Goal: Task Accomplishment & Management: Manage account settings

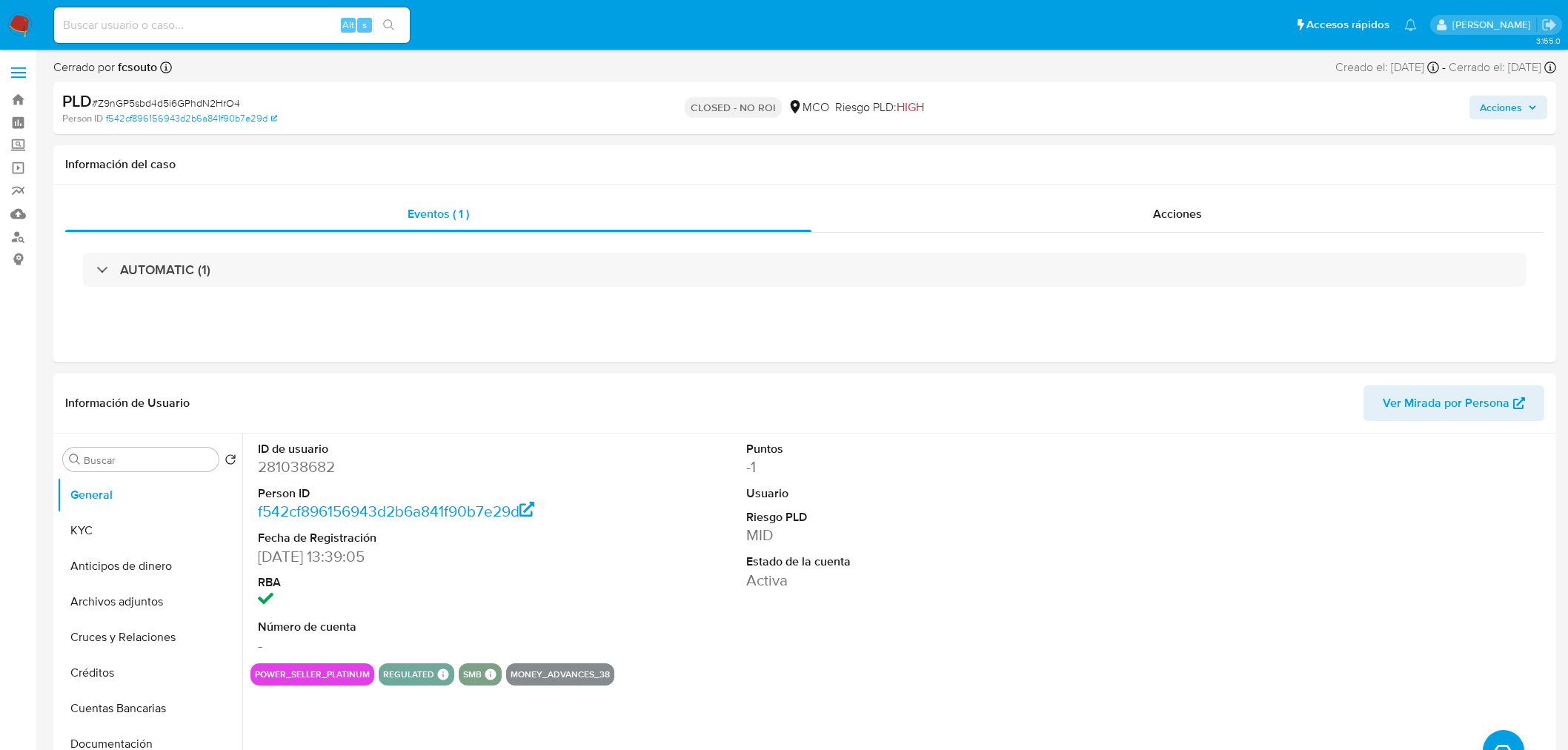
select select "10"
click at [1505, 90] on div "Acciones" at bounding box center [1301, 108] width 491 height 35
click at [1506, 104] on span "Acciones" at bounding box center [1500, 107] width 42 height 24
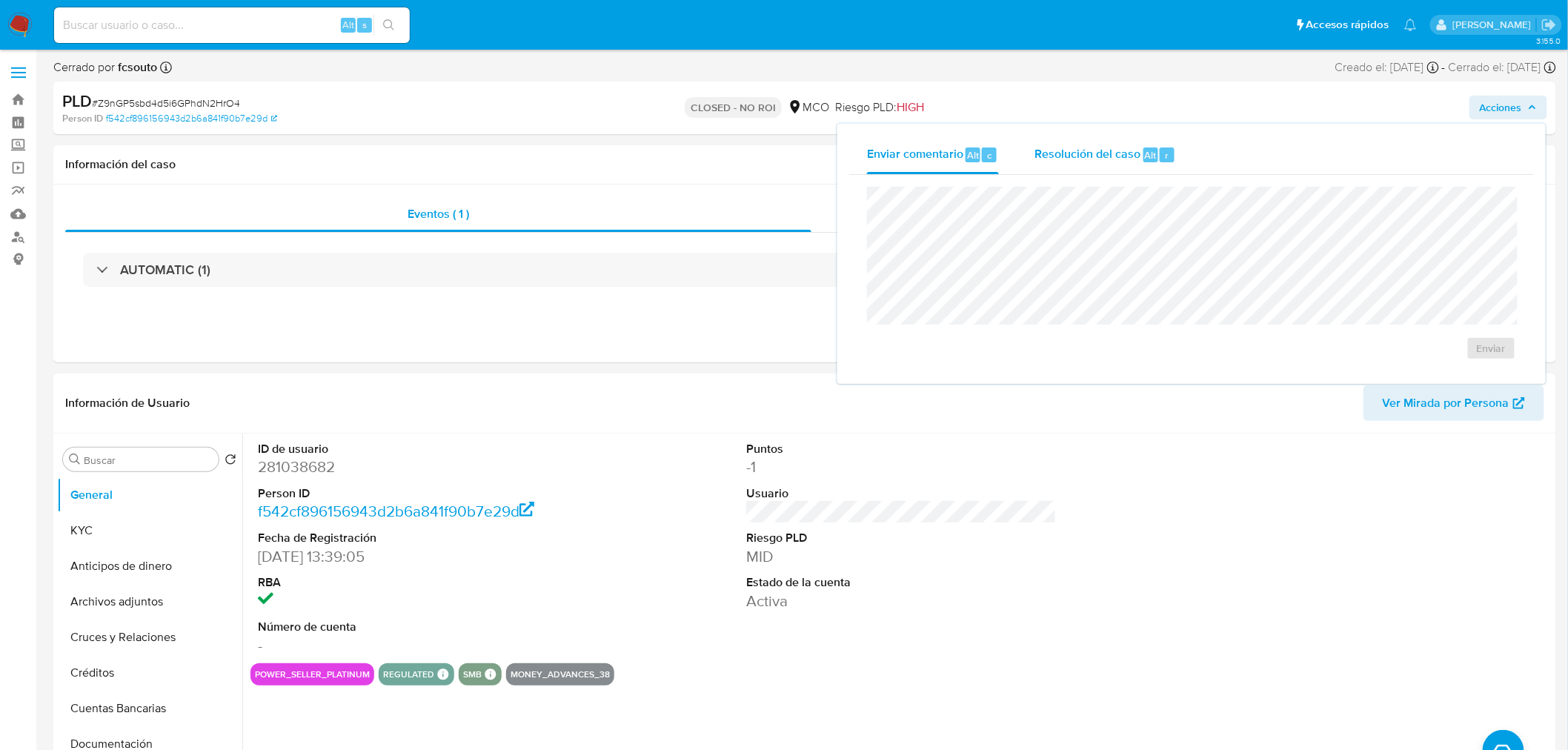
click at [1120, 150] on span "Resolución del caso" at bounding box center [1087, 154] width 106 height 17
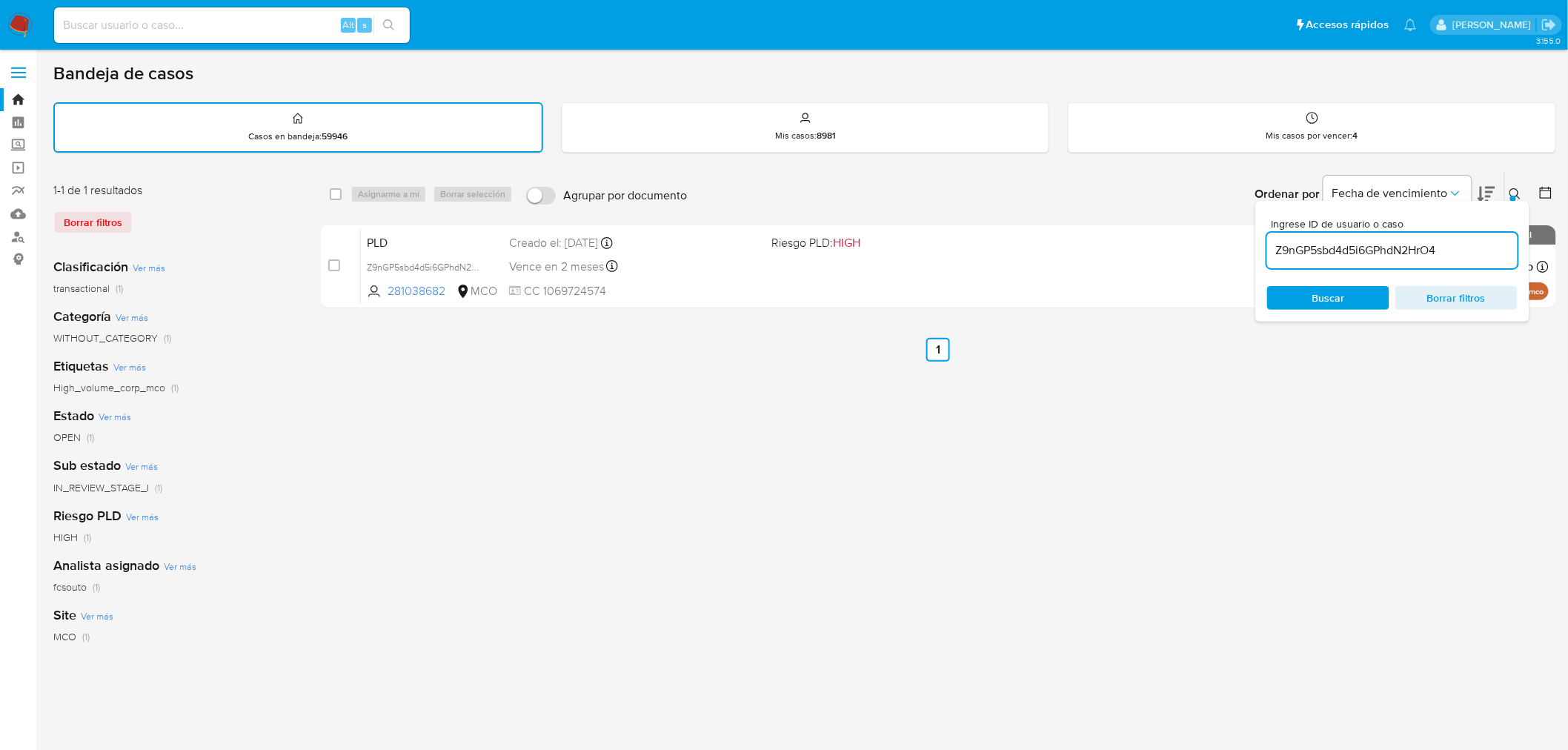
click at [1345, 258] on div "Z9nGP5sbd4d5i6GPhdN2HrO4" at bounding box center [1392, 250] width 250 height 36
click at [1350, 252] on input "Z9nGP5sbd4d5i6GPhdN2HrO4" at bounding box center [1392, 250] width 250 height 19
paste input "drAWHzSEc3ymS9gkSD6OJ9iK"
type input "drAWHzSEc3ymS9gkSD6OJ9iK"
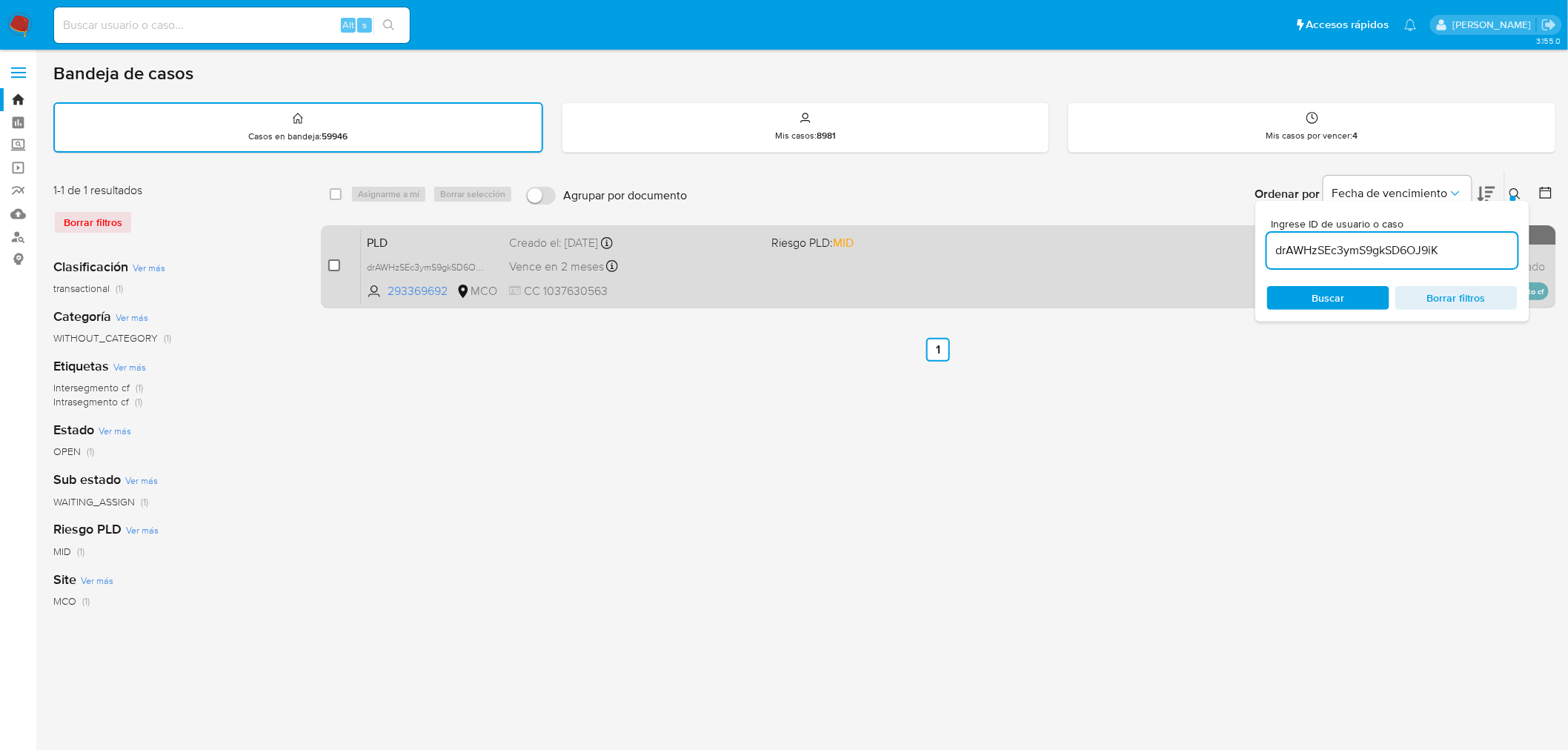
click at [335, 267] on input "checkbox" at bounding box center [334, 265] width 12 height 12
checkbox input "true"
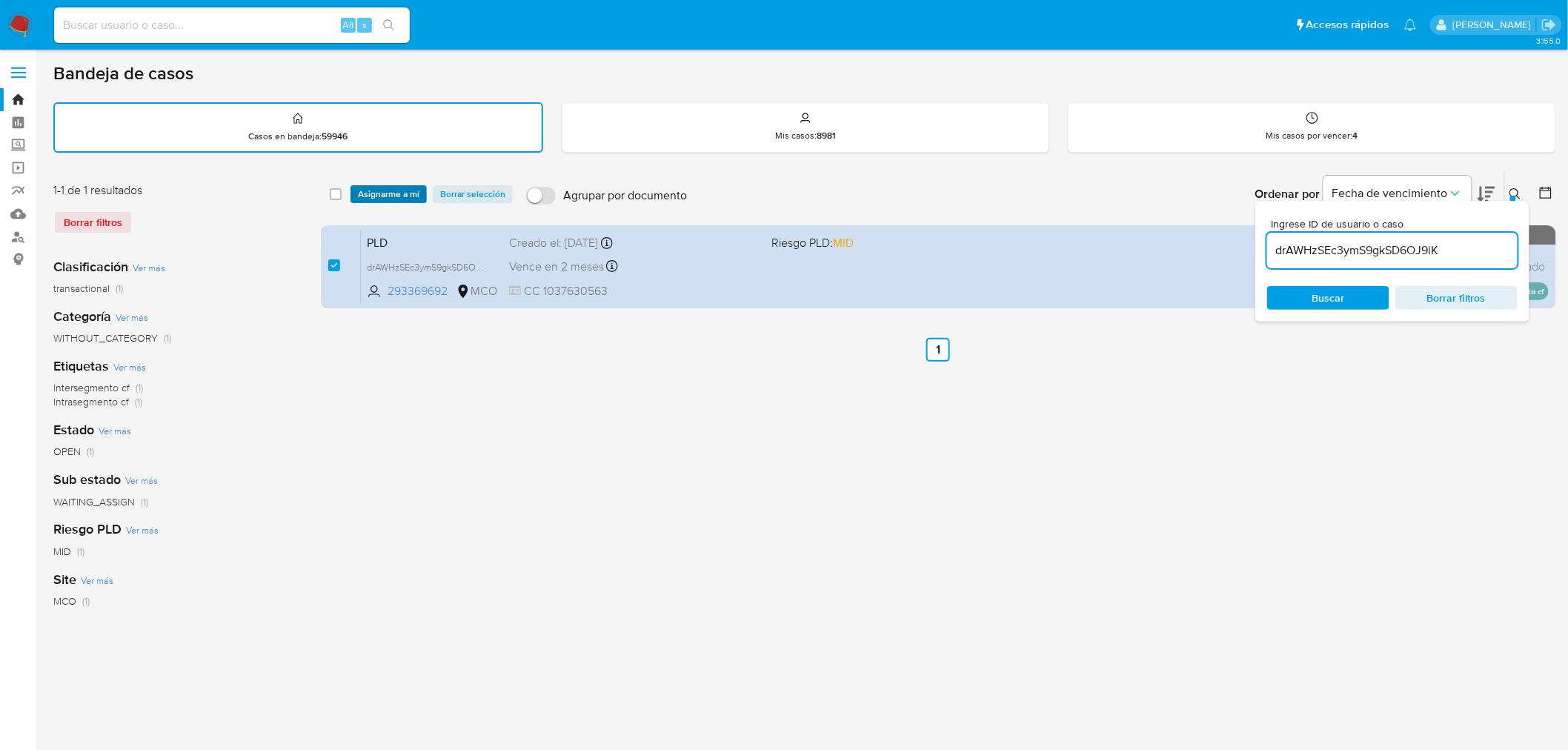
click at [367, 197] on span "Asignarme a mí" at bounding box center [389, 194] width 61 height 15
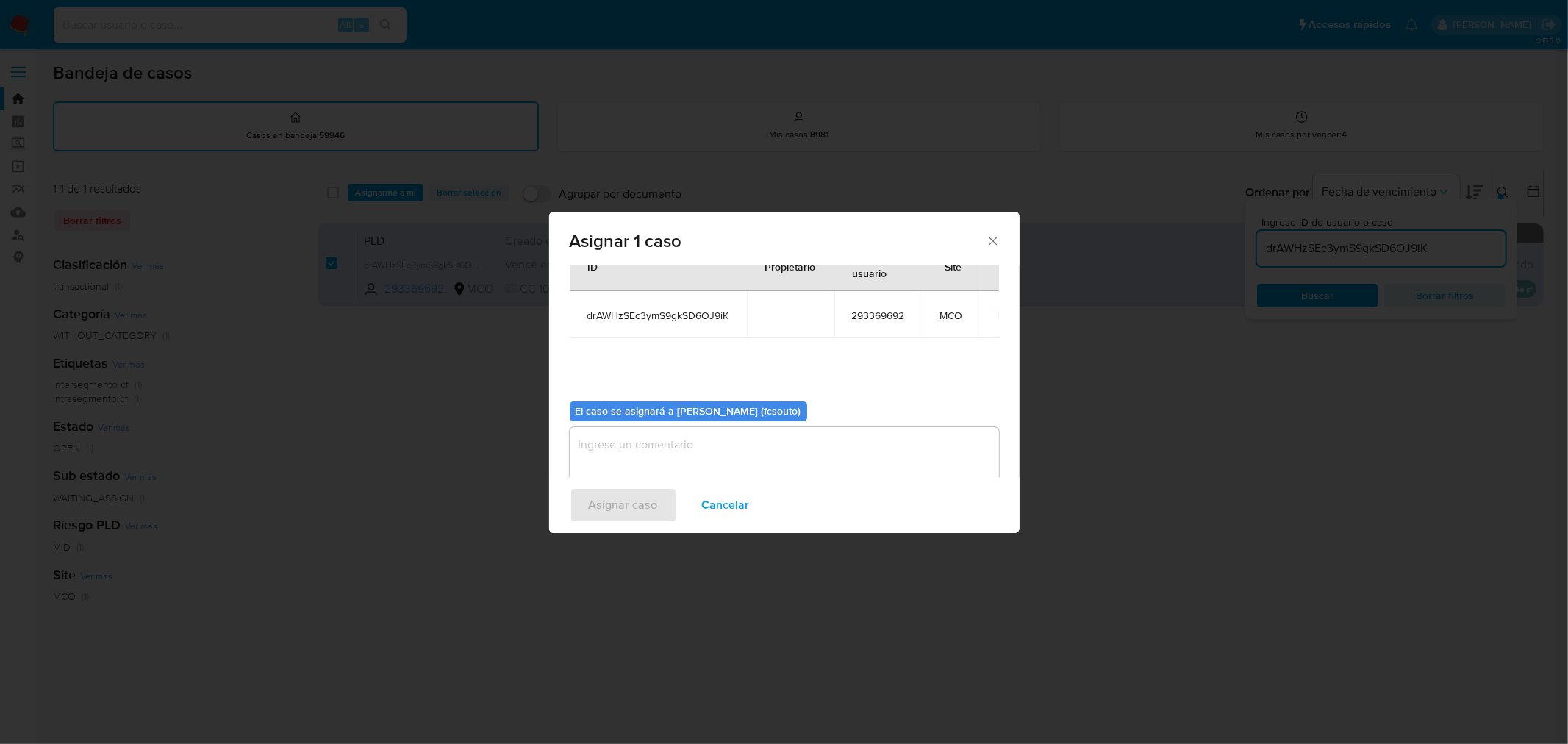
scroll to position [76, 0]
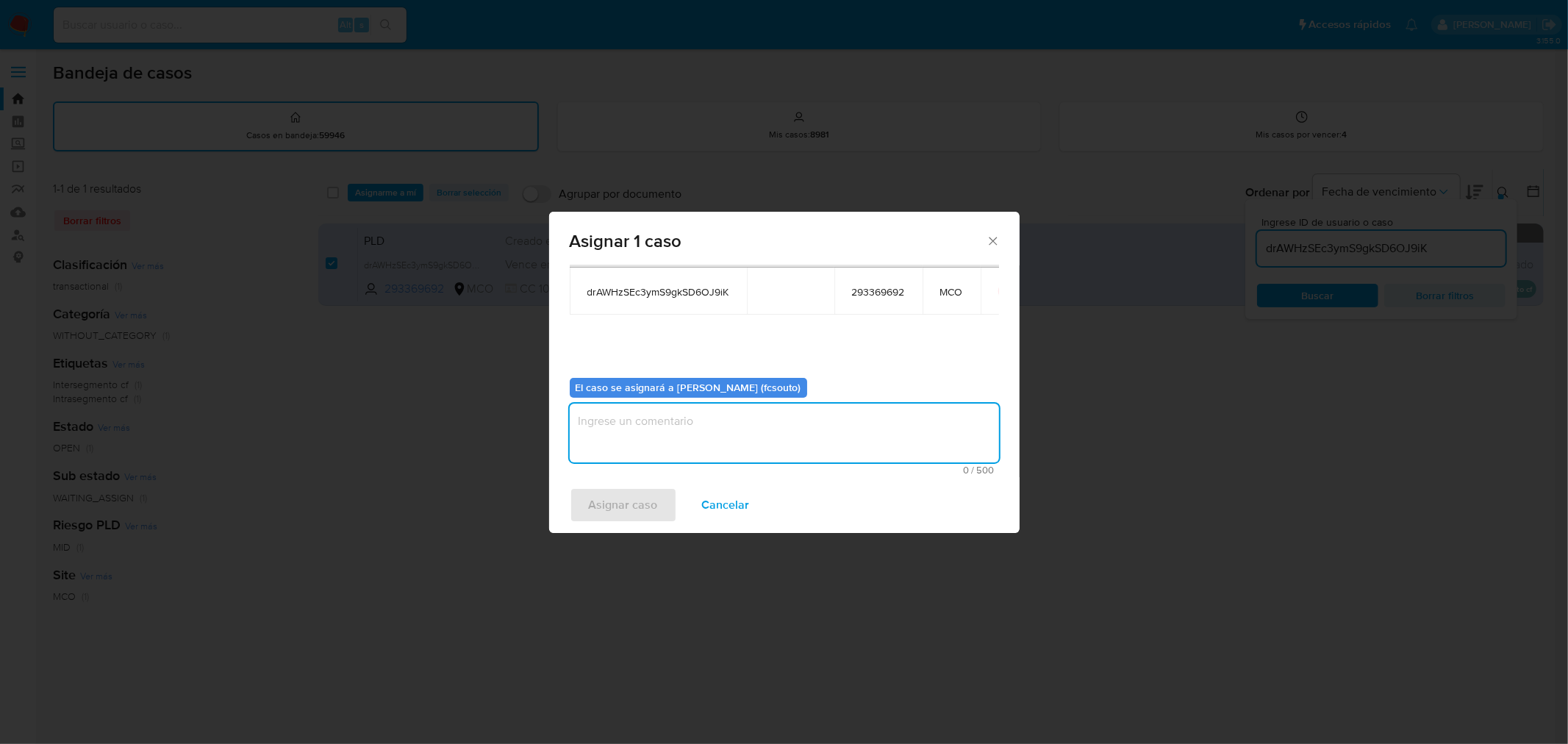
click at [724, 420] on textarea "assign-modal" at bounding box center [784, 433] width 429 height 59
type textarea "Asignación manual"
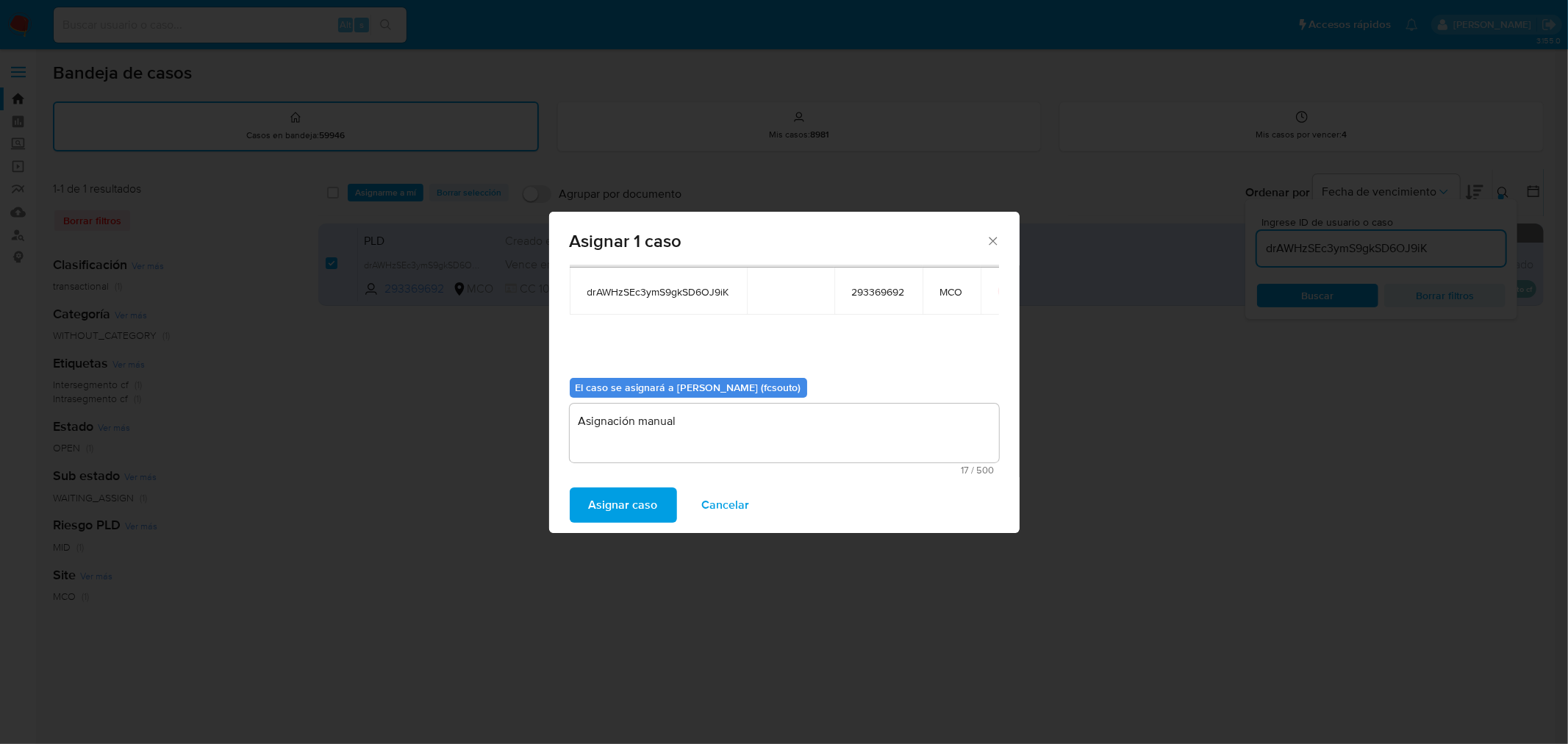
click at [591, 510] on span "Asignar caso" at bounding box center [623, 504] width 69 height 32
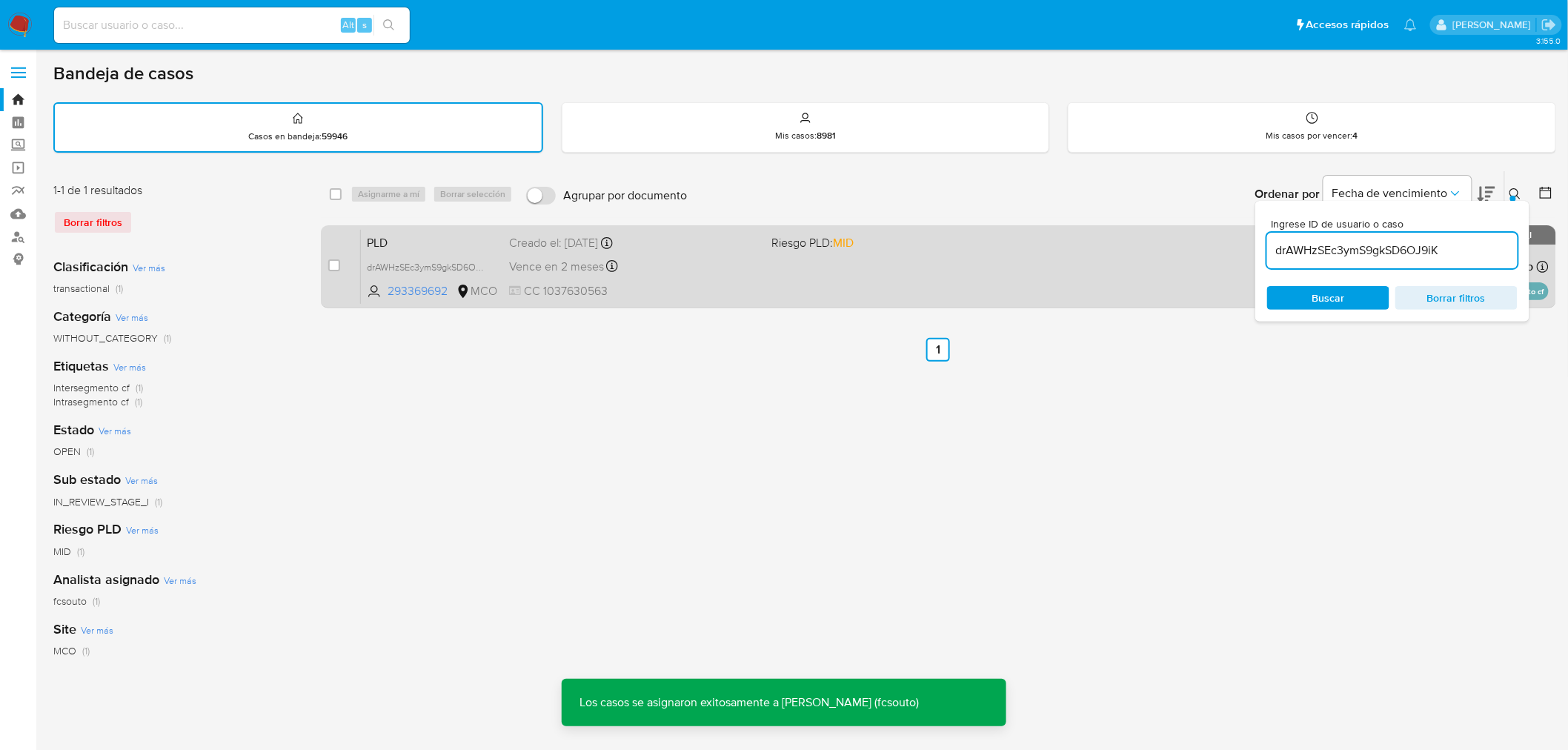
click at [763, 268] on div "PLD drAWHzSEc3ymS9gkSD6OJ9iK 293369692 MCO Riesgo PLD: MID Creado el: 12/07/202…" at bounding box center [954, 266] width 1188 height 75
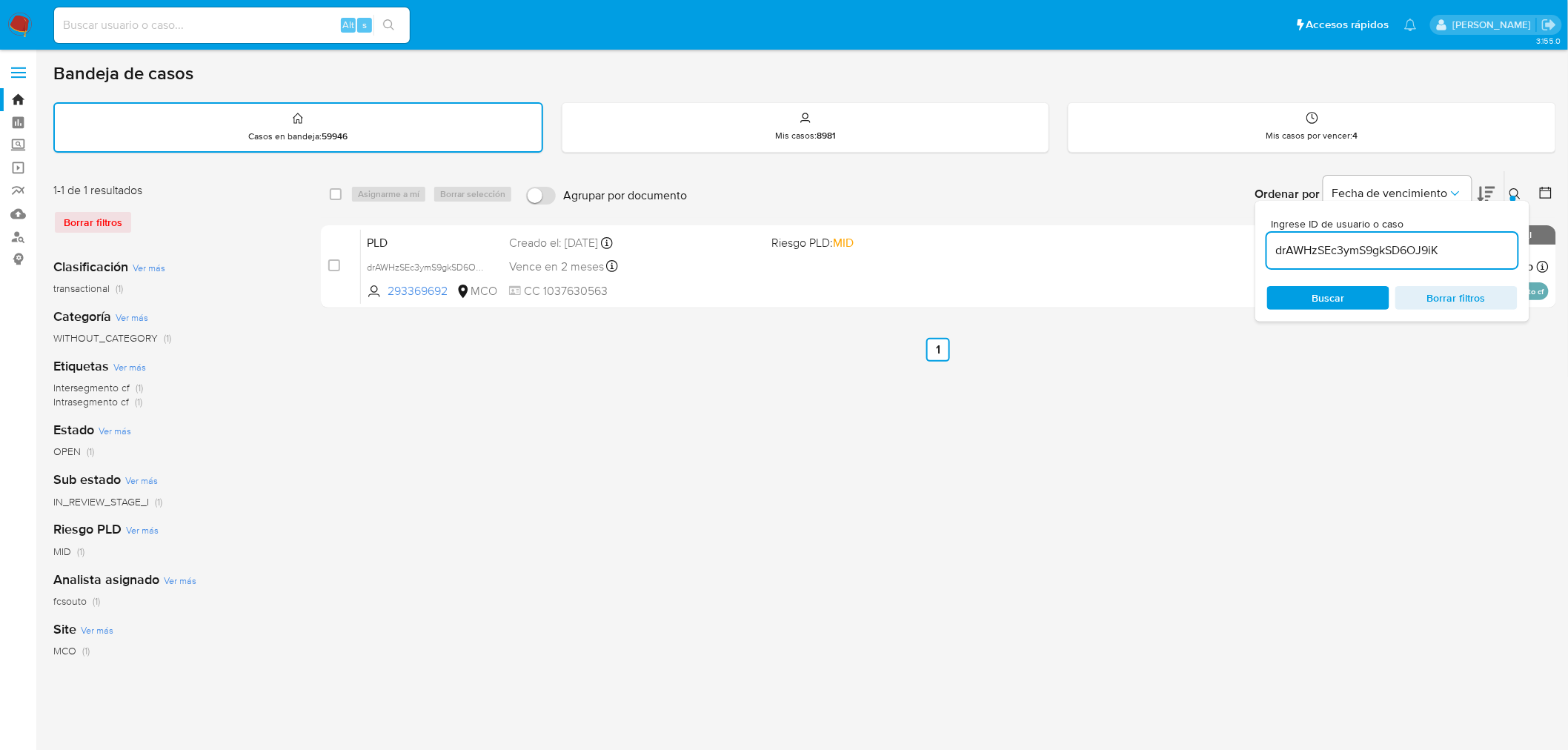
click at [1411, 241] on input "drAWHzSEc3ymS9gkSD6OJ9iK" at bounding box center [1392, 250] width 250 height 19
paste input "poEHLPqljoVYJpRv66s9ijLF"
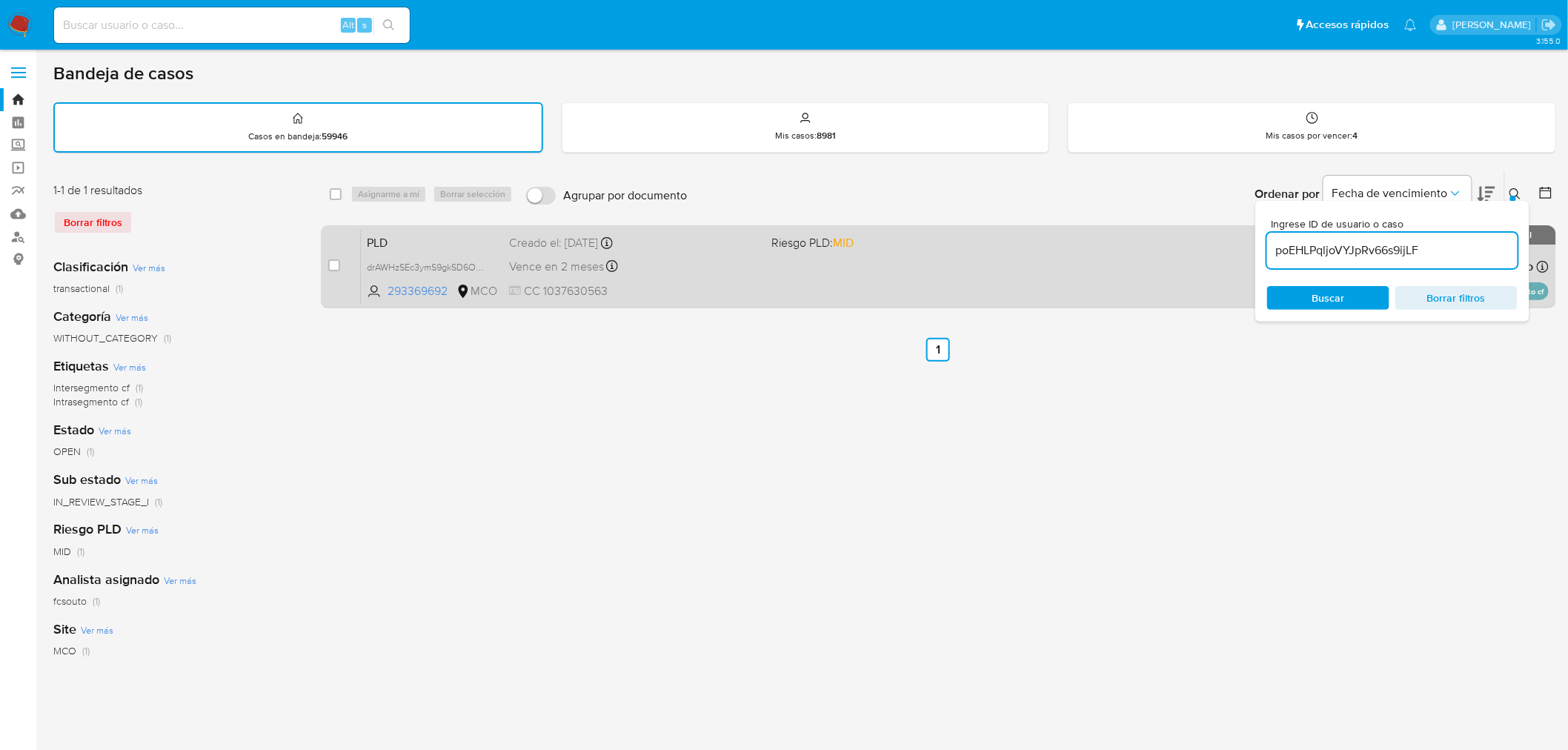
type input "poEHLPqljoVYJpRv66s9ijLF"
drag, startPoint x: 330, startPoint y: 260, endPoint x: 353, endPoint y: 241, distance: 29.8
click at [331, 260] on input "checkbox" at bounding box center [334, 265] width 12 height 12
checkbox input "true"
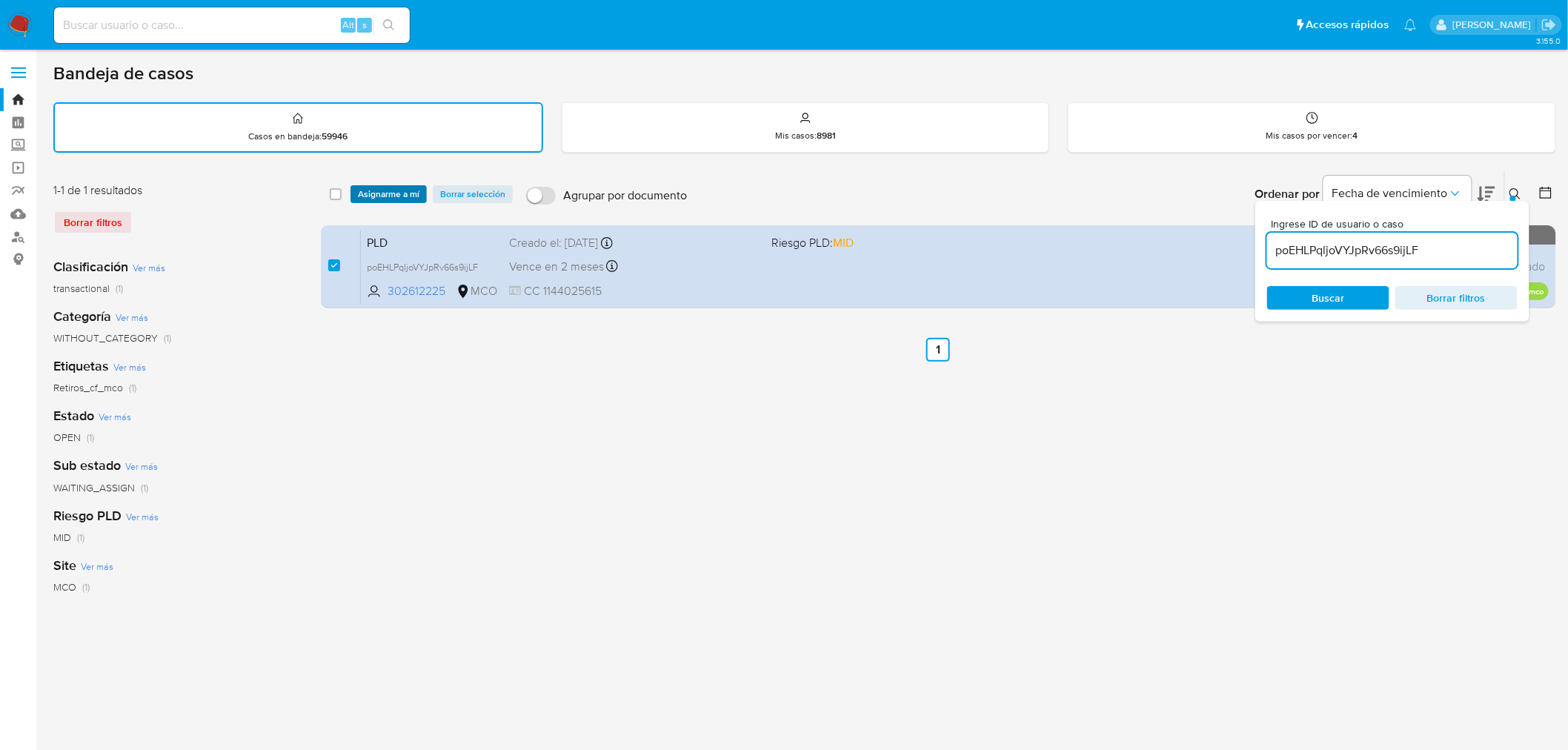
click at [390, 196] on span "Asignarme a mí" at bounding box center [389, 194] width 61 height 15
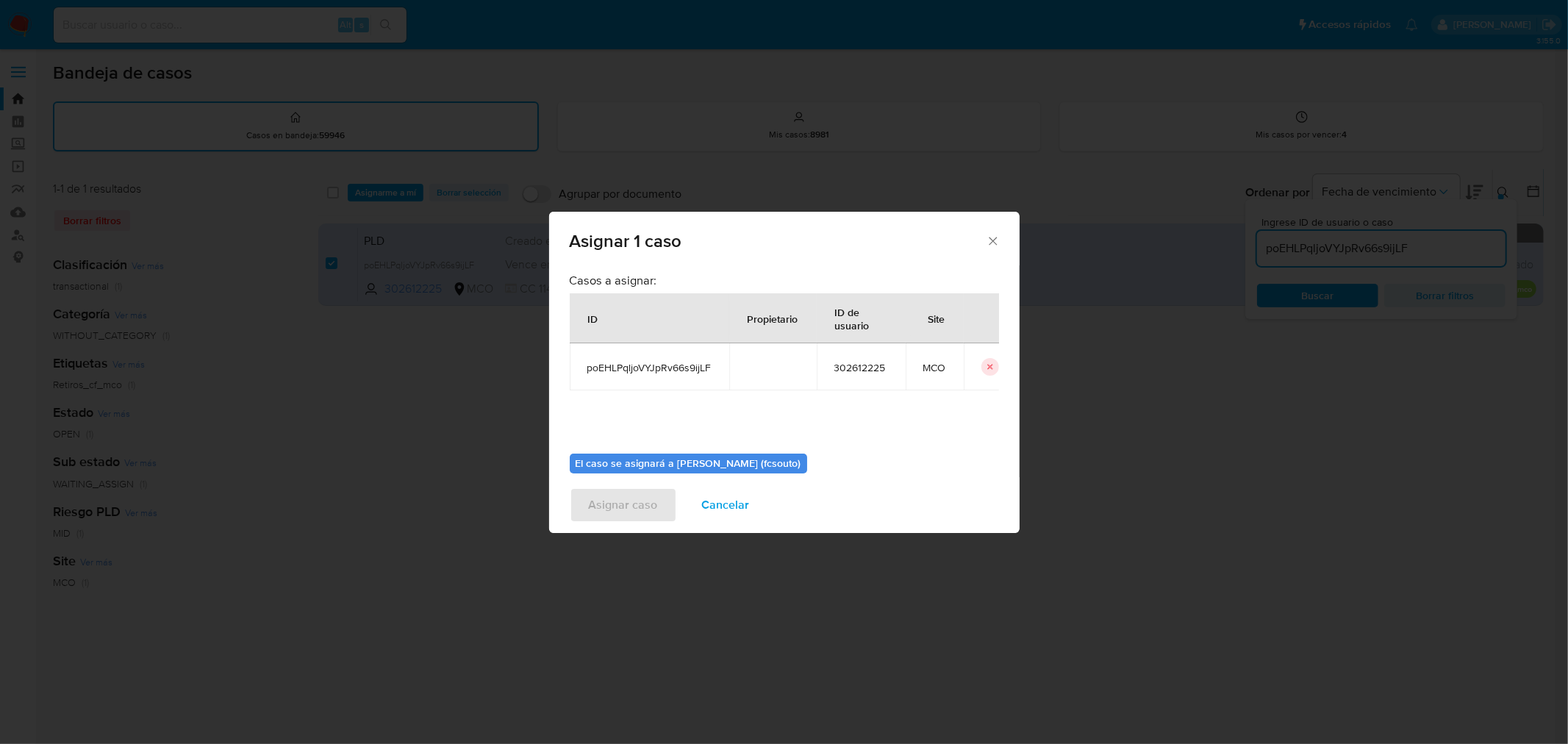
scroll to position [76, 0]
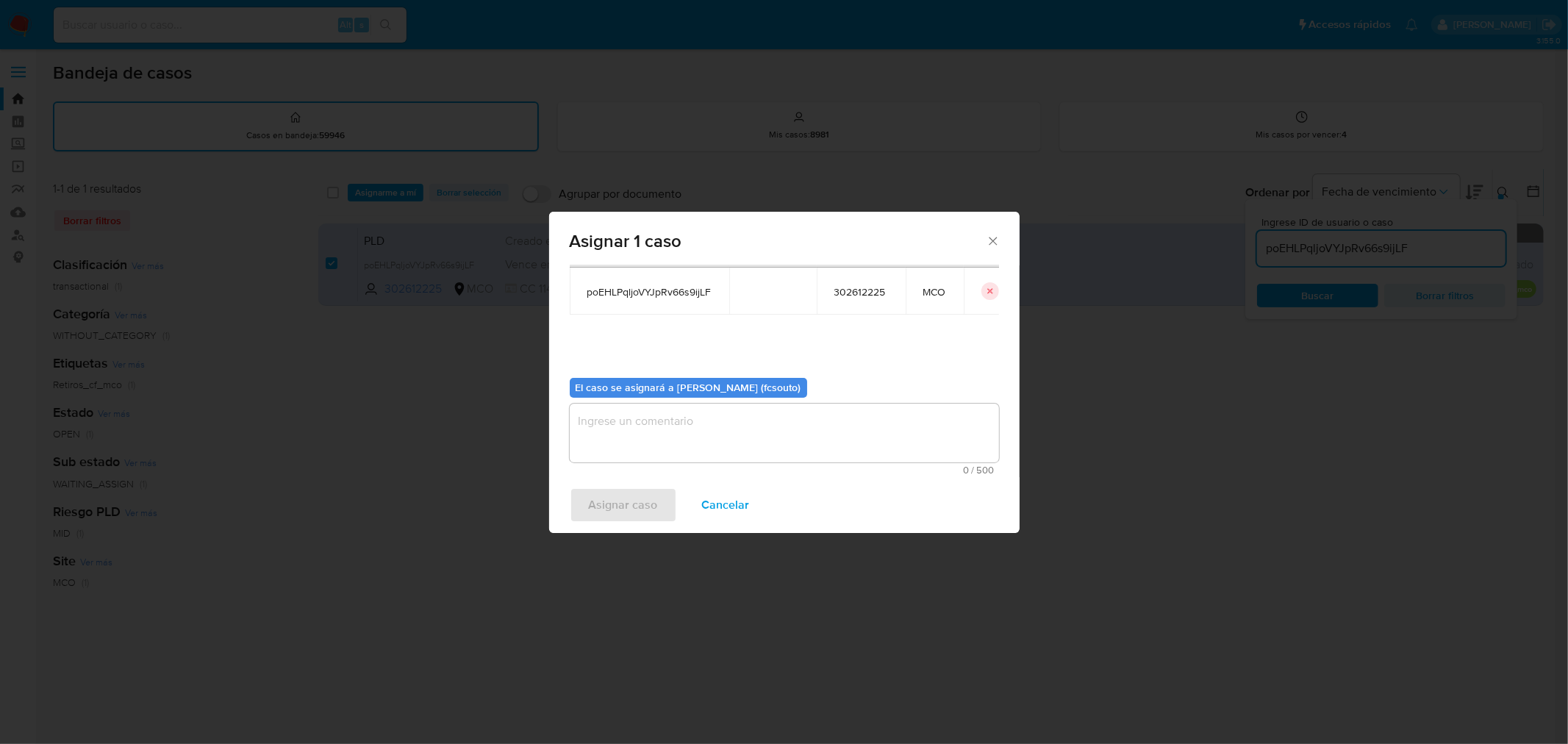
click at [737, 420] on textarea "assign-modal" at bounding box center [784, 433] width 429 height 59
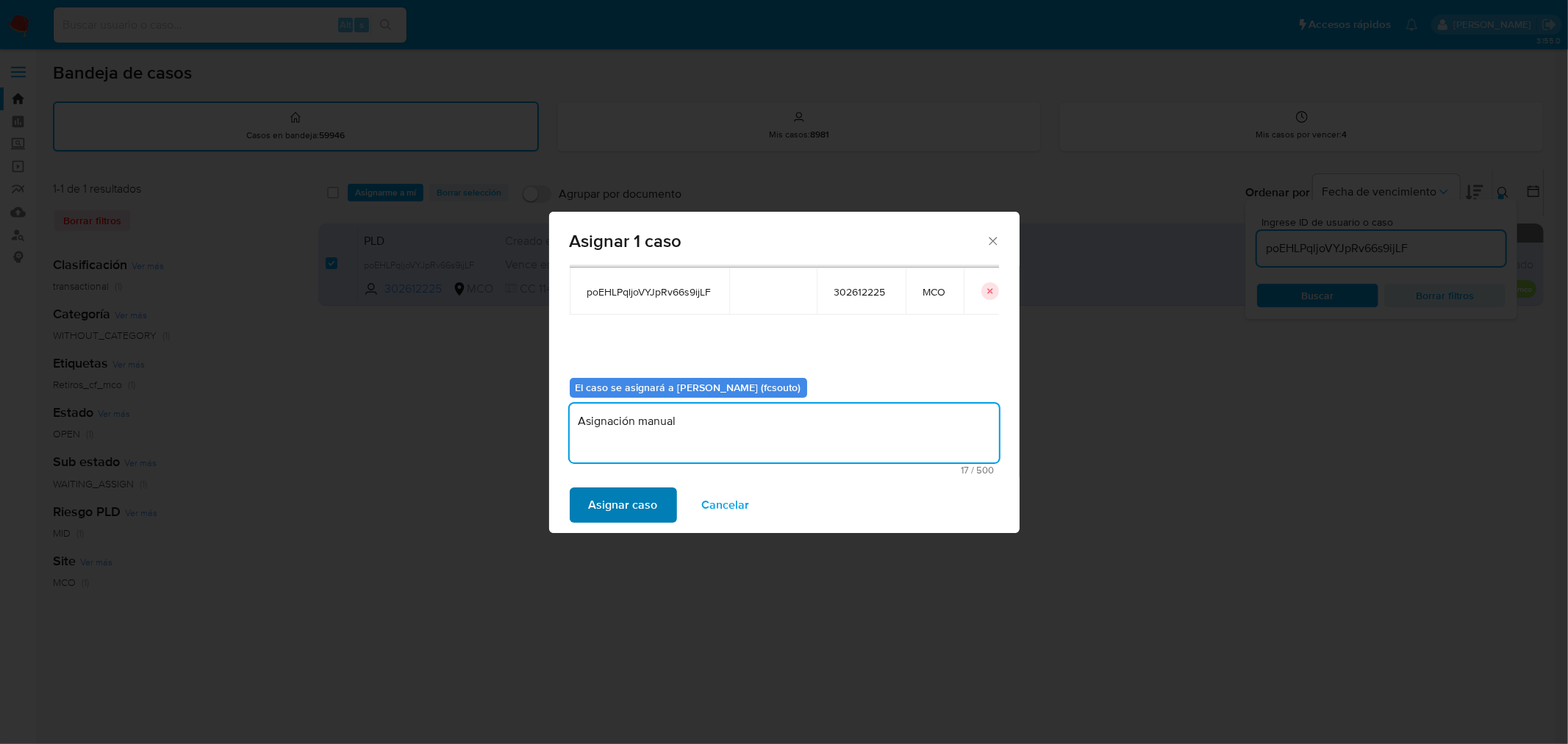
type textarea "Asignación manual"
click at [649, 507] on span "Asignar caso" at bounding box center [623, 504] width 69 height 32
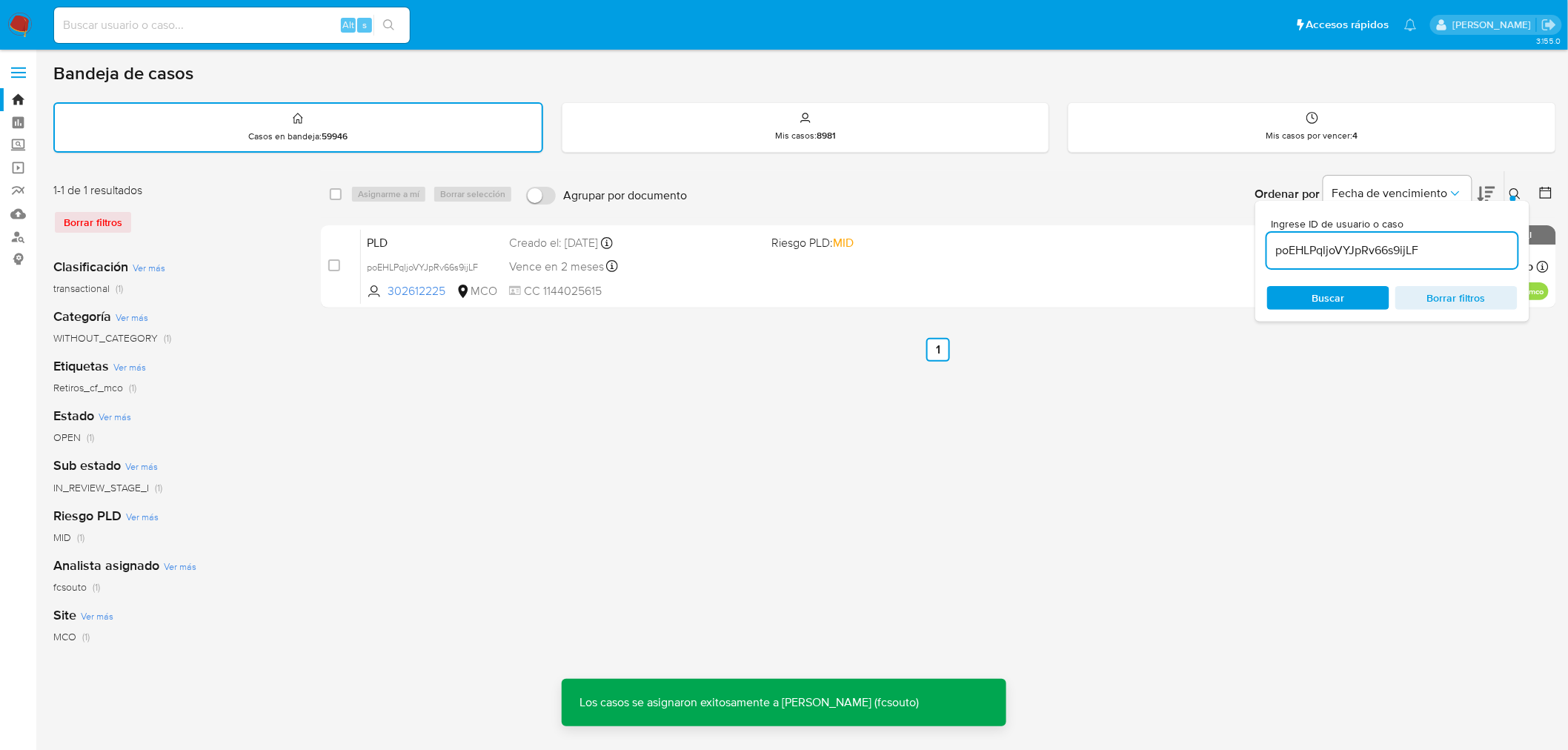
click at [820, 275] on div "PLD poEHLPqljoVYJpRv66s9ijLF 302612225 MCO Riesgo PLD: MID Creado el: 12/07/202…" at bounding box center [954, 266] width 1188 height 75
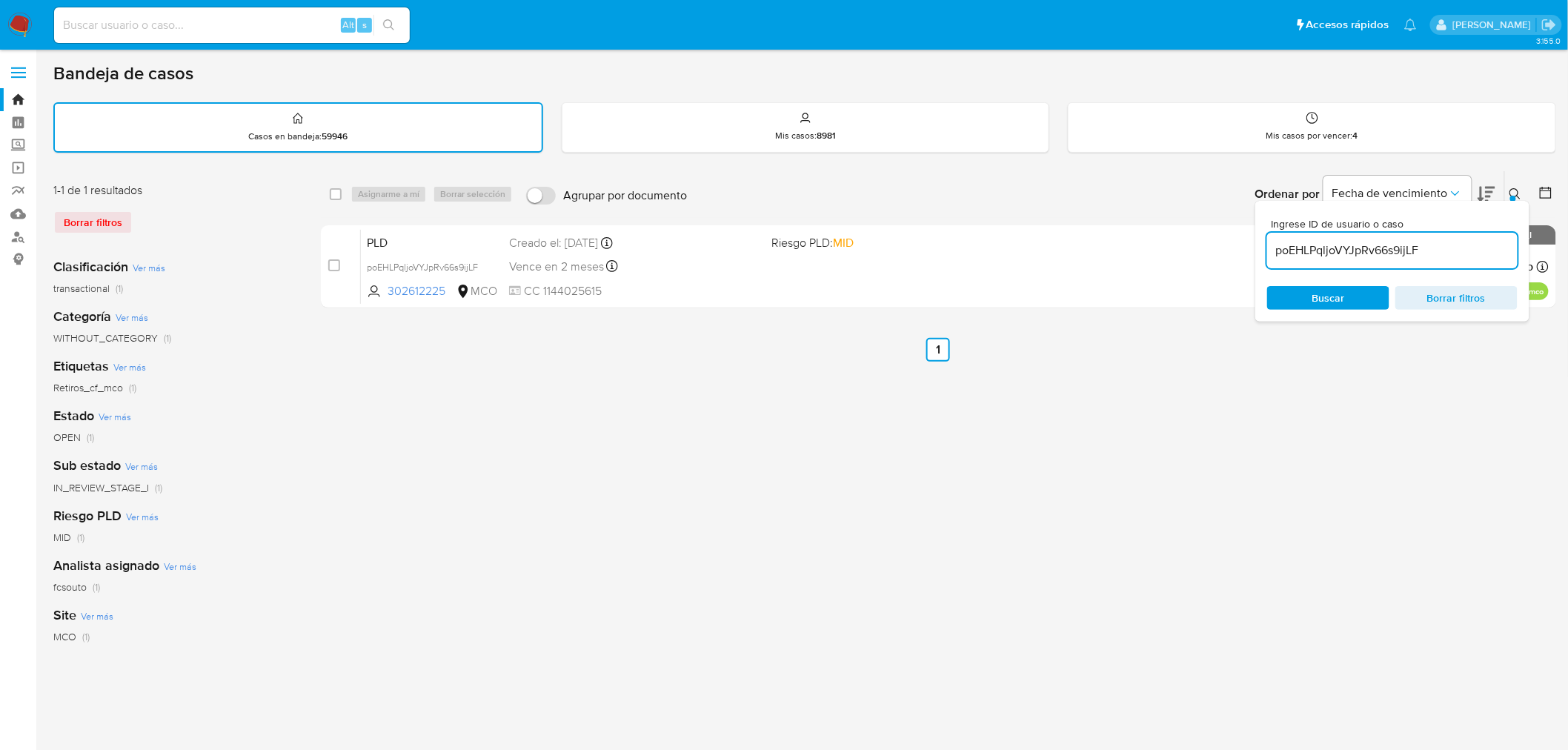
click at [1402, 254] on input "poEHLPqljoVYJpRv66s9ijLF" at bounding box center [1392, 250] width 250 height 19
paste input "aLo8TI332WaO3E8fYb4mFqdw"
type input "aLo8TI332WaO3E8fYb4mFqdw"
click at [990, 381] on div "select-all-cases-checkbox Asignarme a mí Borrar selección Agrupar por documento…" at bounding box center [938, 496] width 1235 height 651
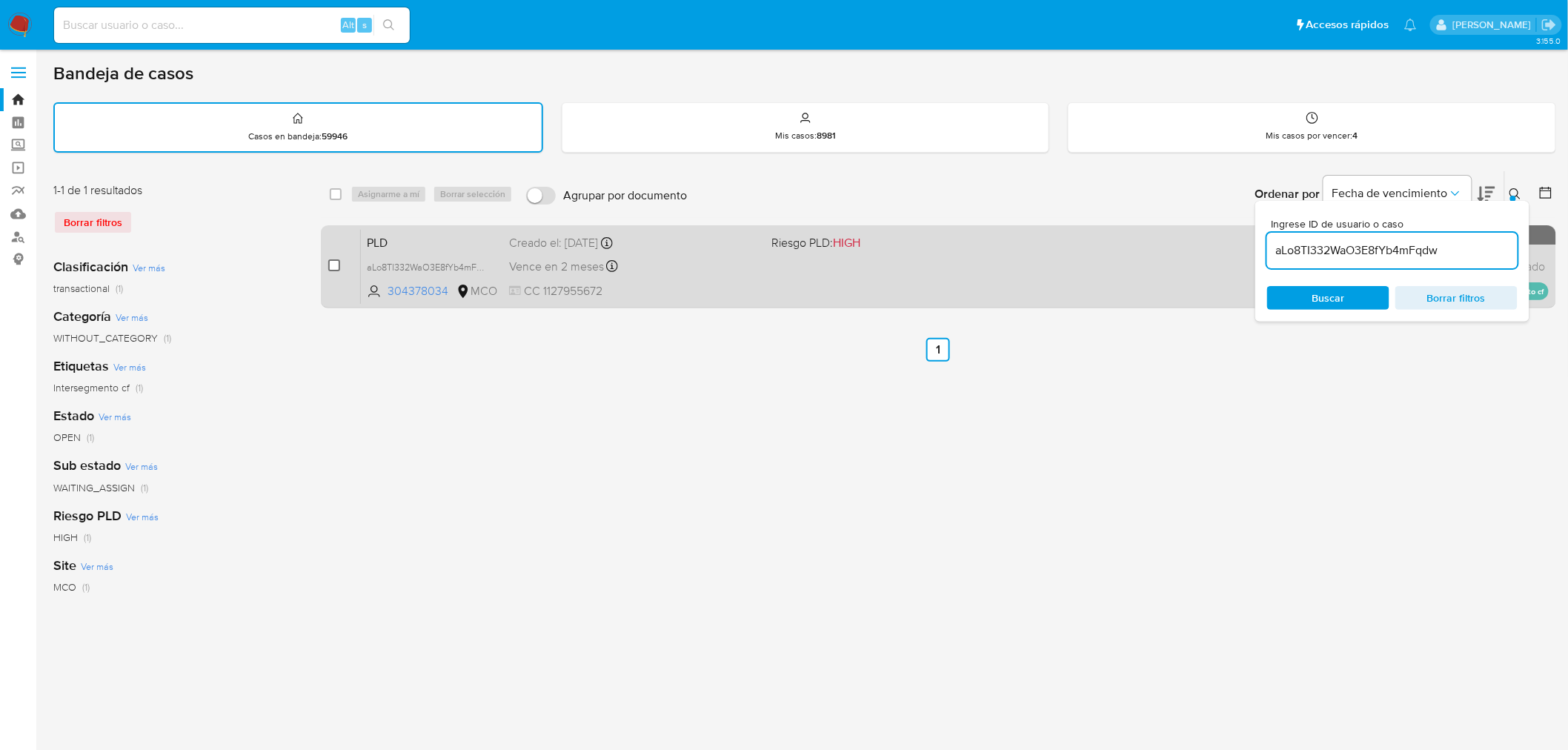
click at [332, 264] on input "checkbox" at bounding box center [334, 265] width 12 height 12
checkbox input "true"
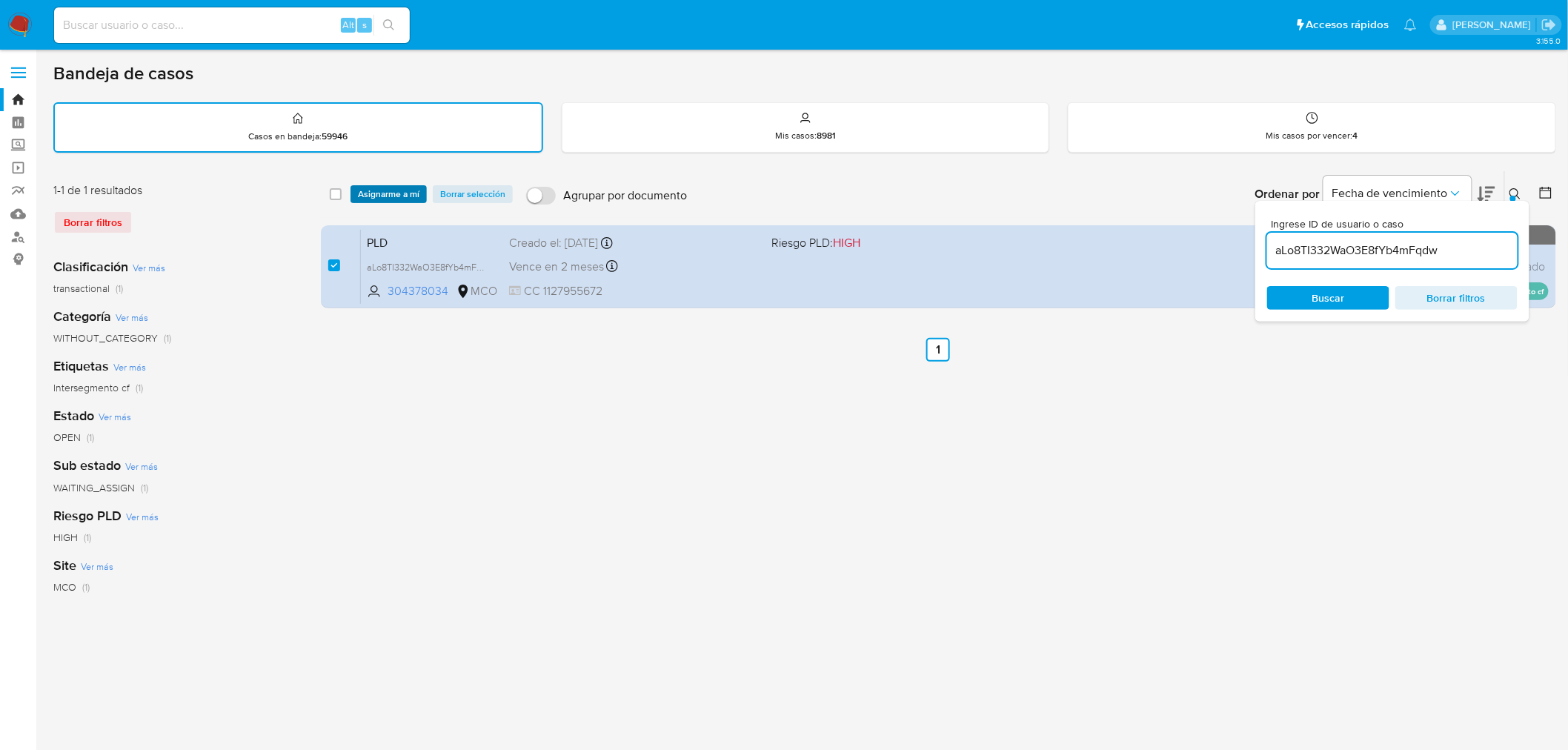
click at [381, 191] on span "Asignarme a mí" at bounding box center [389, 194] width 61 height 15
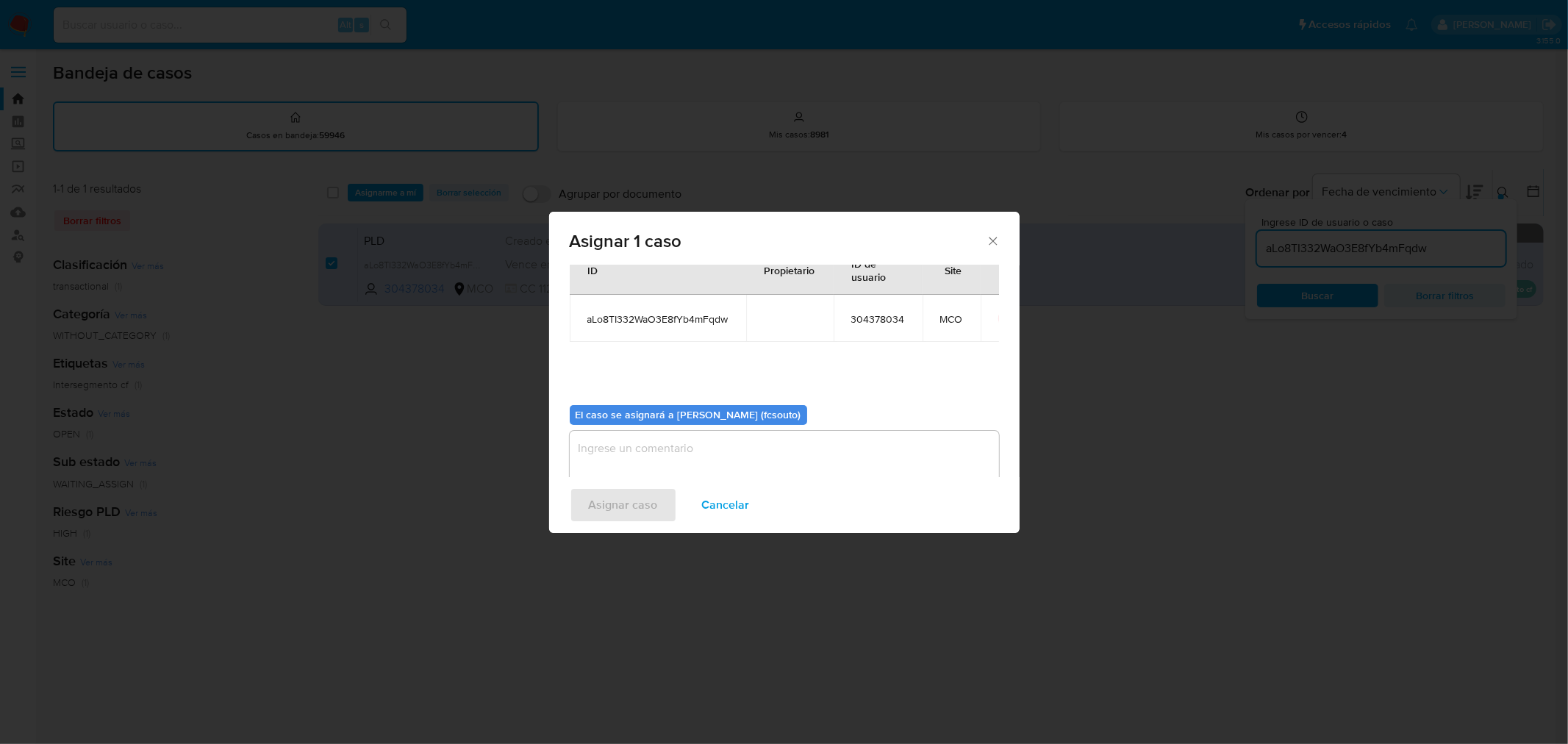
scroll to position [76, 0]
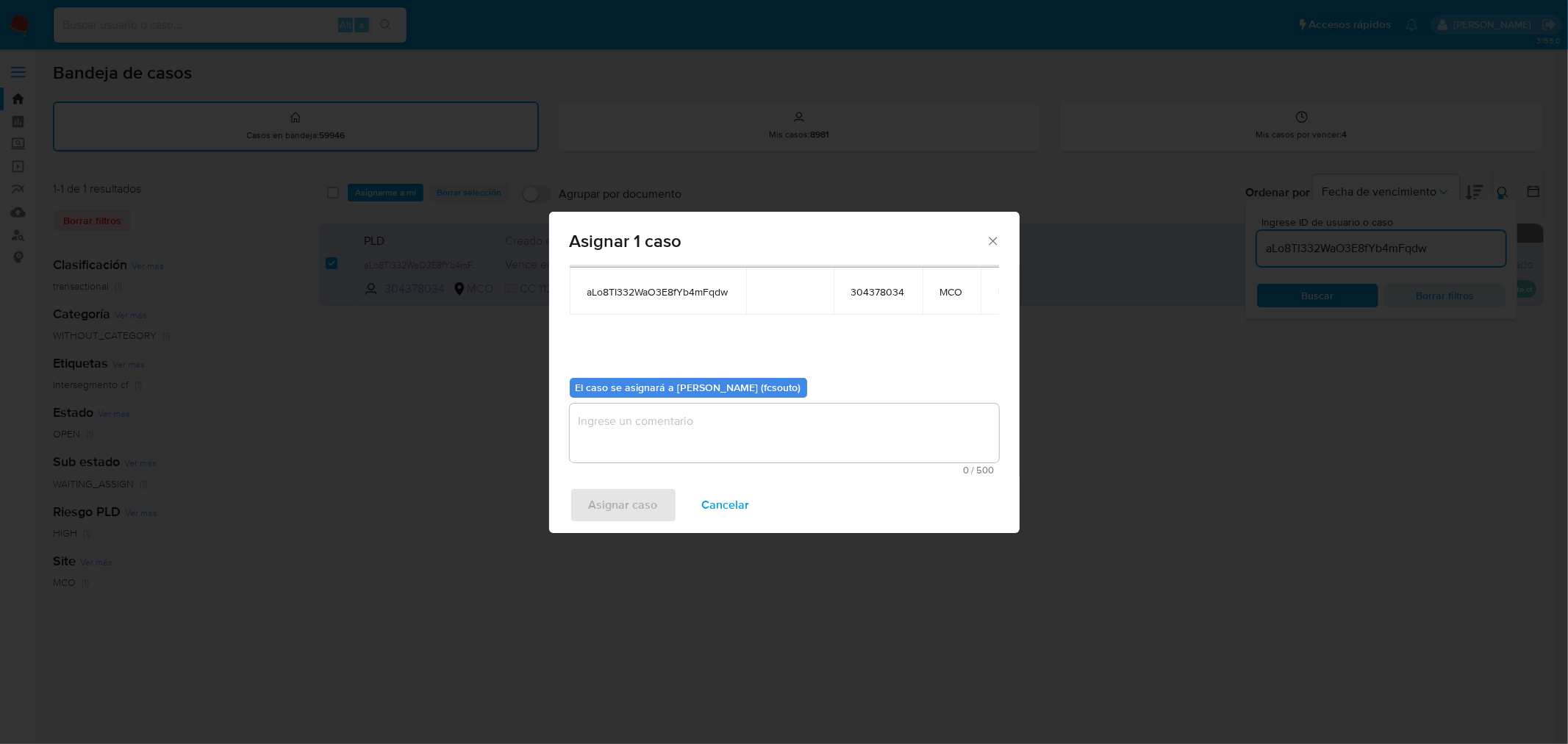
drag, startPoint x: 770, startPoint y: 438, endPoint x: 758, endPoint y: 441, distance: 12.4
click at [759, 441] on textarea "assign-modal" at bounding box center [784, 433] width 429 height 59
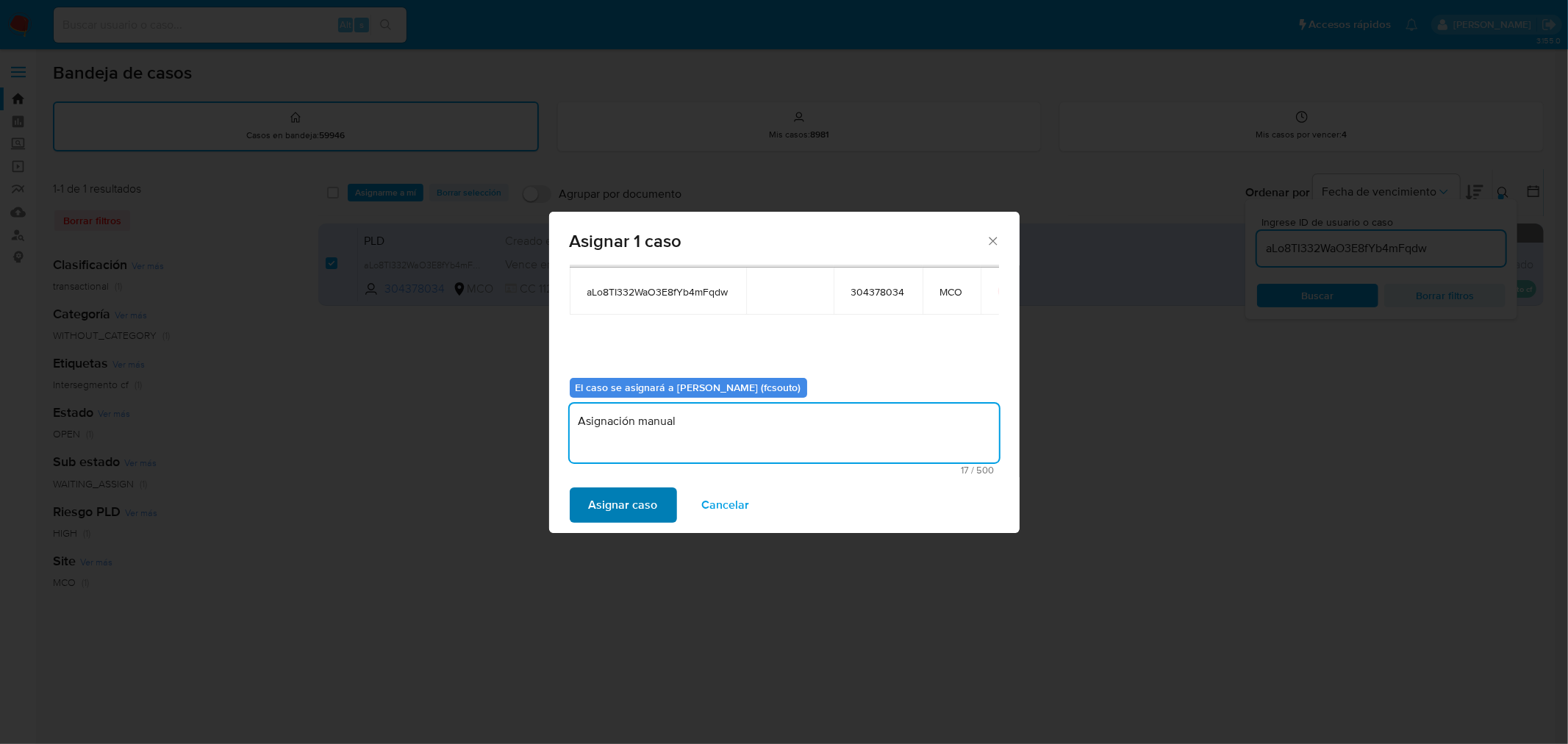
type textarea "Asignación manual"
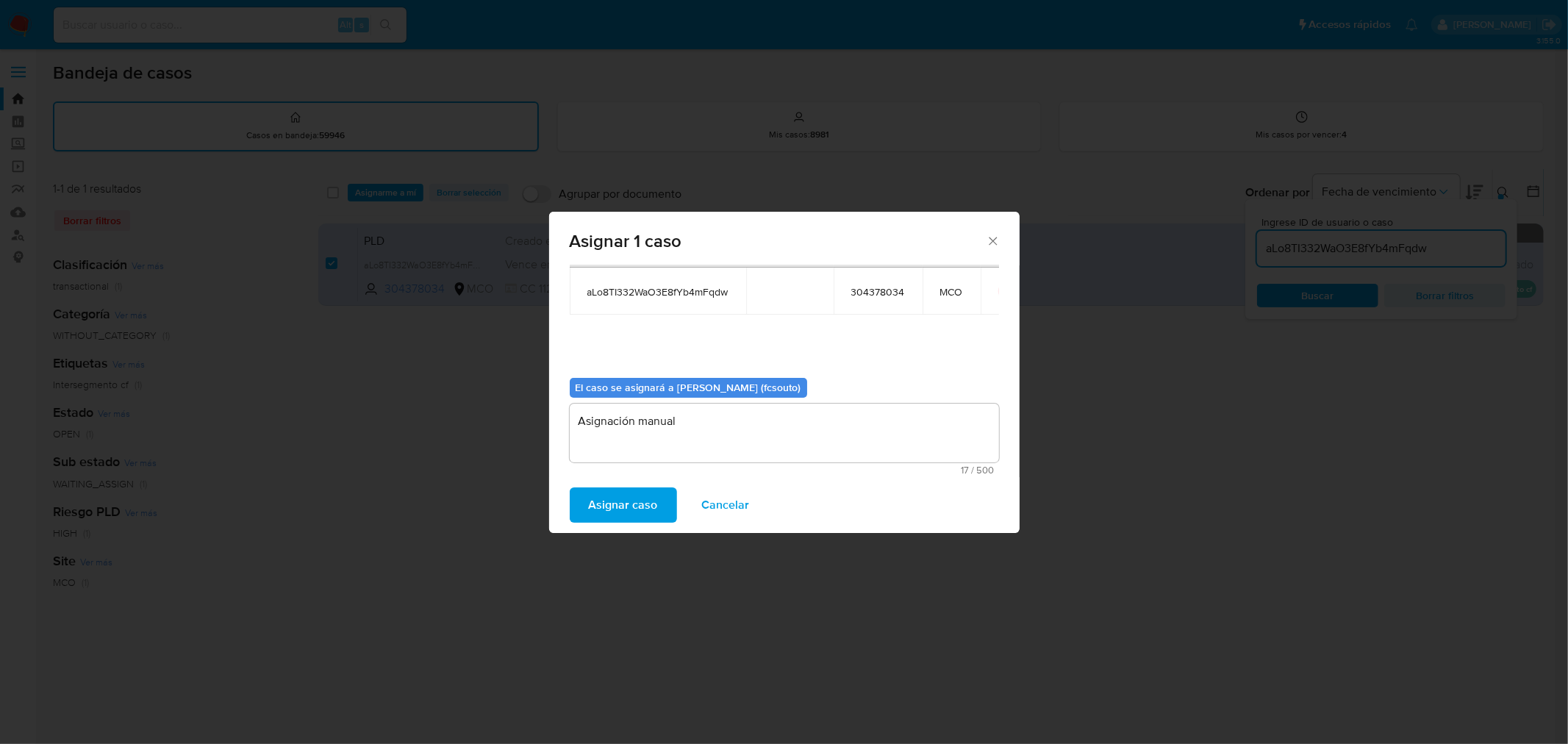
click at [631, 510] on span "Asignar caso" at bounding box center [623, 504] width 69 height 32
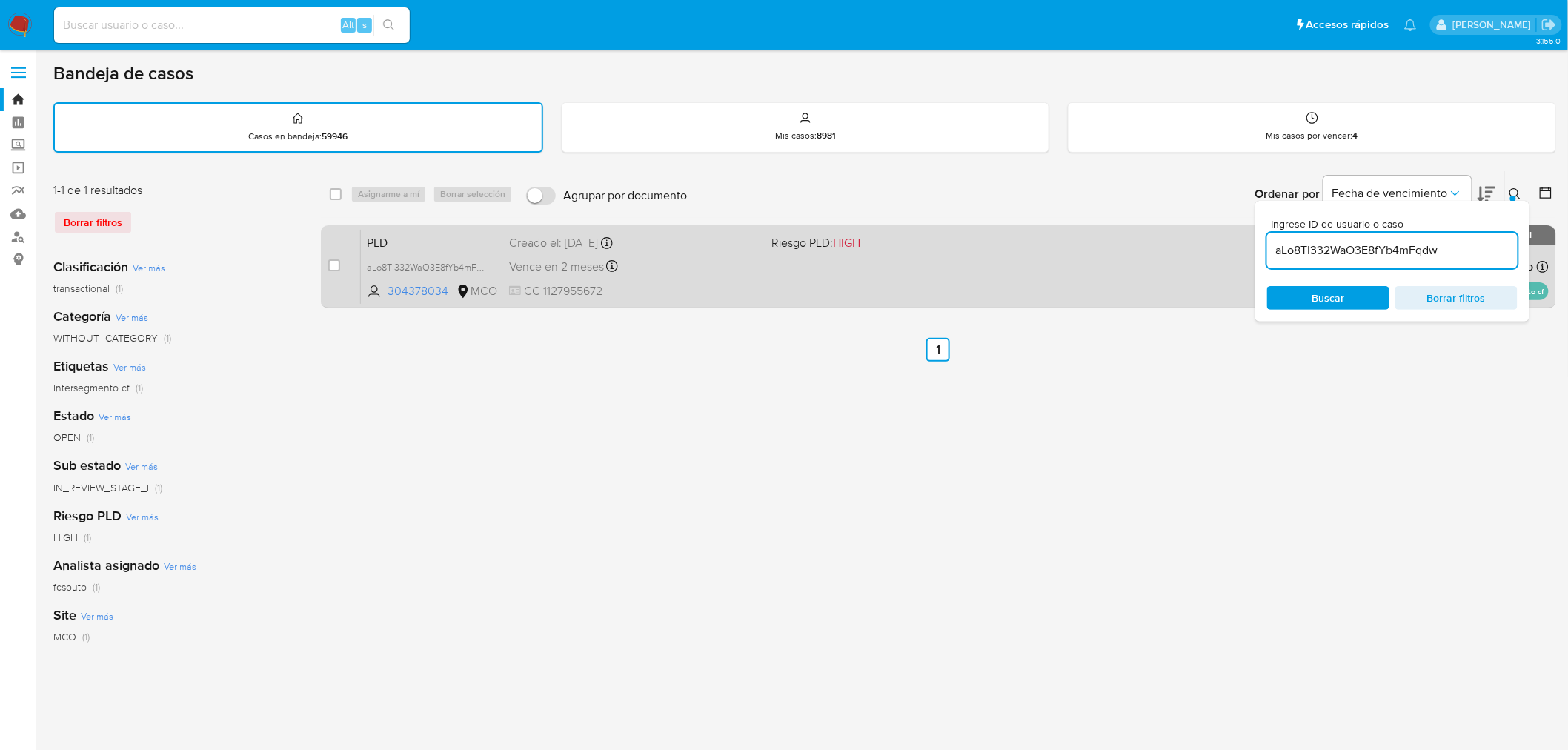
click at [772, 283] on div "PLD aLo8TI332WaO3E8fYb4mFqdw 304378034 MCO Riesgo PLD: HIGH Creado el: 12/07/20…" at bounding box center [954, 266] width 1188 height 75
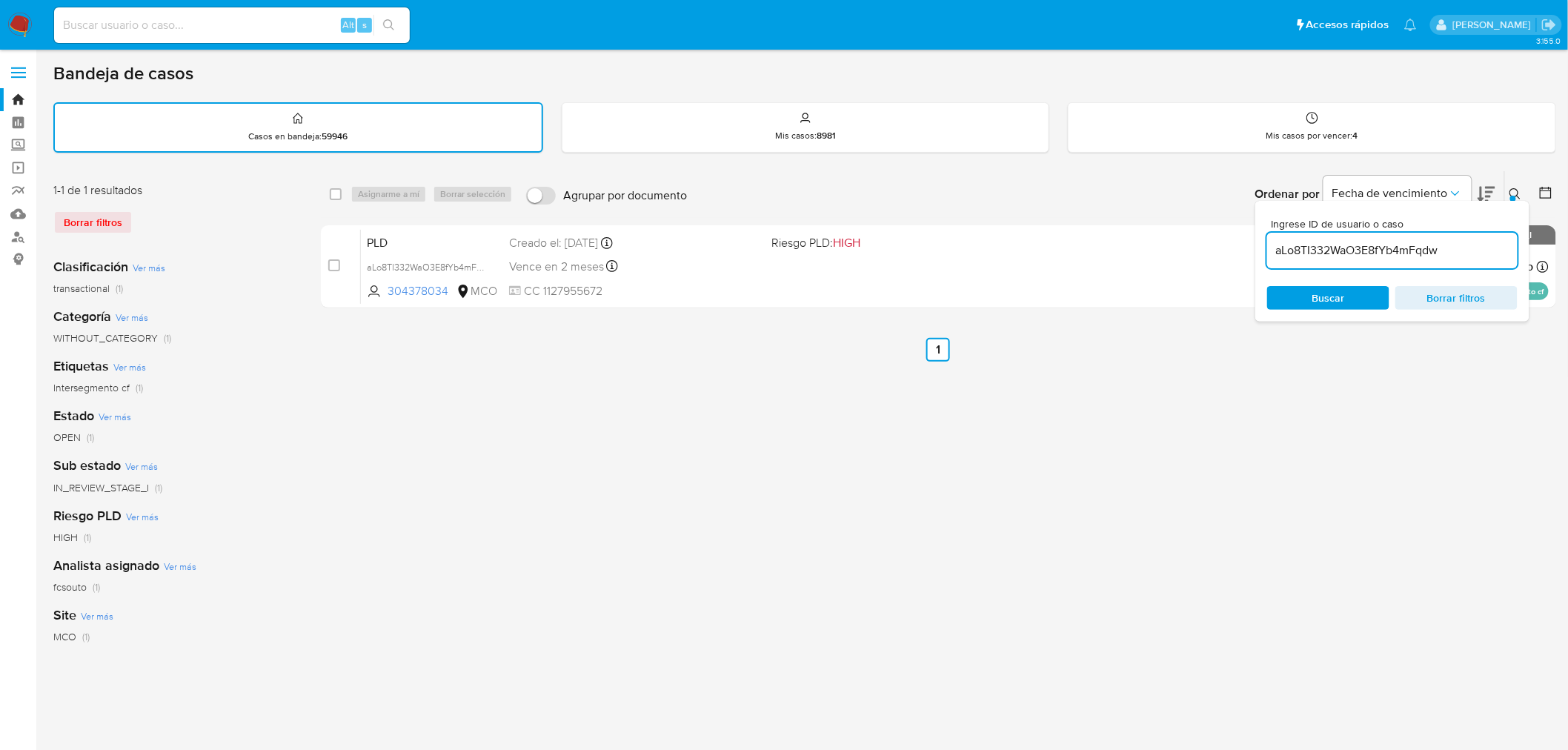
click at [1367, 252] on input "aLo8TI332WaO3E8fYb4mFqdw" at bounding box center [1392, 250] width 250 height 19
paste input "dL7NgNoxKznJgX2C44aR6oiA"
type input "dL7NgNoxKznJgX2C44aR6oiA"
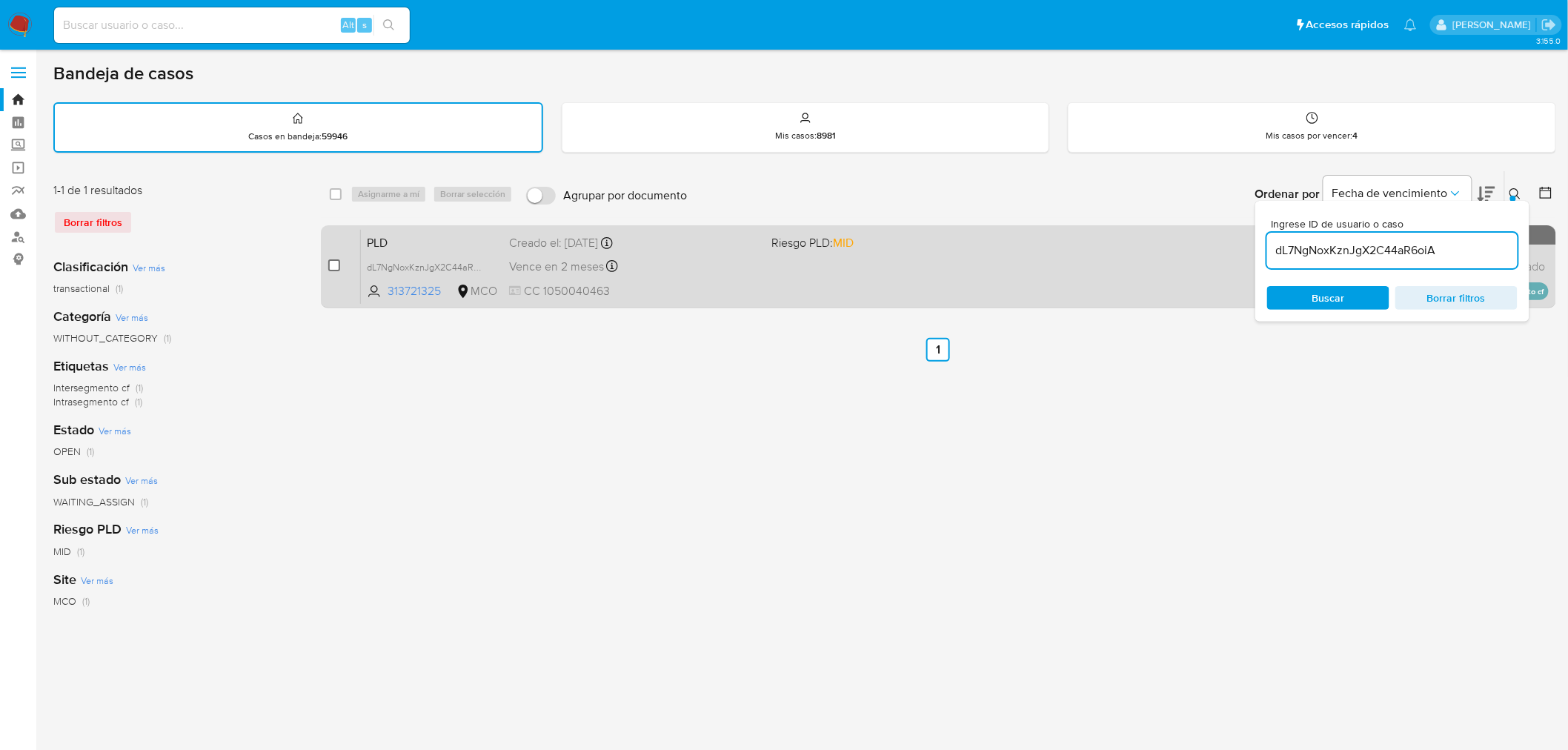
click at [338, 259] on input "checkbox" at bounding box center [334, 265] width 12 height 12
checkbox input "true"
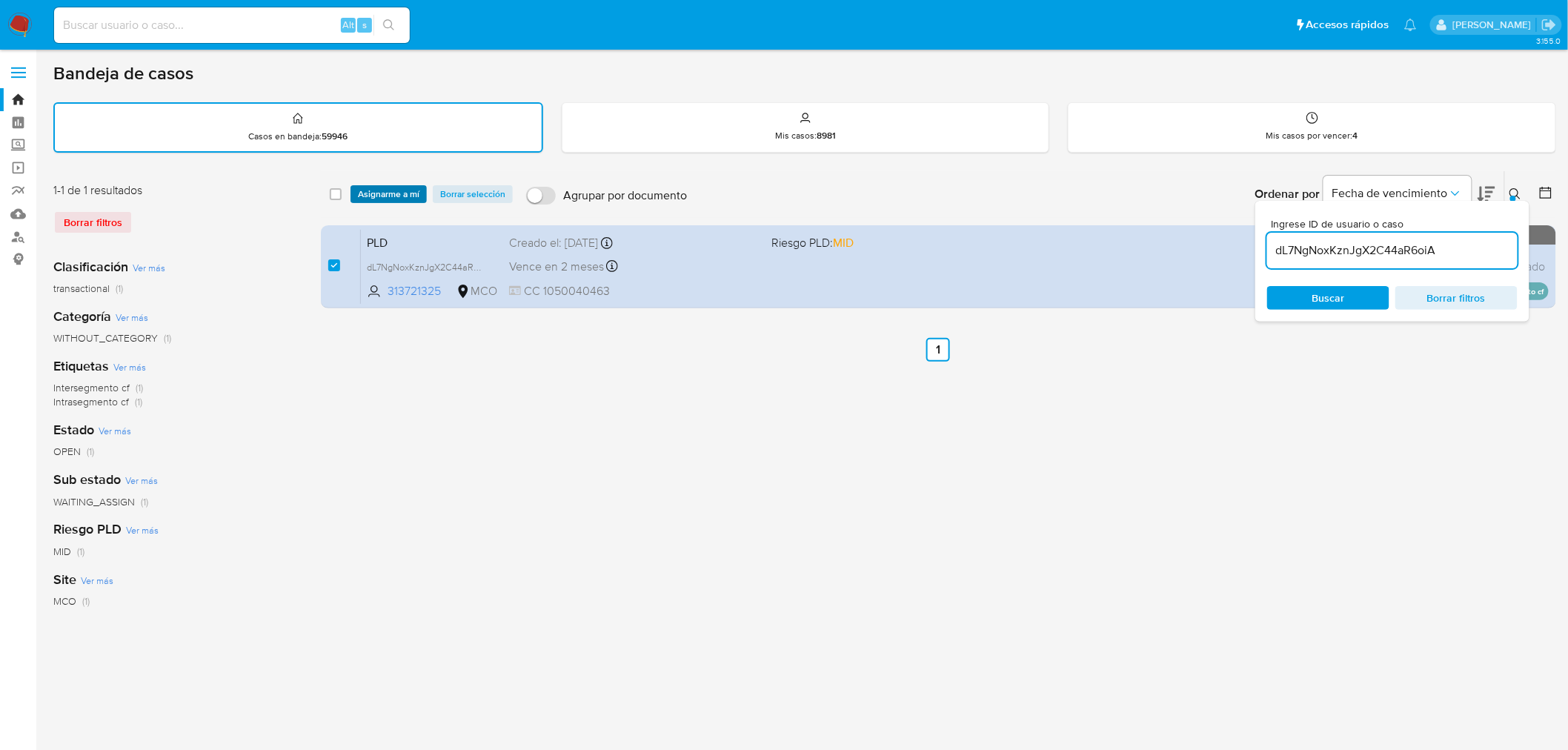
click at [383, 197] on span "Asignarme a mí" at bounding box center [389, 194] width 61 height 15
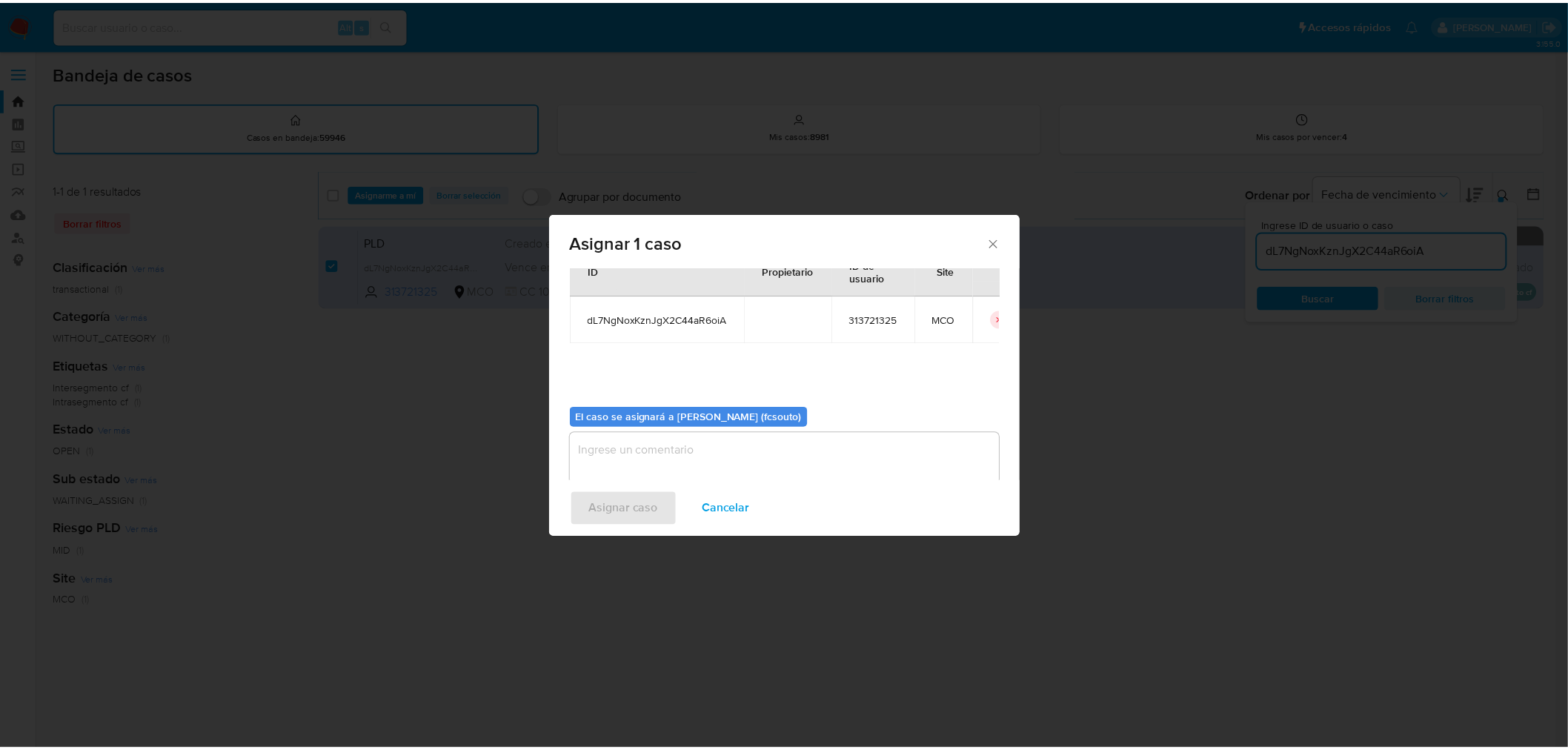
scroll to position [76, 0]
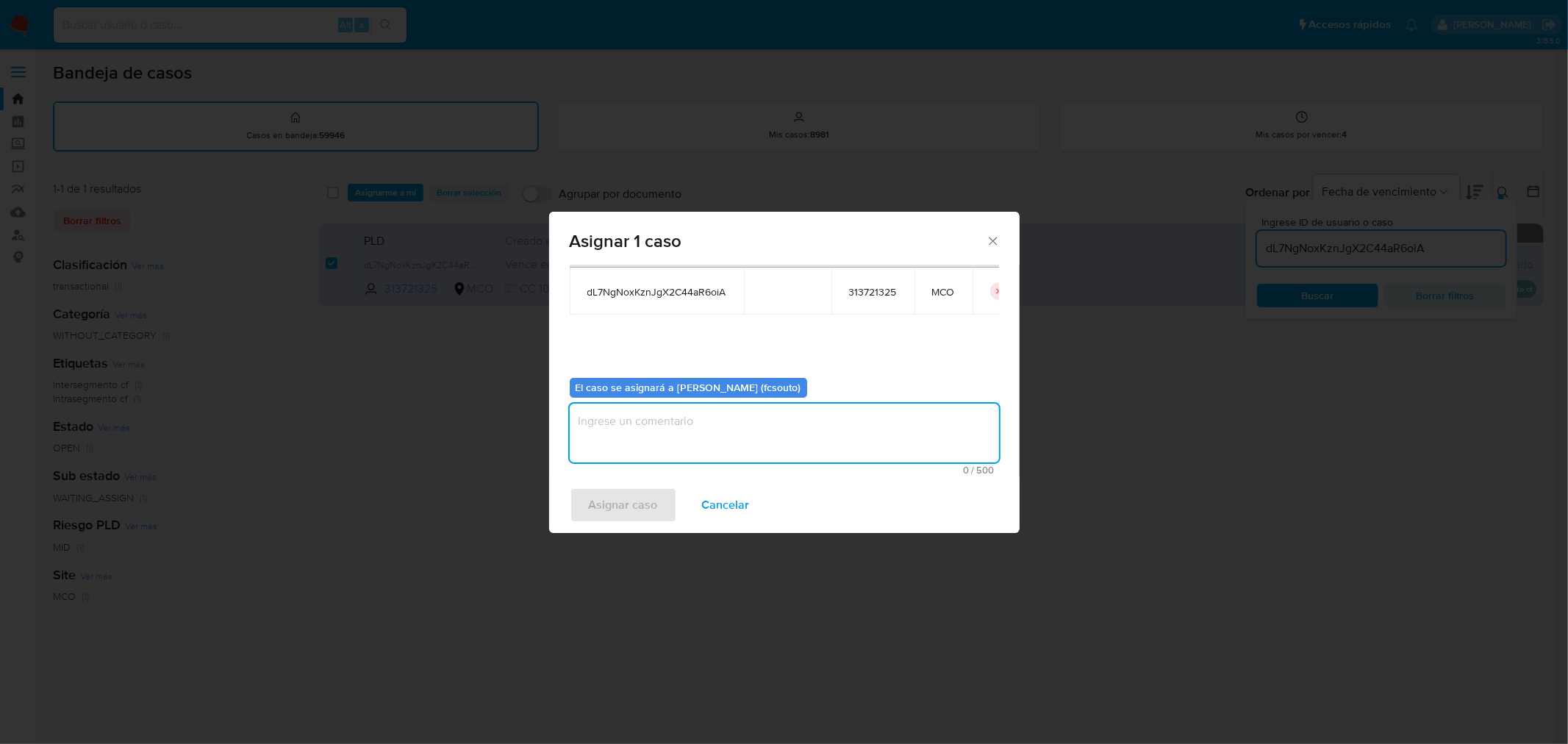
click at [797, 419] on textarea "assign-modal" at bounding box center [784, 433] width 429 height 59
type textarea "Asignación manual"
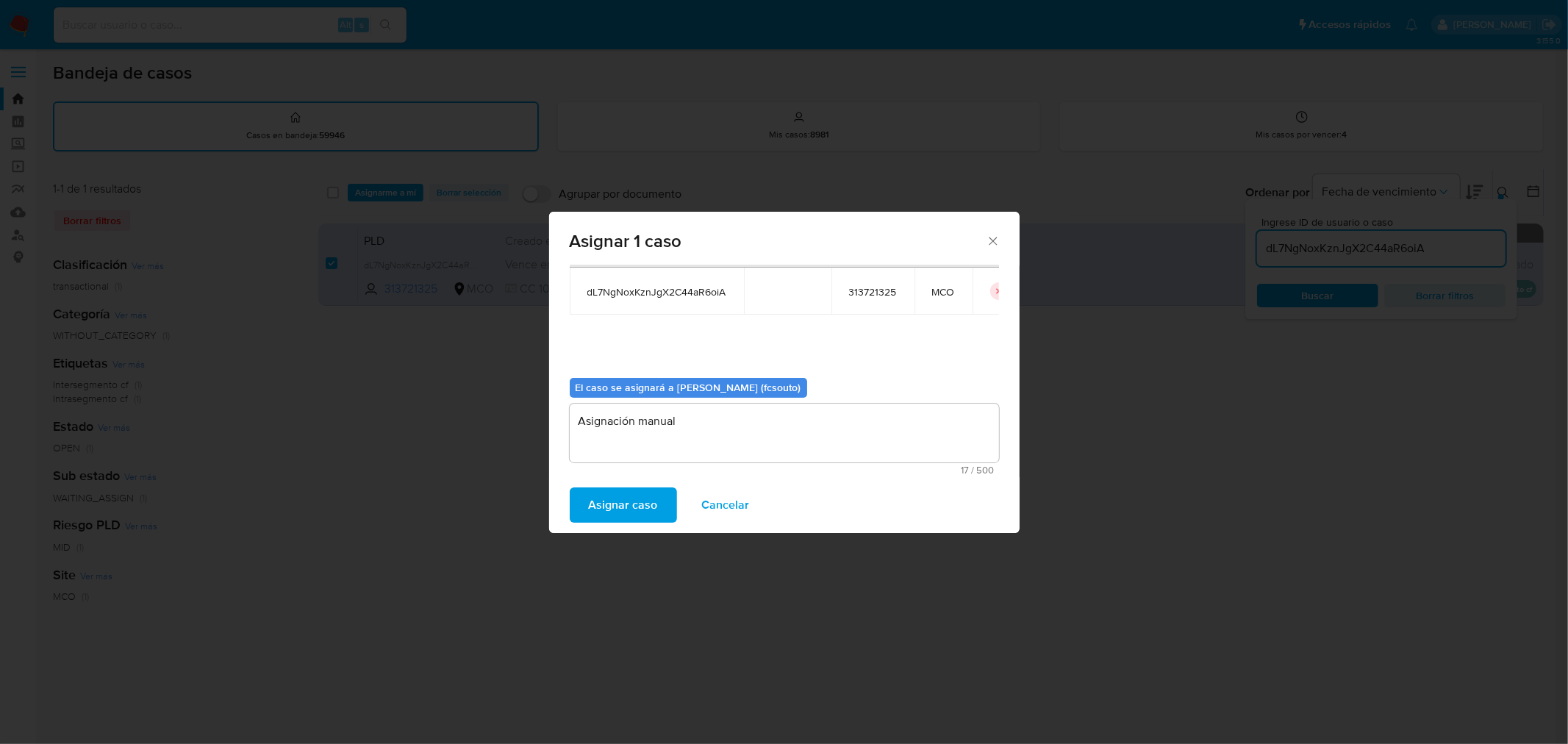
click at [626, 501] on span "Asignar caso" at bounding box center [623, 504] width 69 height 32
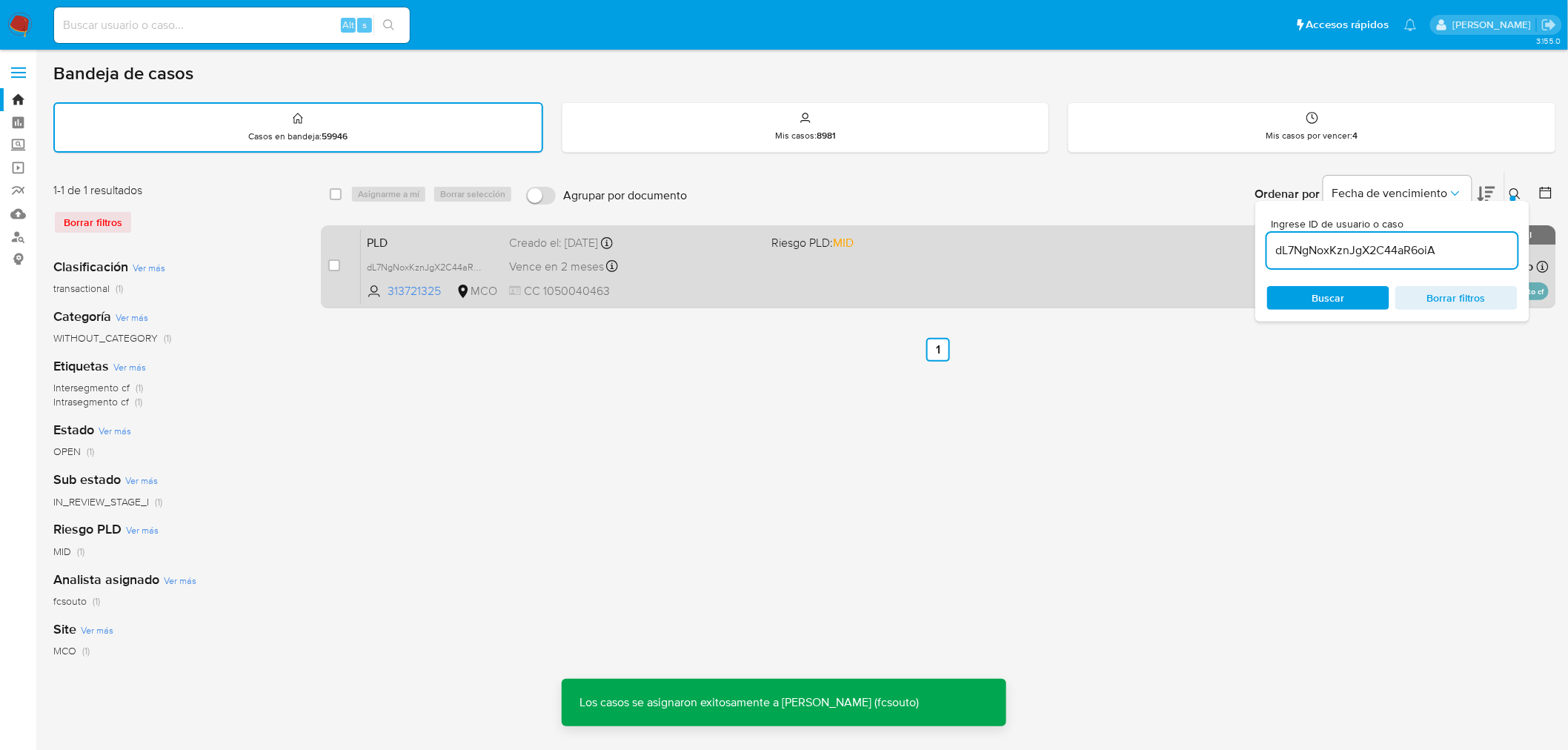
click at [637, 284] on span "CC 1050040463" at bounding box center [634, 292] width 251 height 17
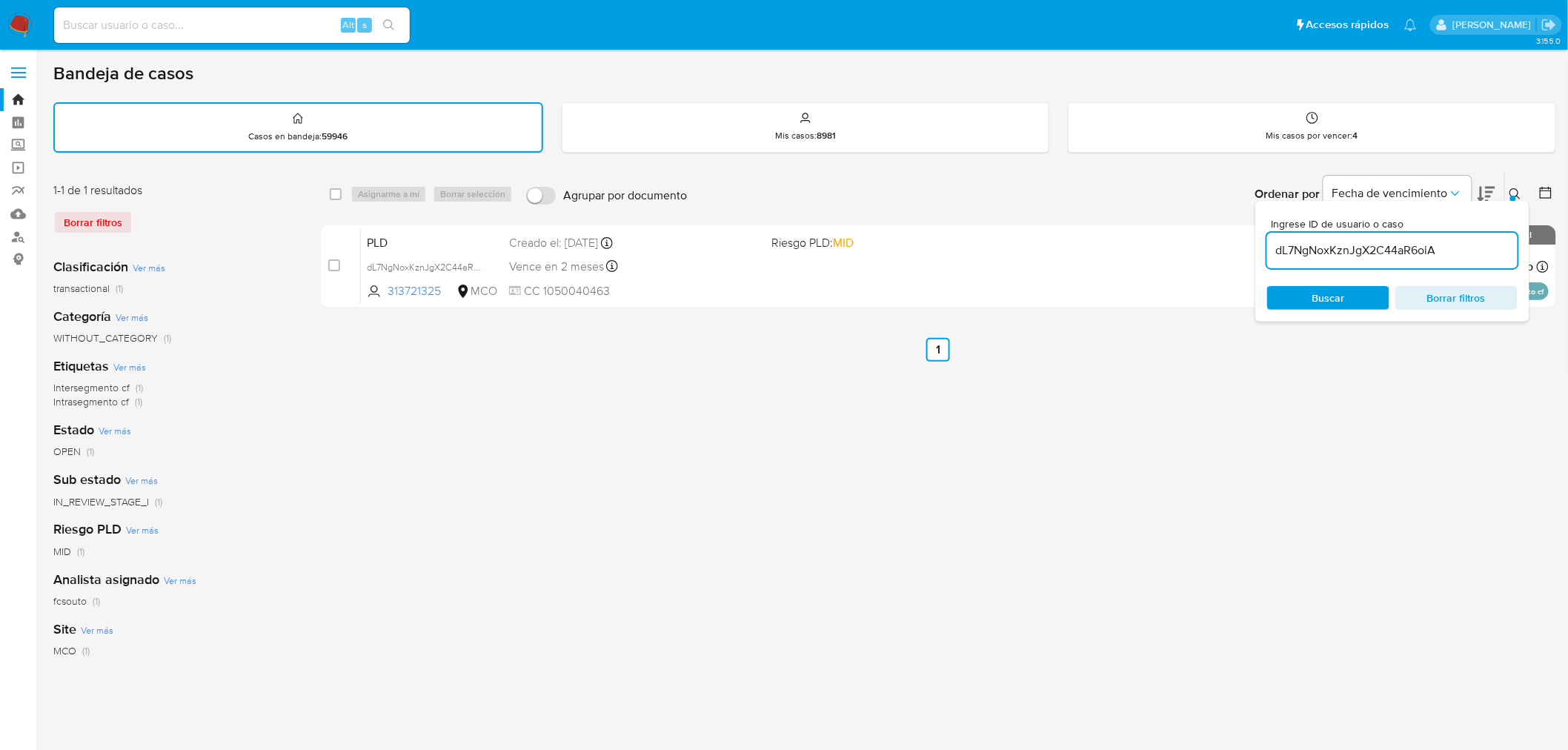
click at [238, 20] on input at bounding box center [231, 25] width 356 height 19
paste input "SaINAhDeXFhrcF7kAh4OcrHZ"
type input "SaINAhDeXFhrcF7kAh4OcrHZ"
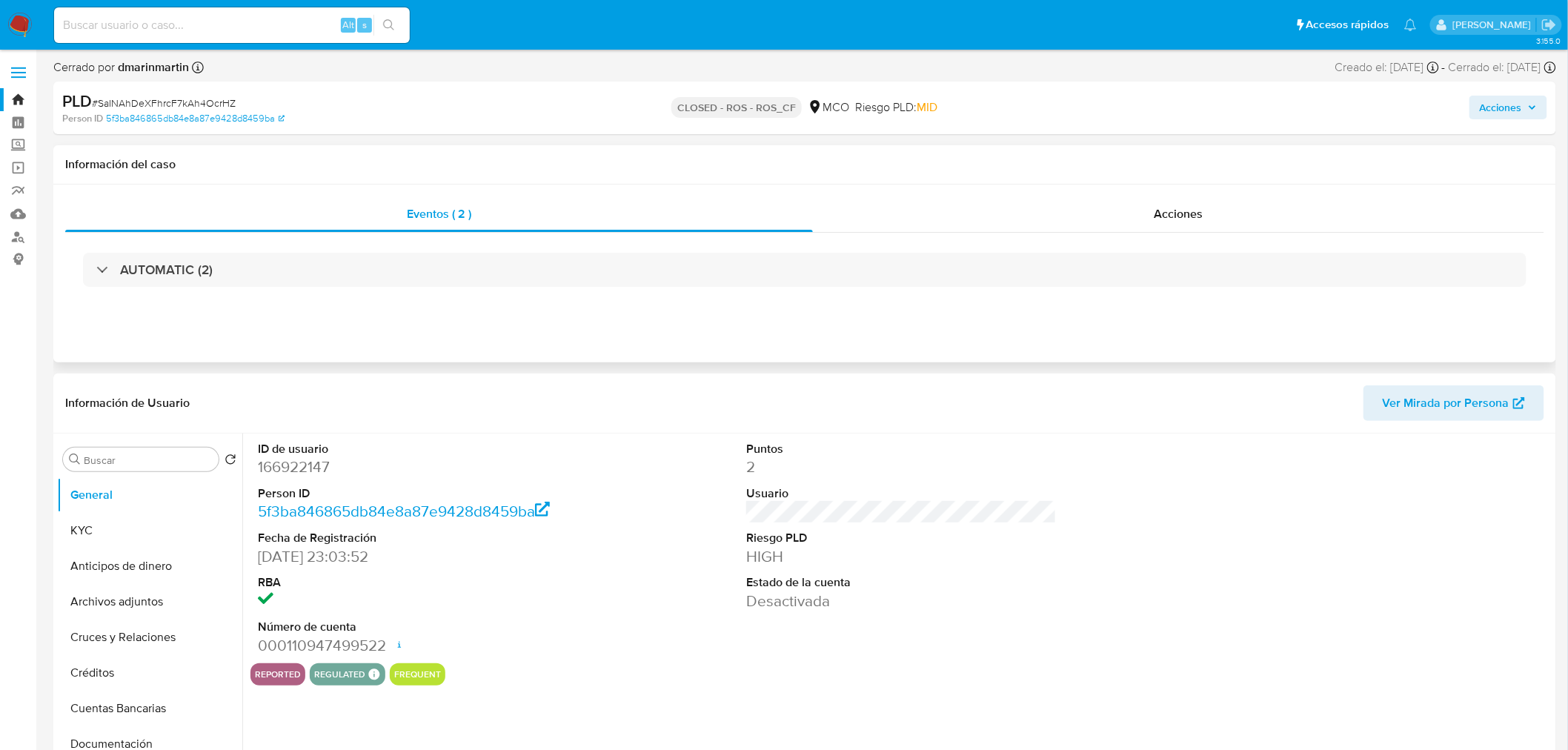
select select "10"
click at [1241, 220] on div "Acciones" at bounding box center [1178, 214] width 732 height 36
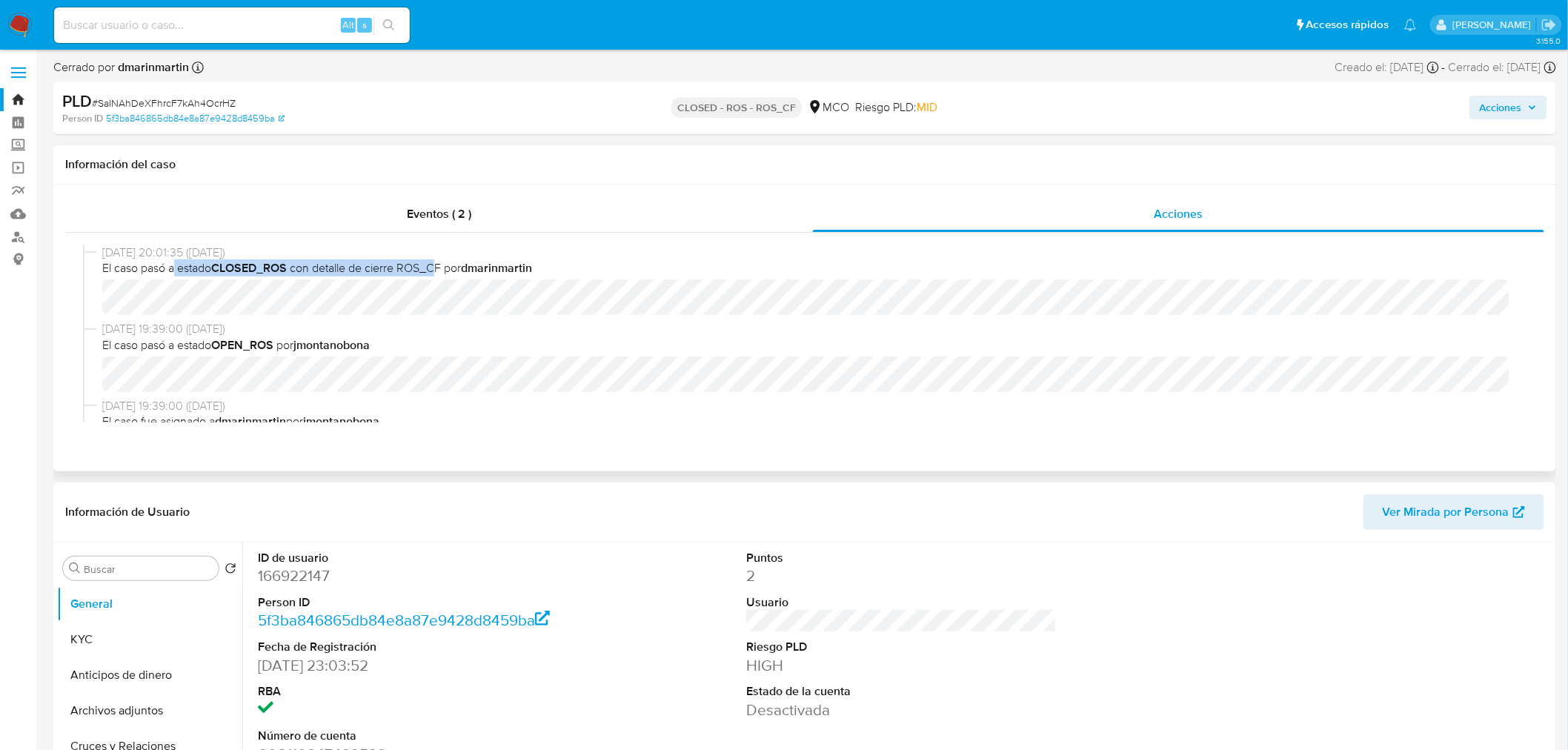
drag, startPoint x: 176, startPoint y: 264, endPoint x: 442, endPoint y: 267, distance: 266.0
click at [442, 267] on span "El caso pasó a estado CLOSED_ROS con detalle de cierre ROS_CF por dmarinmartin" at bounding box center [811, 269] width 1418 height 17
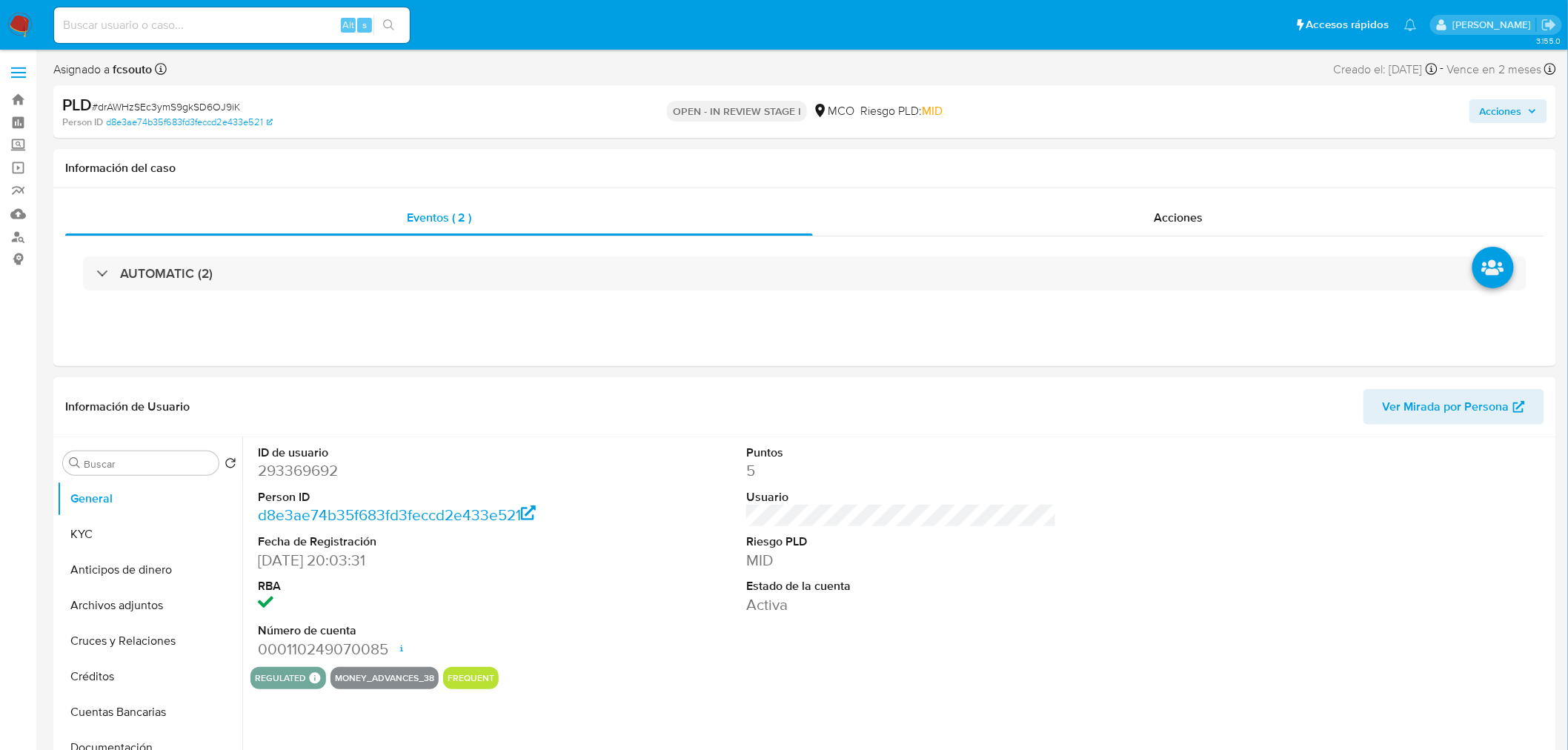
select select "10"
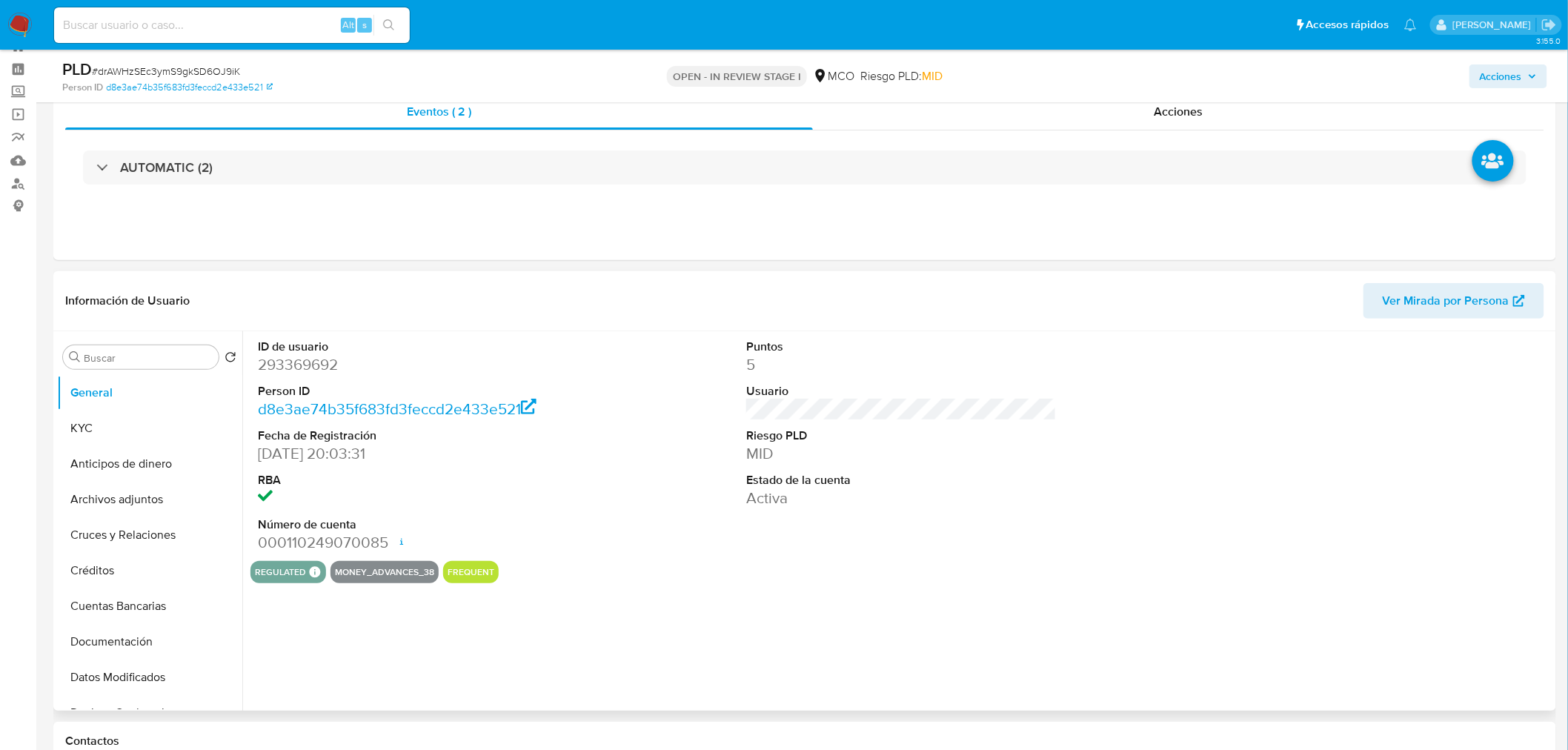
scroll to position [82, 0]
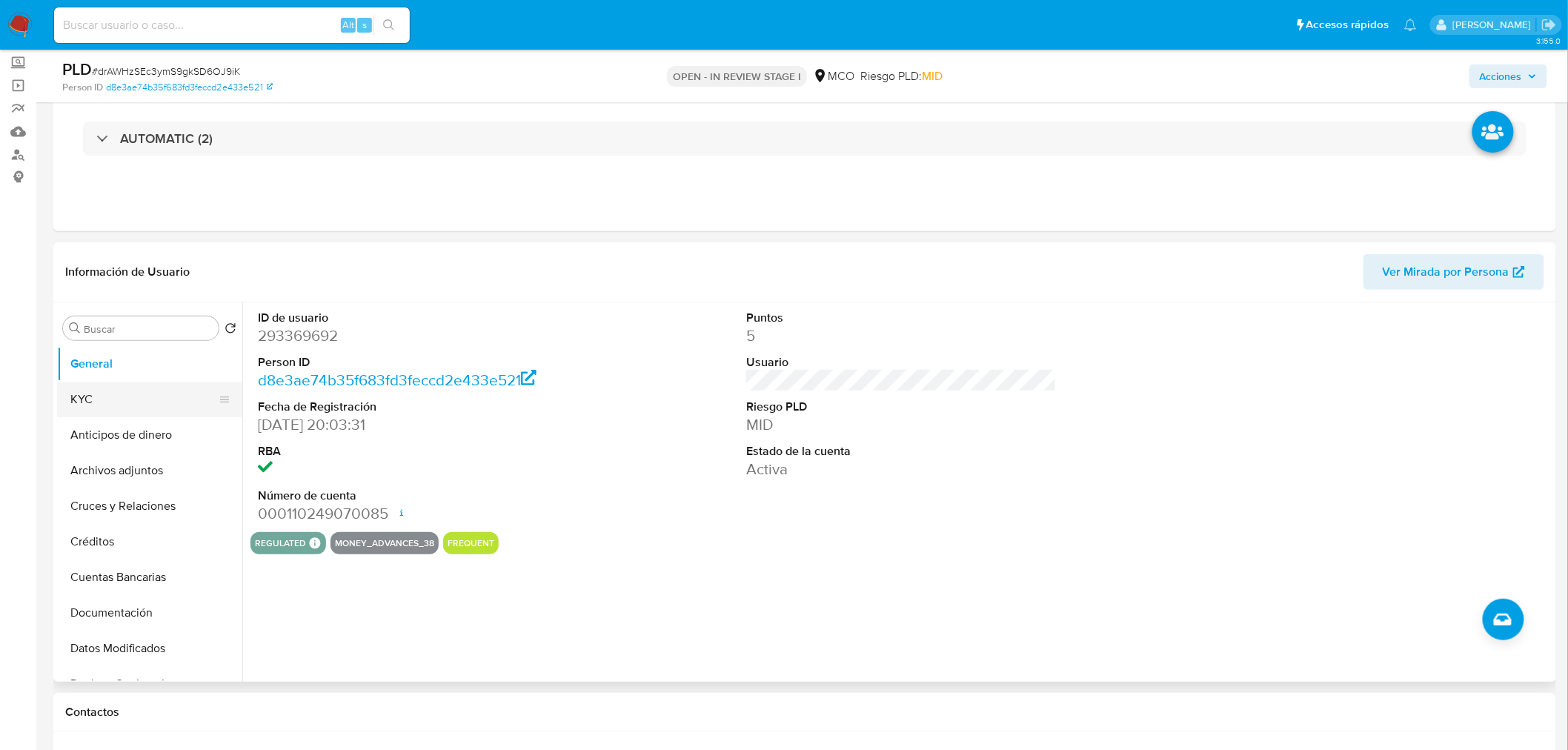
click at [119, 381] on button "KYC" at bounding box center [143, 399] width 173 height 36
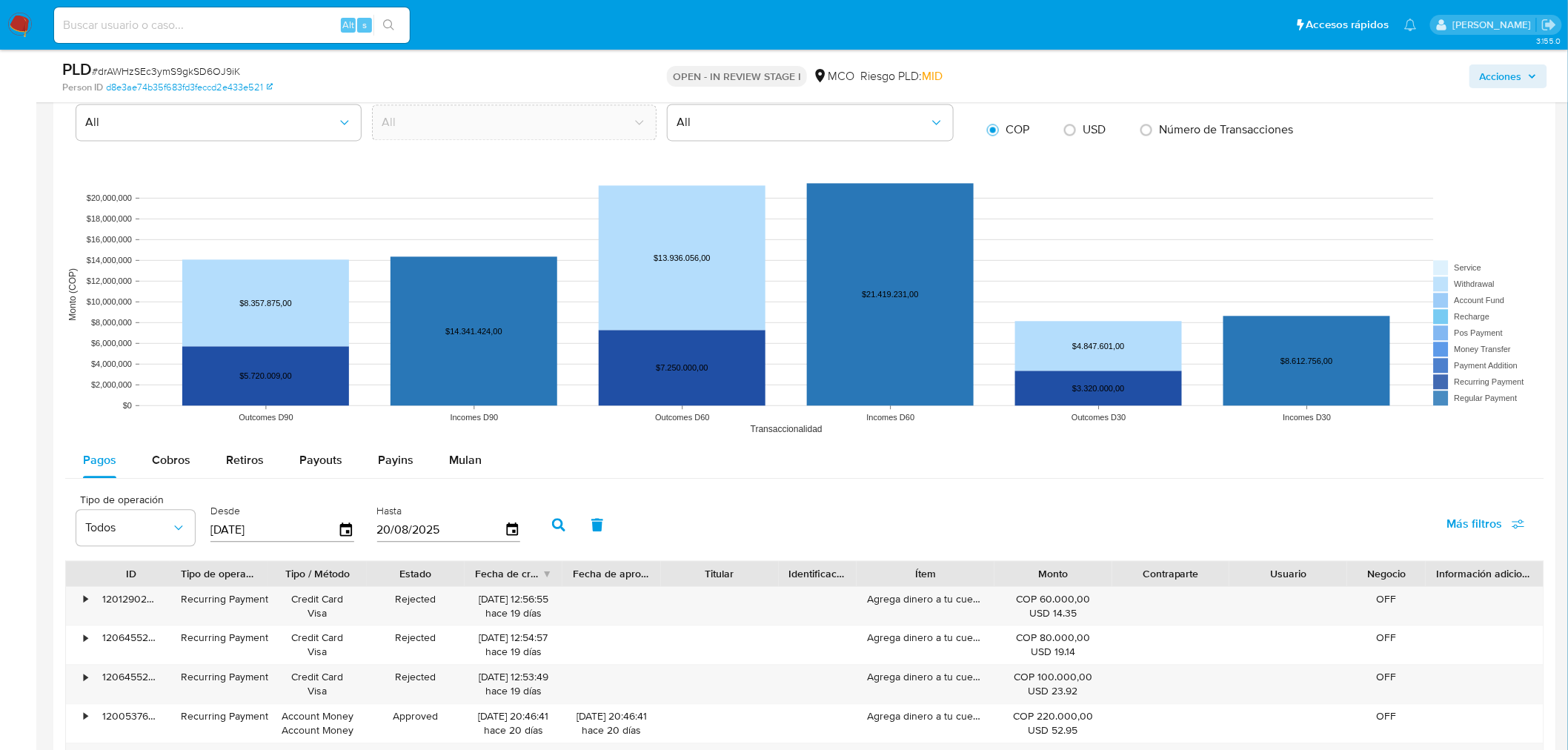
scroll to position [1317, 0]
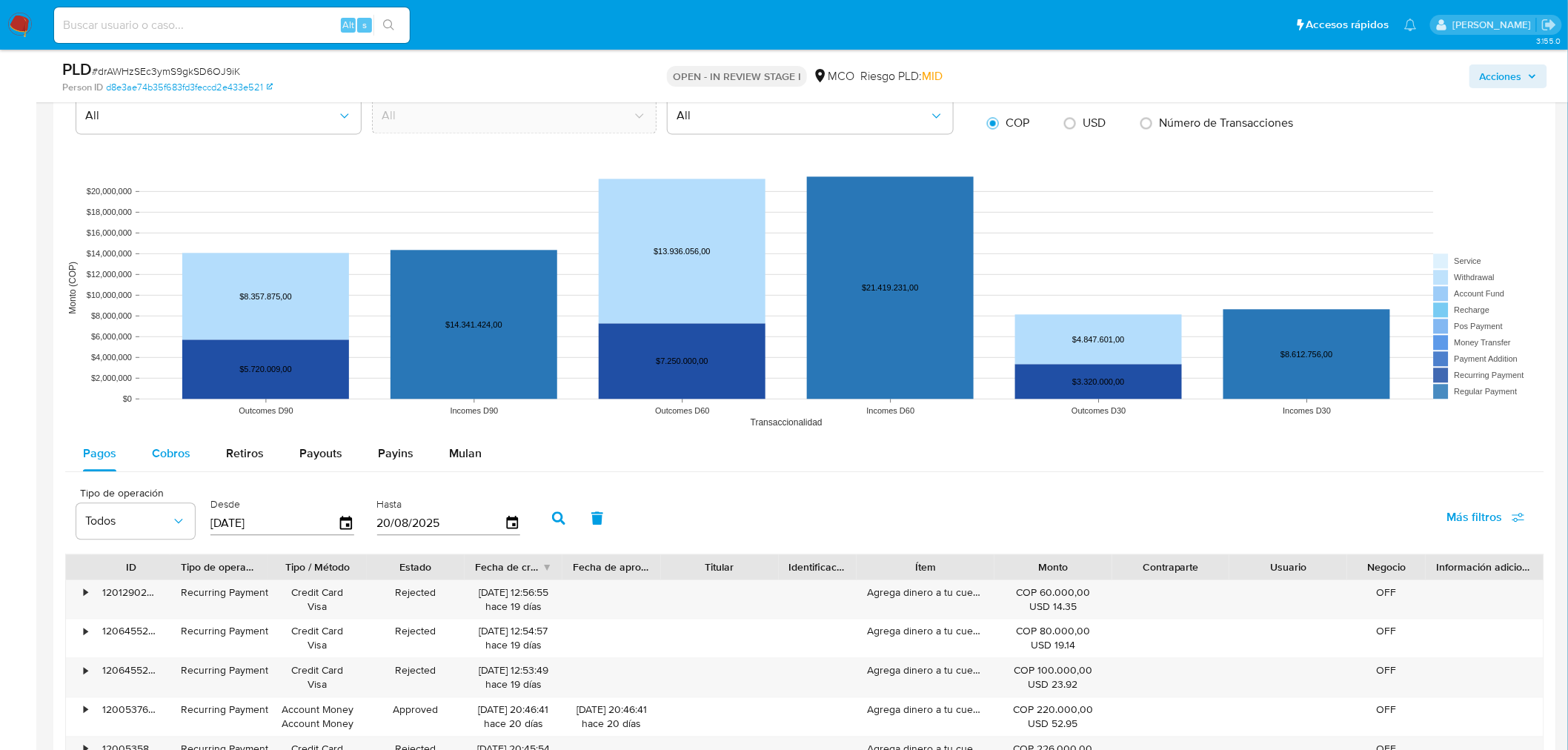
click at [178, 443] on div "Cobros" at bounding box center [171, 453] width 38 height 36
select select "10"
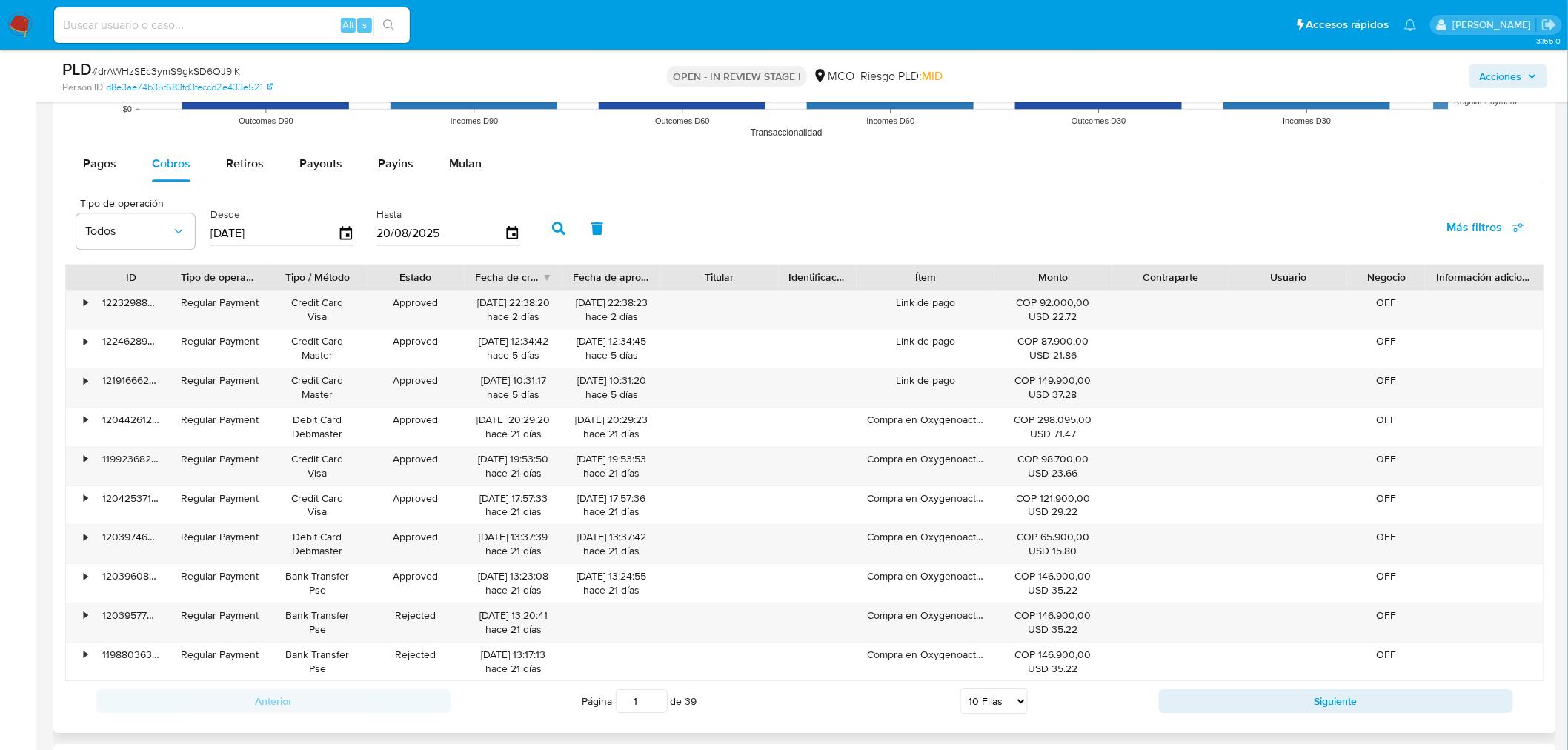
scroll to position [1646, 0]
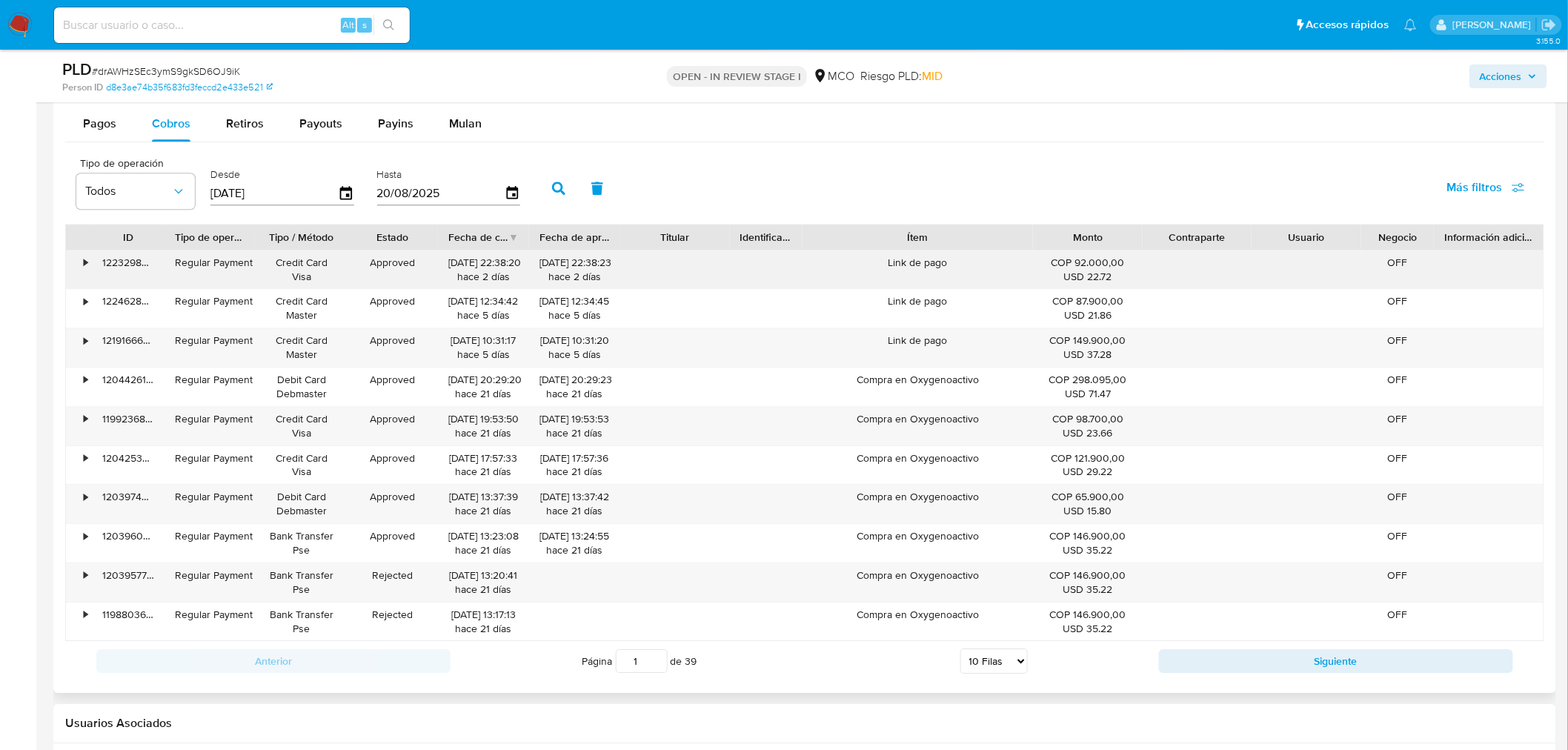
drag, startPoint x: 1002, startPoint y: 246, endPoint x: 1095, endPoint y: 263, distance: 94.5
click at [1095, 263] on div "ID Tipo de operación Tipo / Método Estado Fecha de creación Fecha de aprobación…" at bounding box center [805, 433] width 1478 height 418
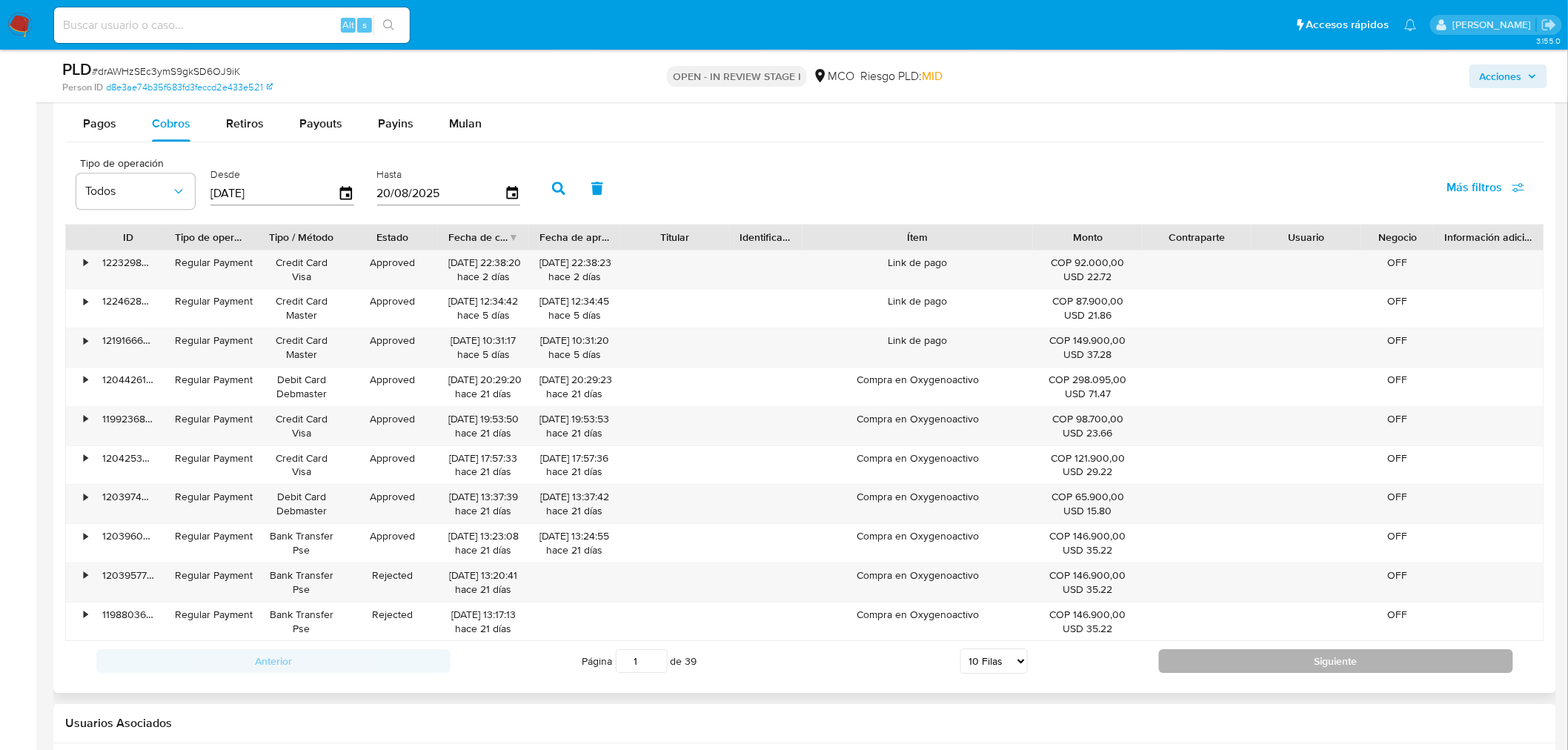
click at [1227, 657] on button "Siguiente" at bounding box center [1335, 660] width 354 height 24
type input "2"
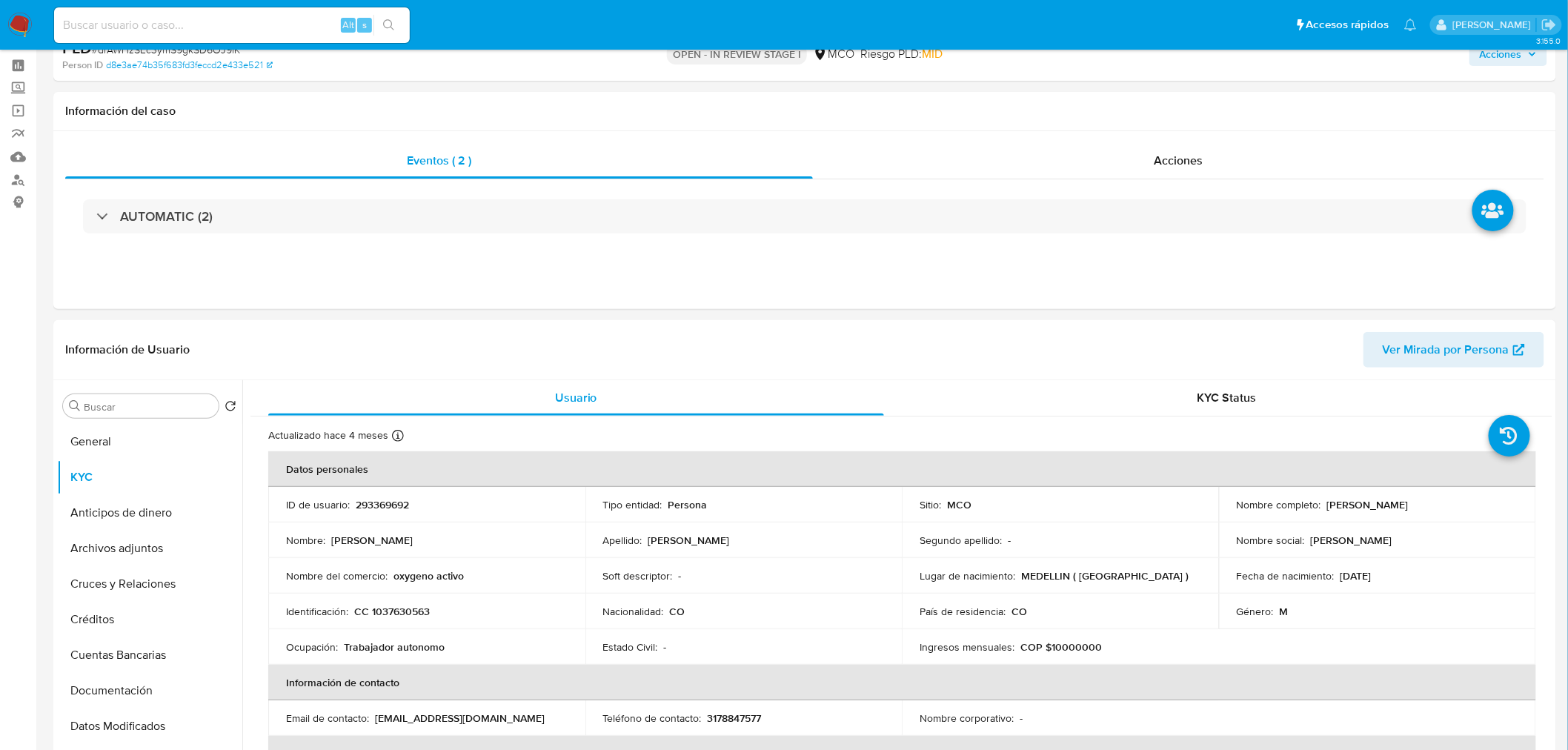
scroll to position [0, 0]
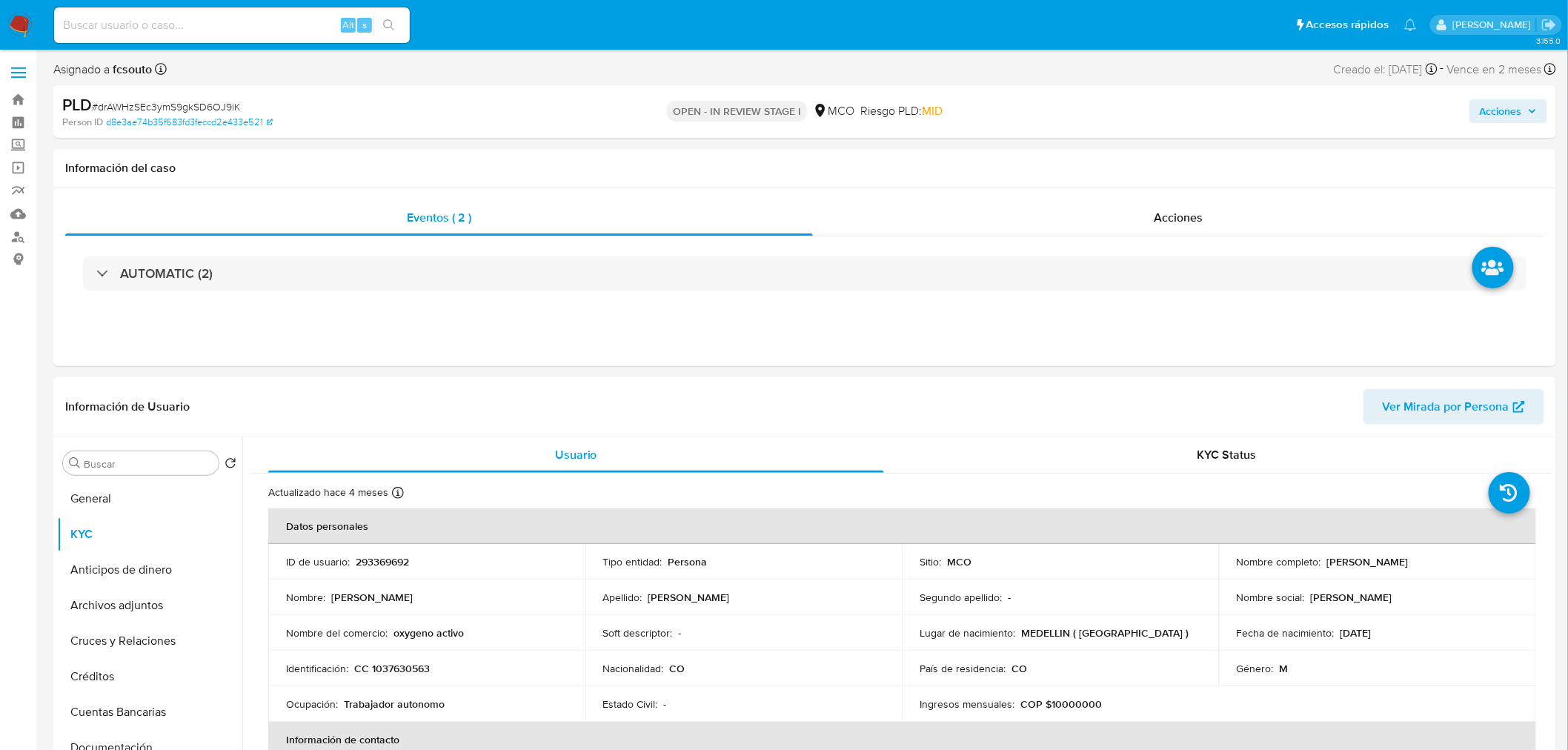
click at [1537, 115] on button "Acciones" at bounding box center [1508, 111] width 78 height 24
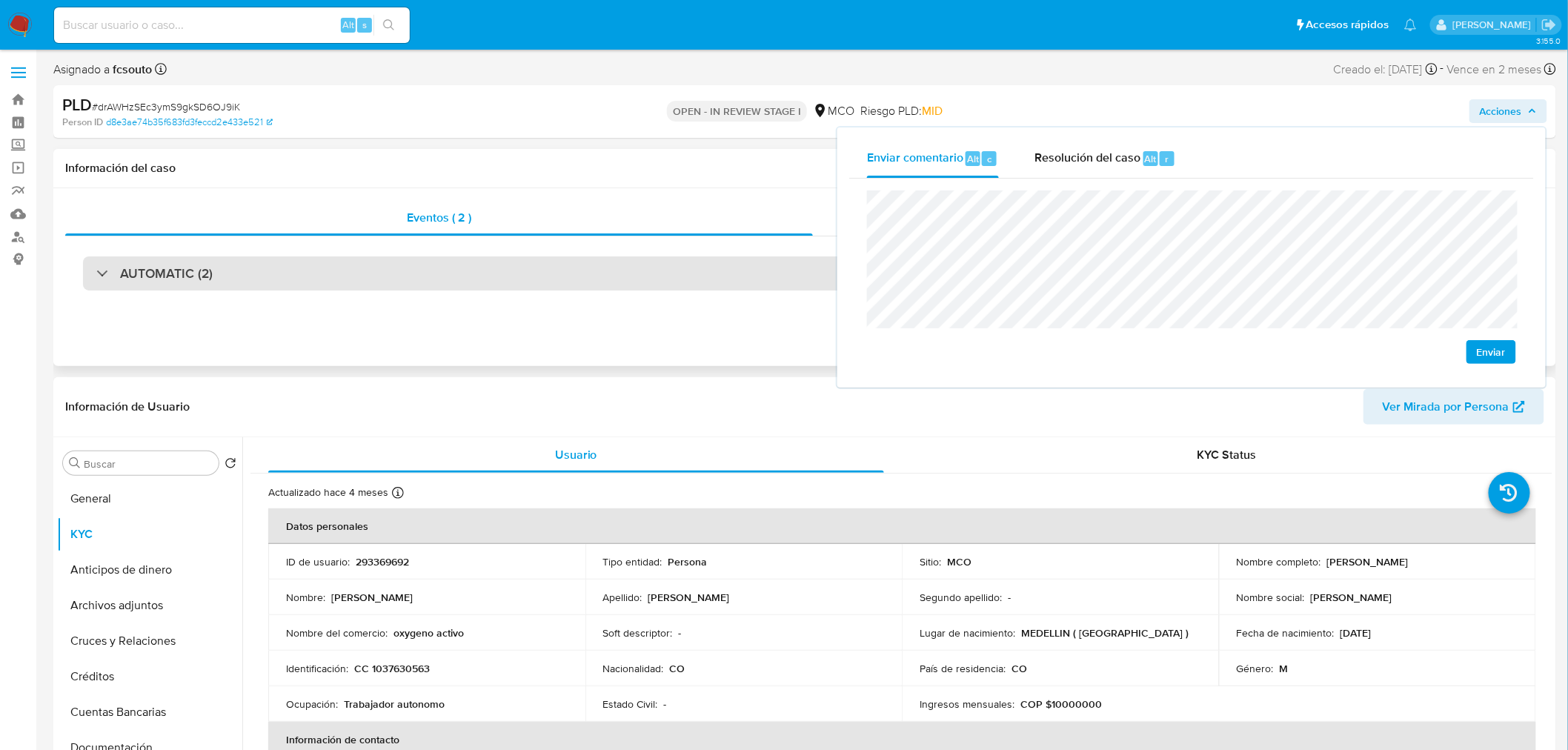
click at [264, 265] on div "AUTOMATIC (2)" at bounding box center [804, 273] width 1443 height 34
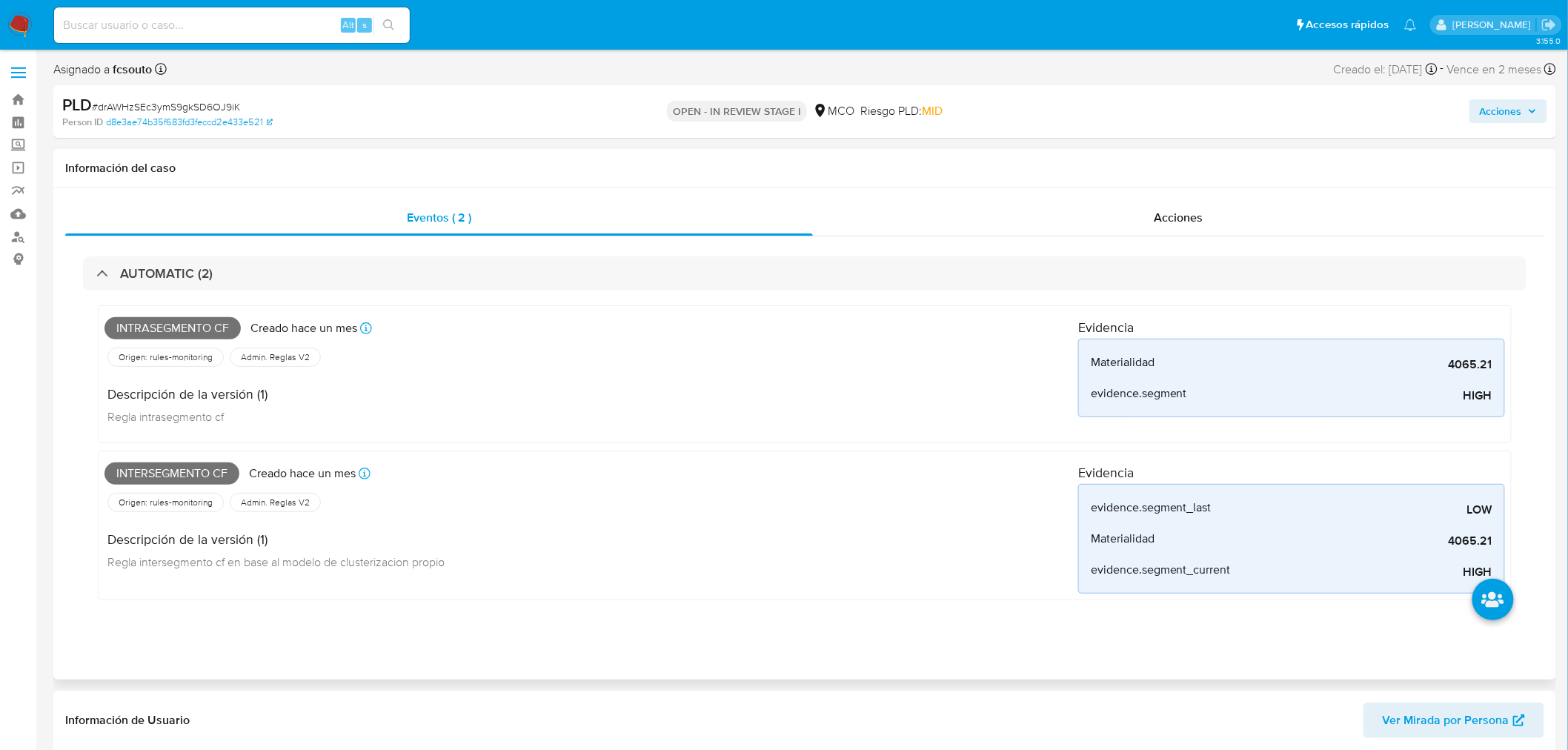
click at [181, 326] on span "Intrasegmento cf" at bounding box center [172, 328] width 136 height 22
copy span "Intrasegmento cf"
drag, startPoint x: 1529, startPoint y: 109, endPoint x: 1486, endPoint y: 119, distance: 44.1
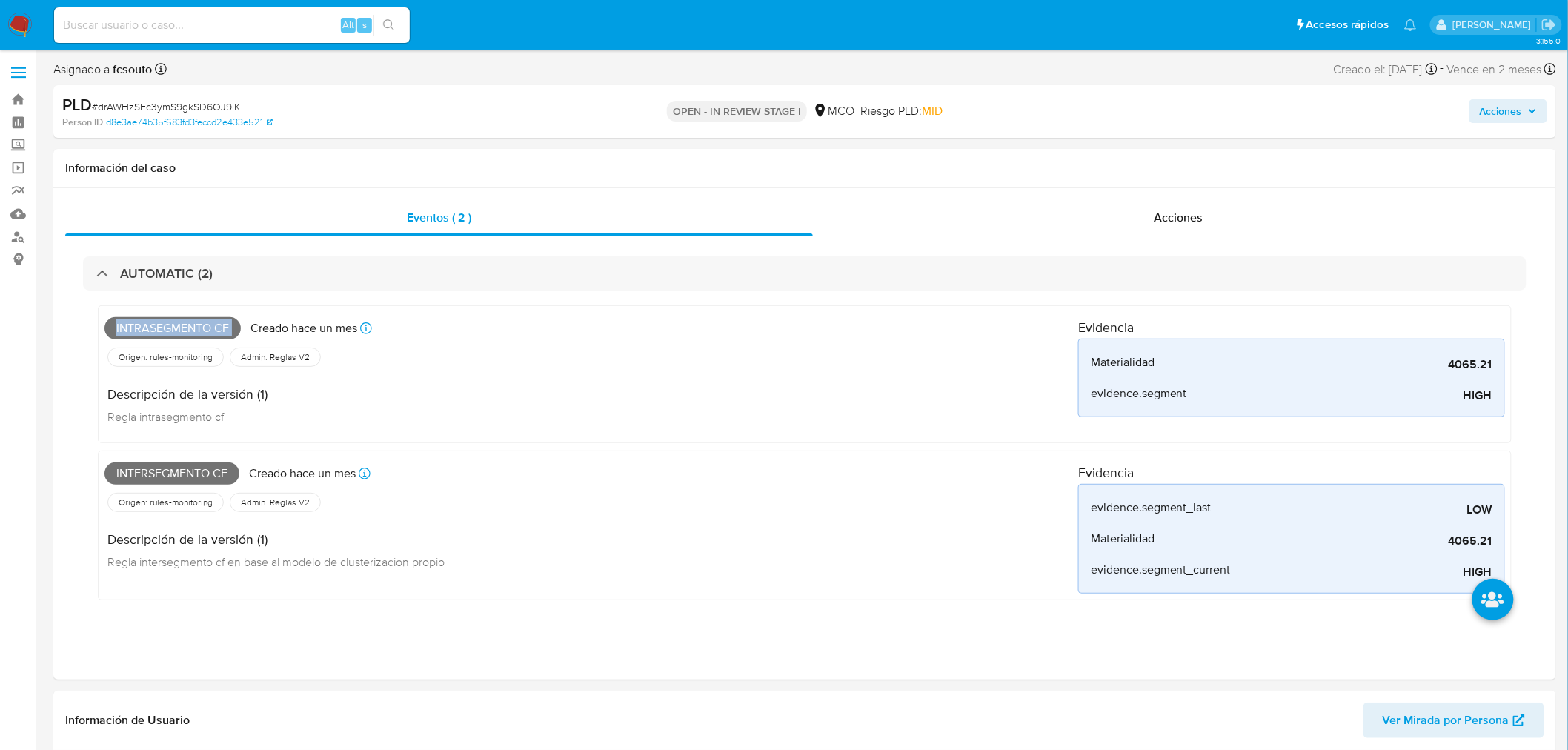
click at [1527, 109] on span "Acciones" at bounding box center [1508, 111] width 57 height 21
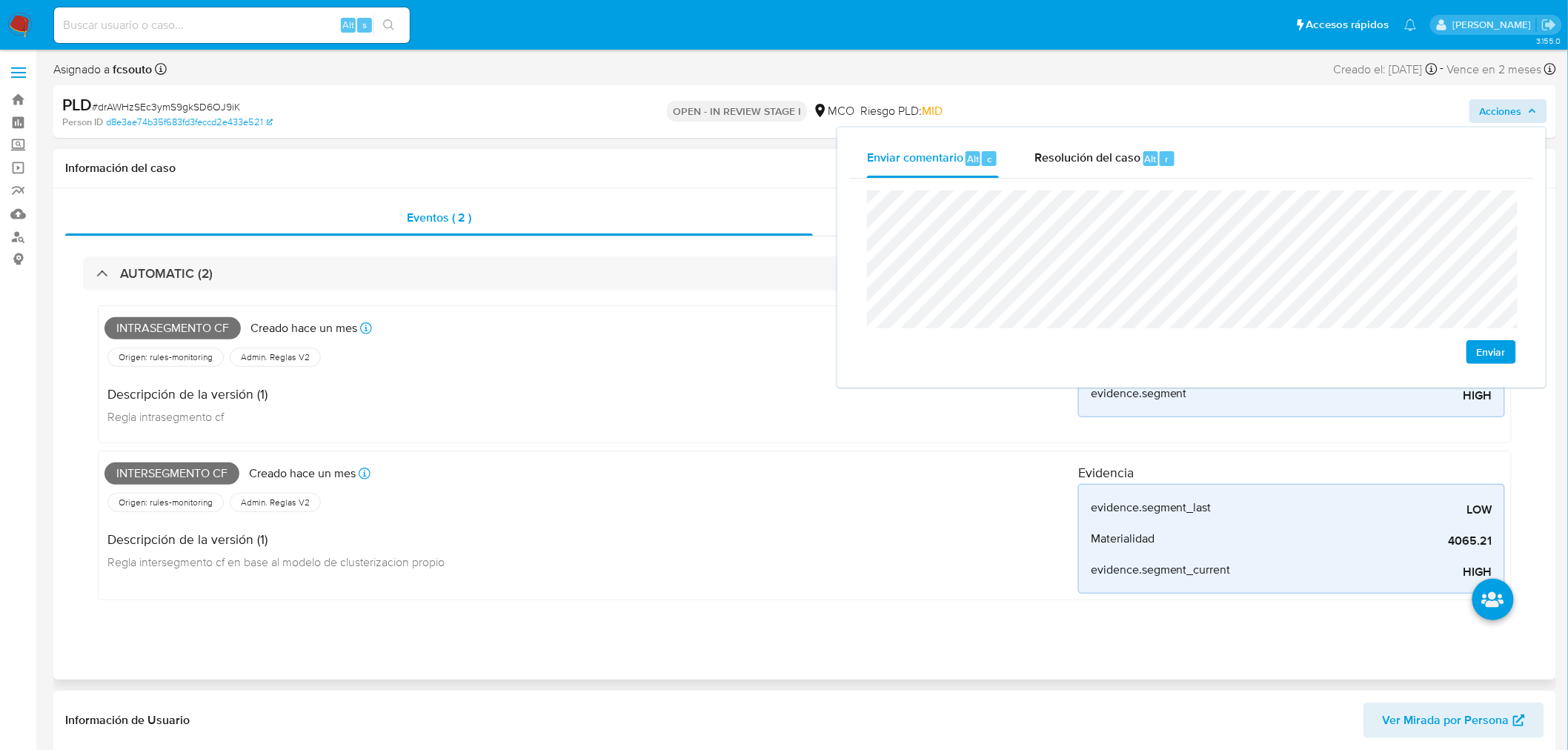
click at [199, 471] on span "Intersegmento cf" at bounding box center [172, 473] width 135 height 22
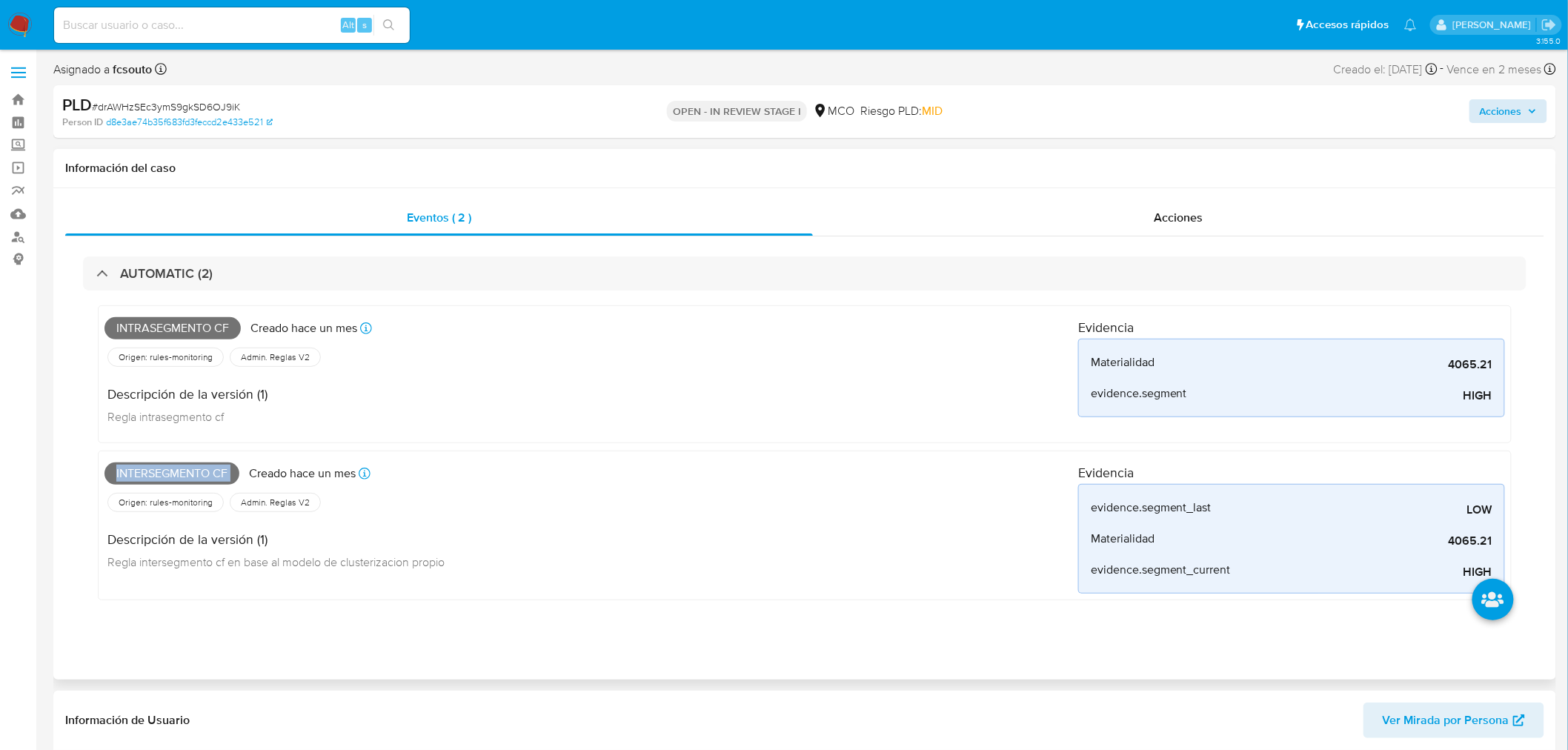
click at [199, 471] on span "Intersegmento cf" at bounding box center [172, 473] width 135 height 22
copy span "Intersegmento cf"
click at [1519, 115] on span "Acciones" at bounding box center [1500, 111] width 42 height 24
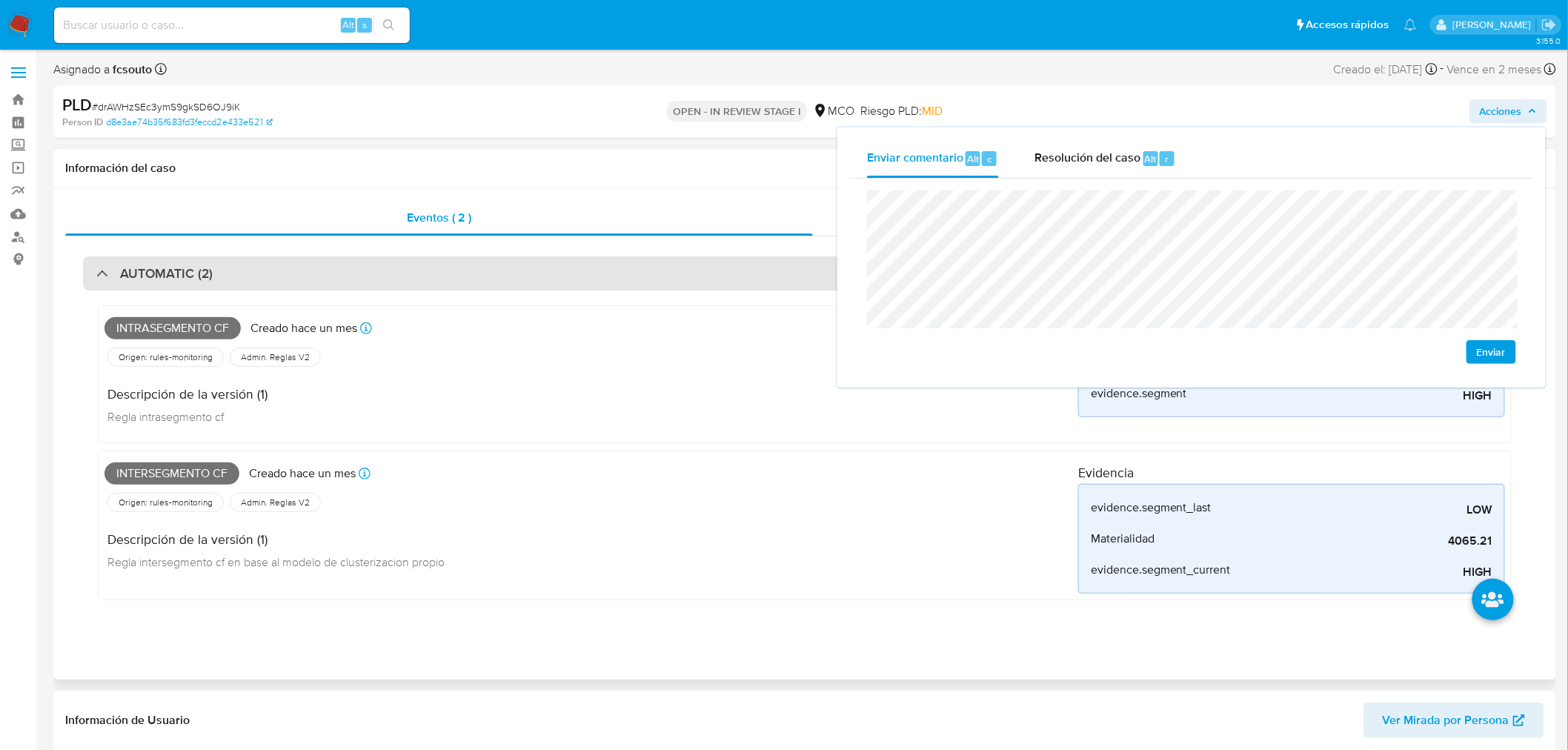
drag, startPoint x: 357, startPoint y: 276, endPoint x: 344, endPoint y: 277, distance: 13.0
click at [351, 277] on div "AUTOMATIC (2)" at bounding box center [804, 273] width 1443 height 34
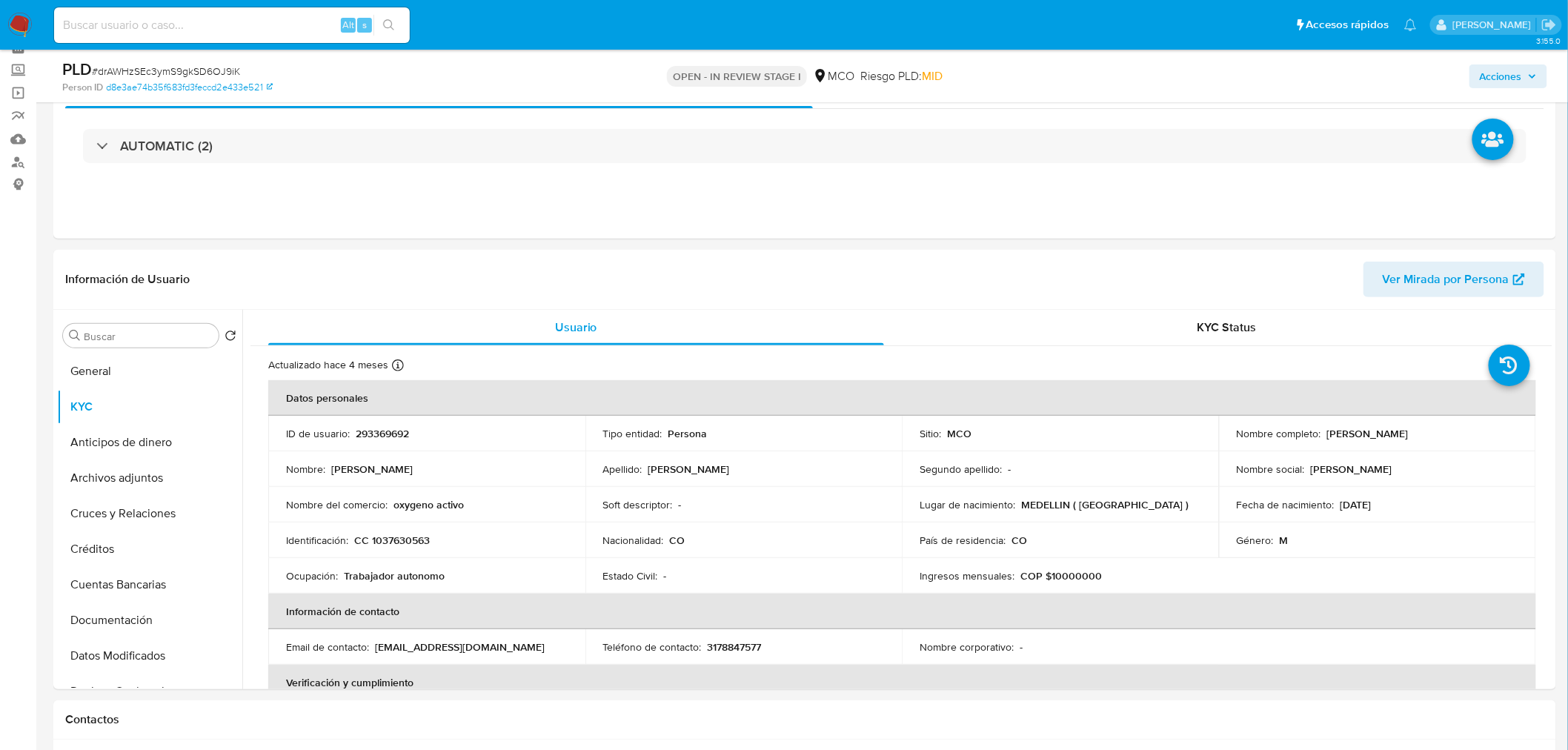
scroll to position [164, 0]
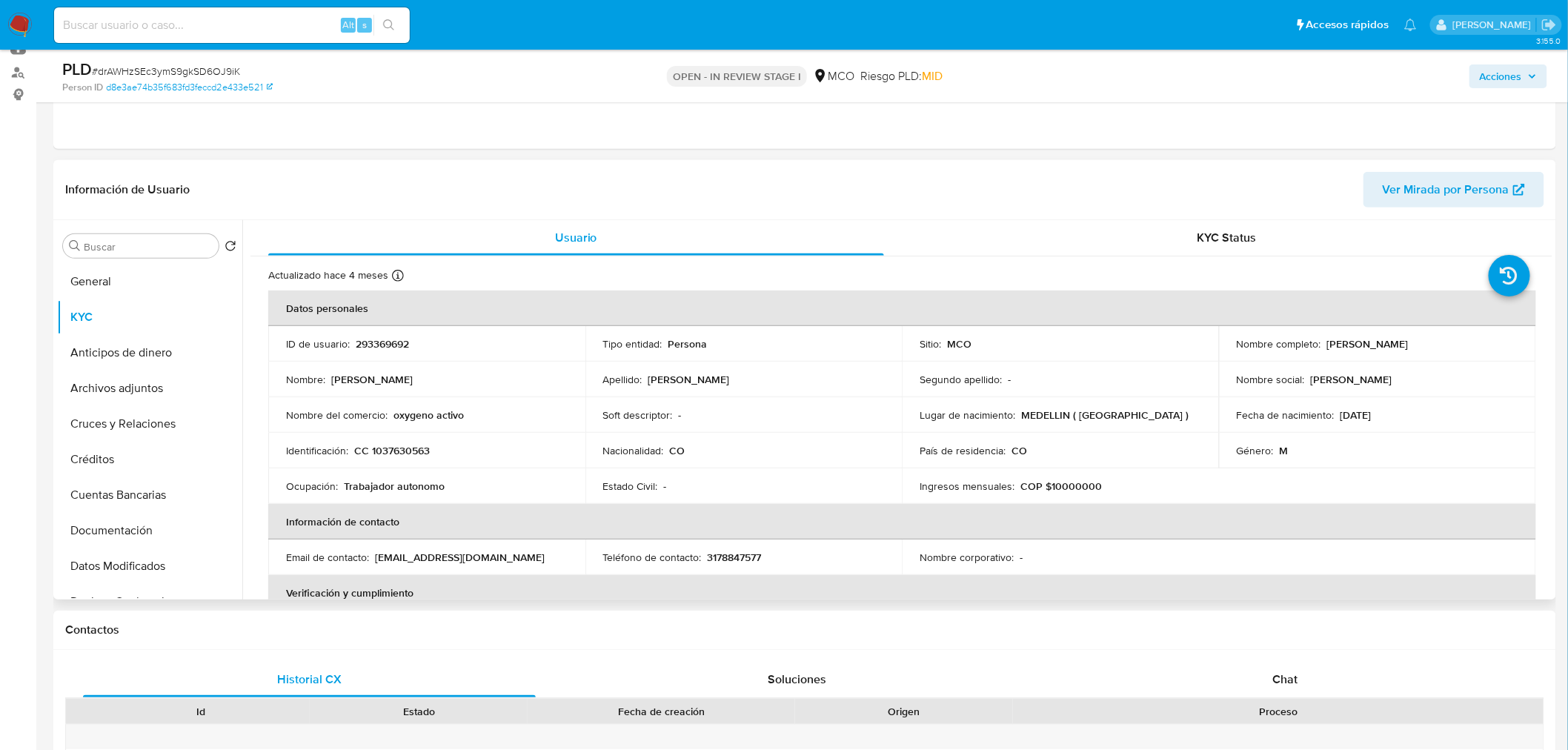
drag, startPoint x: 1324, startPoint y: 343, endPoint x: 1422, endPoint y: 354, distance: 98.6
click at [1422, 354] on td "Nombre completo : Andres Zapata Rojas" at bounding box center [1377, 343] width 317 height 36
copy p "[PERSON_NAME]"
click at [1508, 75] on span "Acciones" at bounding box center [1500, 76] width 42 height 24
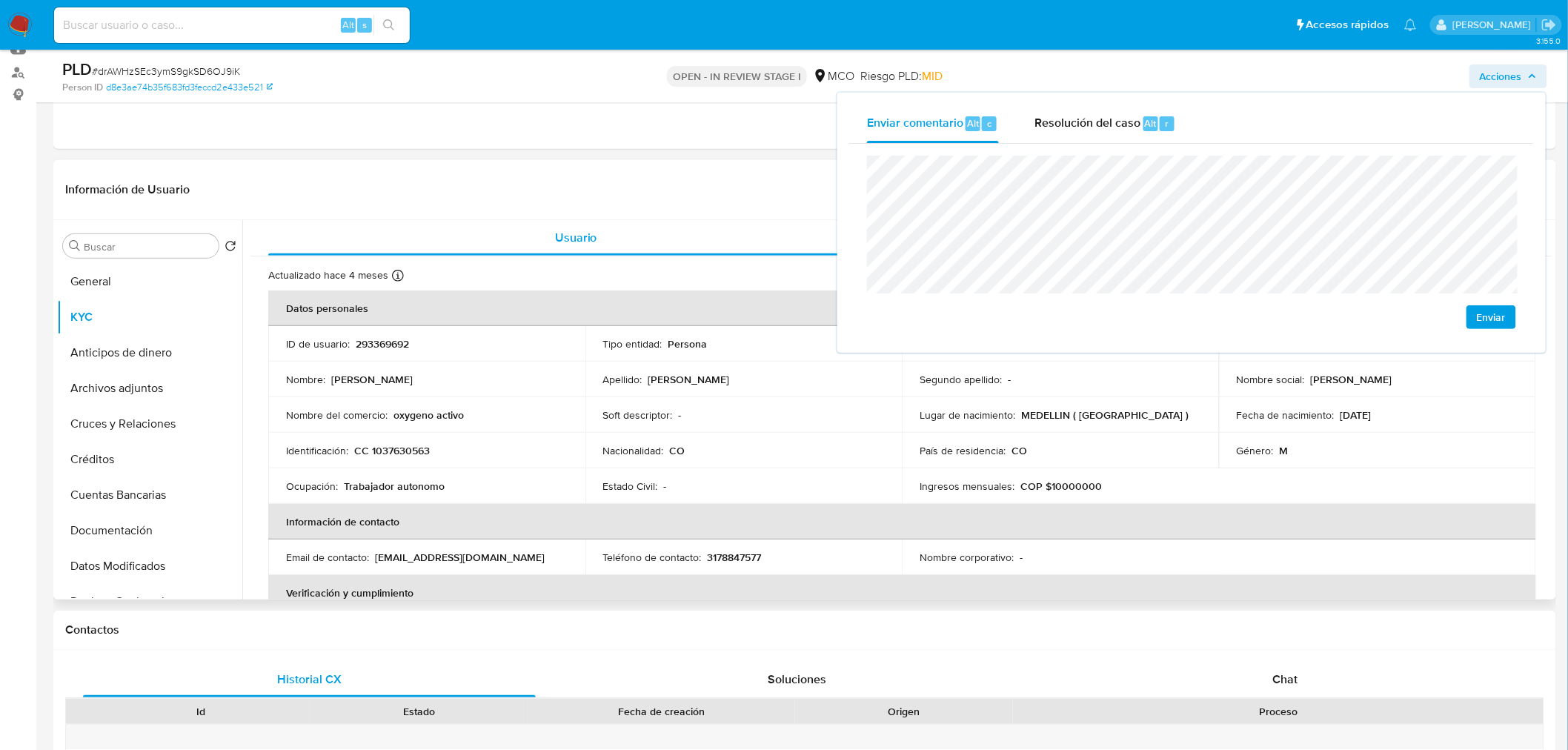
click at [387, 450] on p "CC 1037630563" at bounding box center [391, 450] width 75 height 13
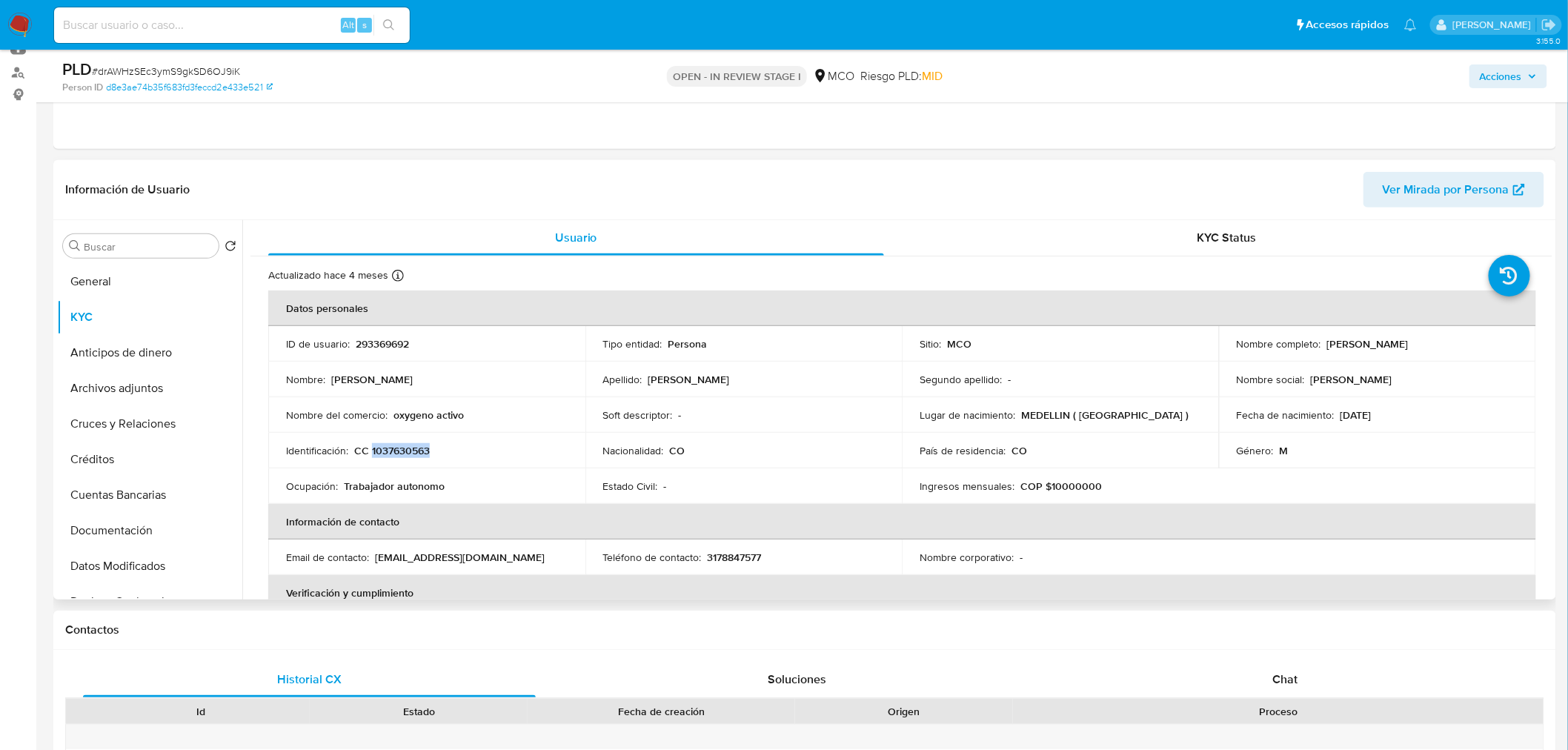
click at [387, 450] on p "CC 1037630563" at bounding box center [391, 450] width 75 height 13
copy p "1037630563"
click at [1506, 75] on span "Acciones" at bounding box center [1500, 76] width 42 height 24
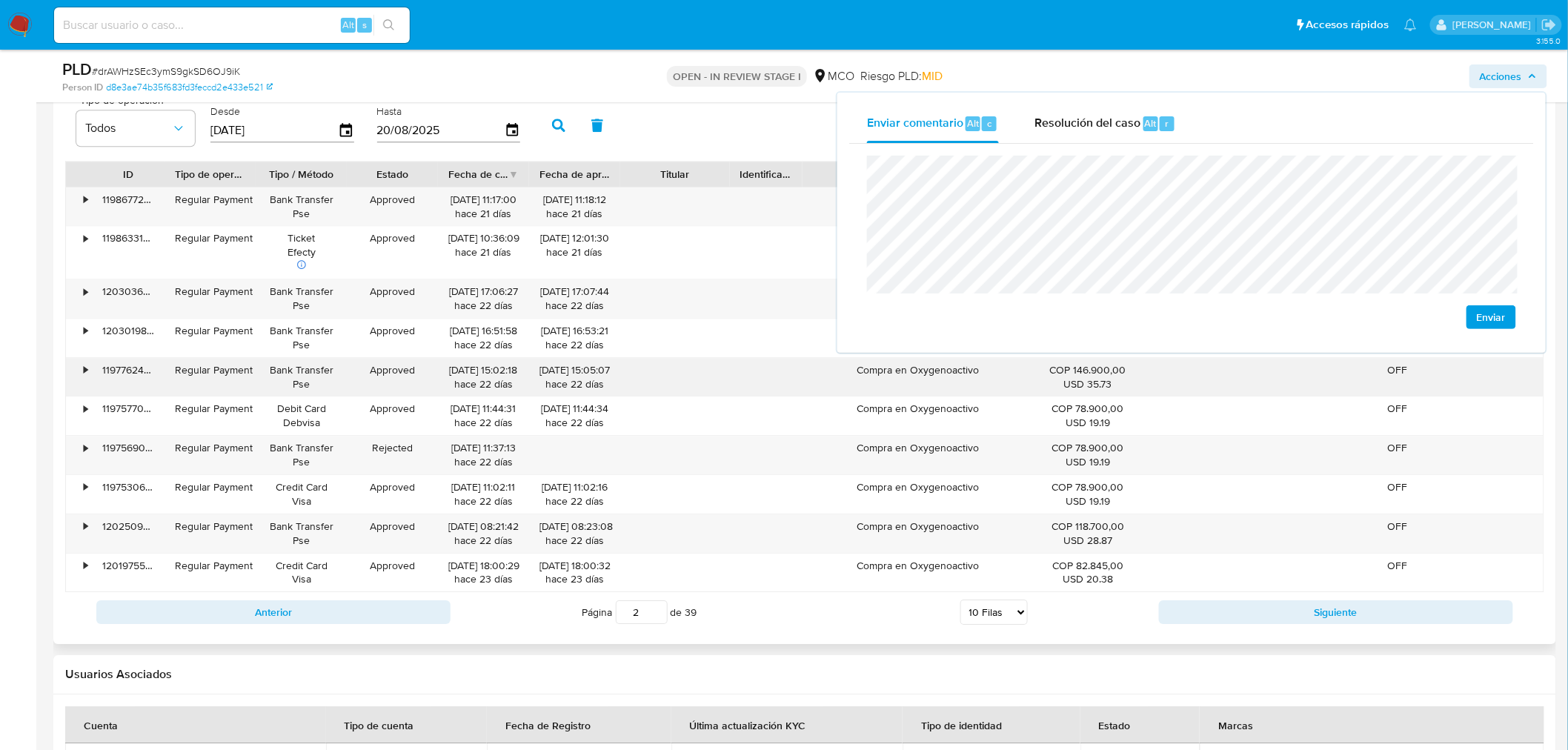
scroll to position [1564, 0]
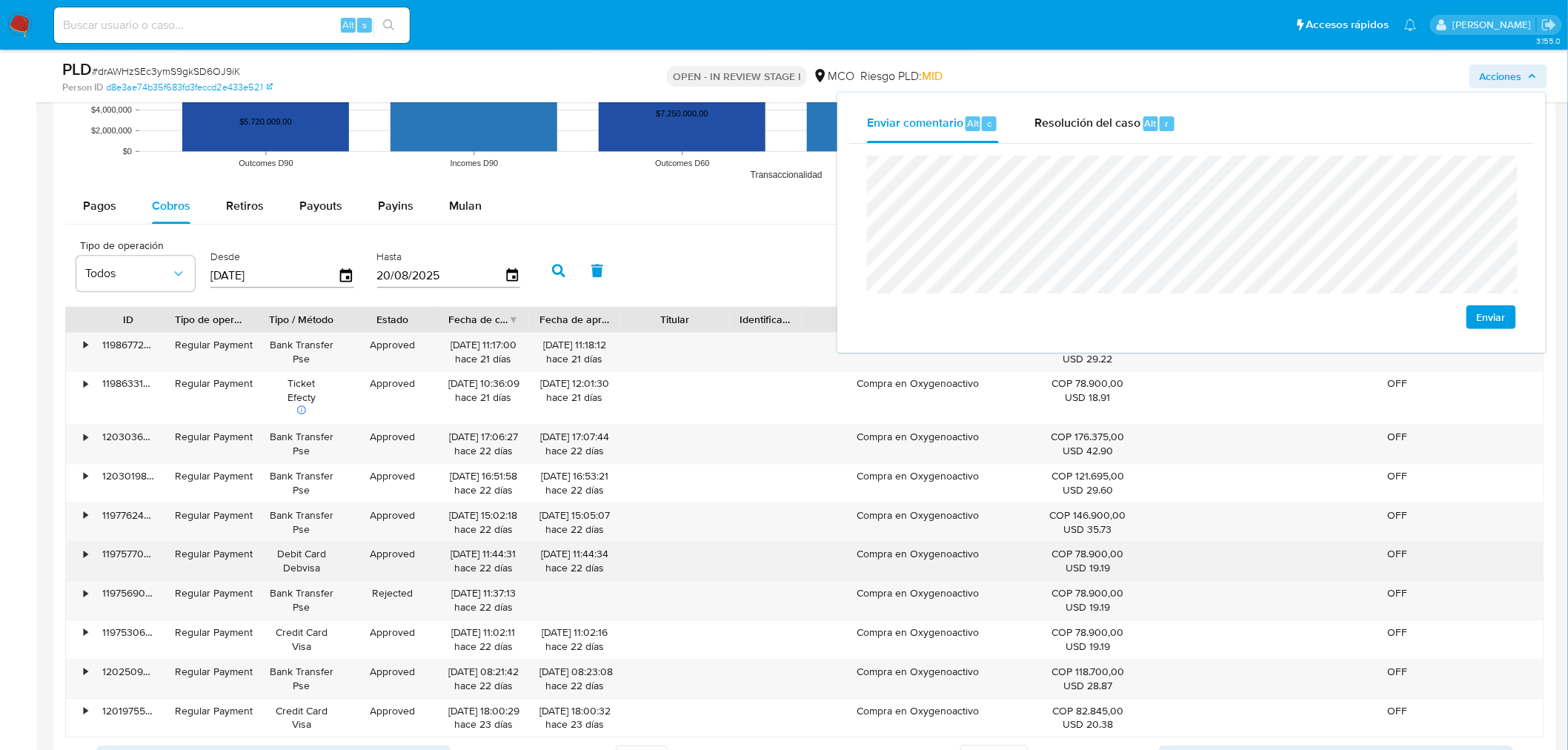
click at [951, 556] on div "Compra en Oxygenoactivo" at bounding box center [917, 560] width 230 height 38
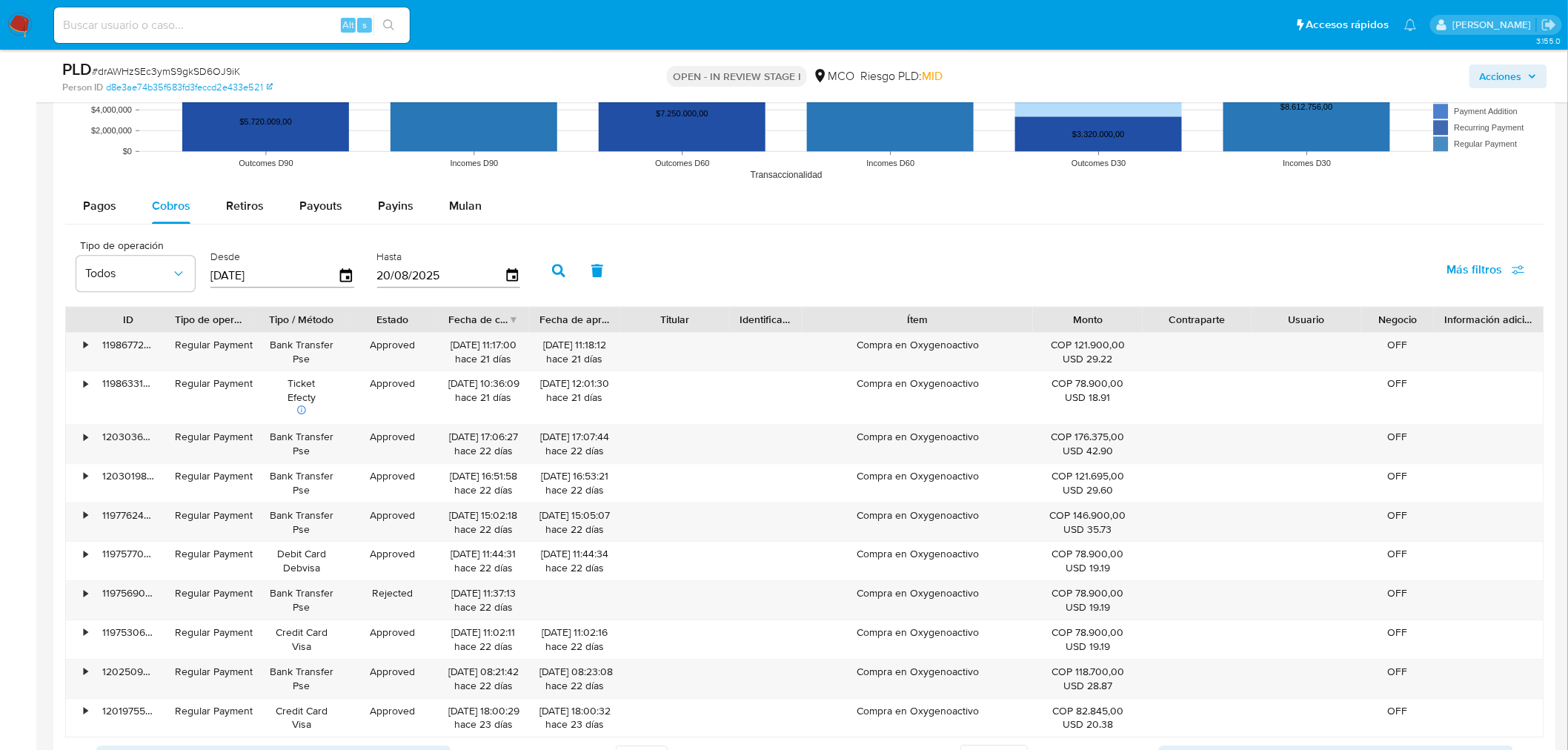
click at [1534, 72] on icon "button" at bounding box center [1532, 76] width 9 height 9
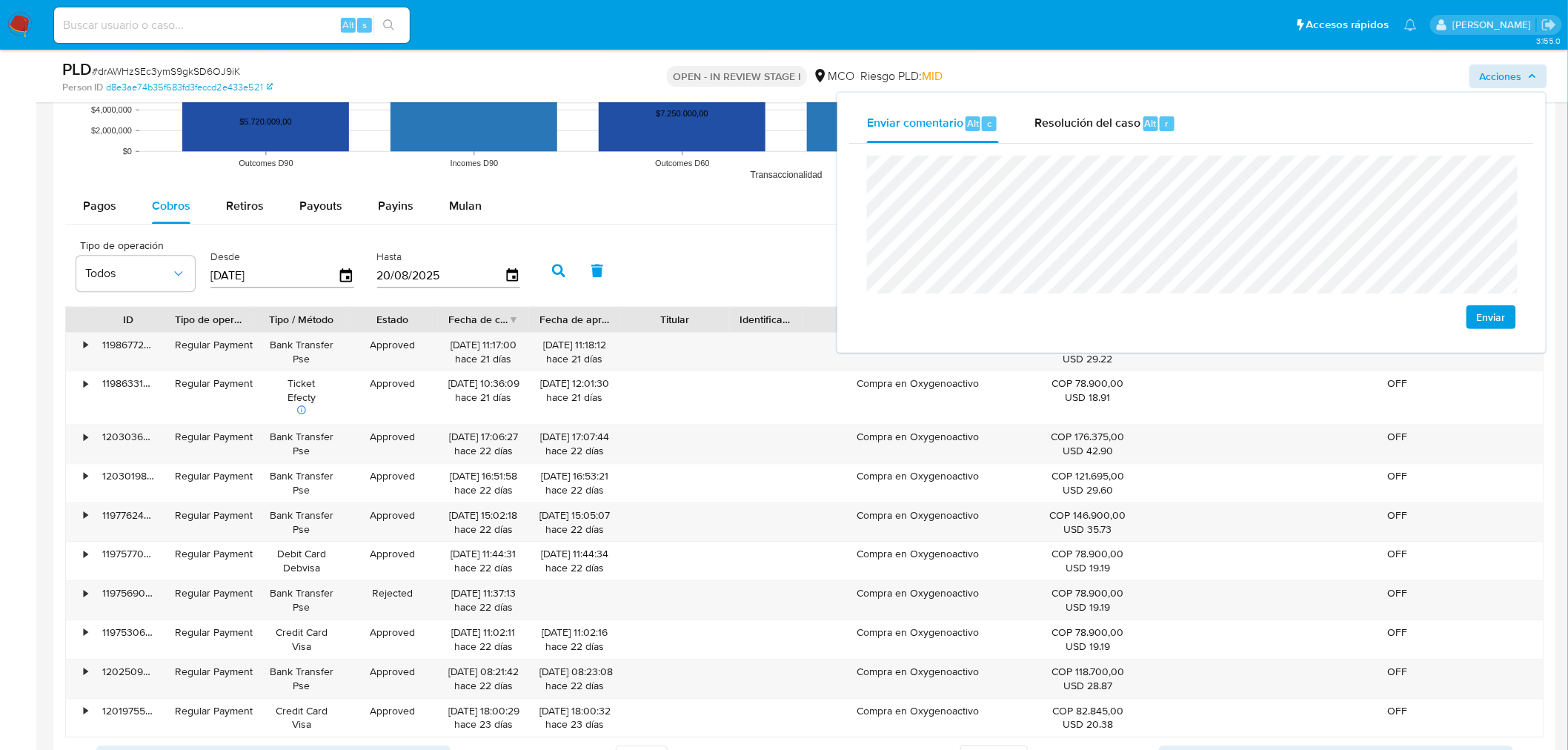
click at [864, 242] on div "Enviar" at bounding box center [1192, 242] width 685 height 197
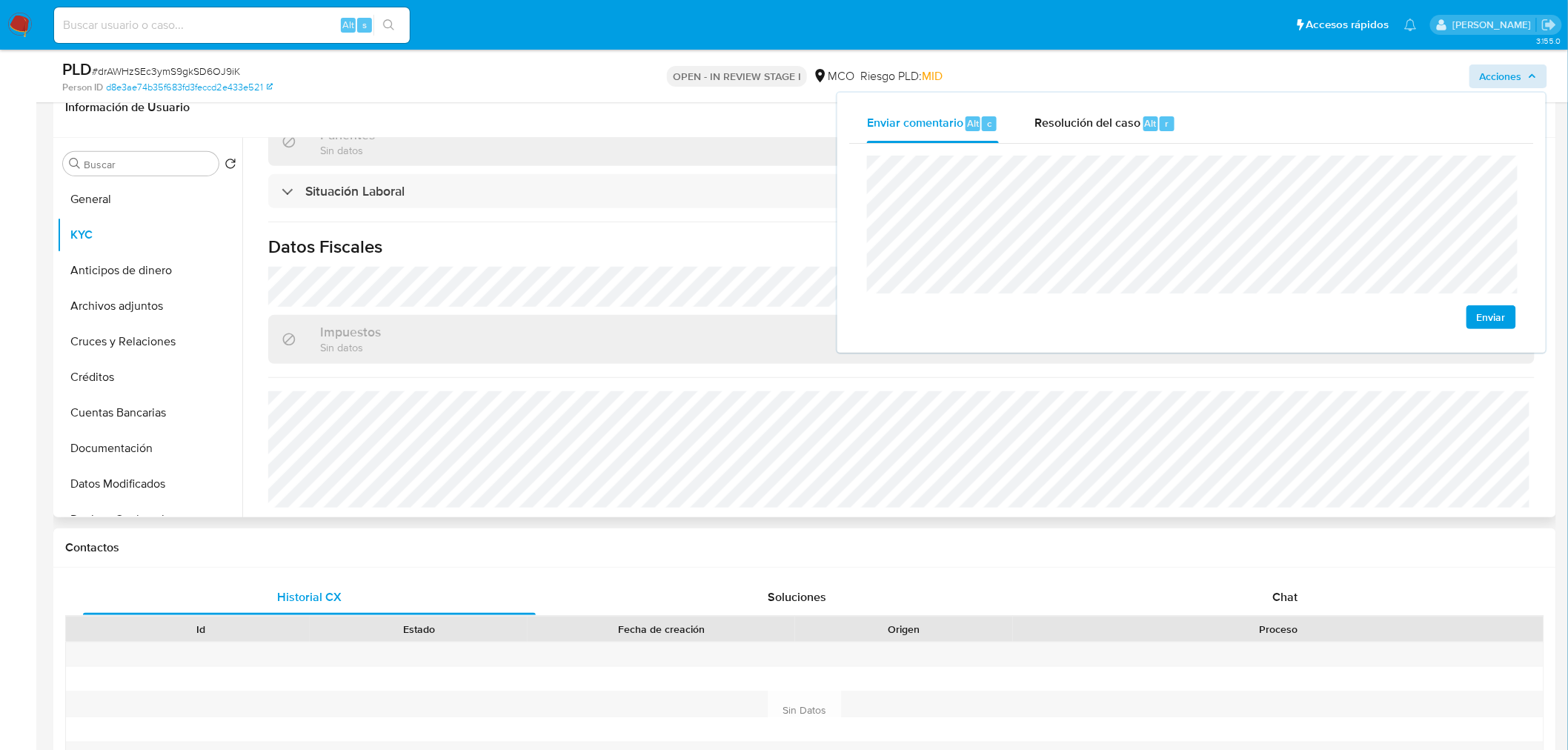
scroll to position [752, 0]
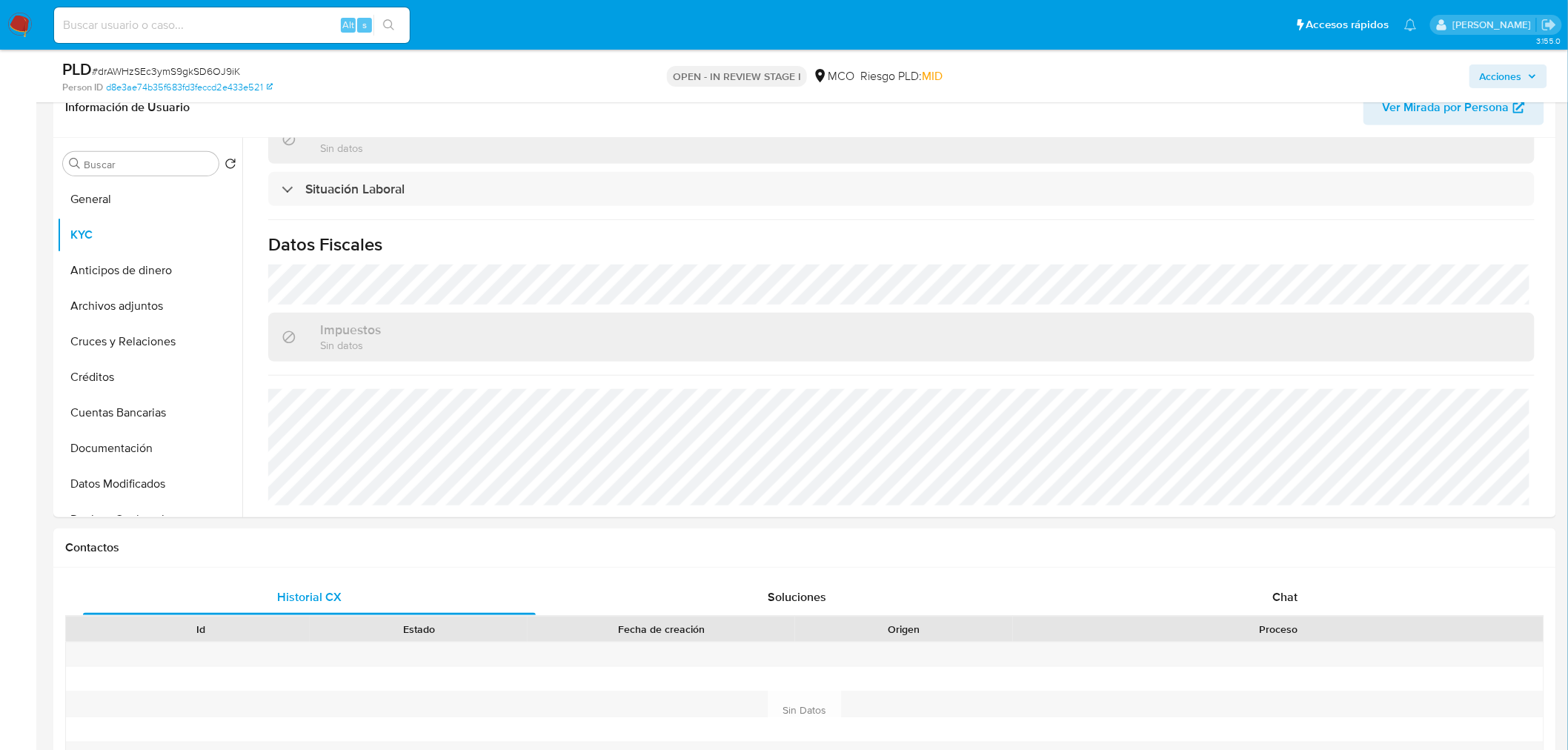
click at [1517, 77] on span "Acciones" at bounding box center [1500, 76] width 42 height 24
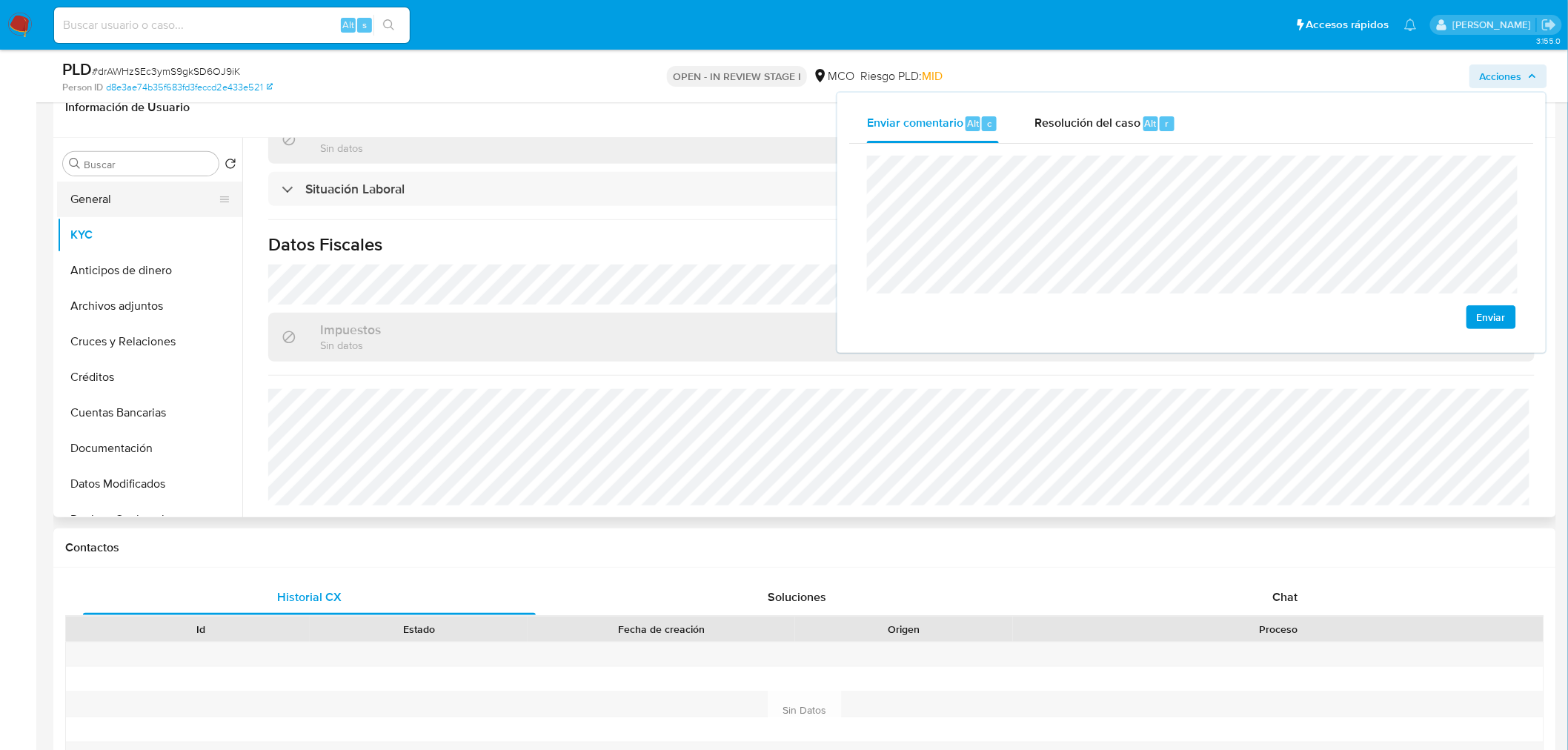
click at [123, 190] on button "General" at bounding box center [143, 199] width 173 height 36
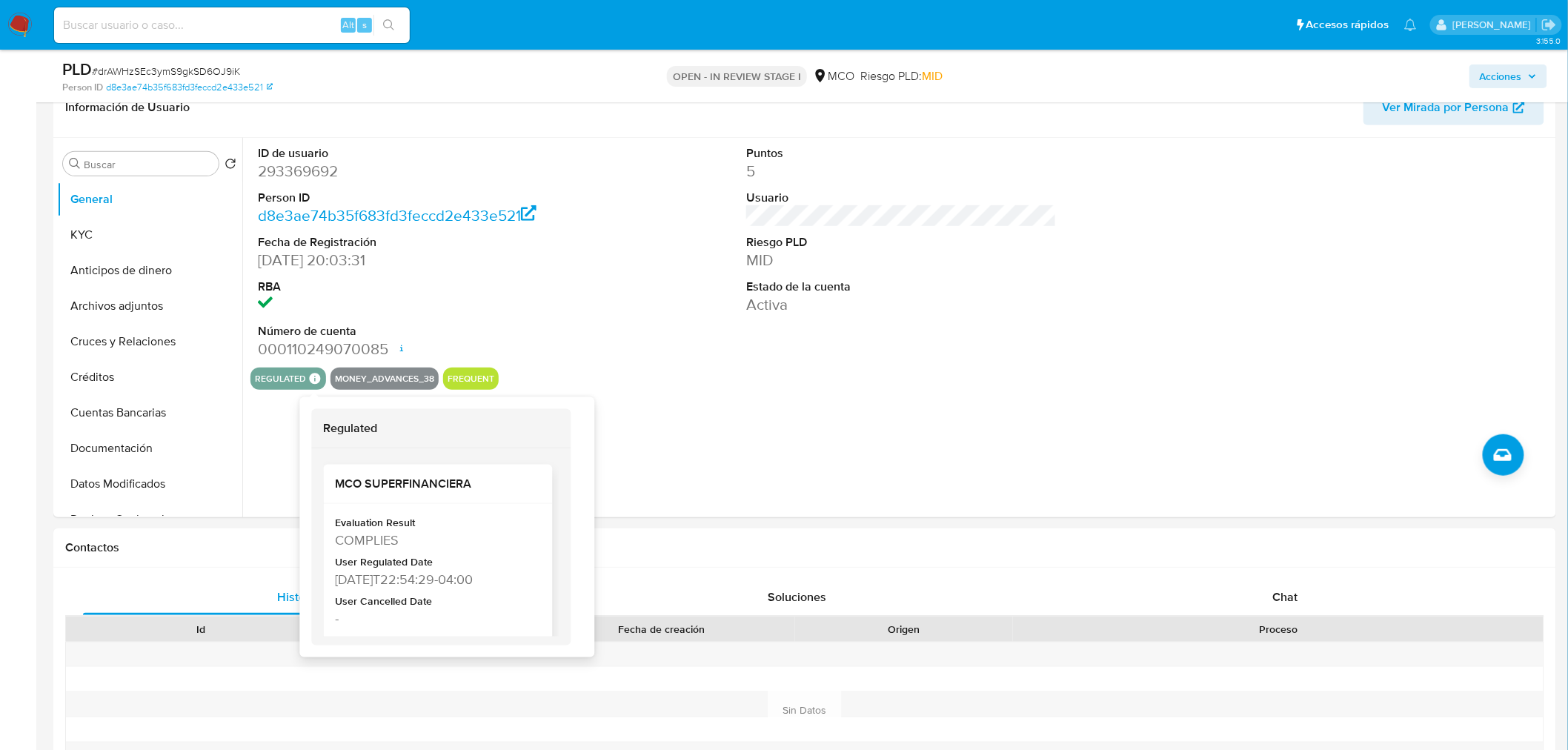
scroll to position [72, 0]
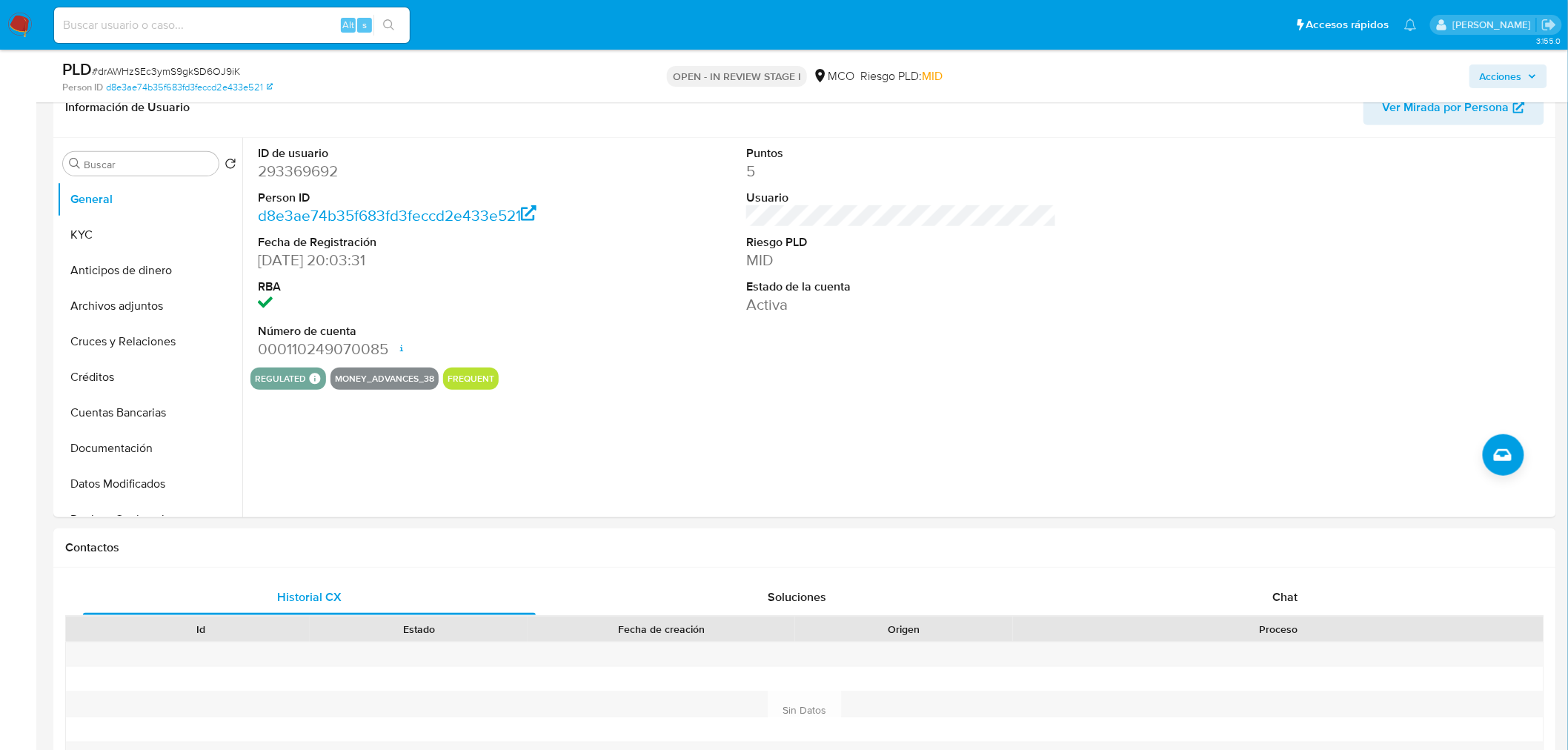
click at [1508, 79] on span "Acciones" at bounding box center [1500, 76] width 42 height 24
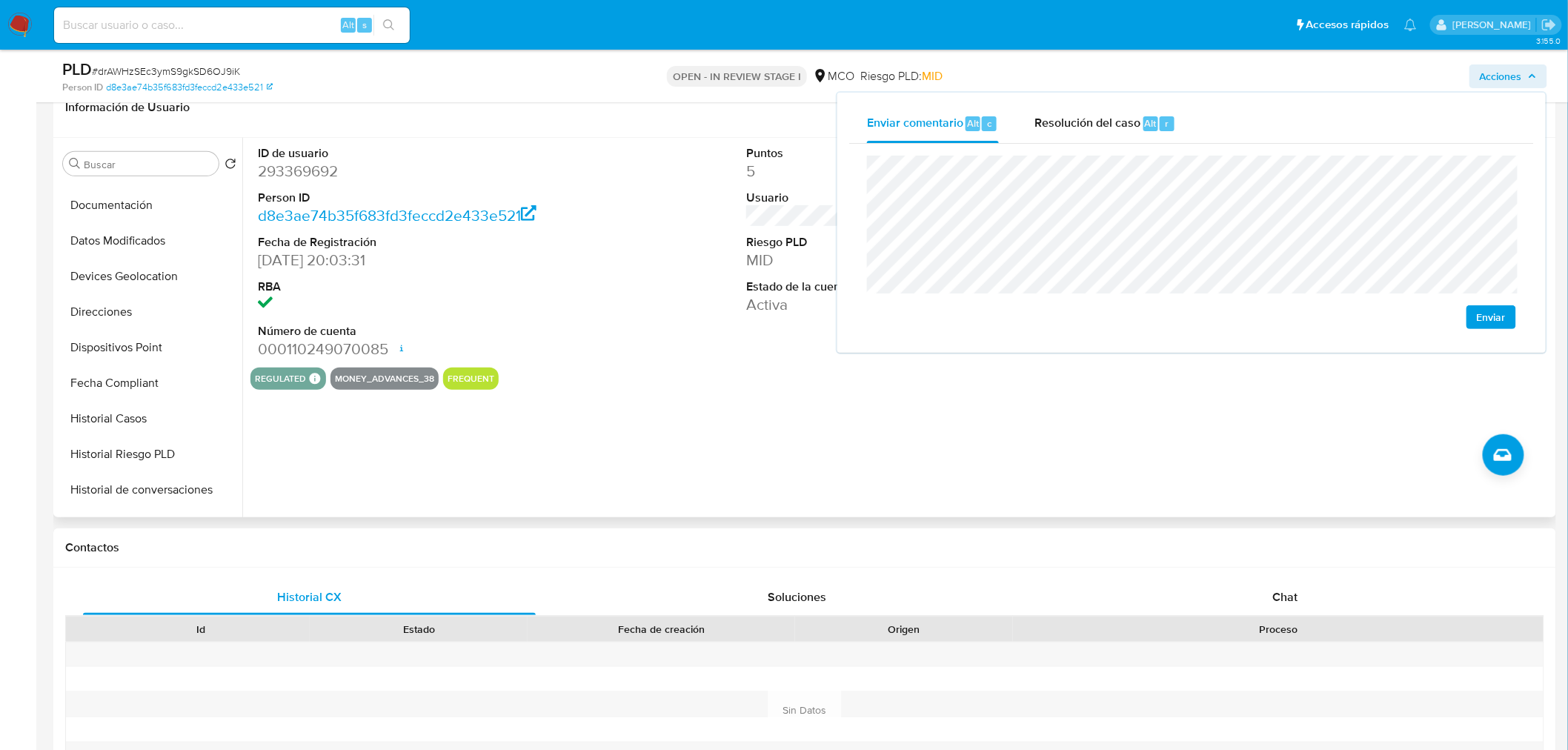
scroll to position [626, 0]
click at [194, 449] on button "Tarjetas" at bounding box center [143, 462] width 173 height 36
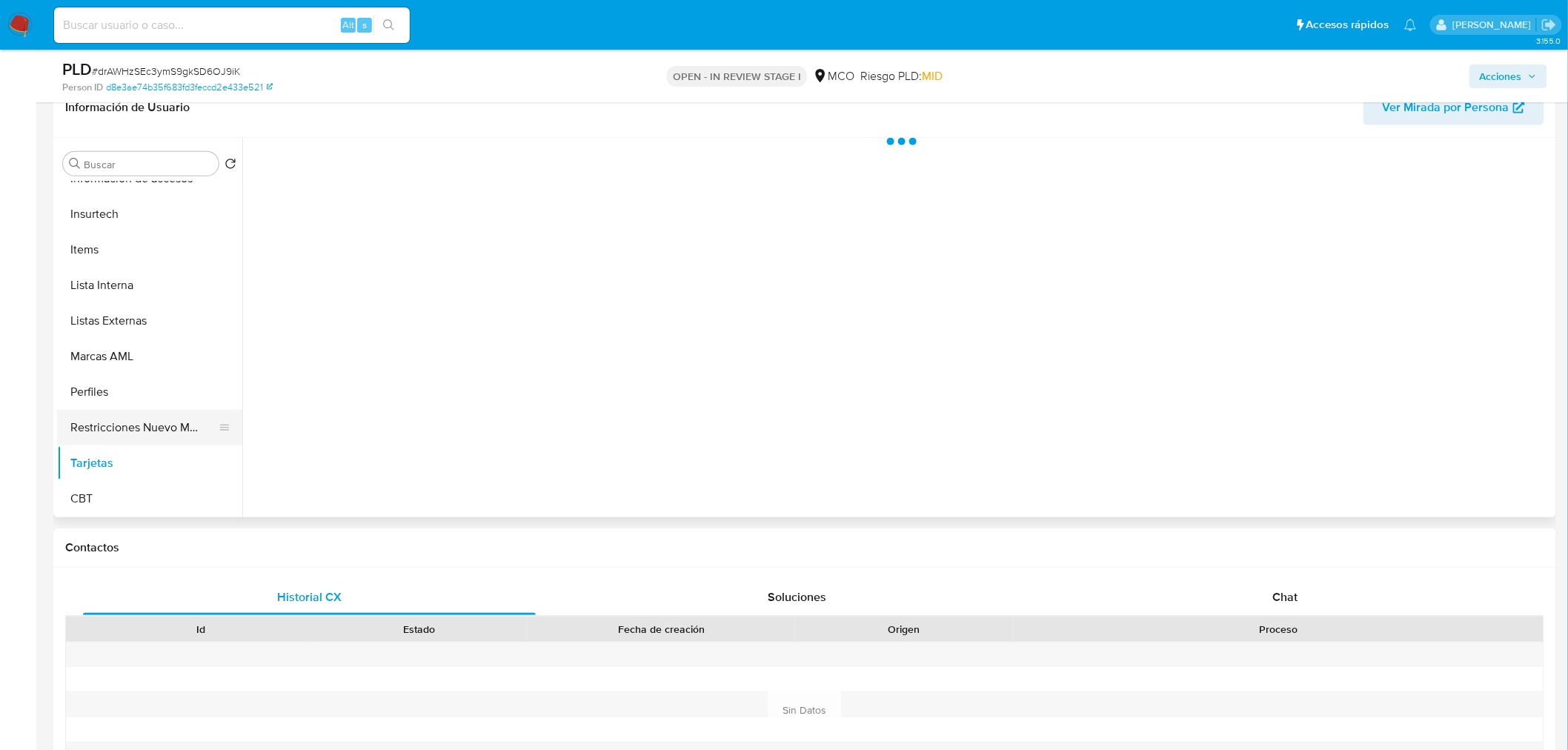
click at [186, 439] on button "Restricciones Nuevo Mundo" at bounding box center [143, 427] width 173 height 36
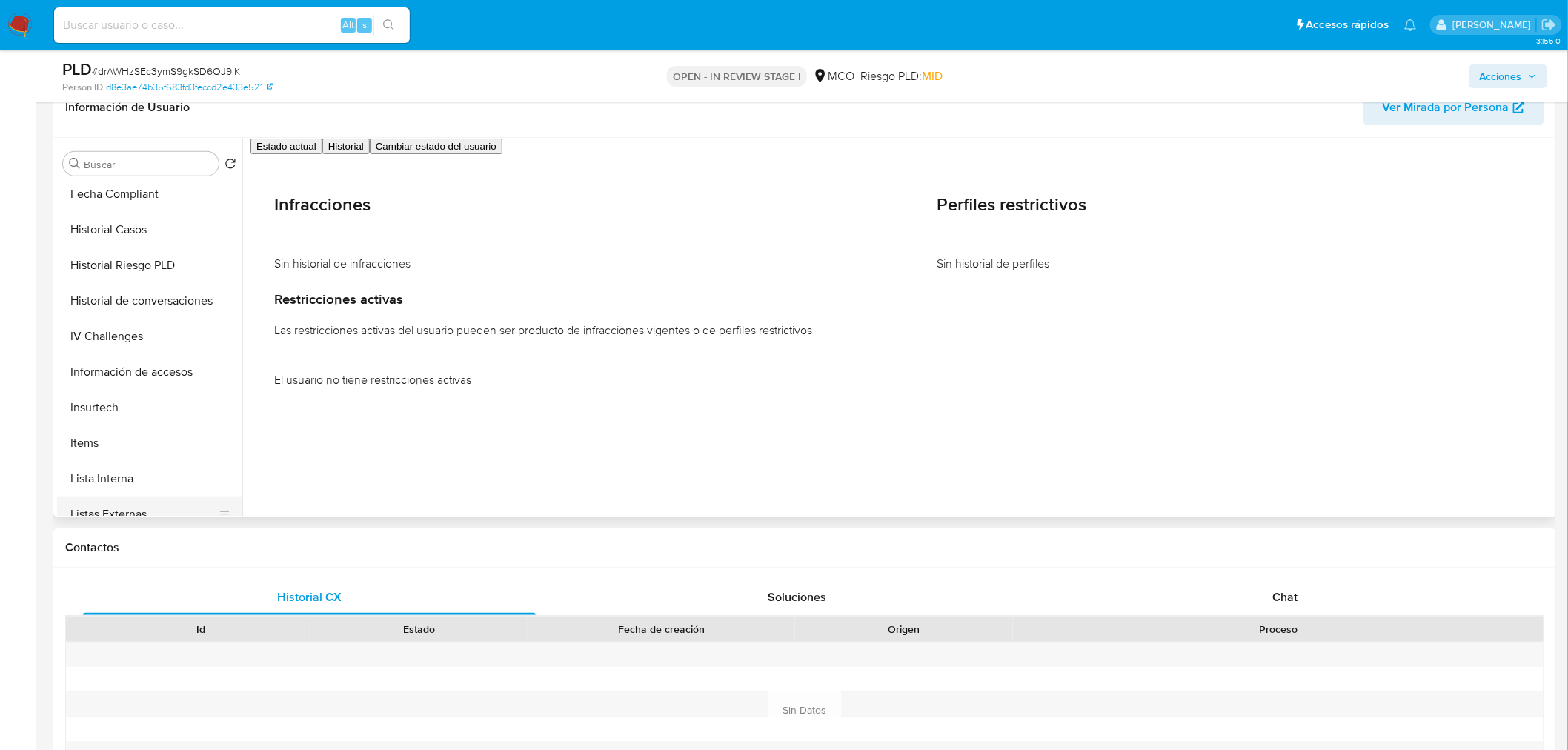
scroll to position [379, 0]
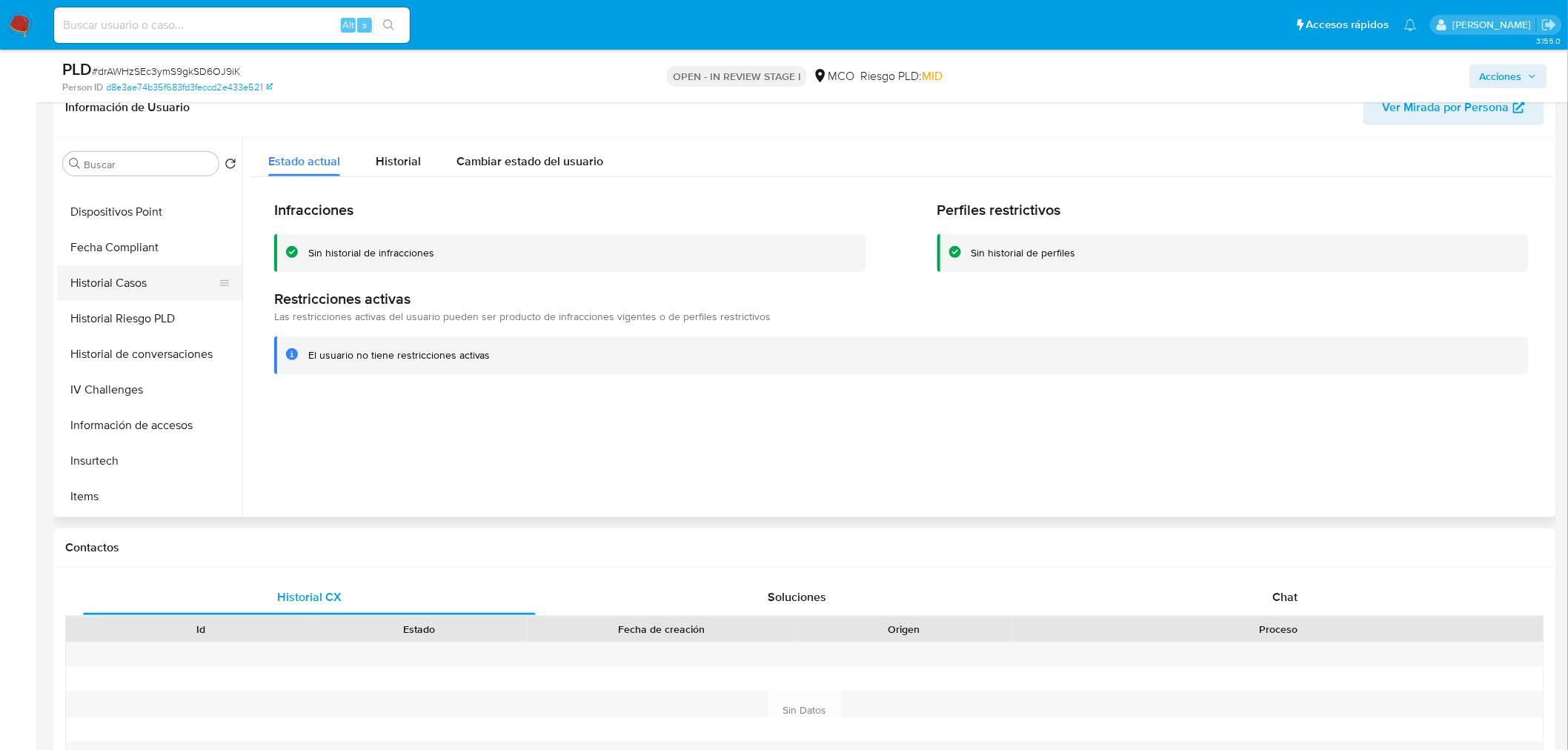
click at [114, 290] on button "Historial Casos" at bounding box center [143, 283] width 173 height 36
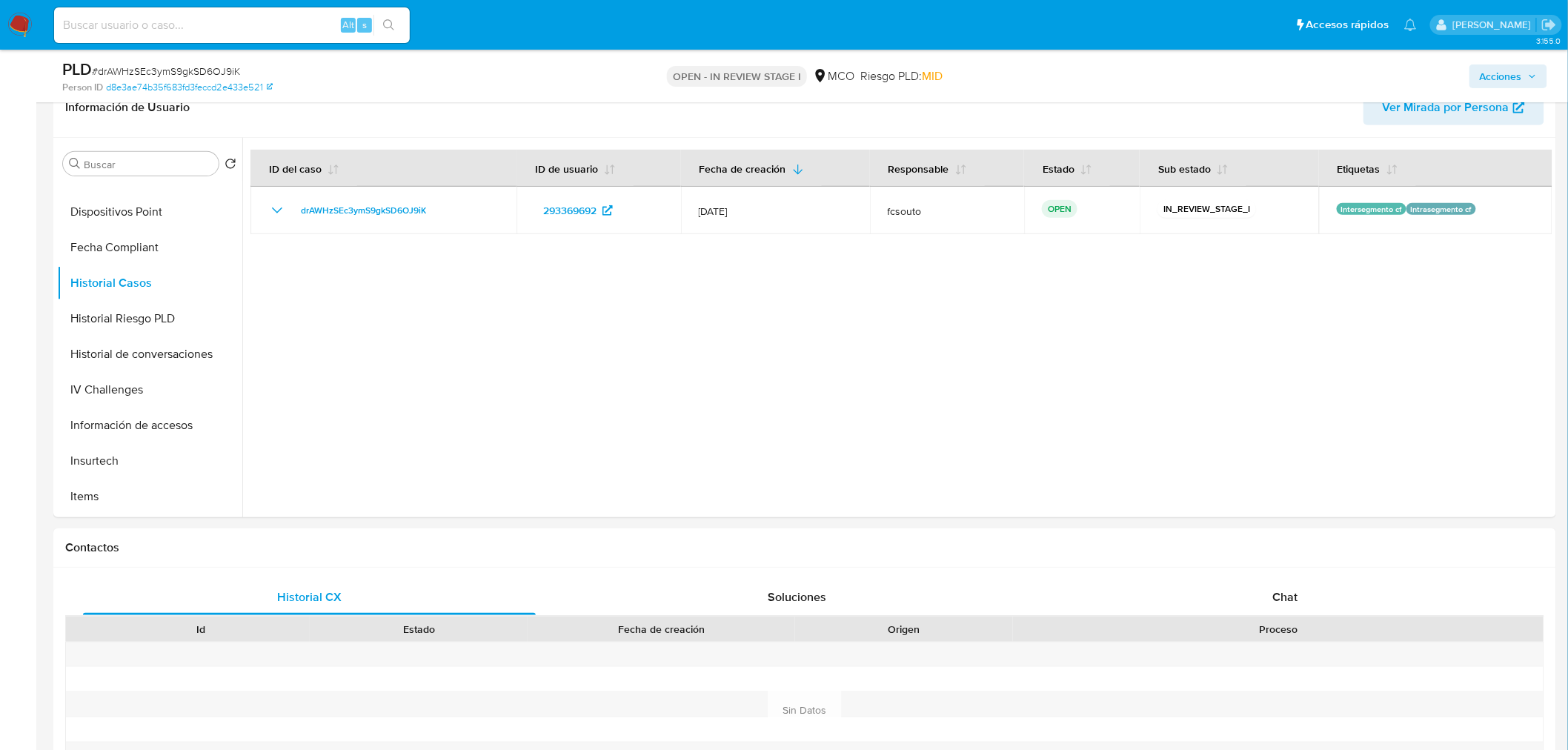
click at [1503, 69] on span "Acciones" at bounding box center [1500, 76] width 42 height 24
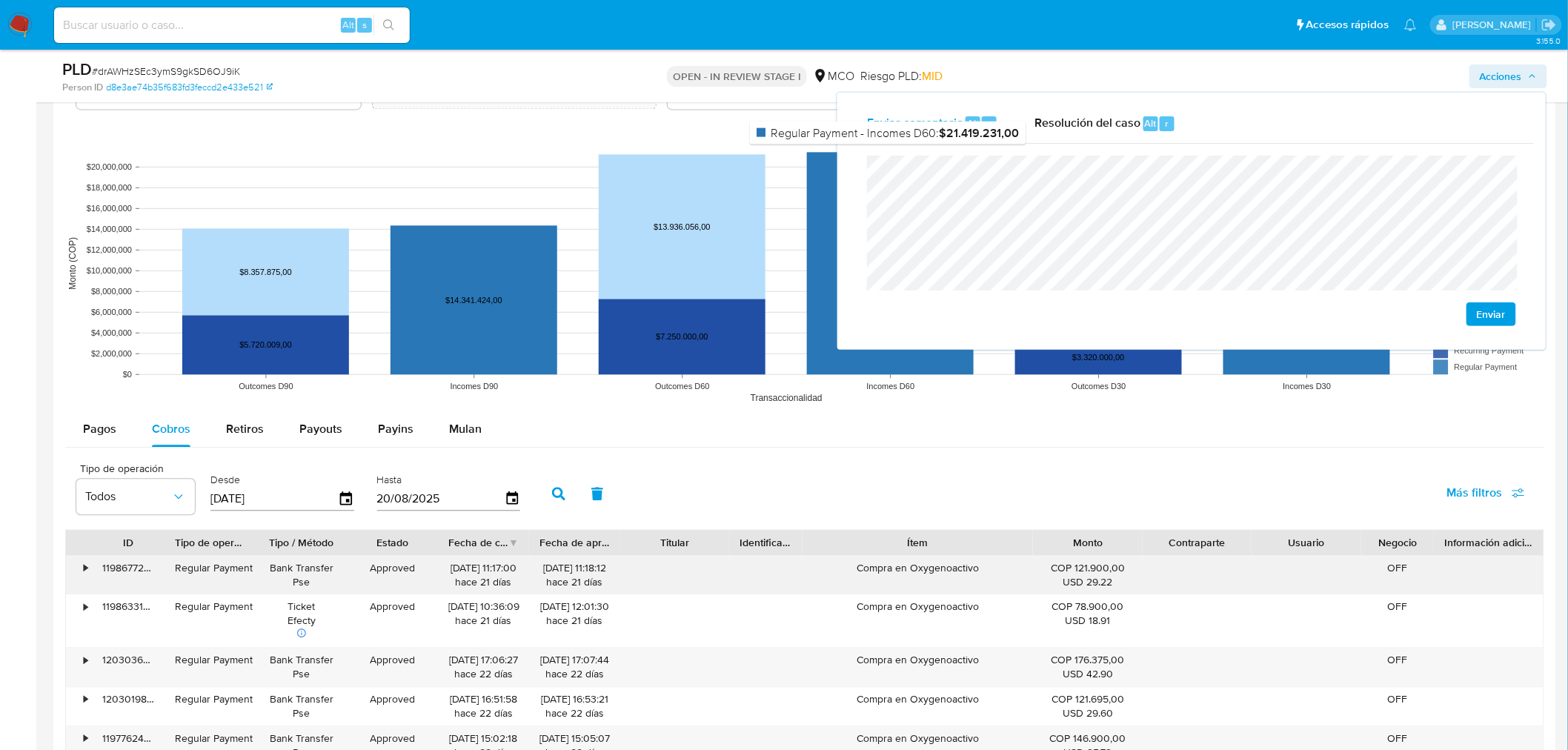
scroll to position [1482, 0]
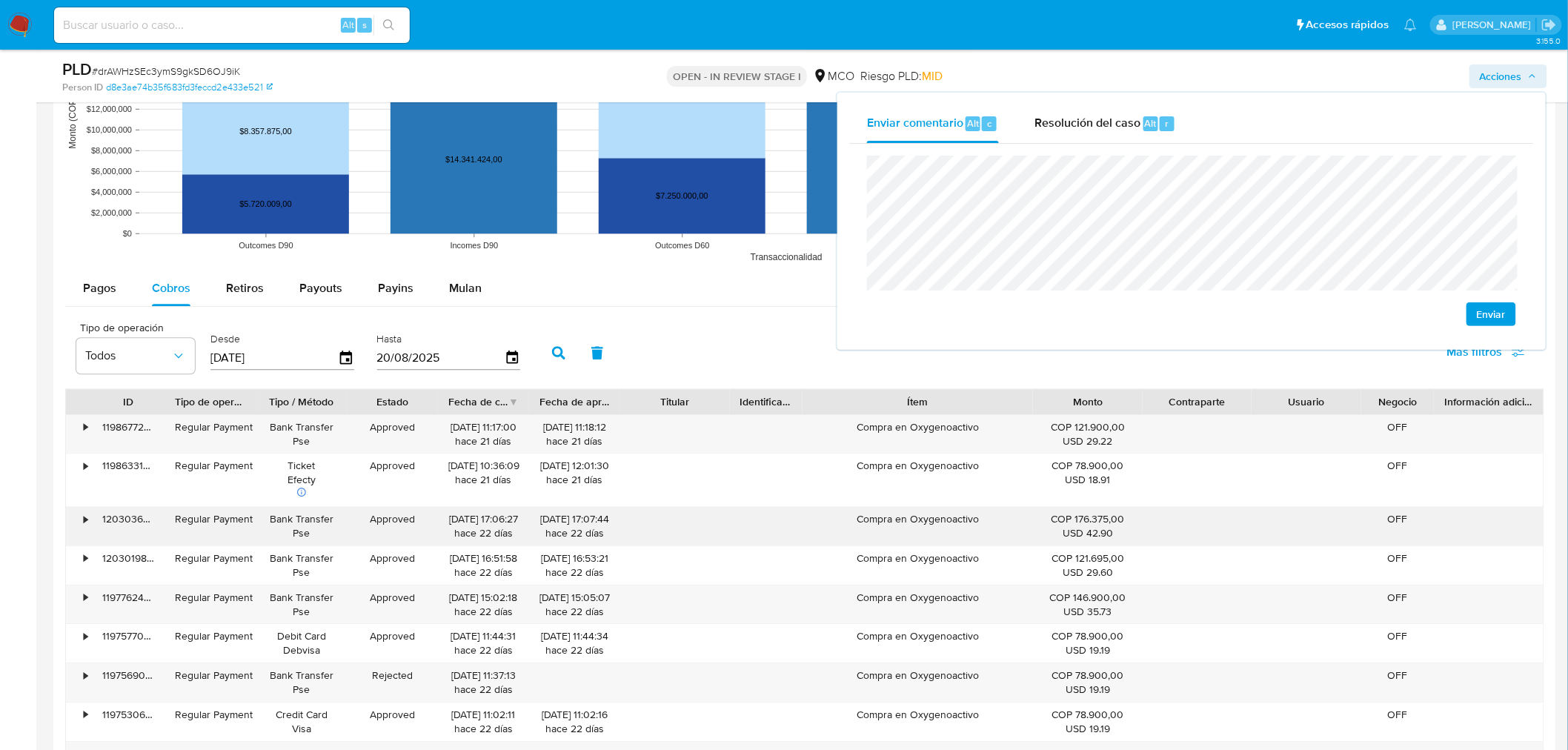
click at [922, 514] on div "Compra en Oxygenoactivo" at bounding box center [917, 525] width 230 height 38
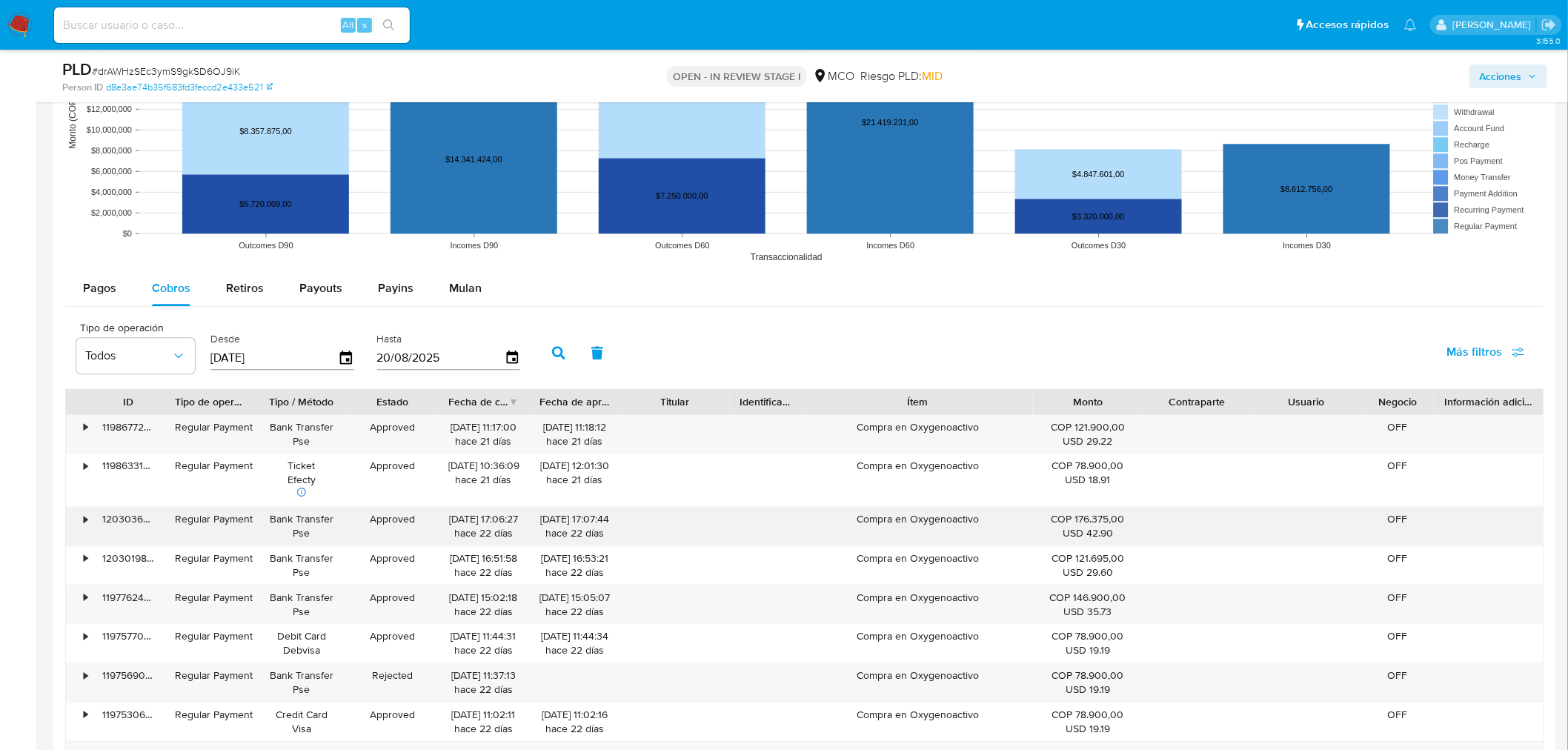
click at [922, 514] on div "Compra en Oxygenoactivo" at bounding box center [917, 525] width 230 height 38
click at [1490, 87] on span "Acciones" at bounding box center [1500, 76] width 42 height 24
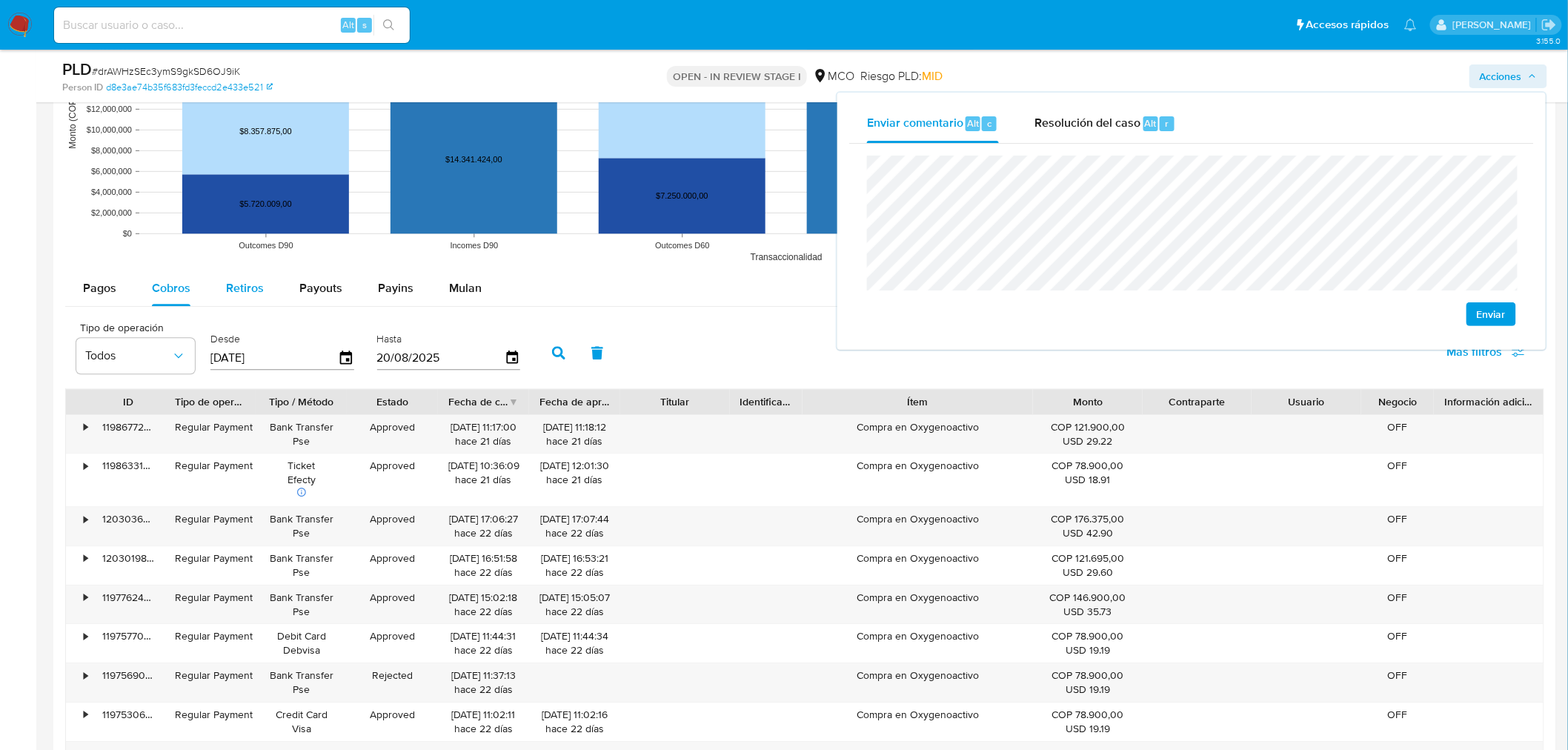
click at [235, 287] on span "Retiros" at bounding box center [245, 288] width 38 height 17
select select "10"
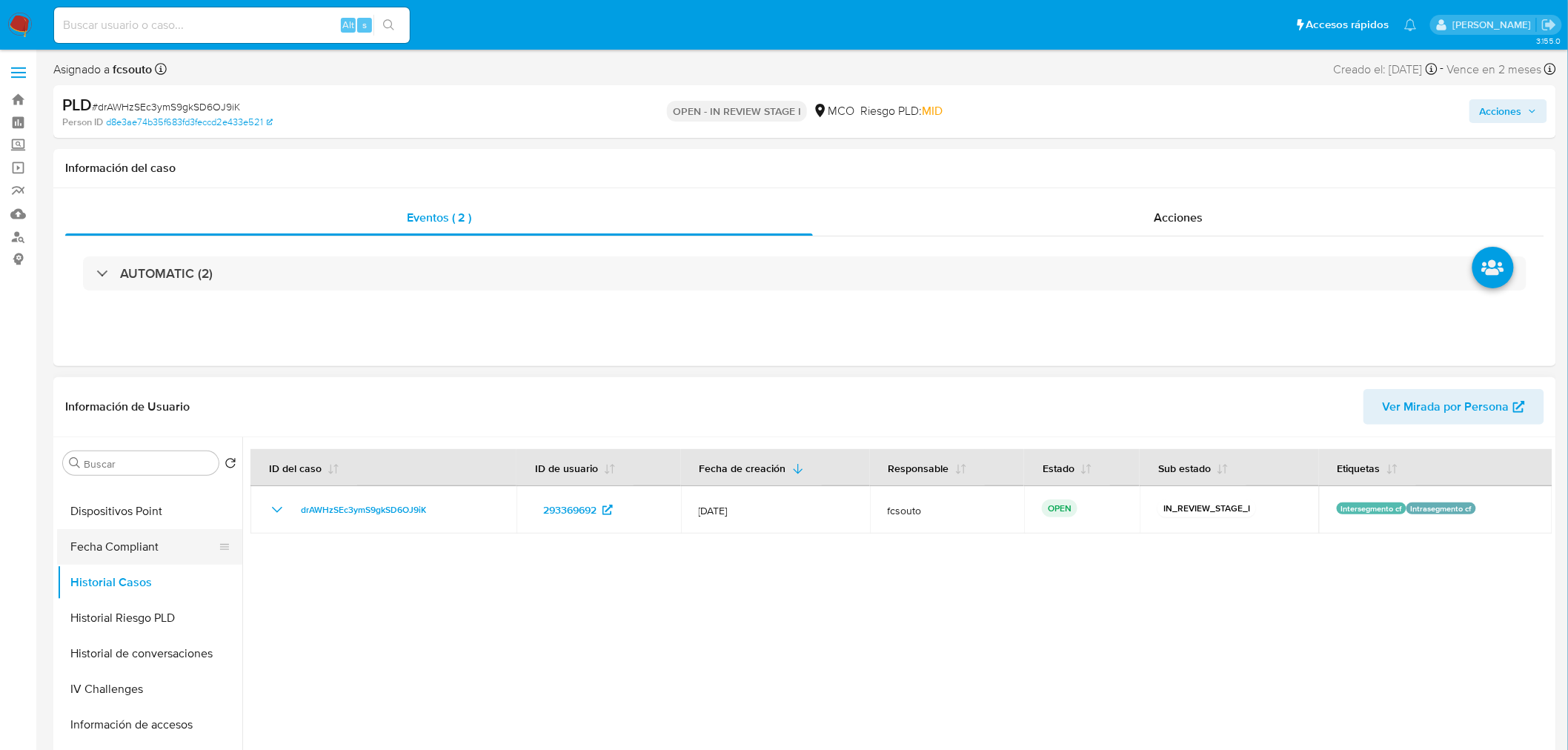
scroll to position [0, 0]
click at [123, 549] on button "KYC" at bounding box center [143, 534] width 173 height 36
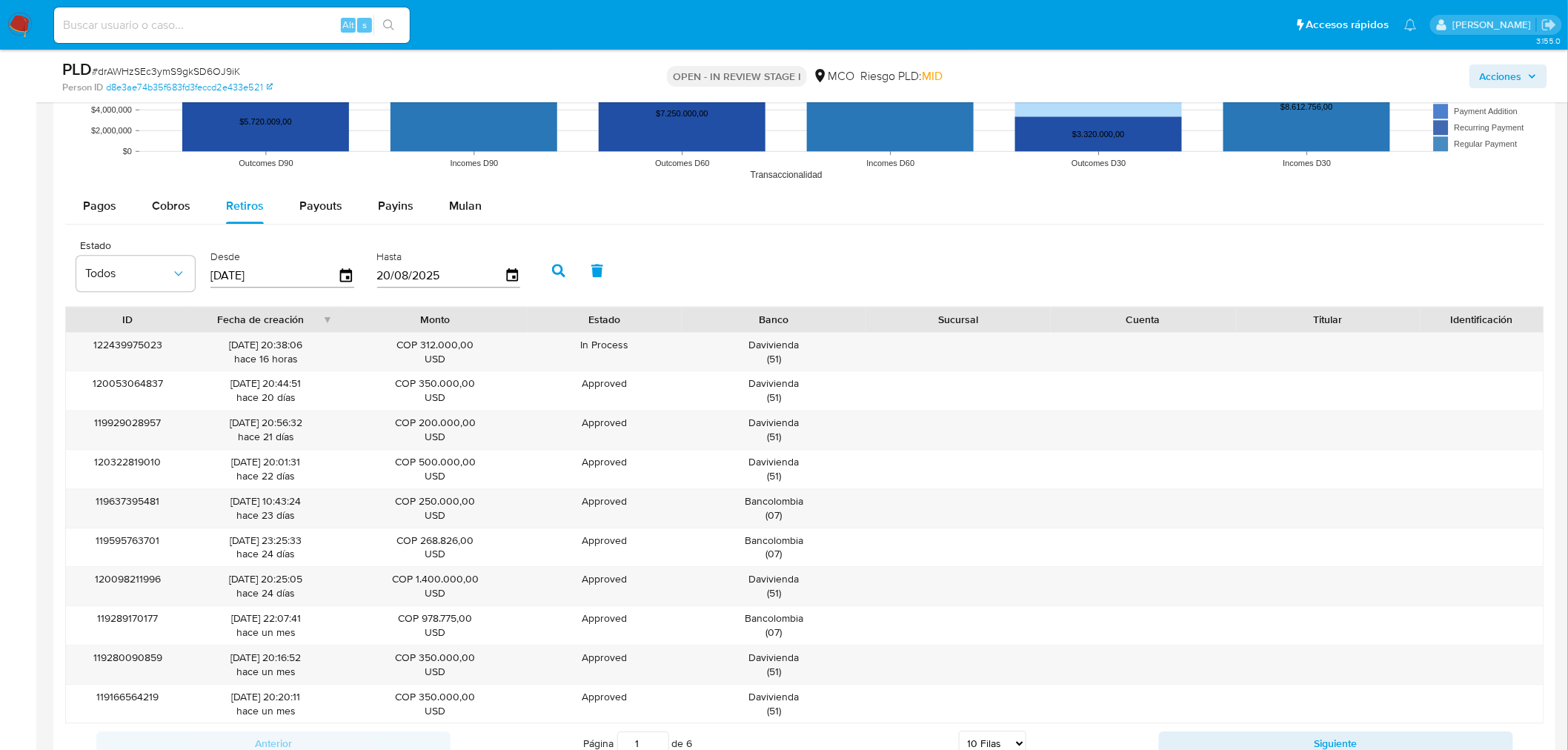
scroll to position [1646, 0]
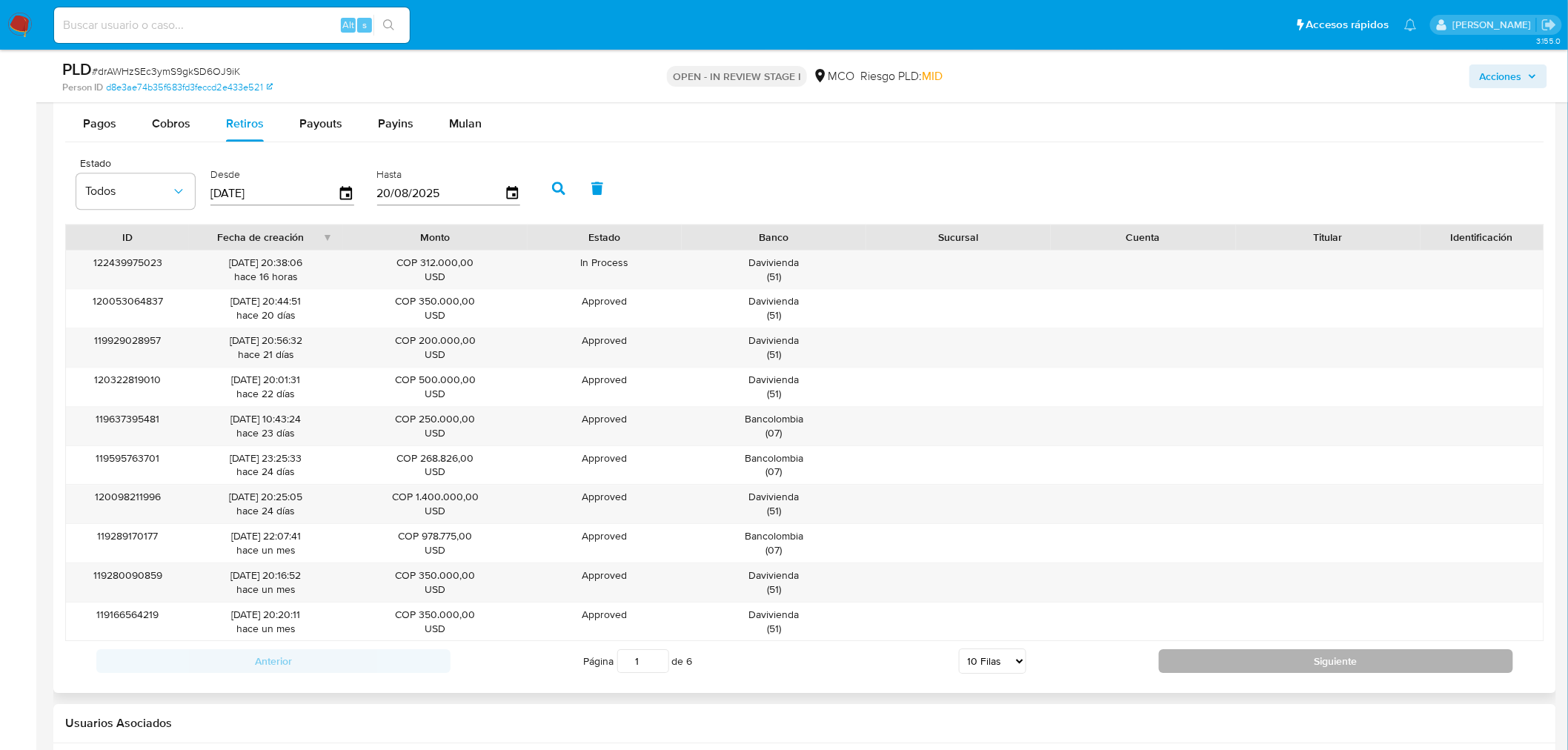
click at [1367, 663] on button "Siguiente" at bounding box center [1335, 660] width 354 height 24
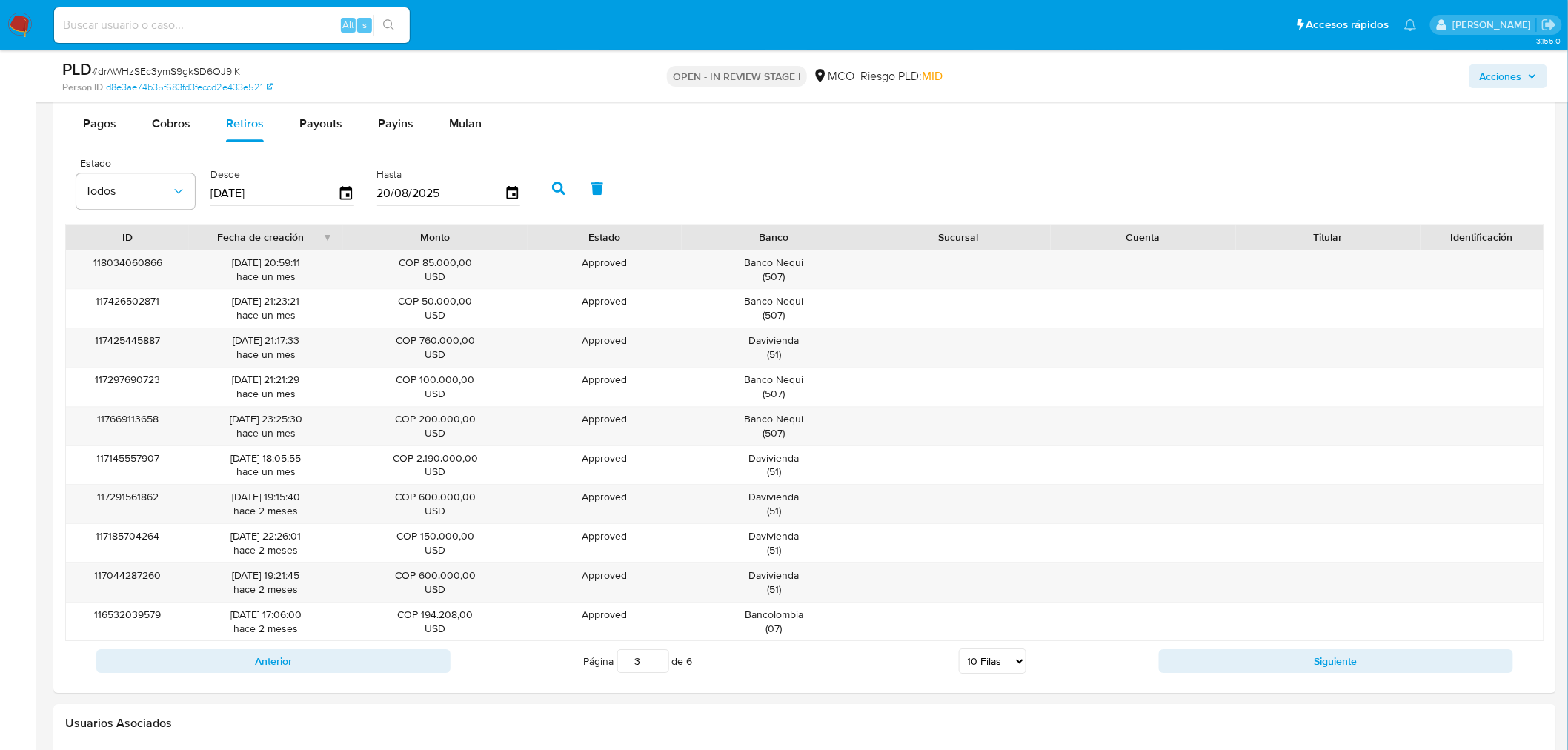
click at [1513, 75] on span "Acciones" at bounding box center [1500, 76] width 42 height 24
click at [1517, 85] on span "Acciones" at bounding box center [1500, 76] width 42 height 24
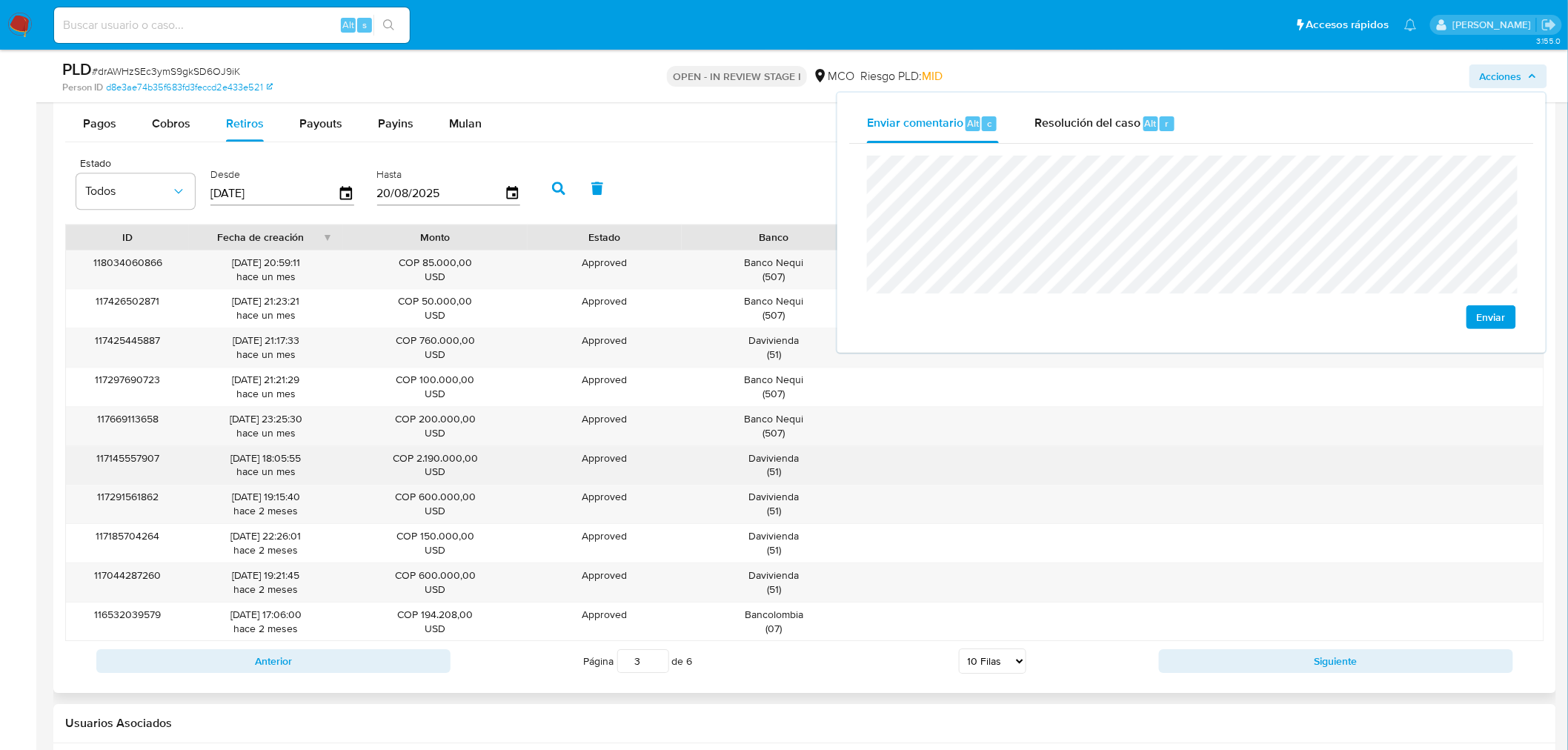
click at [759, 468] on div "Davivienda ( 51 )" at bounding box center [774, 465] width 164 height 28
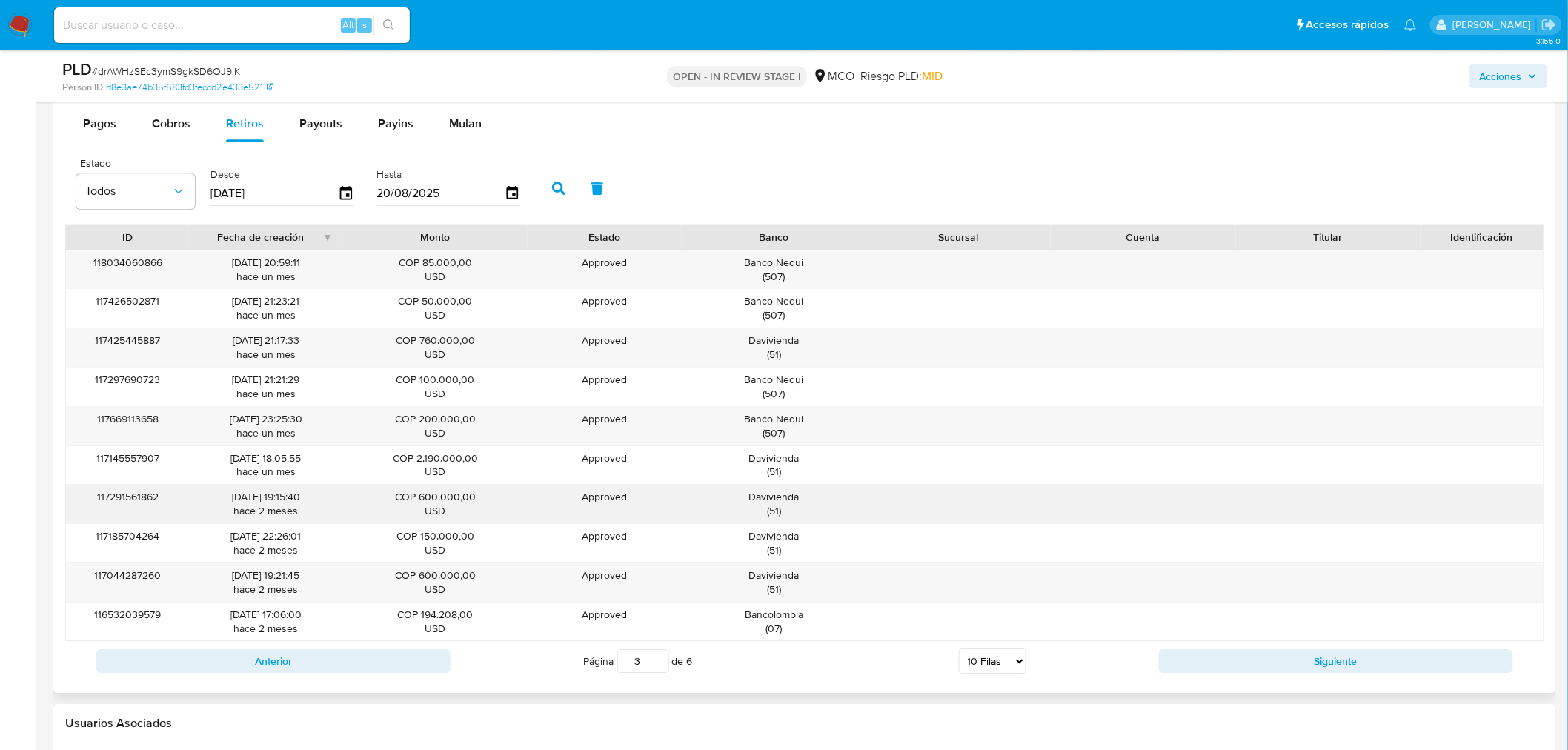
click at [1416, 271] on div "118034060866 09/07/2025 20:59:11 hace un mes COP 85.000,00 USD Approved Approve…" at bounding box center [805, 445] width 1478 height 392
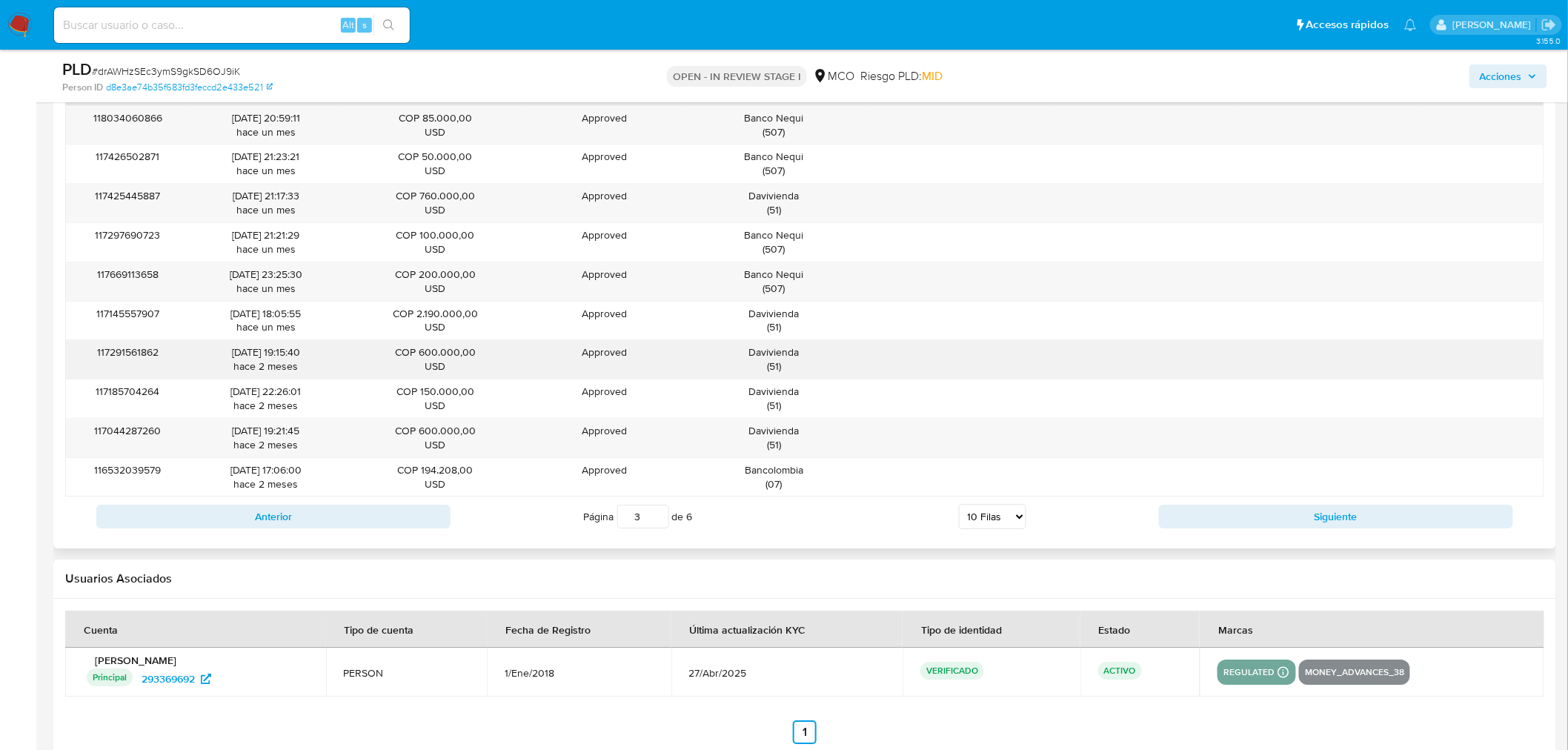
scroll to position [1811, 0]
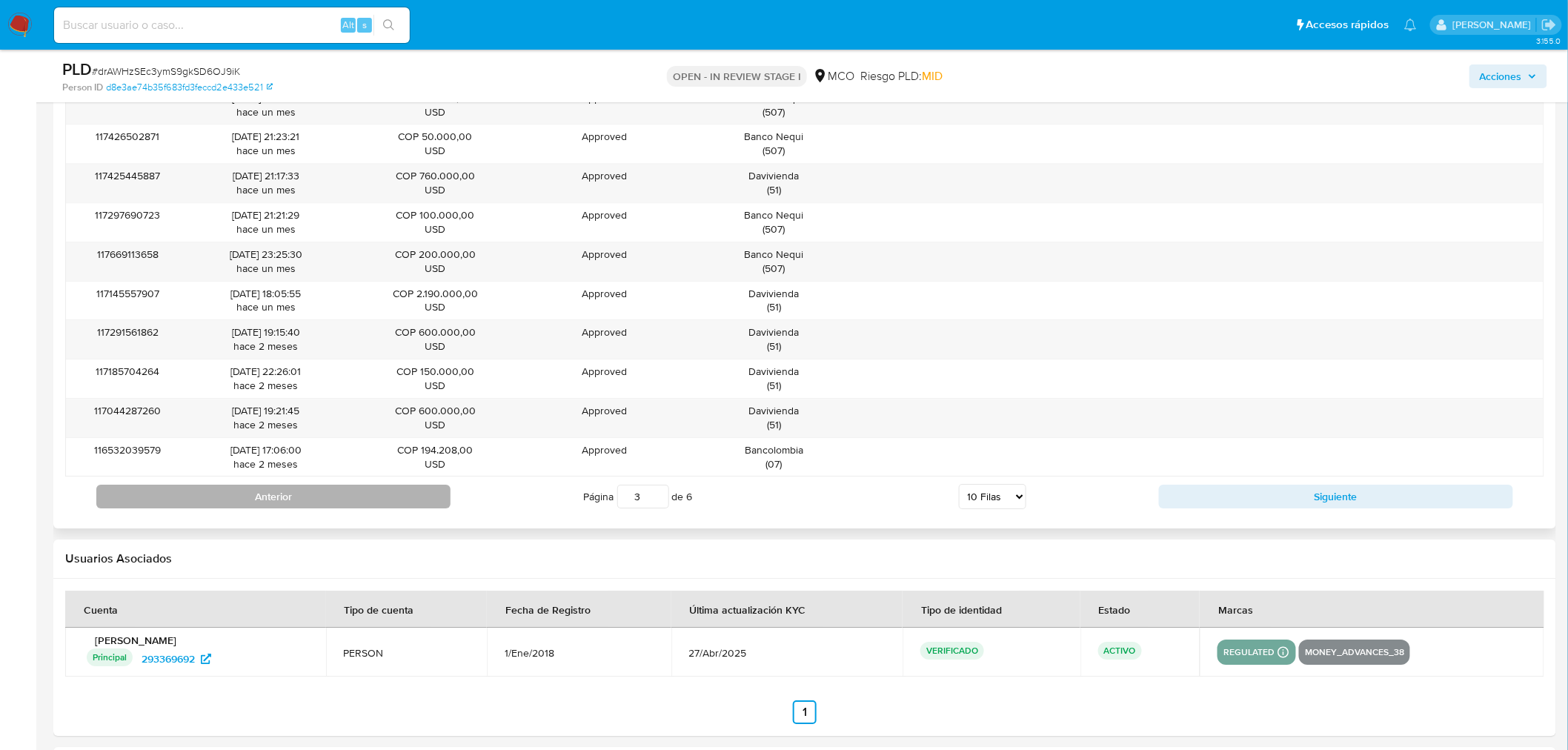
click at [423, 494] on button "Anterior" at bounding box center [273, 496] width 354 height 24
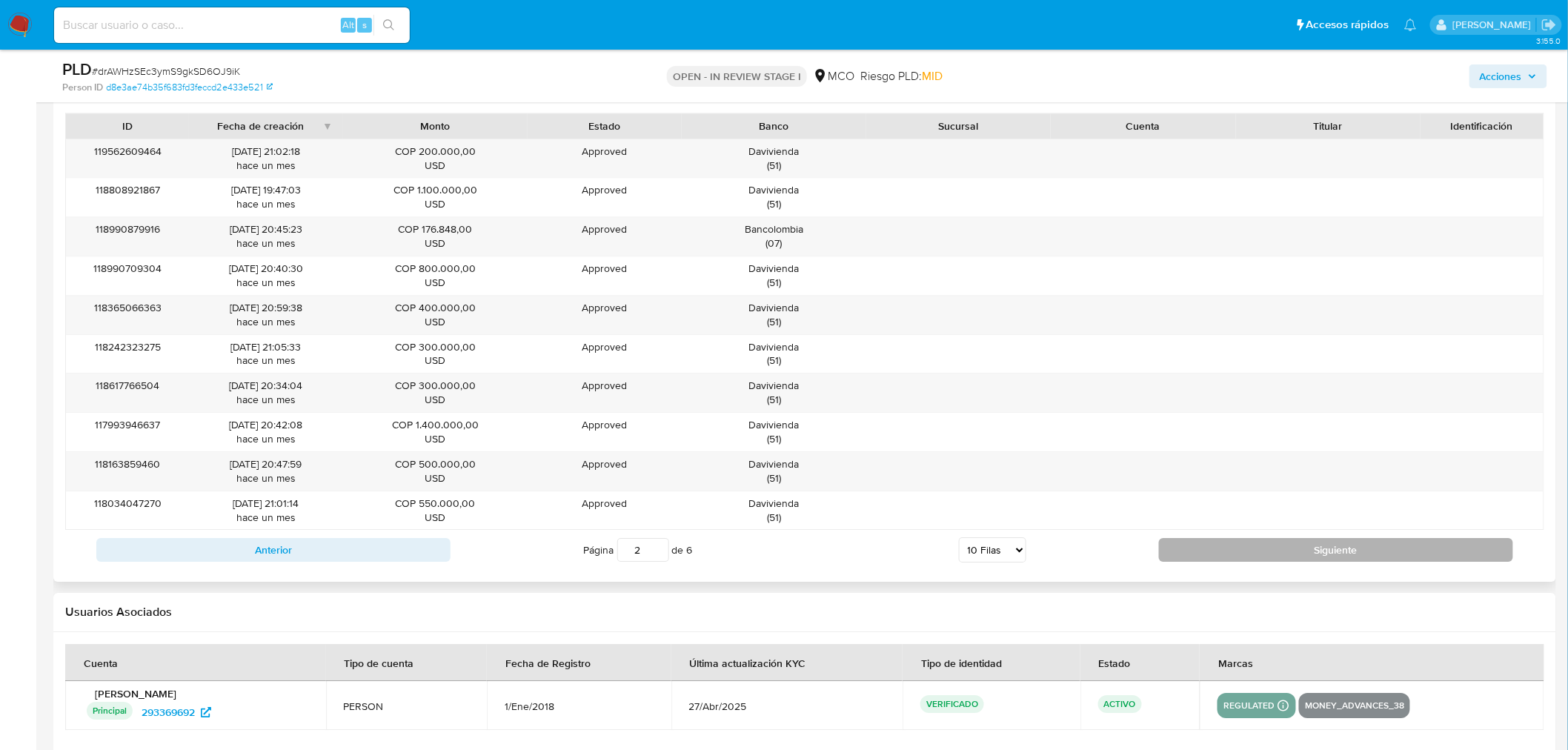
scroll to position [1729, 0]
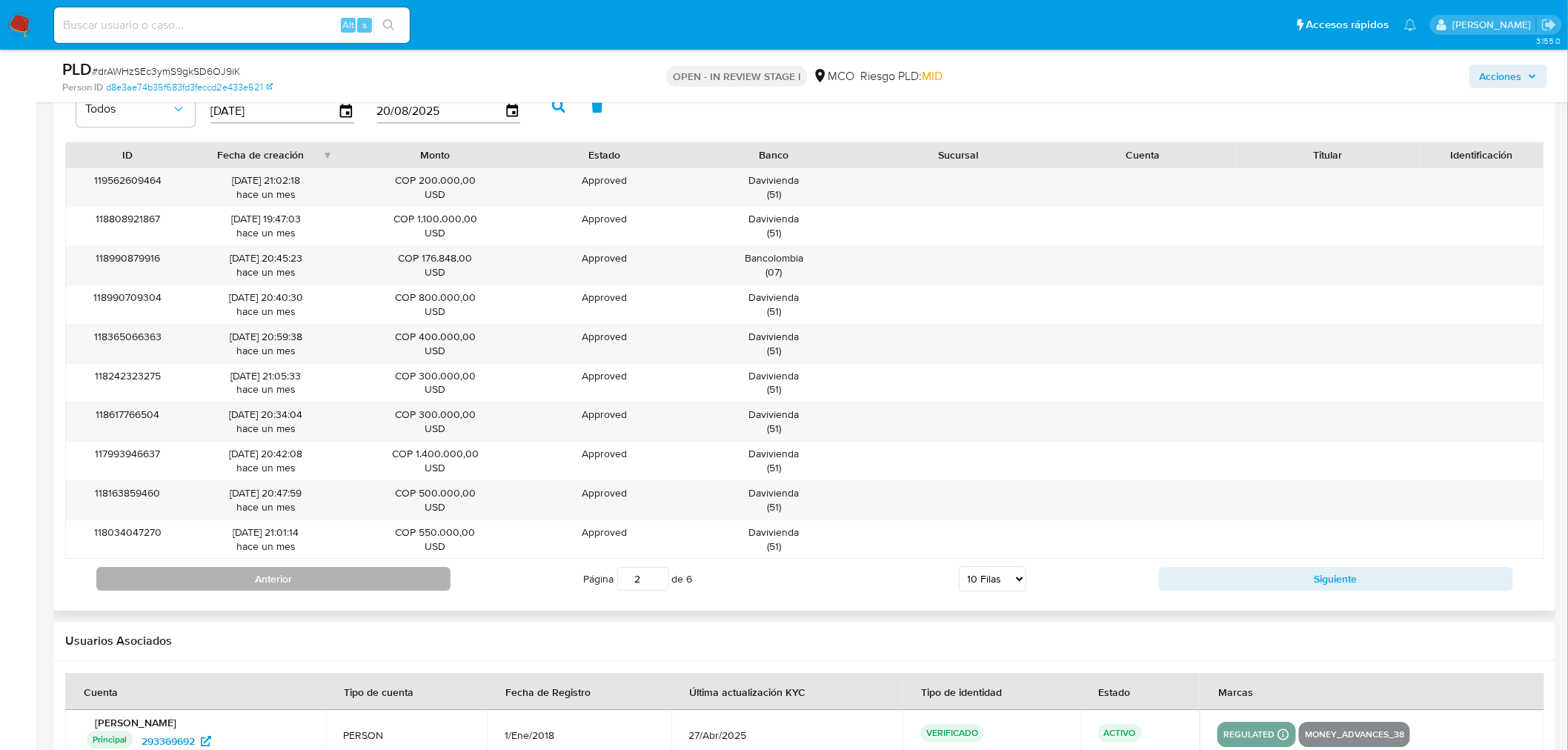
click at [391, 574] on button "Anterior" at bounding box center [273, 578] width 354 height 24
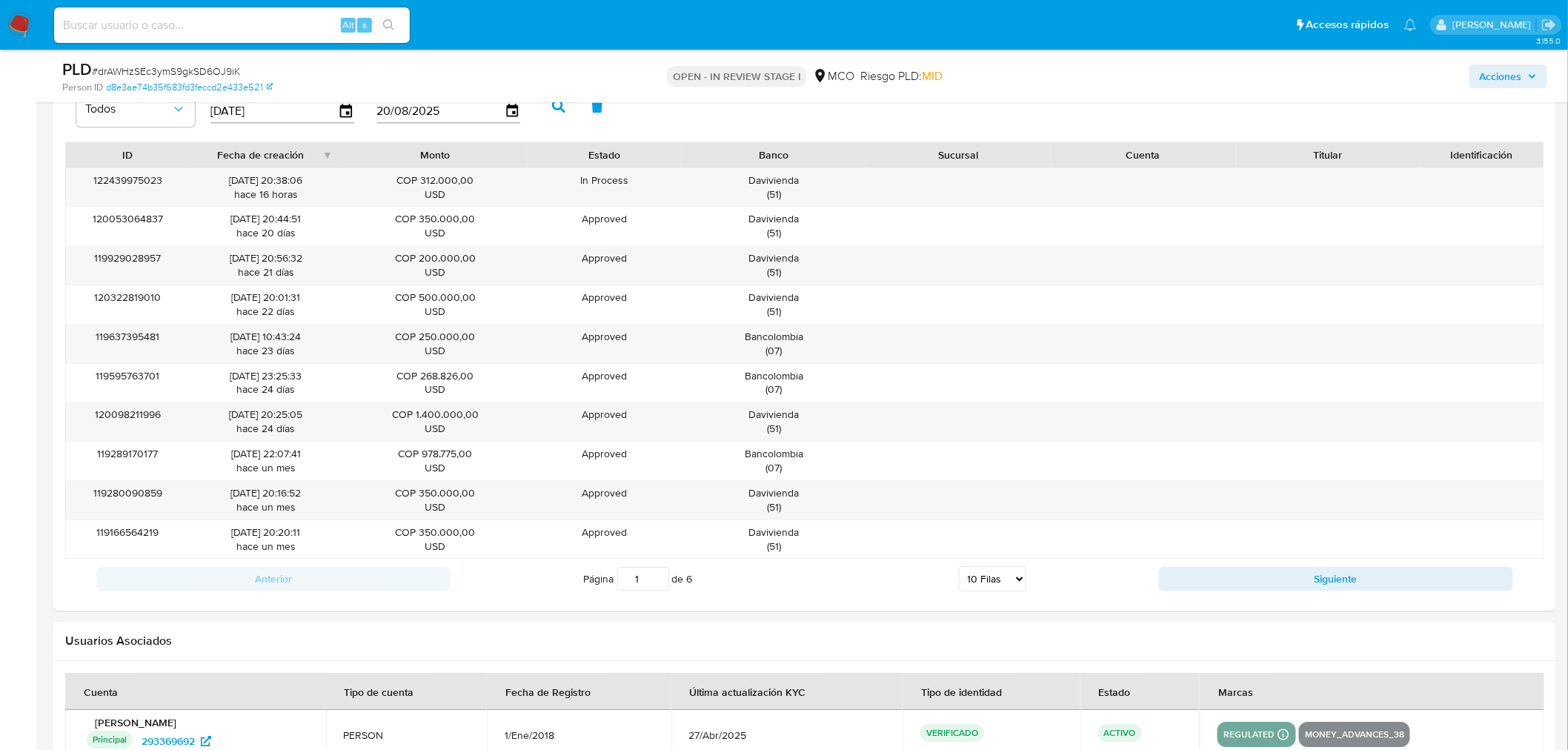
click at [1532, 79] on icon "button" at bounding box center [1532, 76] width 9 height 9
click at [1517, 80] on span "Acciones" at bounding box center [1500, 76] width 42 height 24
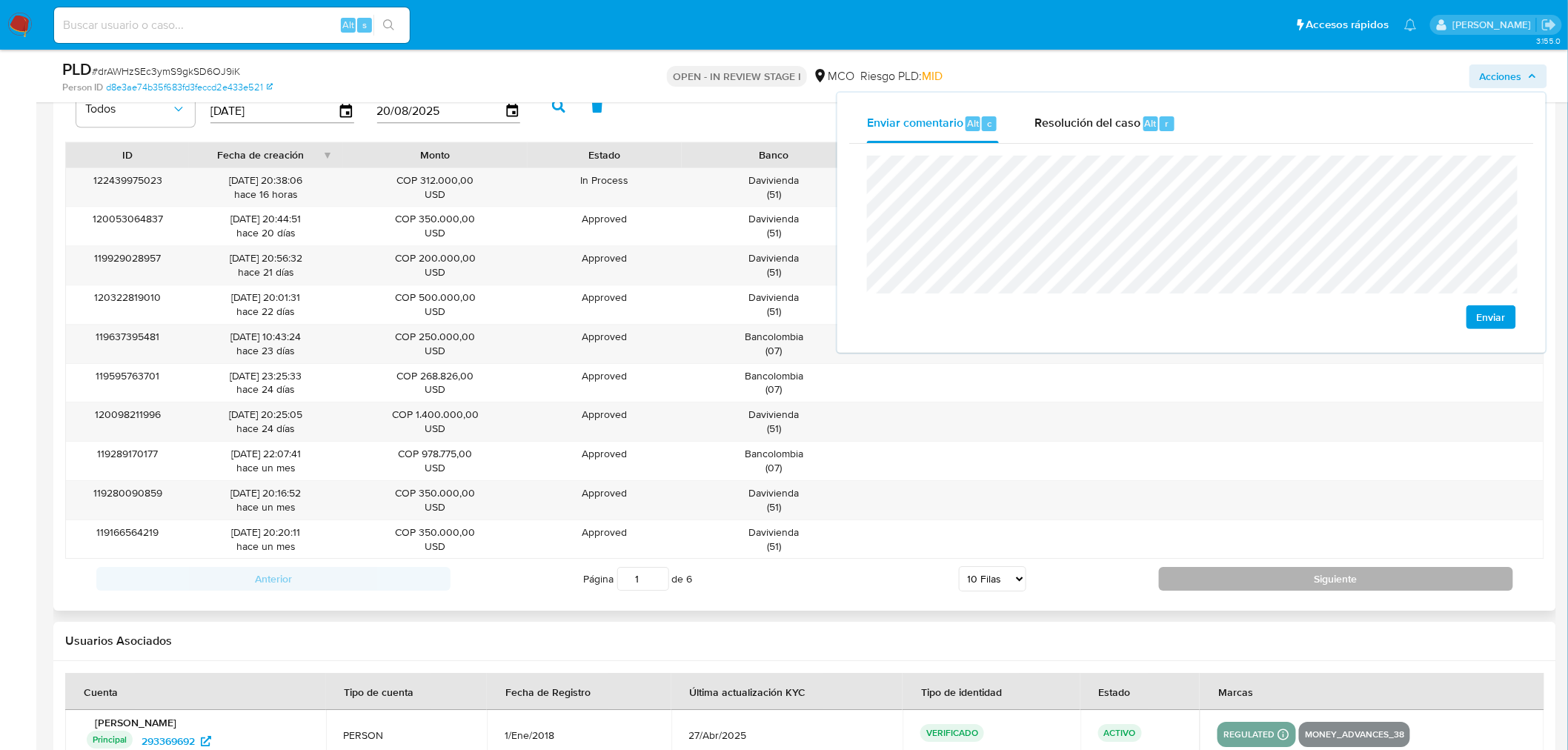
drag, startPoint x: 1393, startPoint y: 568, endPoint x: 1401, endPoint y: 581, distance: 15.3
click at [1394, 569] on div "Anterior Página 1 de 6 5 Filas 10 Filas 20 Filas 25 Filas 50 Filas 100 Filas Si…" at bounding box center [805, 578] width 1478 height 40
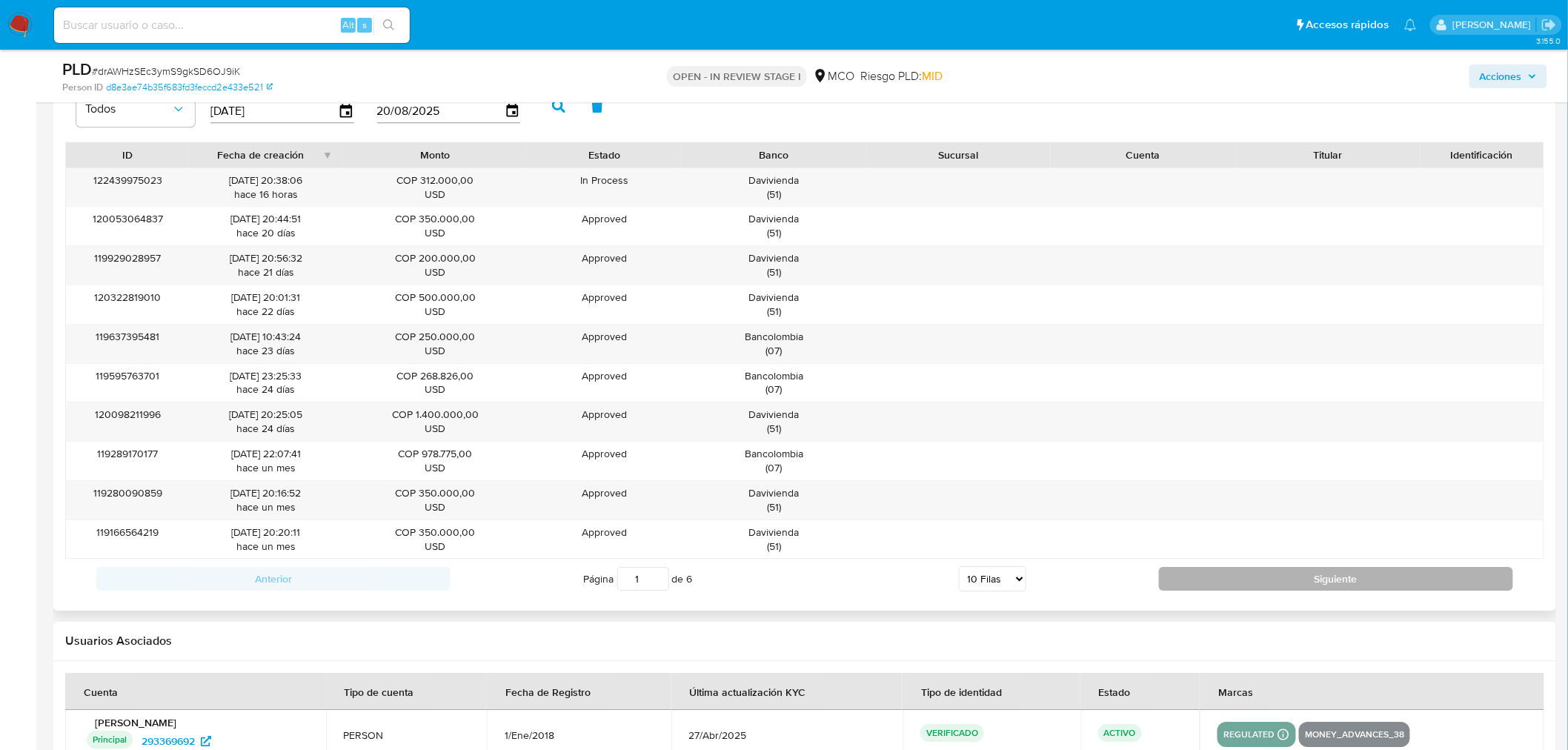
click at [1401, 578] on button "Siguiente" at bounding box center [1335, 578] width 354 height 24
click at [1401, 576] on button "Siguiente" at bounding box center [1335, 578] width 354 height 24
click at [1367, 588] on button "Siguiente" at bounding box center [1335, 578] width 354 height 24
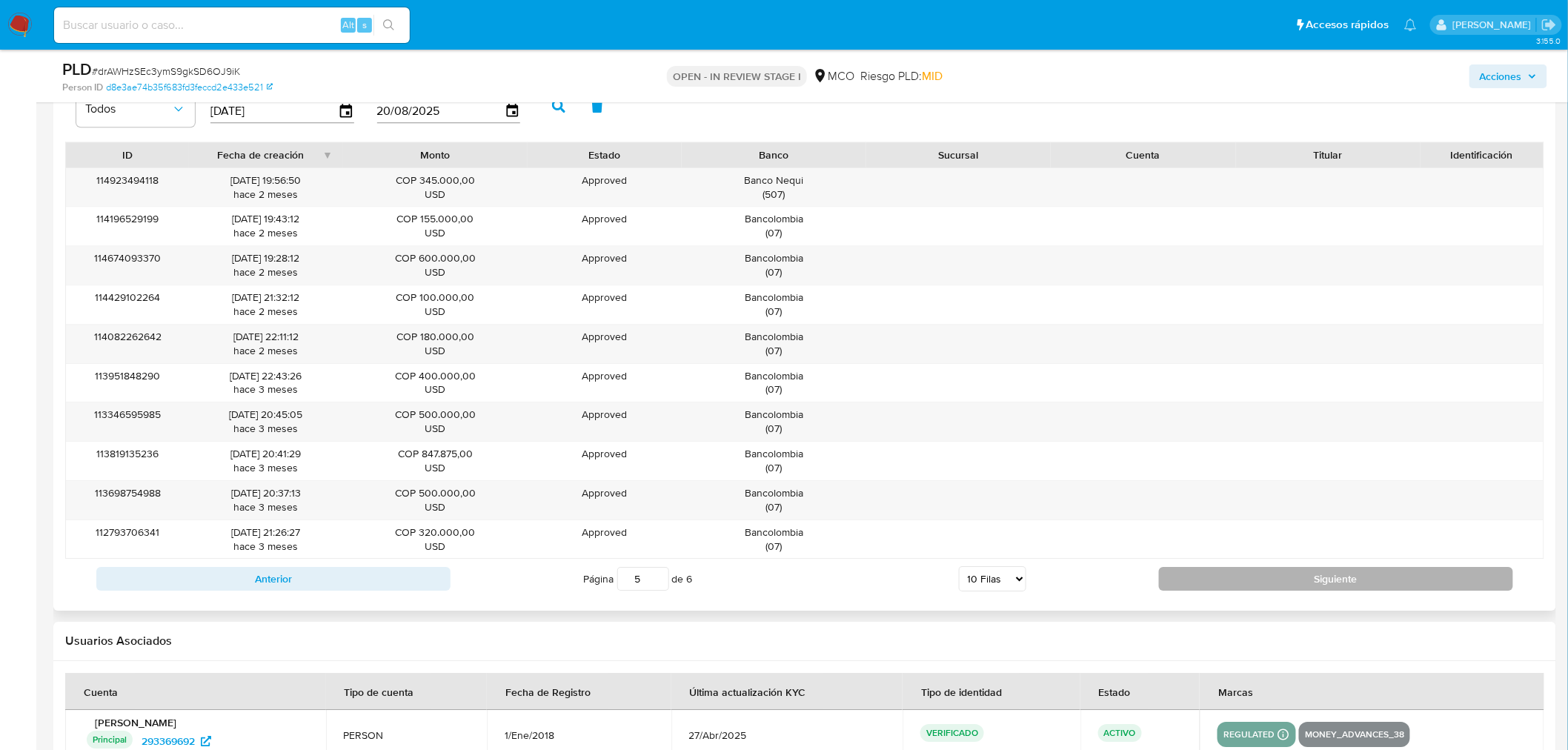
type input "6"
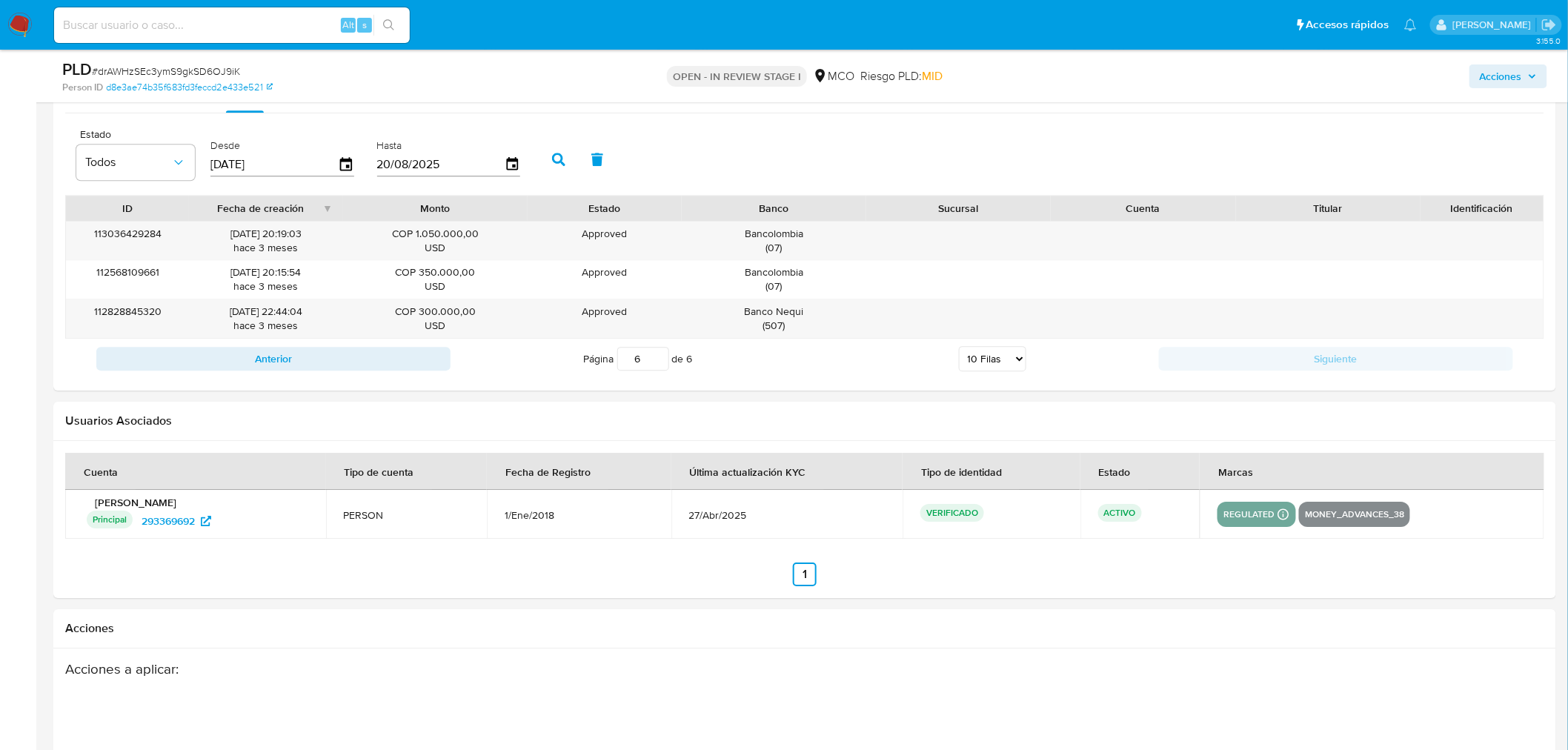
scroll to position [1646, 0]
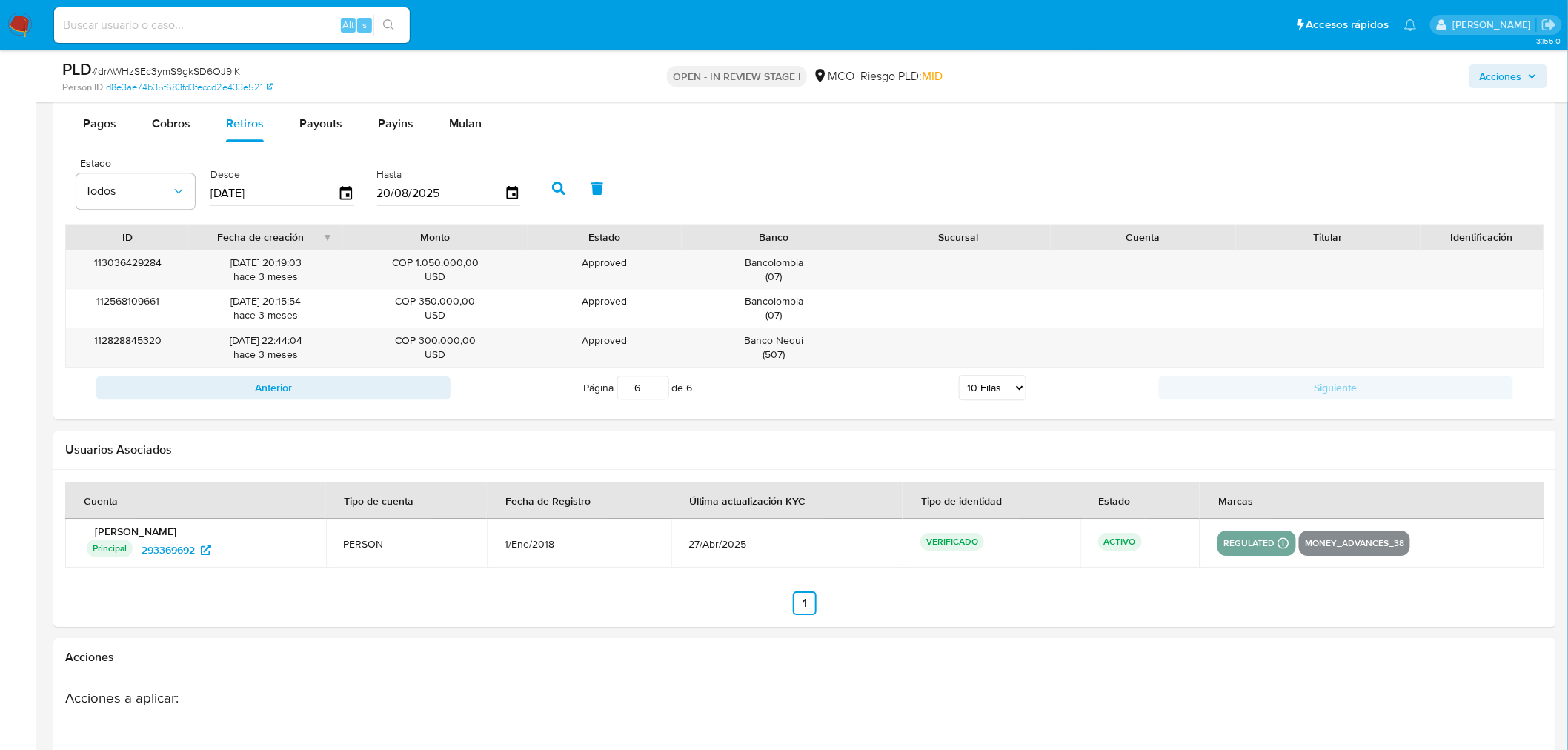
click at [1519, 86] on span "Acciones" at bounding box center [1500, 76] width 42 height 24
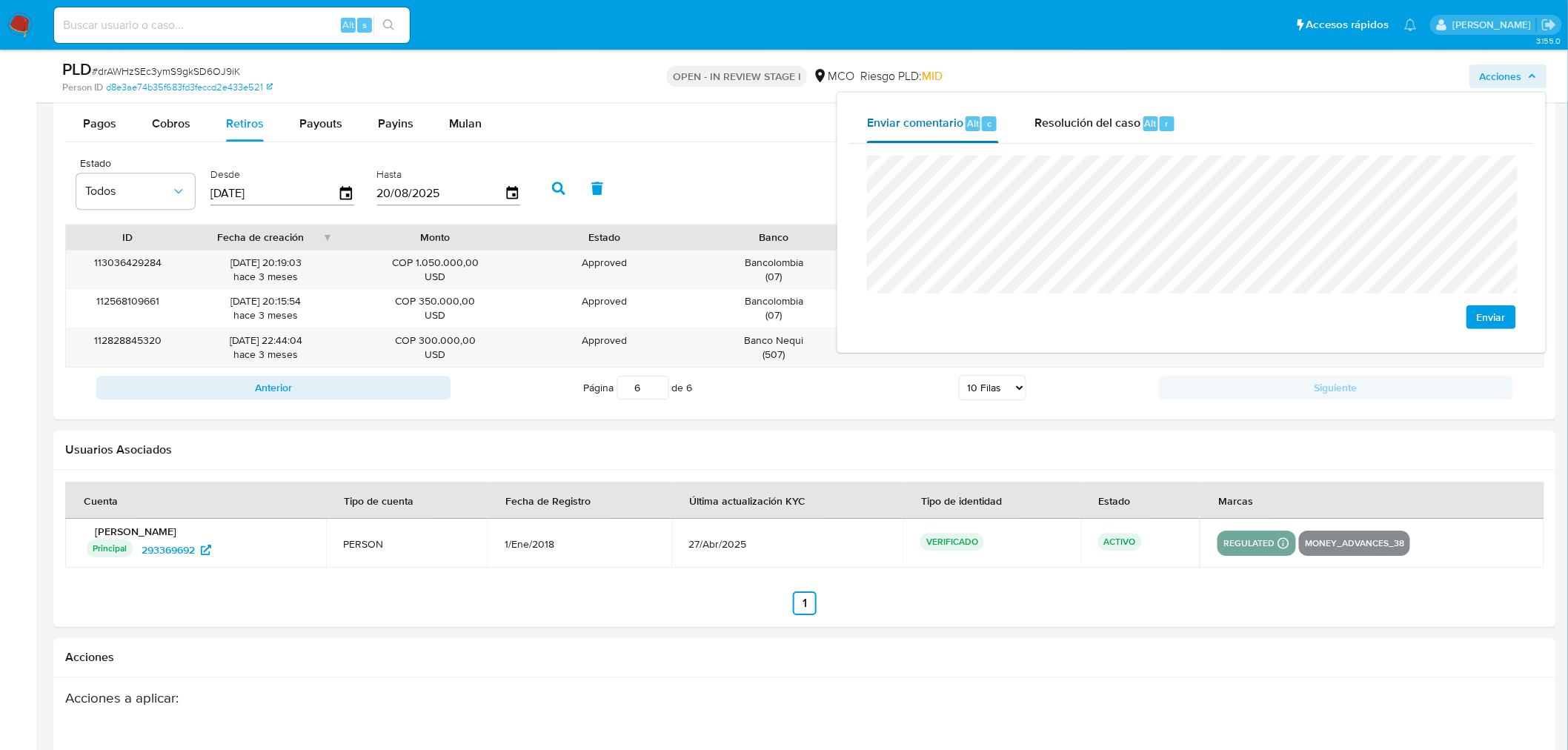
click at [853, 137] on div "Enviar comentario Alt c Resolución del caso Alt r Enviar" at bounding box center [1192, 222] width 685 height 236
click at [1077, 120] on span "Resolución del caso" at bounding box center [1087, 123] width 106 height 17
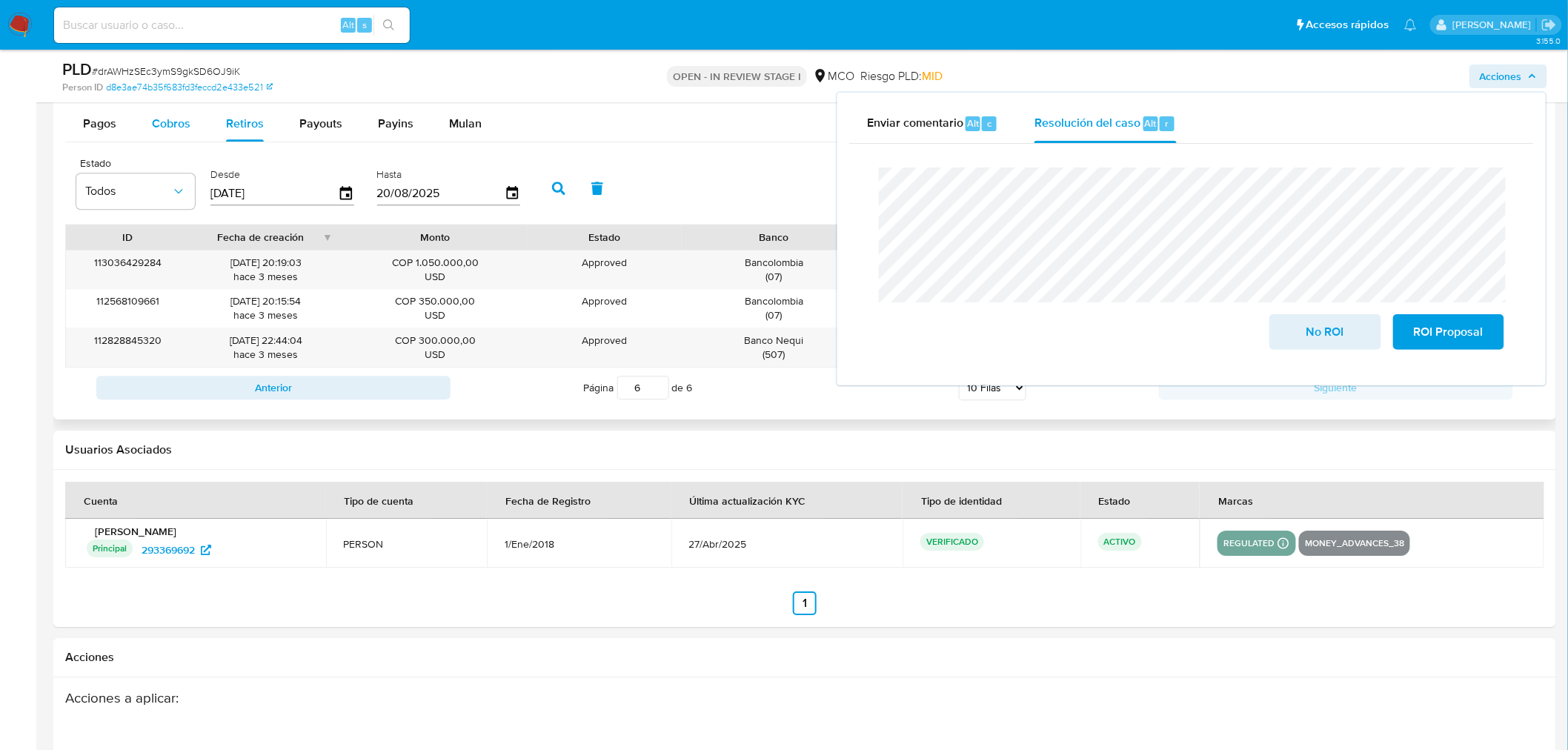
click at [176, 123] on span "Cobros" at bounding box center [171, 123] width 38 height 17
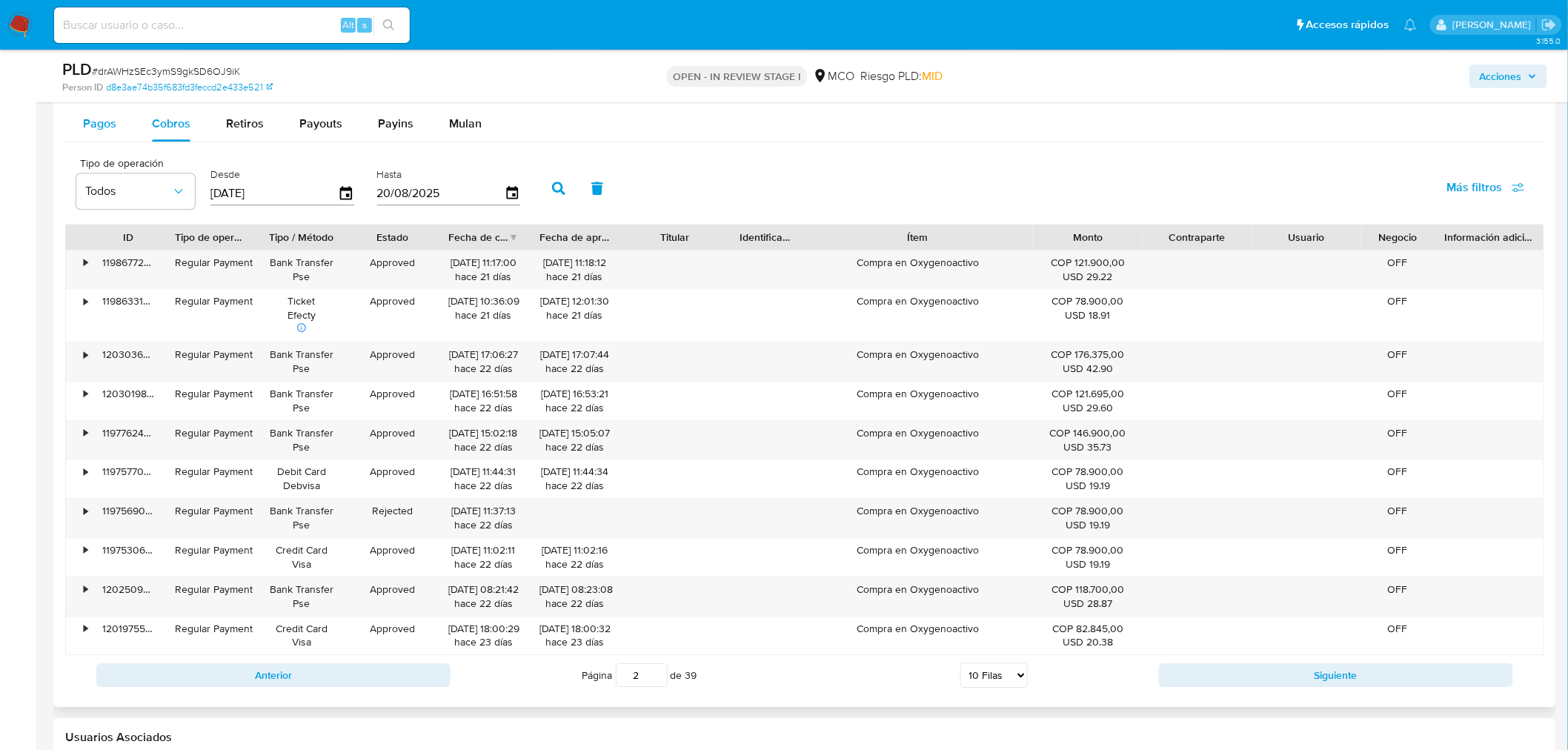
click at [94, 127] on span "Pagos" at bounding box center [99, 123] width 33 height 17
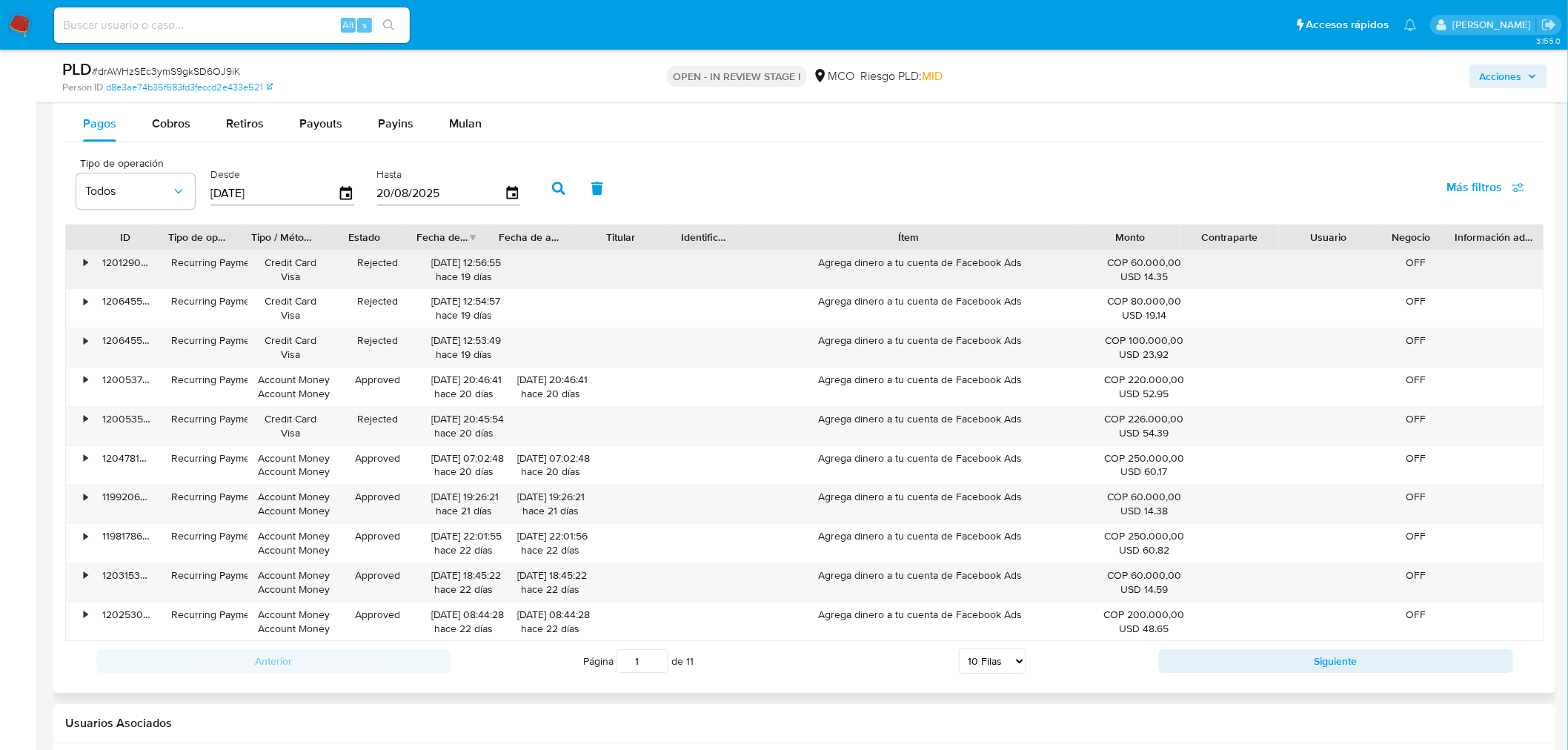
drag, startPoint x: 991, startPoint y: 241, endPoint x: 940, endPoint y: 255, distance: 52.9
click at [940, 255] on div "ID Tipo de operación Tipo / Método Estado Fecha de creación Fecha de aprobación…" at bounding box center [805, 433] width 1478 height 418
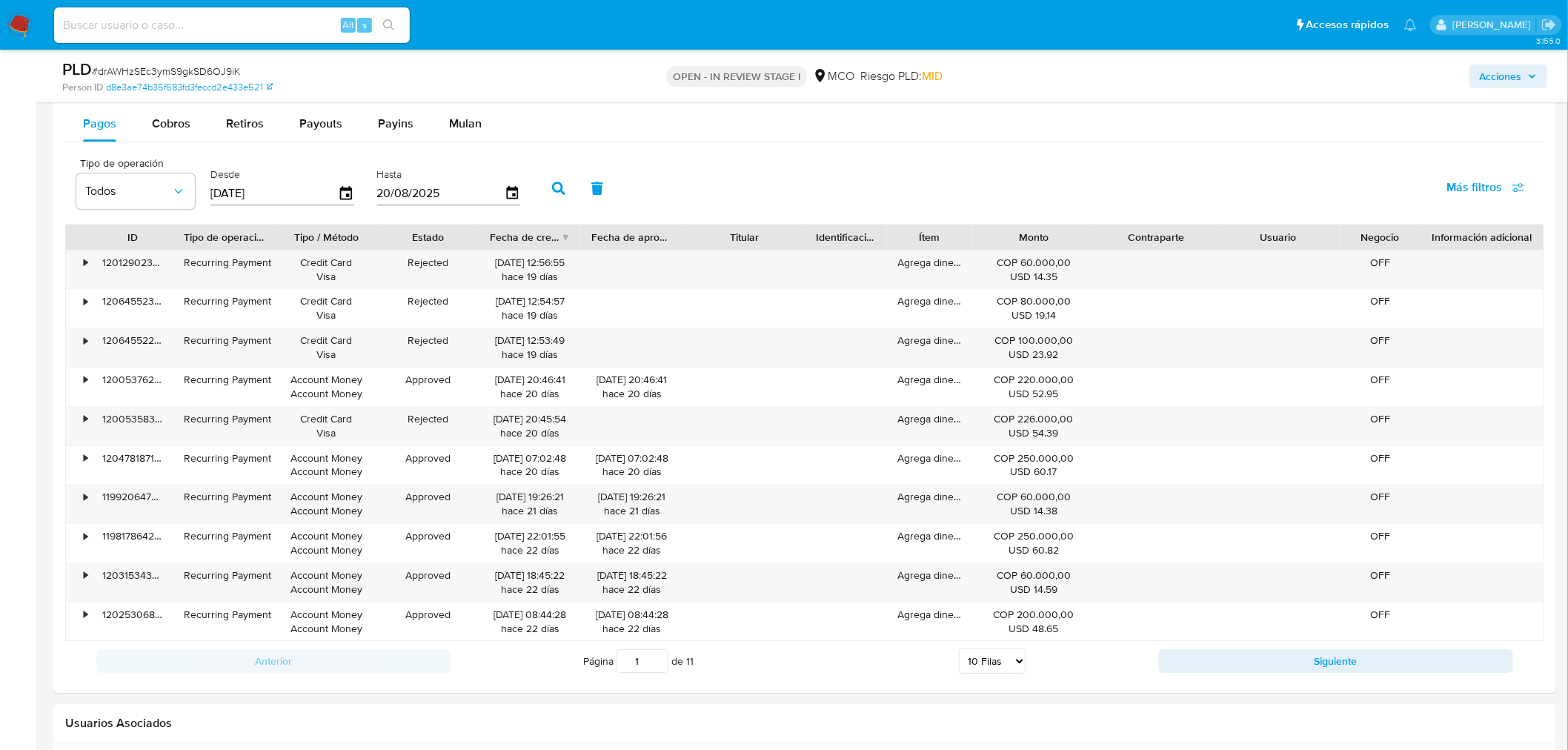
click at [1512, 83] on span "Acciones" at bounding box center [1500, 76] width 42 height 24
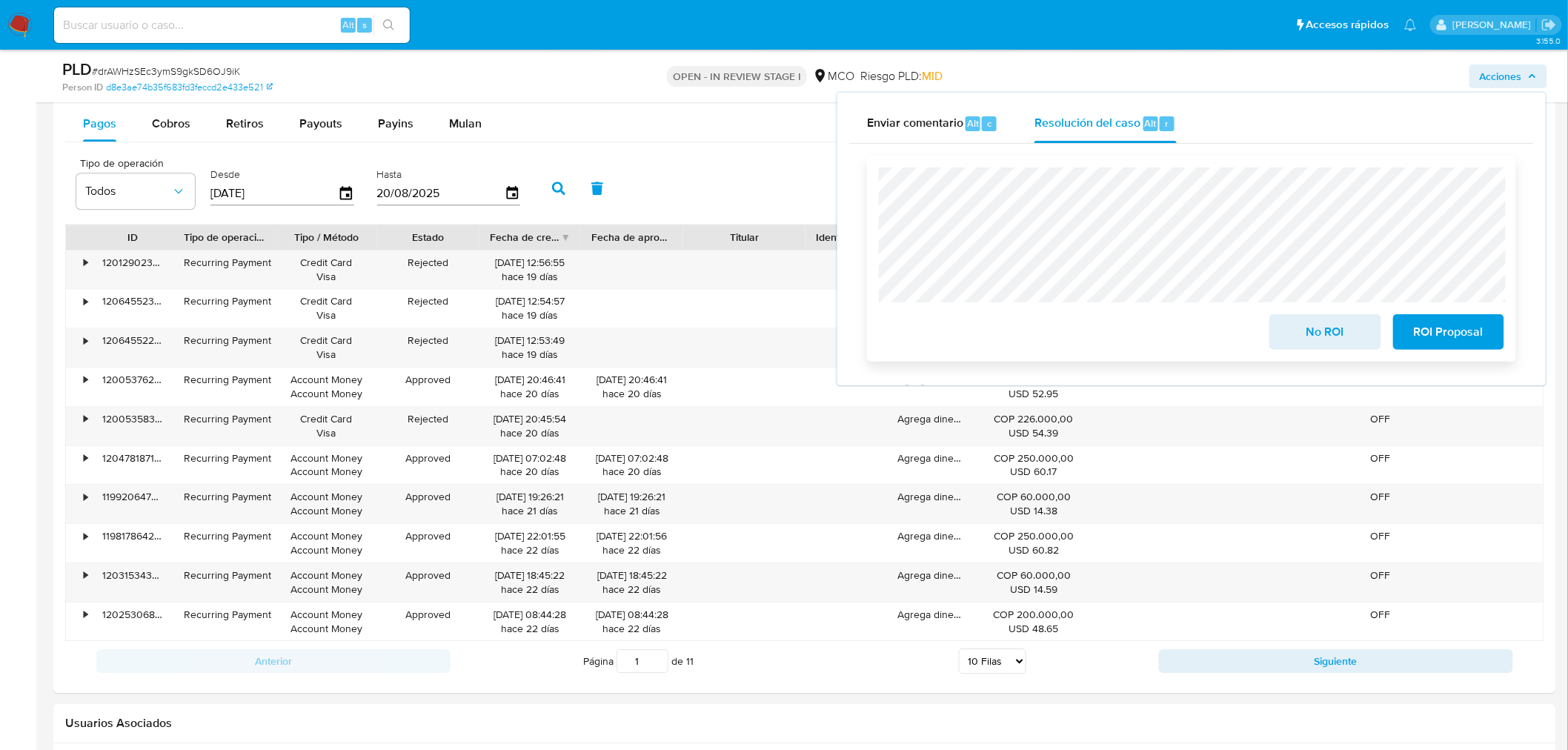
click at [1321, 346] on span "No ROI" at bounding box center [1325, 331] width 73 height 32
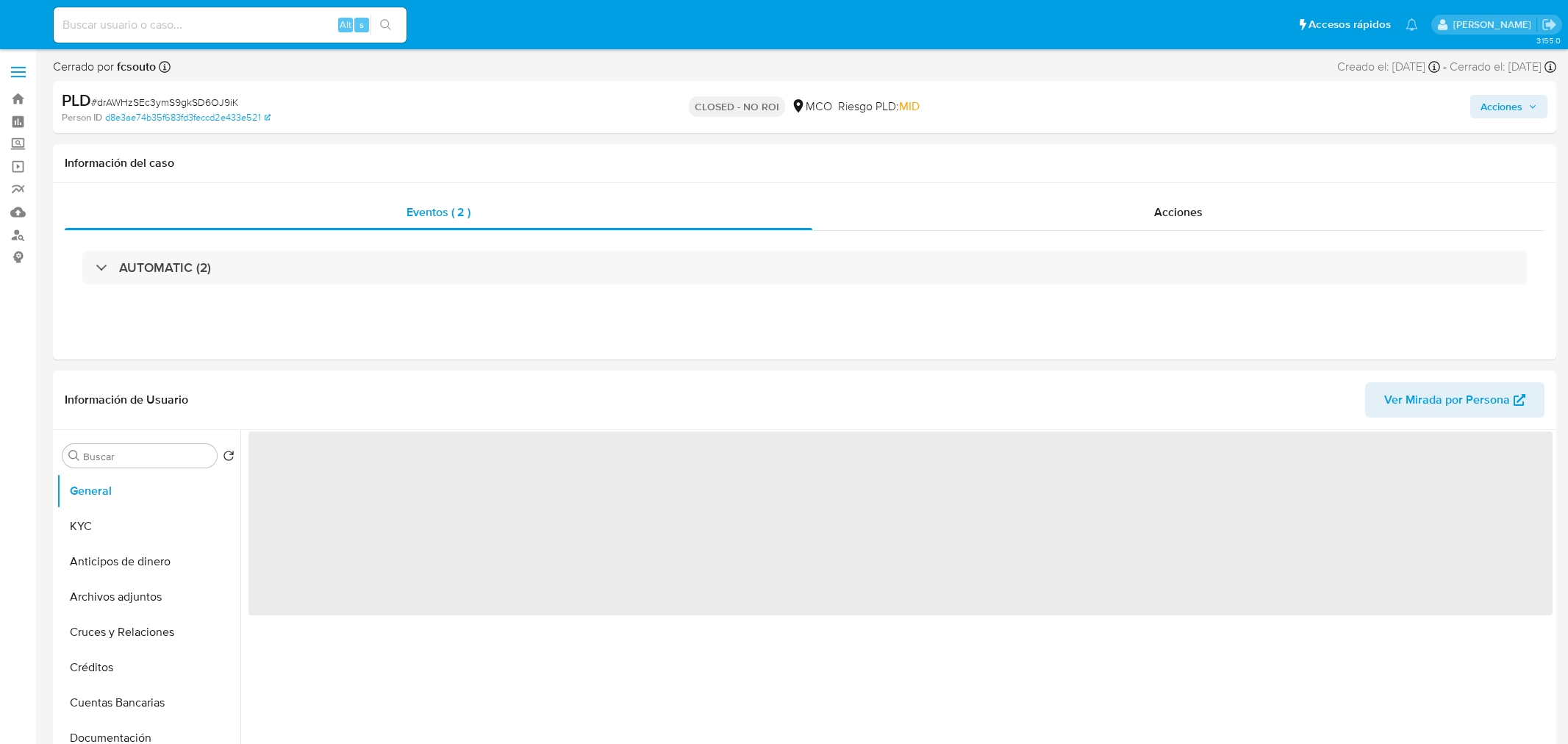
select select "10"
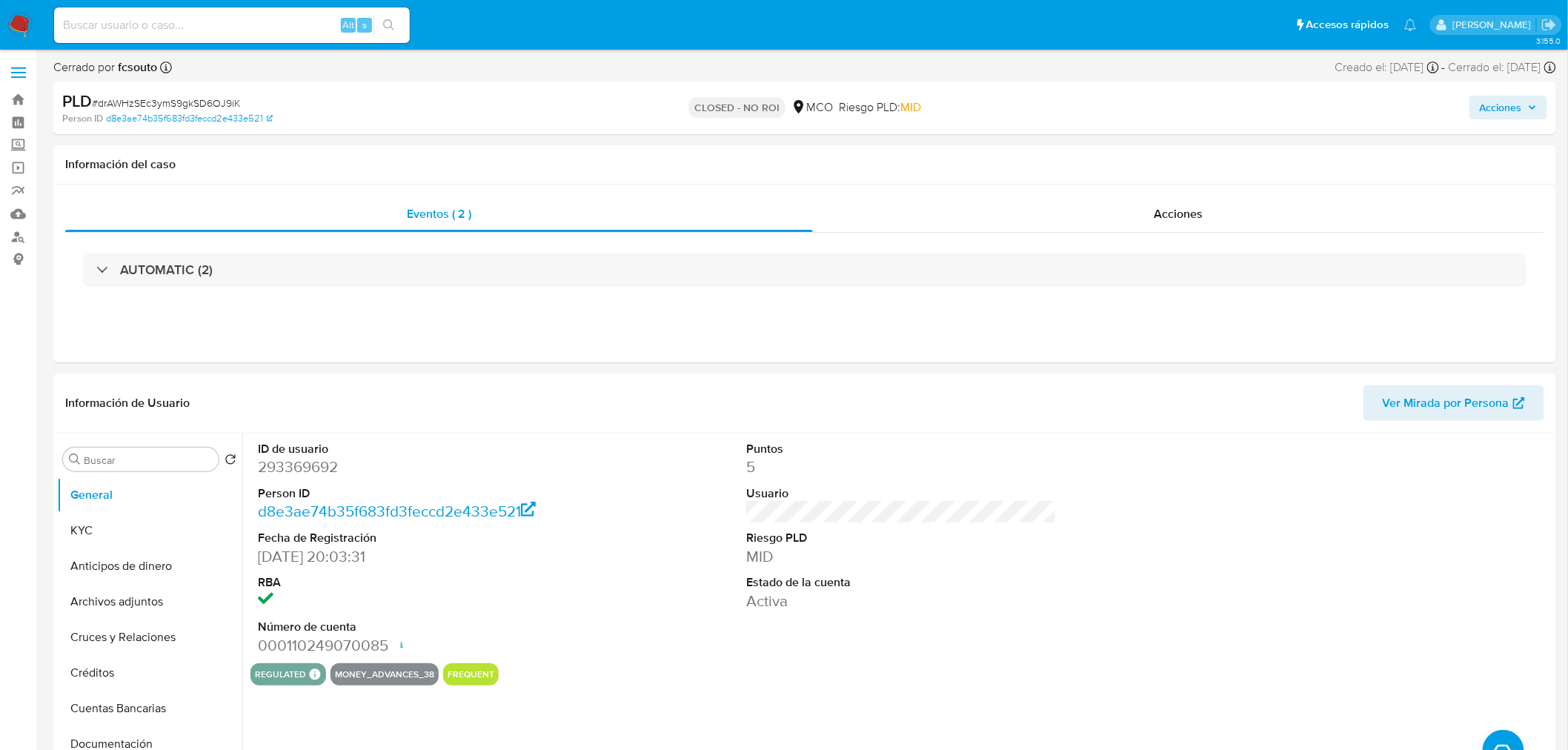
click at [1485, 97] on span "Acciones" at bounding box center [1500, 107] width 42 height 24
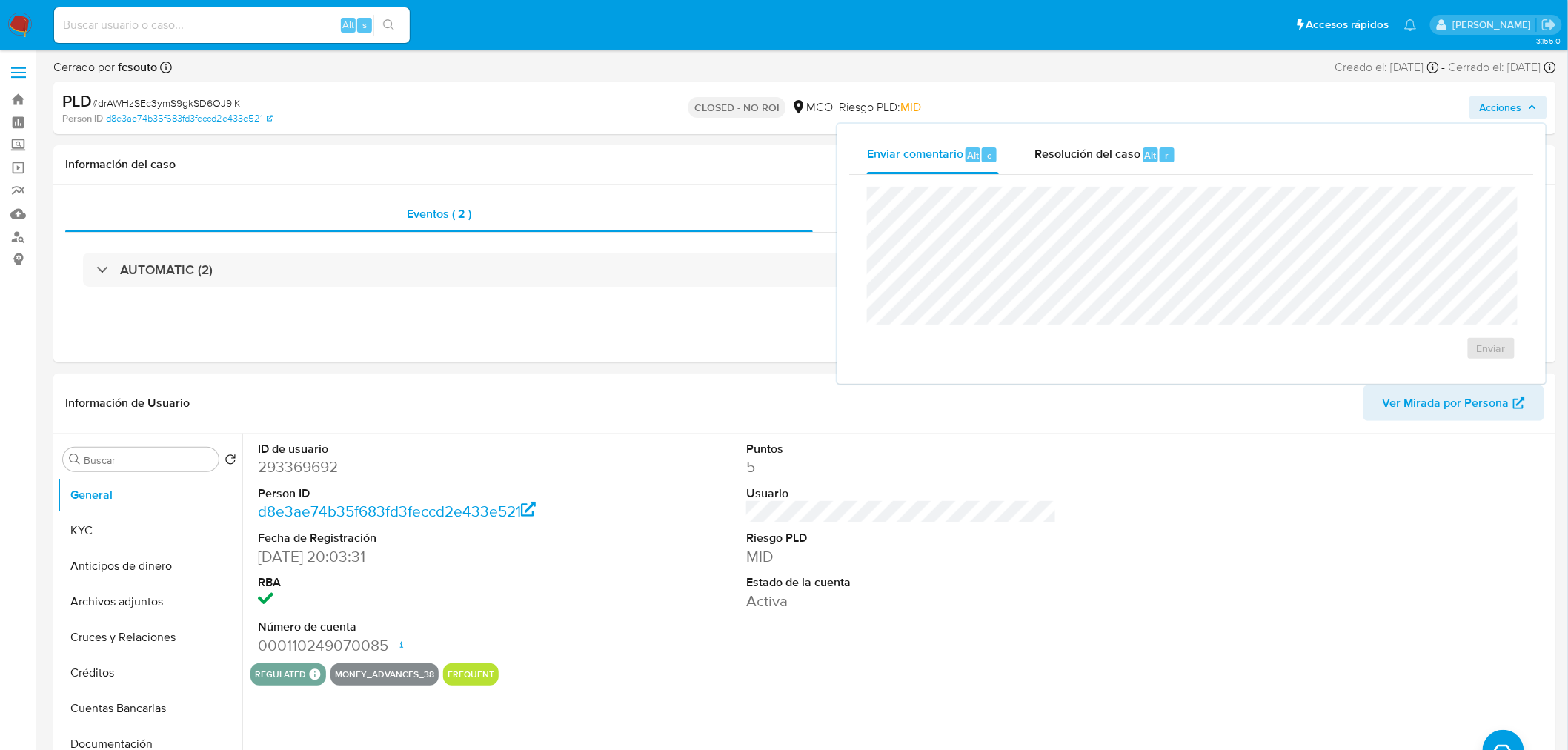
drag, startPoint x: 1066, startPoint y: 156, endPoint x: 990, endPoint y: 182, distance: 80.3
click at [1058, 157] on span "Resolución del caso" at bounding box center [1087, 154] width 106 height 17
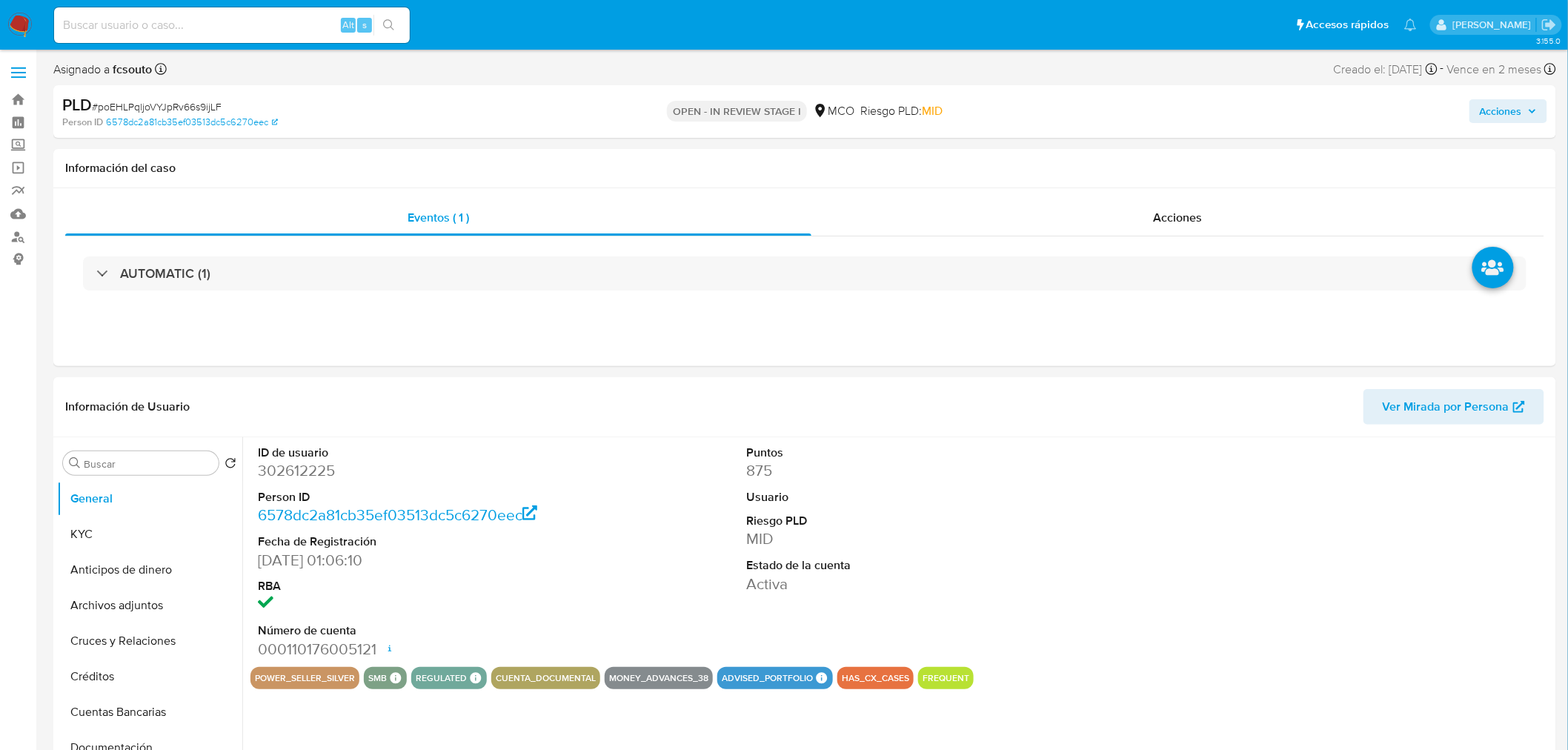
select select "10"
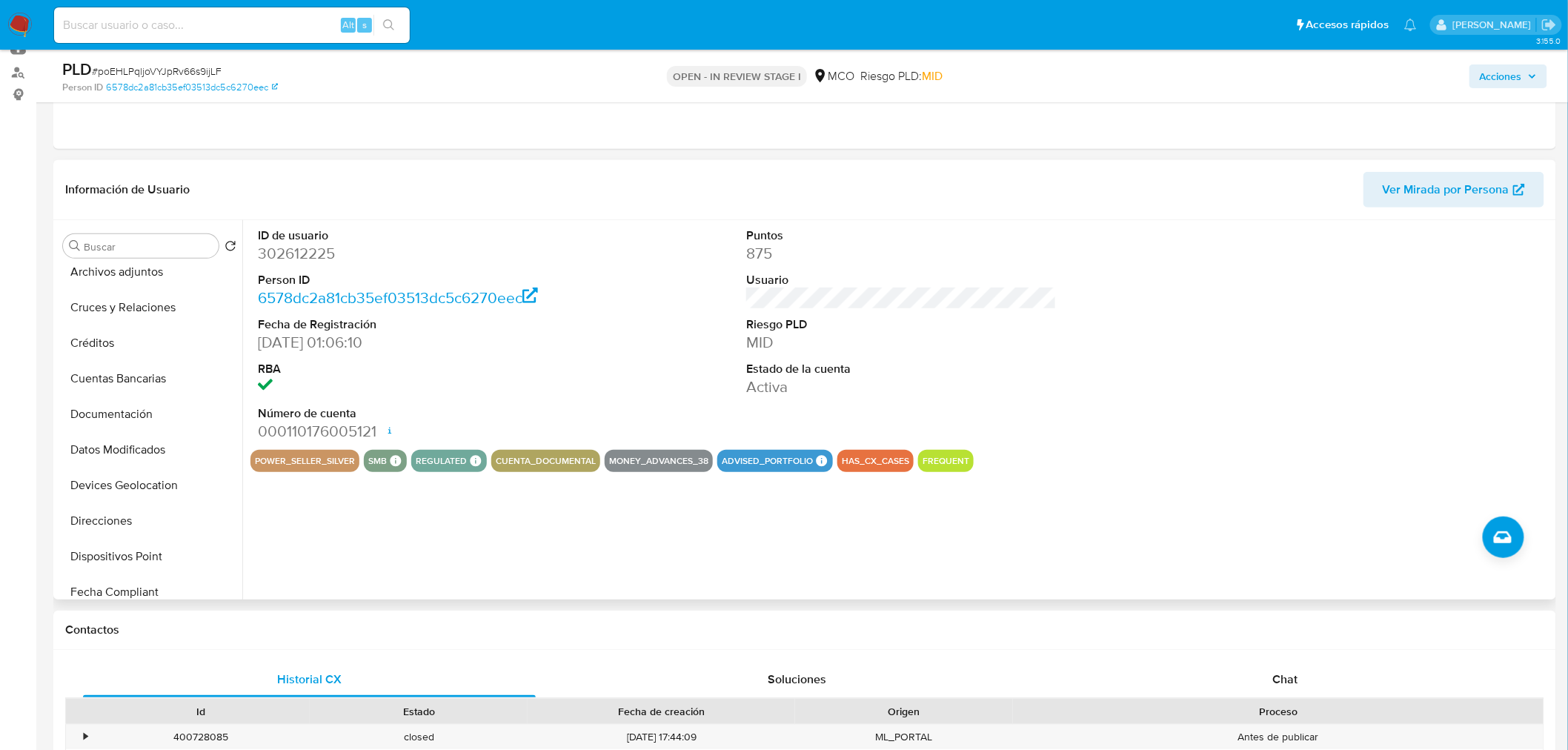
scroll to position [329, 0]
click at [166, 417] on button "Historial Casos" at bounding box center [143, 414] width 173 height 36
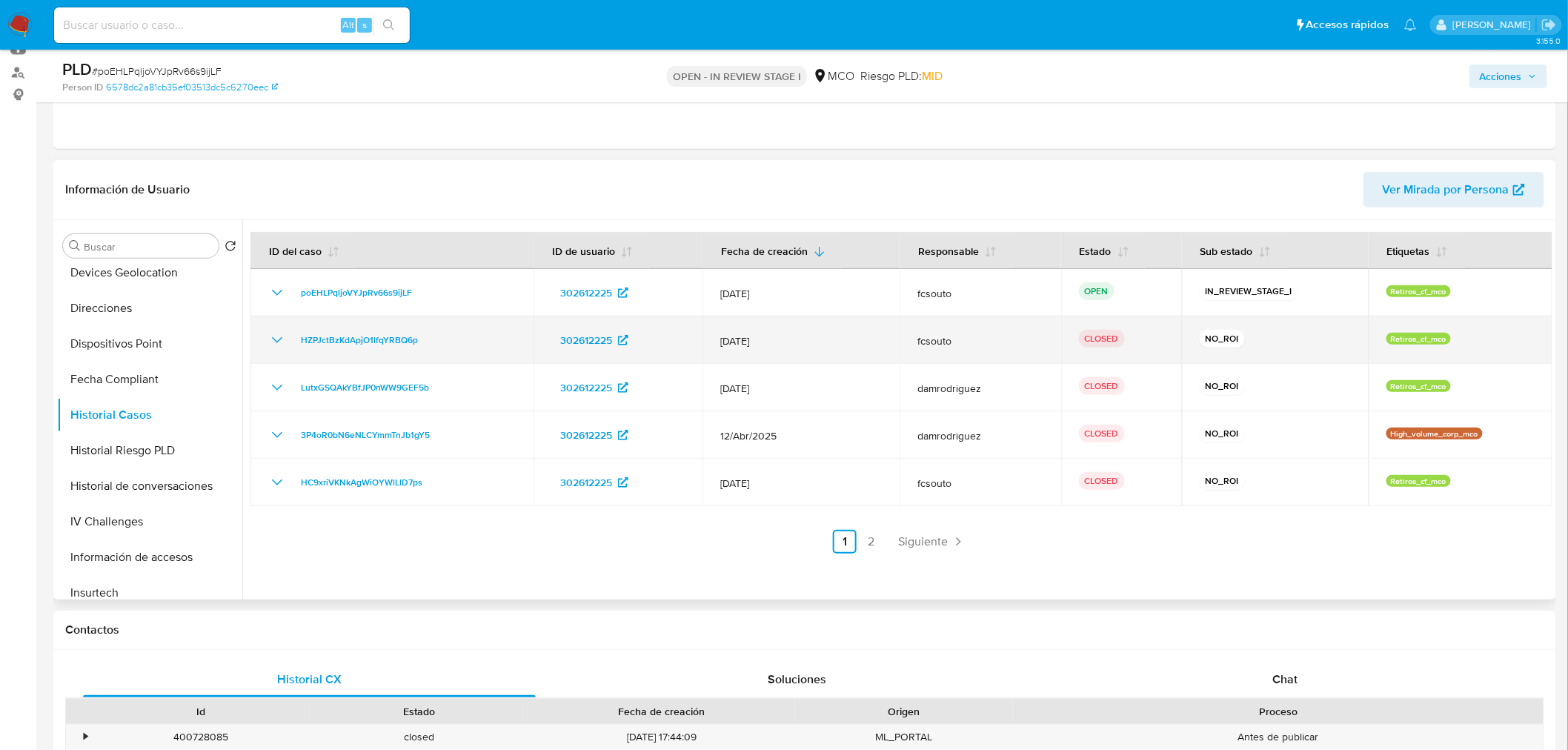
click at [277, 343] on icon "Mostrar/Ocultar" at bounding box center [277, 340] width 17 height 17
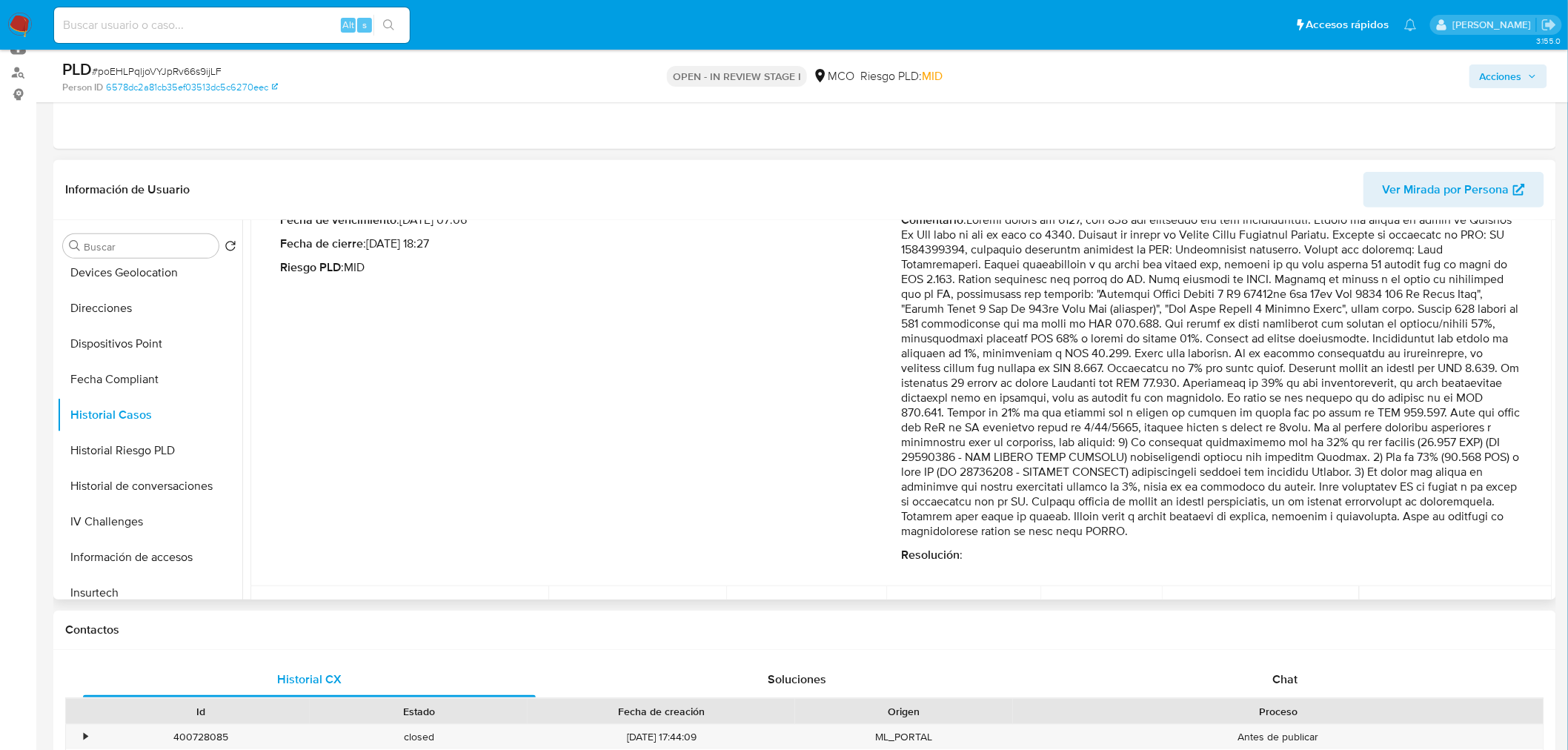
scroll to position [247, 0]
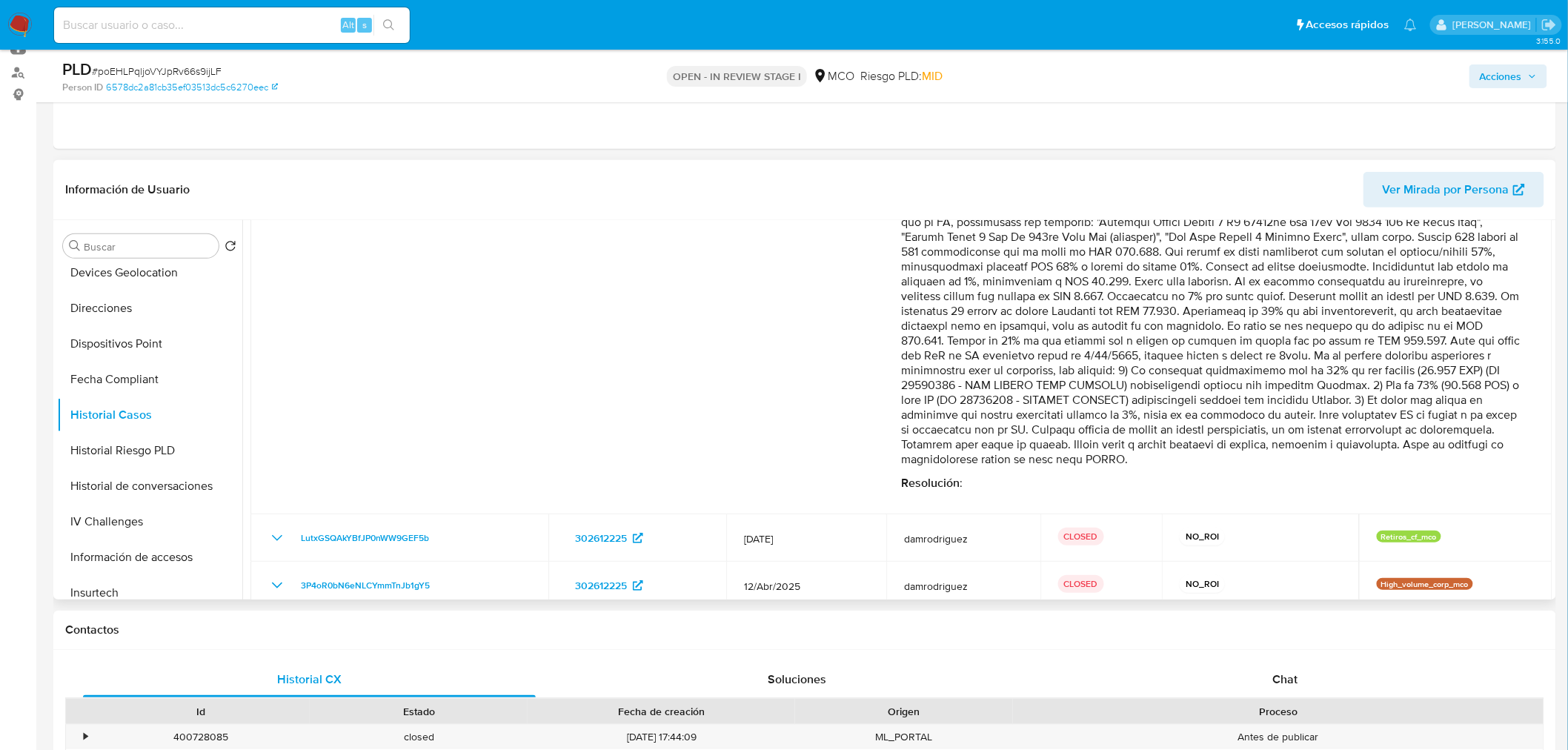
drag, startPoint x: 1334, startPoint y: 354, endPoint x: 1282, endPoint y: 353, distance: 52.0
click at [1282, 353] on p "Comentario :" at bounding box center [1212, 303] width 622 height 326
click at [1493, 86] on span "Acciones" at bounding box center [1500, 76] width 42 height 24
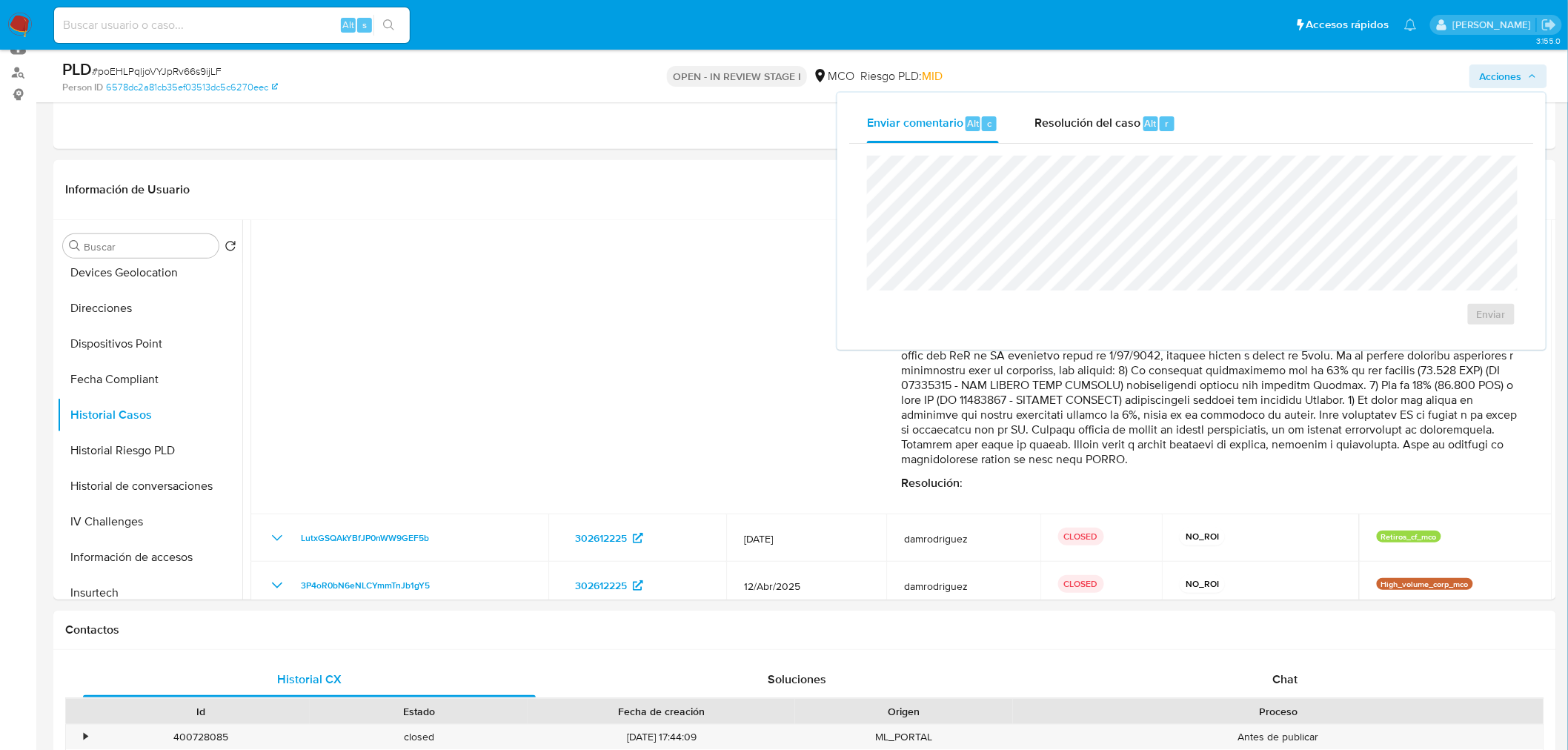
click at [1092, 143] on div "Enviar" at bounding box center [1192, 240] width 685 height 194
drag, startPoint x: 1094, startPoint y: 129, endPoint x: 982, endPoint y: 136, distance: 112.2
click at [1092, 129] on span "Resolución del caso" at bounding box center [1087, 123] width 106 height 17
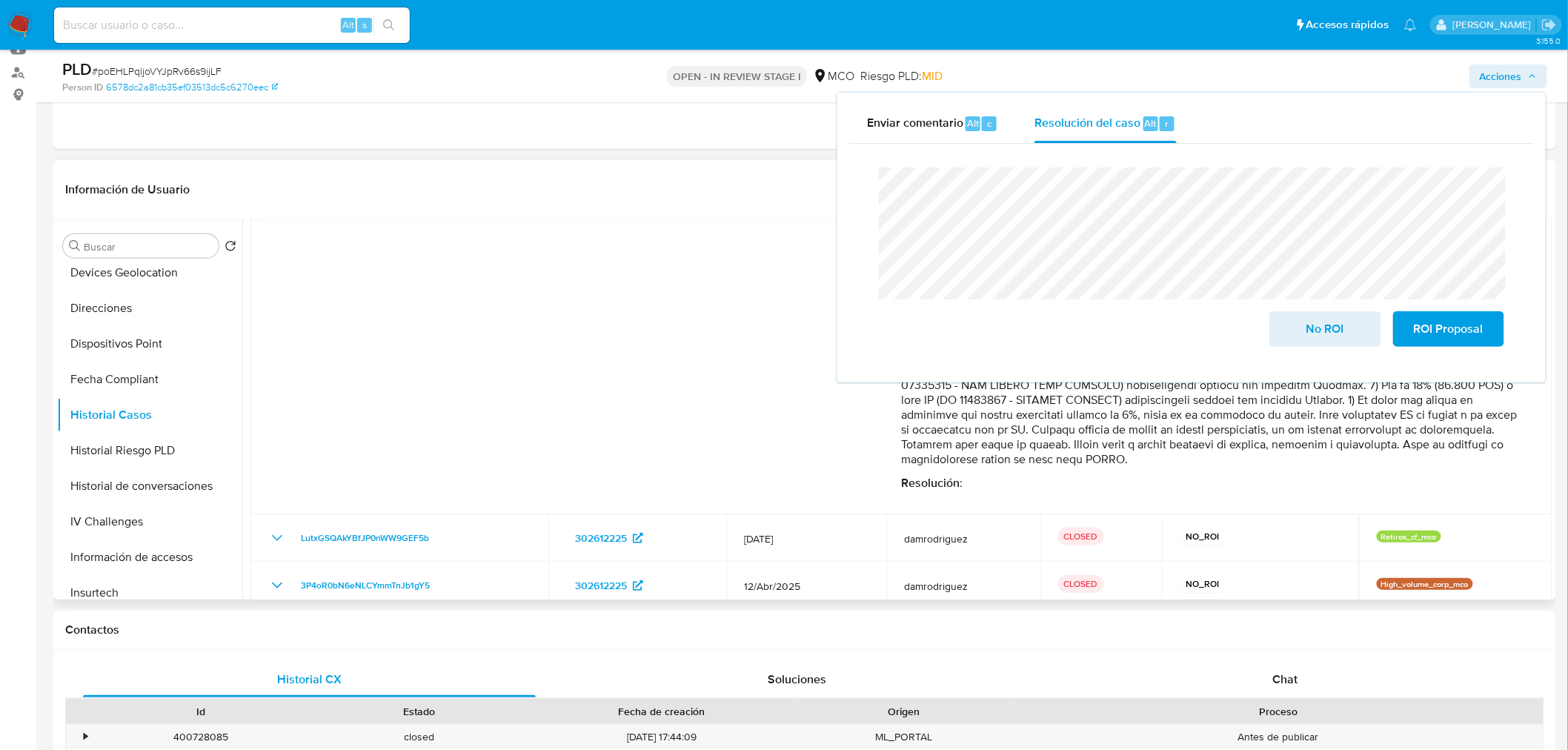
click at [1245, 419] on p "Comentario :" at bounding box center [1212, 303] width 622 height 326
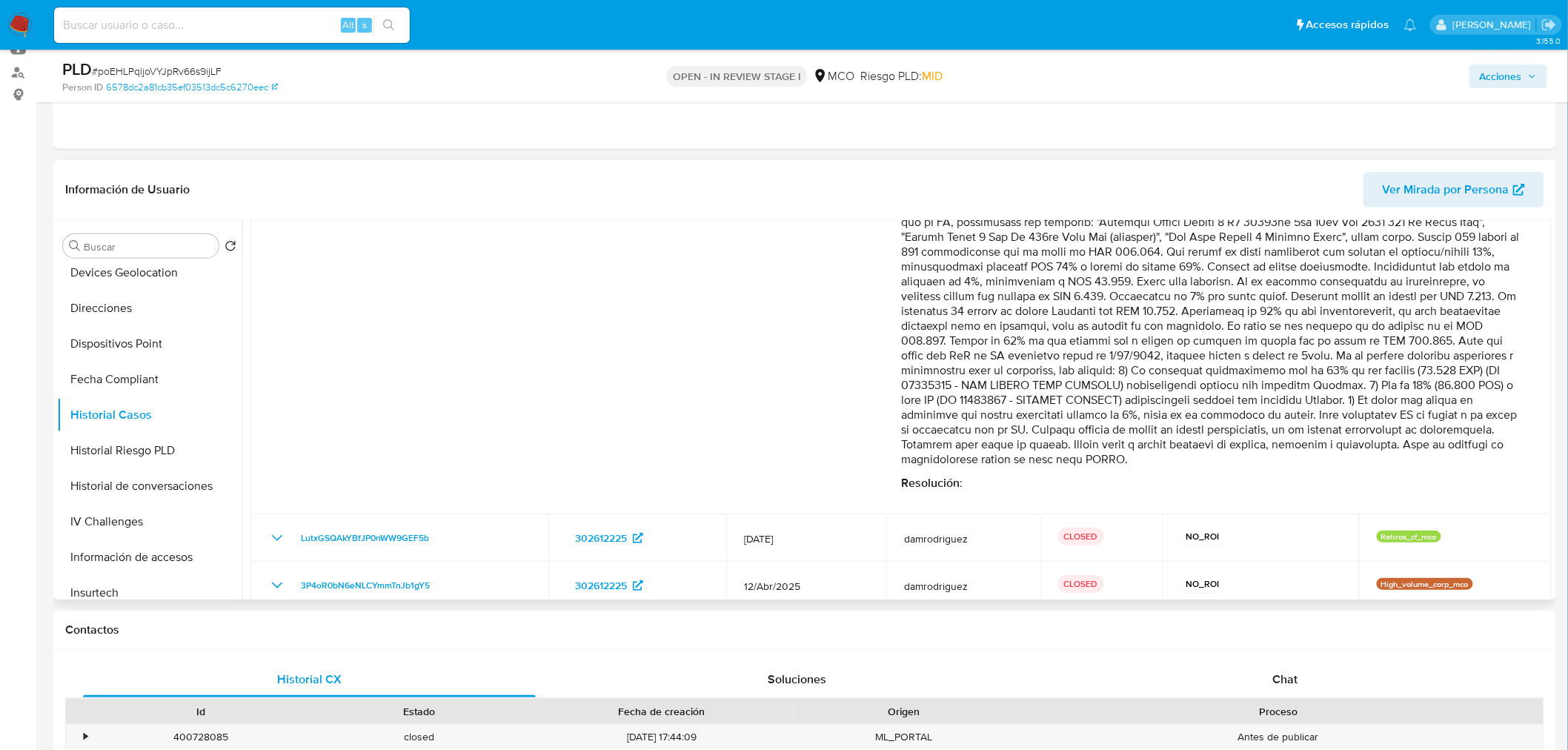
drag, startPoint x: 1284, startPoint y: 353, endPoint x: 1357, endPoint y: 320, distance: 80.1
click at [1334, 356] on p "Comentario :" at bounding box center [1212, 303] width 622 height 326
click at [1503, 80] on span "Acciones" at bounding box center [1500, 76] width 42 height 24
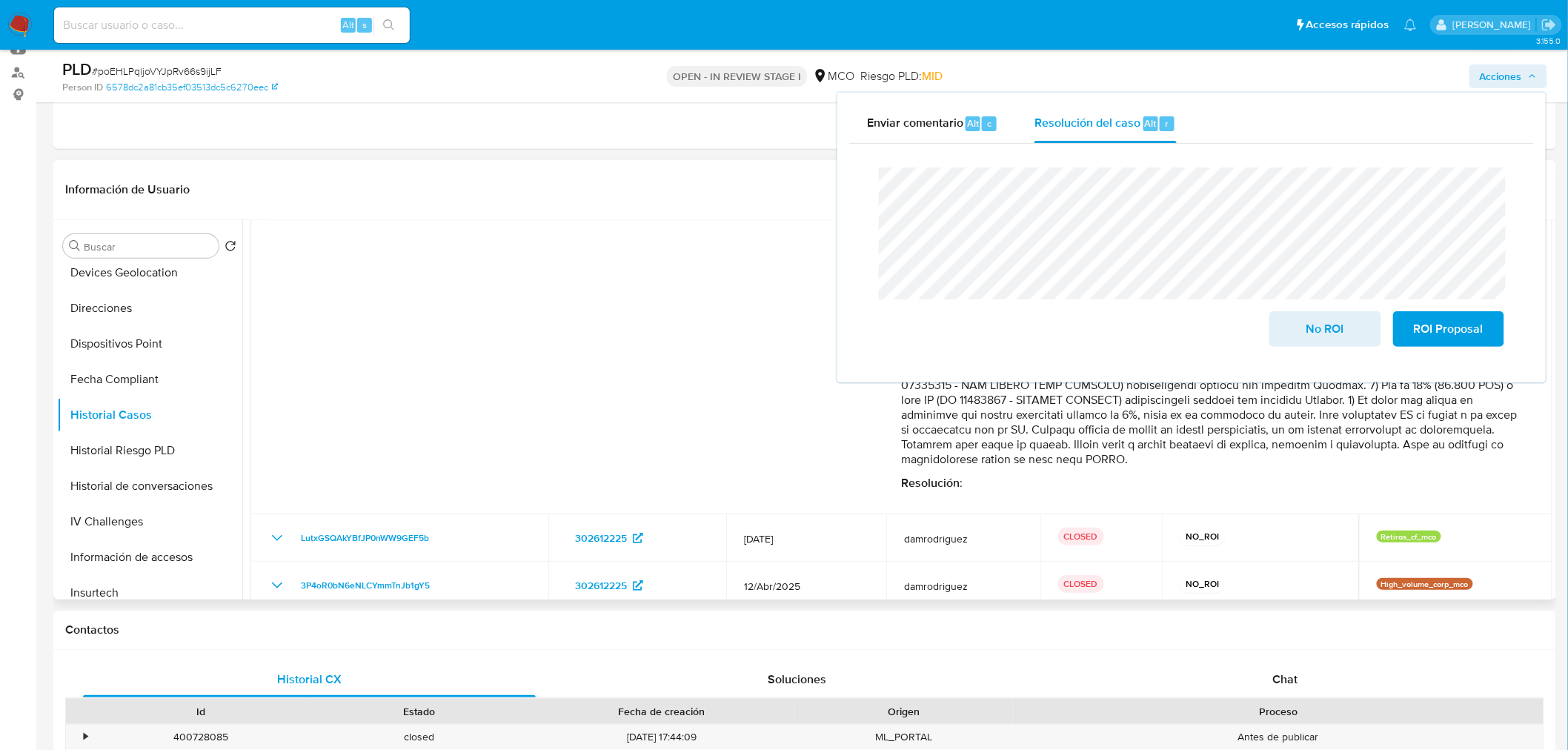
scroll to position [164, 0]
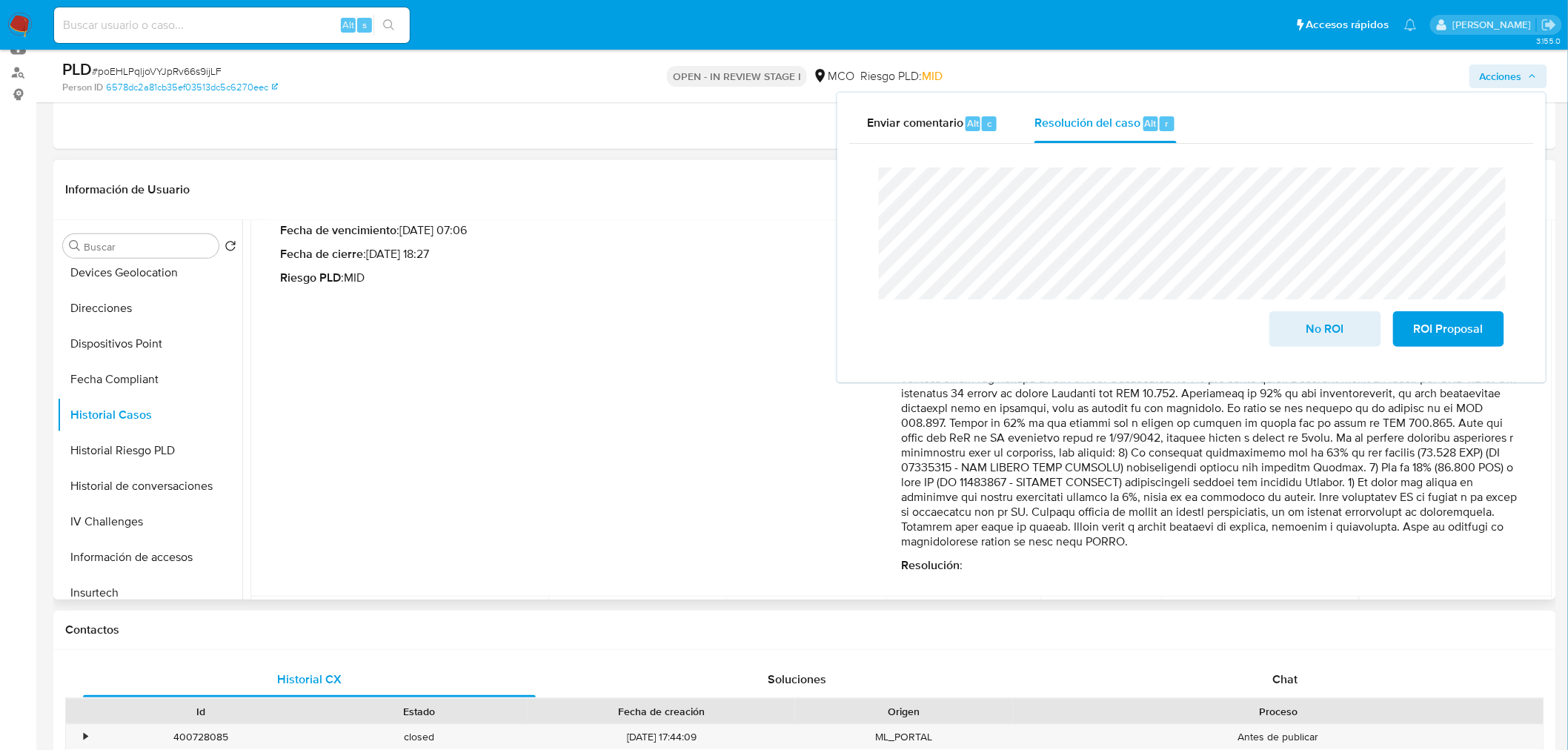
drag, startPoint x: 1348, startPoint y: 452, endPoint x: 987, endPoint y: 491, distance: 363.1
click at [987, 491] on p "Comentario :" at bounding box center [1212, 385] width 622 height 326
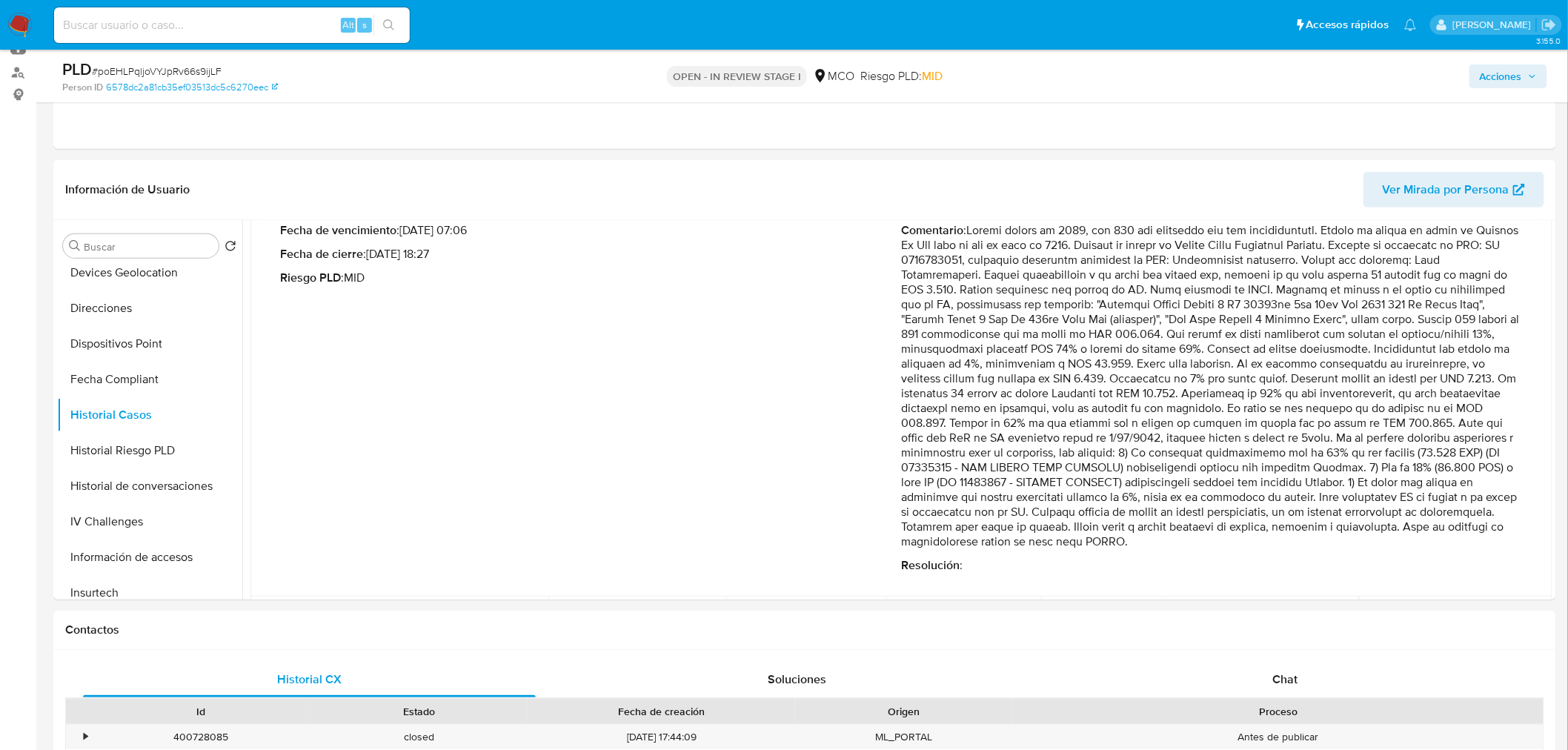
drag, startPoint x: 1502, startPoint y: 80, endPoint x: 1494, endPoint y: 85, distance: 9.4
click at [1502, 81] on span "Acciones" at bounding box center [1500, 76] width 42 height 24
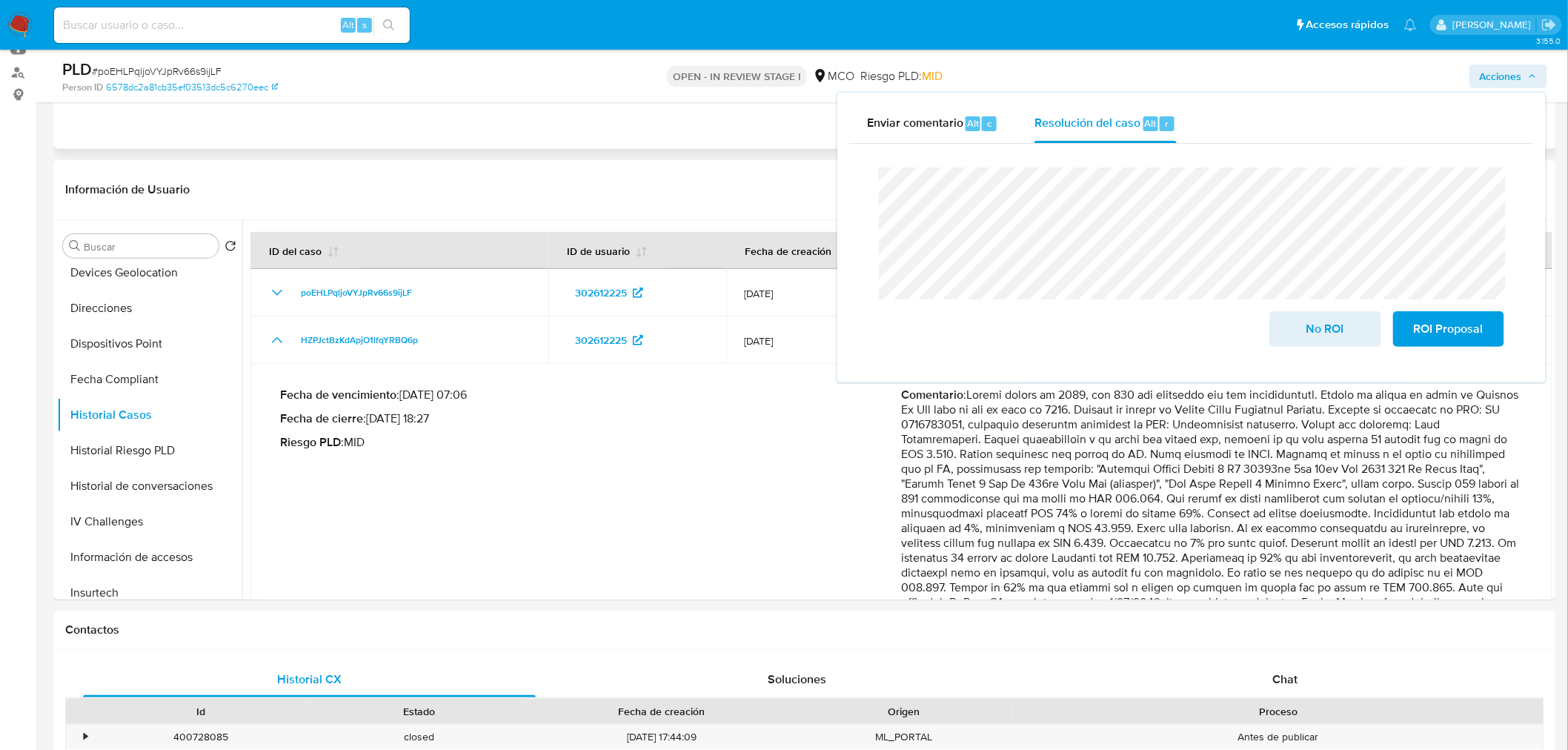
scroll to position [0, 0]
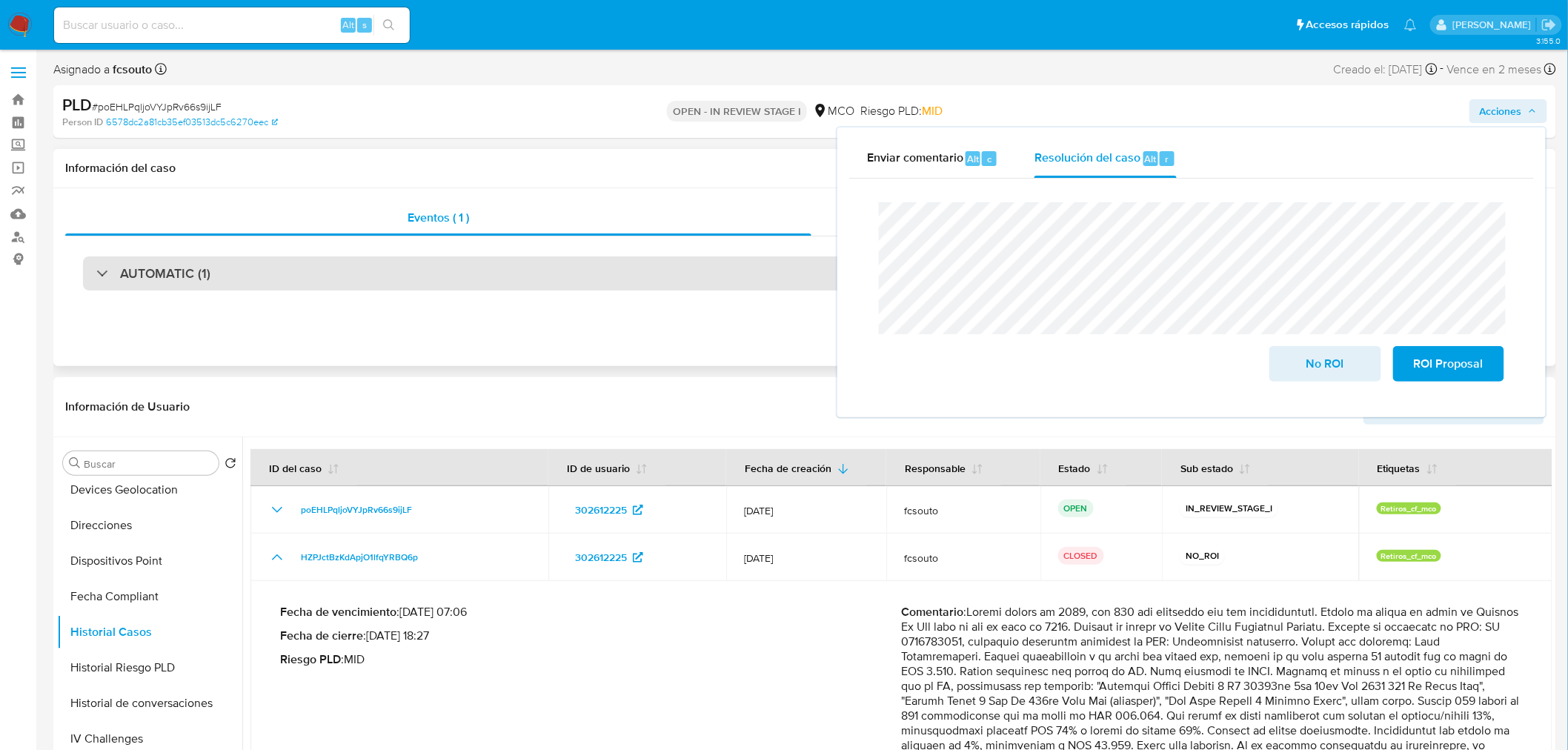
click at [244, 276] on div "AUTOMATIC (1)" at bounding box center [804, 273] width 1443 height 34
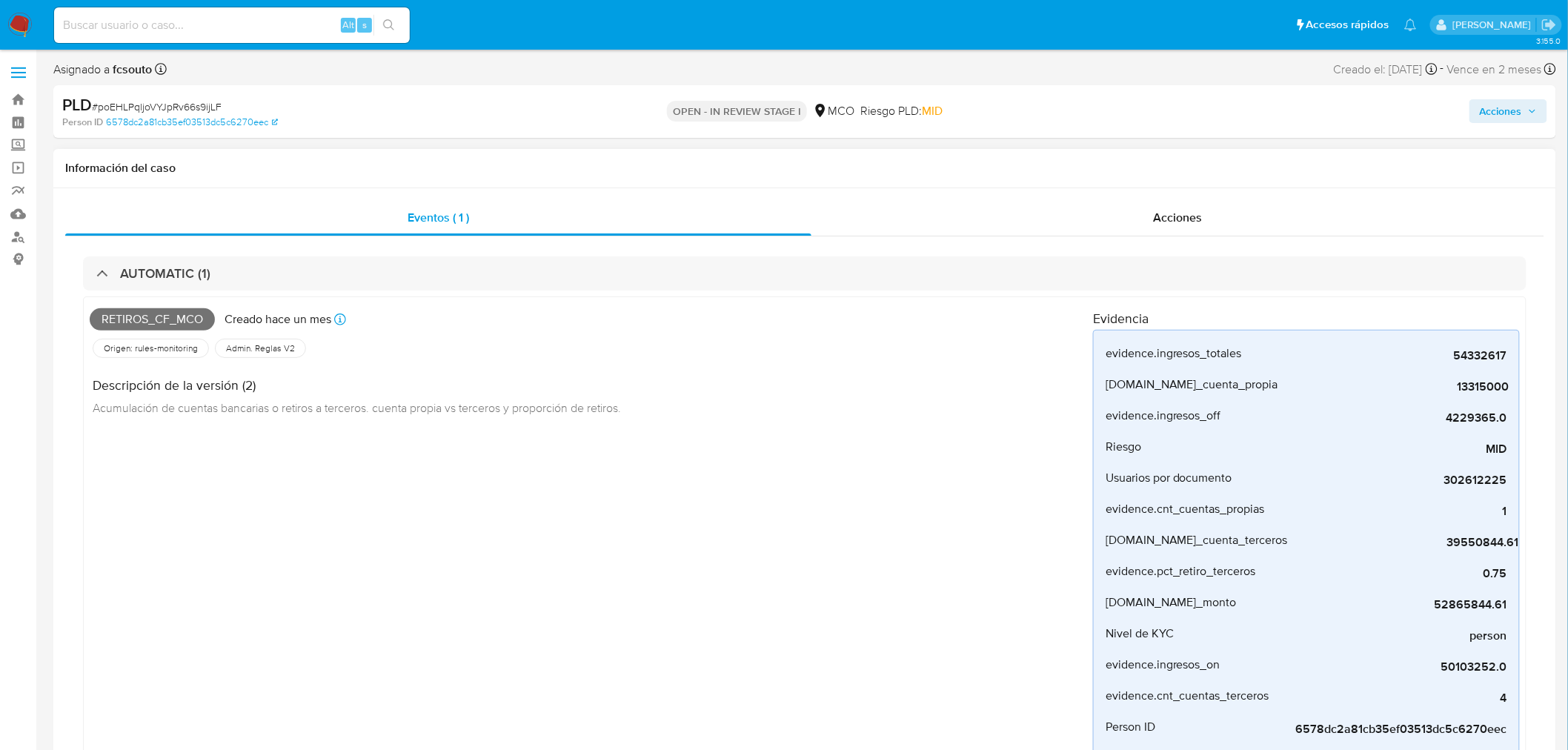
click at [184, 316] on span "Retiros_cf_mco" at bounding box center [152, 319] width 125 height 22
copy span "Retiros_cf_mco"
click at [1517, 107] on span "Acciones" at bounding box center [1500, 111] width 42 height 24
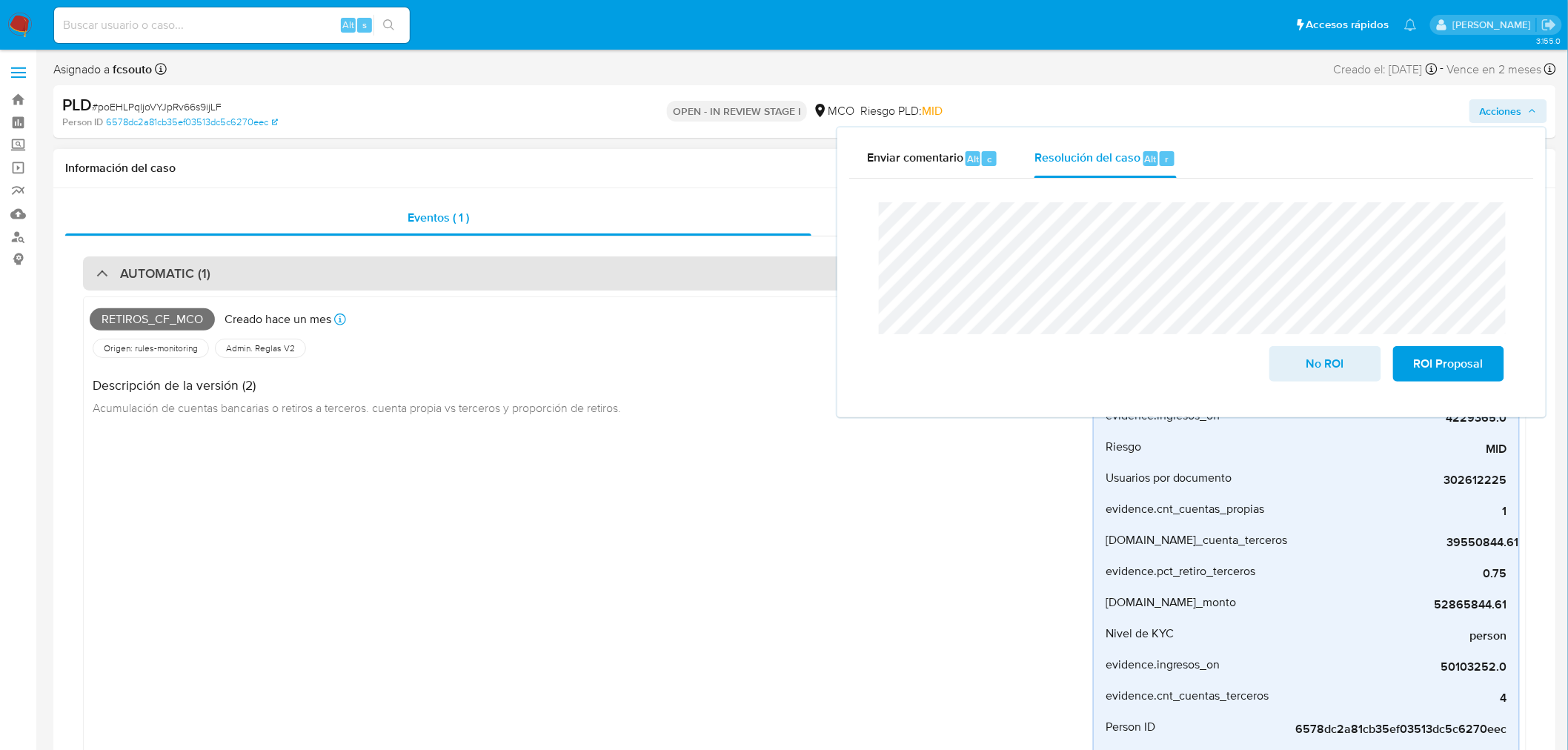
click at [337, 278] on div "AUTOMATIC (1)" at bounding box center [804, 273] width 1443 height 34
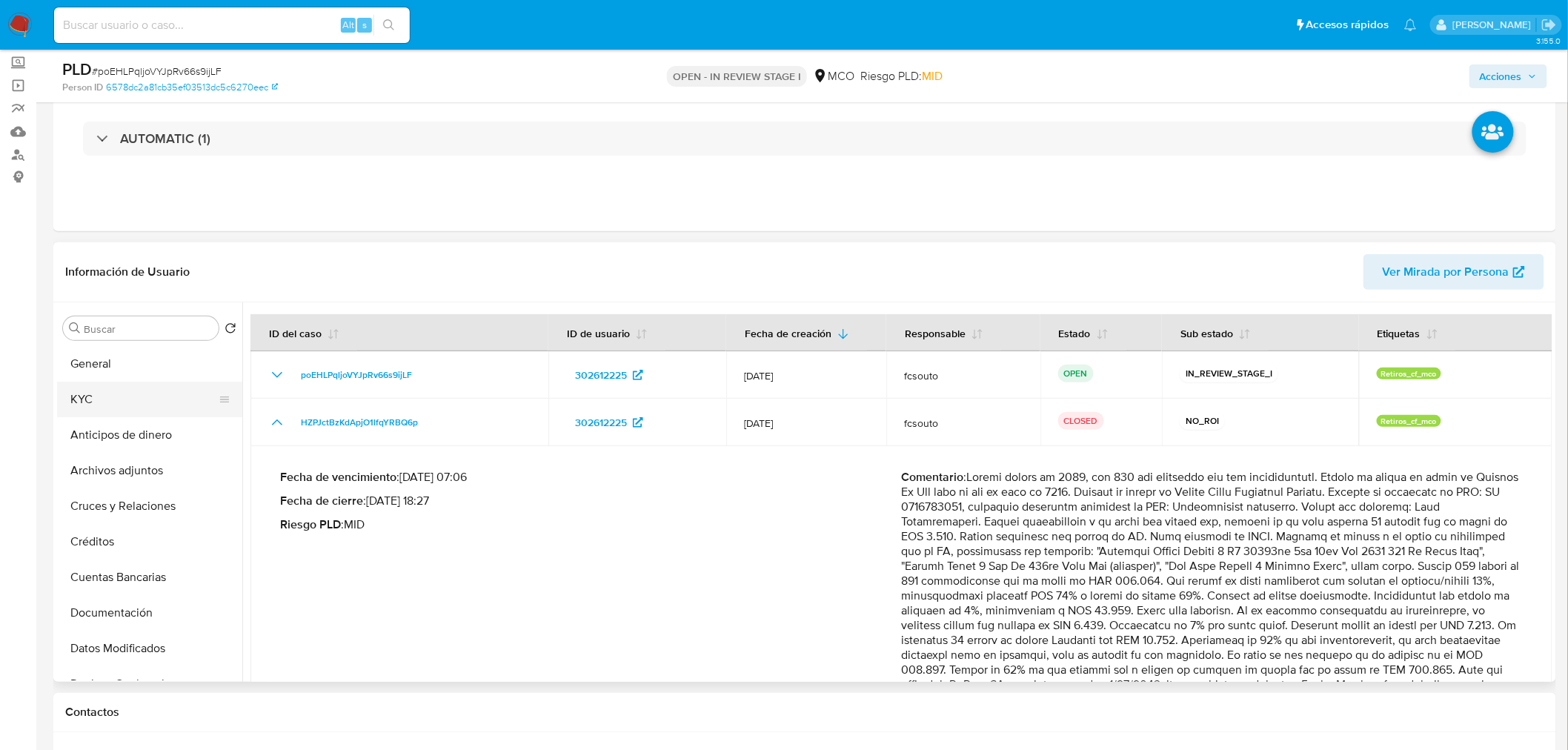
click at [115, 405] on button "KYC" at bounding box center [143, 399] width 173 height 36
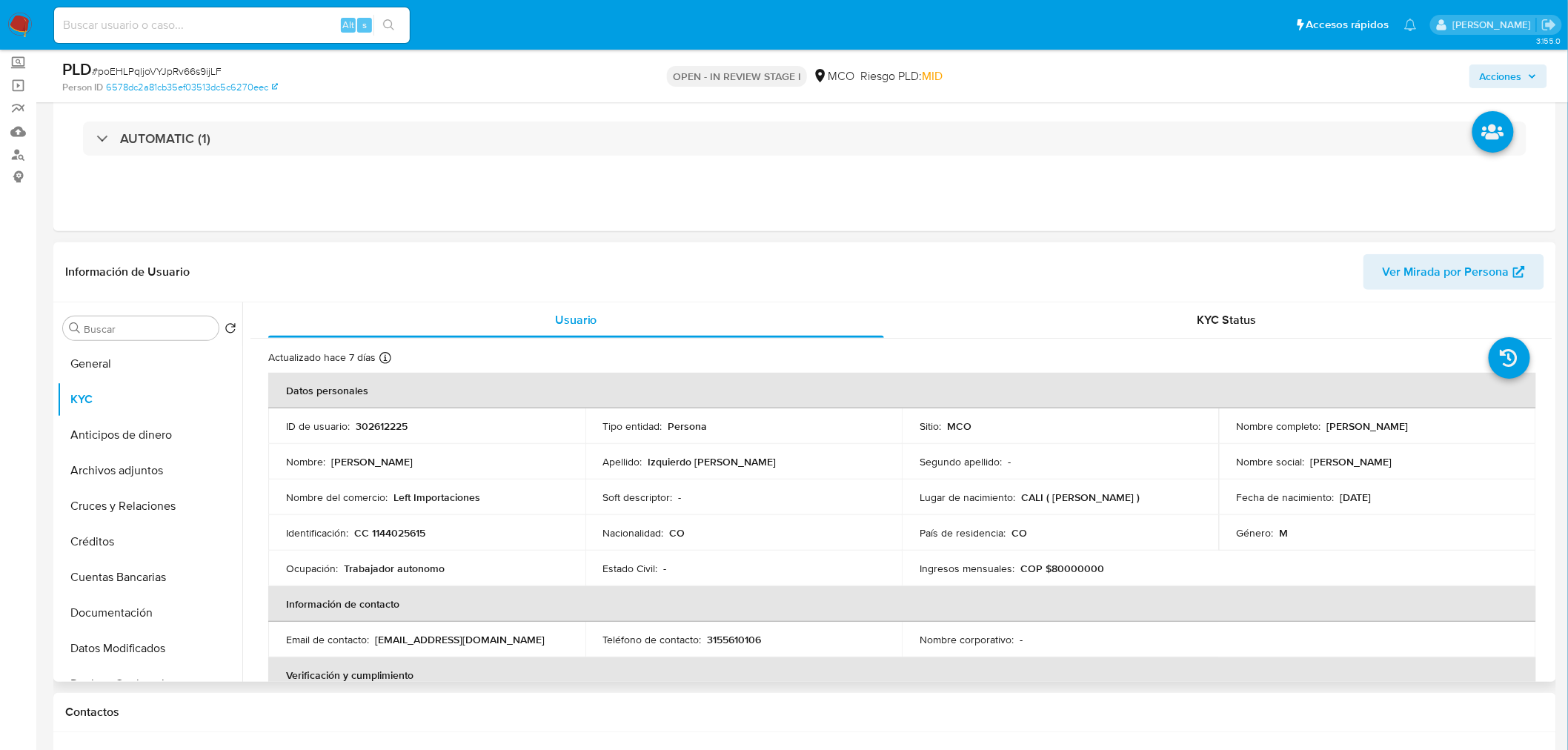
drag, startPoint x: 1323, startPoint y: 428, endPoint x: 1464, endPoint y: 435, distance: 141.2
click at [1464, 435] on td "Nombre completo : Alexis David Izquierdo Londoño" at bounding box center [1377, 426] width 317 height 36
copy p "Alexis David Izquierdo Londoño"
click at [1506, 75] on span "Acciones" at bounding box center [1500, 76] width 42 height 24
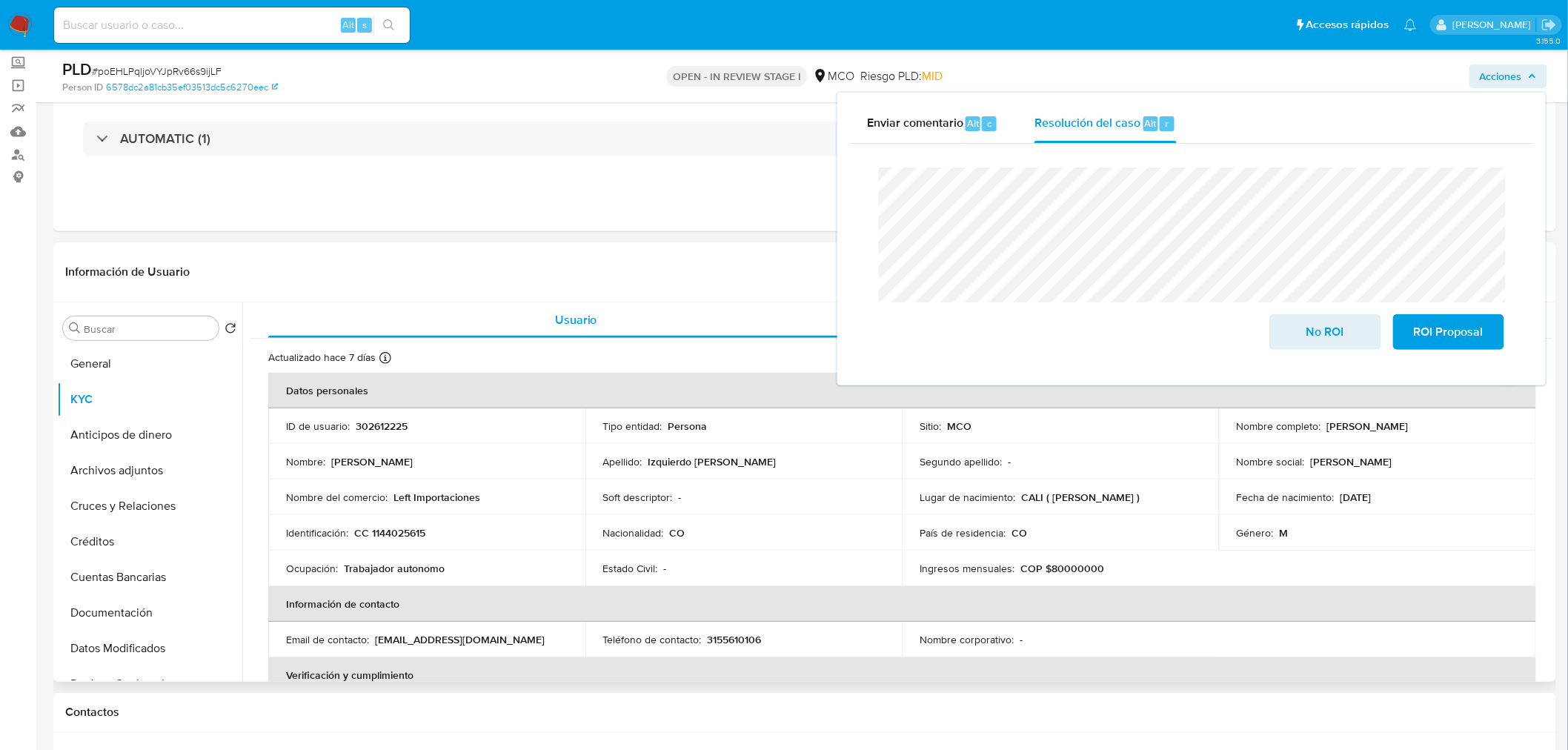
click at [402, 528] on p "CC 1144025615" at bounding box center [390, 533] width 71 height 13
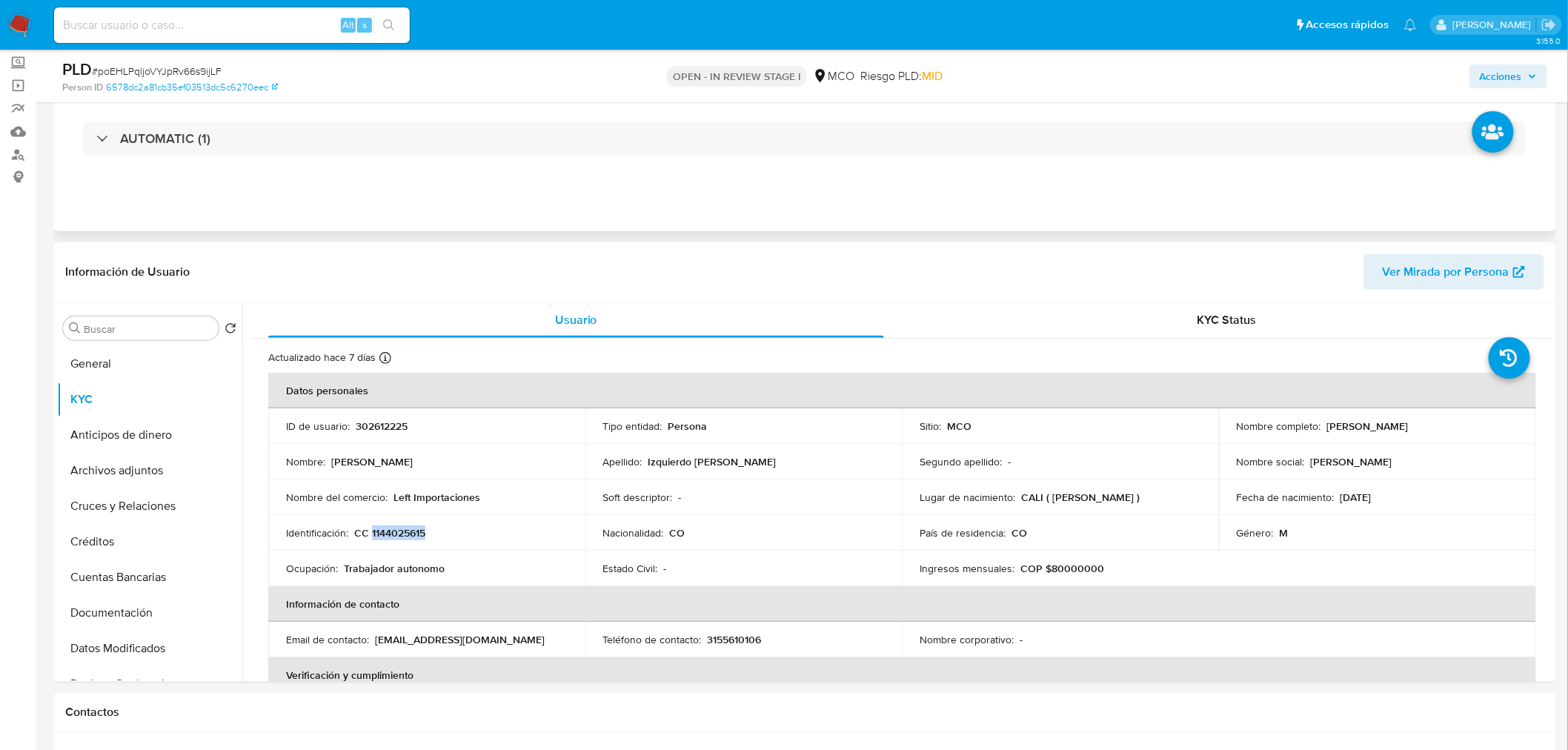
copy p "1144025615"
click at [1490, 74] on span "Acciones" at bounding box center [1500, 76] width 42 height 24
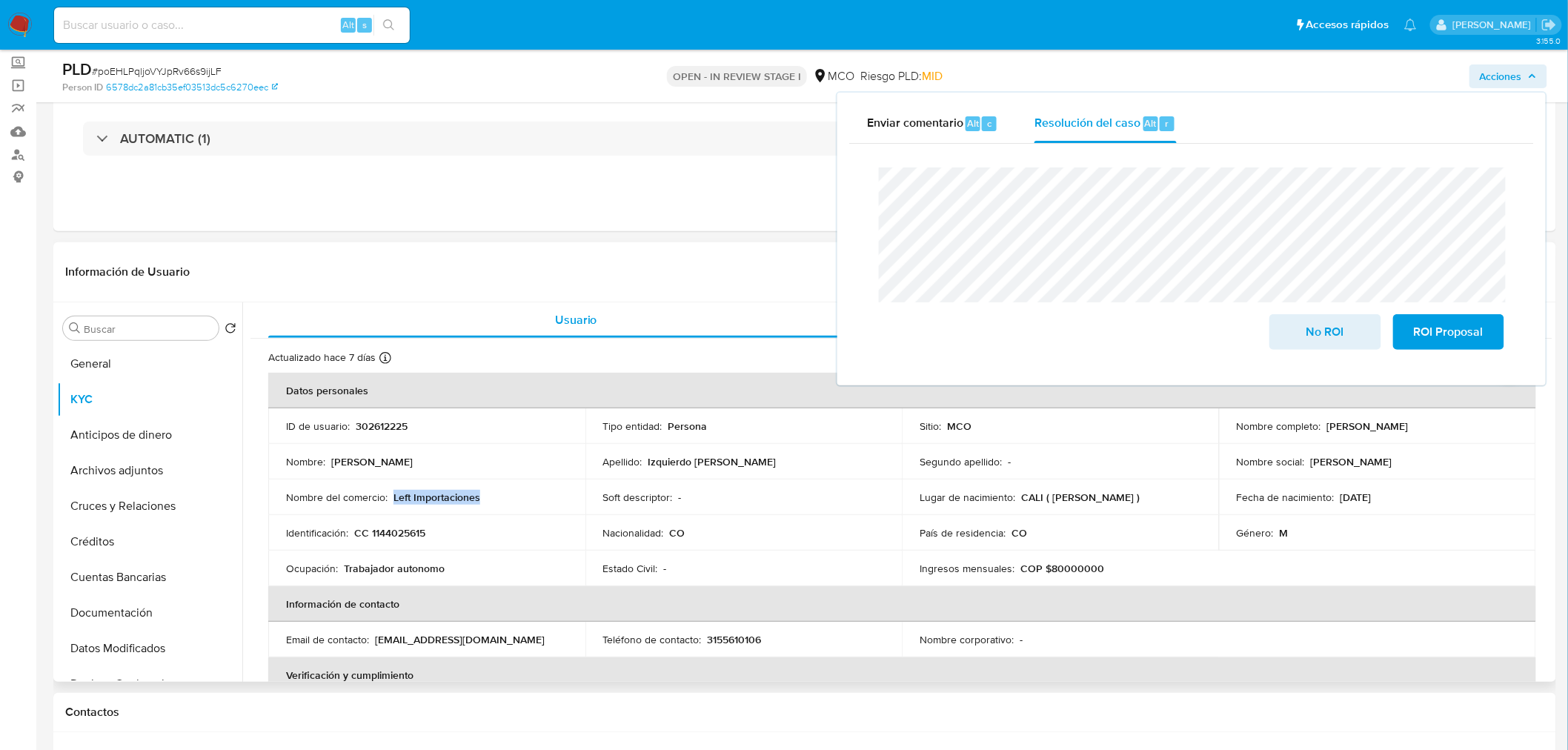
drag, startPoint x: 457, startPoint y: 501, endPoint x: 394, endPoint y: 499, distance: 63.0
click at [394, 499] on div "Nombre del comercio : Left Importaciones" at bounding box center [427, 497] width 282 height 13
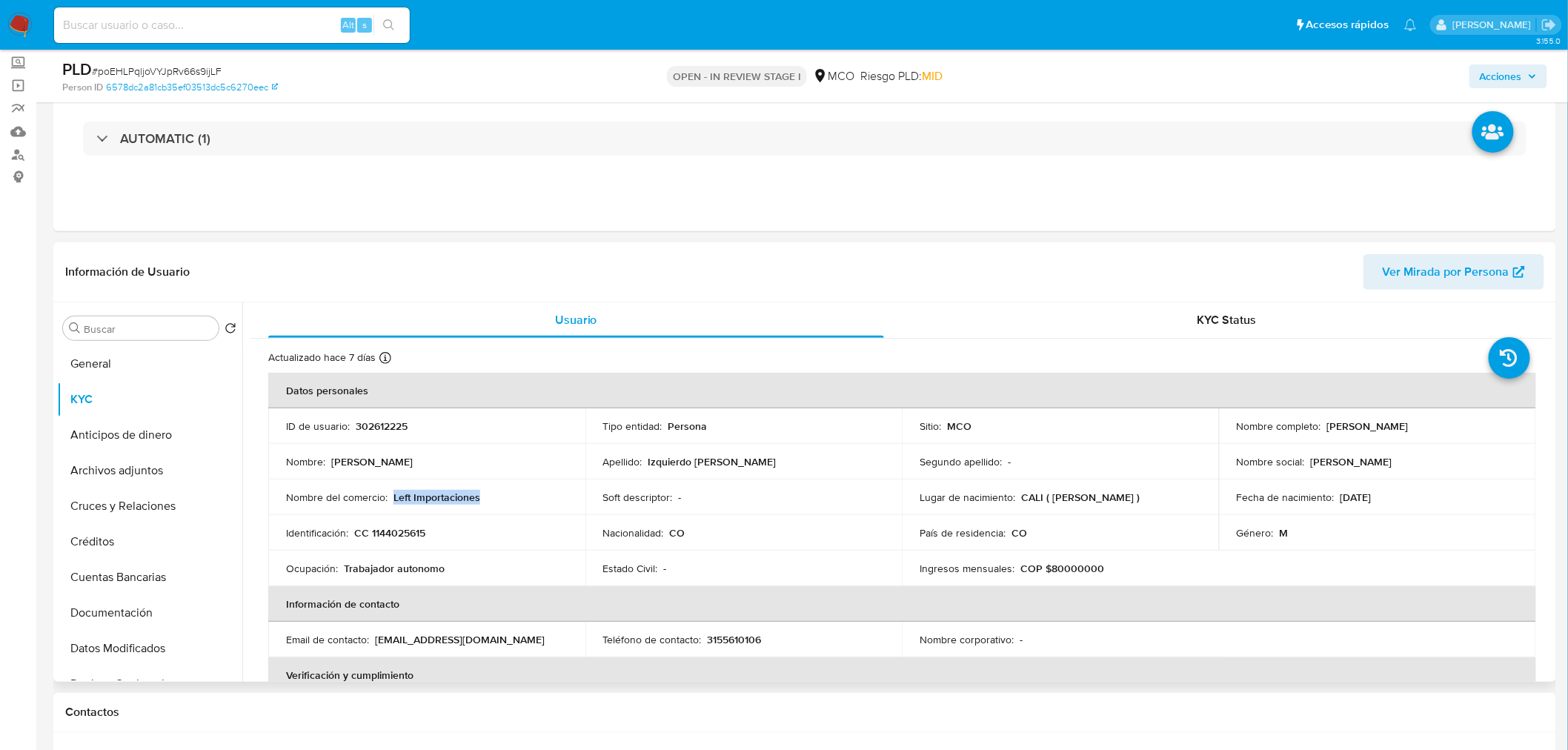
copy p "Left Importaciones"
click at [1516, 71] on span "Acciones" at bounding box center [1500, 76] width 42 height 24
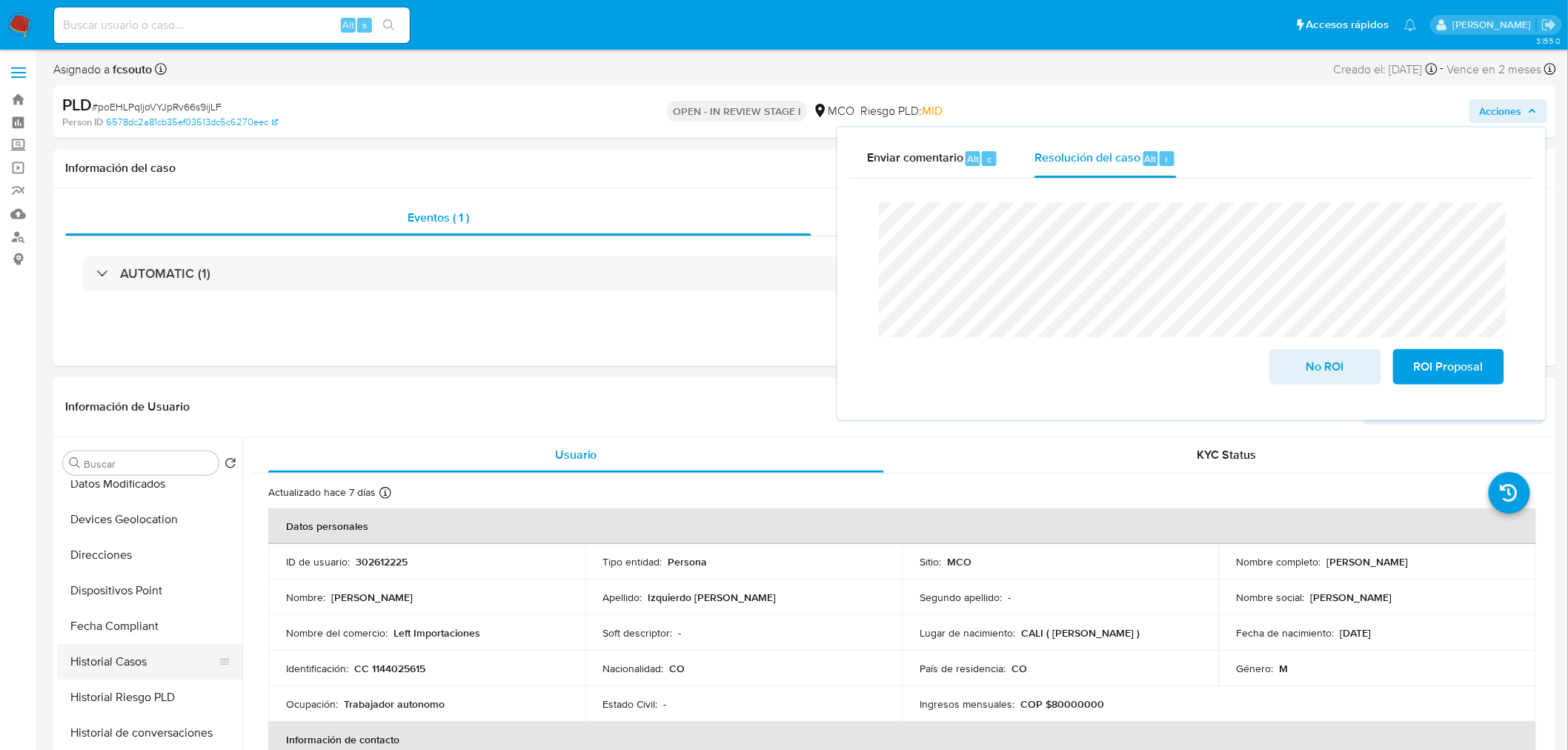
scroll to position [328, 0]
click at [145, 635] on button "Historial Casos" at bounding box center [143, 632] width 173 height 36
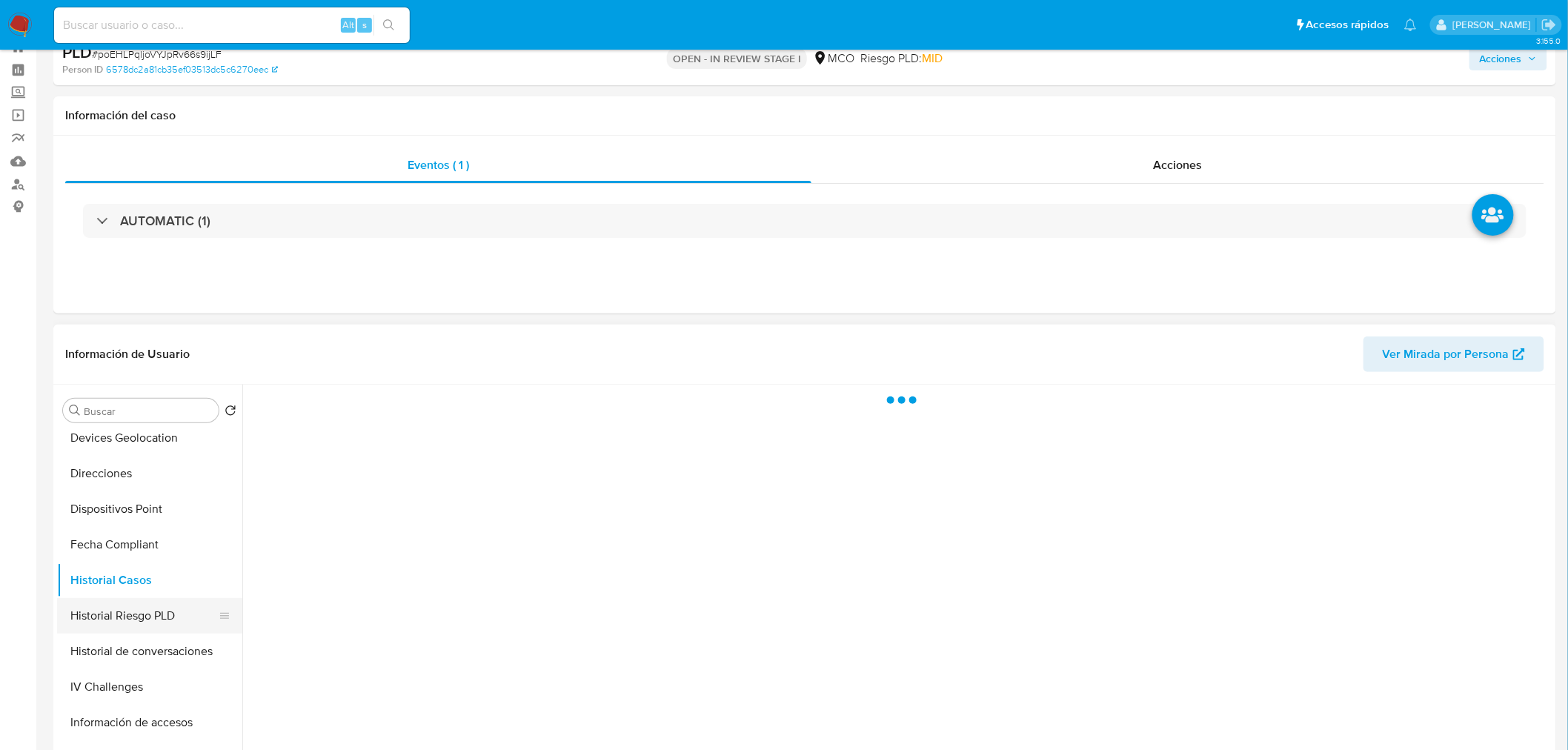
scroll to position [82, 0]
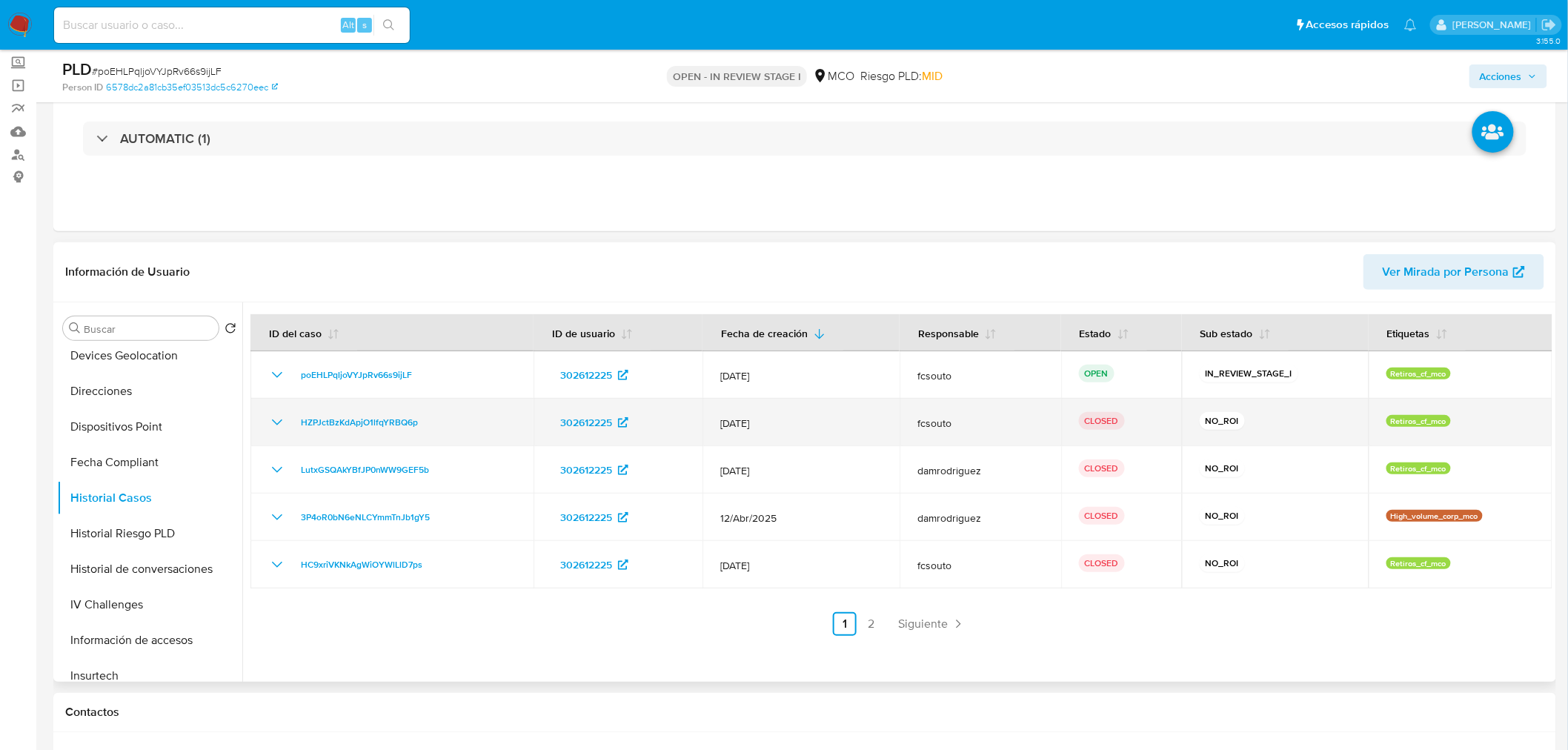
click at [270, 424] on icon "Mostrar/Ocultar" at bounding box center [277, 422] width 17 height 17
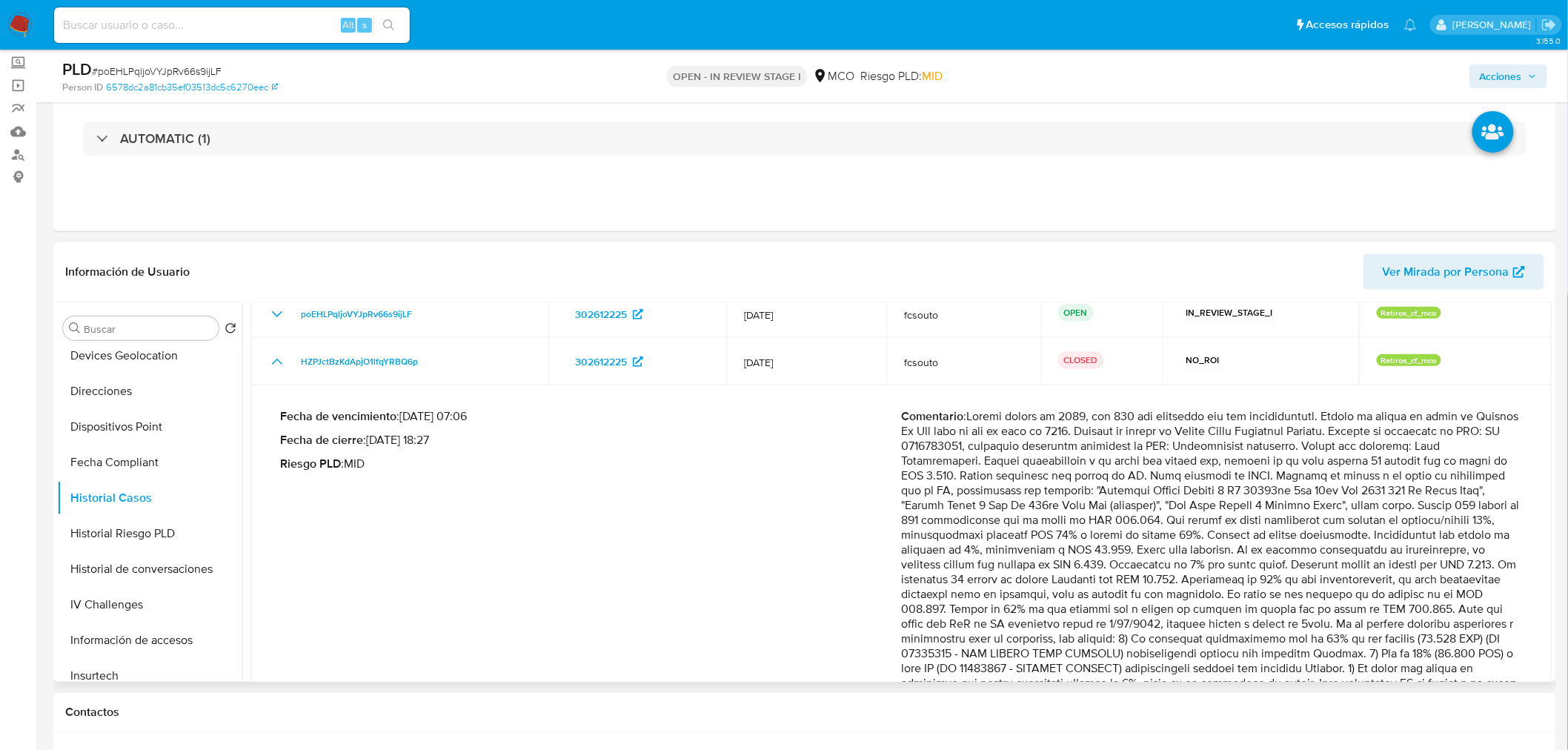
scroll to position [164, 0]
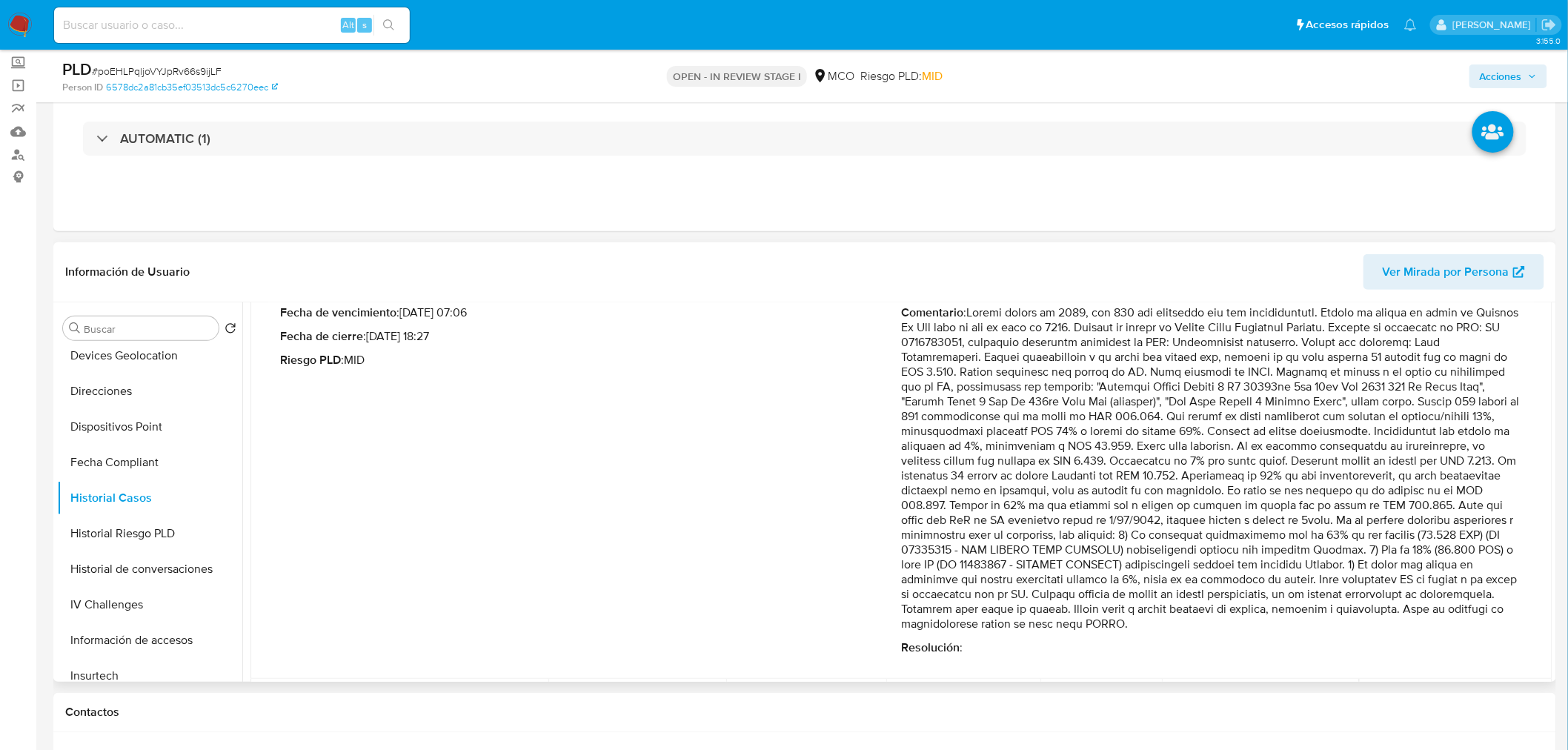
drag, startPoint x: 1127, startPoint y: 388, endPoint x: 1408, endPoint y: 389, distance: 281.0
click at [1408, 389] on p "Comentario :" at bounding box center [1212, 467] width 622 height 326
click at [1277, 370] on p "Comentario :" at bounding box center [1212, 467] width 622 height 326
drag, startPoint x: 1150, startPoint y: 384, endPoint x: 949, endPoint y: 398, distance: 201.5
click at [949, 398] on p "Comentario :" at bounding box center [1212, 467] width 622 height 326
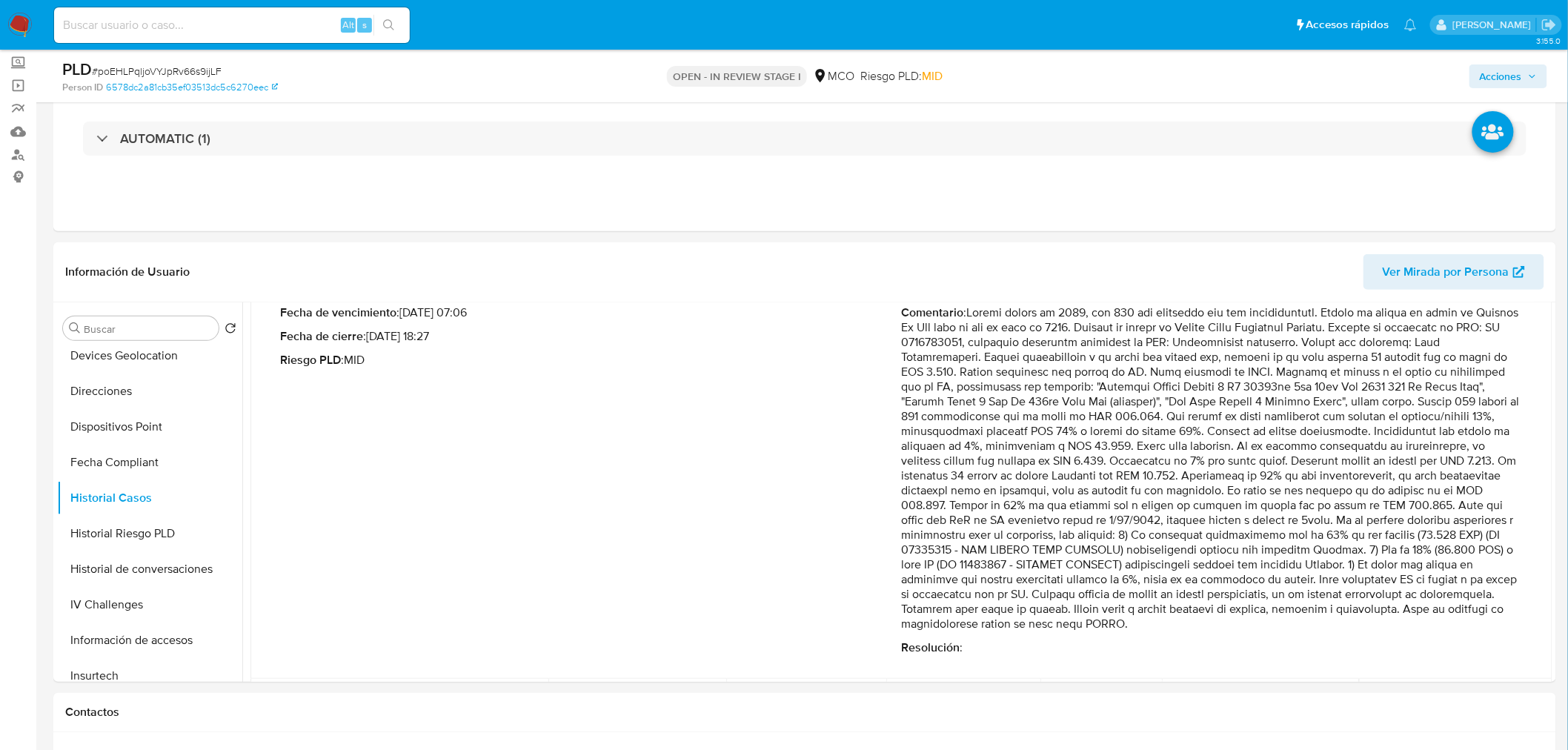
click at [1524, 83] on span "Acciones" at bounding box center [1508, 76] width 57 height 21
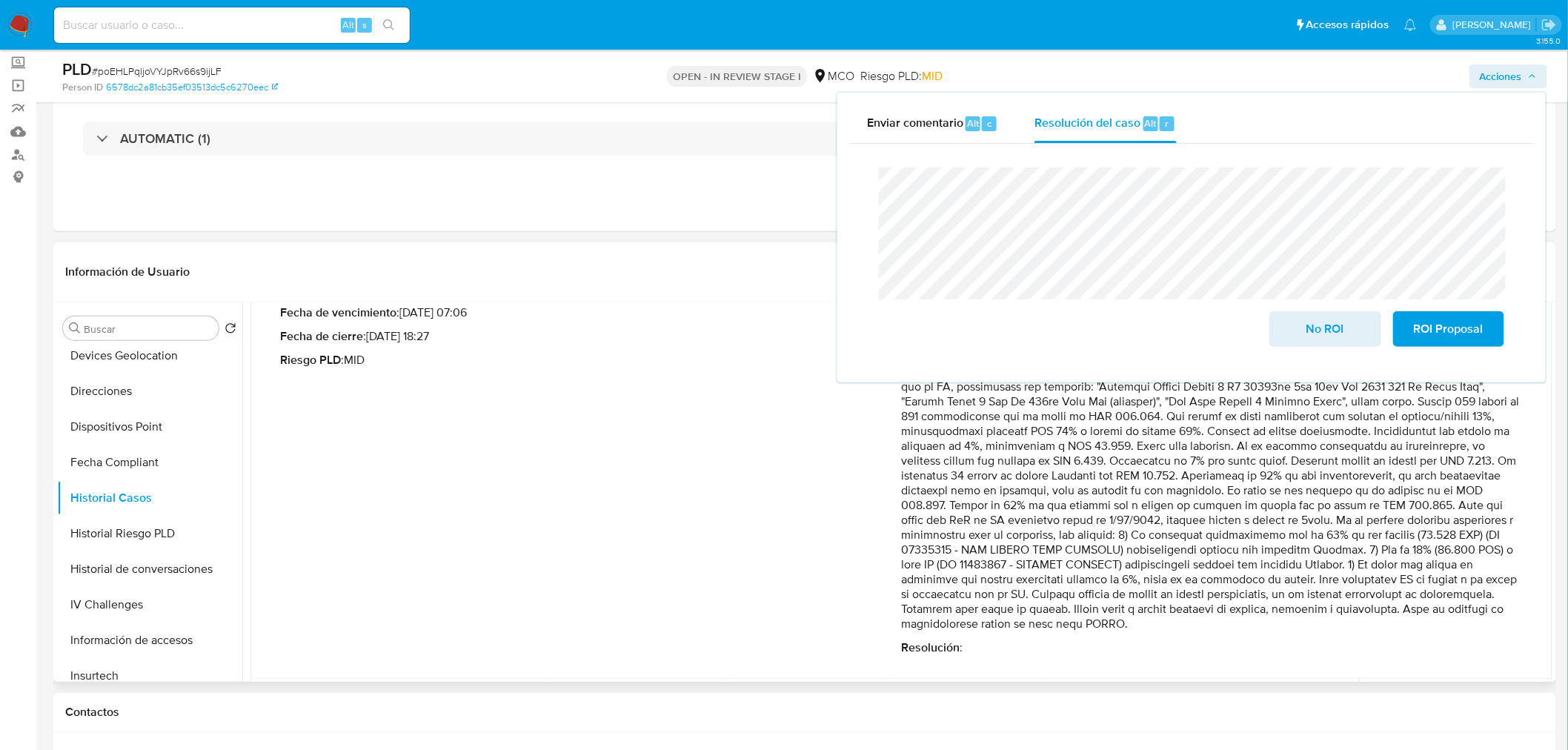
scroll to position [82, 0]
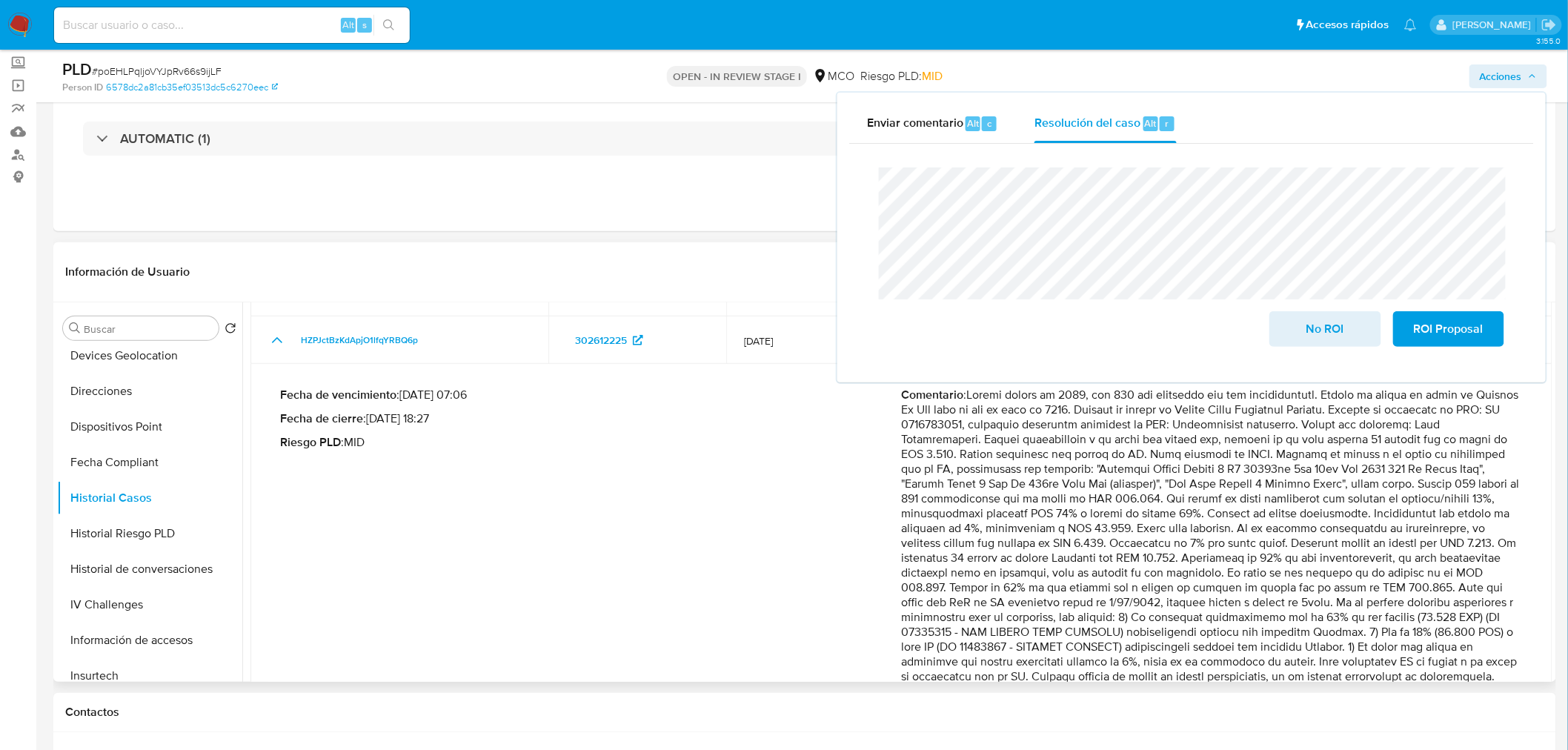
drag, startPoint x: 961, startPoint y: 480, endPoint x: 1217, endPoint y: 479, distance: 256.0
click at [1217, 479] on p "Comentario :" at bounding box center [1212, 550] width 622 height 326
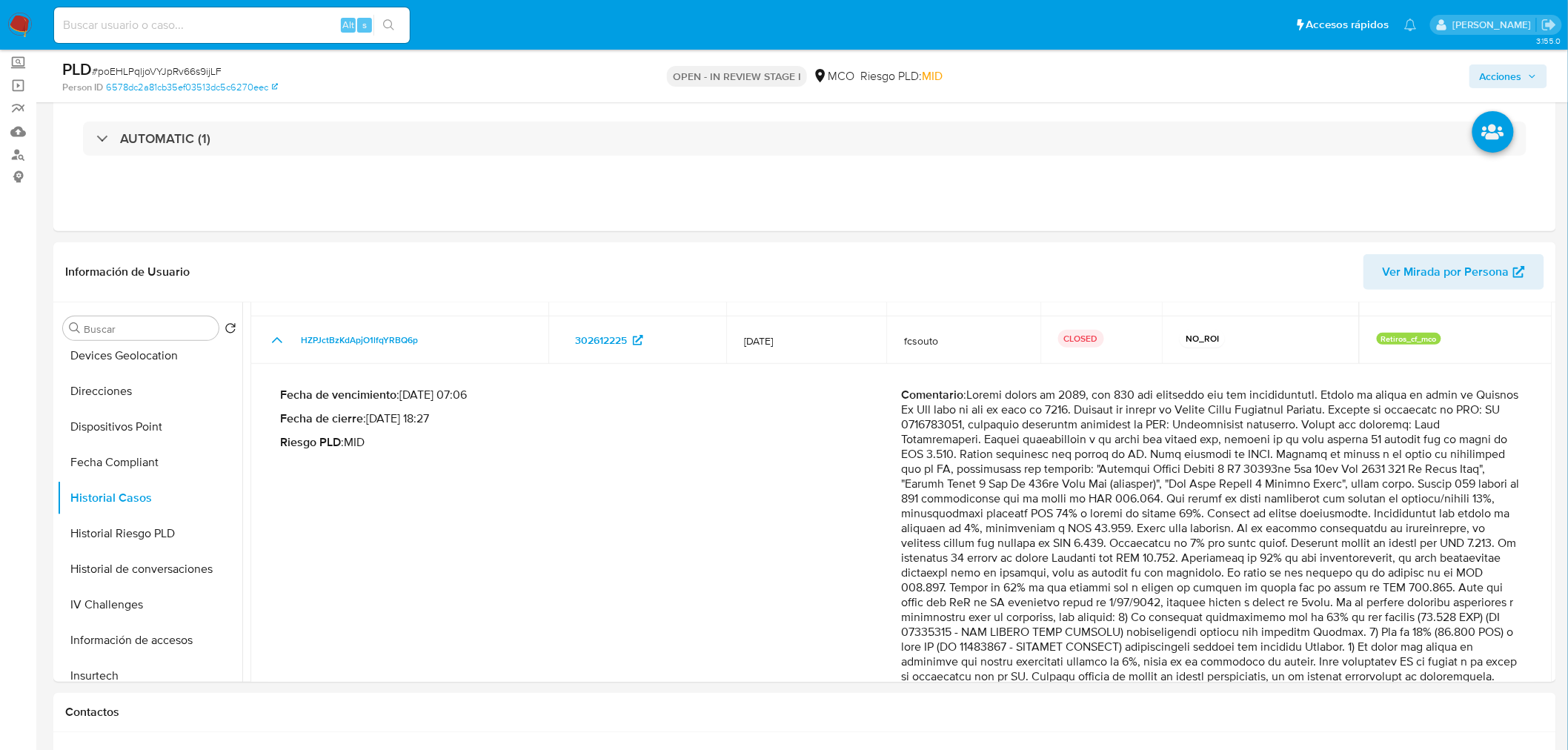
click at [1513, 75] on span "Acciones" at bounding box center [1500, 76] width 42 height 24
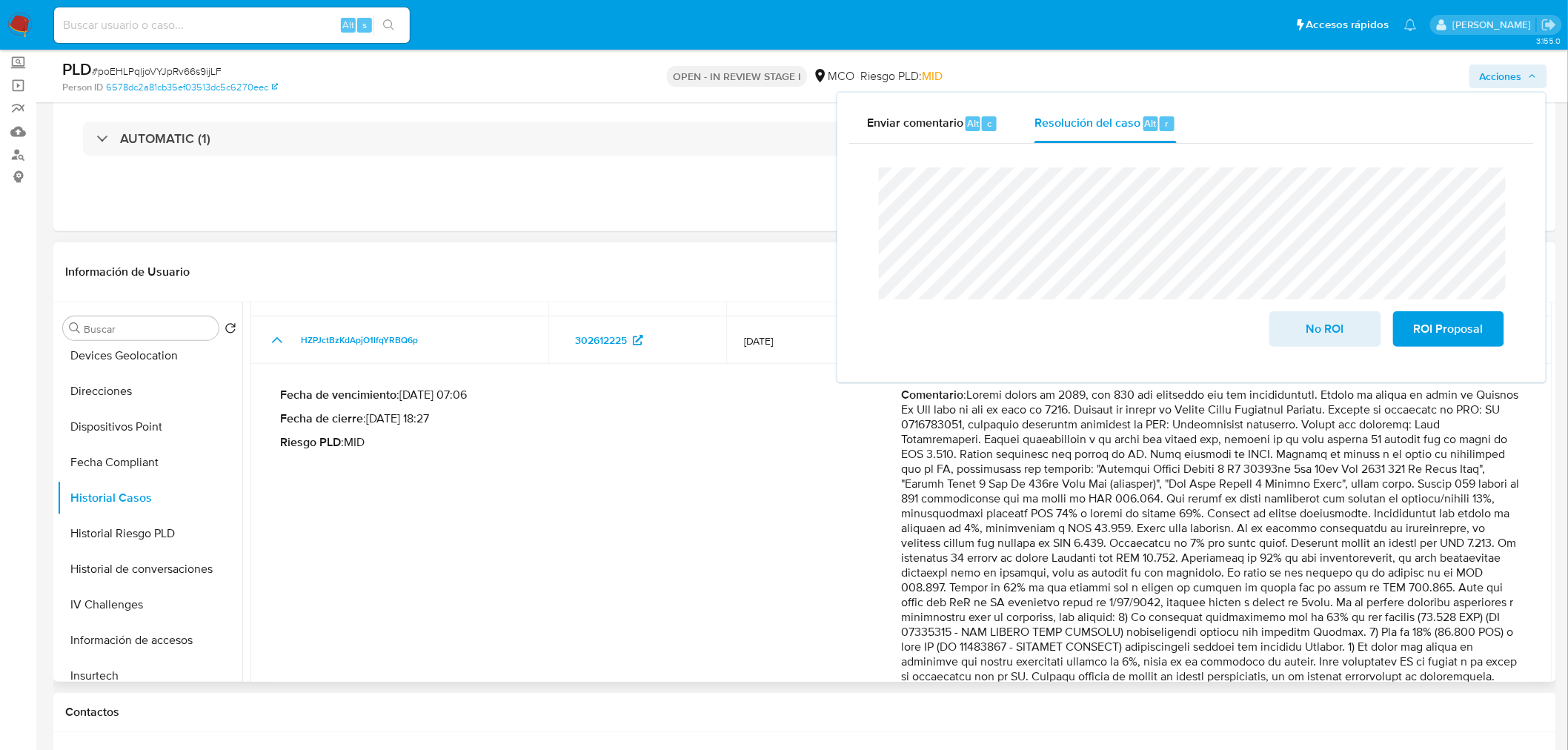
drag, startPoint x: 1232, startPoint y: 481, endPoint x: 1406, endPoint y: 478, distance: 174.0
click at [1406, 478] on p "Comentario :" at bounding box center [1212, 550] width 622 height 326
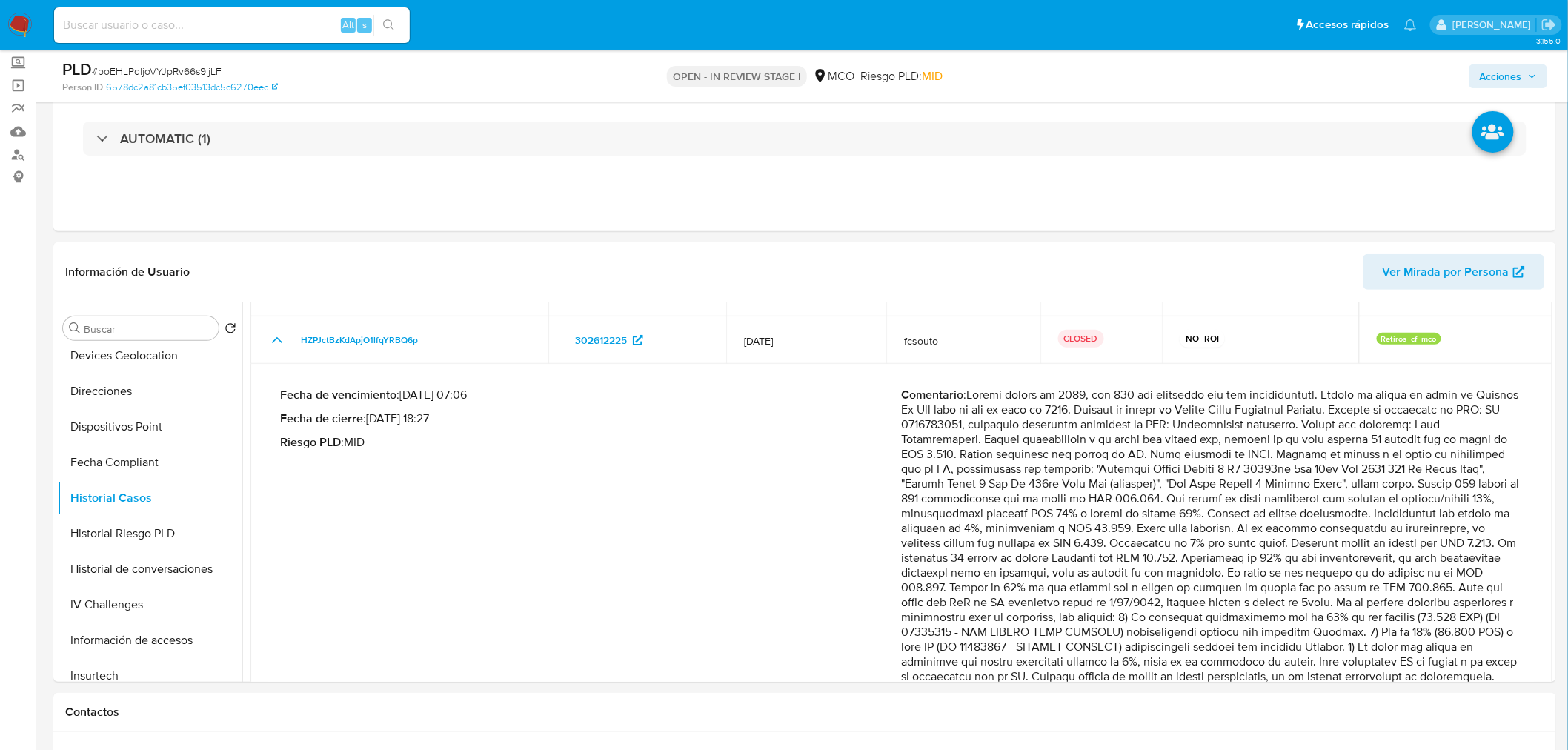
click at [1527, 77] on span "Acciones" at bounding box center [1508, 76] width 57 height 21
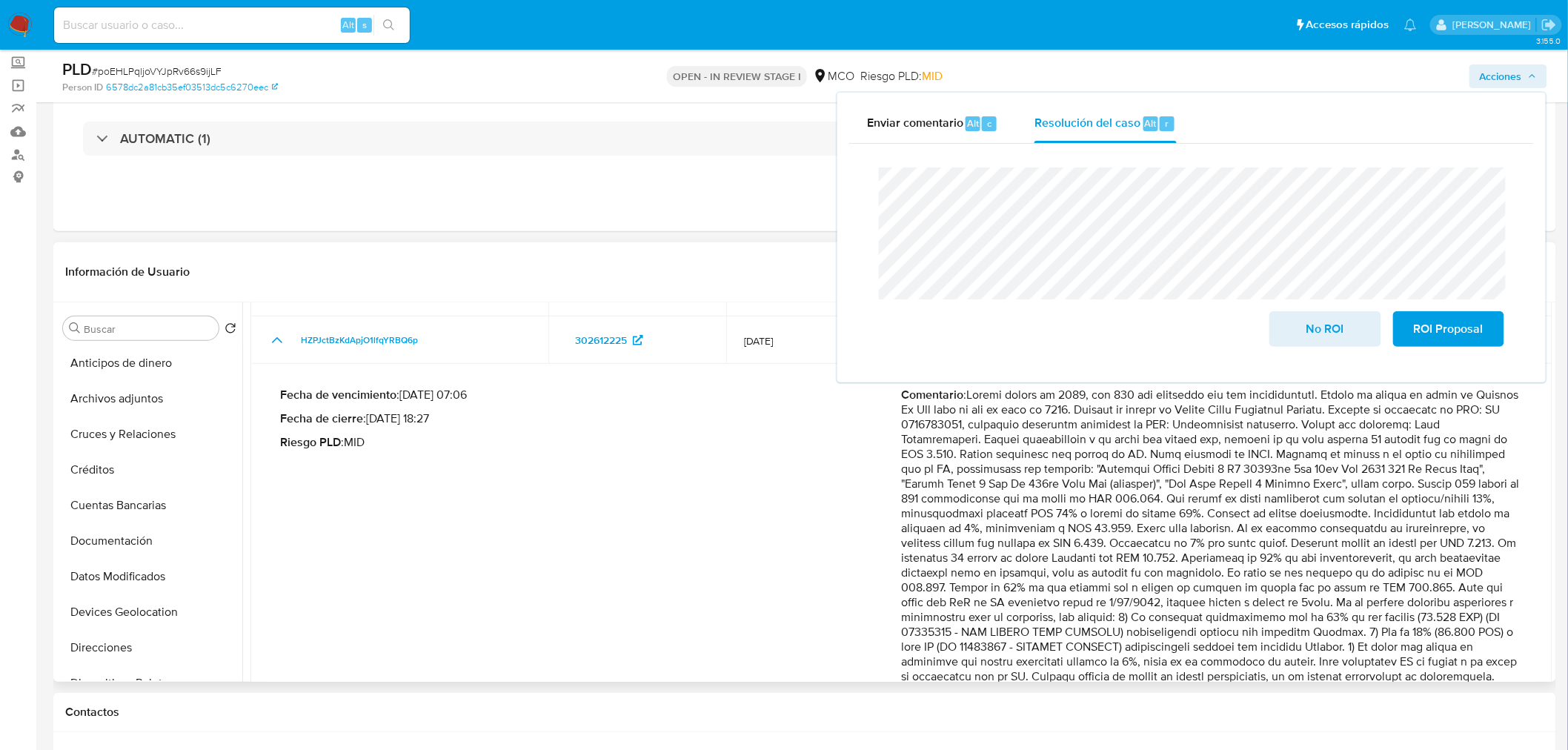
scroll to position [0, 0]
click at [90, 375] on button "General" at bounding box center [143, 363] width 173 height 36
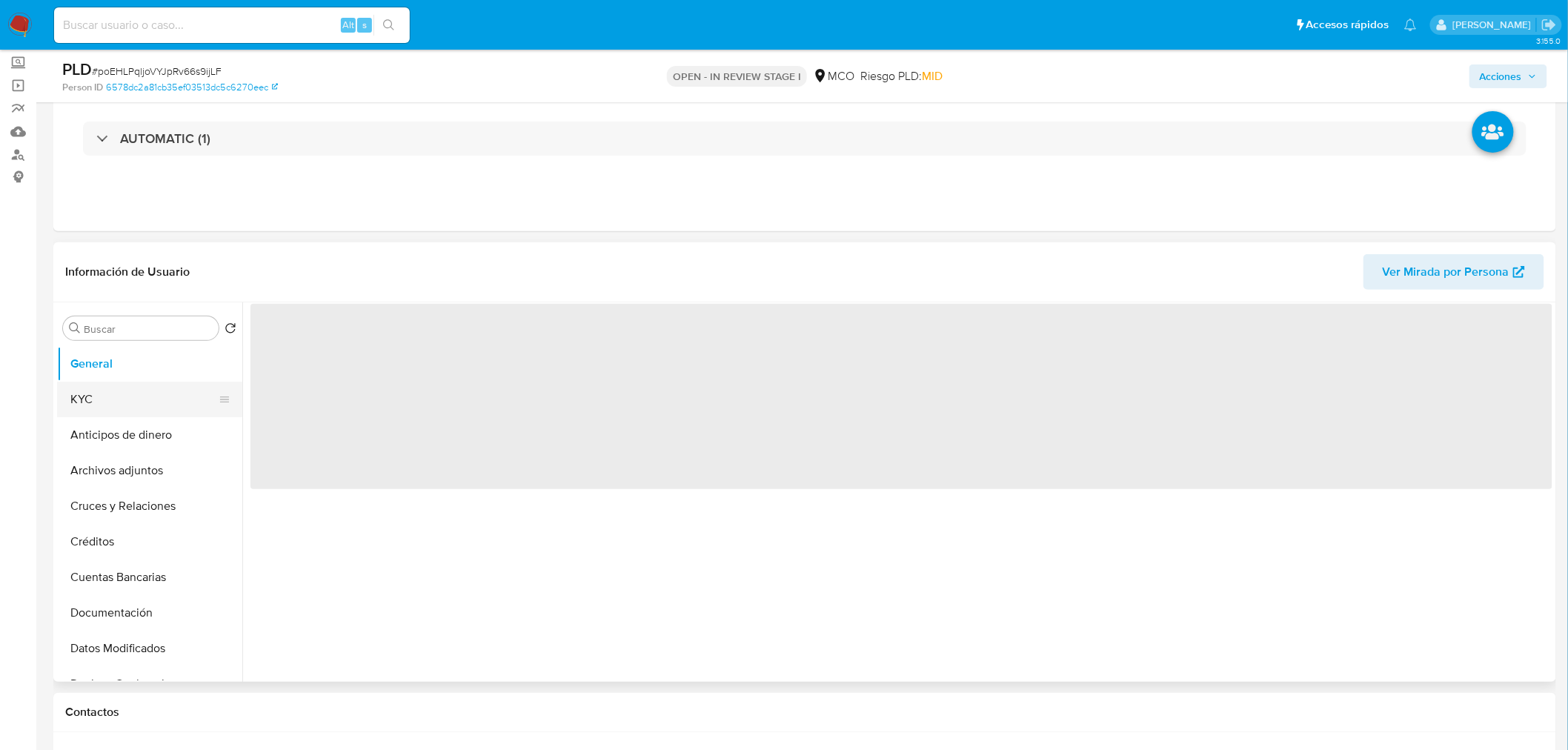
click at [99, 391] on button "KYC" at bounding box center [143, 399] width 173 height 36
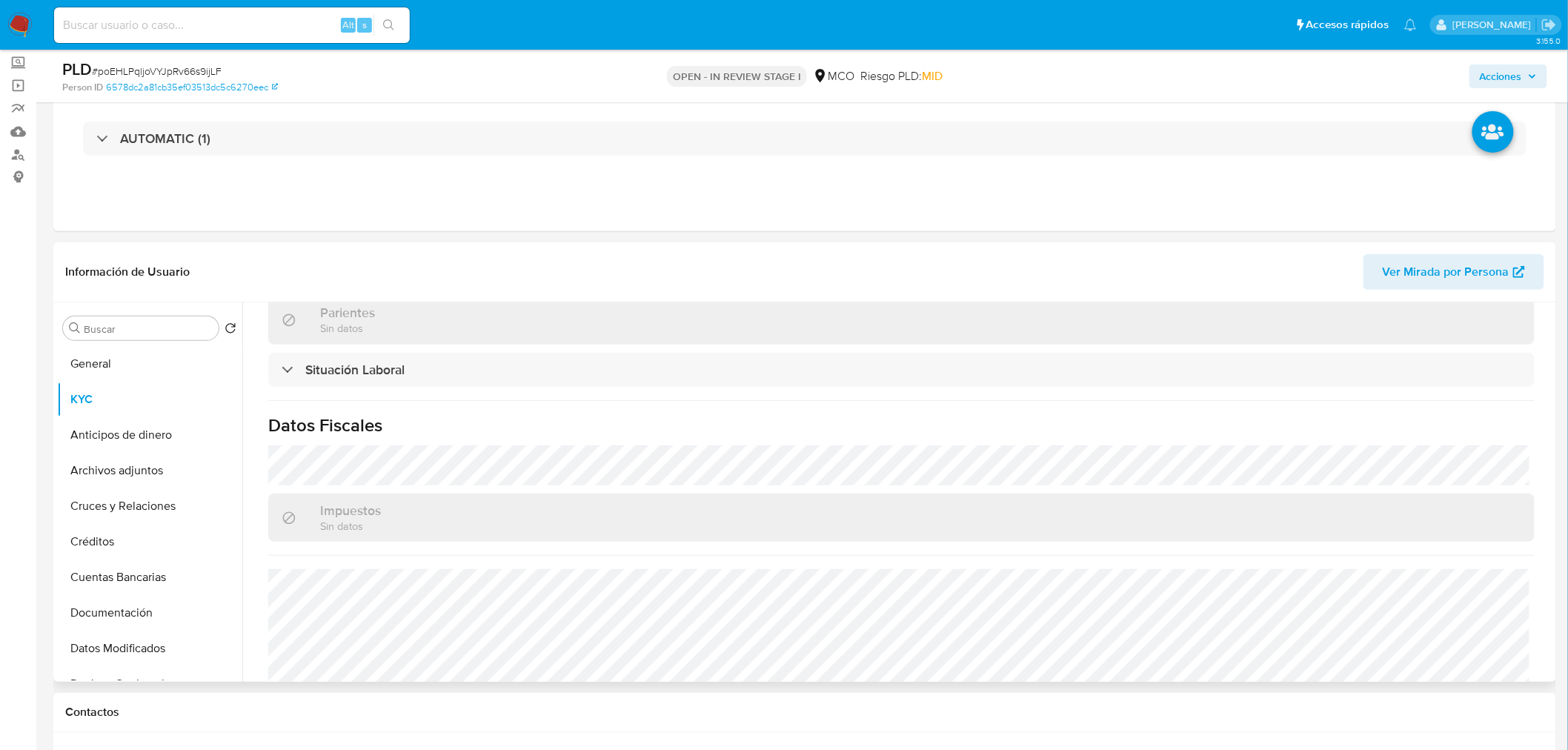
scroll to position [738, 0]
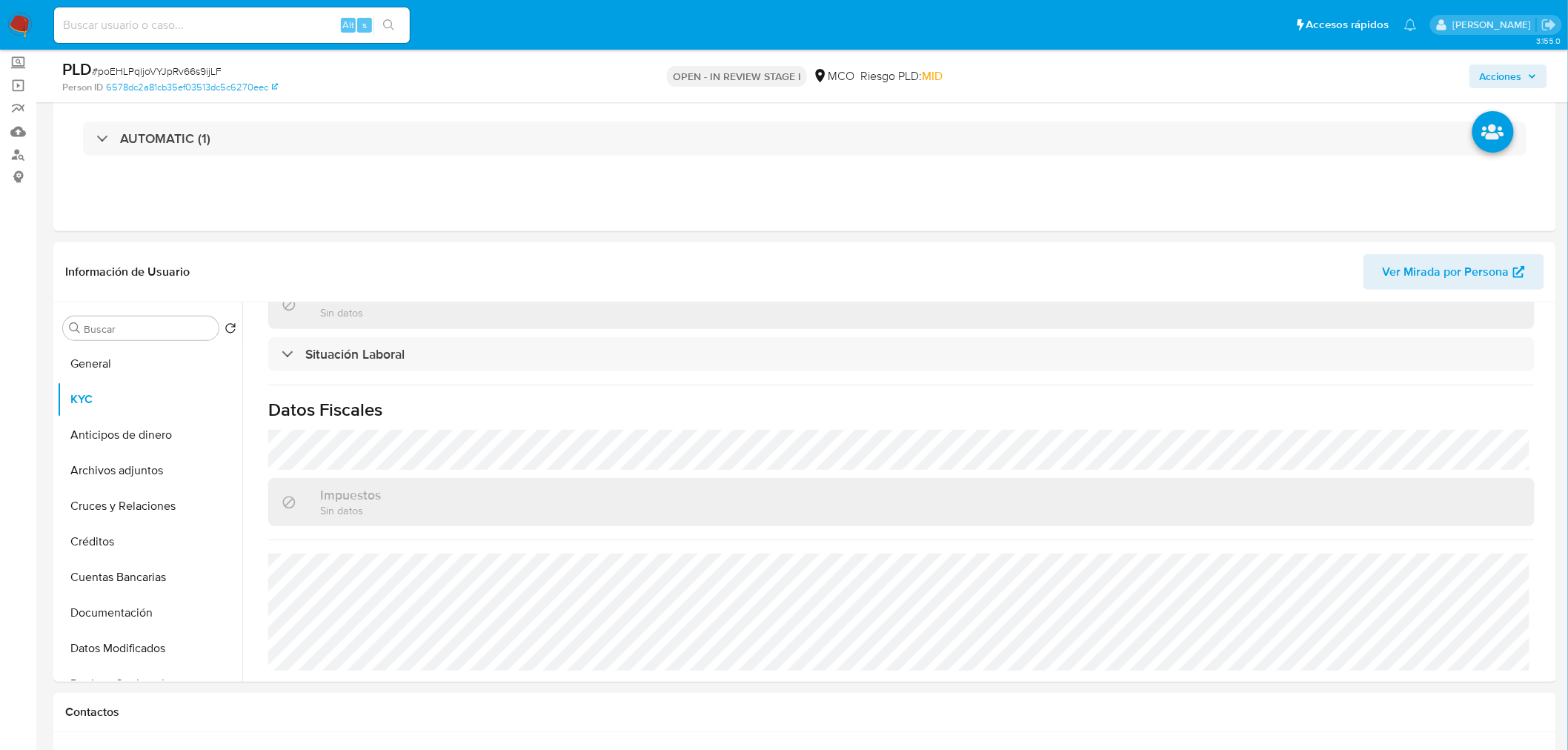
click at [1502, 89] on div "Acciones" at bounding box center [1301, 76] width 491 height 35
drag, startPoint x: 1504, startPoint y: 80, endPoint x: 1489, endPoint y: 86, distance: 16.2
click at [1502, 82] on span "Acciones" at bounding box center [1500, 76] width 42 height 24
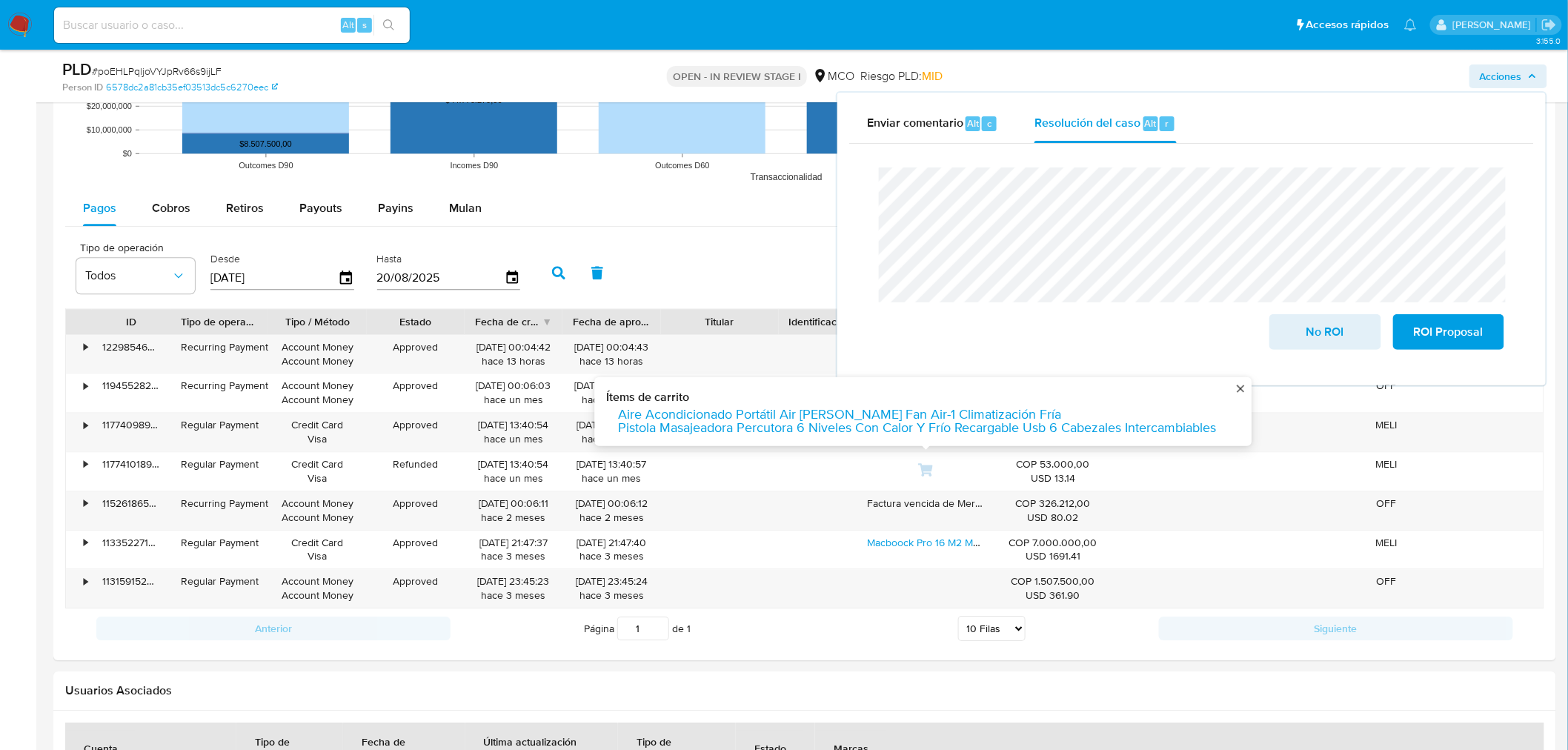
scroll to position [1564, 0]
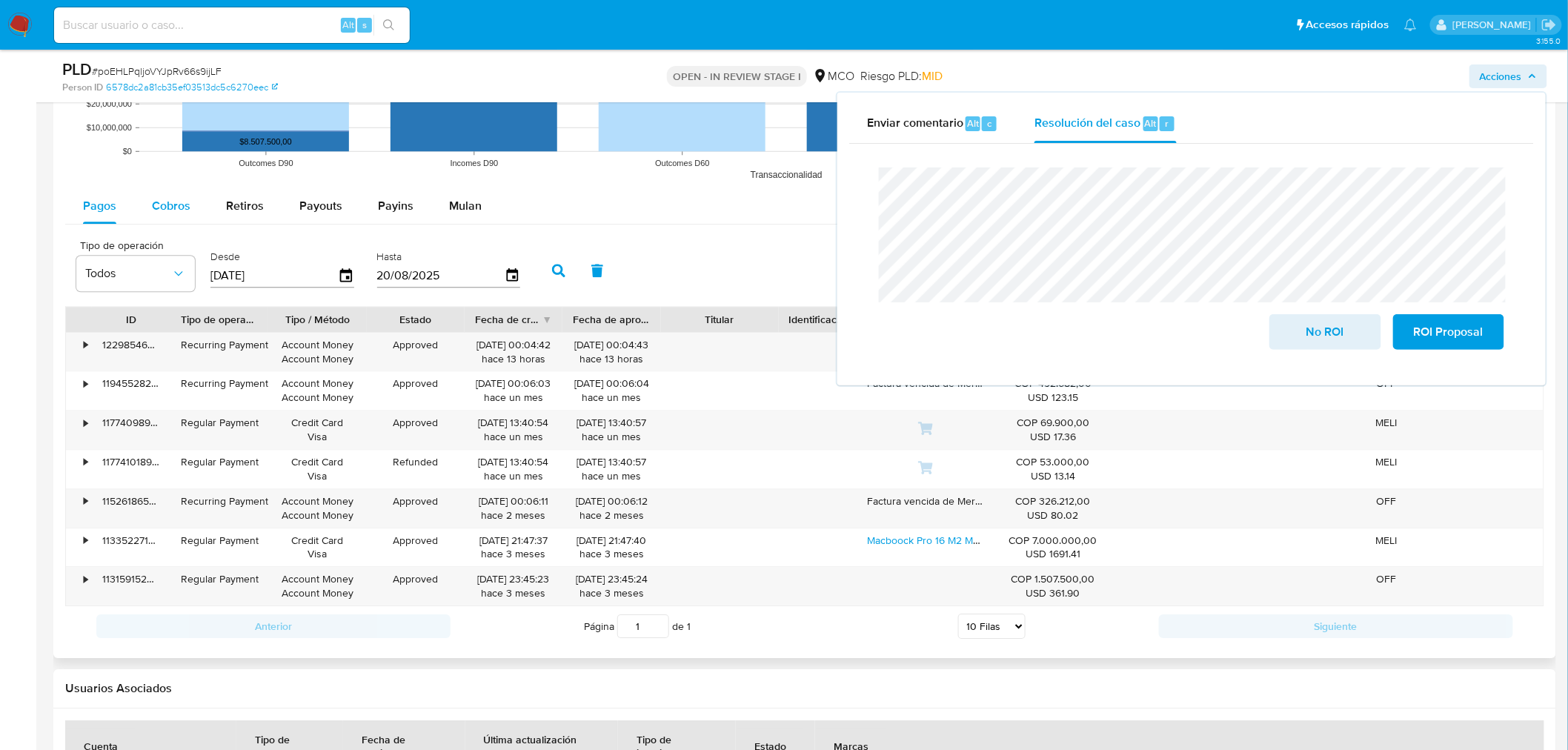
click at [148, 220] on button "Cobros" at bounding box center [171, 206] width 74 height 36
select select "10"
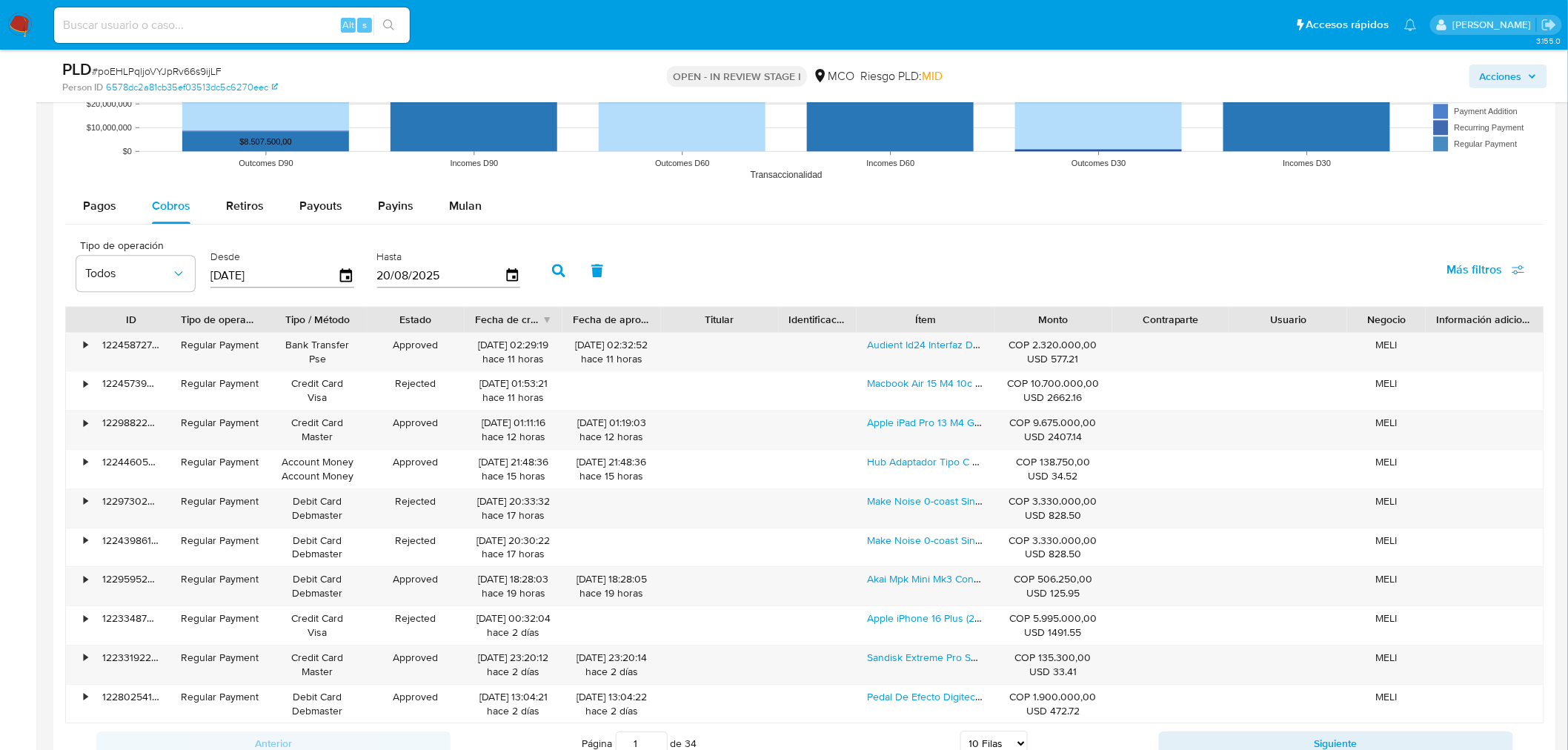
drag, startPoint x: 1519, startPoint y: 74, endPoint x: 1492, endPoint y: 90, distance: 31.4
click at [1519, 74] on span "Acciones" at bounding box center [1500, 76] width 42 height 24
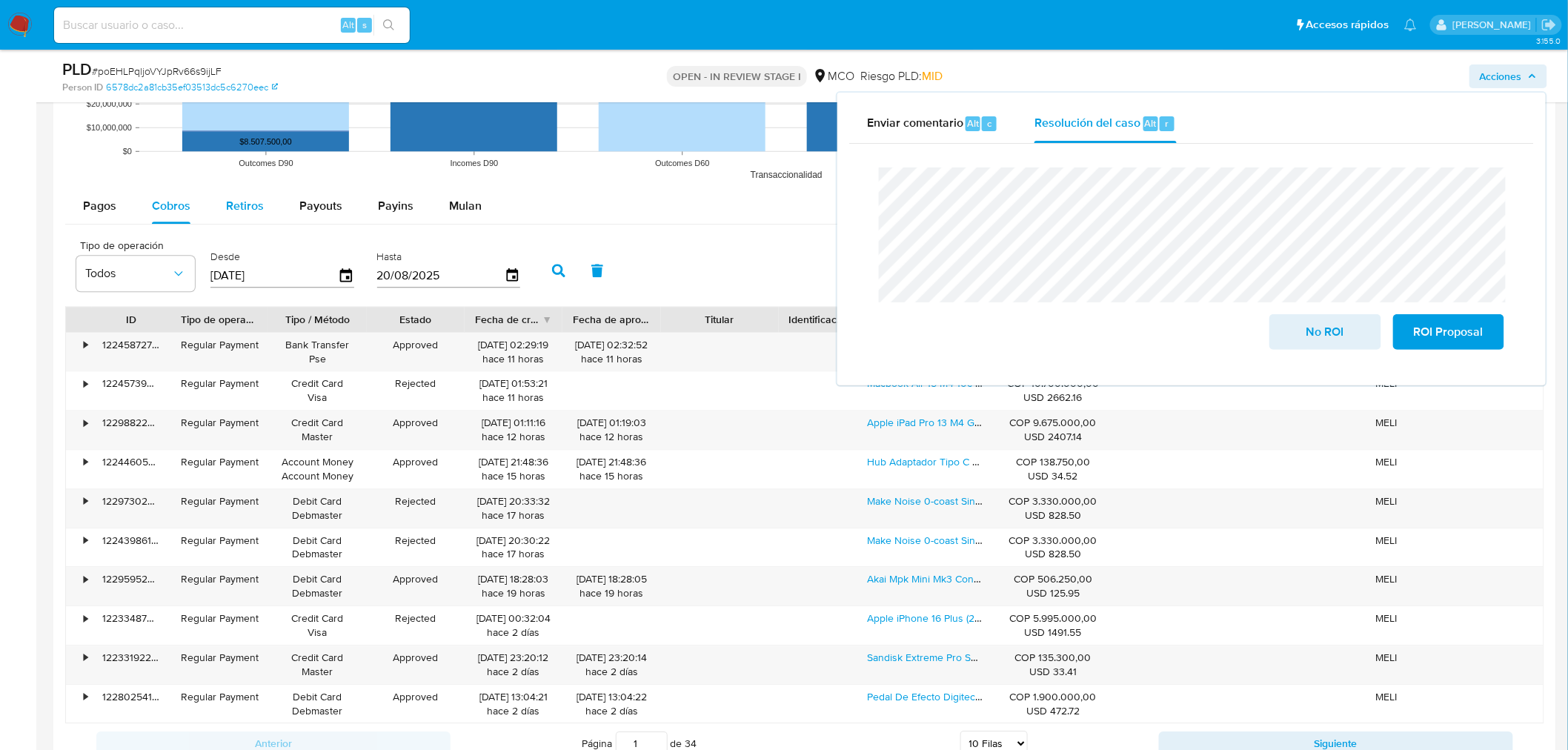
click at [248, 190] on div "Retiros" at bounding box center [245, 206] width 38 height 36
select select "10"
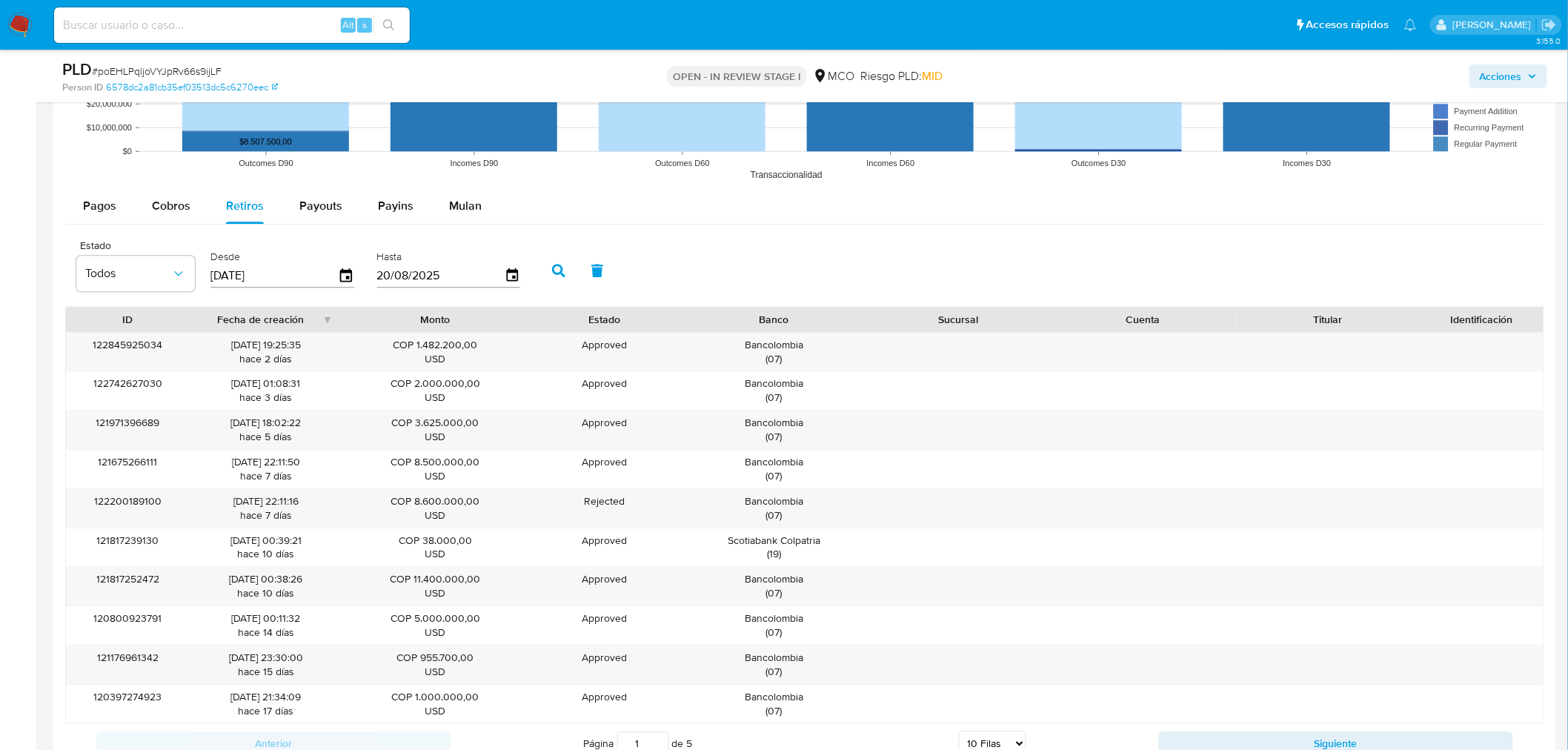
click at [1527, 69] on span "Acciones" at bounding box center [1508, 76] width 57 height 21
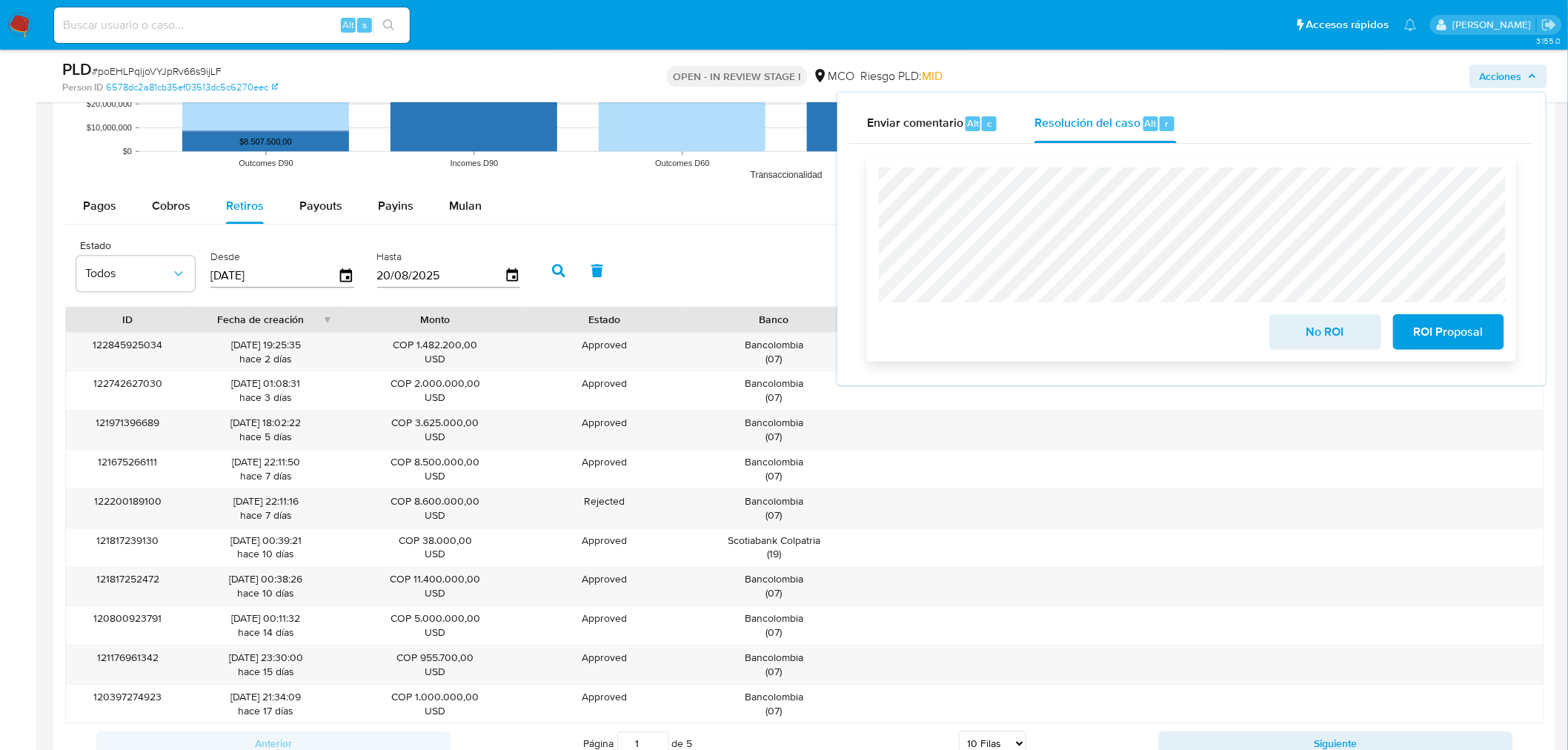
click at [1280, 337] on button "No ROI" at bounding box center [1324, 331] width 111 height 36
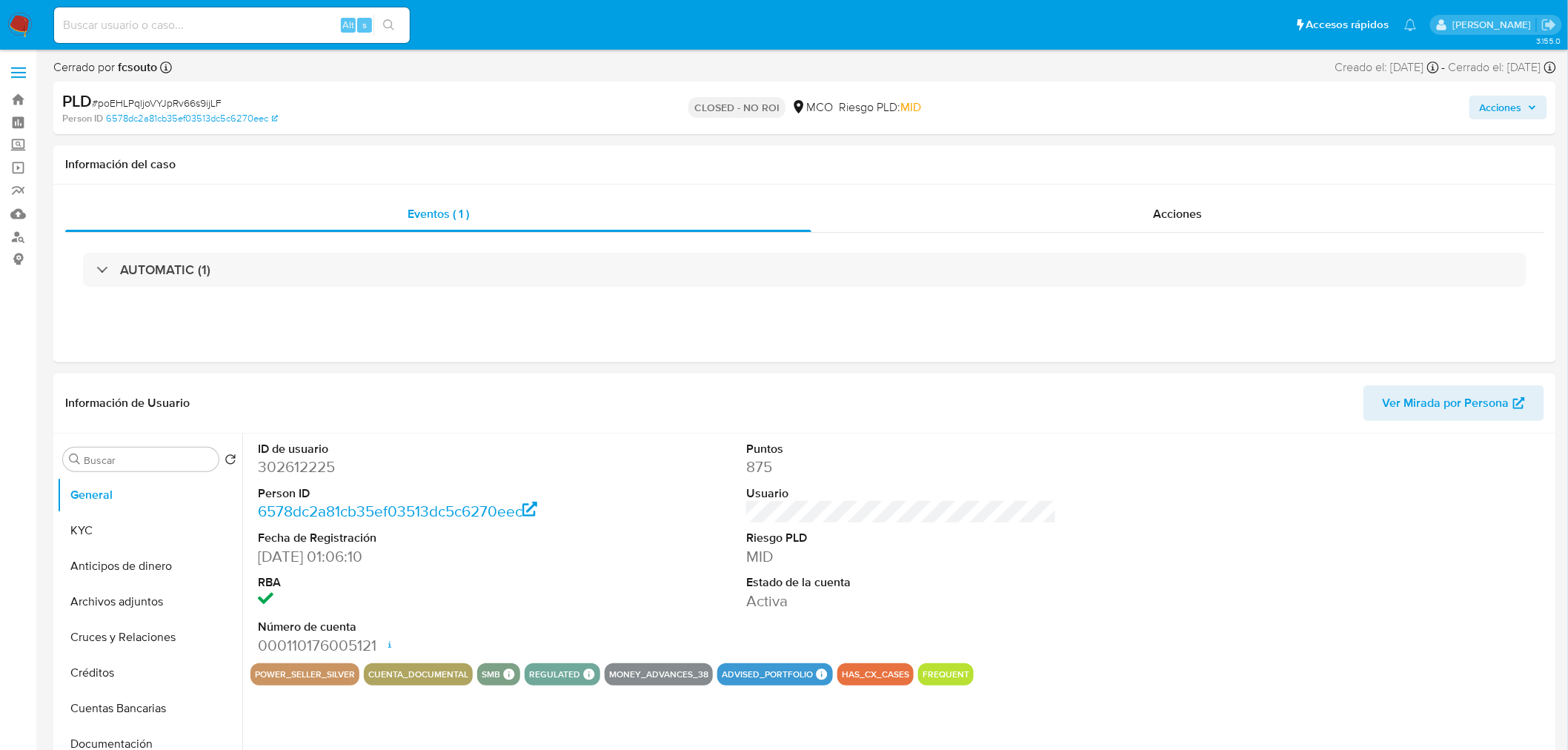
select select "10"
click at [1493, 108] on span "Acciones" at bounding box center [1500, 107] width 42 height 24
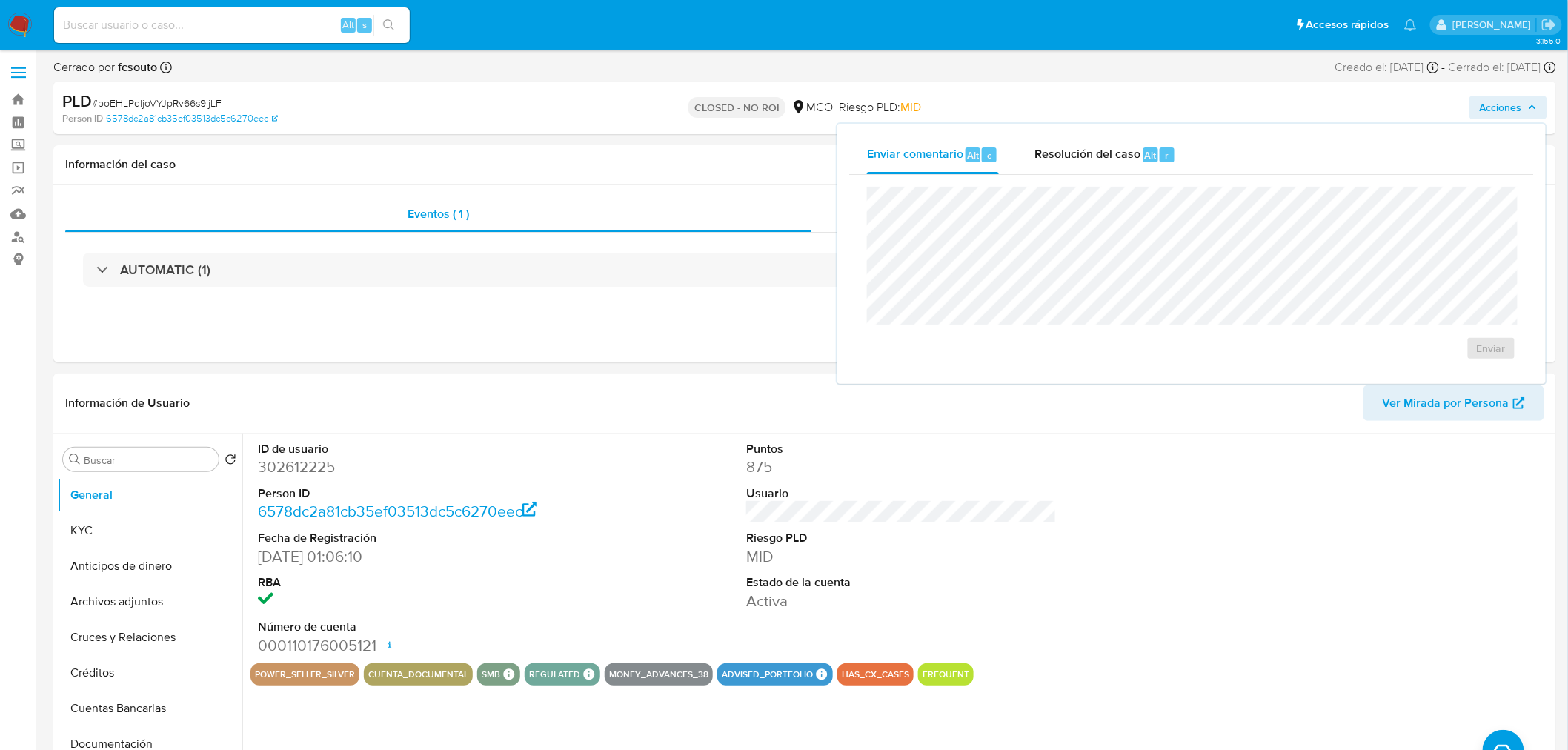
click at [1082, 176] on div "Enviar" at bounding box center [1192, 273] width 685 height 197
drag, startPoint x: 1084, startPoint y: 158, endPoint x: 1072, endPoint y: 169, distance: 16.3
click at [1084, 161] on span "Resolución del caso" at bounding box center [1087, 154] width 106 height 17
click at [702, 291] on div "AUTOMATIC (1)" at bounding box center [805, 269] width 1478 height 74
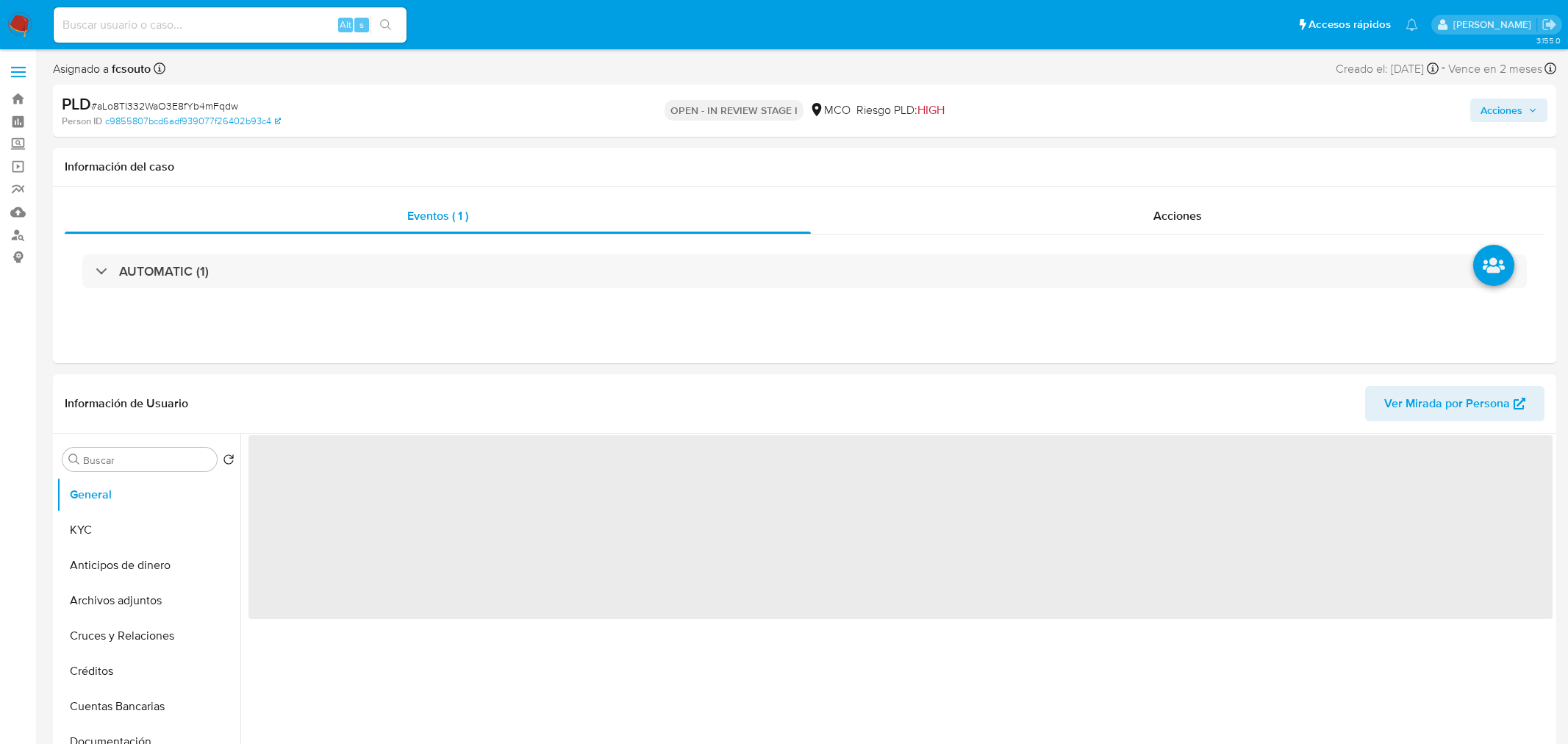
select select "10"
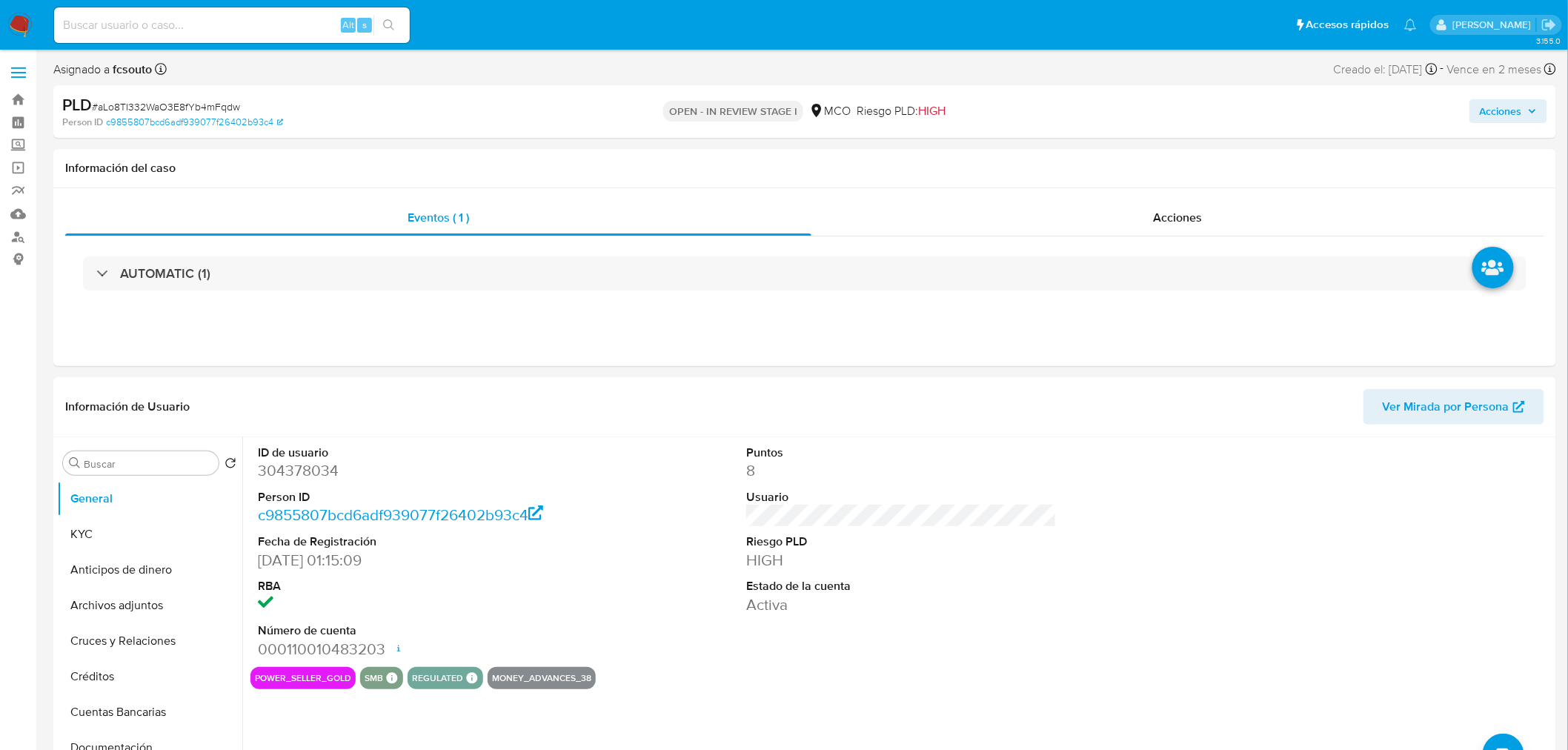
click at [1524, 108] on span "Acciones" at bounding box center [1508, 111] width 57 height 21
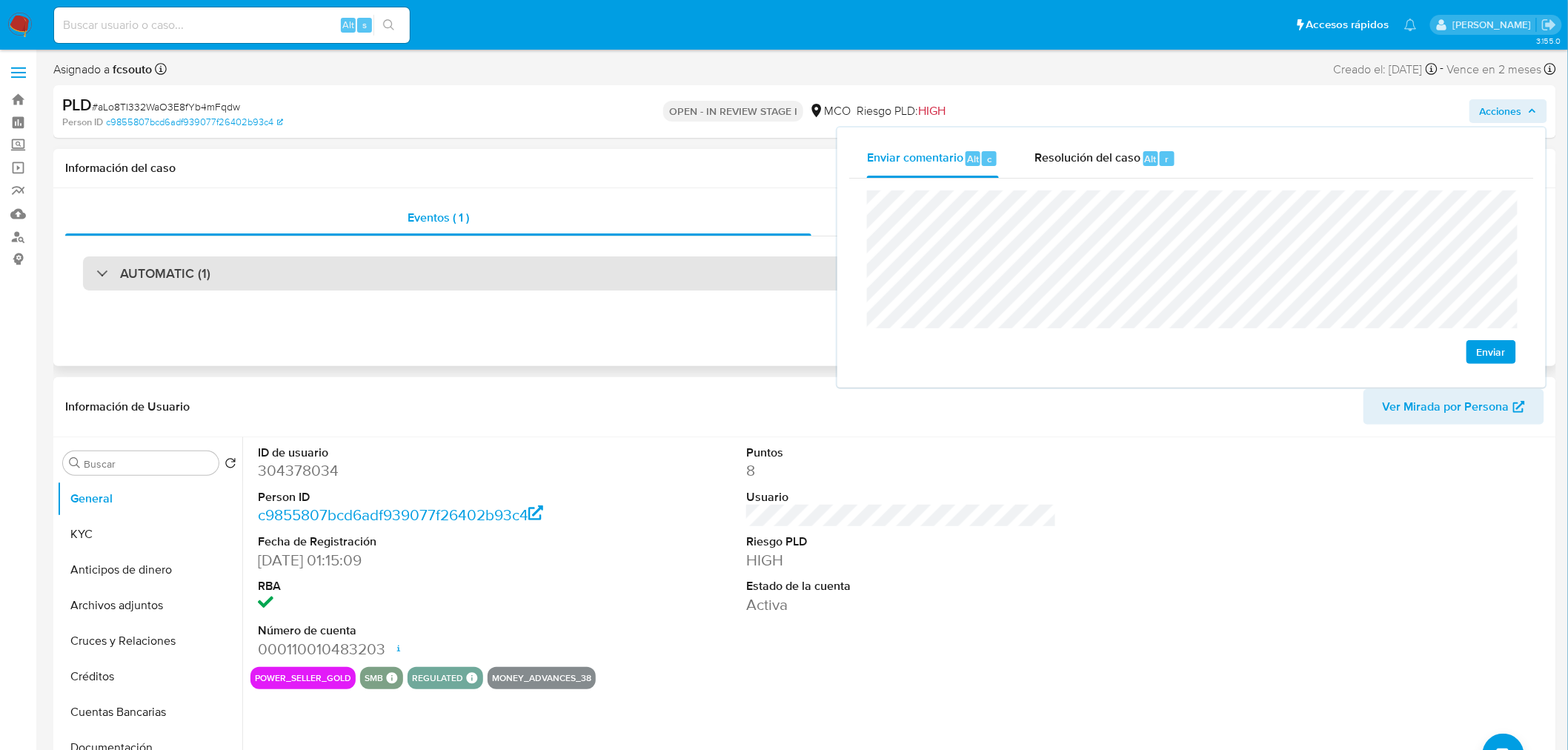
click at [257, 277] on div "AUTOMATIC (1)" at bounding box center [804, 273] width 1443 height 34
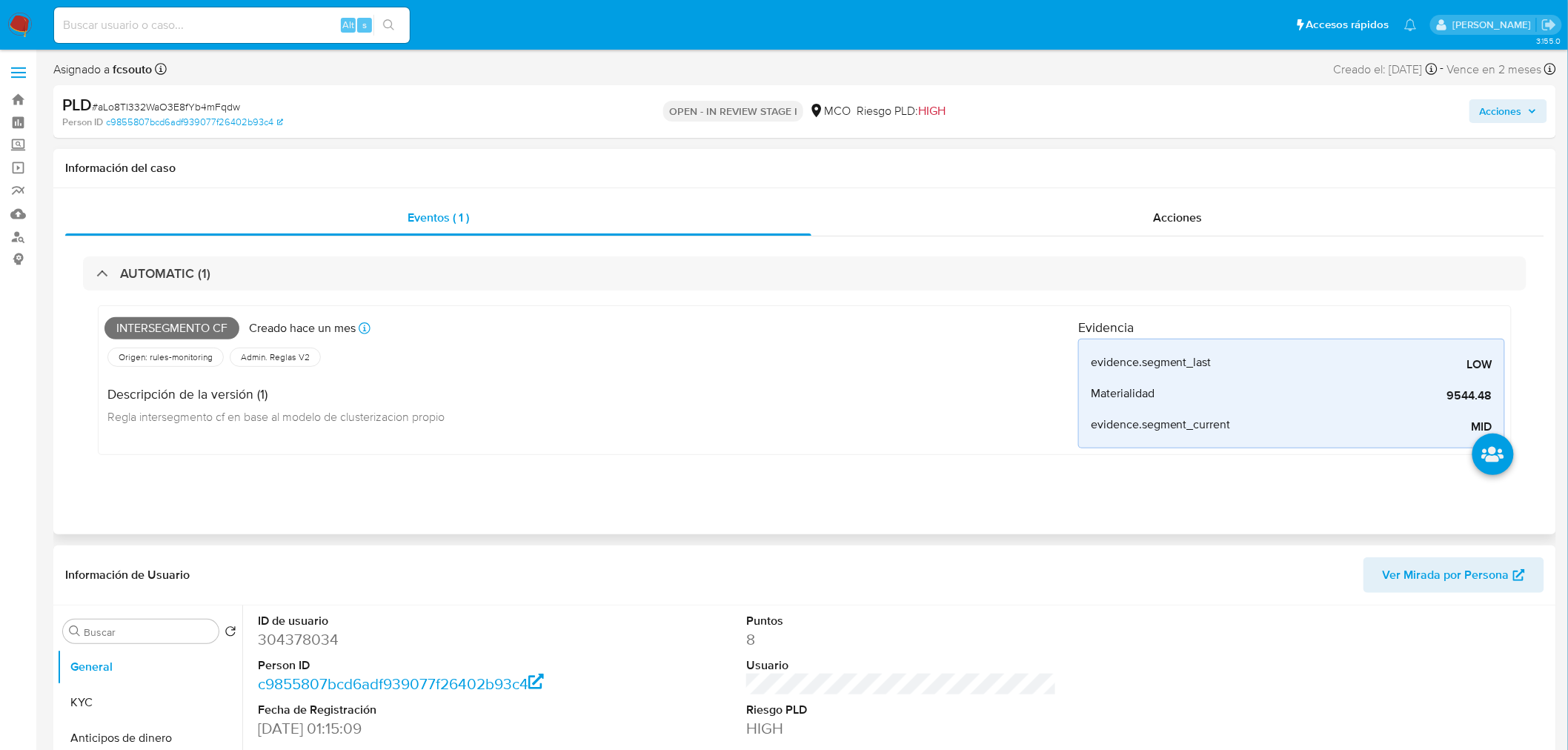
click at [182, 326] on span "Intersegmento cf" at bounding box center [172, 328] width 135 height 22
copy span "Intersegmento cf"
click at [1517, 107] on span "Acciones" at bounding box center [1500, 111] width 42 height 24
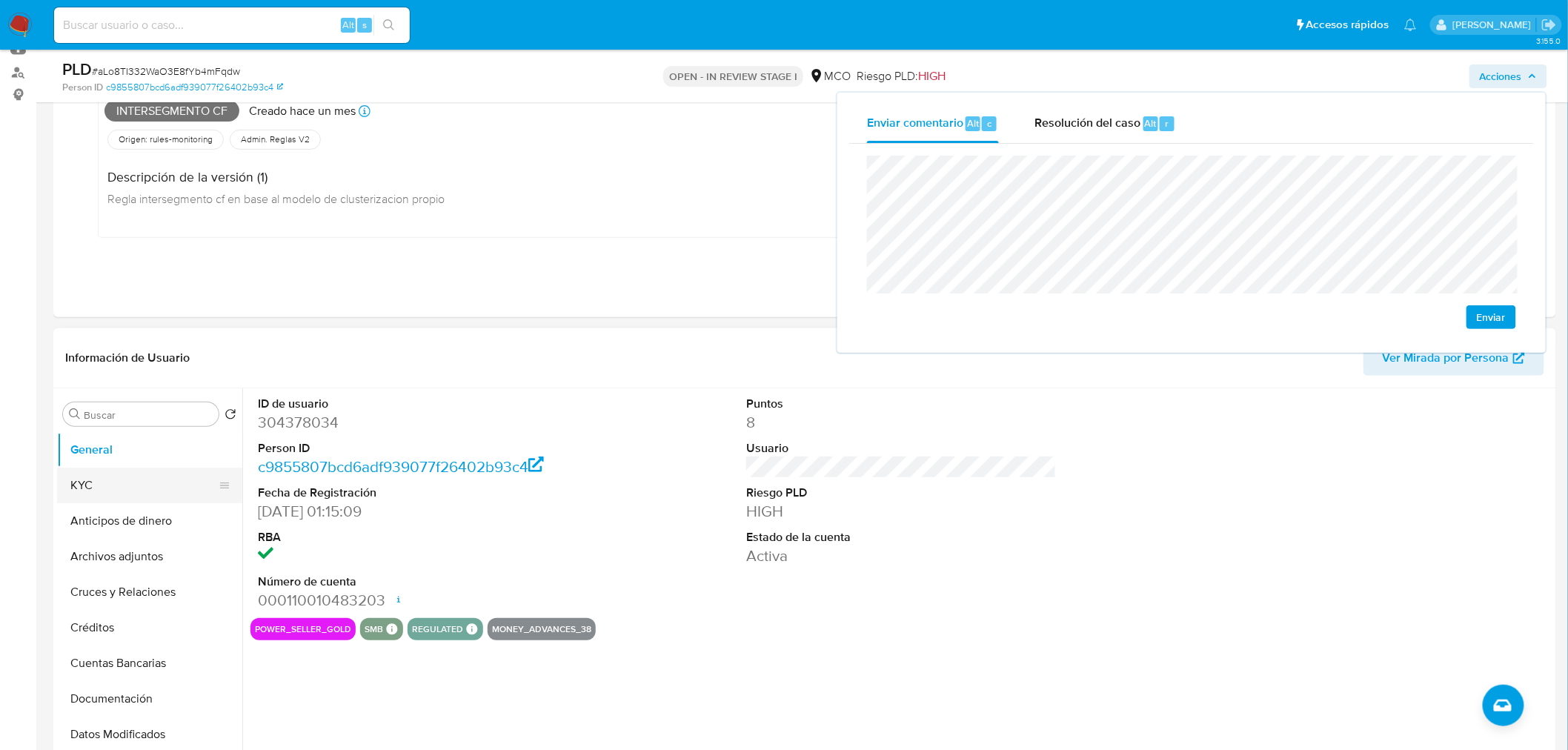
click at [78, 499] on button "KYC" at bounding box center [143, 485] width 173 height 36
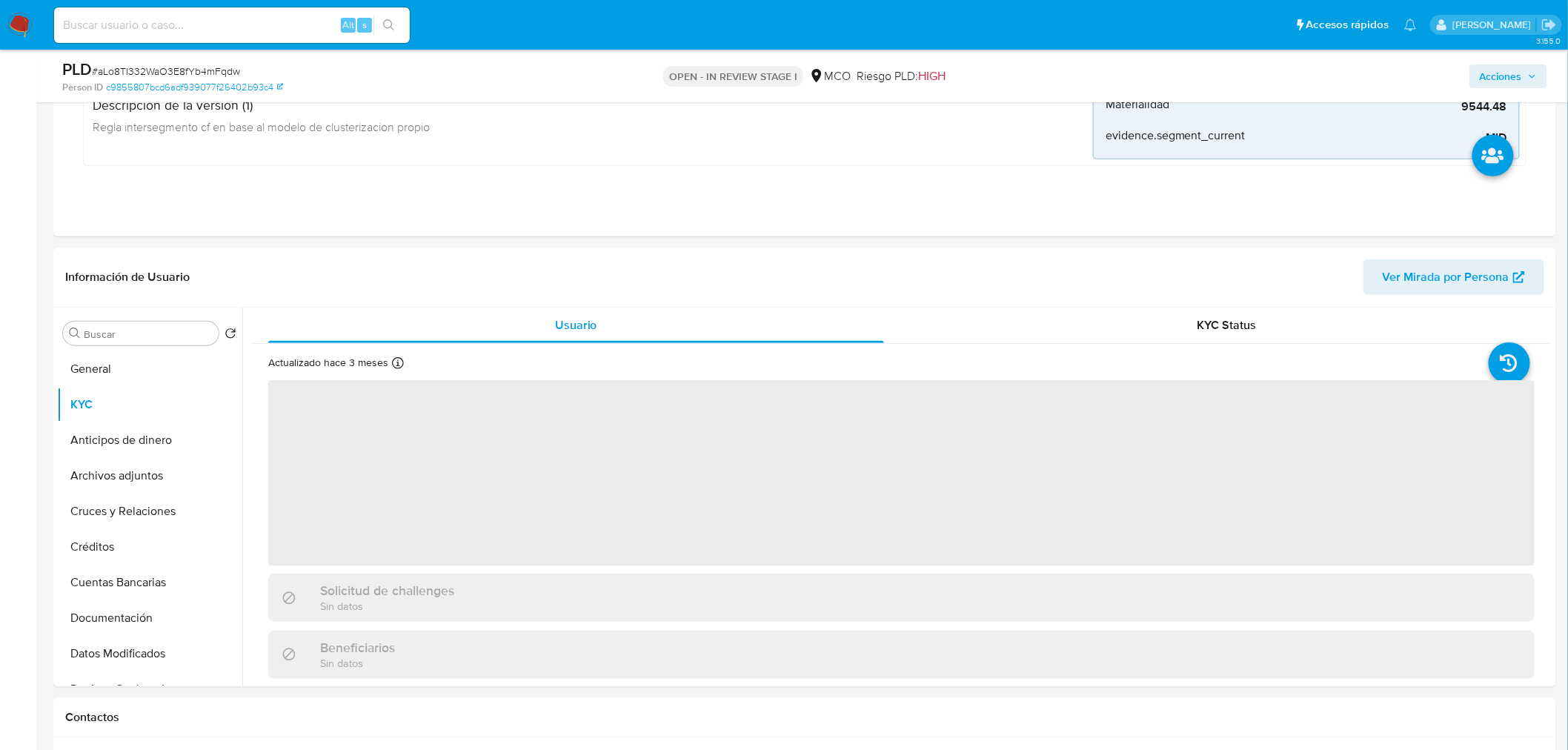
scroll to position [247, 0]
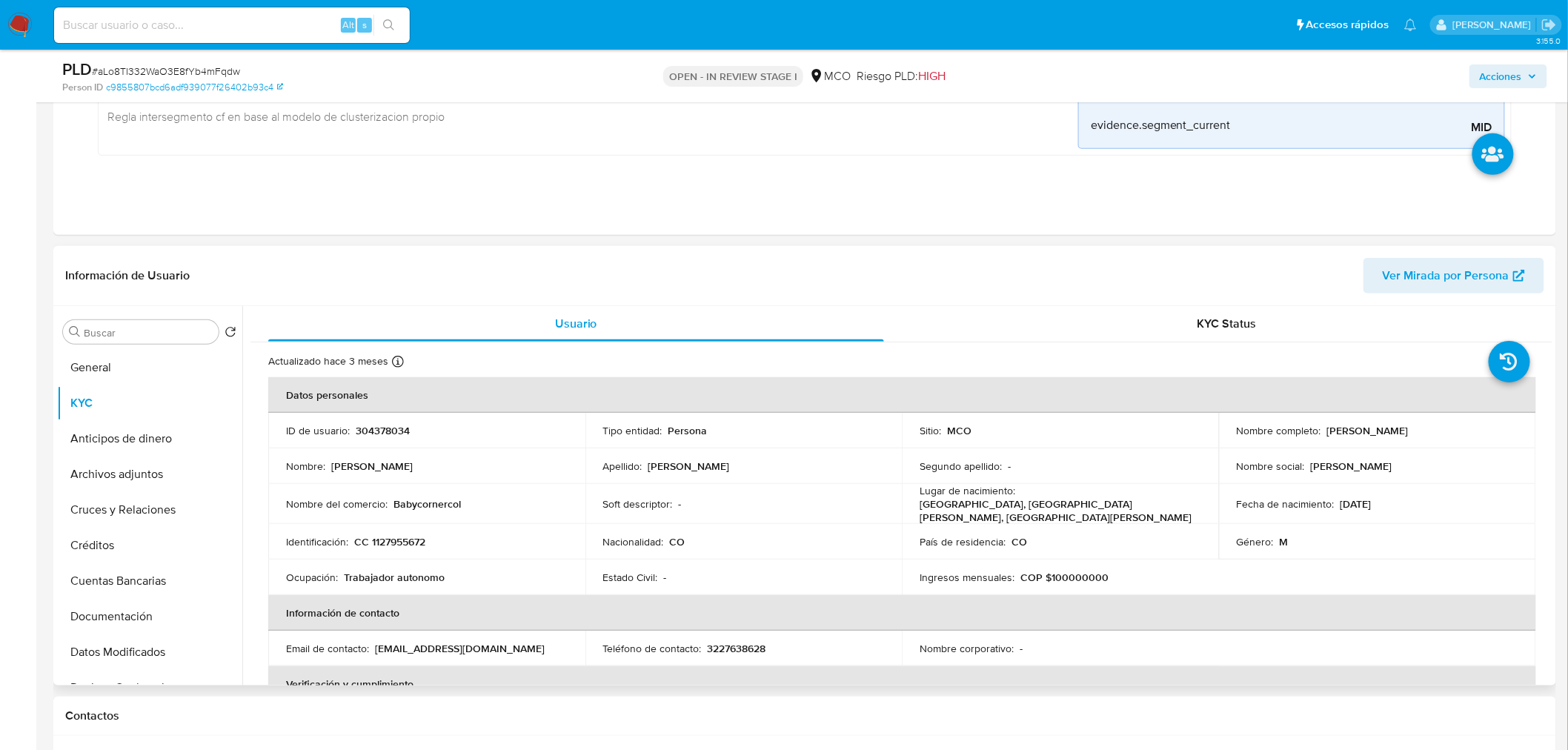
drag, startPoint x: 1322, startPoint y: 430, endPoint x: 1423, endPoint y: 428, distance: 101.0
click at [1429, 430] on div "Nombre completo : [PERSON_NAME]" at bounding box center [1377, 430] width 282 height 13
copy p "[PERSON_NAME]"
click at [1489, 73] on span "Acciones" at bounding box center [1500, 76] width 42 height 24
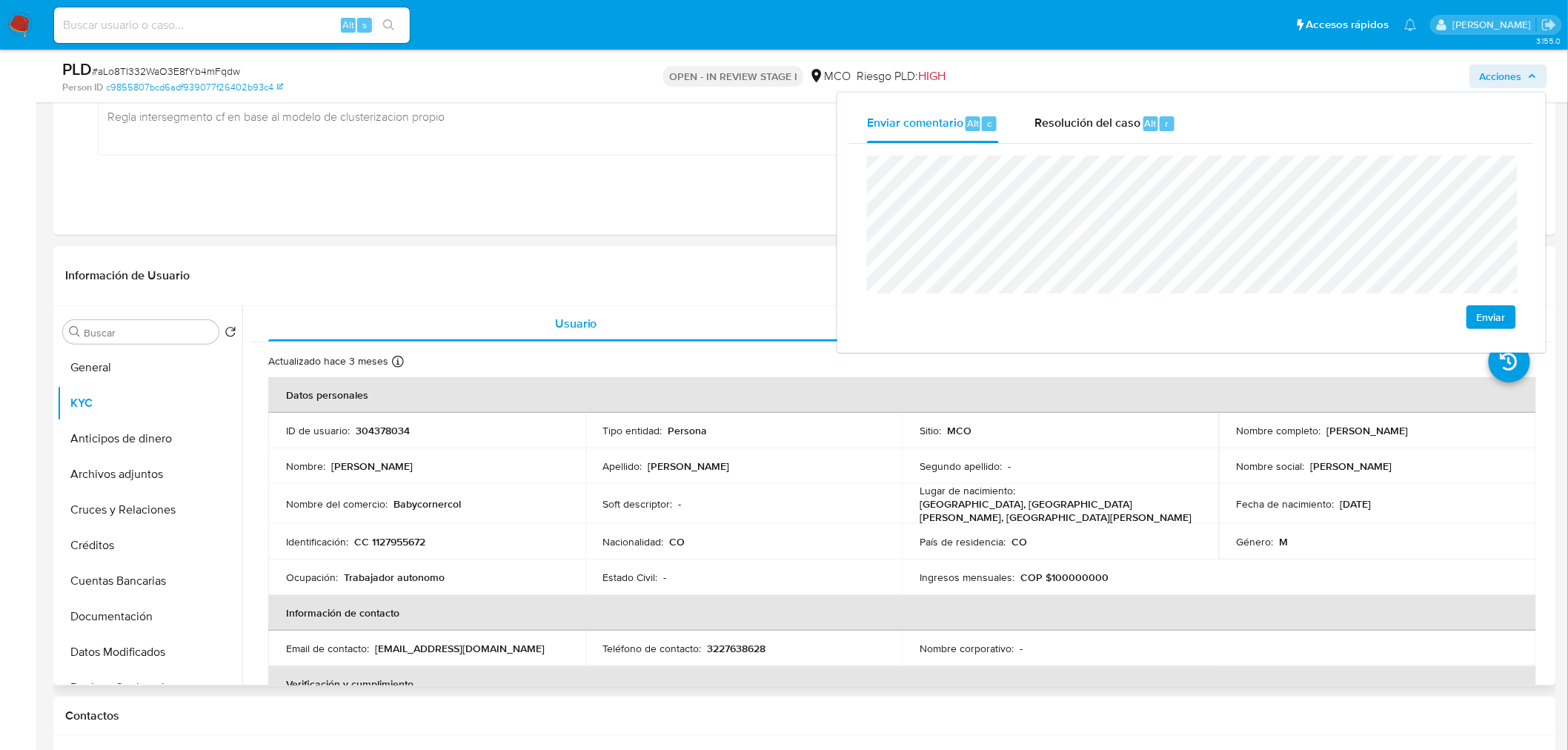
click at [399, 535] on p "CC 1127955672" at bounding box center [390, 541] width 71 height 13
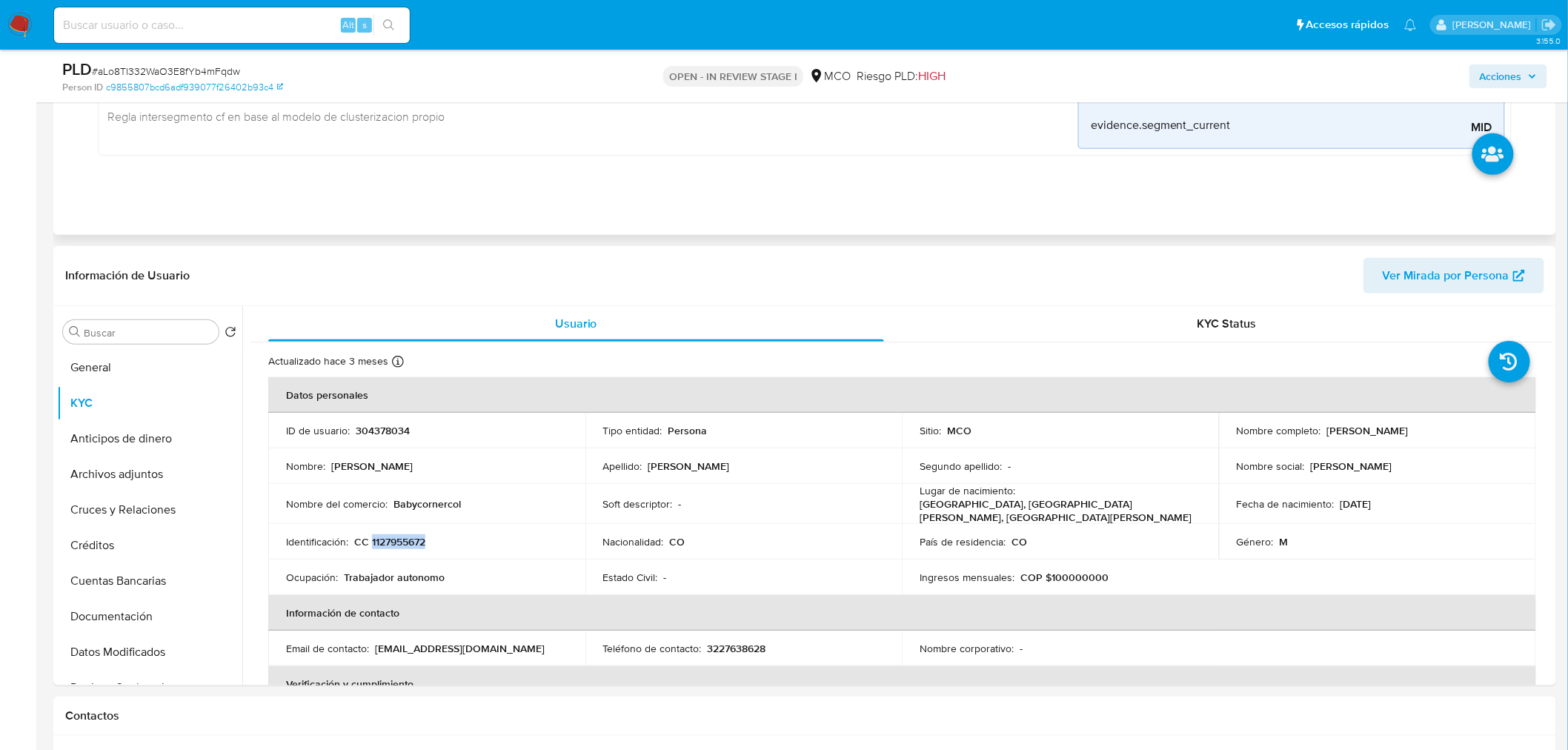
copy p "1127955672"
click at [1488, 80] on span "Acciones" at bounding box center [1500, 76] width 42 height 24
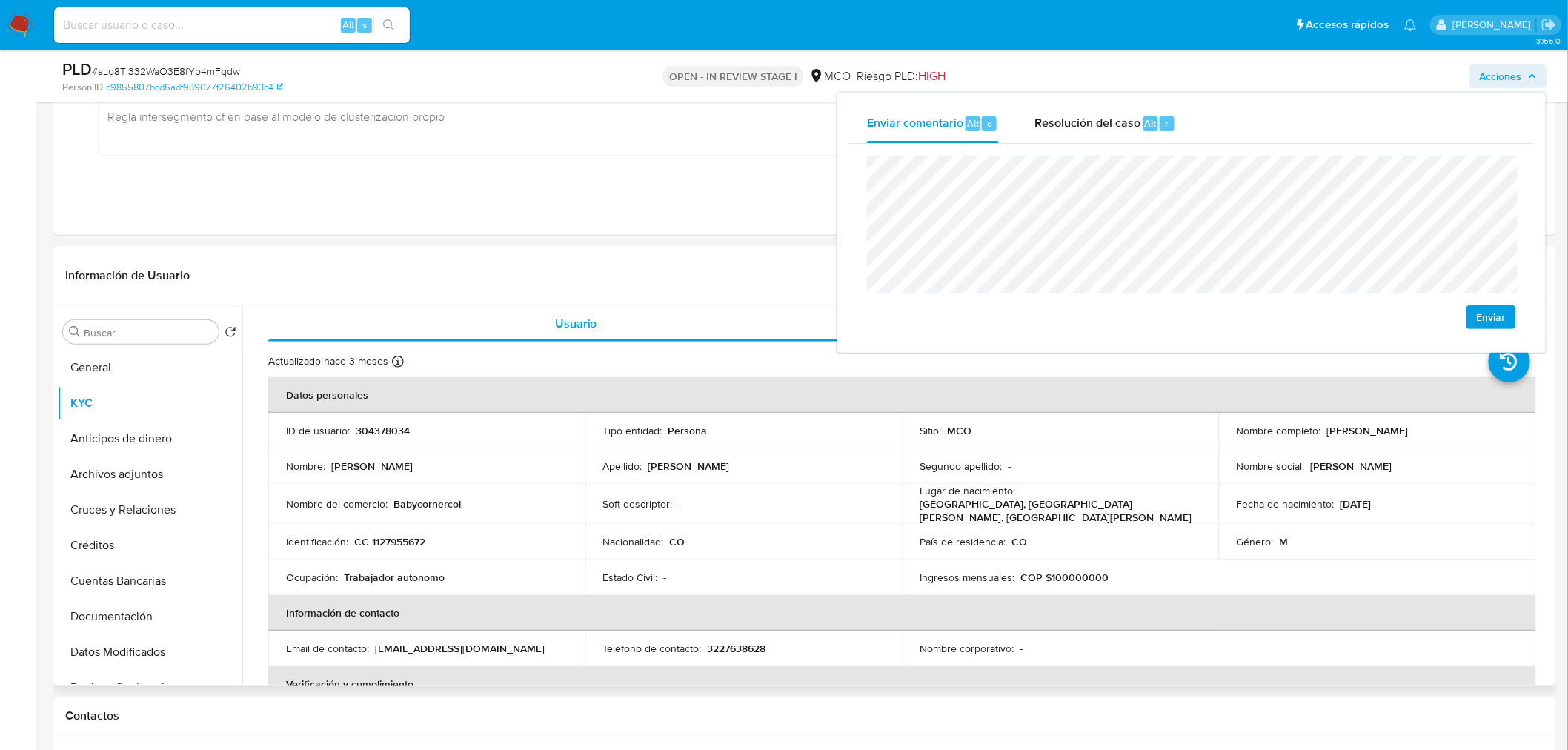
click at [439, 497] on p "Babycornercol" at bounding box center [427, 504] width 67 height 13
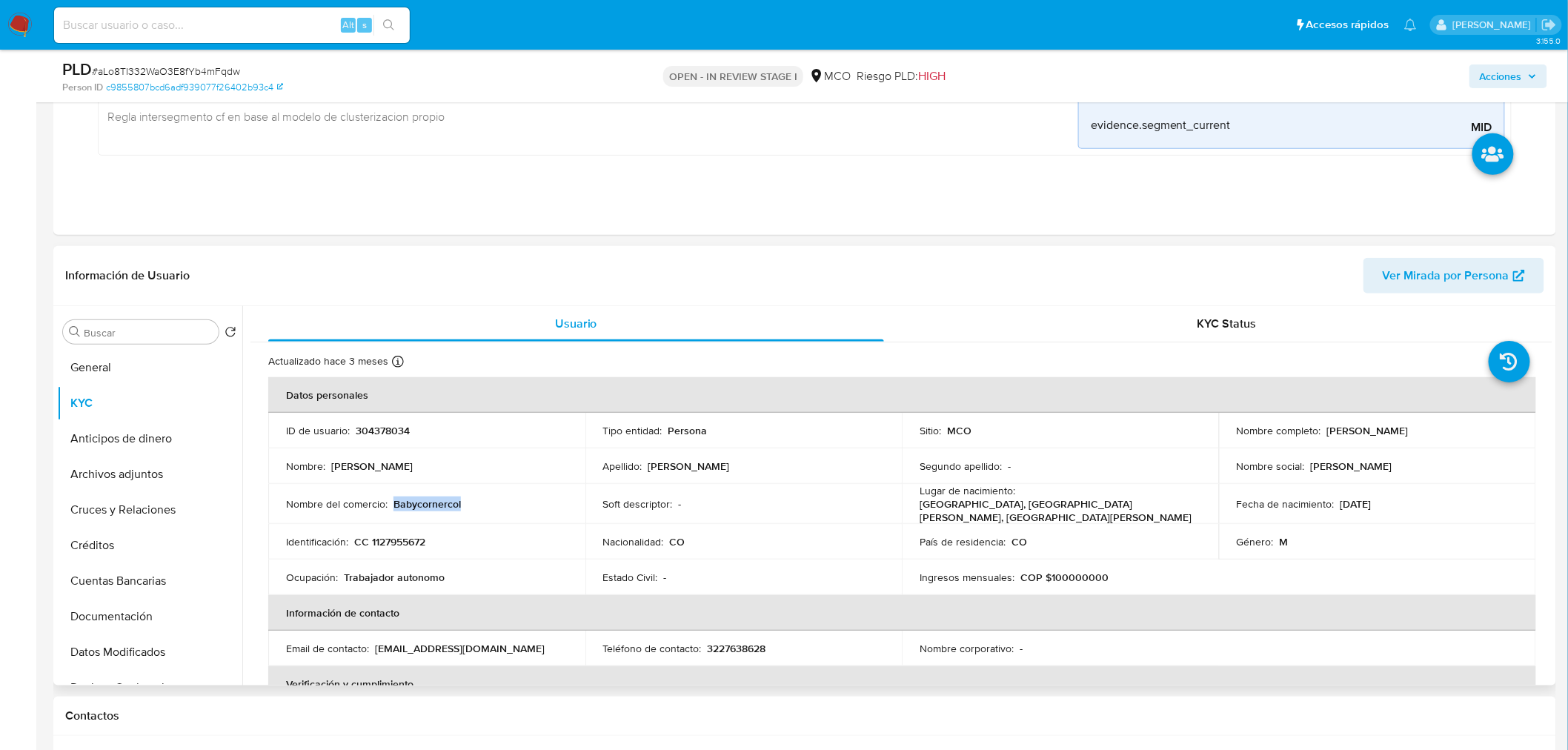
click at [439, 497] on p "Babycornercol" at bounding box center [427, 504] width 67 height 13
copy p "Babycornercol"
drag, startPoint x: 1498, startPoint y: 78, endPoint x: 1484, endPoint y: 87, distance: 16.6
click at [1493, 81] on span "Acciones" at bounding box center [1500, 76] width 42 height 24
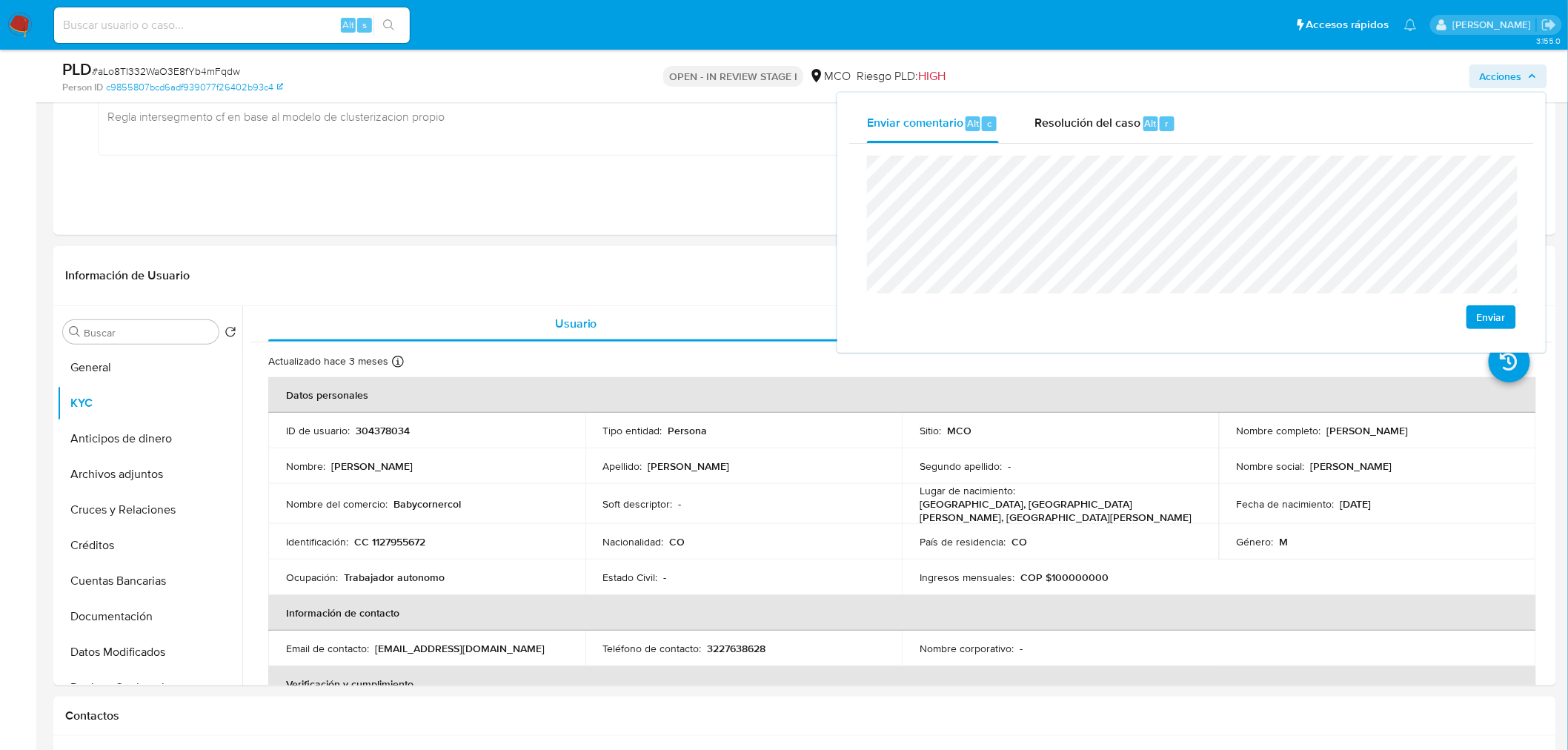
click at [861, 242] on div "Enviar" at bounding box center [1192, 242] width 685 height 197
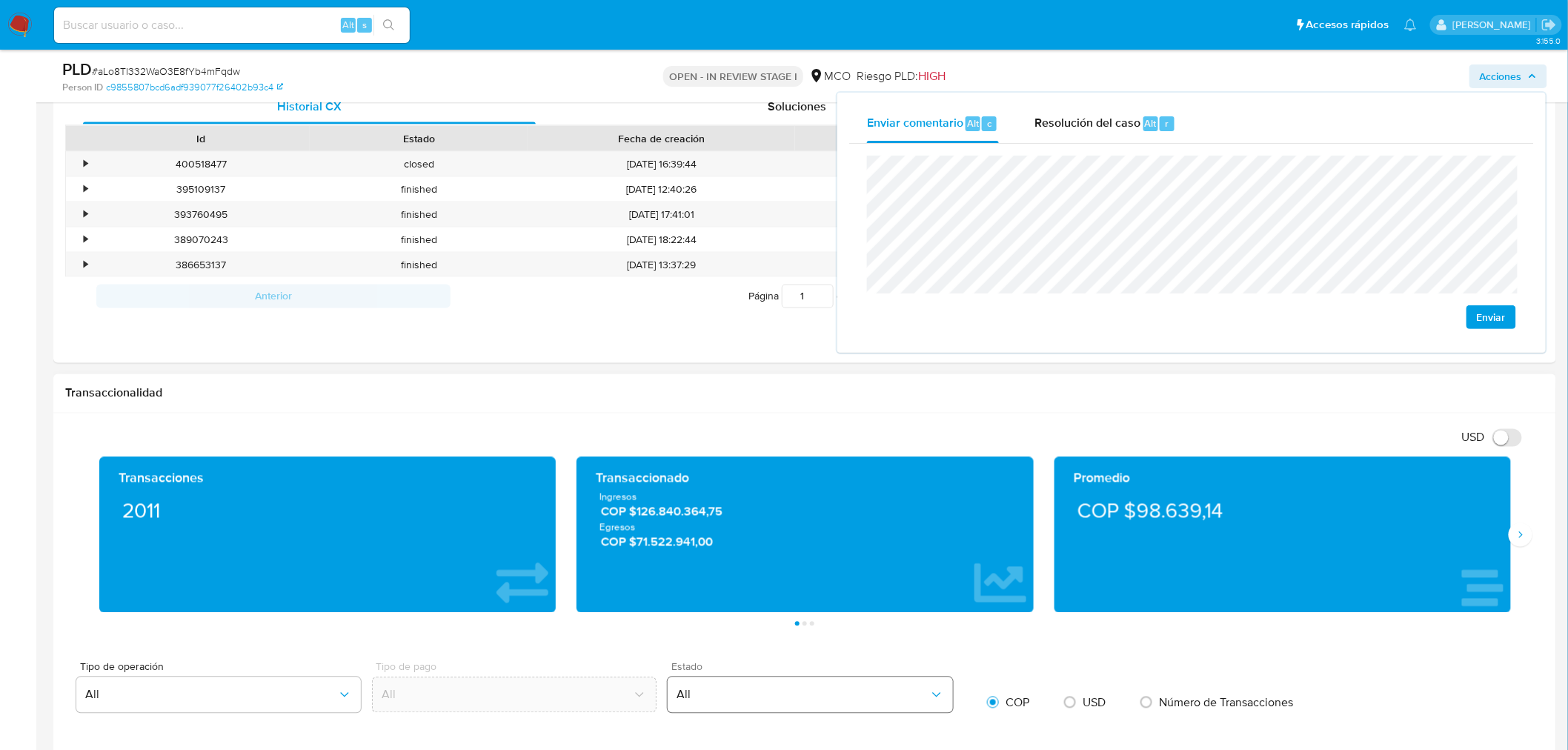
scroll to position [411, 0]
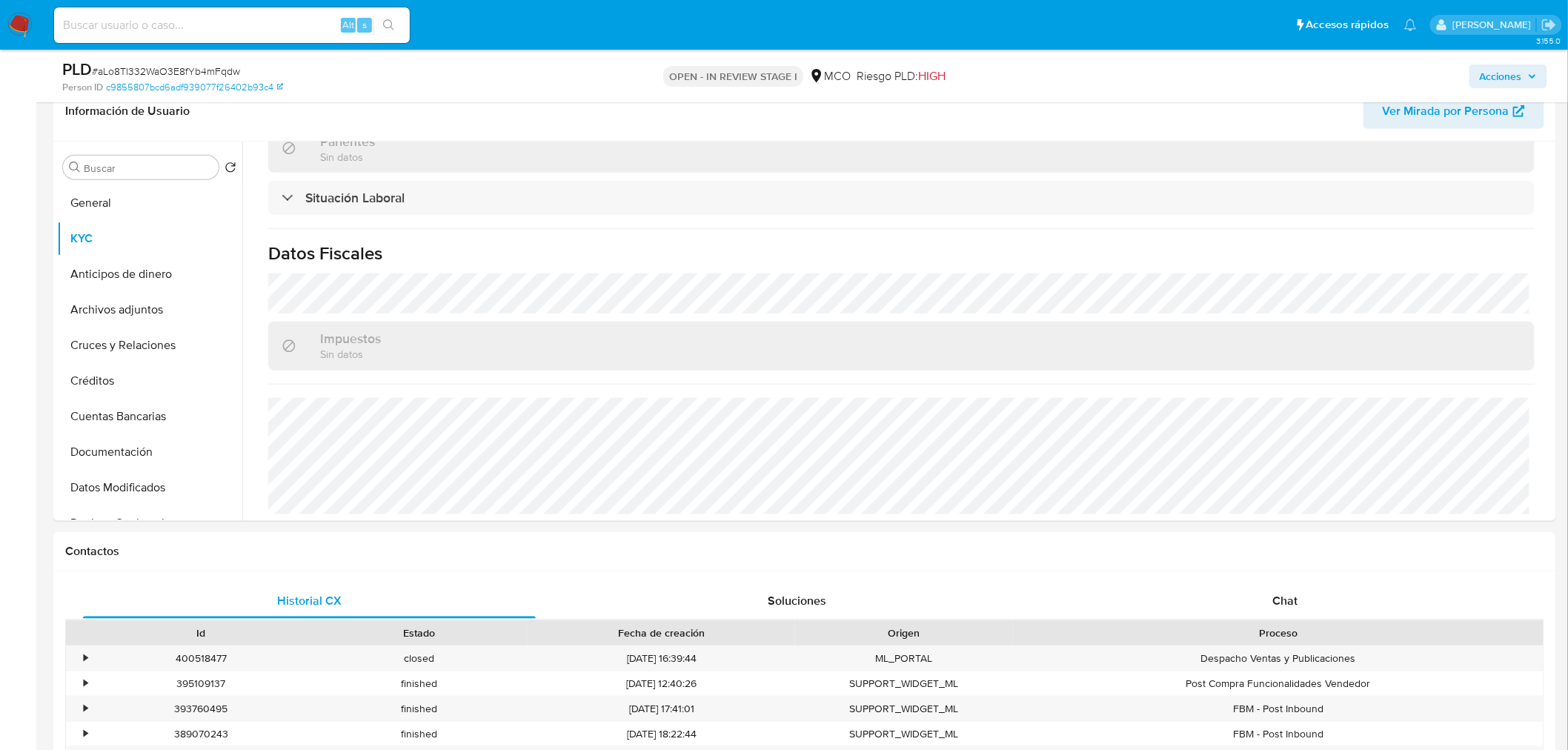
click at [1532, 62] on div "Acciones" at bounding box center [1301, 76] width 491 height 35
click at [1516, 73] on span "Acciones" at bounding box center [1500, 76] width 42 height 24
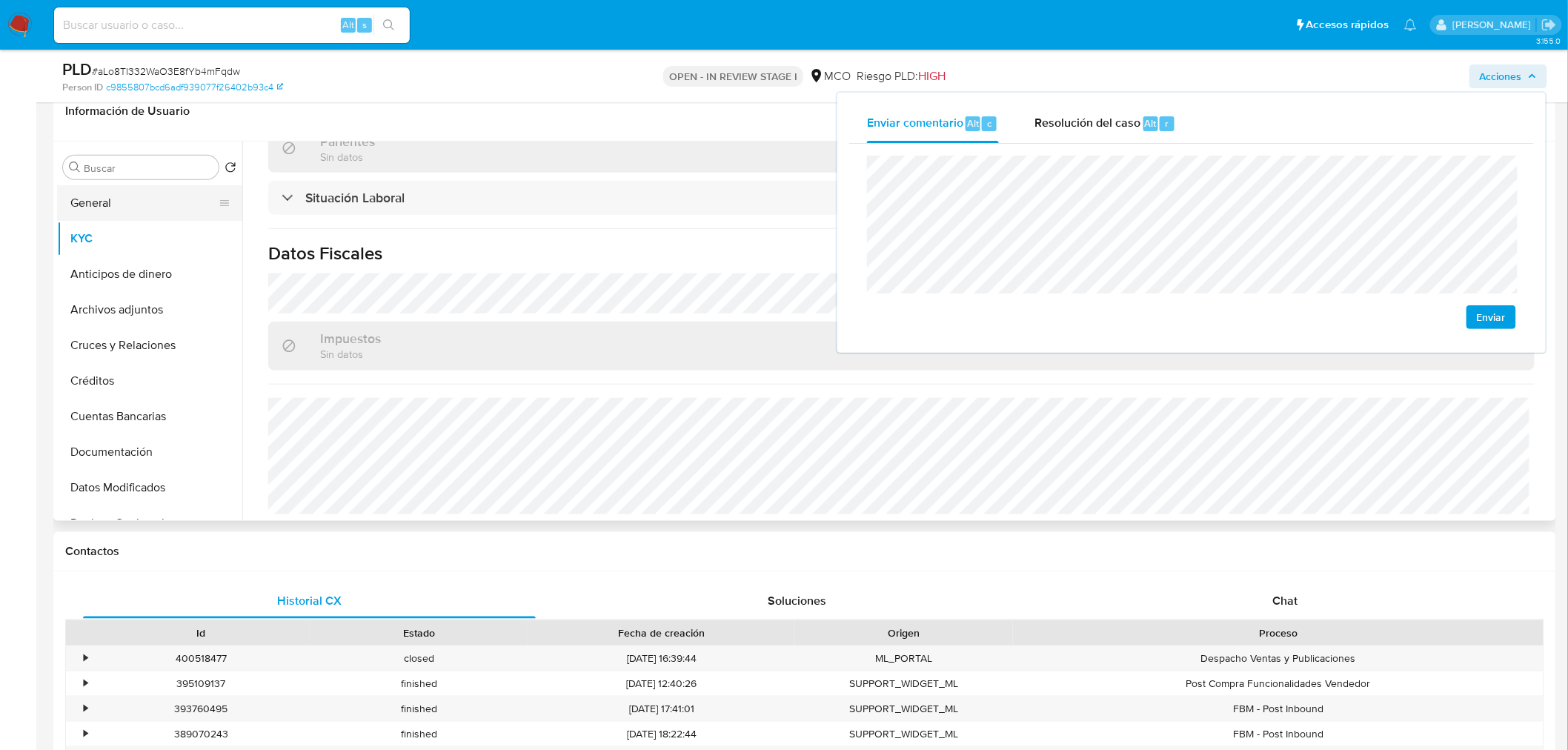
click at [165, 197] on button "General" at bounding box center [143, 202] width 173 height 36
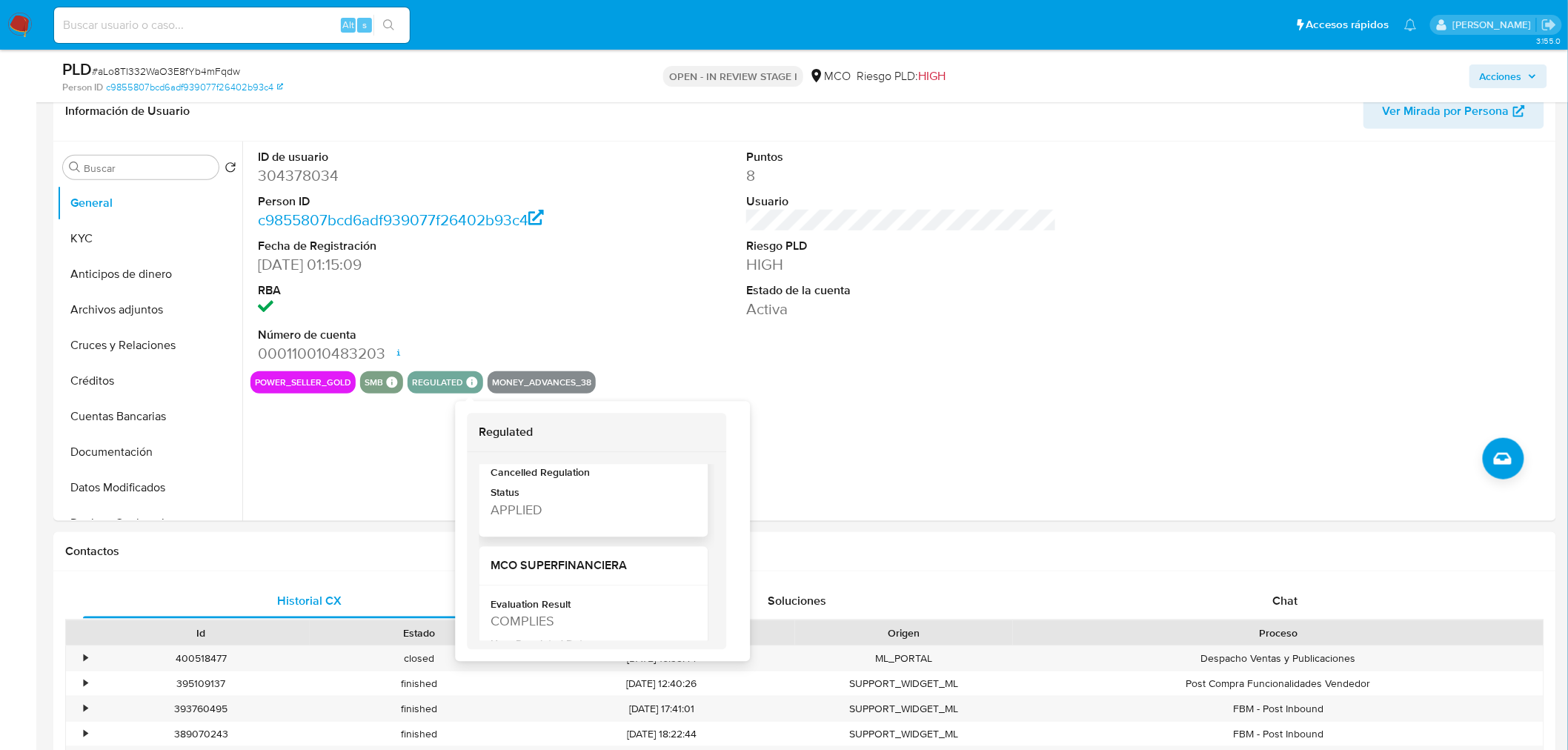
scroll to position [247, 0]
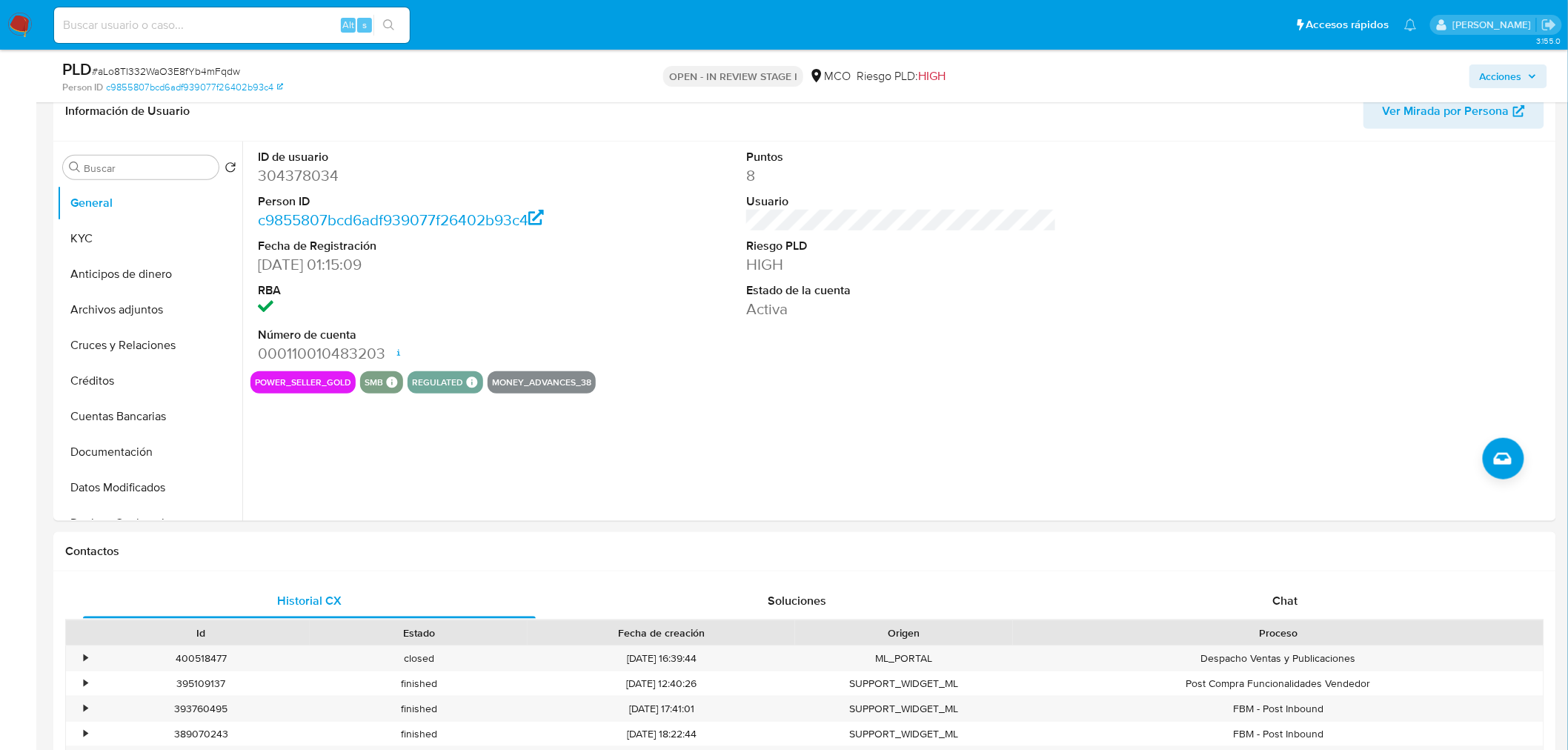
click at [1517, 66] on span "Acciones" at bounding box center [1500, 76] width 42 height 24
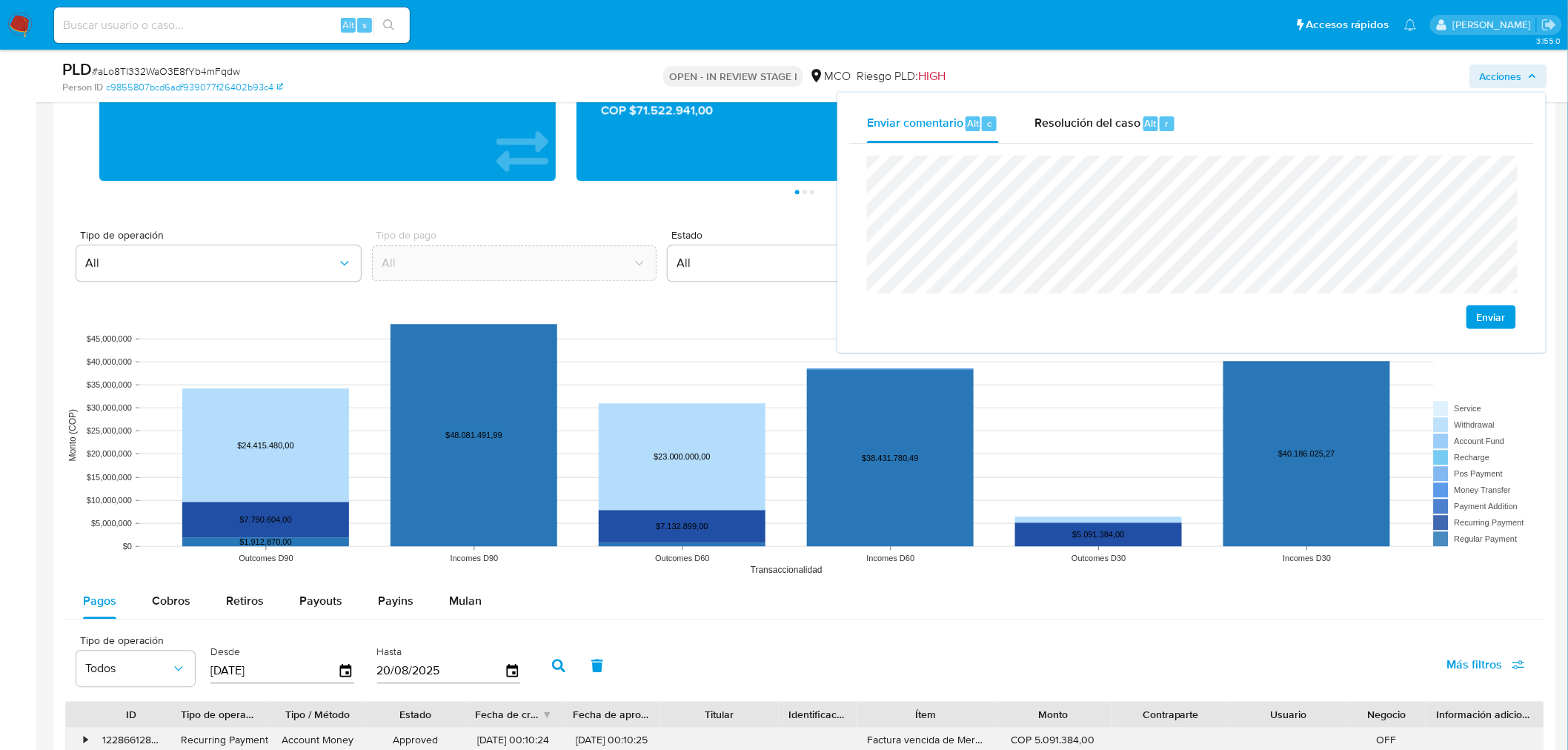
scroll to position [1564, 0]
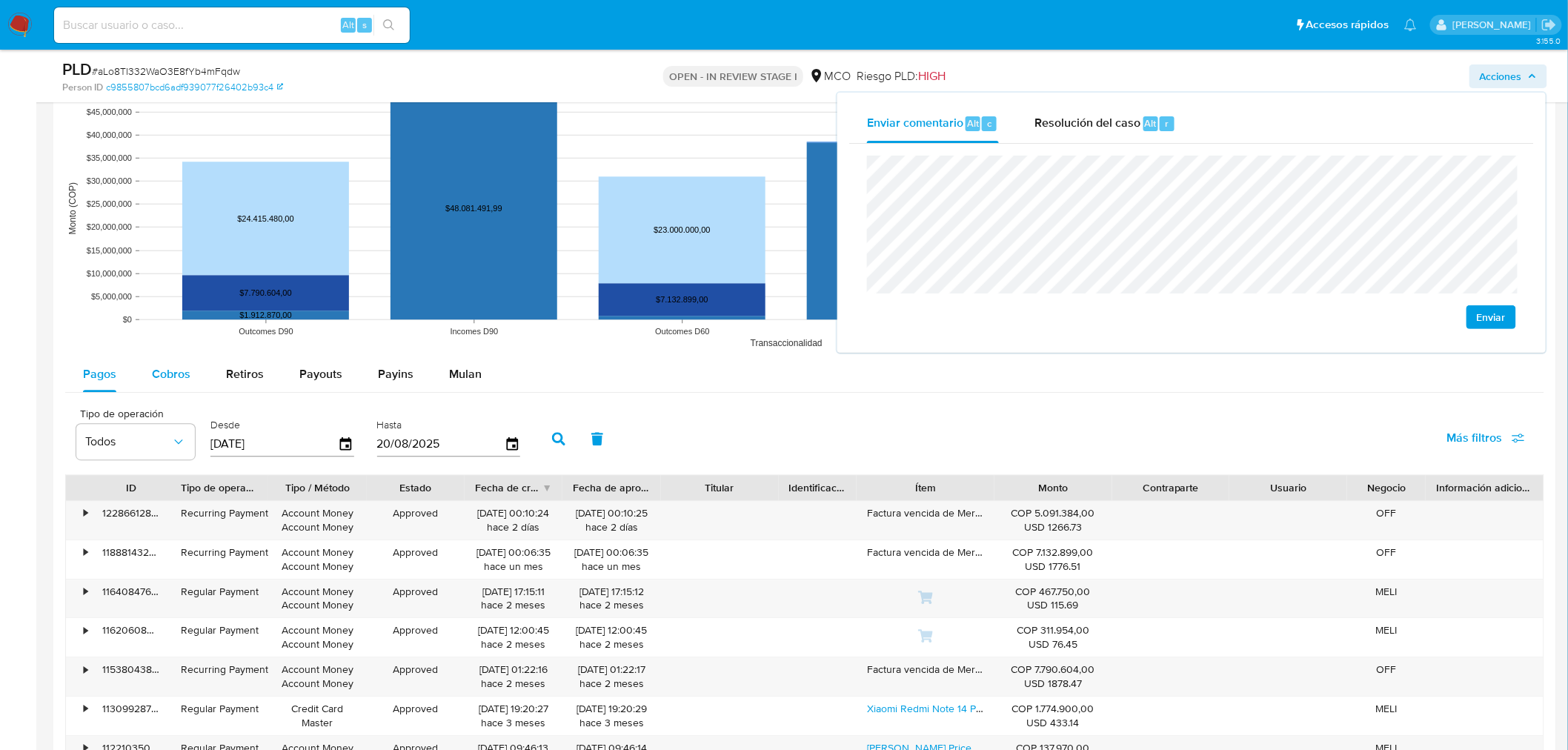
click at [168, 386] on div "Cobros" at bounding box center [171, 374] width 38 height 36
select select "10"
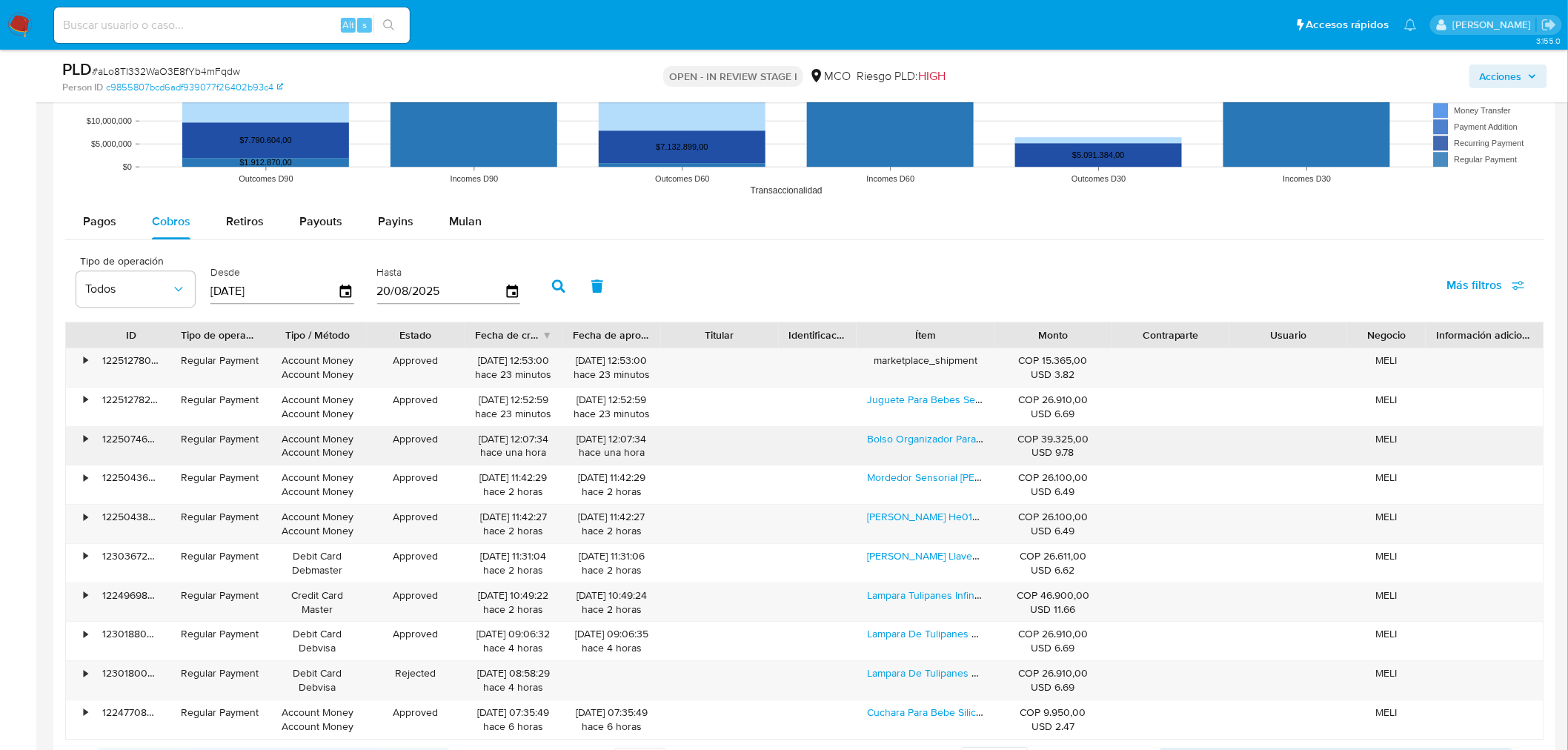
scroll to position [1729, 0]
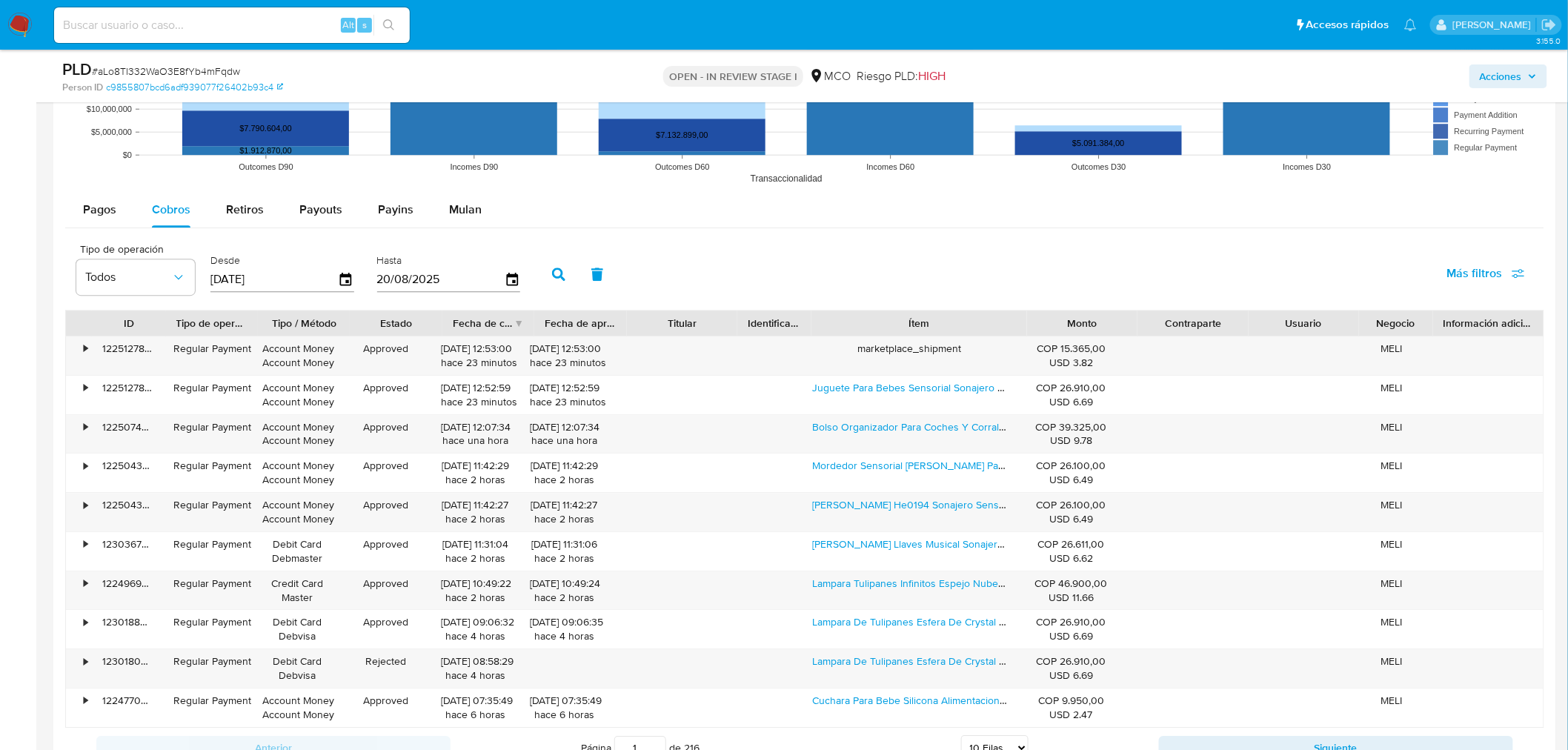
drag, startPoint x: 999, startPoint y: 328, endPoint x: 1127, endPoint y: 324, distance: 128.1
click at [1127, 324] on div "ID Tipo de operación Tipo / Método Estado Fecha de creación Fecha de aprobación…" at bounding box center [805, 323] width 1478 height 25
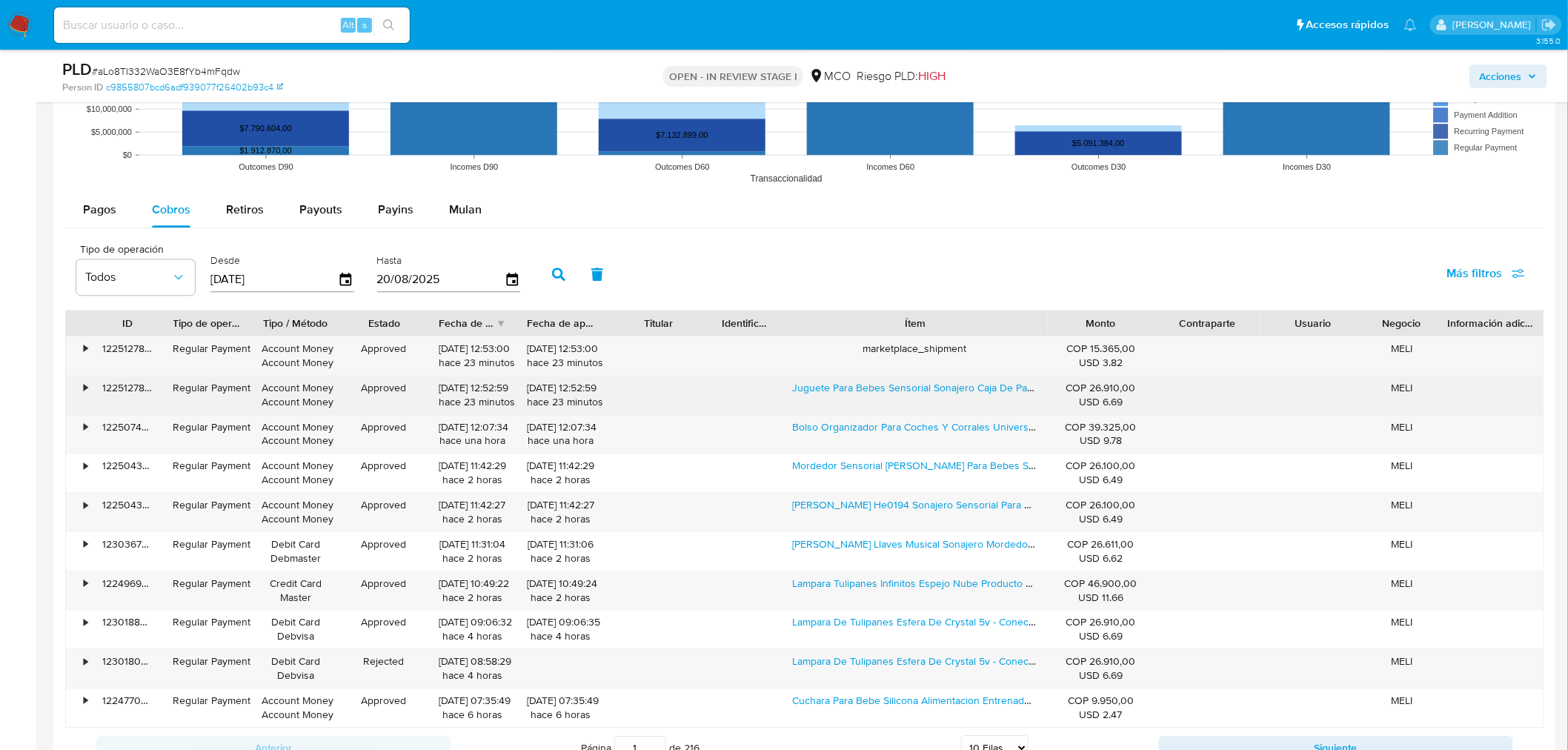
drag, startPoint x: 784, startPoint y: 394, endPoint x: 930, endPoint y: 401, distance: 146.2
click at [930, 401] on div "Juguete Para Bebes Sensorial Sonajero Caja De Pañuelos" at bounding box center [915, 394] width 265 height 38
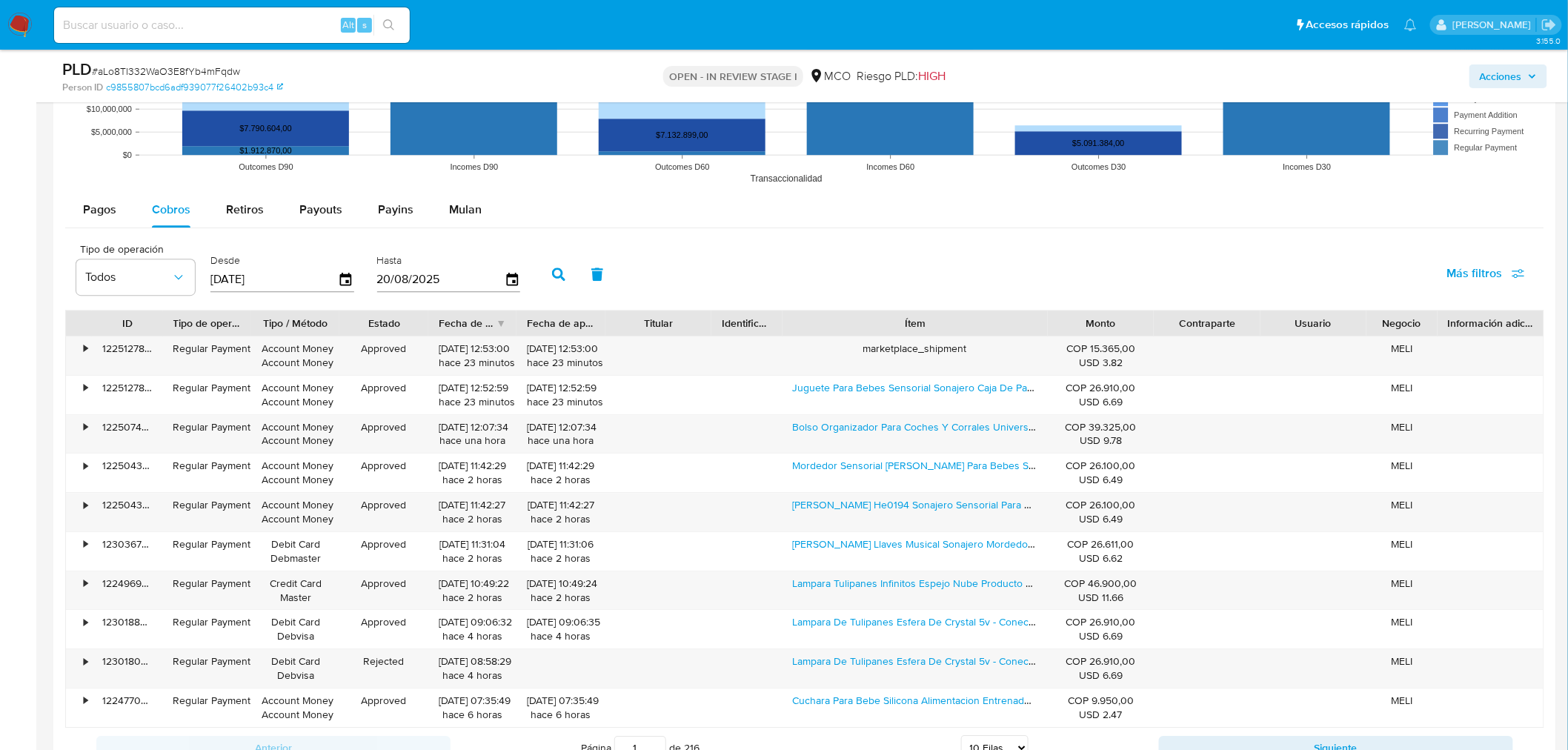
click at [1531, 67] on span "Acciones" at bounding box center [1508, 76] width 57 height 21
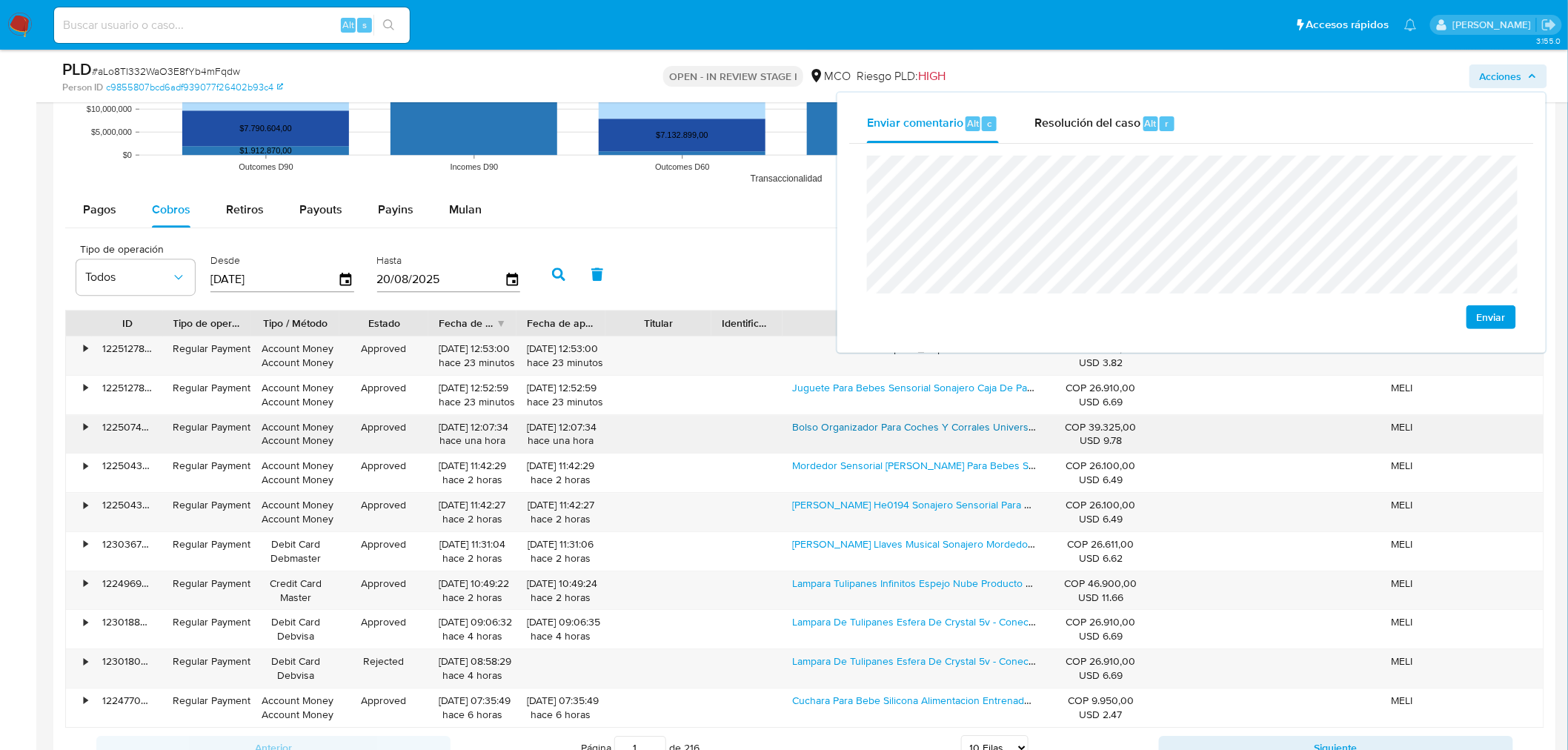
drag, startPoint x: 786, startPoint y: 431, endPoint x: 988, endPoint y: 433, distance: 202.0
click at [988, 433] on div "Bolso Organizador Para Coches Y Corrales Universil Impermeab" at bounding box center [915, 434] width 265 height 38
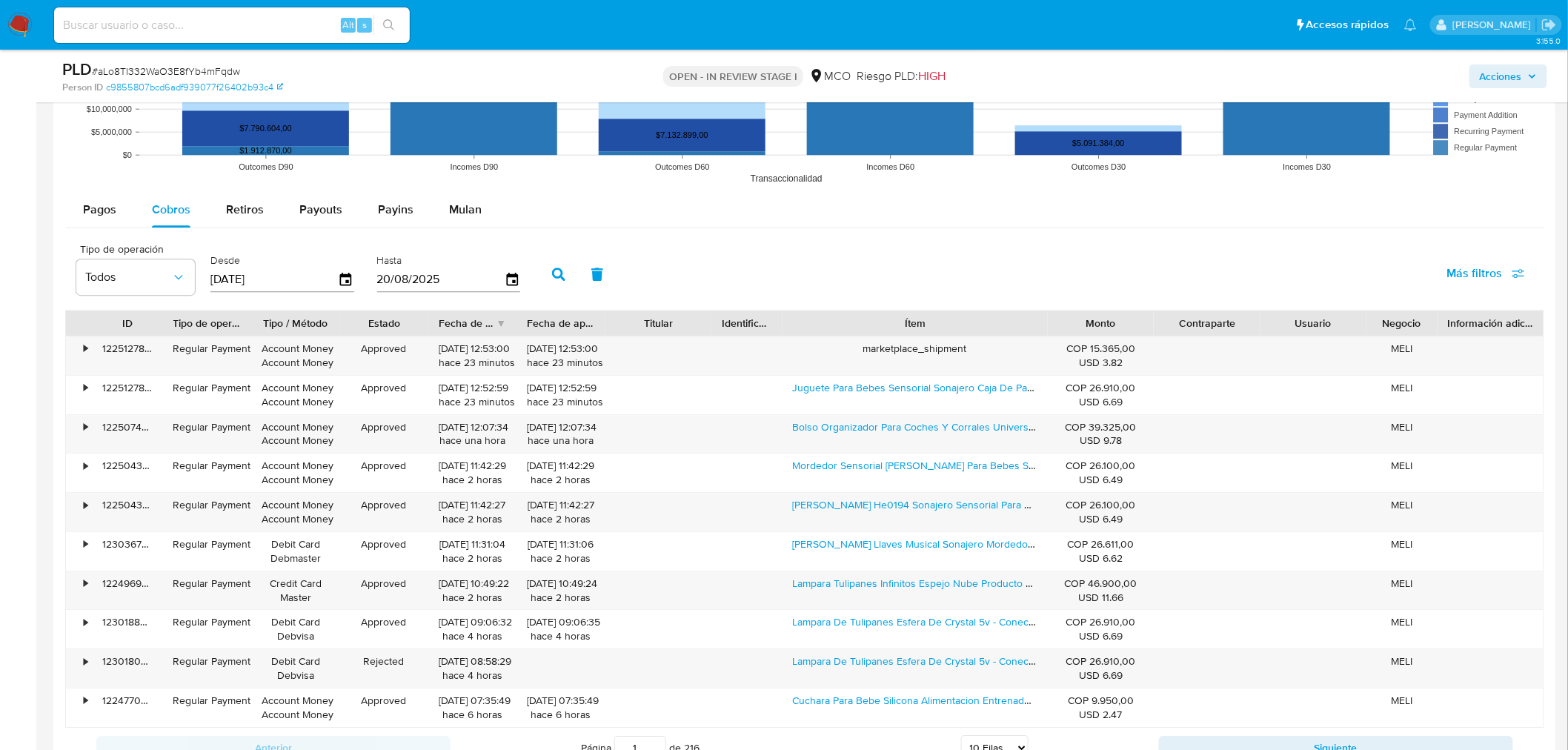
click at [1513, 94] on div "PLD # aLo8TI332WaO3E8fYb4mFqdw Person ID c9855807bcd6adf939077f26402b93c4 OPEN …" at bounding box center [804, 75] width 1503 height 52
click at [1517, 82] on span "Acciones" at bounding box center [1500, 76] width 42 height 24
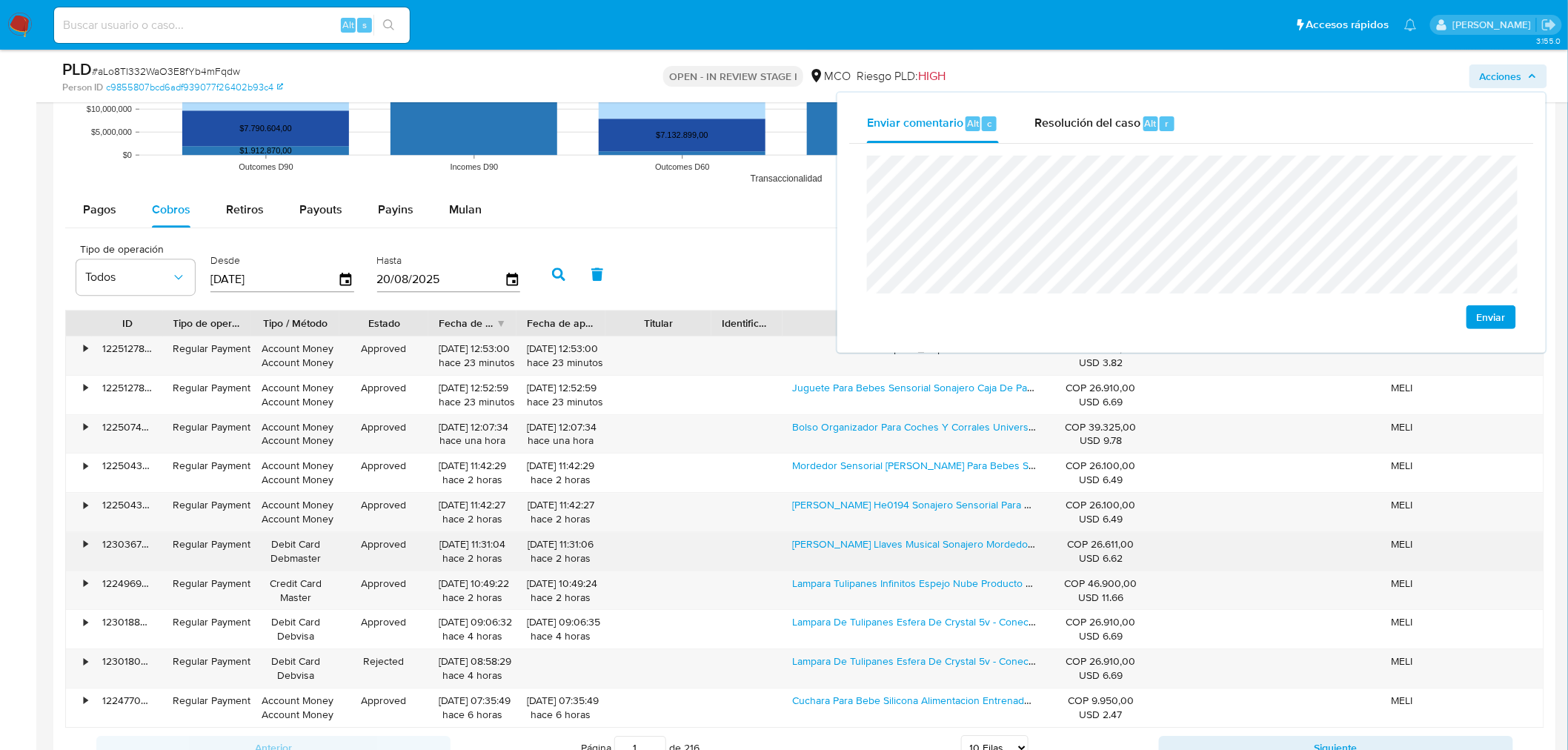
drag, startPoint x: 786, startPoint y: 555, endPoint x: 971, endPoint y: 562, distance: 185.1
click at [971, 562] on div "Juguete Bebes Llaves Musical Sonajero Mordedor Montessori" at bounding box center [915, 551] width 265 height 38
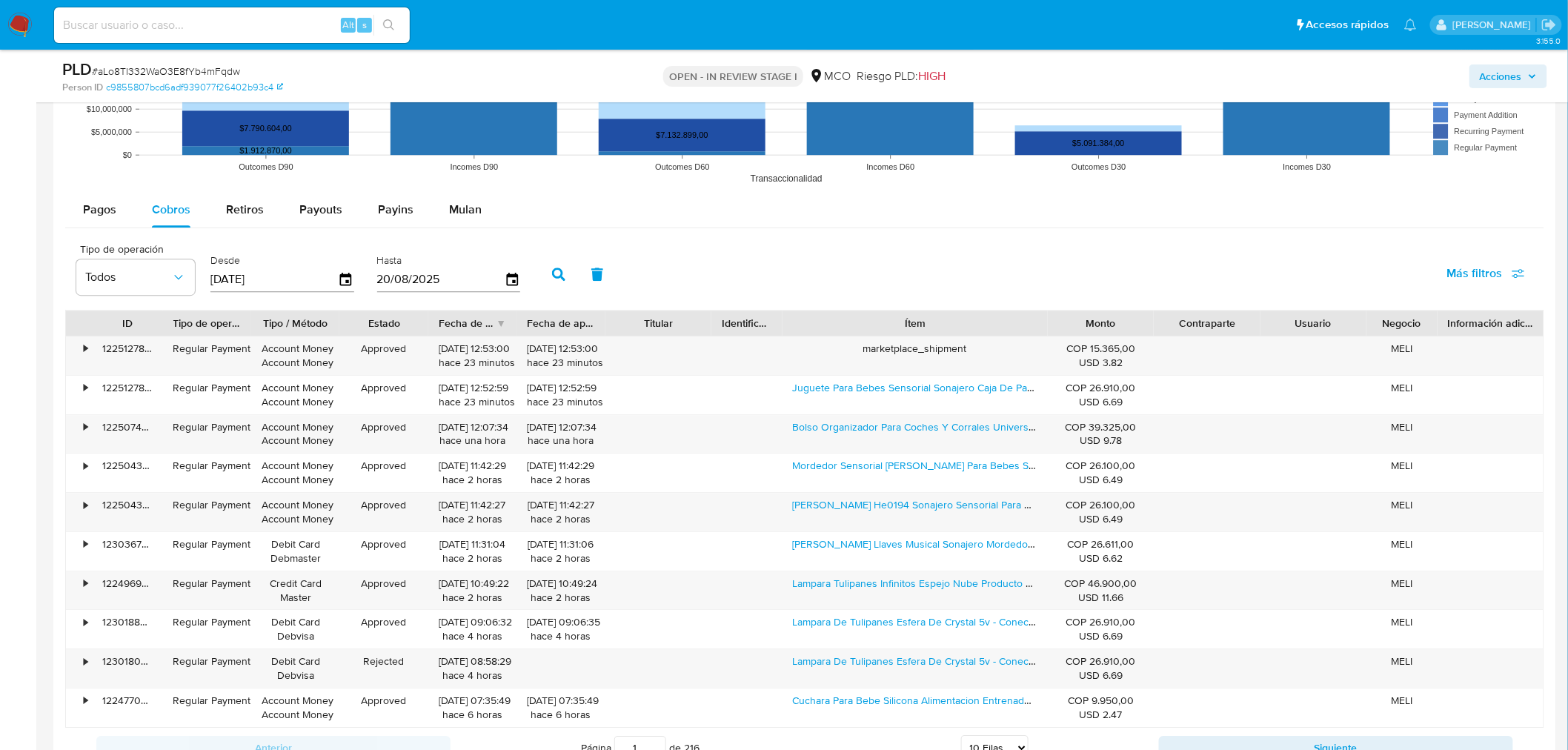
click at [1528, 75] on icon "button" at bounding box center [1532, 76] width 9 height 9
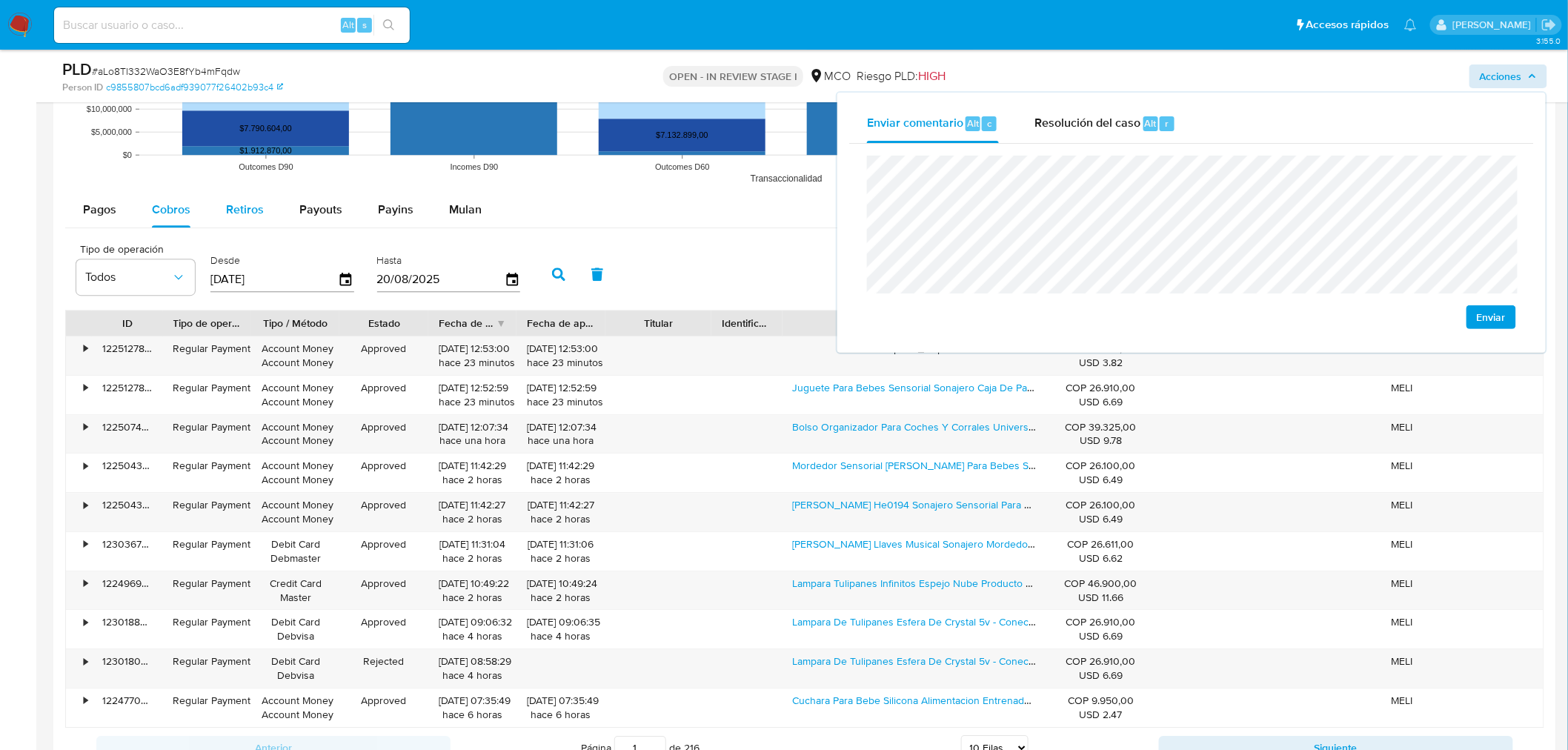
click at [234, 215] on span "Retiros" at bounding box center [245, 209] width 38 height 17
select select "10"
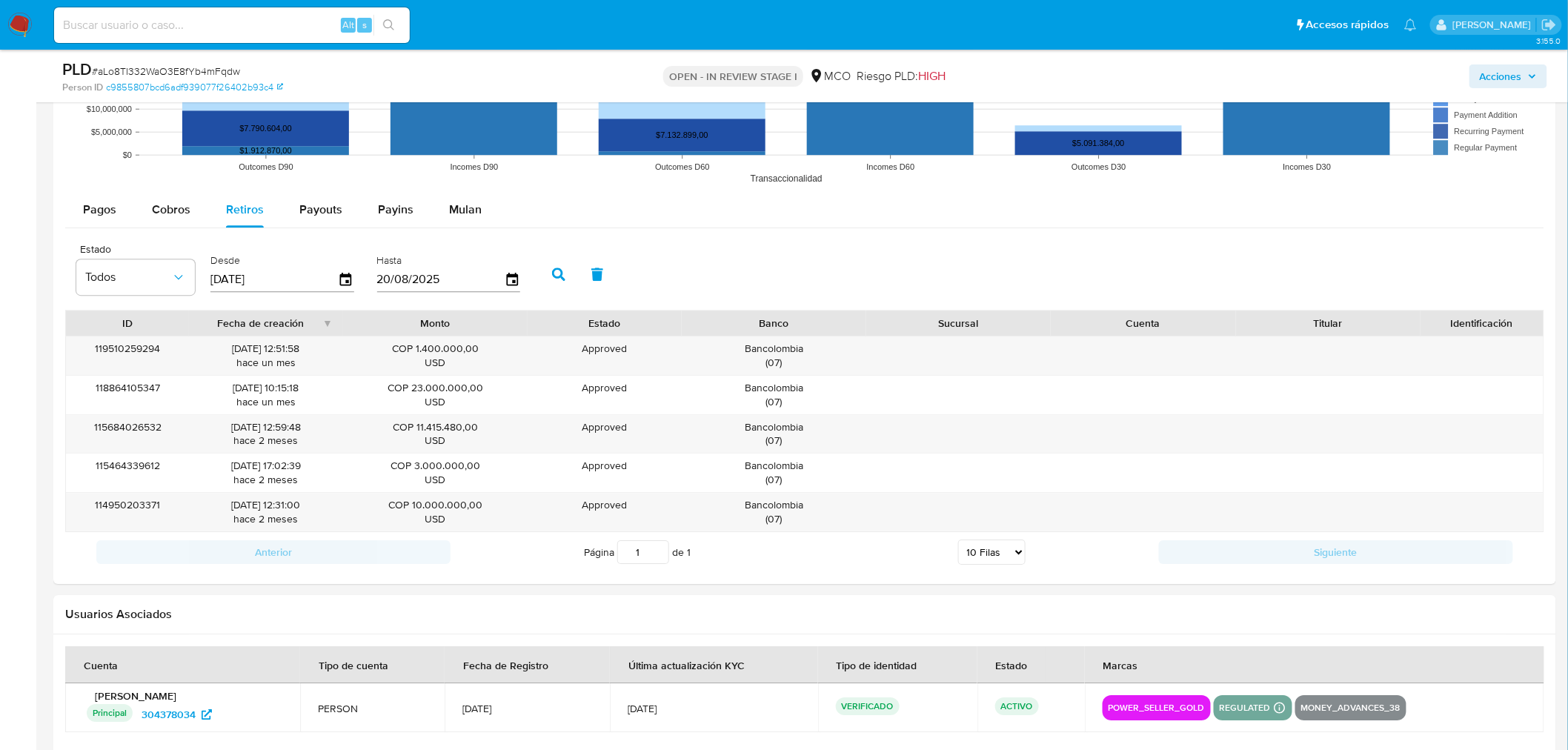
click at [1492, 78] on span "Acciones" at bounding box center [1500, 76] width 42 height 24
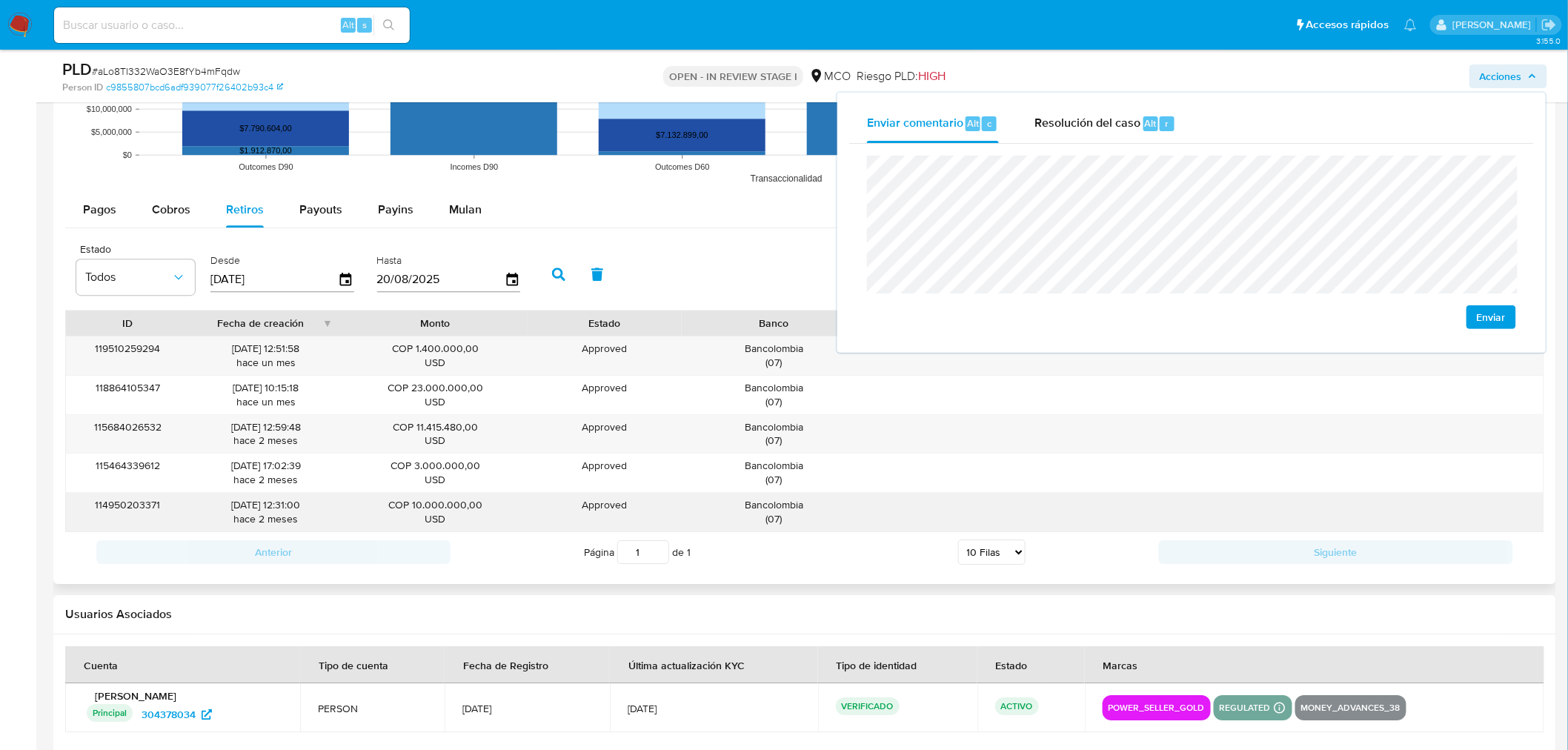
scroll to position [1646, 0]
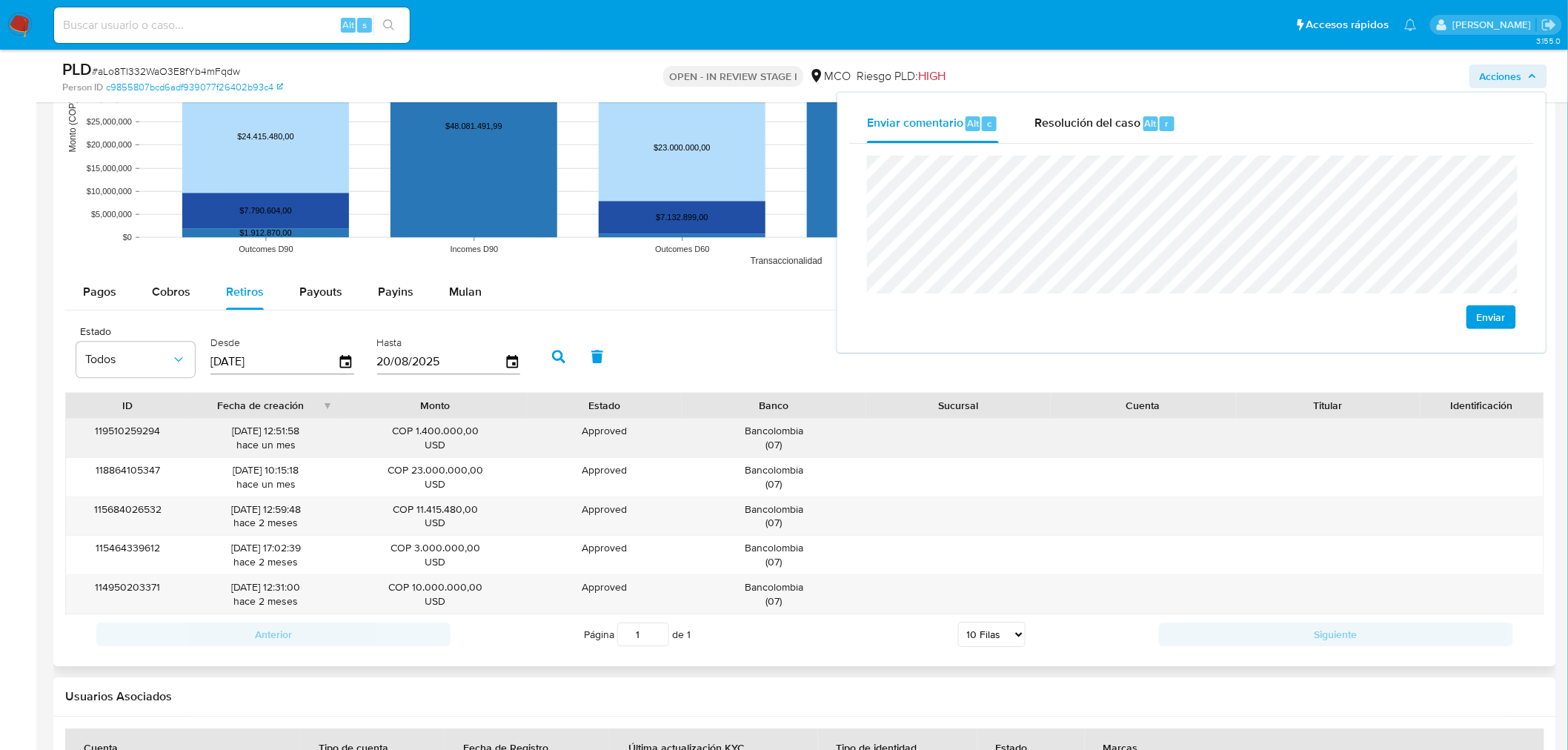
click at [1351, 432] on div "119510259294 22/07/2025 12:51:58 hace un mes COP 1.400.000,00 USD Approved Appr…" at bounding box center [805, 515] width 1478 height 196
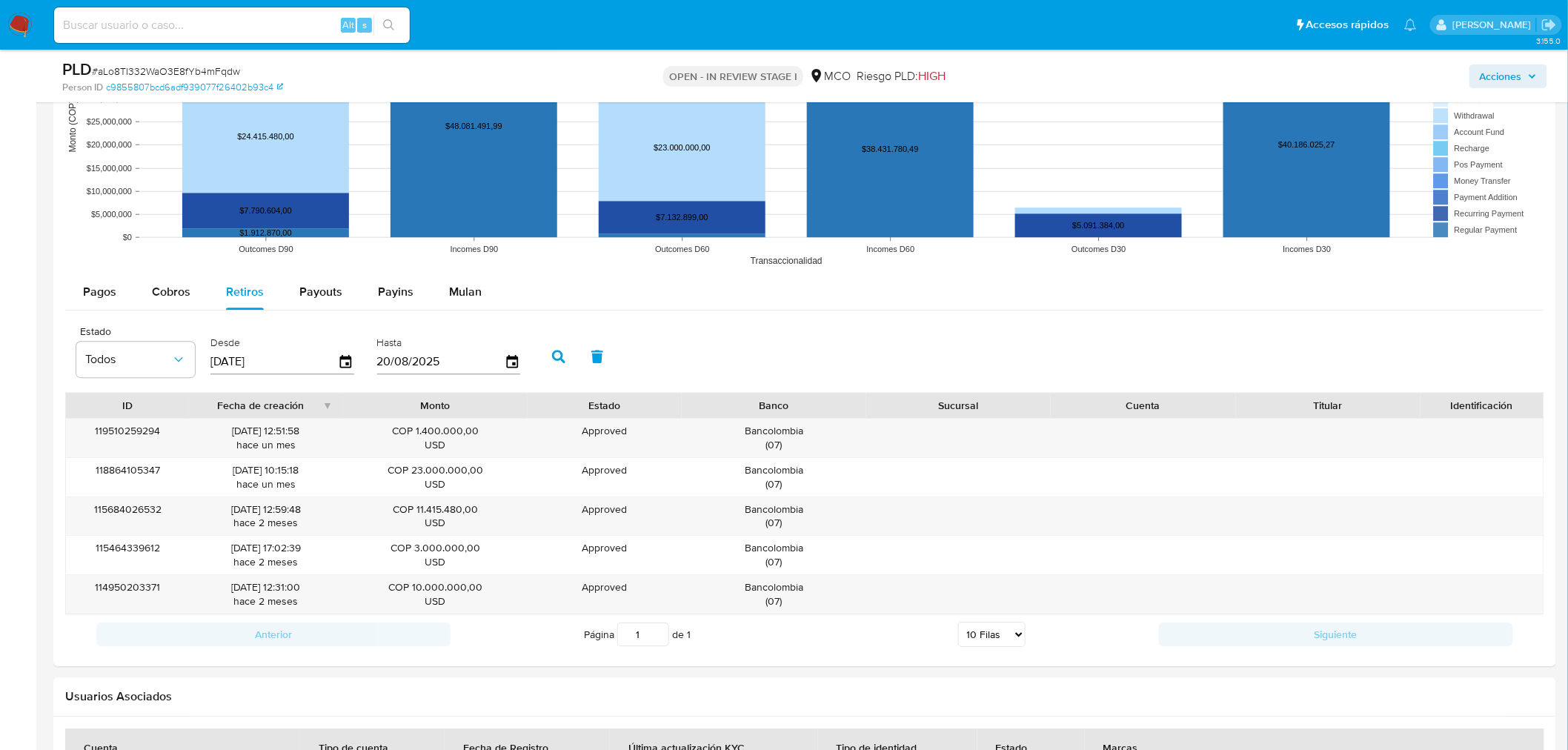
drag, startPoint x: 1529, startPoint y: 79, endPoint x: 1500, endPoint y: 89, distance: 30.7
click at [1529, 80] on icon "button" at bounding box center [1532, 76] width 9 height 9
click at [1498, 85] on span "Acciones" at bounding box center [1500, 76] width 42 height 24
click at [1508, 80] on span "Acciones" at bounding box center [1500, 76] width 42 height 24
click at [1499, 87] on div "Acciones" at bounding box center [1301, 76] width 491 height 35
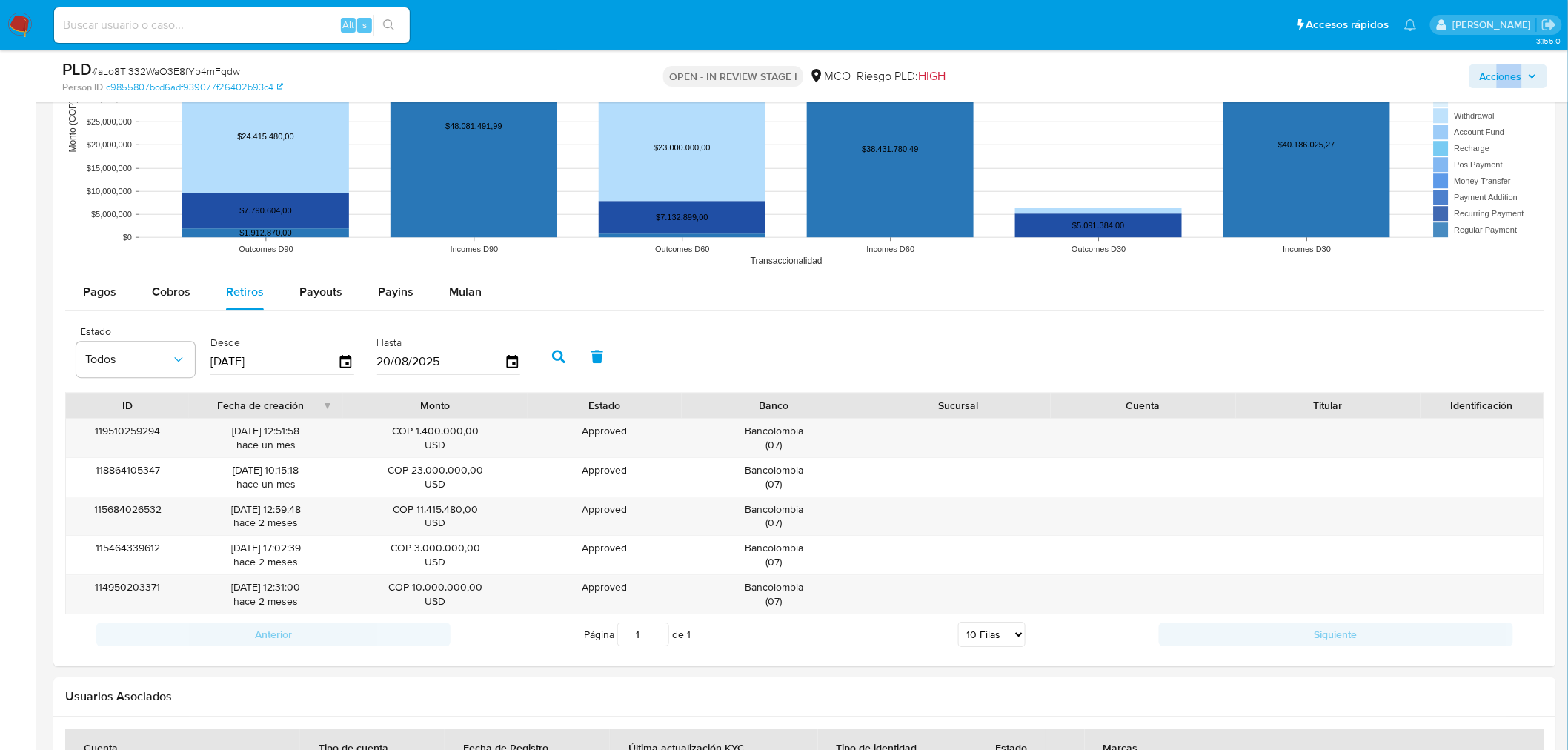
click at [1499, 85] on span "Acciones" at bounding box center [1500, 76] width 42 height 24
drag, startPoint x: 1512, startPoint y: 71, endPoint x: 1479, endPoint y: 82, distance: 34.8
click at [1509, 73] on span "Acciones" at bounding box center [1500, 76] width 42 height 24
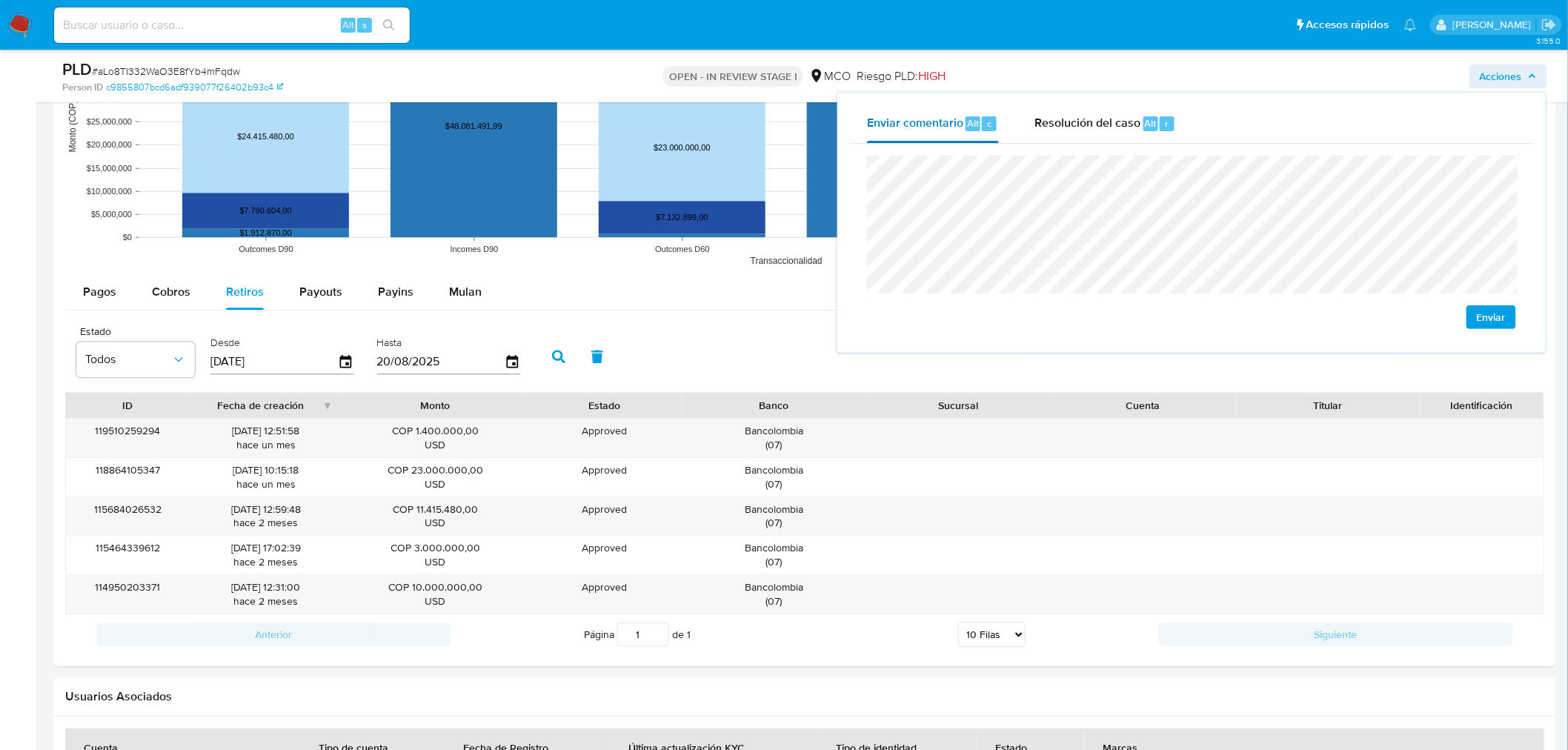
click at [849, 137] on div "Enviar comentario Alt c Resolución del caso Alt r Enviar" at bounding box center [1192, 222] width 685 height 236
drag, startPoint x: 1080, startPoint y: 112, endPoint x: 1080, endPoint y: 119, distance: 7.0
click at [1083, 112] on div "Resolución del caso Alt r" at bounding box center [1105, 123] width 142 height 38
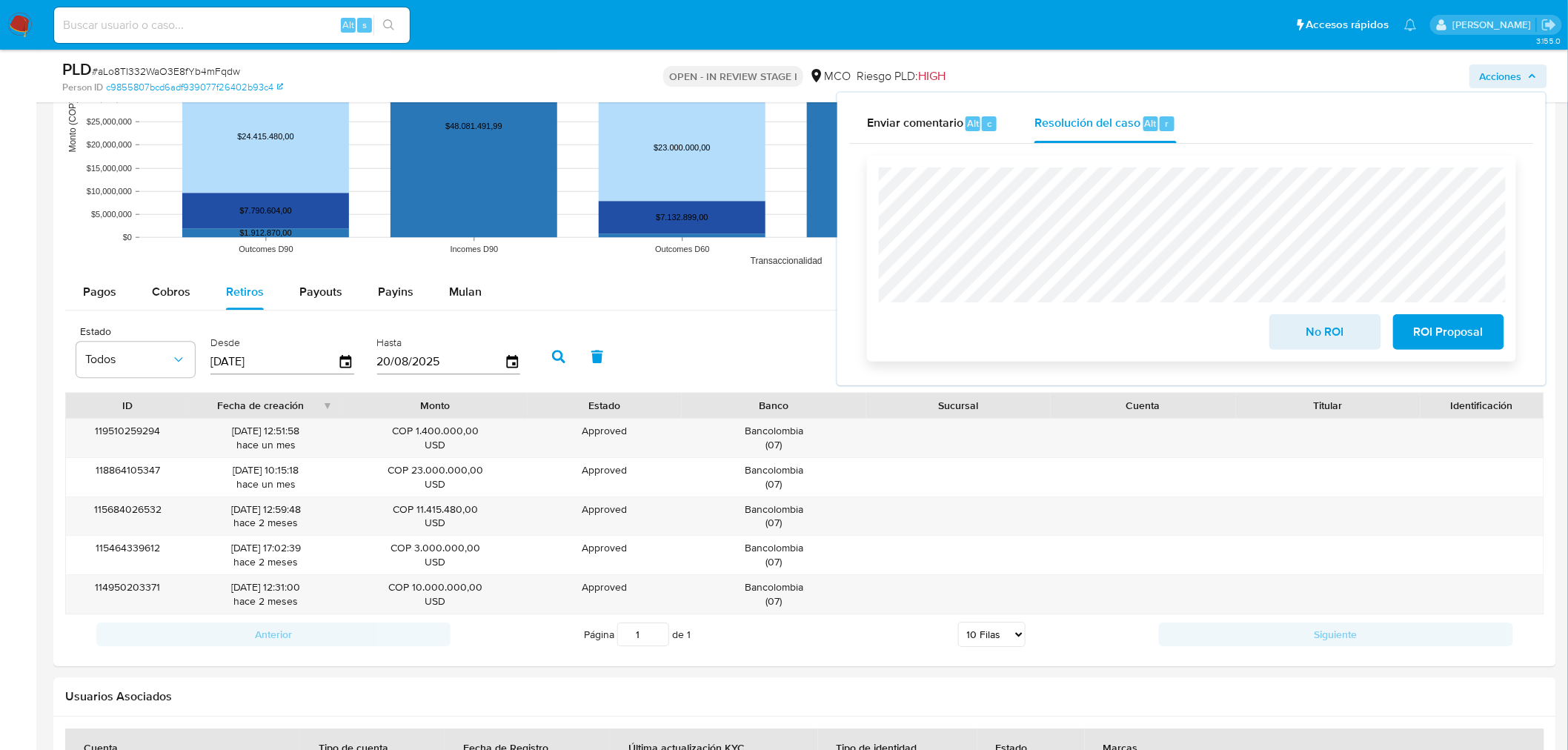
click at [1305, 328] on span "No ROI" at bounding box center [1325, 331] width 73 height 32
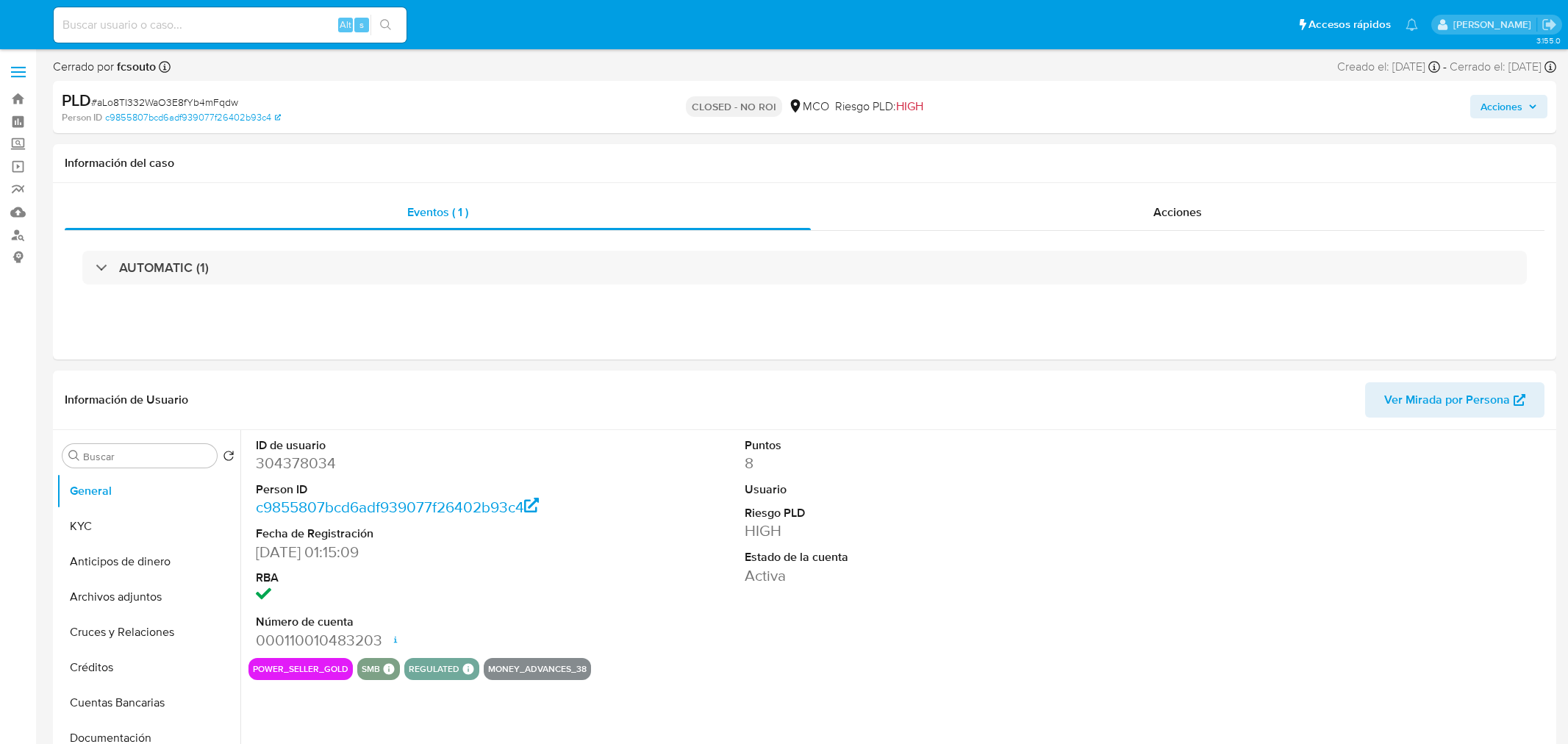
select select "10"
click at [1497, 101] on span "Acciones" at bounding box center [1488, 106] width 42 height 24
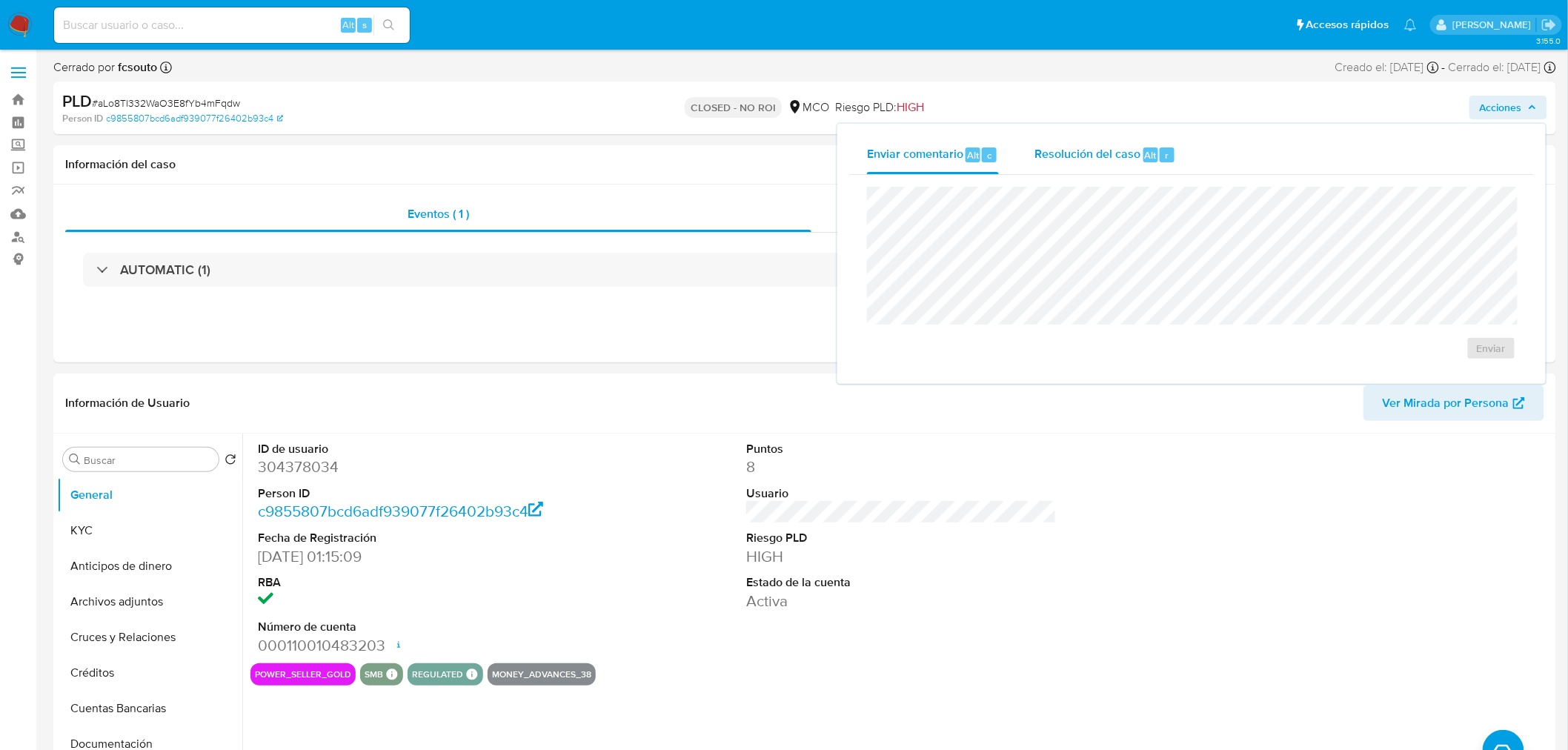
click at [1060, 152] on span "Resolución del caso" at bounding box center [1087, 154] width 106 height 17
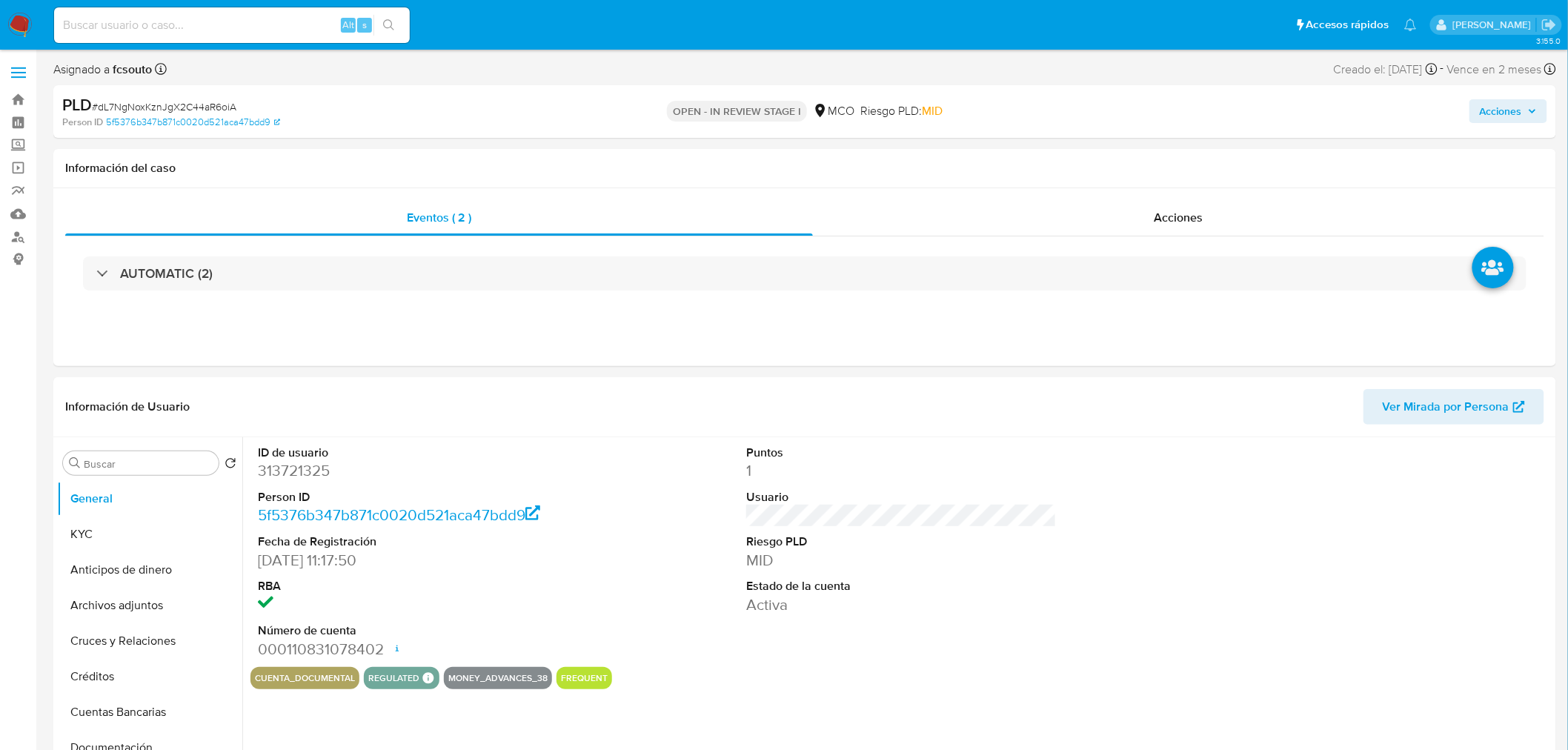
select select "10"
click at [1492, 97] on div "Acciones" at bounding box center [1301, 112] width 491 height 35
click at [1506, 120] on span "Acciones" at bounding box center [1500, 111] width 42 height 24
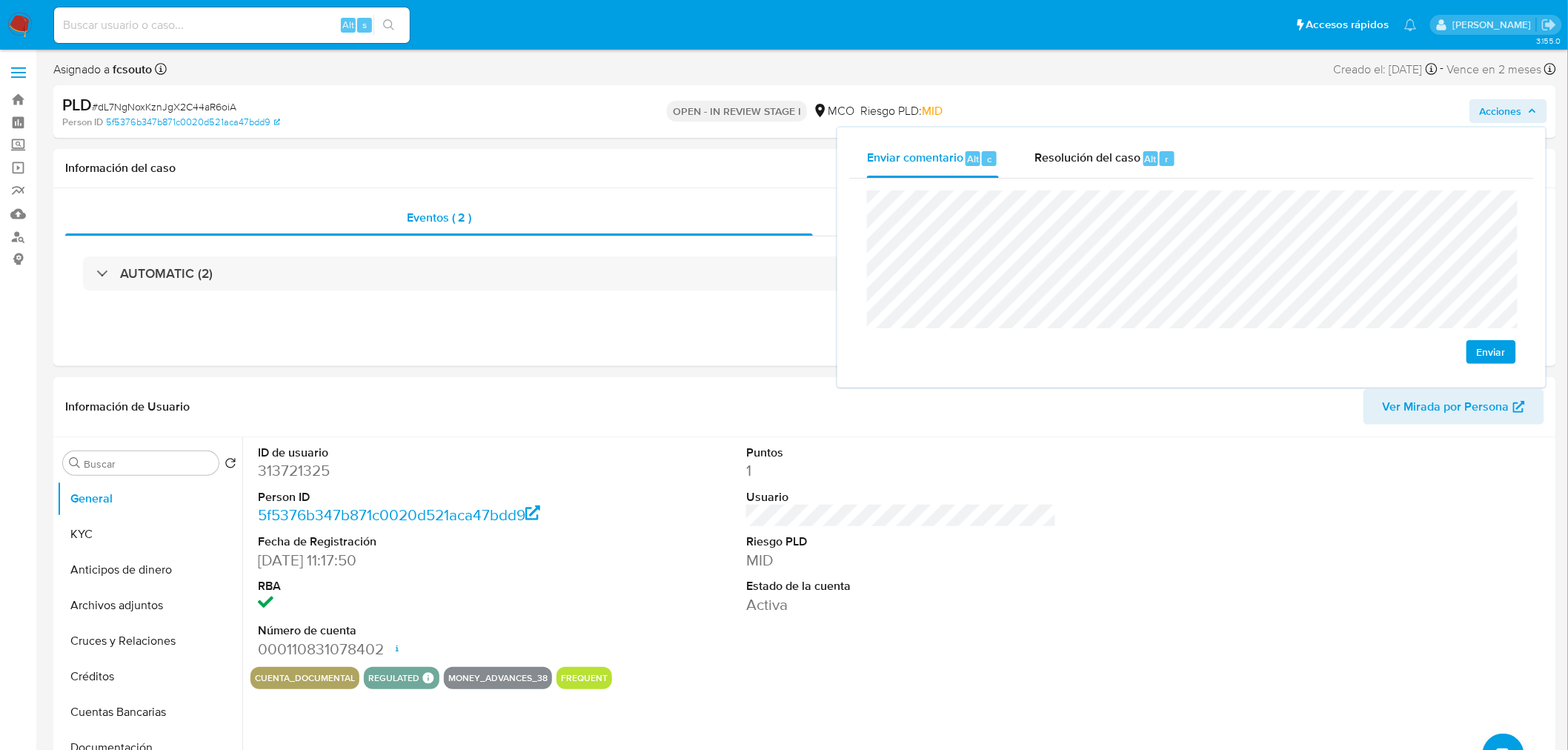
drag, startPoint x: 94, startPoint y: 535, endPoint x: 0, endPoint y: 485, distance: 106.5
click at [92, 535] on button "KYC" at bounding box center [149, 534] width 185 height 36
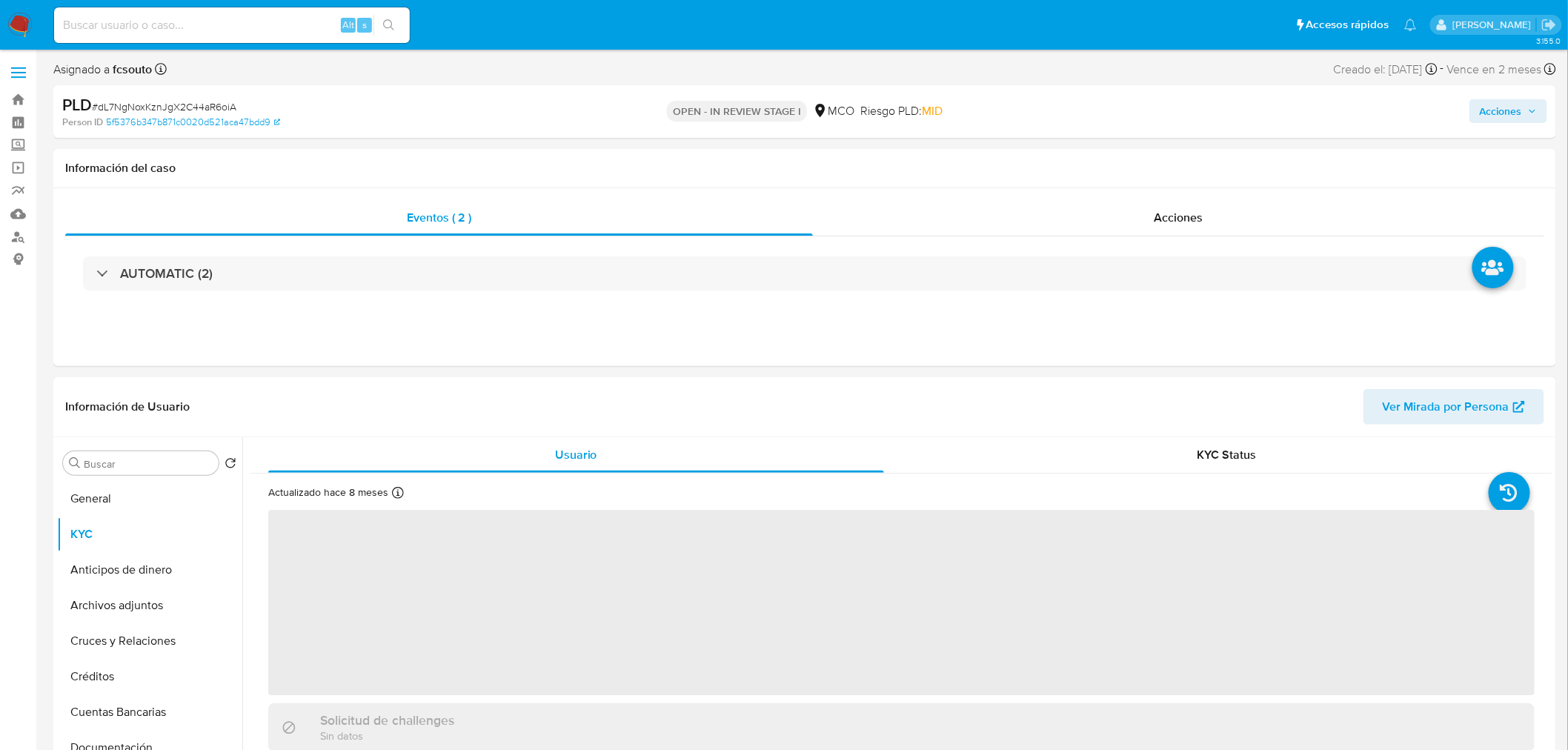
scroll to position [82, 0]
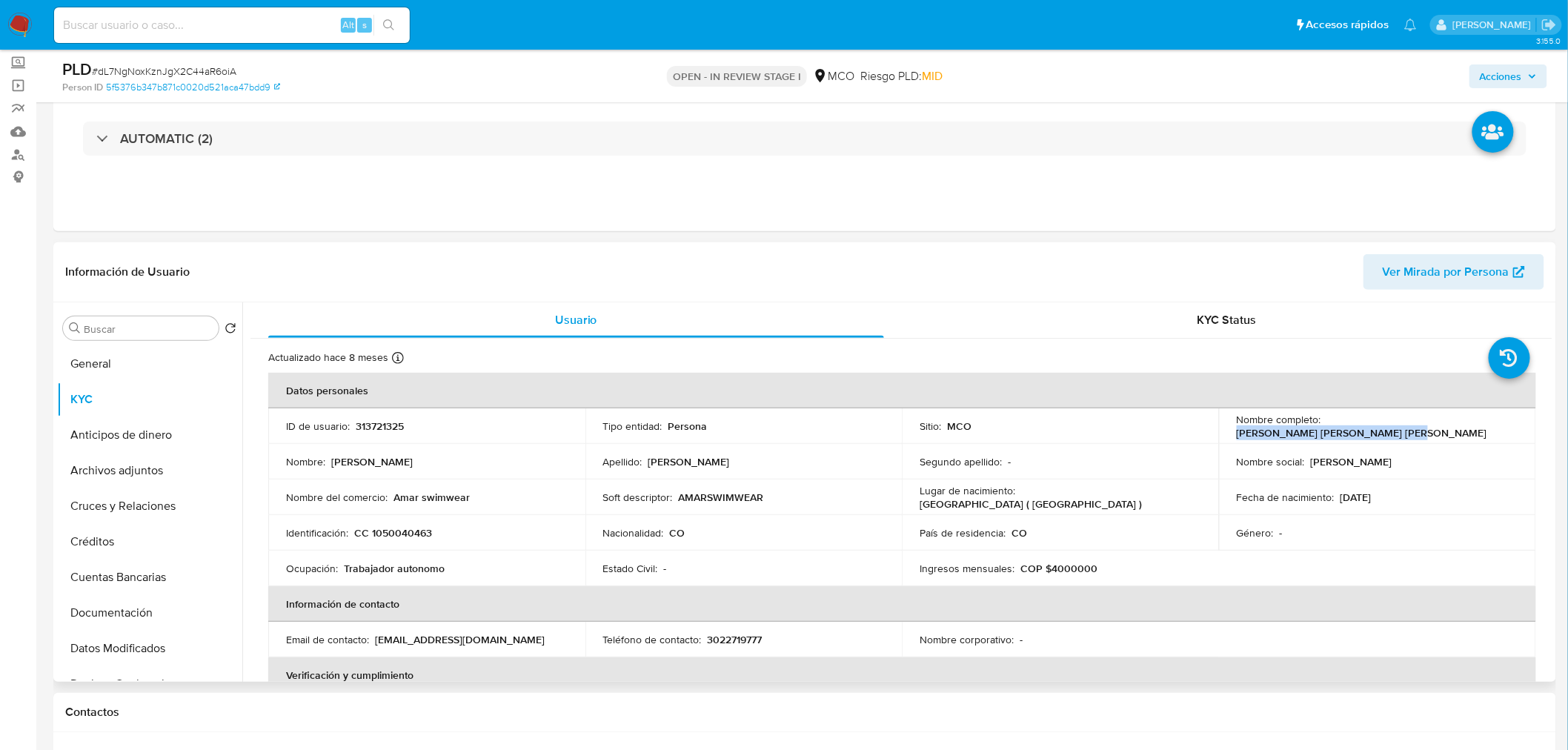
drag, startPoint x: 1324, startPoint y: 423, endPoint x: 1477, endPoint y: 420, distance: 153.0
click at [1477, 420] on div "Nombre completo : [PERSON_NAME] [PERSON_NAME] [PERSON_NAME]" at bounding box center [1377, 426] width 282 height 27
copy p "[PERSON_NAME] [PERSON_NAME] [PERSON_NAME]"
drag, startPoint x: 1517, startPoint y: 82, endPoint x: 1480, endPoint y: 87, distance: 37.3
click at [1521, 82] on span "Acciones" at bounding box center [1500, 76] width 42 height 24
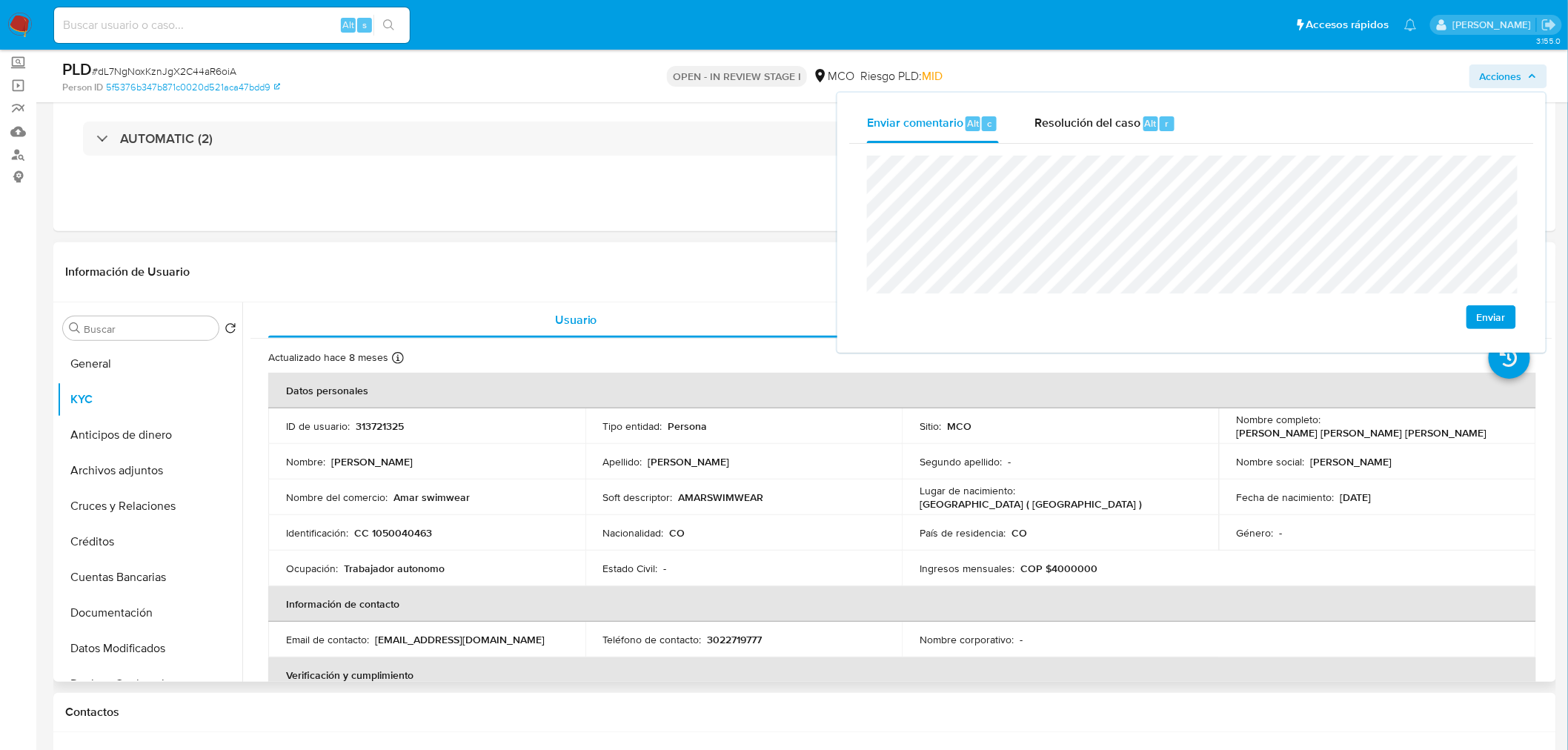
click at [383, 535] on p "CC 1050040463" at bounding box center [393, 533] width 78 height 13
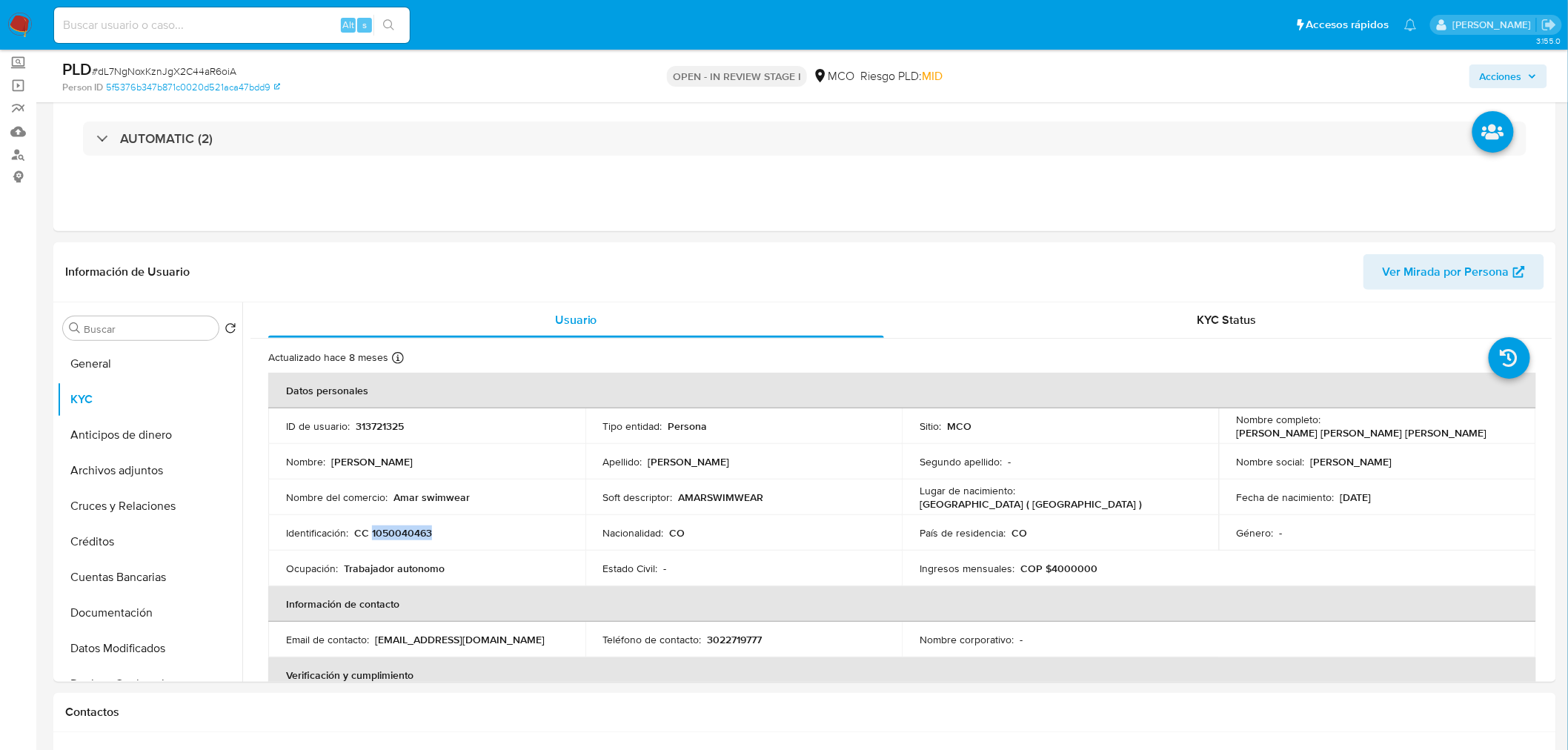
copy p "1050040463"
click at [1513, 72] on span "Acciones" at bounding box center [1500, 76] width 42 height 24
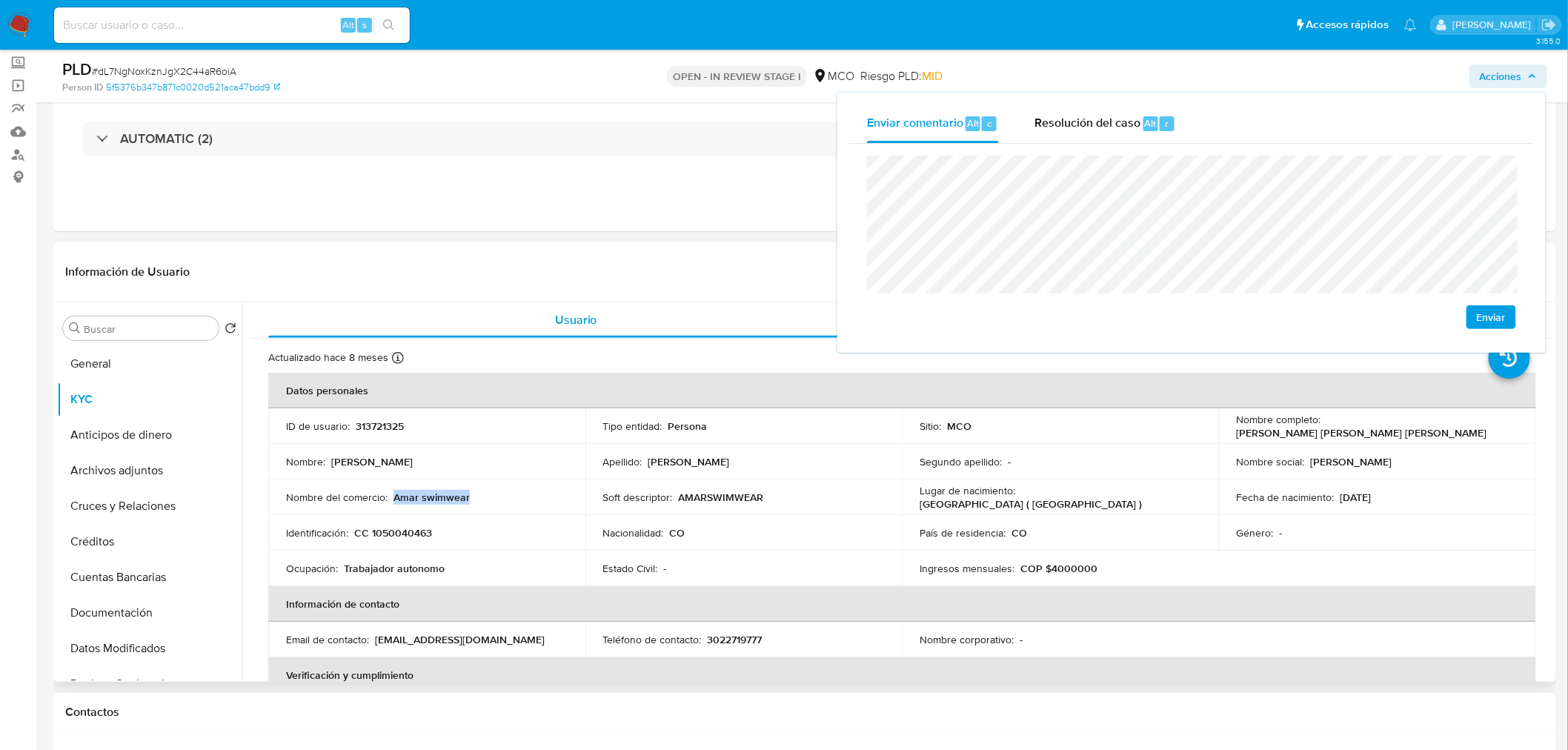
drag, startPoint x: 479, startPoint y: 496, endPoint x: 390, endPoint y: 491, distance: 89.1
click at [390, 491] on div "Nombre del comercio : Amar swimwear" at bounding box center [427, 497] width 282 height 13
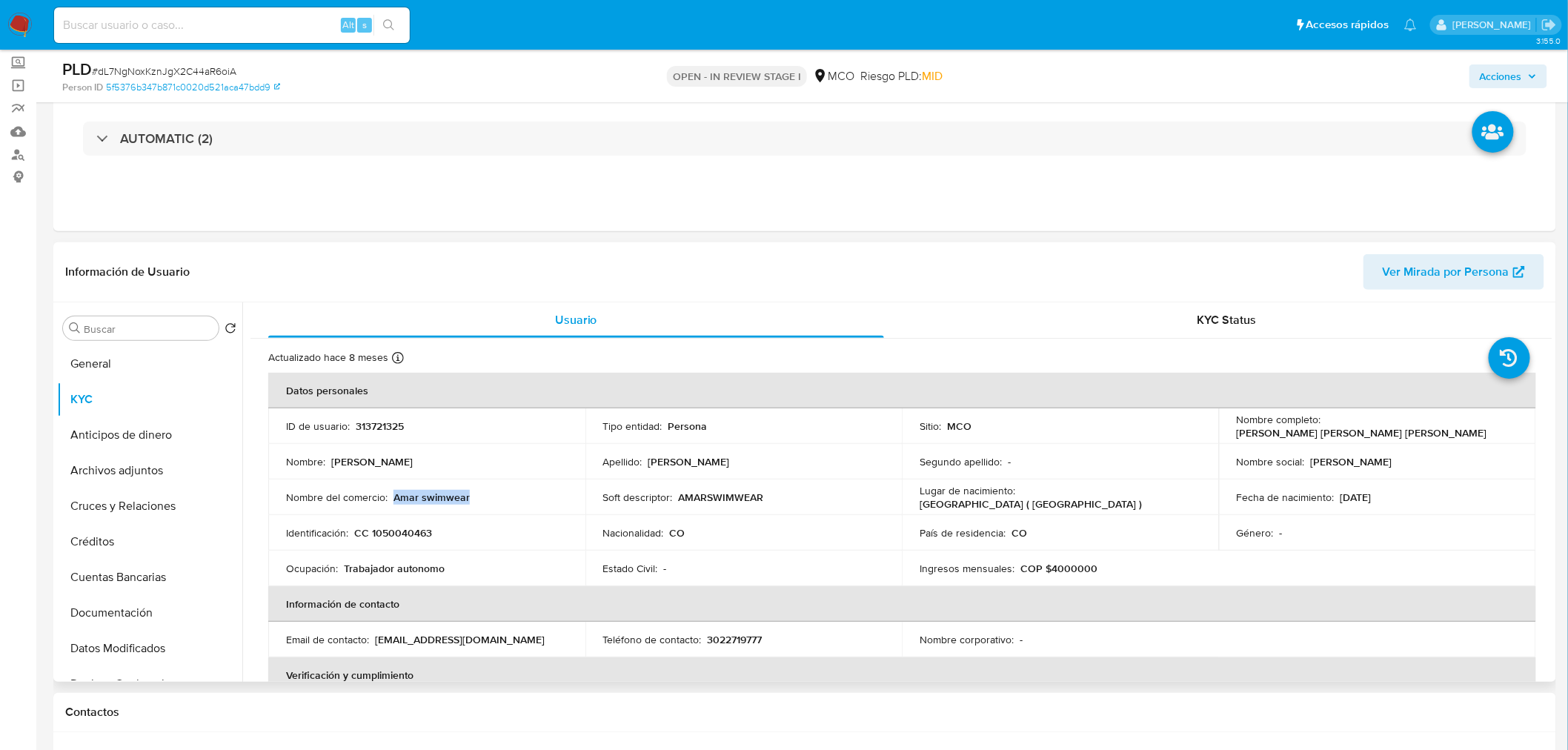
copy p "Amar swimwear"
click at [1542, 80] on button "Acciones" at bounding box center [1508, 76] width 78 height 24
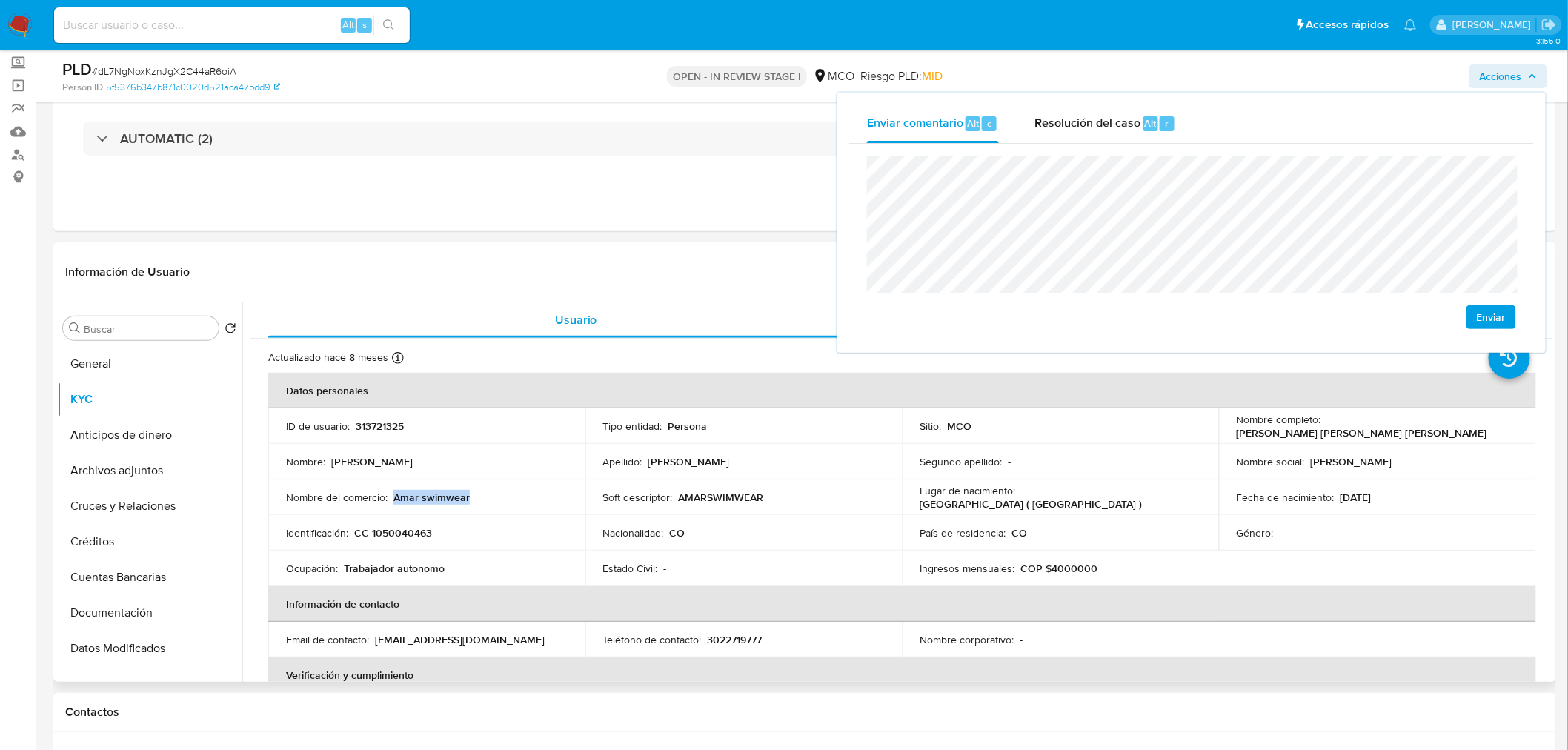
drag, startPoint x: 477, startPoint y: 500, endPoint x: 393, endPoint y: 494, distance: 84.2
click at [393, 494] on div "Nombre del comercio : Amar swimwear" at bounding box center [427, 497] width 282 height 13
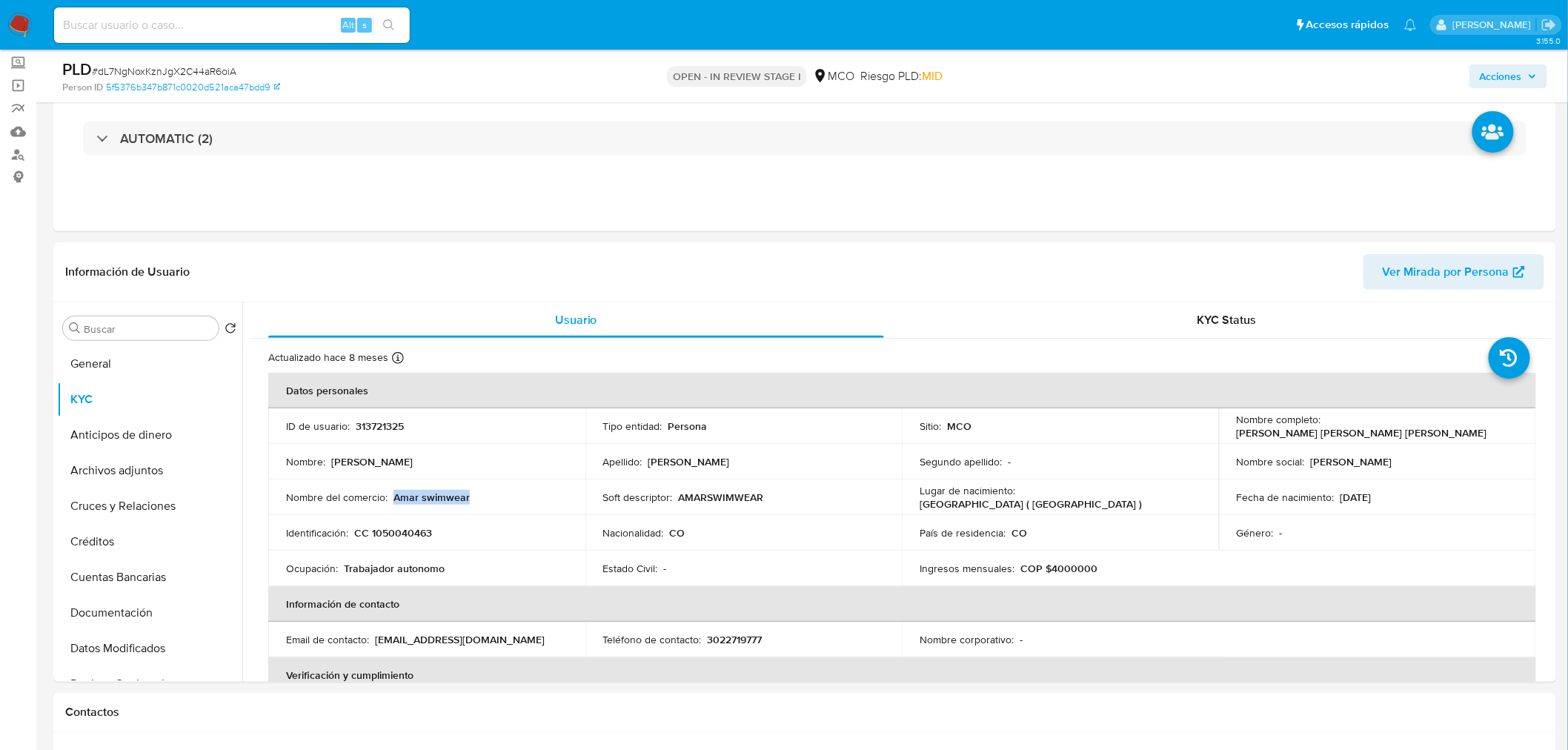
copy p "Amar swimwear"
click at [1512, 76] on span "Acciones" at bounding box center [1500, 76] width 42 height 24
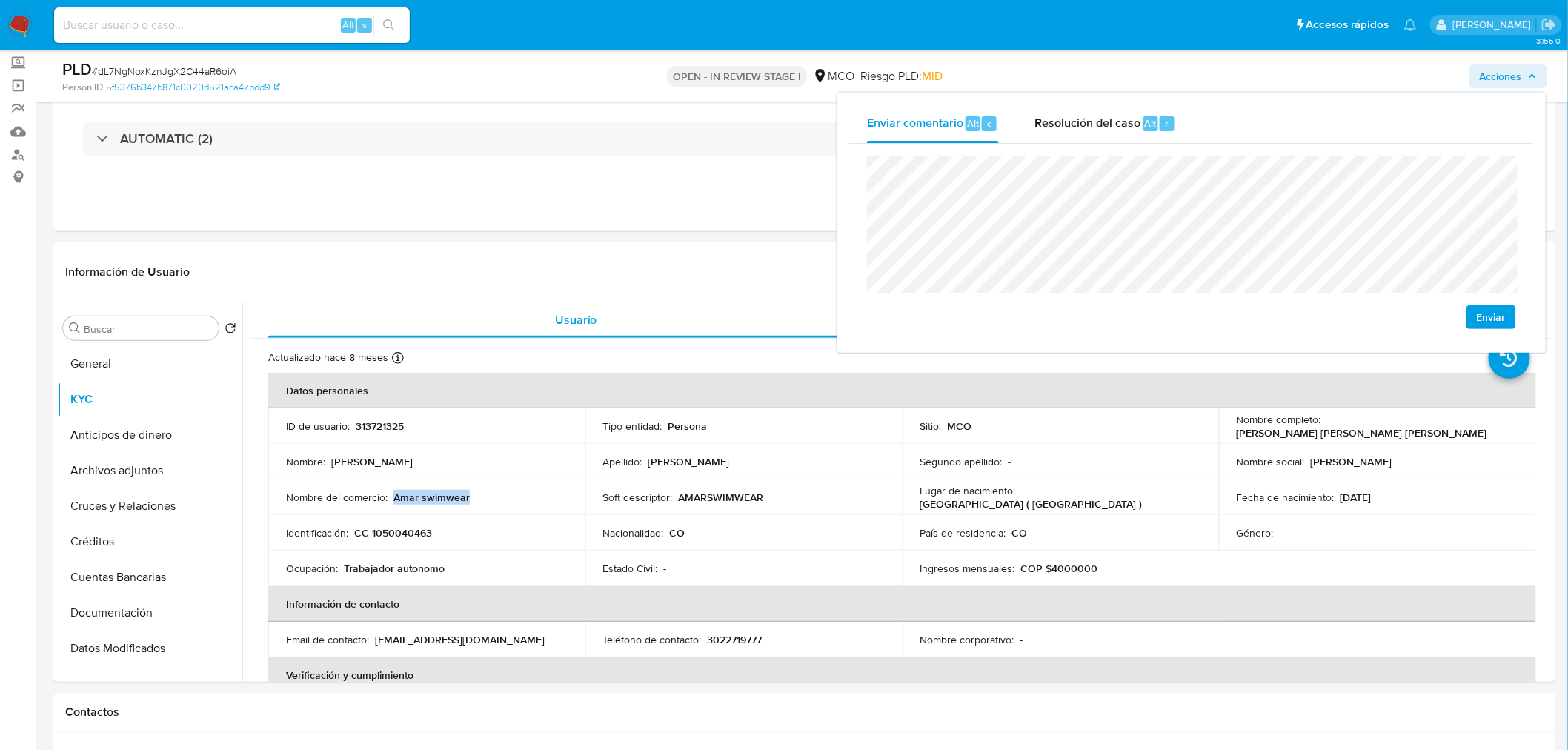
click at [1512, 76] on span "Acciones" at bounding box center [1500, 76] width 42 height 24
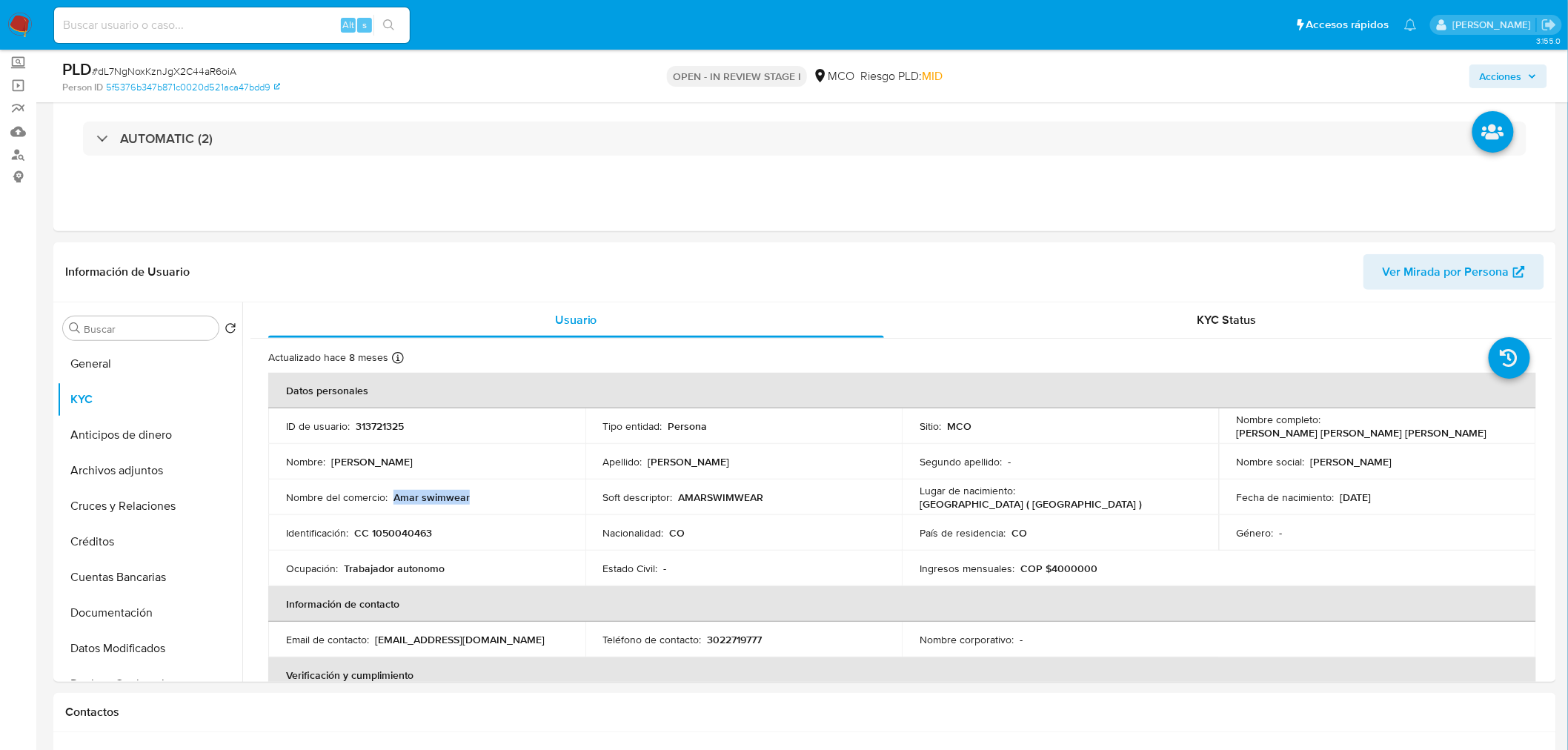
click at [1509, 84] on span "Acciones" at bounding box center [1500, 76] width 42 height 24
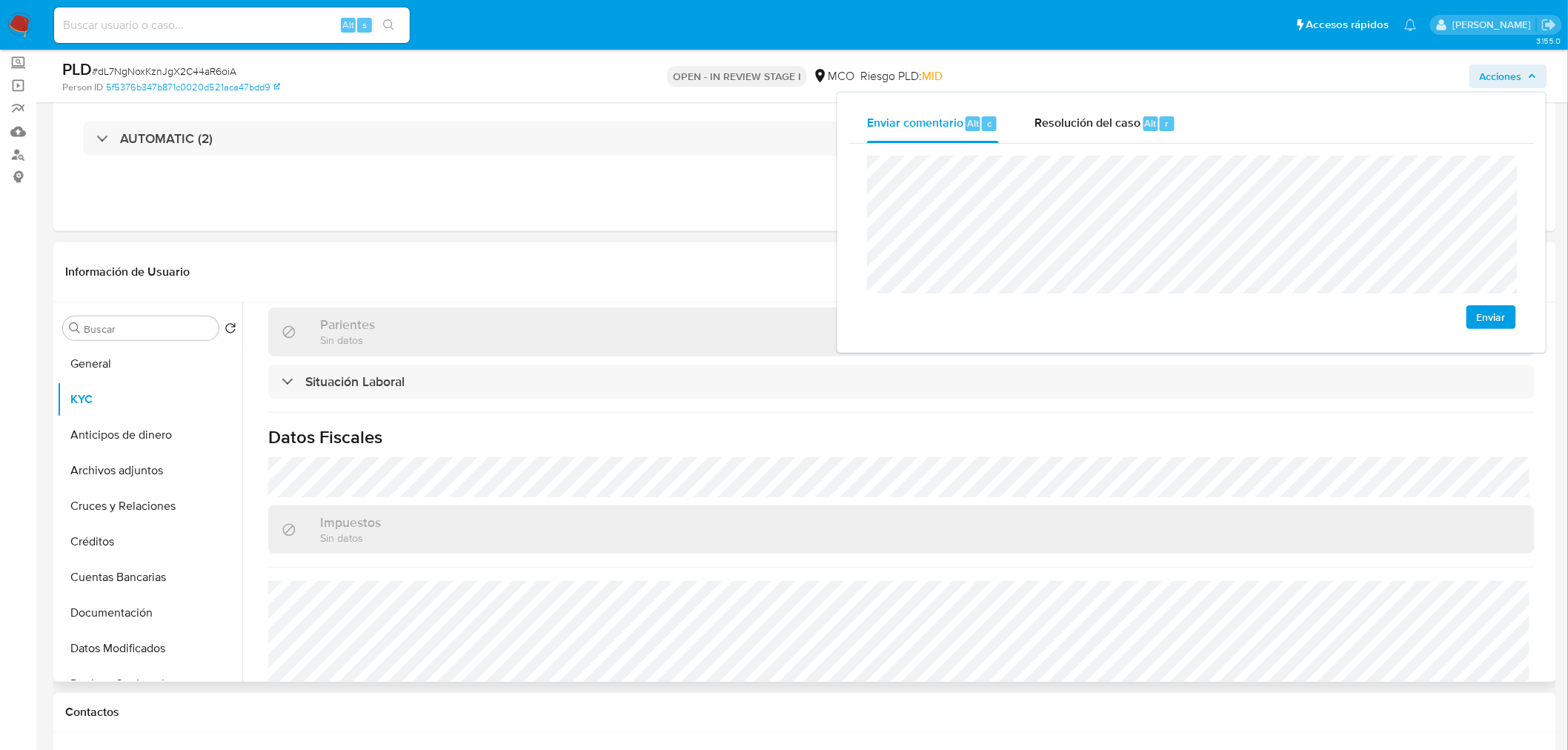
scroll to position [738, 0]
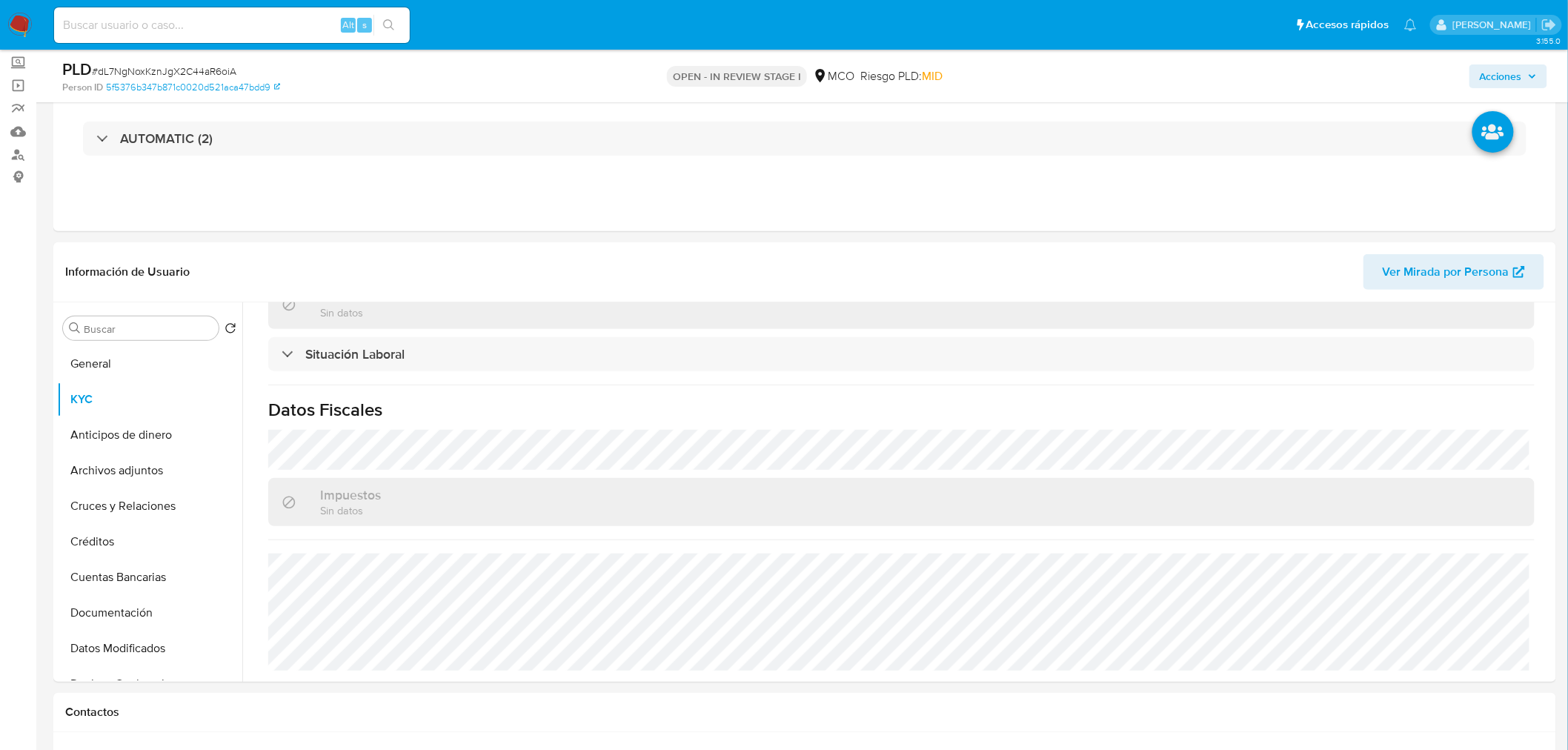
drag, startPoint x: 1520, startPoint y: 71, endPoint x: 1462, endPoint y: 86, distance: 59.9
click at [1521, 73] on span "Acciones" at bounding box center [1500, 76] width 42 height 24
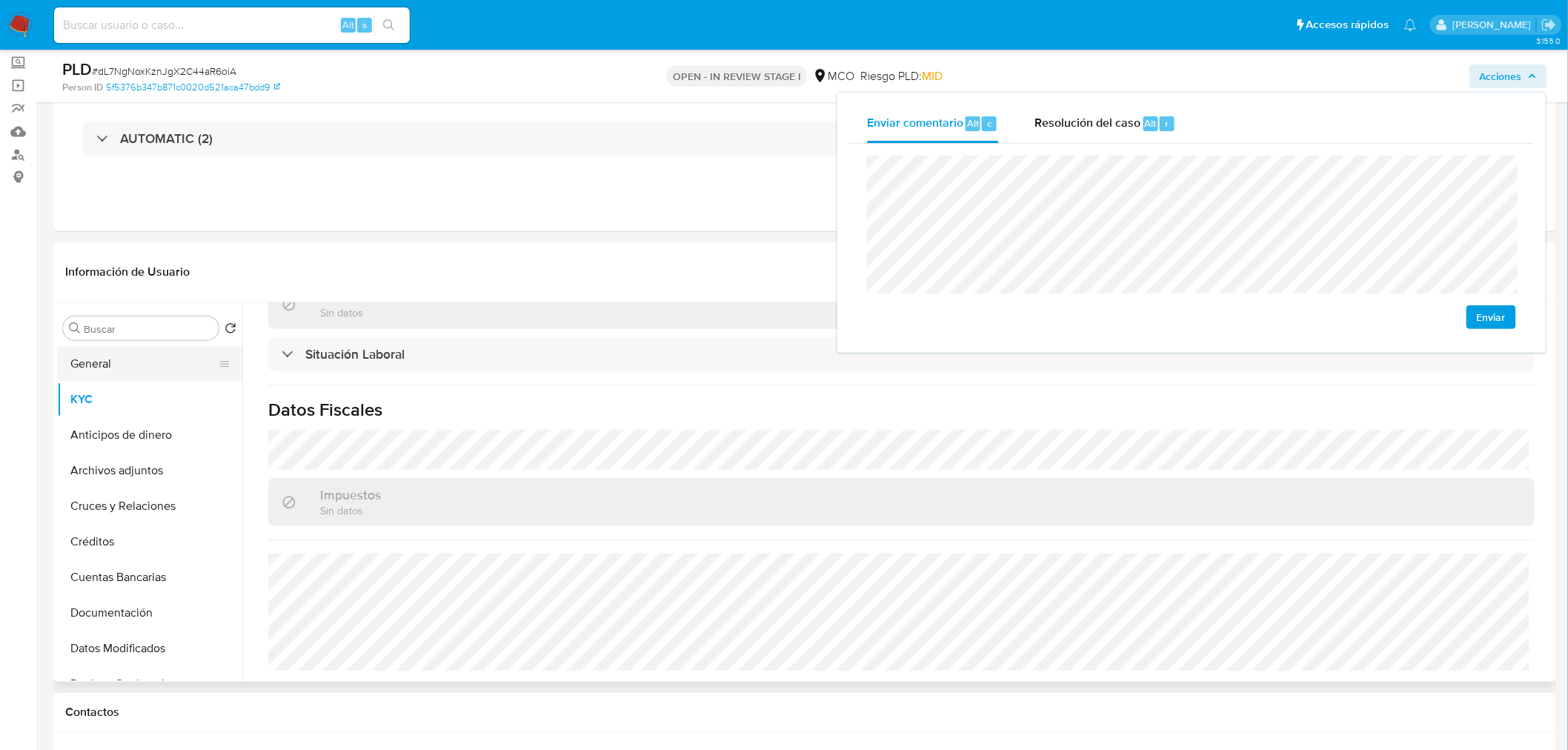
click at [106, 372] on button "General" at bounding box center [143, 363] width 173 height 36
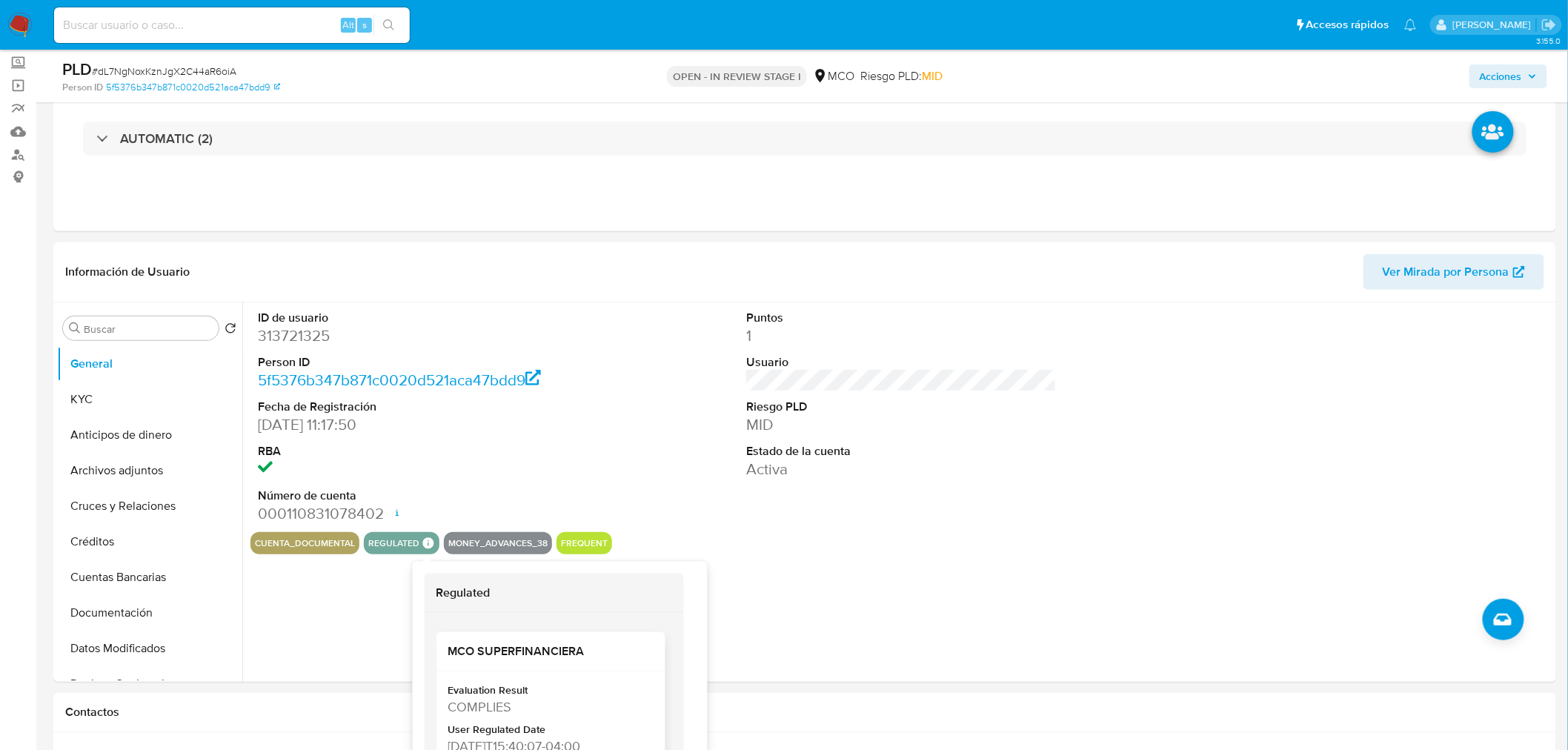
scroll to position [321, 0]
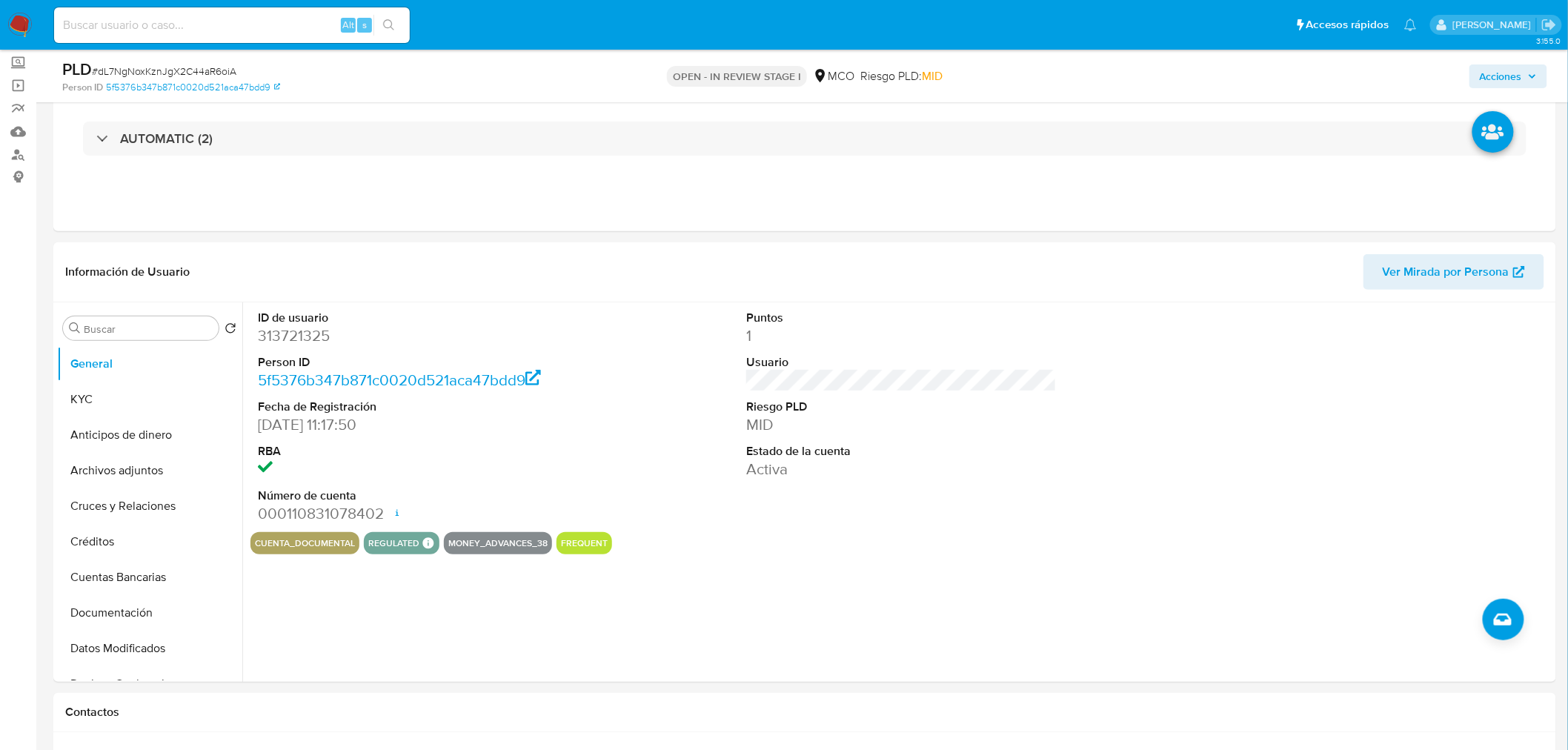
click at [1513, 65] on span "Acciones" at bounding box center [1500, 76] width 42 height 24
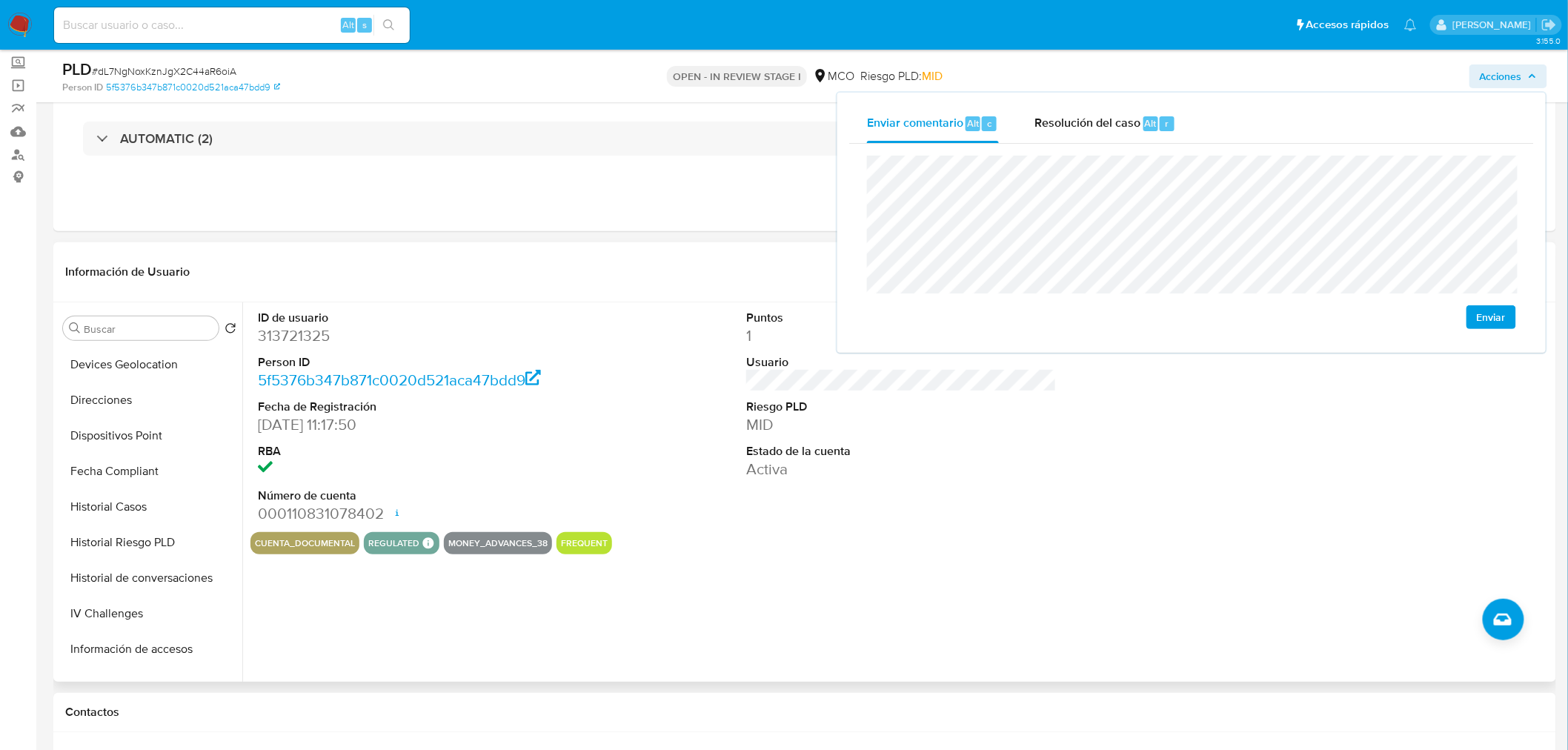
scroll to position [297, 0]
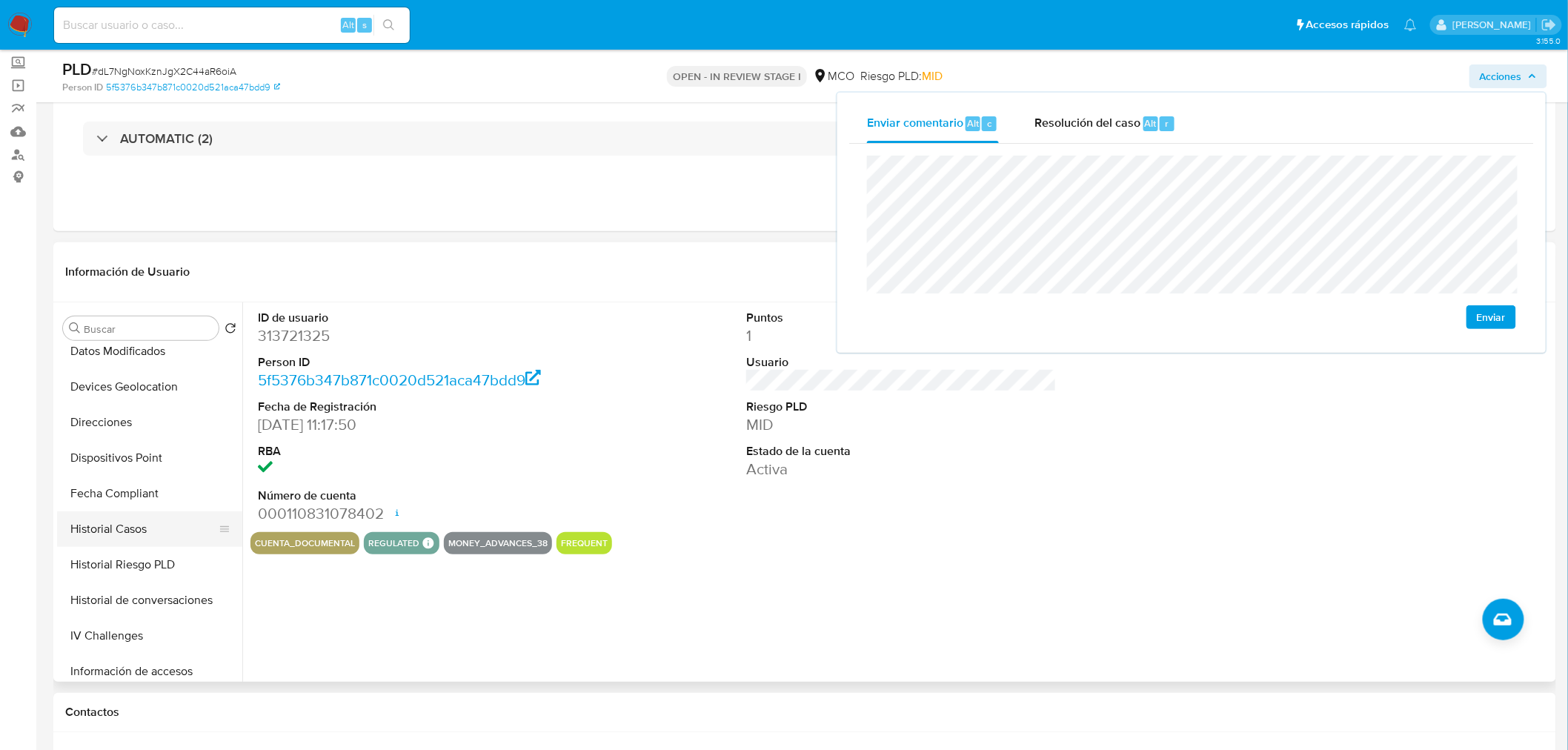
click at [163, 527] on button "Historial Casos" at bounding box center [143, 529] width 173 height 36
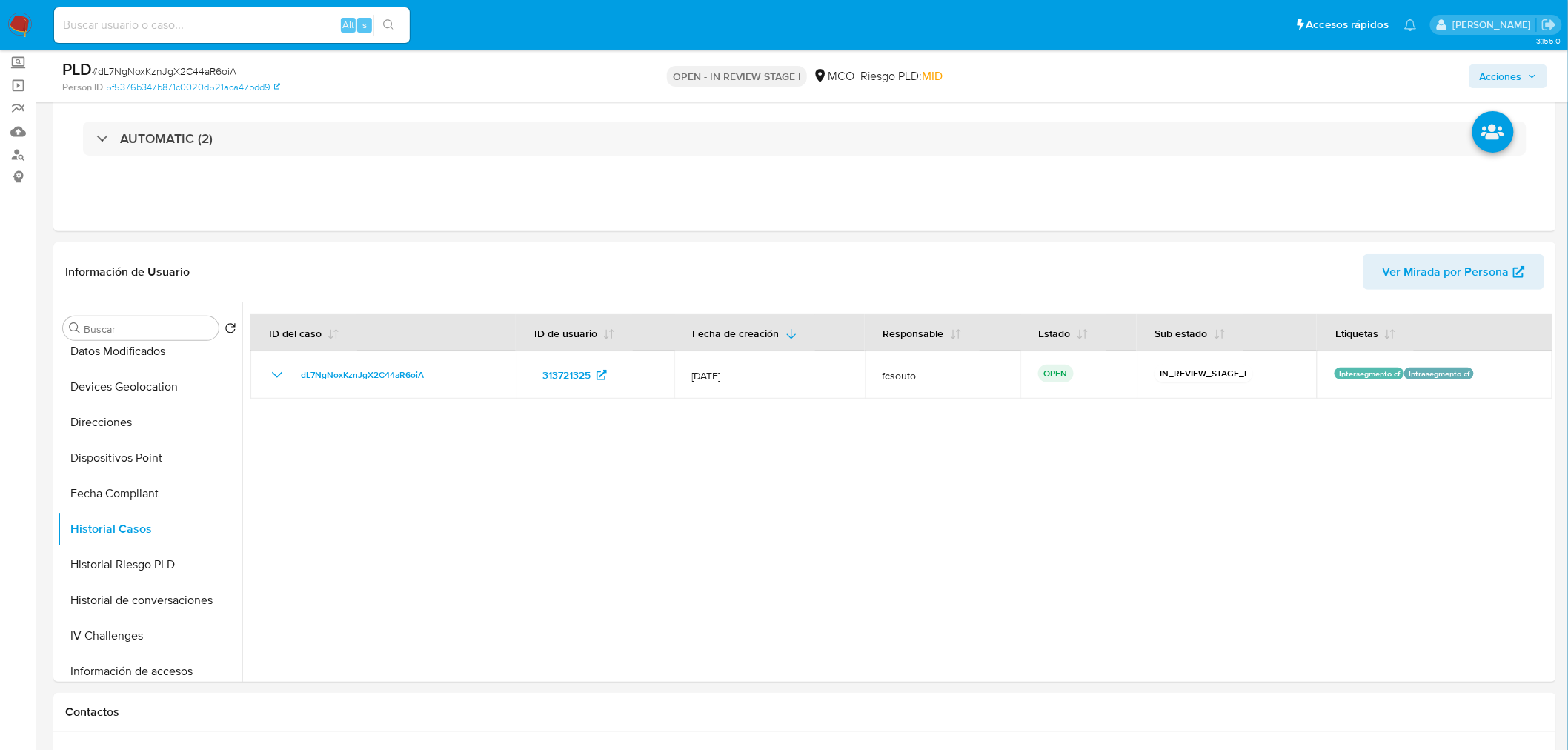
click at [1512, 76] on span "Acciones" at bounding box center [1500, 76] width 42 height 24
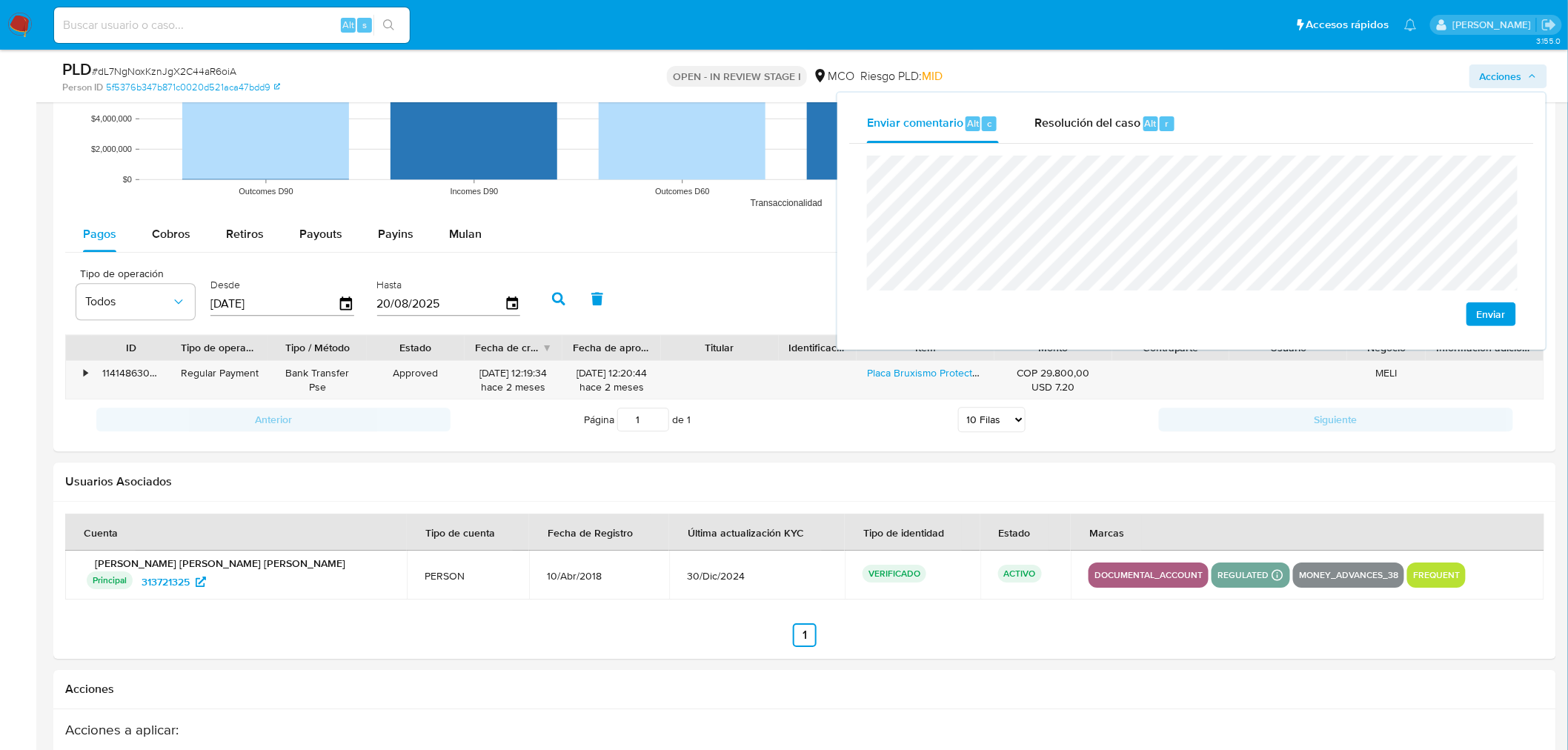
scroll to position [1564, 0]
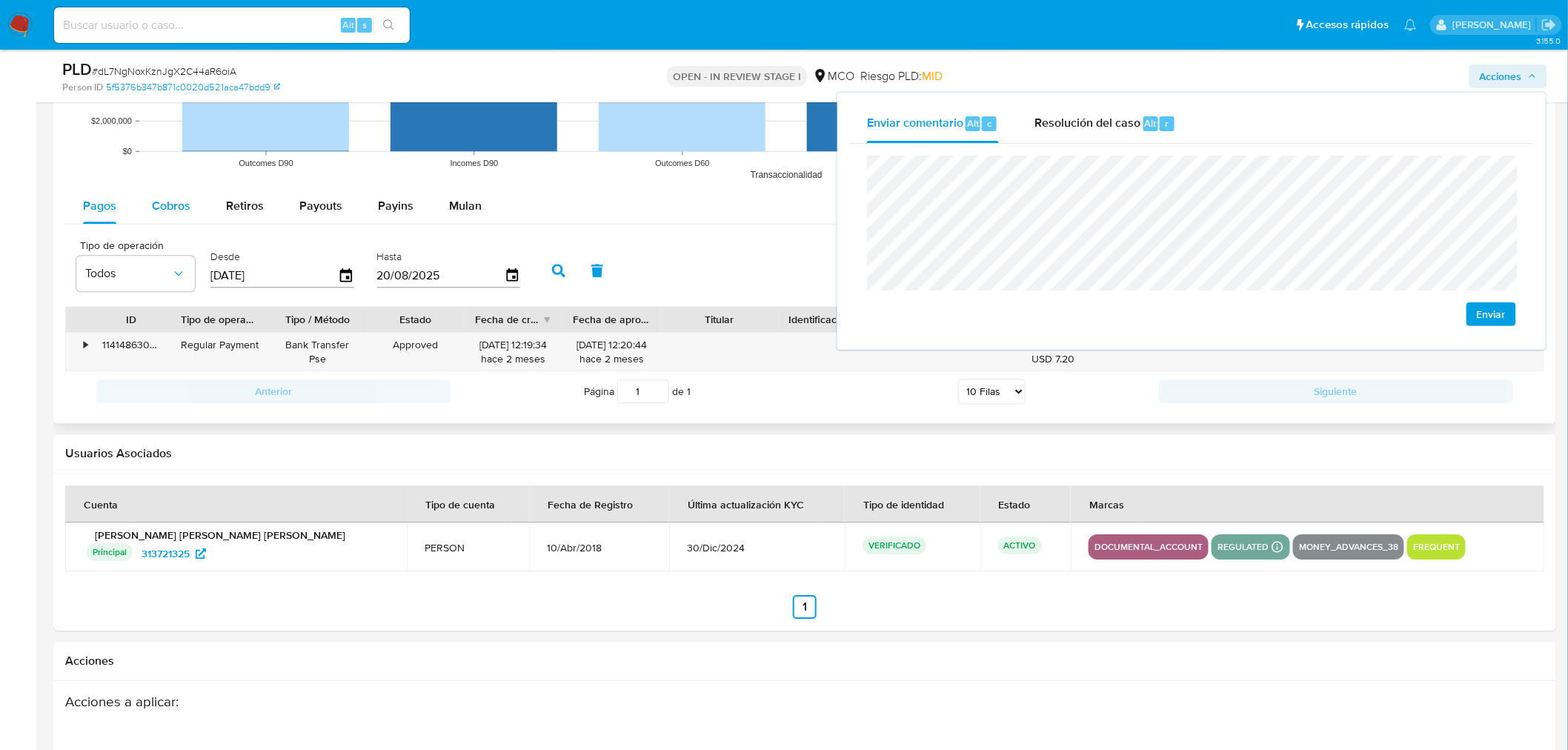
click at [169, 212] on span "Cobros" at bounding box center [171, 206] width 38 height 17
select select "10"
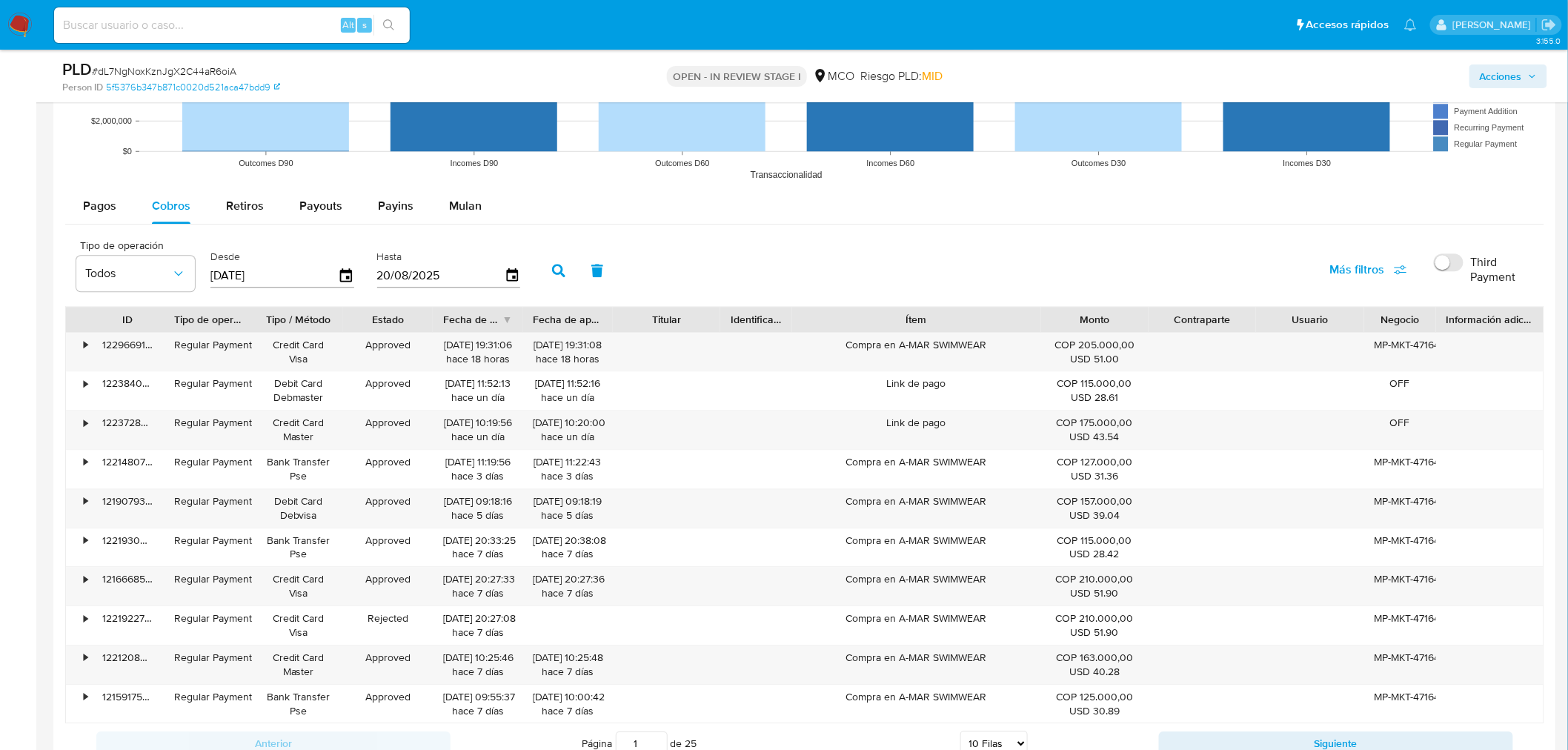
drag, startPoint x: 995, startPoint y: 320, endPoint x: 1106, endPoint y: 321, distance: 111.0
click at [1106, 321] on div "ID Tipo de operación Tipo / Método Estado Fecha de creación Fecha de aprobación…" at bounding box center [805, 319] width 1478 height 25
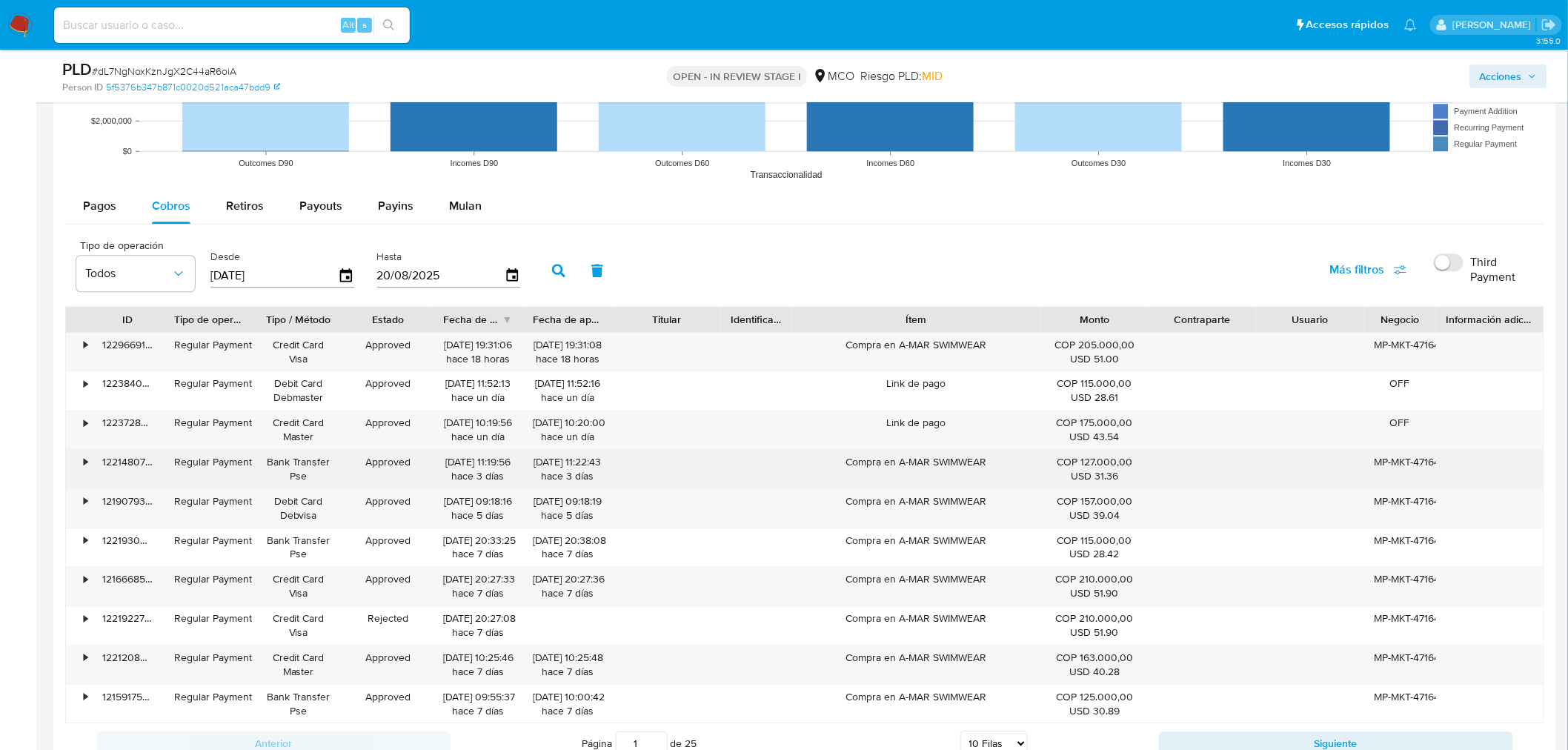
click at [968, 465] on div "Compra en A-MAR SWIMWEAR" at bounding box center [916, 469] width 248 height 38
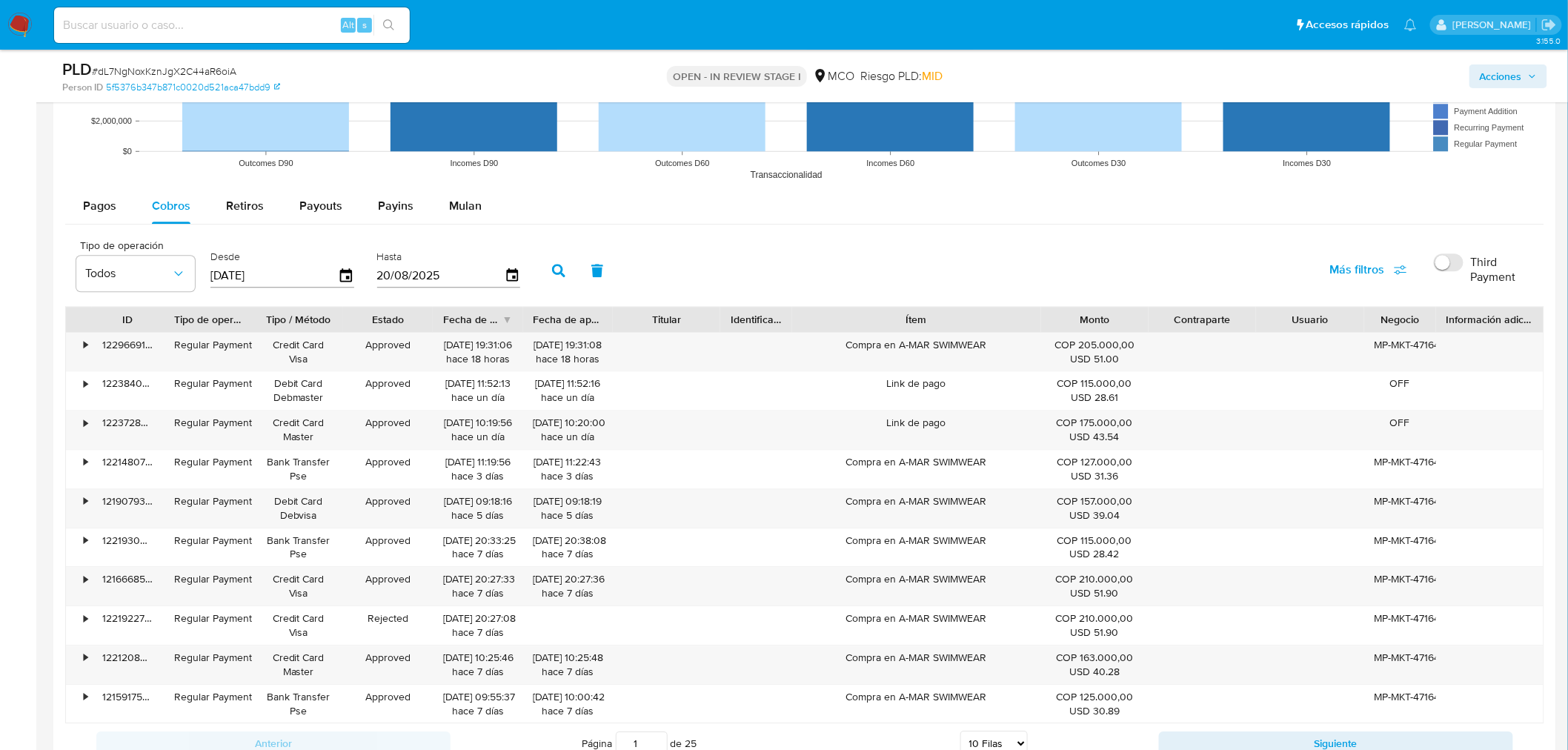
click at [1495, 75] on span "Acciones" at bounding box center [1500, 76] width 42 height 24
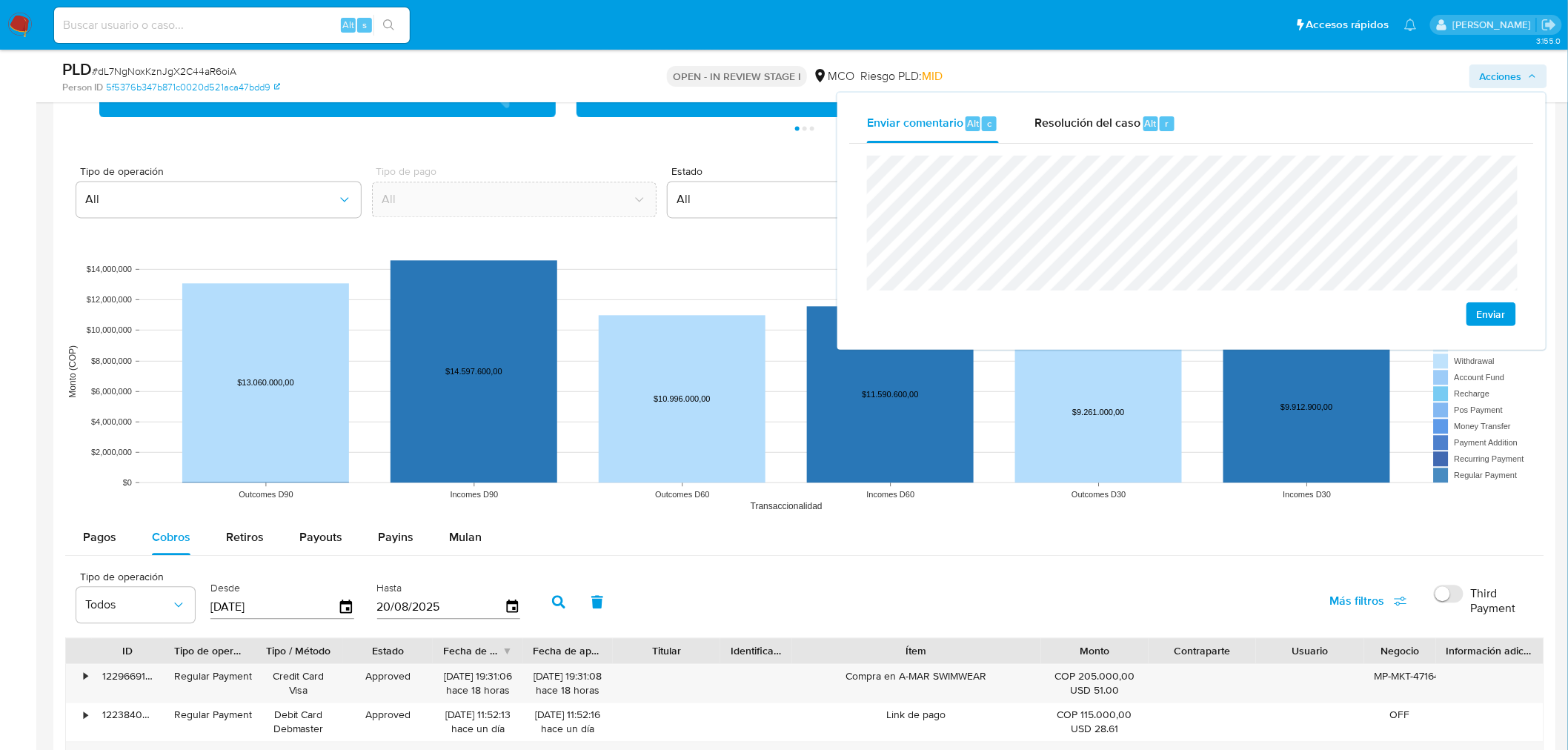
scroll to position [1234, 0]
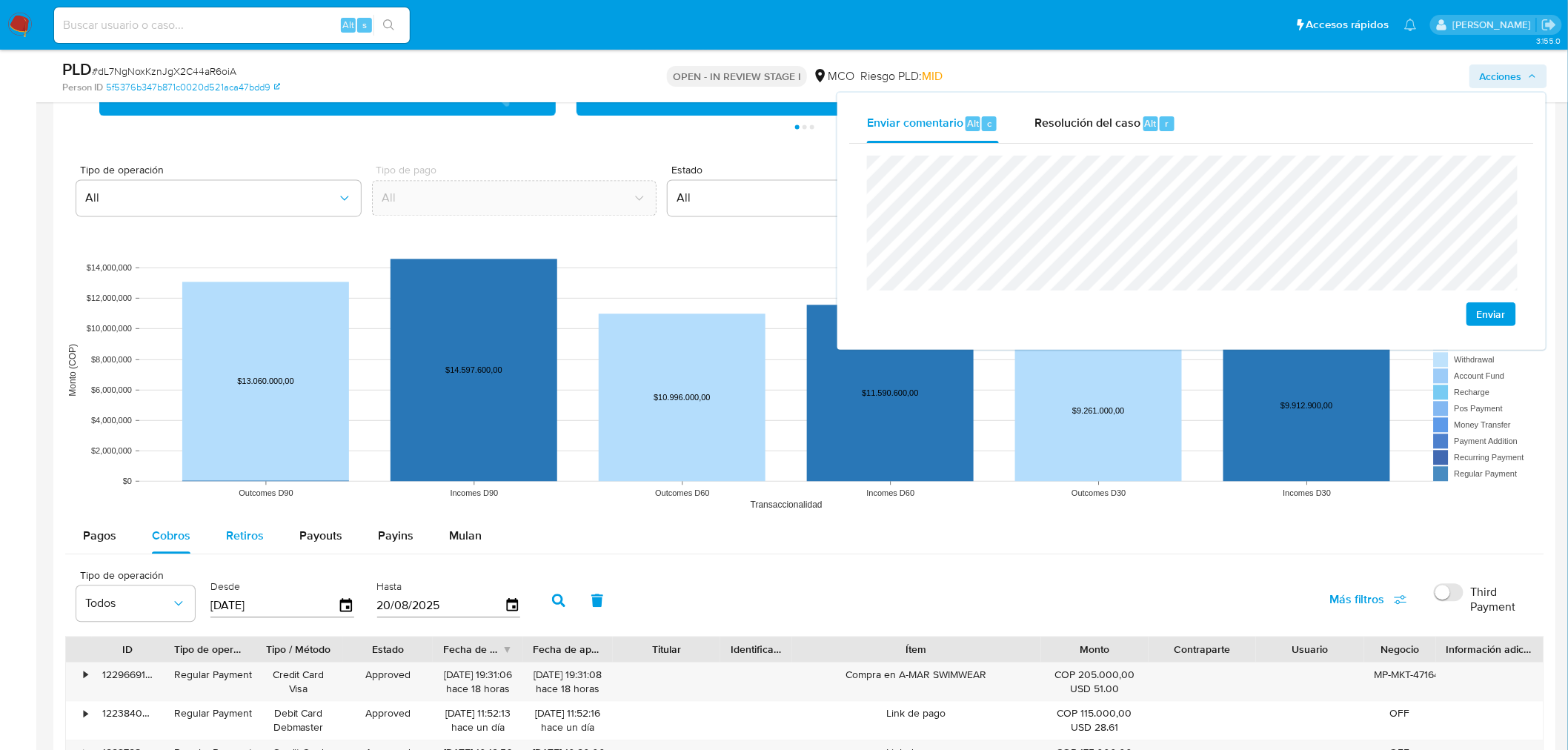
click at [248, 530] on span "Retiros" at bounding box center [245, 535] width 38 height 17
select select "10"
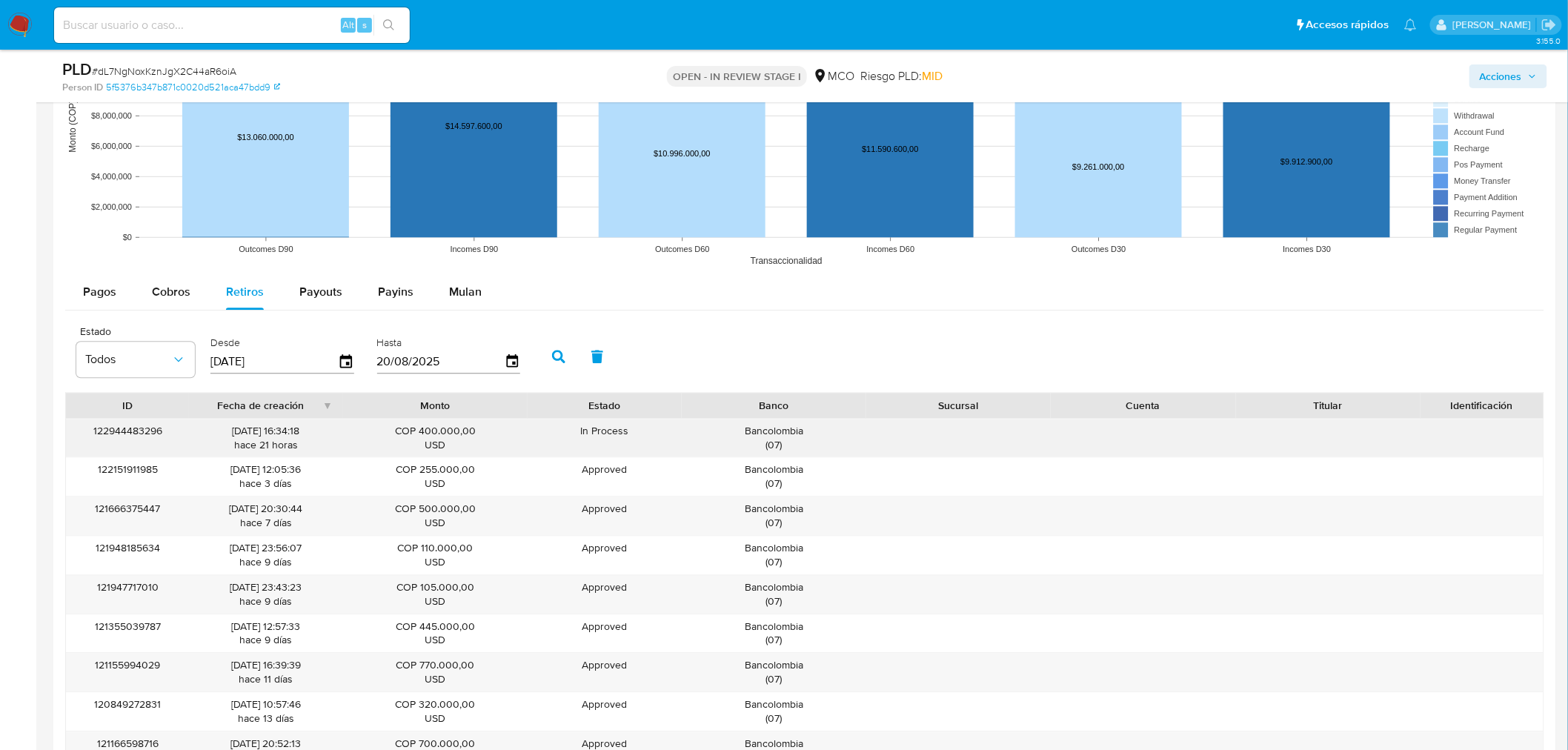
scroll to position [1482, 0]
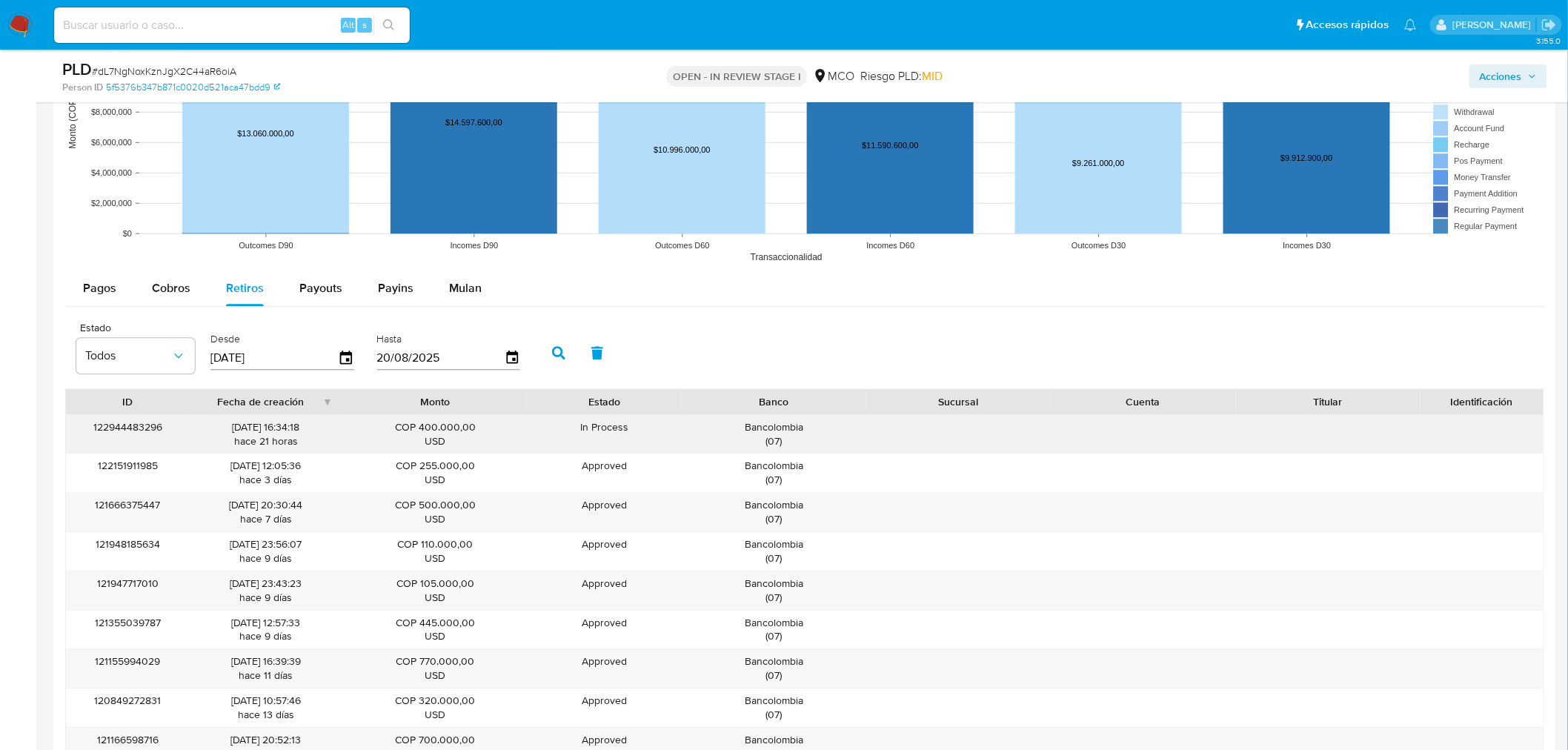
click at [754, 419] on div "Bancolombia ( 07 )" at bounding box center [773, 434] width 185 height 38
click at [764, 435] on div "Bancolombia ( 07 )" at bounding box center [774, 434] width 164 height 28
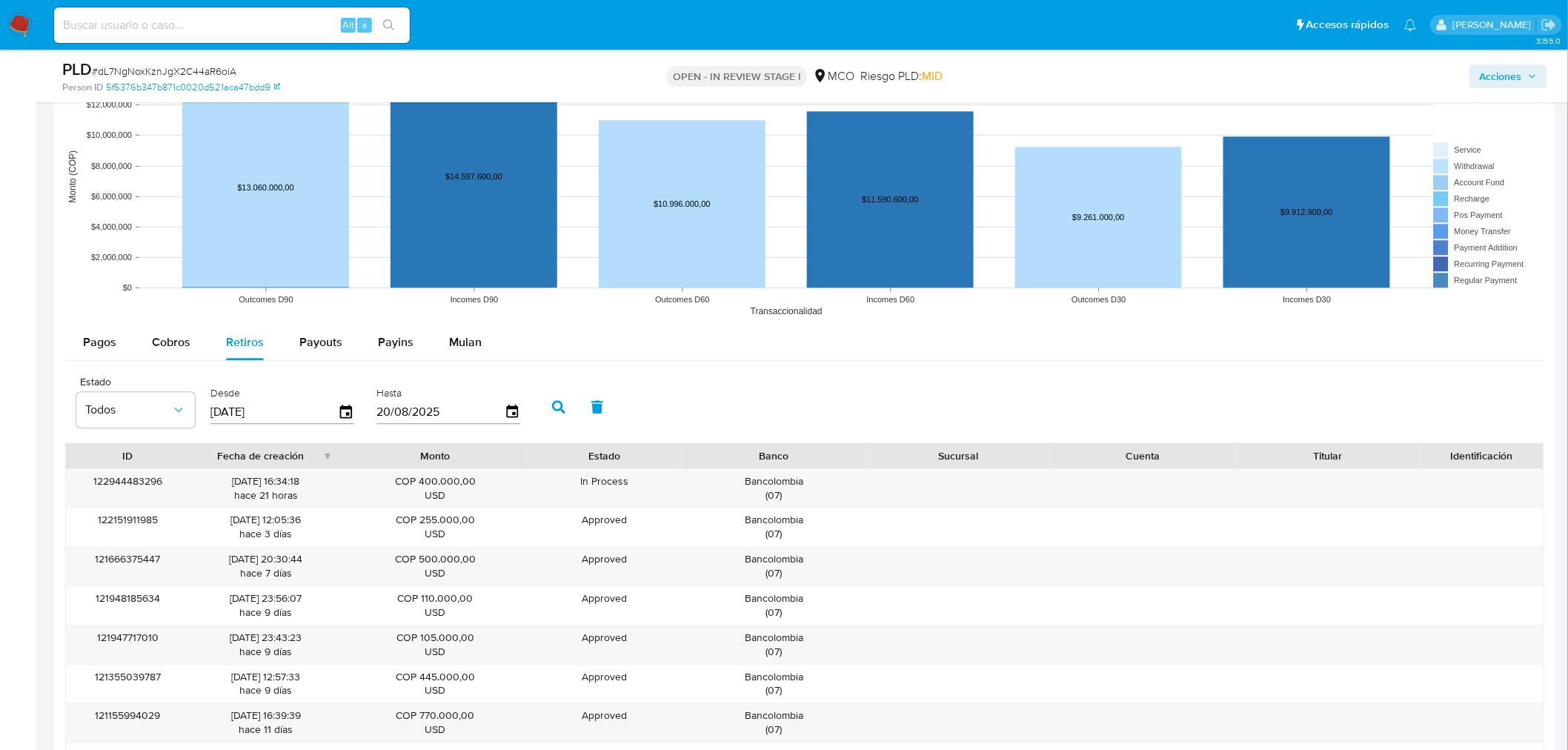
scroll to position [1399, 0]
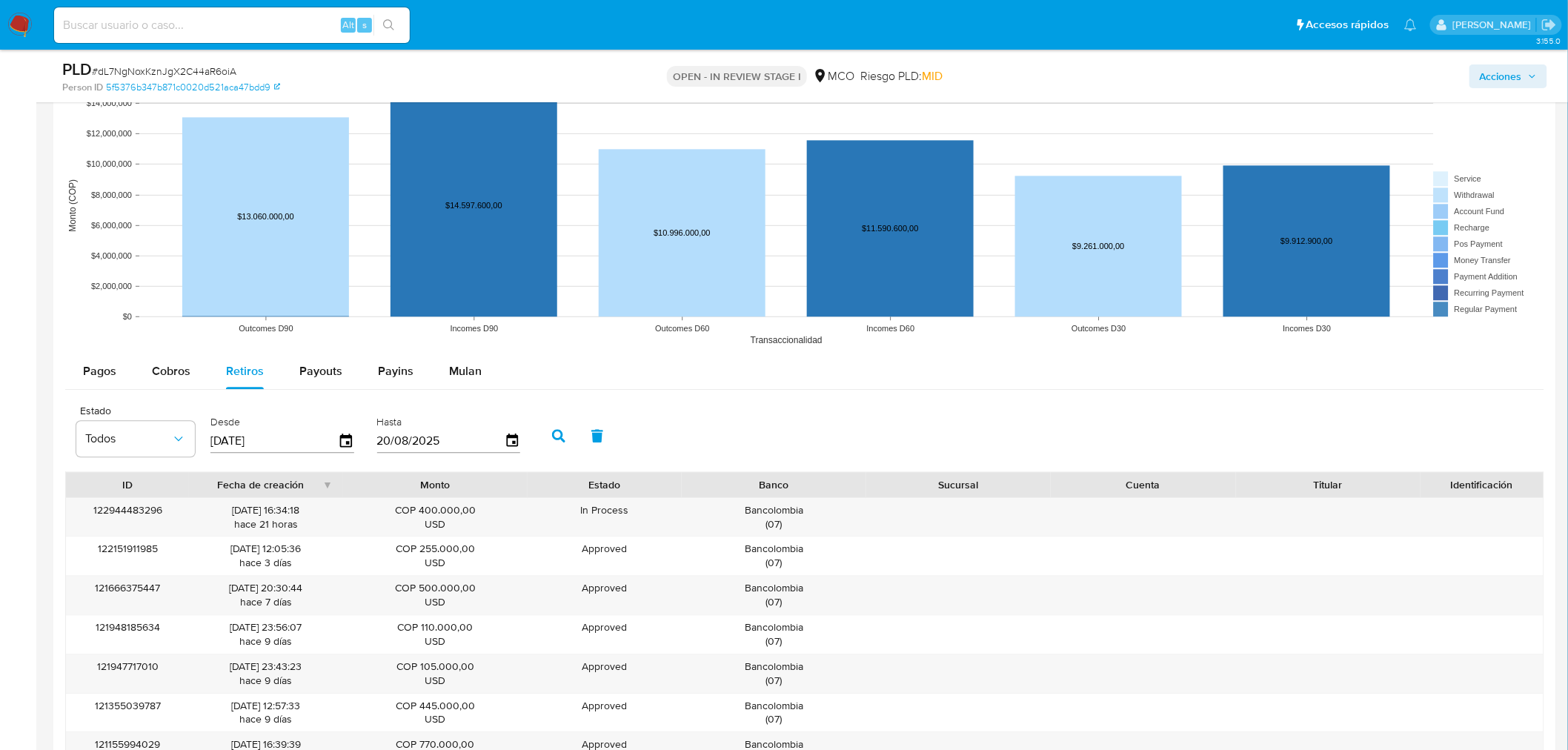
click at [1540, 76] on button "Acciones" at bounding box center [1508, 76] width 78 height 24
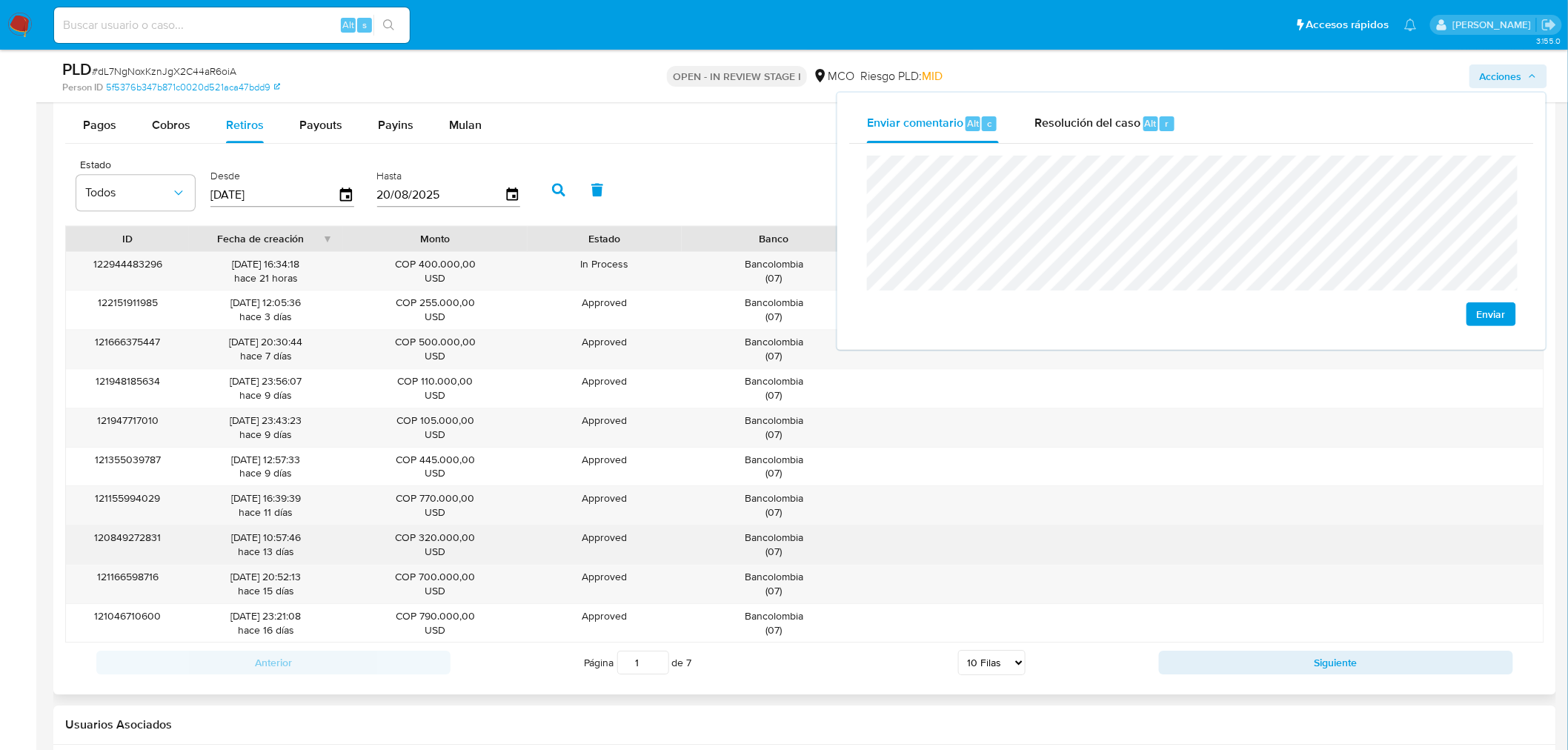
scroll to position [1646, 0]
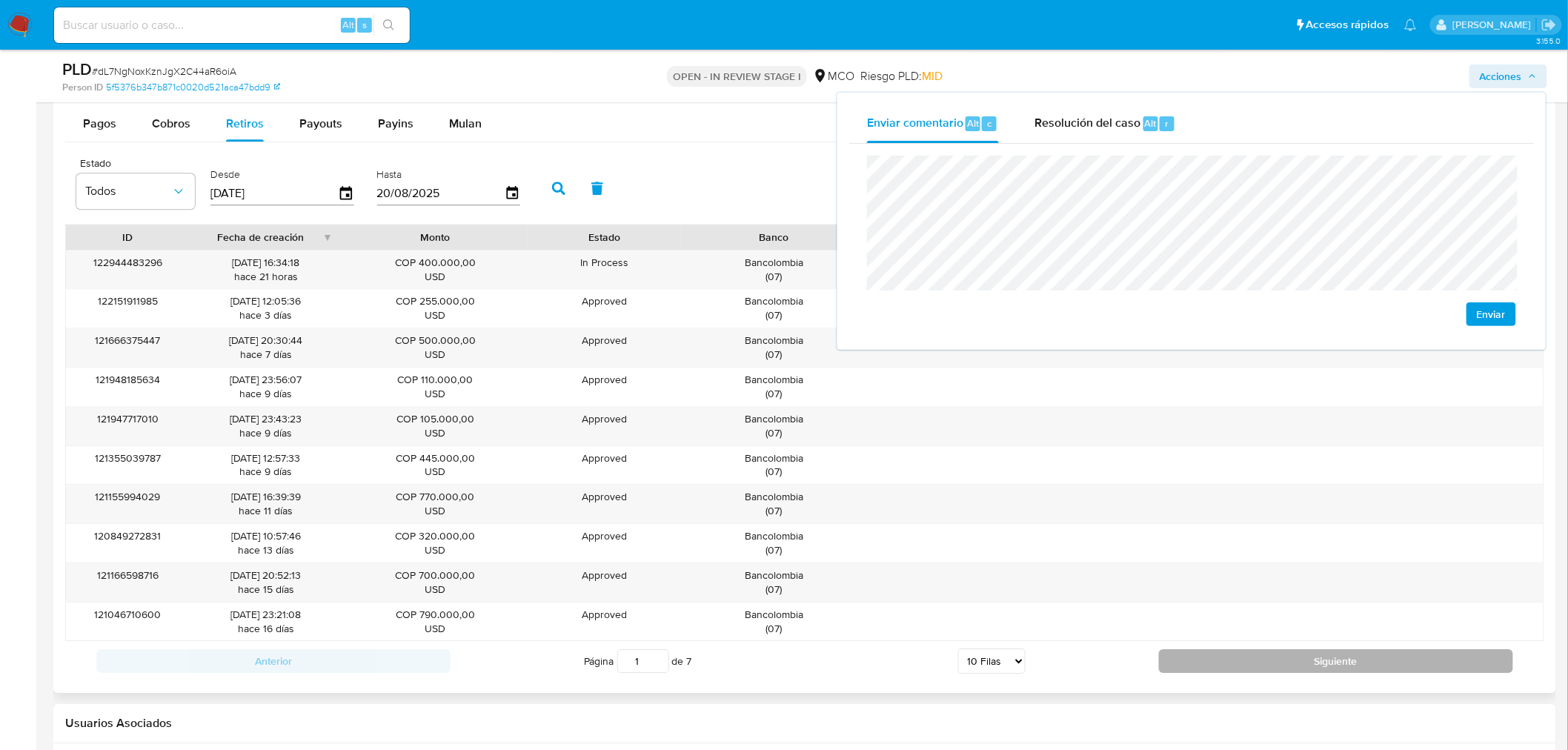
click at [1252, 658] on button "Siguiente" at bounding box center [1335, 660] width 354 height 24
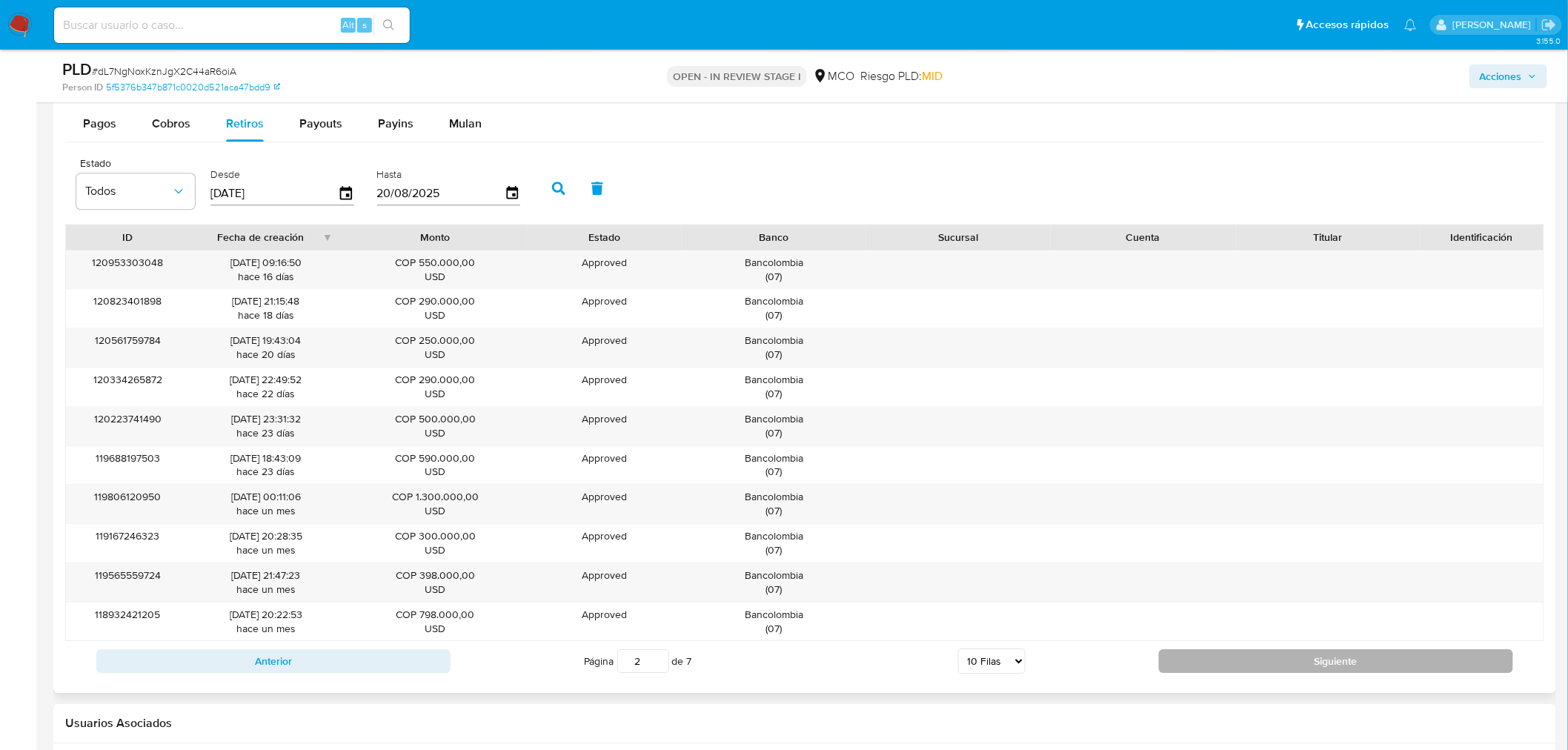
click at [1252, 658] on button "Siguiente" at bounding box center [1335, 660] width 354 height 24
click at [1253, 658] on button "Siguiente" at bounding box center [1335, 660] width 354 height 24
click at [1255, 656] on button "Siguiente" at bounding box center [1335, 660] width 354 height 24
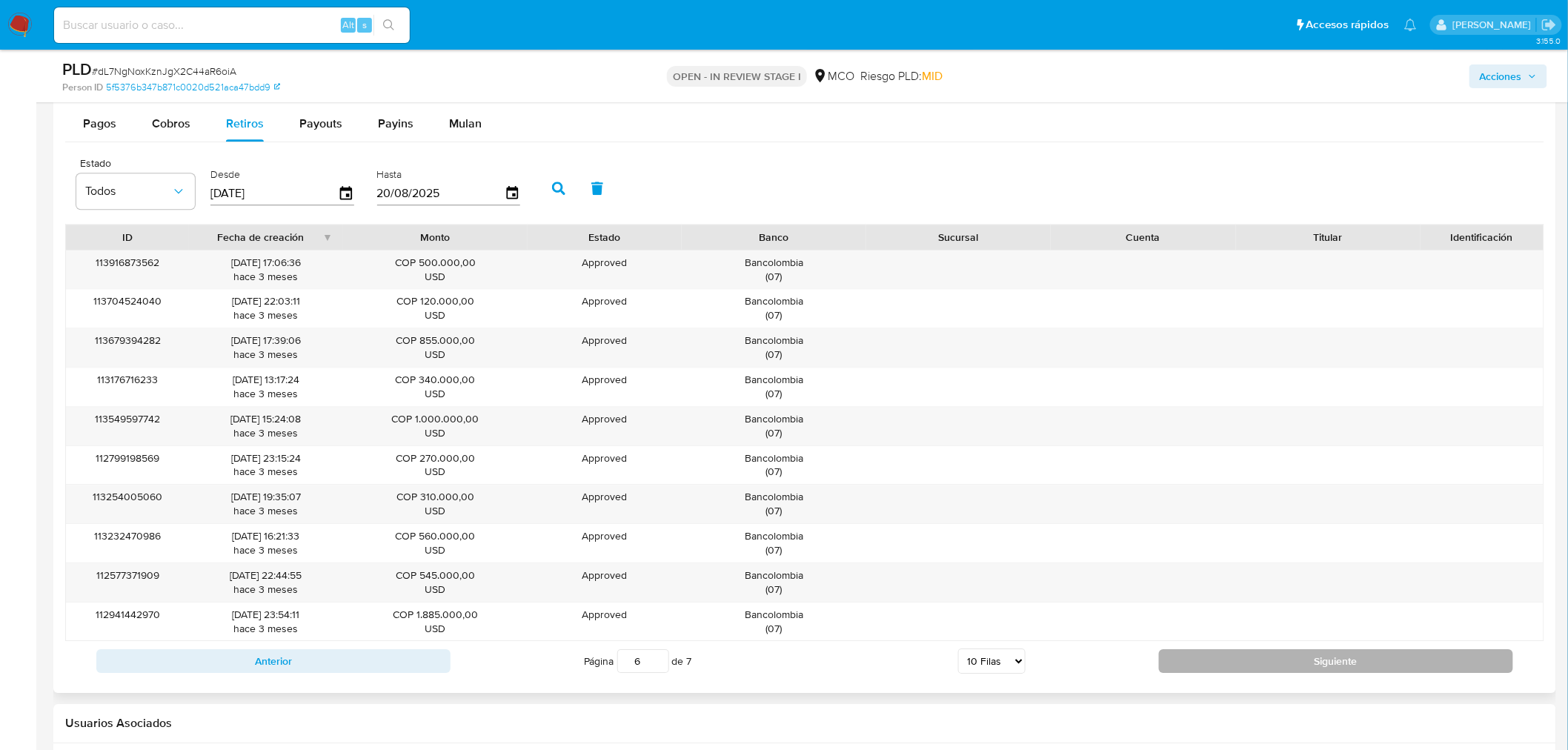
type input "7"
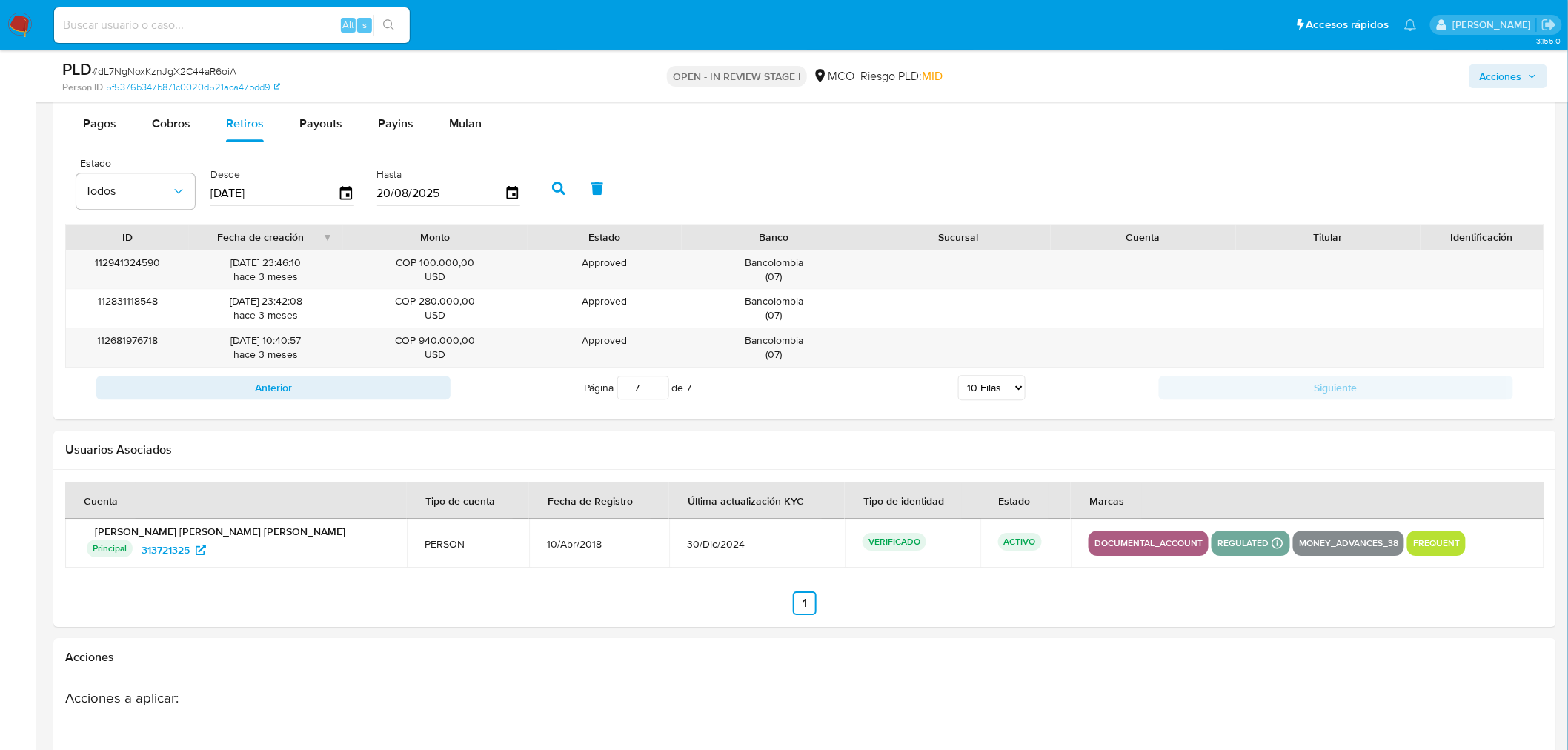
click at [1506, 72] on span "Acciones" at bounding box center [1500, 76] width 42 height 24
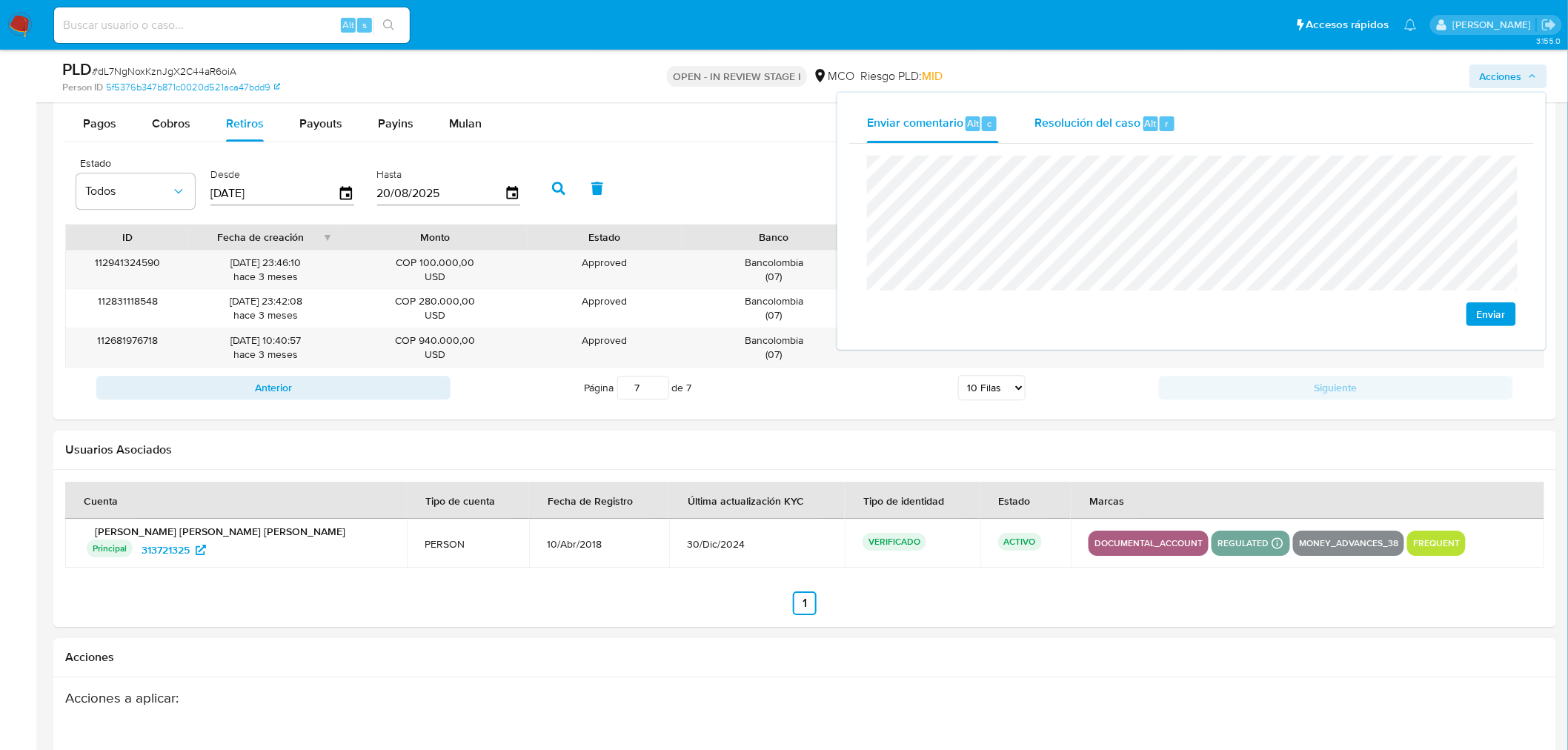
click at [1079, 115] on span "Resolución del caso" at bounding box center [1087, 123] width 106 height 17
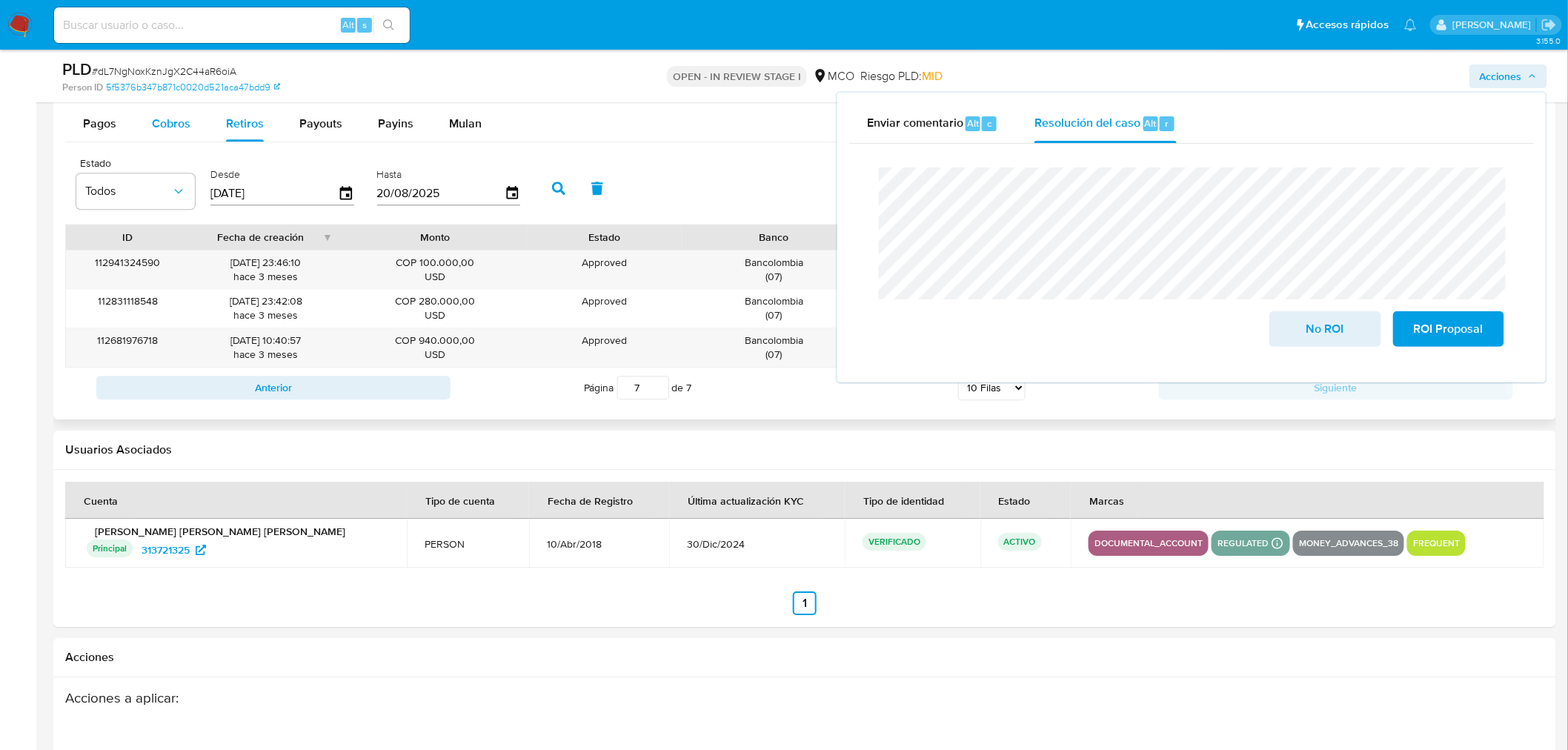
click at [146, 131] on button "Cobros" at bounding box center [171, 123] width 74 height 36
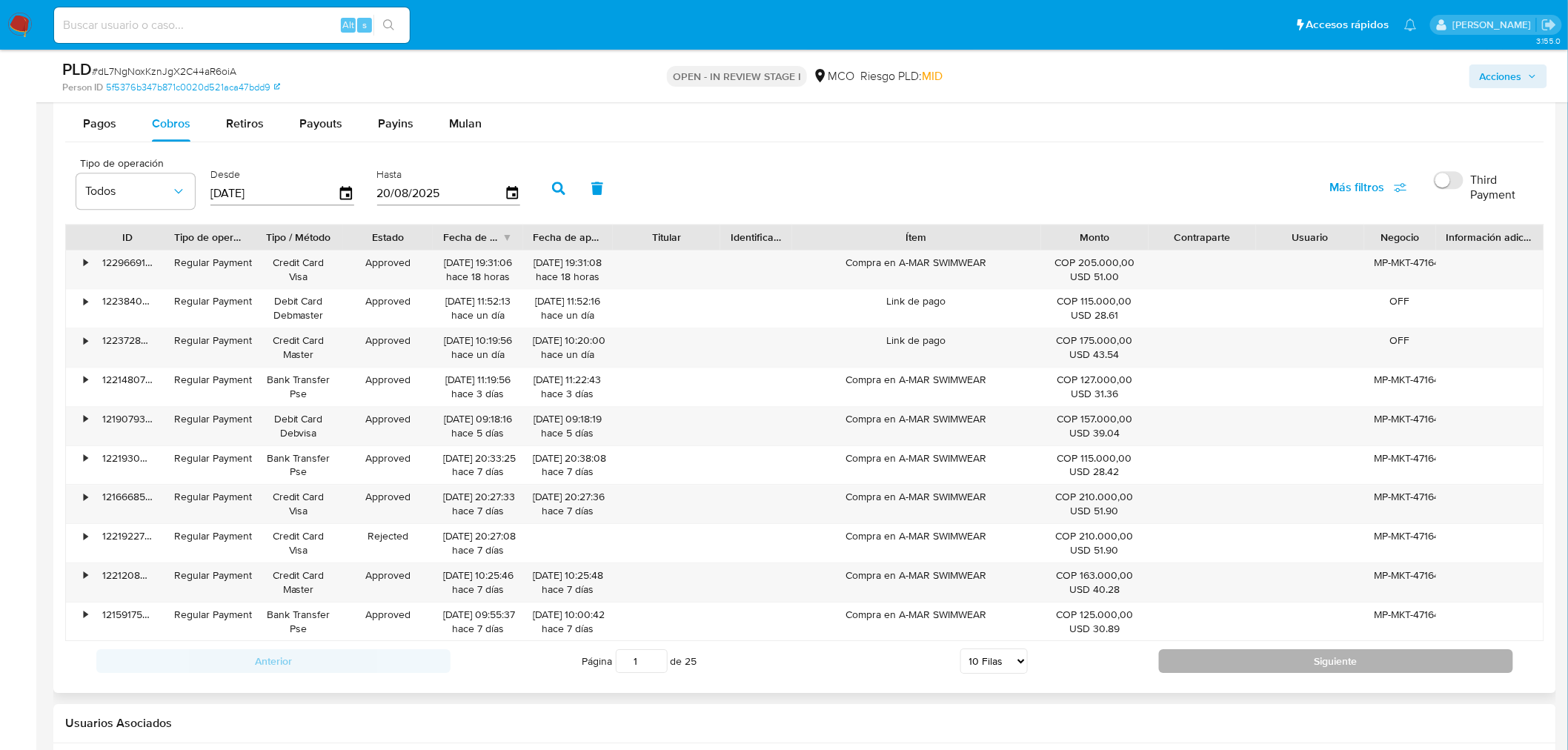
click at [1209, 653] on button "Siguiente" at bounding box center [1335, 660] width 354 height 24
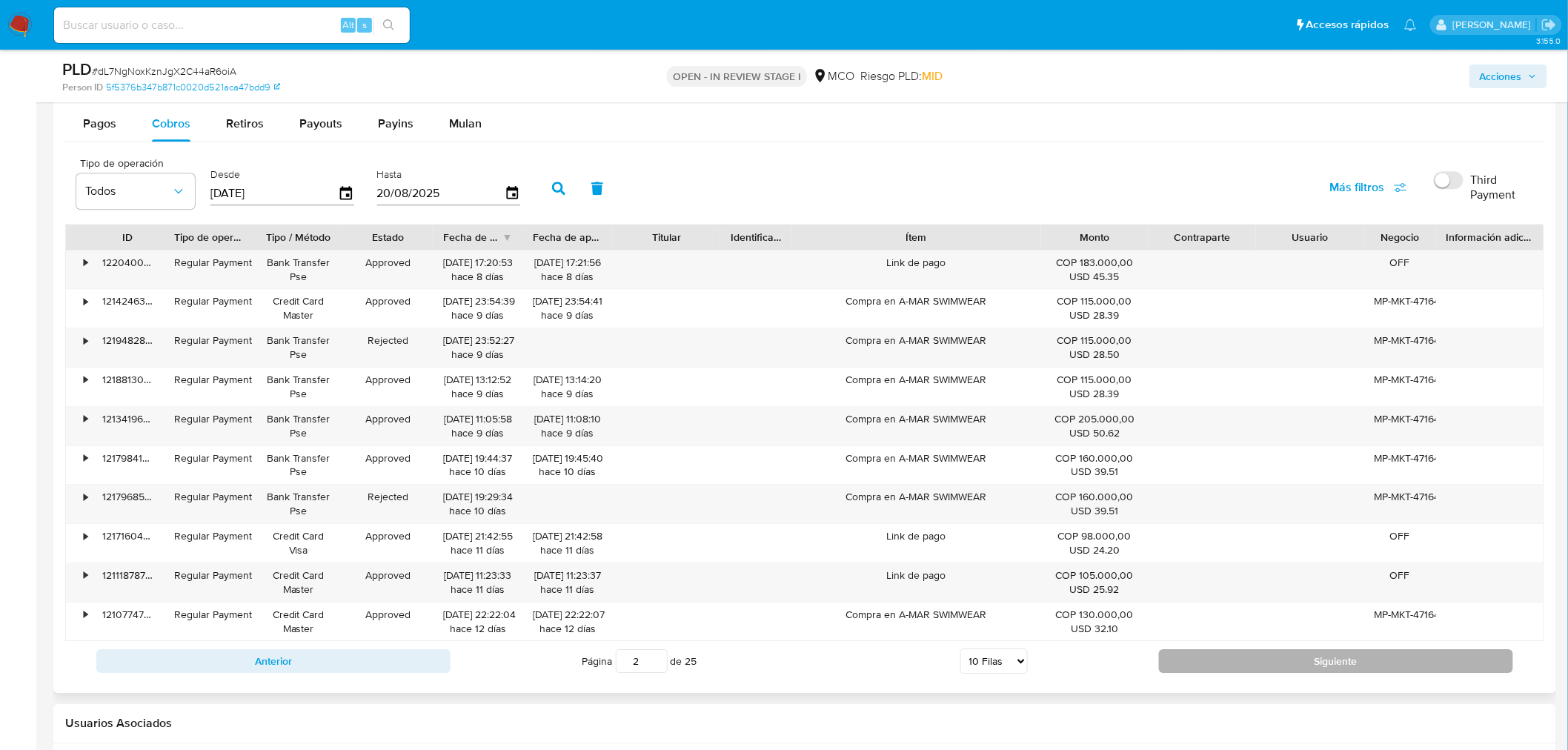
click at [1218, 656] on button "Siguiente" at bounding box center [1335, 660] width 354 height 24
click at [1224, 664] on button "Siguiente" at bounding box center [1335, 660] width 354 height 24
type input "4"
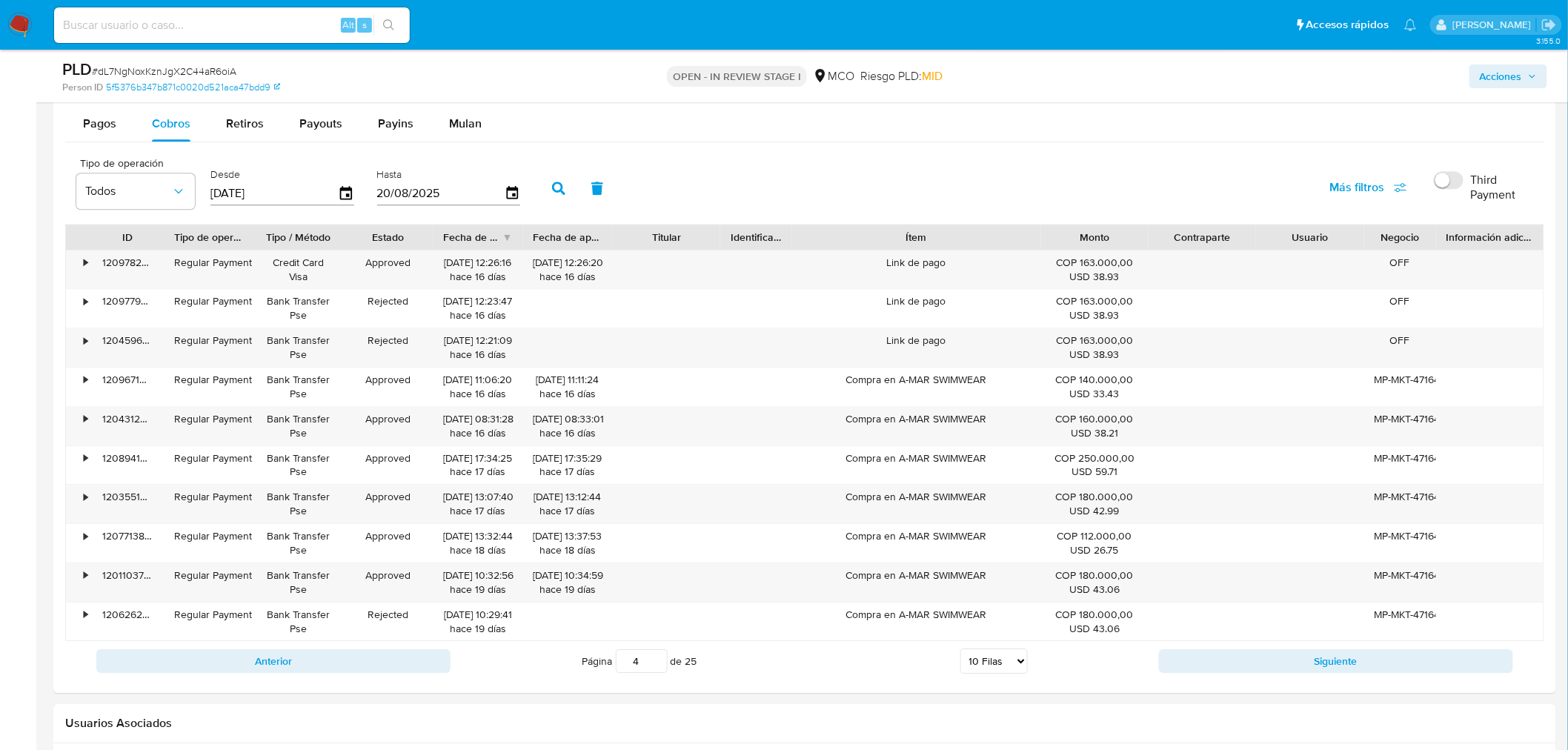
click at [1520, 65] on span "Acciones" at bounding box center [1500, 76] width 42 height 24
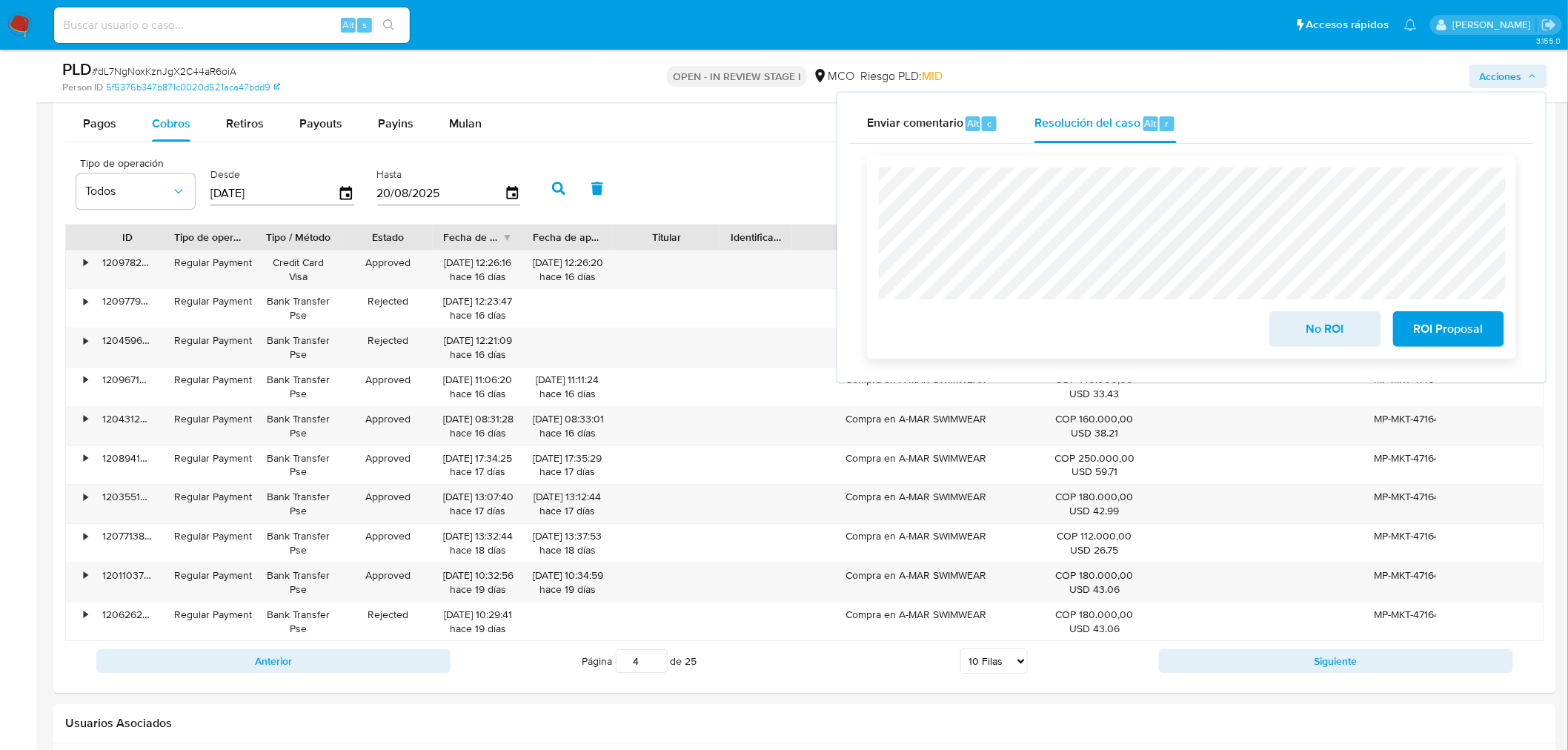
click at [1336, 339] on span "No ROI" at bounding box center [1325, 328] width 73 height 32
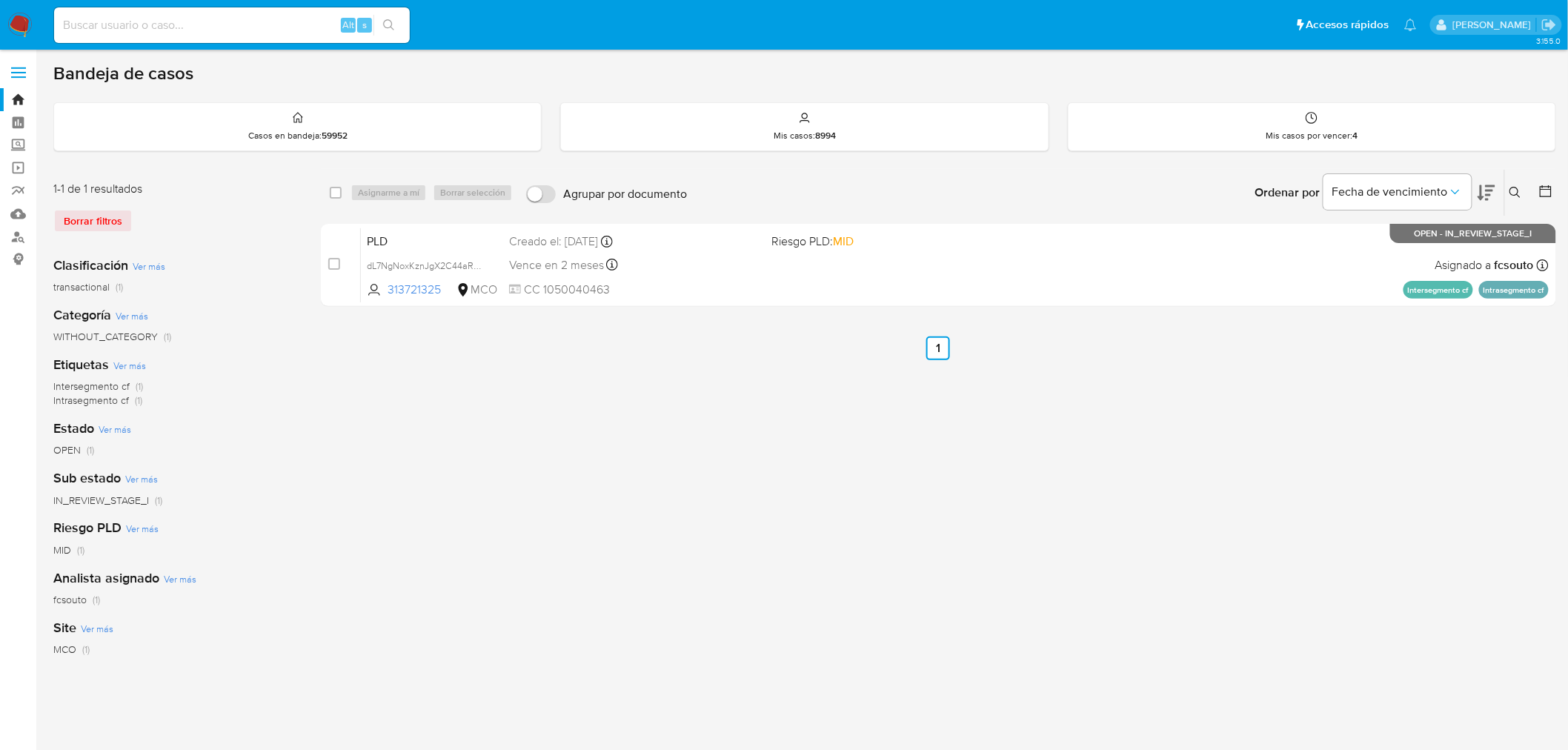
click at [1506, 194] on button at bounding box center [1517, 192] width 25 height 17
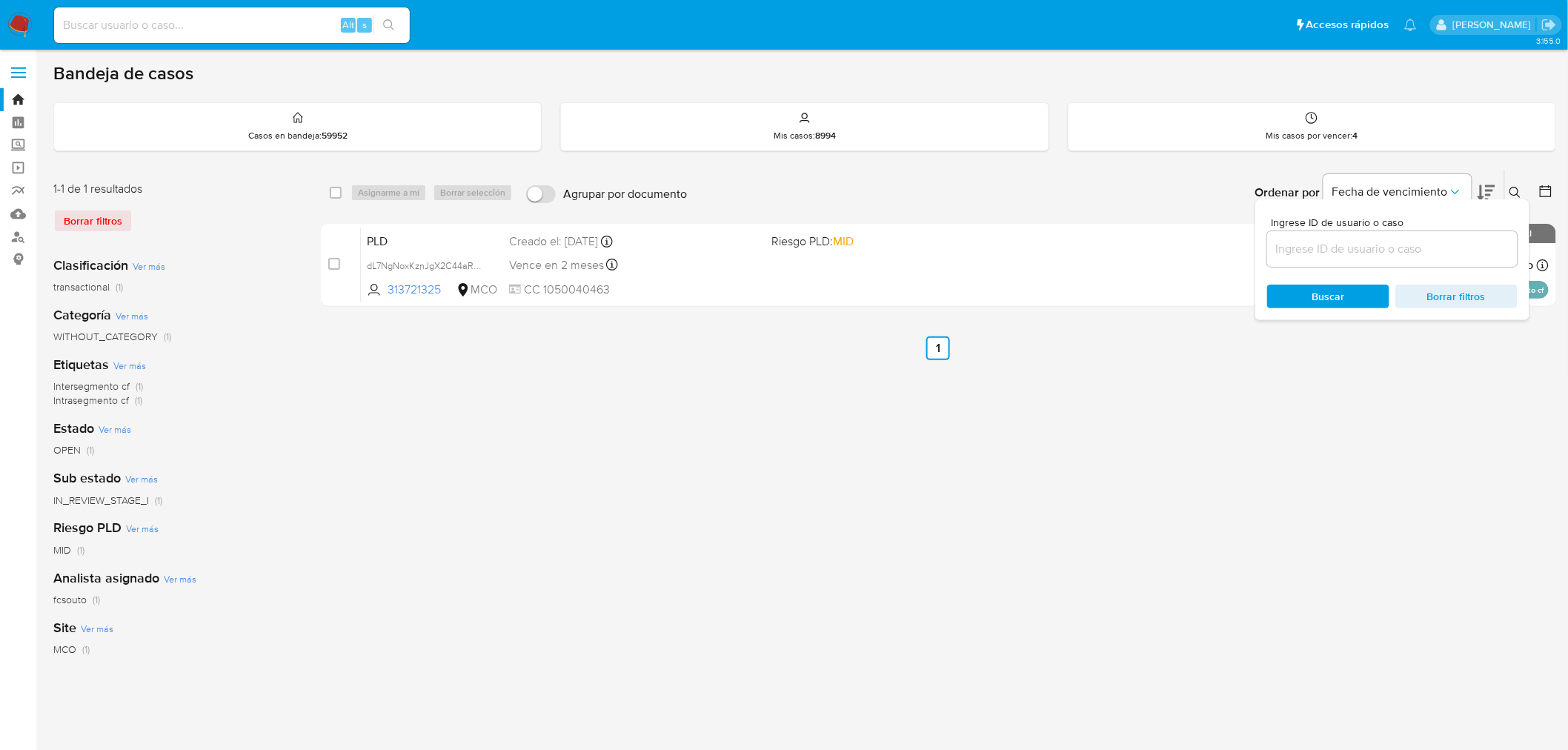
drag, startPoint x: 1411, startPoint y: 230, endPoint x: 1411, endPoint y: 238, distance: 8.0
click at [1411, 231] on div at bounding box center [1392, 249] width 250 height 36
click at [1410, 240] on input at bounding box center [1392, 249] width 250 height 19
paste input "lZfKzK8pgmGjHZhCnpQ3voRu"
click at [1514, 191] on icon at bounding box center [1515, 192] width 12 height 12
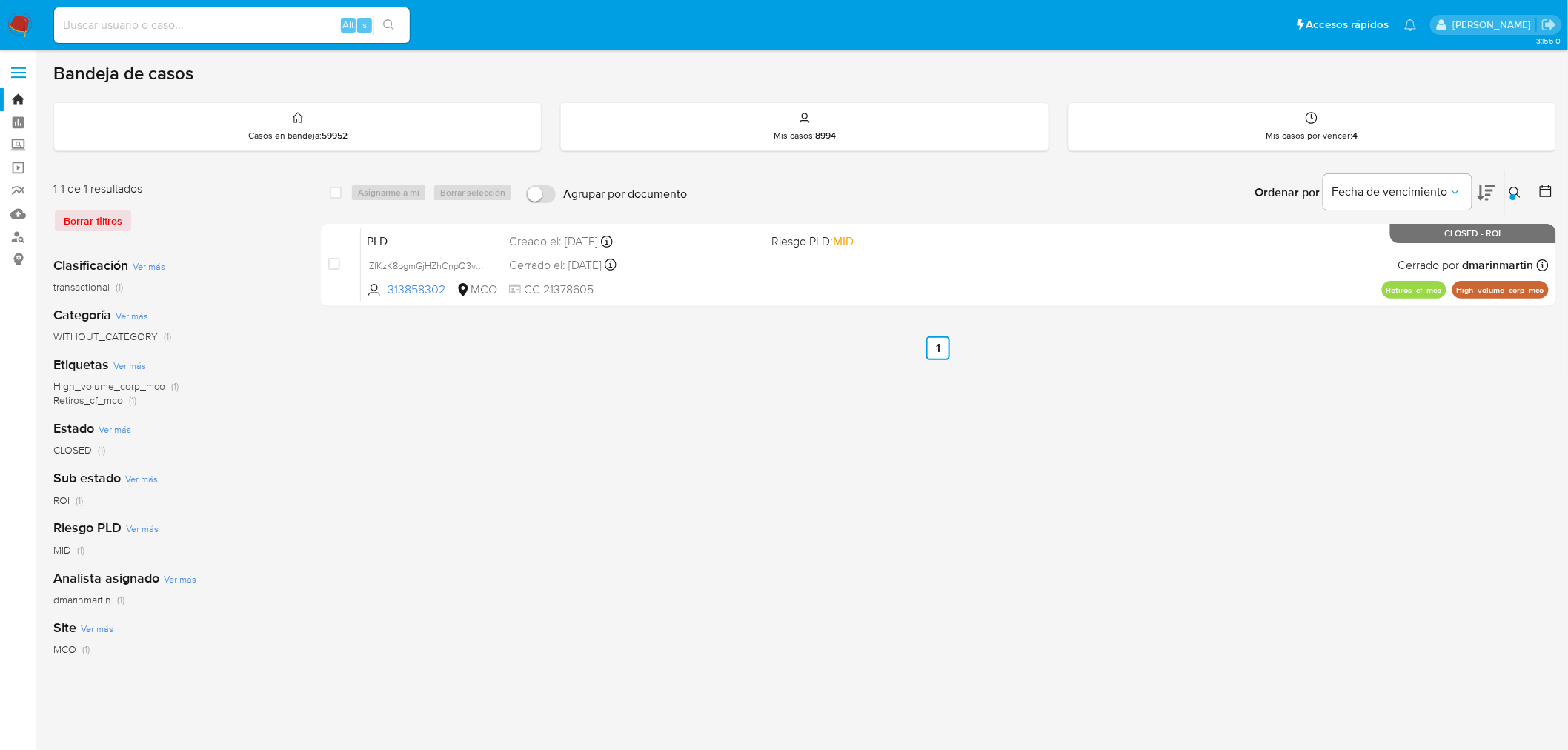
click at [1514, 195] on div at bounding box center [1512, 196] width 6 height 6
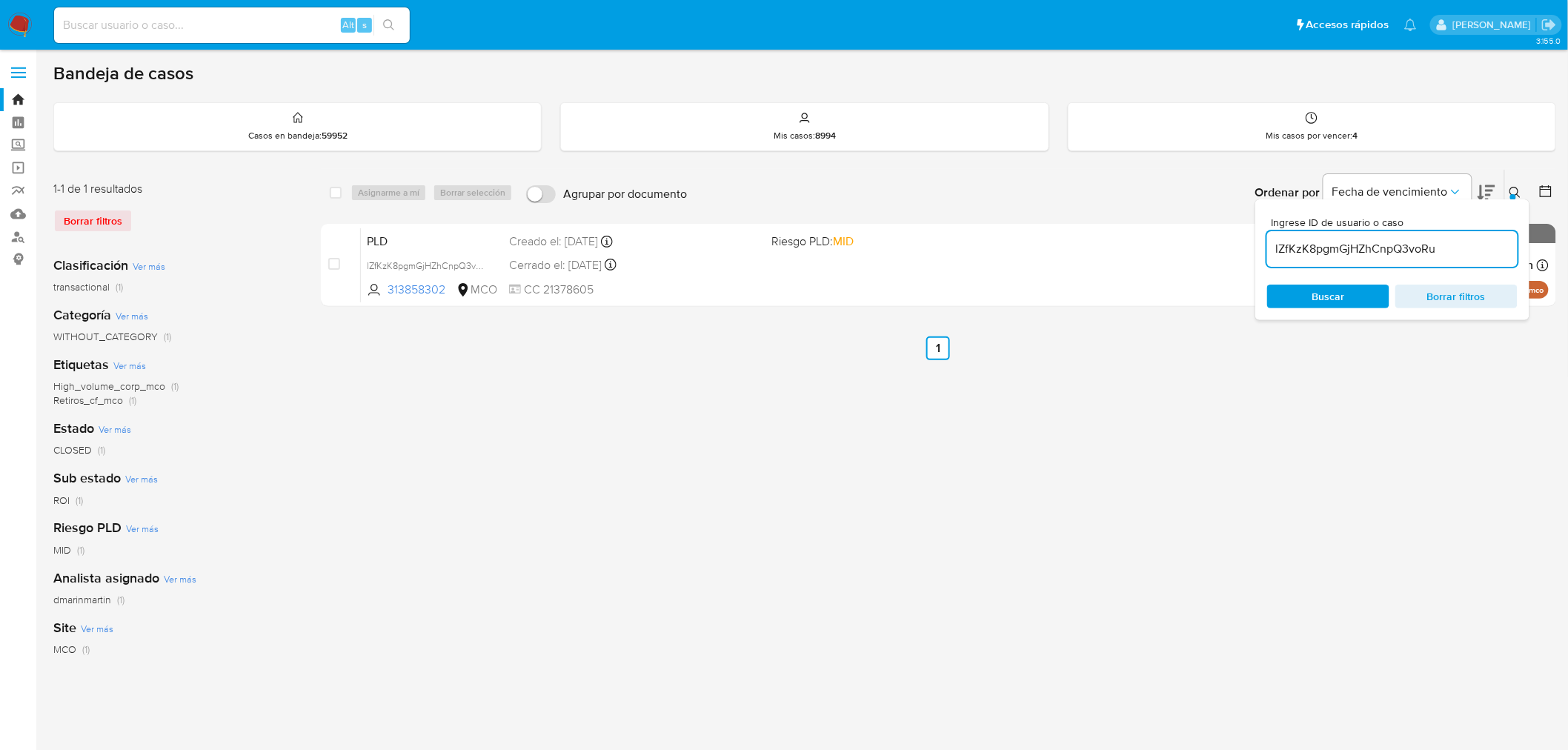
click at [1317, 253] on input "lZfKzK8pgmGjHZhCnpQ3voRu" at bounding box center [1392, 249] width 250 height 19
type input "EtAlWeEvl3xjajkiZdS2LbK7"
click at [1292, 364] on div "select-all-cases-checkbox Asignarme a mí Borrar selección Agrupar por documento…" at bounding box center [938, 494] width 1235 height 651
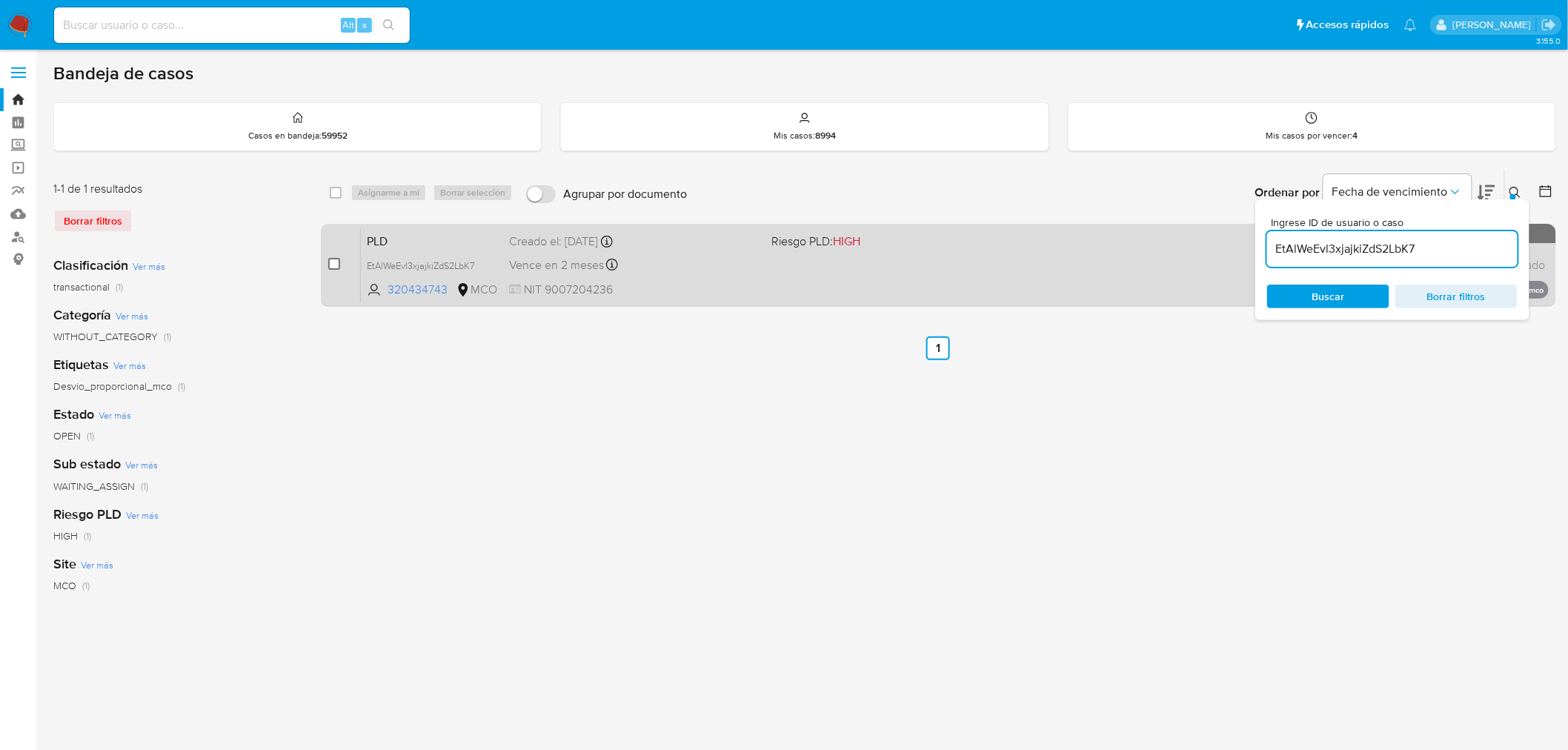
click at [332, 268] on input "checkbox" at bounding box center [334, 264] width 12 height 12
checkbox input "true"
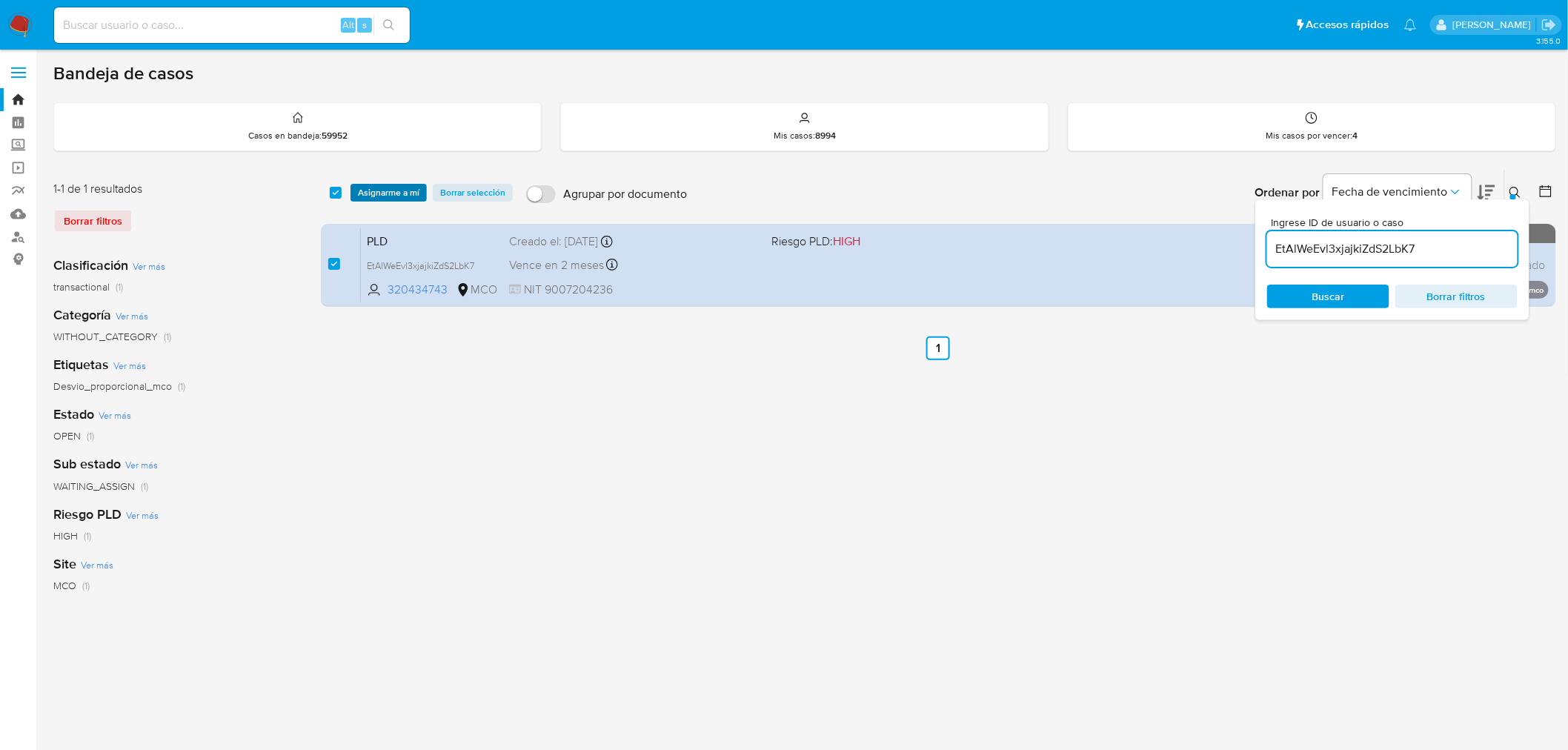
click at [395, 200] on span "Asignarme a mí" at bounding box center [389, 192] width 61 height 15
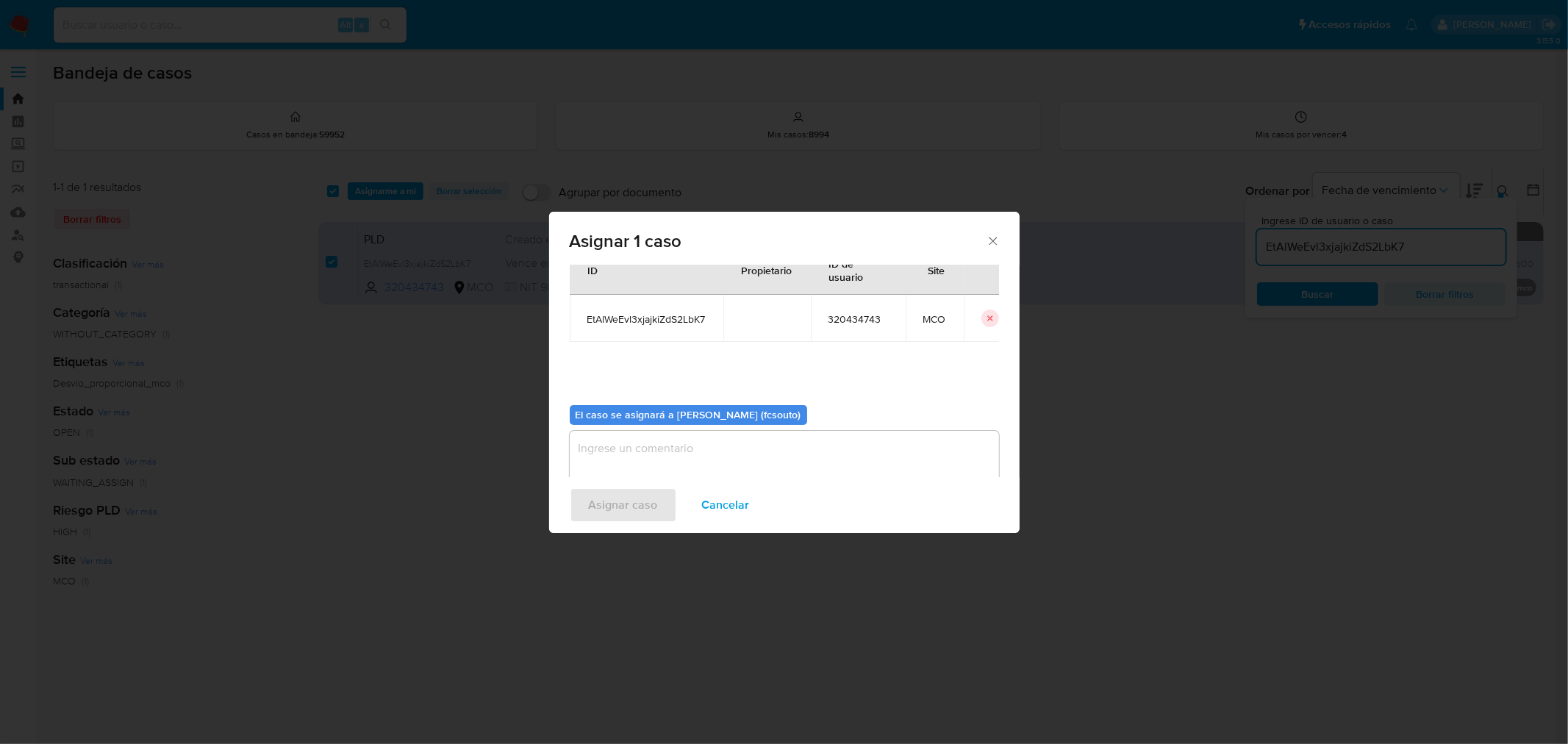
scroll to position [76, 0]
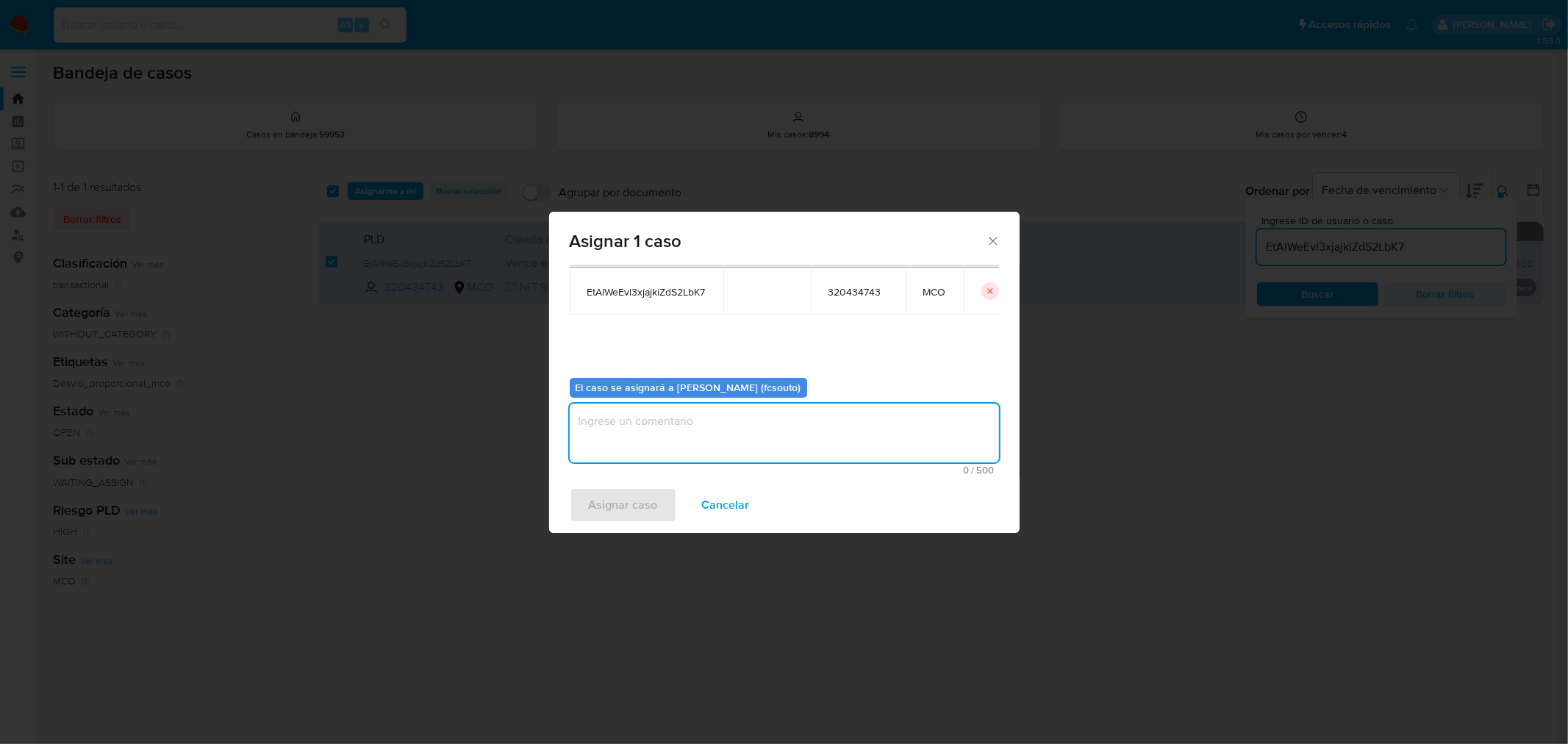
click at [699, 432] on textarea "assign-modal" at bounding box center [784, 433] width 429 height 59
type textarea "Asignación manual"
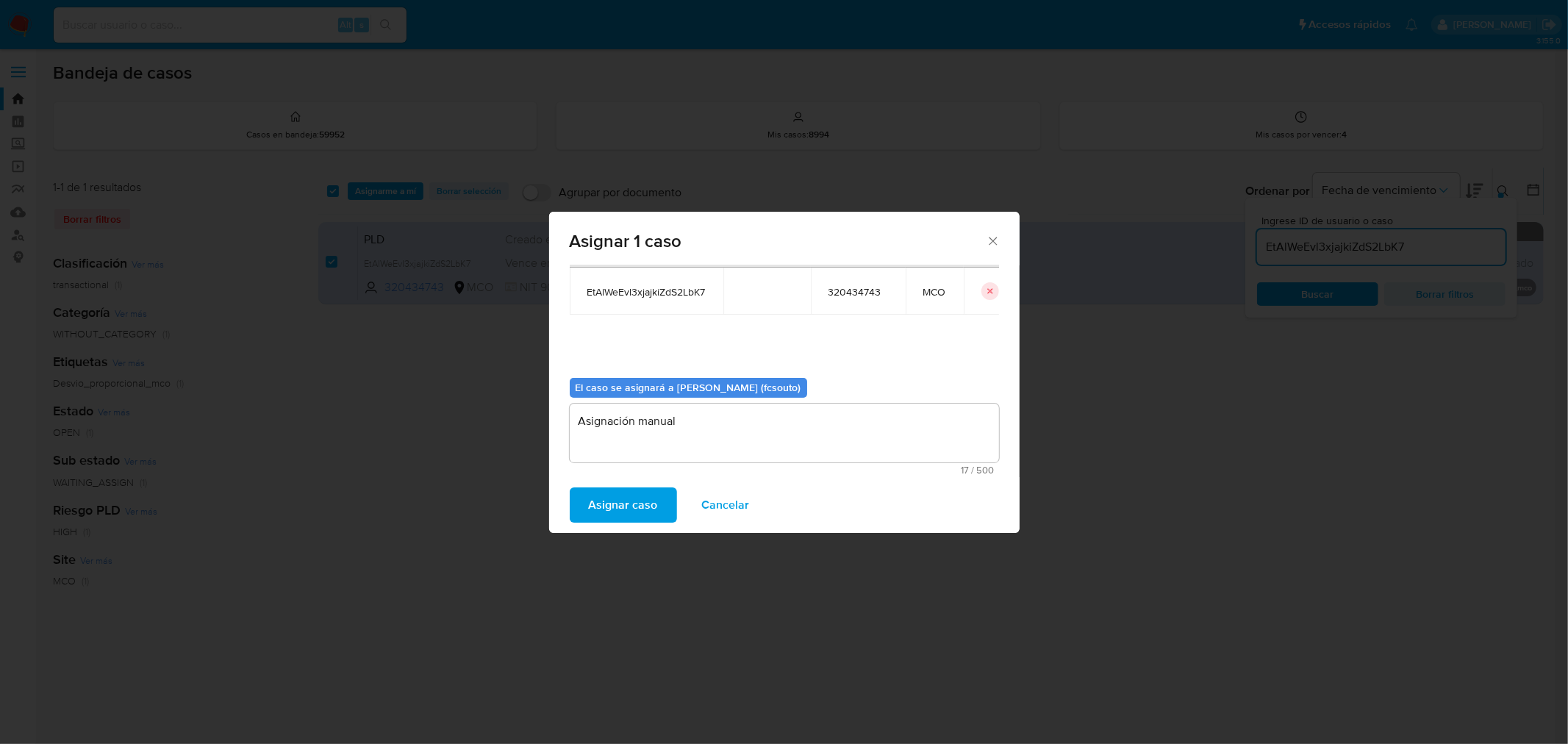
click at [636, 512] on span "Asignar caso" at bounding box center [623, 504] width 69 height 32
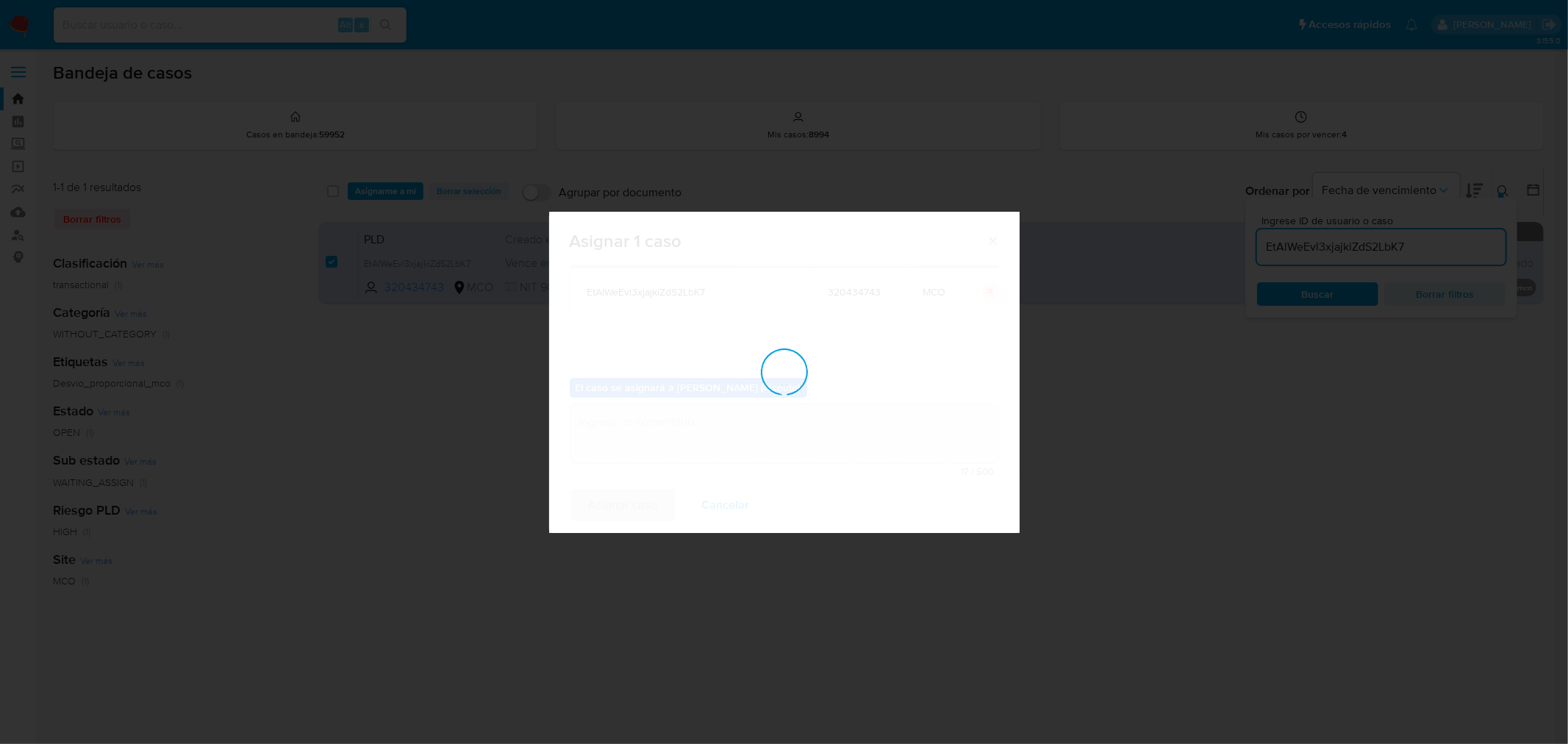
checkbox input "false"
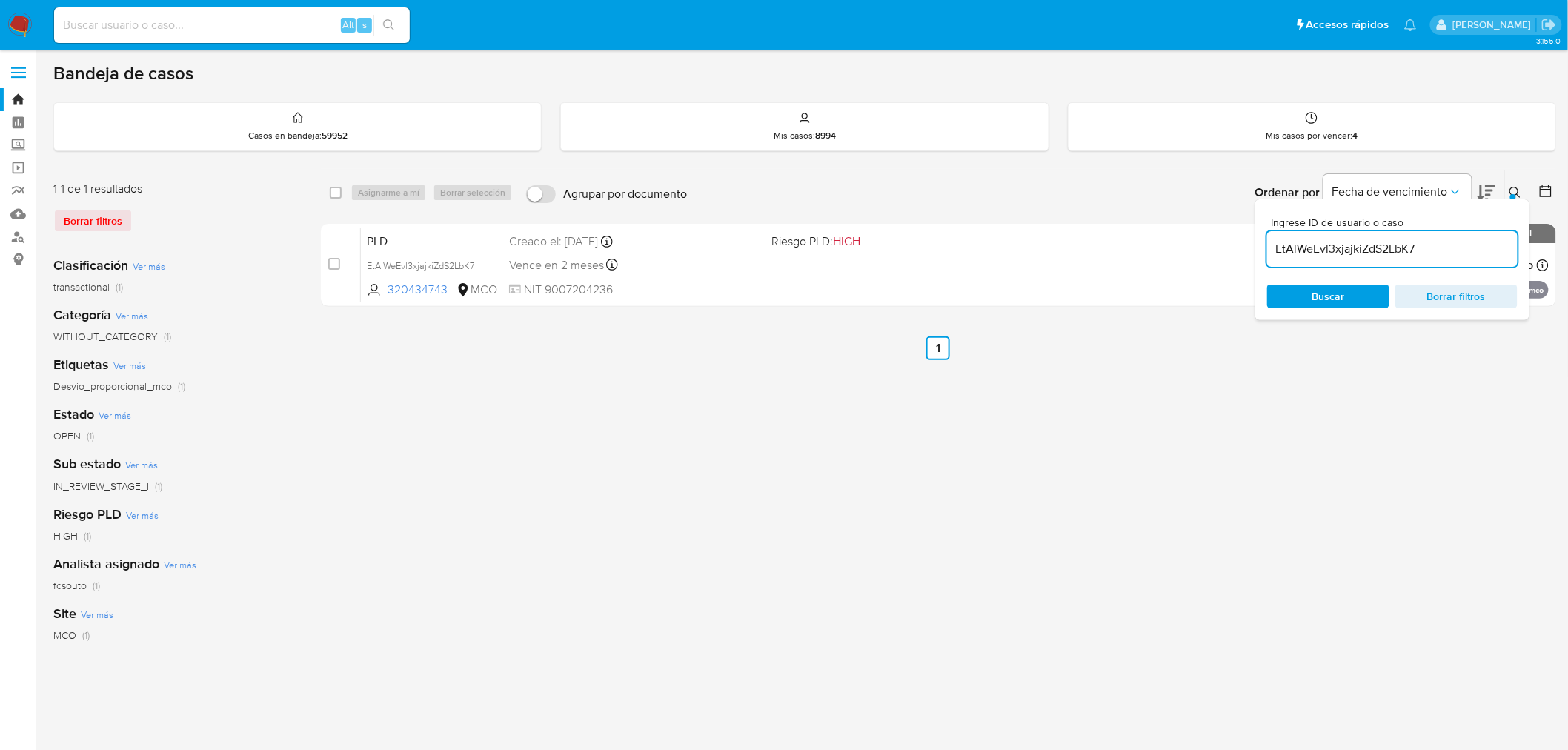
click at [733, 375] on div "select-all-cases-checkbox Asignarme a mí Borrar selección Agrupar por documento…" at bounding box center [938, 494] width 1235 height 651
click at [1409, 249] on input "EtAlWeEvl3xjajkiZdS2LbK7" at bounding box center [1392, 249] width 250 height 19
click at [1515, 191] on icon at bounding box center [1515, 192] width 12 height 12
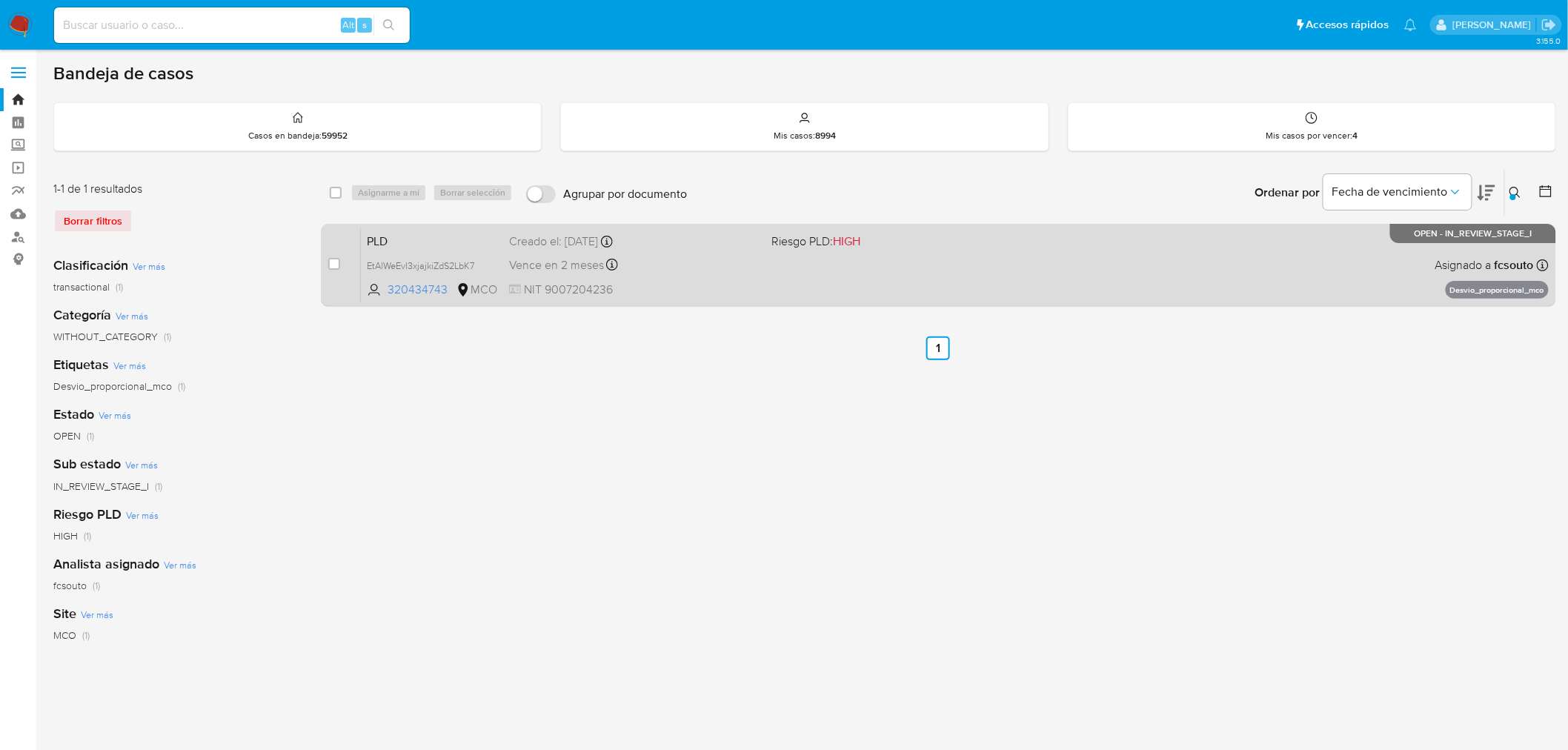
click at [959, 291] on div "PLD EtAlWeEvl3xjajkiZdS2LbK7 320434743 MCO Riesgo PLD: HIGH Creado el: 12/07/20…" at bounding box center [954, 264] width 1188 height 75
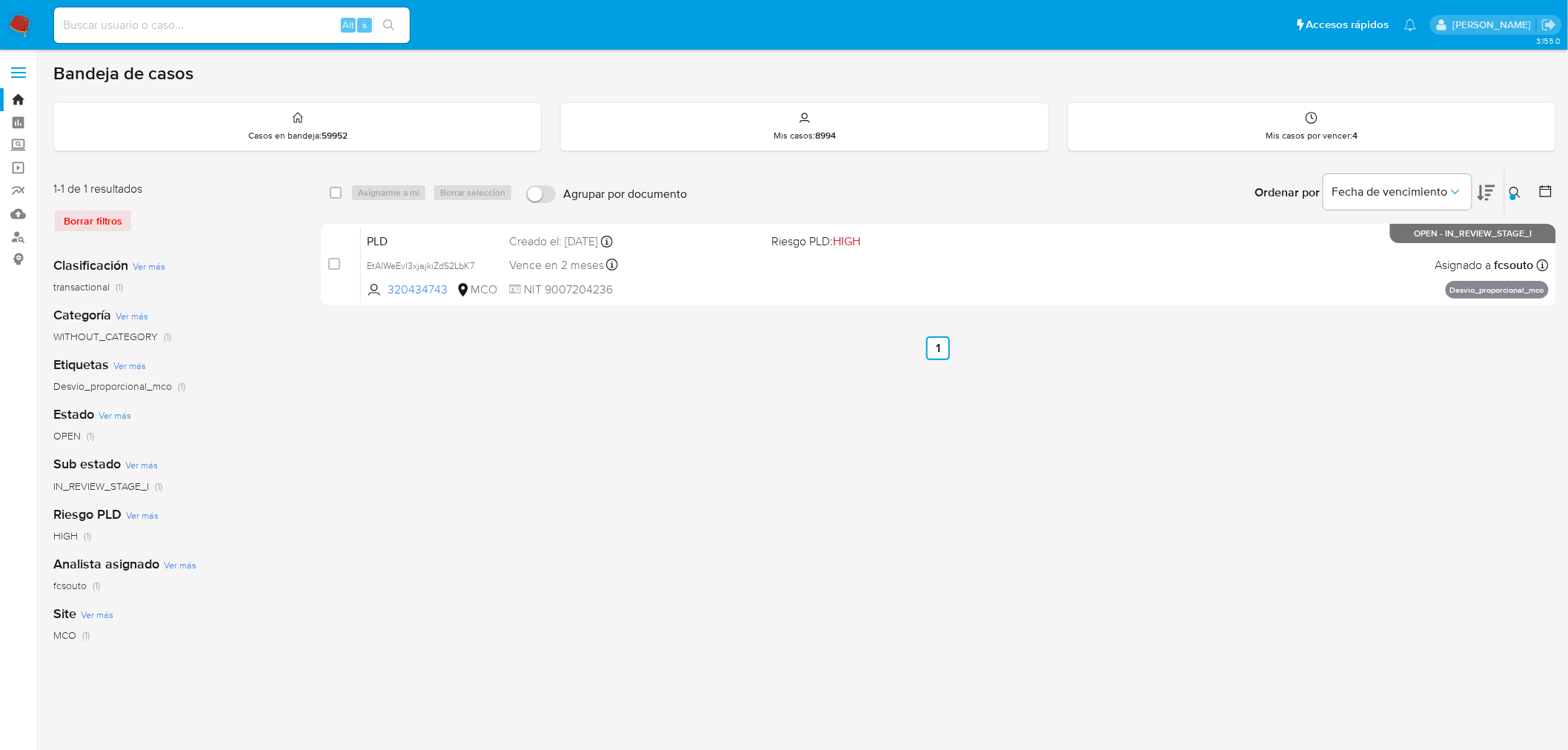
click at [1514, 191] on icon at bounding box center [1515, 192] width 12 height 12
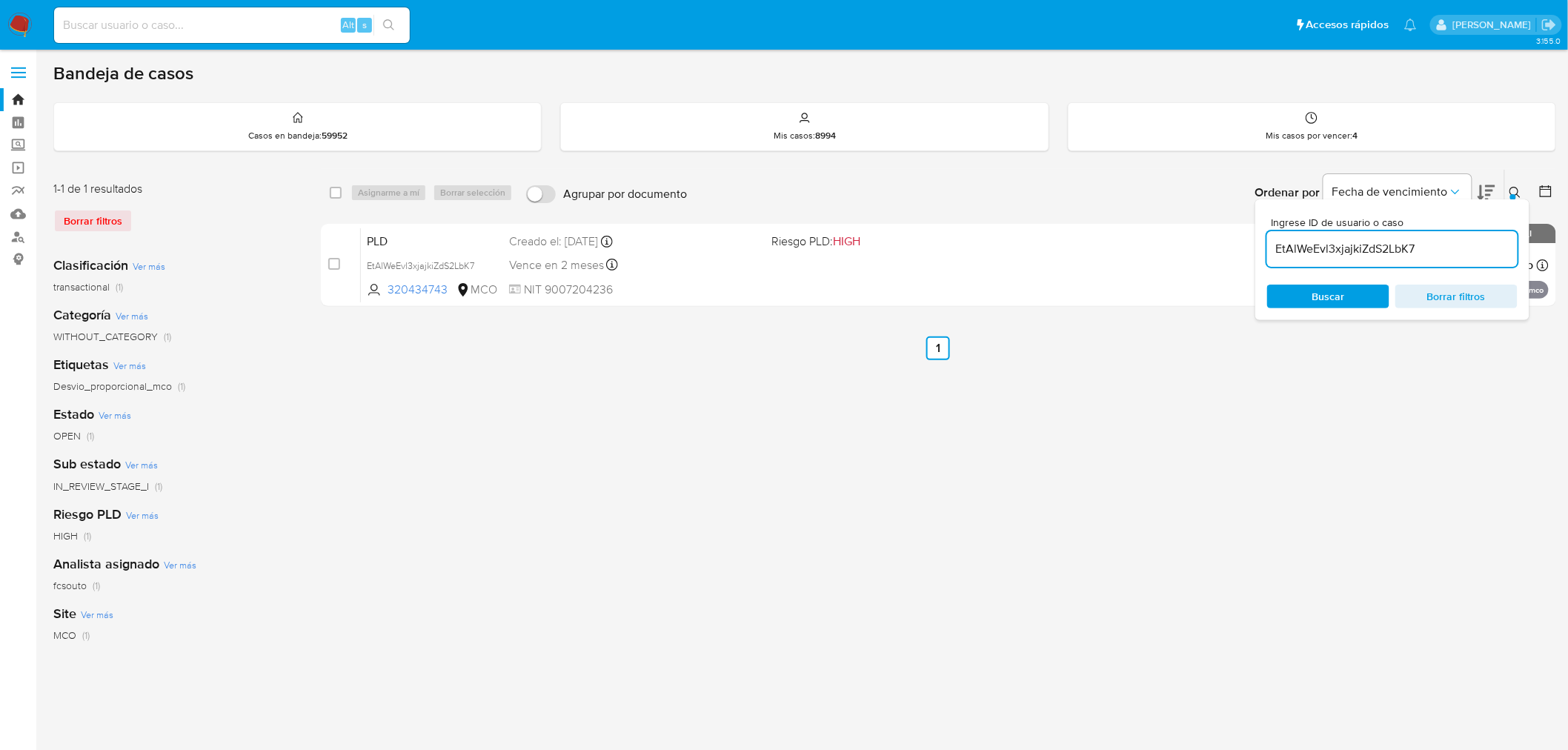
click at [1395, 246] on input "EtAlWeEvl3xjajkiZdS2LbK7" at bounding box center [1392, 249] width 250 height 19
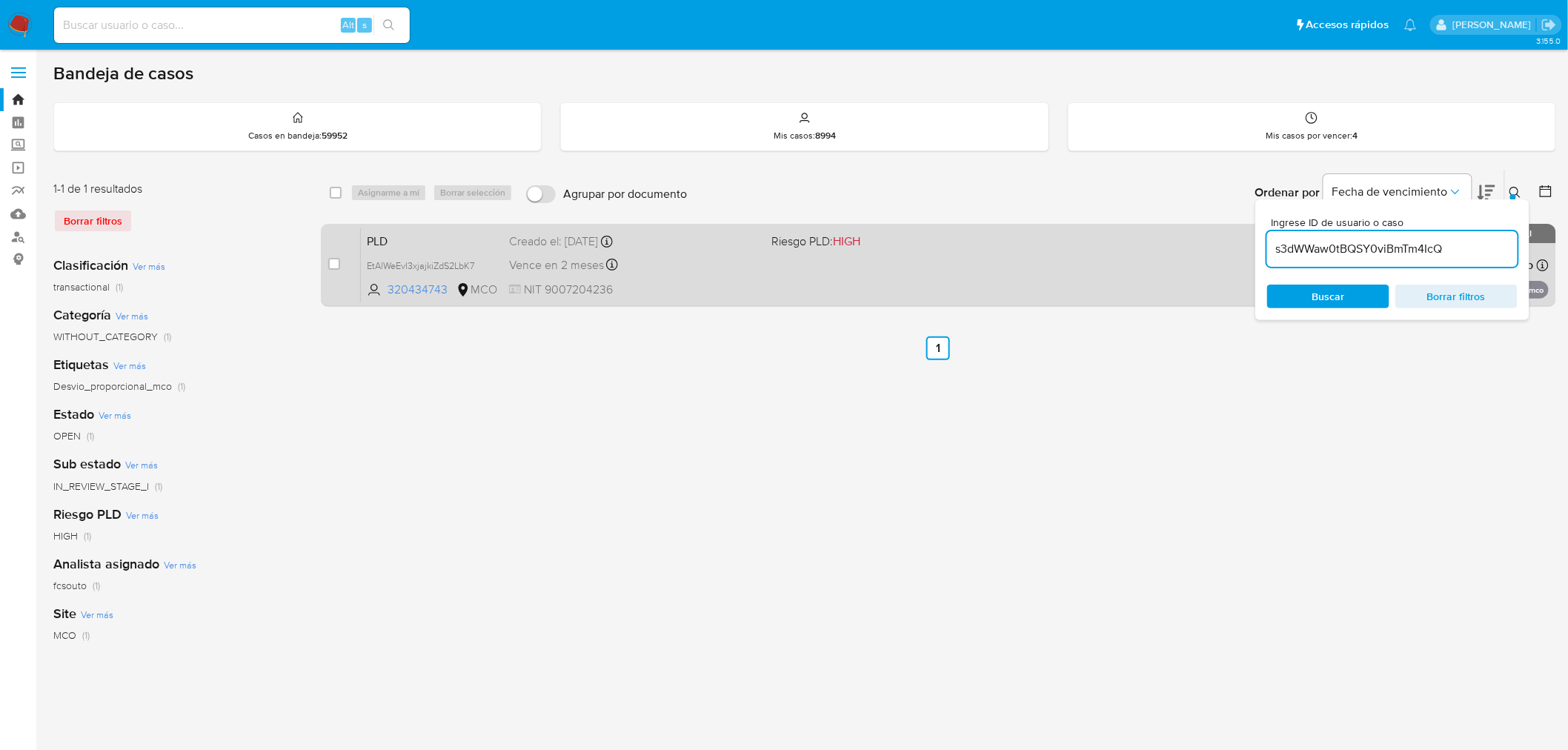
type input "s3dWWaw0tBQSY0viBmTm4IcQ"
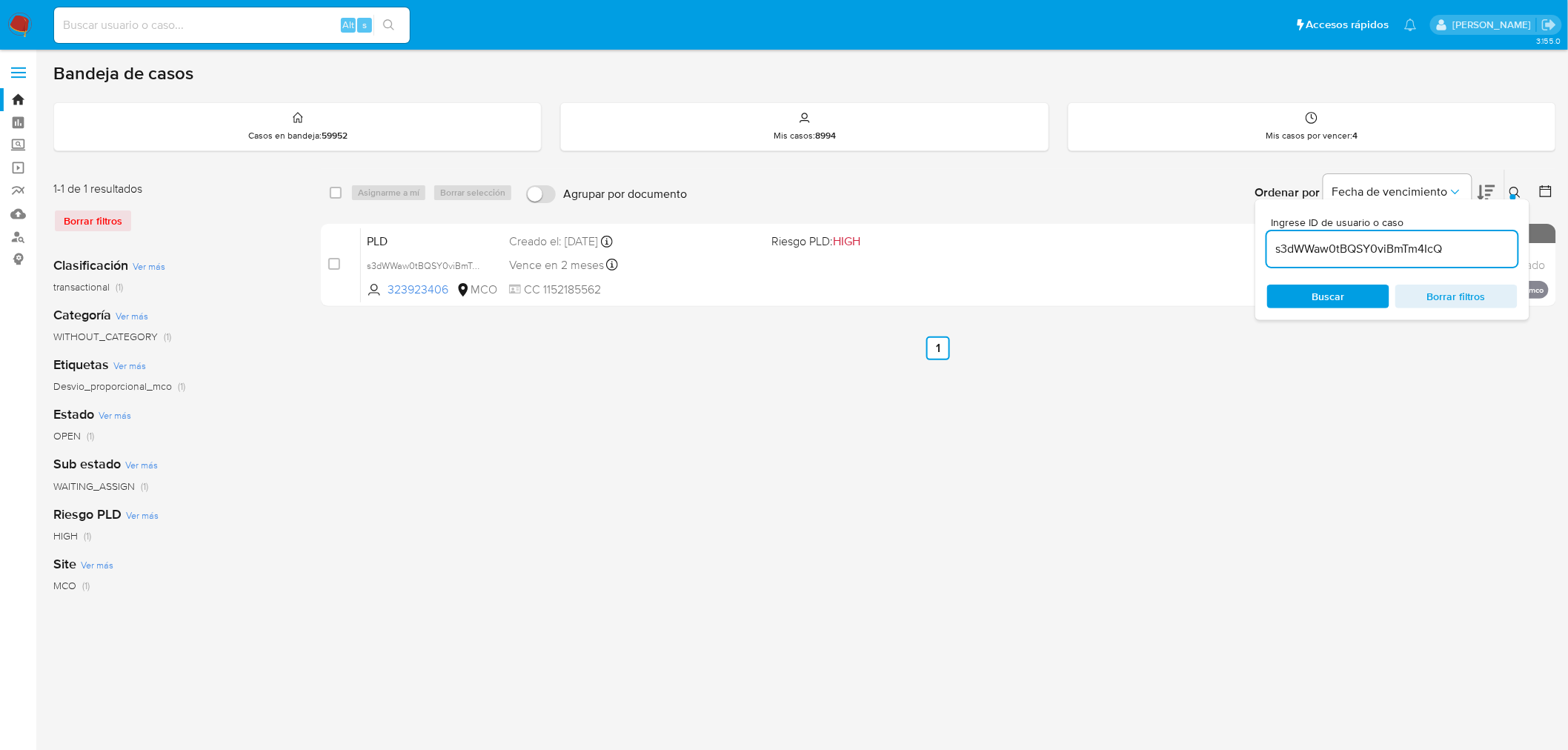
click at [1238, 410] on div "select-all-cases-checkbox Asignarme a mí Borrar selección Agrupar por documento…" at bounding box center [938, 494] width 1235 height 651
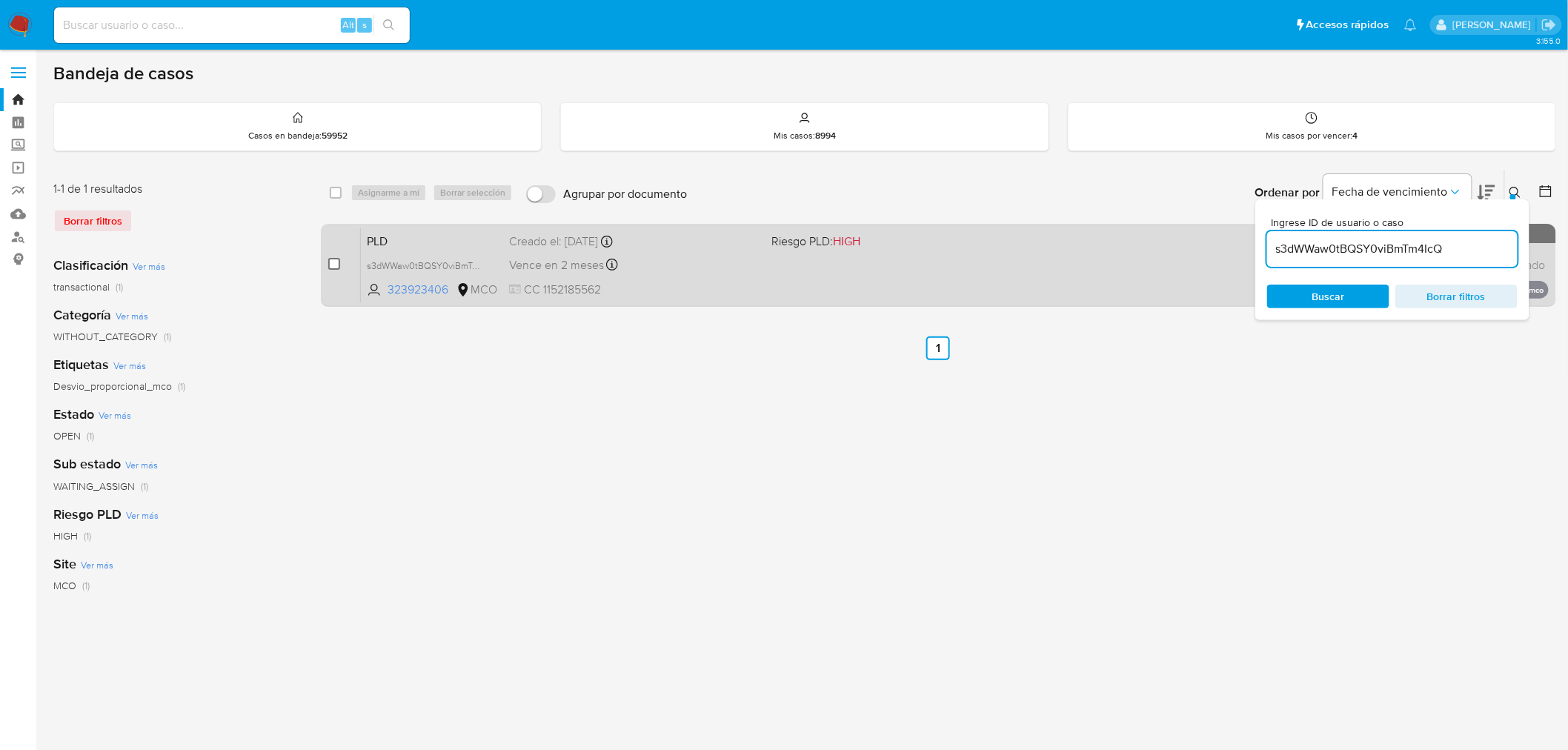
click at [332, 264] on input "checkbox" at bounding box center [334, 264] width 12 height 12
checkbox input "true"
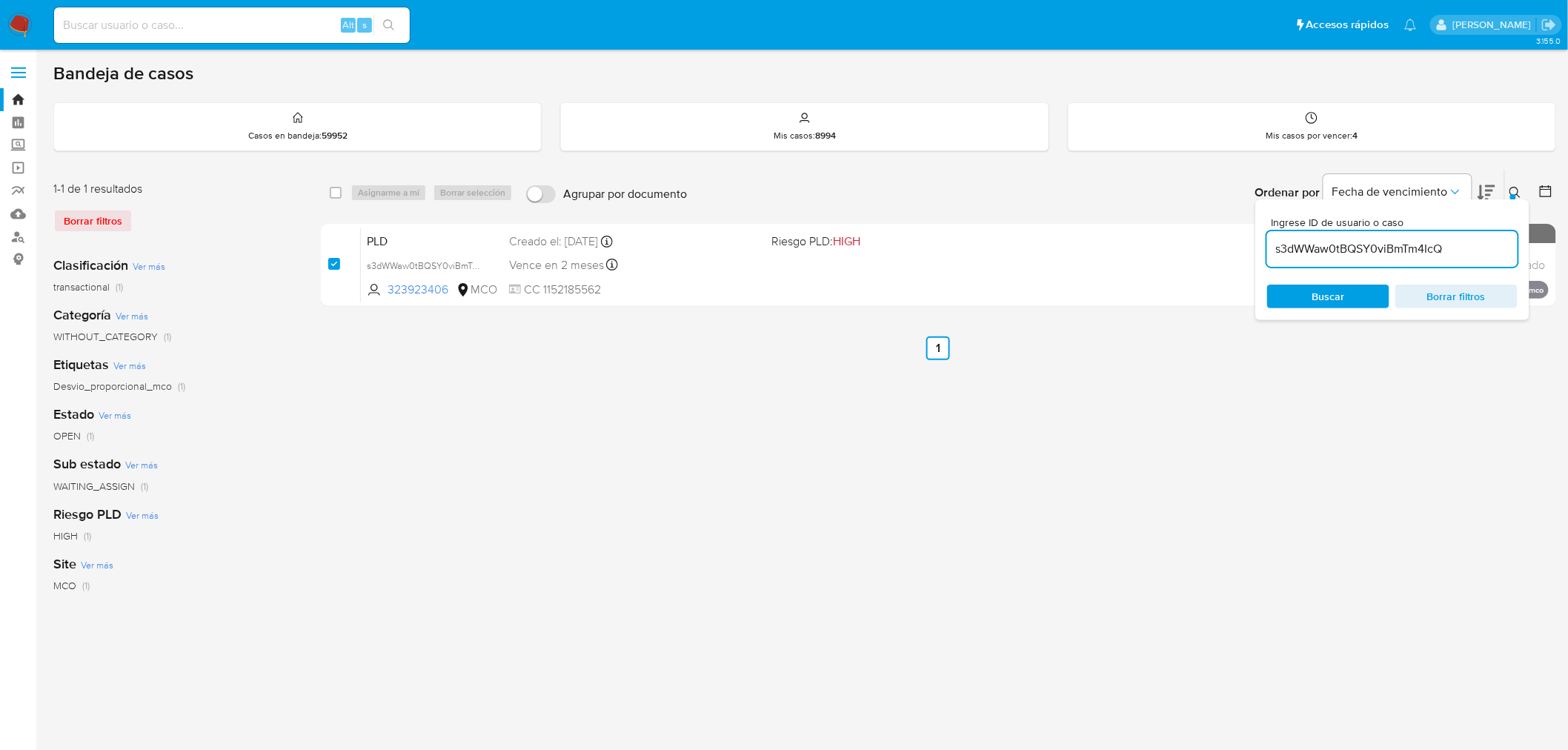
checkbox input "true"
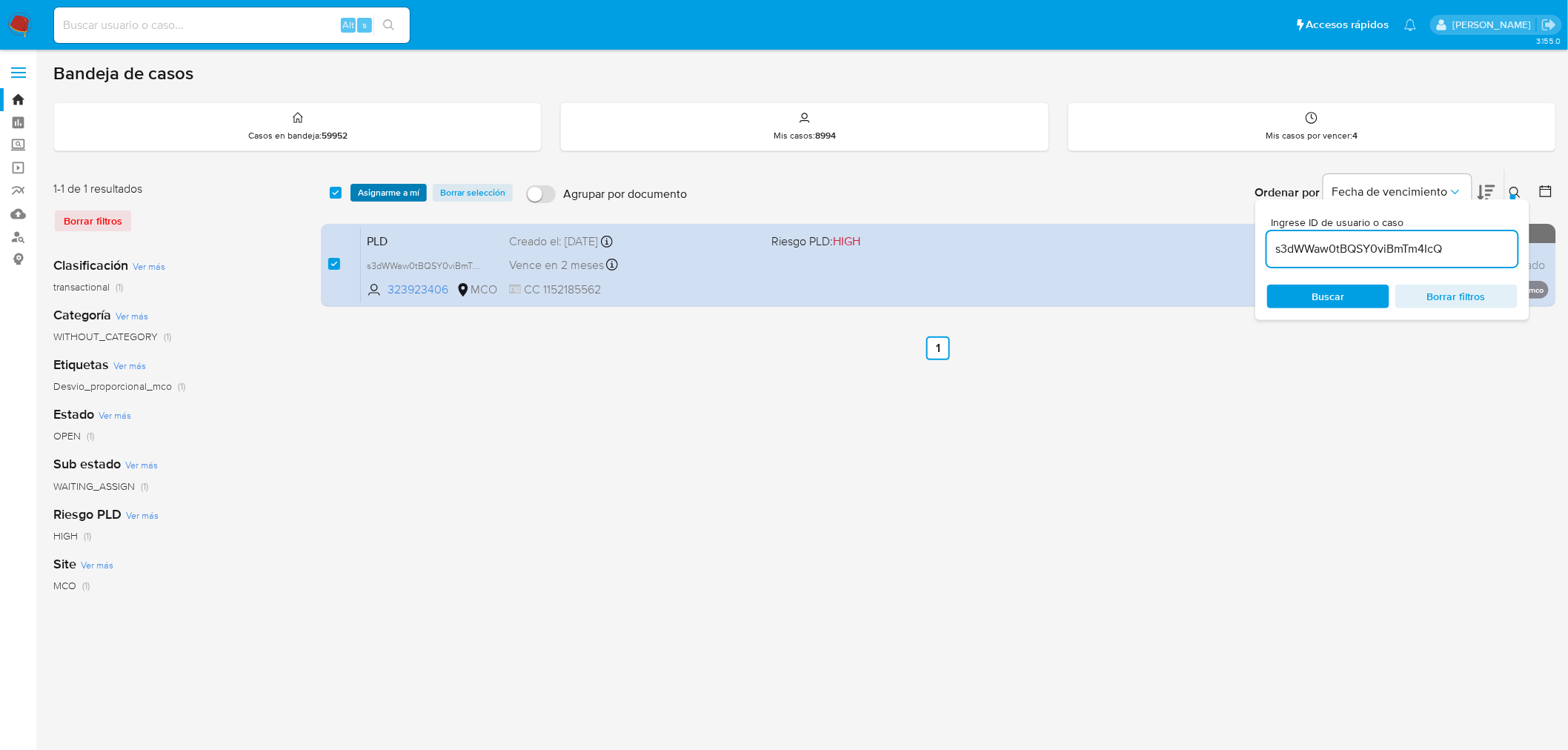
click at [394, 199] on span "Asignarme a mí" at bounding box center [389, 192] width 61 height 15
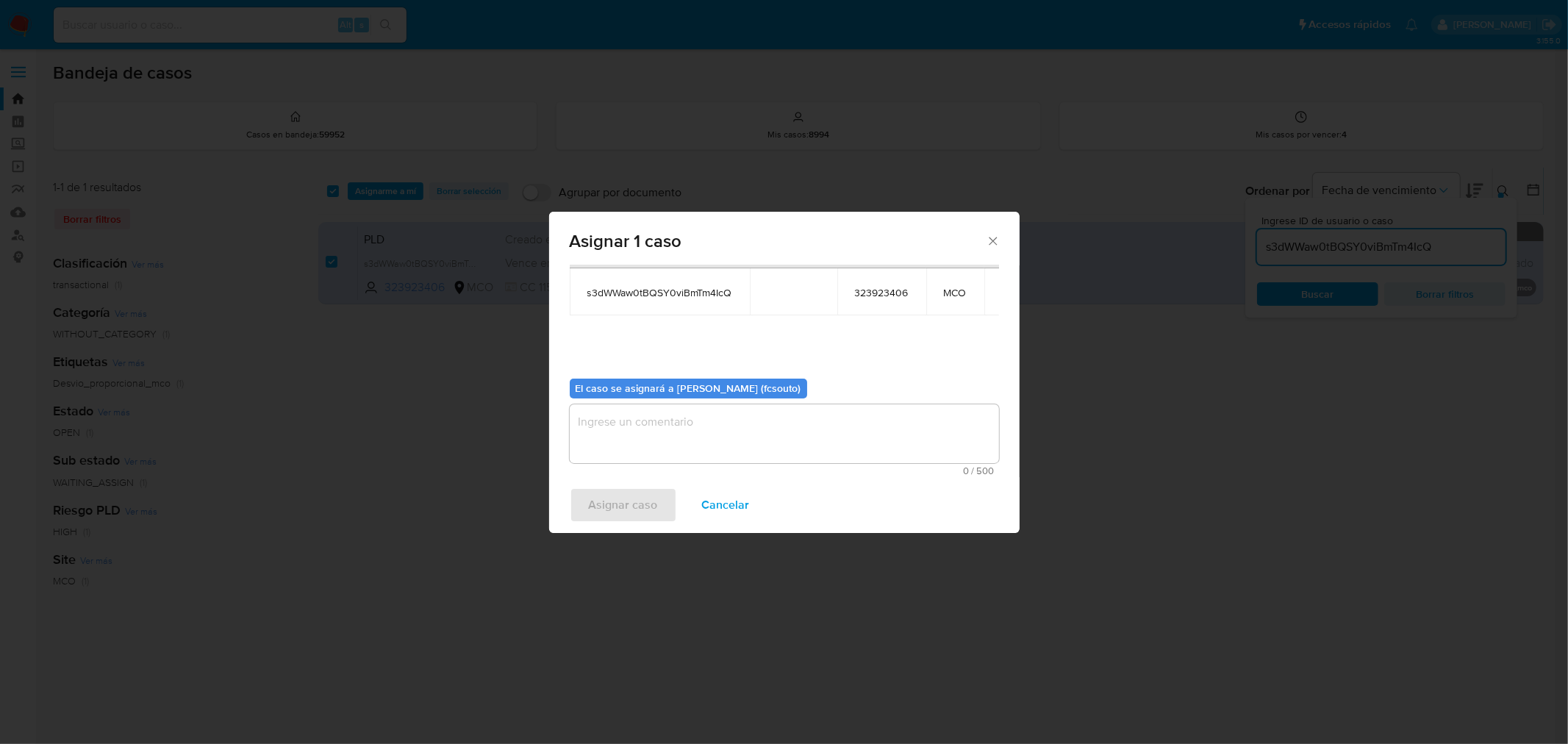
scroll to position [76, 0]
click at [759, 444] on textarea "assign-modal" at bounding box center [784, 433] width 429 height 59
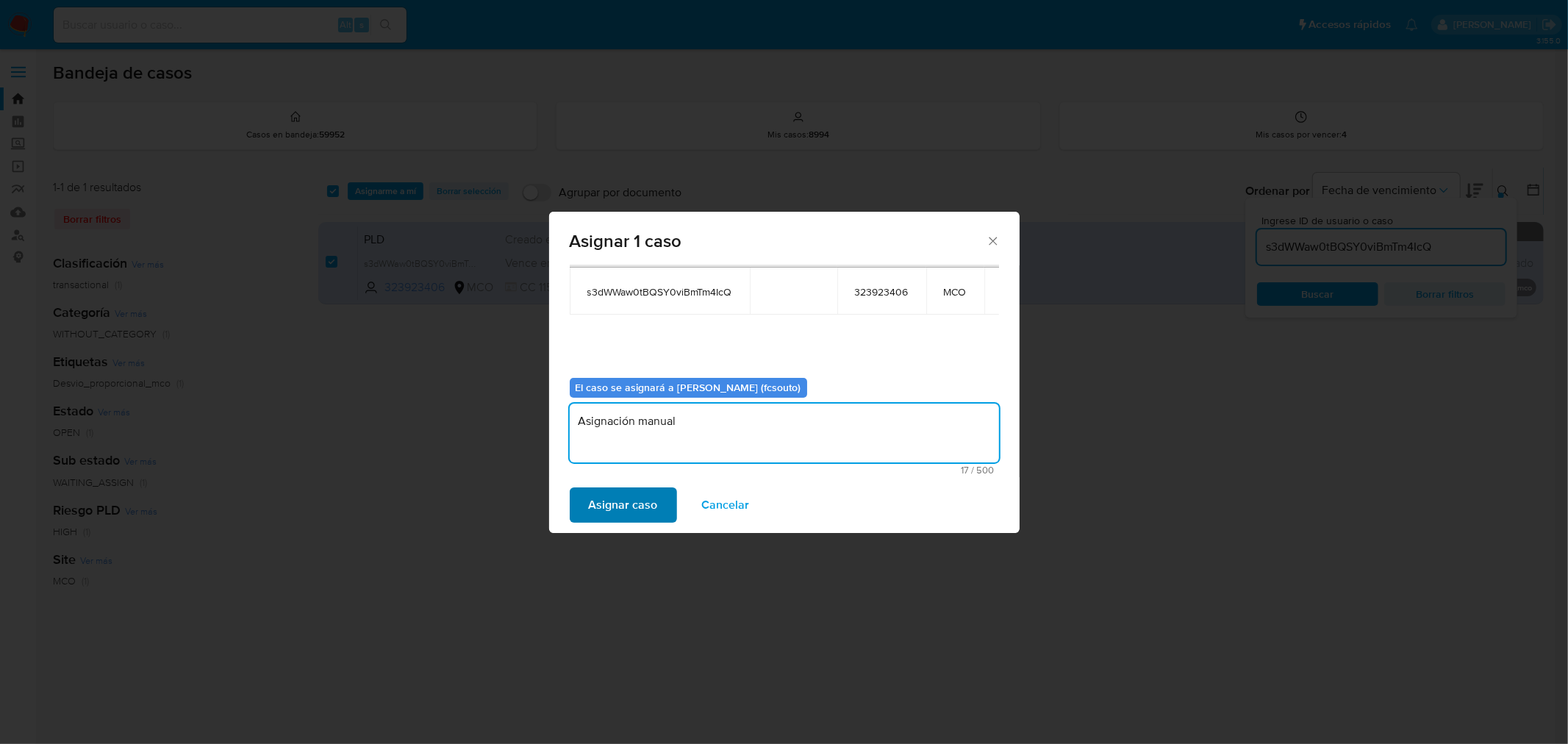
type textarea "Asignación manual"
click at [663, 497] on button "Asignar caso" at bounding box center [623, 505] width 108 height 35
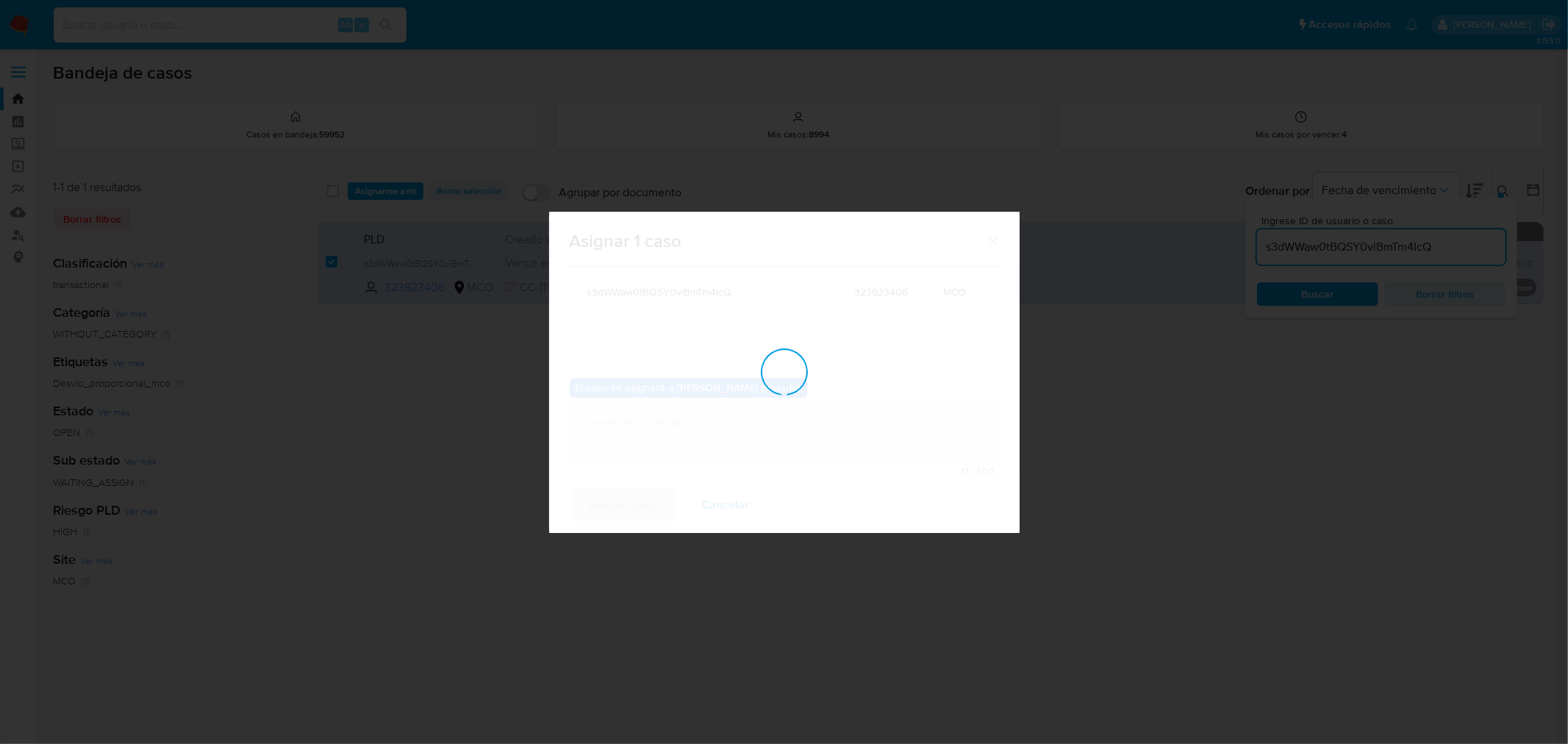
checkbox input "false"
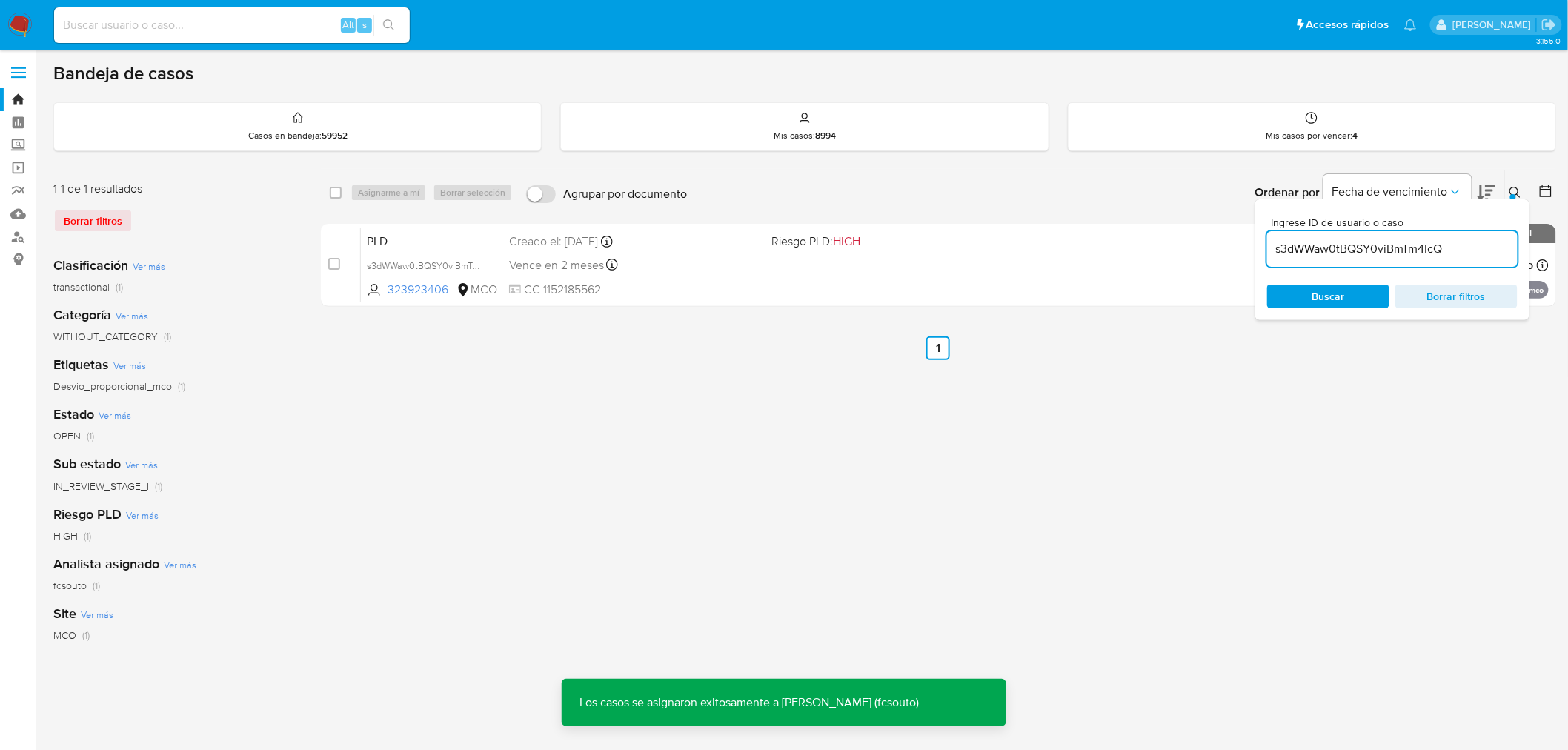
click at [713, 283] on span "CC 1152185562" at bounding box center [634, 290] width 251 height 17
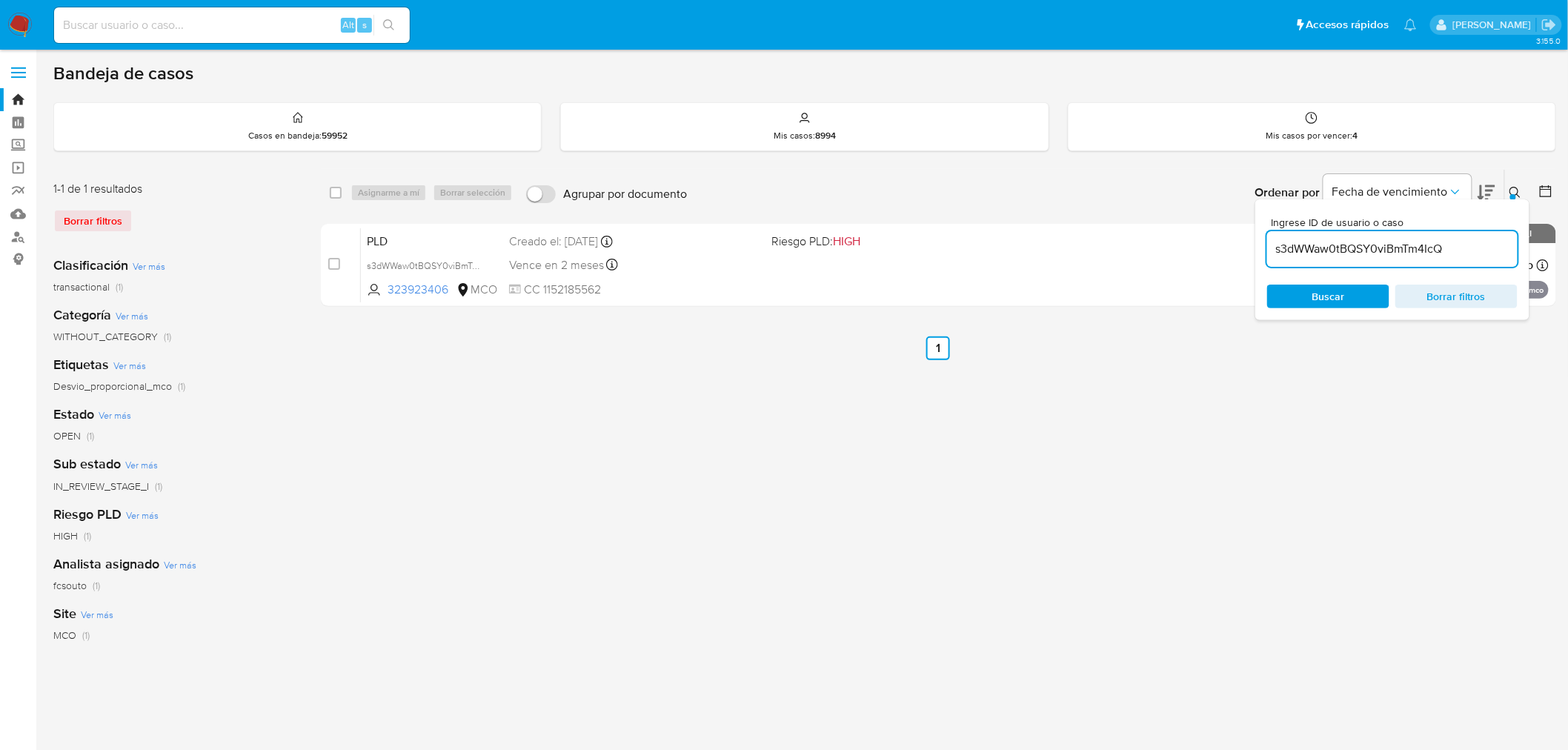
click at [1357, 243] on input "s3dWWaw0tBQSY0viBmTm4IcQ" at bounding box center [1392, 249] width 250 height 19
paste input "hTINRLddtkcWJyZ9XtlO1mCw"
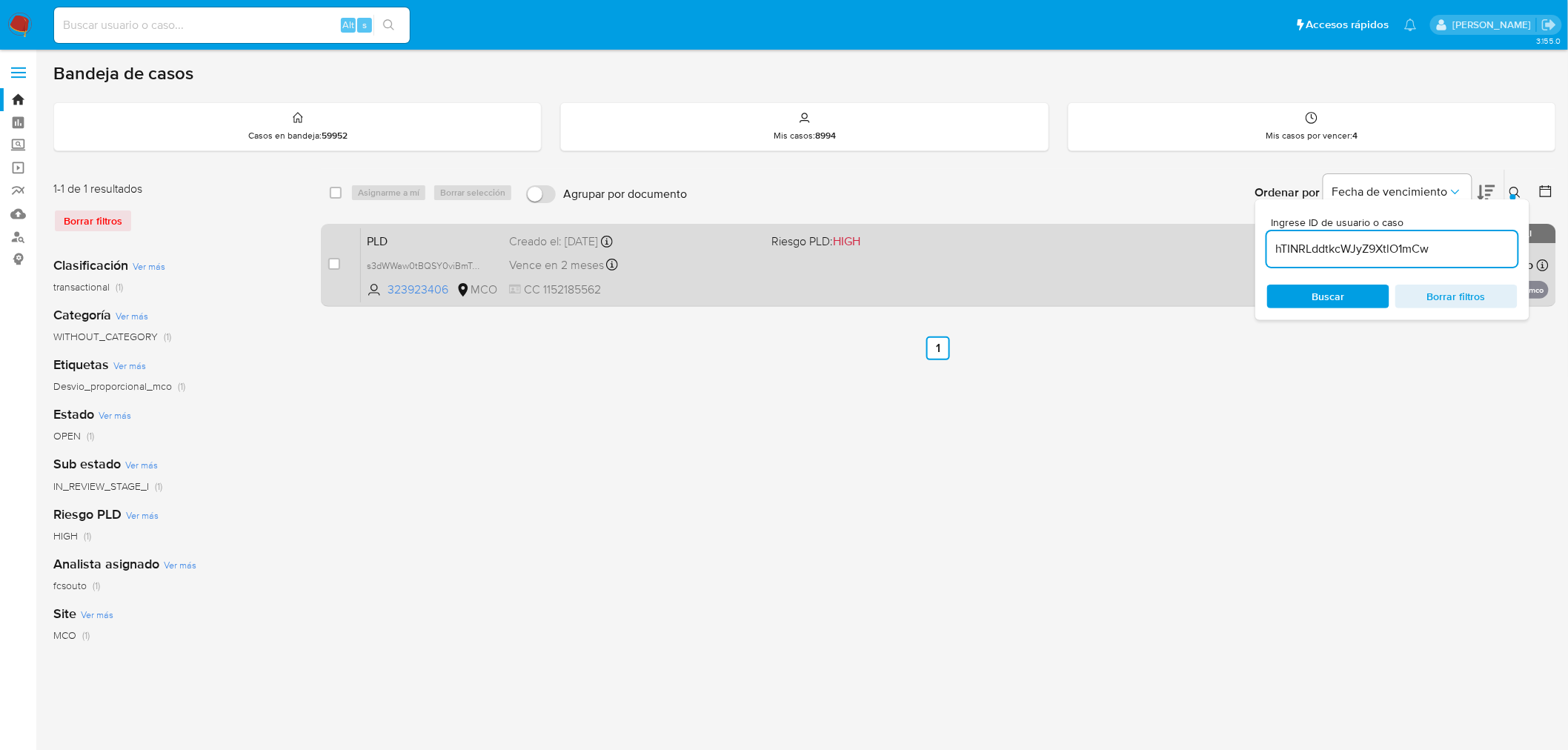
type input "hTINRLddtkcWJyZ9XtlO1mCw"
click at [332, 262] on input "checkbox" at bounding box center [334, 264] width 12 height 12
checkbox input "true"
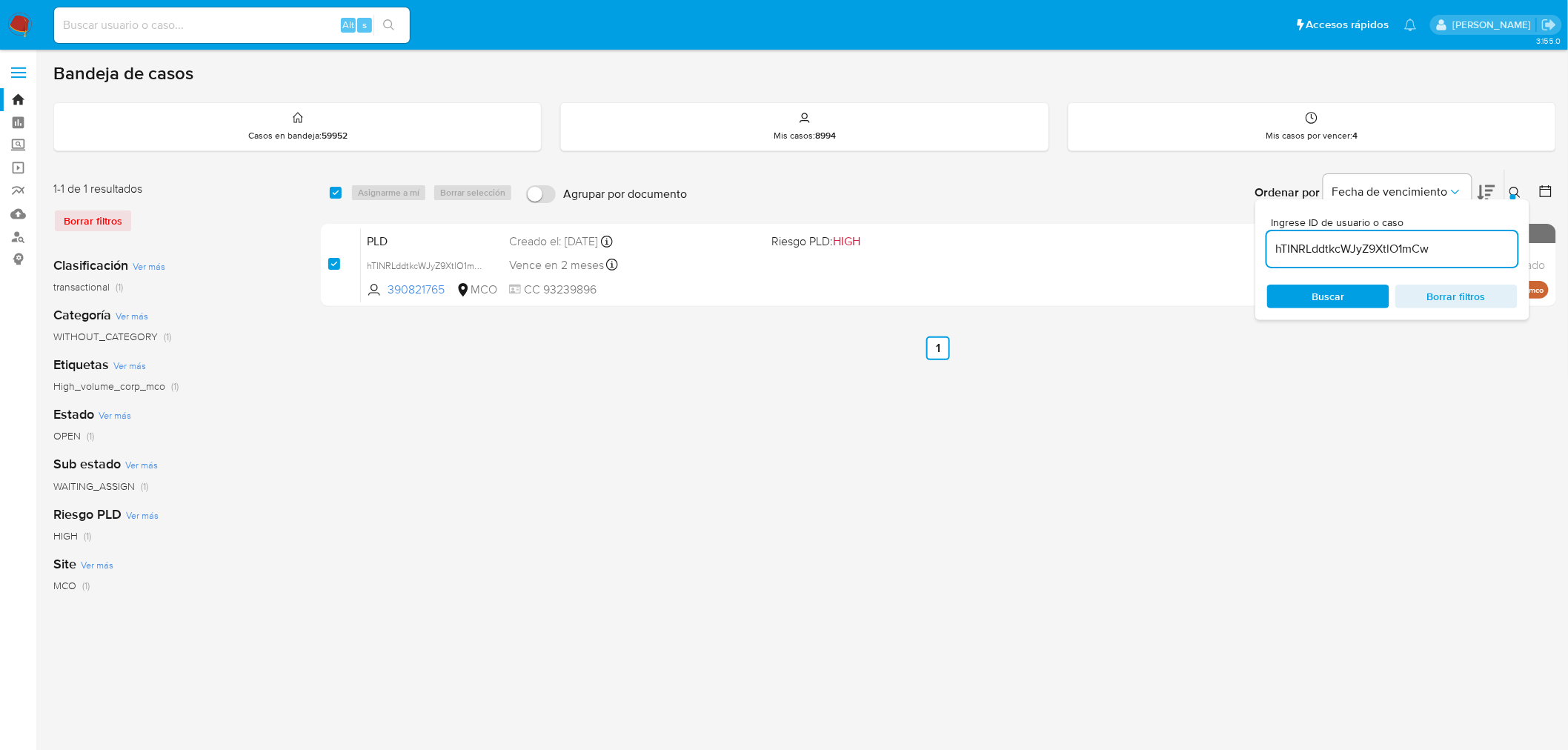
checkbox input "true"
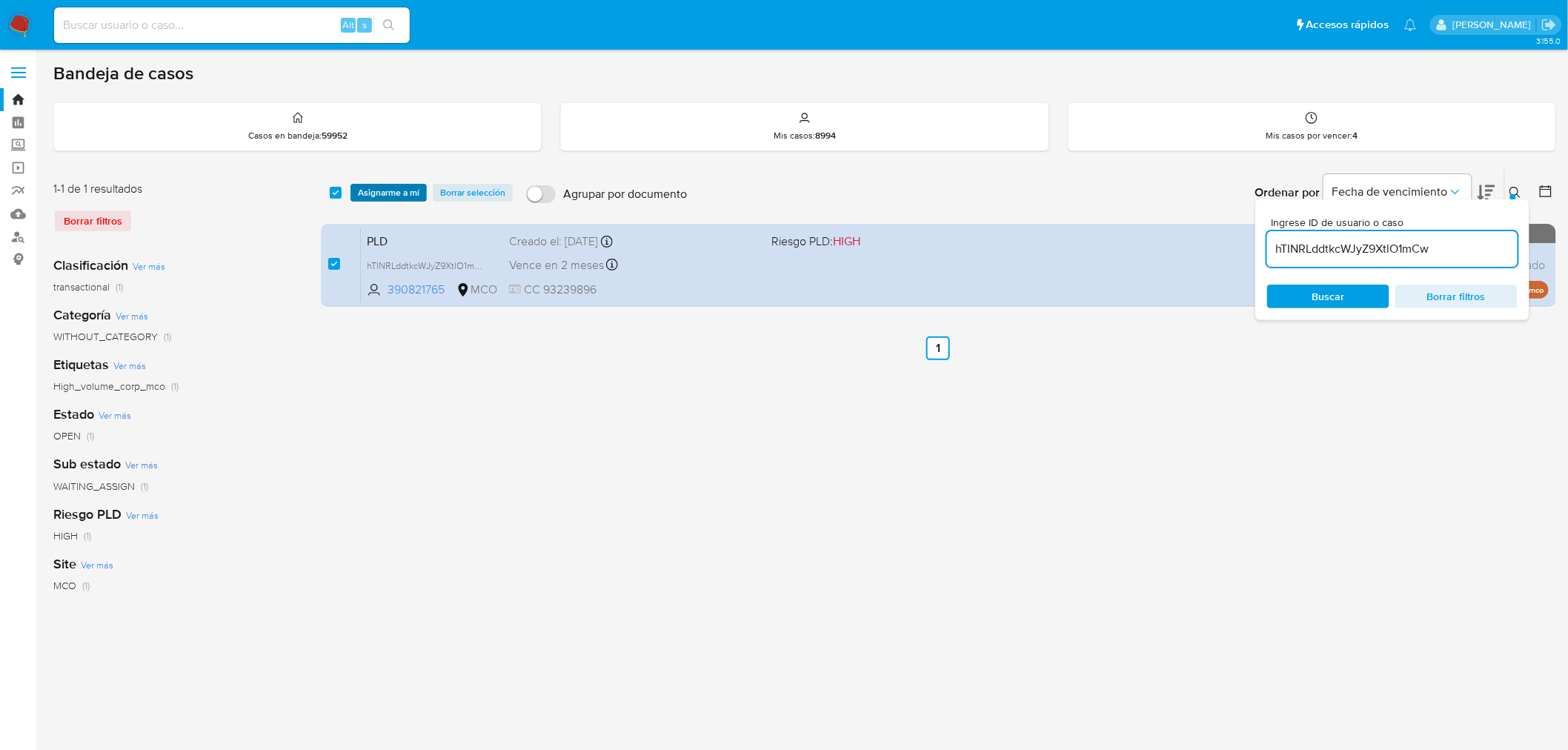
click at [381, 194] on span "Asignarme a mí" at bounding box center [389, 192] width 61 height 15
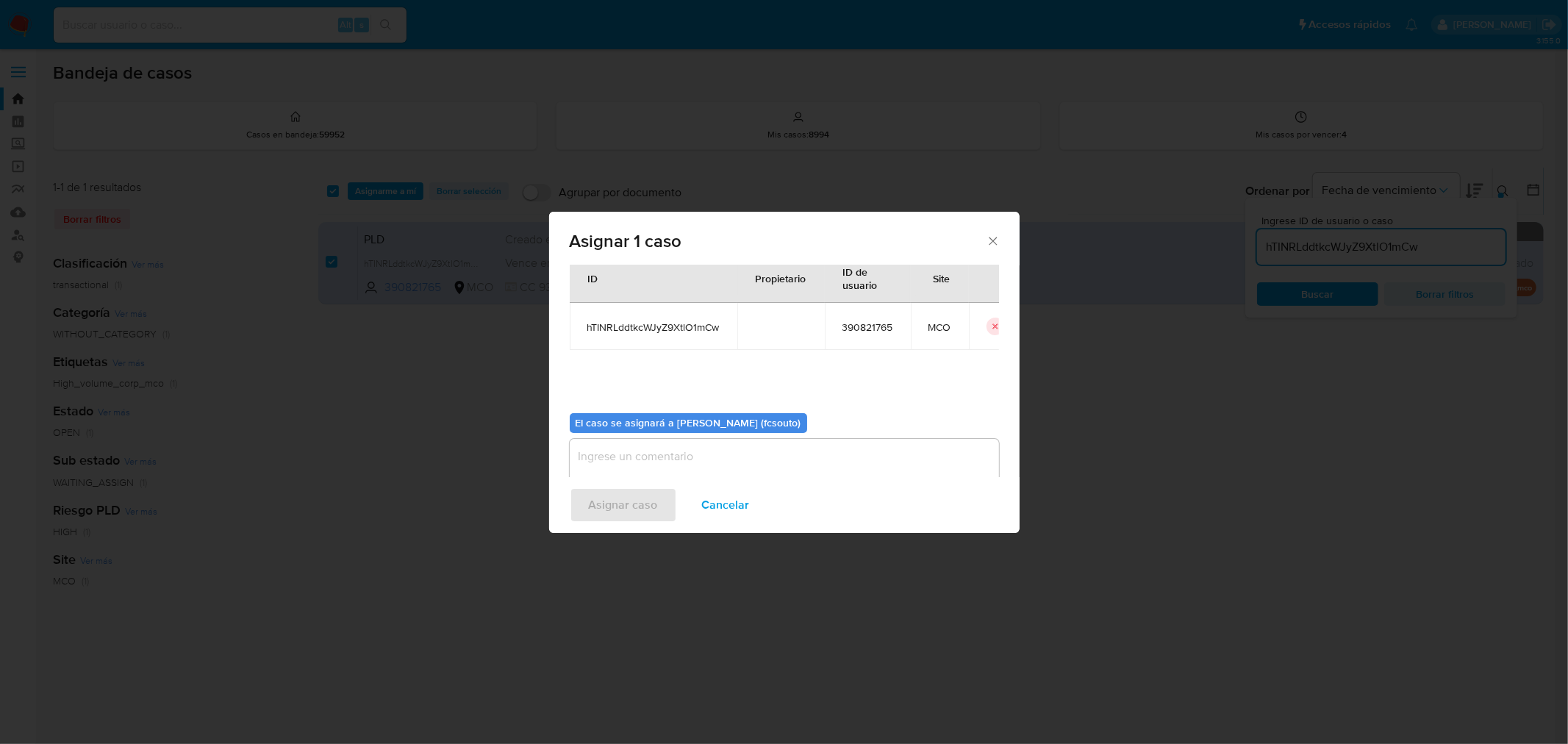
scroll to position [76, 0]
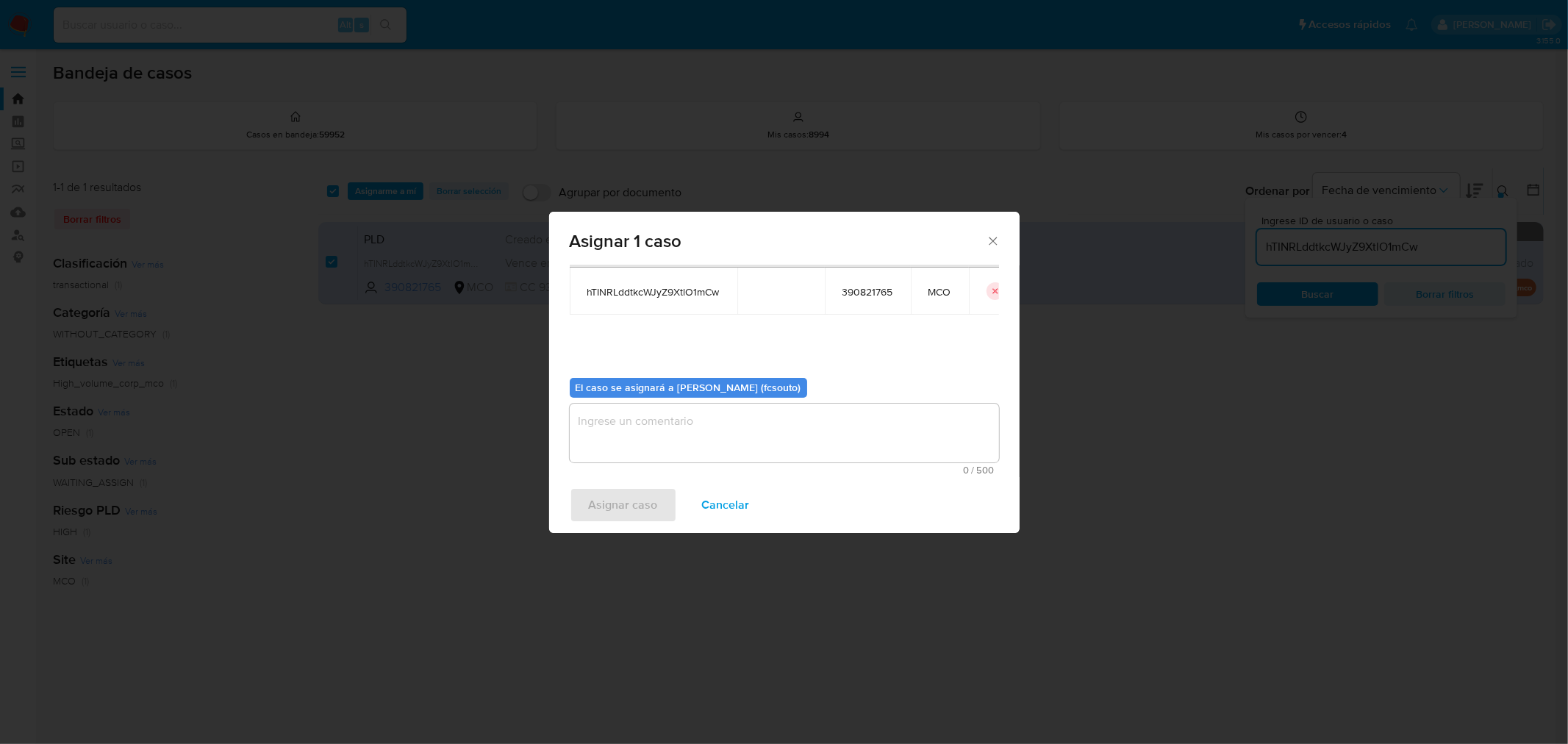
click at [778, 421] on textarea "assign-modal" at bounding box center [784, 433] width 429 height 59
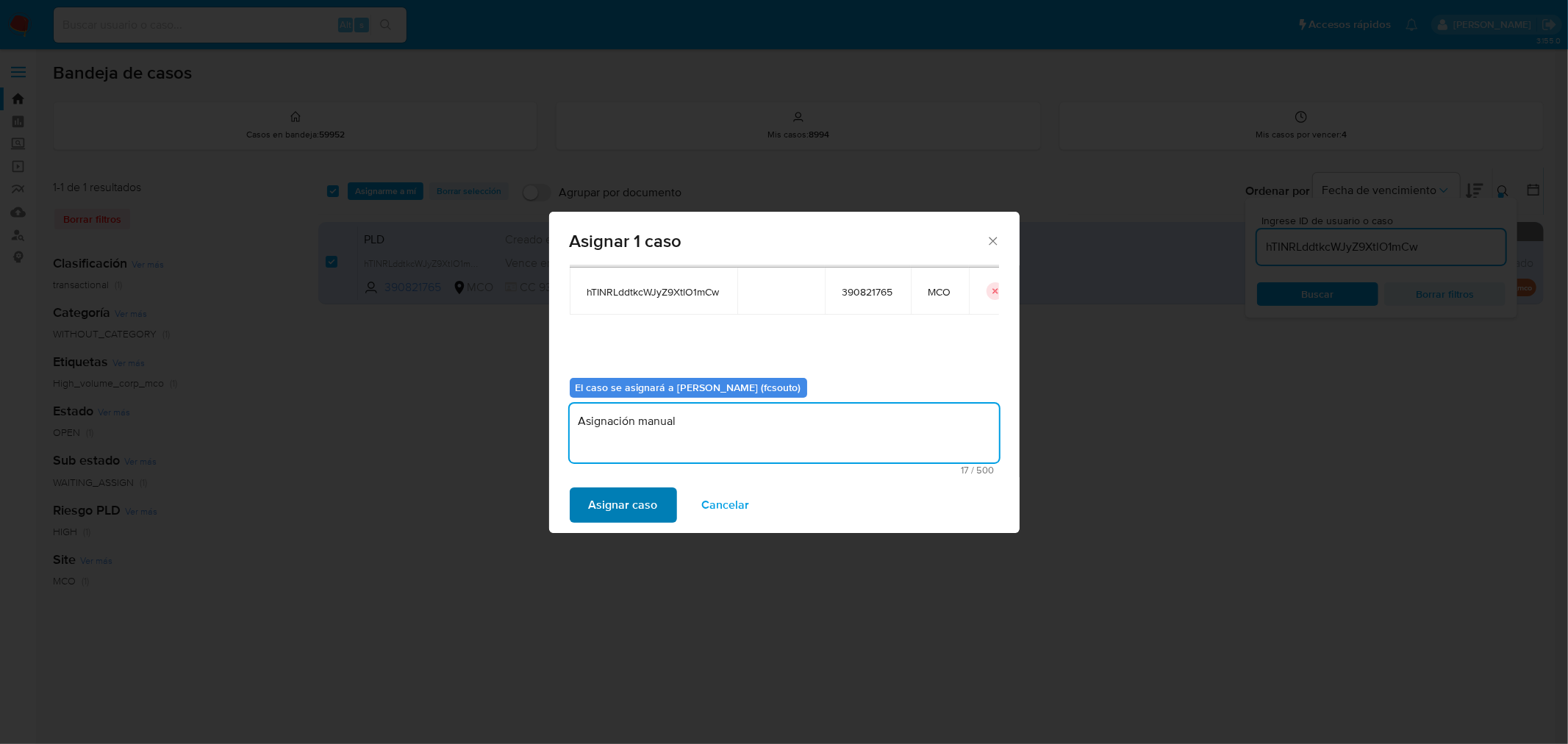
type textarea "Asignación manual"
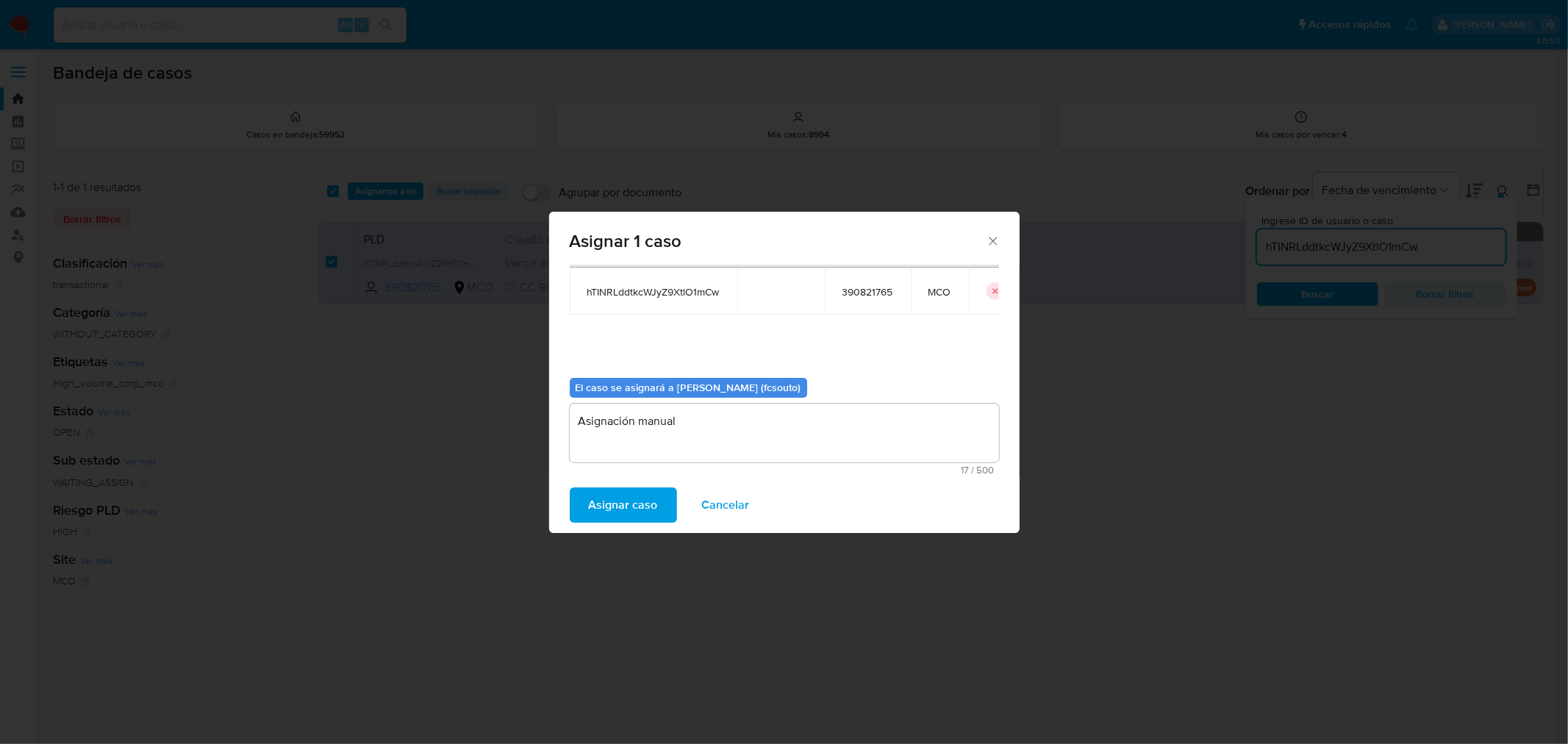
click at [649, 506] on span "Asignar caso" at bounding box center [623, 504] width 69 height 32
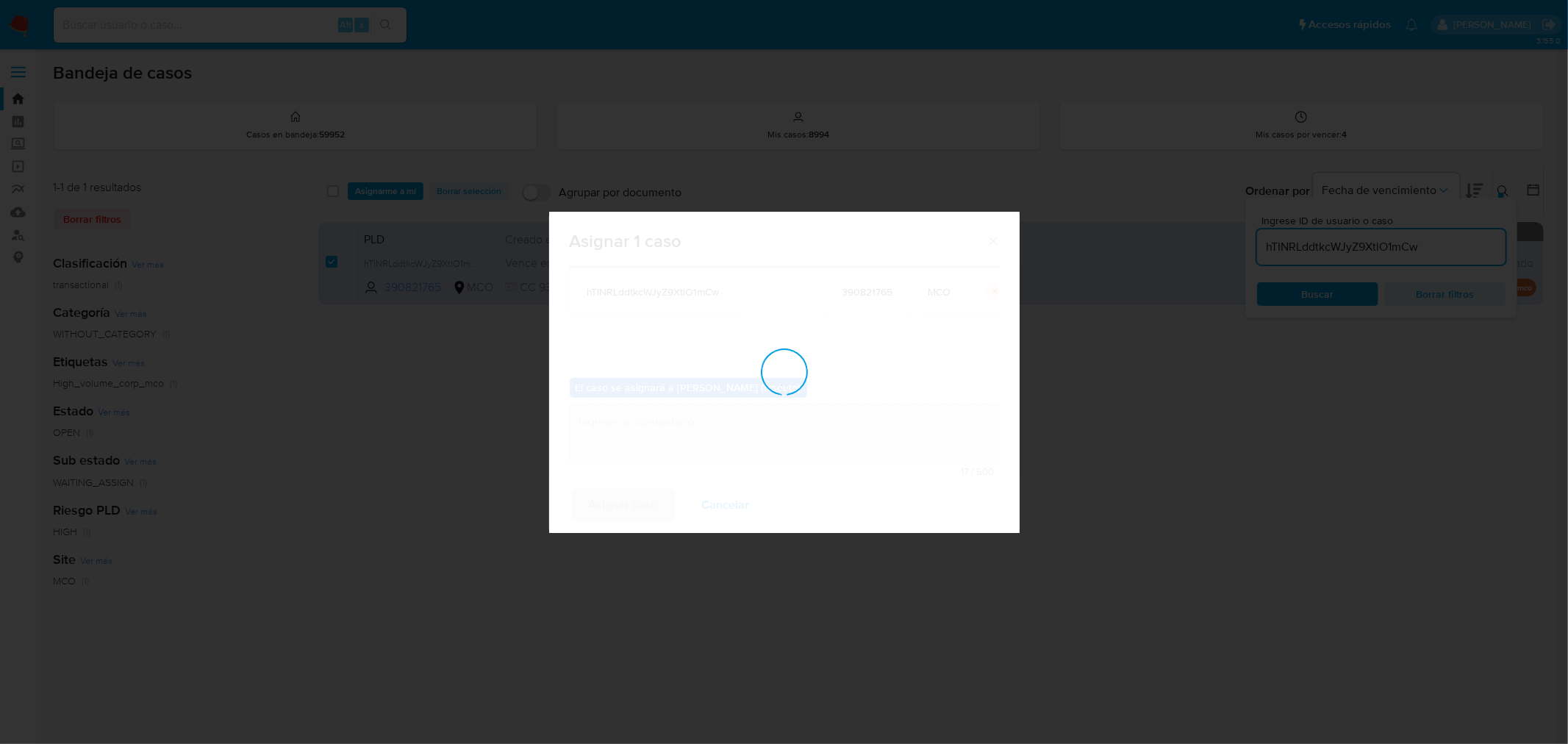
checkbox input "false"
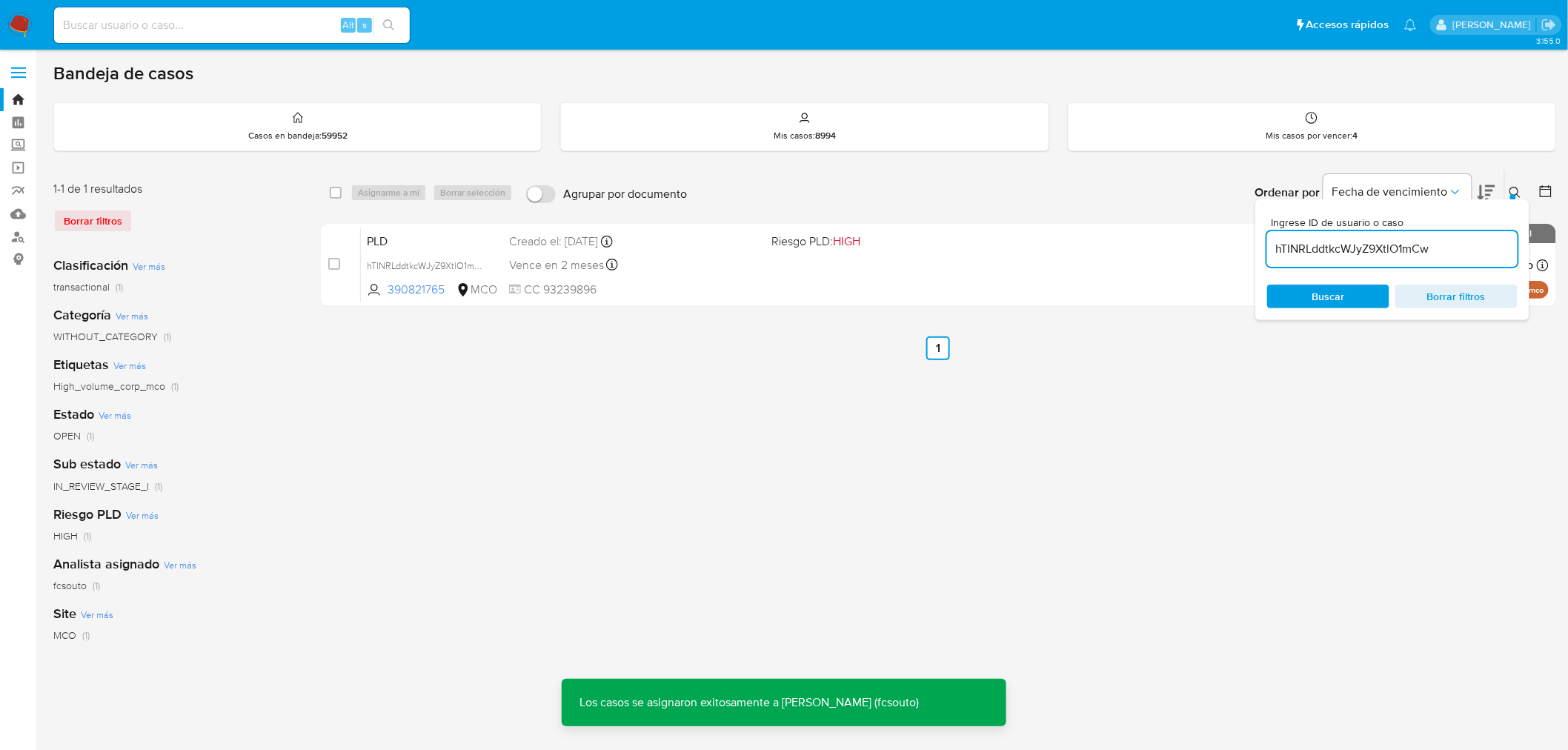
click at [701, 288] on span "CC 93239896" at bounding box center [634, 290] width 251 height 17
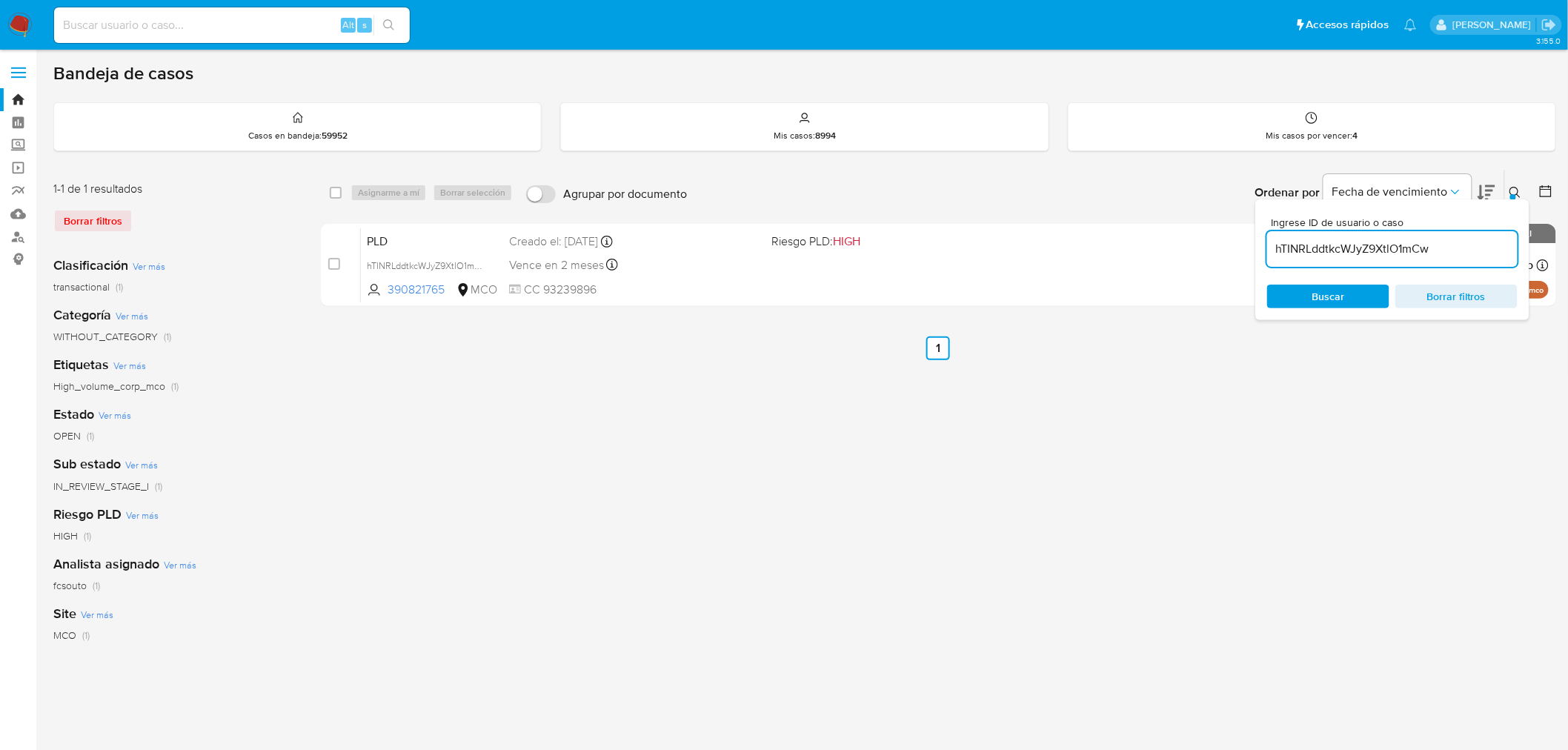
click at [1406, 240] on input "hTINRLddtkcWJyZ9XtlO1mCw" at bounding box center [1392, 249] width 250 height 19
paste input "EiLwJNdec8ehGipjXqrSW7eZ"
type input "EiLwJNdec8ehGipjXqrSW7eZ"
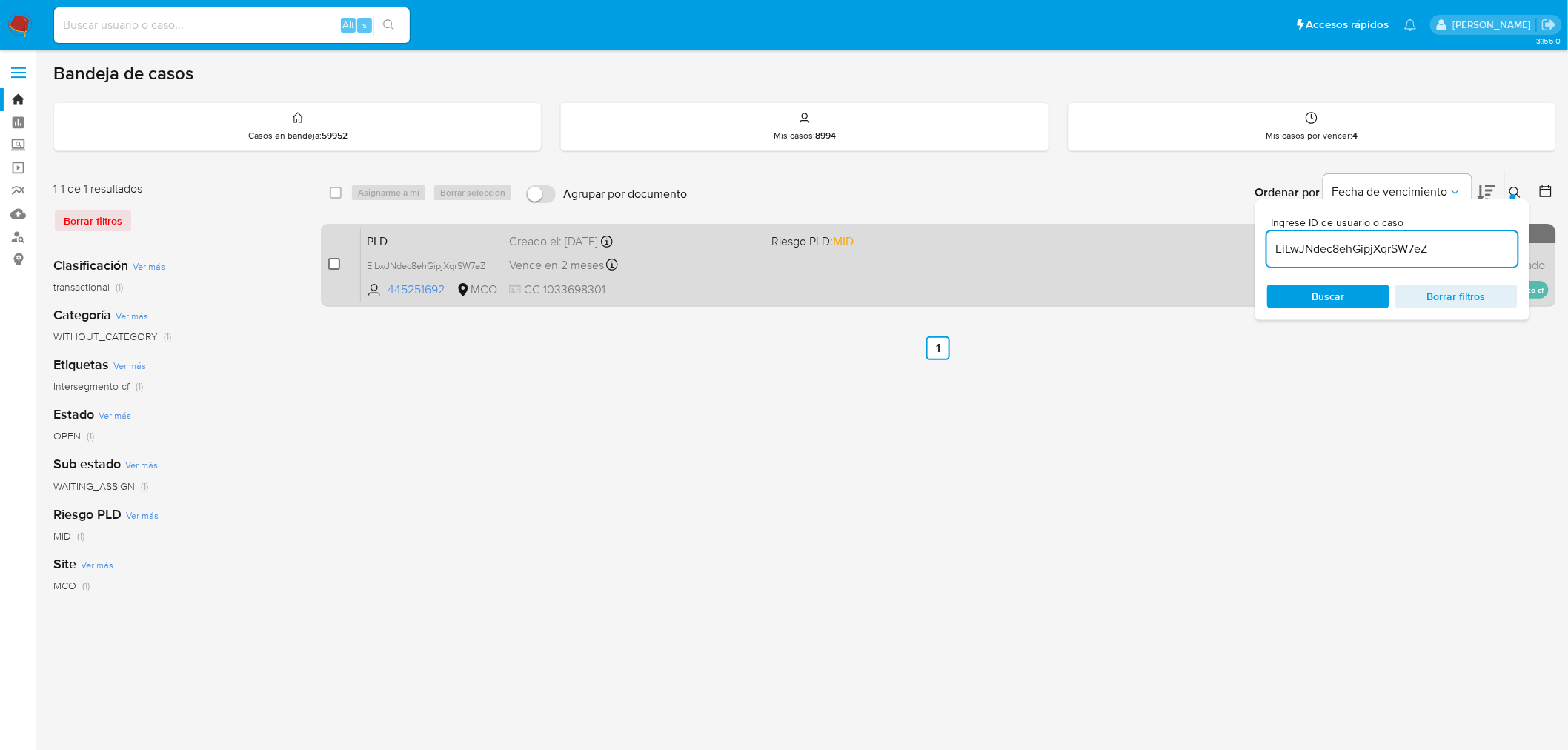
click at [337, 267] on div "case-item-checkbox No es posible asignar el caso" at bounding box center [344, 264] width 32 height 75
click at [337, 267] on input "checkbox" at bounding box center [334, 264] width 12 height 12
checkbox input "true"
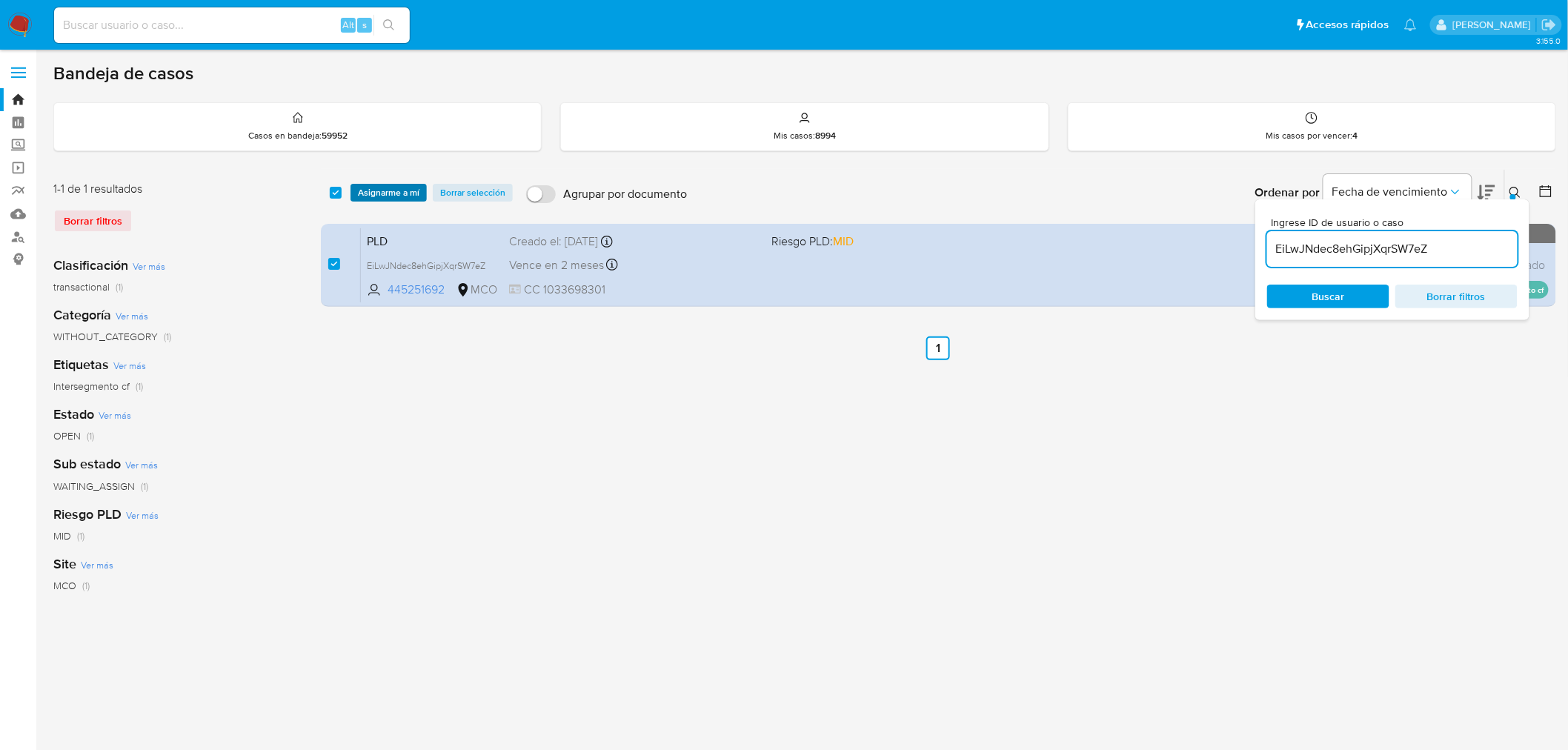
click at [397, 197] on span "Asignarme a mí" at bounding box center [389, 192] width 61 height 15
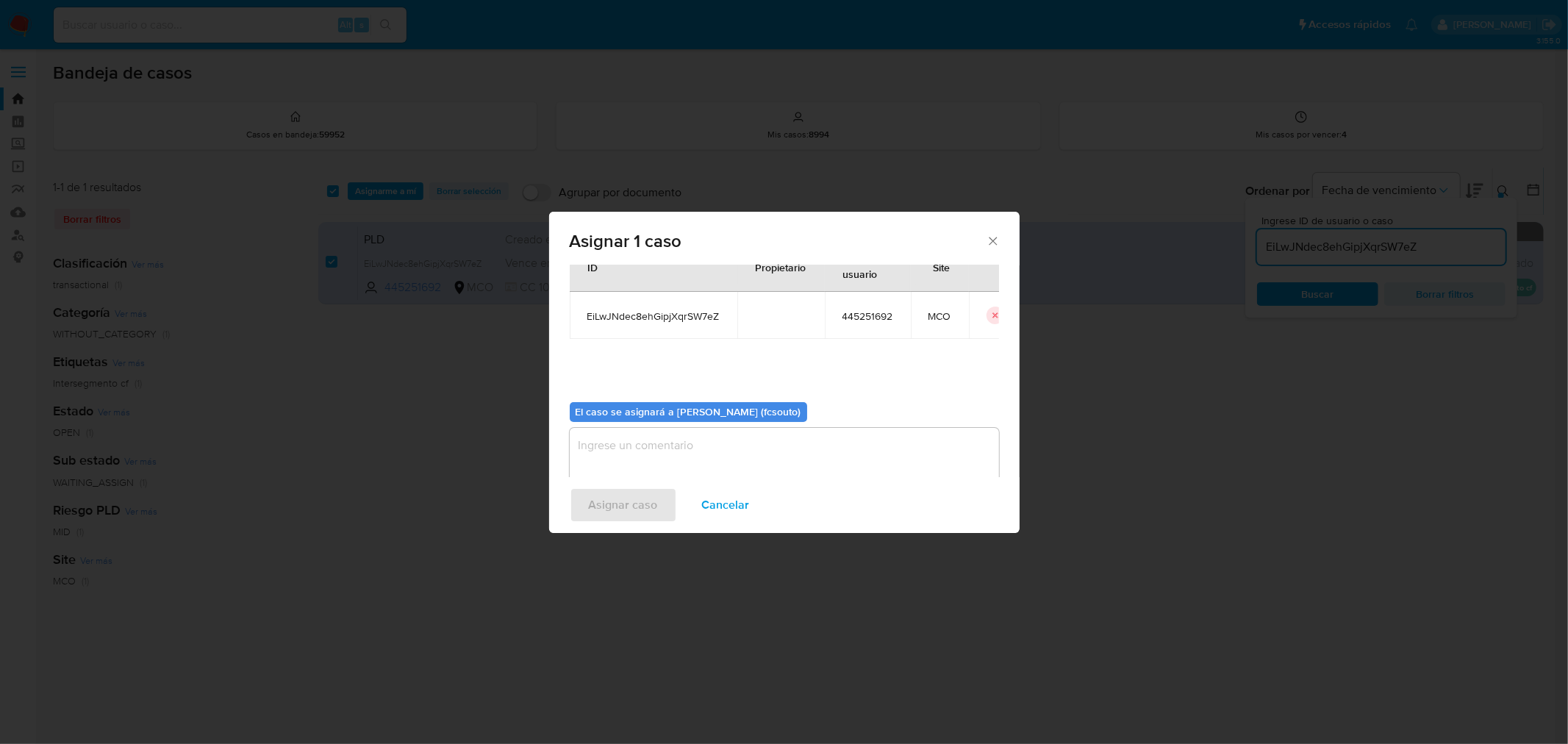
scroll to position [76, 0]
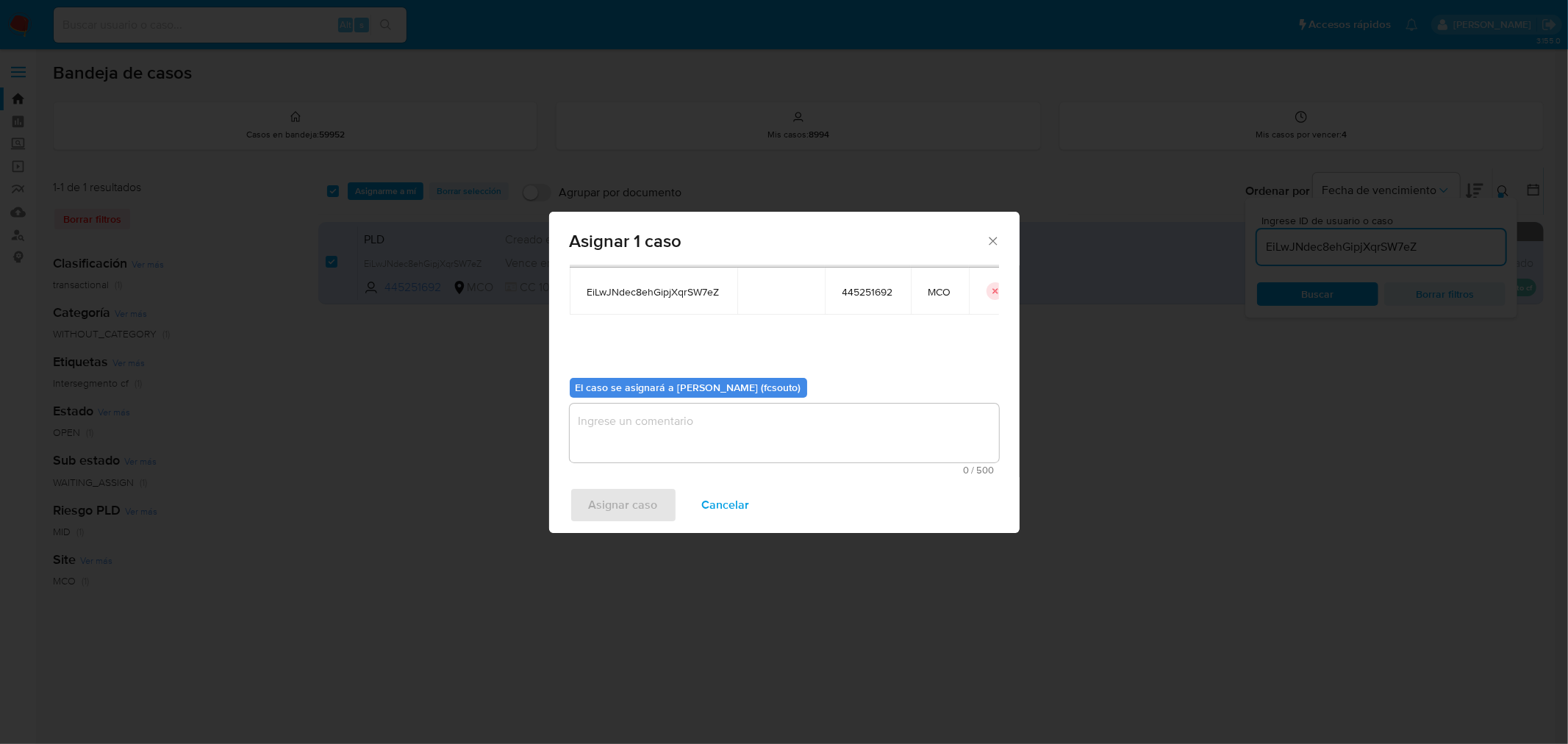
click at [779, 444] on textarea "assign-modal" at bounding box center [784, 433] width 429 height 59
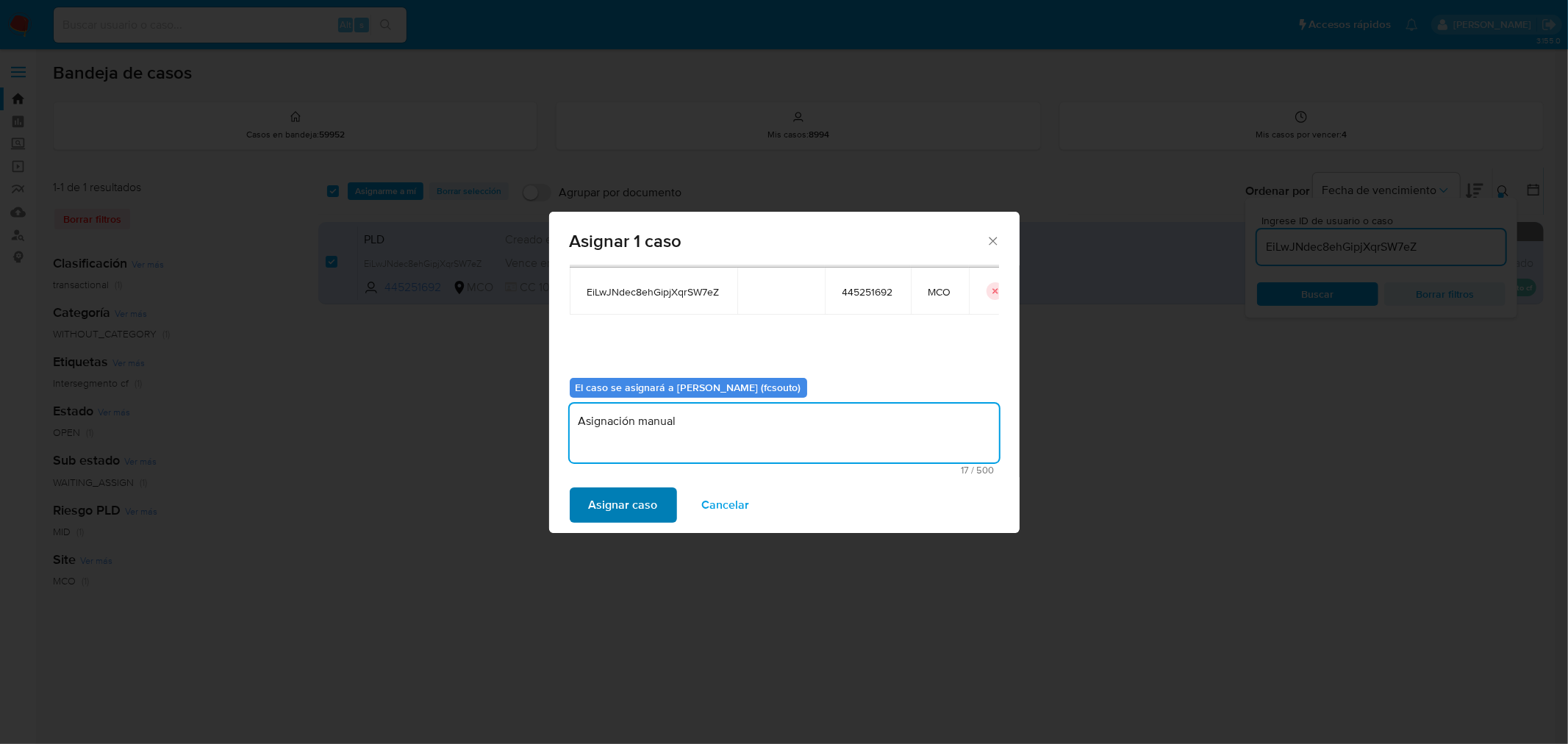
type textarea "Asignación manual"
click at [659, 497] on button "Asignar caso" at bounding box center [623, 505] width 108 height 35
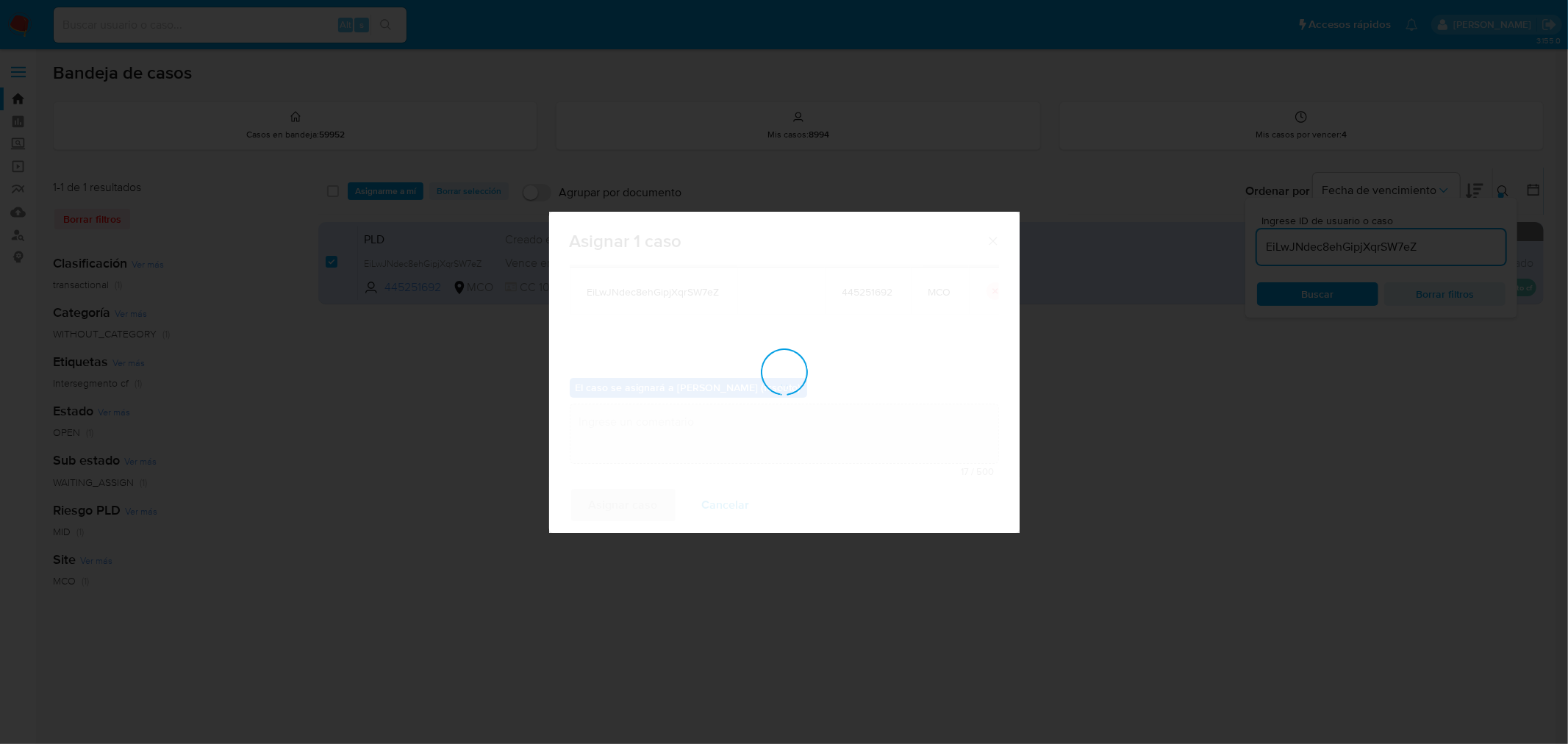
checkbox input "false"
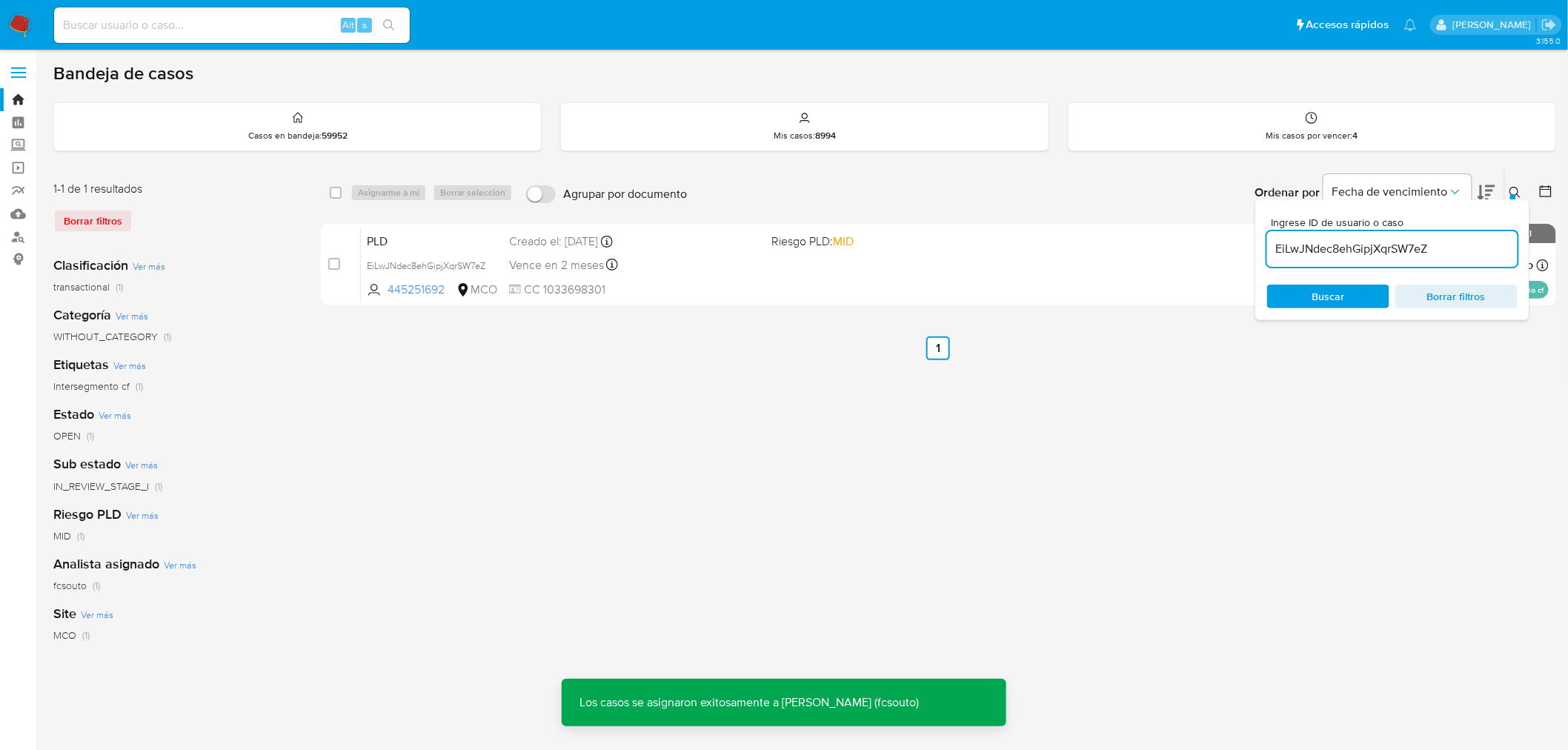
click at [801, 279] on div "PLD EiLwJNdec8ehGipjXqrSW7eZ 445251692 MCO Riesgo PLD: MID Creado el: 12/07/202…" at bounding box center [954, 264] width 1188 height 75
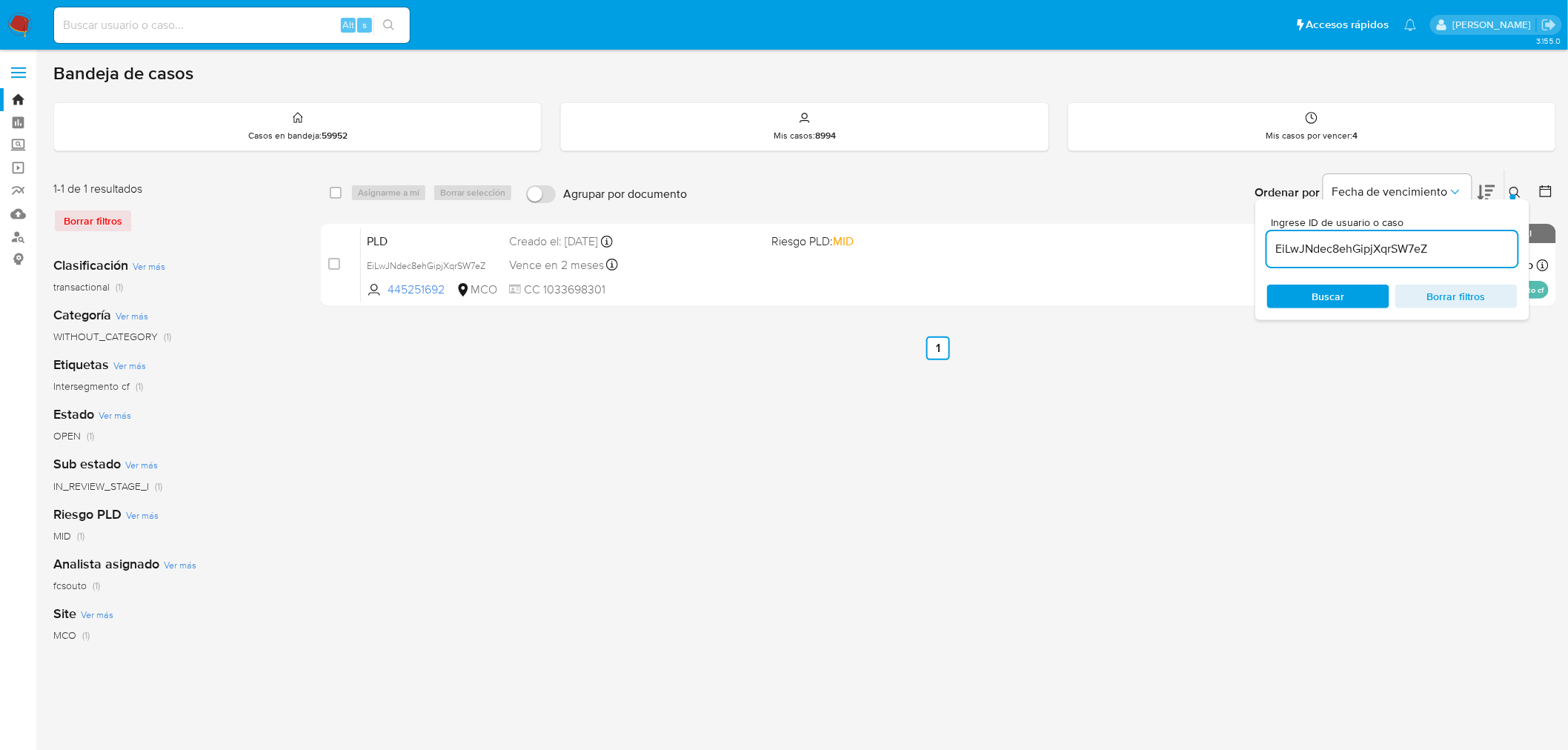
click at [1388, 252] on input "EiLwJNdec8ehGipjXqrSW7eZ" at bounding box center [1392, 249] width 250 height 19
paste input "20/08/2025"
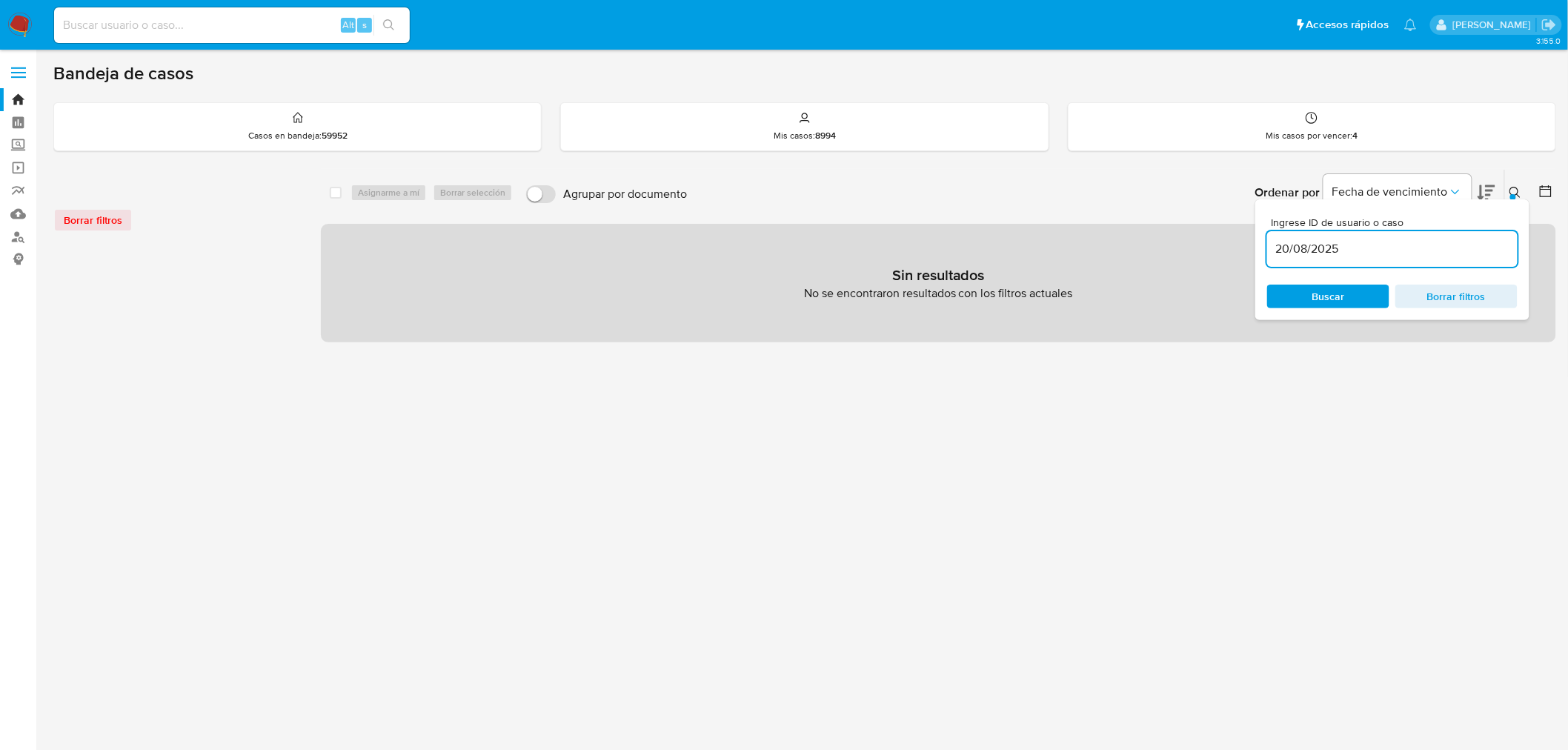
click at [1309, 247] on input "20/08/2025" at bounding box center [1392, 249] width 250 height 19
paste input "vhuFilCHKmvxyQHMeXuVVQqz"
type input "vhuFilCHKmvxyQHMeXuVVQqz"
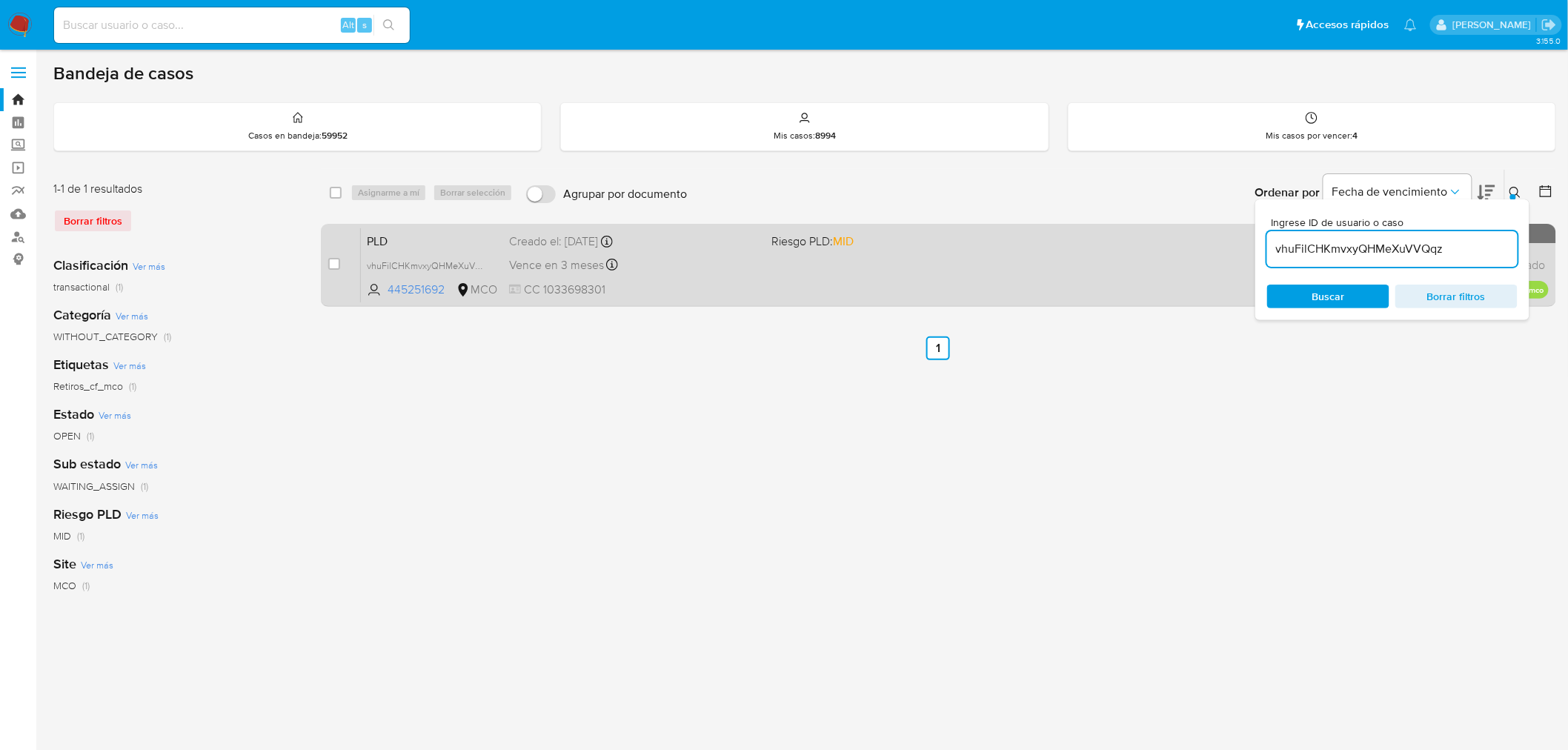
click at [335, 269] on div "case-item-checkbox" at bounding box center [334, 264] width 12 height 15
click at [335, 264] on input "checkbox" at bounding box center [334, 264] width 12 height 12
checkbox input "true"
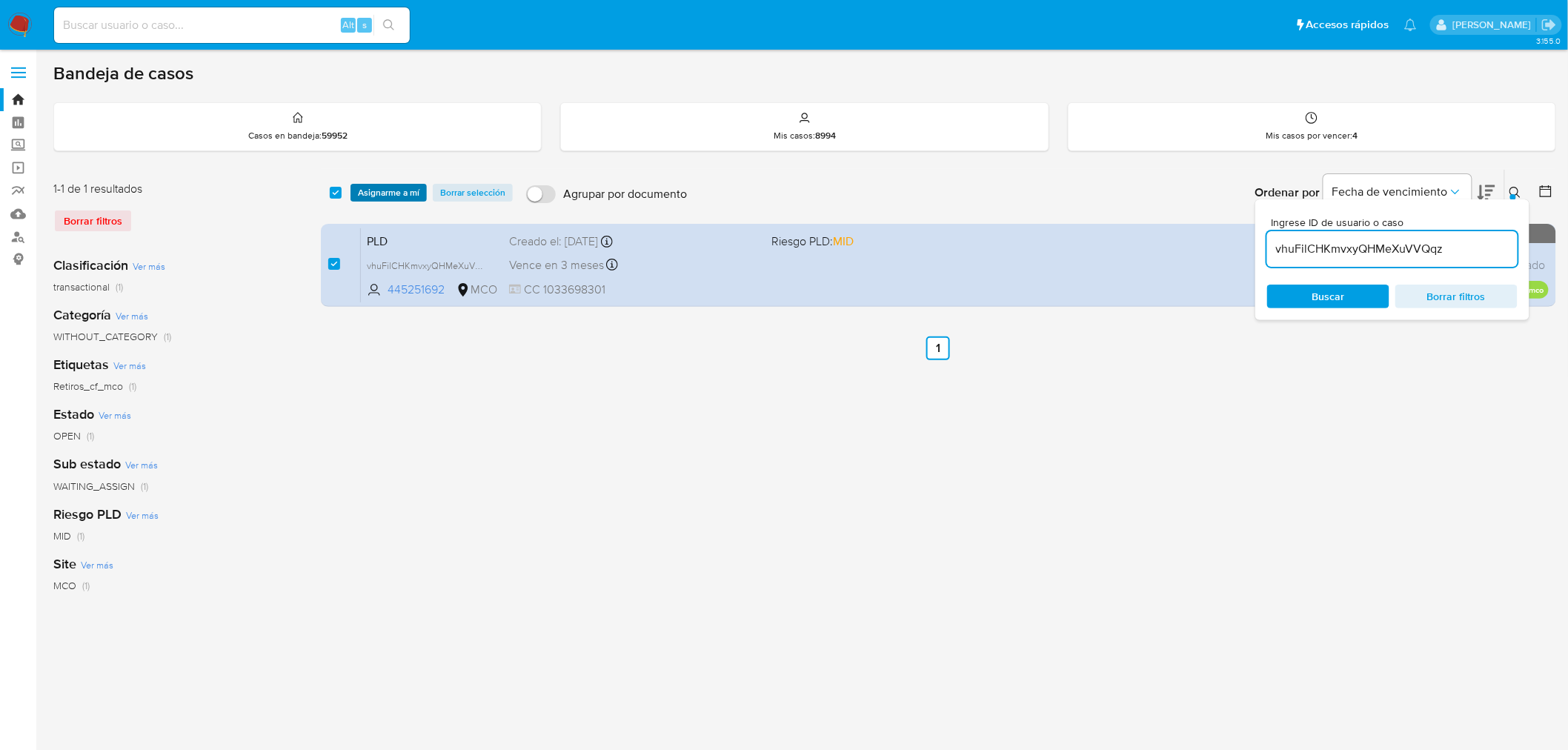
click at [385, 196] on span "Asignarme a mí" at bounding box center [389, 192] width 61 height 15
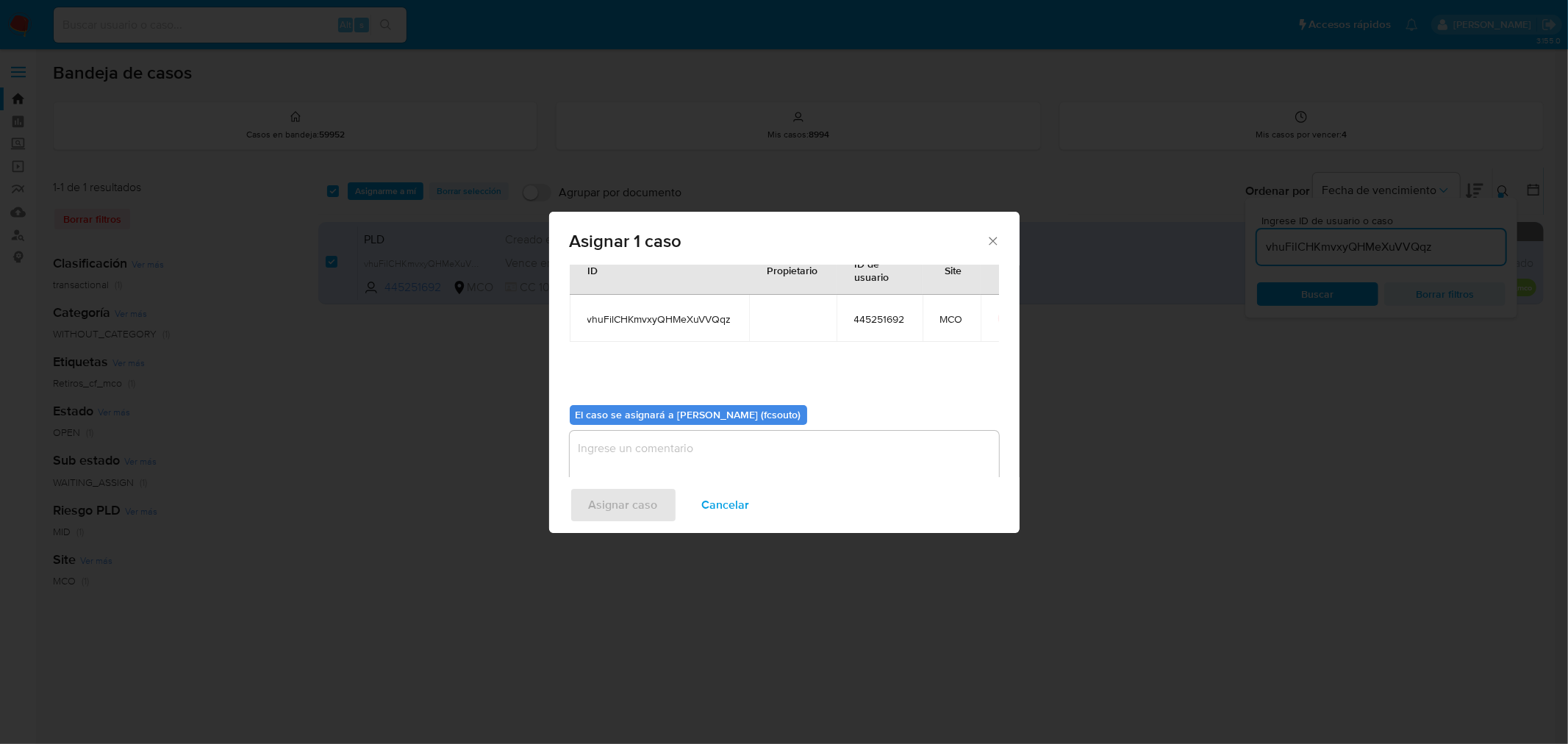
scroll to position [76, 0]
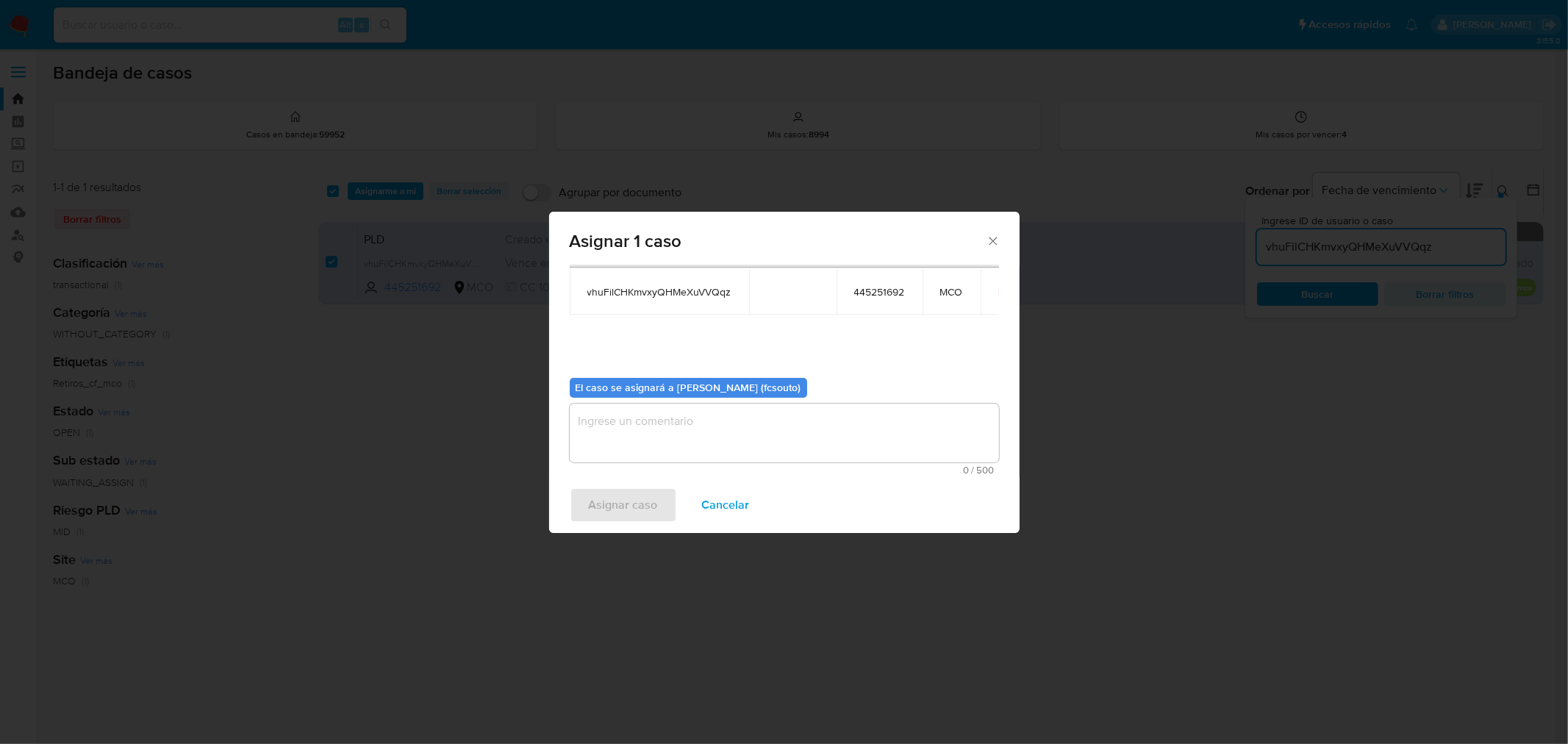
click at [747, 438] on textarea "assign-modal" at bounding box center [784, 433] width 429 height 59
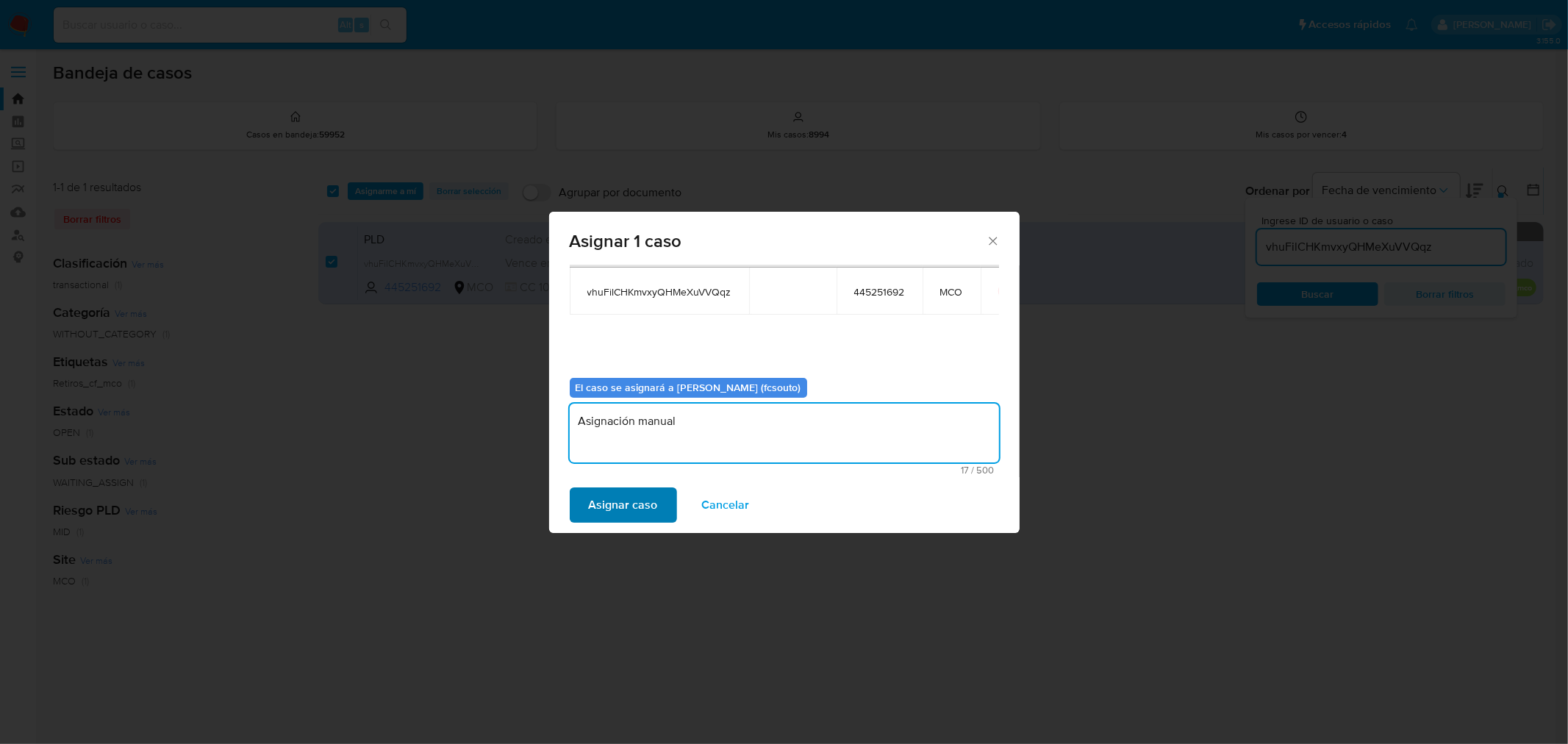
type textarea "Asignación manual"
click at [630, 502] on span "Asignar caso" at bounding box center [623, 504] width 69 height 32
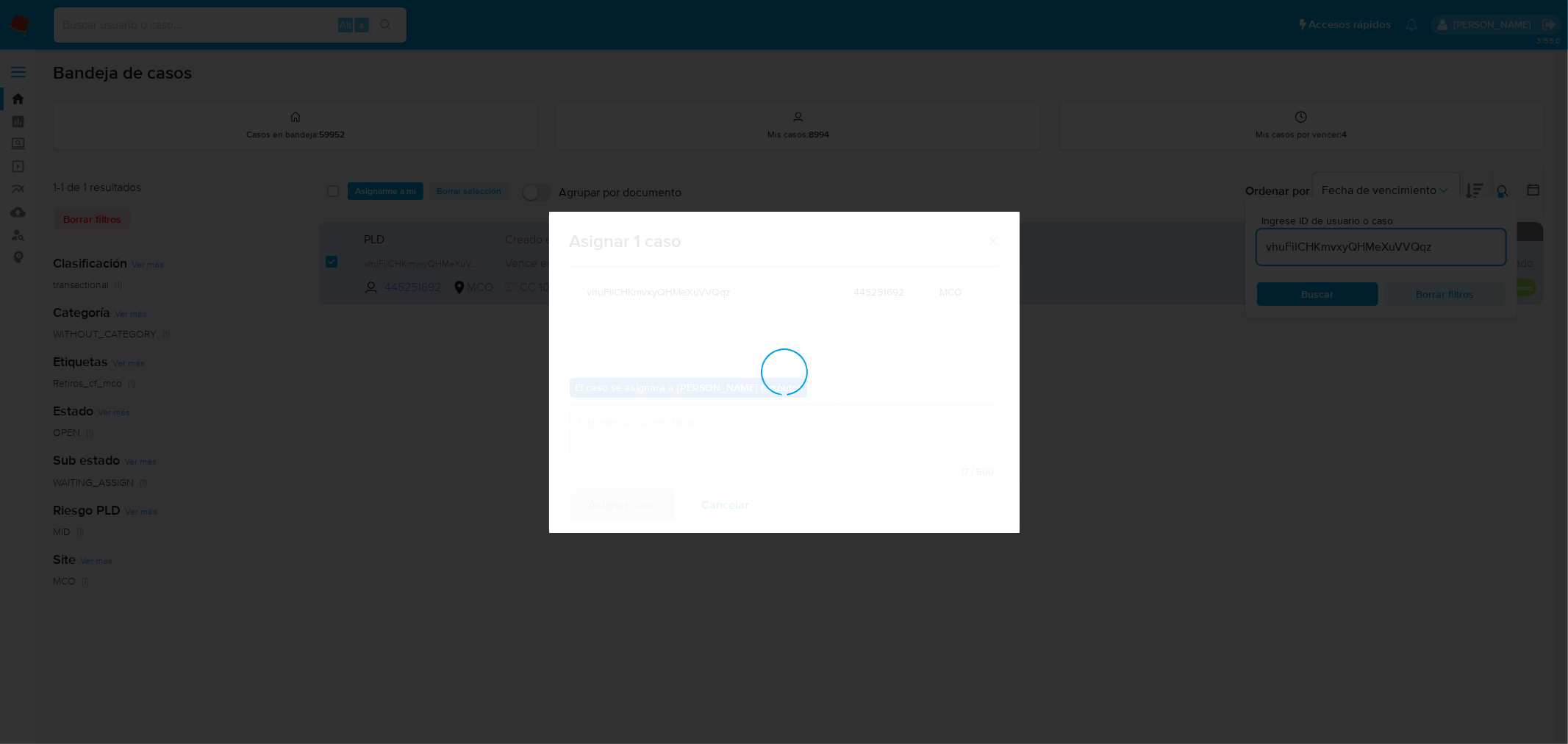
checkbox input "false"
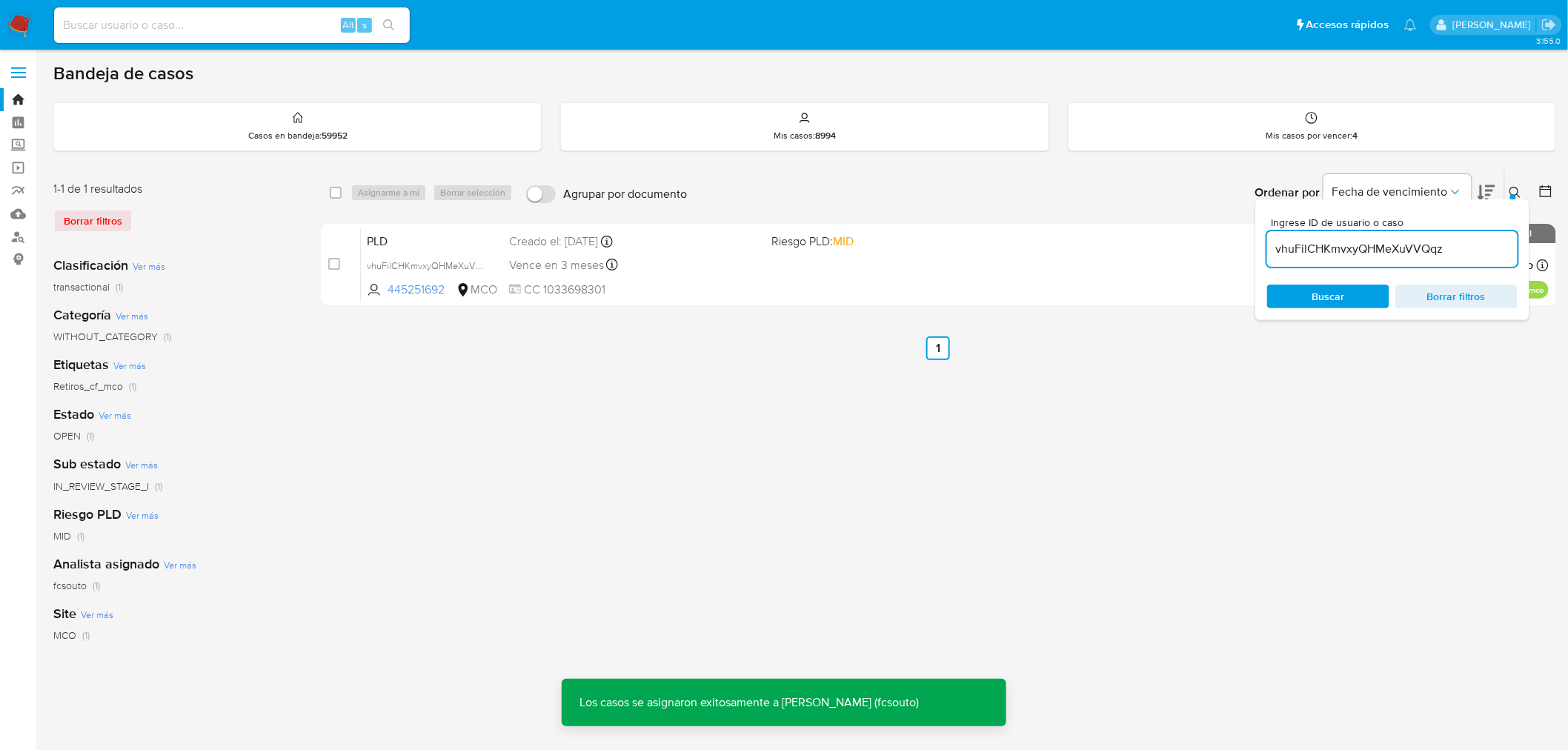
click at [751, 284] on span "CC 1033698301" at bounding box center [634, 290] width 251 height 17
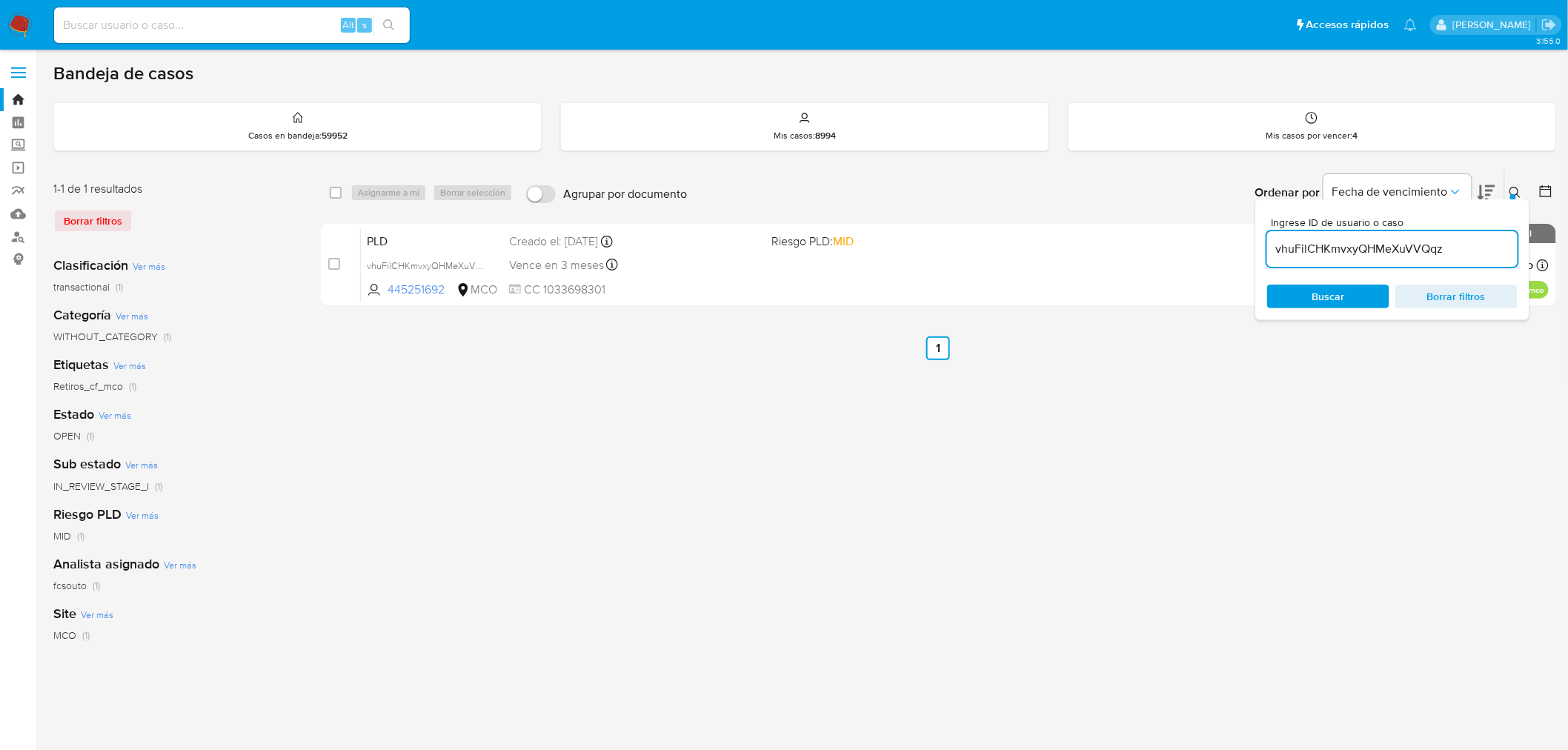
click at [1361, 246] on input "vhuFilCHKmvxyQHMeXuVVQqz" at bounding box center [1392, 249] width 250 height 19
paste input "WTkZgmj3qHjdmh3KtxeNBh40"
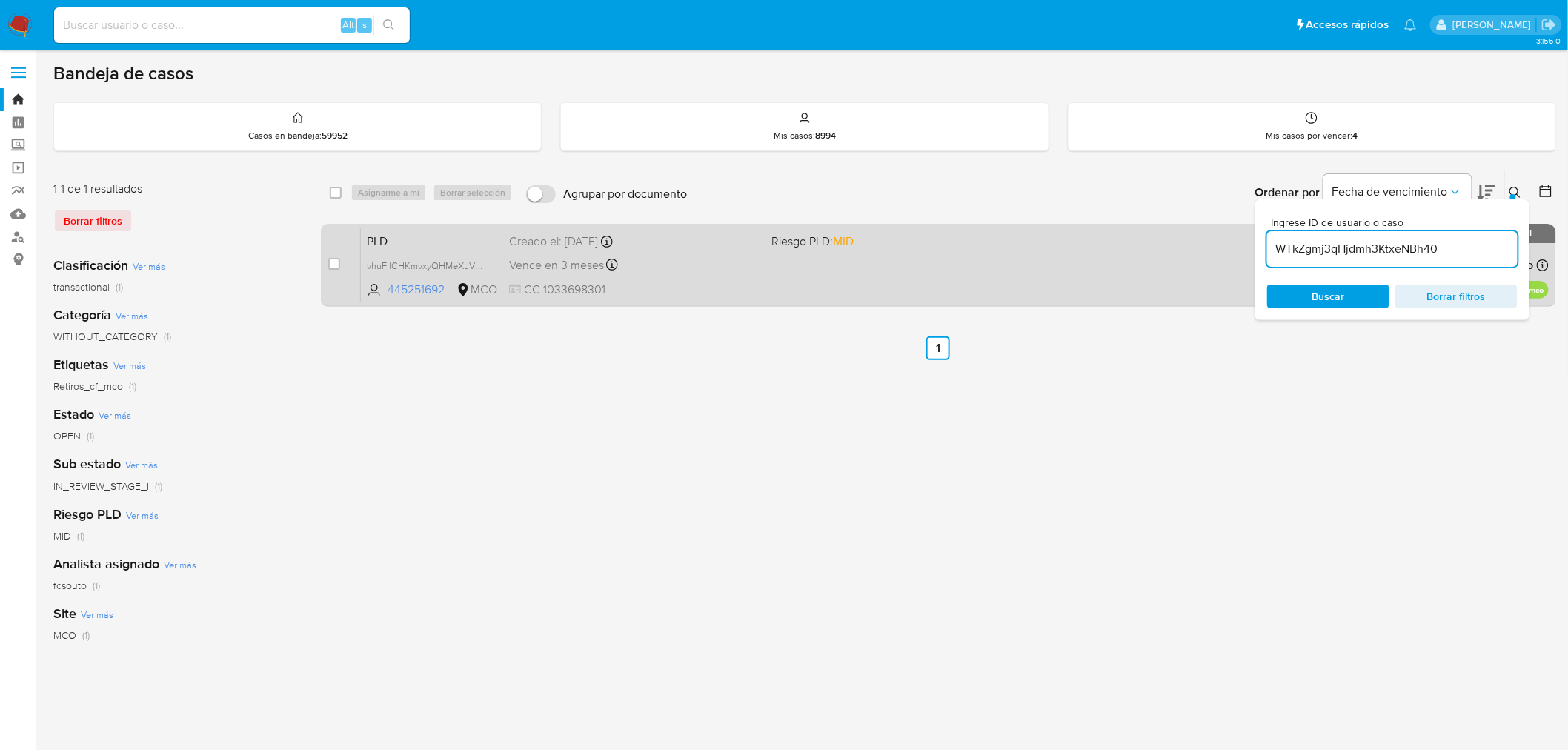
type input "WTkZgmj3qHjdmh3KtxeNBh40"
click at [328, 269] on div "case-item-checkbox" at bounding box center [334, 264] width 12 height 15
click at [336, 264] on input "checkbox" at bounding box center [334, 264] width 12 height 12
checkbox input "true"
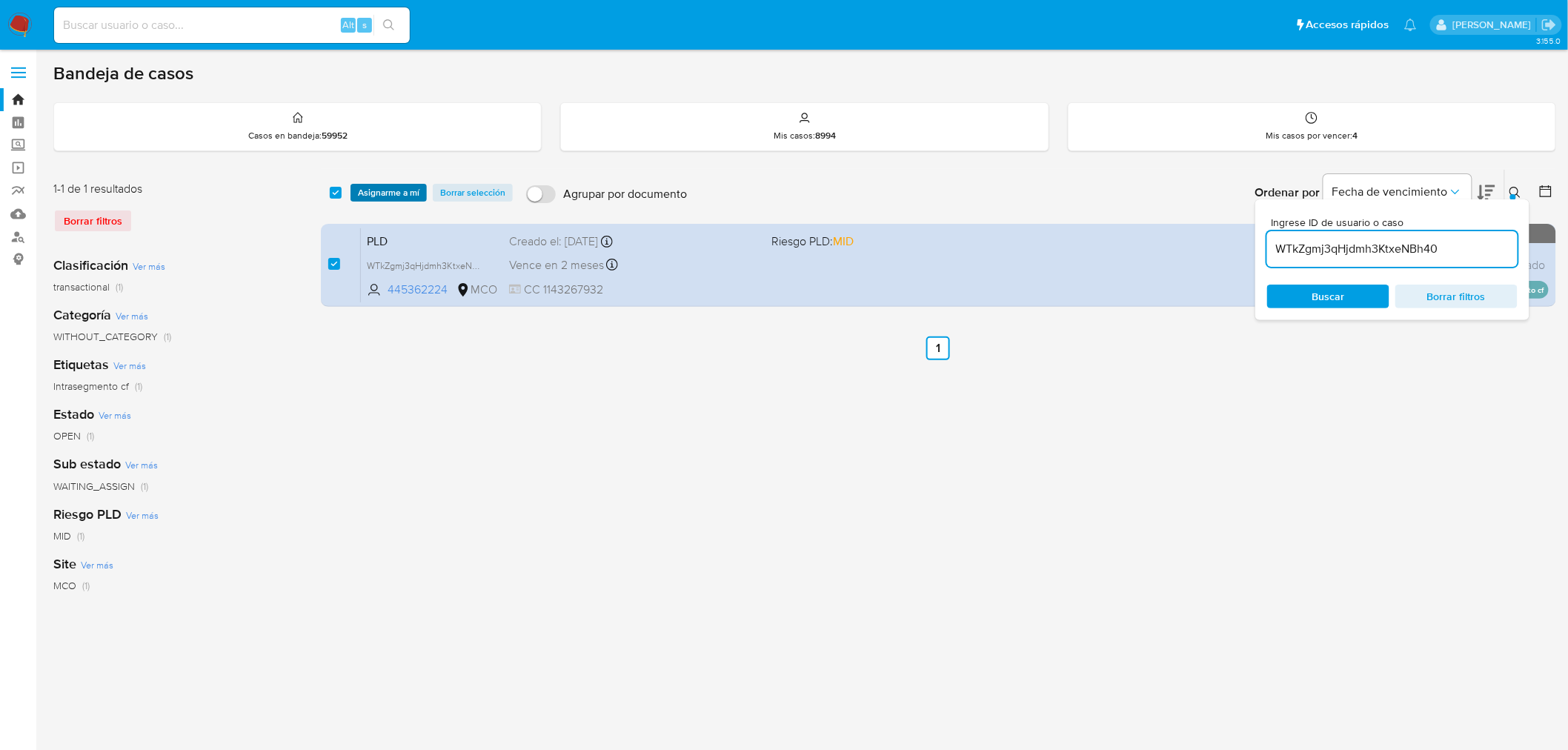
click at [388, 196] on span "Asignarme a mí" at bounding box center [389, 192] width 61 height 15
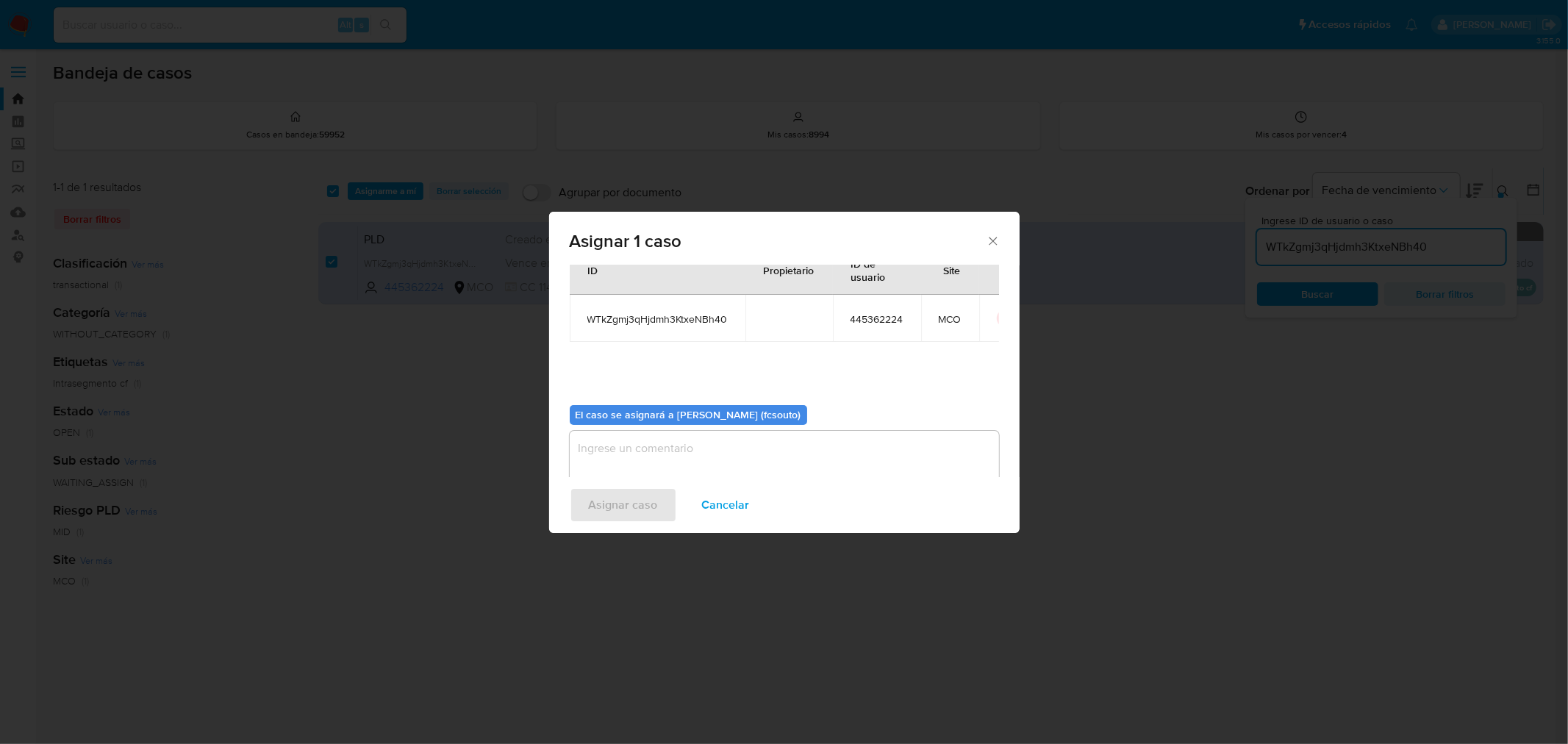
scroll to position [76, 0]
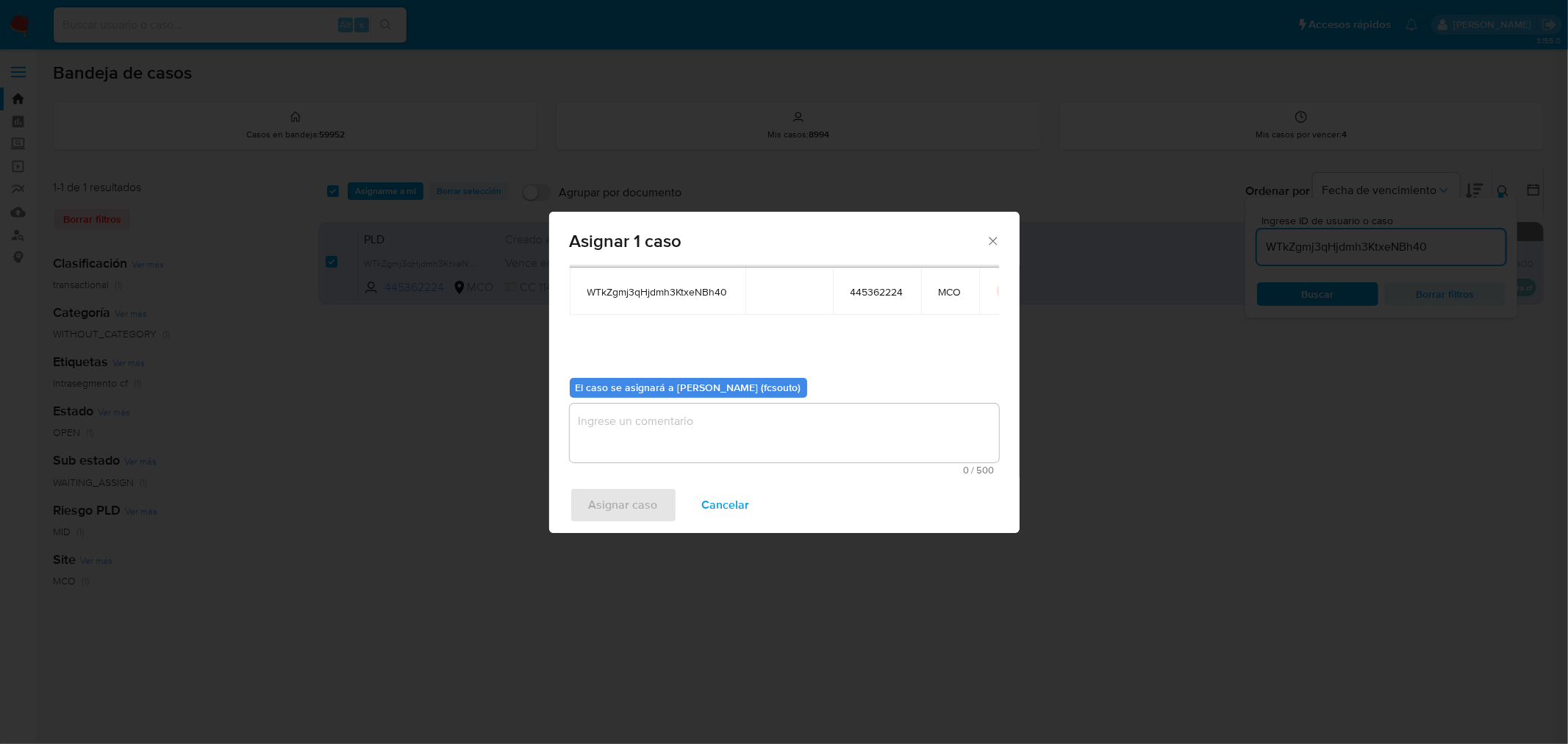
click at [721, 432] on textarea "assign-modal" at bounding box center [784, 433] width 429 height 59
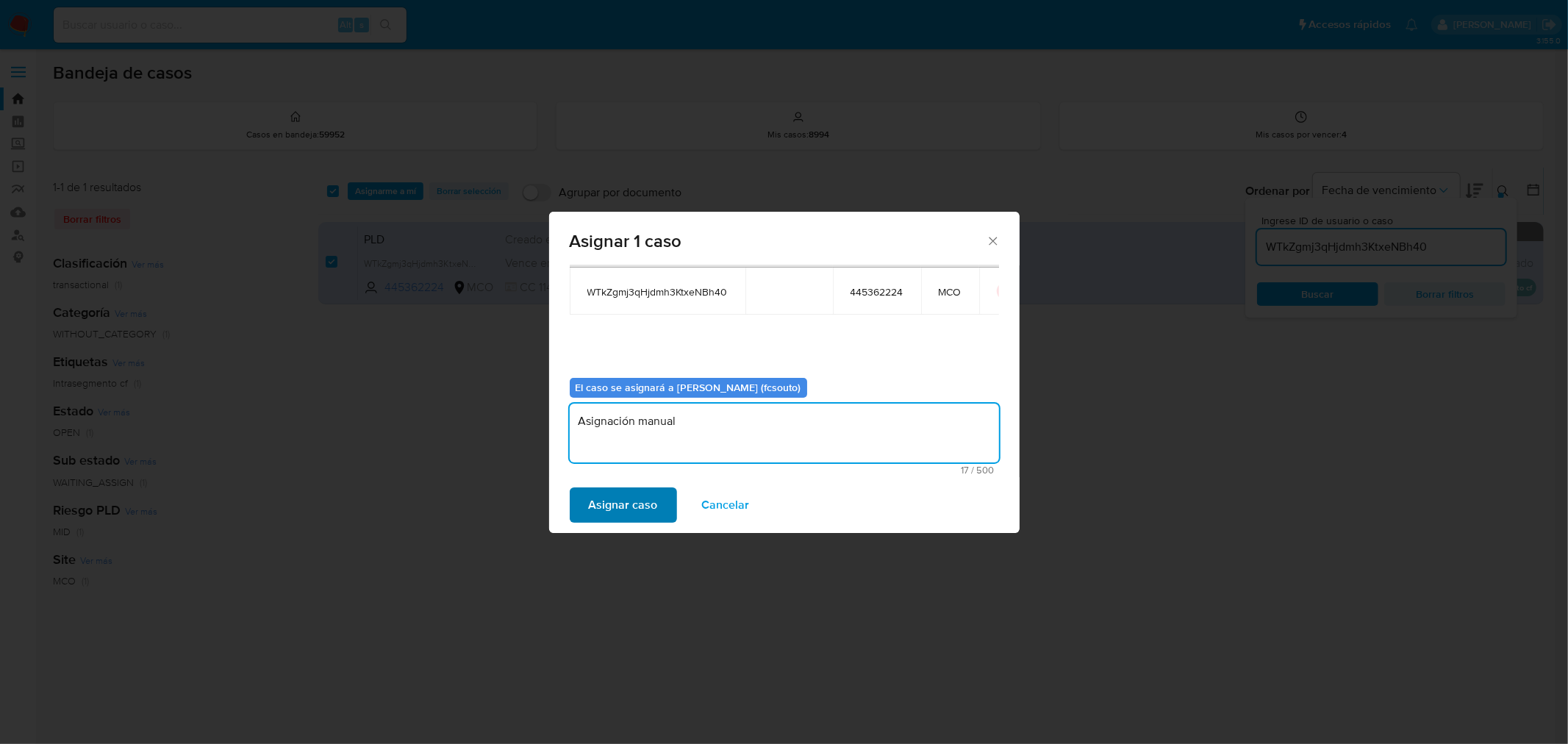
type textarea "Asignación manual"
click at [641, 496] on span "Asignar caso" at bounding box center [623, 504] width 69 height 32
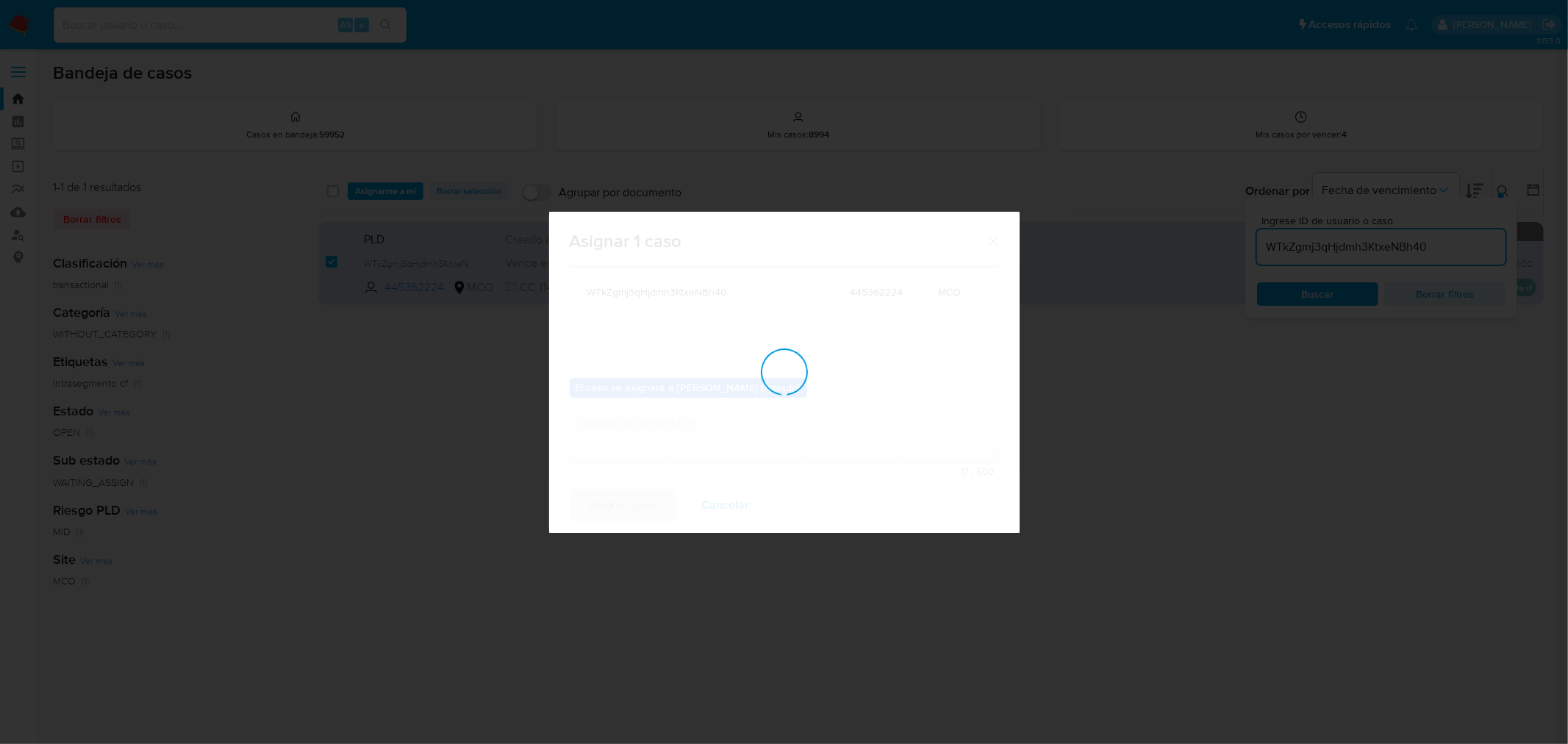
checkbox input "false"
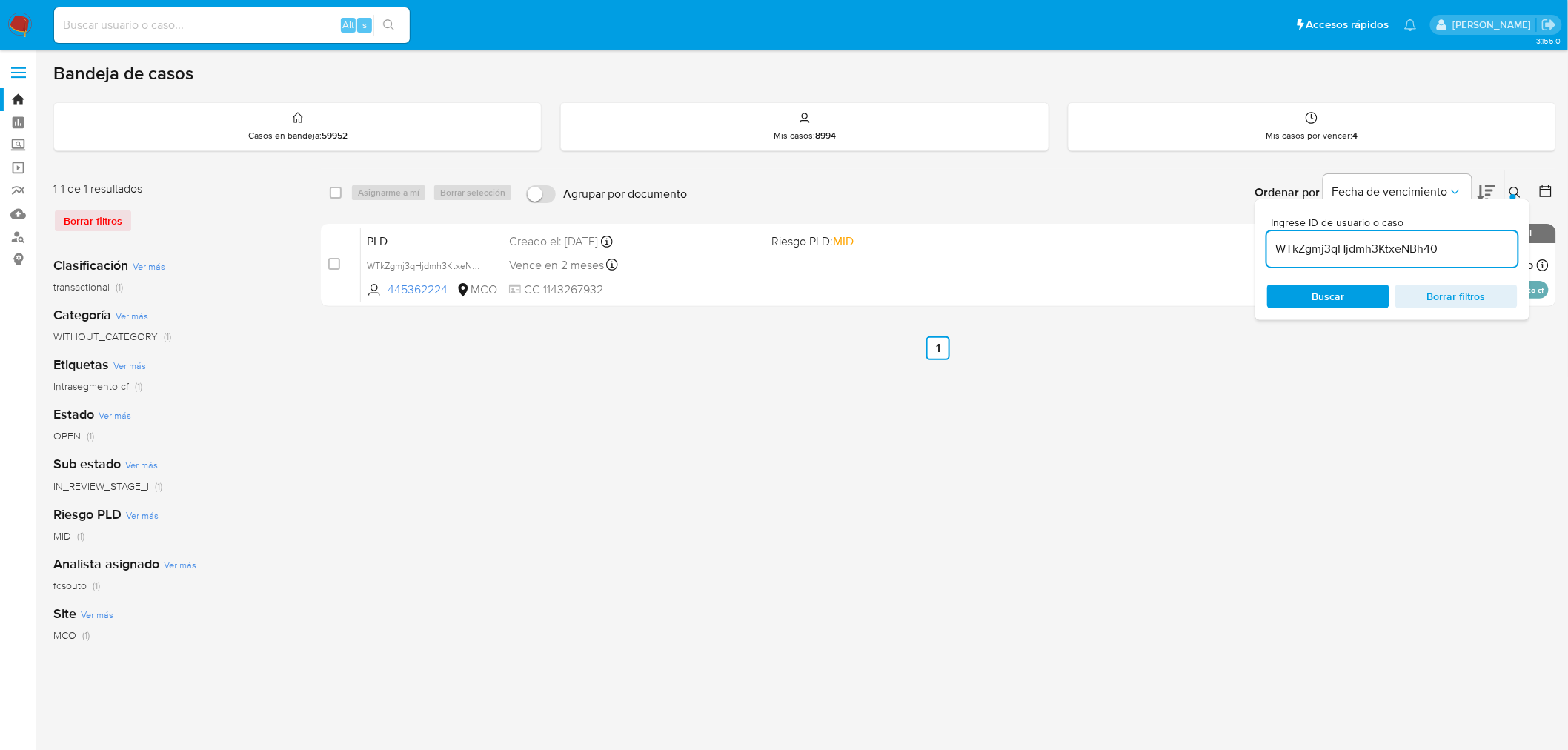
click at [1512, 192] on button at bounding box center [1517, 192] width 25 height 17
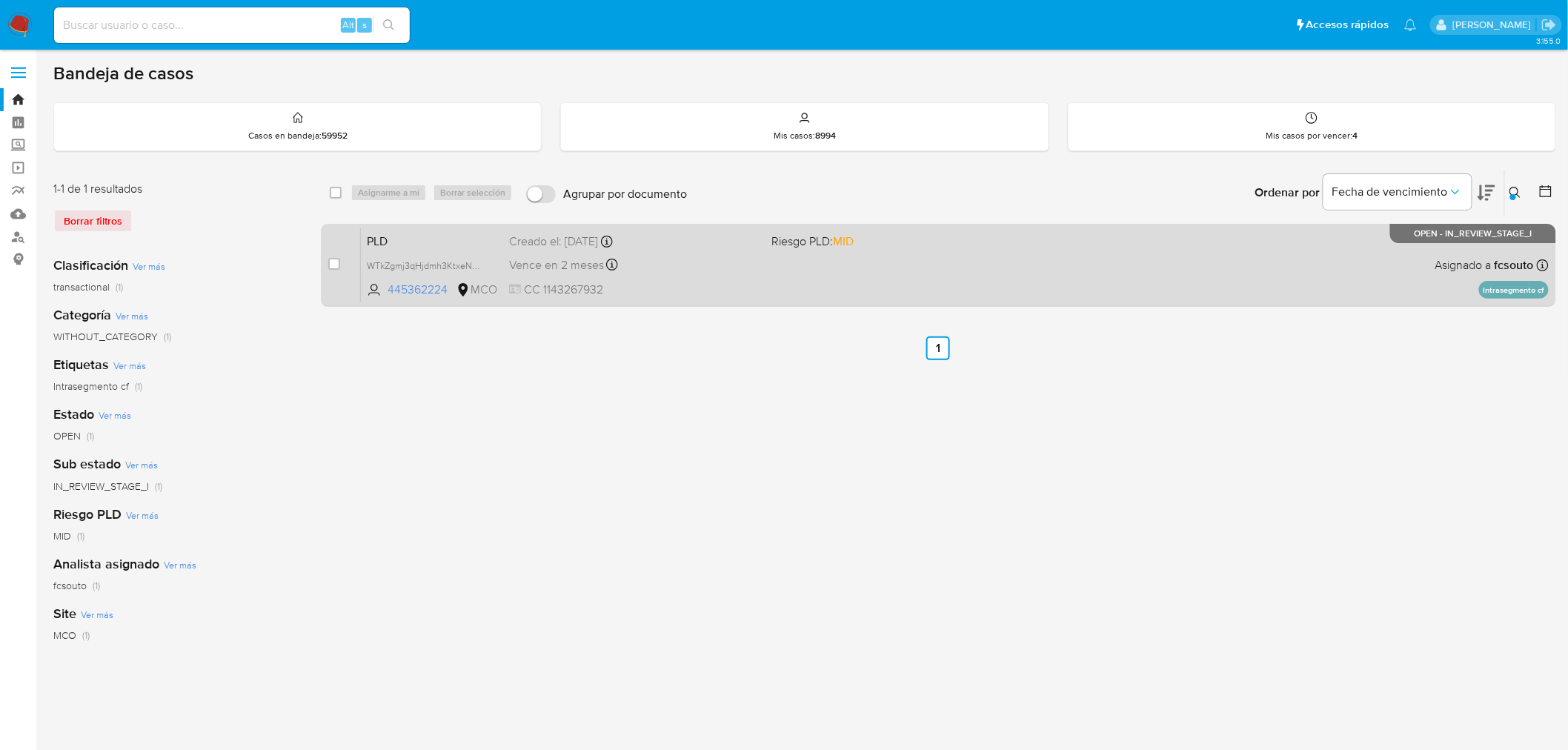
click at [797, 267] on div "PLD WTkZgmj3qHjdmh3KtxeNBh40 445362224 MCO Riesgo PLD: MID Creado el: 12/07/202…" at bounding box center [954, 264] width 1188 height 75
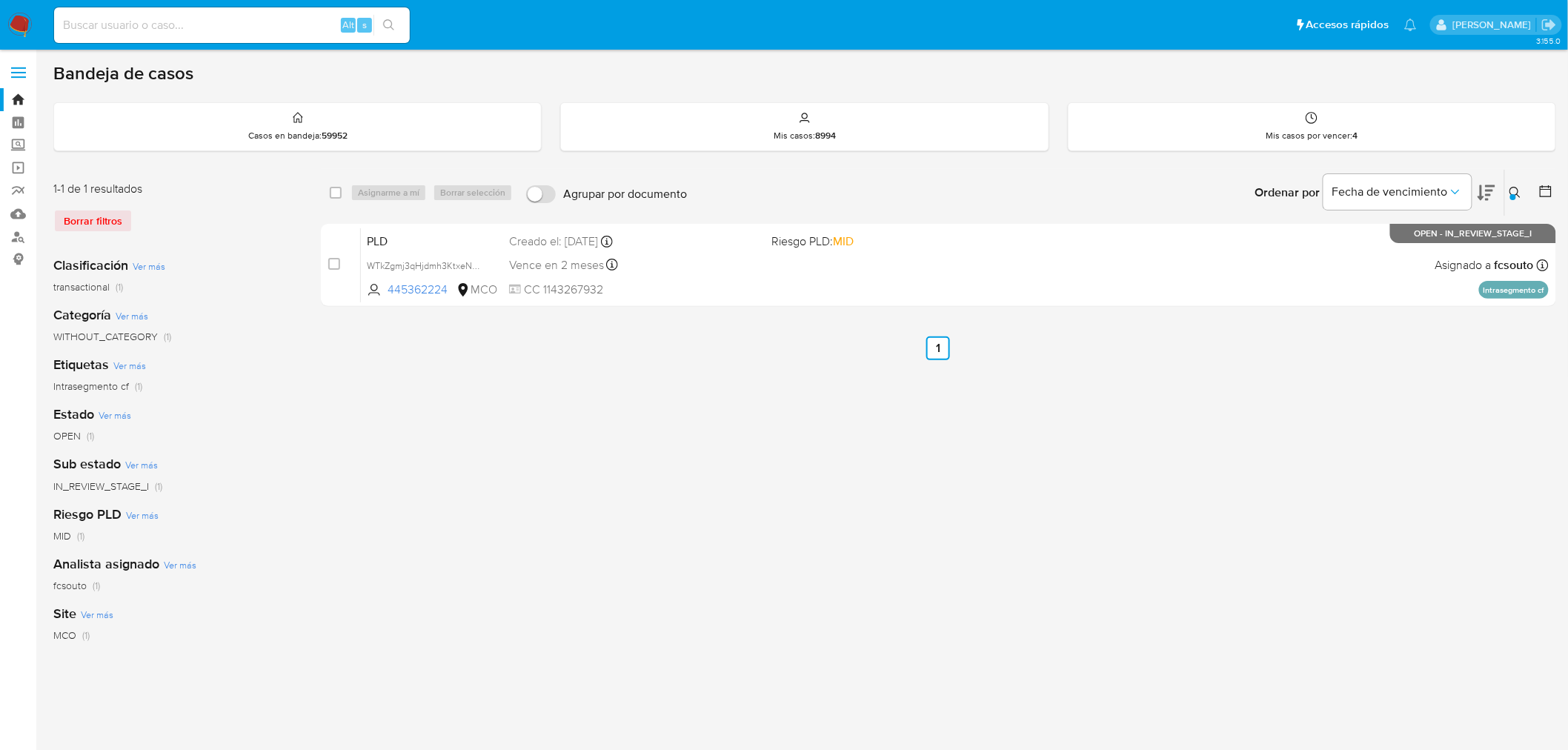
click at [1517, 192] on icon at bounding box center [1515, 192] width 12 height 12
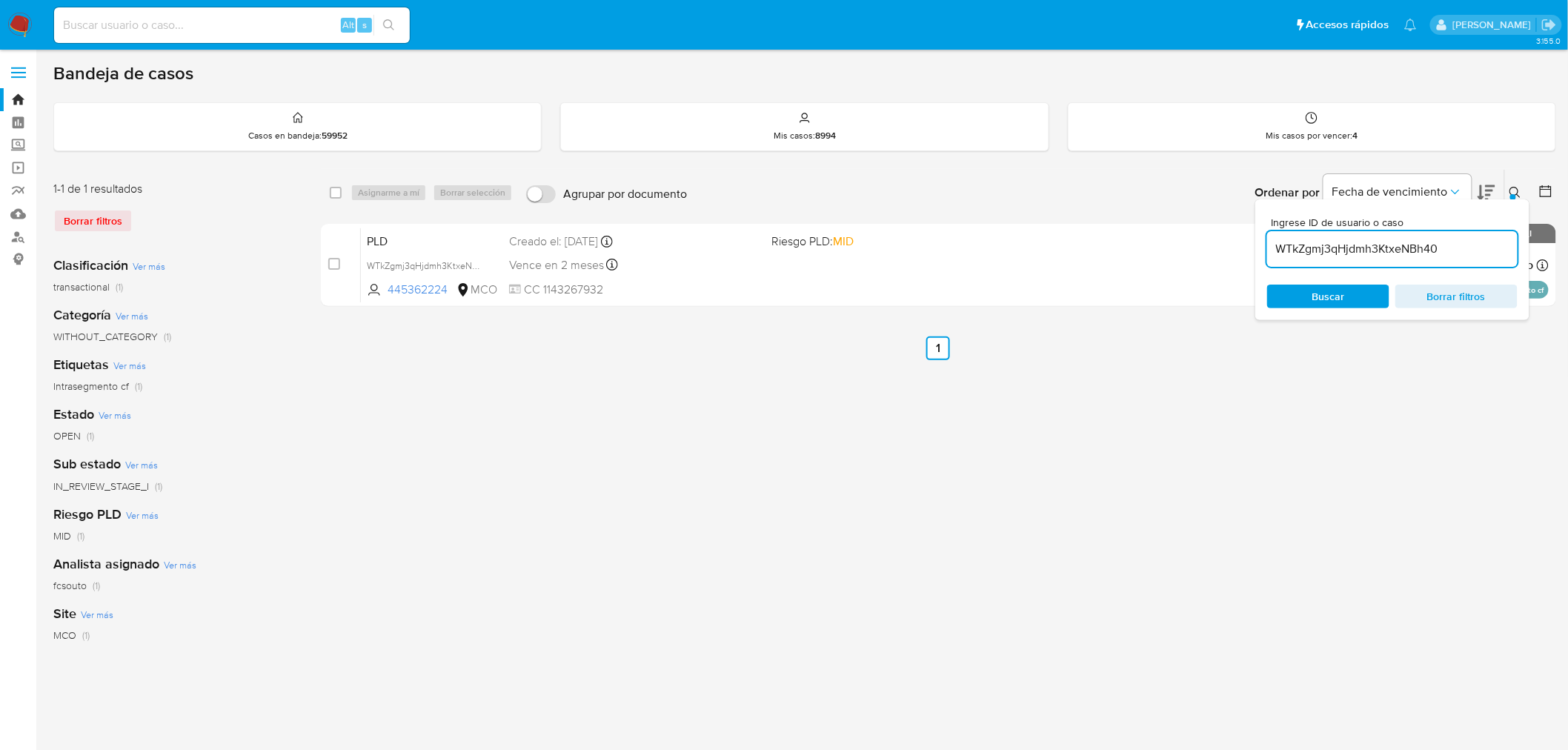
click at [1335, 253] on input "WTkZgmj3qHjdmh3KtxeNBh40" at bounding box center [1392, 249] width 250 height 19
drag, startPoint x: 1335, startPoint y: 253, endPoint x: 1267, endPoint y: 265, distance: 69.1
click at [1334, 253] on input "WTkZgmj3qHjdmh3KtxeNBh40" at bounding box center [1392, 249] width 250 height 19
click at [1514, 188] on icon at bounding box center [1515, 192] width 12 height 12
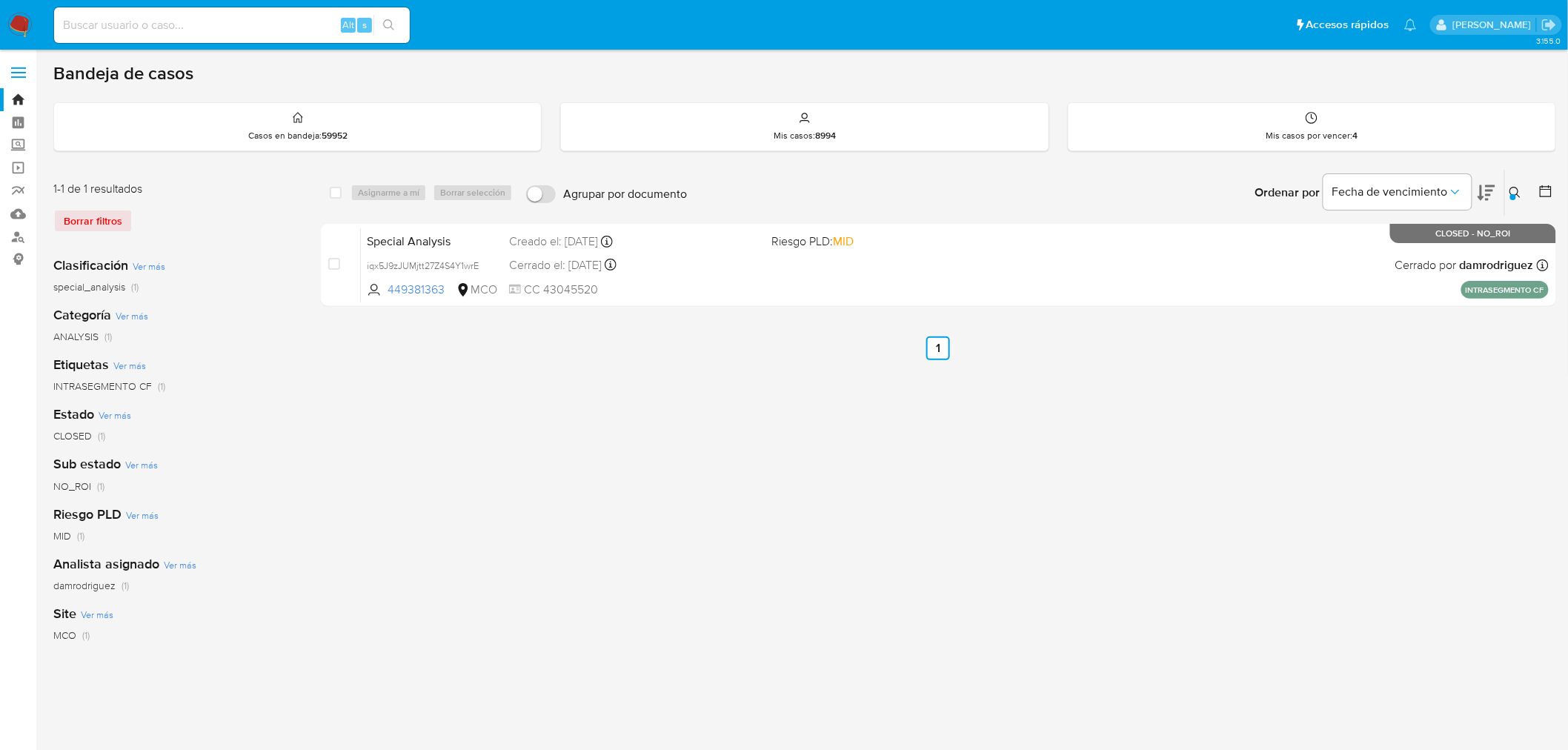
click at [1519, 186] on icon at bounding box center [1515, 192] width 12 height 12
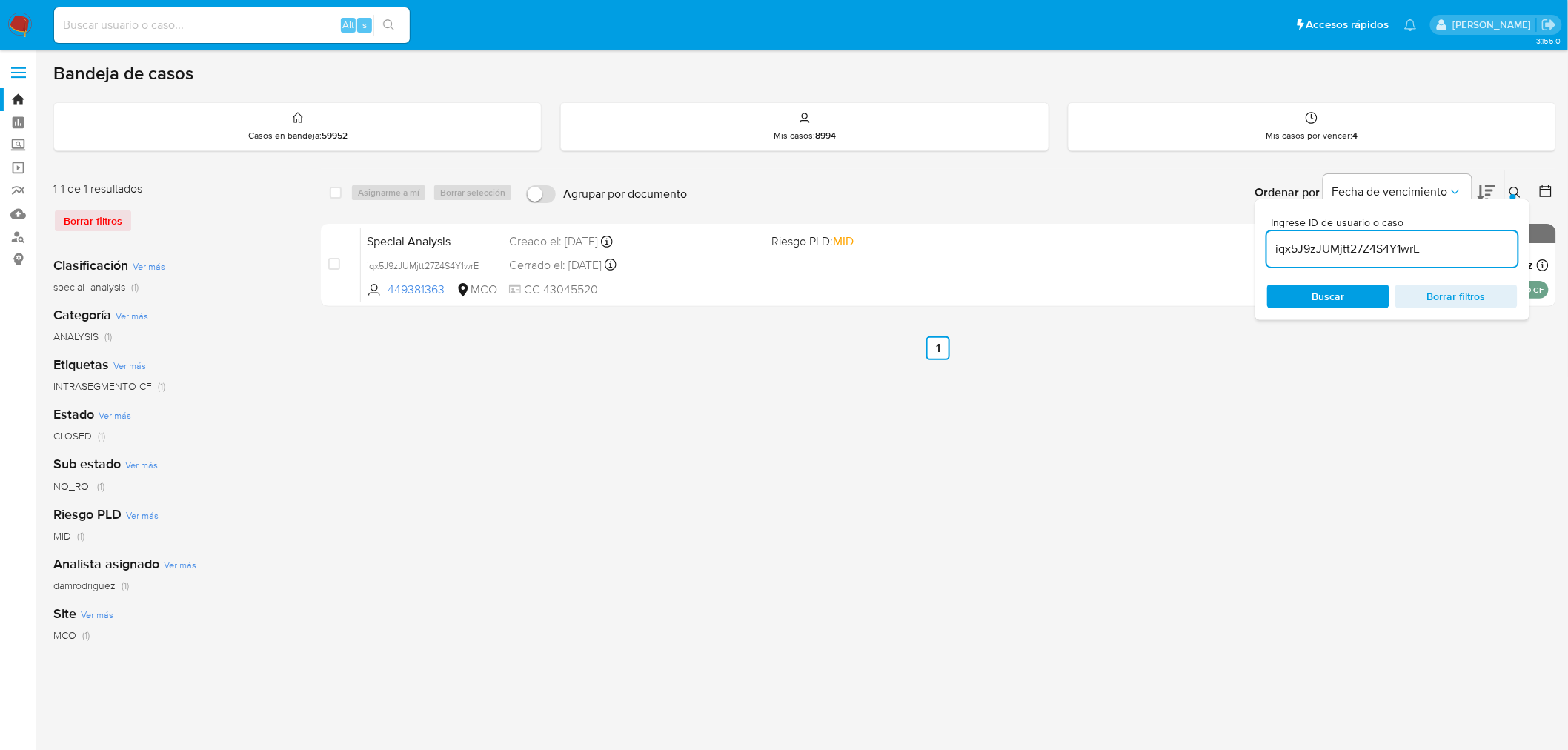
click at [1382, 242] on input "iqx5J9zJUMjtt27Z4S4Y1wrE" at bounding box center [1392, 249] width 250 height 19
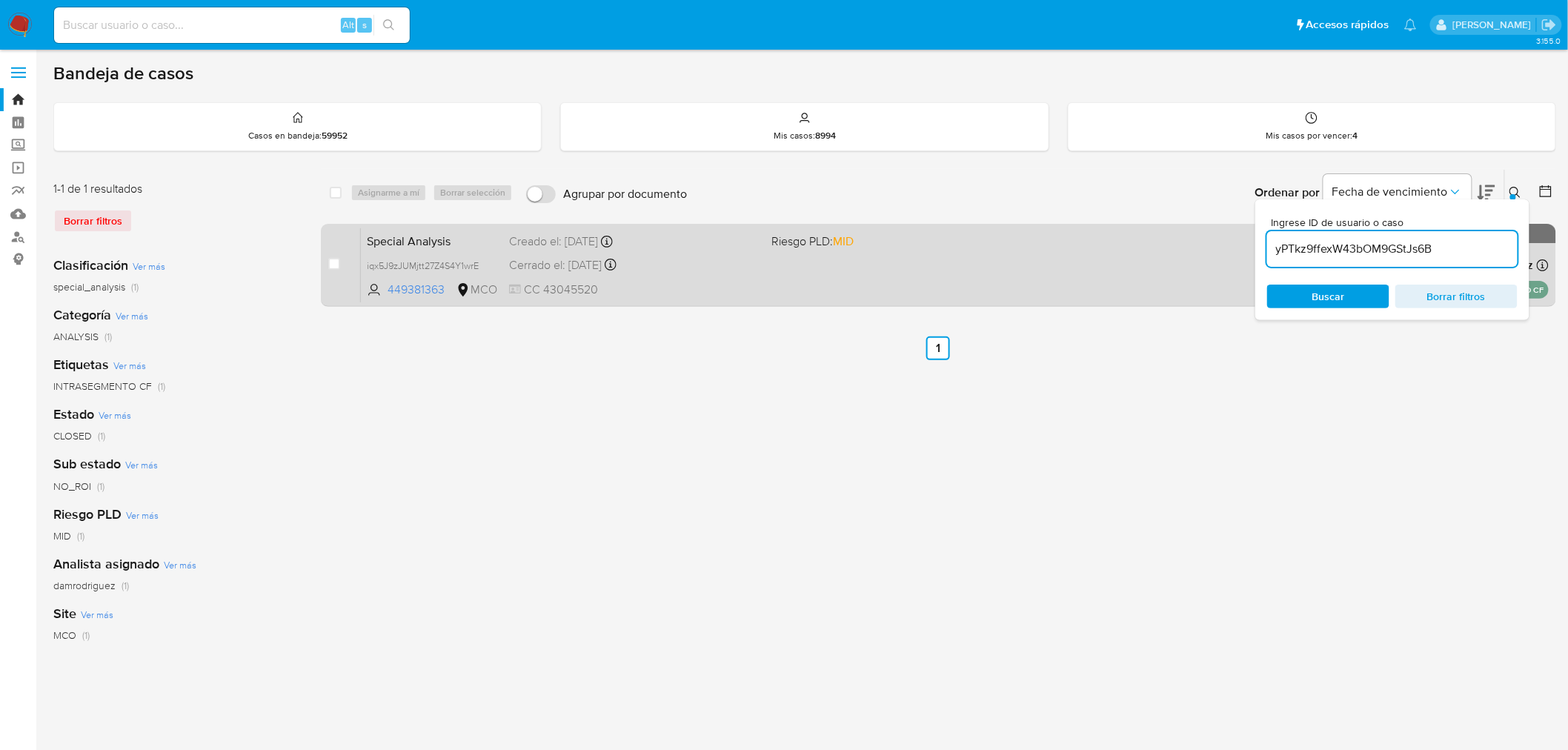
type input "yPTkz9ffexW43bOM9GStJs6B"
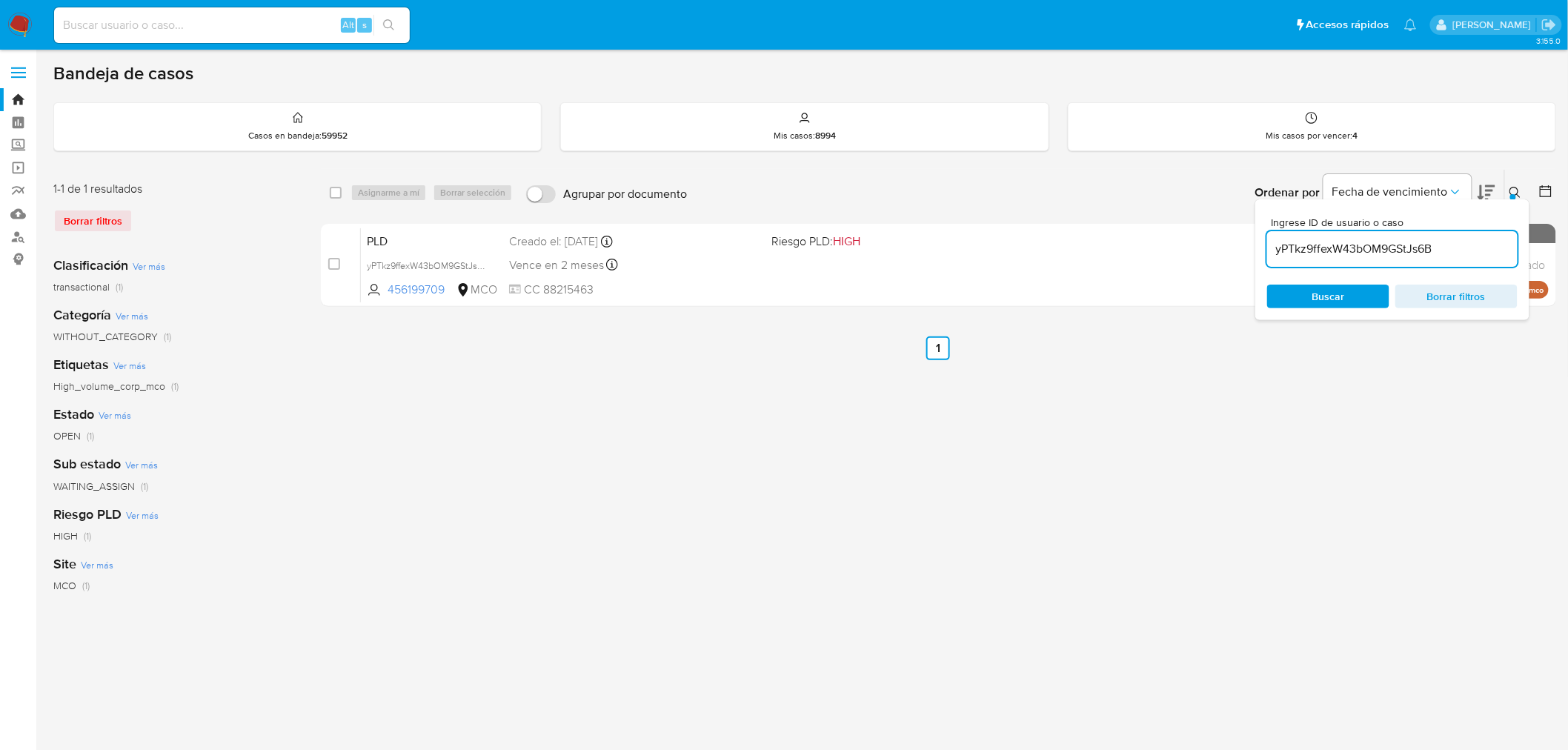
click at [1156, 360] on div "select-all-cases-checkbox Asignarme a mí Borrar selección Agrupar por documento…" at bounding box center [938, 494] width 1235 height 651
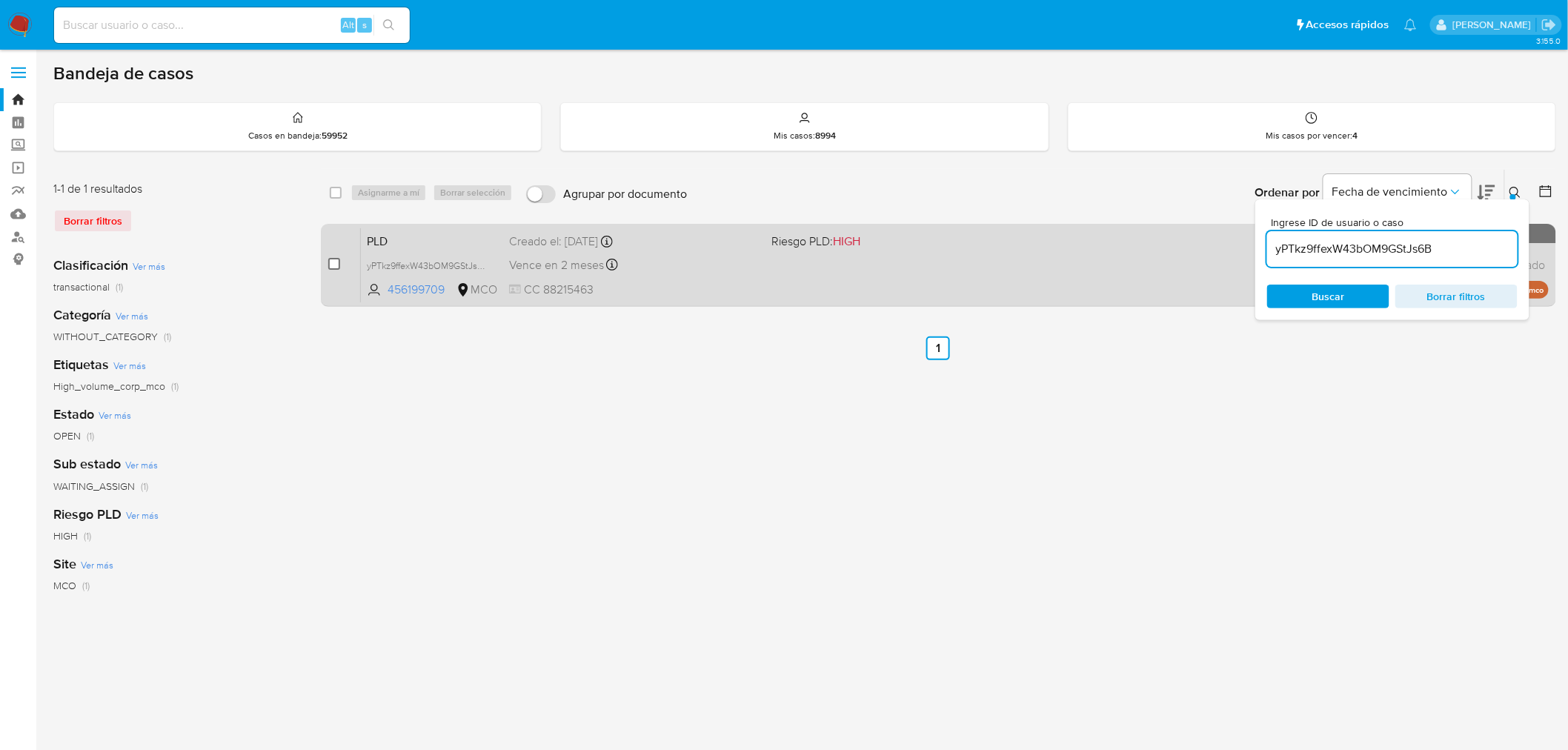
click at [332, 264] on input "checkbox" at bounding box center [334, 264] width 12 height 12
checkbox input "true"
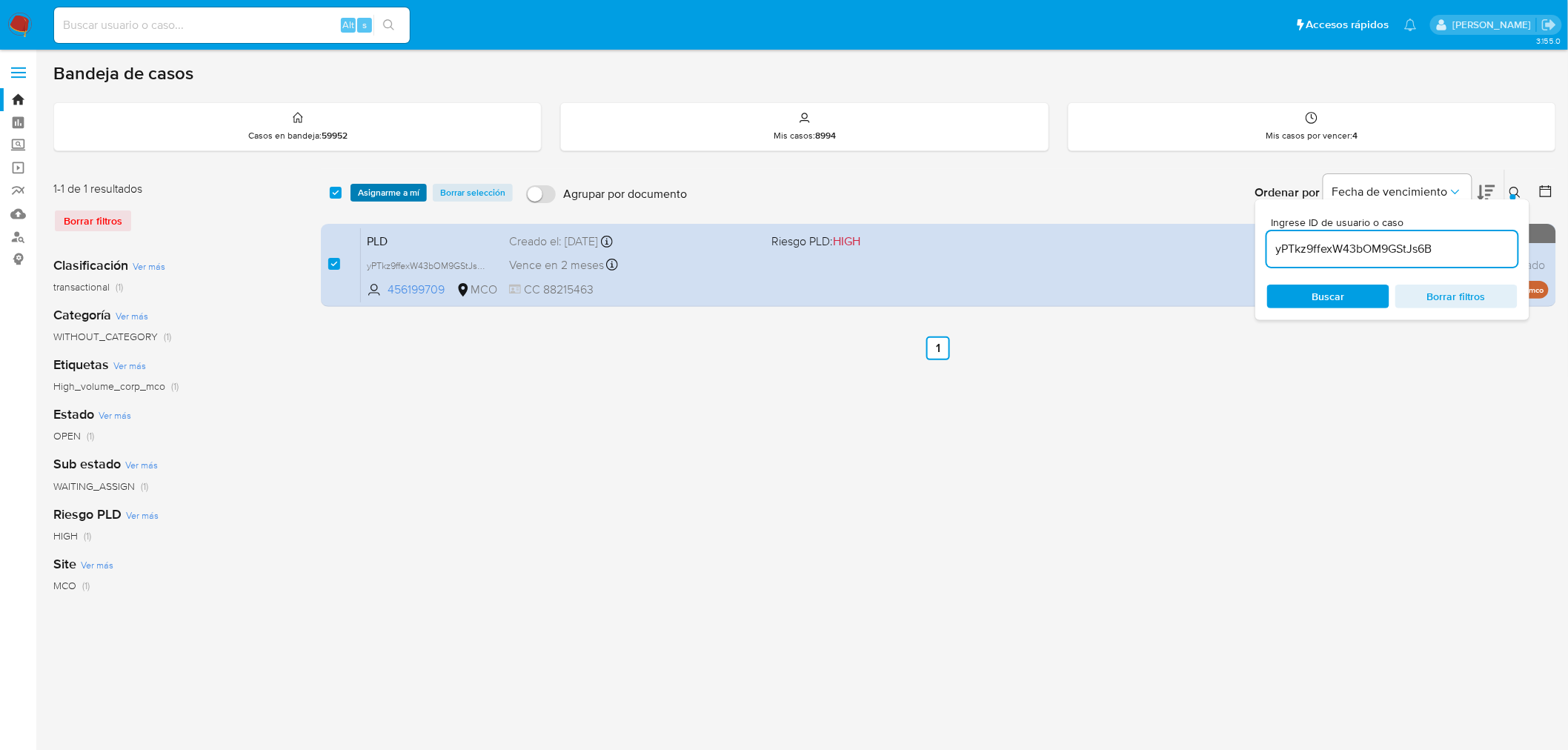
click at [386, 188] on span "Asignarme a mí" at bounding box center [389, 192] width 61 height 15
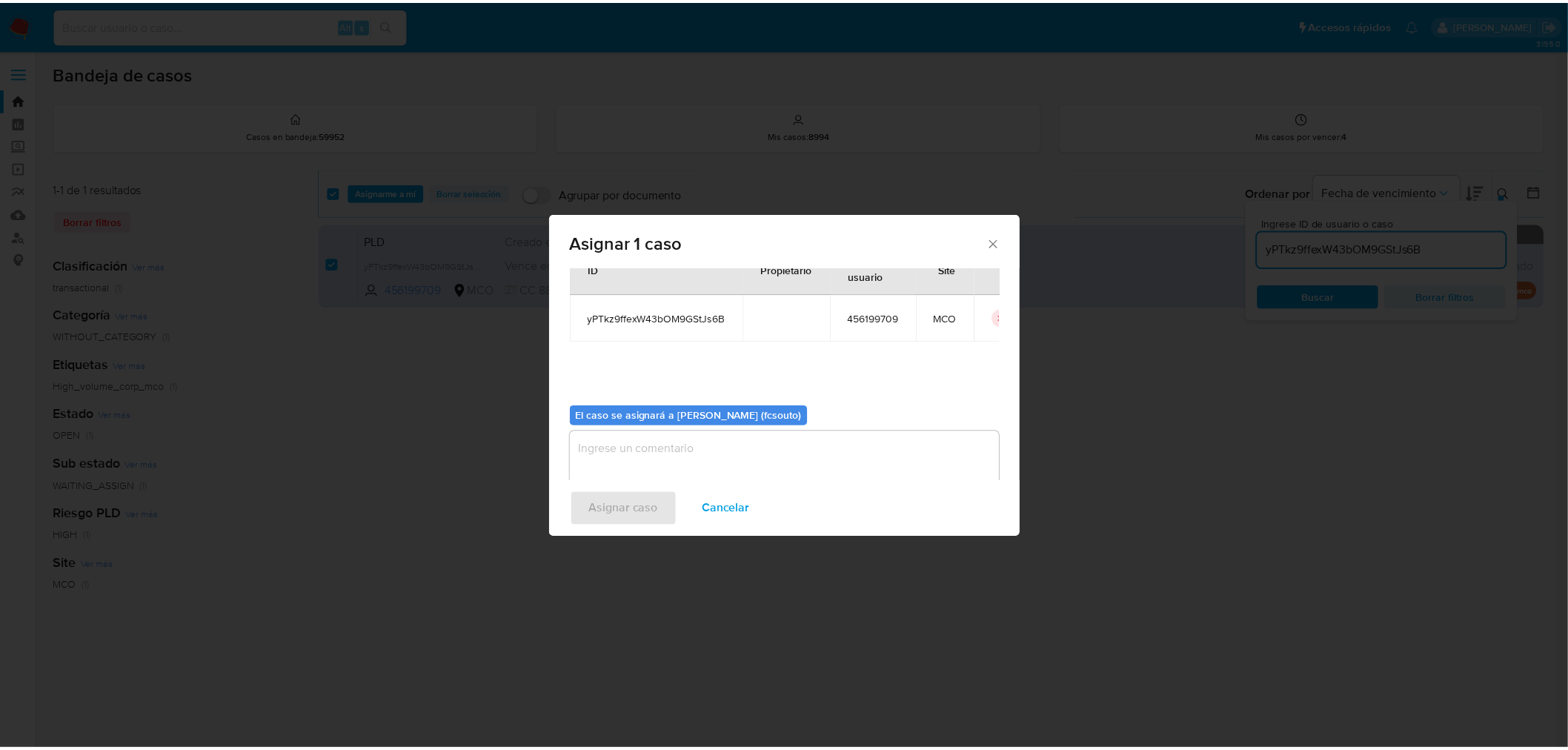
scroll to position [76, 0]
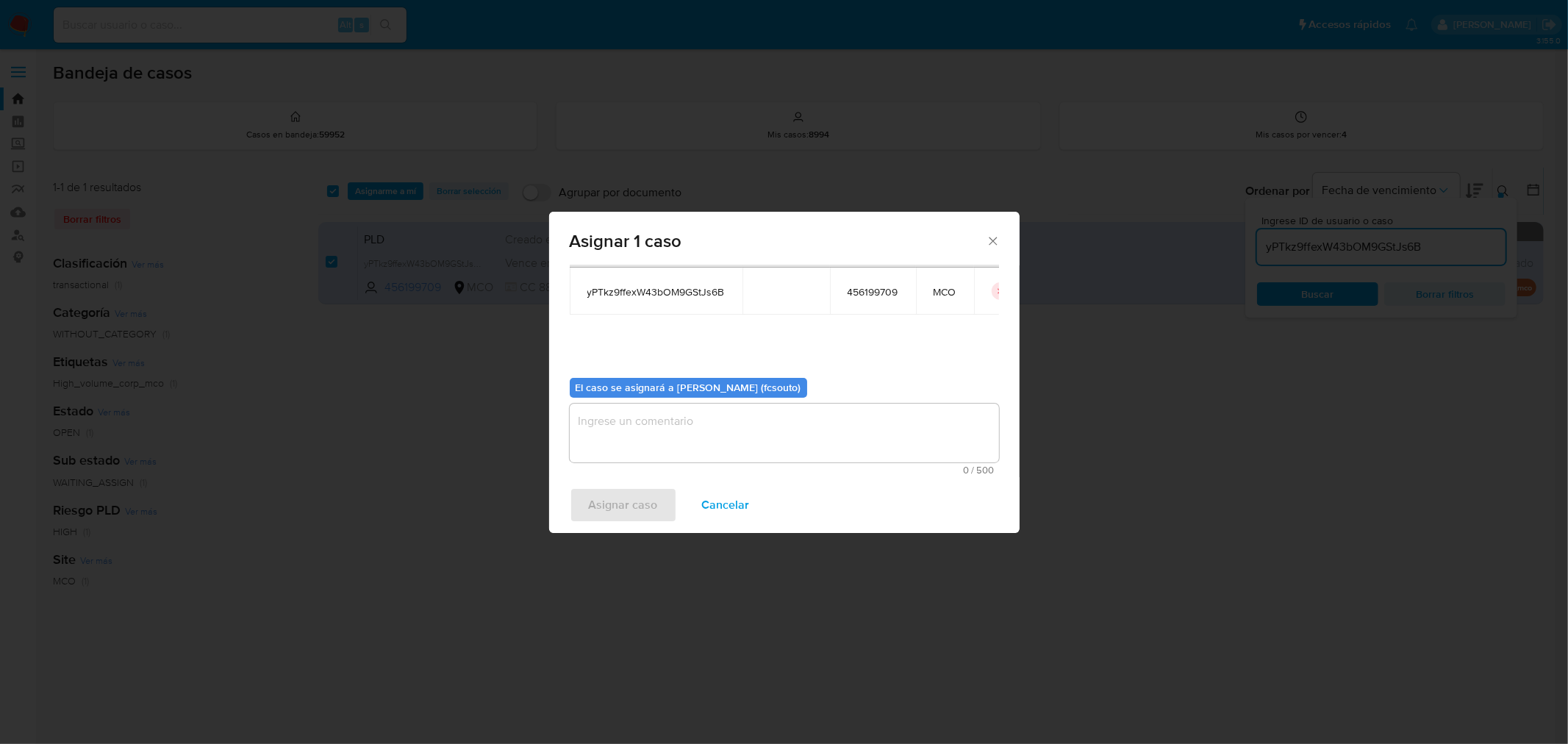
click at [793, 423] on textarea "assign-modal" at bounding box center [784, 433] width 429 height 59
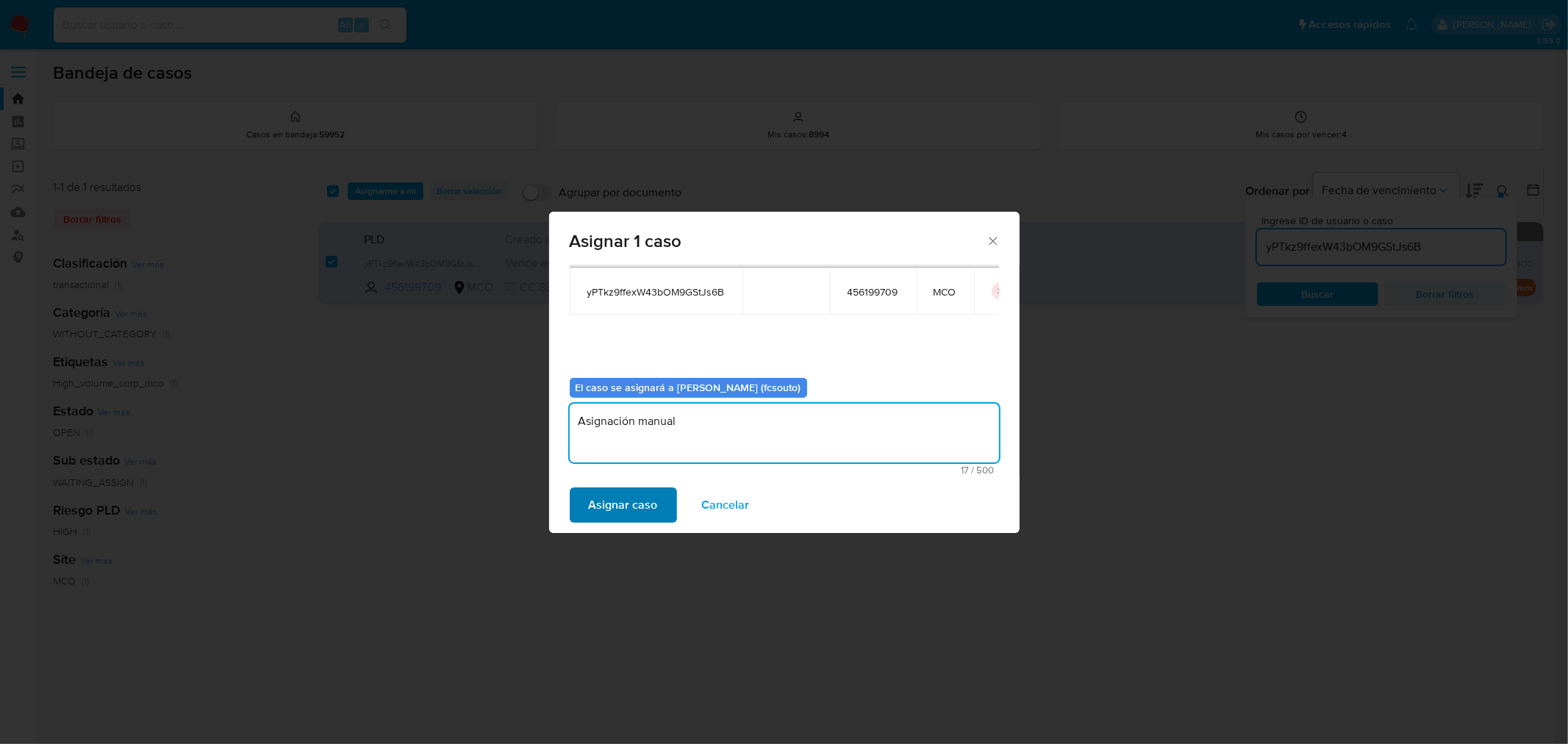
type textarea "Asignación manual"
click at [638, 515] on span "Asignar caso" at bounding box center [623, 504] width 69 height 32
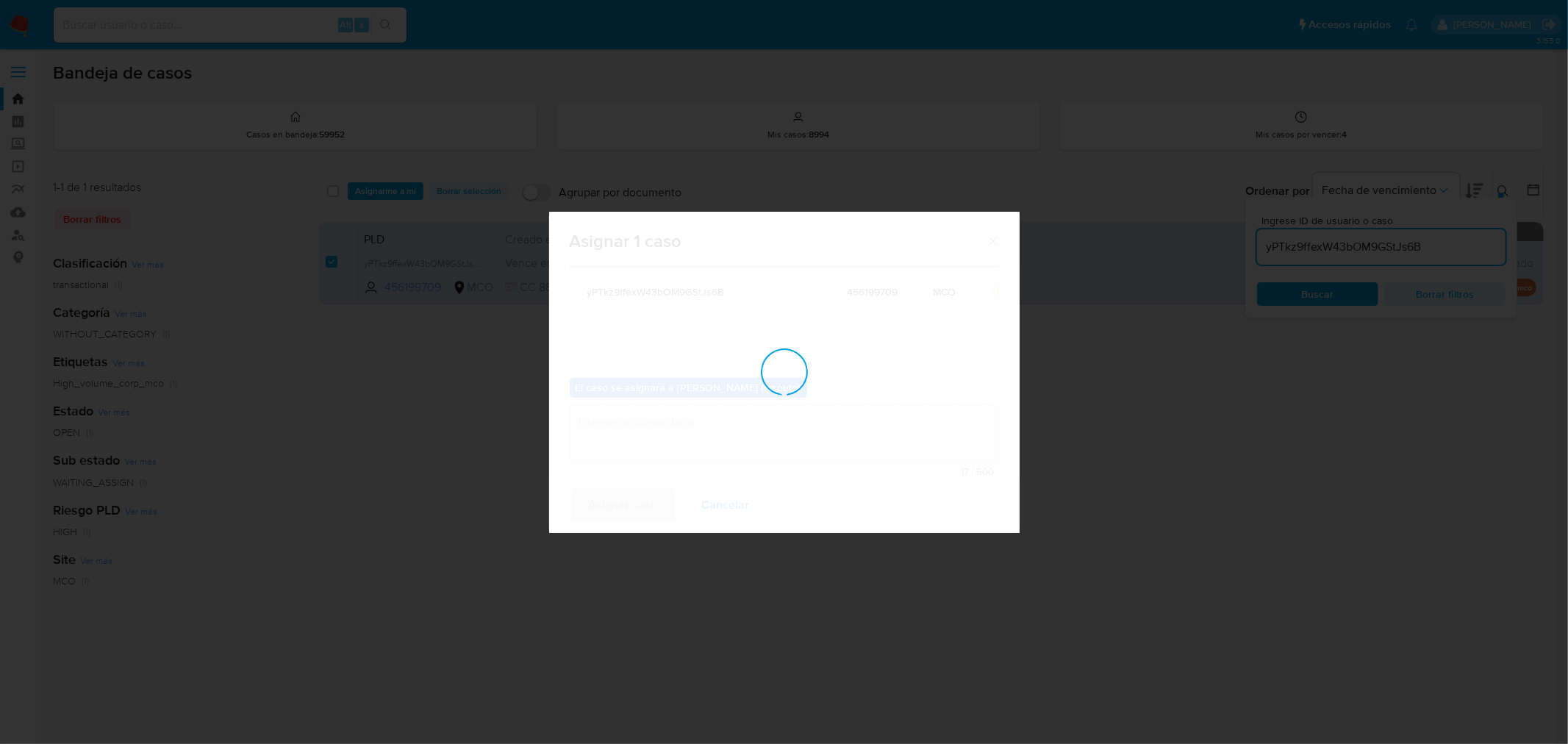
checkbox input "false"
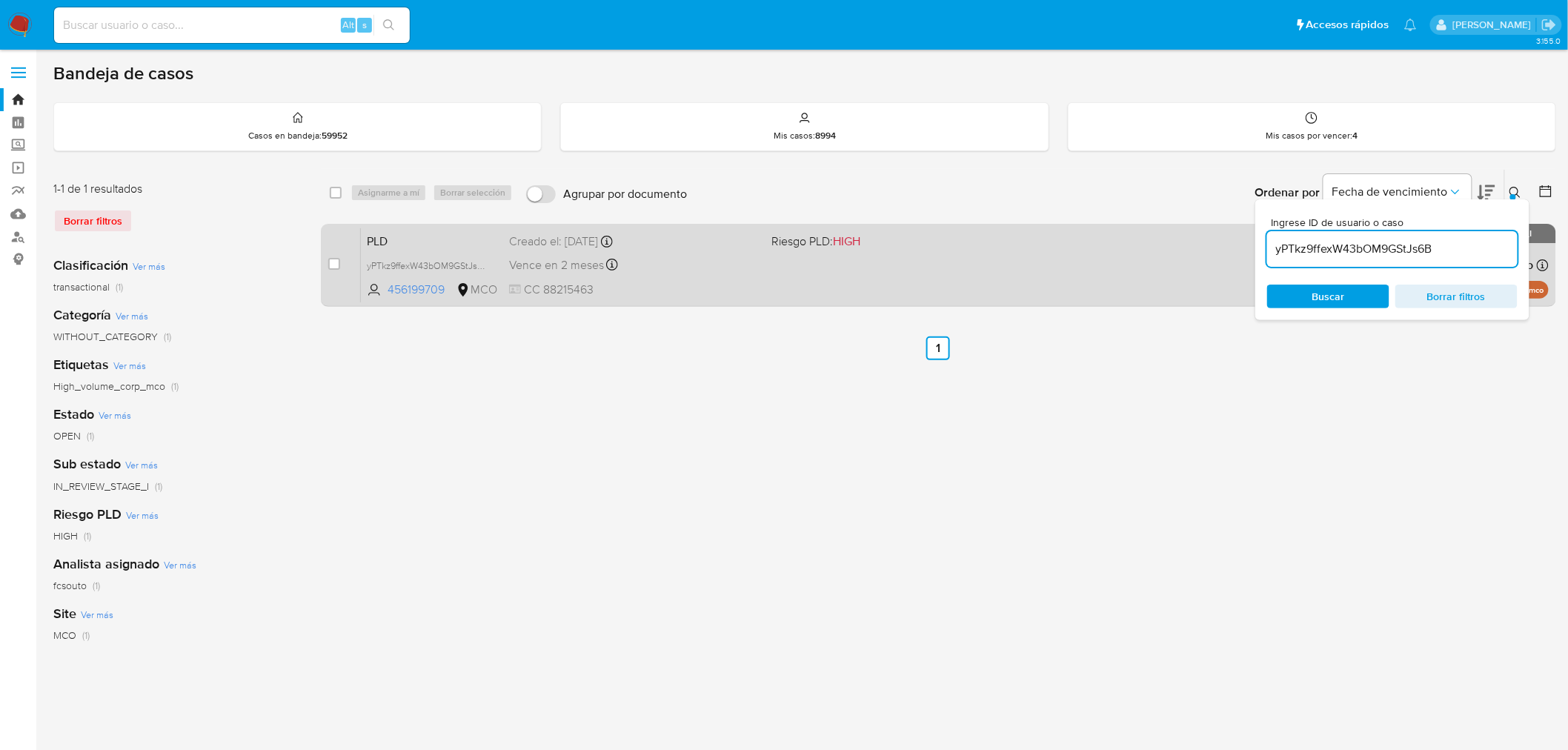
click at [713, 287] on span "CC 88215463" at bounding box center [634, 290] width 251 height 17
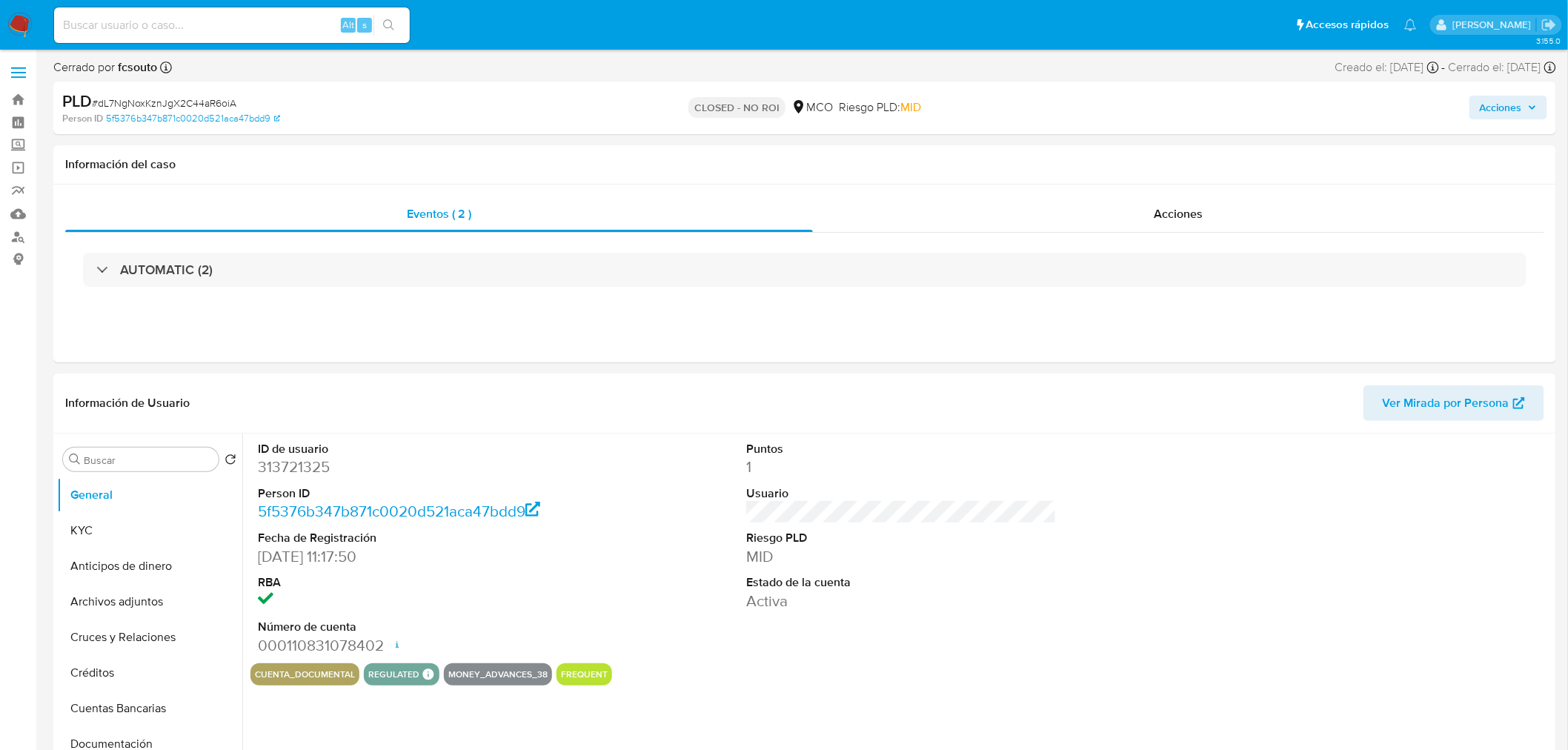
select select "10"
drag, startPoint x: 753, startPoint y: 479, endPoint x: 738, endPoint y: 450, distance: 32.6
click at [738, 450] on div "Puntos 1 Usuario Riesgo PLD MID Estado de la cuenta Activa" at bounding box center [901, 548] width 325 height 230
drag, startPoint x: 738, startPoint y: 449, endPoint x: 768, endPoint y: 594, distance: 148.1
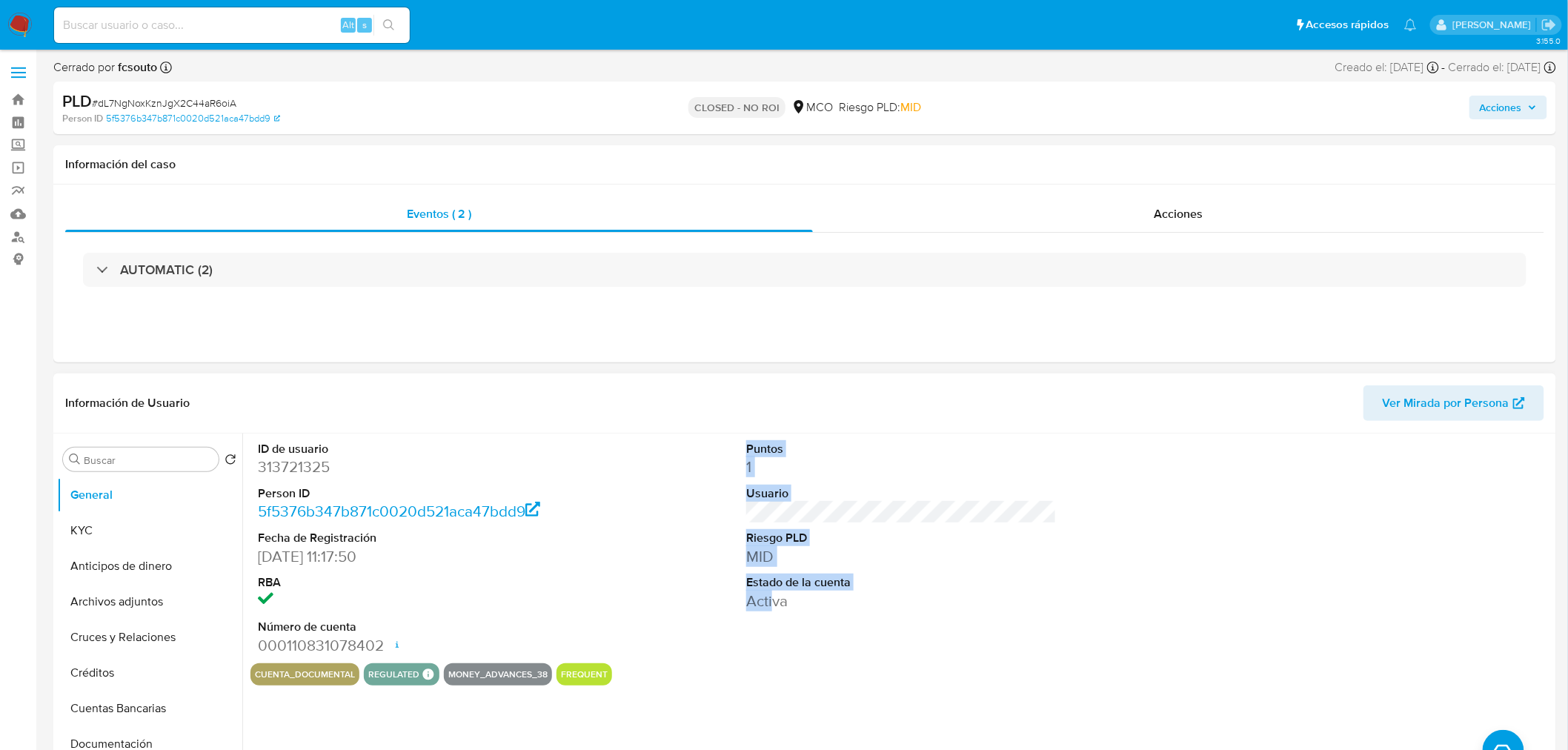
click at [768, 594] on div "Puntos 1 Usuario Riesgo PLD MID Estado de la cuenta Activa" at bounding box center [901, 548] width 325 height 230
click at [781, 605] on dd "Activa" at bounding box center [901, 601] width 311 height 21
click at [769, 604] on dd "Activa" at bounding box center [901, 601] width 311 height 21
click at [778, 580] on dt "Estado de la cuenta" at bounding box center [901, 583] width 311 height 17
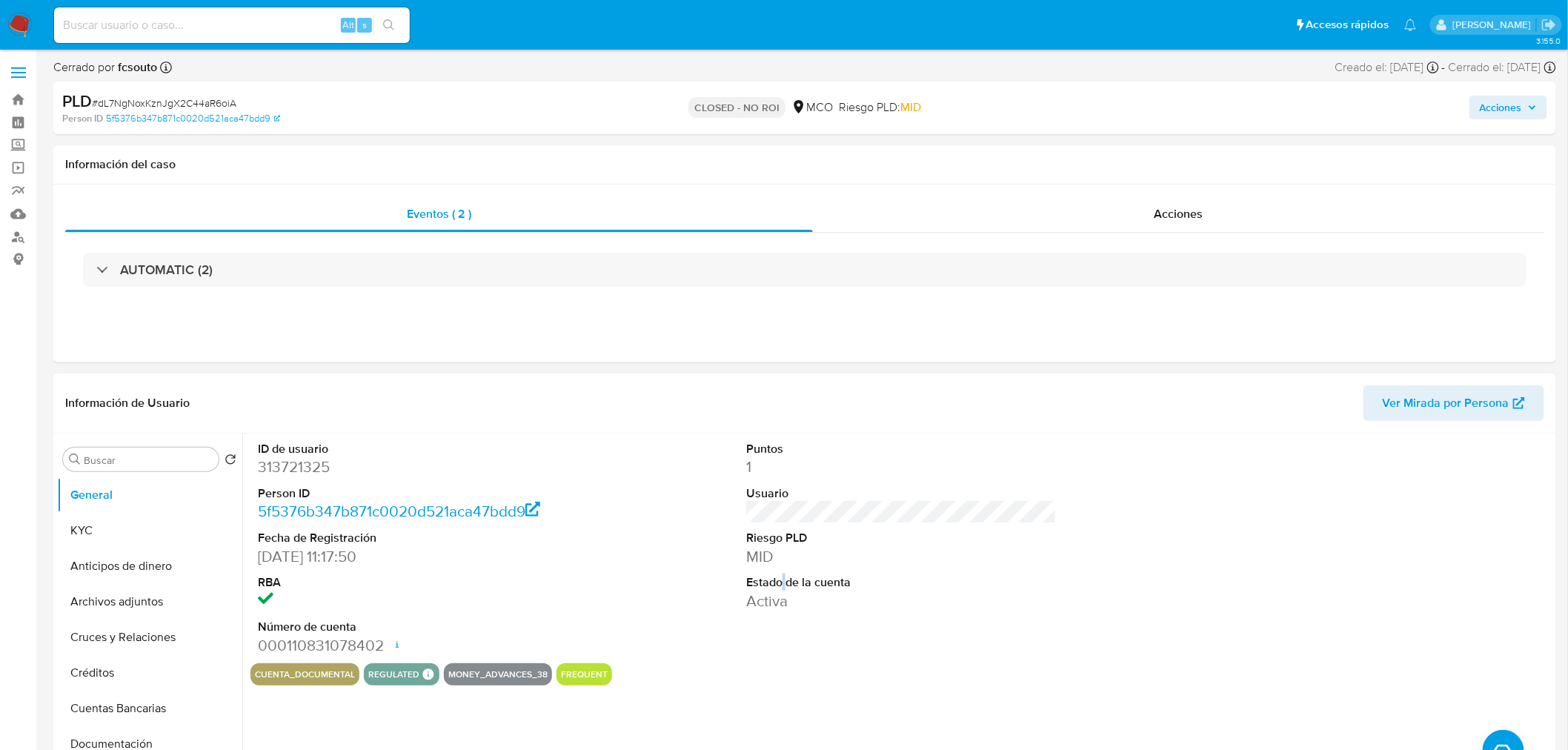
click at [778, 580] on dt "Estado de la cuenta" at bounding box center [901, 583] width 311 height 17
click at [758, 554] on dd "MID" at bounding box center [901, 556] width 311 height 21
click at [621, 321] on div "Eventos ( 2 ) Acciones AUTOMATIC (2)" at bounding box center [804, 273] width 1503 height 178
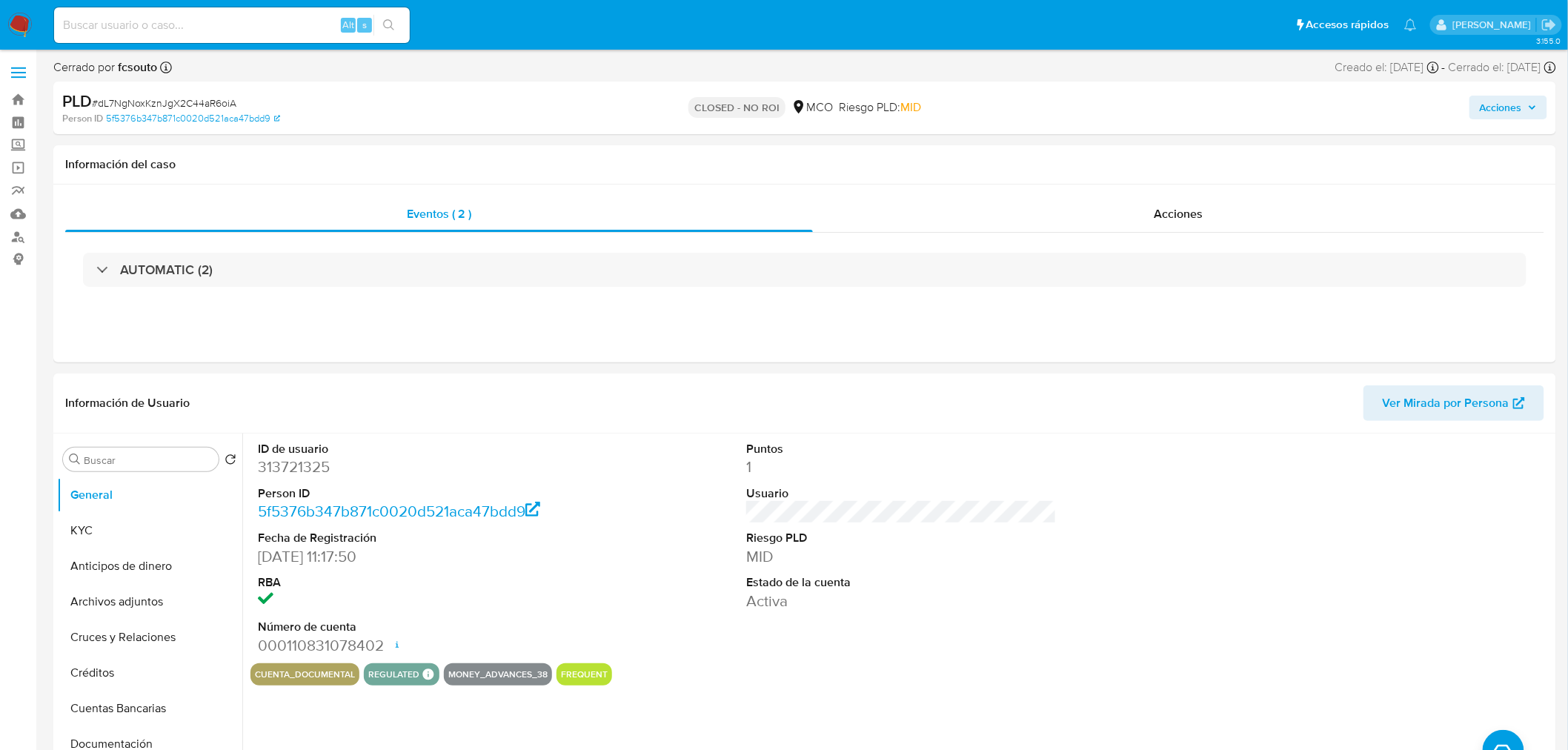
click at [1516, 104] on span "Acciones" at bounding box center [1500, 107] width 42 height 24
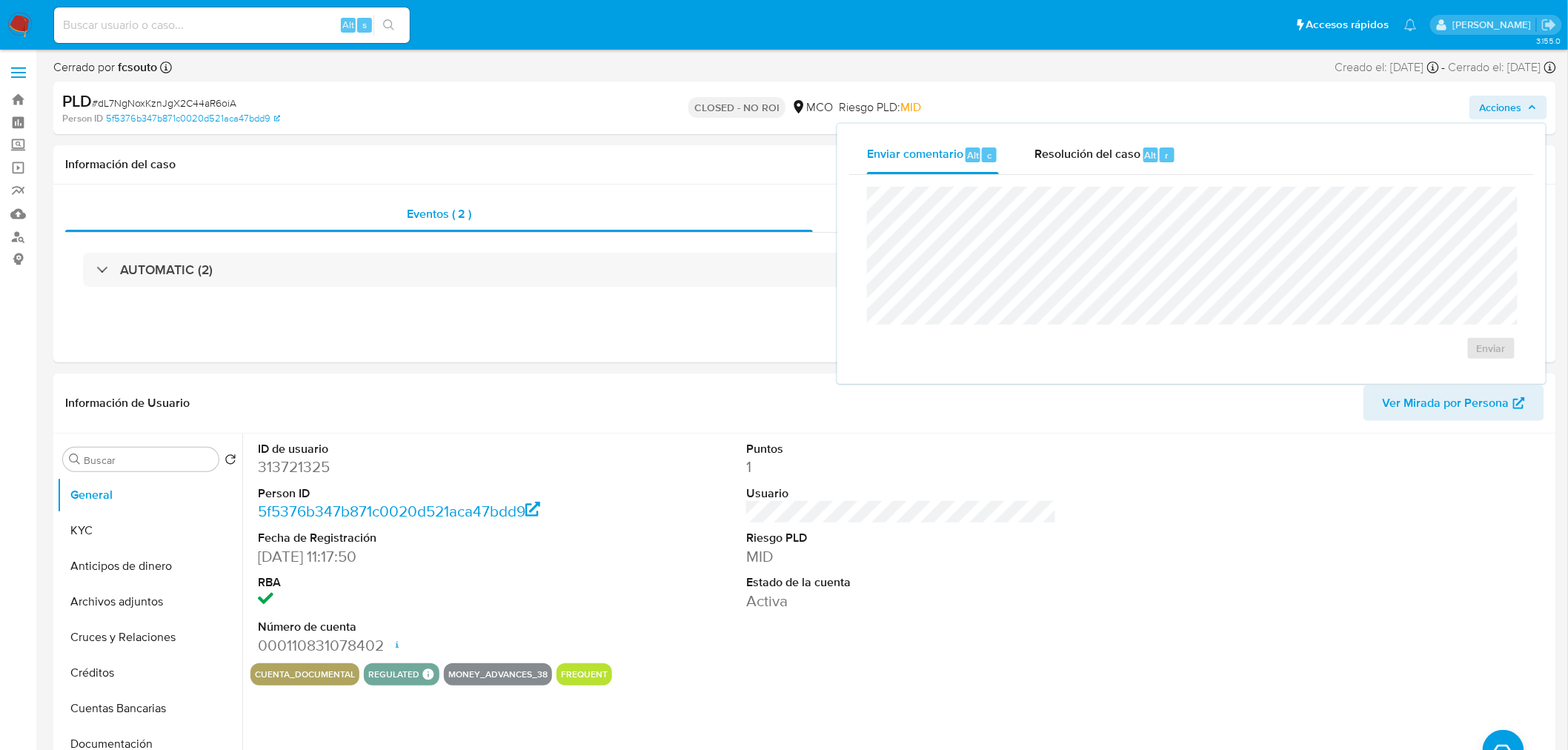
click at [1144, 175] on div "Enviar" at bounding box center [1192, 273] width 685 height 197
click at [1141, 162] on div "Resolución del caso Alt r" at bounding box center [1105, 155] width 142 height 38
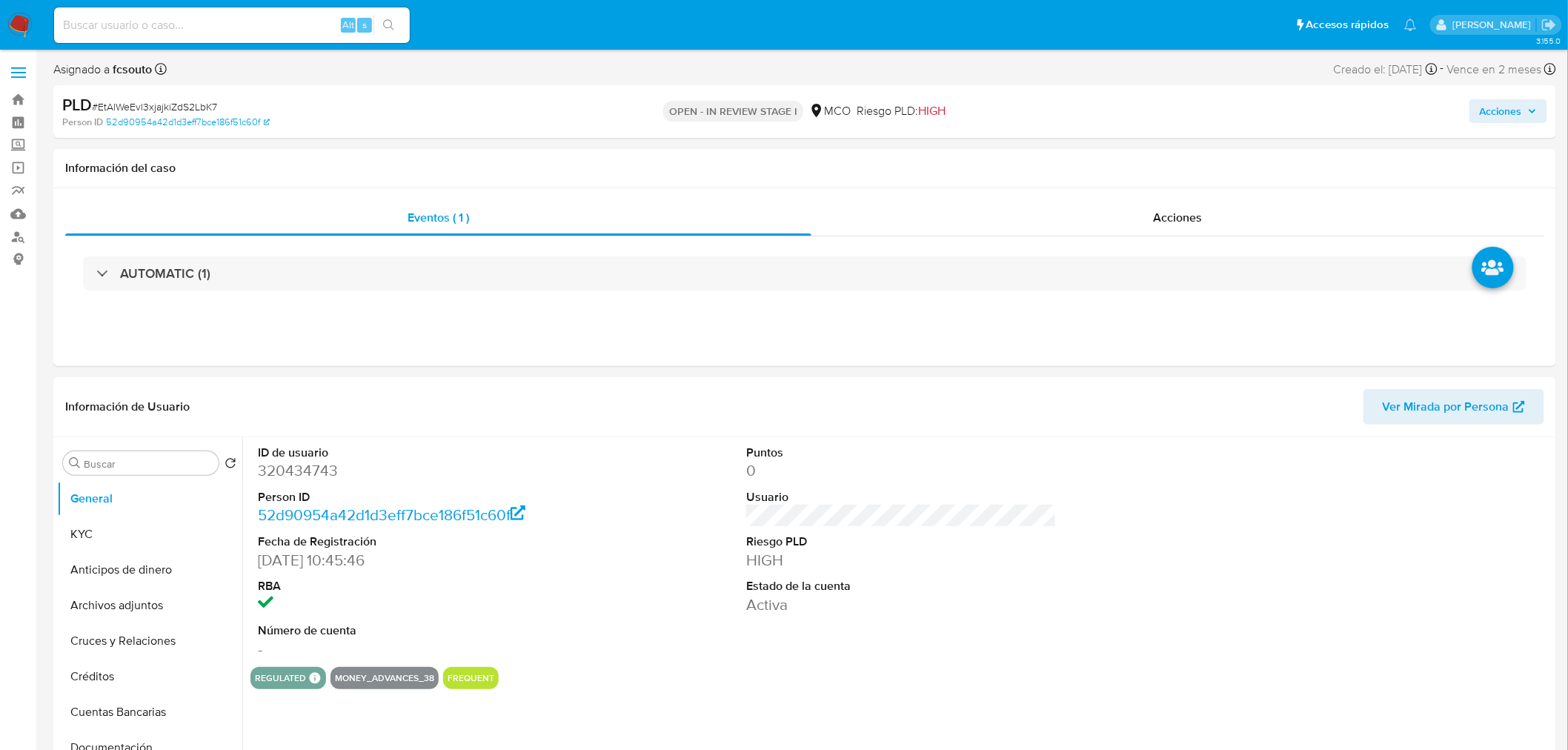
select select "10"
click at [1490, 109] on span "Acciones" at bounding box center [1500, 111] width 42 height 24
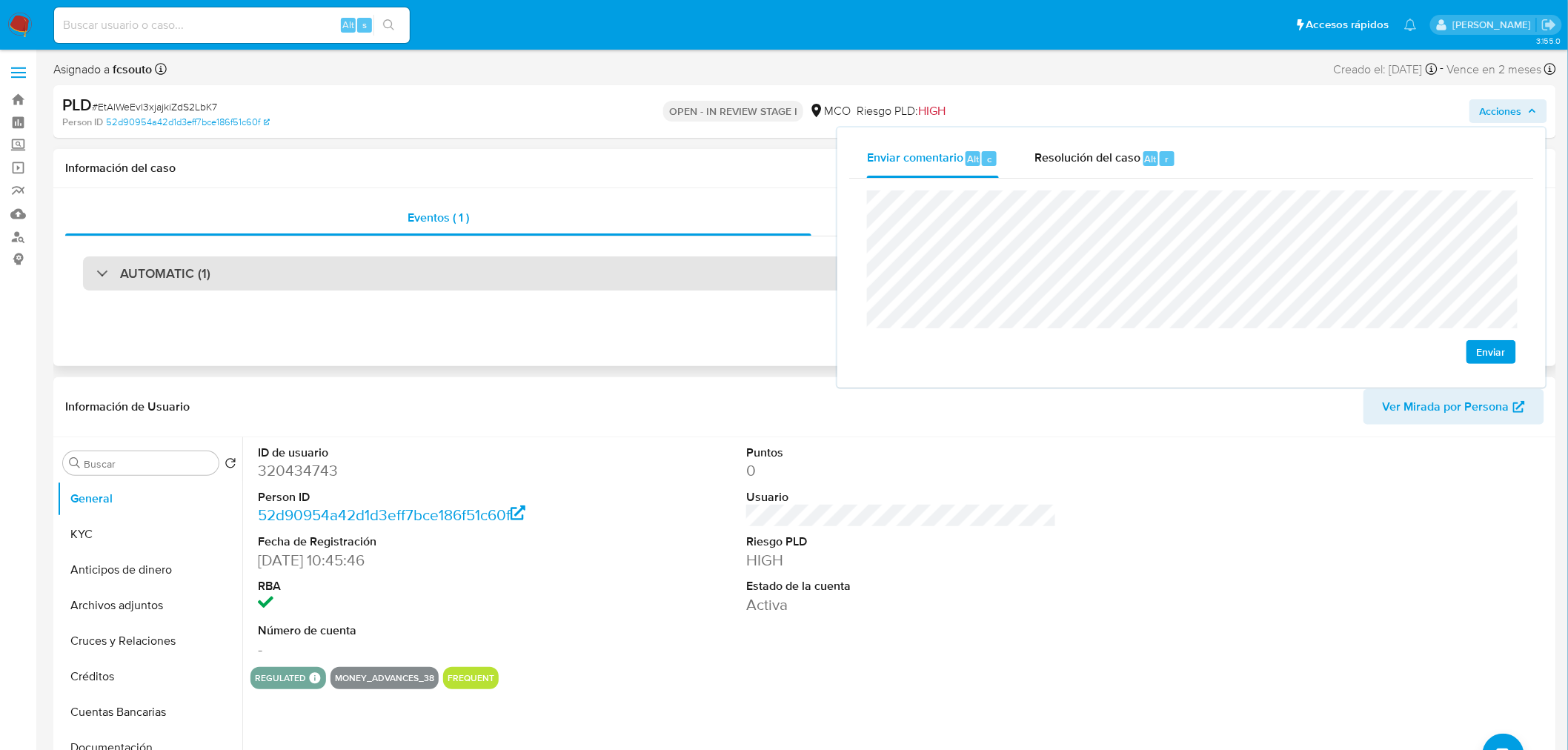
click at [314, 259] on div "AUTOMATIC (1)" at bounding box center [804, 273] width 1443 height 34
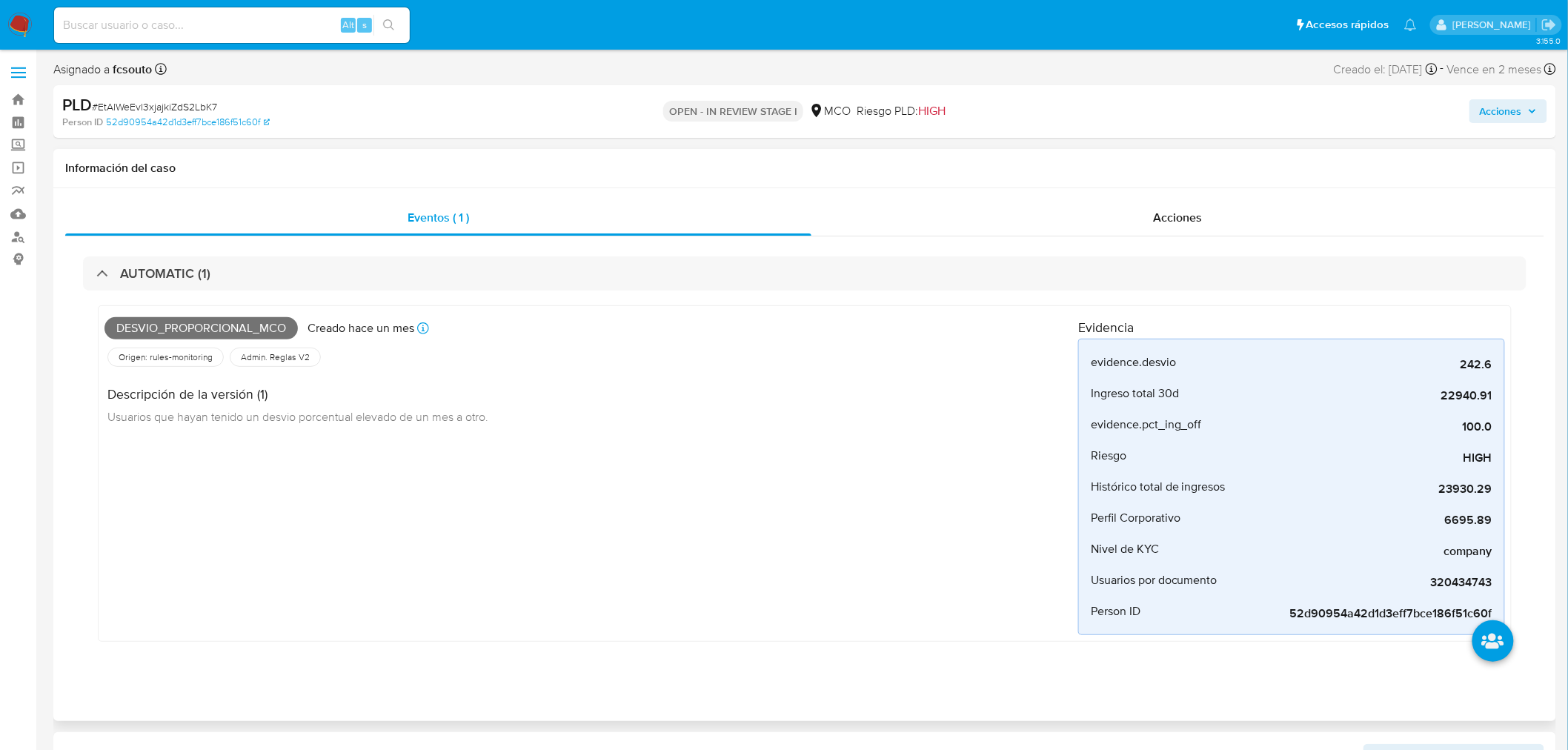
click at [216, 331] on span "Desvio_proporcional_mco" at bounding box center [201, 328] width 193 height 22
copy span "Desvio_proporcional_mco"
click at [1524, 101] on span "Acciones" at bounding box center [1508, 111] width 57 height 21
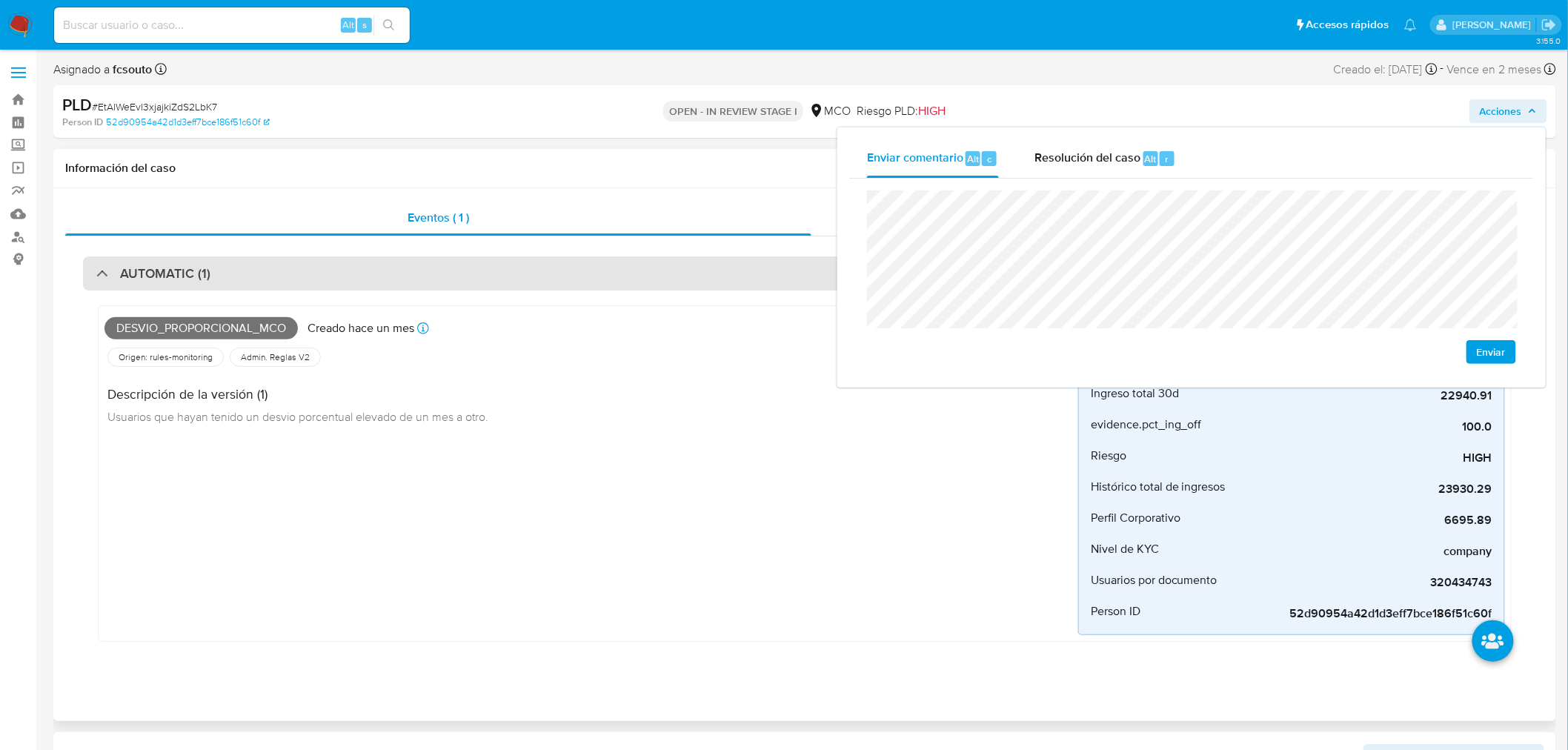
click at [426, 276] on div "AUTOMATIC (1)" at bounding box center [804, 273] width 1443 height 34
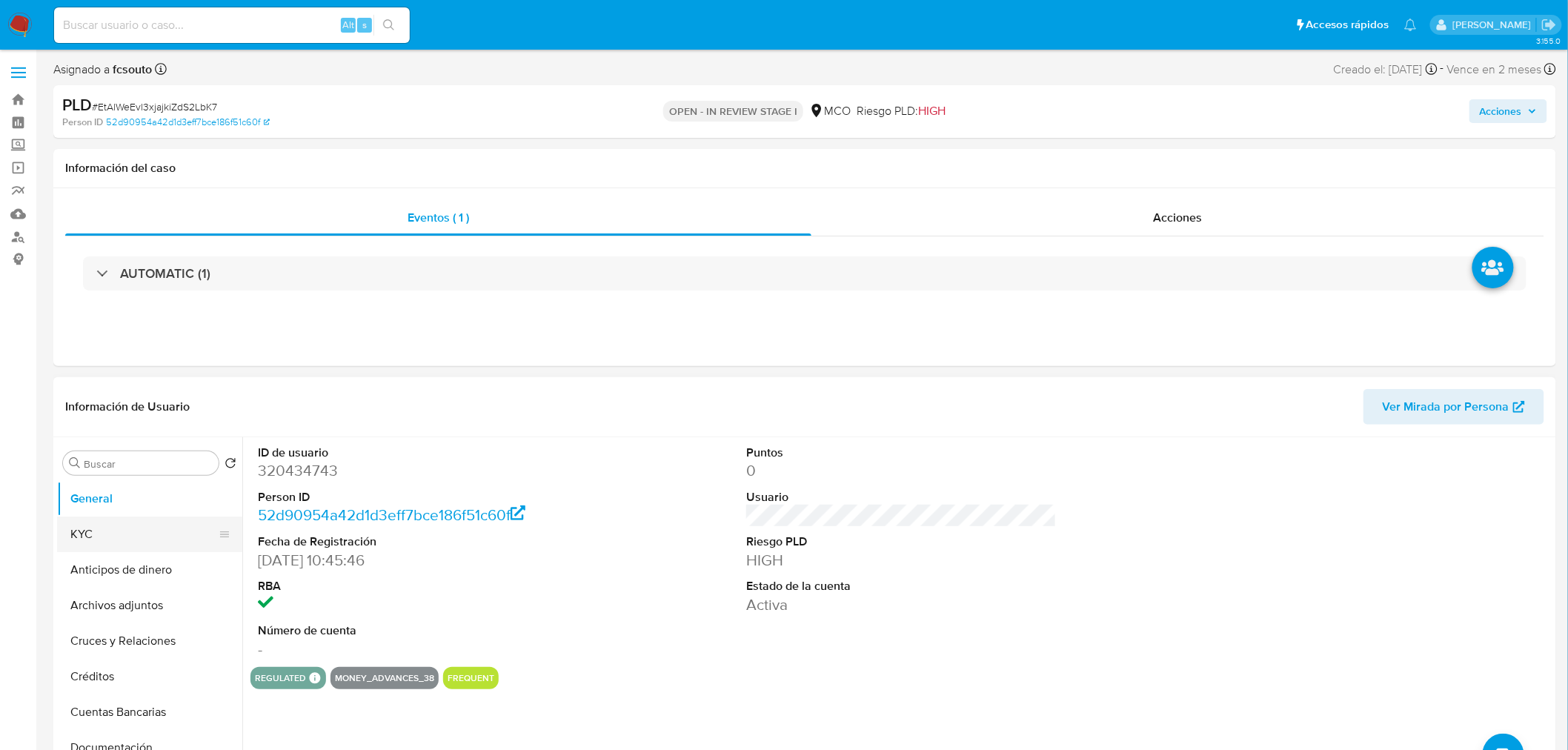
click at [124, 539] on button "KYC" at bounding box center [143, 534] width 173 height 36
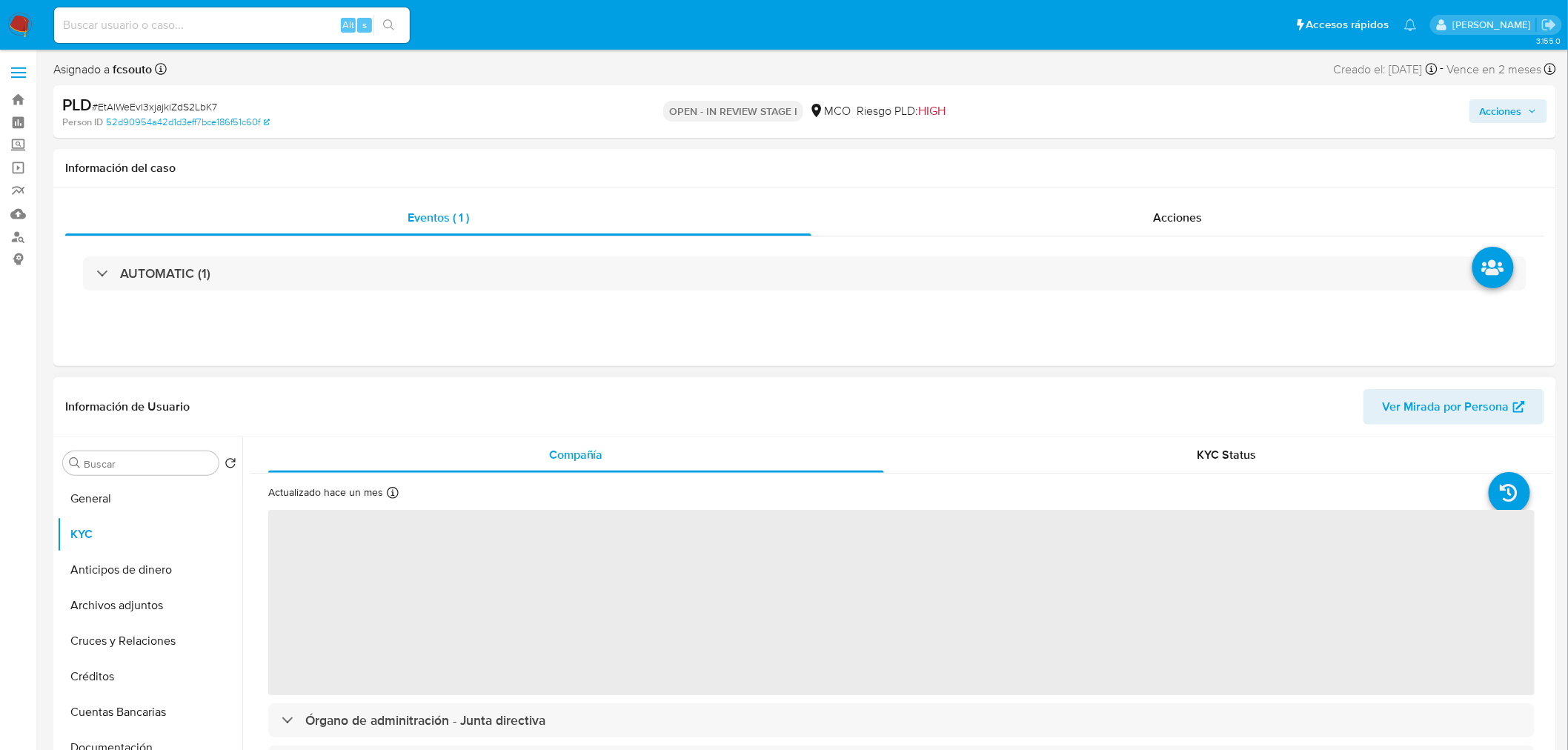
scroll to position [164, 0]
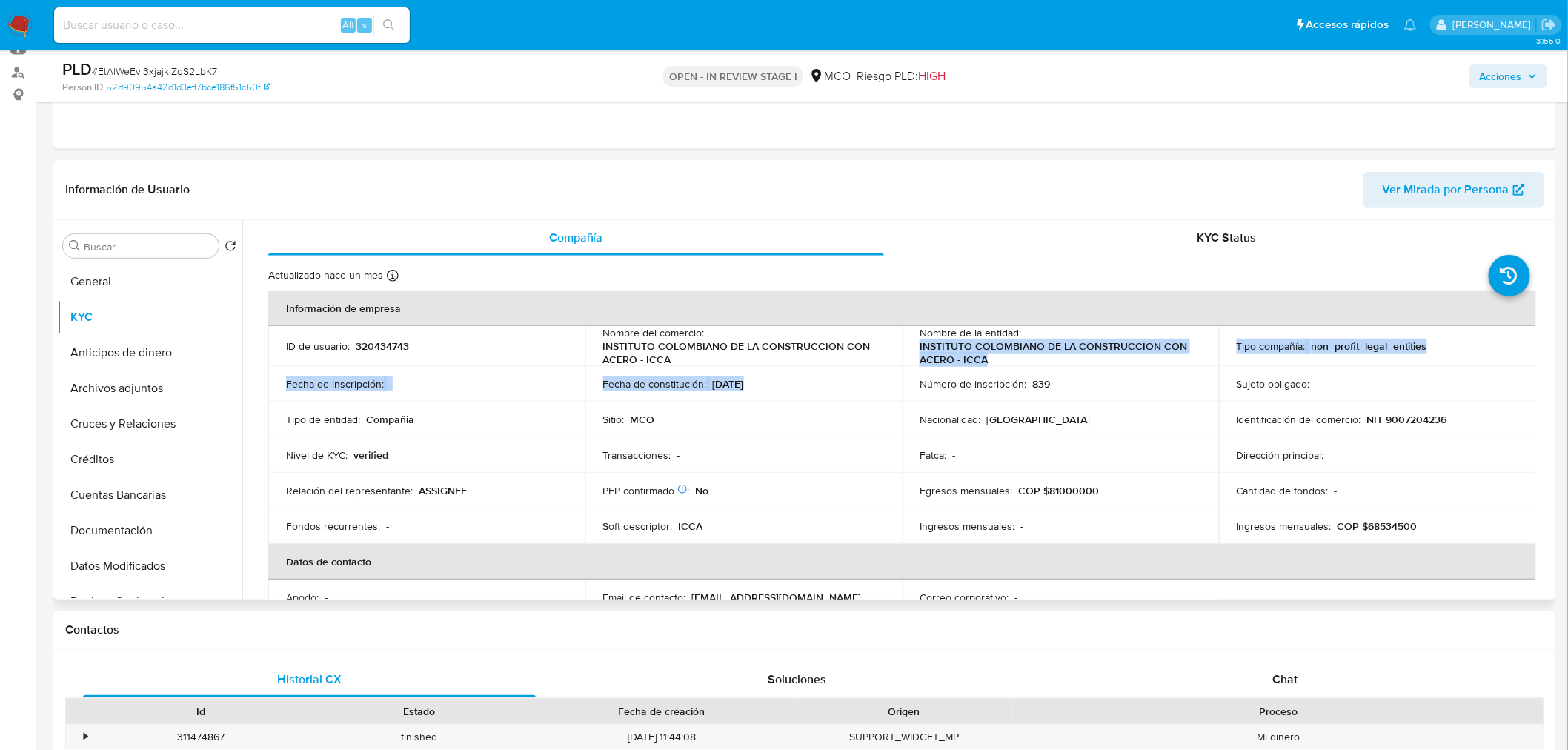
drag, startPoint x: 917, startPoint y: 344, endPoint x: 995, endPoint y: 367, distance: 81.3
click at [995, 367] on tbody "ID de usuario : 320434743 Nombre del comercio : INSTITUTO COLOMBIANO DE LA CONS…" at bounding box center [903, 434] width 1268 height 218
click at [995, 367] on td "Número de inscripción : 839" at bounding box center [1060, 384] width 317 height 36
drag, startPoint x: 916, startPoint y: 346, endPoint x: 993, endPoint y: 364, distance: 79.1
click at [993, 364] on td "Nombre de la entidad : INSTITUTO COLOMBIANO DE LA CONSTRUCCION CON ACERO - ICCA" at bounding box center [1060, 346] width 317 height 40
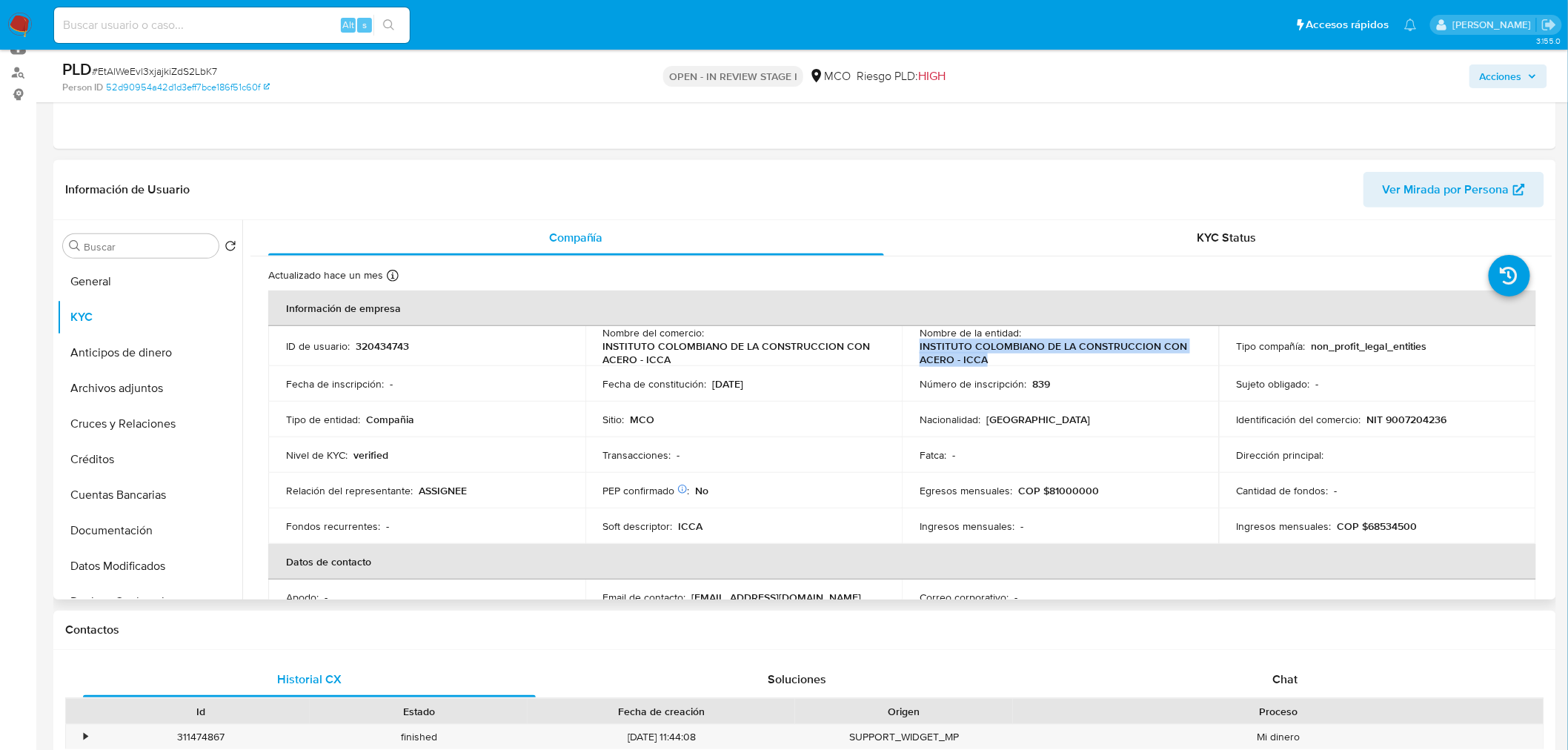
copy p "INSTITUTO COLOMBIANO DE LA CONSTRUCCION CON ACERO - ICCA"
click at [1527, 77] on span "Acciones" at bounding box center [1508, 76] width 57 height 21
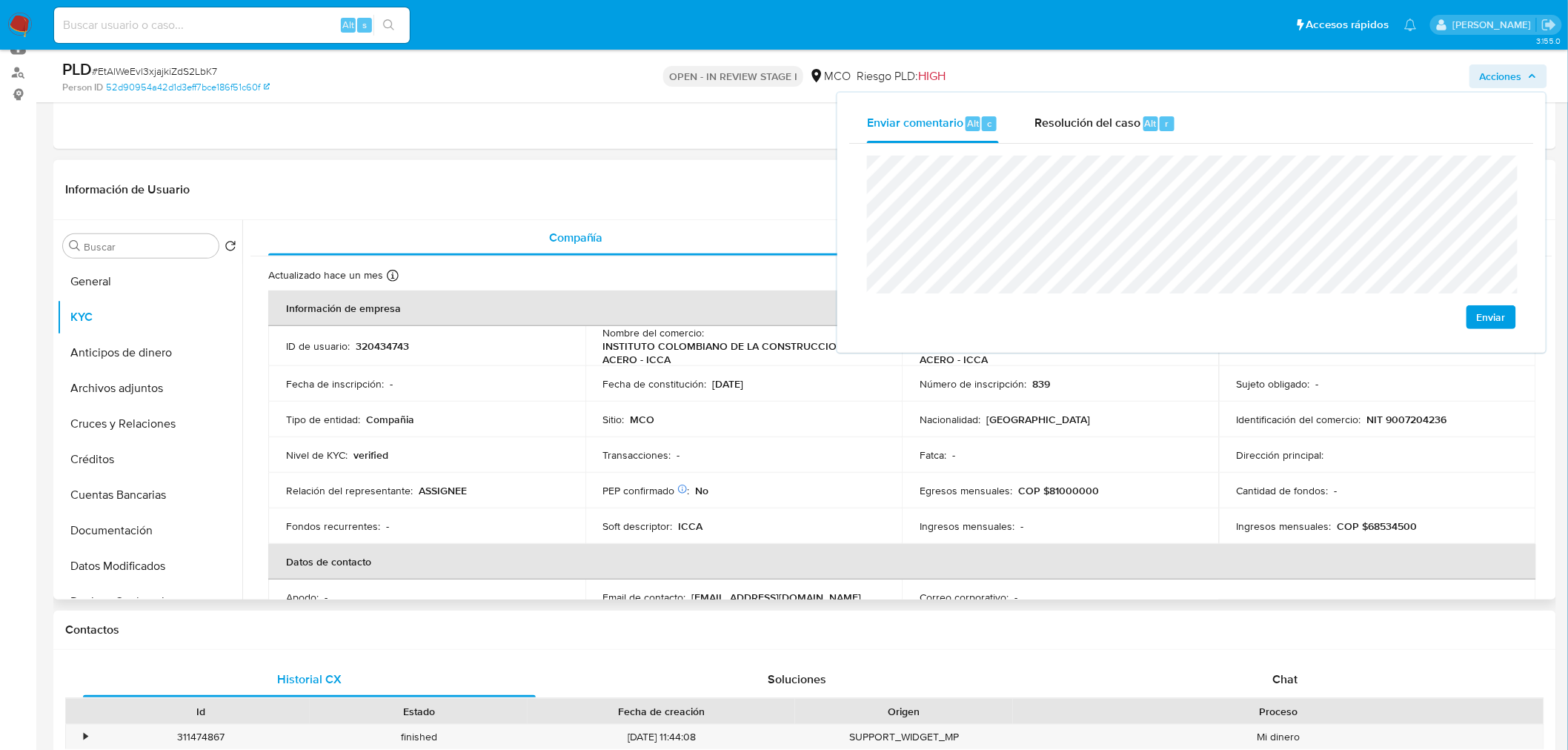
click at [1429, 413] on p "NIT 9007204236" at bounding box center [1406, 419] width 80 height 13
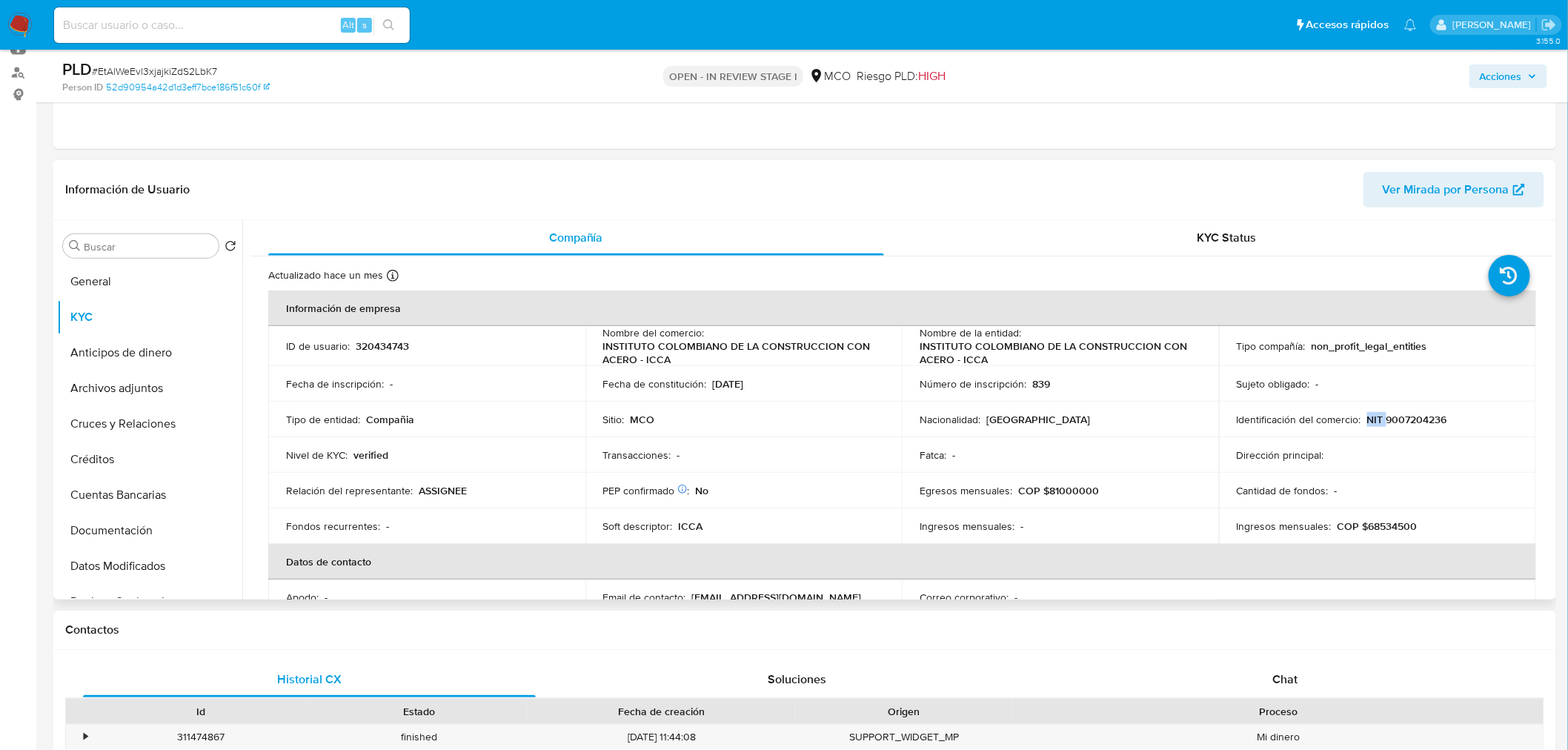
click at [1429, 413] on p "NIT 9007204236" at bounding box center [1406, 419] width 80 height 13
copy p "NIT"
click at [1429, 428] on td "Identificación del comercio : NIT 9007204236" at bounding box center [1377, 419] width 317 height 36
drag, startPoint x: 1447, startPoint y: 420, endPoint x: 1366, endPoint y: 423, distance: 81.1
click at [1366, 423] on div "Identificación del comercio : NIT 9007204236" at bounding box center [1377, 419] width 282 height 13
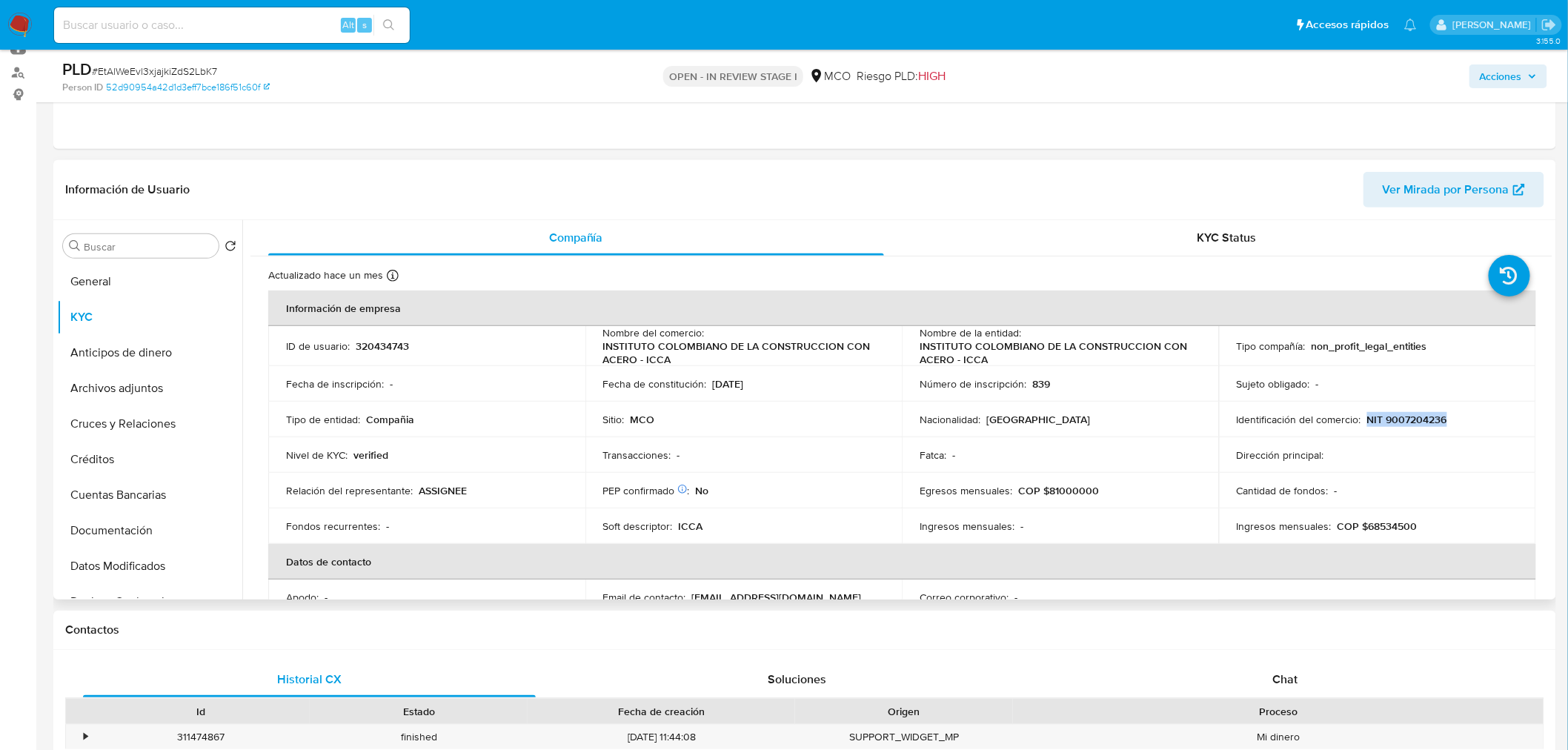
copy p "NIT 9007204236"
drag, startPoint x: 1523, startPoint y: 81, endPoint x: 1506, endPoint y: 89, distance: 18.8
click at [1517, 84] on span "Acciones" at bounding box center [1508, 76] width 57 height 21
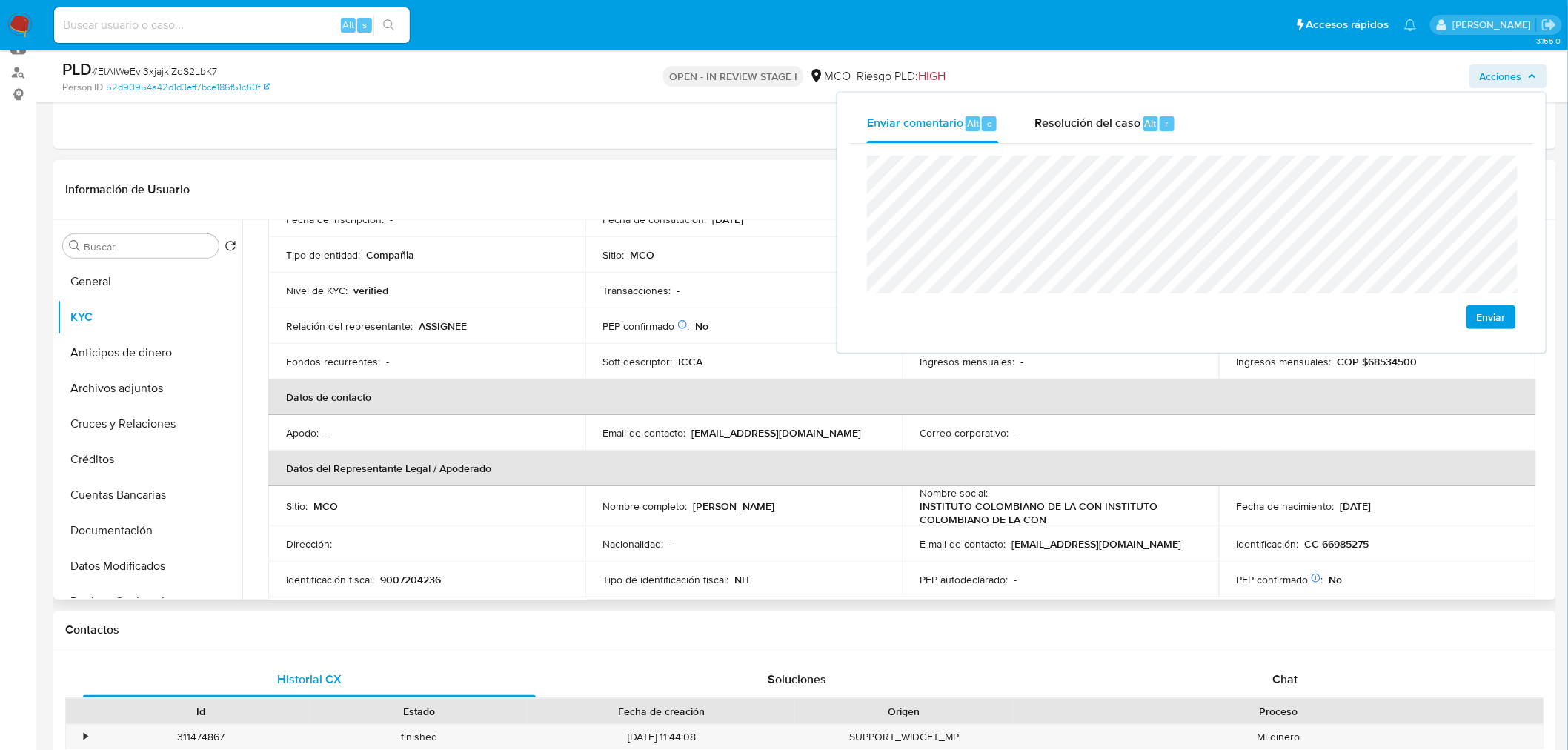
drag, startPoint x: 752, startPoint y: 500, endPoint x: 696, endPoint y: 501, distance: 56.0
click at [696, 501] on p "Isabel Cristina Vargas Rubio" at bounding box center [734, 506] width 81 height 13
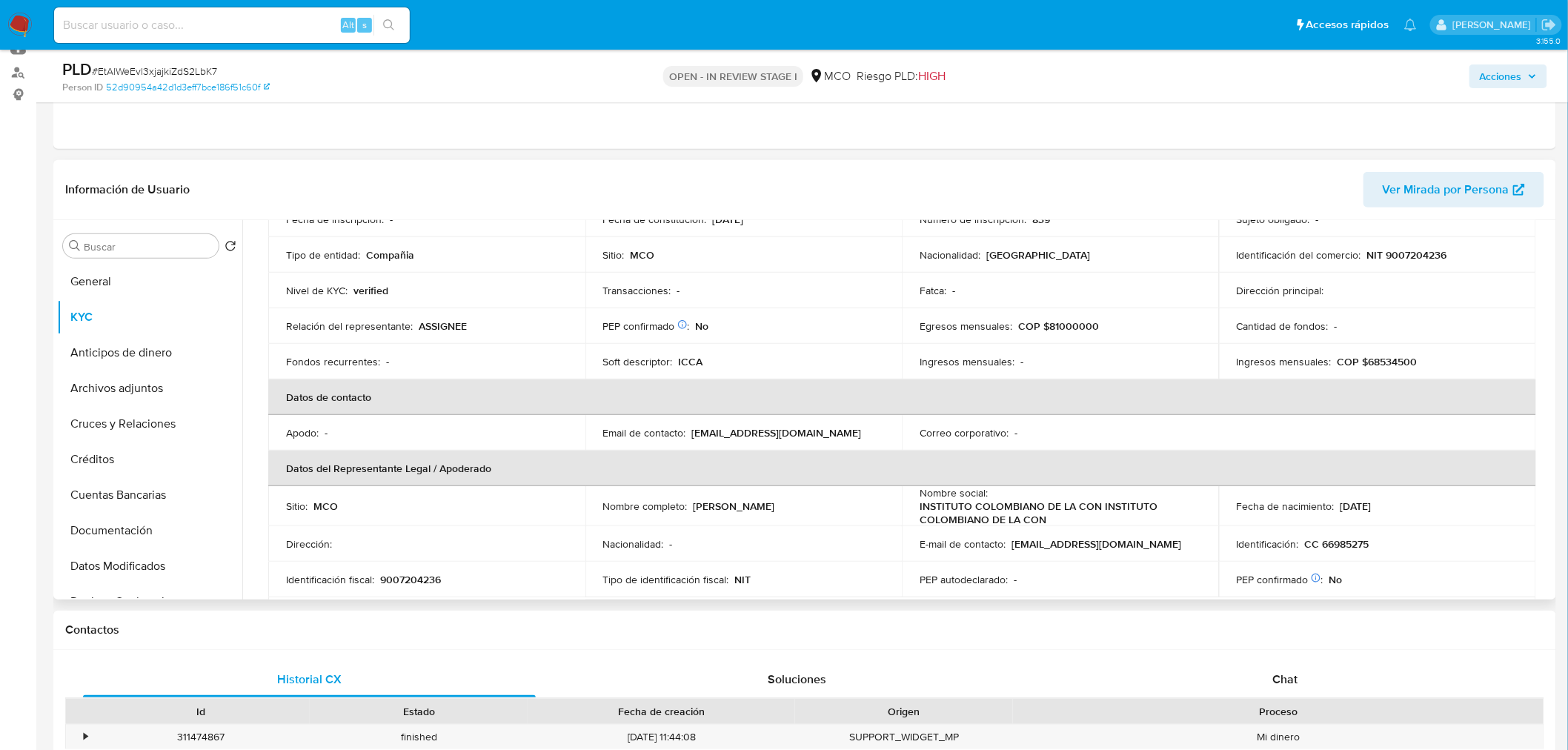
drag, startPoint x: 819, startPoint y: 504, endPoint x: 690, endPoint y: 510, distance: 129.1
click at [694, 510] on p "Isabel Cristina Vargas Rubio" at bounding box center [734, 506] width 81 height 13
copy p "Isabel Cristina Vargas Rubio"
click at [1506, 72] on span "Acciones" at bounding box center [1500, 76] width 42 height 24
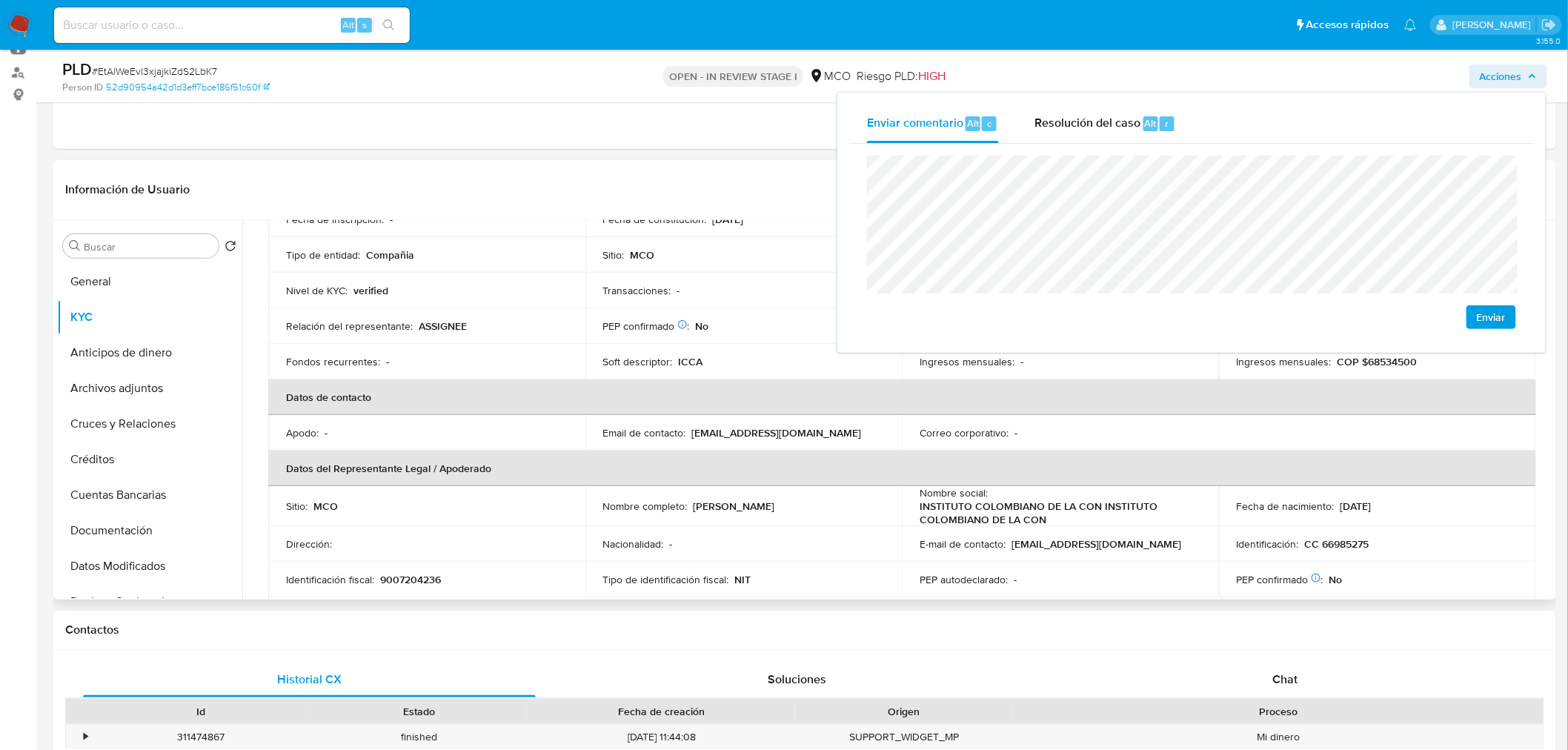
click at [1346, 544] on p "CC 66985275" at bounding box center [1337, 544] width 65 height 13
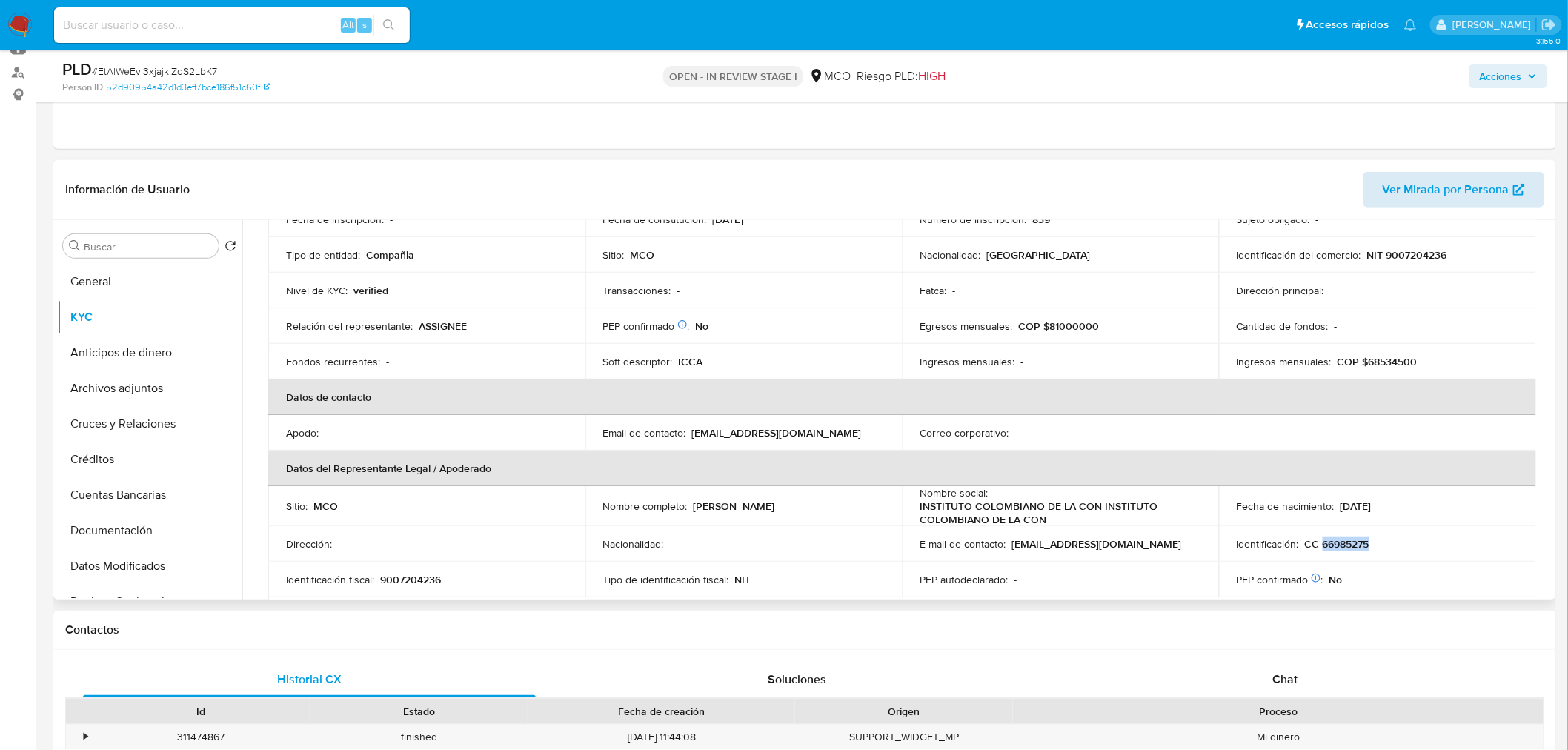
copy p "66985275"
click at [1508, 51] on div "PLD # EtAlWeEvl3xjajkiZdS2LbK7 Person ID 52d90954a42d1d3eff7bce186f51c60f OPEN …" at bounding box center [804, 75] width 1503 height 52
click at [1506, 76] on span "Acciones" at bounding box center [1500, 76] width 42 height 24
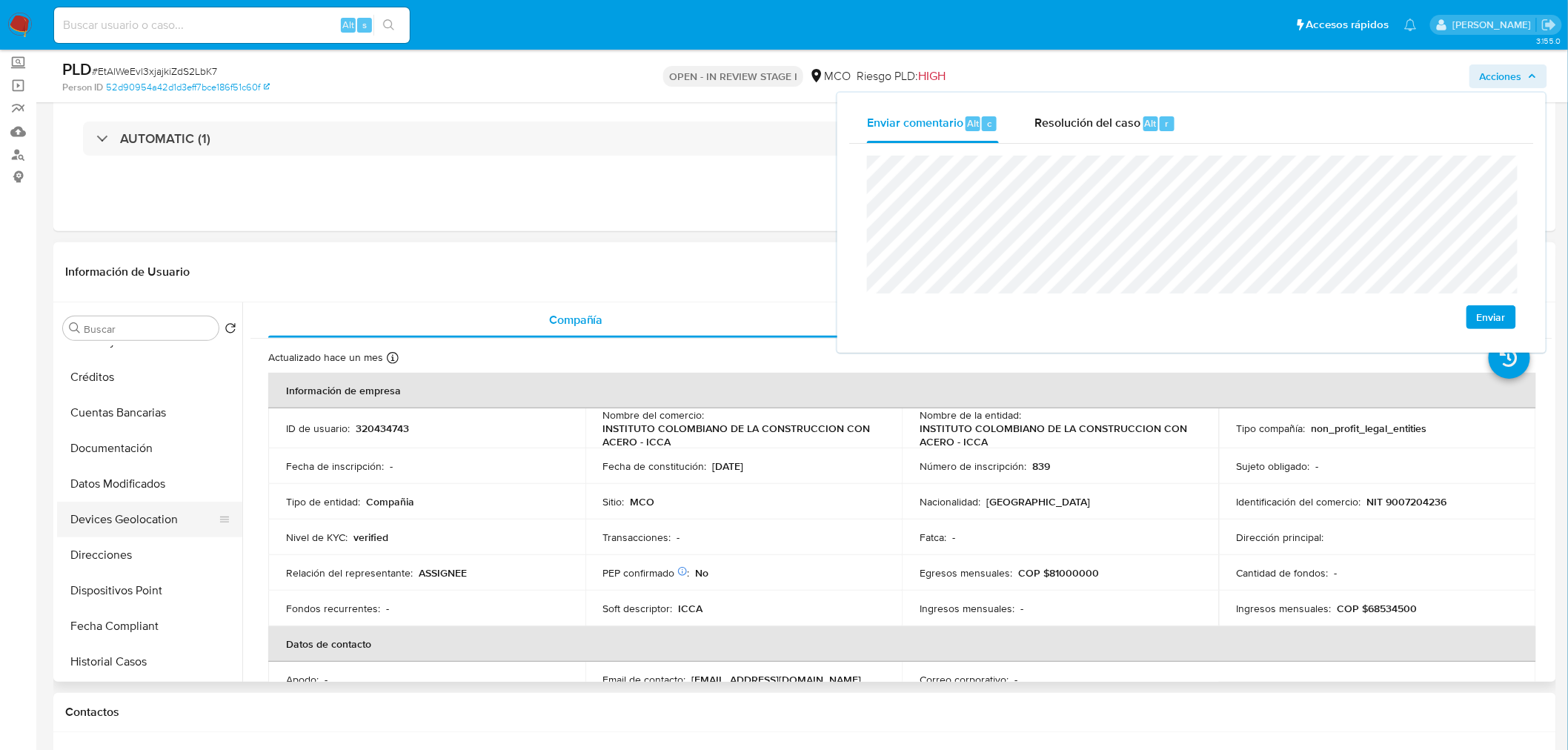
scroll to position [164, 0]
click at [139, 650] on button "Historial Casos" at bounding box center [143, 662] width 173 height 36
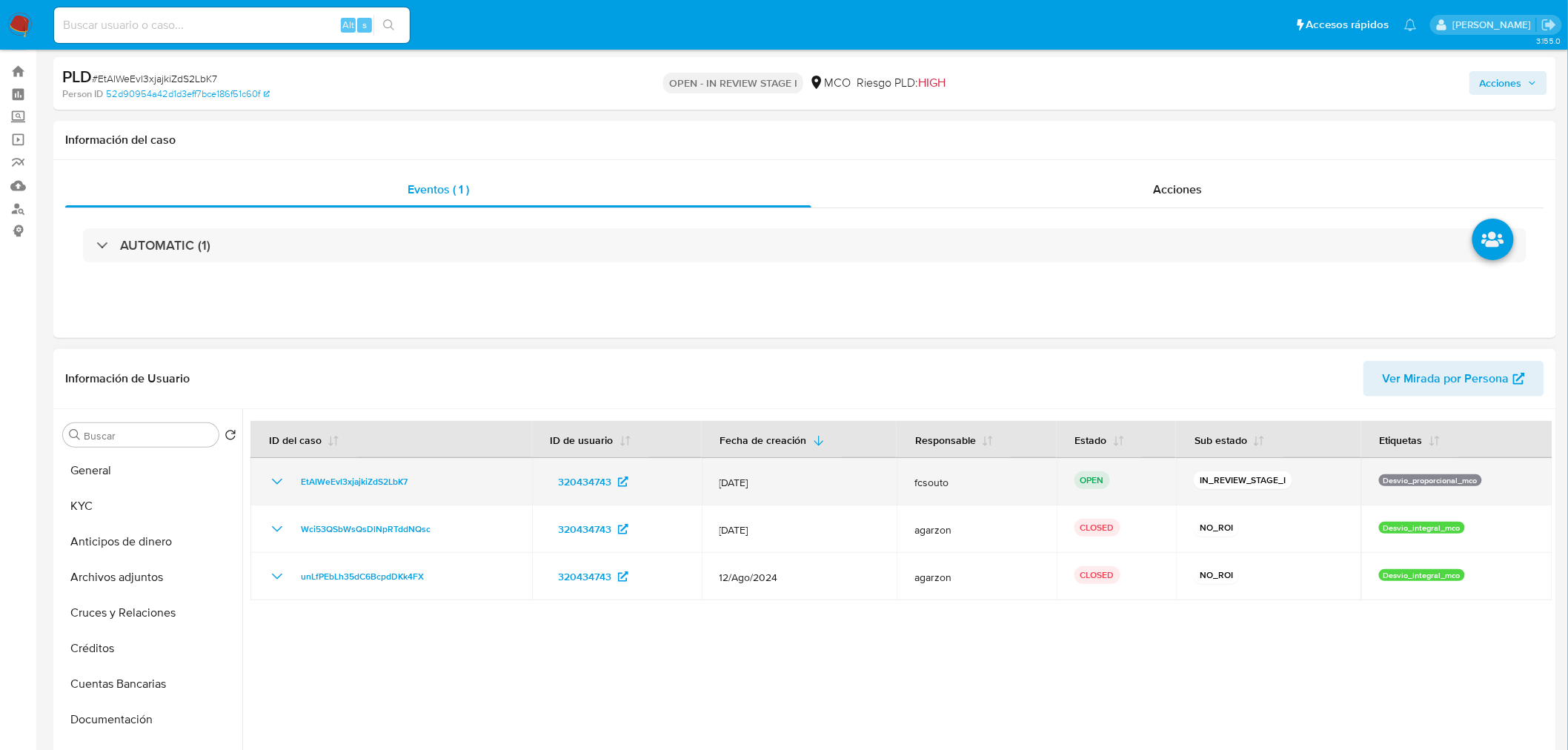
scroll to position [0, 0]
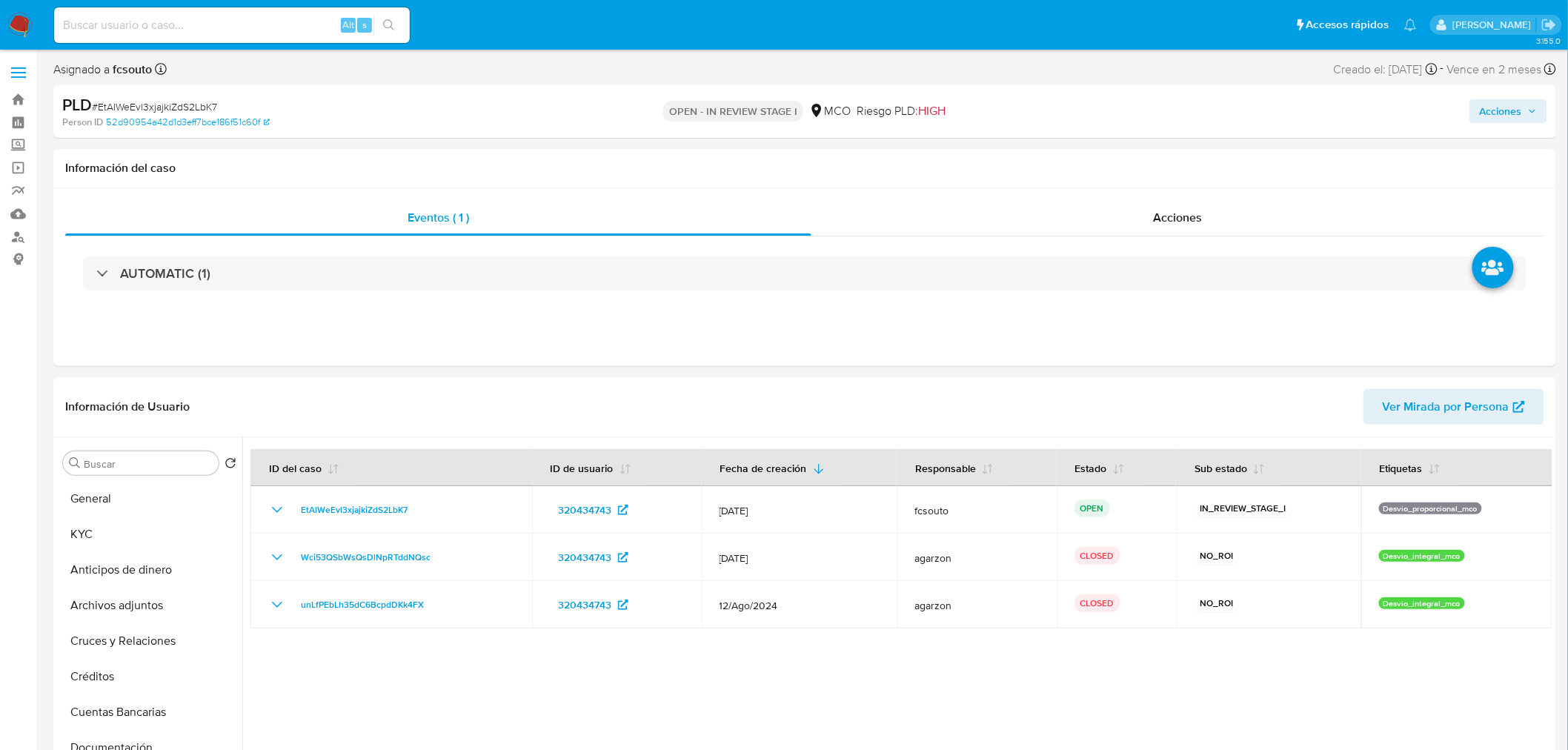
click at [1522, 120] on span "Acciones" at bounding box center [1500, 111] width 42 height 24
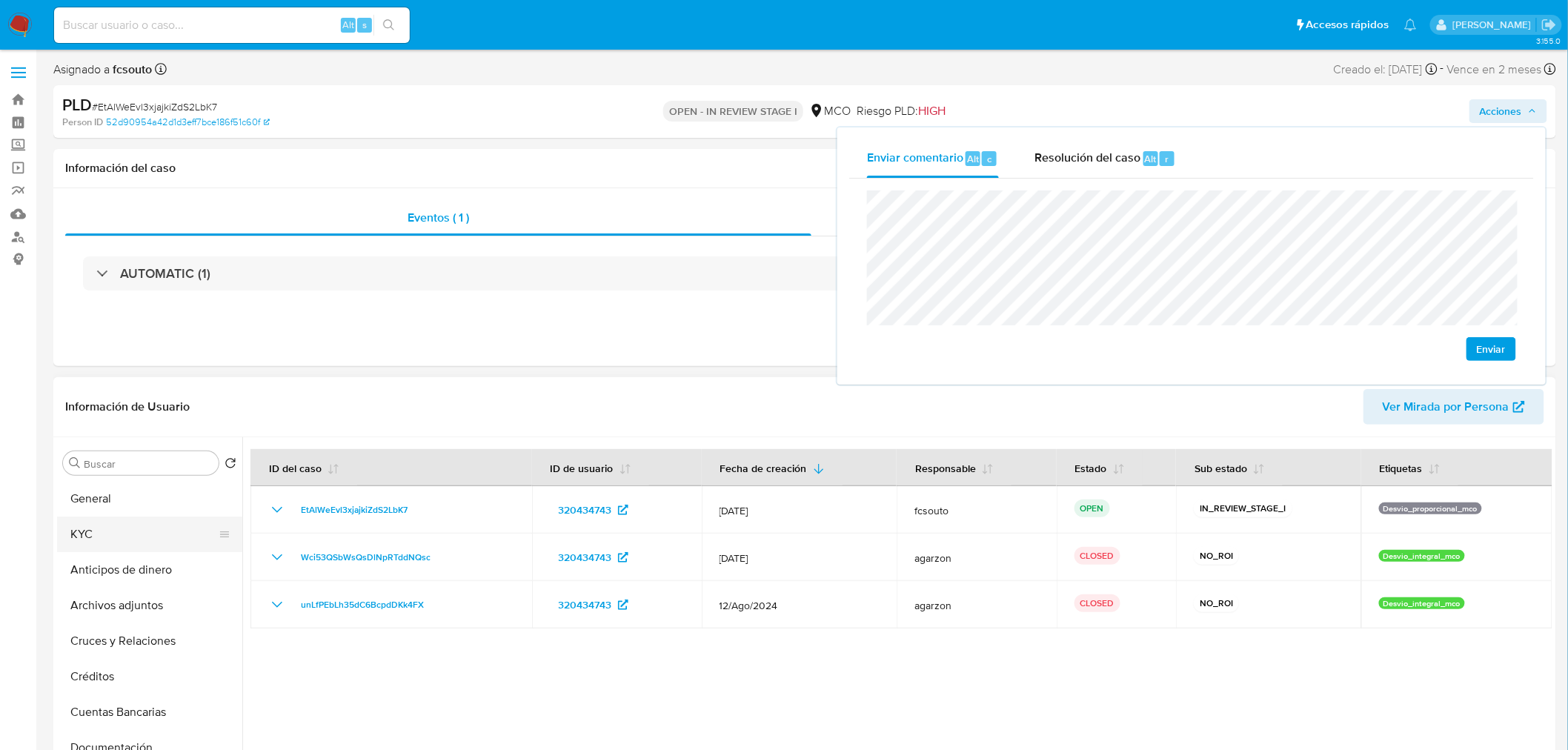
drag, startPoint x: 102, startPoint y: 535, endPoint x: 94, endPoint y: 534, distance: 8.1
click at [102, 535] on button "KYC" at bounding box center [143, 534] width 173 height 36
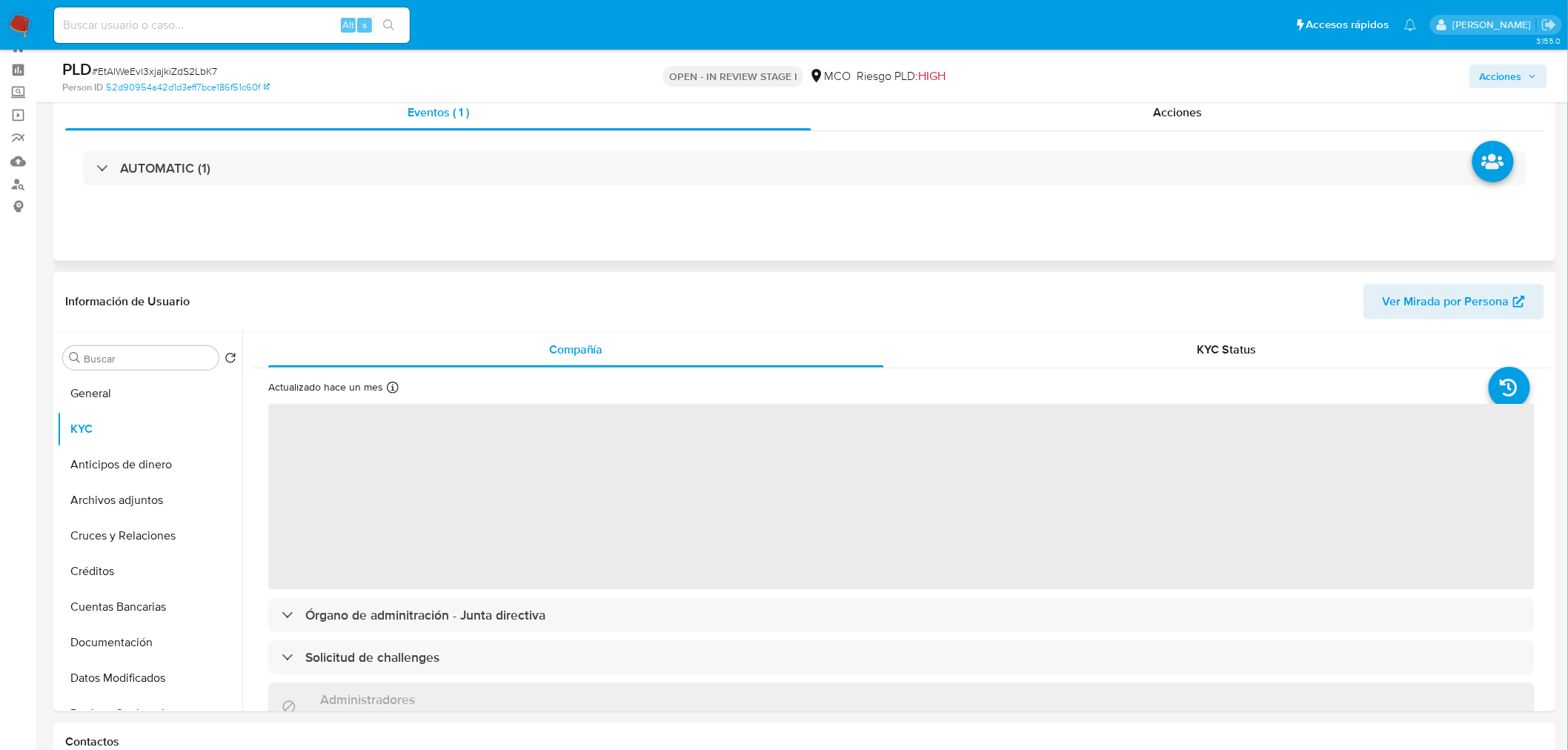
scroll to position [82, 0]
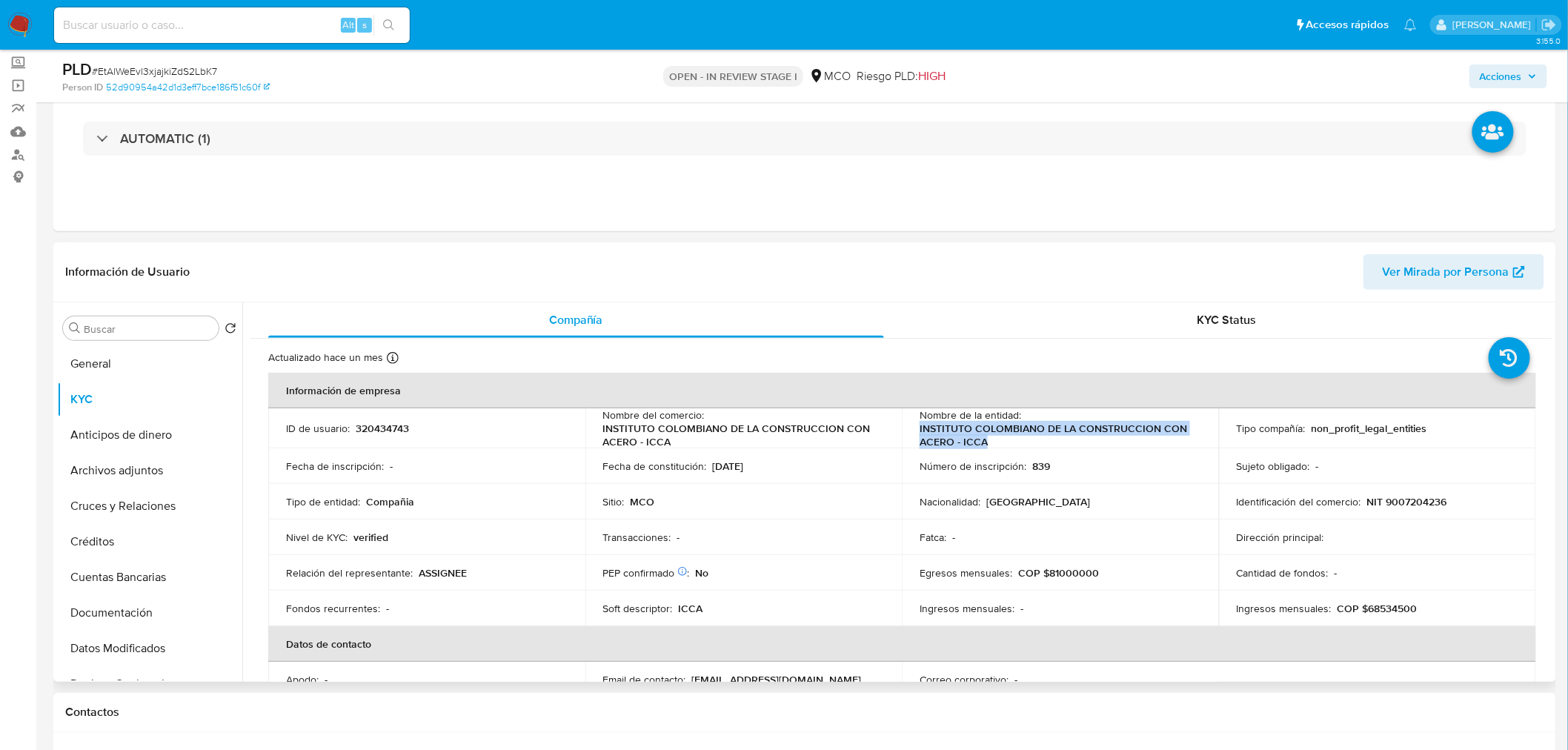
drag, startPoint x: 917, startPoint y: 428, endPoint x: 995, endPoint y: 438, distance: 78.6
click at [995, 438] on p "INSTITUTO COLOMBIANO DE LA CONSTRUCCION CON ACERO - ICCA" at bounding box center [1057, 435] width 276 height 27
copy p "INSTITUTO COLOMBIANO DE LA CONSTRUCCION CON ACERO - ICCA"
click at [1521, 65] on span "Acciones" at bounding box center [1500, 76] width 42 height 24
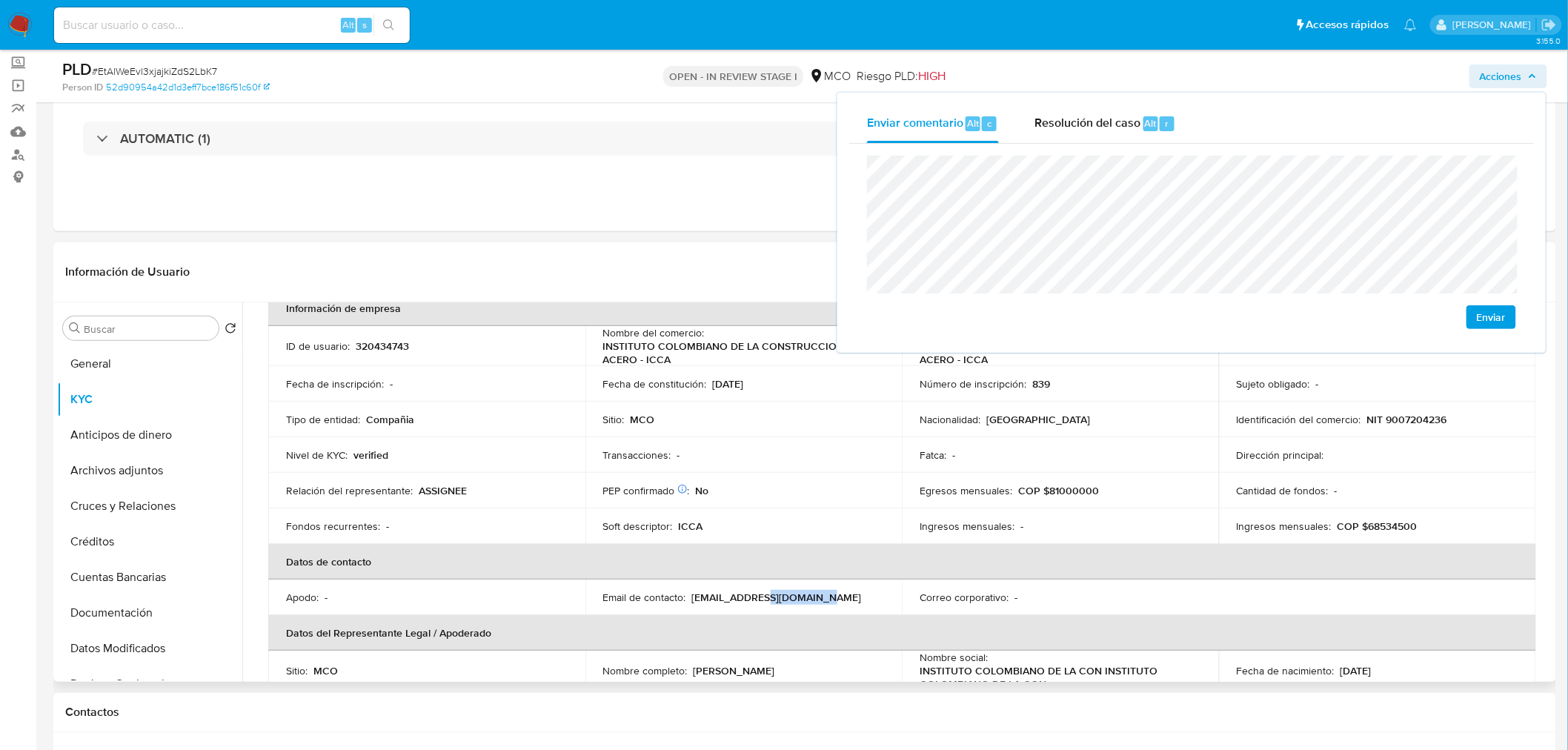
drag, startPoint x: 856, startPoint y: 603, endPoint x: 757, endPoint y: 602, distance: 99.0
click at [757, 602] on div "Email de contacto : coordinacion@icca.com.co" at bounding box center [744, 598] width 282 height 13
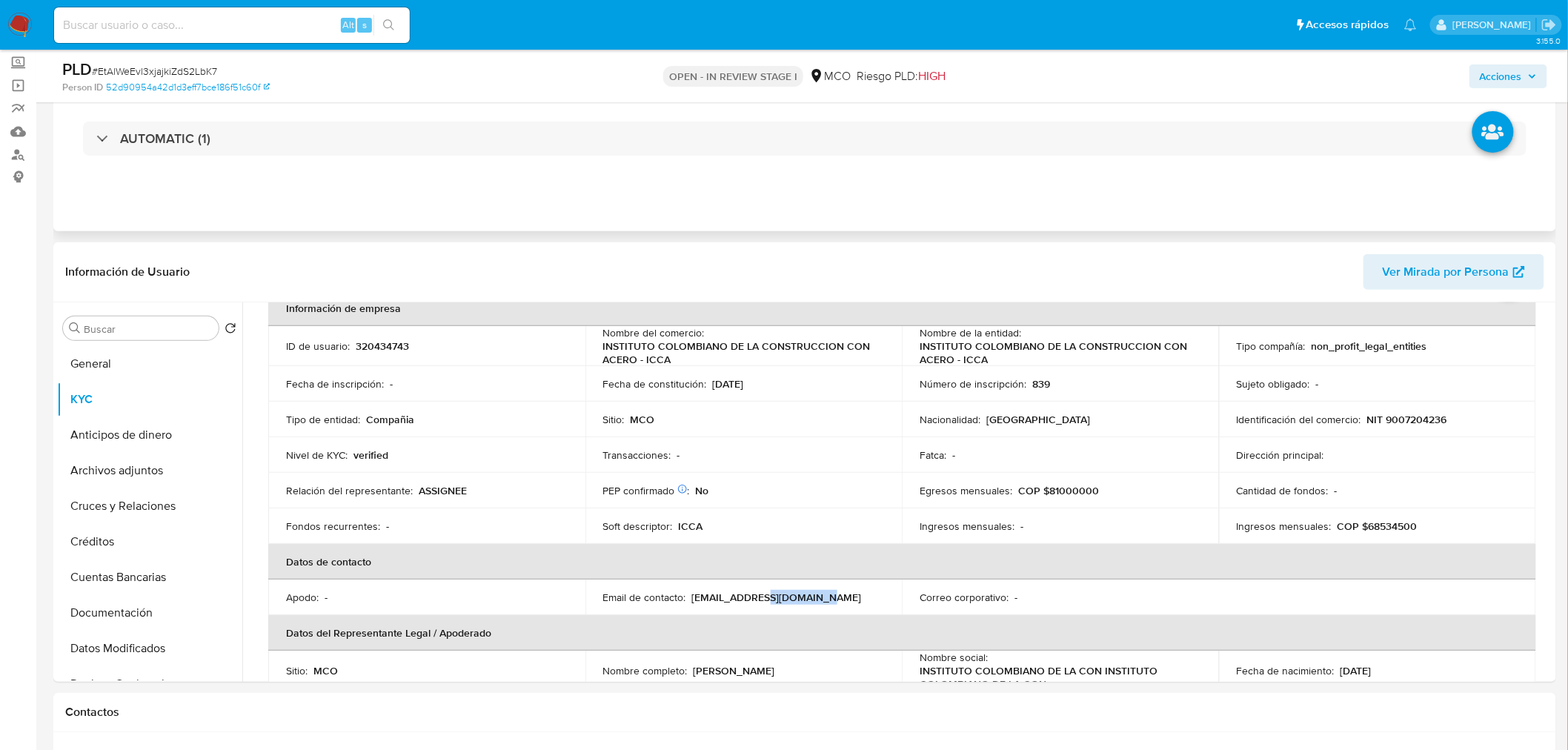
copy p "icca.com.co"
click at [1514, 75] on span "Acciones" at bounding box center [1500, 76] width 42 height 24
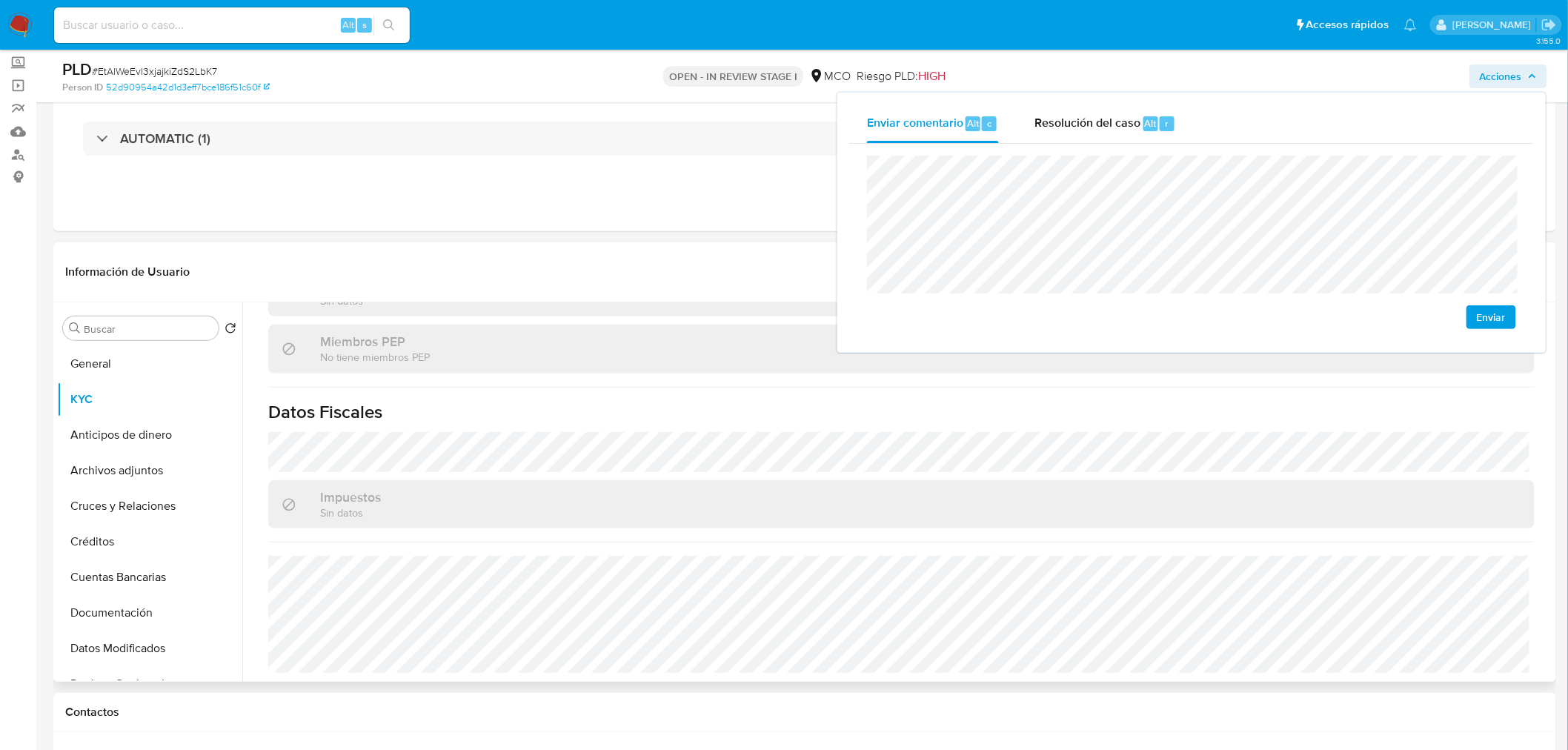
scroll to position [923, 0]
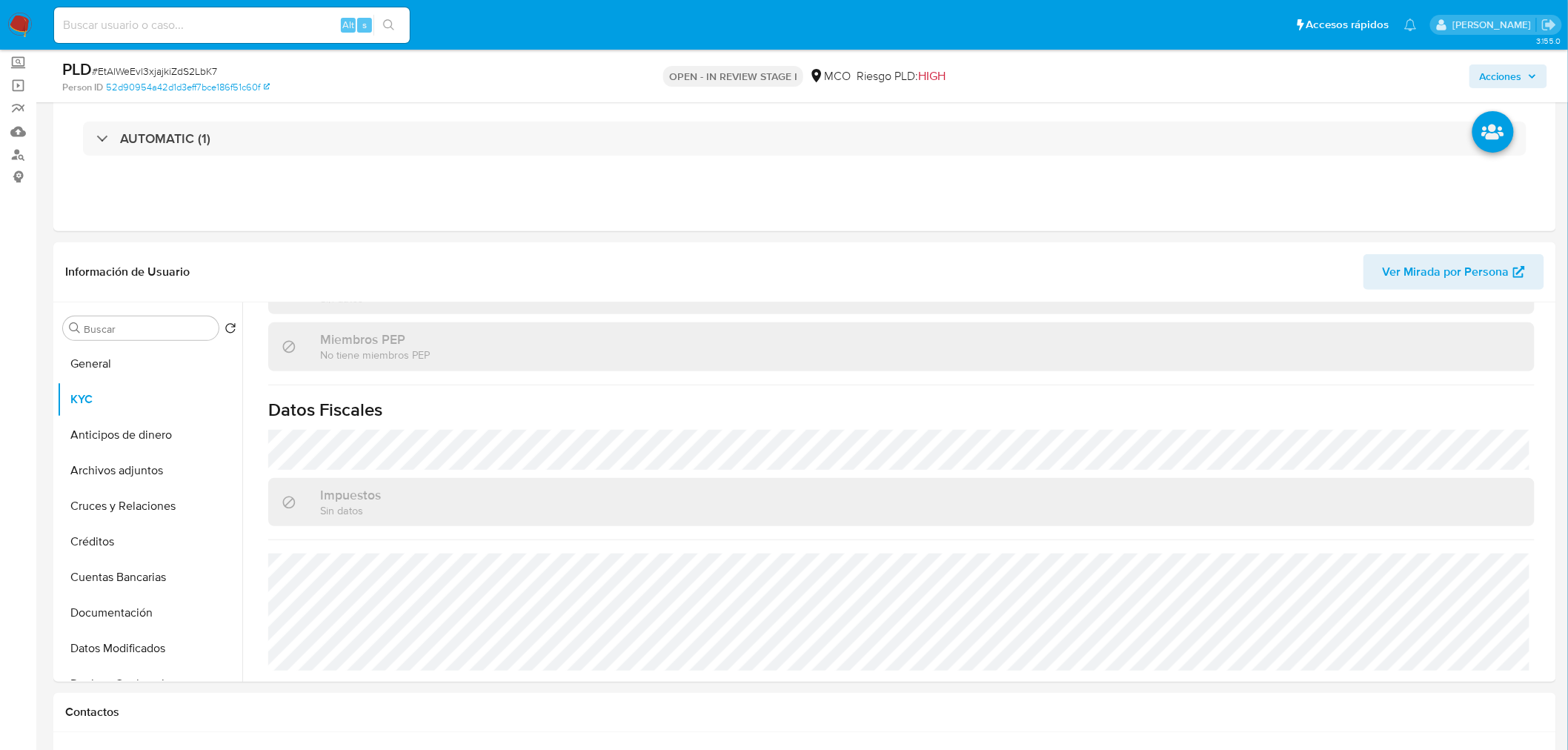
click at [1498, 75] on span "Acciones" at bounding box center [1500, 76] width 42 height 24
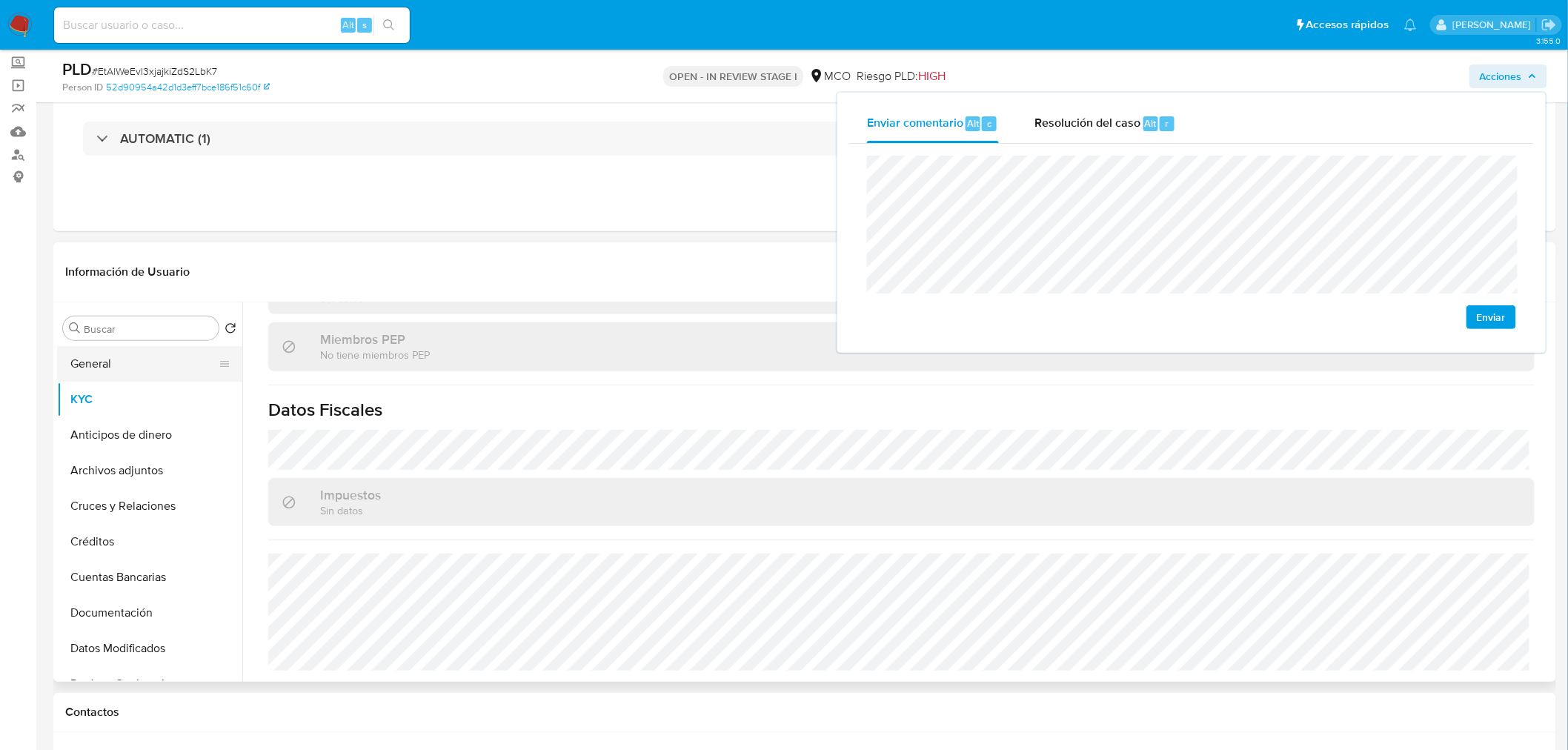
click at [168, 372] on button "General" at bounding box center [143, 363] width 173 height 36
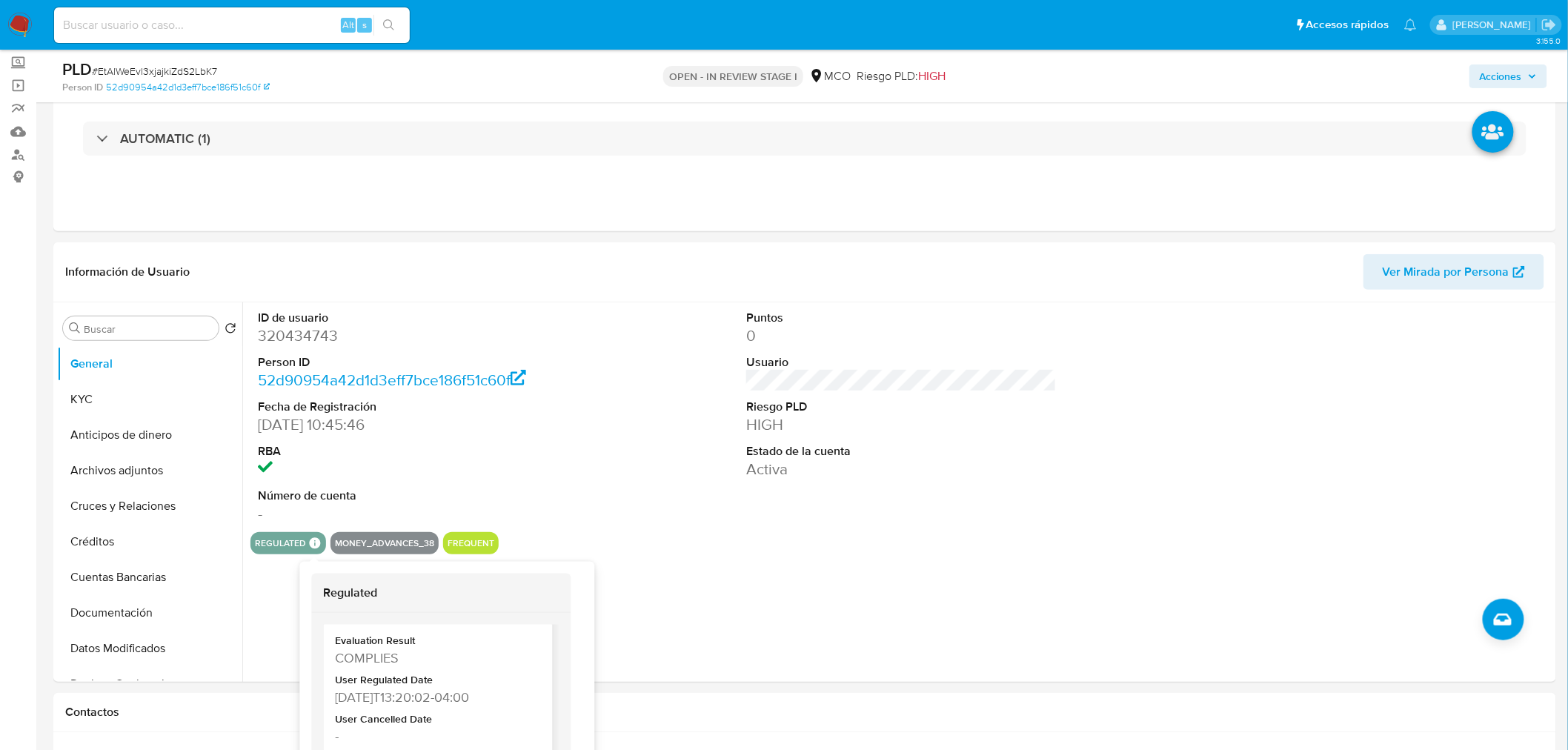
scroll to position [72, 0]
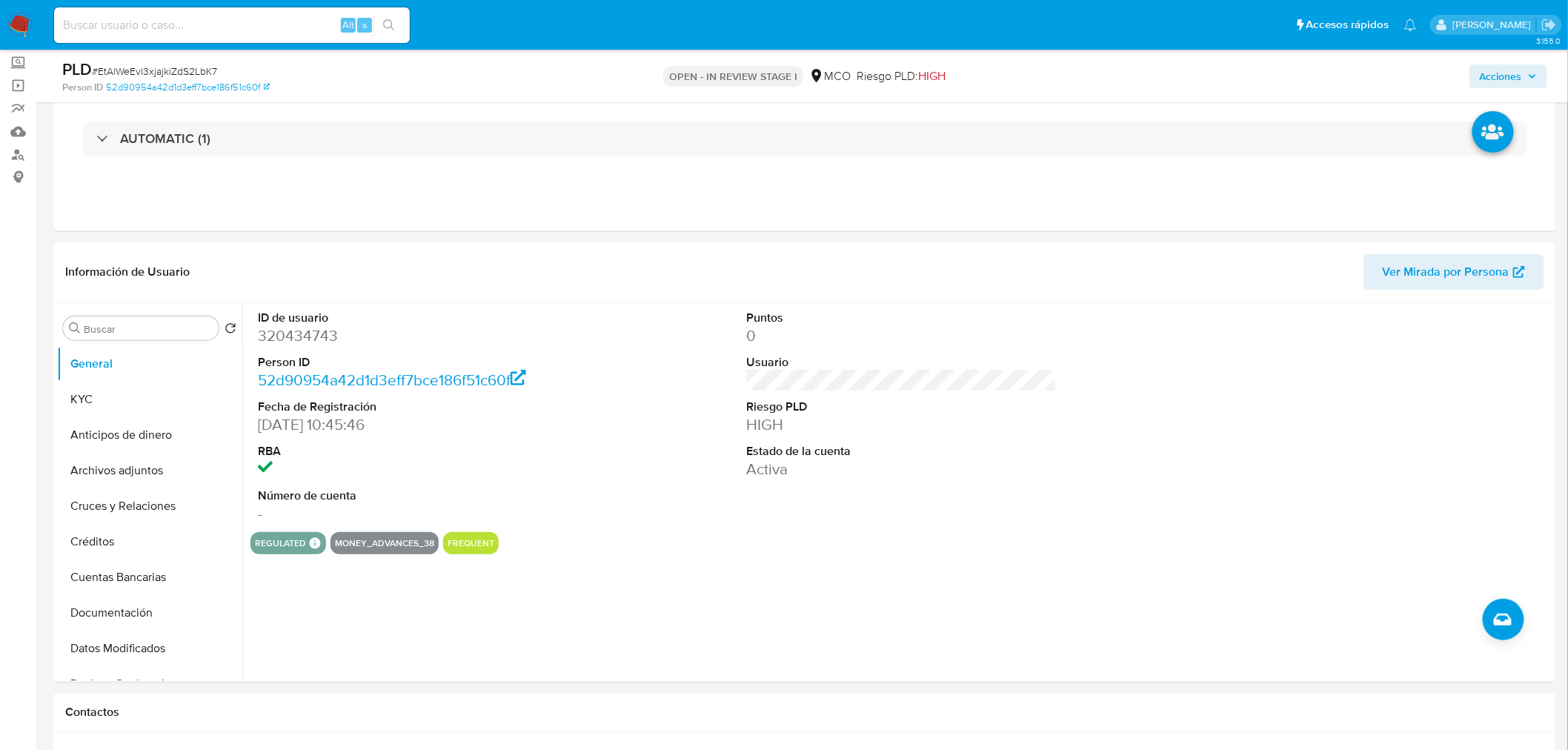
click at [1520, 60] on div "Acciones" at bounding box center [1301, 76] width 491 height 35
click at [1517, 77] on span "Acciones" at bounding box center [1500, 76] width 42 height 24
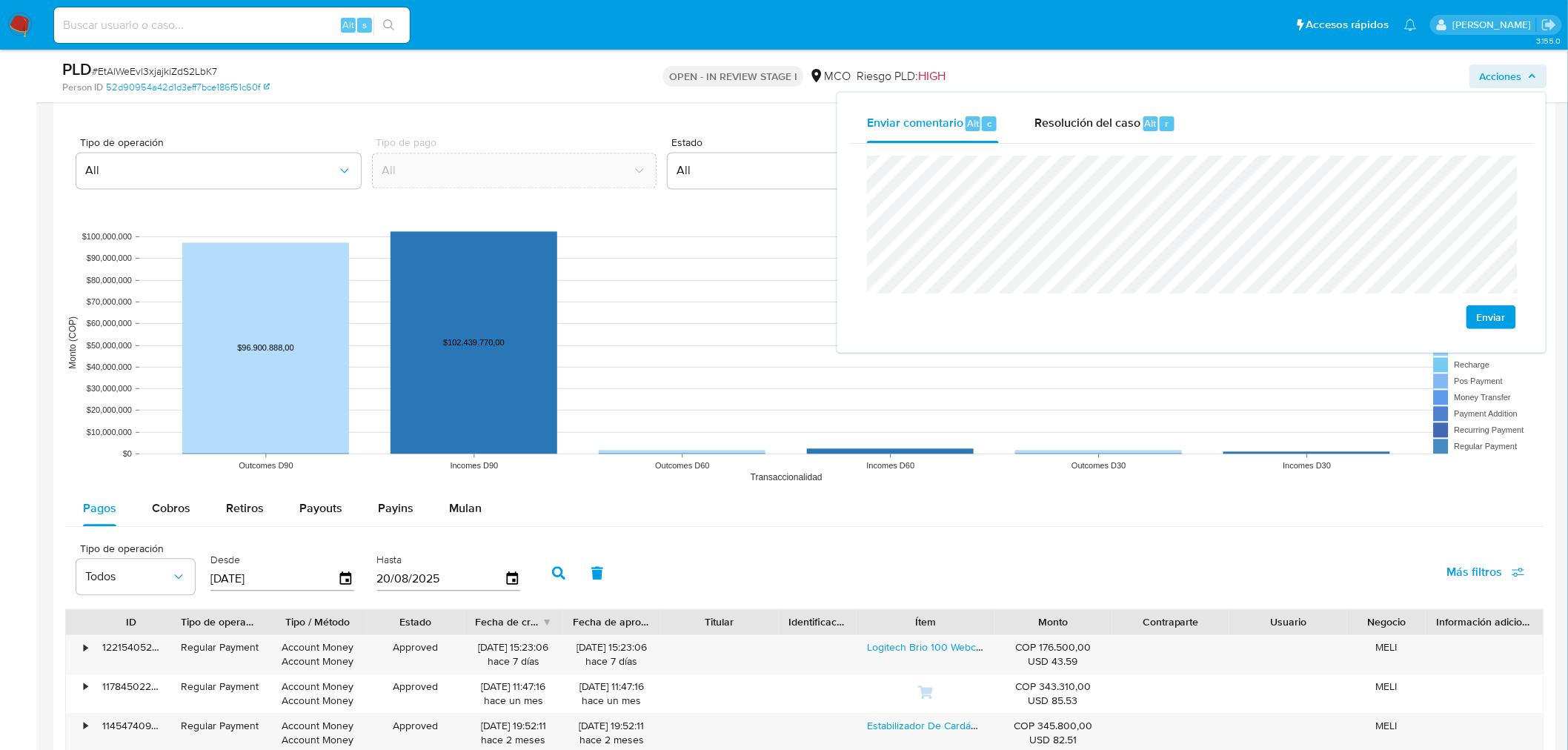
scroll to position [1317, 0]
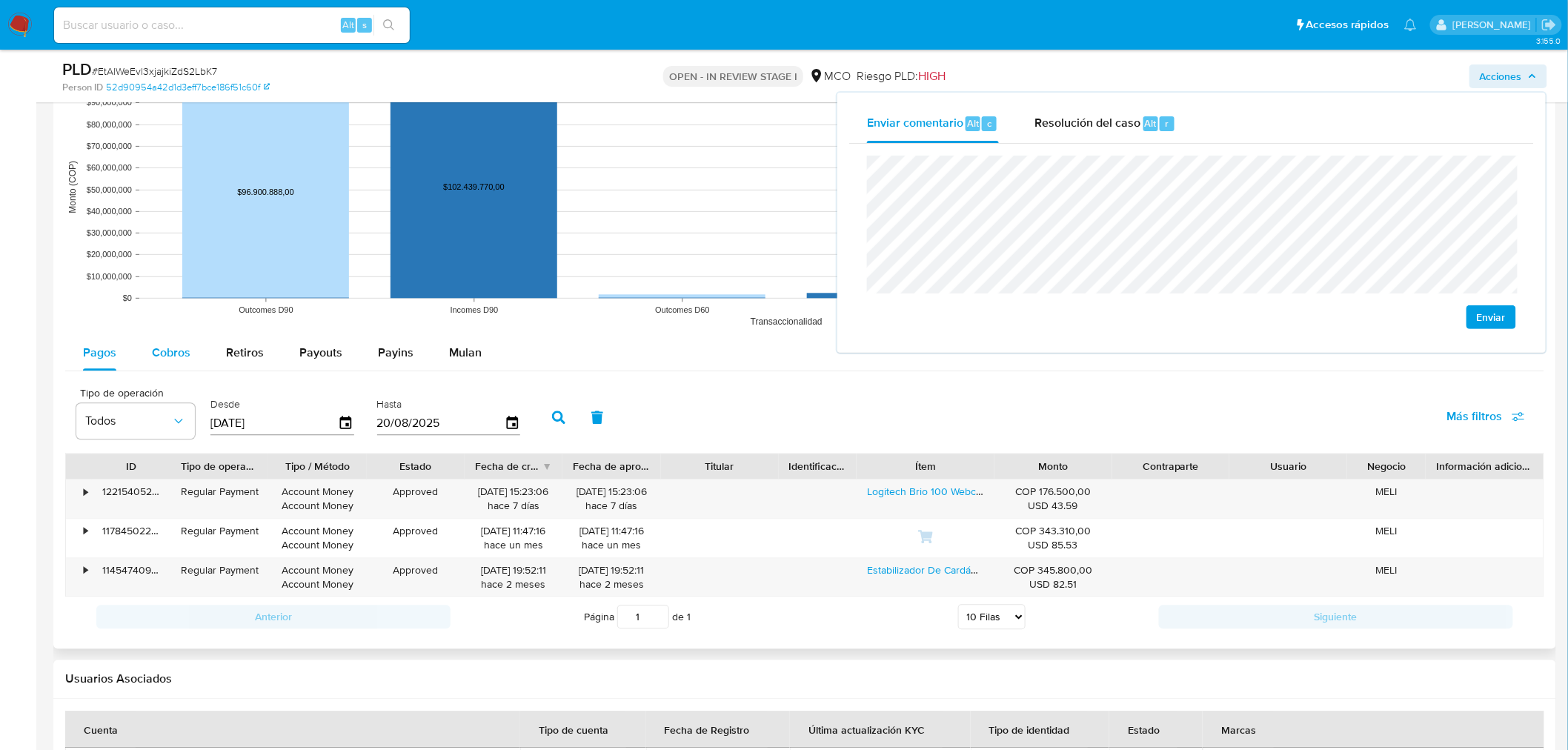
drag, startPoint x: 168, startPoint y: 367, endPoint x: 180, endPoint y: 360, distance: 13.9
click at [172, 364] on div "Cobros" at bounding box center [171, 352] width 38 height 36
select select "10"
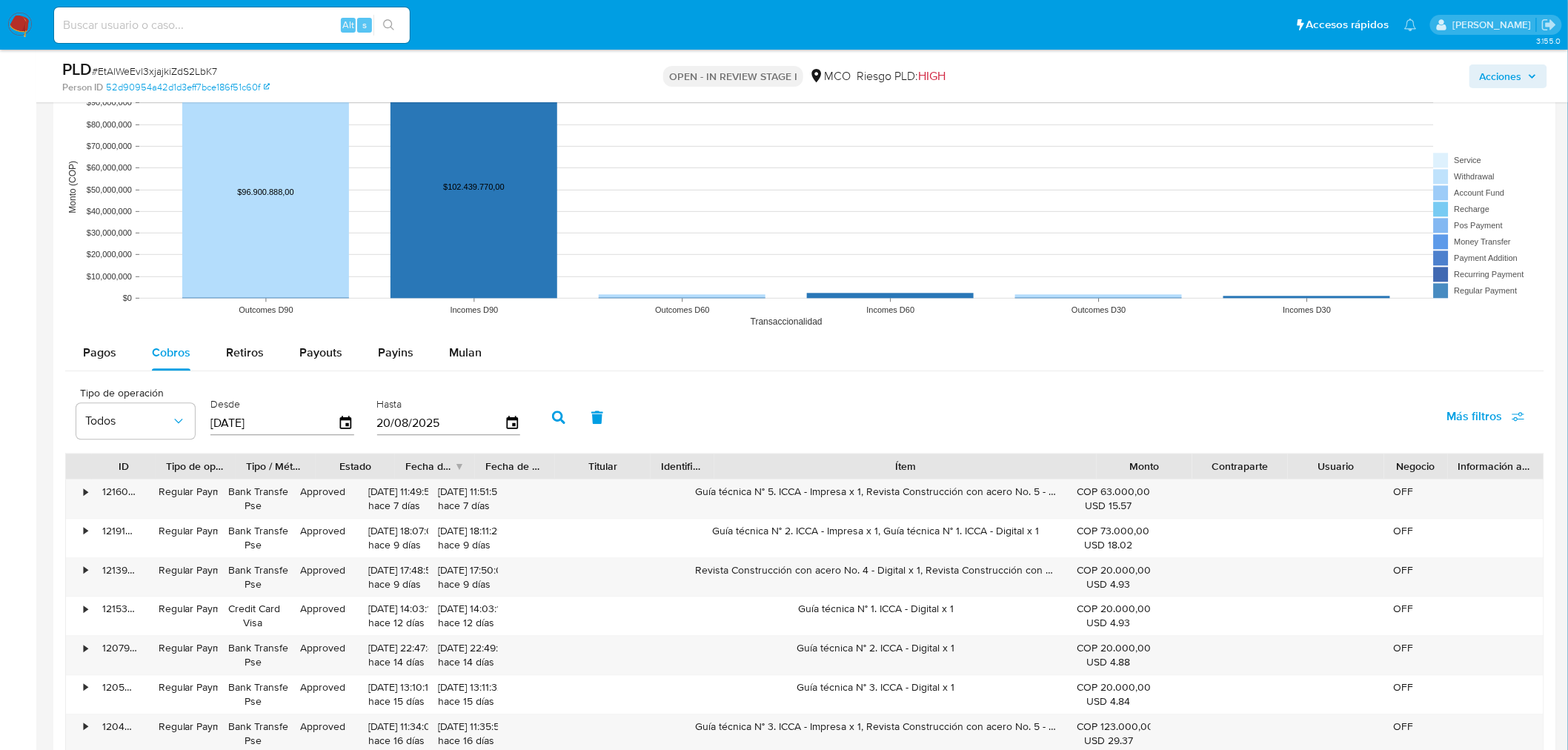
click at [1247, 481] on div "ID Tipo de operación Tipo / Método Estado Fecha de creación Fecha de aprobación…" at bounding box center [805, 661] width 1478 height 418
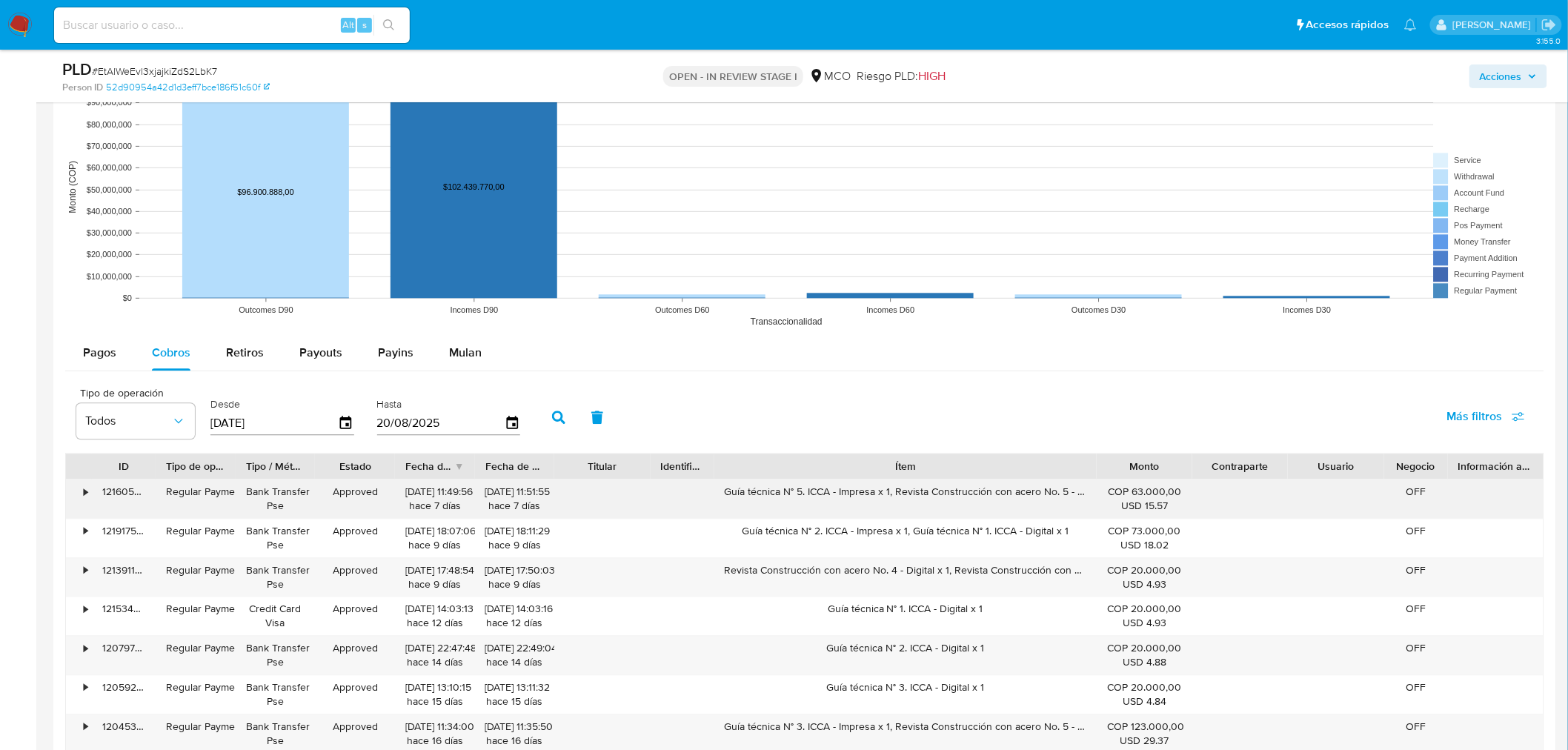
drag, startPoint x: 719, startPoint y: 493, endPoint x: 891, endPoint y: 492, distance: 172.0
click at [891, 492] on div "Guía técnica N° 5. ICCA - Impresa x 1, Revista Construcción con acero No. 5 - I…" at bounding box center [905, 498] width 382 height 38
click at [1515, 78] on span "Acciones" at bounding box center [1500, 76] width 42 height 24
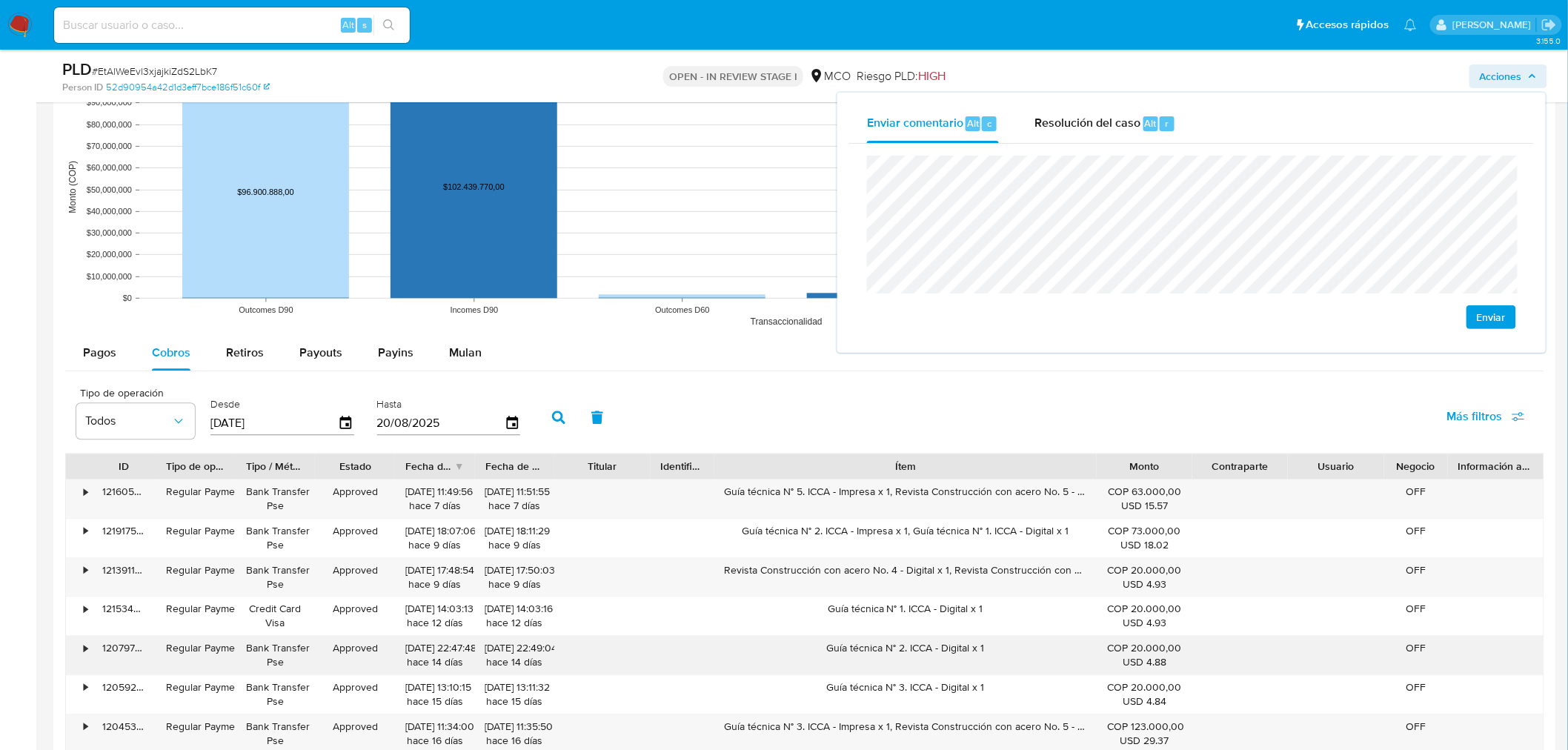
drag, startPoint x: 904, startPoint y: 653, endPoint x: 988, endPoint y: 660, distance: 84.3
click at [988, 660] on div "Guía técnica N° 2. ICCA - Digital x 1" at bounding box center [905, 655] width 382 height 38
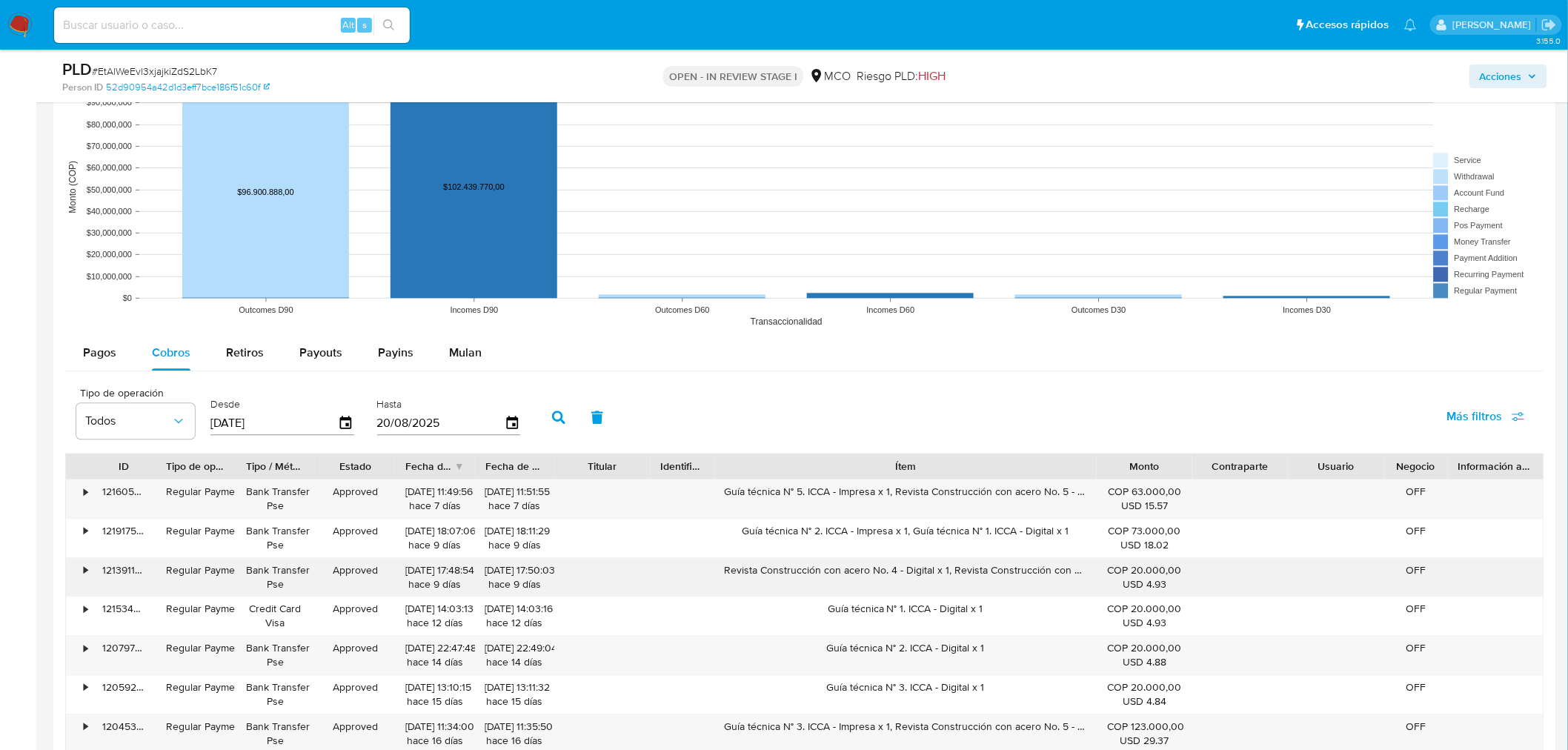
drag, startPoint x: 717, startPoint y: 569, endPoint x: 941, endPoint y: 574, distance: 224.1
click at [946, 572] on div "Revista Construcción con acero No. 4 - Digital x 1, Revista Construcción con ac…" at bounding box center [905, 577] width 382 height 38
click at [1522, 65] on div "Acciones" at bounding box center [1301, 76] width 491 height 35
click at [1520, 71] on span "Acciones" at bounding box center [1500, 76] width 42 height 24
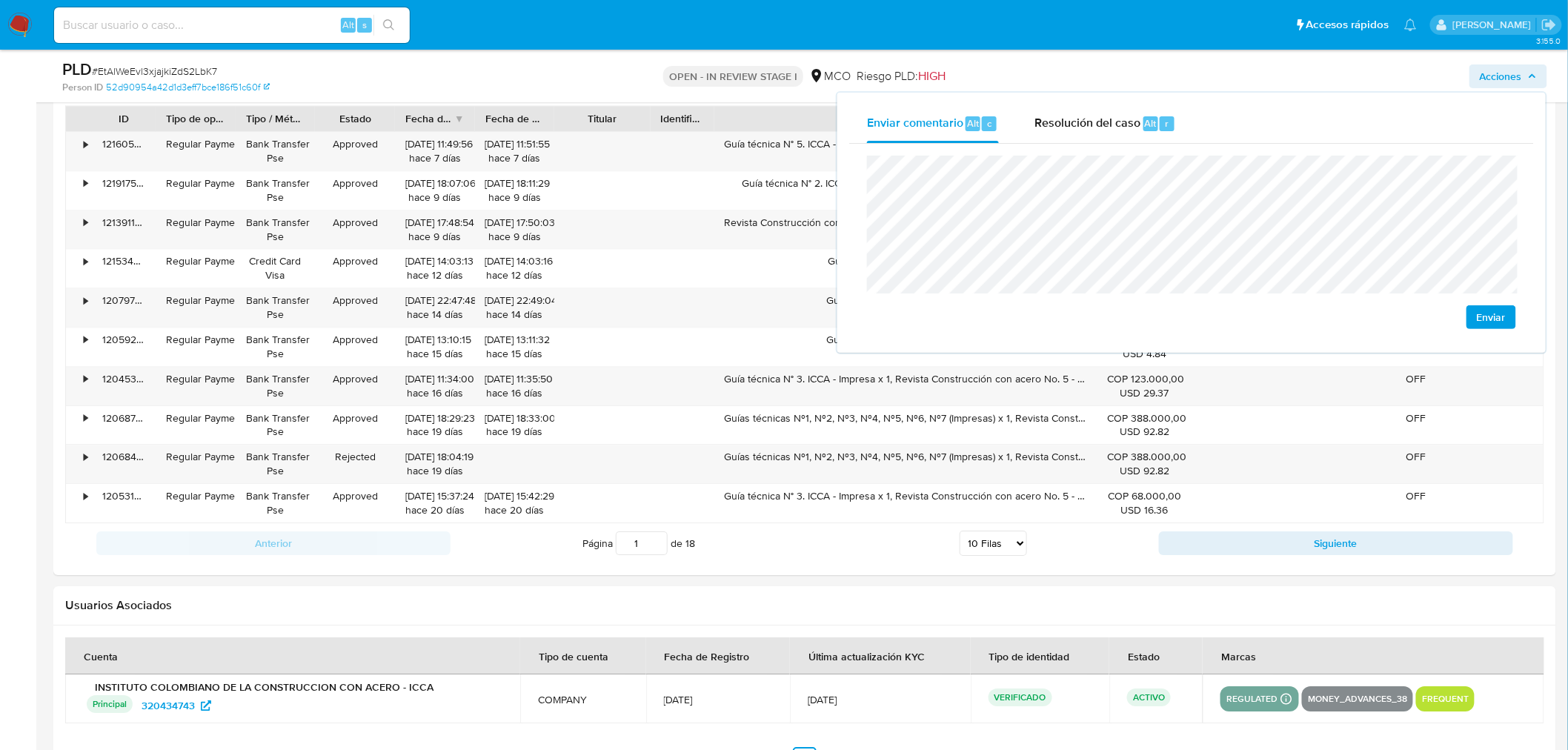
scroll to position [1564, 0]
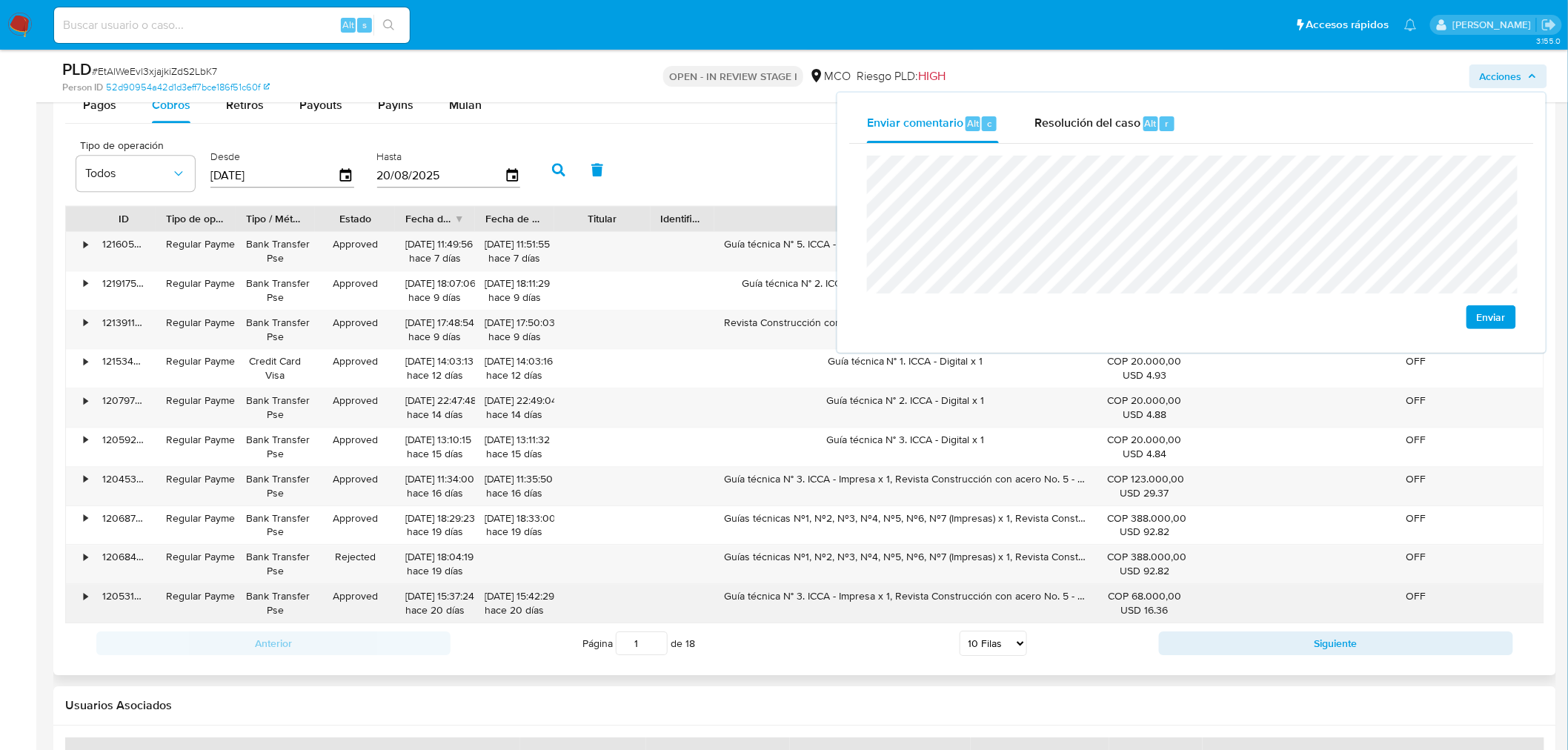
drag, startPoint x: 719, startPoint y: 598, endPoint x: 890, endPoint y: 598, distance: 171.0
click at [890, 598] on div "Guía técnica N° 3. ICCA - Impresa x 1, Revista Construcción con acero No. 5 - D…" at bounding box center [905, 602] width 382 height 38
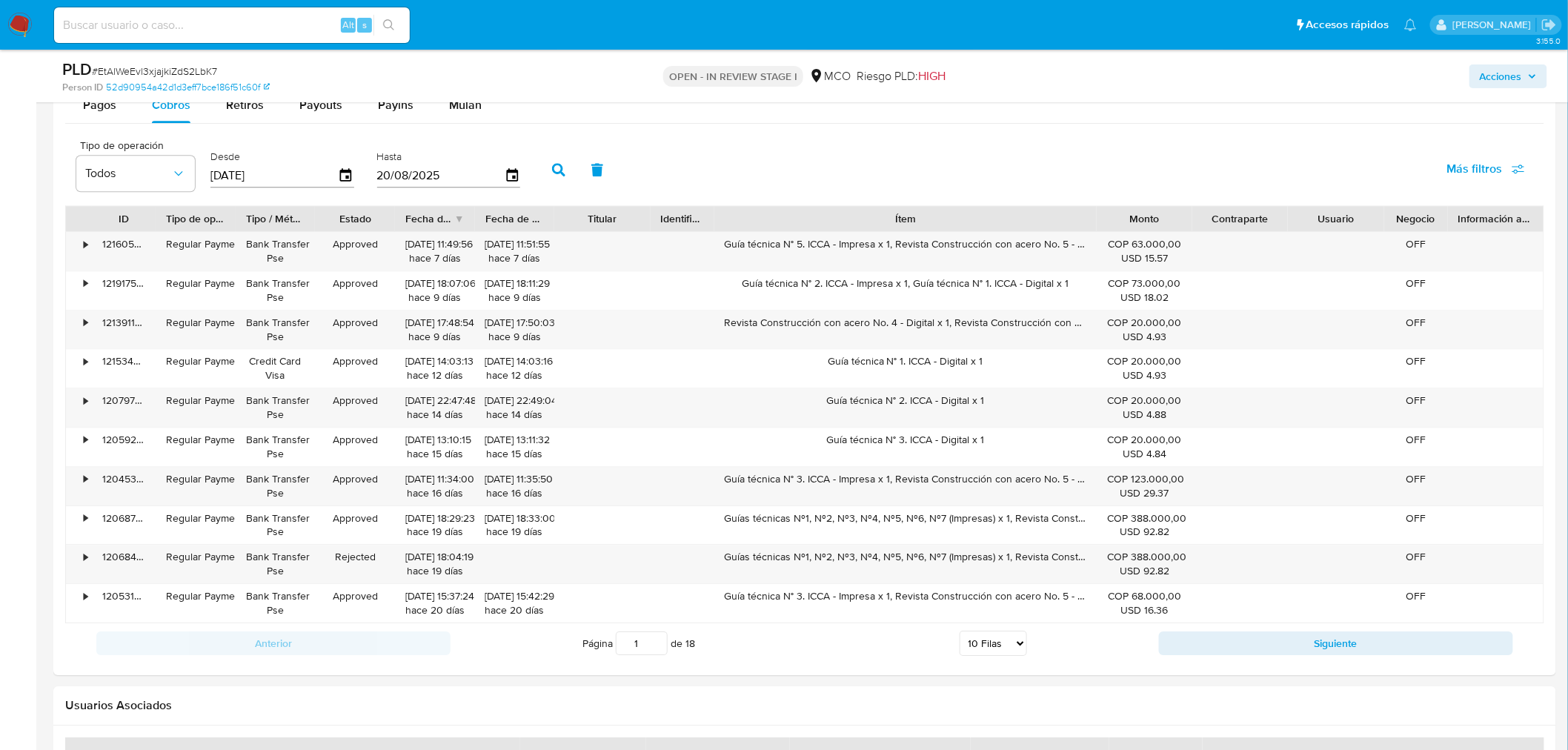
click at [1513, 67] on span "Acciones" at bounding box center [1500, 76] width 42 height 24
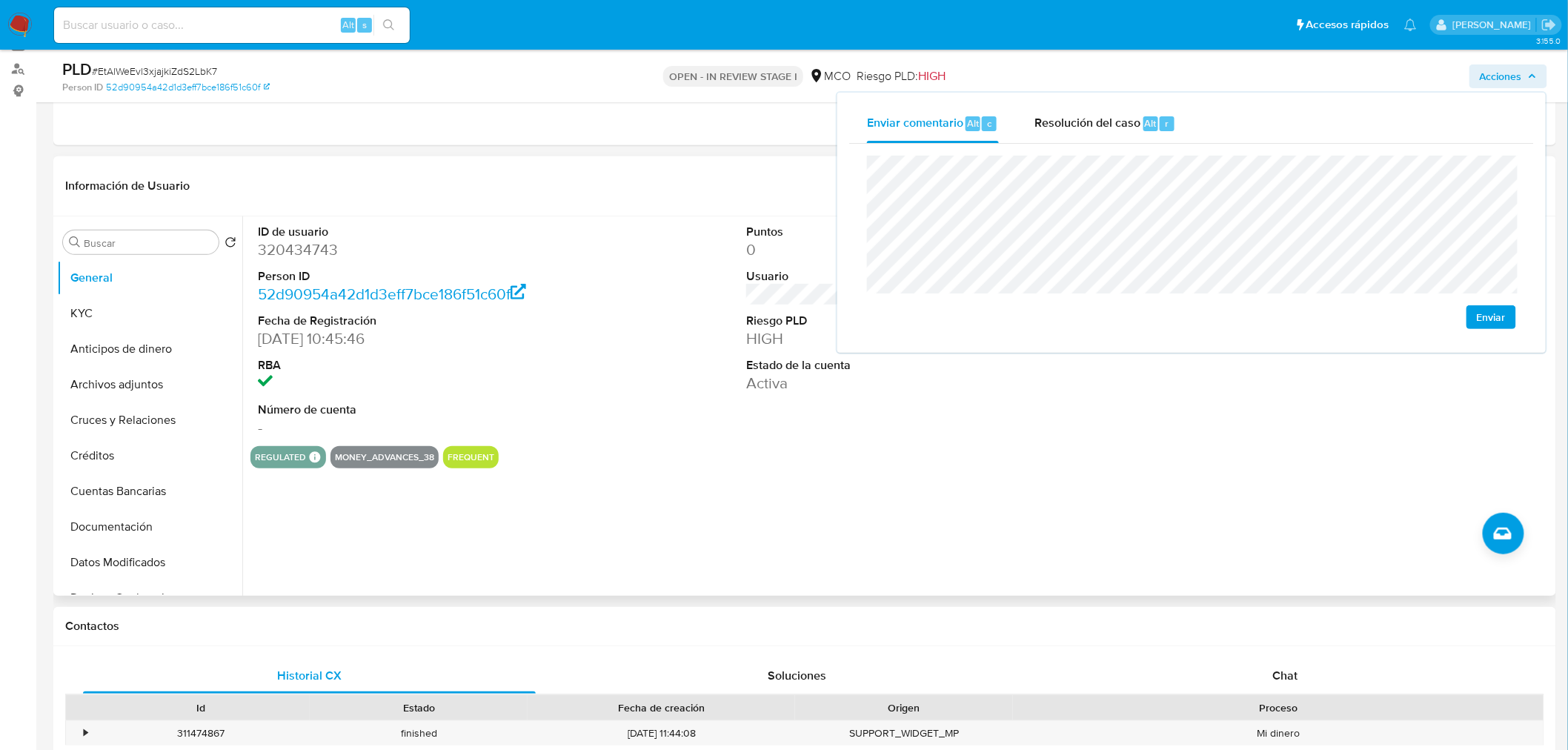
scroll to position [0, 0]
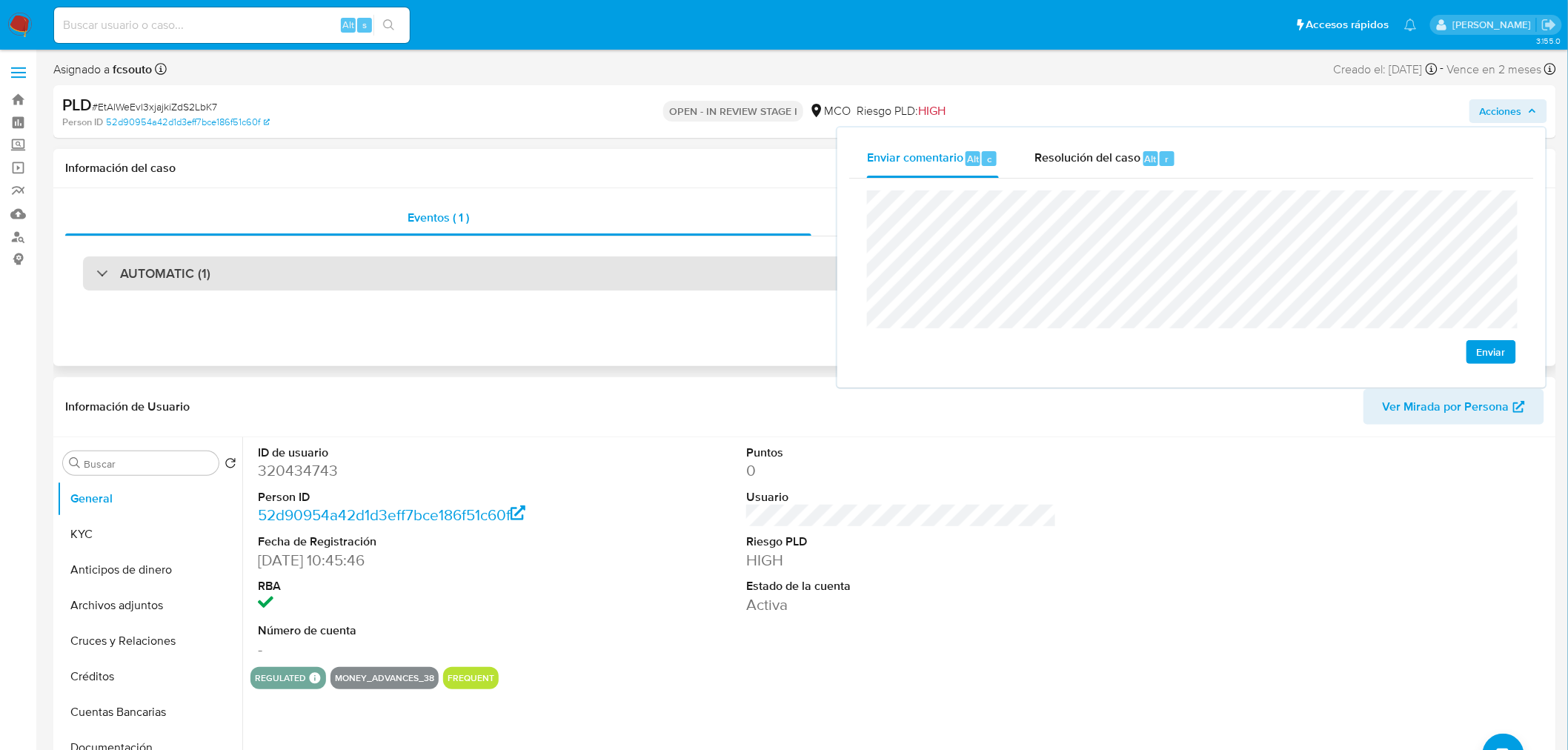
click at [293, 282] on div "AUTOMATIC (1)" at bounding box center [804, 273] width 1443 height 34
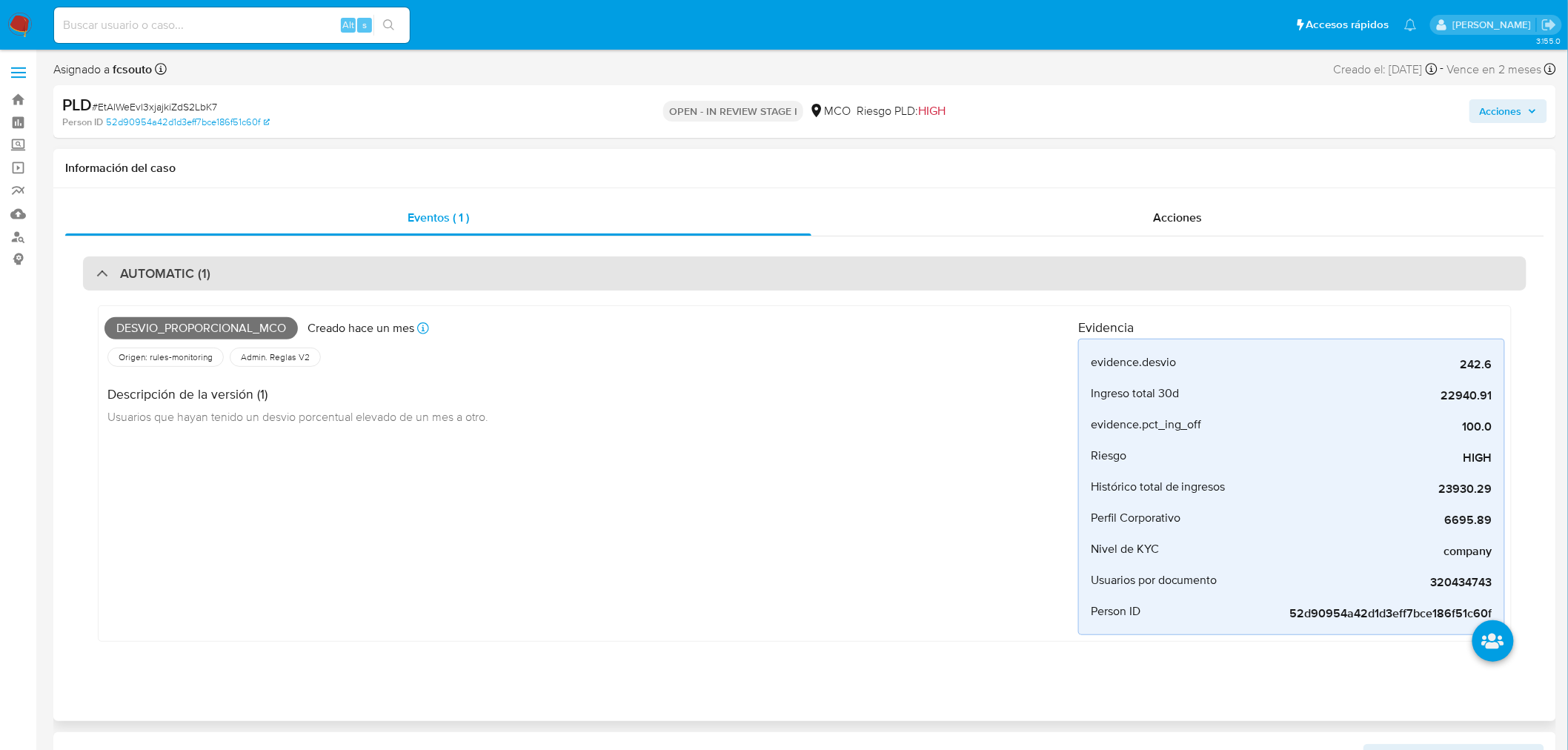
click at [298, 274] on div "AUTOMATIC (1)" at bounding box center [804, 273] width 1443 height 34
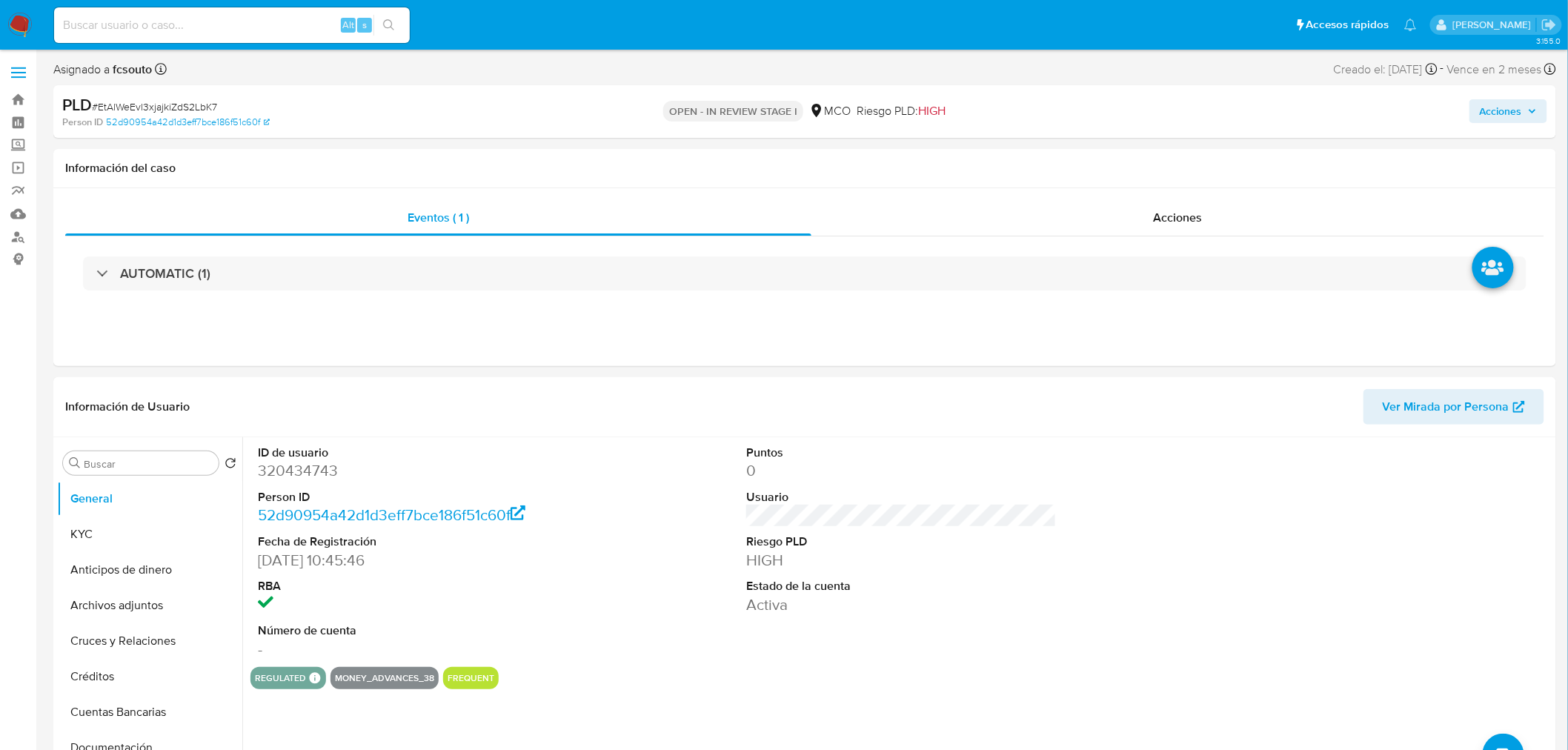
click at [1539, 111] on button "Acciones" at bounding box center [1508, 111] width 78 height 24
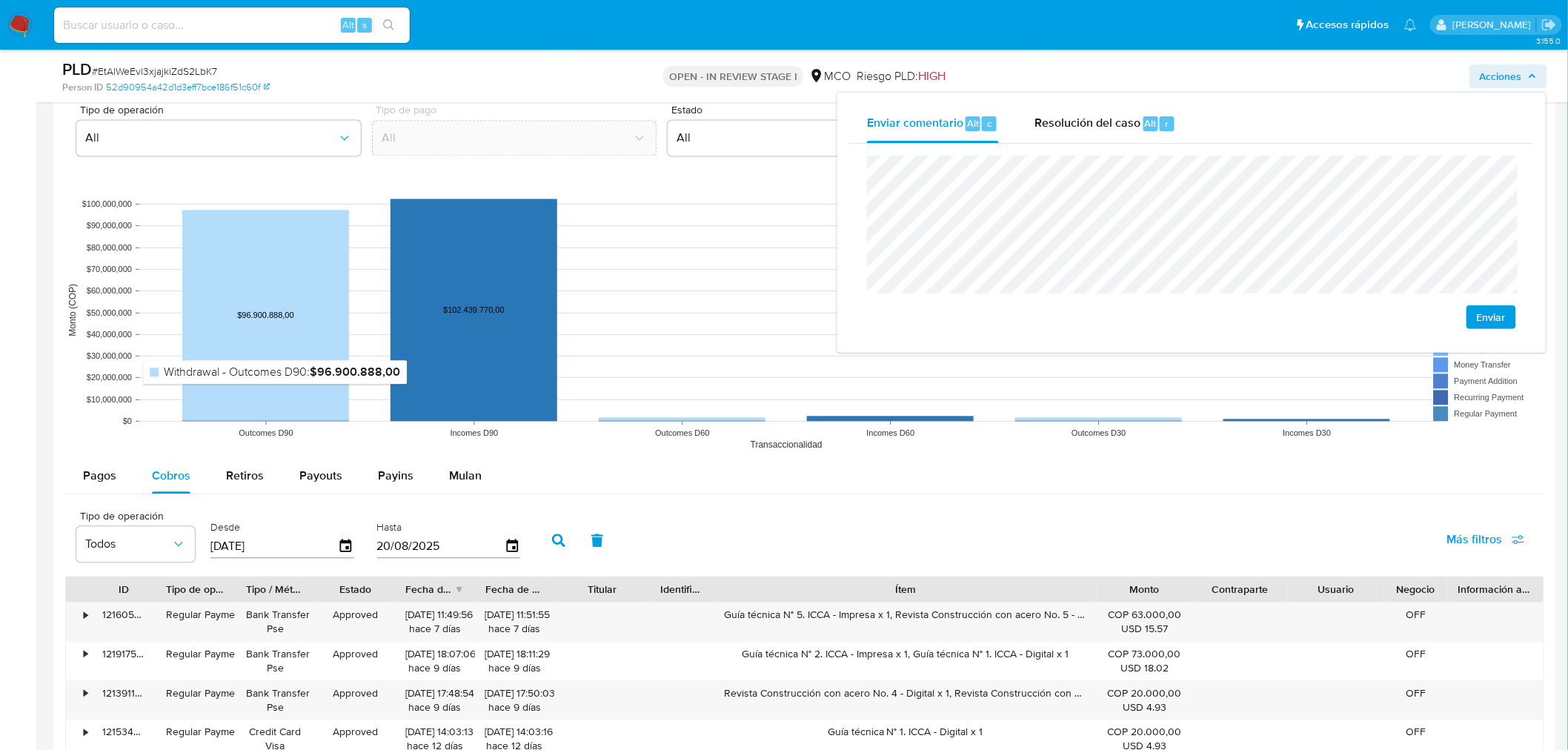
scroll to position [1234, 0]
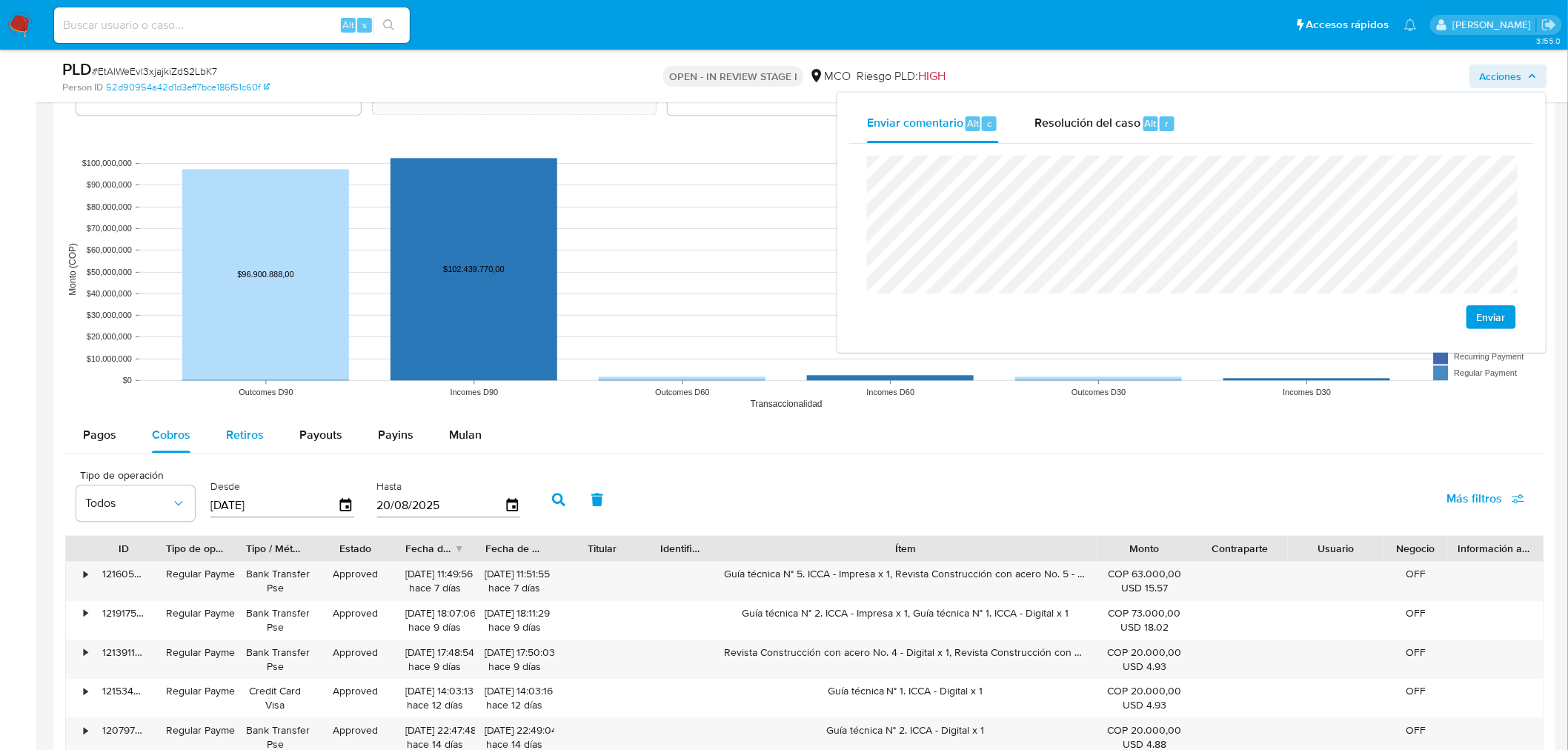
click at [248, 423] on div "Retiros" at bounding box center [245, 434] width 38 height 36
select select "10"
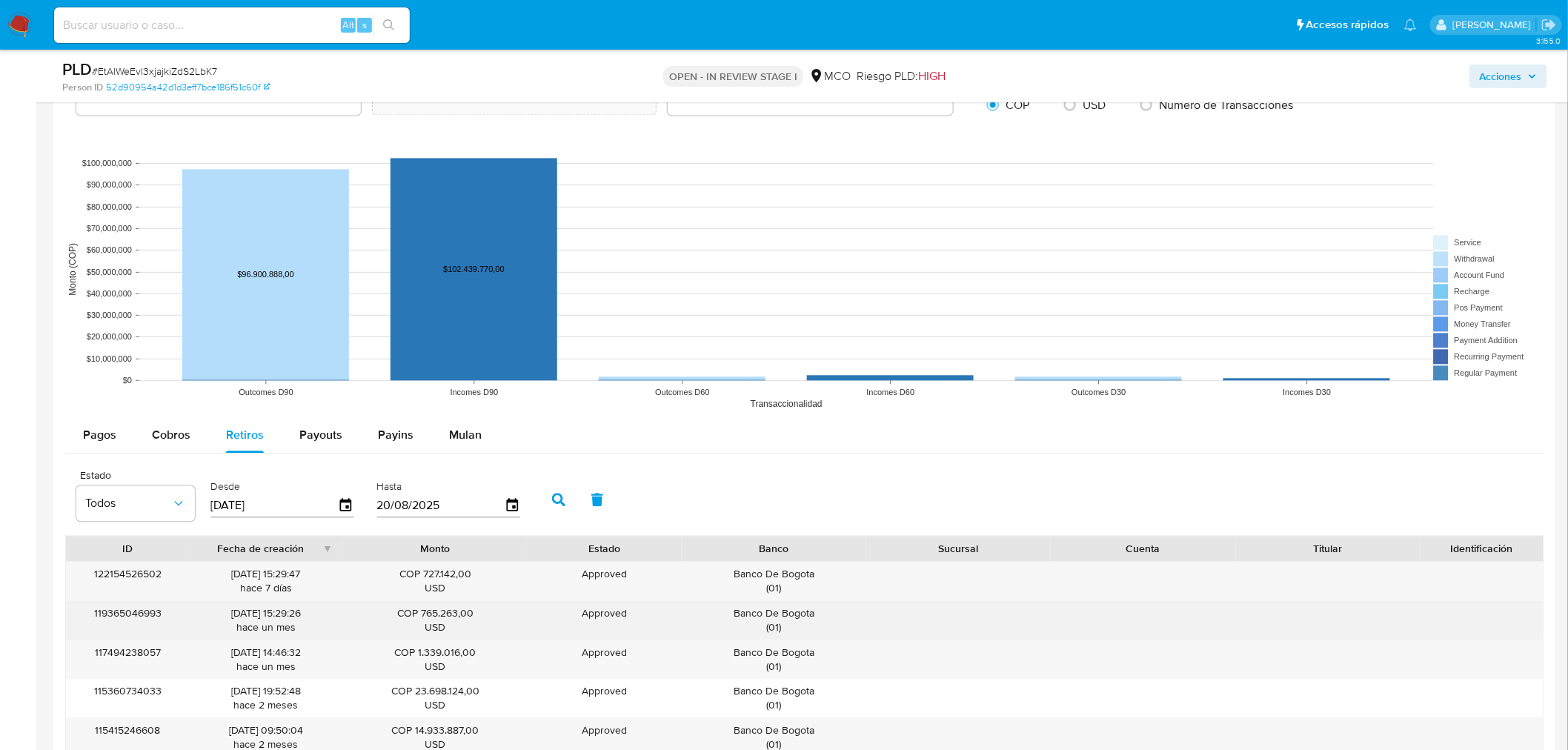
click at [803, 621] on div "Banco De Bogota ( 01 )" at bounding box center [774, 620] width 164 height 28
click at [803, 624] on div "Banco De Bogota ( 01 )" at bounding box center [774, 620] width 164 height 28
click at [808, 612] on div "Banco De Bogota ( 01 )" at bounding box center [774, 620] width 164 height 28
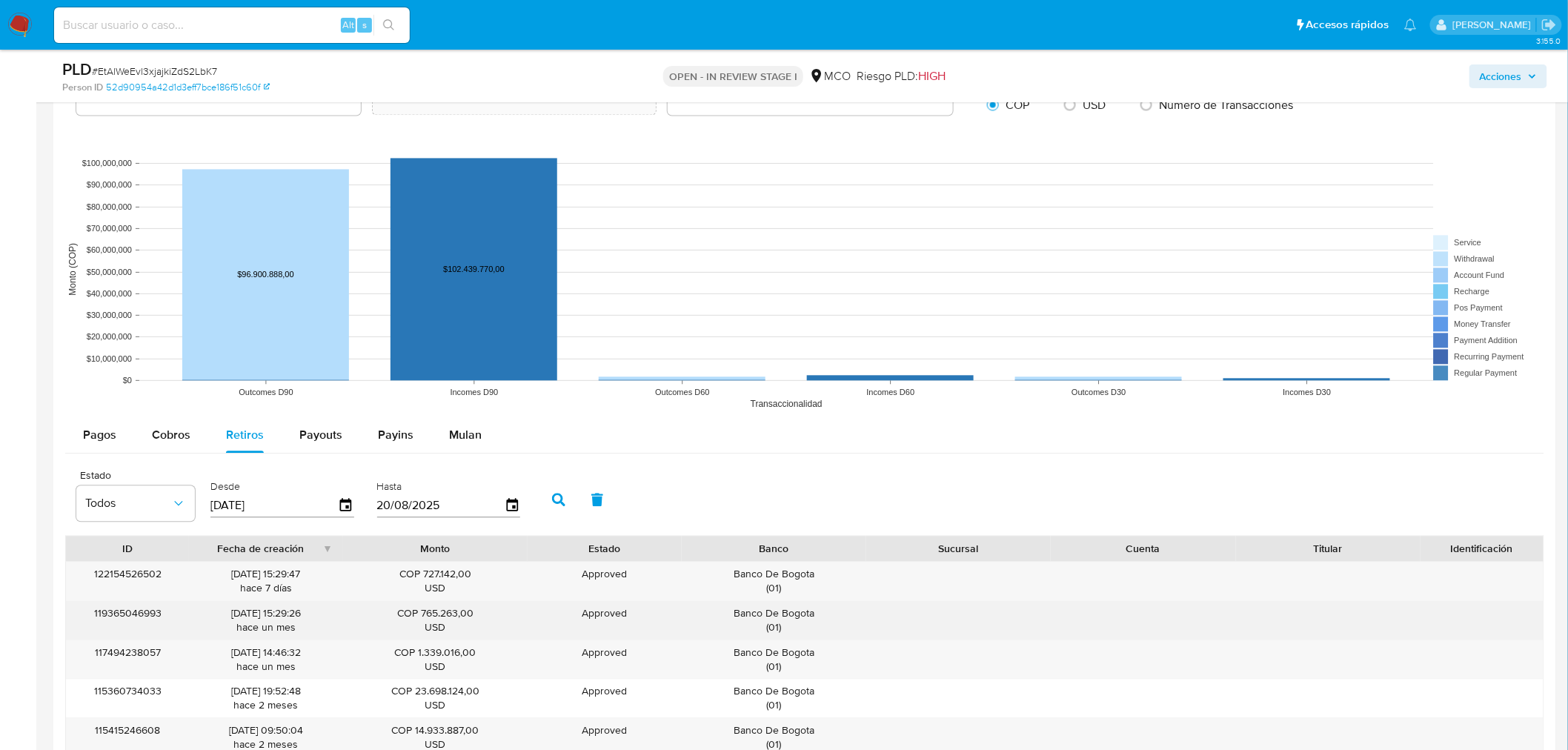
click at [808, 612] on div "Banco De Bogota ( 01 )" at bounding box center [774, 620] width 164 height 28
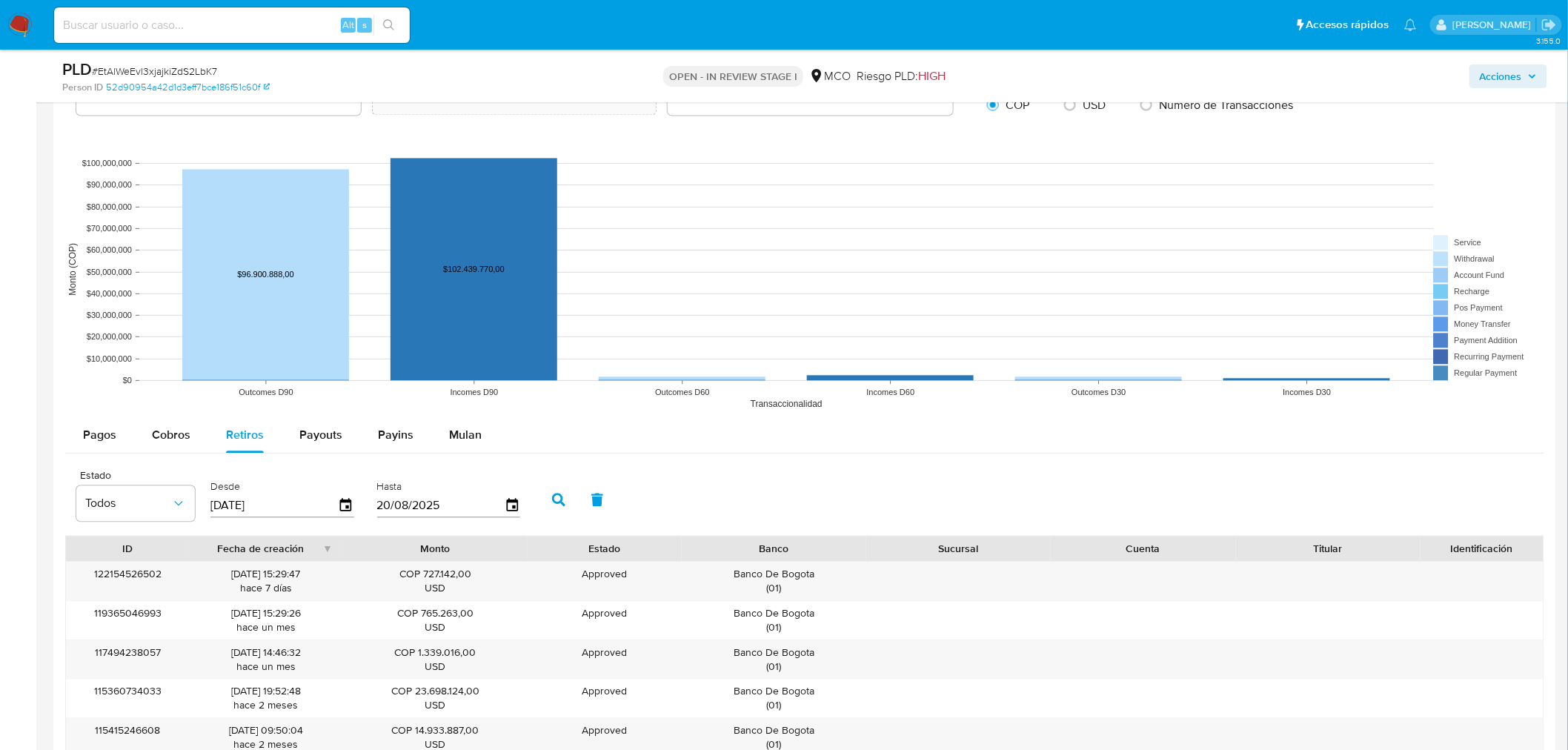
click at [1529, 71] on span "Acciones" at bounding box center [1508, 76] width 57 height 21
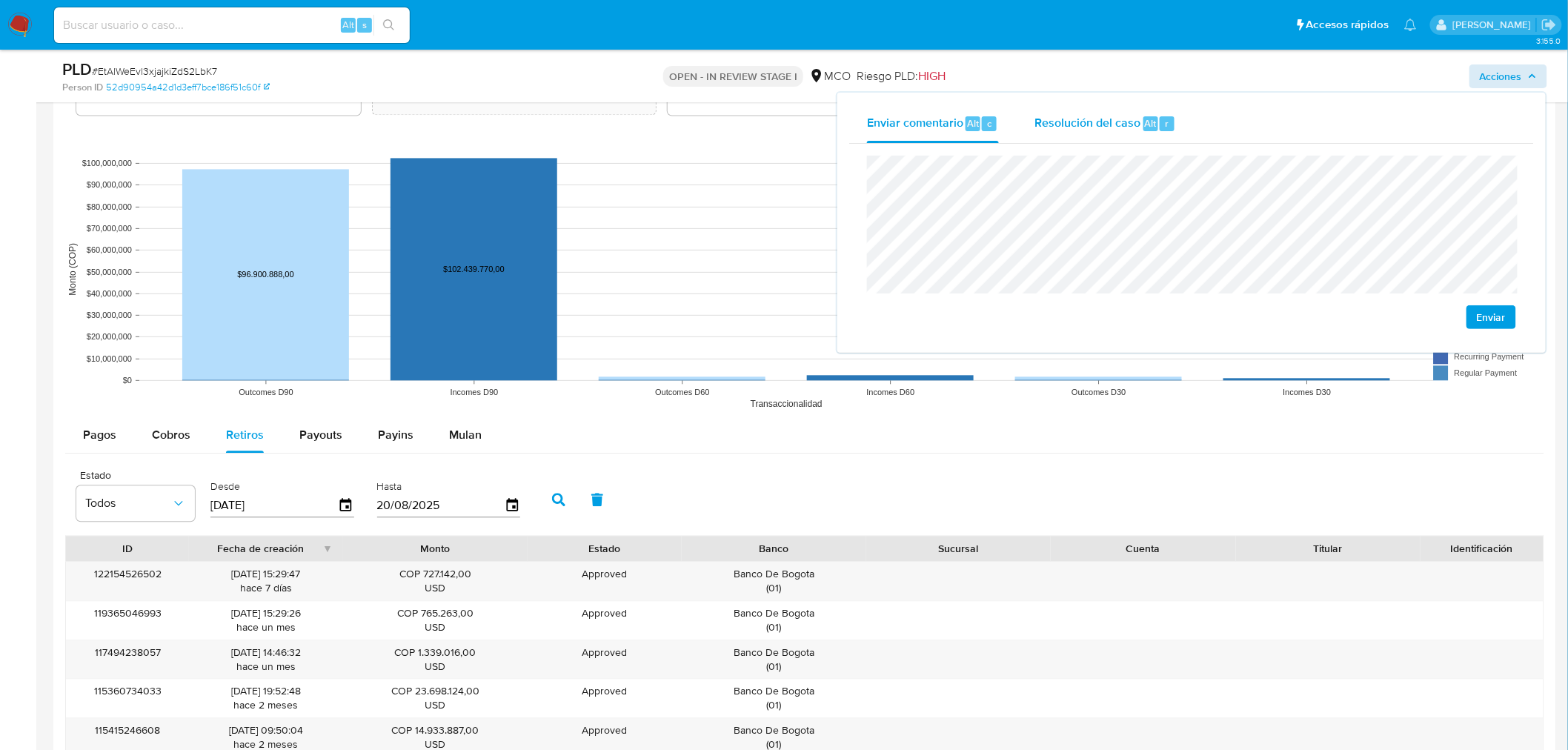
click at [1047, 119] on span "Resolución del caso" at bounding box center [1087, 123] width 106 height 17
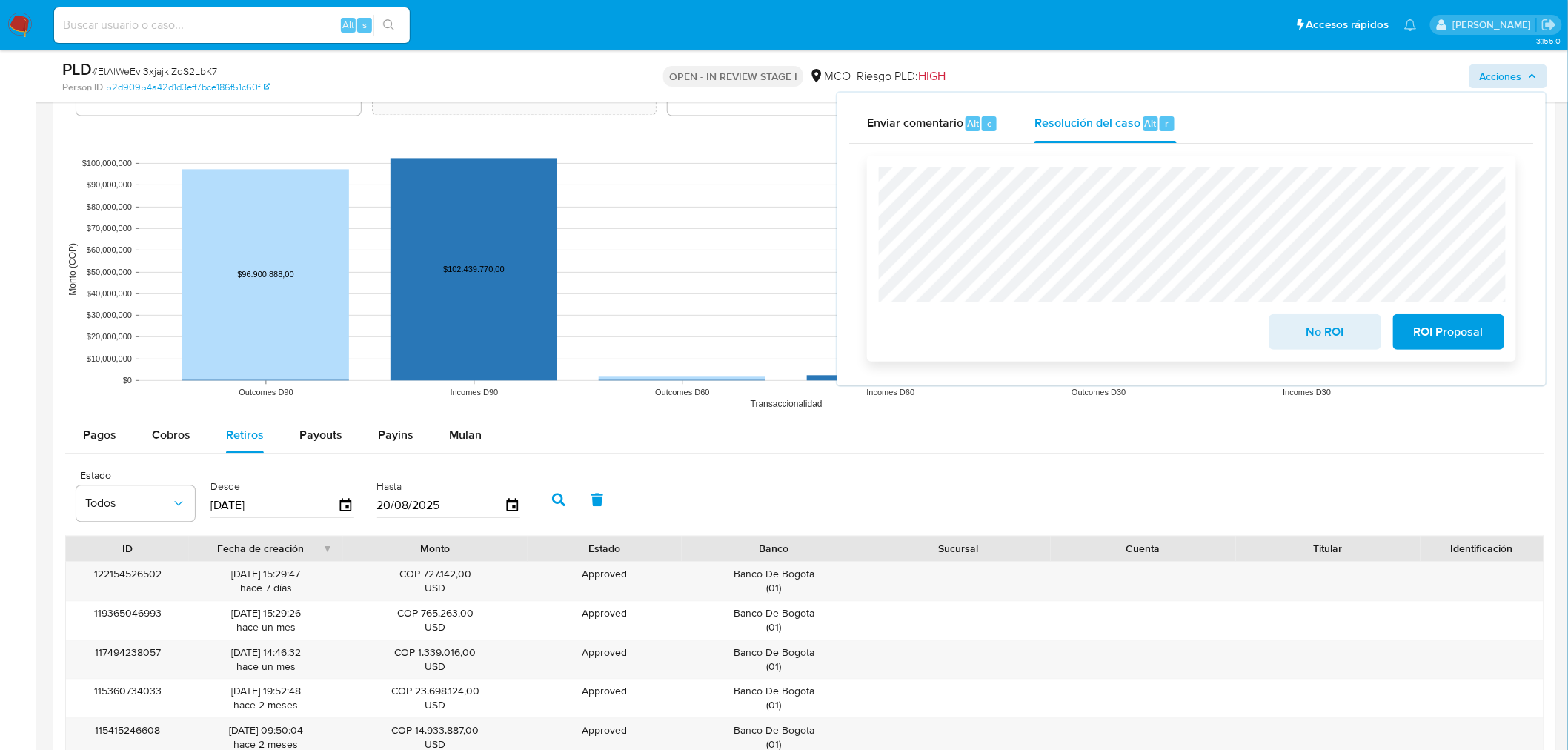
click at [1306, 336] on span "No ROI" at bounding box center [1325, 331] width 73 height 32
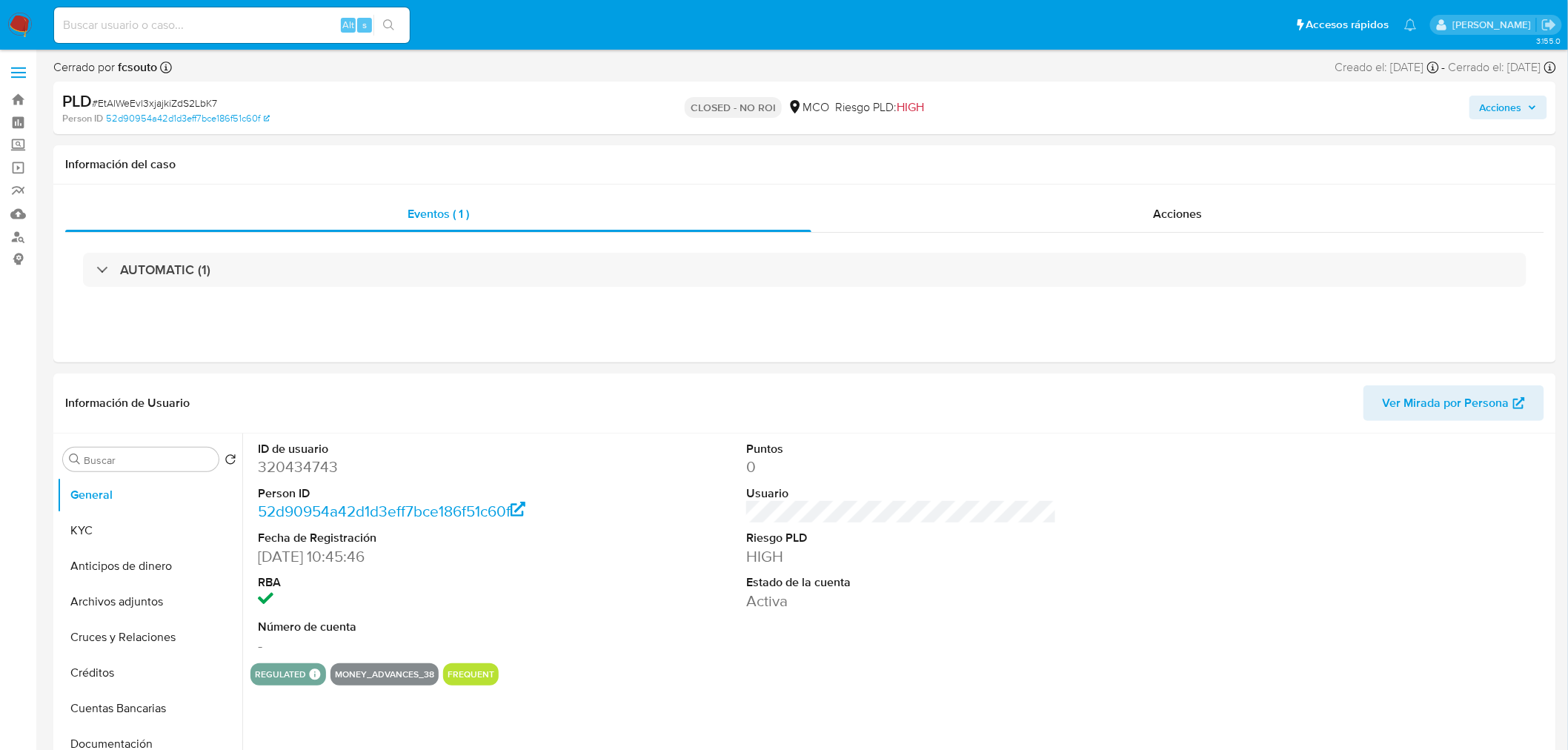
select select "10"
click at [1488, 109] on span "Acciones" at bounding box center [1500, 107] width 42 height 24
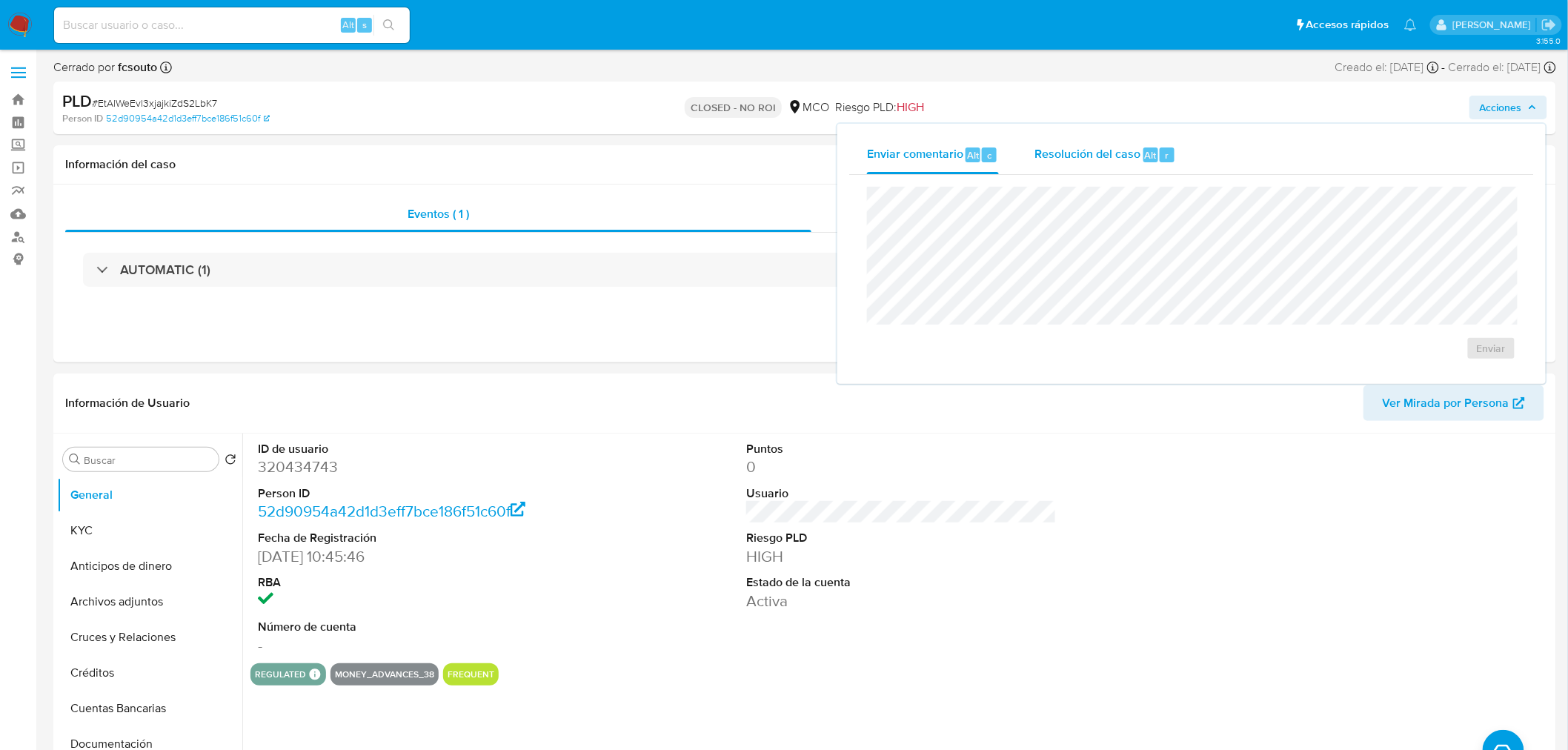
click at [1077, 147] on span "Resolución del caso" at bounding box center [1087, 154] width 106 height 17
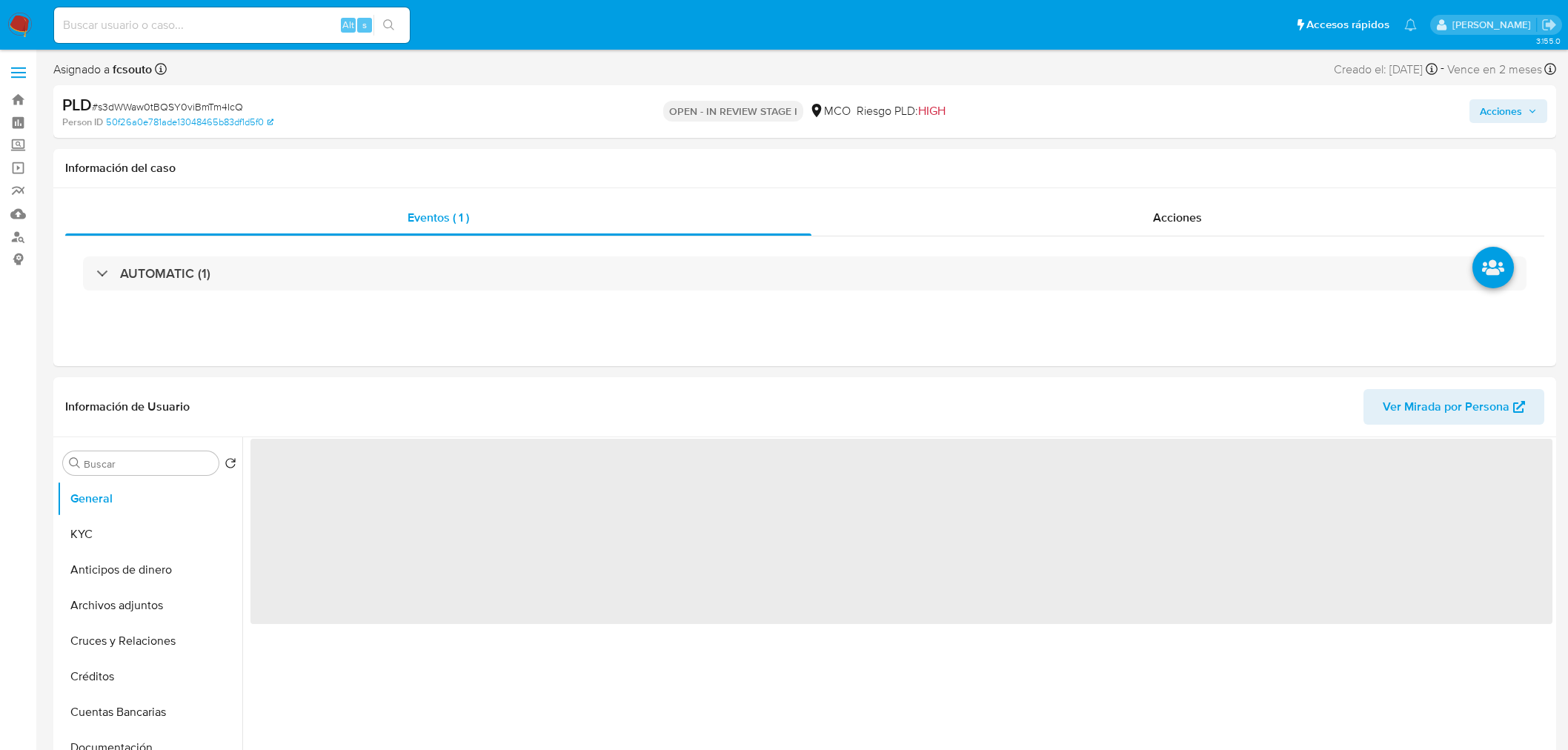
select select "10"
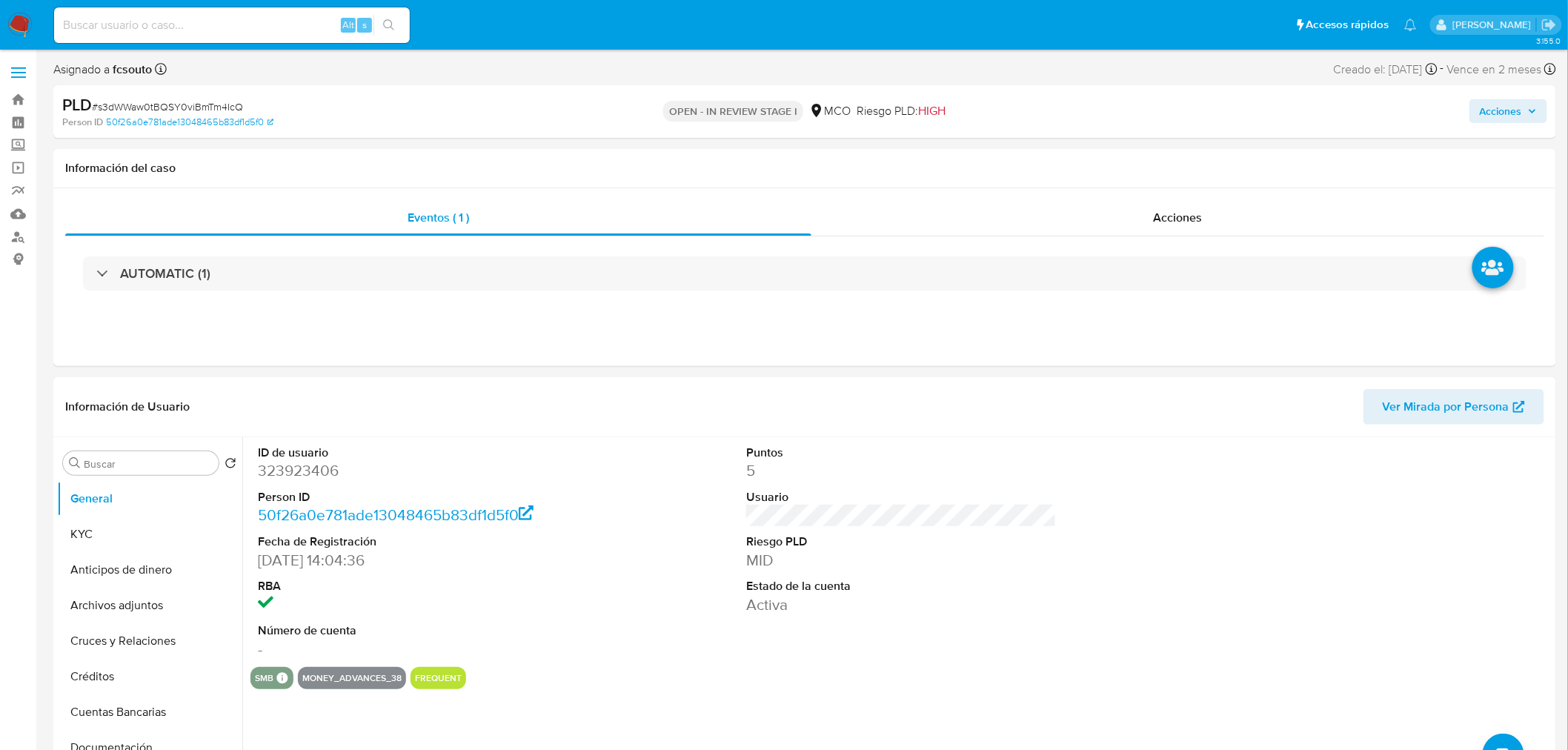
drag, startPoint x: 1515, startPoint y: 108, endPoint x: 1473, endPoint y: 115, distance: 42.6
click at [1513, 108] on span "Acciones" at bounding box center [1500, 111] width 42 height 24
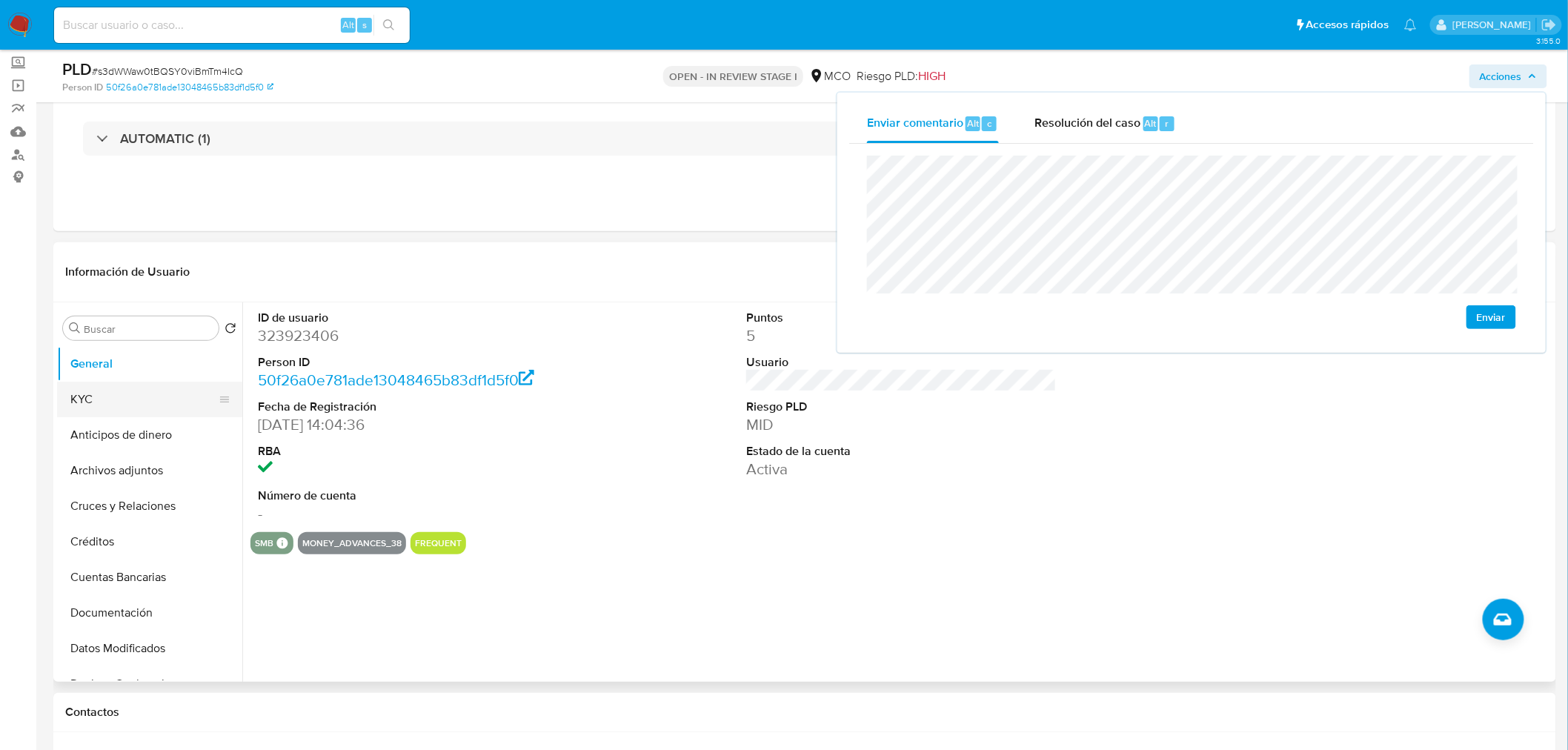
click at [81, 395] on button "KYC" at bounding box center [143, 399] width 173 height 36
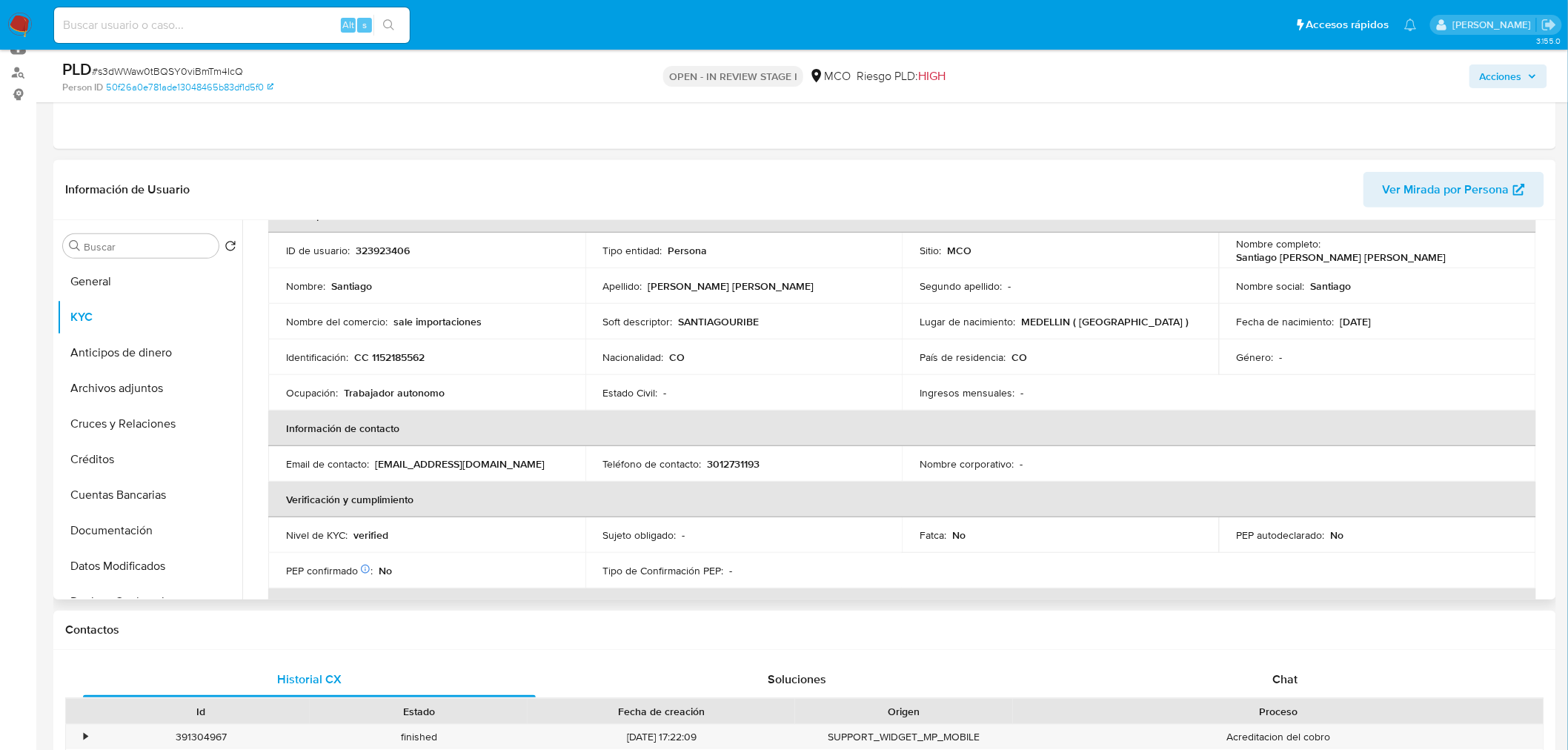
scroll to position [0, 0]
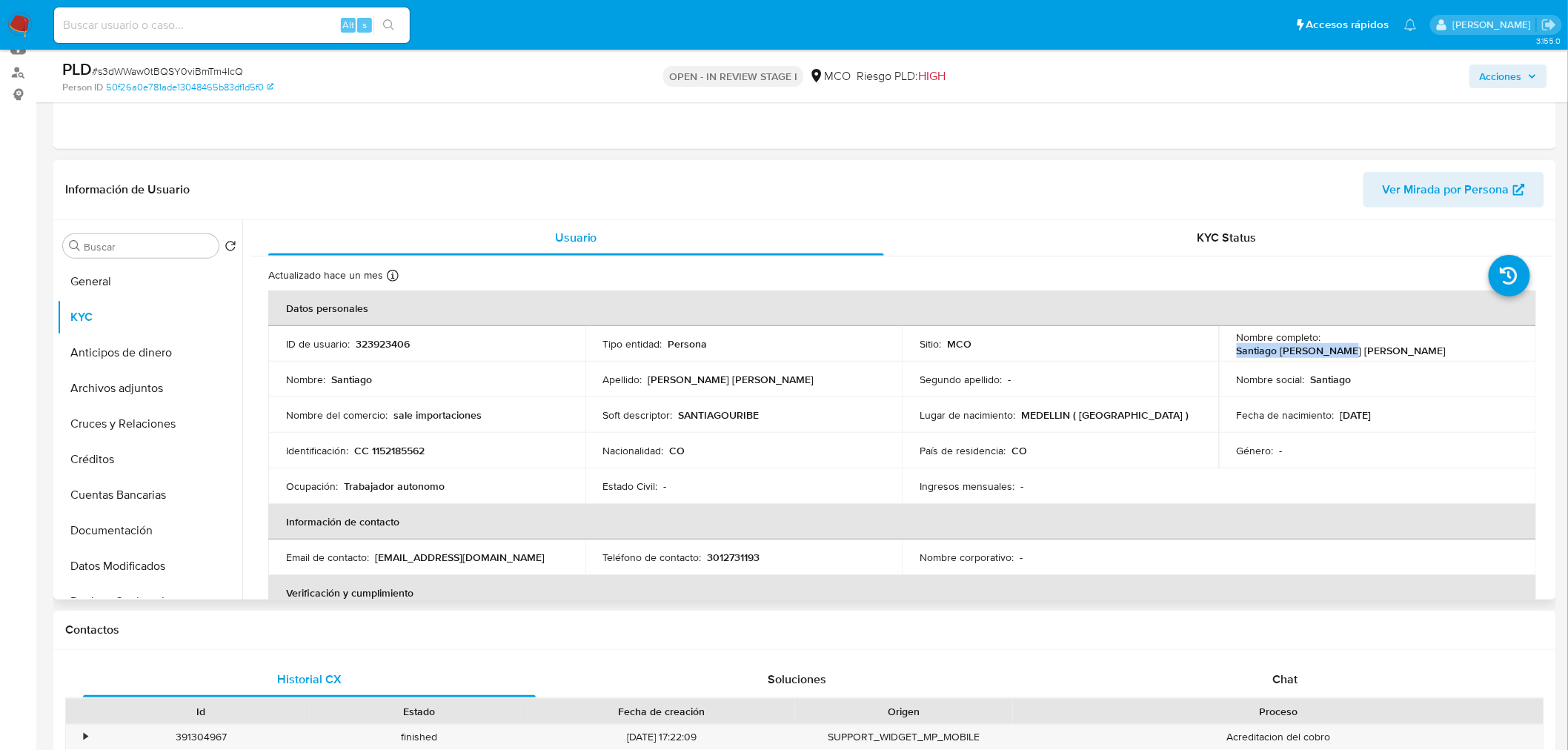
drag, startPoint x: 1324, startPoint y: 341, endPoint x: 1431, endPoint y: 345, distance: 107.1
click at [1431, 345] on div "Nombre completo : Santiago [PERSON_NAME] [PERSON_NAME]" at bounding box center [1377, 344] width 282 height 27
copy p "Santiago [PERSON_NAME] [PERSON_NAME]"
click at [1506, 76] on span "Acciones" at bounding box center [1500, 76] width 42 height 24
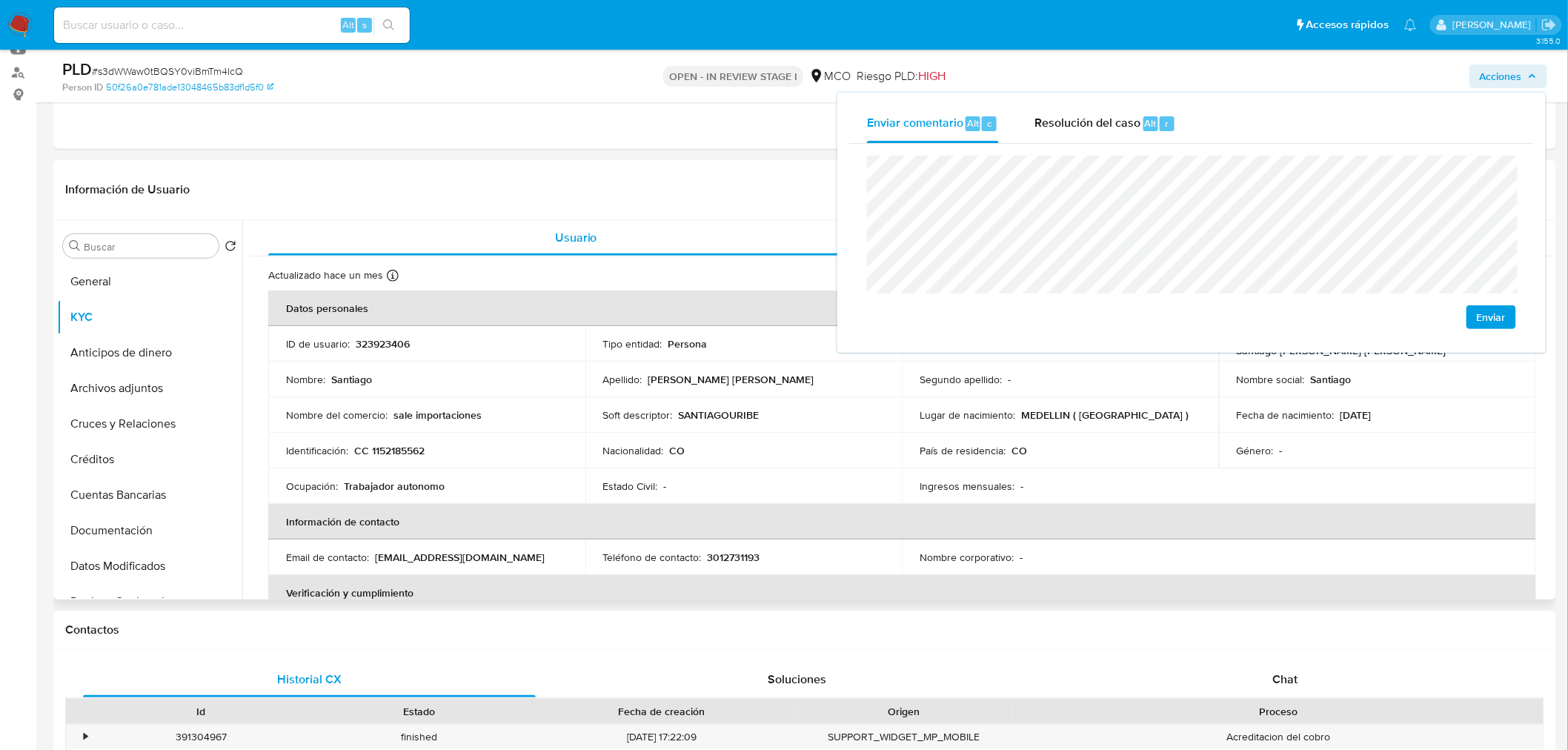
click at [404, 448] on p "CC 1152185562" at bounding box center [389, 450] width 70 height 13
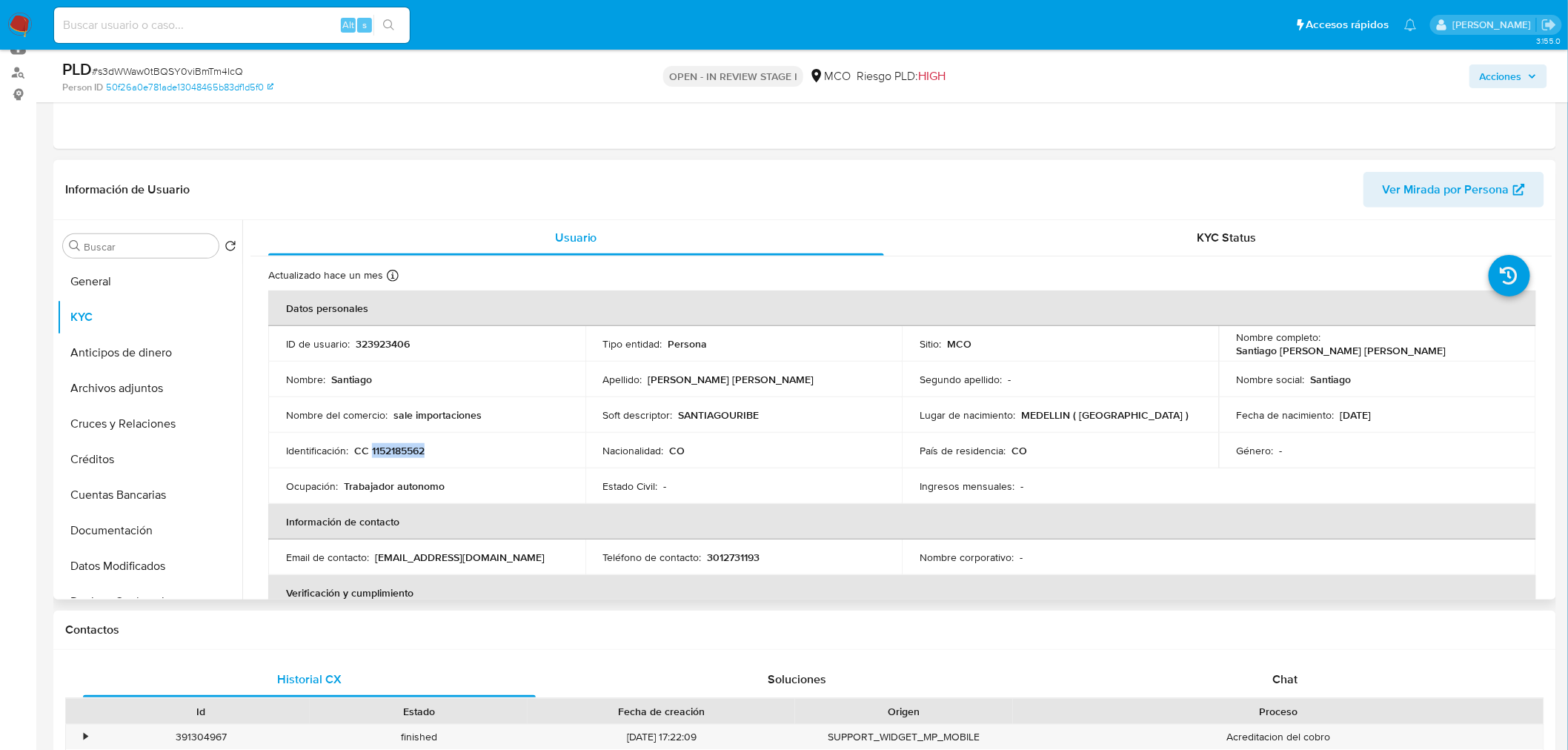
click at [404, 448] on p "CC 1152185562" at bounding box center [389, 450] width 70 height 13
copy p "1152185562"
click at [1499, 82] on span "Acciones" at bounding box center [1500, 76] width 42 height 24
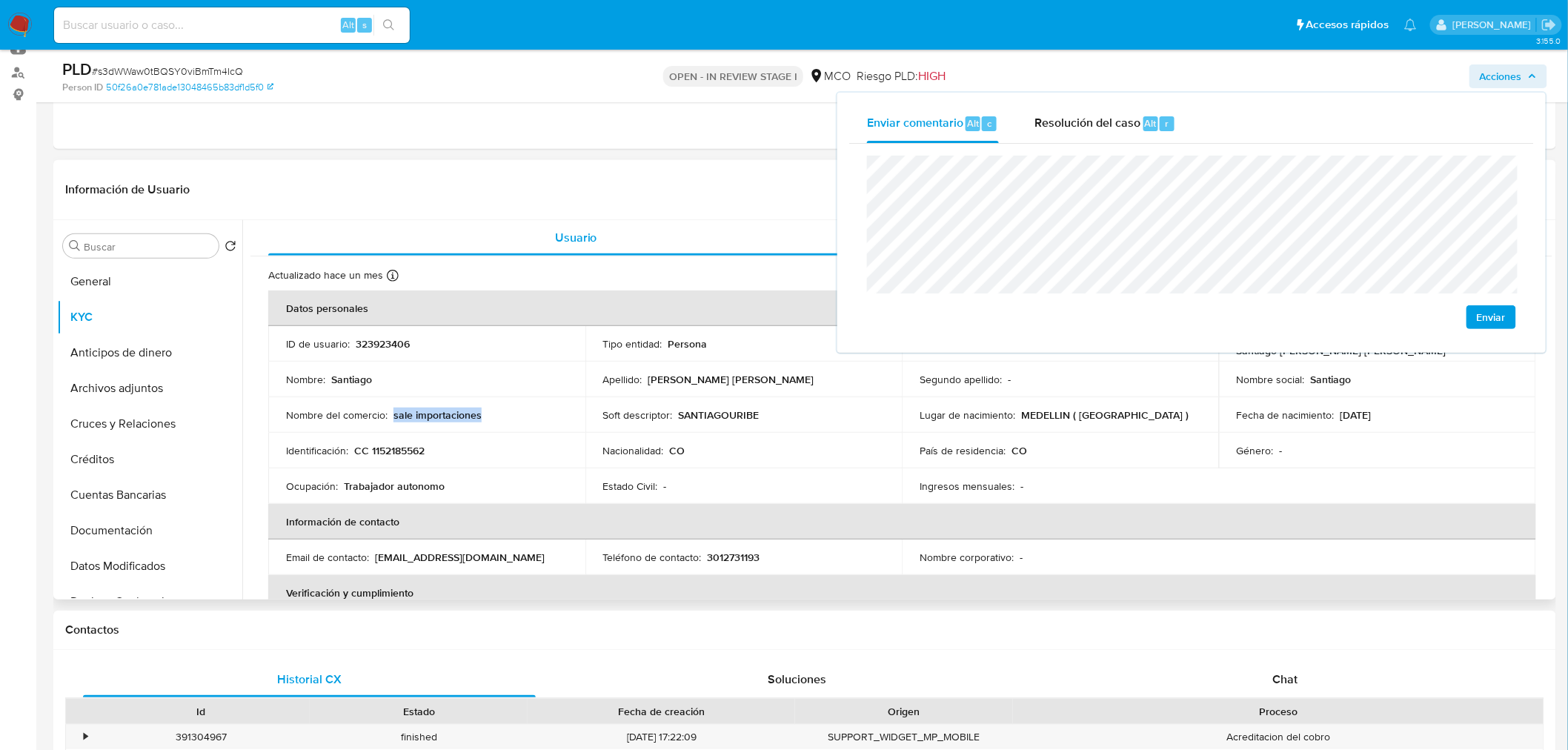
drag, startPoint x: 516, startPoint y: 409, endPoint x: 394, endPoint y: 418, distance: 122.3
click at [394, 418] on div "Nombre del comercio : sale importaciones" at bounding box center [427, 415] width 282 height 13
copy p "sale importaciones"
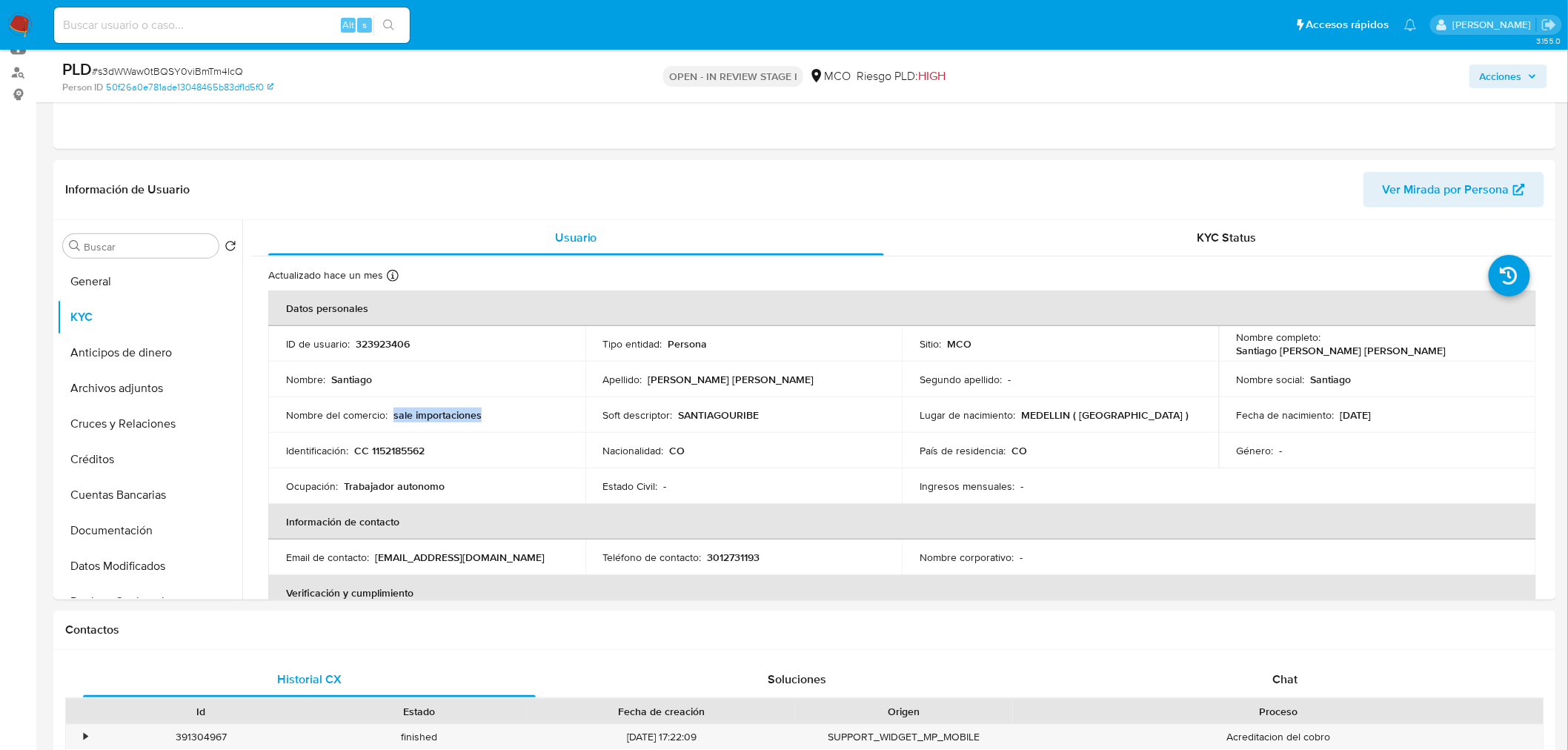
click at [1522, 78] on span "Acciones" at bounding box center [1500, 76] width 42 height 24
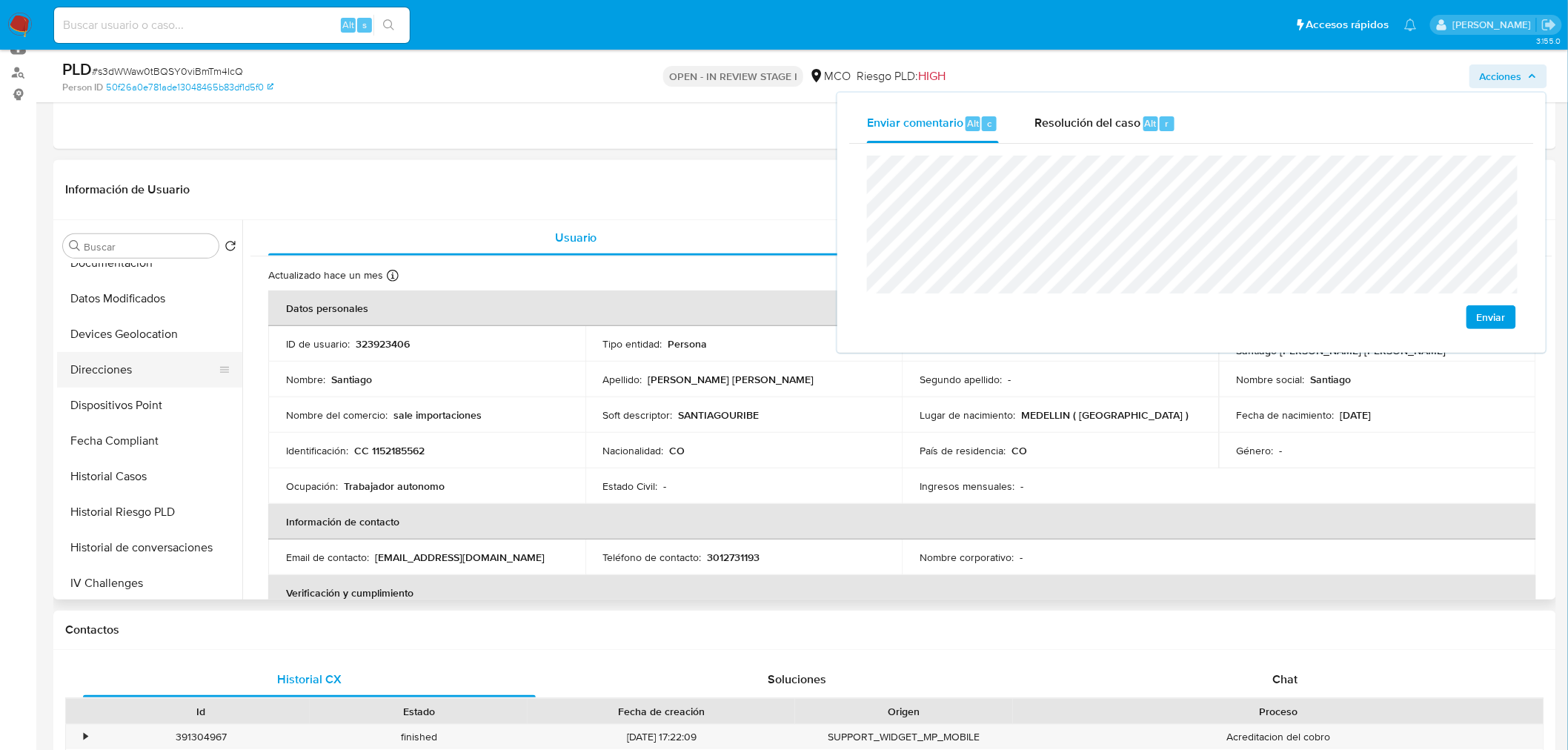
scroll to position [329, 0]
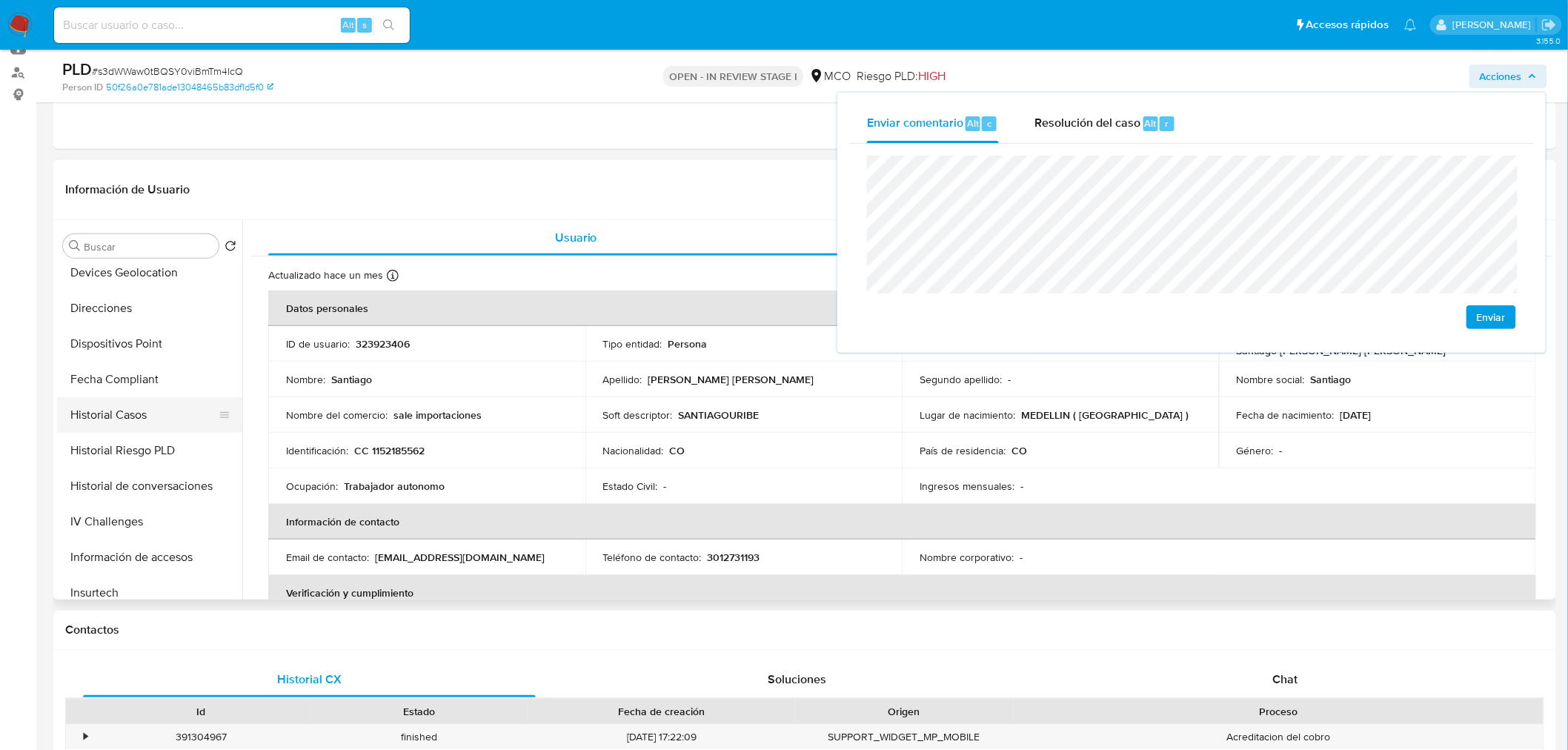
click at [164, 416] on button "Historial Casos" at bounding box center [143, 414] width 173 height 36
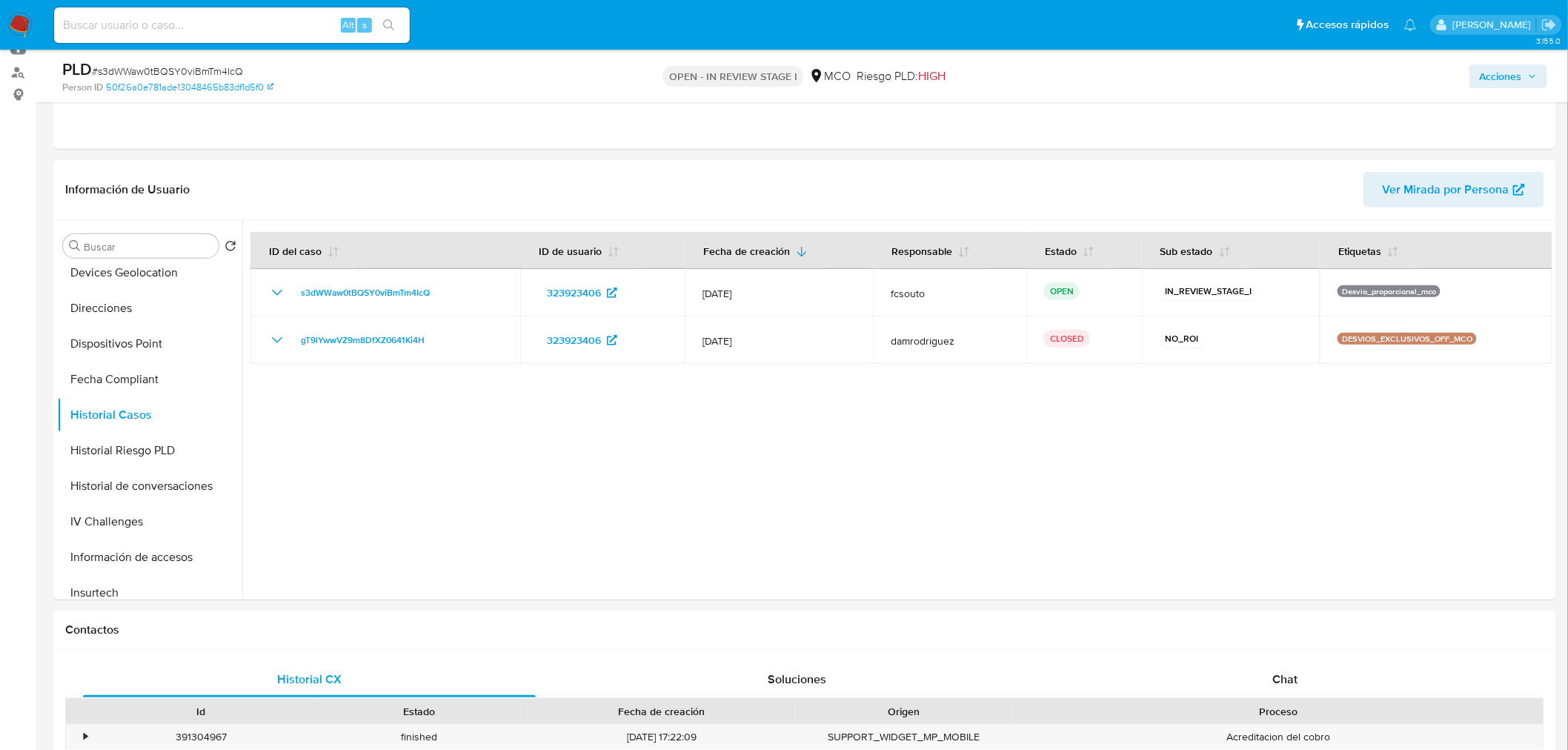
drag, startPoint x: 1512, startPoint y: 65, endPoint x: 1454, endPoint y: 87, distance: 62.0
click at [1512, 65] on span "Acciones" at bounding box center [1500, 76] width 42 height 24
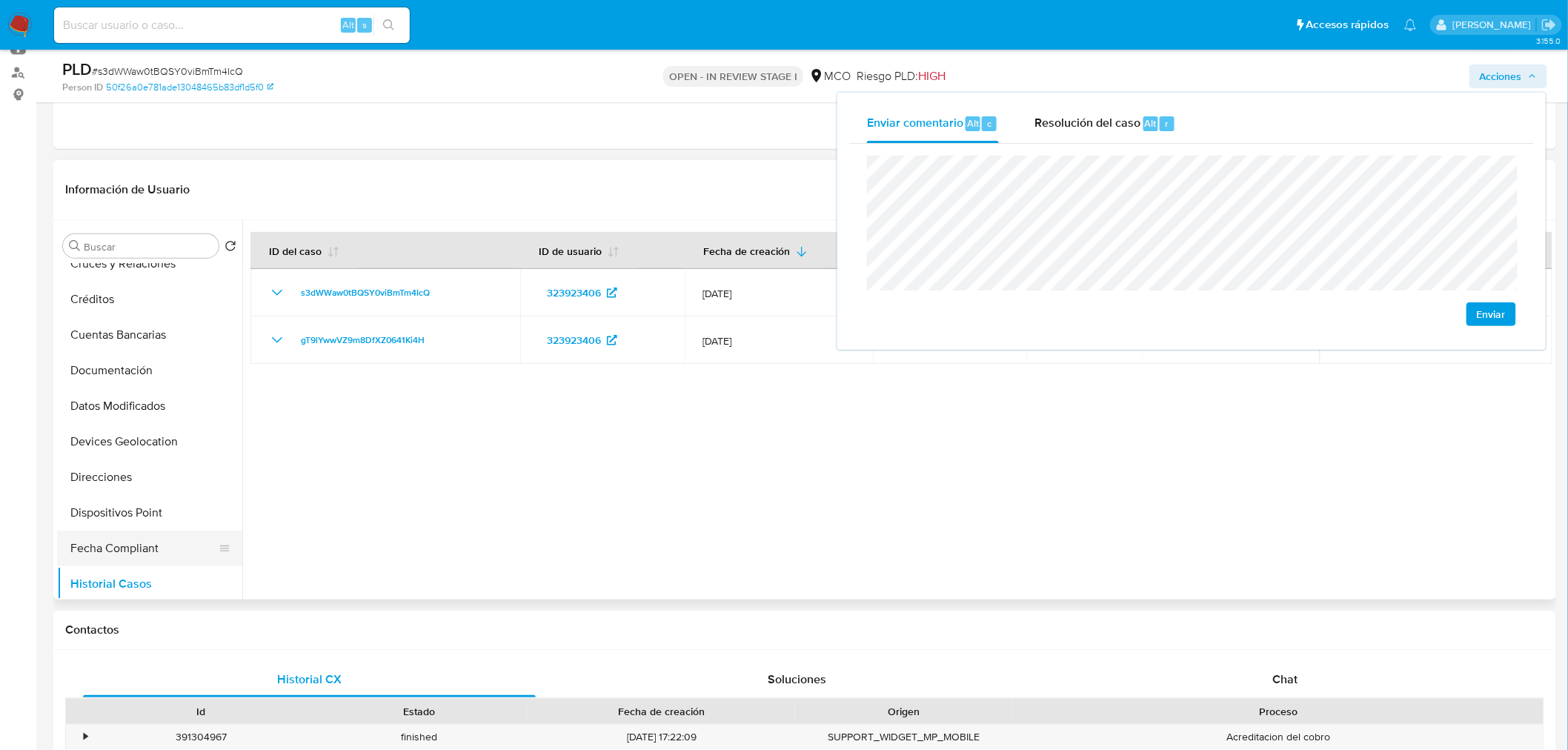
scroll to position [0, 0]
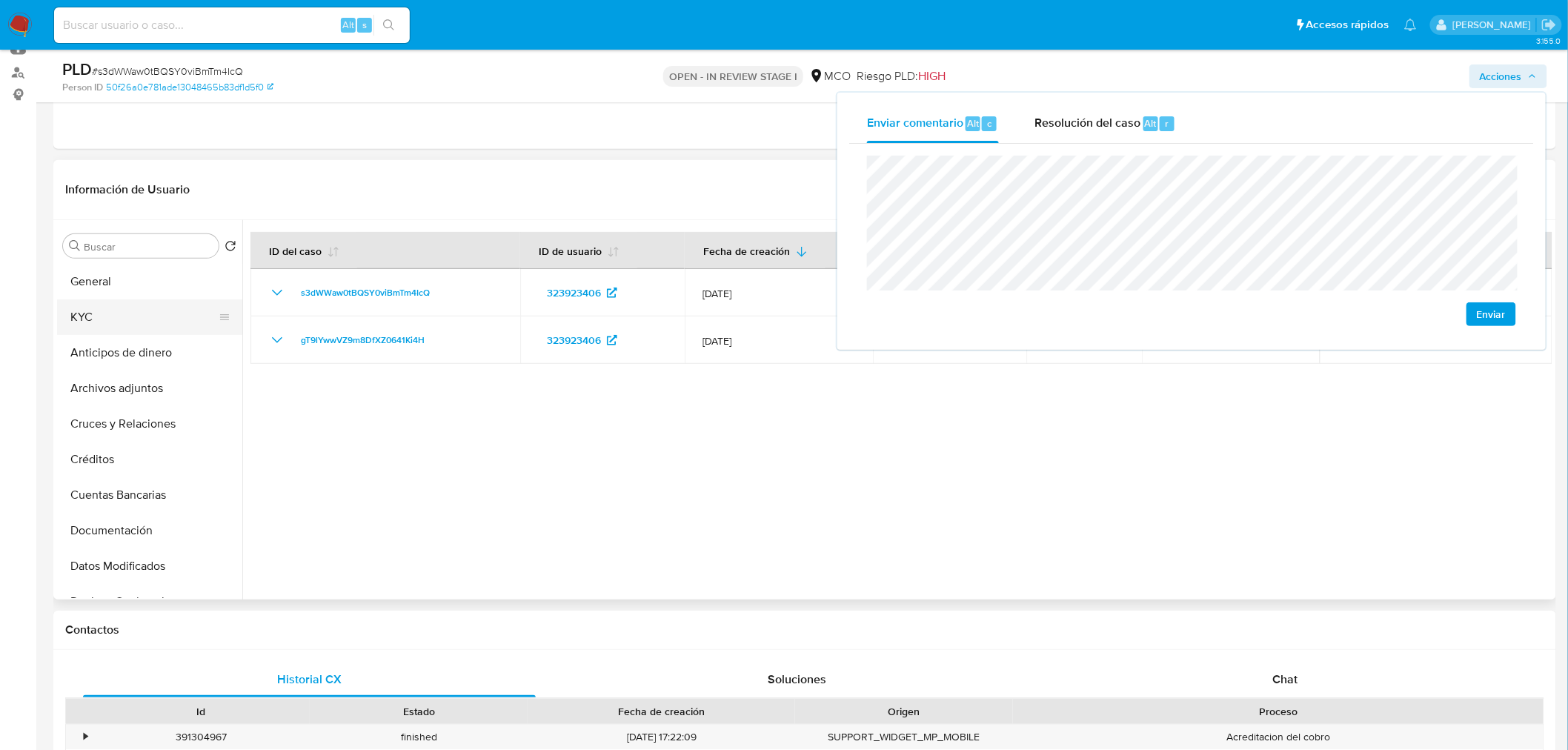
click at [123, 322] on button "KYC" at bounding box center [143, 317] width 173 height 36
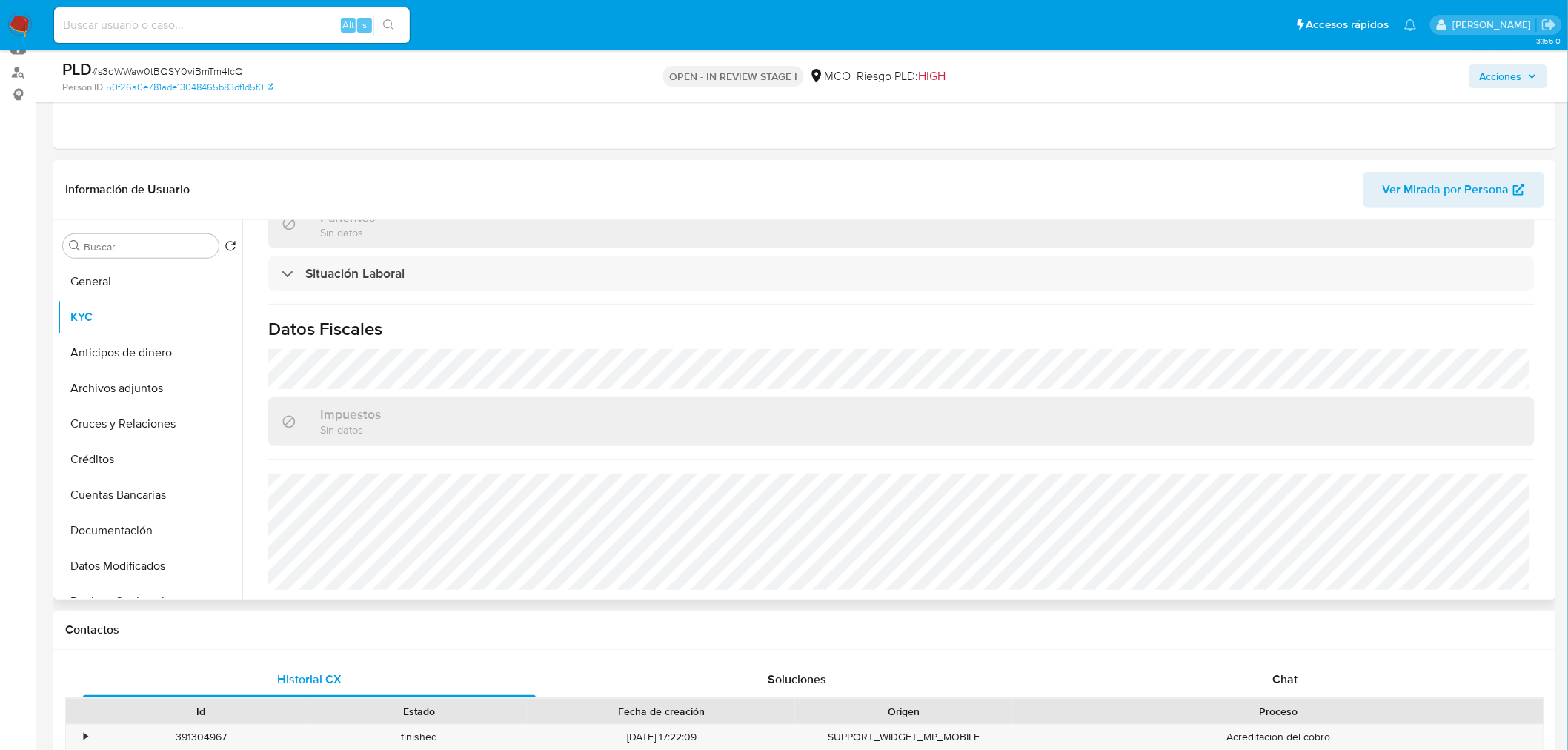
scroll to position [752, 0]
click at [1527, 57] on div "PLD # s3dWWaw0tBQSY0viBmTm4IcQ Person ID 50f26a0e781ade13048465b83df1d5f0 OPEN …" at bounding box center [804, 75] width 1503 height 52
click at [1527, 69] on span "Acciones" at bounding box center [1508, 76] width 57 height 21
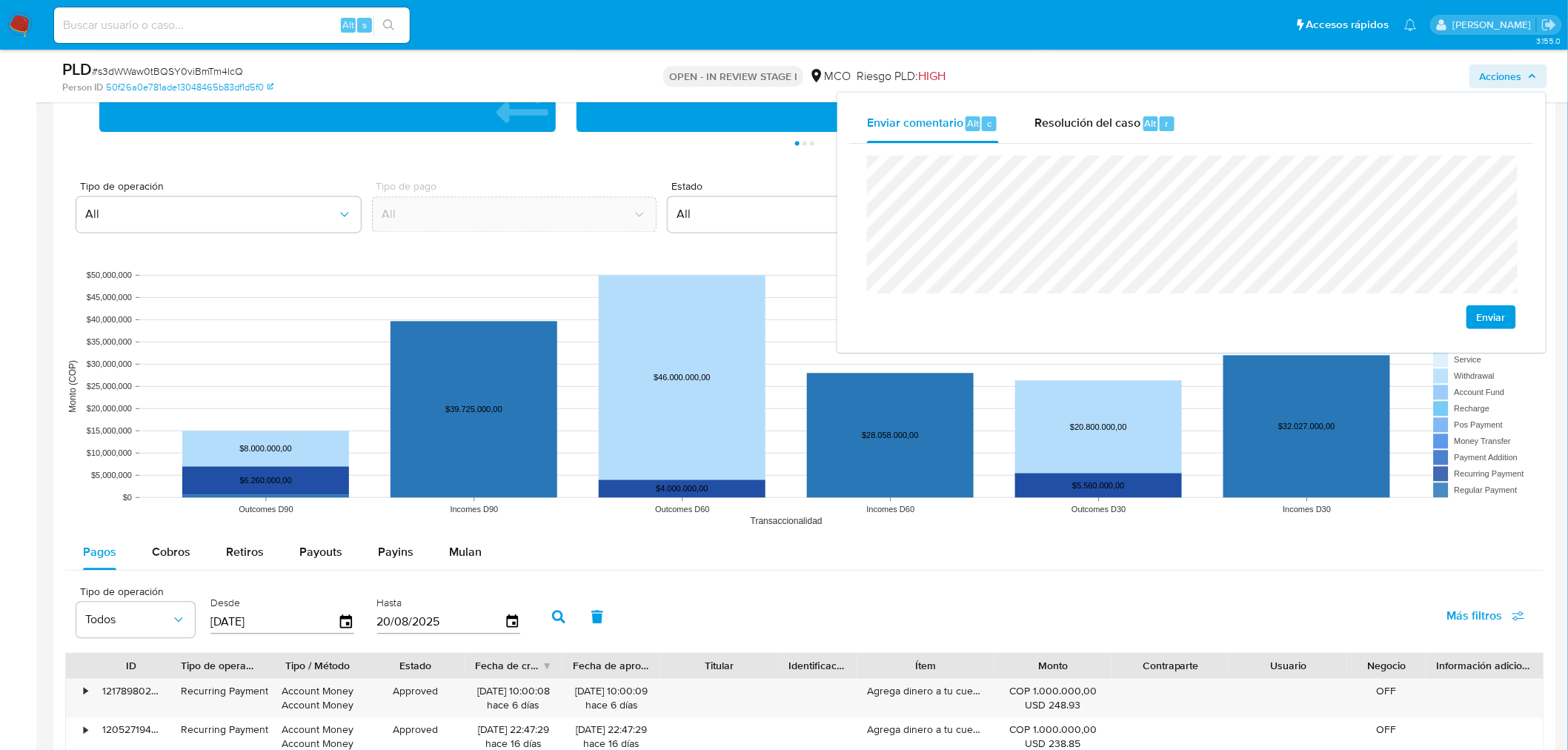
scroll to position [1234, 0]
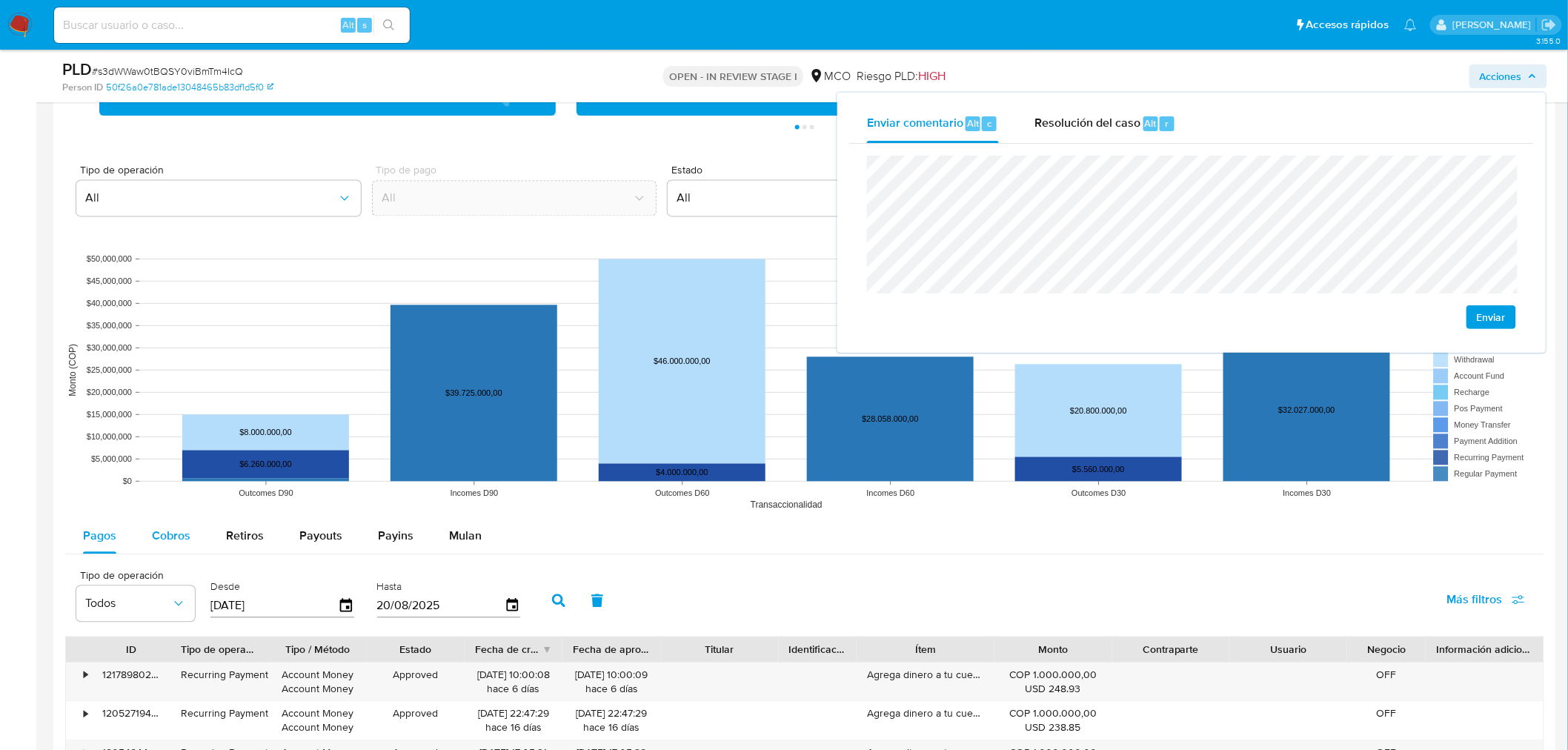
click at [160, 536] on span "Cobros" at bounding box center [171, 535] width 38 height 17
select select "10"
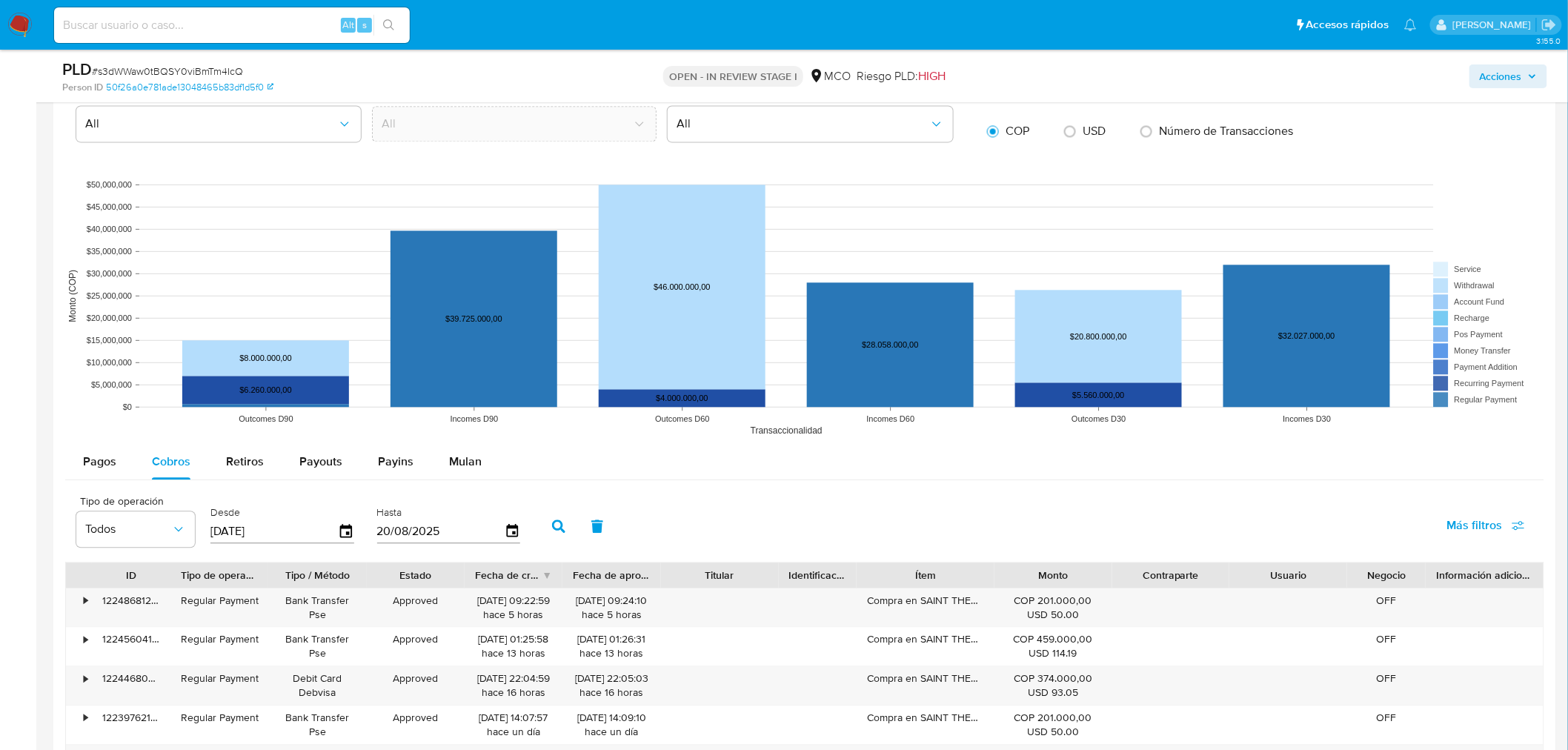
scroll to position [1399, 0]
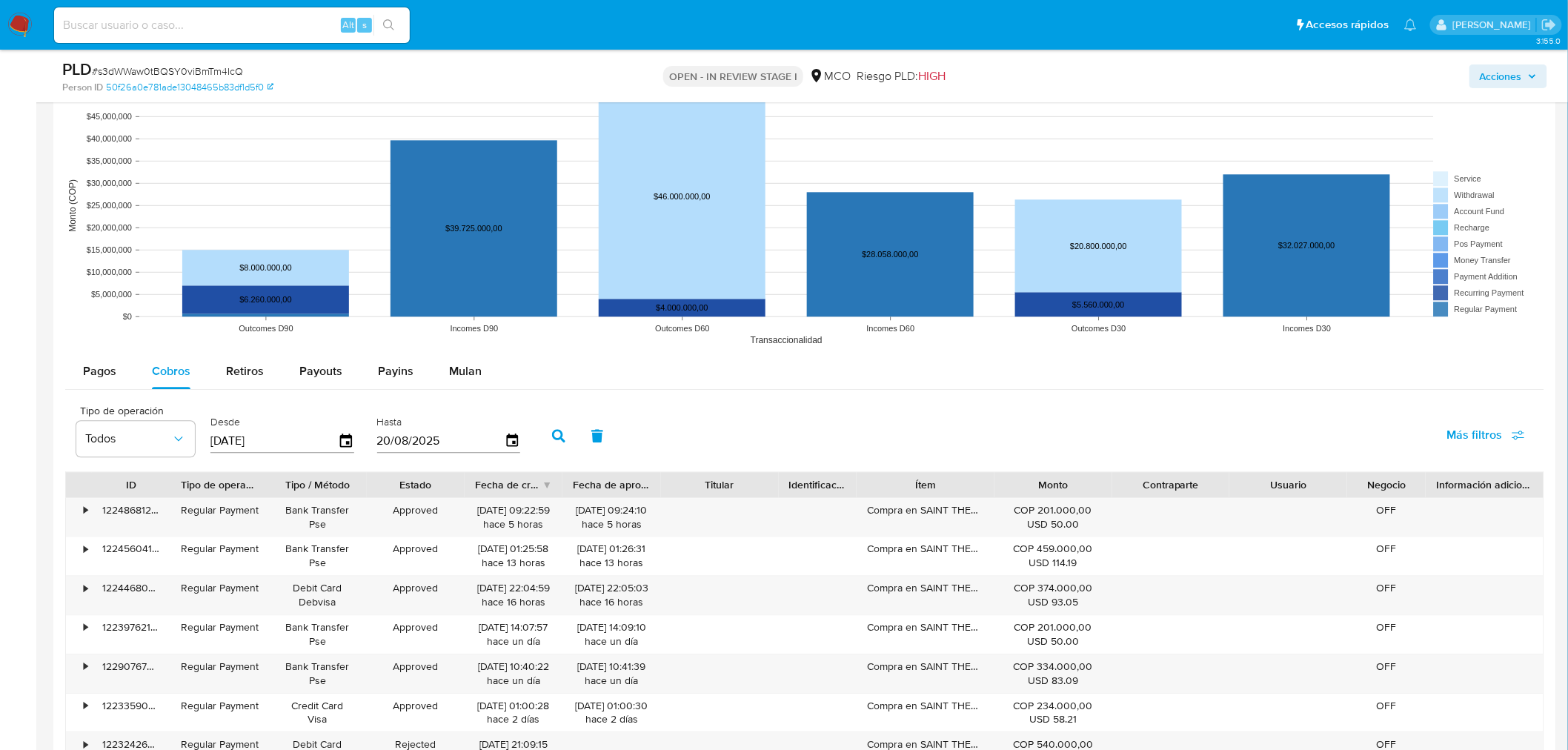
drag, startPoint x: 979, startPoint y: 487, endPoint x: 1089, endPoint y: 492, distance: 110.1
click at [1089, 492] on div "ID Tipo de operación Tipo / Método Estado Fecha de creación Fecha de aprobación…" at bounding box center [805, 484] width 1478 height 25
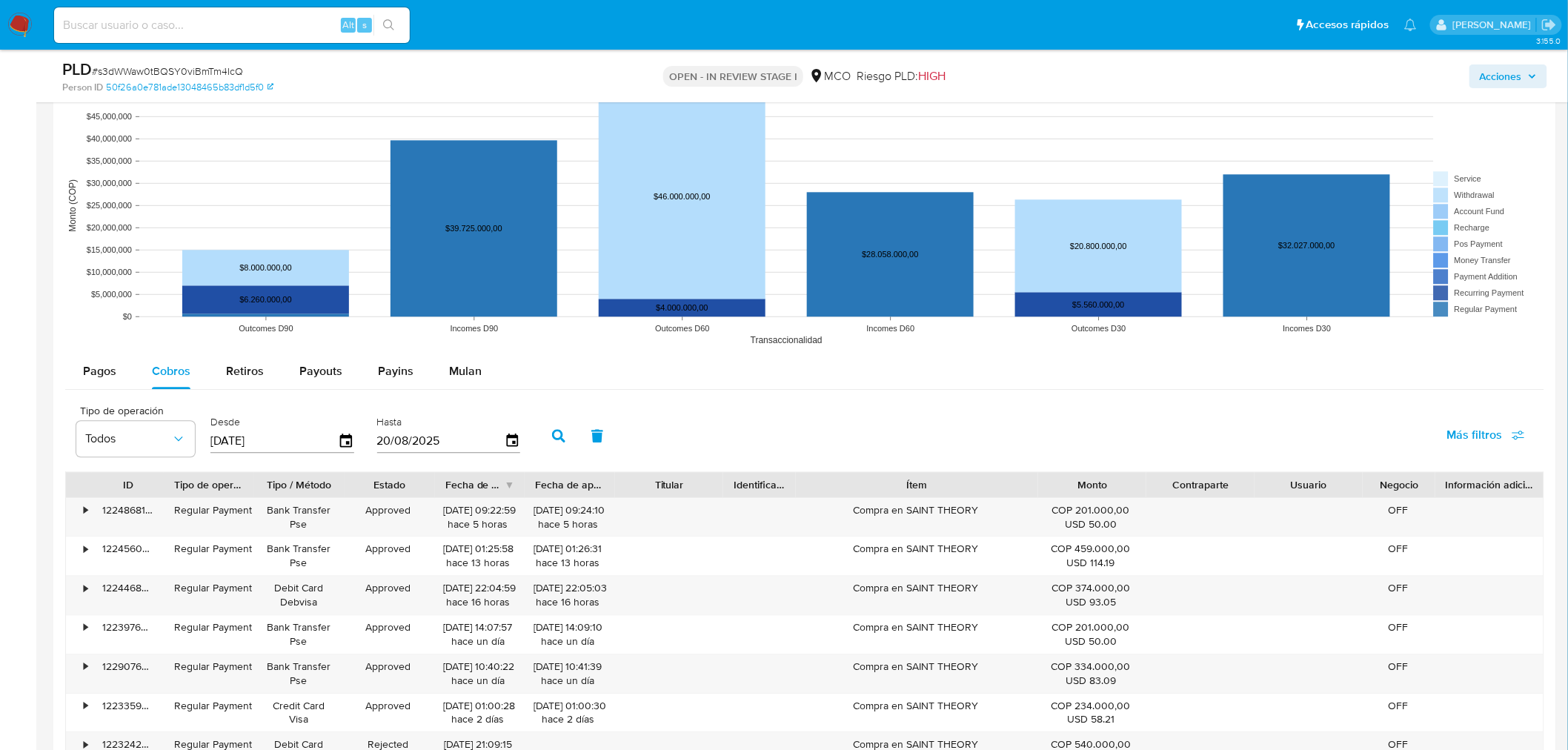
drag, startPoint x: 987, startPoint y: 486, endPoint x: 1086, endPoint y: 495, distance: 99.4
click at [1093, 496] on div "ID Tipo de operación Tipo / Método Estado Fecha de creación Fecha de aprobación…" at bounding box center [805, 484] width 1478 height 25
click at [964, 504] on div "Compra en SAINT THEORY" at bounding box center [916, 517] width 243 height 38
click at [965, 505] on div "Compra en SAINT THEORY" at bounding box center [916, 517] width 243 height 38
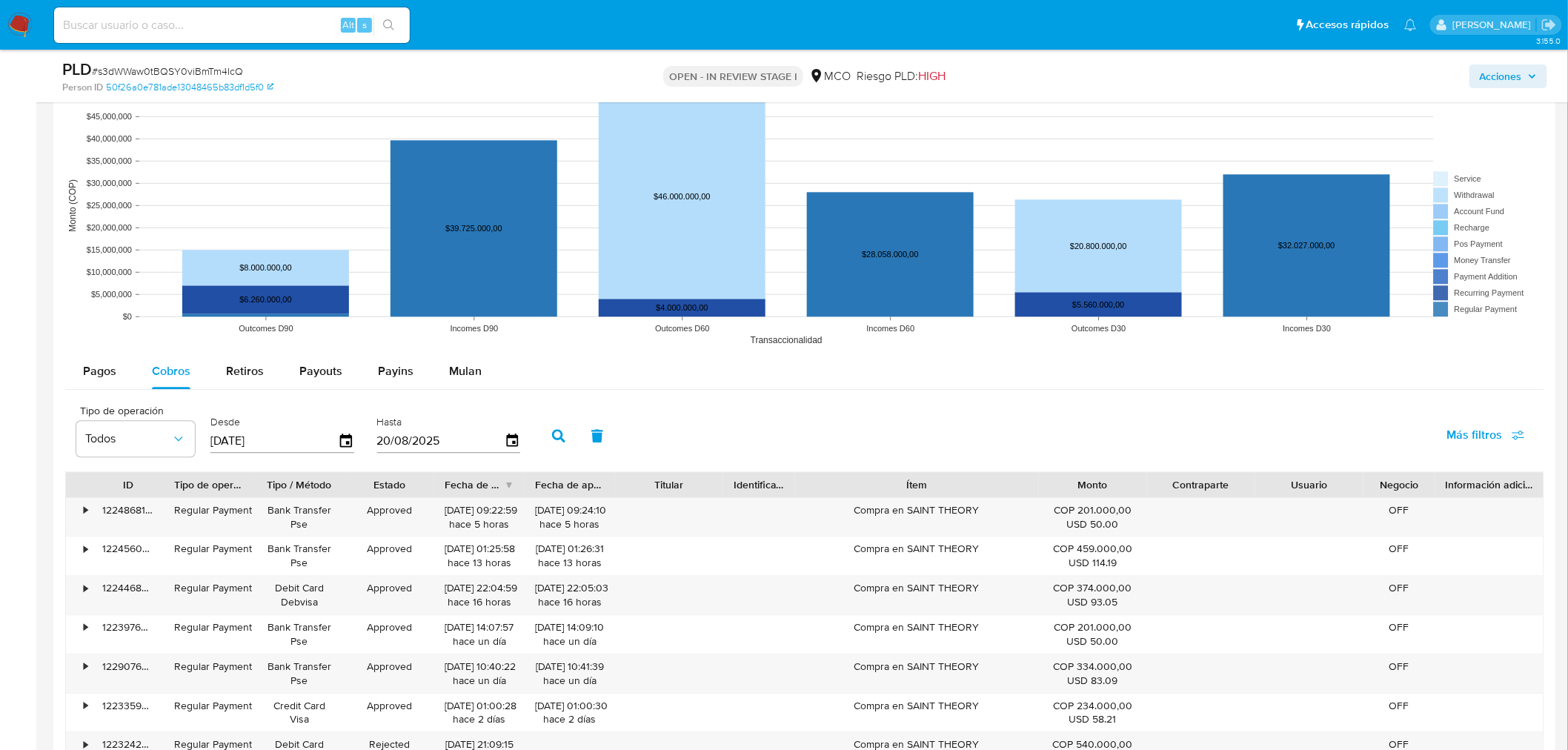
click at [1530, 70] on span "Acciones" at bounding box center [1508, 76] width 57 height 21
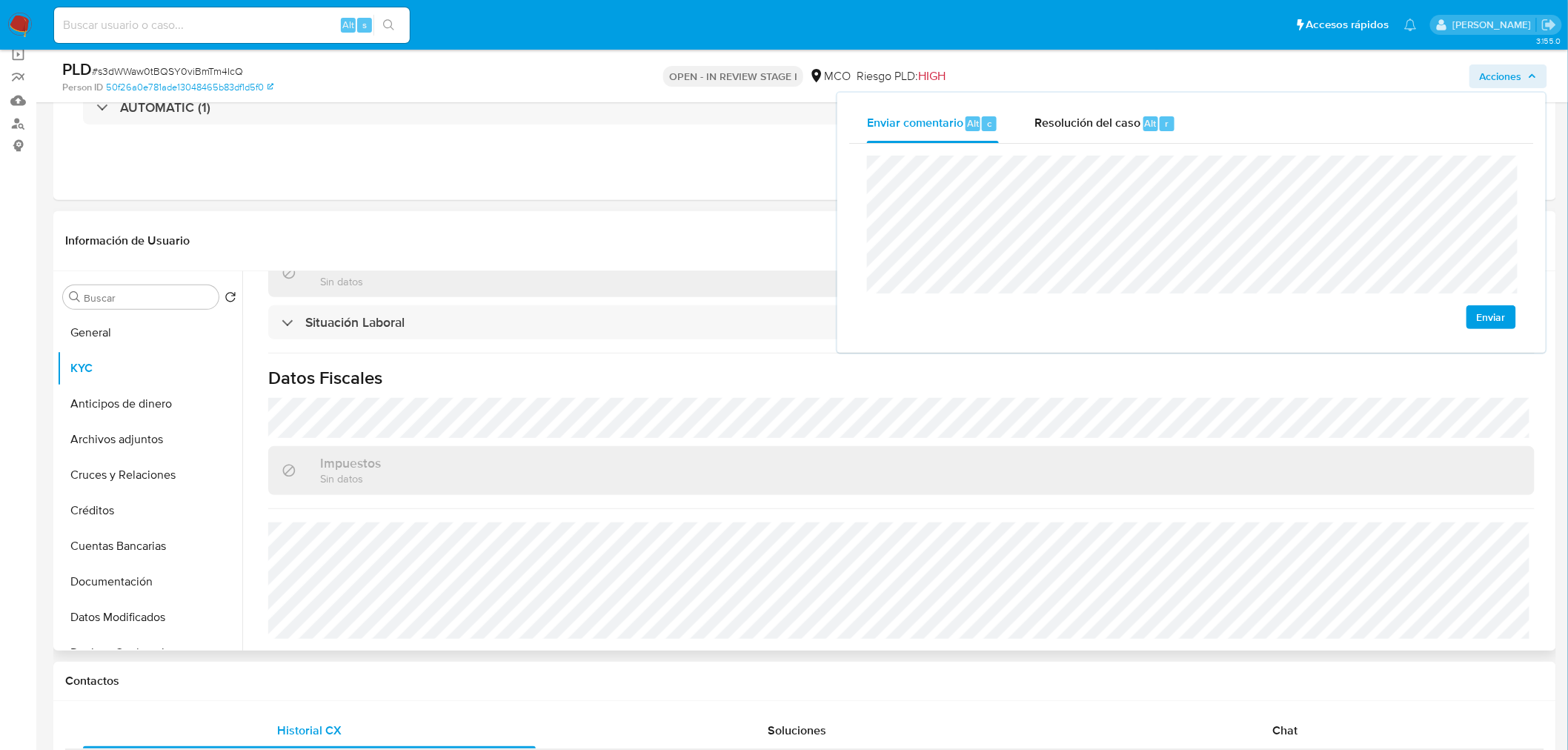
scroll to position [82, 0]
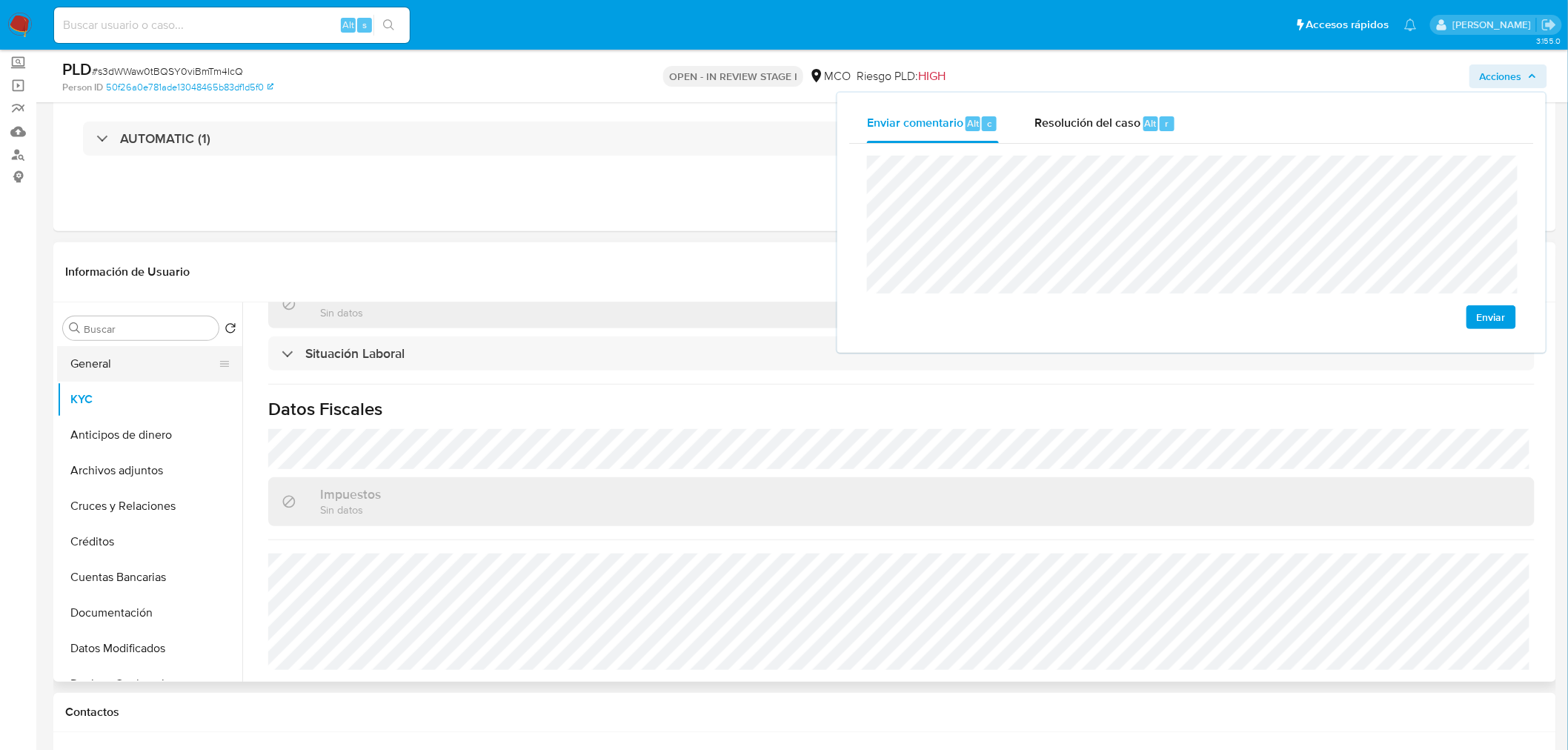
drag, startPoint x: 146, startPoint y: 363, endPoint x: 102, endPoint y: 360, distance: 44.1
click at [138, 360] on button "General" at bounding box center [143, 363] width 173 height 36
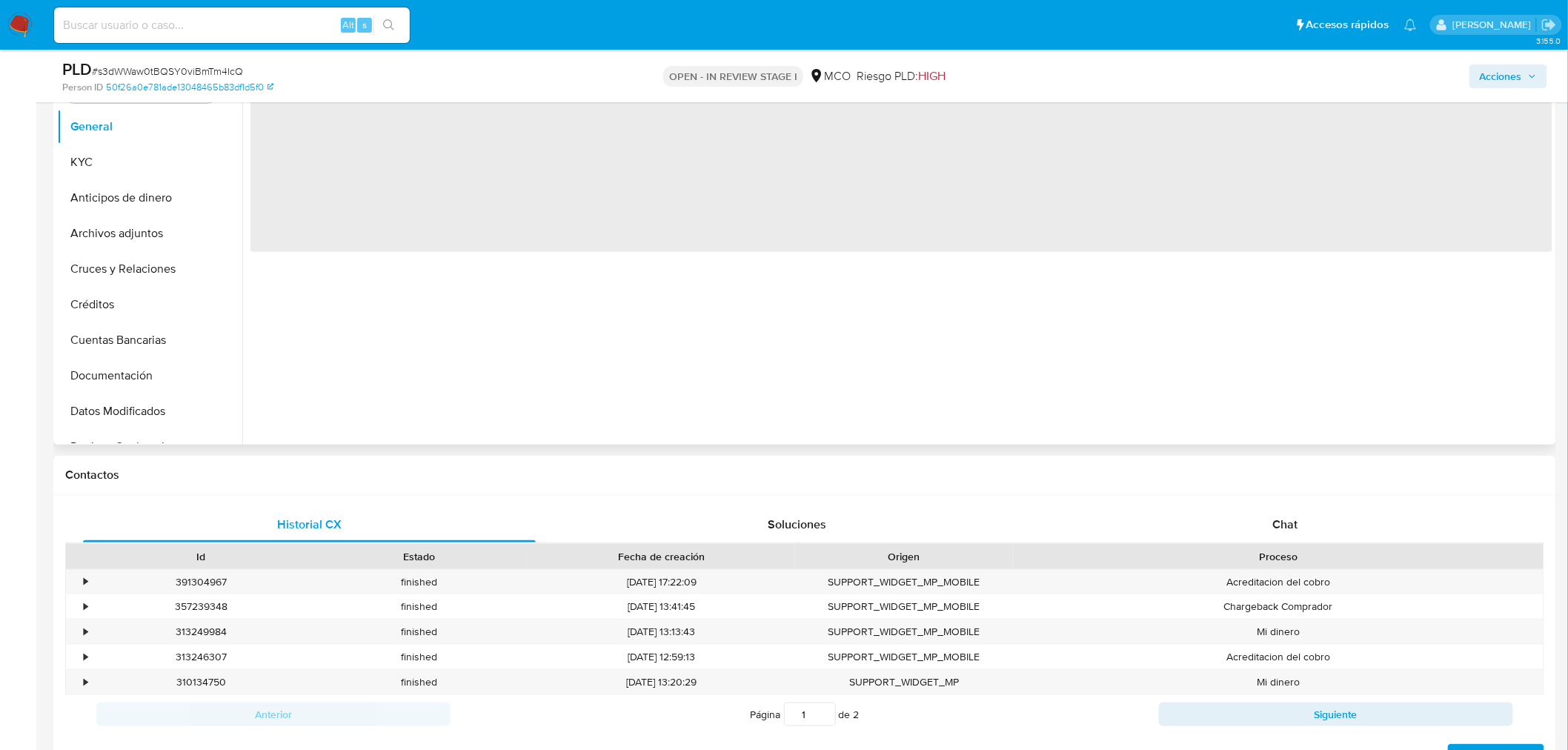
scroll to position [329, 0]
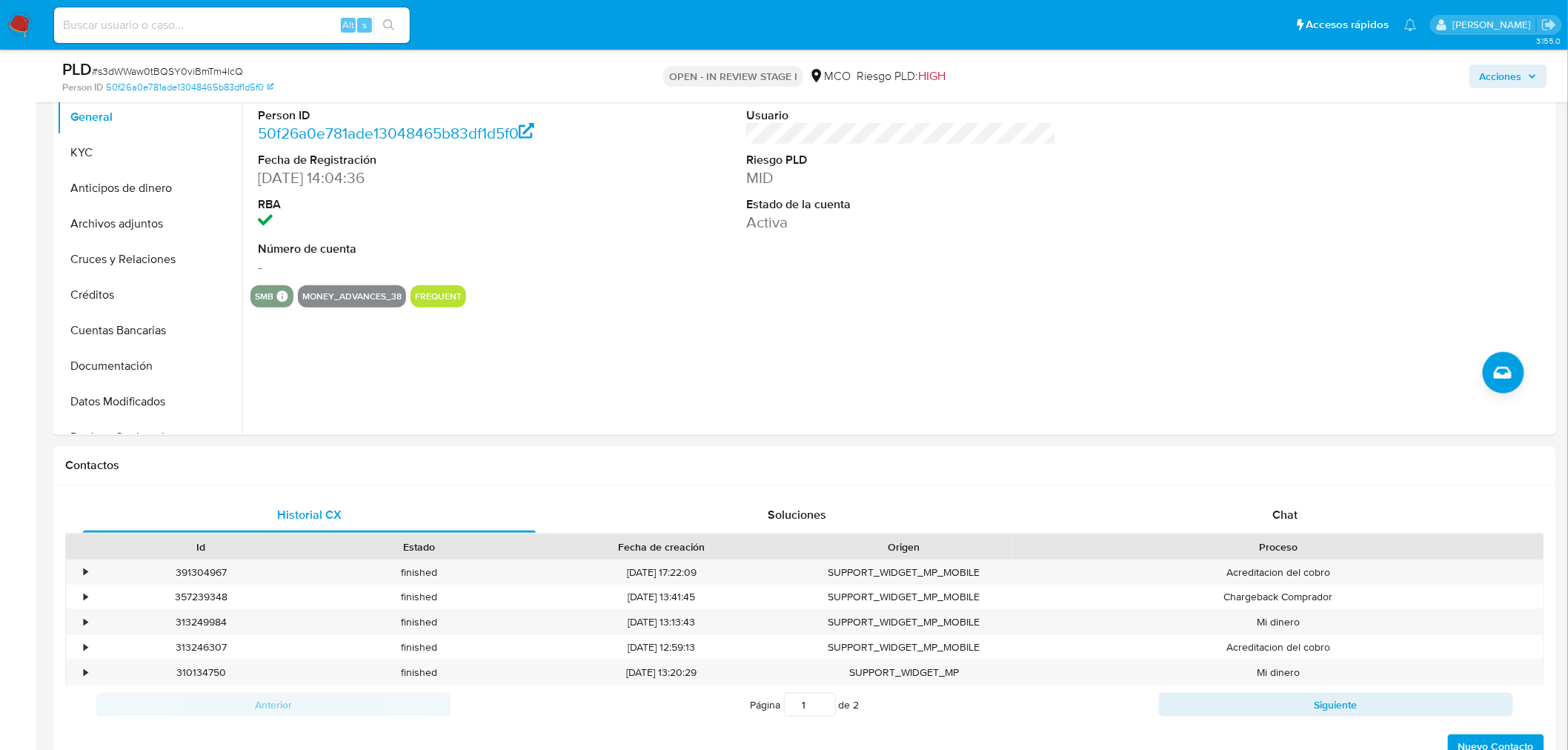
click at [1520, 68] on span "Acciones" at bounding box center [1500, 76] width 42 height 24
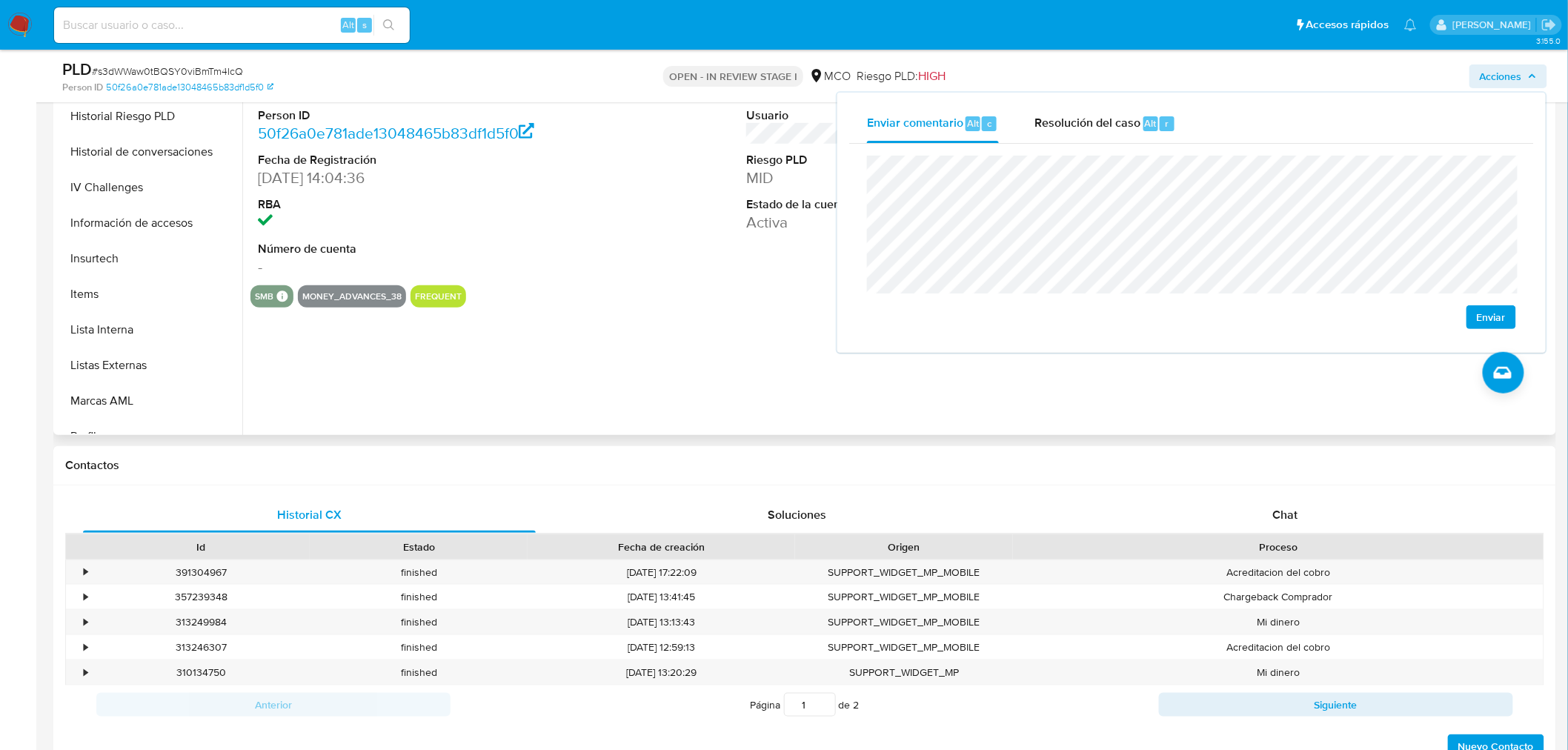
scroll to position [626, 0]
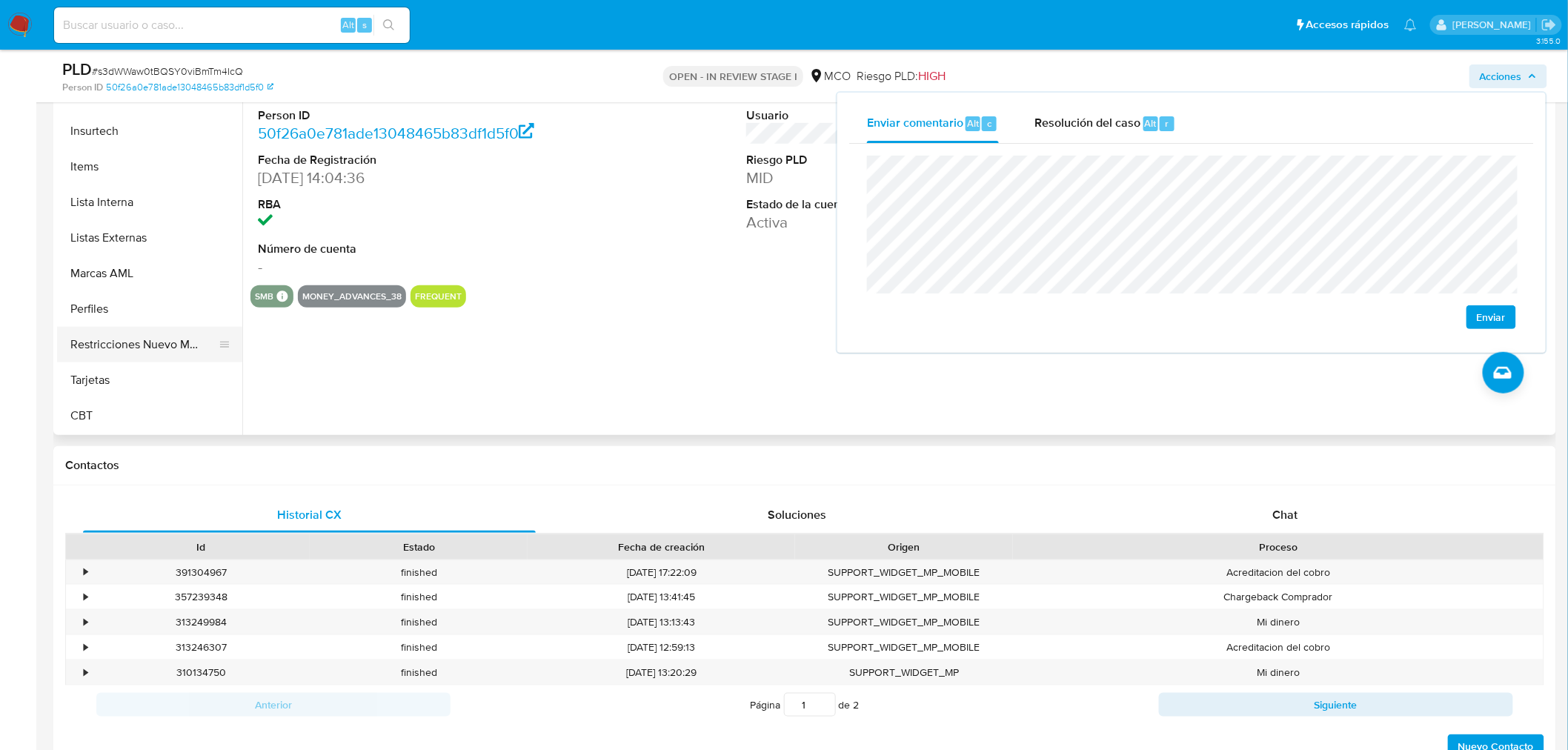
click at [167, 346] on button "Restricciones Nuevo Mundo" at bounding box center [143, 344] width 173 height 36
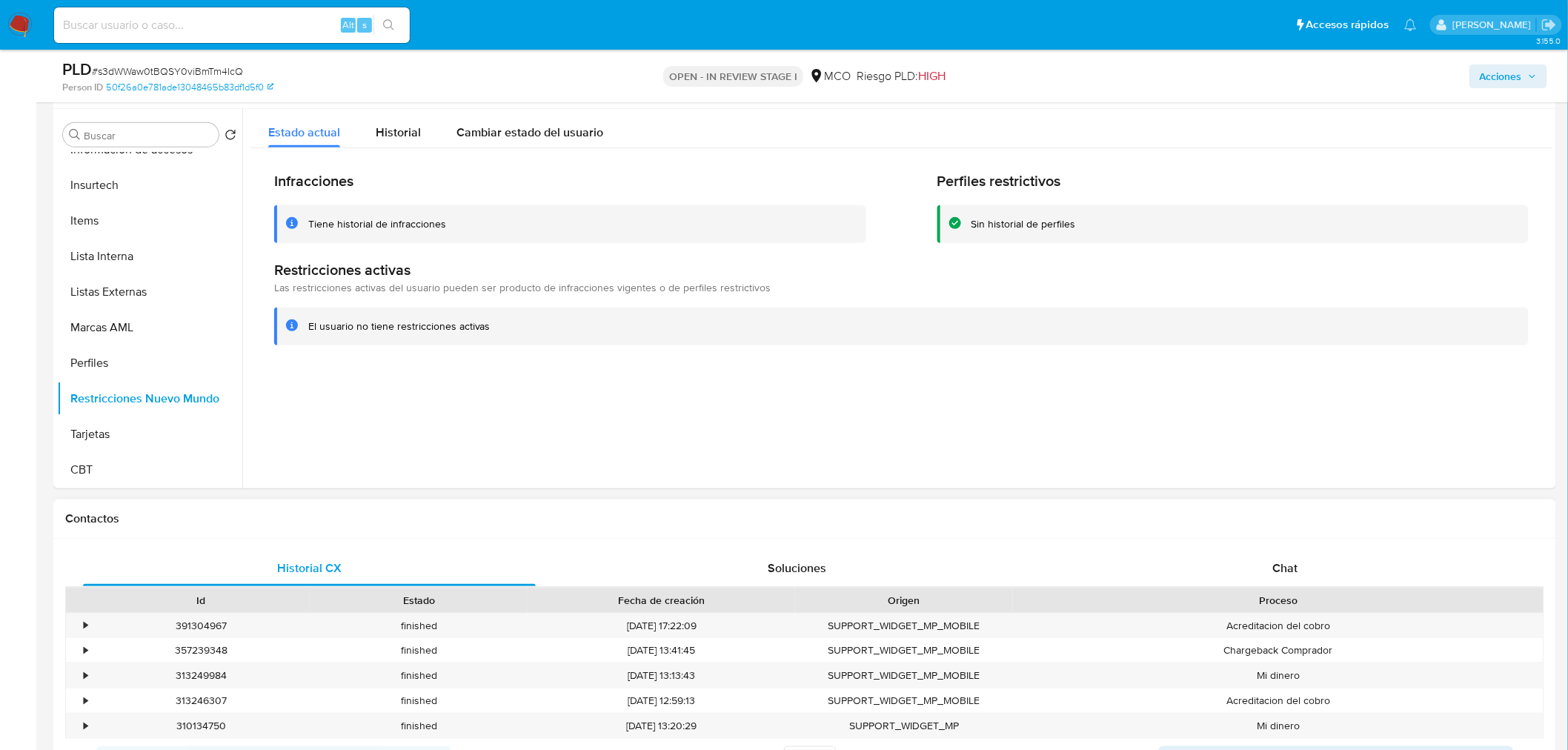
scroll to position [247, 0]
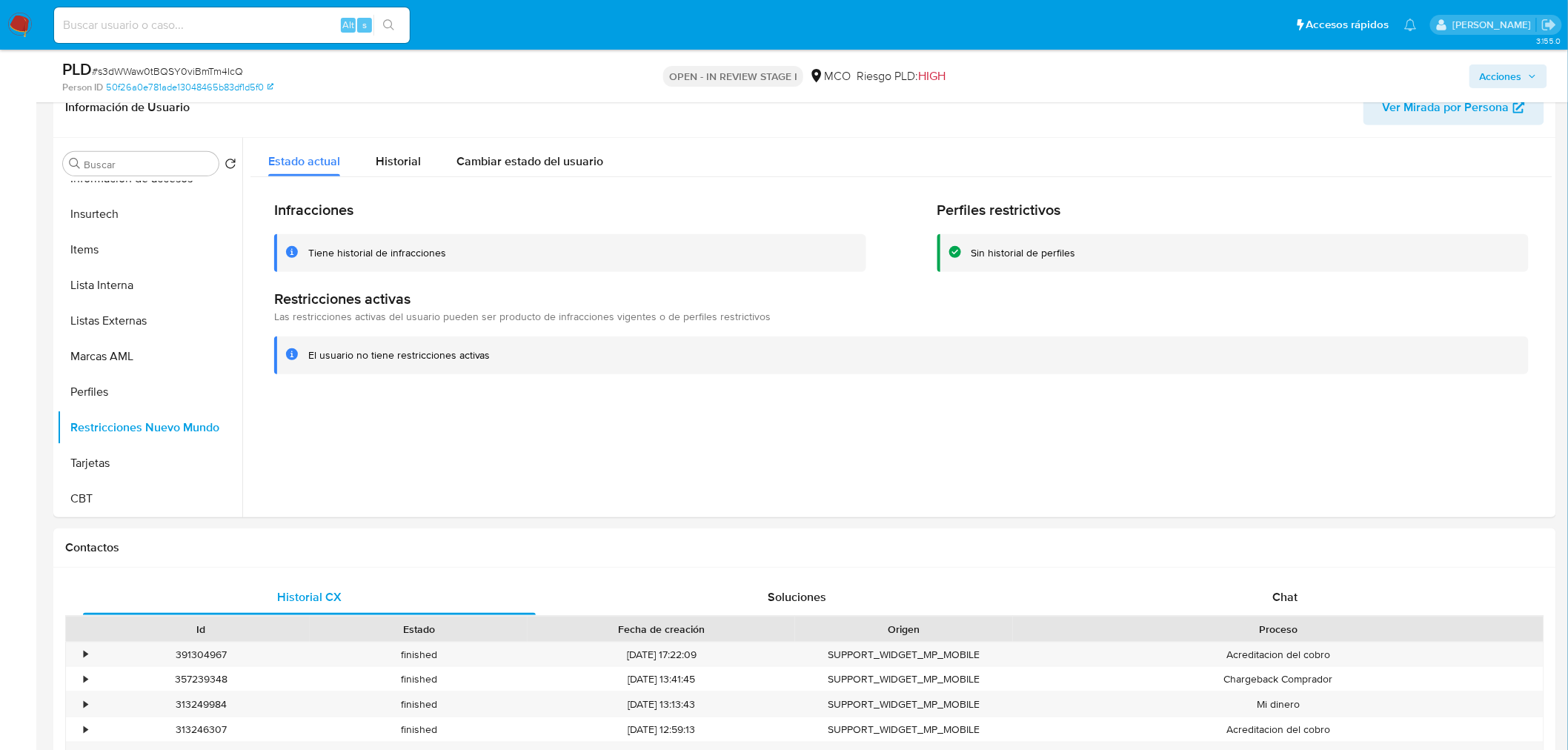
click at [1513, 68] on span "Acciones" at bounding box center [1500, 76] width 42 height 24
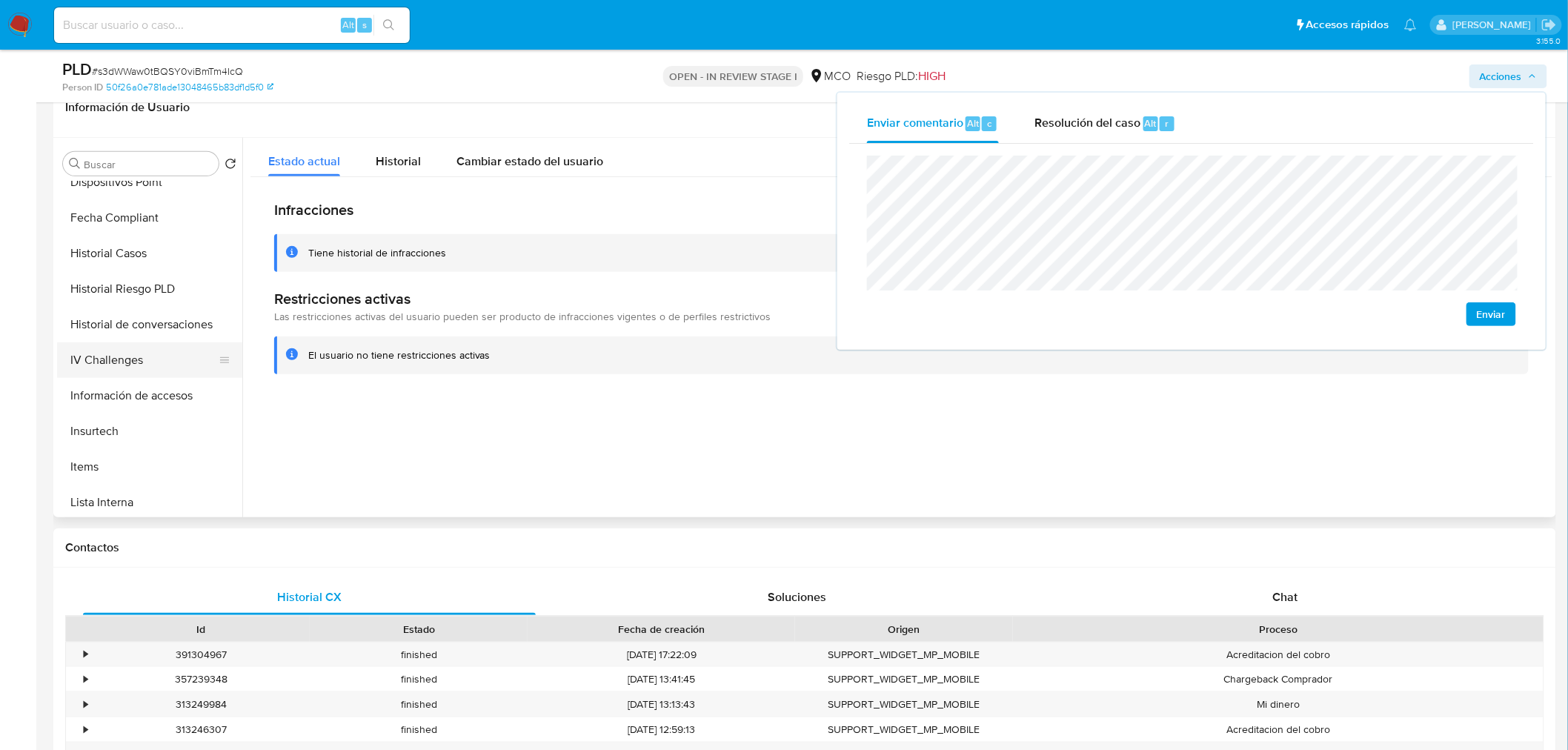
scroll to position [380, 0]
click at [129, 287] on button "Historial Casos" at bounding box center [143, 282] width 173 height 36
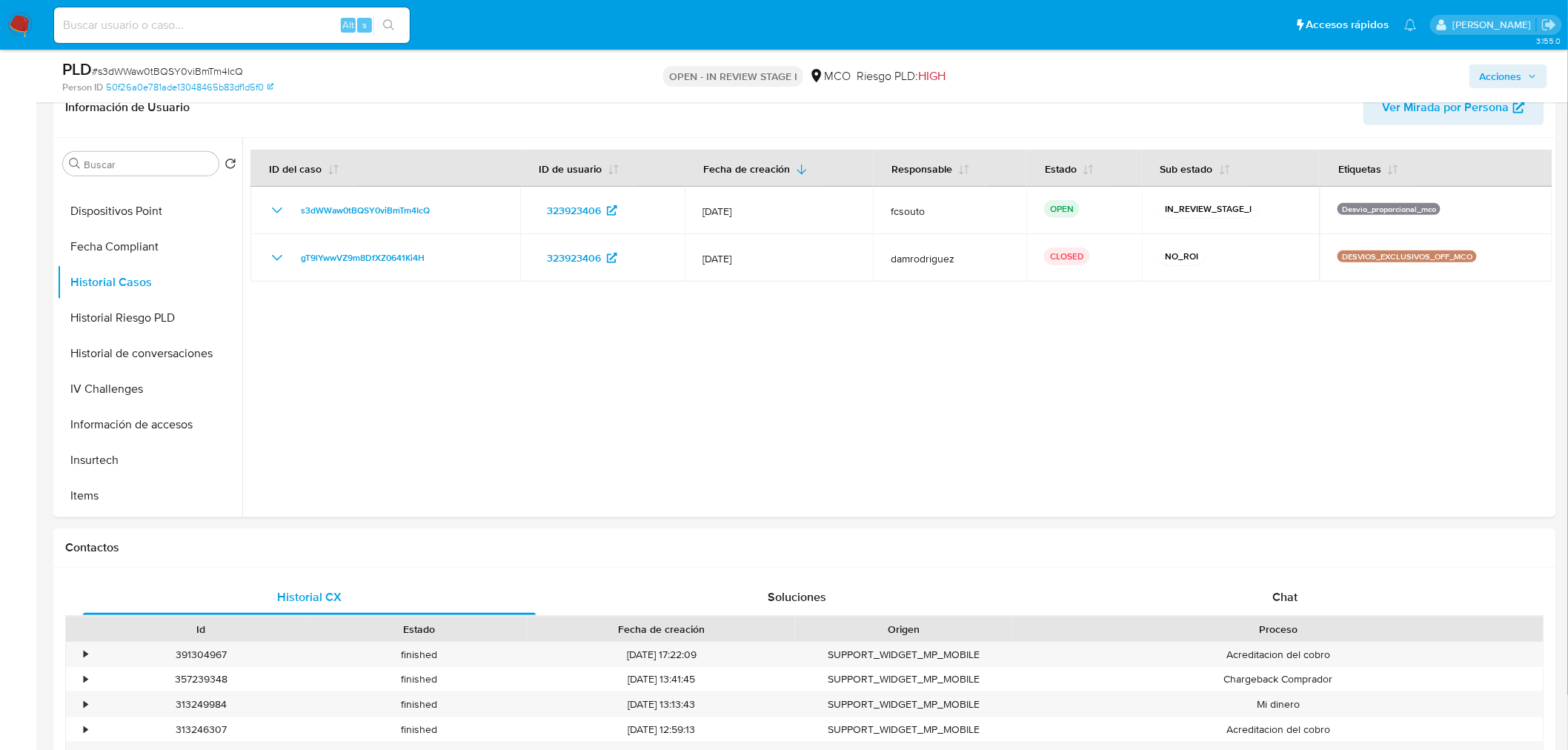
click at [1525, 77] on span "Acciones" at bounding box center [1508, 76] width 57 height 21
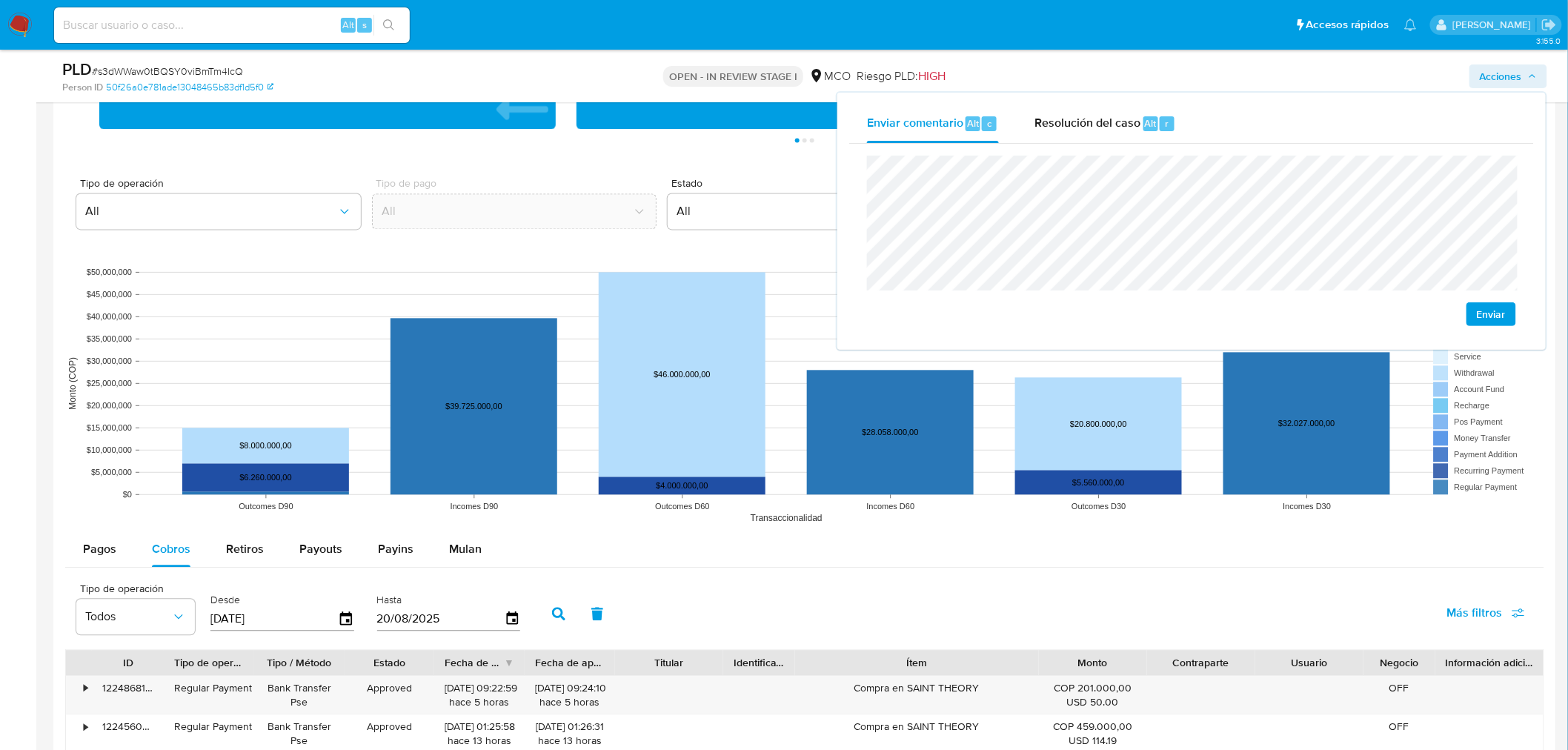
scroll to position [1399, 0]
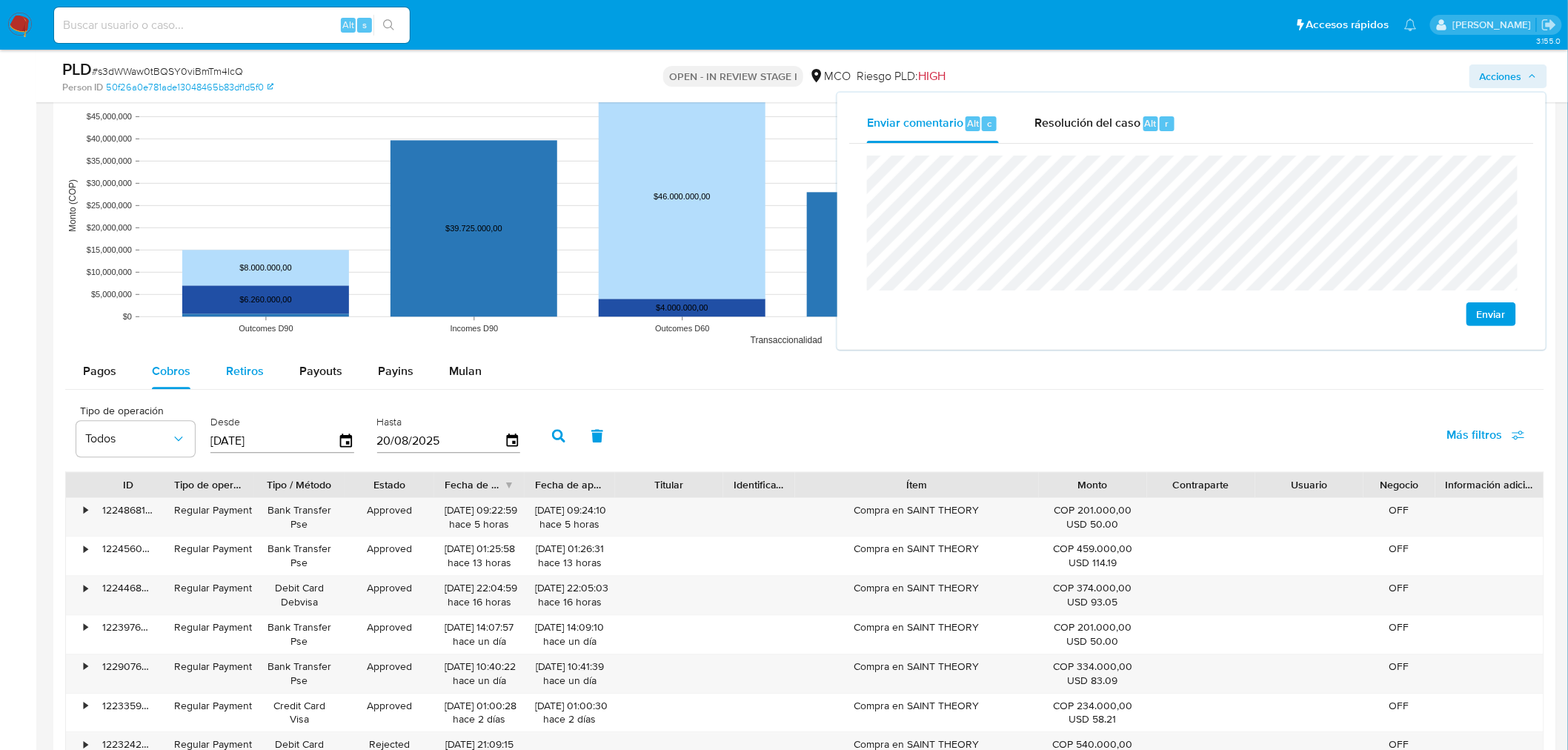
click at [245, 375] on span "Retiros" at bounding box center [245, 370] width 38 height 17
select select "10"
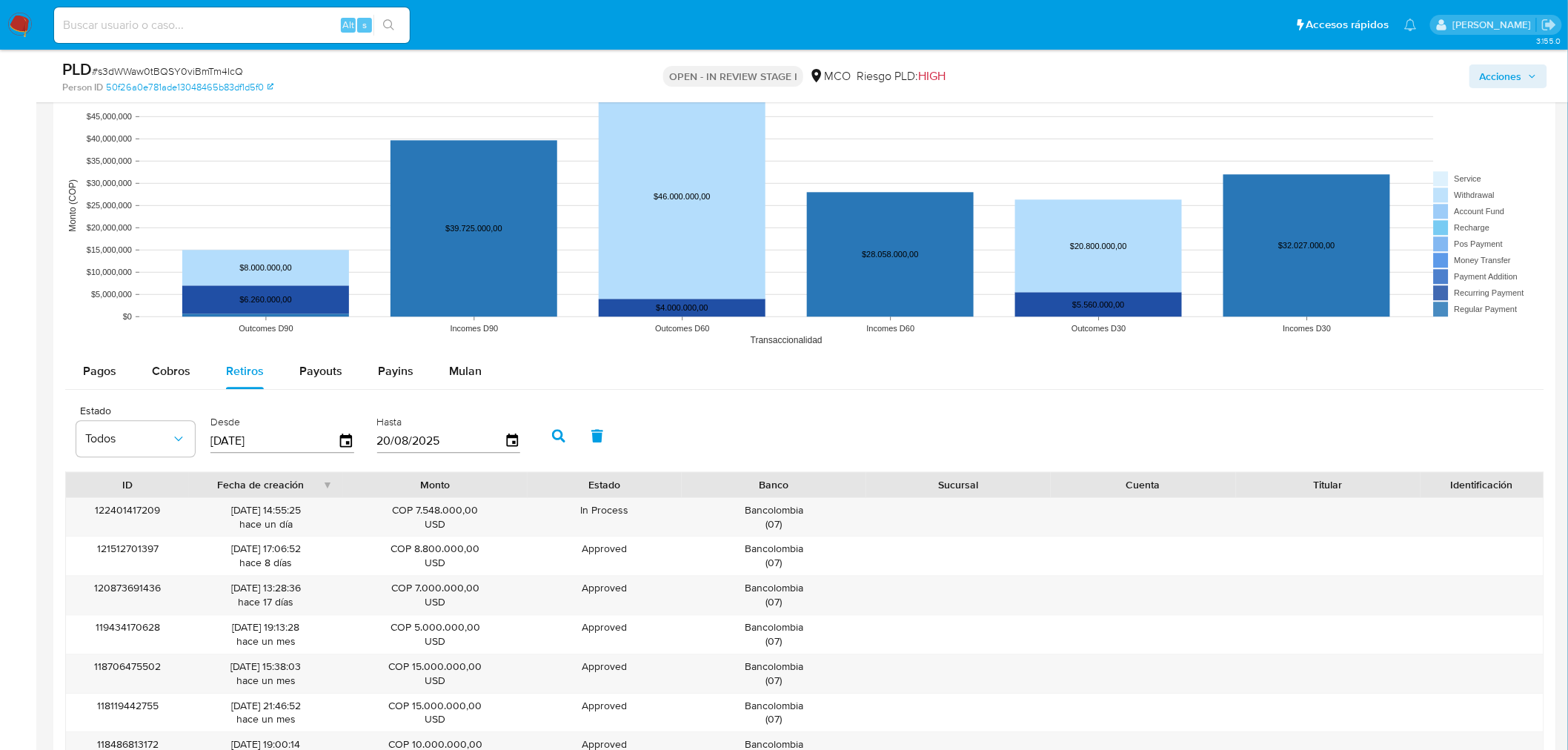
scroll to position [1482, 0]
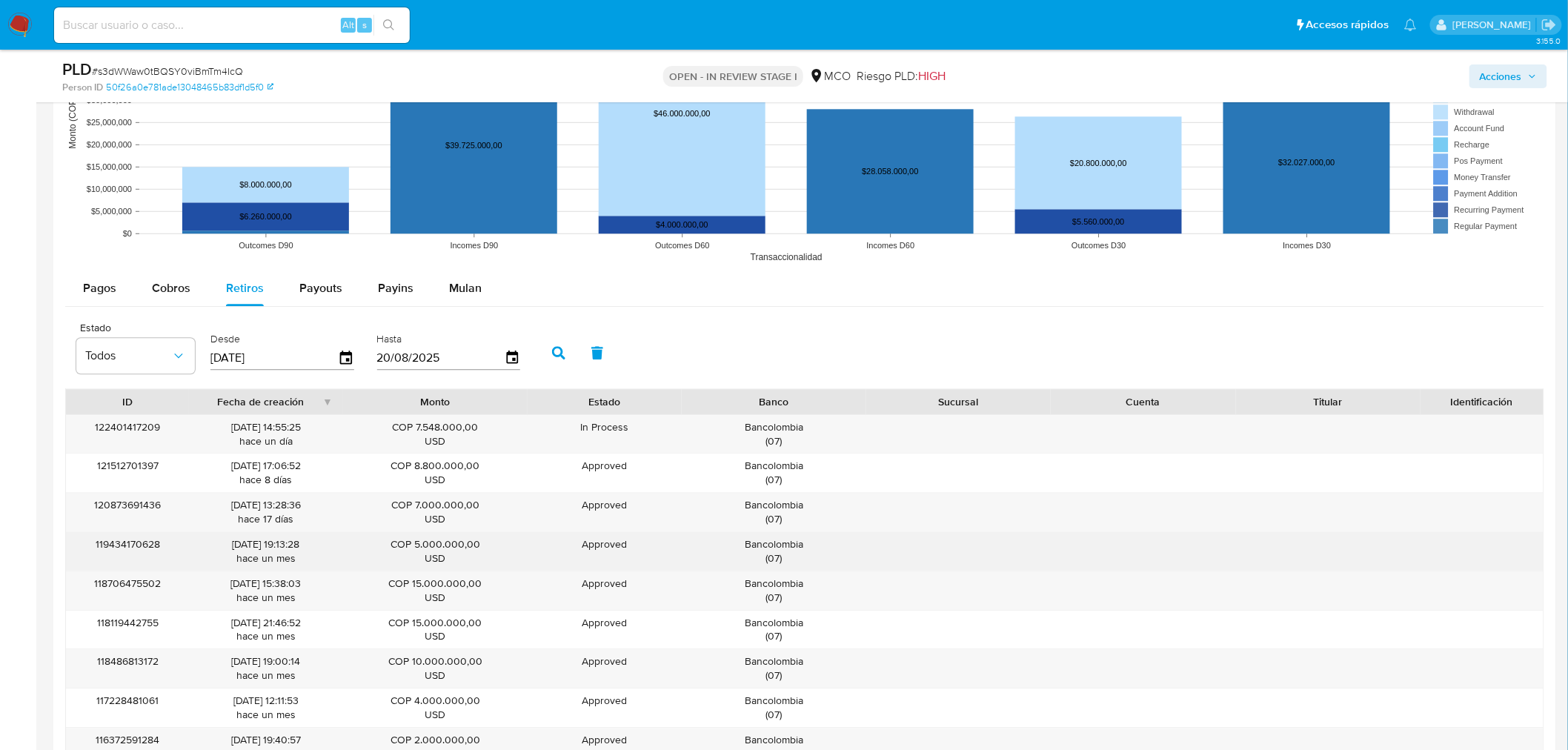
click at [780, 554] on div "Bancolombia ( 07 )" at bounding box center [774, 551] width 164 height 28
click at [783, 545] on div "Bancolombia ( 07 )" at bounding box center [774, 551] width 164 height 28
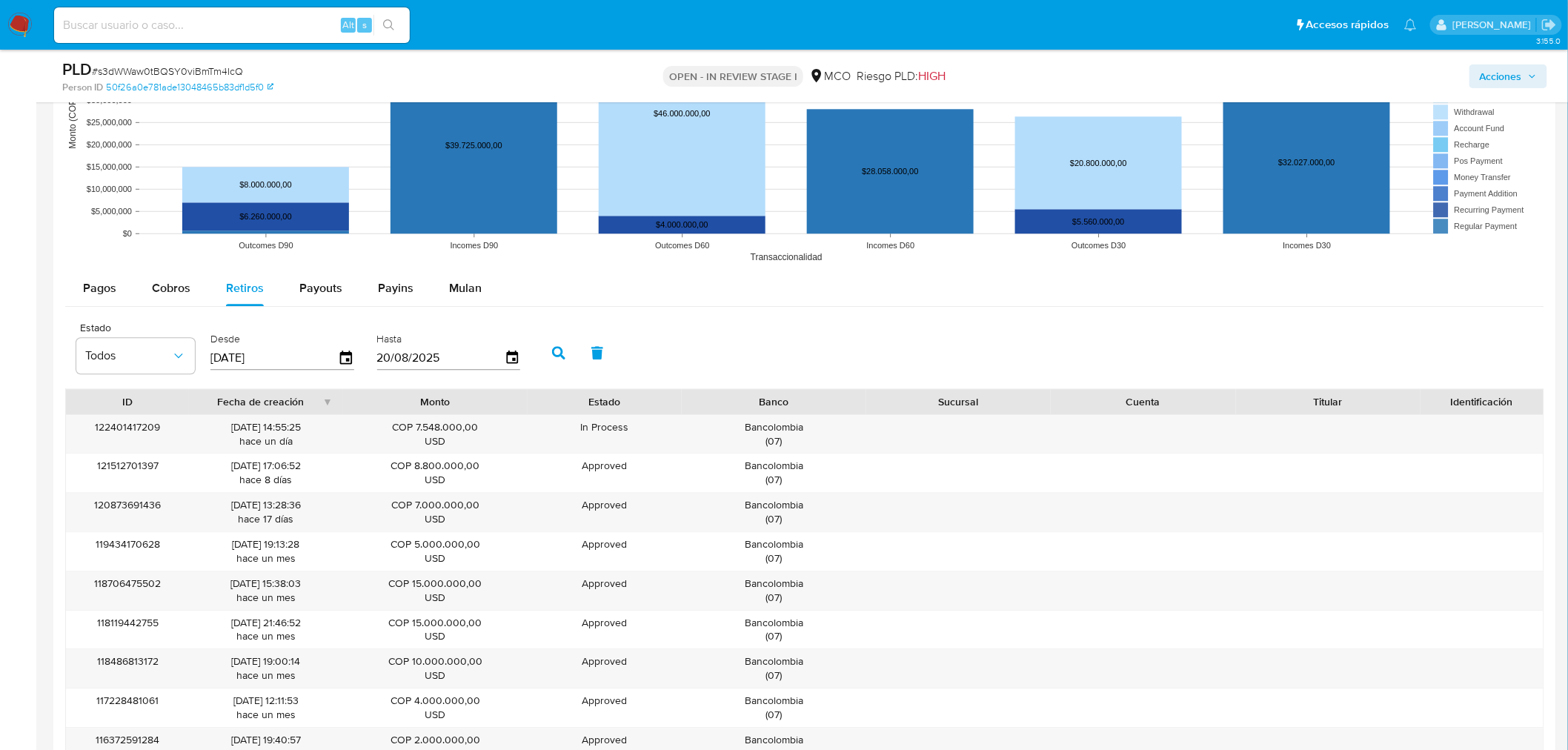
drag, startPoint x: 1509, startPoint y: 74, endPoint x: 1467, endPoint y: 90, distance: 44.9
click at [1509, 73] on span "Acciones" at bounding box center [1500, 76] width 42 height 24
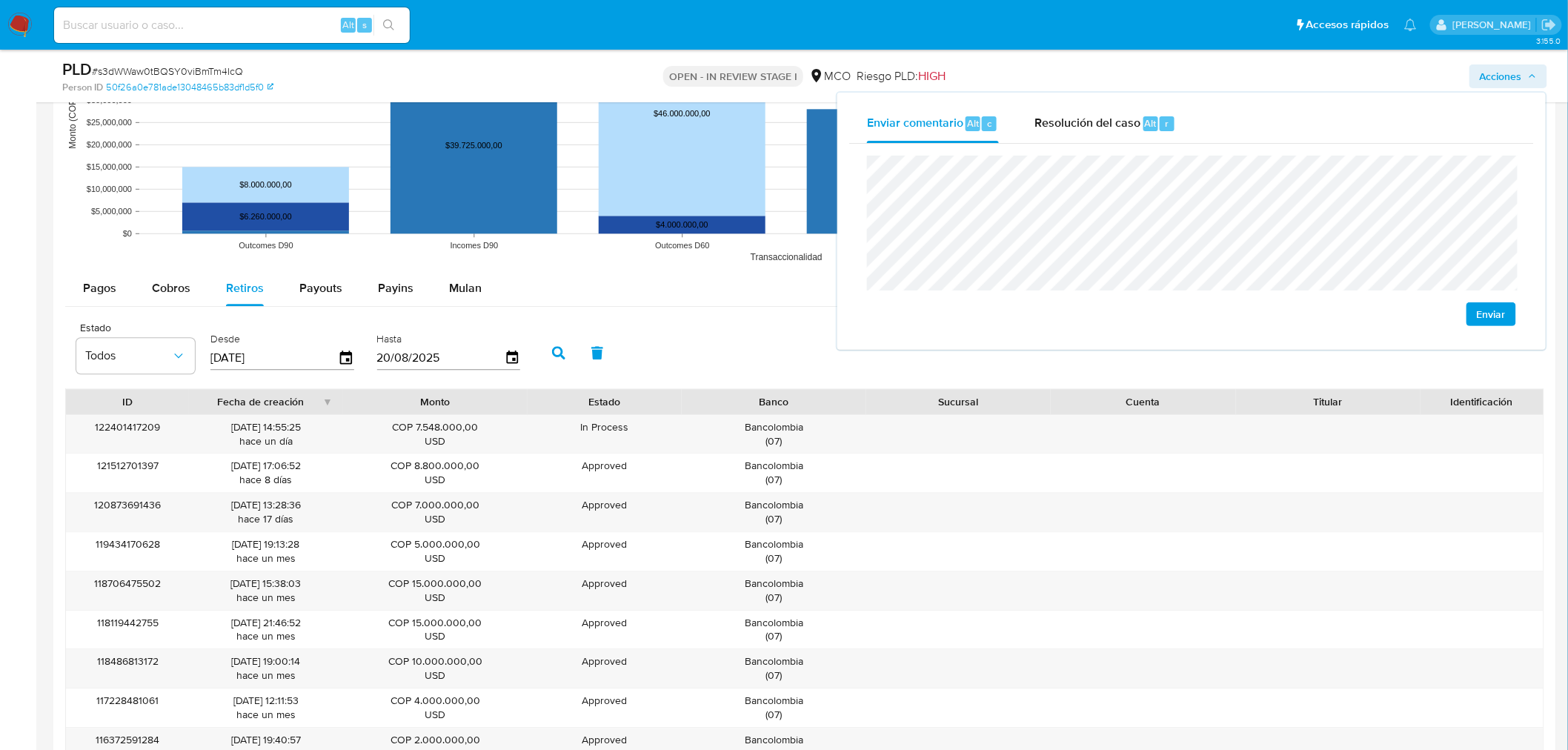
click at [857, 160] on div "Enviar" at bounding box center [1192, 240] width 685 height 194
click at [1036, 124] on span "Resolución del caso" at bounding box center [1087, 123] width 106 height 17
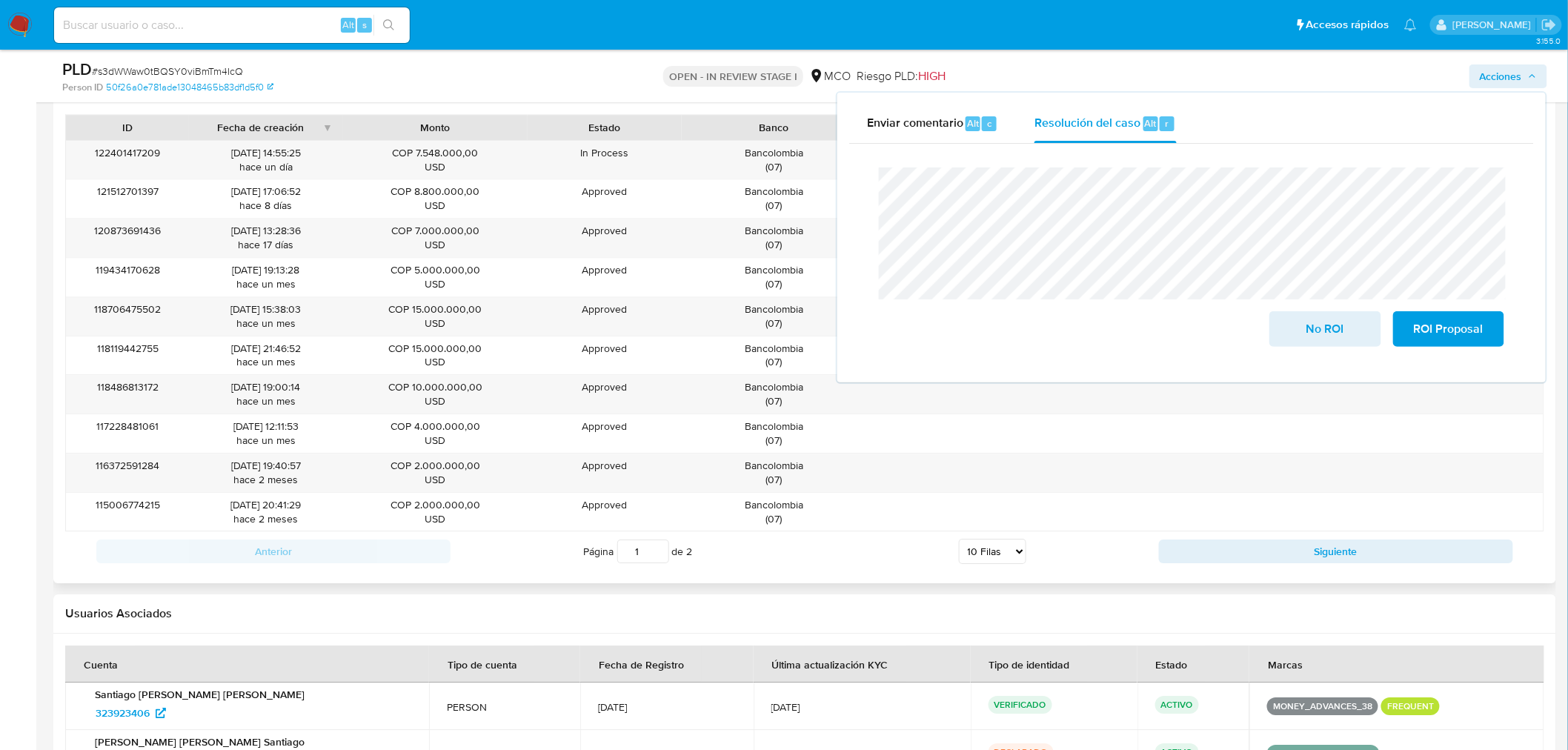
scroll to position [1811, 0]
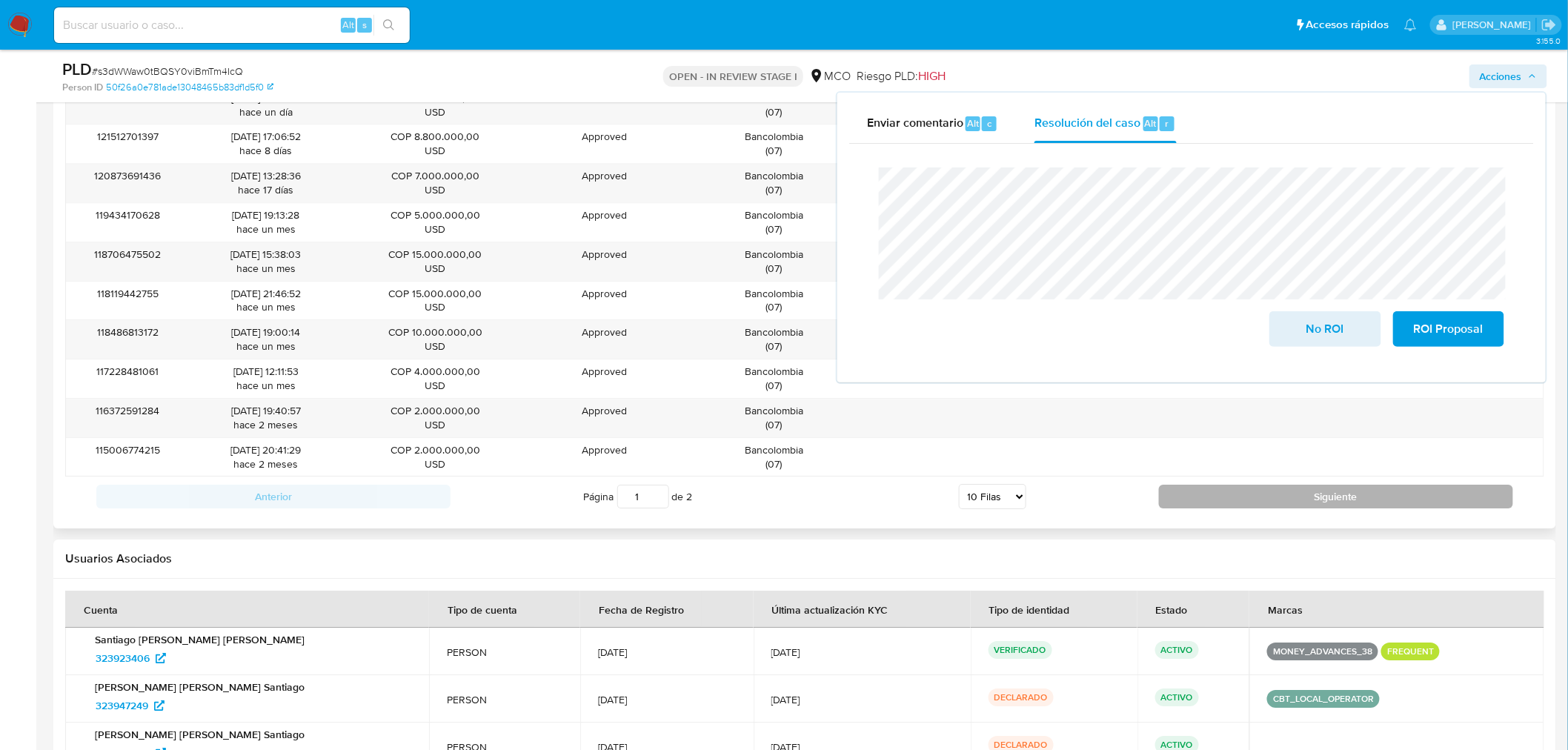
click at [1335, 506] on button "Siguiente" at bounding box center [1335, 496] width 354 height 24
type input "2"
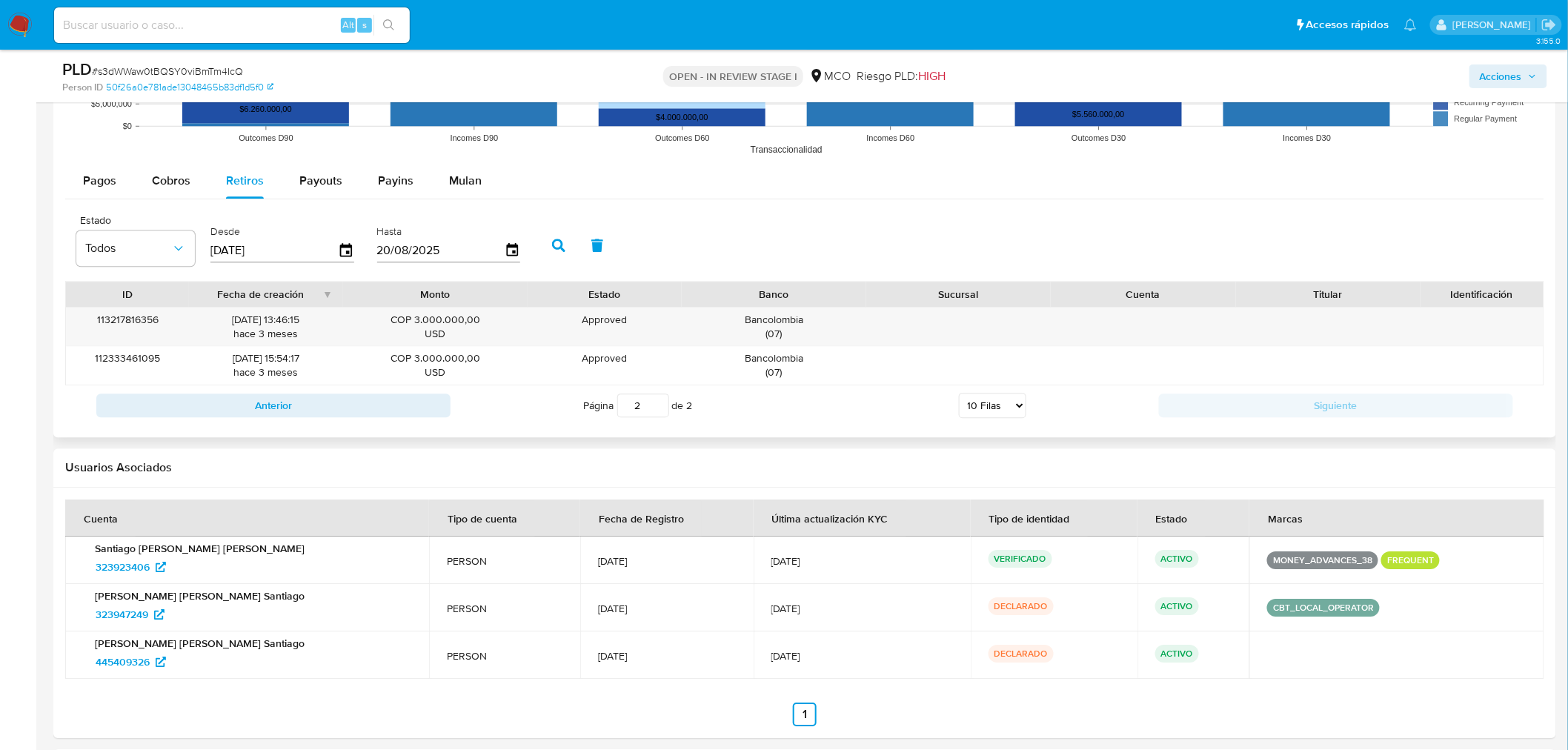
scroll to position [1564, 0]
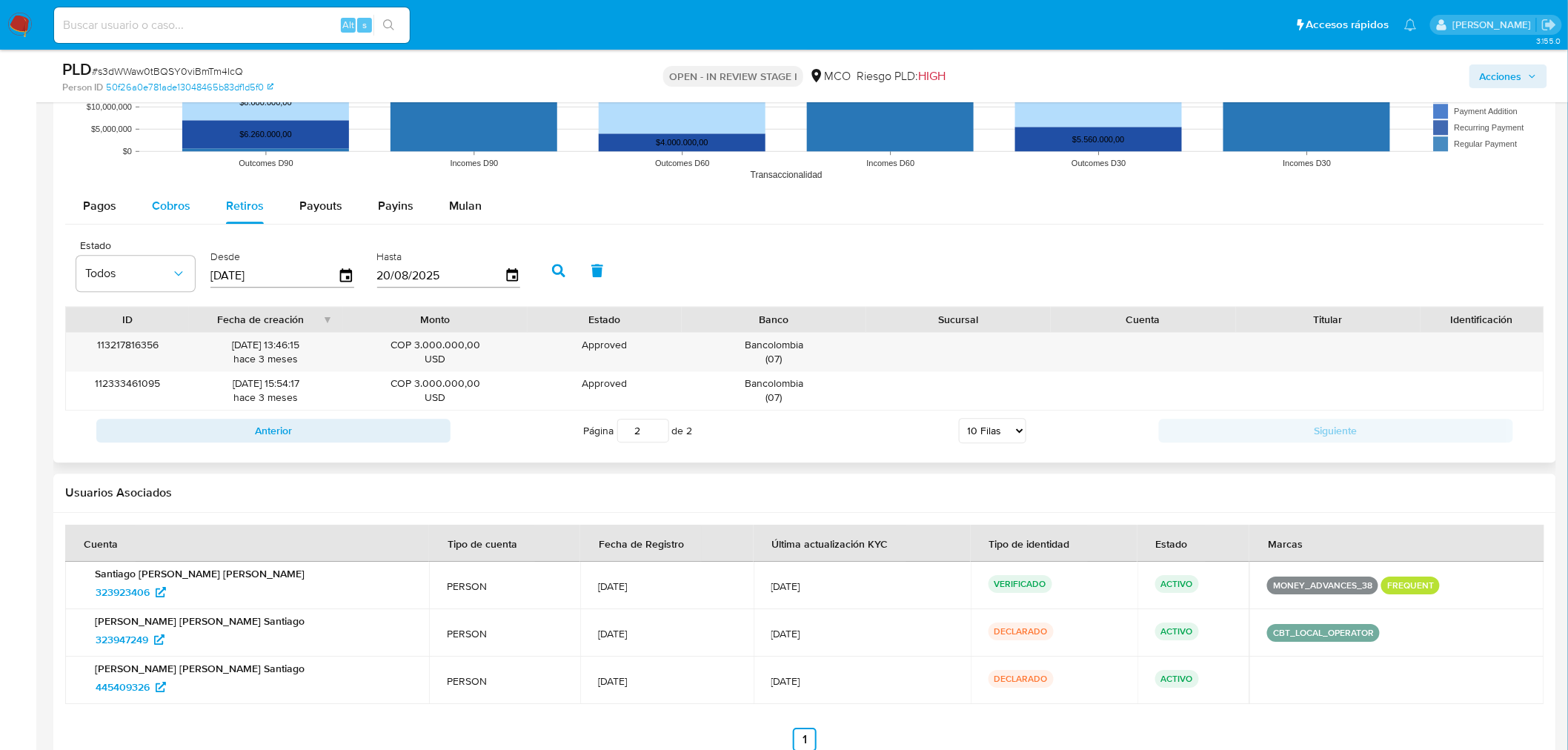
click at [193, 210] on button "Cobros" at bounding box center [171, 206] width 74 height 36
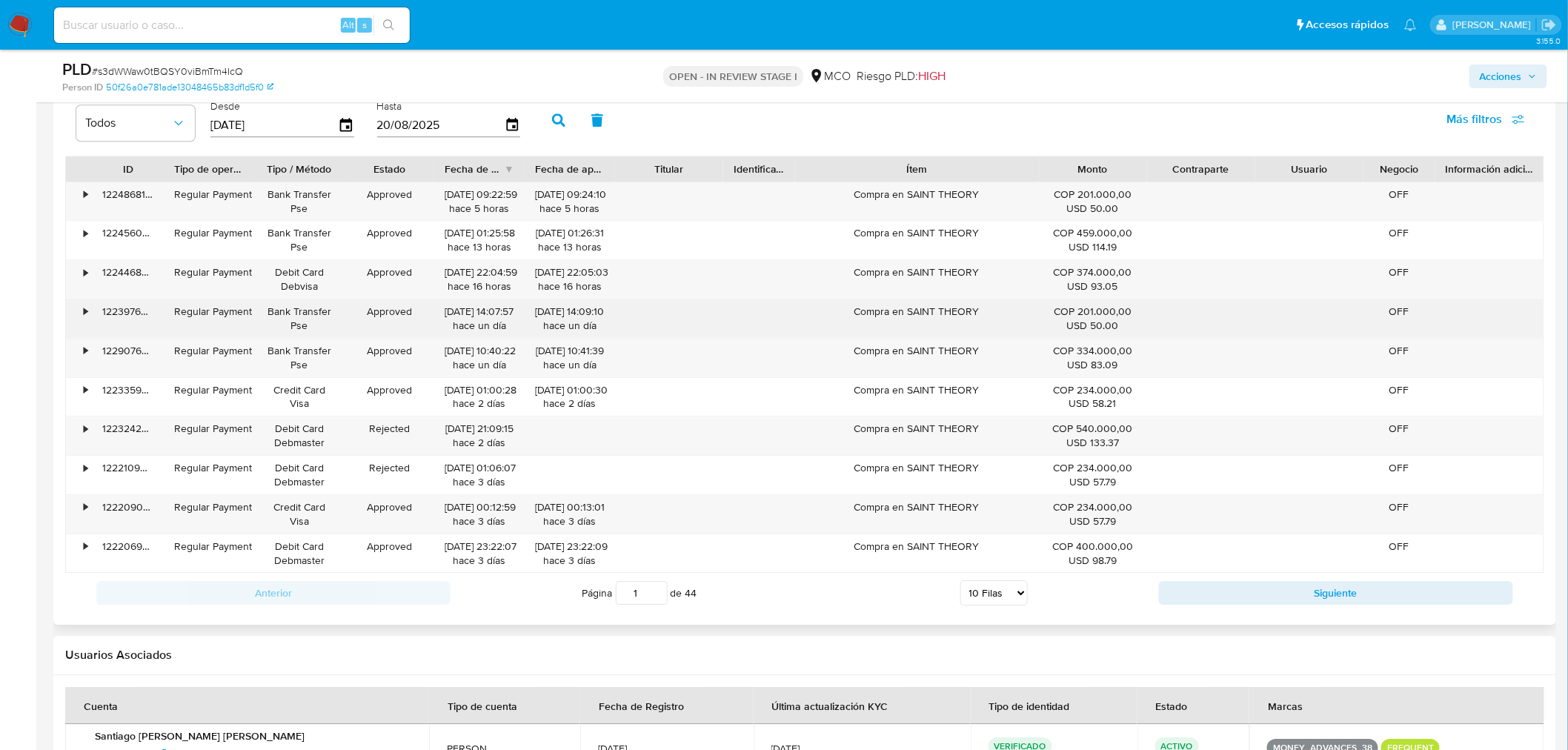
scroll to position [1729, 0]
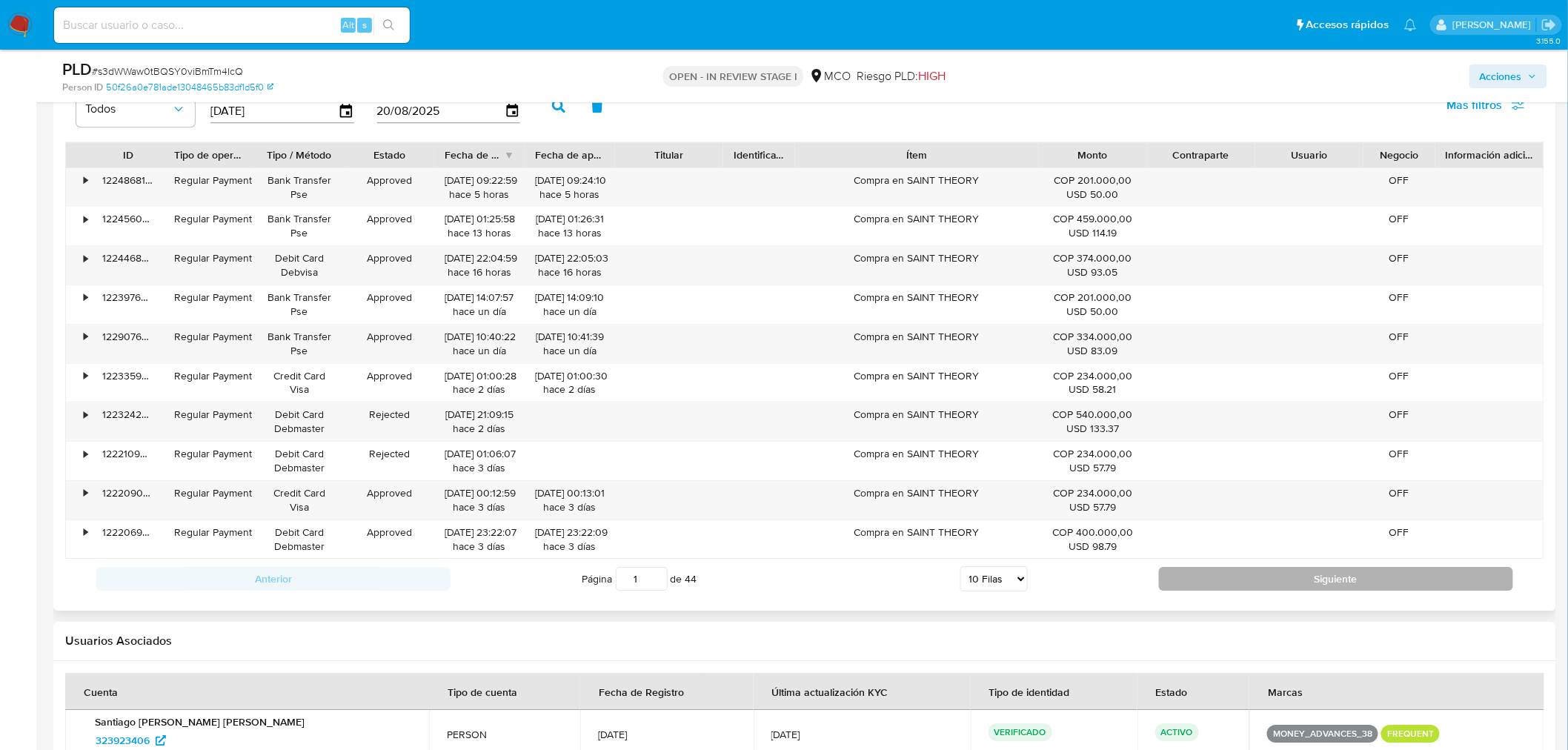
click at [1268, 573] on button "Siguiente" at bounding box center [1335, 578] width 354 height 24
click at [1284, 585] on button "Siguiente" at bounding box center [1335, 578] width 354 height 24
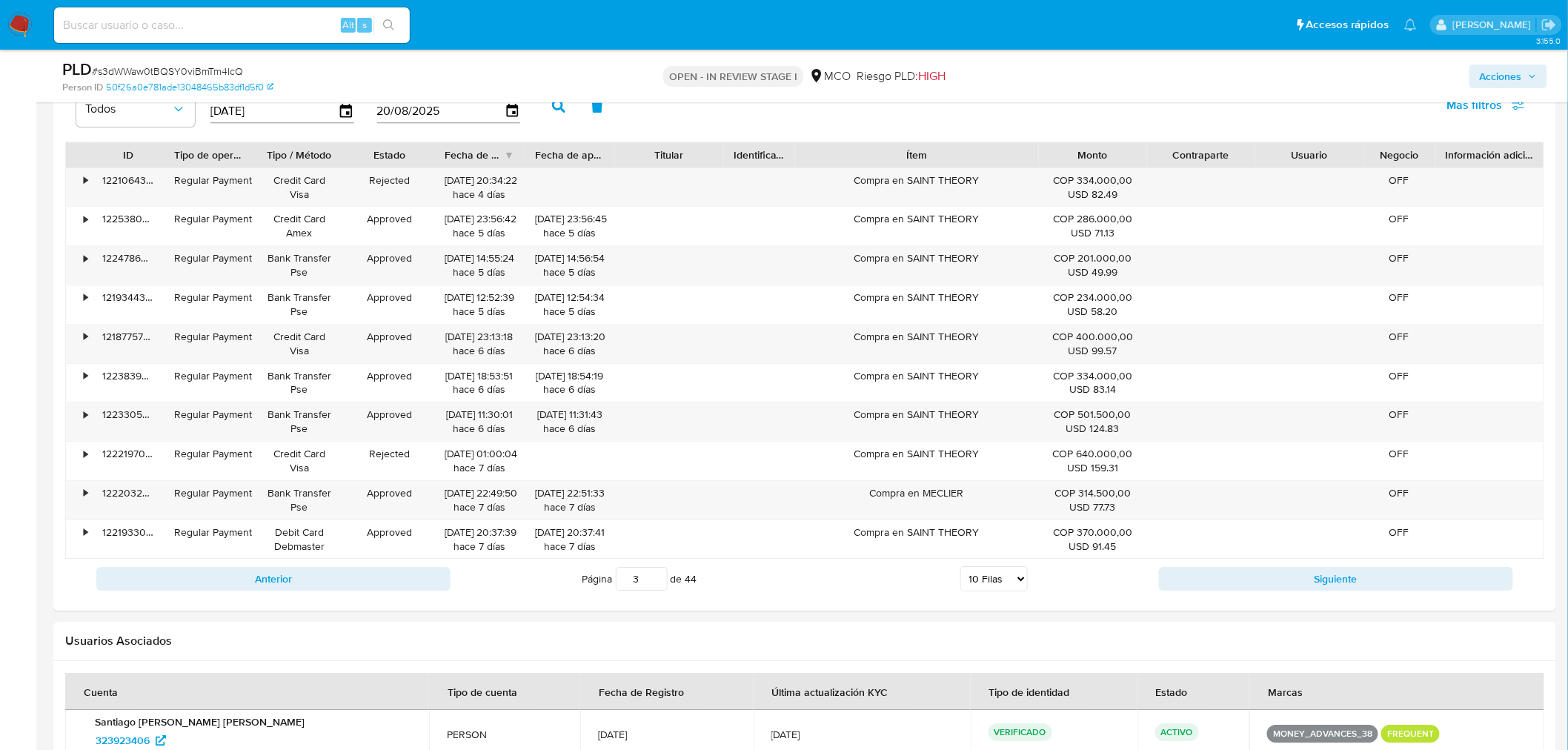
click at [1283, 586] on button "Siguiente" at bounding box center [1335, 578] width 354 height 24
type input "4"
click at [1517, 79] on span "Acciones" at bounding box center [1500, 76] width 42 height 24
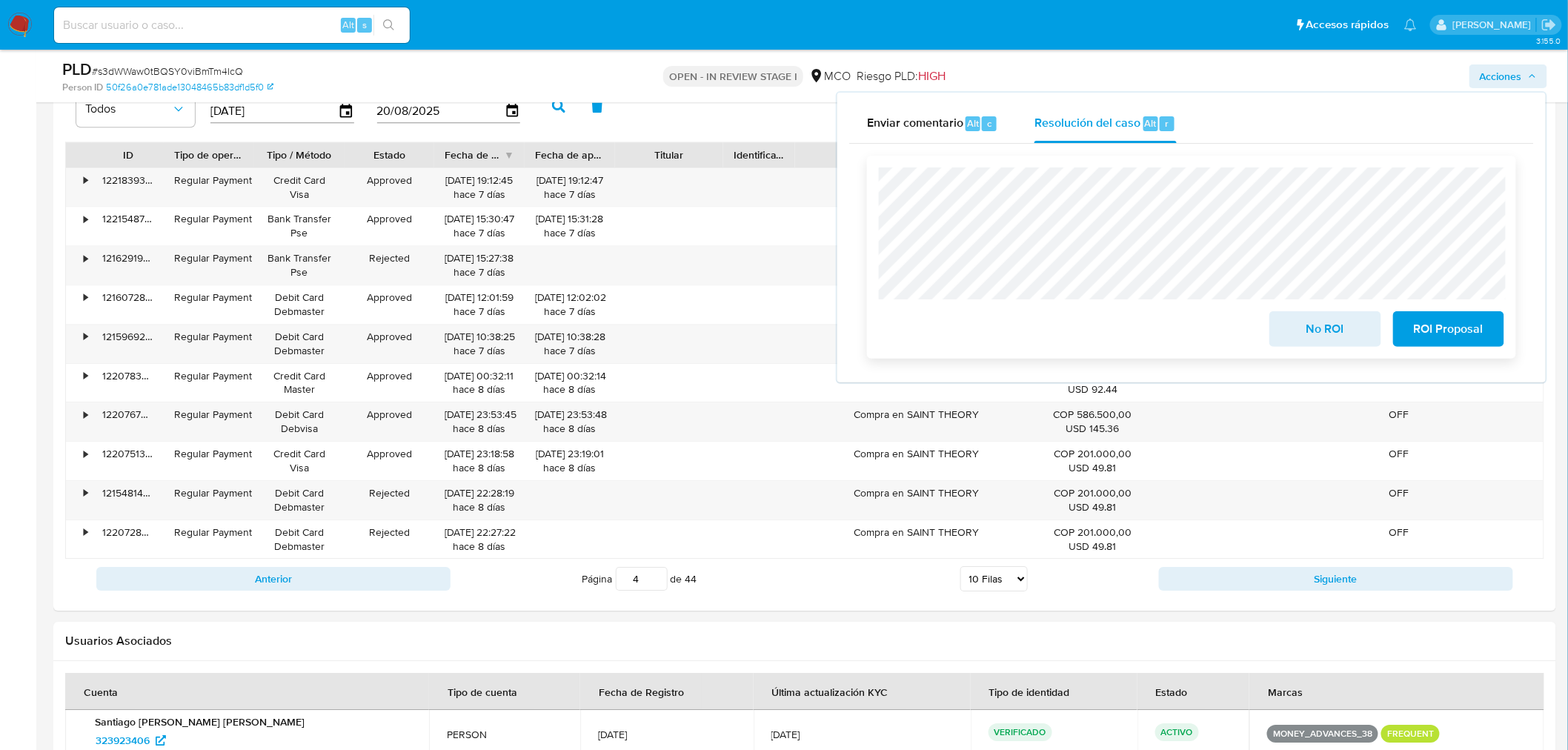
click at [1352, 330] on span "No ROI" at bounding box center [1325, 328] width 73 height 32
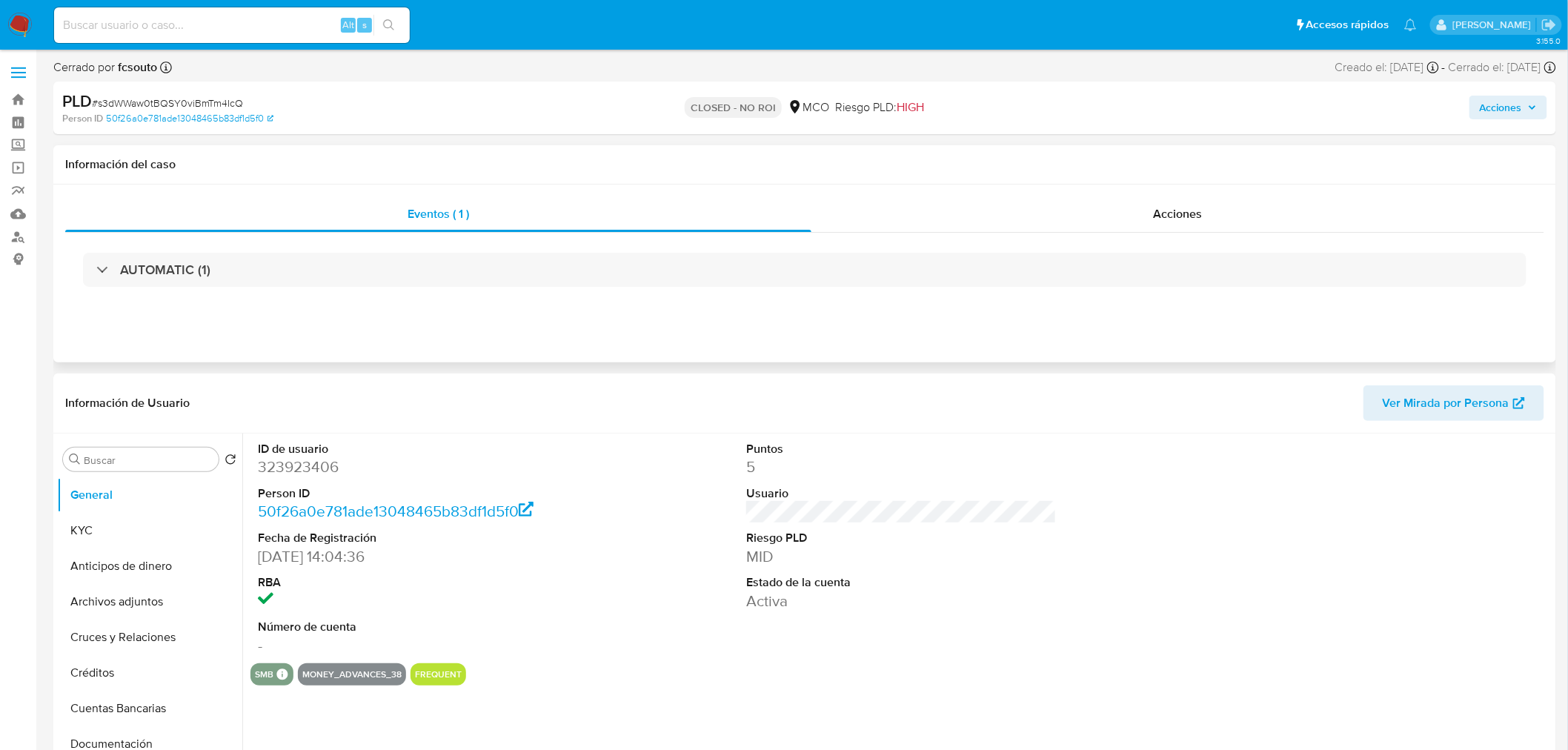
select select "10"
click at [1505, 109] on span "Acciones" at bounding box center [1500, 107] width 42 height 24
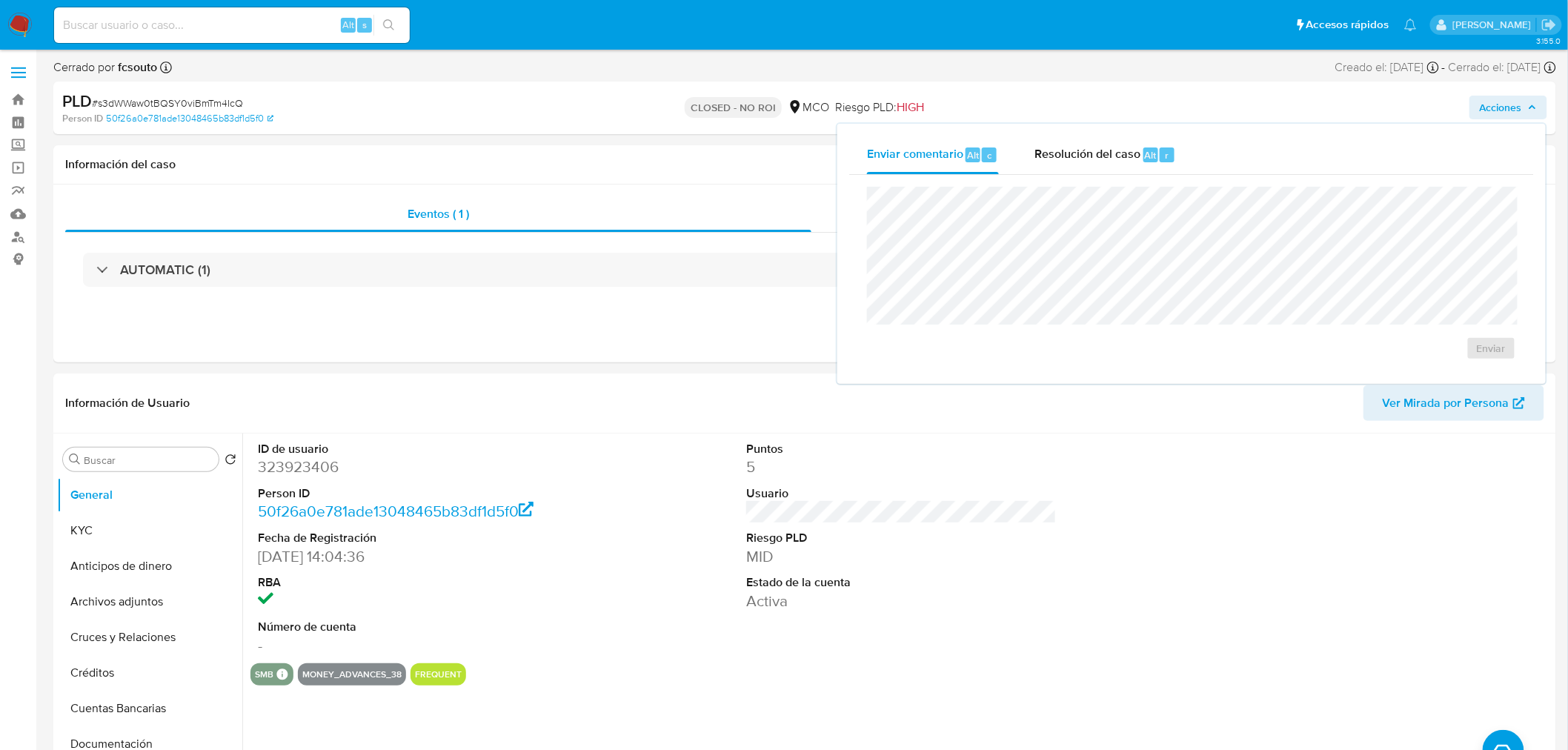
click at [1072, 131] on div "Enviar comentario Alt c Resolución del caso Alt r Enviar" at bounding box center [1191, 254] width 709 height 260
click at [1068, 146] on span "Resolución del caso" at bounding box center [1087, 154] width 106 height 17
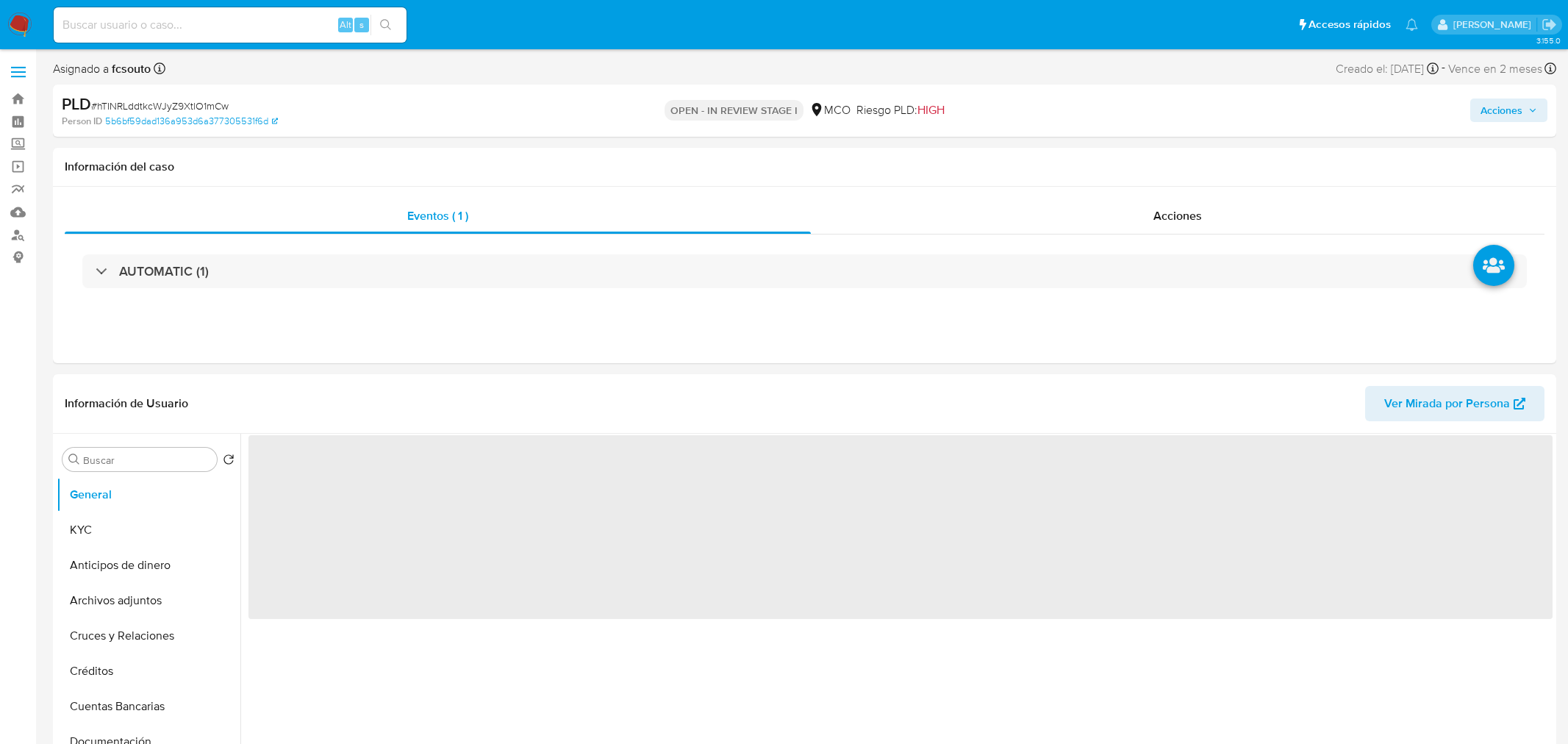
select select "10"
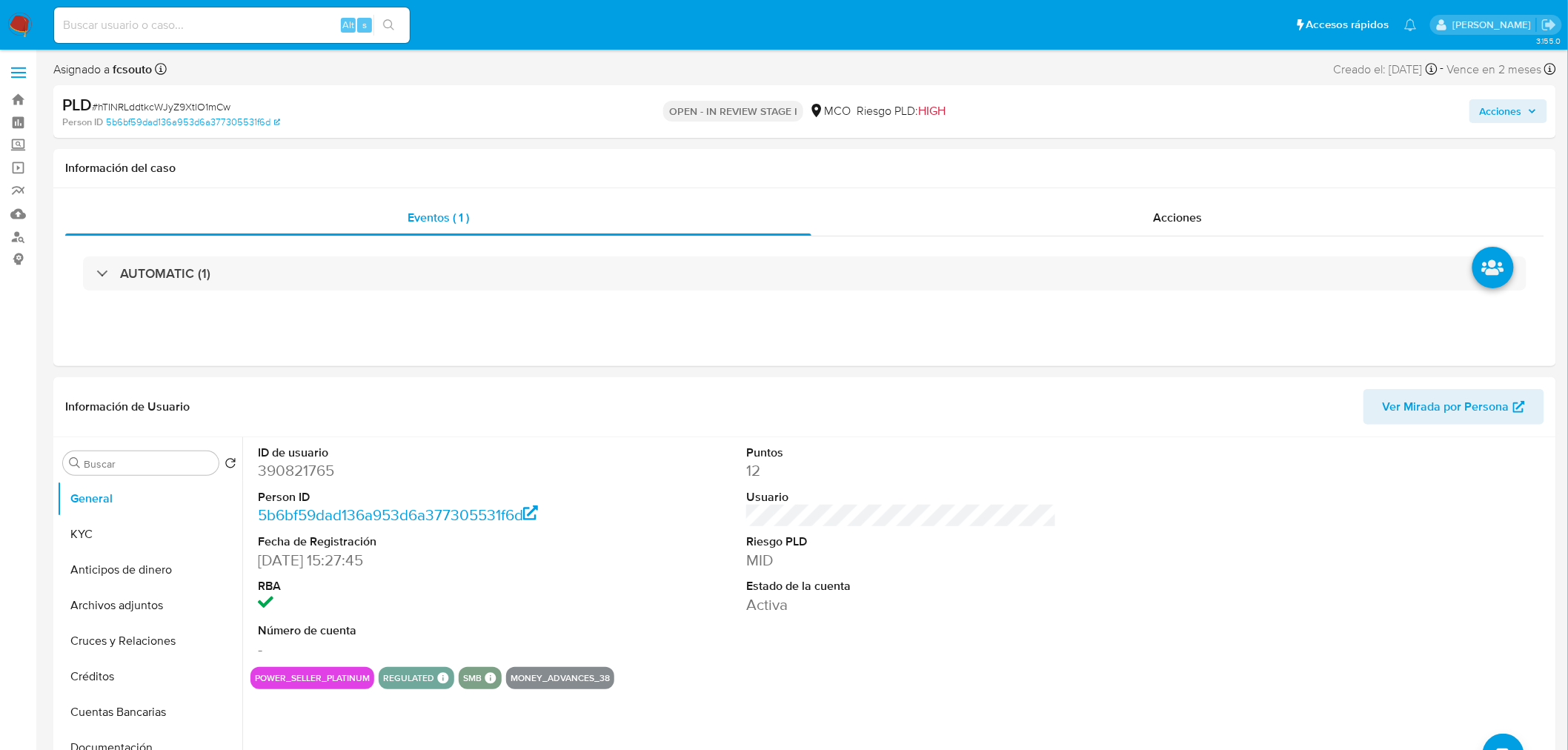
click at [1525, 104] on span "Acciones" at bounding box center [1508, 111] width 57 height 21
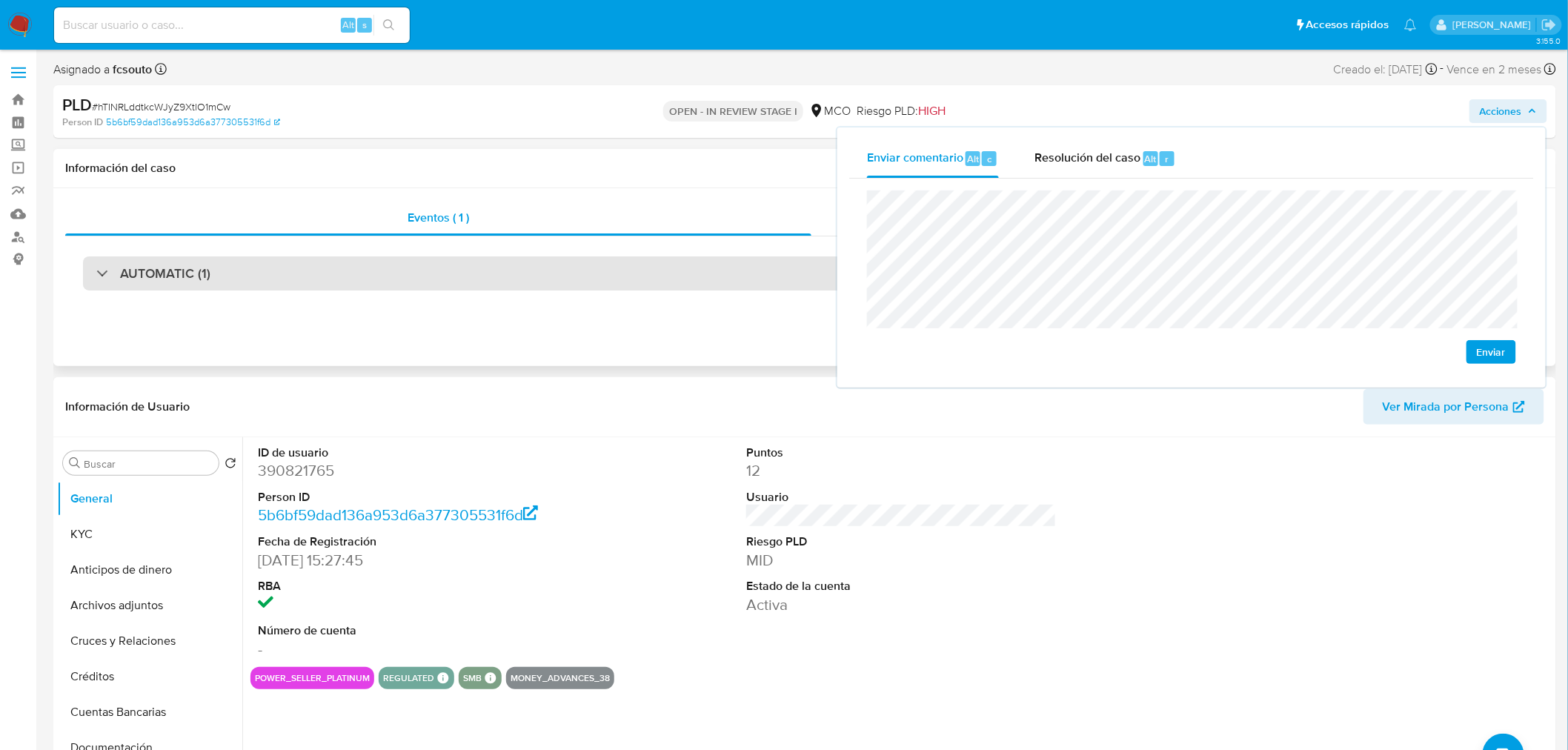
click at [639, 280] on div "AUTOMATIC (1)" at bounding box center [804, 273] width 1443 height 34
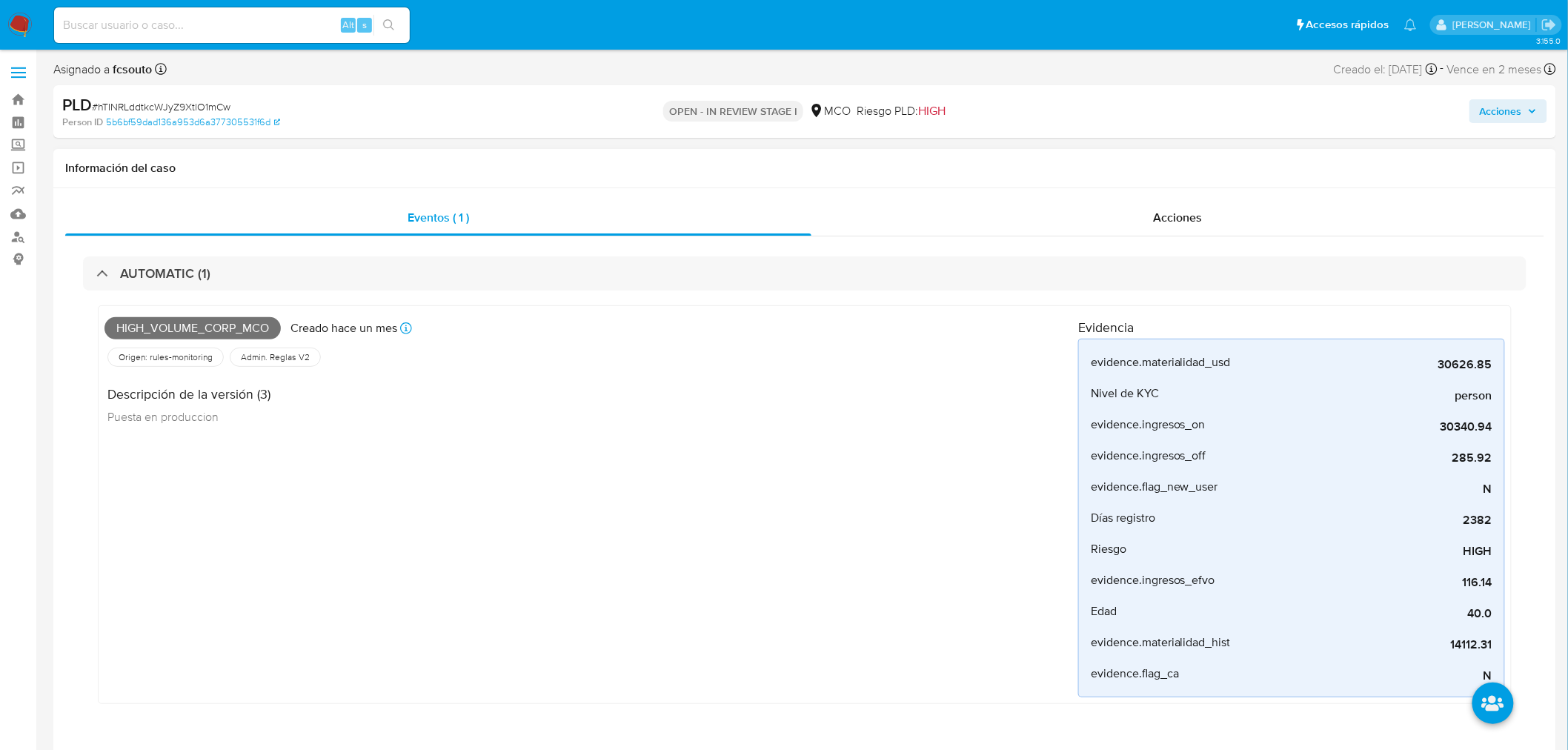
click at [234, 325] on span "High_volume_corp_mco" at bounding box center [192, 328] width 177 height 22
copy span "High_volume_corp_mco"
click at [1531, 119] on span "Acciones" at bounding box center [1508, 111] width 57 height 21
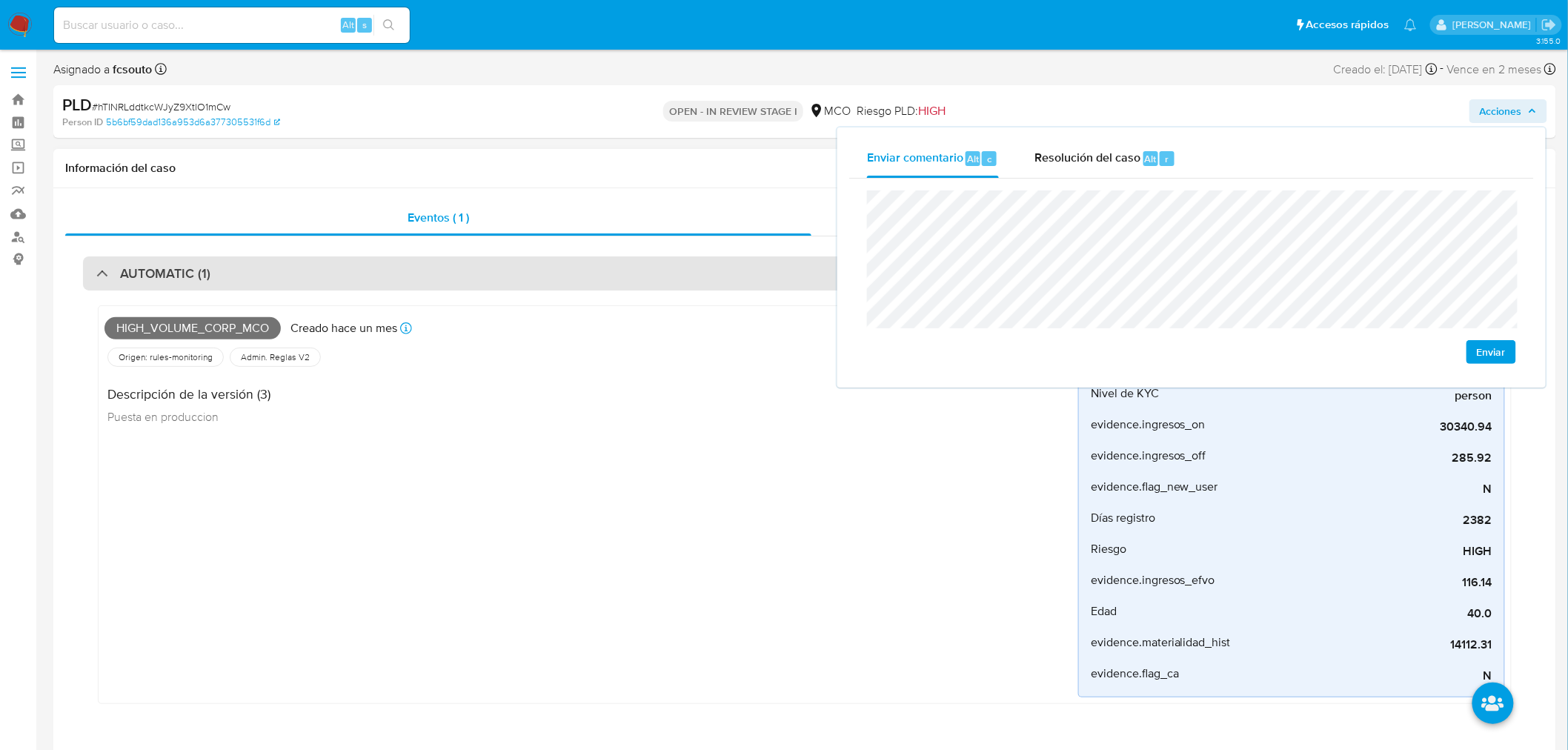
click at [320, 277] on div "AUTOMATIC (1)" at bounding box center [804, 273] width 1443 height 34
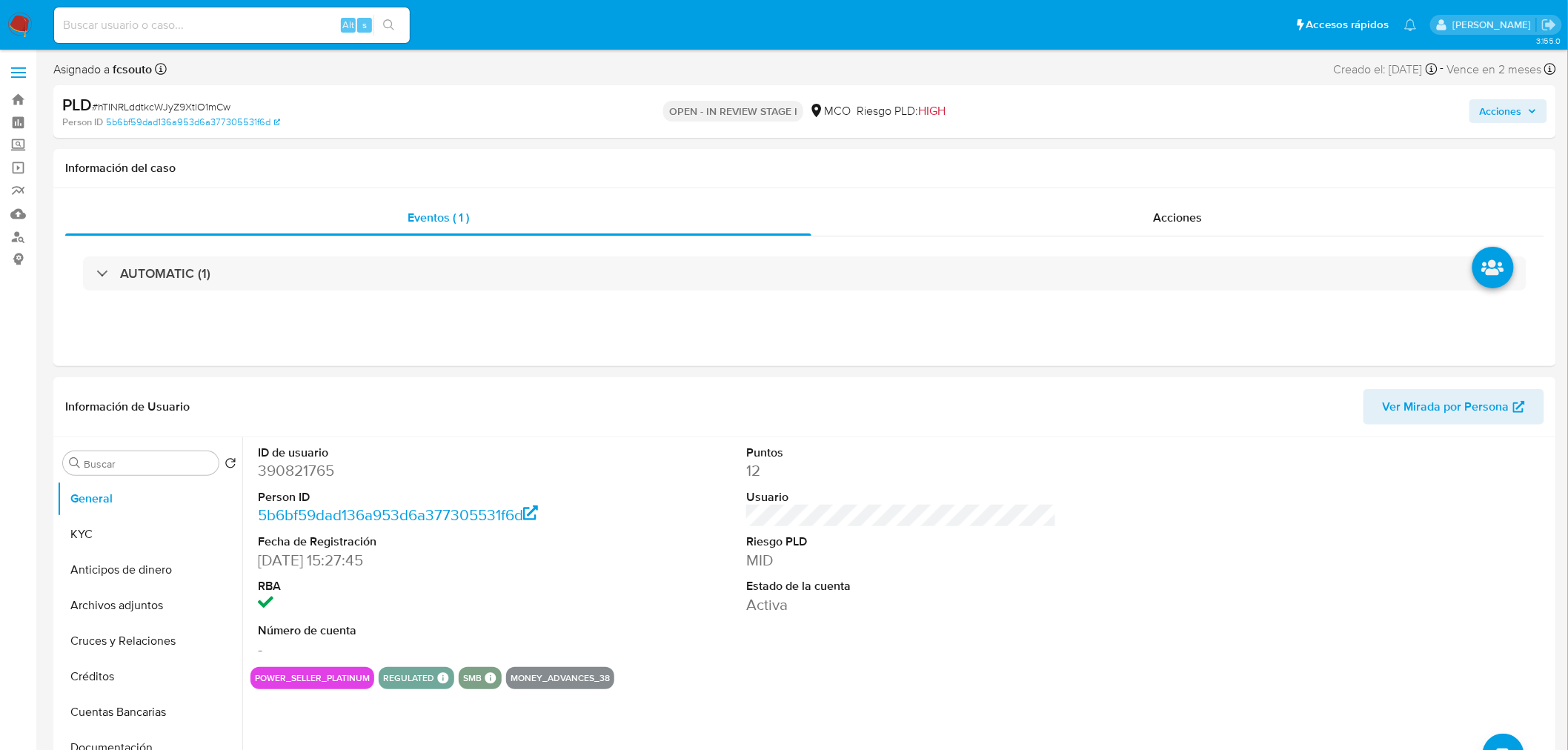
click at [1498, 117] on span "Acciones" at bounding box center [1500, 111] width 42 height 24
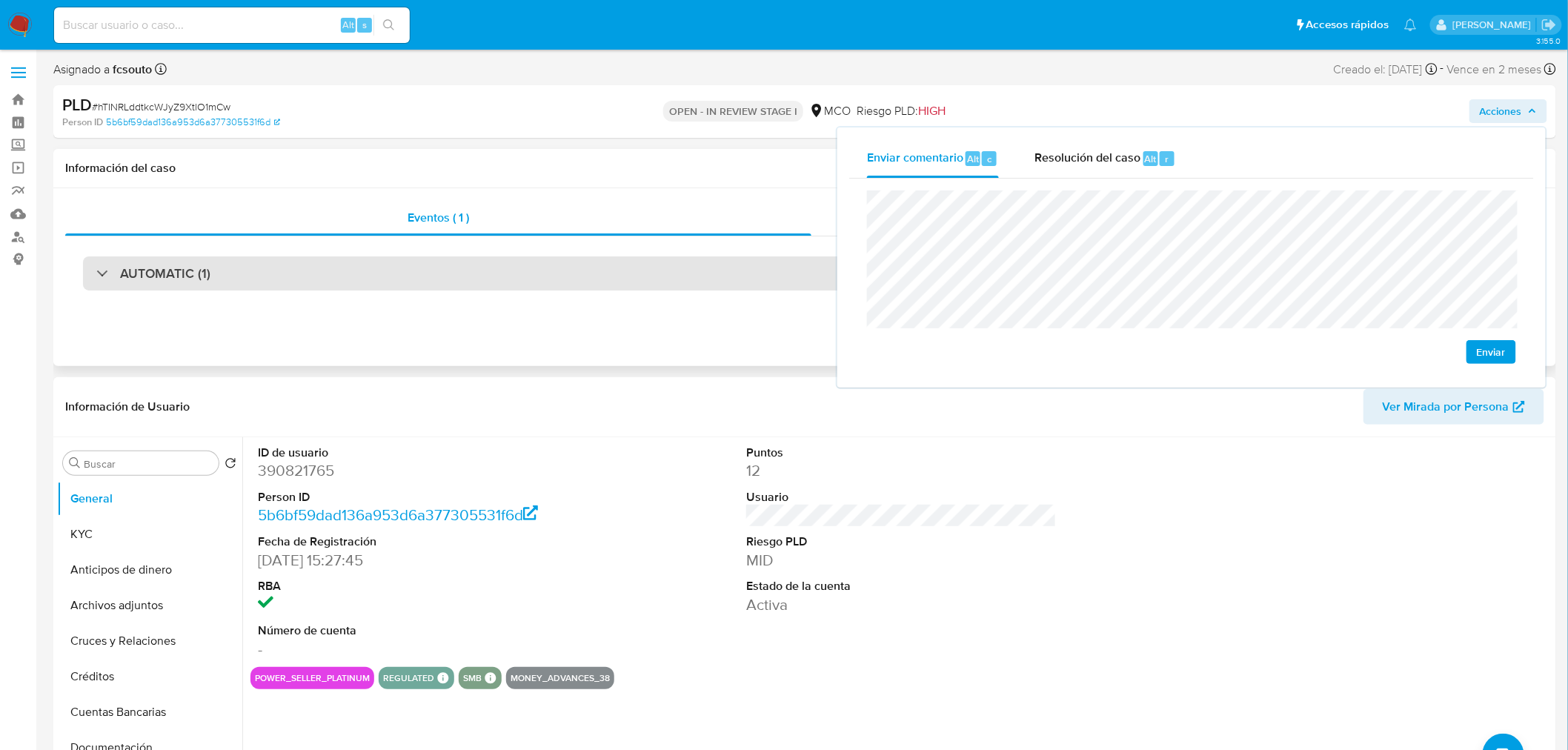
click at [374, 279] on div "AUTOMATIC (1)" at bounding box center [804, 273] width 1443 height 34
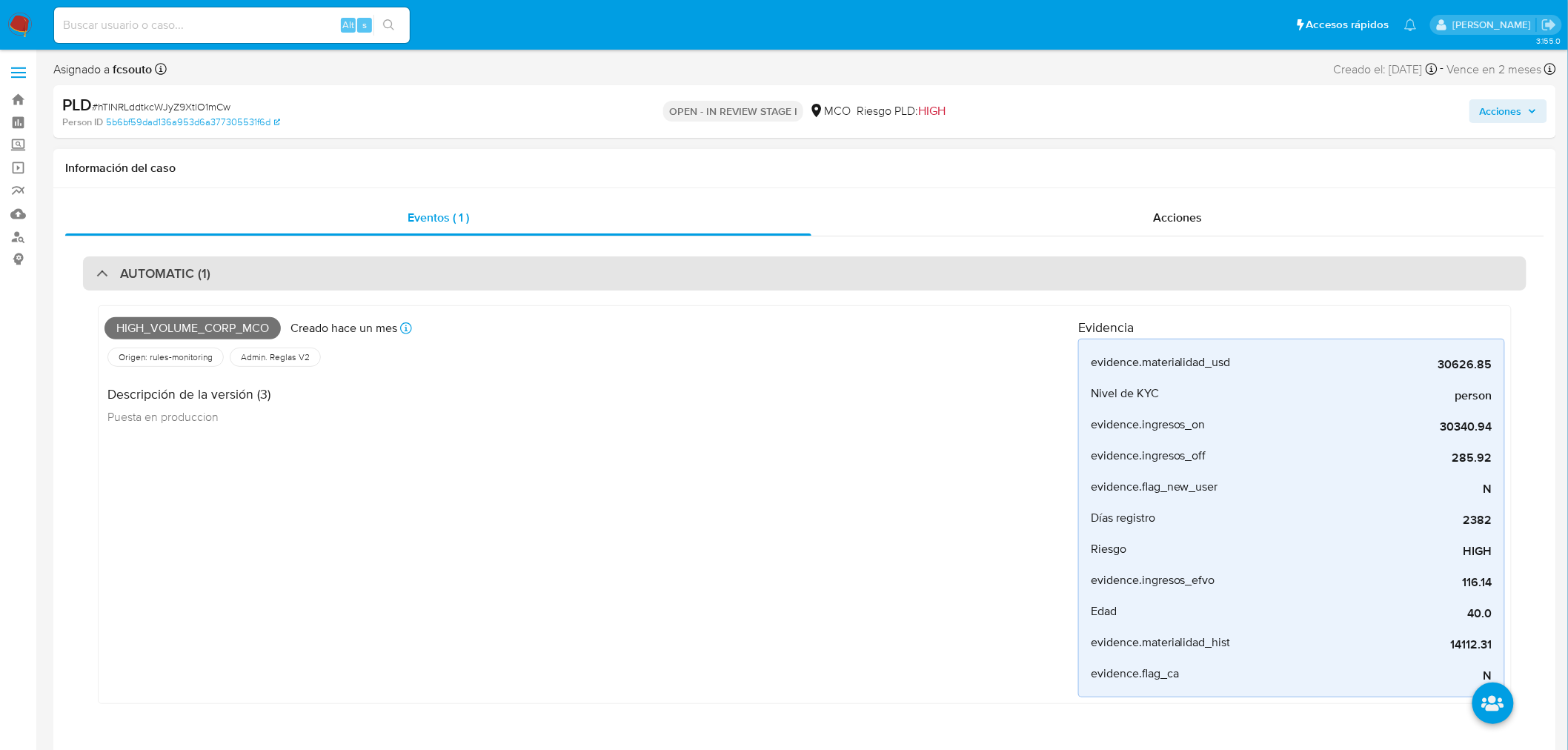
click at [410, 268] on div "AUTOMATIC (1)" at bounding box center [804, 273] width 1443 height 34
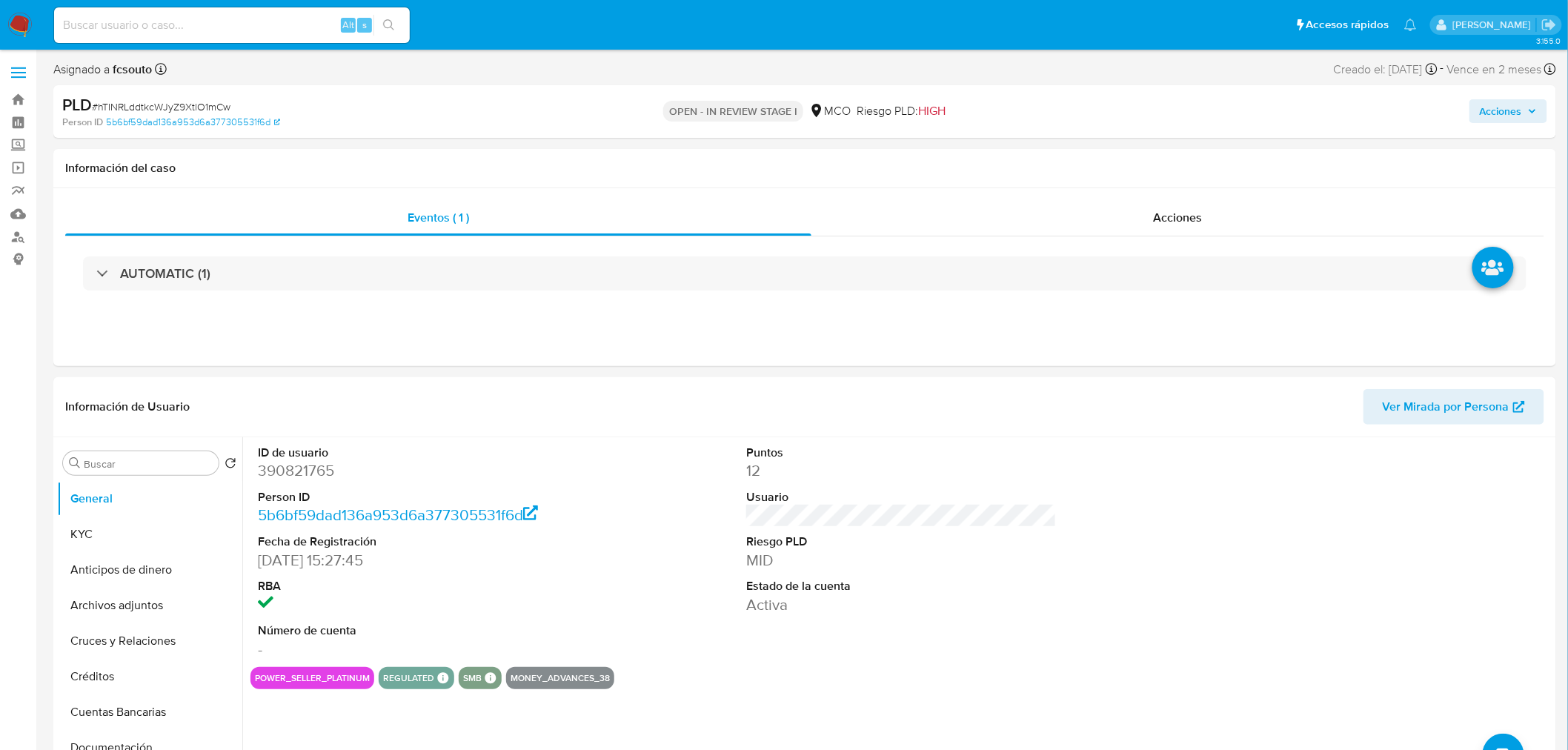
click at [1519, 107] on span "Acciones" at bounding box center [1500, 111] width 42 height 24
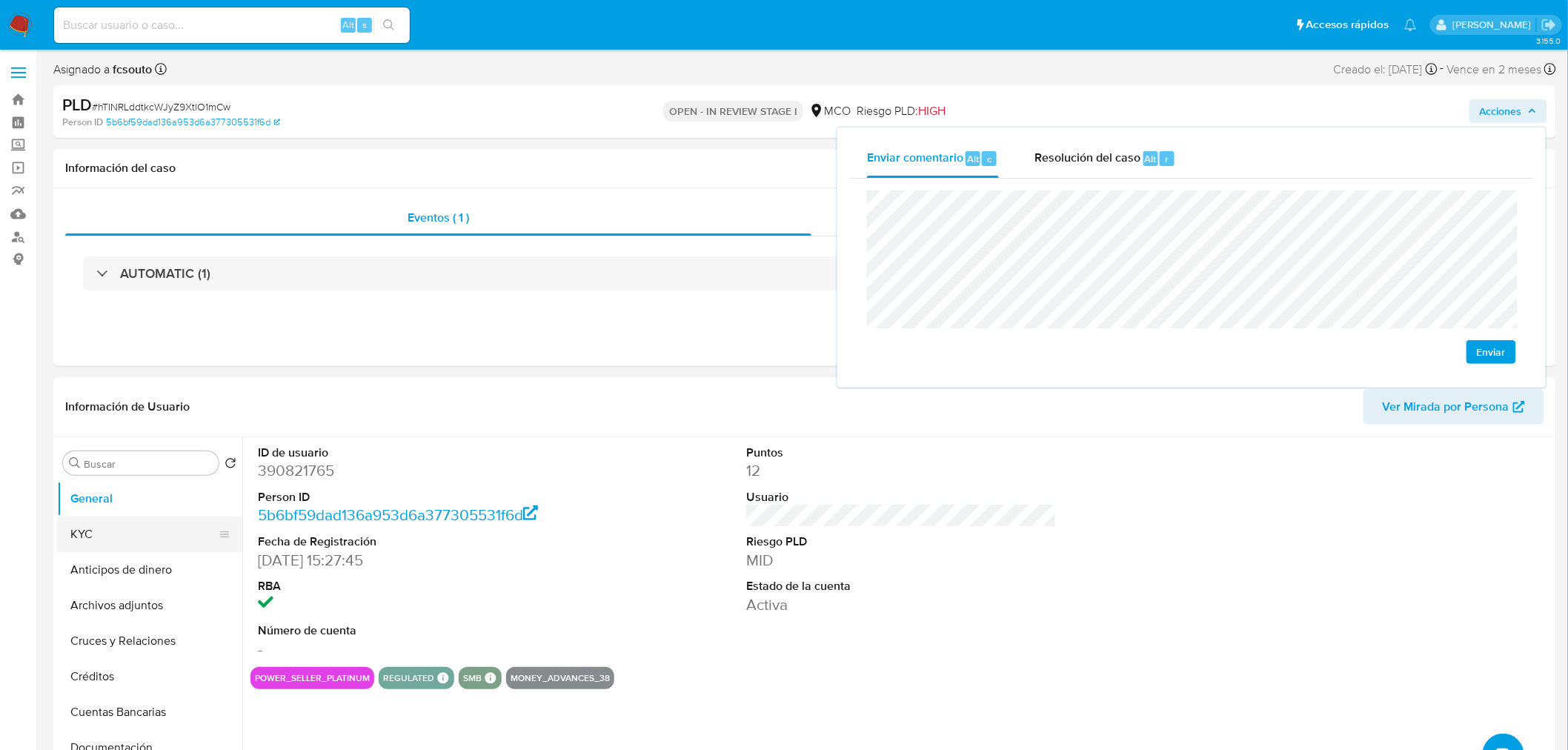
click at [123, 536] on button "KYC" at bounding box center [143, 534] width 173 height 36
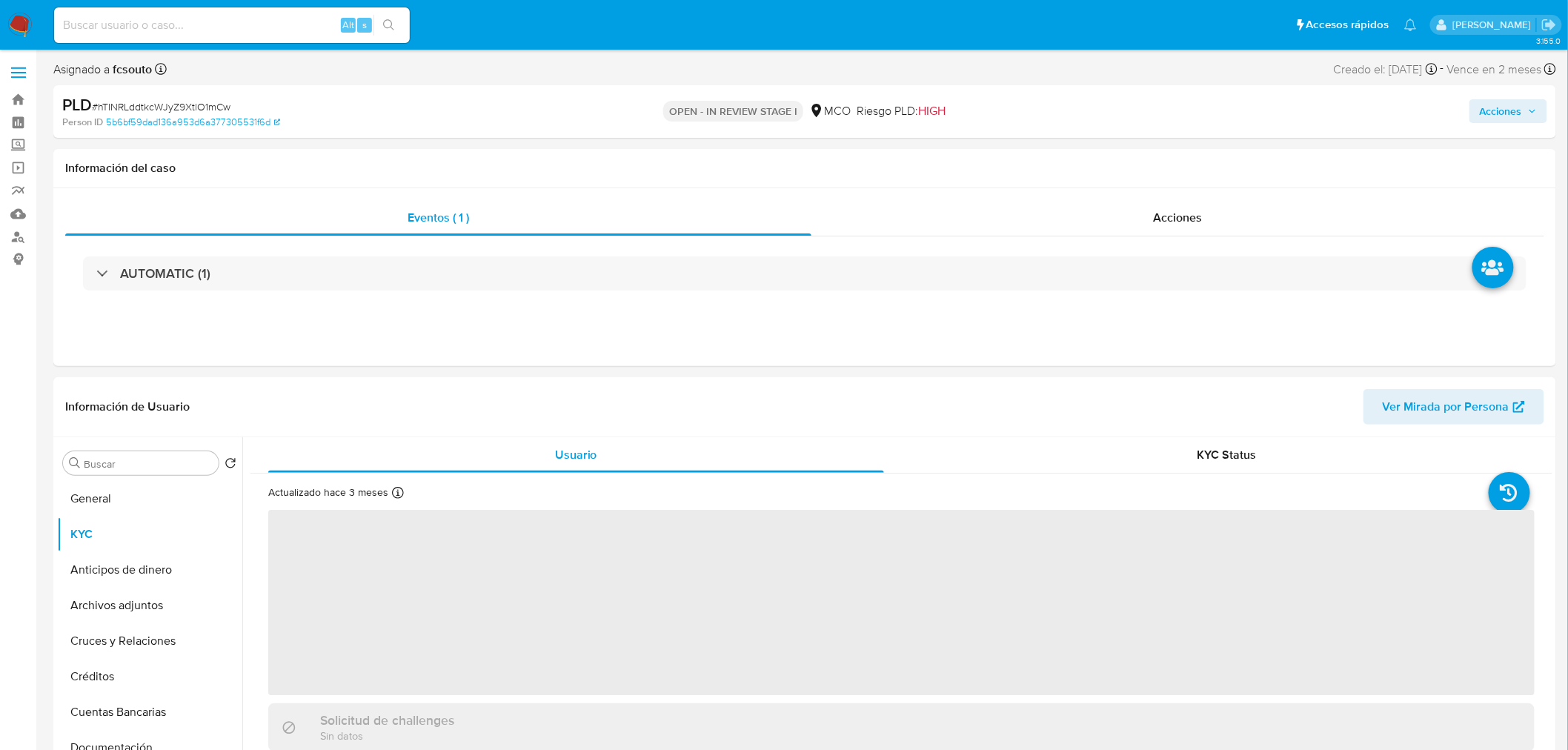
scroll to position [82, 0]
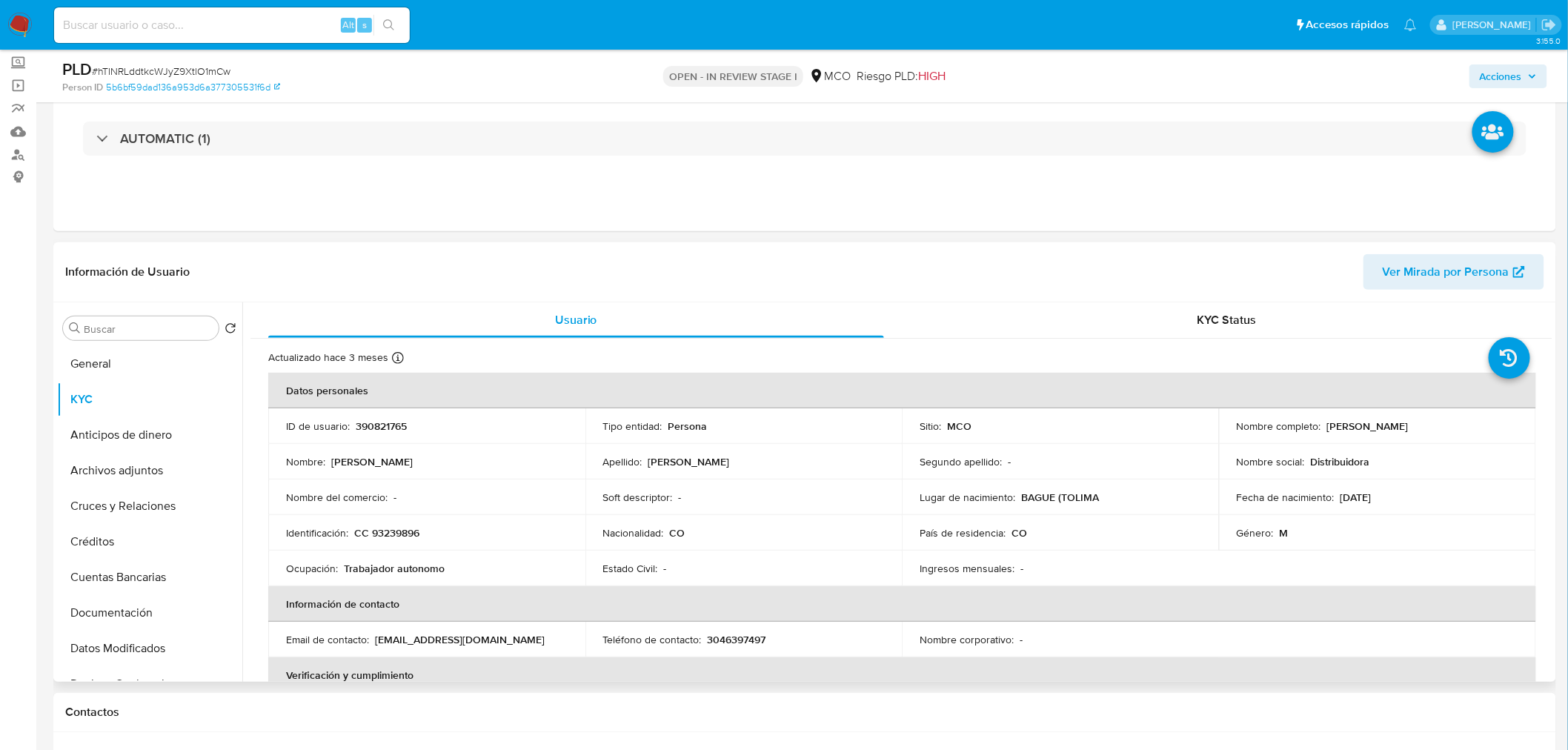
drag, startPoint x: 1323, startPoint y: 427, endPoint x: 1468, endPoint y: 418, distance: 145.3
click at [1468, 418] on td "Nombre completo : Guery Leonardo Molina Cruz" at bounding box center [1377, 426] width 317 height 36
copy p "Guery Leonardo Molina Cruz"
drag, startPoint x: 1493, startPoint y: 68, endPoint x: 1457, endPoint y: 76, distance: 36.9
click at [1490, 68] on span "Acciones" at bounding box center [1500, 76] width 42 height 24
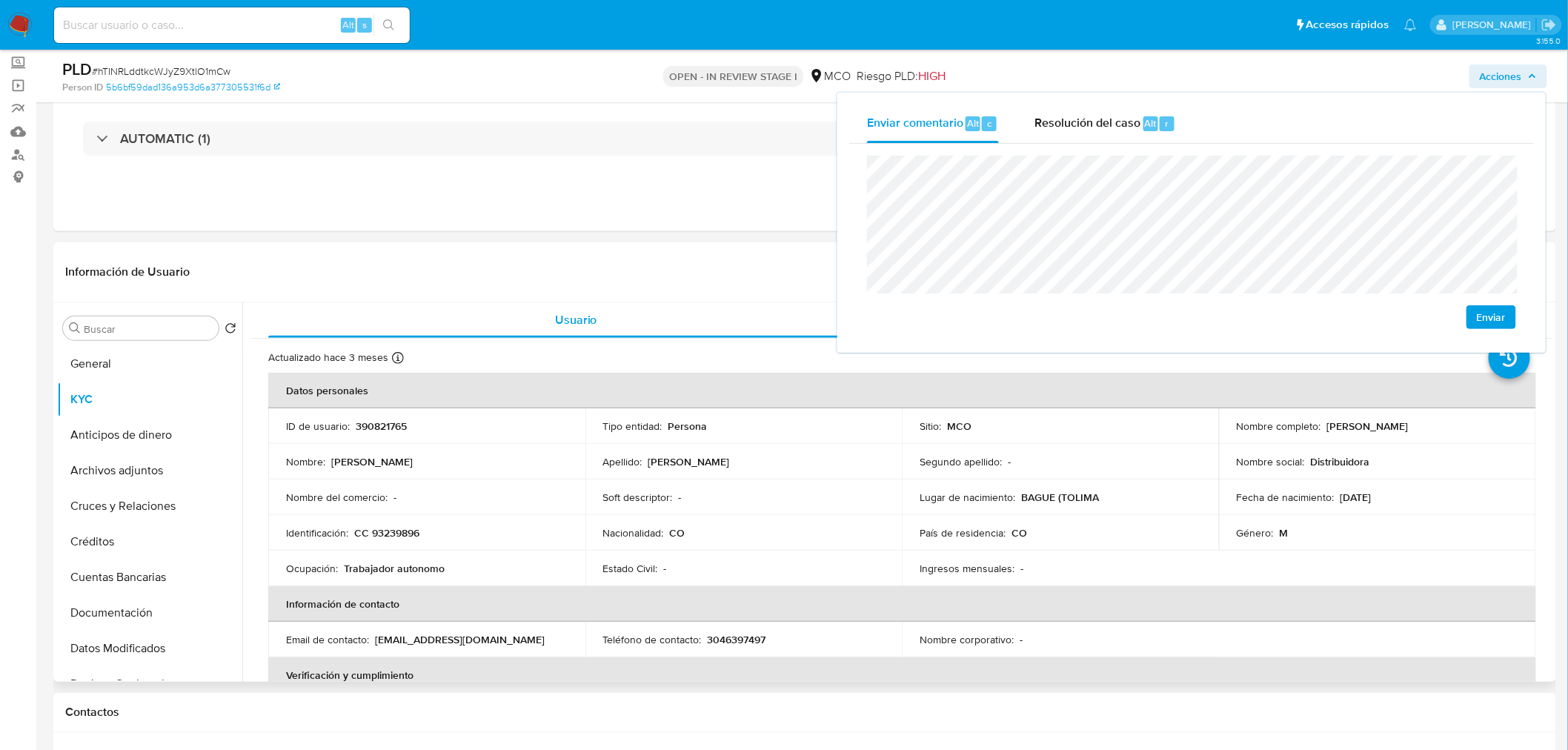
click at [409, 541] on td "Identificación : CC 93239896" at bounding box center [427, 532] width 317 height 36
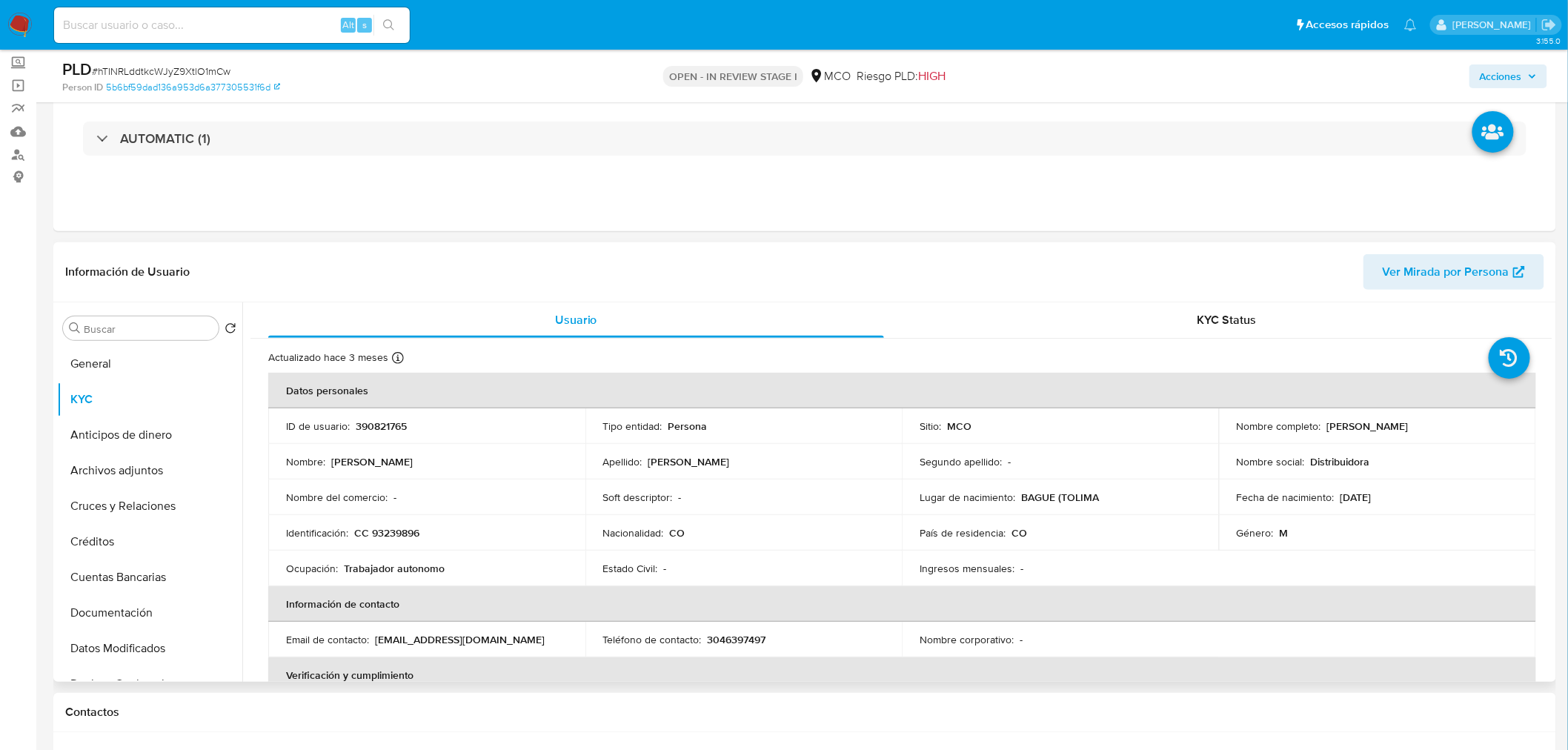
click at [409, 537] on p "CC 93239896" at bounding box center [386, 533] width 65 height 13
copy p "93239896"
click at [1464, 80] on div "Acciones" at bounding box center [1301, 76] width 491 height 35
click at [1478, 77] on button "Acciones" at bounding box center [1508, 76] width 78 height 24
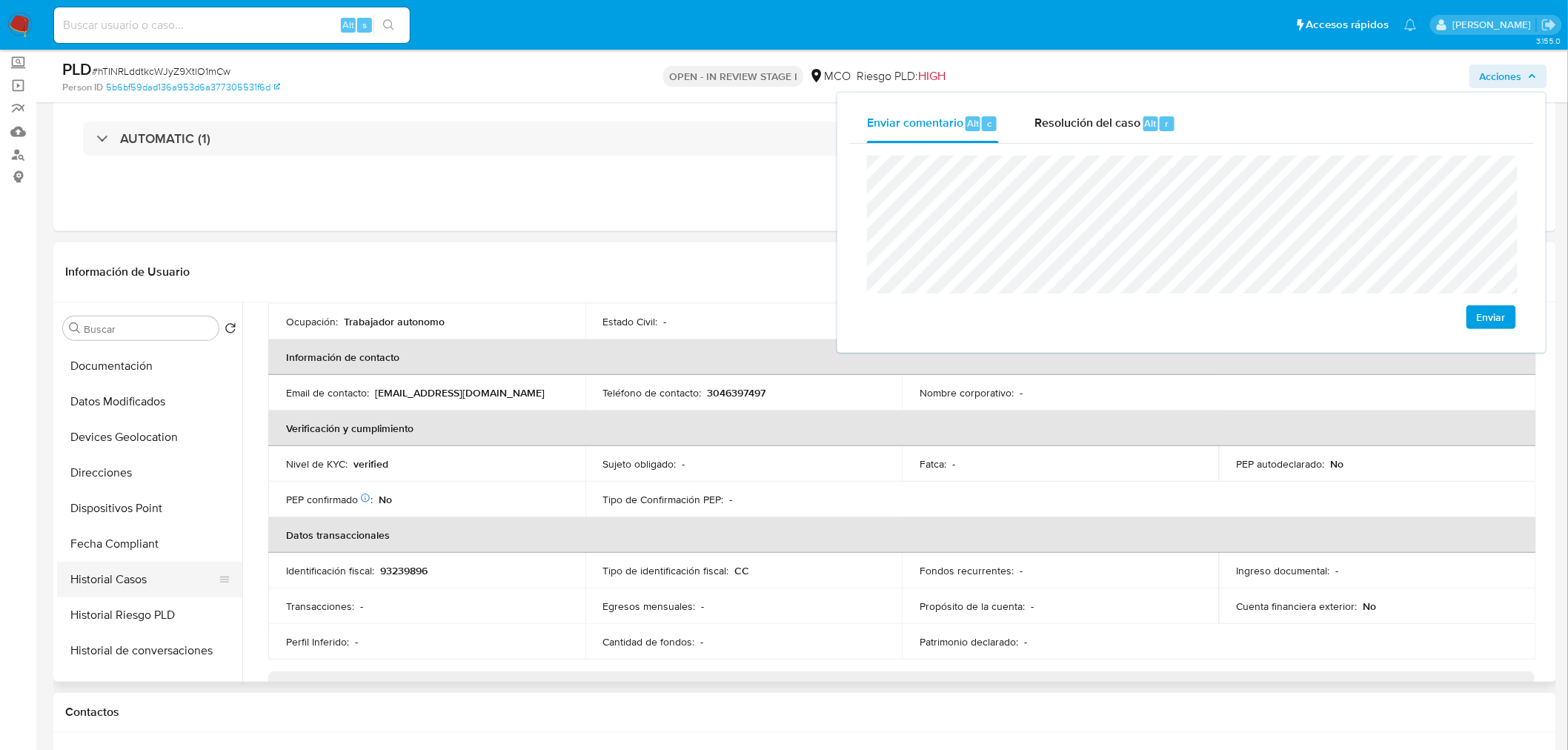
scroll to position [246, 0]
click at [144, 565] on button "Historial Casos" at bounding box center [143, 580] width 173 height 36
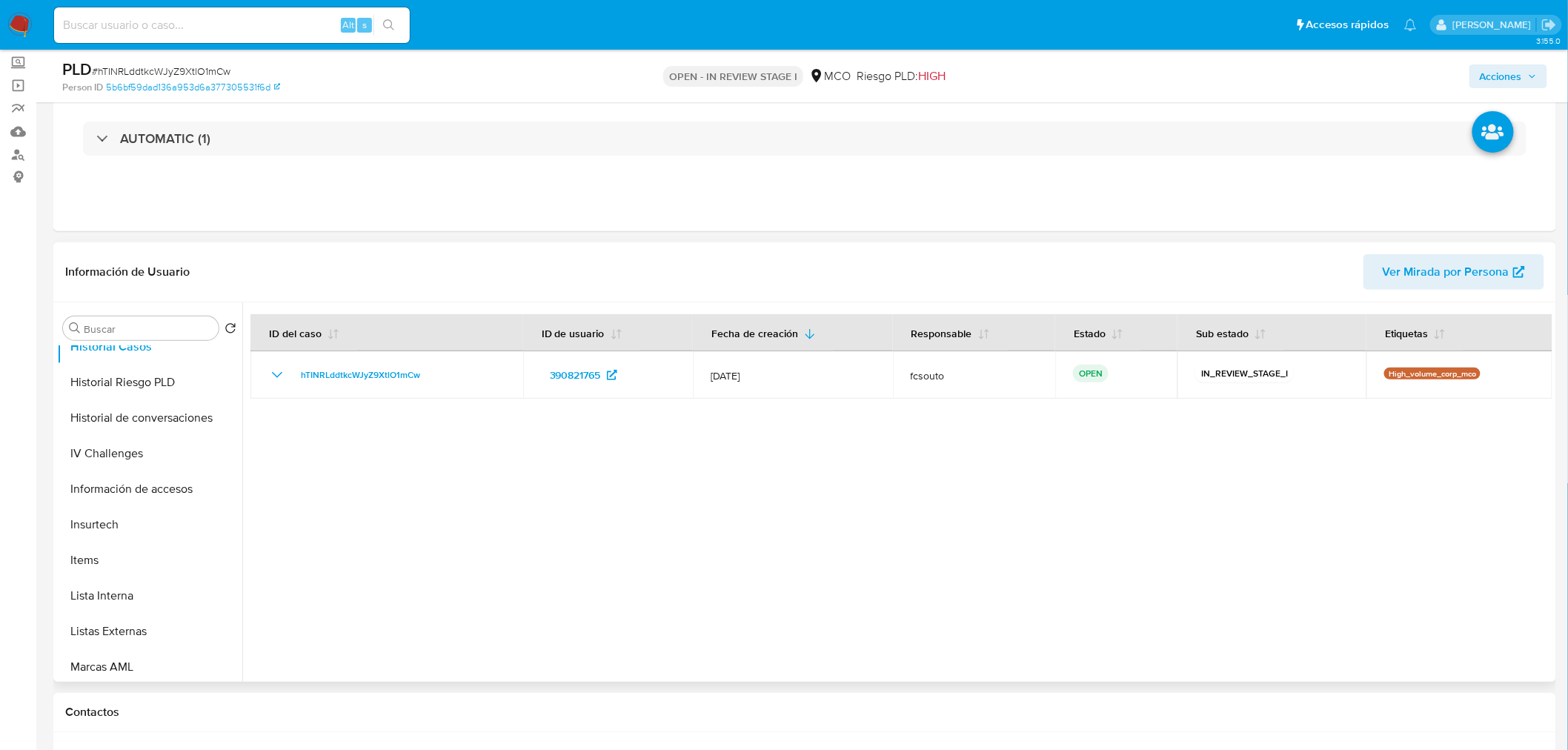
scroll to position [626, 0]
click at [172, 594] on button "Restricciones Nuevo Mundo" at bounding box center [143, 592] width 173 height 36
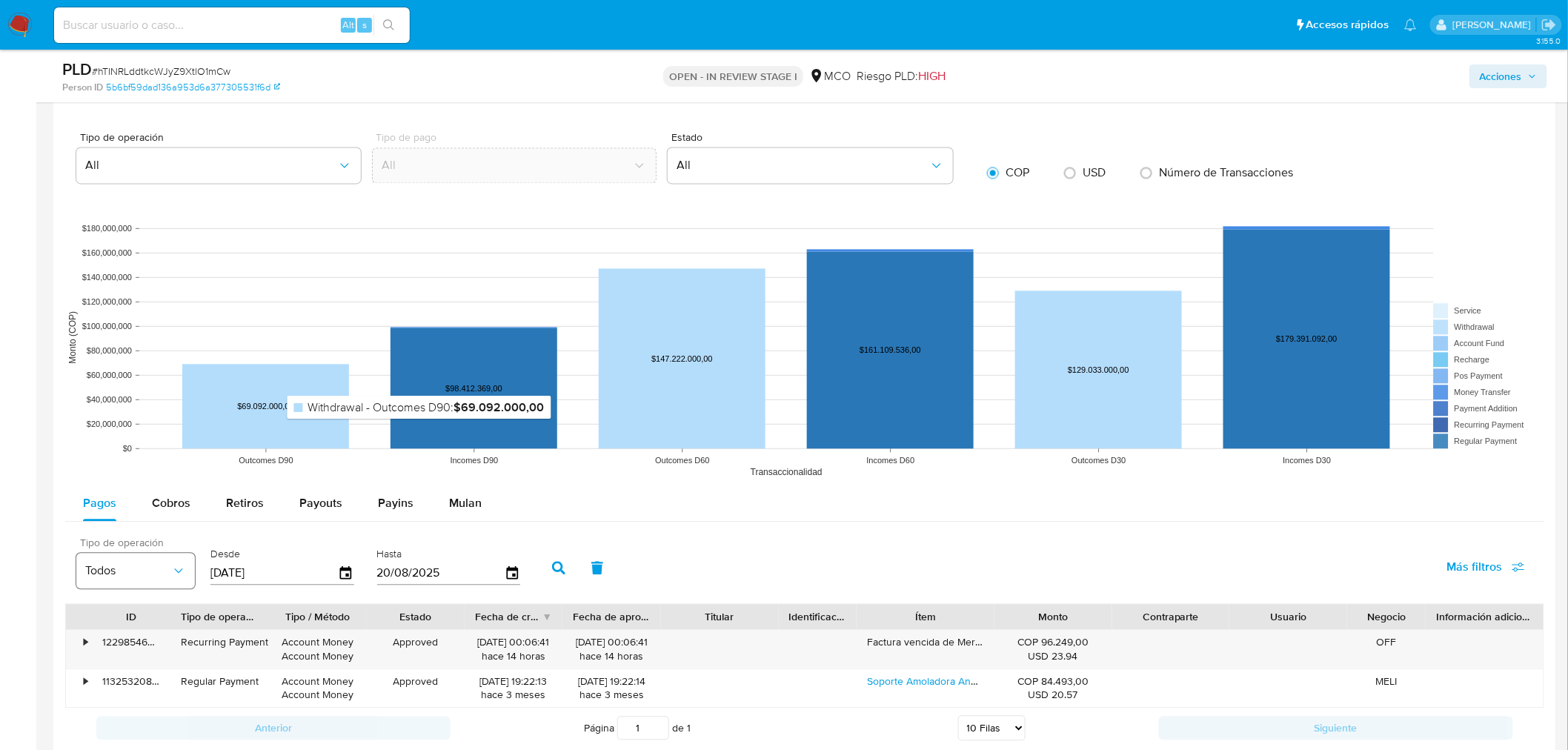
scroll to position [1399, 0]
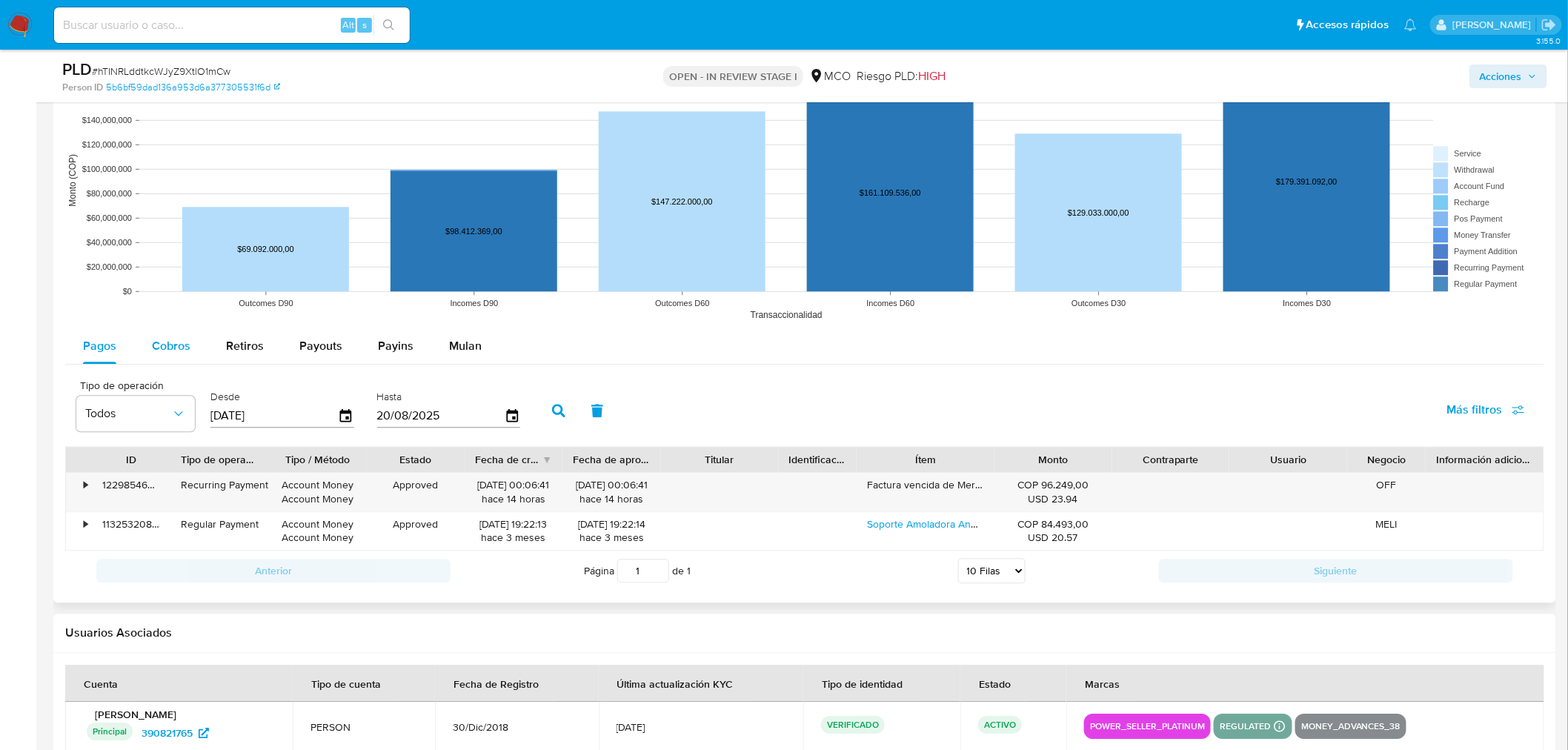
click at [159, 341] on span "Cobros" at bounding box center [171, 346] width 38 height 17
select select "10"
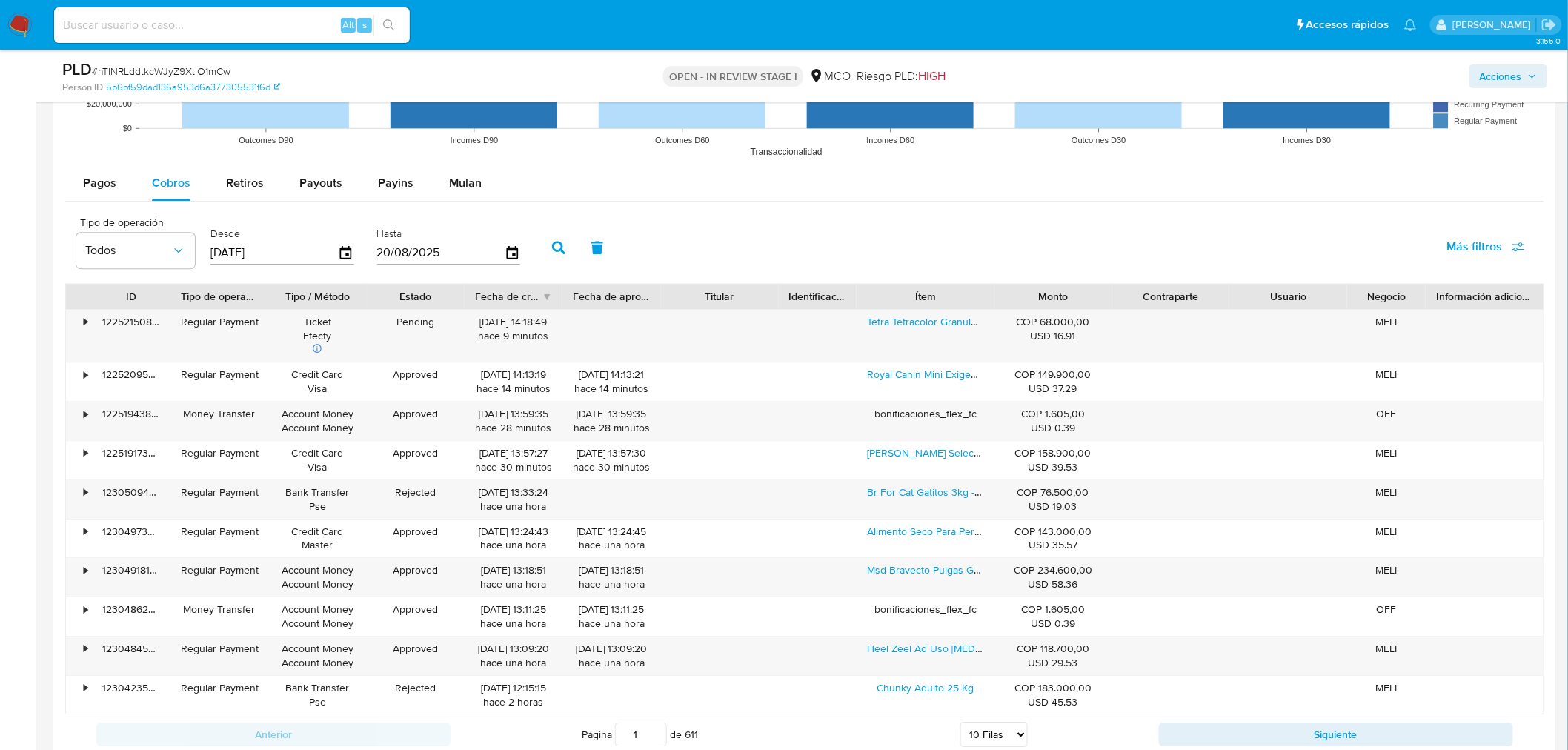
scroll to position [1564, 0]
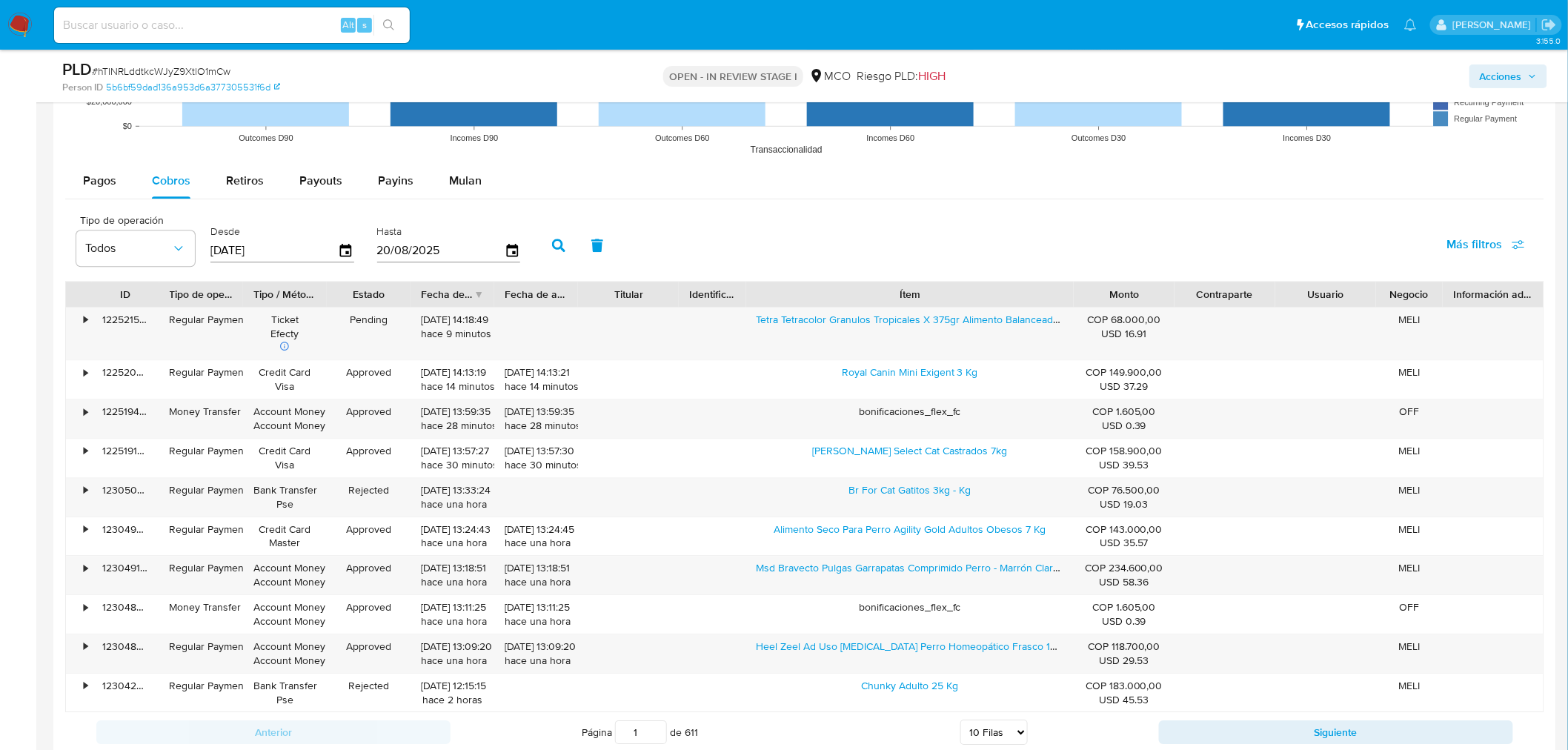
drag, startPoint x: 1005, startPoint y: 298, endPoint x: 1196, endPoint y: 300, distance: 191.0
click at [1196, 300] on div "ID Tipo de operación Tipo / Método Estado Fecha de creación Fecha de aprobación…" at bounding box center [805, 294] width 1478 height 25
click at [1517, 81] on span "Acciones" at bounding box center [1500, 76] width 42 height 24
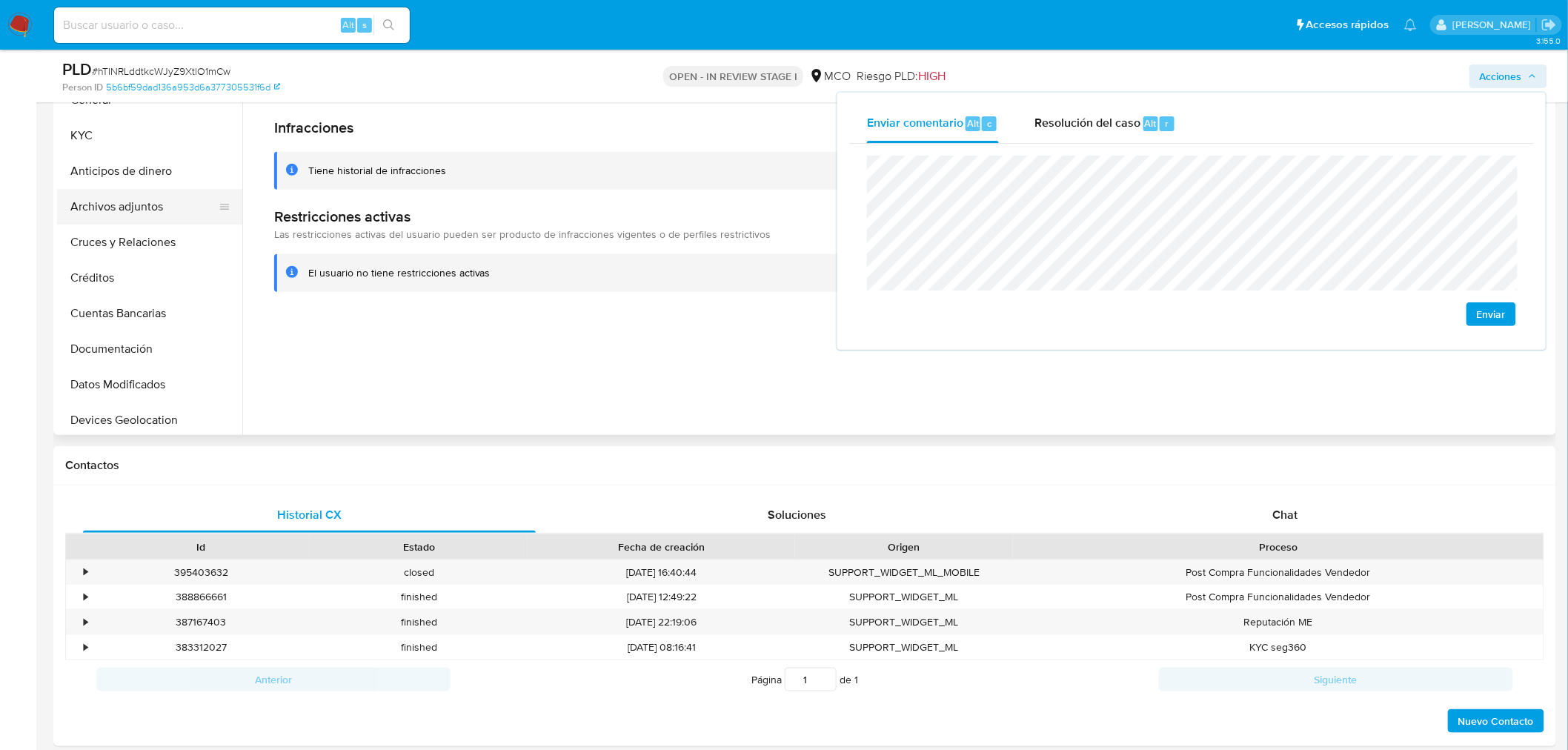
scroll to position [0, 0]
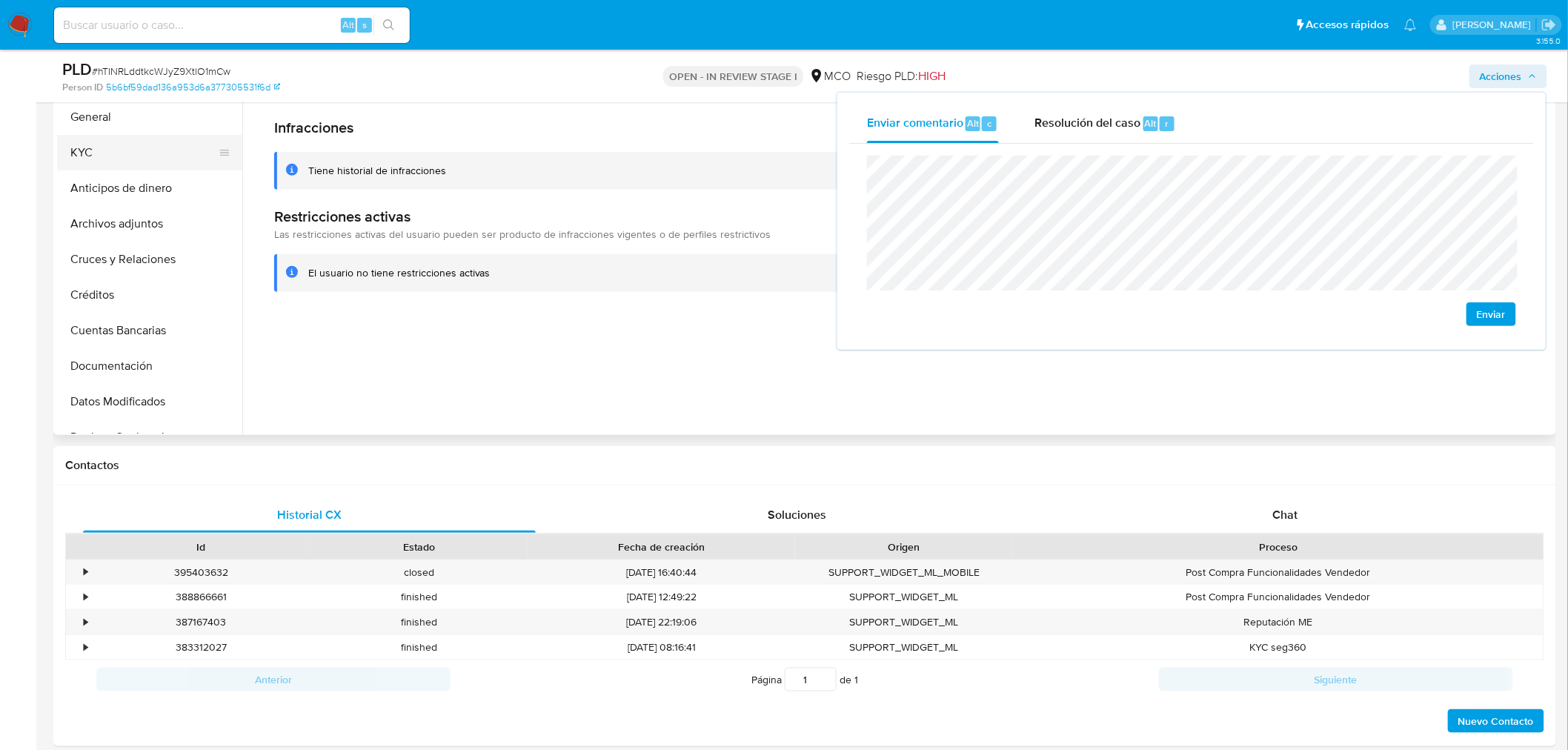
click at [132, 149] on button "KYC" at bounding box center [143, 152] width 173 height 36
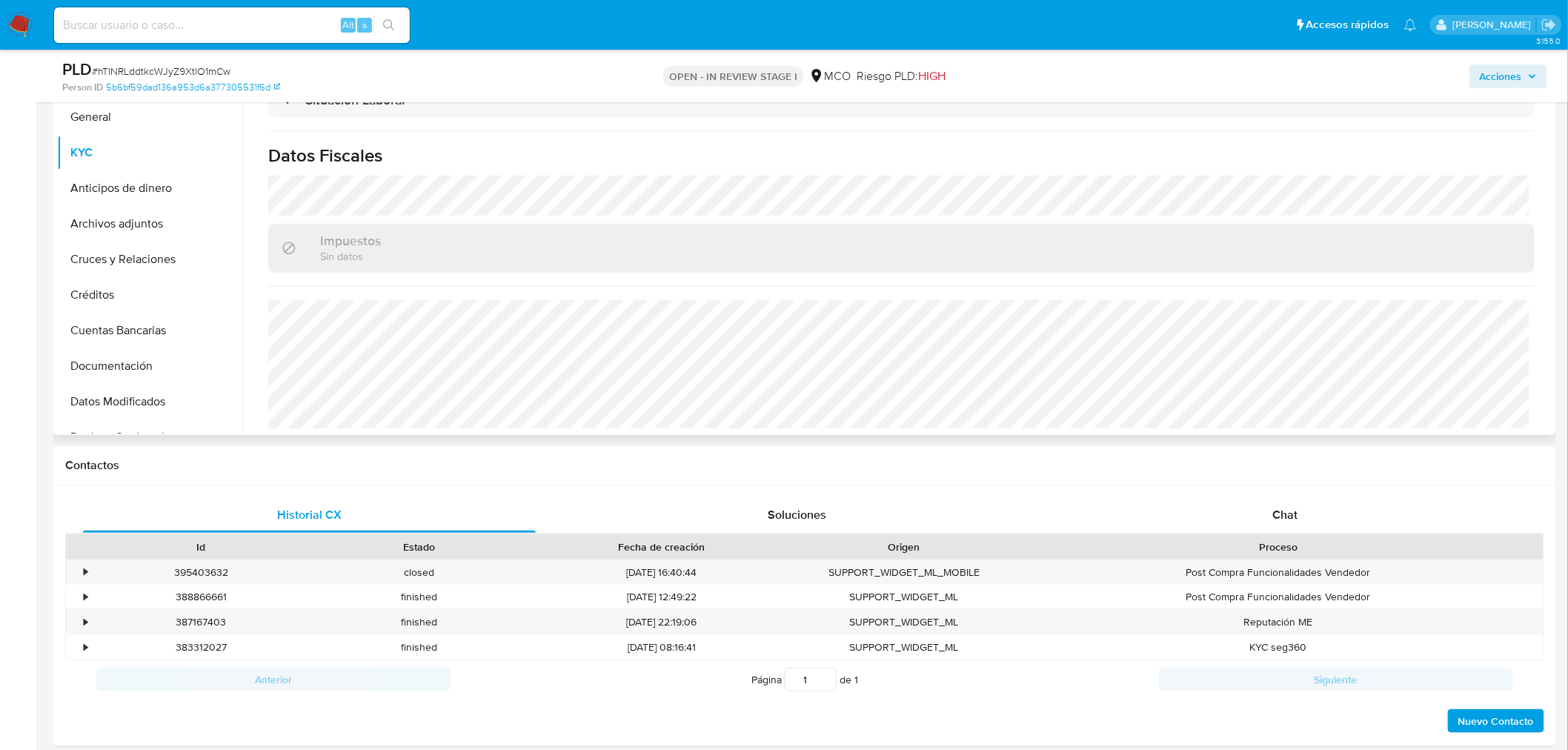
scroll to position [764, 0]
click at [1489, 69] on span "Acciones" at bounding box center [1500, 76] width 42 height 24
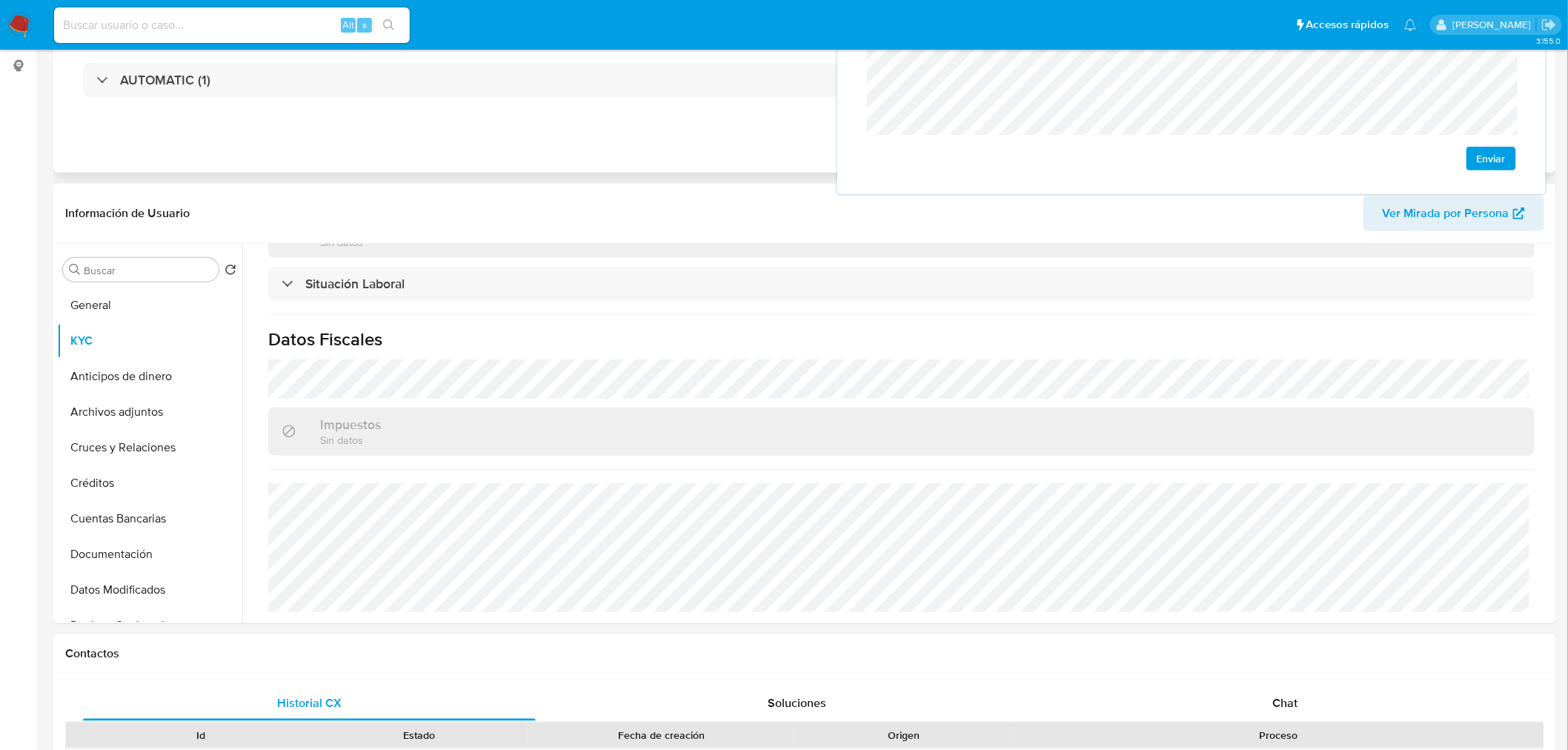
scroll to position [0, 0]
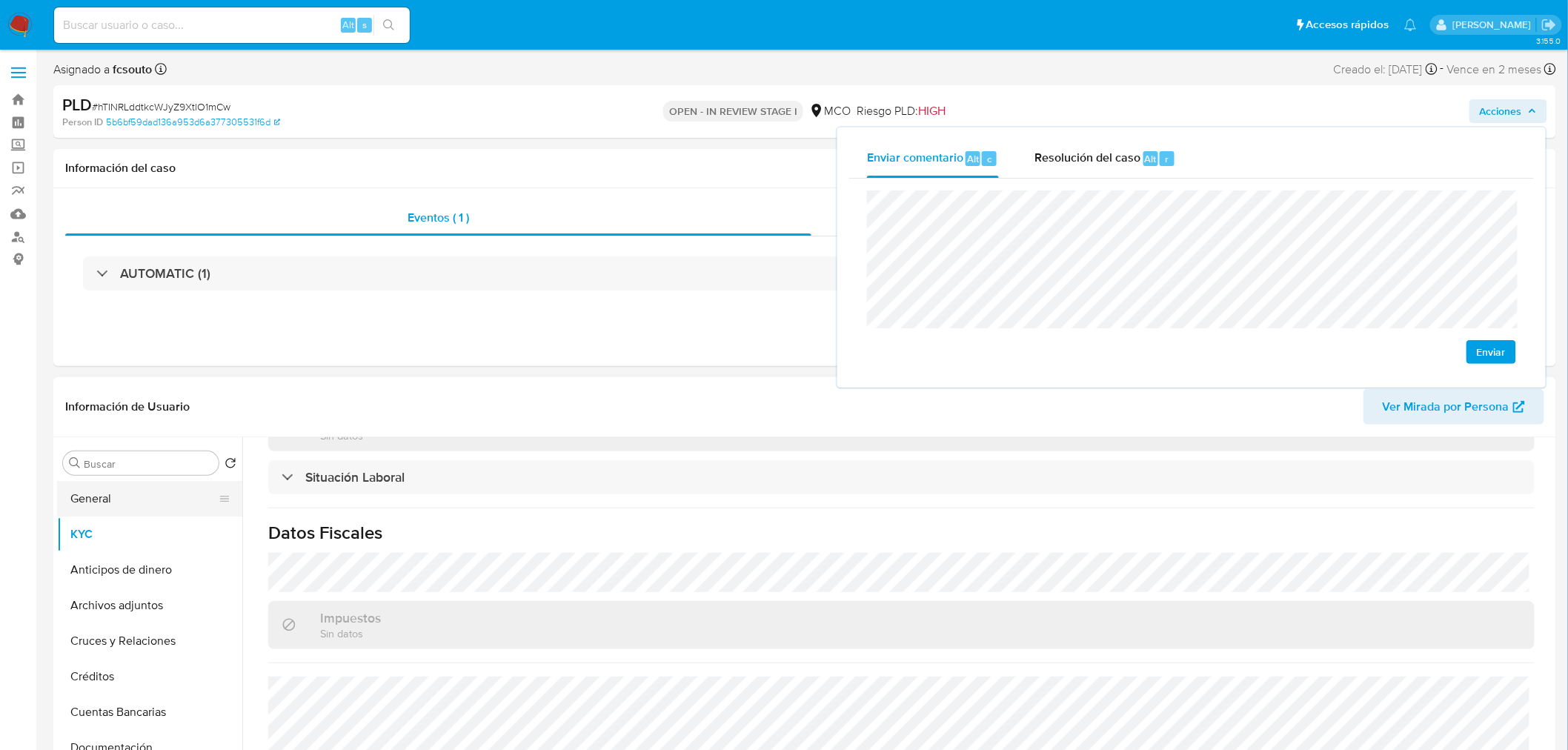
click at [137, 501] on button "General" at bounding box center [143, 498] width 173 height 36
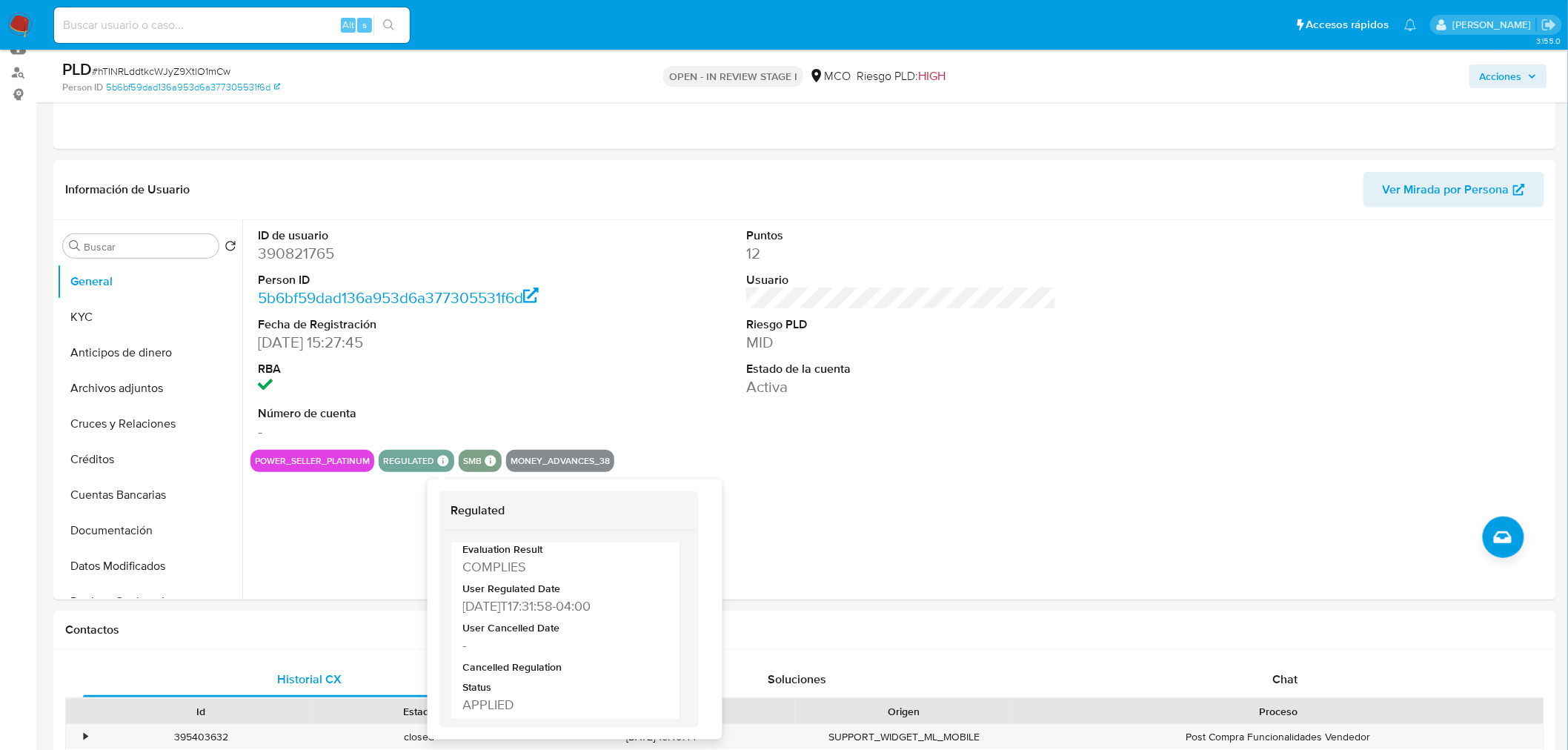
scroll to position [72, 0]
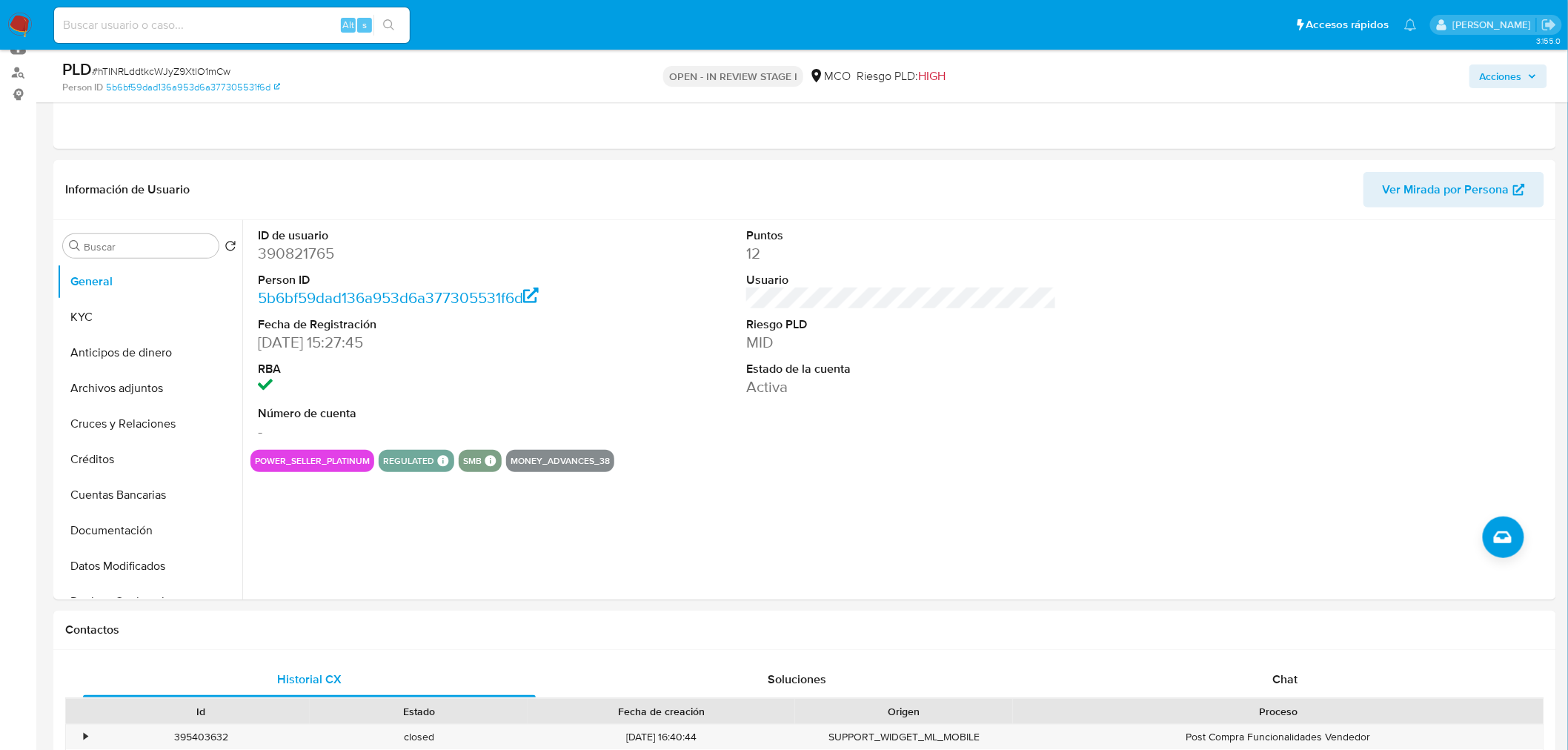
drag, startPoint x: 1509, startPoint y: 64, endPoint x: 1434, endPoint y: 83, distance: 77.4
click at [1506, 65] on span "Acciones" at bounding box center [1500, 76] width 42 height 24
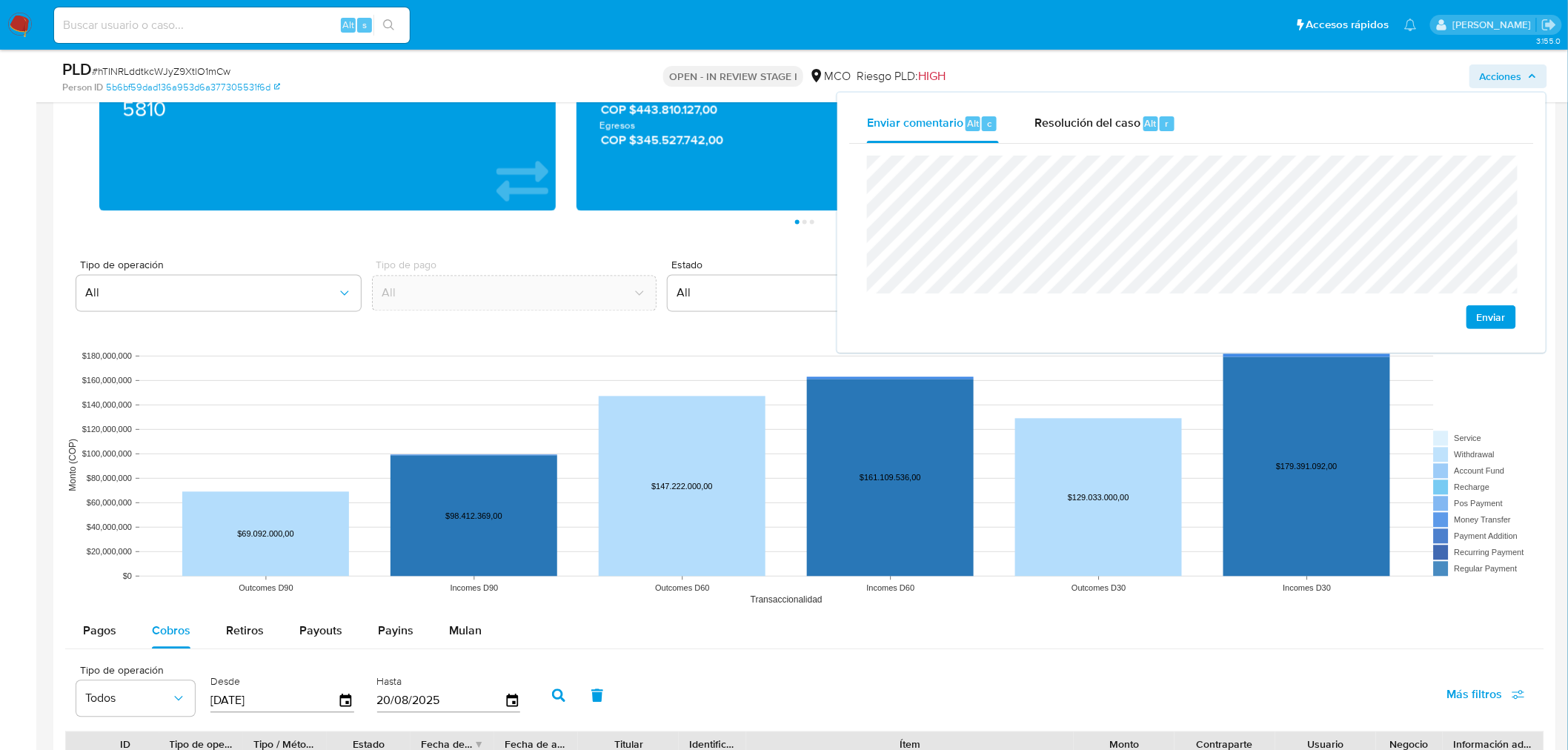
scroll to position [1399, 0]
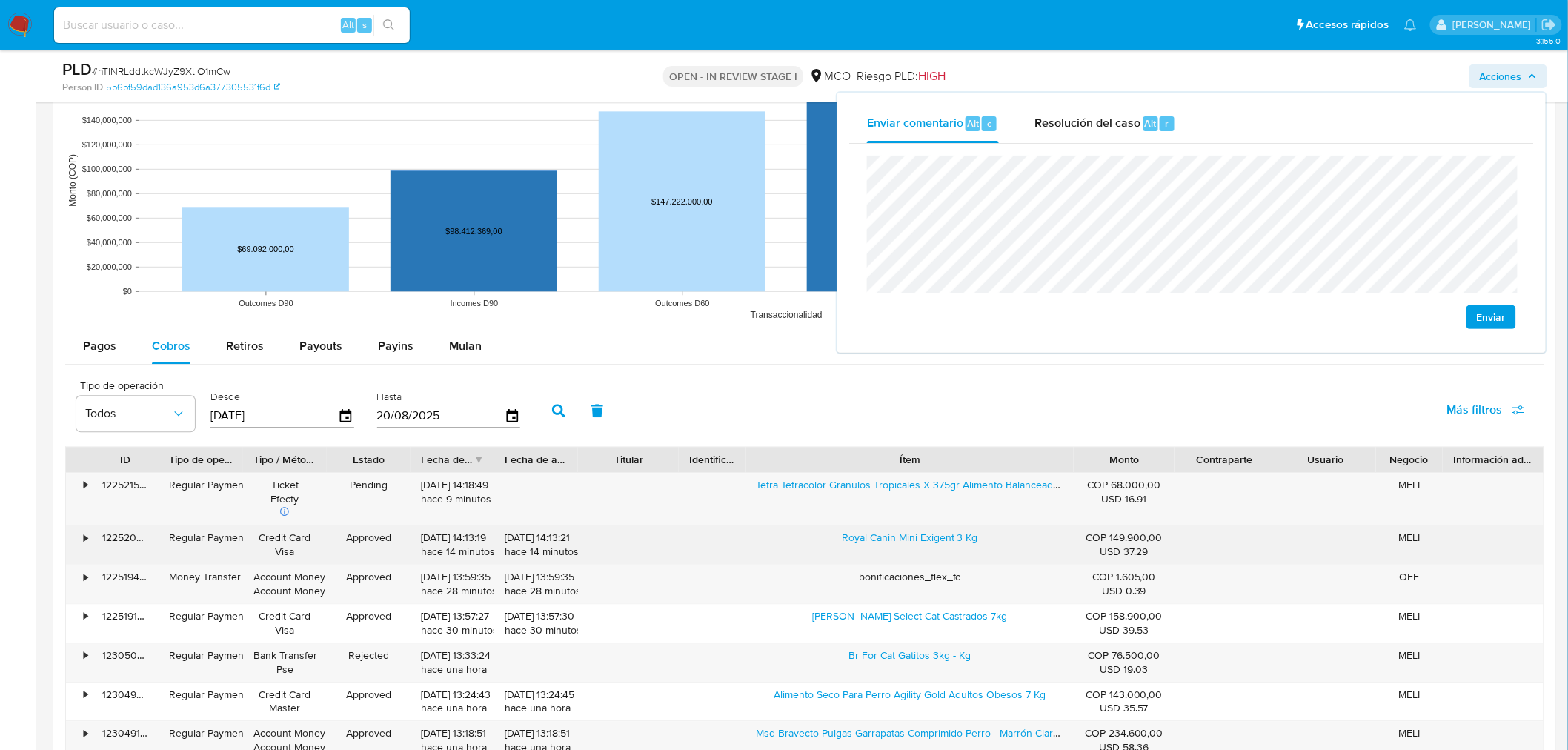
drag, startPoint x: 936, startPoint y: 539, endPoint x: 988, endPoint y: 542, distance: 52.1
click at [984, 545] on div "Royal Canin Mini Exigent 3 Kg" at bounding box center [909, 544] width 327 height 38
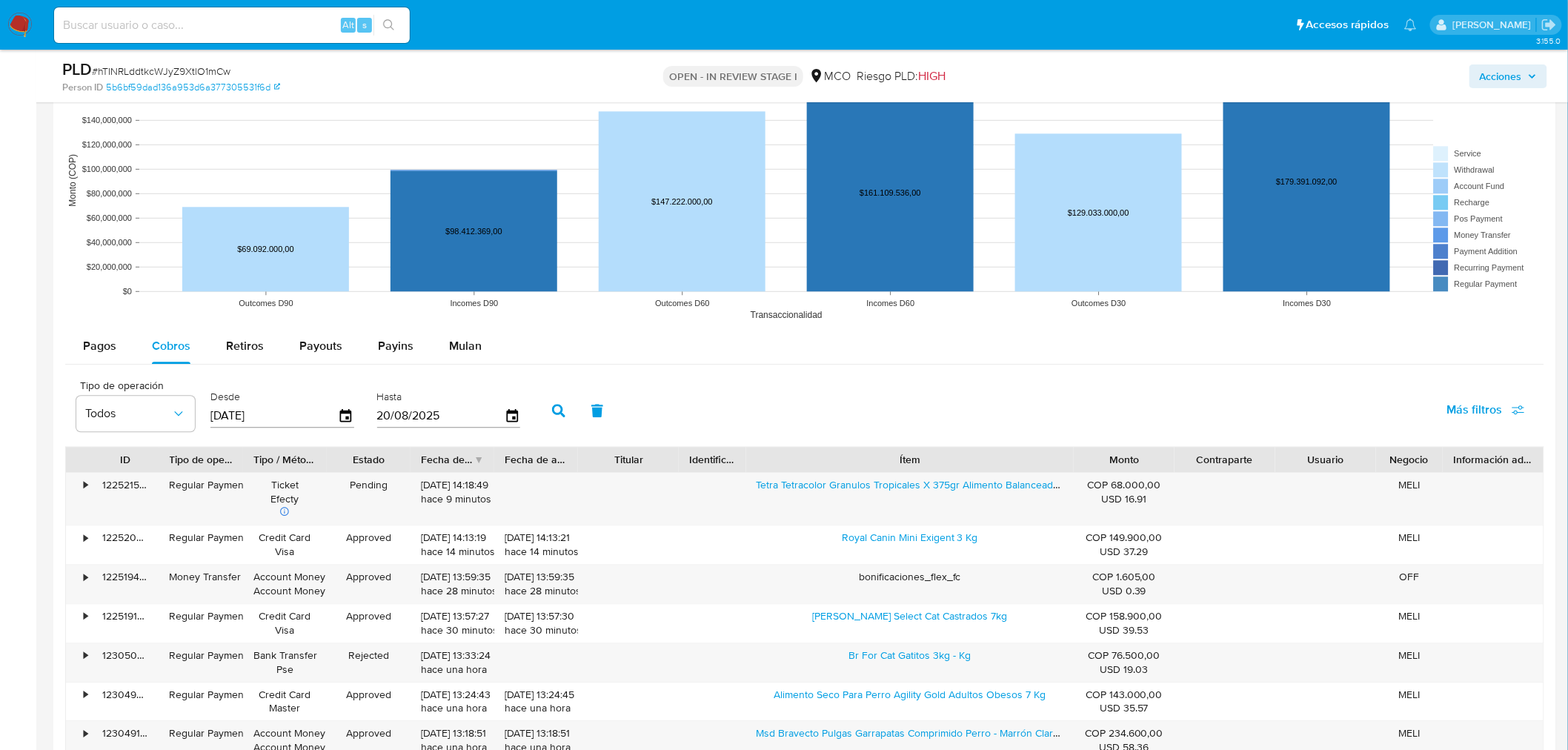
click at [1514, 82] on span "Acciones" at bounding box center [1500, 76] width 42 height 24
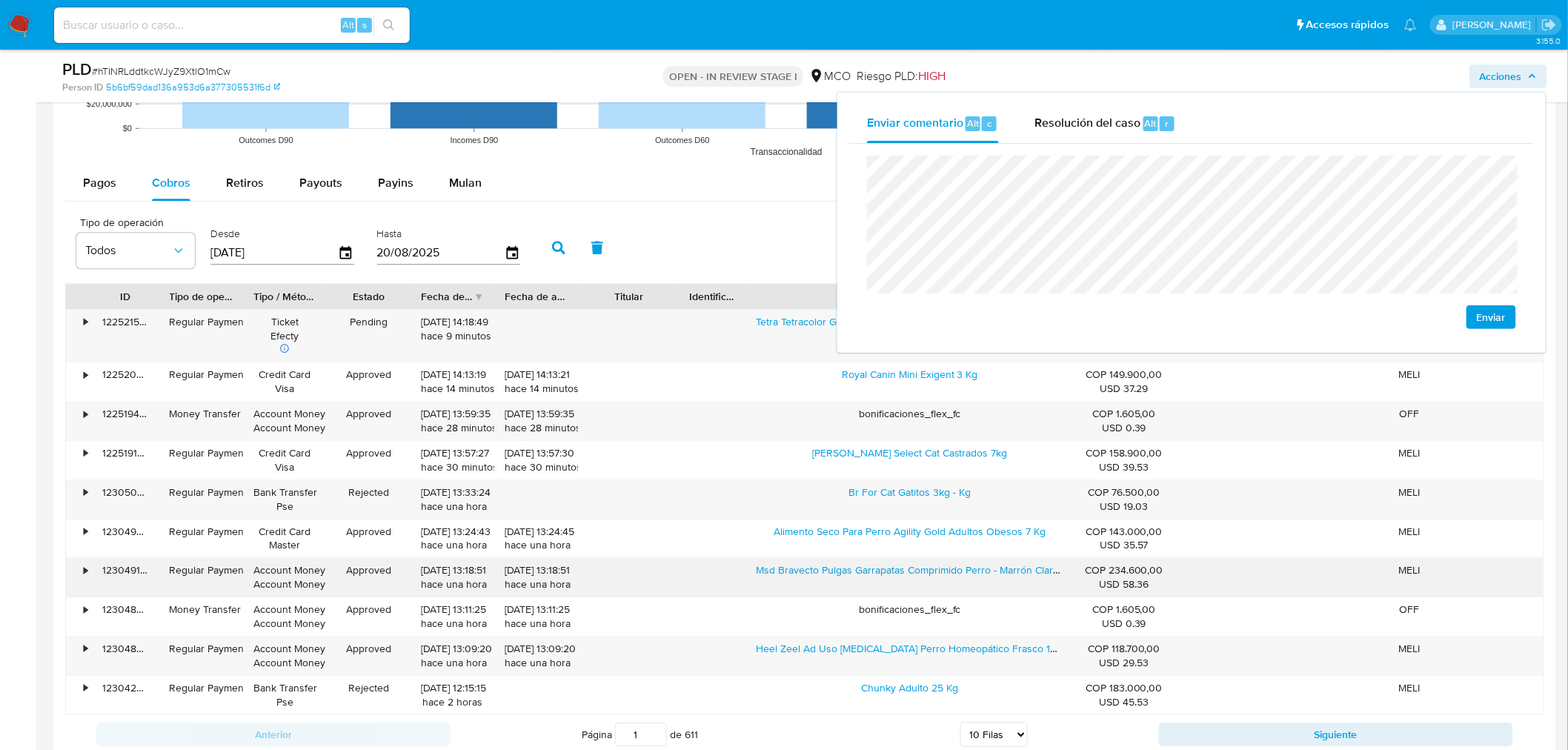
scroll to position [1564, 0]
drag, startPoint x: 843, startPoint y: 493, endPoint x: 1053, endPoint y: 486, distance: 210.1
click at [1053, 486] on div "Br For Cat Gatitos 3kg - Kg" at bounding box center [909, 497] width 327 height 38
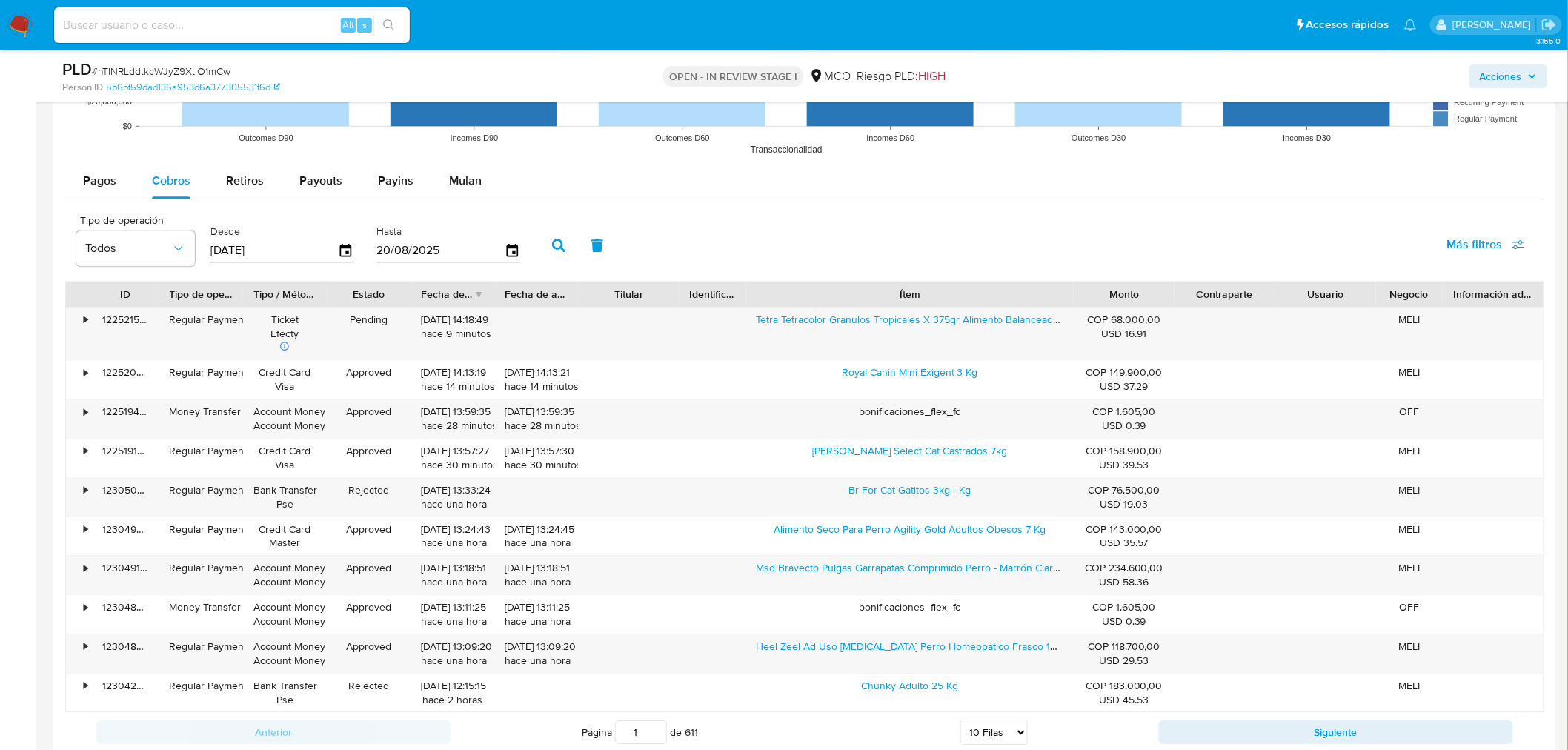
click at [1525, 66] on span "Acciones" at bounding box center [1508, 76] width 57 height 21
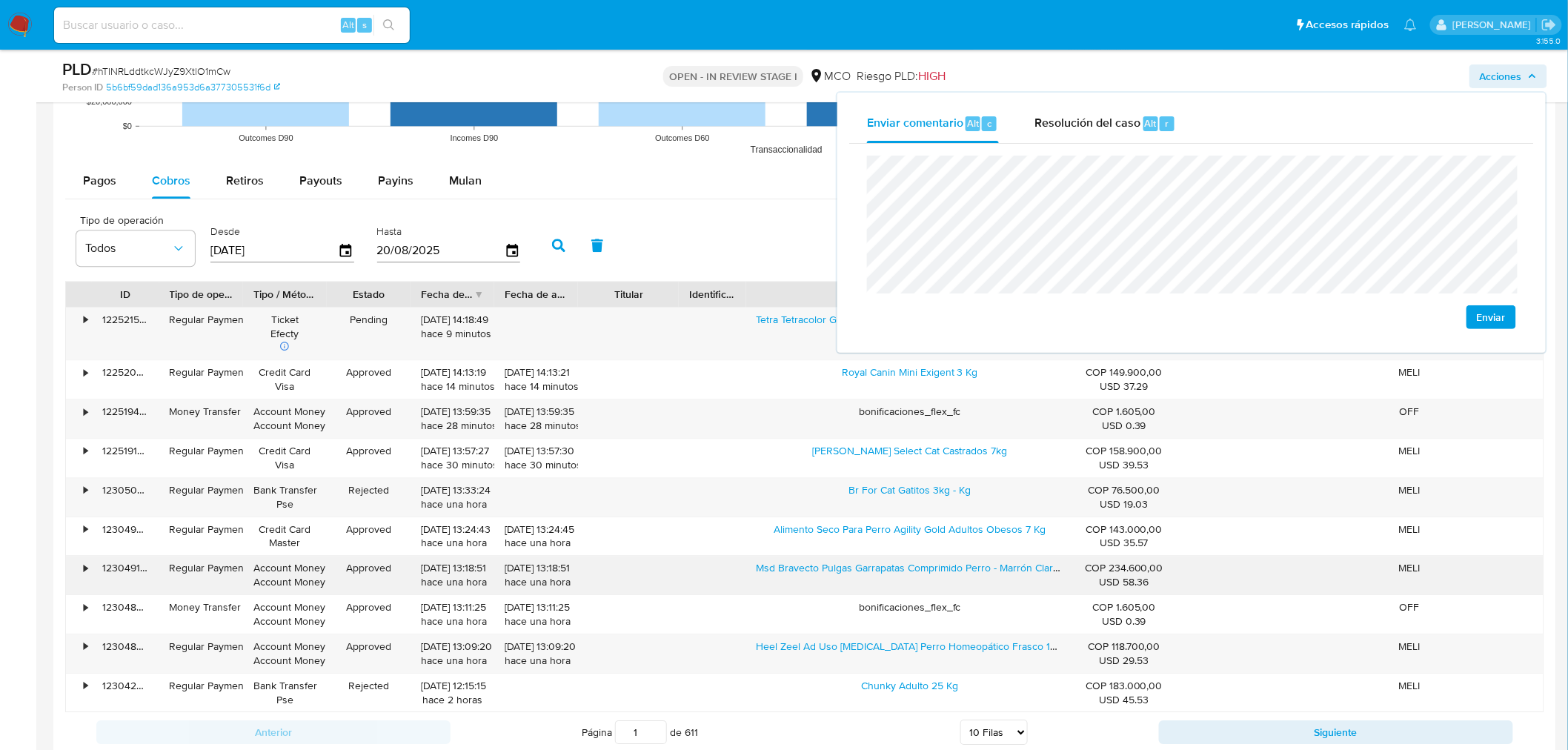
click at [989, 582] on div "• 123049181366 Regular Payment Account Money Account Money Approved 20/08/2025 …" at bounding box center [805, 574] width 1478 height 38
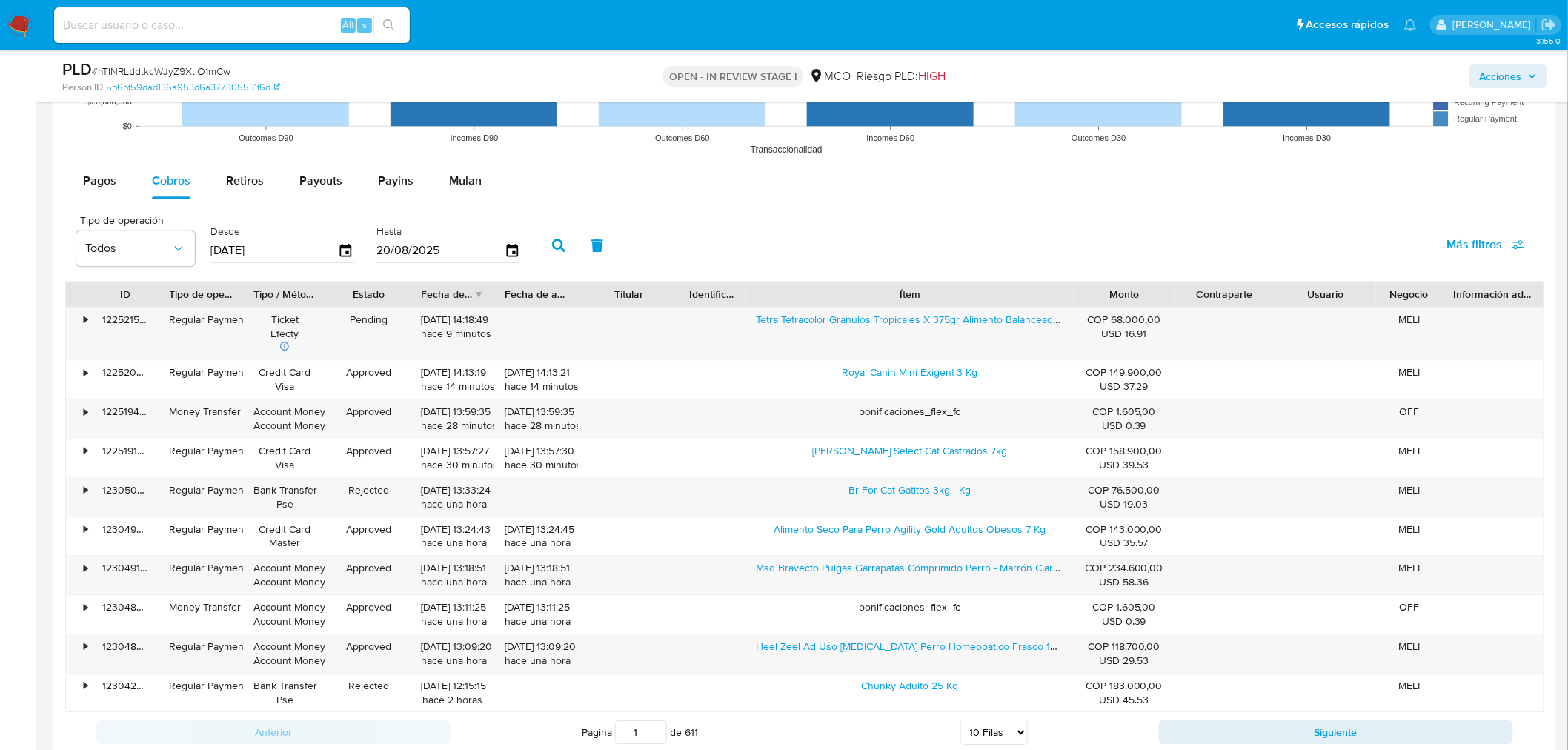
click at [1508, 59] on div "Acciones" at bounding box center [1301, 76] width 491 height 35
click at [1513, 67] on span "Acciones" at bounding box center [1500, 76] width 42 height 24
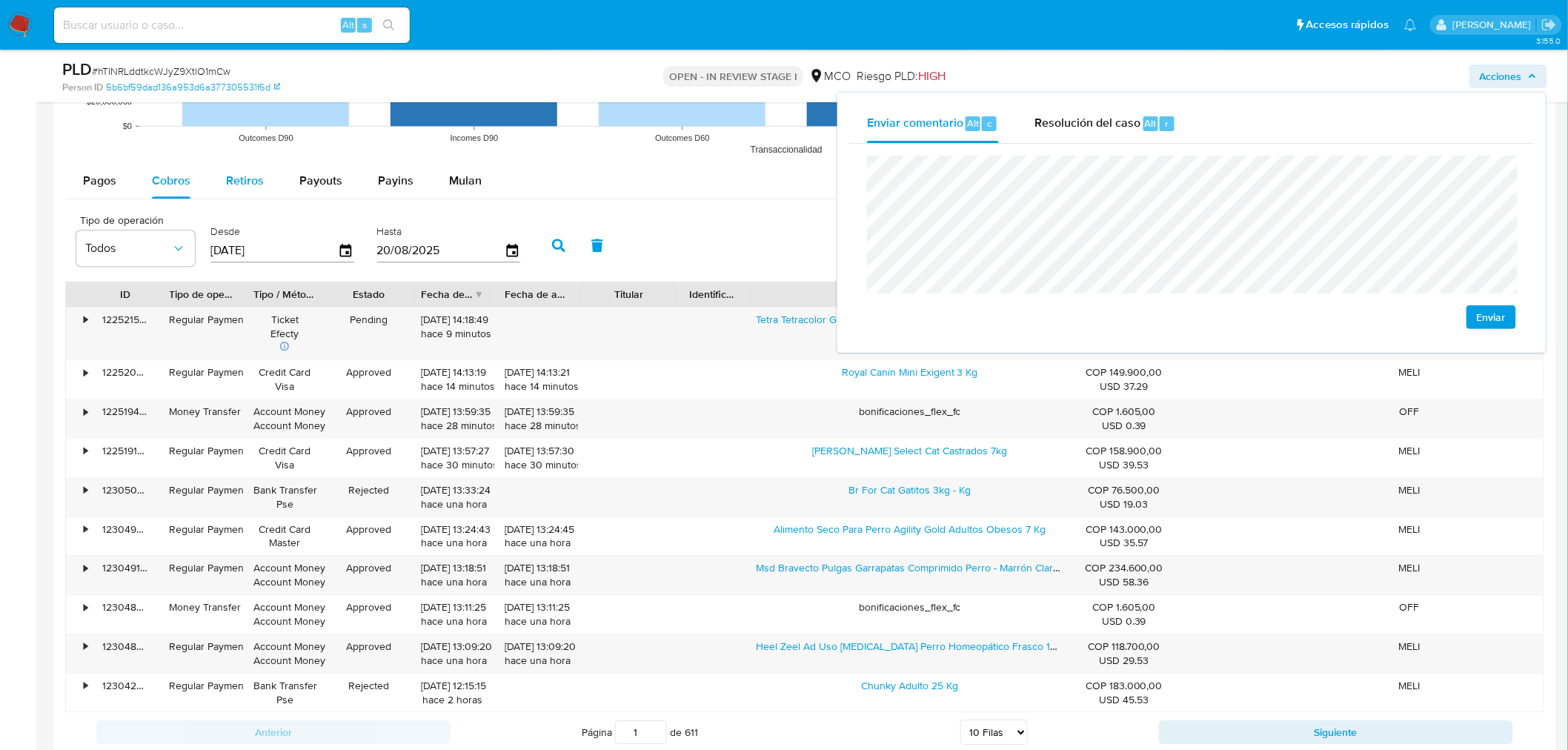
click at [248, 186] on div "Retiros" at bounding box center [245, 181] width 38 height 36
select select "10"
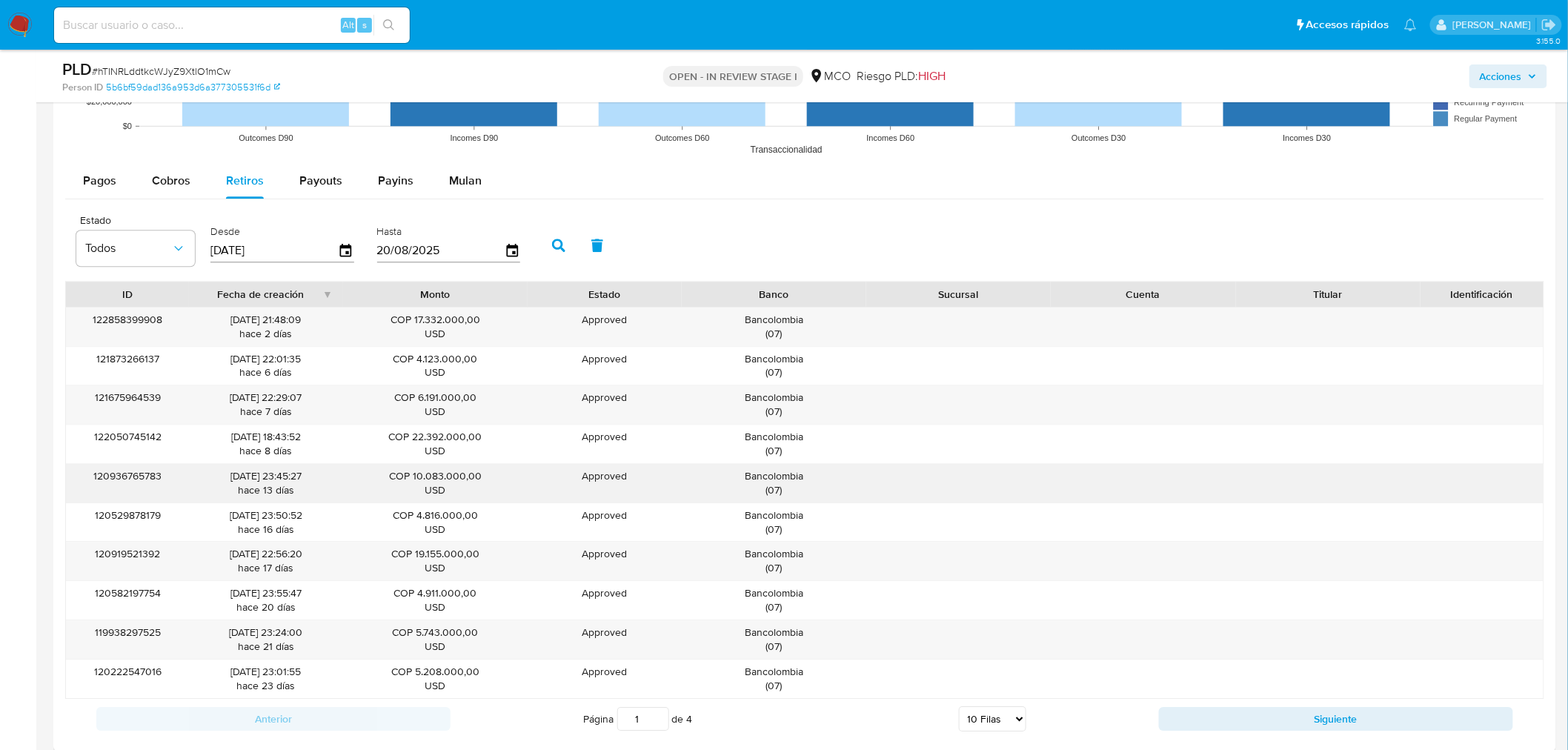
click at [762, 479] on div "Bancolombia ( 07 )" at bounding box center [774, 483] width 164 height 28
click at [1517, 74] on span "Acciones" at bounding box center [1500, 76] width 42 height 24
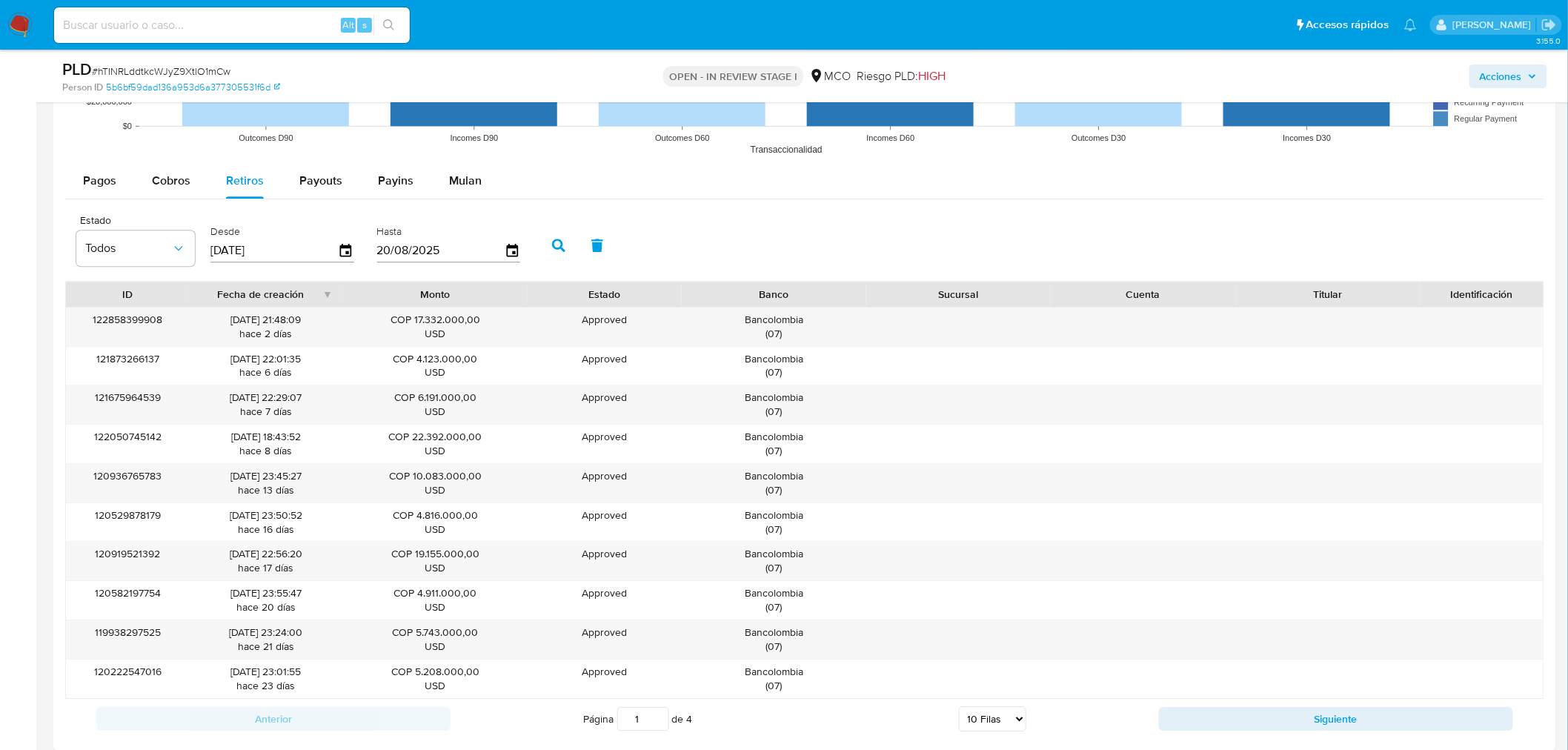
click at [1515, 73] on span "Acciones" at bounding box center [1500, 76] width 42 height 24
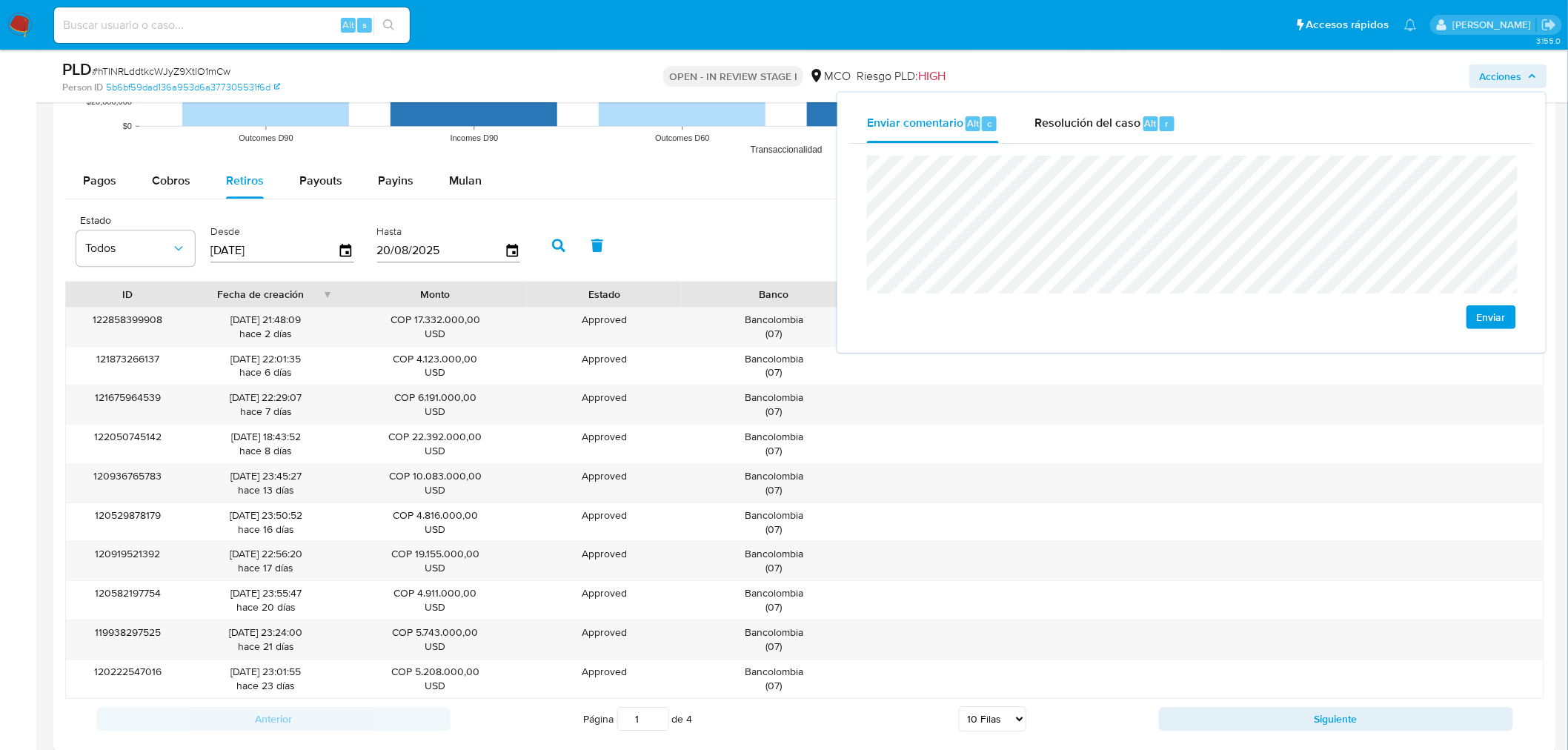
click at [1215, 294] on div "Enviar" at bounding box center [1191, 242] width 649 height 173
drag, startPoint x: 1082, startPoint y: 121, endPoint x: 1069, endPoint y: 145, distance: 27.3
click at [1078, 126] on span "Resolución del caso" at bounding box center [1087, 123] width 106 height 17
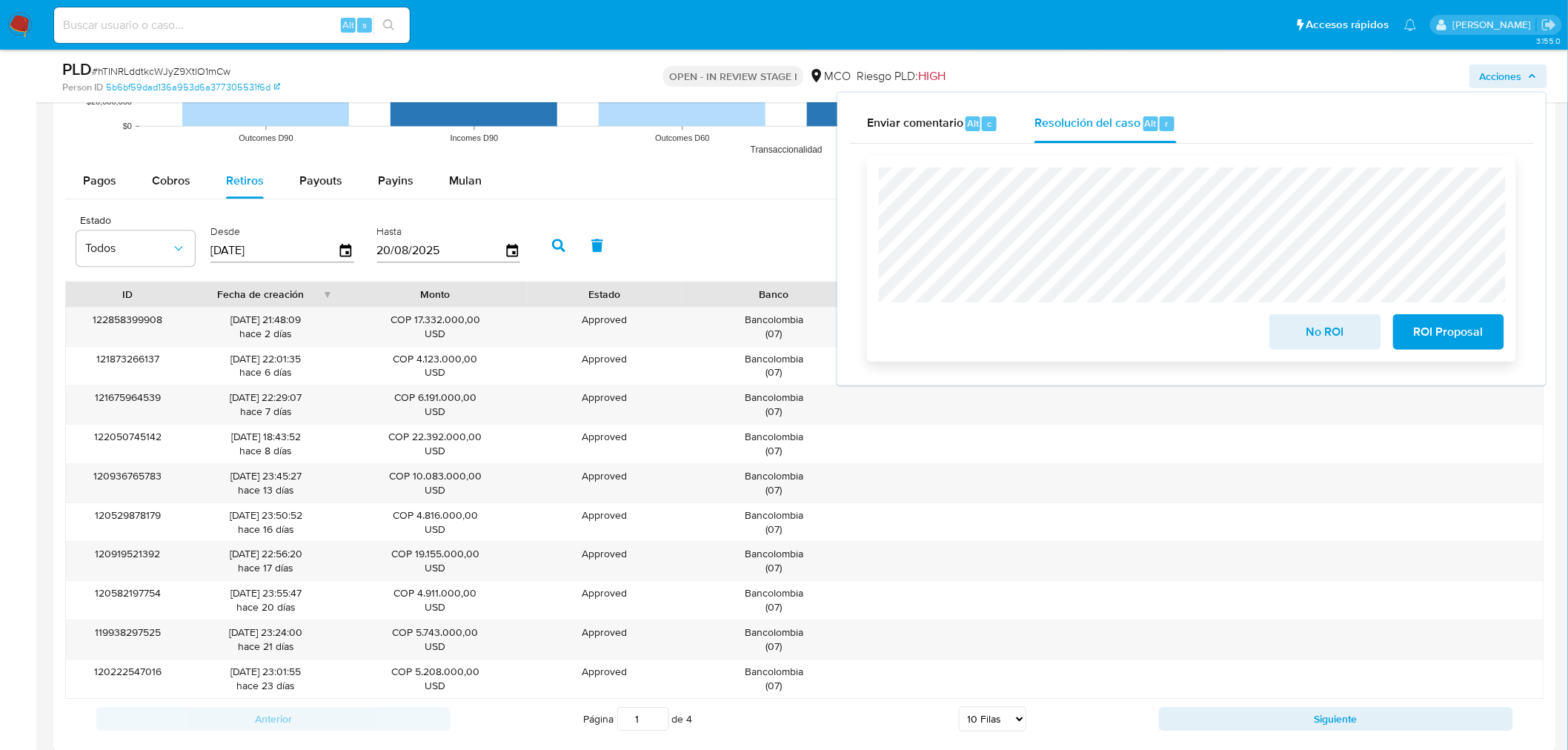
click at [1306, 338] on span "No ROI" at bounding box center [1325, 331] width 73 height 32
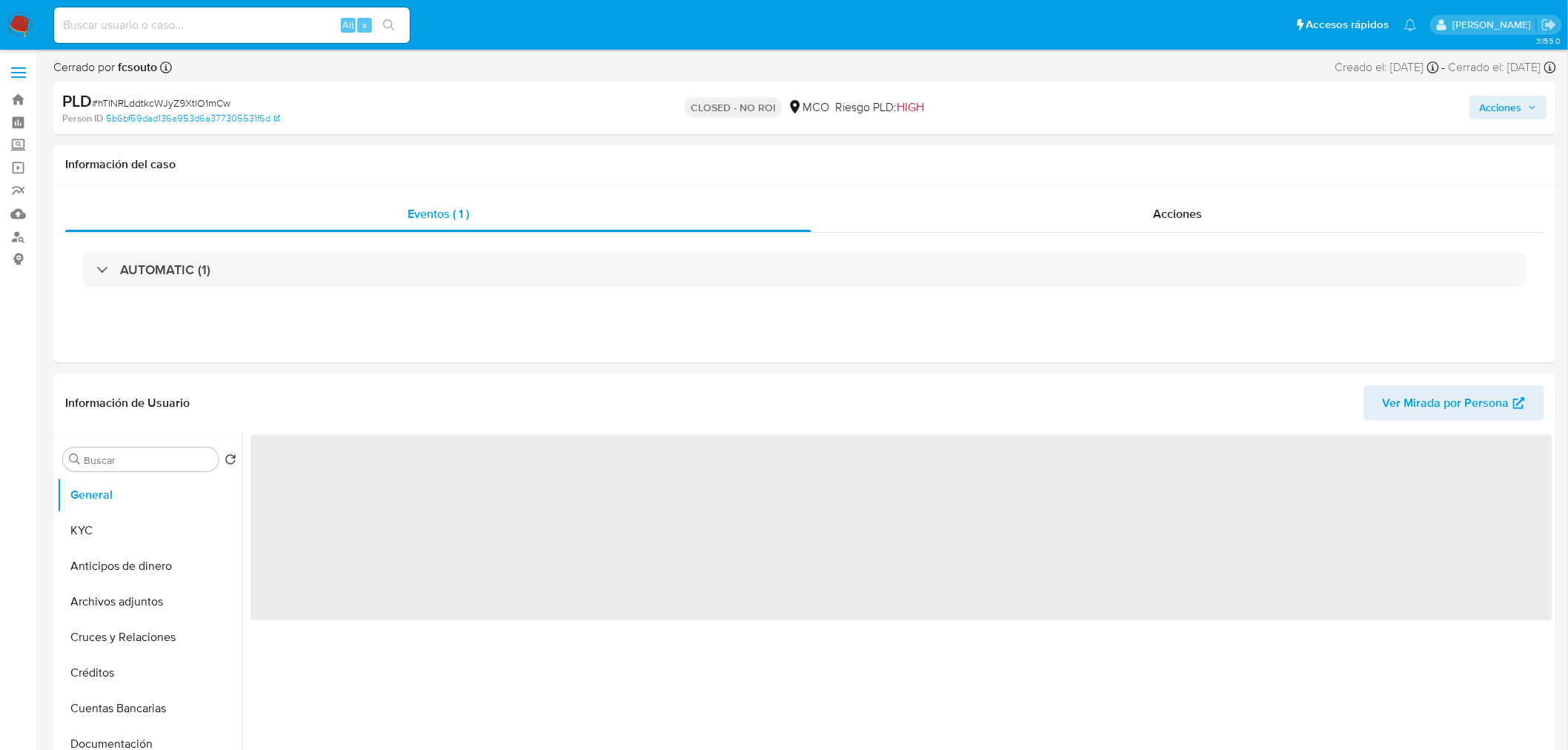
select select "10"
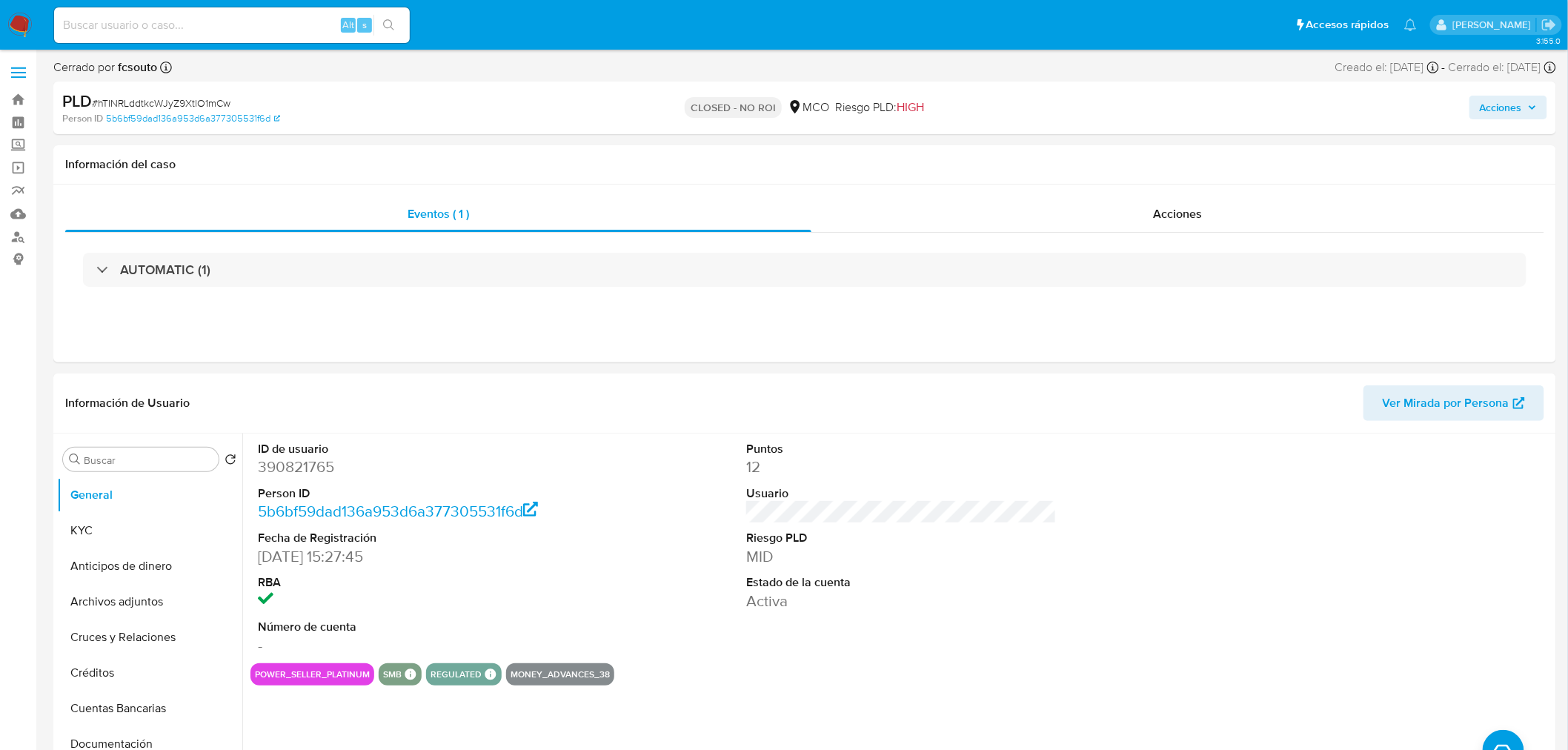
drag, startPoint x: 1520, startPoint y: 102, endPoint x: 1446, endPoint y: 116, distance: 75.3
click at [1520, 104] on span "Acciones" at bounding box center [1500, 107] width 42 height 24
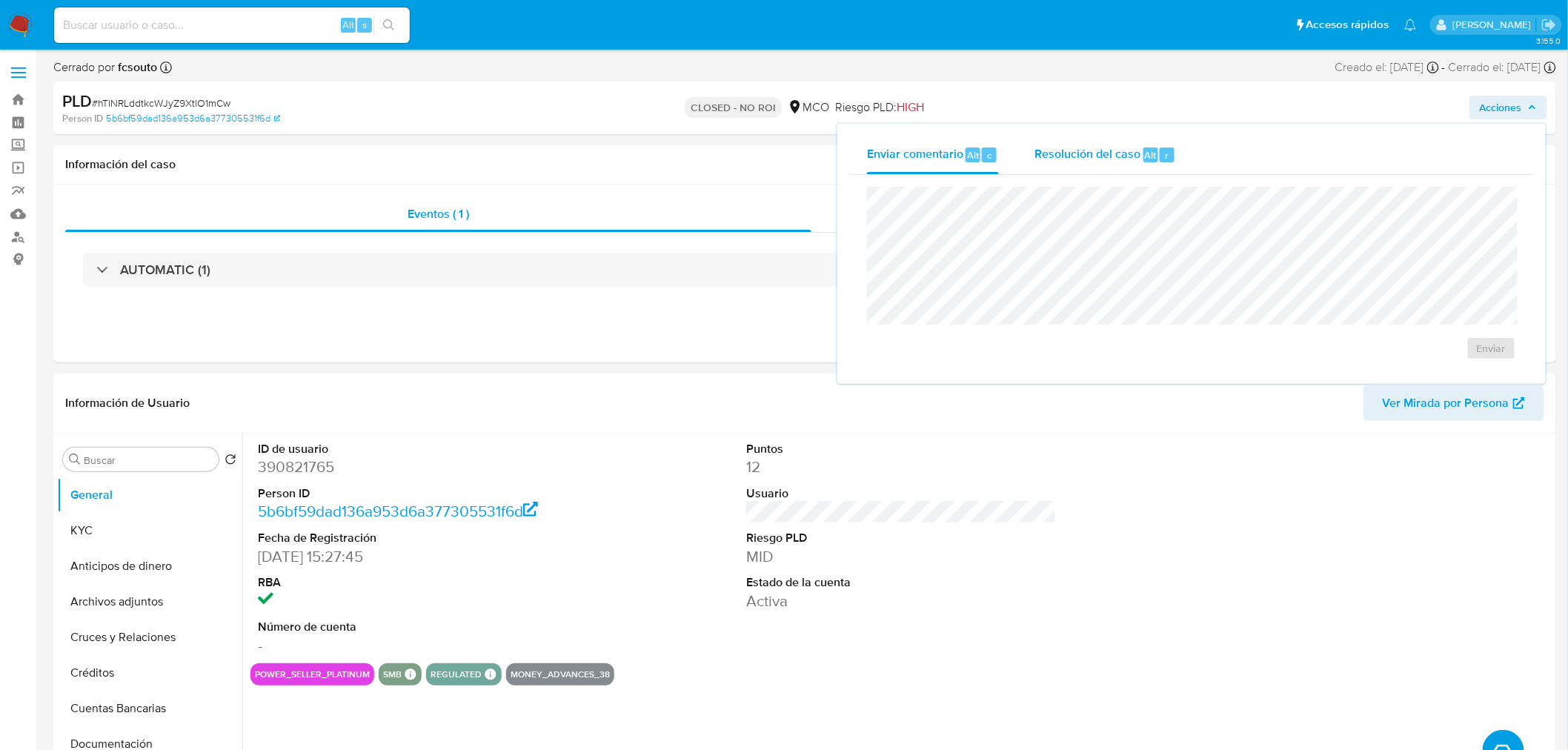
click at [1051, 157] on span "Resolución del caso" at bounding box center [1087, 154] width 106 height 17
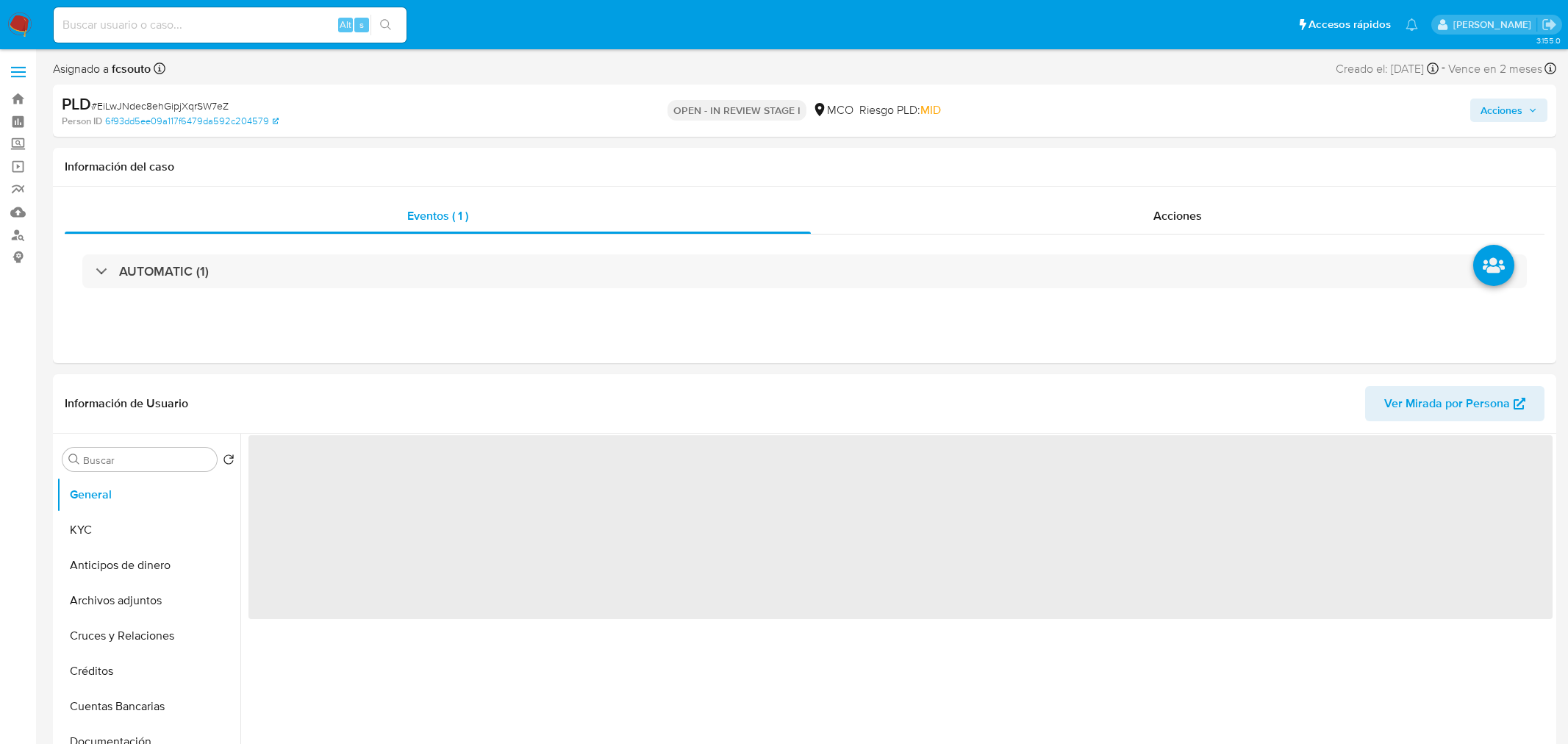
select select "10"
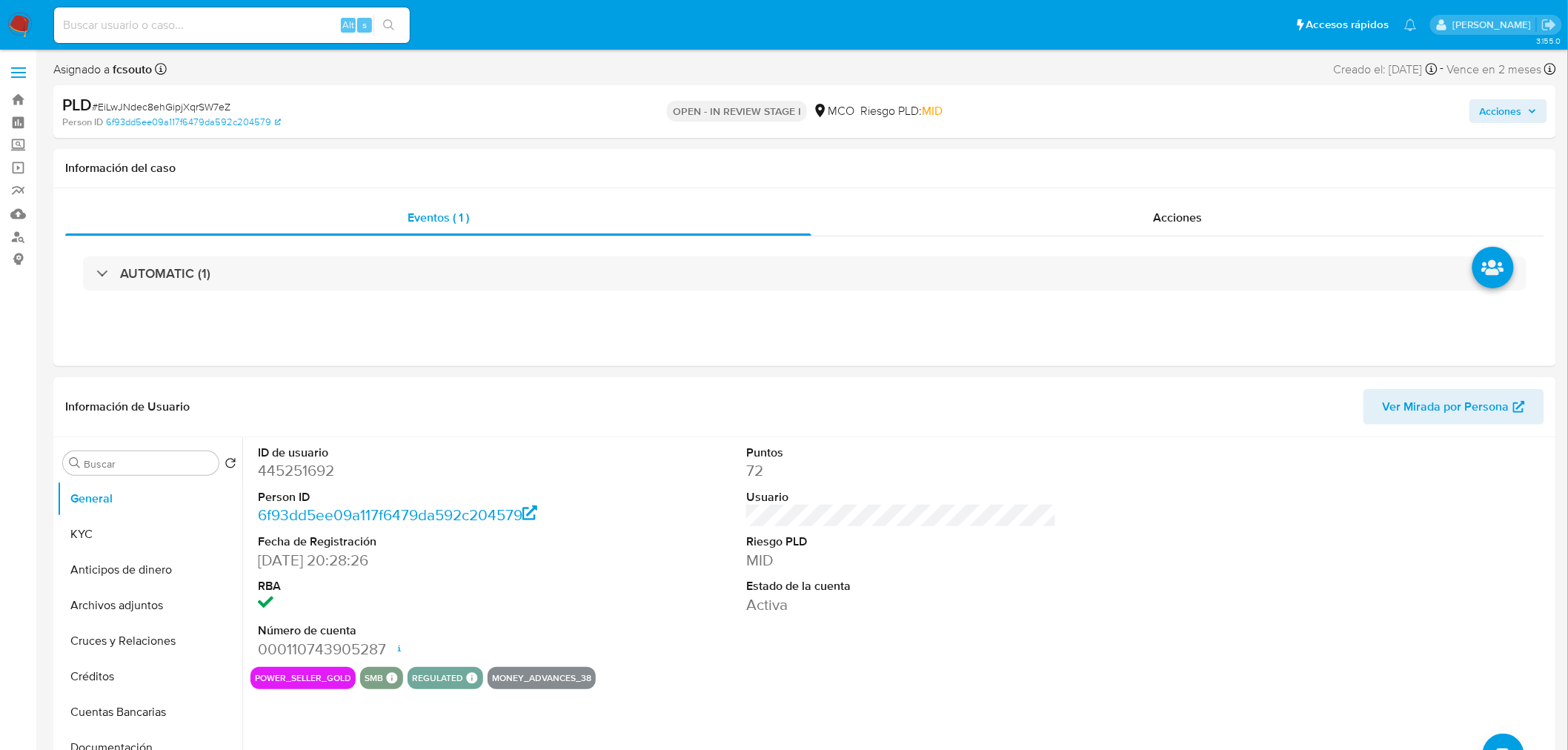
click at [1512, 112] on span "Acciones" at bounding box center [1500, 111] width 42 height 24
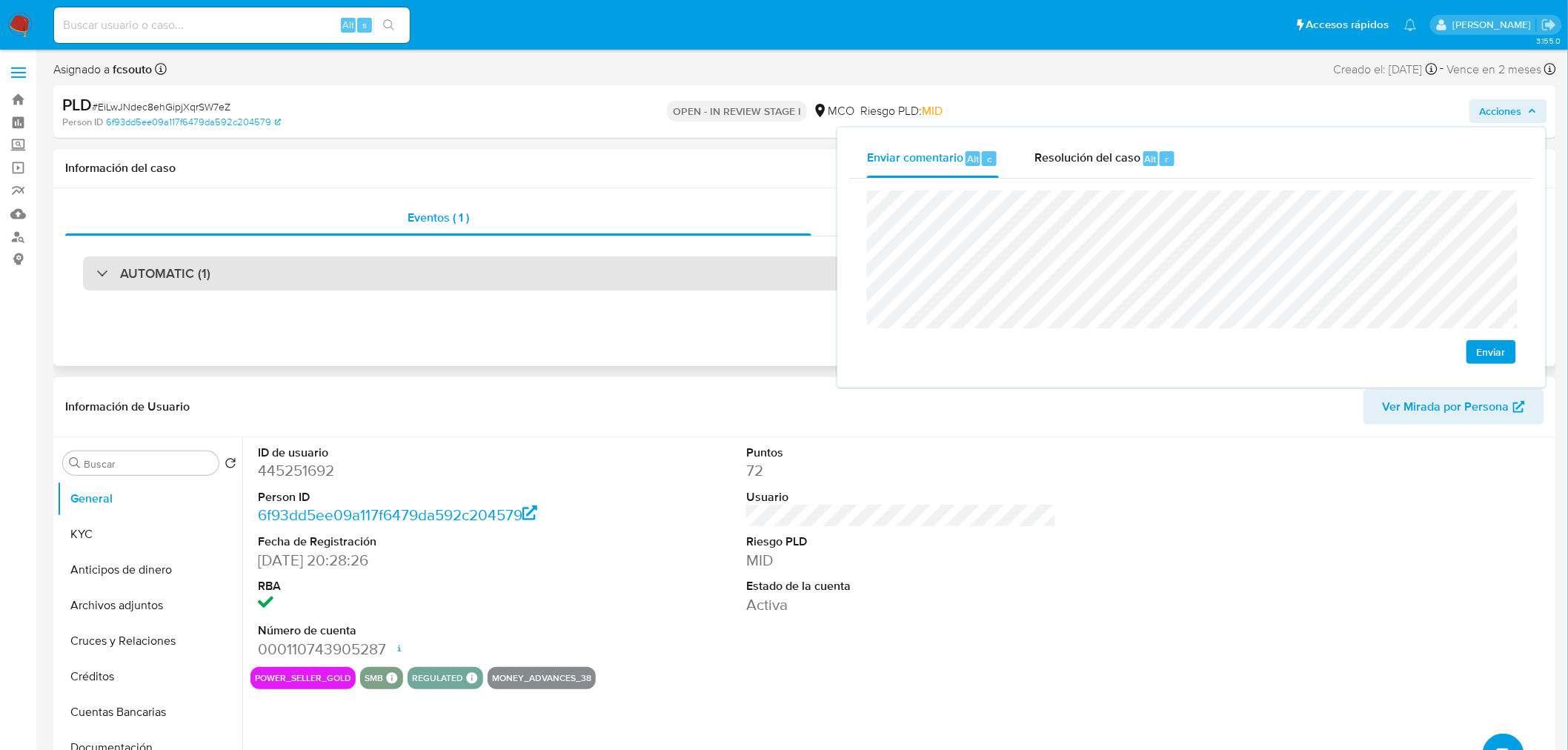
click at [338, 282] on div "AUTOMATIC (1)" at bounding box center [804, 273] width 1443 height 34
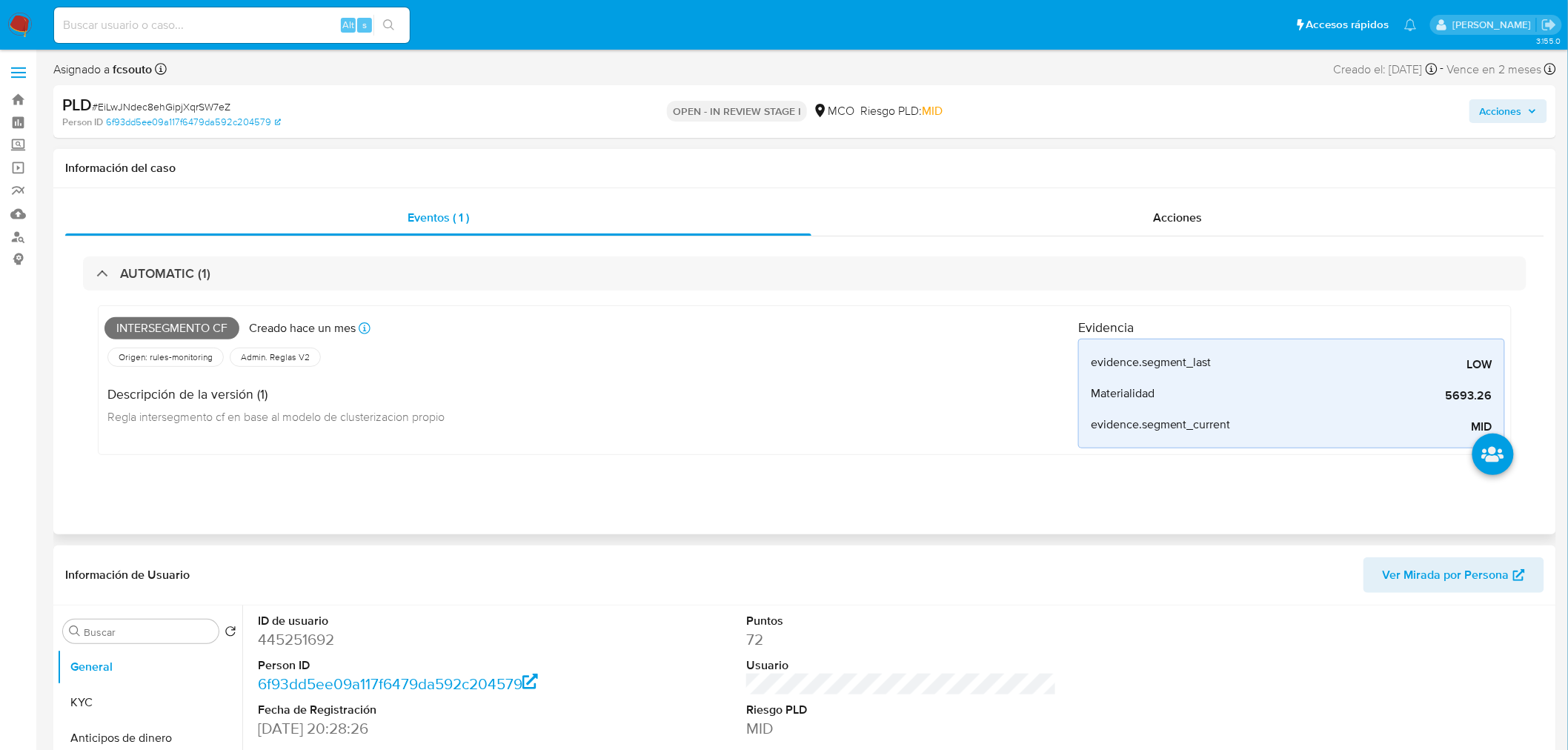
click at [181, 324] on span "Intersegmento cf" at bounding box center [172, 328] width 135 height 22
copy span "Intersegmento"
click at [178, 325] on span "Intersegmento cf" at bounding box center [172, 328] width 135 height 22
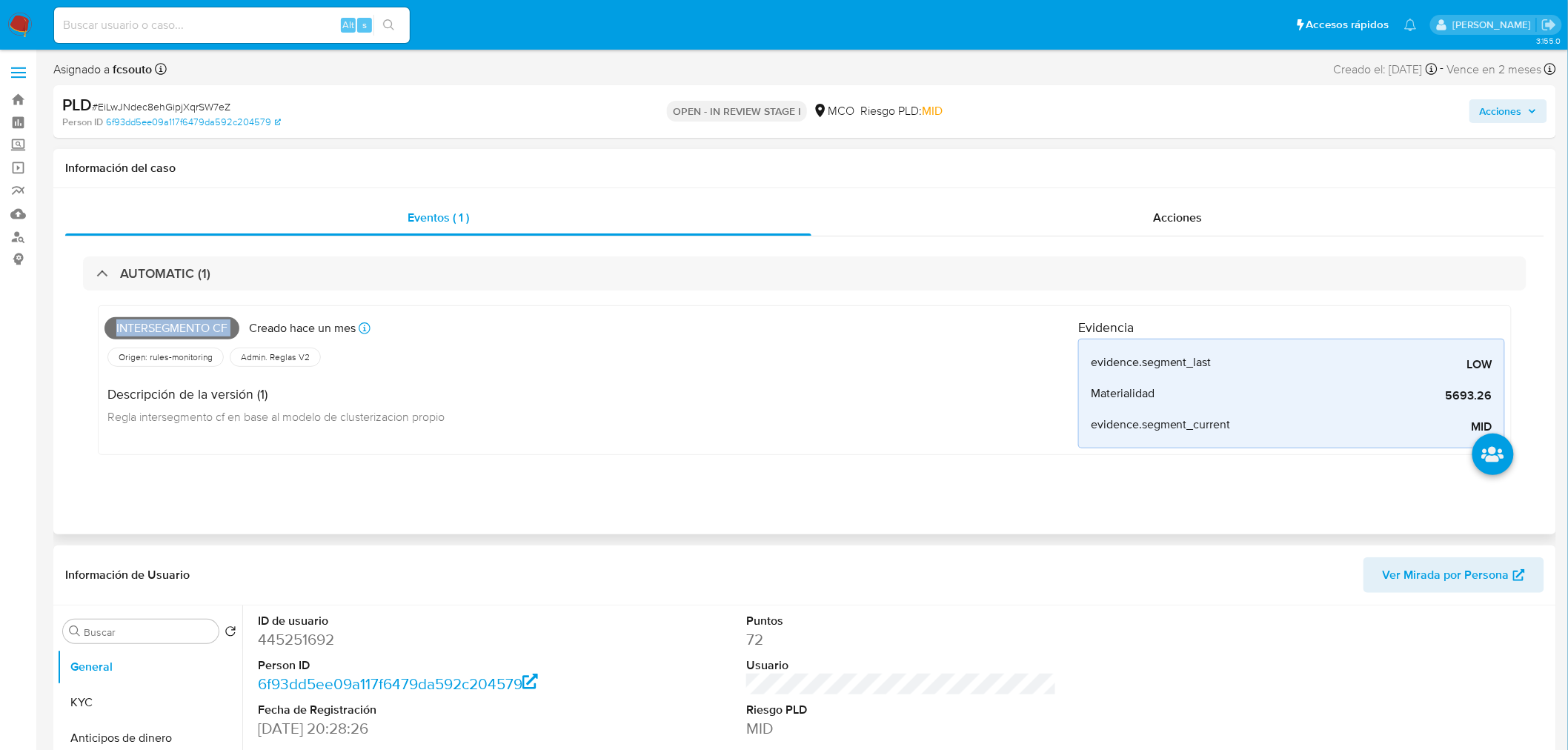
click at [178, 325] on span "Intersegmento cf" at bounding box center [172, 328] width 135 height 22
drag, startPoint x: 1523, startPoint y: 116, endPoint x: 1512, endPoint y: 123, distance: 13.0
click at [1521, 119] on span "Acciones" at bounding box center [1508, 111] width 57 height 21
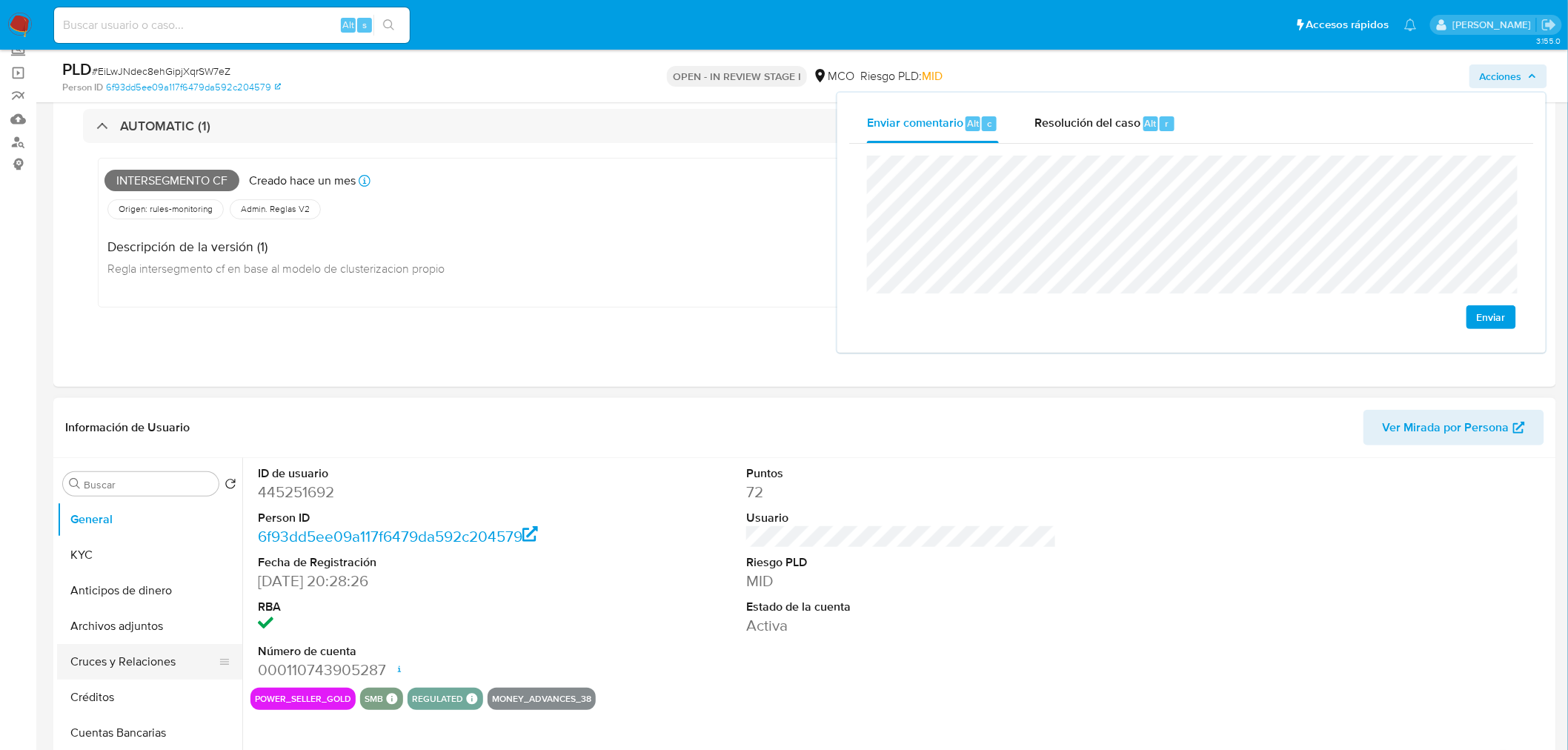
scroll to position [247, 0]
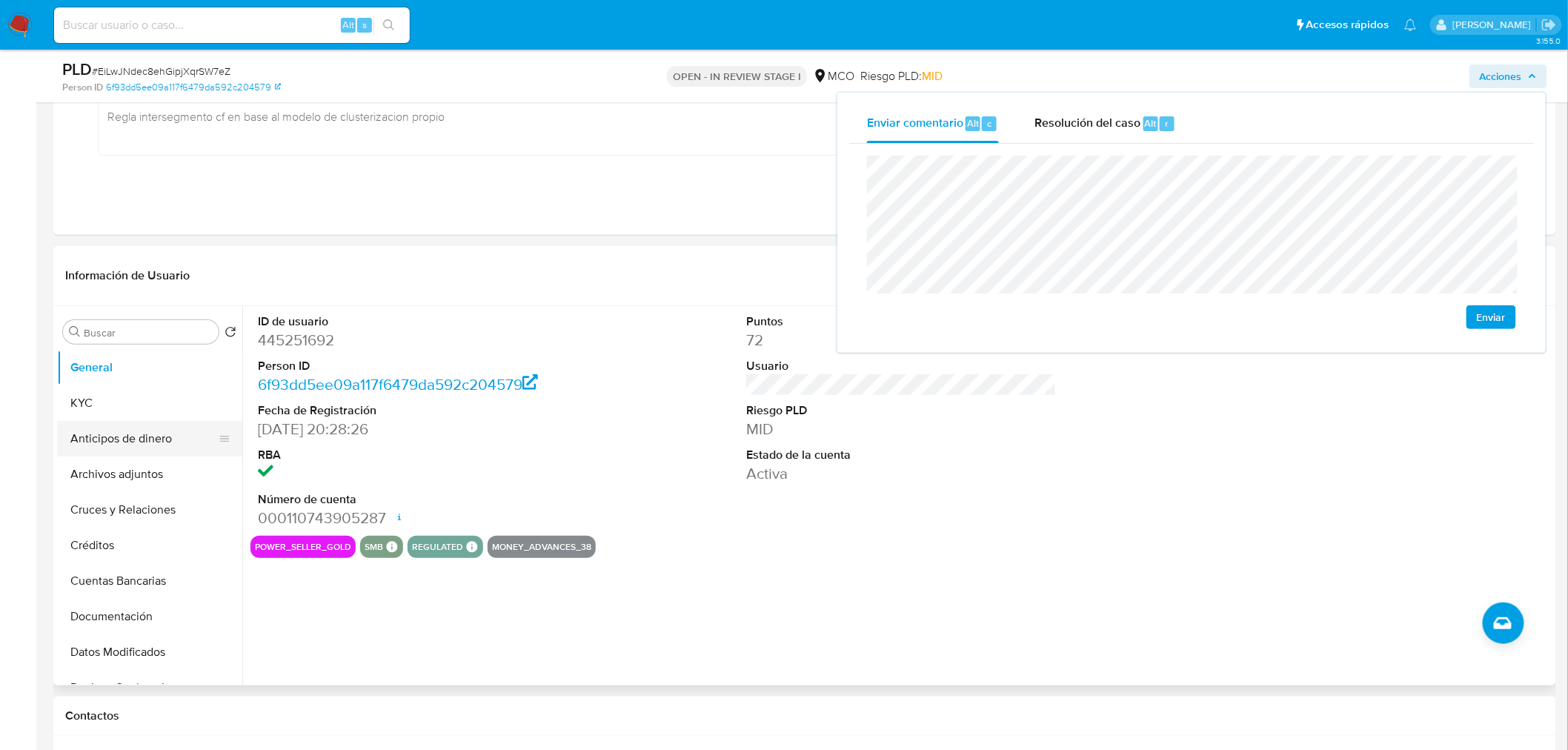
click at [123, 409] on button "KYC" at bounding box center [149, 403] width 185 height 36
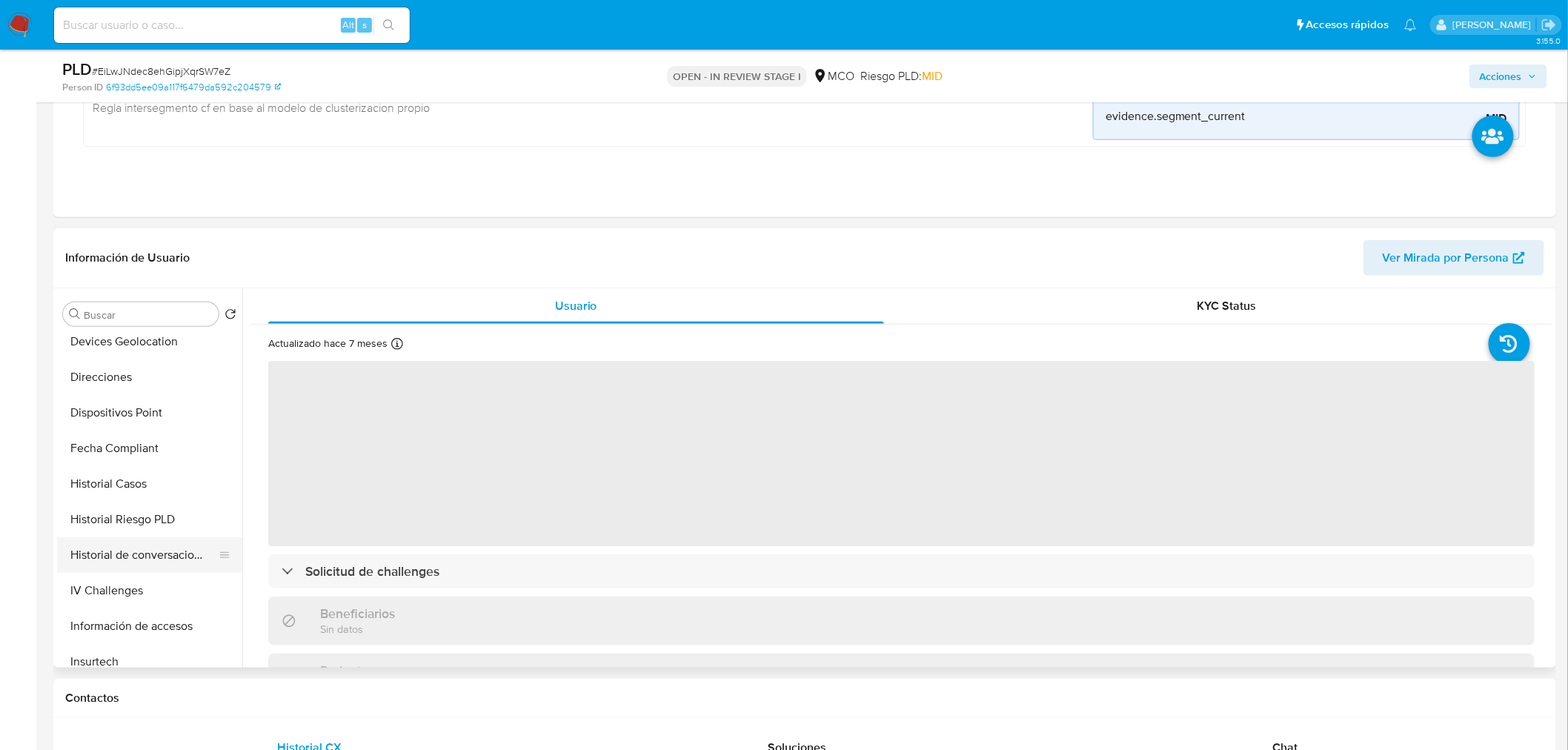
scroll to position [329, 0]
click at [136, 497] on button "Historial Casos" at bounding box center [143, 482] width 173 height 36
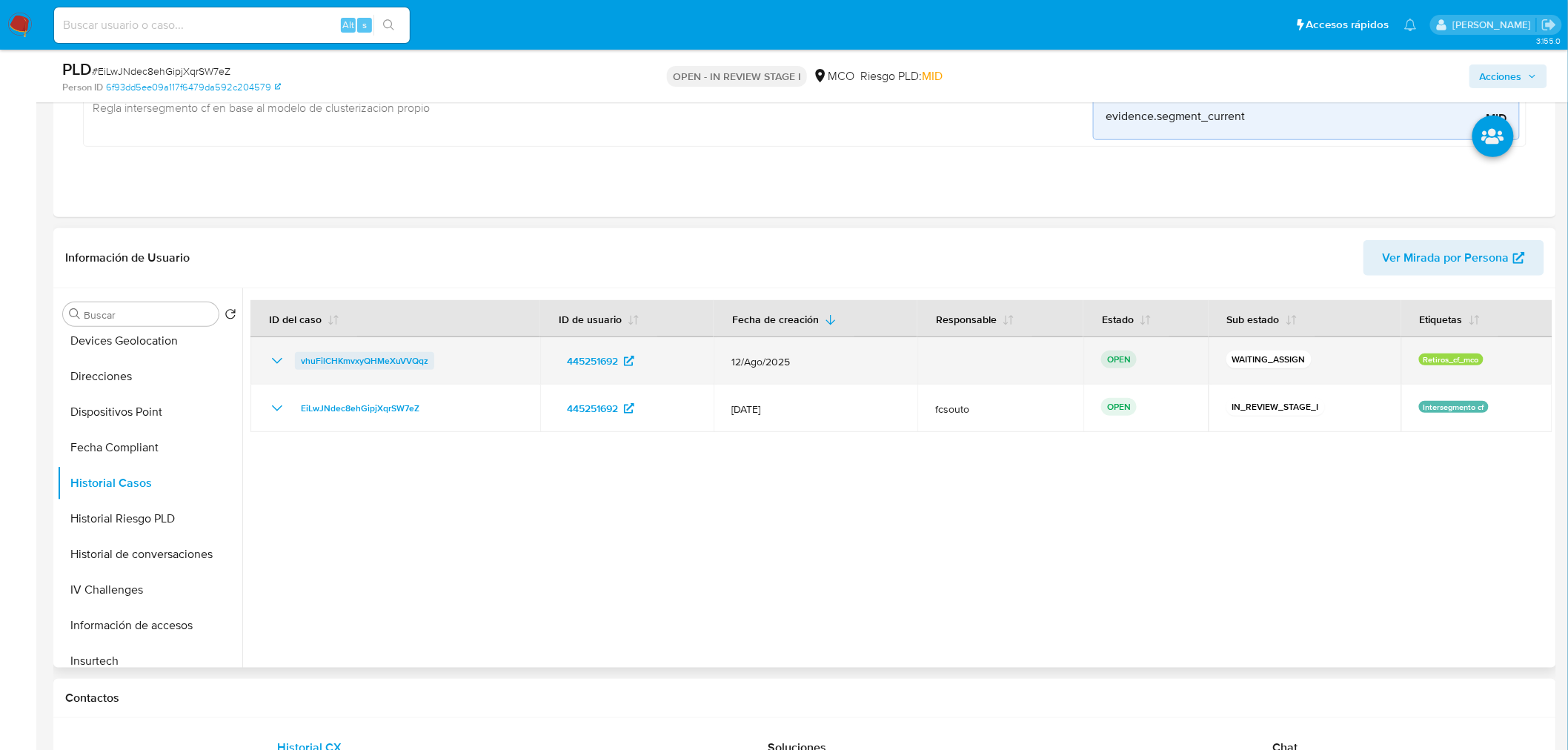
drag, startPoint x: 465, startPoint y: 369, endPoint x: 298, endPoint y: 364, distance: 167.1
click at [298, 364] on div "vhuFilCHKmvxyQHMeXuVVQqz" at bounding box center [395, 360] width 254 height 17
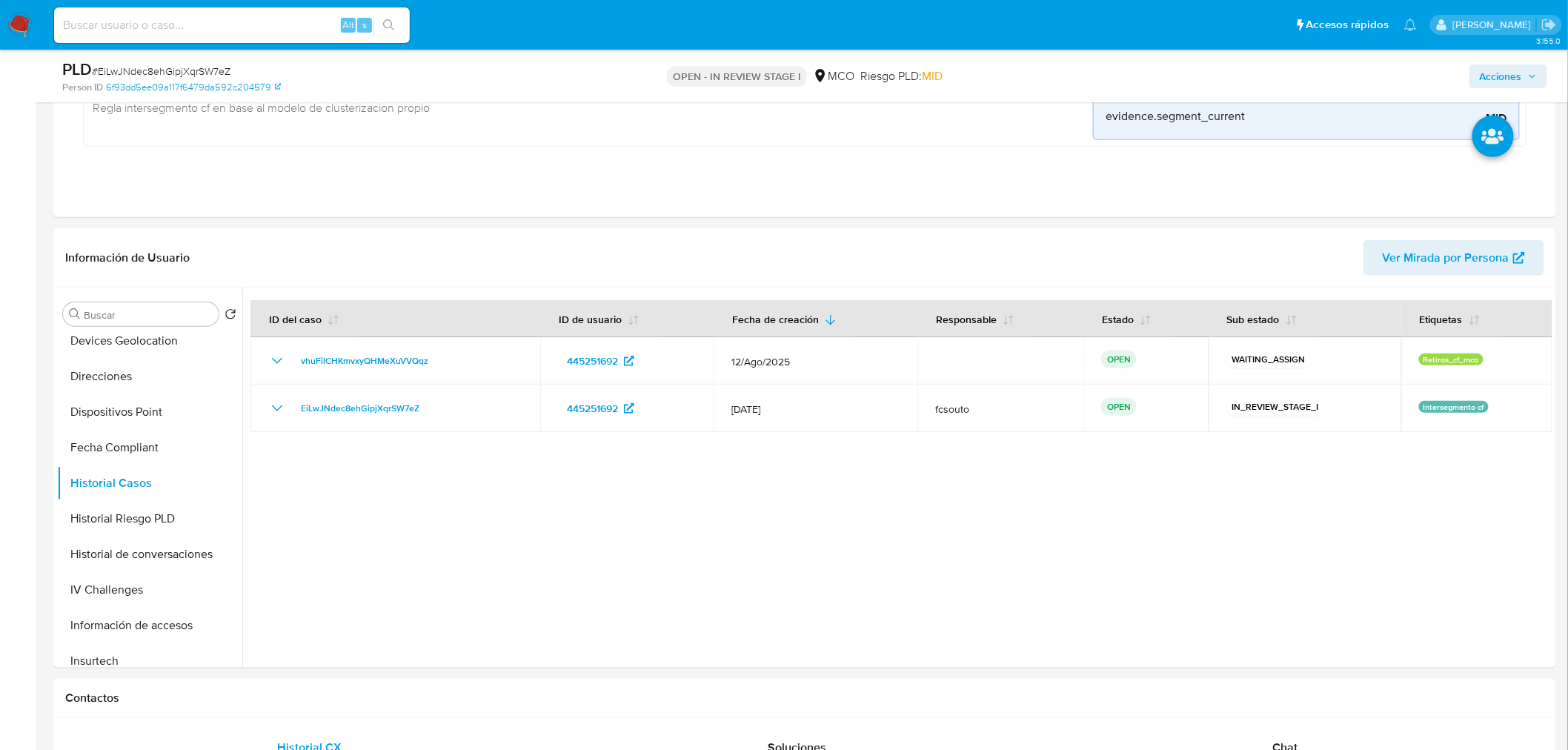
click at [1504, 78] on span "Acciones" at bounding box center [1500, 76] width 42 height 24
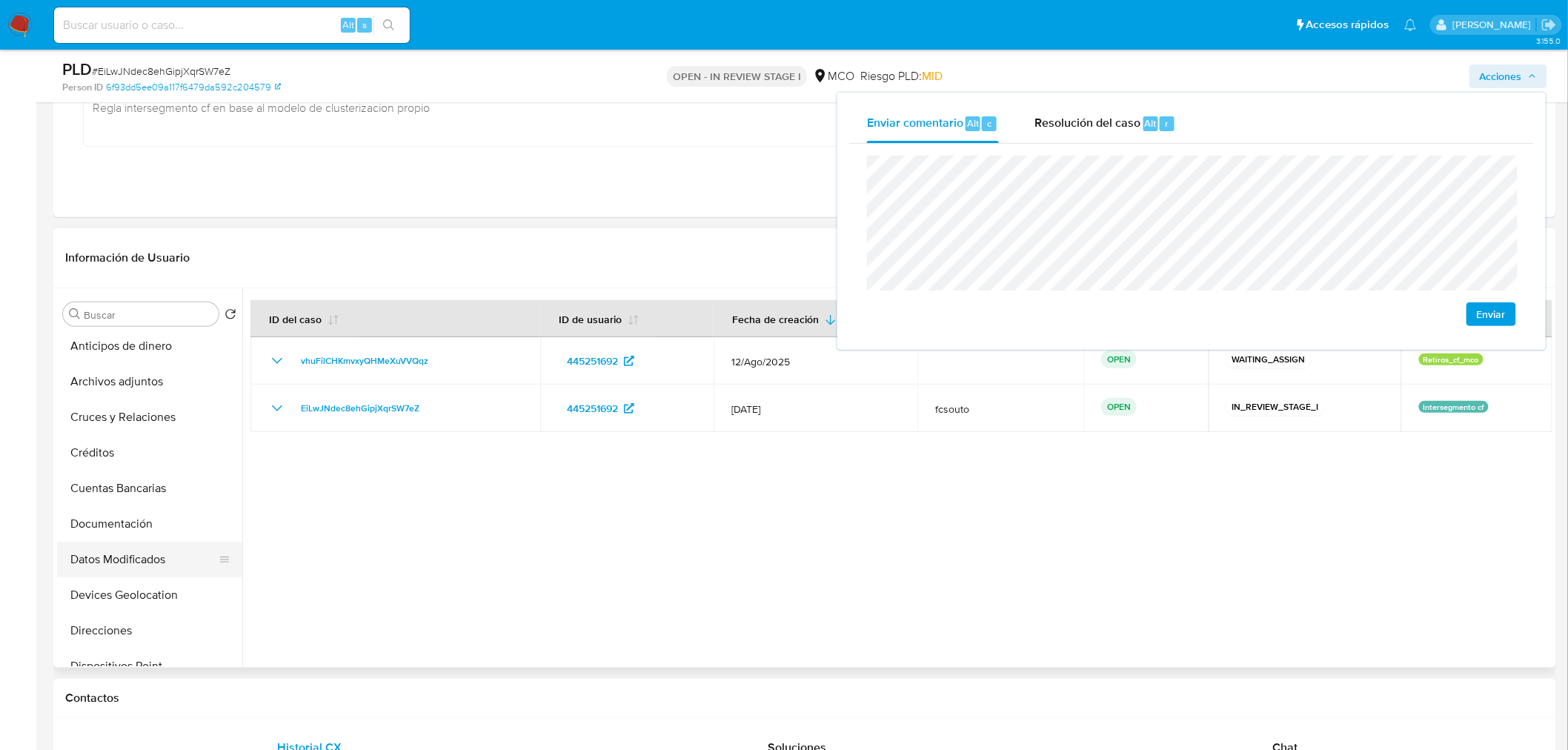
scroll to position [0, 0]
click at [119, 380] on button "KYC" at bounding box center [143, 385] width 173 height 36
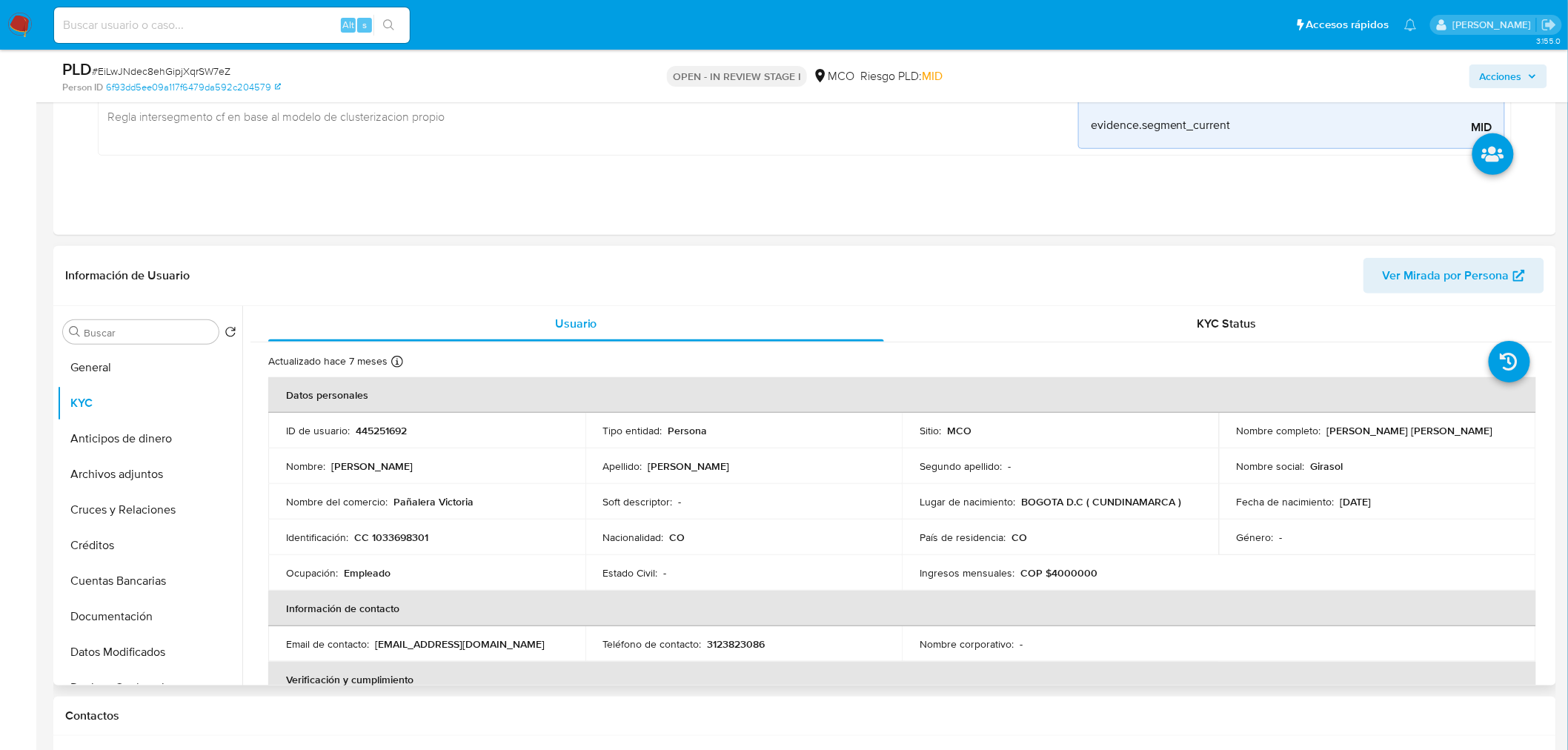
drag, startPoint x: 1322, startPoint y: 428, endPoint x: 1477, endPoint y: 431, distance: 155.0
click at [1477, 431] on p "[PERSON_NAME] [PERSON_NAME]" at bounding box center [1410, 430] width 166 height 13
copy p "[PERSON_NAME] [PERSON_NAME]"
click at [1490, 75] on span "Acciones" at bounding box center [1500, 76] width 42 height 24
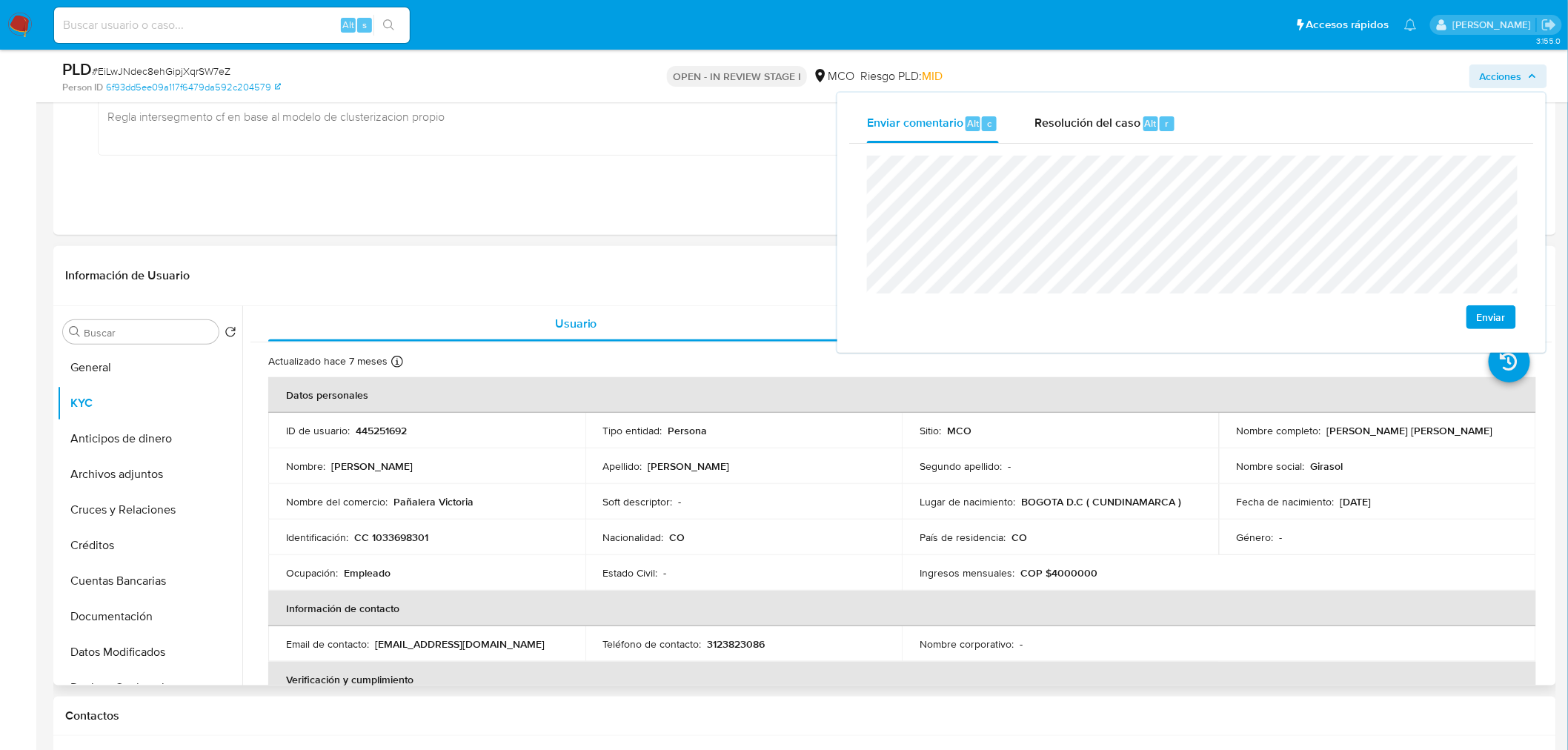
click at [413, 535] on p "CC 1033698301" at bounding box center [390, 537] width 74 height 13
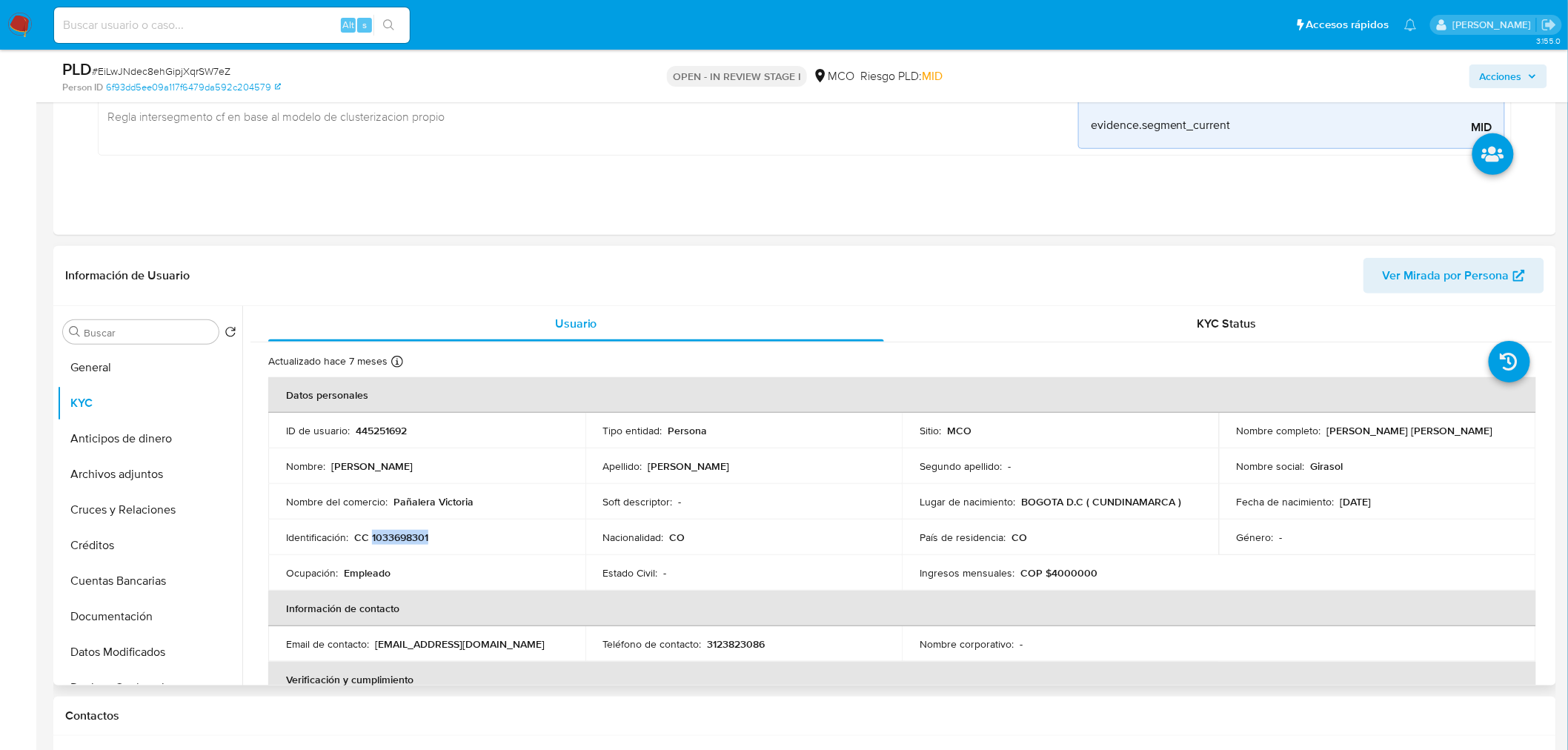
click at [413, 535] on p "CC 1033698301" at bounding box center [390, 537] width 74 height 13
drag, startPoint x: 1513, startPoint y: 70, endPoint x: 1473, endPoint y: 87, distance: 43.5
click at [1507, 72] on span "Acciones" at bounding box center [1500, 76] width 42 height 24
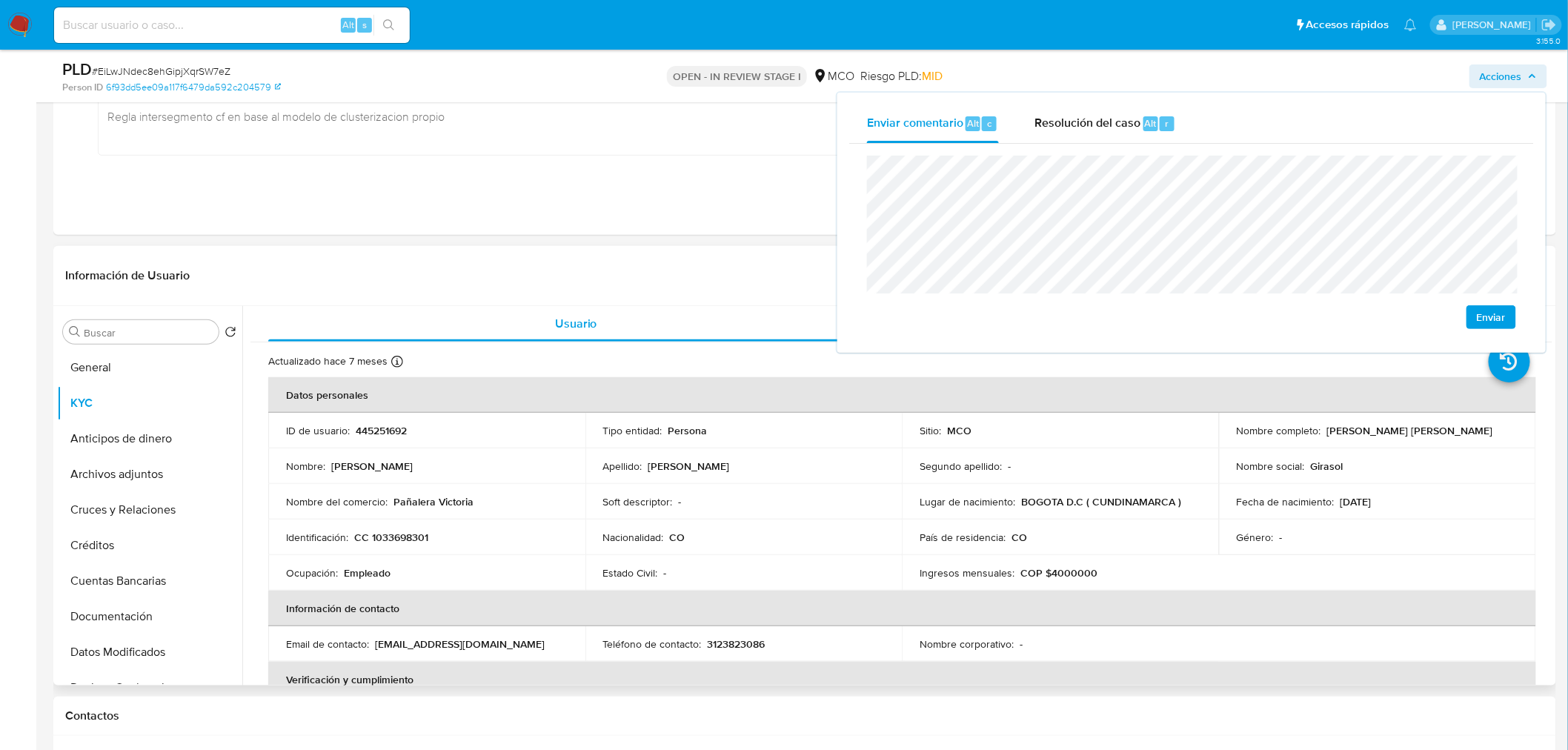
click at [414, 532] on p "CC 1033698301" at bounding box center [390, 537] width 74 height 13
click at [414, 531] on p "CC 1033698301" at bounding box center [390, 537] width 74 height 13
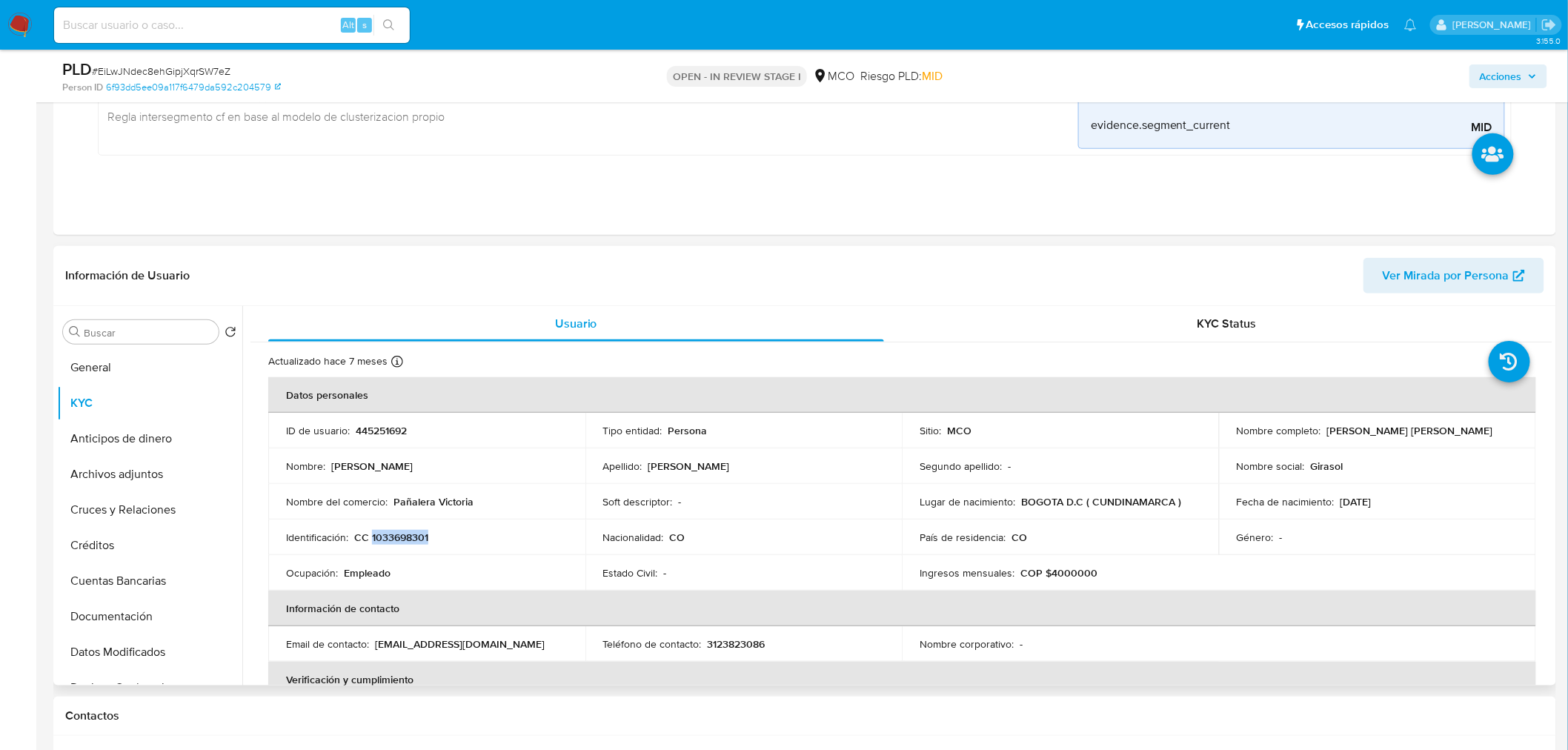
copy p "1033698301"
click at [1499, 80] on span "Acciones" at bounding box center [1500, 76] width 42 height 24
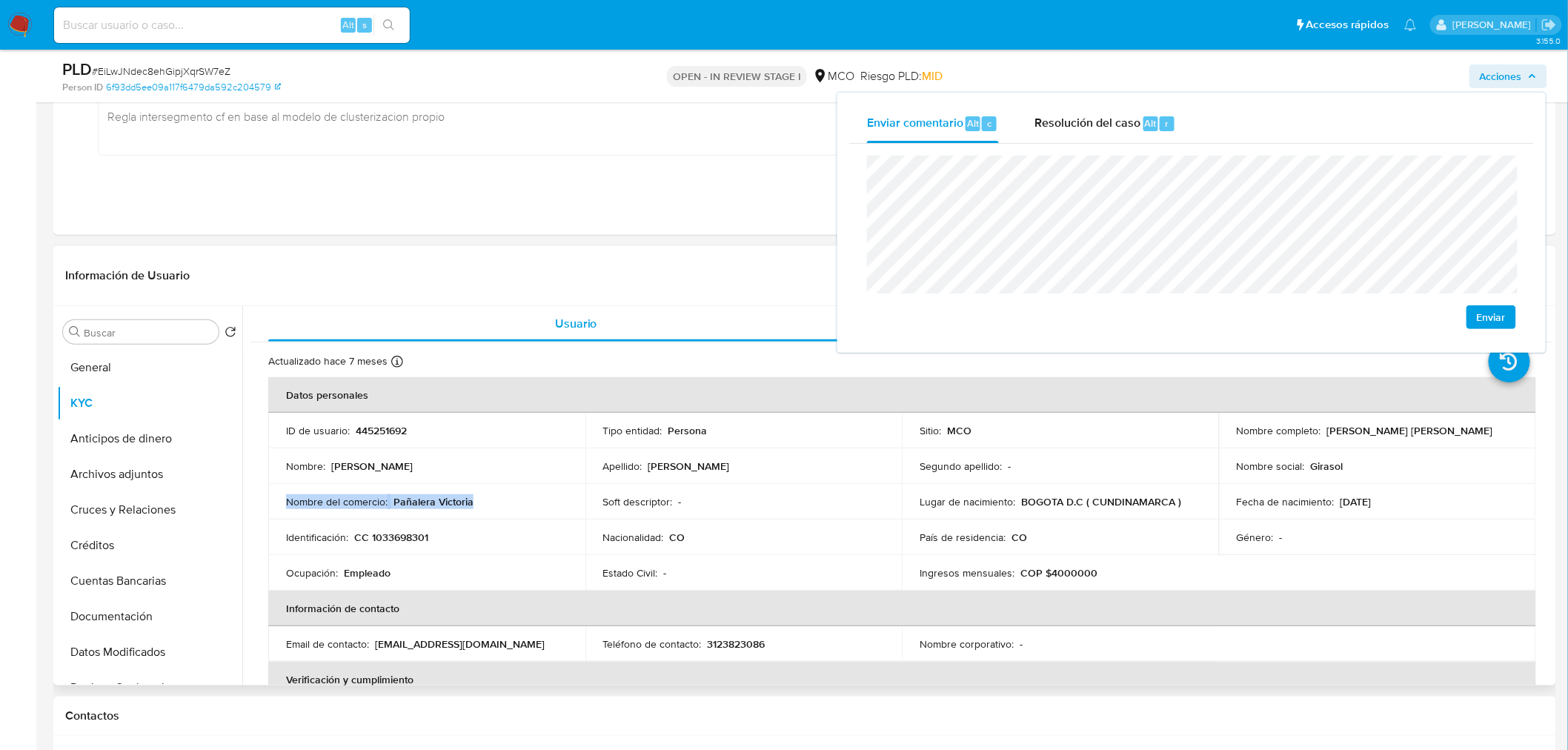
drag, startPoint x: 486, startPoint y: 501, endPoint x: 285, endPoint y: 500, distance: 201.0
click at [286, 500] on div "Nombre del comercio : Pañalera Victoria" at bounding box center [427, 501] width 282 height 13
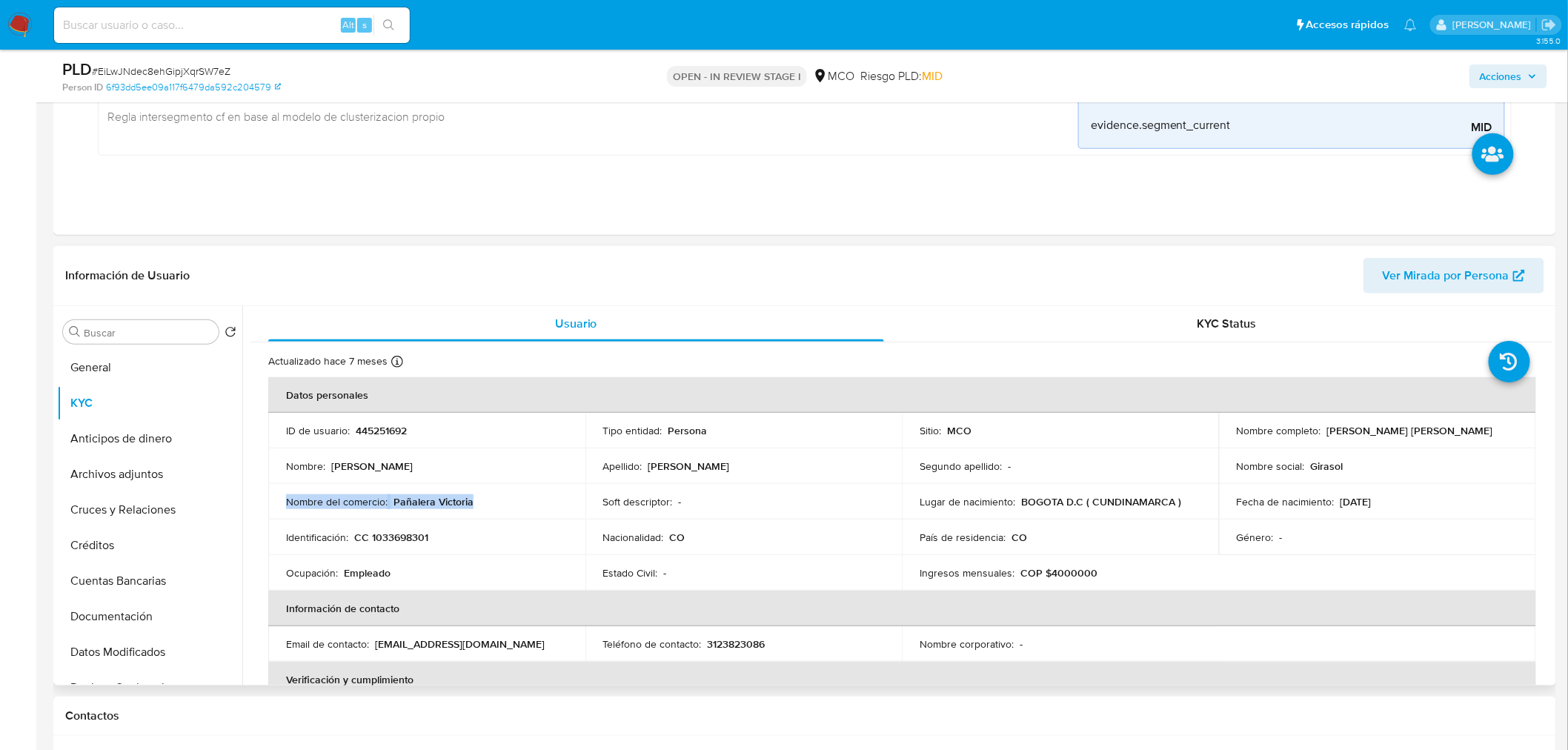
copy div "Nombre del comercio : Pañalera Victoria"
click at [1478, 80] on button "Acciones" at bounding box center [1508, 76] width 78 height 24
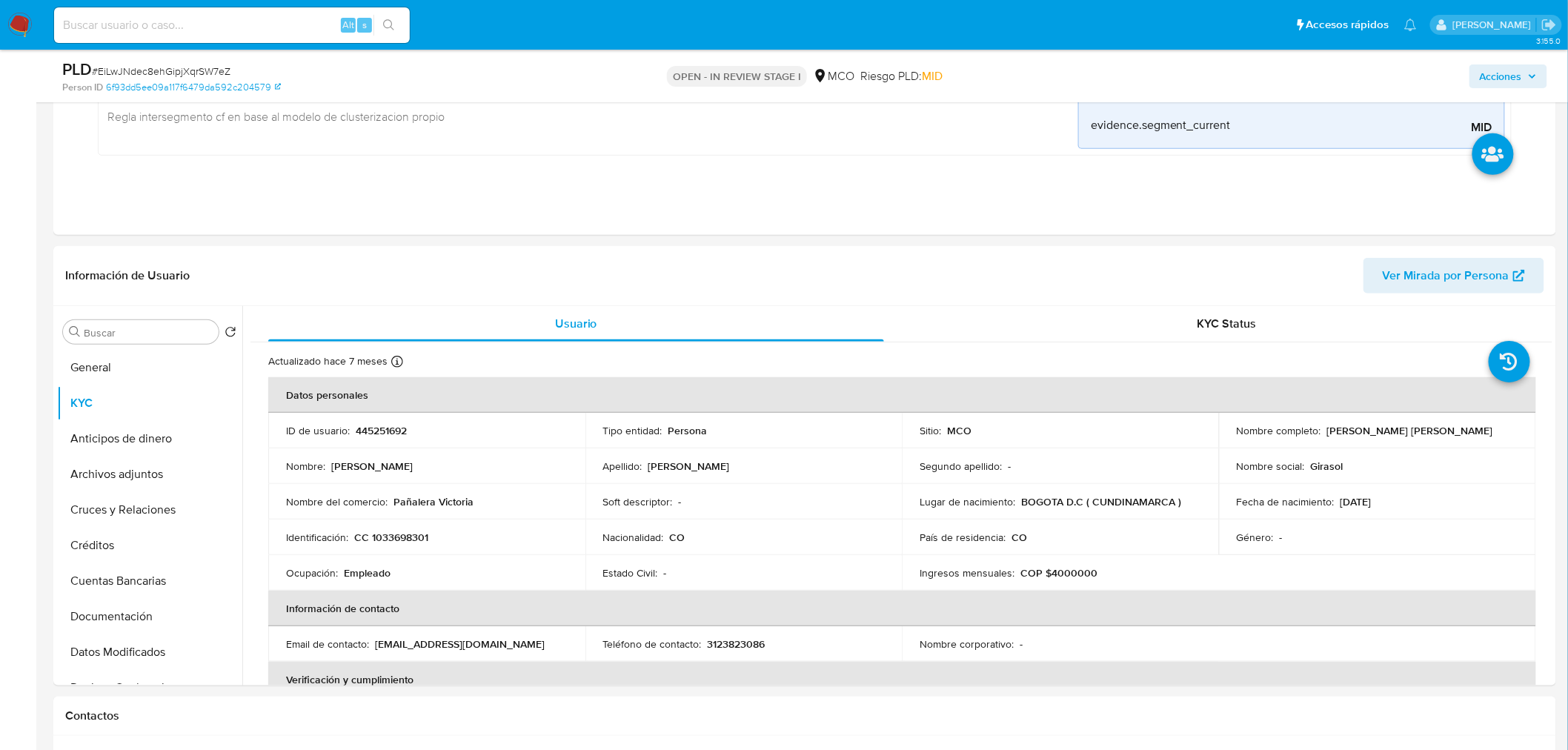
click at [1521, 69] on span "Acciones" at bounding box center [1500, 76] width 42 height 24
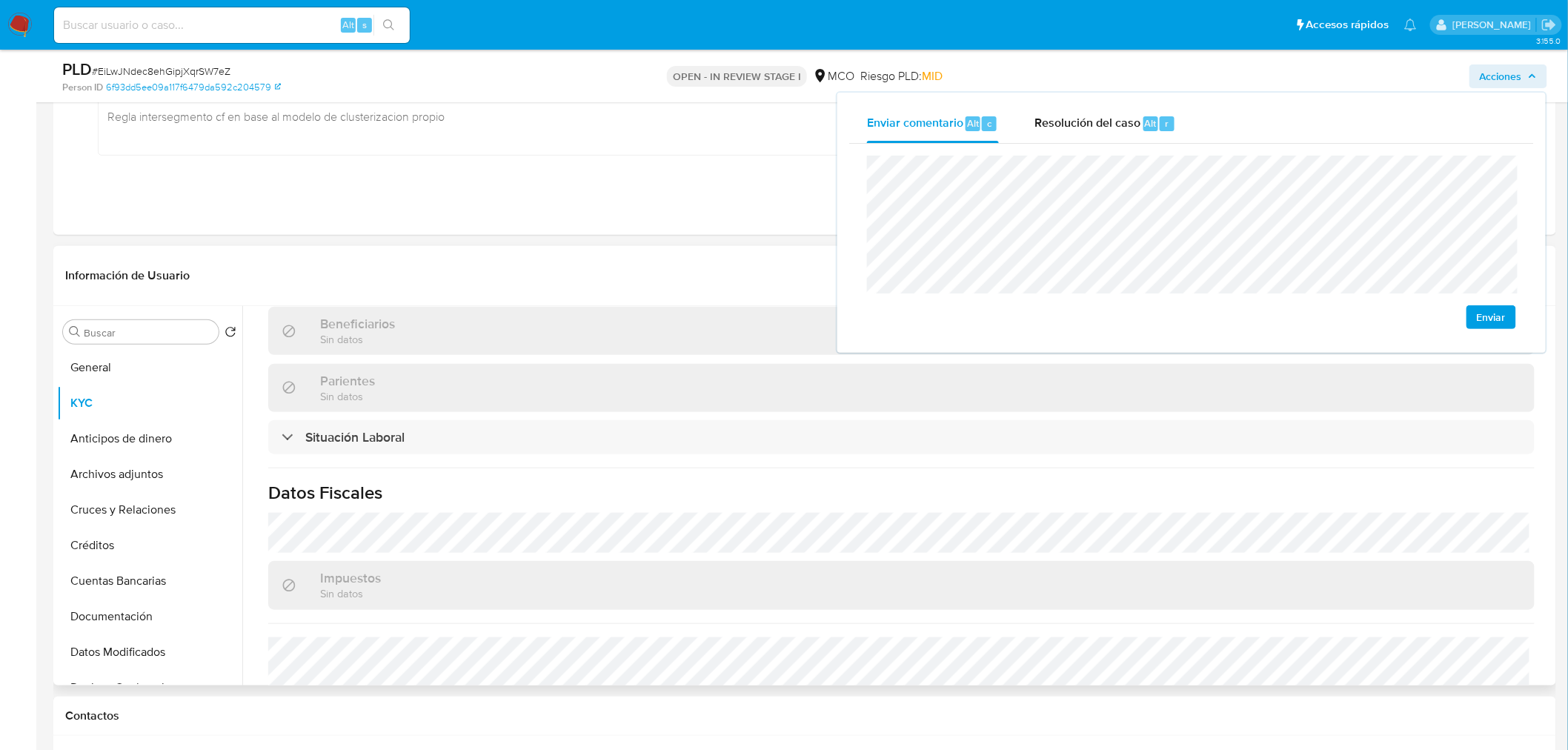
scroll to position [738, 0]
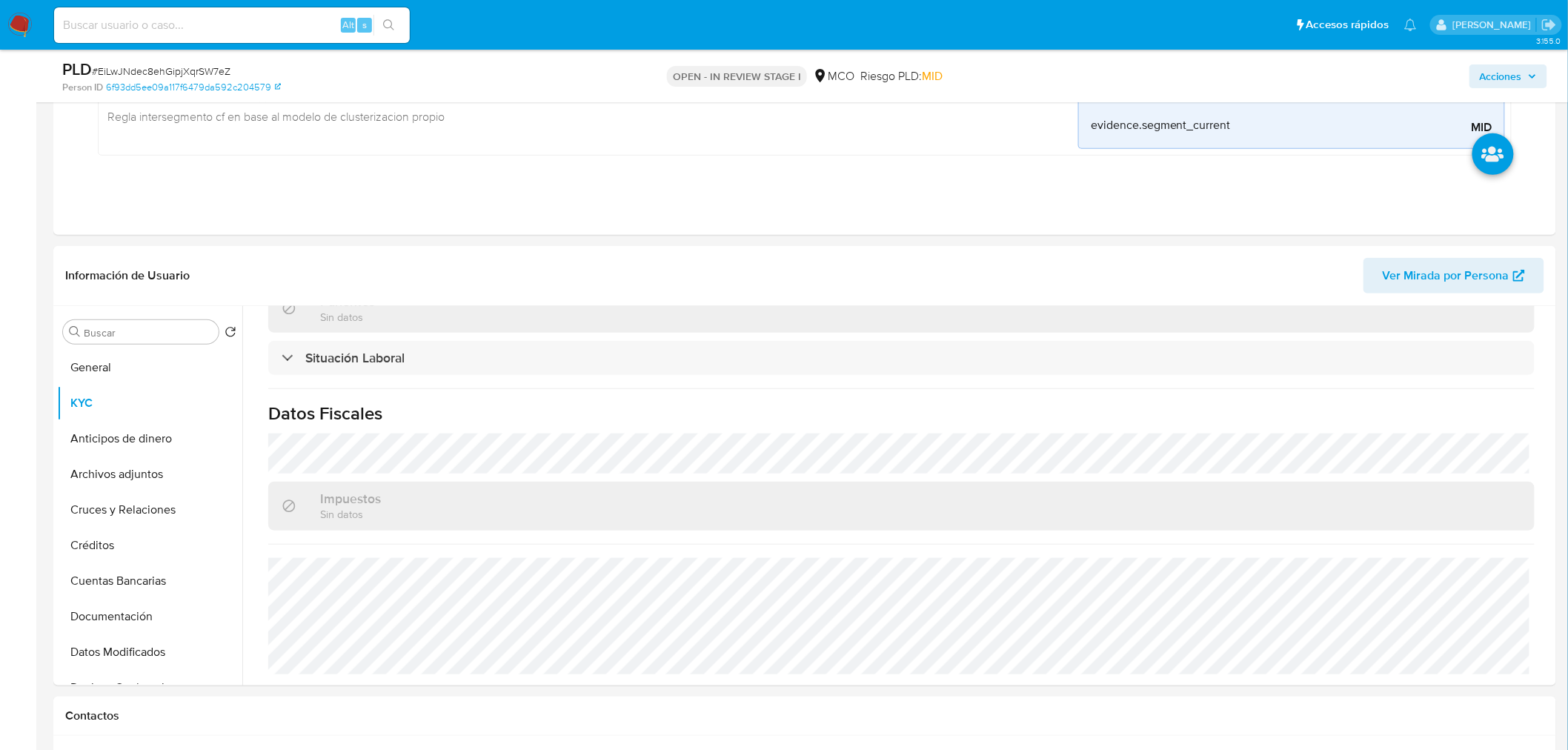
click at [1516, 80] on span "Acciones" at bounding box center [1500, 76] width 42 height 24
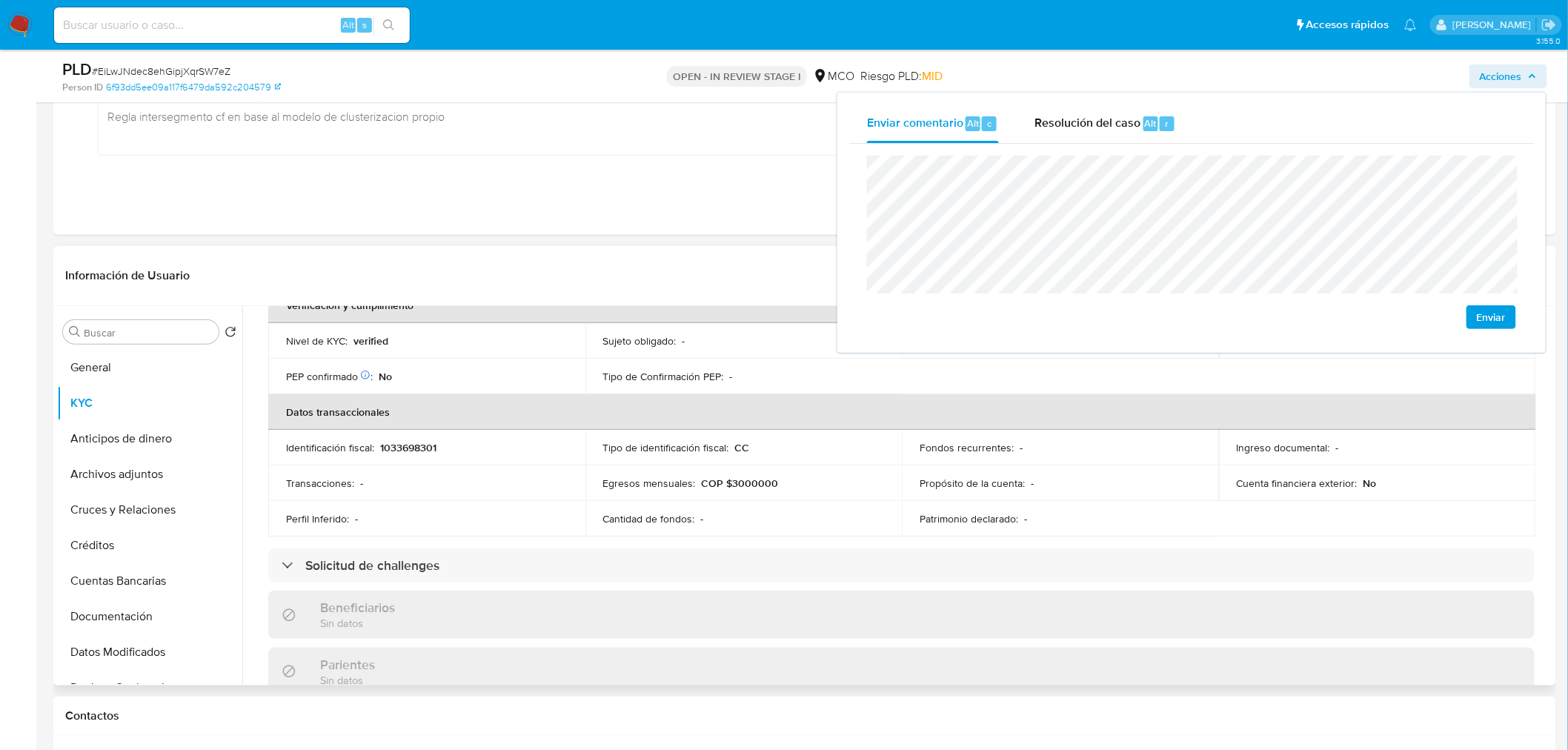
scroll to position [79, 0]
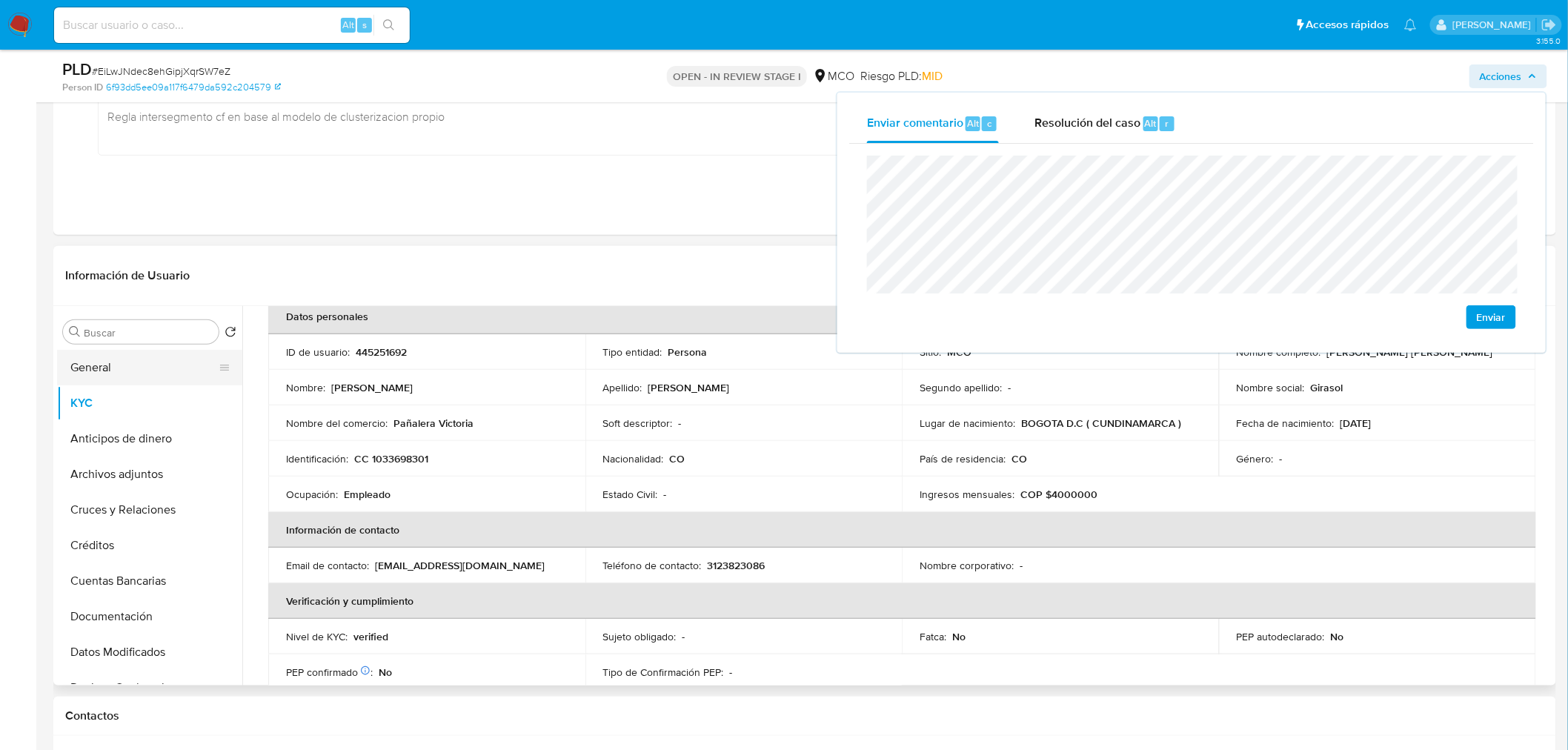
drag, startPoint x: 143, startPoint y: 367, endPoint x: 163, endPoint y: 380, distance: 23.9
click at [143, 367] on button "General" at bounding box center [149, 367] width 185 height 36
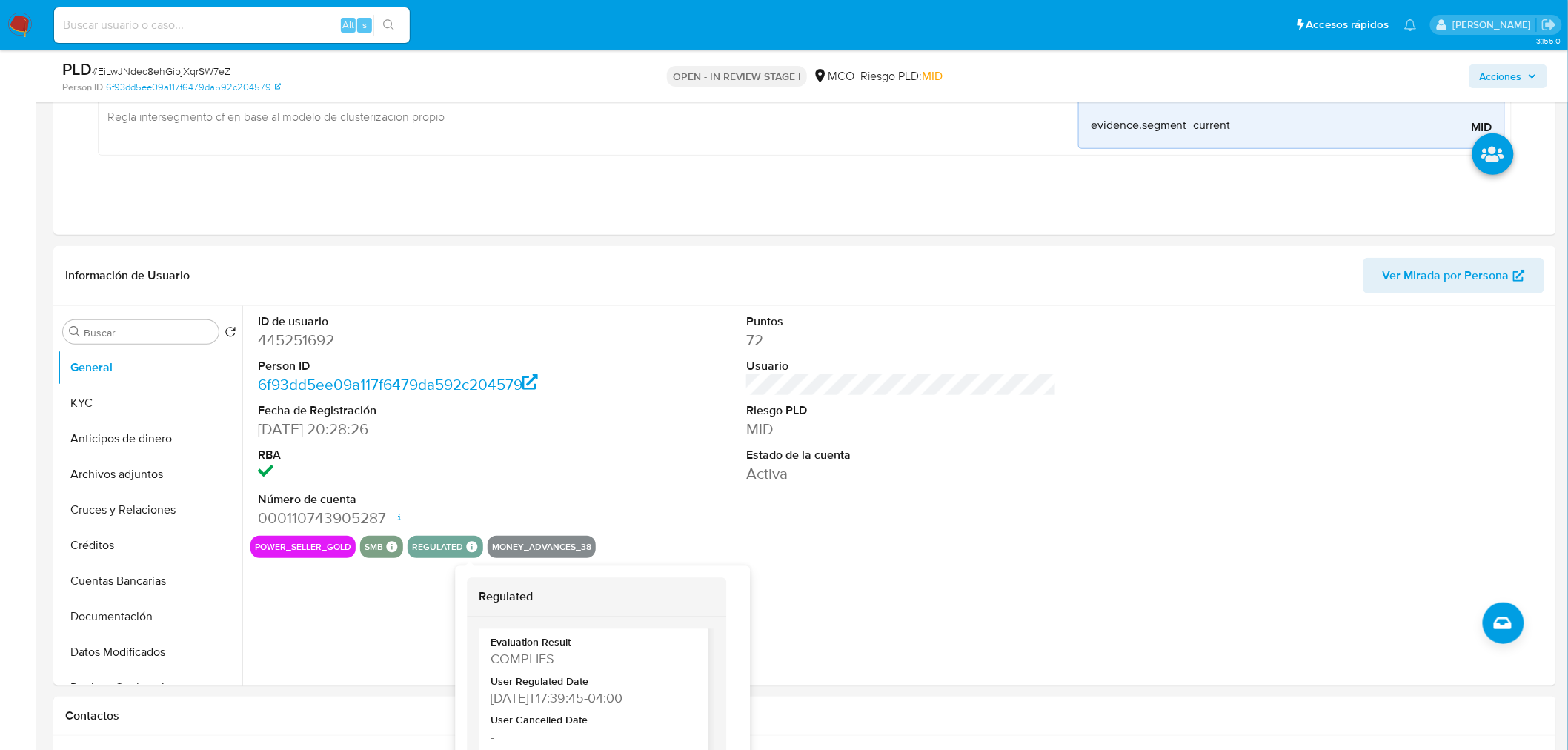
scroll to position [321, 0]
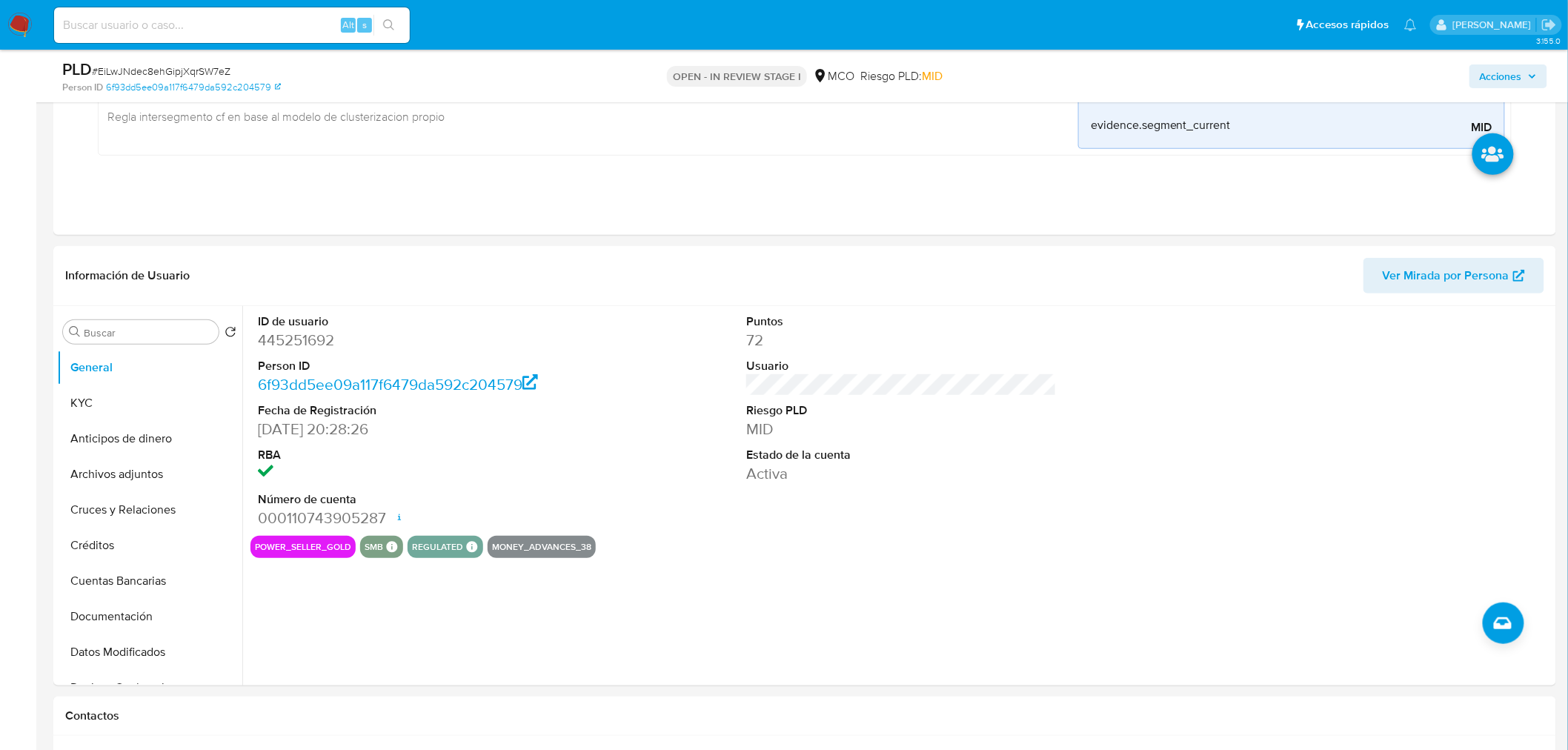
drag, startPoint x: 1502, startPoint y: 76, endPoint x: 1471, endPoint y: 86, distance: 32.6
click at [1499, 79] on span "Acciones" at bounding box center [1500, 76] width 42 height 24
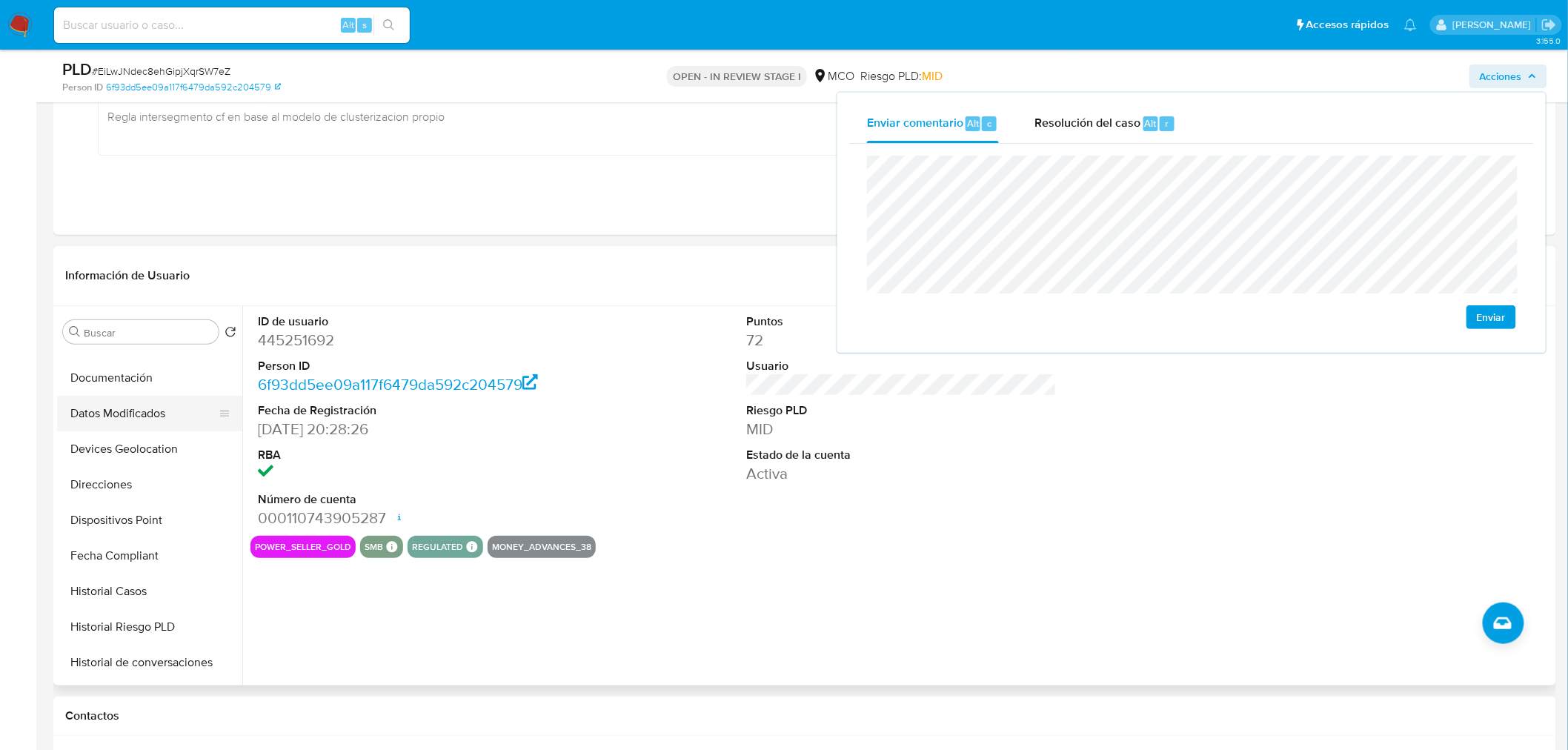
scroll to position [247, 0]
click at [159, 590] on button "Historial Casos" at bounding box center [149, 583] width 185 height 36
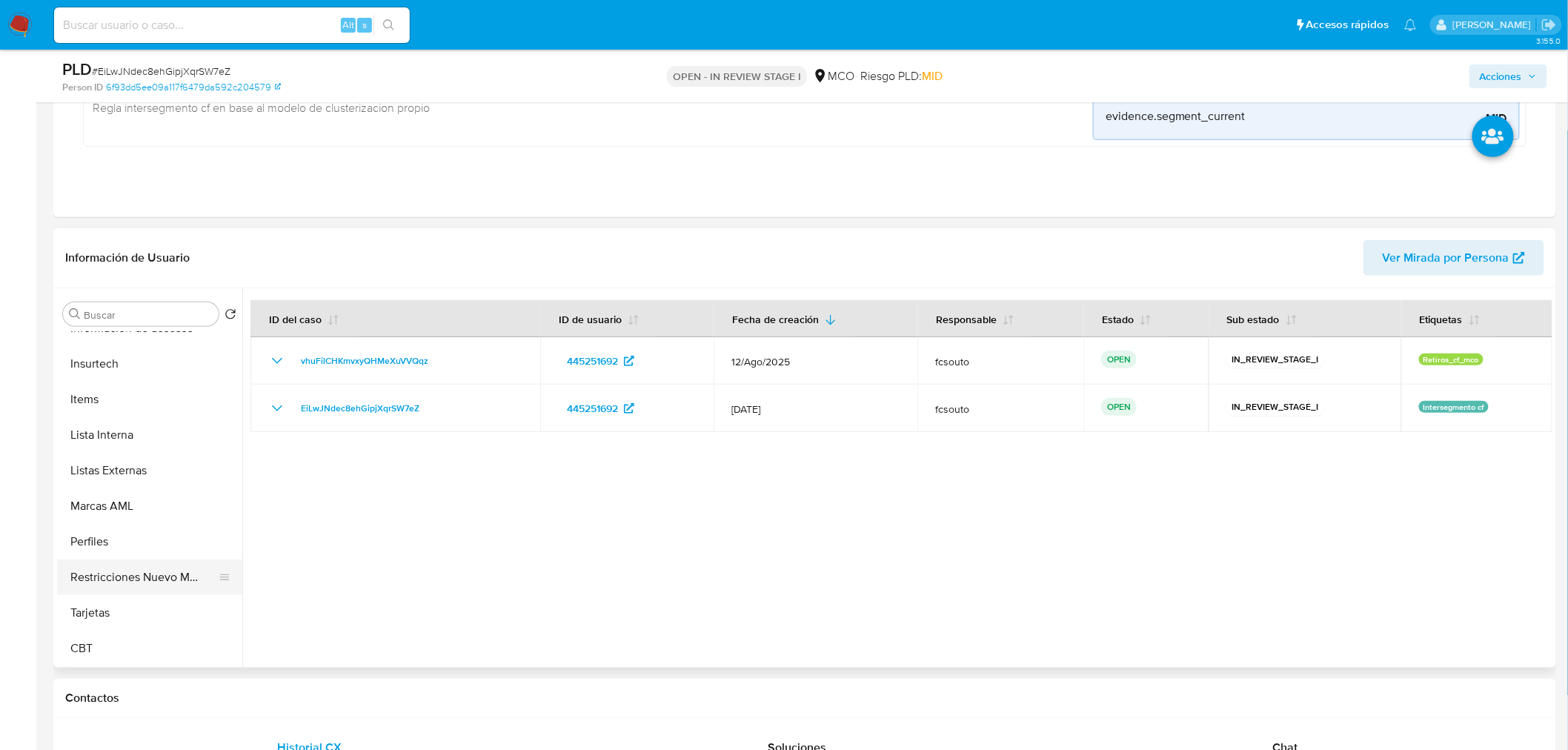
scroll to position [626, 0]
click at [158, 577] on button "Restricciones Nuevo Mundo" at bounding box center [143, 578] width 173 height 36
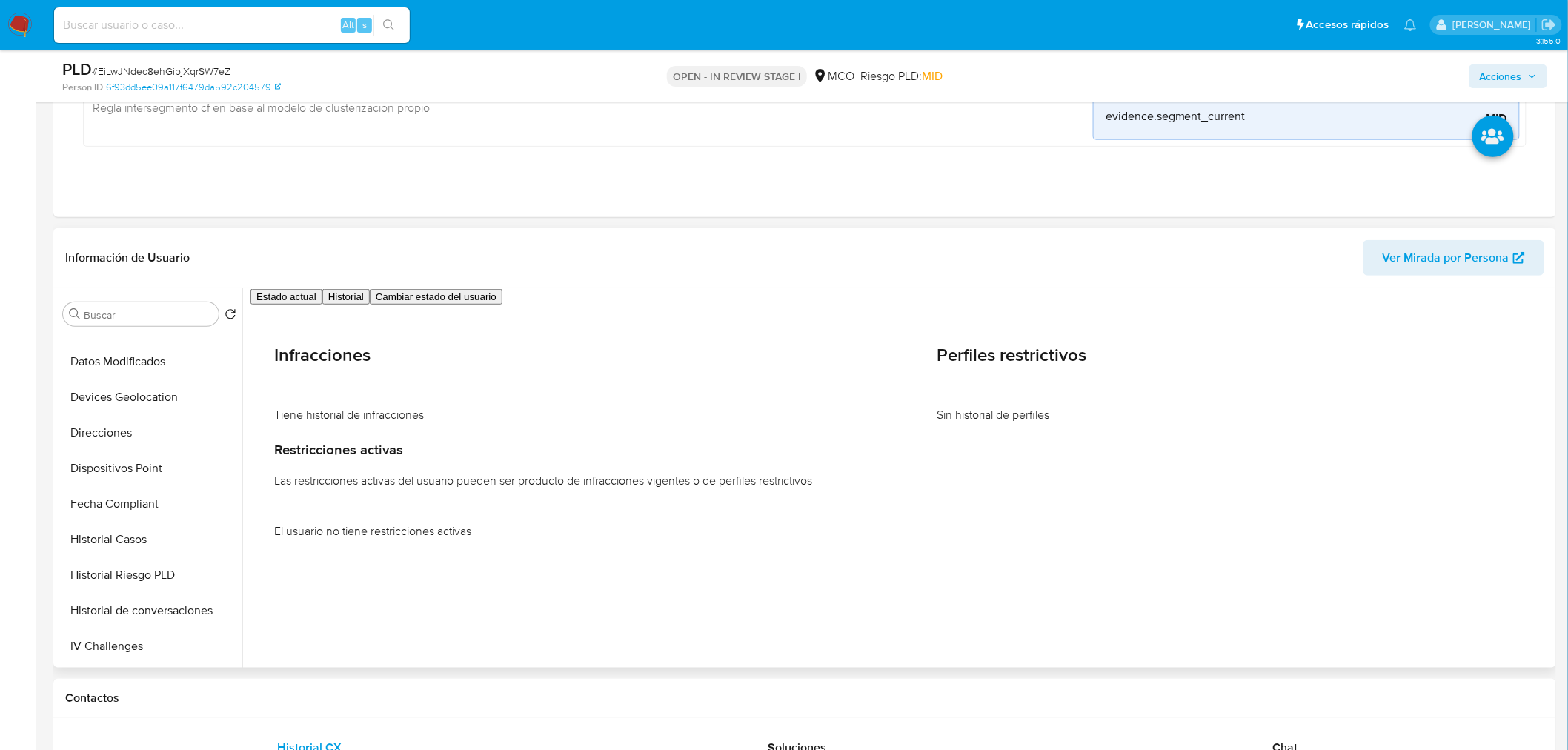
scroll to position [0, 0]
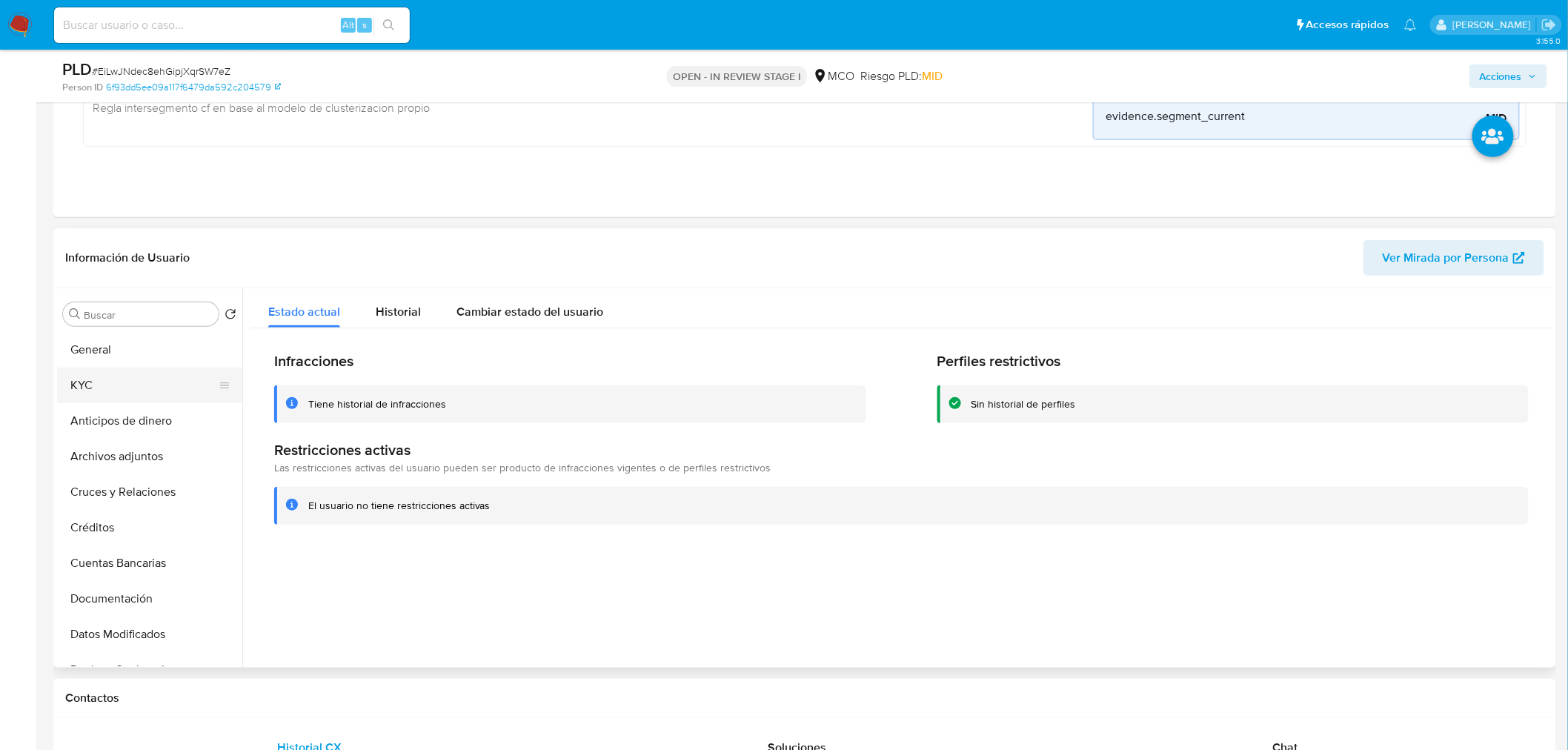
click at [132, 386] on button "KYC" at bounding box center [143, 385] width 173 height 36
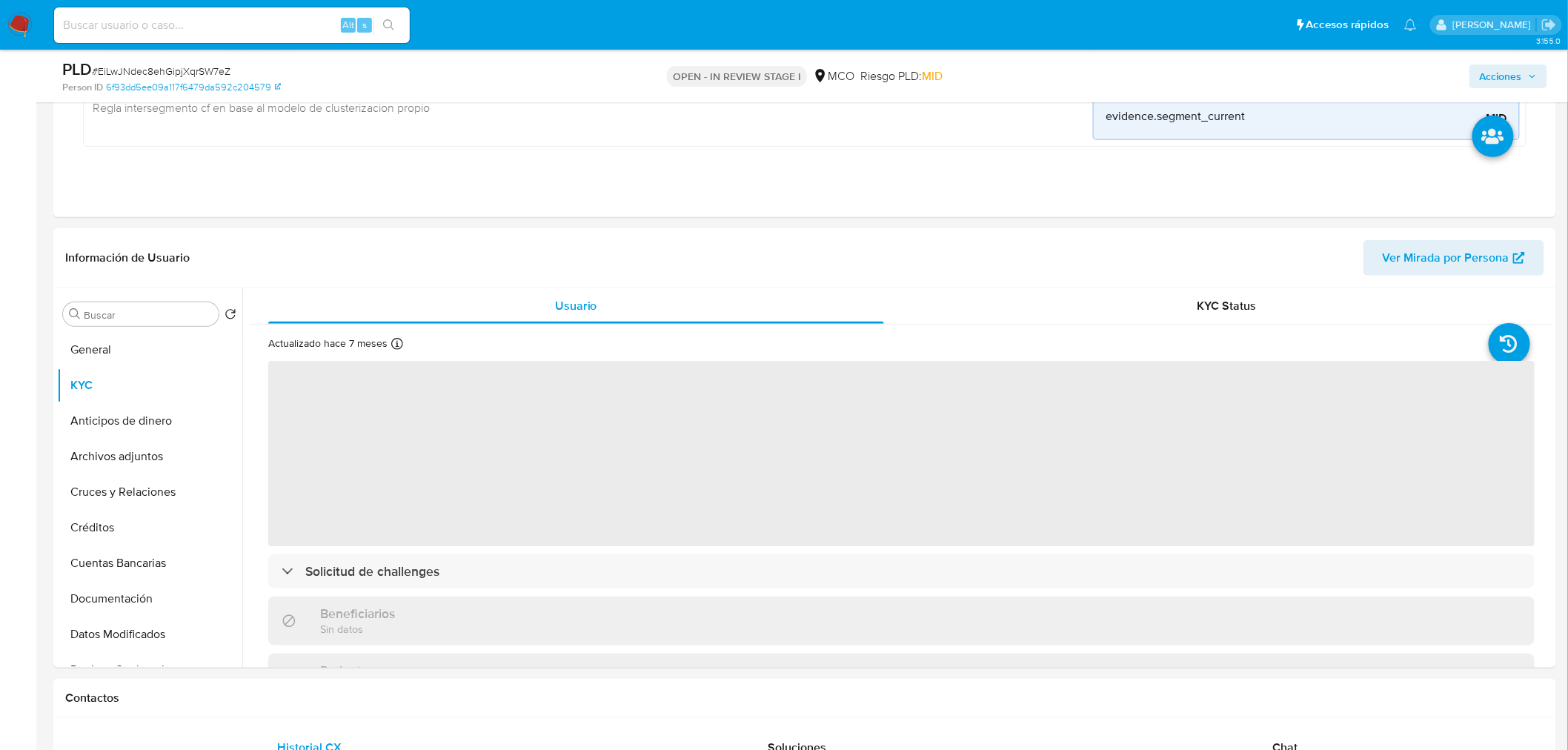
click at [1490, 77] on span "Acciones" at bounding box center [1500, 76] width 42 height 24
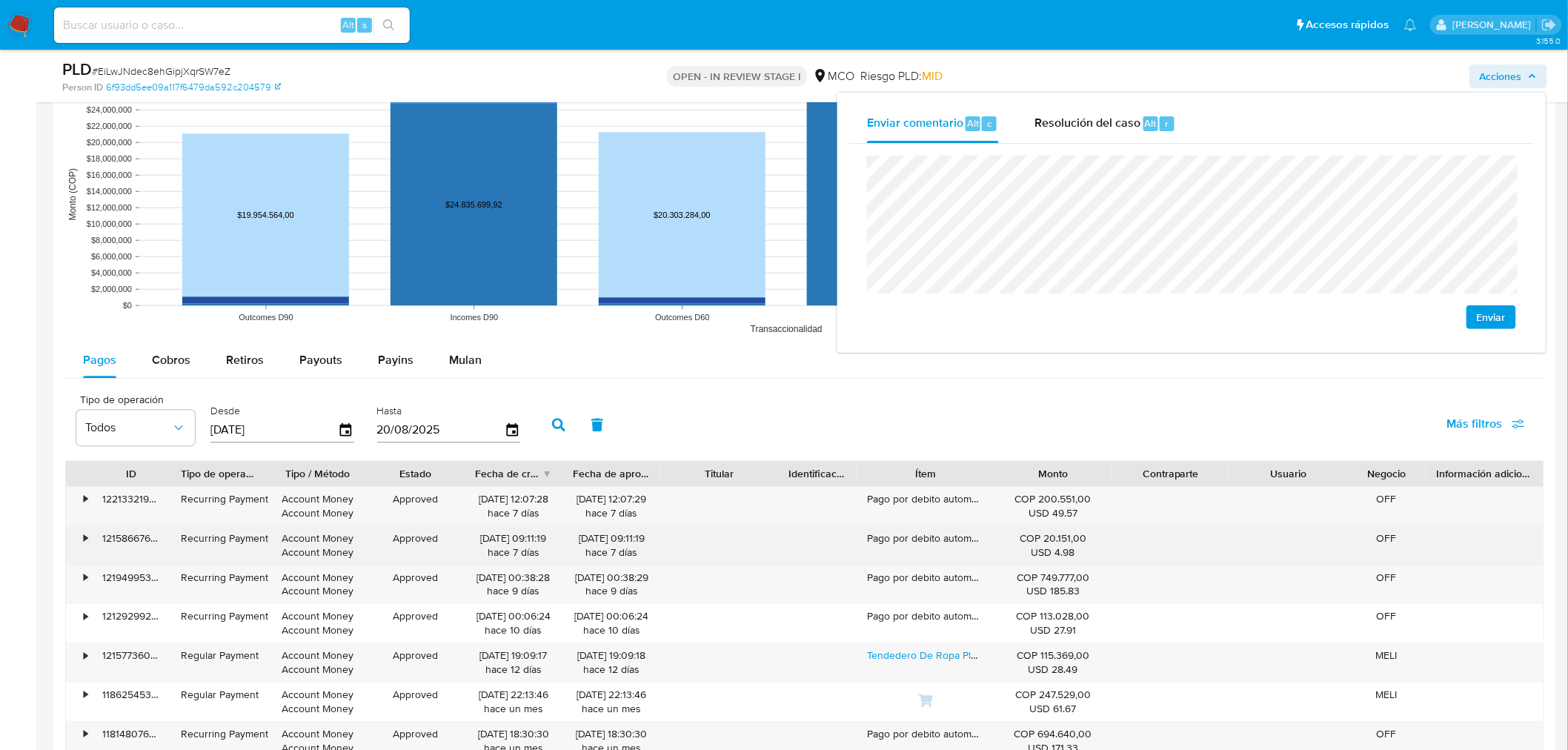
scroll to position [1564, 0]
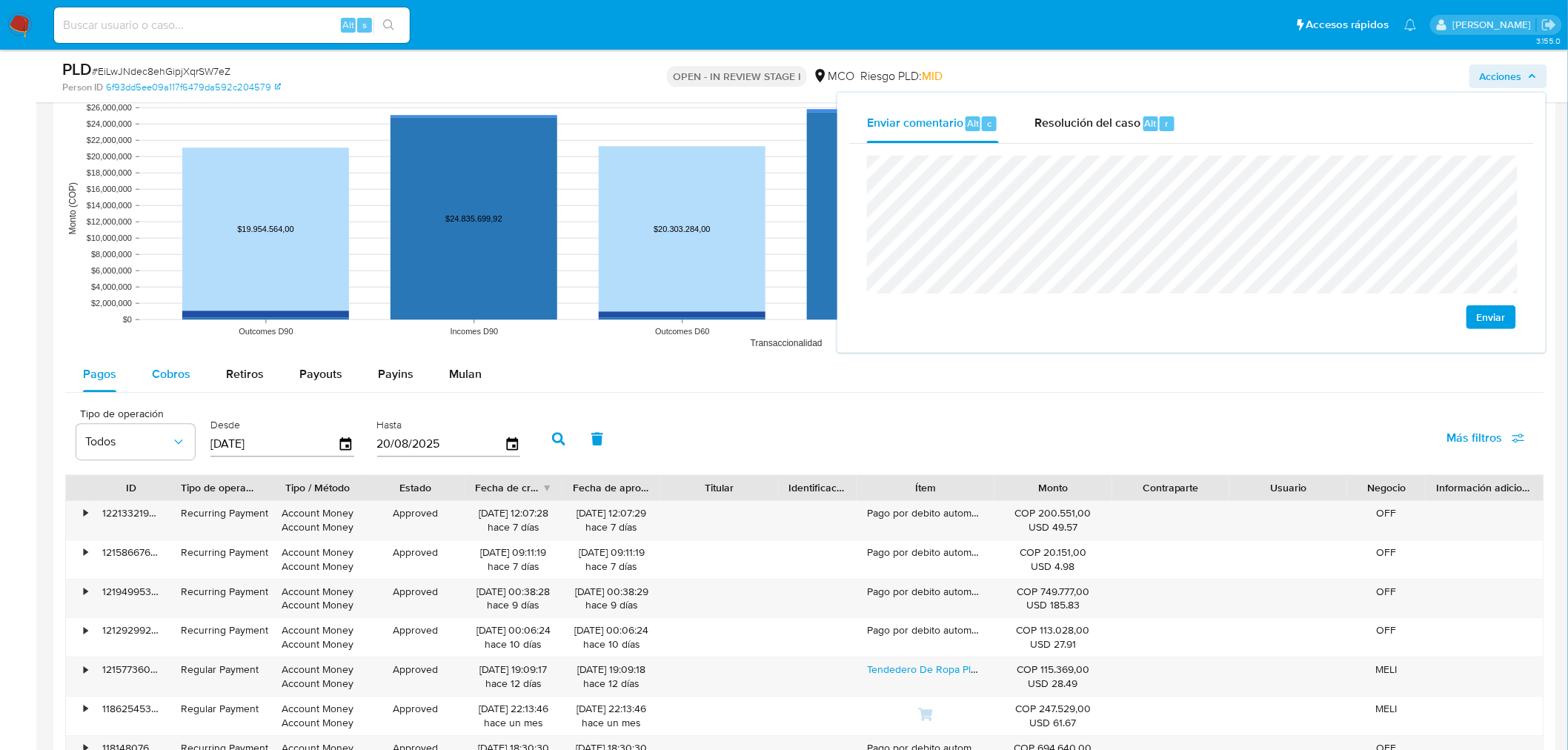
click at [188, 364] on div "Cobros" at bounding box center [171, 374] width 38 height 36
select select "10"
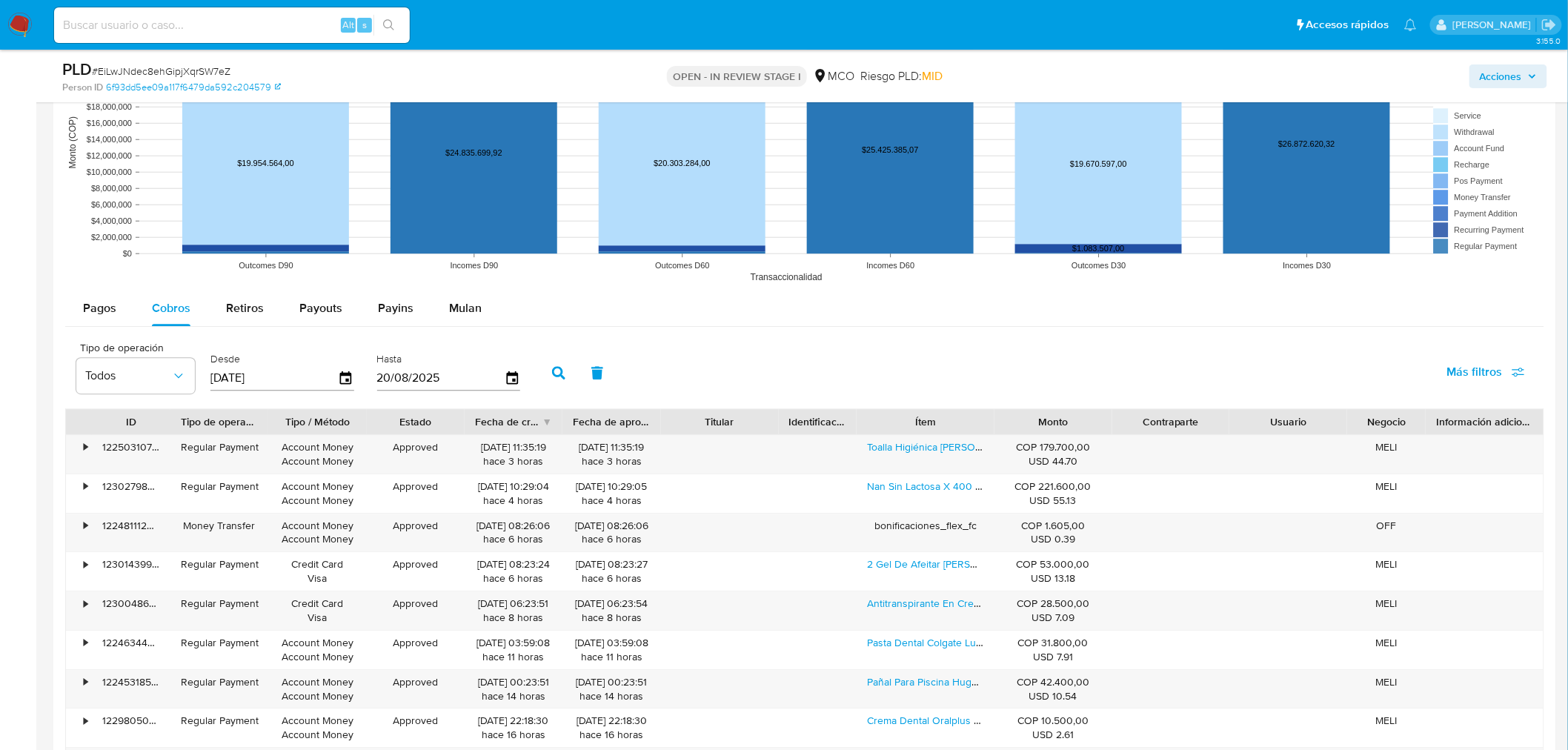
scroll to position [1729, 0]
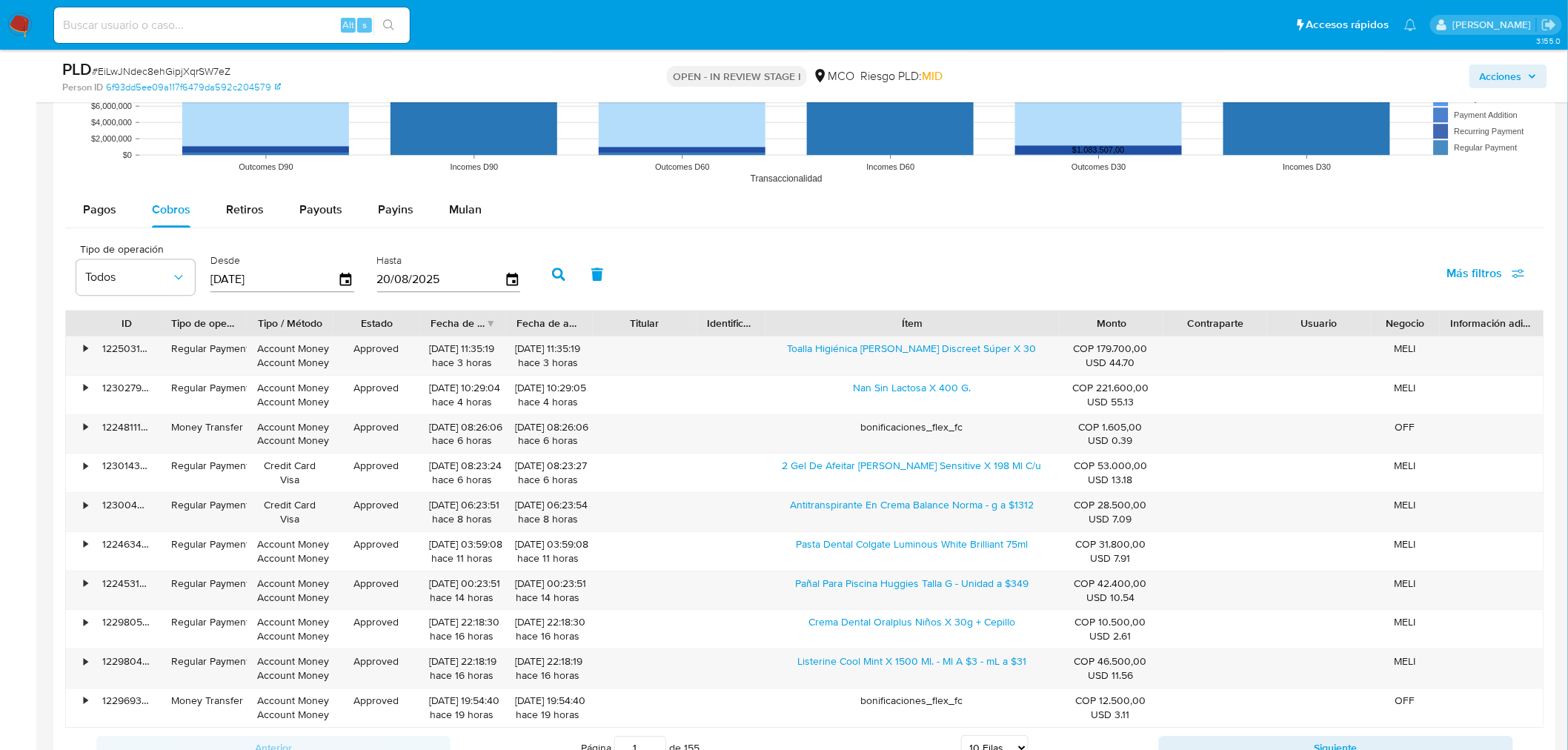
drag, startPoint x: 997, startPoint y: 325, endPoint x: 1164, endPoint y: 321, distance: 167.0
click at [1164, 321] on div "ID Tipo de operación Tipo / Método Estado Fecha de creación Fecha de aprobación…" at bounding box center [805, 323] width 1478 height 25
drag, startPoint x: 817, startPoint y: 367, endPoint x: 1011, endPoint y: 364, distance: 194.0
click at [1011, 364] on div "Toalla Higiénica Tena Discreet Súper X 30" at bounding box center [911, 356] width 304 height 38
click at [1528, 75] on icon "button" at bounding box center [1532, 76] width 9 height 9
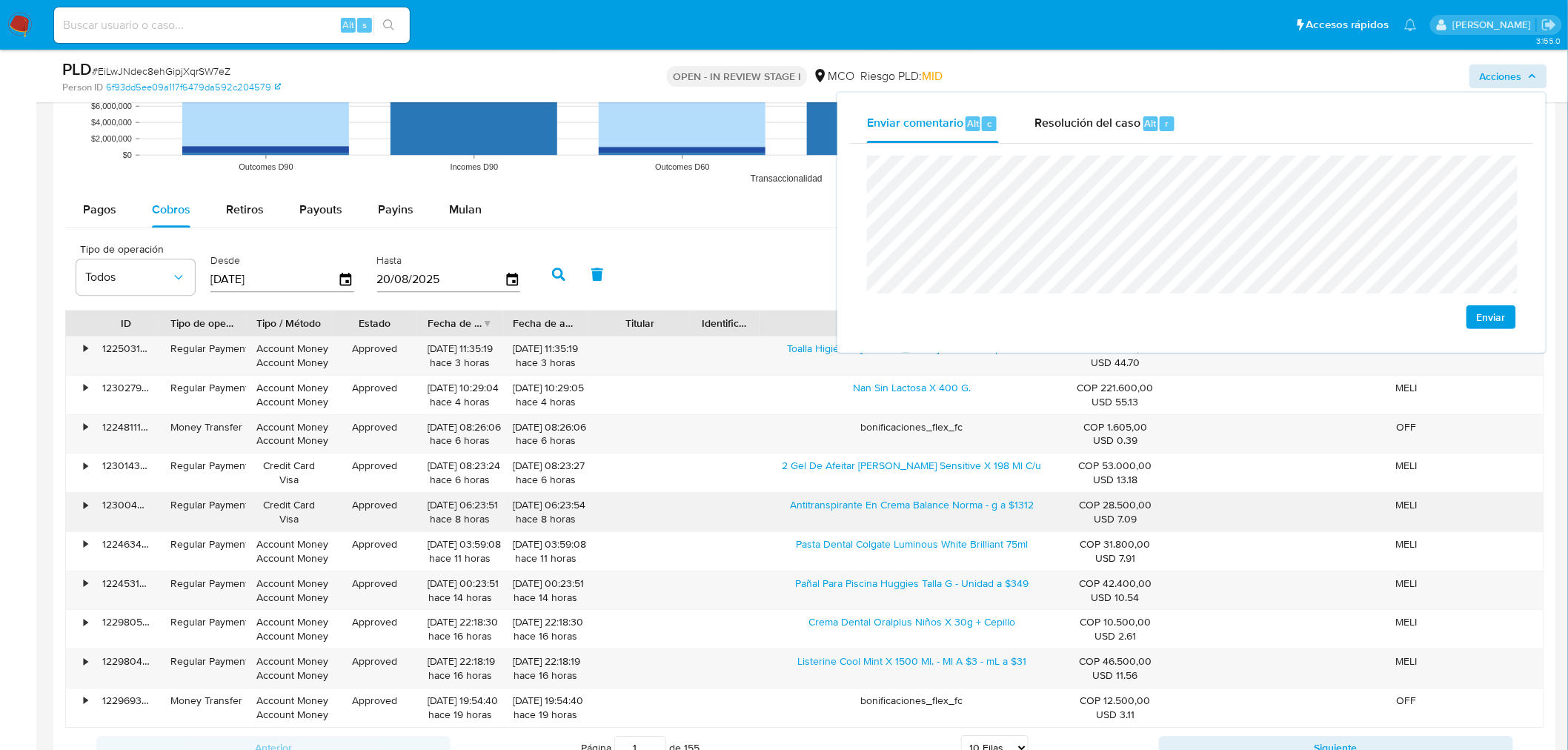
drag, startPoint x: 767, startPoint y: 513, endPoint x: 981, endPoint y: 528, distance: 214.5
click at [981, 528] on div "Antitranspirante En Crema Balance Norma - g a $1312" at bounding box center [911, 511] width 304 height 38
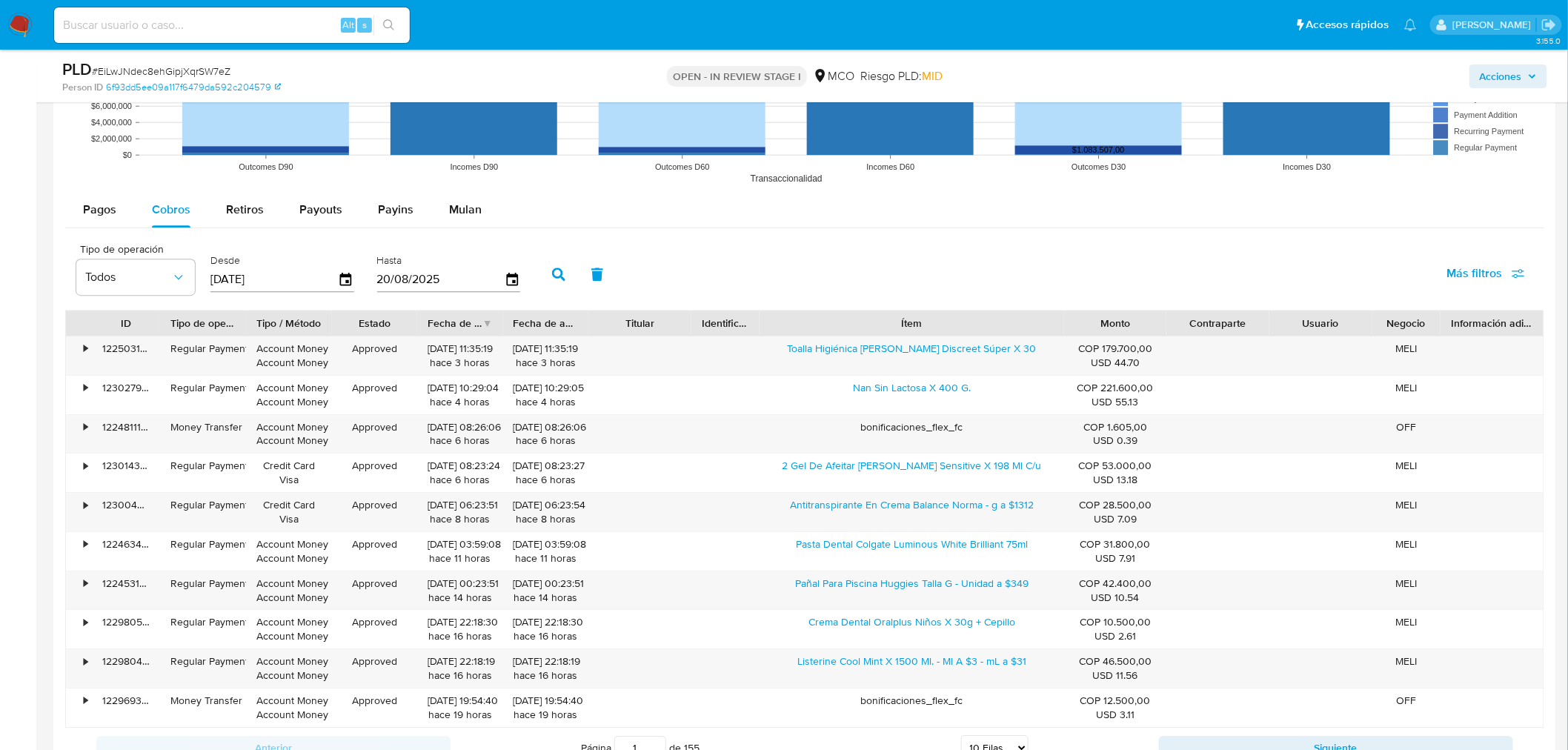
drag, startPoint x: 1524, startPoint y: 77, endPoint x: 1513, endPoint y: 85, distance: 13.6
click at [1520, 81] on span "Acciones" at bounding box center [1508, 76] width 57 height 21
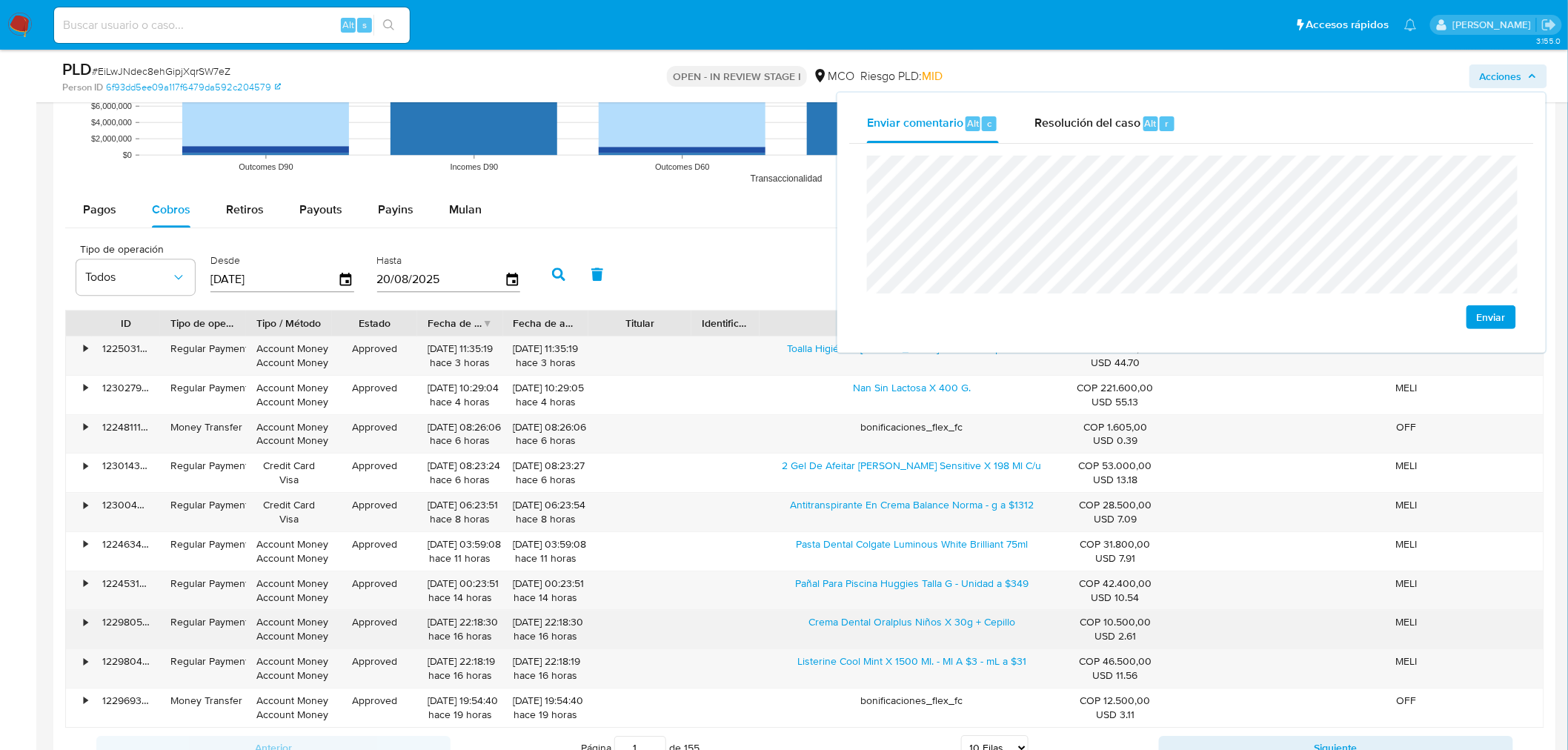
drag, startPoint x: 795, startPoint y: 631, endPoint x: 1028, endPoint y: 634, distance: 233.0
click at [1028, 634] on div "Crema Dental Oralplus Niños X 30g + Cepillo" at bounding box center [911, 629] width 304 height 38
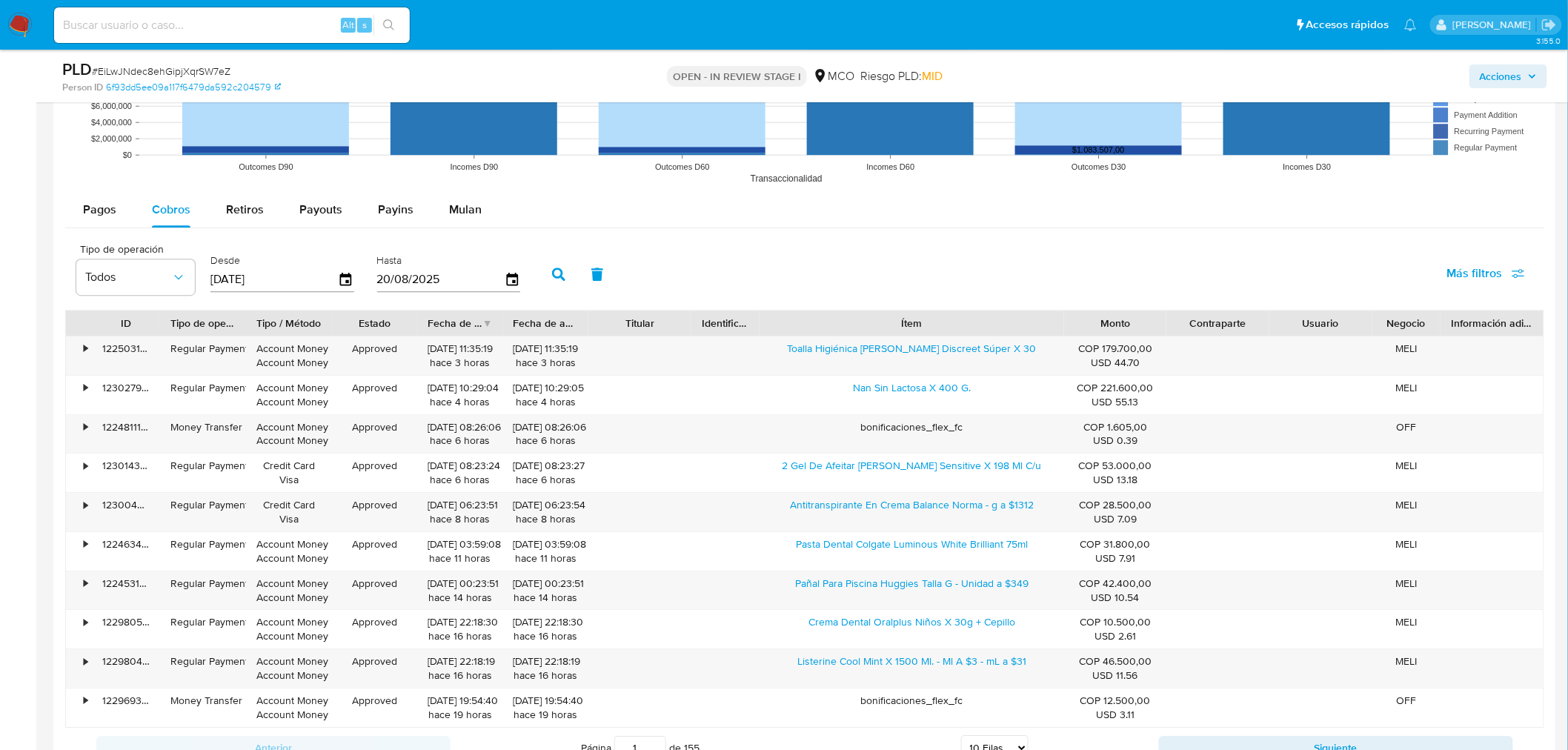
click at [1494, 77] on span "Acciones" at bounding box center [1500, 76] width 42 height 24
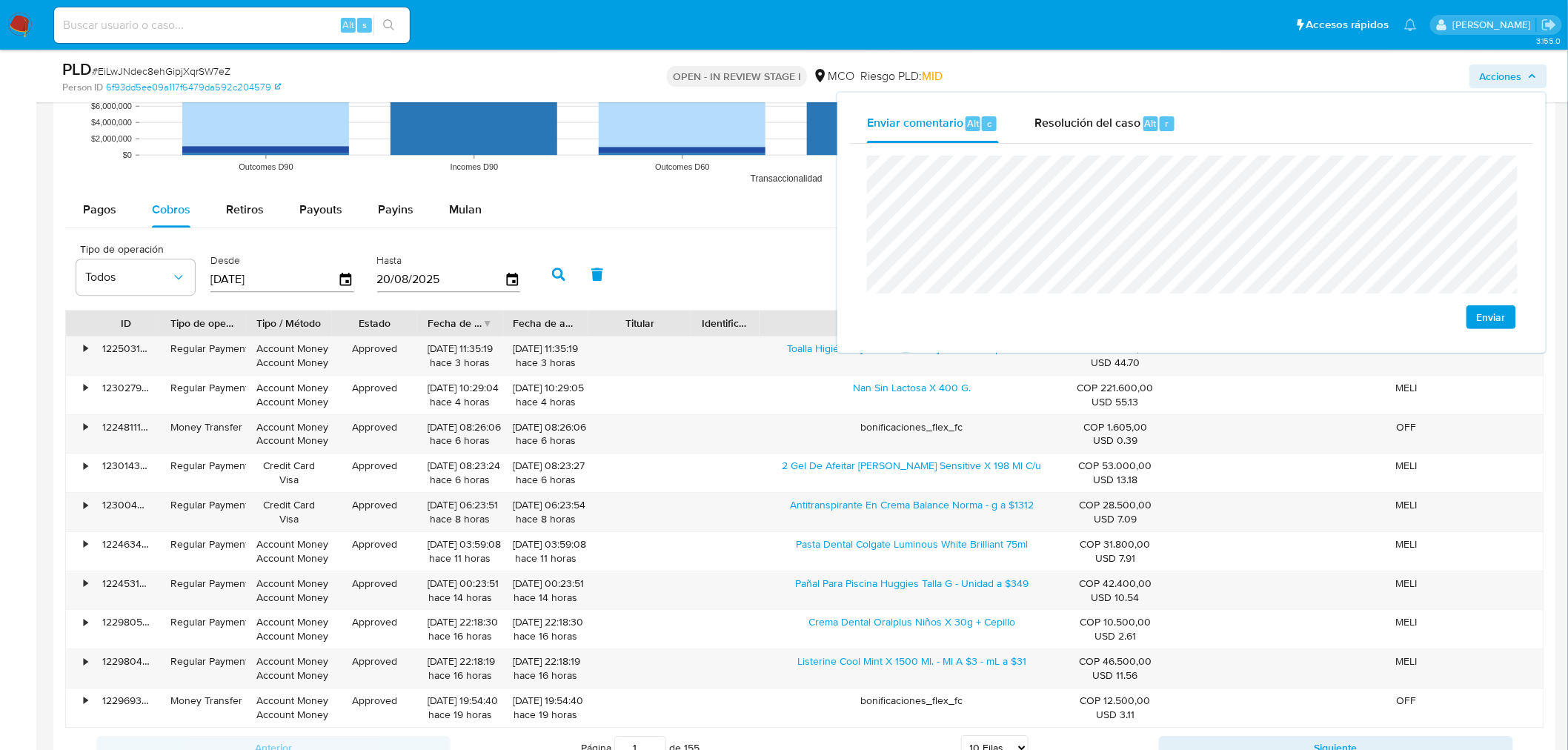
click at [870, 143] on div "Enviar" at bounding box center [1192, 242] width 685 height 197
click at [1135, 104] on div "Resolución del caso Alt r" at bounding box center [1105, 123] width 142 height 38
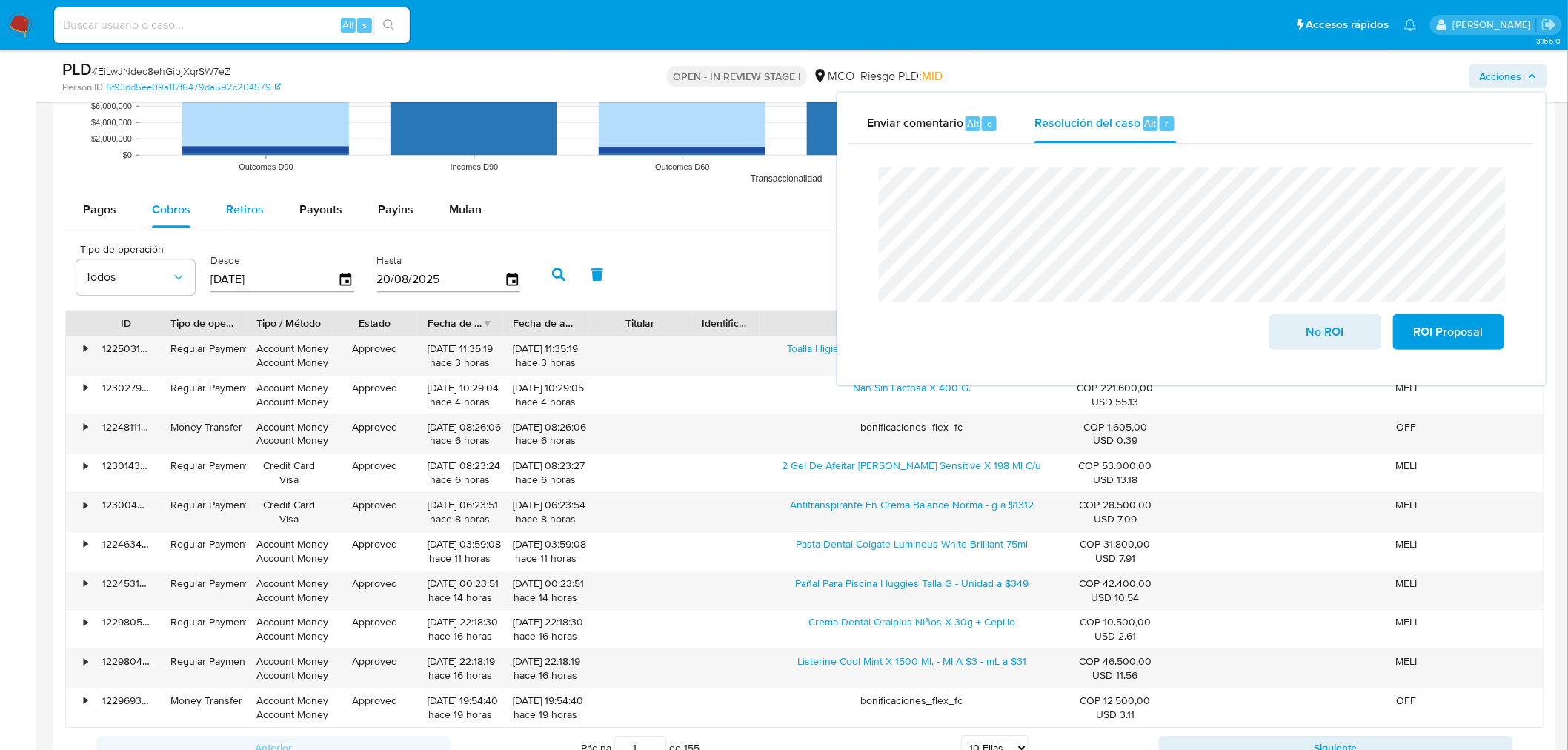
click at [238, 198] on div "Retiros" at bounding box center [245, 210] width 38 height 36
select select "10"
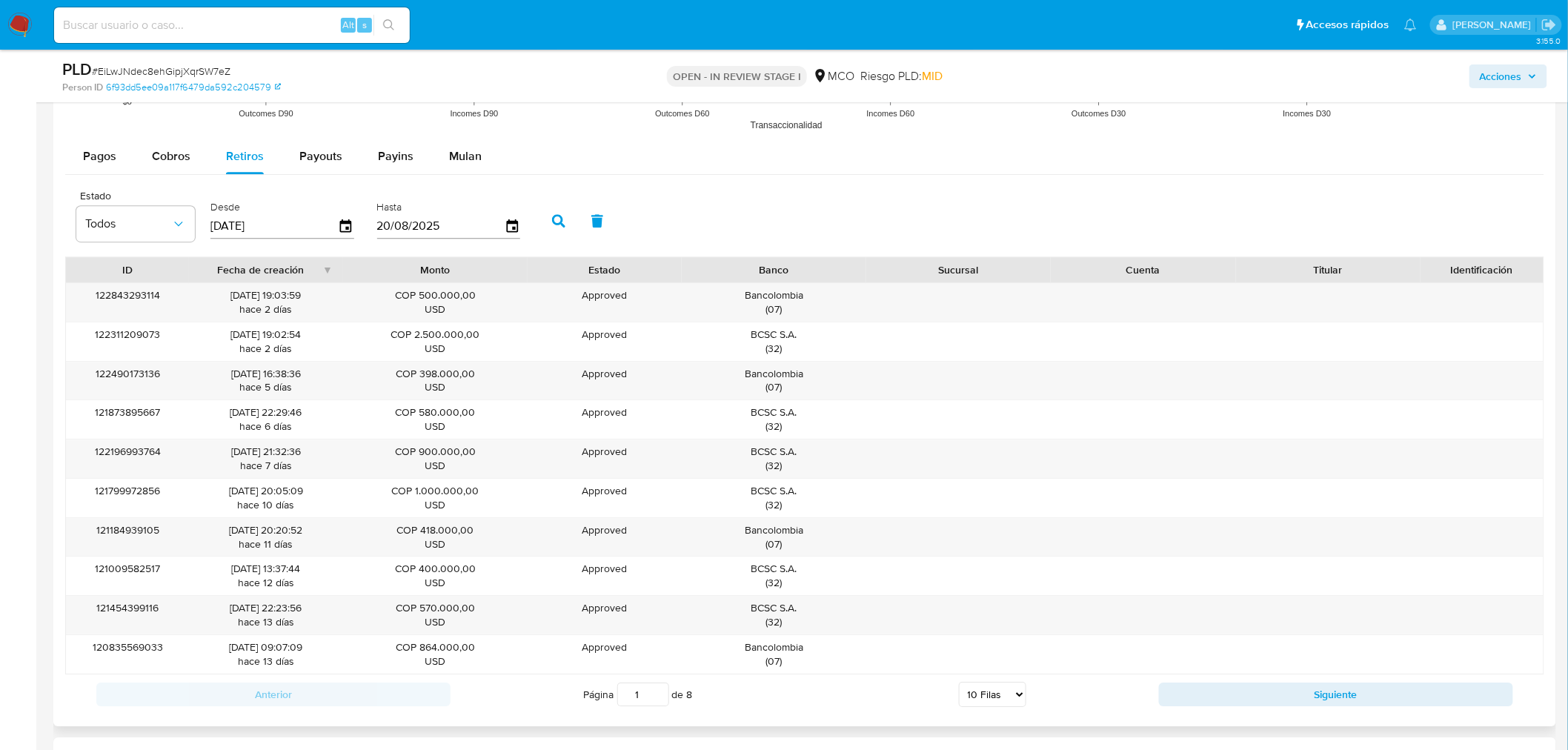
scroll to position [1811, 0]
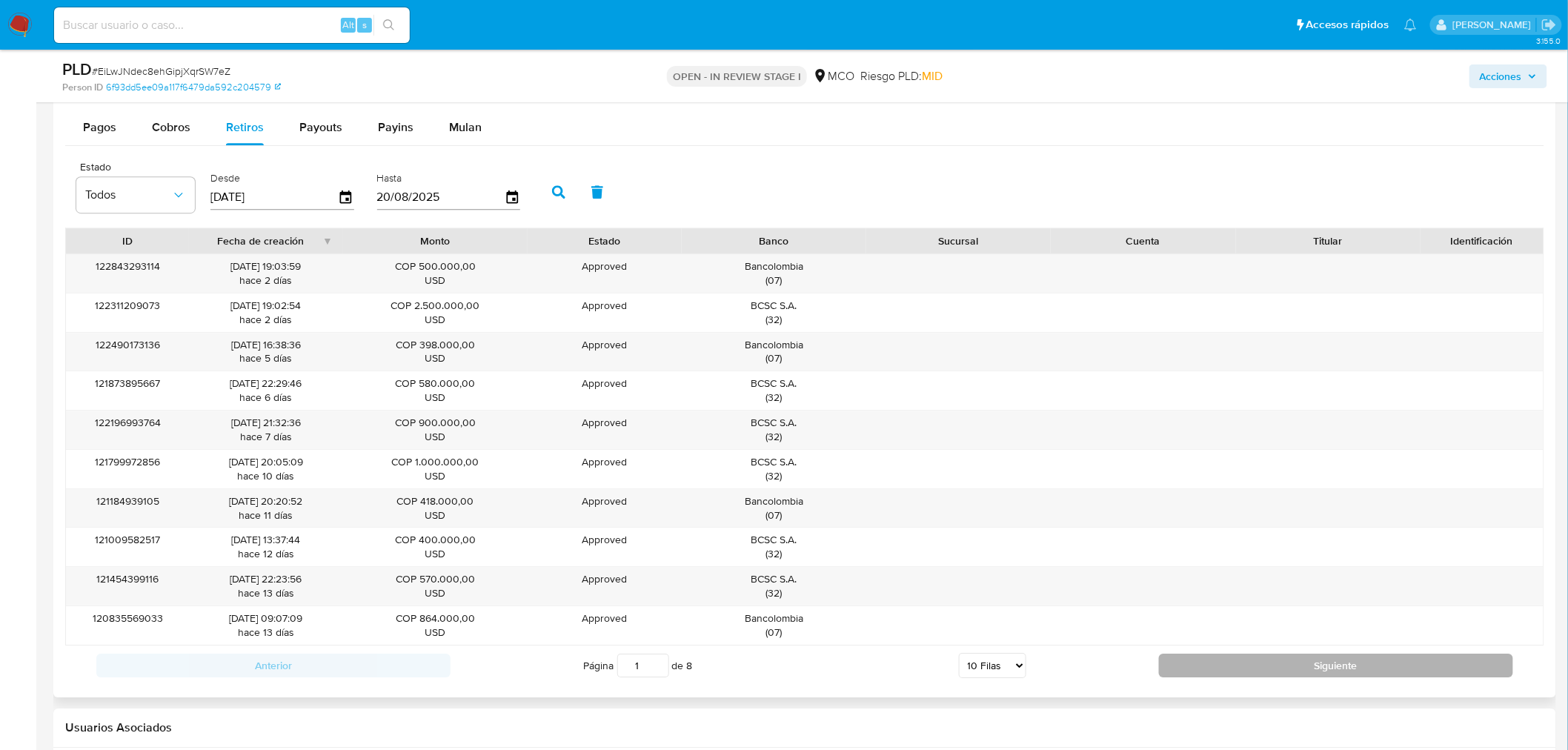
click at [1381, 667] on button "Siguiente" at bounding box center [1335, 665] width 354 height 24
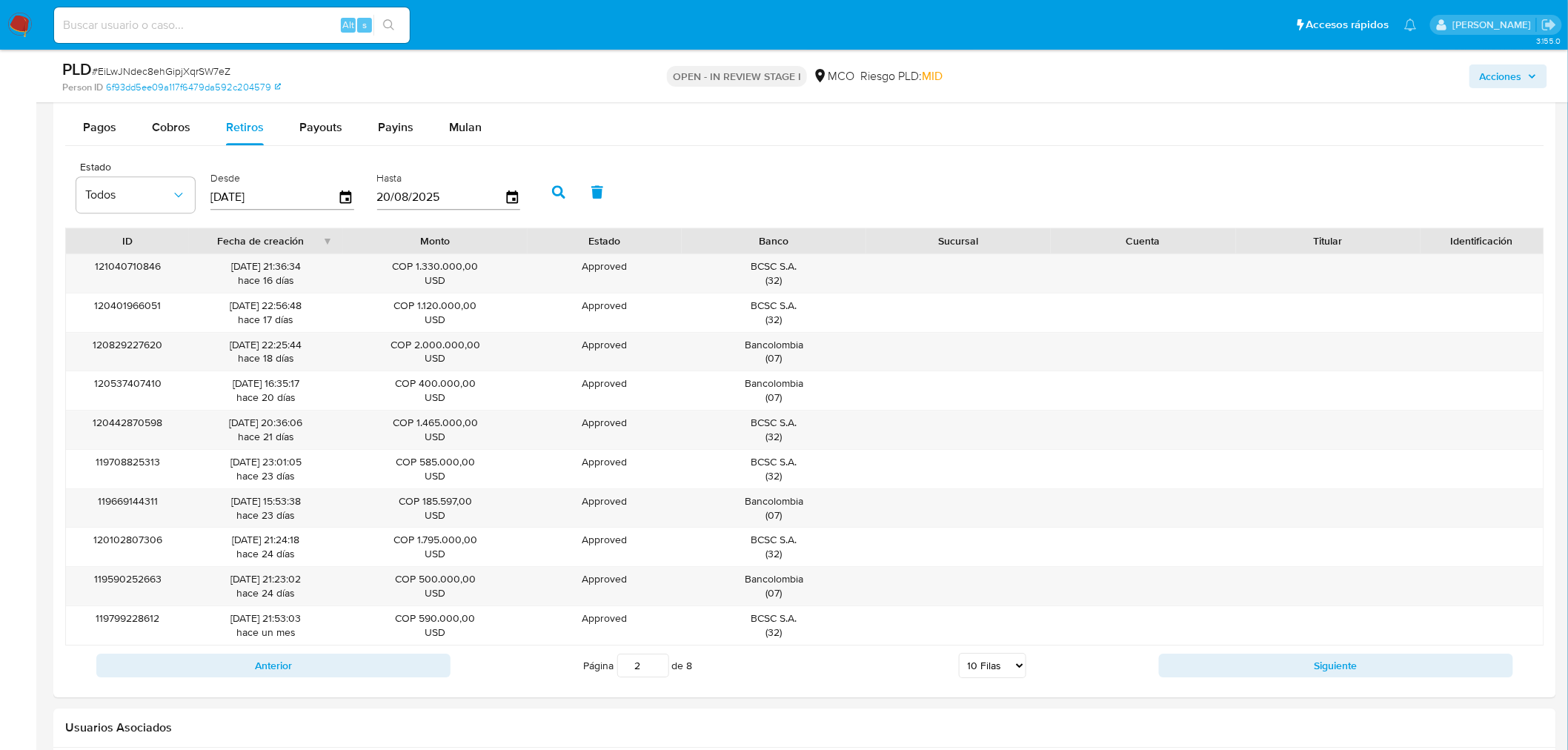
drag, startPoint x: 1515, startPoint y: 75, endPoint x: 1490, endPoint y: 87, distance: 27.7
click at [1514, 80] on span "Acciones" at bounding box center [1500, 76] width 42 height 24
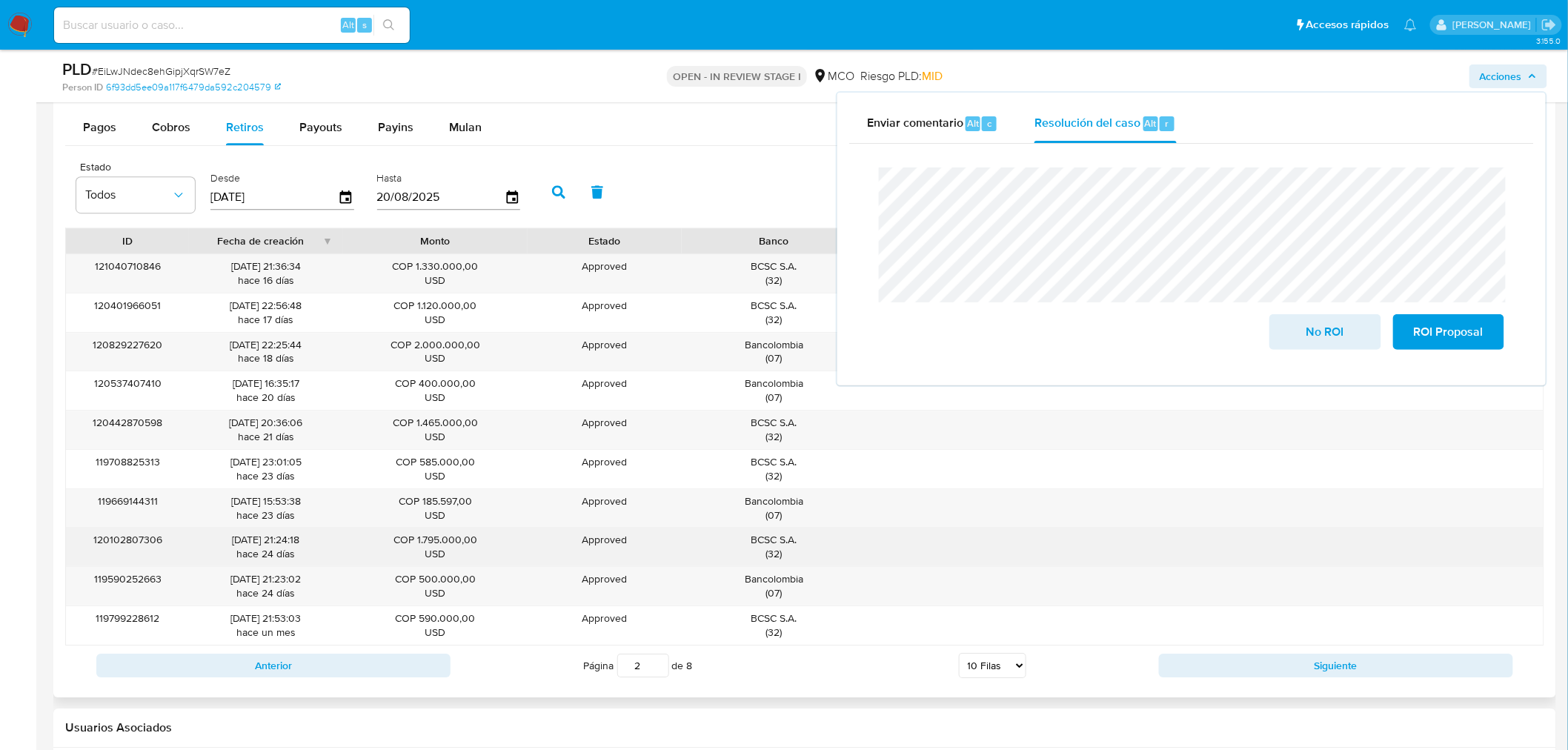
click at [768, 544] on div "BCSC S.A. ( 32 )" at bounding box center [774, 547] width 164 height 28
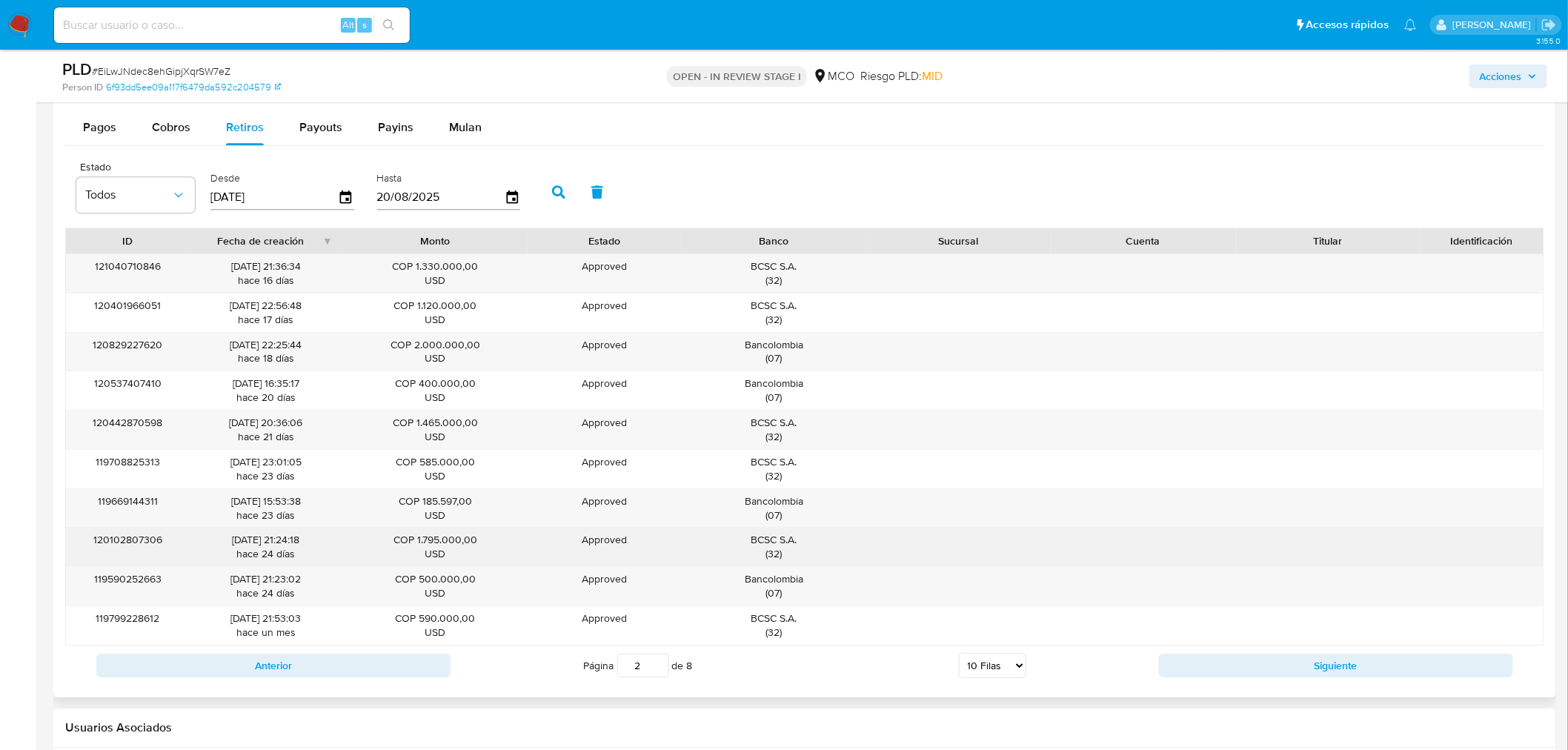
click at [768, 544] on div "BCSC S.A. ( 32 )" at bounding box center [774, 547] width 164 height 28
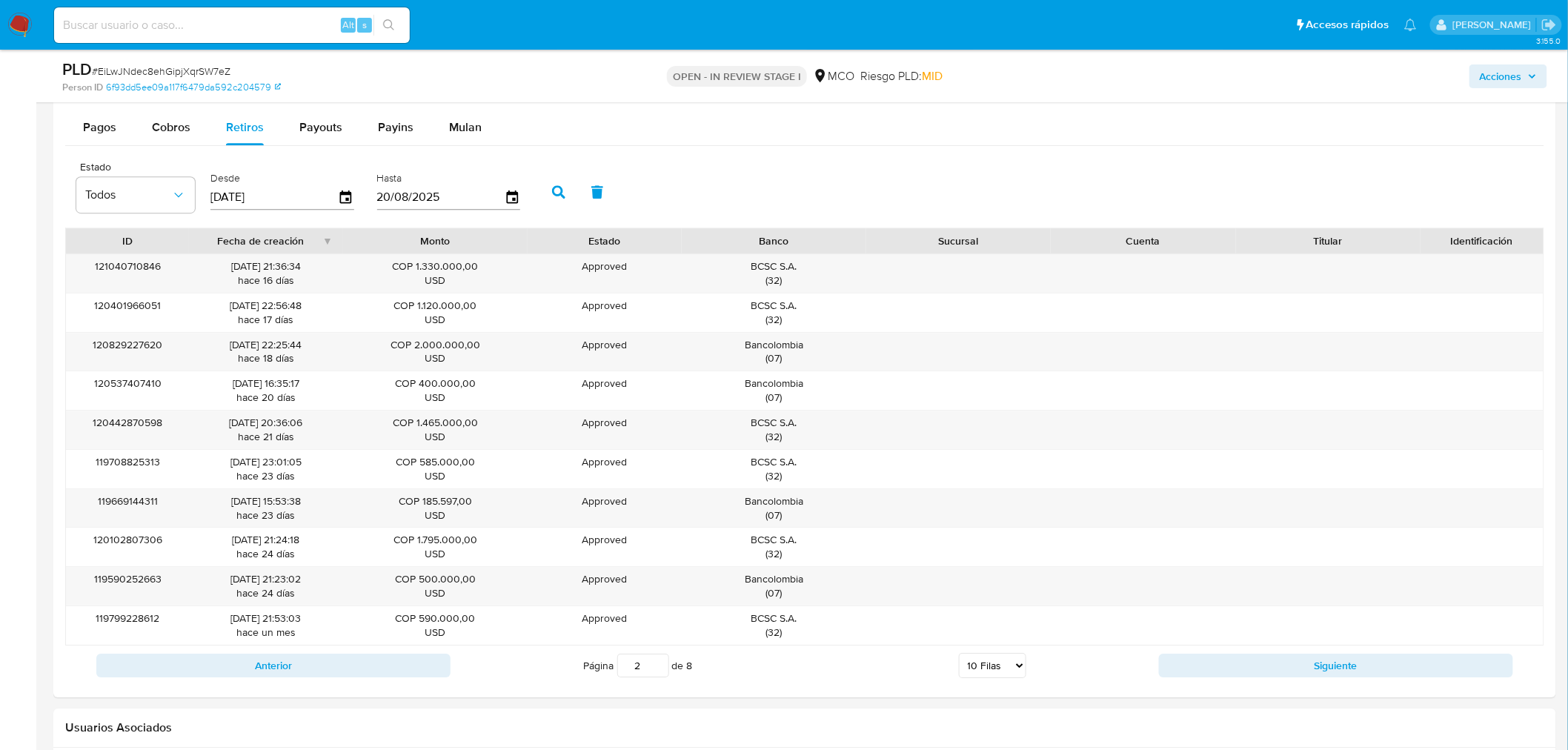
drag, startPoint x: 1519, startPoint y: 75, endPoint x: 1476, endPoint y: 85, distance: 44.1
click at [1515, 75] on span "Acciones" at bounding box center [1500, 76] width 42 height 24
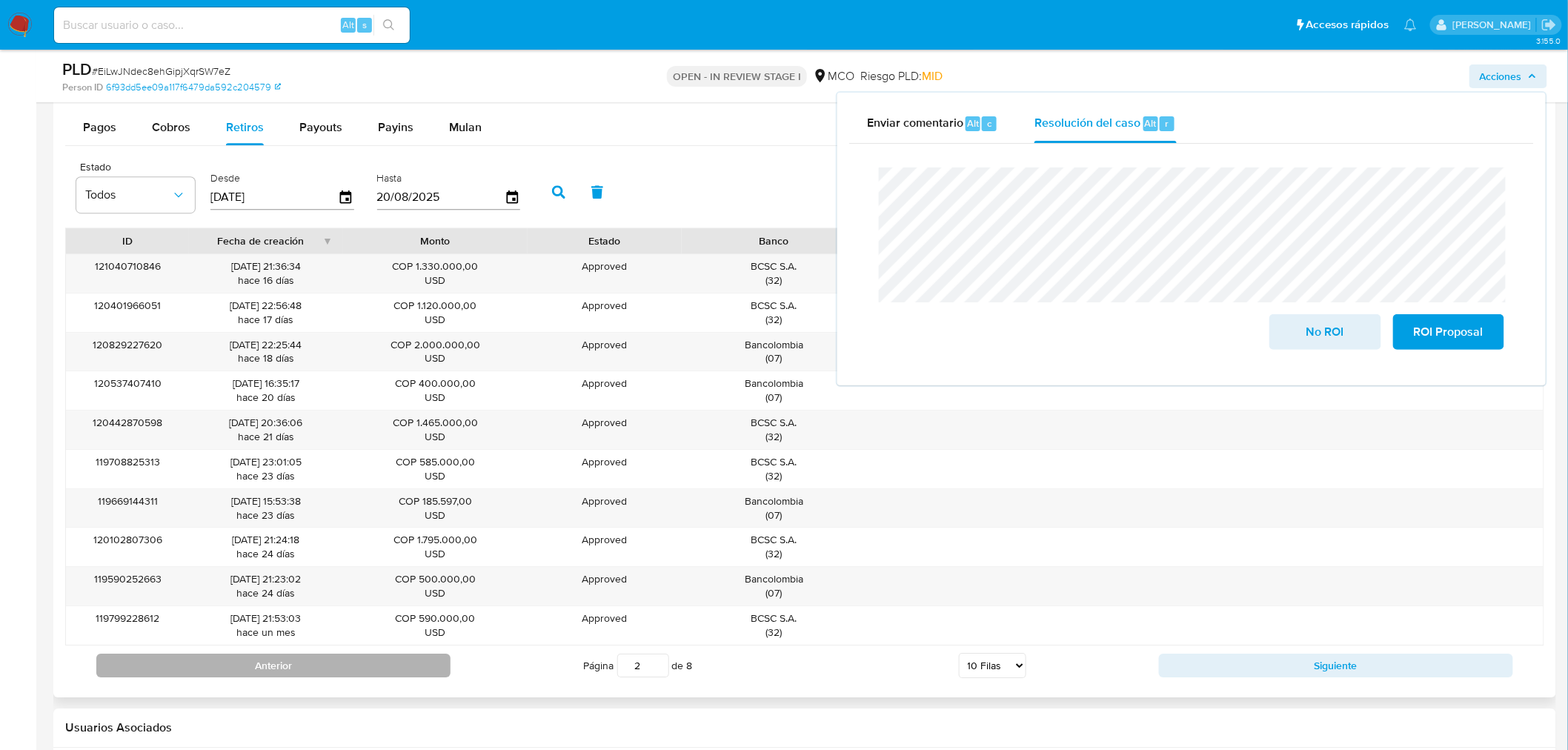
click at [414, 658] on button "Anterior" at bounding box center [273, 665] width 354 height 24
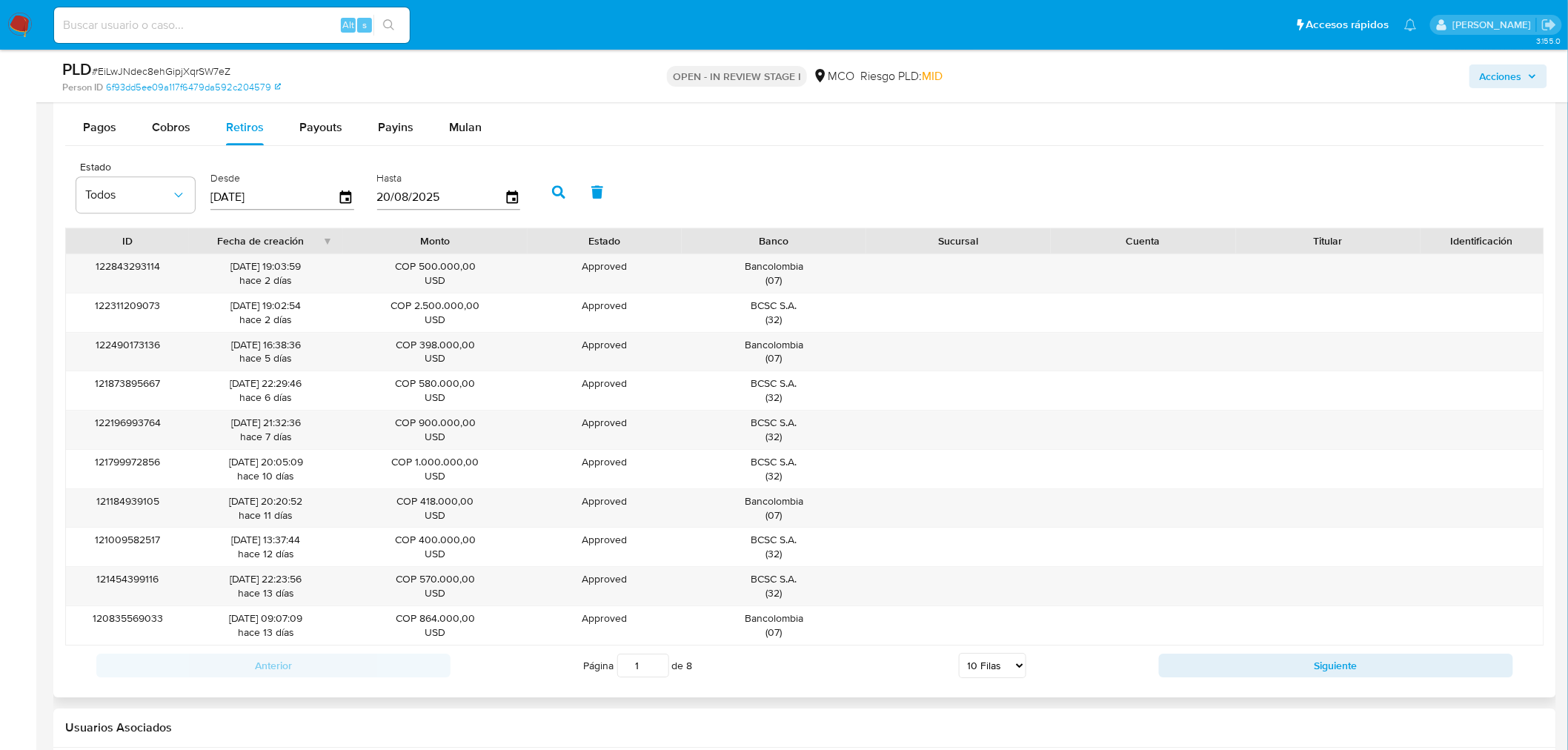
click at [1463, 288] on div "122843293114 18/08/2025 19:03:59 hace 2 días COP 500.000,00 USD Approved Approv…" at bounding box center [805, 449] width 1478 height 392
click at [1236, 665] on button "Siguiente" at bounding box center [1335, 665] width 354 height 24
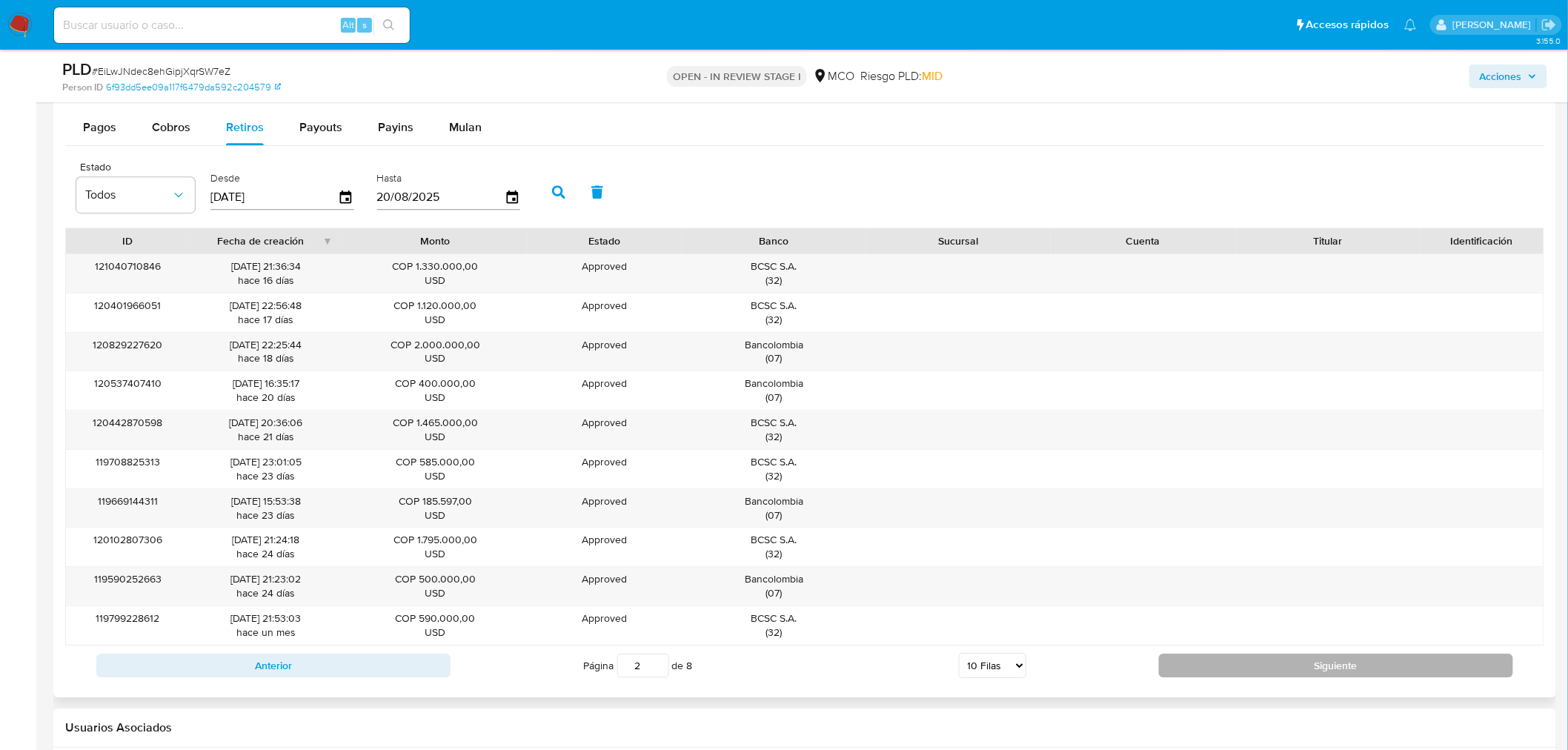
click at [1236, 665] on button "Siguiente" at bounding box center [1335, 665] width 354 height 24
click at [1372, 332] on div "119680379774 23/07/2025 21:11:22 hace un mes COP 540.000,00 USD Approved Approv…" at bounding box center [805, 449] width 1478 height 392
click at [1369, 416] on div "119680379774 23/07/2025 21:11:22 hace un mes COP 540.000,00 USD Approved Approv…" at bounding box center [805, 449] width 1478 height 392
click at [1419, 474] on div "119680379774 23/07/2025 21:11:22 hace un mes COP 540.000,00 USD Approved Approv…" at bounding box center [805, 449] width 1478 height 392
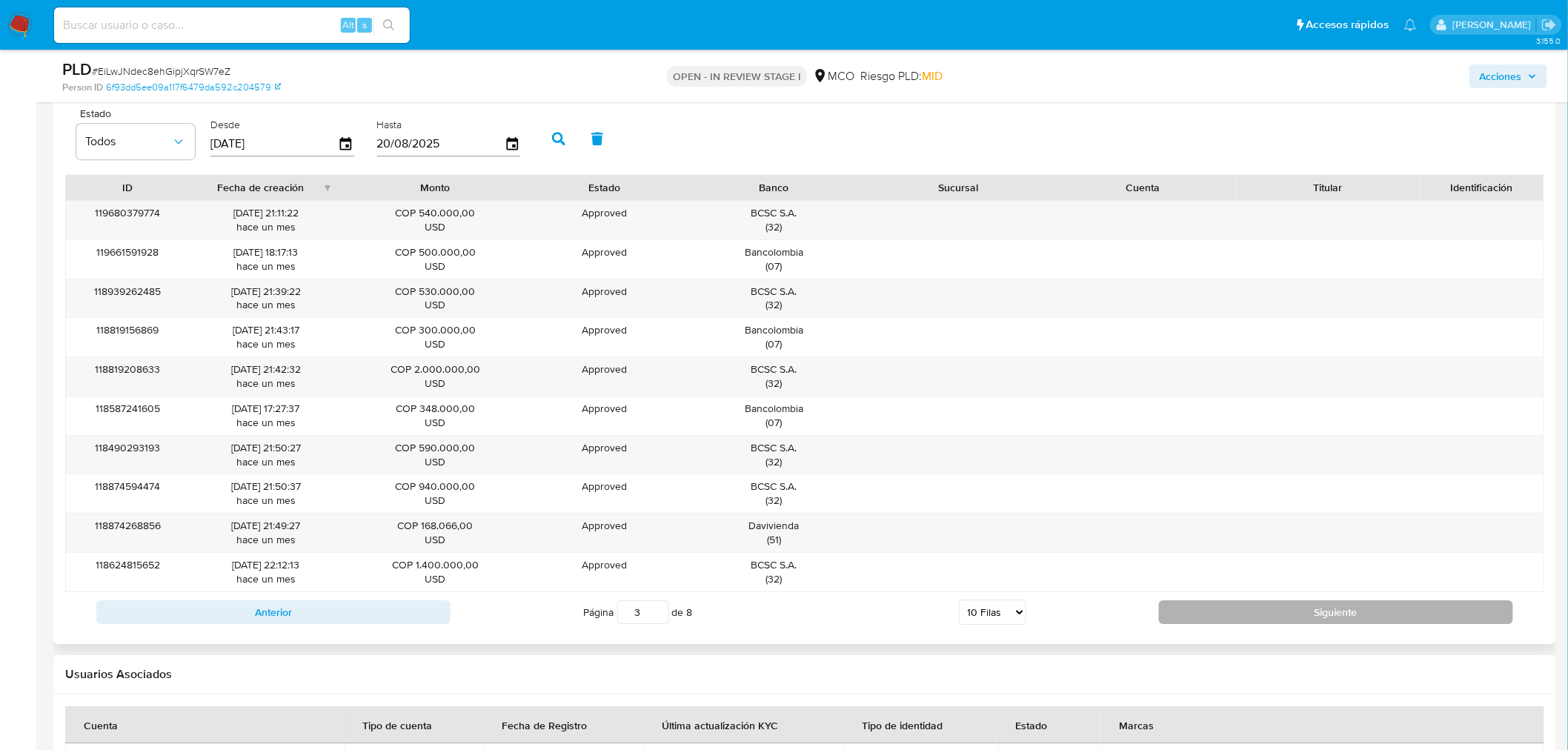
scroll to position [1893, 0]
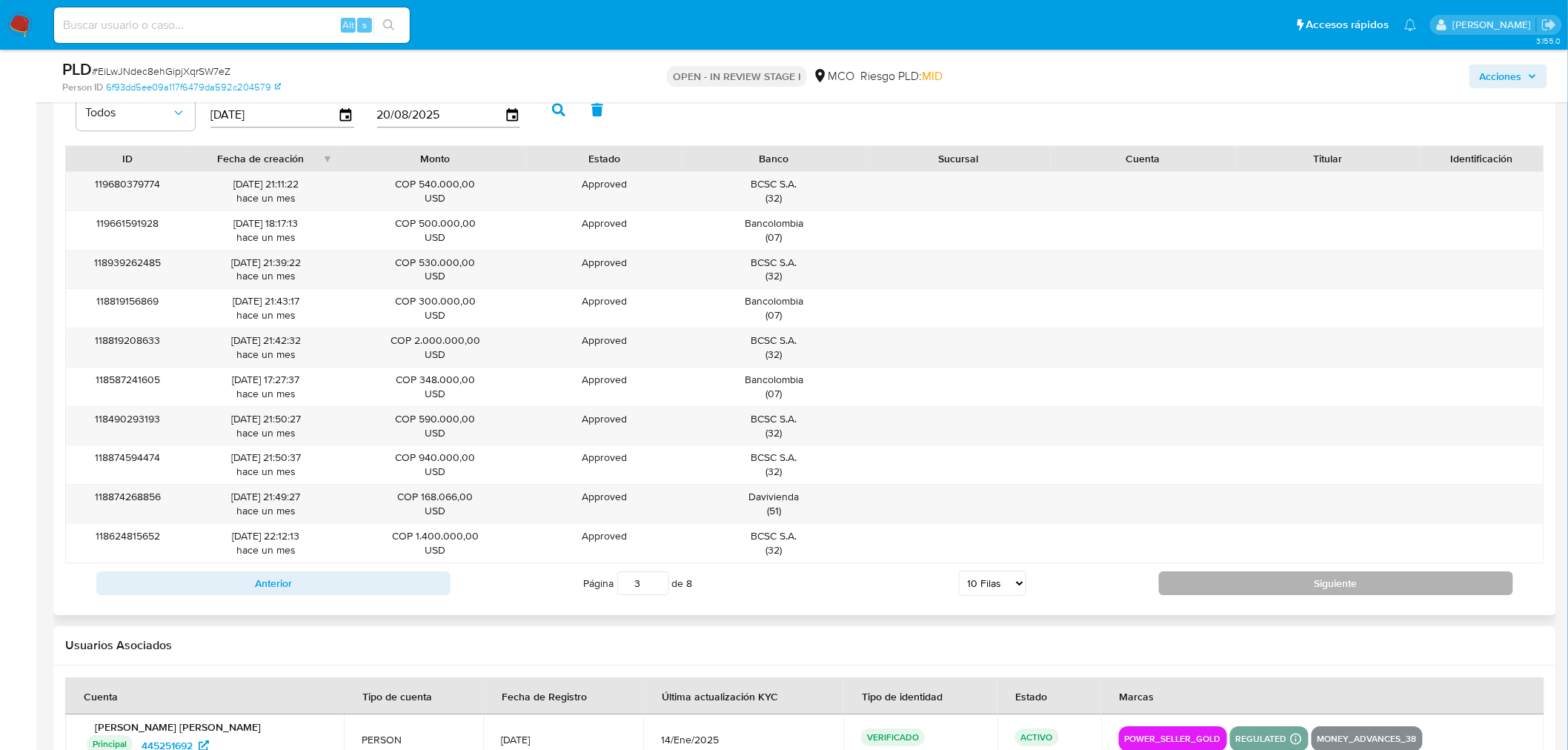
click at [1309, 581] on button "Siguiente" at bounding box center [1335, 583] width 354 height 24
drag, startPoint x: 1498, startPoint y: 76, endPoint x: 1464, endPoint y: 85, distance: 35.2
click at [1499, 76] on span "Acciones" at bounding box center [1500, 76] width 42 height 24
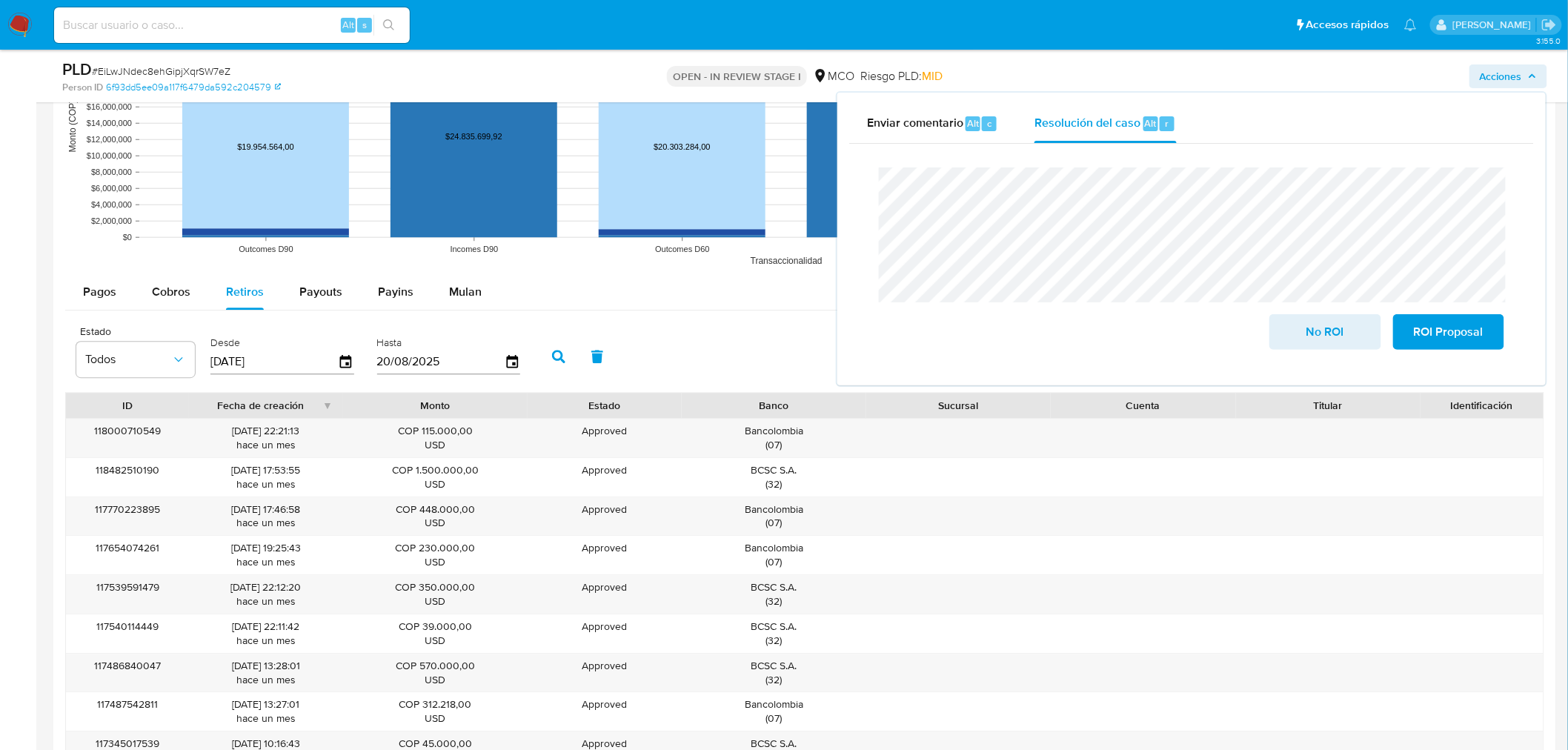
scroll to position [1811, 0]
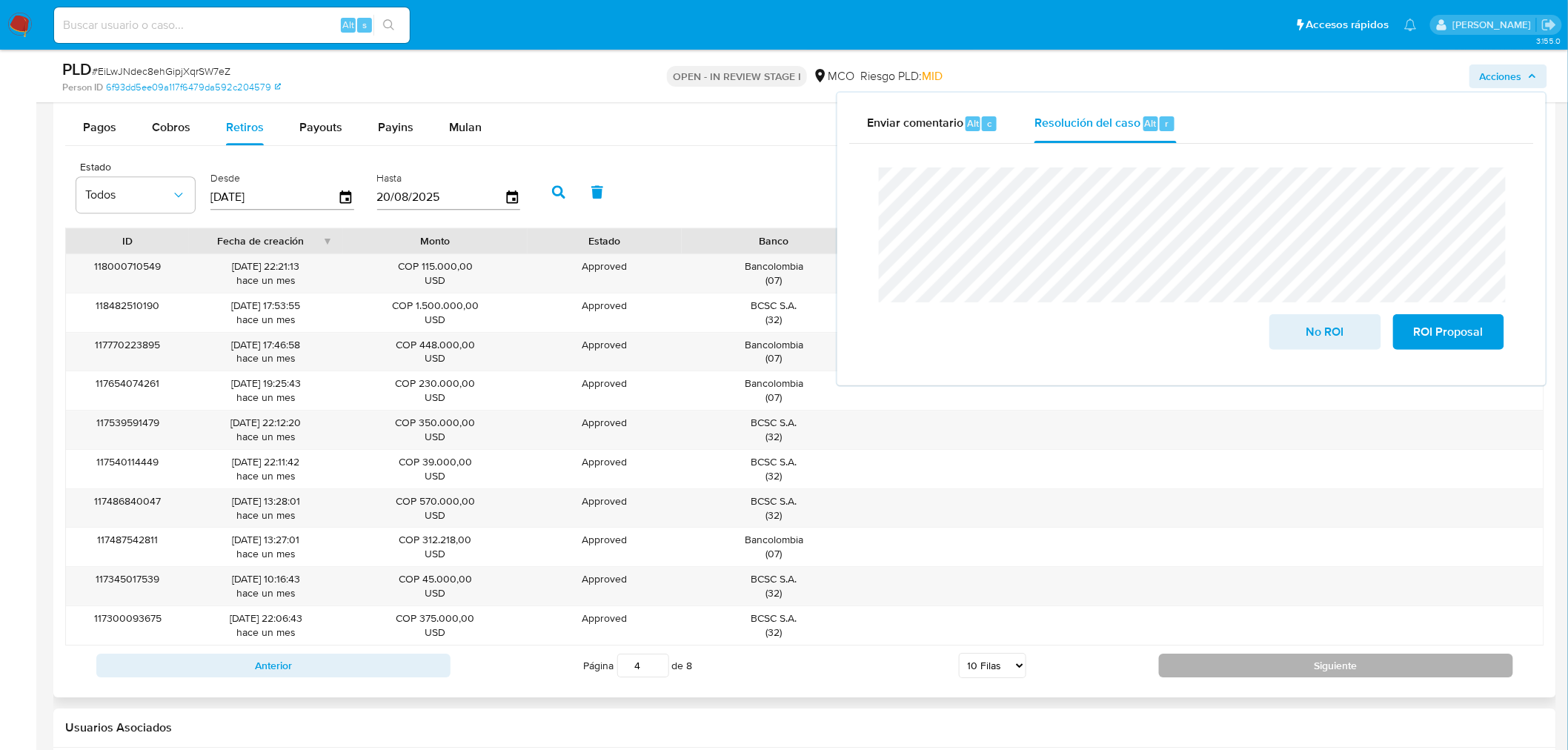
click at [1264, 664] on button "Siguiente" at bounding box center [1335, 665] width 354 height 24
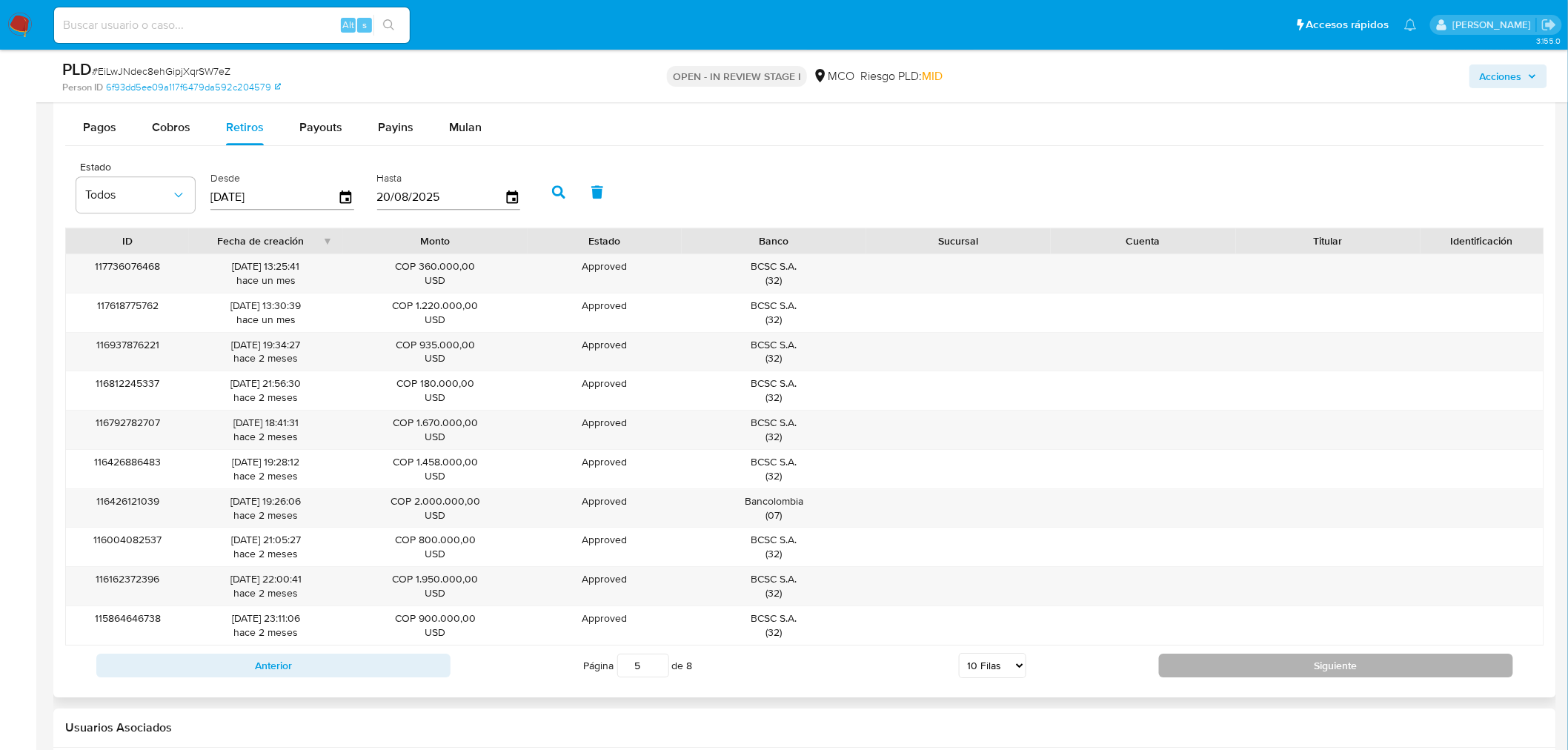
click at [1261, 665] on button "Siguiente" at bounding box center [1335, 665] width 354 height 24
click at [1303, 661] on button "Siguiente" at bounding box center [1335, 665] width 354 height 24
click at [1513, 77] on span "Acciones" at bounding box center [1500, 76] width 42 height 24
click at [1502, 73] on span "Acciones" at bounding box center [1500, 76] width 42 height 24
click at [1500, 83] on span "Acciones" at bounding box center [1500, 76] width 42 height 24
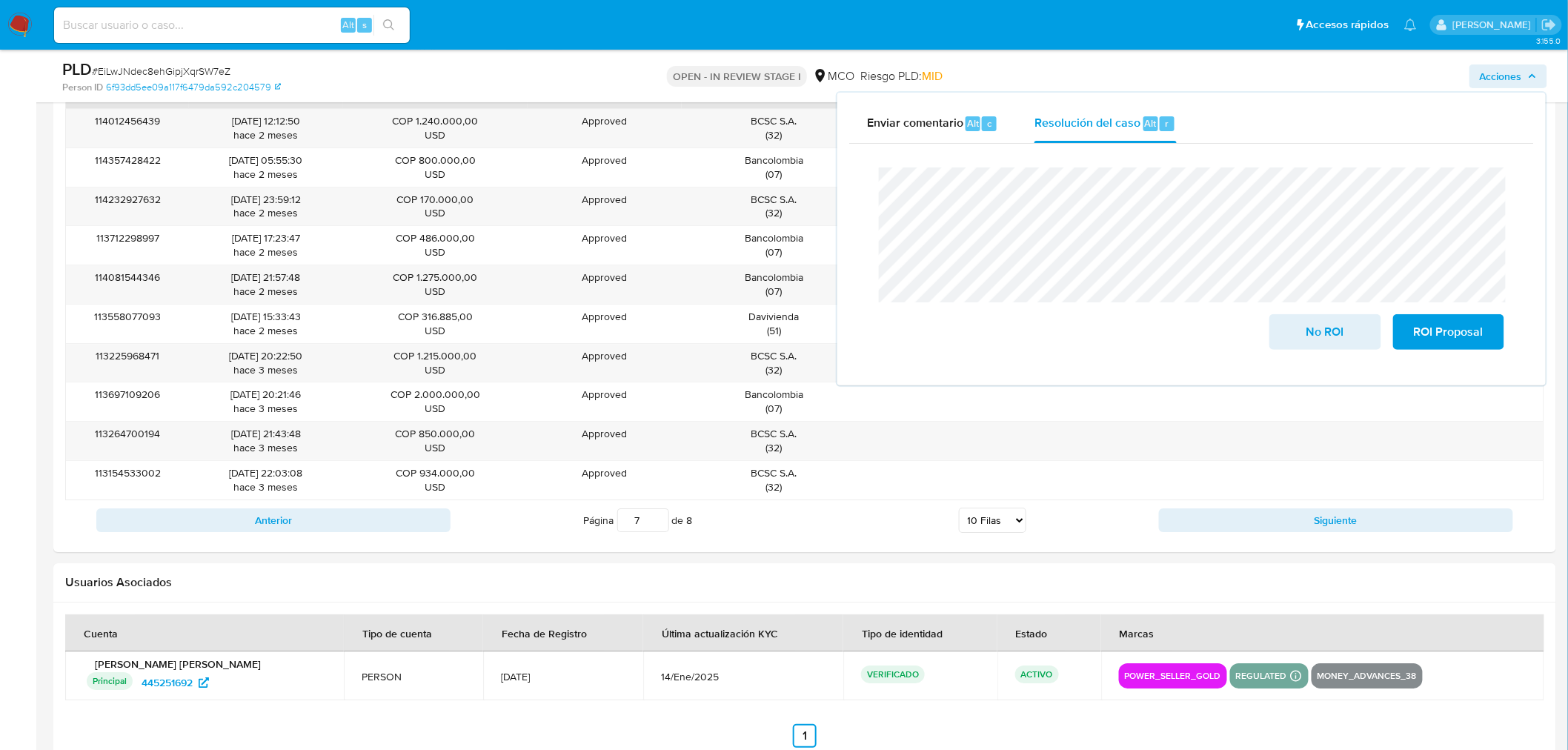
scroll to position [1975, 0]
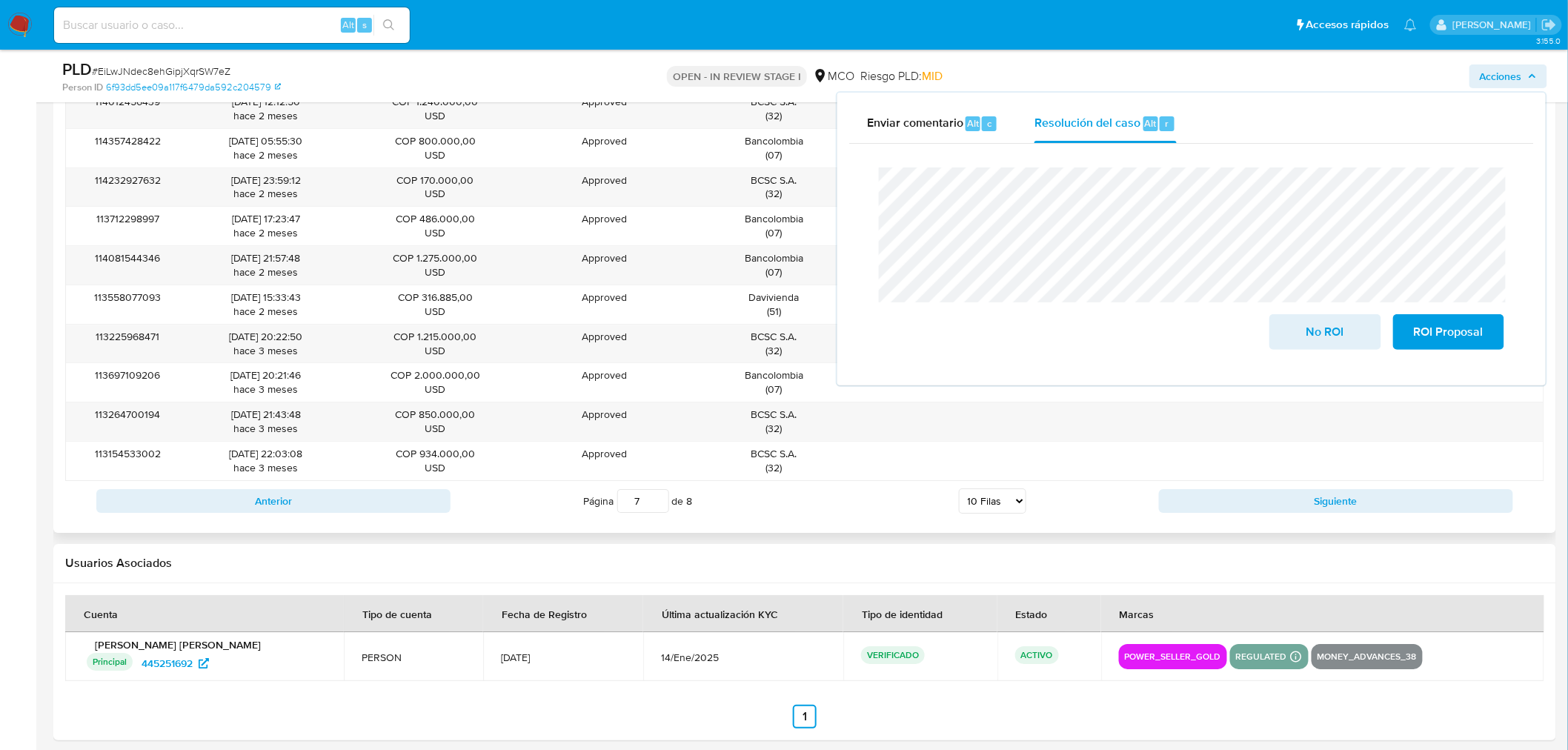
click at [1350, 520] on div "Anterior Página 7 de 8 5 Filas 10 Filas 20 Filas 25 Filas 50 Filas 100 Filas Si…" at bounding box center [805, 501] width 1478 height 40
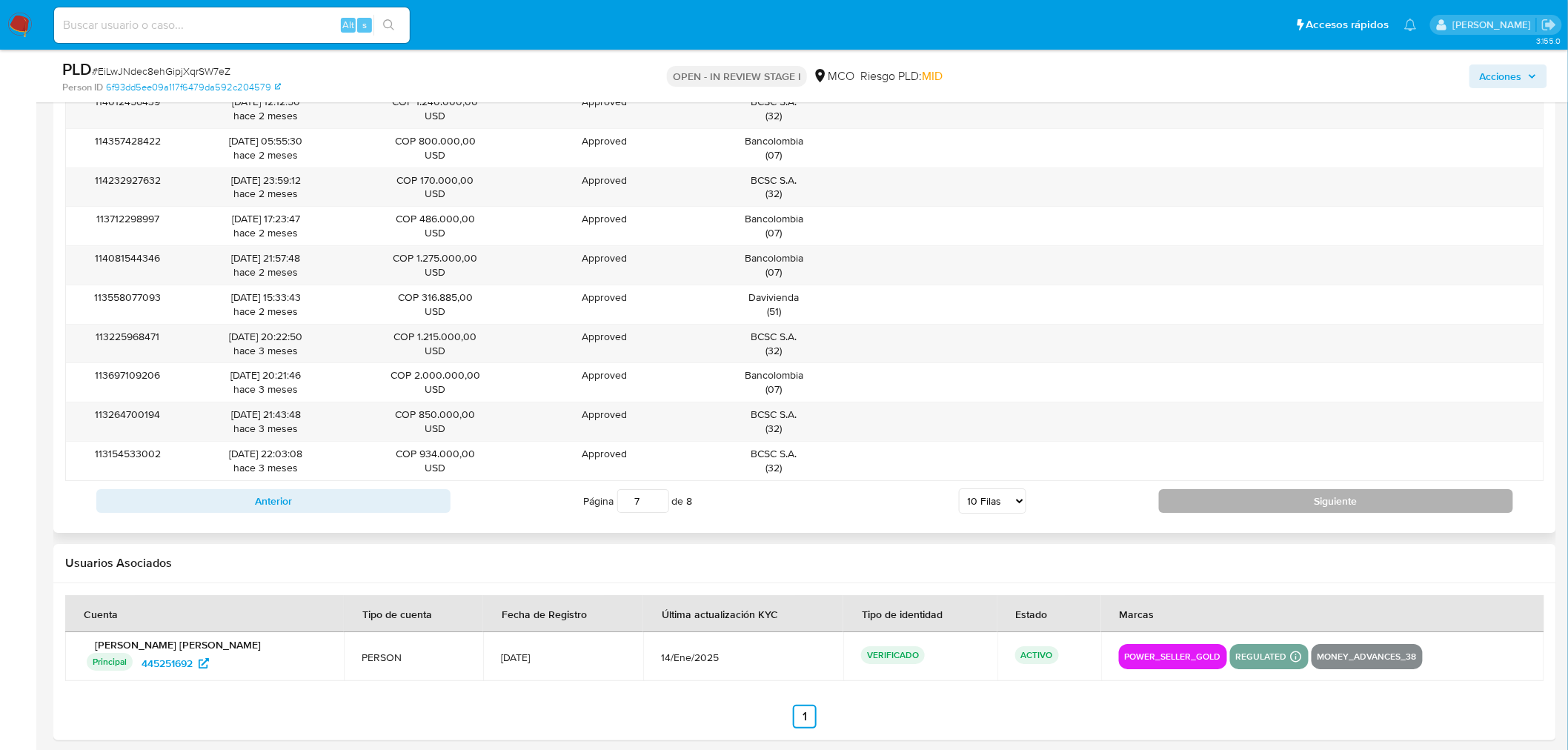
click at [1356, 506] on button "Siguiente" at bounding box center [1335, 501] width 354 height 24
type input "8"
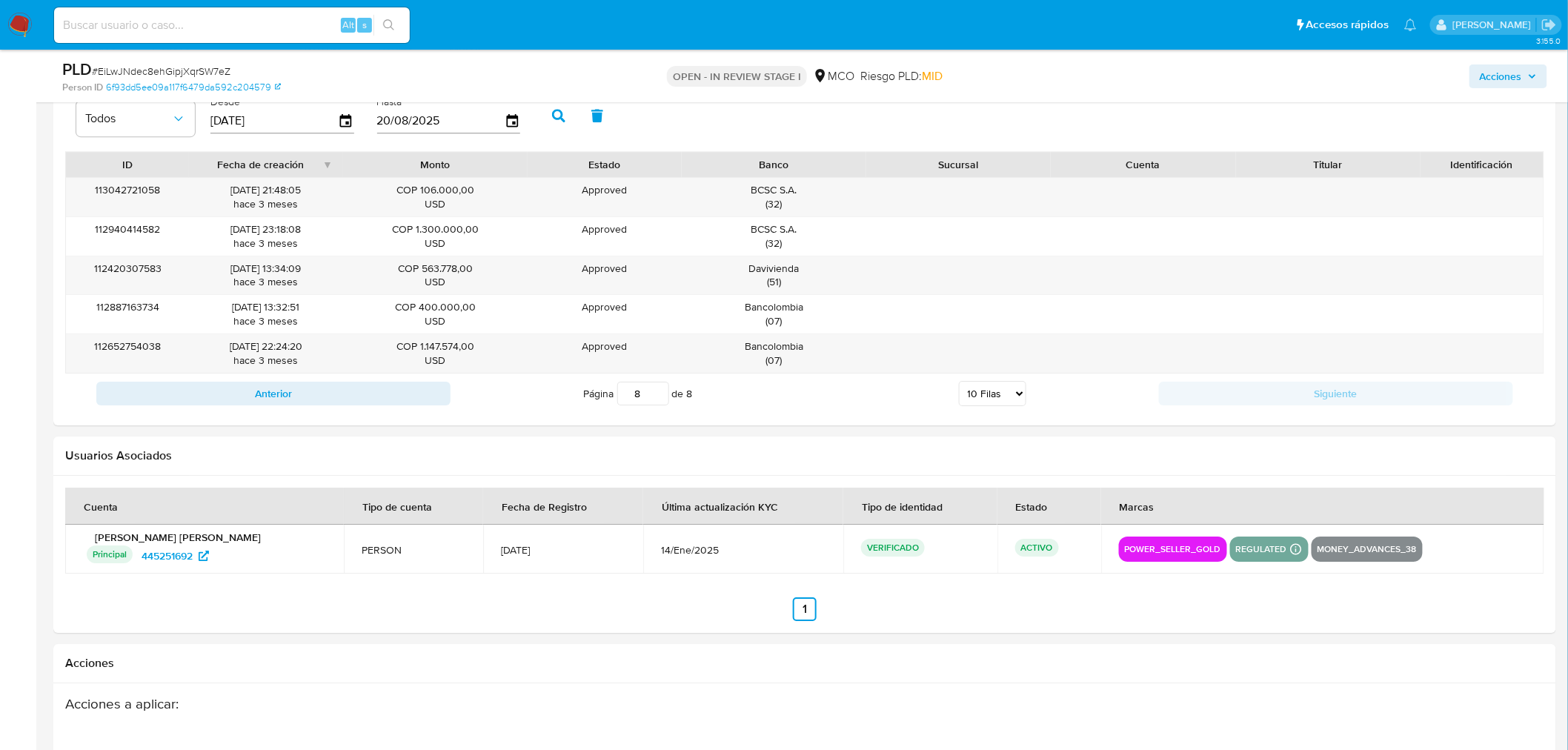
scroll to position [1729, 0]
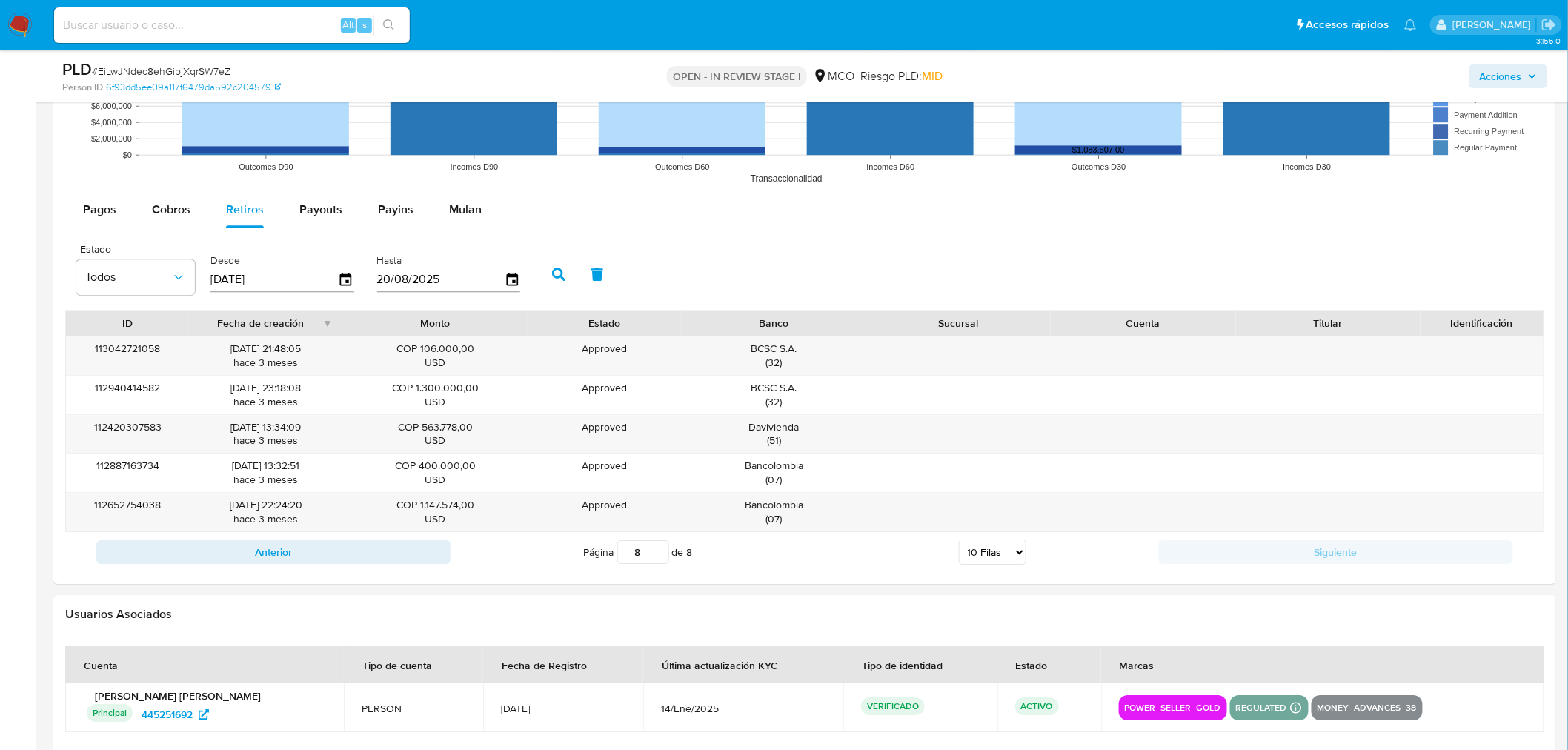
click at [1485, 86] on span "Acciones" at bounding box center [1500, 76] width 42 height 24
click at [1486, 85] on span "Acciones" at bounding box center [1500, 76] width 42 height 24
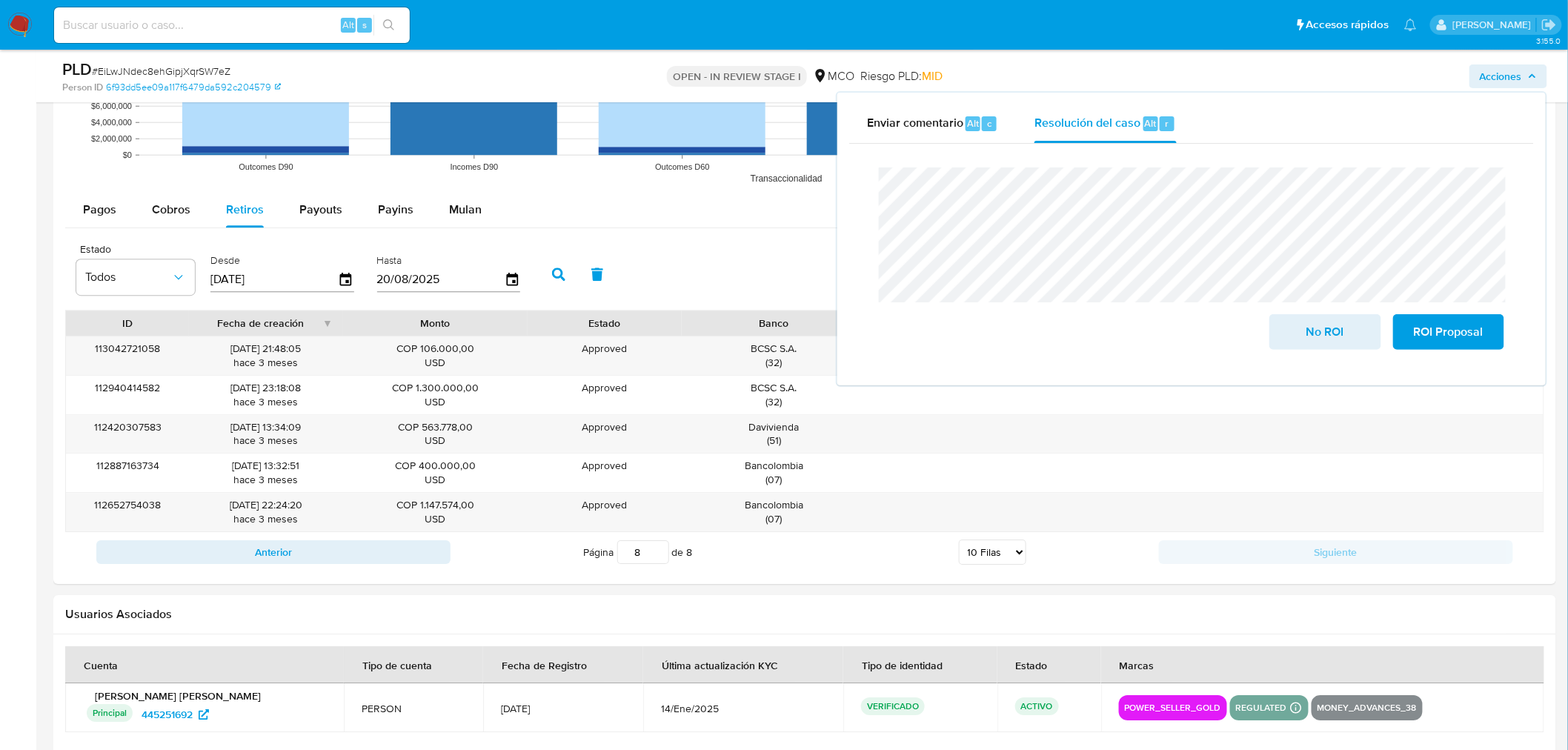
click at [870, 146] on div "Cierre de caso No ROI ROI Proposal" at bounding box center [1192, 258] width 685 height 230
click at [1319, 331] on span "No ROI" at bounding box center [1325, 331] width 73 height 32
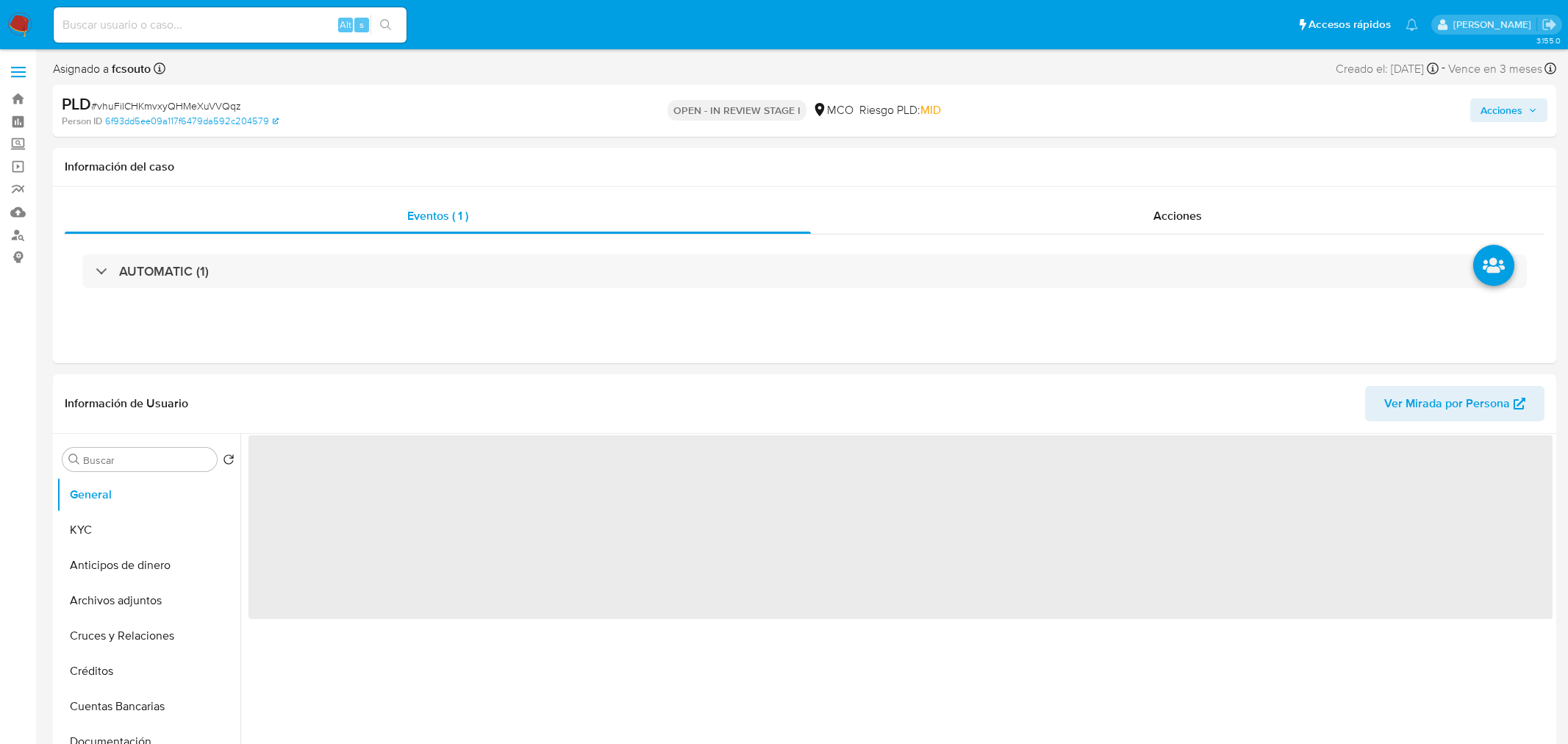
select select "10"
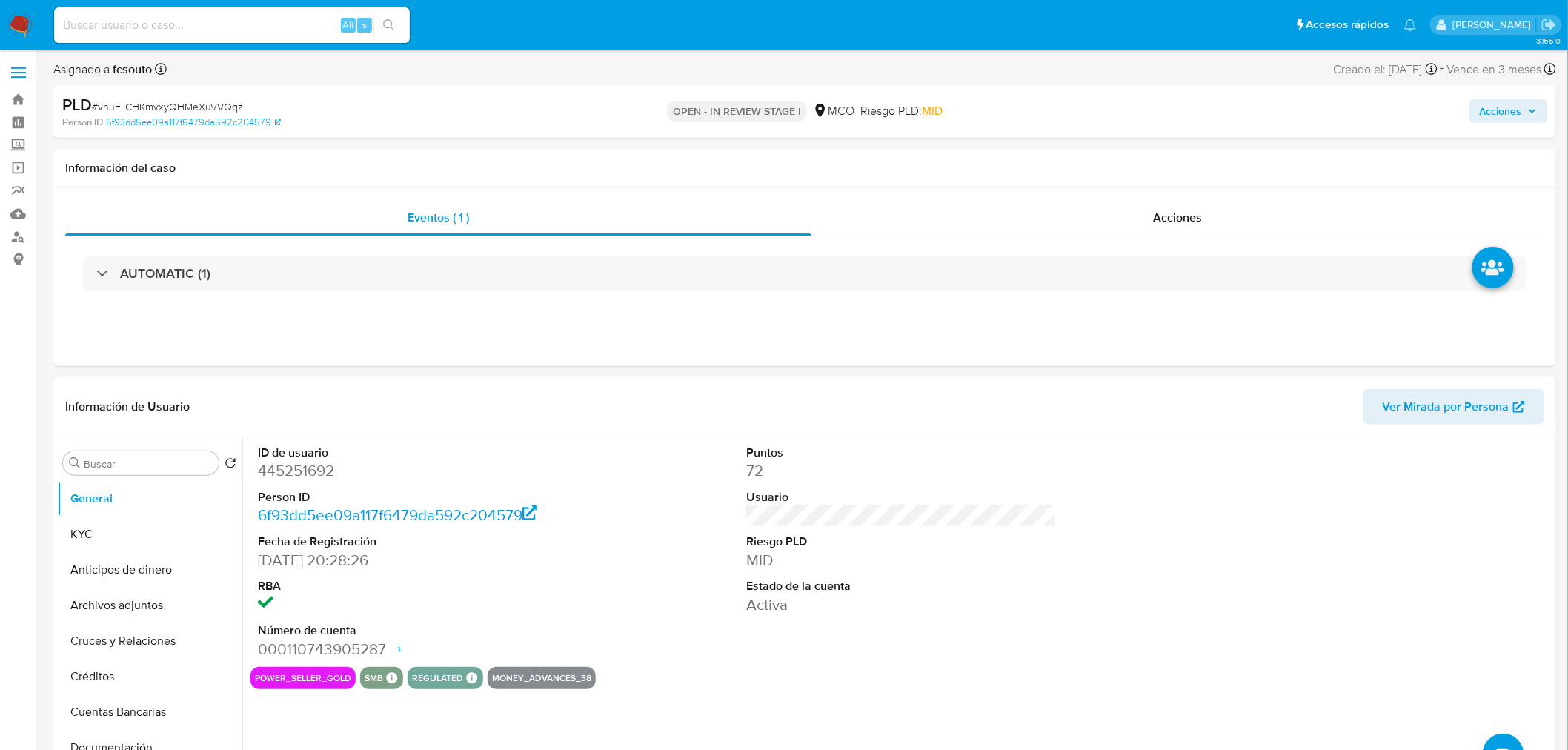
click at [1513, 99] on span "Acciones" at bounding box center [1500, 111] width 42 height 24
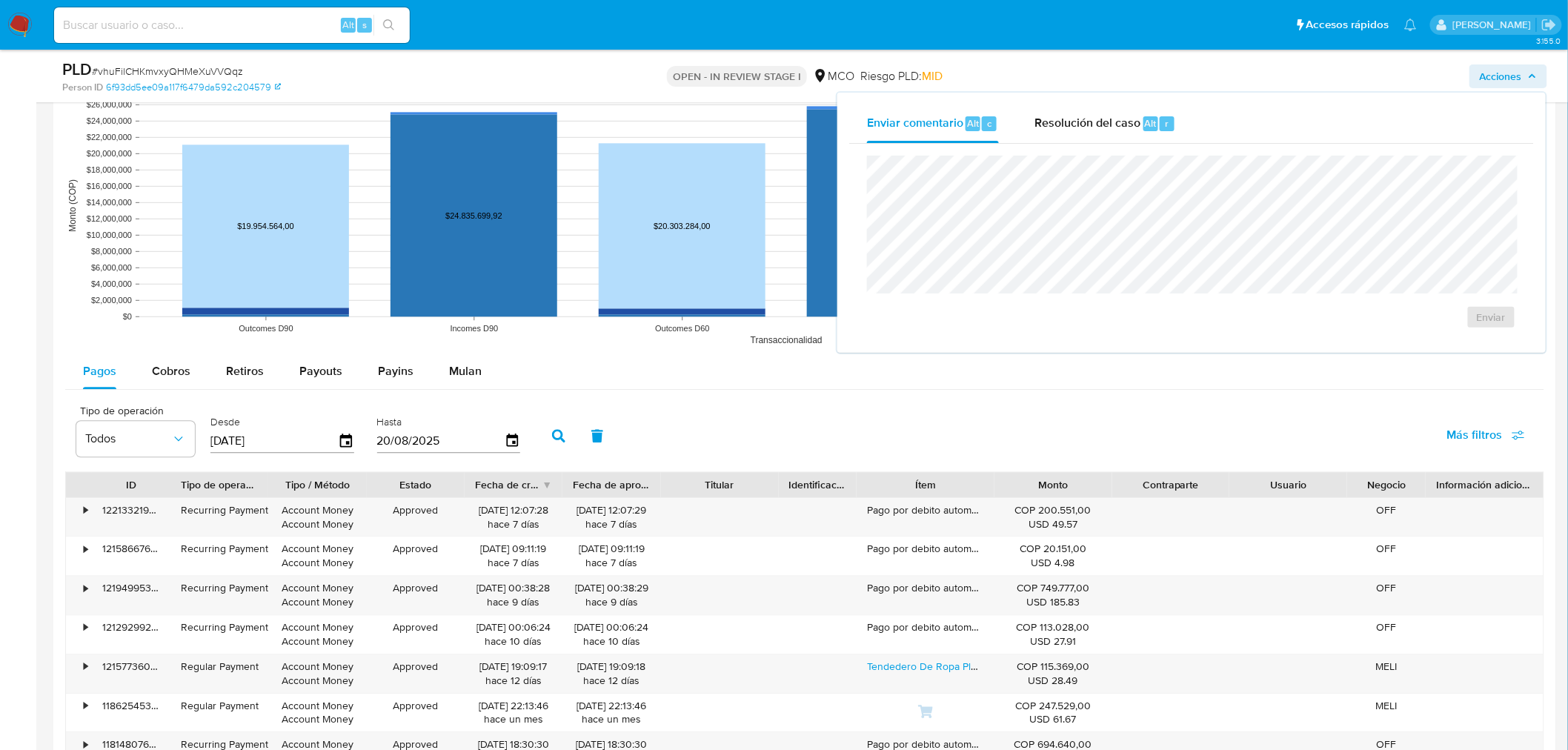
scroll to position [1482, 0]
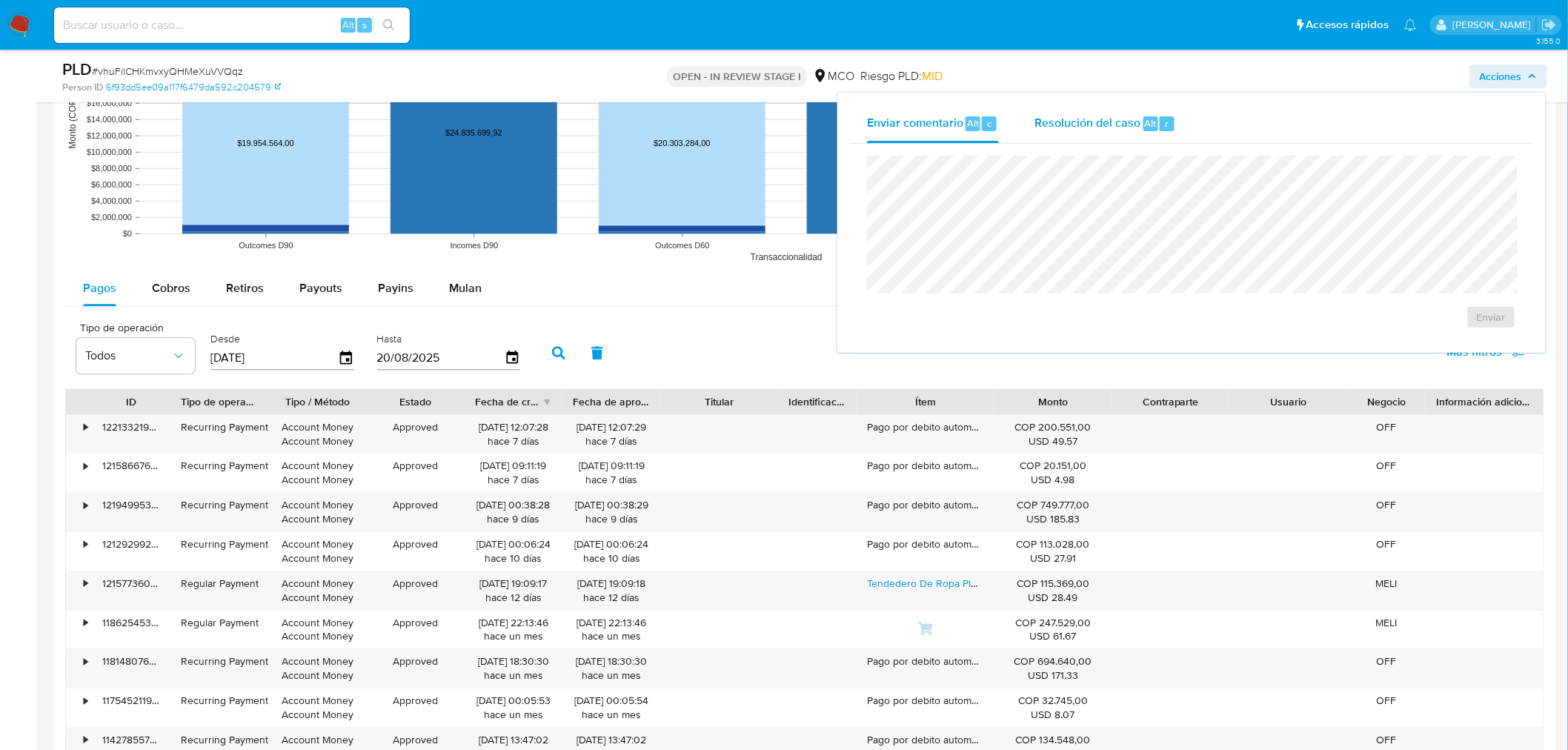
click at [1108, 129] on span "Resolución del caso" at bounding box center [1087, 123] width 106 height 17
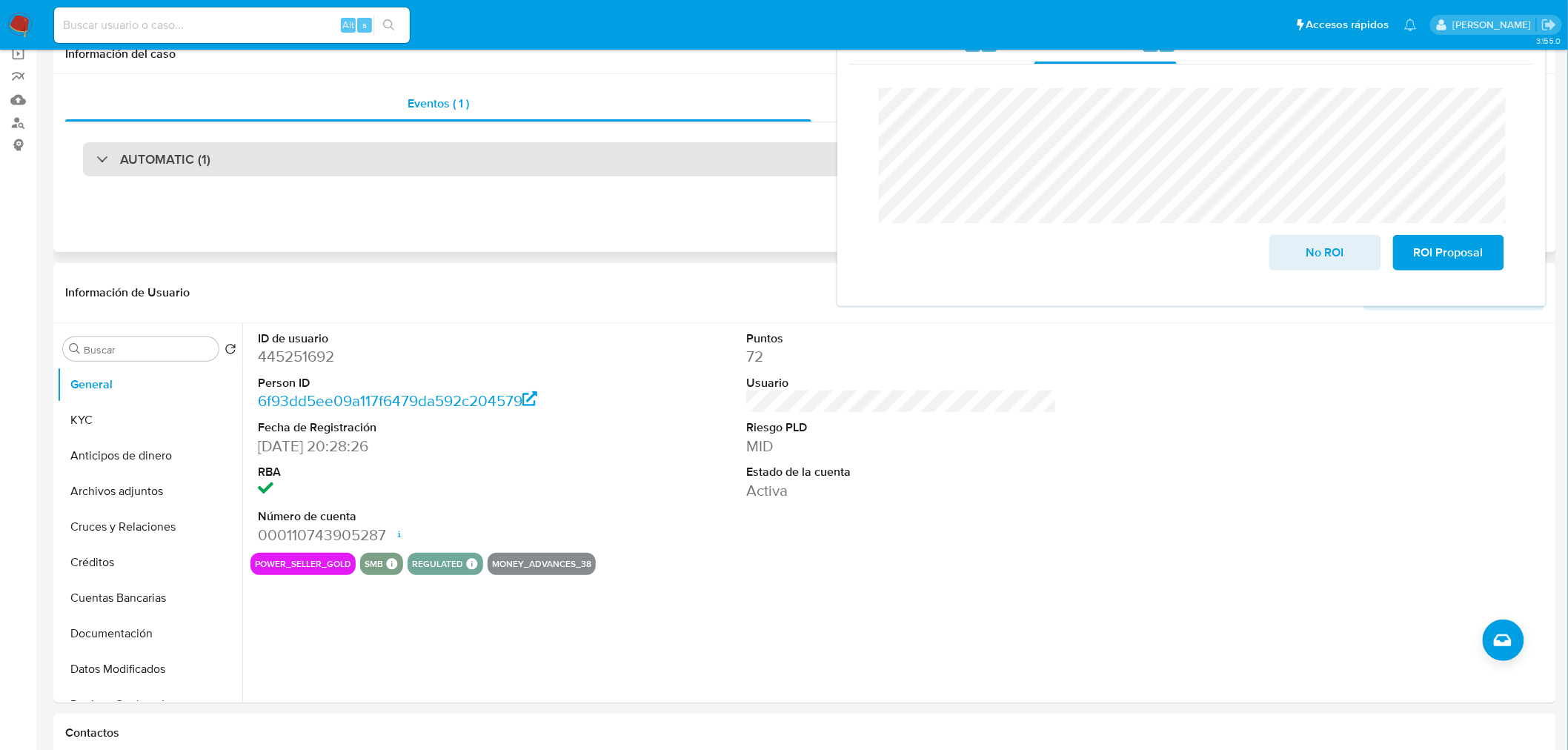
scroll to position [0, 0]
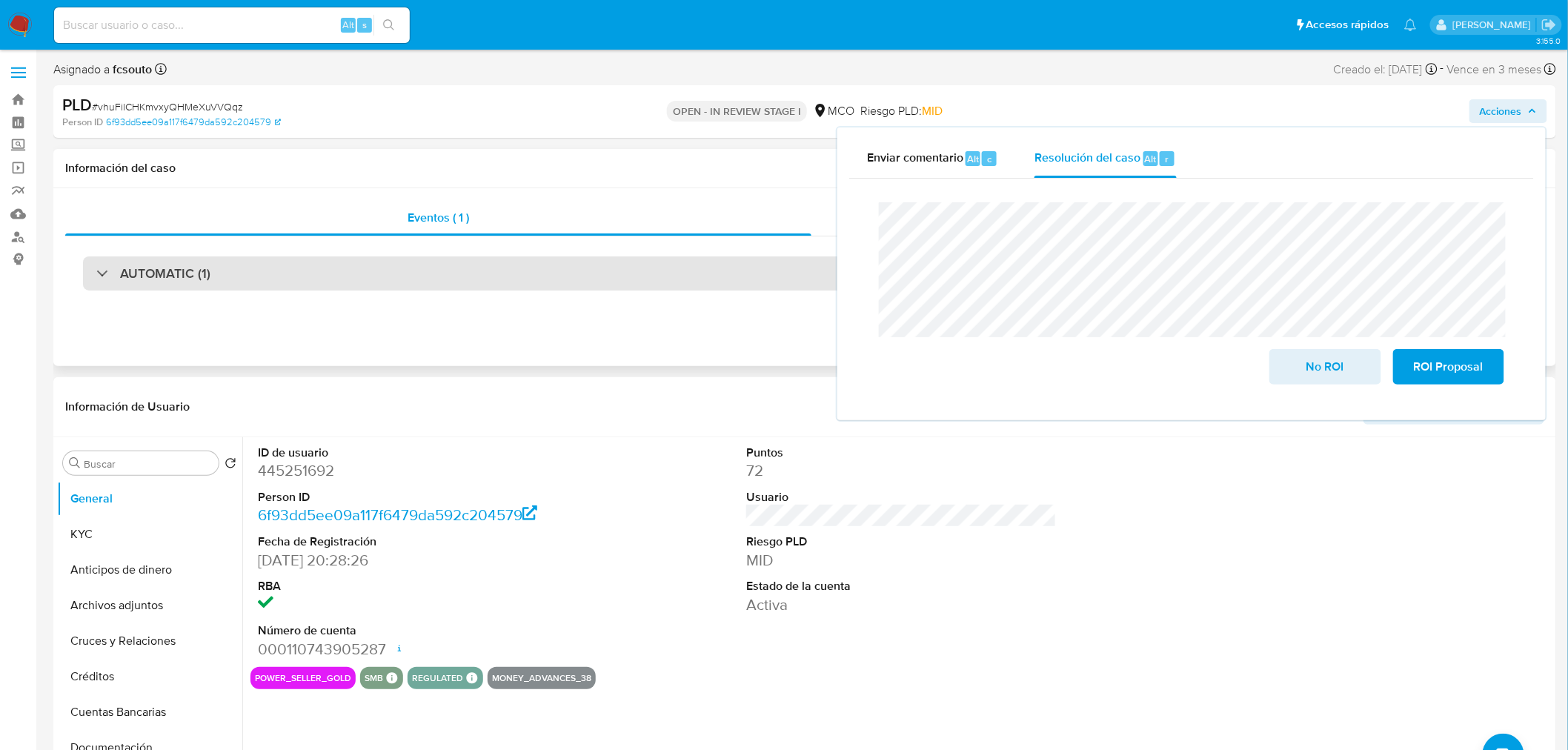
click at [439, 276] on div "AUTOMATIC (1)" at bounding box center [804, 273] width 1443 height 34
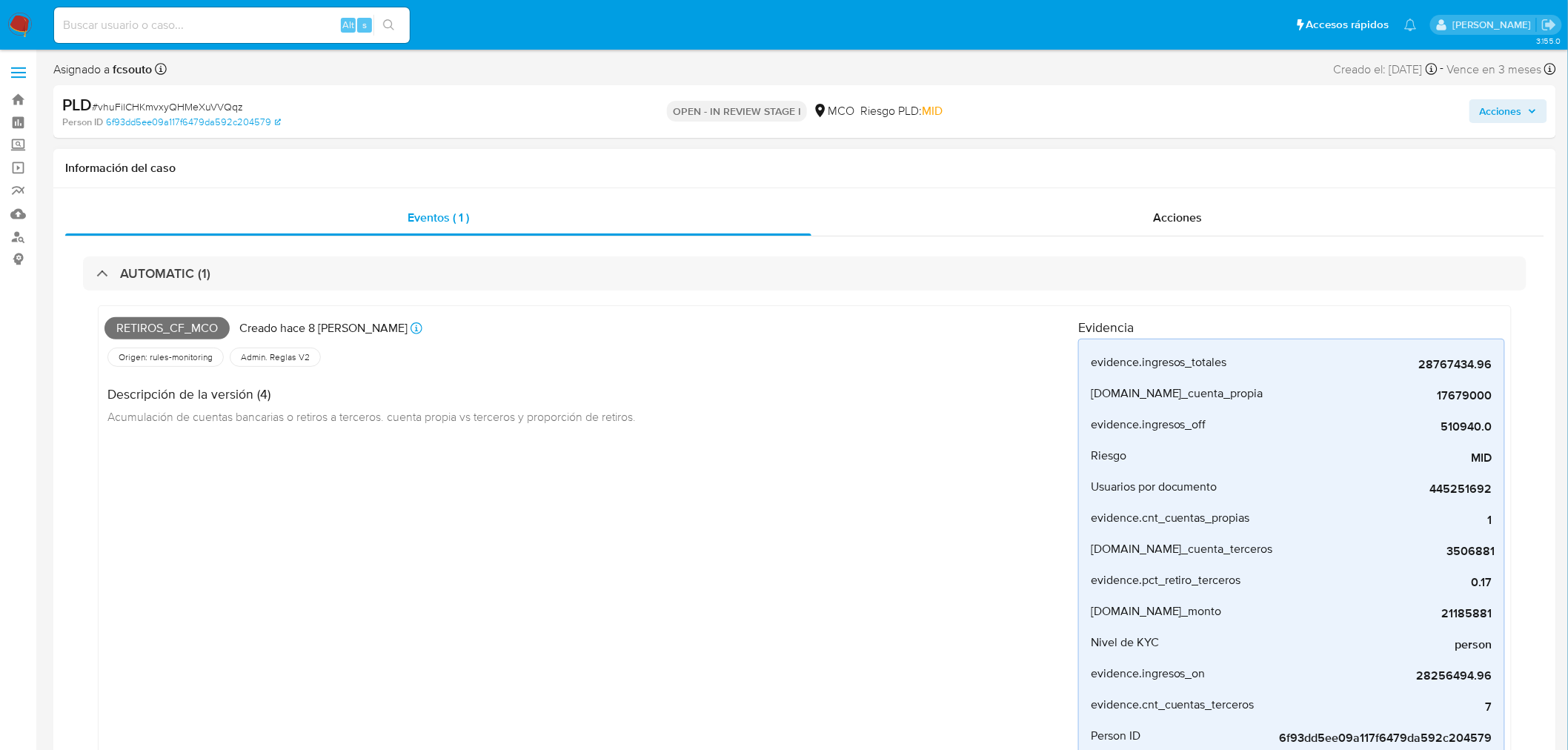
click at [188, 317] on span "Retiros_cf_mco" at bounding box center [167, 328] width 125 height 22
copy span "Retiros_cf_mco"
click at [1520, 109] on span "Acciones" at bounding box center [1500, 111] width 42 height 24
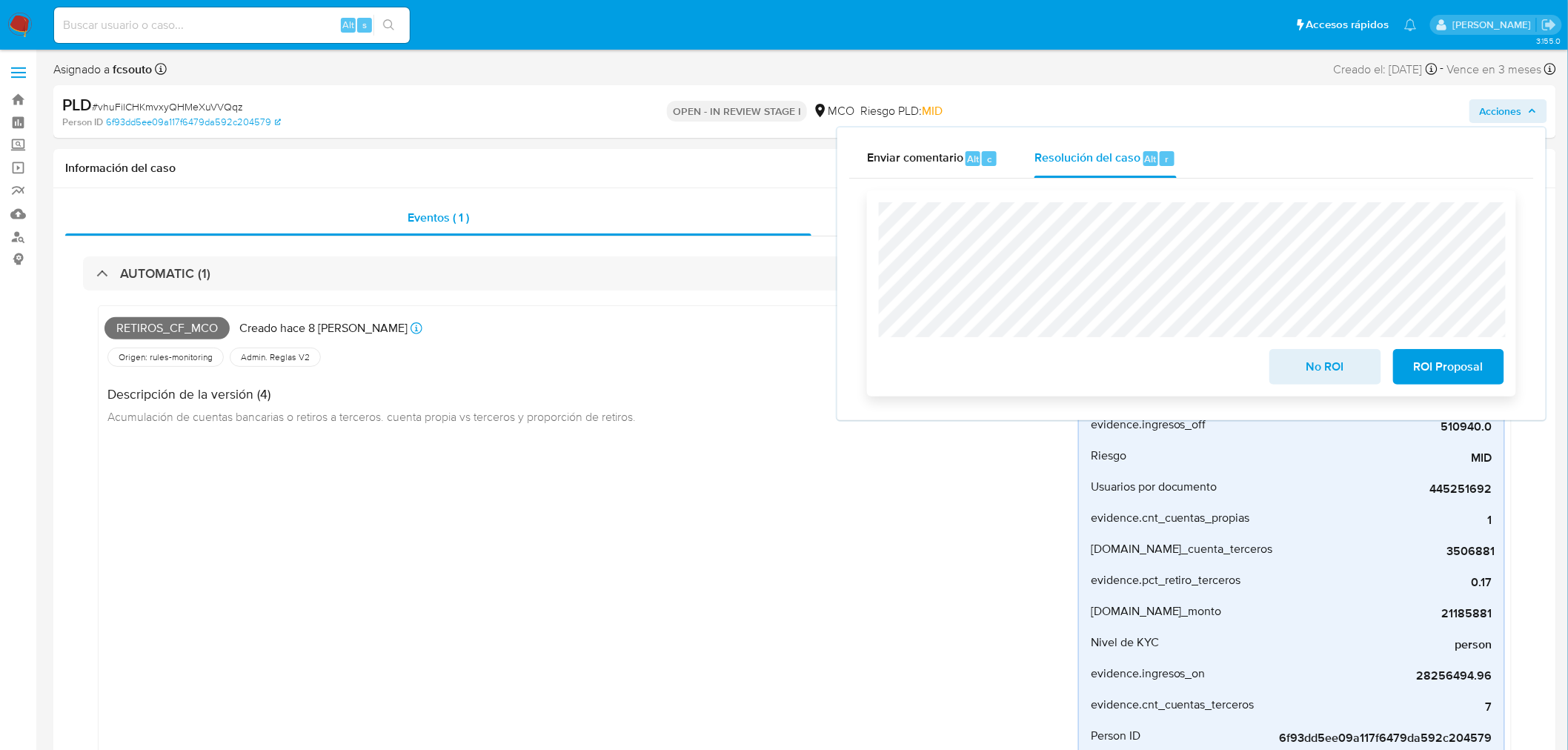
click at [1316, 360] on span "No ROI" at bounding box center [1325, 366] width 73 height 32
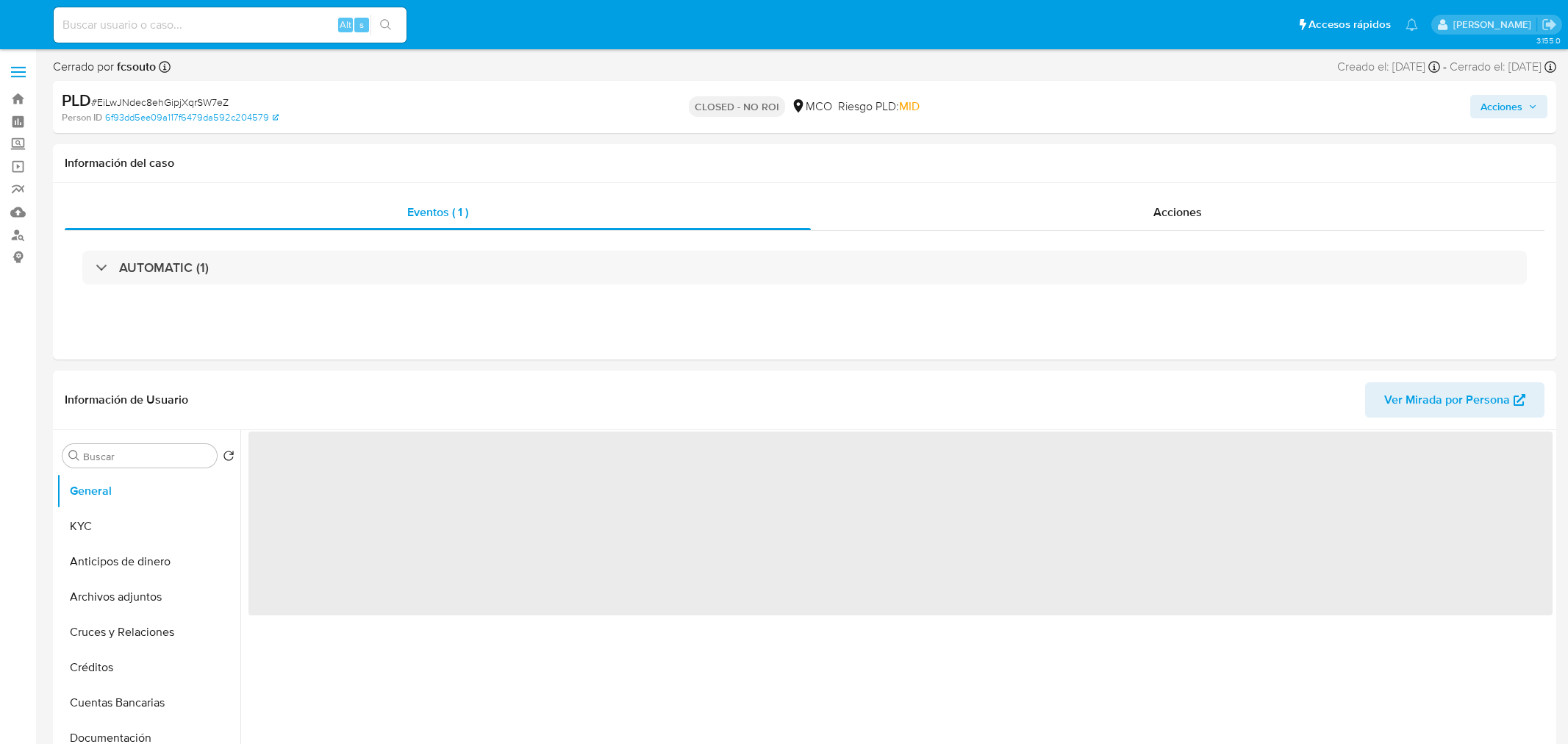
select select "10"
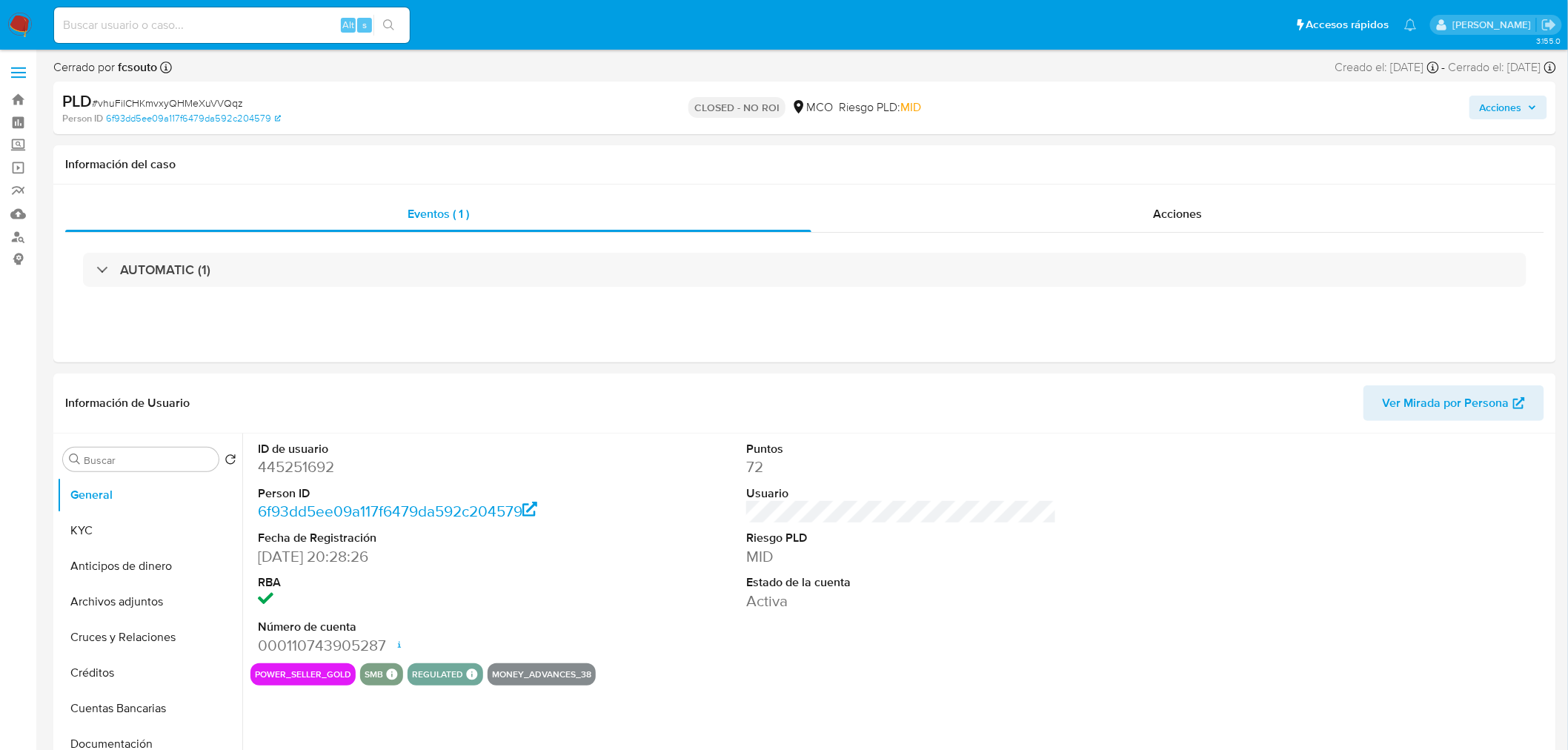
select select "10"
click at [1498, 109] on span "Acciones" at bounding box center [1500, 107] width 42 height 24
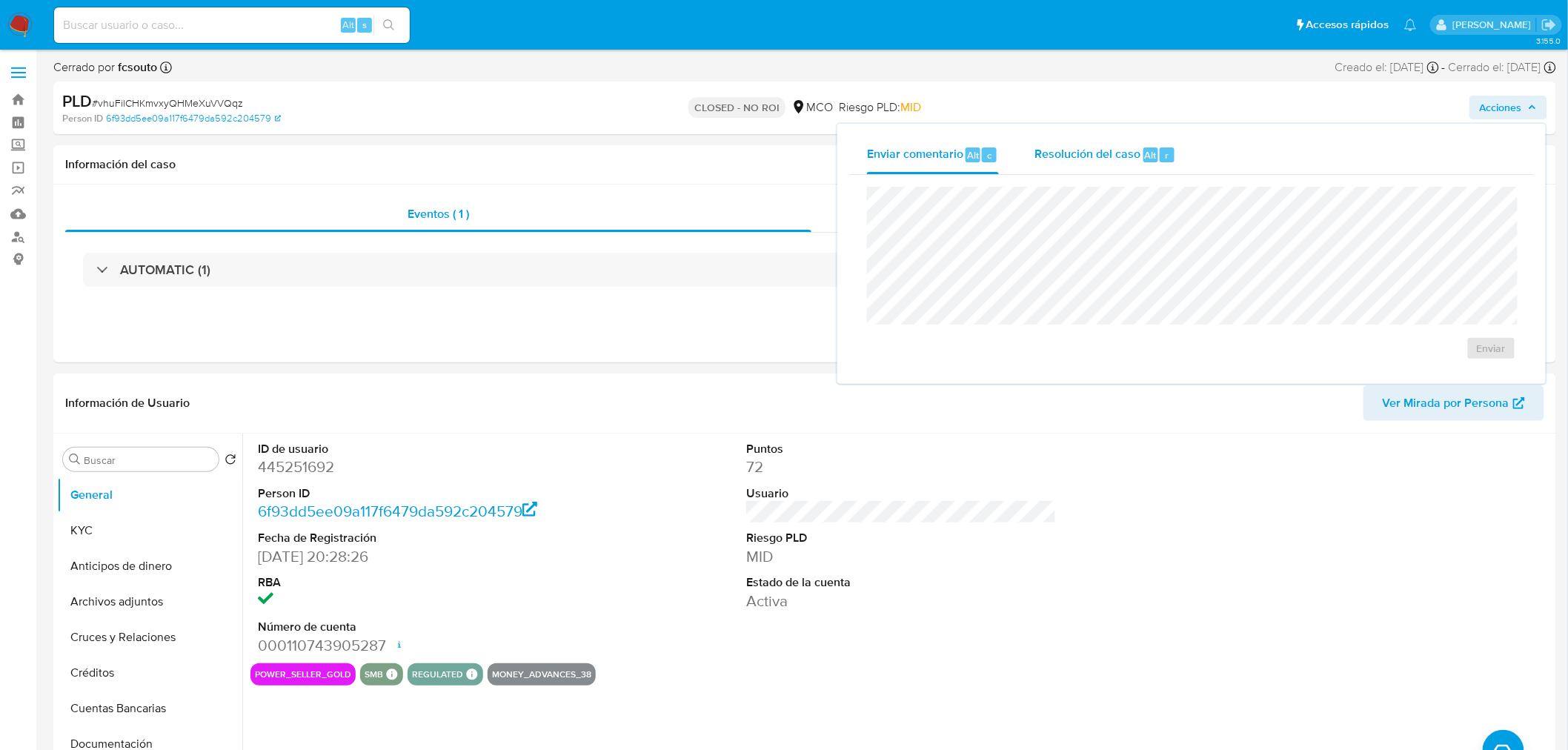
click at [1109, 154] on span "Resolución del caso" at bounding box center [1087, 154] width 106 height 17
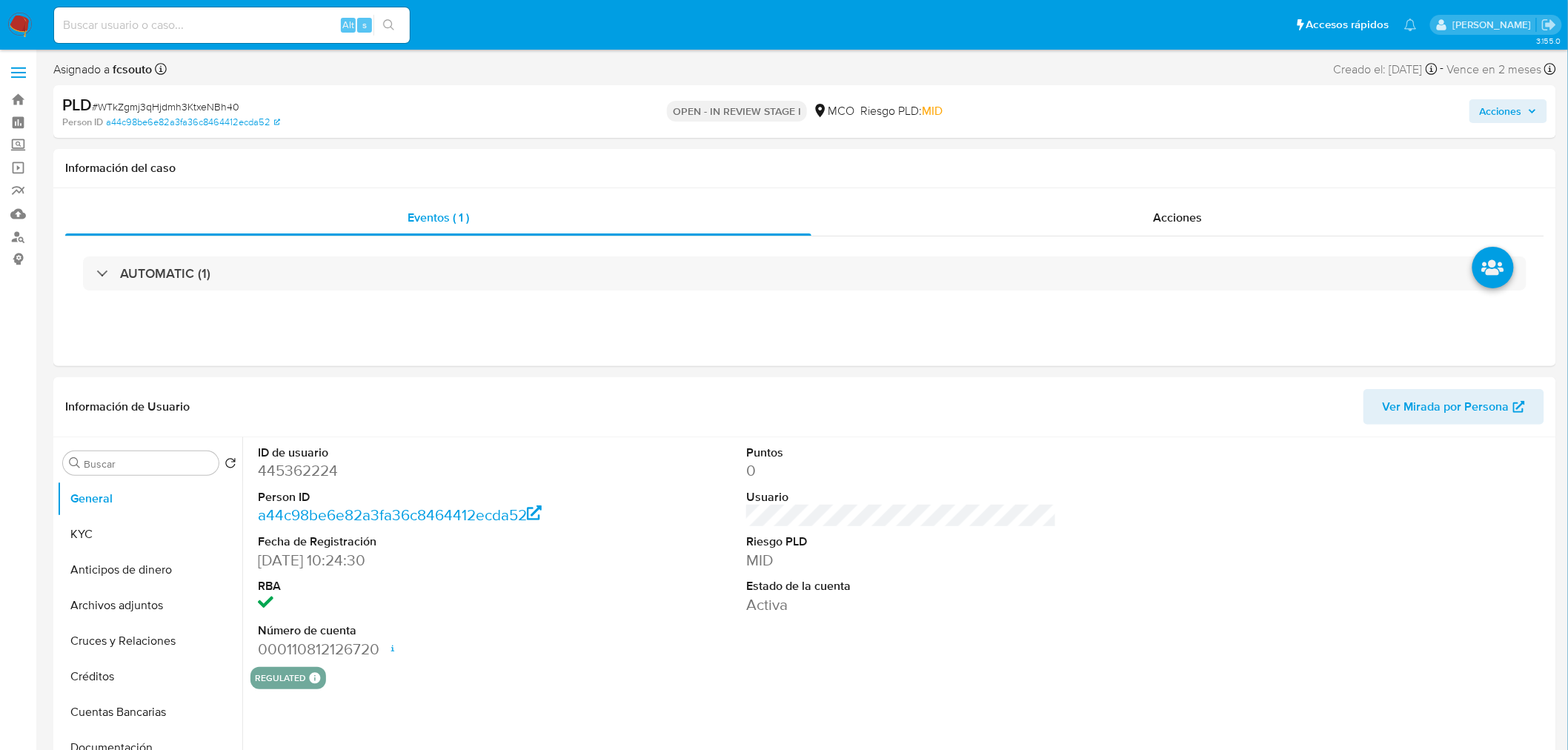
select select "10"
drag, startPoint x: 1508, startPoint y: 116, endPoint x: 1498, endPoint y: 119, distance: 10.4
click at [1506, 116] on span "Acciones" at bounding box center [1500, 111] width 42 height 24
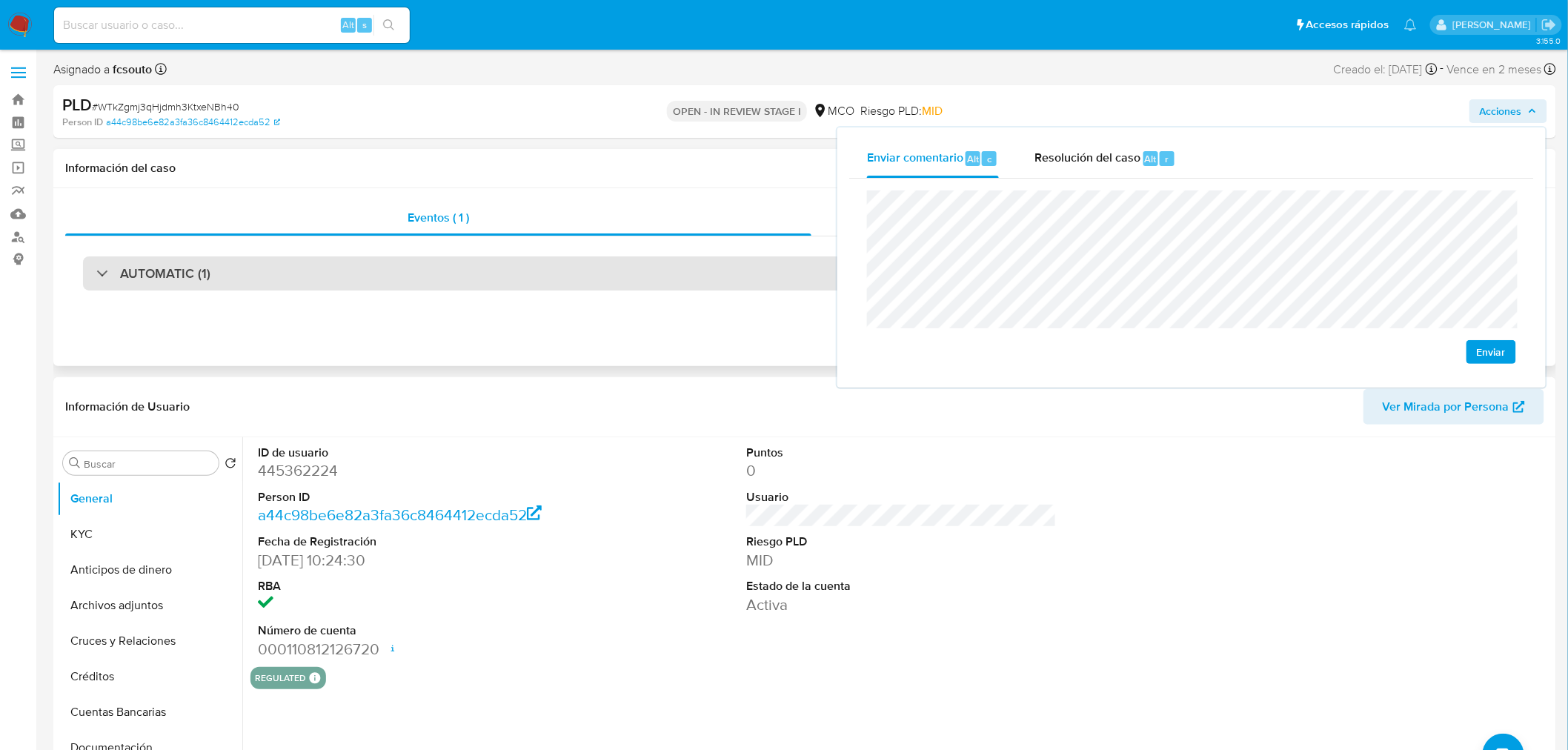
click at [378, 262] on div "AUTOMATIC (1)" at bounding box center [804, 273] width 1443 height 34
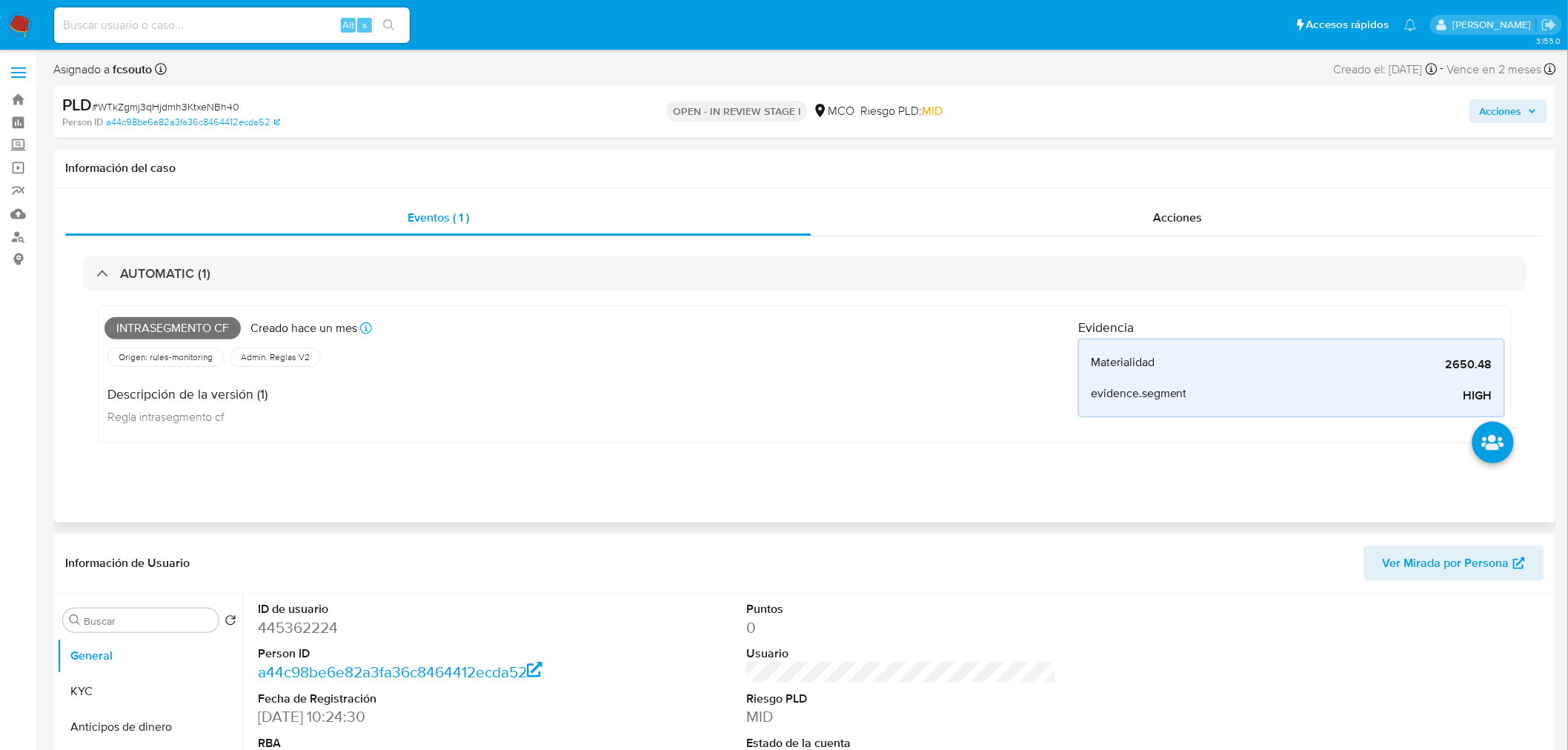
click at [165, 326] on span "Intrasegmento cf" at bounding box center [172, 328] width 136 height 22
copy span "Intrasegmento cf"
click at [1515, 109] on span "Acciones" at bounding box center [1500, 111] width 42 height 24
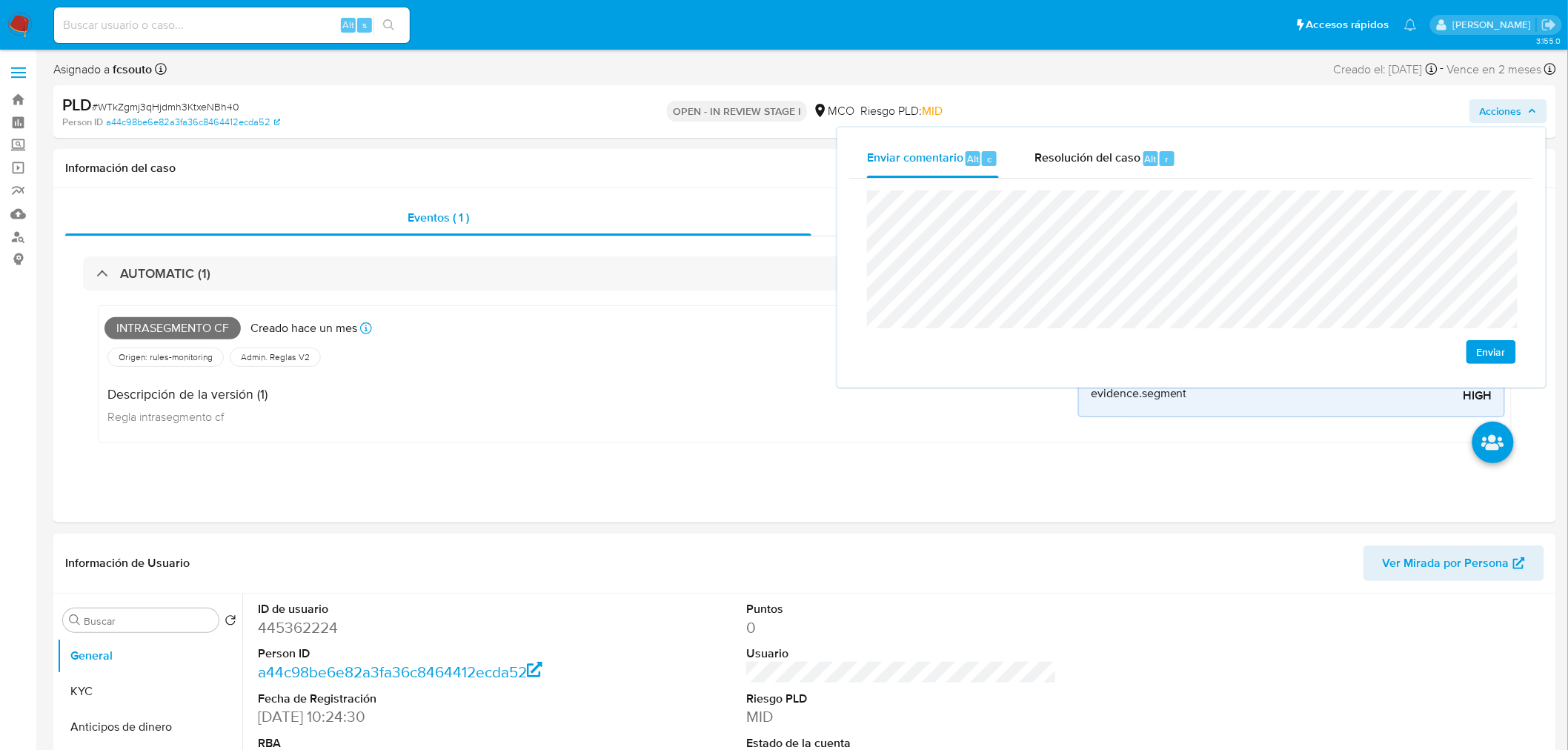
drag, startPoint x: 254, startPoint y: 264, endPoint x: 121, endPoint y: 374, distance: 172.6
click at [249, 267] on div "AUTOMATIC (1)" at bounding box center [804, 273] width 1443 height 34
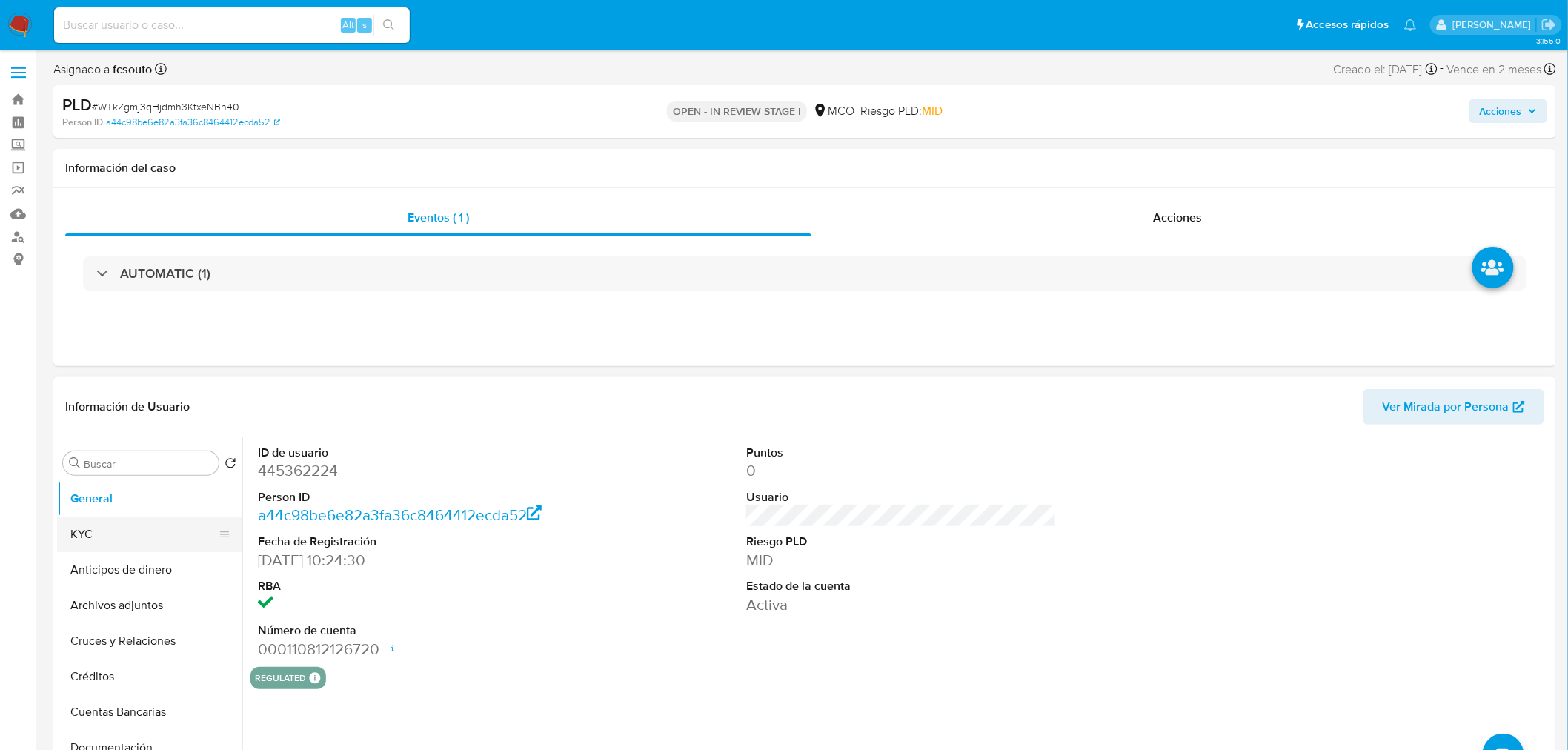
click at [126, 541] on button "KYC" at bounding box center [143, 534] width 173 height 36
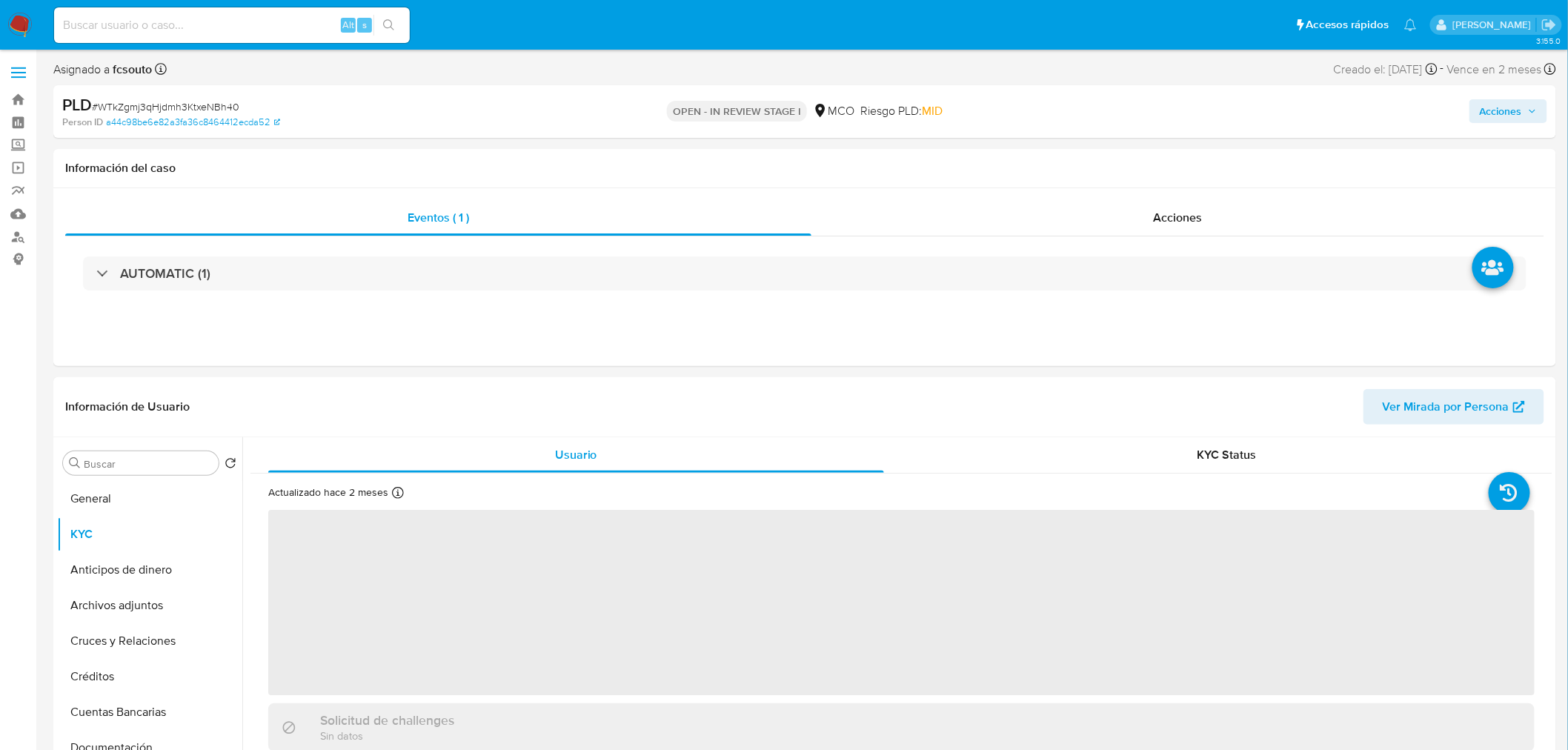
scroll to position [82, 0]
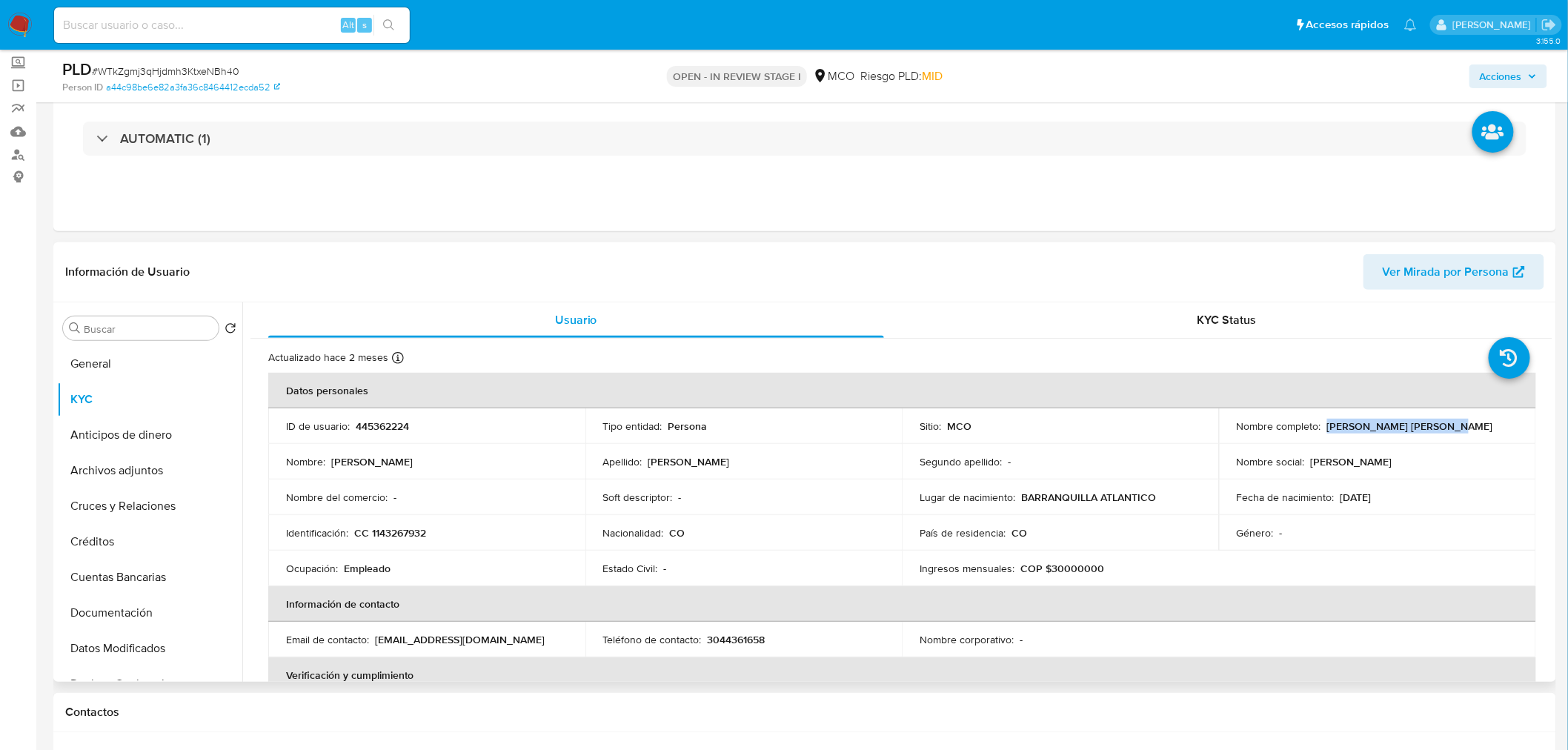
drag, startPoint x: 1324, startPoint y: 425, endPoint x: 1447, endPoint y: 433, distance: 123.3
click at [1447, 433] on td "Nombre completo : Dayana Cruz Lara Parejo" at bounding box center [1377, 426] width 317 height 36
copy p "Dayana Cruz Lara Parejo"
drag, startPoint x: 1503, startPoint y: 68, endPoint x: 1473, endPoint y: 82, distance: 33.1
click at [1500, 69] on span "Acciones" at bounding box center [1500, 76] width 42 height 24
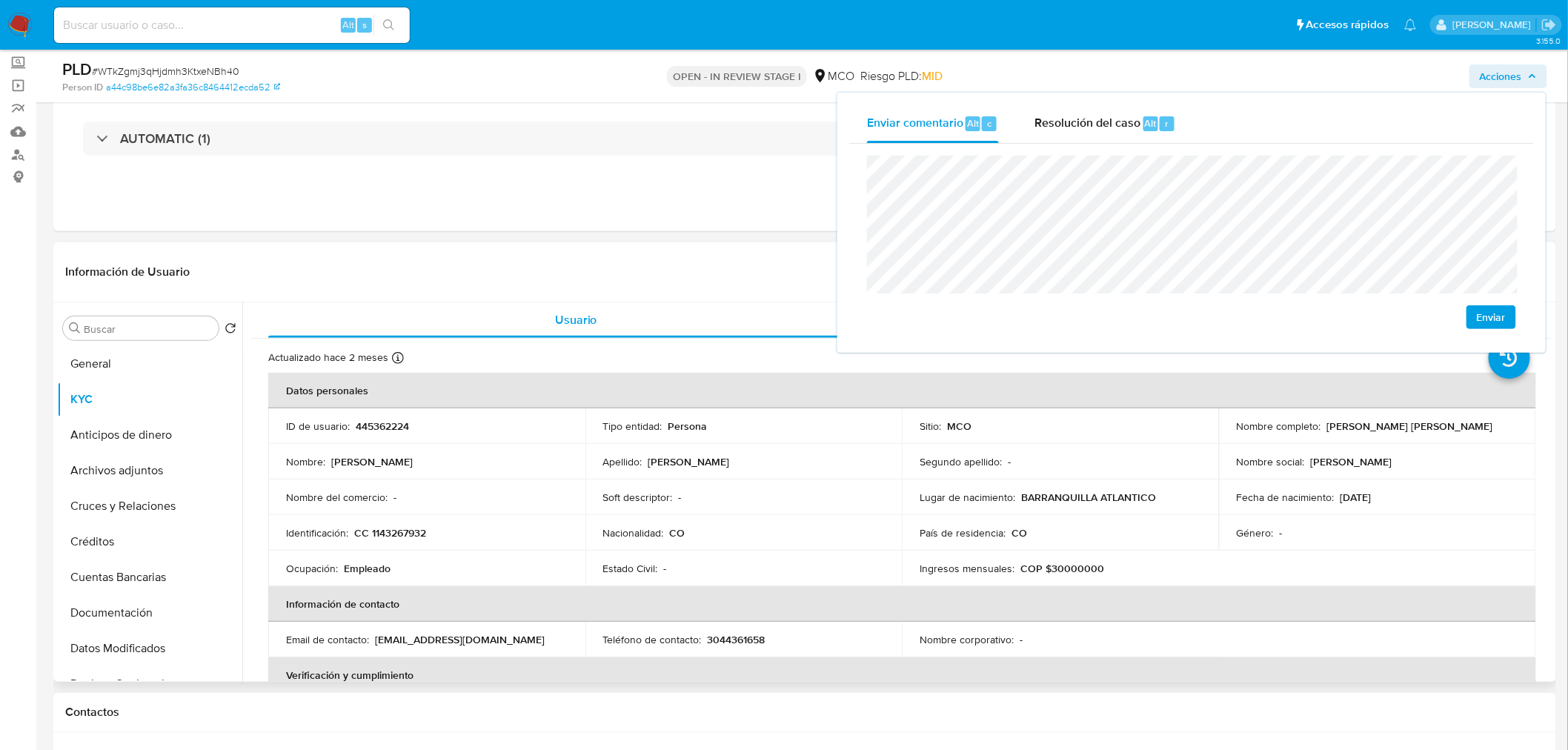
click at [403, 530] on p "CC 1143267932" at bounding box center [390, 533] width 72 height 13
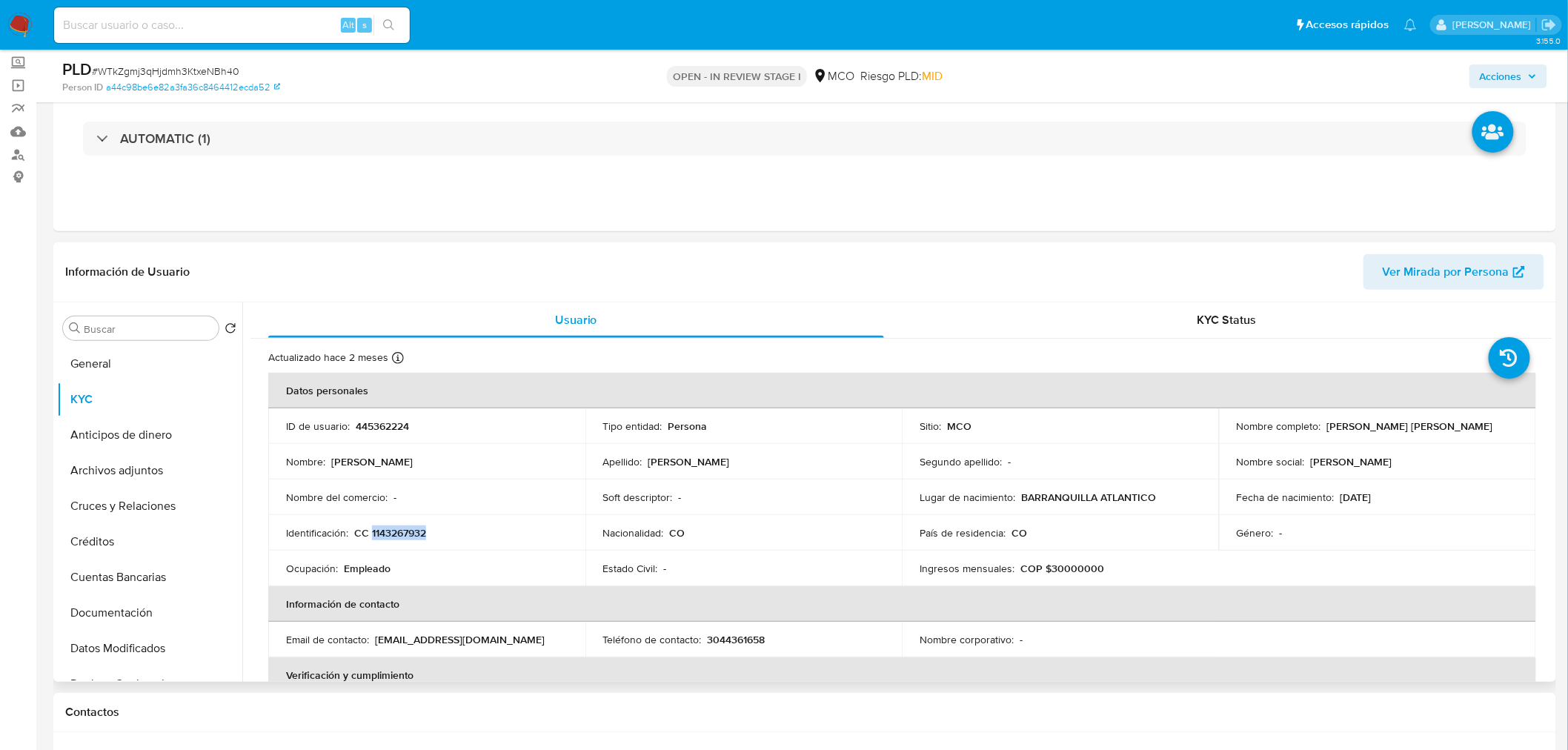
click at [403, 530] on p "CC 1143267932" at bounding box center [390, 533] width 72 height 13
copy p "1143267932"
drag, startPoint x: 1489, startPoint y: 81, endPoint x: 1469, endPoint y: 87, distance: 20.9
click at [1486, 82] on span "Acciones" at bounding box center [1500, 76] width 42 height 24
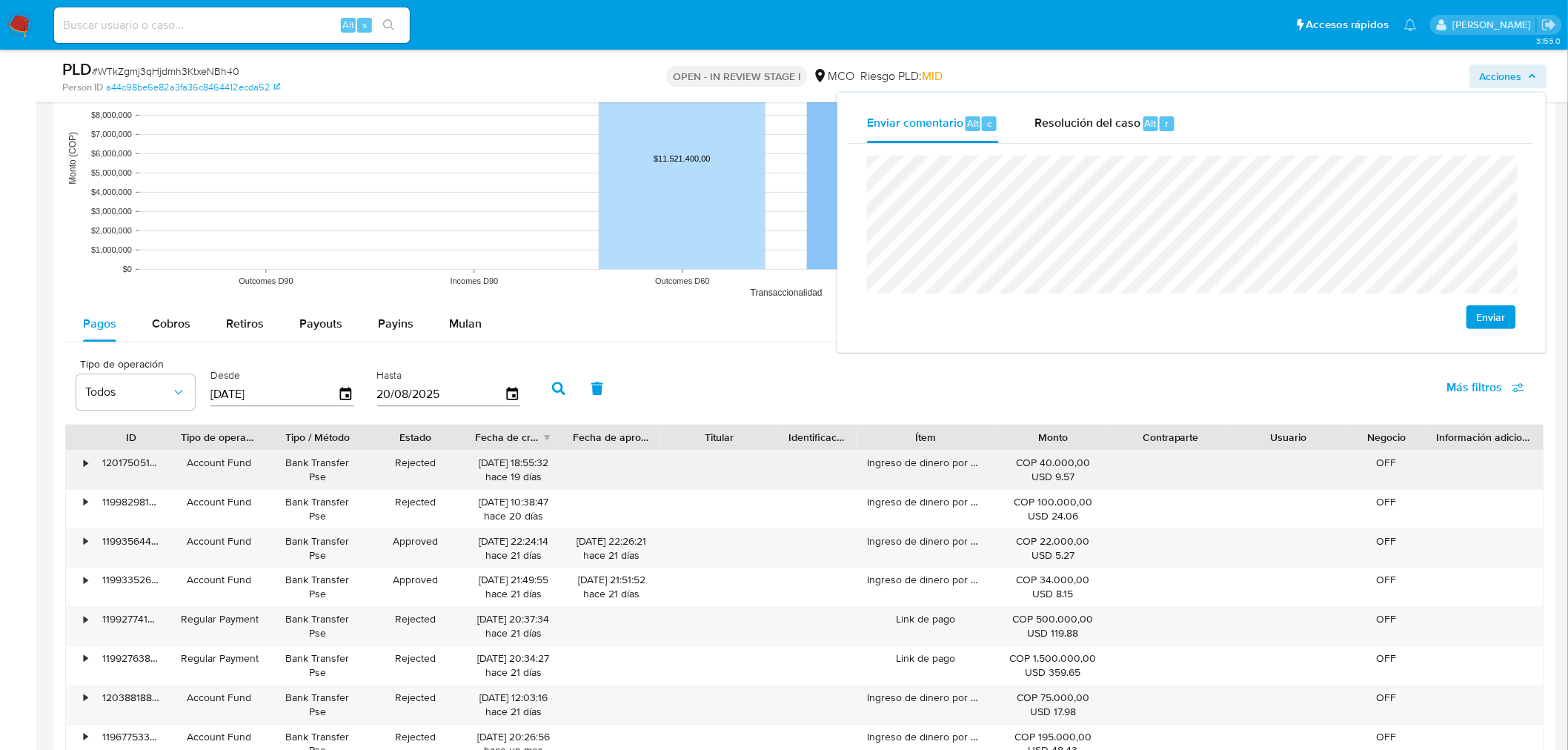
scroll to position [1317, 0]
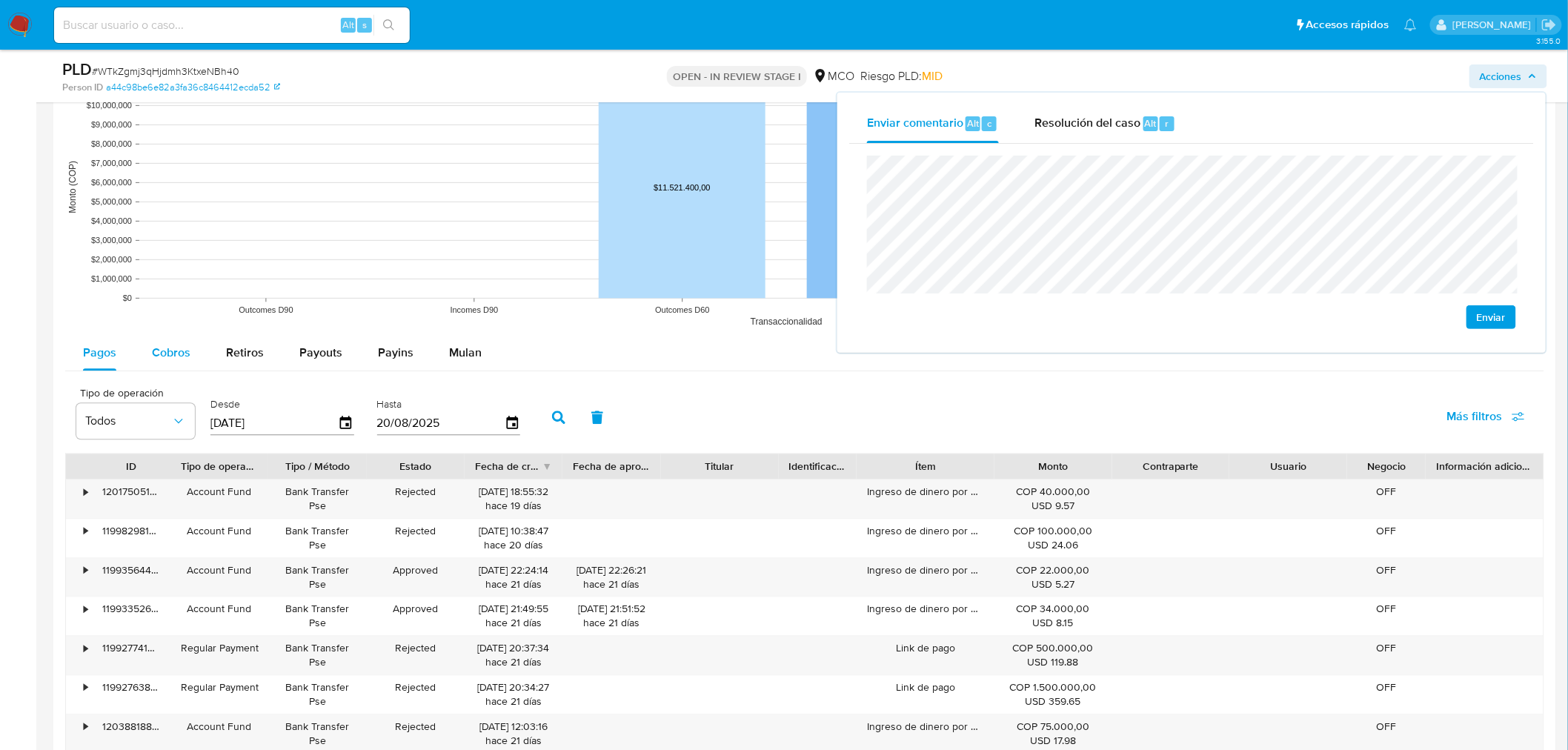
click at [163, 358] on span "Cobros" at bounding box center [171, 352] width 38 height 17
select select "10"
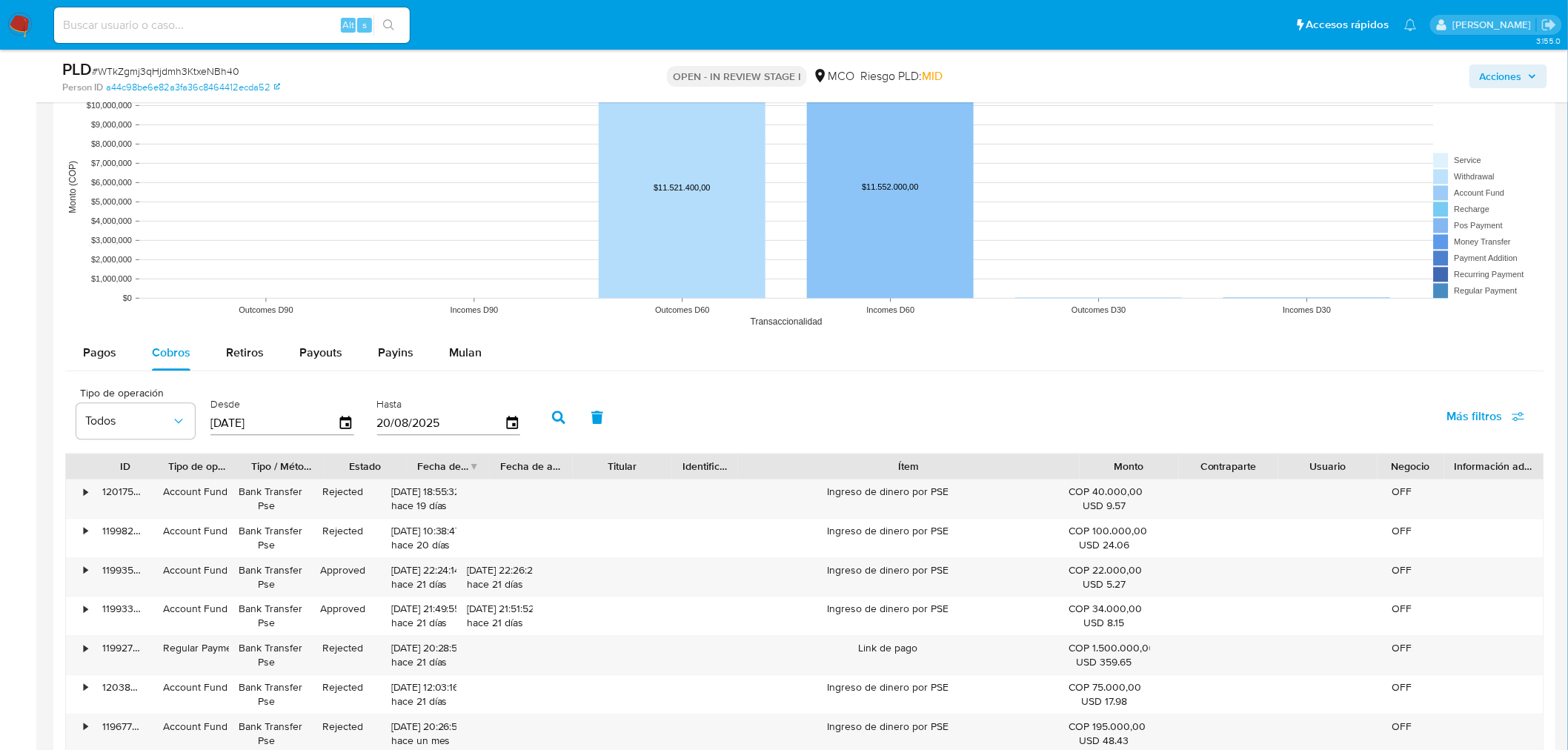
click at [1280, 480] on div "ID Tipo de operación Tipo / Método Estado Fecha de creación Fecha de aprobación…" at bounding box center [805, 661] width 1478 height 418
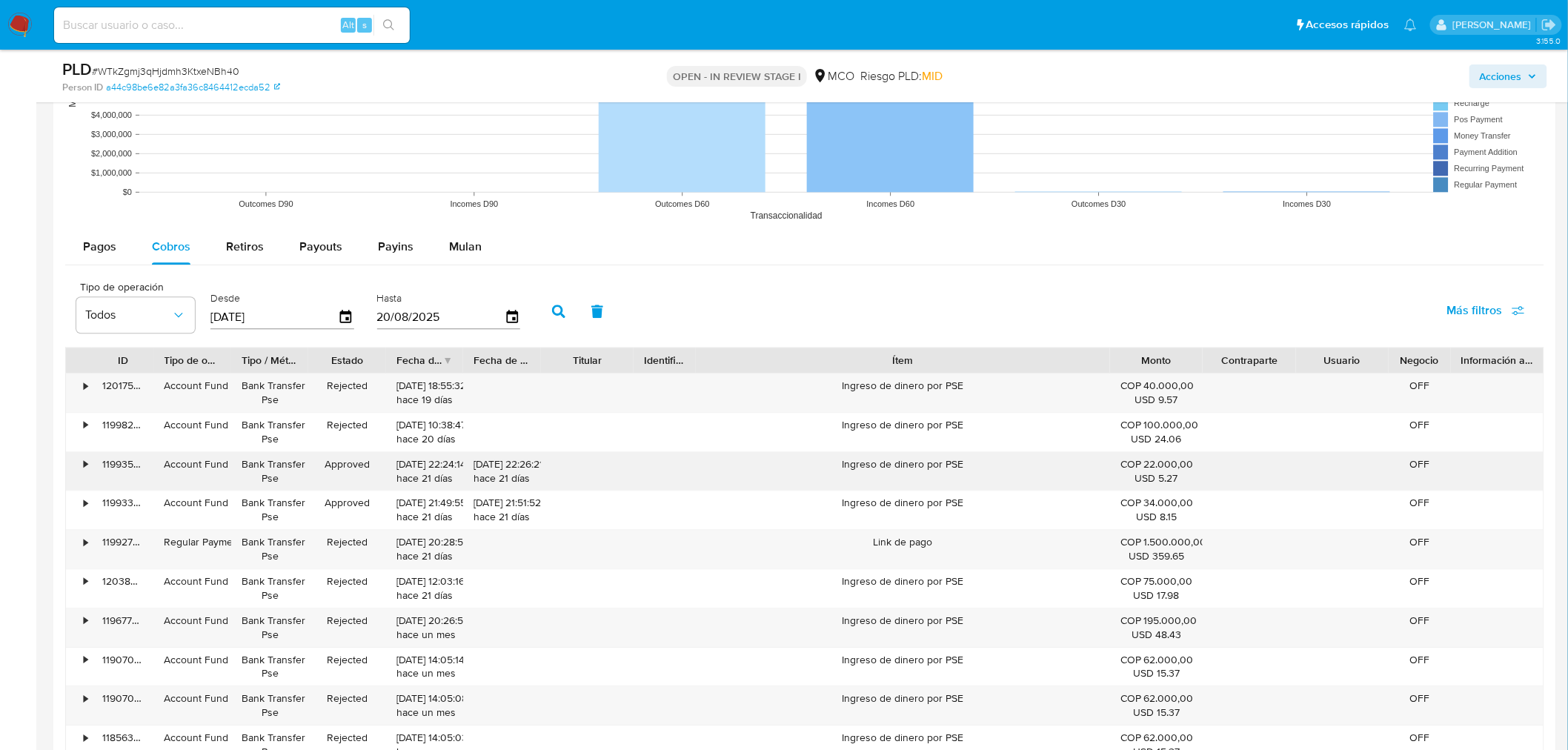
scroll to position [1564, 0]
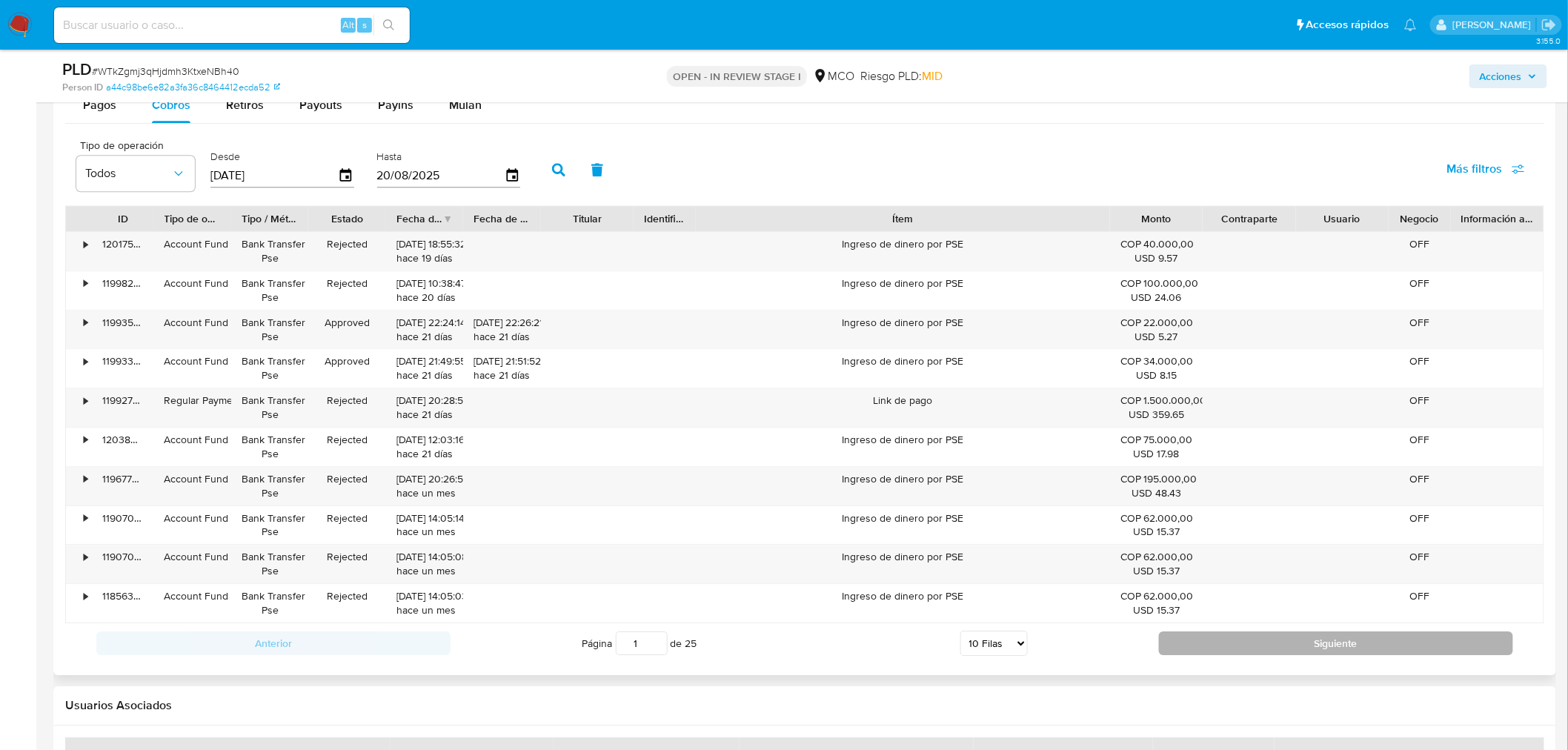
click at [1227, 639] on button "Siguiente" at bounding box center [1335, 643] width 354 height 24
type input "2"
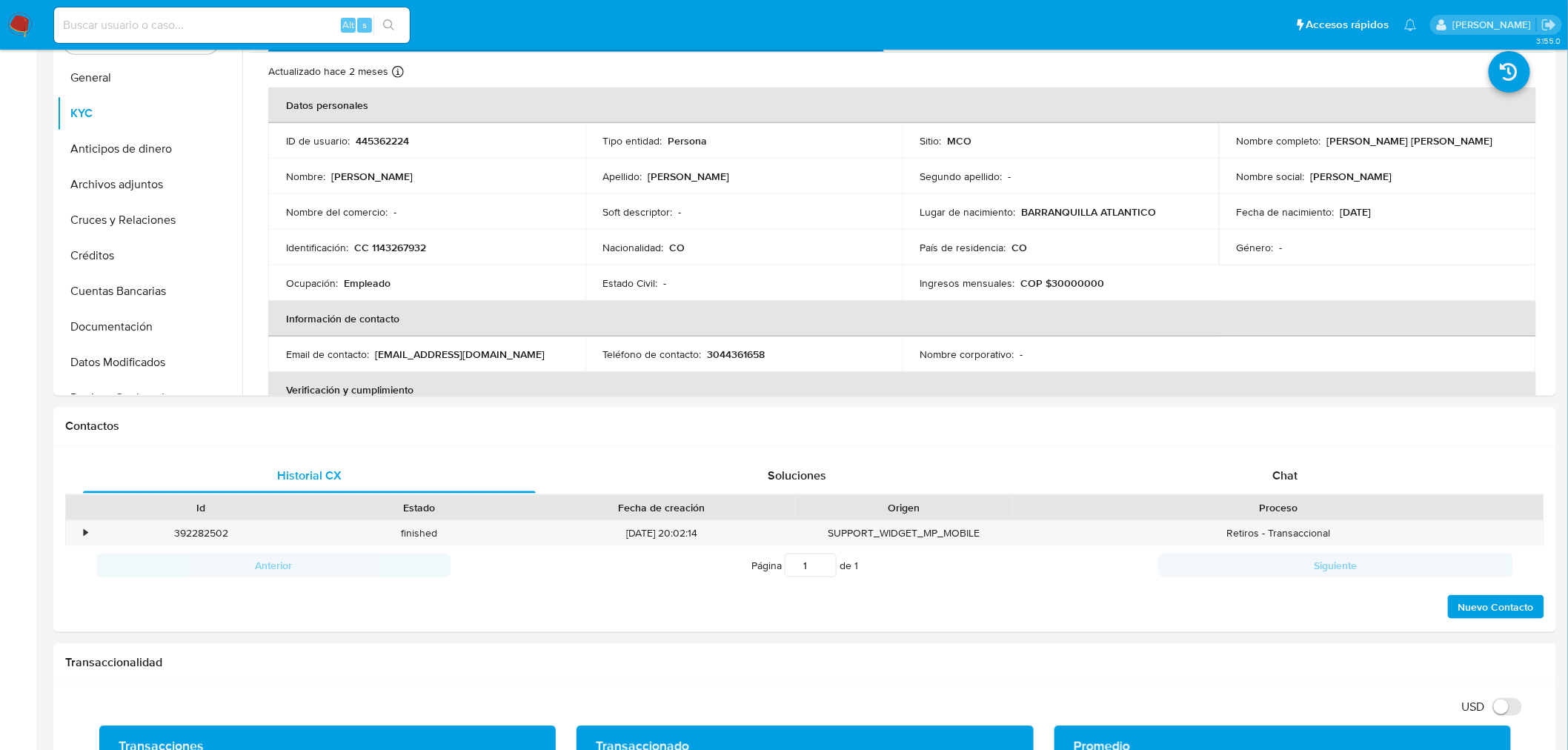
scroll to position [0, 0]
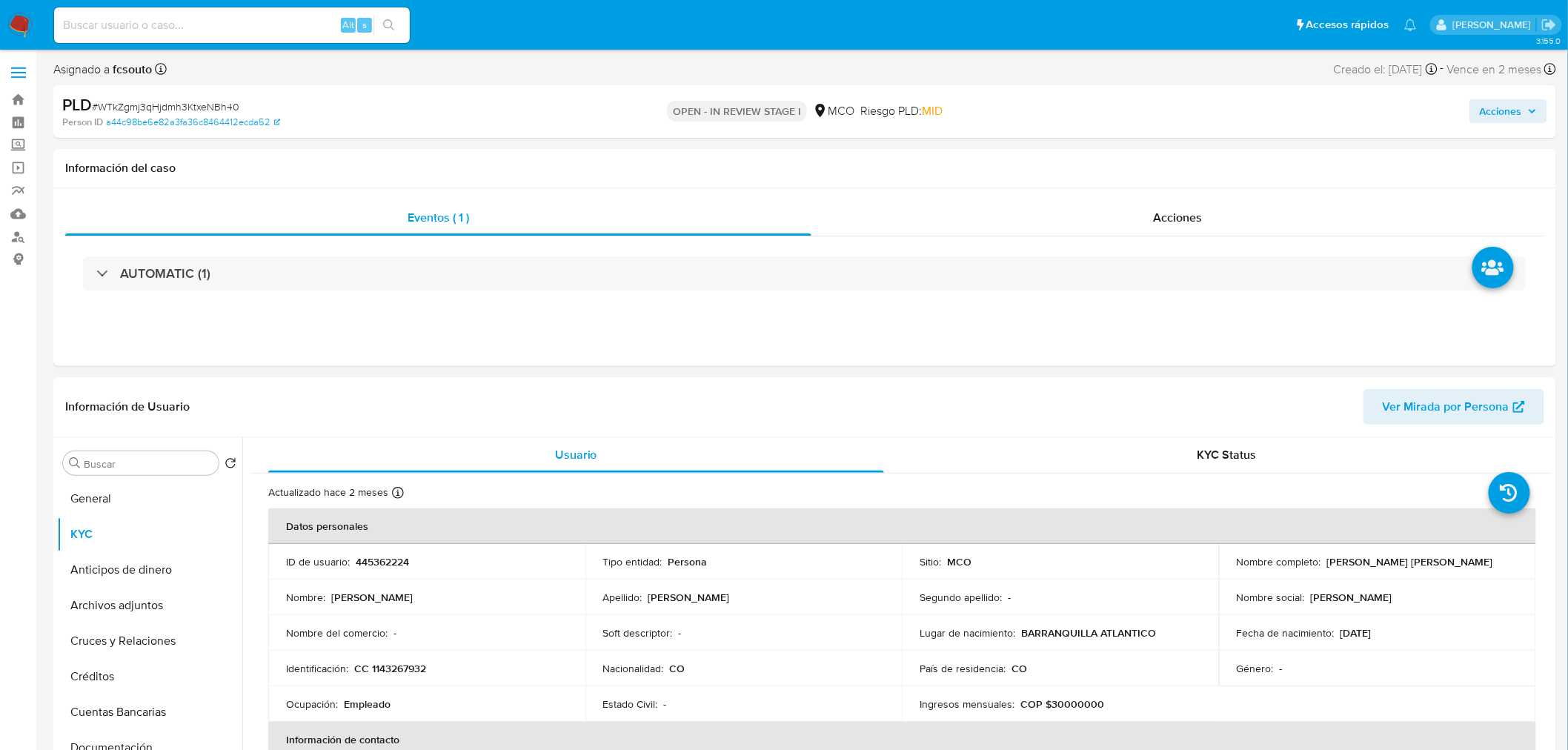
click at [1489, 105] on span "Acciones" at bounding box center [1500, 111] width 42 height 24
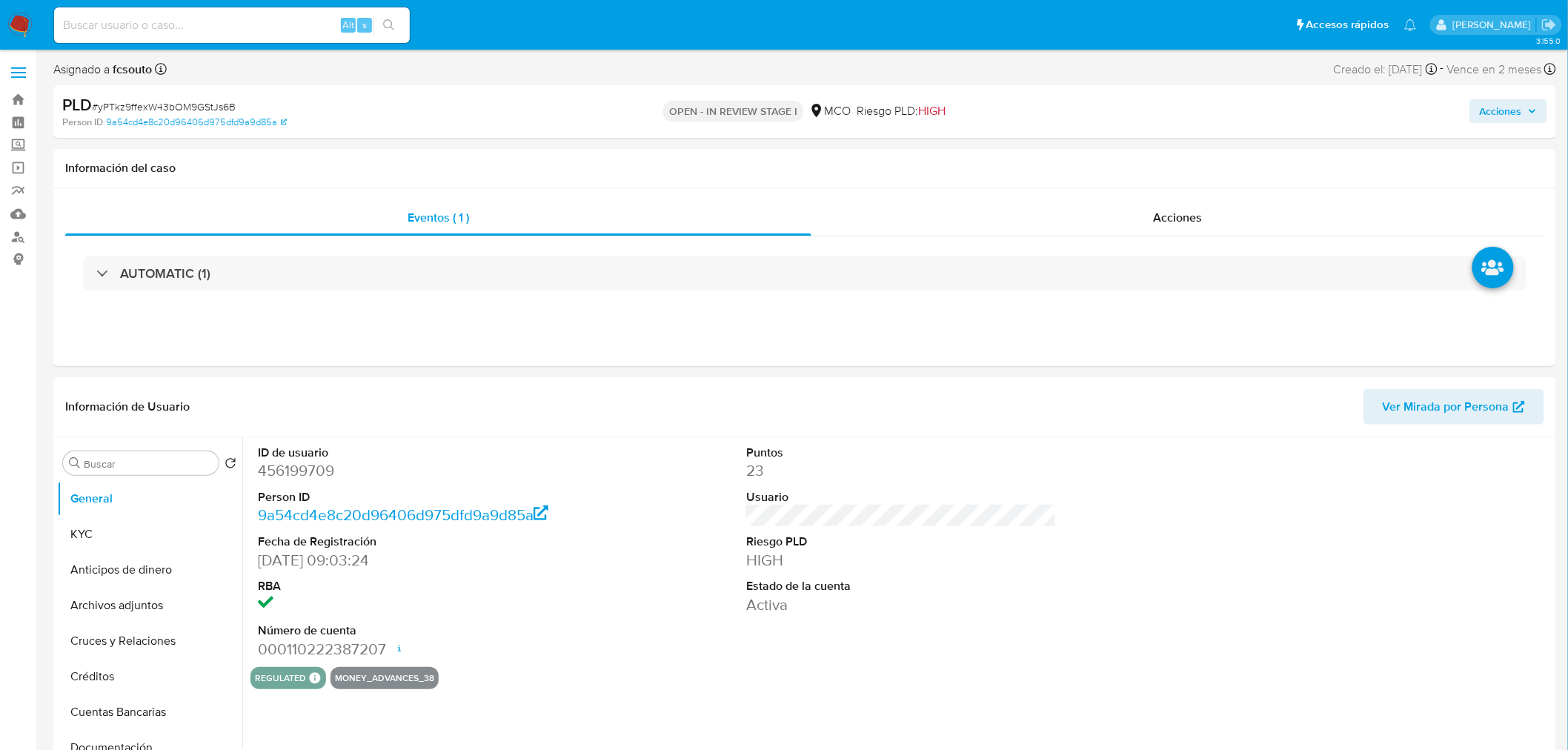
select select "10"
click at [1524, 126] on div "Acciones" at bounding box center [1301, 112] width 491 height 35
click at [1512, 99] on span "Acciones" at bounding box center [1500, 111] width 42 height 24
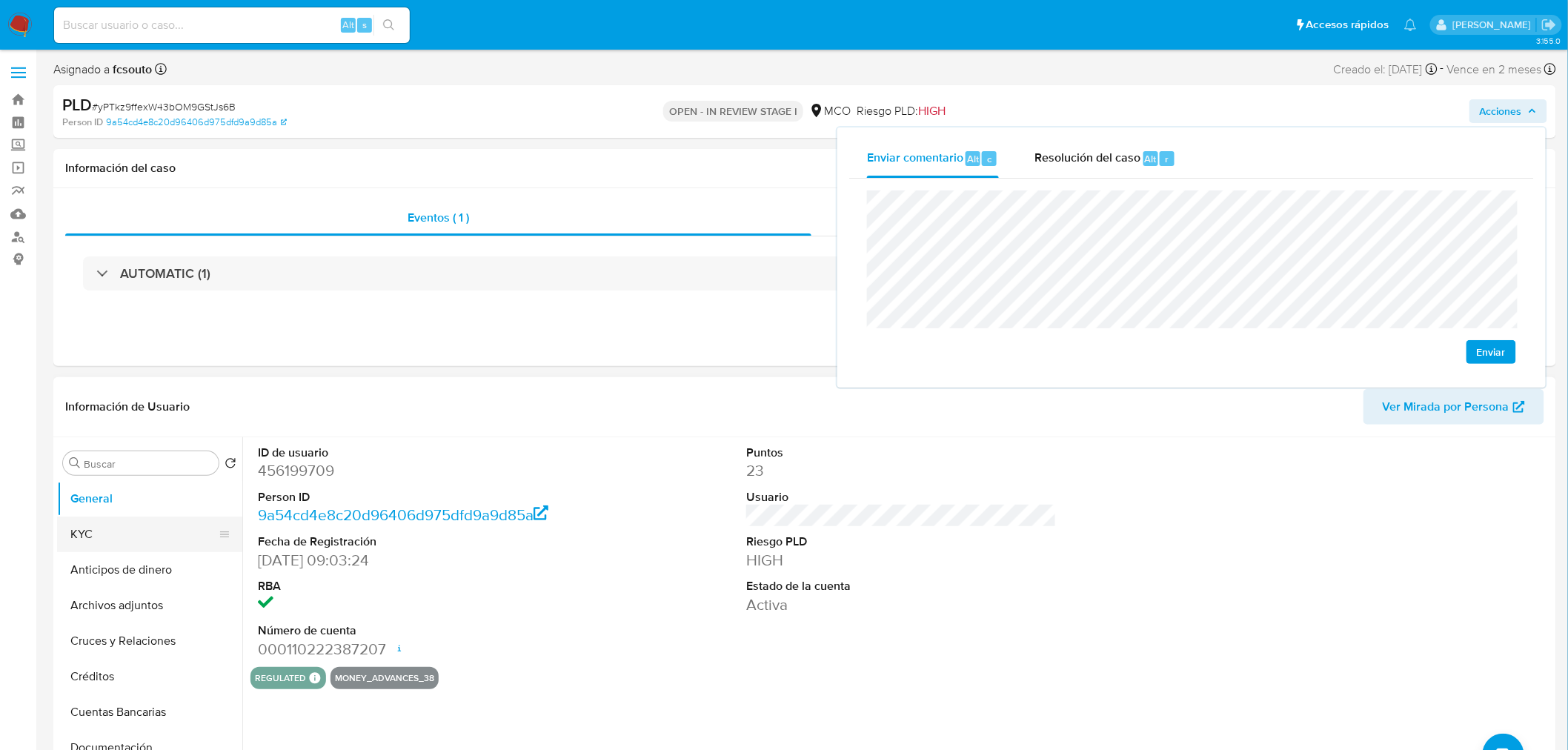
click at [83, 530] on button "KYC" at bounding box center [143, 534] width 173 height 36
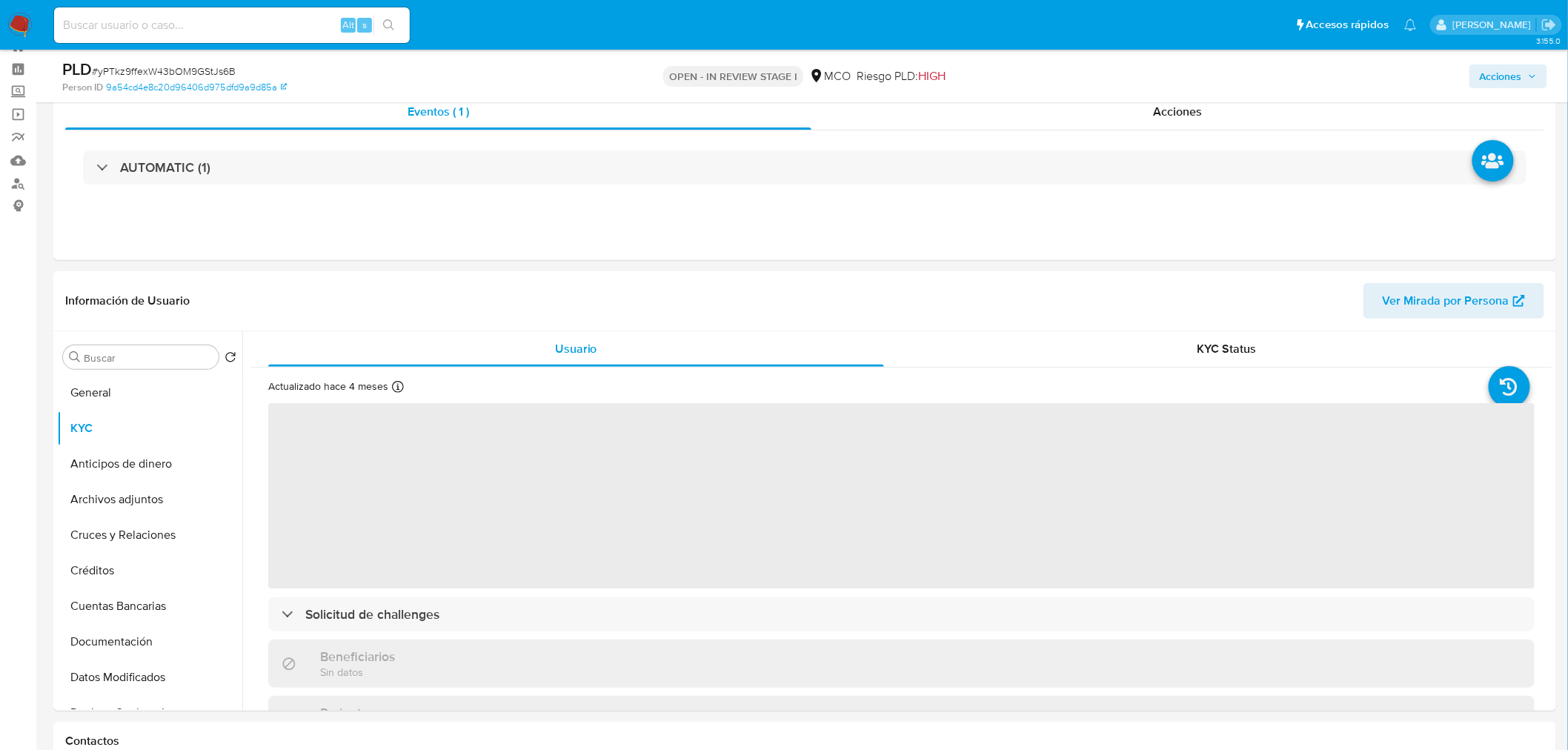
scroll to position [82, 0]
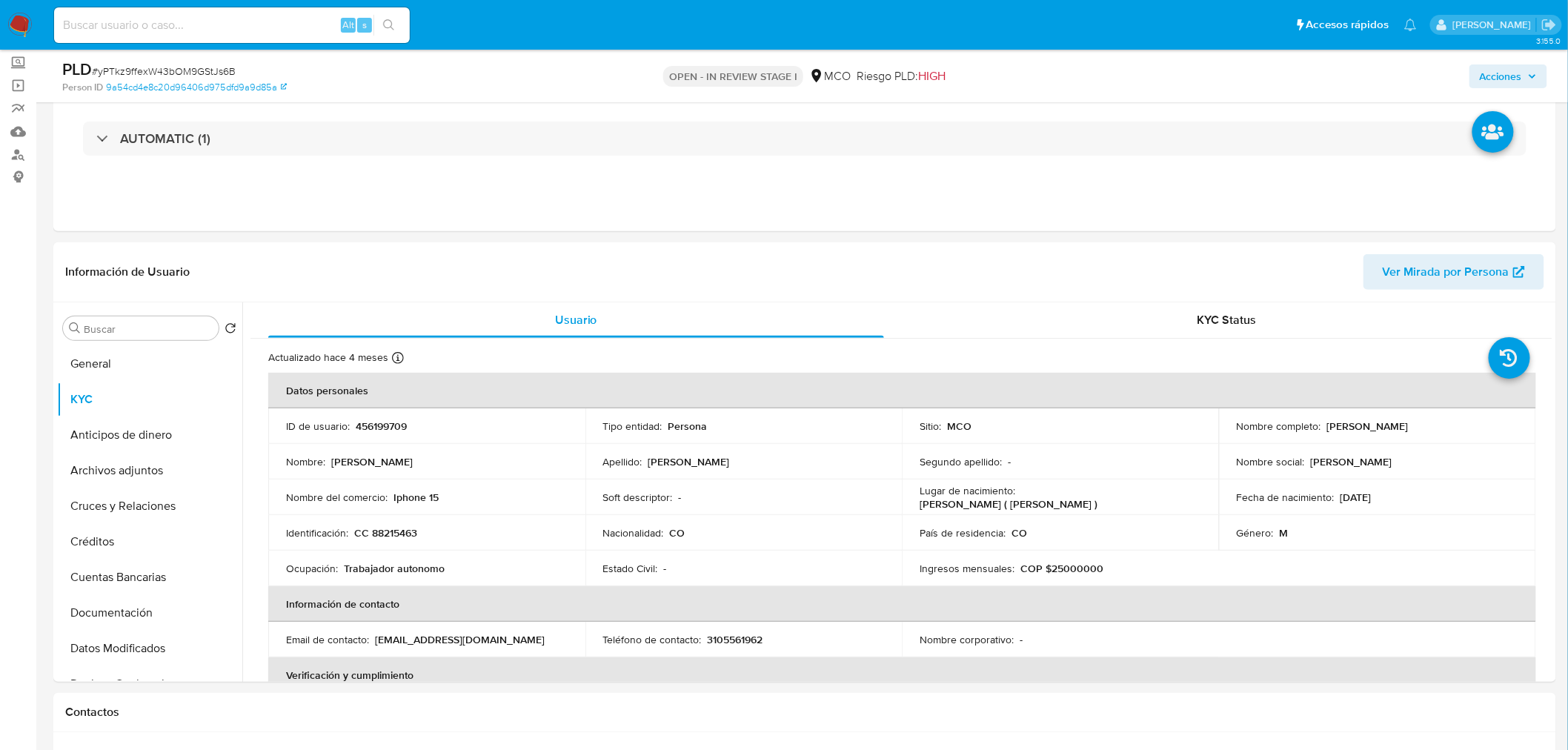
click at [1485, 70] on span "Acciones" at bounding box center [1500, 76] width 42 height 24
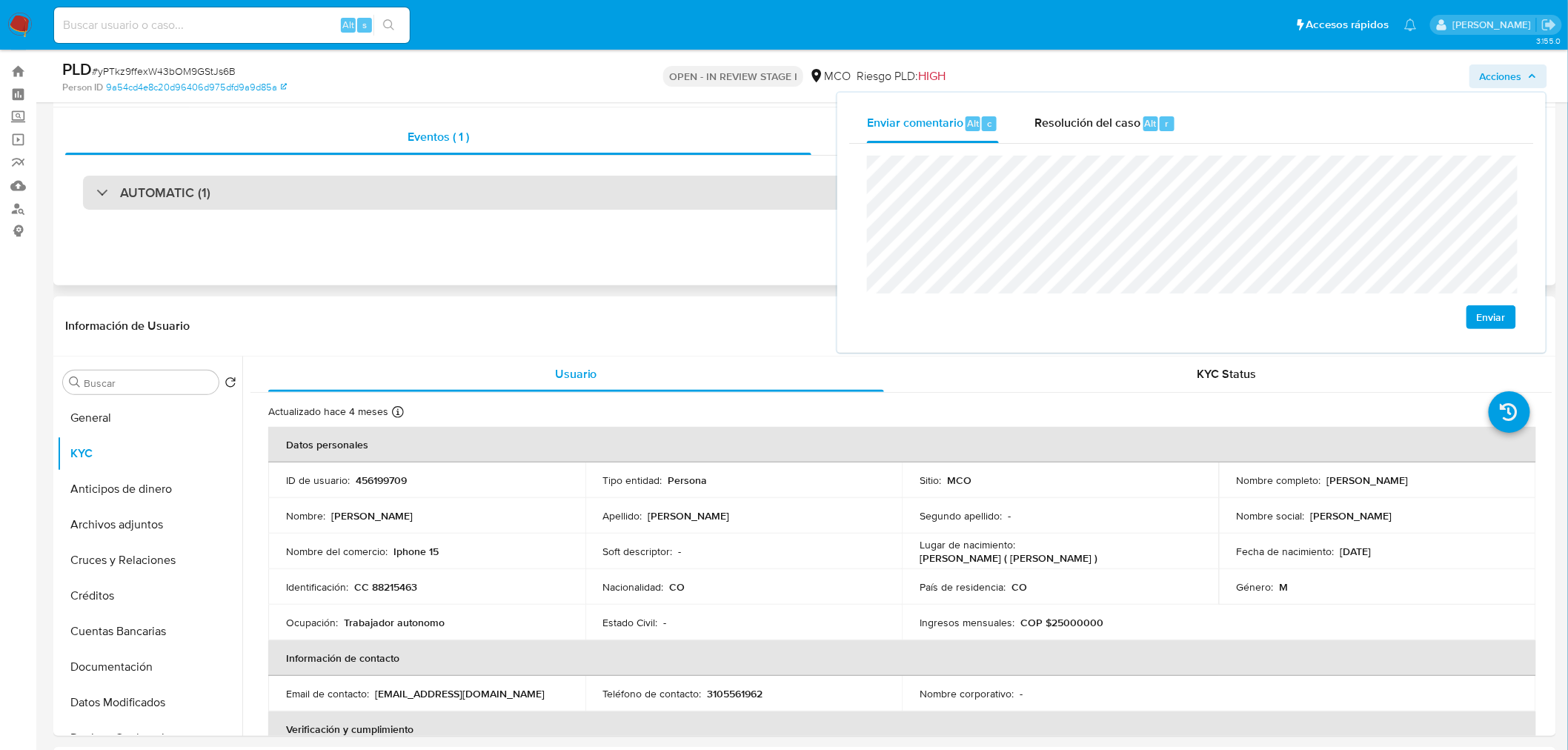
scroll to position [0, 0]
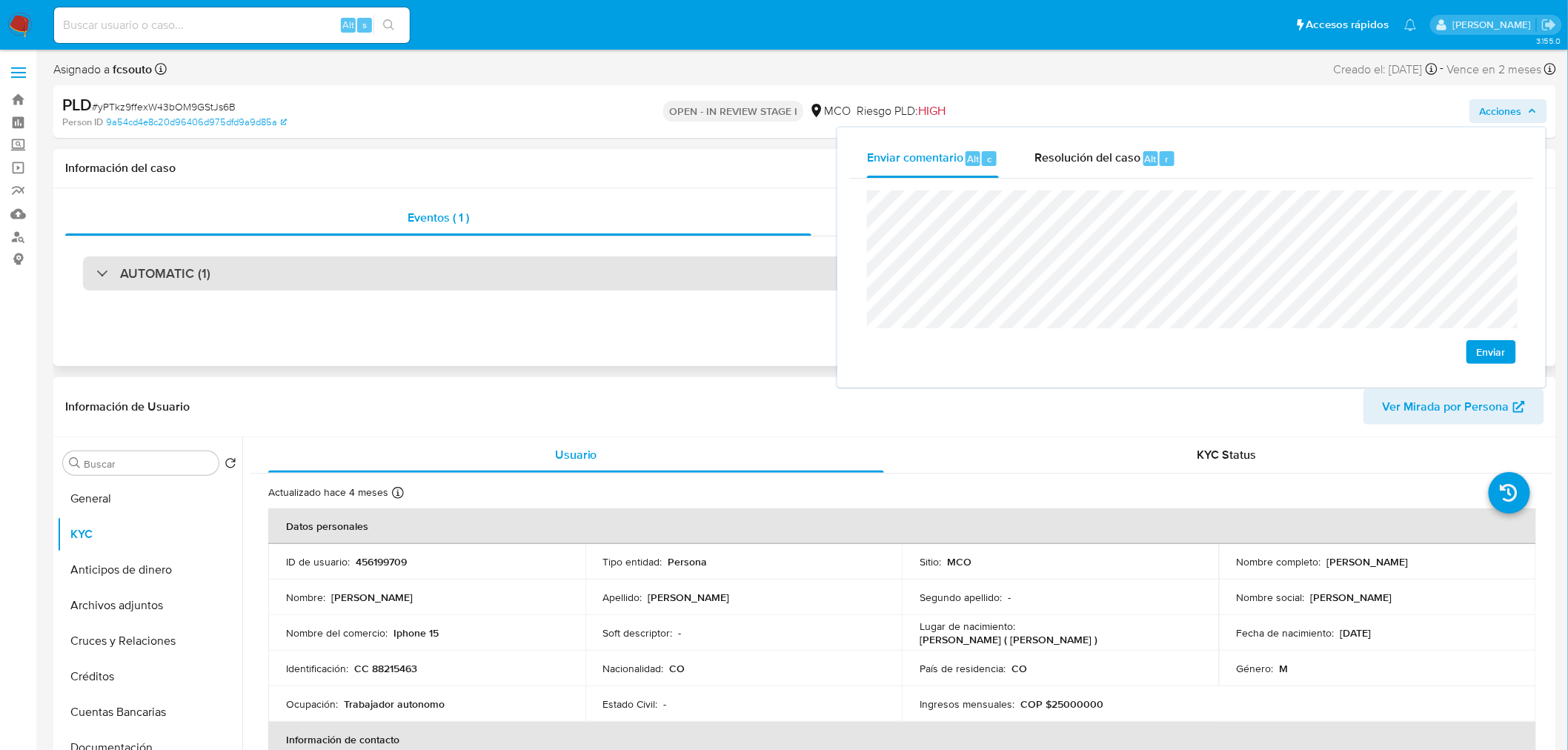
click at [300, 275] on div "AUTOMATIC (1)" at bounding box center [804, 273] width 1443 height 34
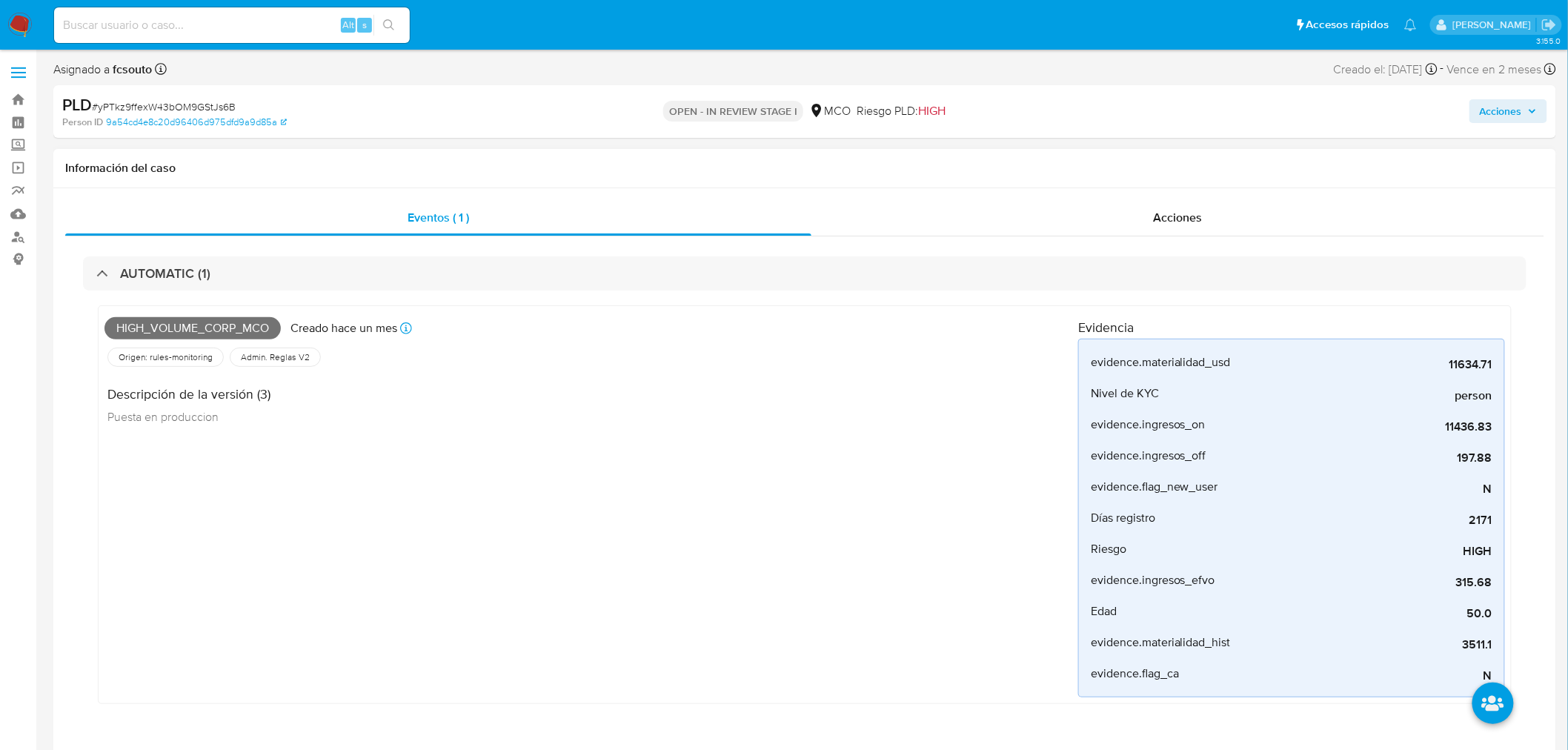
click at [187, 321] on span "High_volume_corp_mco" at bounding box center [192, 328] width 177 height 22
copy span "High_volume_corp_mco"
click at [1507, 99] on span "Acciones" at bounding box center [1500, 111] width 42 height 24
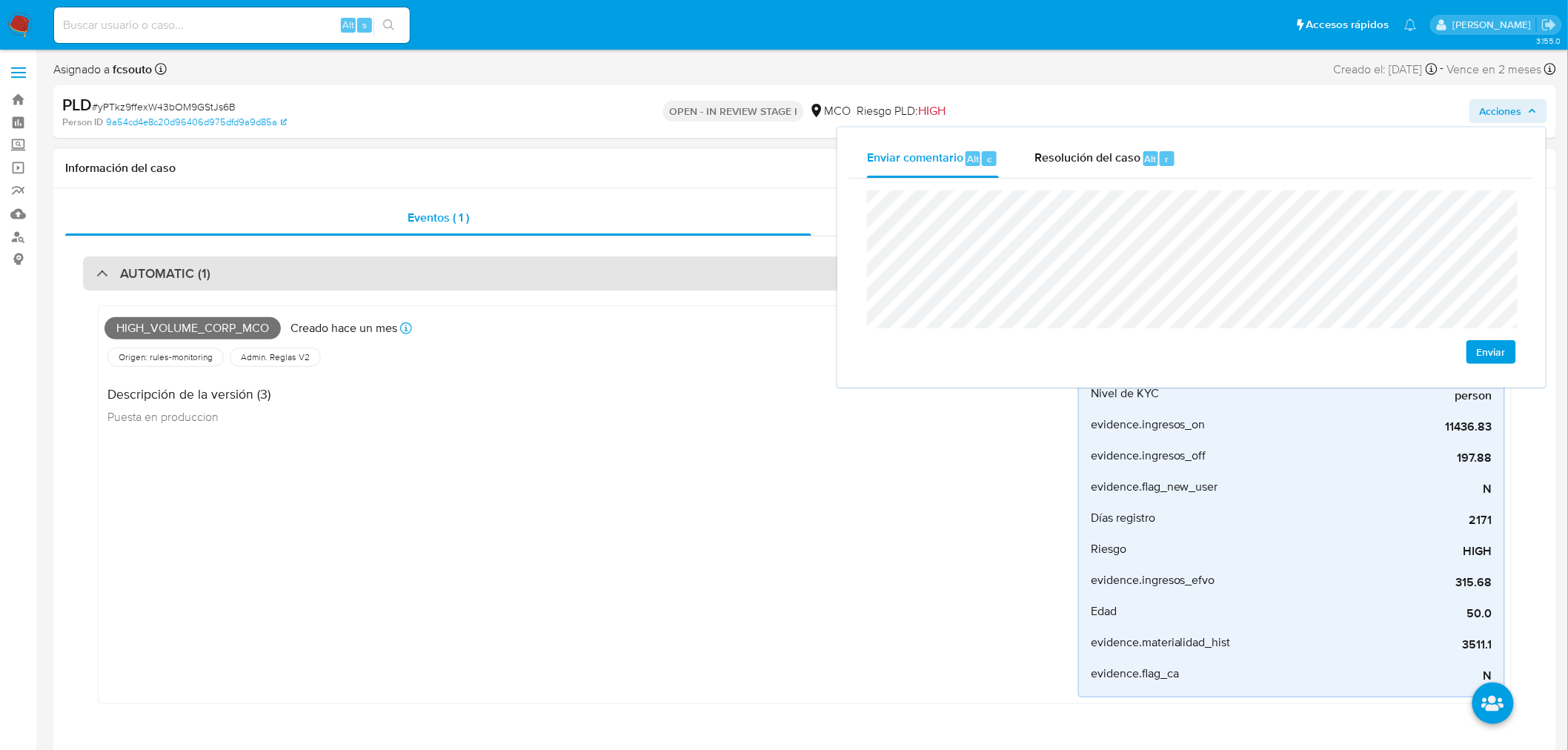
drag, startPoint x: 459, startPoint y: 293, endPoint x: 462, endPoint y: 278, distance: 15.3
click at [467, 297] on div "High_volume_corp_mco Creado [DATE] Creado: [DATE] 07:05:21 Origen: rules-monito…" at bounding box center [804, 508] width 1443 height 436
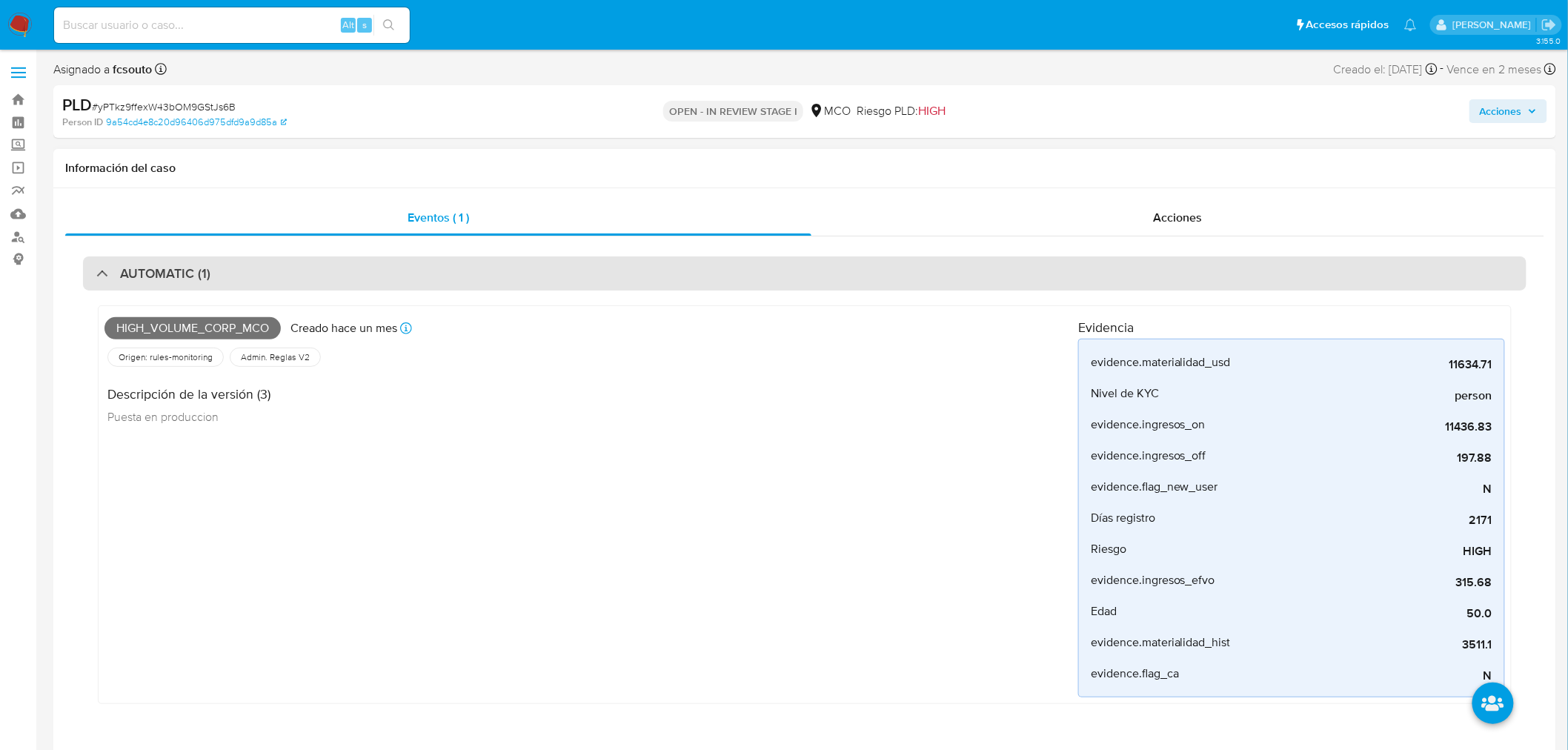
click at [463, 277] on div "AUTOMATIC (1)" at bounding box center [804, 273] width 1443 height 34
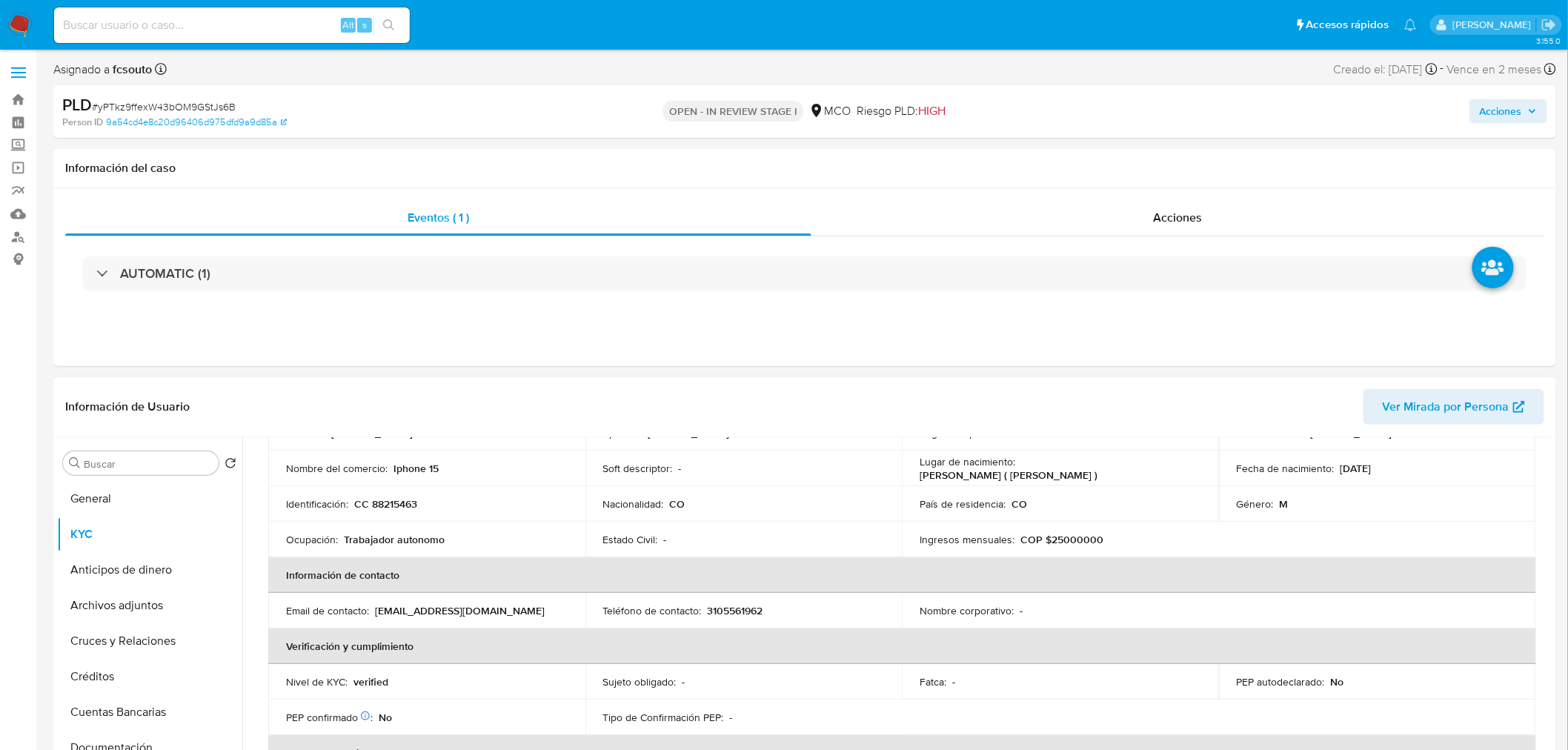
scroll to position [82, 0]
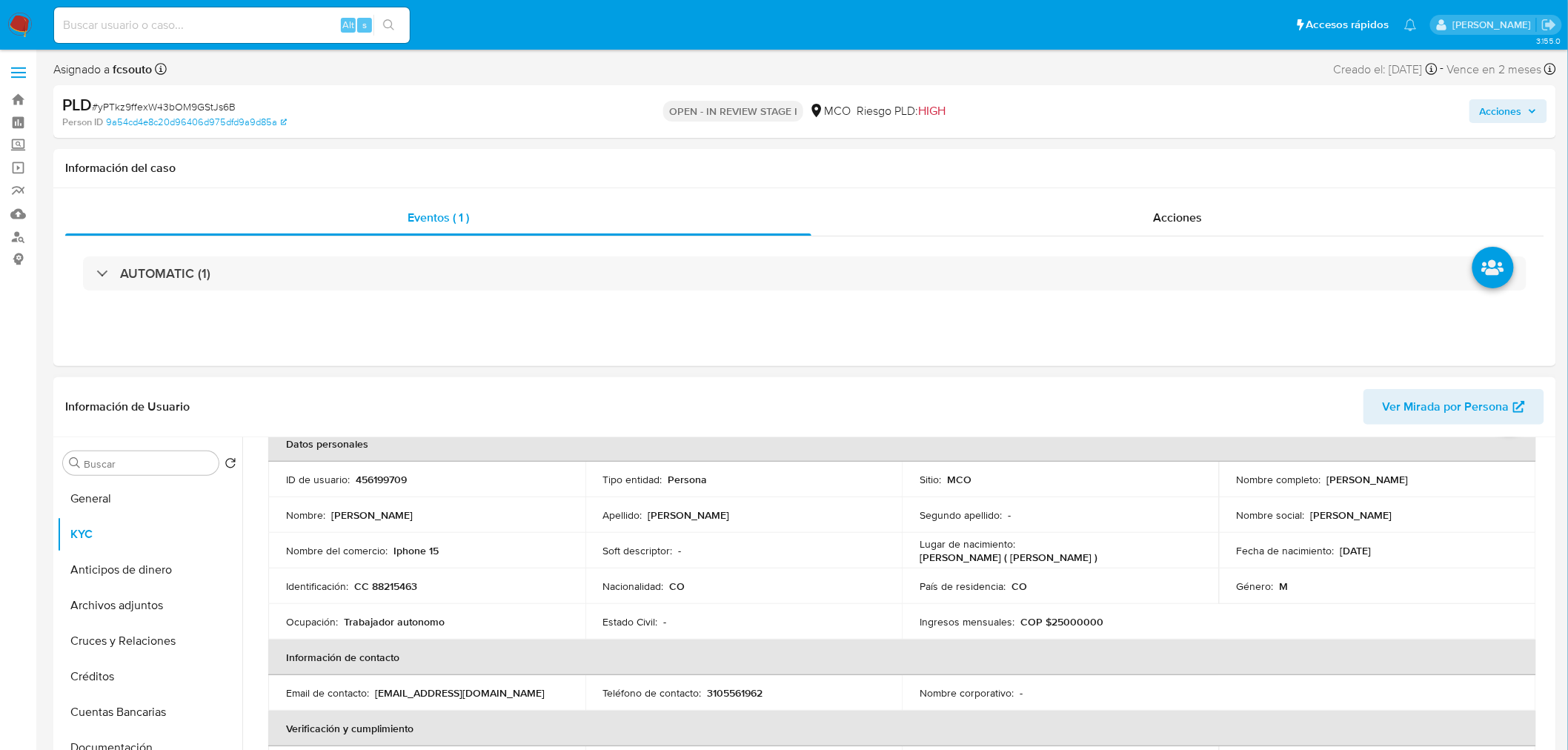
drag, startPoint x: 1324, startPoint y: 477, endPoint x: 1464, endPoint y: 485, distance: 140.2
click at [1464, 485] on div "Nombre completo : [PERSON_NAME]" at bounding box center [1377, 479] width 282 height 13
copy p "[PERSON_NAME]"
click at [1532, 120] on span "Acciones" at bounding box center [1508, 111] width 57 height 21
click at [394, 586] on p "CC 88215463" at bounding box center [385, 586] width 63 height 13
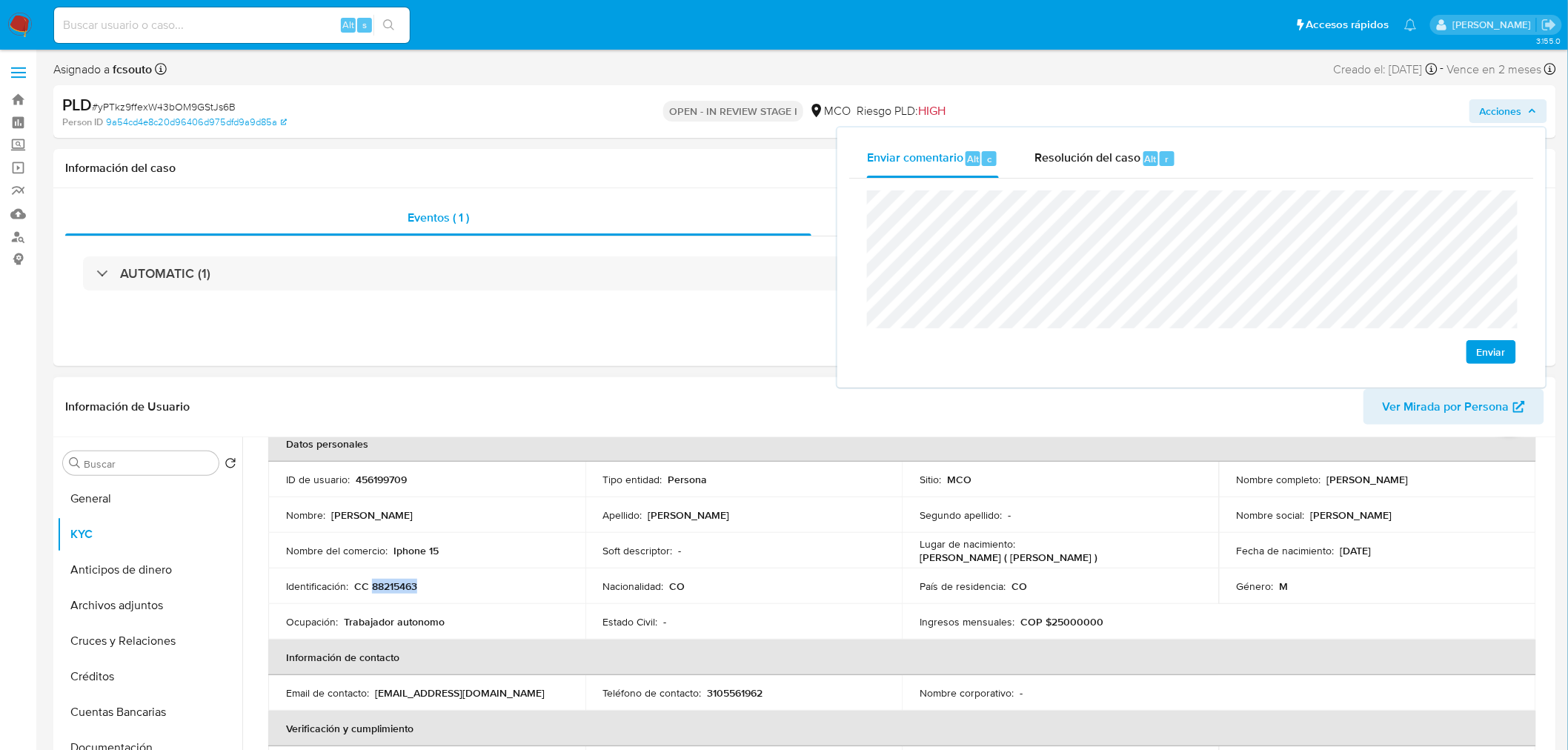
click at [394, 586] on p "CC 88215463" at bounding box center [385, 586] width 63 height 13
copy p "88215463"
click at [1523, 120] on span "Acciones" at bounding box center [1508, 111] width 57 height 21
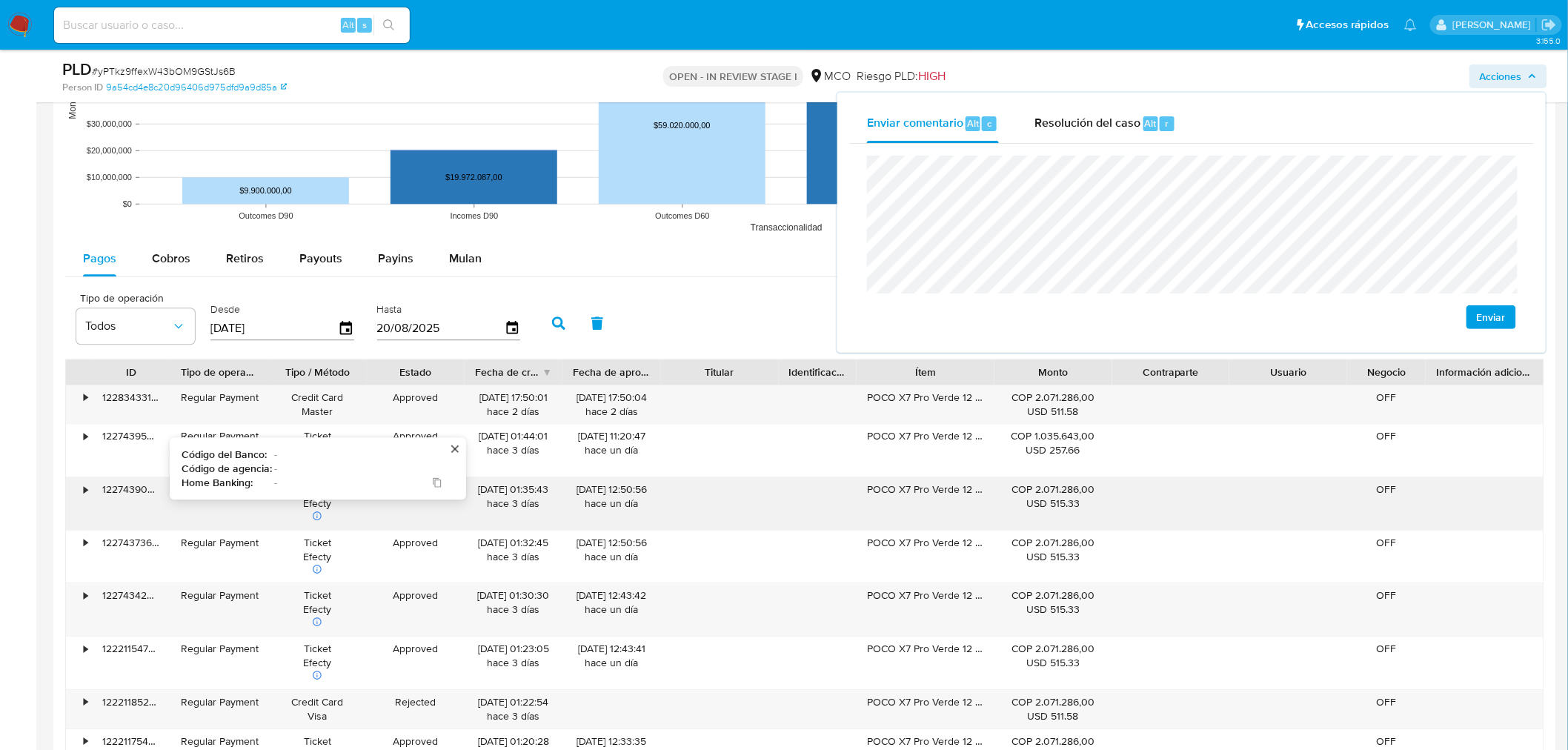
scroll to position [1482, 0]
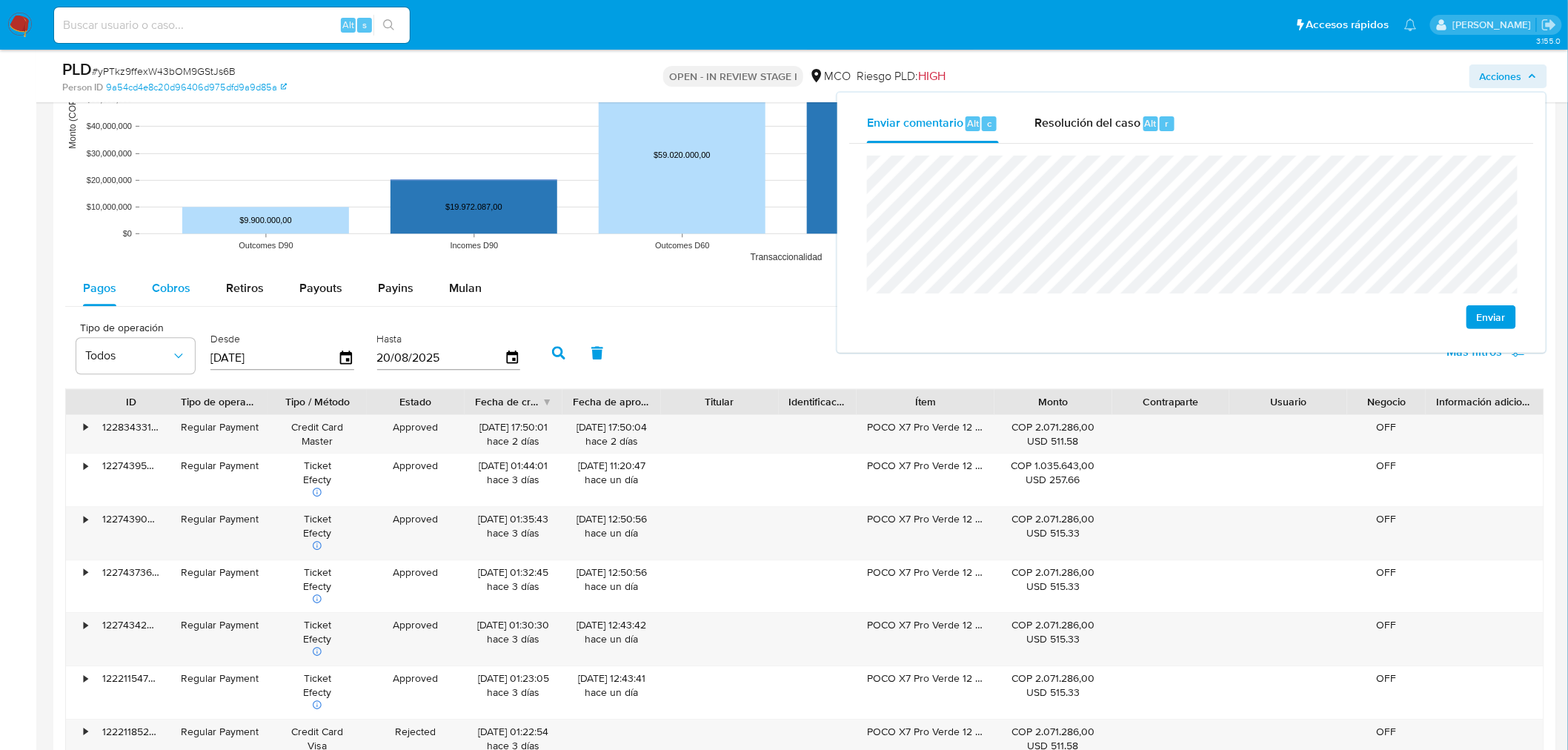
click at [184, 293] on span "Cobros" at bounding box center [171, 288] width 38 height 17
select select "10"
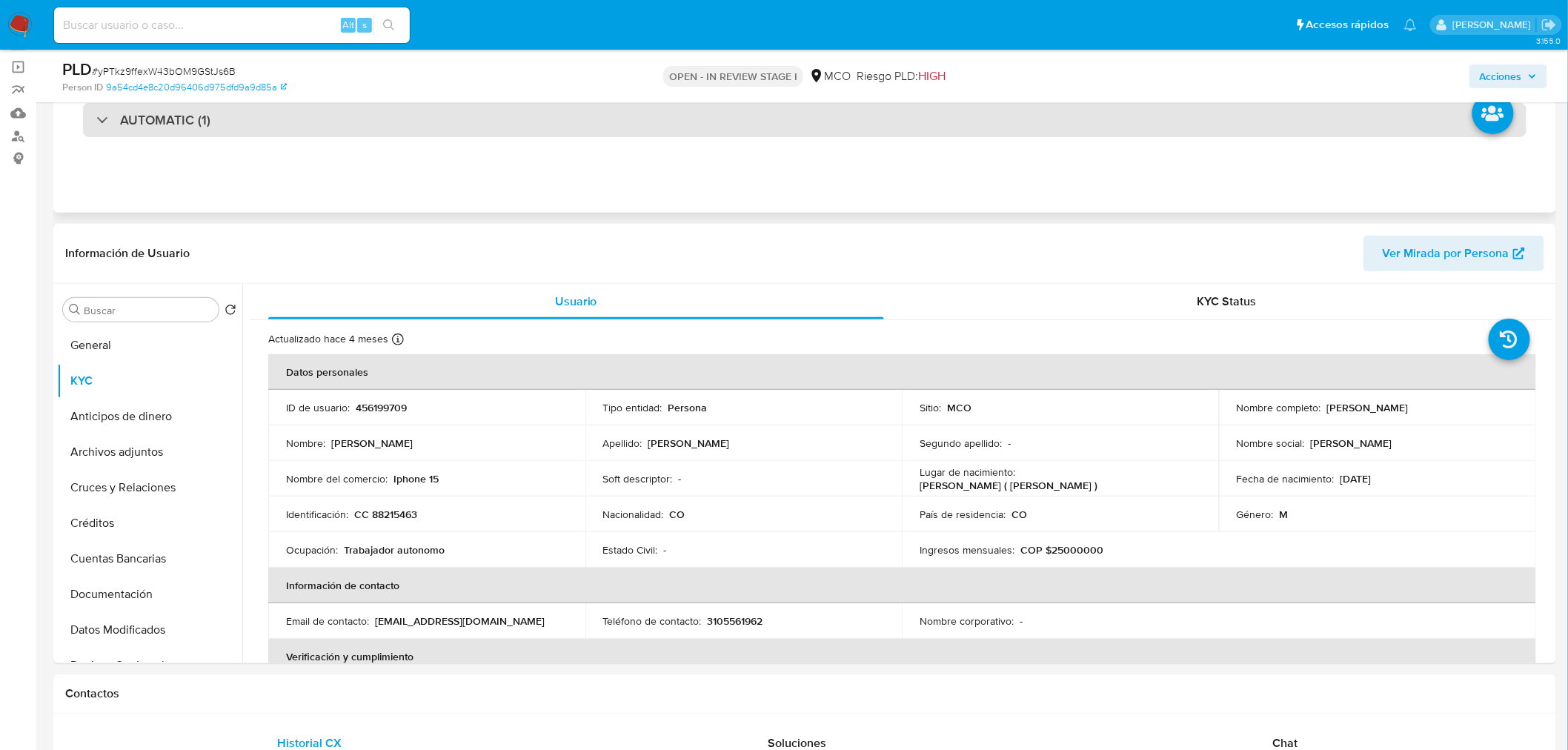
scroll to position [0, 0]
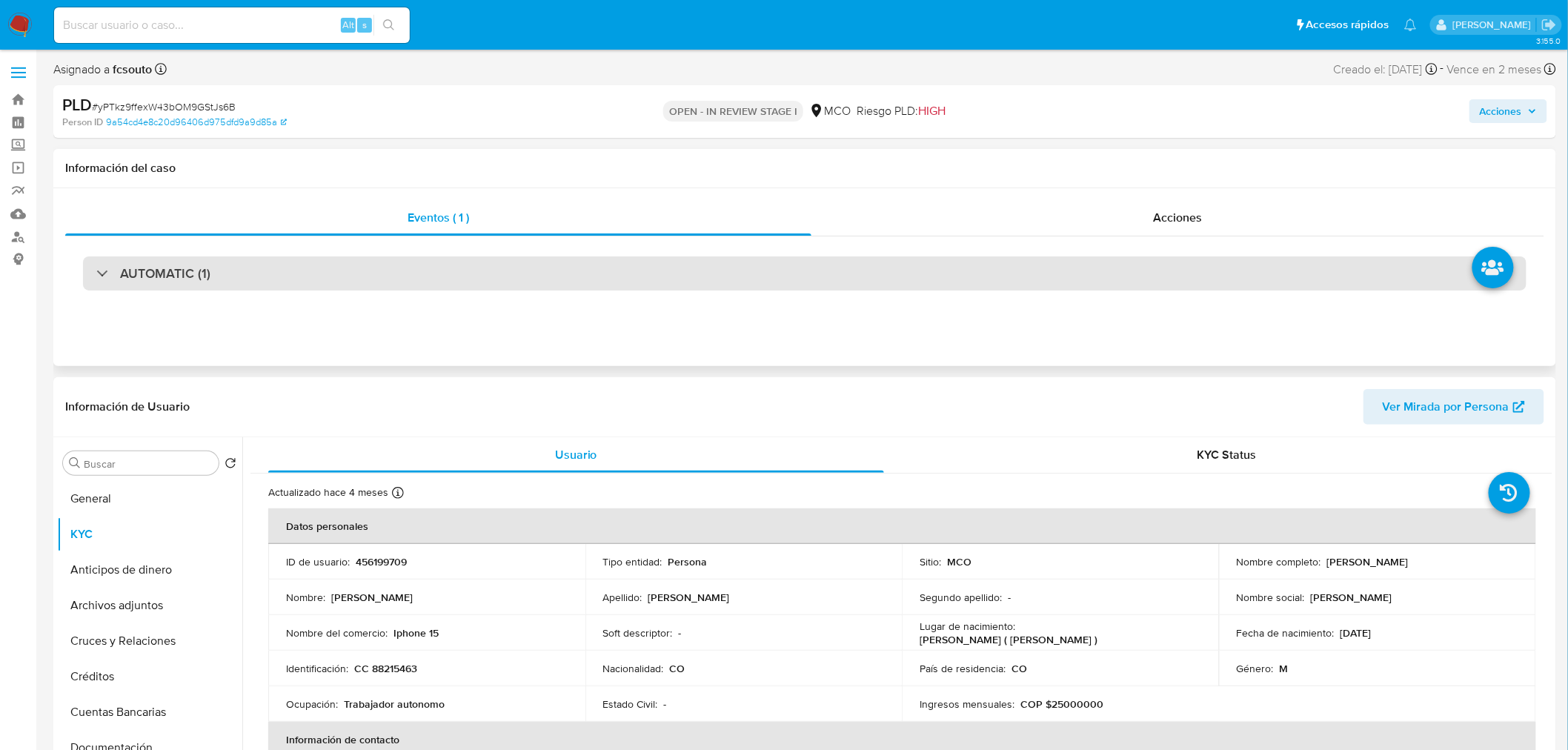
click at [713, 262] on div "AUTOMATIC (1)" at bounding box center [804, 273] width 1443 height 34
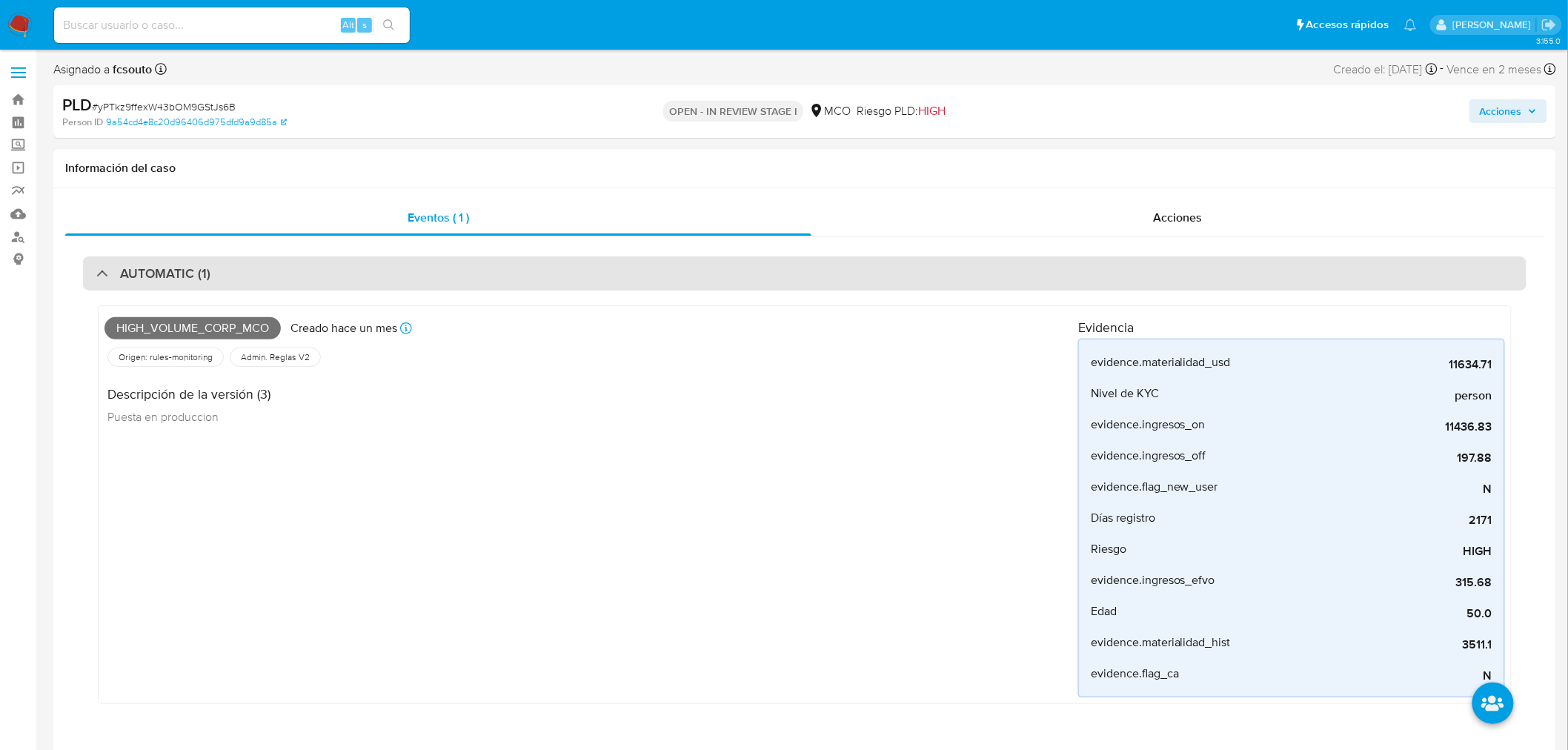
click at [713, 264] on div "AUTOMATIC (1)" at bounding box center [804, 273] width 1443 height 34
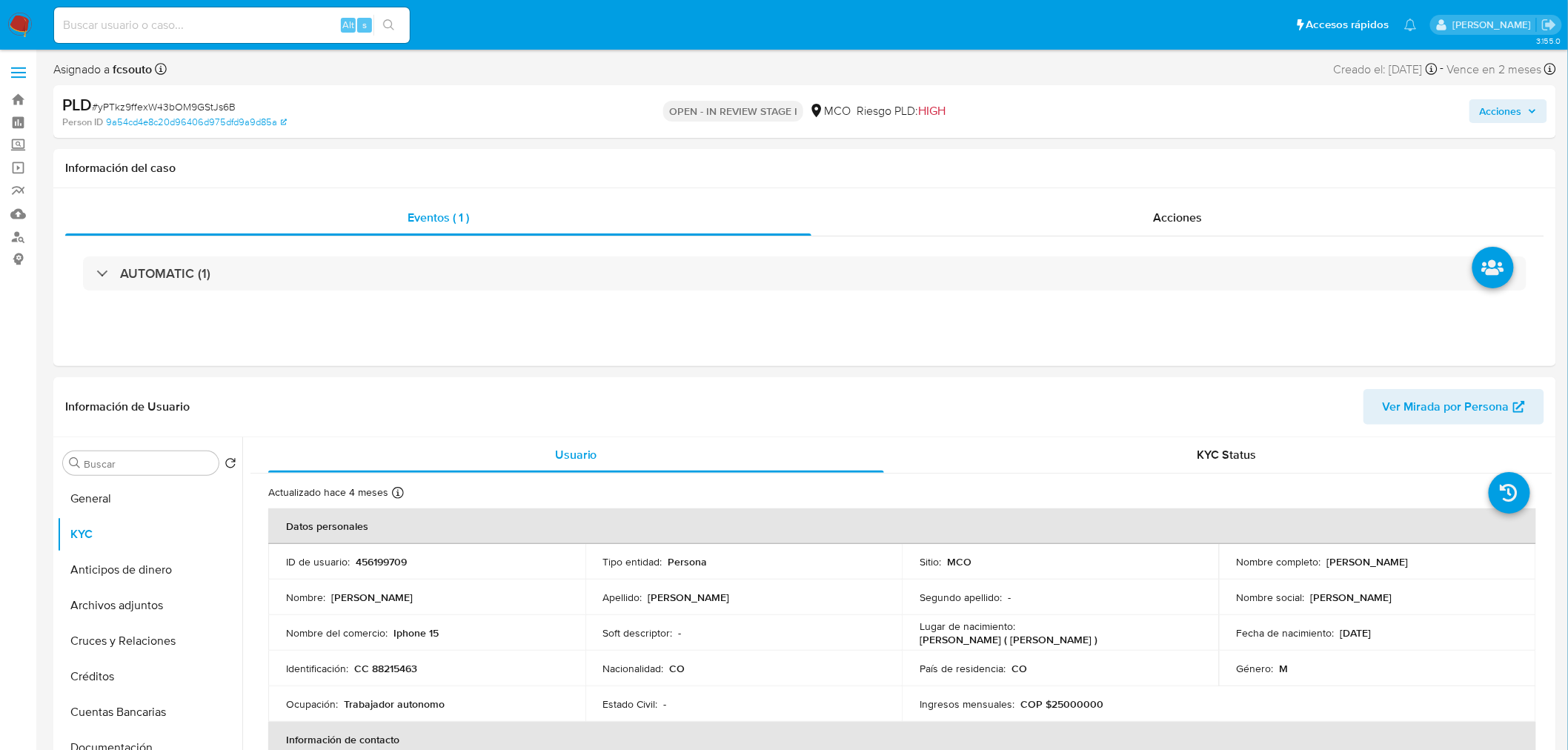
click at [1528, 122] on span "Acciones" at bounding box center [1508, 111] width 57 height 21
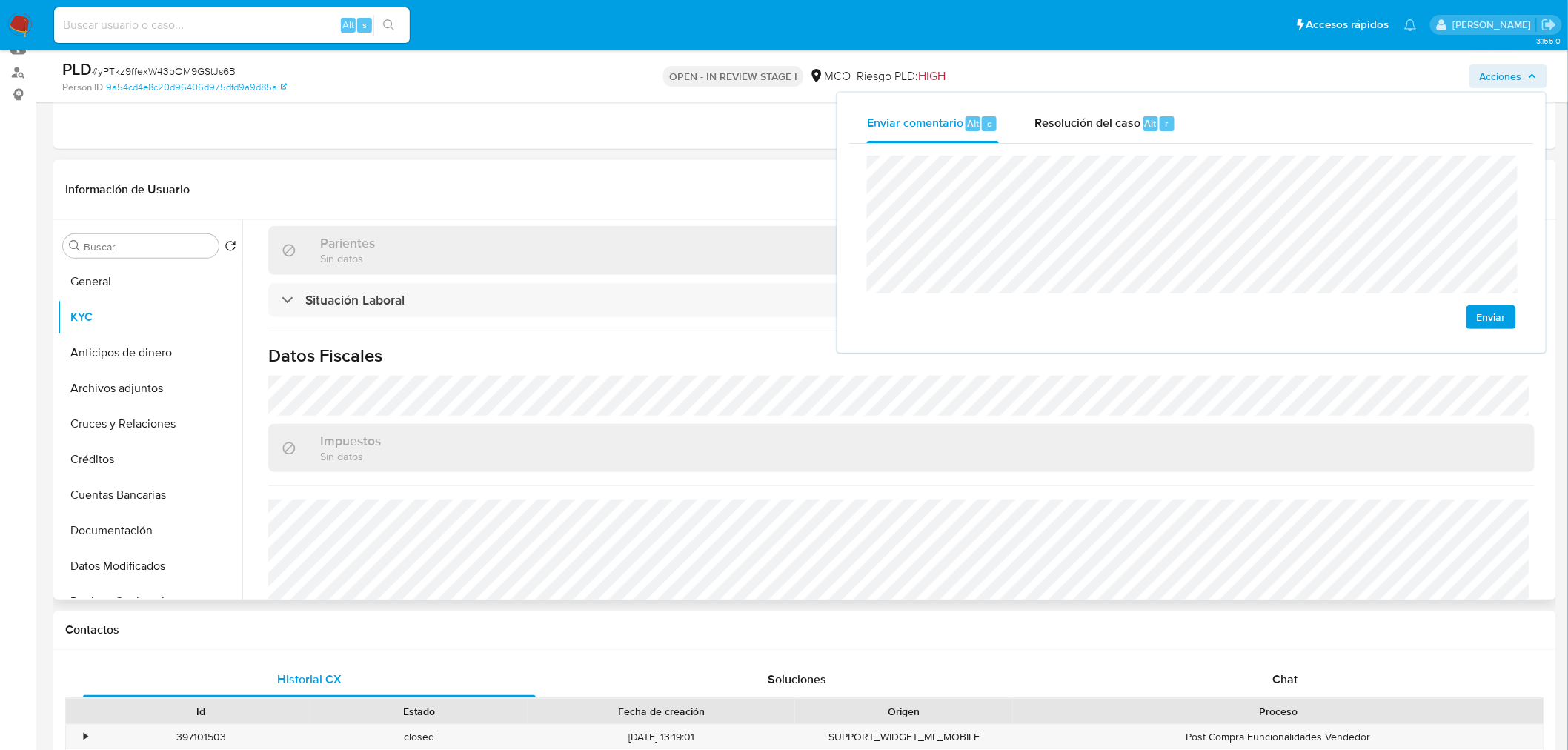
scroll to position [738, 0]
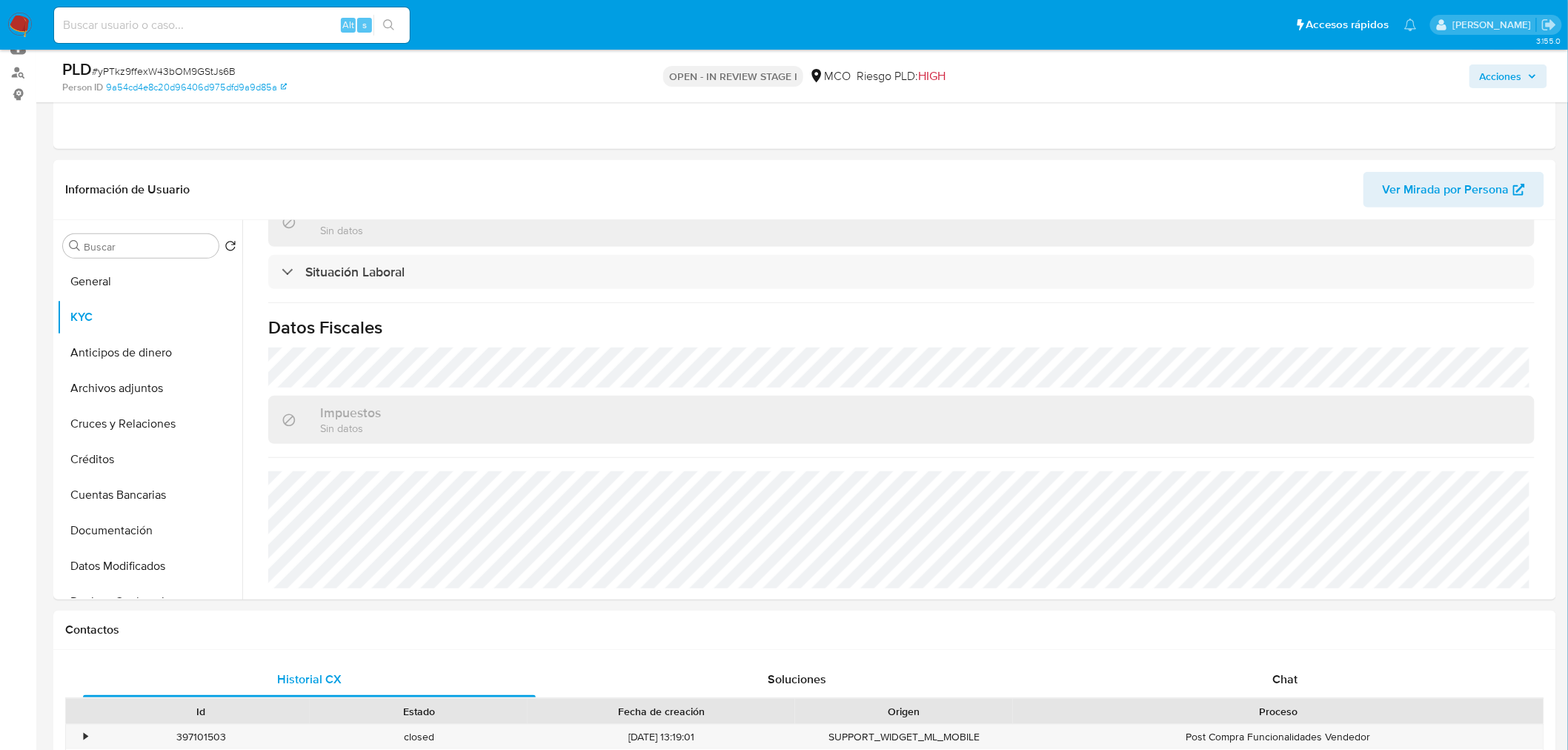
click at [1512, 71] on span "Acciones" at bounding box center [1500, 76] width 42 height 24
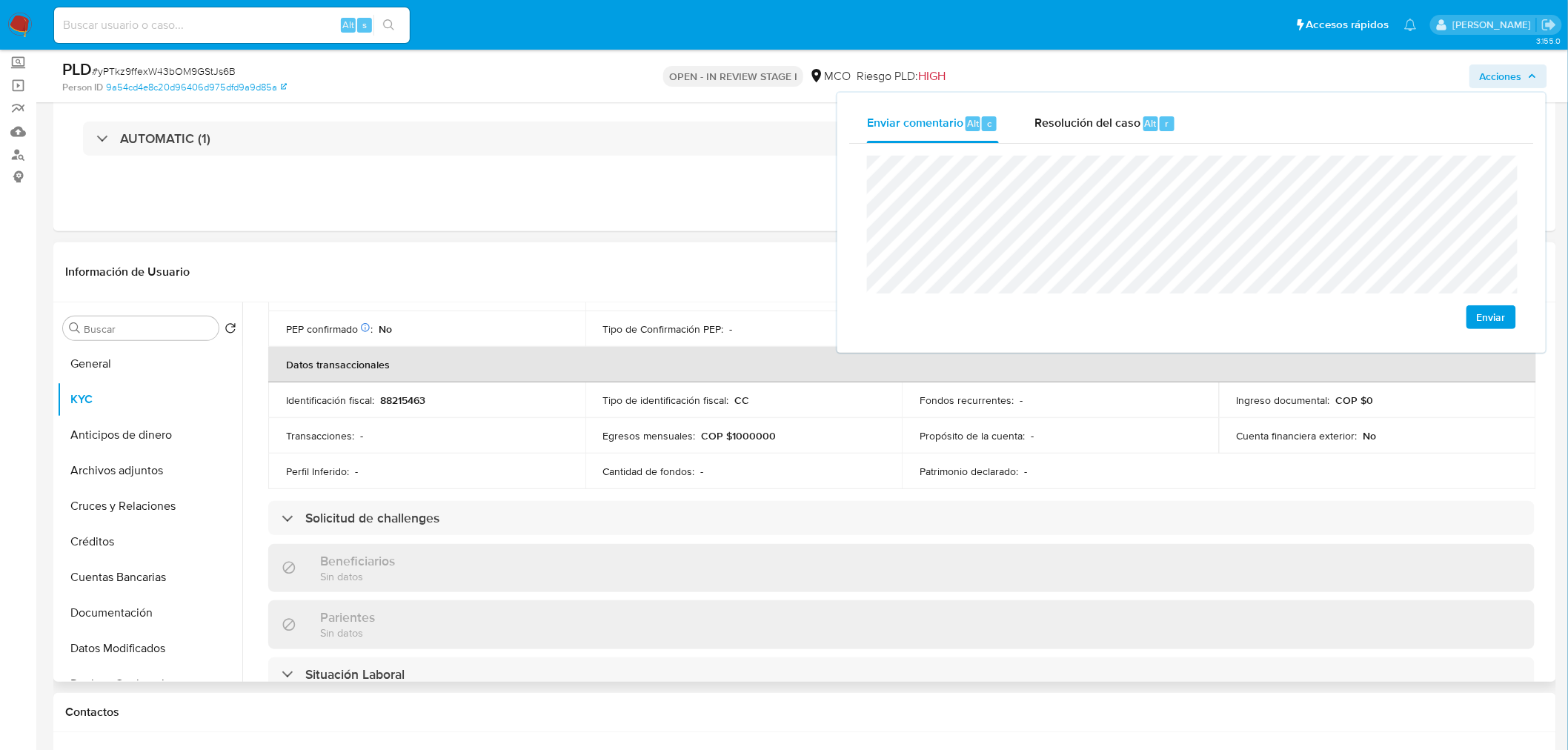
scroll to position [0, 0]
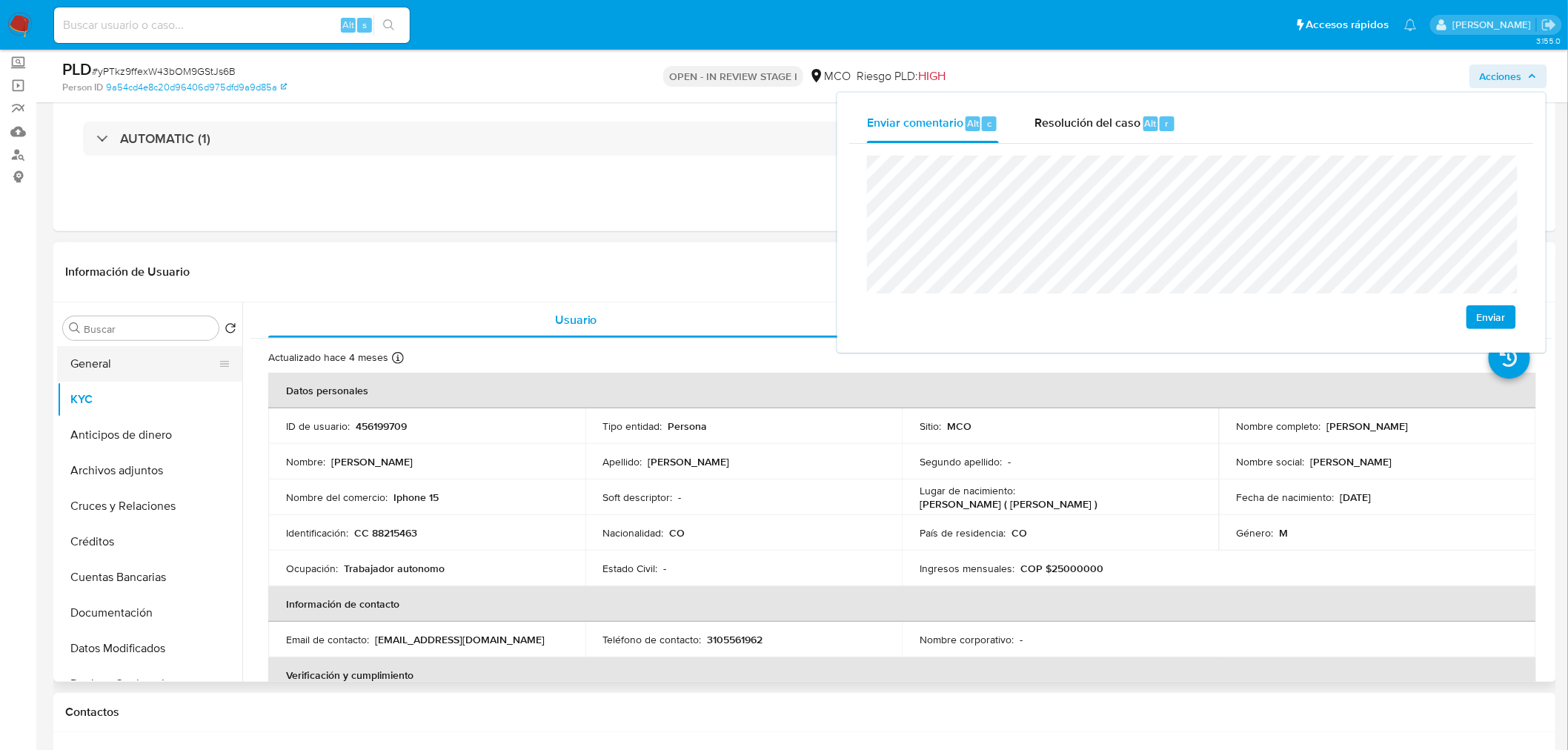
click at [139, 365] on button "General" at bounding box center [143, 363] width 173 height 36
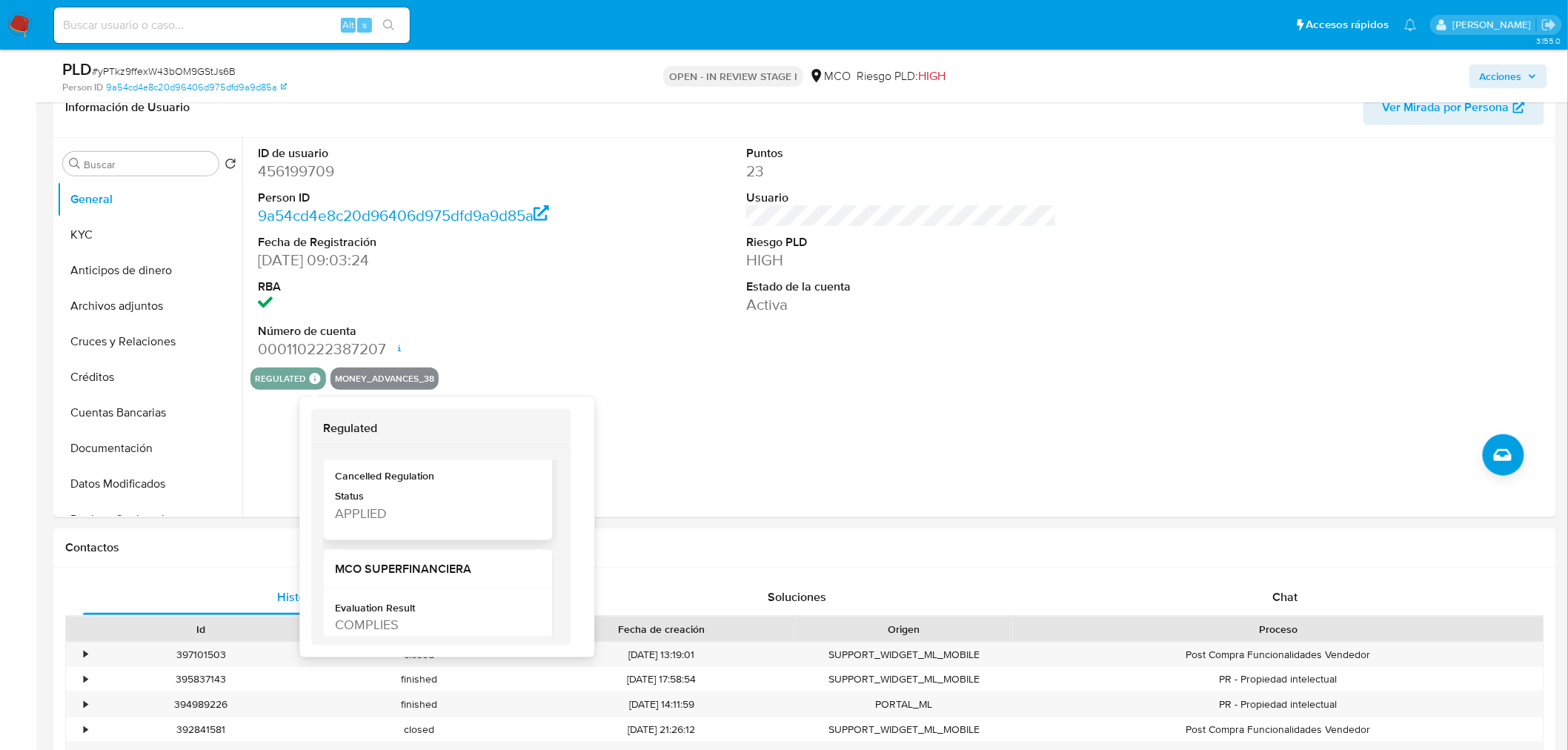
scroll to position [247, 0]
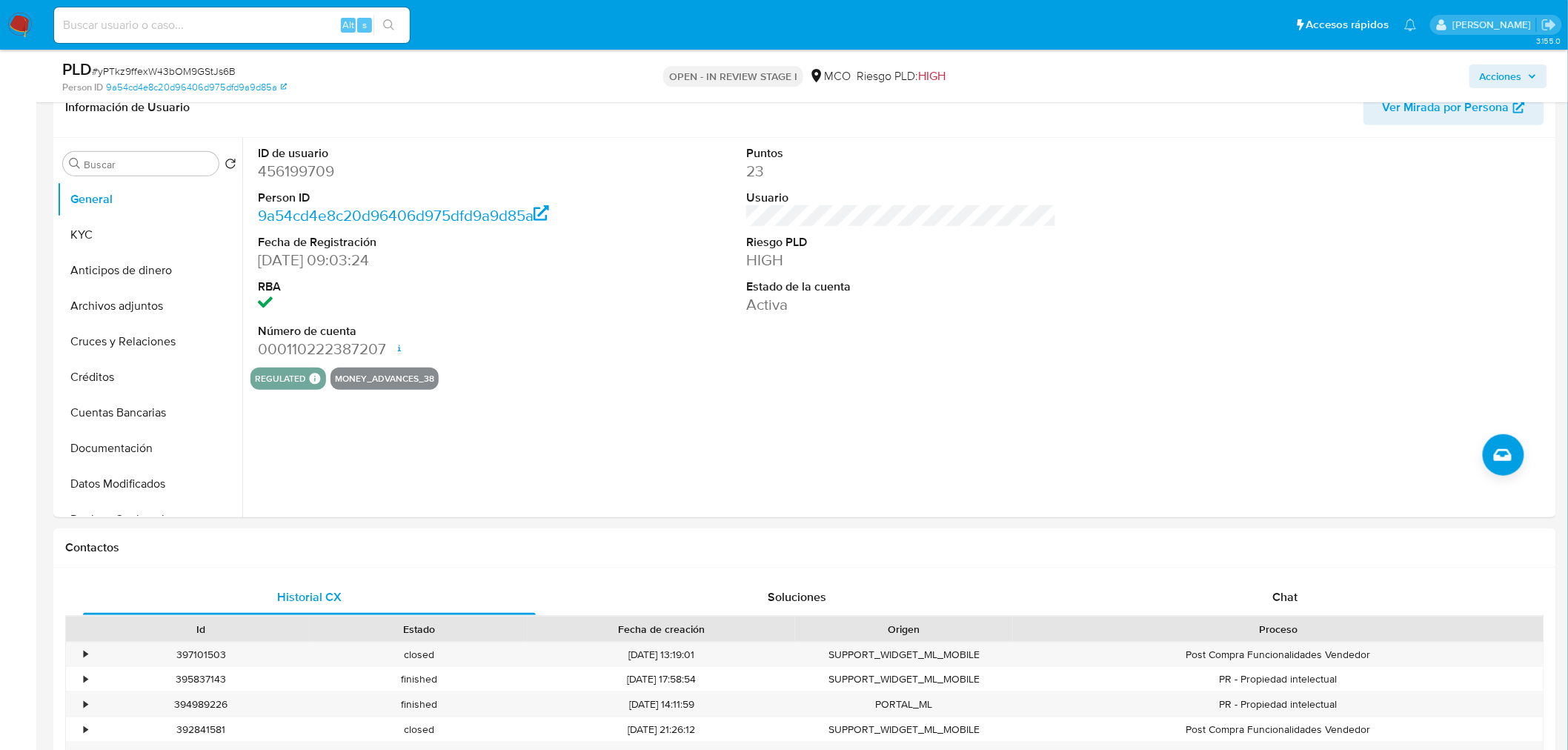
click at [1520, 65] on span "Acciones" at bounding box center [1500, 76] width 42 height 24
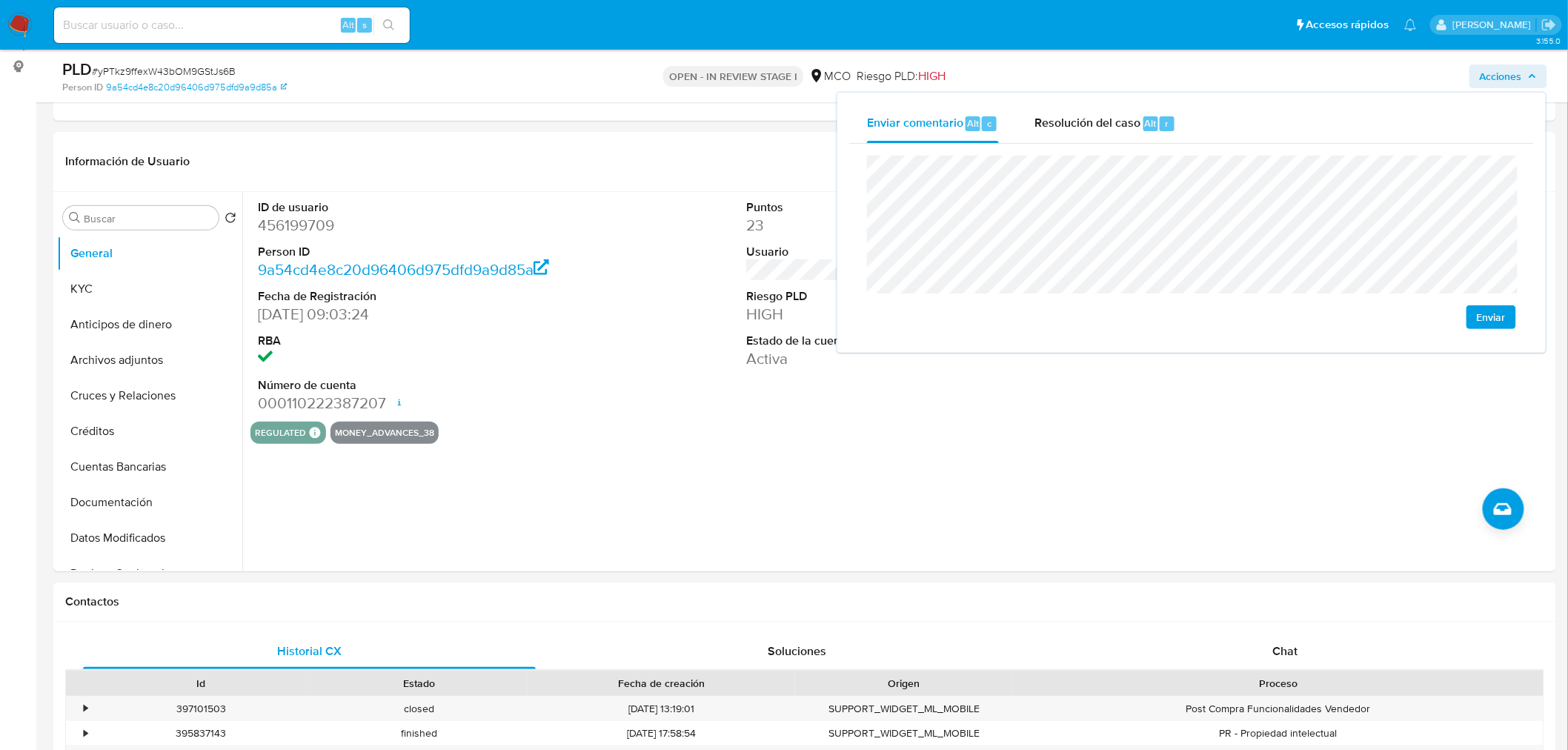
scroll to position [164, 0]
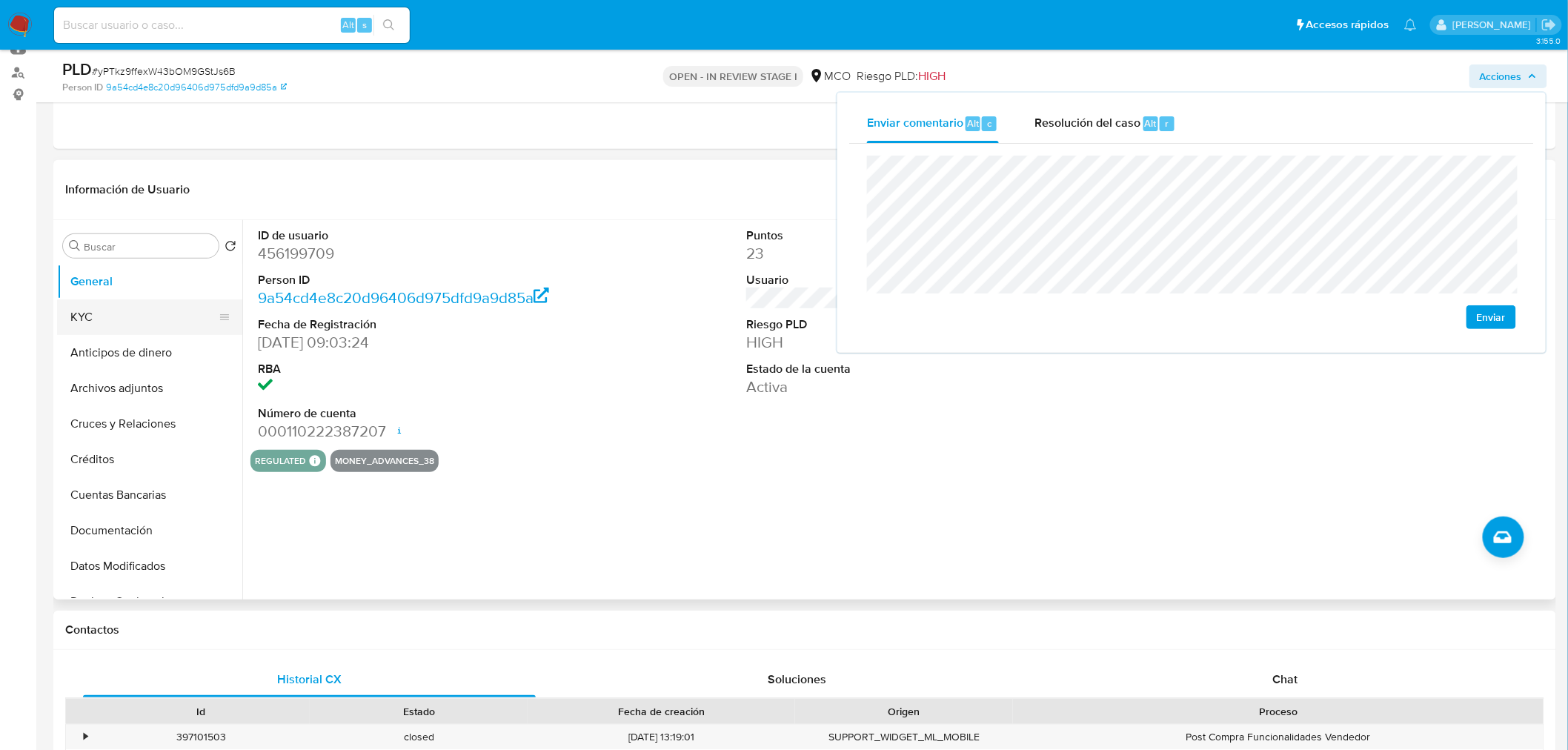
click at [108, 317] on button "KYC" at bounding box center [143, 317] width 173 height 36
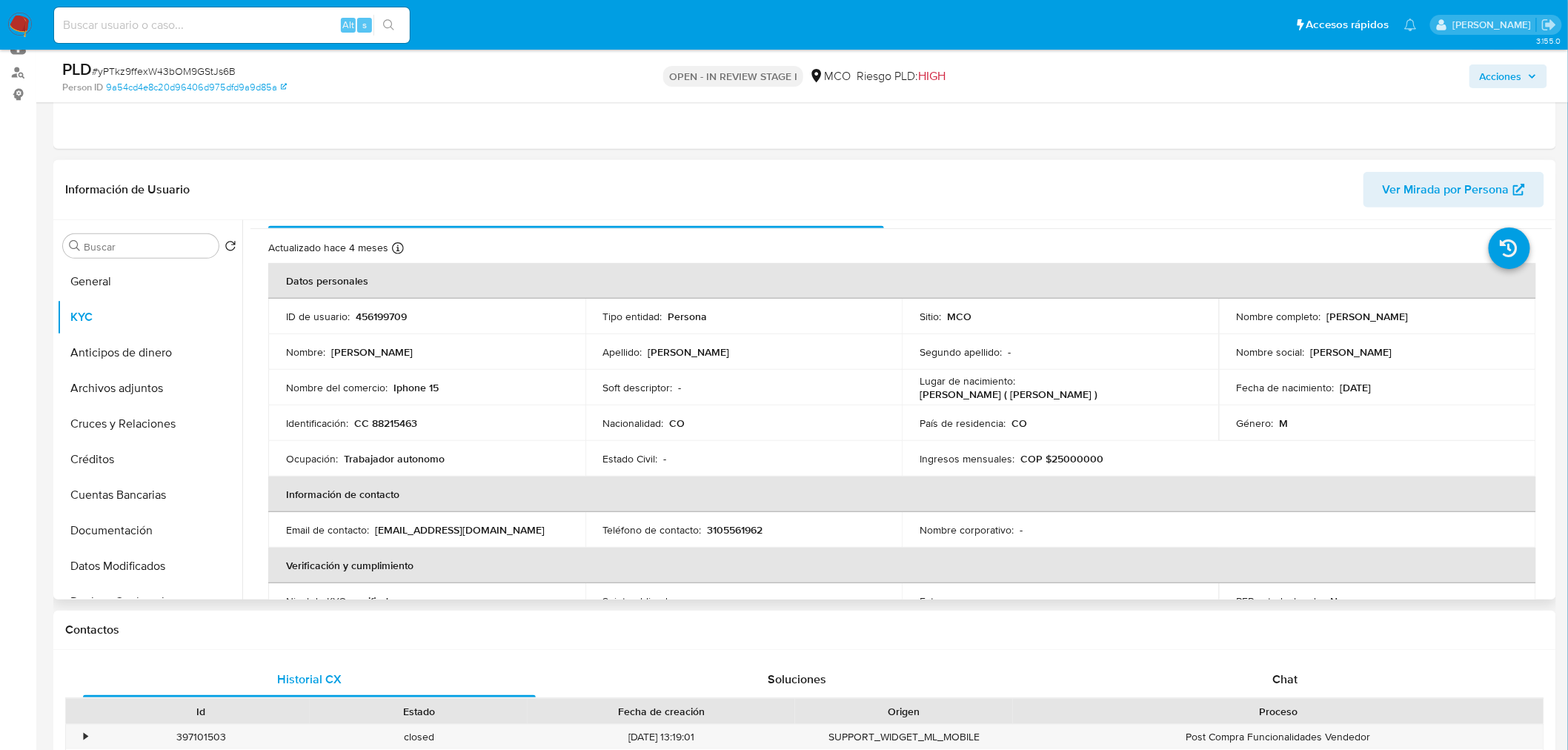
scroll to position [0, 0]
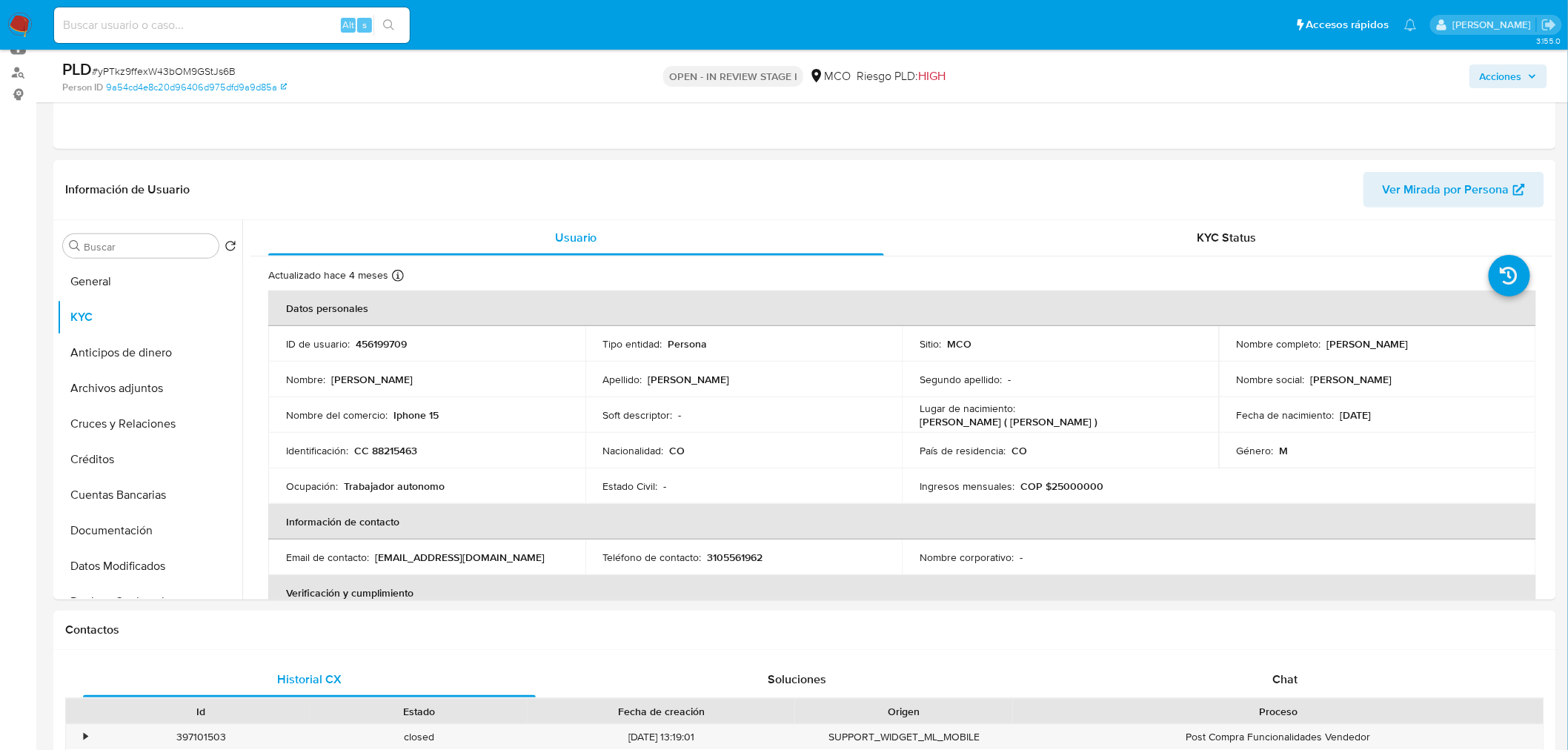
click at [1506, 72] on span "Acciones" at bounding box center [1500, 76] width 42 height 24
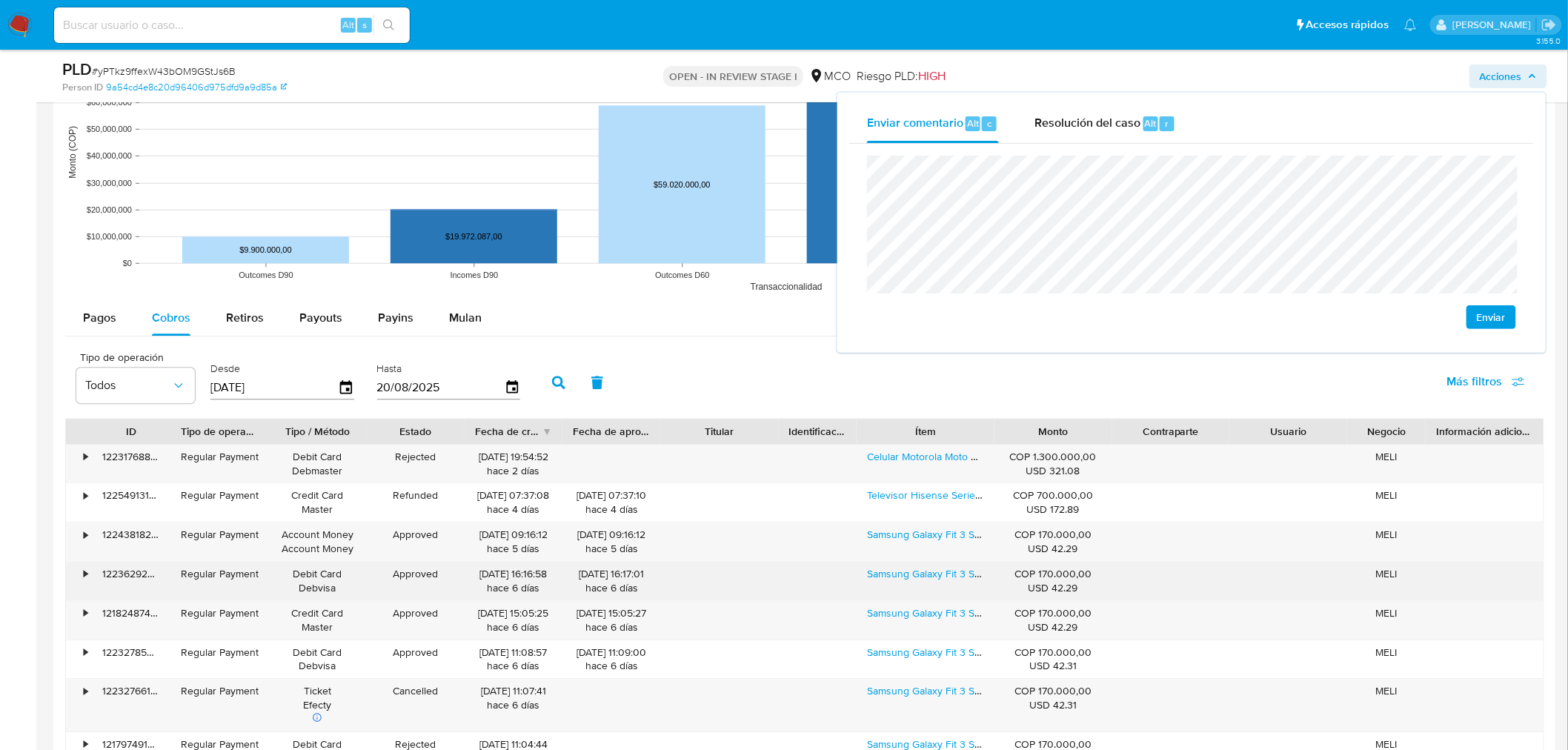
scroll to position [1482, 0]
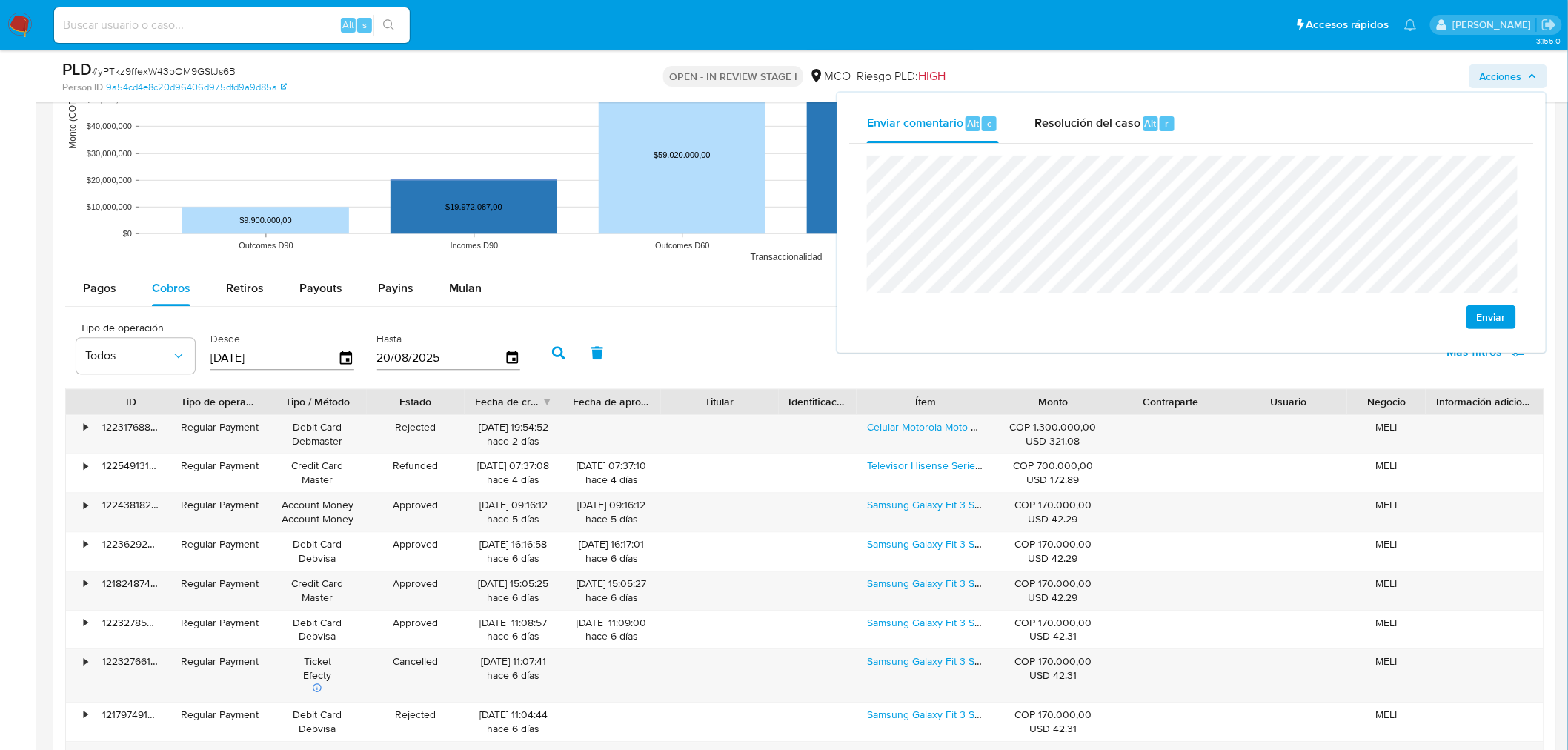
drag, startPoint x: 1017, startPoint y: 397, endPoint x: 1009, endPoint y: 409, distance: 14.4
click at [1016, 399] on div "Monto" at bounding box center [1053, 402] width 97 height 15
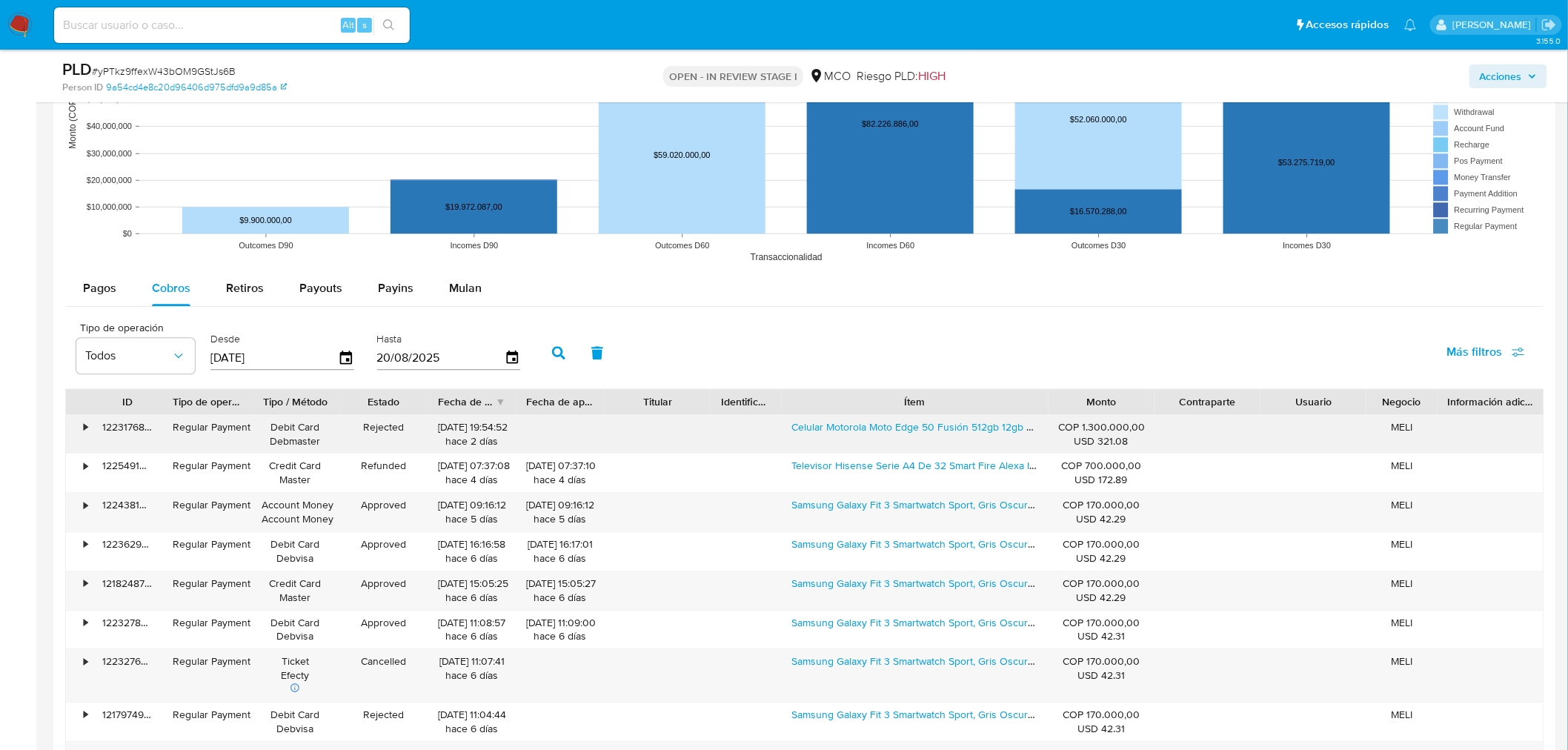
drag, startPoint x: 1001, startPoint y: 410, endPoint x: 1130, endPoint y: 417, distance: 129.2
click at [1130, 417] on div "ID Tipo de operación Tipo / Método Estado Fecha de creación Fecha de aprobación…" at bounding box center [805, 603] width 1478 height 432
click at [935, 442] on div "• 122317688465 Regular Payment Debit Card Debmaster Rejected 18/08/2025 19:54:5…" at bounding box center [805, 434] width 1478 height 38
click at [1523, 85] on span "Acciones" at bounding box center [1508, 76] width 57 height 21
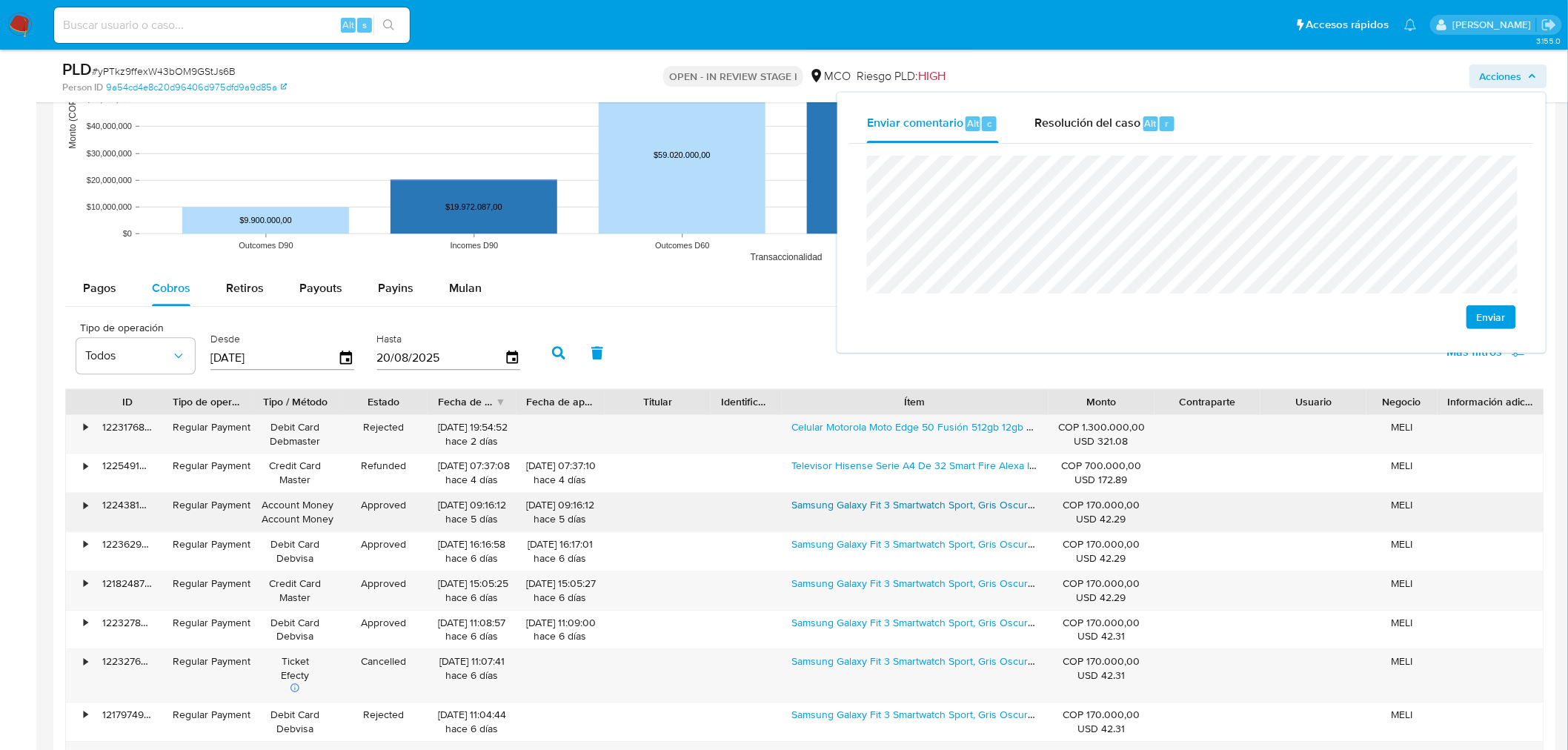
drag, startPoint x: 786, startPoint y: 519, endPoint x: 944, endPoint y: 508, distance: 158.4
click at [944, 508] on div "Samsung Galaxy Fit 3 Smartwatch Sport, Gris Oscuro, Pantalla Amoled 1.6 , Resis…" at bounding box center [915, 511] width 267 height 38
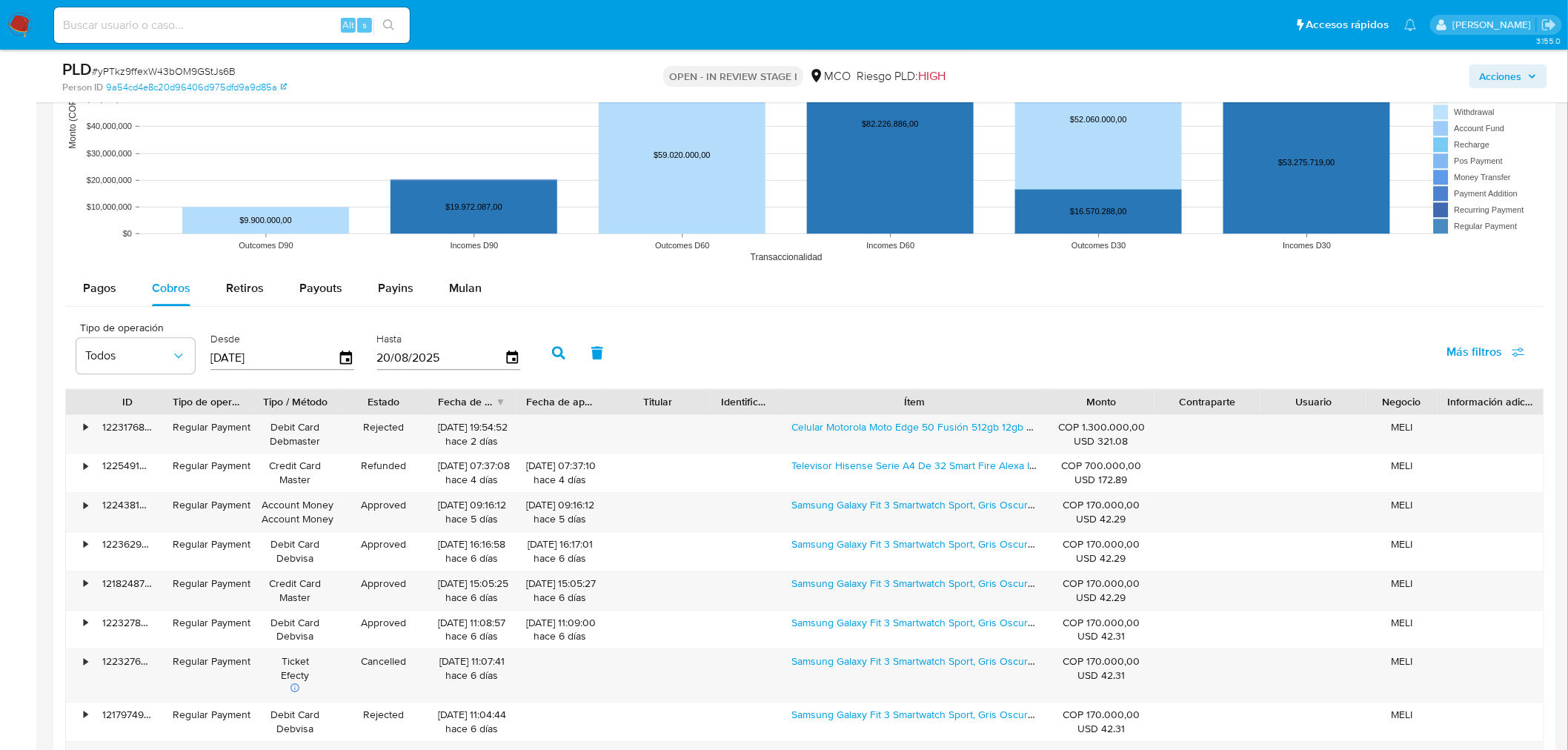
click at [1504, 83] on span "Acciones" at bounding box center [1500, 76] width 42 height 24
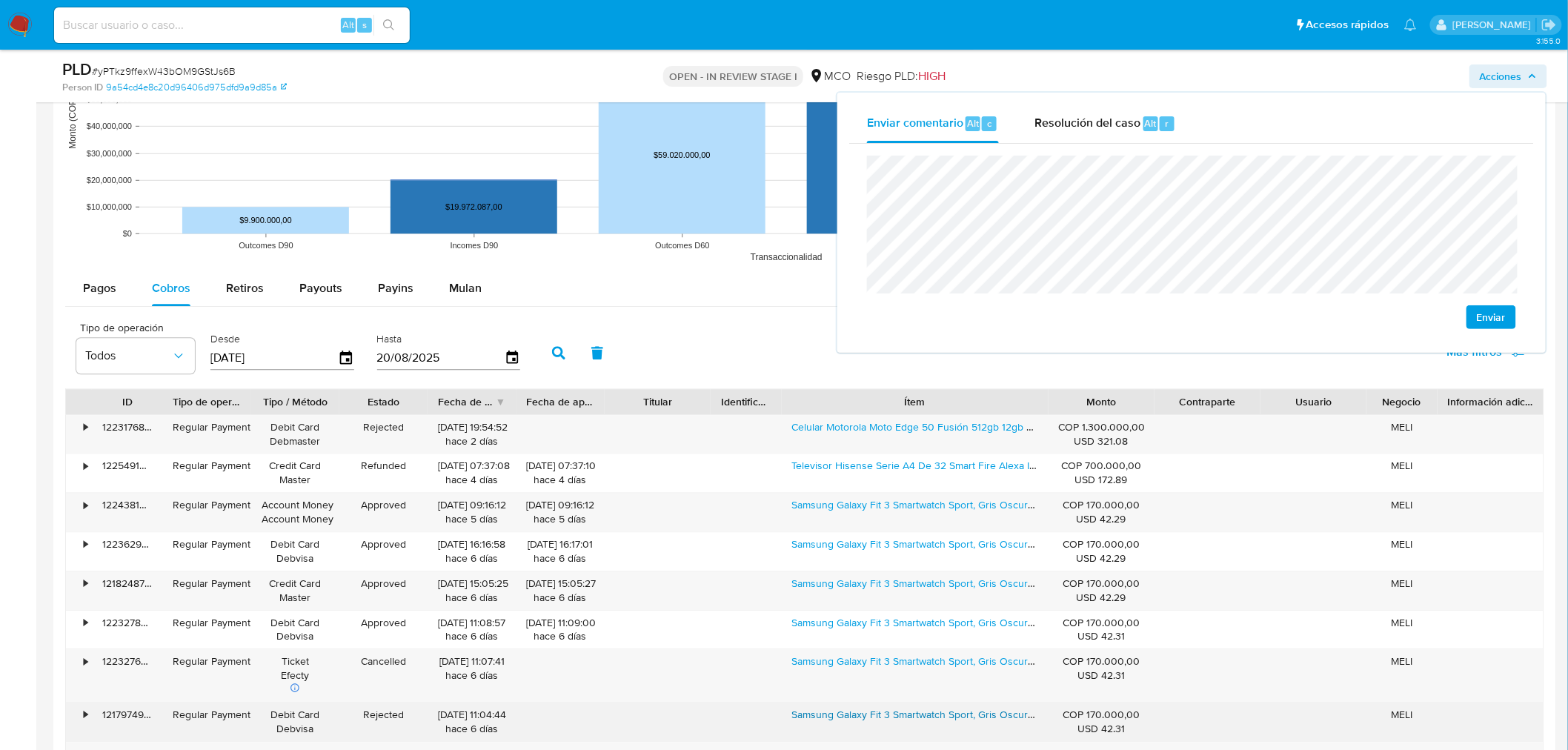
scroll to position [1729, 0]
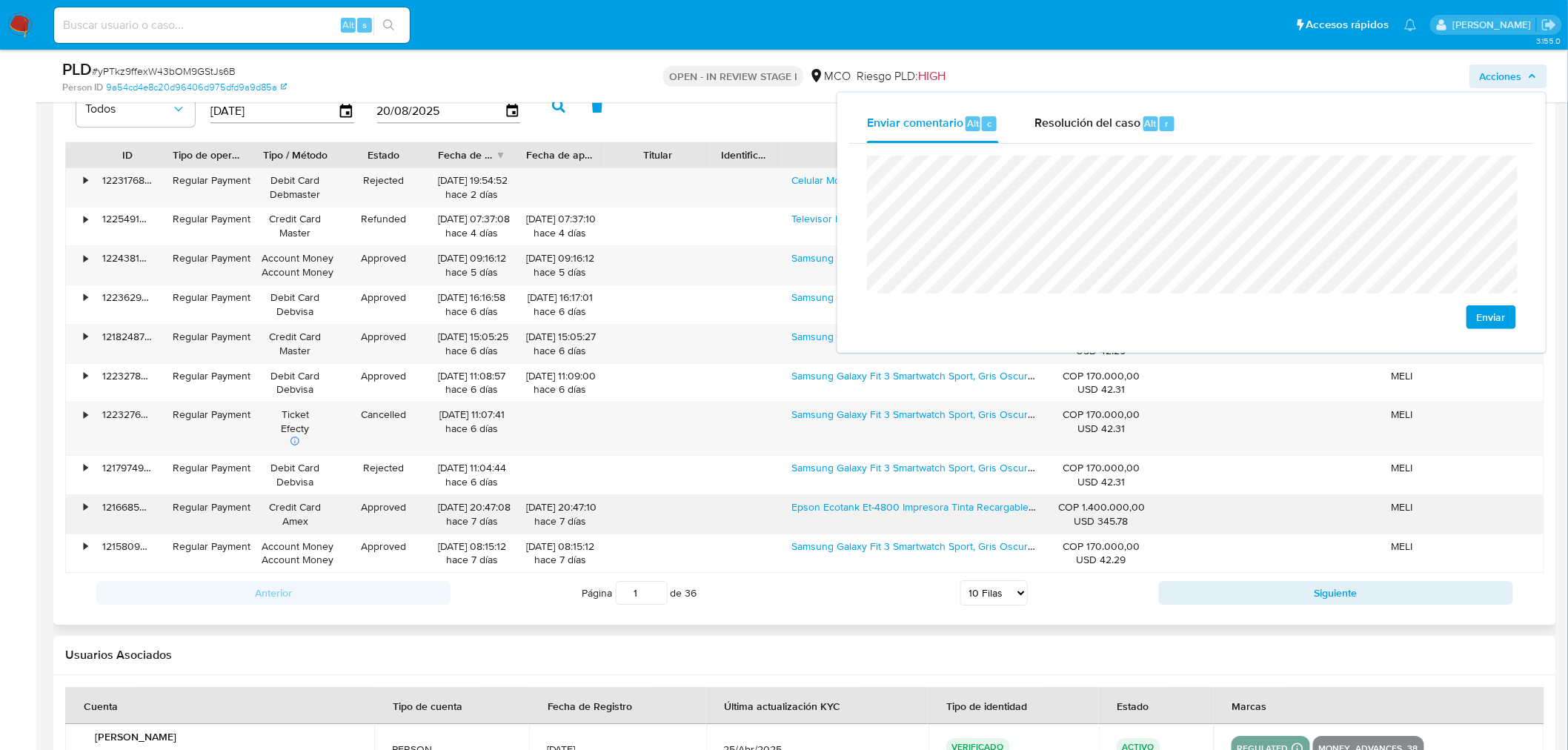
click at [970, 530] on div "• 121668545687 Regular Payment Credit Card Amex Approved 13/08/2025 20:47:08 ha…" at bounding box center [805, 514] width 1478 height 38
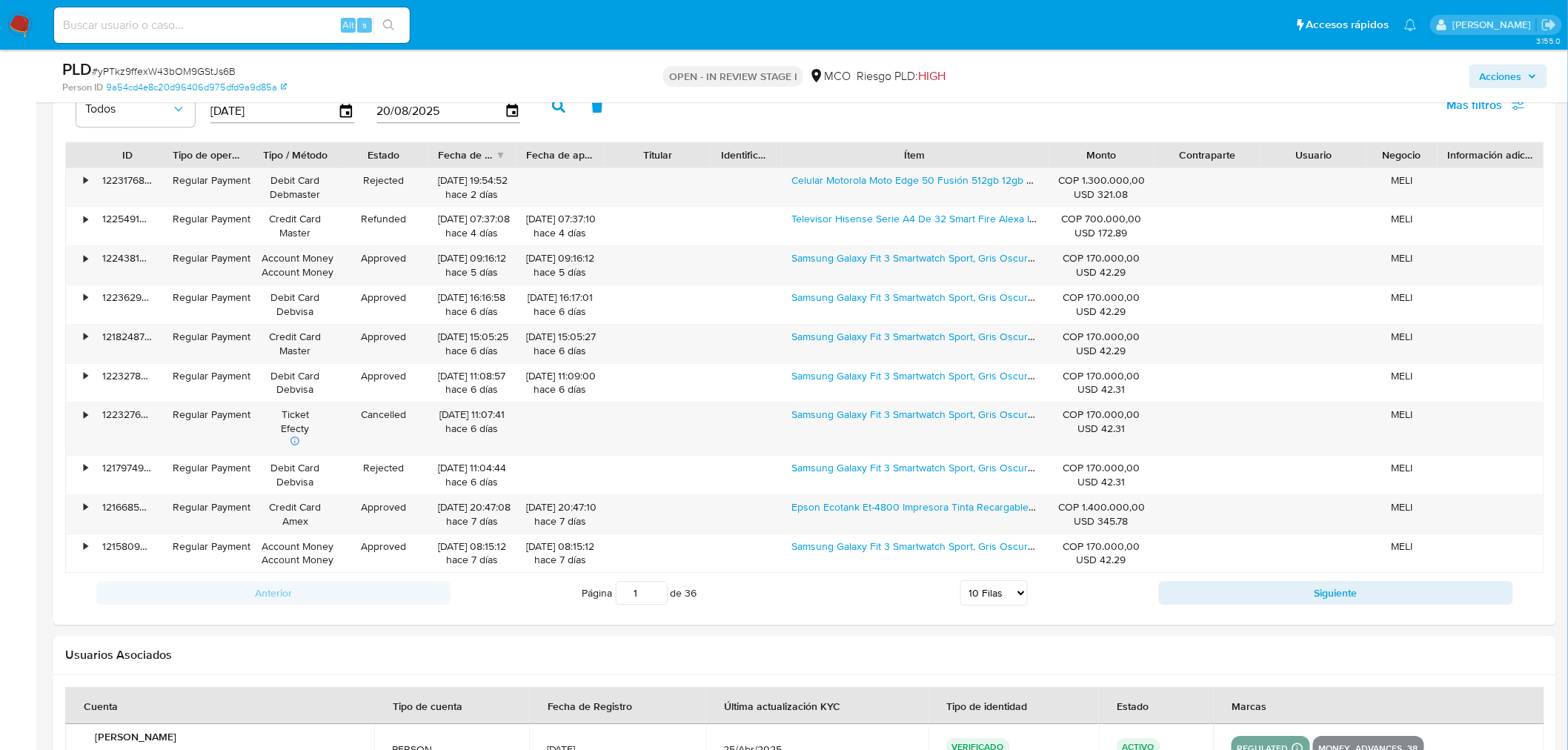
click at [1528, 90] on div "Acciones" at bounding box center [1301, 76] width 491 height 35
click at [1529, 80] on span "Acciones" at bounding box center [1508, 76] width 57 height 21
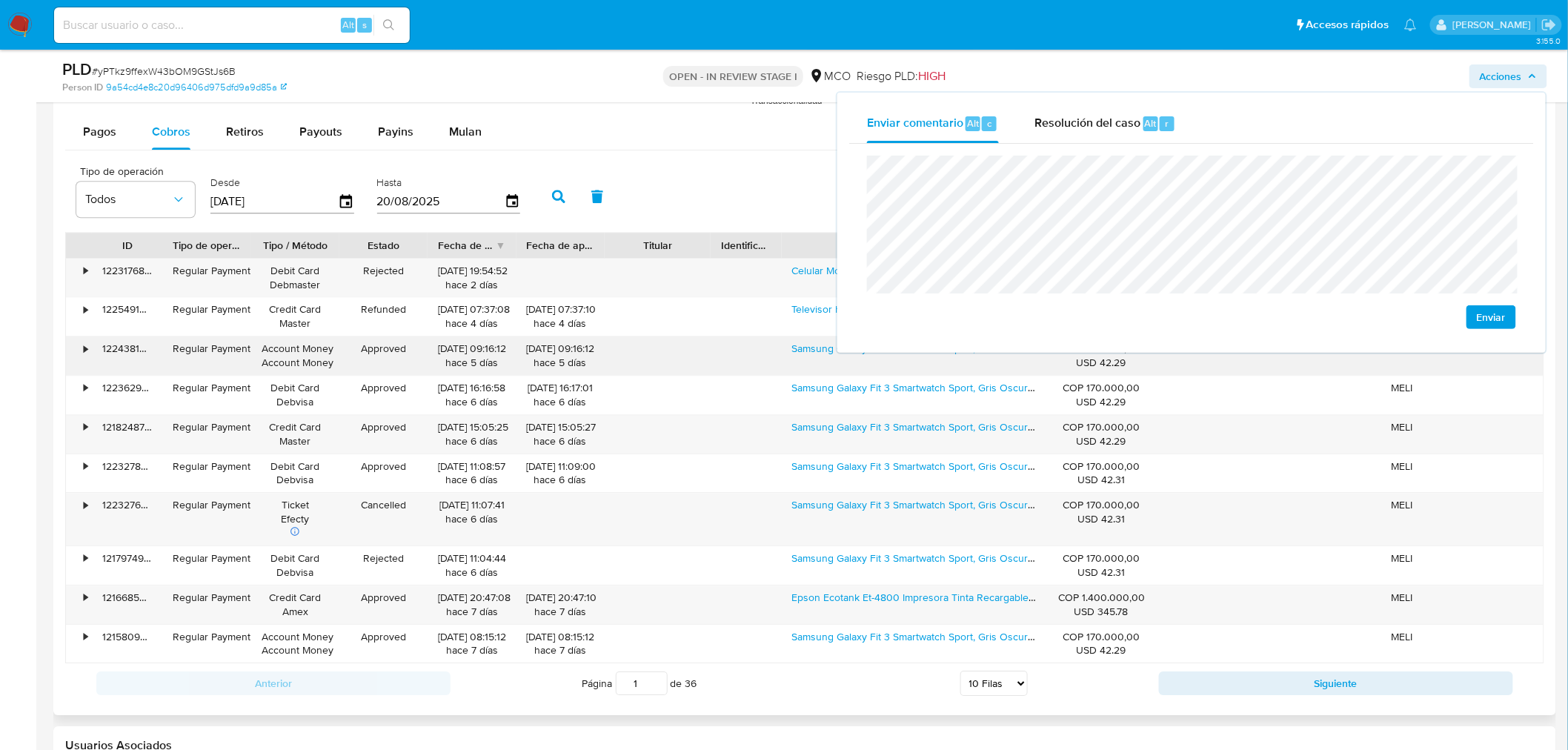
scroll to position [1564, 0]
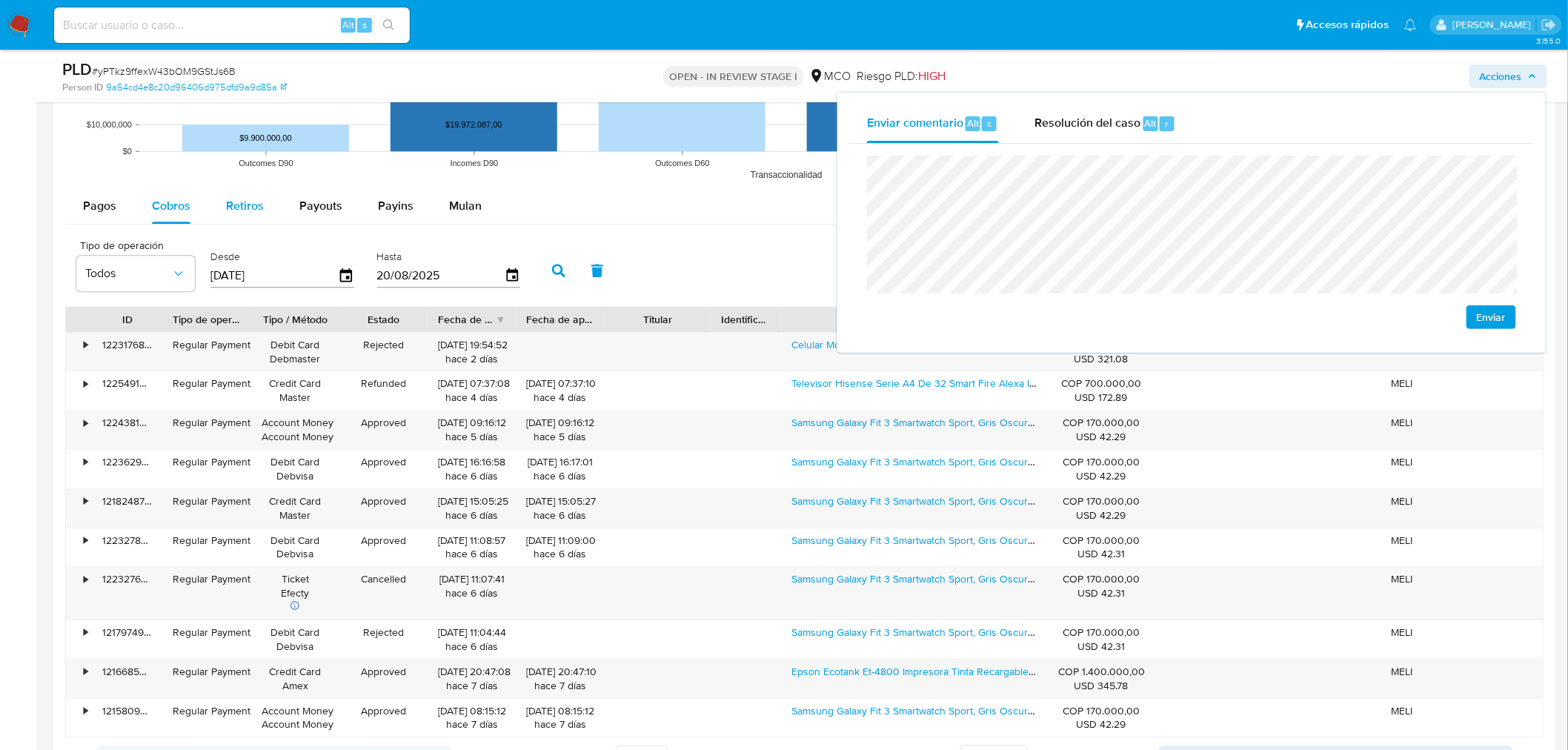
click at [219, 203] on button "Retiros" at bounding box center [244, 206] width 74 height 36
select select "10"
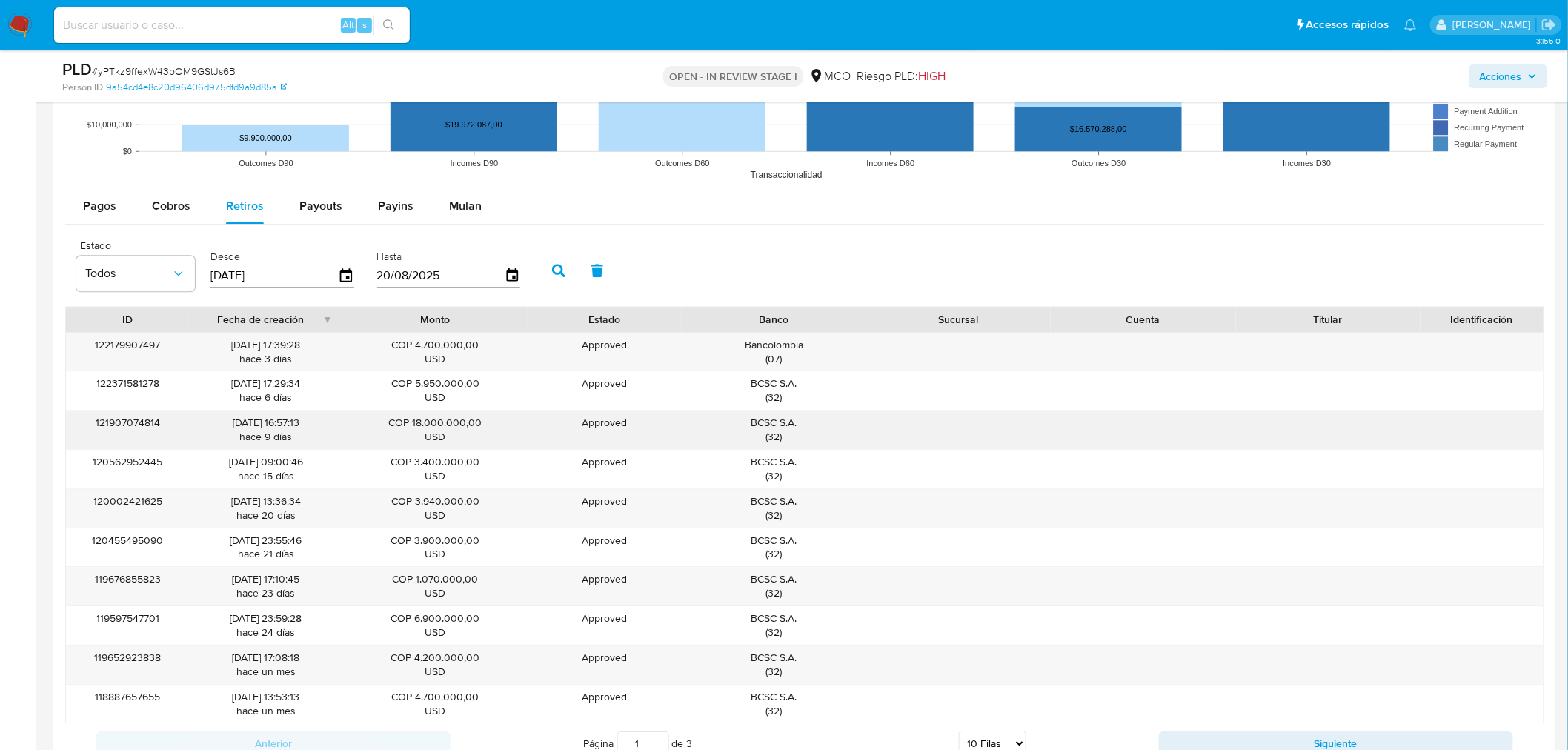
click at [768, 423] on div "BCSC S.A. ( 32 )" at bounding box center [774, 430] width 164 height 28
click at [1513, 77] on span "Acciones" at bounding box center [1500, 76] width 42 height 24
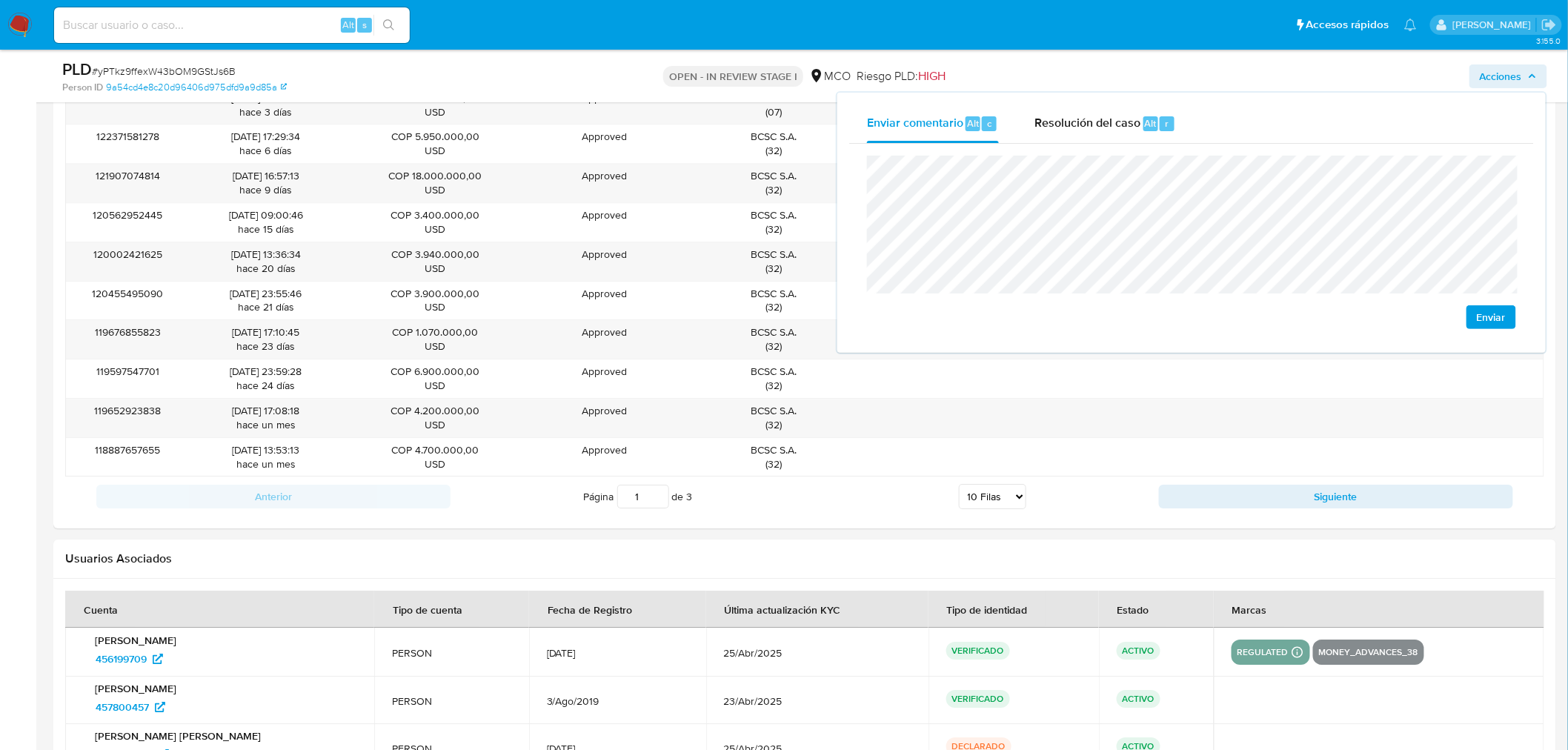
scroll to position [1729, 0]
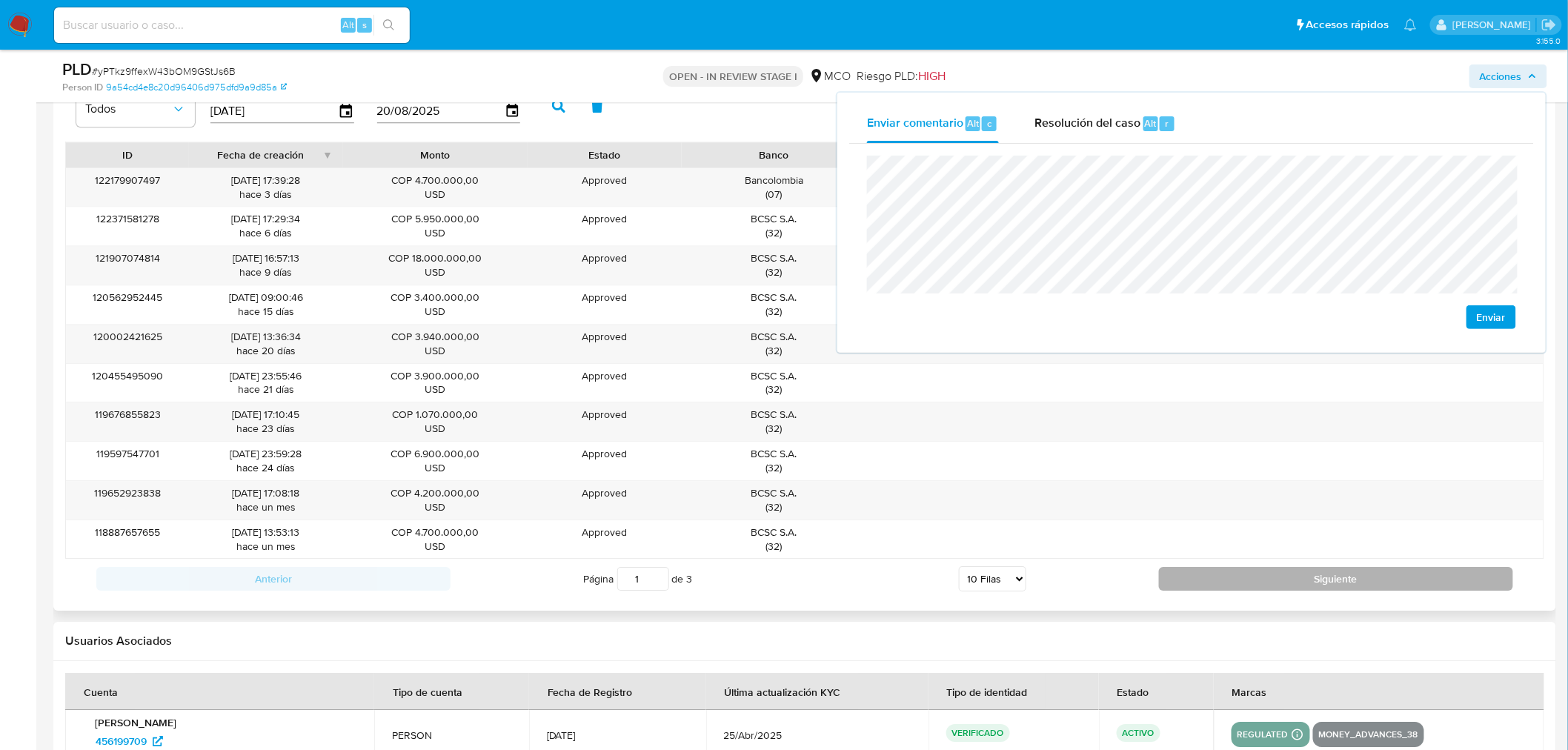
click at [1276, 583] on button "Siguiente" at bounding box center [1335, 578] width 354 height 24
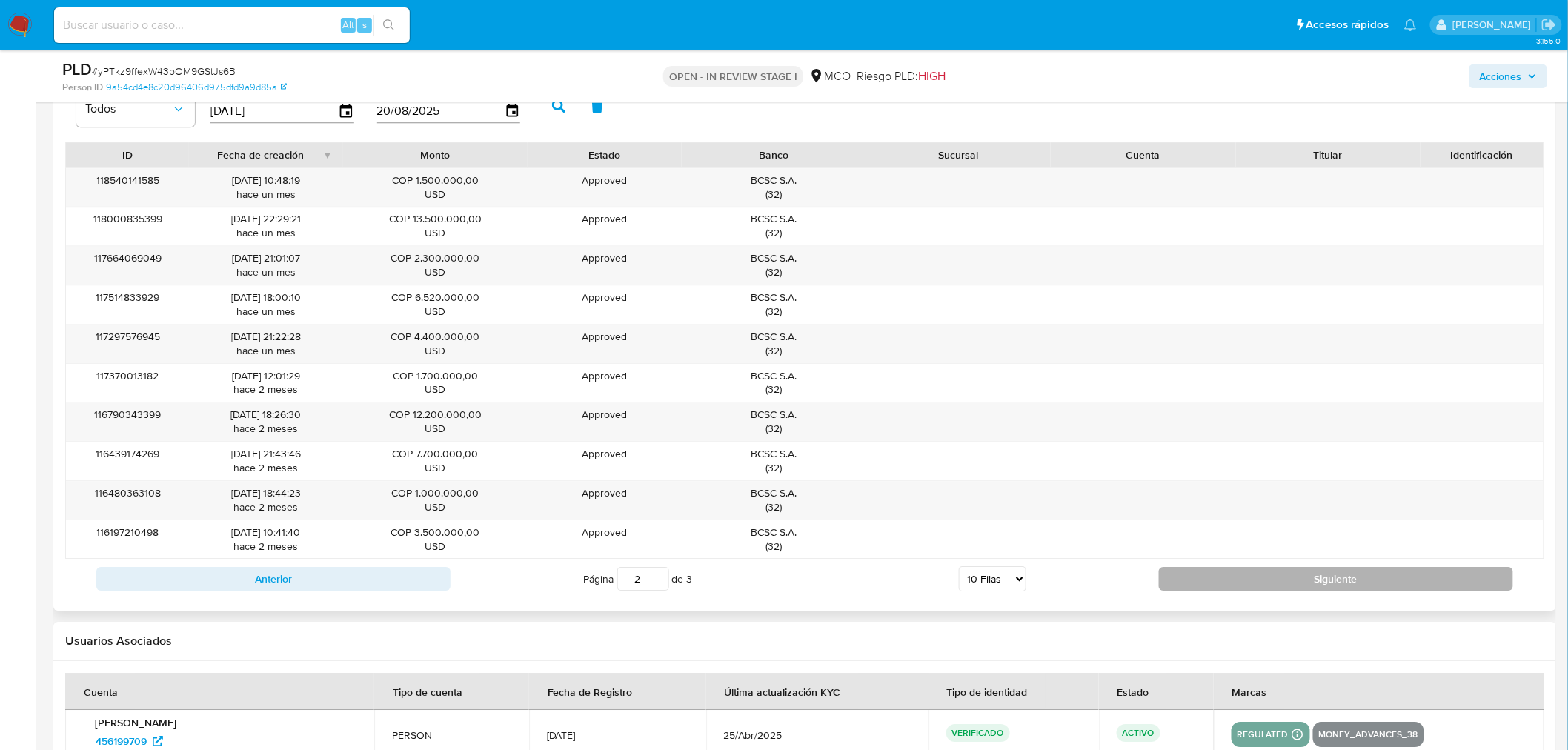
click at [1285, 572] on button "Siguiente" at bounding box center [1335, 578] width 354 height 24
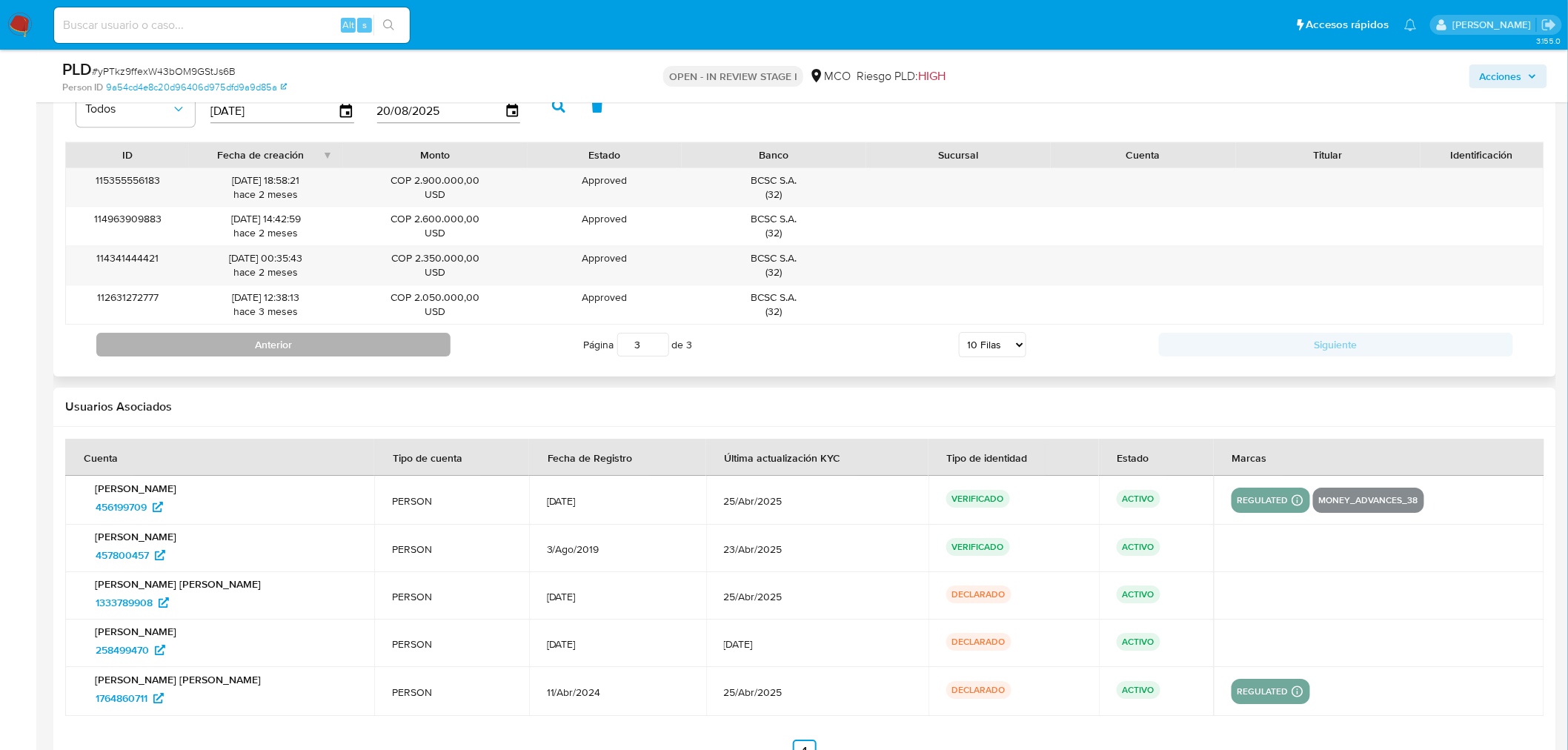
click at [374, 344] on button "Anterior" at bounding box center [273, 344] width 354 height 24
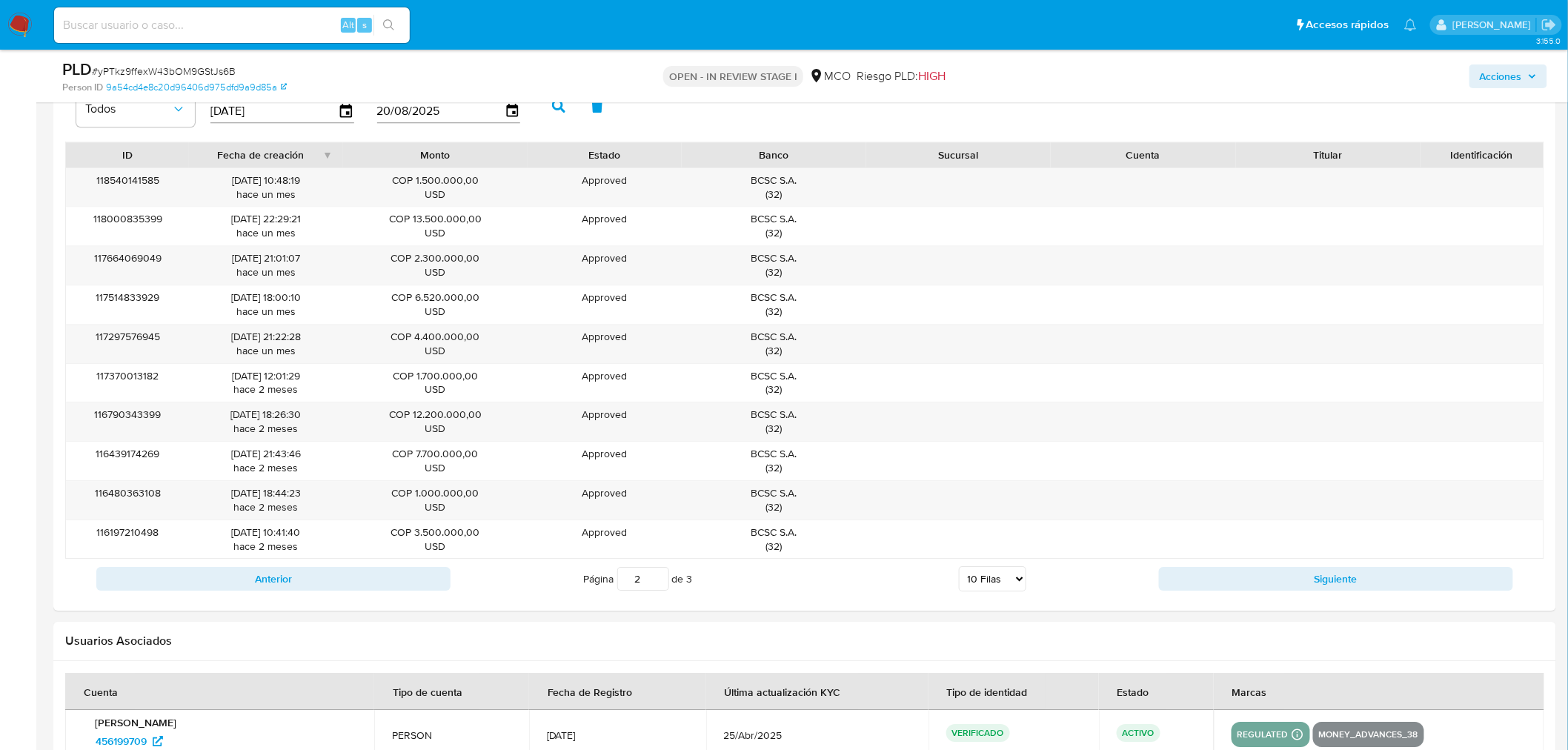
click at [1520, 72] on span "Acciones" at bounding box center [1500, 76] width 42 height 24
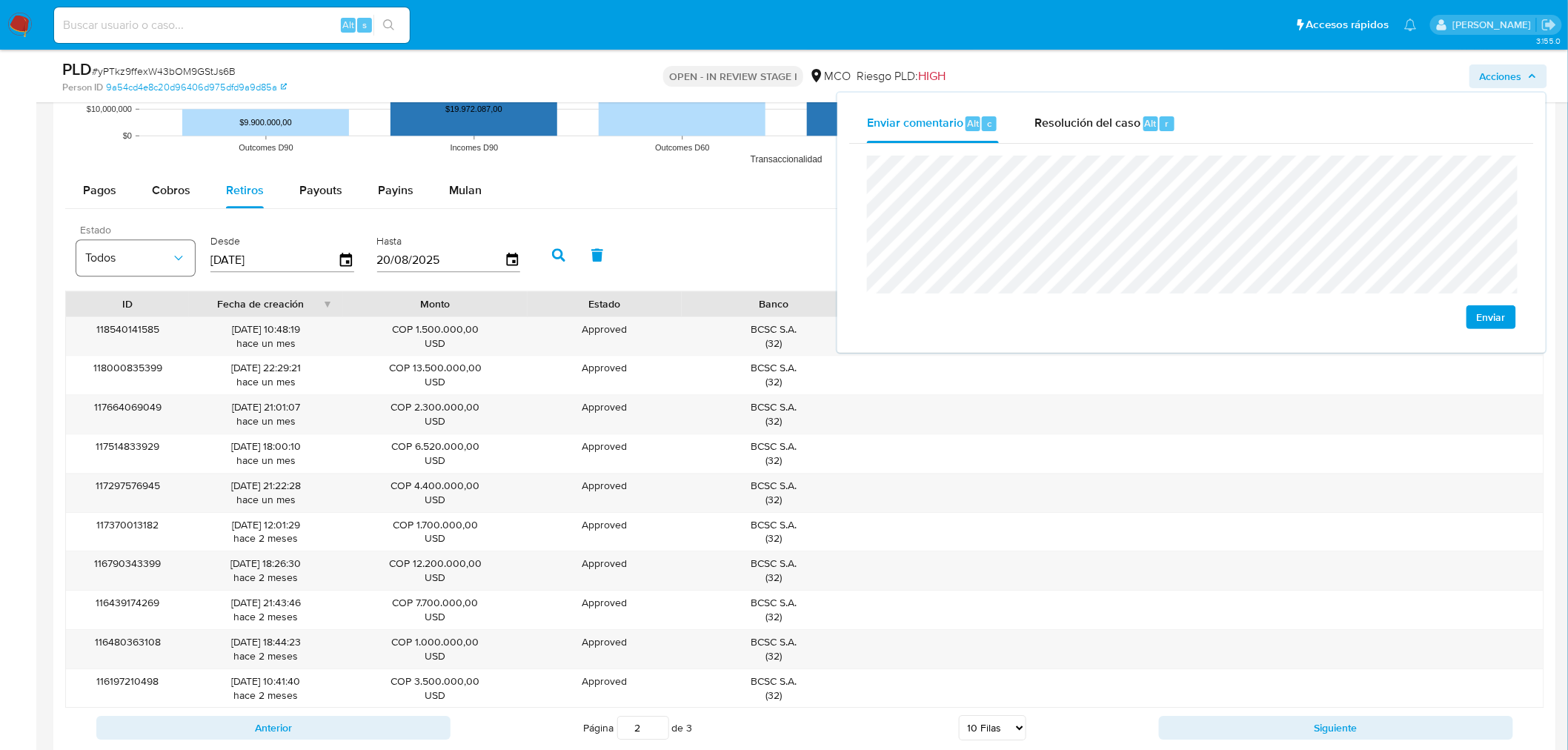
scroll to position [1564, 0]
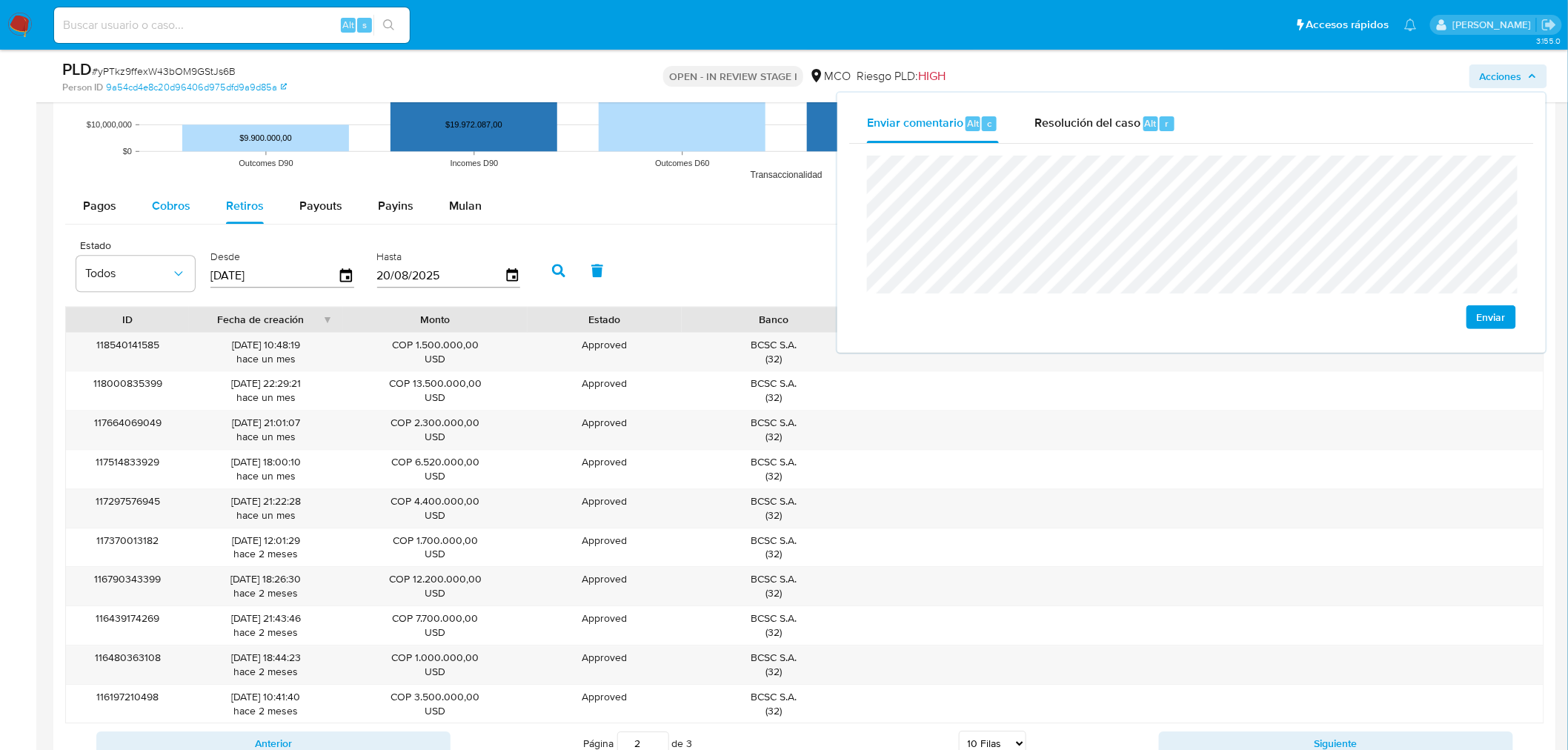
click at [139, 209] on button "Cobros" at bounding box center [171, 206] width 74 height 36
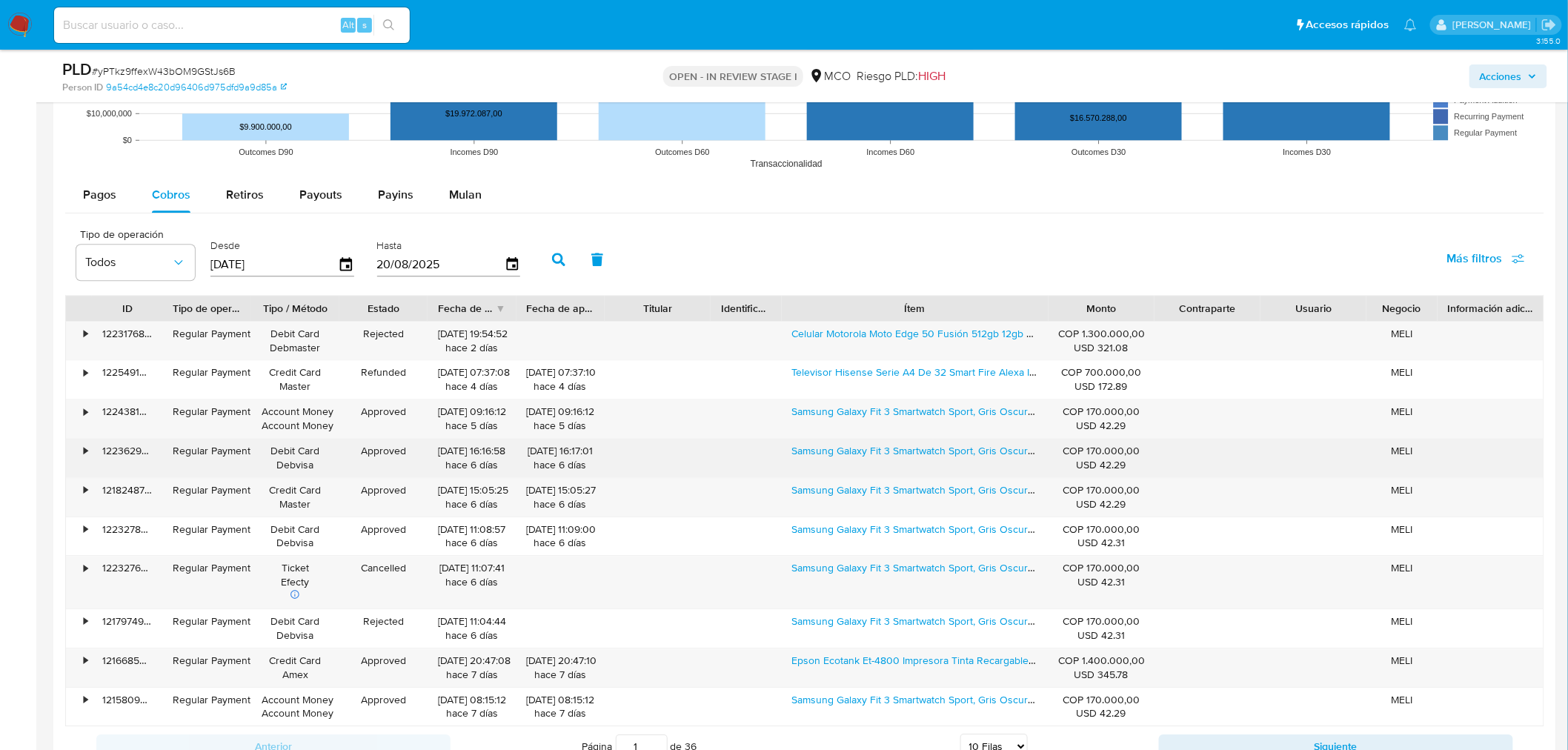
scroll to position [1811, 0]
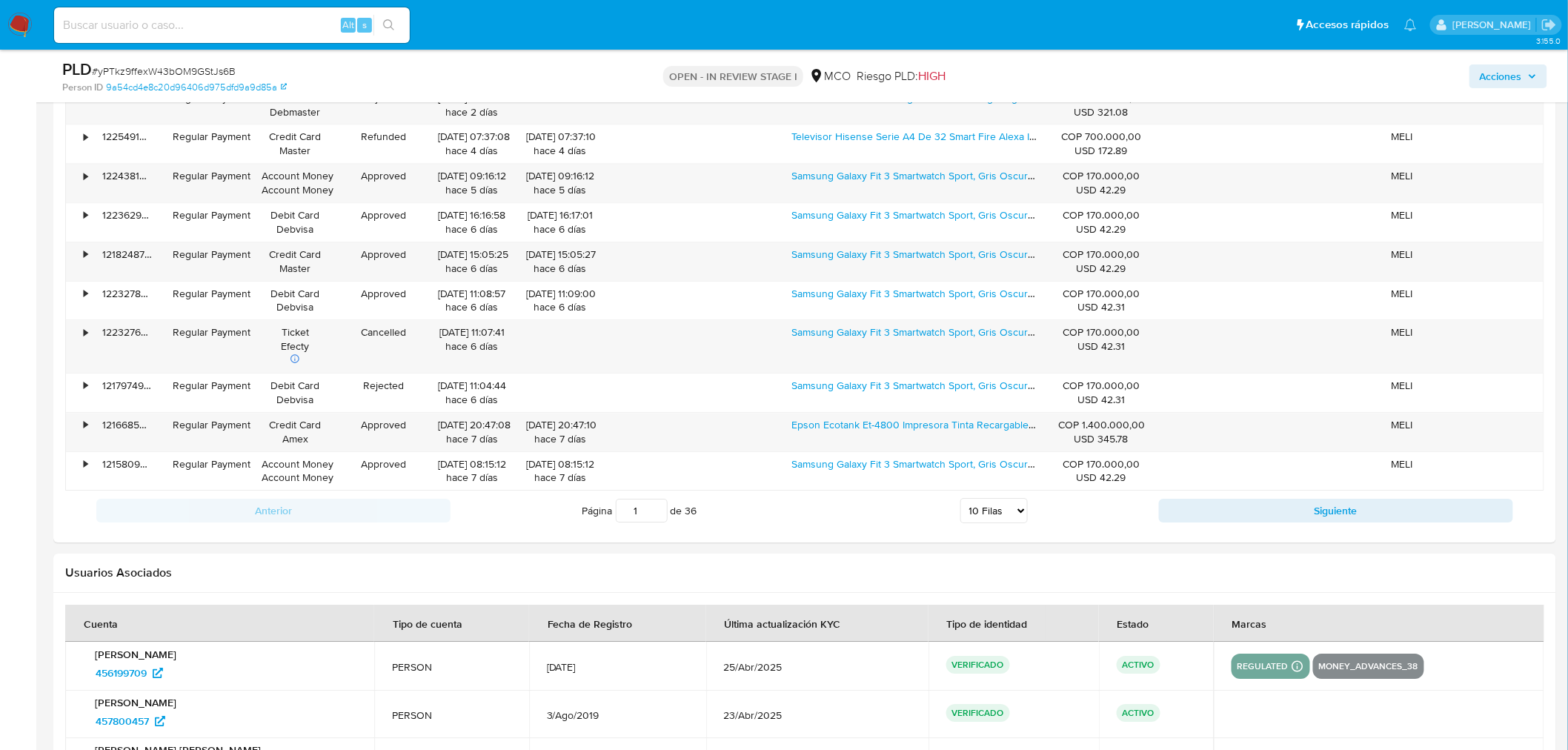
click at [1512, 72] on span "Acciones" at bounding box center [1500, 76] width 42 height 24
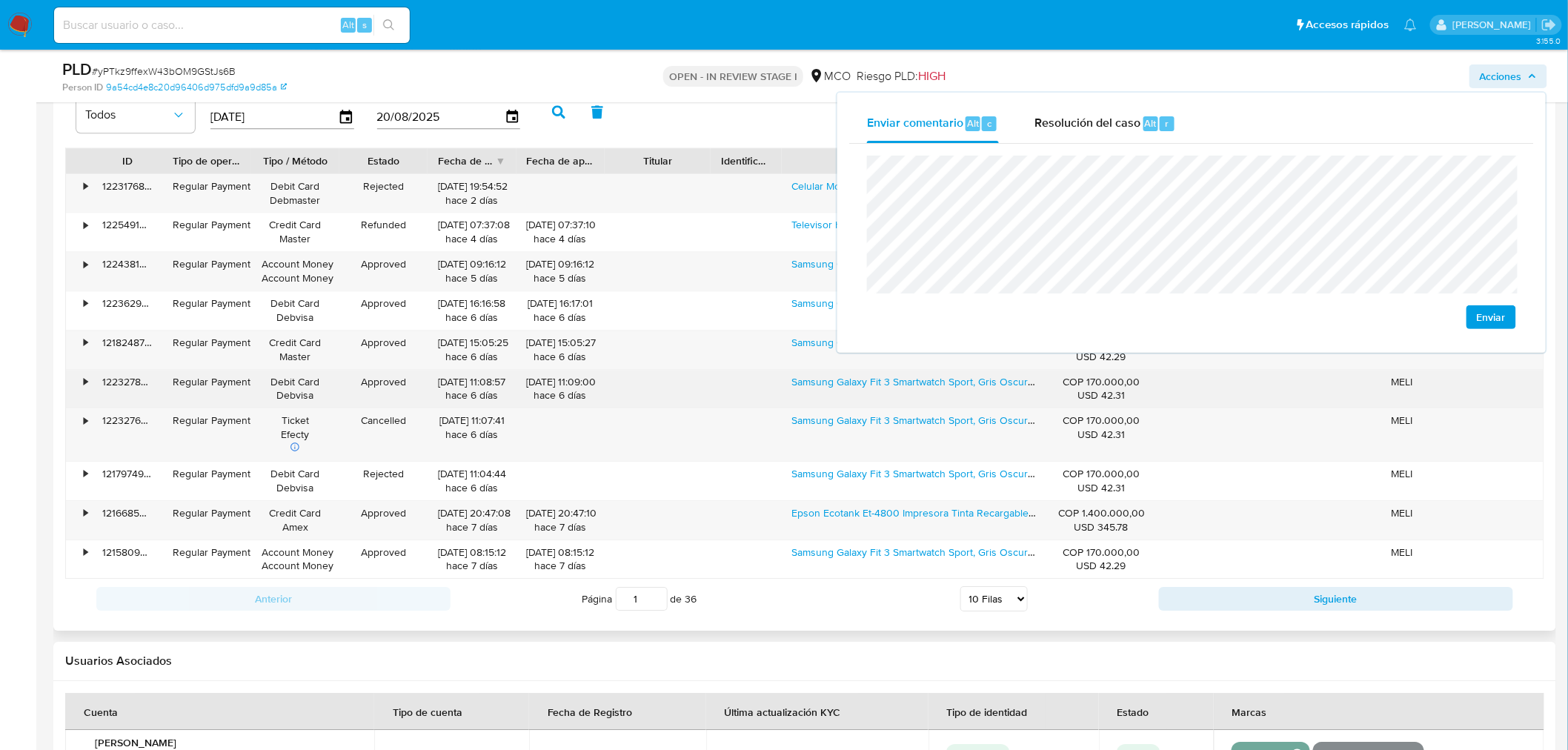
scroll to position [1564, 0]
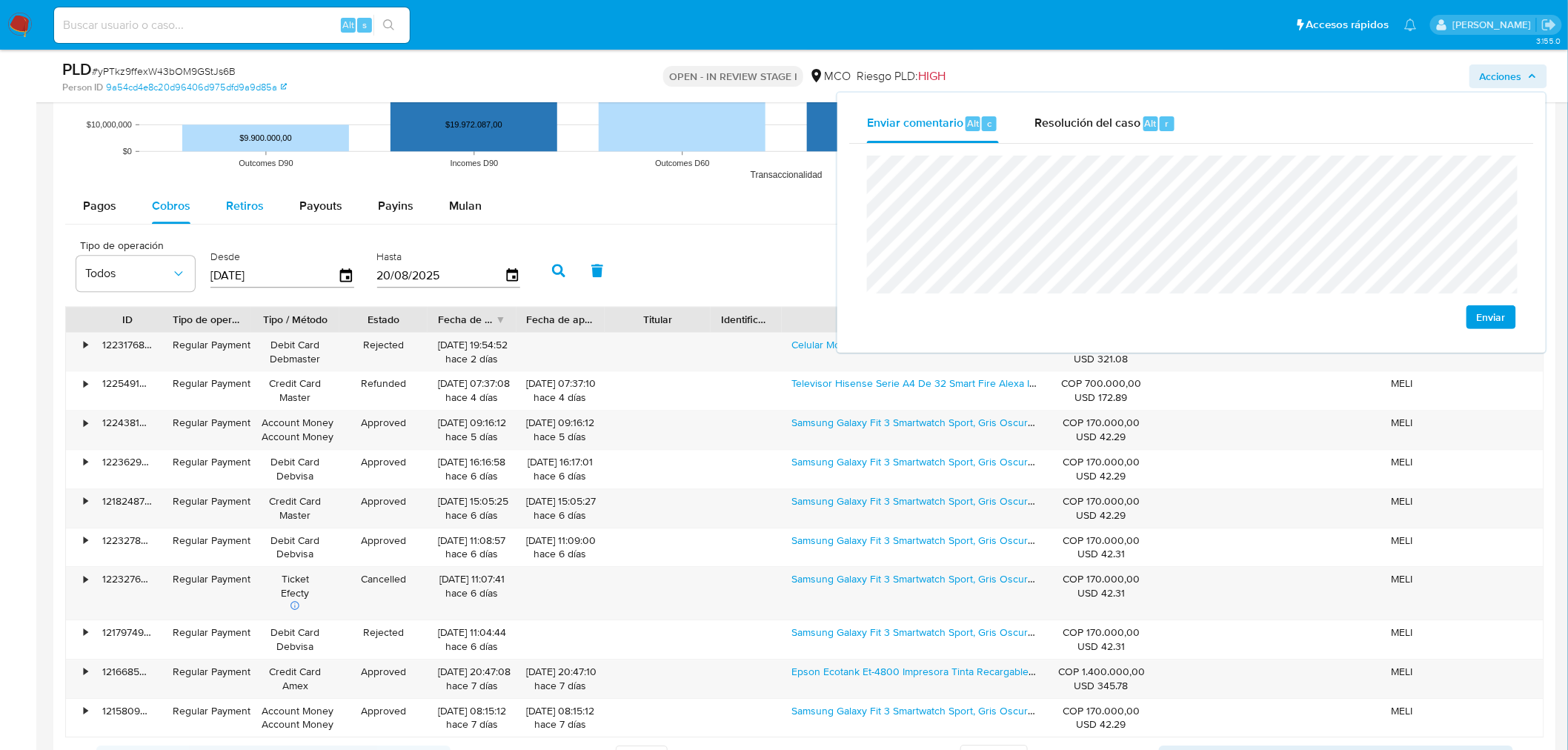
click at [222, 220] on button "Retiros" at bounding box center [244, 206] width 74 height 36
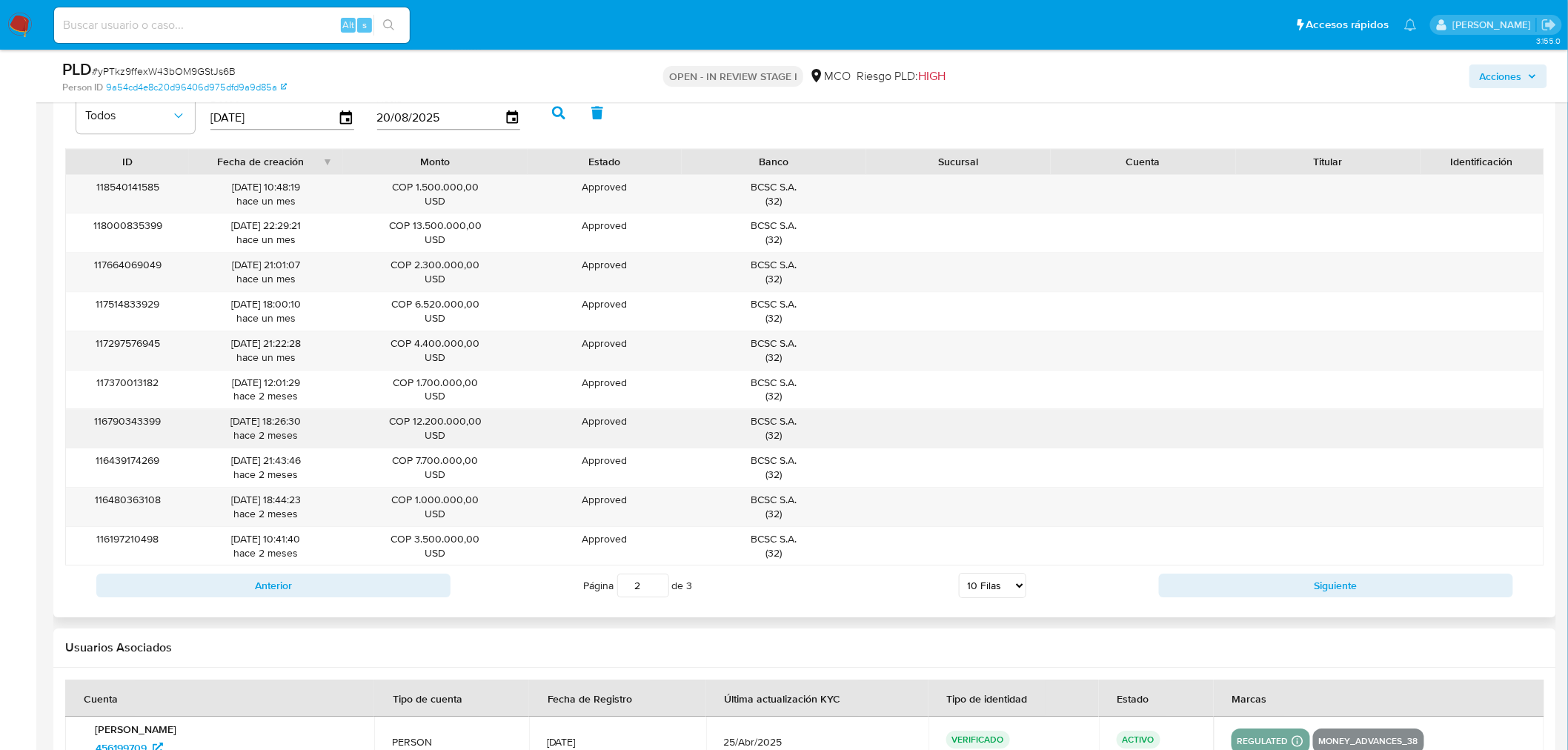
scroll to position [1729, 0]
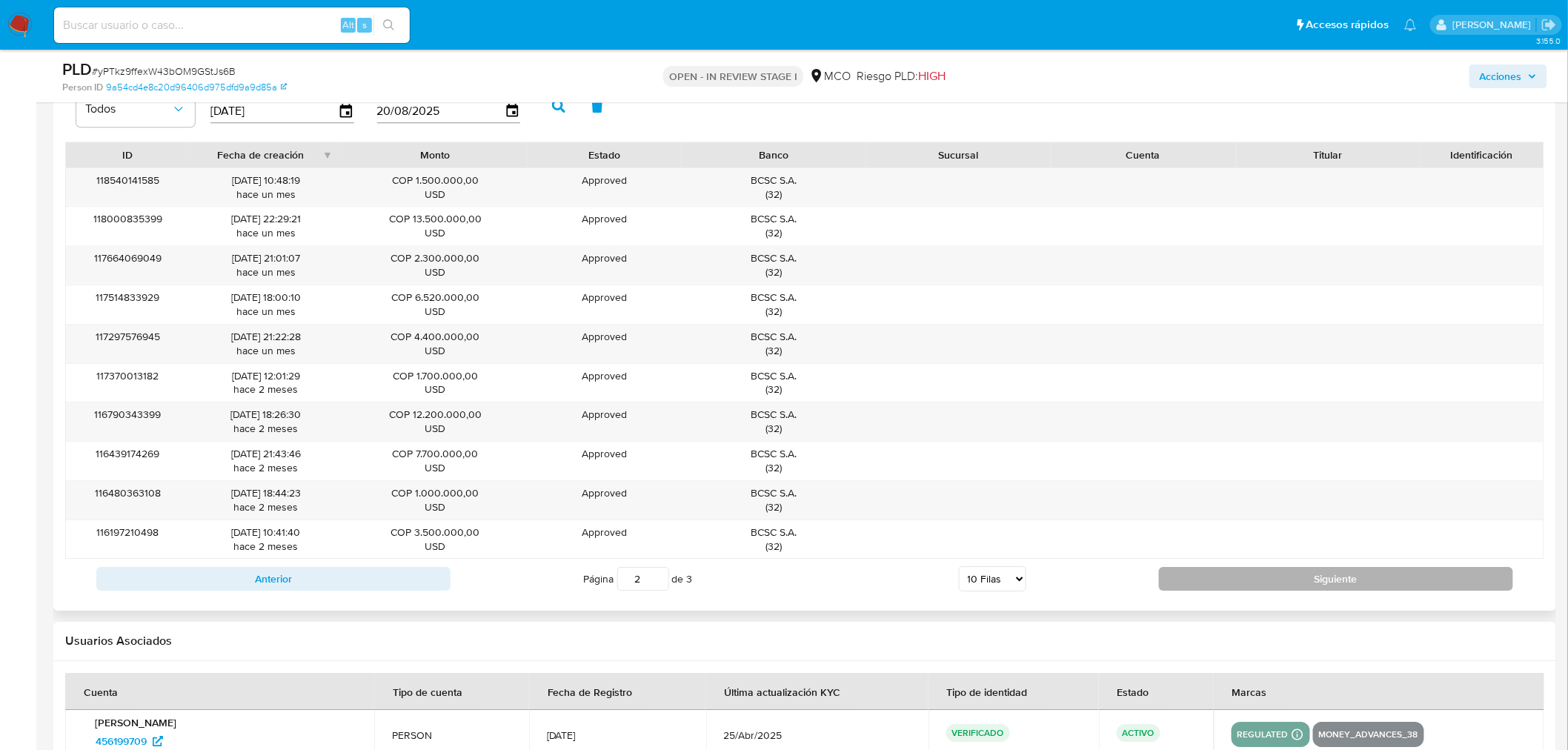
click at [1230, 577] on button "Siguiente" at bounding box center [1335, 578] width 354 height 24
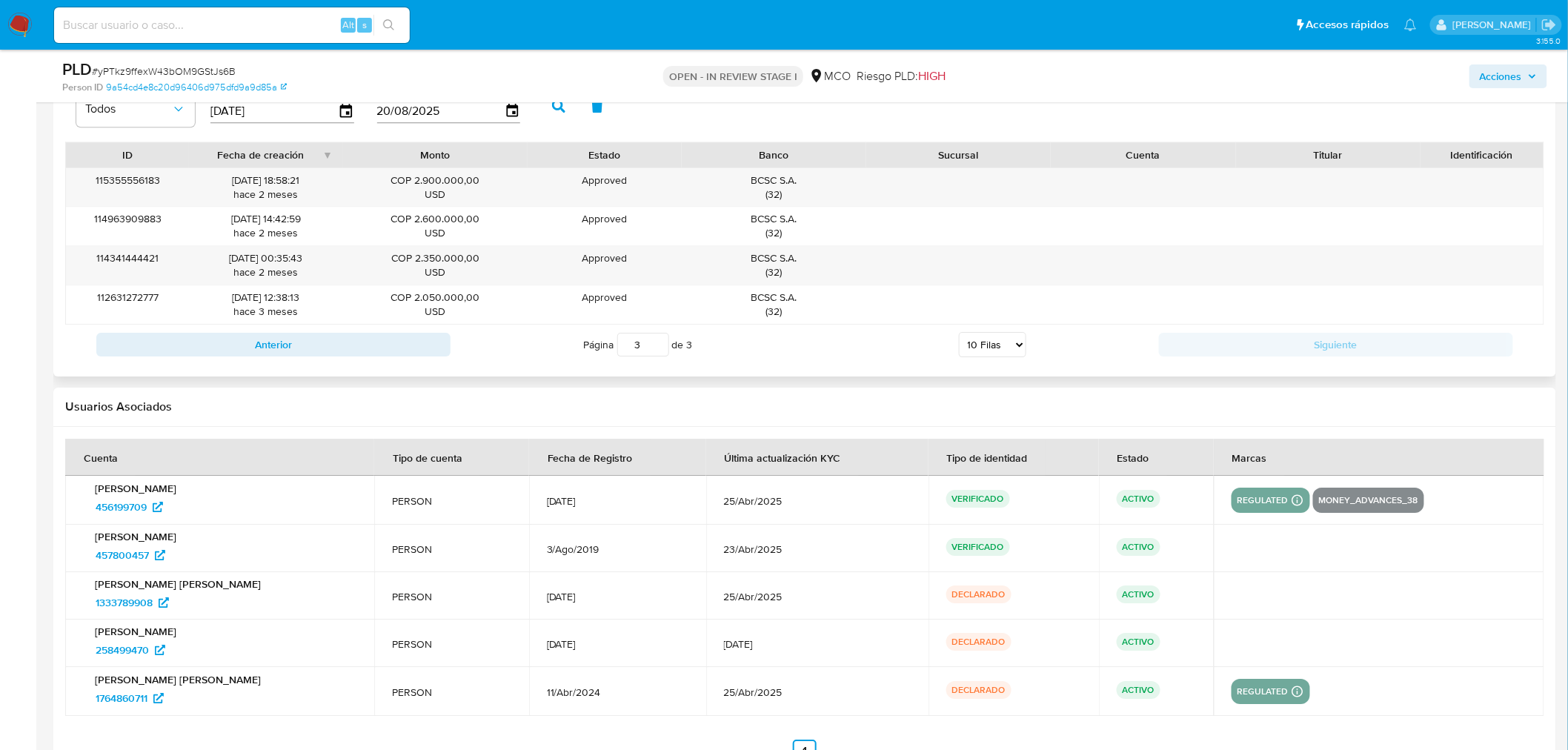
click at [397, 358] on div "Anterior Página 3 de 3 5 Filas 10 Filas 20 Filas 25 Filas 50 Filas 100 Filas Si…" at bounding box center [805, 345] width 1478 height 40
click at [394, 336] on button "Anterior" at bounding box center [273, 344] width 354 height 24
type input "2"
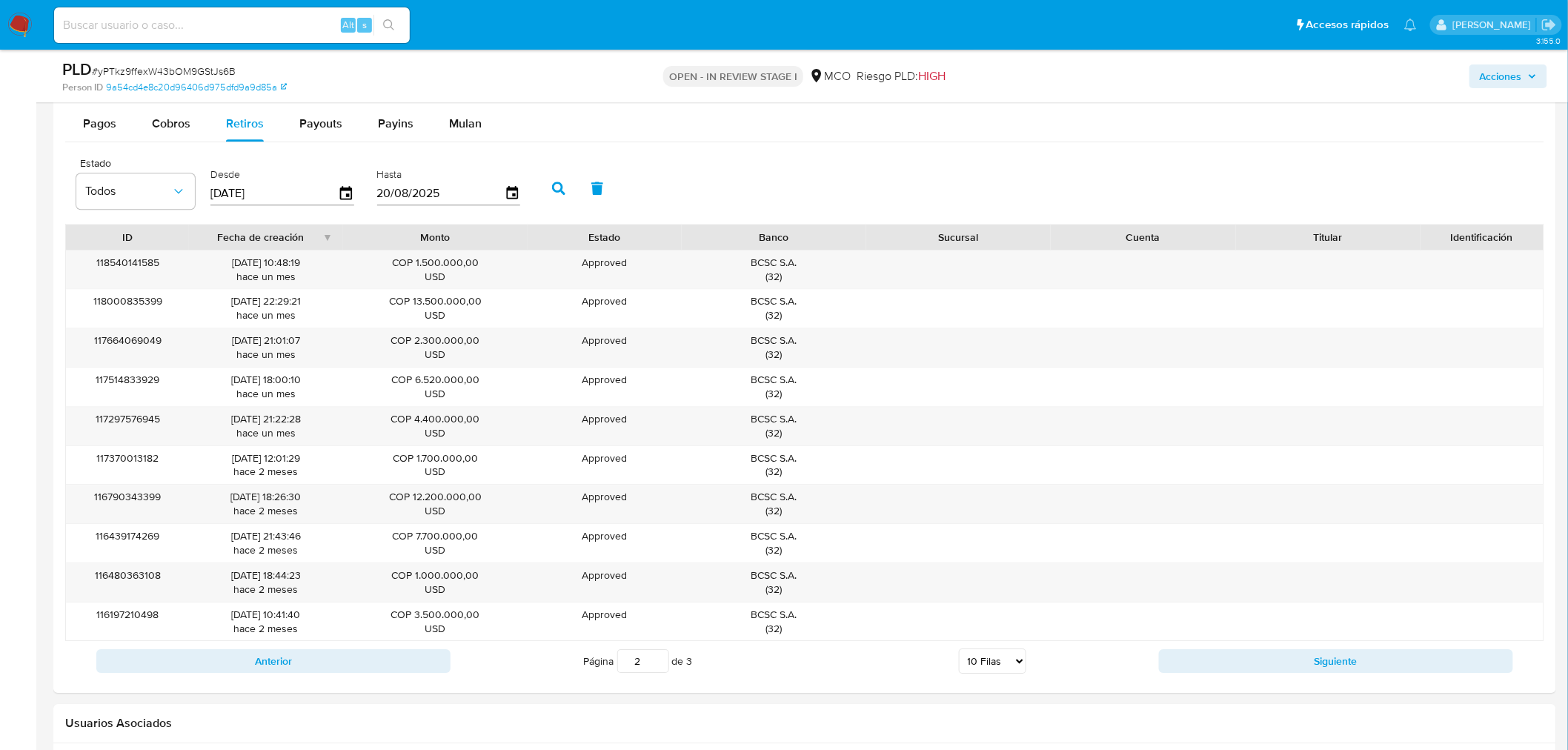
scroll to position [1482, 0]
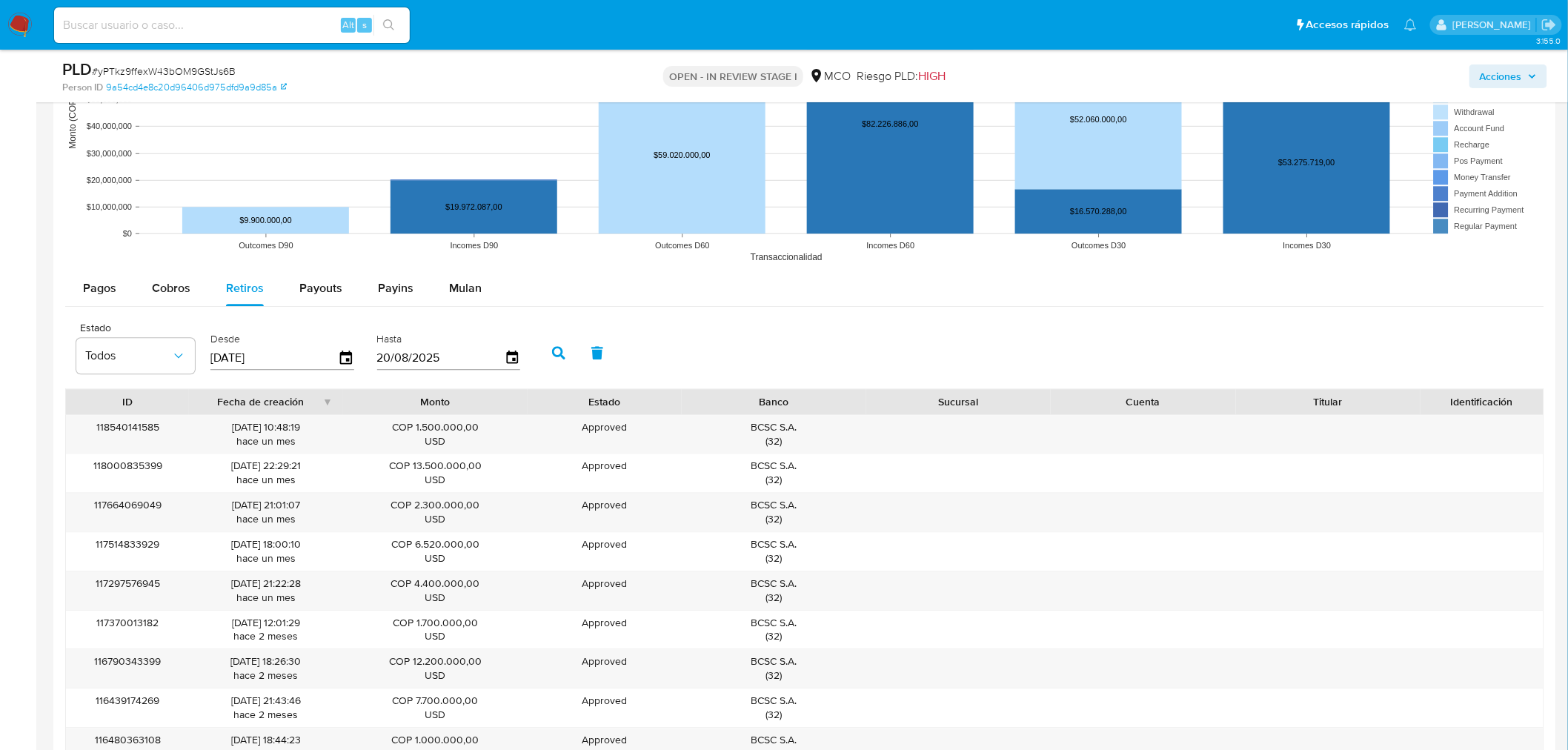
click at [1508, 69] on span "Acciones" at bounding box center [1500, 76] width 42 height 24
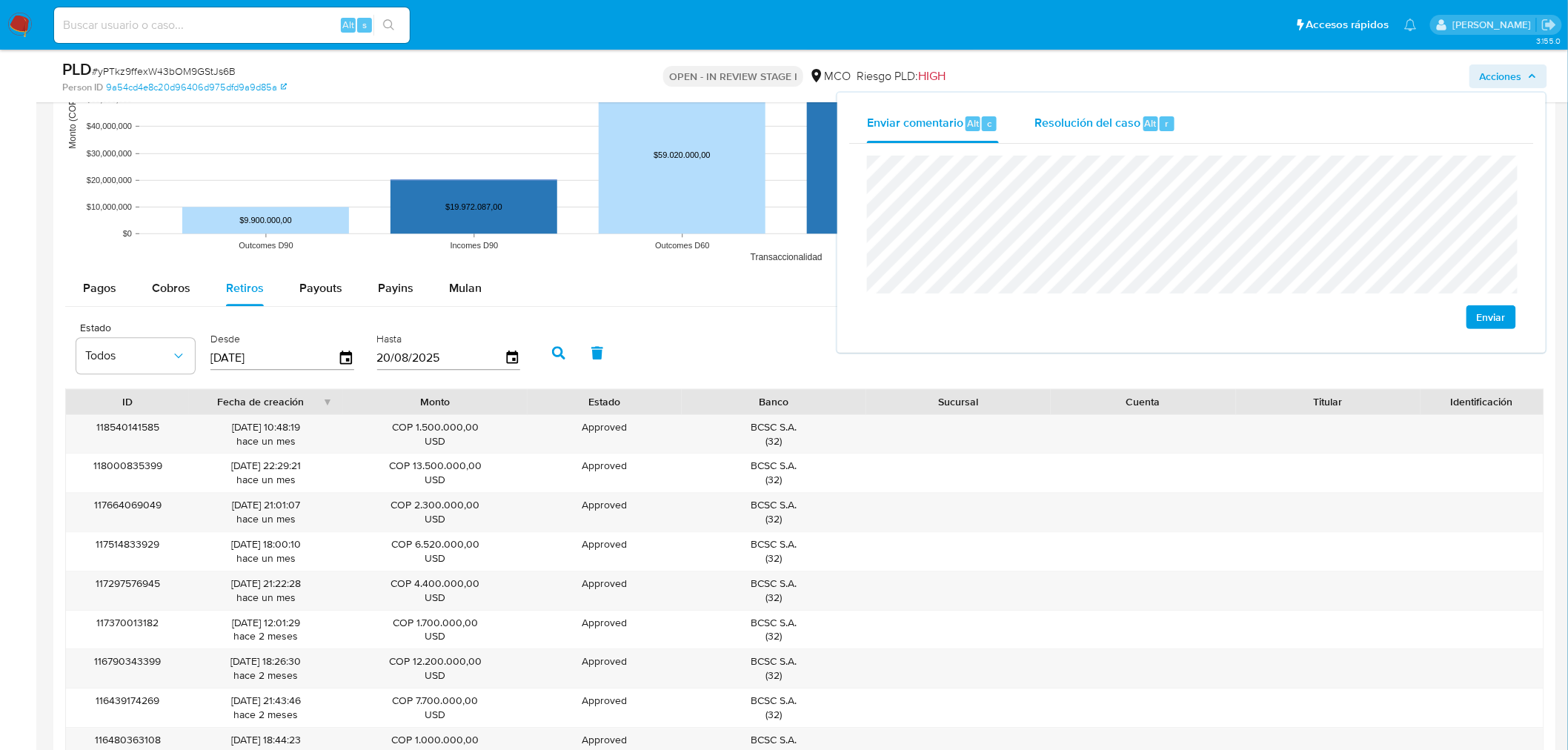
click at [1080, 141] on div "Resolución del caso Alt r" at bounding box center [1105, 123] width 142 height 38
click at [1096, 129] on span "Resolución del caso" at bounding box center [1087, 123] width 106 height 17
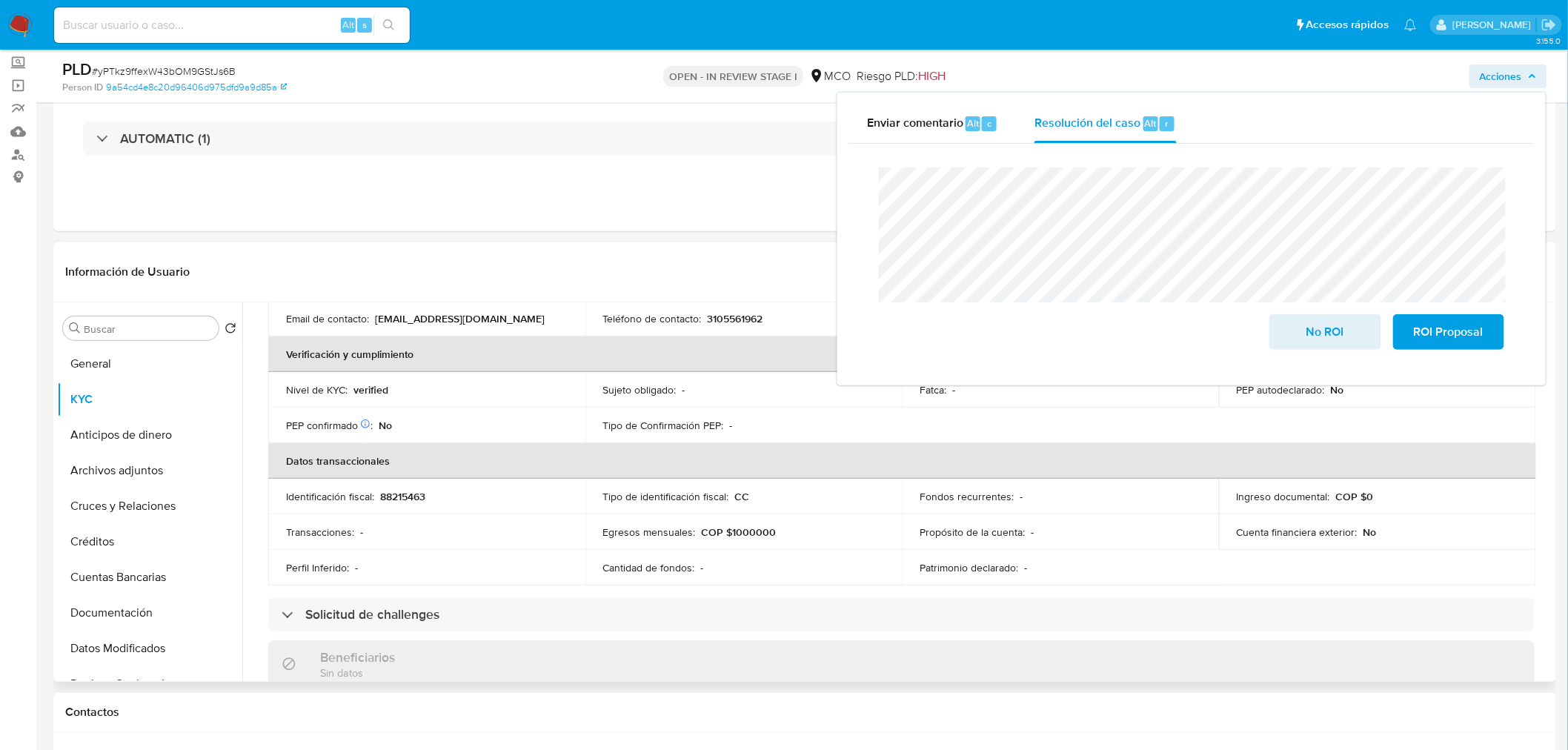
scroll to position [0, 0]
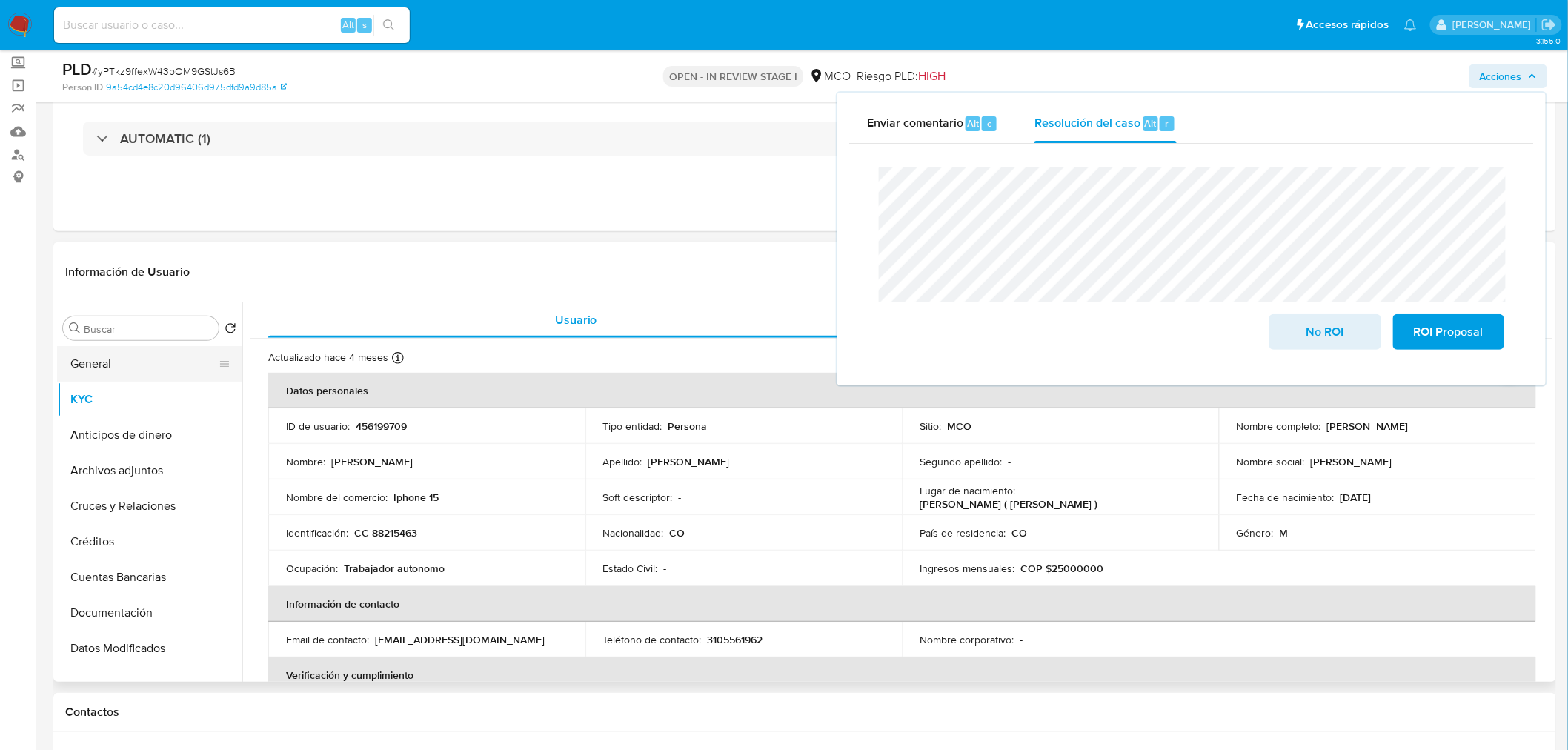
click at [82, 359] on button "General" at bounding box center [143, 363] width 173 height 36
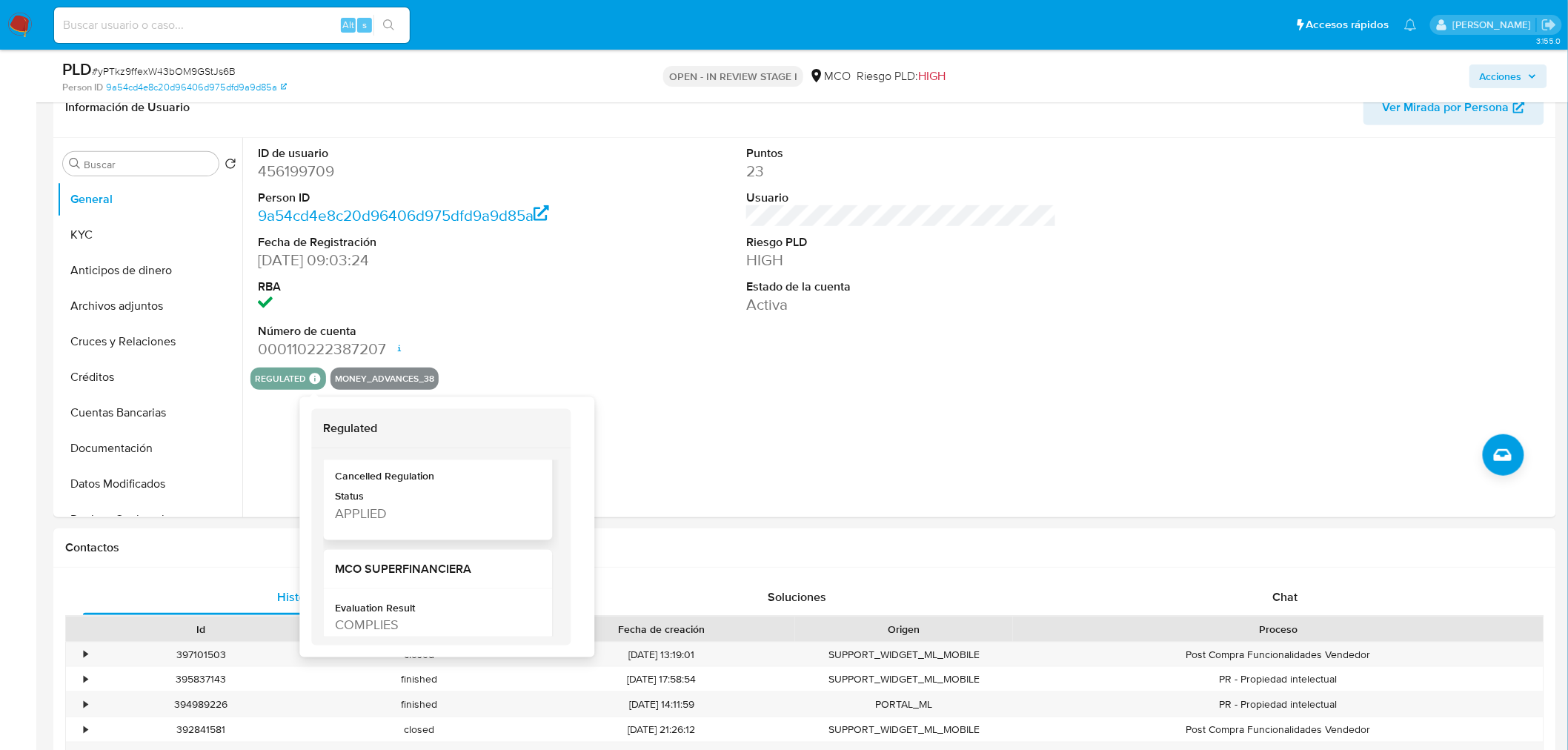
scroll to position [247, 0]
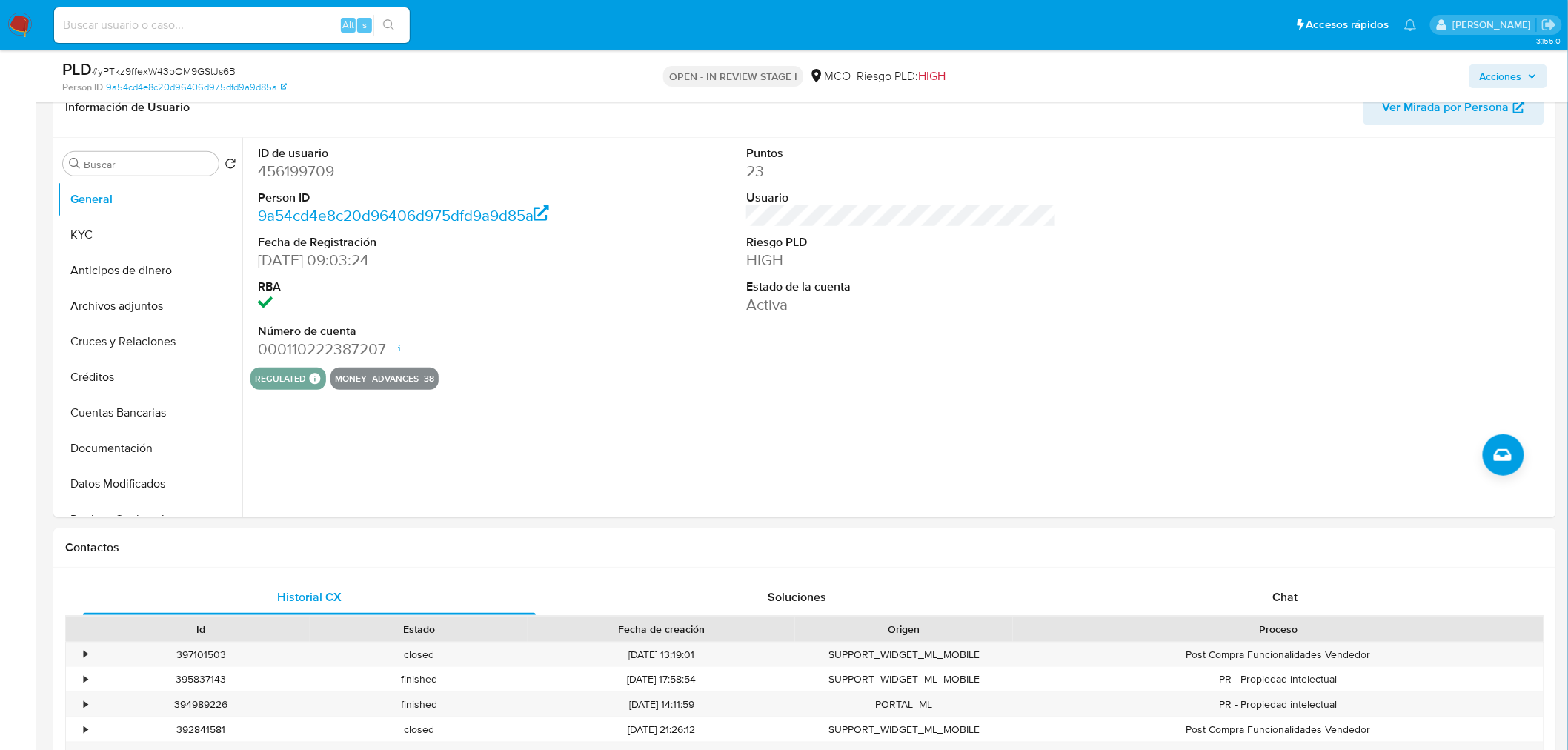
click at [1532, 78] on icon "button" at bounding box center [1532, 76] width 9 height 9
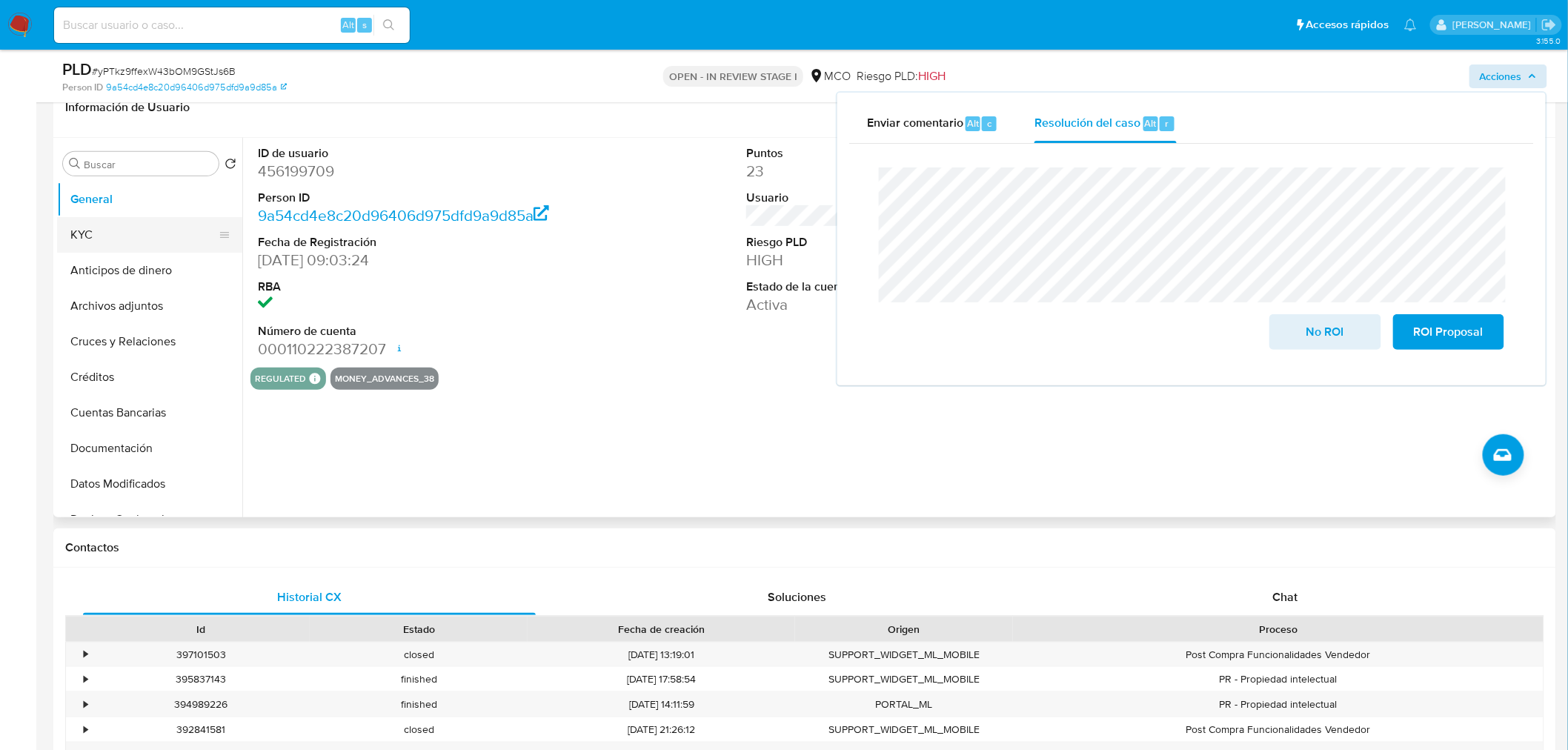
drag, startPoint x: 85, startPoint y: 235, endPoint x: 94, endPoint y: 238, distance: 9.5
click at [81, 235] on button "KYC" at bounding box center [143, 235] width 173 height 36
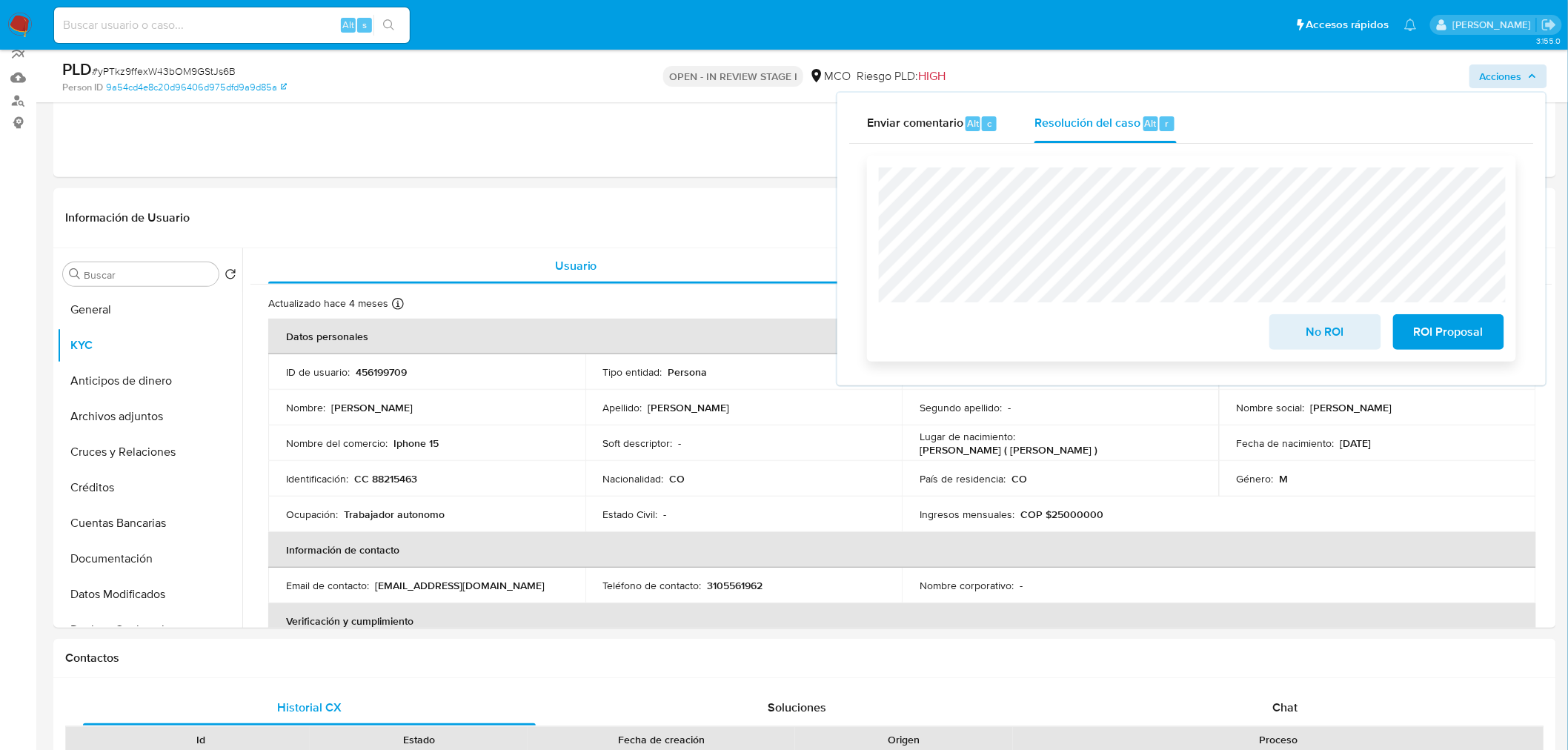
scroll to position [164, 0]
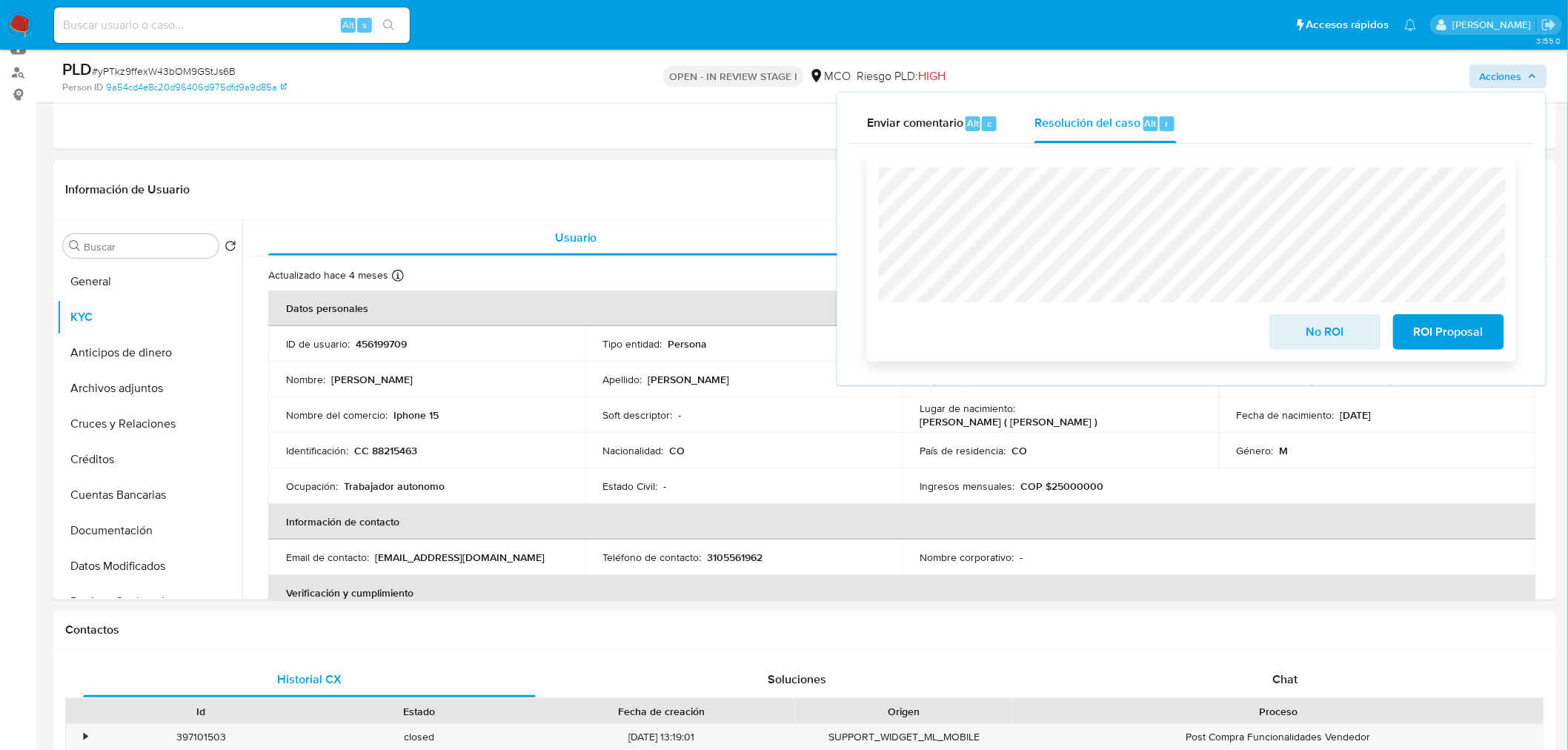
click at [1315, 332] on span "No ROI" at bounding box center [1325, 331] width 73 height 32
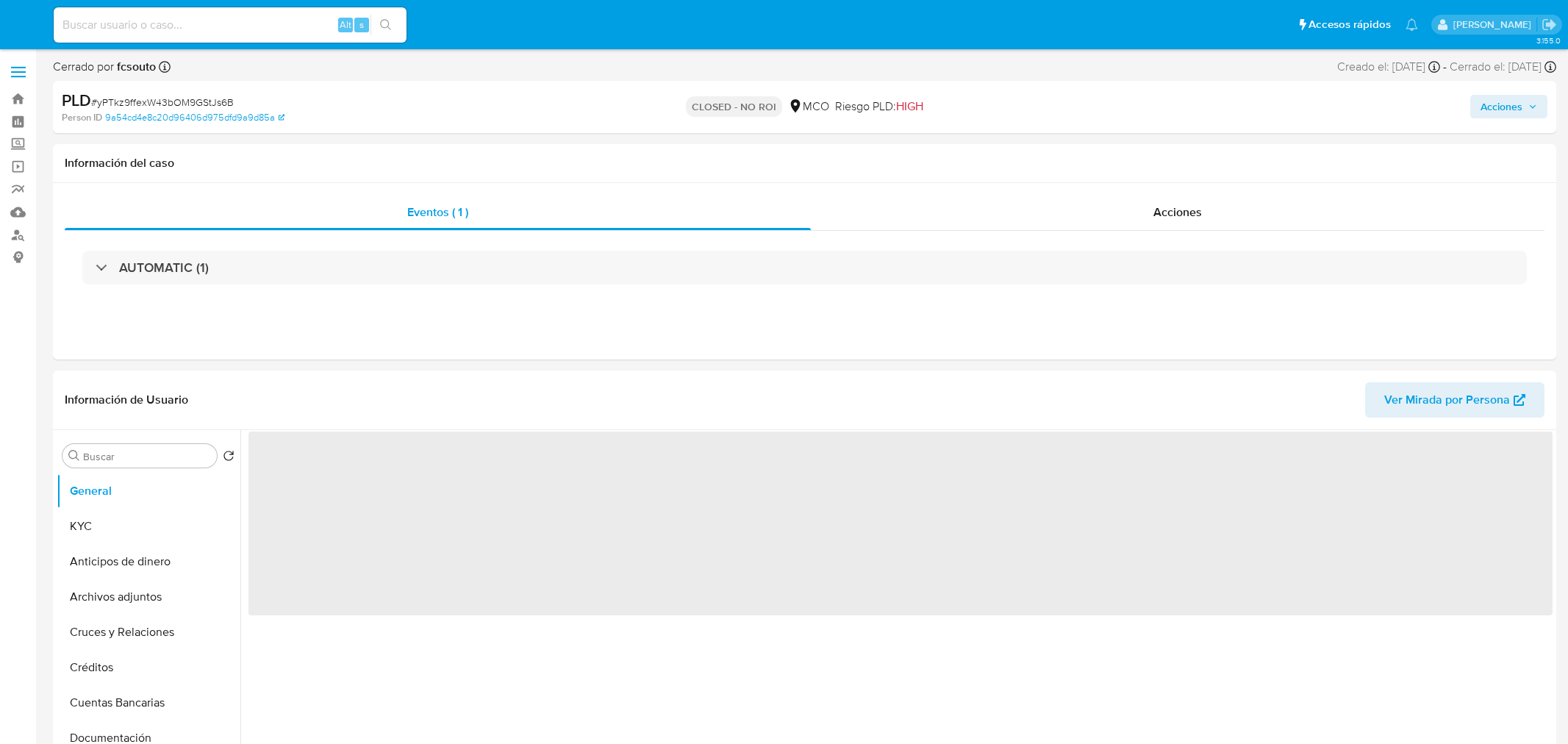
select select "10"
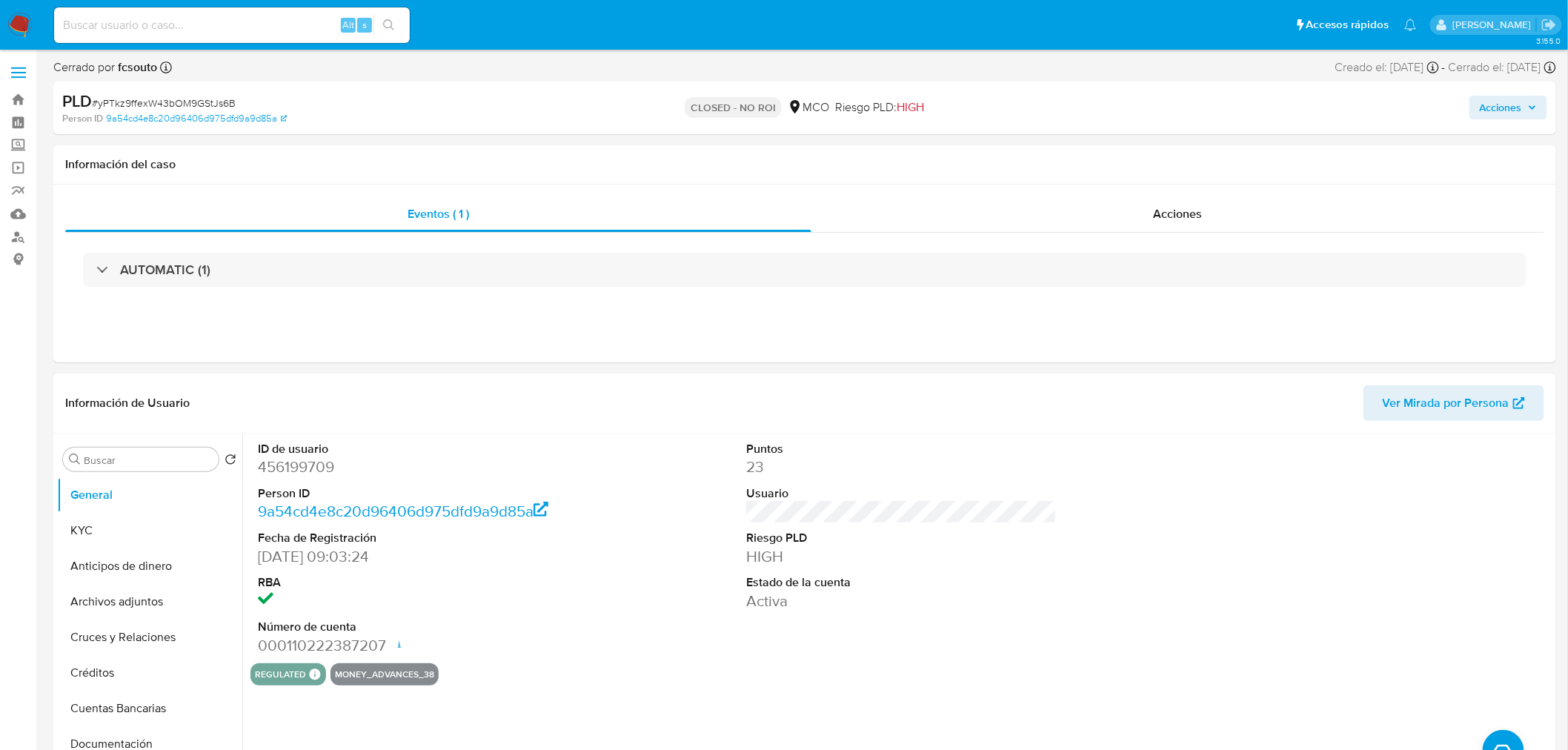
click at [1531, 103] on icon "button" at bounding box center [1532, 107] width 9 height 9
click at [1510, 108] on span "Acciones" at bounding box center [1500, 107] width 42 height 24
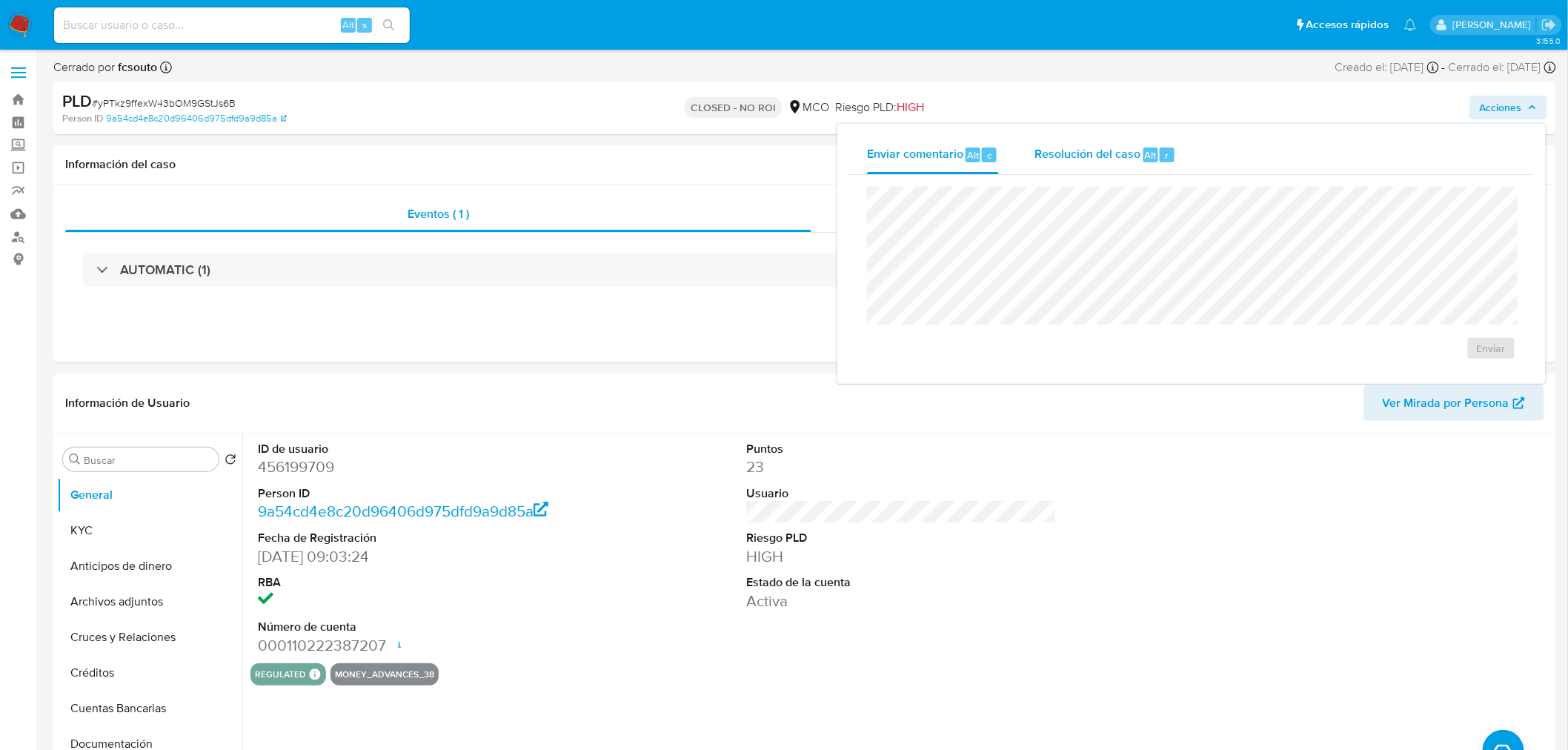
click at [1082, 166] on div "Resolución del caso Alt r" at bounding box center [1105, 155] width 142 height 38
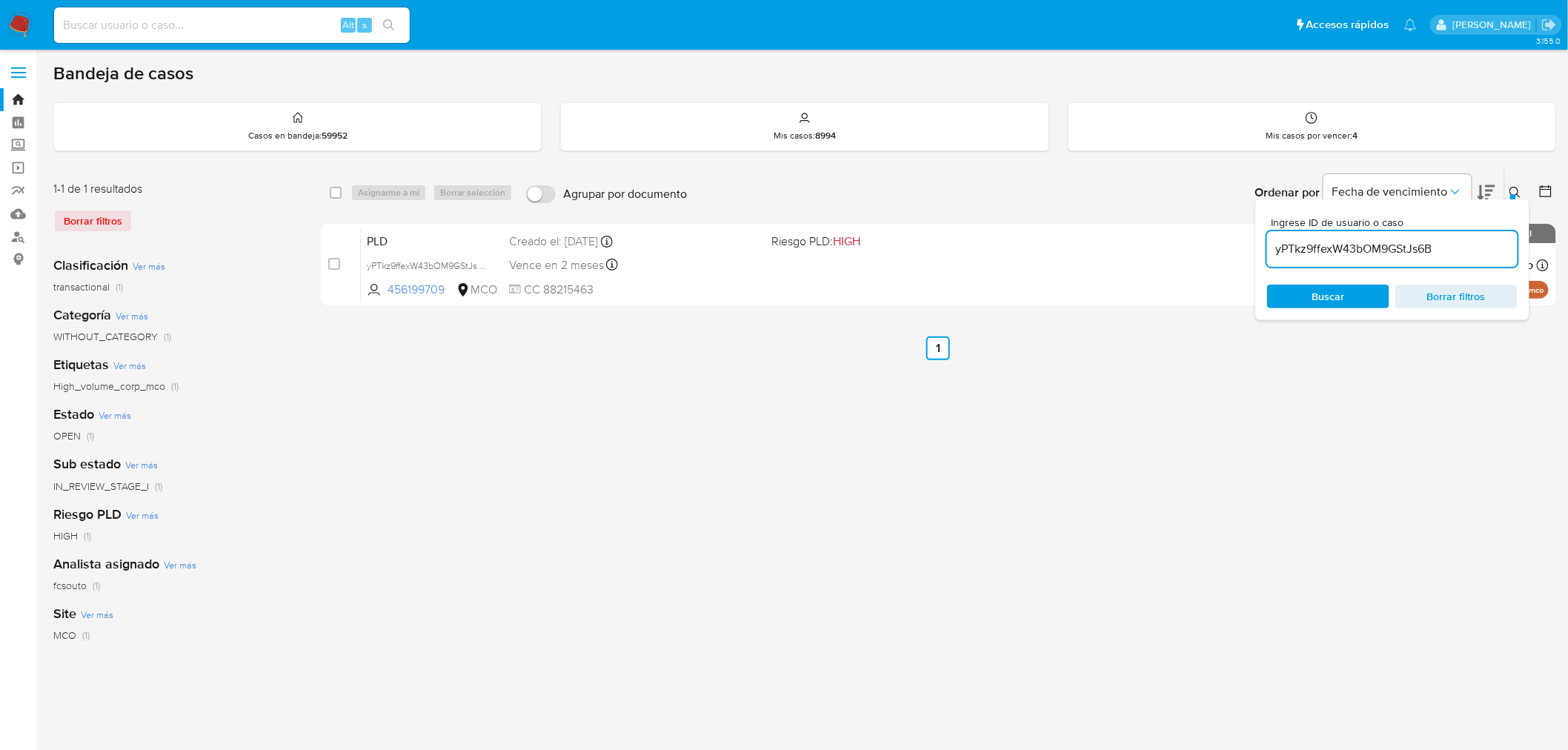
click at [1410, 240] on input "yPTkz9ffexW43bOM9GStJs6B" at bounding box center [1392, 249] width 250 height 19
paste input "wmhfUydmxwrcHugAhdQzybVh"
type input "wmhfUydmxwrcHugAhdQzybVh"
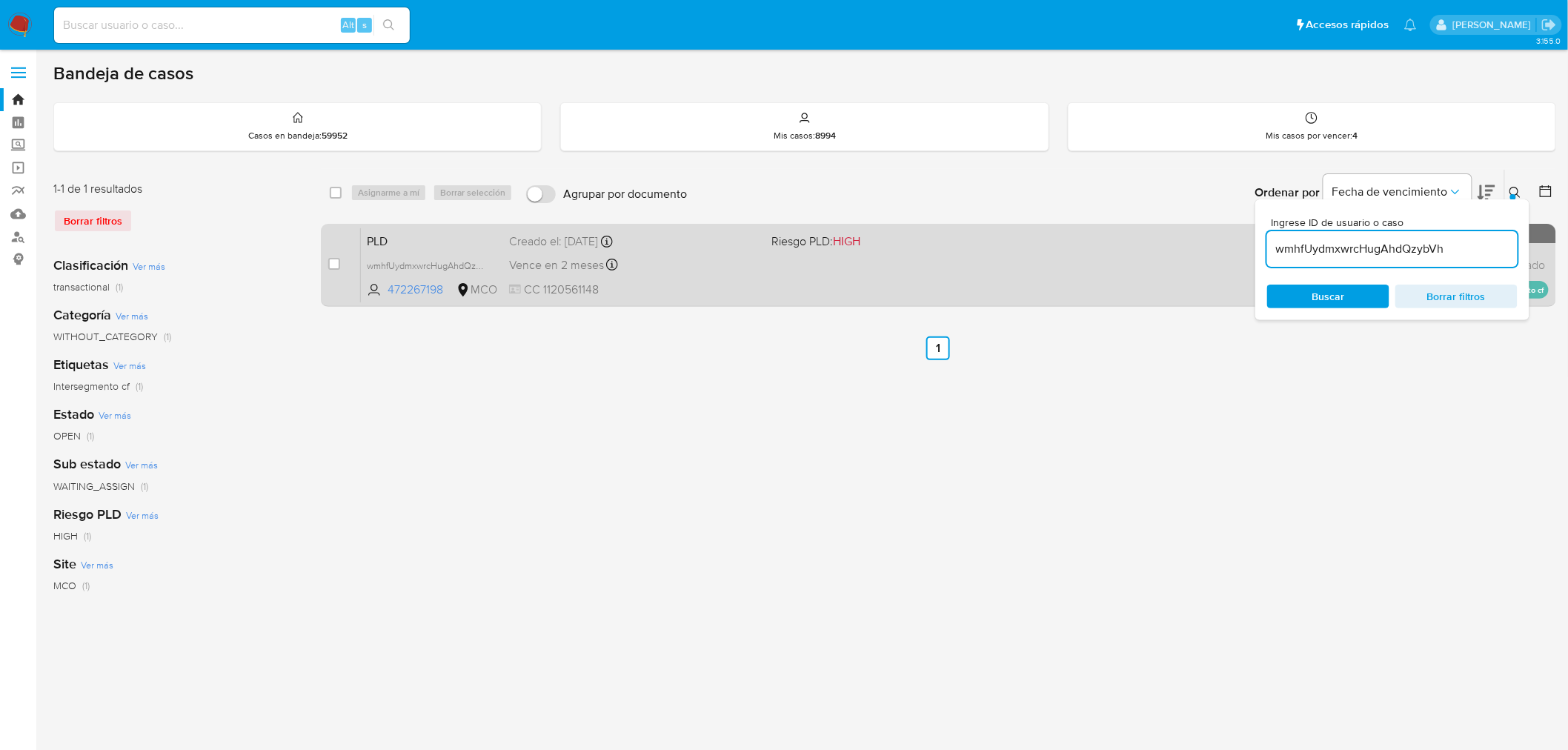
drag, startPoint x: 333, startPoint y: 267, endPoint x: 375, endPoint y: 223, distance: 60.8
click at [332, 267] on input "checkbox" at bounding box center [334, 264] width 12 height 12
checkbox input "true"
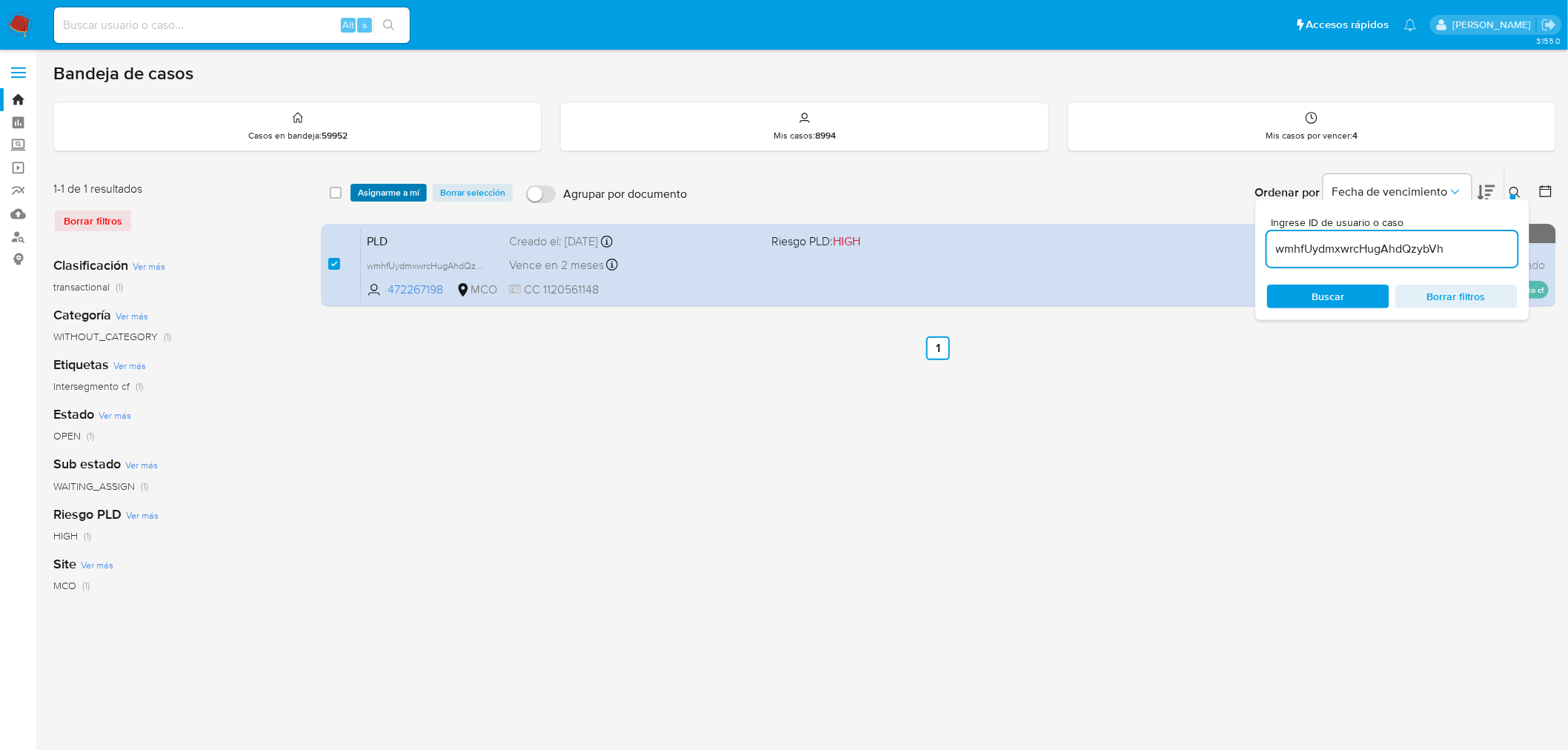
click at [393, 197] on span "Asignarme a mí" at bounding box center [389, 192] width 61 height 15
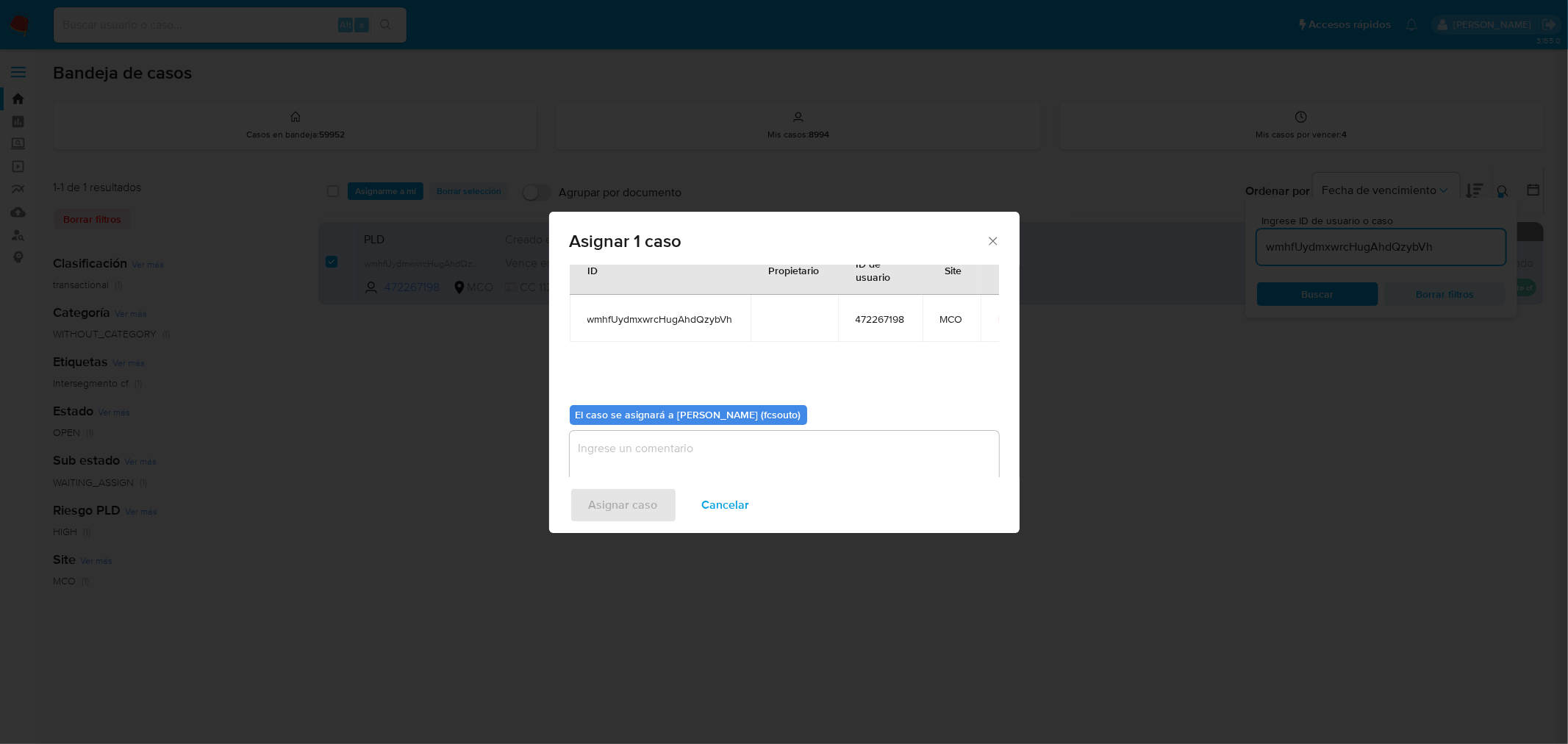
scroll to position [76, 0]
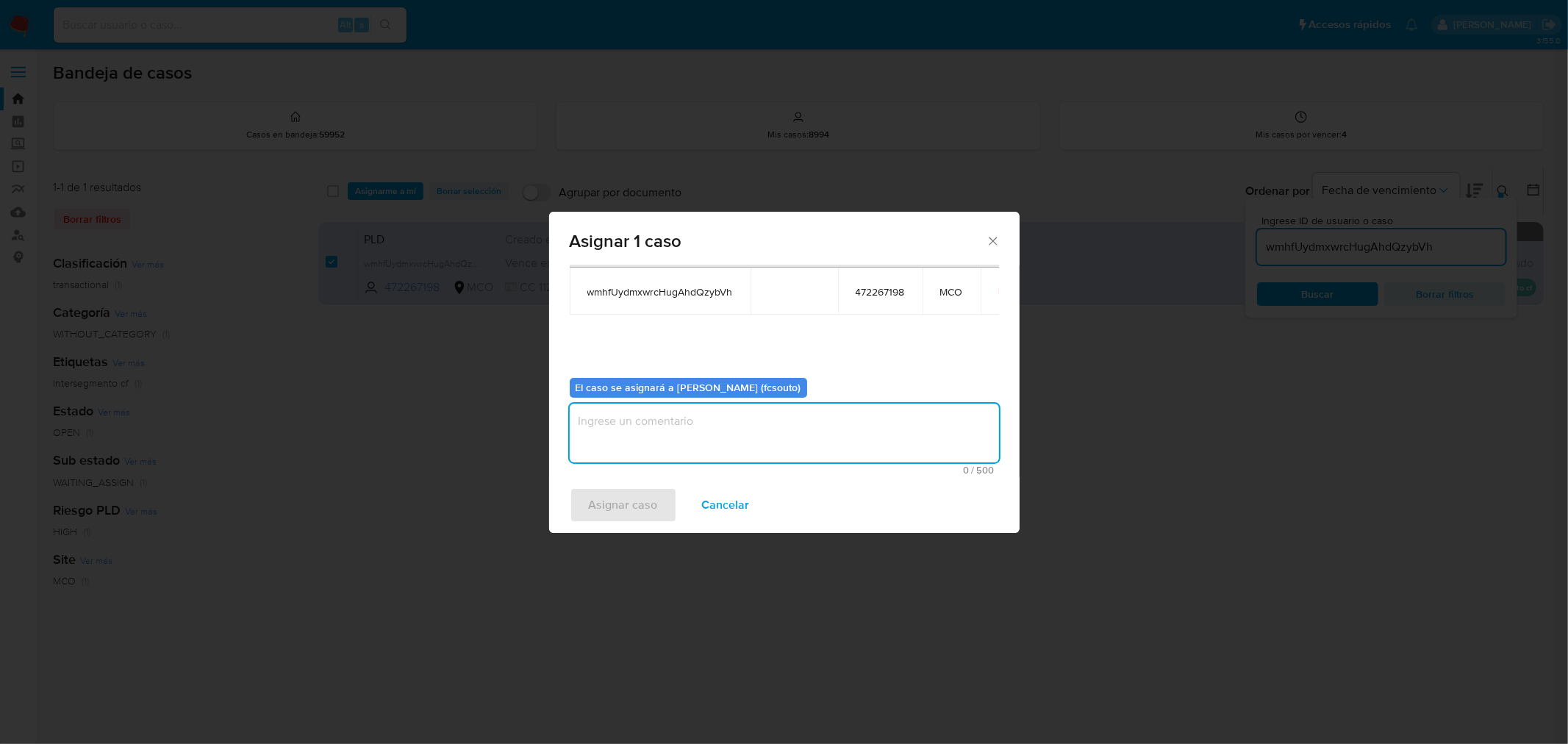
drag, startPoint x: 808, startPoint y: 425, endPoint x: 803, endPoint y: 415, distance: 11.2
click at [804, 419] on textarea "assign-modal" at bounding box center [784, 433] width 429 height 59
type textarea "a"
type textarea "Asignación manual"
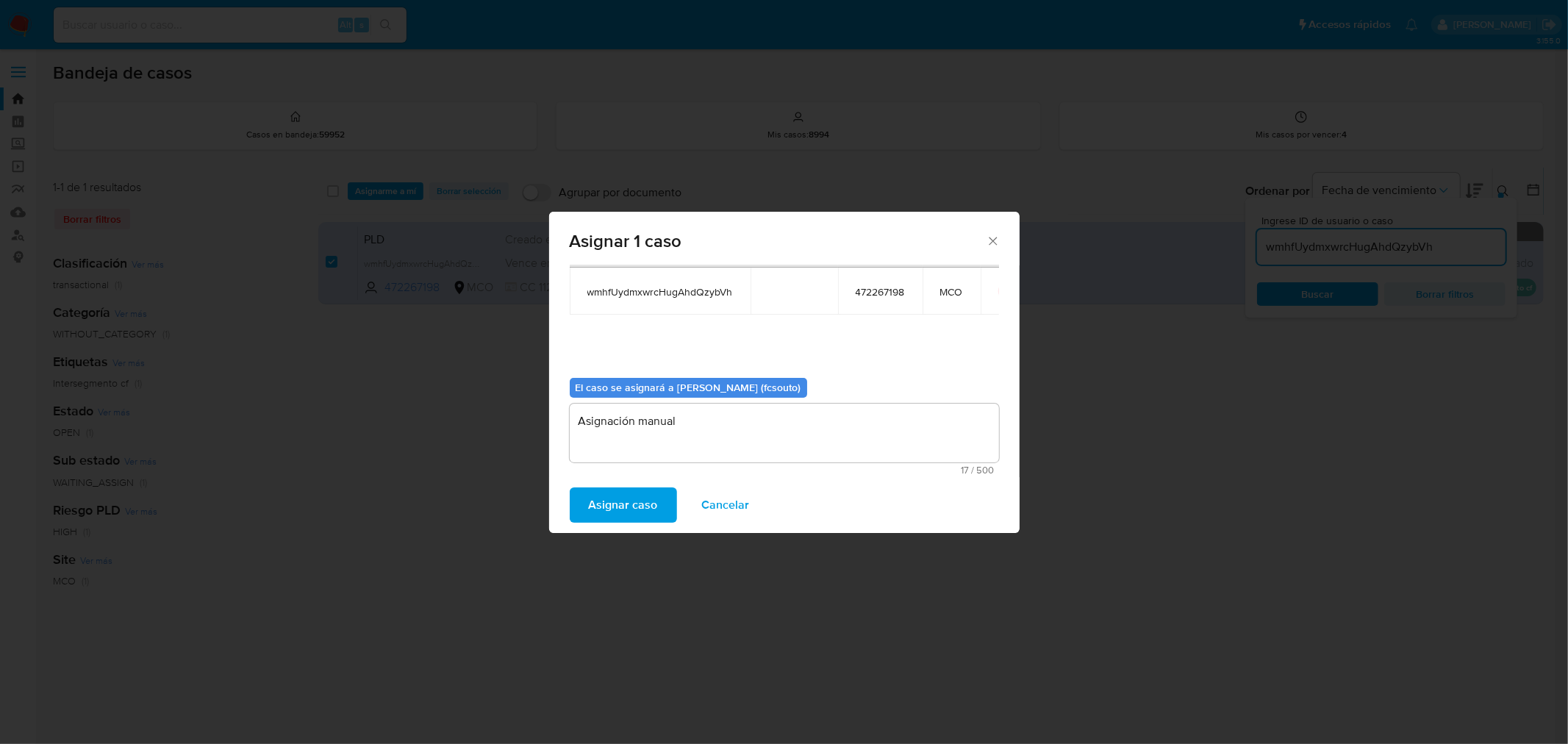
click at [604, 490] on span "Asignar caso" at bounding box center [623, 504] width 69 height 32
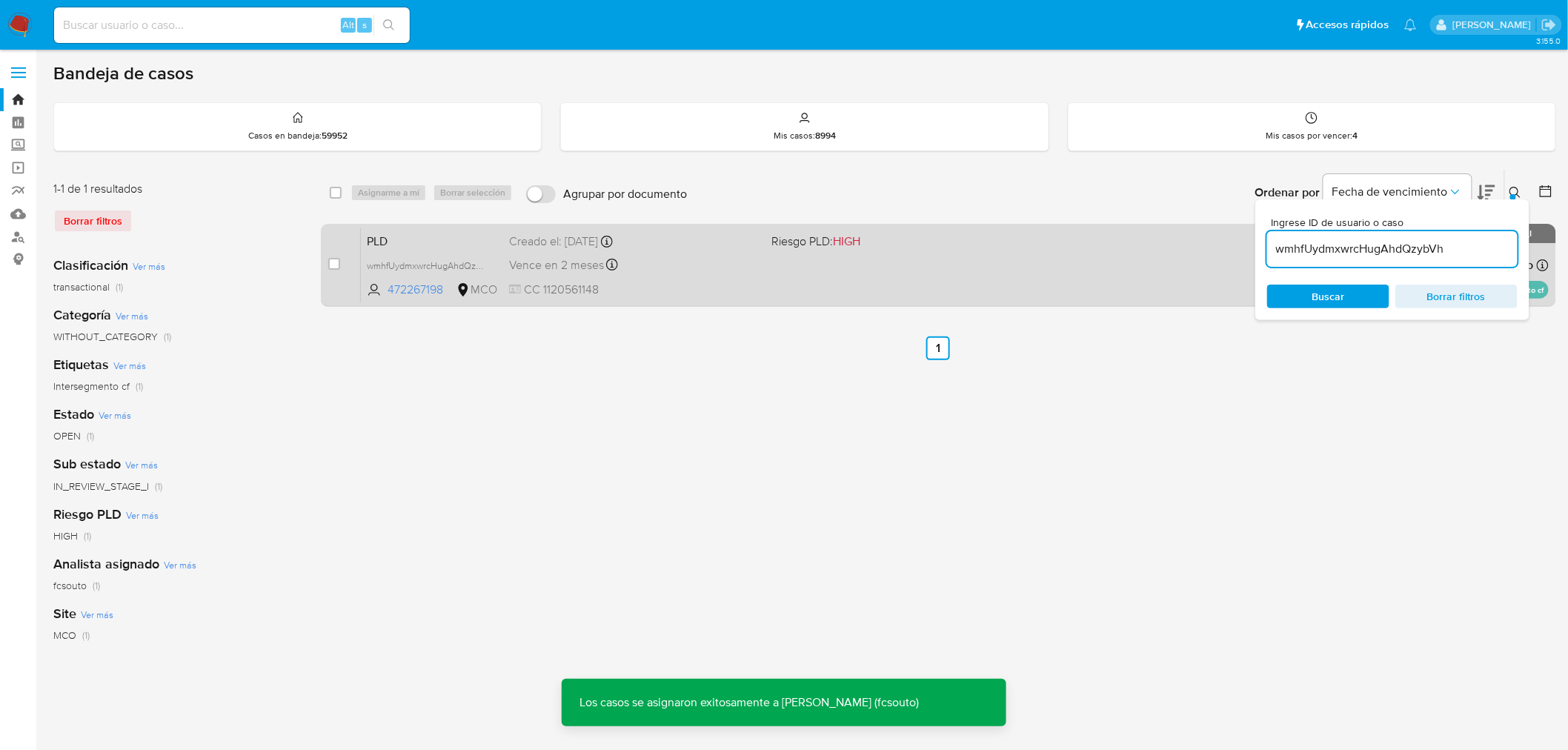
click at [745, 279] on div "PLD wmhfUydmxwrcHugAhdQzybVh 472267198 MCO Riesgo PLD: HIGH Creado el: [DATE] C…" at bounding box center [954, 264] width 1188 height 75
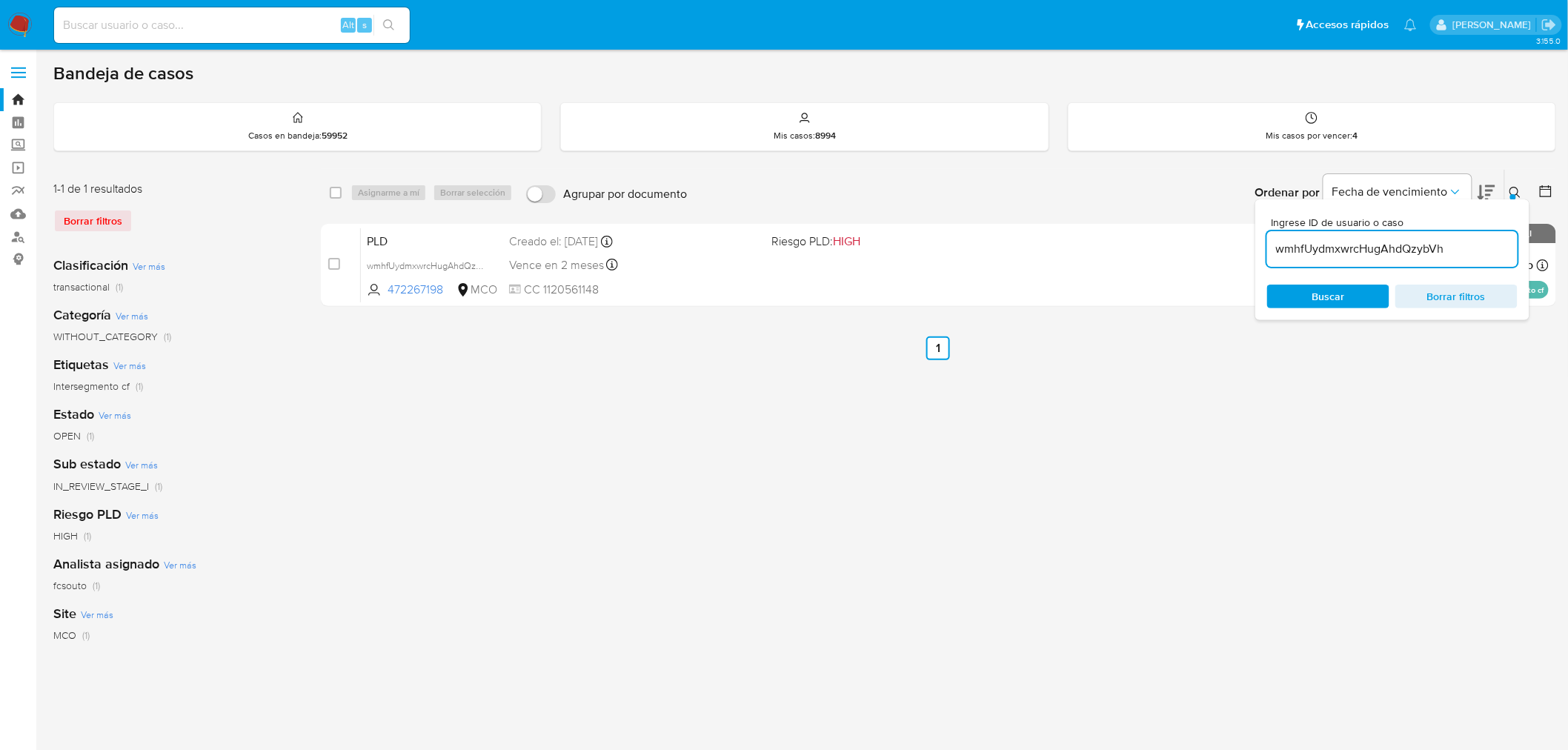
click at [1377, 241] on input "wmhfUydmxwrcHugAhdQzybVh" at bounding box center [1392, 249] width 250 height 19
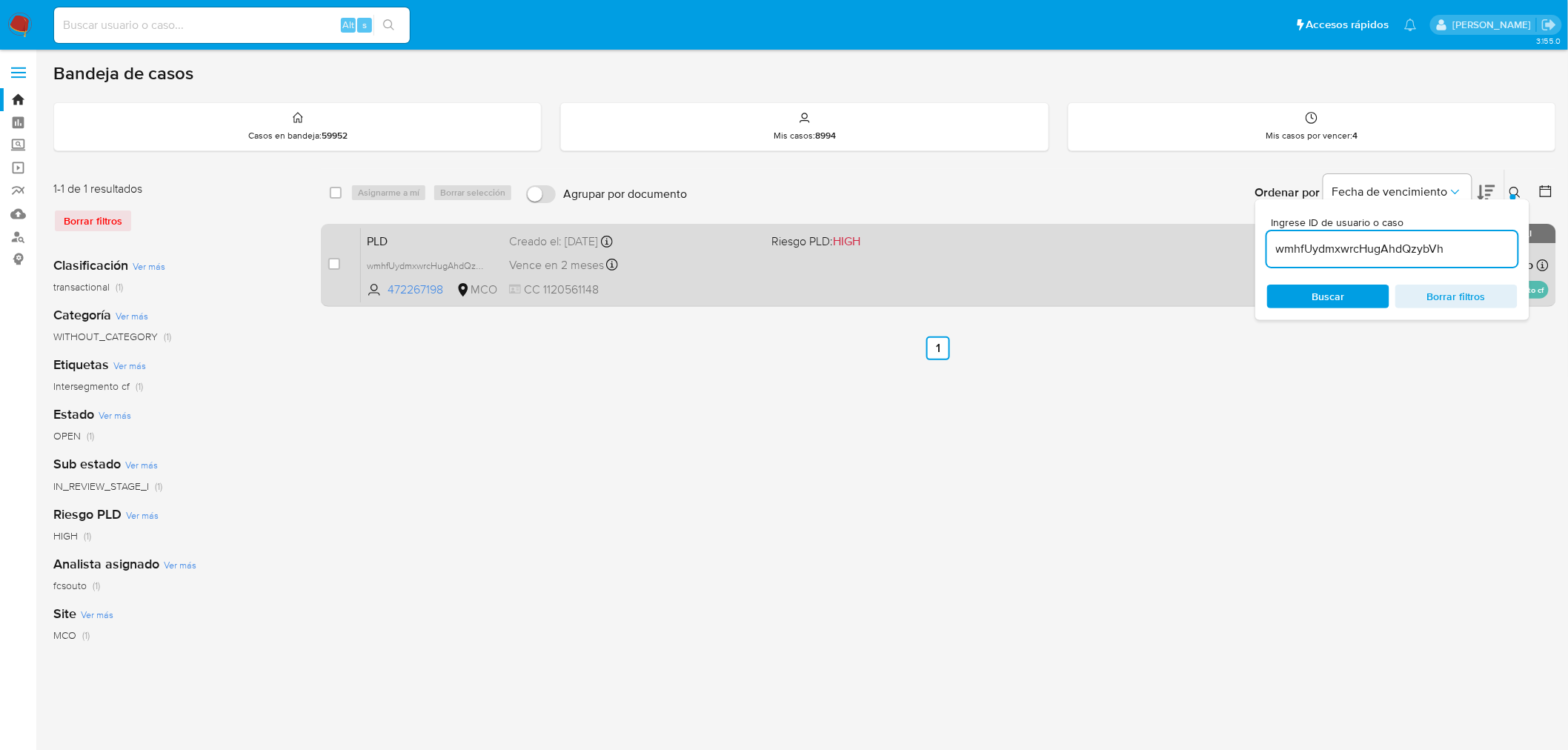
paste input "Xjb98wI27Cjr3kTggUMHCp68"
type input "Xjb98wI27Cjr3kTggUMHCp68"
click at [334, 262] on input "checkbox" at bounding box center [334, 264] width 12 height 12
checkbox input "true"
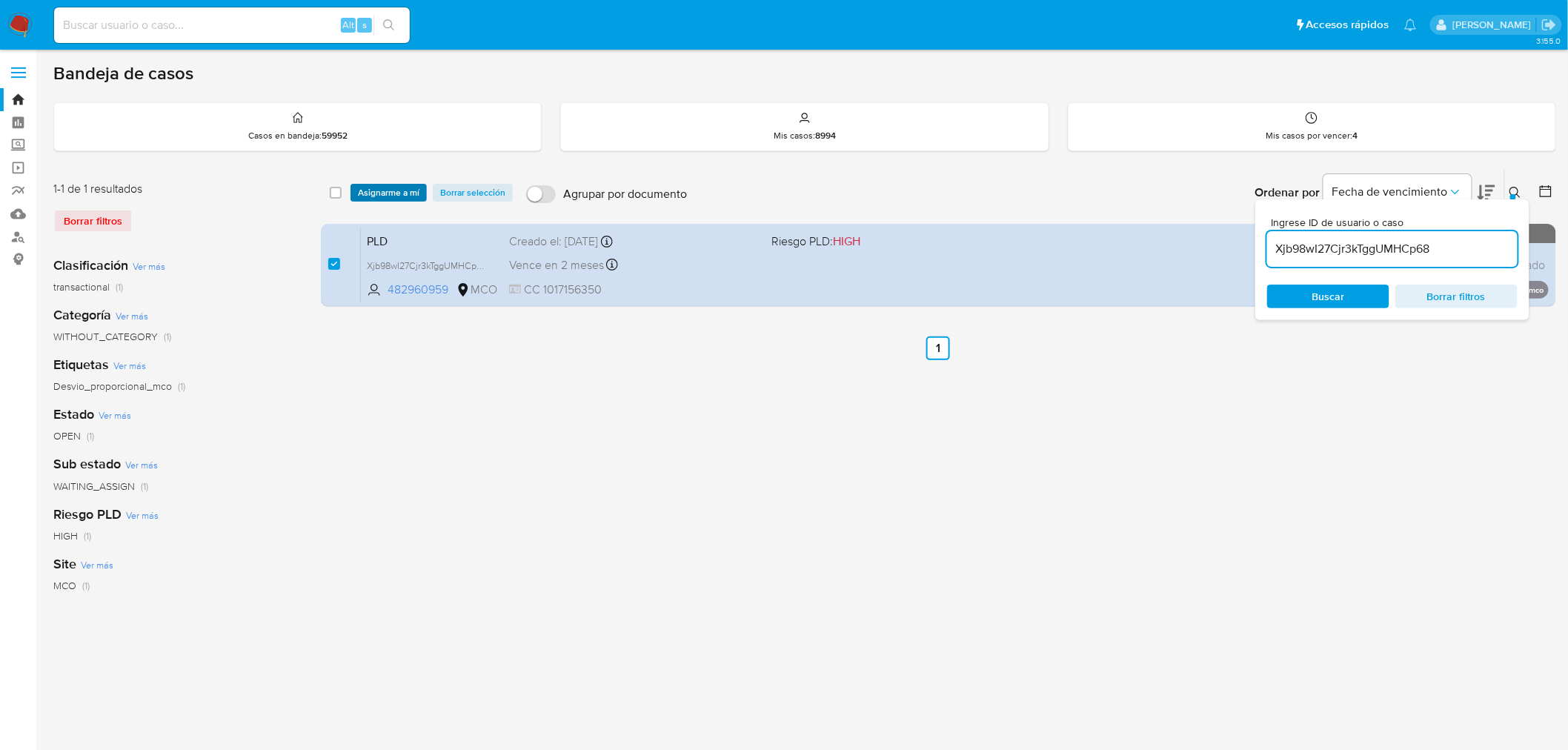
click at [394, 190] on span "Asignarme a mí" at bounding box center [389, 192] width 61 height 15
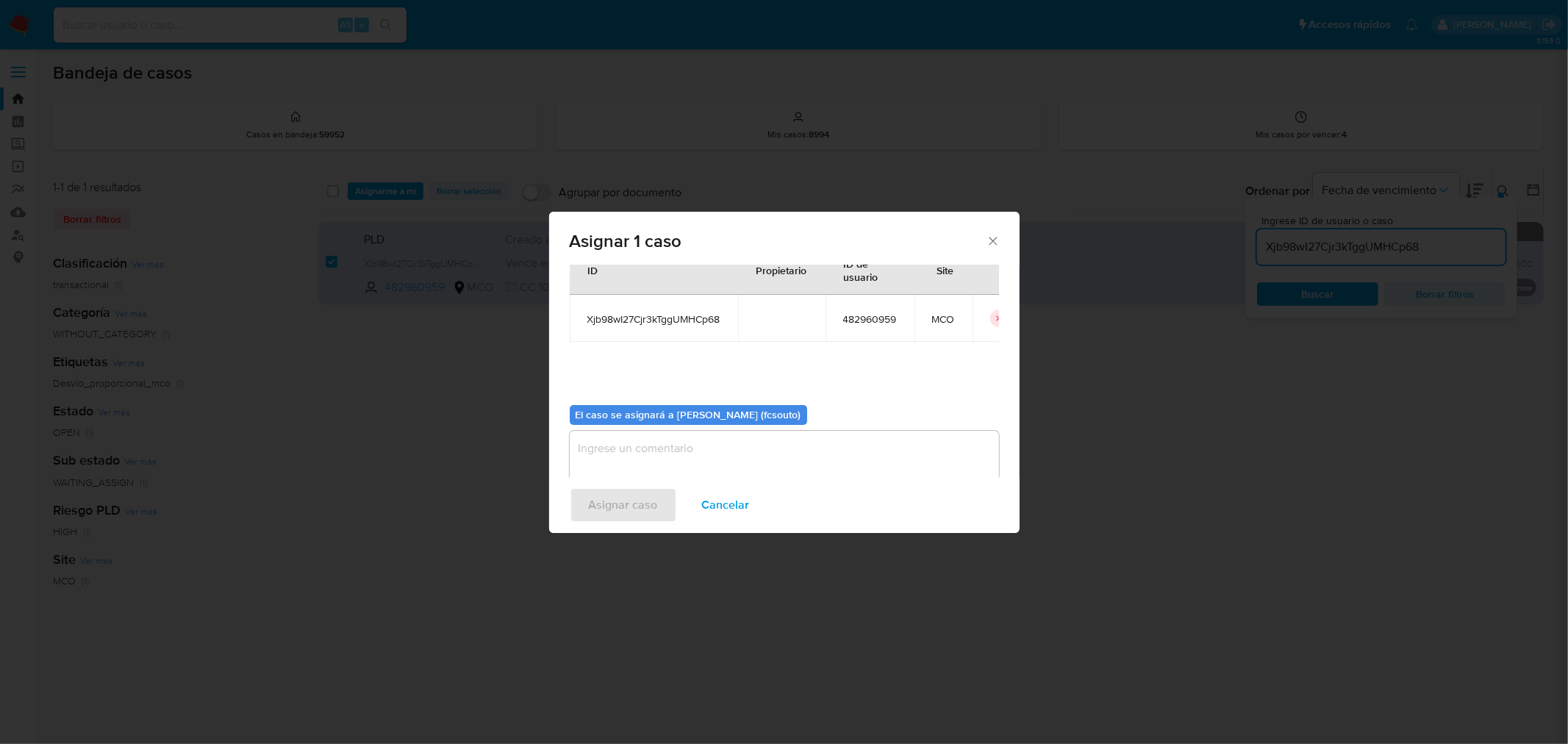
scroll to position [76, 0]
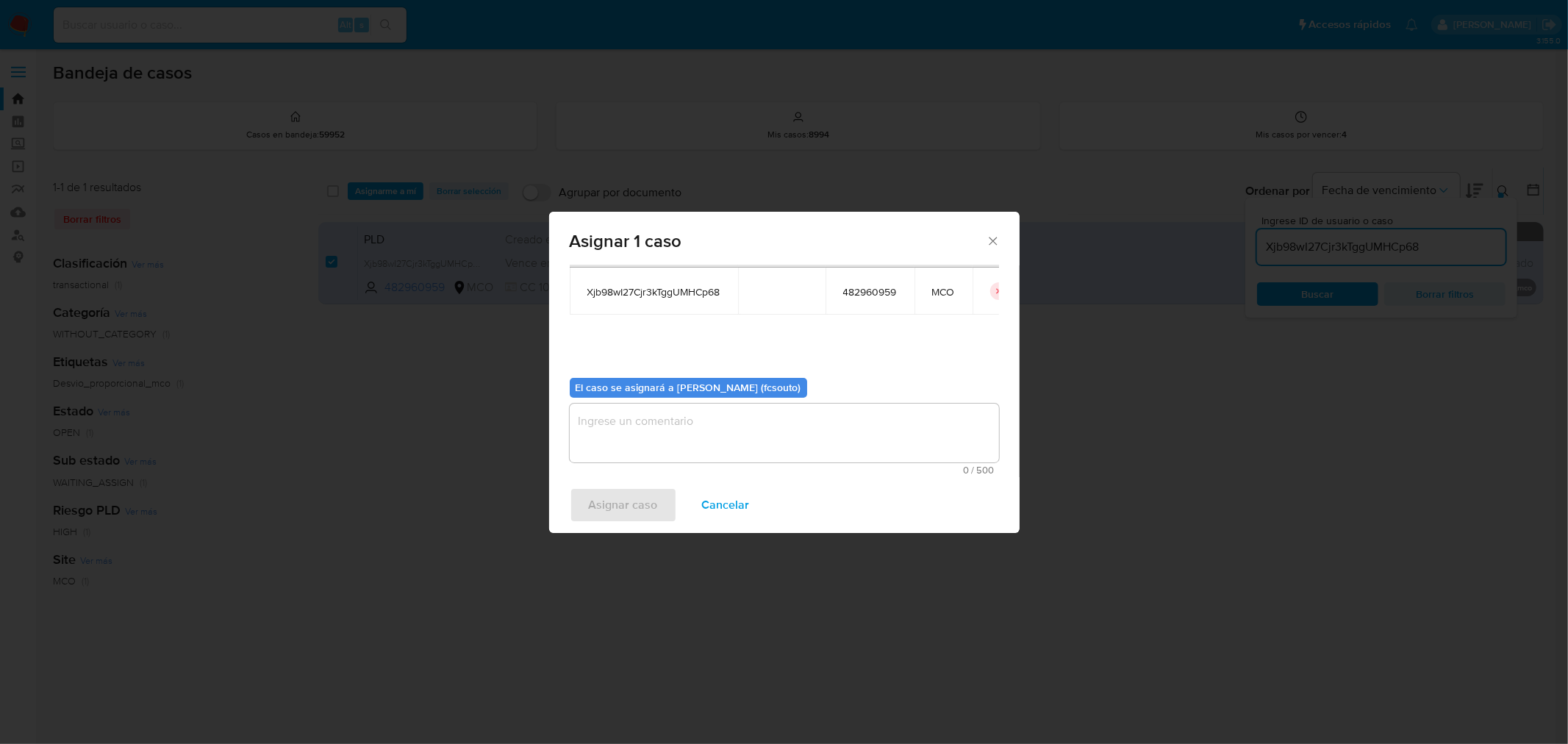
click at [780, 414] on textarea "assign-modal" at bounding box center [784, 433] width 429 height 59
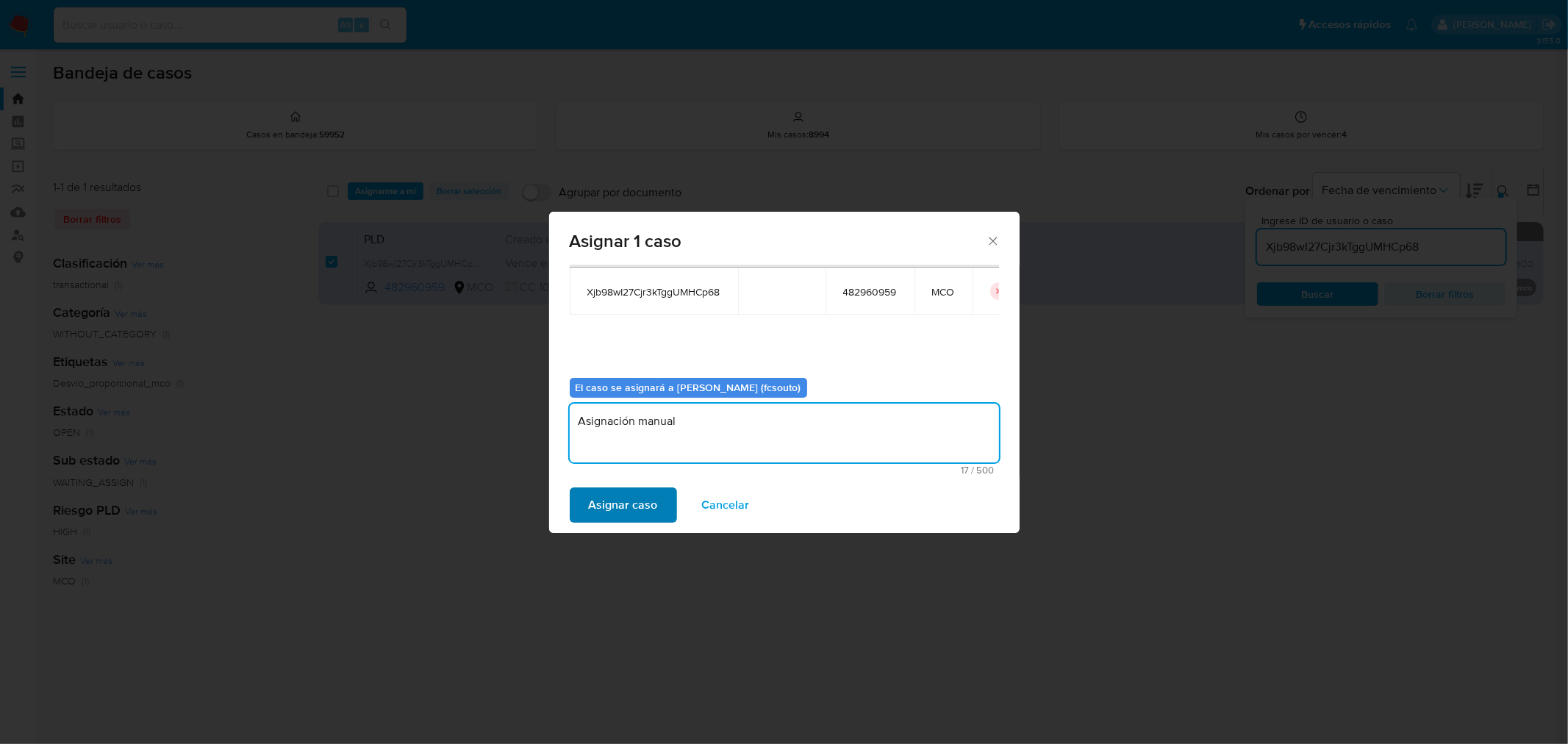
type textarea "Asignación manual"
click at [621, 519] on span "Asignar caso" at bounding box center [623, 504] width 69 height 32
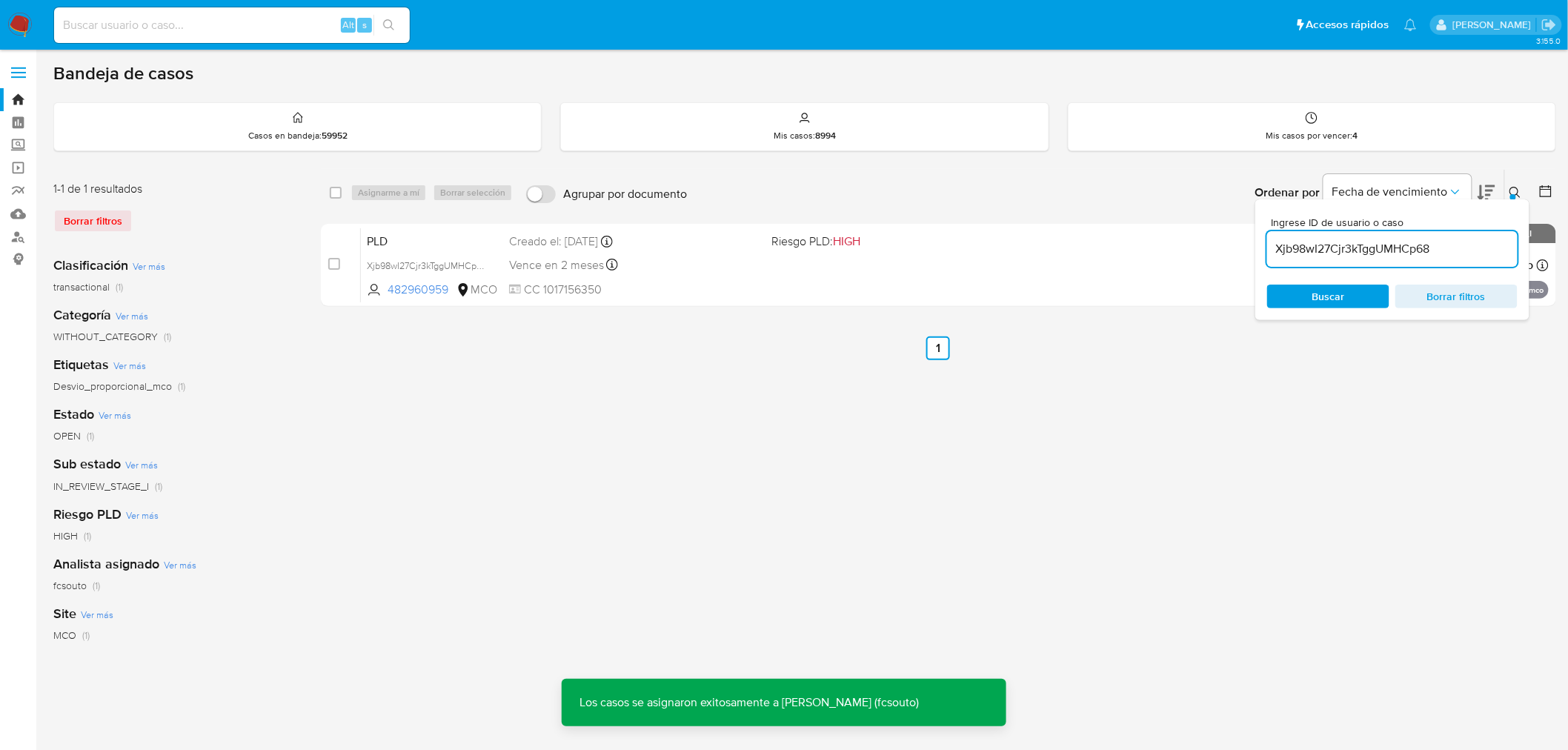
click at [794, 278] on div "PLD Xjb98wI27Cjr3kTggUMHCp68 482960959 MCO Riesgo PLD: HIGH Creado el: [DATE] C…" at bounding box center [954, 264] width 1188 height 75
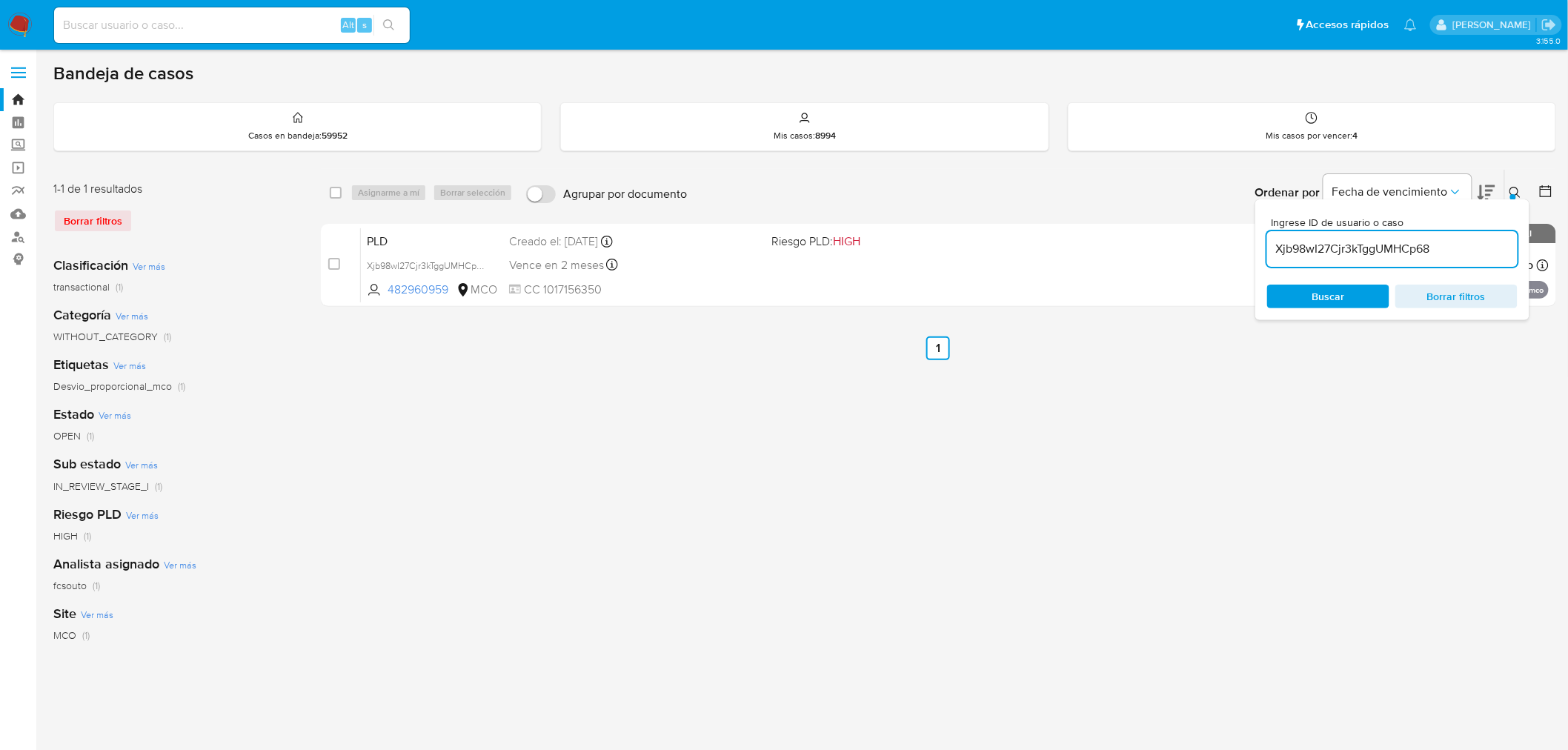
click at [1510, 186] on icon at bounding box center [1515, 192] width 12 height 12
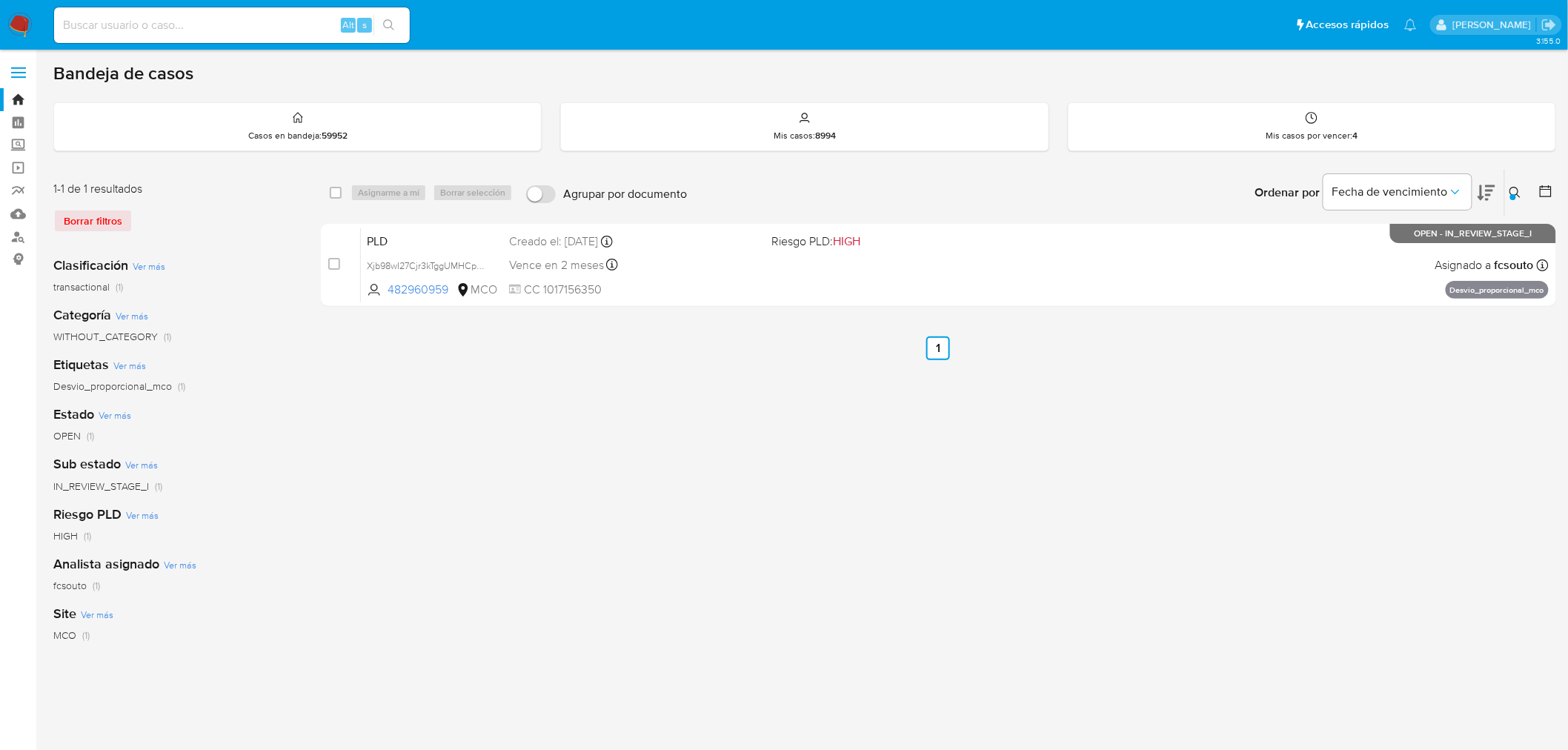
click at [1510, 186] on icon at bounding box center [1515, 192] width 12 height 12
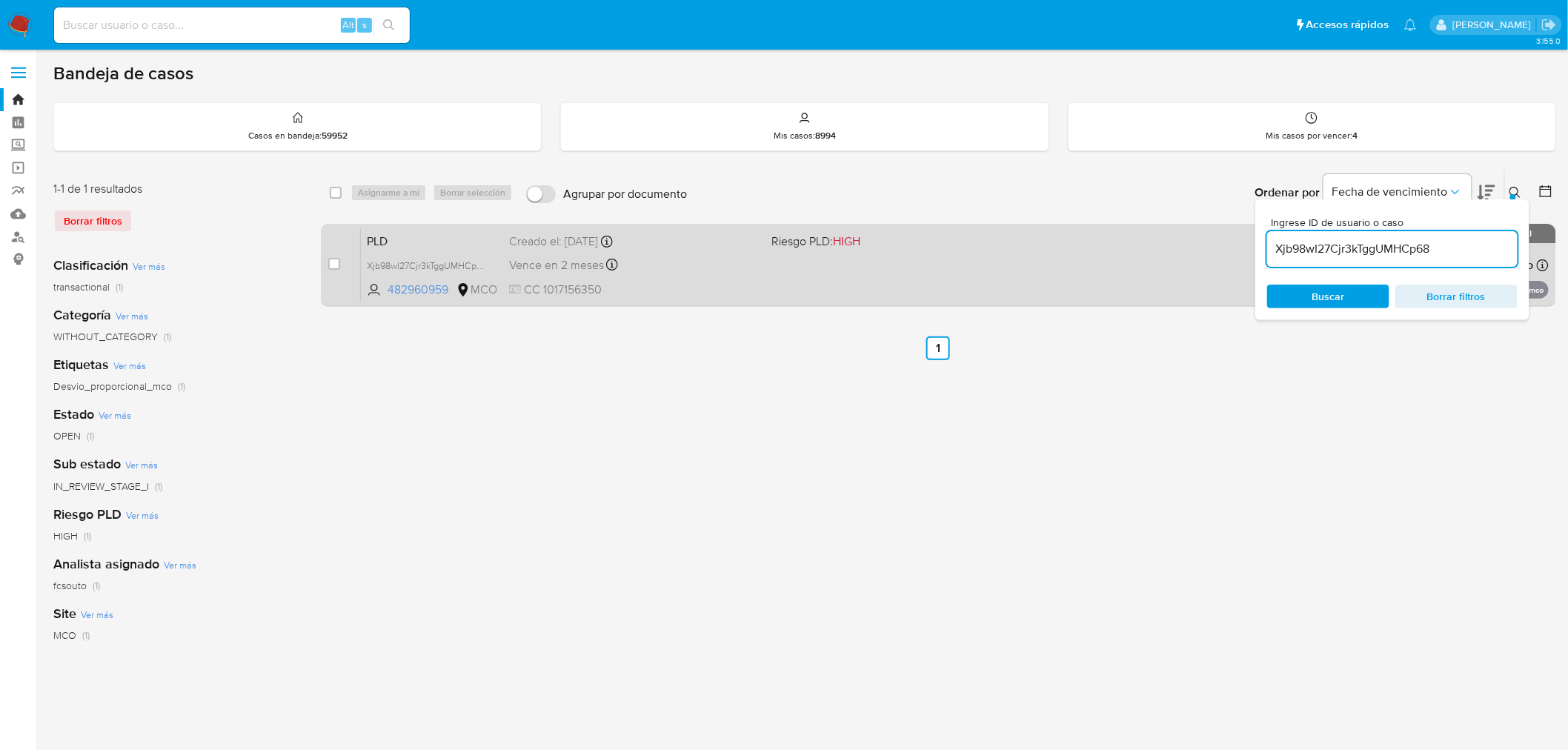
click at [983, 269] on div "PLD Xjb98wI27Cjr3kTggUMHCp68 482960959 MCO Riesgo PLD: HIGH Creado el: [DATE] C…" at bounding box center [954, 264] width 1188 height 75
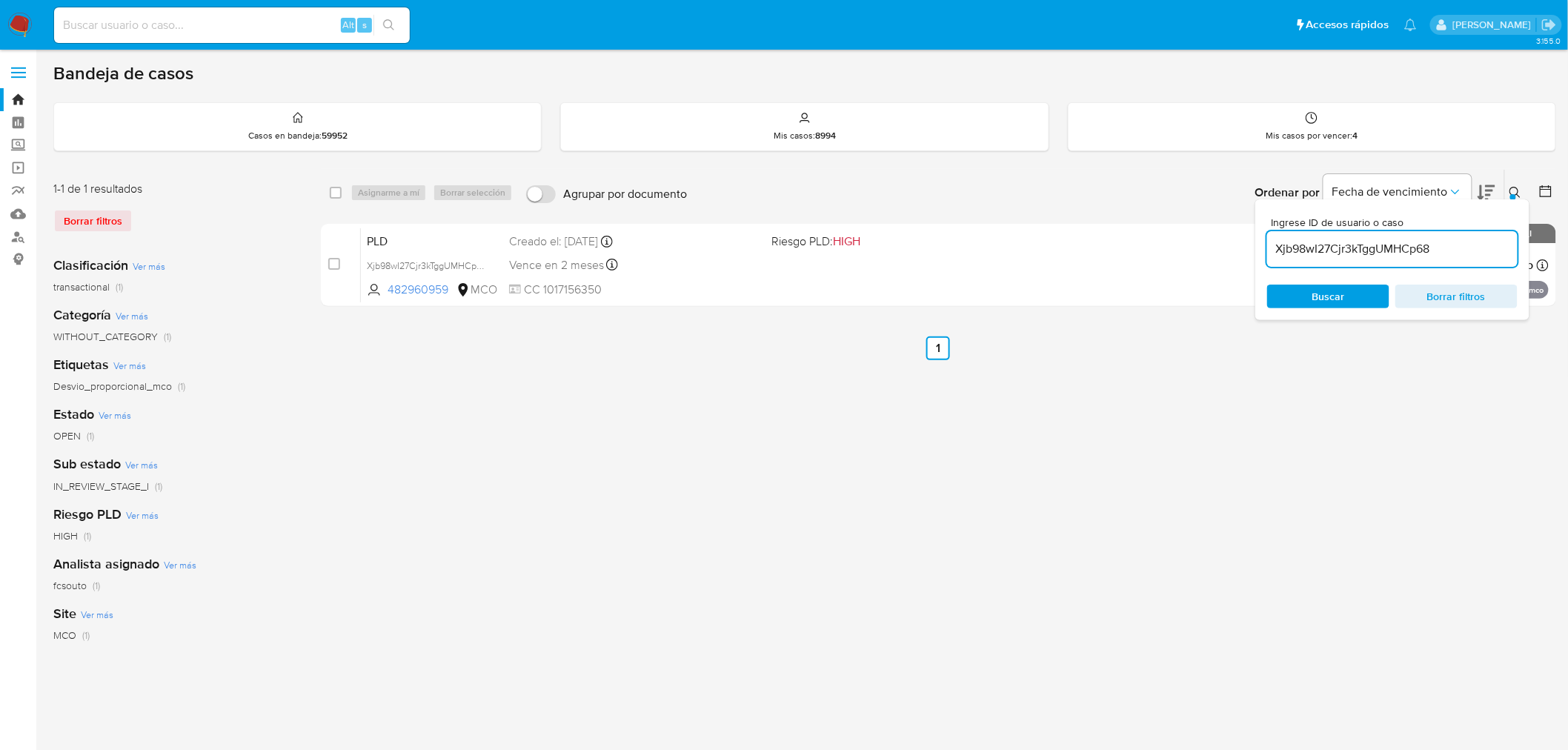
click at [1396, 241] on input "Xjb98wI27Cjr3kTggUMHCp68" at bounding box center [1392, 249] width 250 height 19
paste input "s67QXet3rgGI2C9kWEWQvYdx"
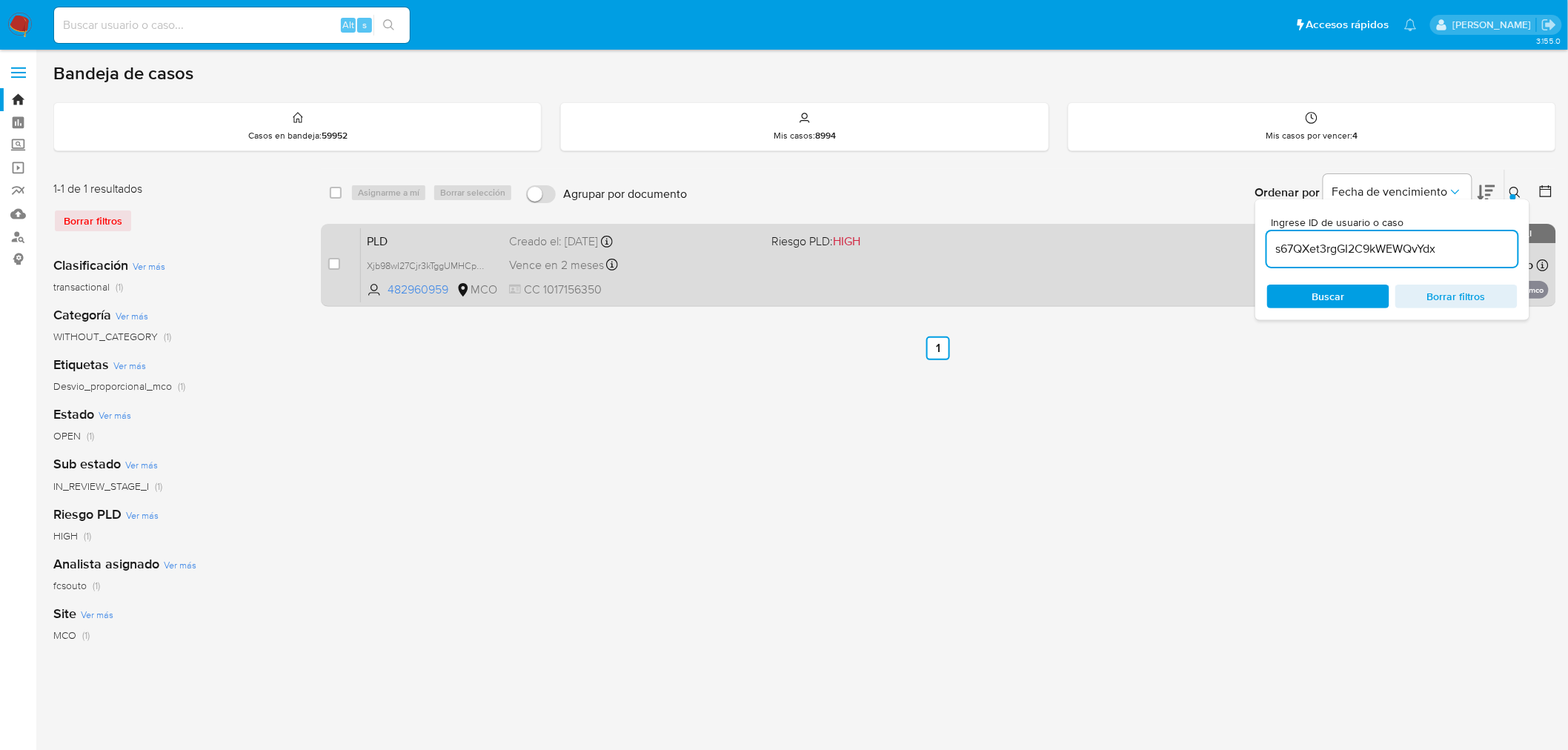
type input "s67QXet3rgGI2C9kWEWQvYdx"
click at [329, 262] on input "checkbox" at bounding box center [334, 264] width 12 height 12
checkbox input "true"
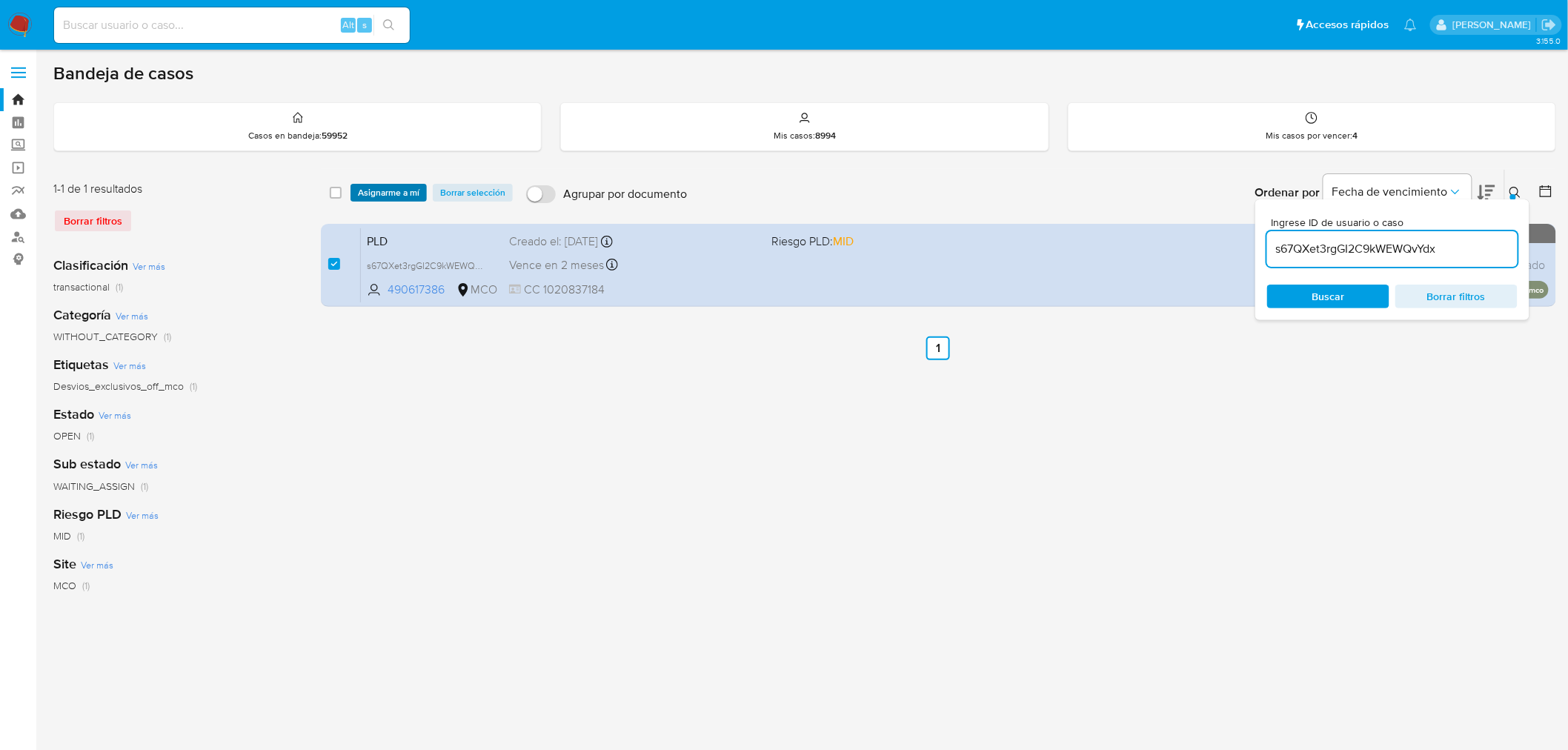
click at [381, 185] on span "Asignarme a mí" at bounding box center [389, 192] width 61 height 15
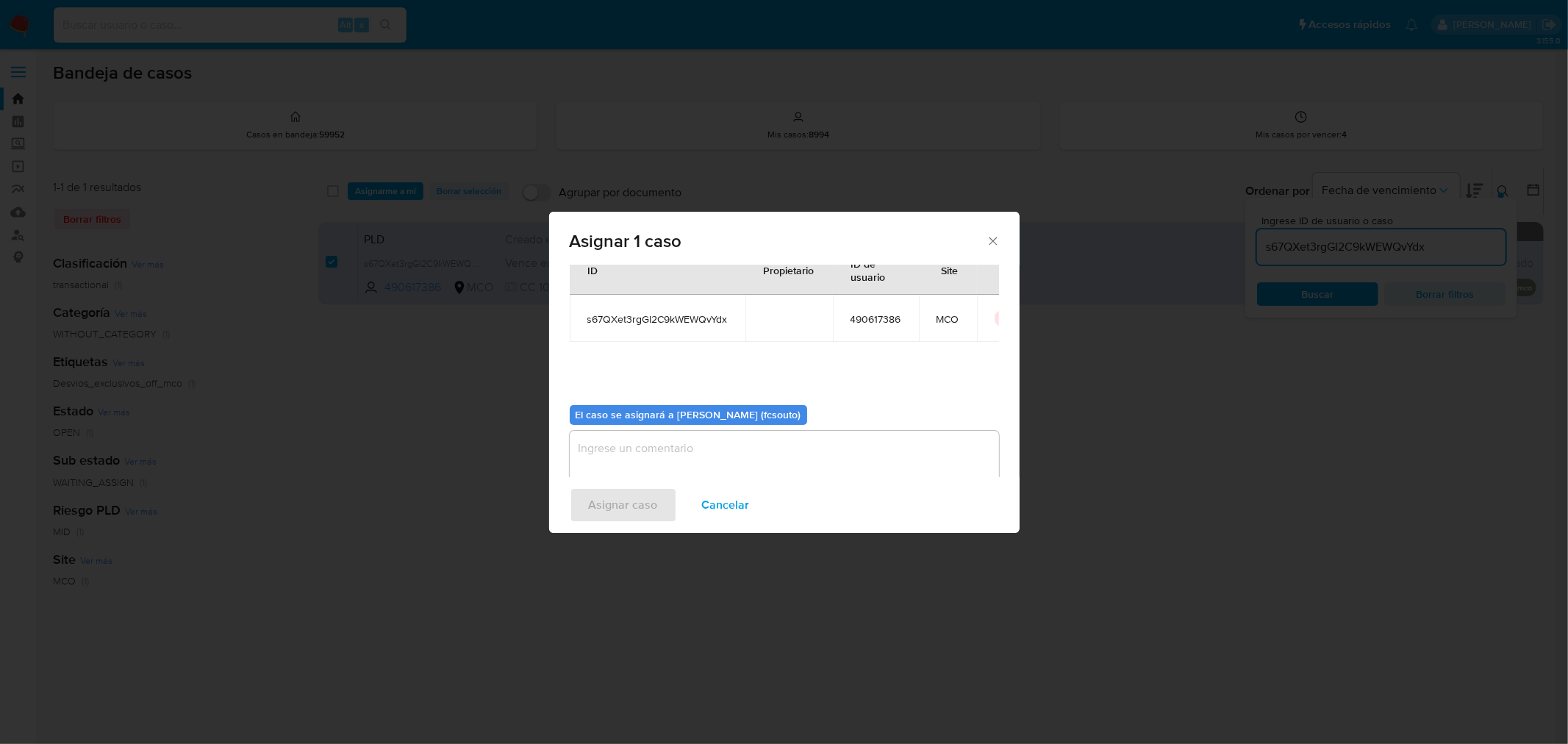
scroll to position [76, 0]
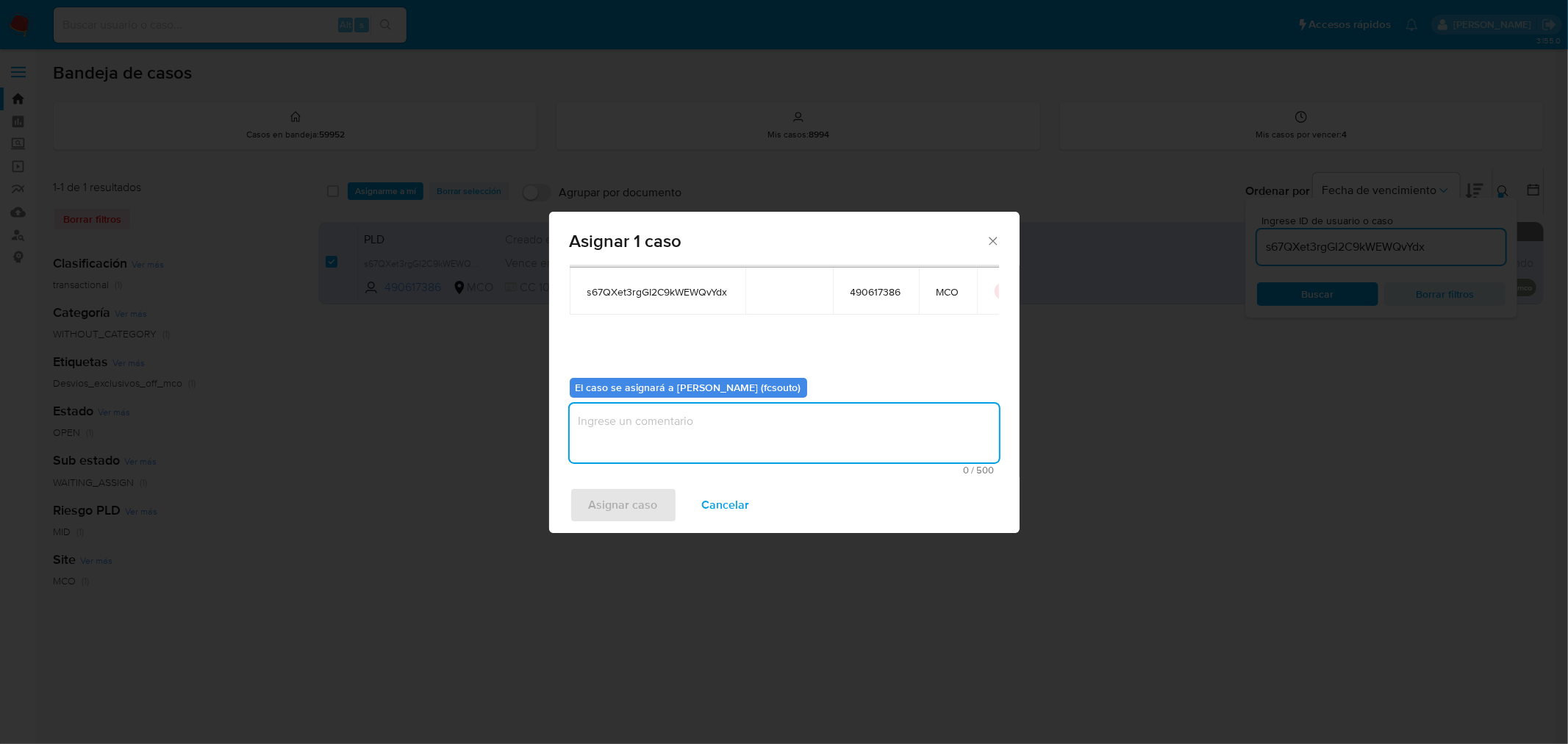
click at [850, 429] on textarea "assign-modal" at bounding box center [784, 433] width 429 height 59
type textarea "Asignación manual"
click at [647, 494] on span "Asignar caso" at bounding box center [623, 504] width 69 height 32
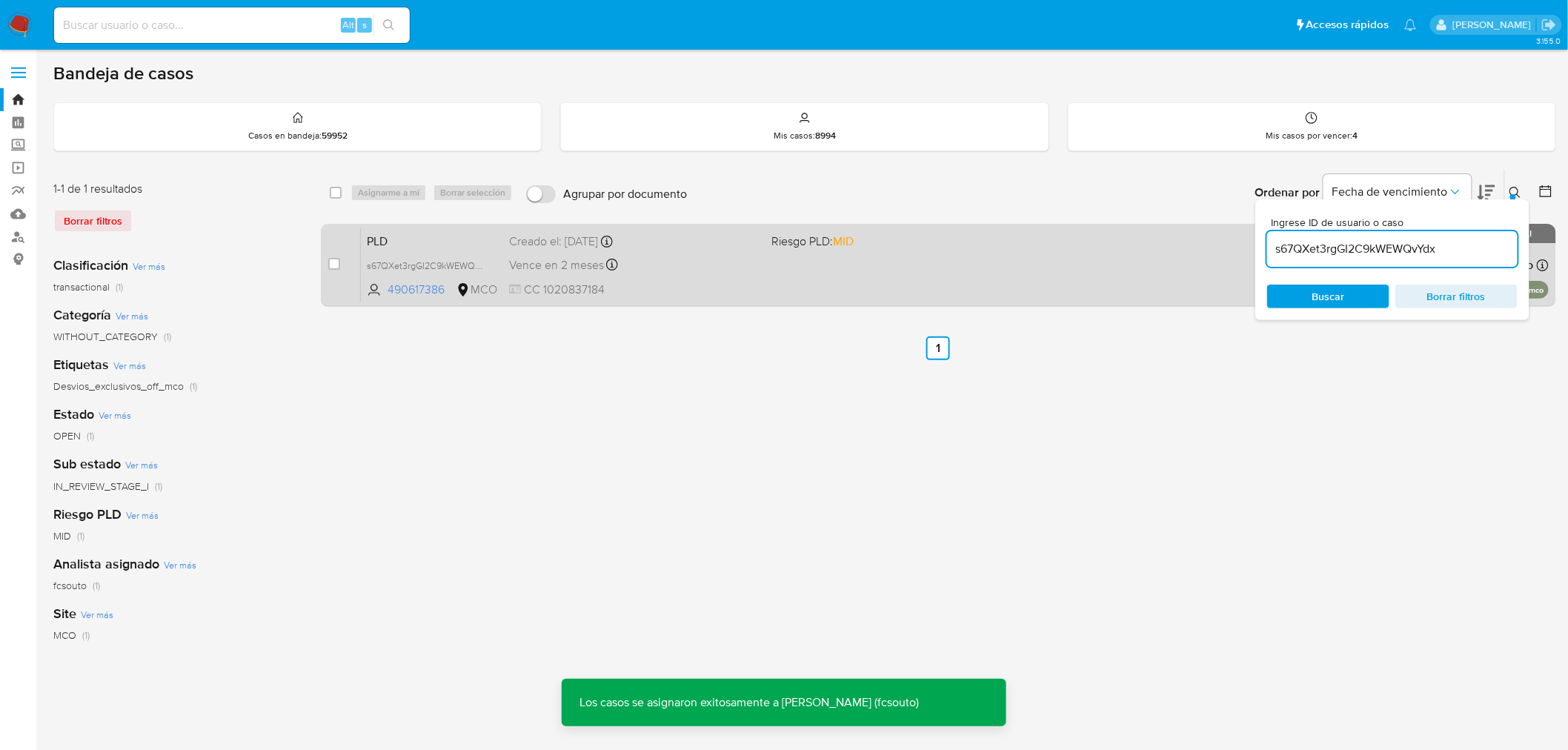
click at [781, 292] on div "PLD s67QXet3rgGI2C9kWEWQvYdx 490617386 MCO Riesgo PLD: MID Creado el: [DATE] Cr…" at bounding box center [954, 264] width 1188 height 75
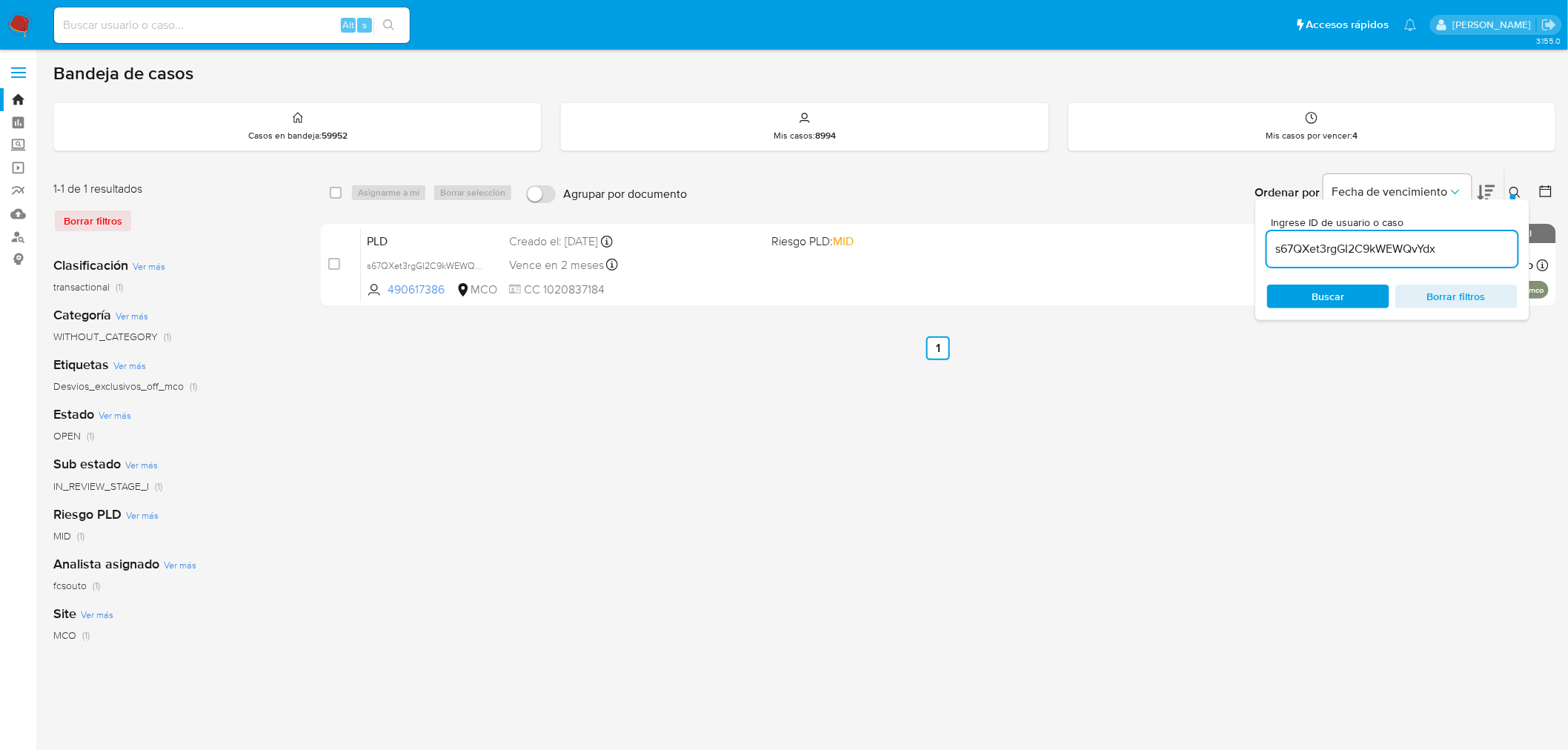
click at [1382, 249] on input "s67QXet3rgGI2C9kWEWQvYdx" at bounding box center [1392, 249] width 250 height 19
paste input "RWaO5tS21Oq4reE4tROCo2pR"
type input "RWaO5tS21Oq4reE4tROCo2pR"
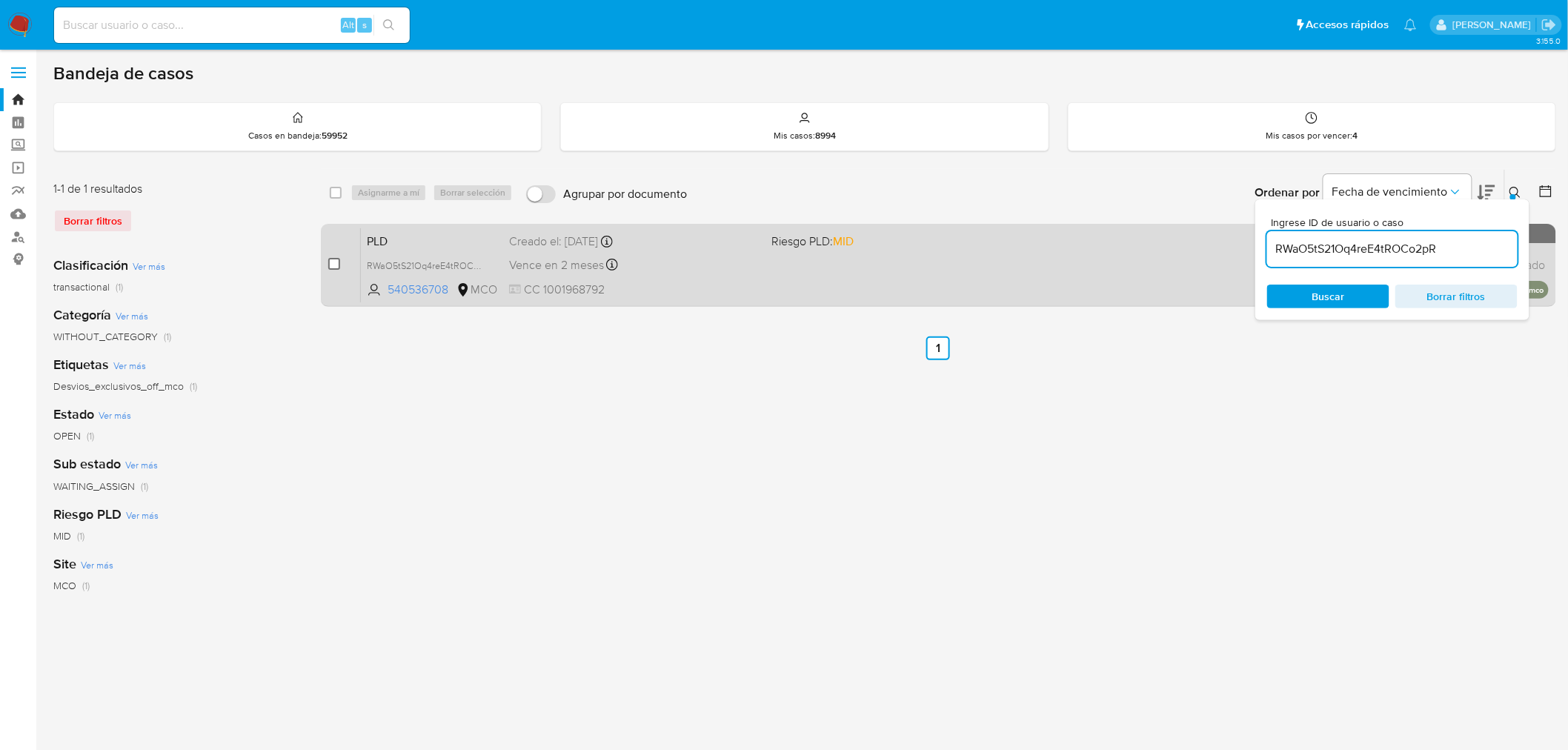
click at [337, 255] on div "case-item-checkbox No es posible asignar el caso" at bounding box center [344, 264] width 32 height 75
click at [335, 259] on input "checkbox" at bounding box center [334, 264] width 12 height 12
checkbox input "true"
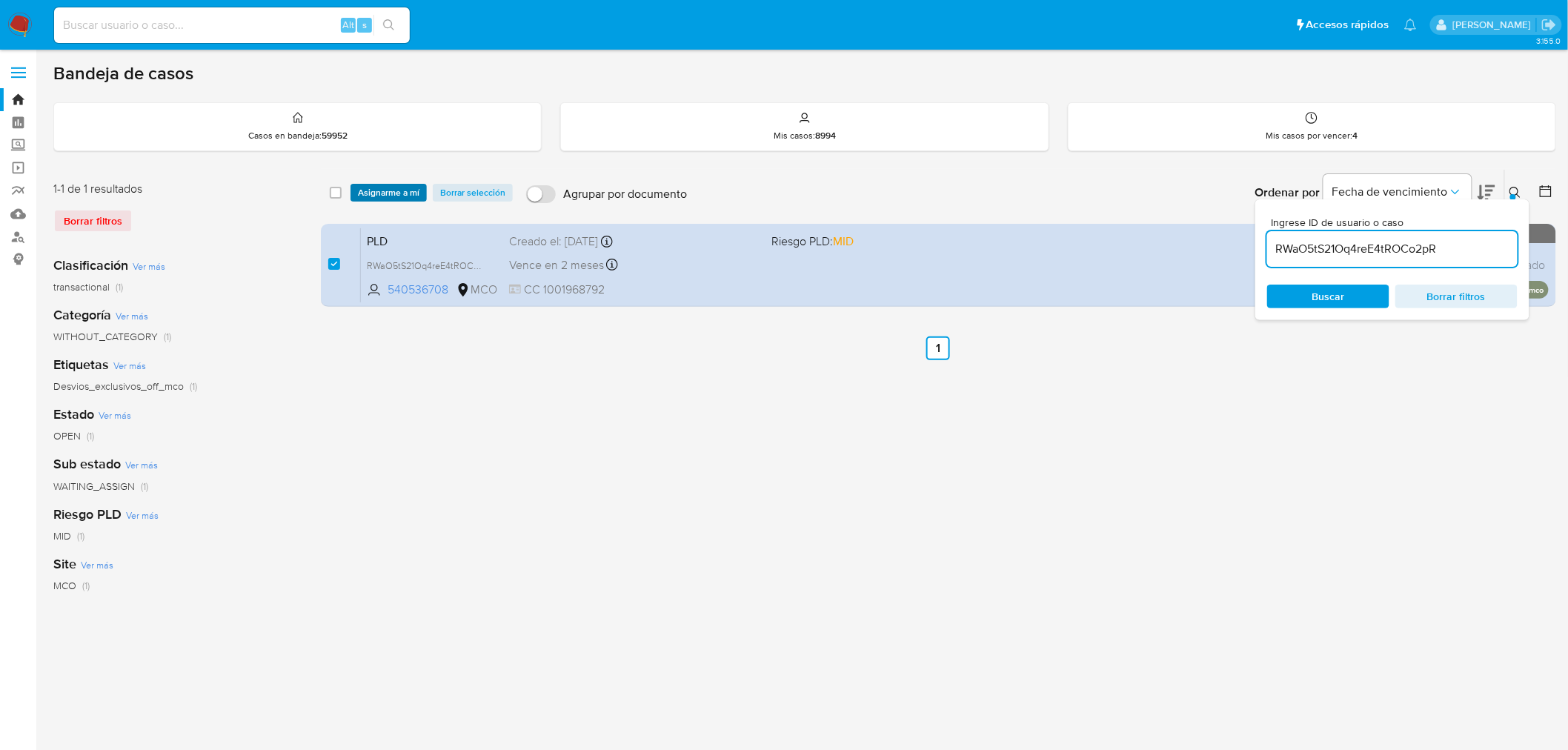
click at [379, 195] on span "Asignarme a mí" at bounding box center [389, 192] width 61 height 15
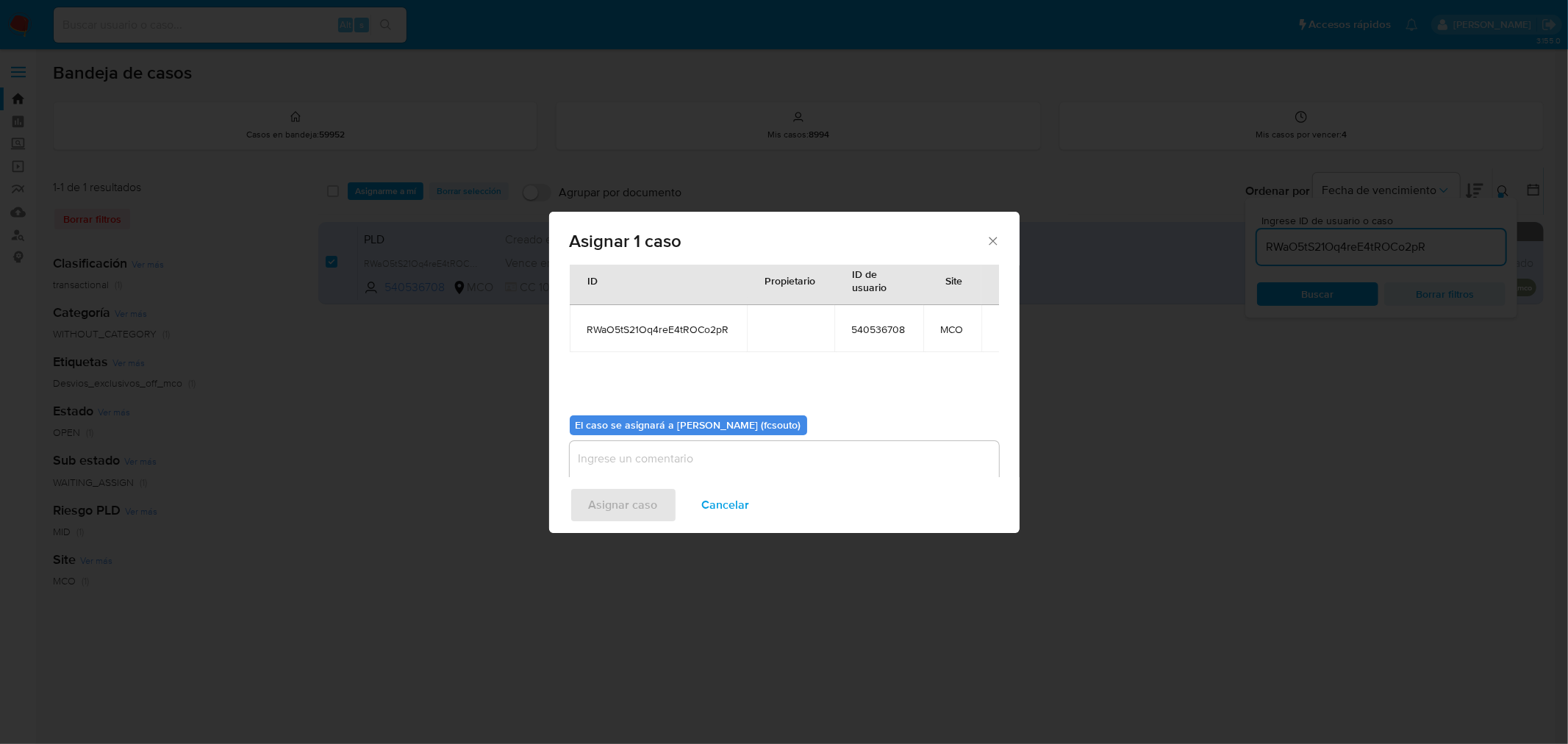
scroll to position [76, 0]
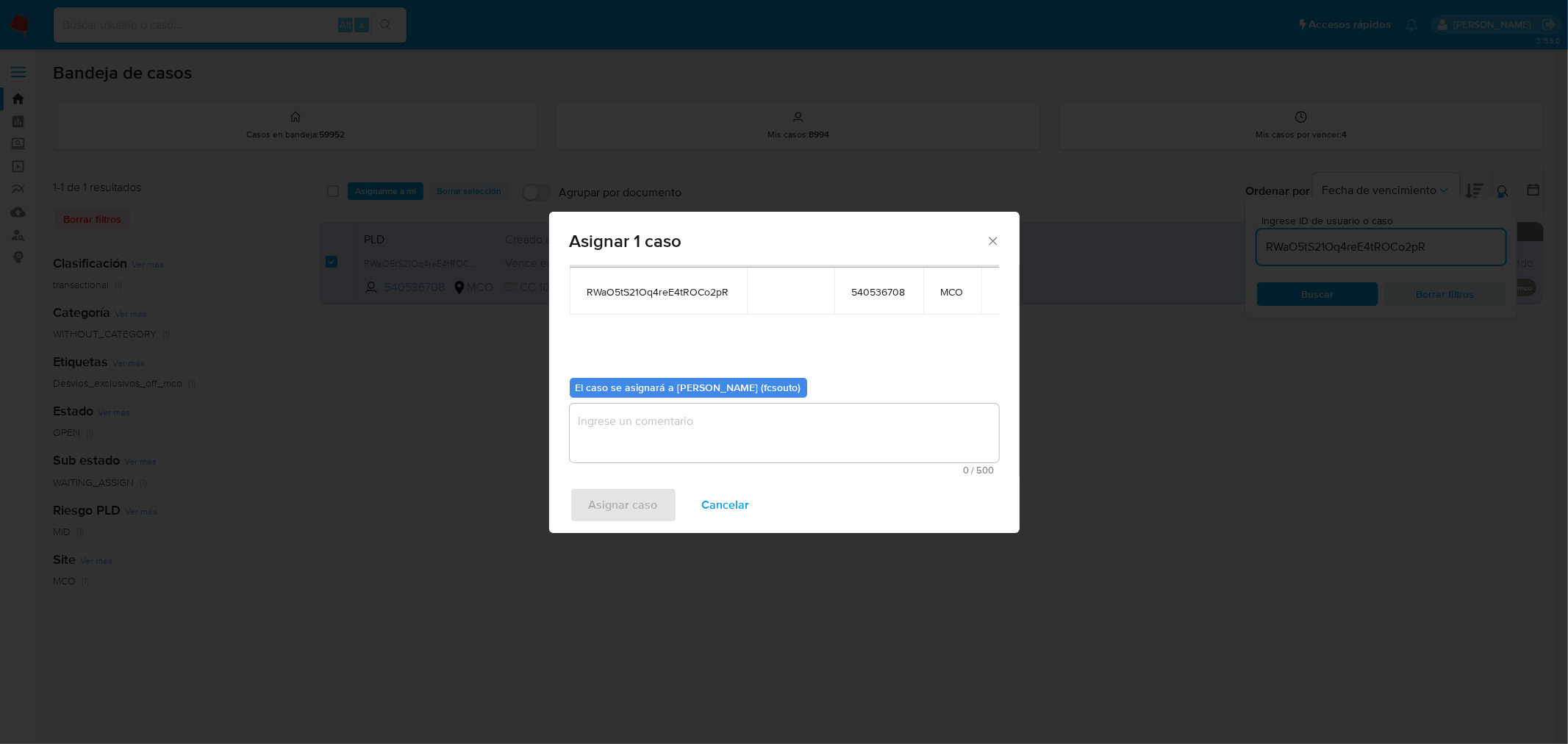
click at [720, 434] on textarea "assign-modal" at bounding box center [784, 433] width 429 height 59
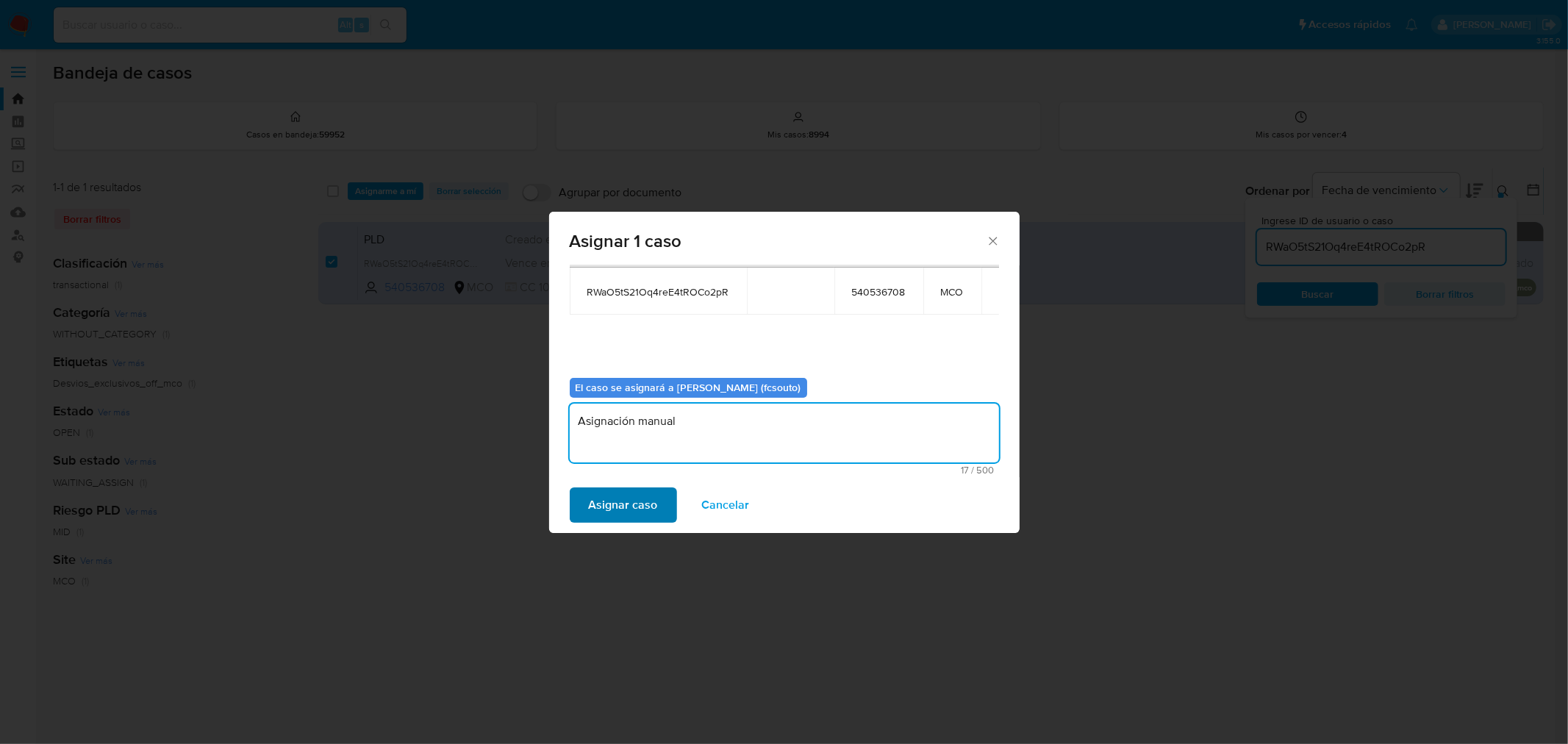
type textarea "Asignación manual"
click at [625, 515] on span "Asignar caso" at bounding box center [623, 504] width 69 height 32
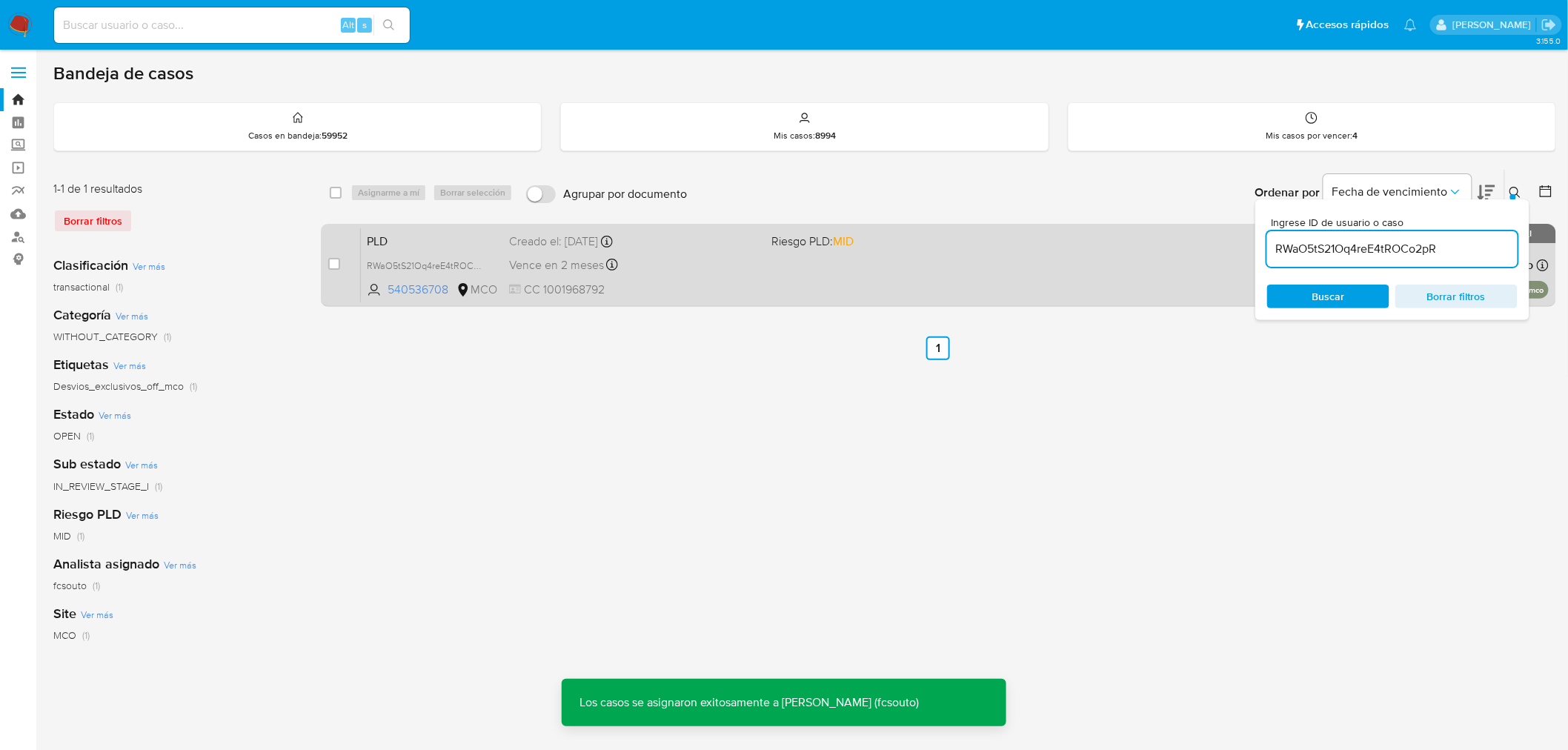
click at [663, 269] on div "Vence en 2 meses Vence el [DATE] 07:07:53" at bounding box center [634, 265] width 251 height 20
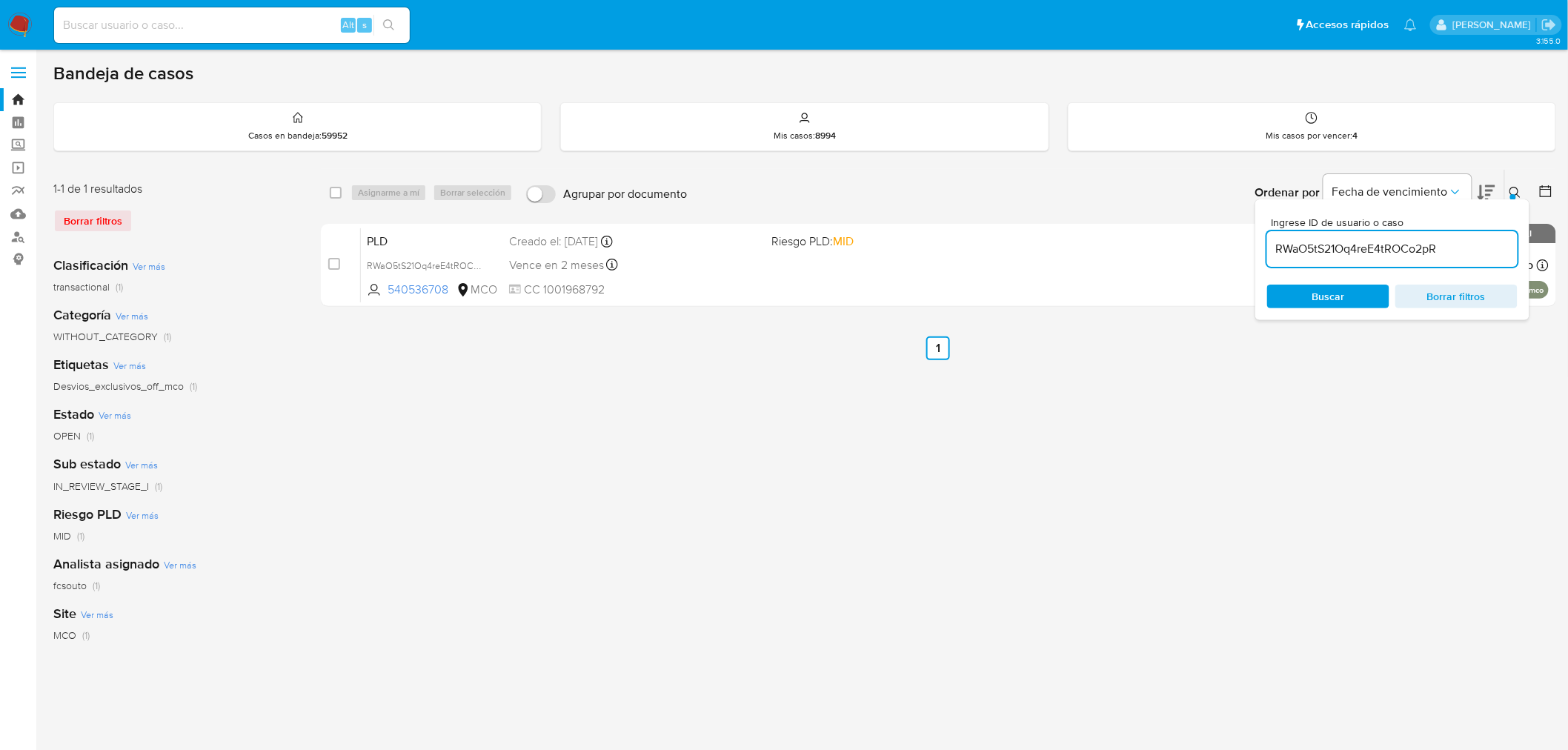
click at [1373, 253] on input "RWaO5tS21Oq4reE4tROCo2pR" at bounding box center [1392, 249] width 250 height 19
paste input "LmYpO9XWYRstrRqsXfXzn2E0"
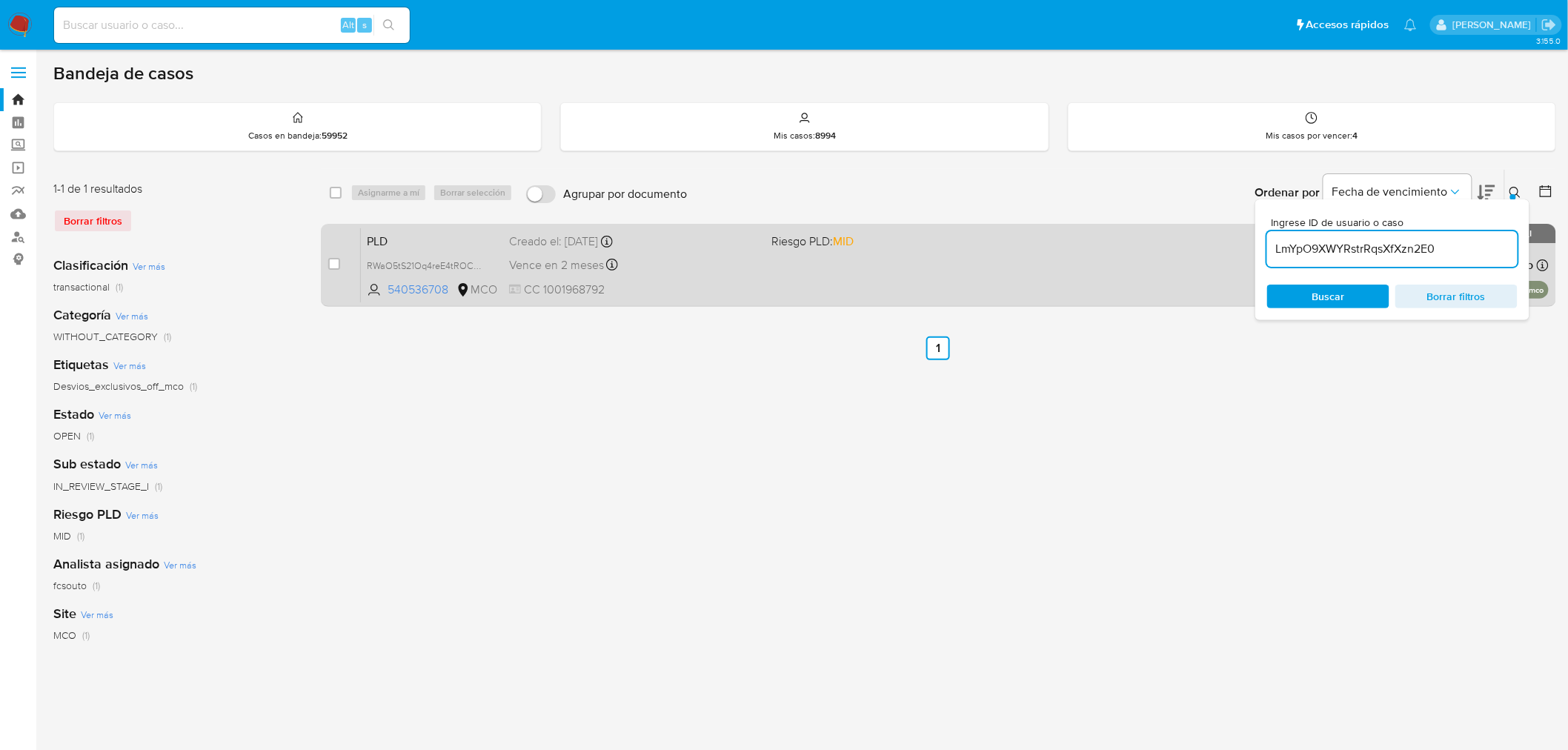
type input "LmYpO9XWYRstrRqsXfXzn2E0"
click at [329, 264] on input "checkbox" at bounding box center [334, 264] width 12 height 12
checkbox input "true"
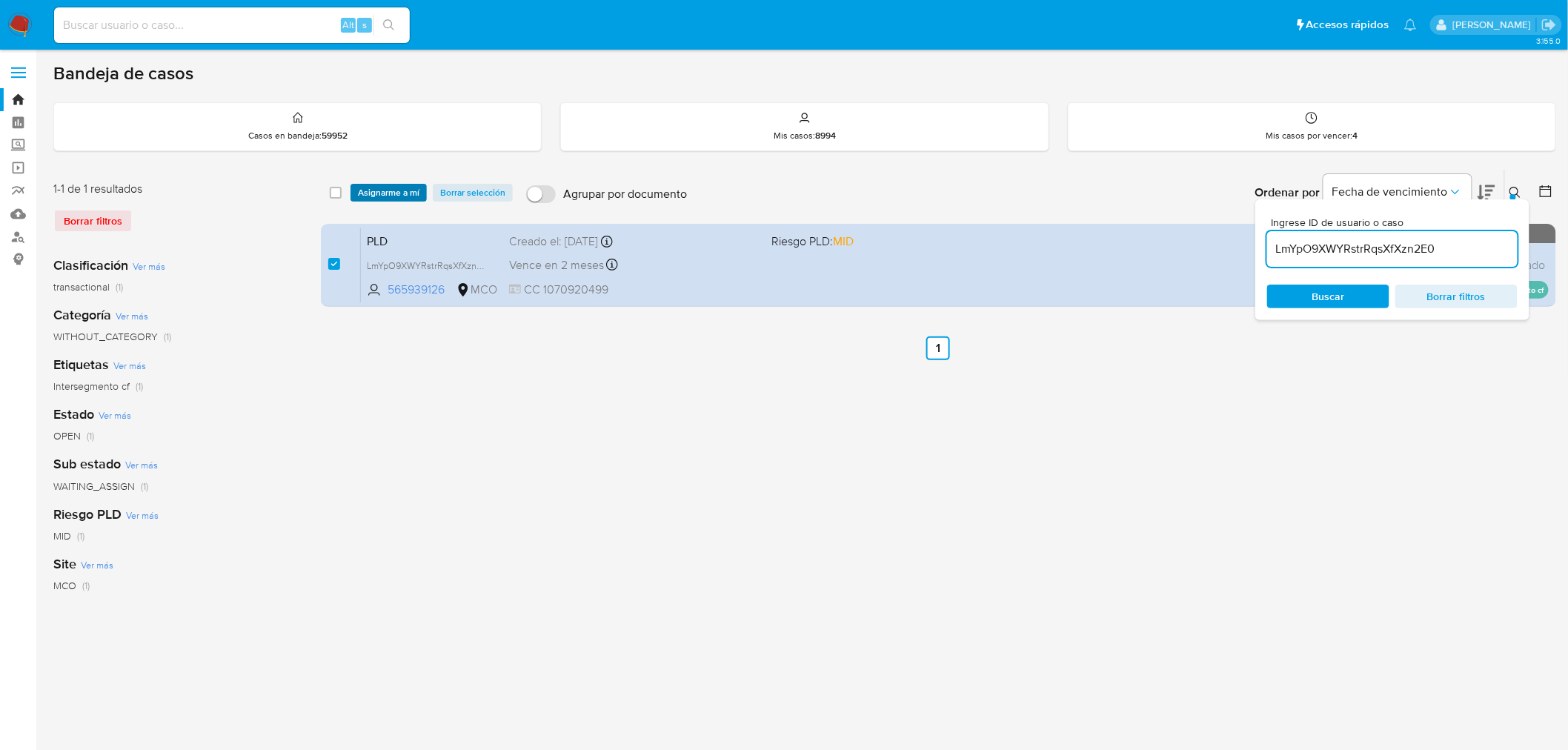
click at [403, 186] on span "Asignarme a mí" at bounding box center [389, 192] width 61 height 15
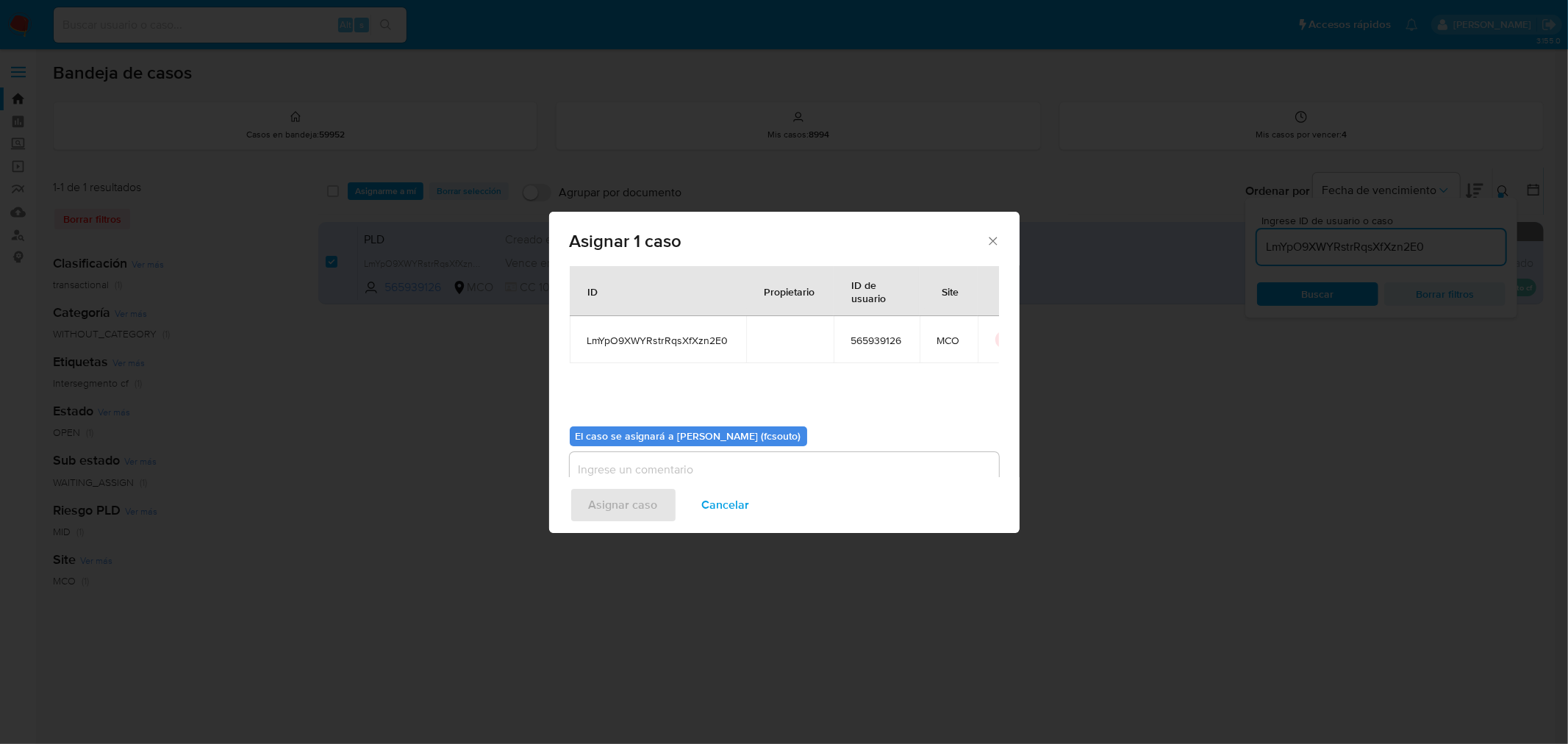
scroll to position [76, 0]
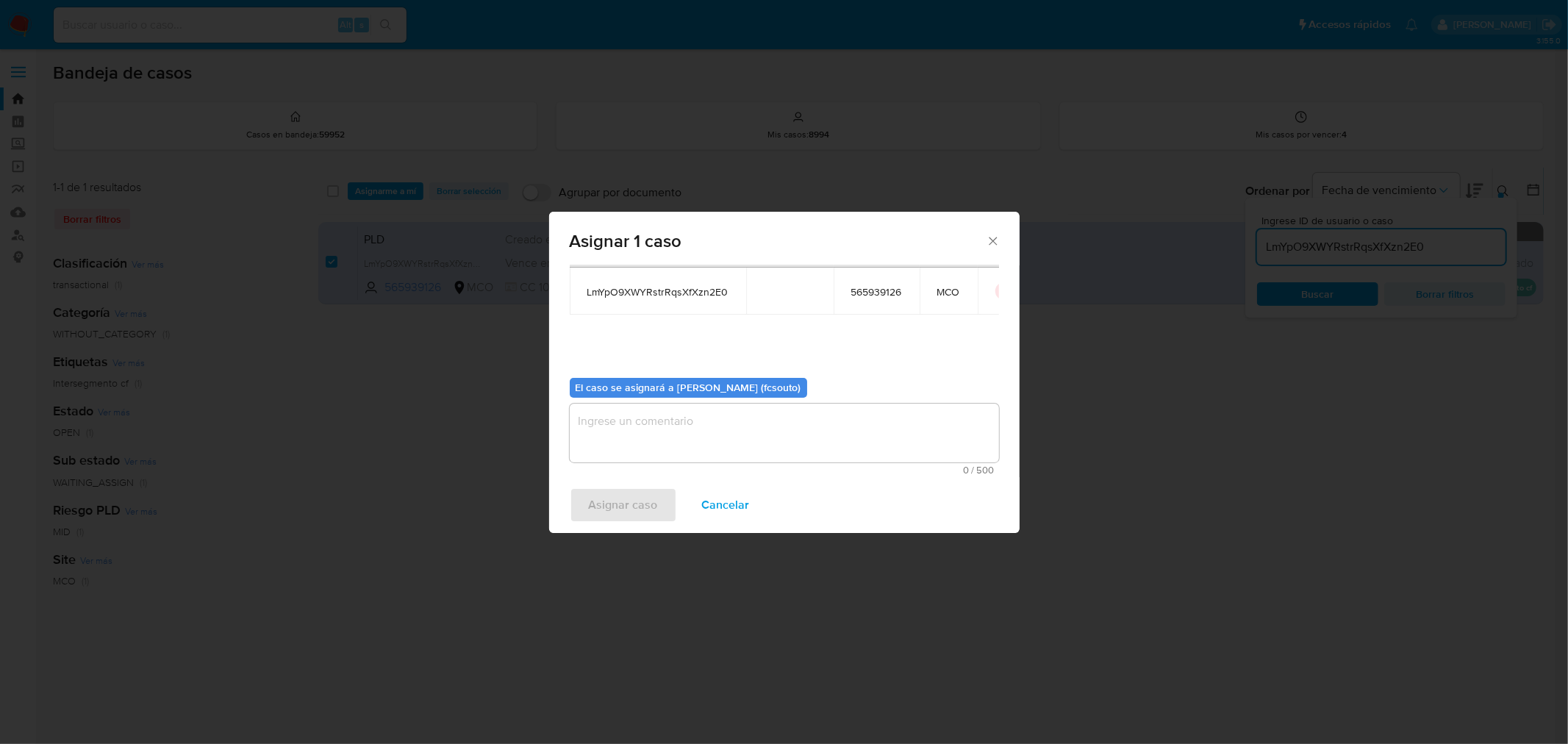
click at [815, 427] on textarea "assign-modal" at bounding box center [784, 433] width 429 height 59
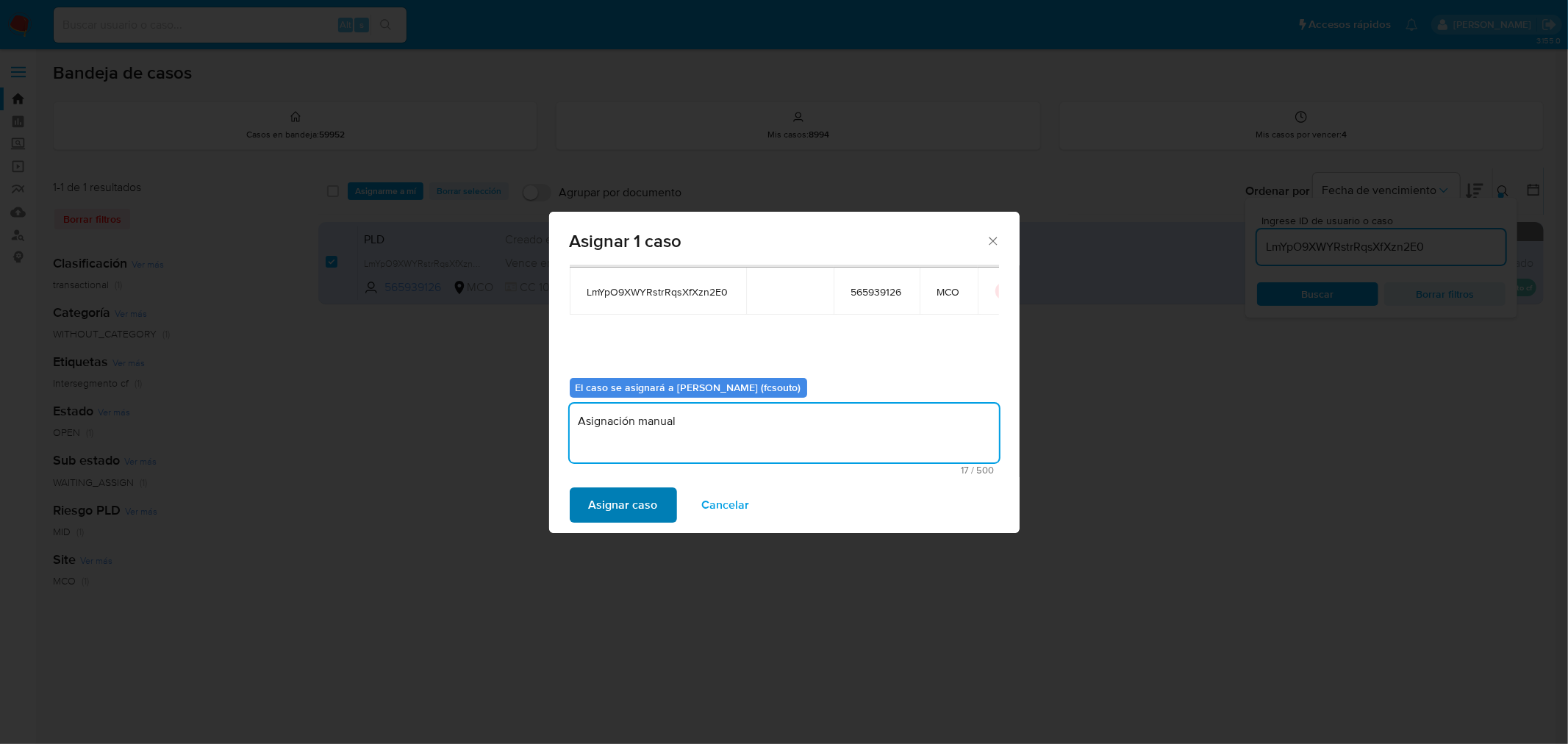
type textarea "Asignación manual"
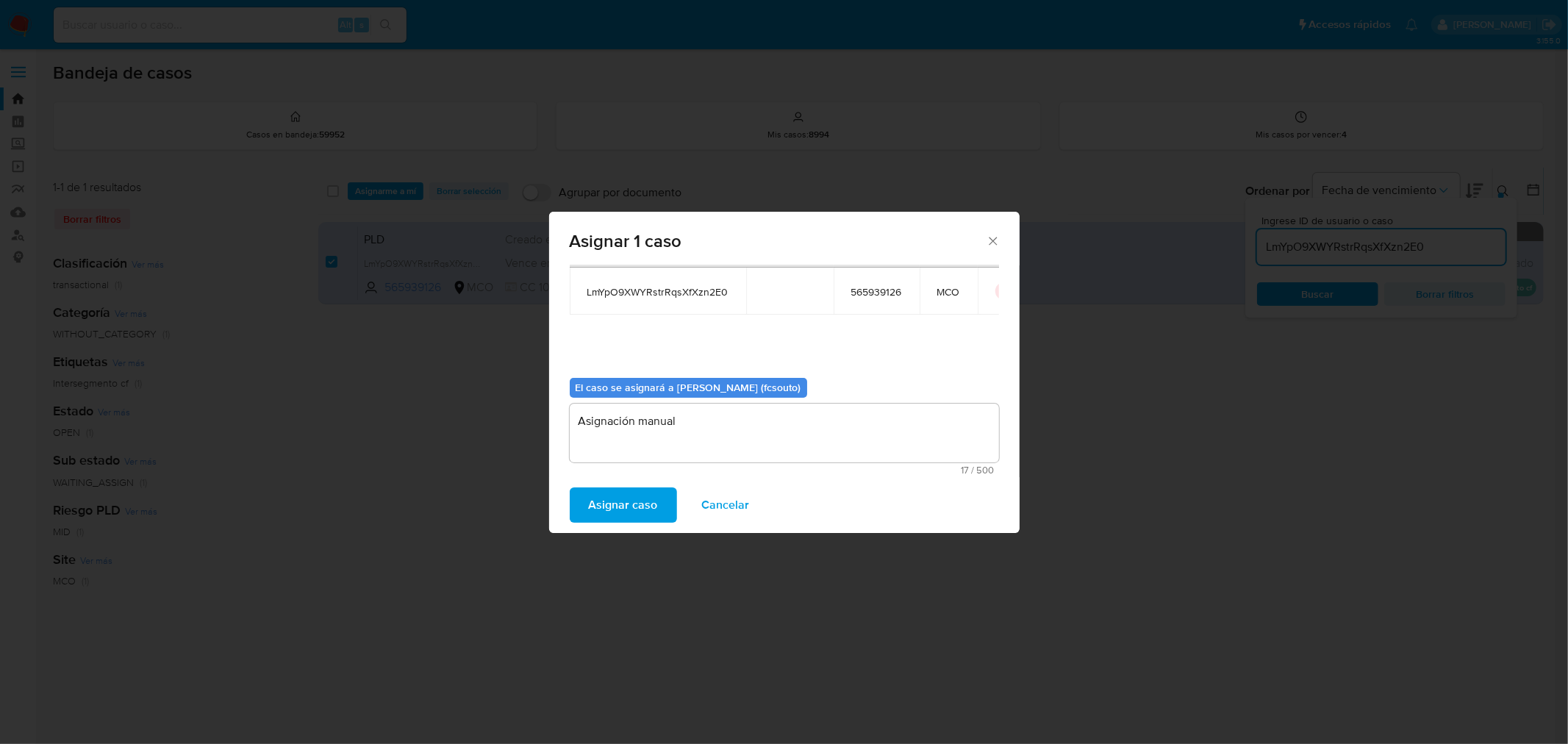
click at [622, 501] on span "Asignar caso" at bounding box center [623, 504] width 69 height 32
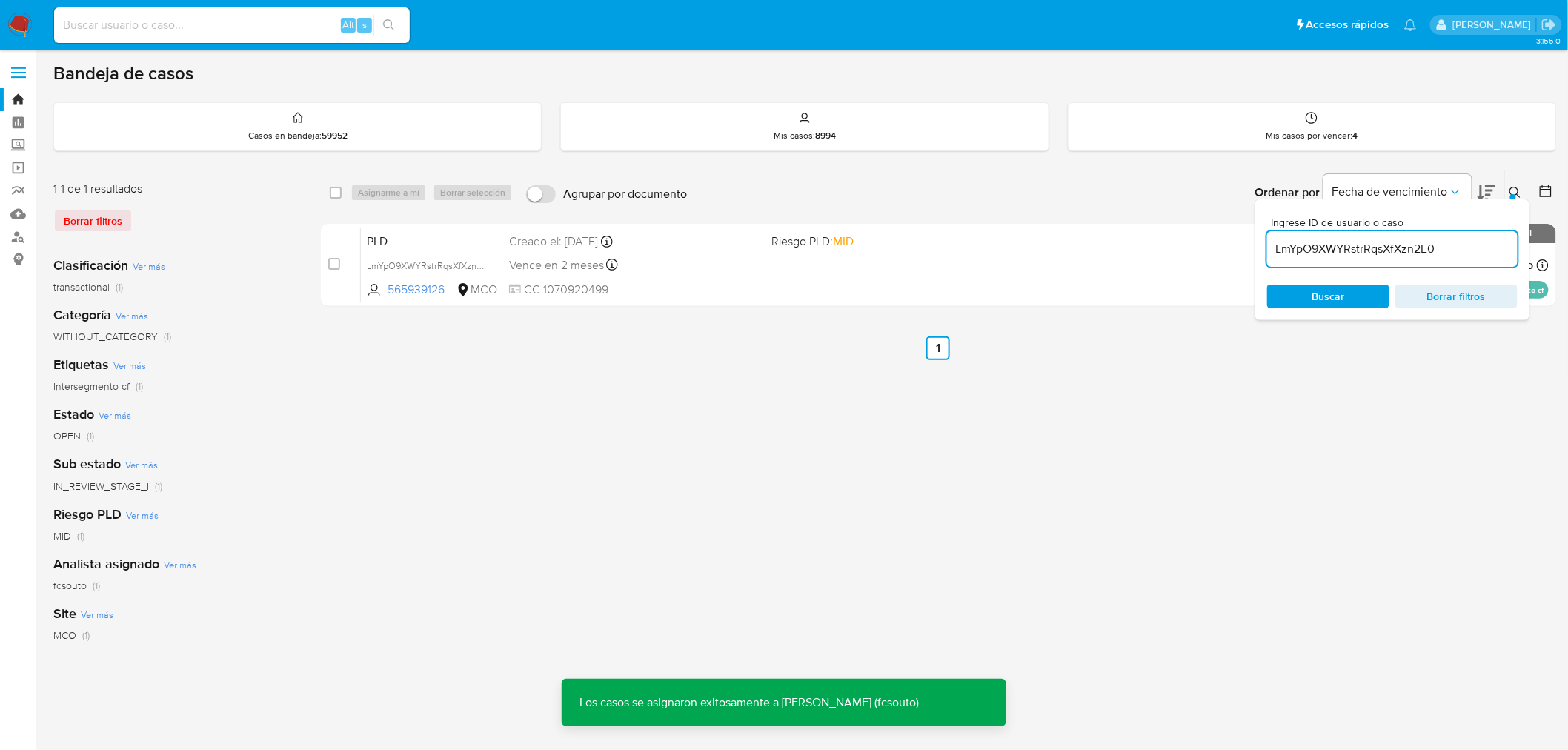
click at [801, 272] on div "PLD LmYpO9XWYRstrRqsXfXzn2E0 565939126 MCO Riesgo PLD: MID Creado el: [DATE] Cr…" at bounding box center [954, 264] width 1188 height 75
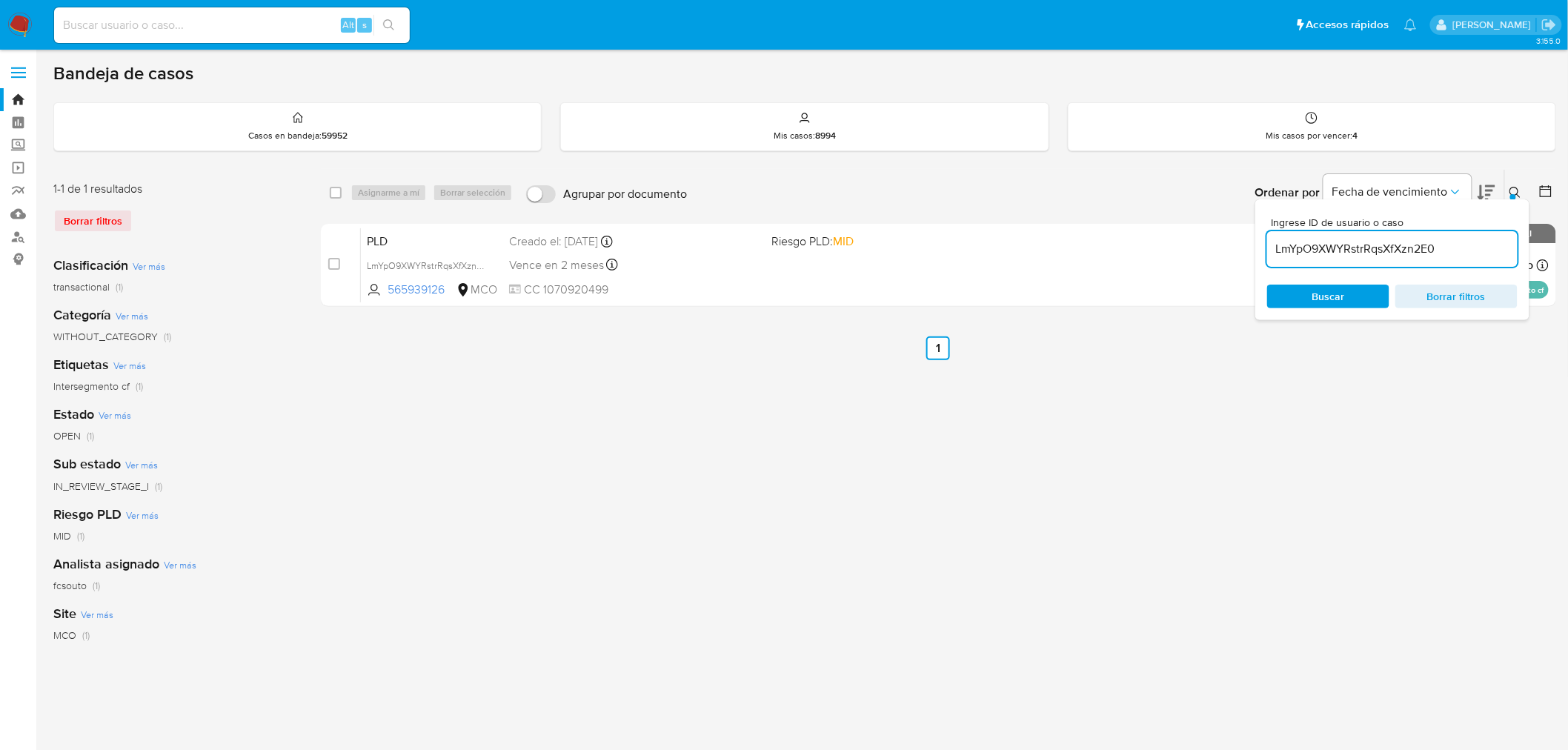
click at [1376, 240] on input "LmYpO9XWYRstrRqsXfXzn2E0" at bounding box center [1392, 249] width 250 height 19
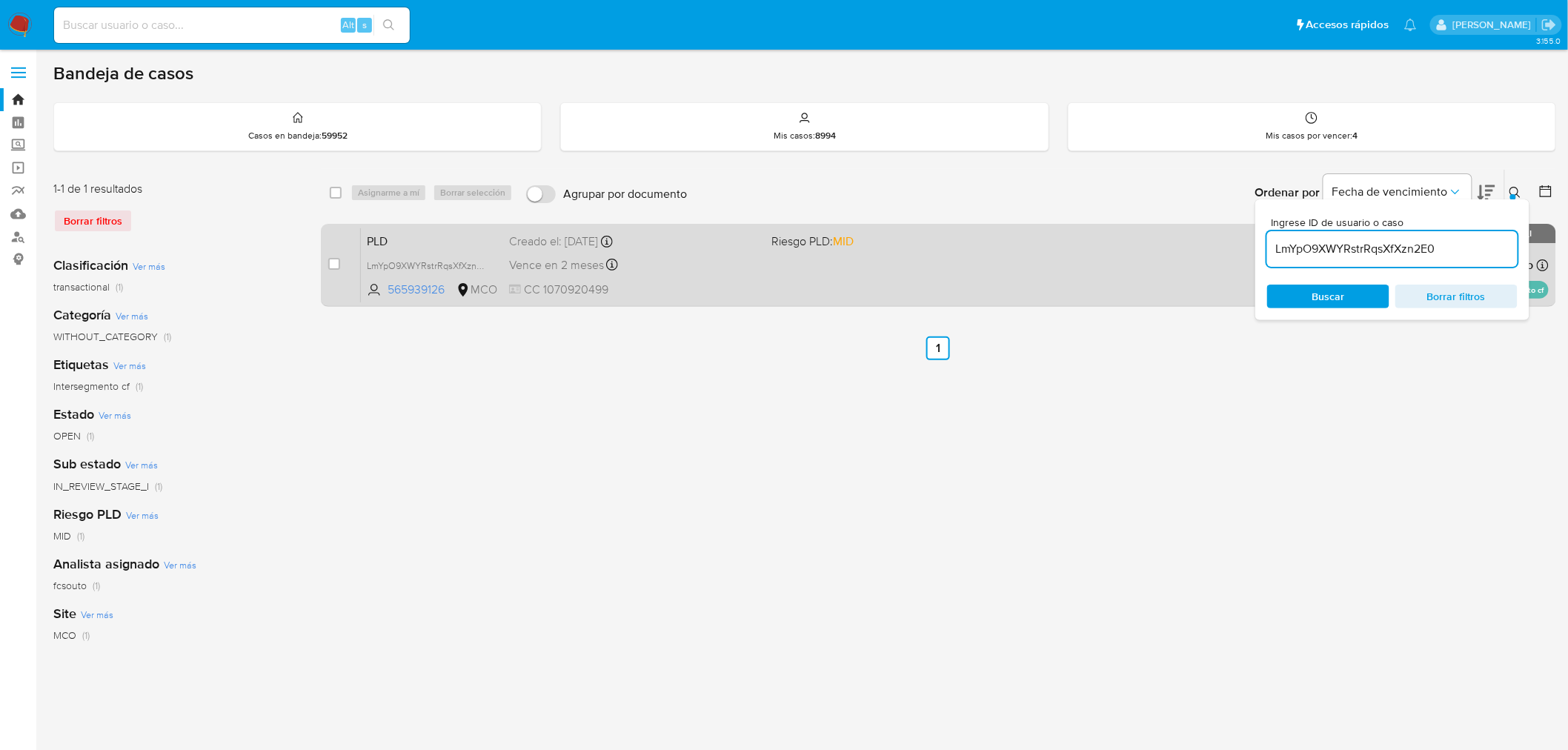
paste input "o95Sz1t94GQnPAnNVncyp8Xh"
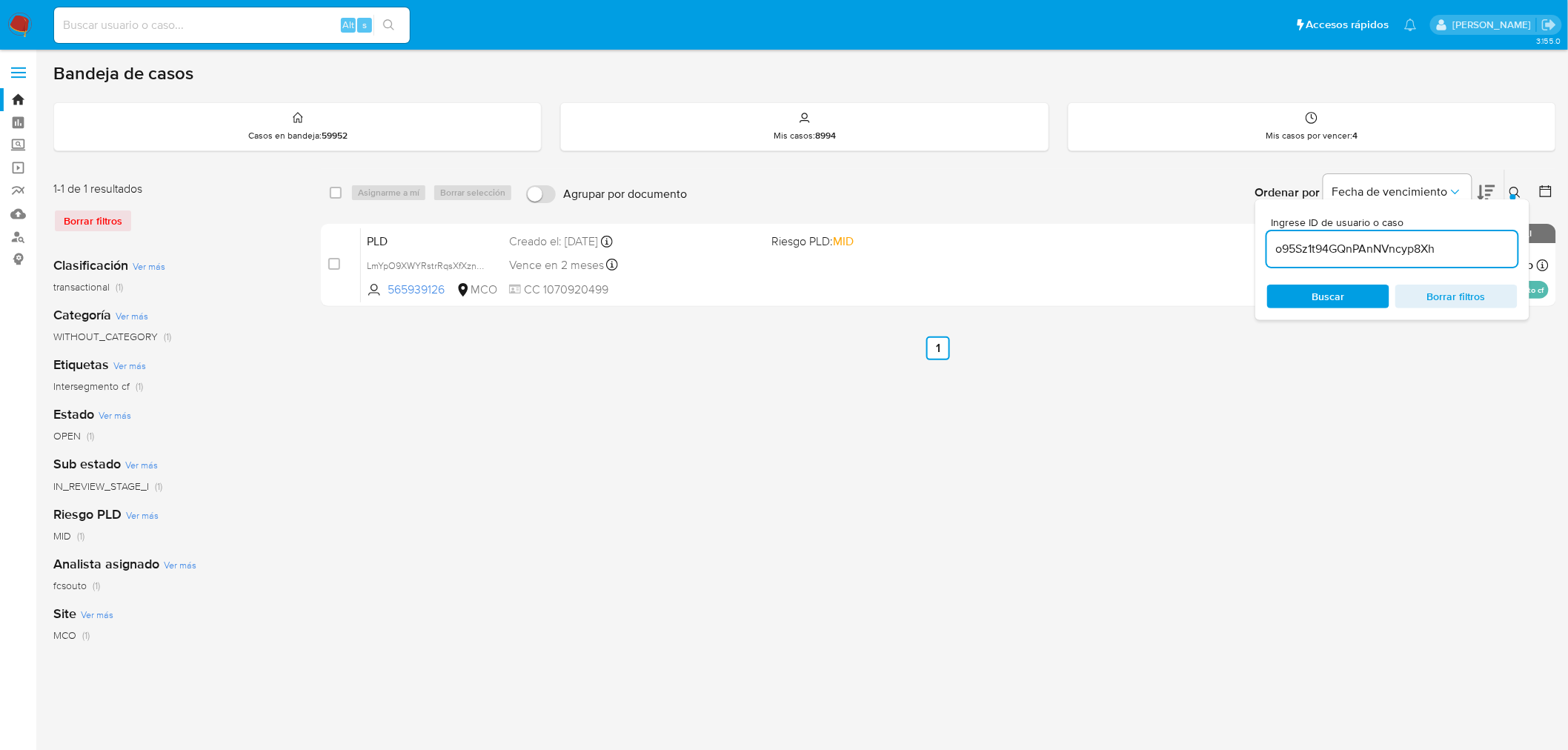
type input "o95Sz1t94GQnPAnNVncyp8Xh"
drag, startPoint x: 1139, startPoint y: 461, endPoint x: 1056, endPoint y: 443, distance: 84.9
click at [1138, 462] on div "select-all-cases-checkbox Asignarme a mí Borrar selección Agrupar por documento…" at bounding box center [938, 494] width 1235 height 651
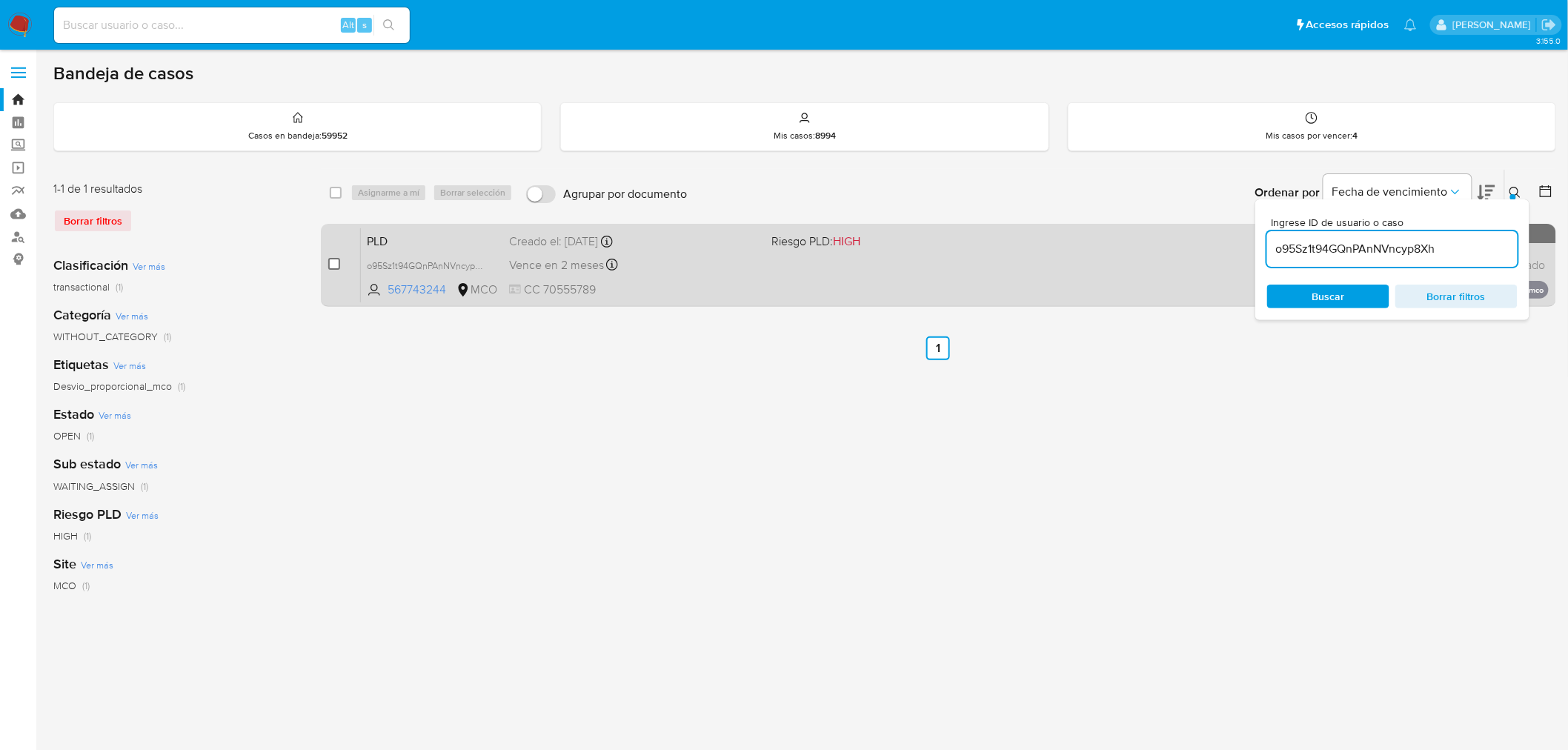
click at [333, 262] on input "checkbox" at bounding box center [334, 264] width 12 height 12
checkbox input "true"
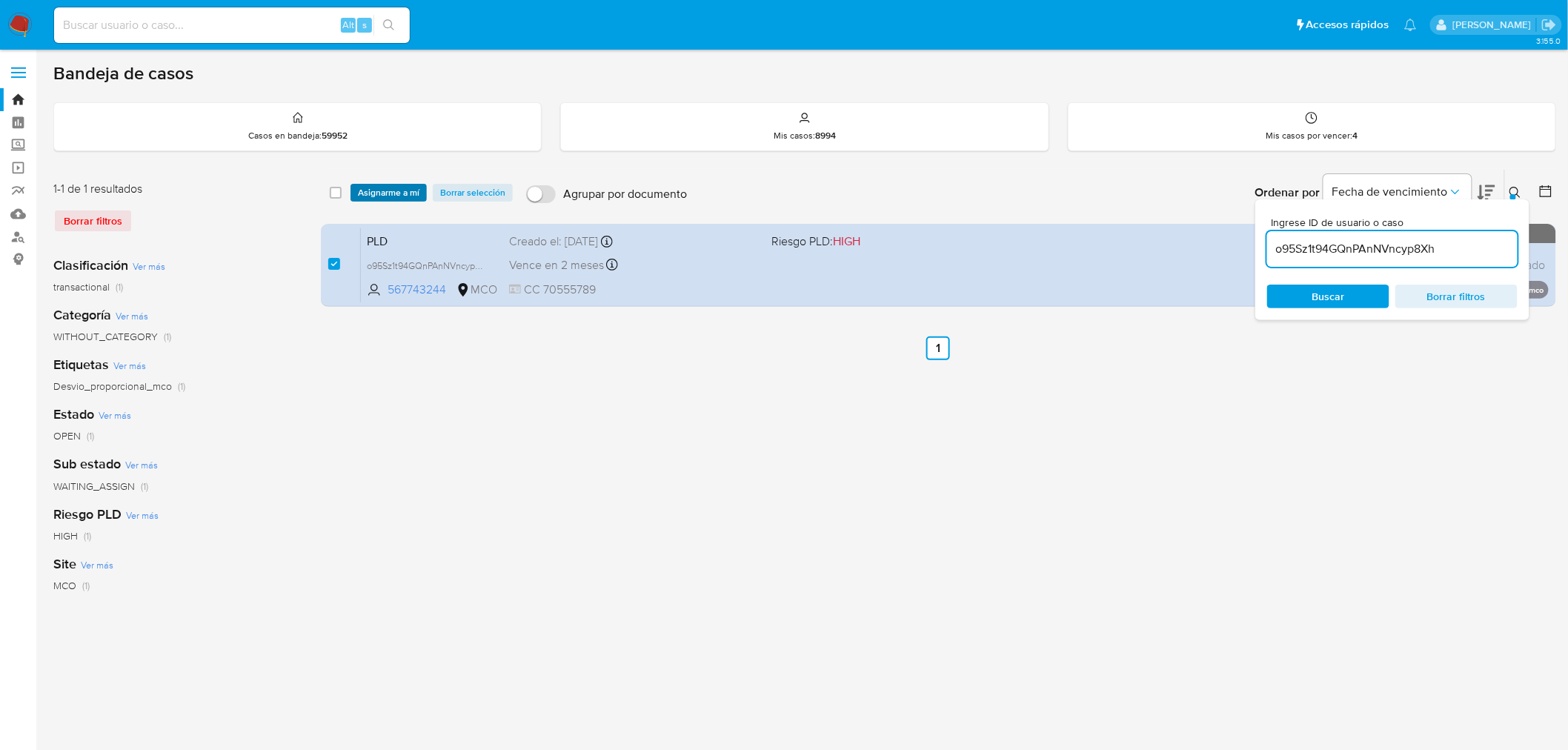
click at [385, 192] on span "Asignarme a mí" at bounding box center [389, 192] width 61 height 15
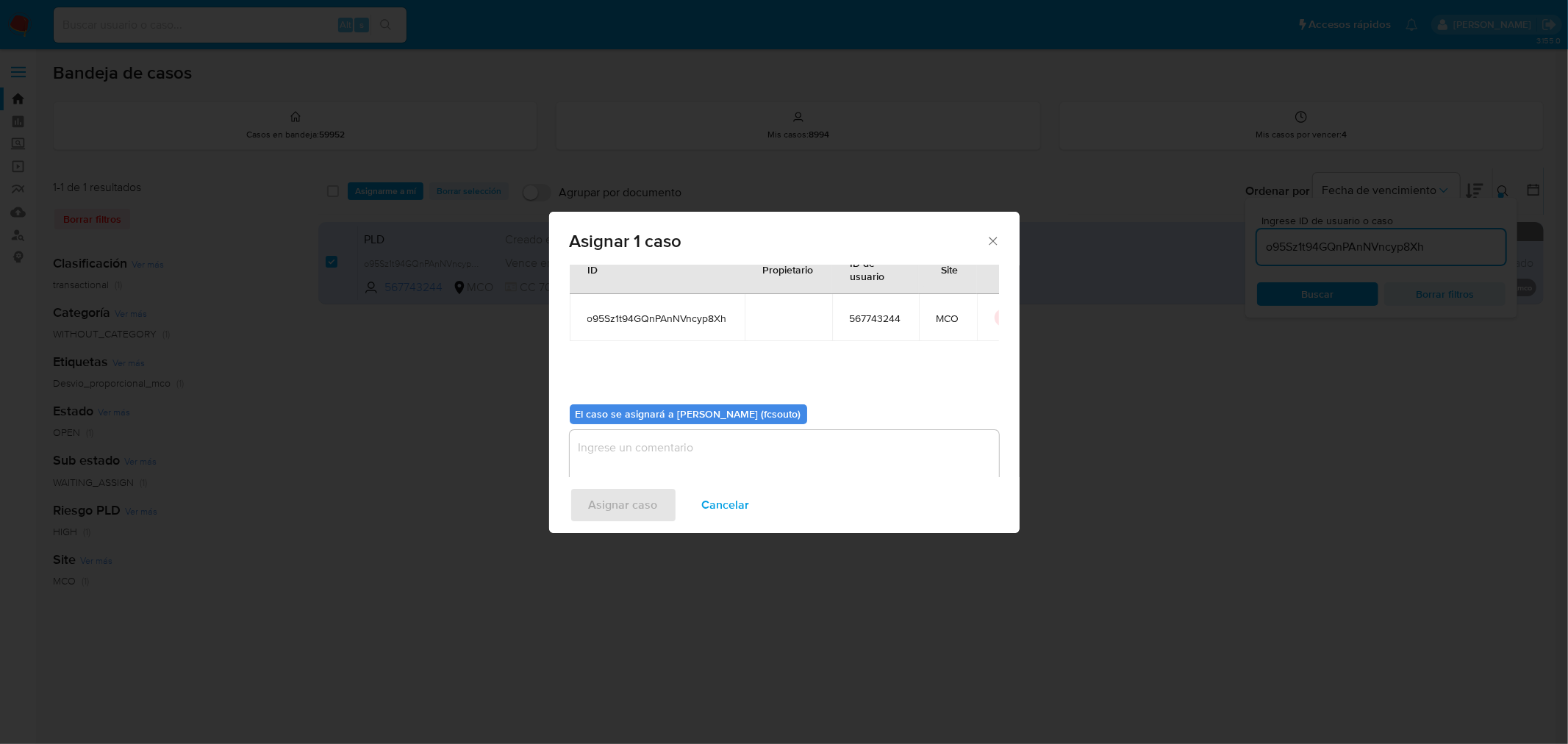
scroll to position [76, 0]
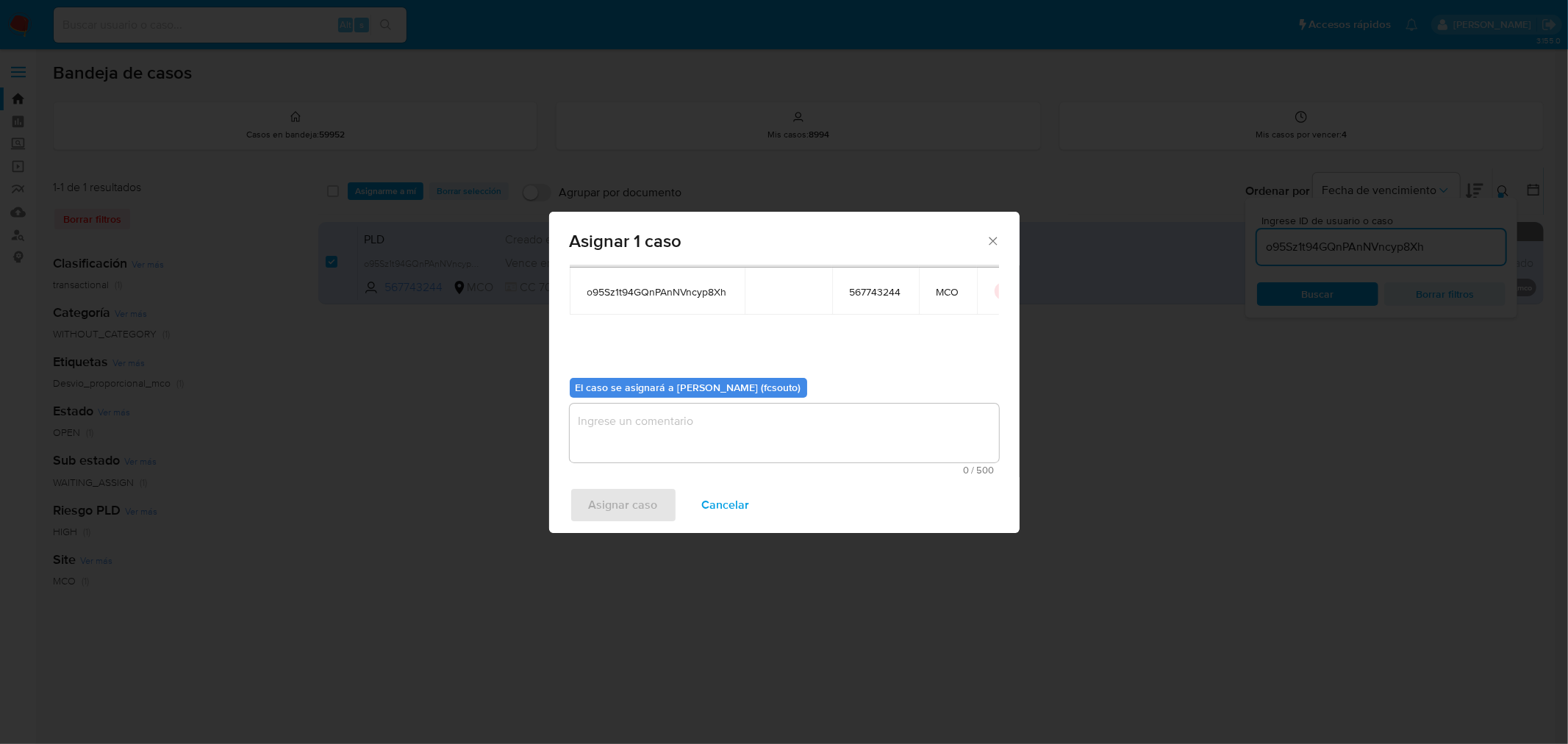
click at [741, 419] on textarea "assign-modal" at bounding box center [784, 433] width 429 height 59
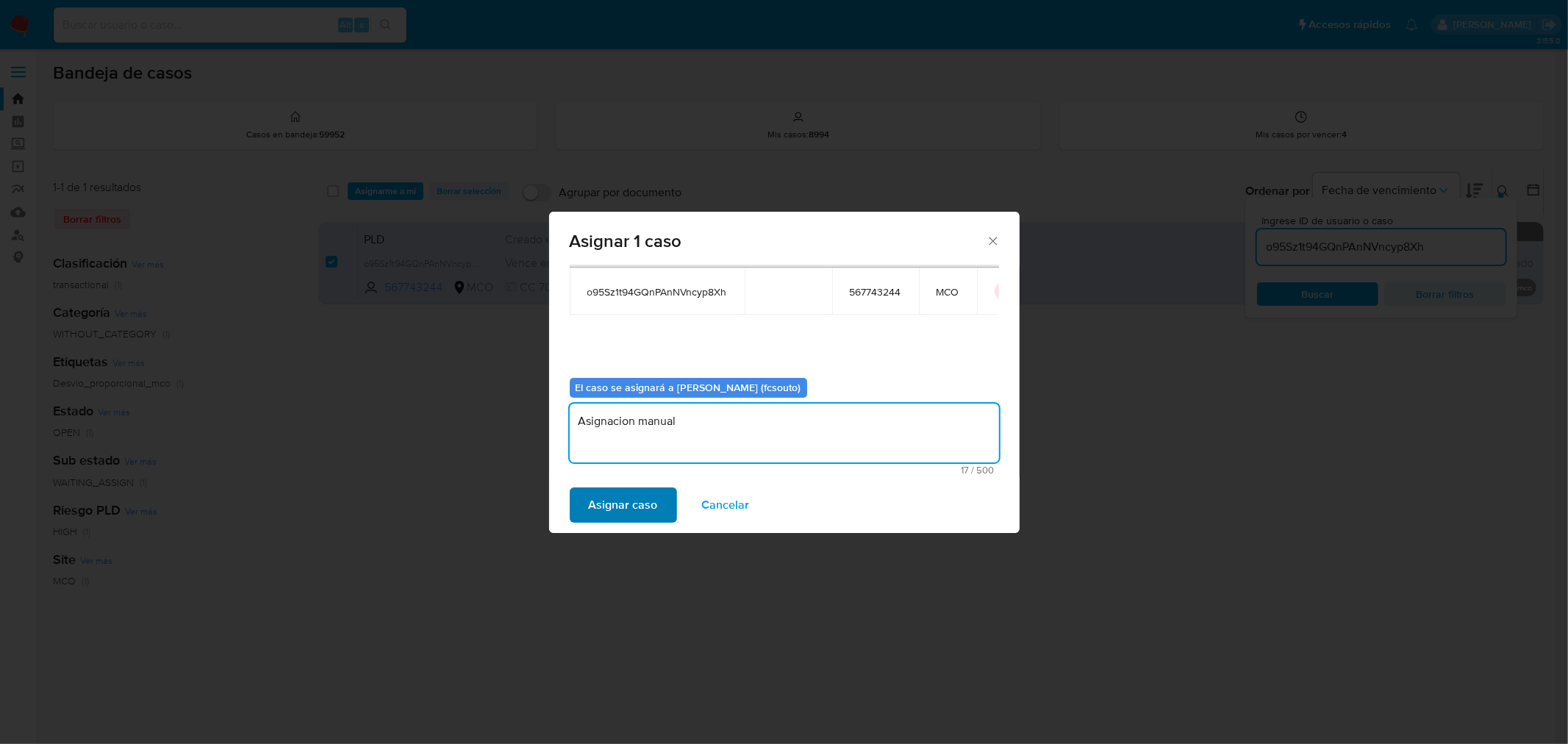
type textarea "Asignacion manual"
click at [627, 517] on span "Asignar caso" at bounding box center [623, 504] width 69 height 32
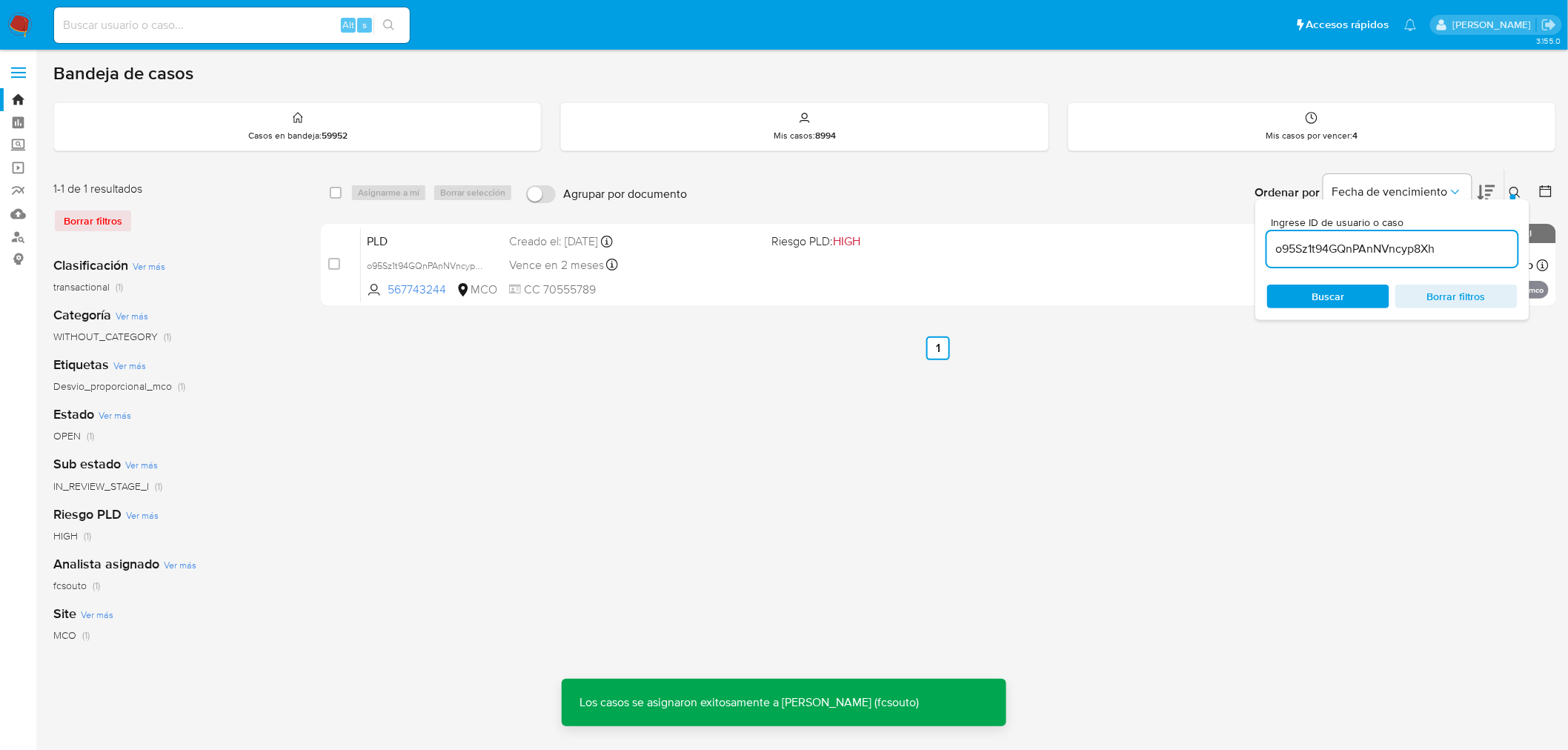
click at [670, 262] on div "Vence en 2 meses Vence el [DATE] 07:07:53" at bounding box center [634, 265] width 251 height 20
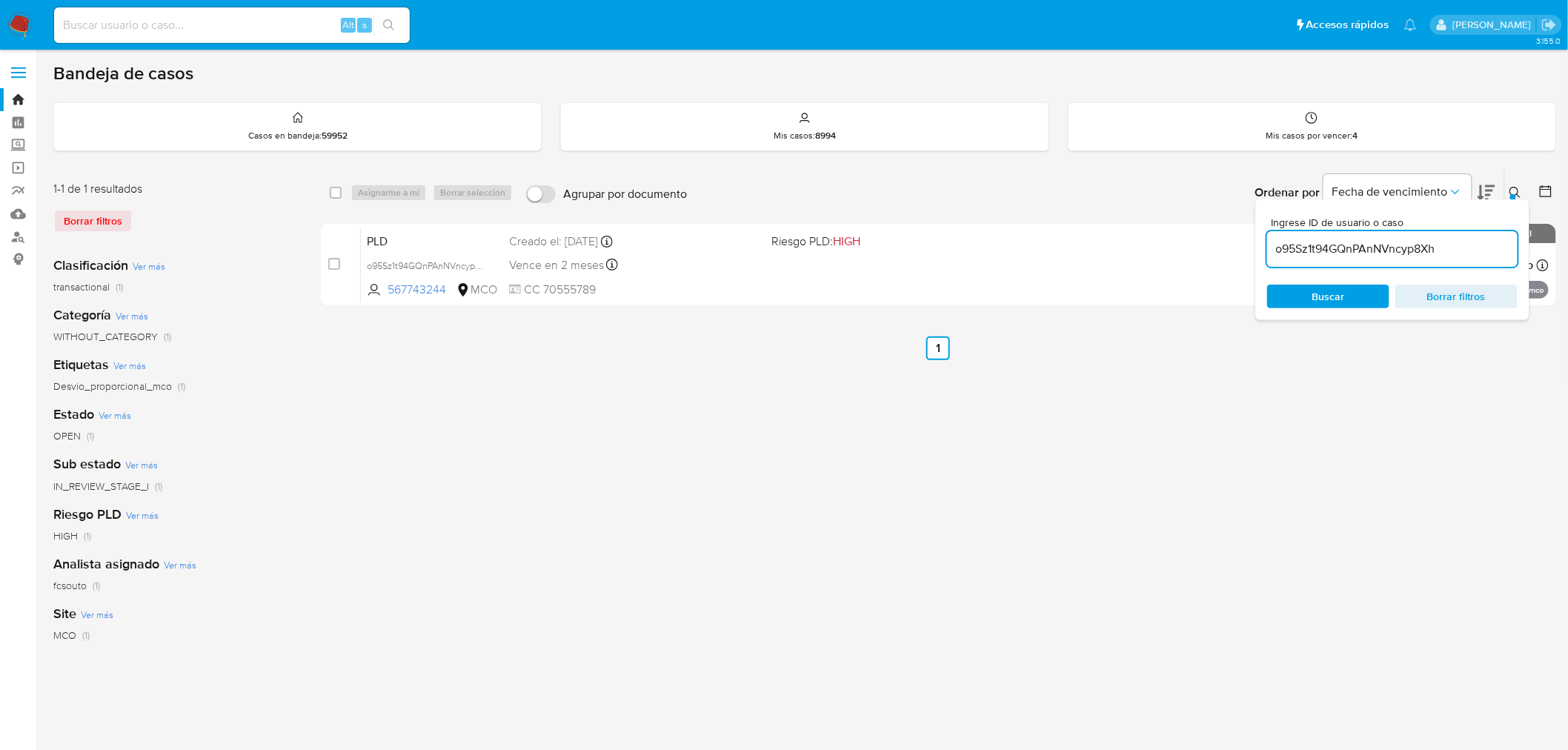
click at [1366, 248] on input "o95Sz1t94GQnPAnNVncyp8Xh" at bounding box center [1392, 249] width 250 height 19
paste input "V54FiQf4SXToGA7n2xKIHFTL"
type input "V54FiQf4SXToGA7n2xKIHFTL"
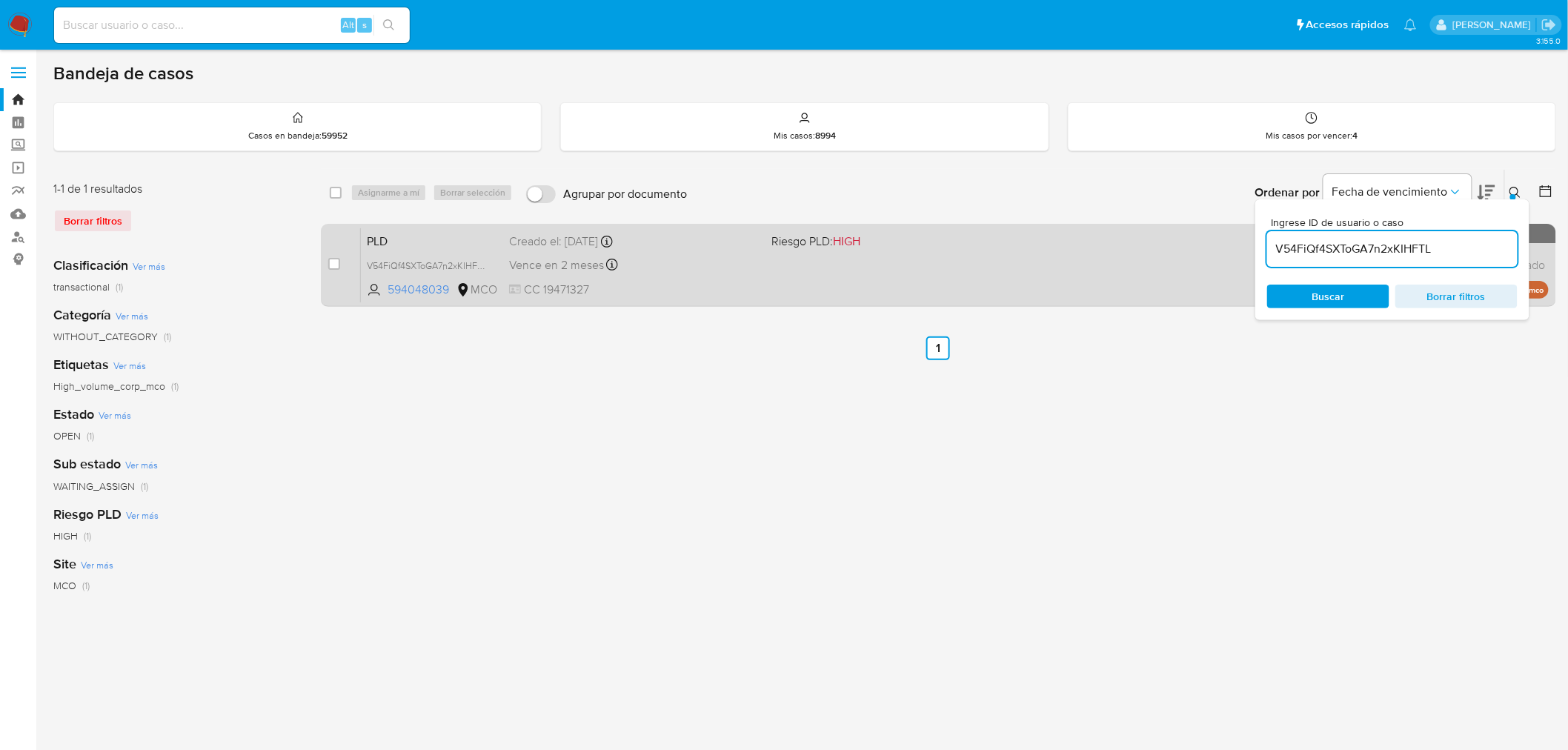
click at [323, 269] on div "case-item-checkbox No es posible asignar el caso PLD V54FiQf4SXToGA7n2xKIHFTL 5…" at bounding box center [938, 265] width 1235 height 83
click at [329, 262] on input "checkbox" at bounding box center [334, 264] width 12 height 12
checkbox input "true"
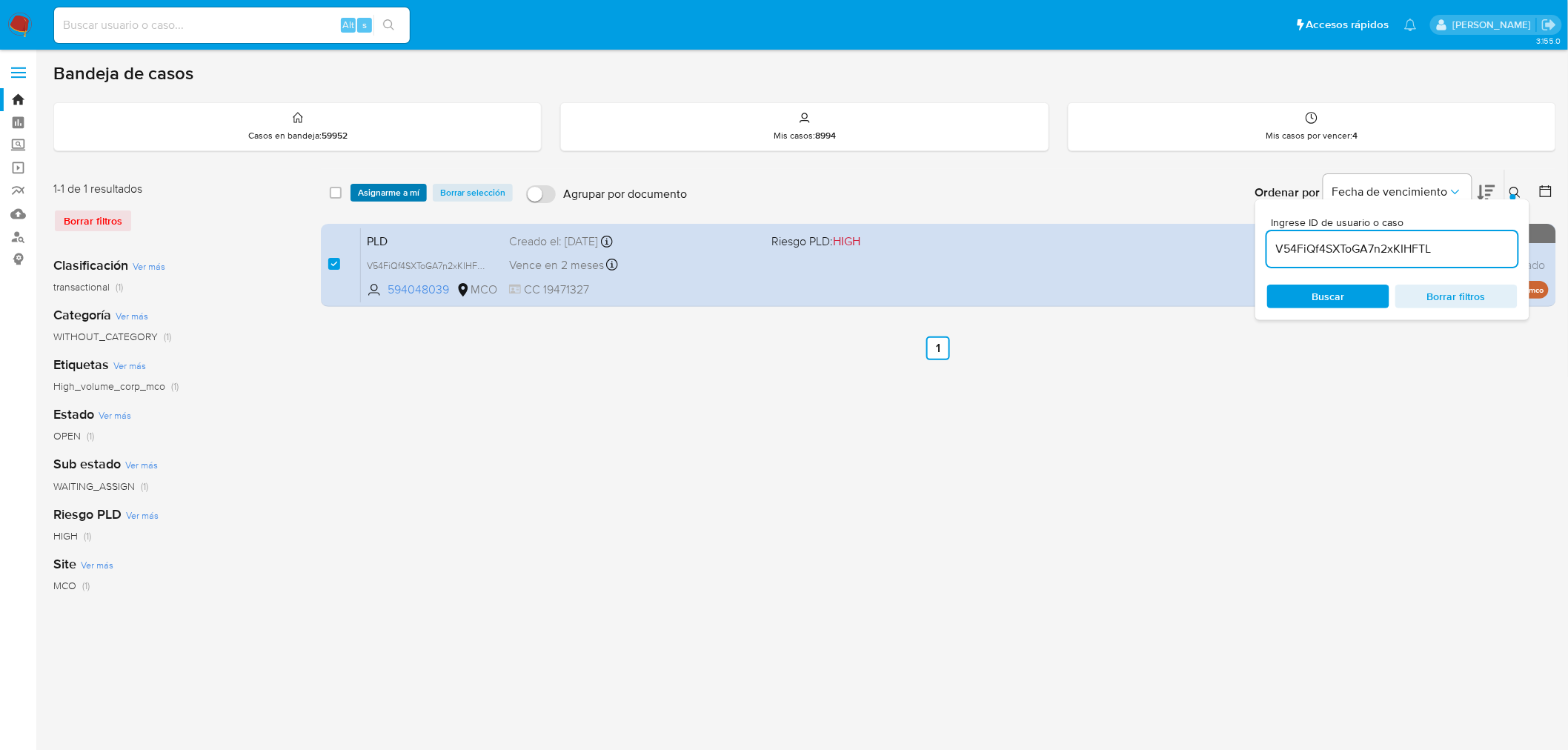
click at [375, 192] on span "Asignarme a mí" at bounding box center [389, 192] width 61 height 15
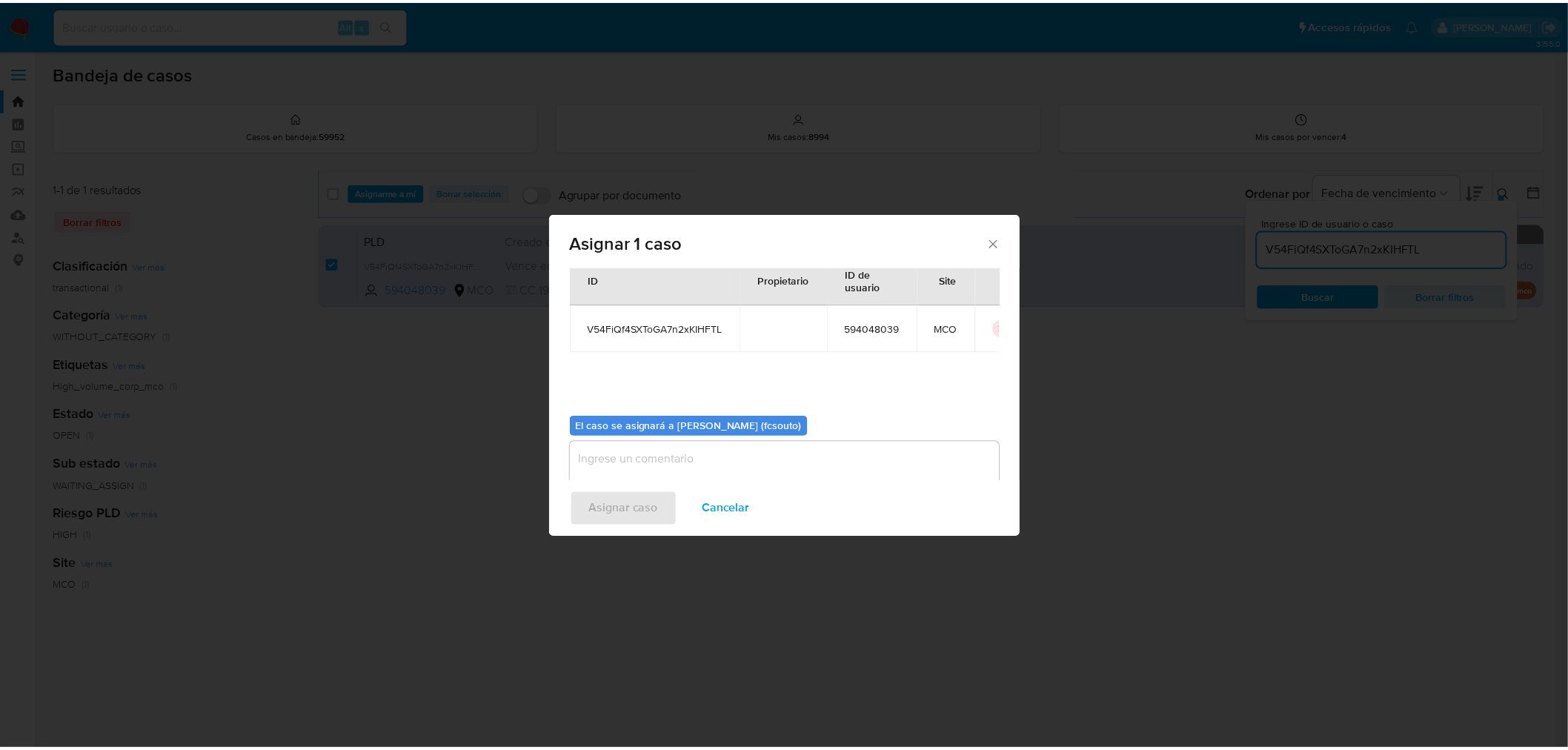
scroll to position [76, 0]
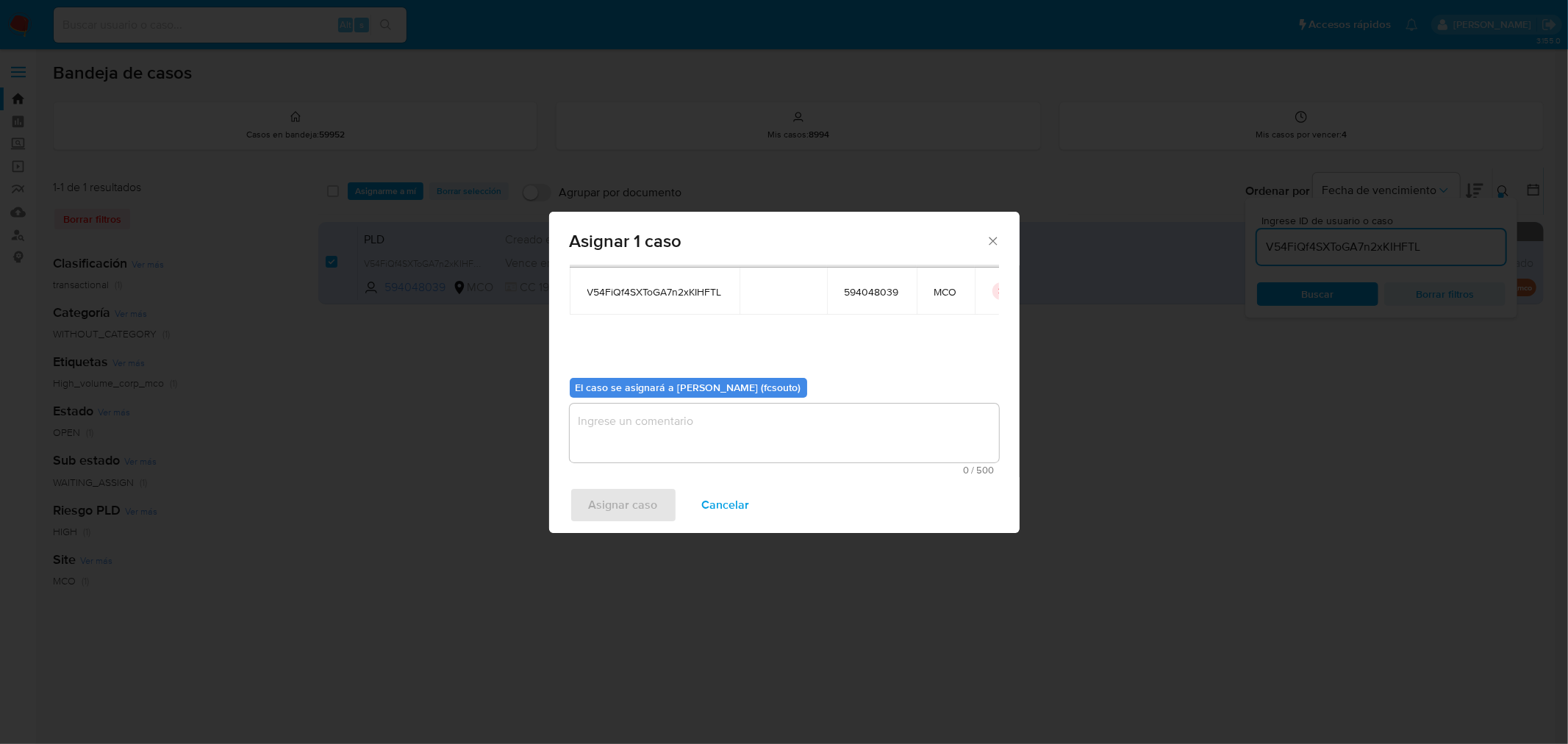
click at [835, 446] on textarea "assign-modal" at bounding box center [784, 433] width 429 height 59
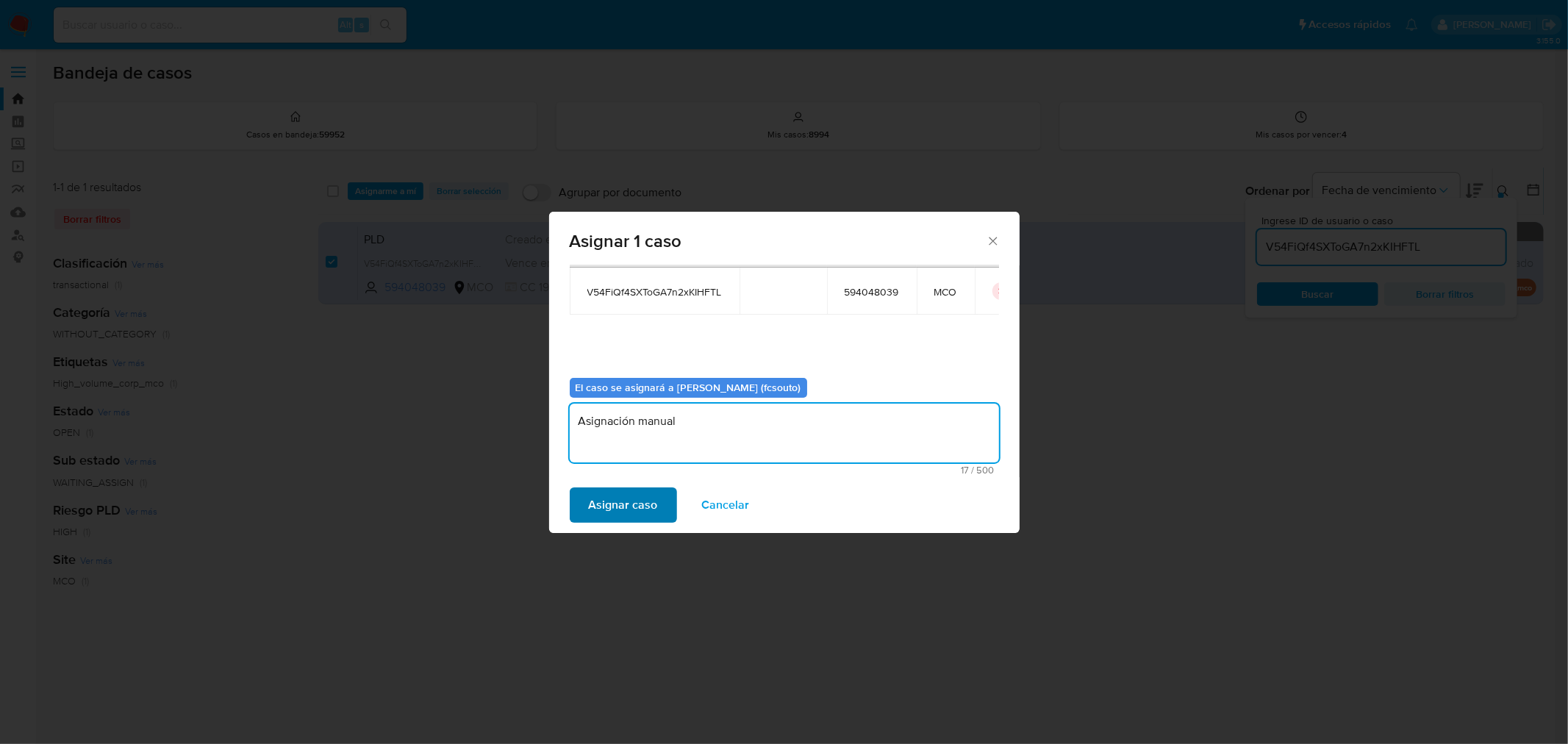
type textarea "Asignación manual"
click at [589, 513] on span "Asignar caso" at bounding box center [623, 504] width 69 height 32
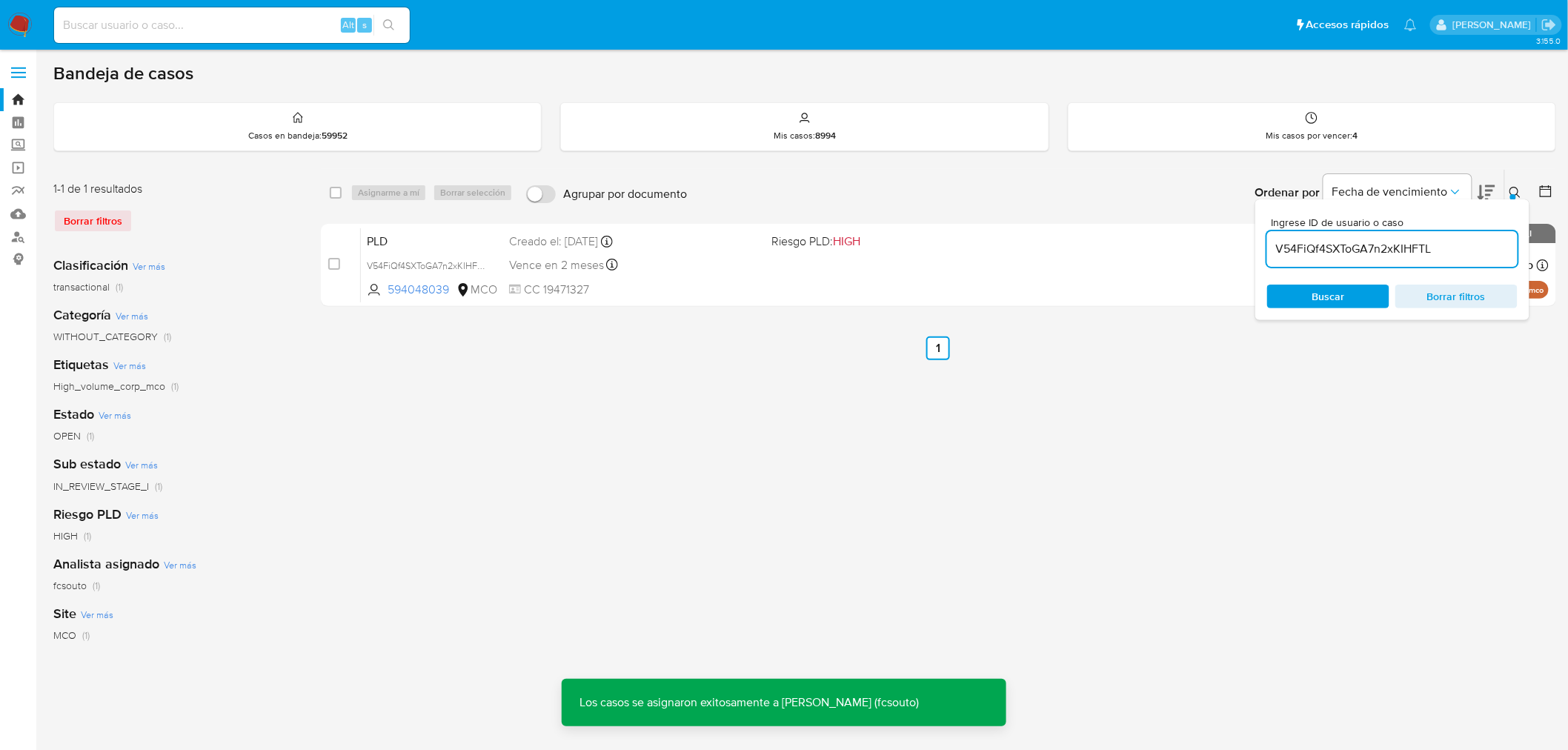
click at [597, 282] on span "CC 19471327" at bounding box center [634, 290] width 251 height 17
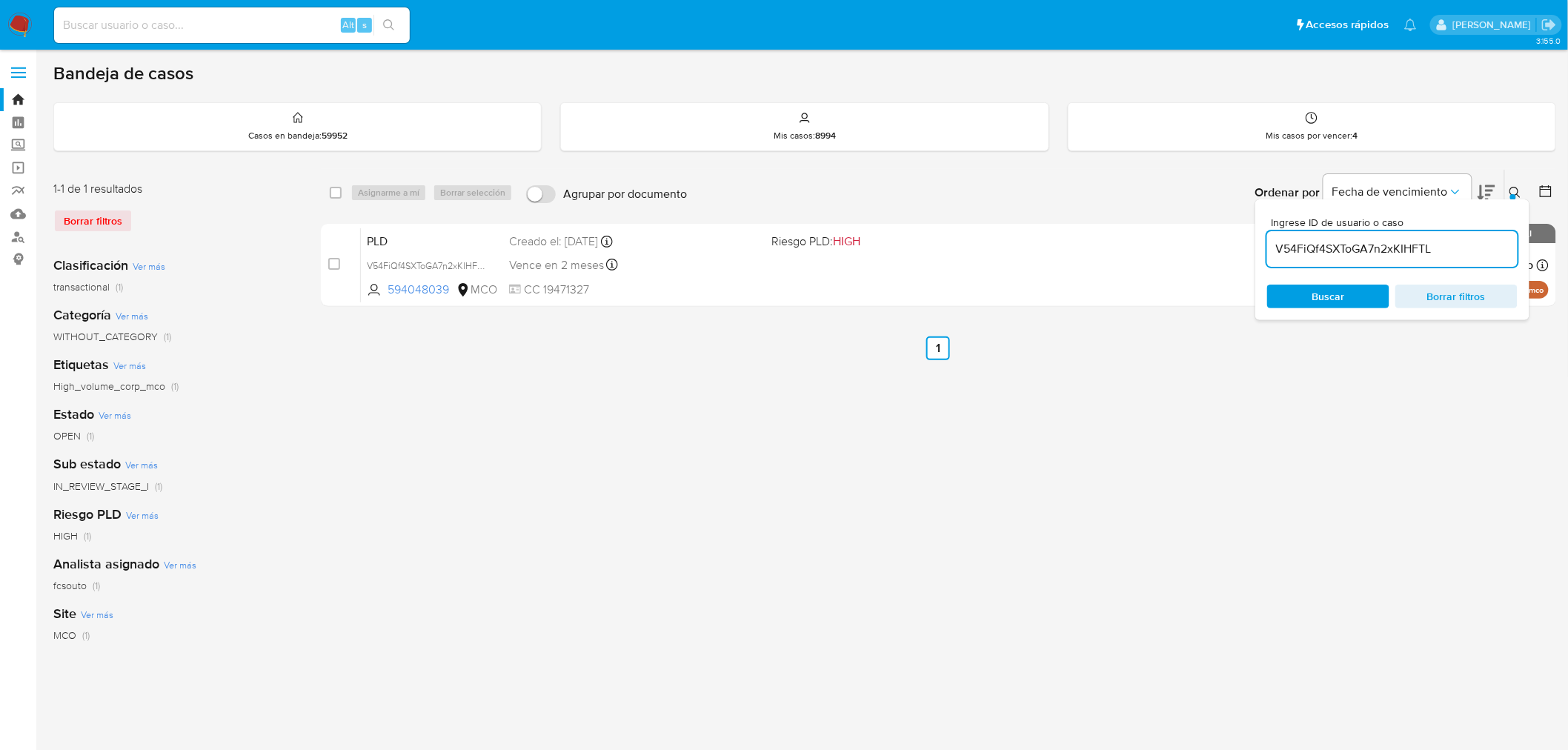
click at [1383, 240] on input "V54FiQf4SXToGA7n2xKIHFTL" at bounding box center [1392, 249] width 250 height 19
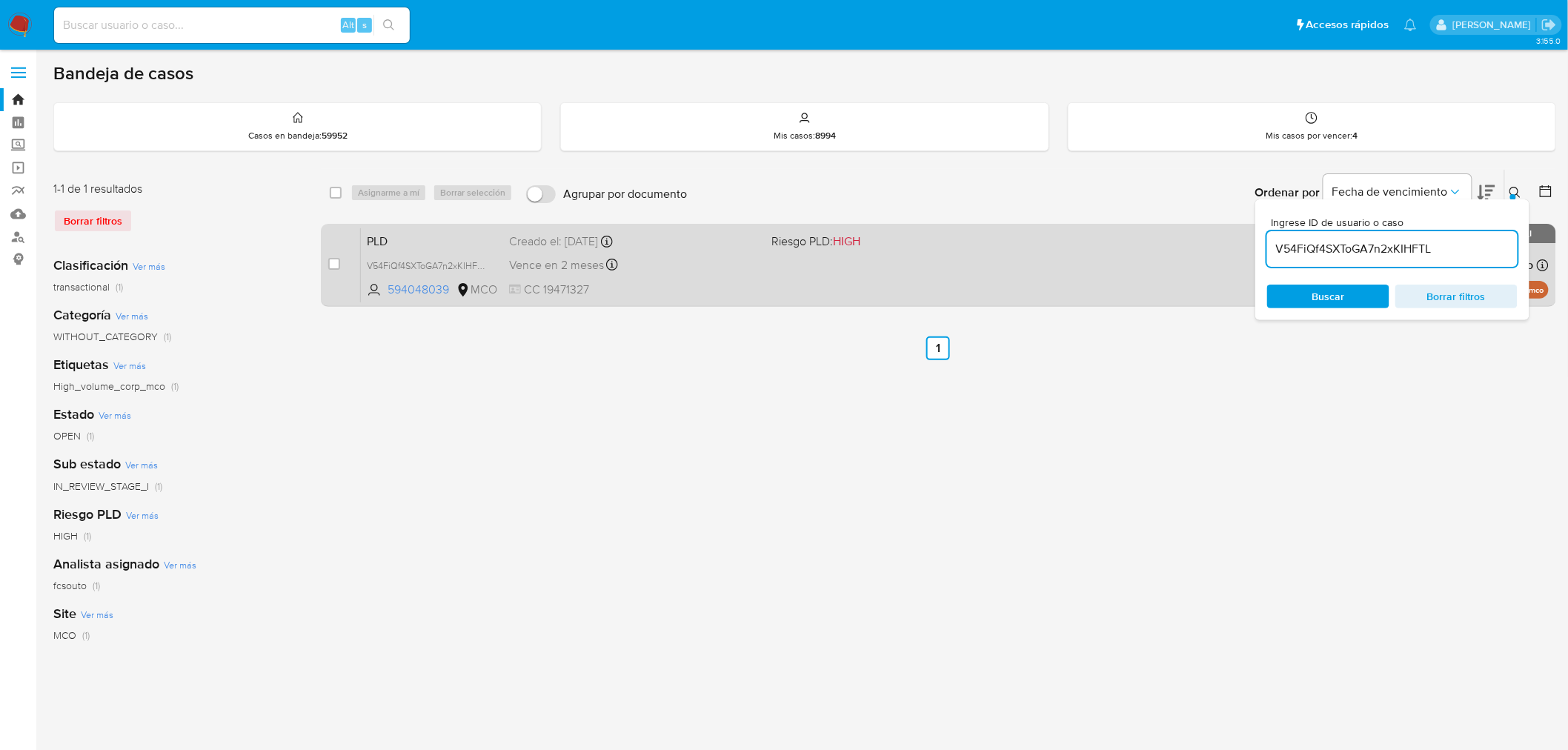
paste input "eDr8SbMnEYbbWJjZrRjmT6ZJ"
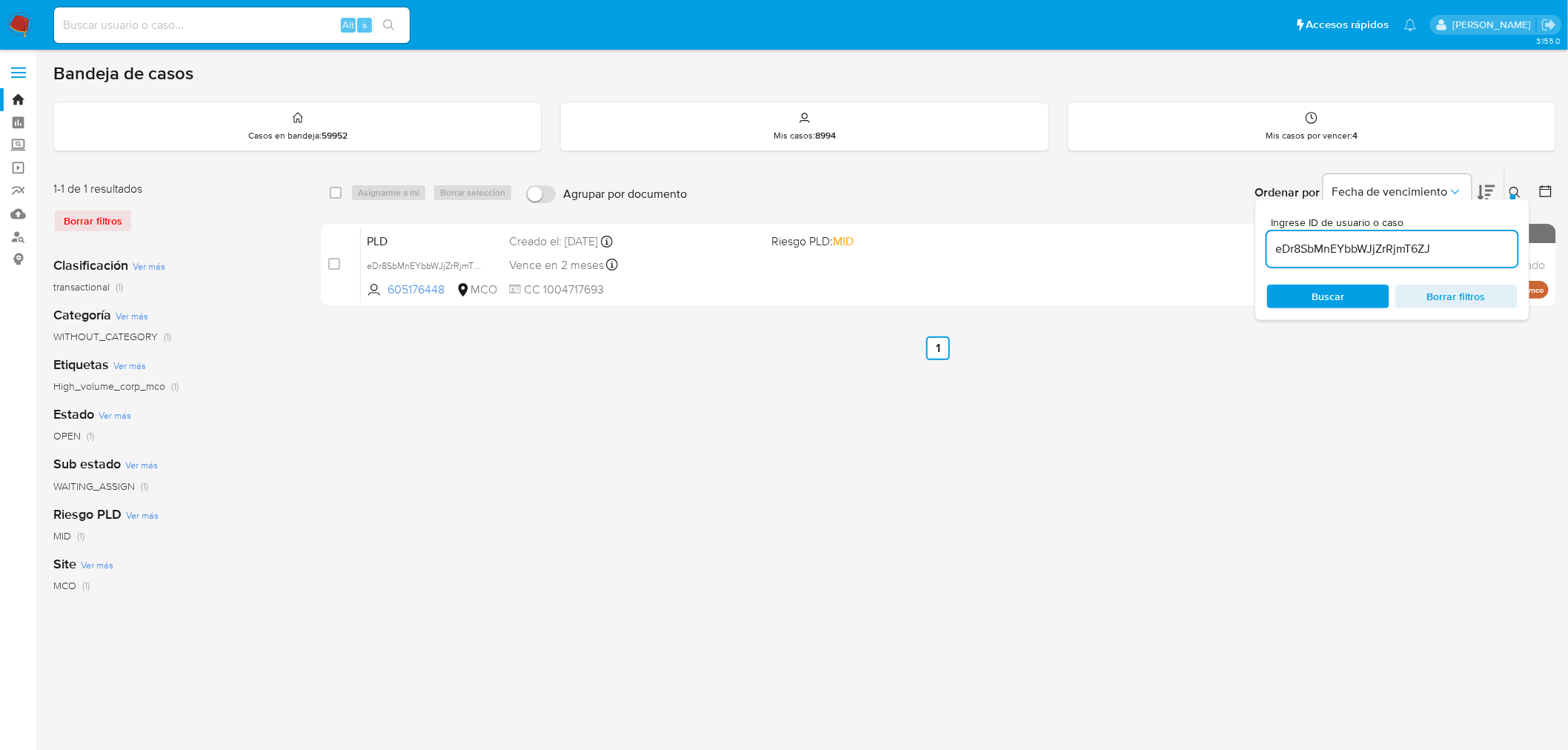
click at [1378, 255] on input "eDr8SbMnEYbbWJjZrRjmT6ZJ" at bounding box center [1392, 249] width 250 height 19
paste input "4yDH4Yik2OpO9XnbApaV93kS"
click at [1513, 199] on div "Ingrese ID de usuario o caso 4yDH4Yik2OpO9XnbApaV93kS Buscar Borrar filtros" at bounding box center [1391, 259] width 274 height 121
click at [1513, 194] on div at bounding box center [1512, 196] width 6 height 6
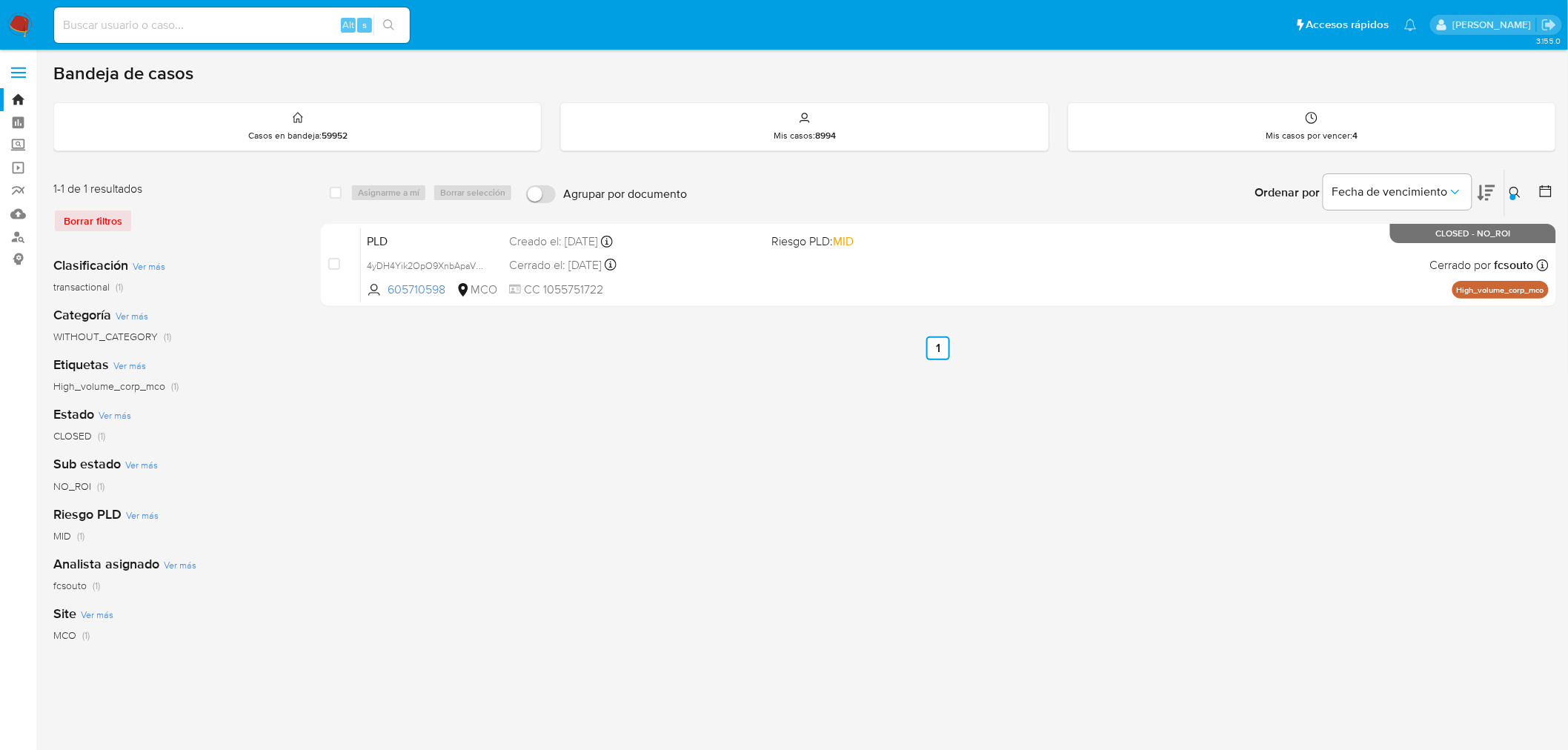
click at [1515, 186] on icon at bounding box center [1514, 191] width 11 height 11
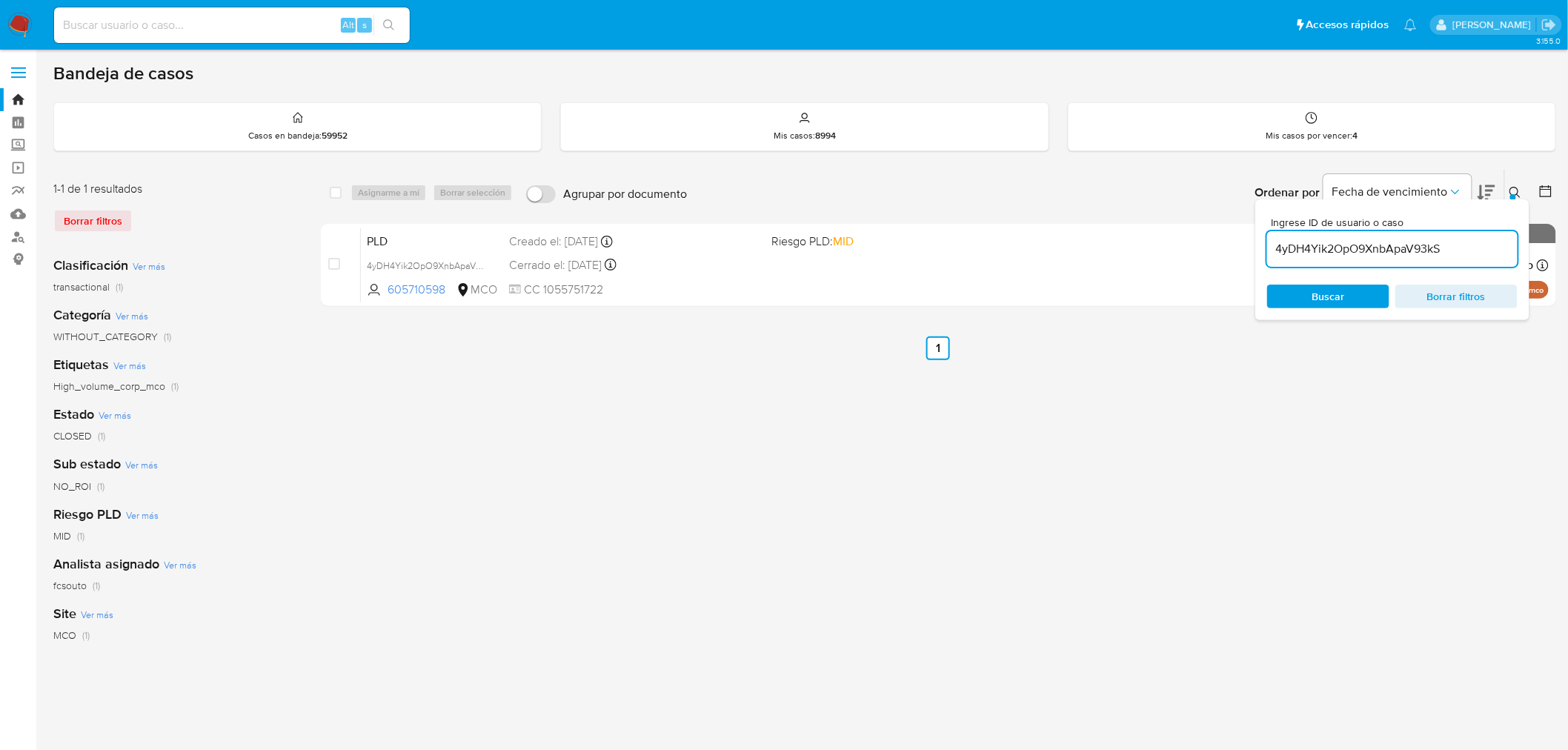
click at [1413, 246] on input "4yDH4Yik2OpO9XnbApaV93kS" at bounding box center [1392, 249] width 250 height 19
click at [1513, 188] on icon at bounding box center [1515, 192] width 12 height 12
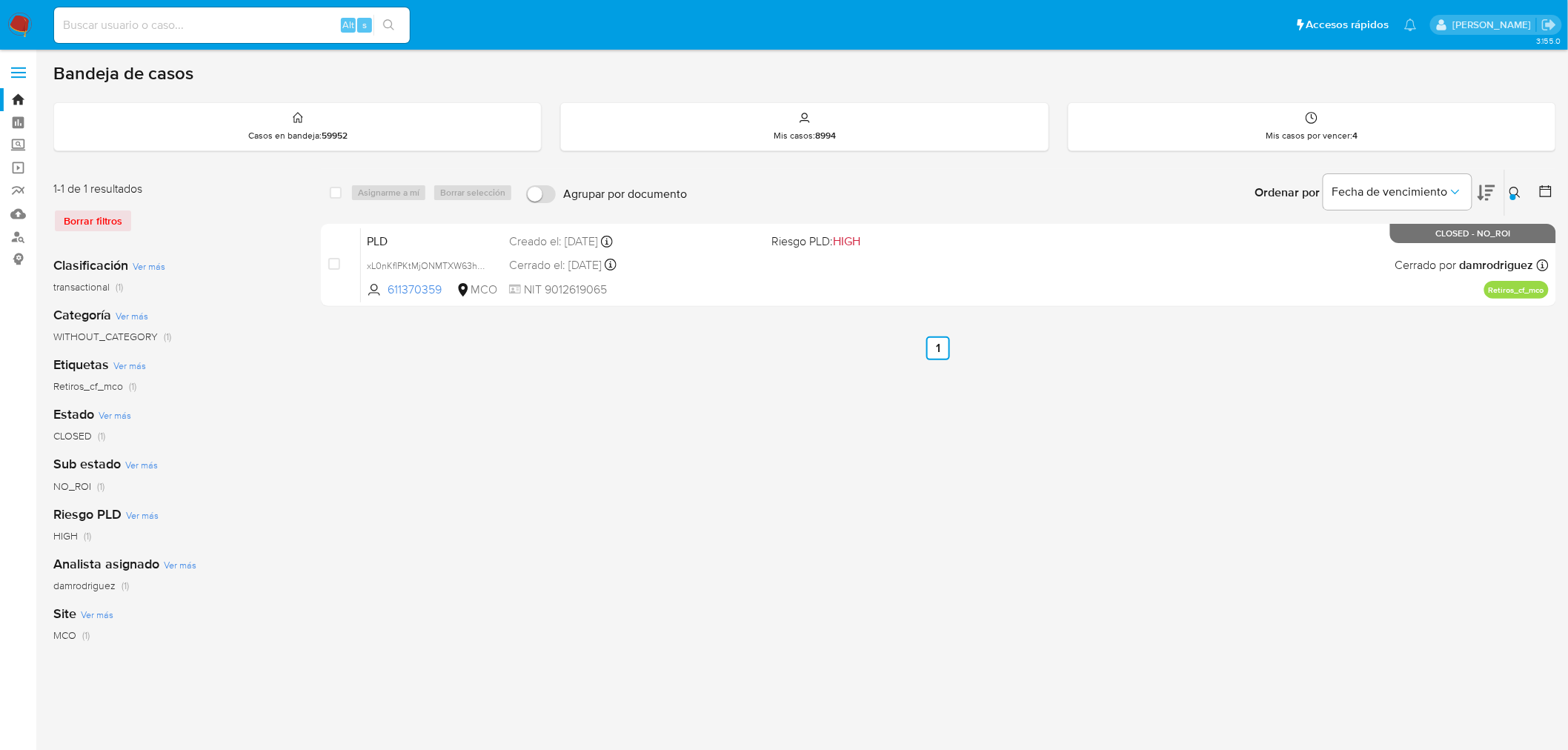
click at [1517, 184] on button at bounding box center [1517, 192] width 25 height 17
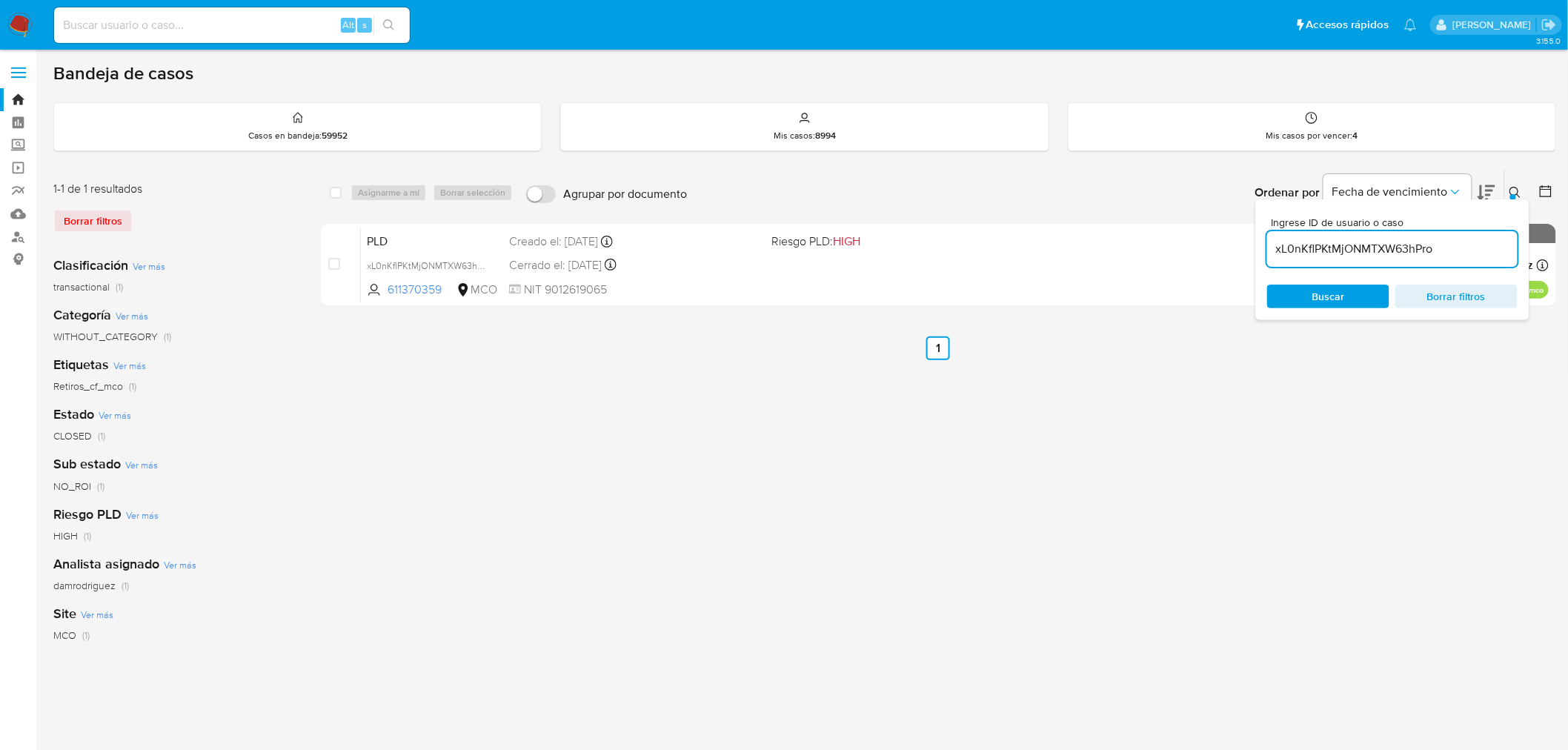
click at [1373, 257] on input "xL0nKflPKtMjONMTXW63hPro" at bounding box center [1392, 249] width 250 height 19
click at [1520, 188] on icon at bounding box center [1515, 192] width 12 height 12
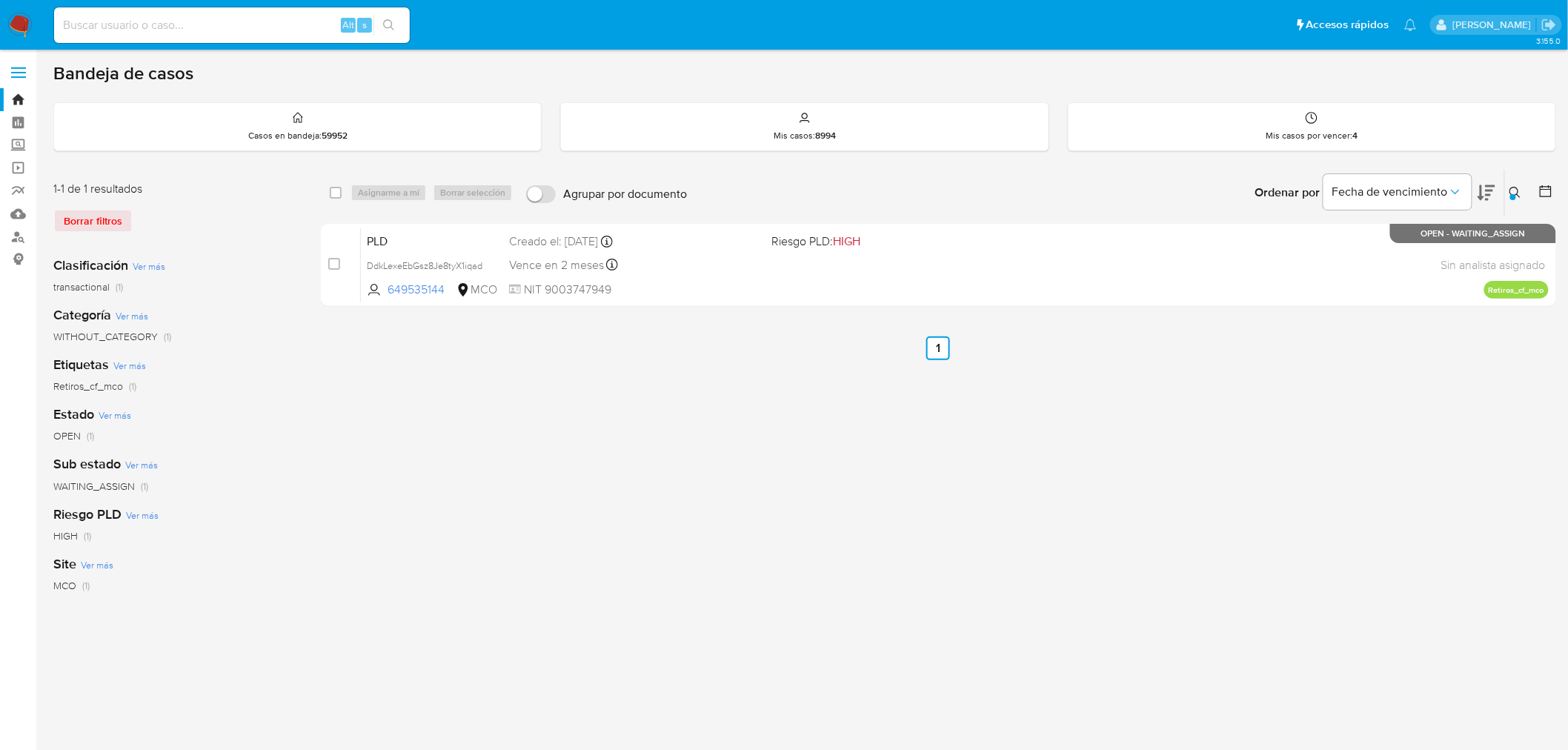
click at [1513, 195] on div at bounding box center [1512, 196] width 6 height 6
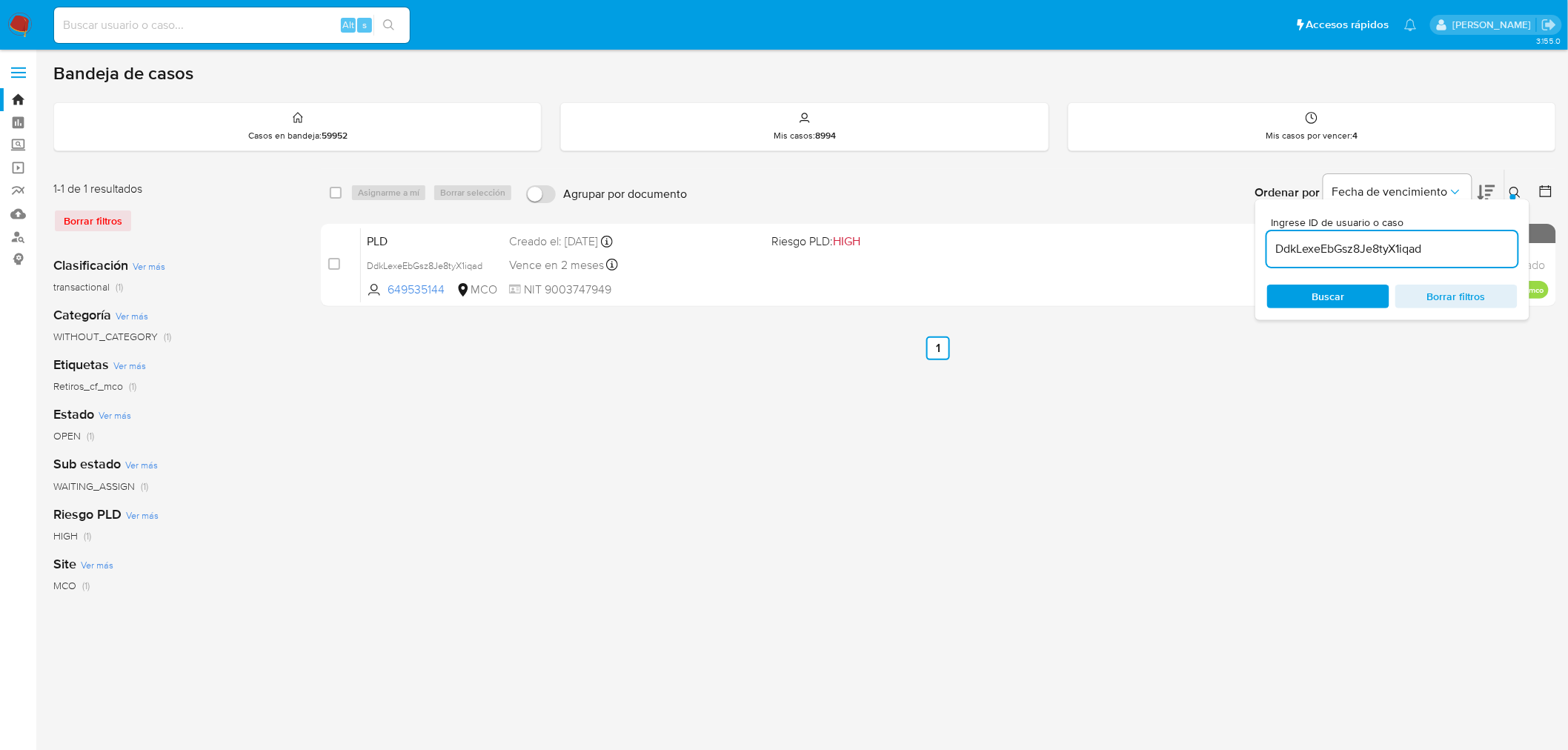
click at [1377, 249] on input "DdkLexeEbGsz8Je8tyX1iqad" at bounding box center [1392, 249] width 250 height 19
click at [1516, 186] on icon at bounding box center [1514, 191] width 11 height 11
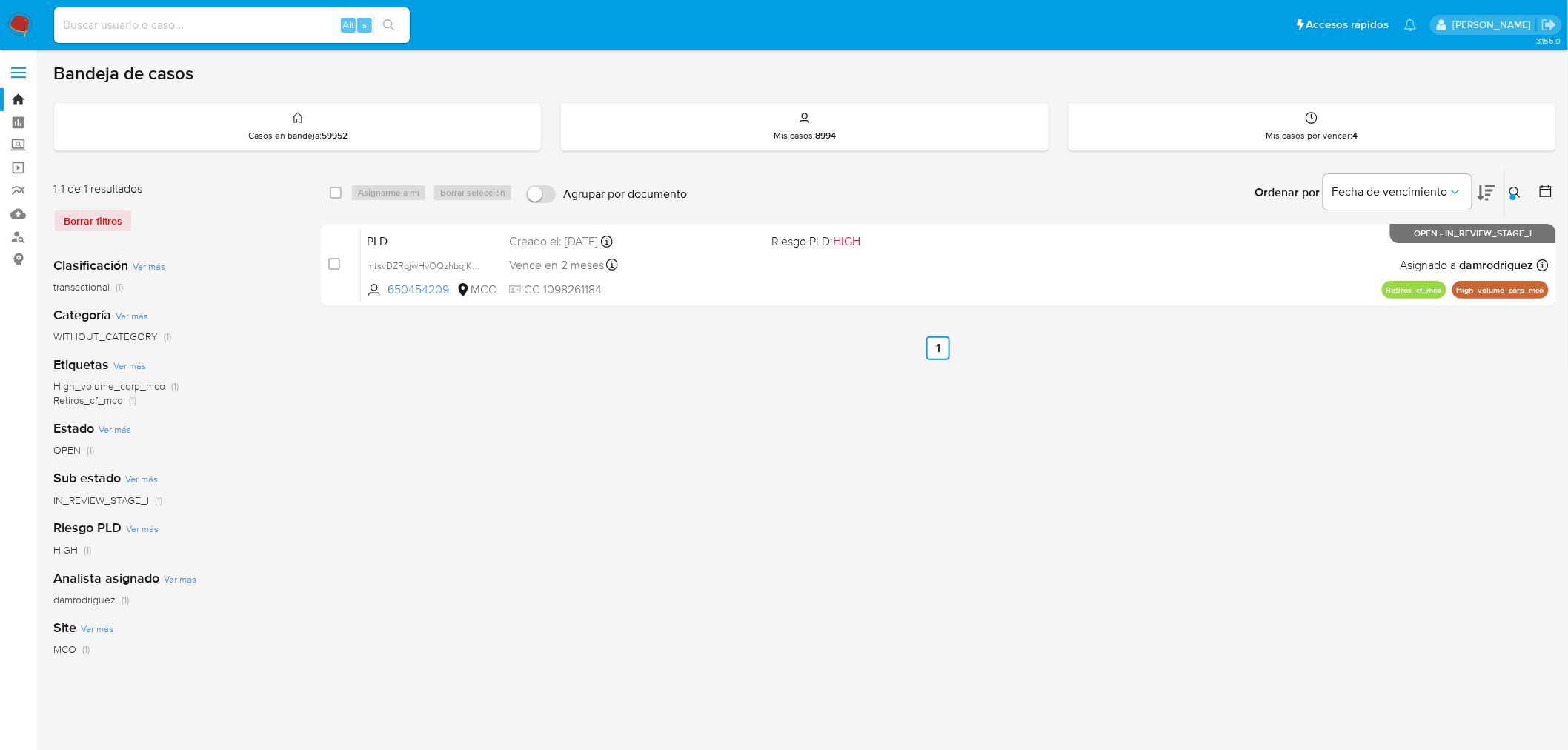
click at [1517, 187] on icon at bounding box center [1514, 191] width 11 height 11
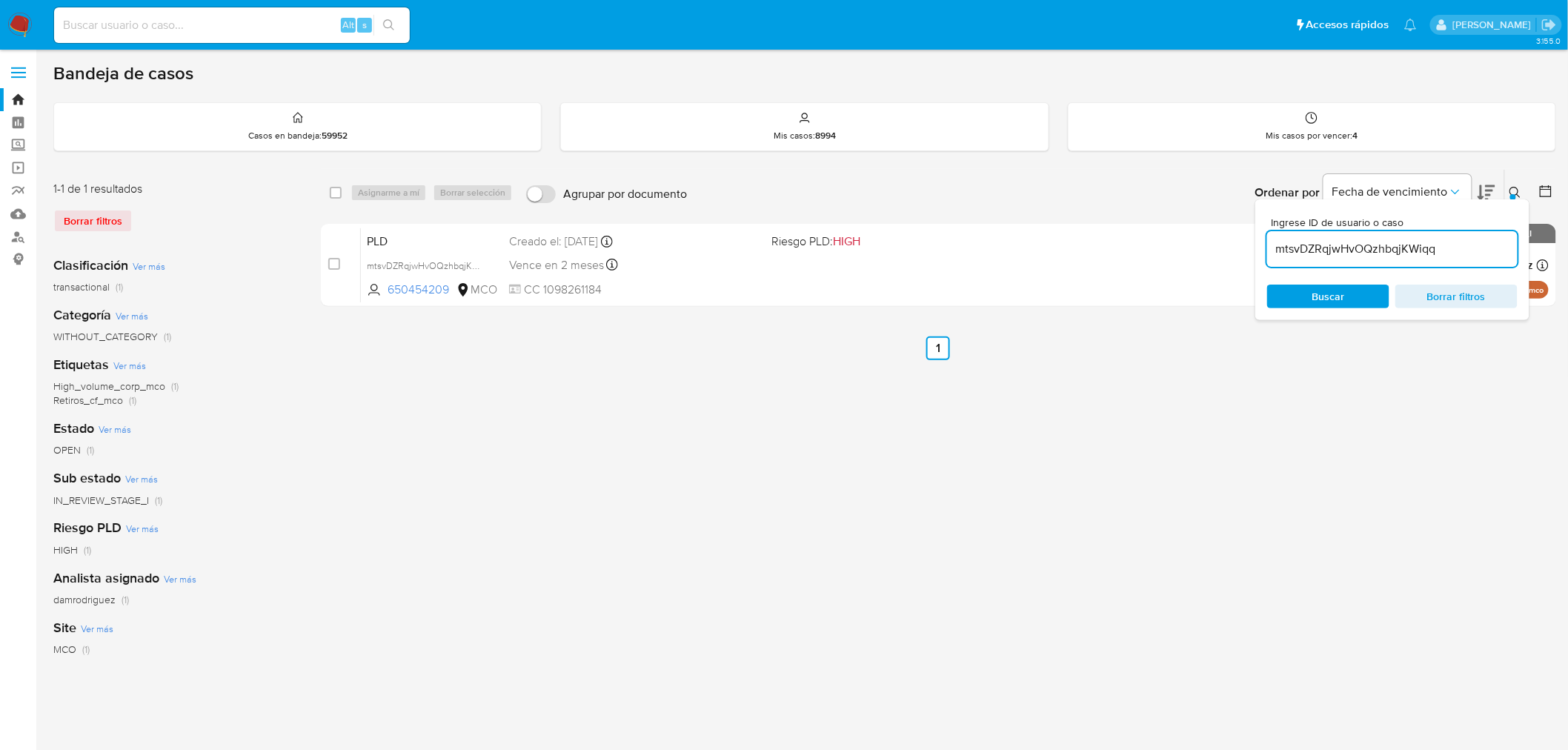
click at [1367, 247] on input "mtsvDZRqjwHvOQzhbqjKWiqq" at bounding box center [1392, 249] width 250 height 19
click at [1371, 255] on input "AOAdnqGhp2hIzO53LkDaoJyJ" at bounding box center [1392, 249] width 250 height 19
paste input "Ft3eIsERMfxVbXK2g2Fgetrc"
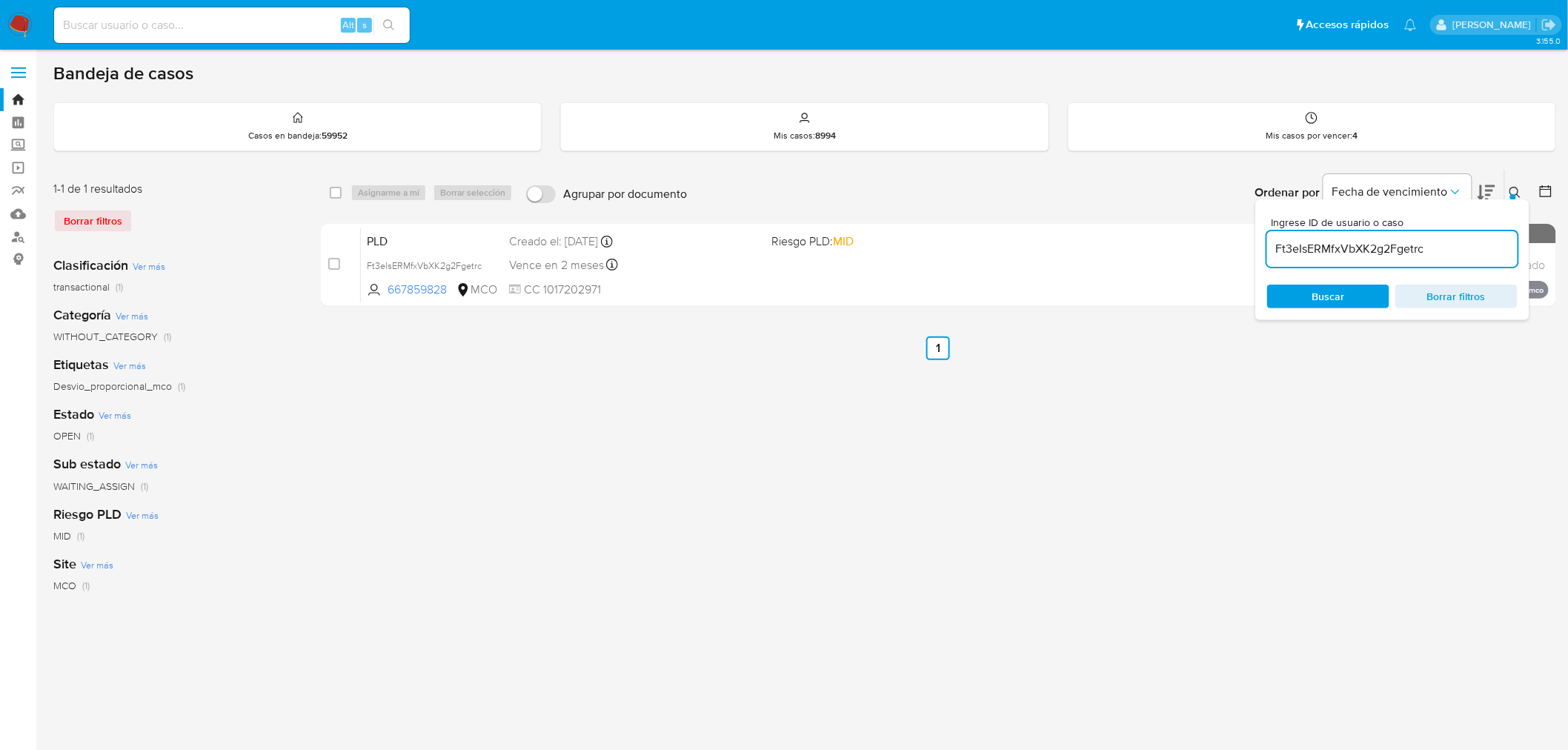
click at [1341, 246] on input "Ft3eIsERMfxVbXK2g2Fgetrc" at bounding box center [1392, 249] width 250 height 19
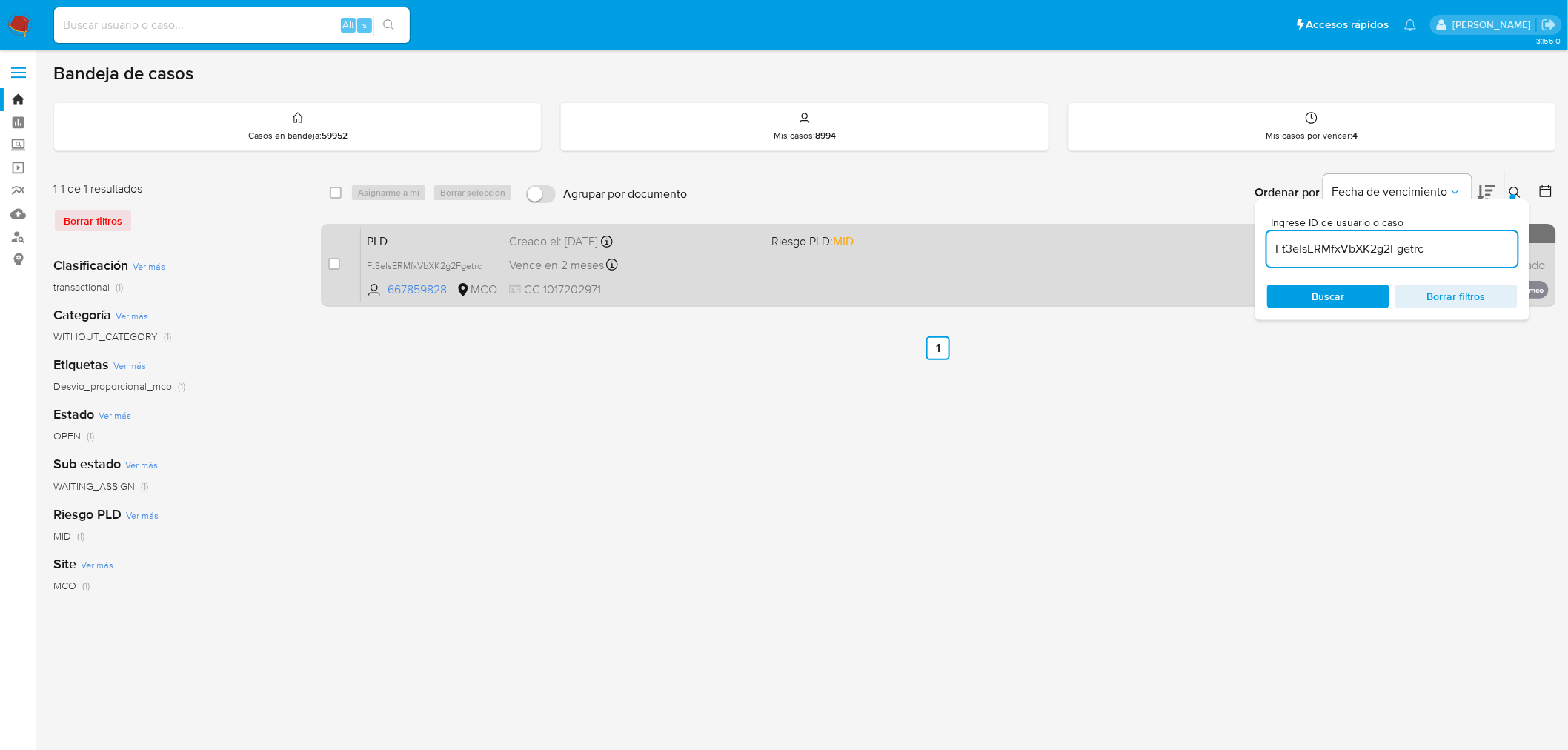
paste input "Yv08H70plCzUliHbg24hRc7w"
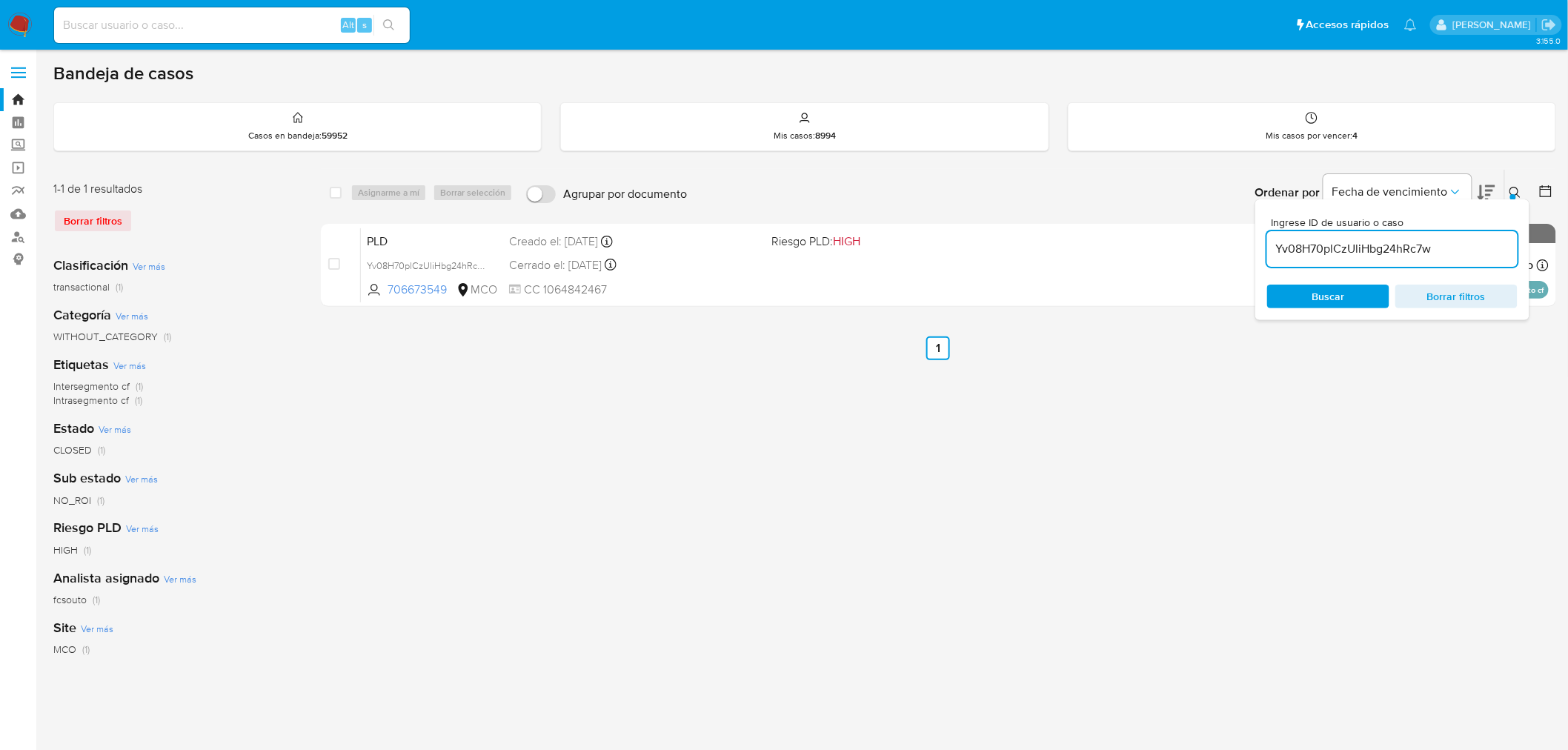
click at [1509, 189] on icon at bounding box center [1515, 192] width 12 height 12
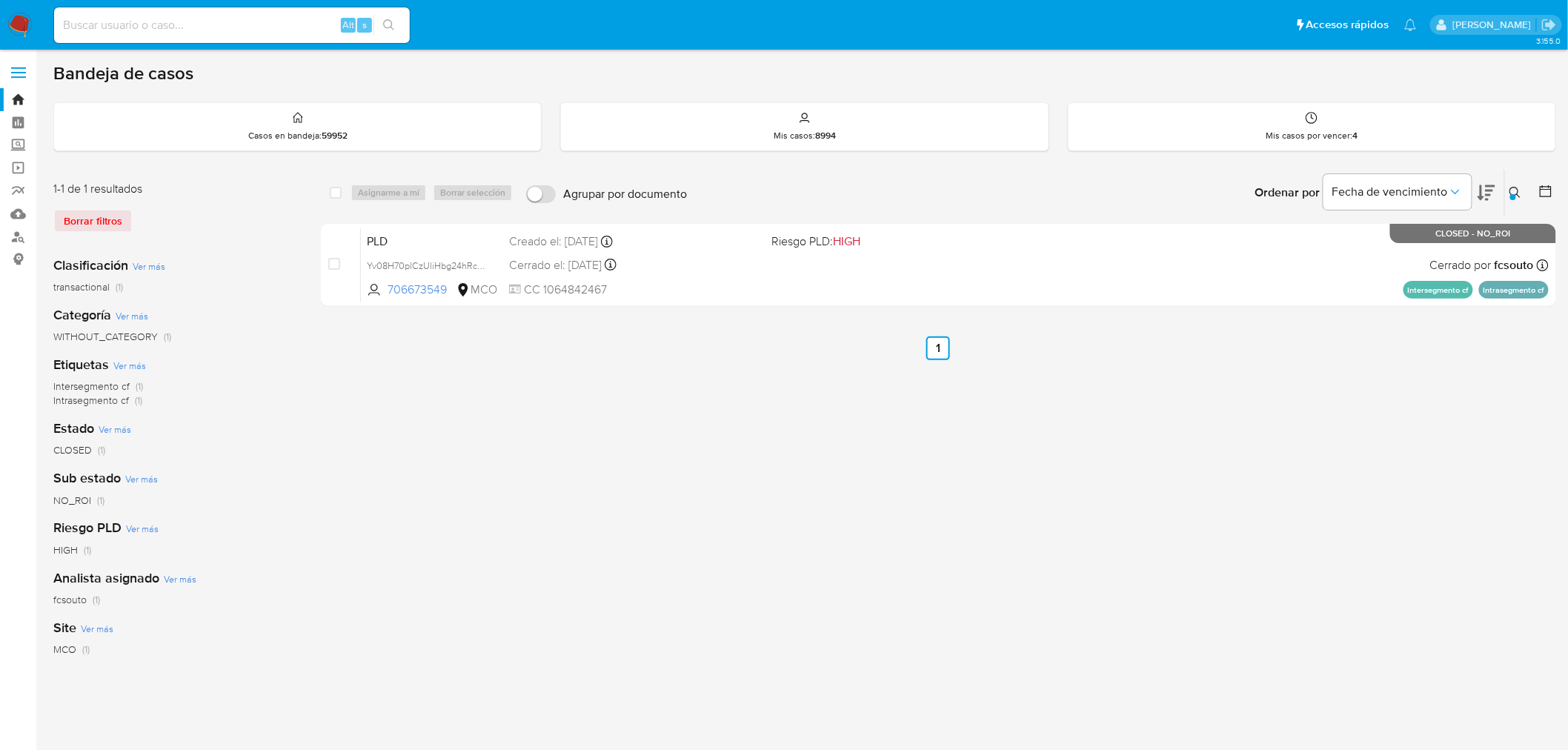
click at [1521, 189] on icon at bounding box center [1515, 192] width 12 height 12
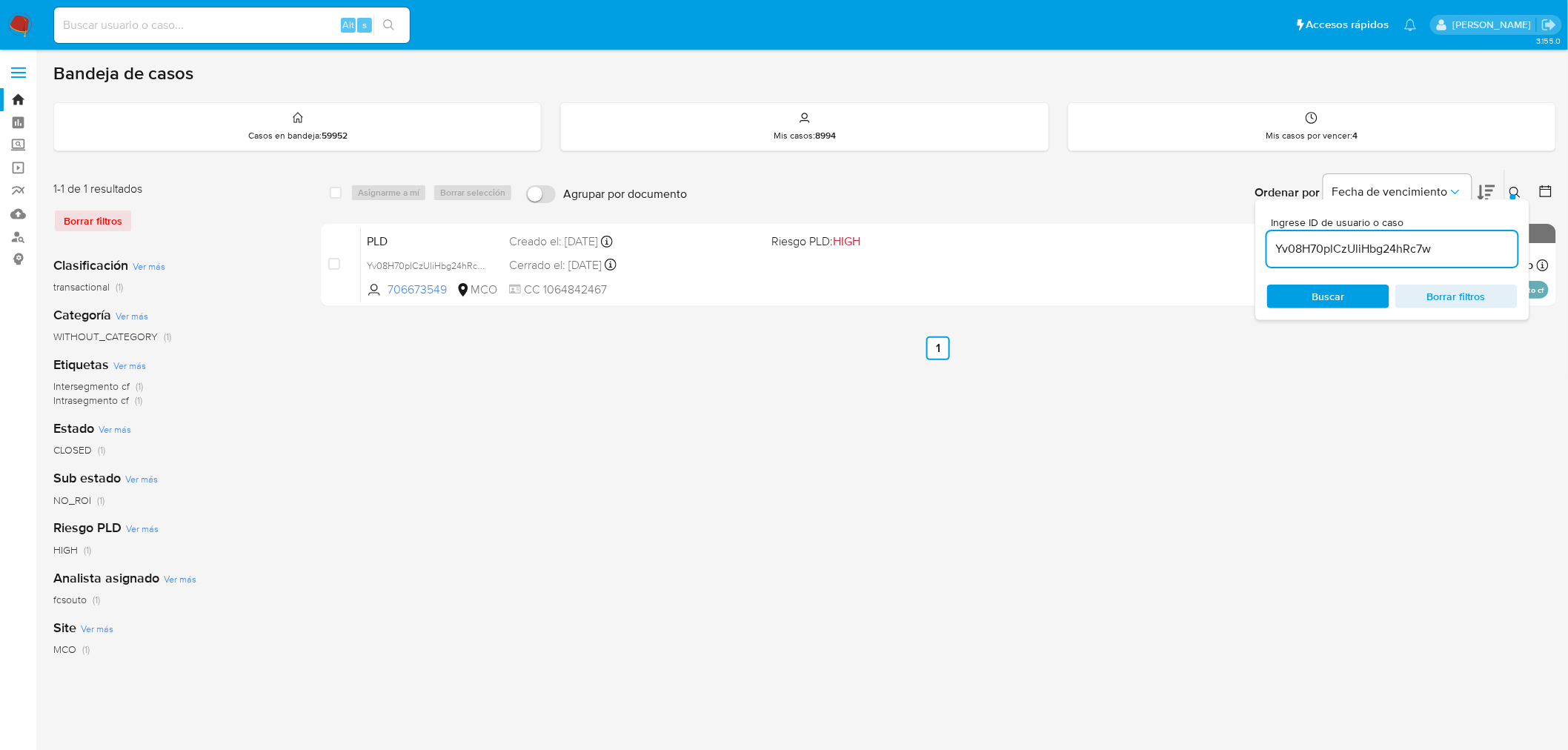
click at [1409, 259] on div "Yv08H70plCzUliHbg24hRc7w" at bounding box center [1392, 249] width 250 height 36
drag, startPoint x: 1409, startPoint y: 259, endPoint x: 1408, endPoint y: 250, distance: 9.1
click at [1408, 258] on div "Yv08H70plCzUliHbg24hRc7w" at bounding box center [1392, 249] width 250 height 36
click at [1408, 250] on input "Yv08H70plCzUliHbg24hRc7w" at bounding box center [1392, 249] width 250 height 19
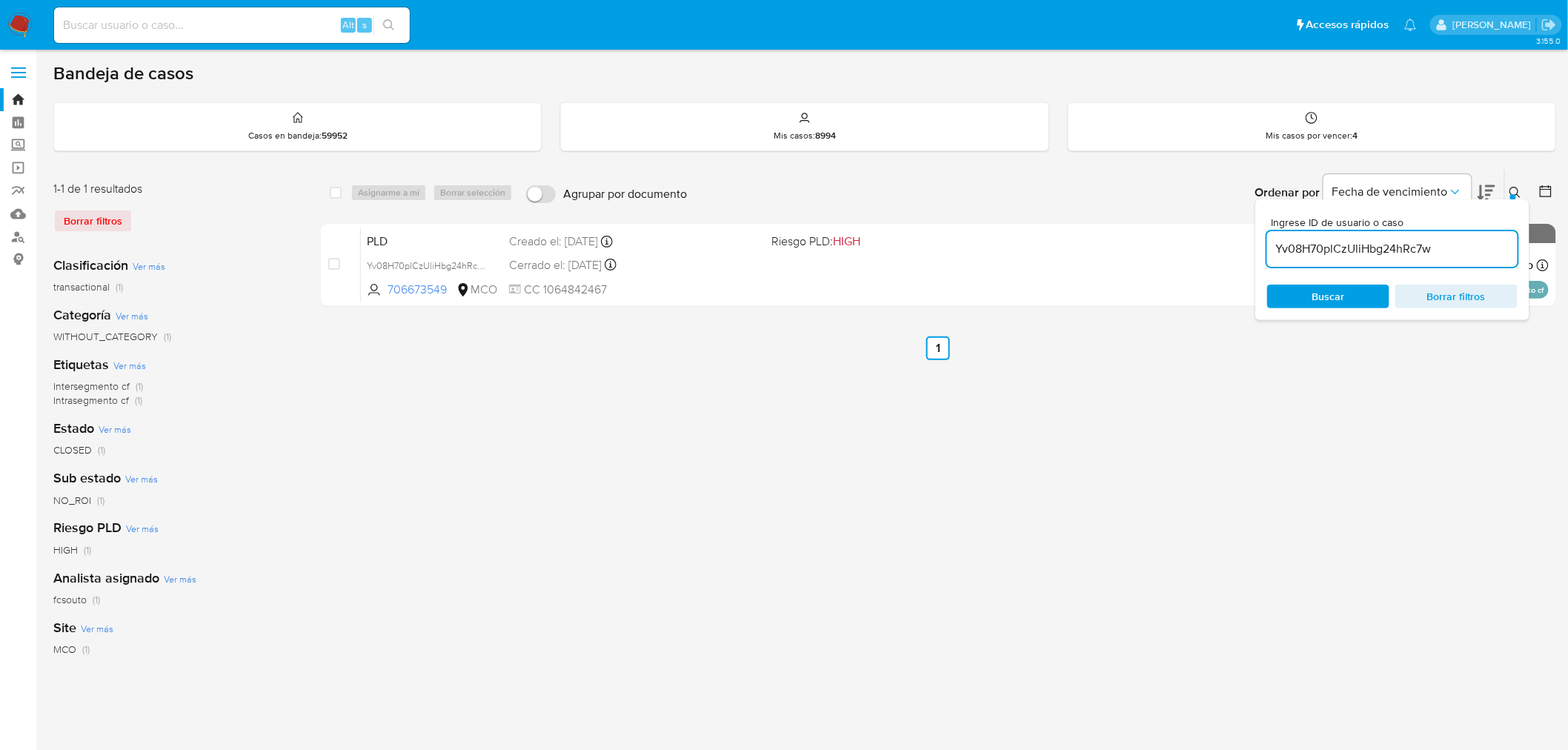
paste input "lPddsATDP4EGS7bgJ2UTl0Iq"
click at [1513, 186] on icon at bounding box center [1515, 192] width 12 height 12
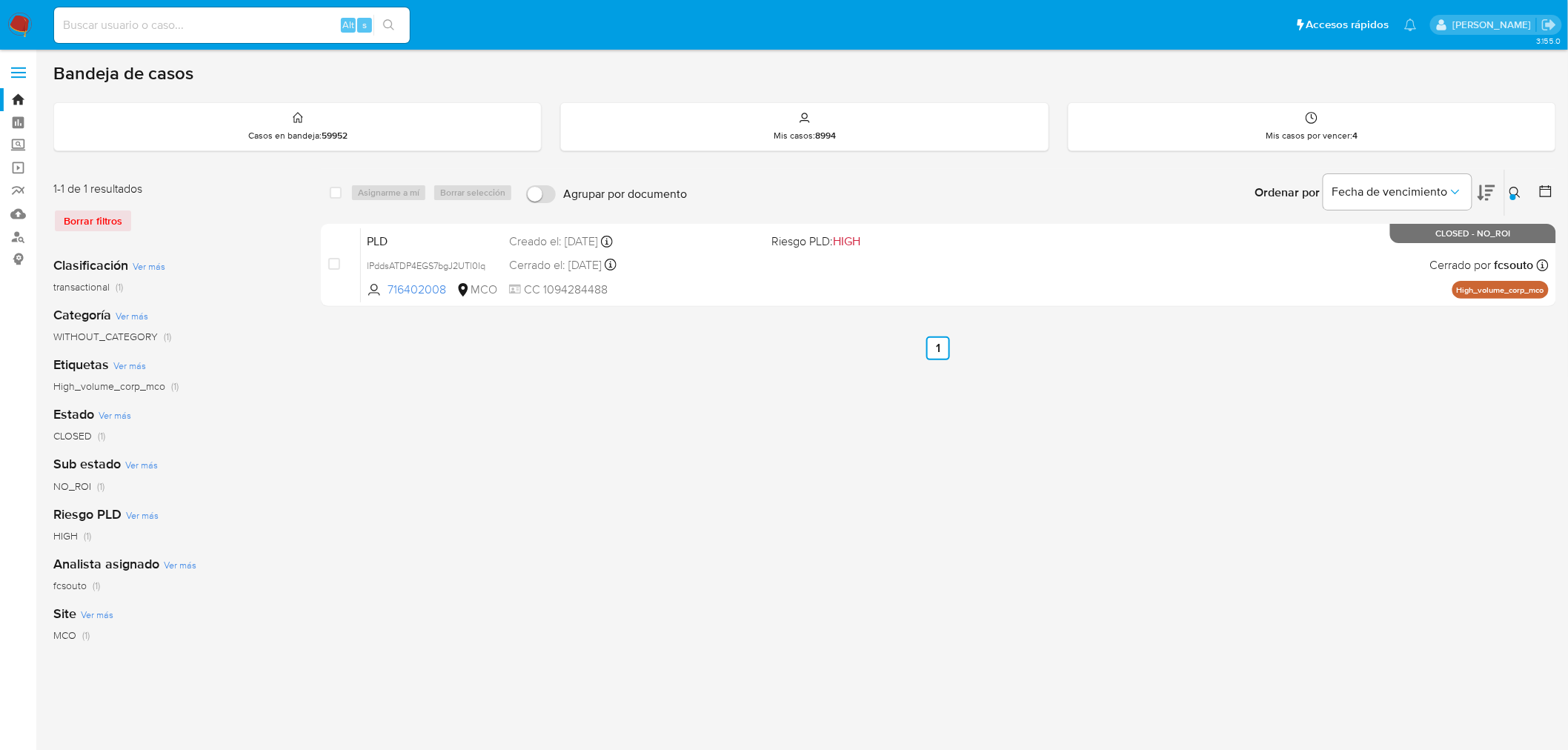
click at [1517, 188] on icon at bounding box center [1514, 191] width 11 height 11
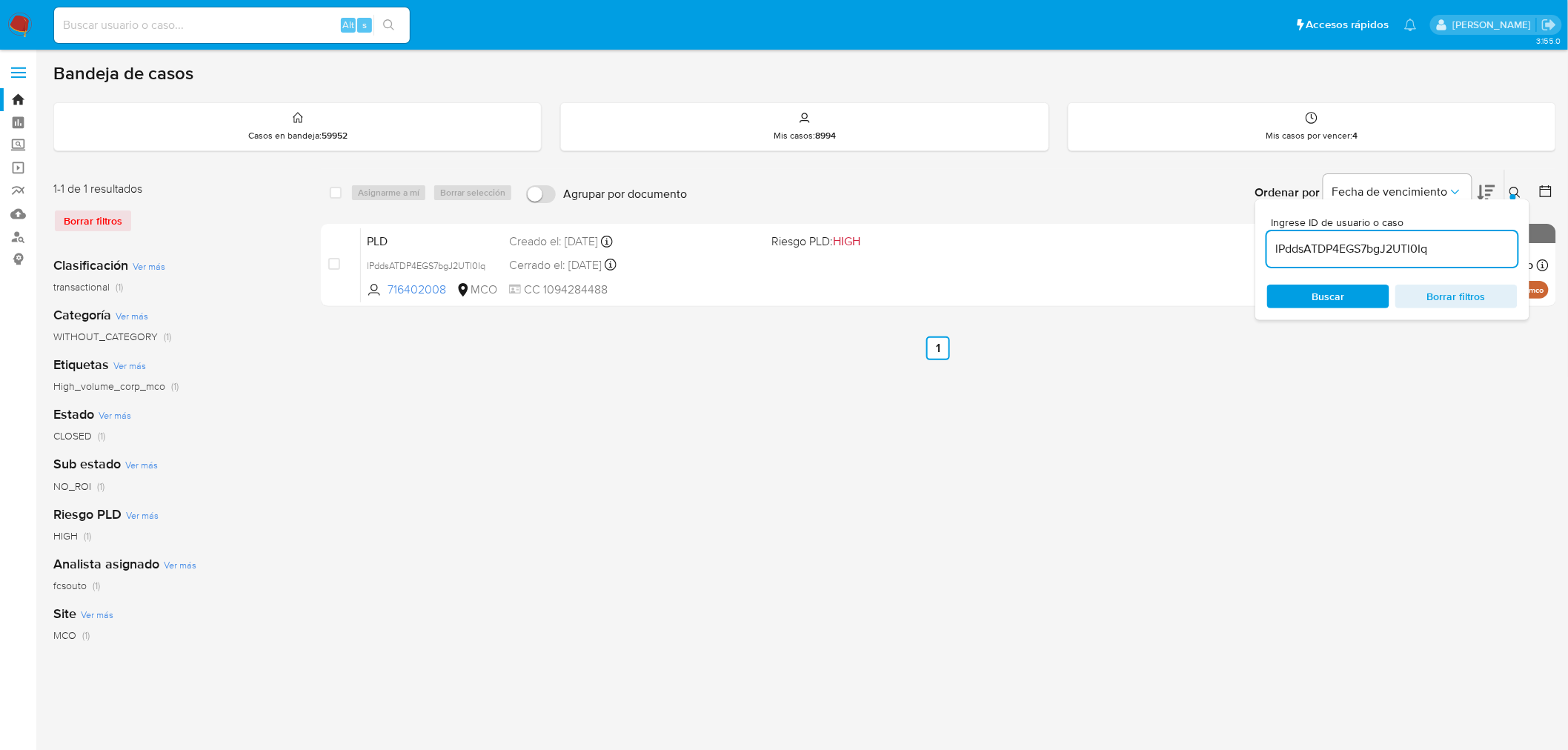
click at [1416, 241] on input "lPddsATDP4EGS7bgJ2UTl0Iq" at bounding box center [1392, 249] width 250 height 19
drag, startPoint x: 1416, startPoint y: 241, endPoint x: 1184, endPoint y: 262, distance: 232.9
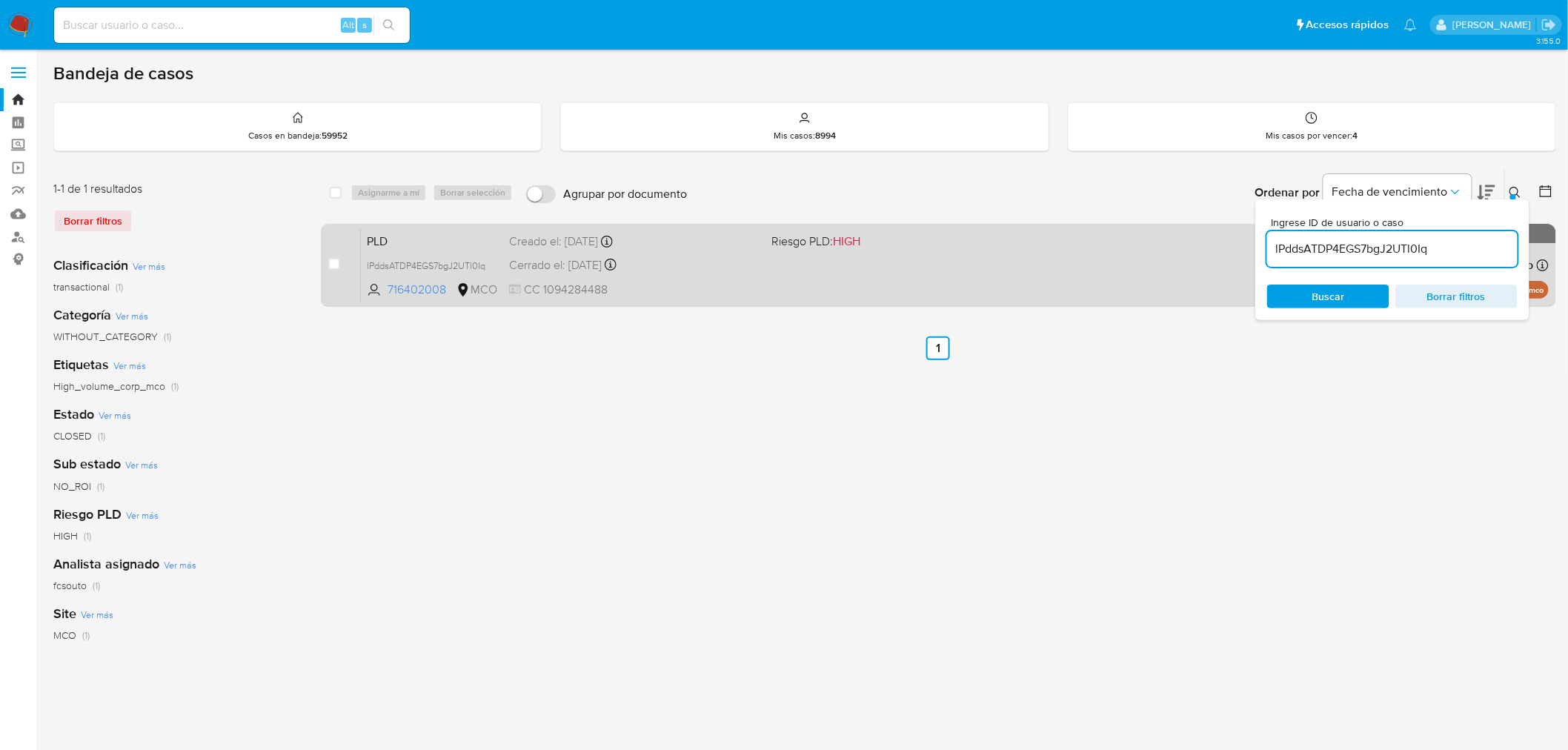
click at [1416, 241] on input "lPddsATDP4EGS7bgJ2UTl0Iq" at bounding box center [1392, 249] width 250 height 19
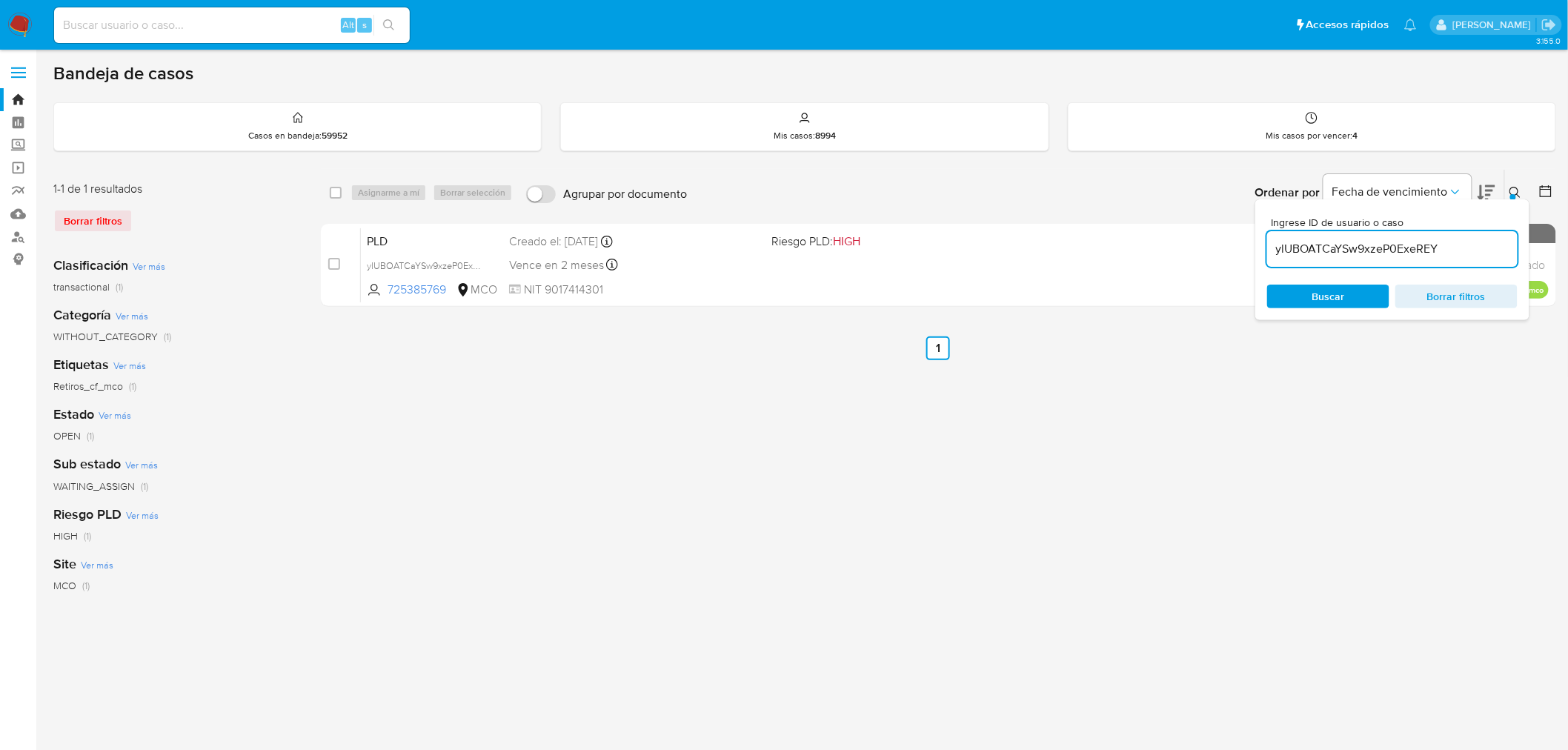
click at [1401, 240] on input "ylUBOATCaYSw9xzeP0ExeREY" at bounding box center [1392, 249] width 250 height 19
paste input "sQmLAaSiHhW72CO1rcBtjLvM"
click at [1387, 253] on input "sQmLAaSiHhW72CO1rcBtjLvM" at bounding box center [1392, 249] width 250 height 19
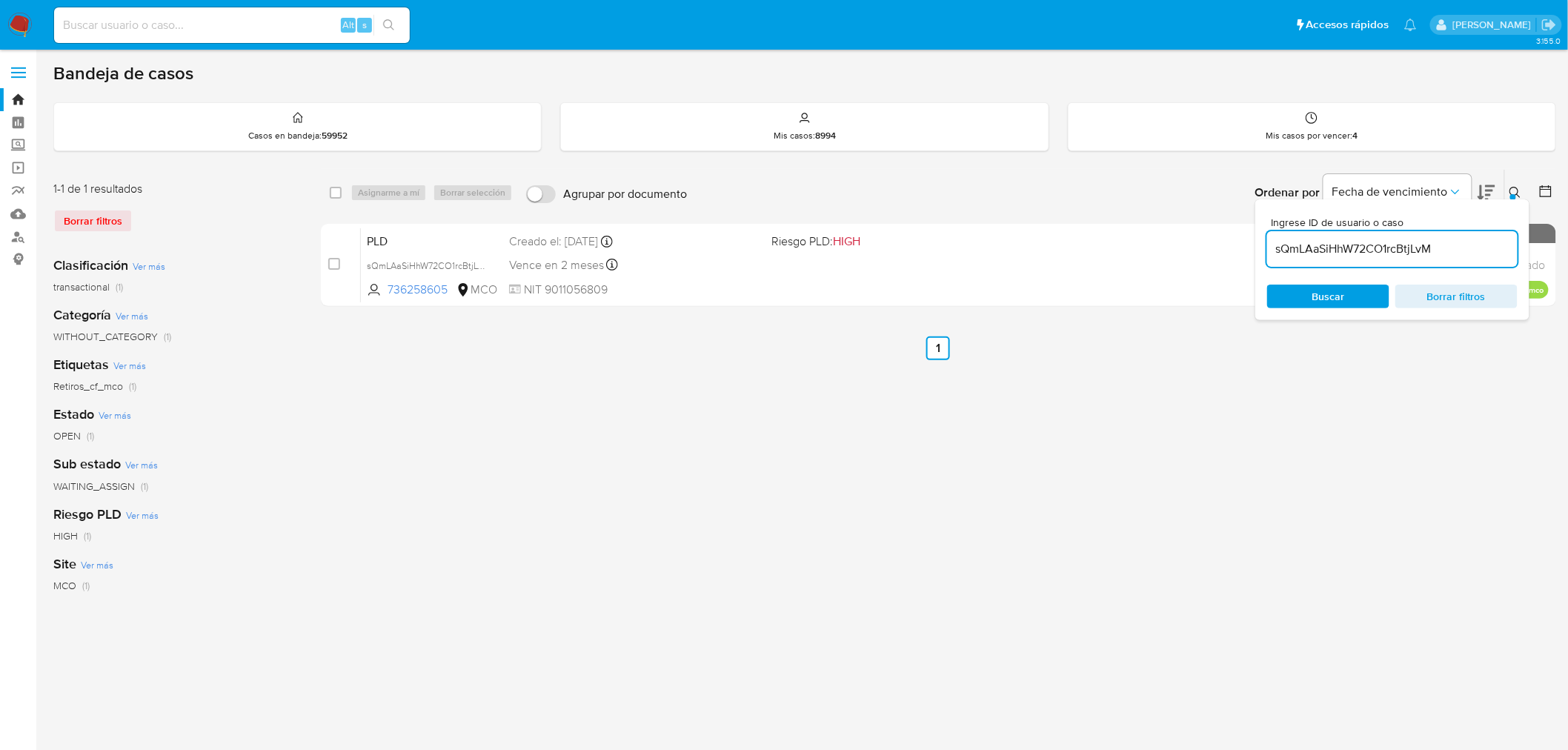
paste input "0CXykCnP8nnpWJqak62g5Dc0"
click at [1380, 258] on div "0CXykCnP8nnpWJqak62g5Dc0" at bounding box center [1392, 249] width 250 height 36
click at [1378, 248] on input "0CXykCnP8nnpWJqak62g5Dc0" at bounding box center [1392, 249] width 250 height 19
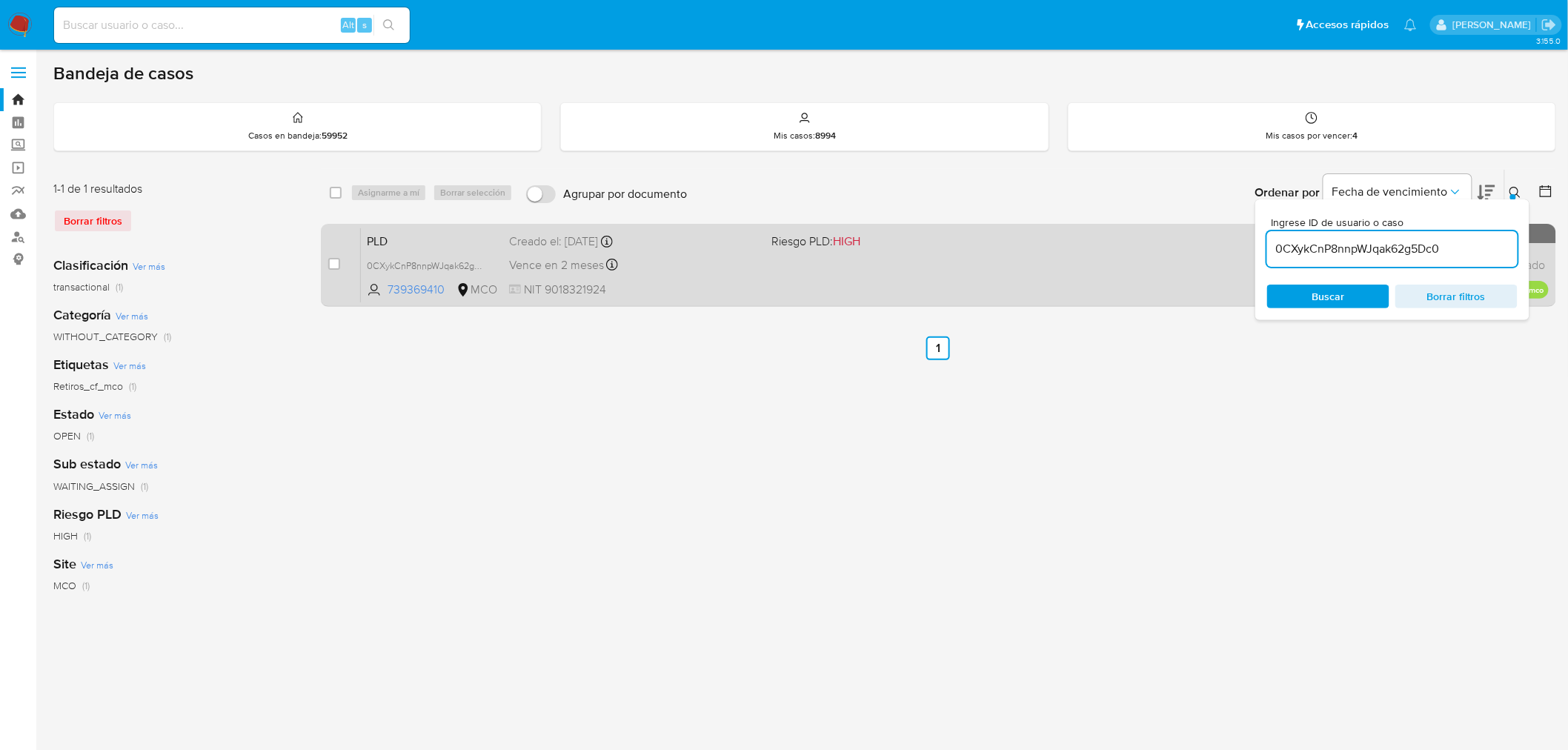
paste input "zVyZrM8uItPO9G0jhZ8IxIms"
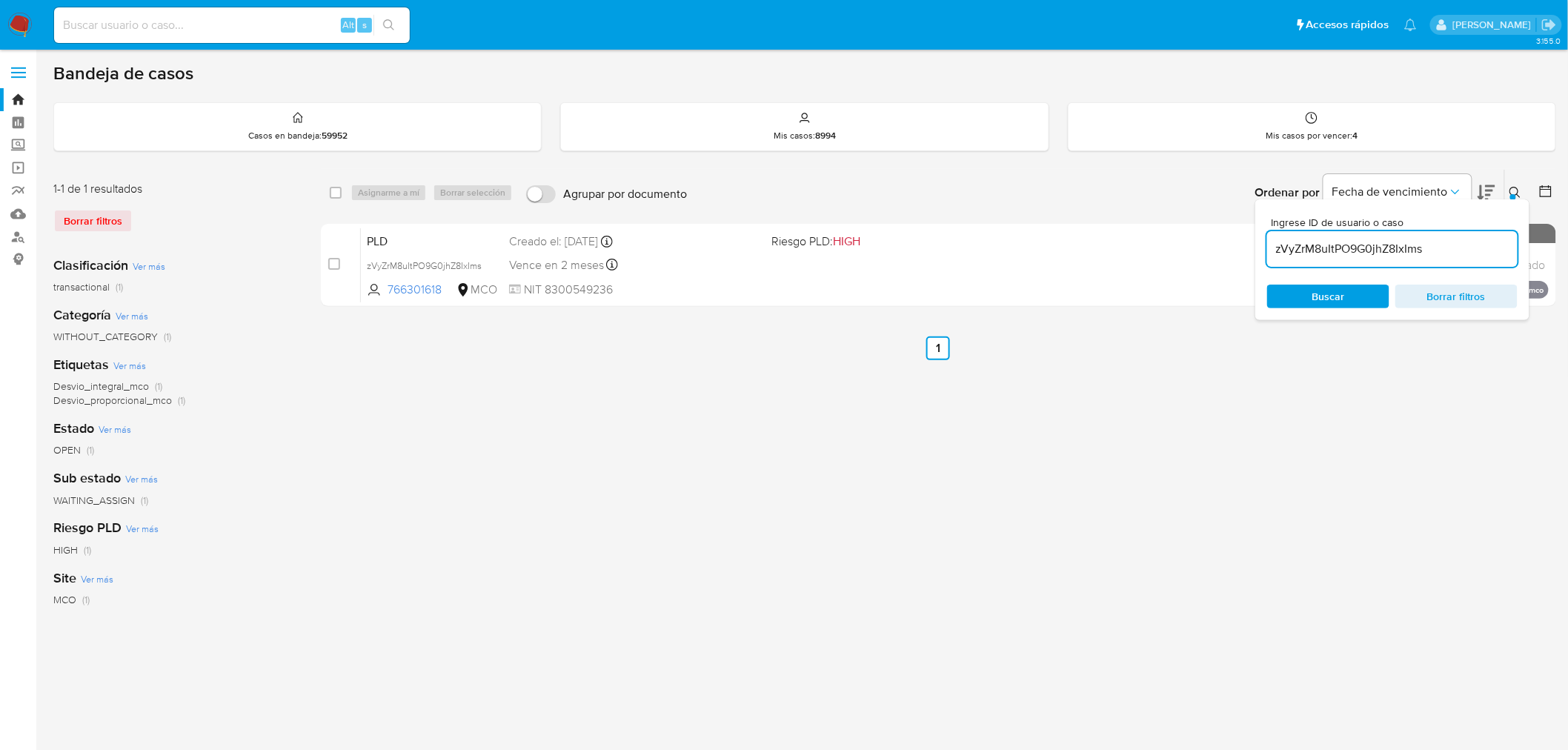
click at [1383, 253] on input "zVyZrM8uItPO9G0jhZ8IxIms" at bounding box center [1392, 249] width 250 height 19
paste input "m0fwochcLMJuoC2S8hsSnTSV"
click at [1517, 191] on icon at bounding box center [1515, 192] width 12 height 12
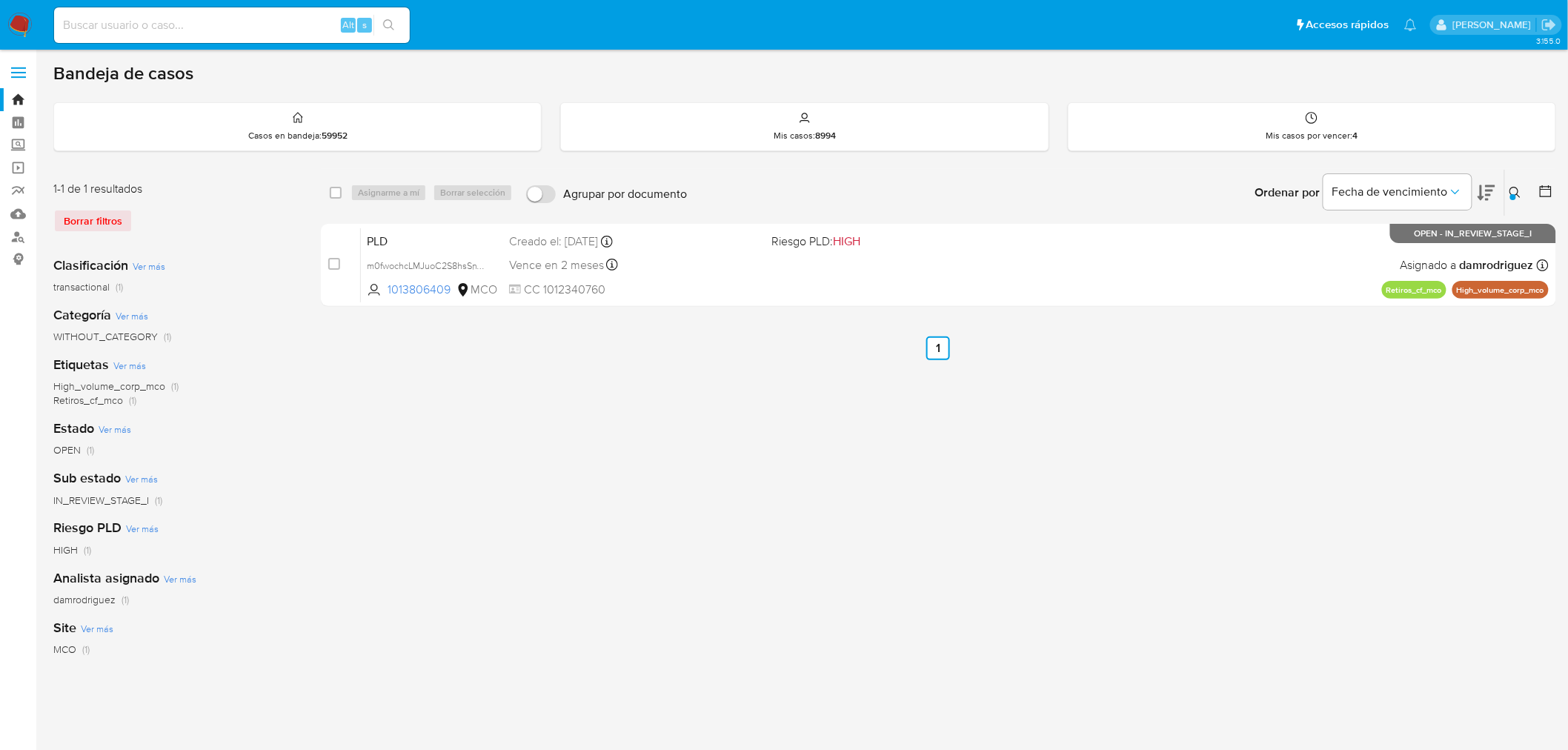
click at [1520, 185] on button at bounding box center [1517, 192] width 25 height 17
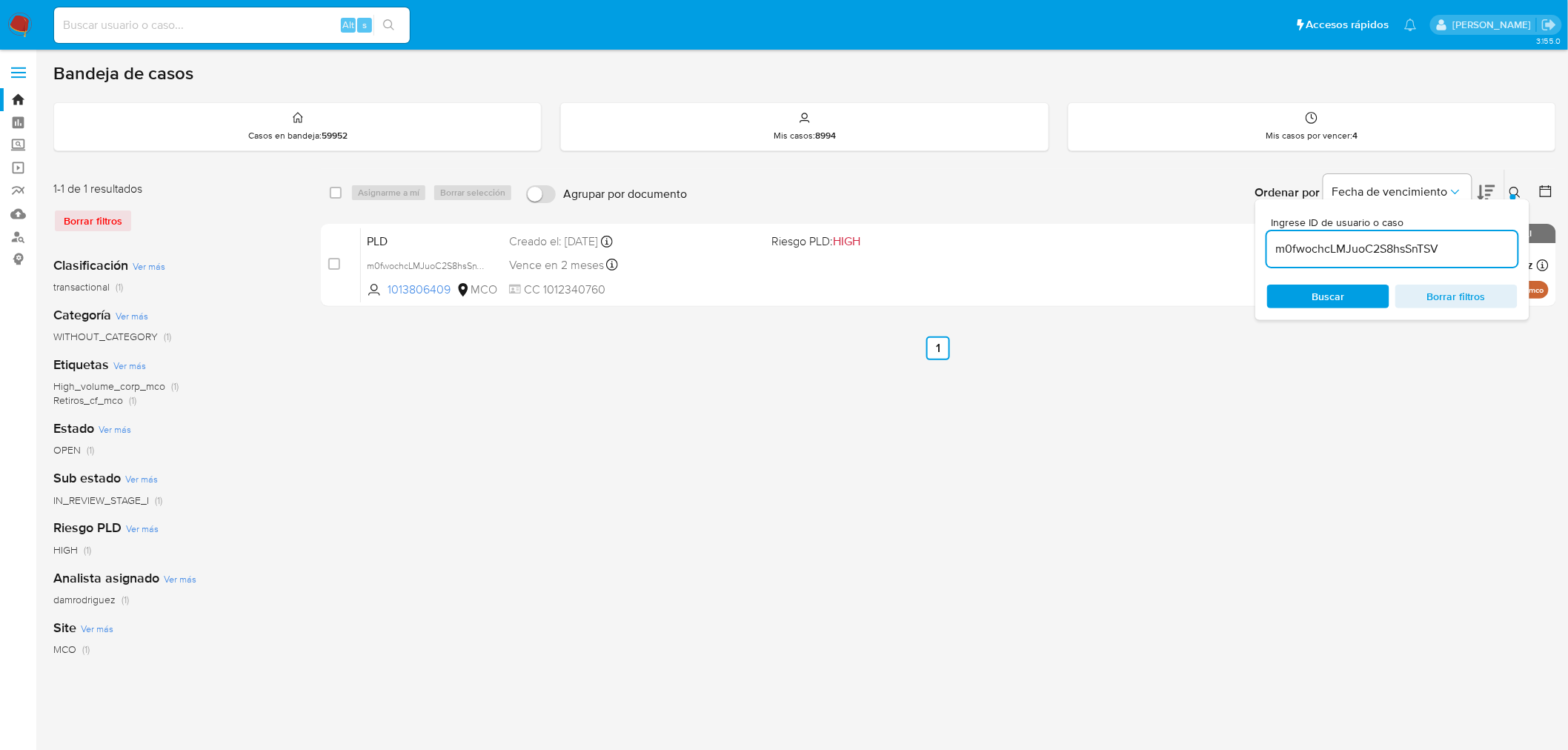
click at [1401, 244] on input "m0fwochcLMJuoC2S8hsSnTSV" at bounding box center [1392, 249] width 250 height 19
click at [1345, 248] on input "59BK7hm6gk5jiiKbKVx77iTI" at bounding box center [1392, 249] width 250 height 19
paste input "0EWoGwqQLZCvzmGldkEyCsYa"
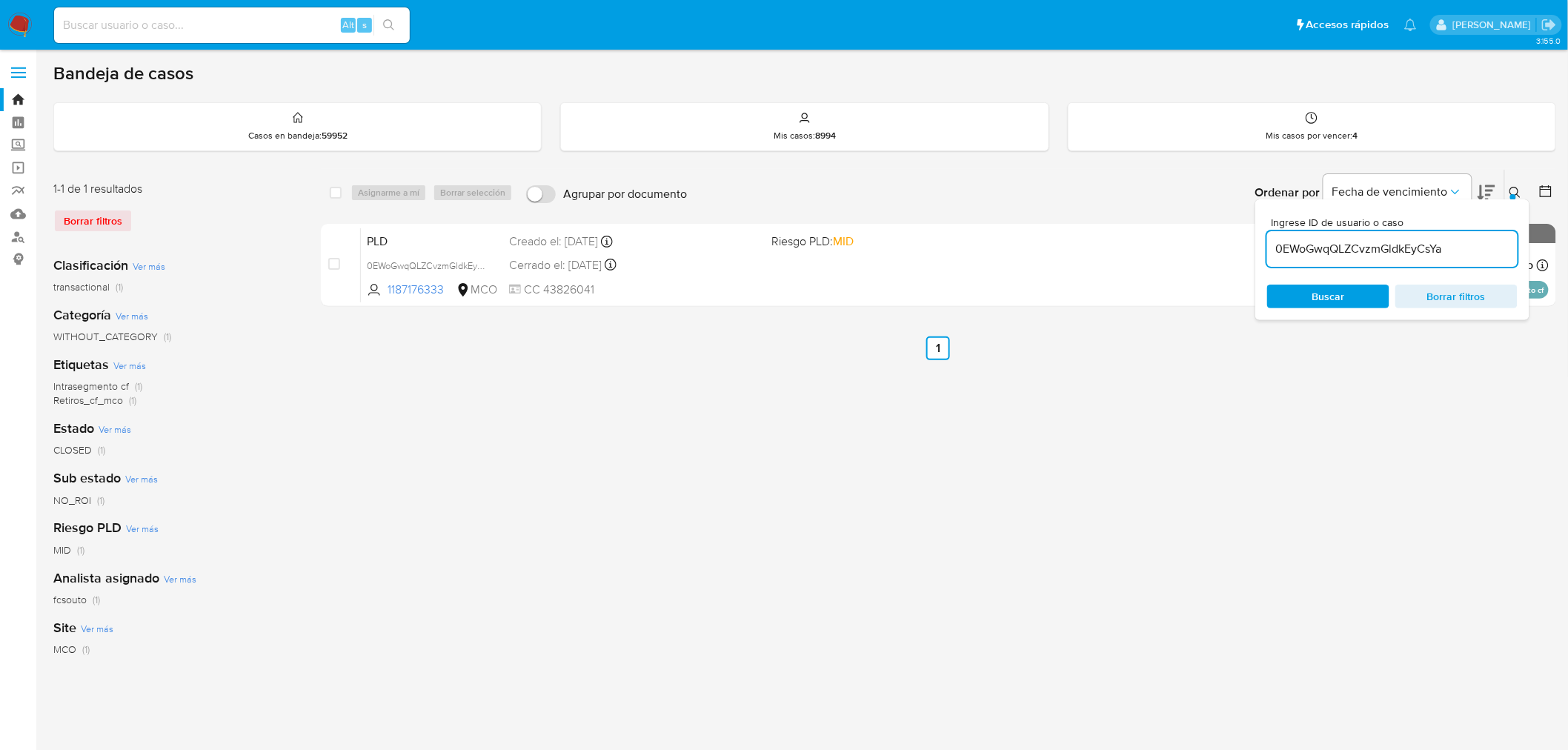
click at [1513, 181] on div "Ingrese ID de usuario o caso 0EWoGwqQLZCvzmGldkEyCsYa Buscar Borrar filtros" at bounding box center [1517, 192] width 25 height 46
click at [1513, 186] on icon at bounding box center [1515, 192] width 12 height 12
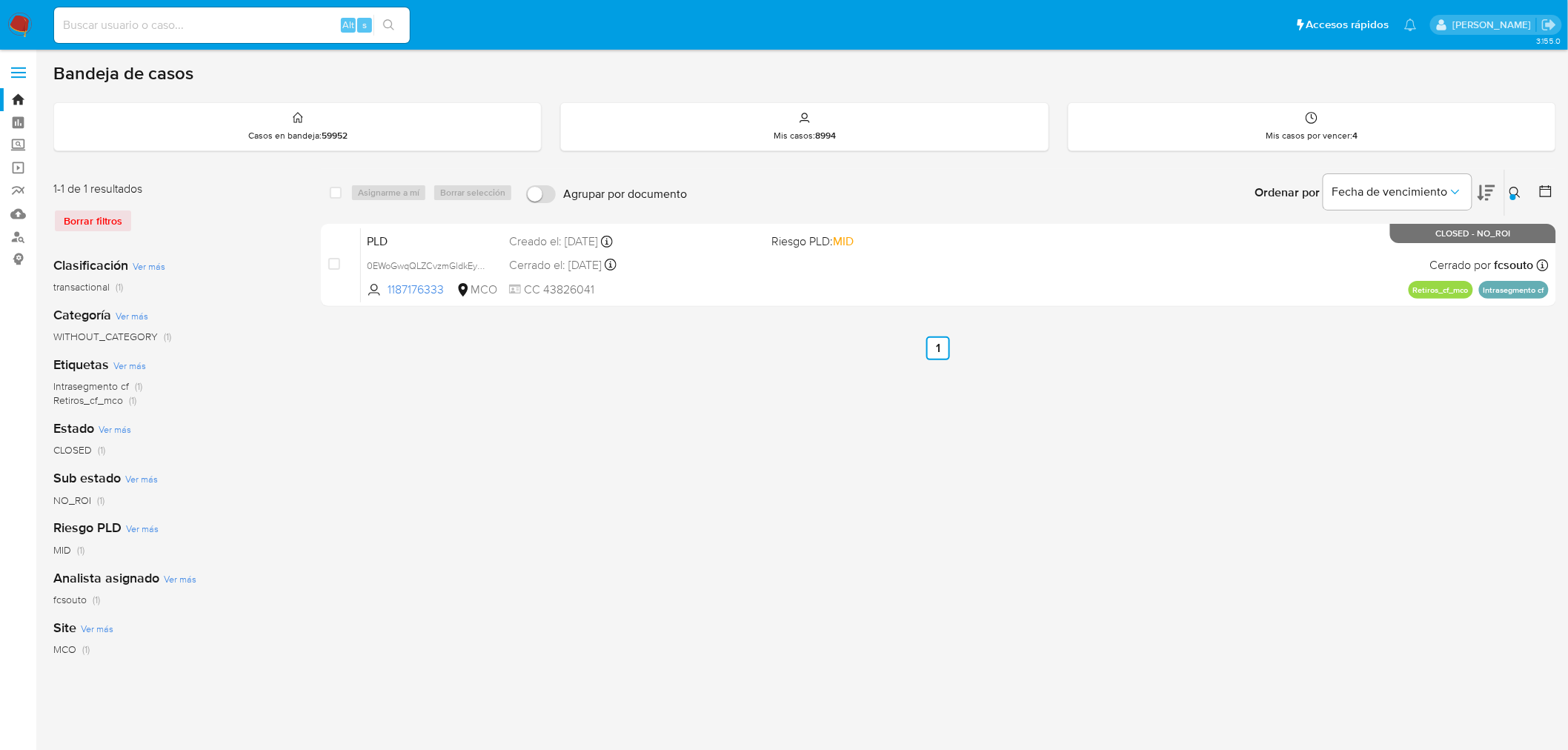
click at [1508, 197] on button at bounding box center [1517, 192] width 25 height 17
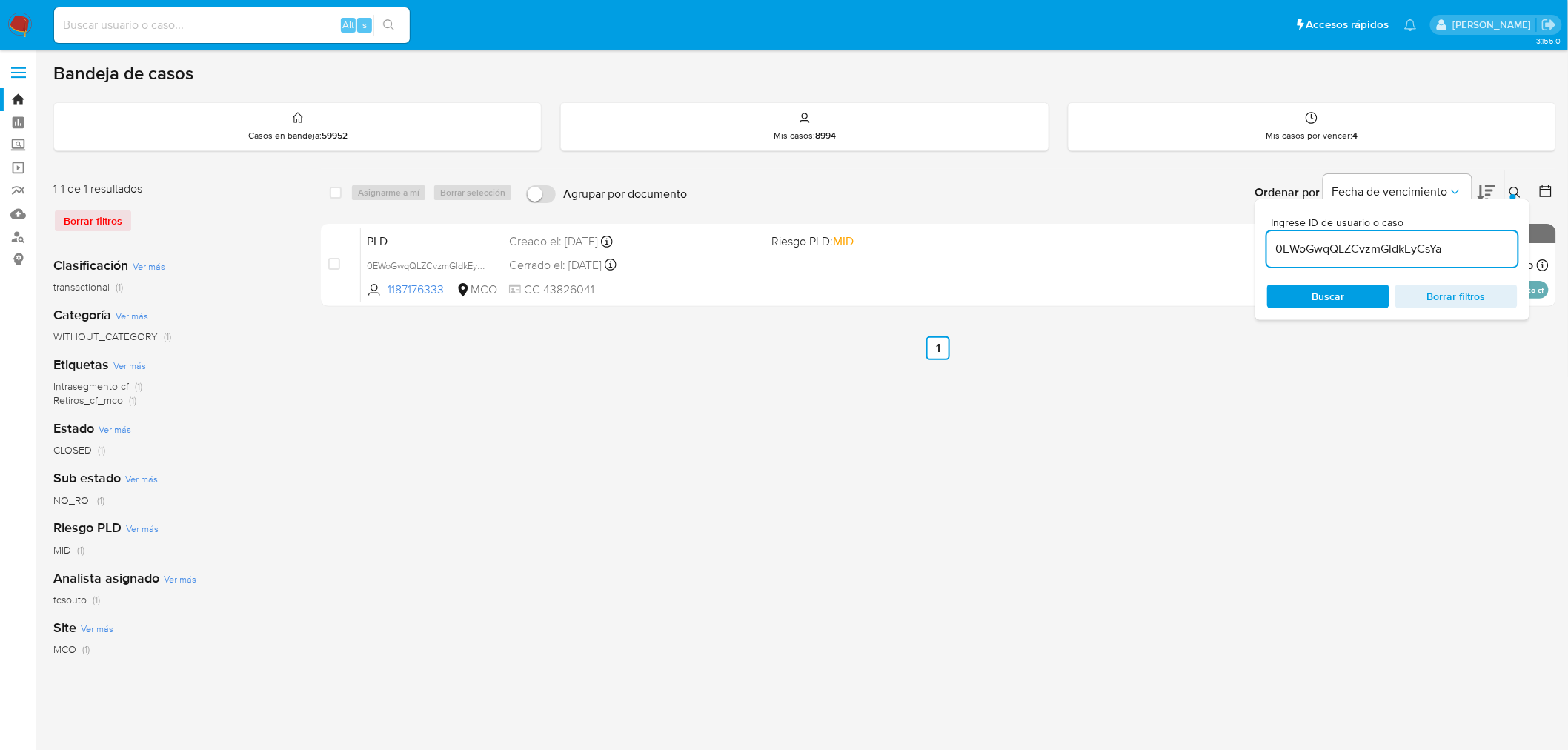
click at [1437, 246] on input "0EWoGwqQLZCvzmGldkEyCsYa" at bounding box center [1392, 249] width 250 height 19
click at [1512, 192] on icon at bounding box center [1515, 192] width 12 height 12
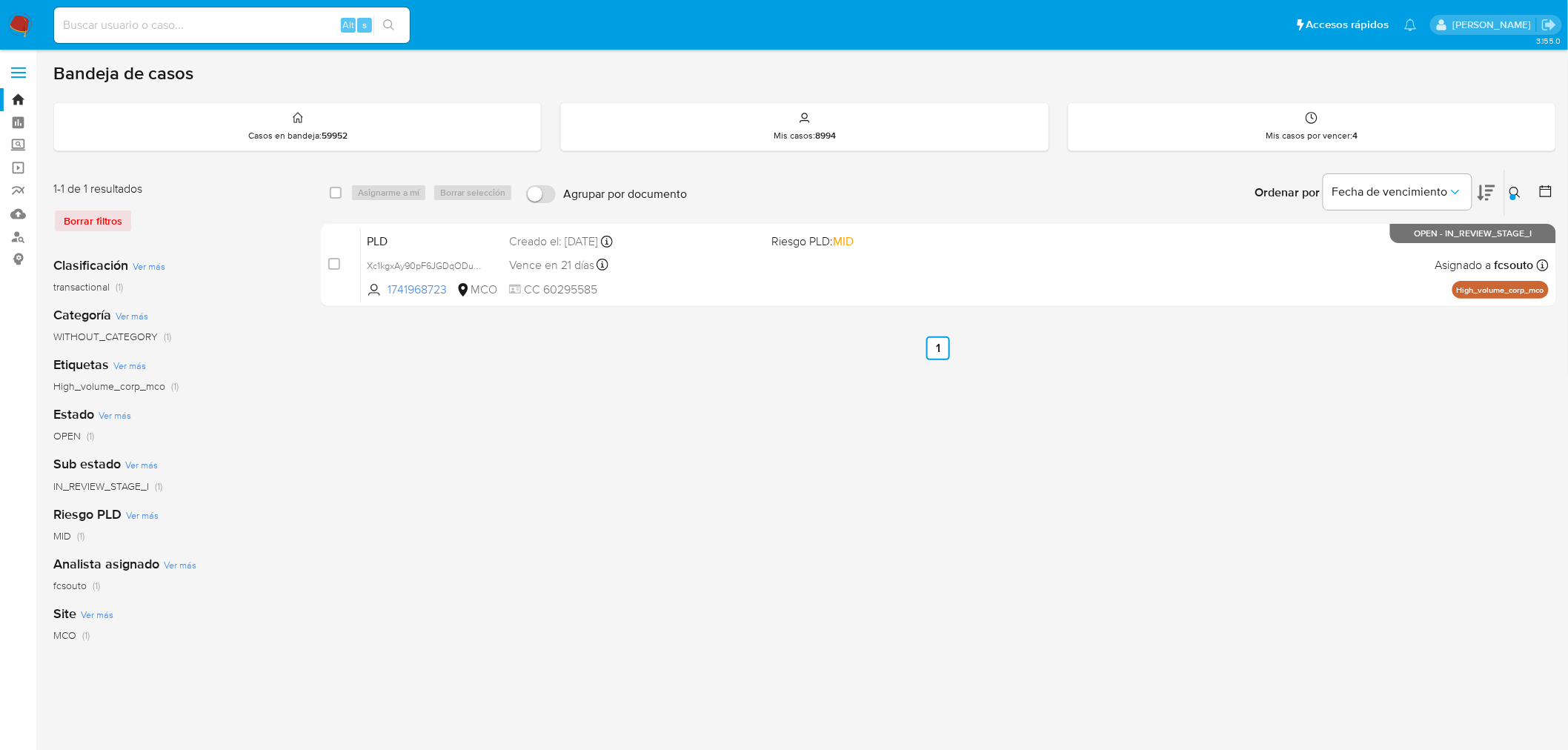
click at [1509, 188] on icon at bounding box center [1515, 192] width 12 height 12
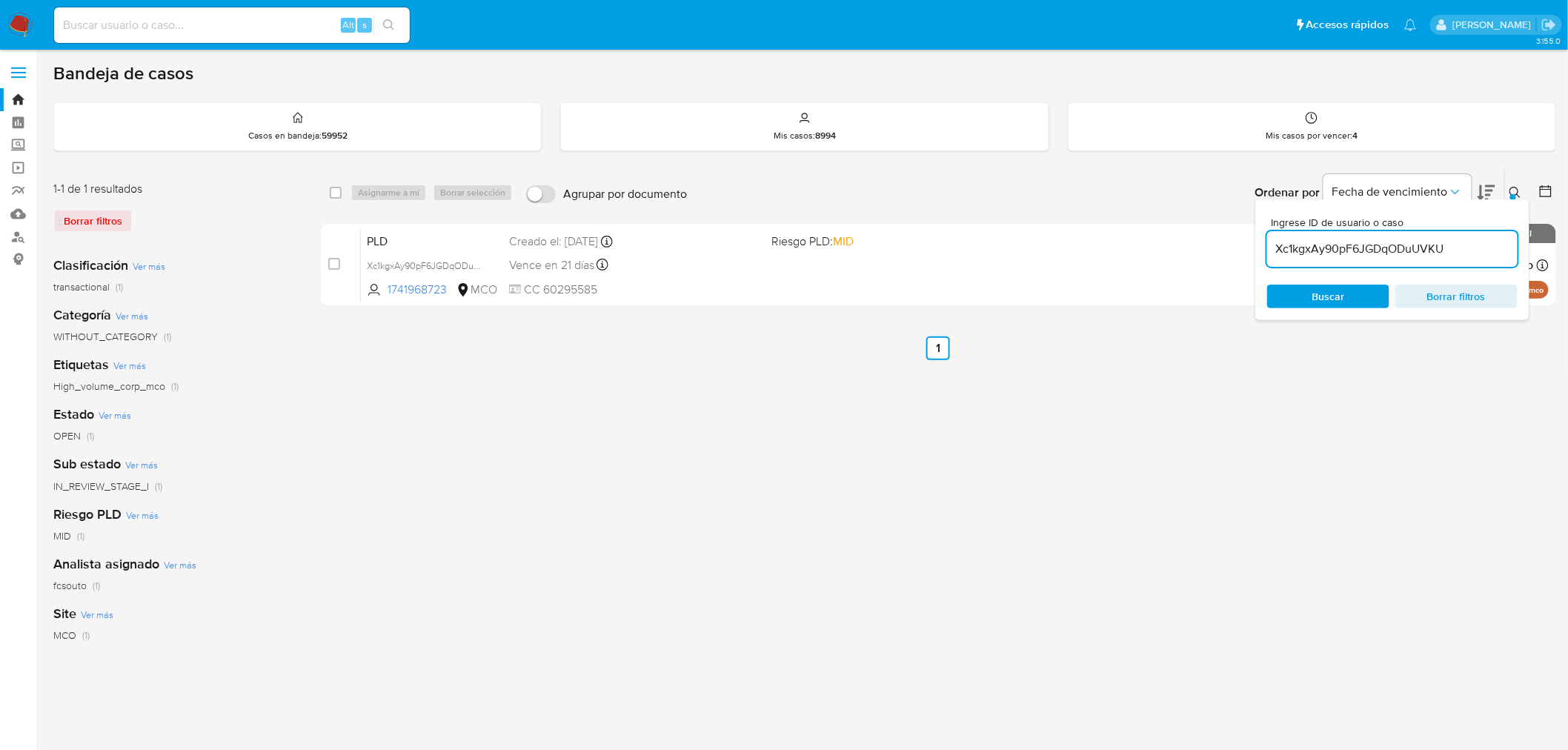
click at [1362, 249] on input "Xc1kgxAy90pF6JGDqODuUVKU" at bounding box center [1392, 249] width 250 height 19
click at [1331, 249] on input "TKWhwyt0KzmJ86sbJ52zyOYk" at bounding box center [1392, 249] width 250 height 19
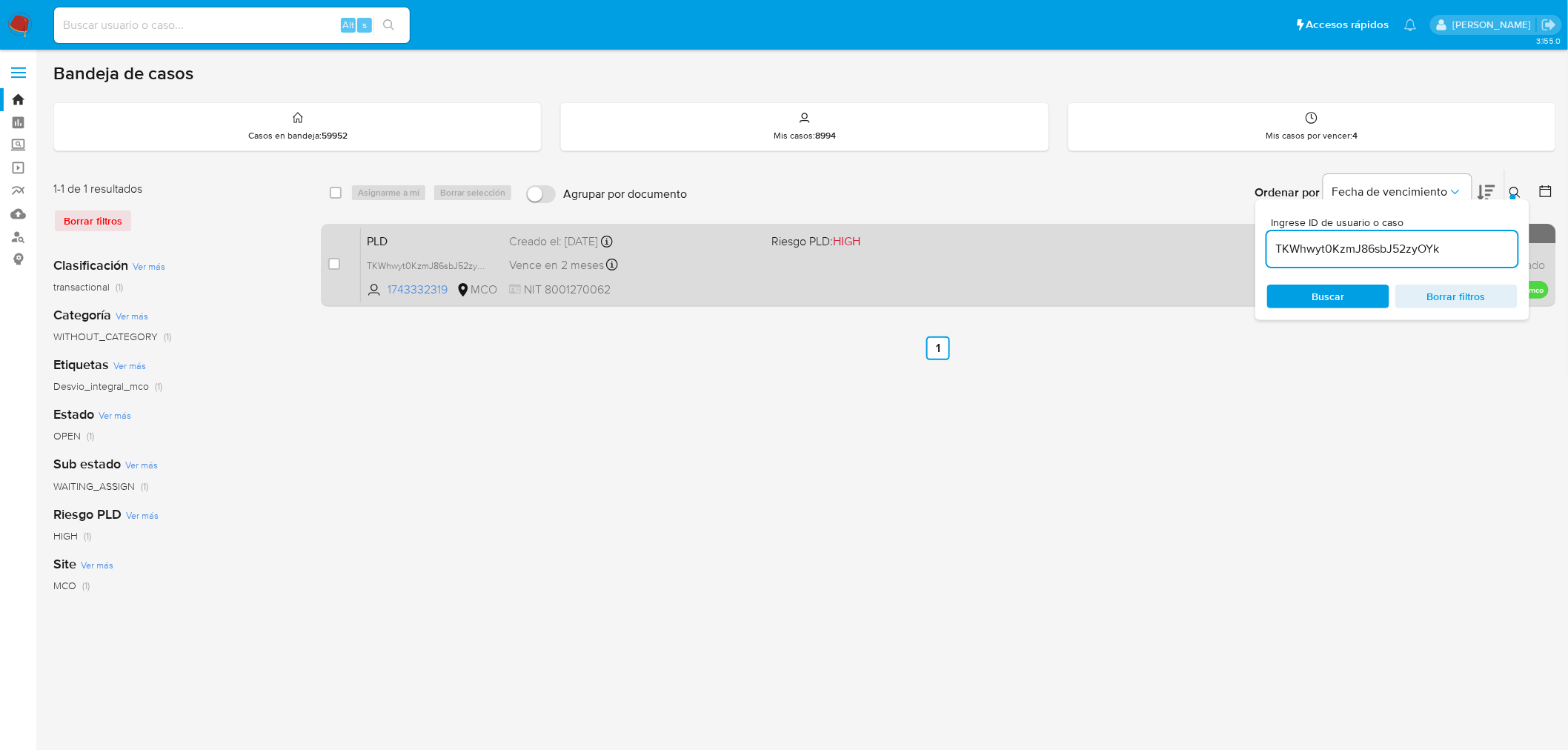
paste input "qDFOlfCswp1eoX92C84USlVA"
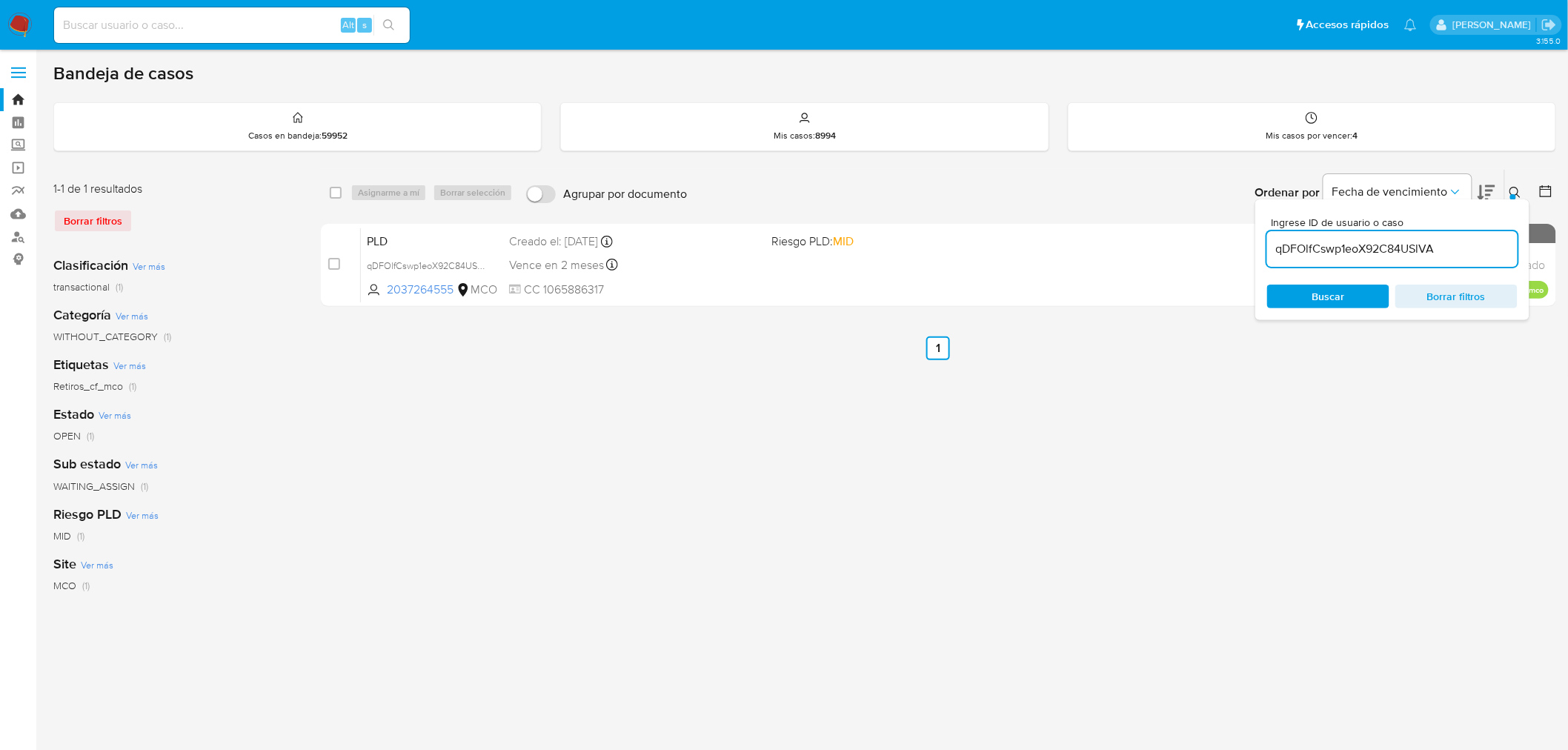
click at [1367, 245] on input "qDFOlfCswp1eoX92C84USlVA" at bounding box center [1392, 249] width 250 height 19
paste input "wYOGp3Pr5aRXjlbDZ1zM9Lpp"
click at [1510, 184] on button at bounding box center [1517, 192] width 25 height 17
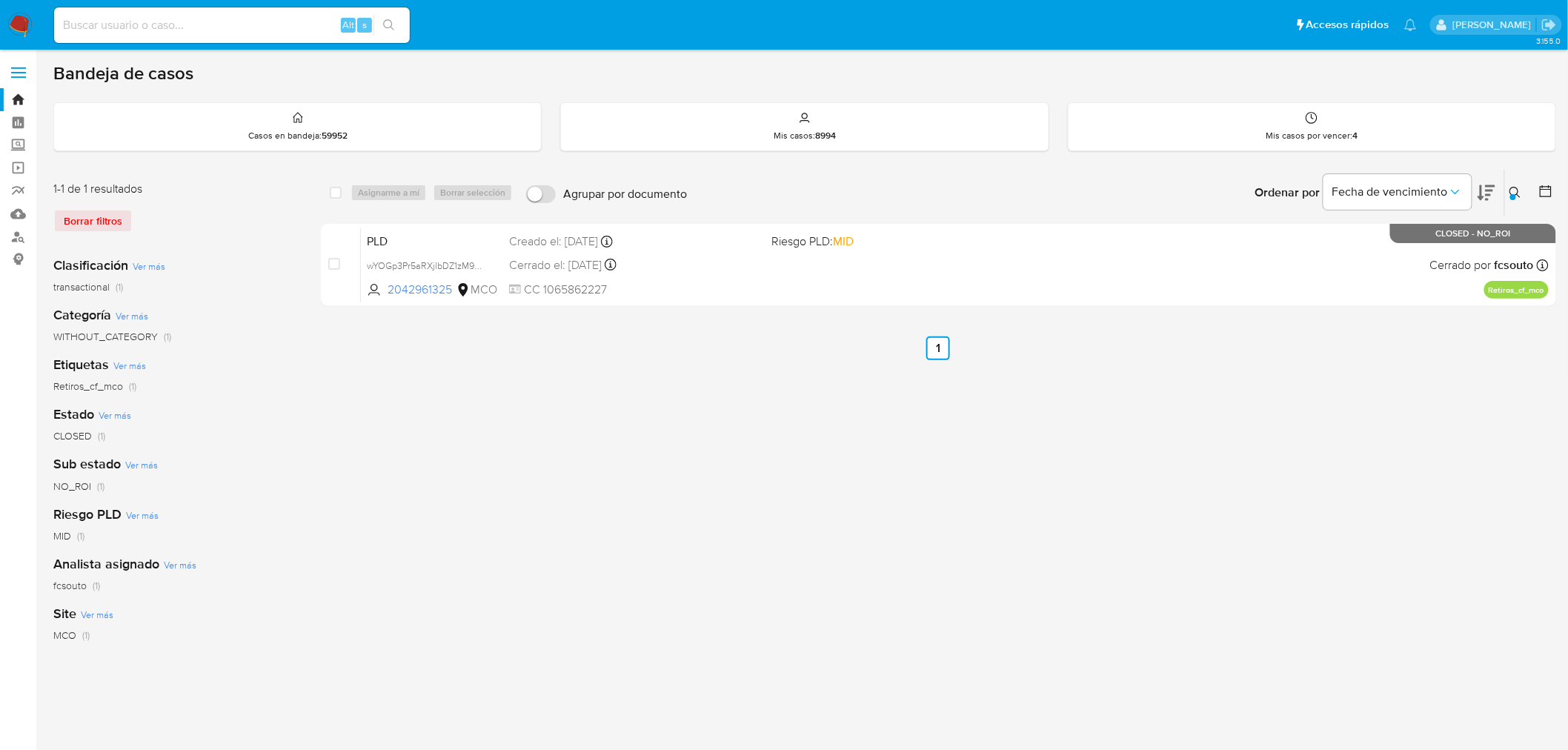
click at [1515, 191] on icon at bounding box center [1515, 192] width 12 height 12
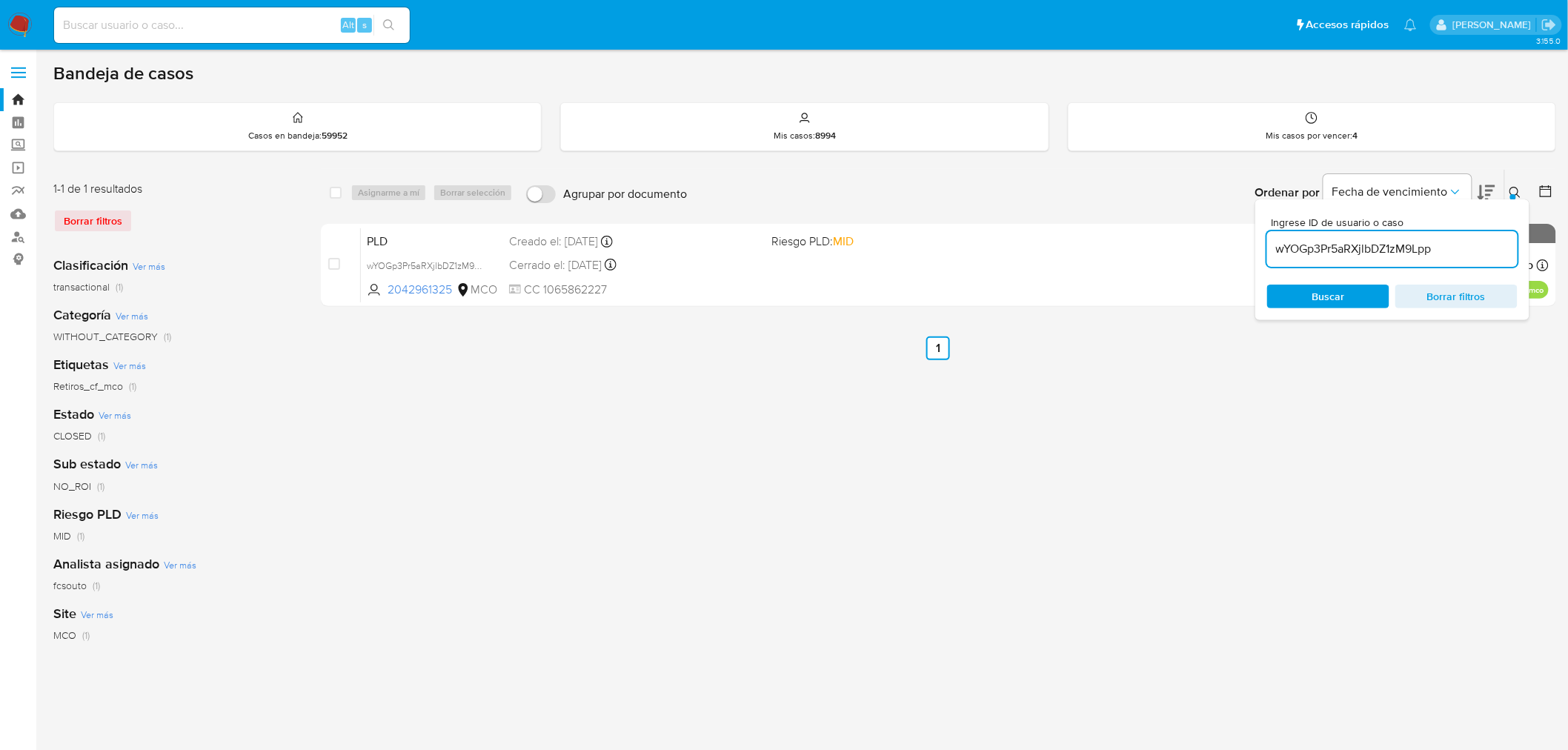
click at [1421, 264] on div "wYOGp3Pr5aRXjlbDZ1zM9Lpp" at bounding box center [1392, 249] width 250 height 36
click at [1419, 256] on input "wYOGp3Pr5aRXjlbDZ1zM9Lpp" at bounding box center [1392, 249] width 250 height 19
paste input "jv7Z2gH1yMZzpyTAF6NfFTv2"
click at [1327, 252] on input "jv7Z2gH1yMZzpyTAF6NfFTv2" at bounding box center [1392, 249] width 250 height 19
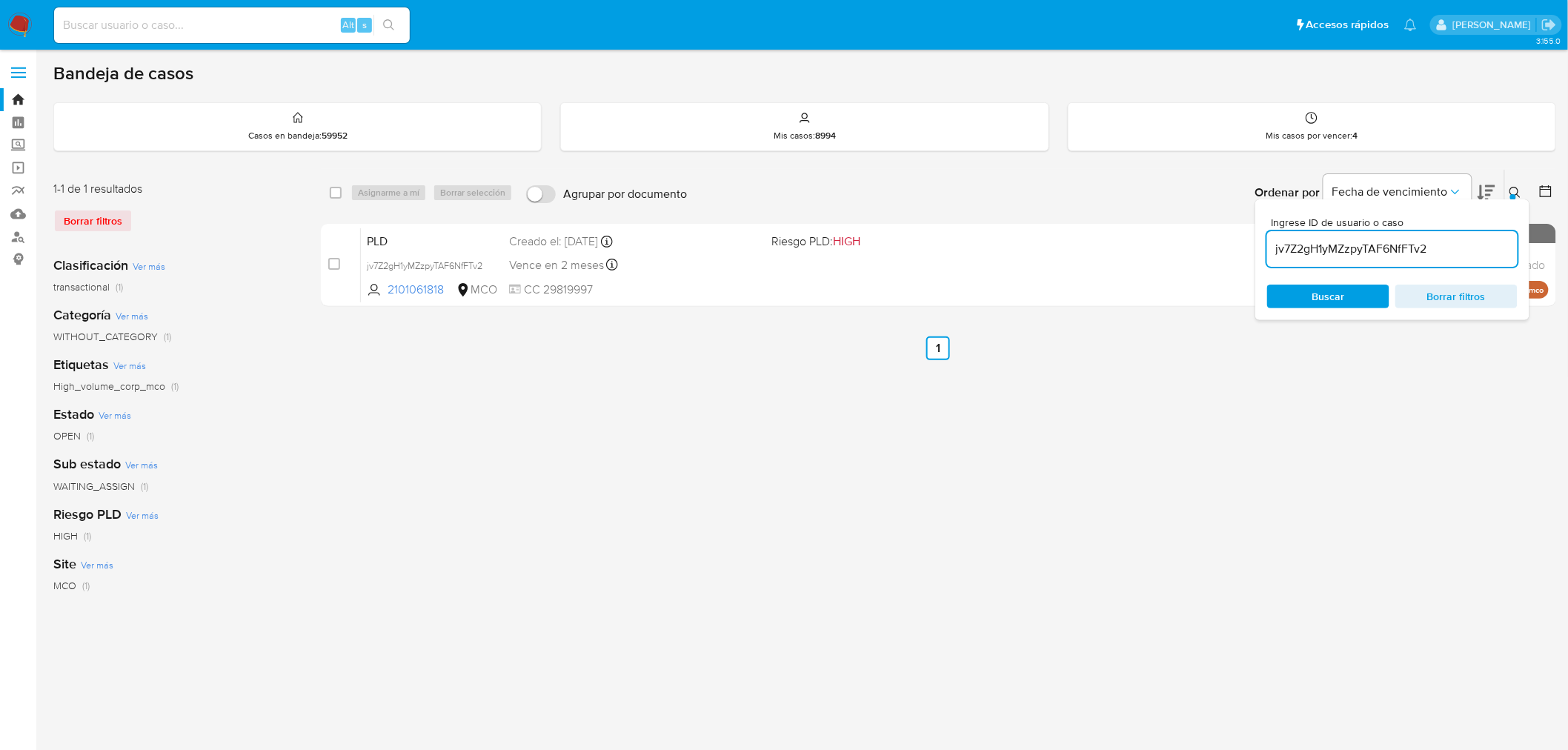
click at [1327, 252] on input "jv7Z2gH1yMZzpyTAF6NfFTv2" at bounding box center [1392, 249] width 250 height 19
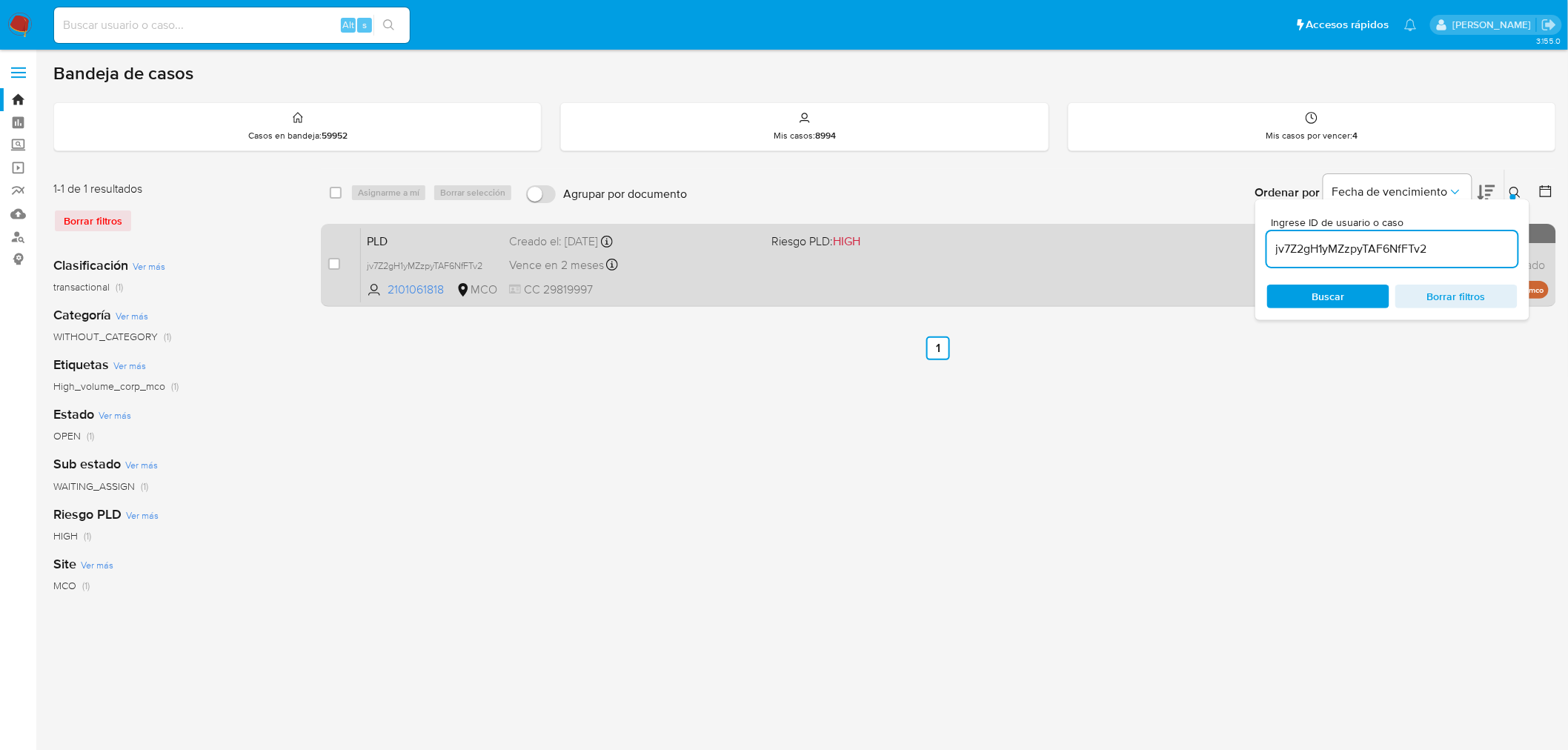
paste input "RKHXwepgelpg1ZsXsWhdbbJ5"
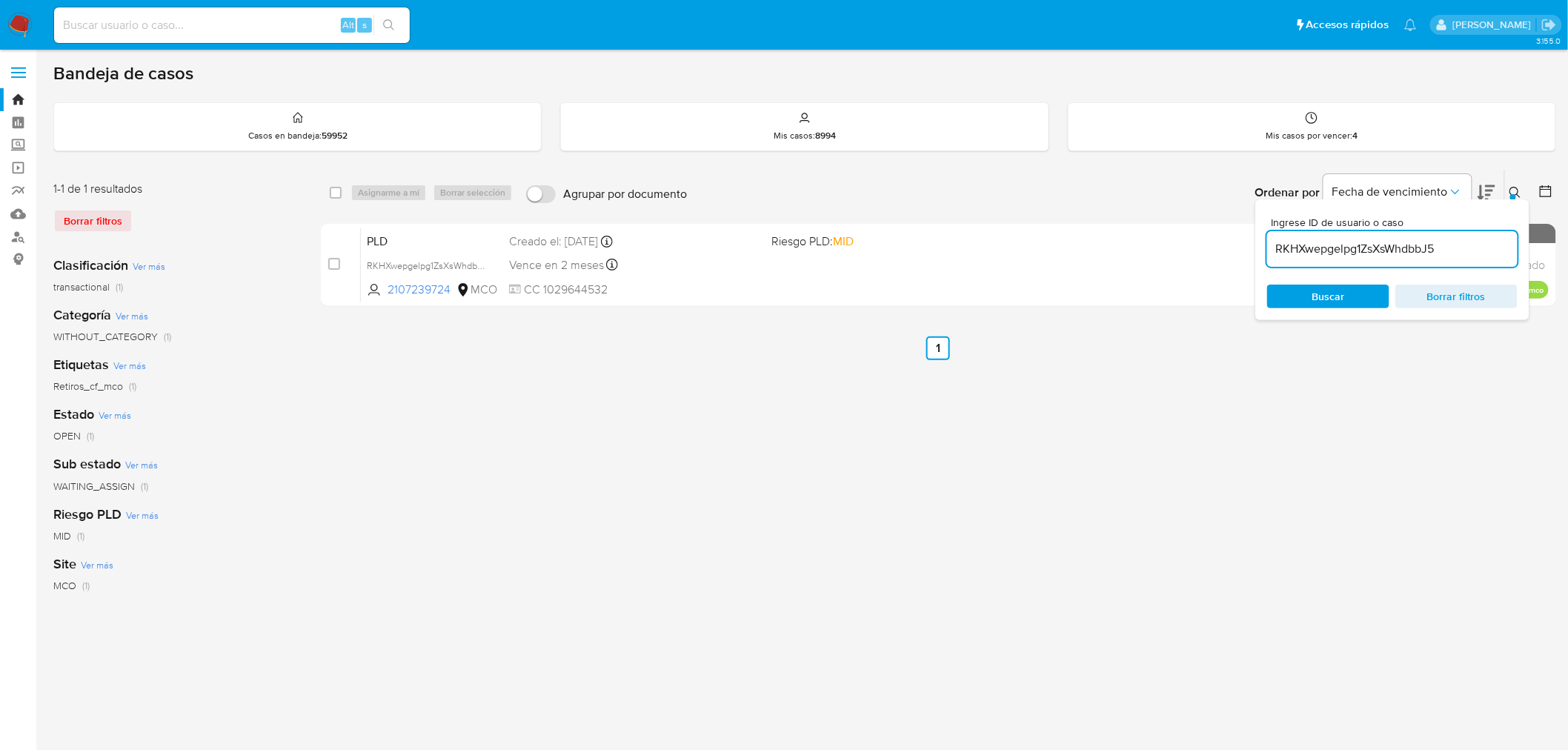
click at [1296, 259] on div "RKHXwepgelpg1ZsXsWhdbbJ5" at bounding box center [1392, 249] width 250 height 36
click at [1306, 248] on input "RKHXwepgelpg1ZsXsWhdbbJ5" at bounding box center [1392, 249] width 250 height 19
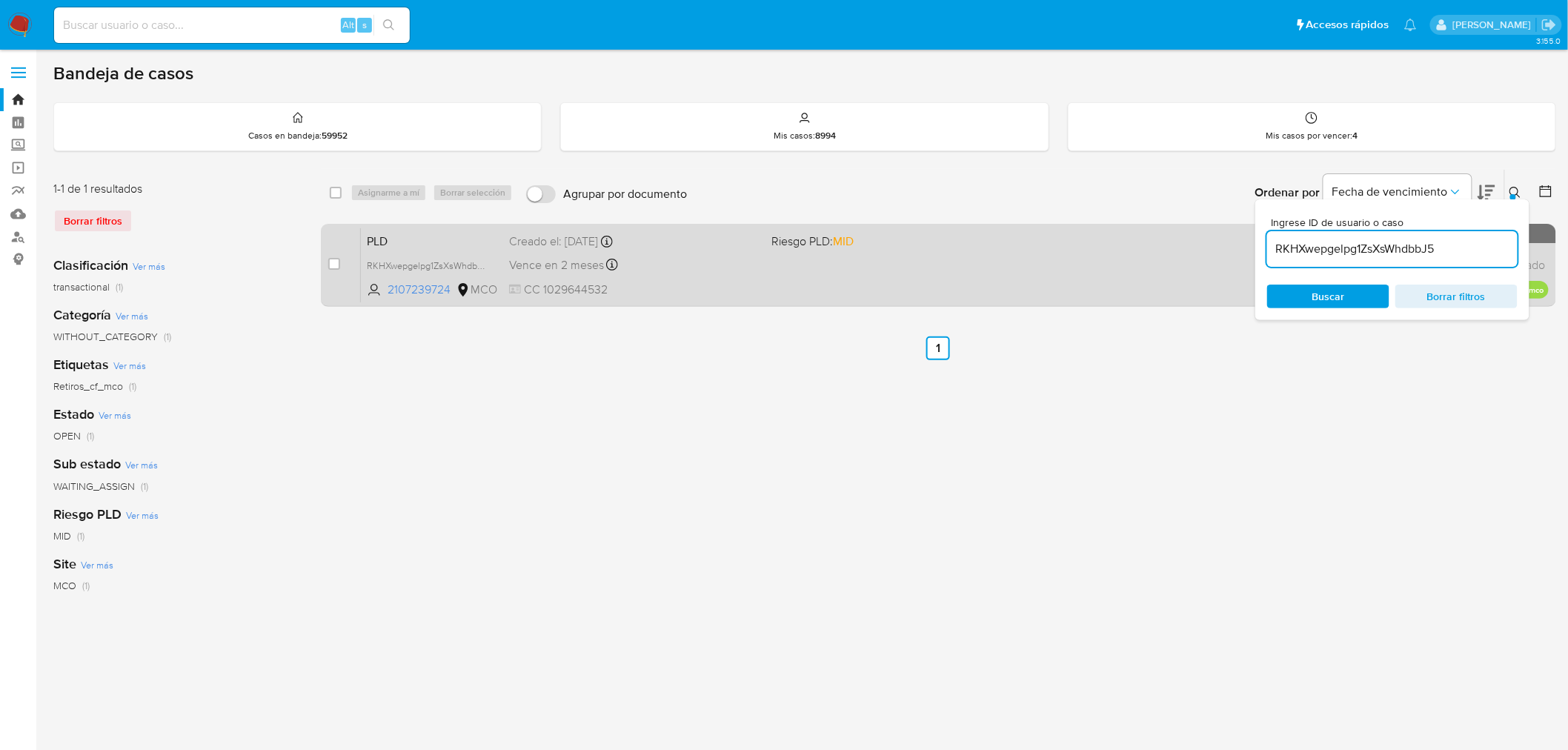
paste input "uqmQstuHLu08fNrDDAA43WTv"
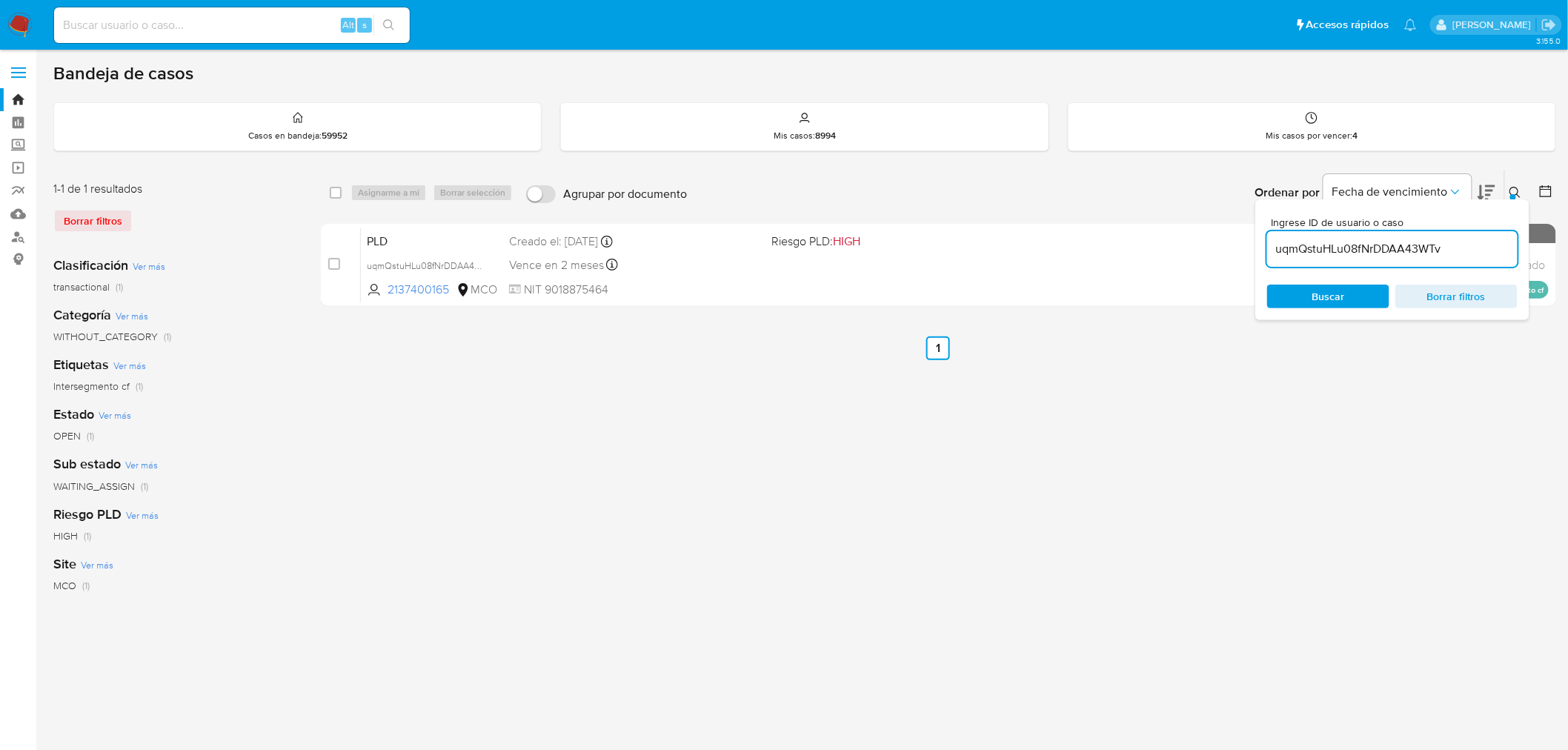
click at [1328, 240] on input "uqmQstuHLu08fNrDDAA43WTv" at bounding box center [1392, 249] width 250 height 19
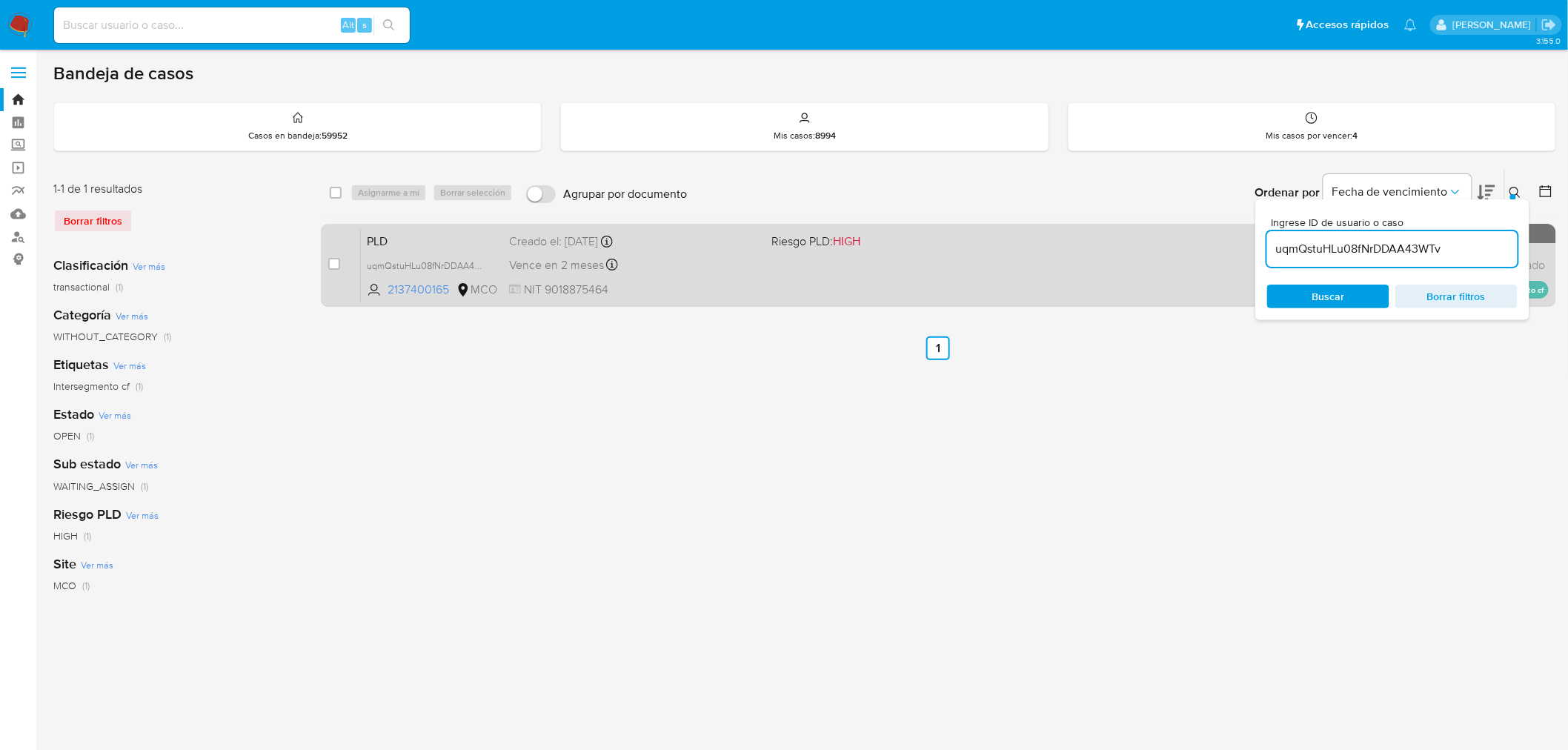
paste input "eqCrNHWcMN8dbtm2JWn4gk3h"
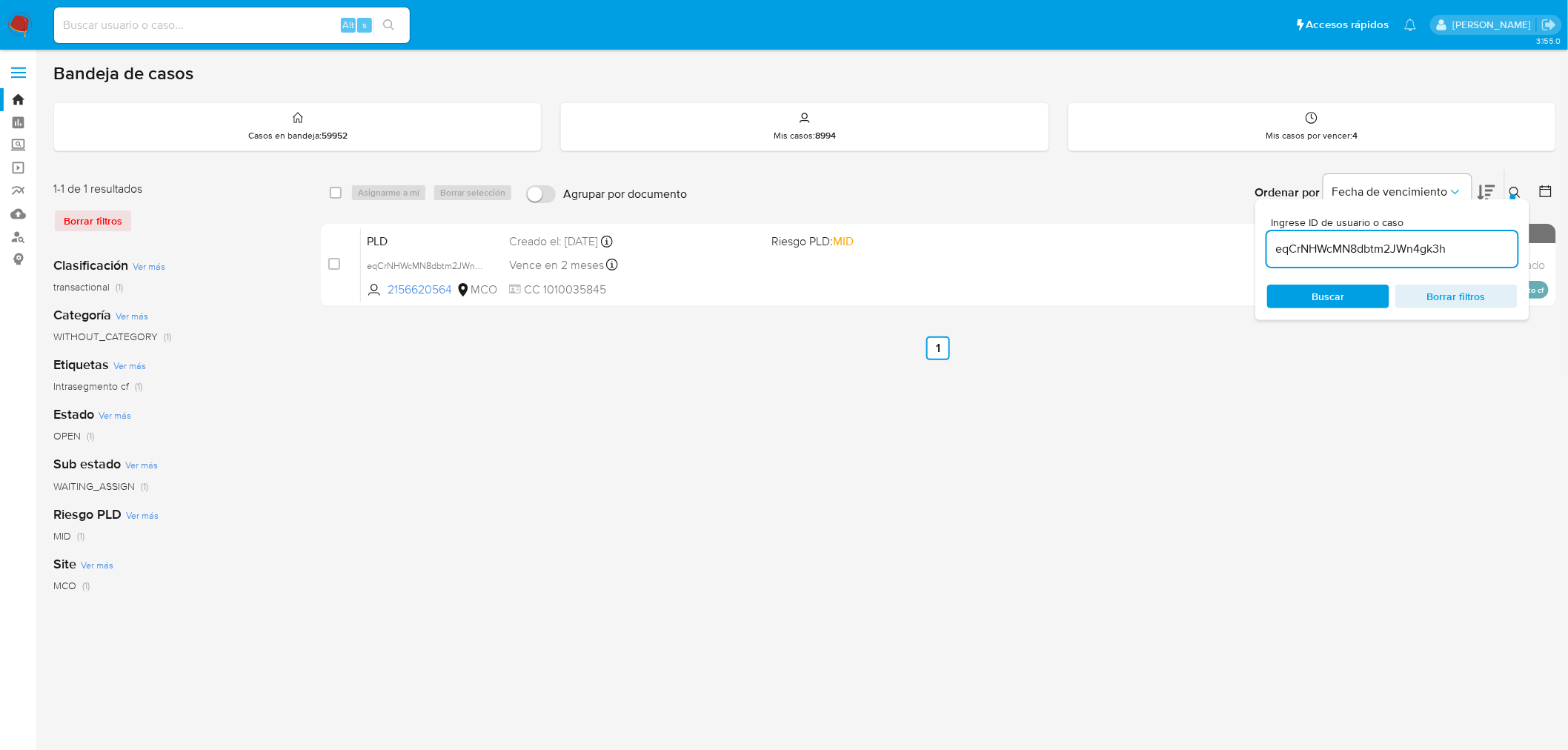
click at [1337, 235] on div "eqCrNHWcMN8dbtm2JWn4gk3h" at bounding box center [1392, 249] width 250 height 36
click at [1338, 241] on input "eqCrNHWcMN8dbtm2JWn4gk3h" at bounding box center [1392, 249] width 250 height 19
paste input "uV2G92olWNZ2LQO5cAc3QNzA"
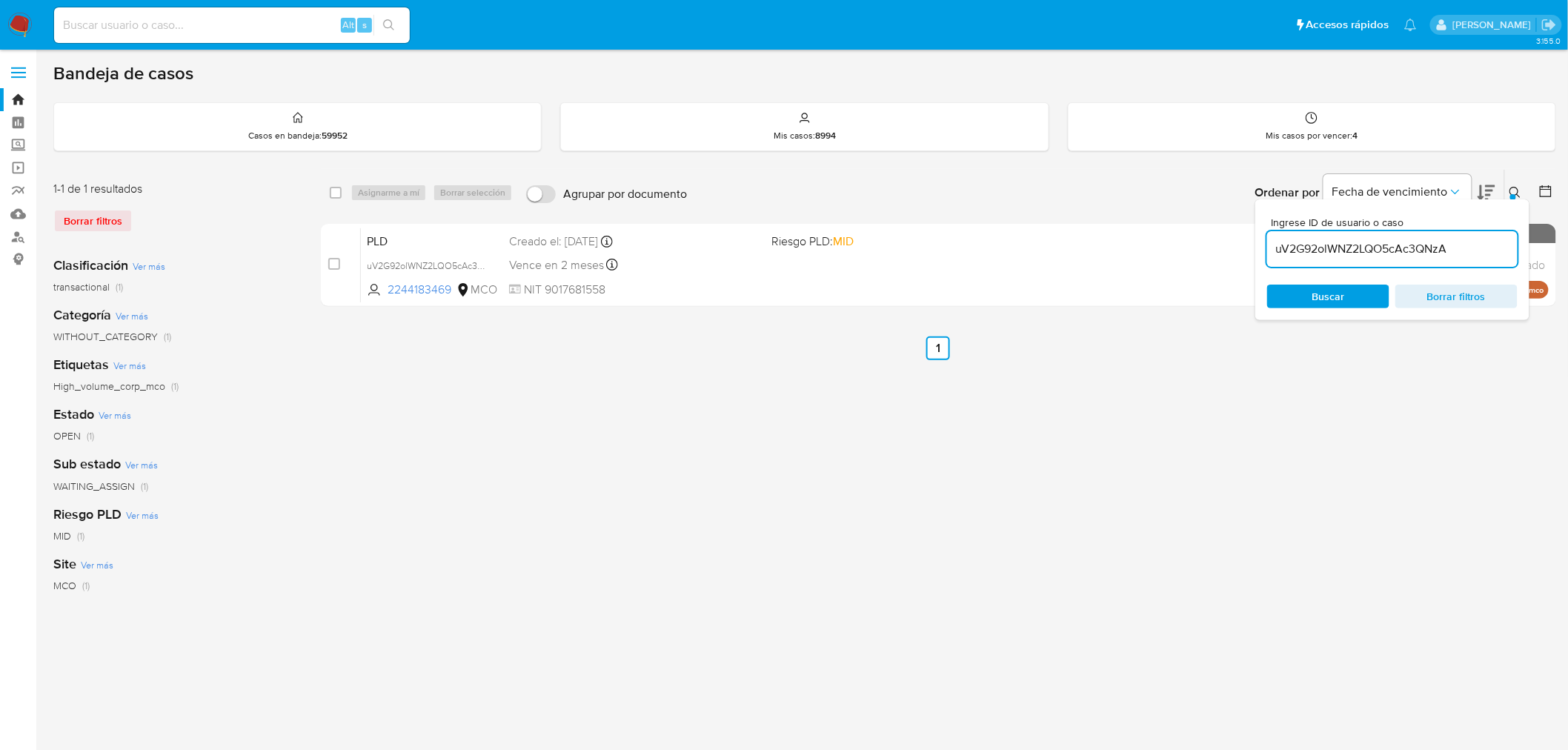
click at [1363, 256] on input "uV2G92olWNZ2LQO5cAc3QNzA" at bounding box center [1392, 249] width 250 height 19
paste input "TaYFpaAhqfI21RWXHx2hZ87k"
click at [1401, 245] on input "TaYFpaAhqfI21RWXHx2hZ87k" at bounding box center [1392, 249] width 250 height 19
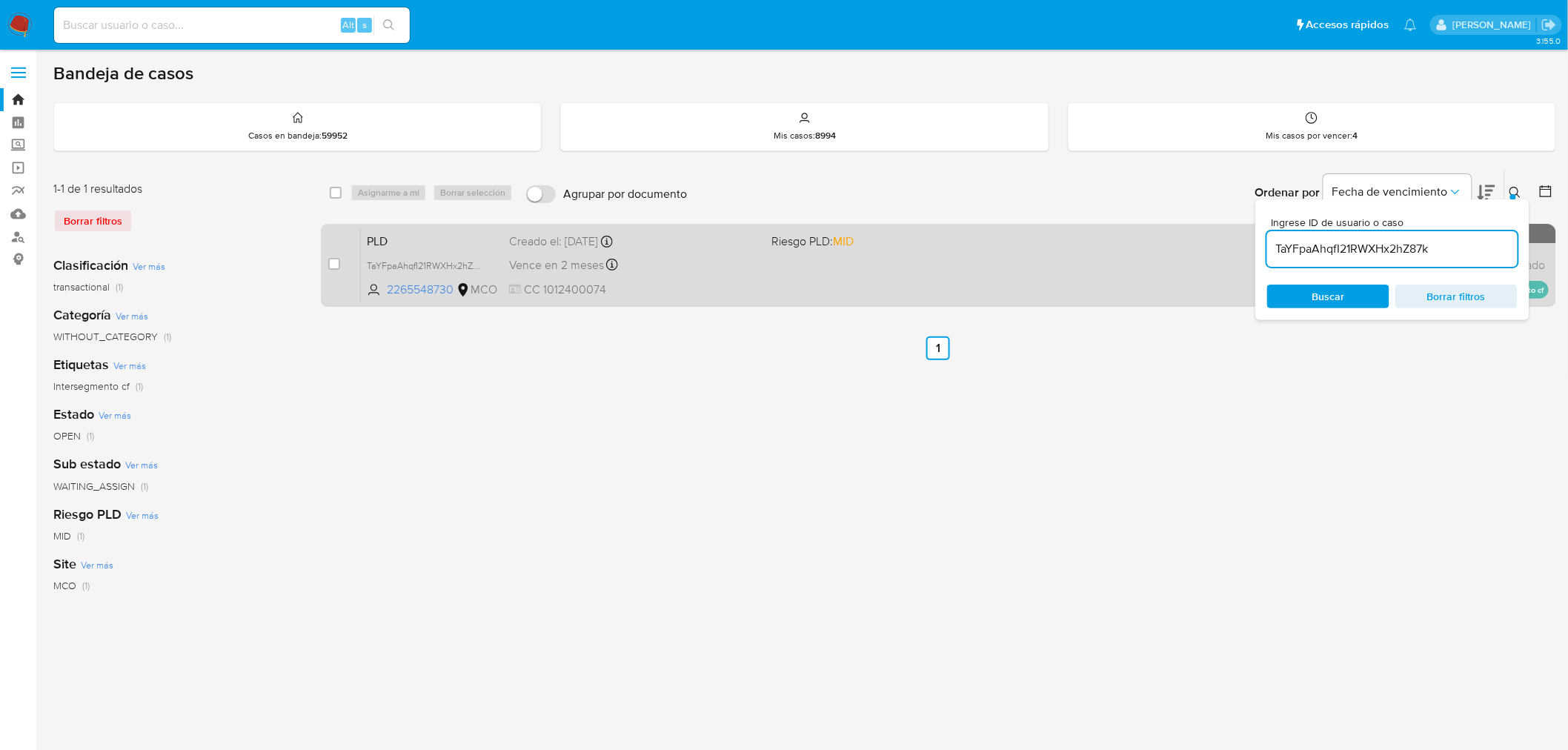
paste input "JOqMtAk2EEzql0UyCNPM9y6R"
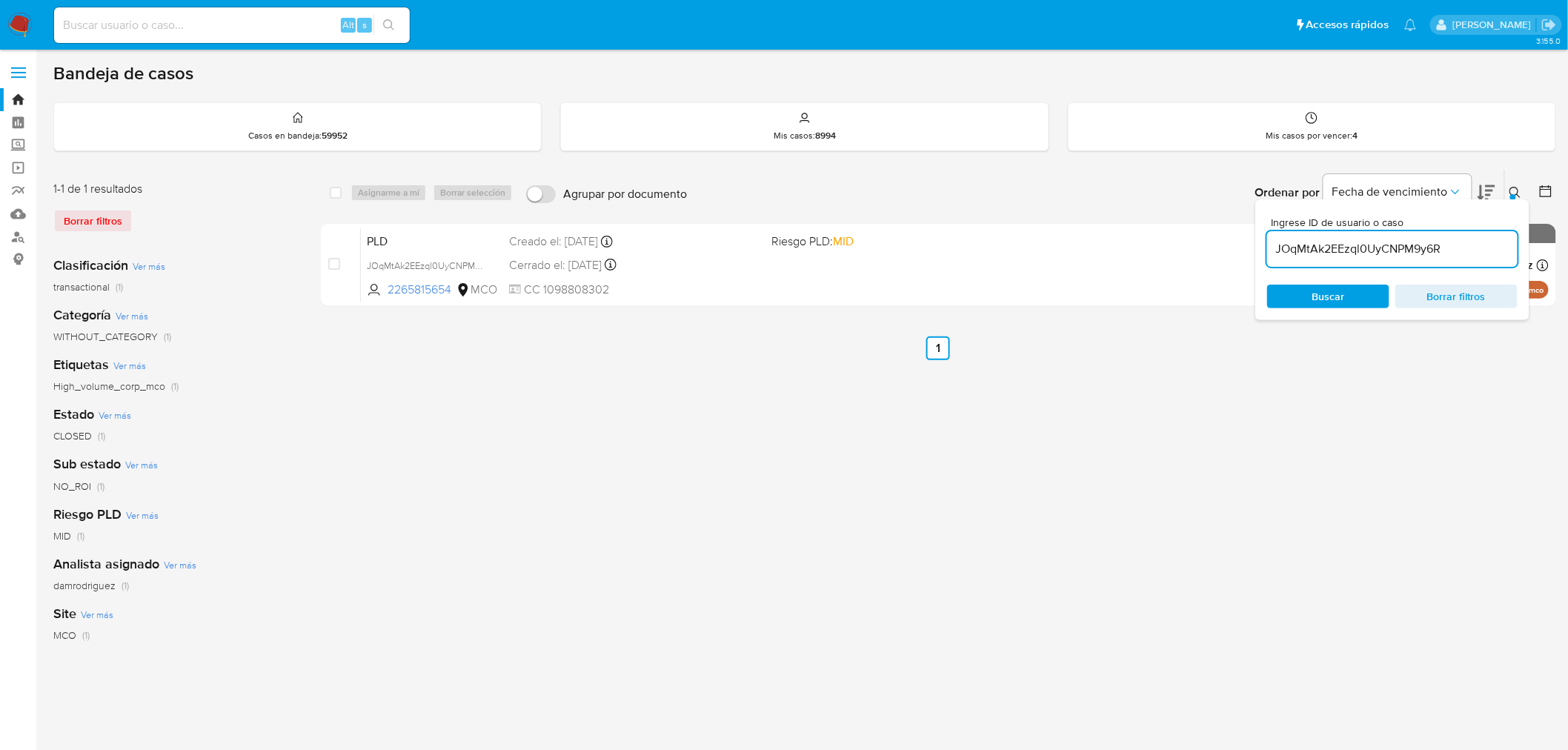
click at [1512, 186] on icon at bounding box center [1514, 191] width 11 height 11
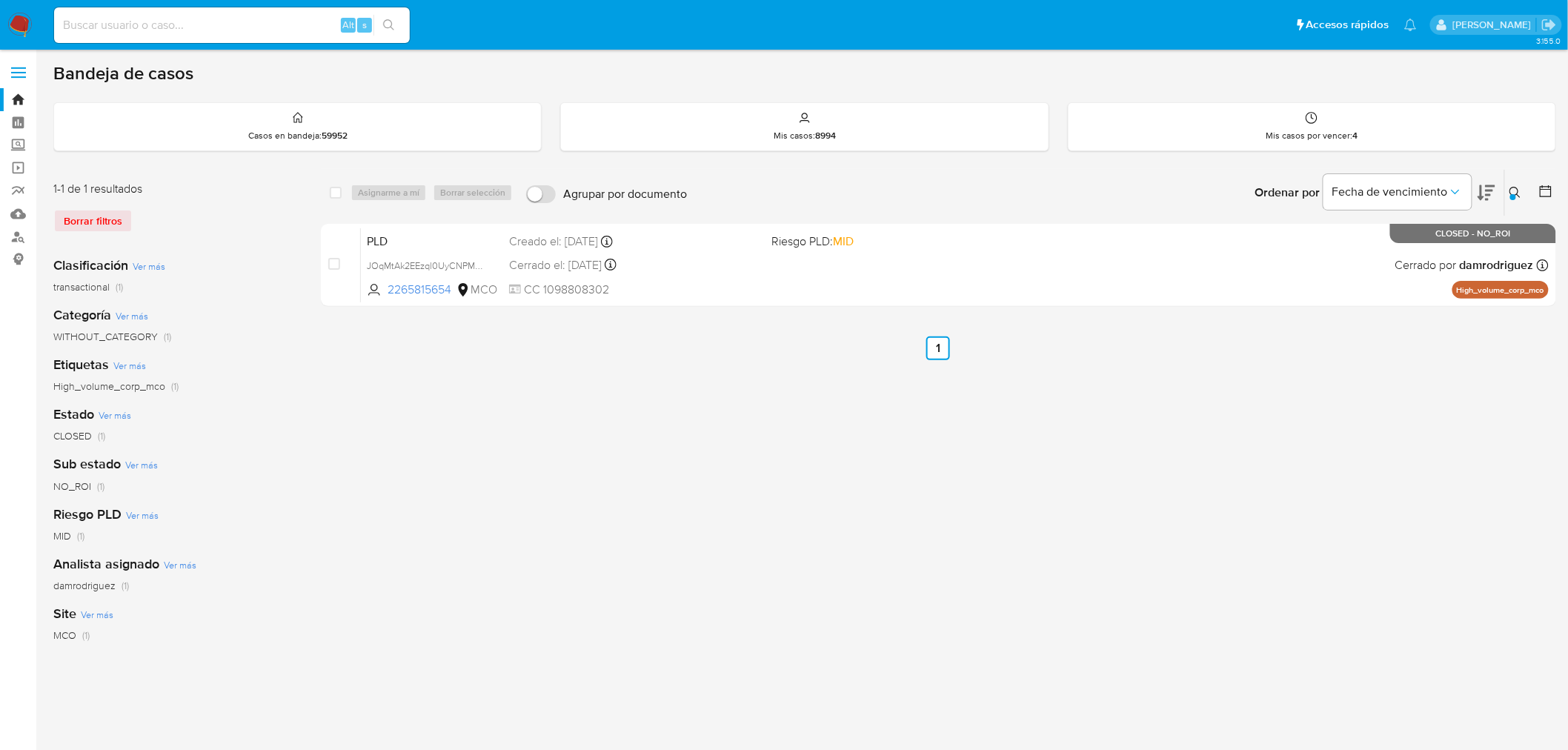
click at [1512, 190] on icon at bounding box center [1515, 192] width 12 height 12
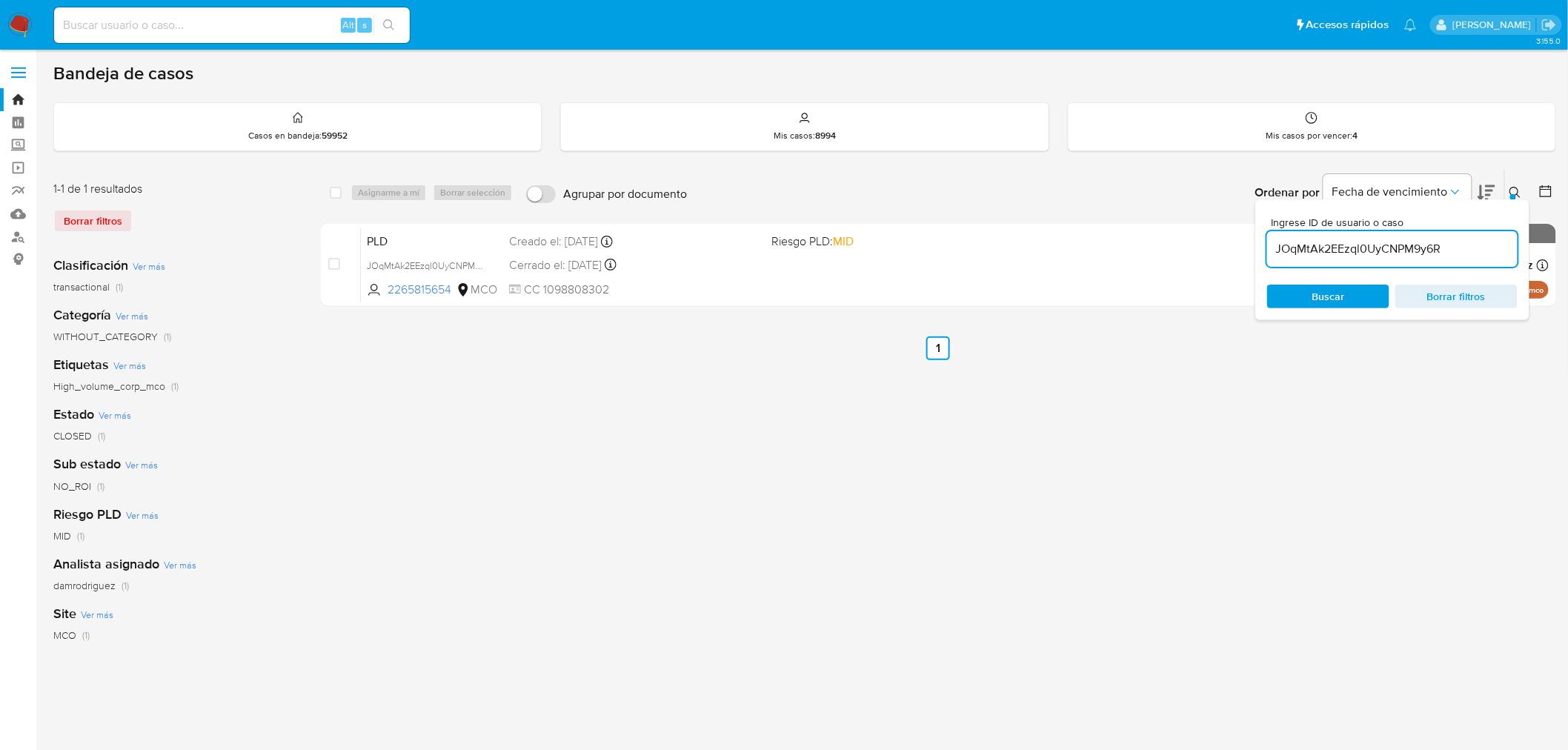
click at [1356, 256] on input "JOqMtAk2EEzql0UyCNPM9y6R" at bounding box center [1392, 249] width 250 height 19
drag, startPoint x: 1356, startPoint y: 256, endPoint x: 1334, endPoint y: 257, distance: 22.0
click at [1357, 256] on input "JOqMtAk2EEzql0UyCNPM9y6R" at bounding box center [1392, 249] width 250 height 19
click at [1322, 248] on input "2EMH1qZHXE25ckj4FQ9wlpx1" at bounding box center [1392, 249] width 250 height 19
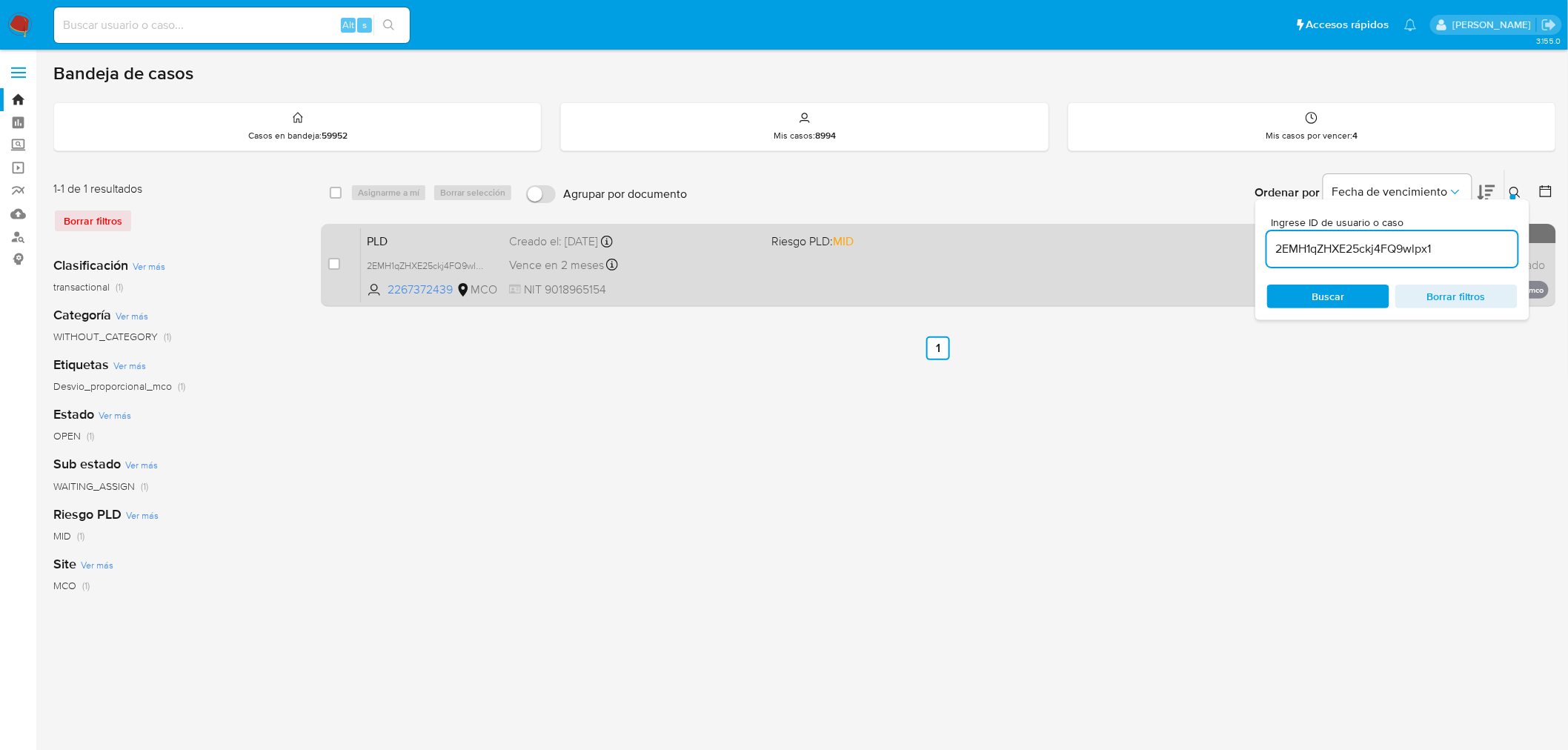
paste input "M1fevWNwiEGakuW68TgsRXyG"
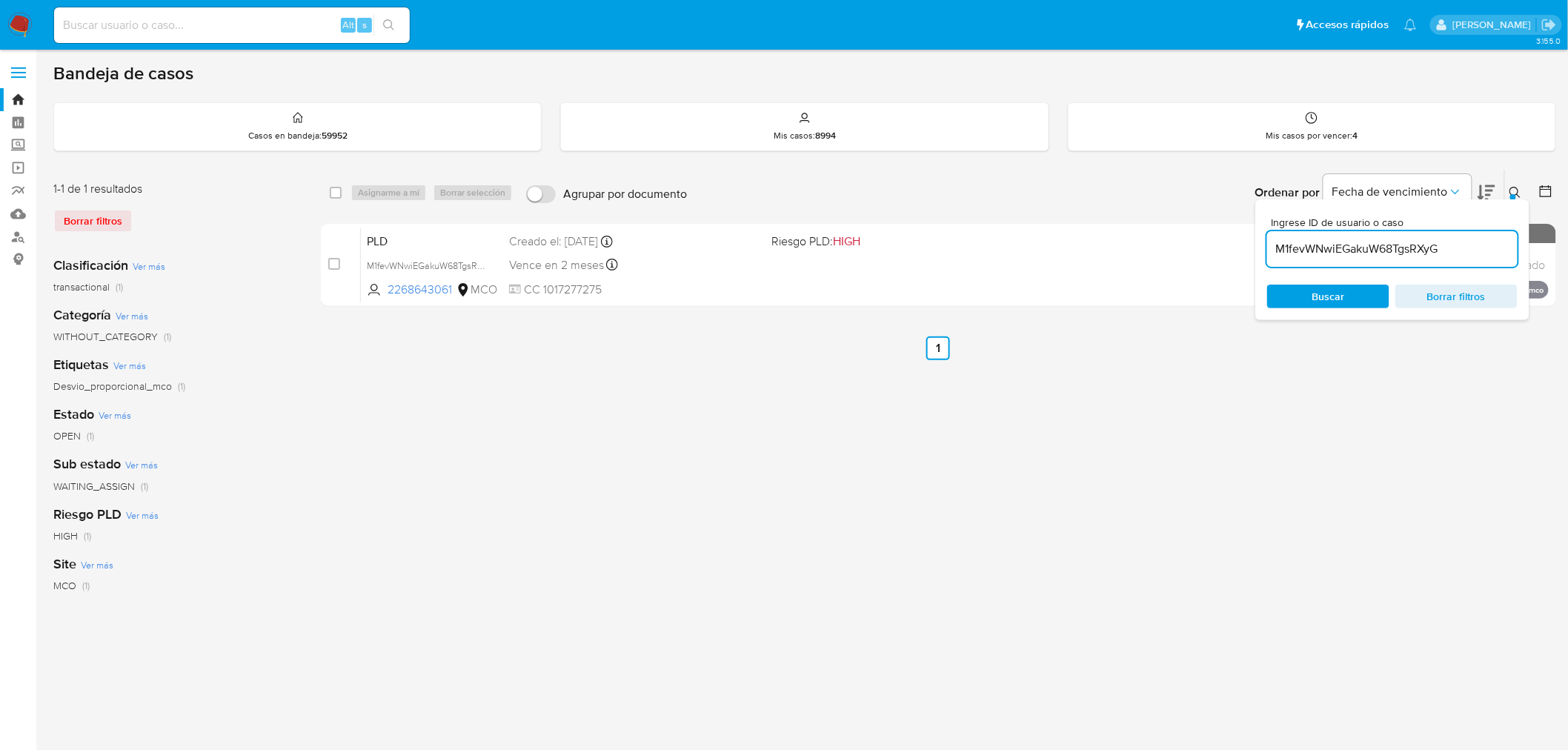
click at [1351, 248] on input "M1fevWNwiEGakuW68TgsRXyG" at bounding box center [1392, 249] width 250 height 19
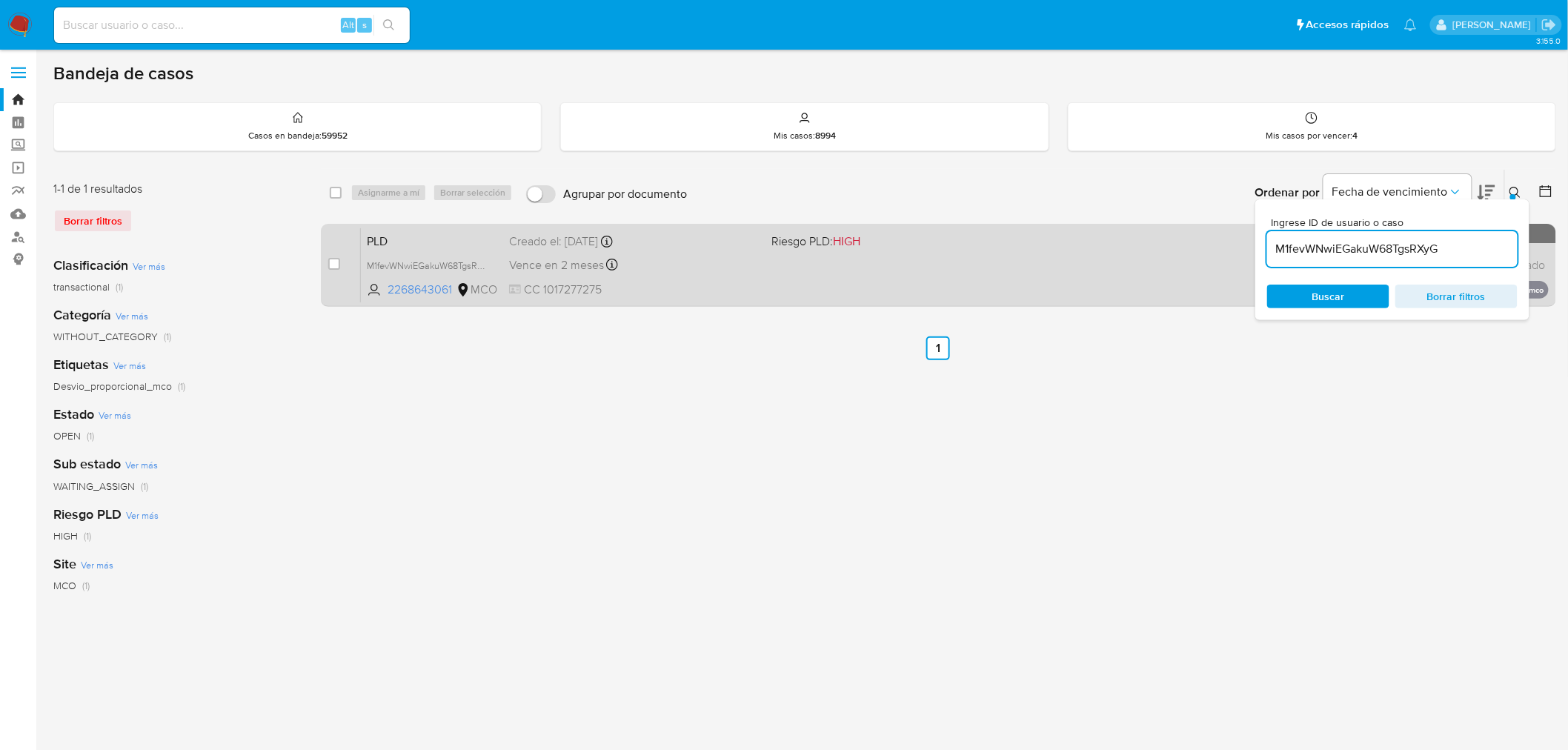
paste input "fm4gymFcJn25khiLOLAx2Vzr"
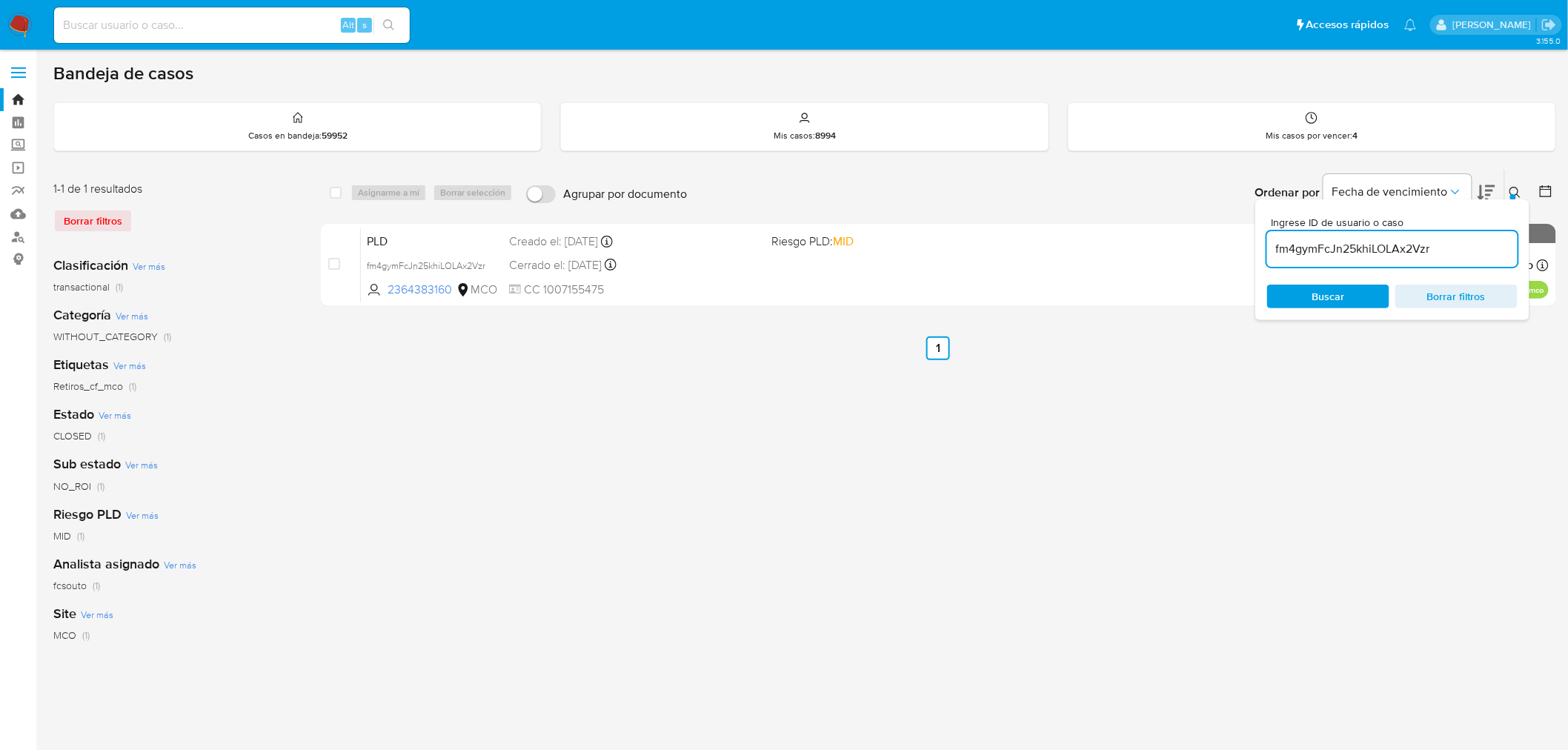
click at [1517, 189] on icon at bounding box center [1515, 192] width 12 height 12
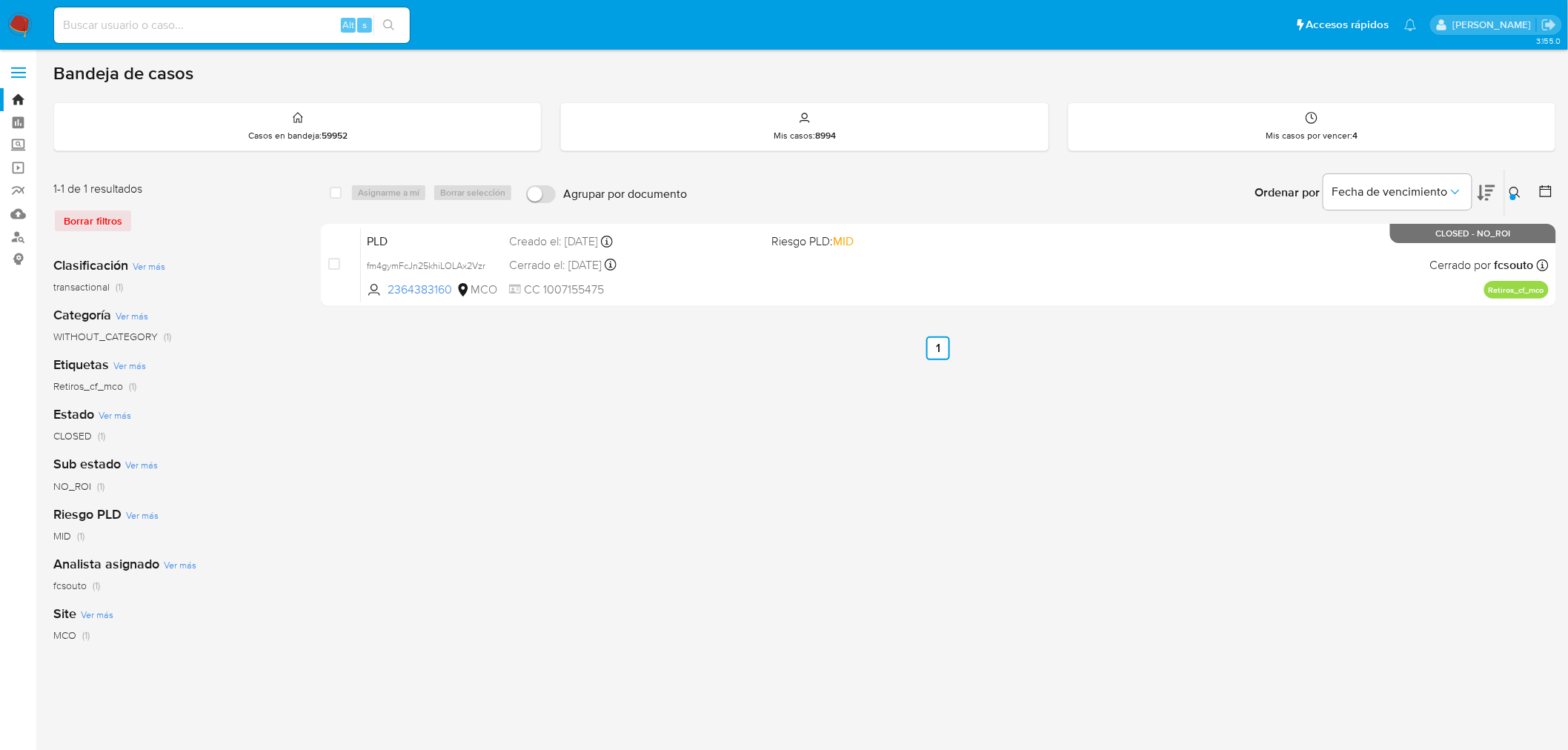
click at [1513, 194] on div at bounding box center [1512, 196] width 6 height 6
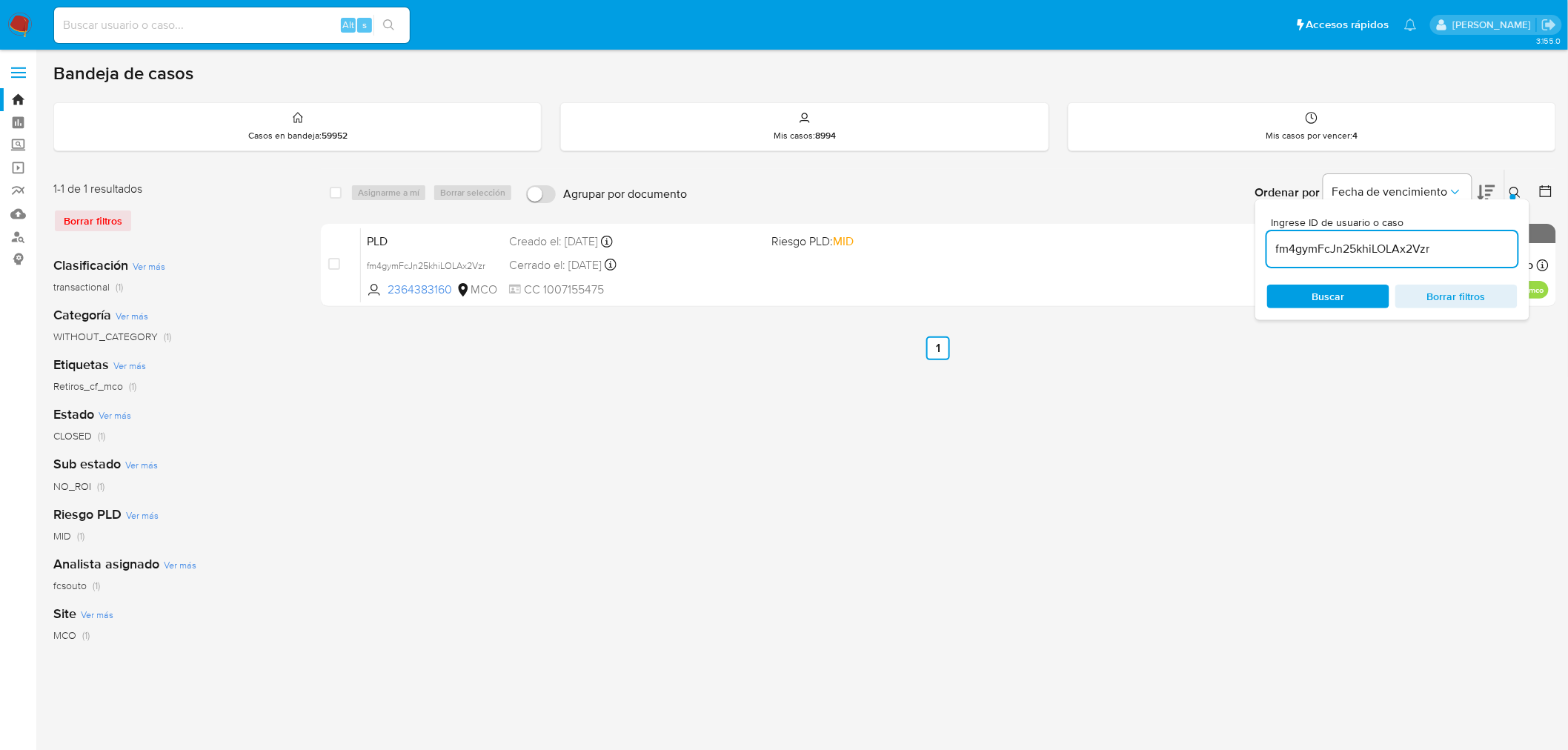
click at [1386, 248] on input "fm4gymFcJn25khiLOLAx2Vzr" at bounding box center [1392, 249] width 250 height 19
click at [1387, 248] on input "fm4gymFcJn25khiLOLAx2Vzr" at bounding box center [1392, 249] width 250 height 19
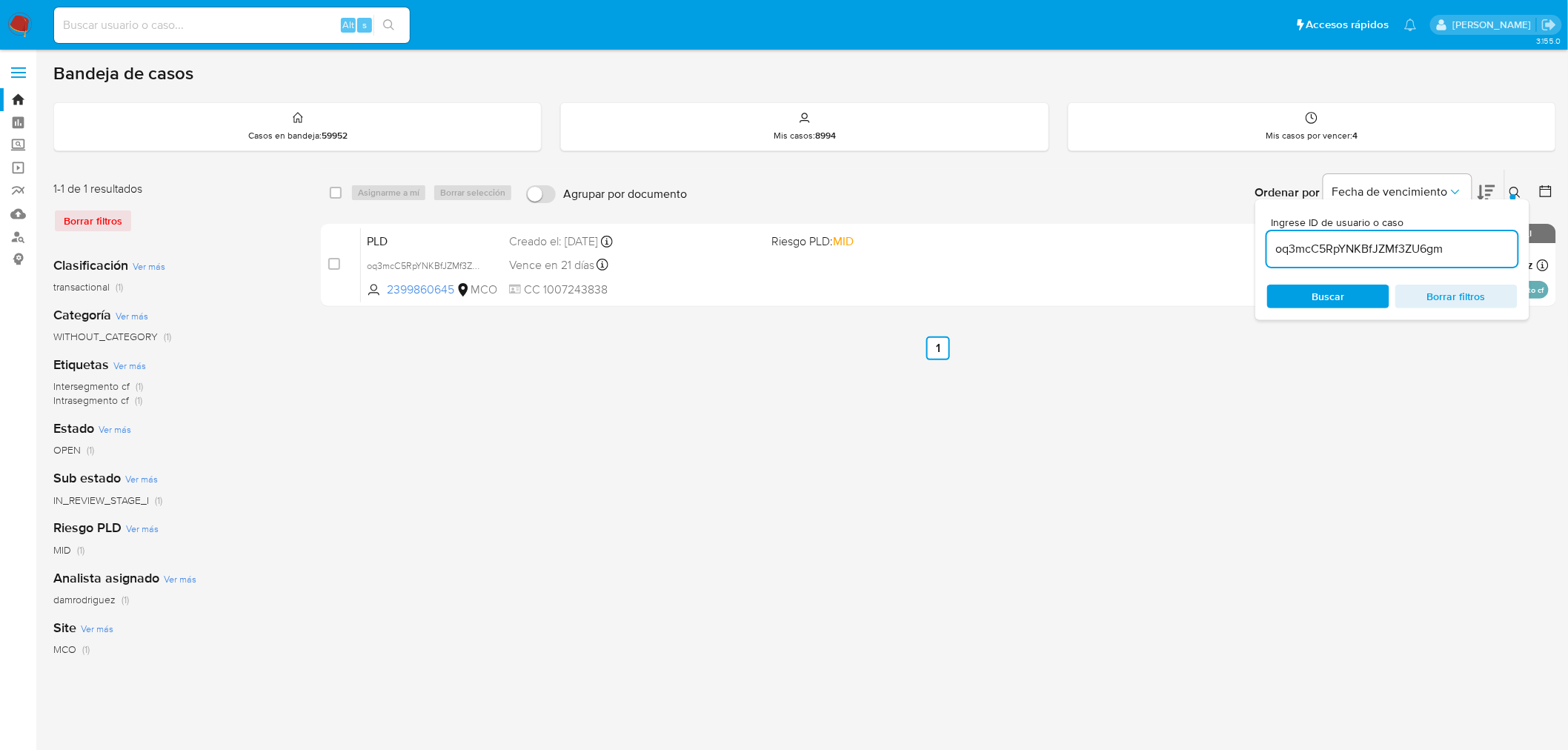
click at [1517, 191] on icon at bounding box center [1515, 192] width 12 height 12
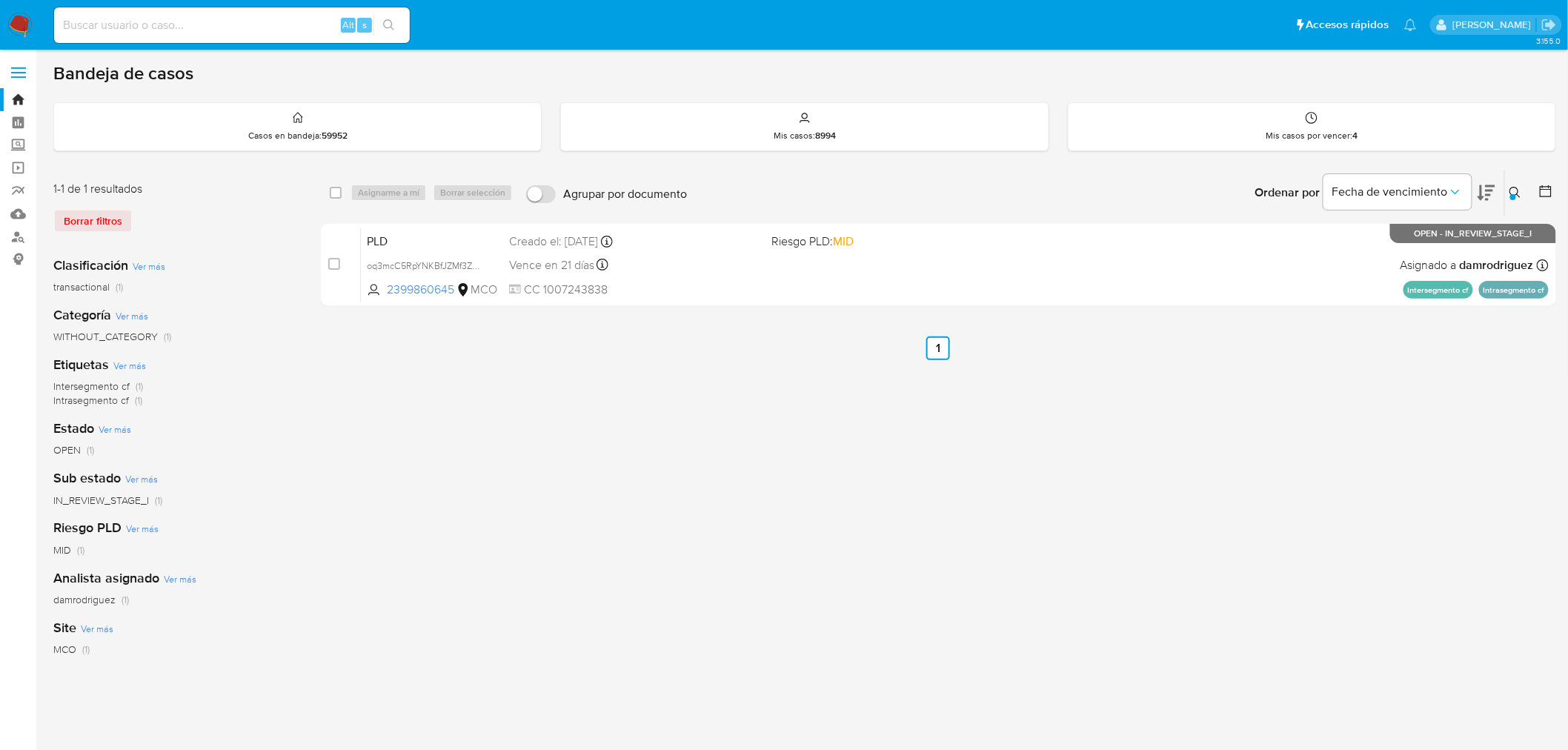
drag, startPoint x: 1514, startPoint y: 194, endPoint x: 1449, endPoint y: 220, distance: 70.0
click at [1513, 194] on div at bounding box center [1512, 196] width 6 height 6
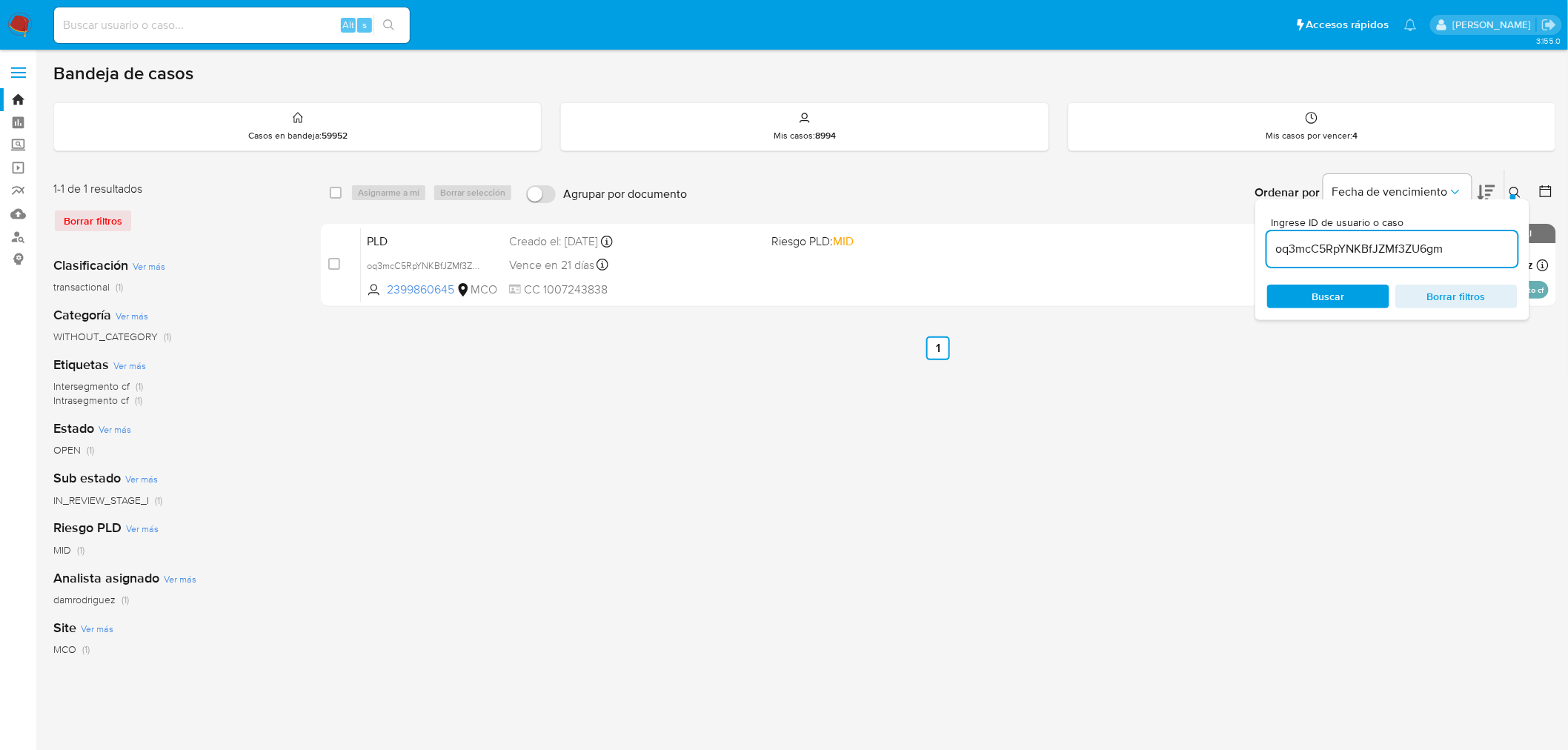
click at [1373, 259] on div "oq3mcC5RpYNKBfJZMf3ZU6gm" at bounding box center [1392, 249] width 250 height 36
click at [1381, 250] on input "oq3mcC5RpYNKBfJZMf3ZU6gm" at bounding box center [1392, 249] width 250 height 19
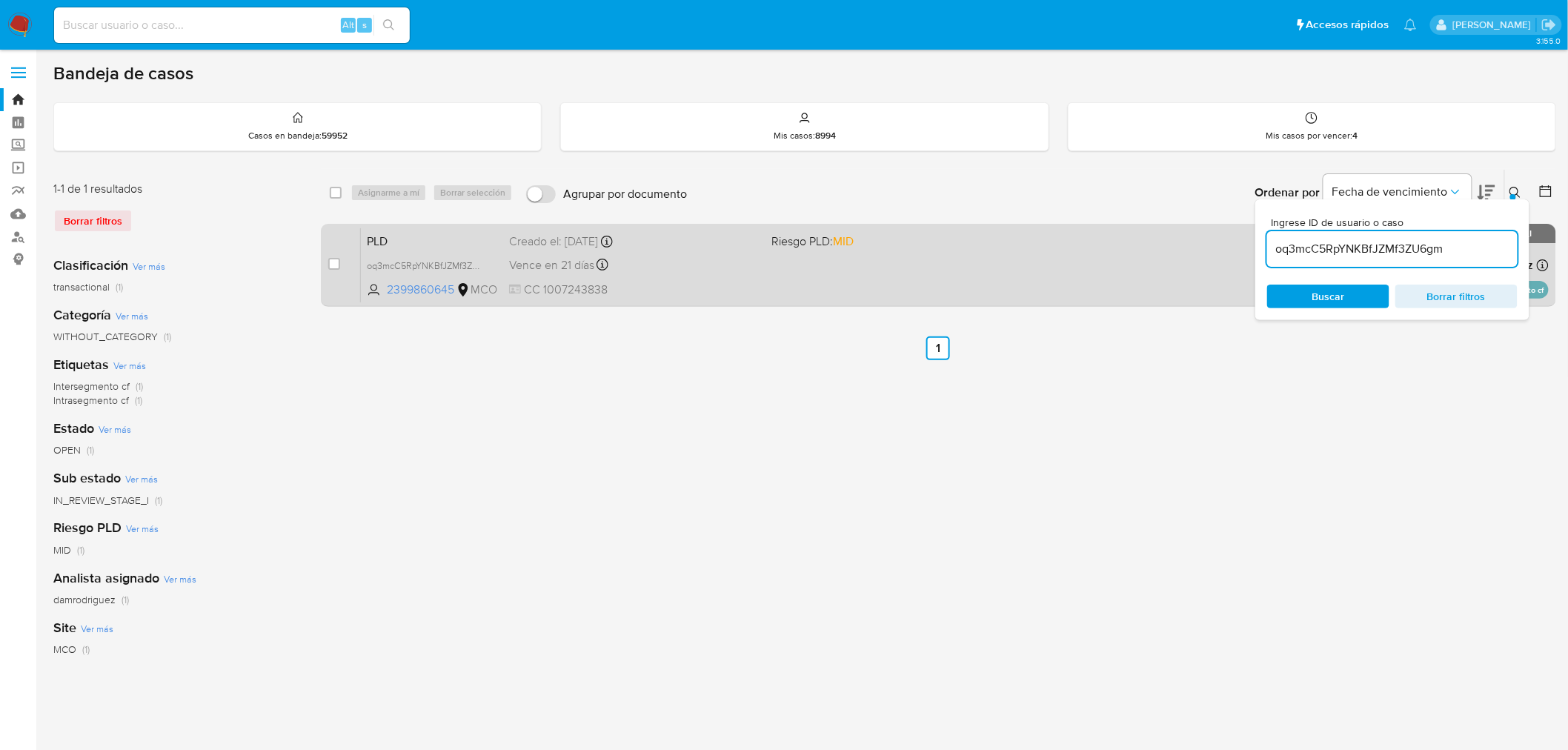
paste input "2463130259"
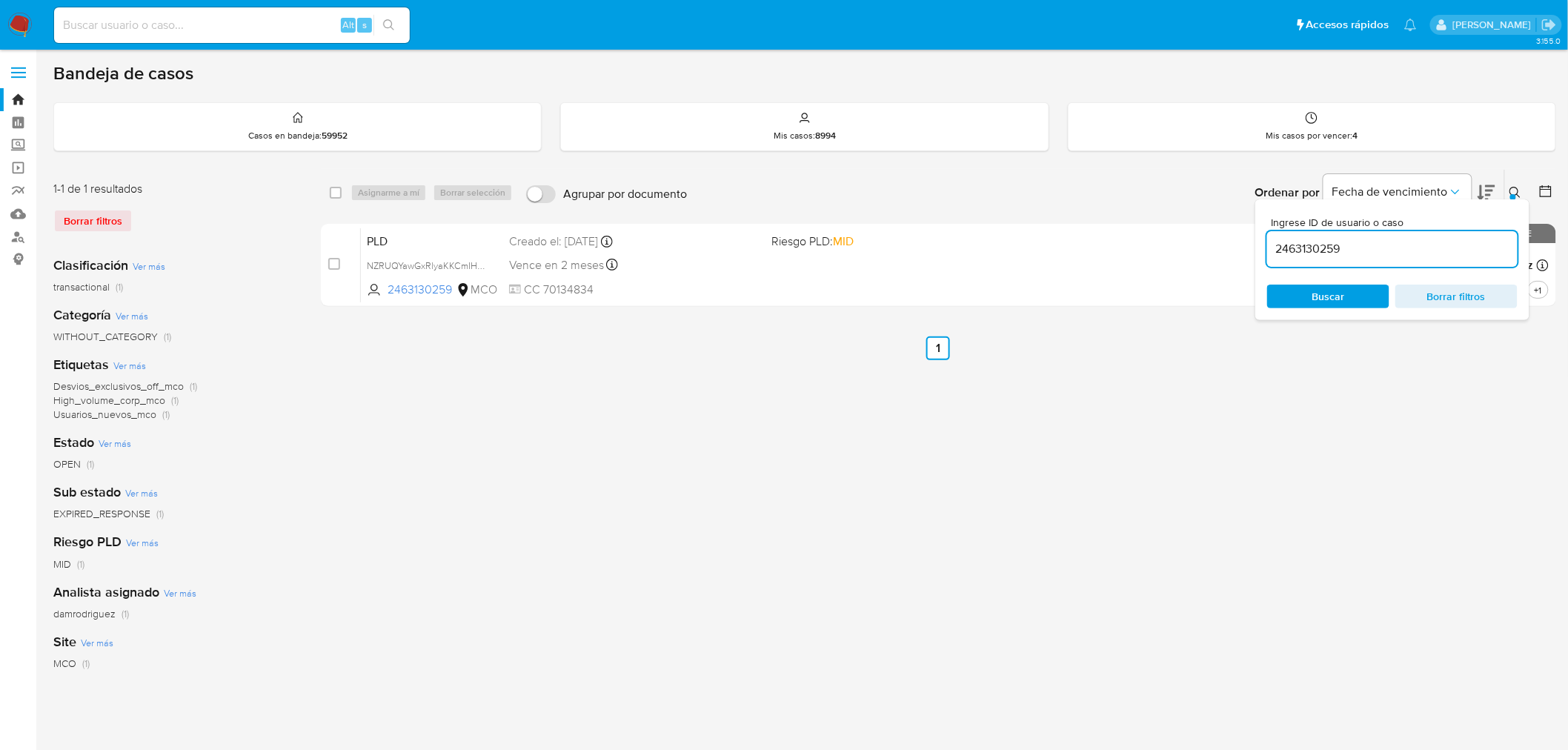
click at [1513, 191] on icon at bounding box center [1515, 192] width 12 height 12
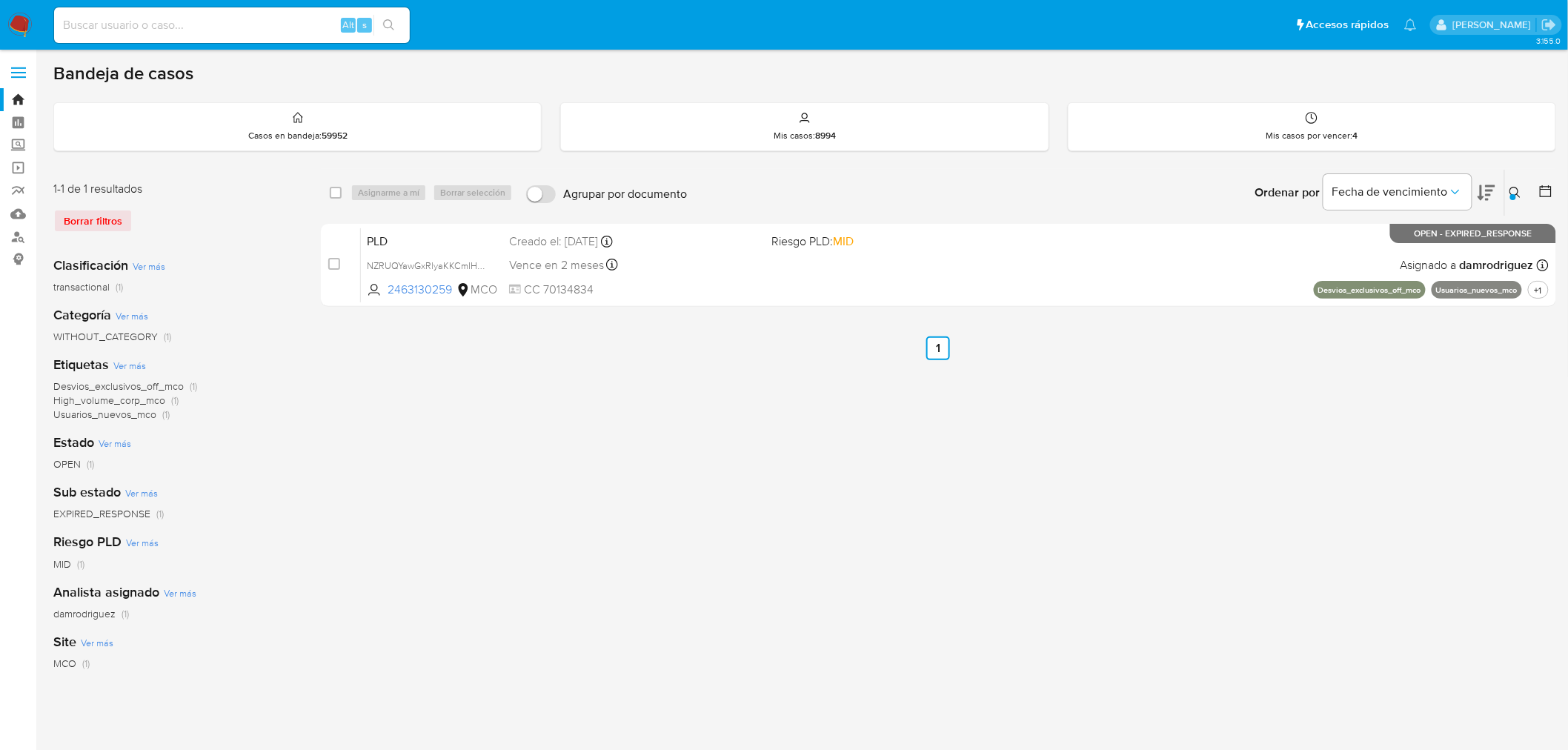
click at [1517, 189] on icon at bounding box center [1514, 191] width 11 height 11
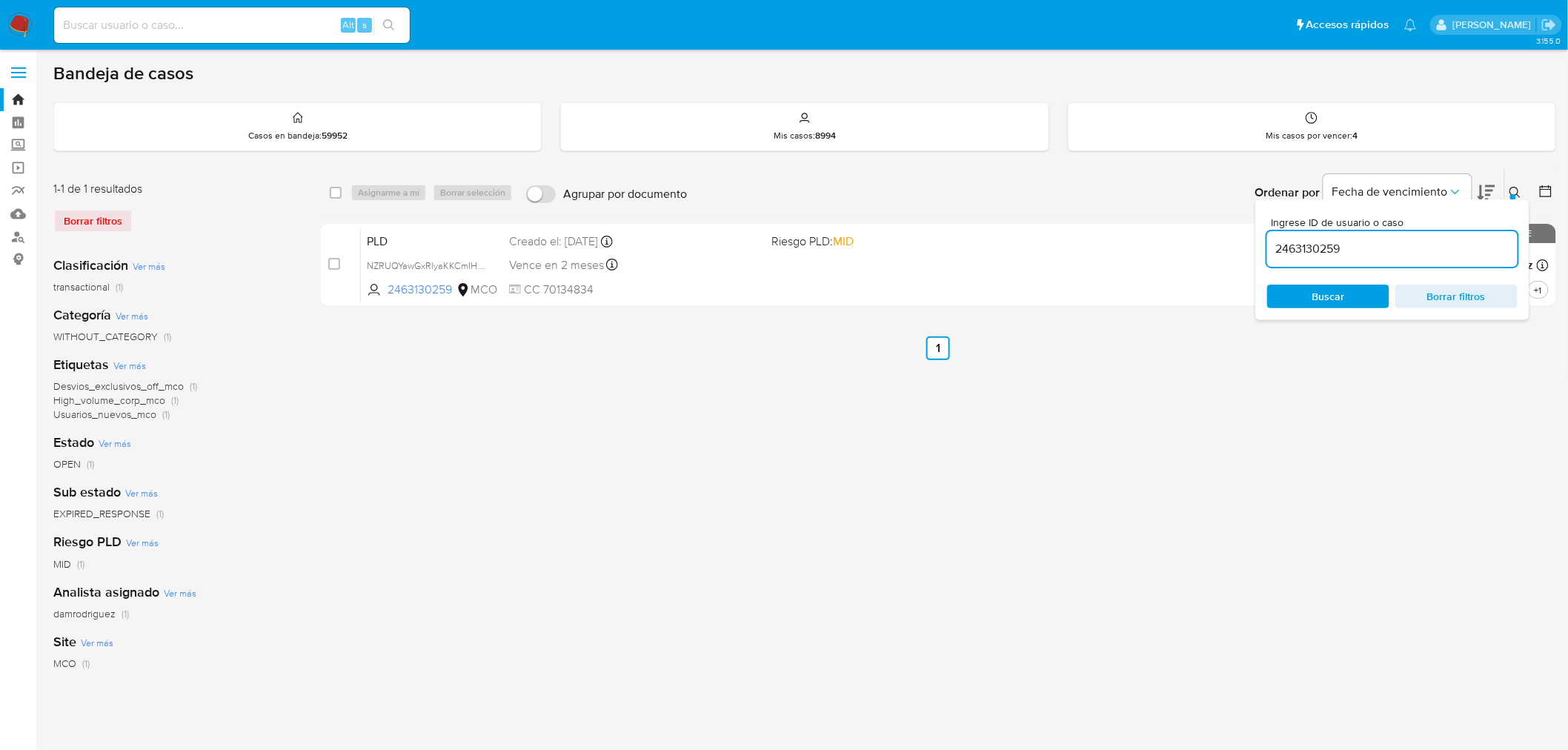
click at [1431, 254] on input "2463130259" at bounding box center [1392, 249] width 250 height 19
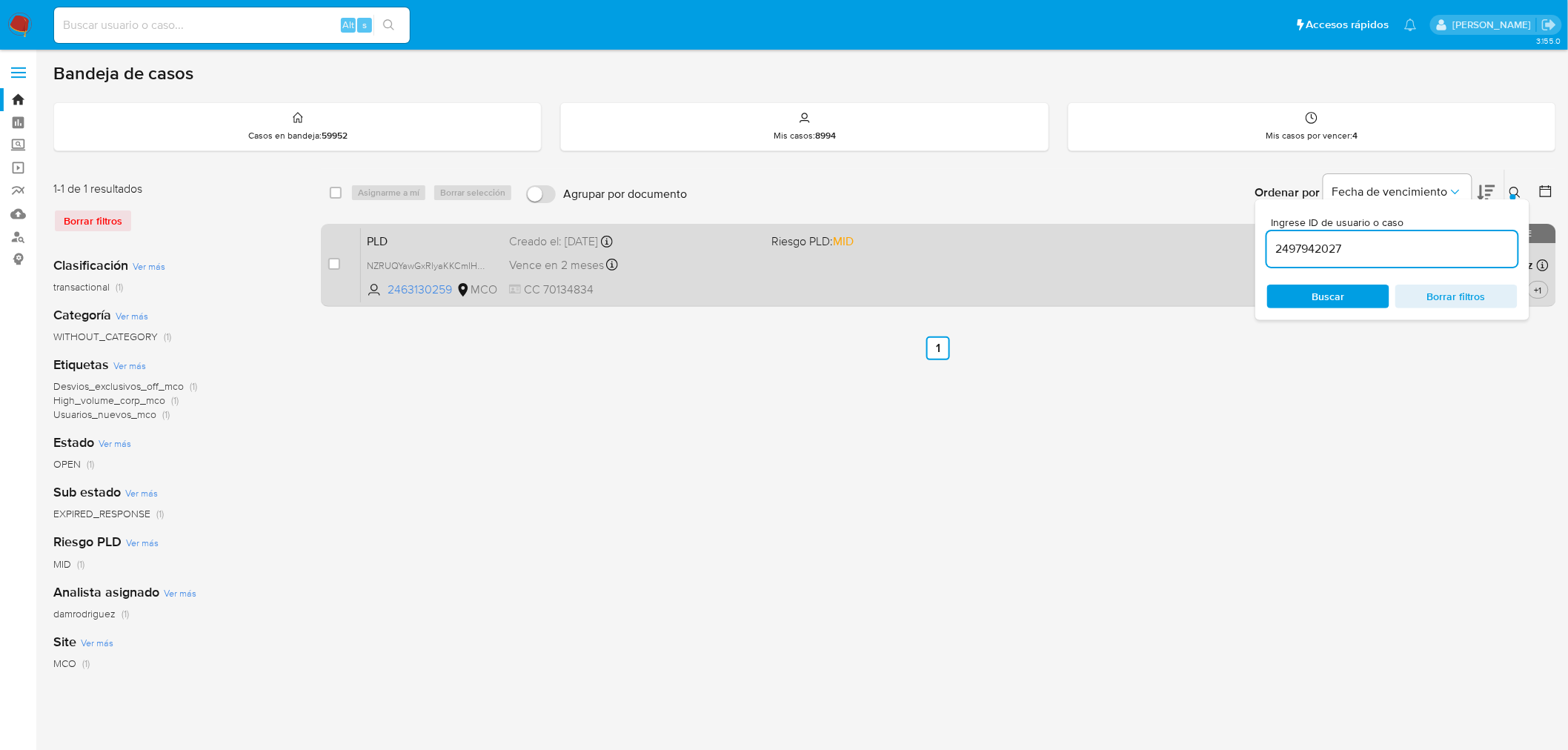
type input "2497942027"
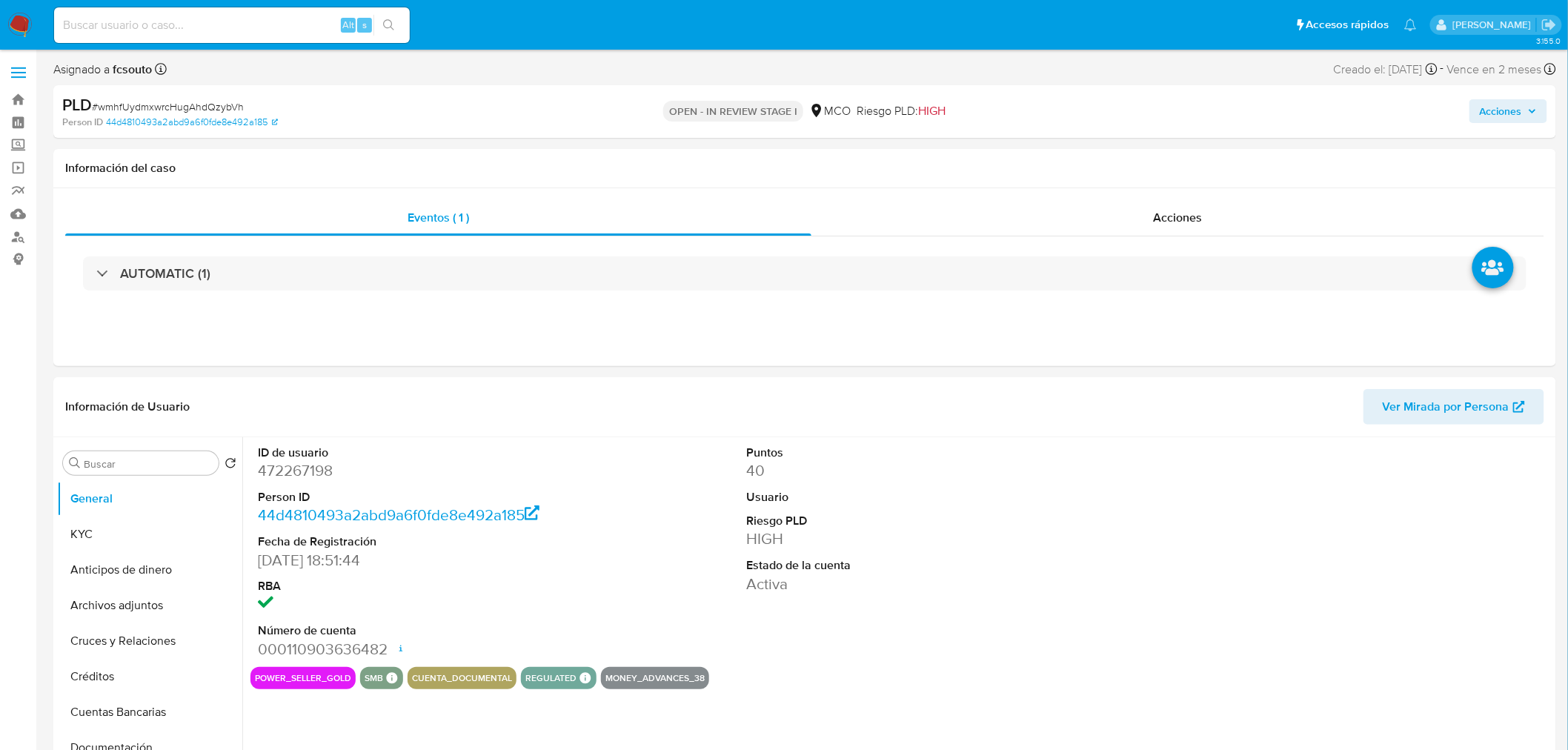
select select "10"
drag, startPoint x: 1523, startPoint y: 112, endPoint x: 1488, endPoint y: 123, distance: 36.7
click at [1521, 113] on span "Acciones" at bounding box center [1508, 111] width 57 height 21
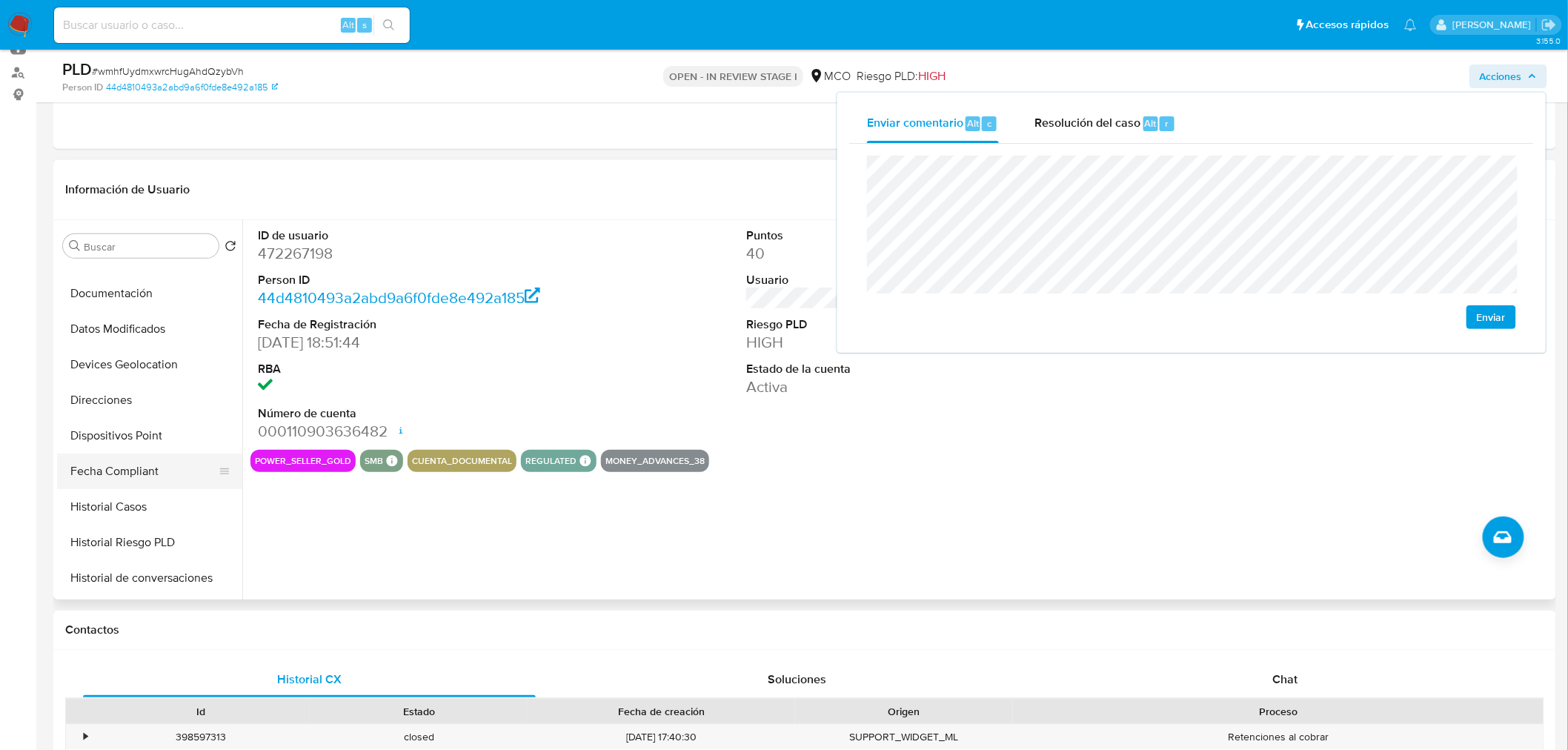
scroll to position [246, 0]
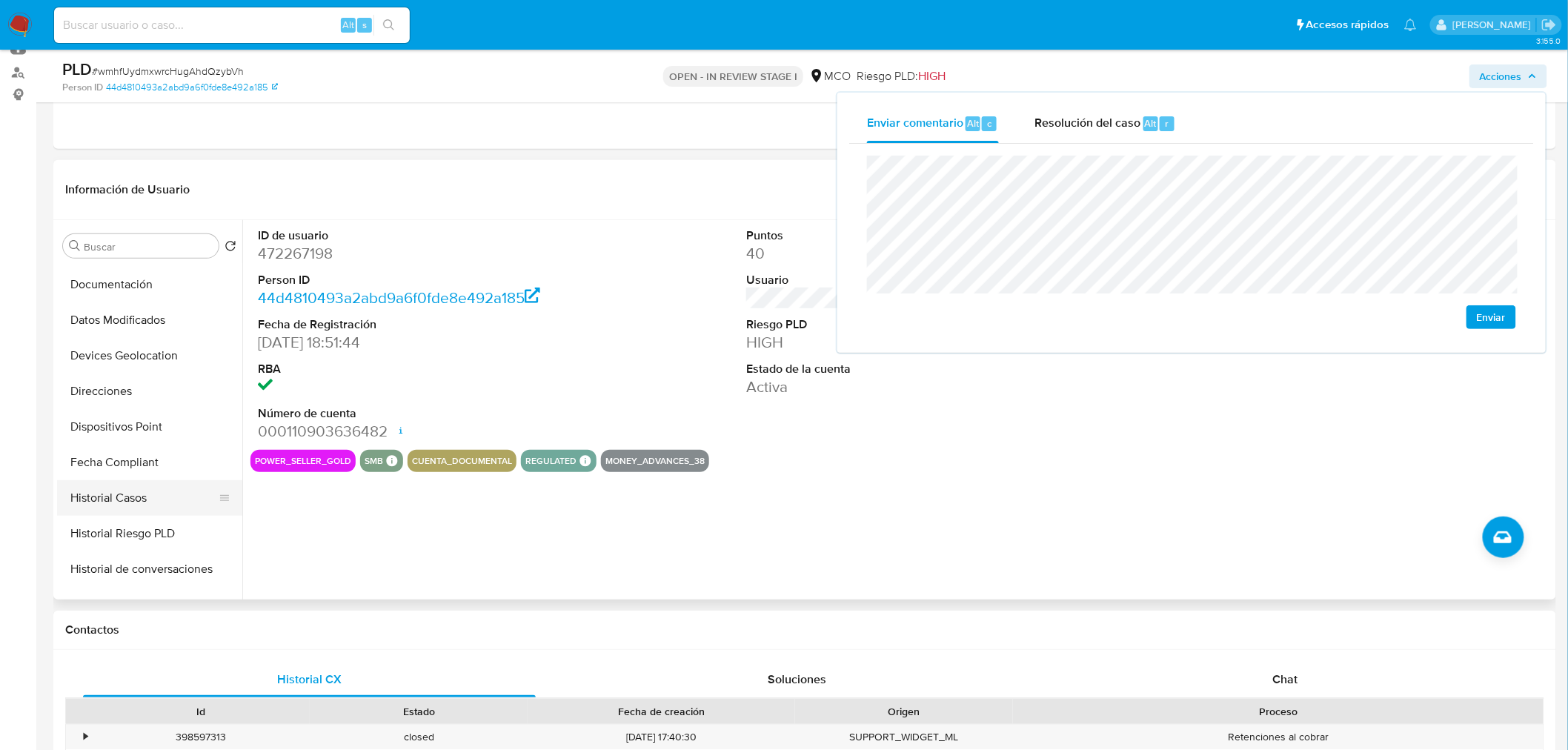
click at [150, 492] on button "Historial Casos" at bounding box center [143, 497] width 173 height 36
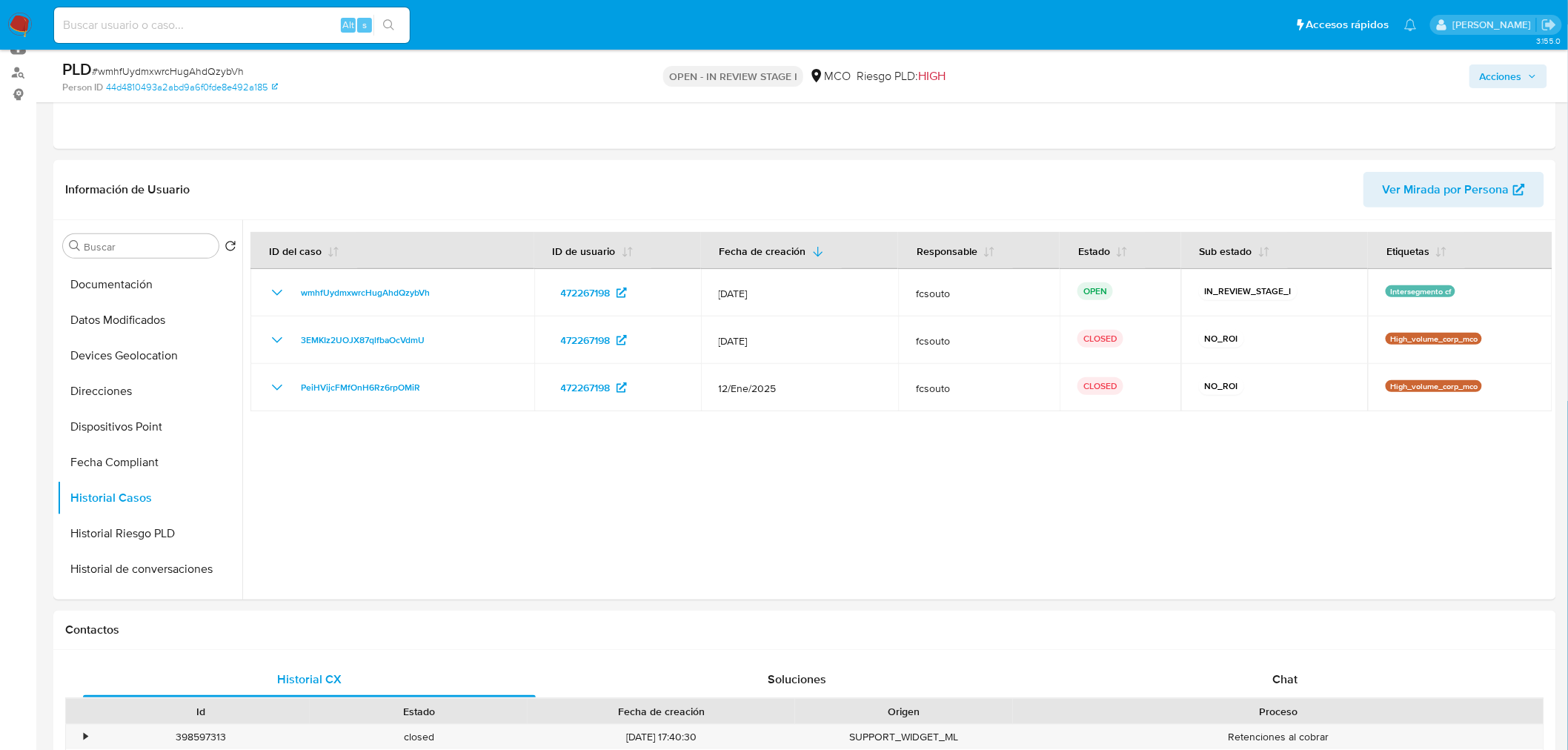
click at [1486, 78] on span "Acciones" at bounding box center [1500, 76] width 42 height 24
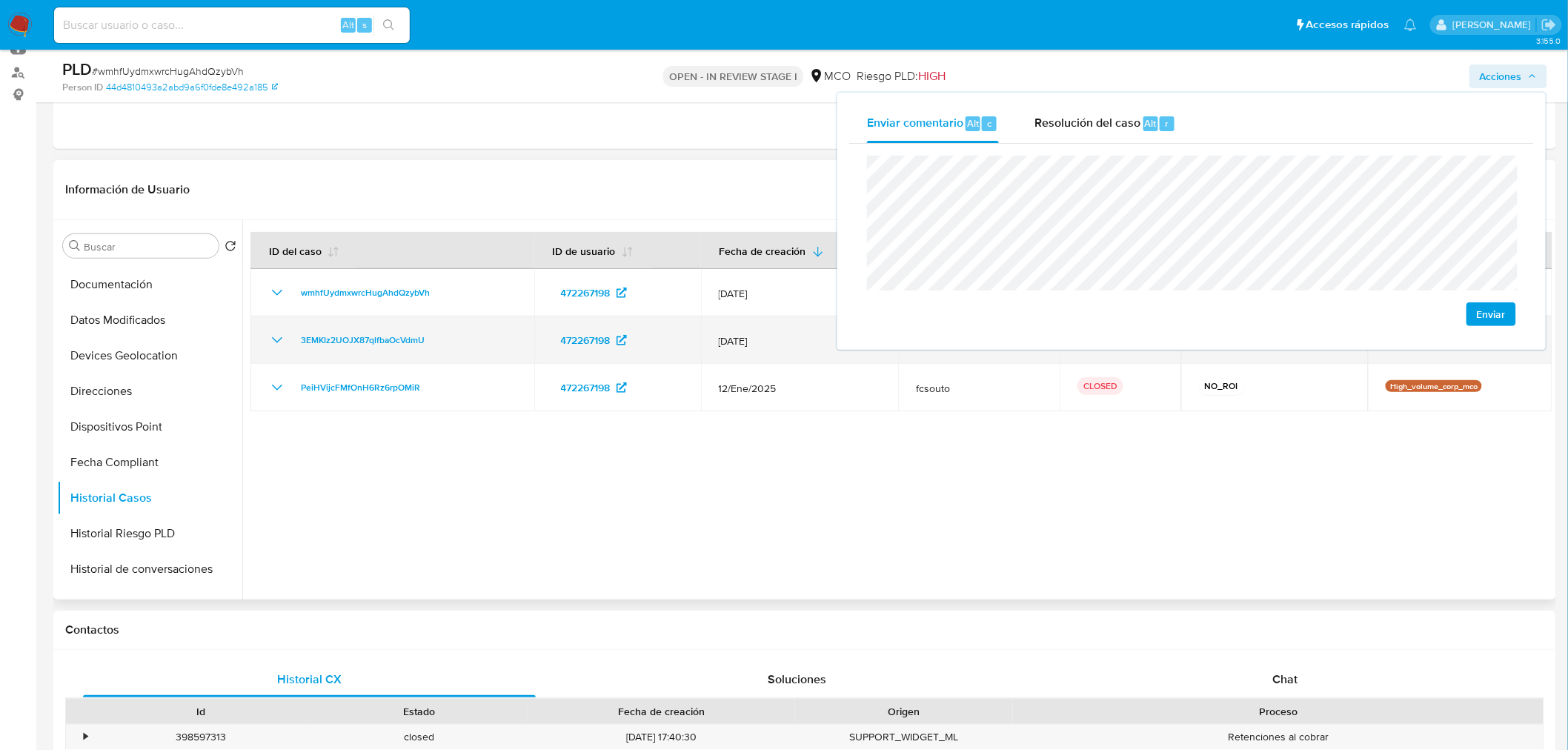
click at [278, 351] on td "3EMKIz2UOJX87qlfbaOcVdmU" at bounding box center [392, 340] width 283 height 47
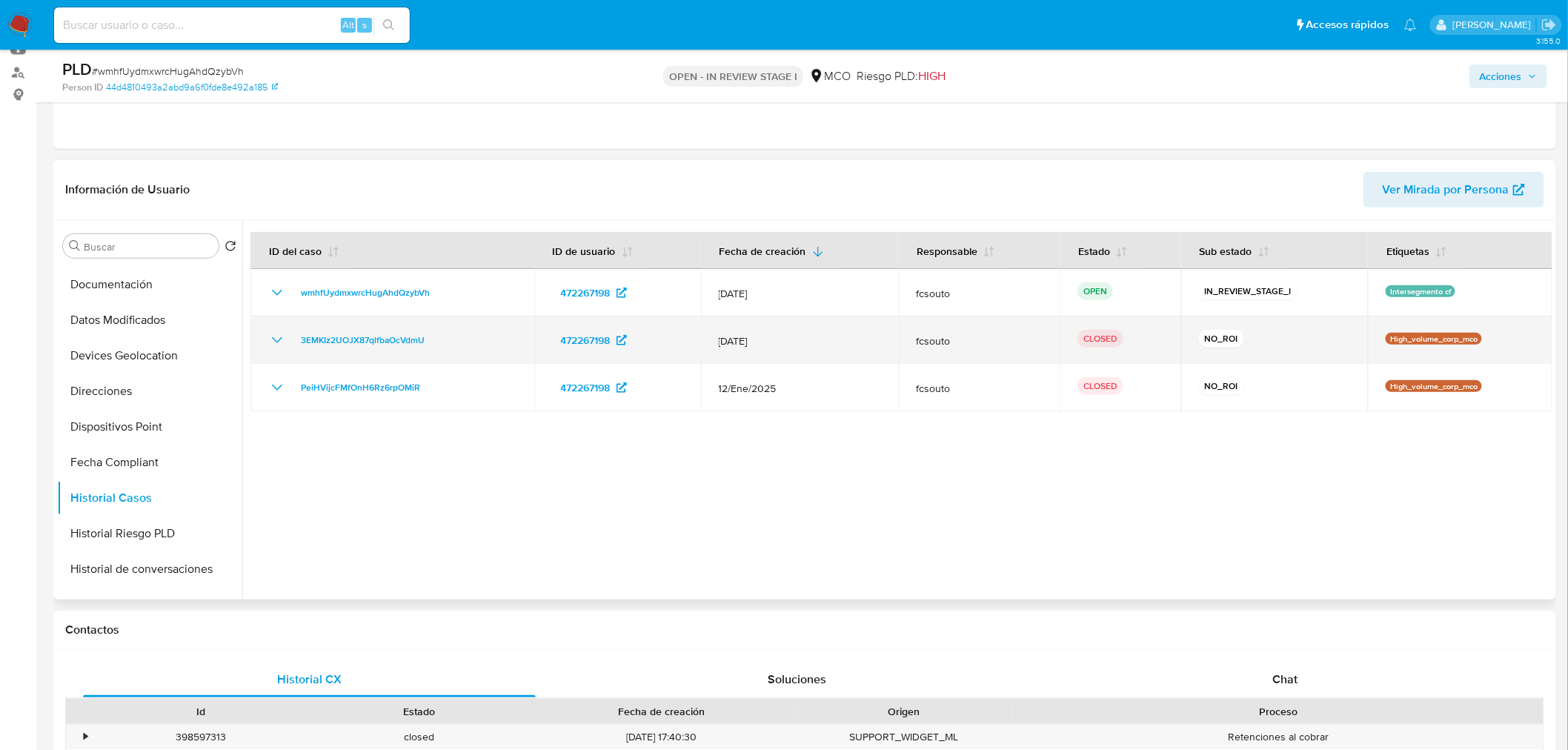
click at [273, 345] on icon "Mostrar/Ocultar" at bounding box center [277, 340] width 17 height 17
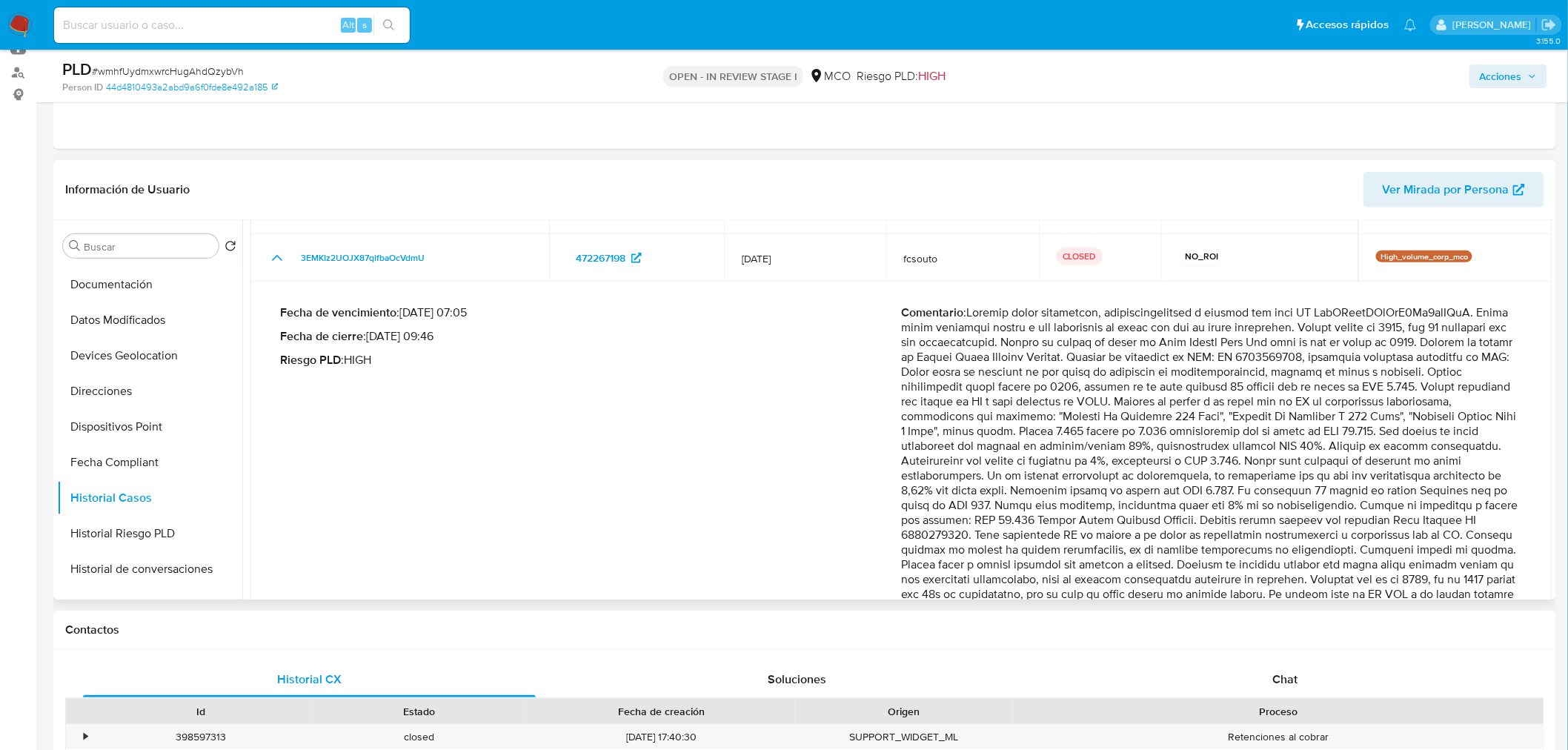
scroll to position [164, 0]
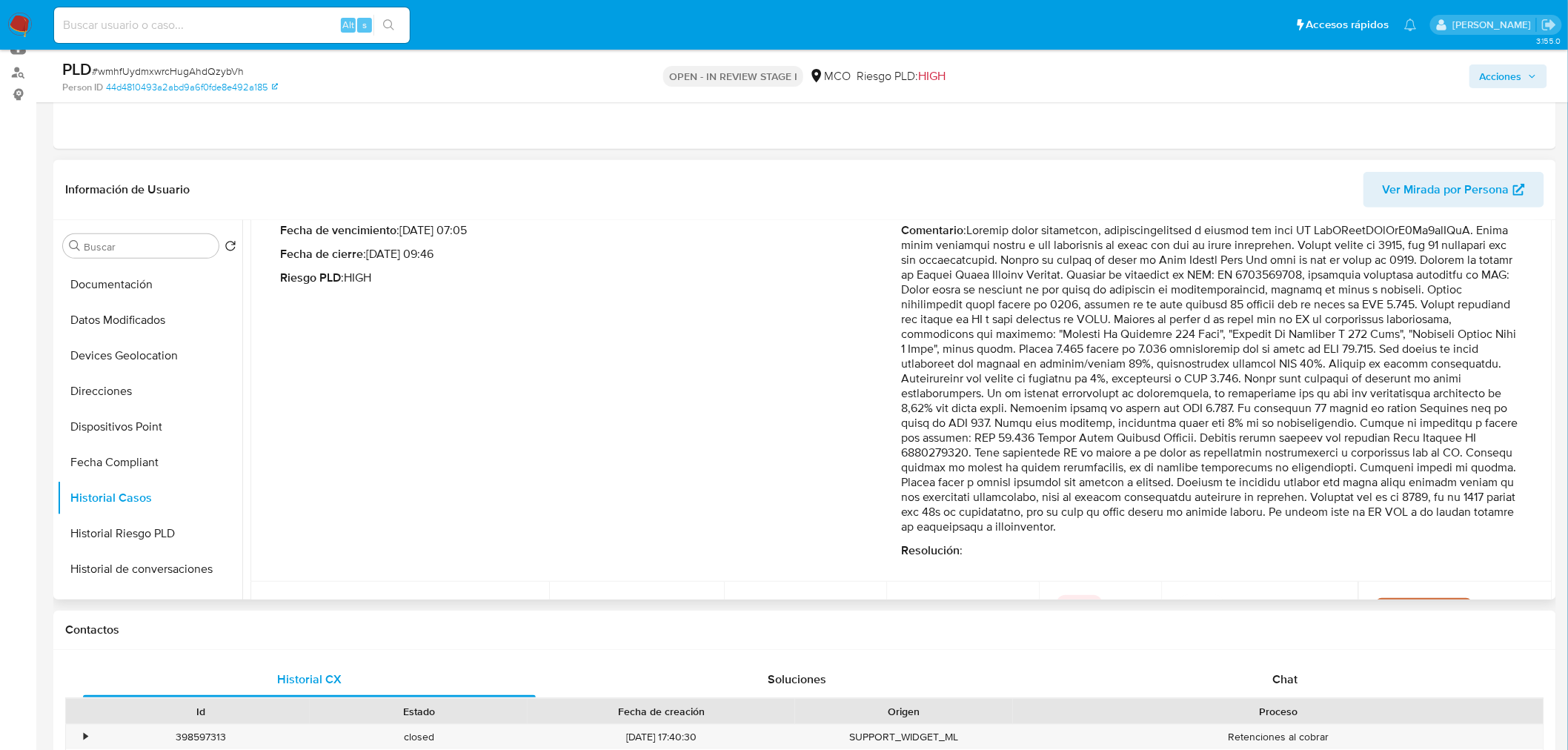
drag, startPoint x: 1024, startPoint y: 453, endPoint x: 1445, endPoint y: 423, distance: 422.1
click at [1445, 423] on p "Comentario :" at bounding box center [1212, 378] width 622 height 311
click at [1499, 81] on span "Acciones" at bounding box center [1500, 76] width 42 height 24
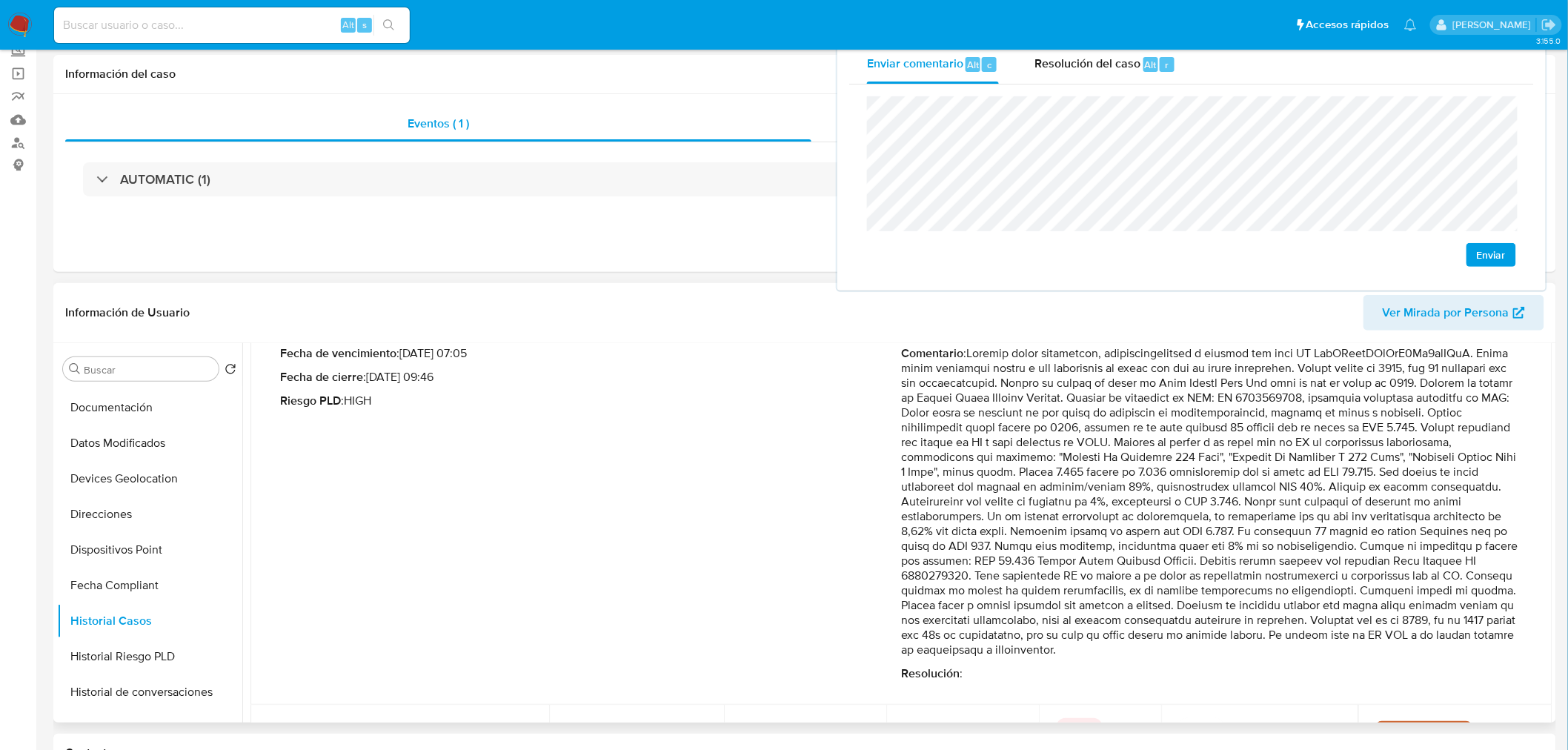
scroll to position [0, 0]
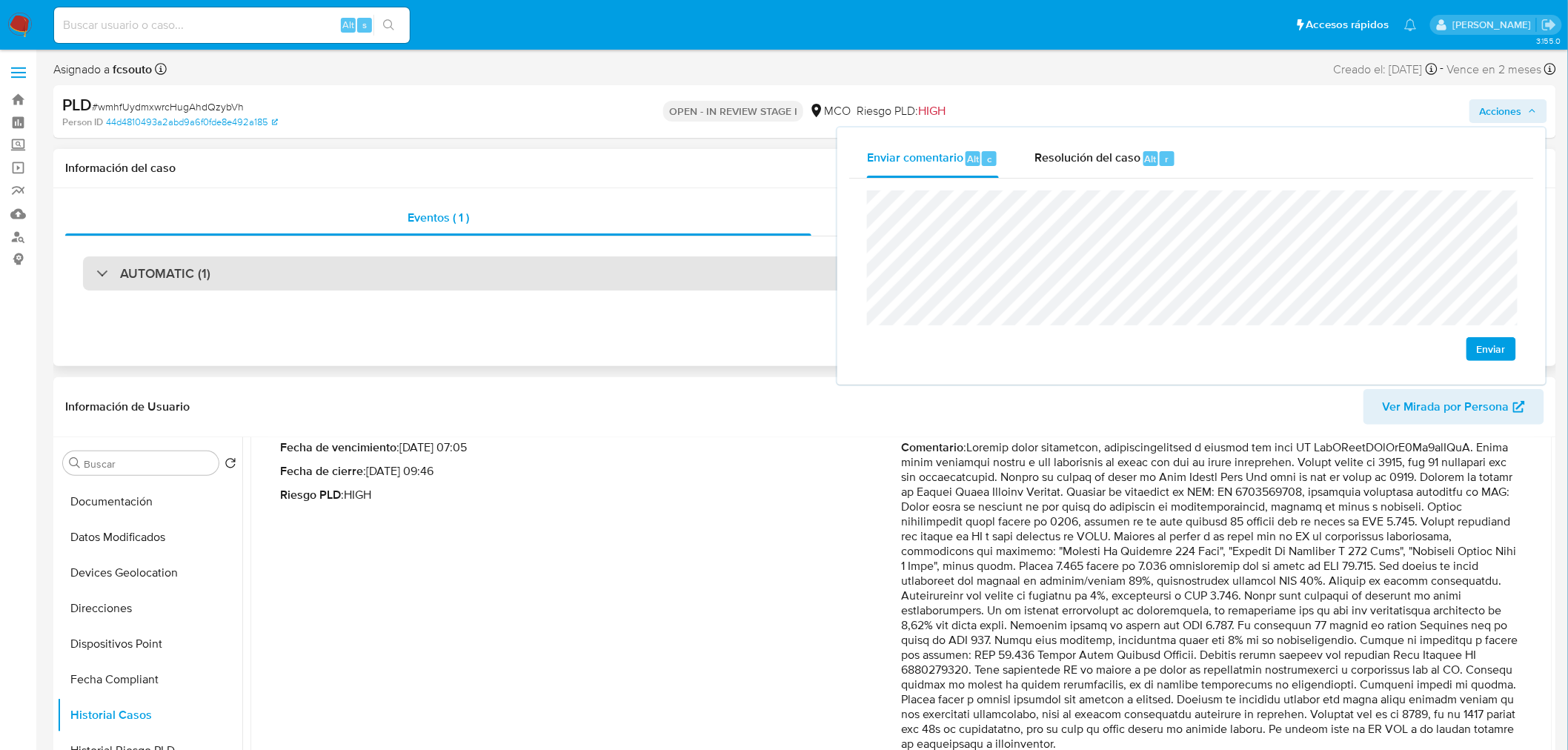
click at [240, 278] on div "AUTOMATIC (1)" at bounding box center [804, 273] width 1443 height 34
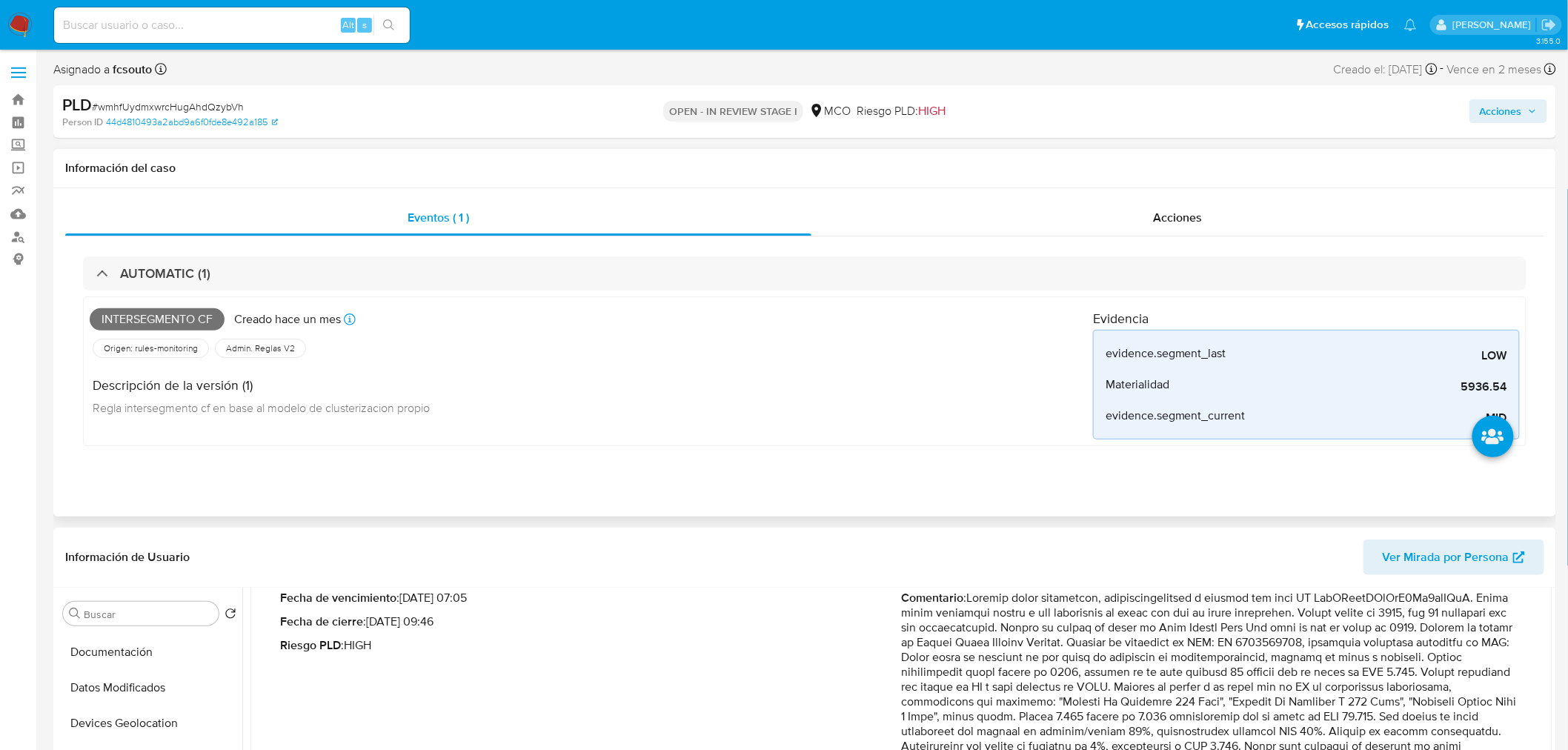
click at [179, 319] on span "Intersegmento cf" at bounding box center [157, 319] width 135 height 22
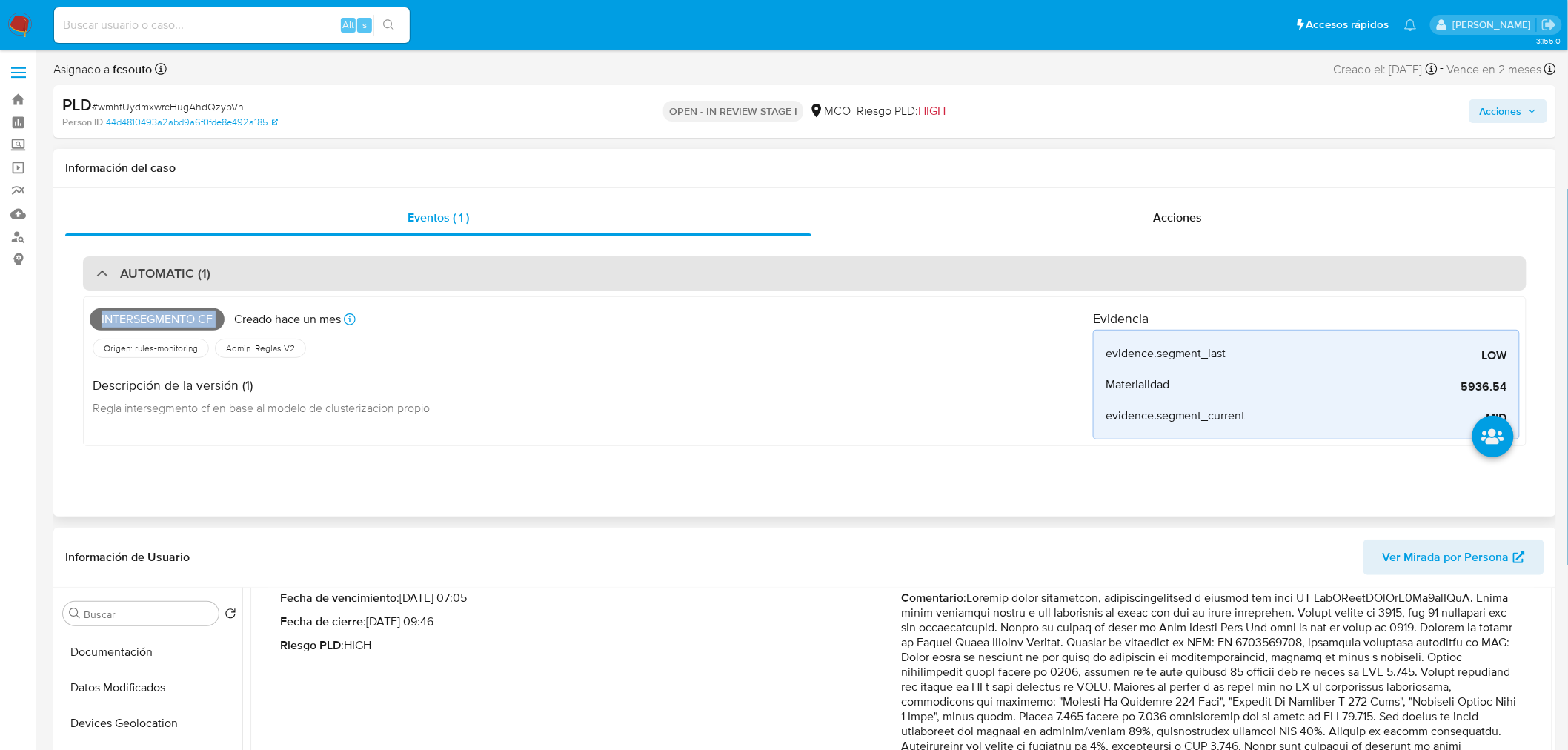
copy span "Intersegmento cf"
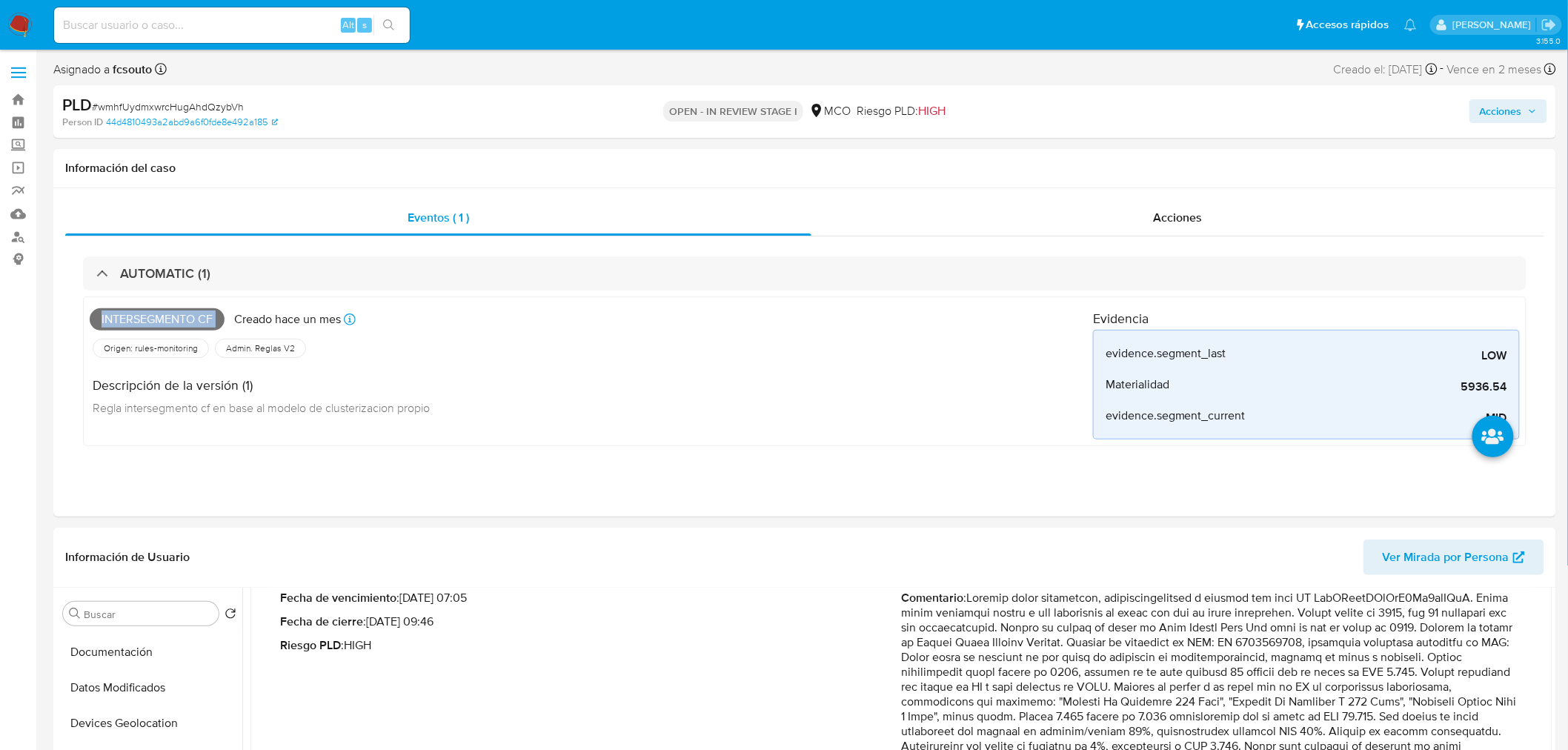
click at [1515, 109] on span "Acciones" at bounding box center [1500, 111] width 42 height 24
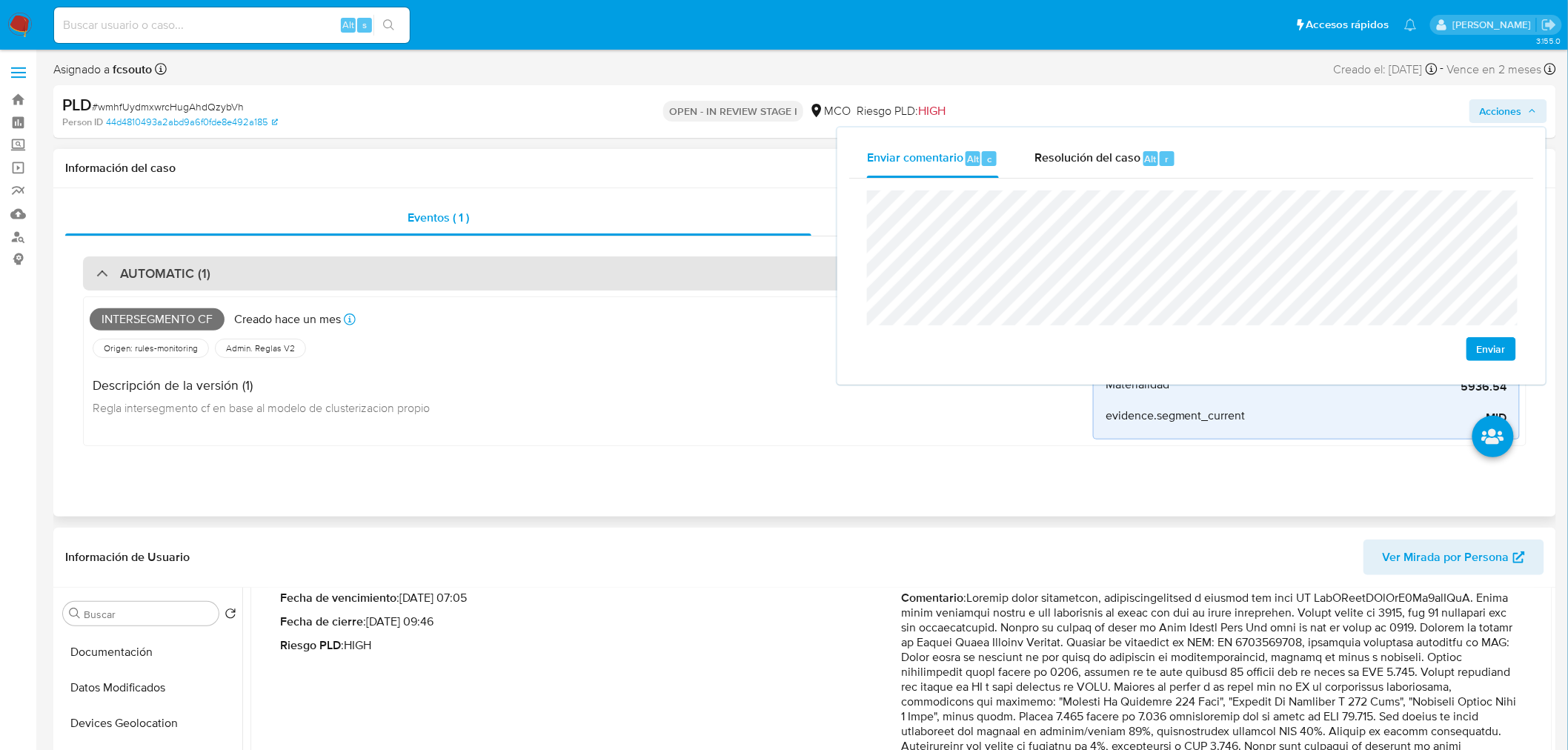
click at [356, 275] on div "AUTOMATIC (1)" at bounding box center [804, 273] width 1443 height 34
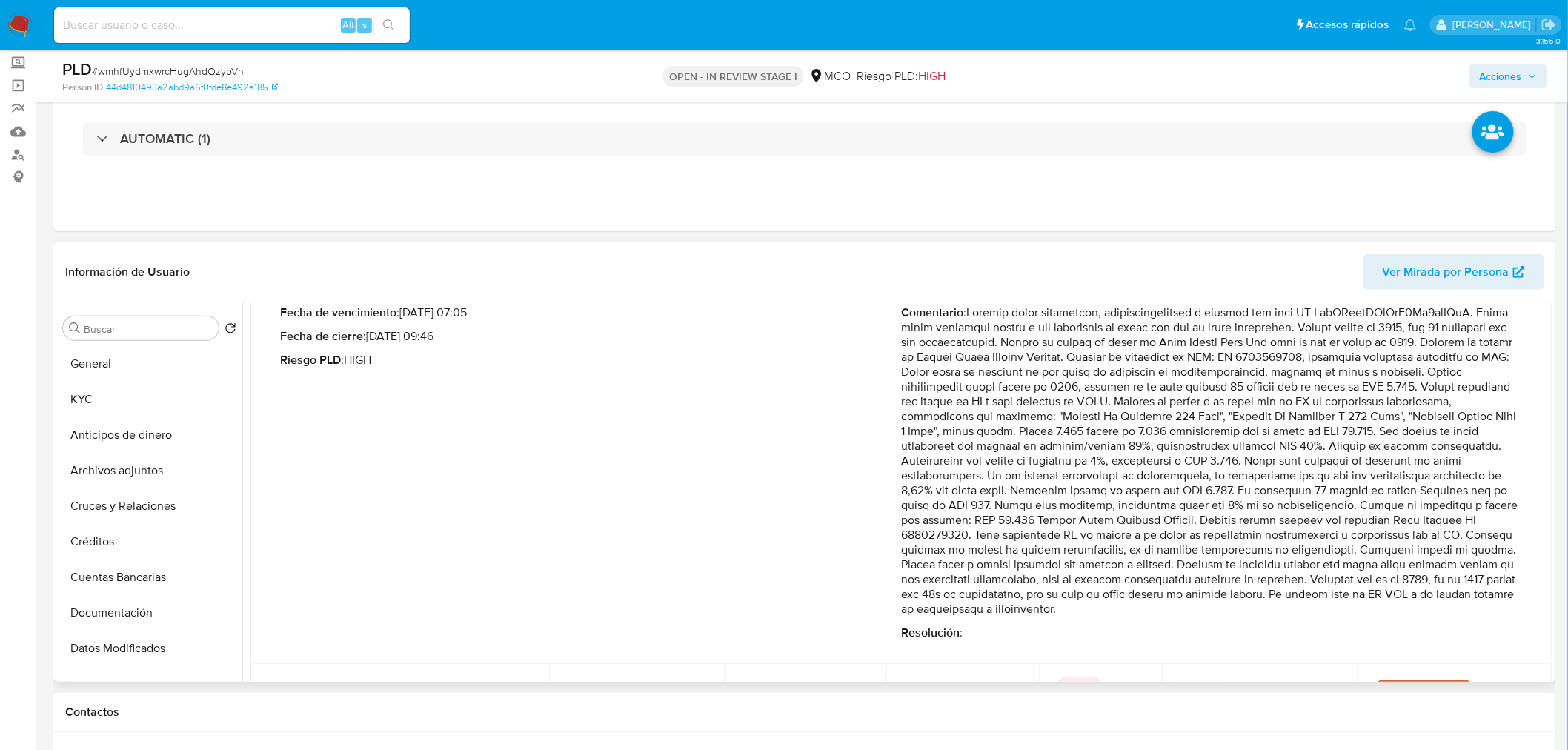
drag, startPoint x: 89, startPoint y: 398, endPoint x: 54, endPoint y: 403, distance: 35.4
click at [85, 399] on button "KYC" at bounding box center [149, 399] width 185 height 36
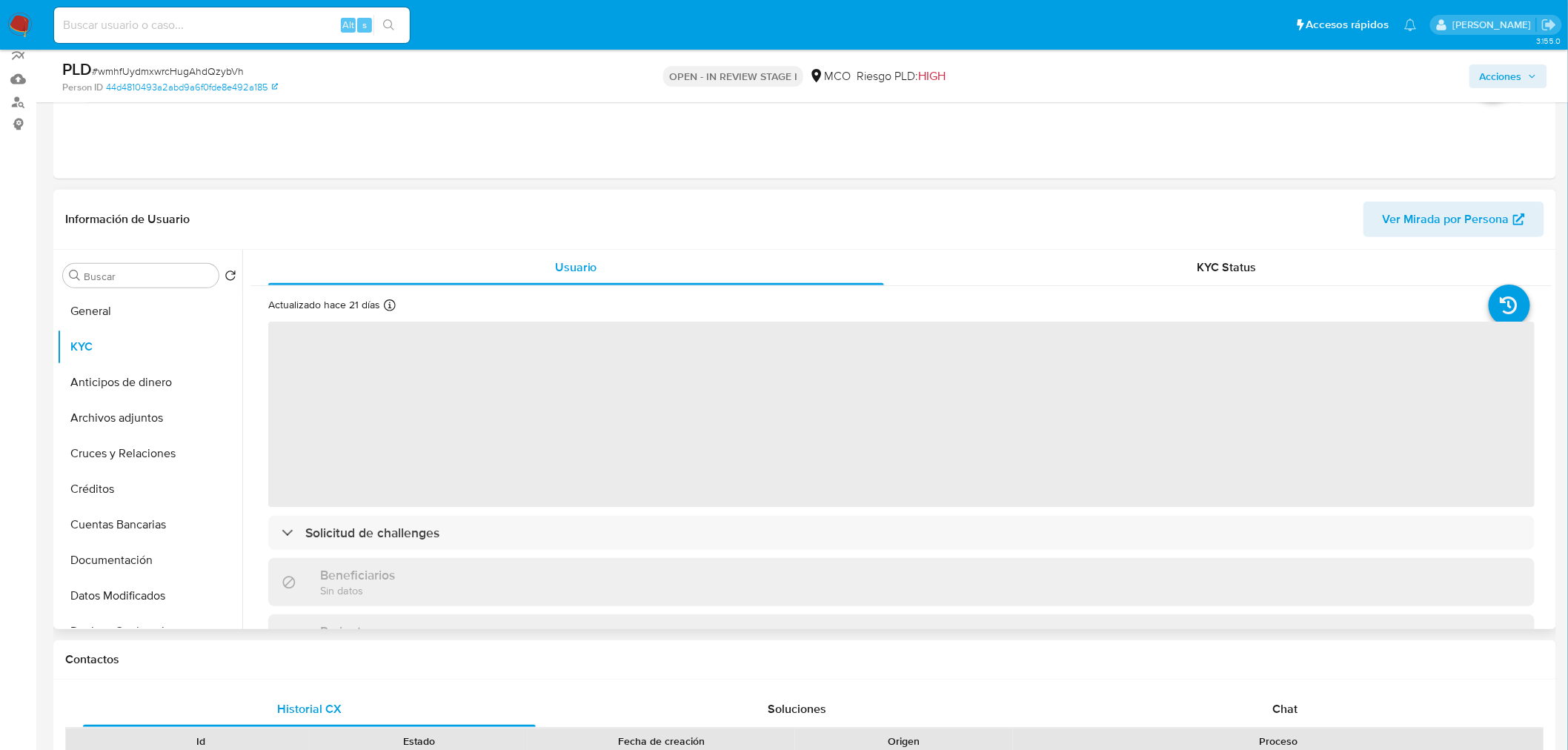
scroll to position [164, 0]
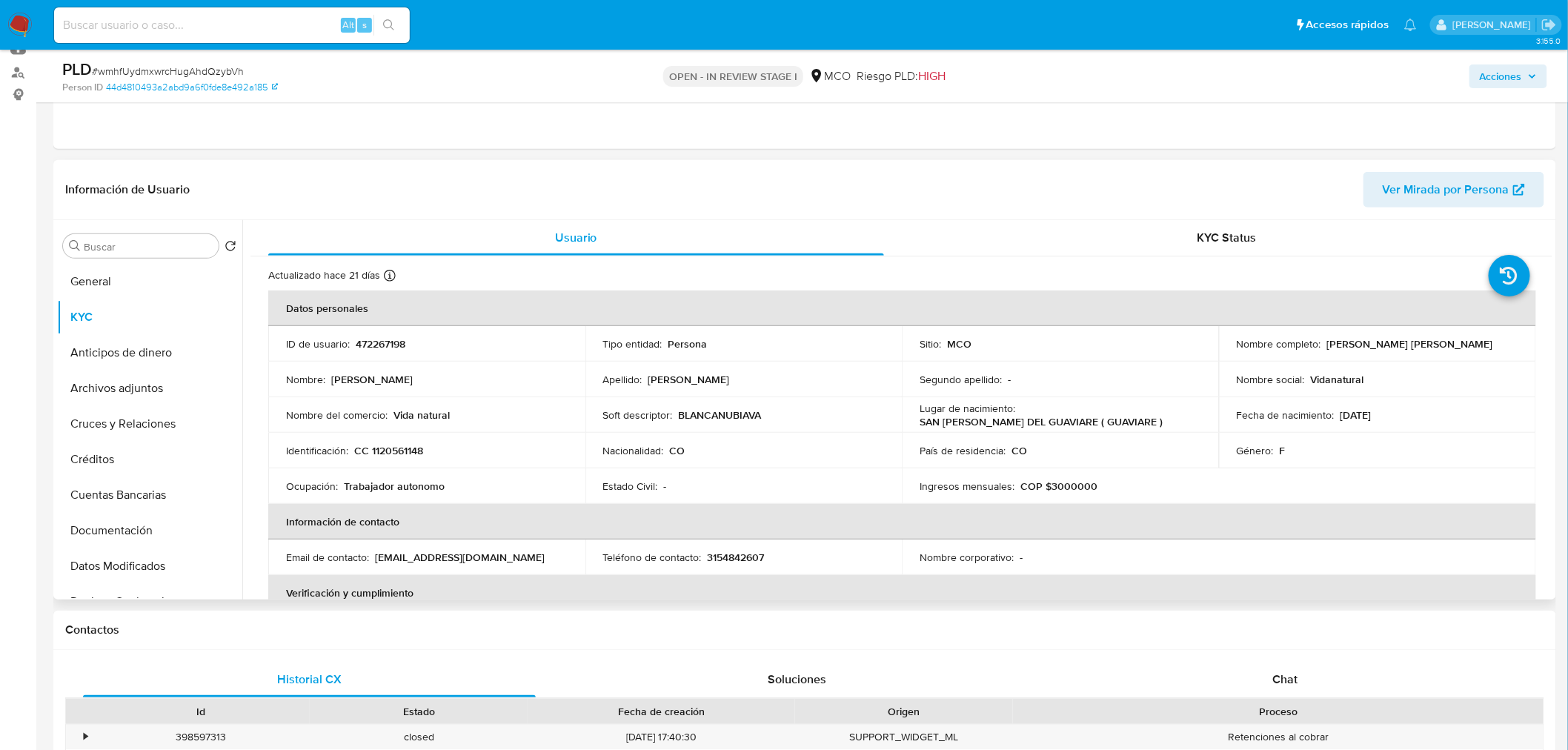
drag, startPoint x: 1324, startPoint y: 344, endPoint x: 1463, endPoint y: 339, distance: 139.1
click at [1463, 339] on p "Blanca Nubia Vanegas Piñeros" at bounding box center [1410, 344] width 166 height 13
copy p "Blanca Nubia Vanegas Piñeros"
drag, startPoint x: 1517, startPoint y: 69, endPoint x: 1472, endPoint y: 80, distance: 46.3
click at [1517, 69] on span "Acciones" at bounding box center [1500, 76] width 42 height 24
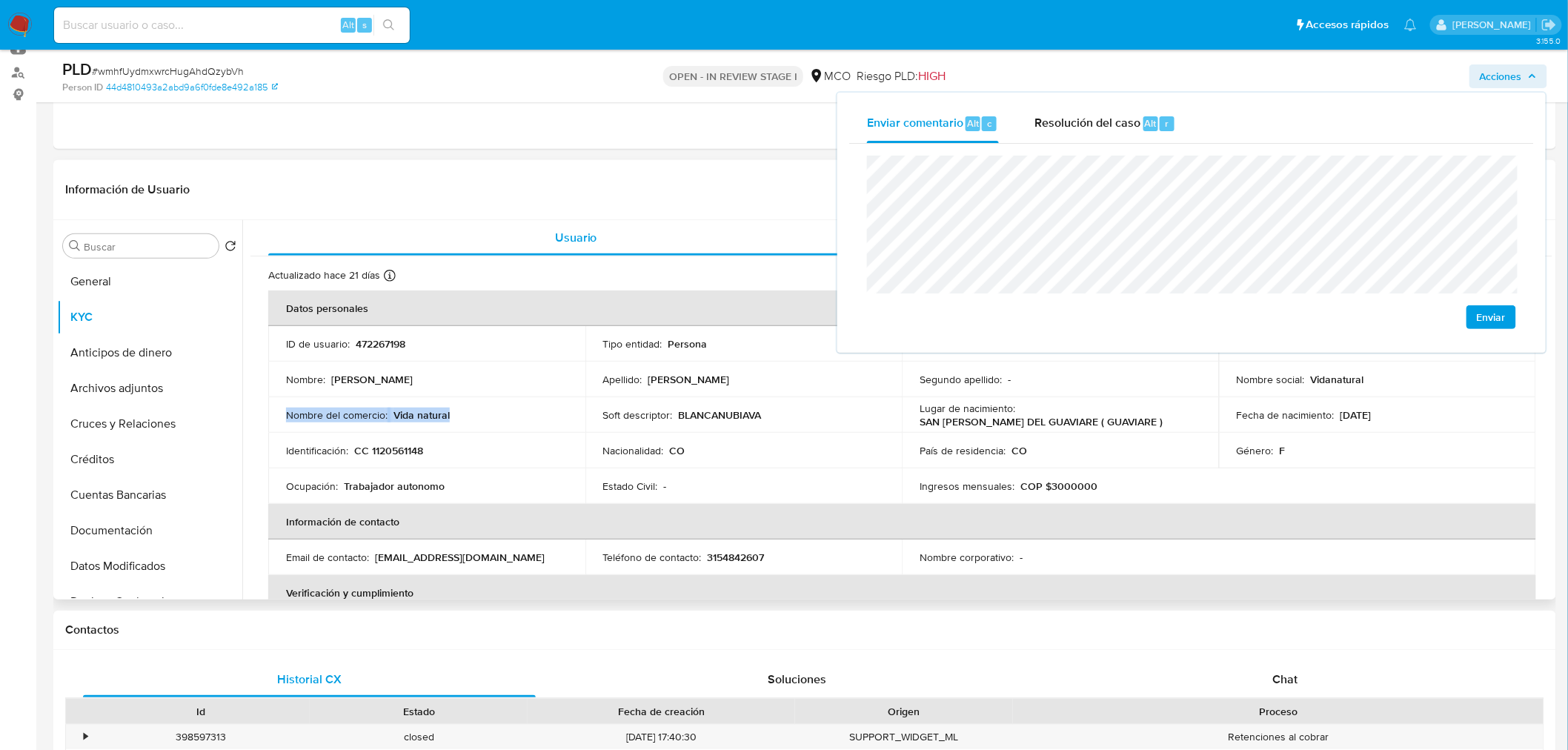
drag, startPoint x: 450, startPoint y: 416, endPoint x: 276, endPoint y: 409, distance: 174.1
click at [276, 409] on td "Nombre del comercio : Vida natural" at bounding box center [427, 414] width 317 height 36
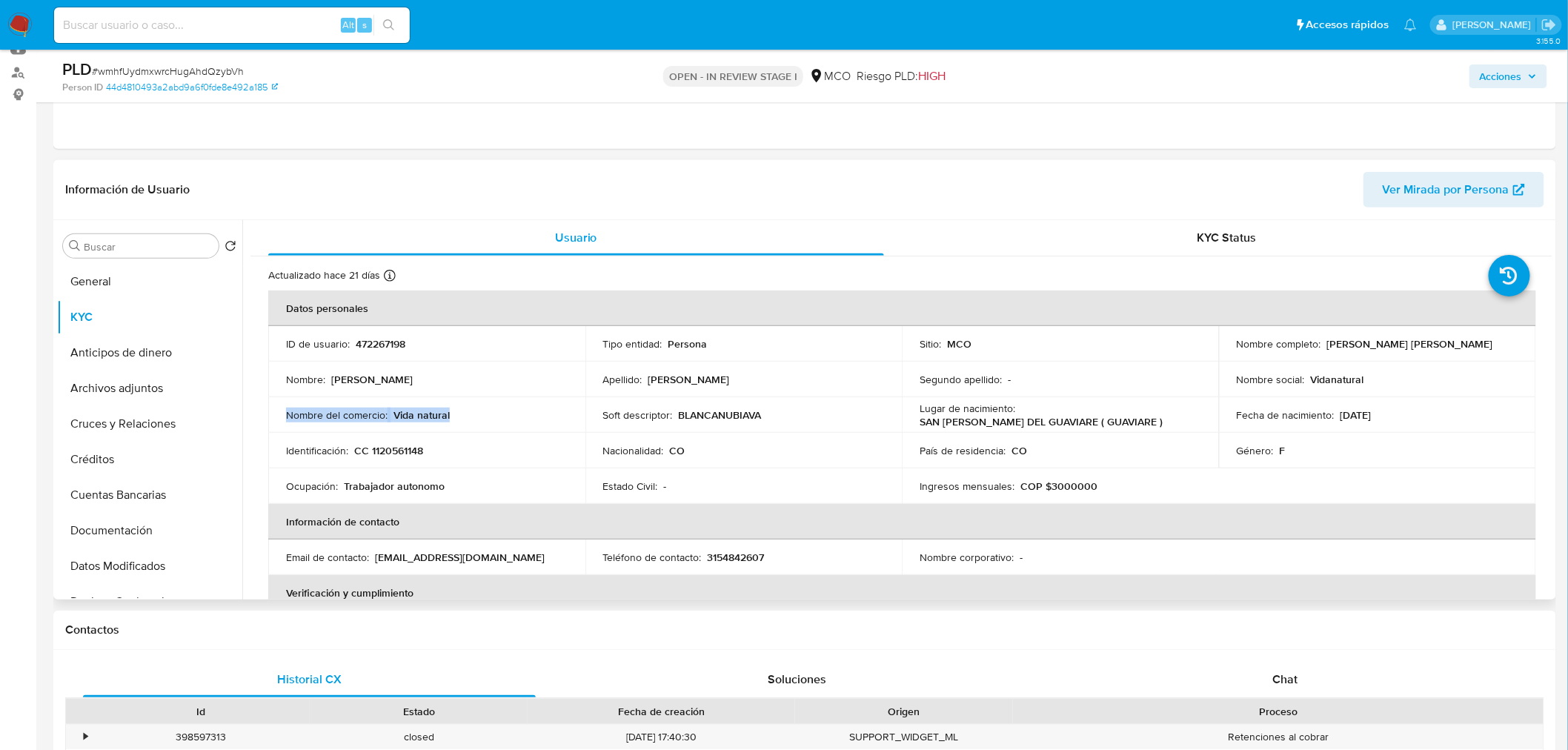
copy div "Nombre del comercio : Vida natural"
click at [1506, 74] on span "Acciones" at bounding box center [1500, 76] width 42 height 24
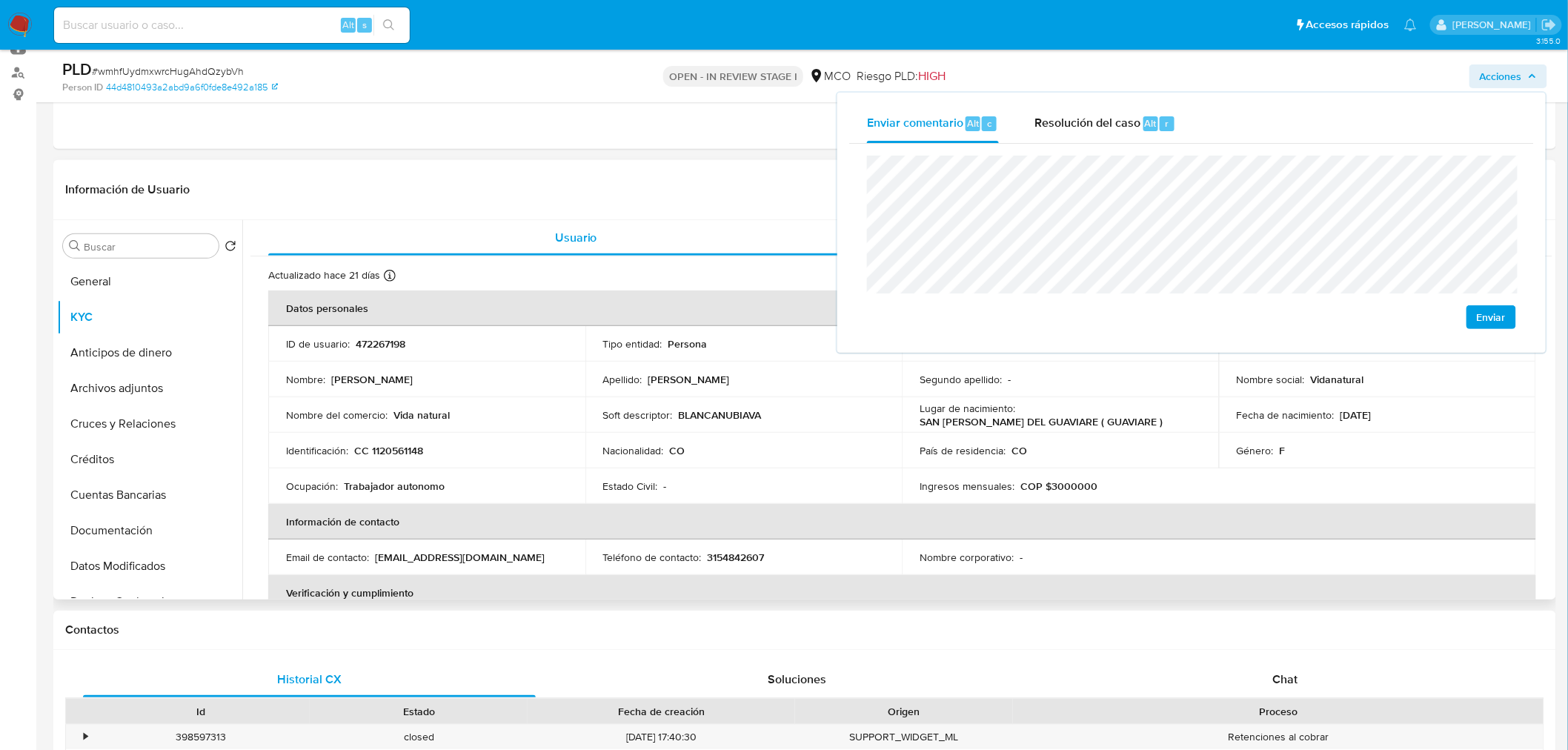
click at [400, 445] on p "CC 1120561148" at bounding box center [388, 450] width 69 height 13
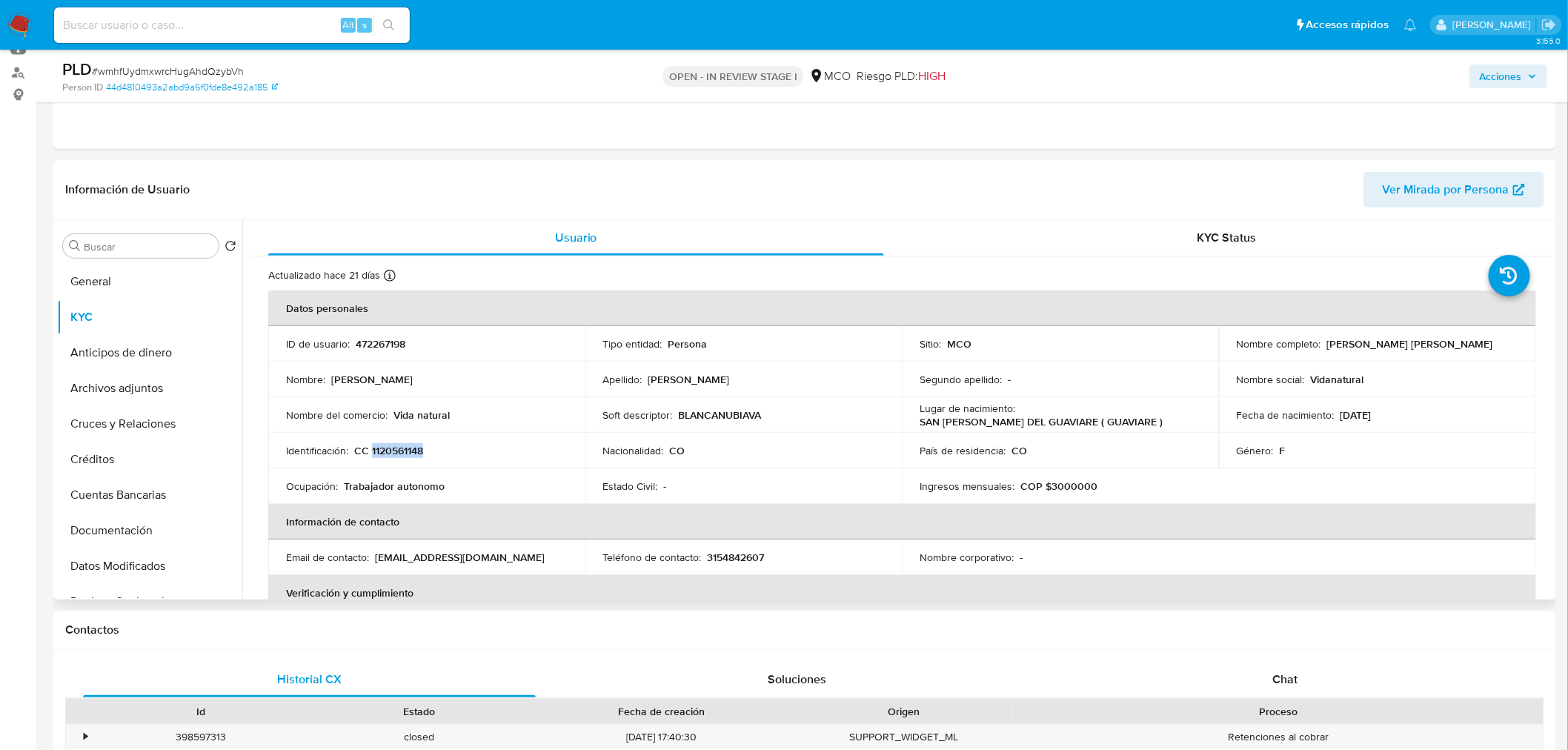
click at [400, 445] on p "CC 1120561148" at bounding box center [388, 450] width 69 height 13
copy p "1120561148"
click at [1493, 72] on span "Acciones" at bounding box center [1500, 76] width 42 height 24
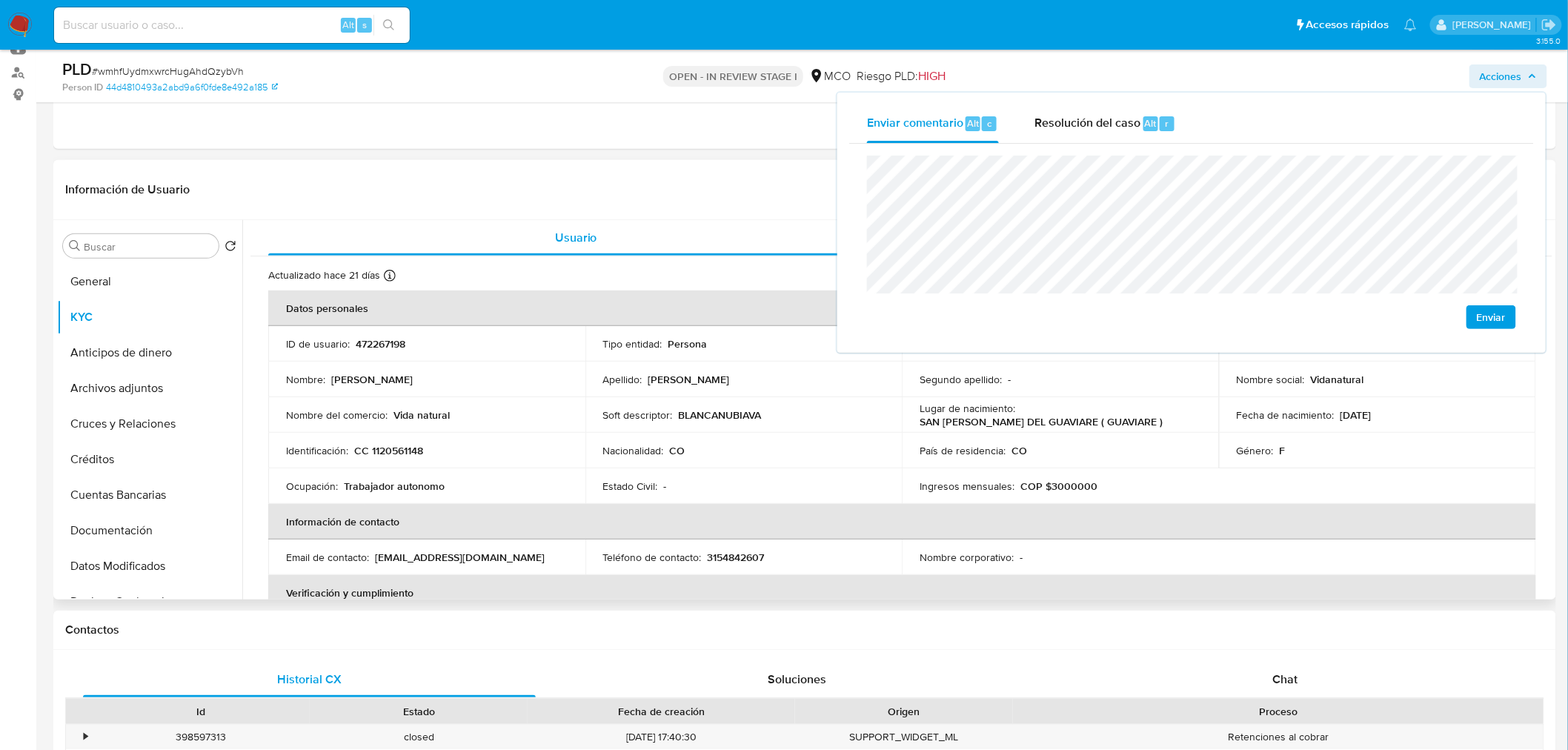
scroll to position [738, 0]
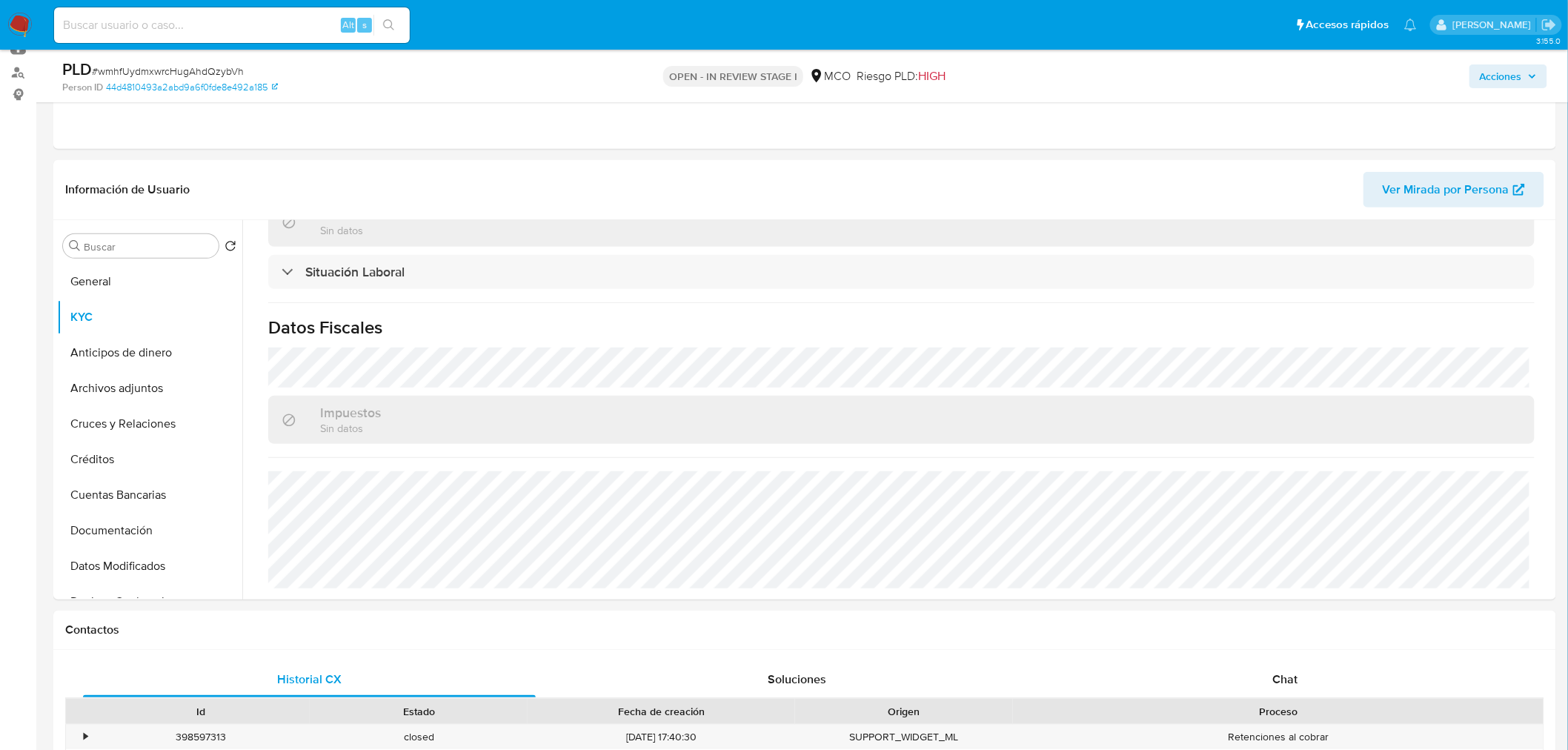
click at [1524, 79] on span "Acciones" at bounding box center [1508, 76] width 57 height 21
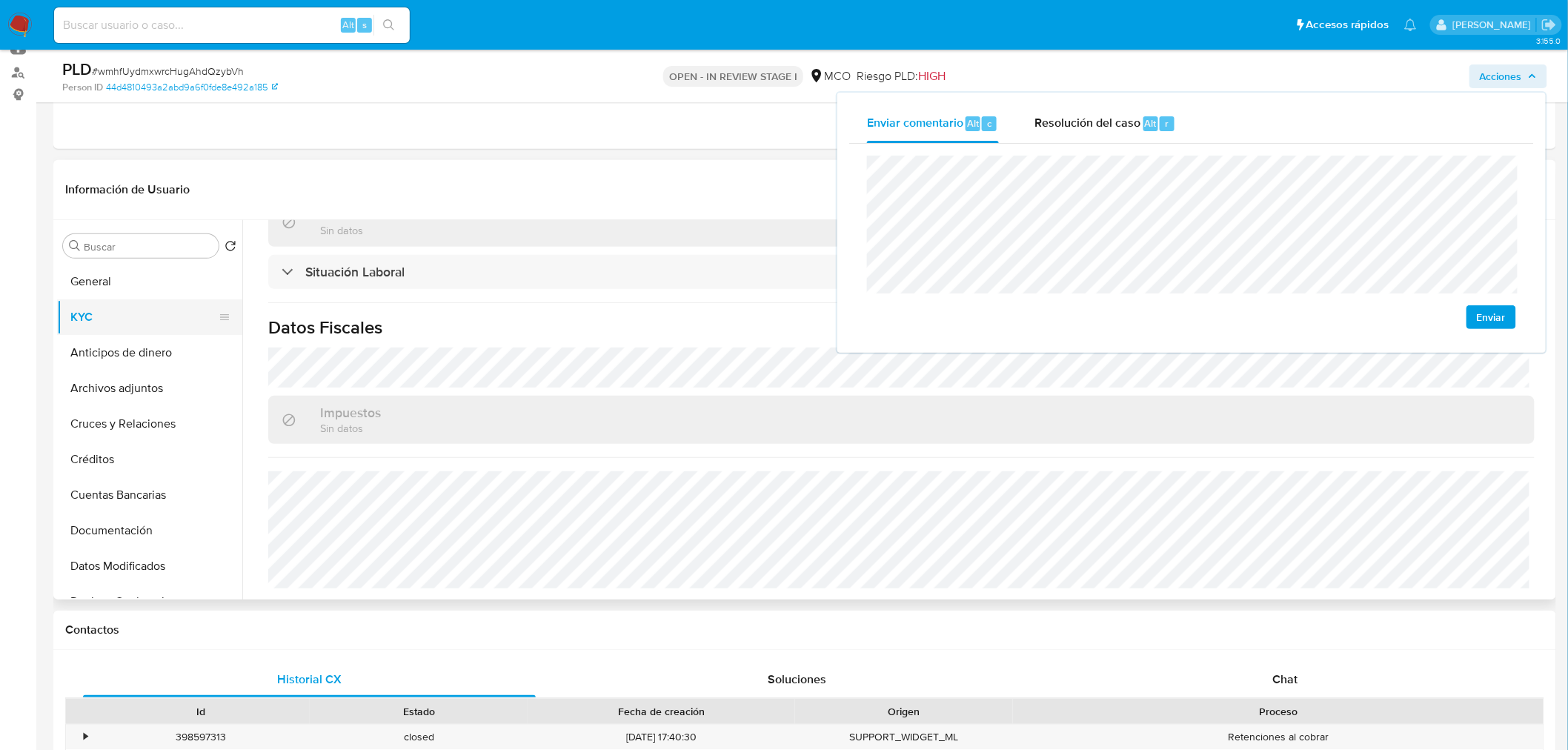
drag, startPoint x: 114, startPoint y: 278, endPoint x: 187, endPoint y: 325, distance: 86.8
click at [115, 278] on button "General" at bounding box center [149, 281] width 185 height 36
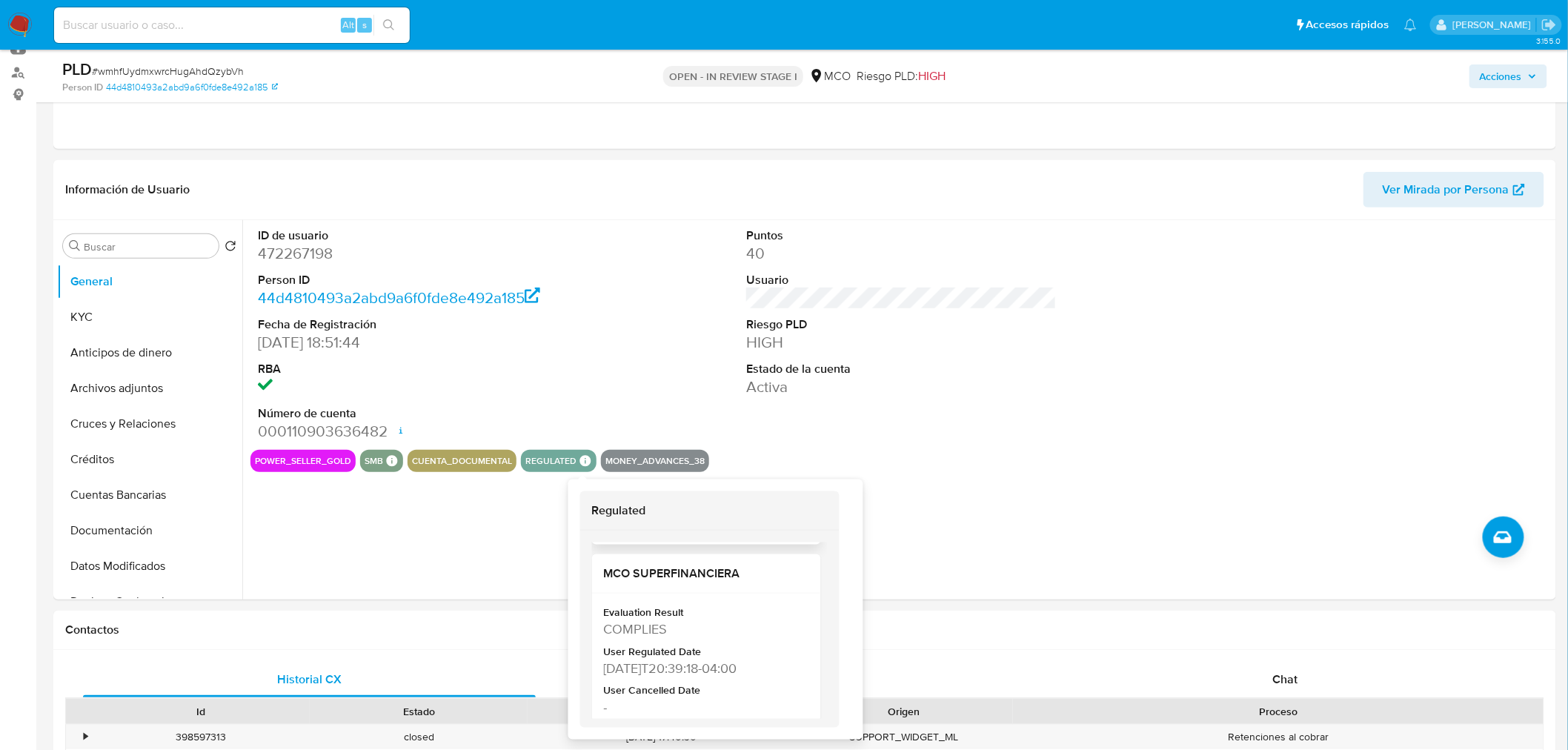
scroll to position [247, 0]
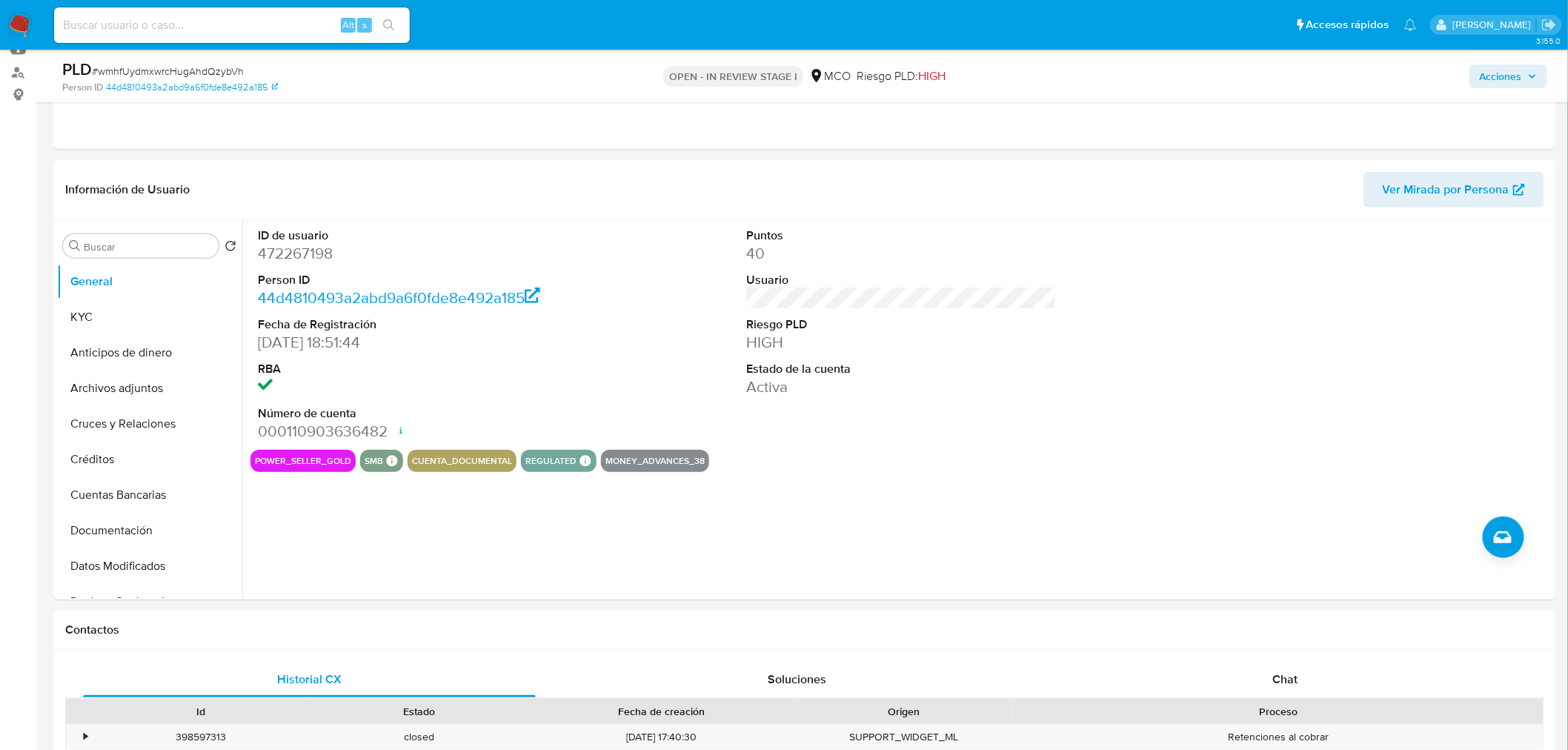
click at [1539, 69] on button "Acciones" at bounding box center [1508, 76] width 78 height 24
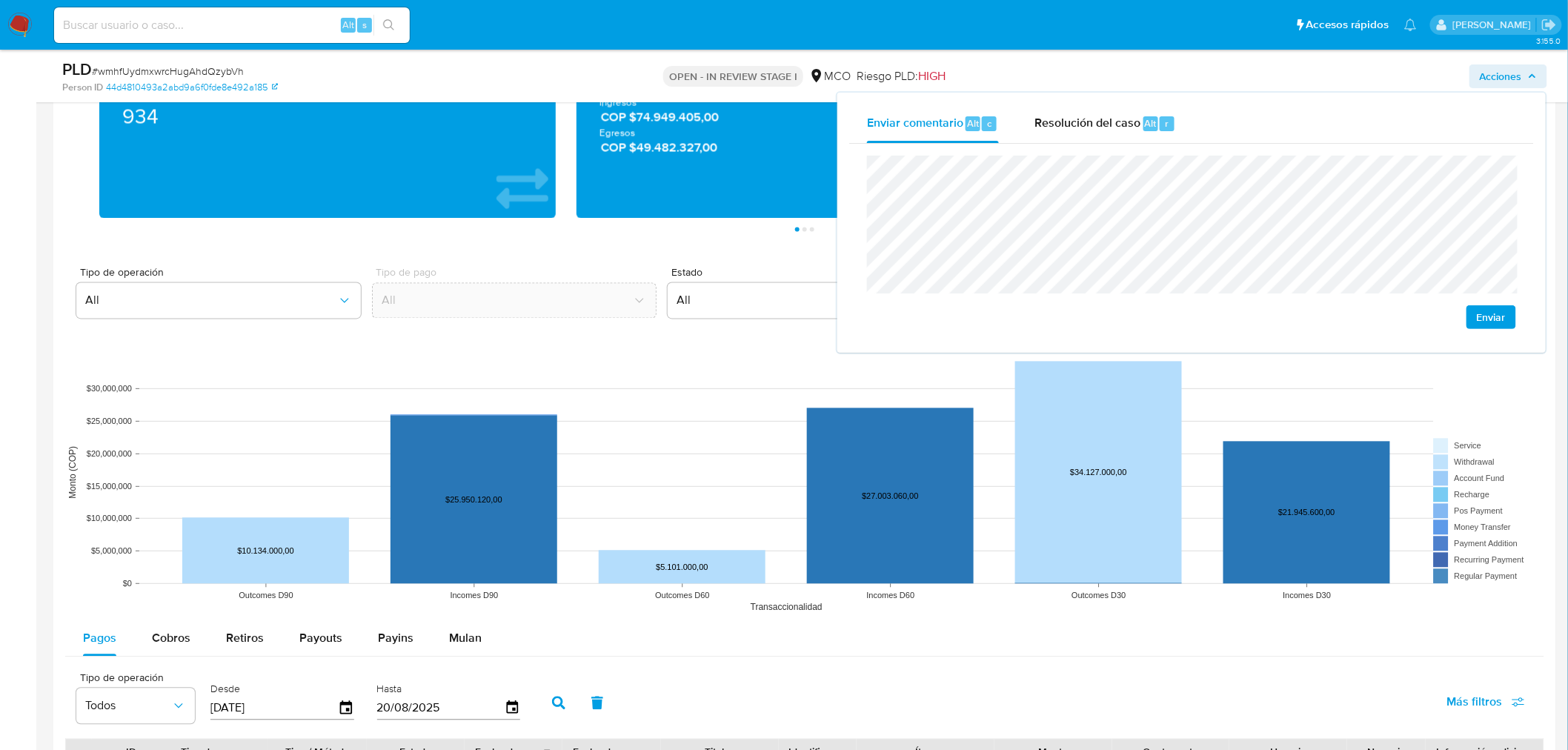
scroll to position [1399, 0]
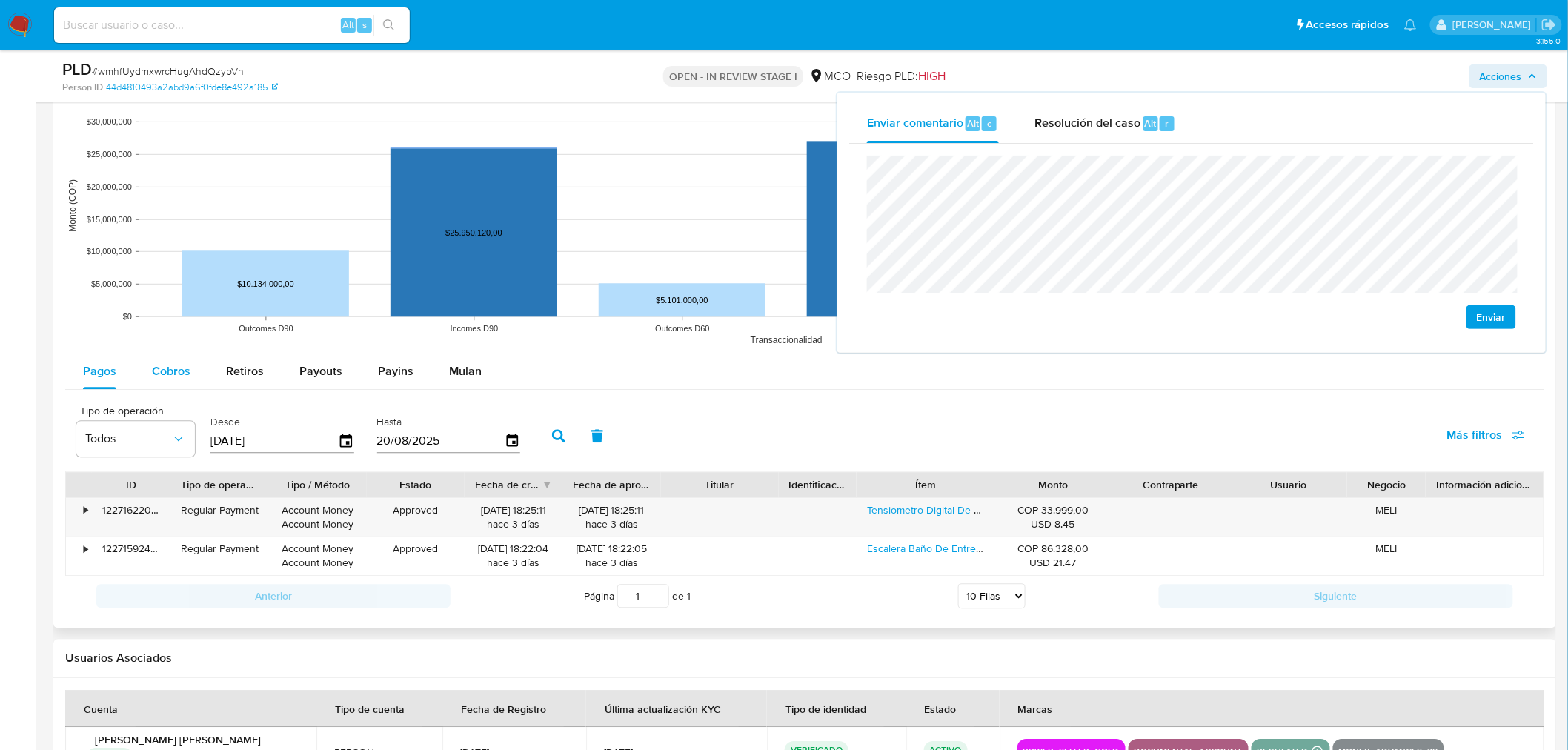
click at [171, 368] on span "Cobros" at bounding box center [171, 370] width 38 height 17
select select "10"
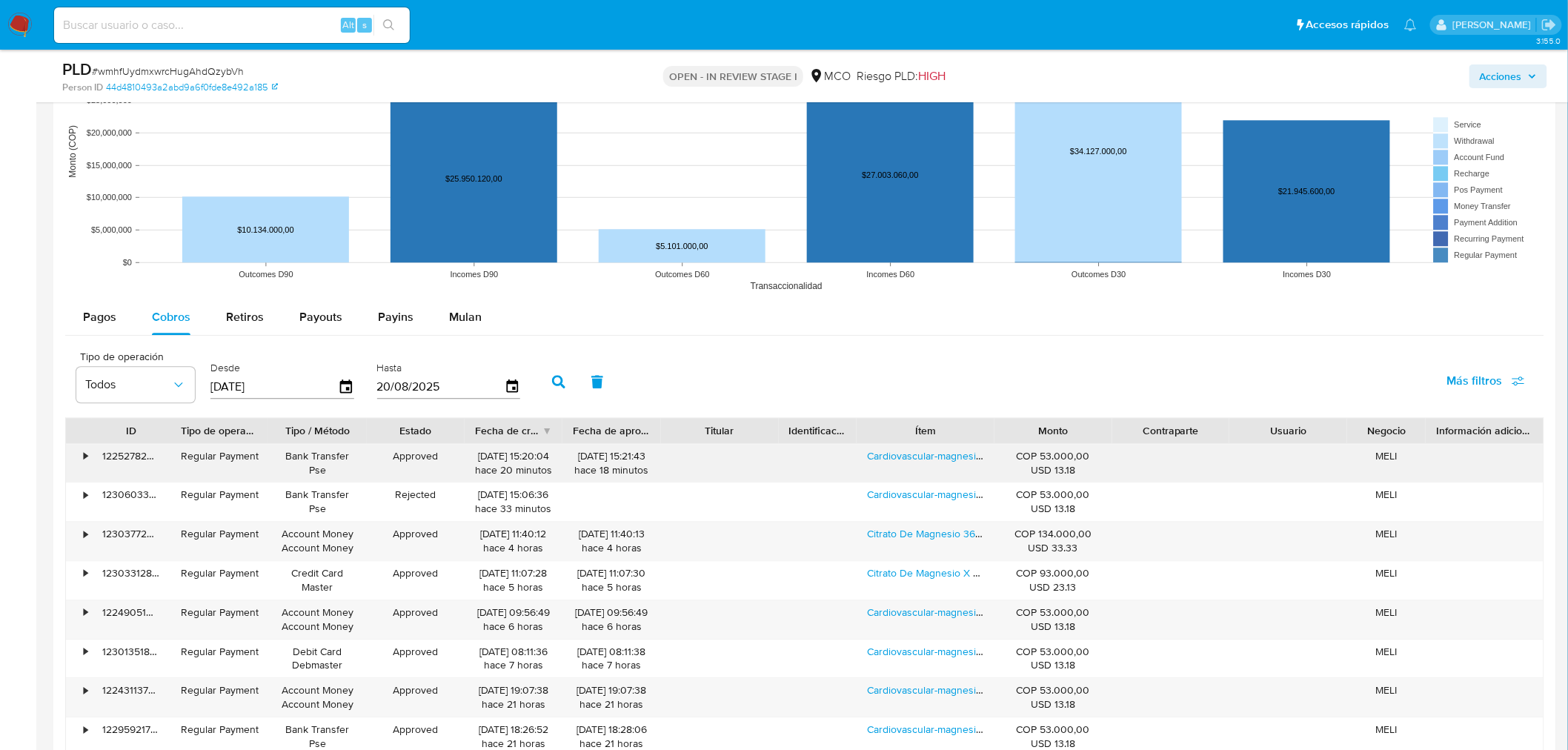
scroll to position [1482, 0]
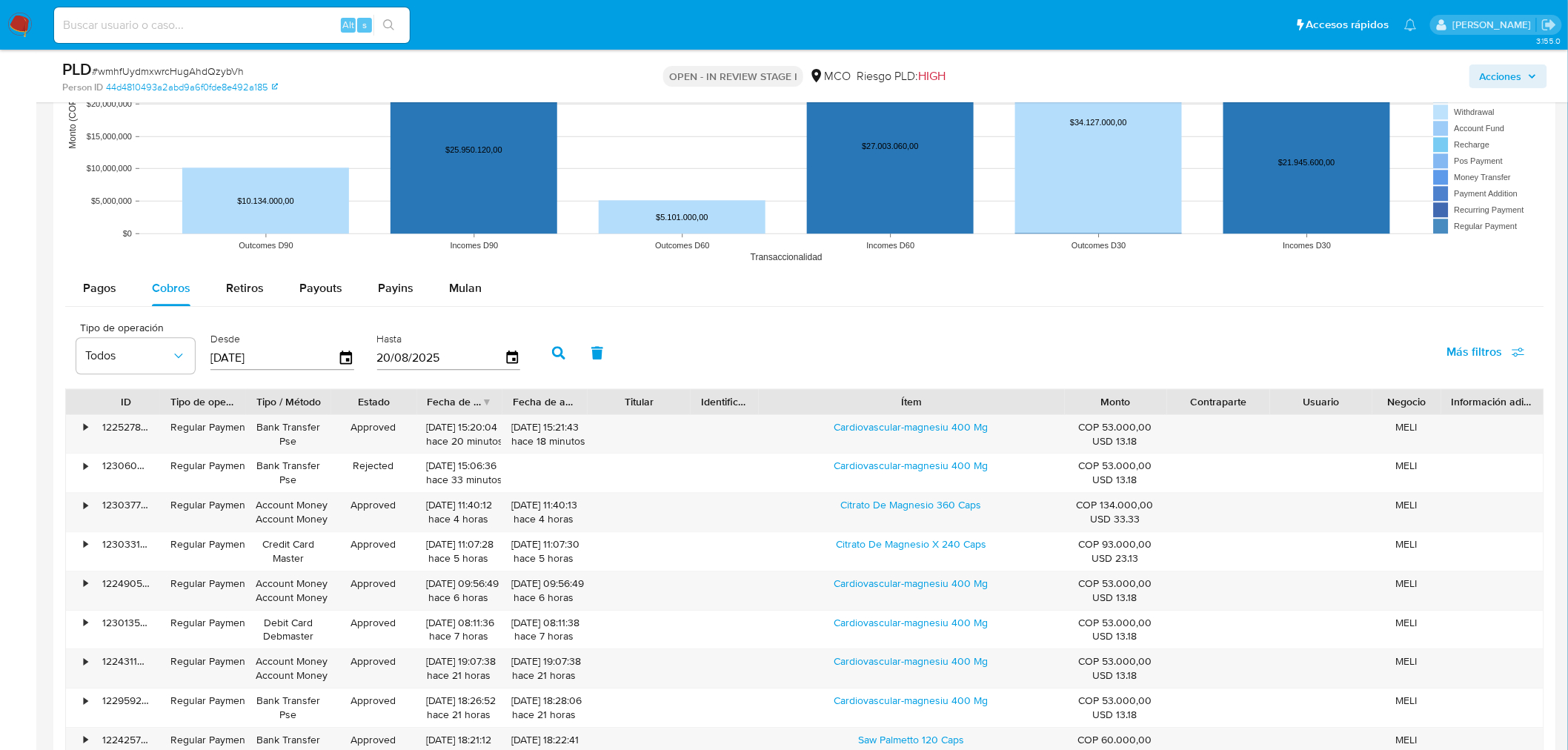
drag, startPoint x: 996, startPoint y: 400, endPoint x: 1161, endPoint y: 390, distance: 165.3
click at [1164, 390] on div "ID Tipo de operación Tipo / Método Estado Fecha de creación Fecha de aprobación…" at bounding box center [805, 401] width 1478 height 25
drag, startPoint x: 827, startPoint y: 439, endPoint x: 999, endPoint y: 452, distance: 172.5
click at [999, 452] on div "Cardiovascular-magnesiu 400 Mg" at bounding box center [911, 434] width 306 height 38
drag, startPoint x: 1510, startPoint y: 70, endPoint x: 1469, endPoint y: 79, distance: 42.0
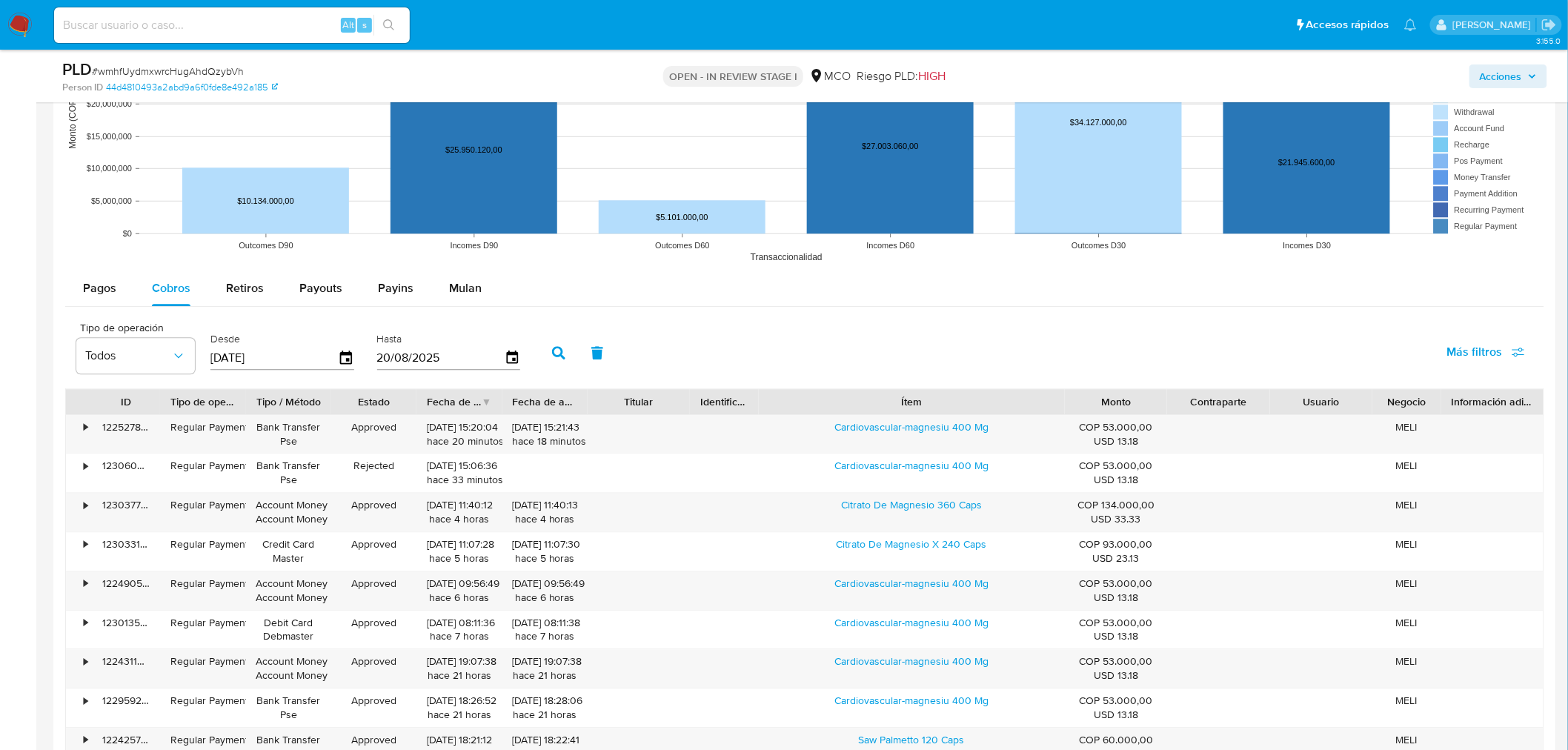
click at [1512, 70] on span "Acciones" at bounding box center [1500, 76] width 42 height 24
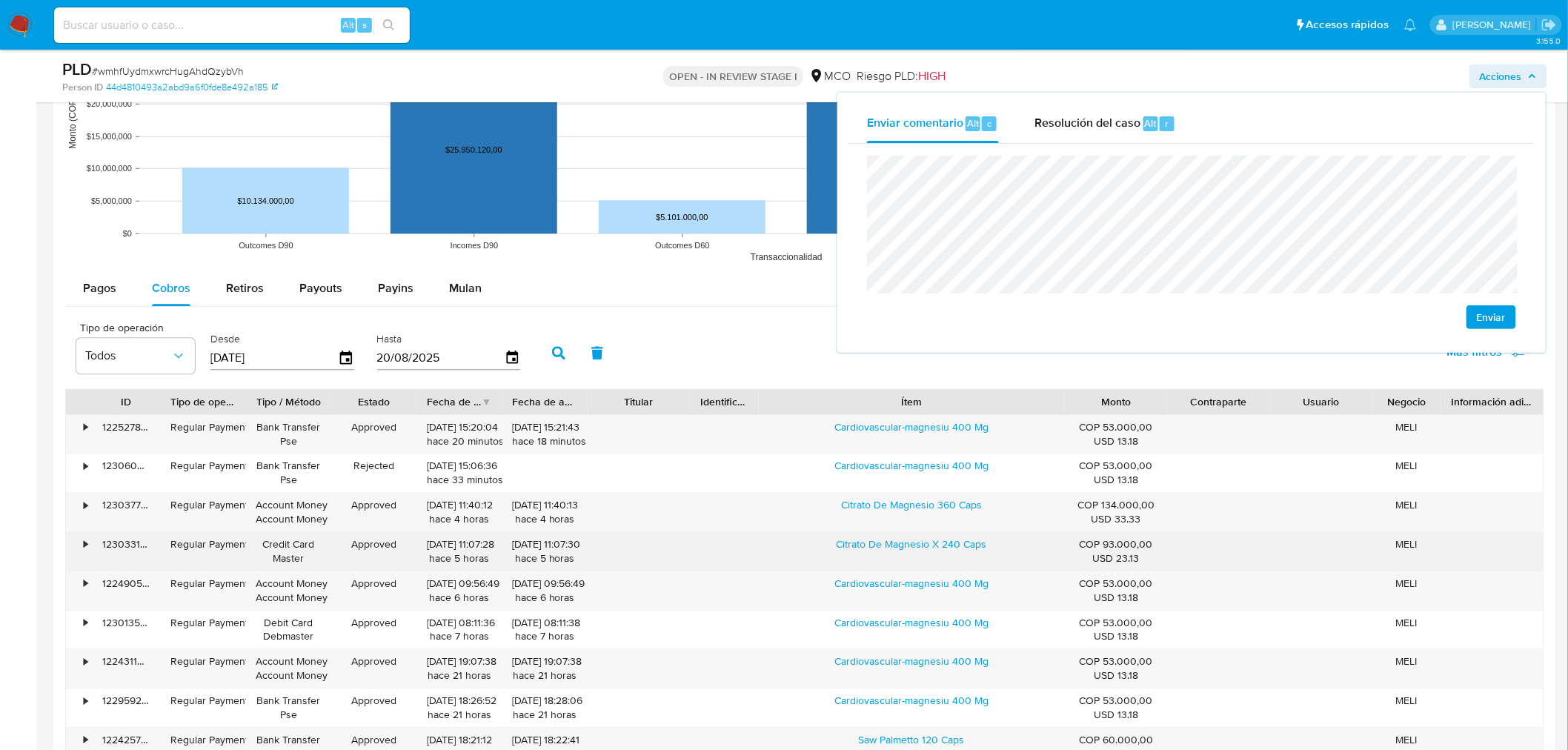
scroll to position [1646, 0]
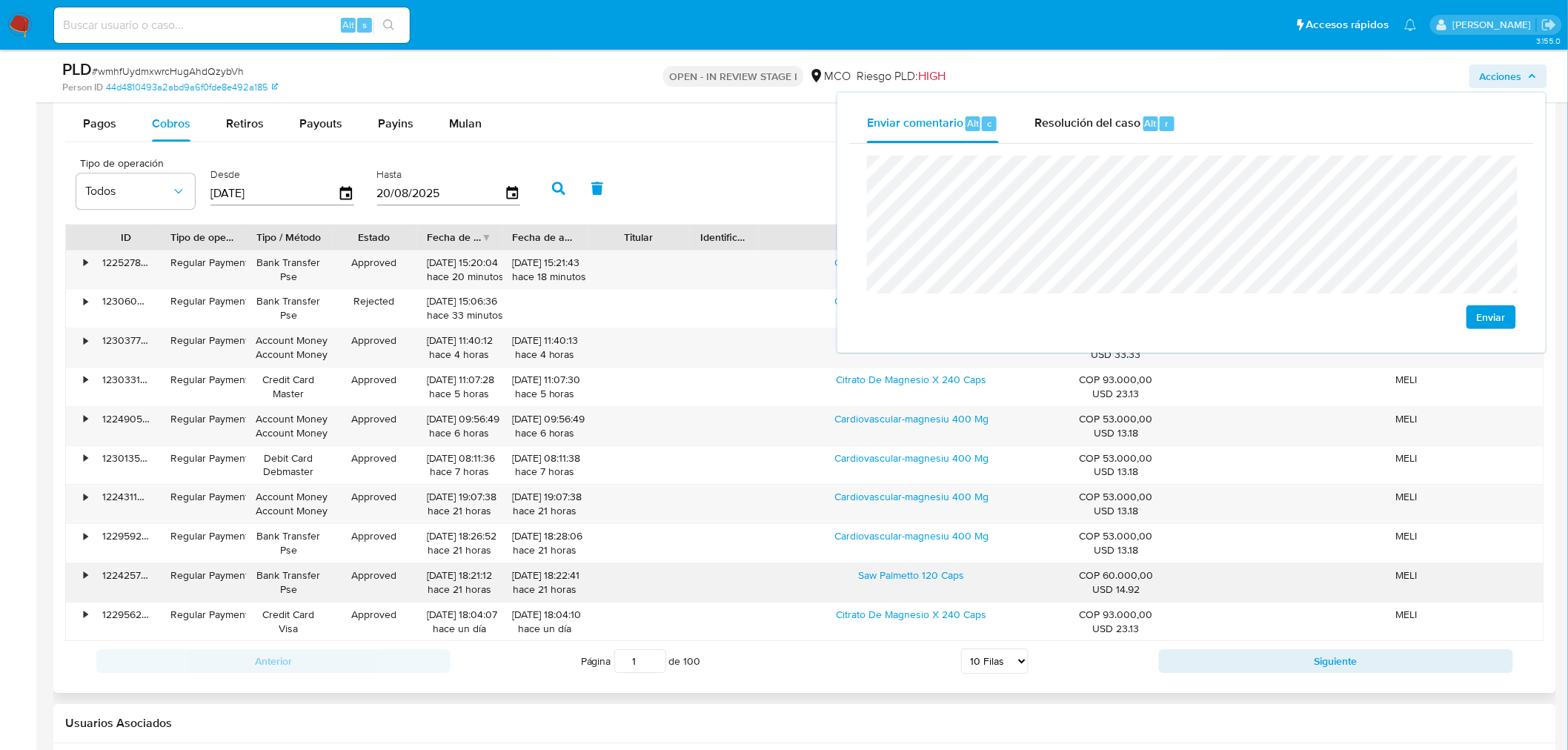
drag, startPoint x: 840, startPoint y: 577, endPoint x: 965, endPoint y: 585, distance: 125.3
click at [965, 585] on div "Saw Palmetto 120 Caps" at bounding box center [911, 582] width 306 height 38
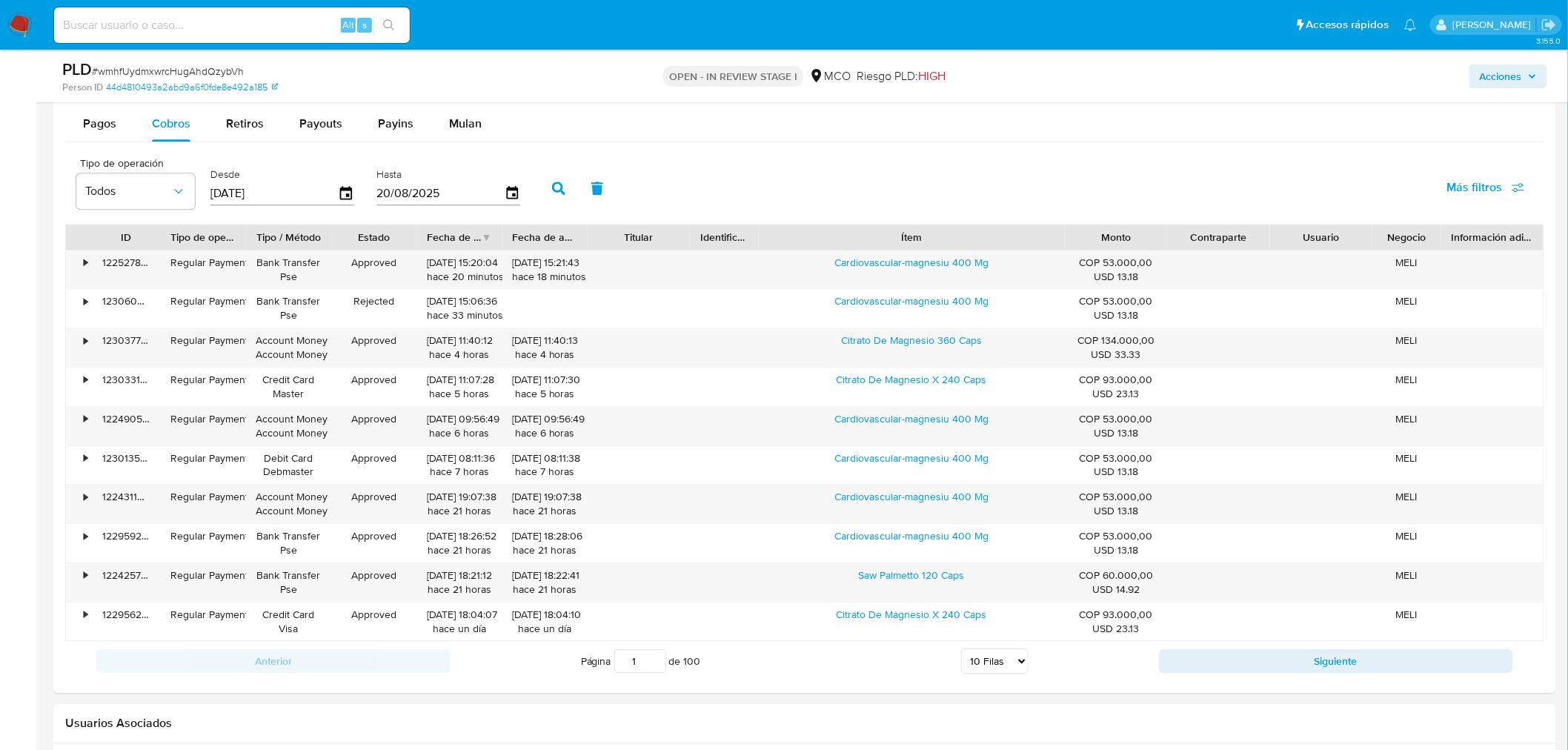
drag, startPoint x: 1499, startPoint y: 75, endPoint x: 1476, endPoint y: 83, distance: 24.4
click at [1498, 75] on span "Acciones" at bounding box center [1500, 76] width 42 height 24
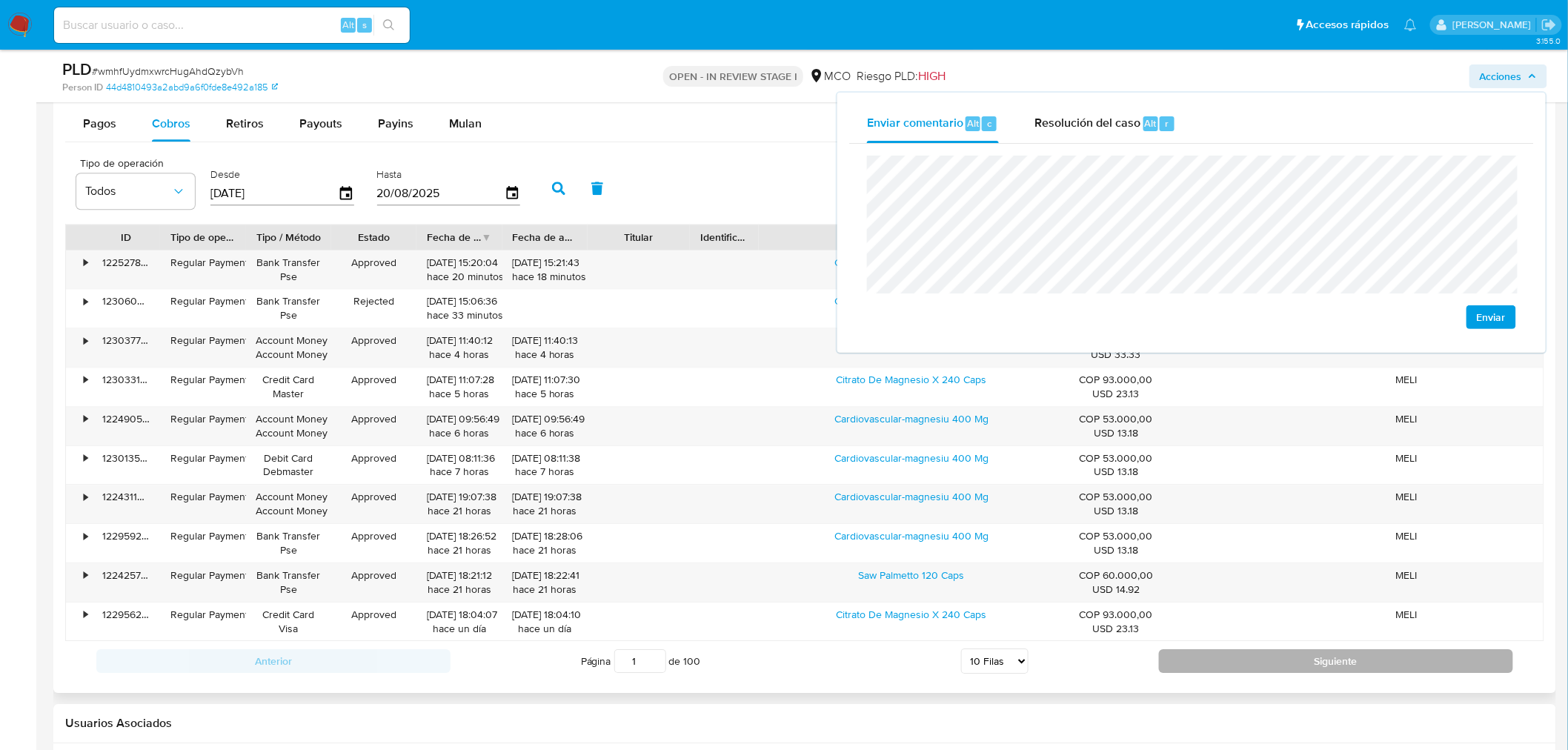
click at [1255, 660] on button "Siguiente" at bounding box center [1335, 660] width 354 height 24
type input "2"
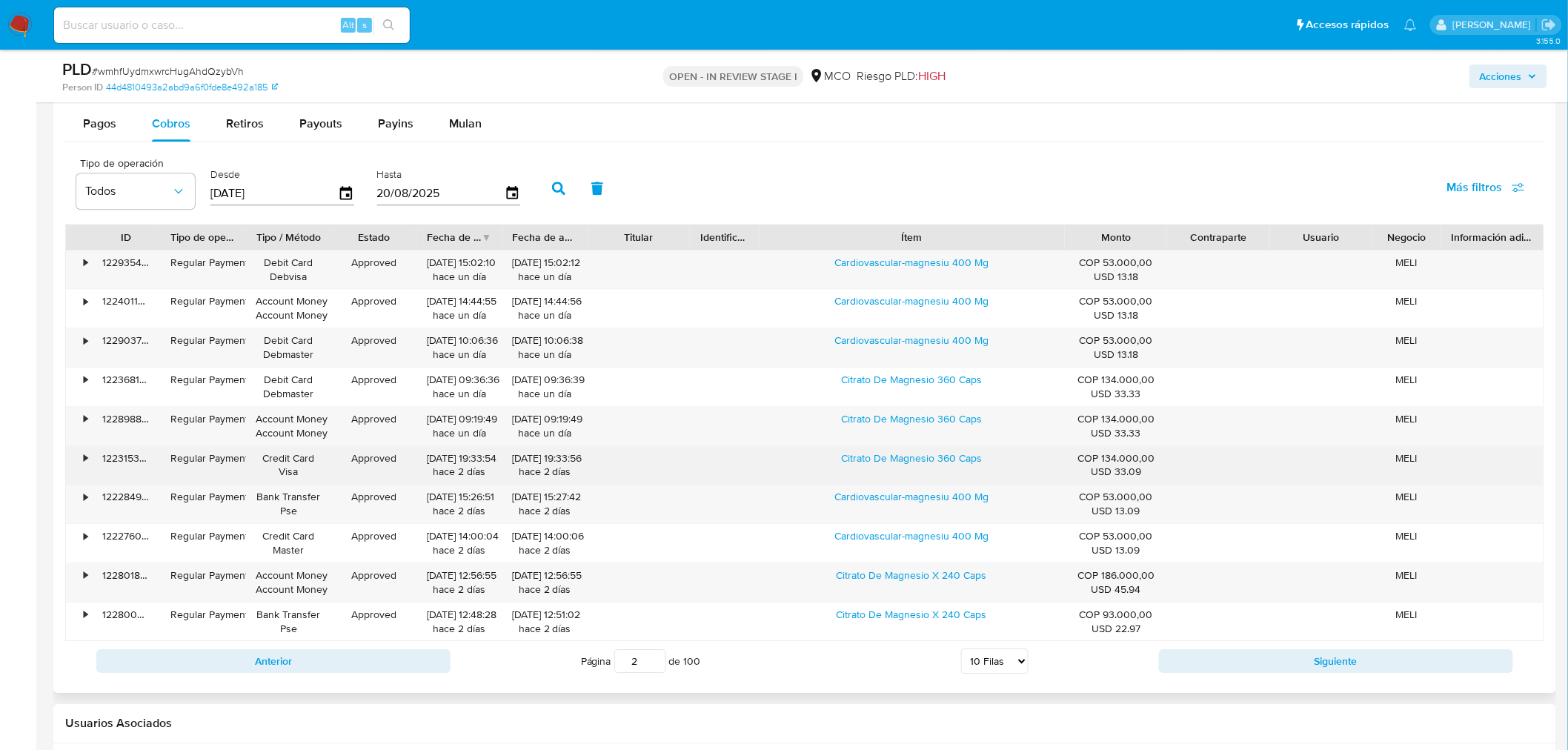
drag, startPoint x: 816, startPoint y: 465, endPoint x: 1016, endPoint y: 469, distance: 200.0
click at [1016, 469] on div "Citrato De Magnesio 360 Caps" at bounding box center [911, 465] width 306 height 38
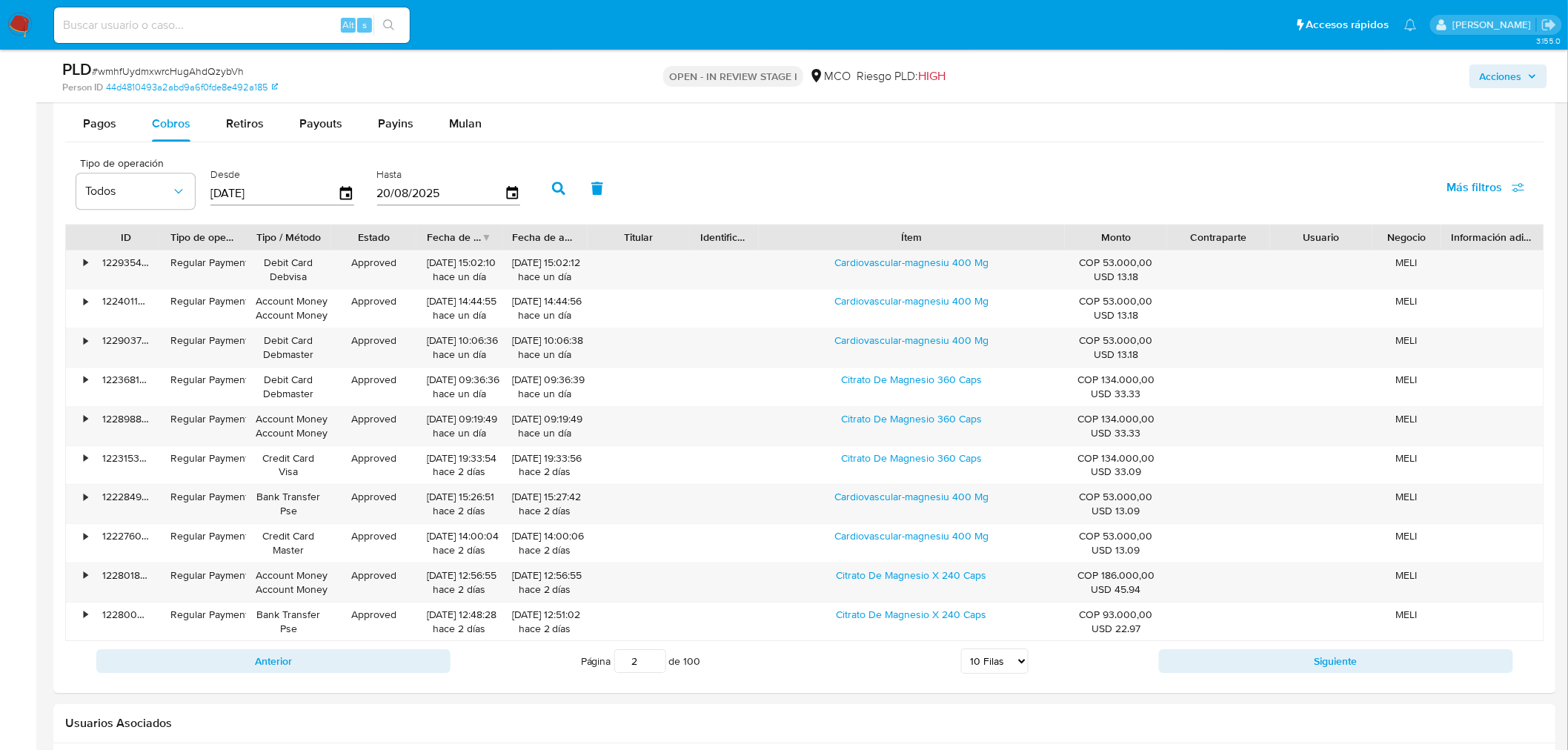
click at [1527, 77] on span "Acciones" at bounding box center [1508, 76] width 57 height 21
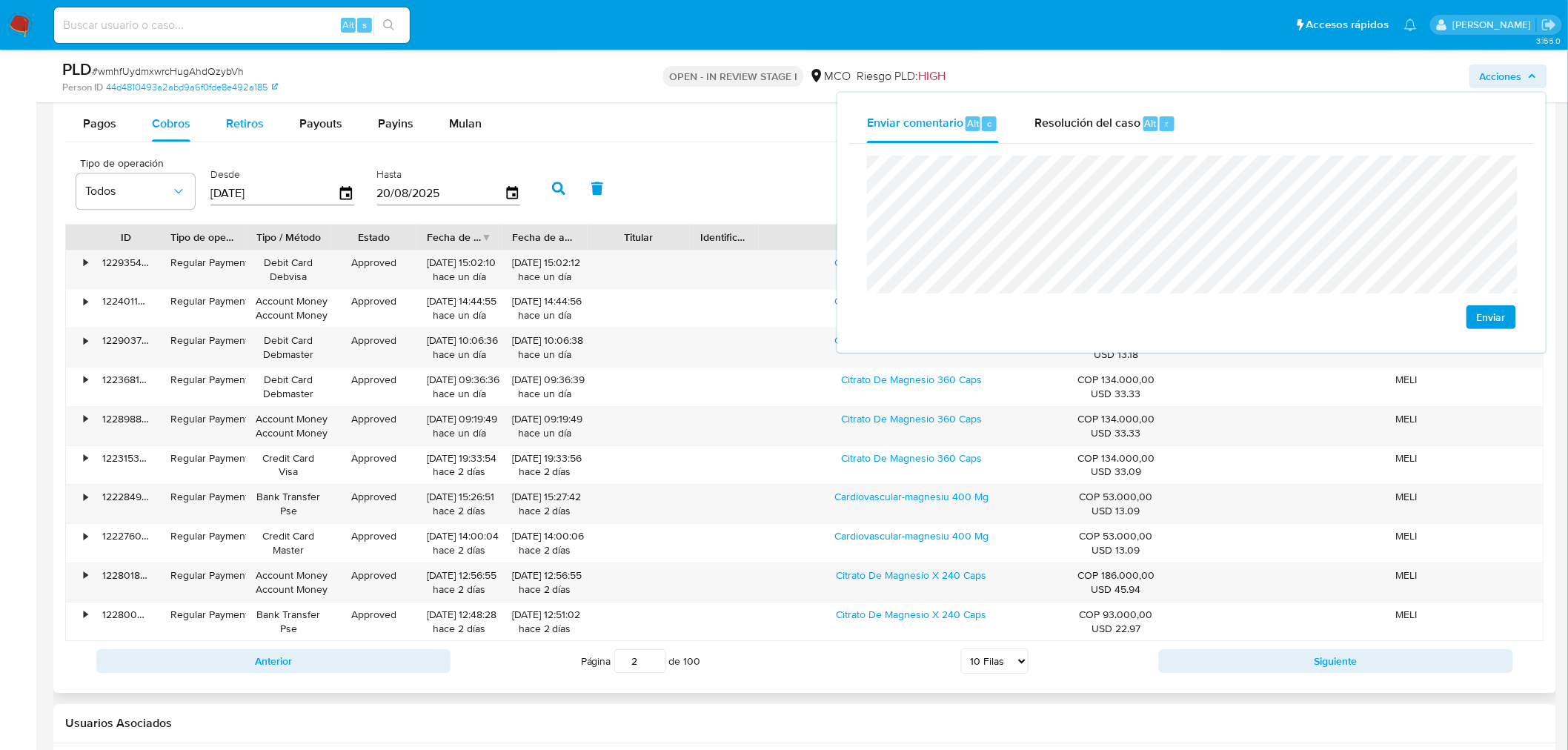
click at [235, 123] on span "Retiros" at bounding box center [245, 123] width 38 height 17
select select "10"
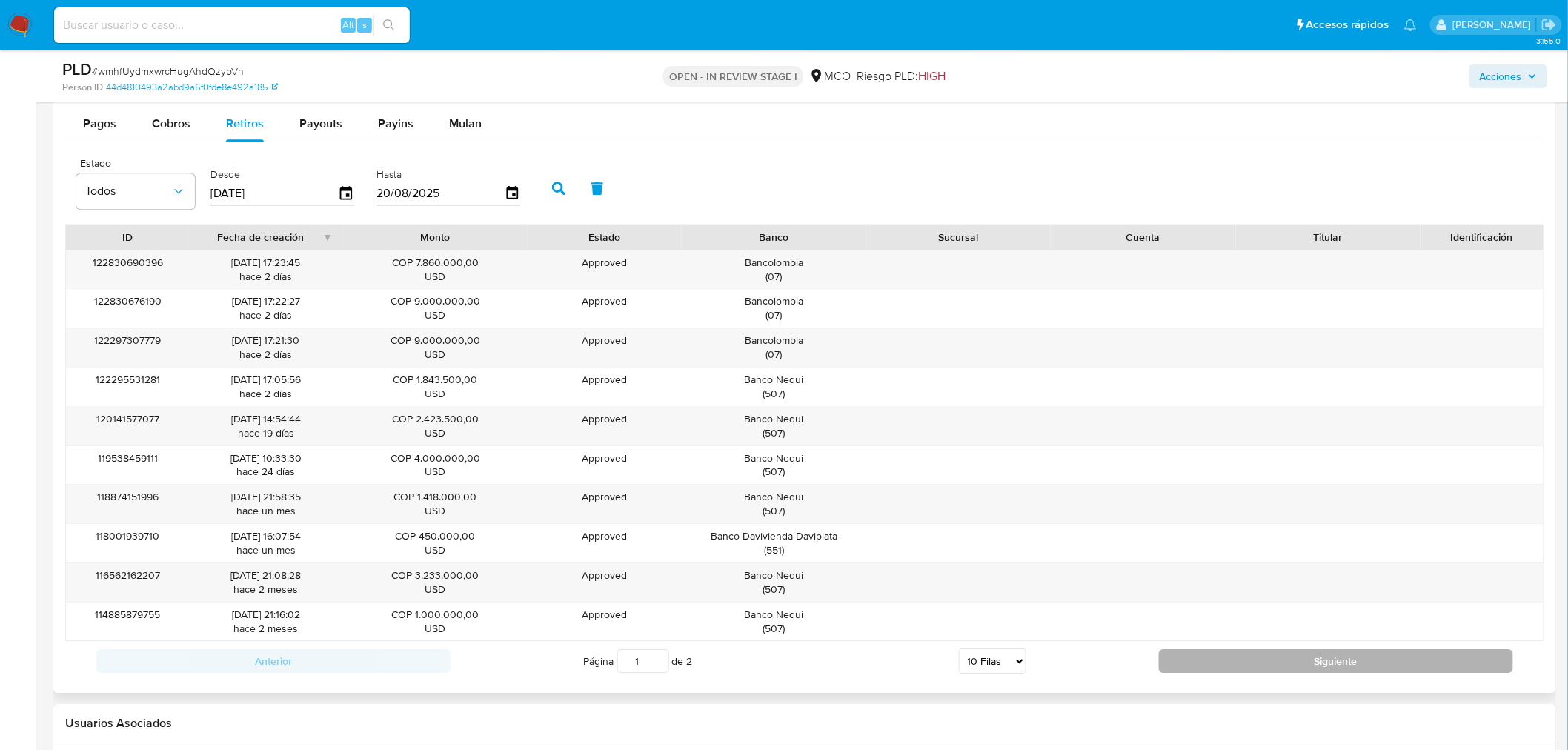
click at [1366, 656] on button "Siguiente" at bounding box center [1335, 660] width 354 height 24
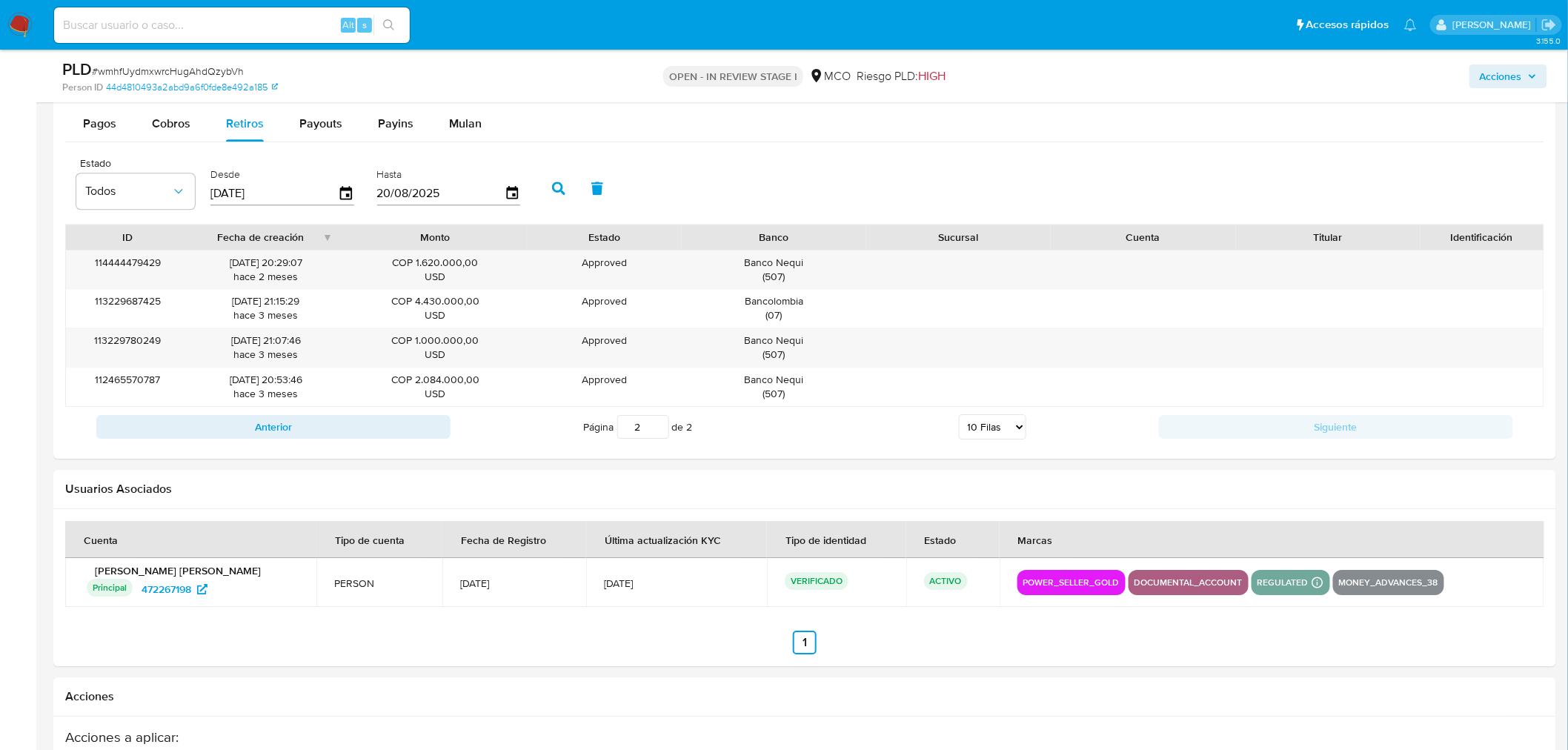
click at [1513, 80] on span "Acciones" at bounding box center [1500, 76] width 42 height 24
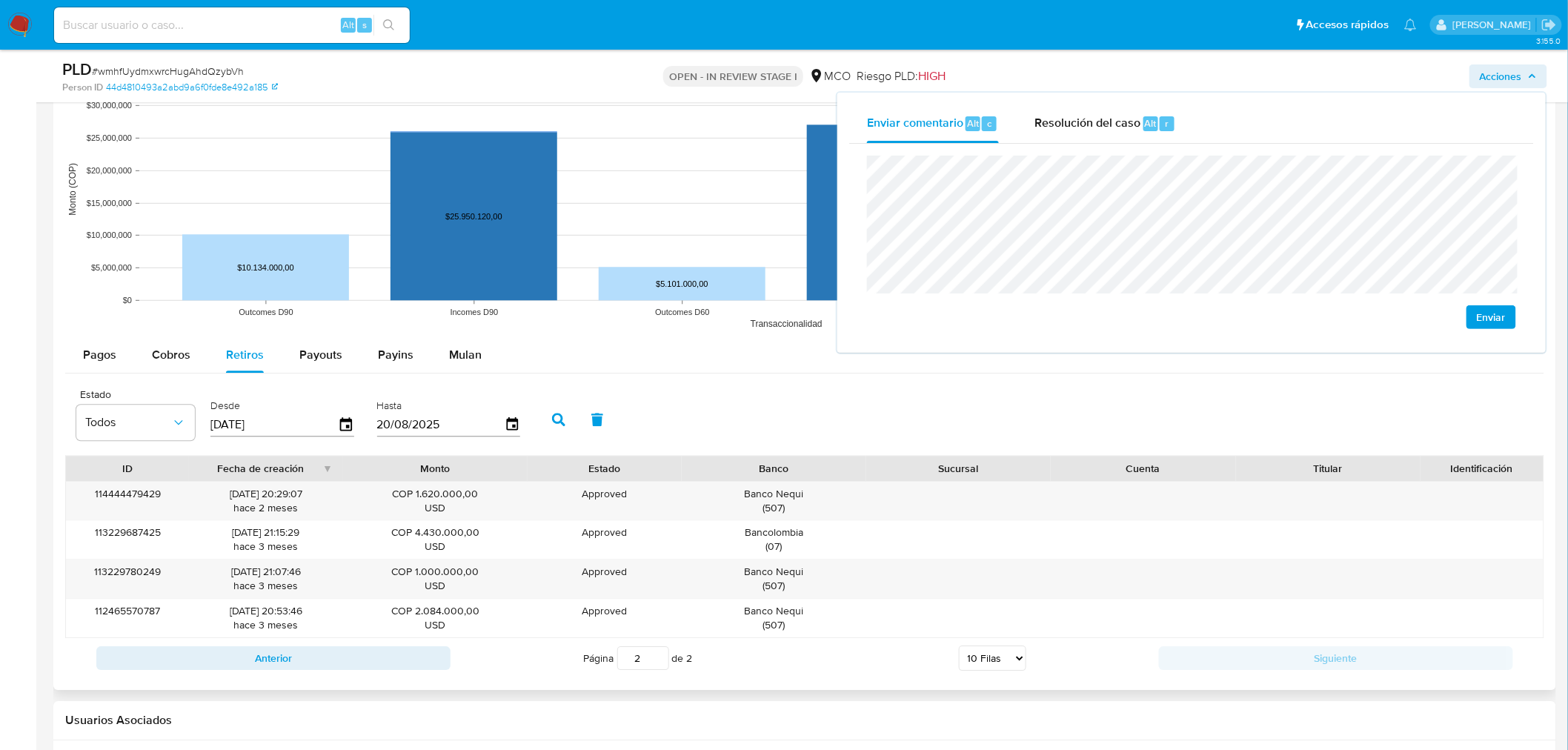
scroll to position [1399, 0]
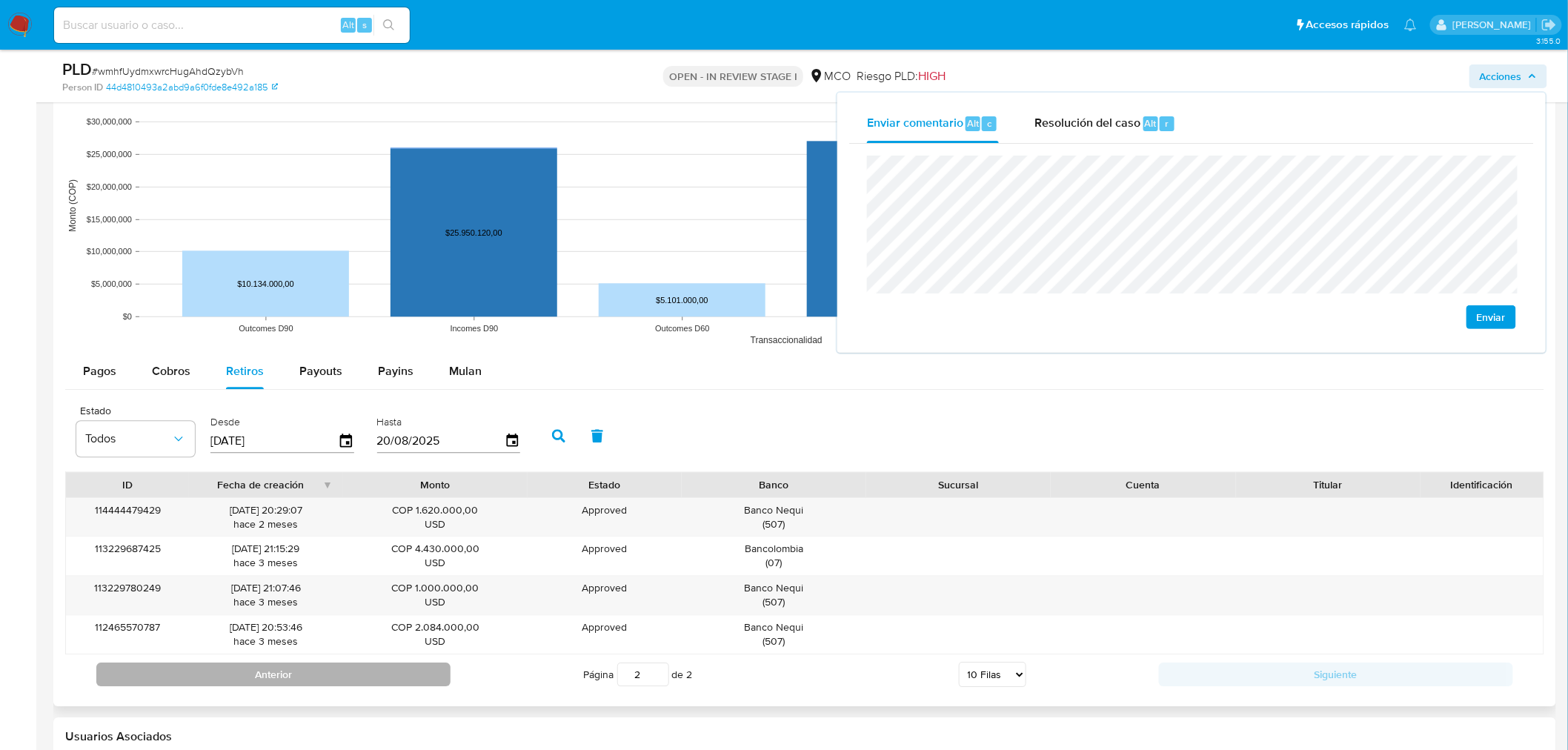
click at [416, 677] on button "Anterior" at bounding box center [273, 674] width 354 height 24
type input "1"
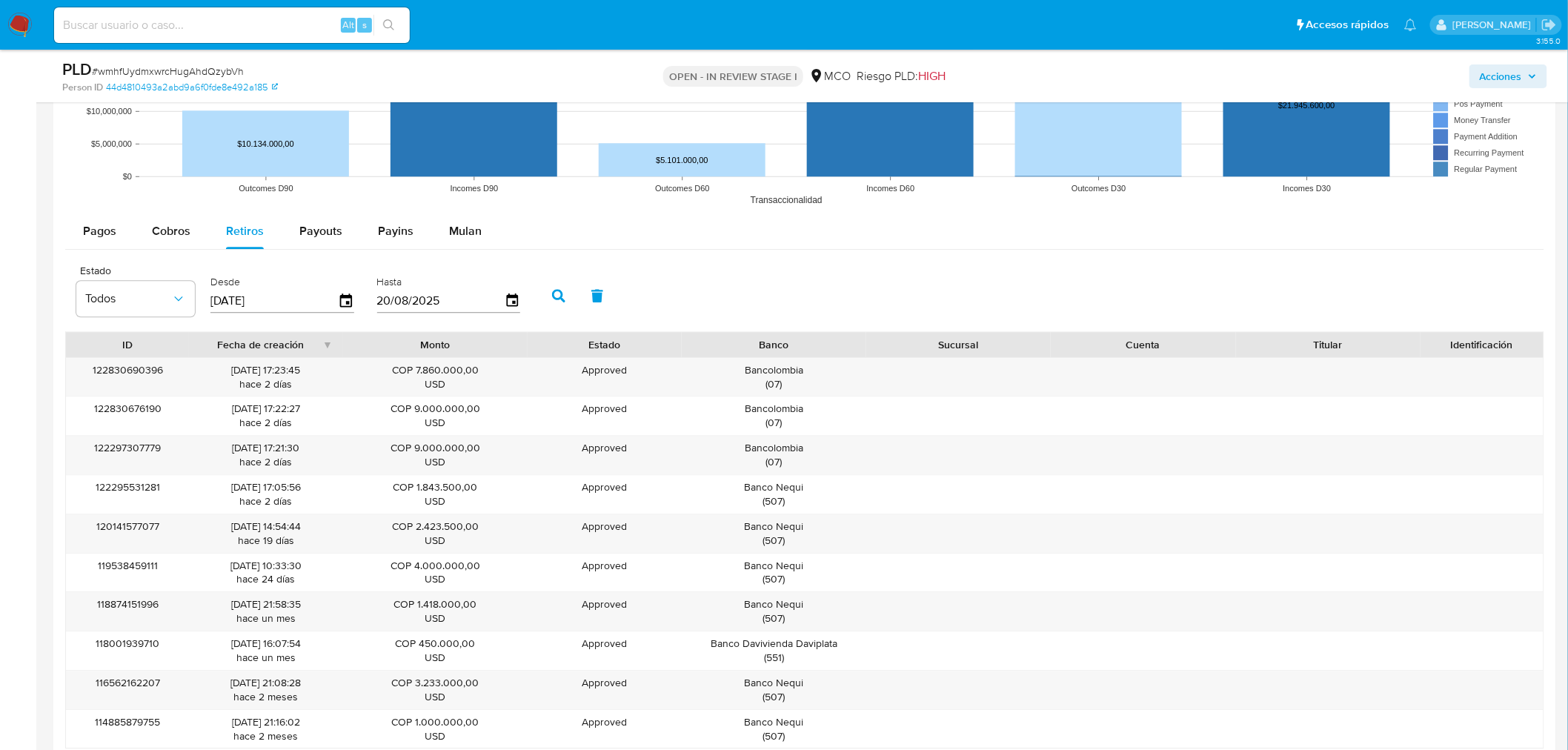
scroll to position [1564, 0]
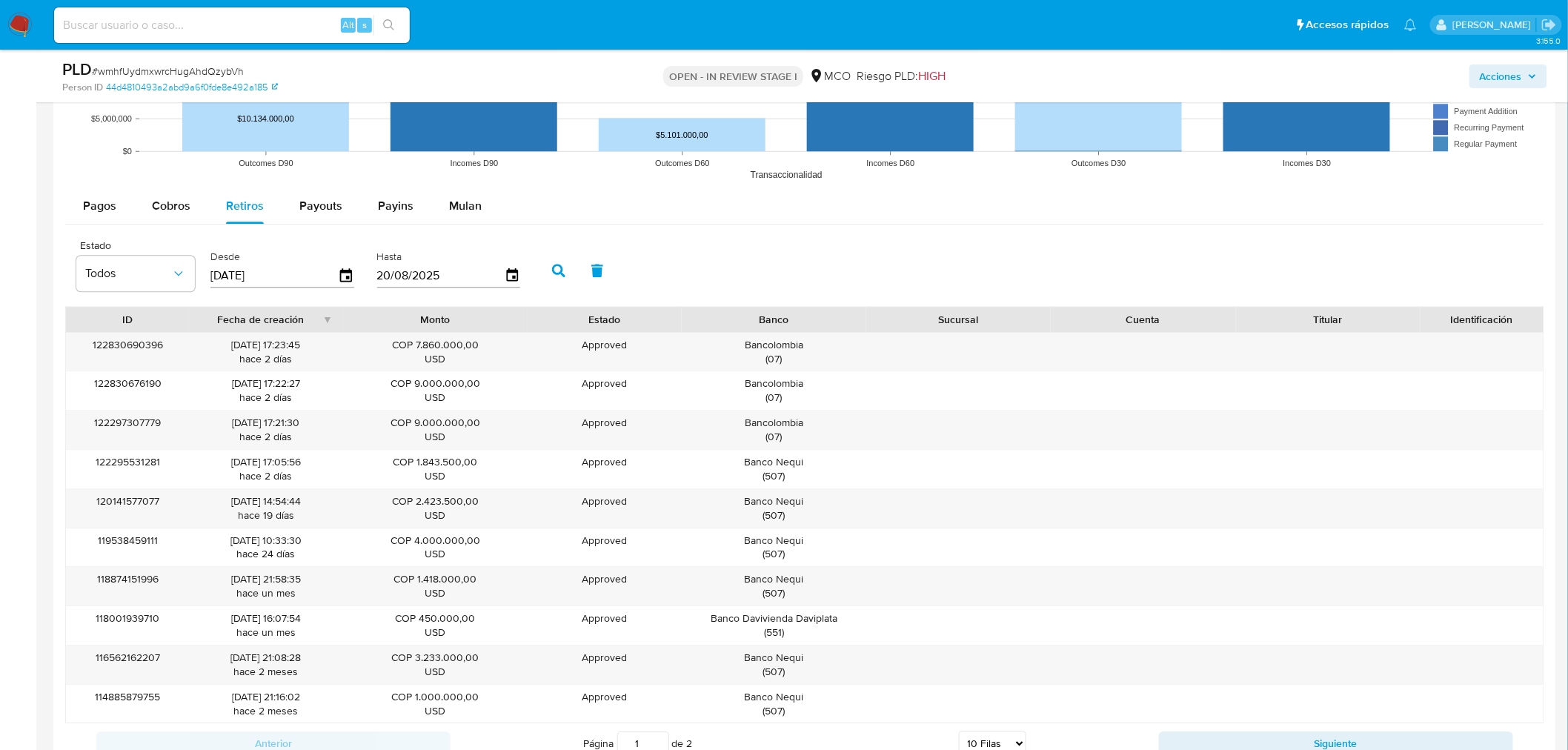
click at [1508, 80] on span "Acciones" at bounding box center [1500, 76] width 42 height 24
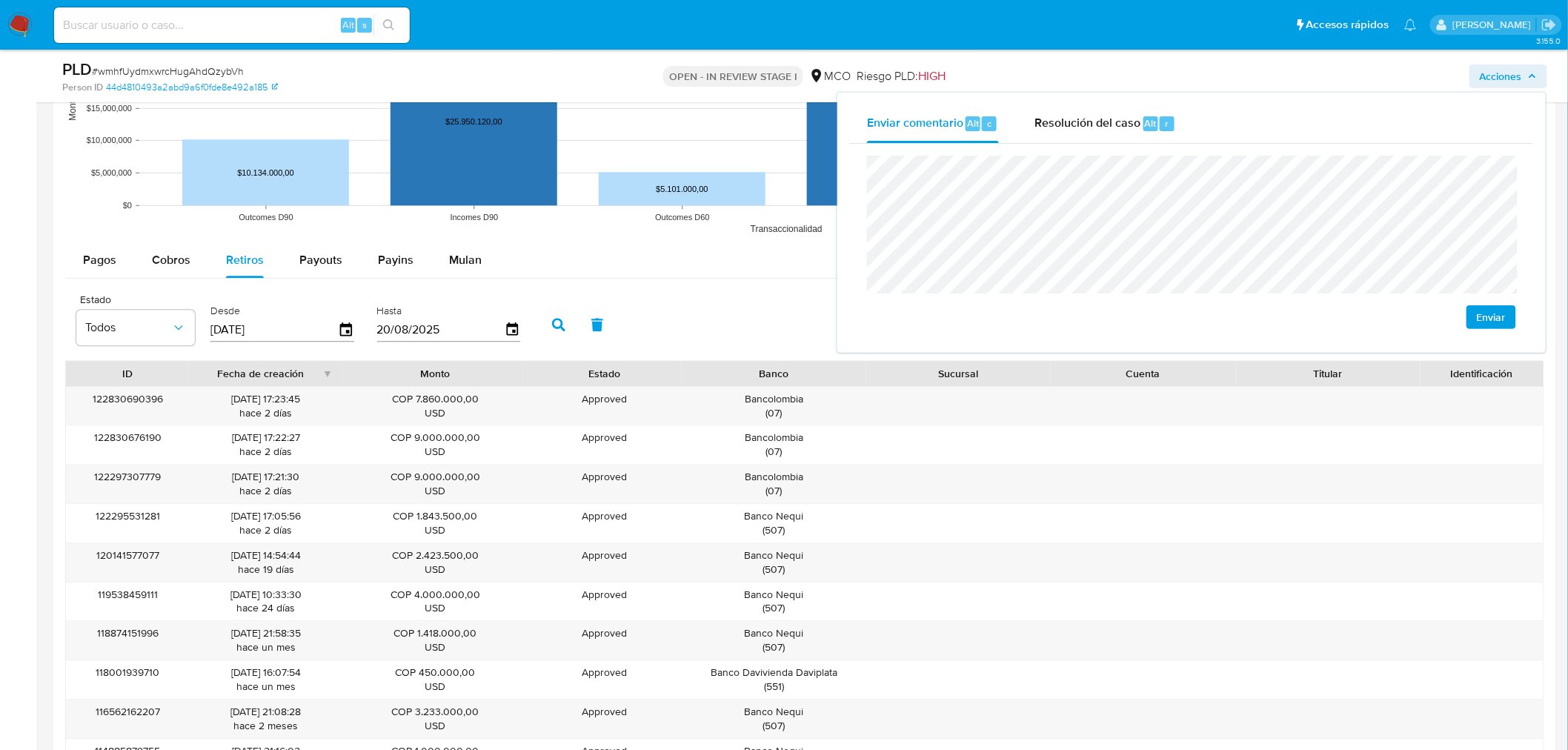
scroll to position [1482, 0]
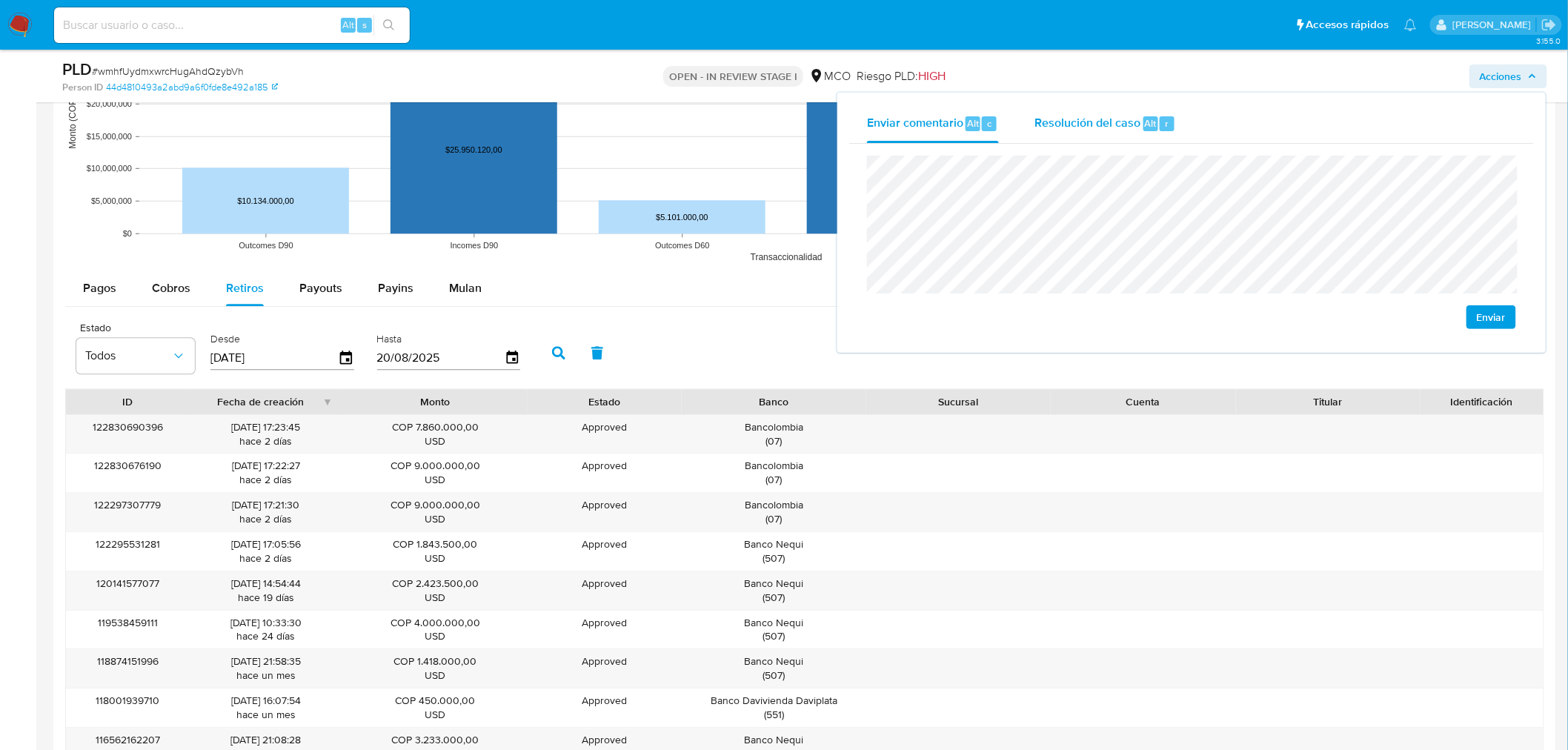
click at [1105, 123] on span "Resolución del caso" at bounding box center [1087, 123] width 106 height 17
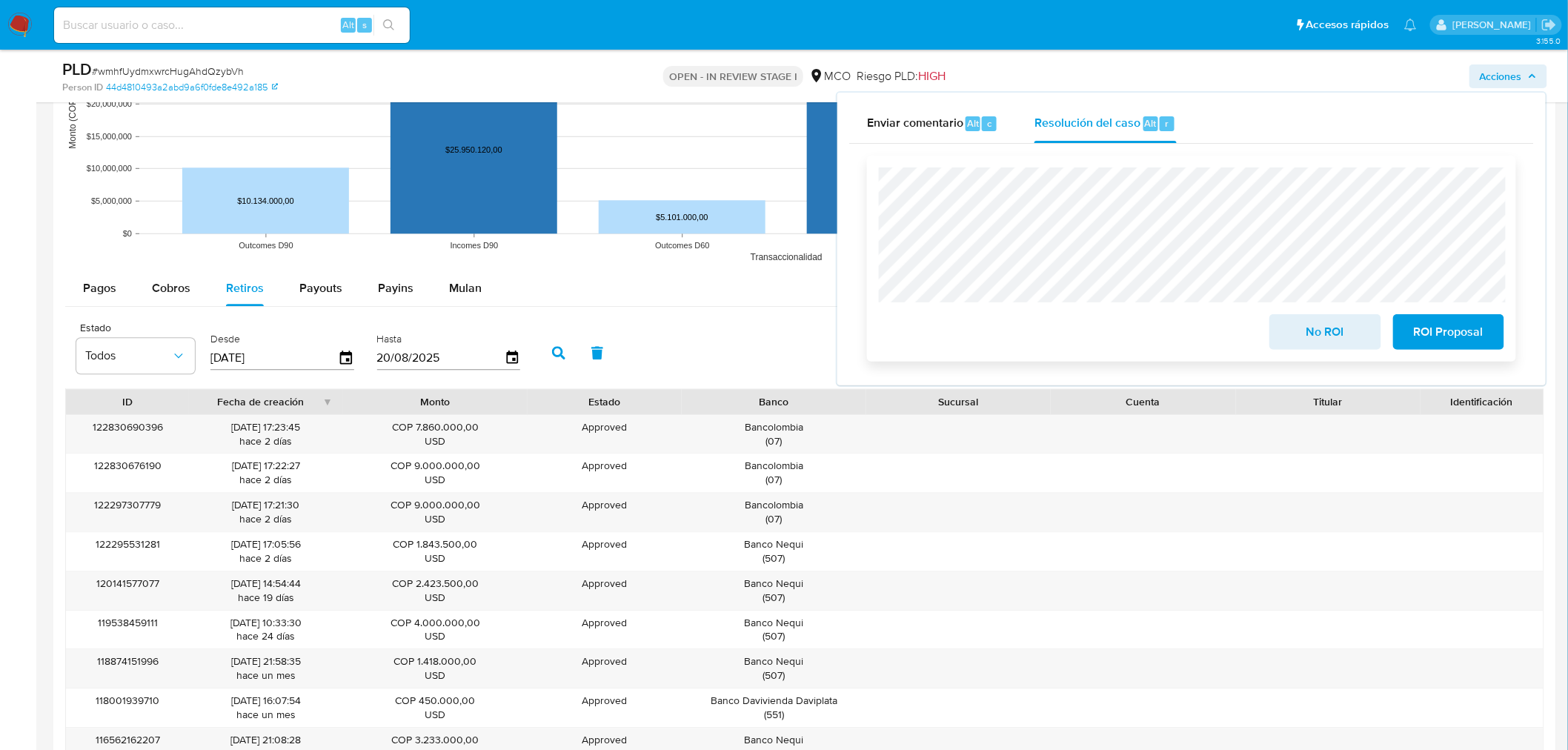
click at [1295, 337] on span "No ROI" at bounding box center [1325, 331] width 73 height 32
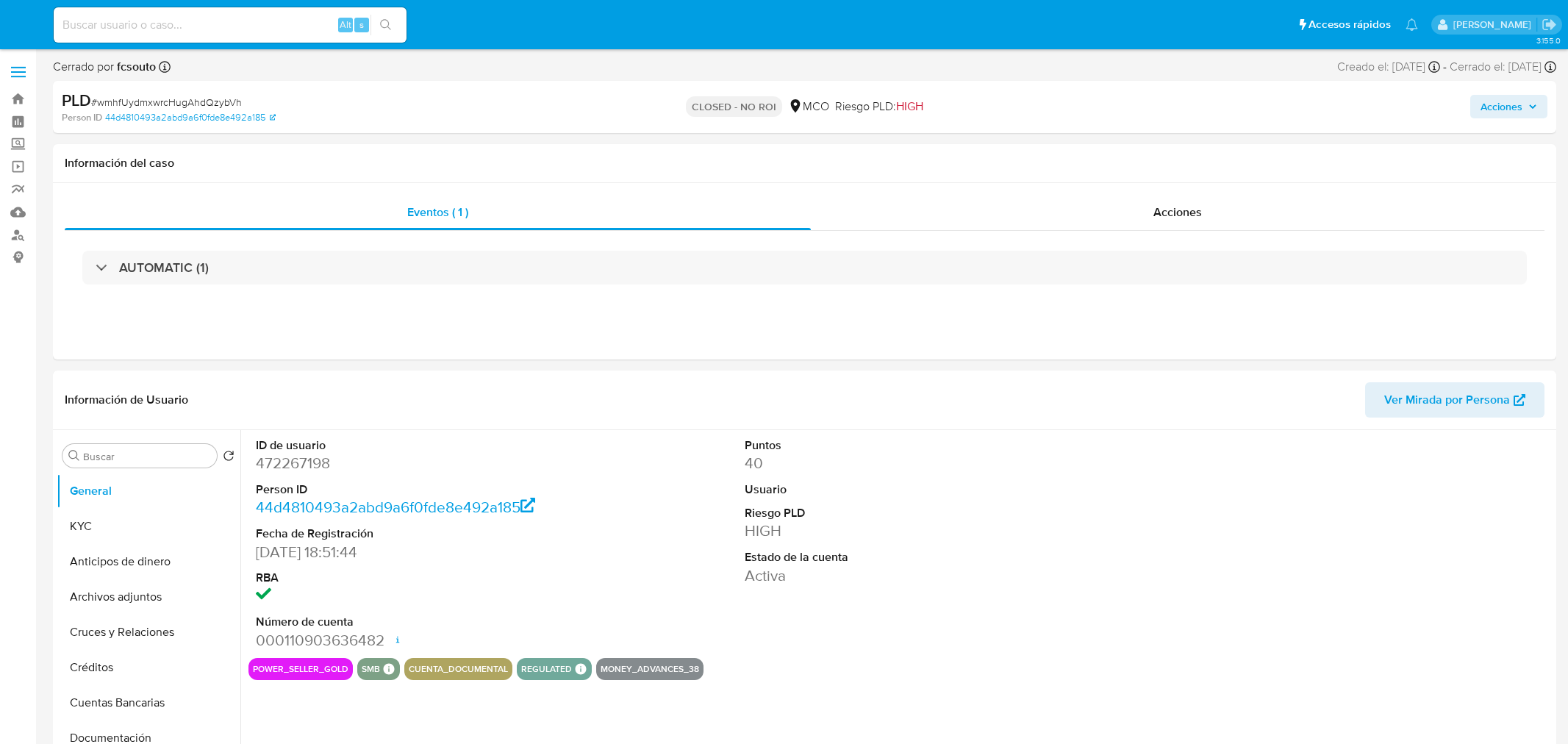
select select "10"
click at [1501, 109] on span "Acciones" at bounding box center [1488, 106] width 42 height 24
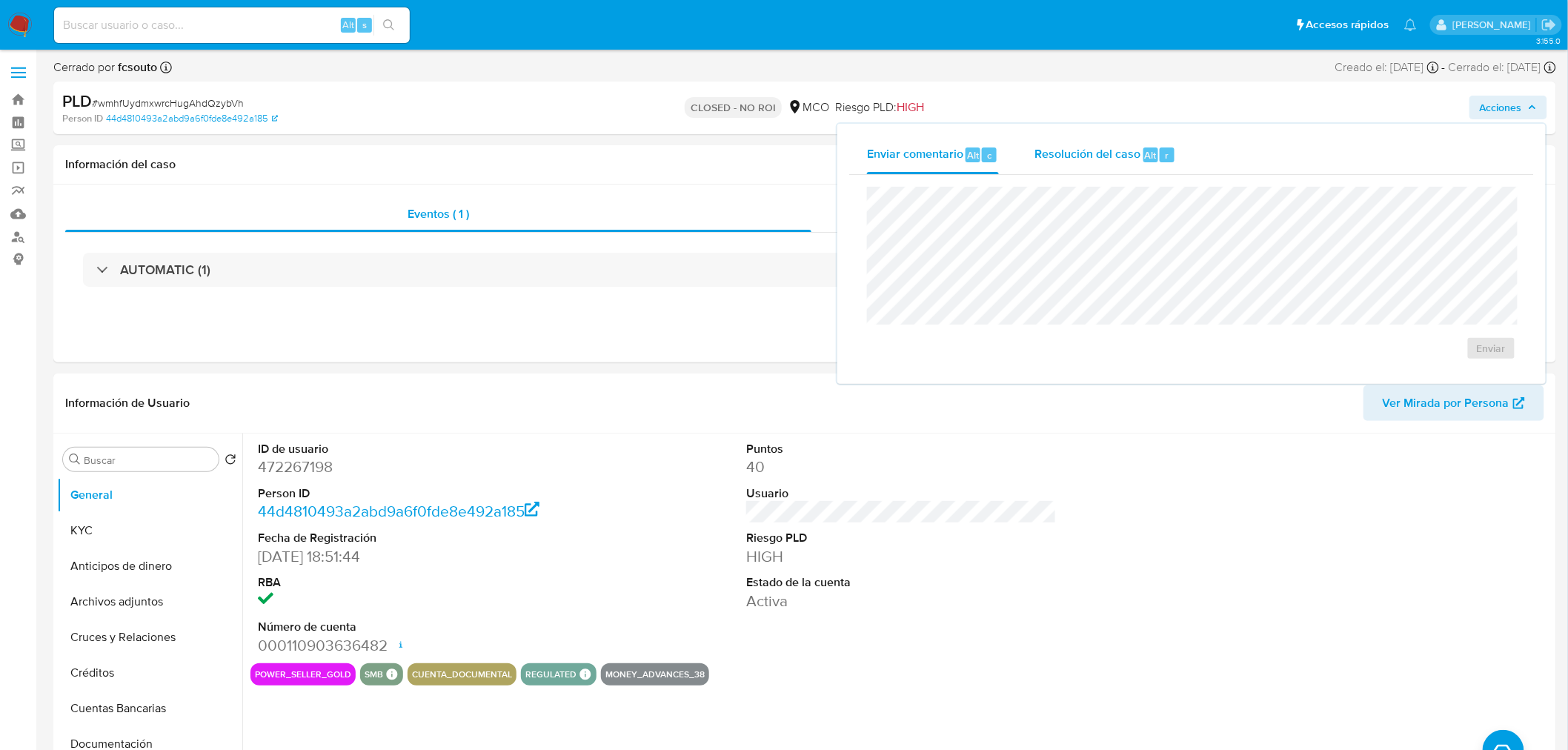
click at [1083, 165] on div "Resolución del caso Alt r" at bounding box center [1105, 155] width 142 height 38
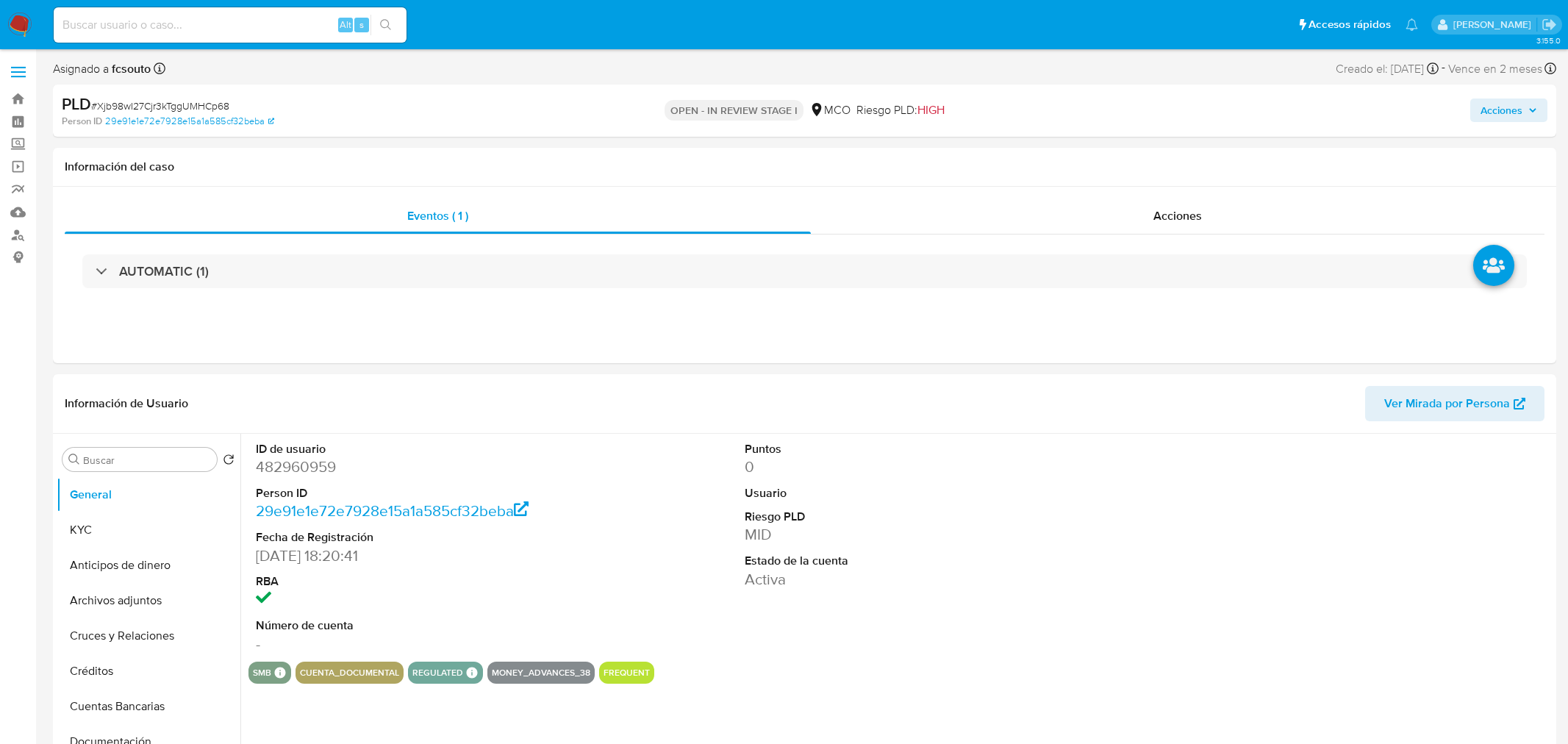
select select "10"
click at [1505, 108] on span "Acciones" at bounding box center [1488, 110] width 42 height 24
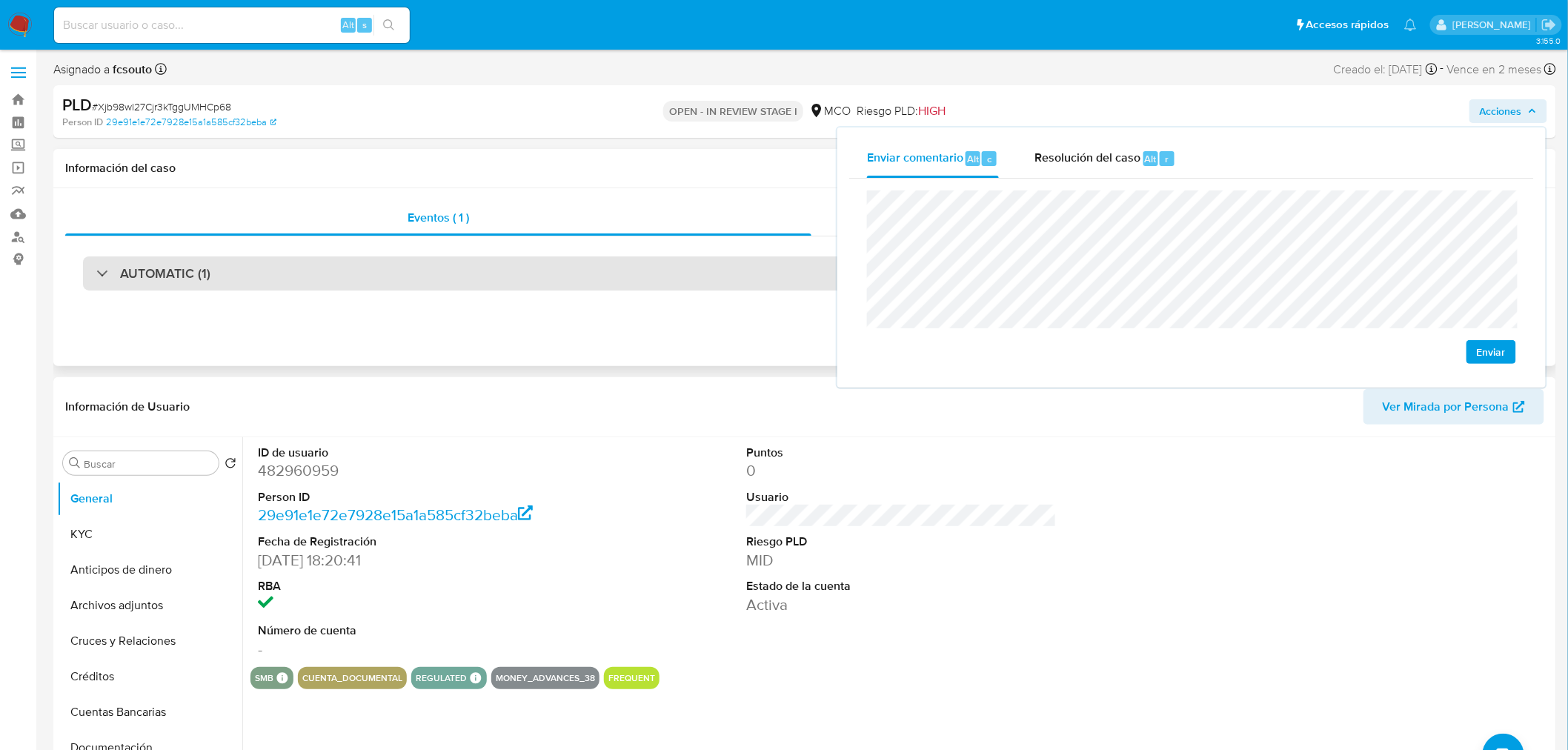
click at [486, 278] on div "AUTOMATIC (1)" at bounding box center [804, 273] width 1443 height 34
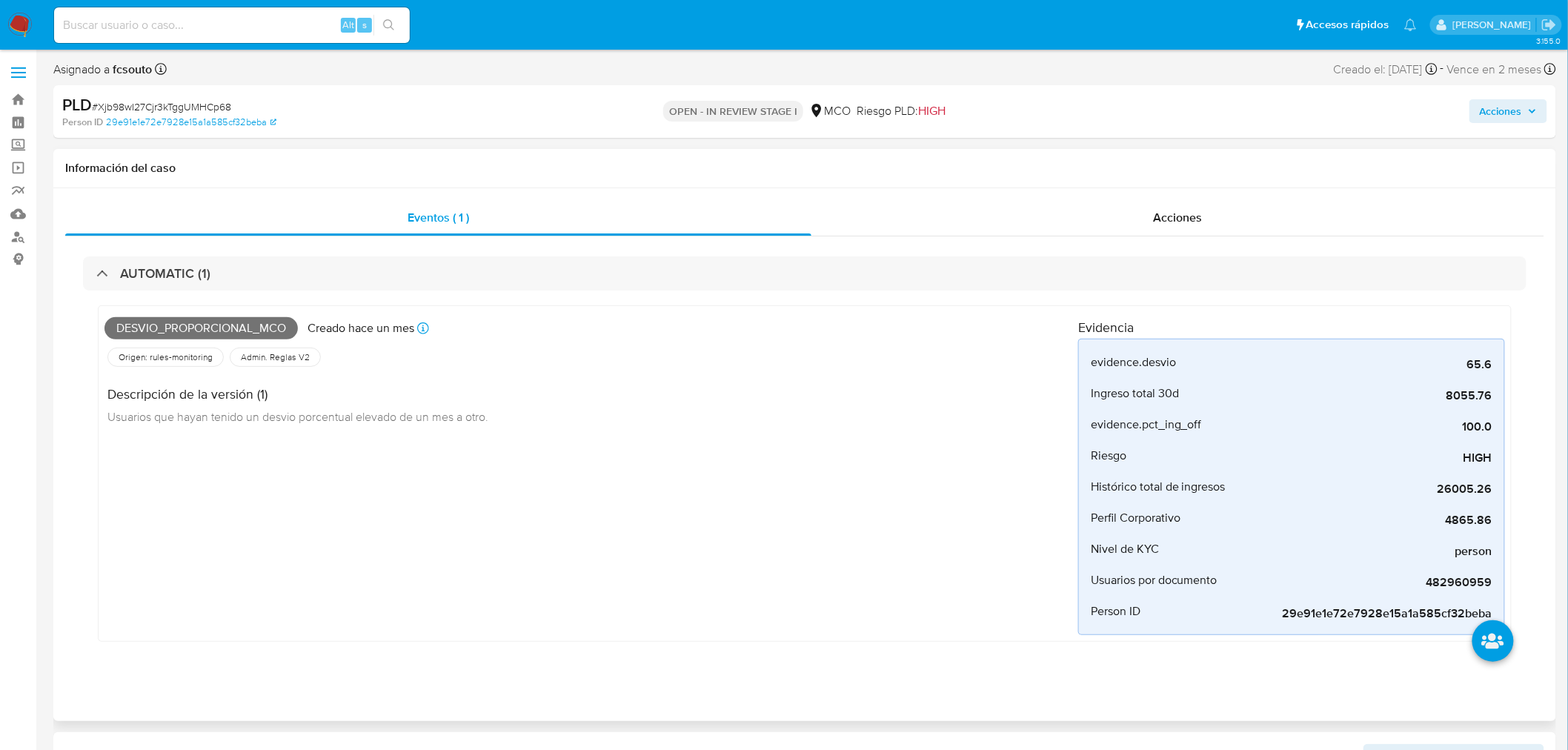
click at [241, 332] on span "Desvio_proporcional_mco" at bounding box center [201, 328] width 193 height 22
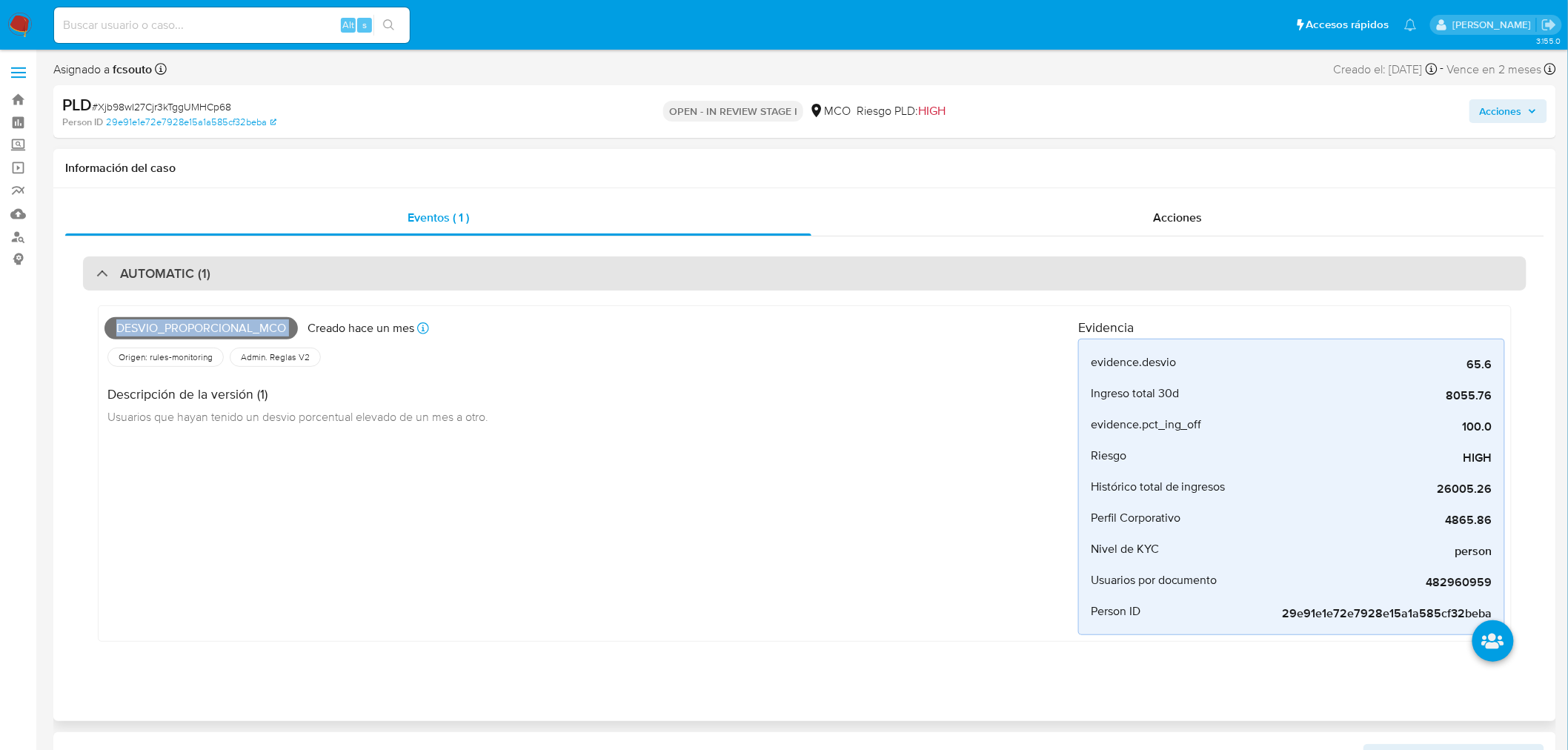
copy span "Desvio_proporcional_mco"
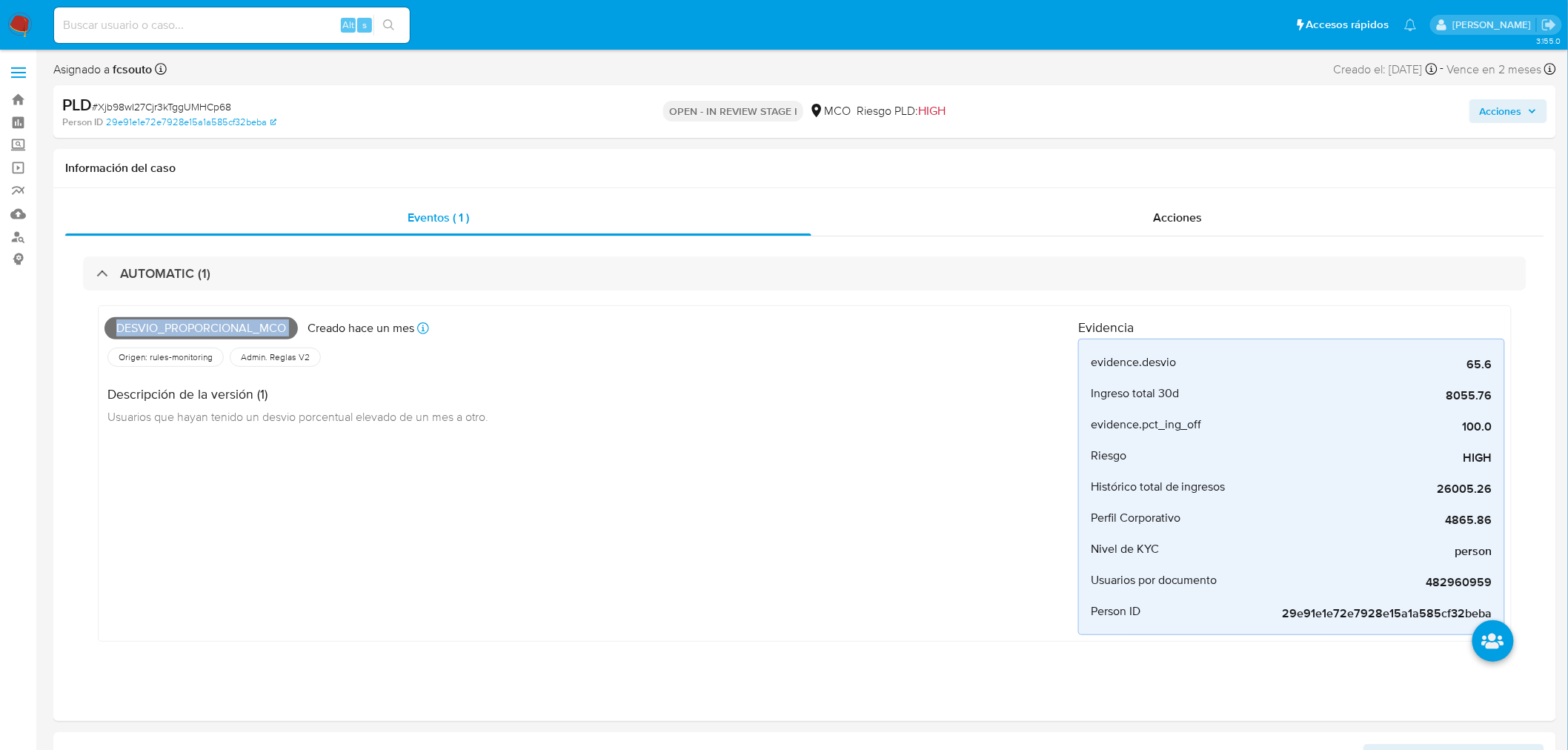
drag, startPoint x: 1513, startPoint y: 117, endPoint x: 1501, endPoint y: 123, distance: 13.4
click at [1507, 121] on span "Acciones" at bounding box center [1500, 111] width 42 height 24
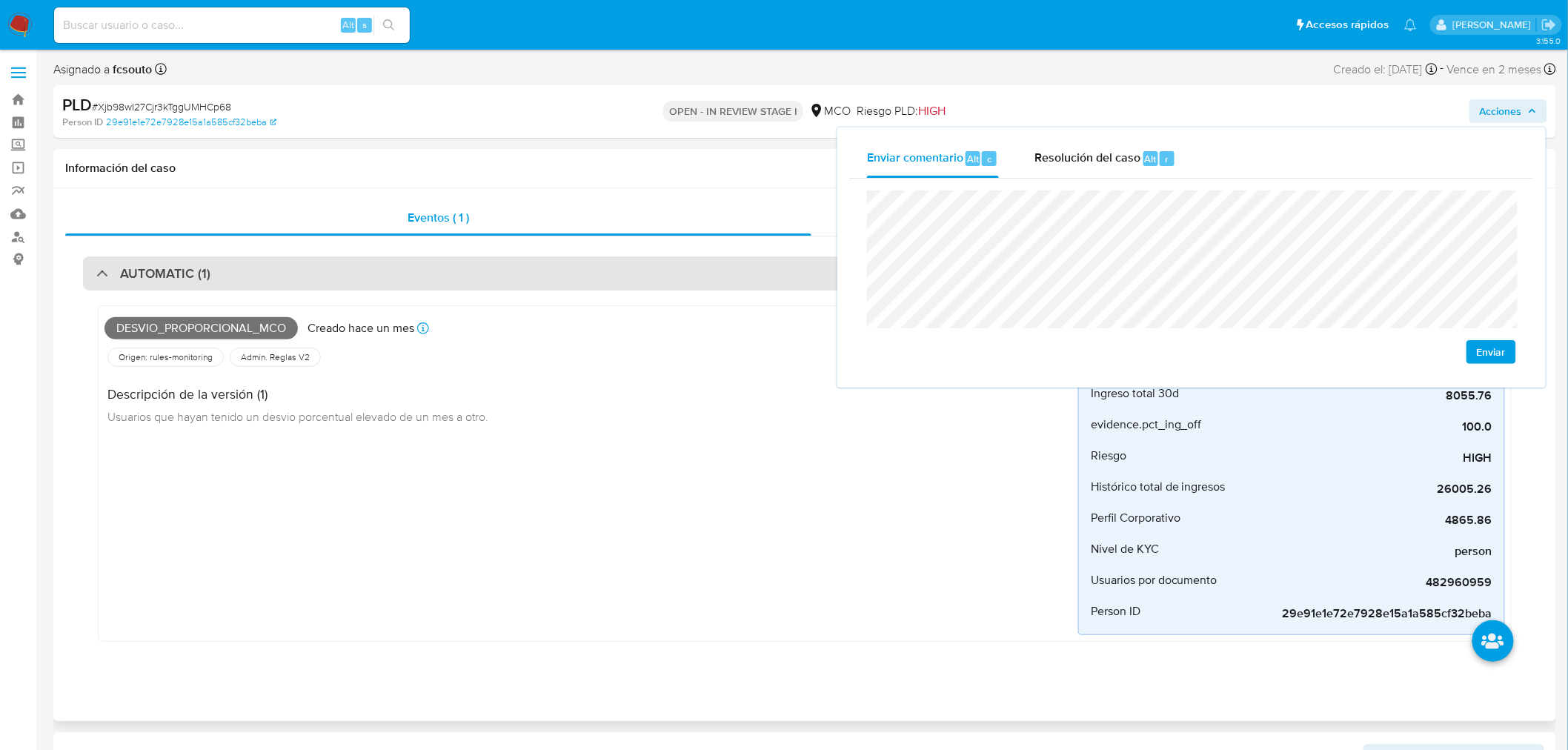
click at [530, 279] on div "AUTOMATIC (1)" at bounding box center [804, 273] width 1443 height 34
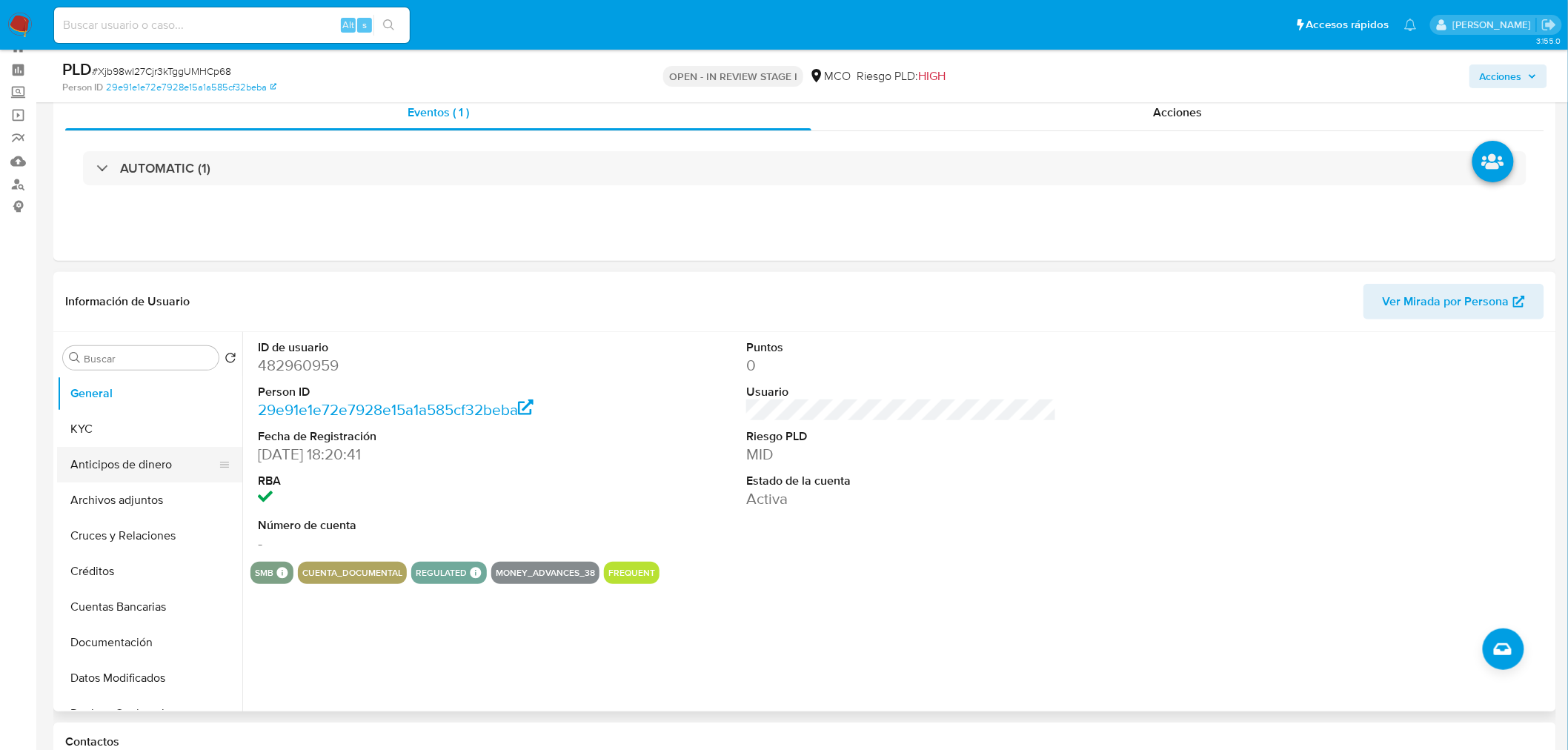
scroll to position [82, 0]
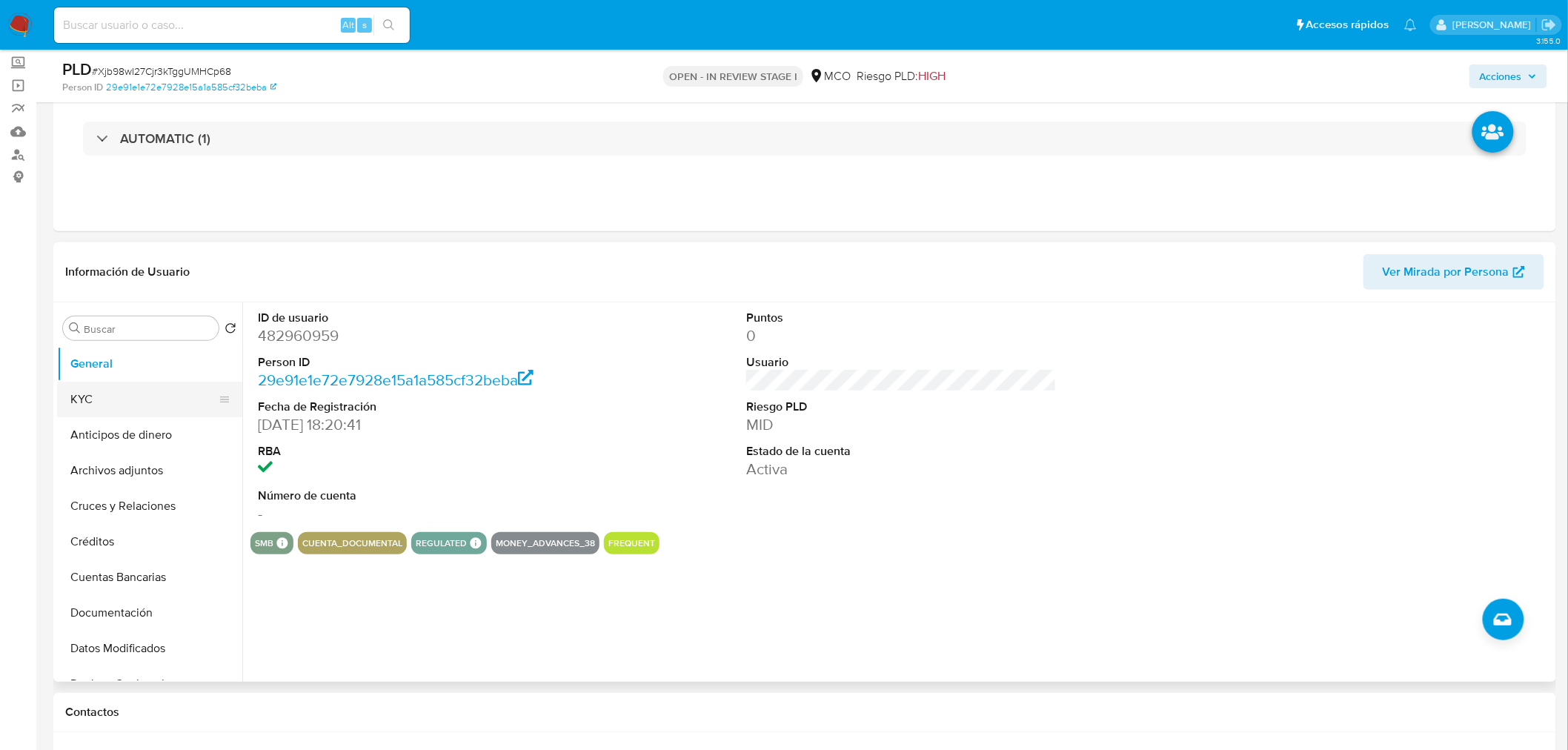
click at [138, 406] on button "KYC" at bounding box center [143, 399] width 173 height 36
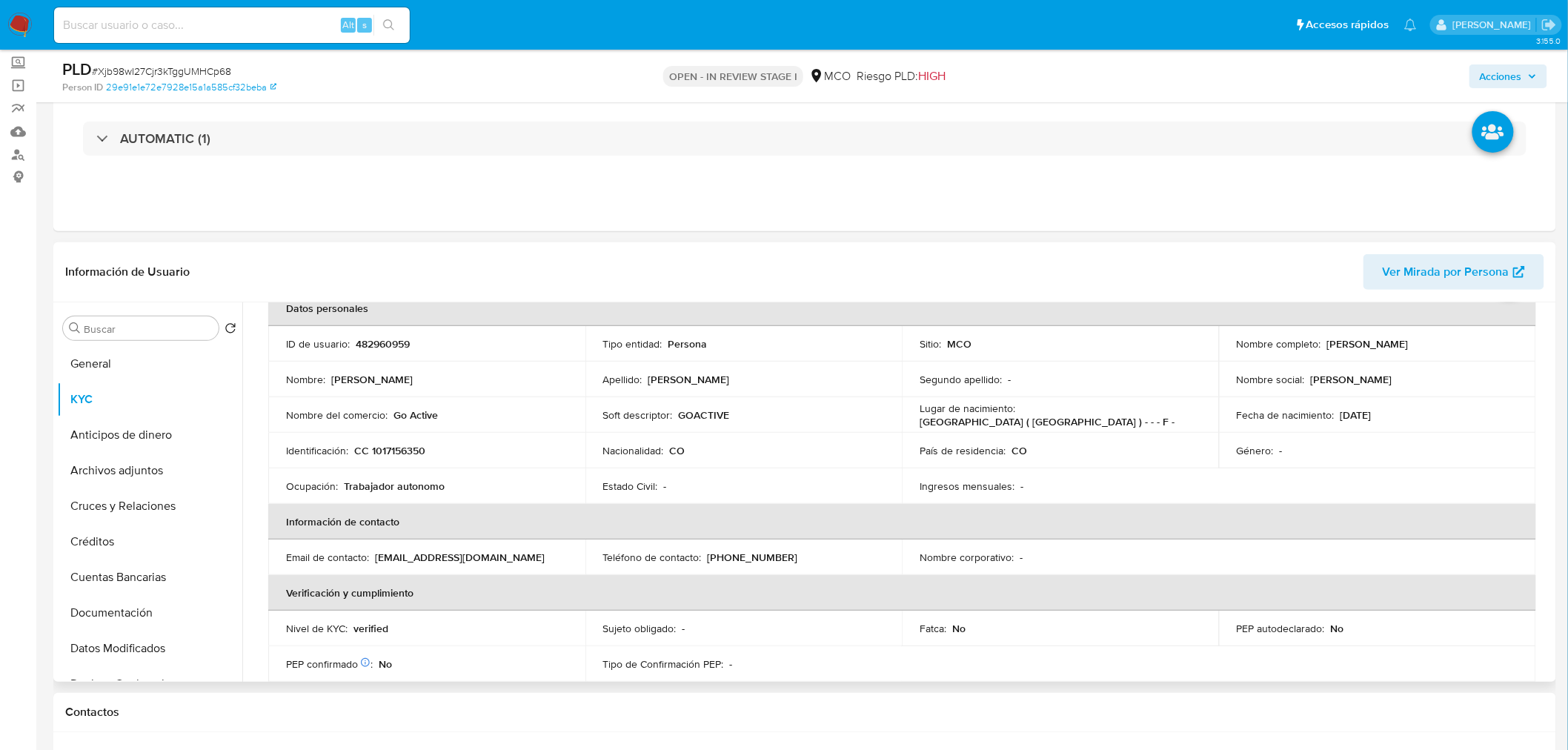
drag, startPoint x: 1323, startPoint y: 348, endPoint x: 1449, endPoint y: 351, distance: 126.0
click at [1449, 351] on td "Nombre completo : Leidy Yohana Alzate Gomez" at bounding box center [1377, 343] width 317 height 36
copy p "[PERSON_NAME] [PERSON_NAME]"
drag, startPoint x: 1539, startPoint y: 78, endPoint x: 1499, endPoint y: 90, distance: 41.8
click at [1532, 80] on button "Acciones" at bounding box center [1508, 76] width 78 height 24
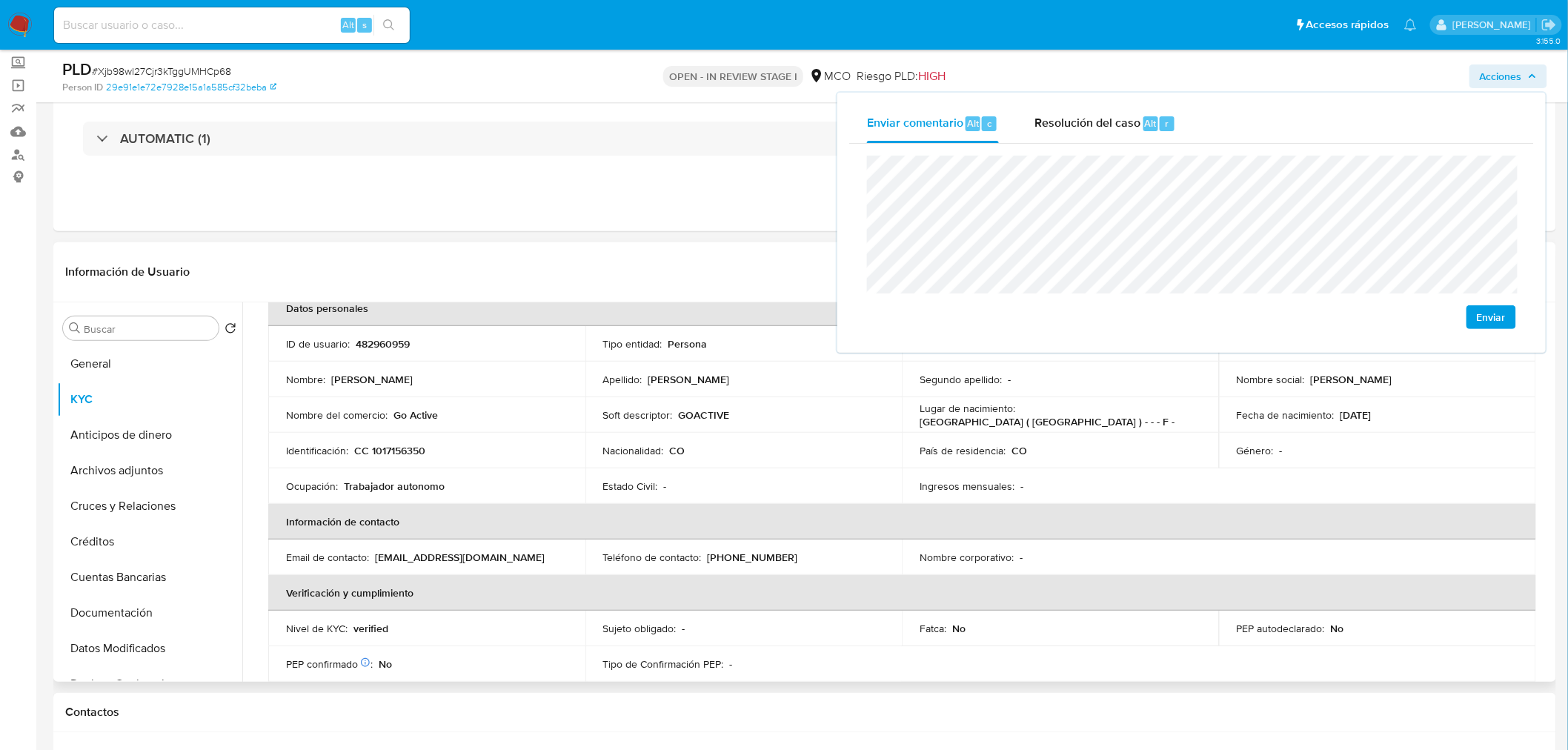
click at [415, 449] on p "CC 1017156350" at bounding box center [390, 450] width 71 height 13
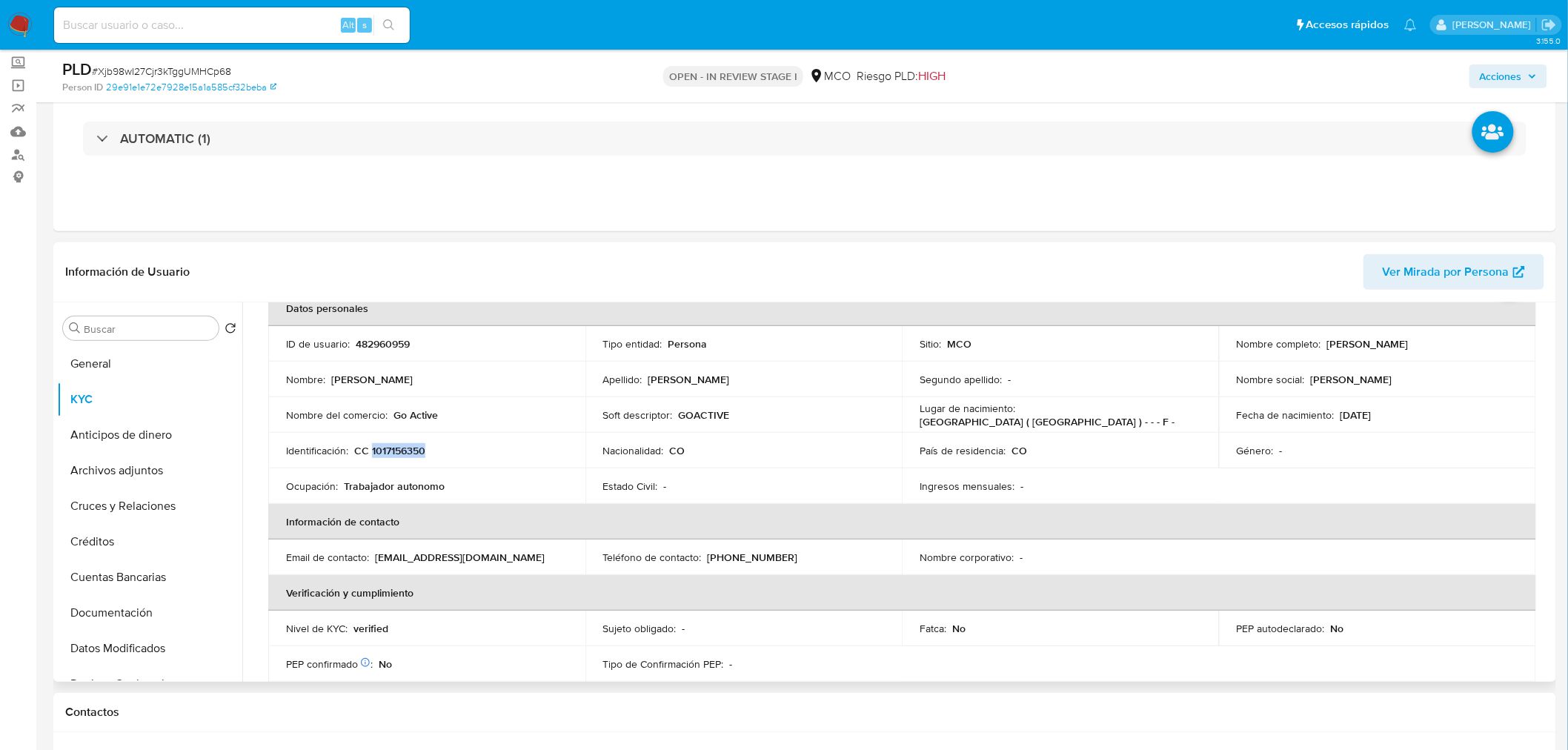
click at [415, 449] on p "CC 1017156350" at bounding box center [390, 450] width 71 height 13
copy p "1017156350"
drag, startPoint x: 1522, startPoint y: 76, endPoint x: 1492, endPoint y: 85, distance: 31.3
click at [1522, 77] on span "Acciones" at bounding box center [1500, 76] width 42 height 24
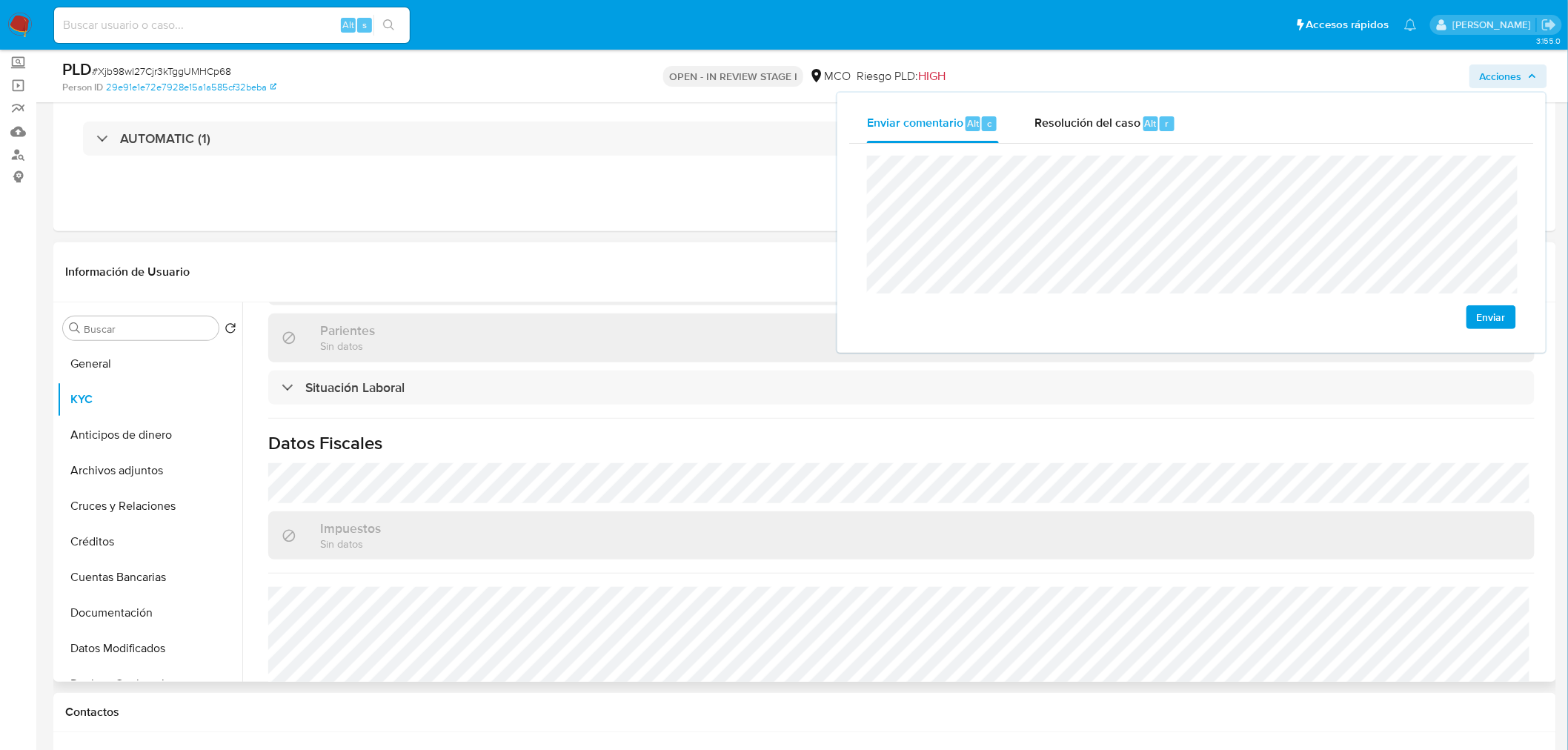
scroll to position [738, 0]
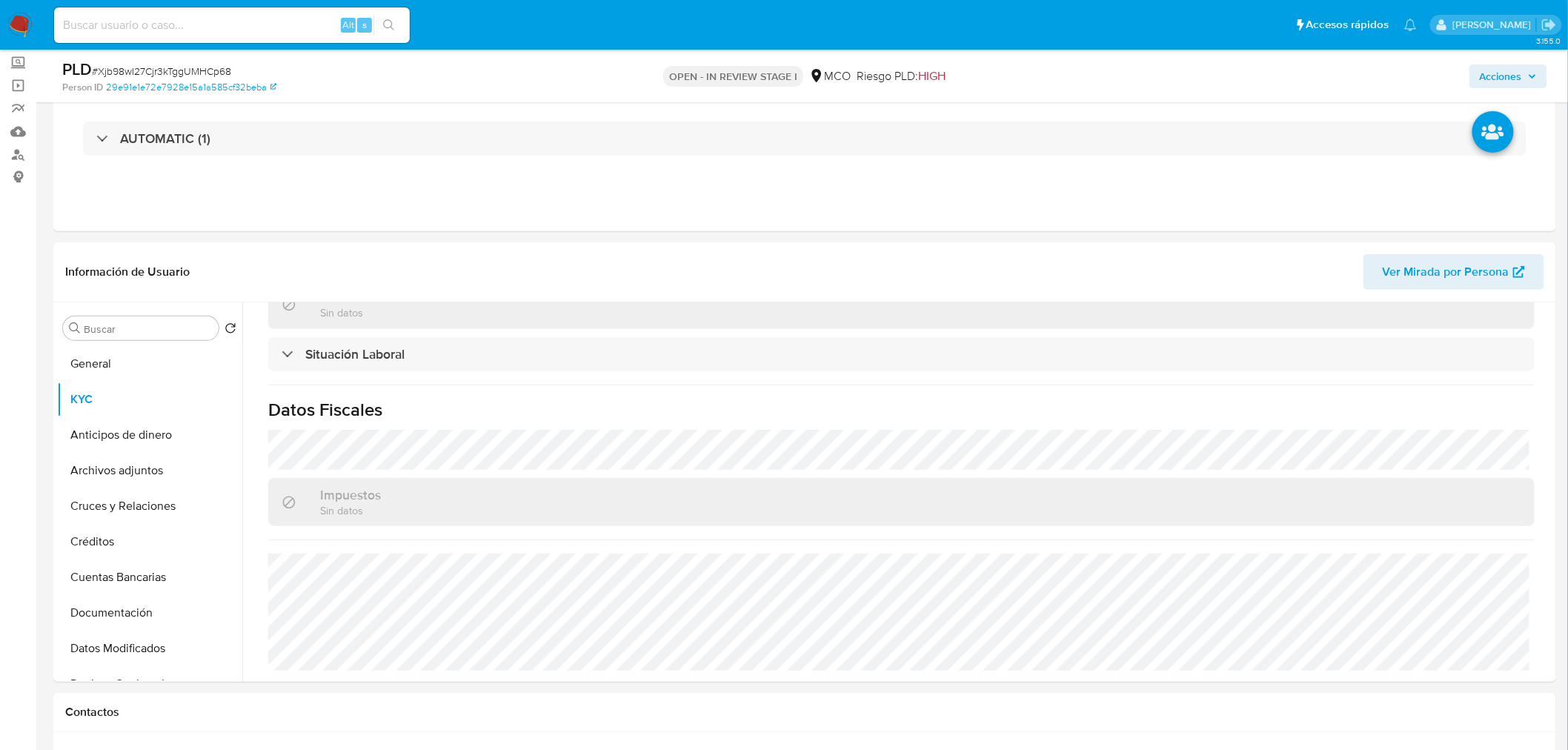
click at [1506, 74] on span "Acciones" at bounding box center [1500, 76] width 42 height 24
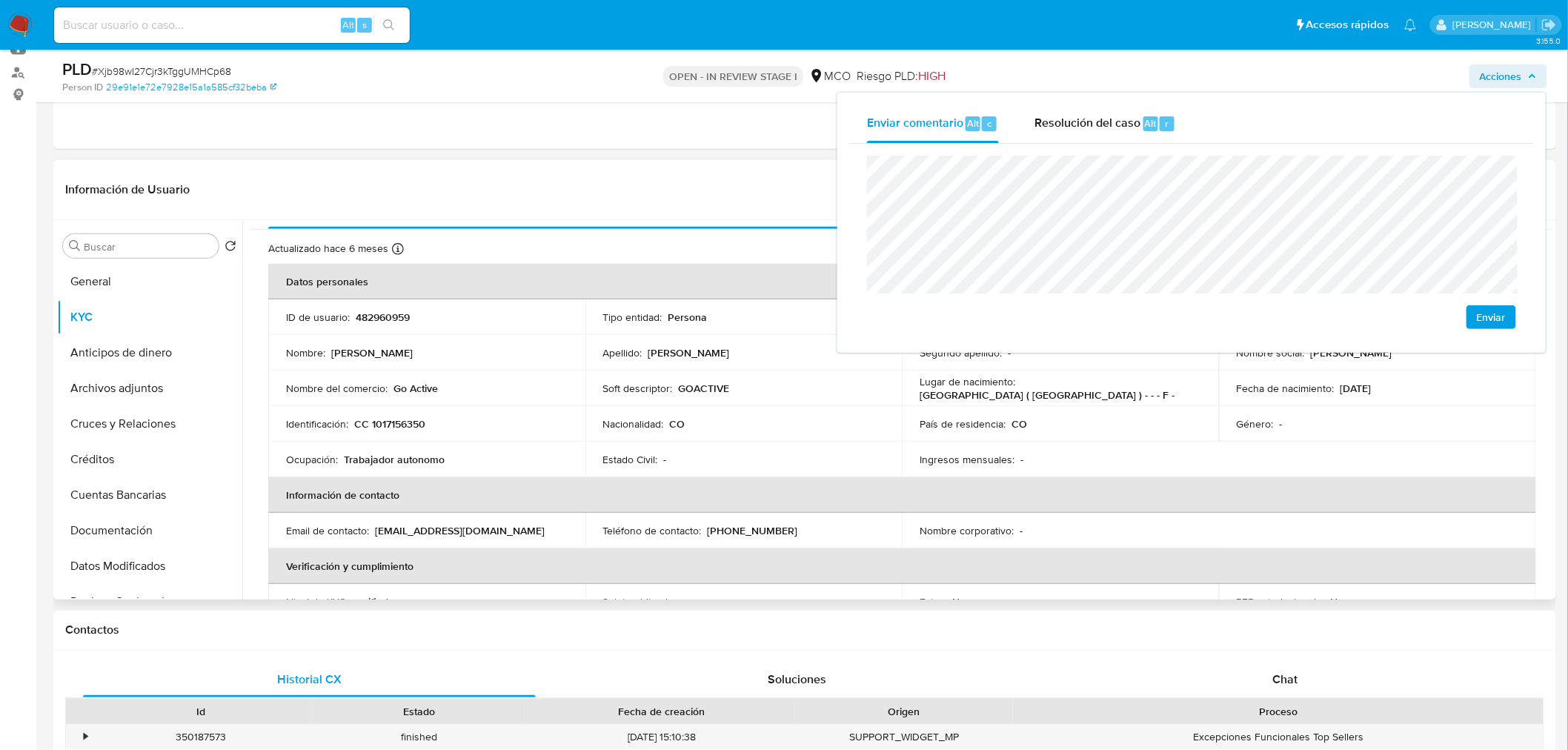
scroll to position [0, 0]
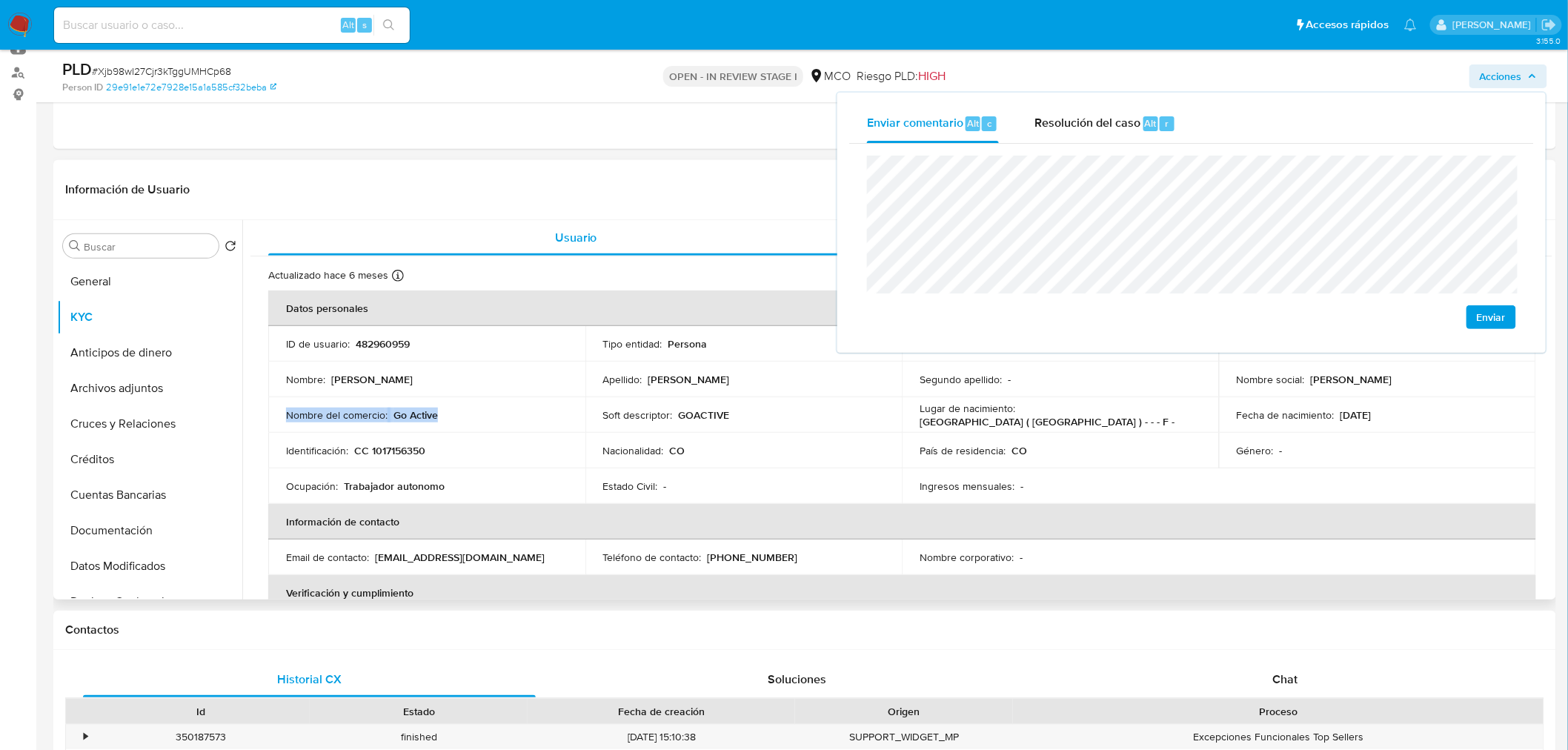
drag, startPoint x: 457, startPoint y: 417, endPoint x: 283, endPoint y: 416, distance: 174.0
click at [283, 416] on td "Nombre del comercio : Go Active" at bounding box center [427, 414] width 317 height 36
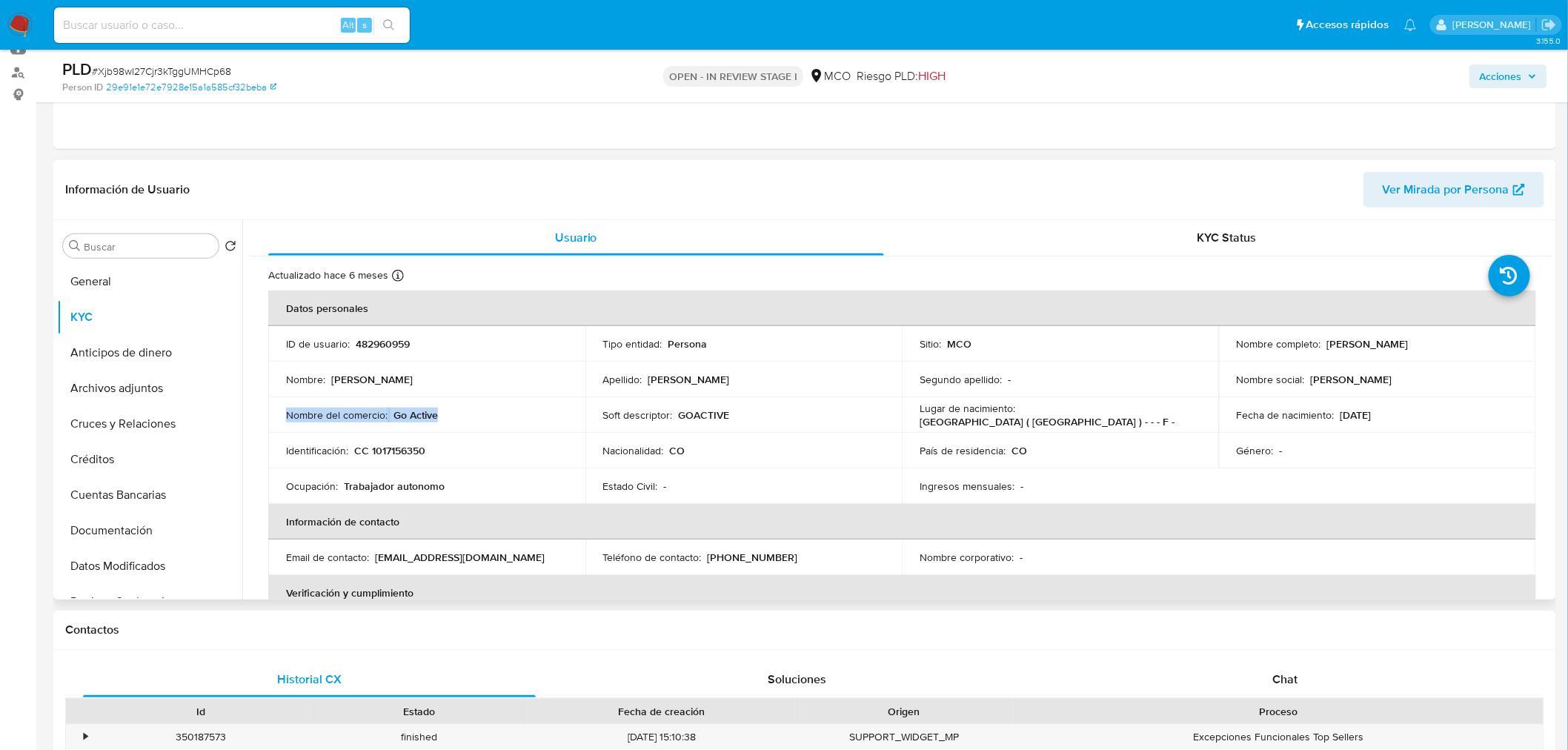
copy div "Nombre del comercio : Go Active"
click at [1534, 73] on icon "button" at bounding box center [1532, 76] width 9 height 9
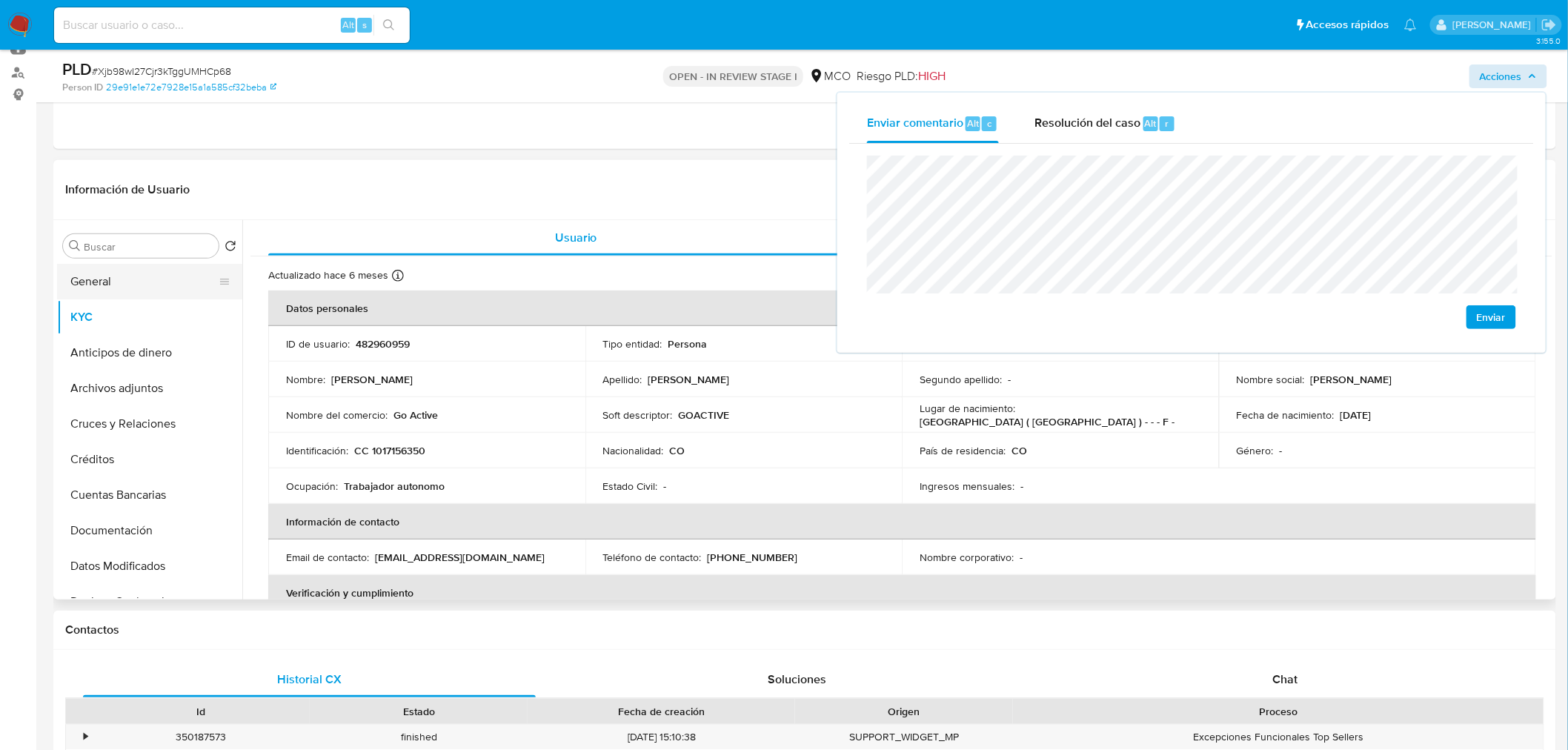
click at [114, 269] on button "General" at bounding box center [143, 281] width 173 height 36
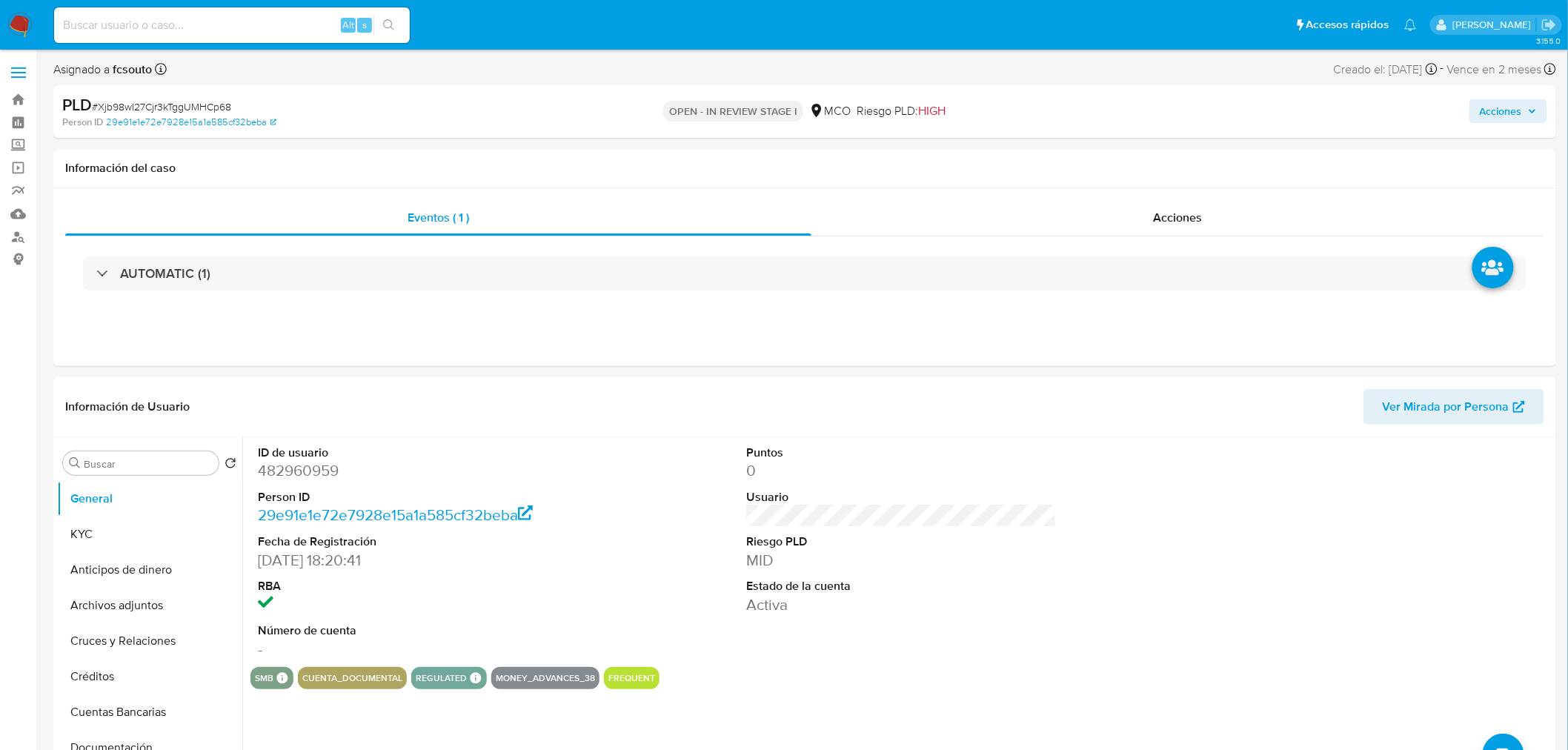
click at [1520, 104] on span "Acciones" at bounding box center [1500, 111] width 42 height 24
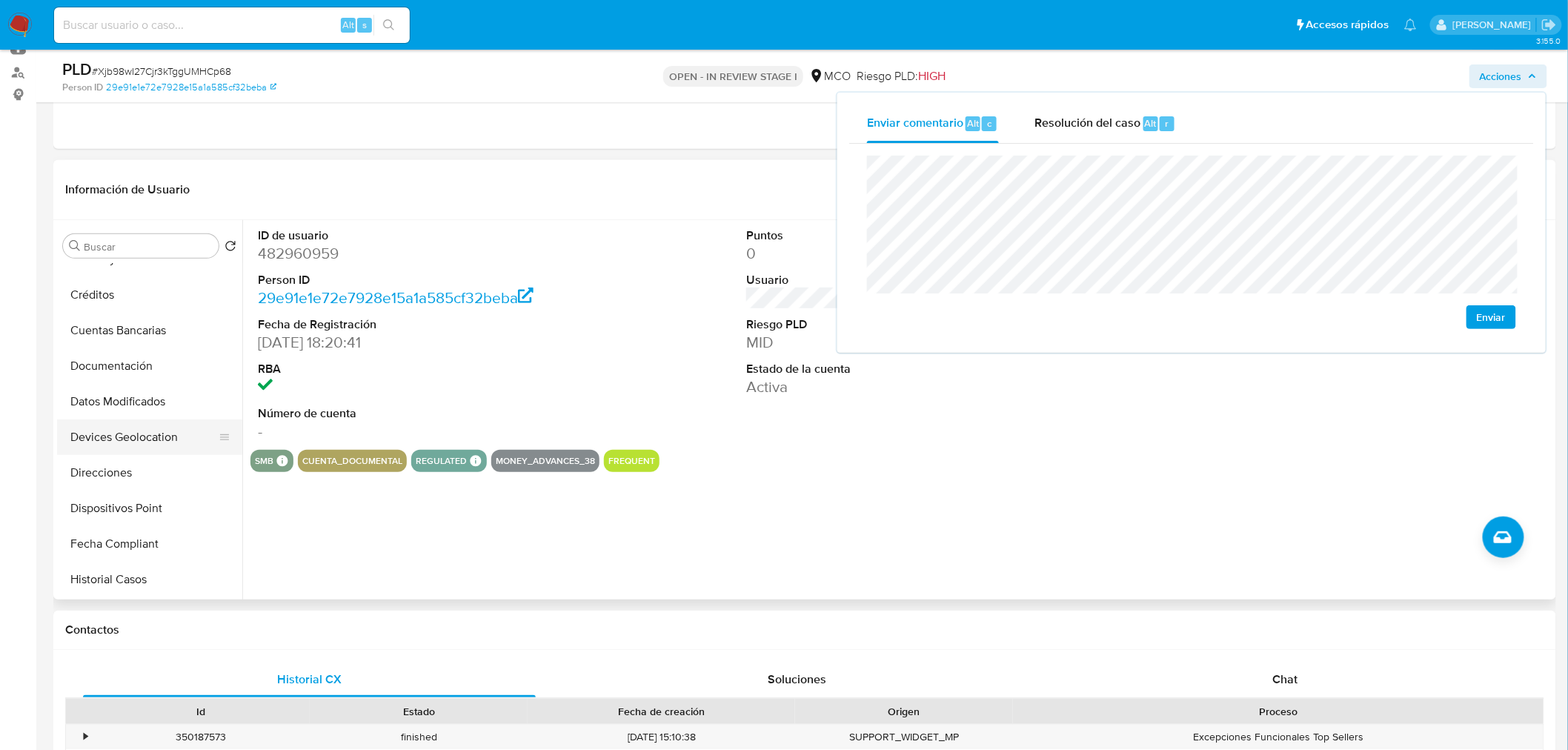
scroll to position [164, 0]
click at [162, 574] on button "Historial Casos" at bounding box center [143, 580] width 173 height 36
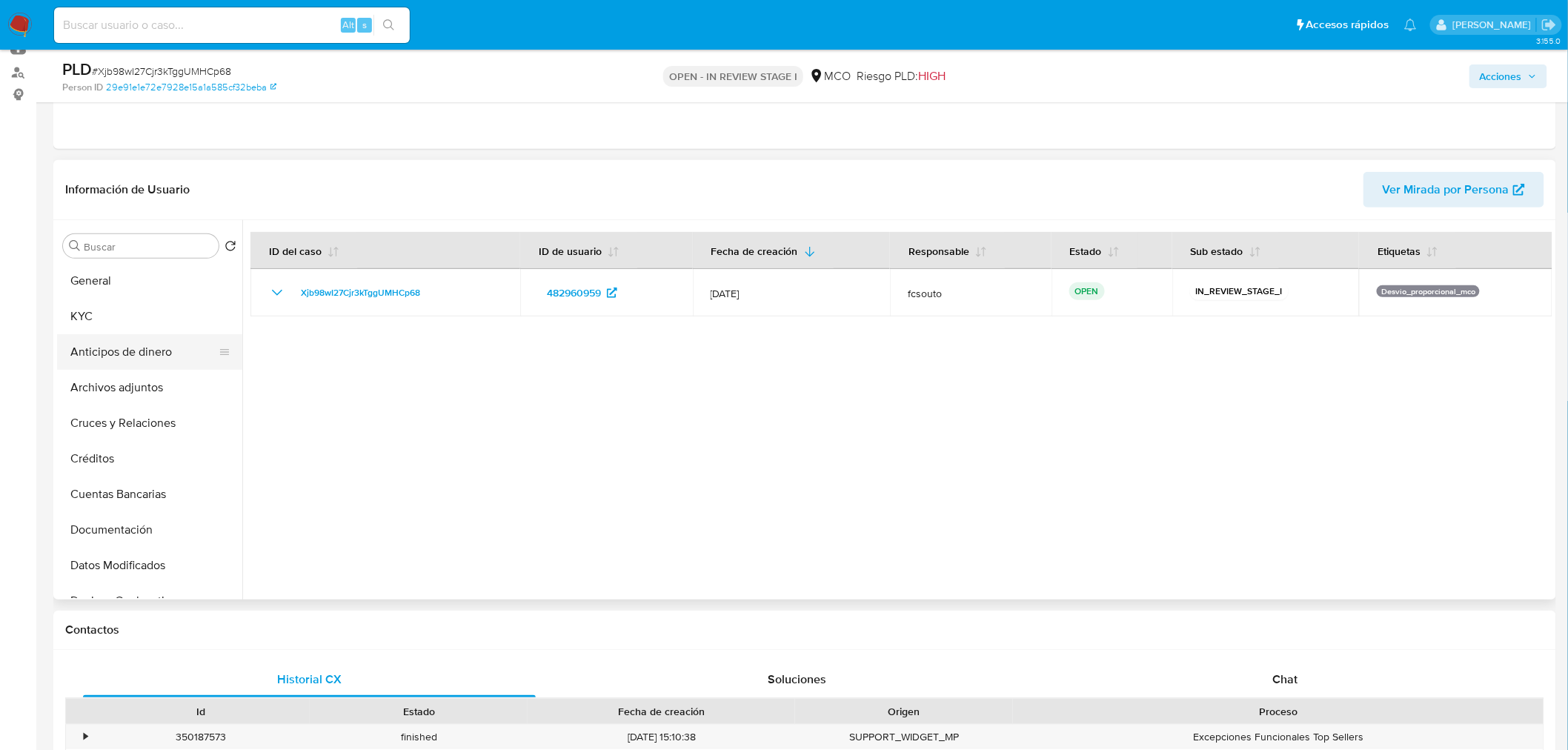
scroll to position [0, 0]
click at [129, 316] on button "KYC" at bounding box center [143, 317] width 173 height 36
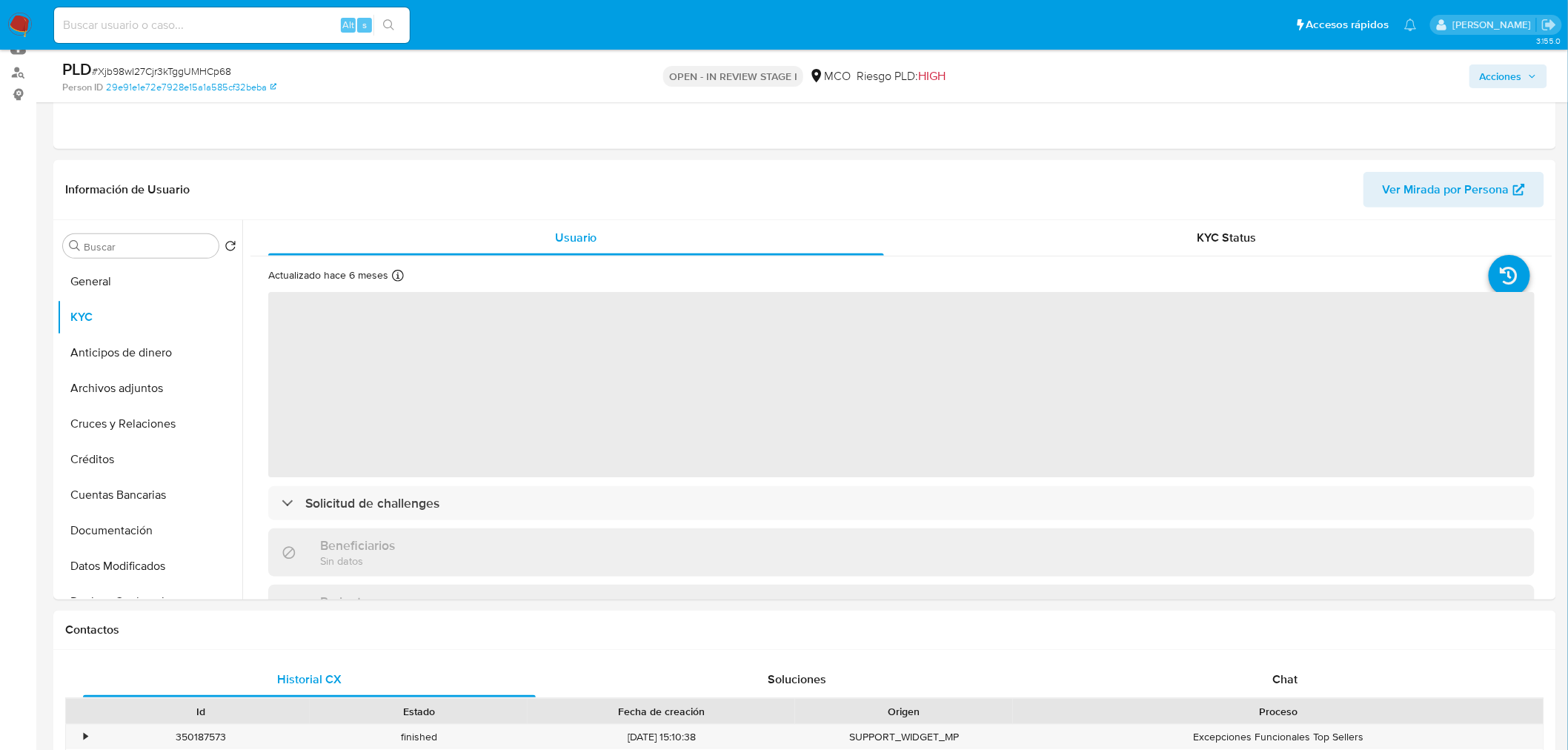
click at [1503, 71] on span "Acciones" at bounding box center [1500, 76] width 42 height 24
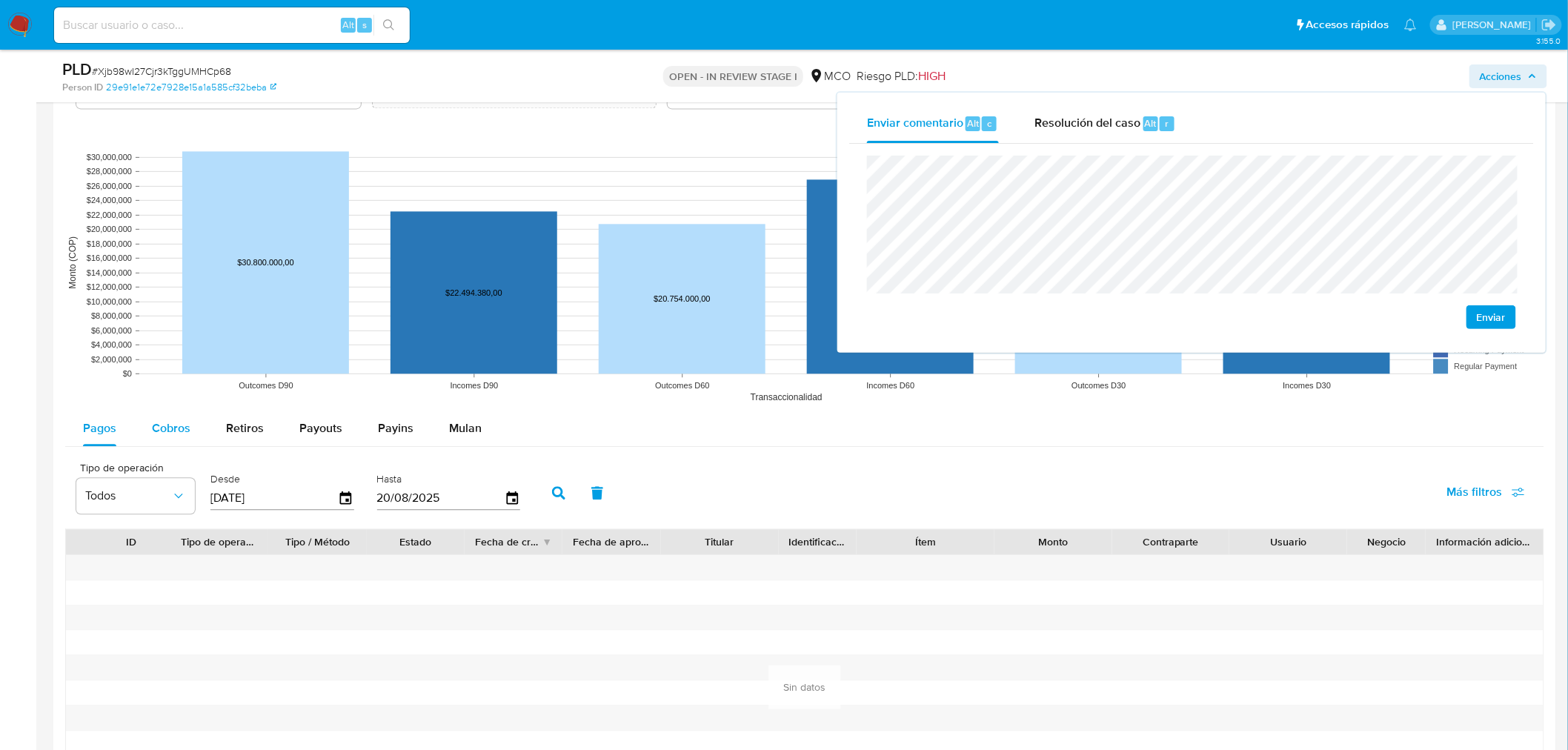
click at [162, 423] on span "Cobros" at bounding box center [171, 428] width 38 height 17
select select "10"
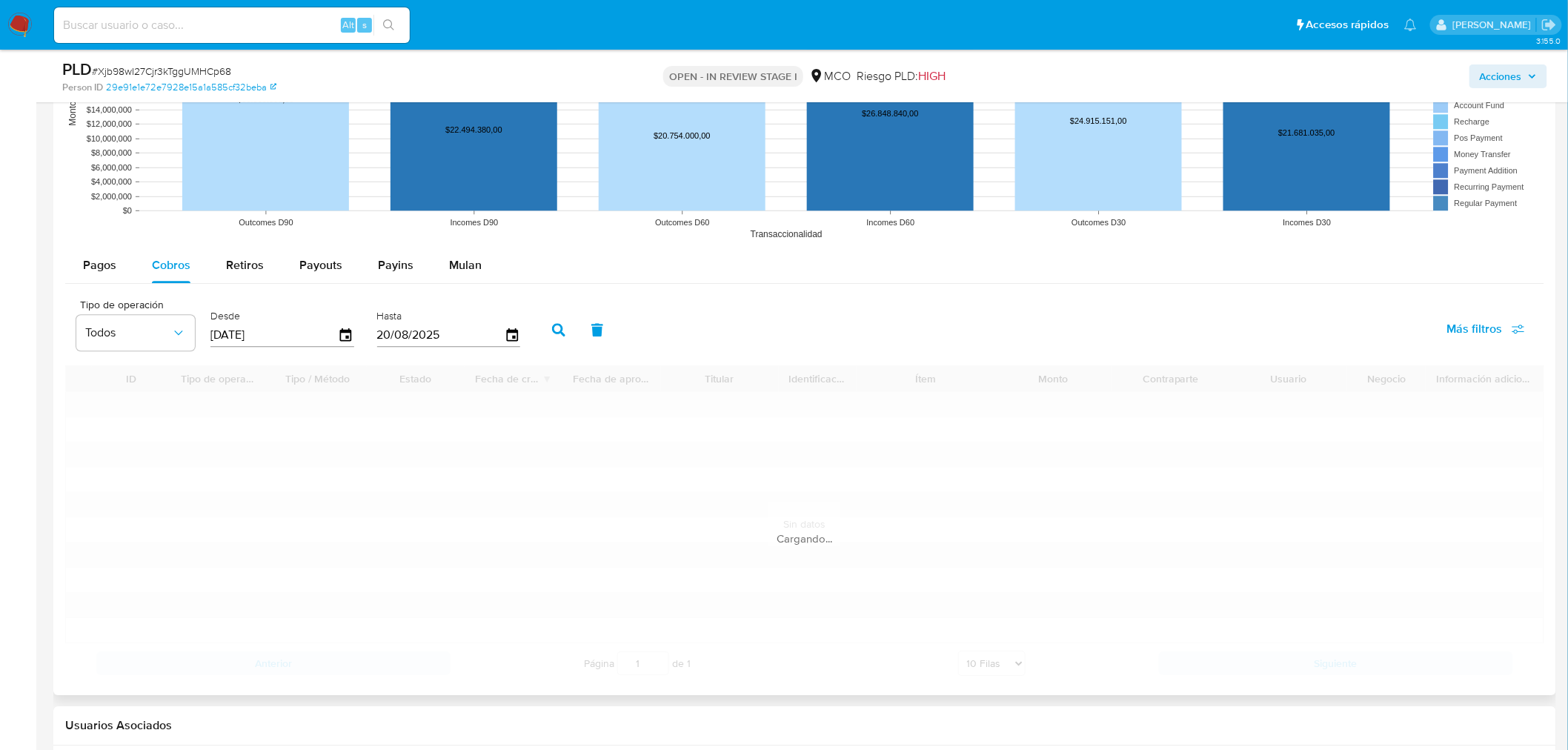
scroll to position [1482, 0]
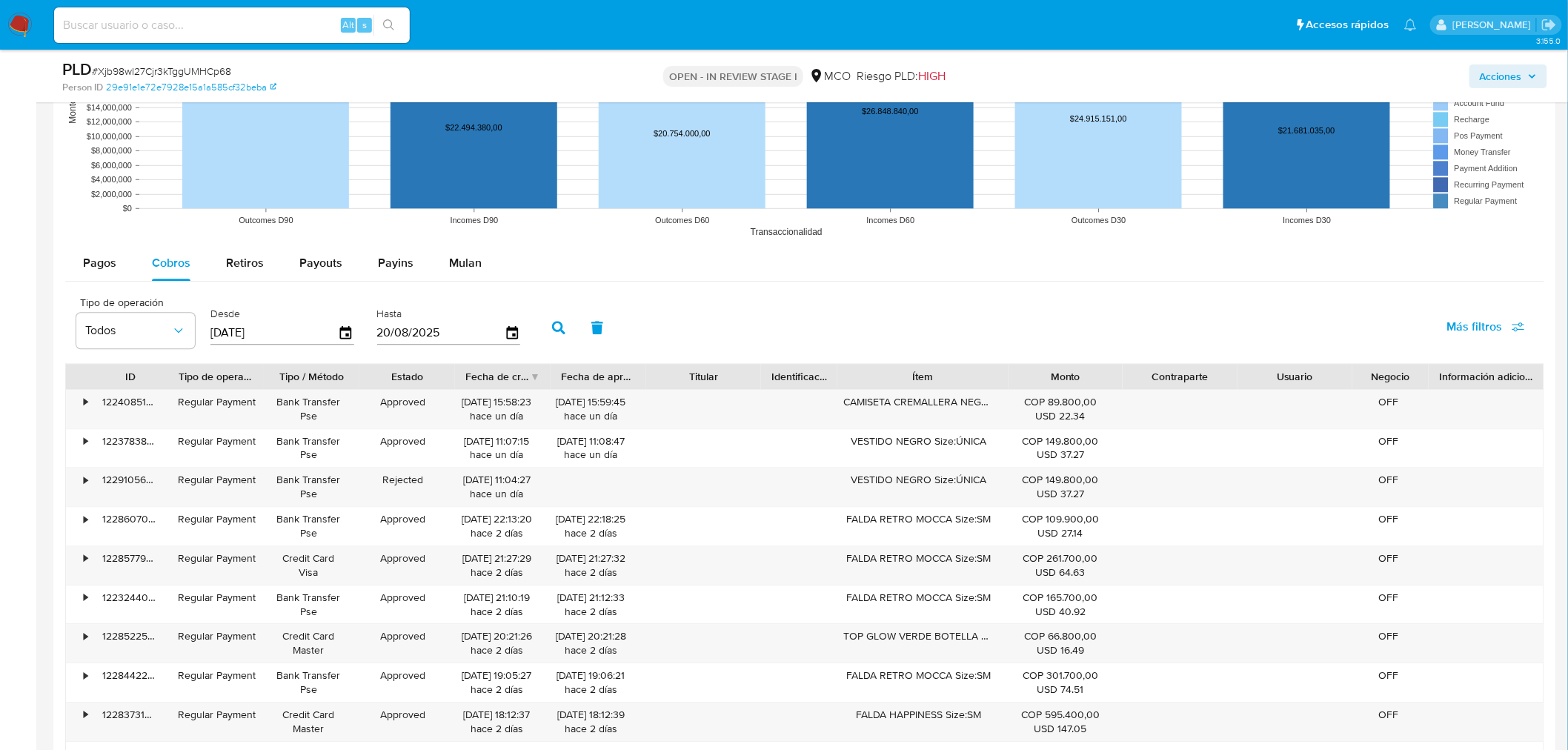
drag, startPoint x: 999, startPoint y: 379, endPoint x: 1110, endPoint y: 373, distance: 111.2
click at [1110, 373] on div "ID Tipo de operación Tipo / Método Estado Fecha de creación Fecha de aprobación…" at bounding box center [805, 376] width 1478 height 25
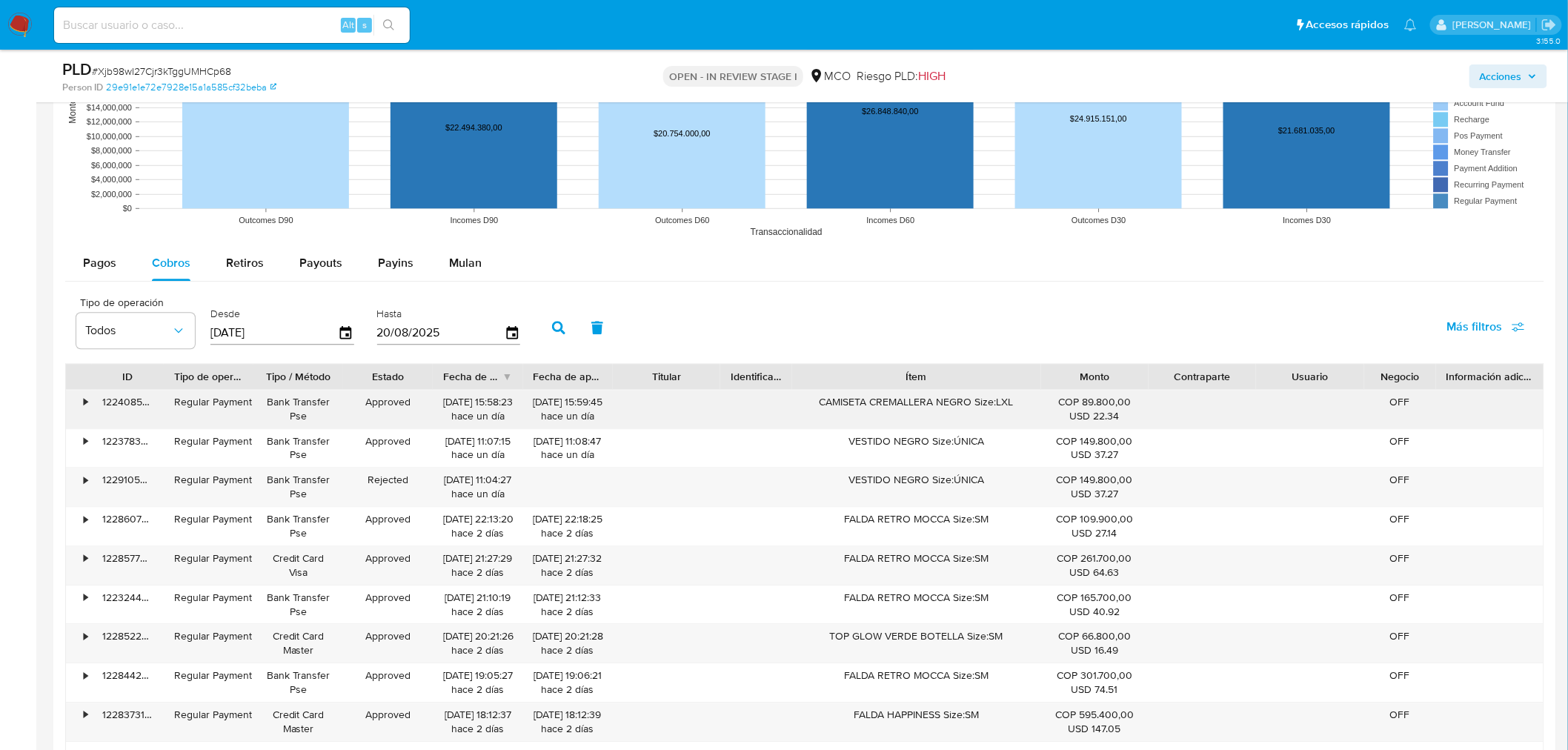
click at [983, 398] on div "CAMISETA CREMALLERA NEGRO Size:LXL" at bounding box center [916, 409] width 248 height 38
click at [1510, 82] on span "Acciones" at bounding box center [1500, 76] width 42 height 24
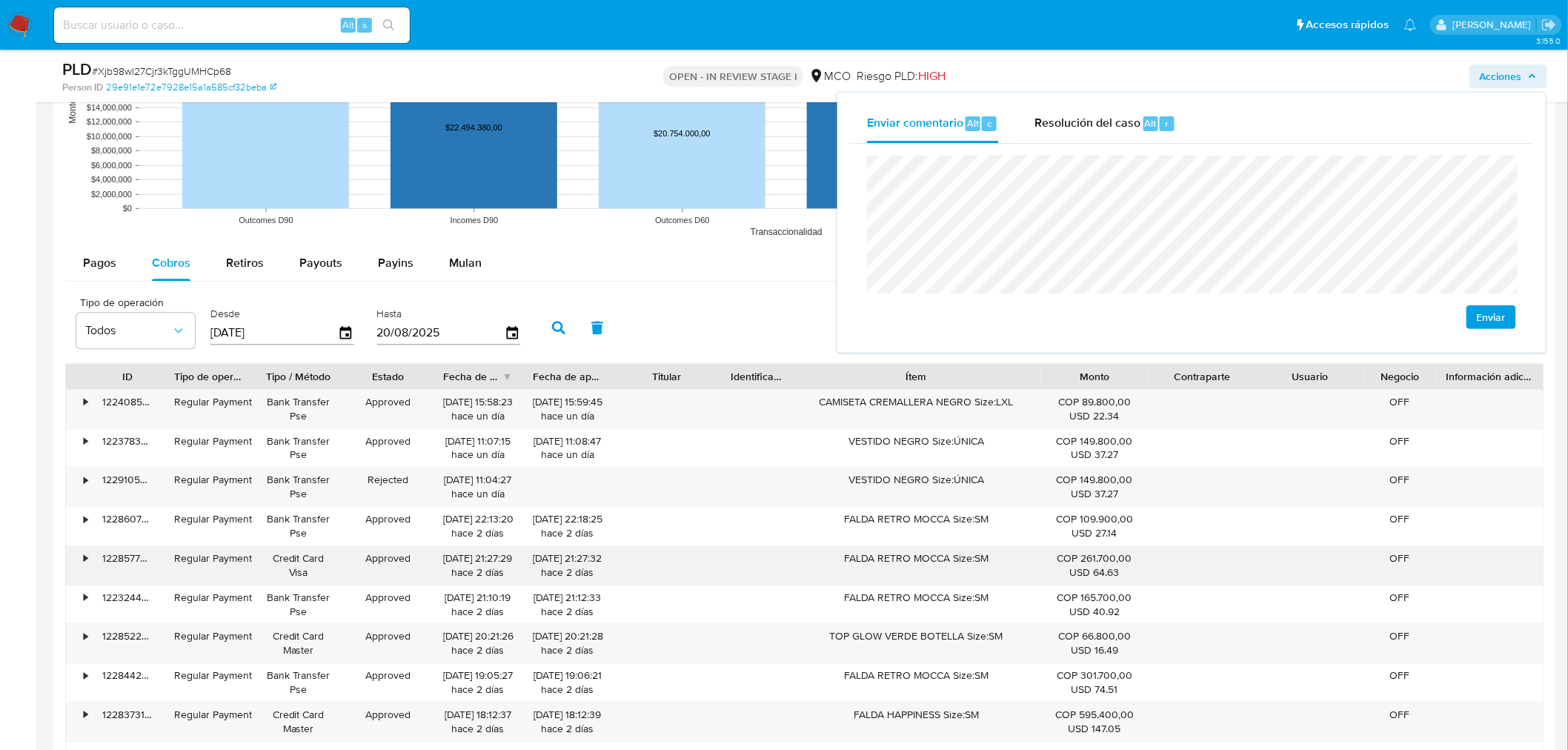
click at [891, 559] on div "FALDA RETRO MOCCA Size:SM" at bounding box center [916, 565] width 248 height 38
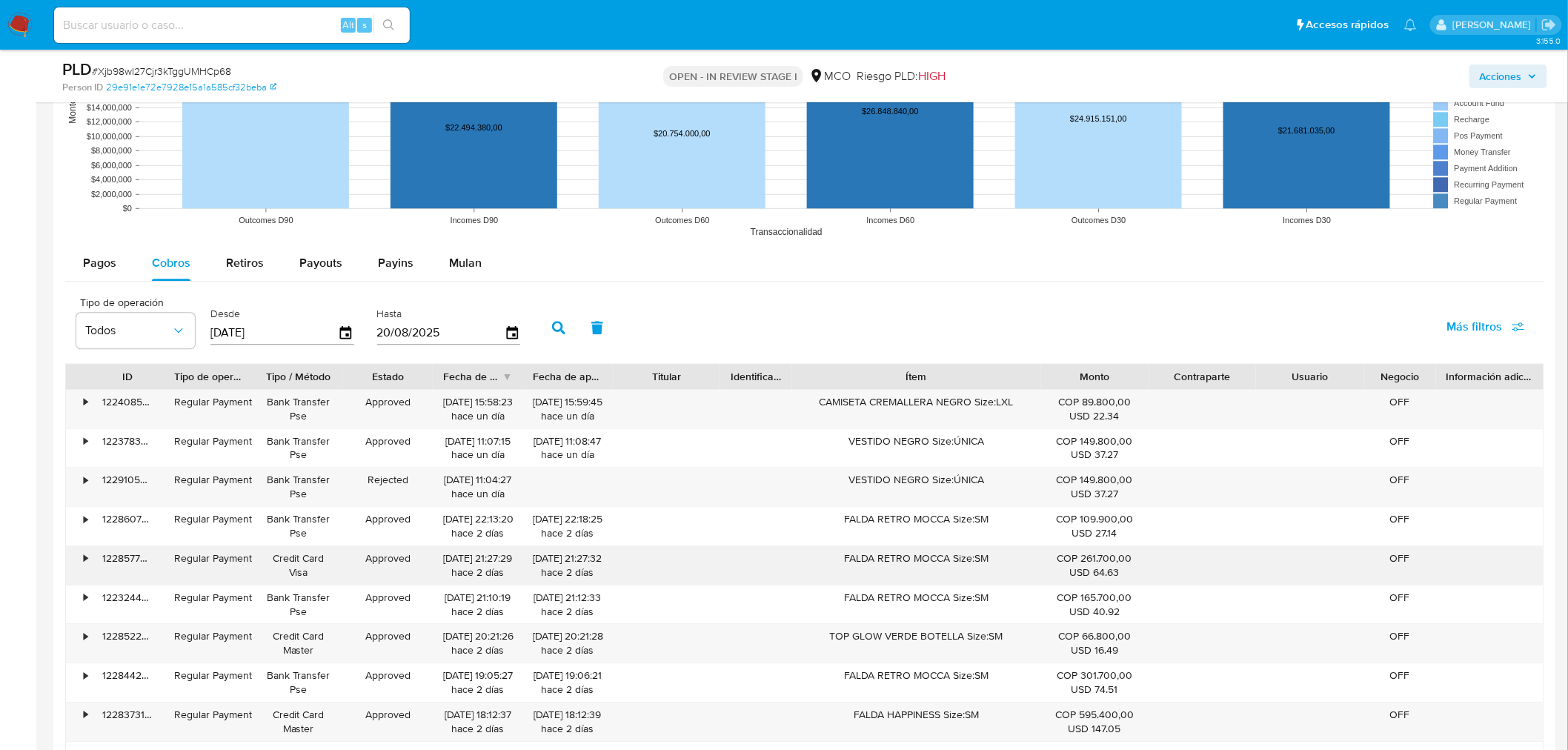
click at [891, 559] on div "FALDA RETRO MOCCA Size:SM" at bounding box center [916, 565] width 248 height 38
click at [1502, 72] on span "Acciones" at bounding box center [1500, 76] width 42 height 24
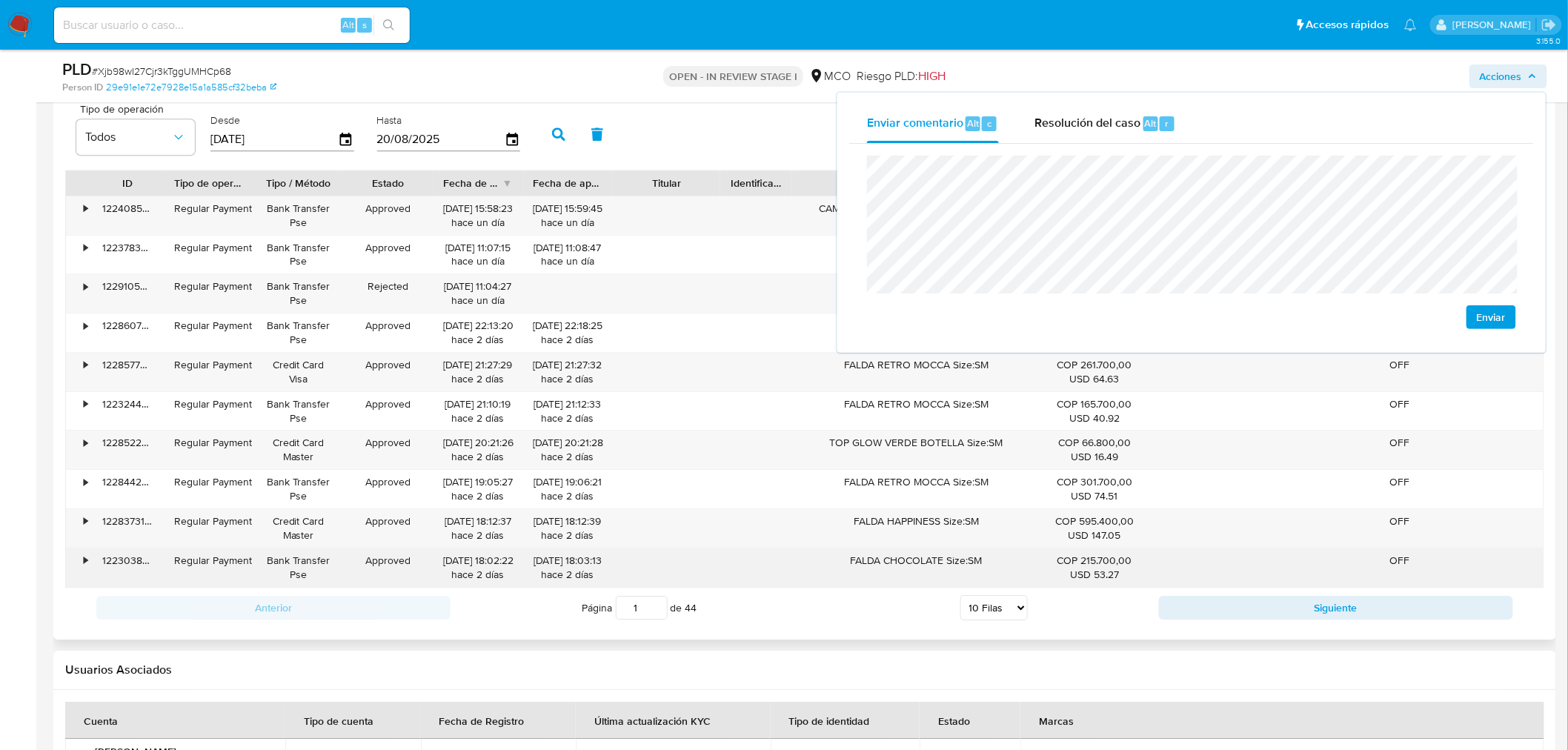
scroll to position [1646, 0]
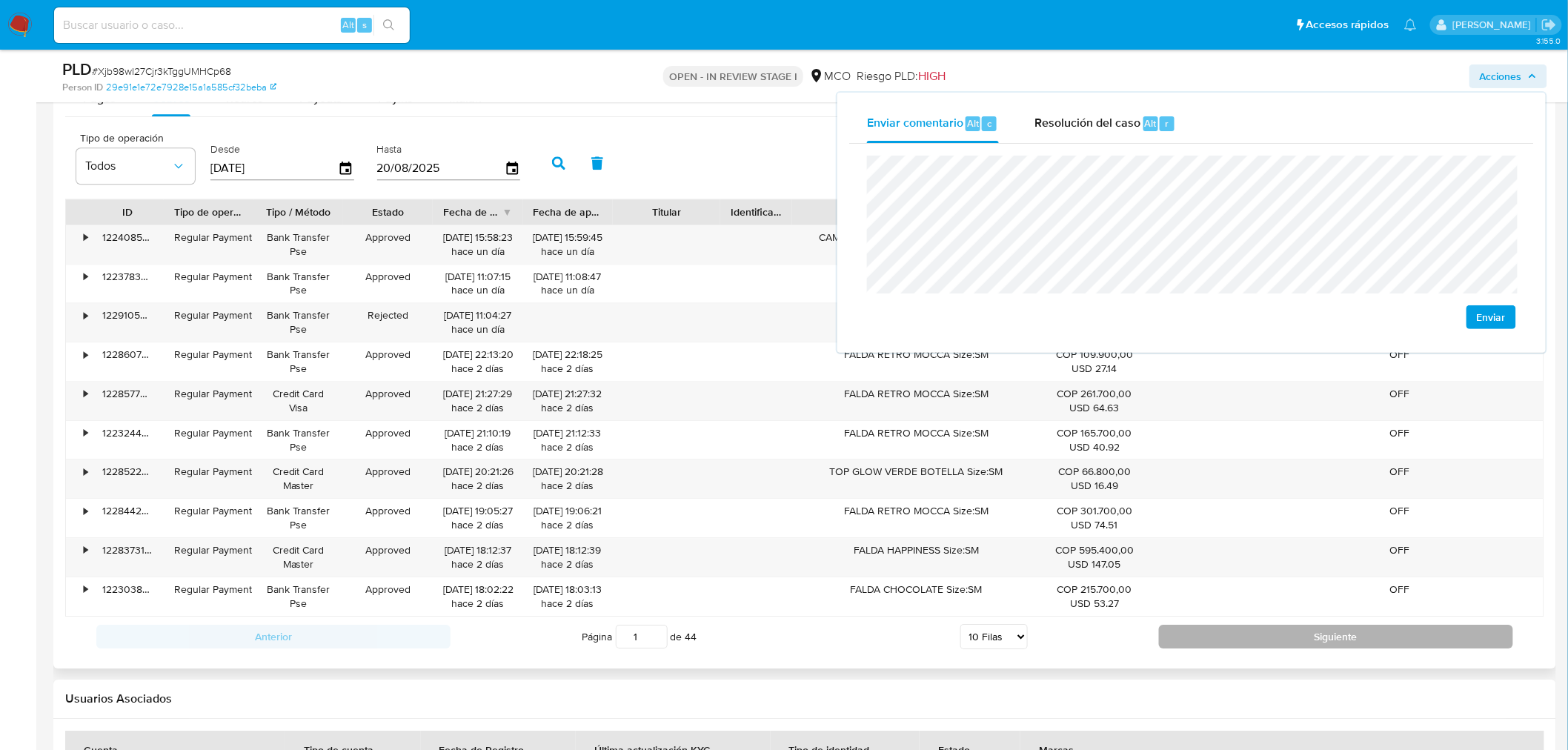
drag, startPoint x: 1239, startPoint y: 625, endPoint x: 1219, endPoint y: 637, distance: 23.3
click at [1239, 626] on div "Anterior Página 1 de 44 5 Filas 10 Filas 20 Filas 25 Filas 50 Filas 100 Filas S…" at bounding box center [805, 636] width 1478 height 40
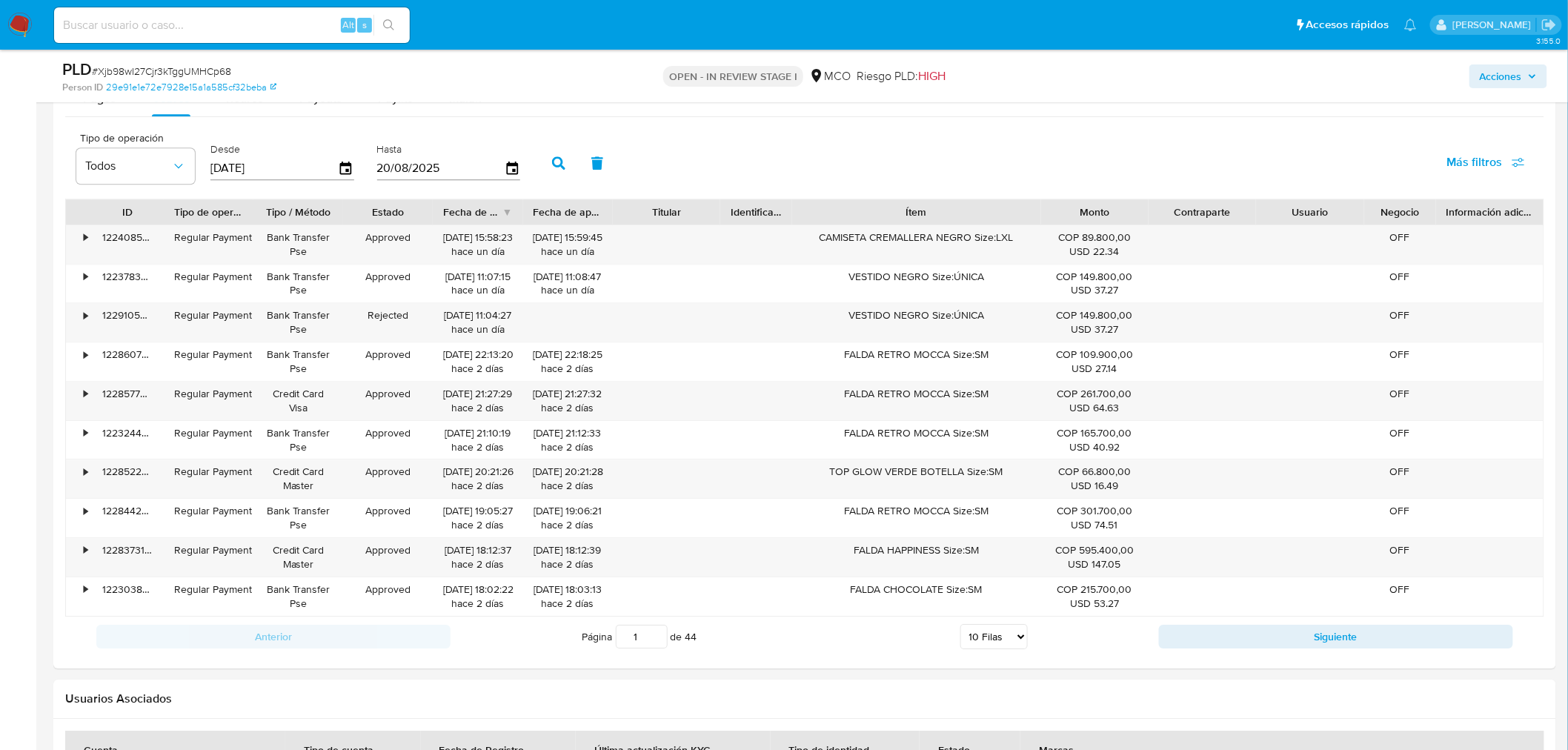
click at [1223, 632] on button "Siguiente" at bounding box center [1335, 636] width 354 height 24
type input "2"
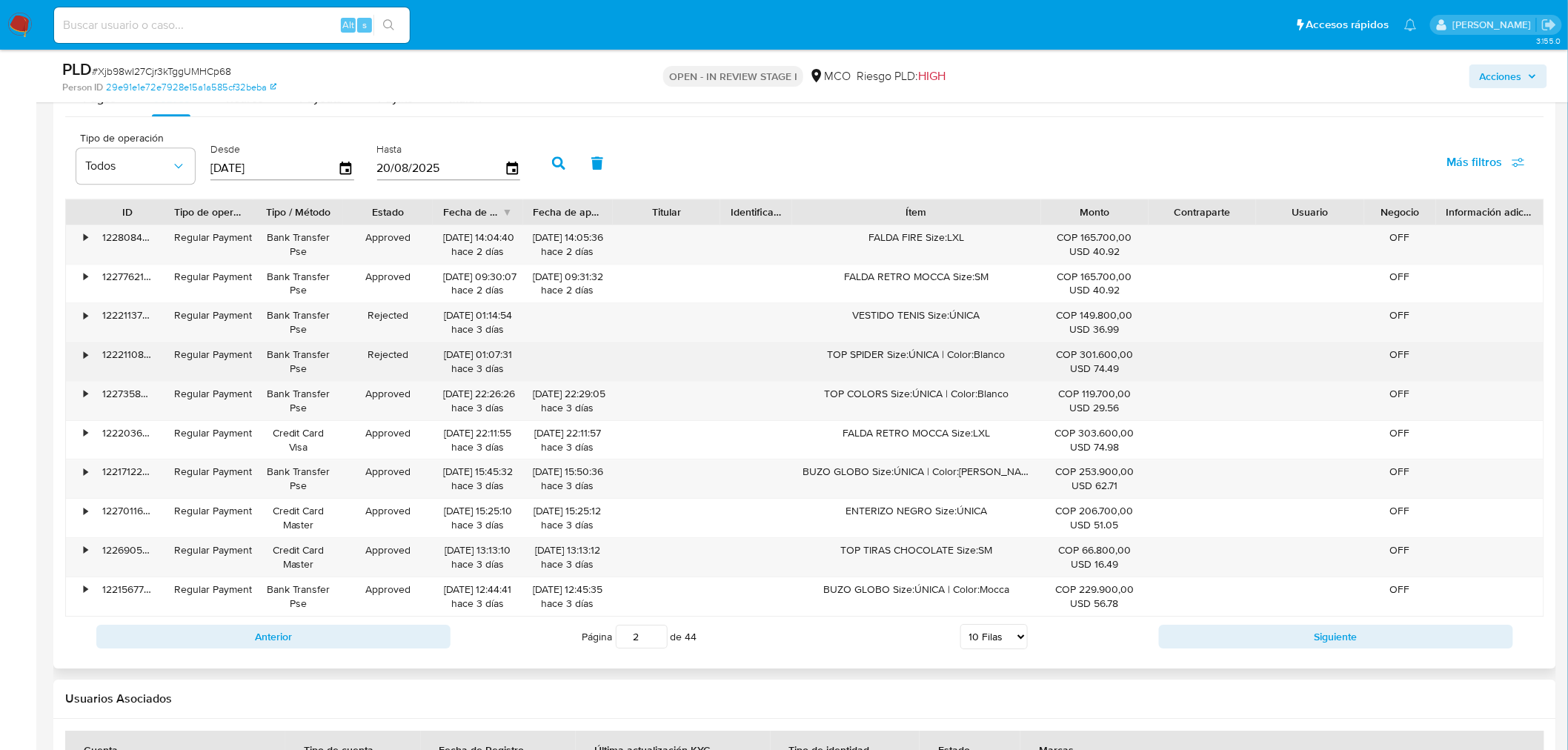
click at [916, 360] on div "TOP SPIDER Size:ÚNICA | Color:Blanco" at bounding box center [916, 361] width 248 height 38
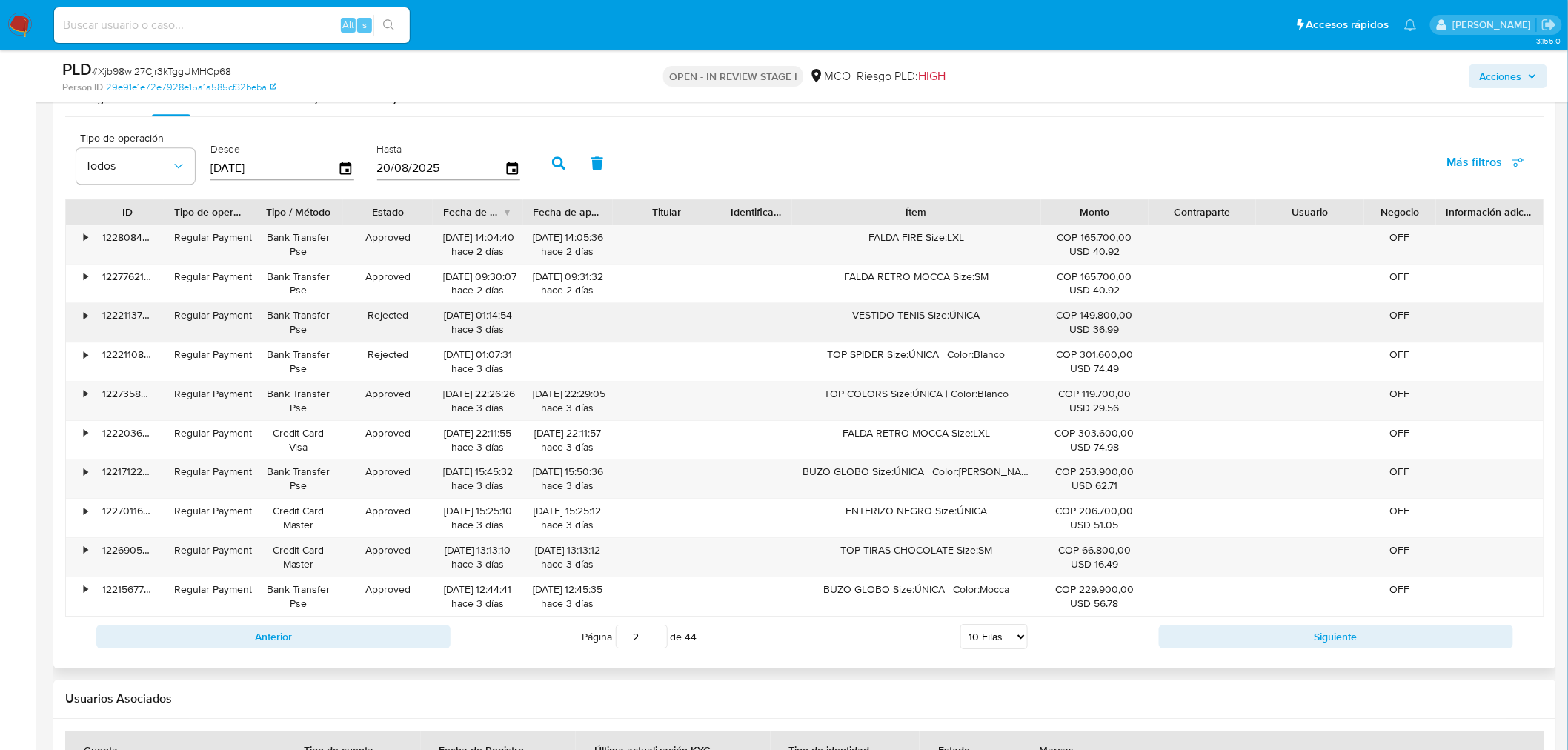
click at [928, 319] on div "VESTIDO TENIS Size:ÚNICA" at bounding box center [916, 322] width 248 height 38
drag, startPoint x: 1502, startPoint y: 74, endPoint x: 1457, endPoint y: 89, distance: 47.4
click at [1502, 75] on span "Acciones" at bounding box center [1500, 76] width 42 height 24
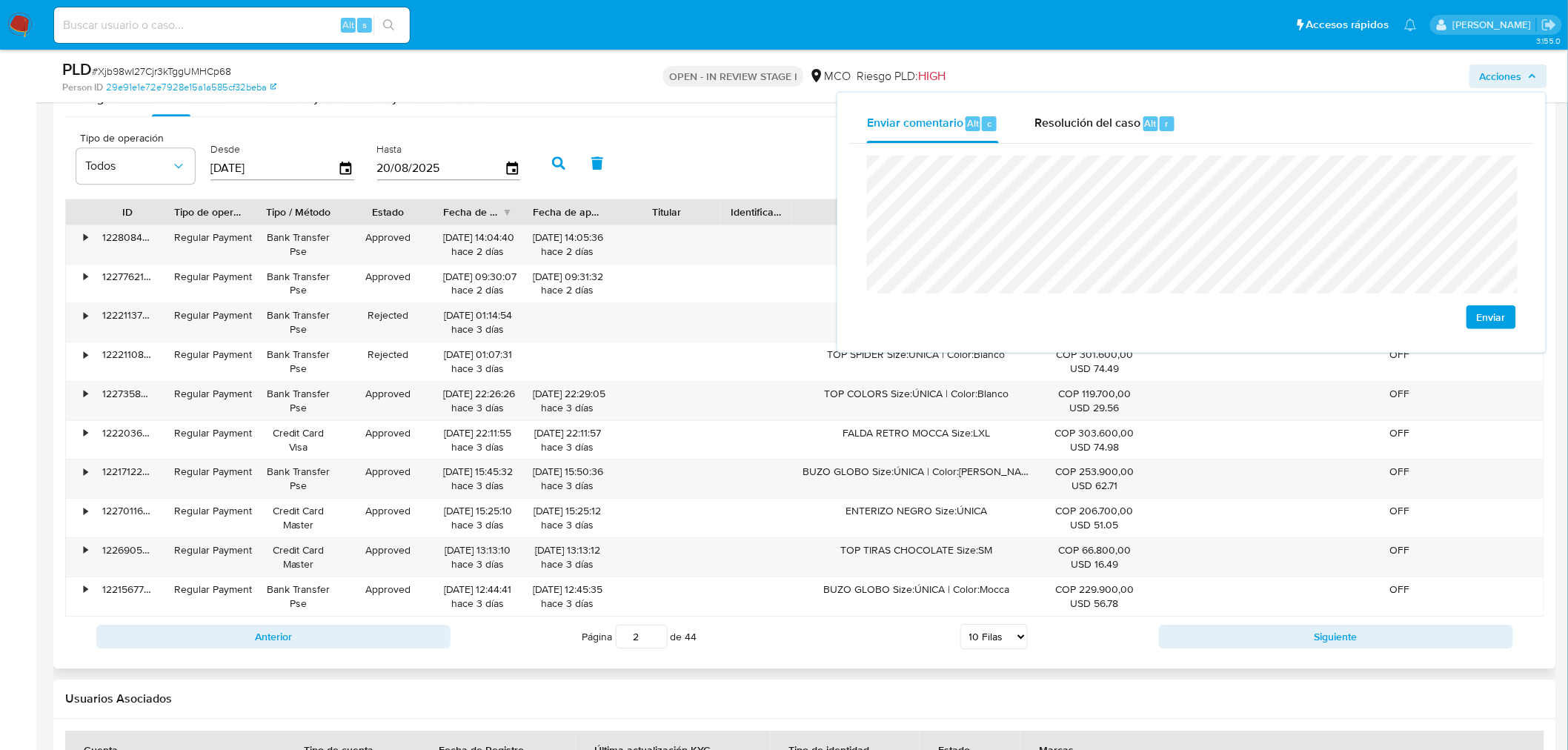
click at [1257, 224] on div at bounding box center [1256, 211] width 27 height 25
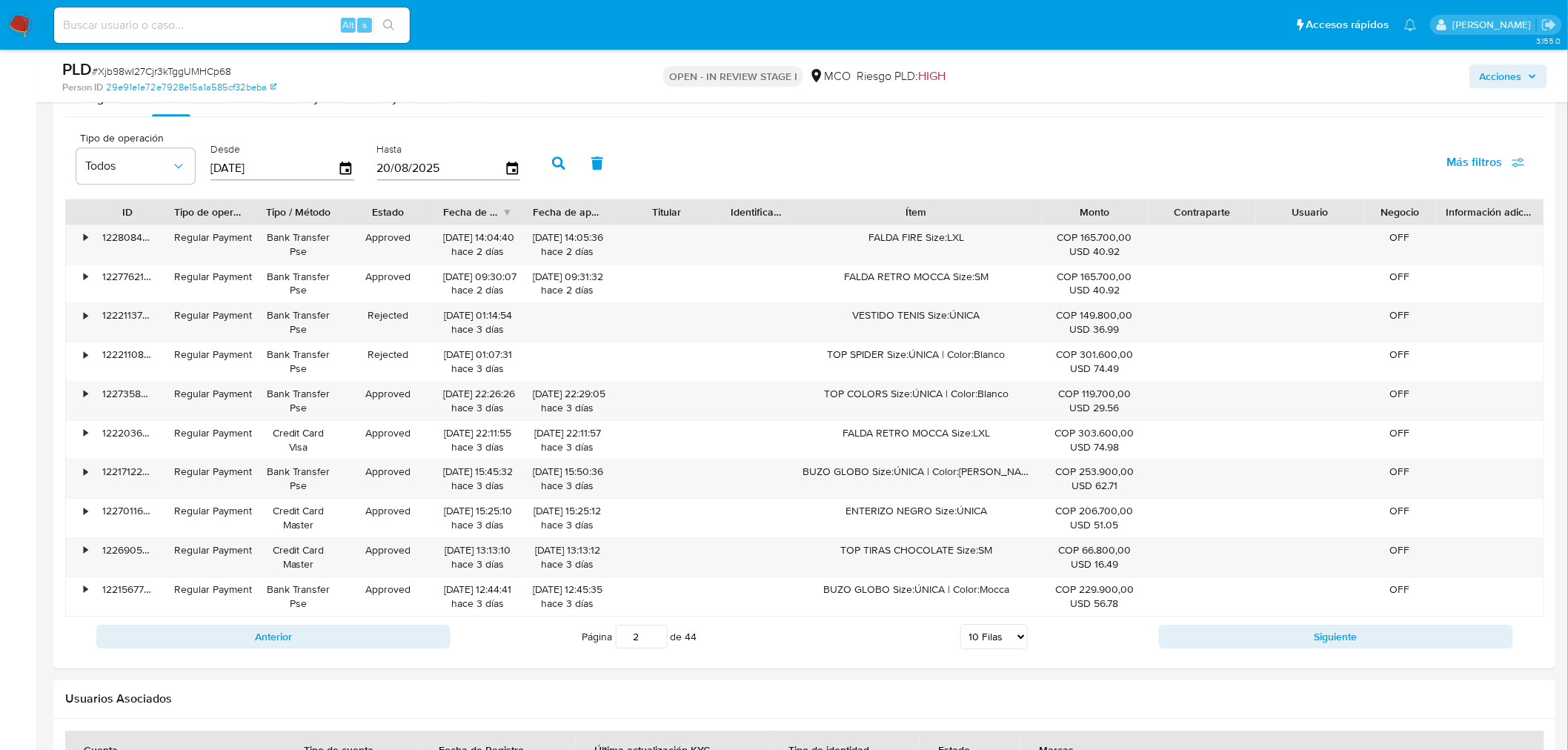
click at [1495, 80] on span "Acciones" at bounding box center [1500, 76] width 42 height 24
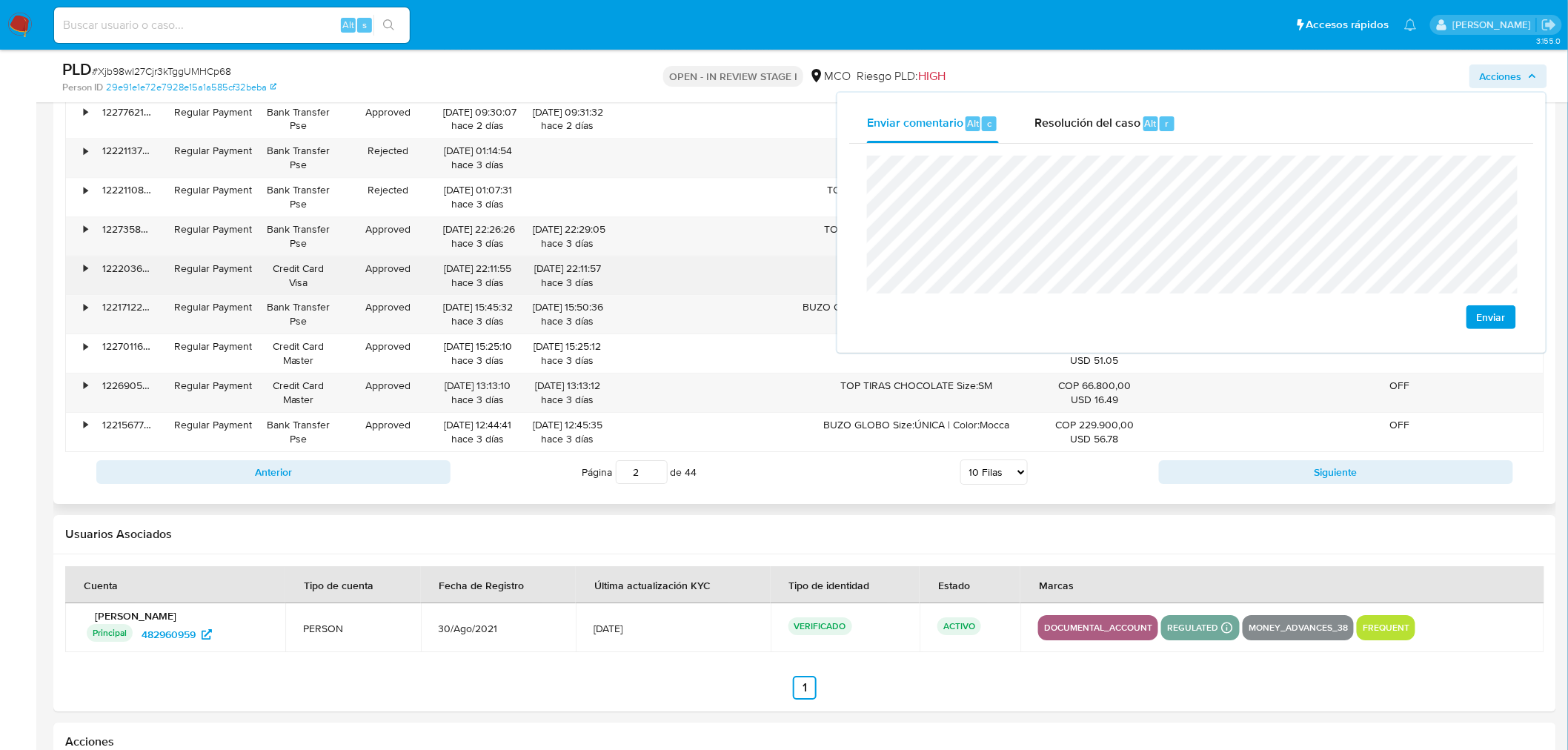
scroll to position [1482, 0]
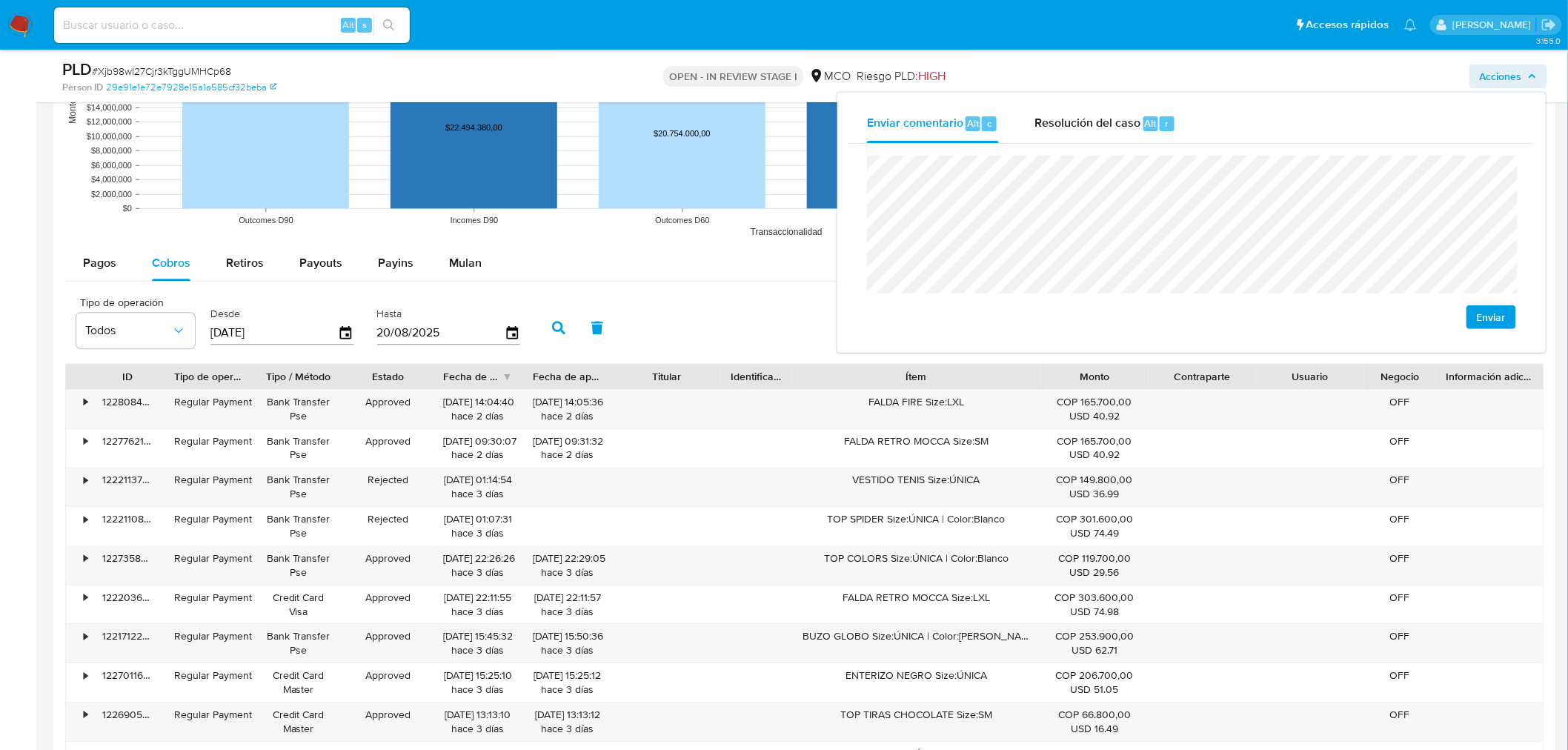
click at [230, 284] on div "Pagos Cobros Retiros Payouts Payins Mulan Tipo de operación Todos Desde 23/05/2…" at bounding box center [805, 533] width 1478 height 576
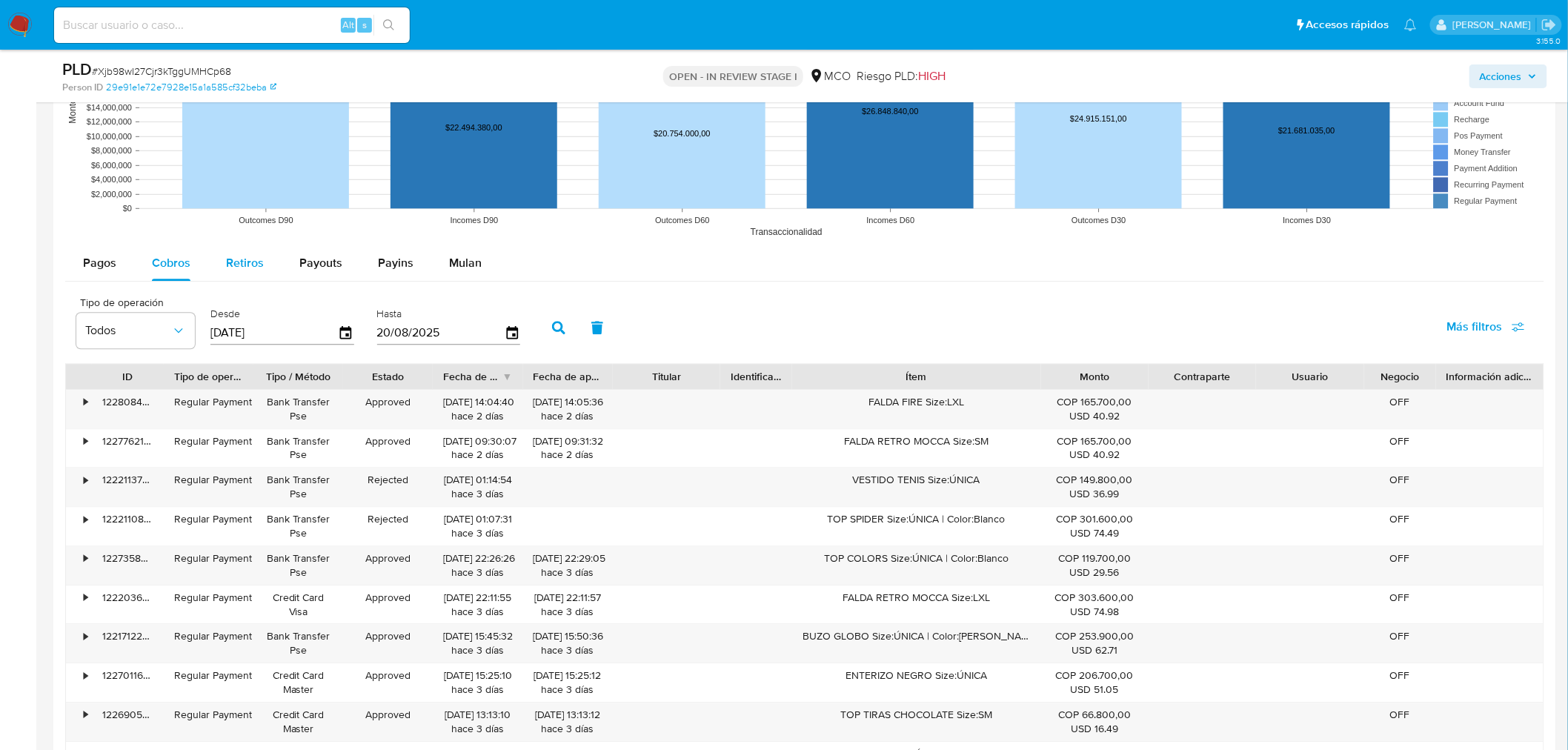
drag, startPoint x: 278, startPoint y: 273, endPoint x: 241, endPoint y: 259, distance: 39.6
click at [282, 272] on button "Payouts" at bounding box center [321, 263] width 79 height 36
select select "10"
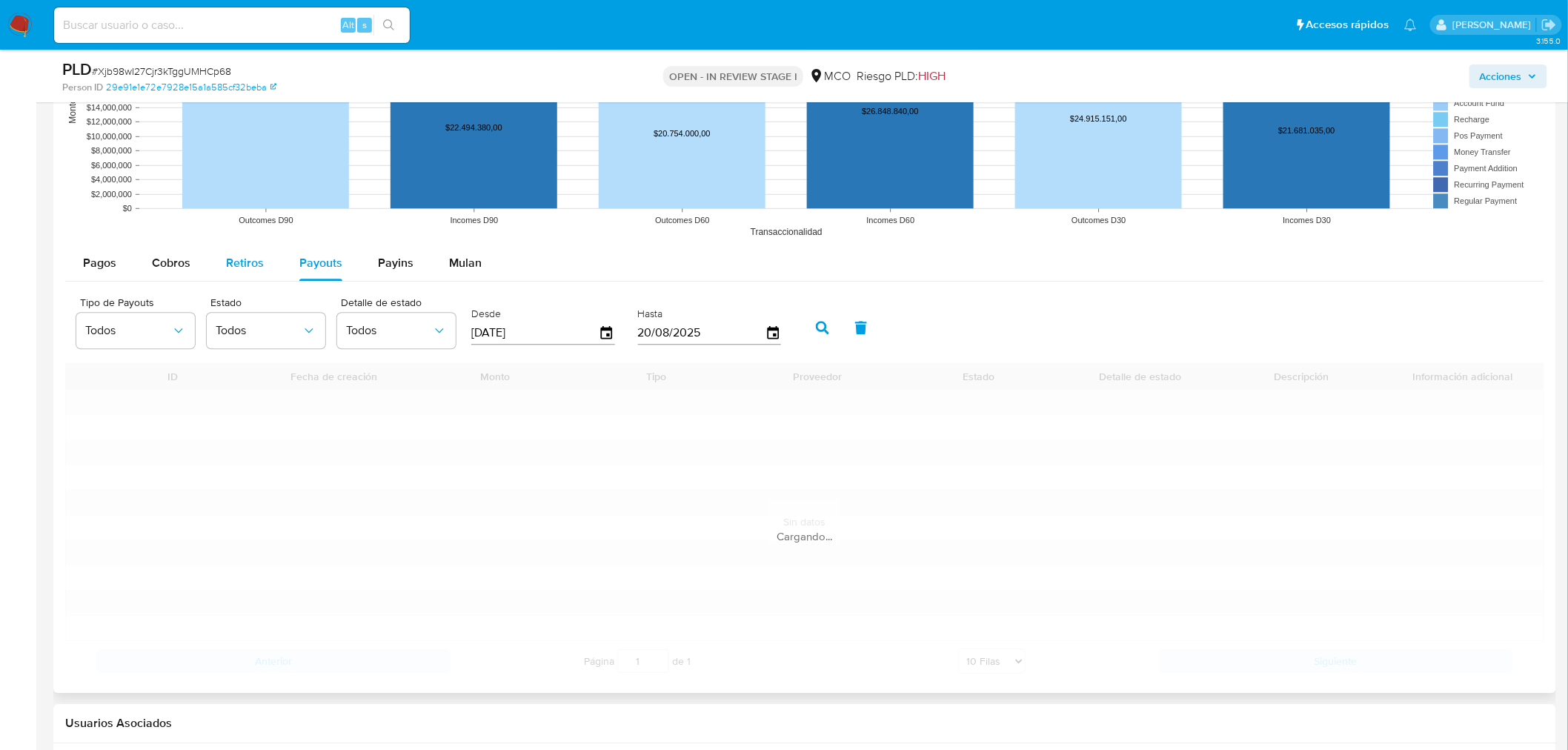
click at [241, 258] on span "Retiros" at bounding box center [245, 263] width 38 height 17
select select "10"
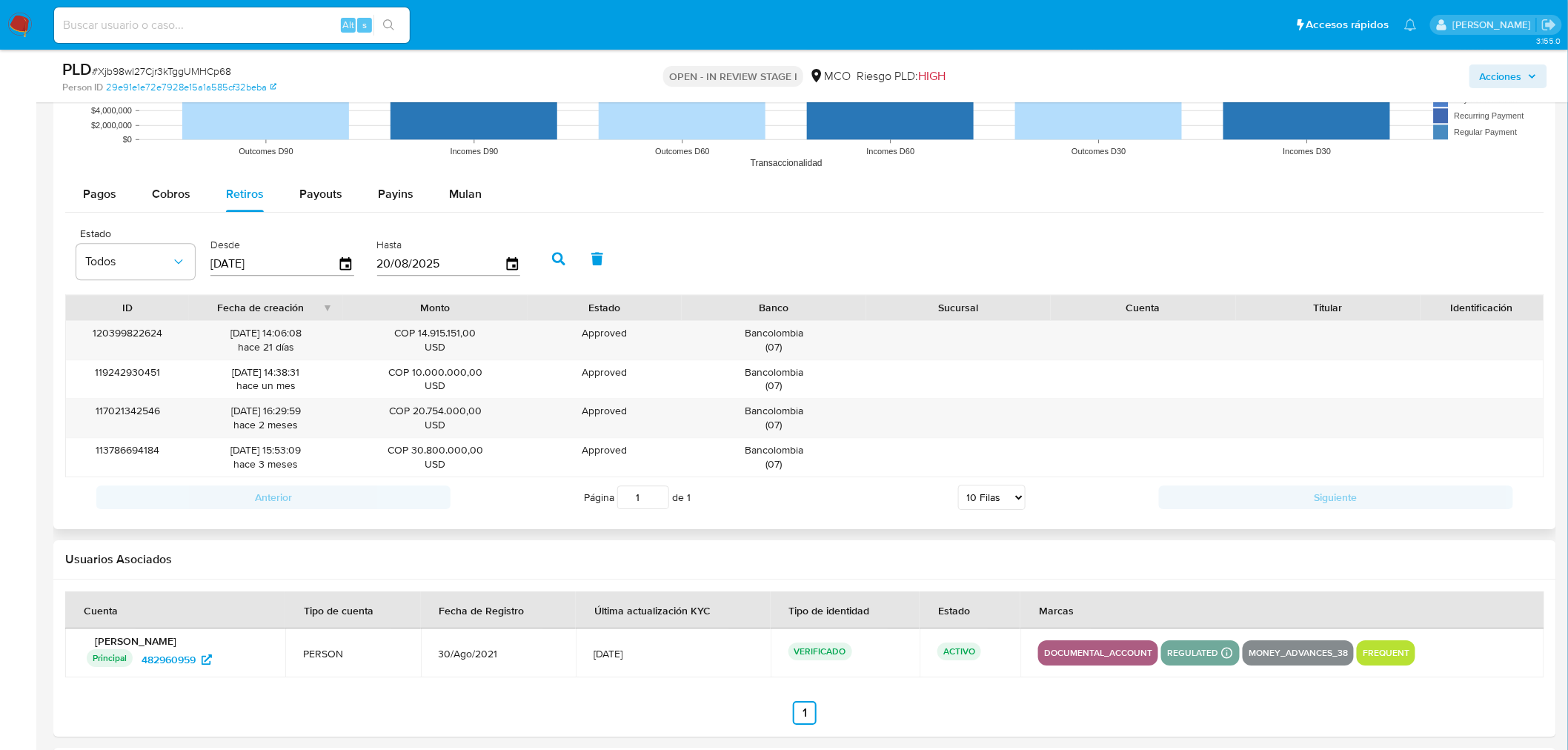
scroll to position [1646, 0]
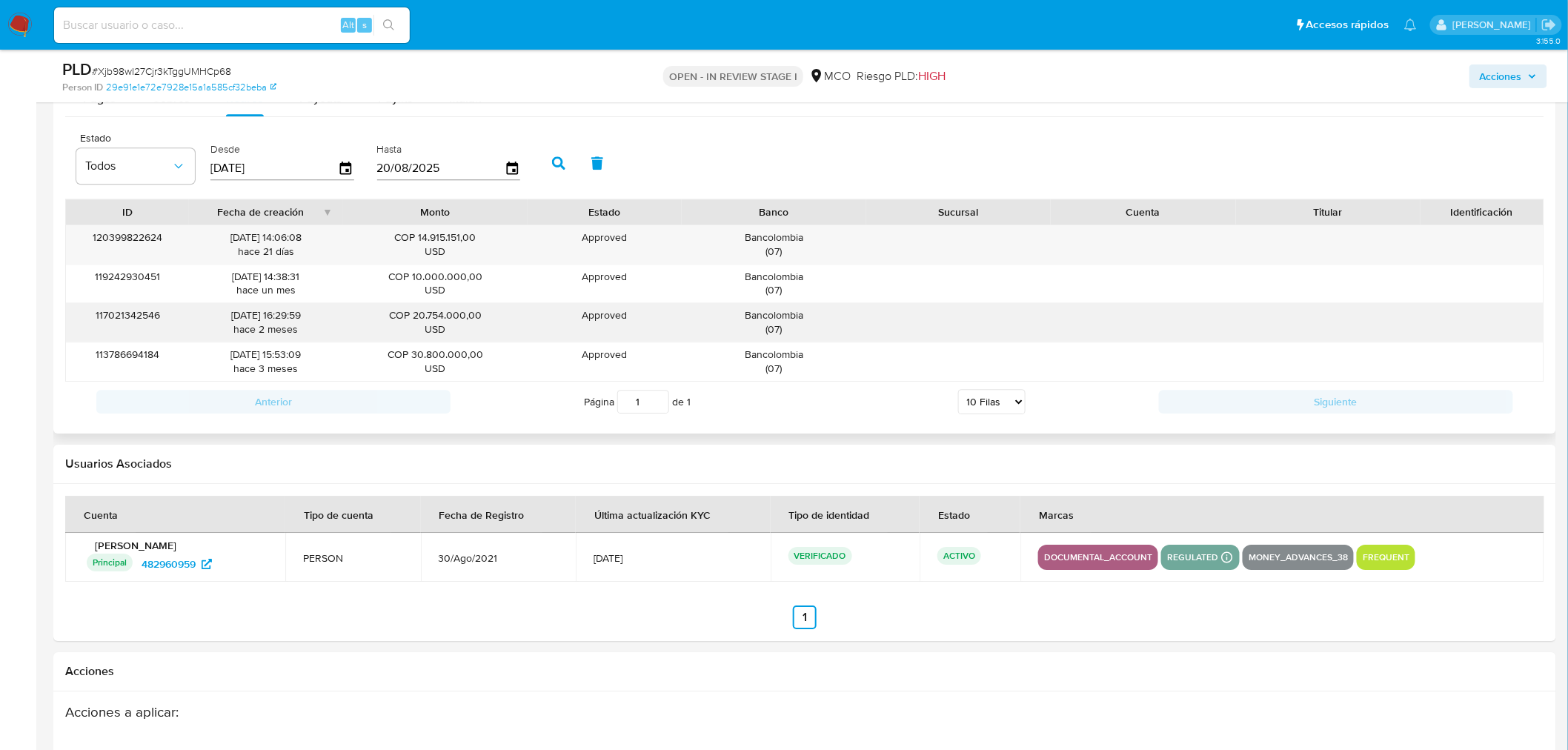
click at [758, 317] on div "Bancolombia ( 07 )" at bounding box center [774, 322] width 164 height 28
click at [1512, 65] on span "Acciones" at bounding box center [1500, 76] width 42 height 24
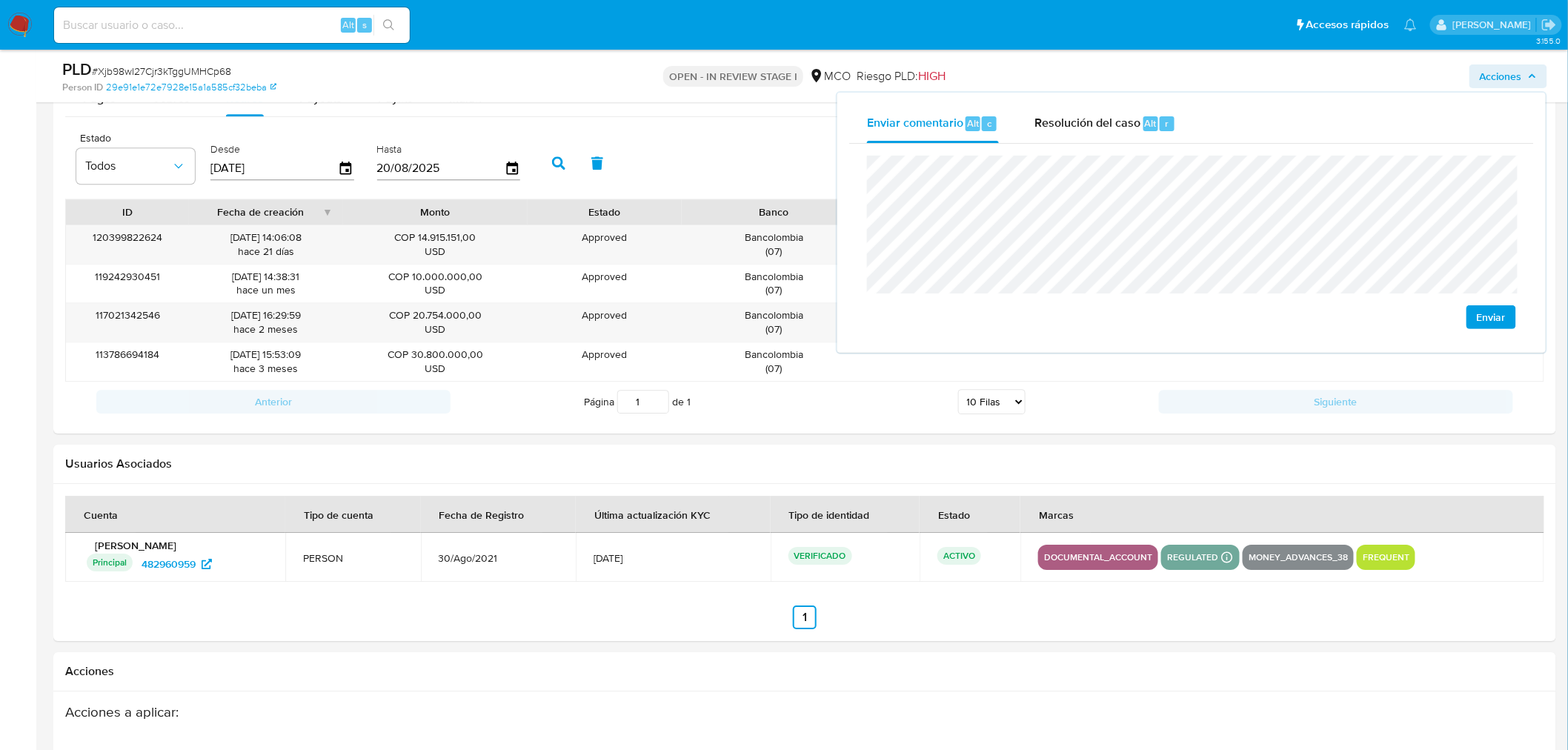
click at [857, 146] on div "Enviar" at bounding box center [1192, 242] width 685 height 197
click at [1053, 112] on div "Resolución del caso Alt r" at bounding box center [1105, 123] width 142 height 38
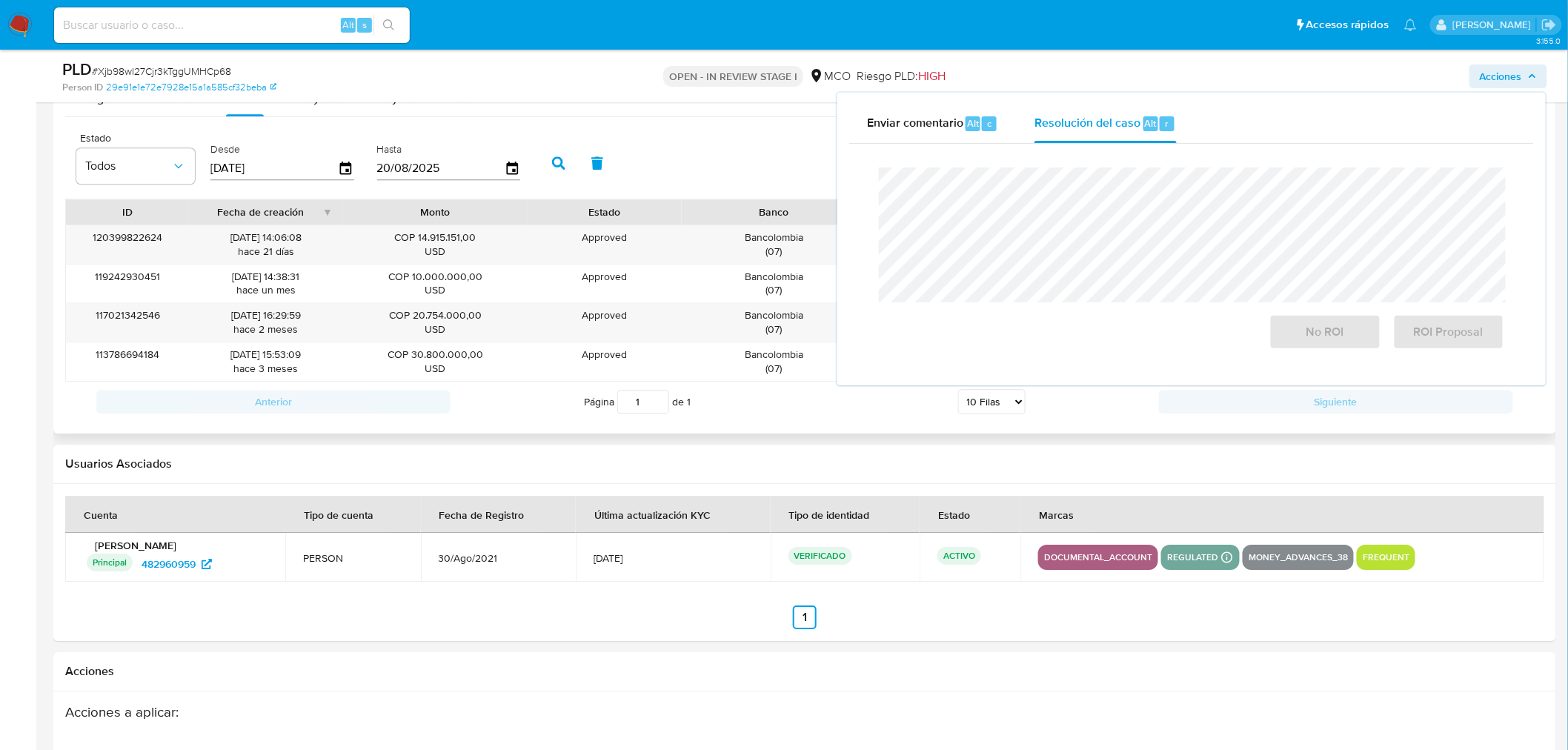
click at [1043, 225] on div at bounding box center [1051, 211] width 27 height 25
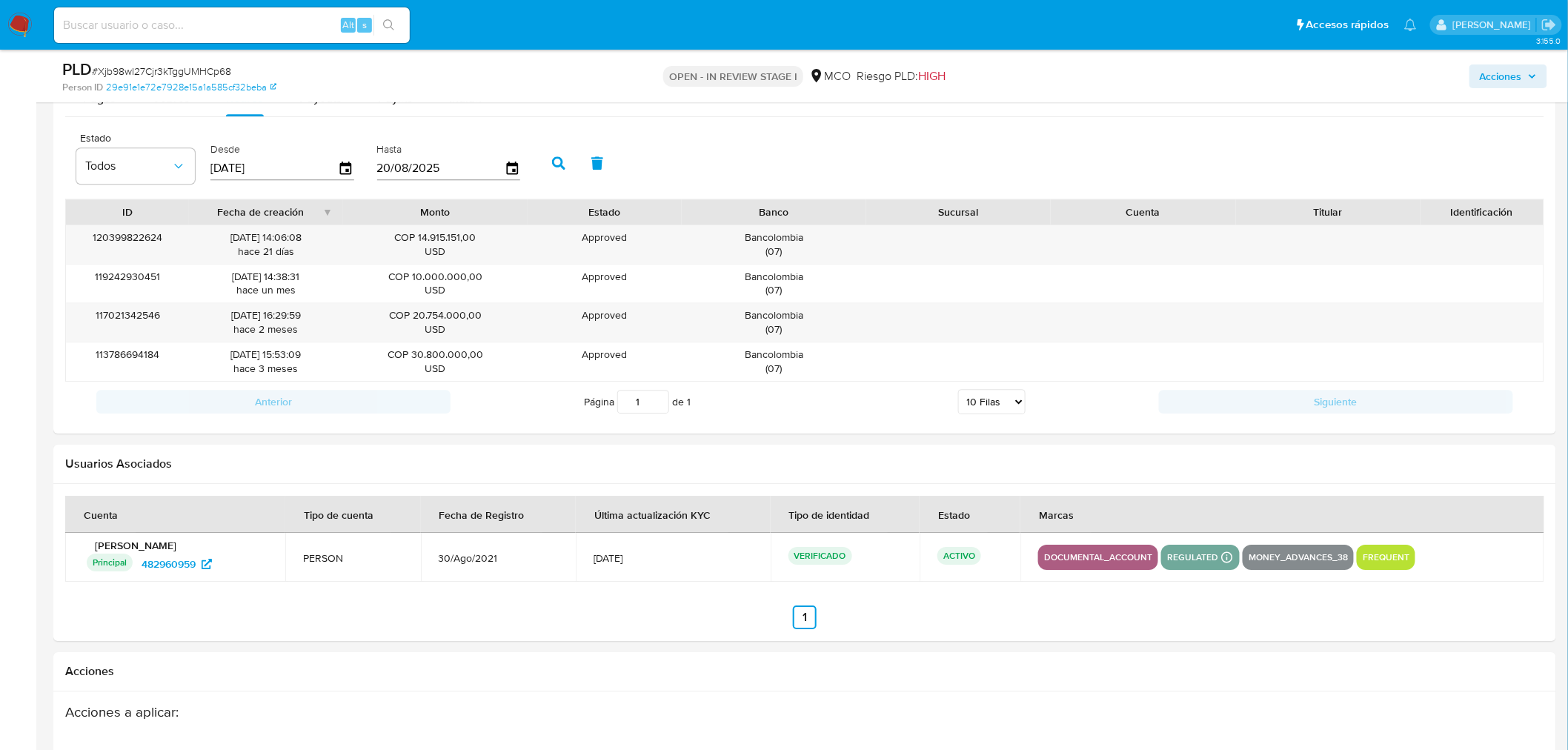
click at [1510, 82] on span "Acciones" at bounding box center [1500, 76] width 42 height 24
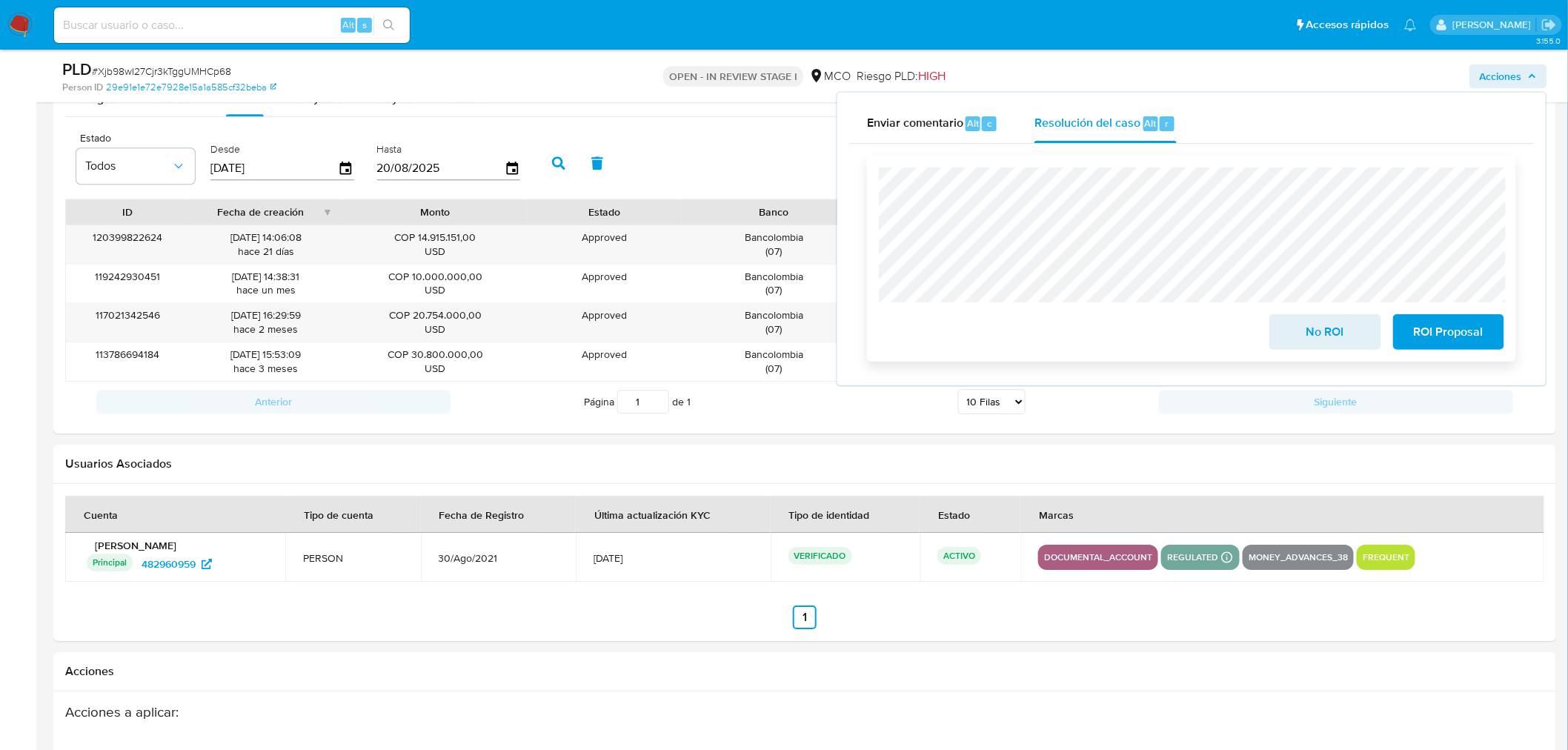
drag, startPoint x: 1314, startPoint y: 326, endPoint x: 1304, endPoint y: 331, distance: 11.2
click at [1312, 327] on span "No ROI" at bounding box center [1325, 331] width 73 height 32
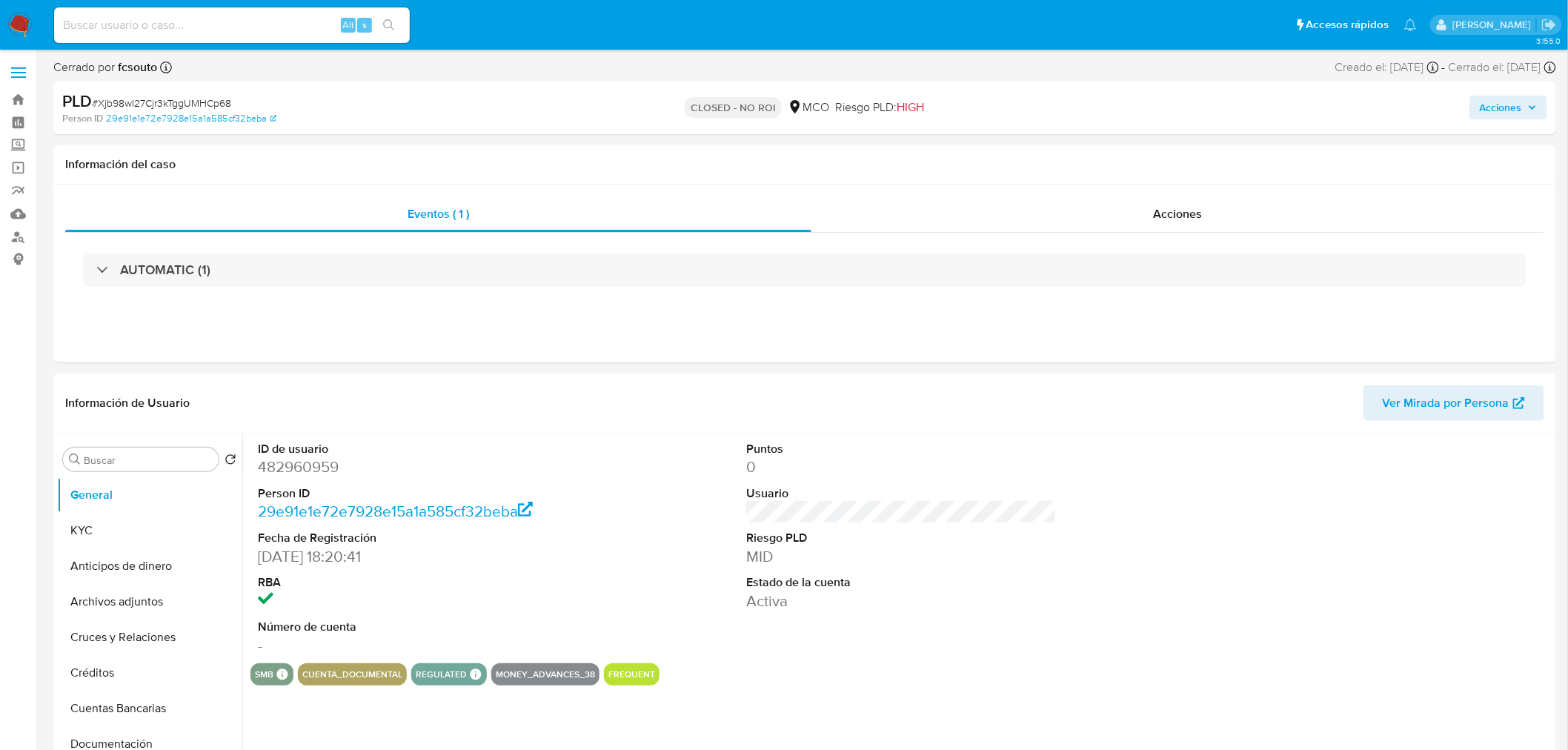
select select "10"
click at [1520, 116] on span "Acciones" at bounding box center [1500, 107] width 42 height 24
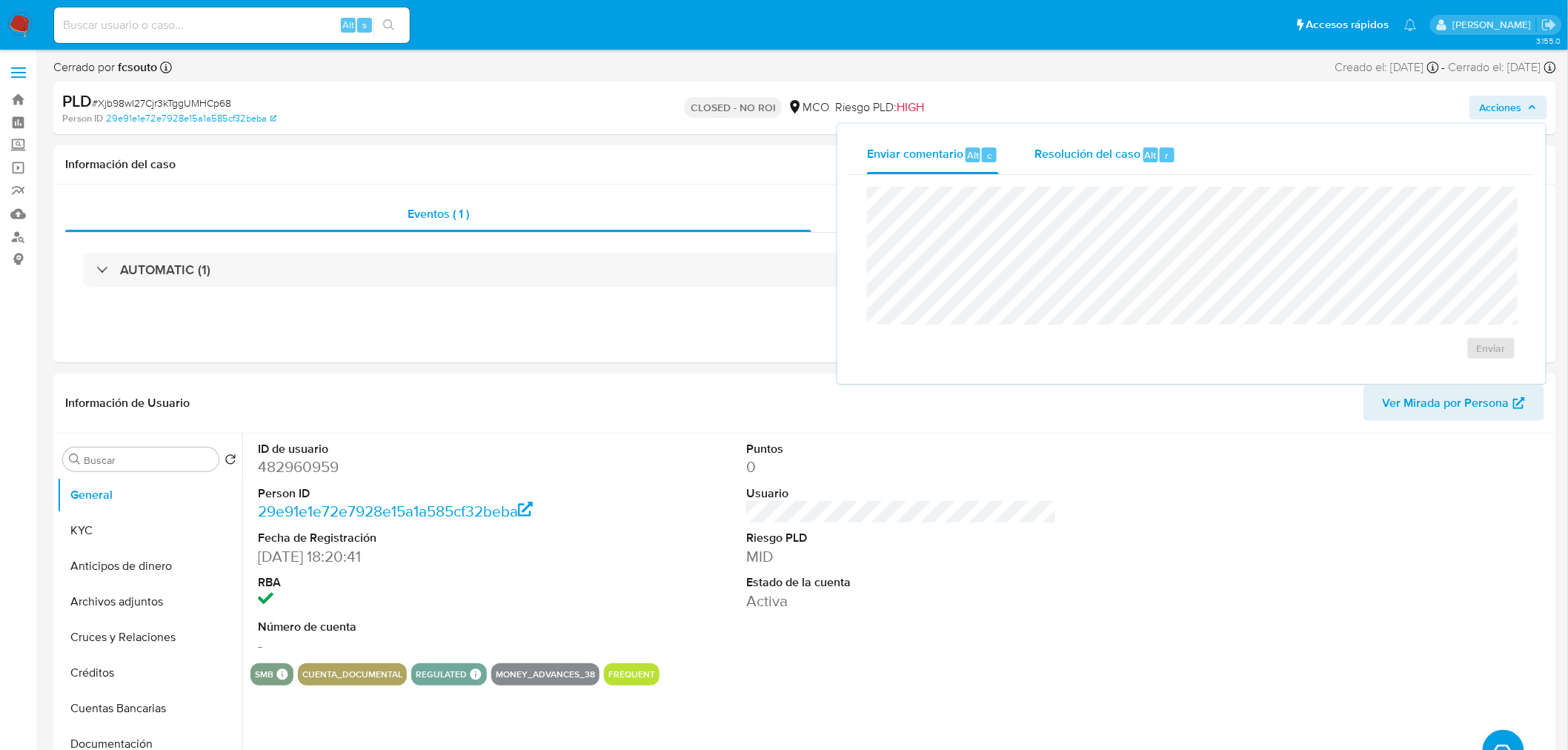
click at [1065, 163] on div "Resolución del caso Alt r" at bounding box center [1105, 155] width 142 height 38
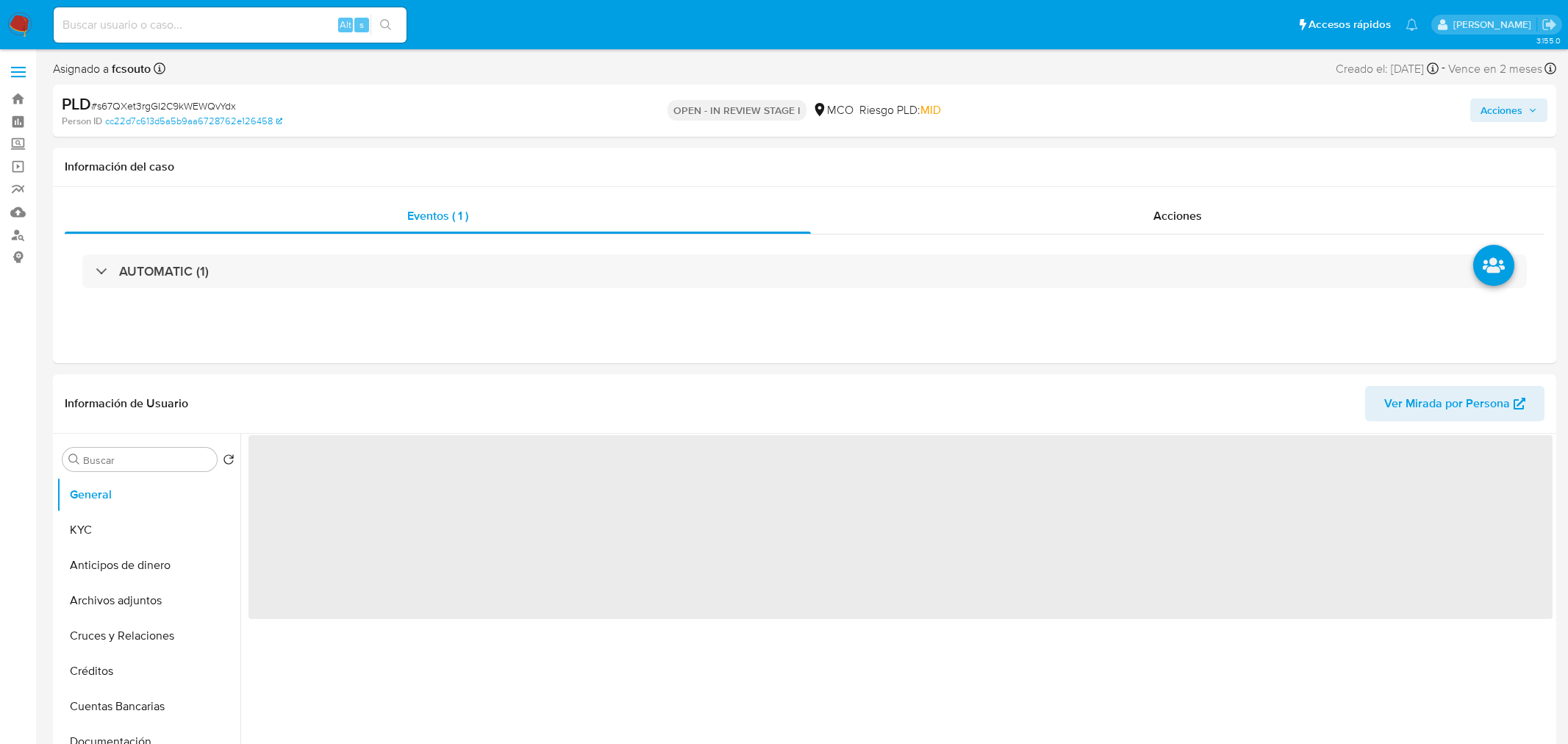
select select "10"
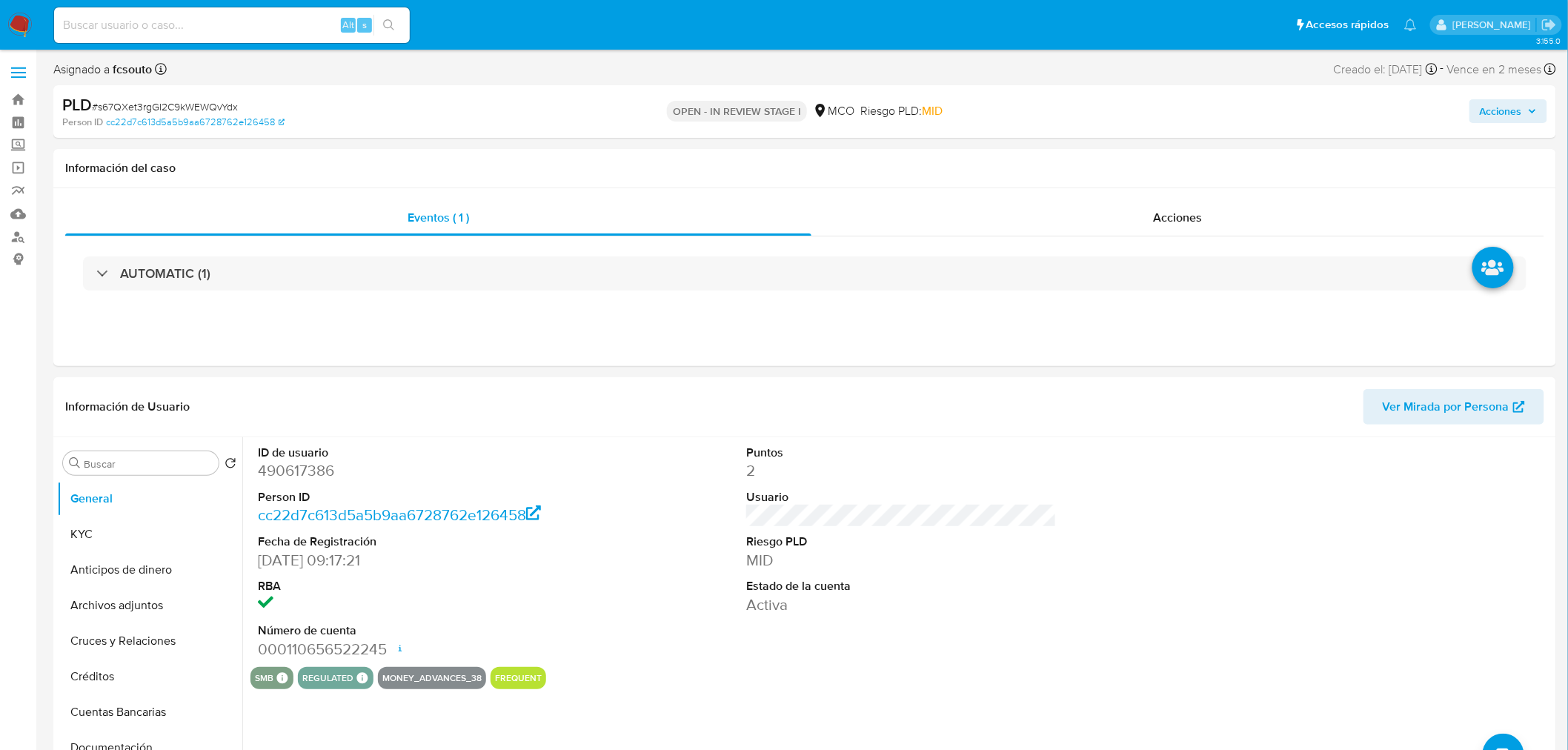
click at [1506, 109] on span "Acciones" at bounding box center [1500, 111] width 42 height 24
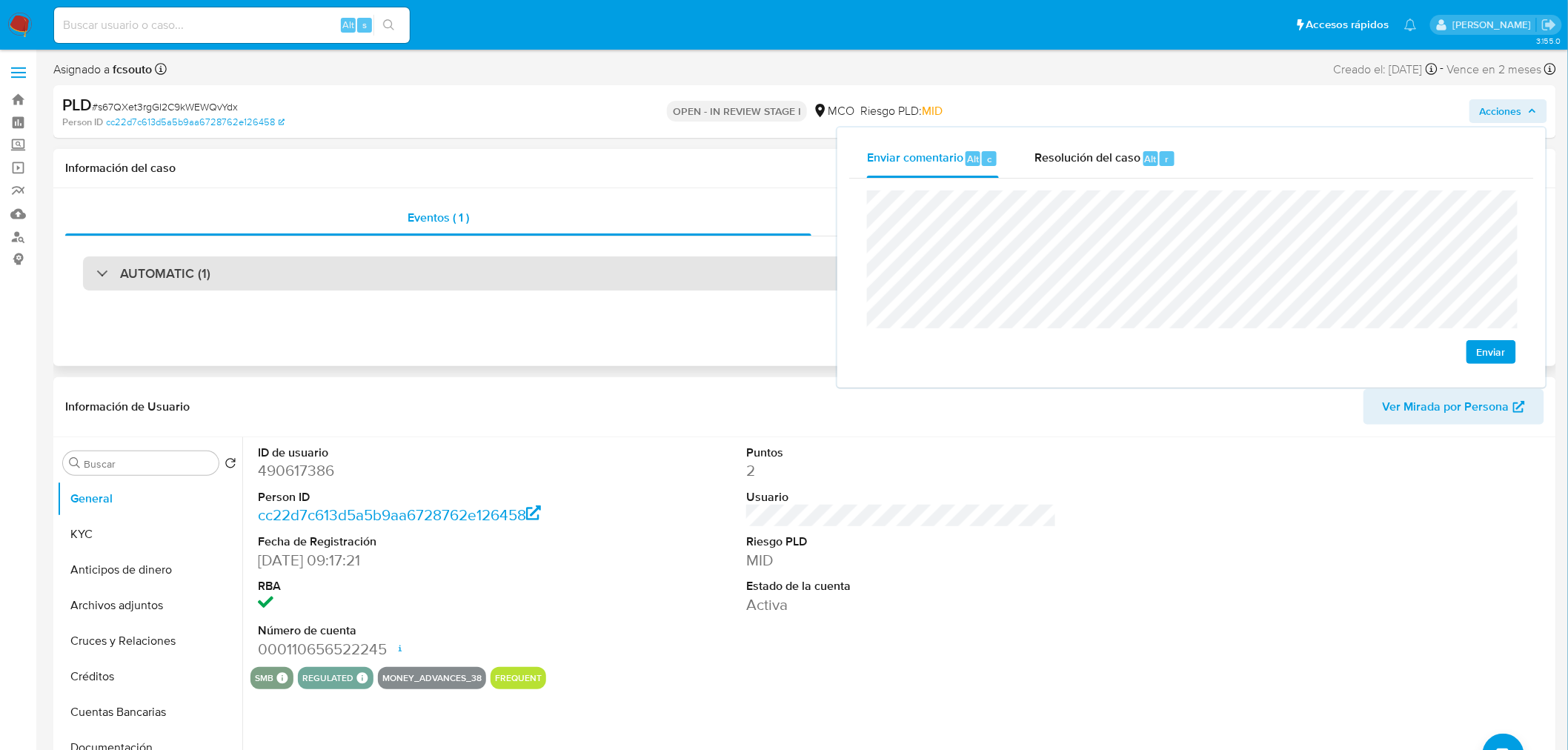
click at [365, 279] on div "AUTOMATIC (1)" at bounding box center [804, 273] width 1443 height 34
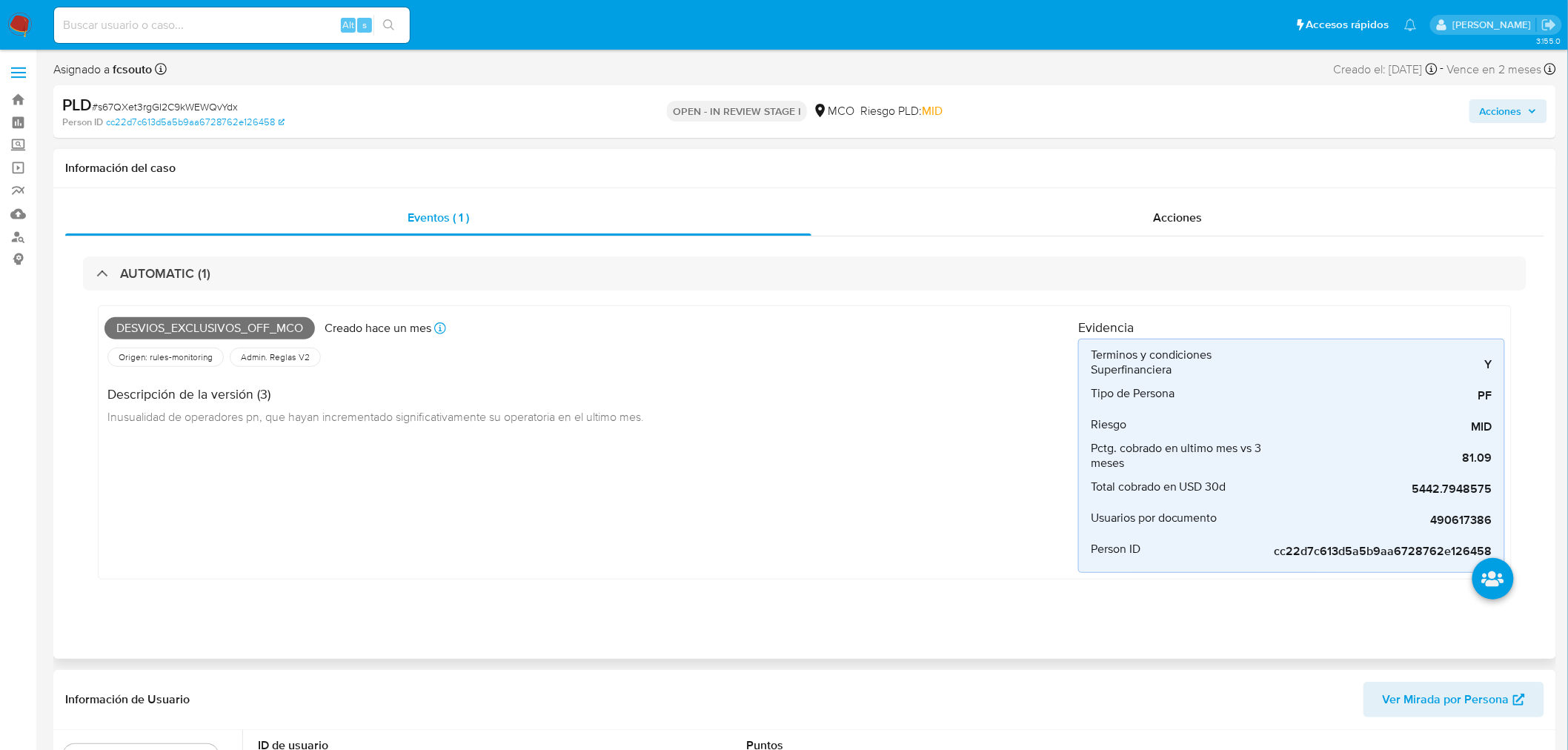
click at [264, 323] on span "Desvios_exclusivos_off_mco" at bounding box center [210, 328] width 211 height 22
copy span "Desvios_exclusivos_off_mco"
click at [1506, 121] on span "Acciones" at bounding box center [1500, 111] width 42 height 24
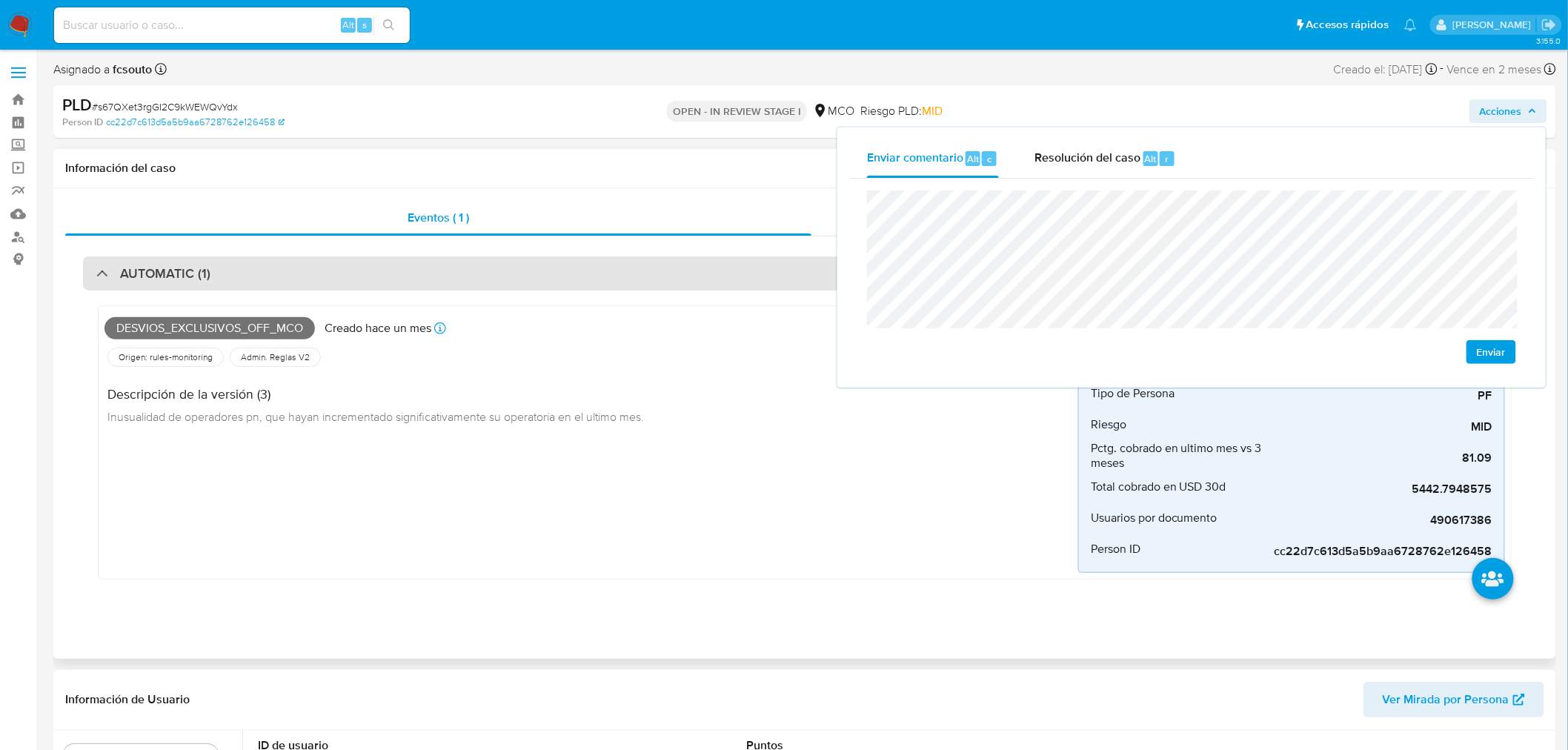
click at [428, 271] on div "AUTOMATIC (1)" at bounding box center [804, 273] width 1443 height 34
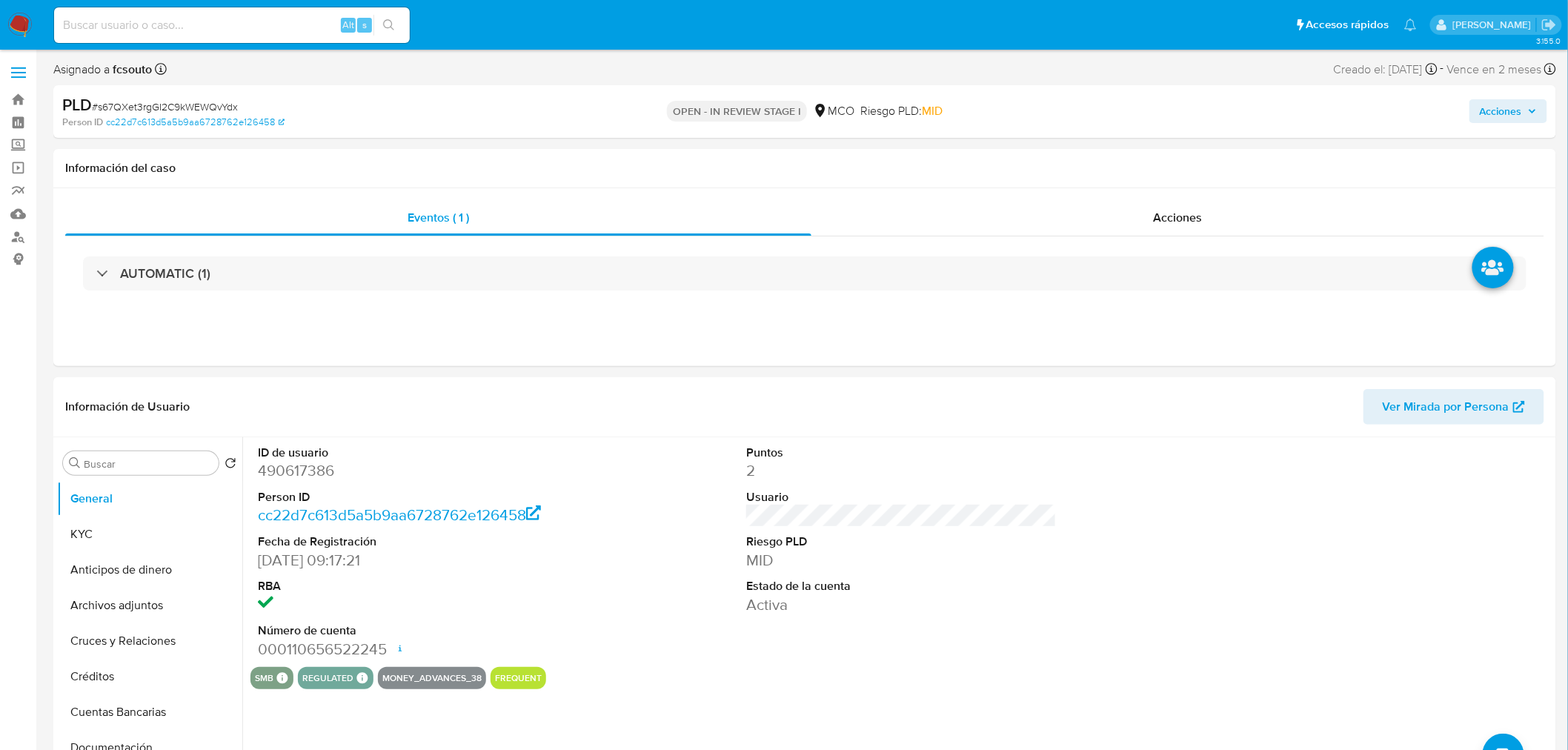
drag, startPoint x: 87, startPoint y: 525, endPoint x: 0, endPoint y: 490, distance: 93.8
click at [75, 527] on button "KYC" at bounding box center [149, 534] width 185 height 36
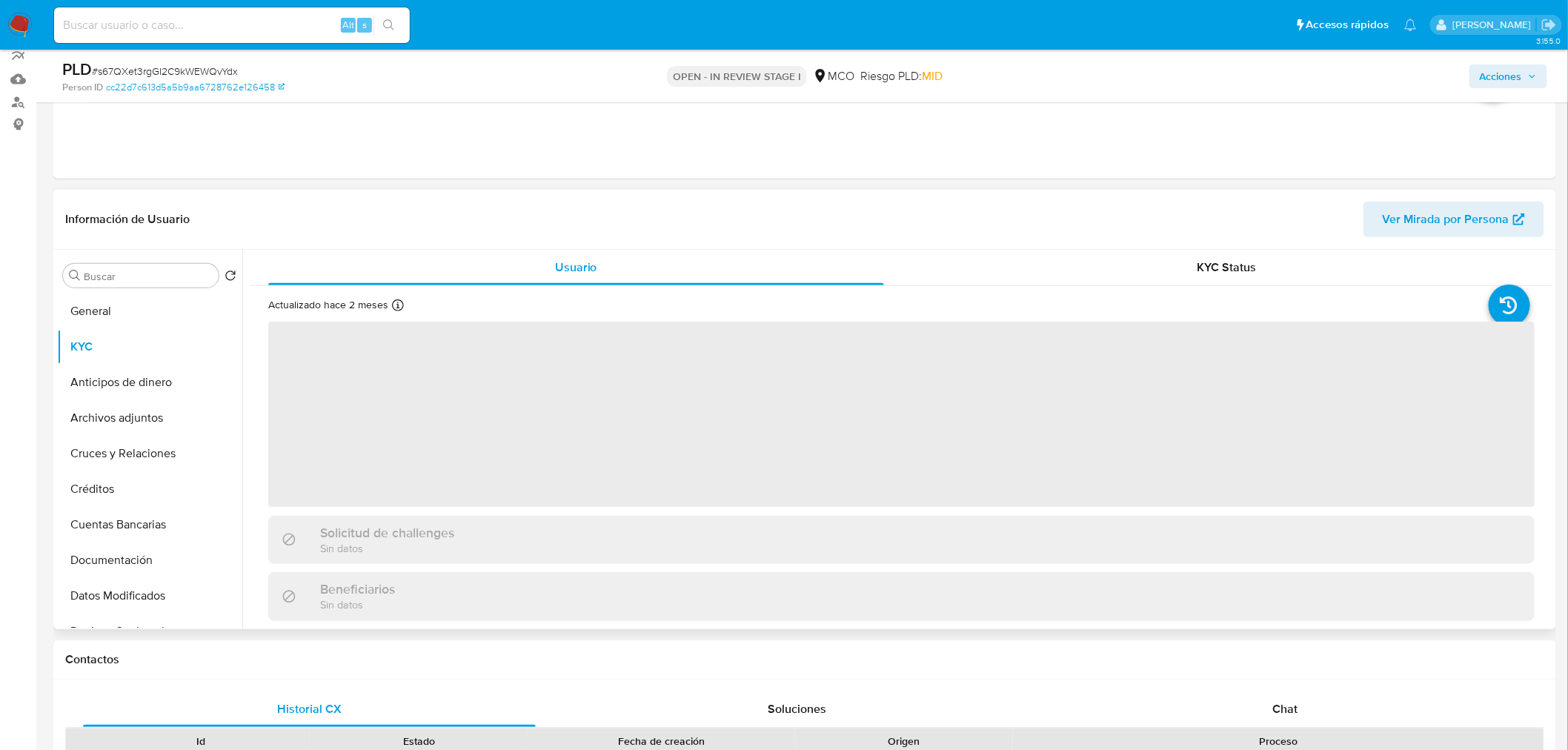
scroll to position [164, 0]
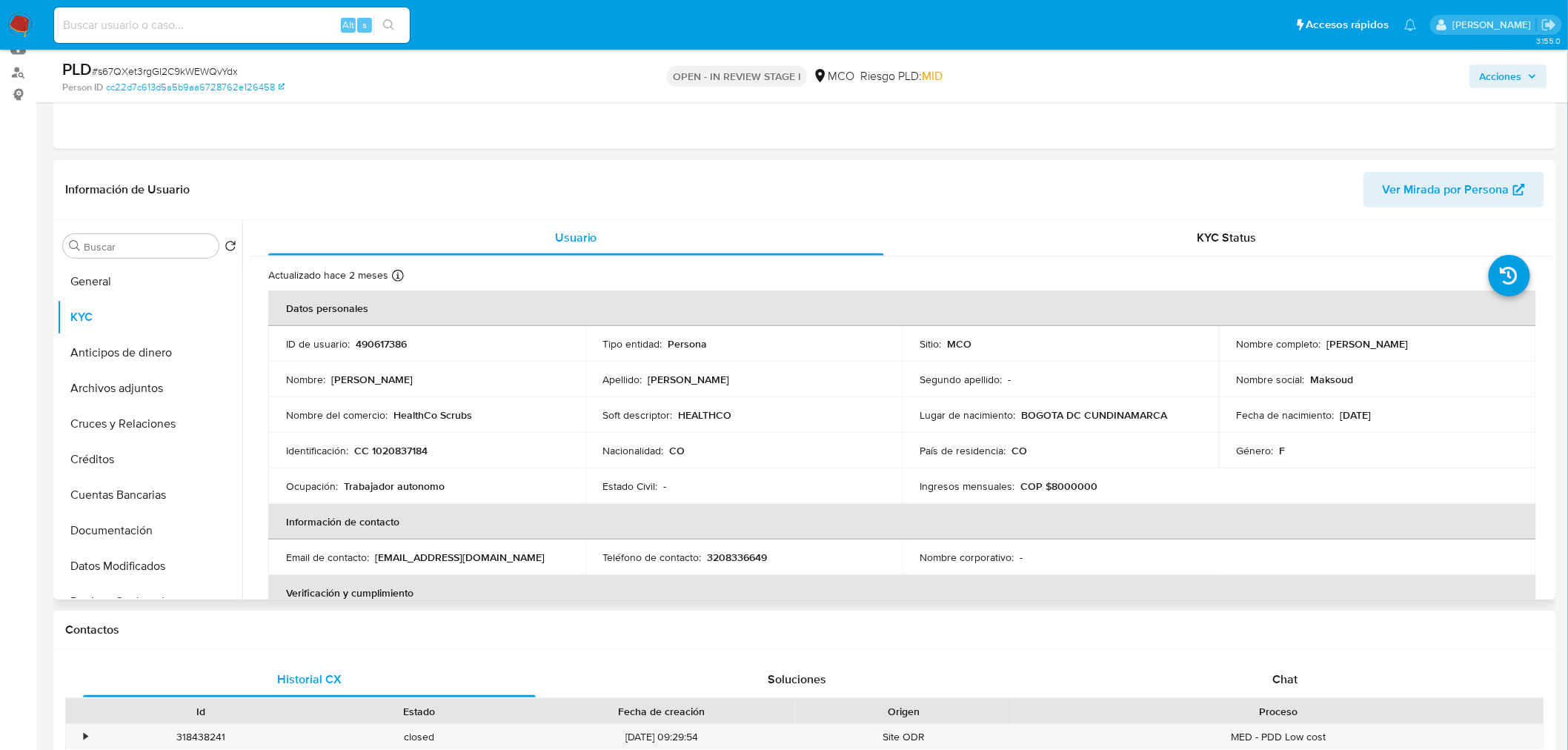
drag, startPoint x: 1323, startPoint y: 346, endPoint x: 1438, endPoint y: 341, distance: 115.1
click at [1438, 341] on div "Nombre completo : [PERSON_NAME]" at bounding box center [1377, 344] width 282 height 13
copy p "[PERSON_NAME]"
drag, startPoint x: 1527, startPoint y: 71, endPoint x: 1498, endPoint y: 85, distance: 32.2
click at [1527, 71] on span "Acciones" at bounding box center [1508, 76] width 57 height 21
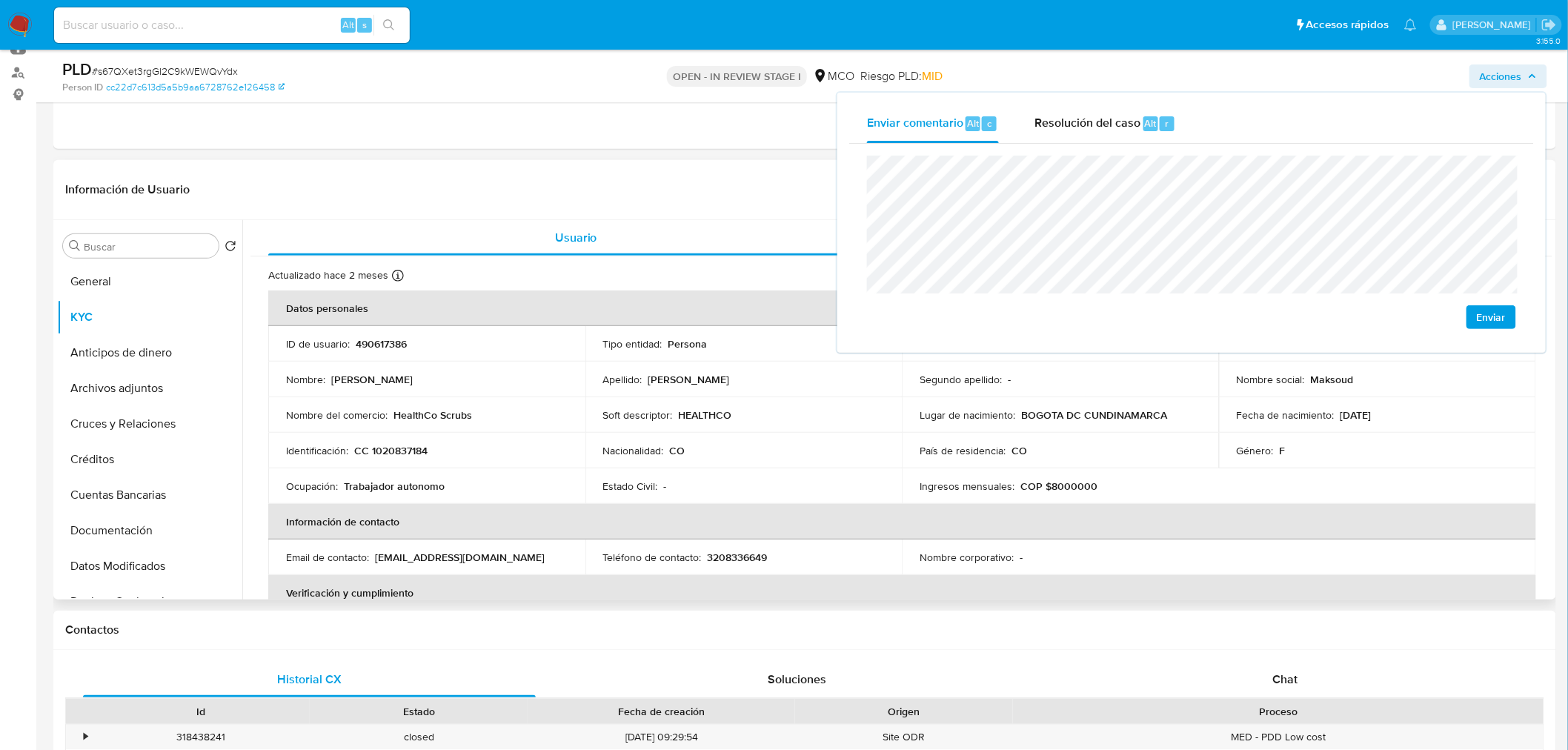
click at [409, 452] on p "CC 1020837184" at bounding box center [390, 450] width 74 height 13
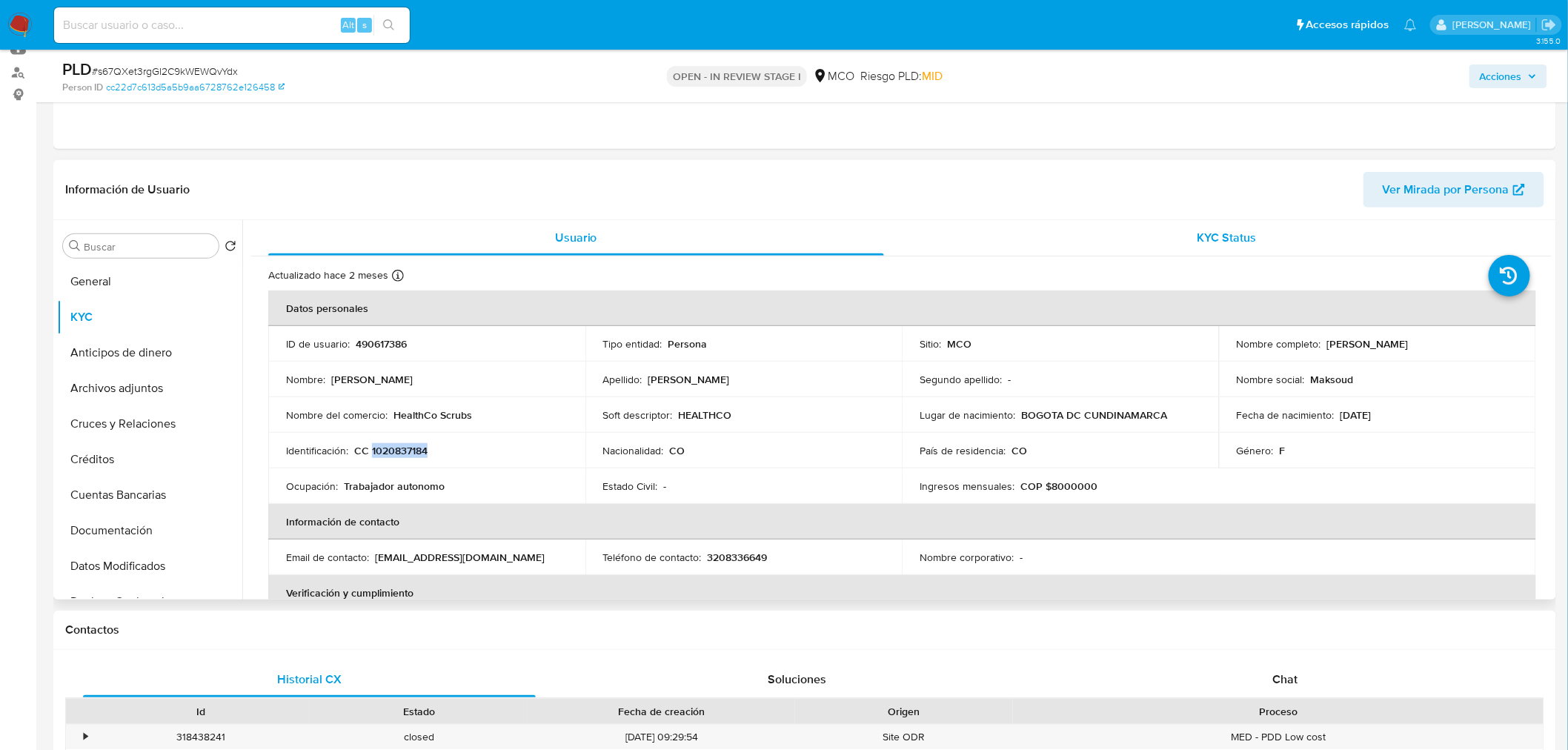
copy p "1020837184"
click at [1514, 60] on div "Acciones" at bounding box center [1301, 76] width 491 height 35
click at [1516, 67] on span "Acciones" at bounding box center [1500, 76] width 42 height 24
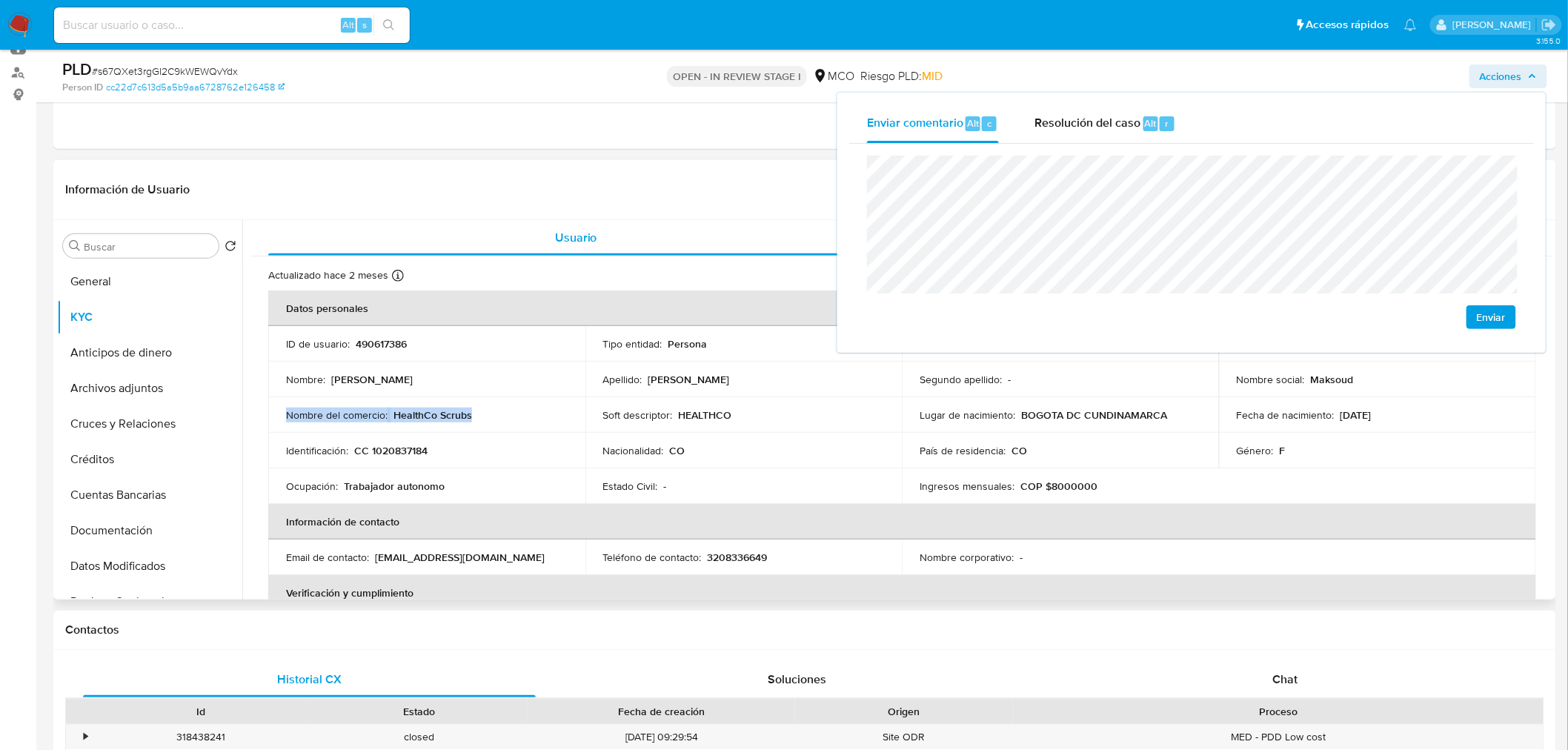
drag, startPoint x: 450, startPoint y: 418, endPoint x: 272, endPoint y: 420, distance: 178.0
click at [272, 420] on td "Nombre del comercio : HealthCo Scrubs" at bounding box center [427, 414] width 317 height 36
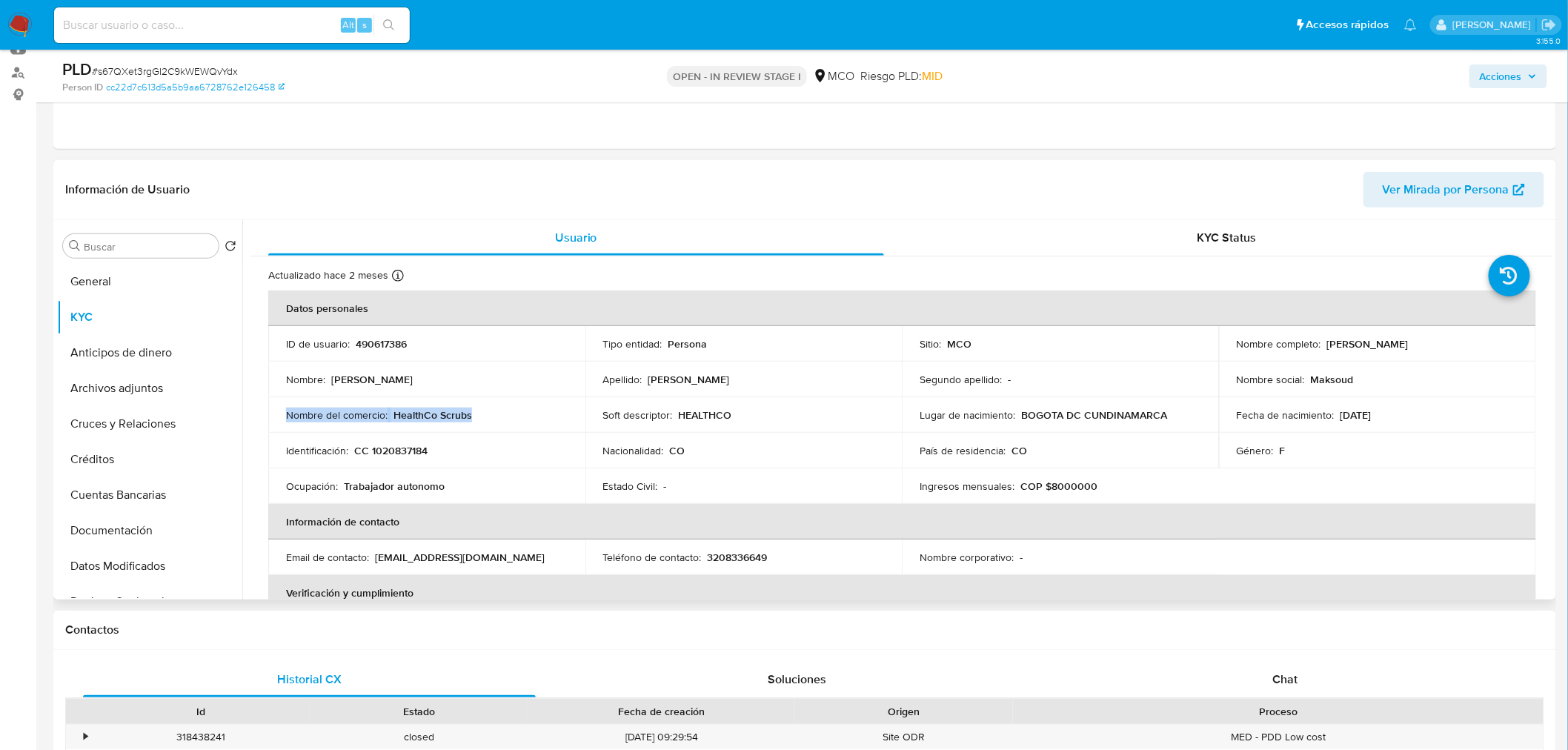
copy div "Nombre del comercio : HealthCo Scrubs"
drag, startPoint x: 1512, startPoint y: 70, endPoint x: 1442, endPoint y: 85, distance: 71.6
click at [1503, 72] on span "Acciones" at bounding box center [1500, 76] width 42 height 24
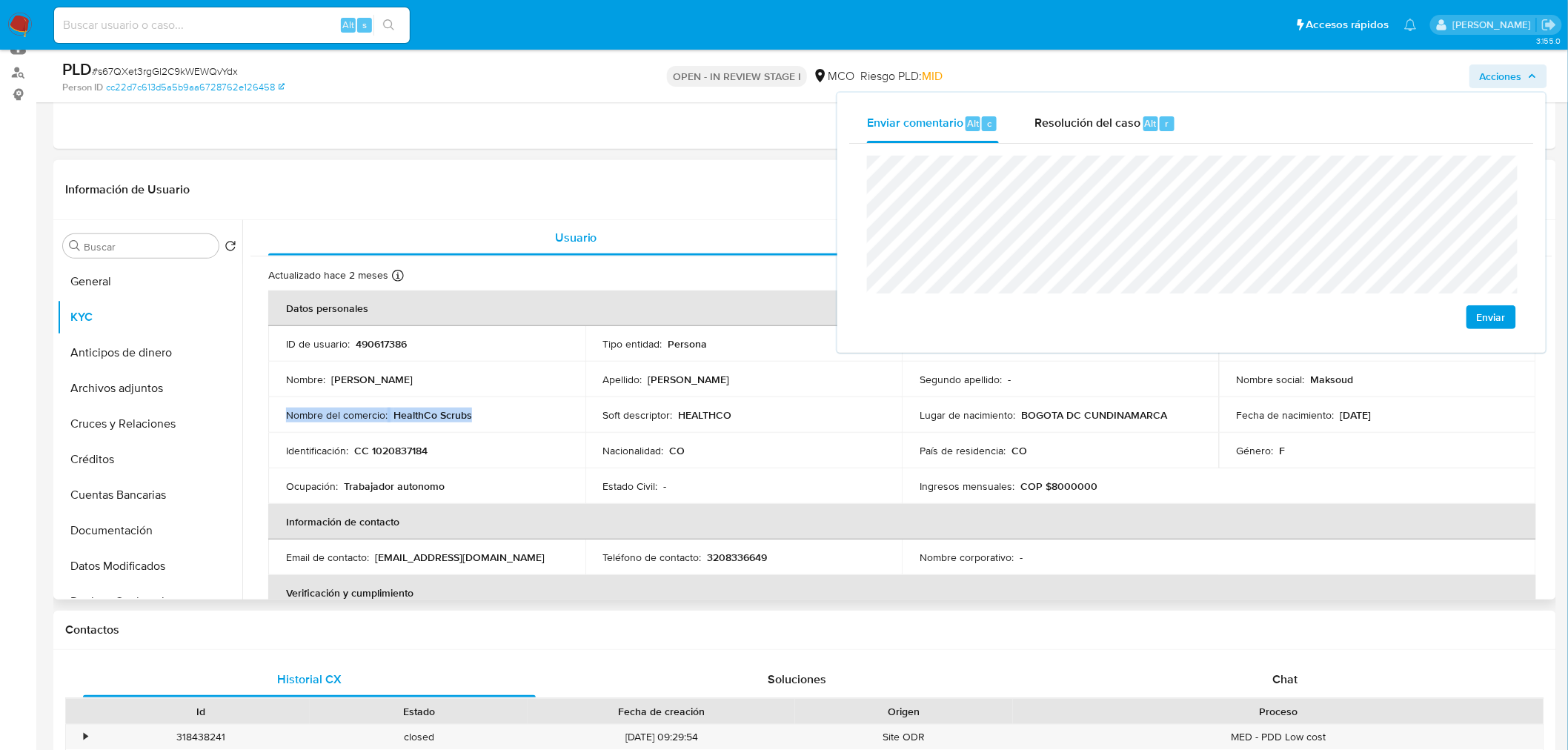
click at [441, 412] on p "HealthCo Scrubs" at bounding box center [433, 415] width 79 height 13
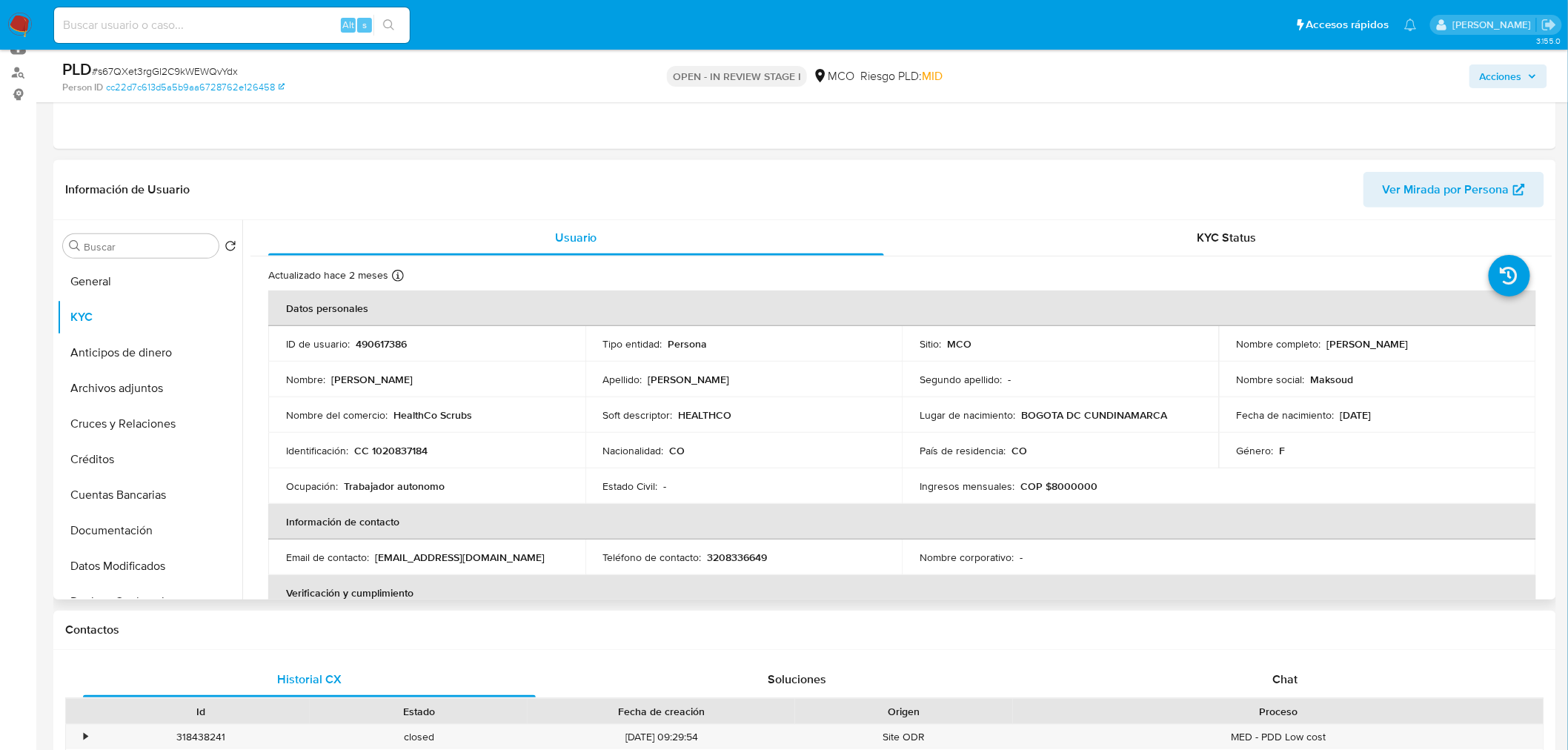
click at [494, 423] on td "Nombre del comercio : HealthCo Scrubs" at bounding box center [427, 414] width 317 height 36
drag, startPoint x: 487, startPoint y: 415, endPoint x: 394, endPoint y: 410, distance: 93.1
click at [394, 410] on div "Nombre del comercio : HealthCo Scrubs" at bounding box center [427, 415] width 282 height 13
copy p "HealthCo Scrubs"
click at [1513, 71] on span "Acciones" at bounding box center [1500, 76] width 42 height 24
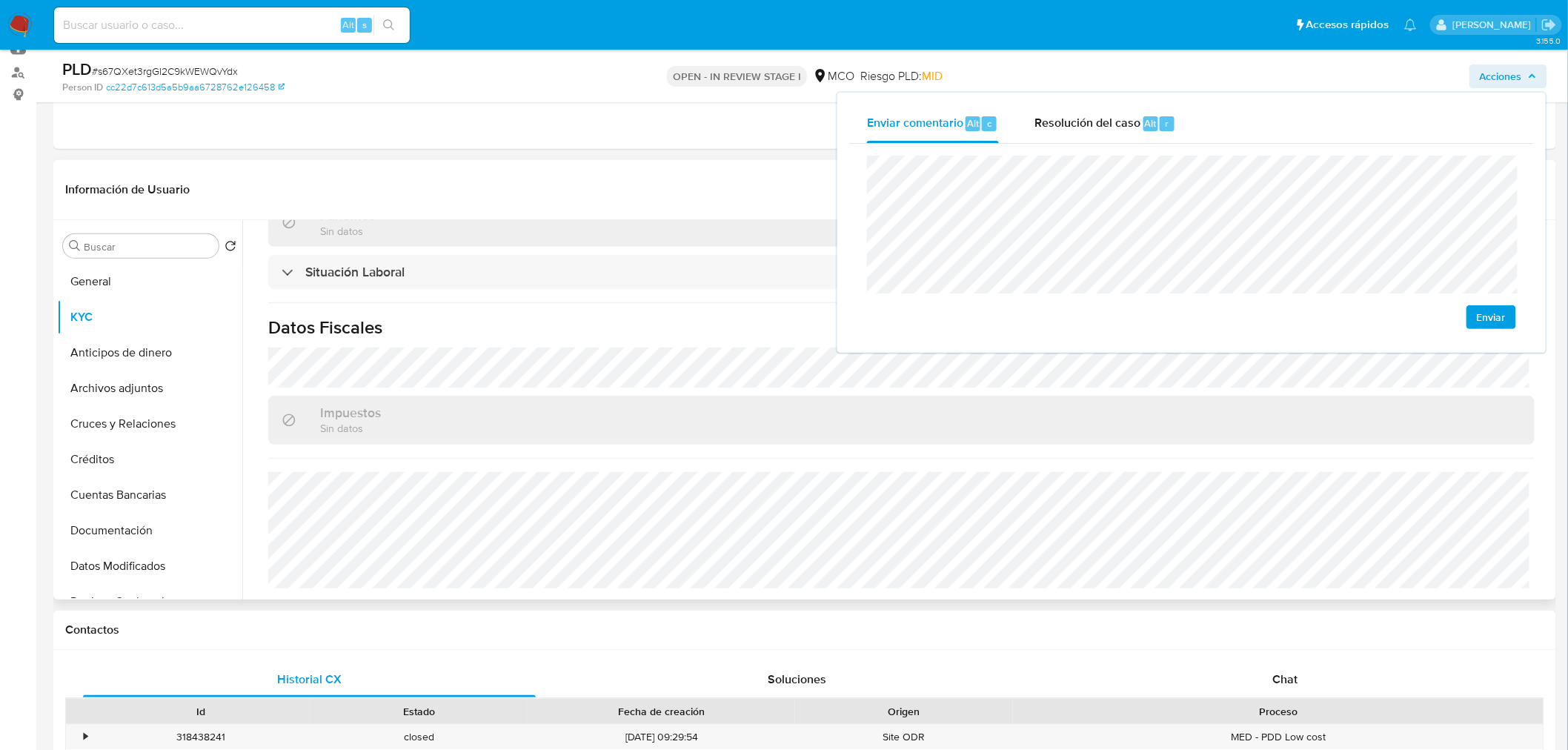
scroll to position [752, 0]
click at [123, 283] on button "General" at bounding box center [143, 281] width 173 height 36
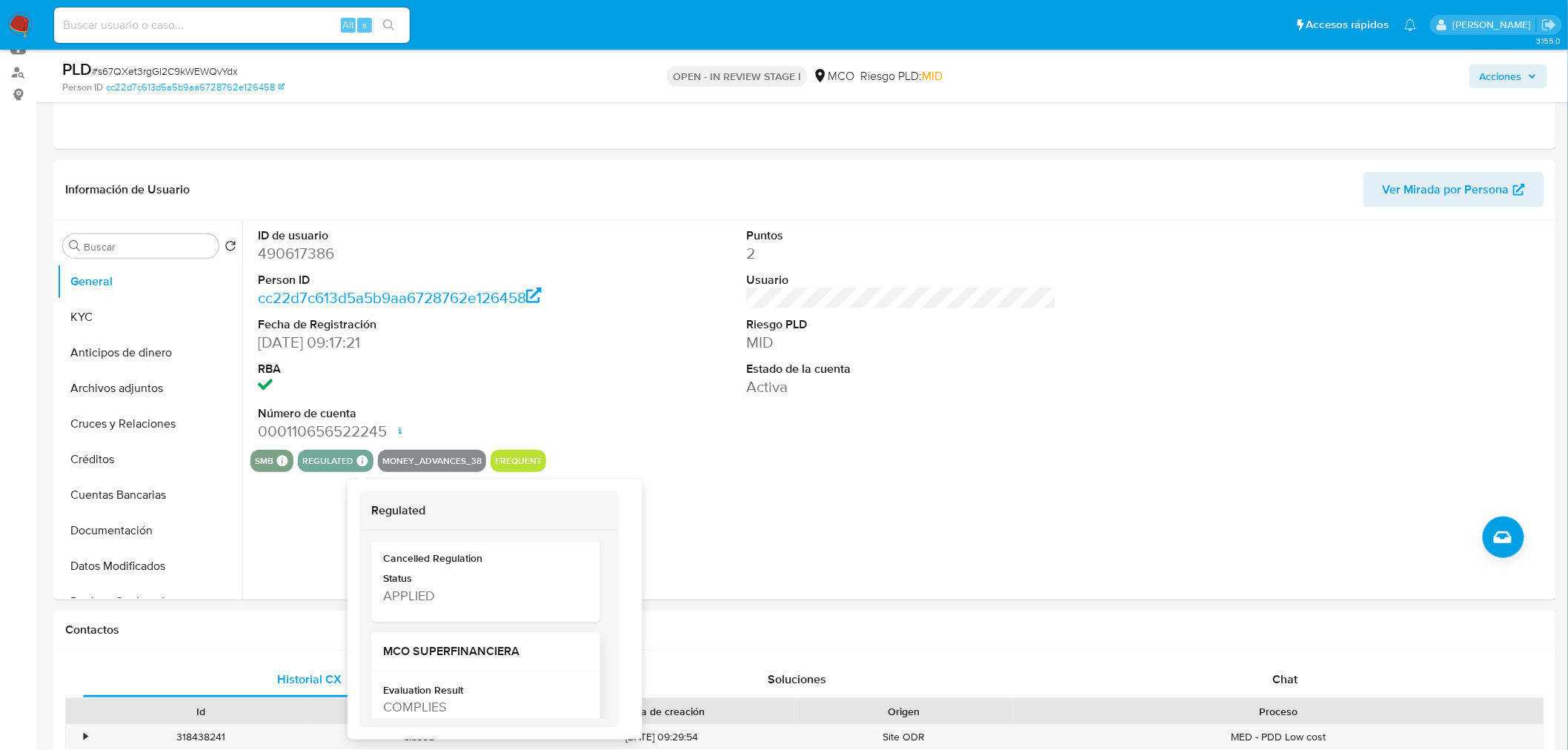
scroll to position [247, 0]
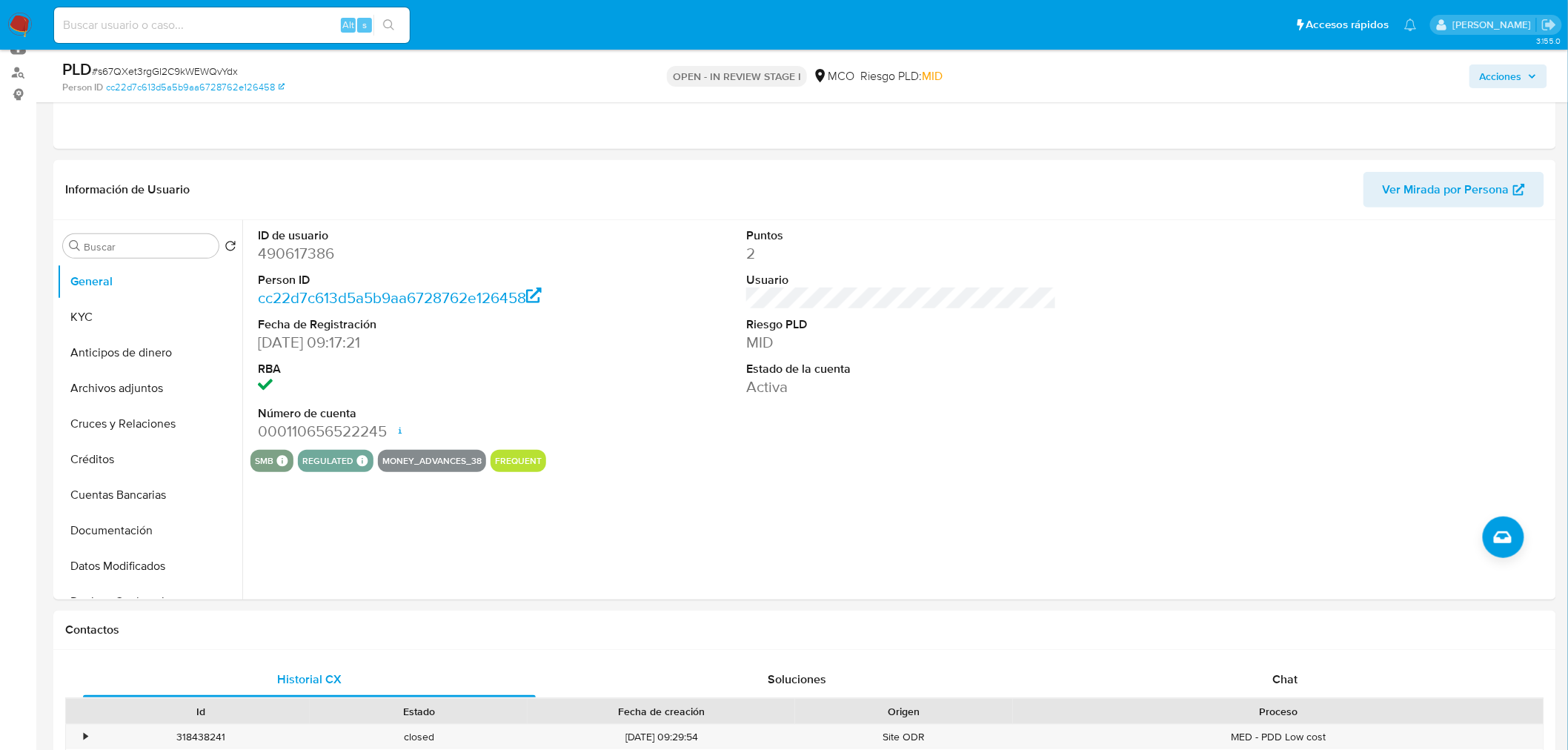
click at [1508, 80] on span "Acciones" at bounding box center [1500, 76] width 42 height 24
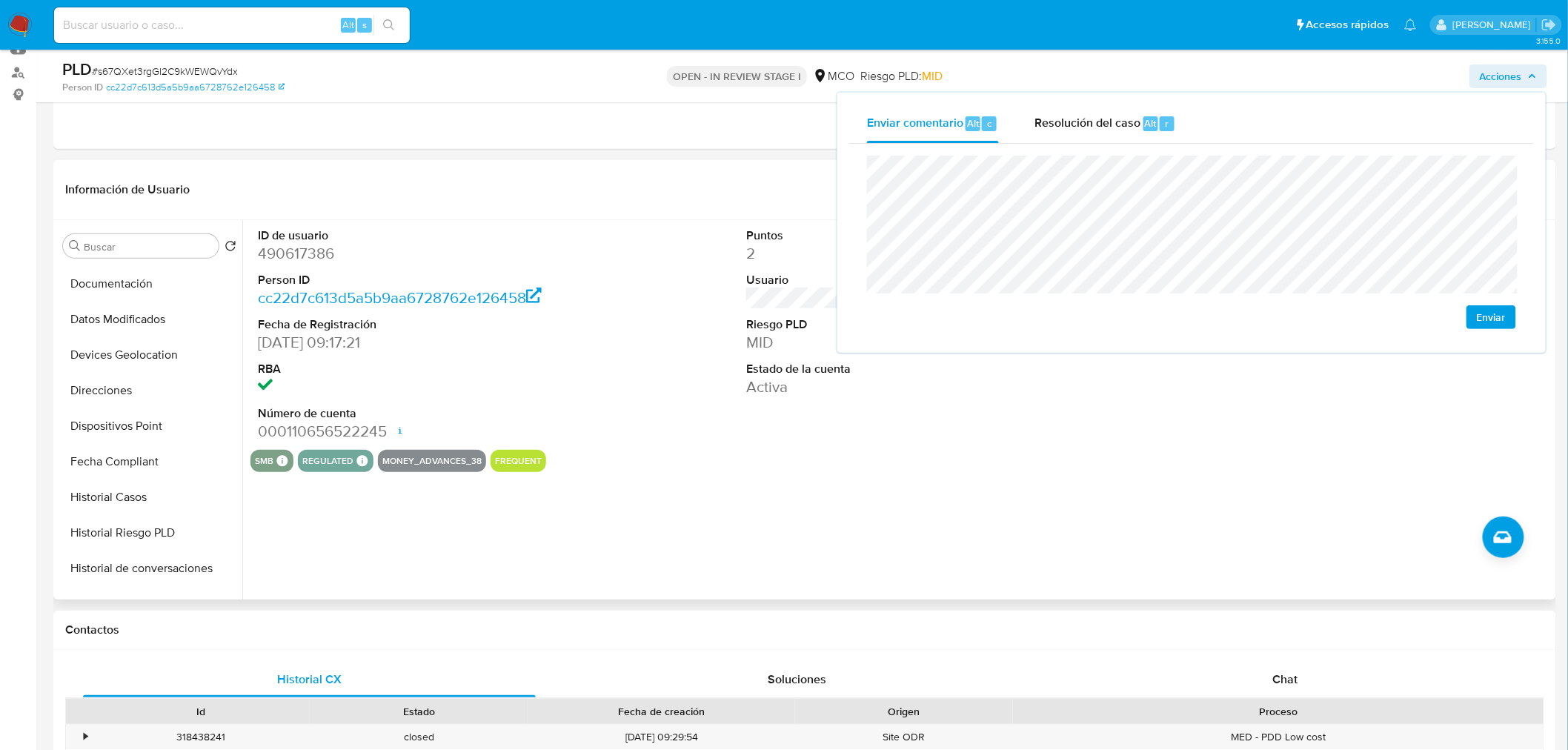
drag, startPoint x: 151, startPoint y: 493, endPoint x: 263, endPoint y: 482, distance: 112.5
click at [151, 492] on button "Historial Casos" at bounding box center [149, 496] width 185 height 36
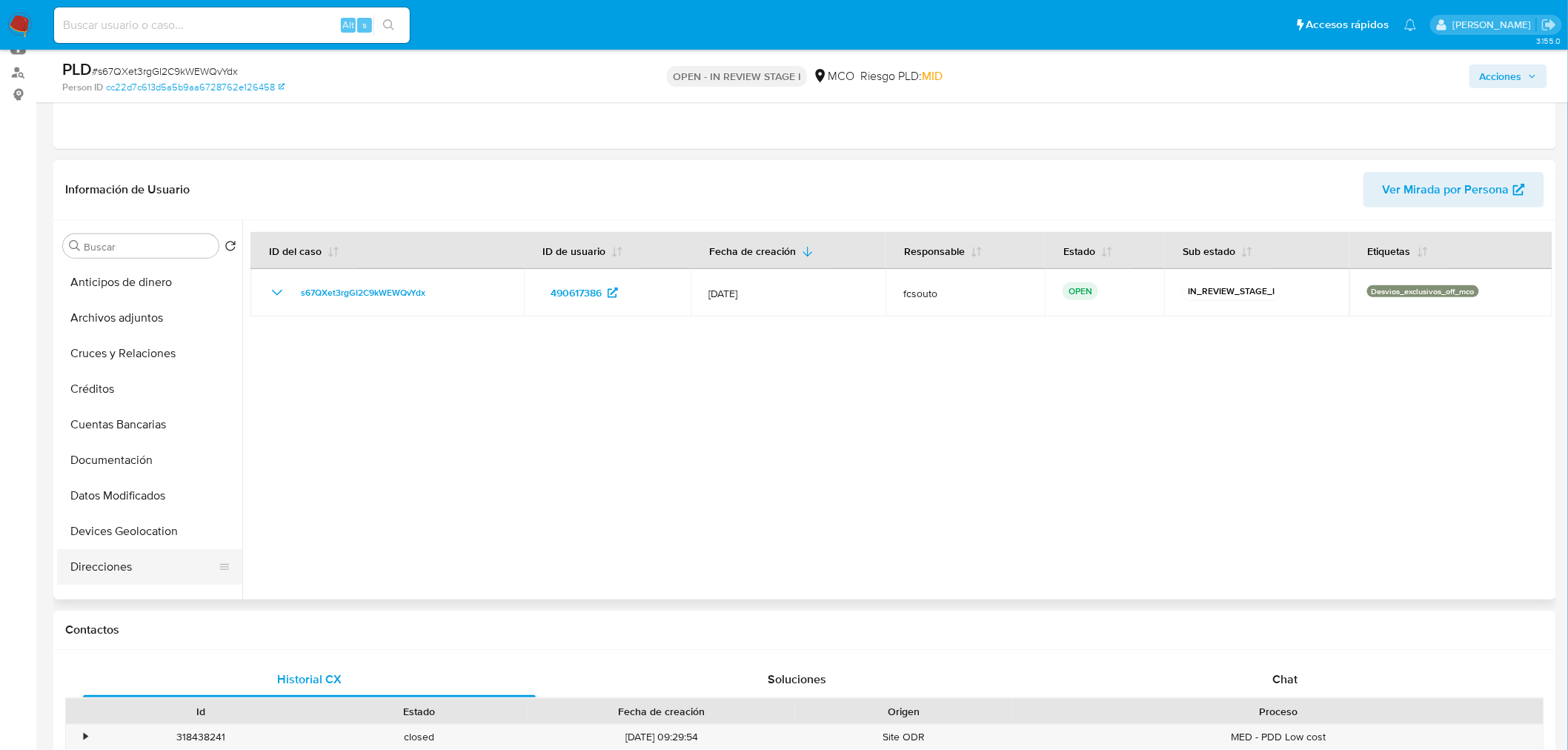
scroll to position [0, 0]
click at [138, 321] on button "KYC" at bounding box center [143, 317] width 173 height 36
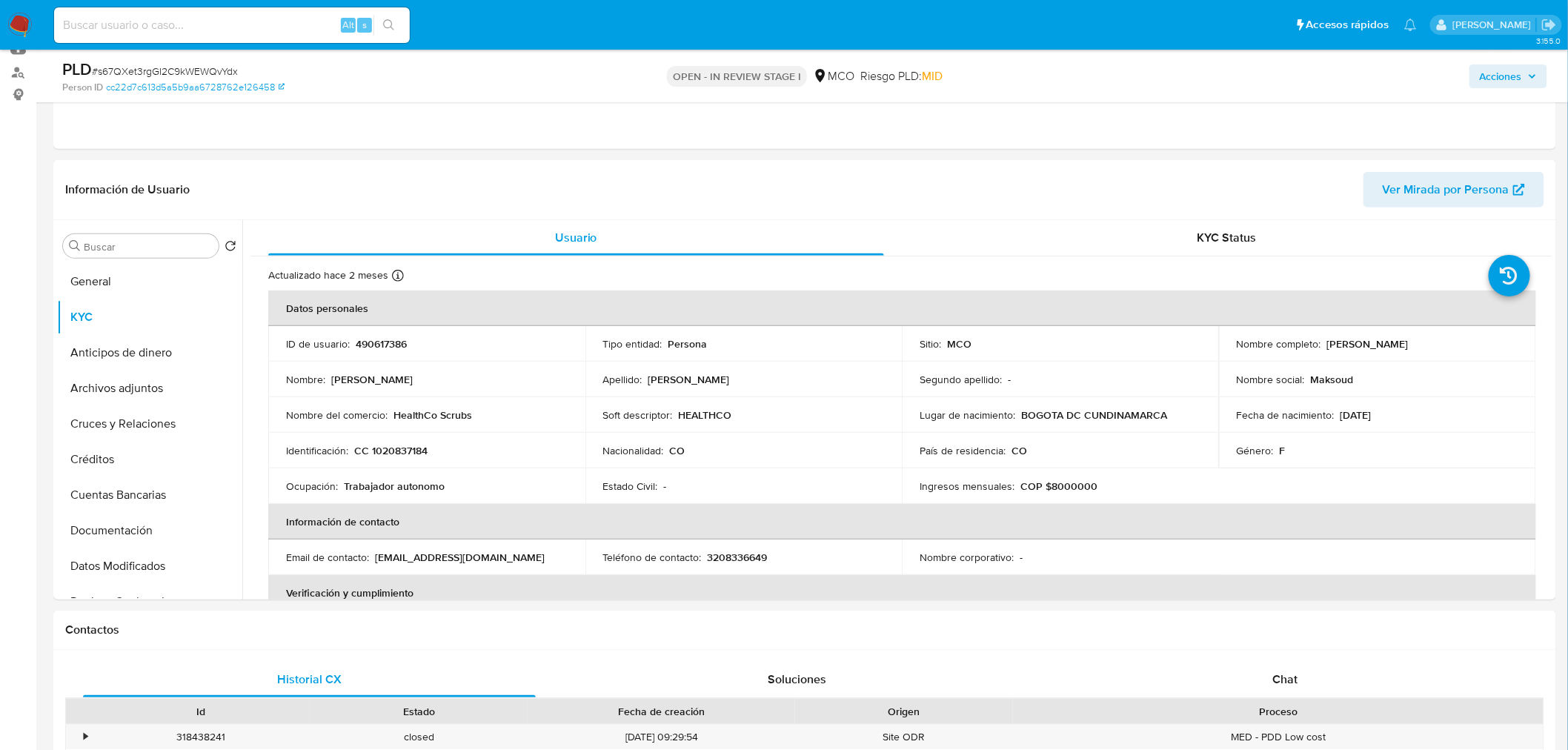
click at [1514, 71] on span "Acciones" at bounding box center [1500, 76] width 42 height 24
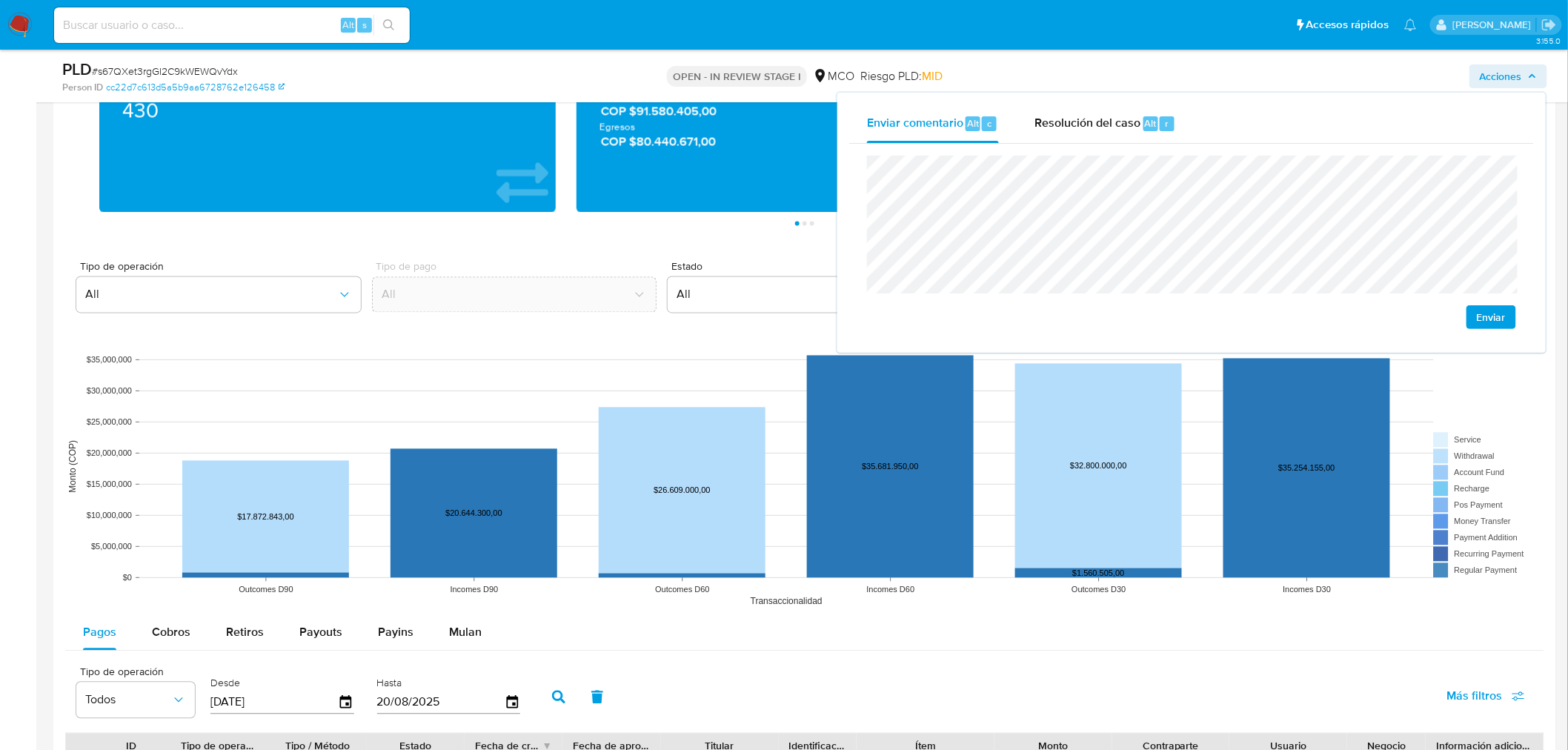
scroll to position [1482, 0]
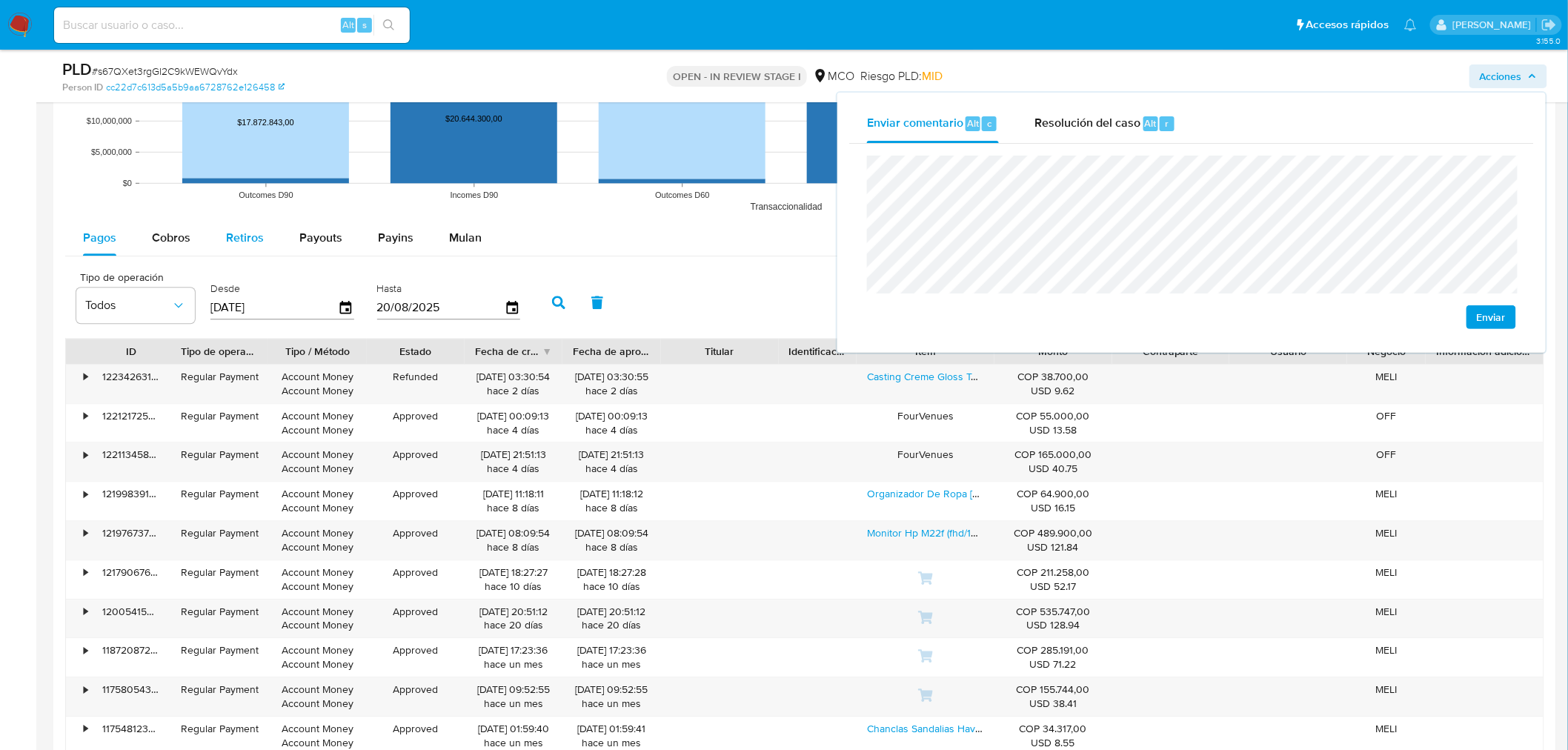
click at [238, 246] on span "Retiros" at bounding box center [245, 237] width 38 height 17
select select "10"
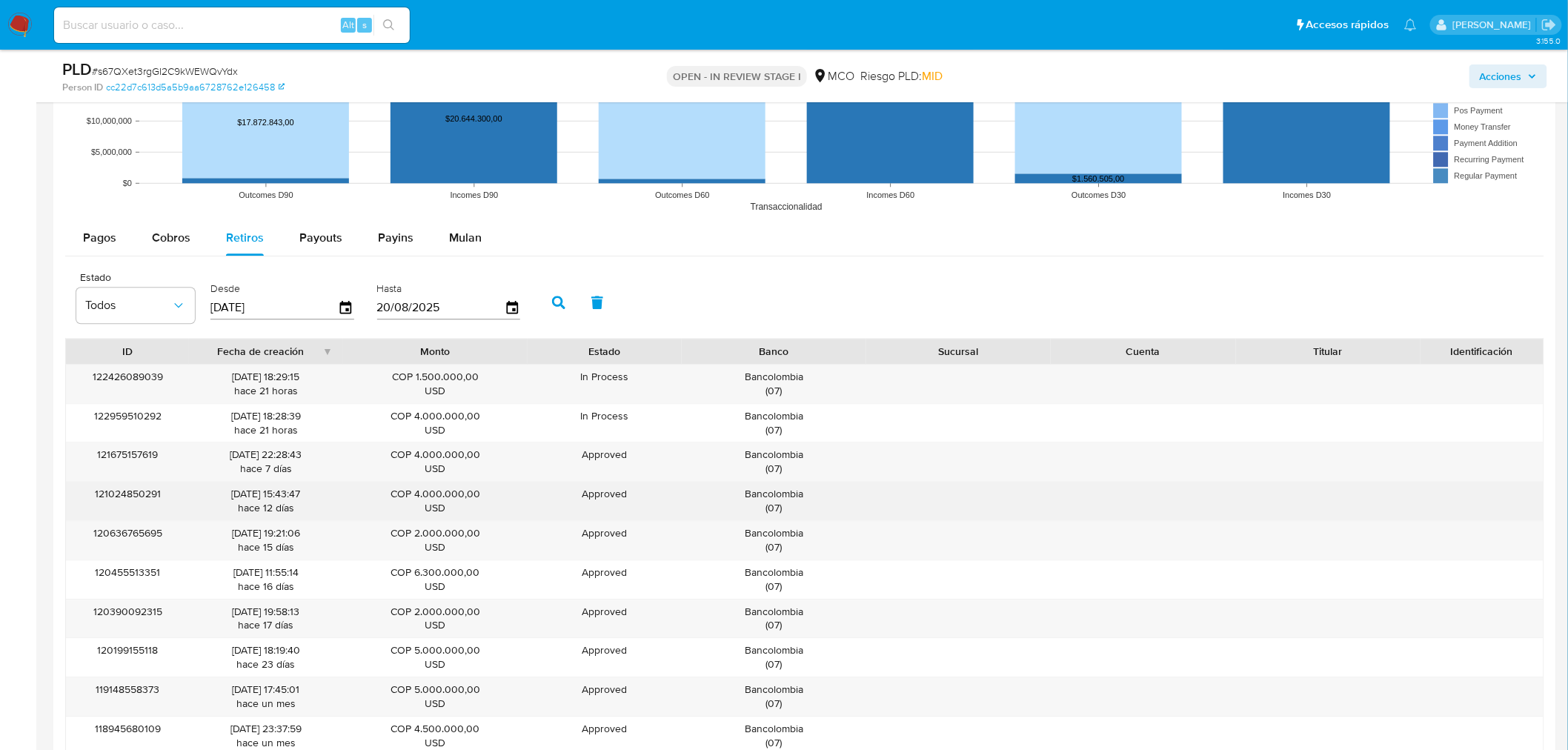
click at [788, 496] on div "Bancolombia ( 07 )" at bounding box center [774, 501] width 164 height 28
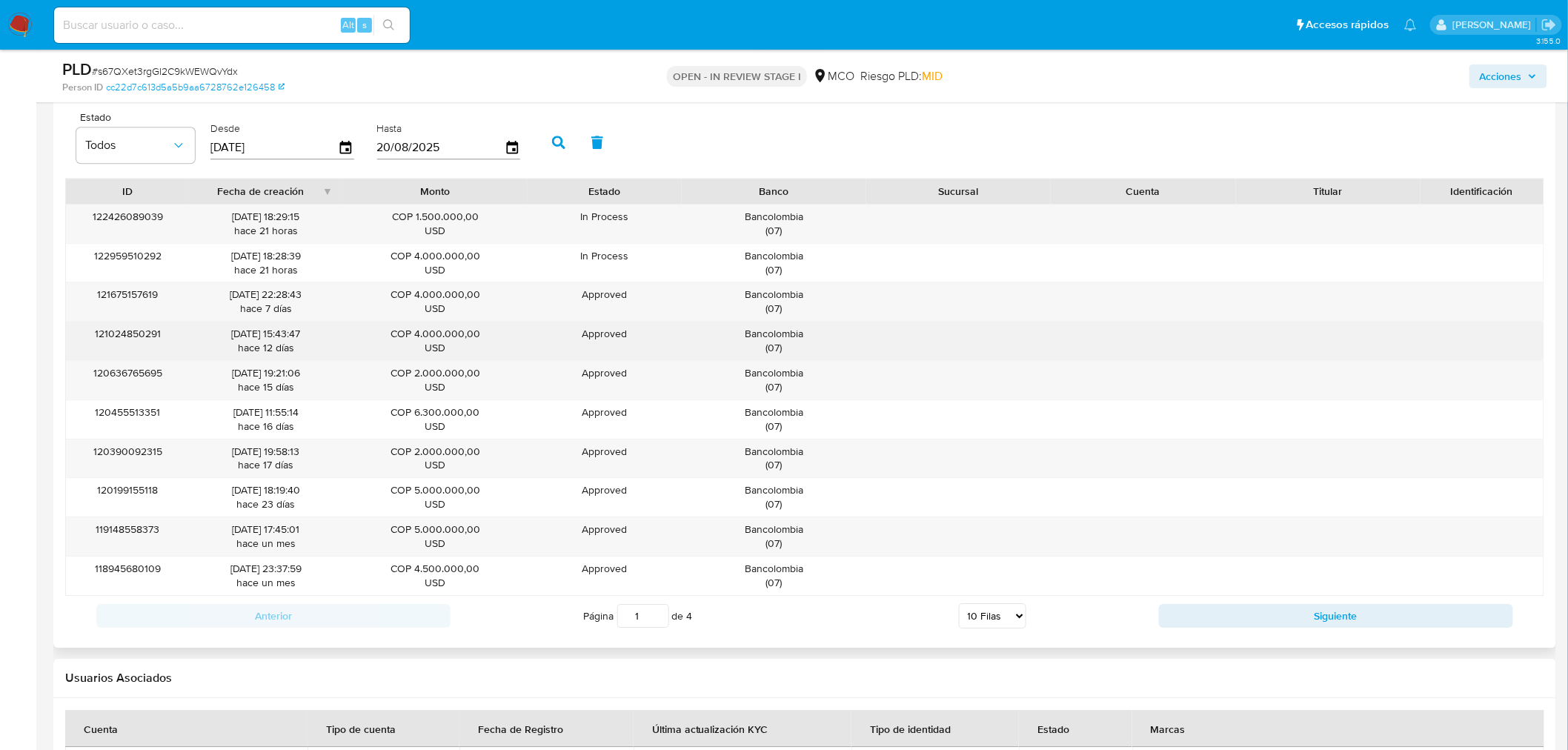
scroll to position [1646, 0]
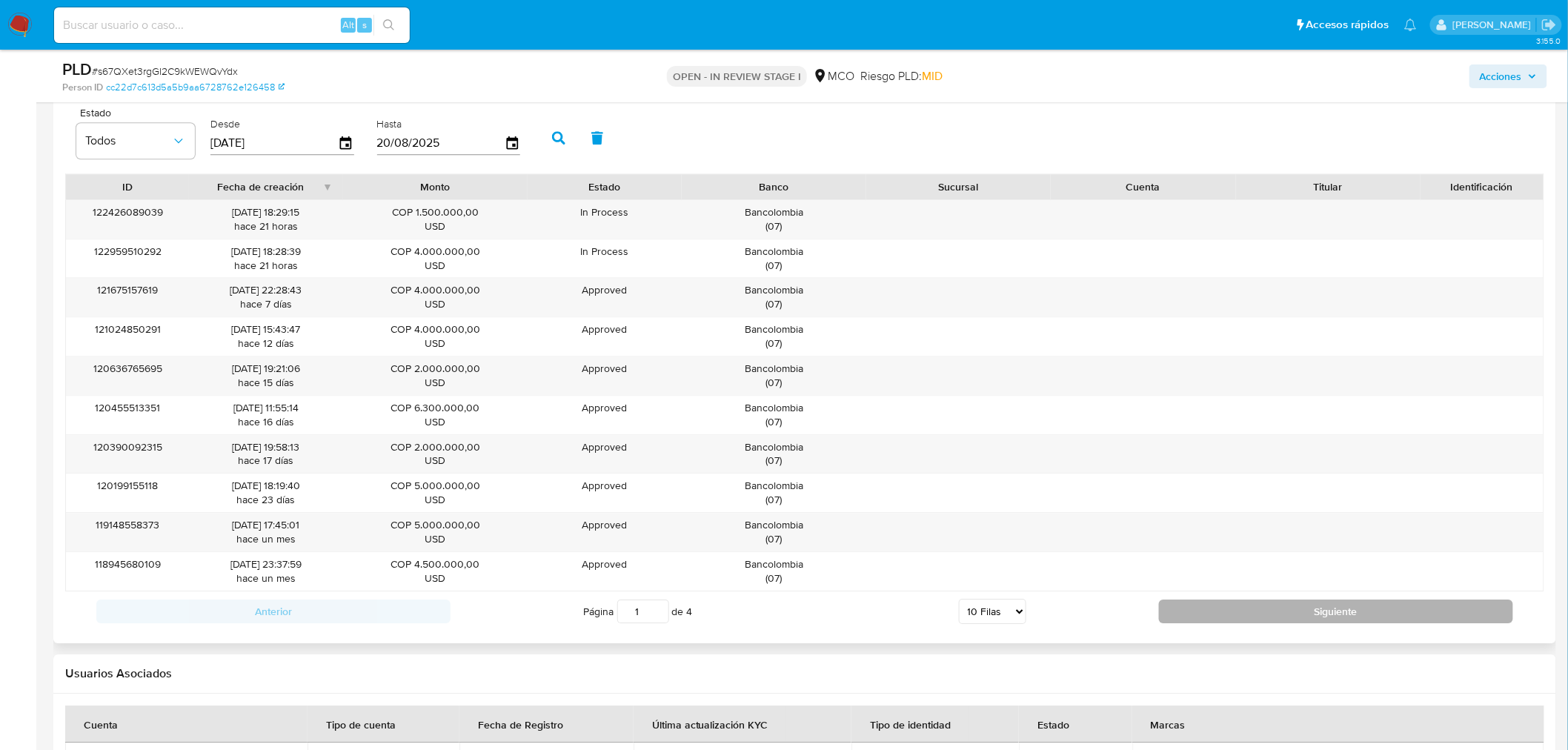
click at [1353, 609] on button "Siguiente" at bounding box center [1335, 611] width 354 height 24
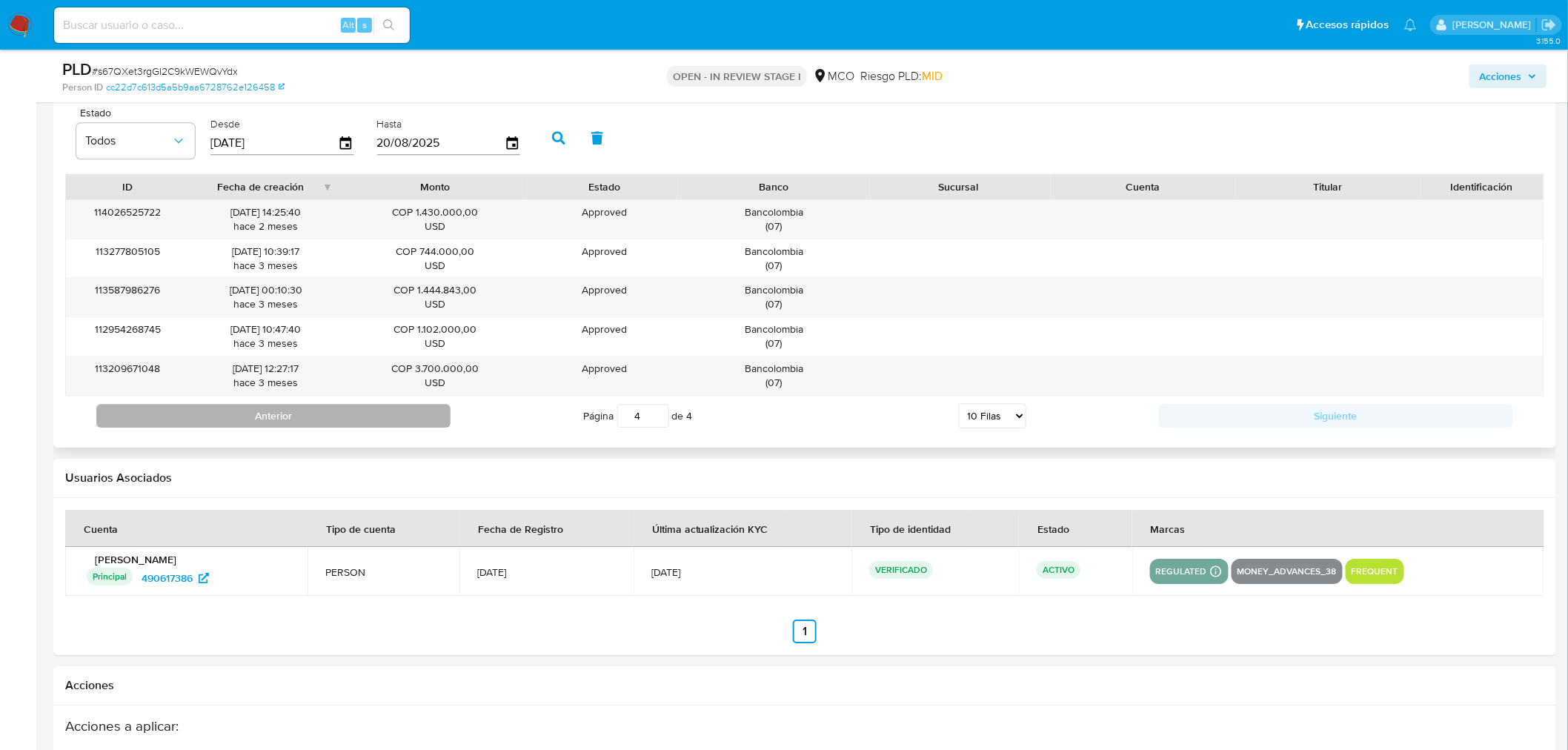
click at [434, 423] on button "Anterior" at bounding box center [273, 415] width 354 height 24
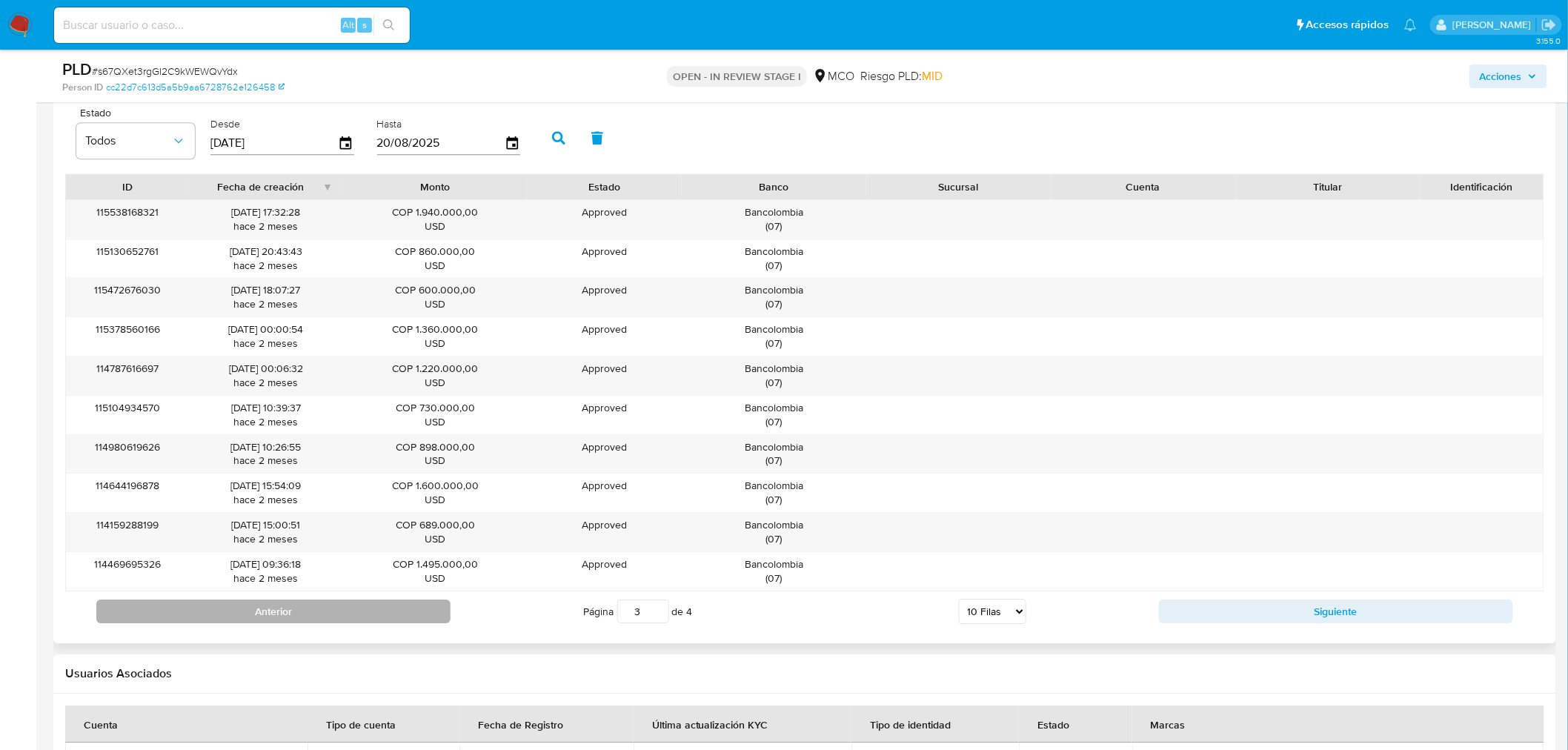
click at [412, 609] on button "Anterior" at bounding box center [273, 611] width 354 height 24
click at [415, 616] on button "Anterior" at bounding box center [273, 611] width 354 height 24
type input "1"
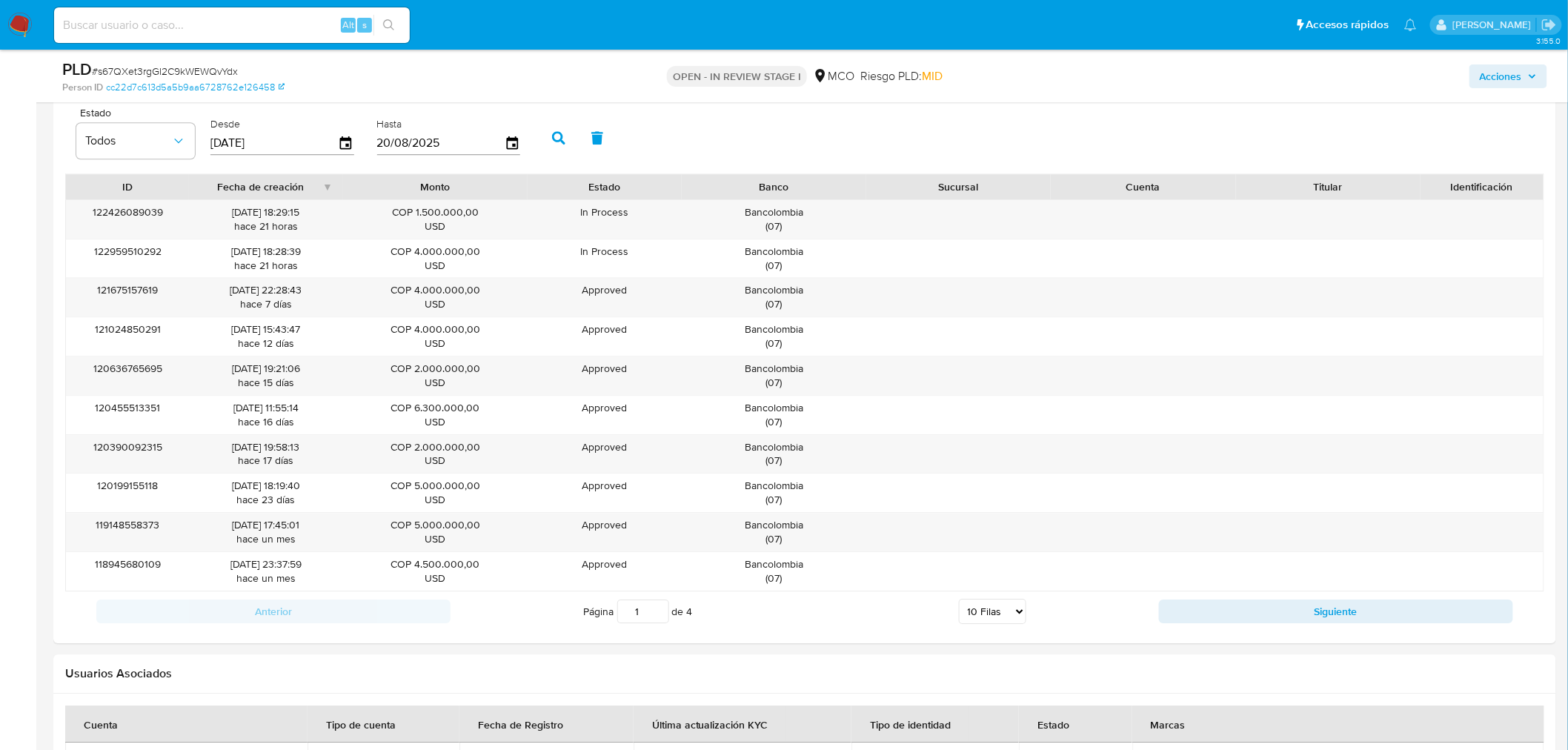
click at [1493, 77] on span "Acciones" at bounding box center [1500, 76] width 42 height 24
click at [1509, 71] on span "Acciones" at bounding box center [1500, 76] width 42 height 24
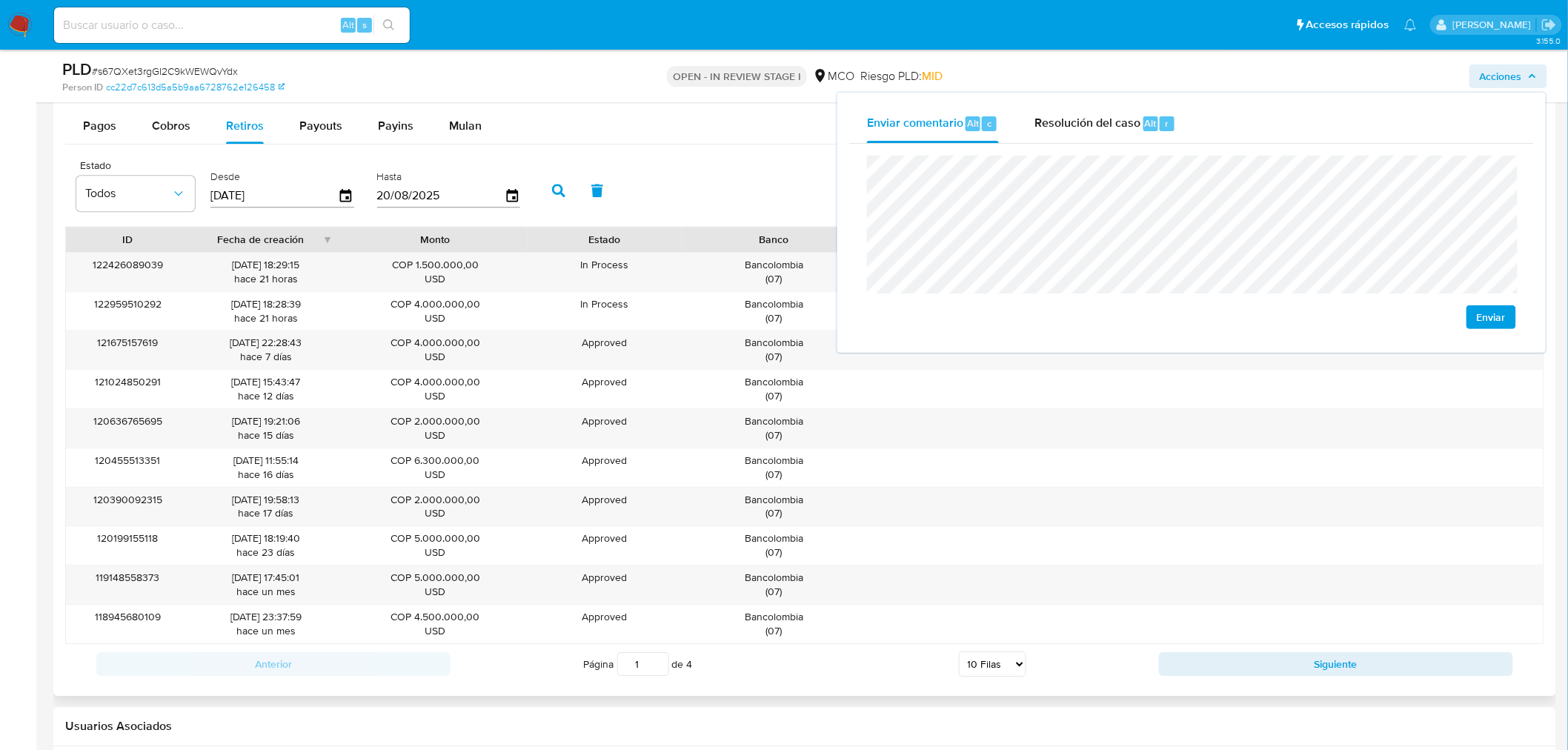
scroll to position [1564, 0]
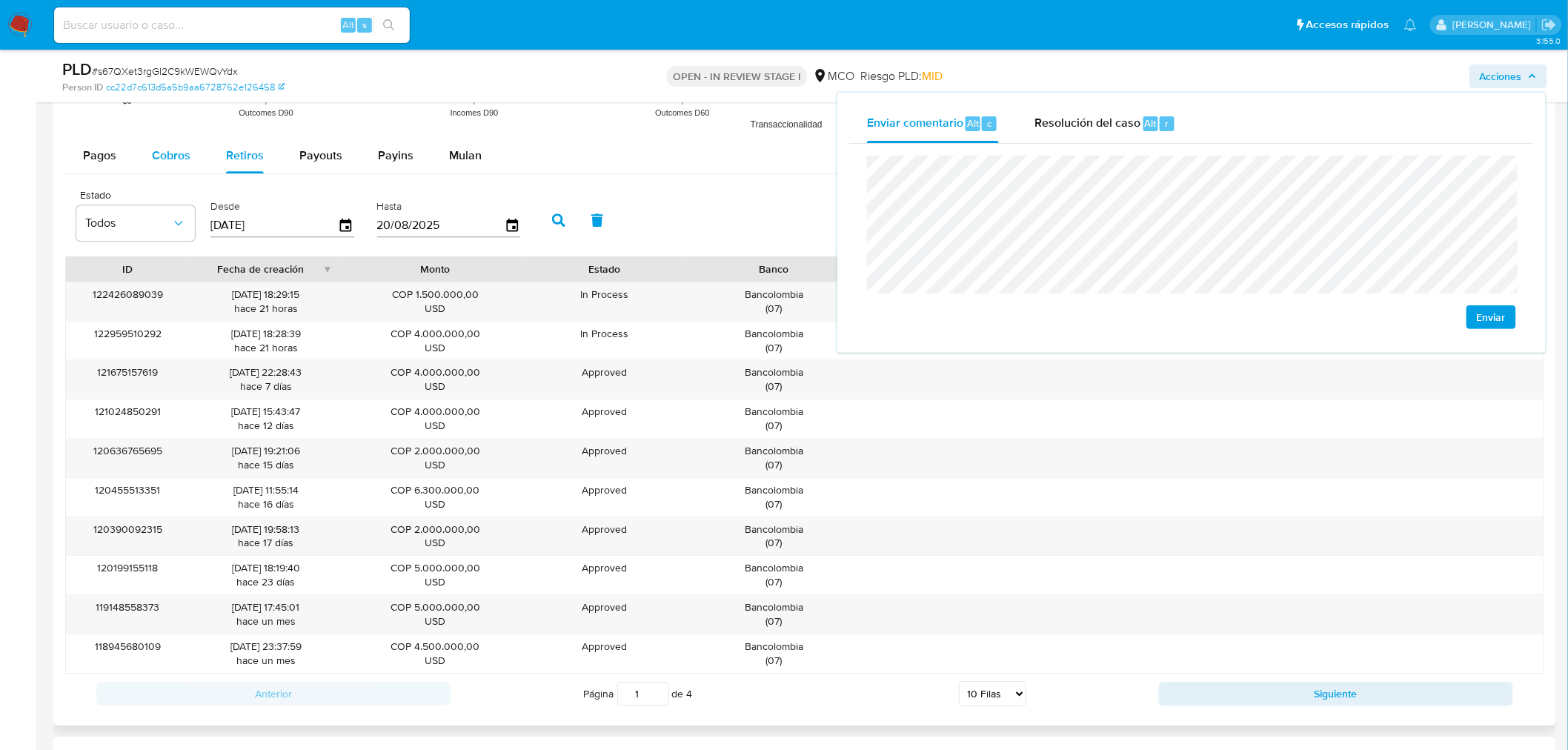
click at [152, 143] on div "Cobros" at bounding box center [171, 155] width 38 height 36
select select "10"
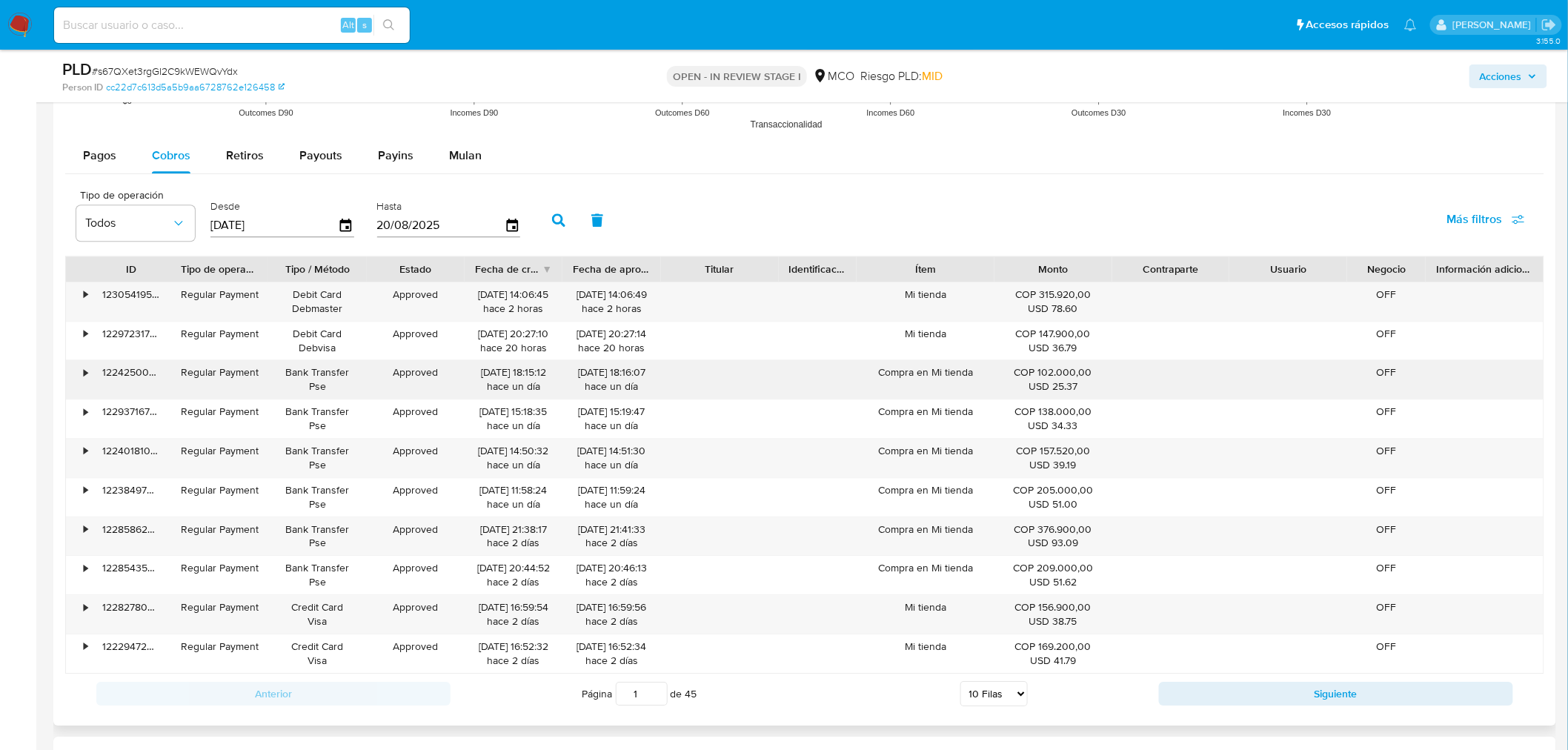
click at [910, 373] on div "Compra en Mi tienda" at bounding box center [924, 379] width 137 height 38
drag, startPoint x: 1508, startPoint y: 78, endPoint x: 1499, endPoint y: 82, distance: 9.8
click at [1506, 79] on span "Acciones" at bounding box center [1500, 76] width 42 height 24
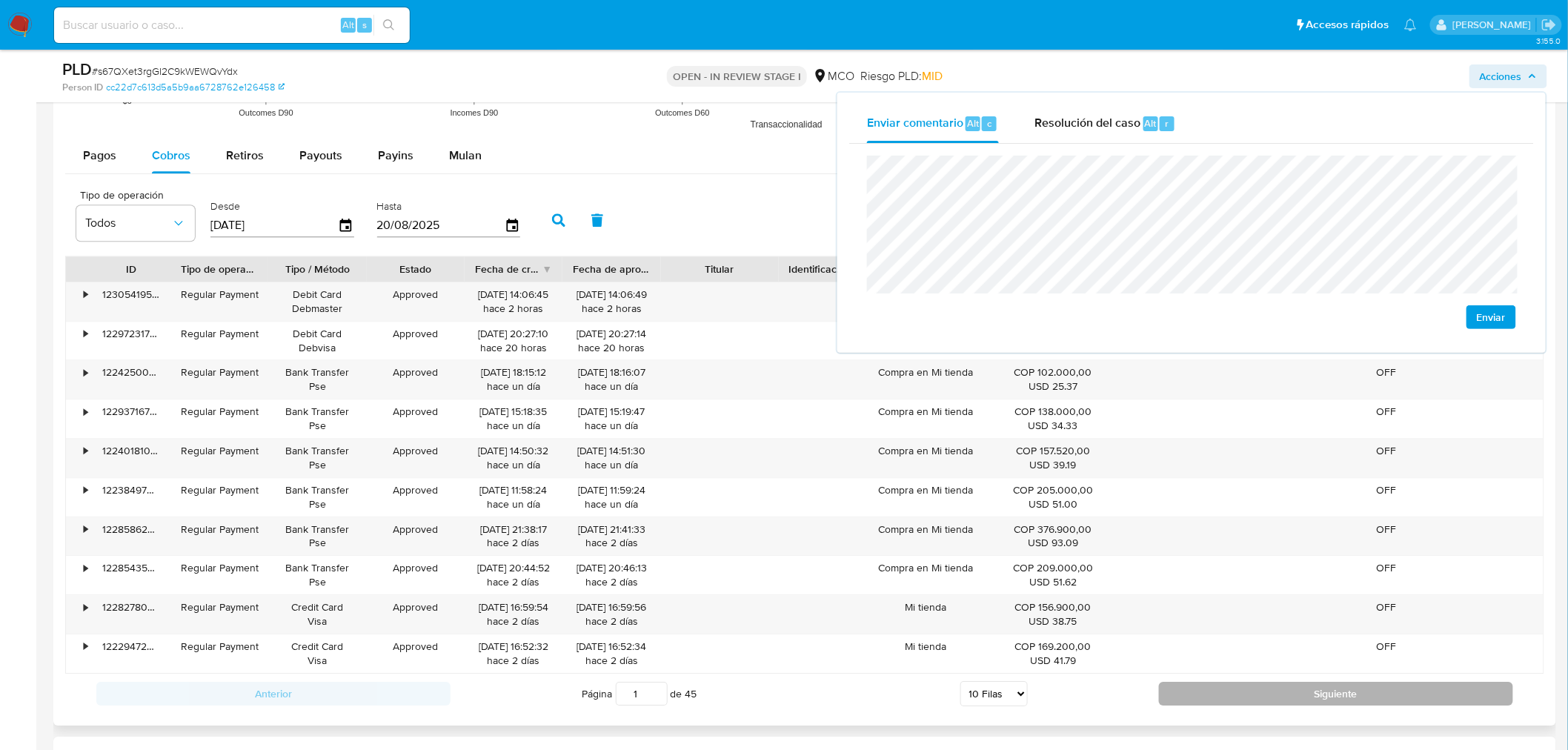
click at [1169, 685] on button "Siguiente" at bounding box center [1335, 693] width 354 height 24
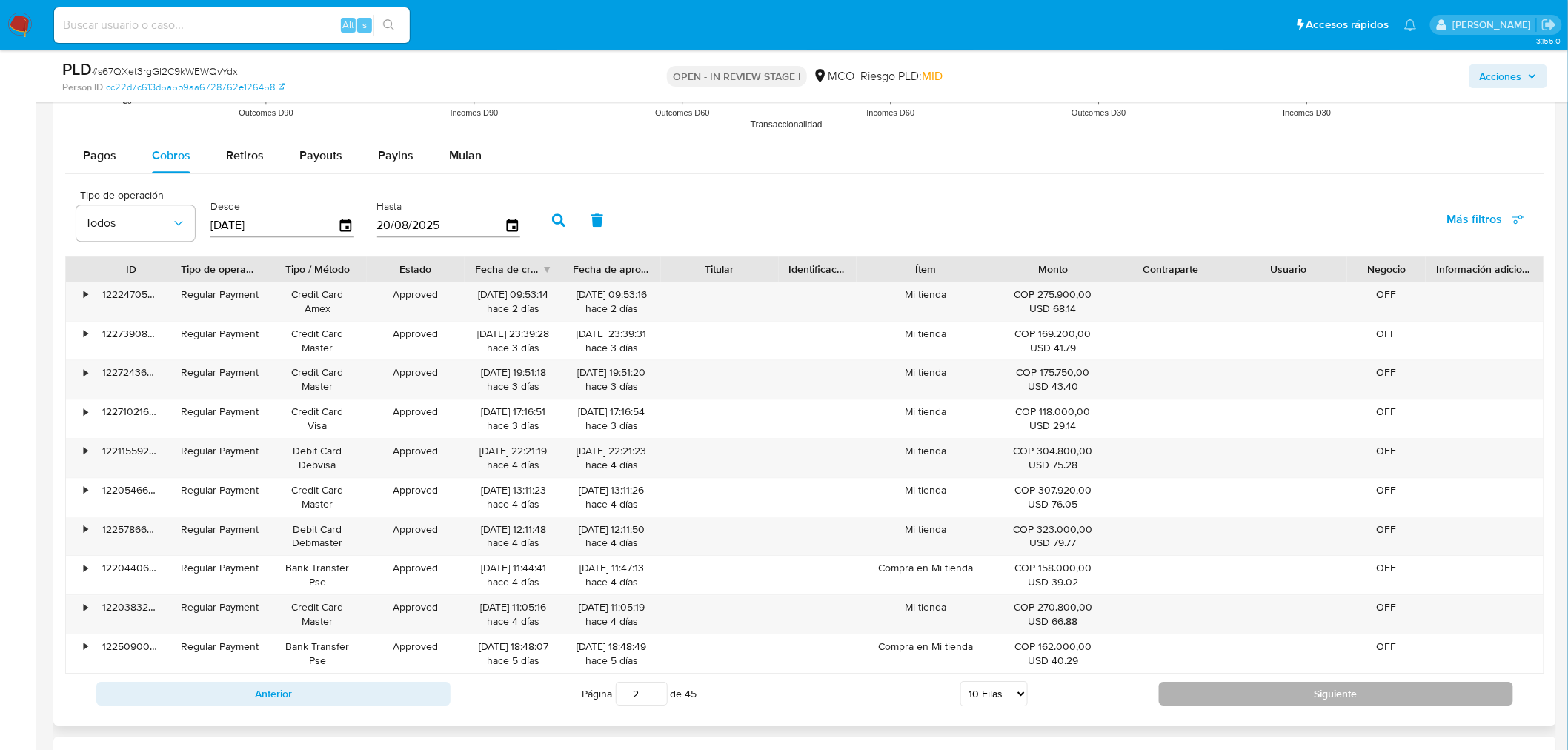
click at [1177, 690] on button "Siguiente" at bounding box center [1335, 693] width 354 height 24
type input "3"
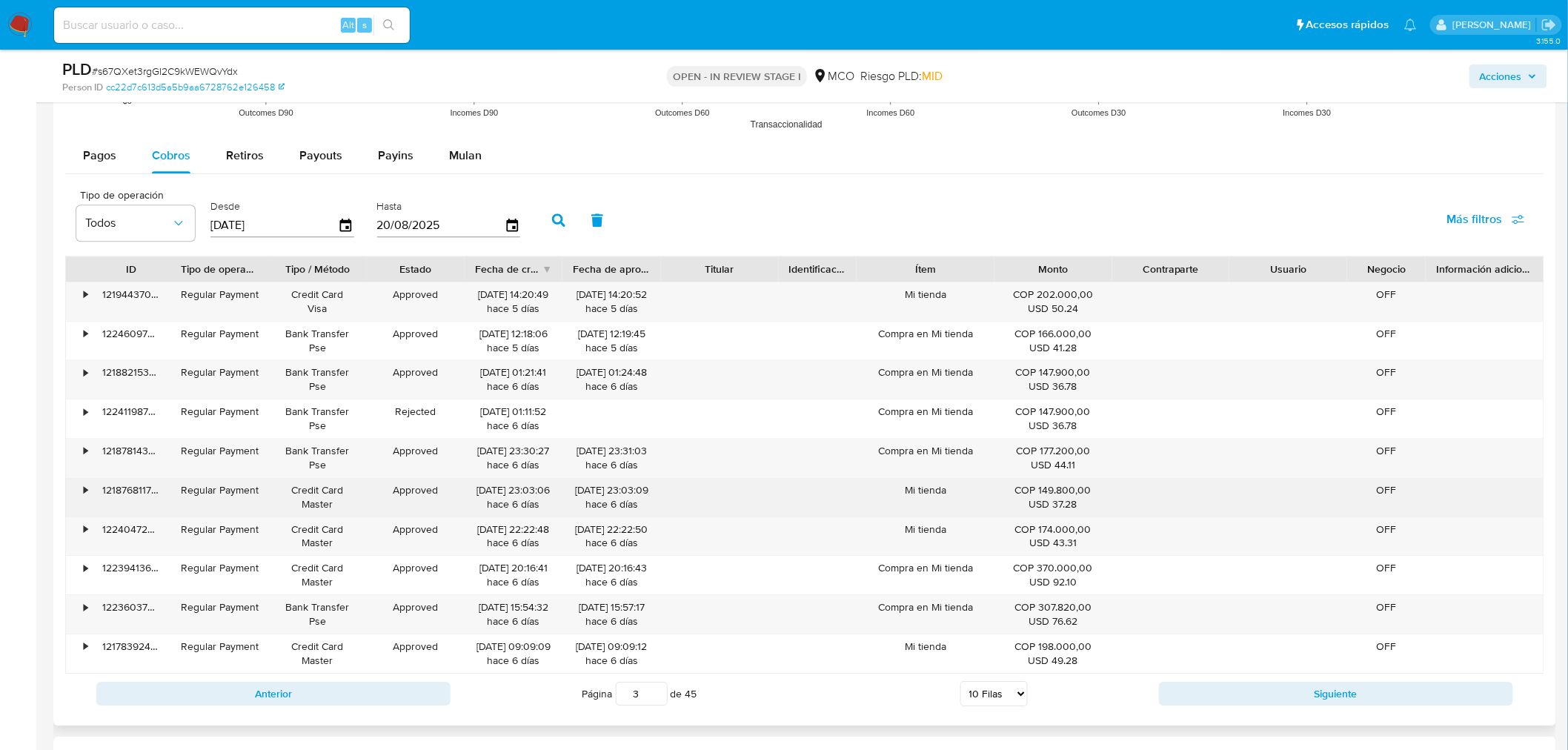
click at [936, 491] on div "Mi tienda" at bounding box center [924, 497] width 137 height 38
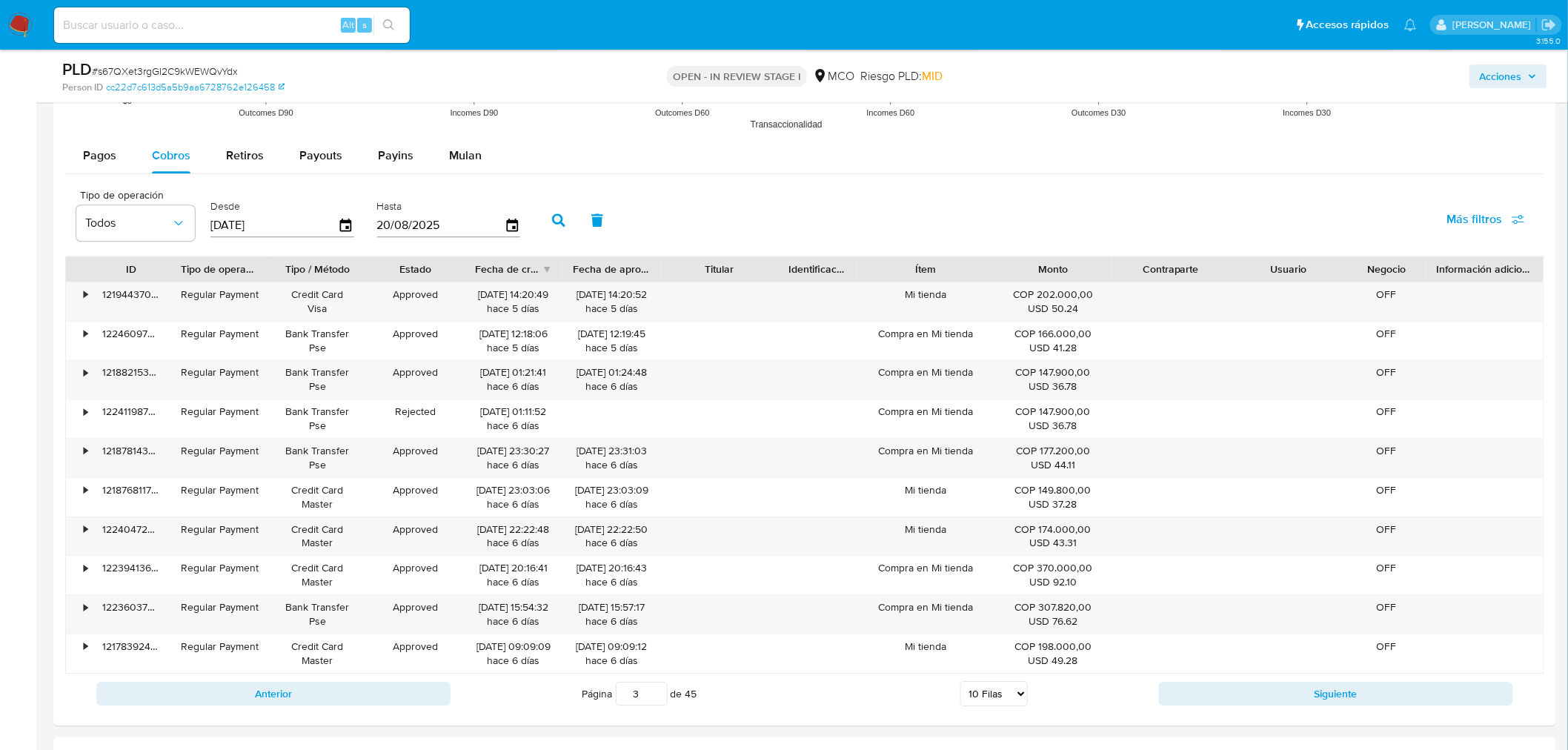
drag, startPoint x: 1501, startPoint y: 80, endPoint x: 1475, endPoint y: 87, distance: 26.9
click at [1495, 82] on span "Acciones" at bounding box center [1500, 76] width 42 height 24
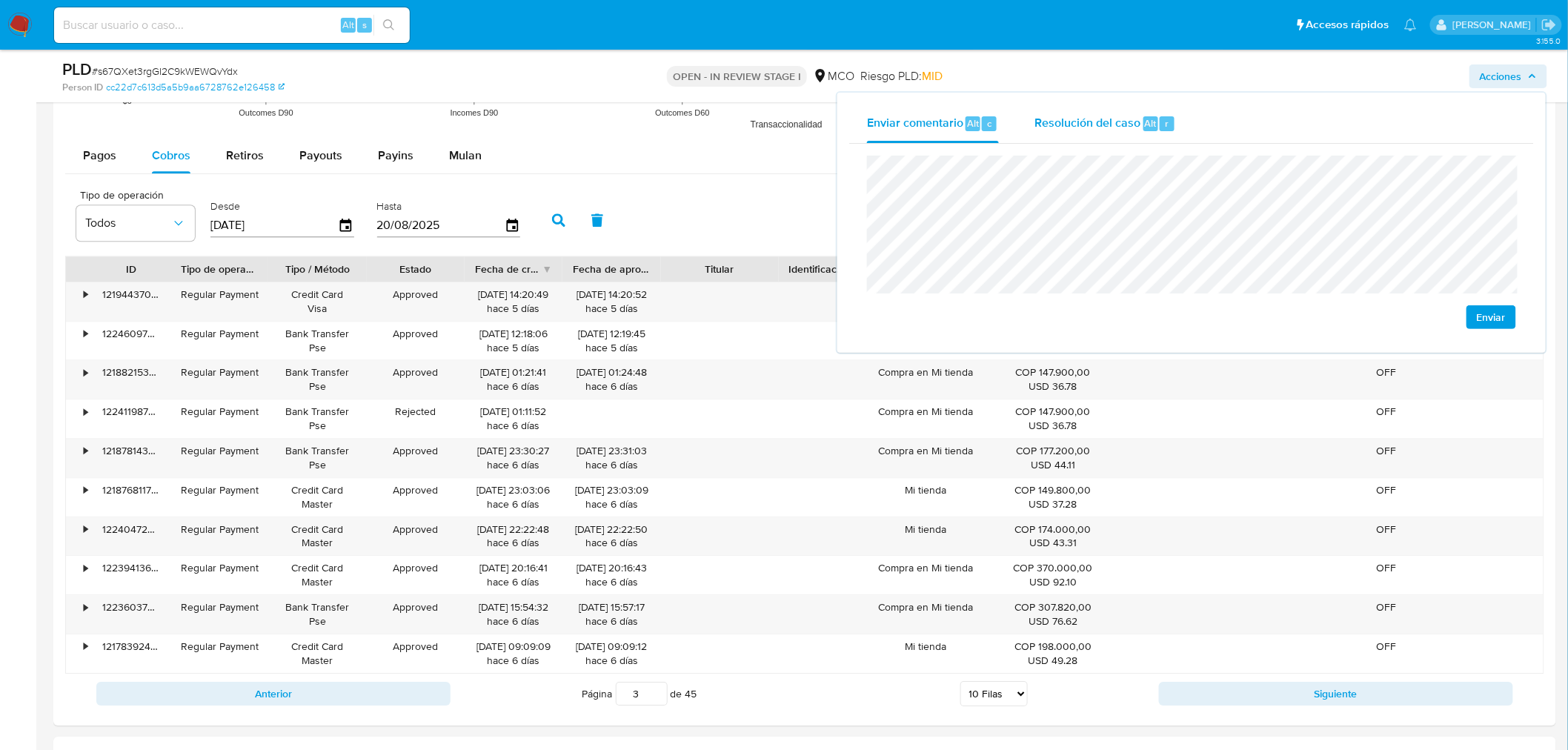
click at [1077, 123] on span "Resolución del caso" at bounding box center [1087, 123] width 106 height 17
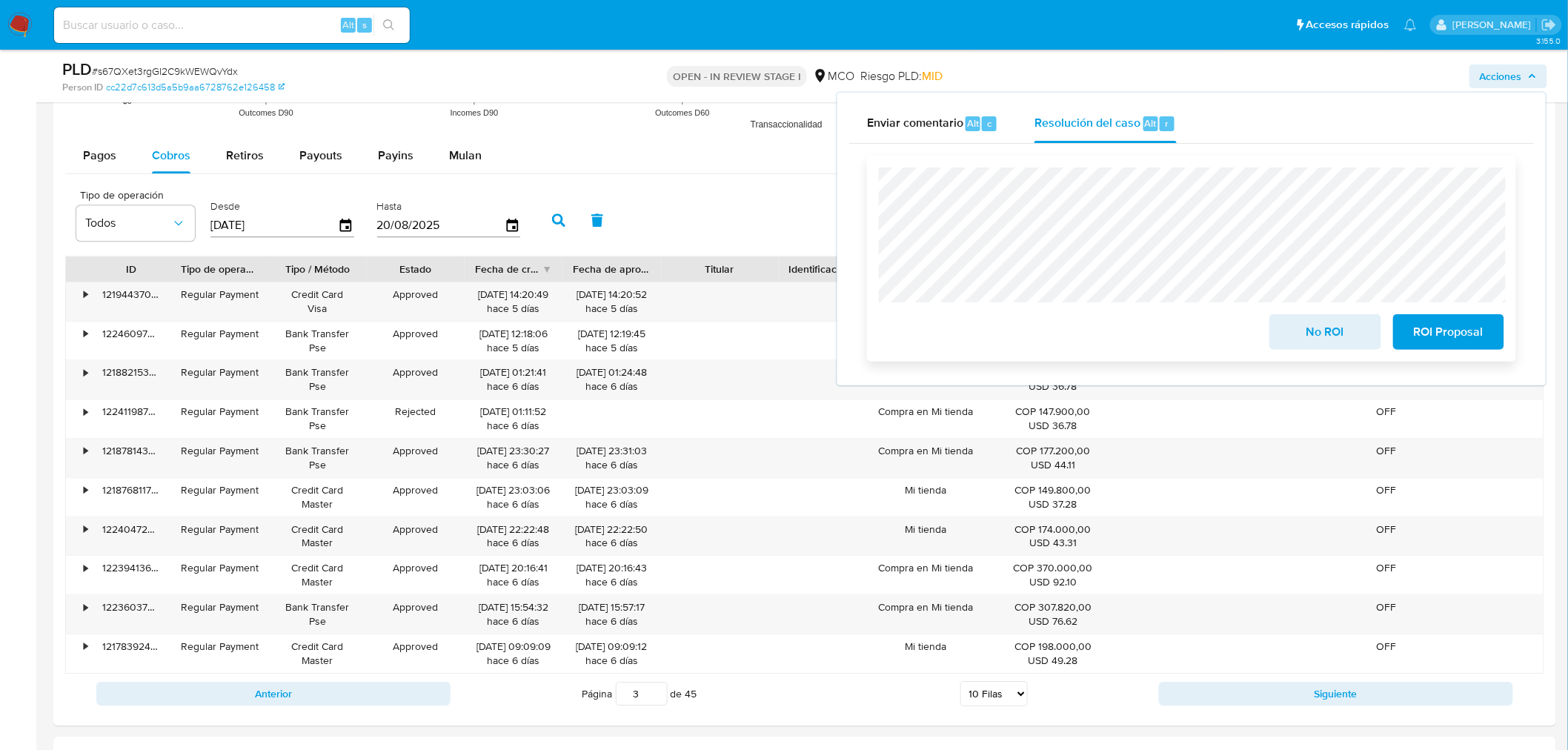
click at [1326, 337] on span "No ROI" at bounding box center [1325, 331] width 73 height 32
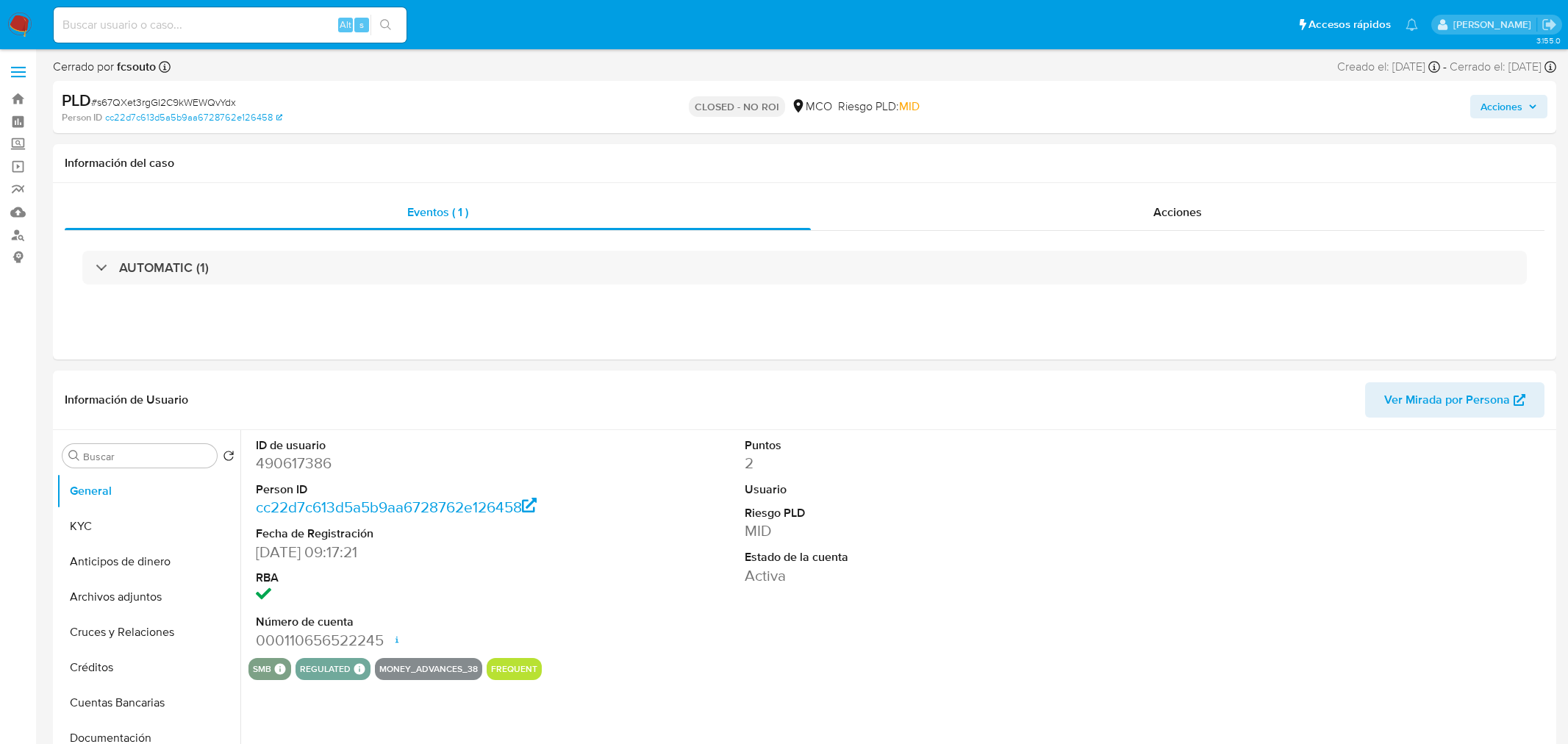
select select "10"
click at [1481, 108] on span "Acciones" at bounding box center [1488, 106] width 42 height 24
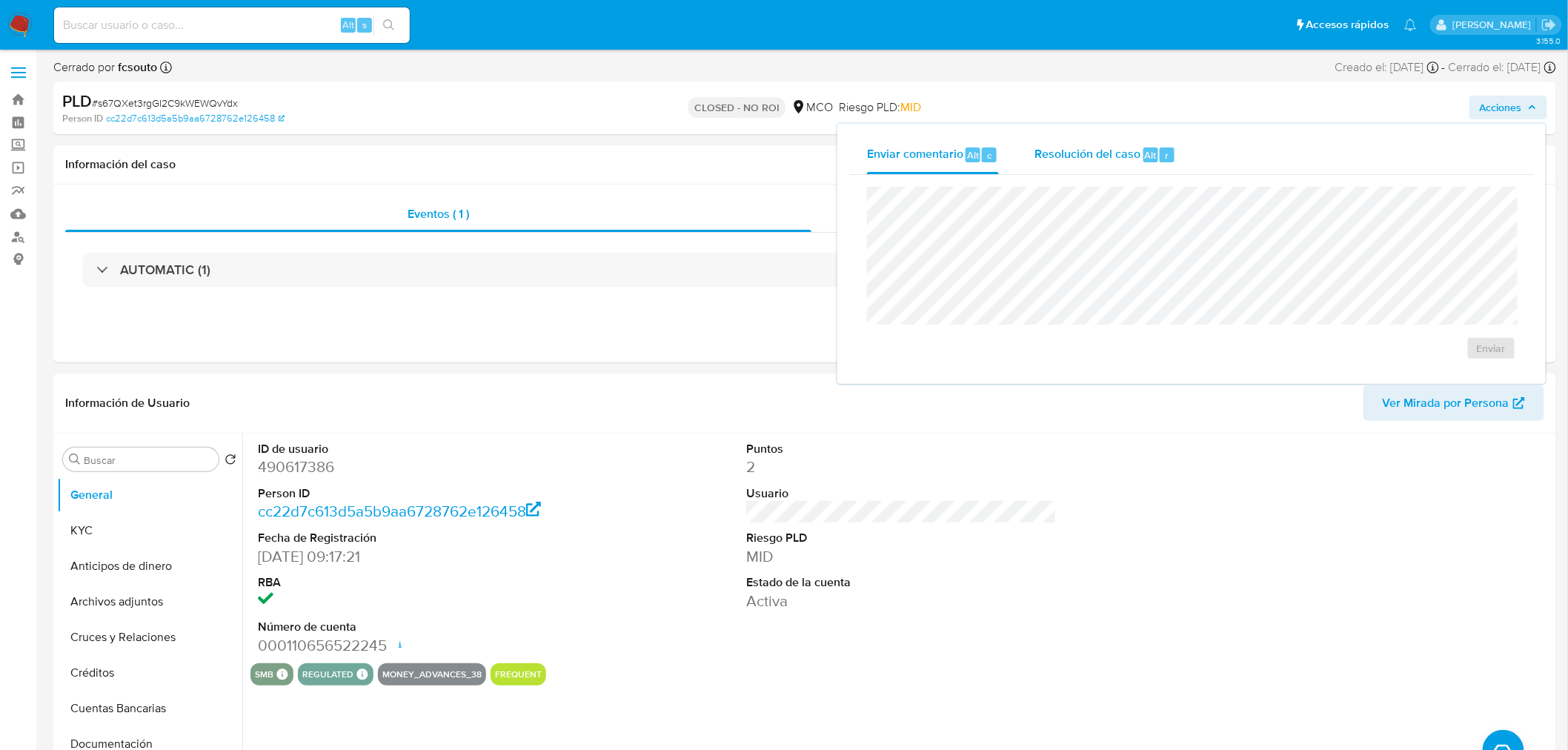
drag, startPoint x: 1154, startPoint y: 164, endPoint x: 1056, endPoint y: 185, distance: 100.2
click at [1154, 164] on div "Resolución del caso Alt r" at bounding box center [1105, 155] width 142 height 38
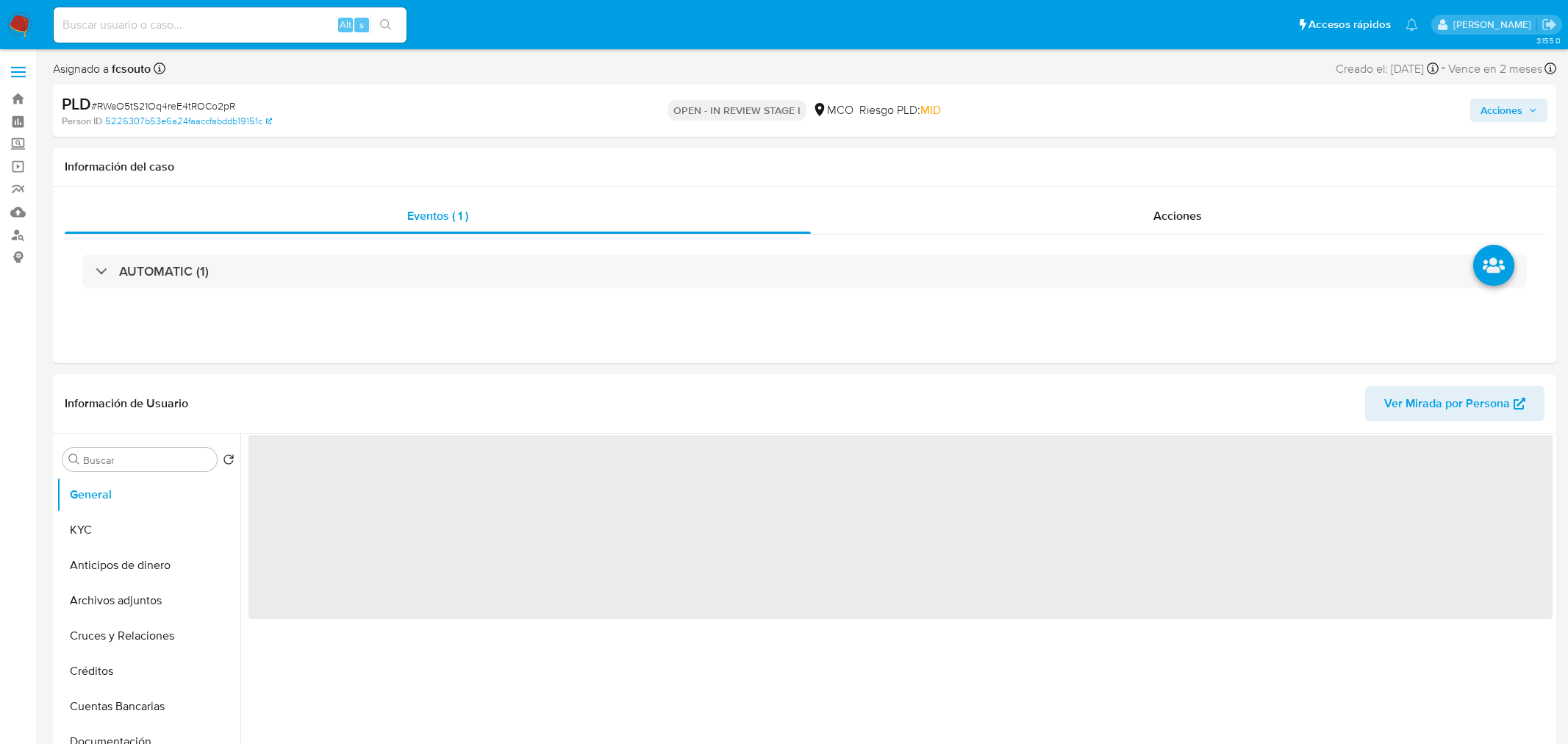
select select "10"
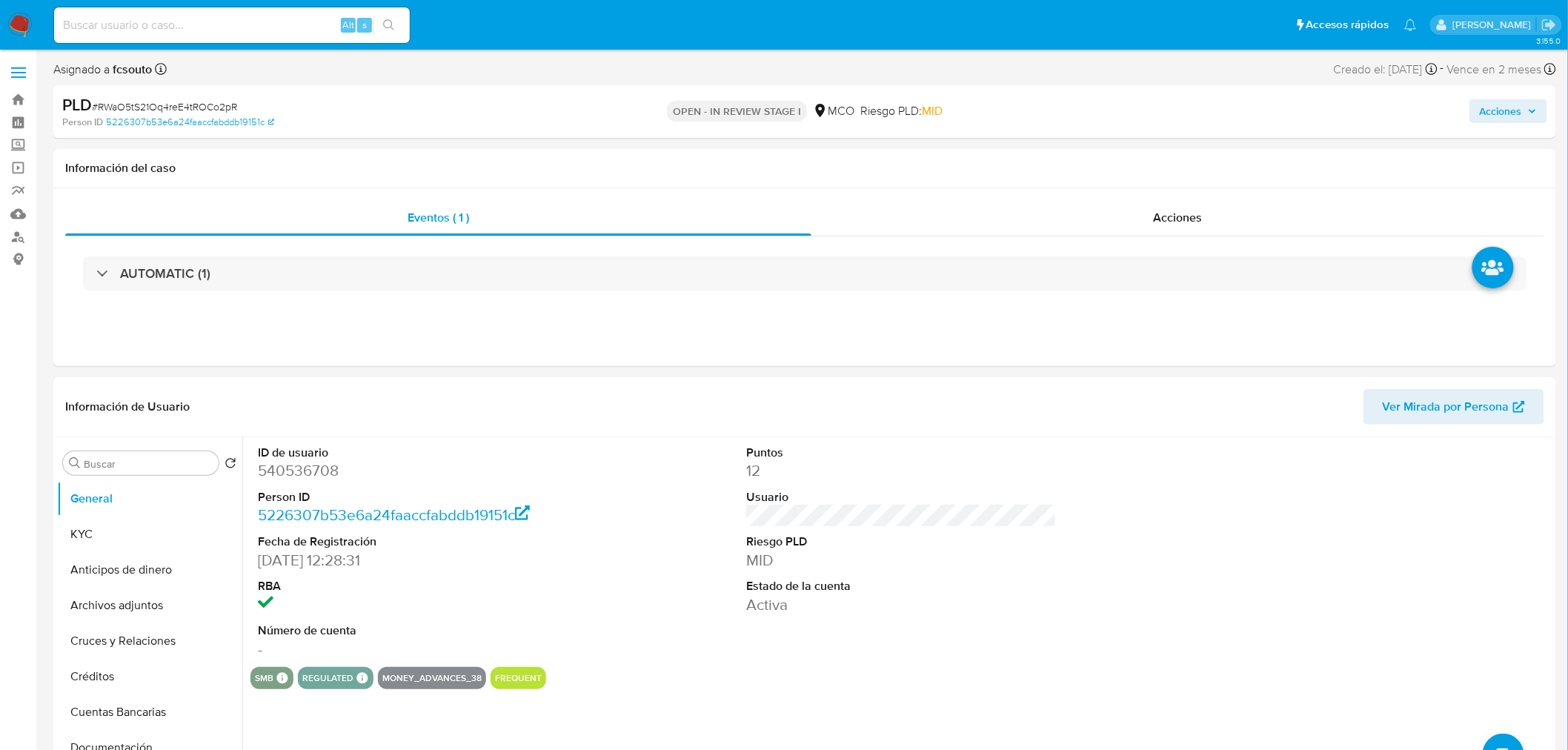
click at [1499, 104] on span "Acciones" at bounding box center [1500, 111] width 42 height 24
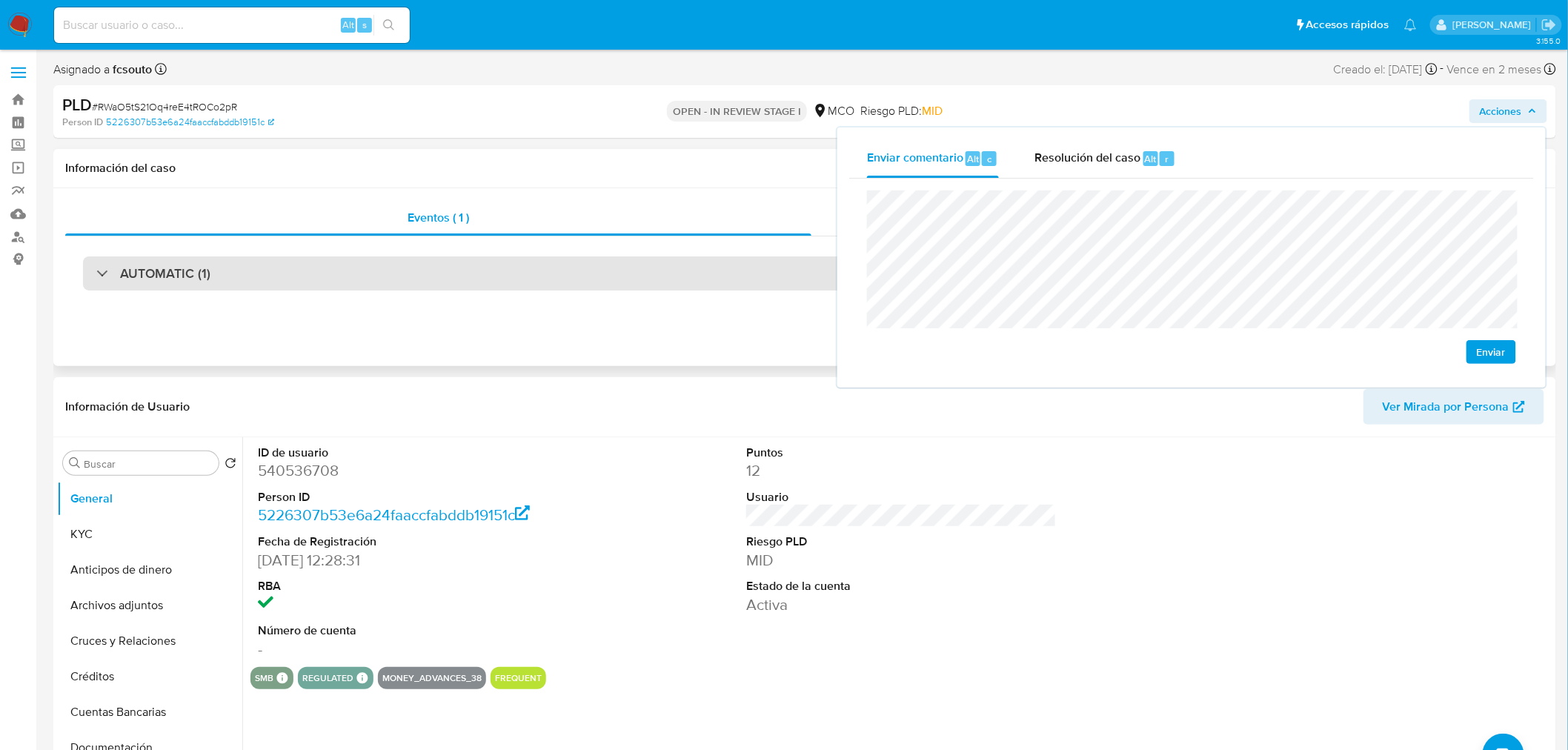
click at [292, 282] on div "AUTOMATIC (1)" at bounding box center [804, 273] width 1443 height 34
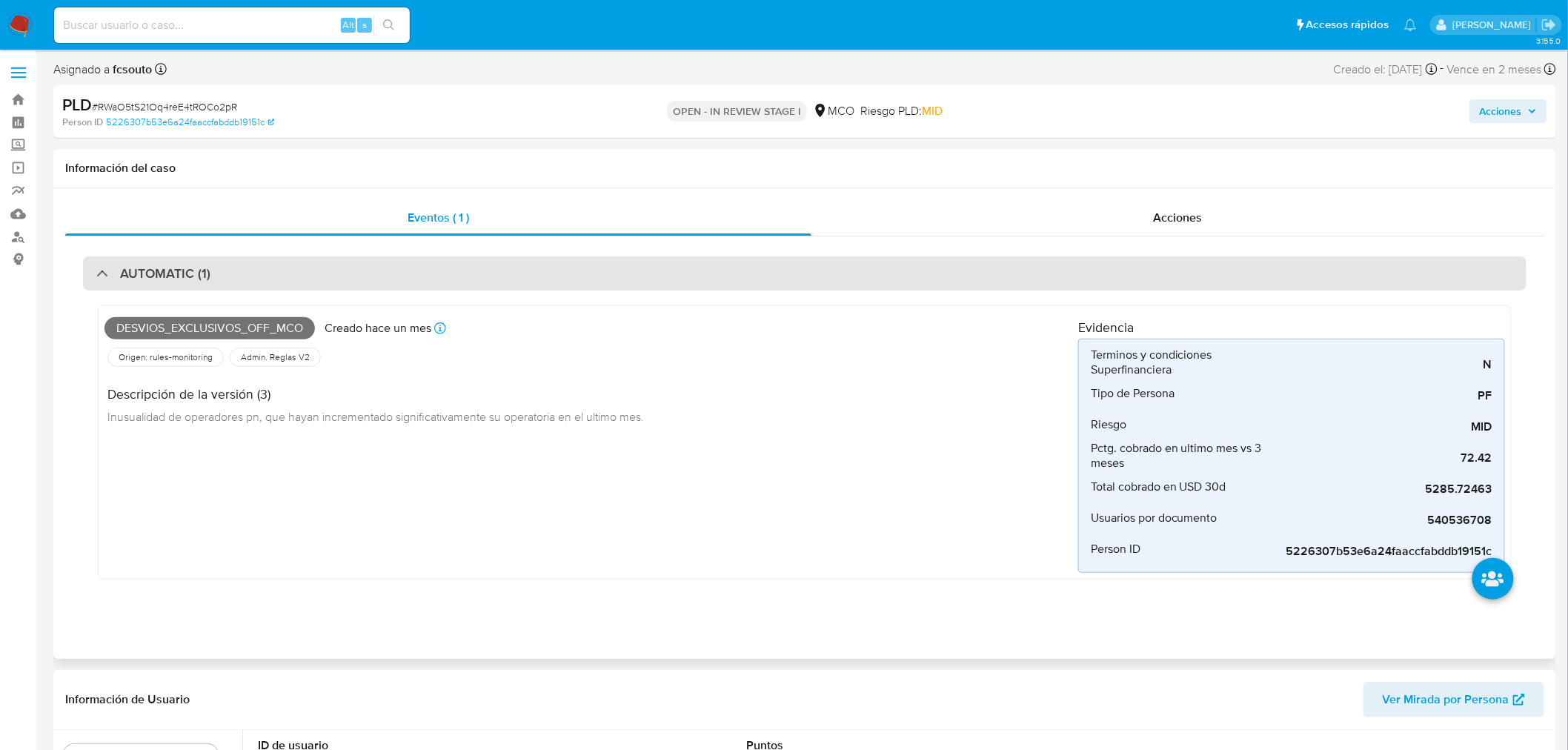
click at [292, 282] on div "AUTOMATIC (1)" at bounding box center [804, 273] width 1443 height 34
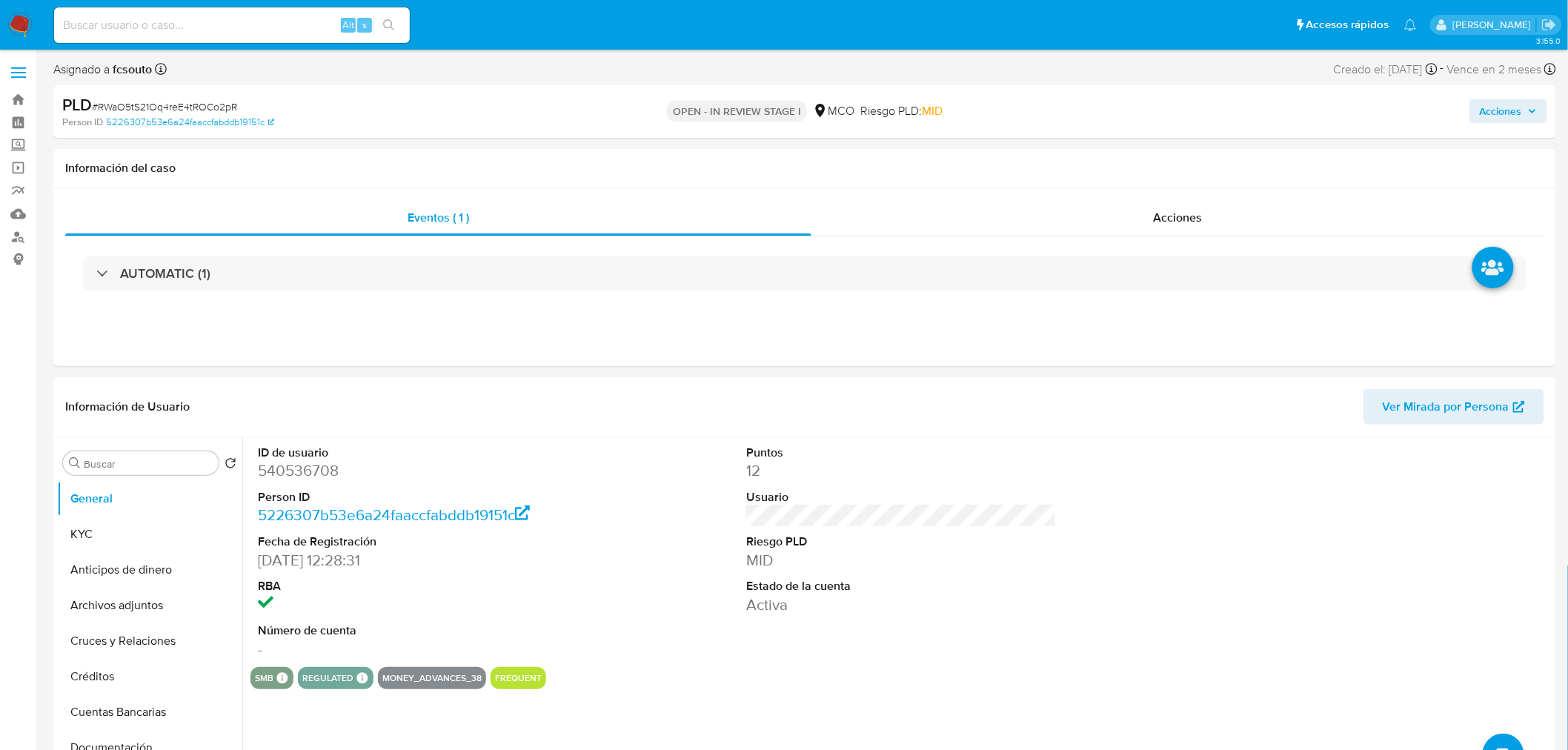
click at [1506, 113] on span "Acciones" at bounding box center [1500, 111] width 42 height 24
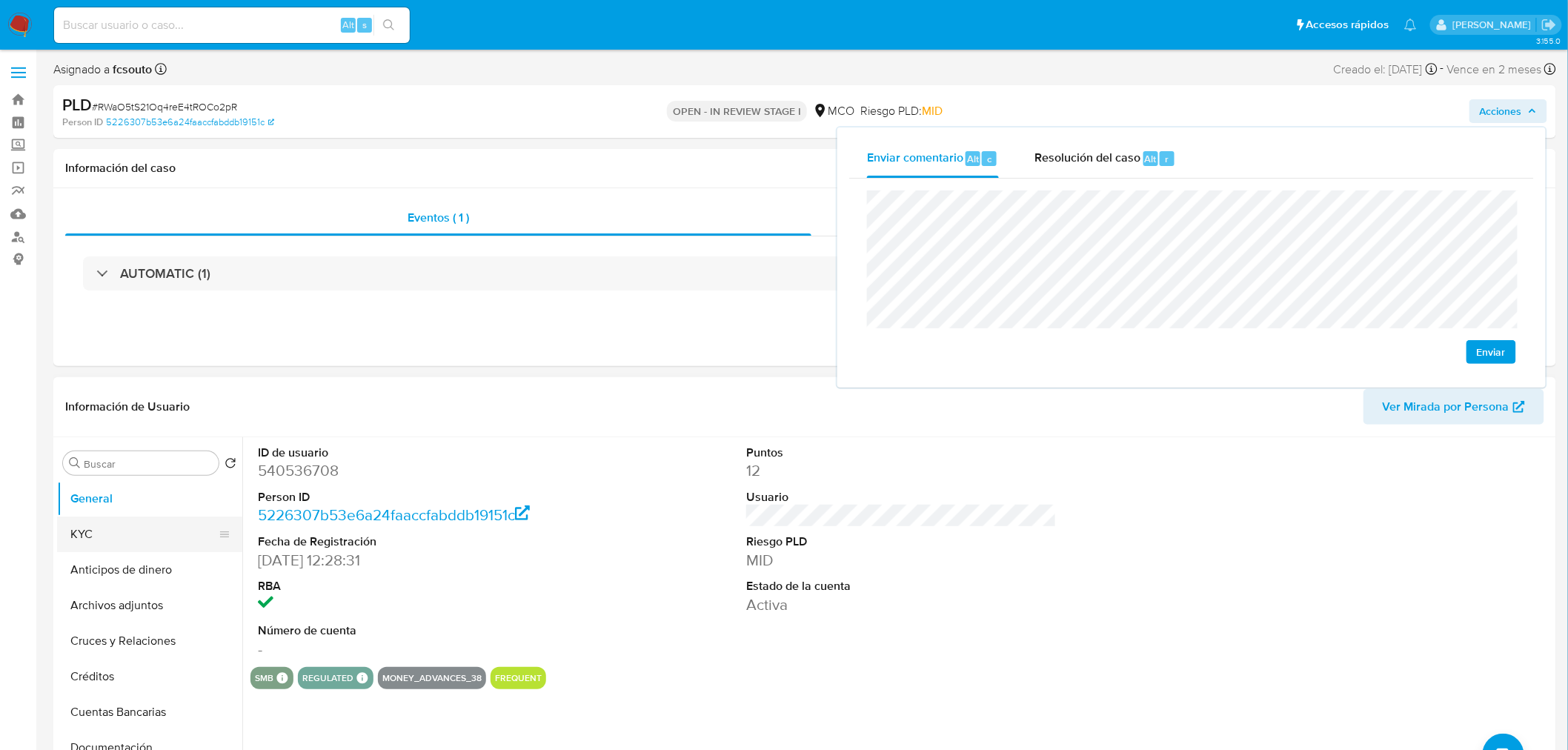
drag, startPoint x: 119, startPoint y: 526, endPoint x: 81, endPoint y: 520, distance: 38.5
click at [116, 526] on button "KYC" at bounding box center [143, 534] width 173 height 36
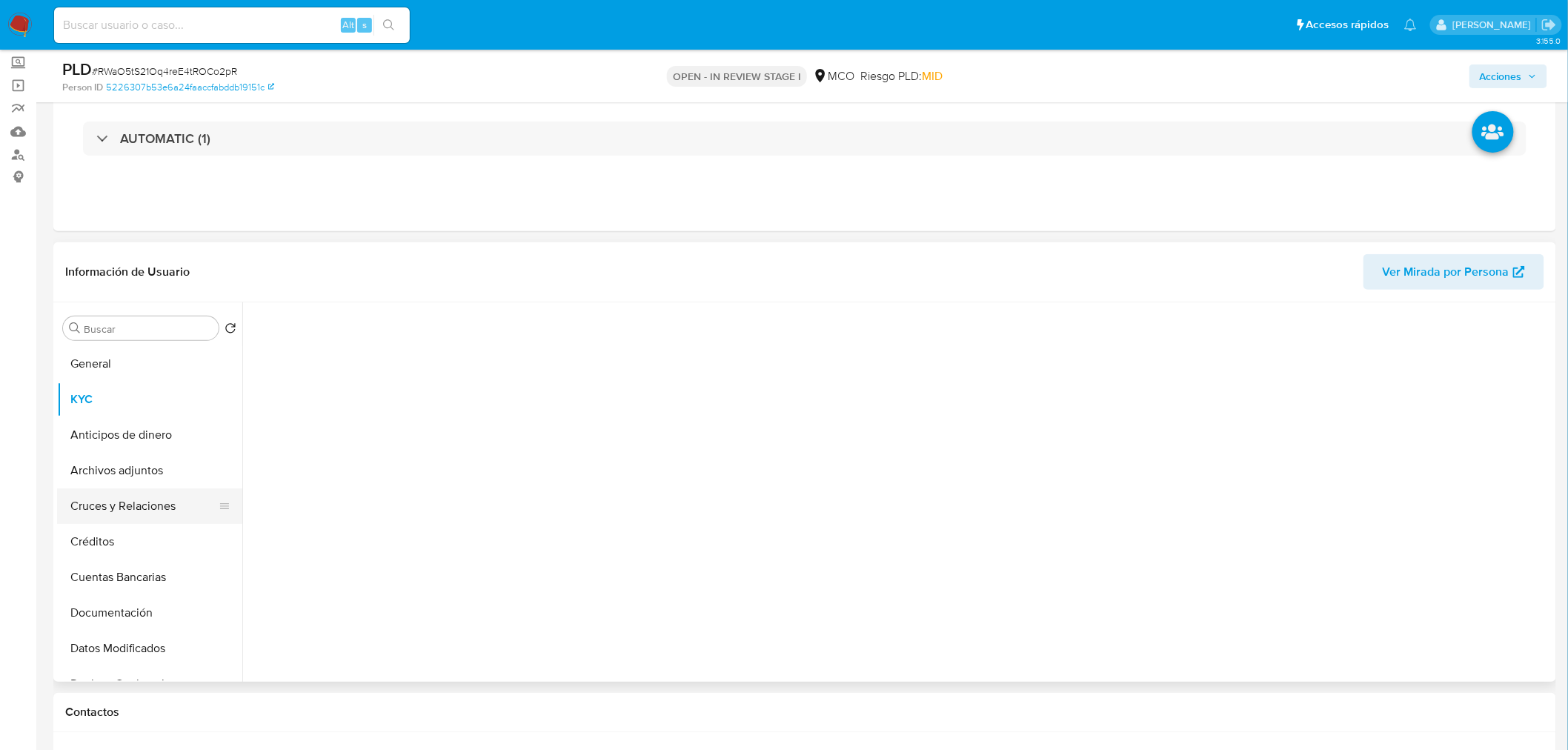
scroll to position [164, 0]
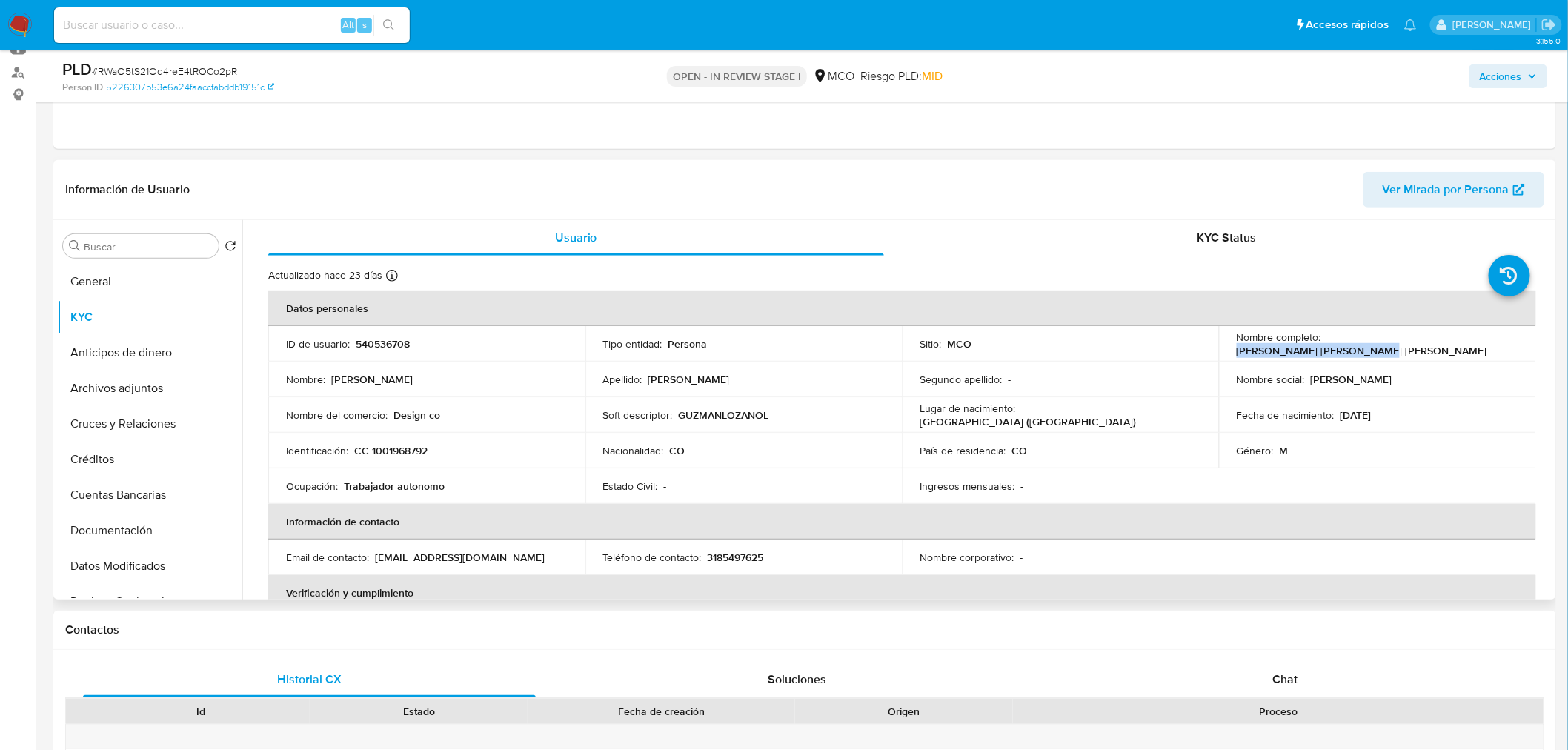
drag, startPoint x: 1324, startPoint y: 342, endPoint x: 1455, endPoint y: 350, distance: 131.2
click at [1455, 350] on p "[PERSON_NAME] [PERSON_NAME] [PERSON_NAME]" at bounding box center [1362, 351] width 250 height 13
copy p "[PERSON_NAME] [PERSON_NAME] [PERSON_NAME]"
drag, startPoint x: 1502, startPoint y: 66, endPoint x: 1454, endPoint y: 81, distance: 50.3
click at [1499, 66] on span "Acciones" at bounding box center [1500, 76] width 42 height 24
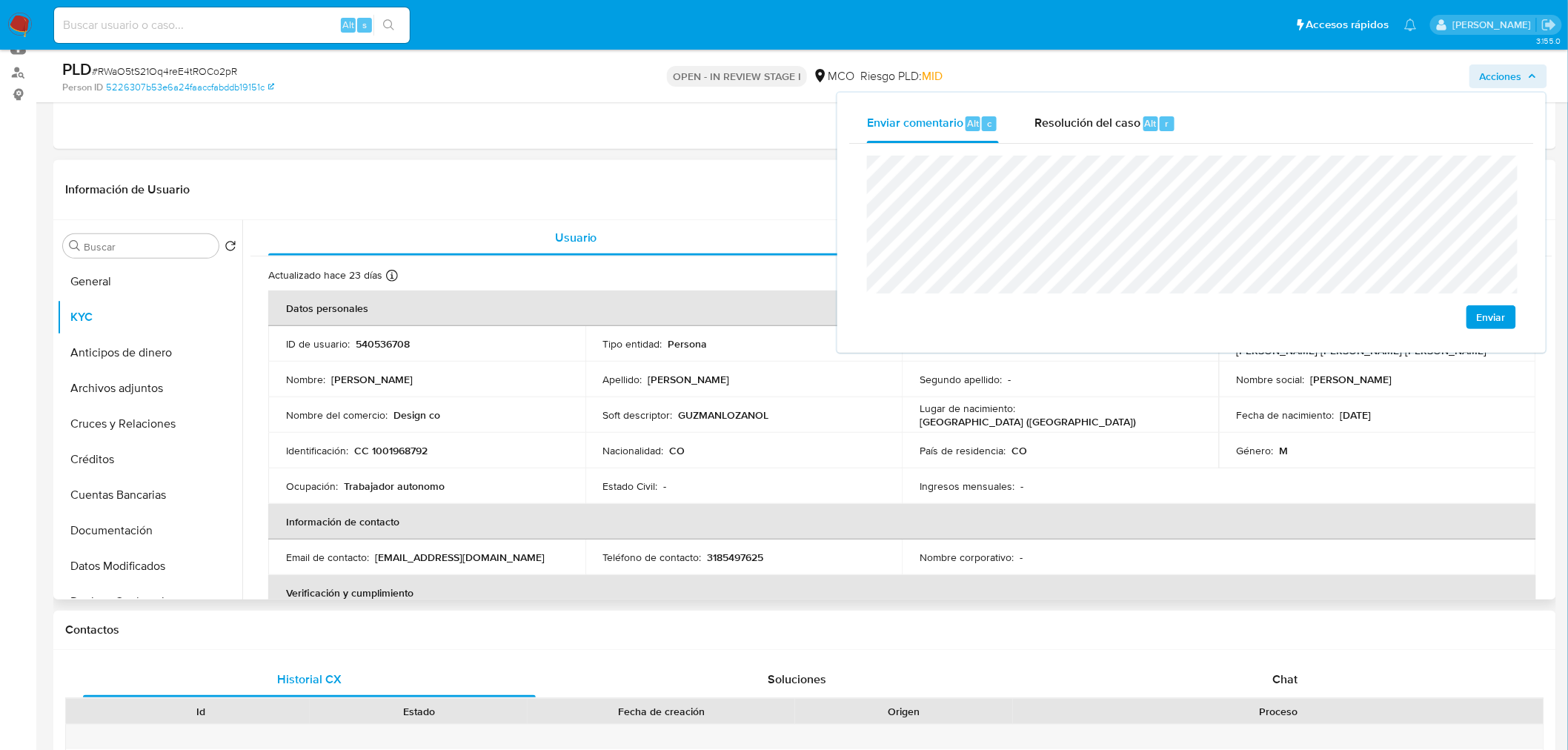
click at [411, 454] on p "CC 1001968792" at bounding box center [390, 450] width 74 height 13
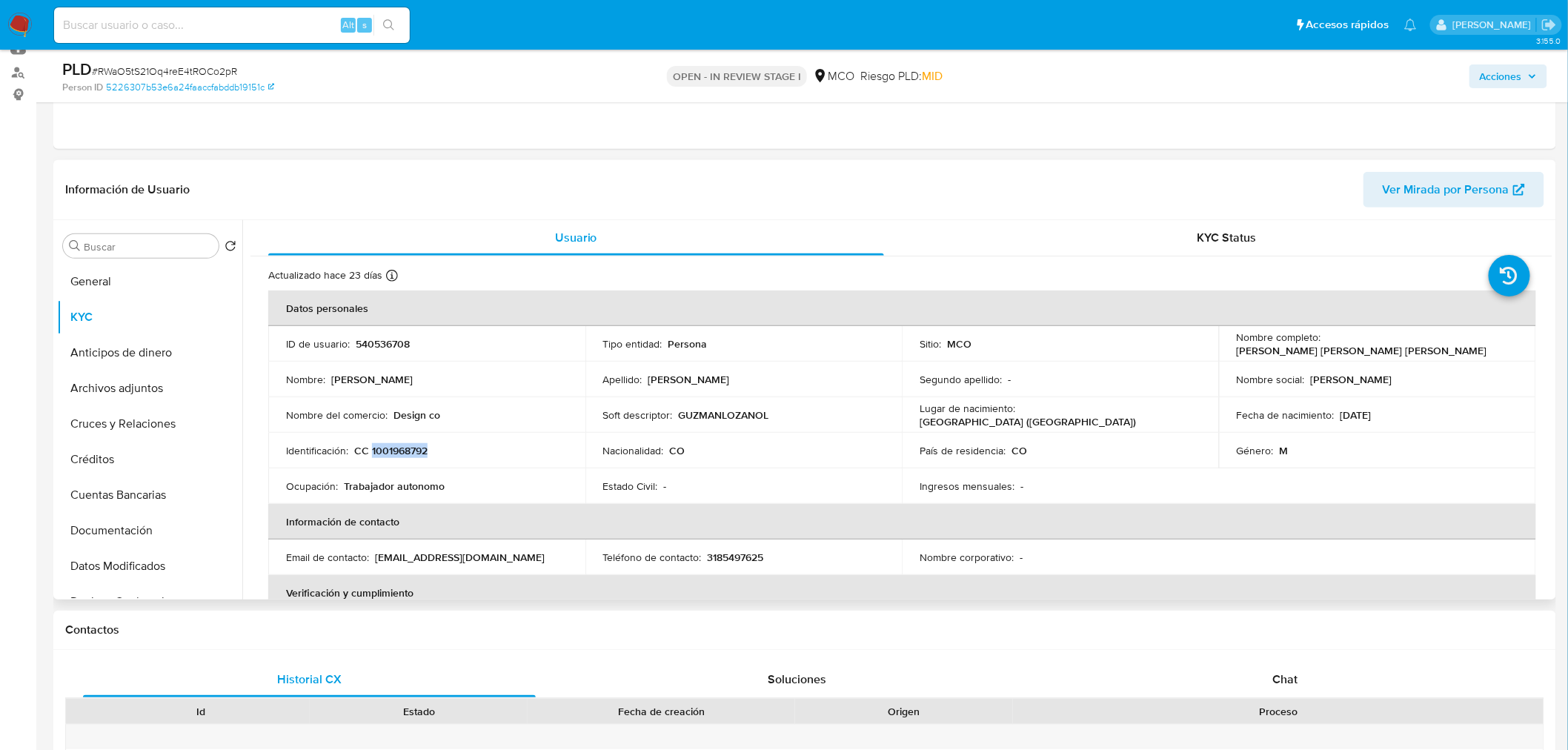
copy p "1001968792"
click at [1479, 76] on span "Acciones" at bounding box center [1500, 76] width 42 height 24
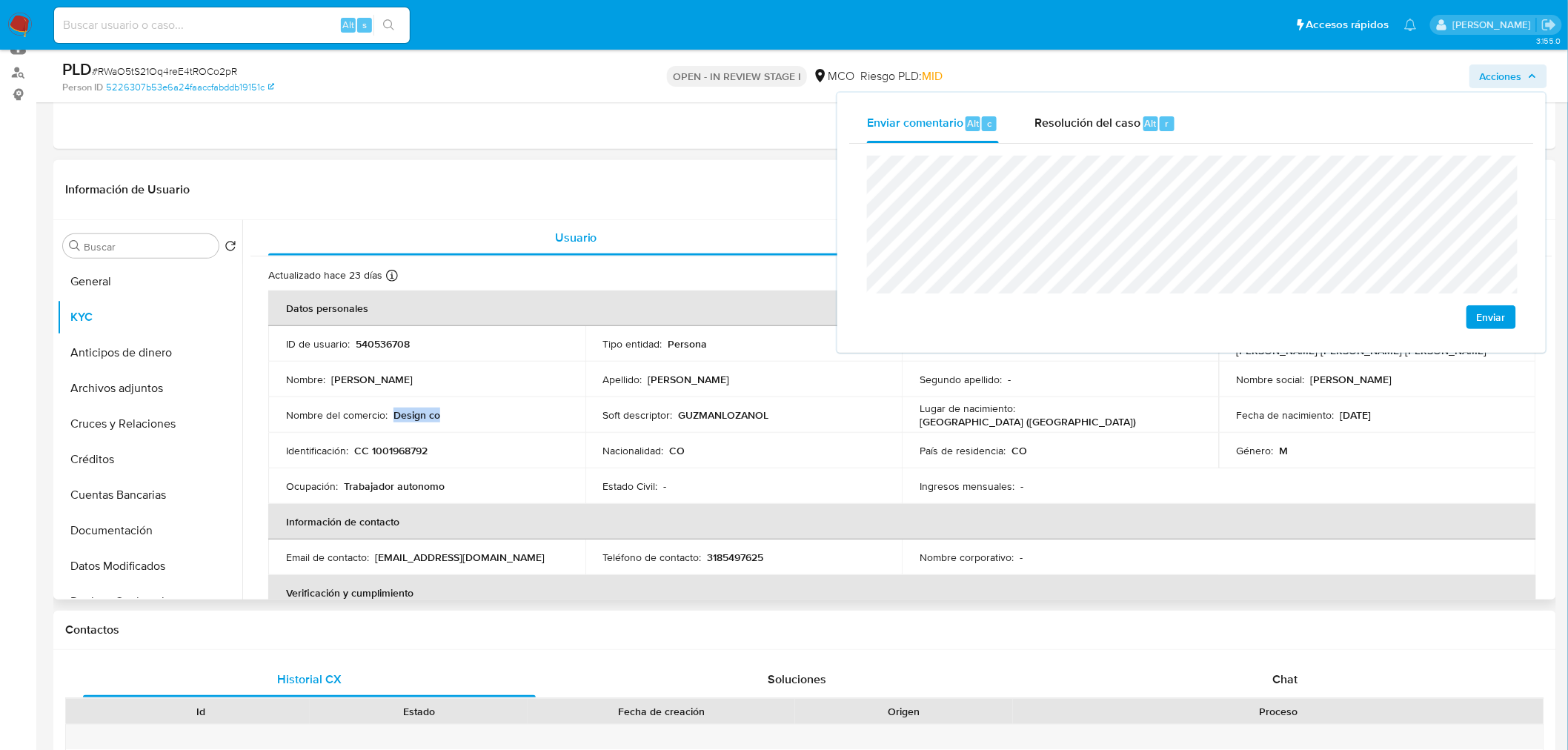
drag, startPoint x: 442, startPoint y: 416, endPoint x: 394, endPoint y: 415, distance: 48.0
click at [394, 415] on div "Nombre del comercio : Design co" at bounding box center [427, 415] width 282 height 13
copy p "Design co"
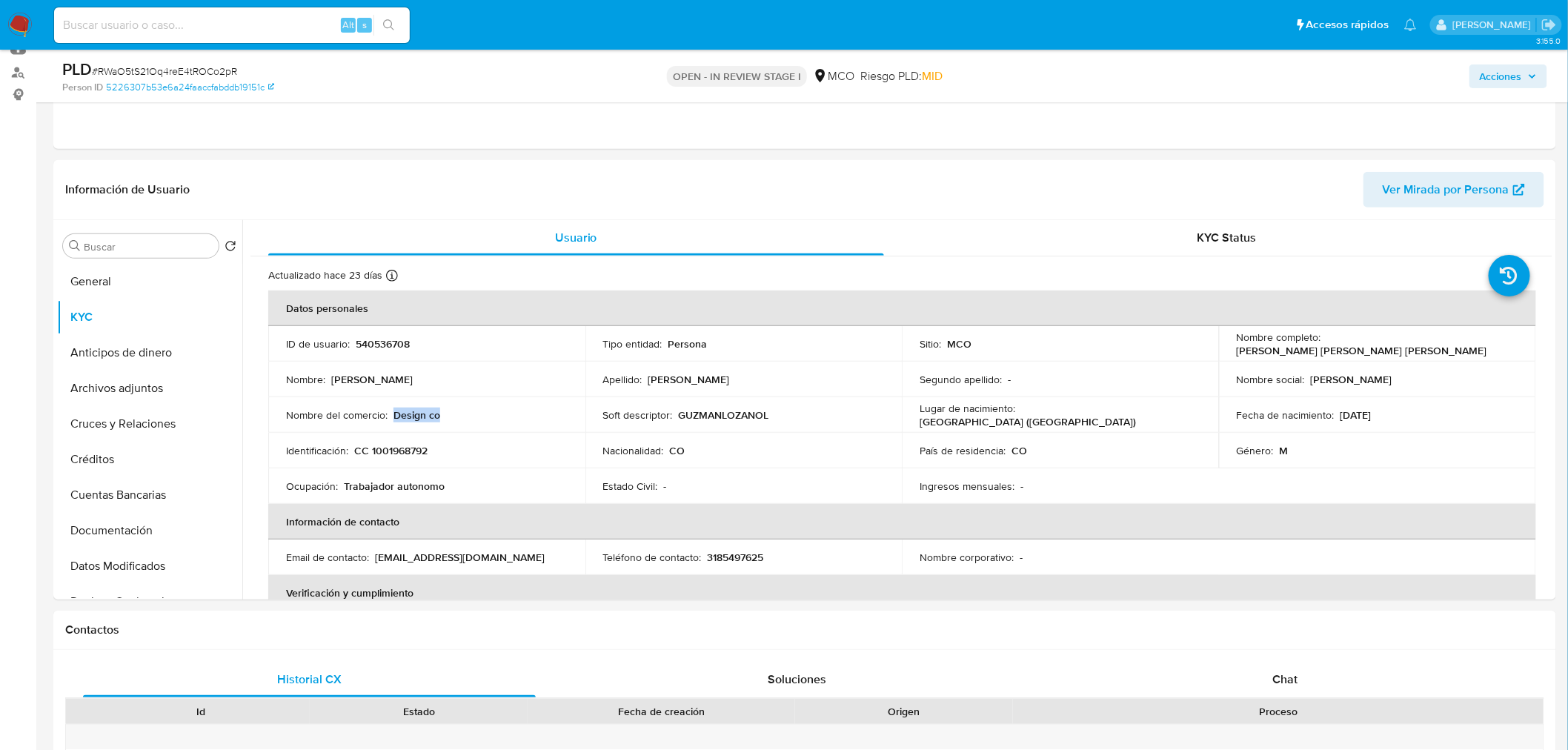
click at [1483, 66] on span "Acciones" at bounding box center [1500, 76] width 42 height 24
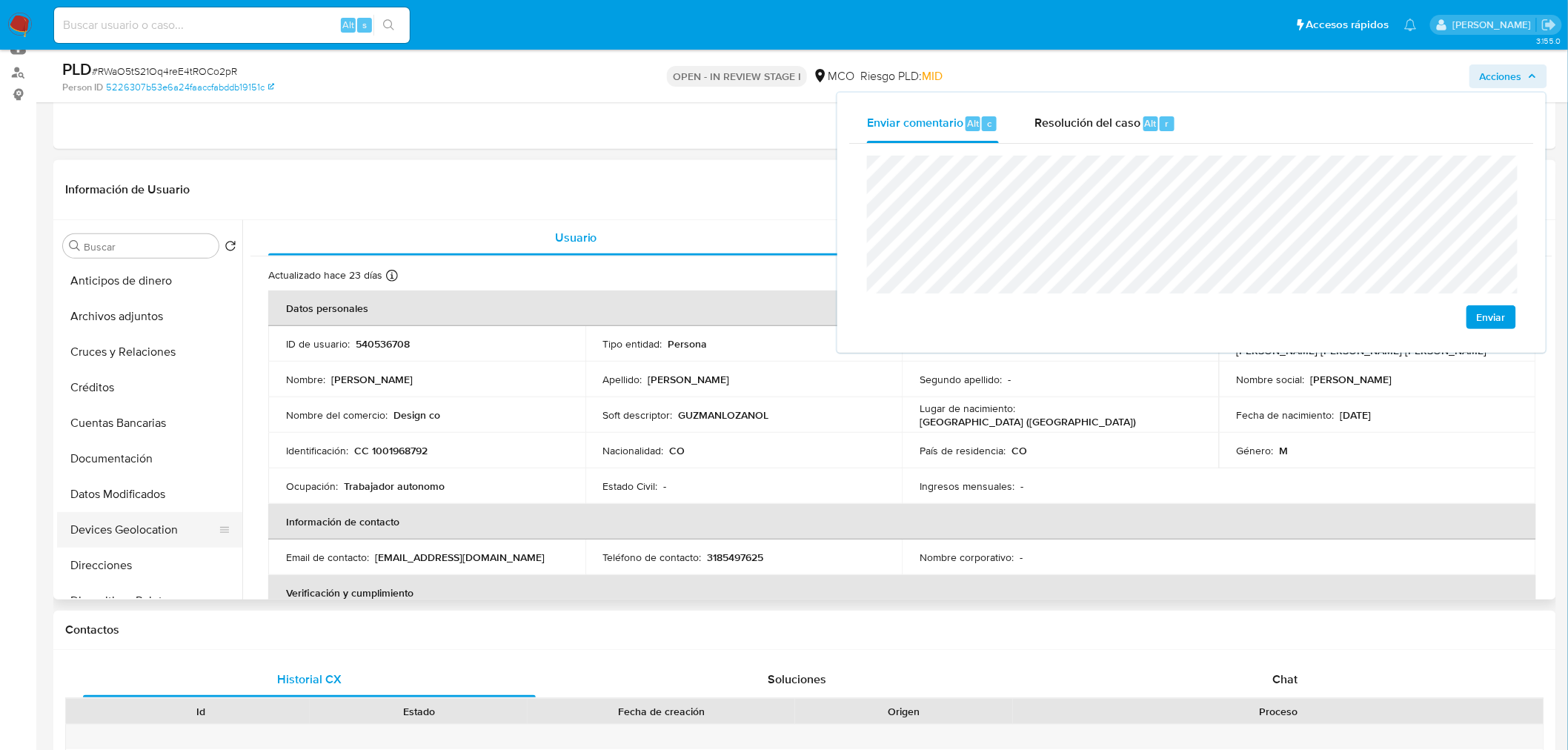
scroll to position [164, 0]
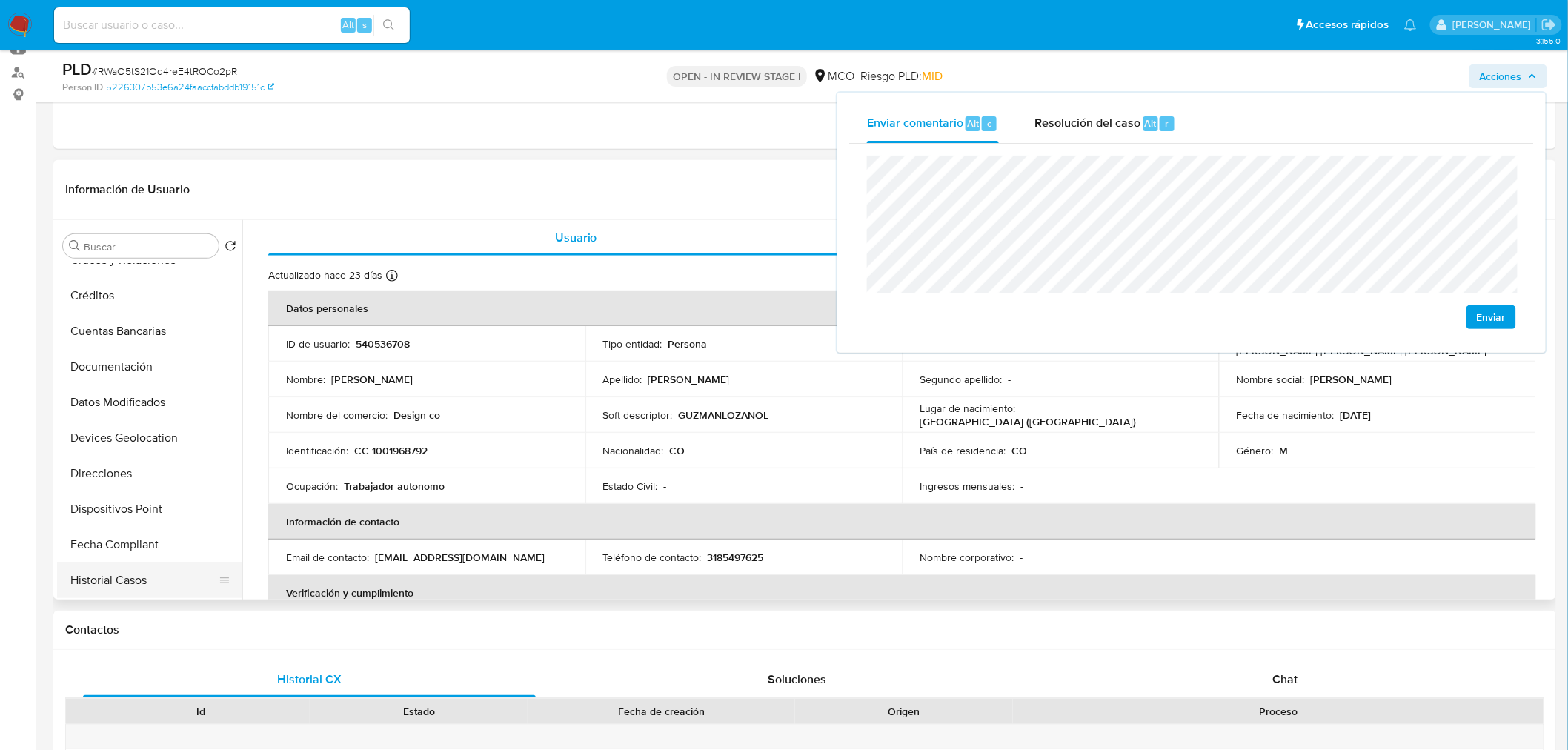
click at [146, 583] on button "Historial Casos" at bounding box center [143, 580] width 173 height 36
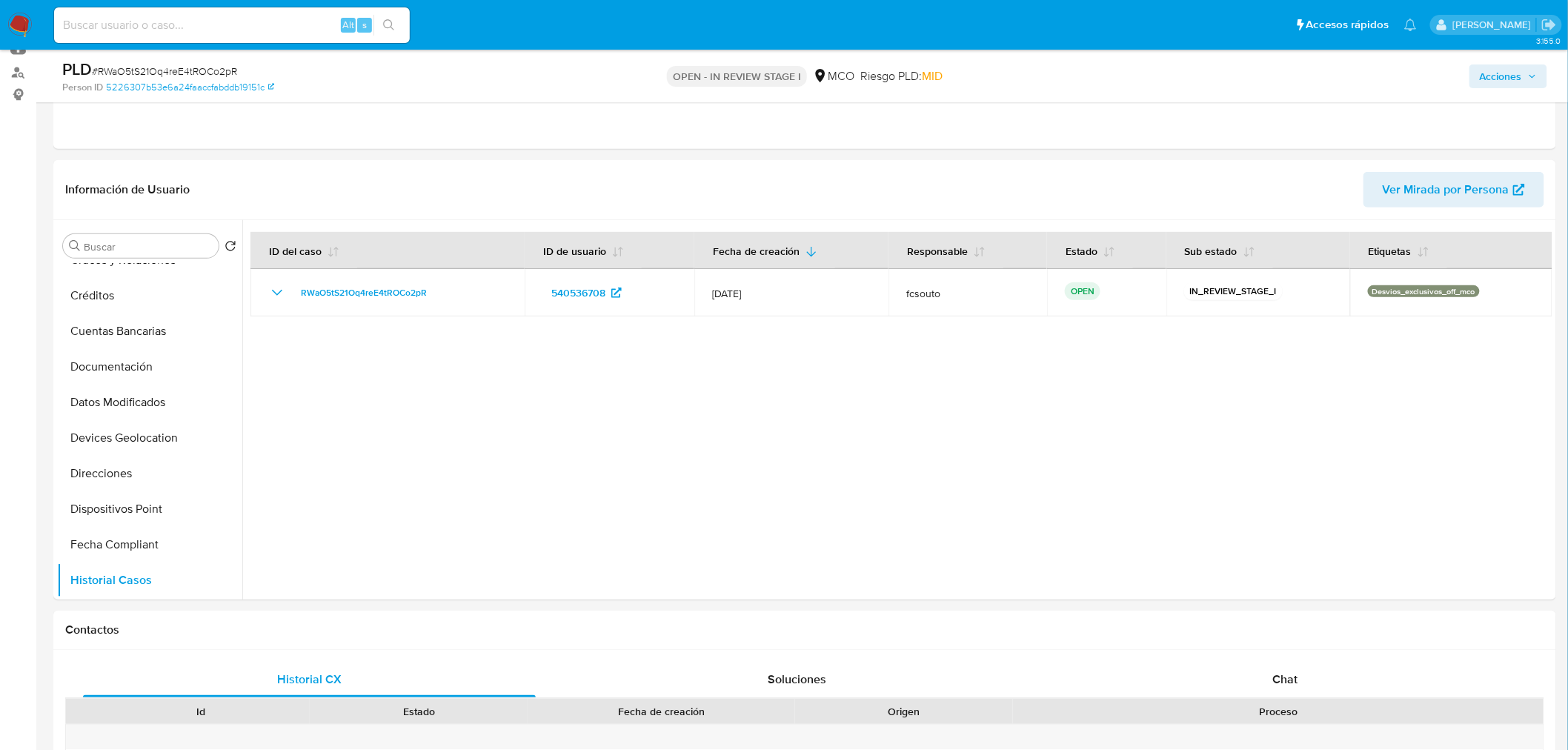
click at [1507, 78] on span "Acciones" at bounding box center [1500, 76] width 42 height 24
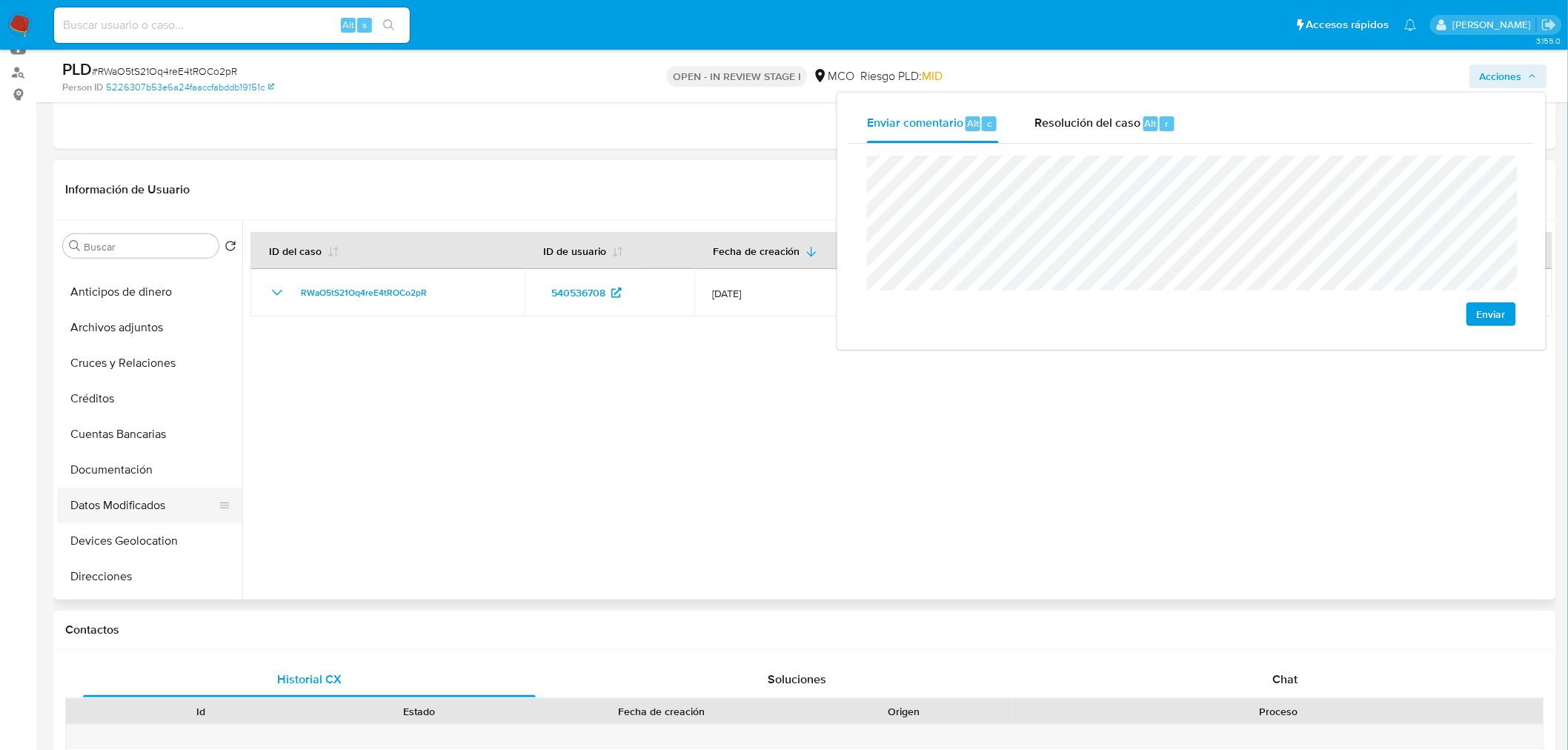
scroll to position [0, 0]
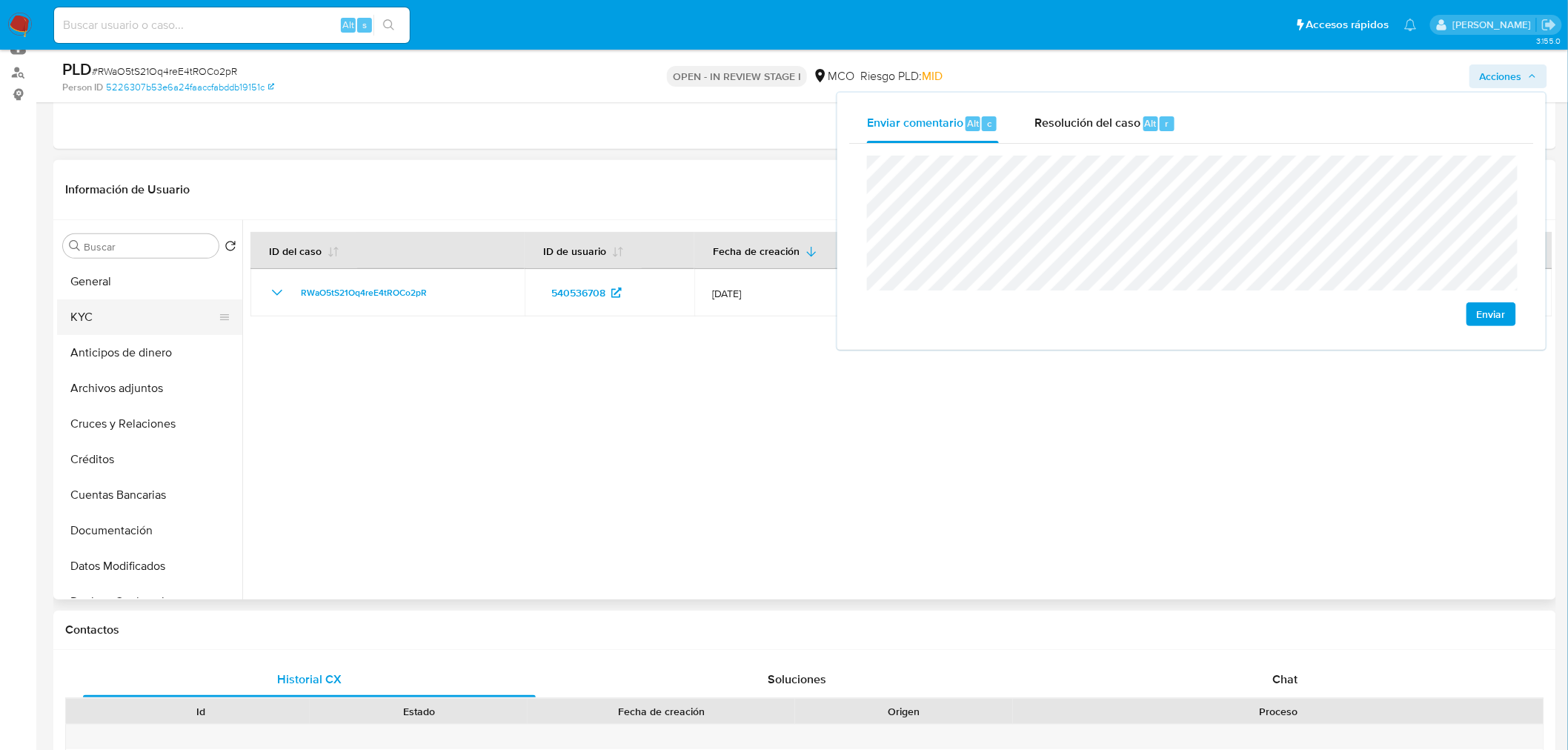
click at [133, 318] on button "KYC" at bounding box center [143, 317] width 173 height 36
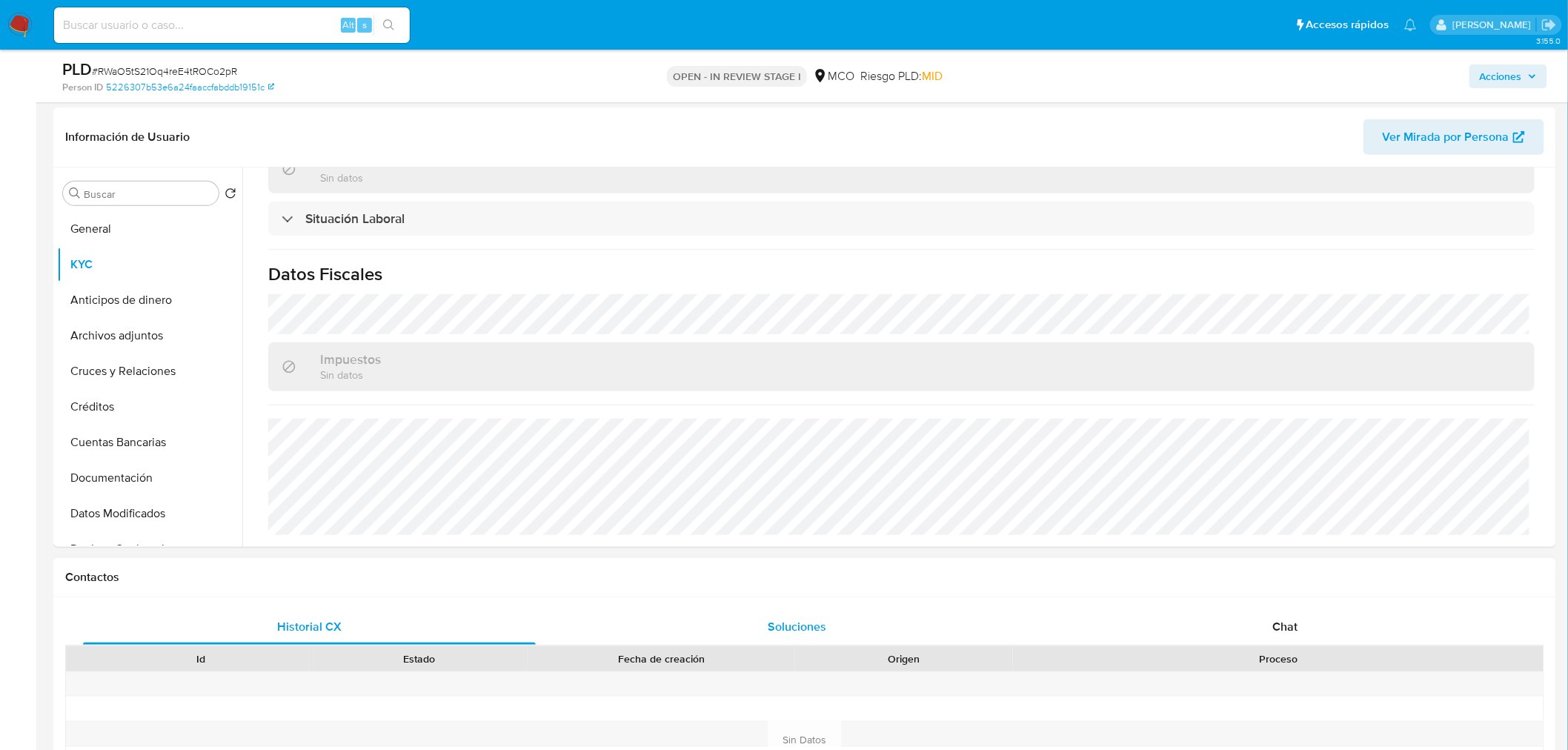
scroll to position [247, 0]
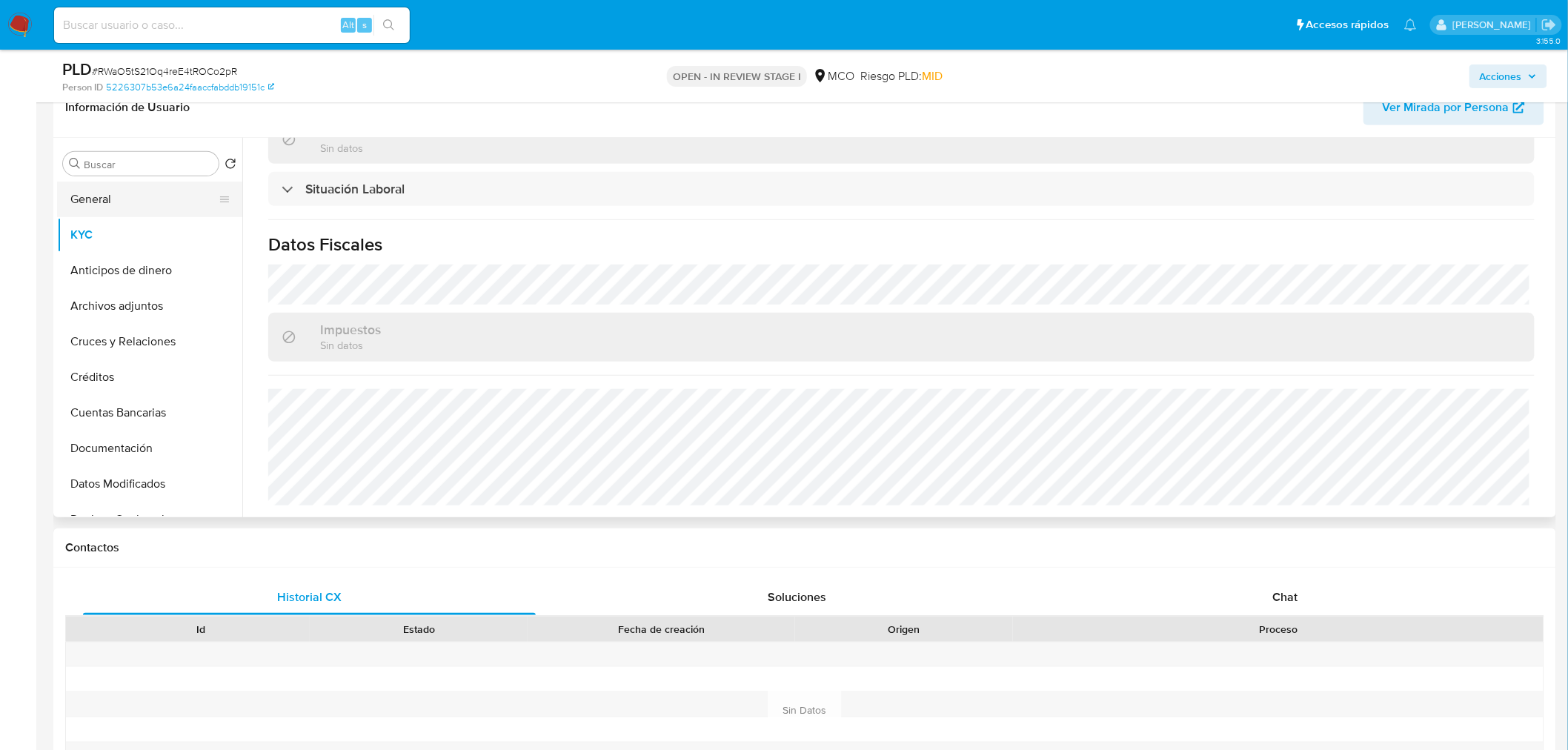
click at [120, 195] on button "General" at bounding box center [143, 199] width 173 height 36
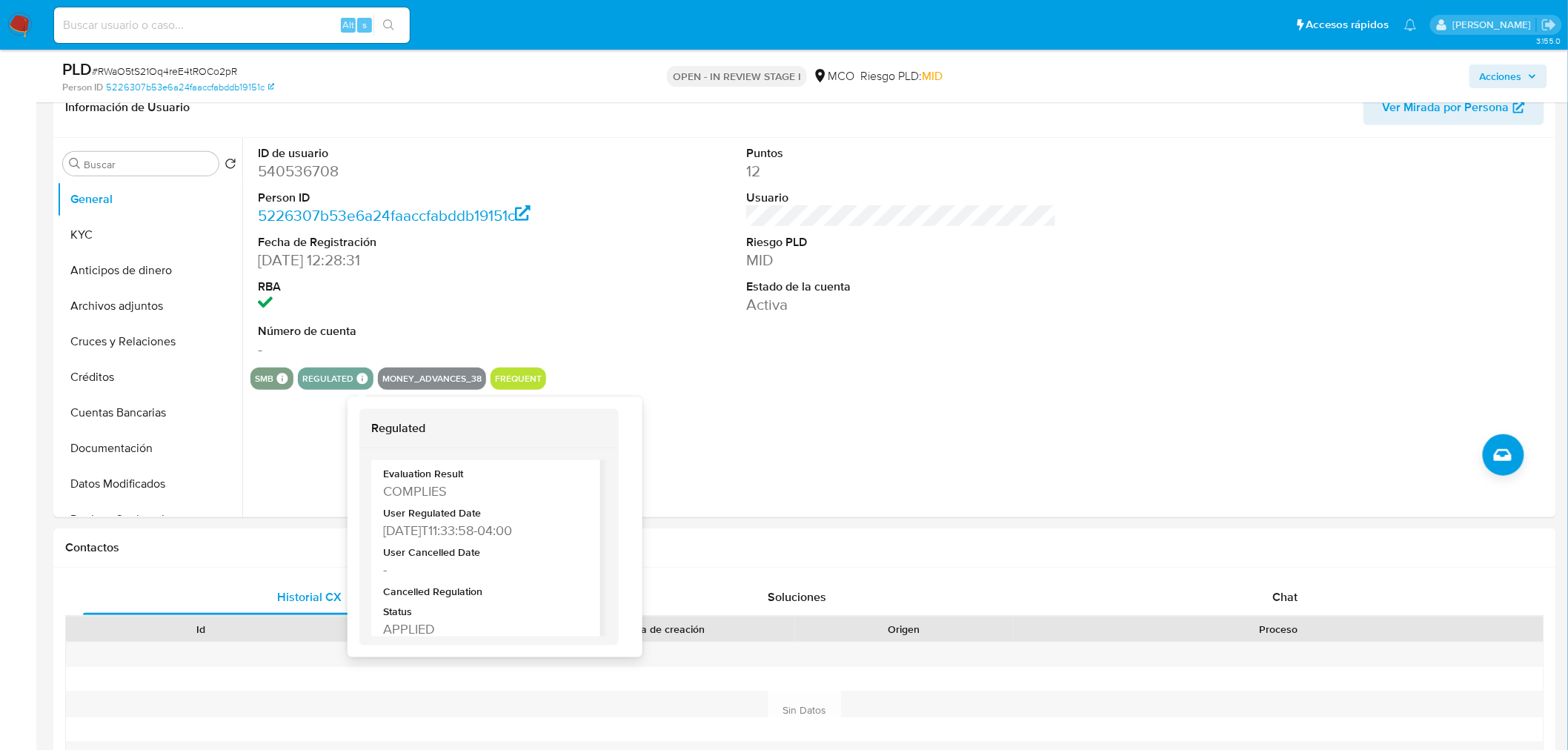
scroll to position [72, 0]
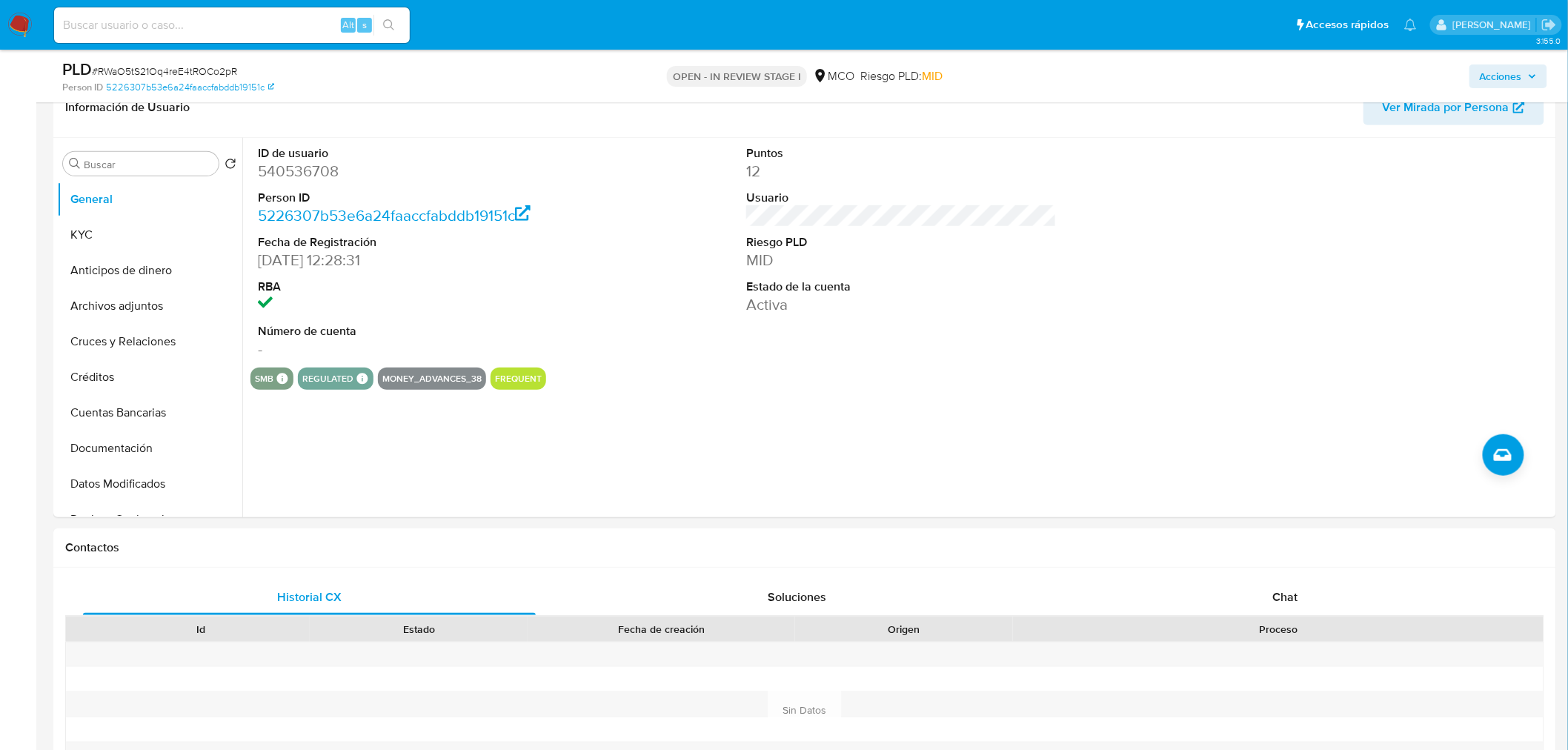
click at [1506, 62] on div "Acciones" at bounding box center [1301, 76] width 491 height 35
click at [1531, 79] on icon "button" at bounding box center [1532, 76] width 9 height 9
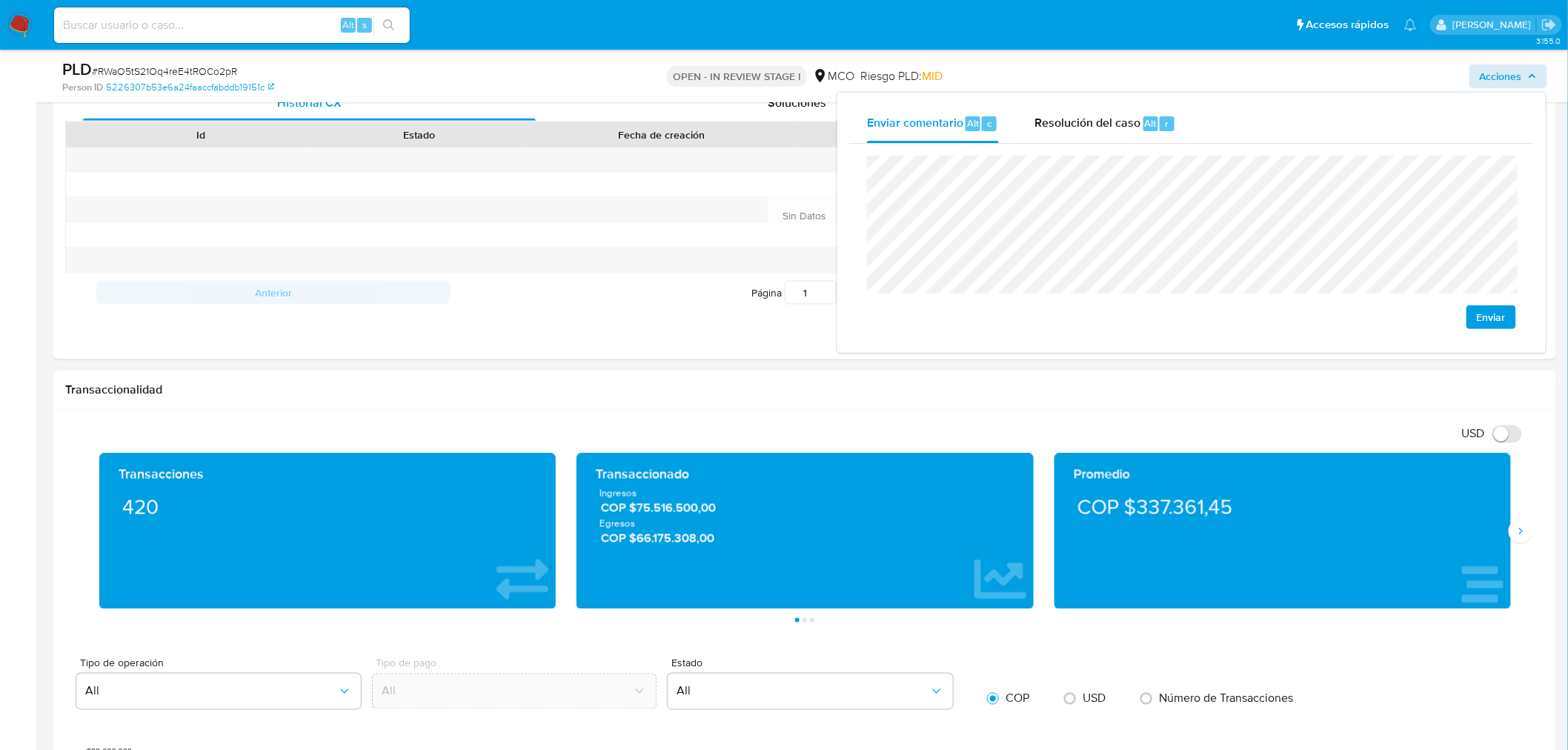
scroll to position [1317, 0]
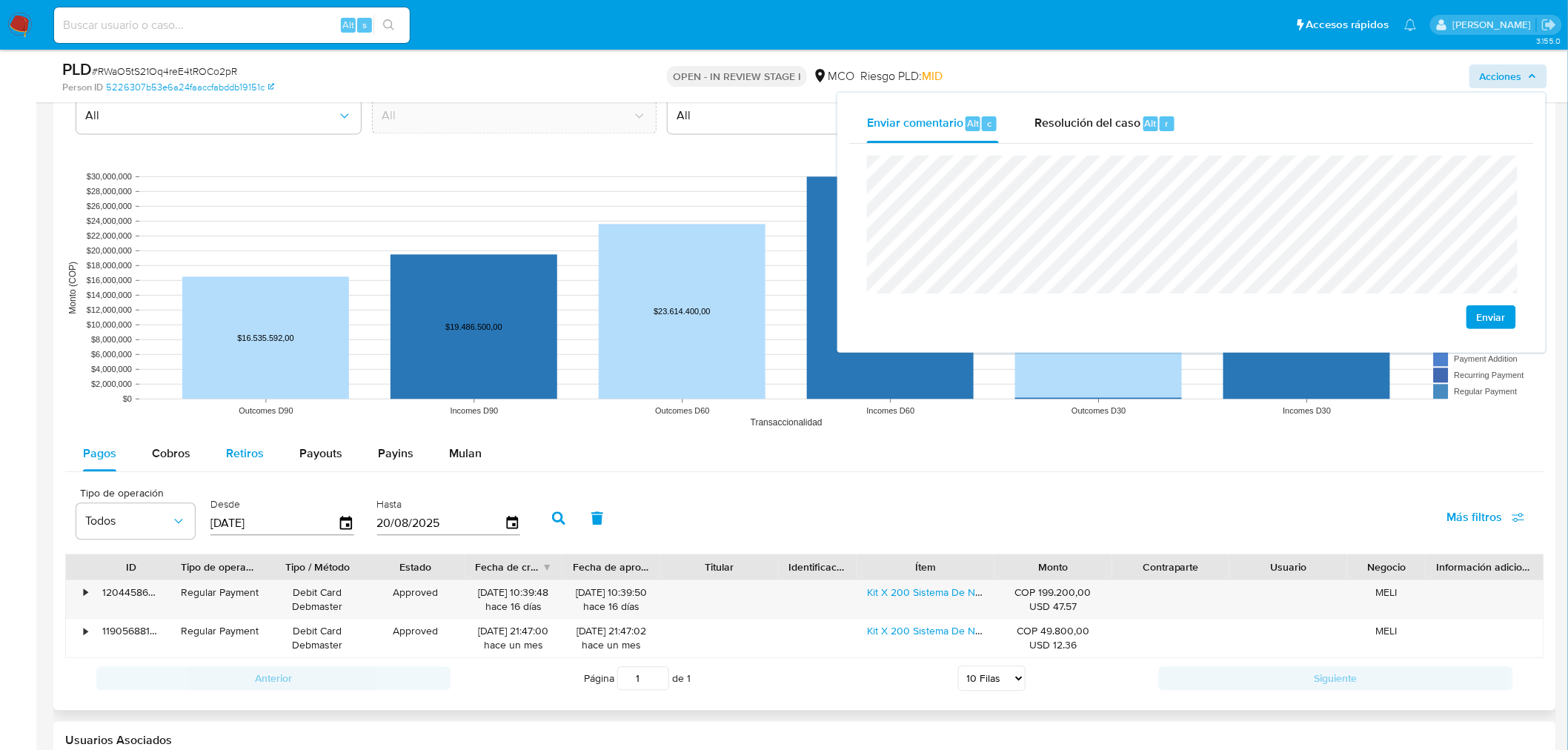
click at [262, 452] on button "Retiros" at bounding box center [244, 453] width 74 height 36
select select "10"
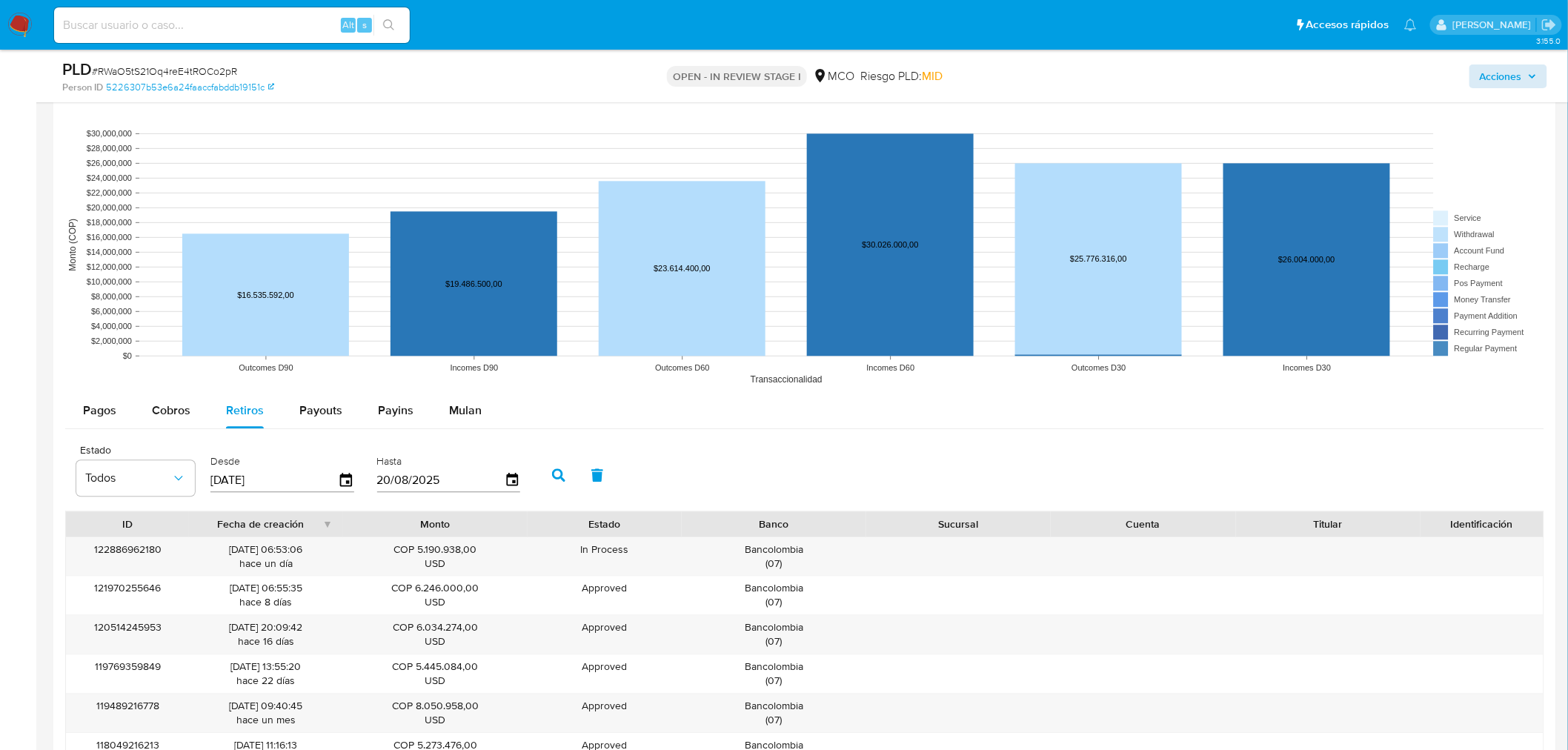
scroll to position [1399, 0]
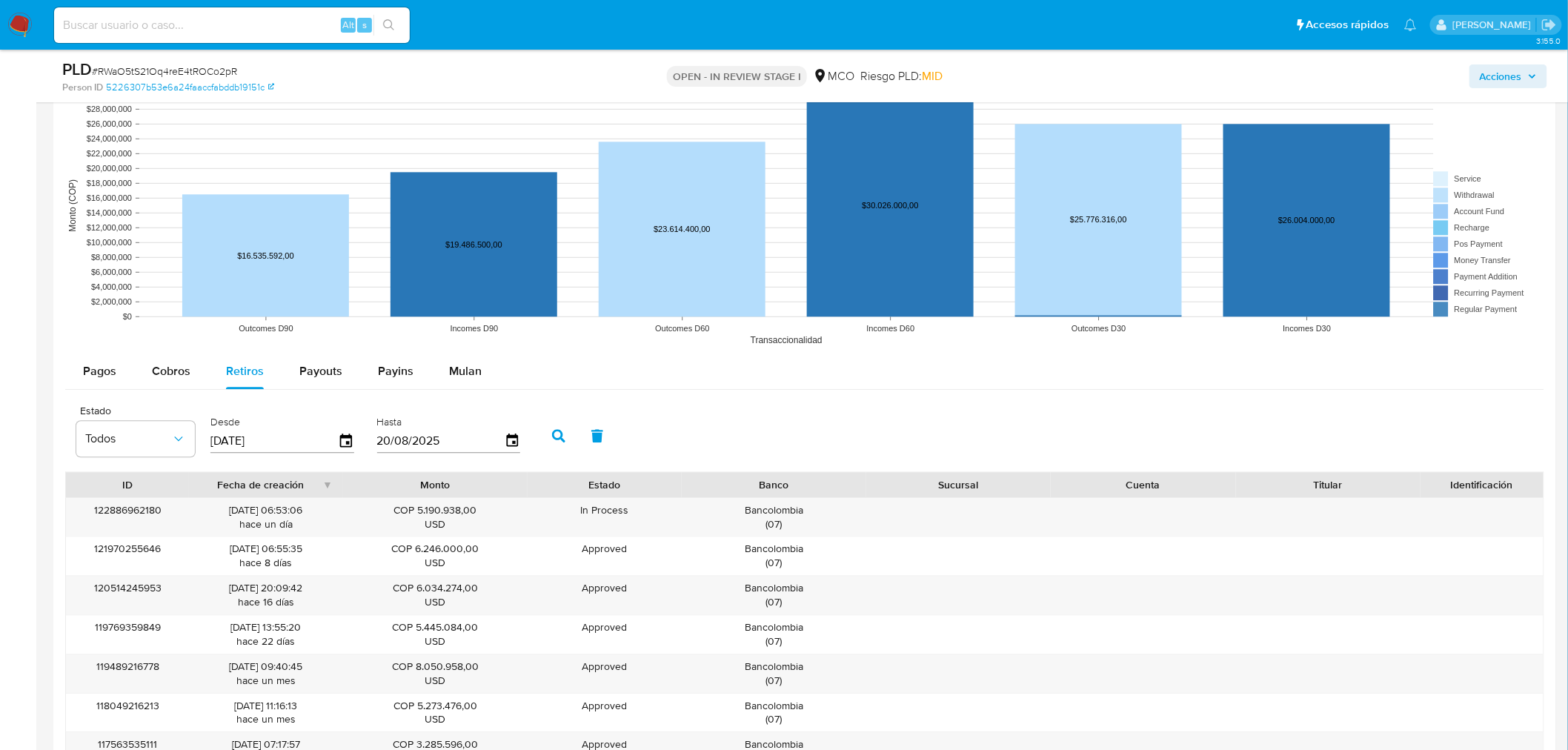
click at [1503, 70] on span "Acciones" at bounding box center [1500, 76] width 42 height 24
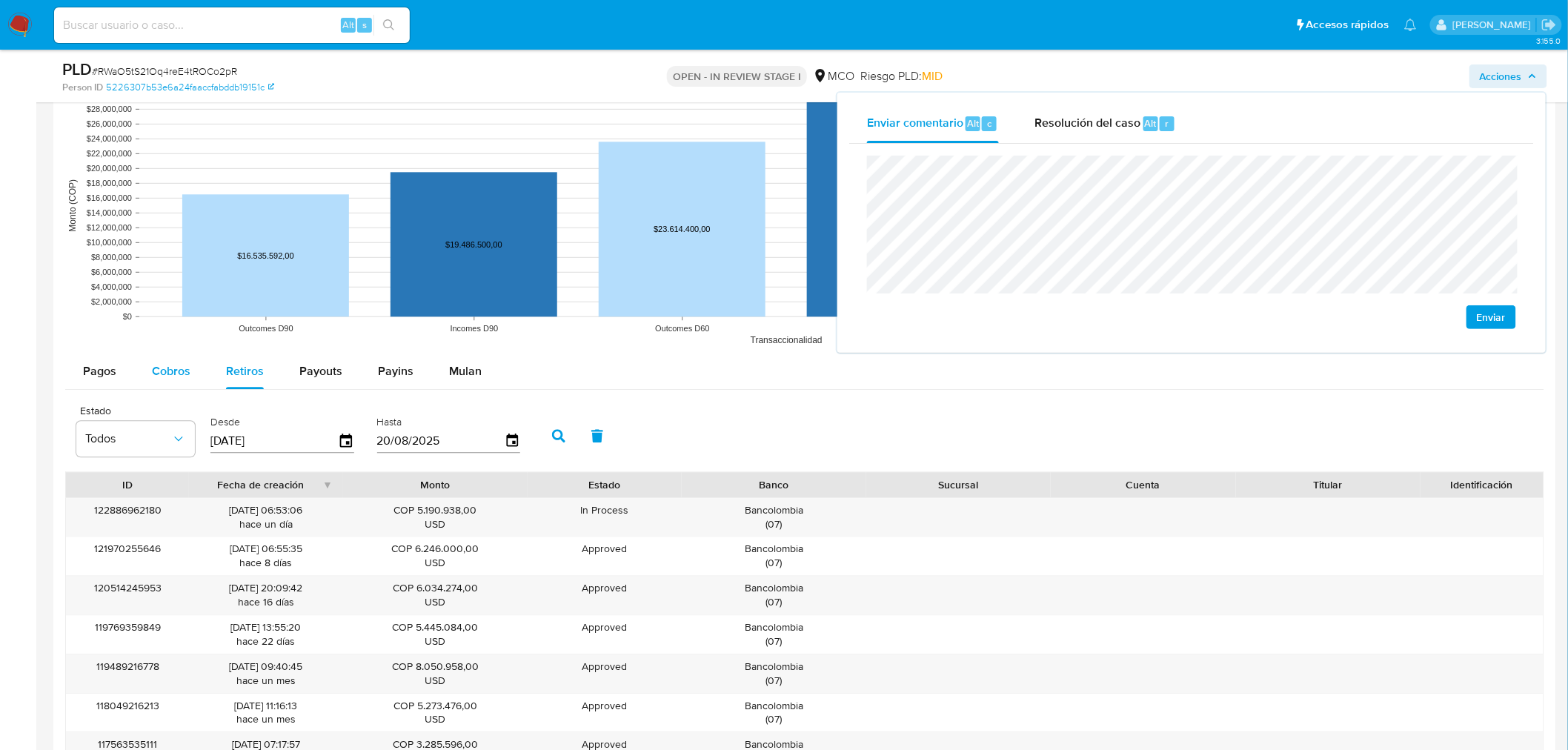
drag, startPoint x: 176, startPoint y: 367, endPoint x: 196, endPoint y: 376, distance: 21.9
click at [180, 369] on span "Cobros" at bounding box center [171, 370] width 38 height 17
select select "10"
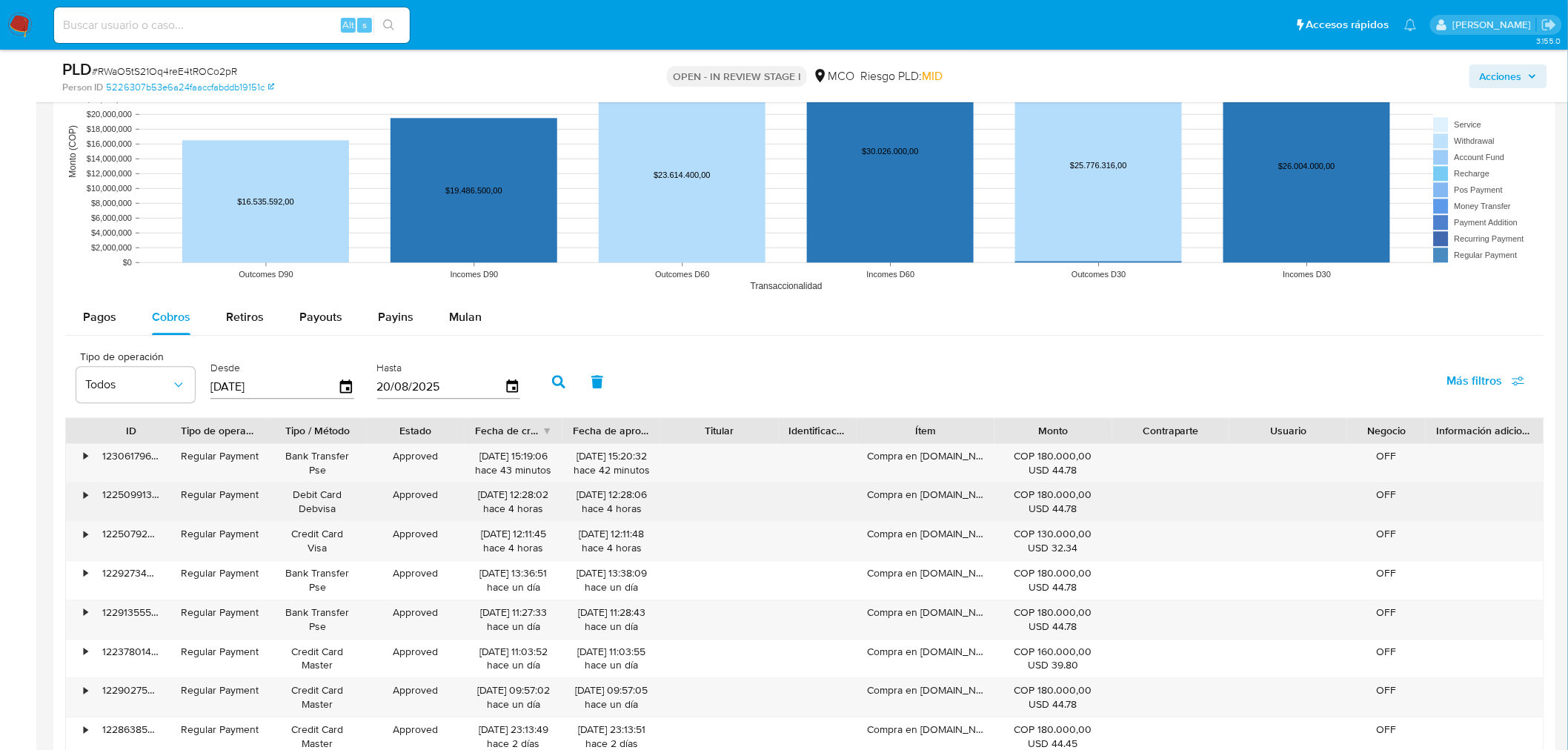
scroll to position [1482, 0]
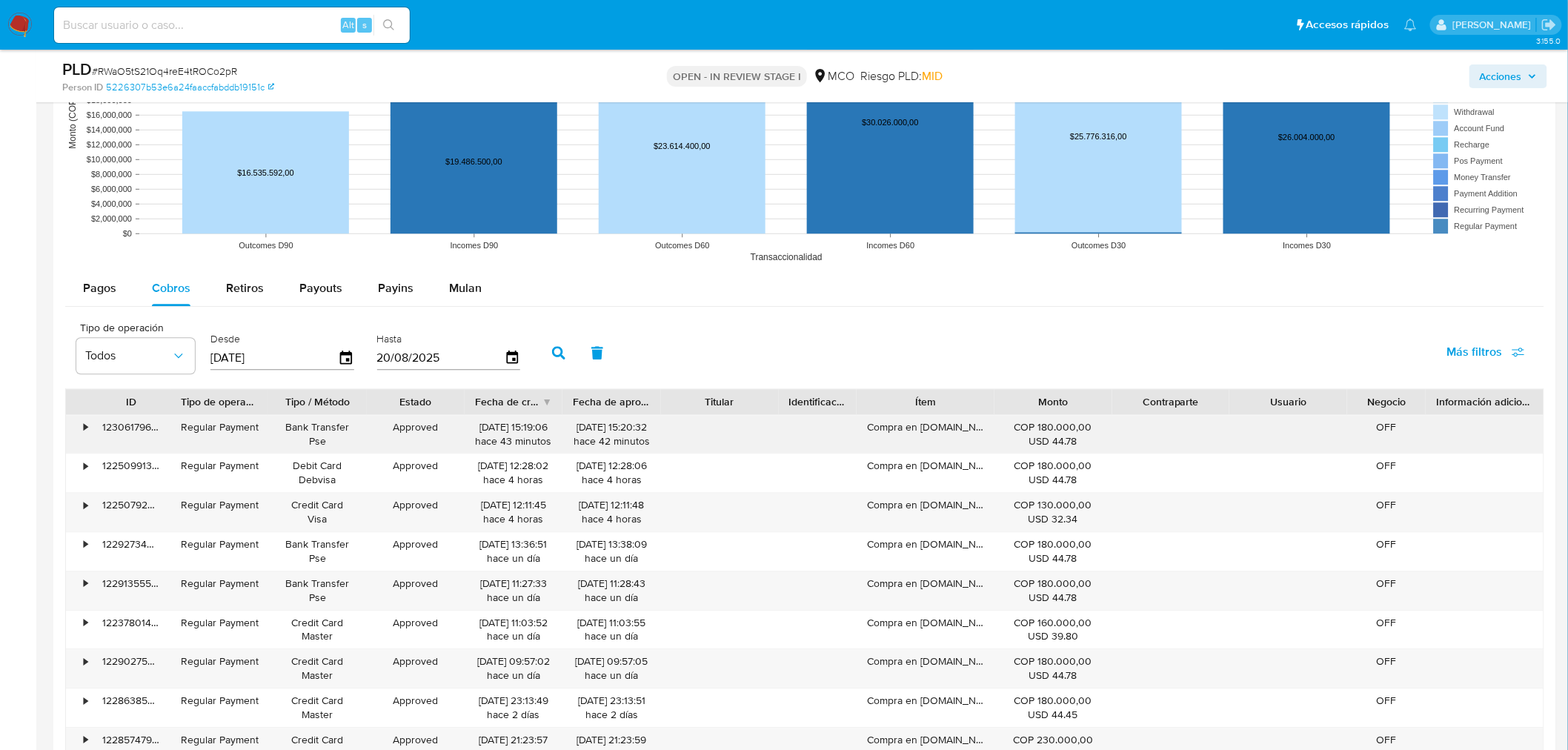
click at [900, 437] on div "Compra en Design.co" at bounding box center [924, 434] width 137 height 38
click at [1507, 80] on span "Acciones" at bounding box center [1500, 76] width 42 height 24
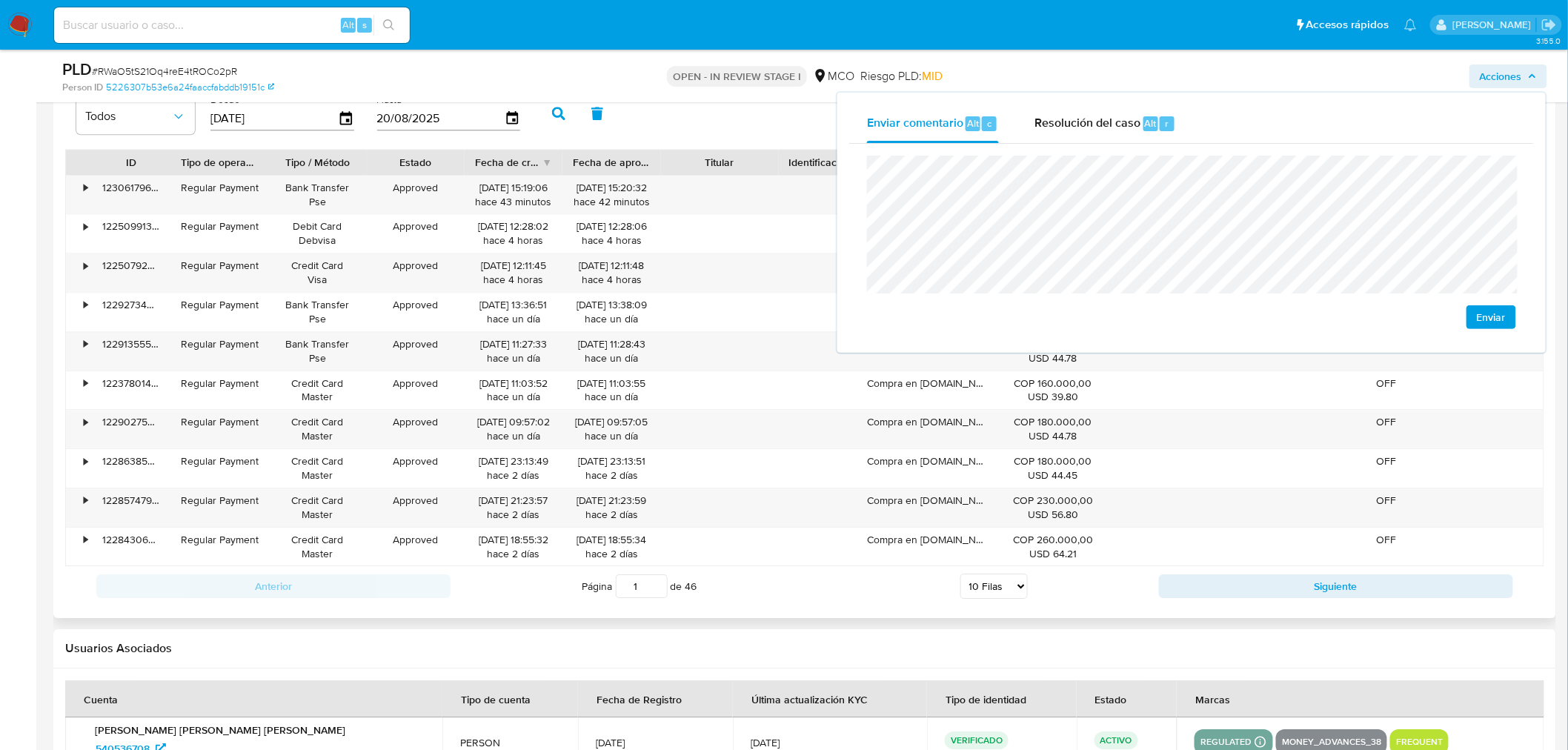
scroll to position [1729, 0]
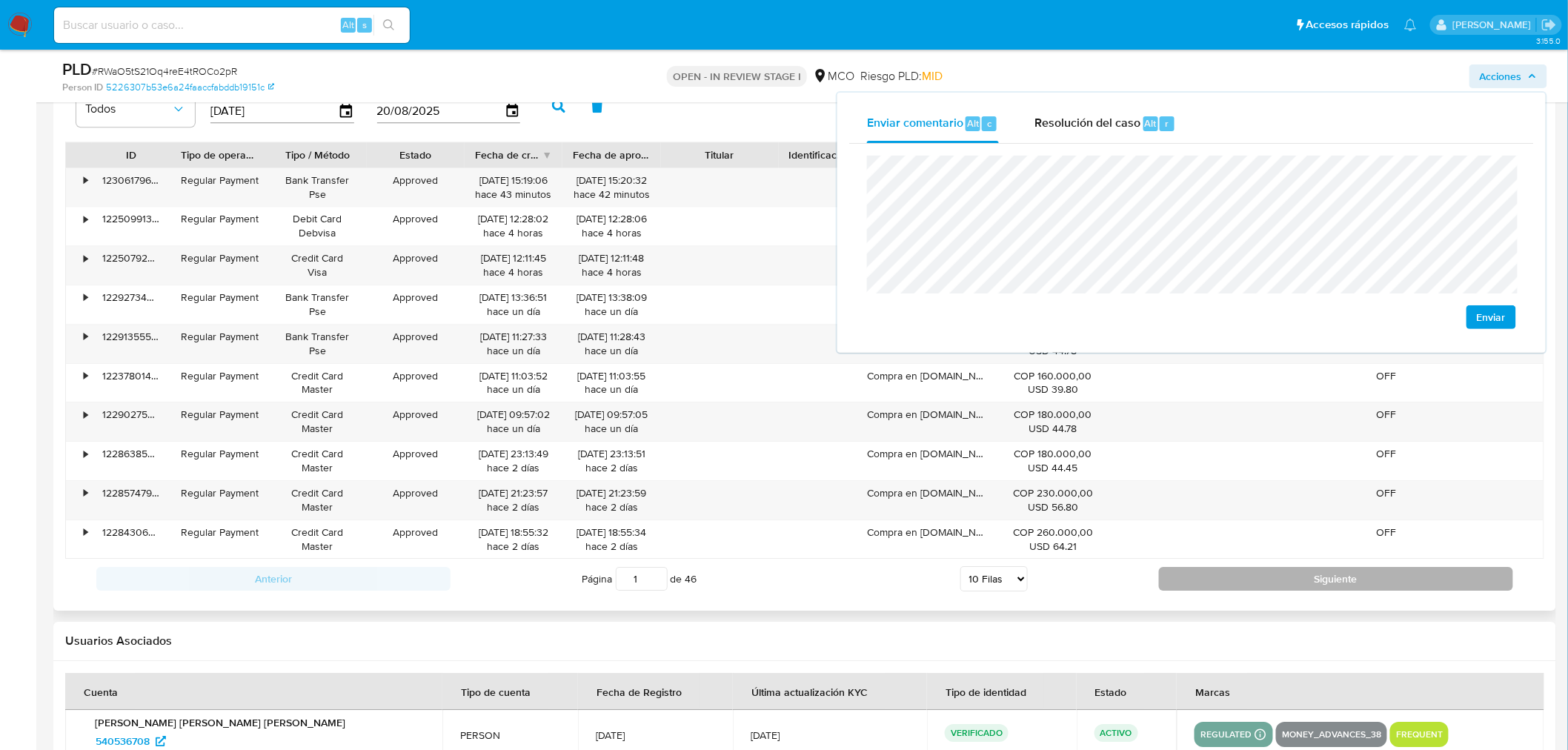
click at [1198, 580] on button "Siguiente" at bounding box center [1335, 578] width 354 height 24
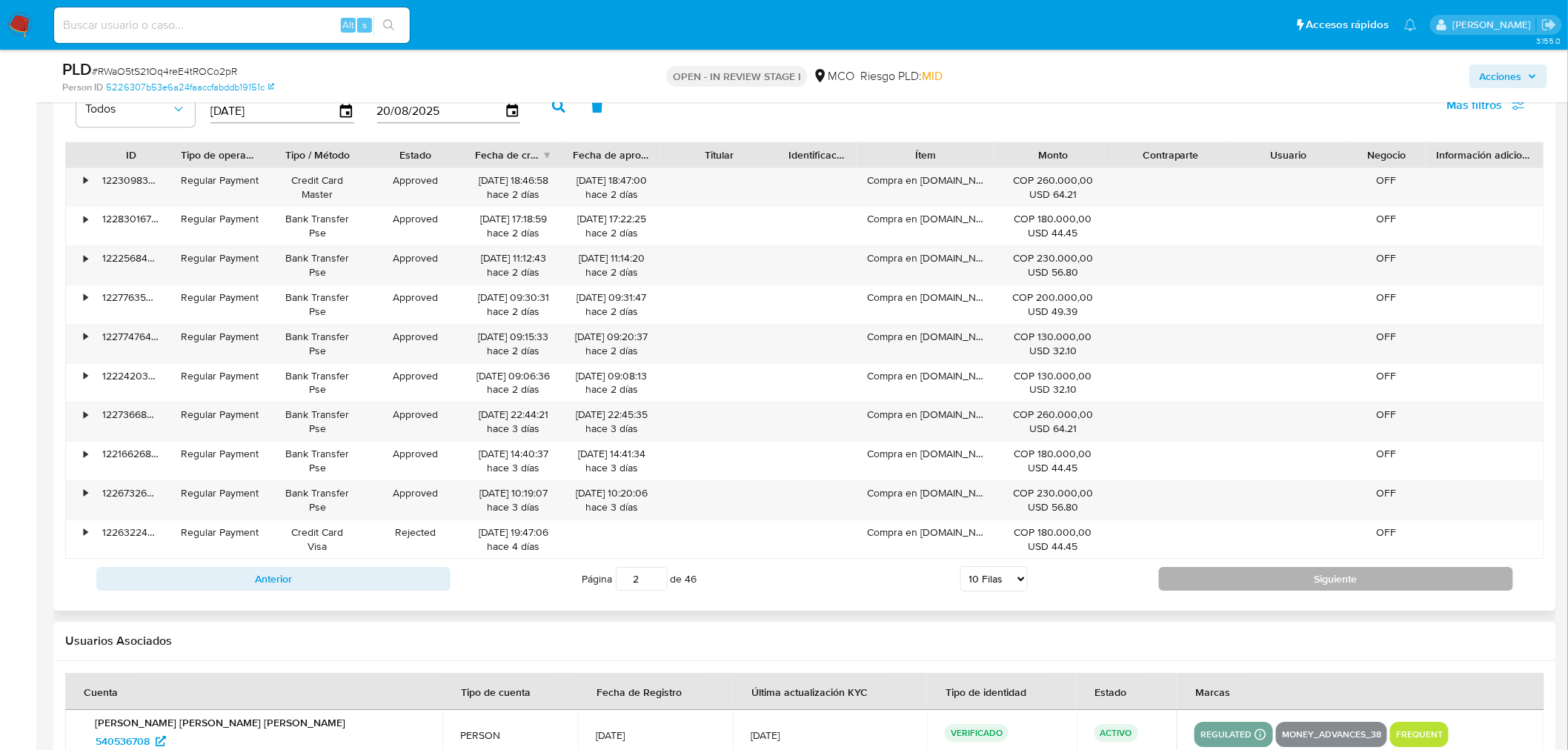
click at [1218, 585] on button "Siguiente" at bounding box center [1335, 578] width 354 height 24
click at [1222, 588] on button "Siguiente" at bounding box center [1335, 578] width 354 height 24
type input "4"
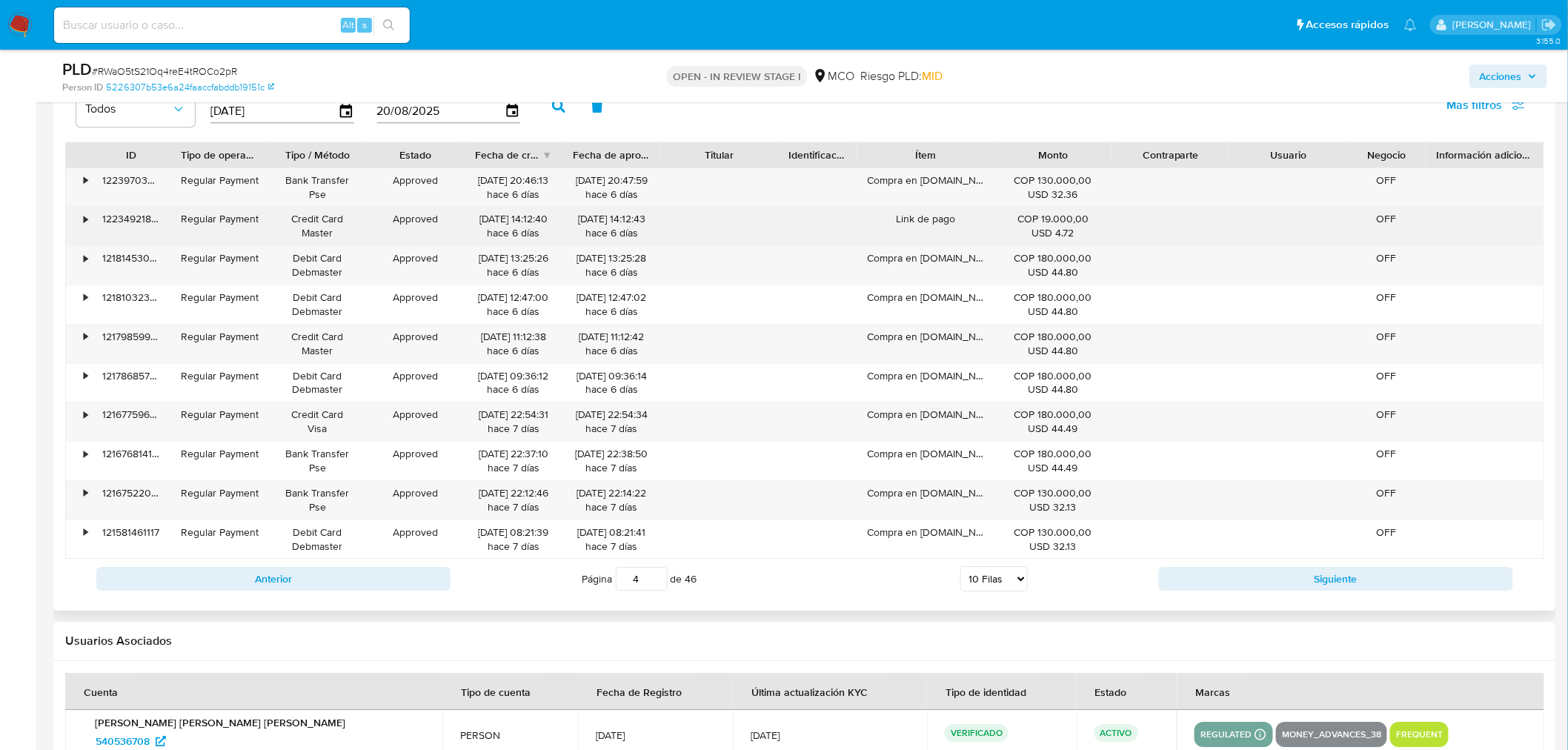
click at [921, 222] on div "Link de pago" at bounding box center [924, 225] width 137 height 38
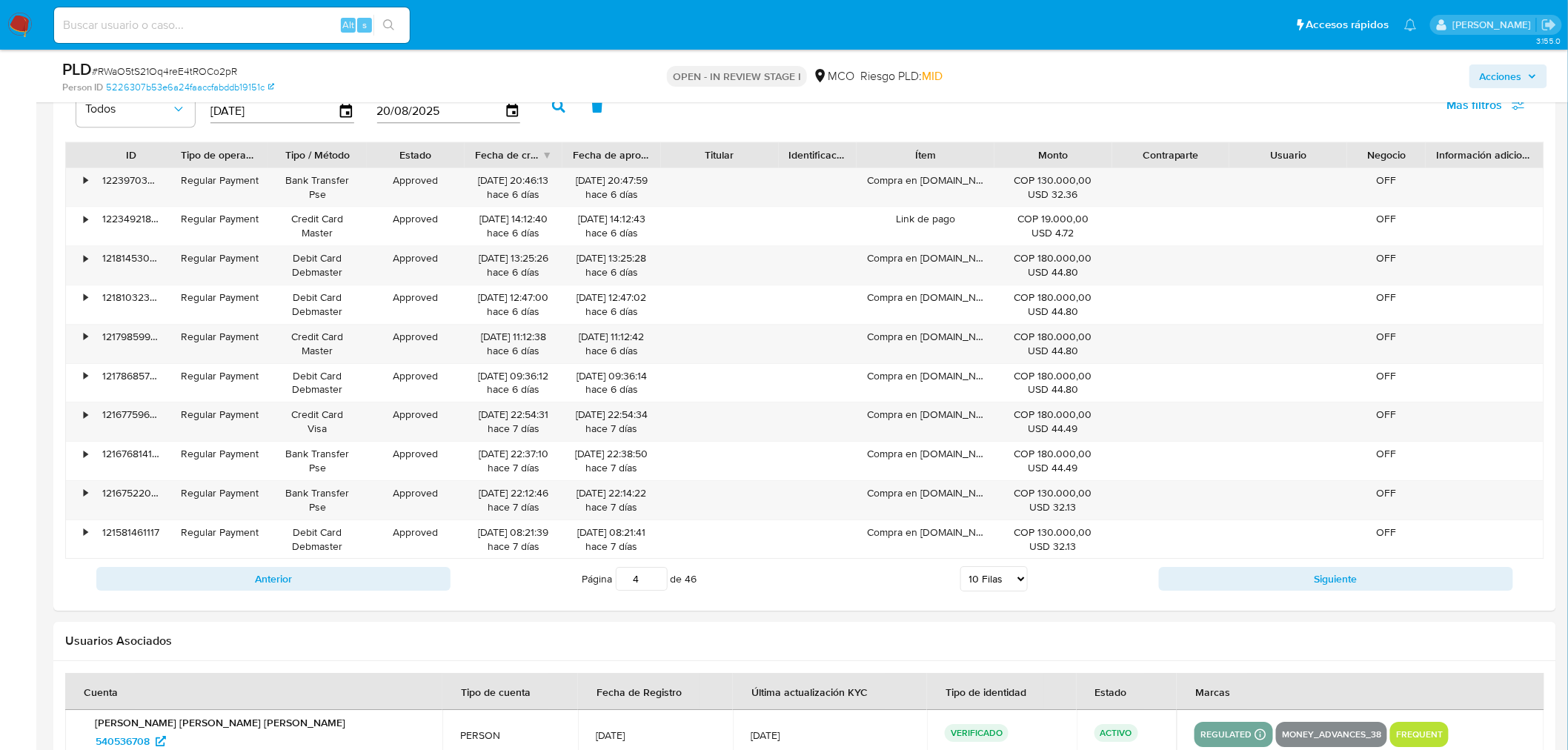
drag, startPoint x: 1538, startPoint y: 74, endPoint x: 1474, endPoint y: 86, distance: 65.1
click at [1537, 74] on button "Acciones" at bounding box center [1508, 76] width 78 height 24
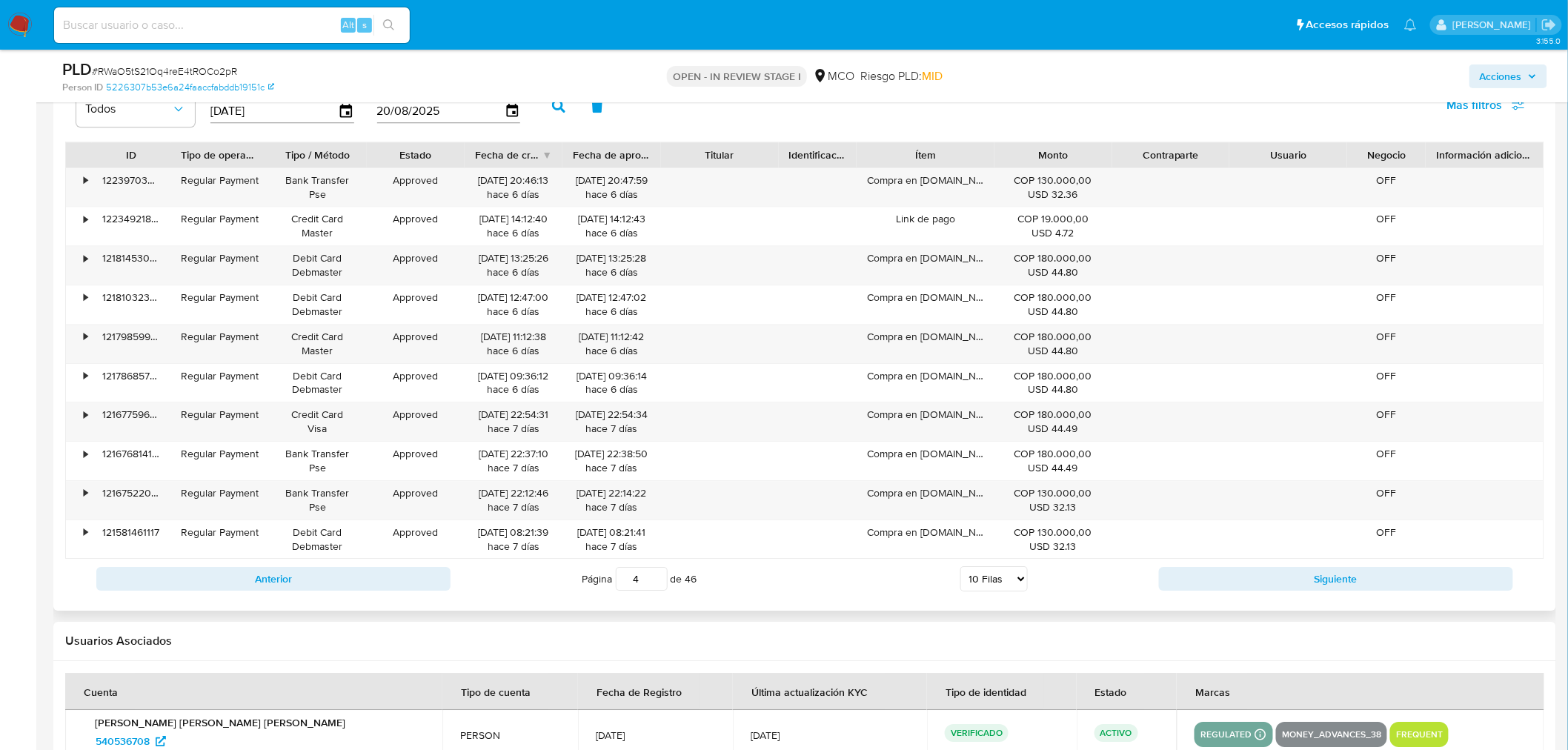
drag, startPoint x: 1524, startPoint y: 75, endPoint x: 1227, endPoint y: 151, distance: 306.6
click at [1524, 75] on span "Acciones" at bounding box center [1508, 76] width 57 height 21
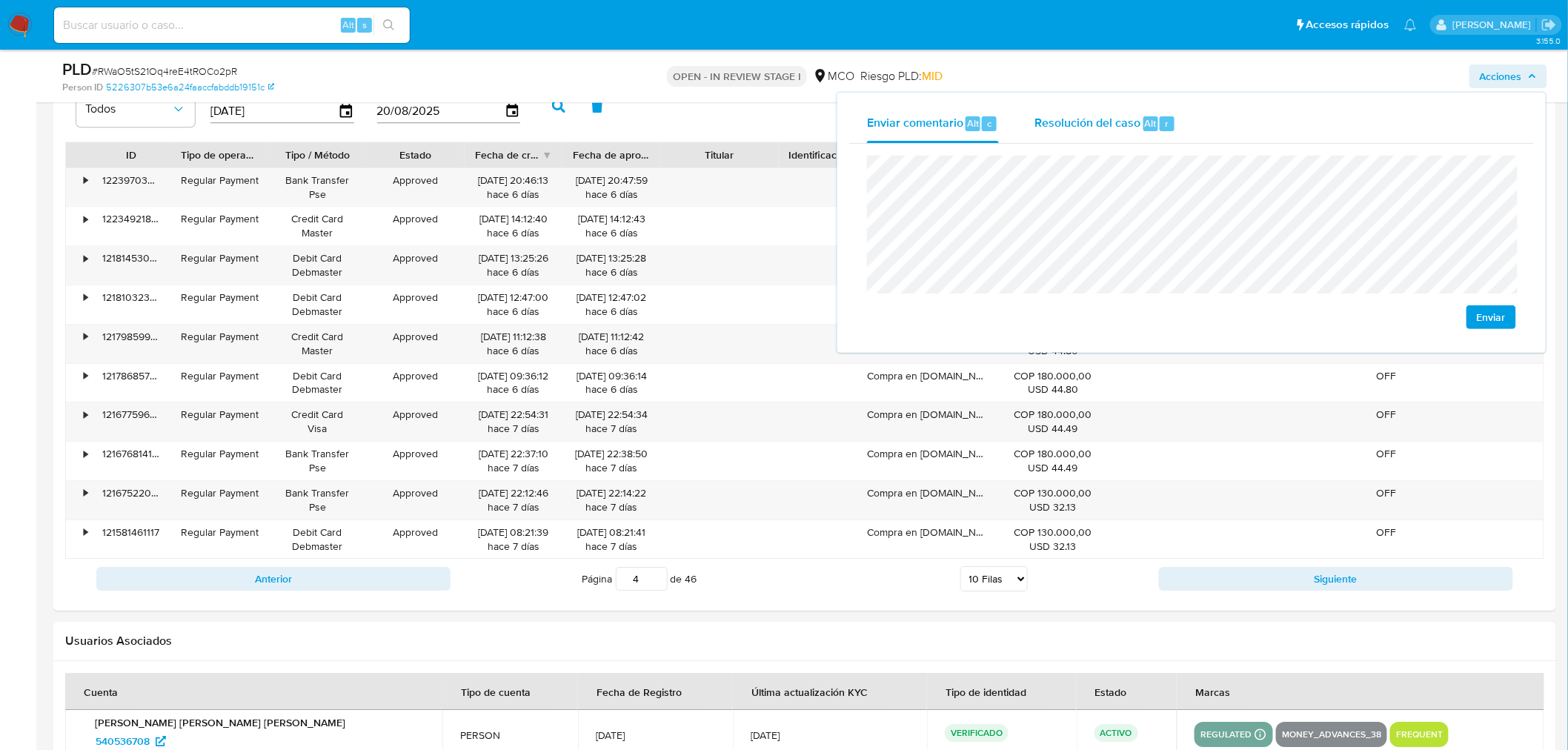
click at [1072, 117] on span "Resolución del caso" at bounding box center [1087, 123] width 106 height 17
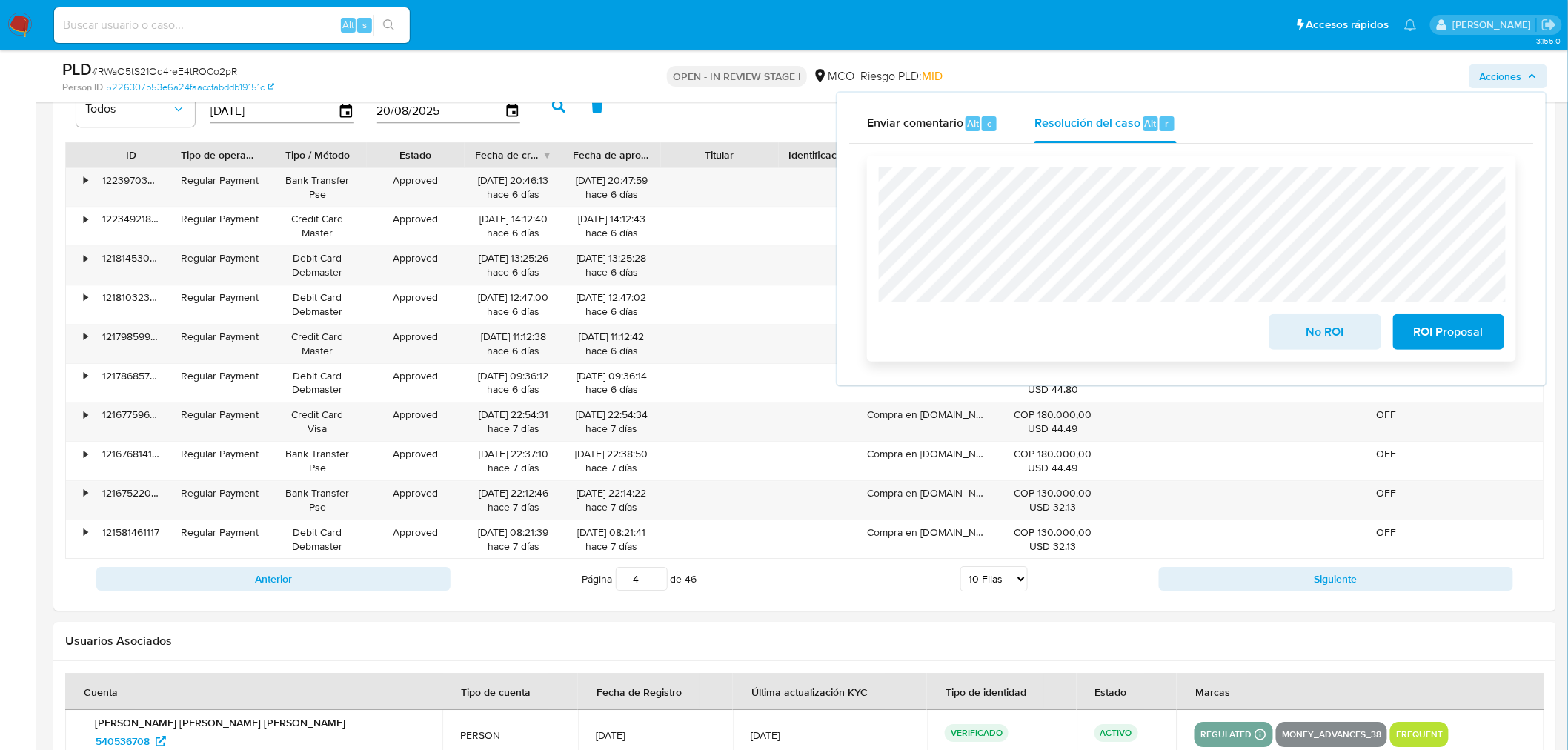
click at [1339, 322] on span "No ROI" at bounding box center [1325, 331] width 73 height 32
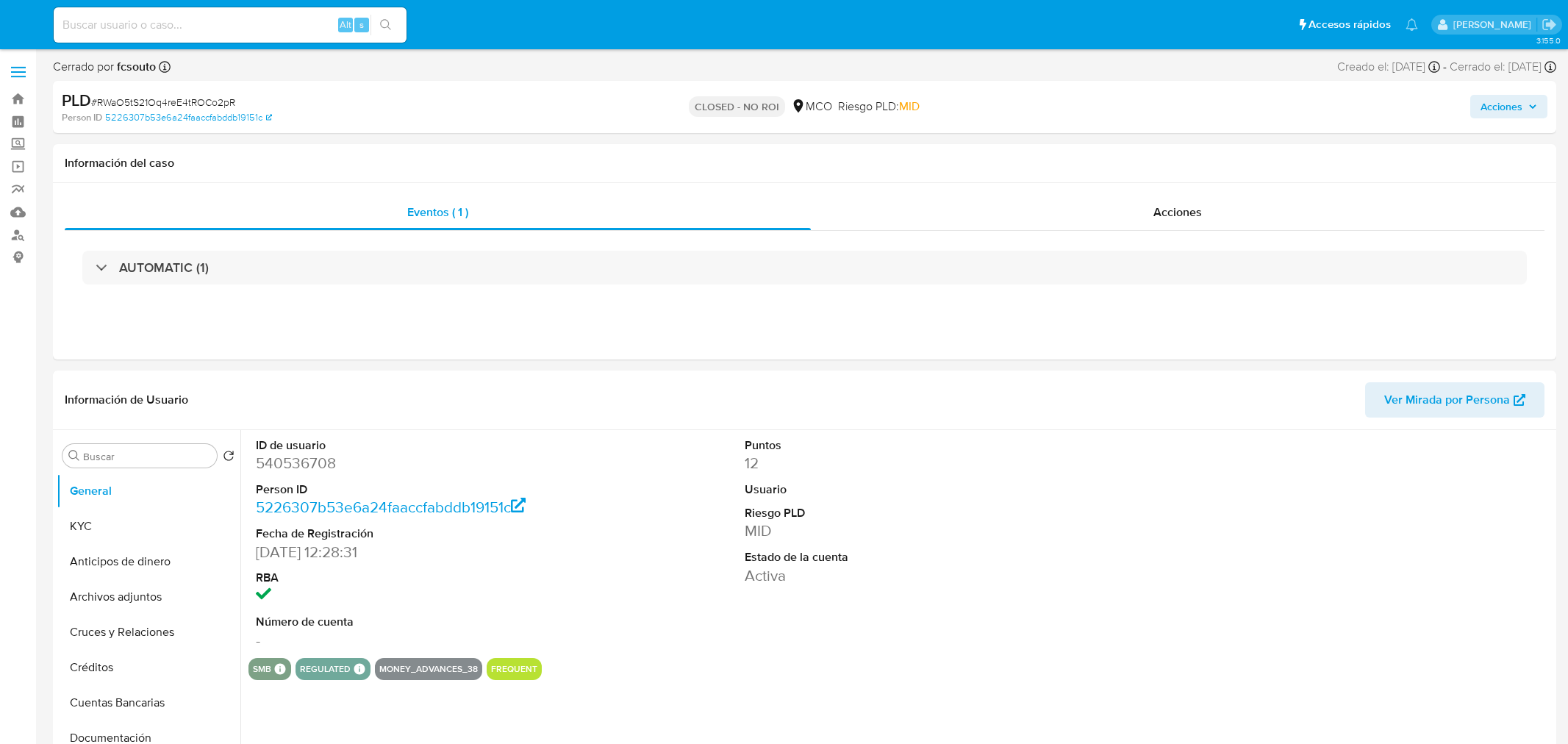
select select "10"
click at [1505, 96] on span "Acciones" at bounding box center [1488, 106] width 42 height 24
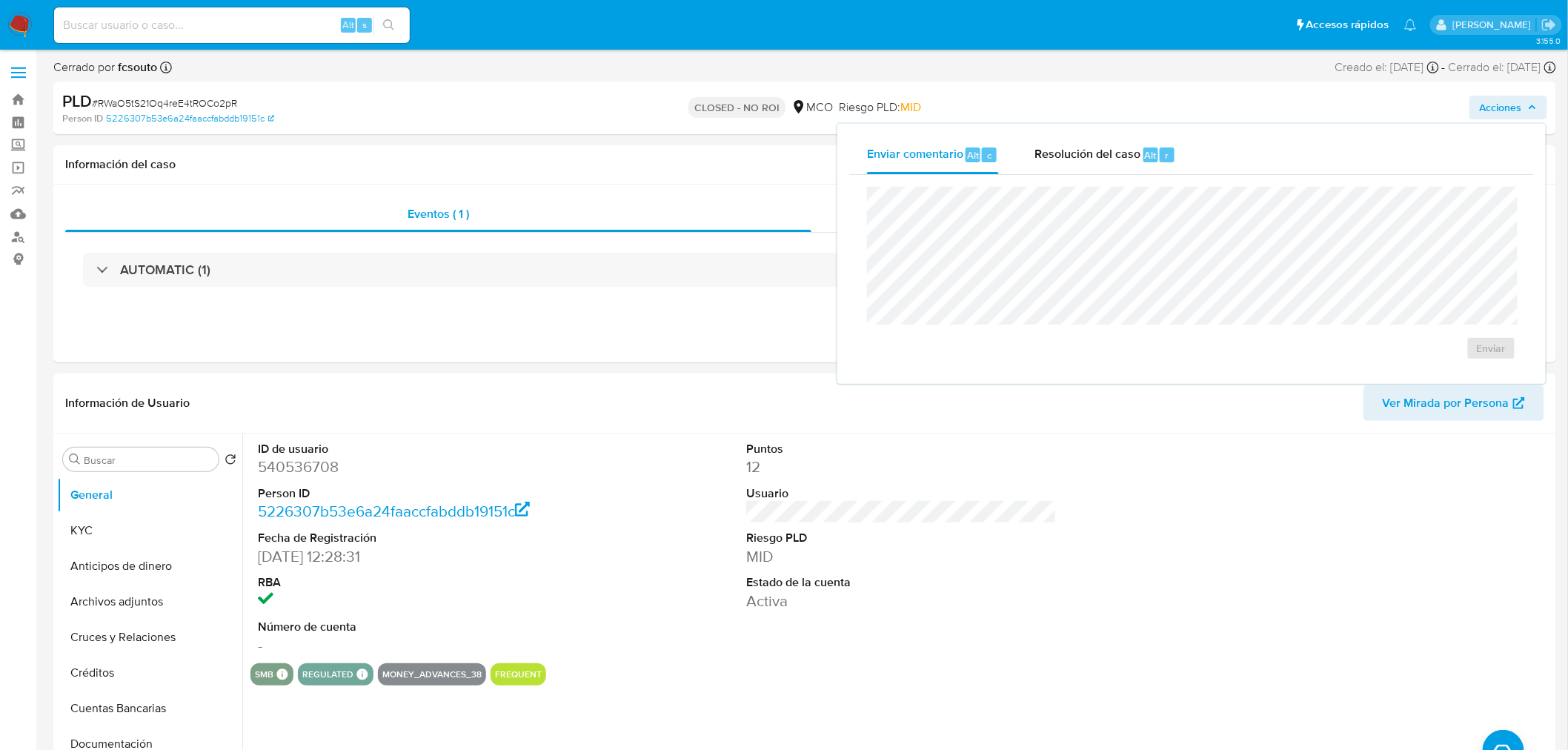
click at [1111, 164] on div "Resolución del caso Alt r" at bounding box center [1105, 155] width 142 height 38
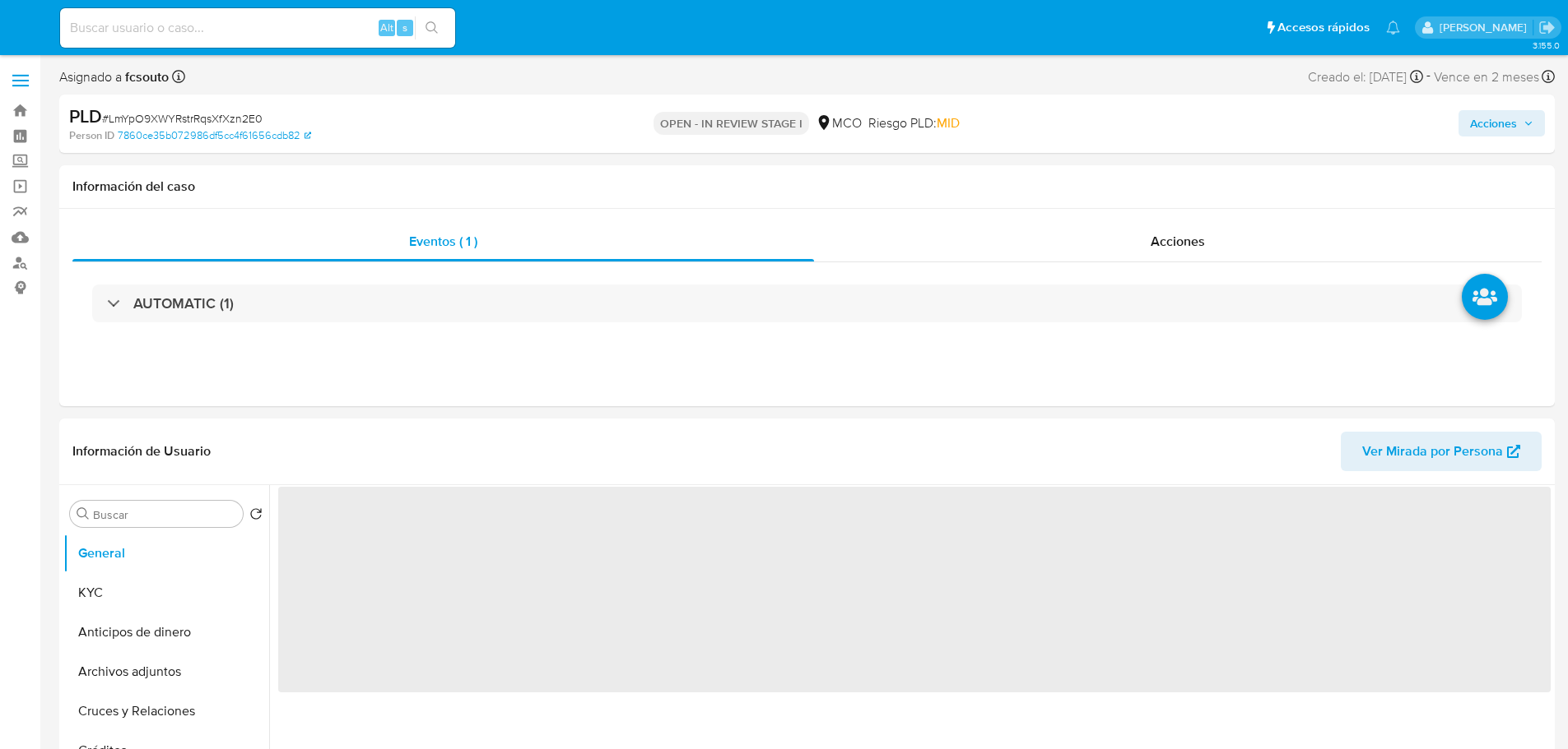
select select "10"
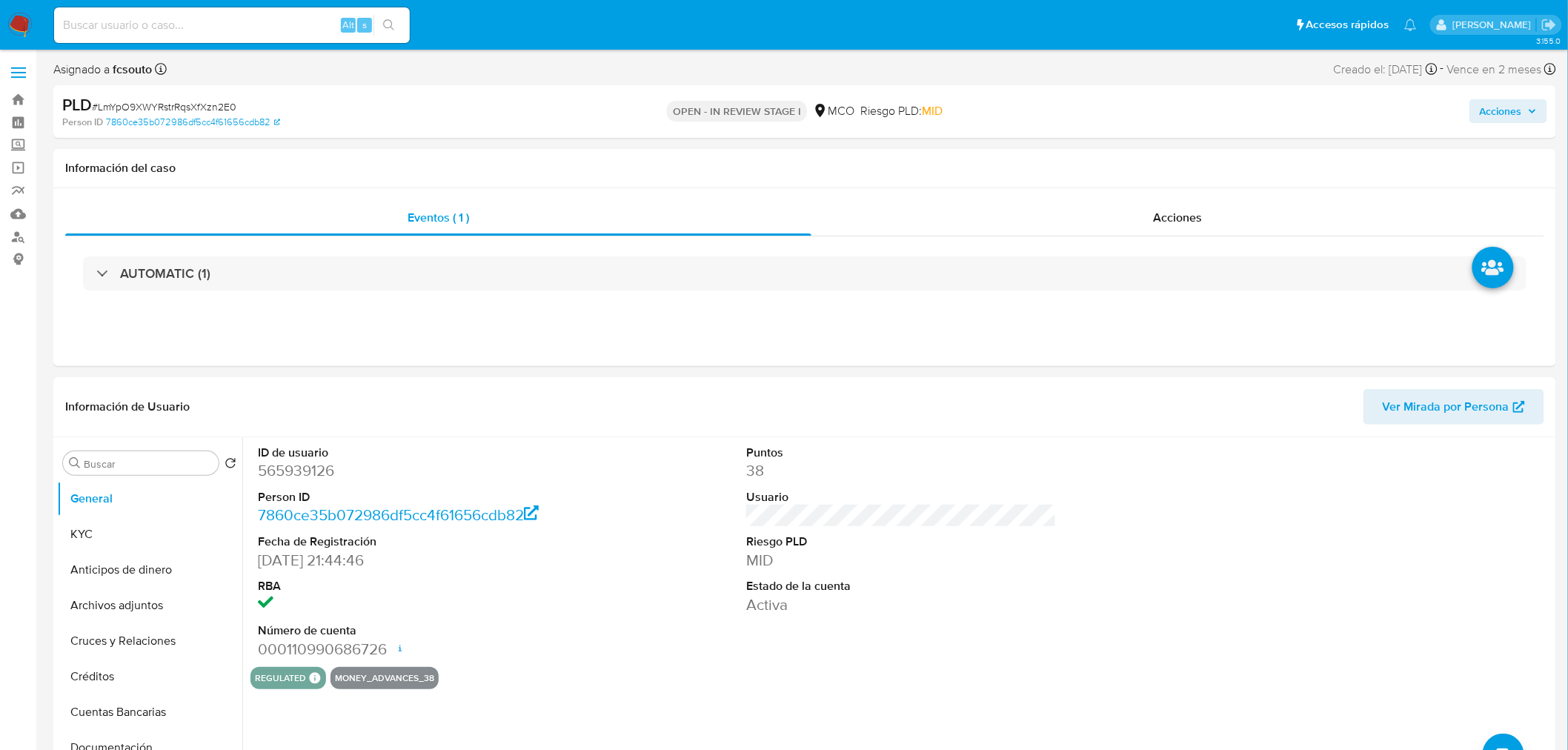
click at [1411, 108] on icon "button" at bounding box center [1532, 111] width 9 height 9
click at [1411, 105] on span "Acciones" at bounding box center [1500, 111] width 42 height 24
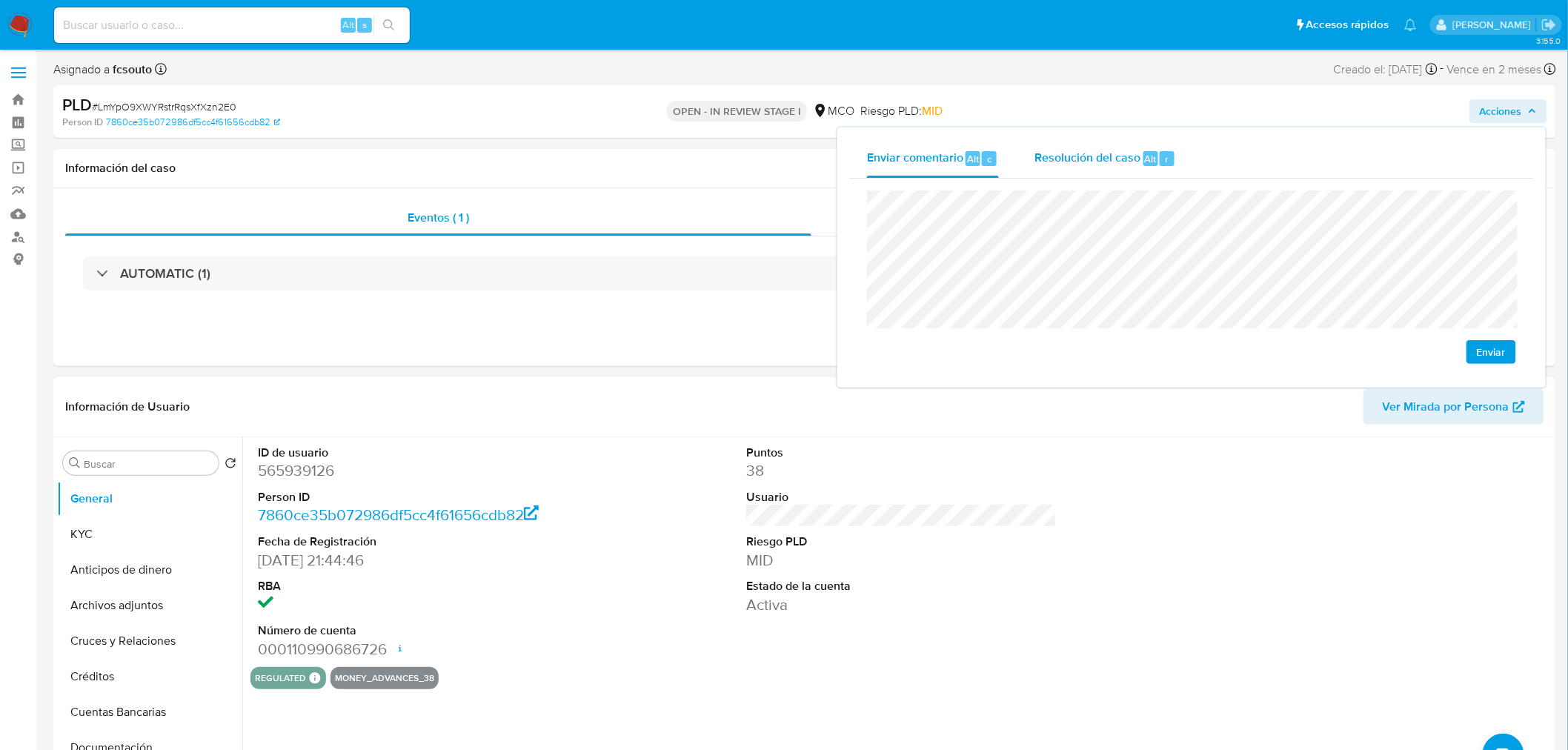
drag, startPoint x: 1084, startPoint y: 159, endPoint x: 1058, endPoint y: 173, distance: 29.5
click at [1071, 165] on span "Resolución del caso" at bounding box center [1087, 158] width 106 height 17
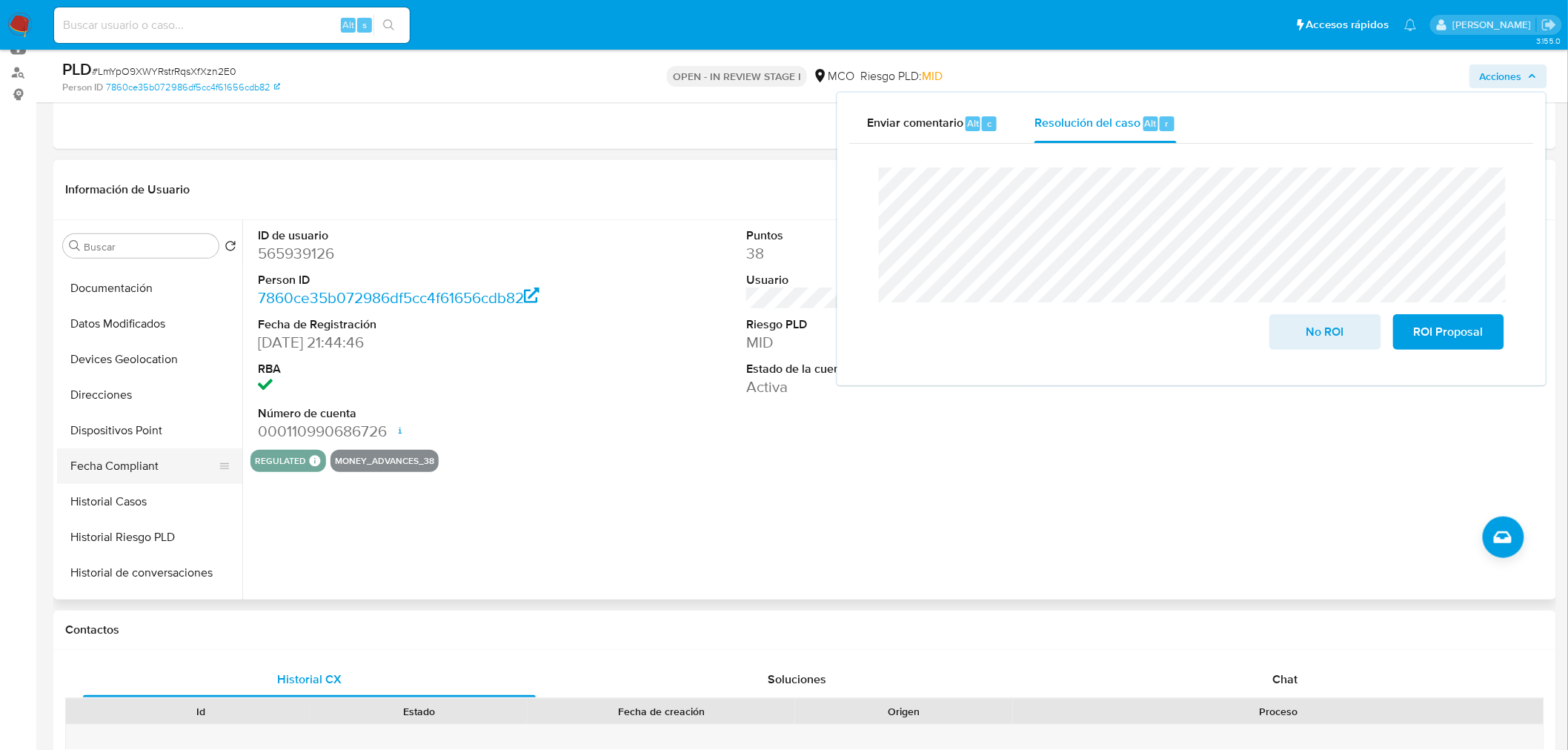
scroll to position [247, 0]
click at [162, 501] on button "Historial Casos" at bounding box center [143, 496] width 173 height 36
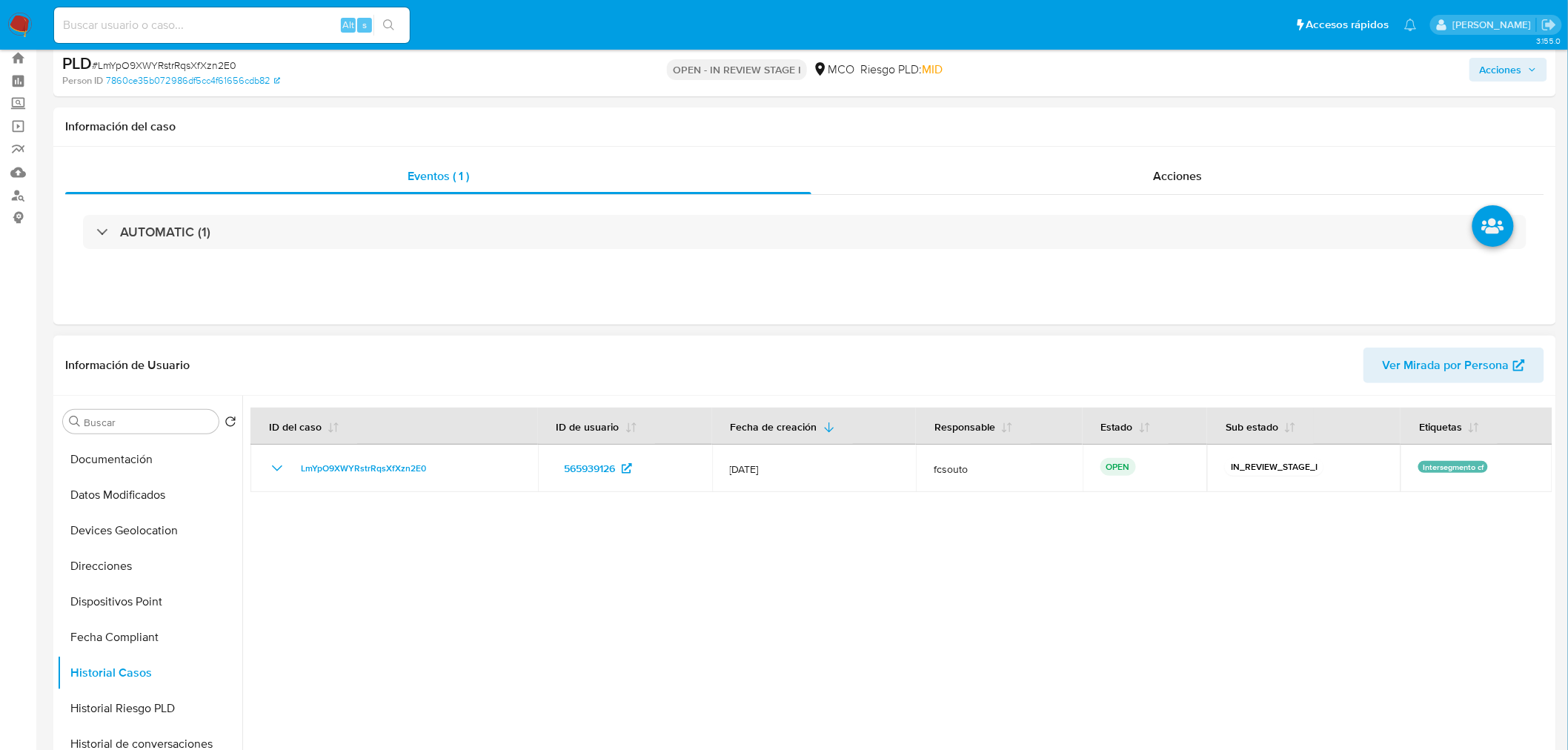
scroll to position [0, 0]
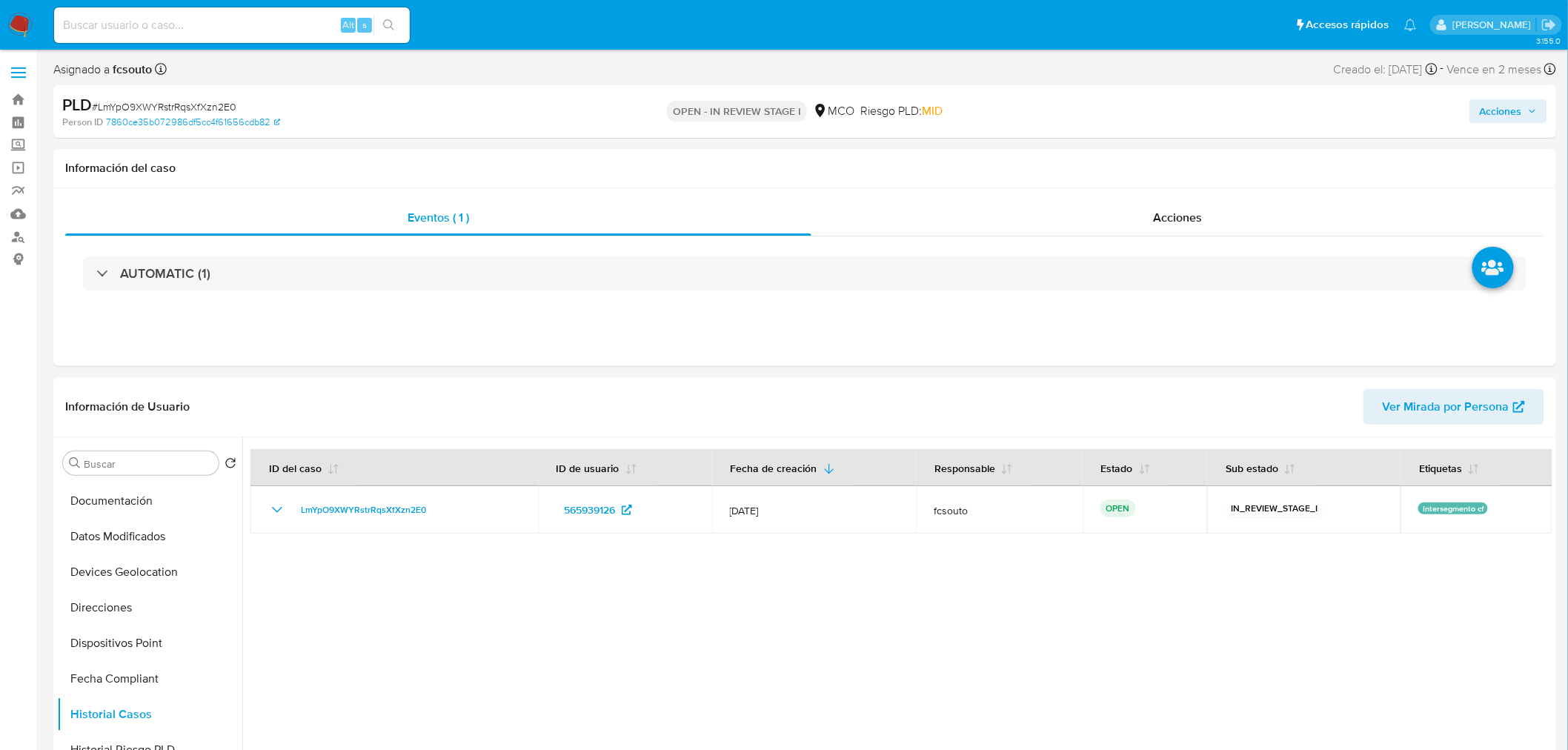
click at [1411, 111] on button "Acciones" at bounding box center [1508, 111] width 78 height 24
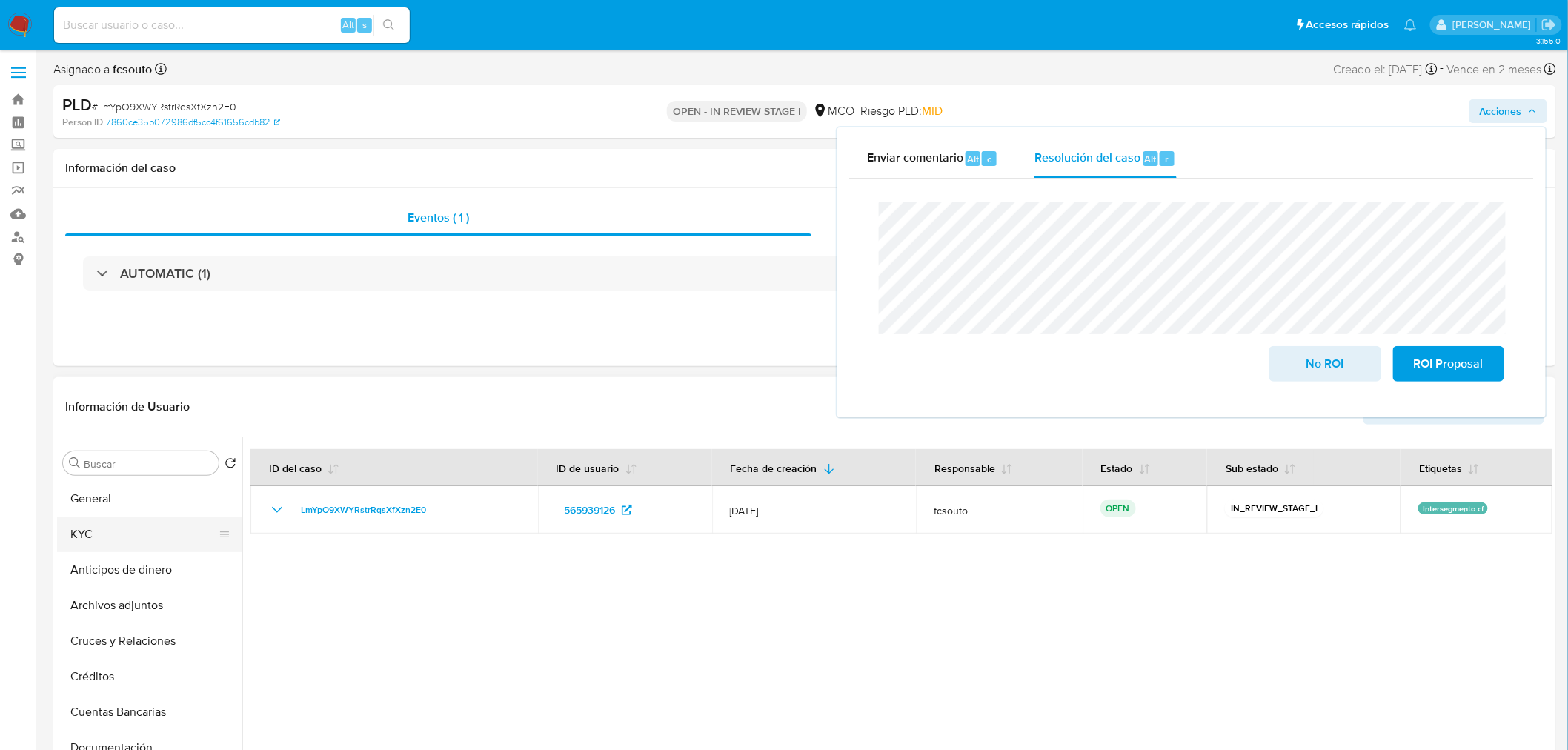
click at [98, 530] on button "KYC" at bounding box center [143, 534] width 173 height 36
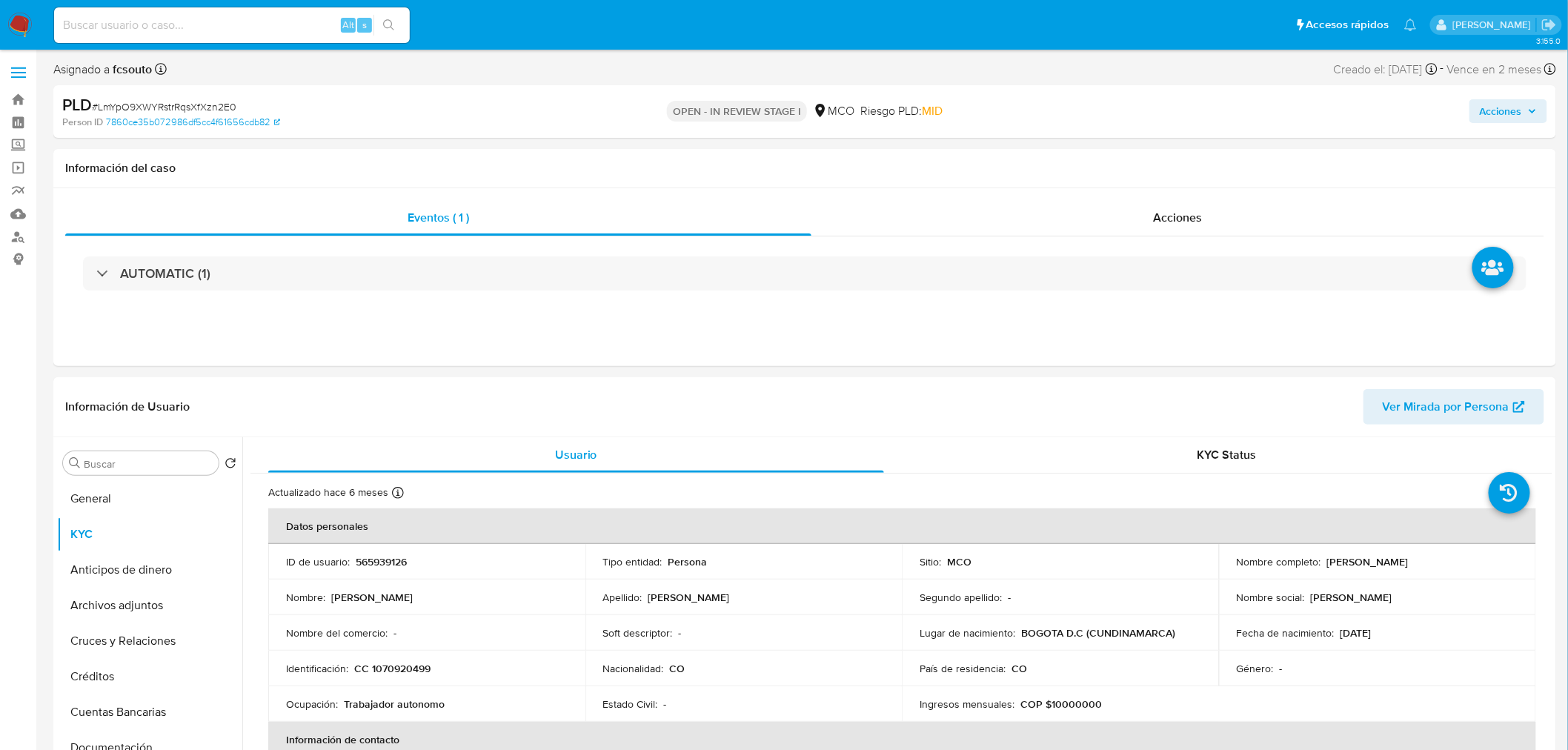
click at [1411, 119] on span "Acciones" at bounding box center [1500, 111] width 42 height 24
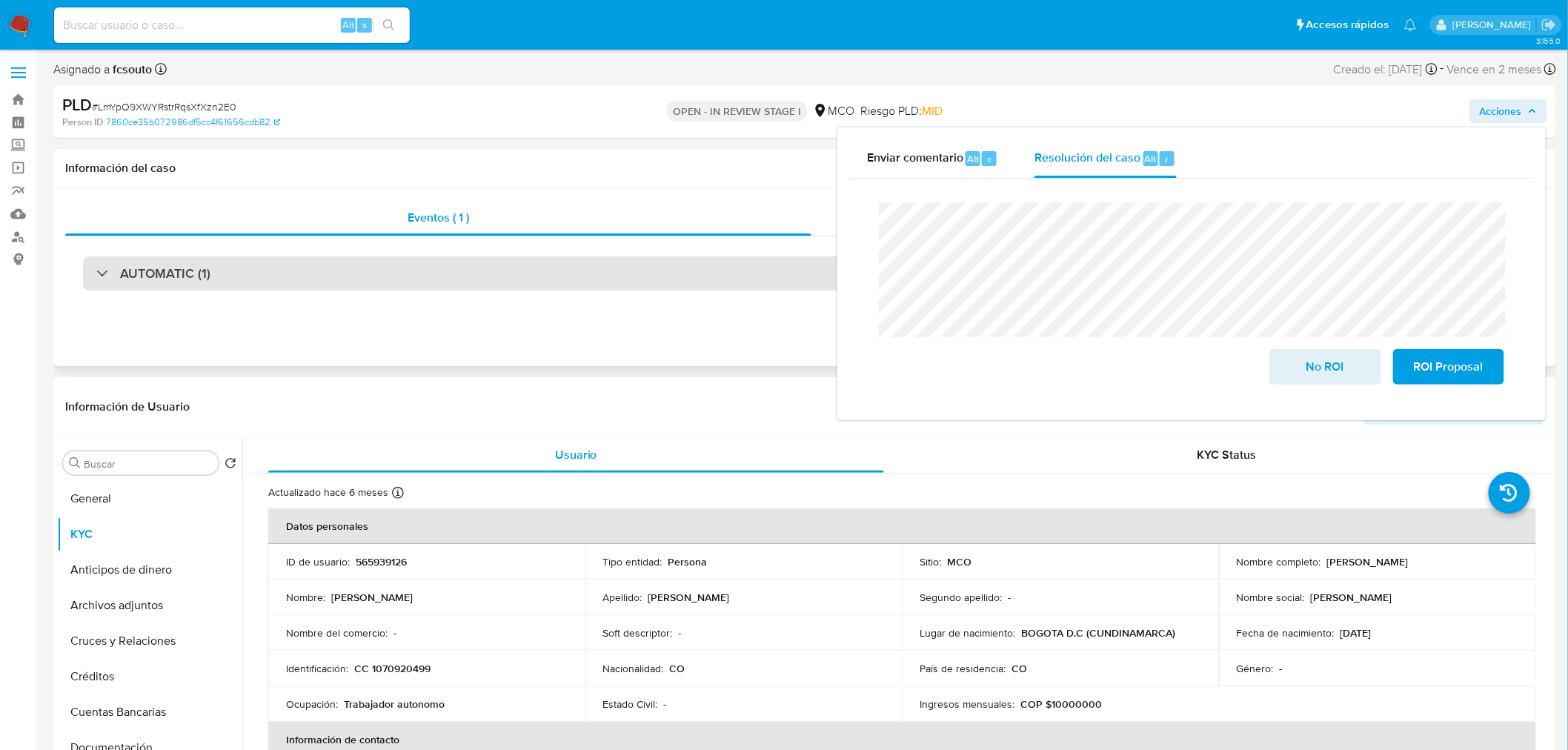
click at [212, 259] on div "AUTOMATIC (1)" at bounding box center [804, 273] width 1443 height 34
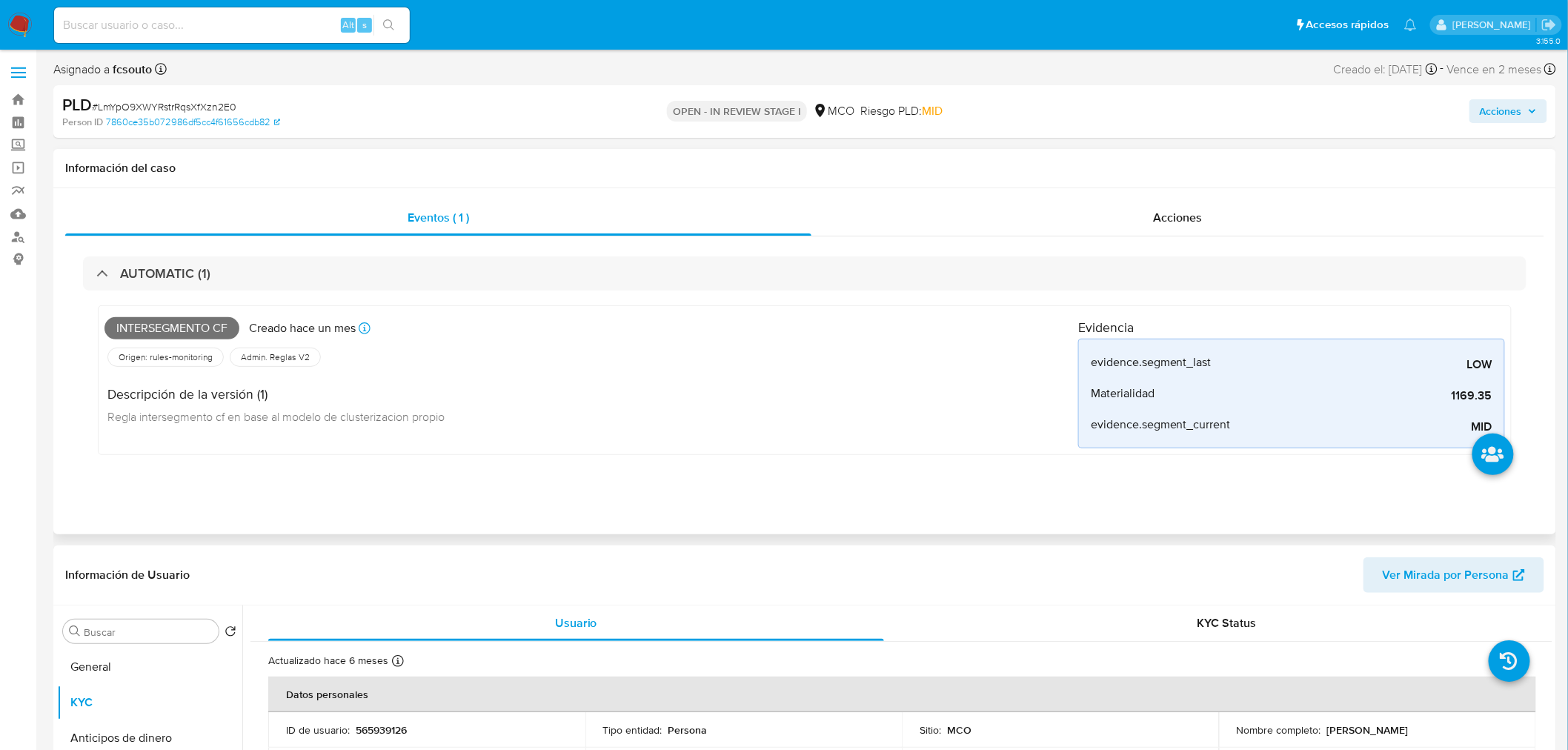
click at [190, 325] on span "Intersegmento cf" at bounding box center [172, 328] width 135 height 22
copy span "Intersegmento cf"
click at [1411, 116] on span "Acciones" at bounding box center [1500, 111] width 42 height 24
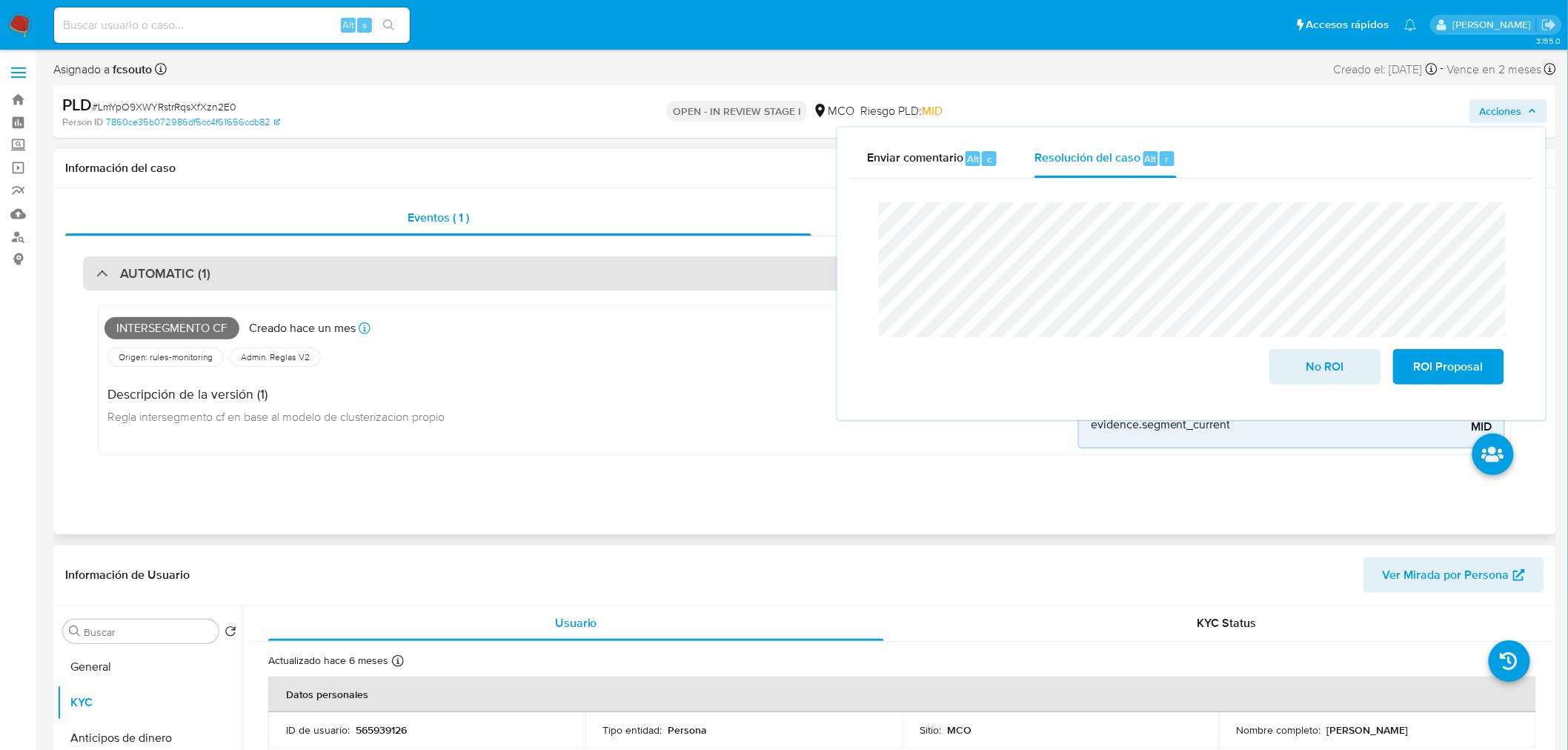
click at [361, 264] on div "AUTOMATIC (1)" at bounding box center [804, 273] width 1443 height 34
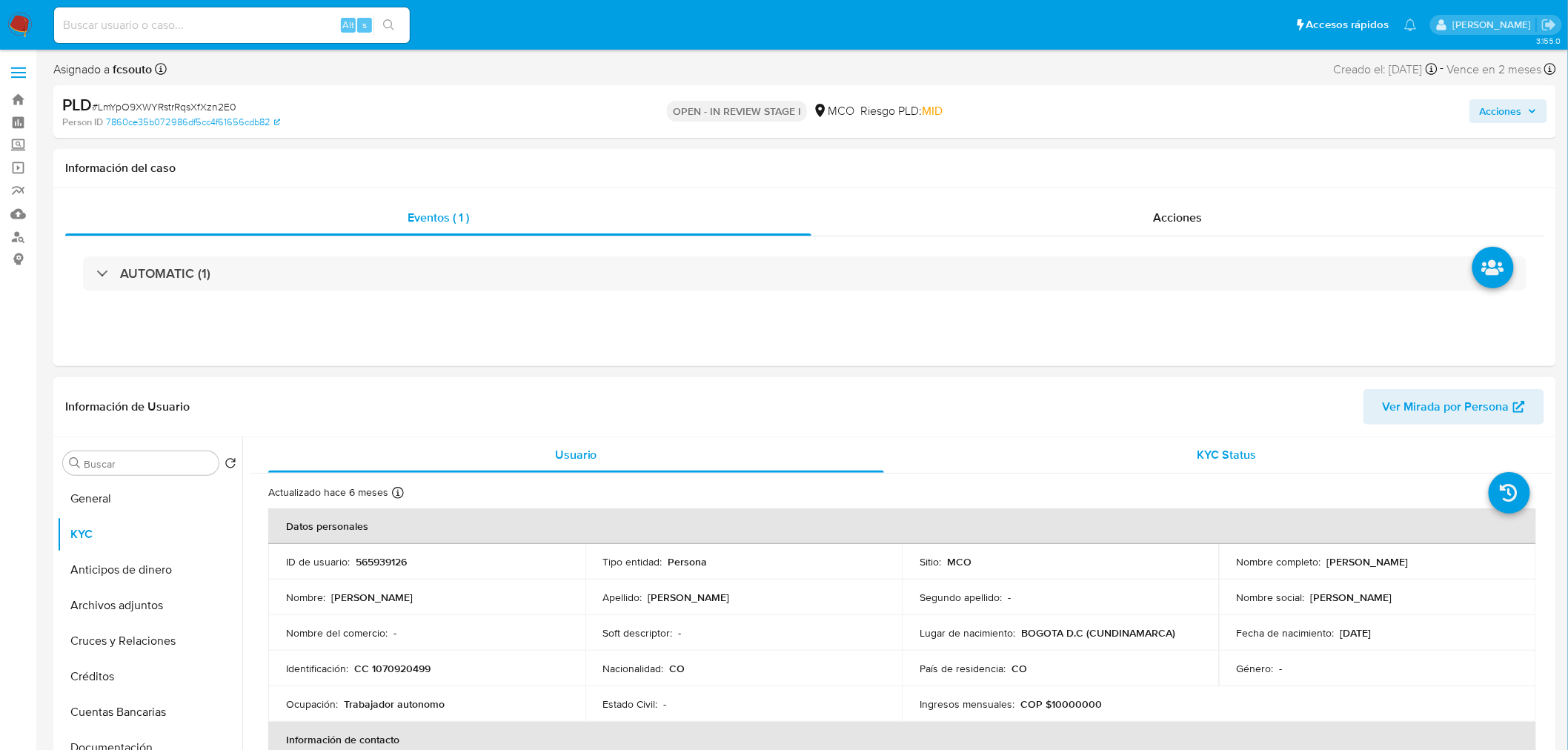
scroll to position [82, 0]
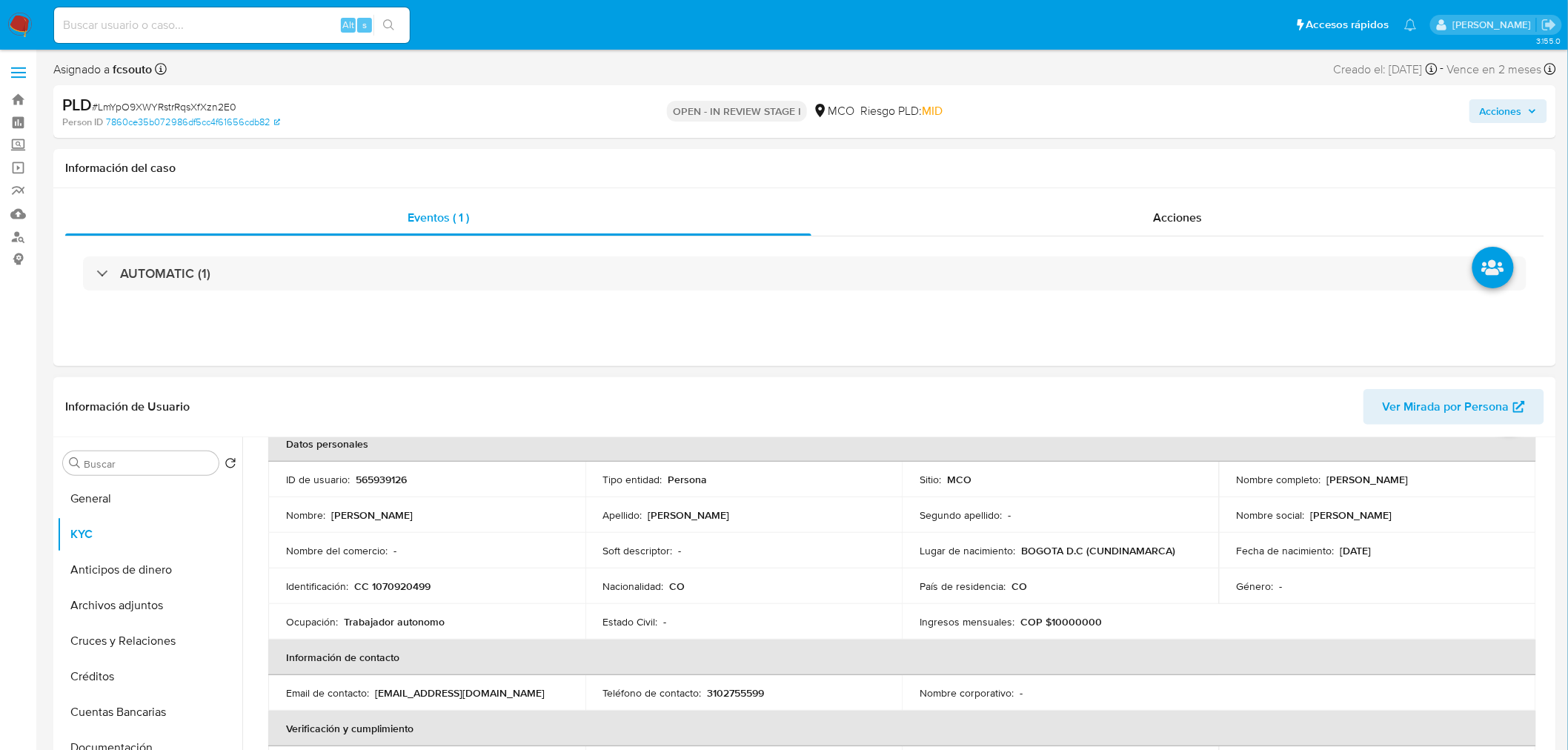
drag, startPoint x: 1323, startPoint y: 476, endPoint x: 1458, endPoint y: 481, distance: 135.1
click at [1411, 481] on div "Nombre completo : Juan Felipe Diaz Rodriguez" at bounding box center [1377, 479] width 282 height 13
copy p "Juan Felipe Diaz Rodriguez"
click at [1411, 117] on span "Acciones" at bounding box center [1500, 111] width 42 height 24
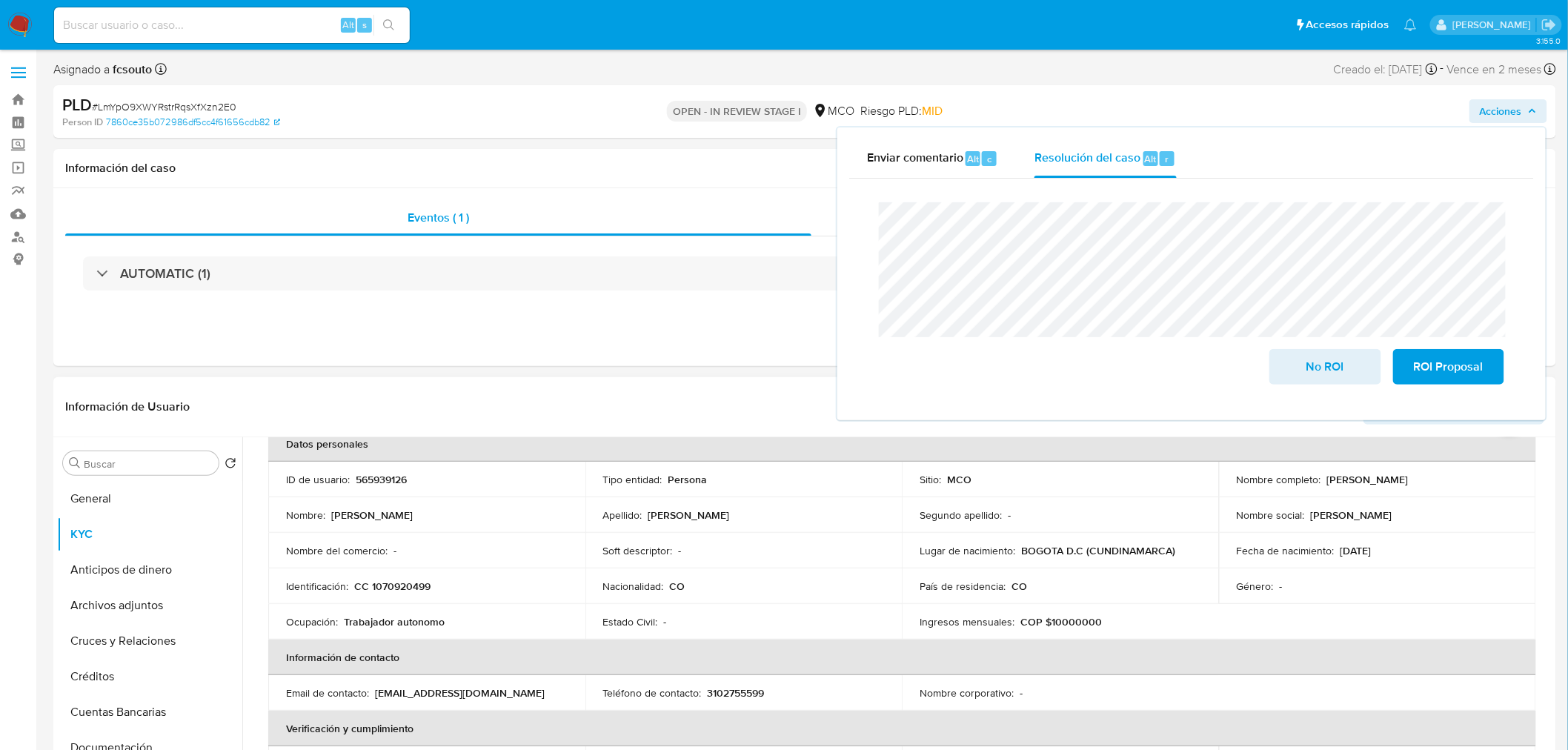
click at [416, 579] on p "CC 1070920499" at bounding box center [392, 586] width 76 height 13
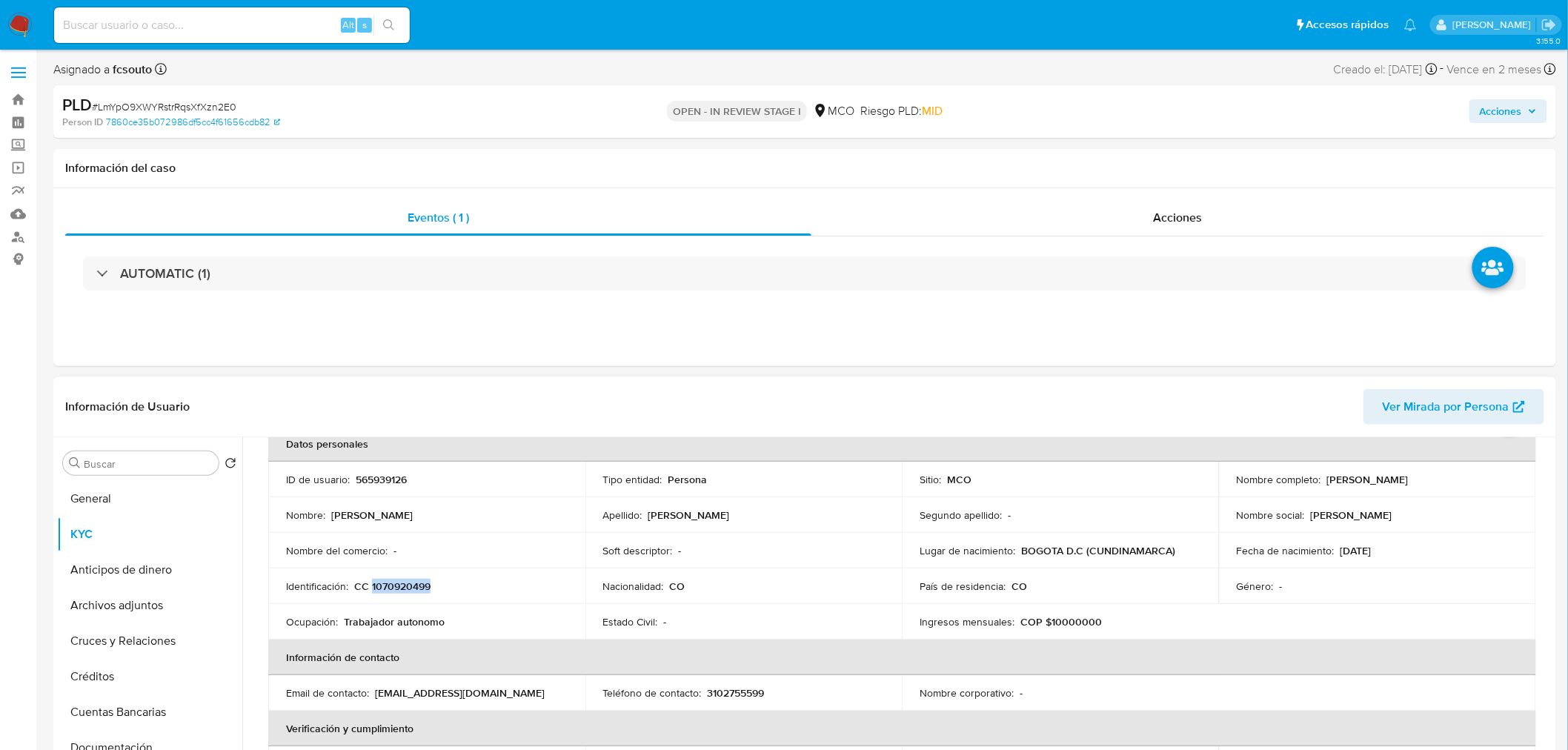
click at [416, 579] on p "CC 1070920499" at bounding box center [392, 586] width 76 height 13
copy p "1070920499"
click at [1411, 119] on span "Acciones" at bounding box center [1508, 111] width 57 height 21
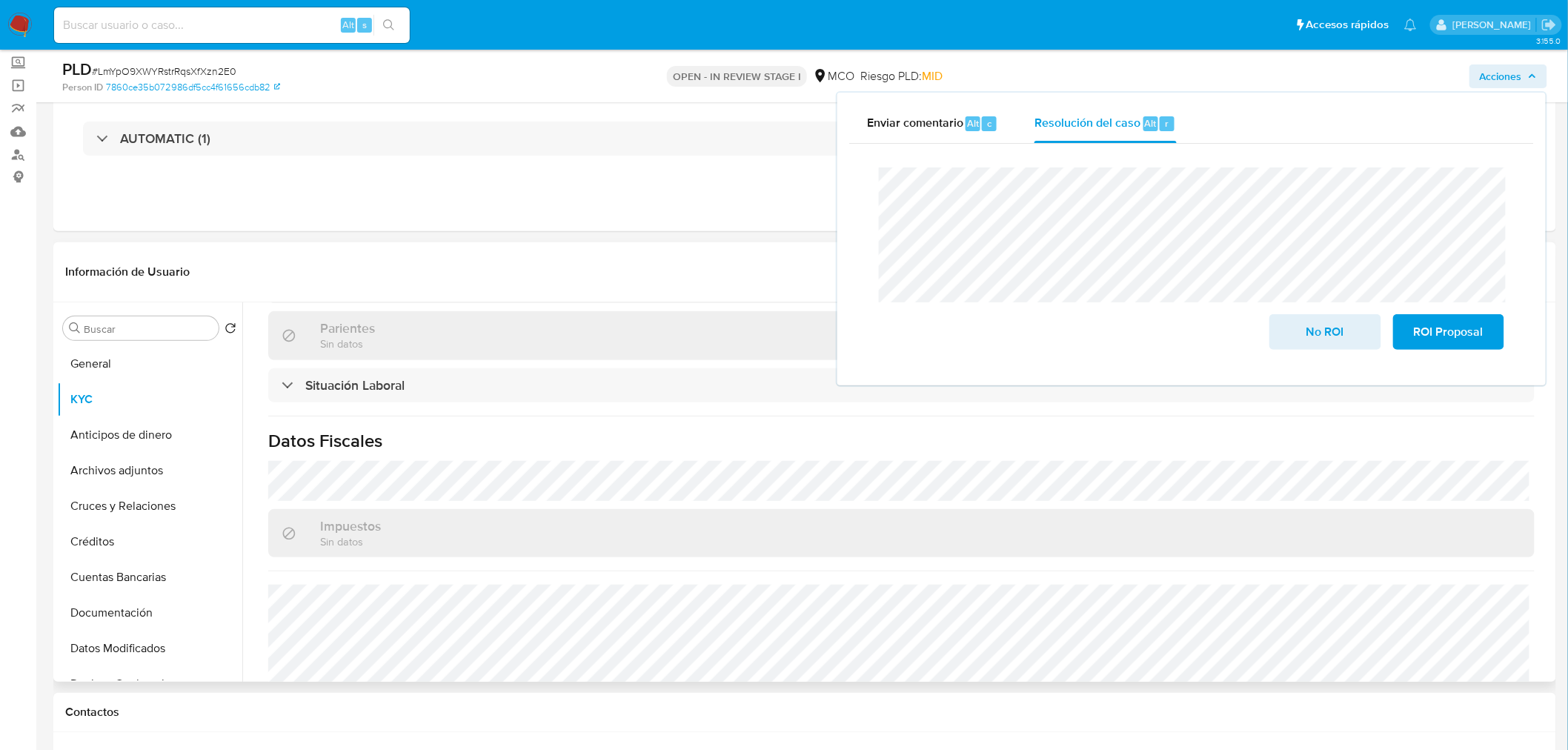
scroll to position [750, 0]
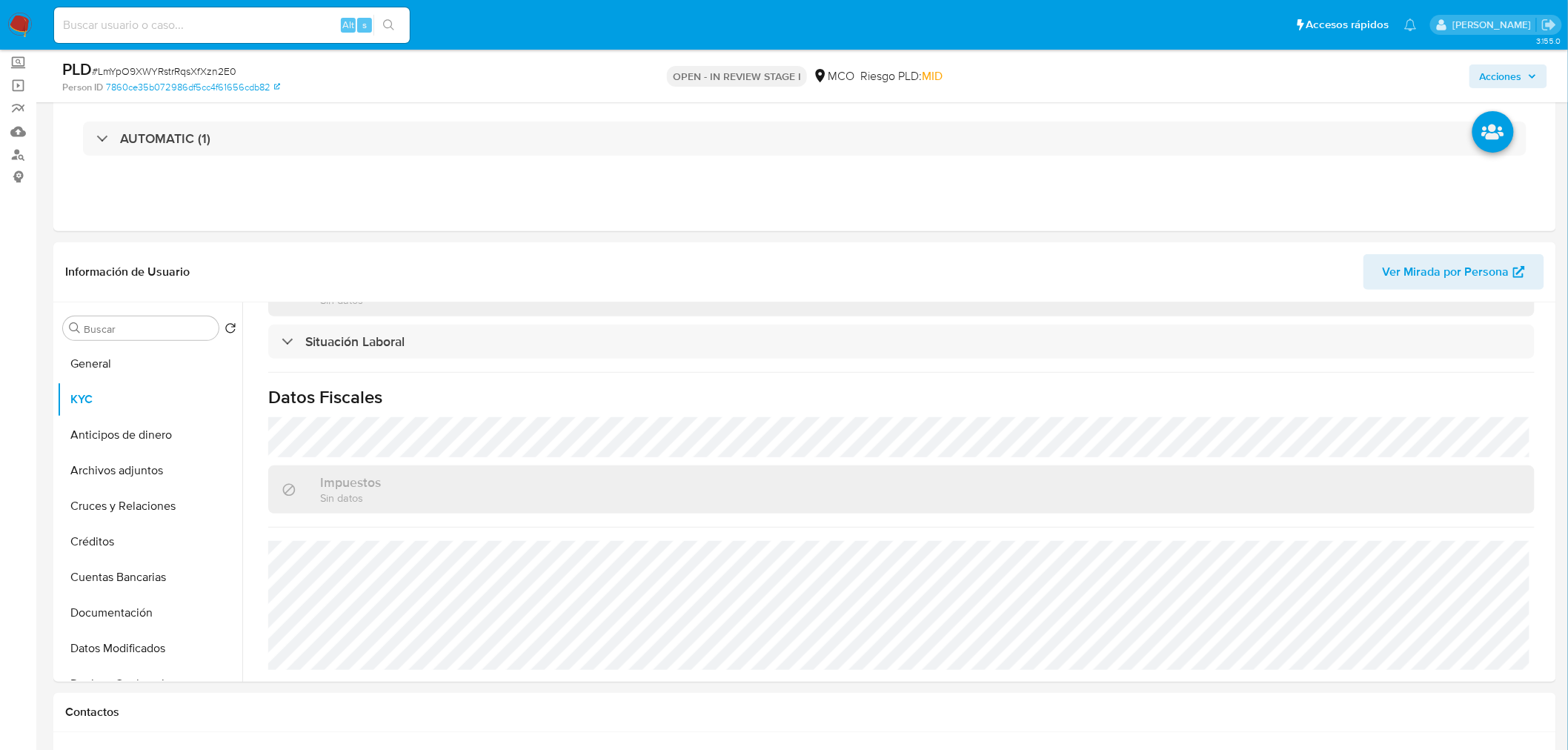
click at [1411, 77] on span "Acciones" at bounding box center [1500, 76] width 42 height 24
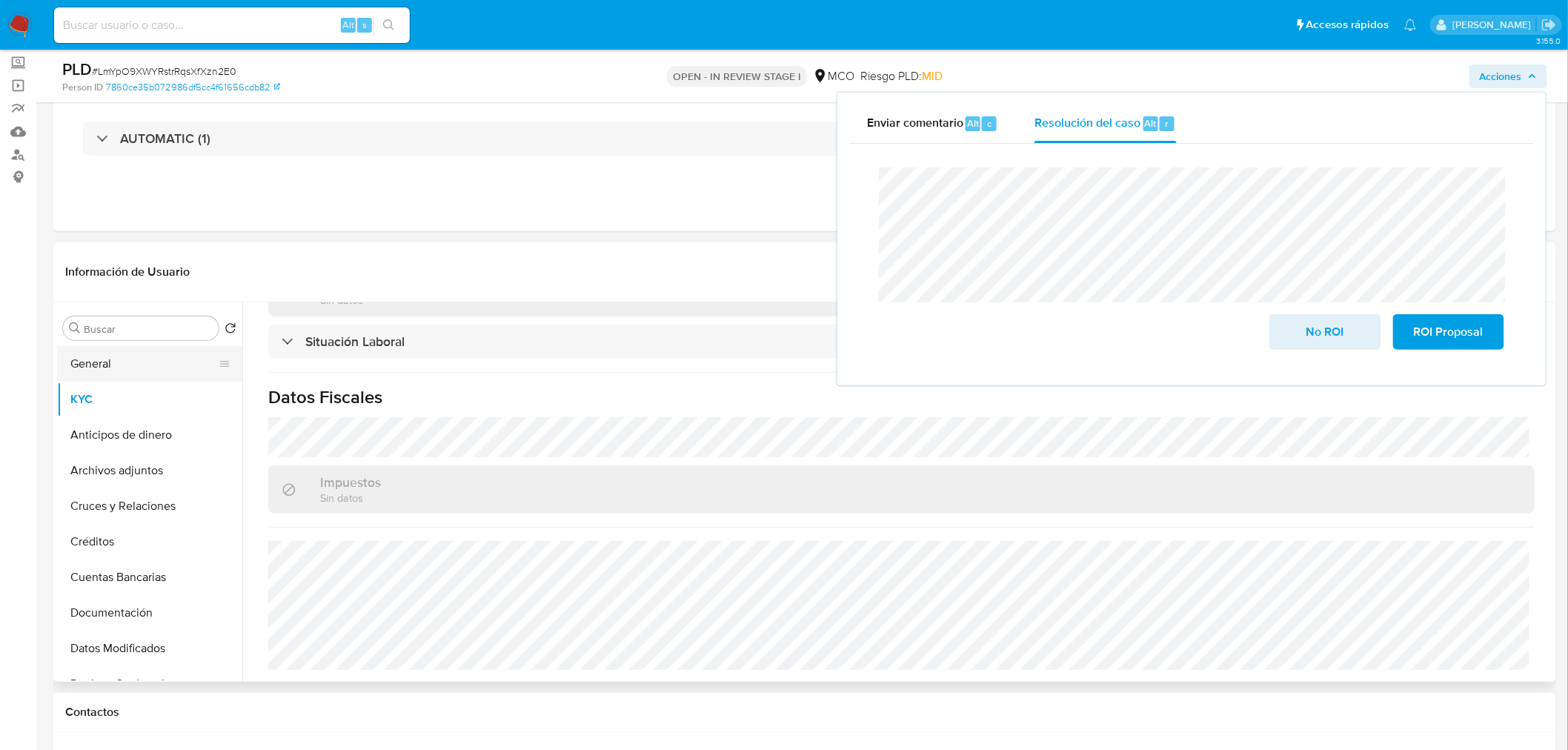
click at [121, 365] on button "General" at bounding box center [143, 363] width 173 height 36
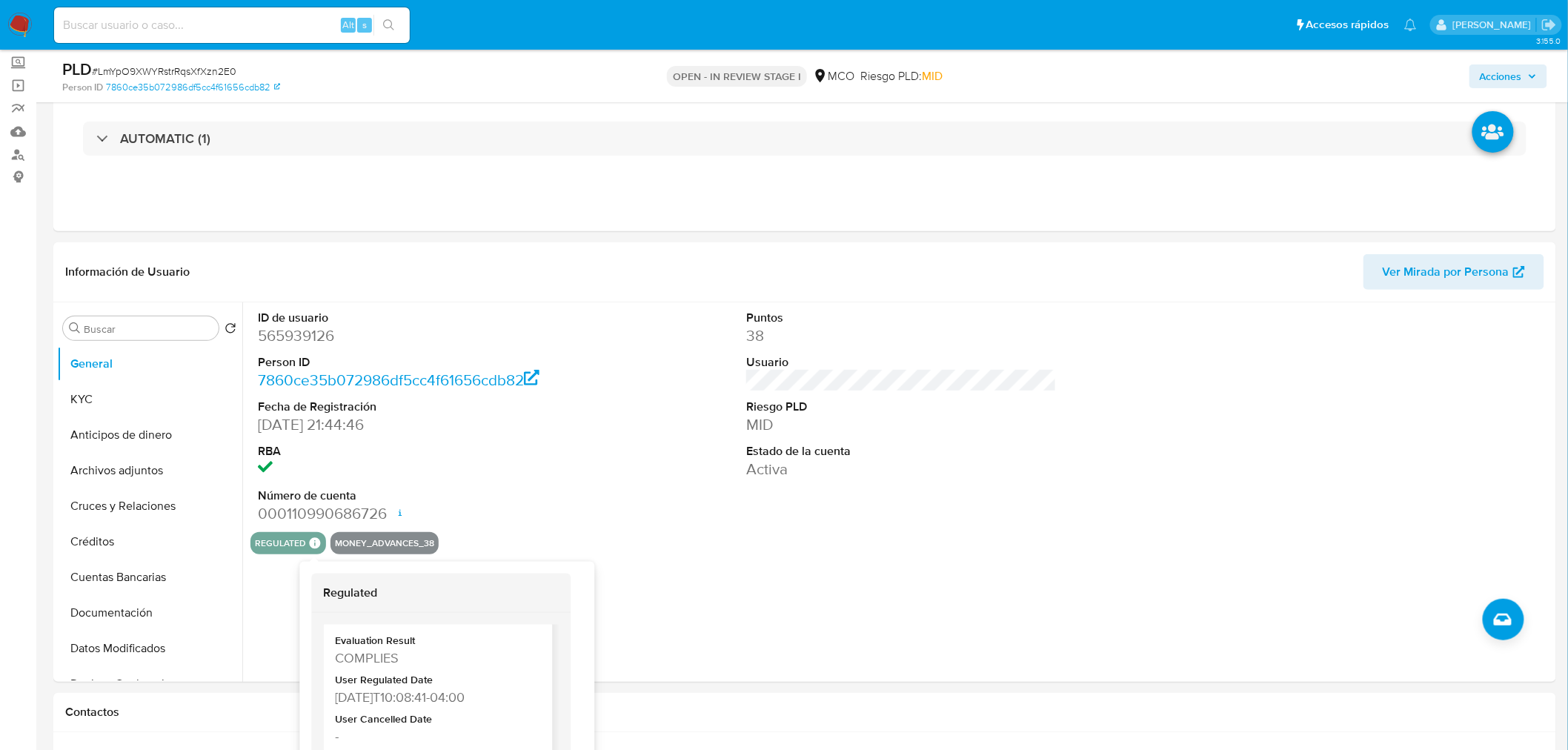
scroll to position [72, 0]
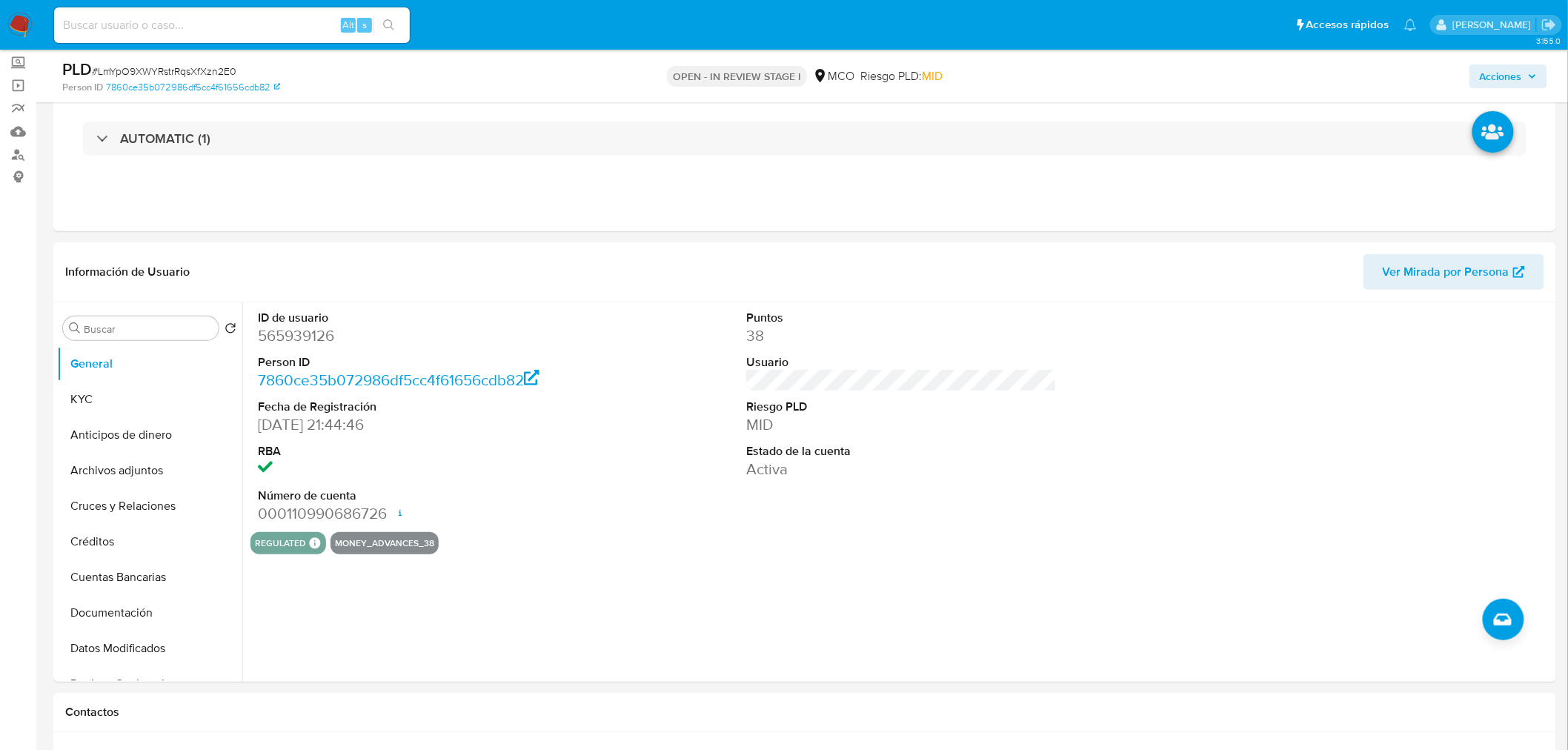
click at [1411, 85] on span "Acciones" at bounding box center [1500, 76] width 42 height 24
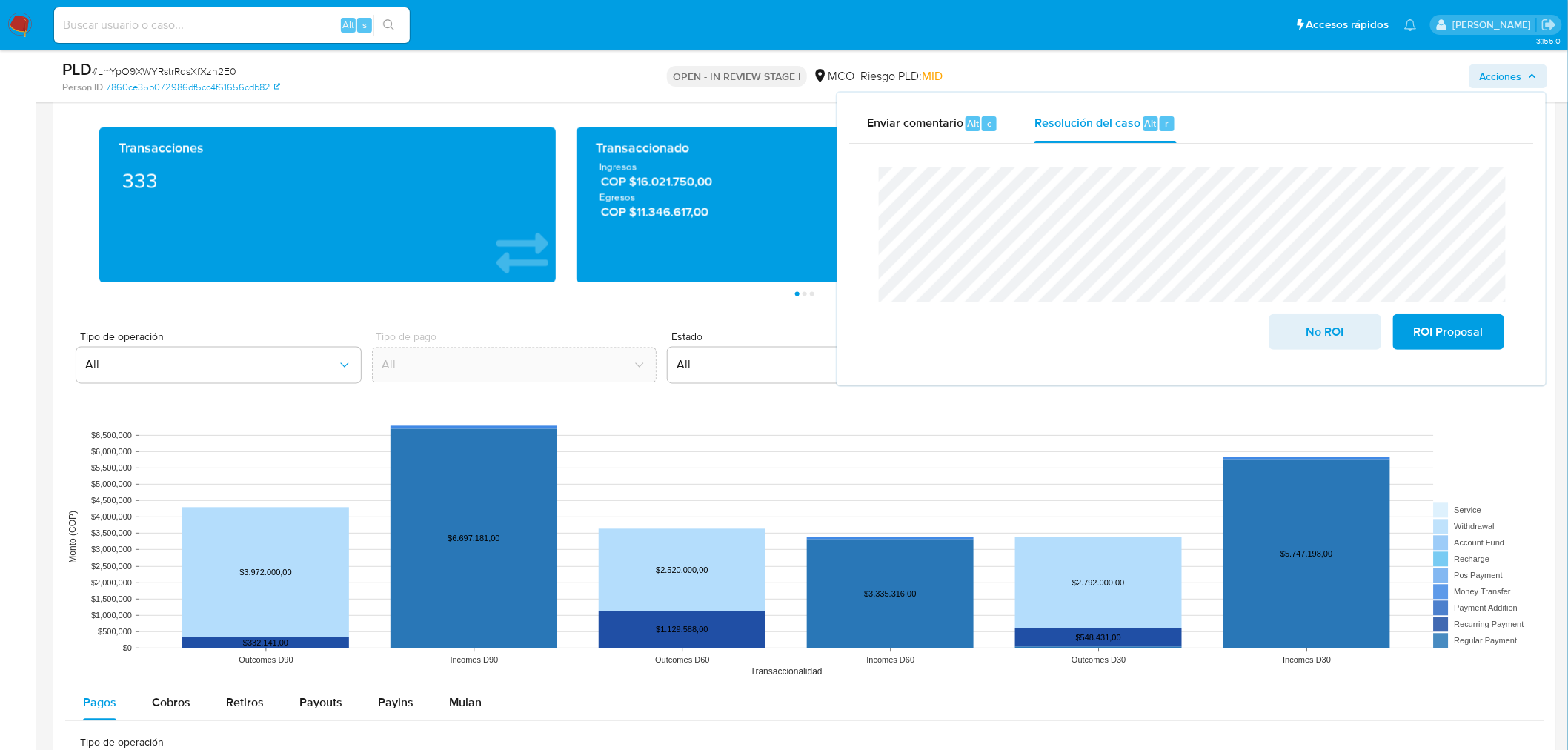
scroll to position [1234, 0]
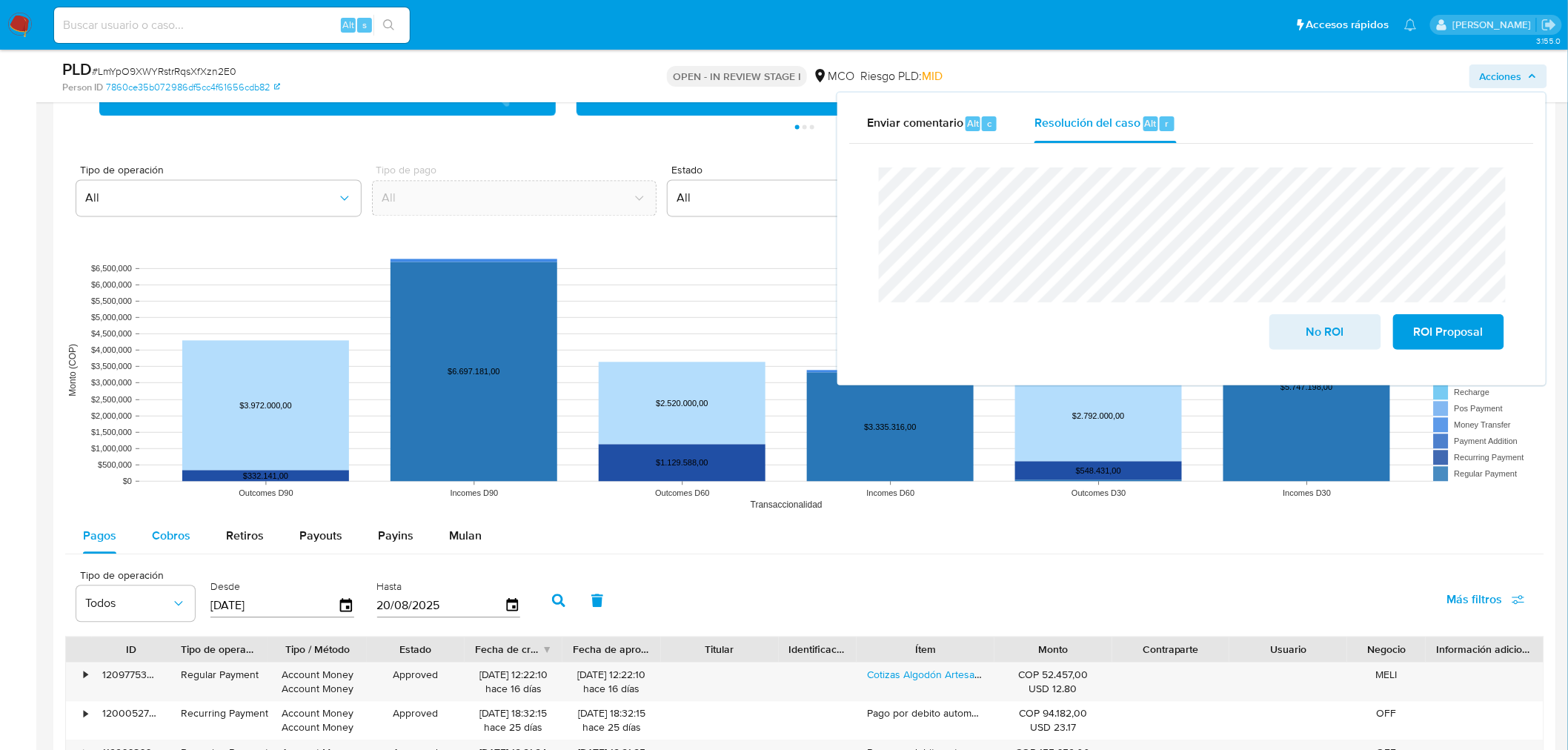
click at [178, 539] on span "Cobros" at bounding box center [171, 535] width 38 height 17
select select "10"
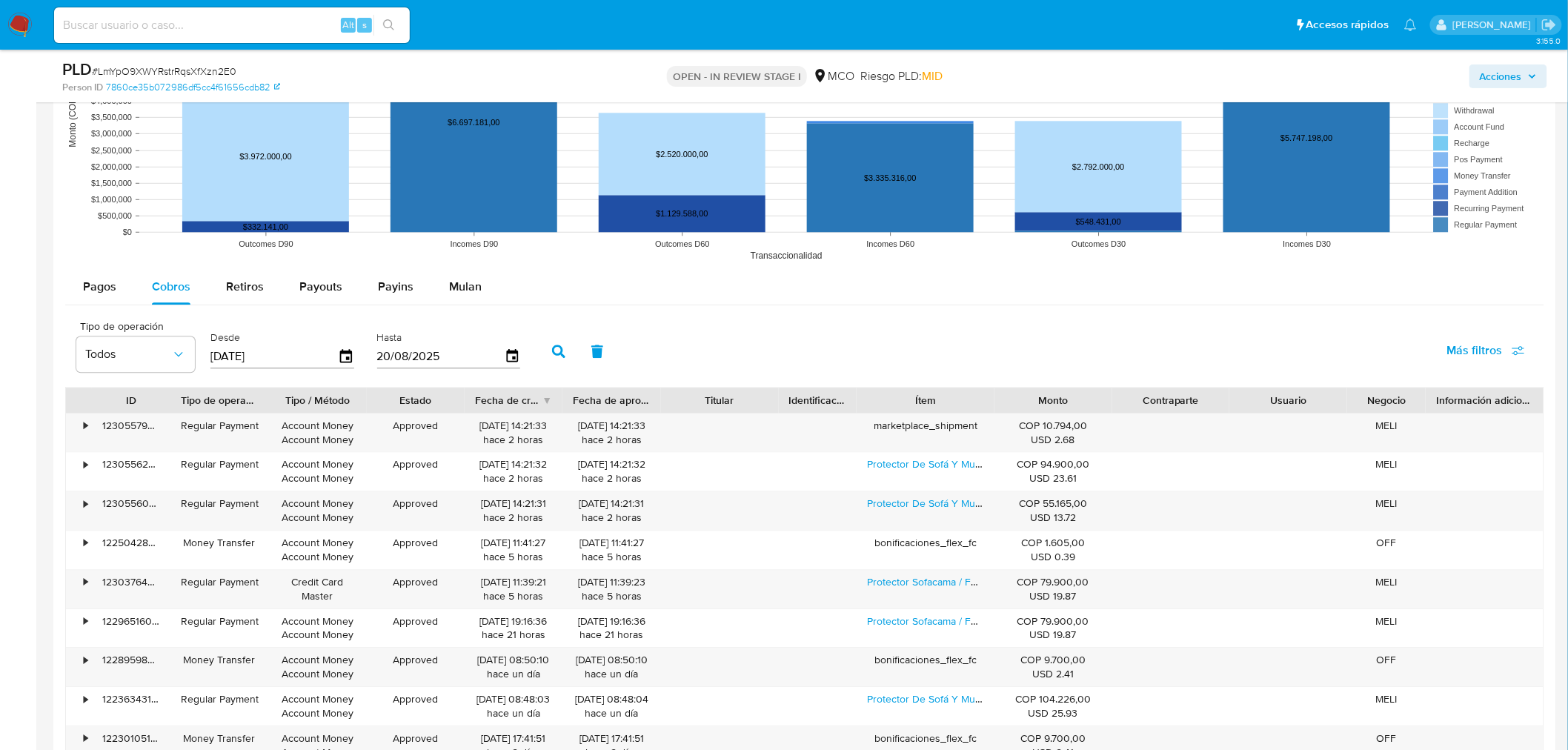
scroll to position [1564, 0]
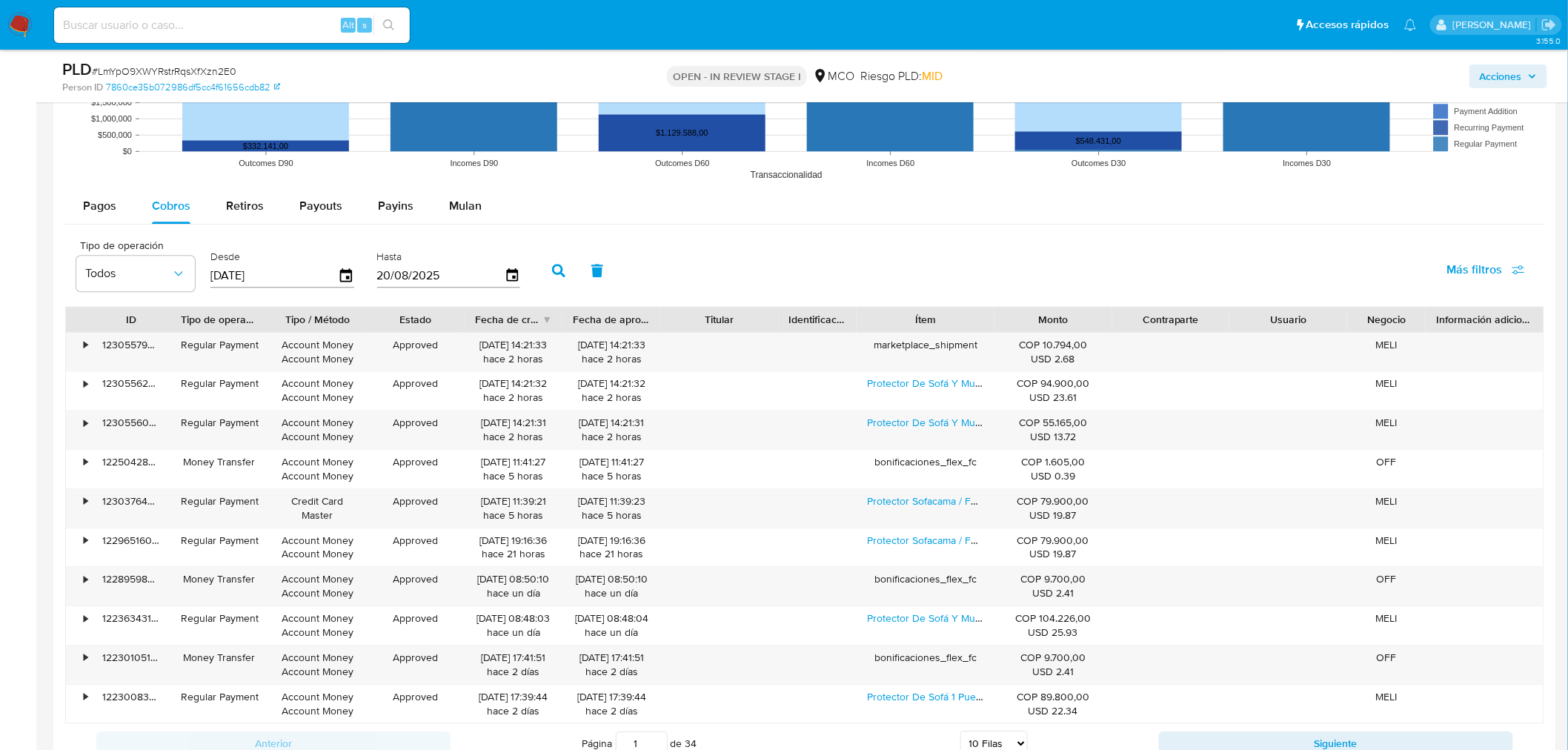
drag, startPoint x: 1031, startPoint y: 330, endPoint x: 1046, endPoint y: 330, distance: 15.0
click at [1046, 330] on div "Monto" at bounding box center [1053, 319] width 118 height 25
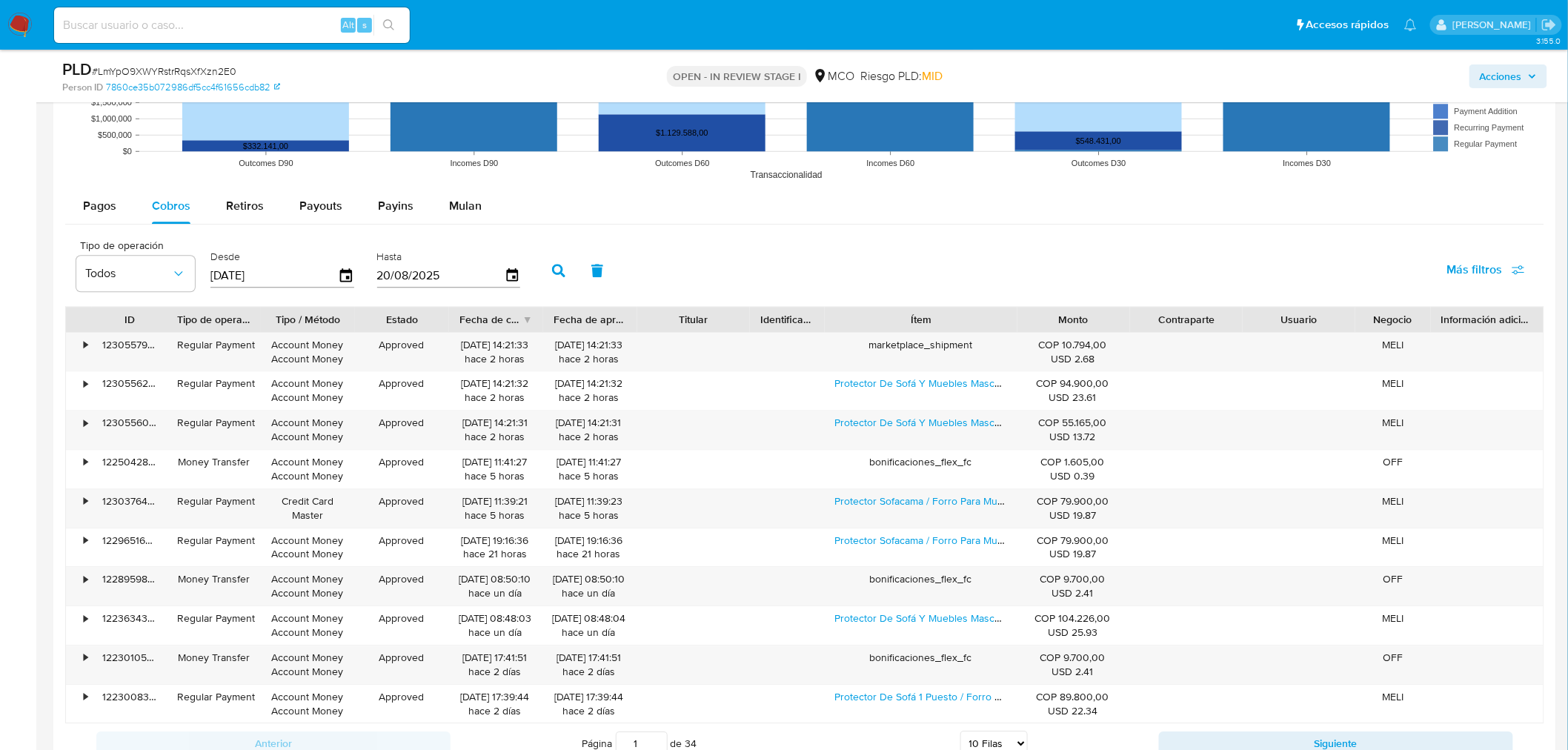
drag, startPoint x: 1004, startPoint y: 324, endPoint x: 1061, endPoint y: 322, distance: 57.0
click at [1061, 322] on div "ID Tipo de operación Tipo / Método Estado Fecha de creación Fecha de aprobación…" at bounding box center [805, 319] width 1478 height 25
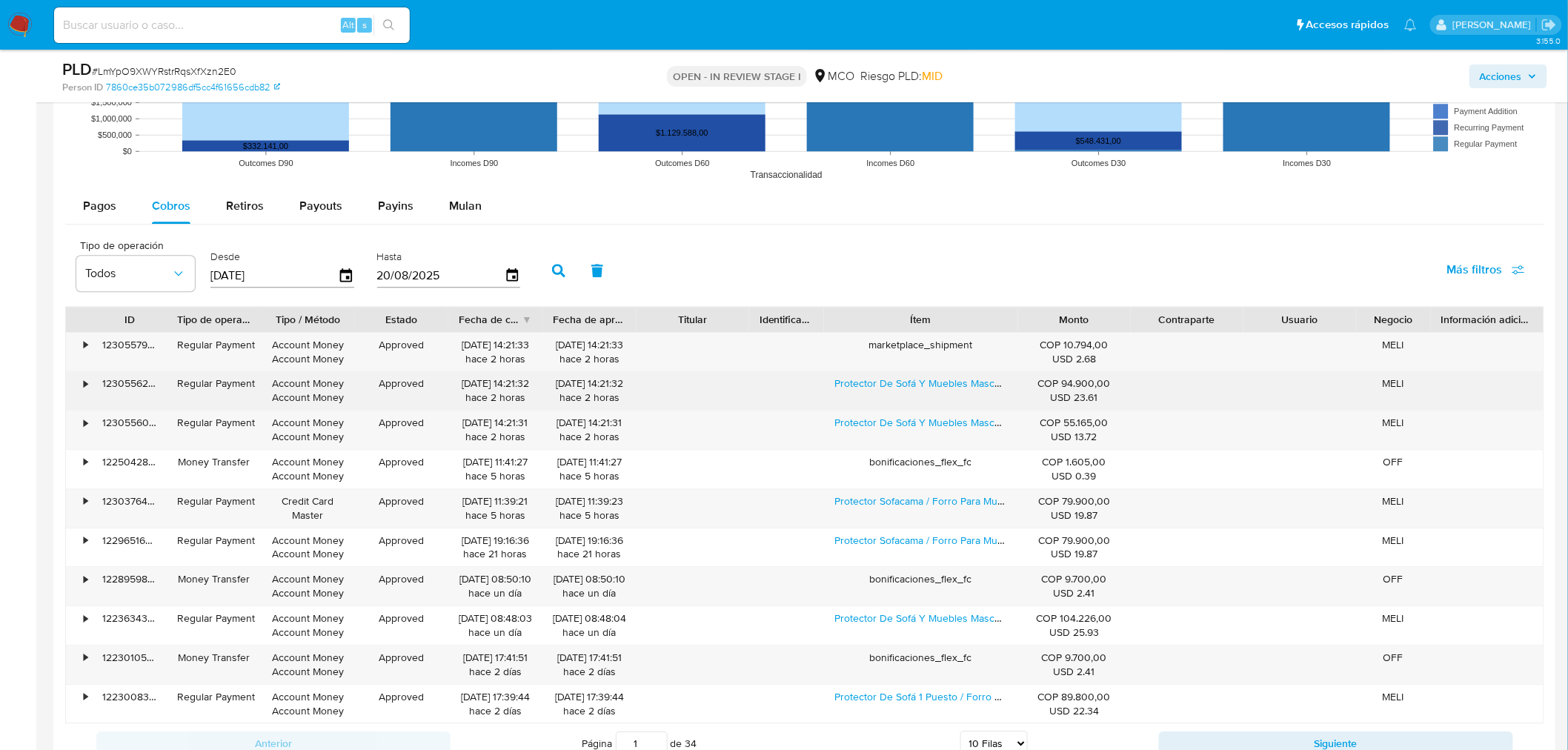
drag, startPoint x: 826, startPoint y: 390, endPoint x: 967, endPoint y: 395, distance: 141.1
click at [967, 395] on div "Protector De Sofá Y Muebles Mascotas De 4 Puestos" at bounding box center [920, 390] width 193 height 38
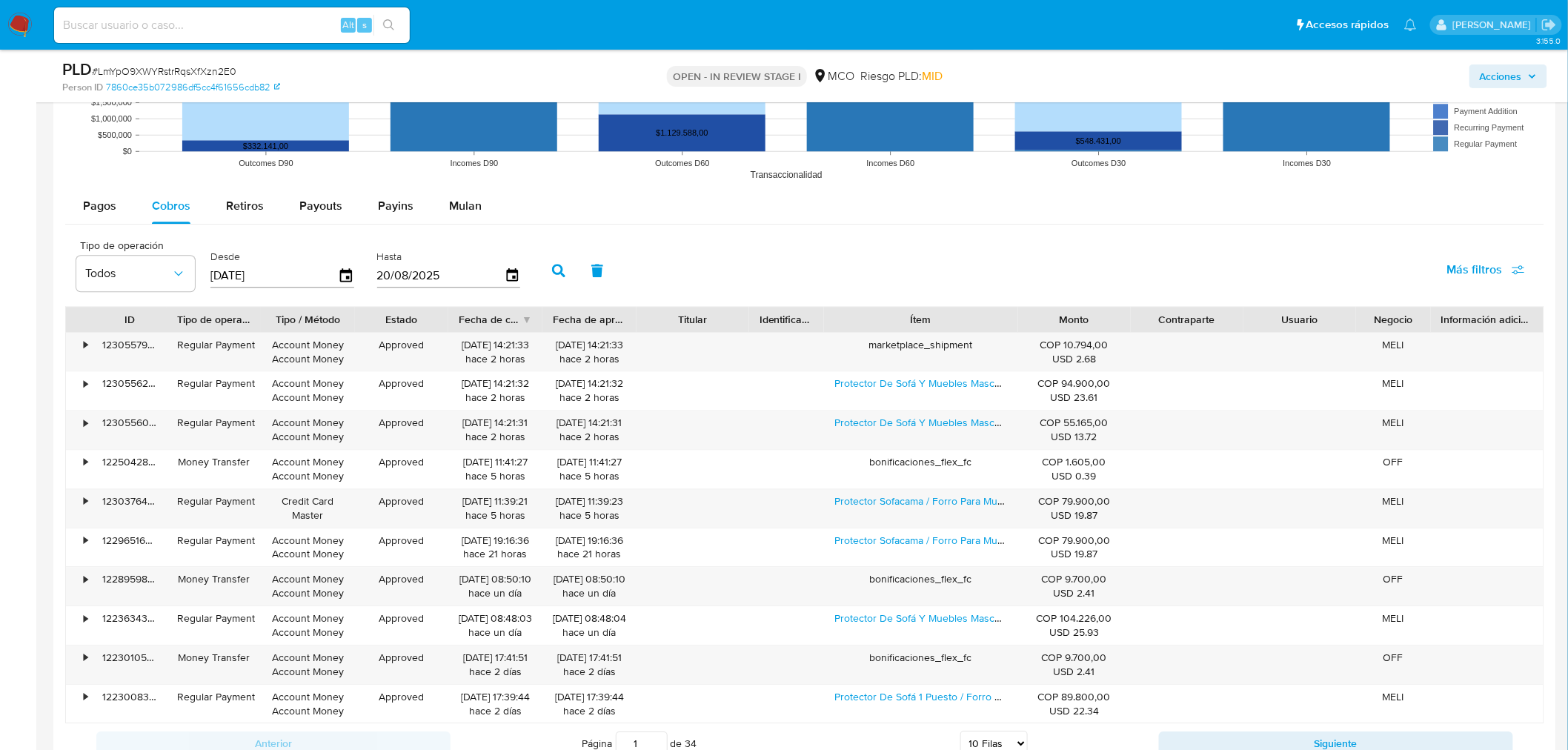
click at [1411, 71] on span "Acciones" at bounding box center [1508, 76] width 57 height 21
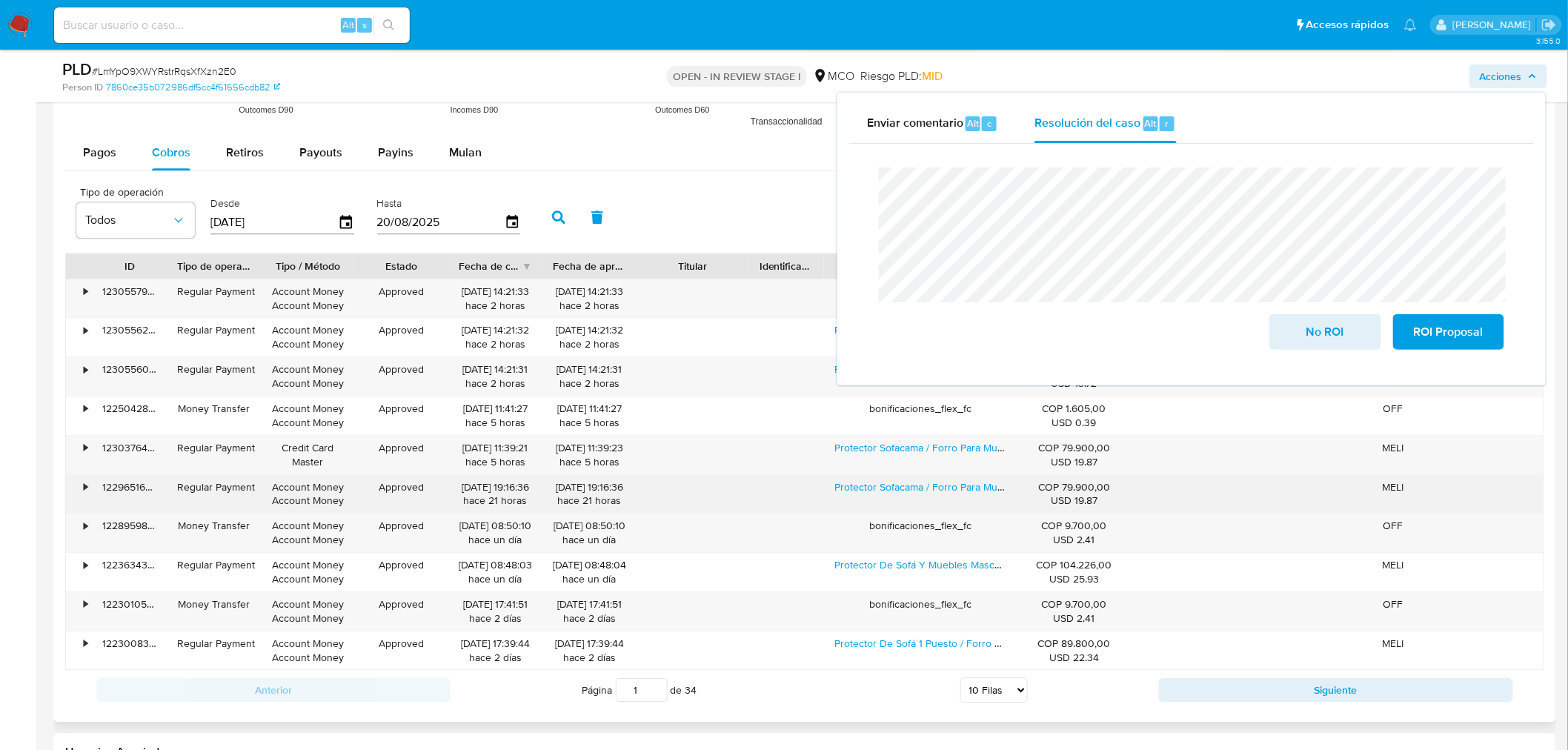
scroll to position [1646, 0]
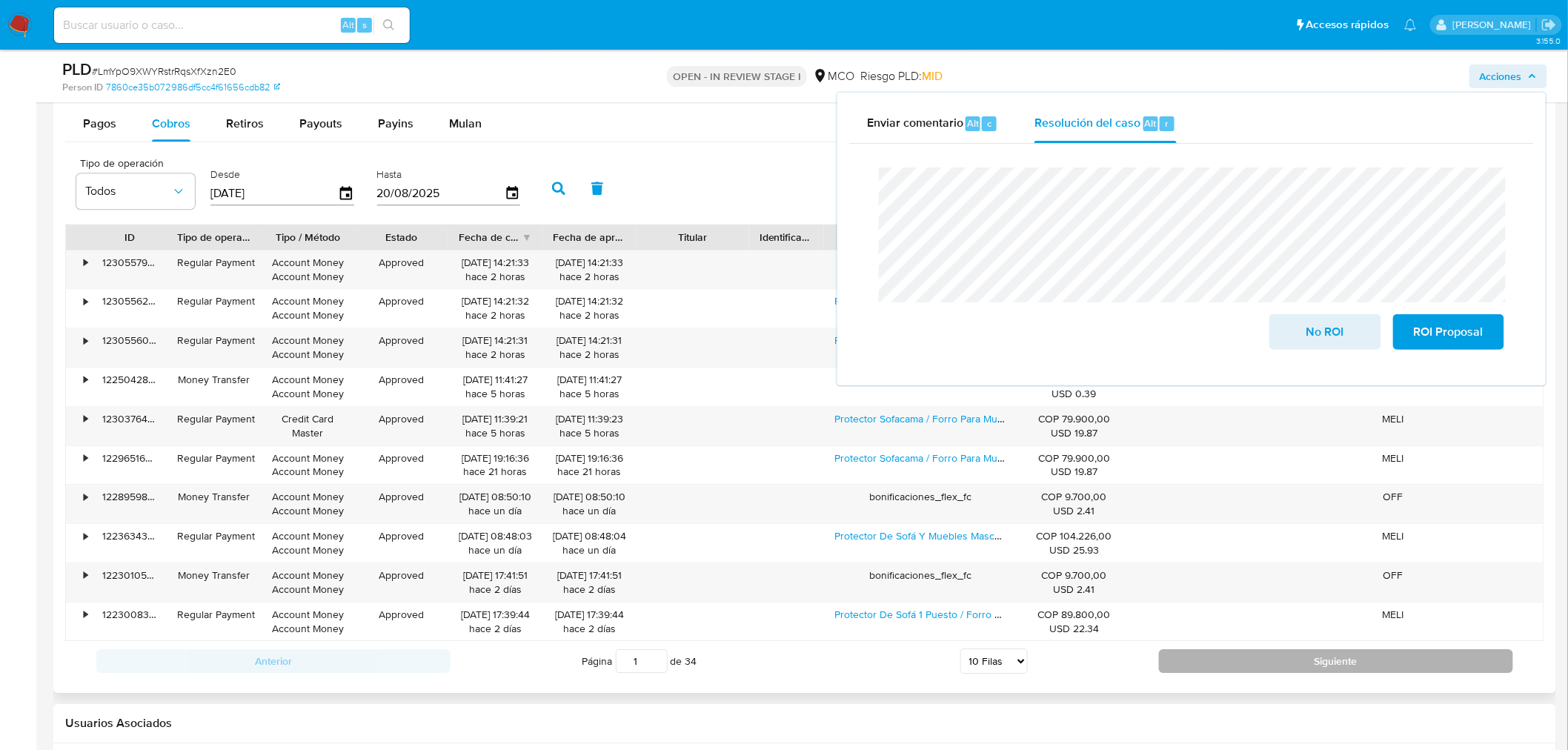
drag, startPoint x: 1220, startPoint y: 658, endPoint x: 1206, endPoint y: 660, distance: 14.1
click at [1221, 658] on button "Siguiente" at bounding box center [1335, 660] width 354 height 24
type input "2"
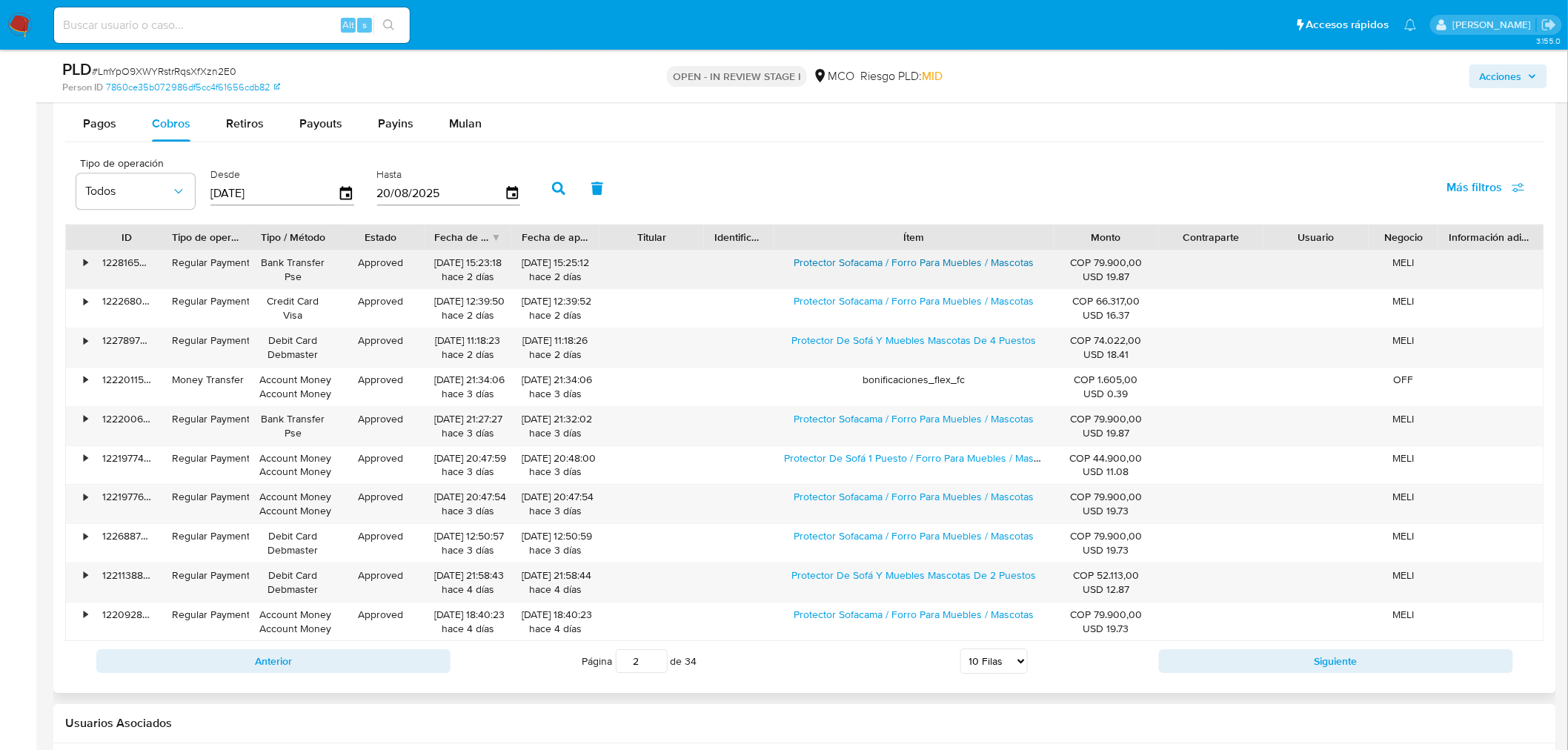
drag, startPoint x: 1028, startPoint y: 233, endPoint x: 1002, endPoint y: 271, distance: 46.0
click at [1115, 235] on div "ID Tipo de operación Tipo / Método Estado Fecha de creación Fecha de aprobación…" at bounding box center [805, 237] width 1478 height 25
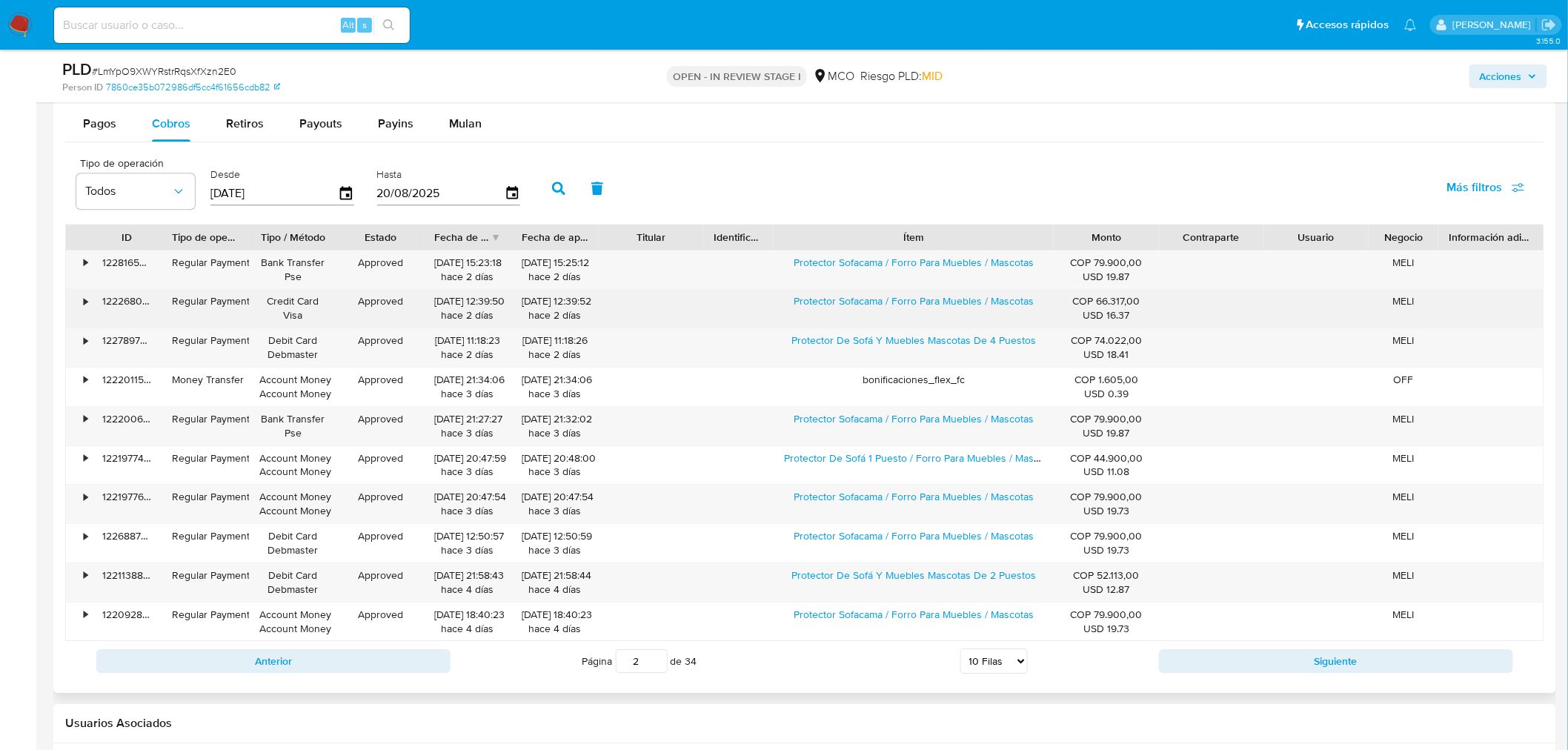
drag, startPoint x: 782, startPoint y: 304, endPoint x: 981, endPoint y: 319, distance: 199.6
click at [981, 319] on div "Protector Sofacama / Forro Para Muebles / Mascotas" at bounding box center [913, 308] width 280 height 38
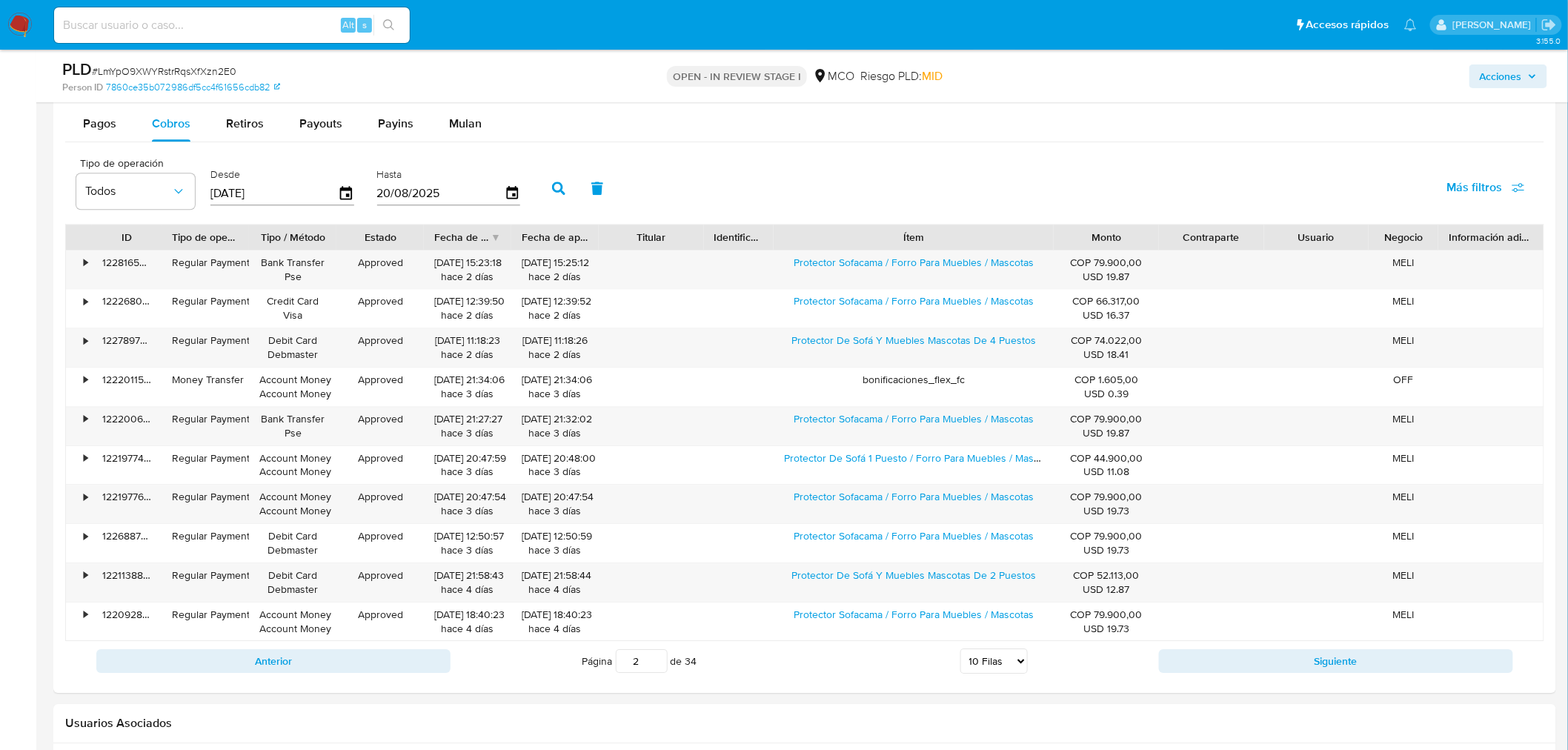
drag, startPoint x: 1512, startPoint y: 65, endPoint x: 1490, endPoint y: 79, distance: 26.1
click at [1411, 66] on span "Acciones" at bounding box center [1500, 76] width 42 height 24
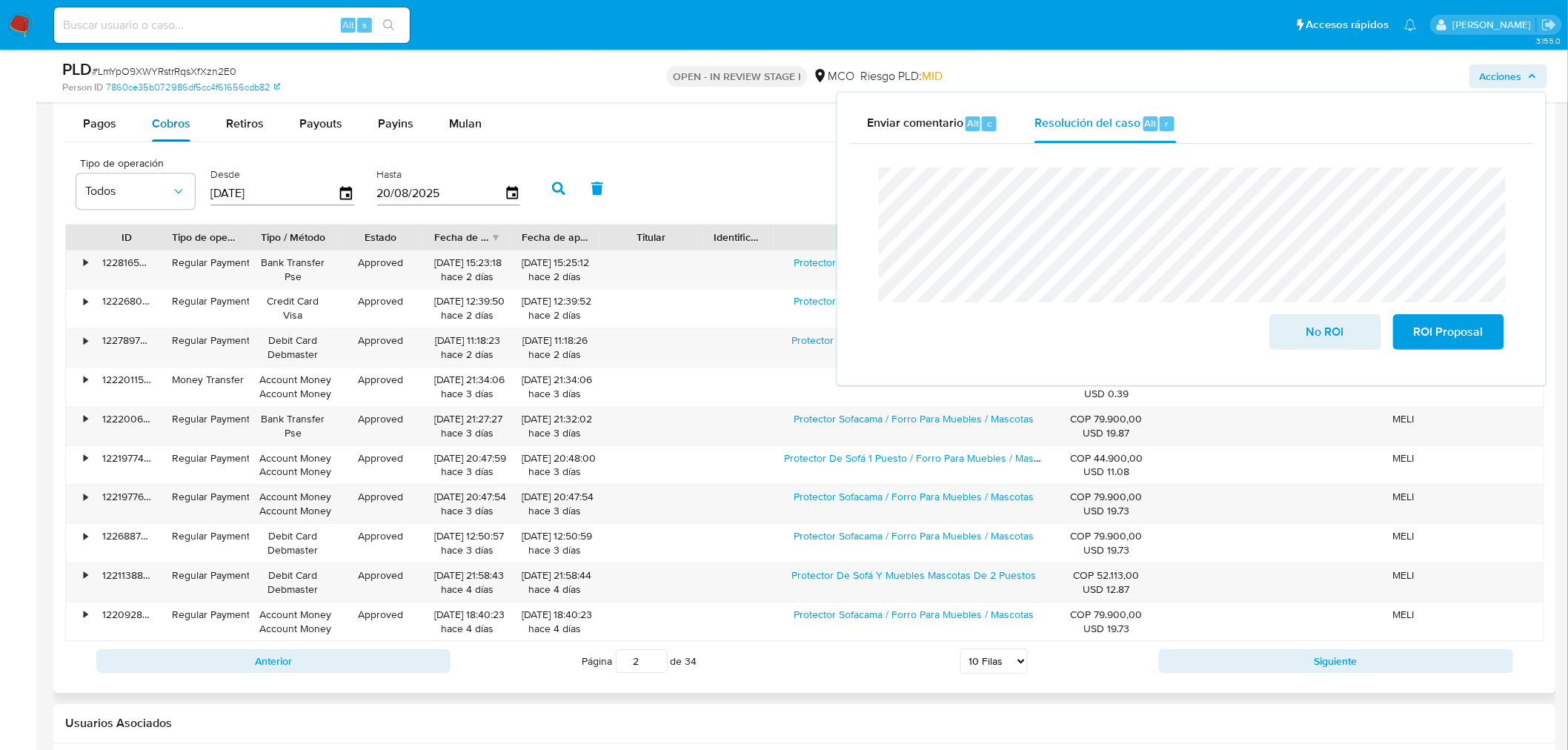
click at [240, 128] on span "Retiros" at bounding box center [245, 123] width 38 height 17
select select "10"
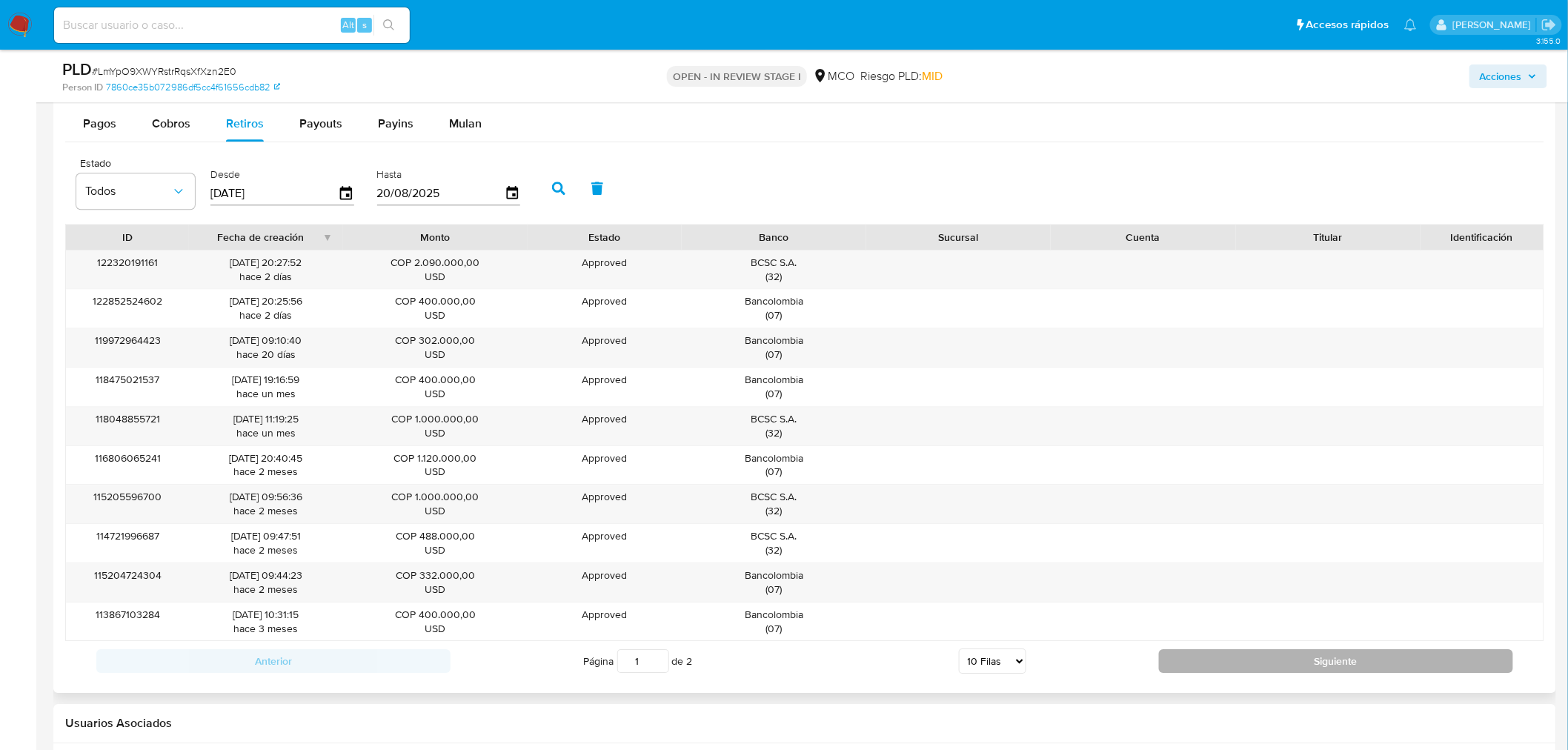
click at [1379, 660] on button "Siguiente" at bounding box center [1335, 660] width 354 height 24
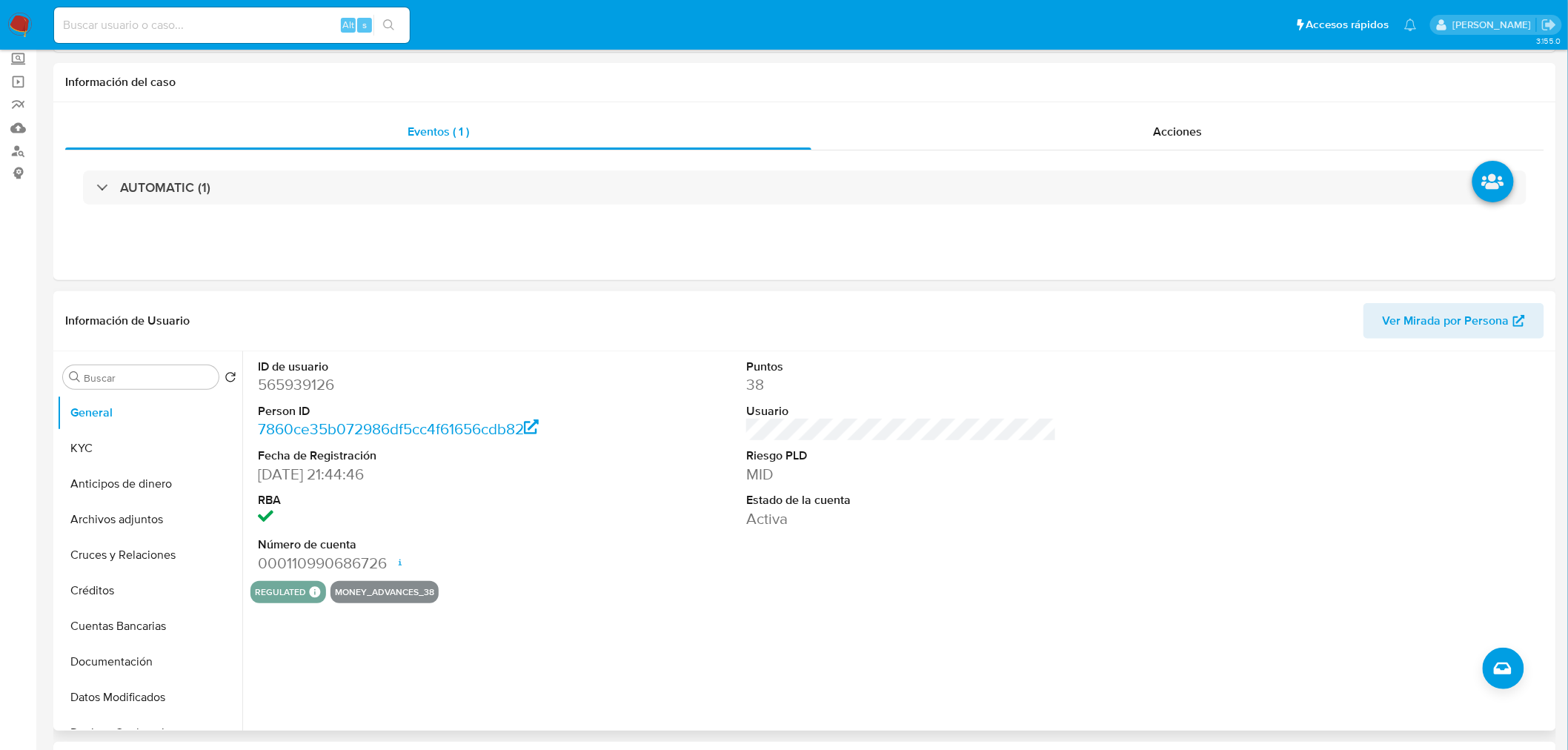
scroll to position [0, 0]
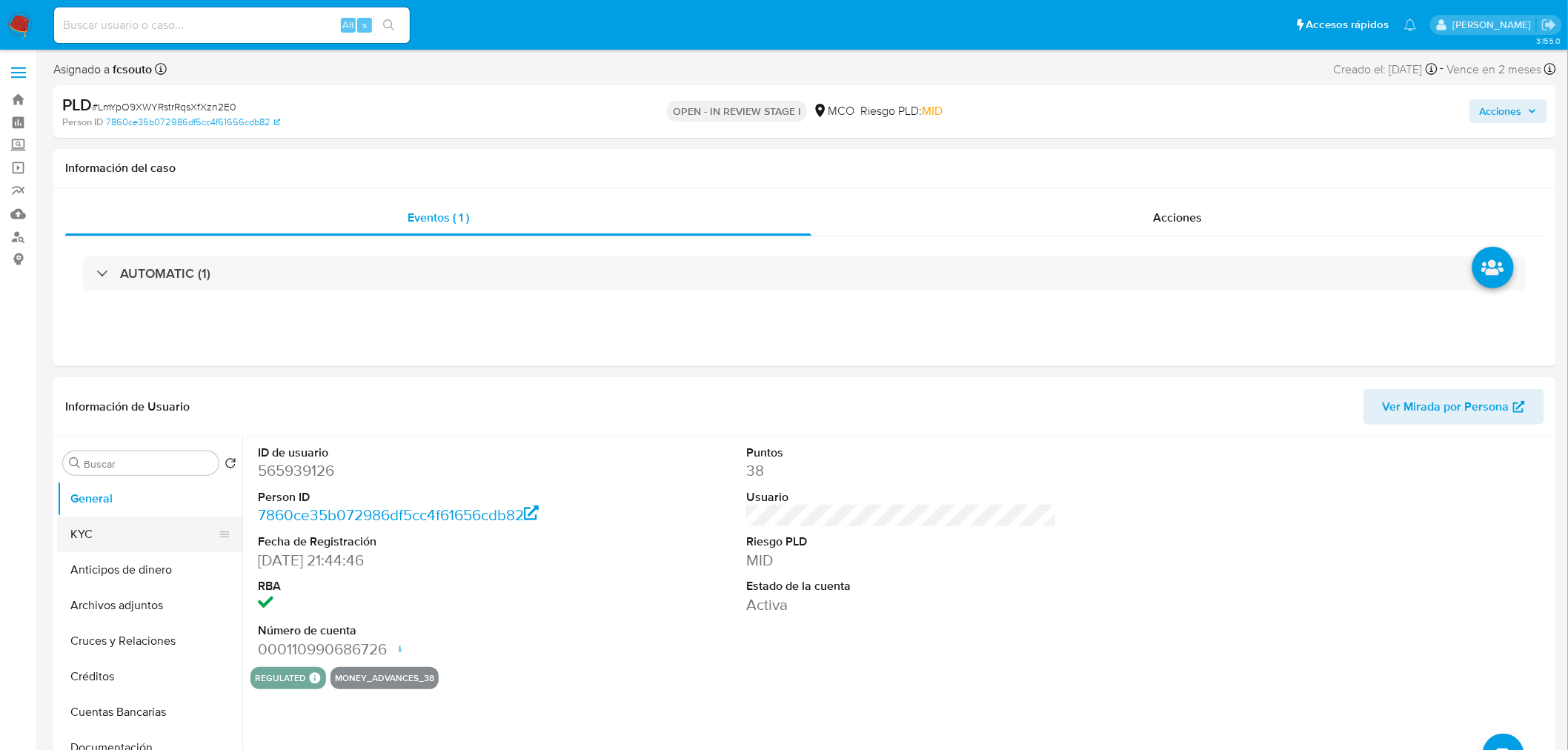
click at [94, 535] on button "KYC" at bounding box center [143, 534] width 173 height 36
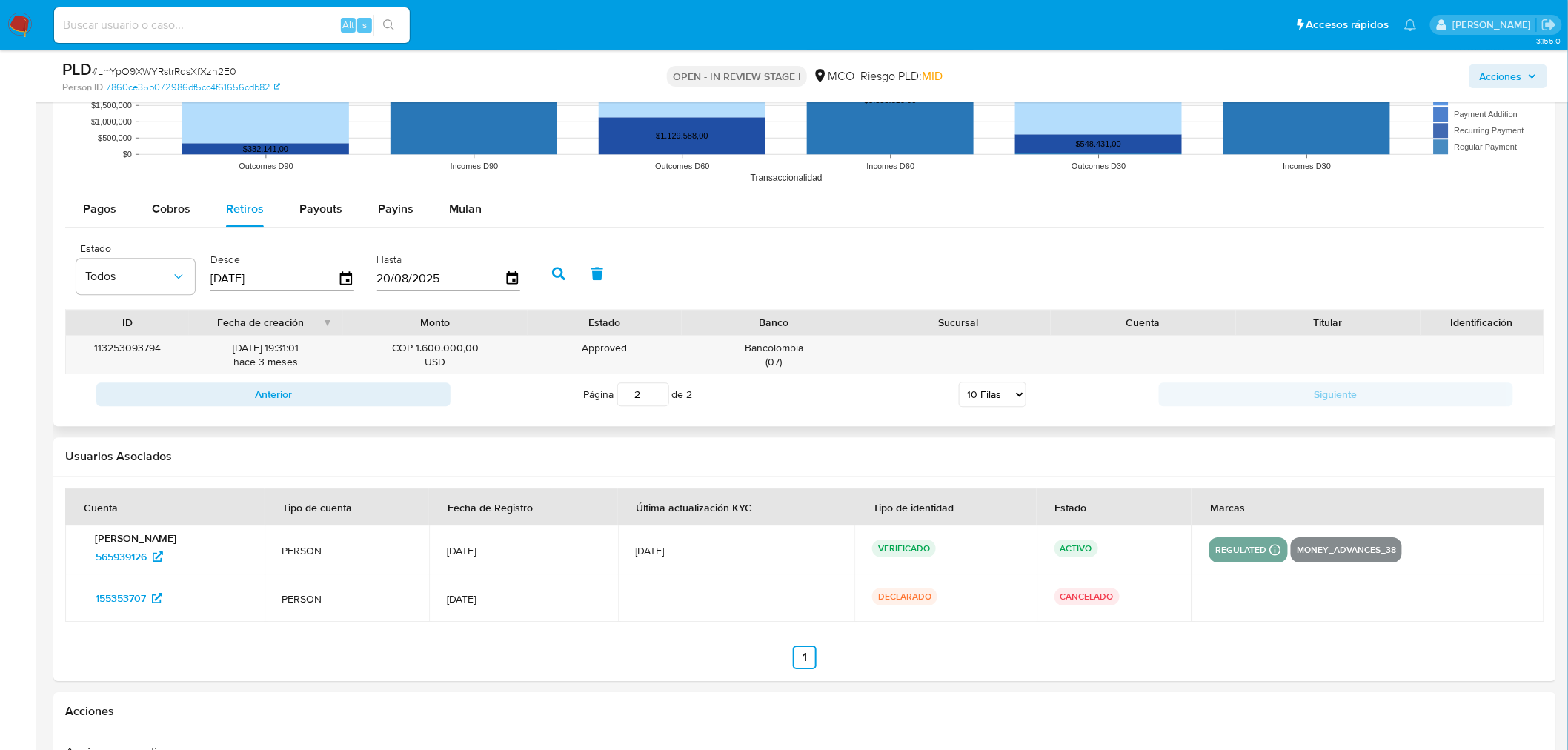
scroll to position [1646, 0]
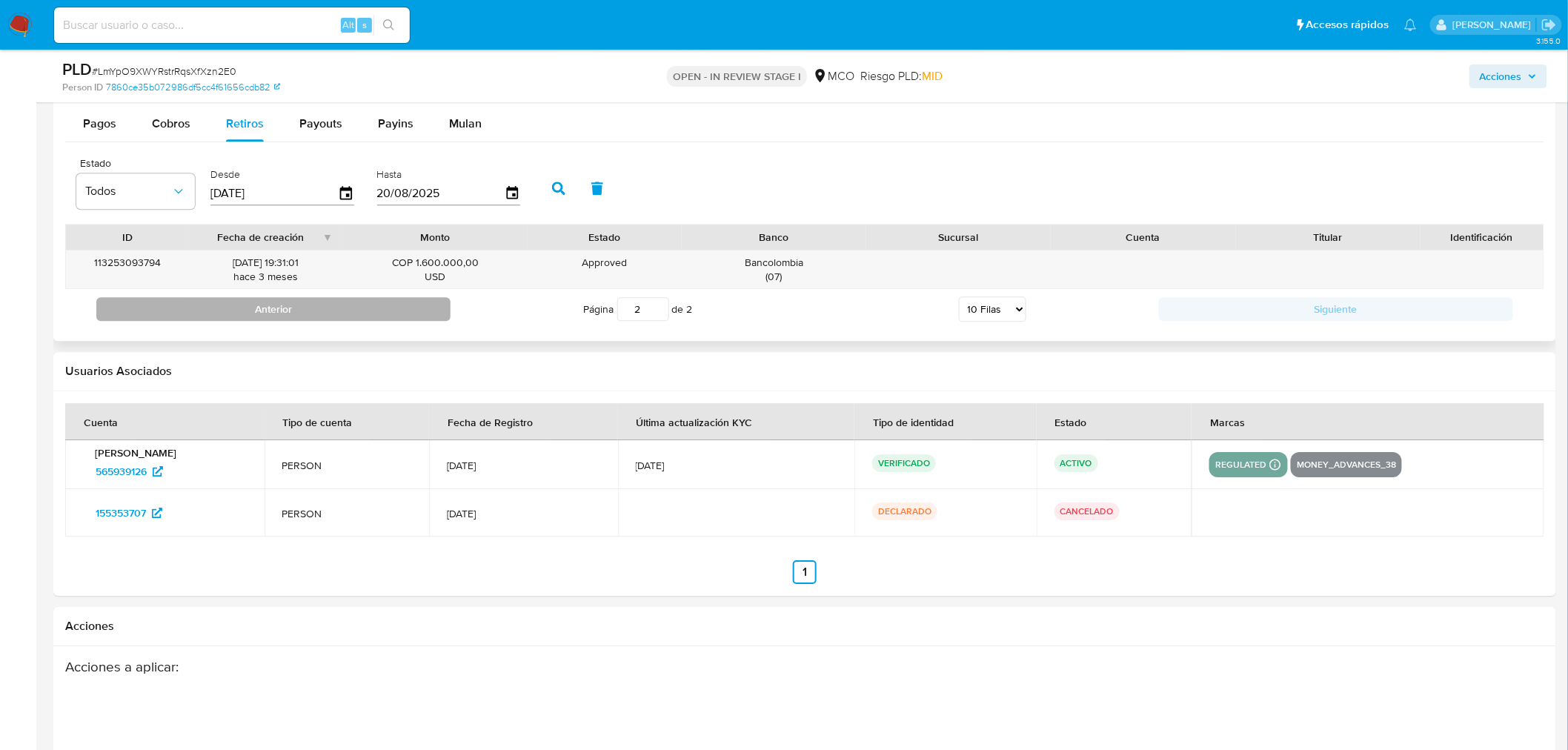
click at [409, 312] on button "Anterior" at bounding box center [273, 308] width 354 height 24
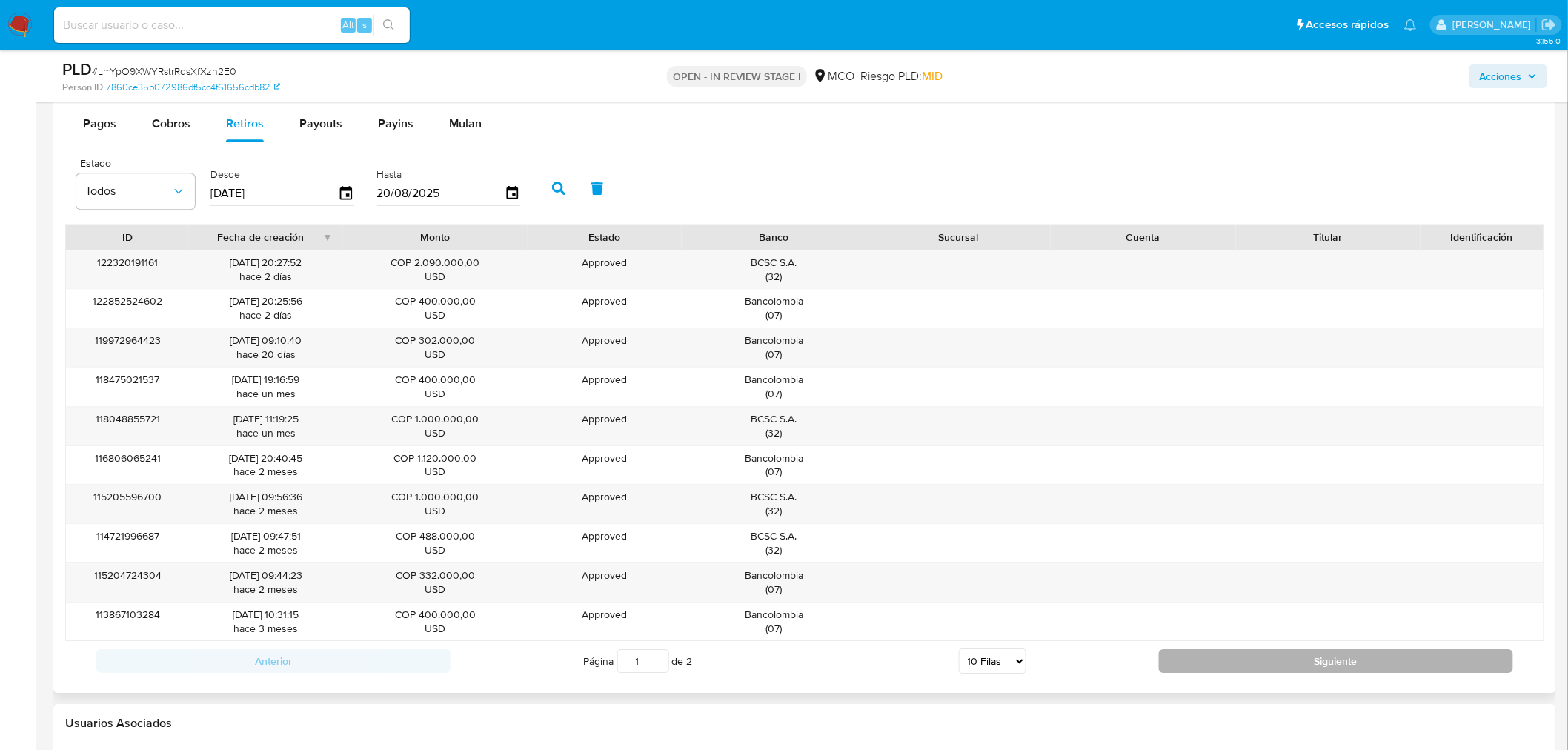
click at [1343, 655] on button "Siguiente" at bounding box center [1335, 660] width 354 height 24
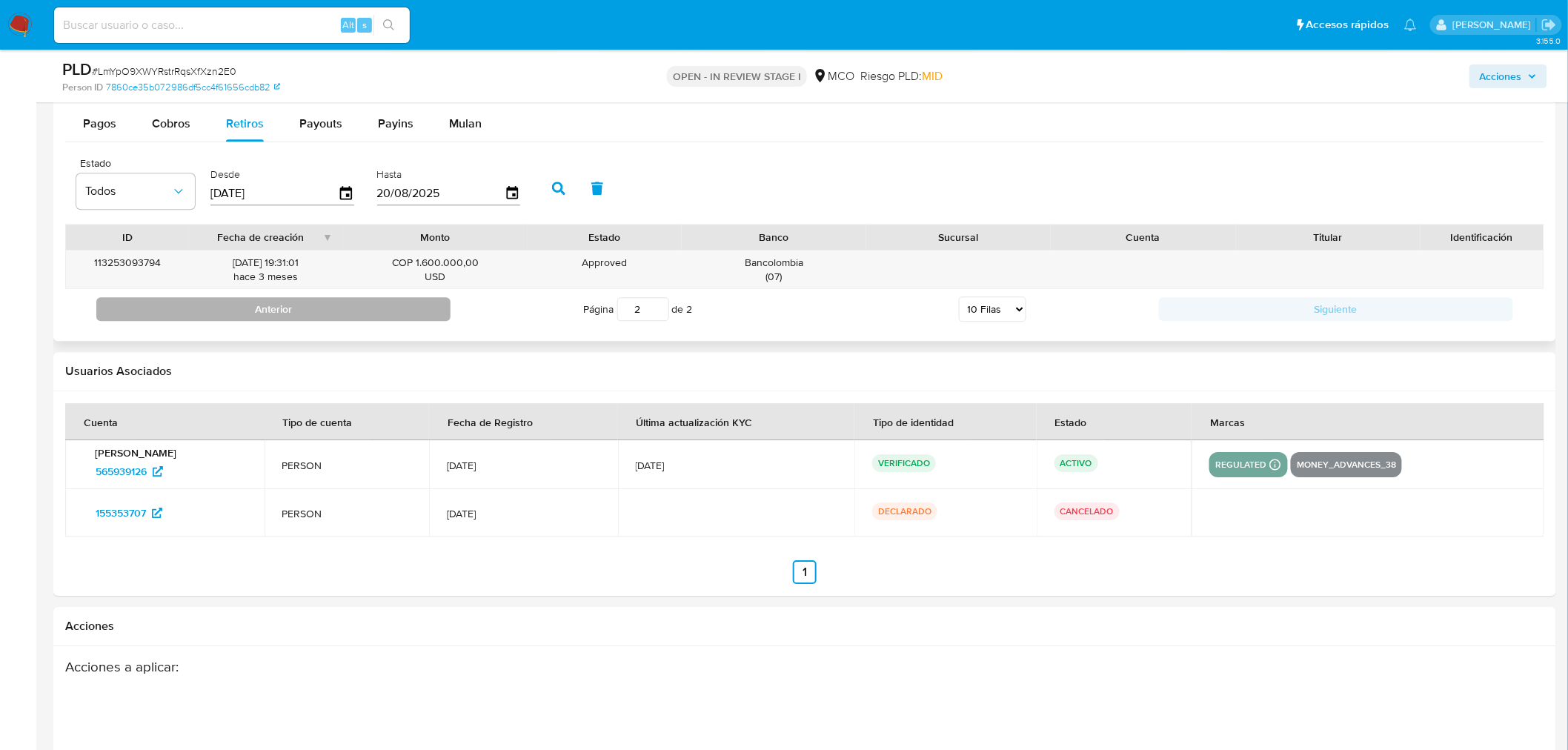
click at [444, 311] on button "Anterior" at bounding box center [273, 308] width 354 height 24
type input "1"
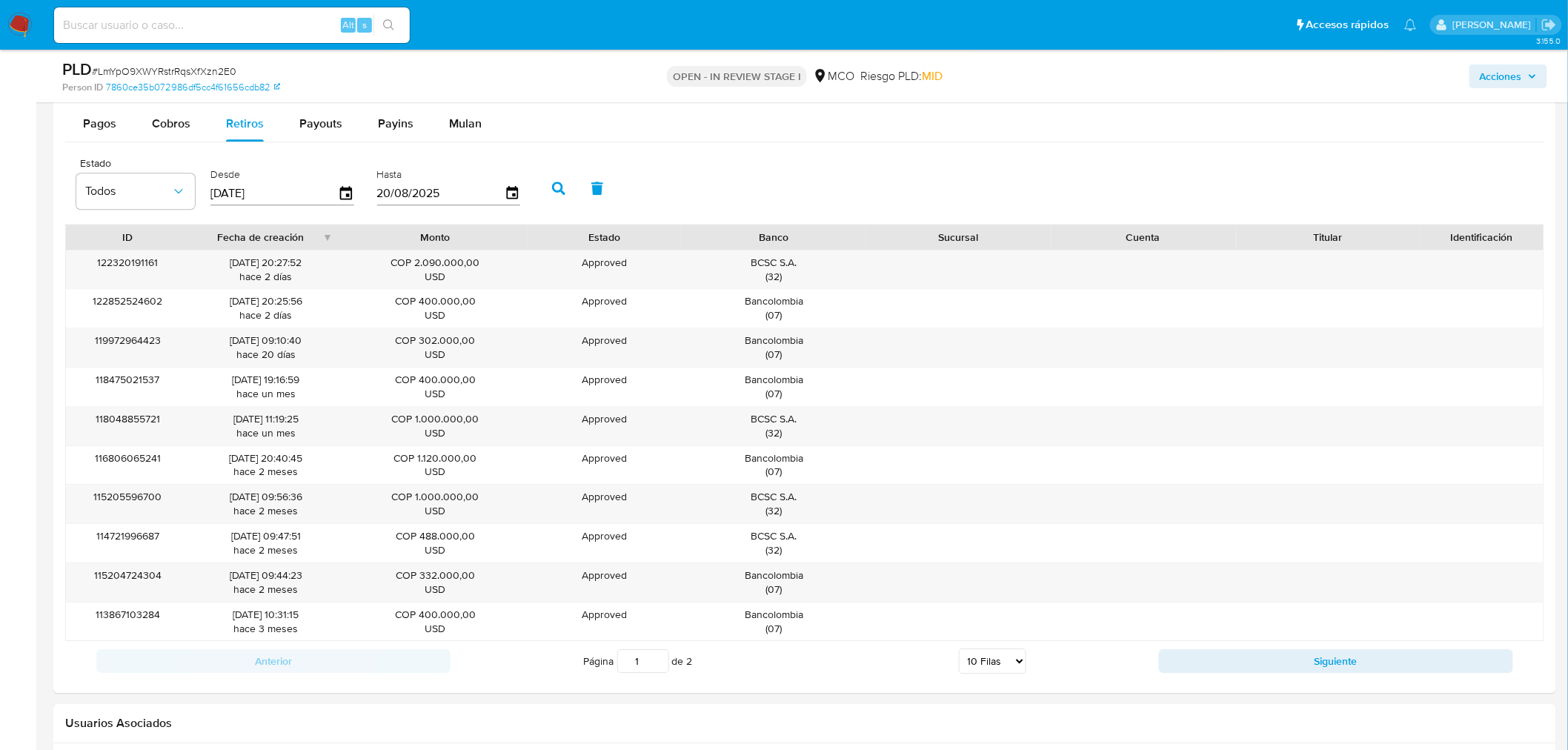
click at [1411, 75] on span "Acciones" at bounding box center [1500, 76] width 42 height 24
click at [1411, 70] on span "Acciones" at bounding box center [1500, 76] width 42 height 24
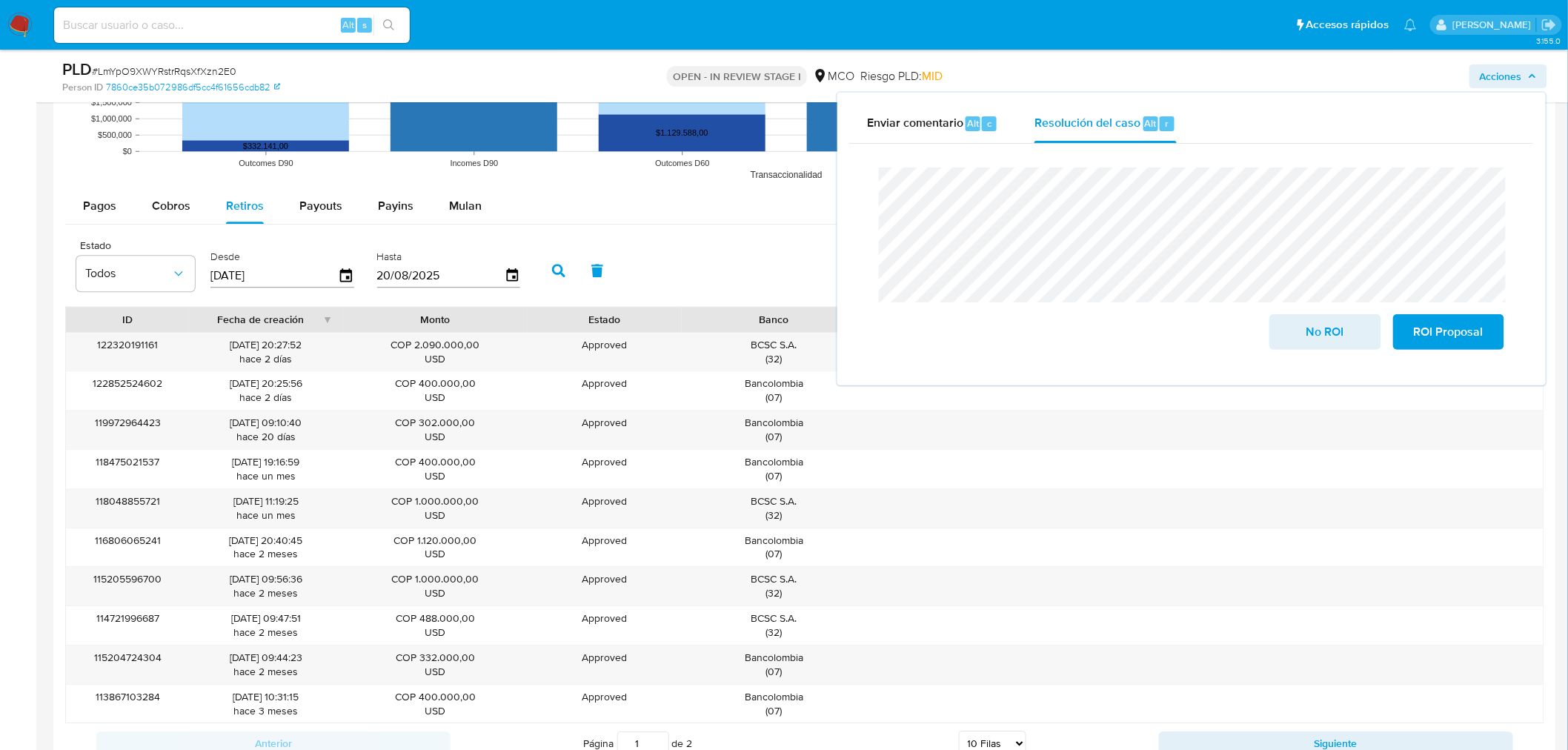
scroll to position [2140, 0]
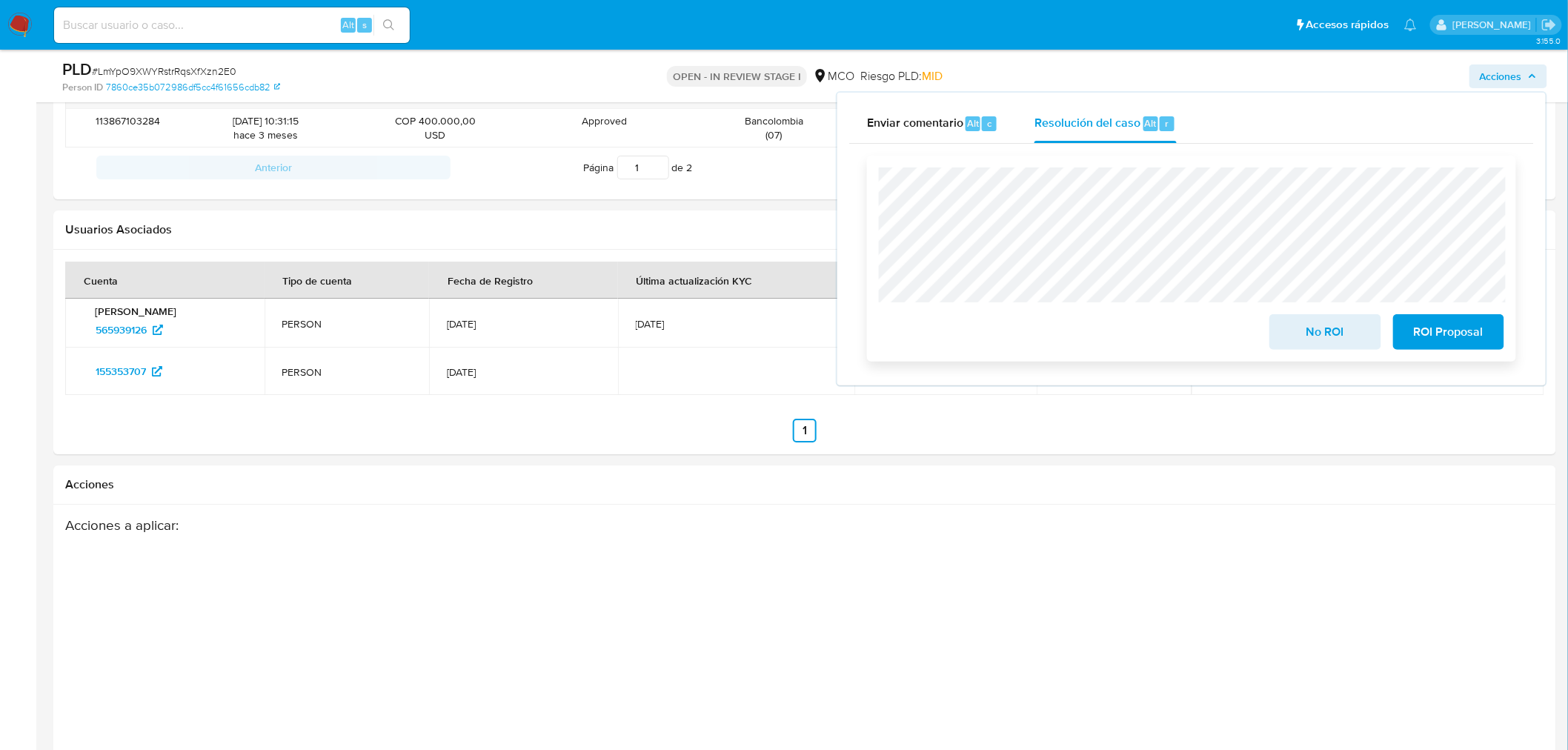
drag, startPoint x: 1314, startPoint y: 336, endPoint x: 1239, endPoint y: 326, distance: 75.7
click at [1313, 336] on span "No ROI" at bounding box center [1325, 331] width 73 height 32
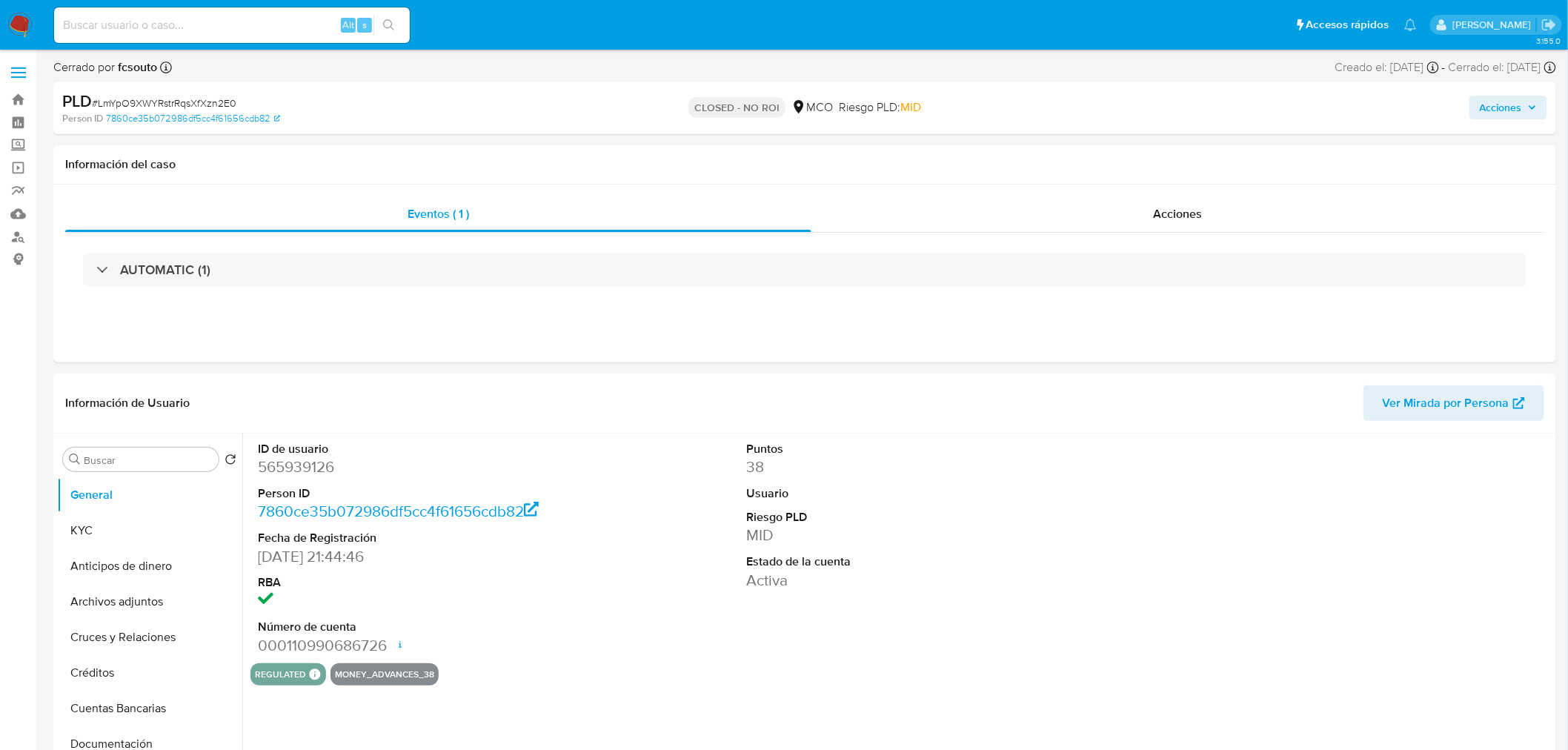
select select "10"
click at [1500, 93] on div "Acciones" at bounding box center [1301, 108] width 491 height 35
click at [1505, 104] on span "Acciones" at bounding box center [1500, 107] width 42 height 24
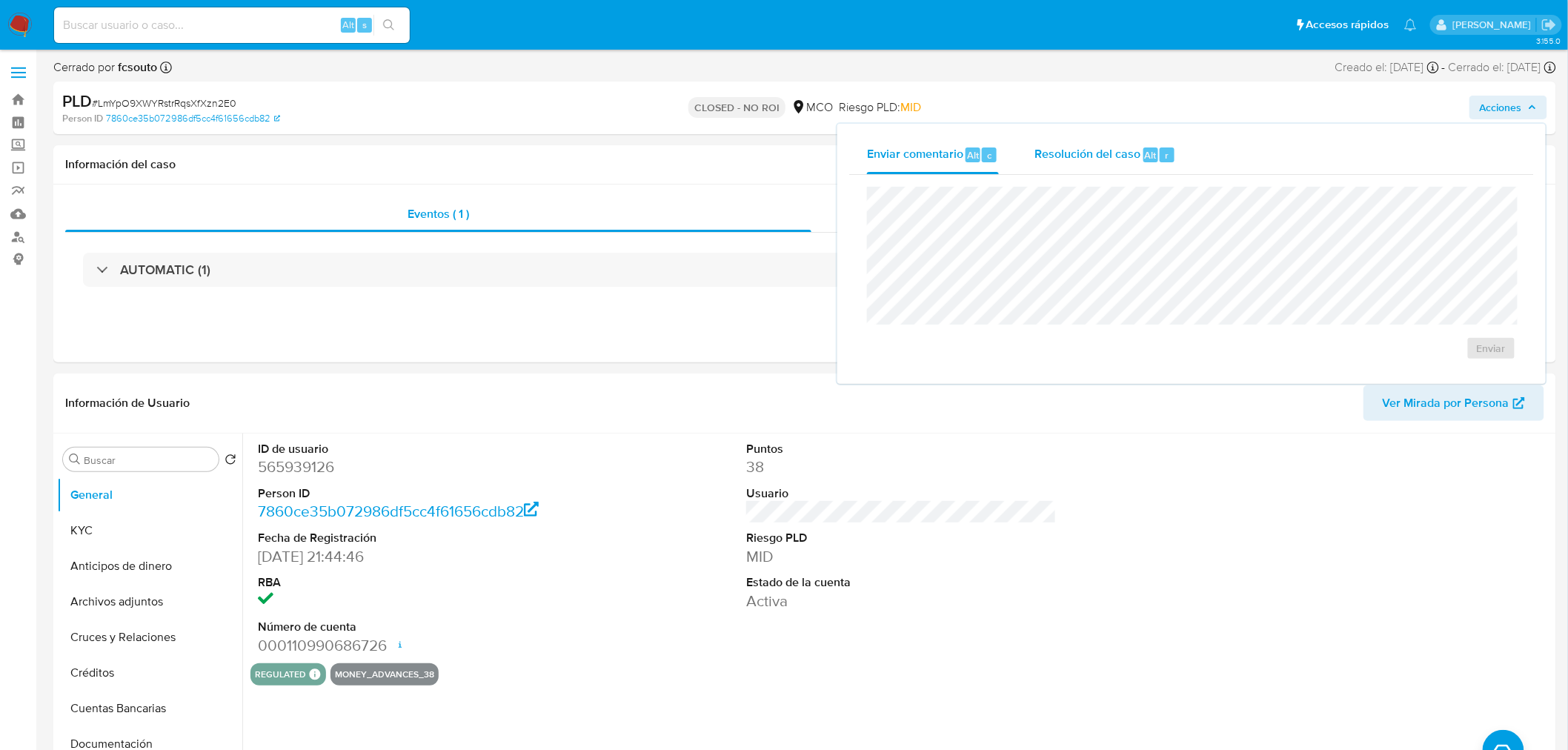
drag, startPoint x: 1054, startPoint y: 156, endPoint x: 982, endPoint y: 182, distance: 76.6
click at [1053, 156] on span "Resolución del caso" at bounding box center [1087, 154] width 106 height 17
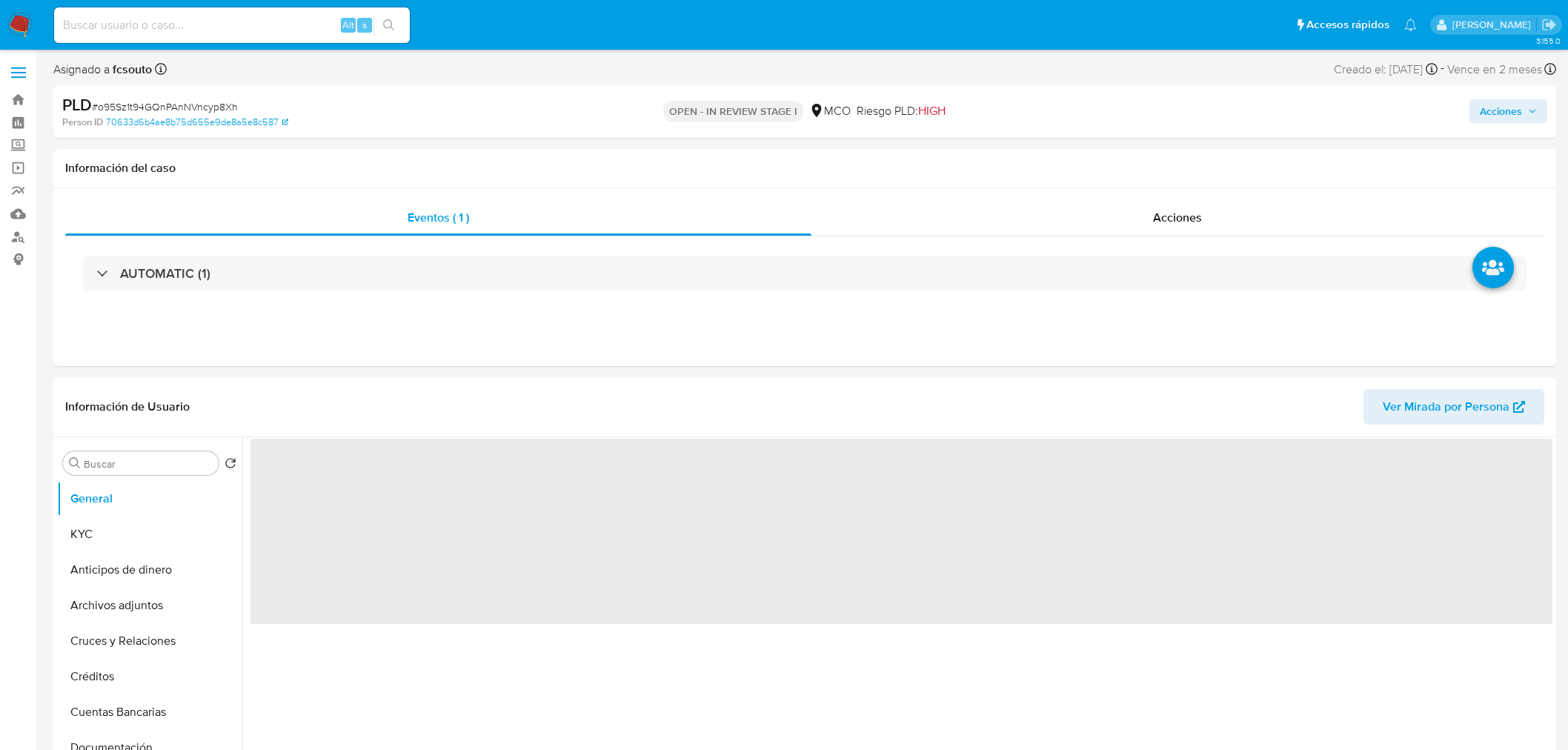
select select "10"
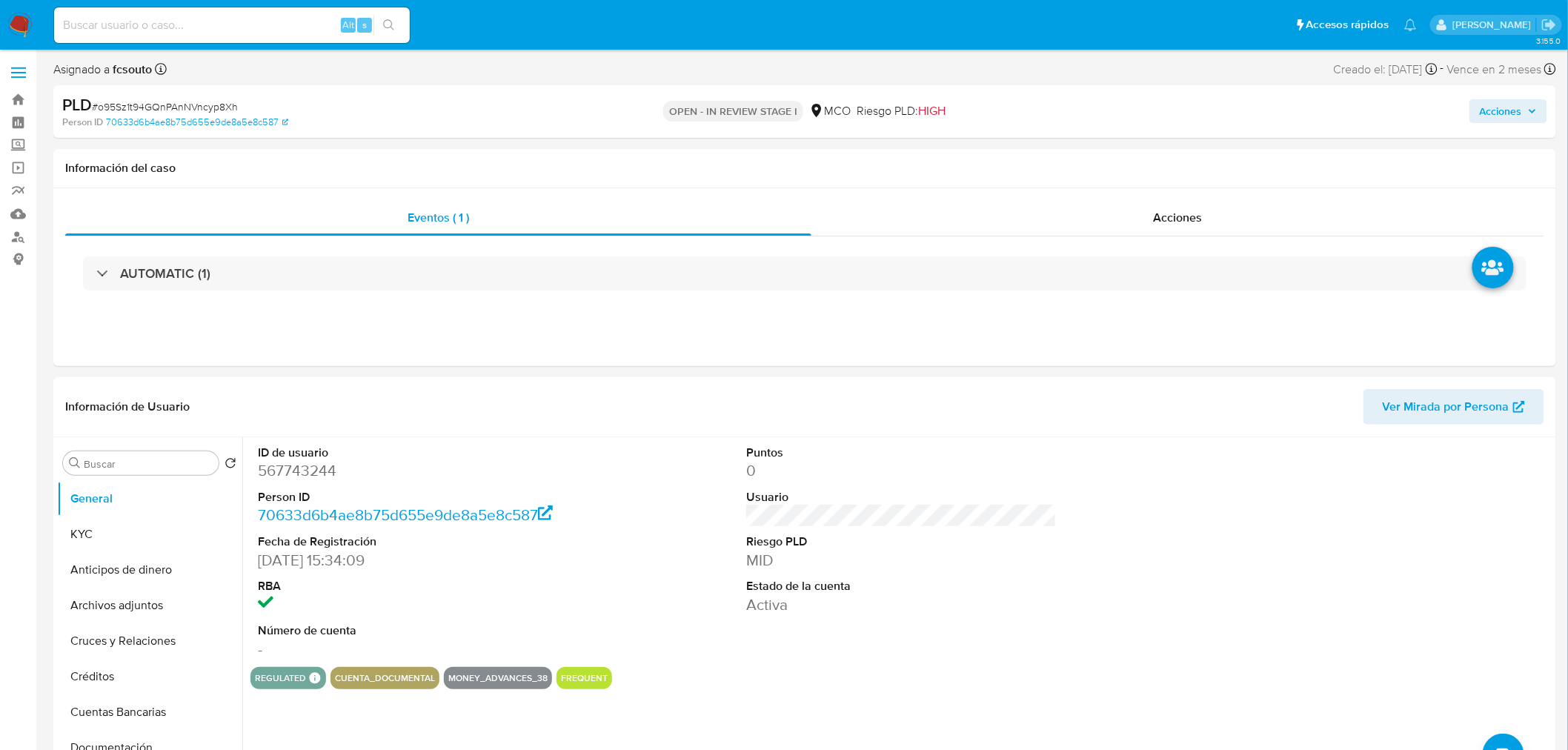
click at [1528, 101] on span "Acciones" at bounding box center [1508, 111] width 57 height 21
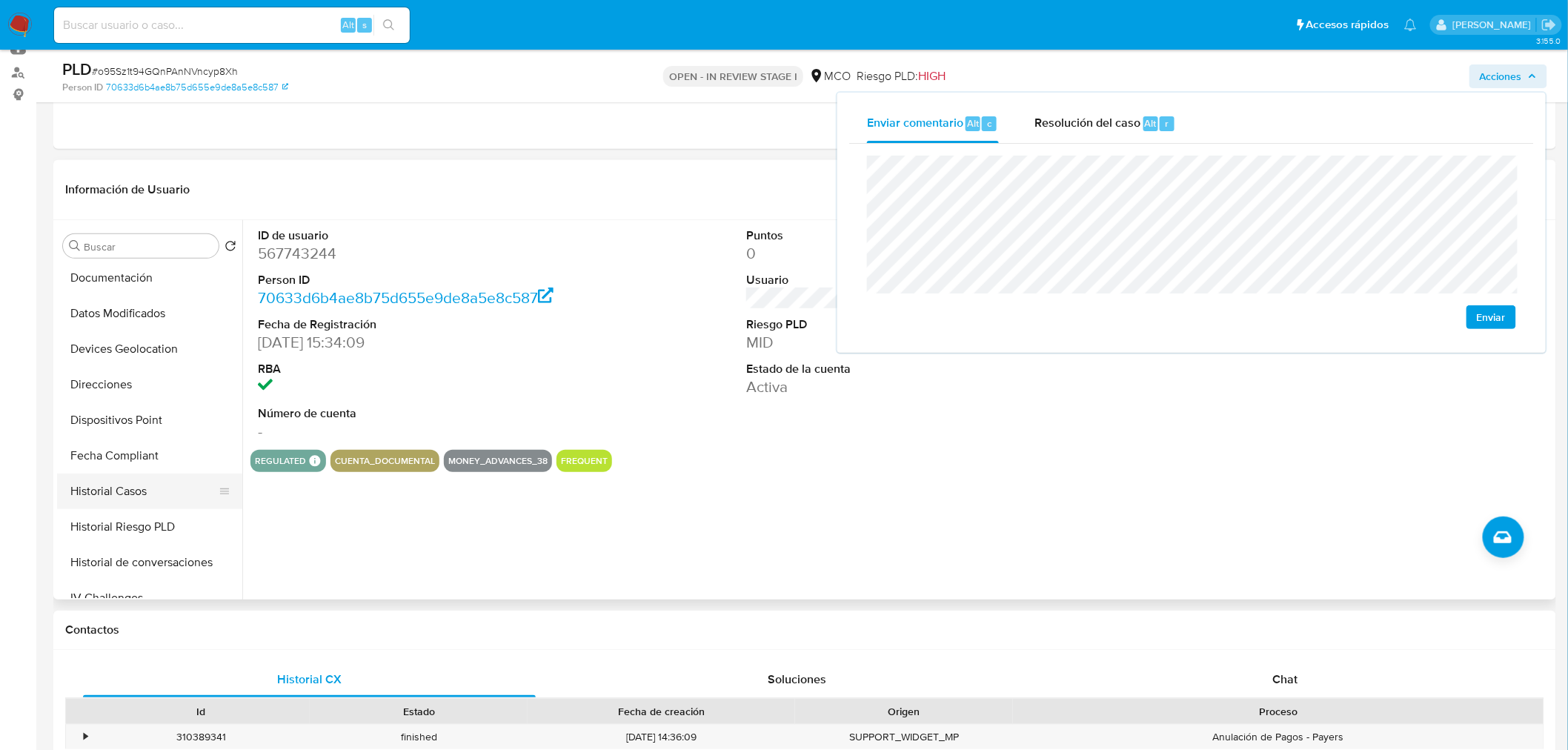
scroll to position [329, 0]
click at [139, 420] on button "Historial Casos" at bounding box center [143, 414] width 173 height 36
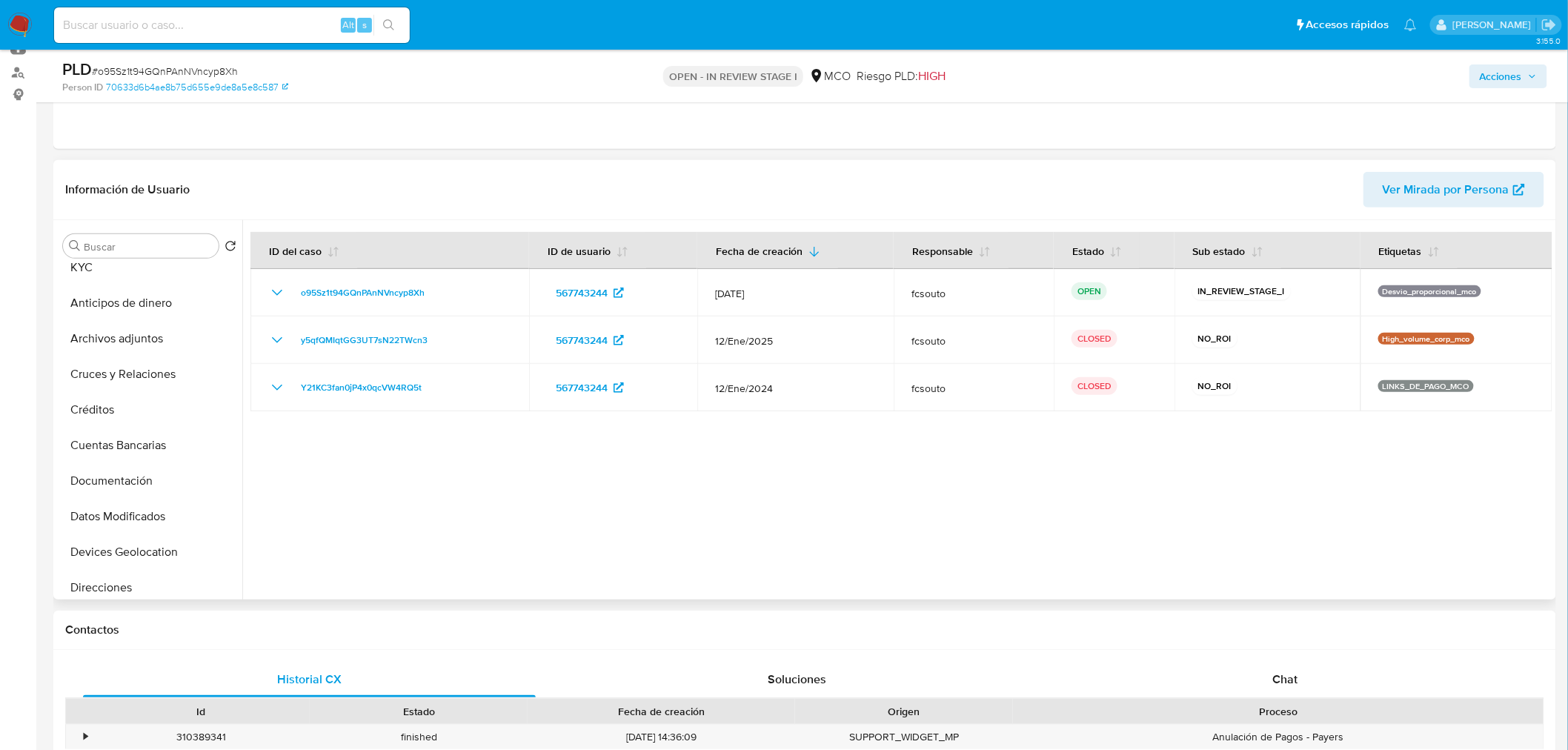
scroll to position [0, 0]
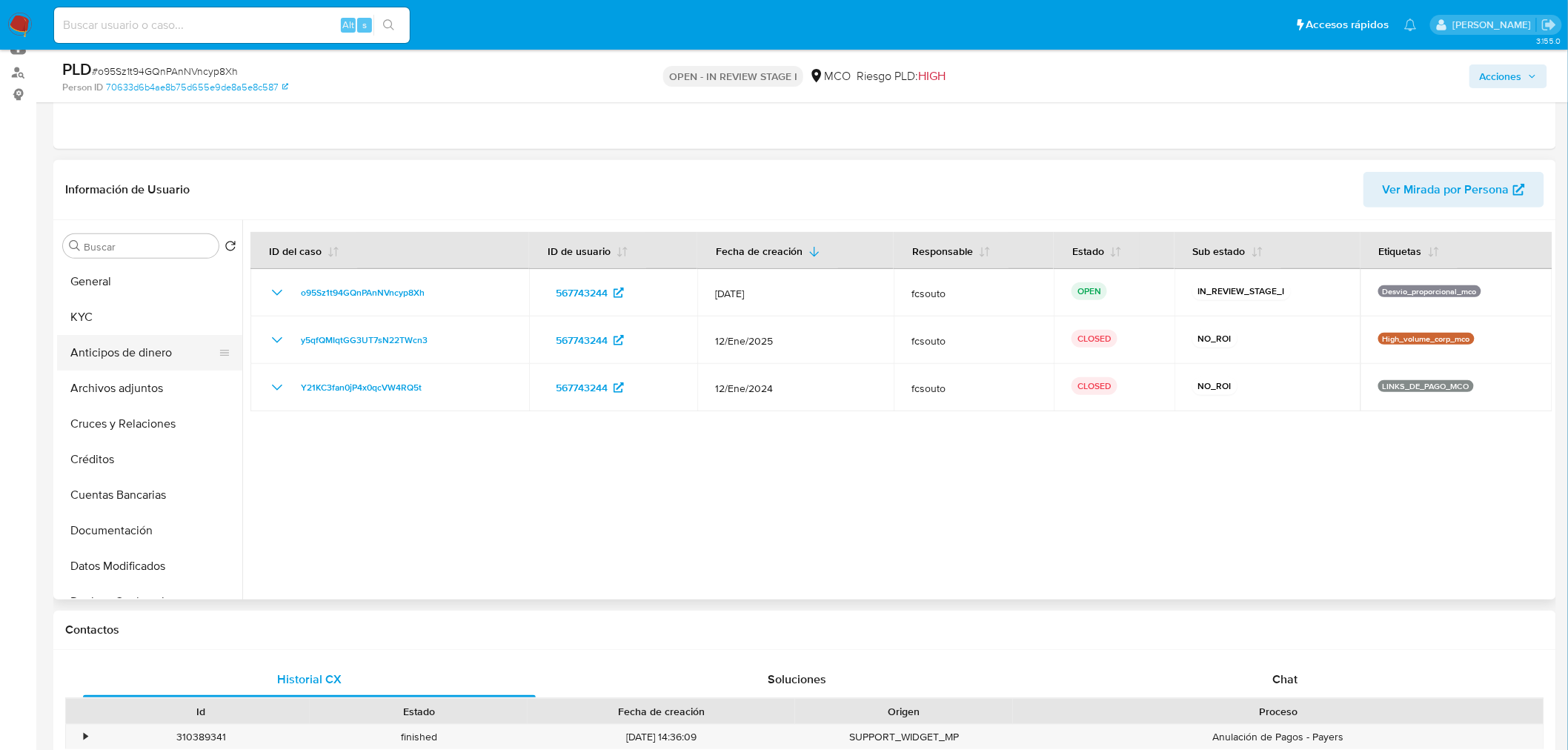
click at [119, 335] on button "Anticipos de dinero" at bounding box center [143, 352] width 173 height 36
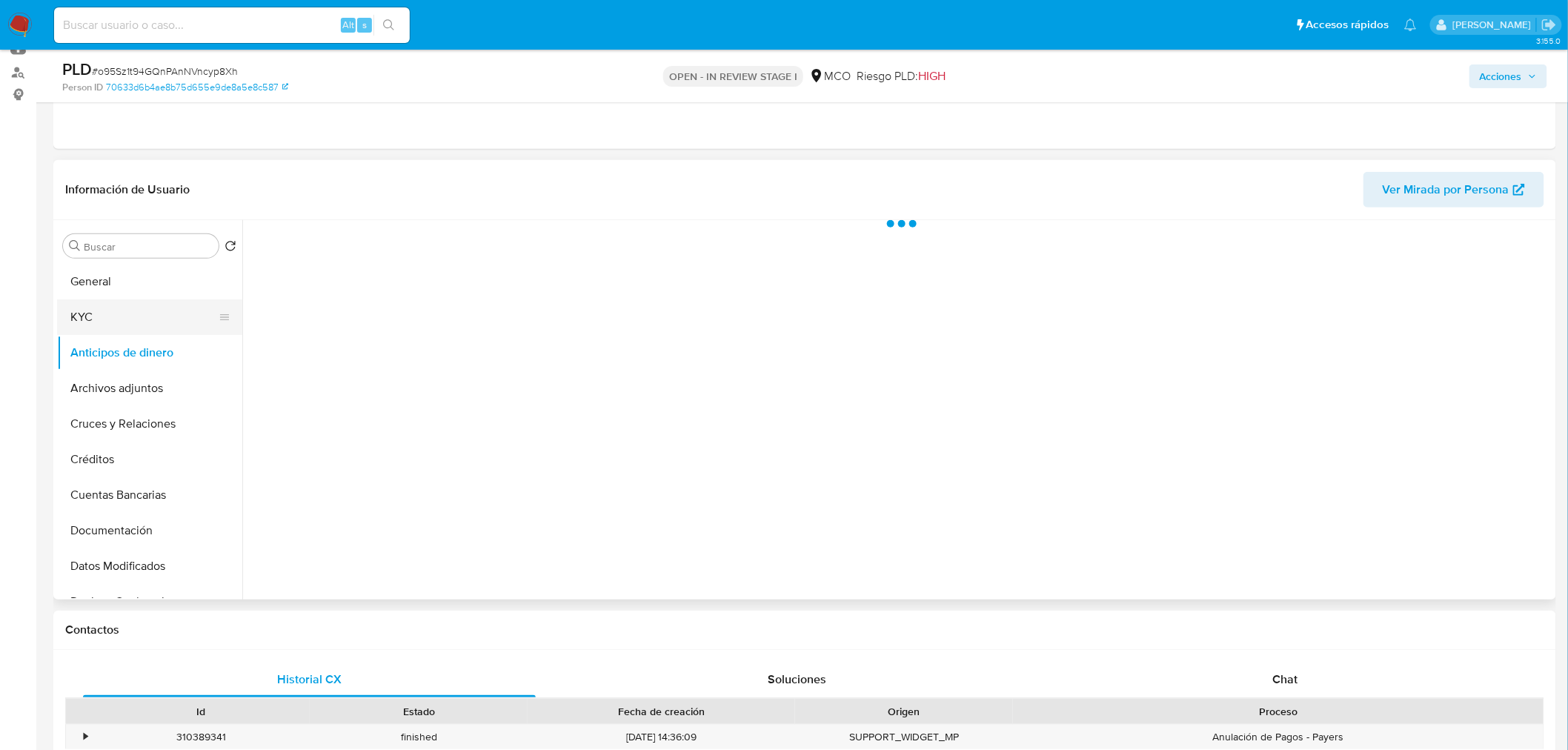
click at [121, 323] on button "KYC" at bounding box center [143, 317] width 173 height 36
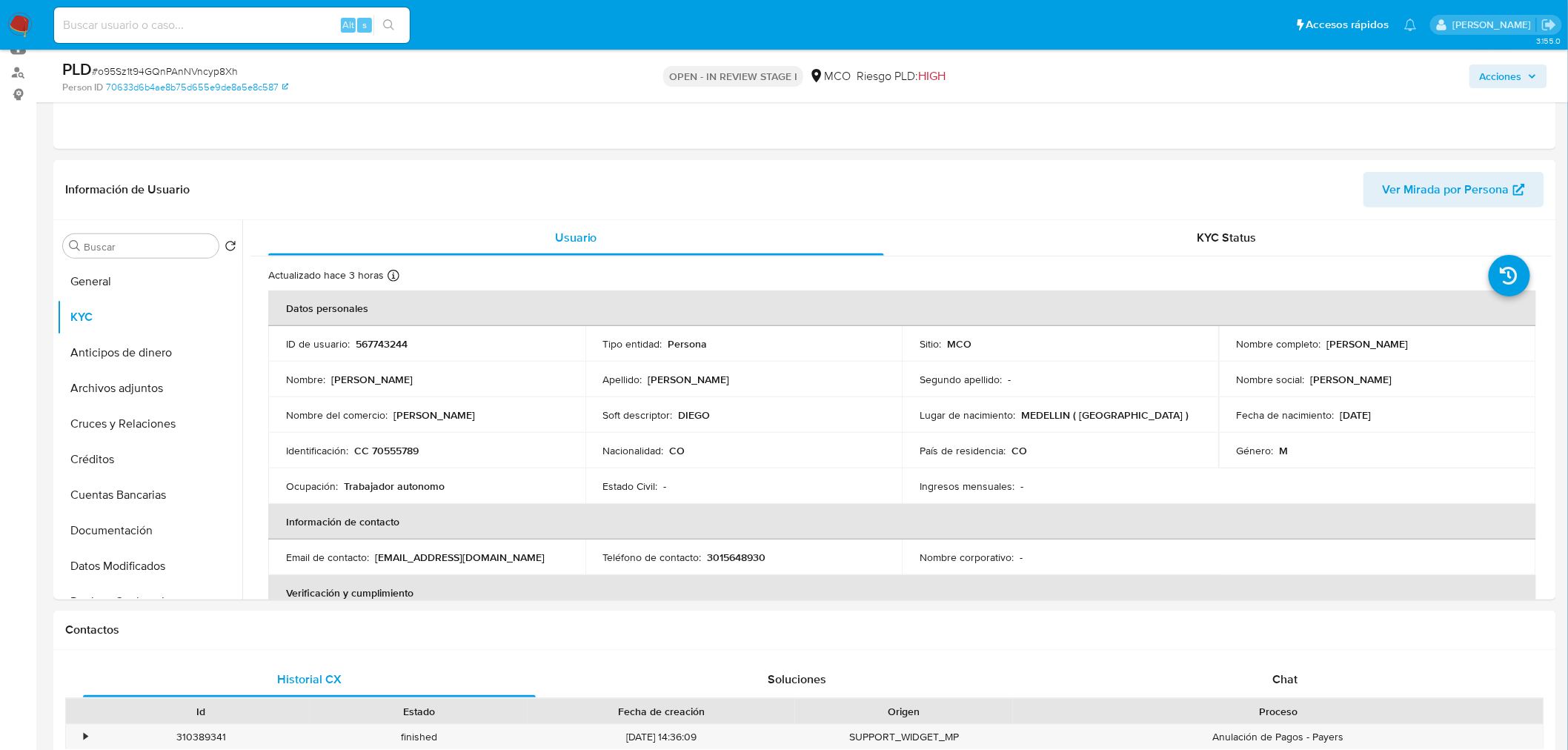
click at [1512, 65] on span "Acciones" at bounding box center [1500, 76] width 42 height 24
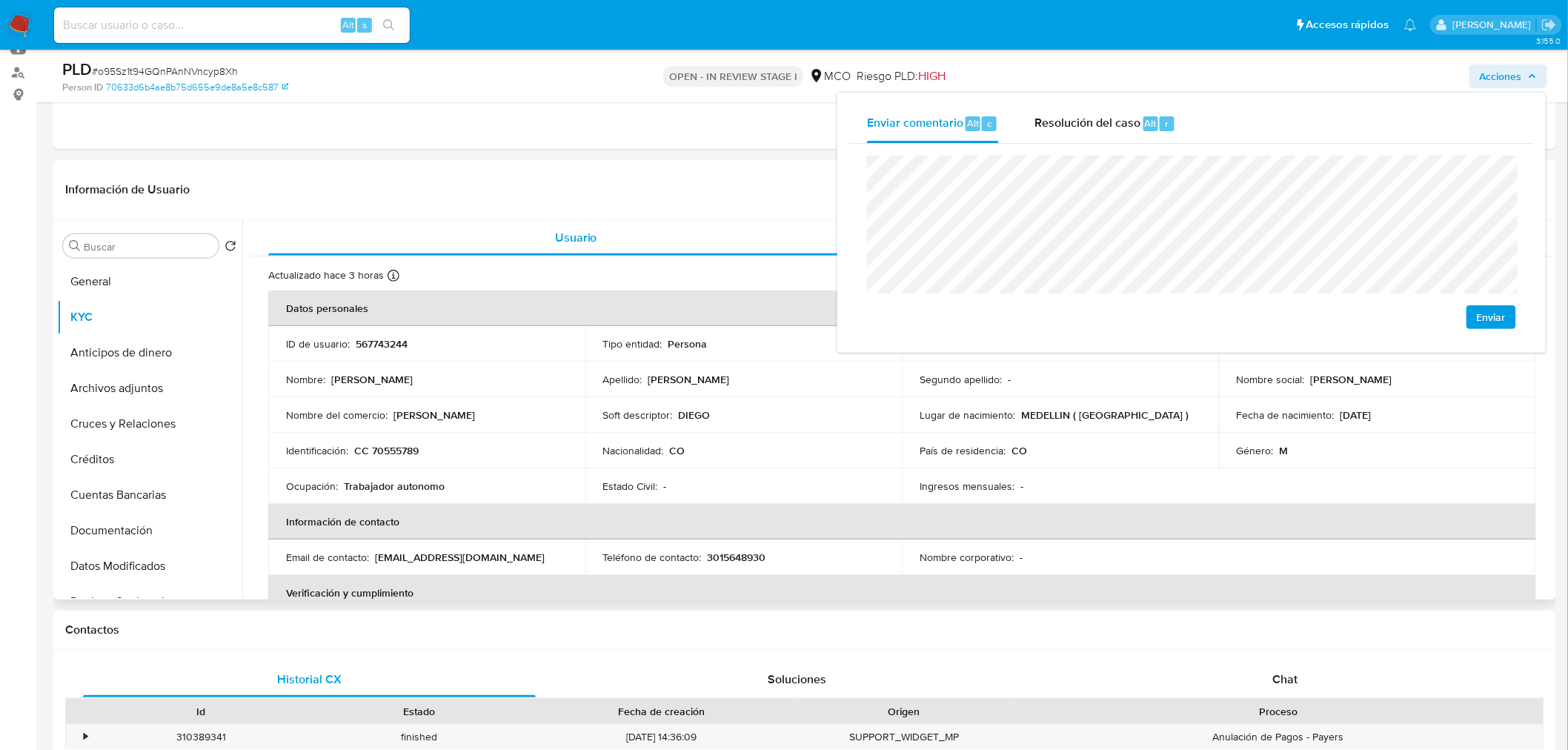
scroll to position [82, 0]
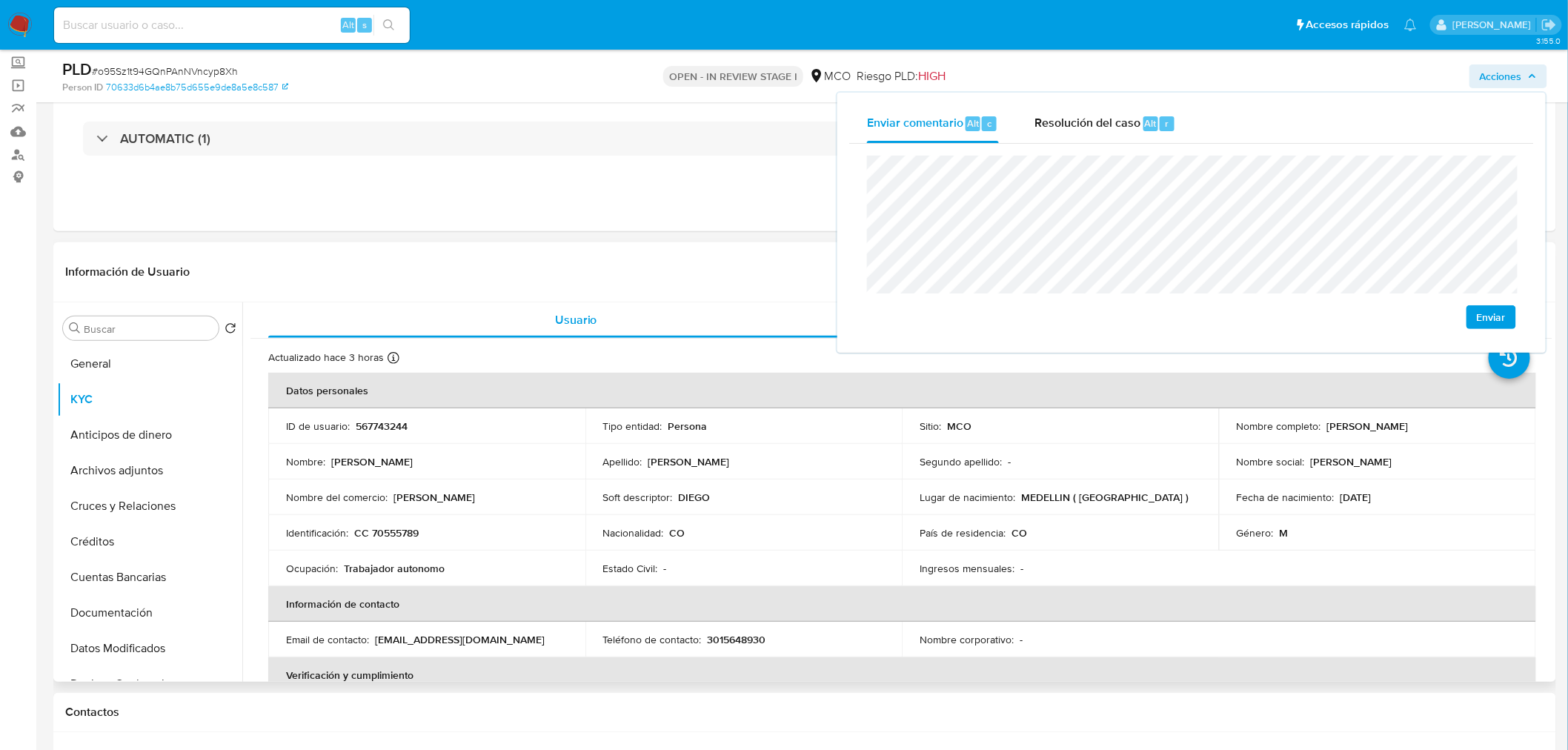
click at [406, 526] on p "CC 70555789" at bounding box center [386, 533] width 65 height 13
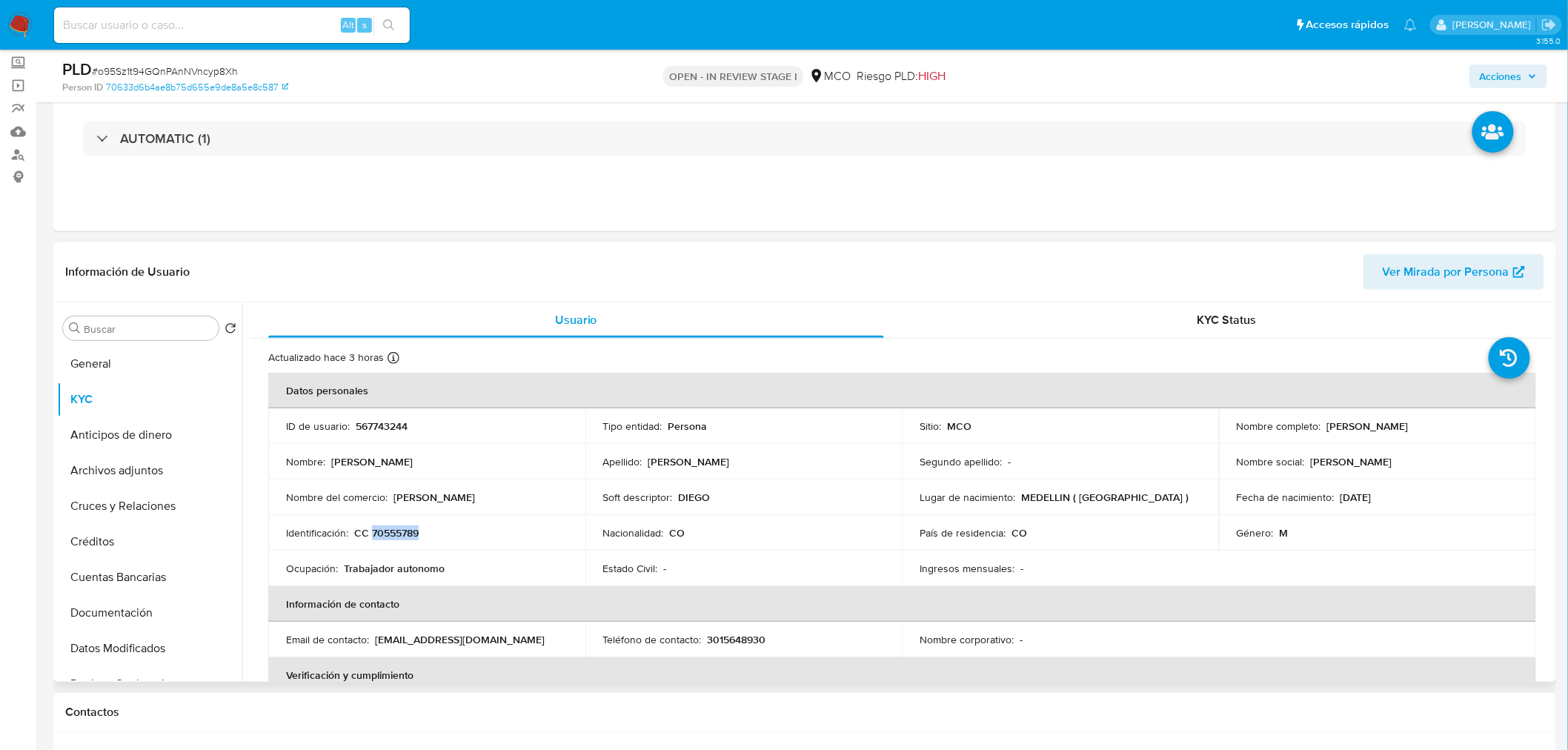
click at [406, 526] on p "CC 70555789" at bounding box center [386, 533] width 65 height 13
copy p "70555789"
click at [1522, 82] on span "Acciones" at bounding box center [1500, 76] width 42 height 24
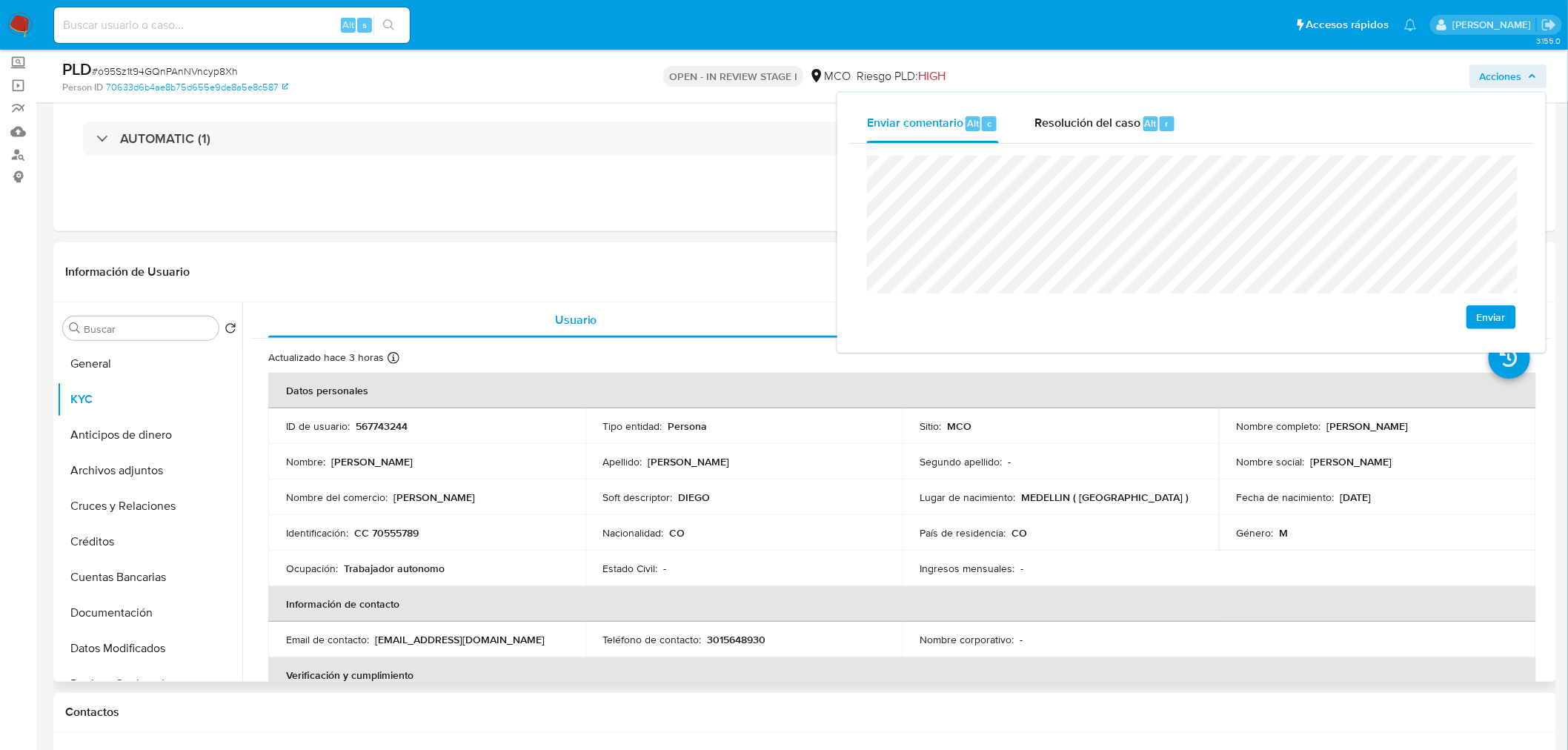
drag, startPoint x: 1324, startPoint y: 427, endPoint x: 1474, endPoint y: 435, distance: 150.2
click at [1474, 435] on td "Nombre completo : [PERSON_NAME]" at bounding box center [1377, 426] width 317 height 36
copy p "[PERSON_NAME]"
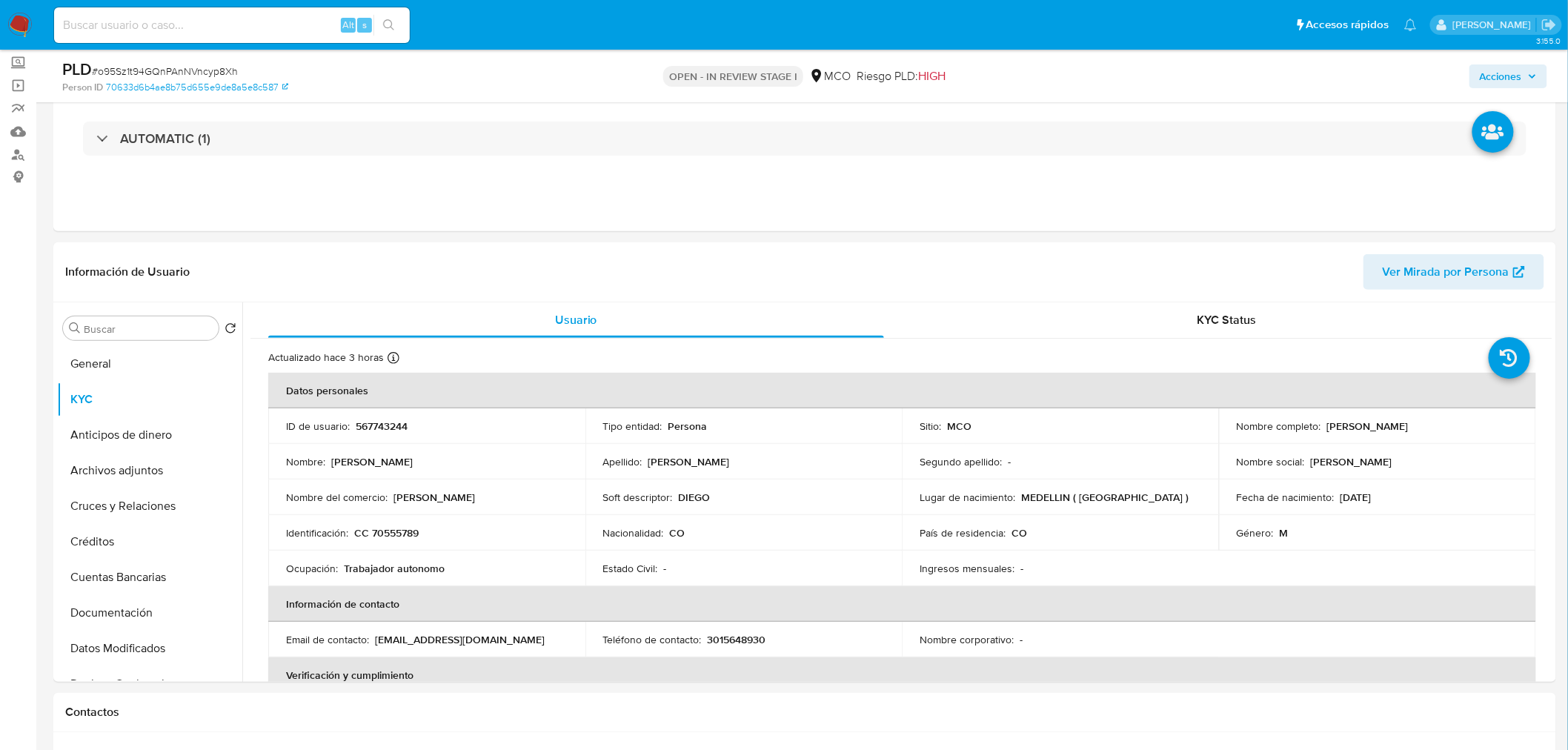
click at [1512, 79] on span "Acciones" at bounding box center [1500, 76] width 42 height 24
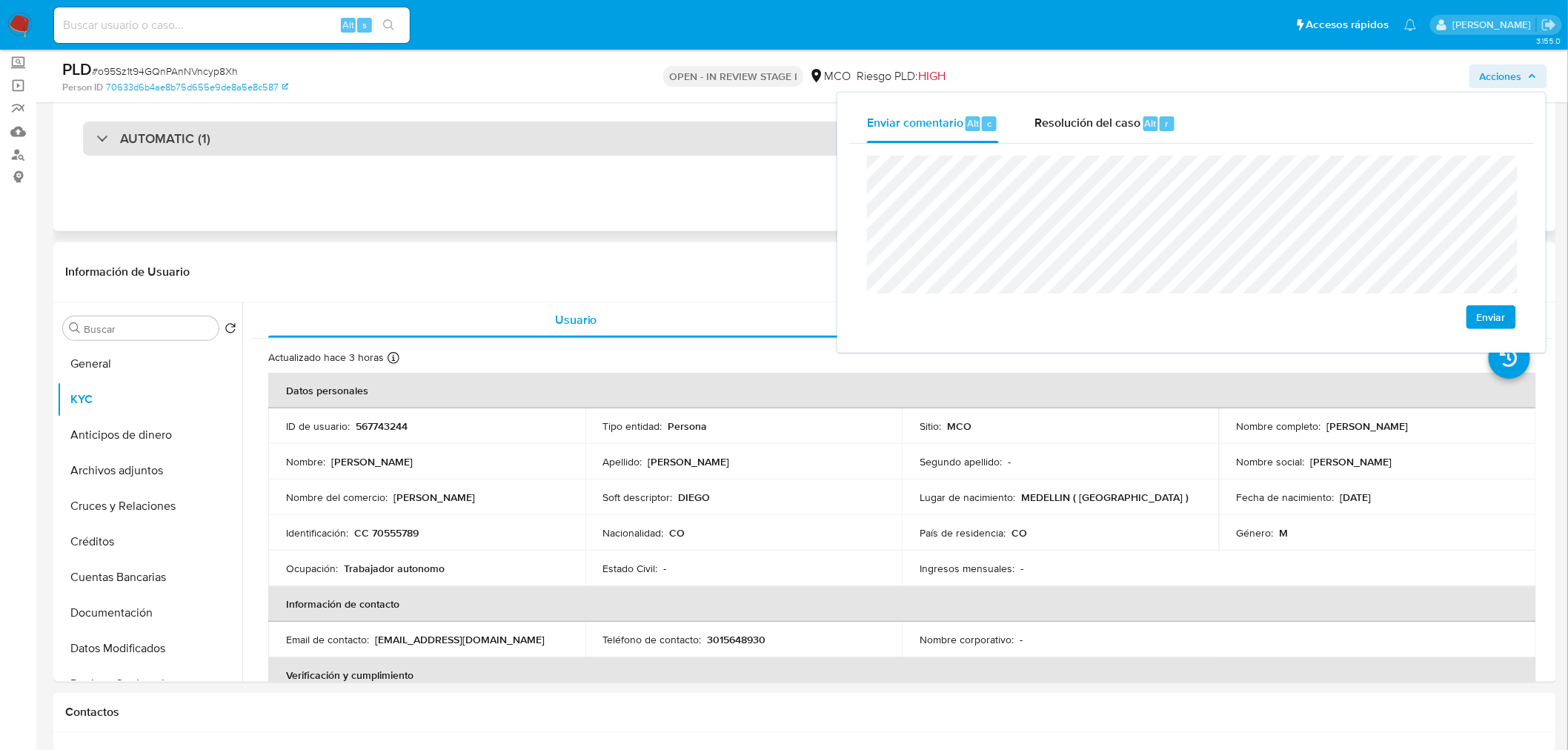
click at [369, 137] on div "AUTOMATIC (1)" at bounding box center [804, 138] width 1443 height 34
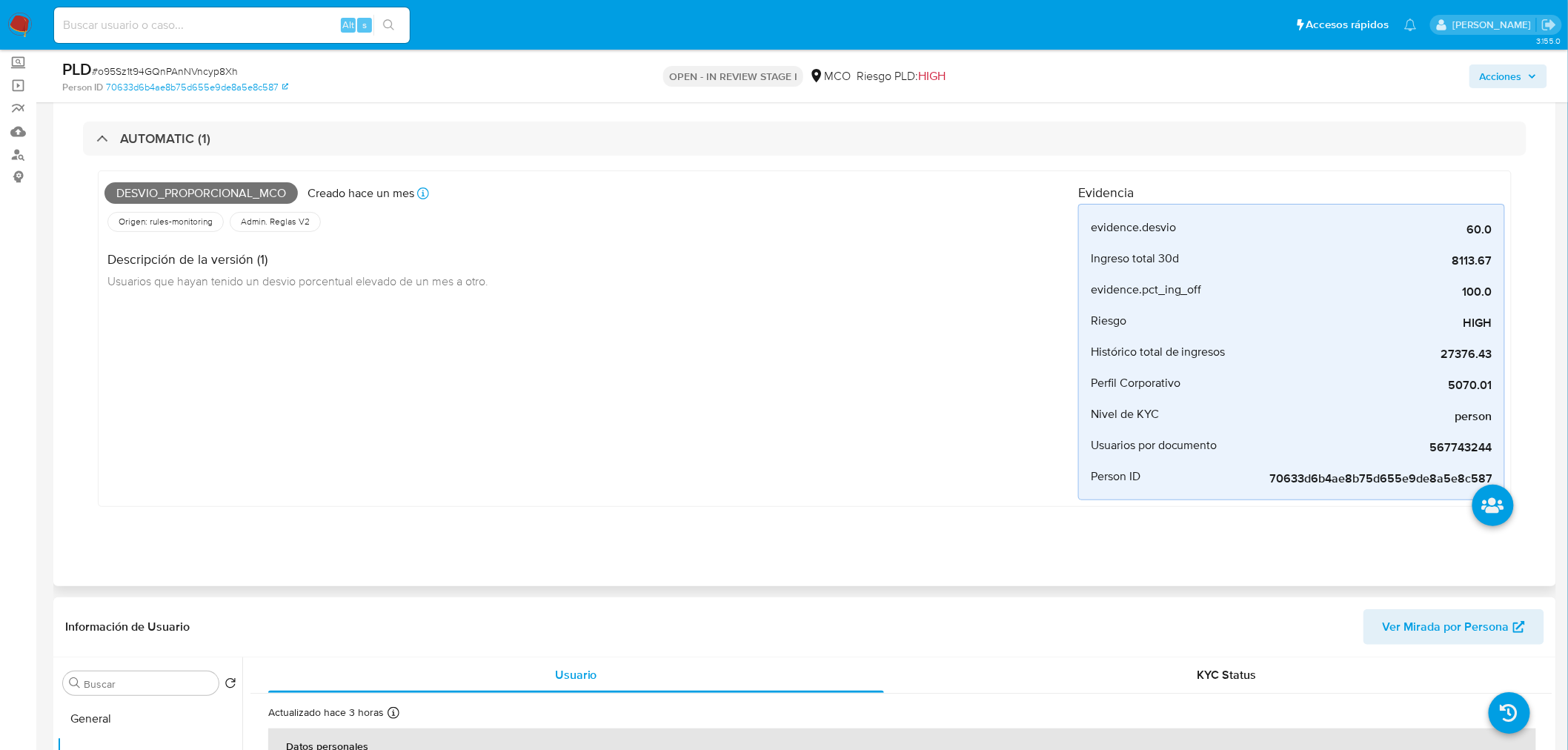
click at [205, 192] on span "Desvio_proporcional_mco" at bounding box center [201, 193] width 193 height 22
copy span "Desvio_proporcional_mco"
click at [1495, 66] on span "Acciones" at bounding box center [1500, 76] width 42 height 24
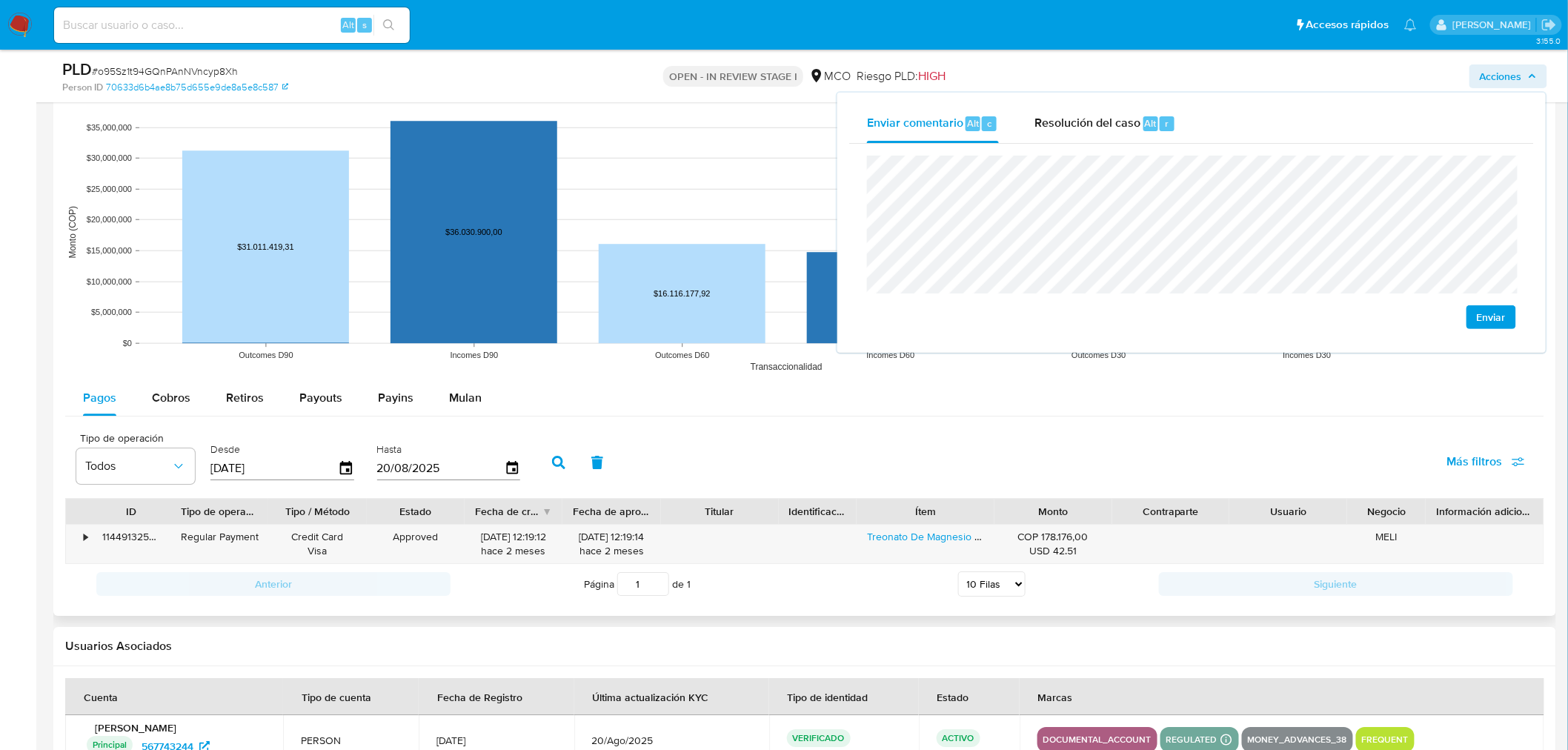
scroll to position [1646, 0]
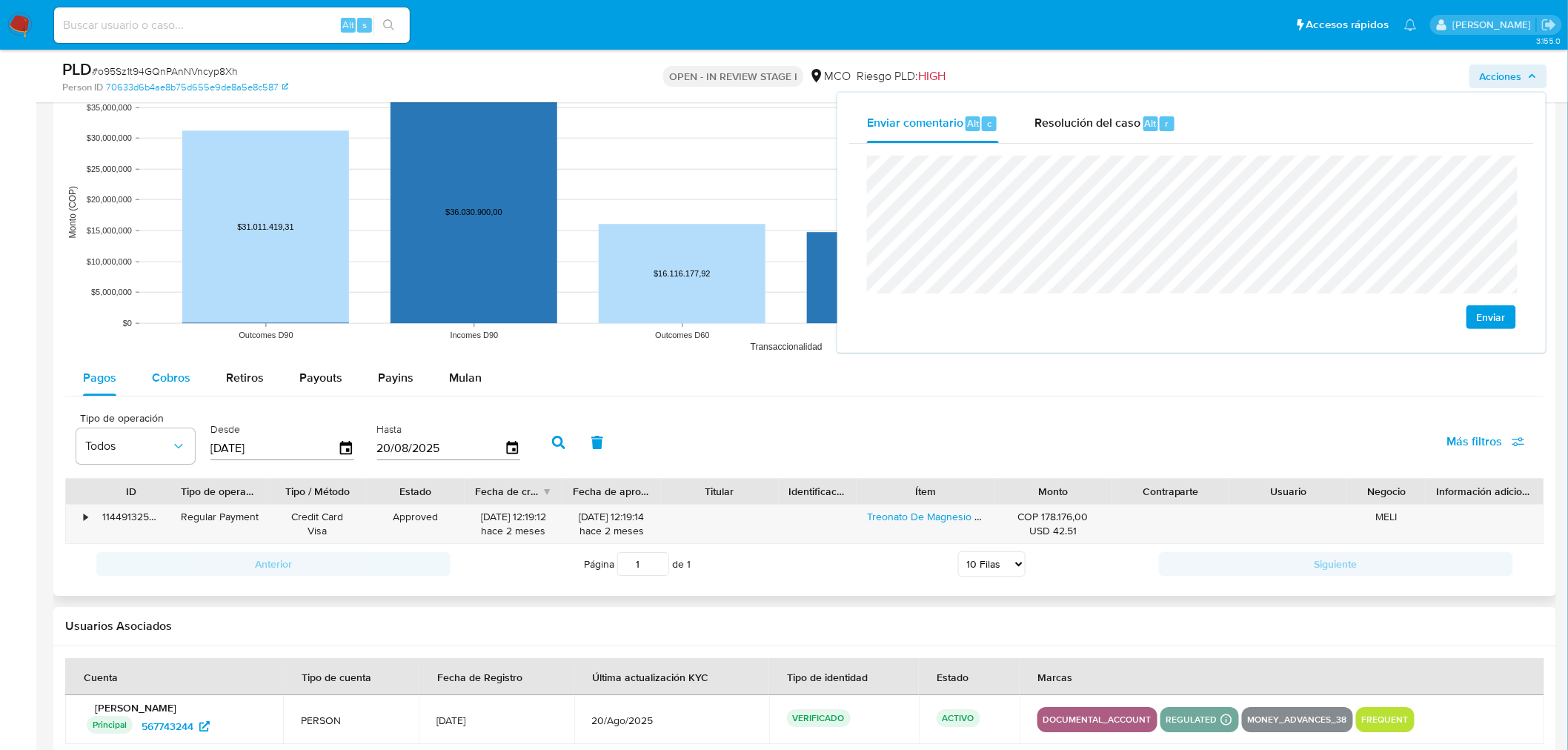
click at [156, 381] on span "Cobros" at bounding box center [171, 377] width 38 height 17
select select "10"
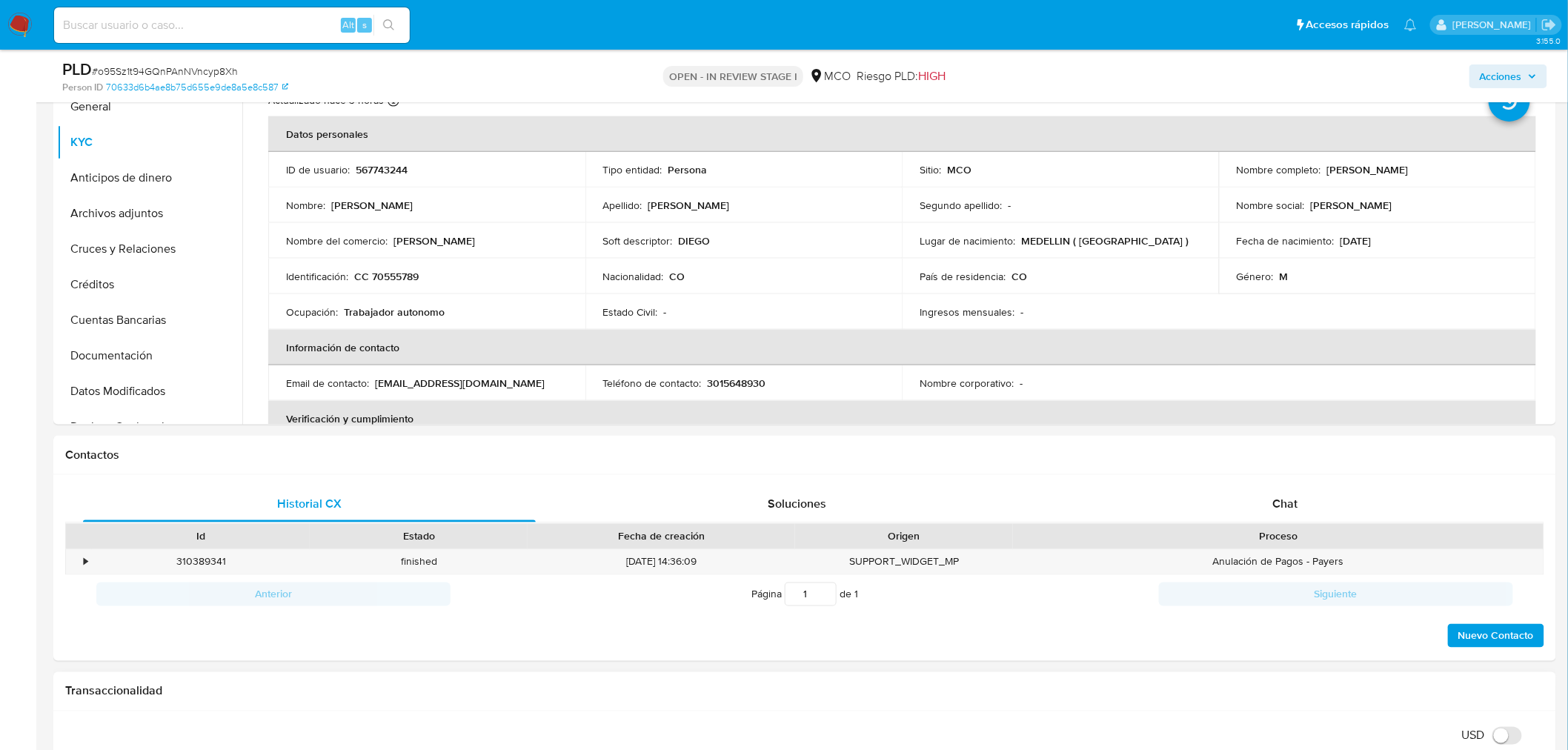
scroll to position [329, 0]
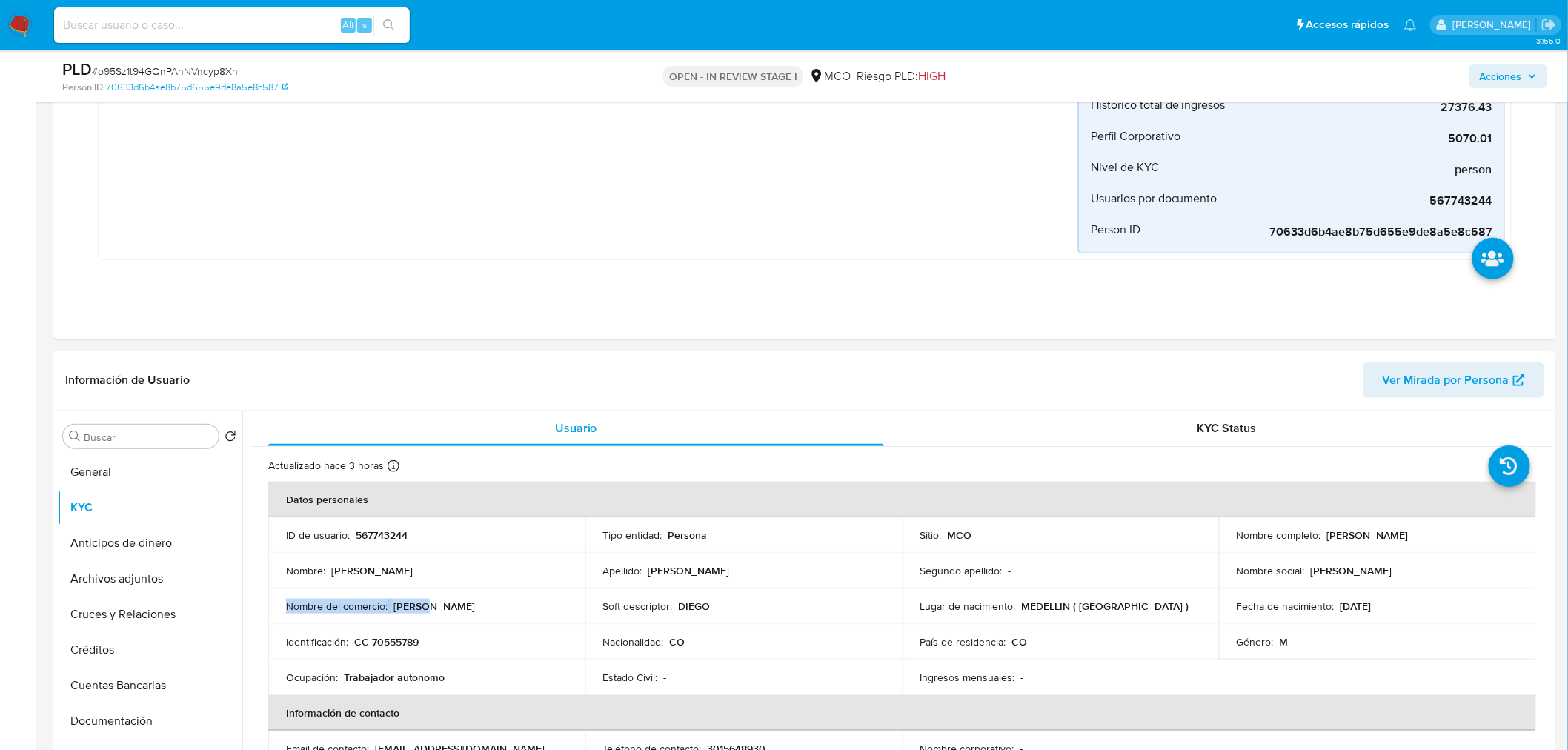
drag, startPoint x: 430, startPoint y: 606, endPoint x: 492, endPoint y: 542, distance: 89.1
click at [282, 608] on td "Nombre del comercio : Florez" at bounding box center [427, 606] width 317 height 36
copy div "Nombre del comercio : Florez"
click at [1530, 72] on icon "button" at bounding box center [1532, 76] width 9 height 9
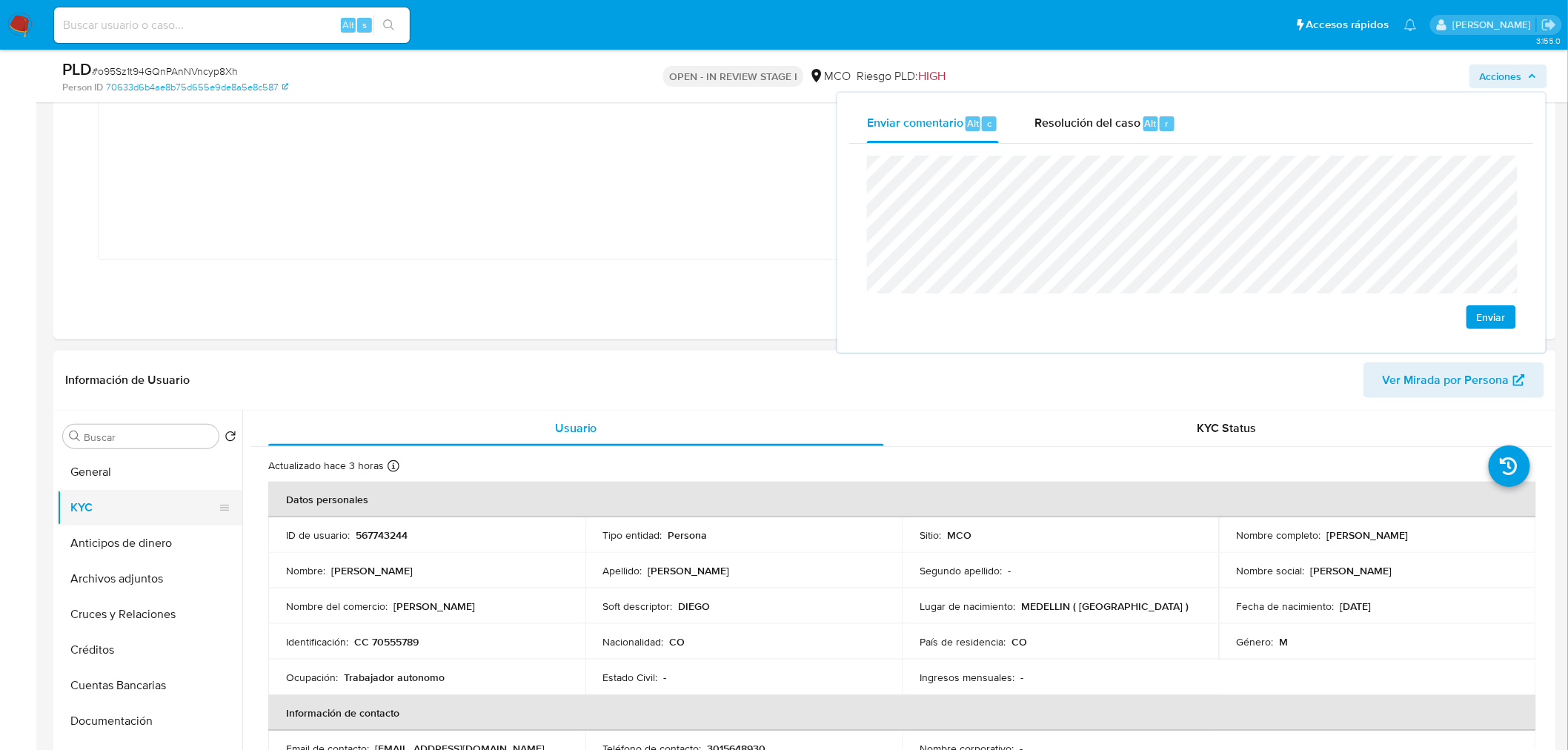
click at [162, 478] on button "General" at bounding box center [149, 472] width 185 height 36
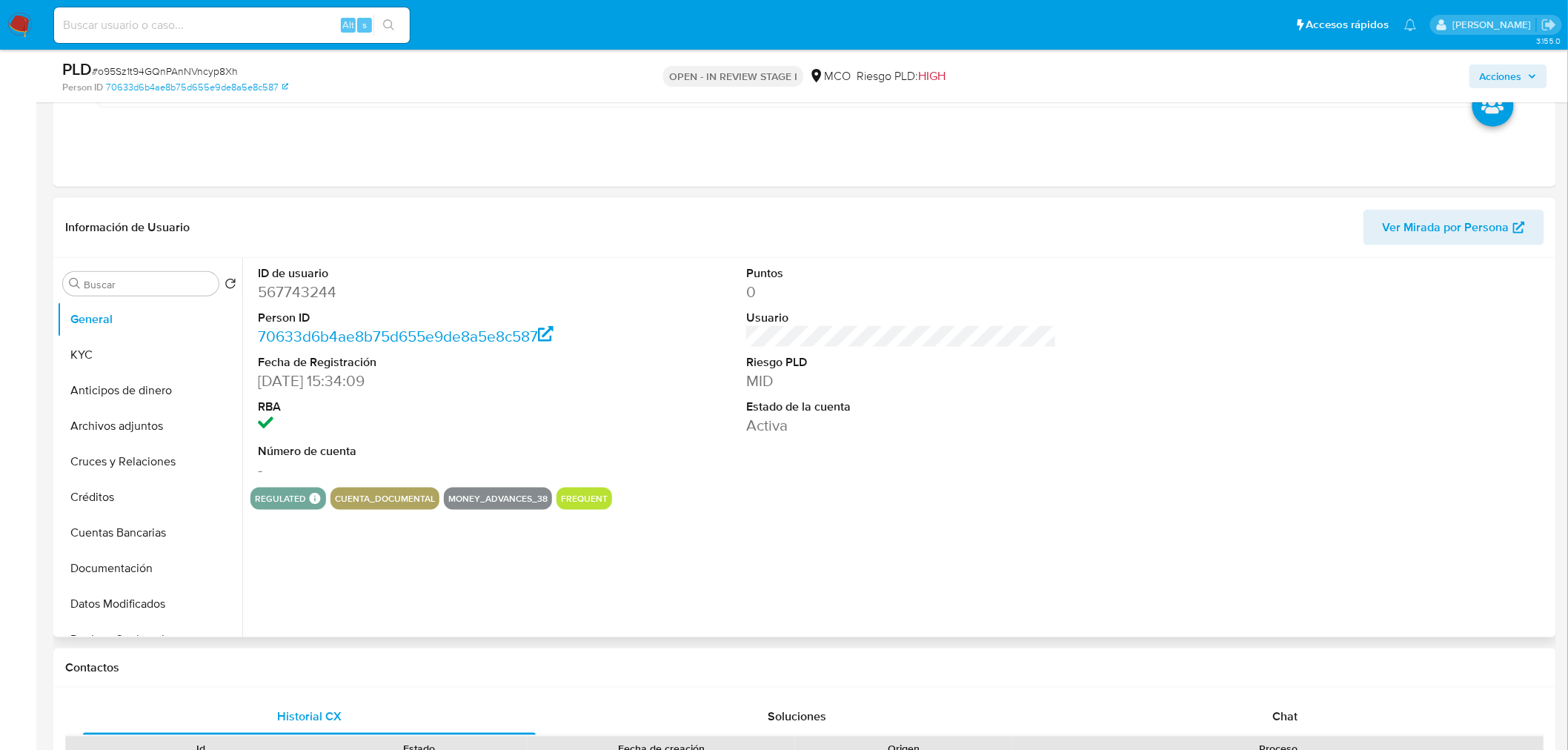
scroll to position [493, 0]
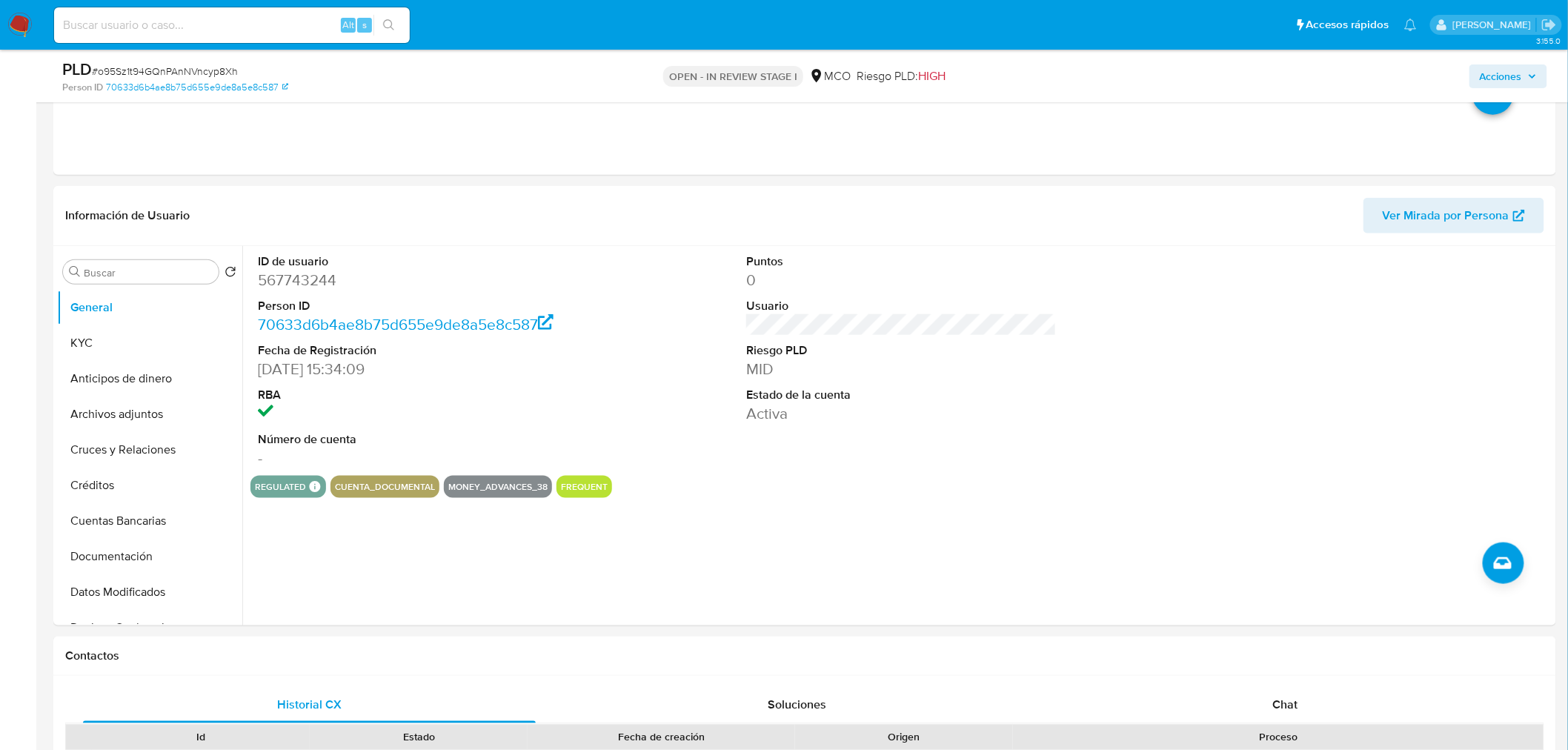
click at [1492, 75] on span "Acciones" at bounding box center [1500, 76] width 42 height 24
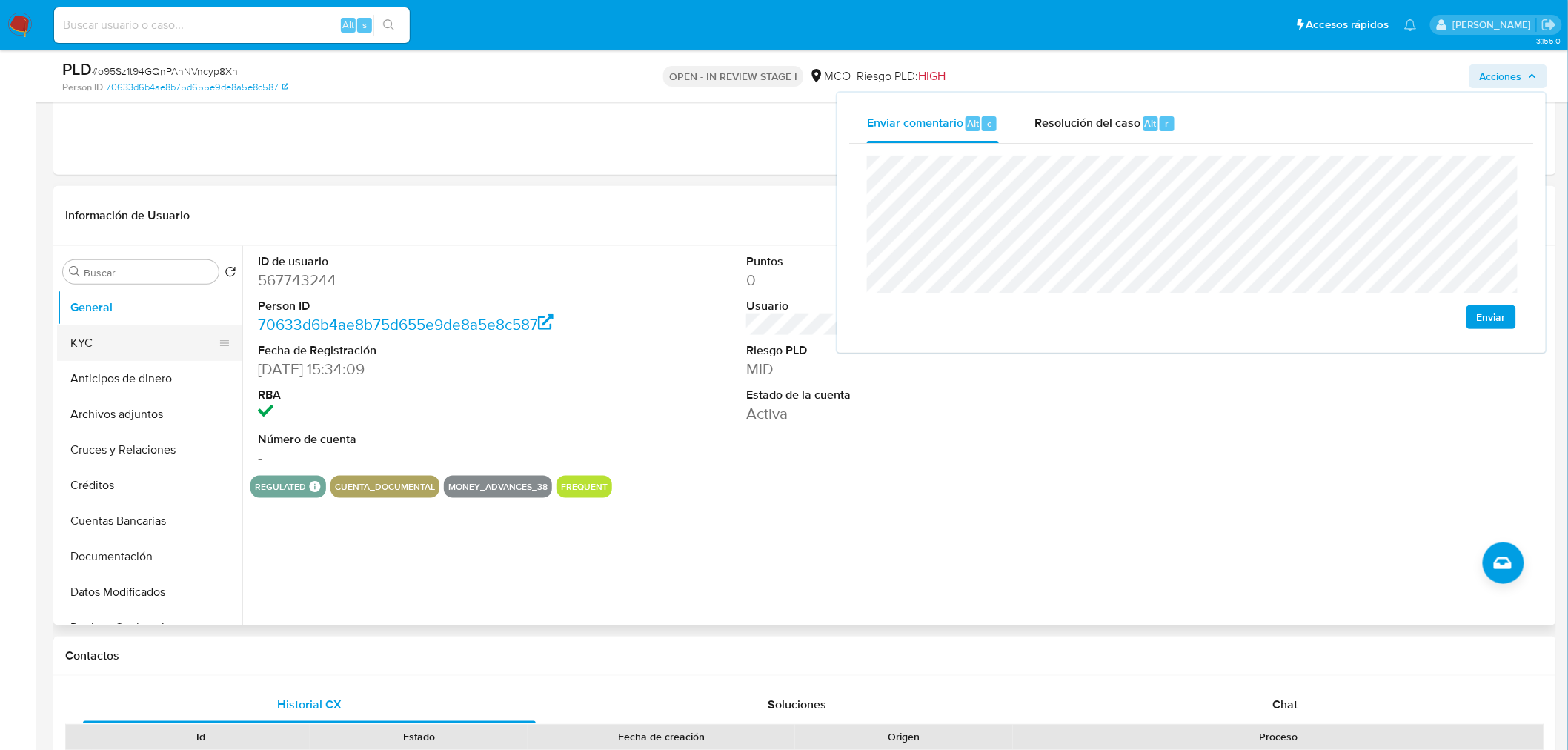
click at [109, 352] on button "KYC" at bounding box center [143, 342] width 173 height 36
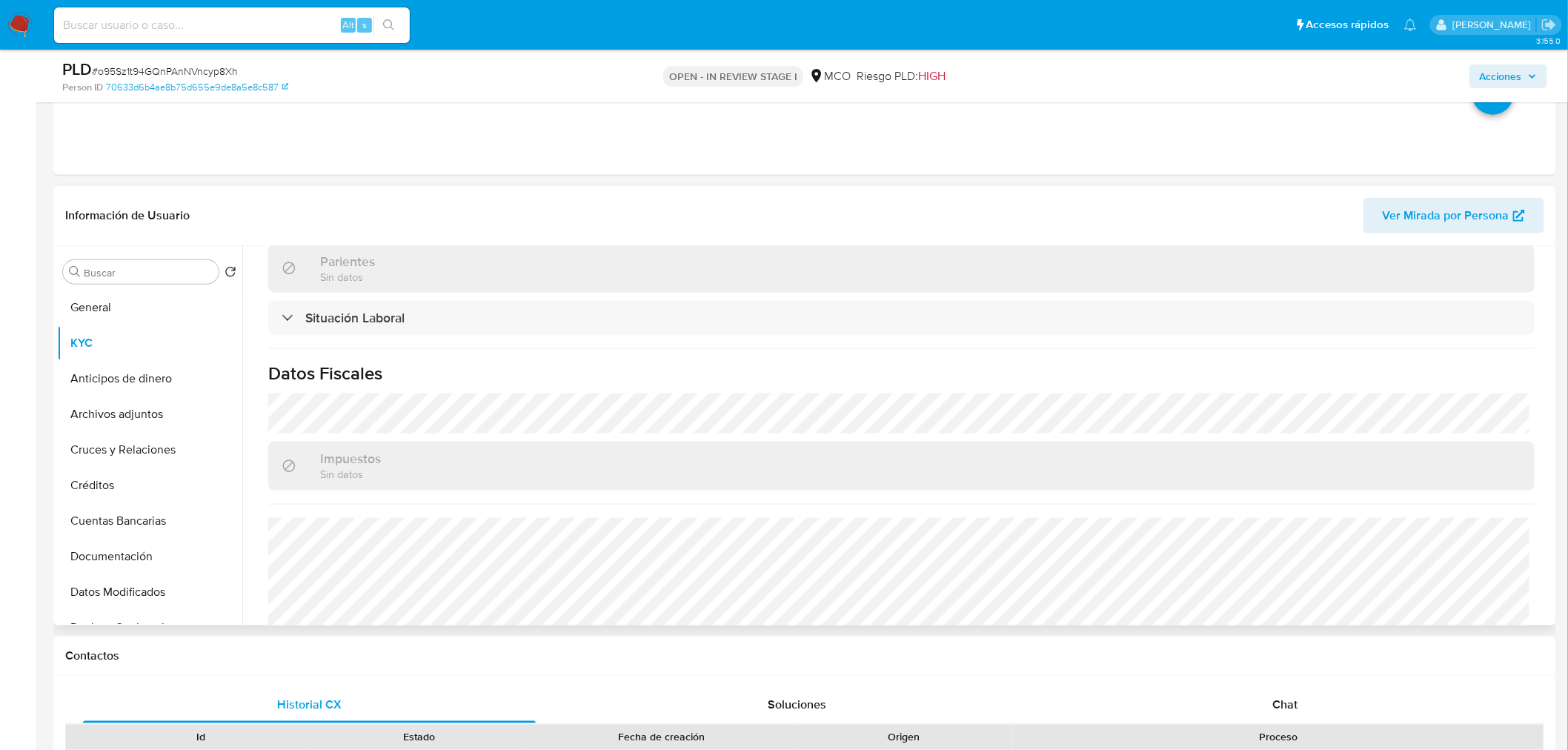
scroll to position [738, 0]
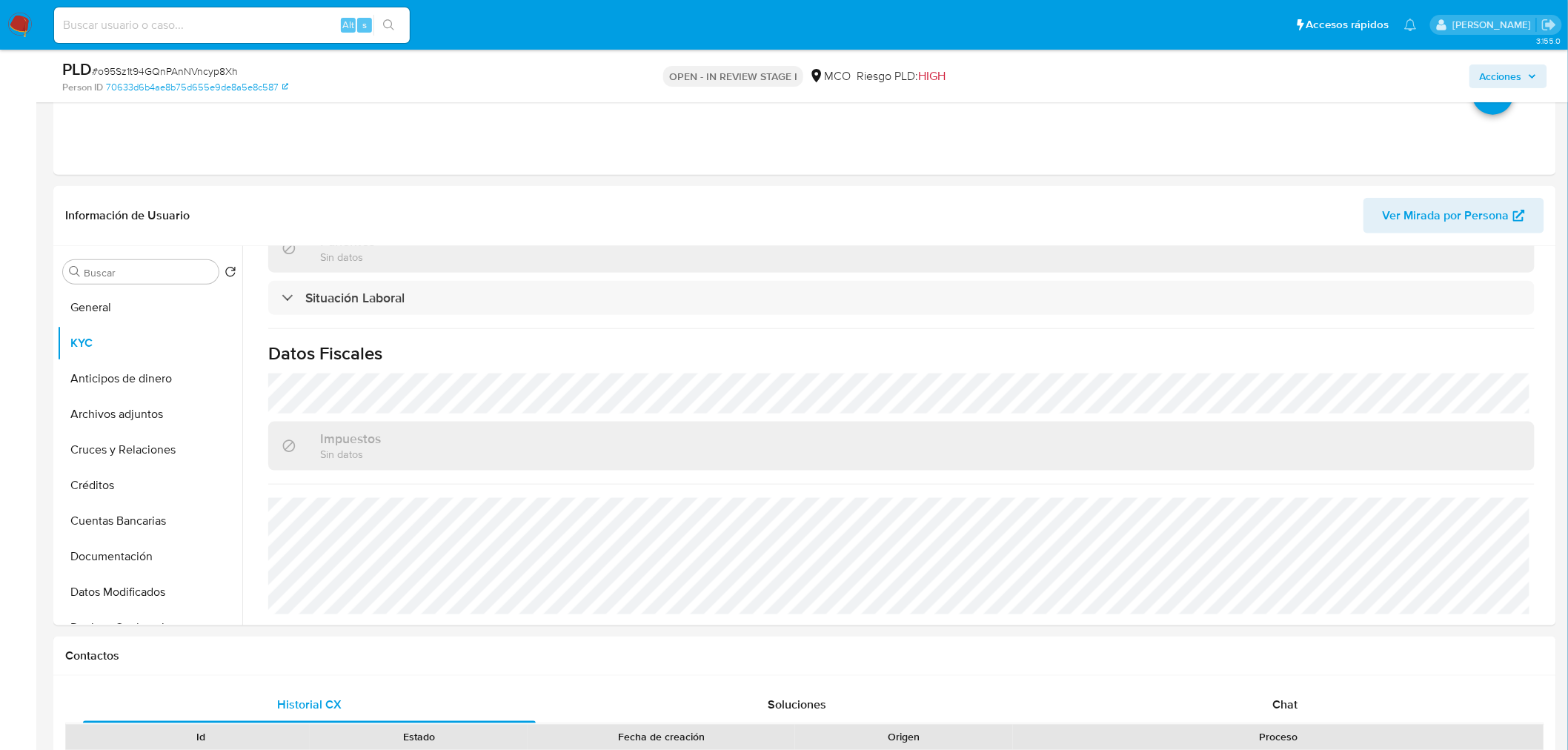
click at [1504, 80] on span "Acciones" at bounding box center [1500, 76] width 42 height 24
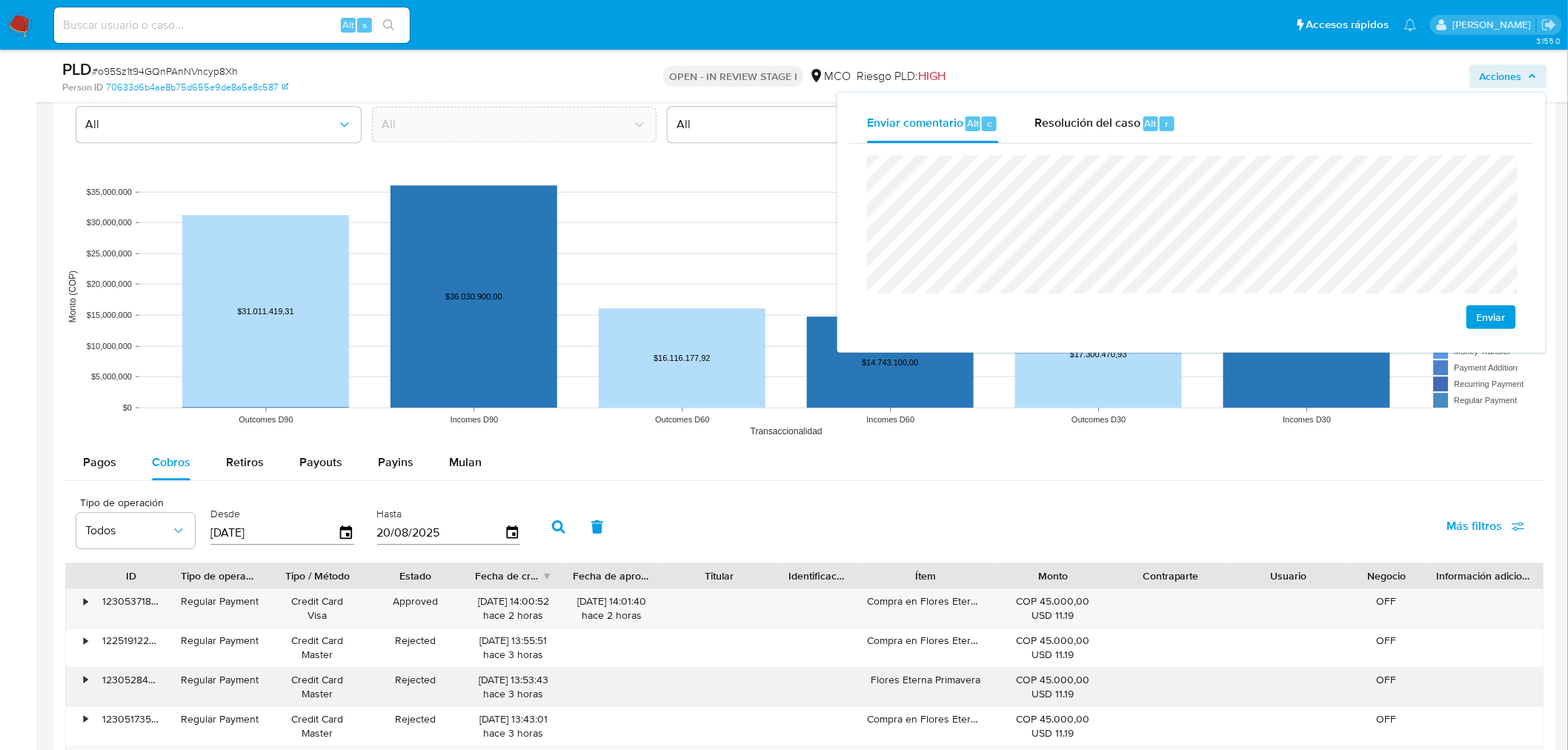
scroll to position [1729, 0]
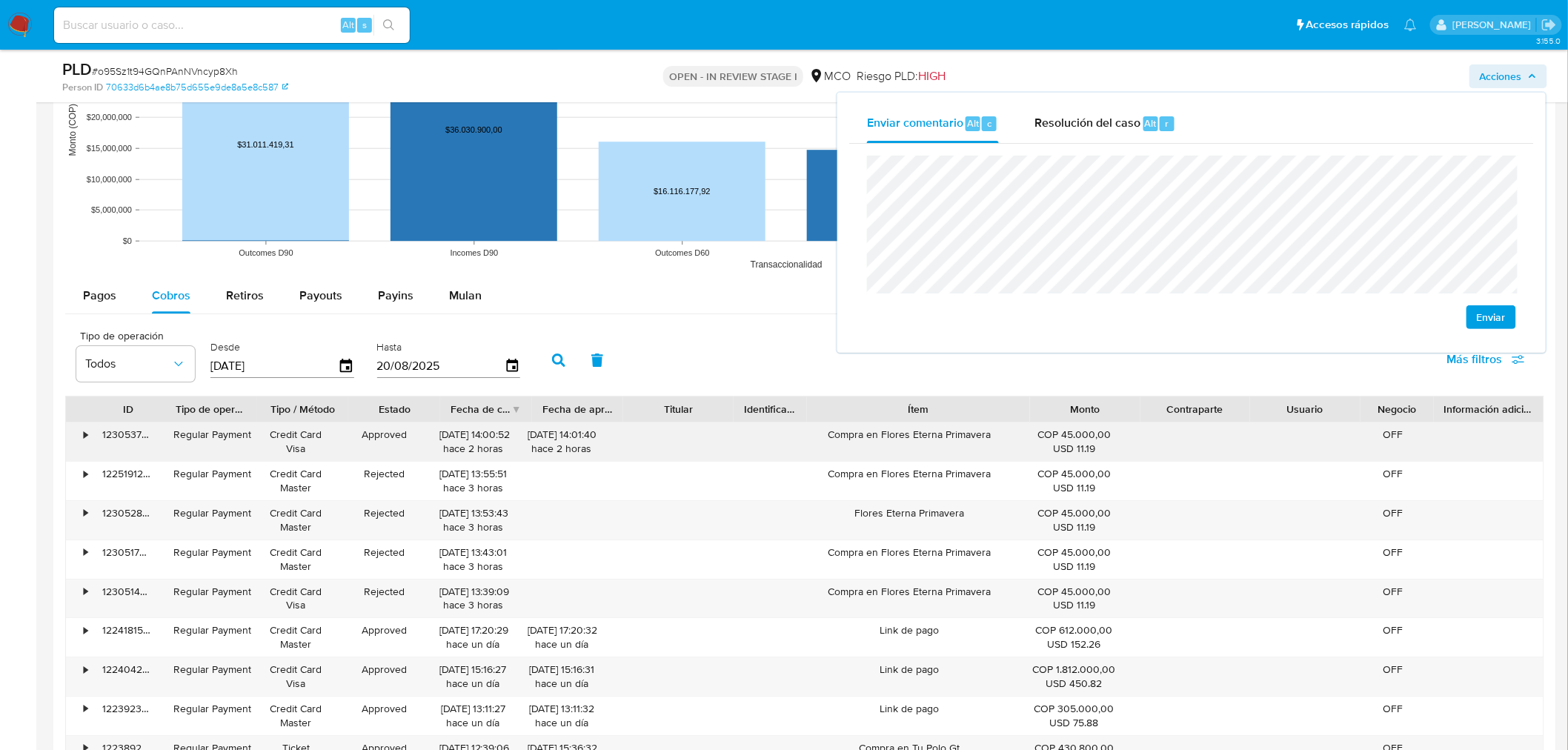
drag, startPoint x: 1003, startPoint y: 416, endPoint x: 1149, endPoint y: 434, distance: 147.1
click at [1149, 434] on div "ID Tipo de operación Tipo / Método Estado Fecha de creación Fecha de aprobación…" at bounding box center [805, 611] width 1478 height 432
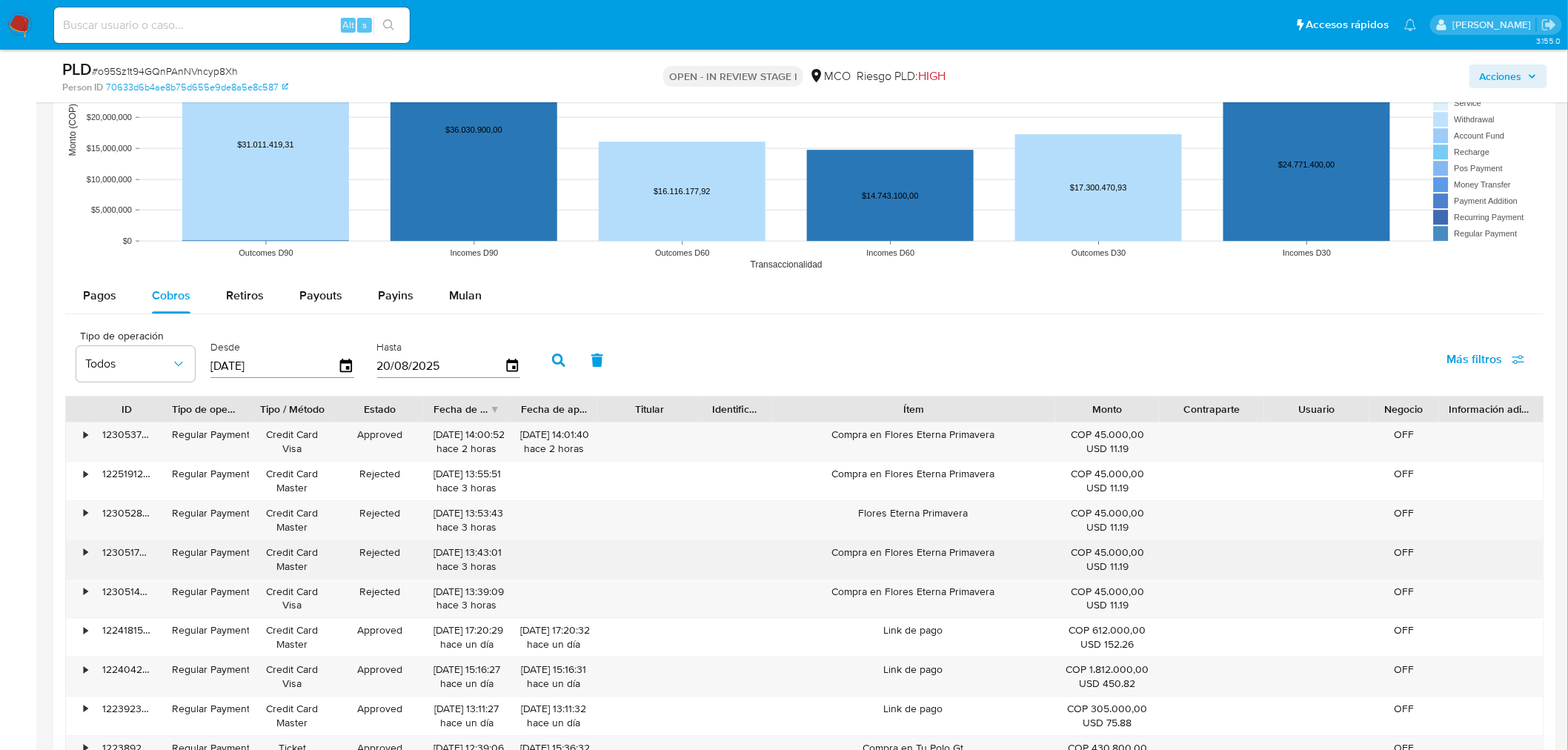
drag, startPoint x: 1012, startPoint y: 559, endPoint x: 837, endPoint y: 554, distance: 175.1
click at [837, 554] on div "Compra en Flores Eterna Primavera" at bounding box center [914, 559] width 283 height 38
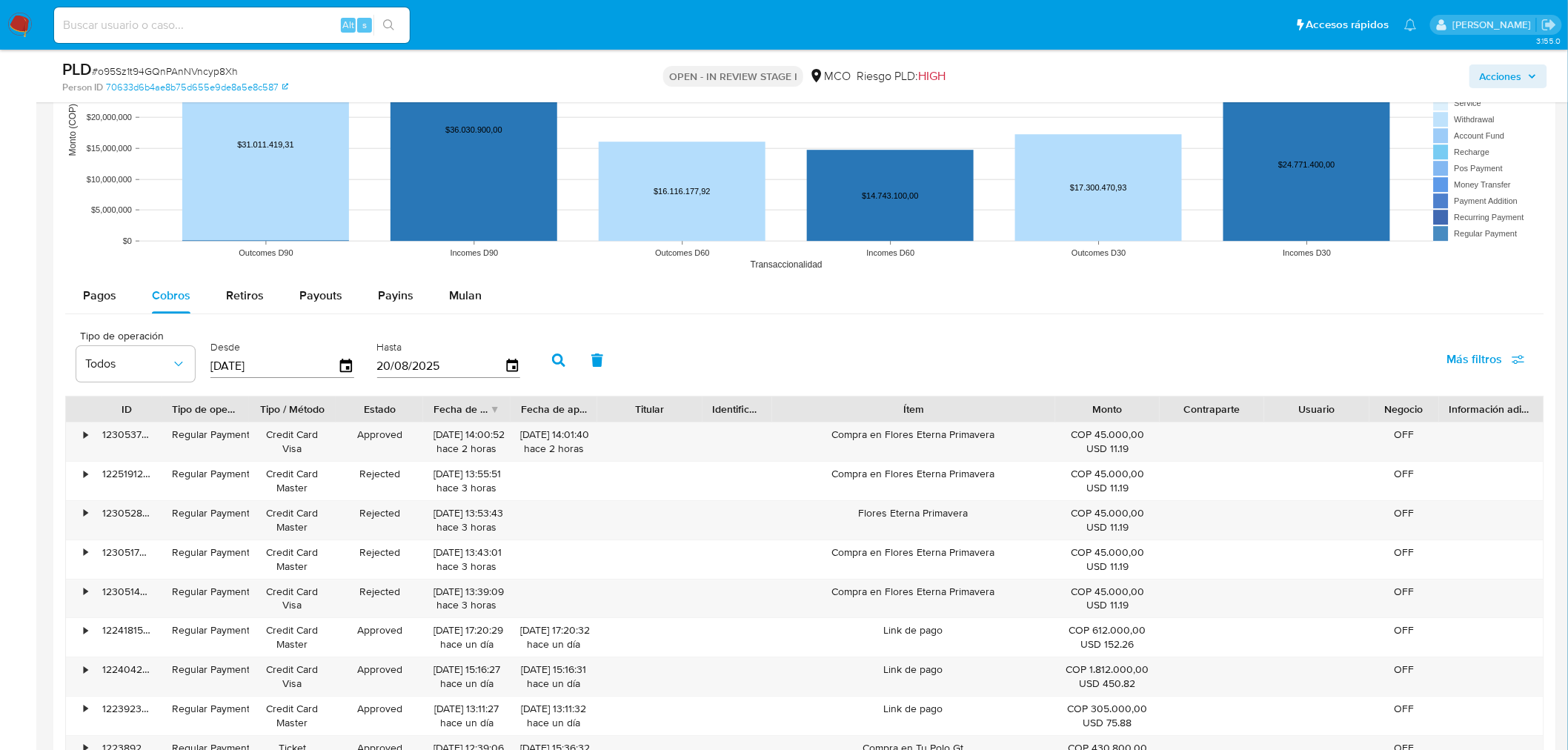
click at [1536, 65] on button "Acciones" at bounding box center [1508, 76] width 78 height 24
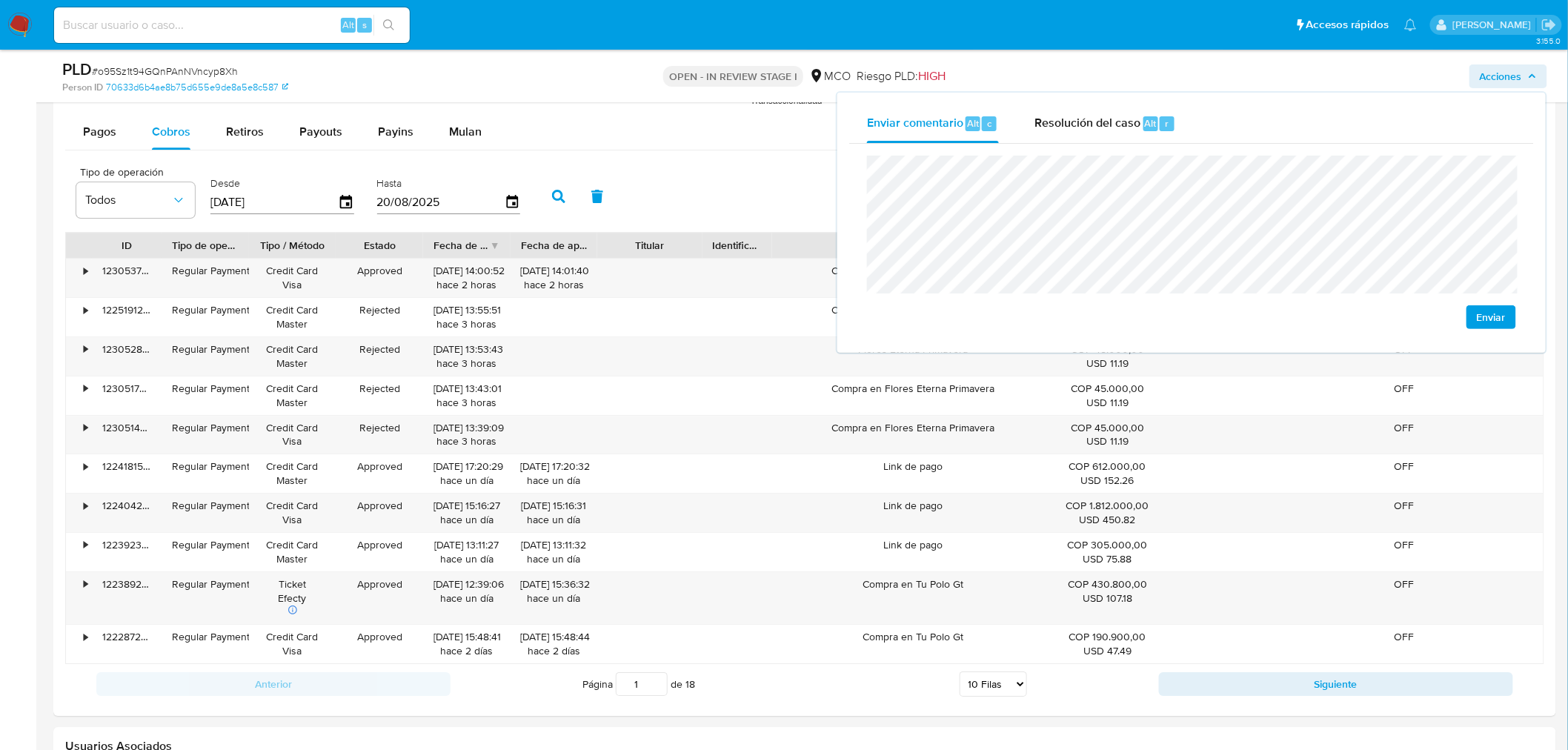
scroll to position [1893, 0]
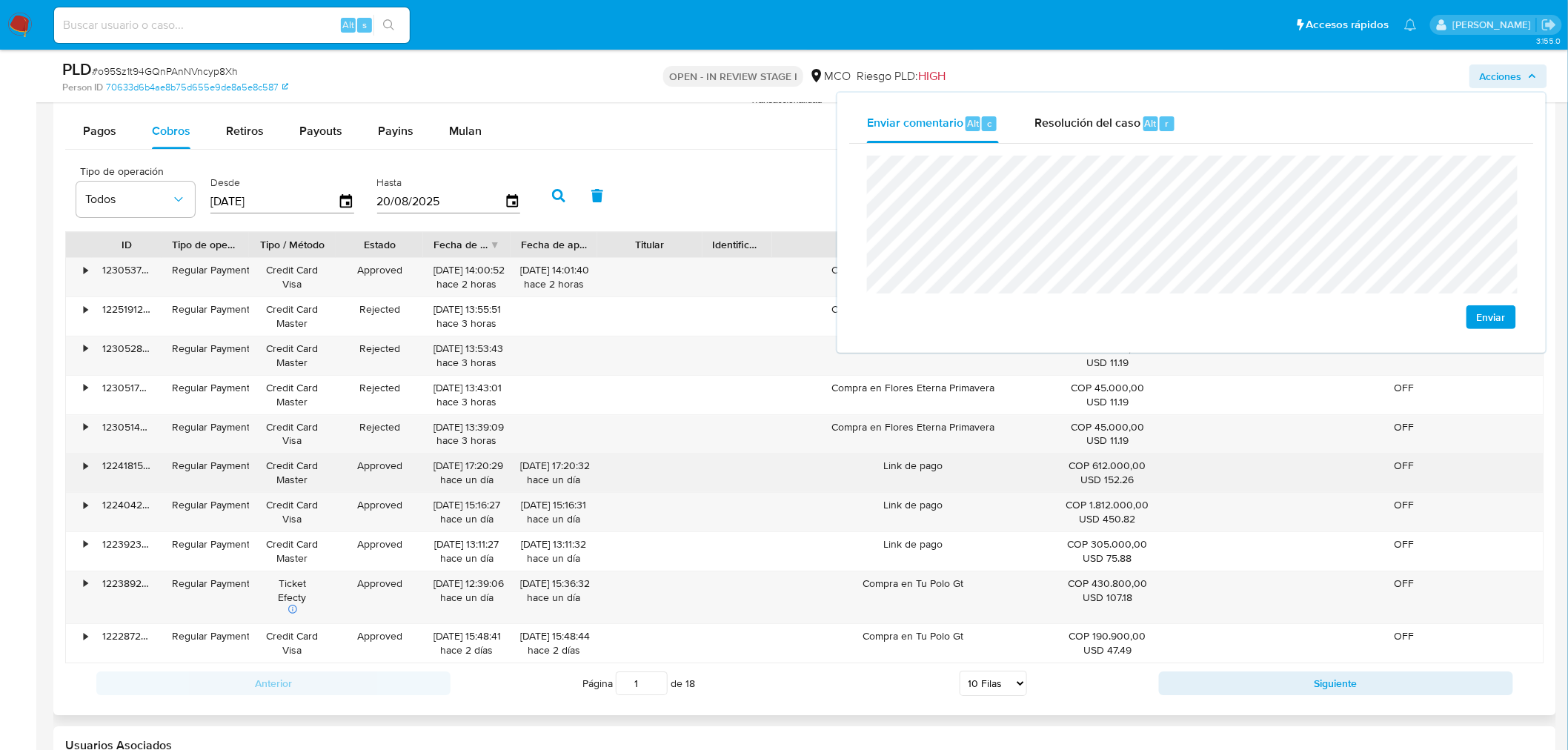
click at [937, 472] on div "Link de pago" at bounding box center [914, 472] width 283 height 38
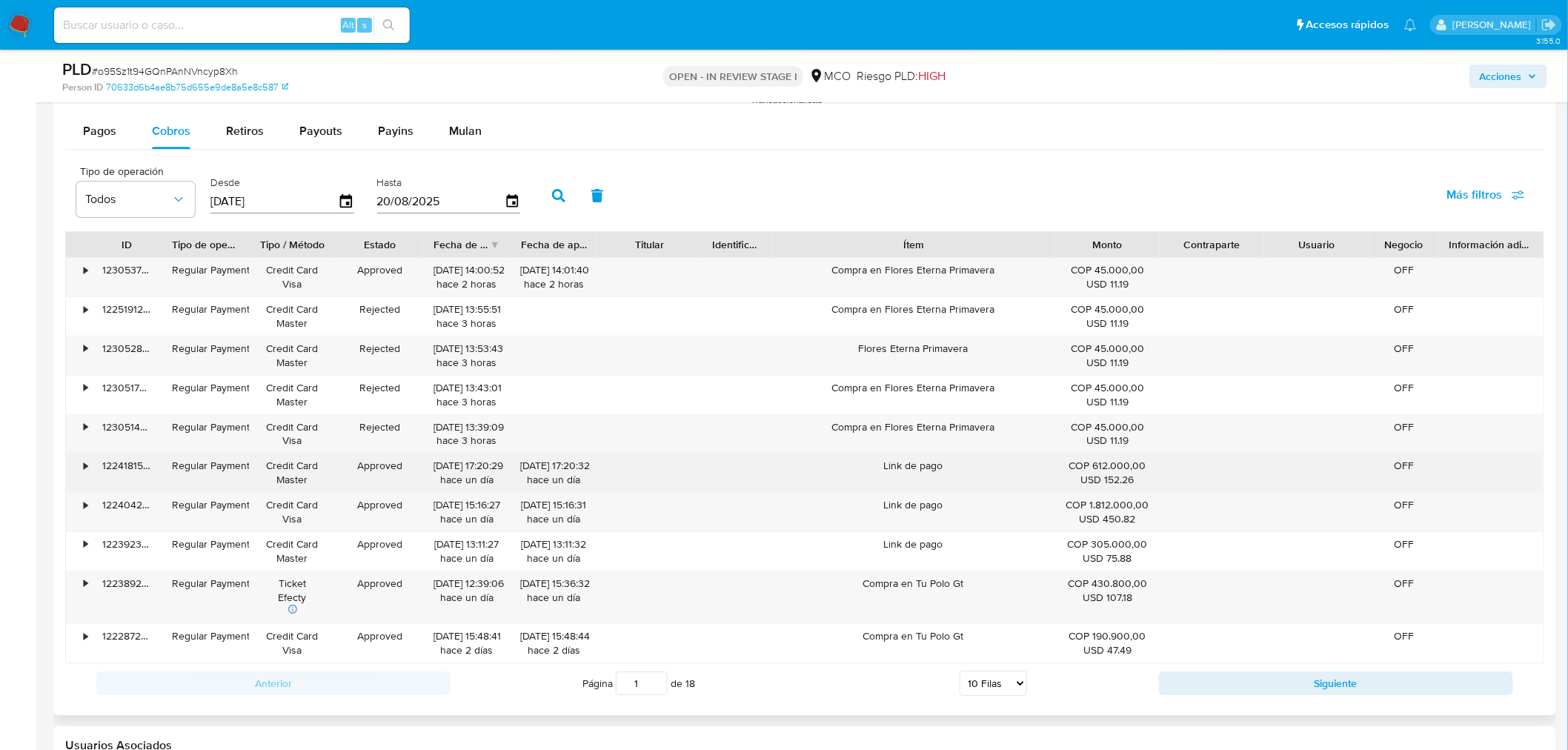
click at [937, 472] on div "Link de pago" at bounding box center [914, 472] width 283 height 38
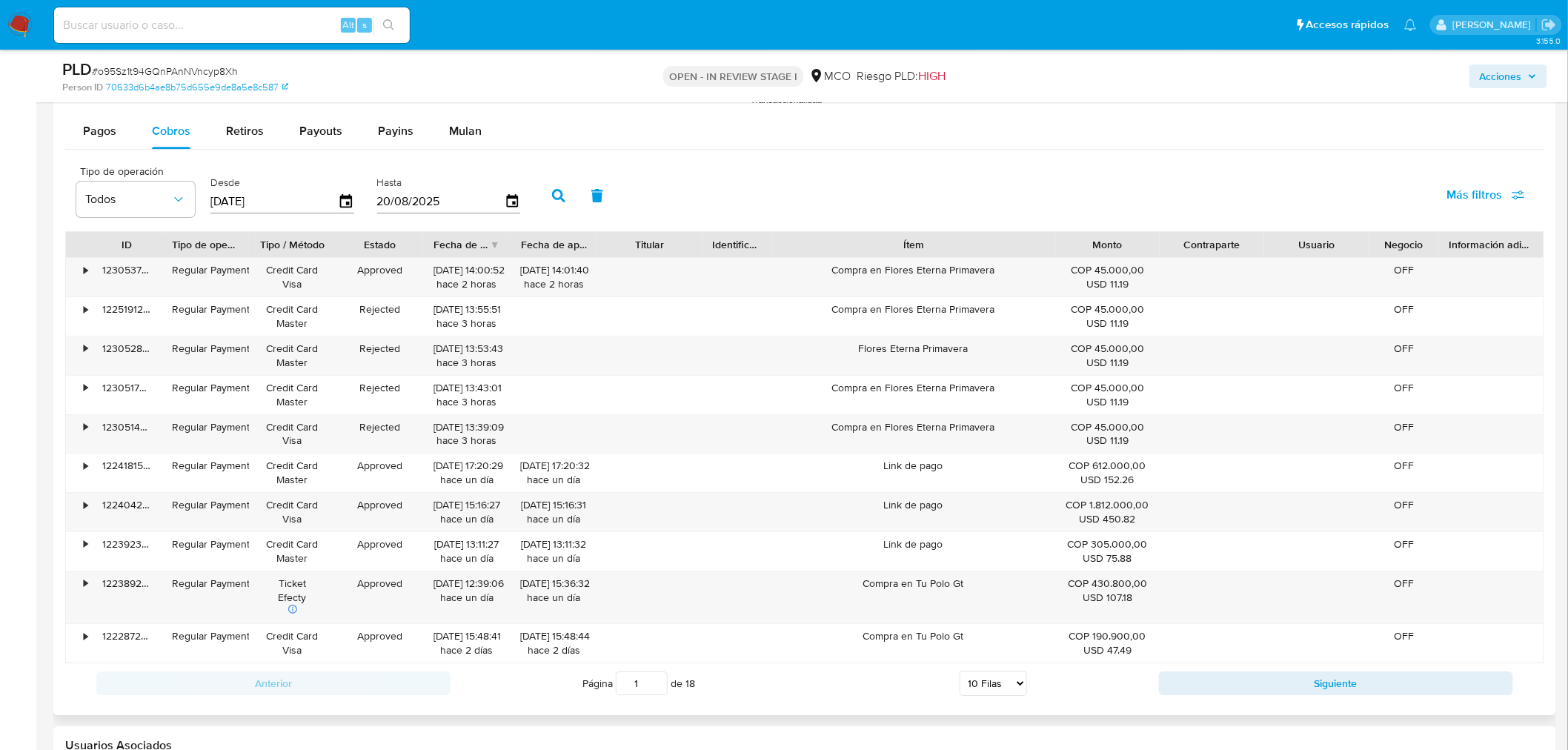
drag, startPoint x: 1514, startPoint y: 85, endPoint x: 1387, endPoint y: 146, distance: 140.9
click at [1508, 89] on div "Acciones" at bounding box center [1301, 76] width 491 height 35
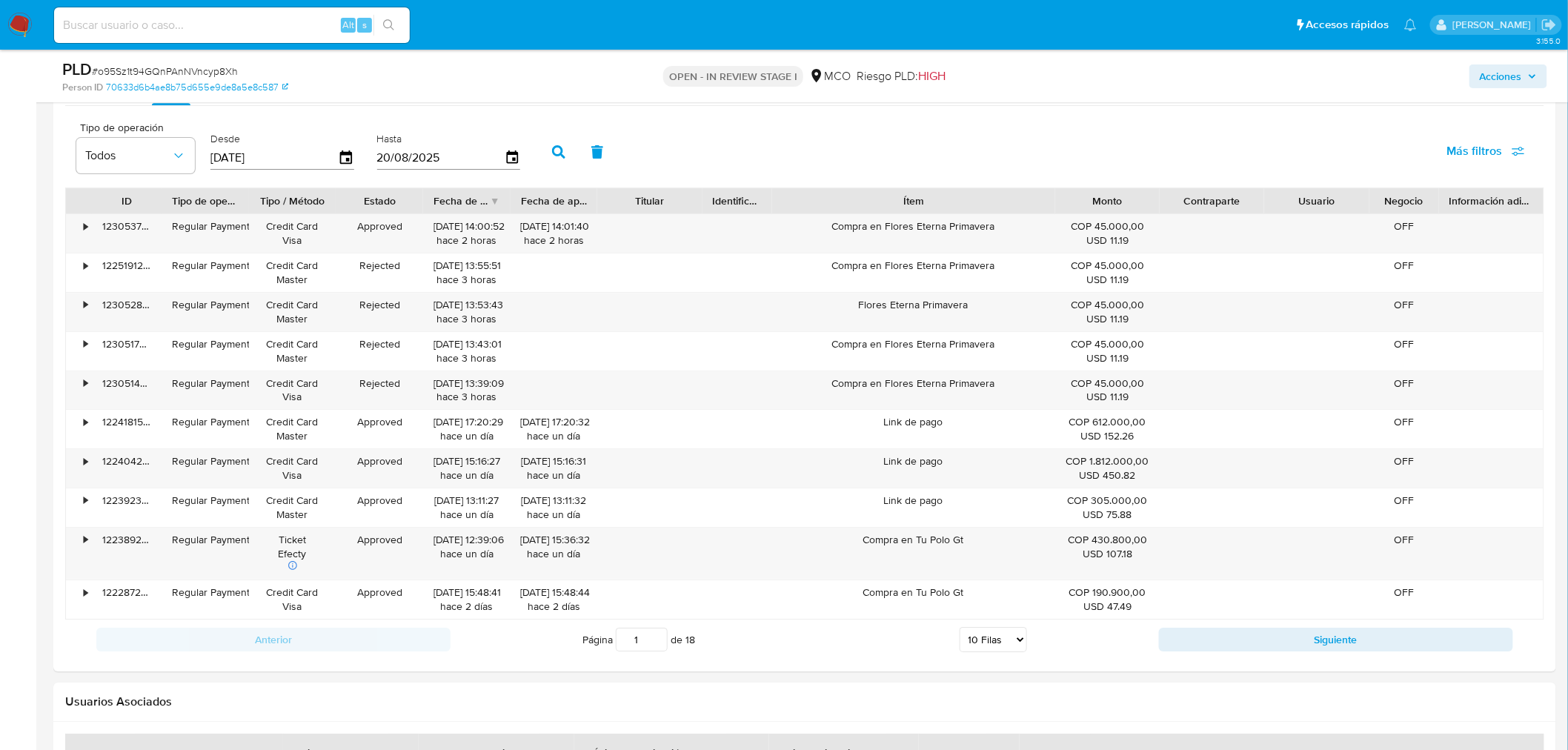
scroll to position [1975, 0]
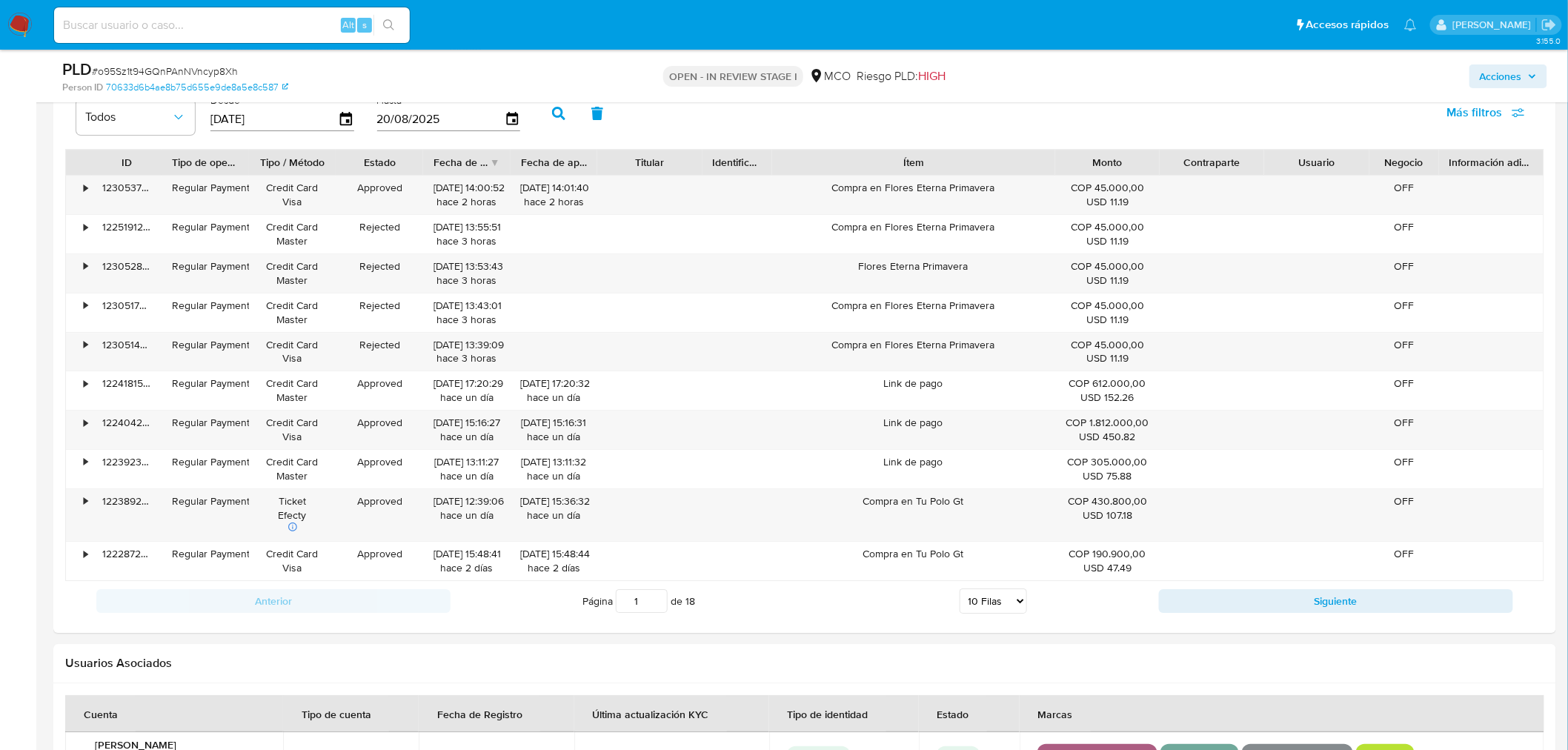
click at [1506, 77] on span "Acciones" at bounding box center [1500, 76] width 42 height 24
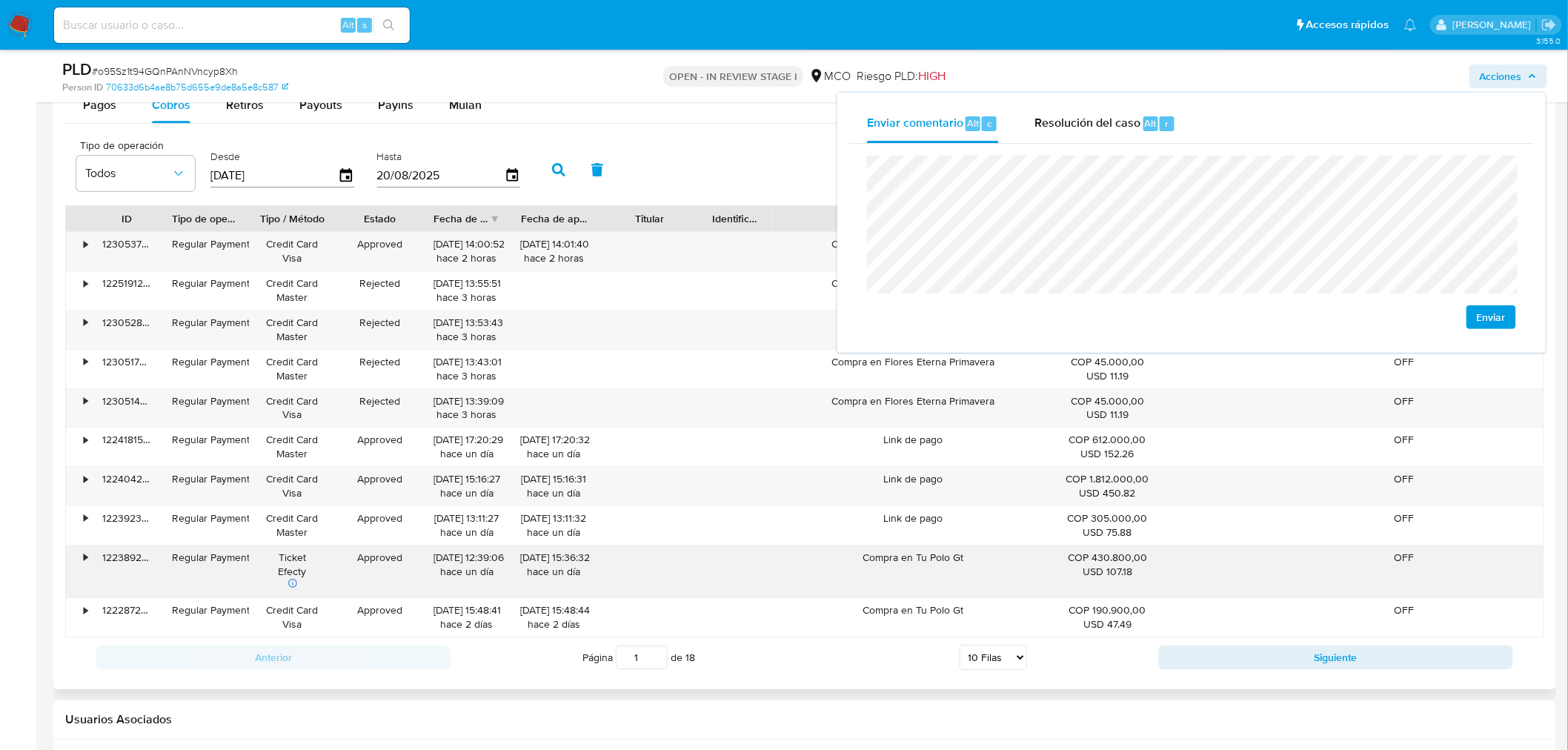
scroll to position [1893, 0]
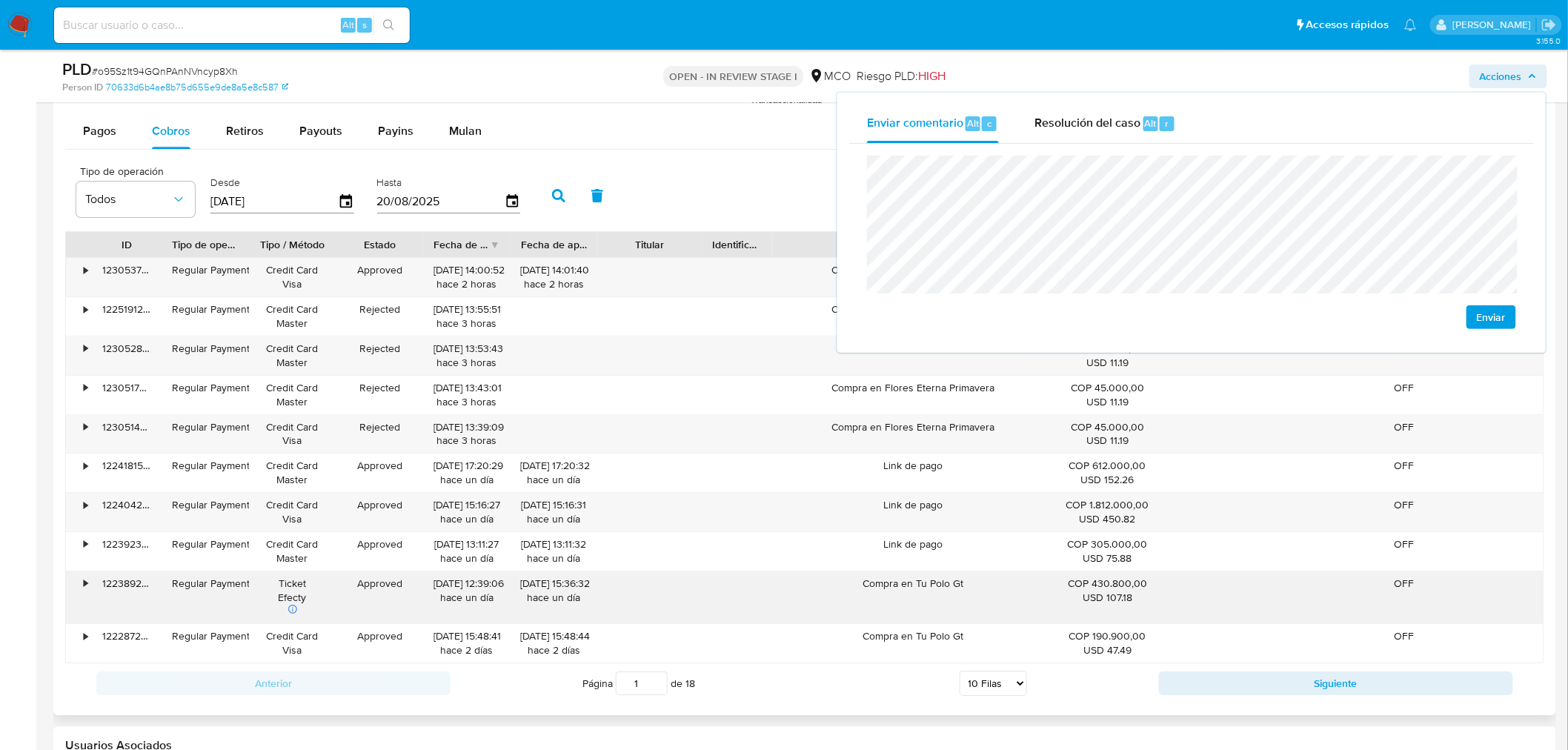
click at [893, 591] on div "Compra en Tu Polo Gt" at bounding box center [914, 597] width 283 height 52
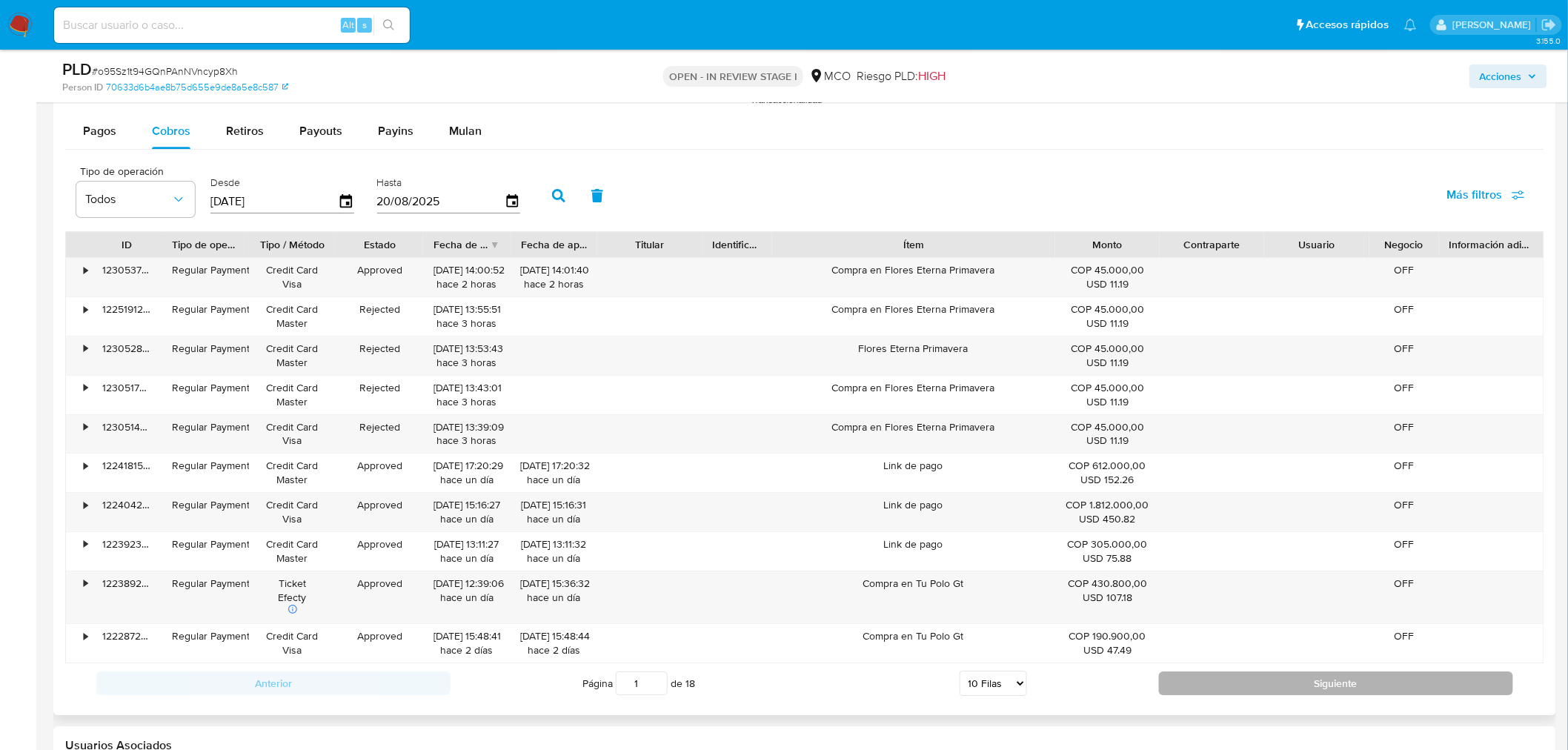
click at [1215, 685] on button "Siguiente" at bounding box center [1335, 683] width 354 height 24
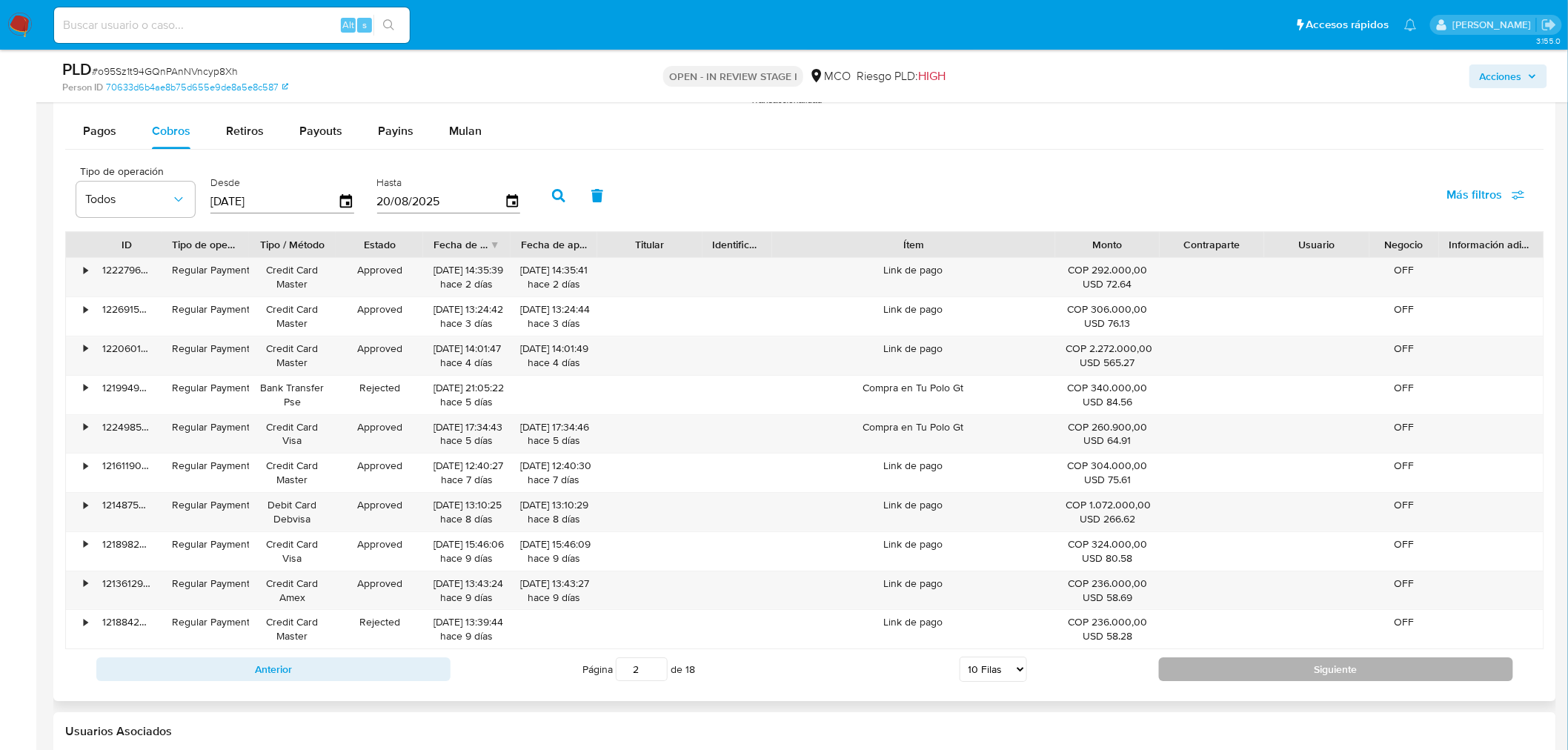
click at [1255, 675] on button "Siguiente" at bounding box center [1335, 669] width 354 height 24
type input "3"
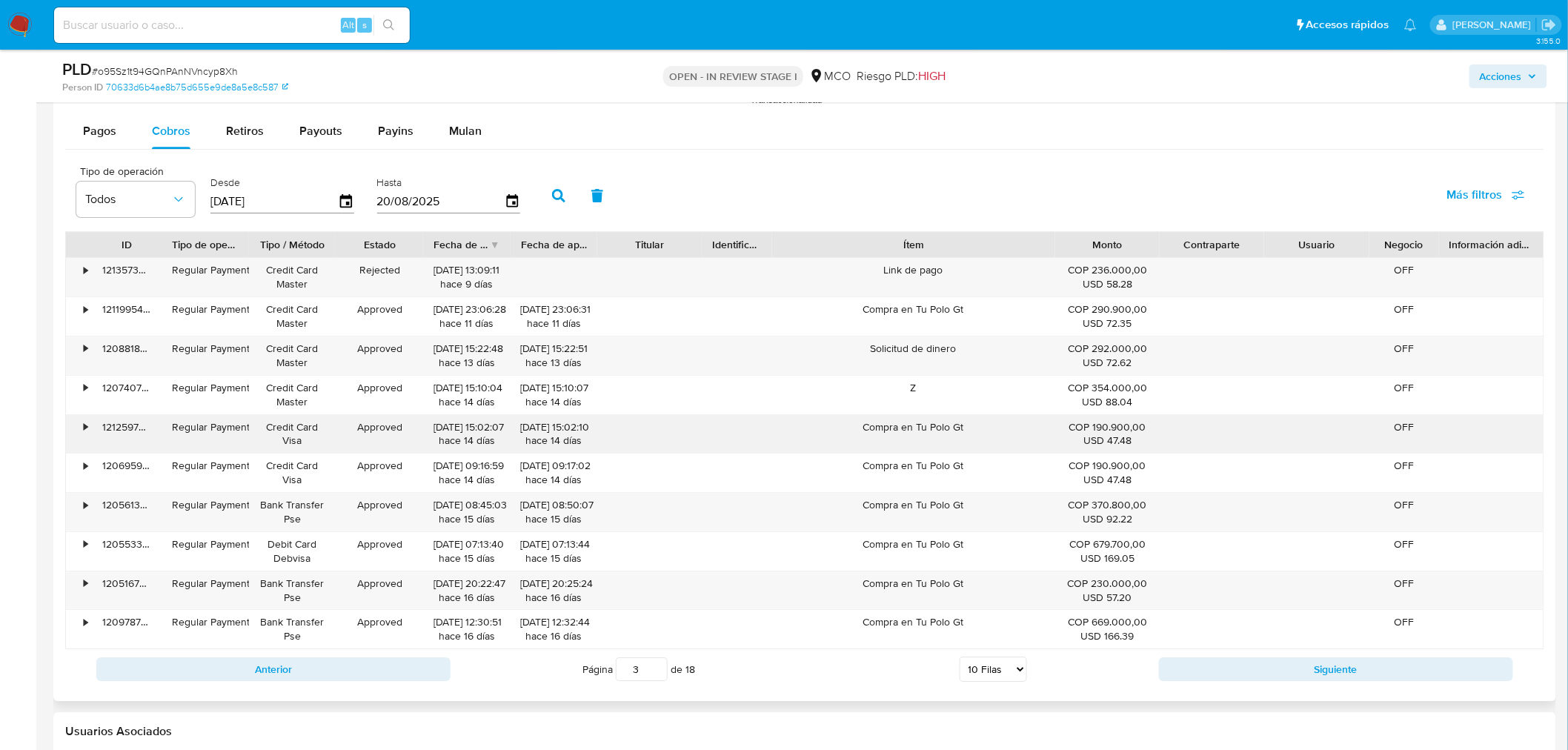
click at [905, 428] on div "Compra en Tu Polo Gt" at bounding box center [914, 434] width 283 height 38
click at [1517, 89] on div "Acciones" at bounding box center [1301, 76] width 491 height 35
drag, startPoint x: 1517, startPoint y: 70, endPoint x: 1478, endPoint y: 85, distance: 41.8
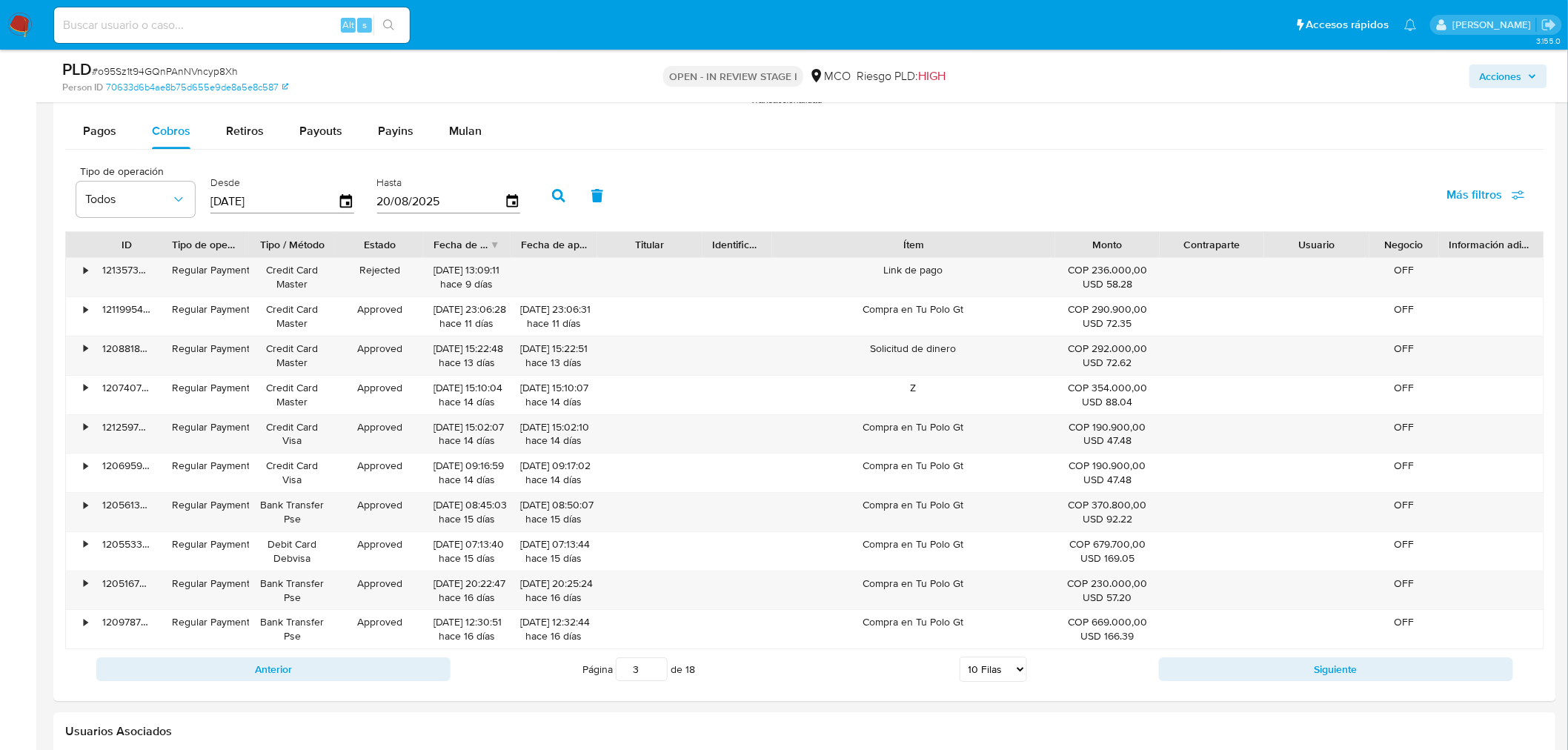
click at [1517, 70] on span "Acciones" at bounding box center [1500, 76] width 42 height 24
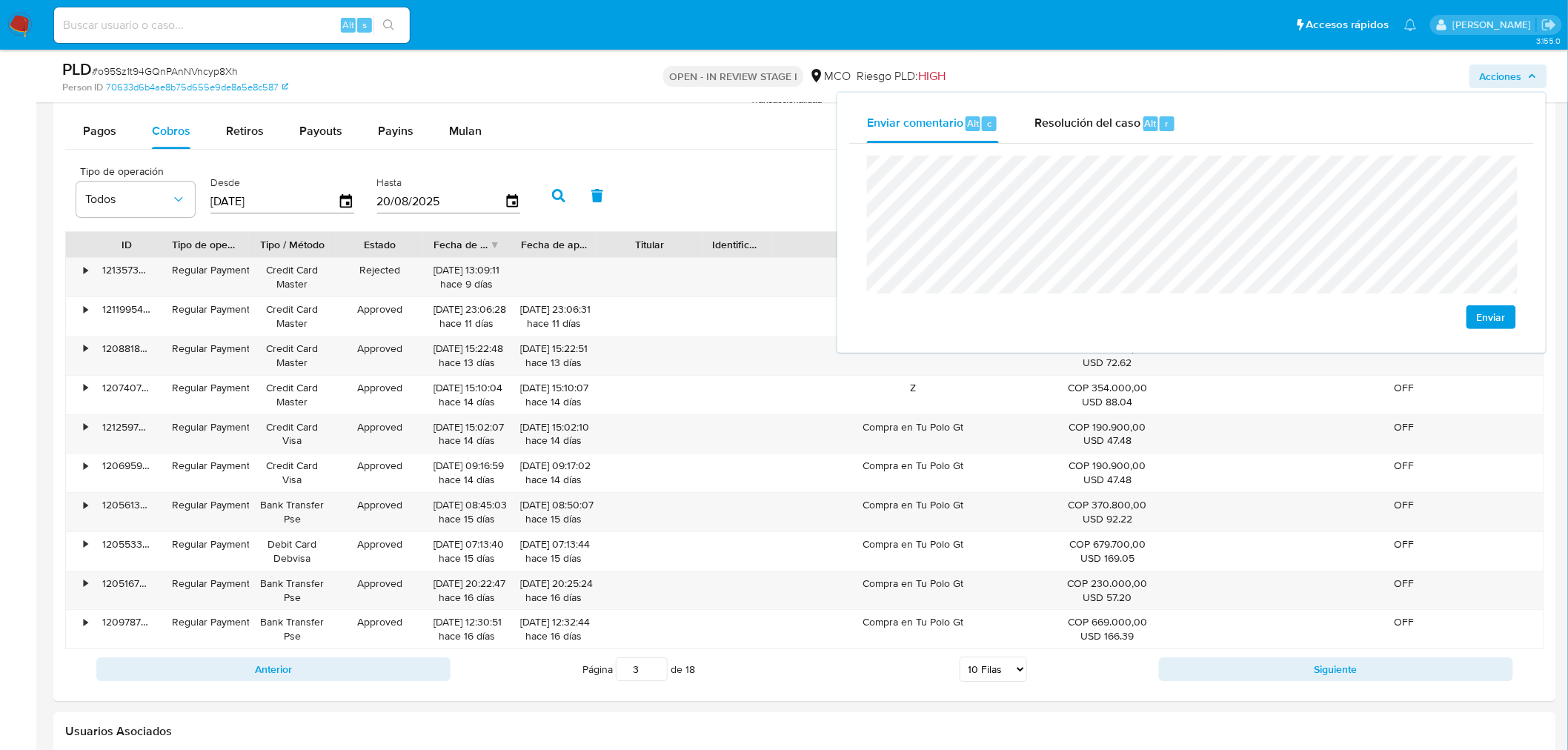
click at [855, 243] on div "Enviar" at bounding box center [1192, 242] width 685 height 197
click at [231, 136] on span "Retiros" at bounding box center [245, 131] width 38 height 17
select select "10"
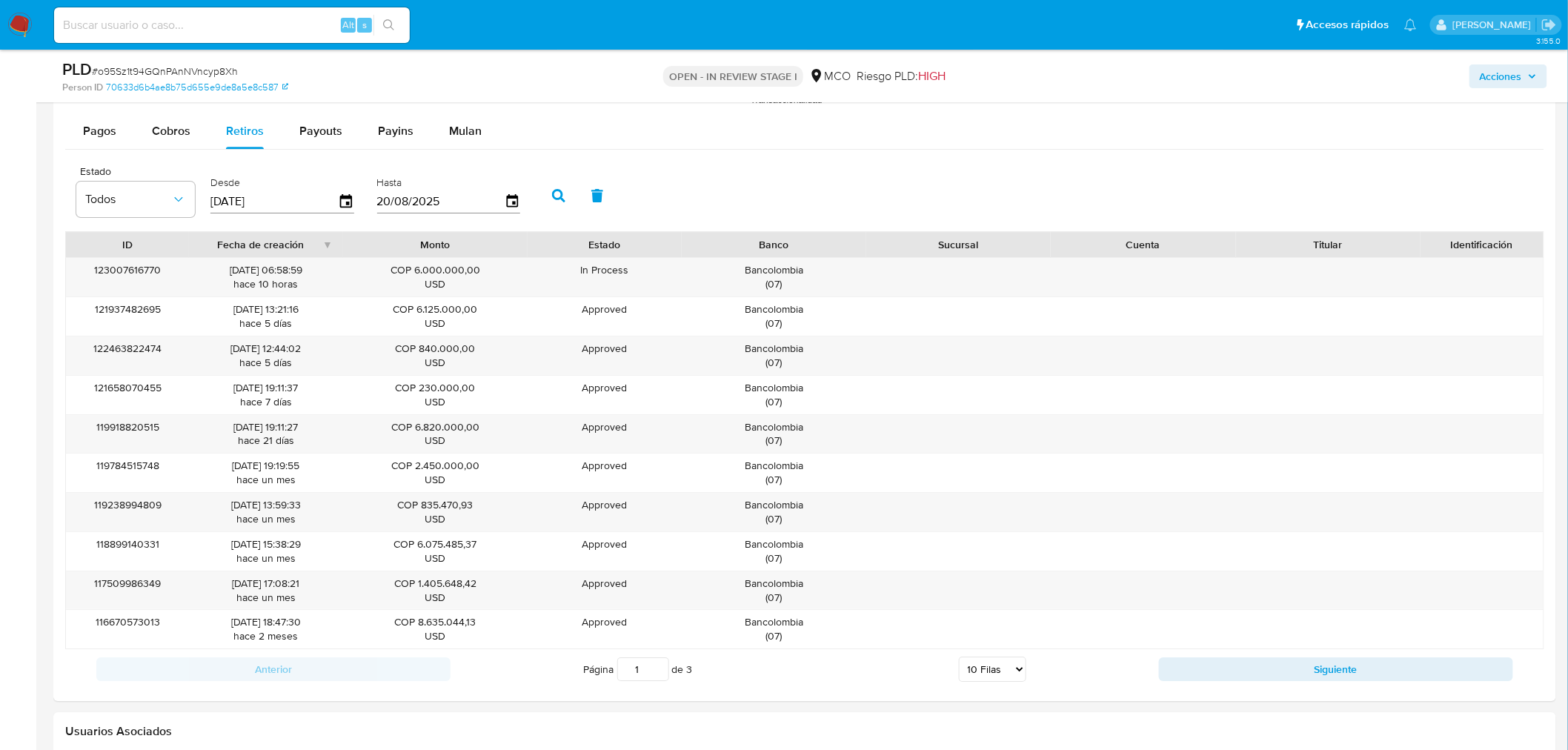
click at [1528, 80] on icon "button" at bounding box center [1532, 76] width 9 height 9
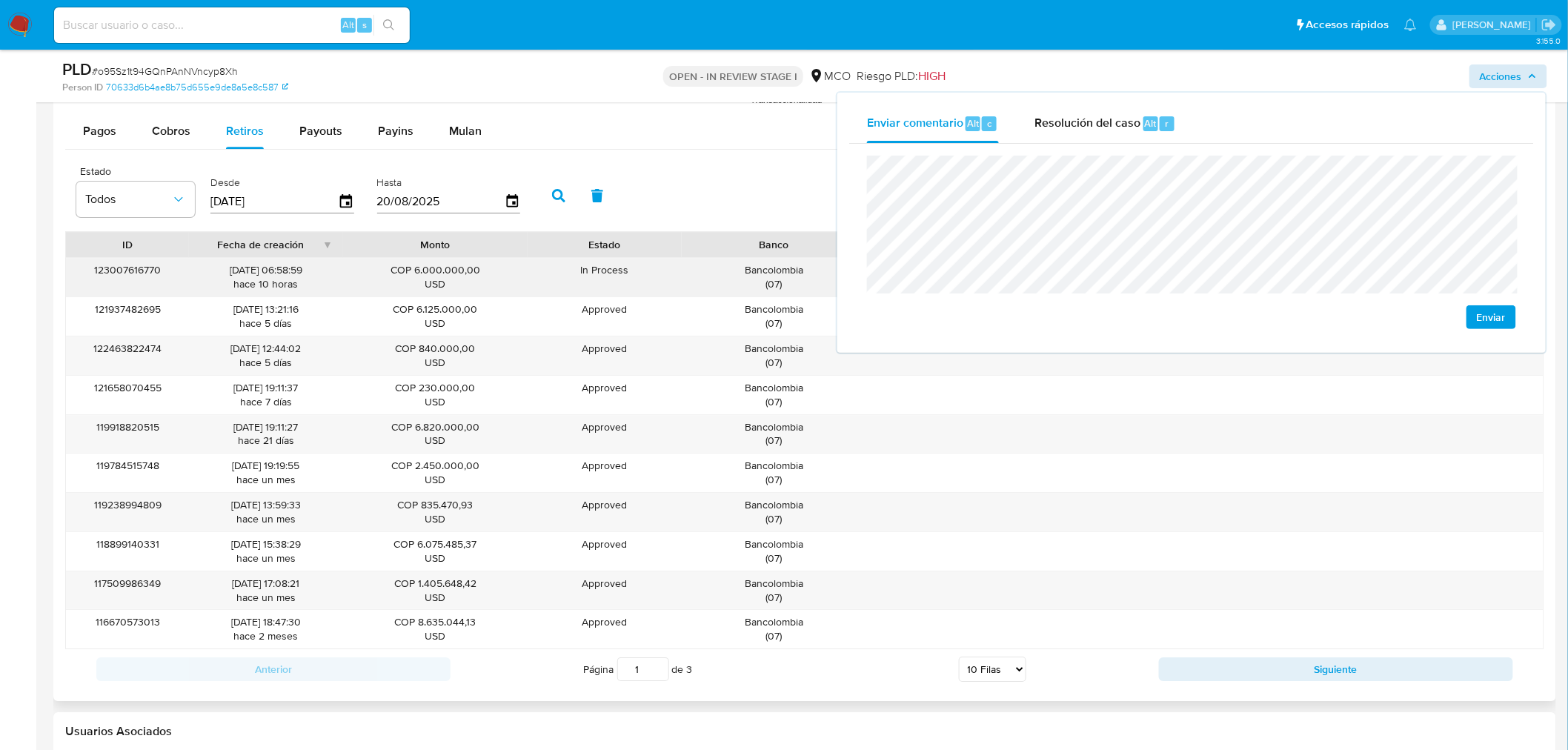
click at [788, 271] on div "Bancolombia ( 07 )" at bounding box center [774, 277] width 164 height 28
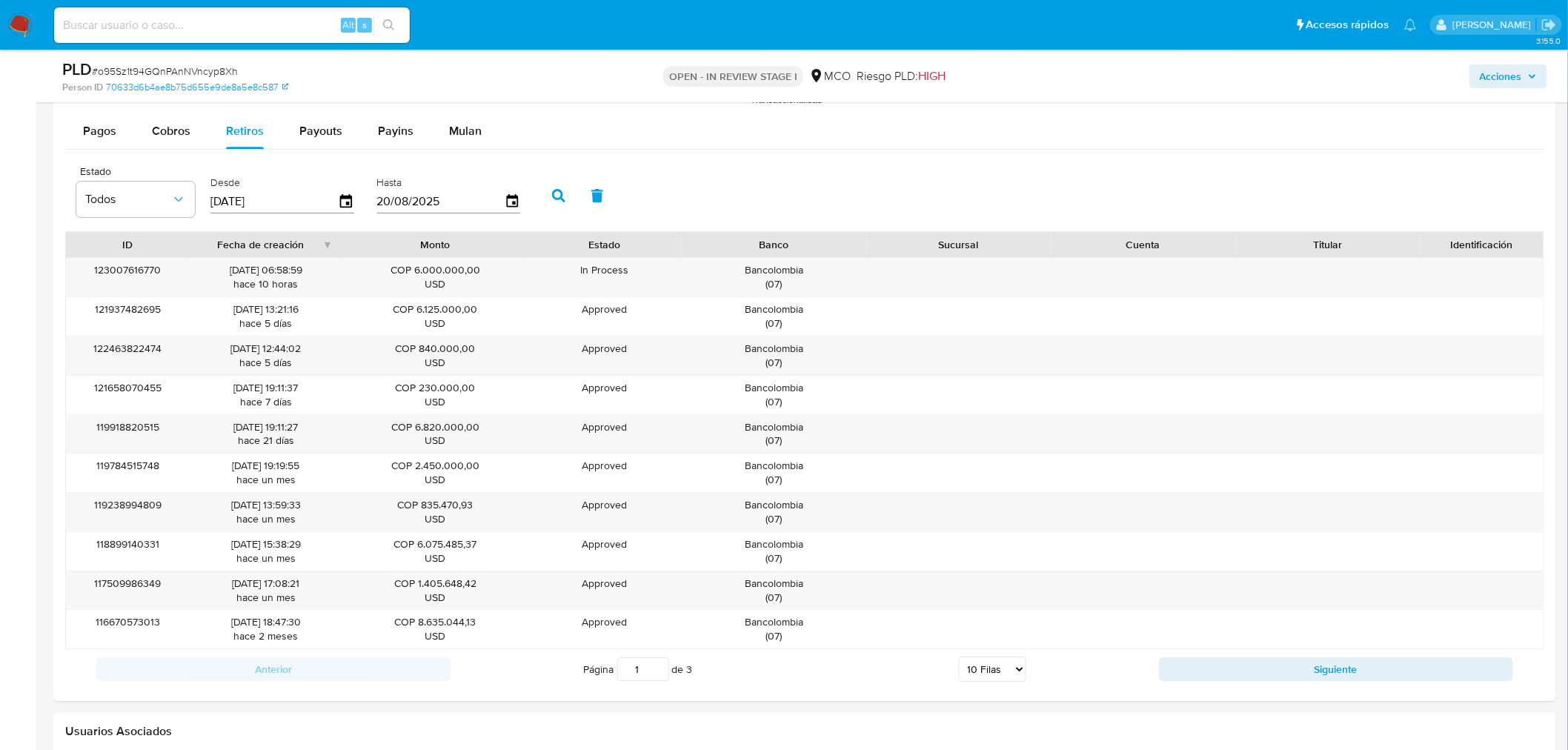
click at [1499, 74] on span "Acciones" at bounding box center [1500, 76] width 42 height 24
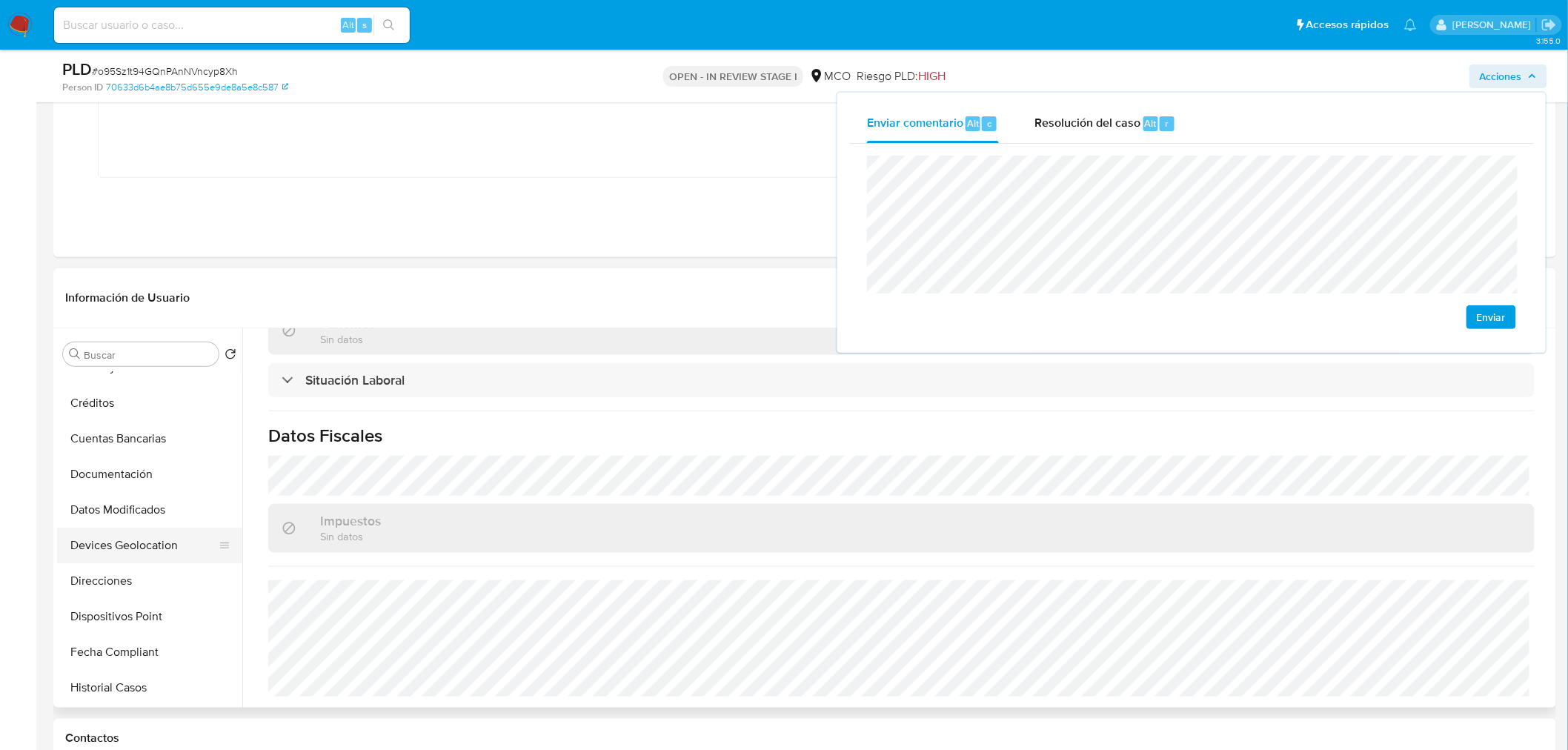
scroll to position [247, 0]
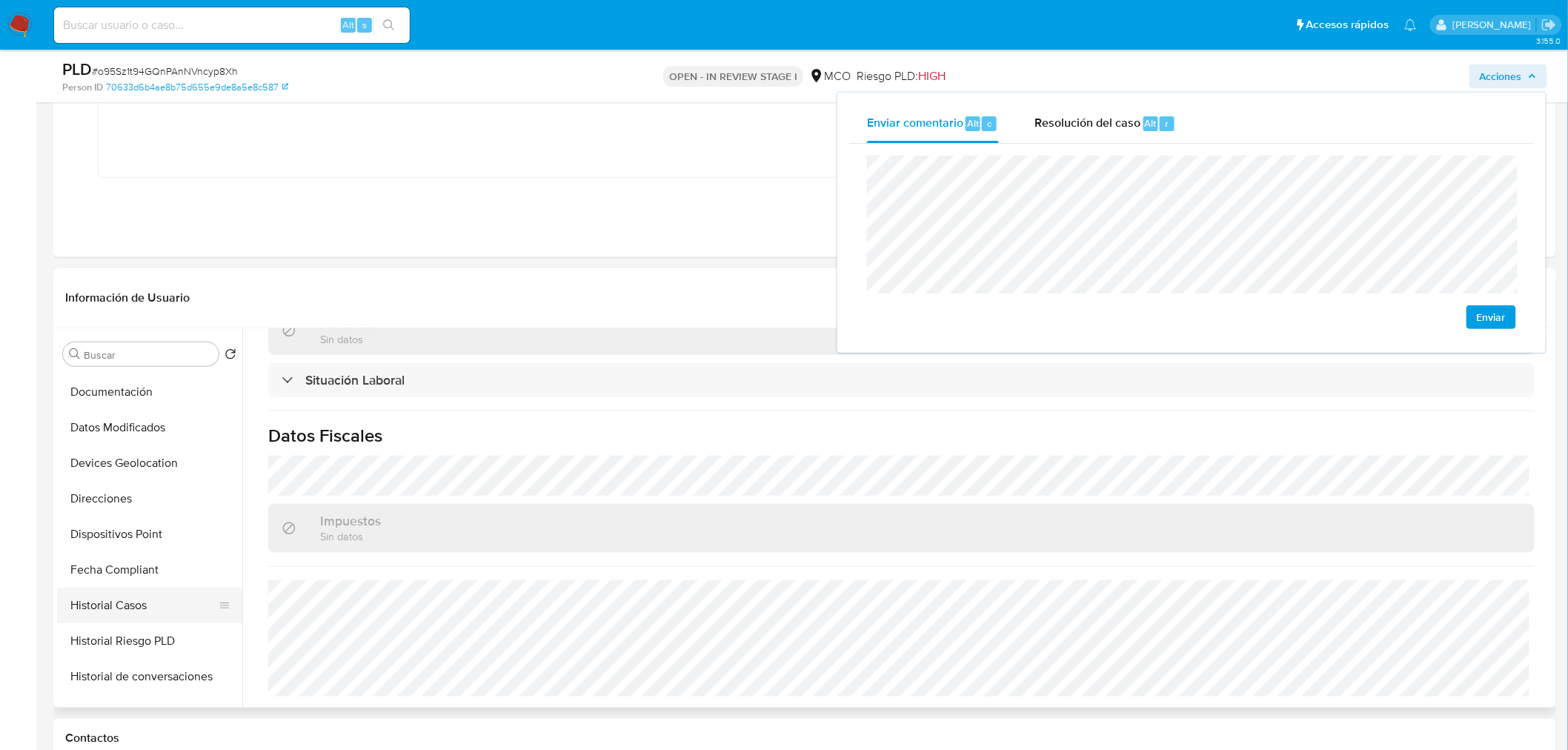
click at [143, 601] on button "Historial Casos" at bounding box center [143, 605] width 173 height 36
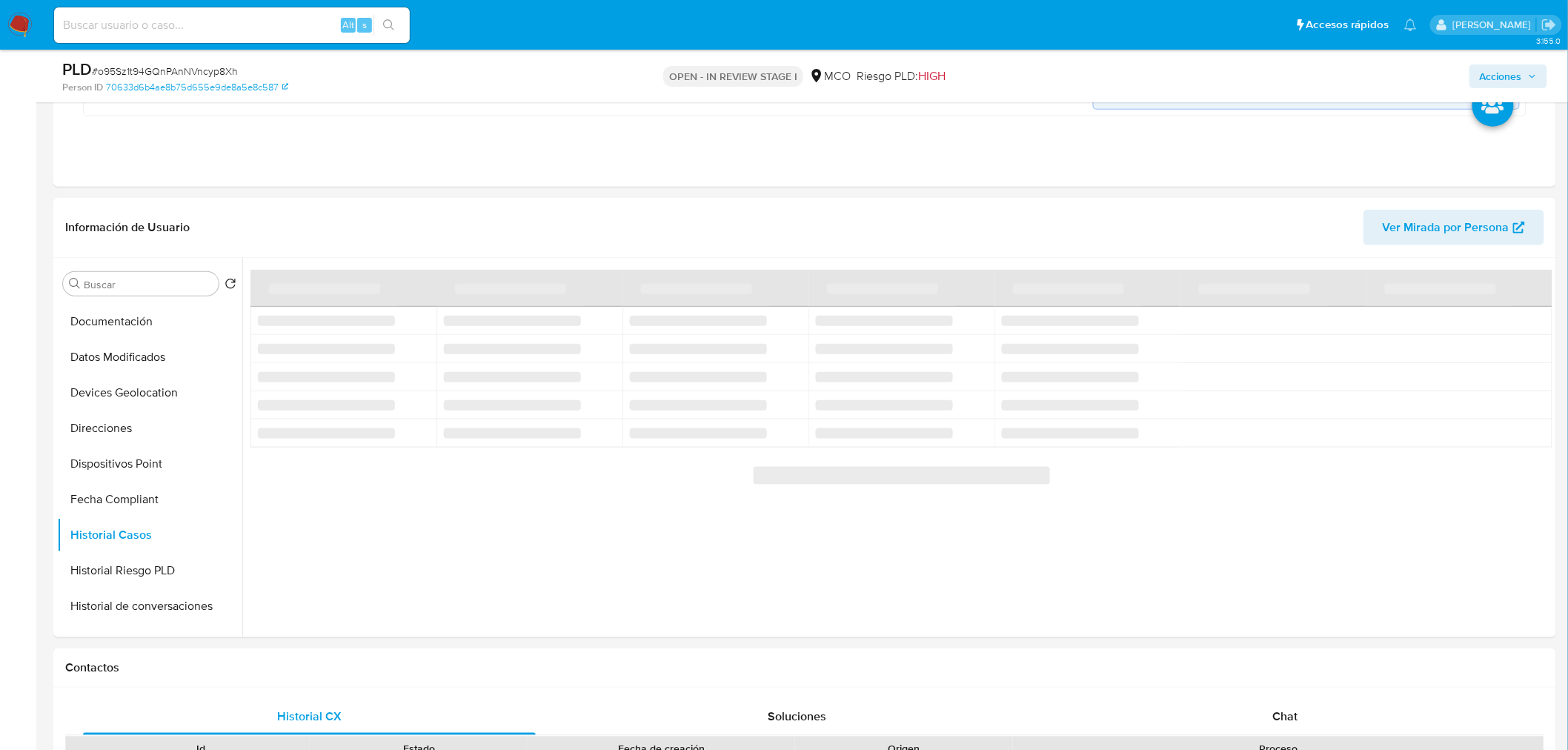
scroll to position [493, 0]
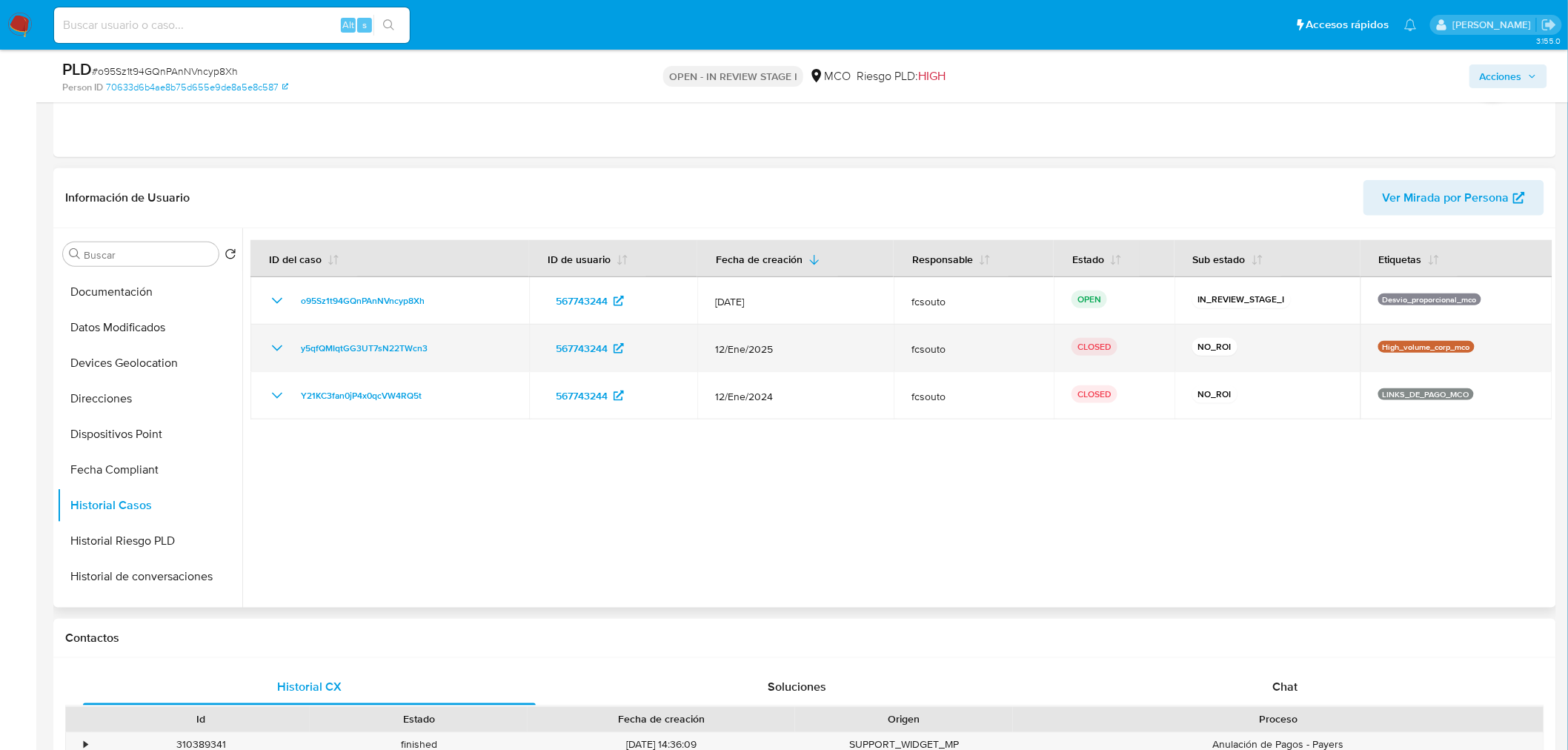
click at [278, 350] on icon "Mostrar/Ocultar" at bounding box center [277, 347] width 17 height 17
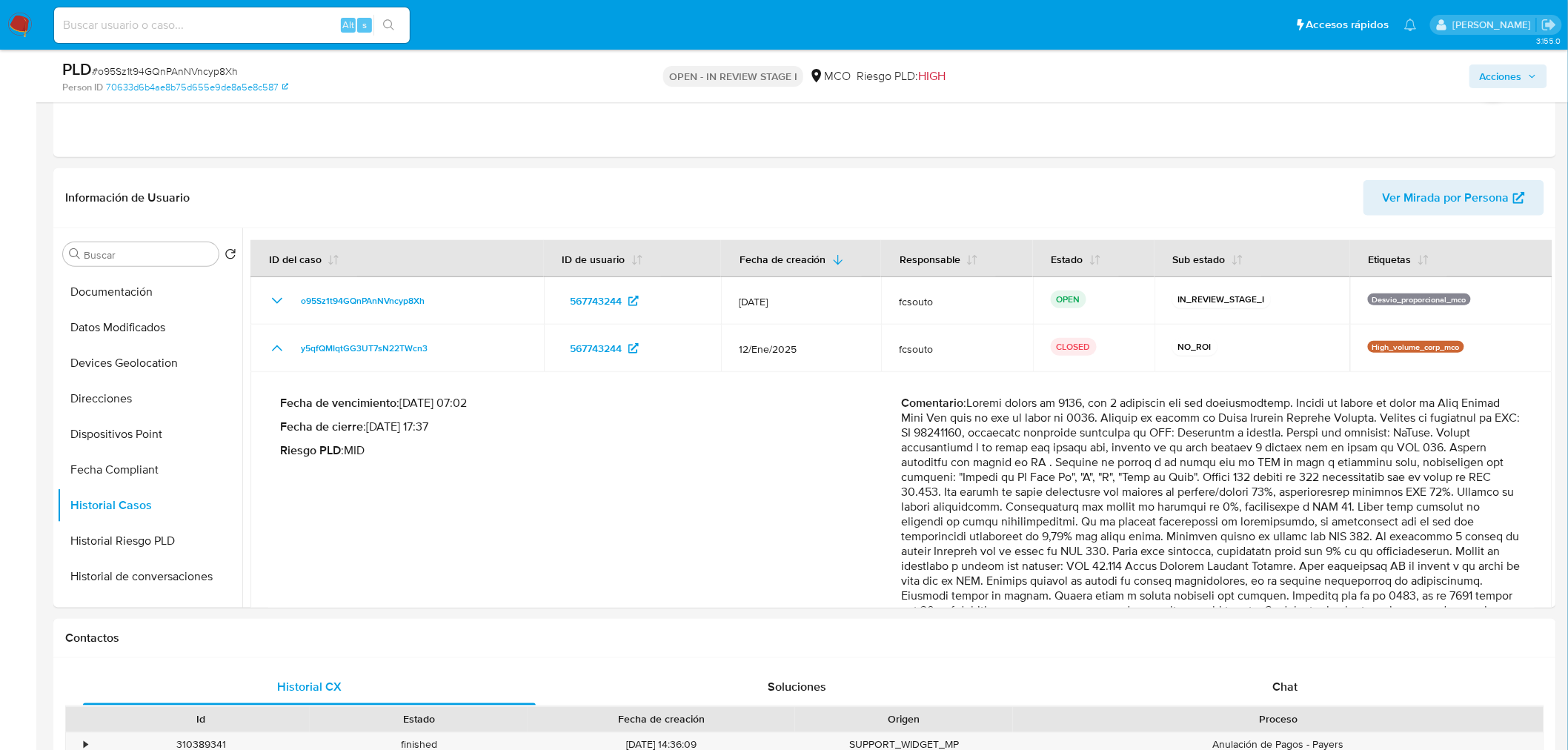
click at [1507, 85] on span "Acciones" at bounding box center [1500, 76] width 42 height 24
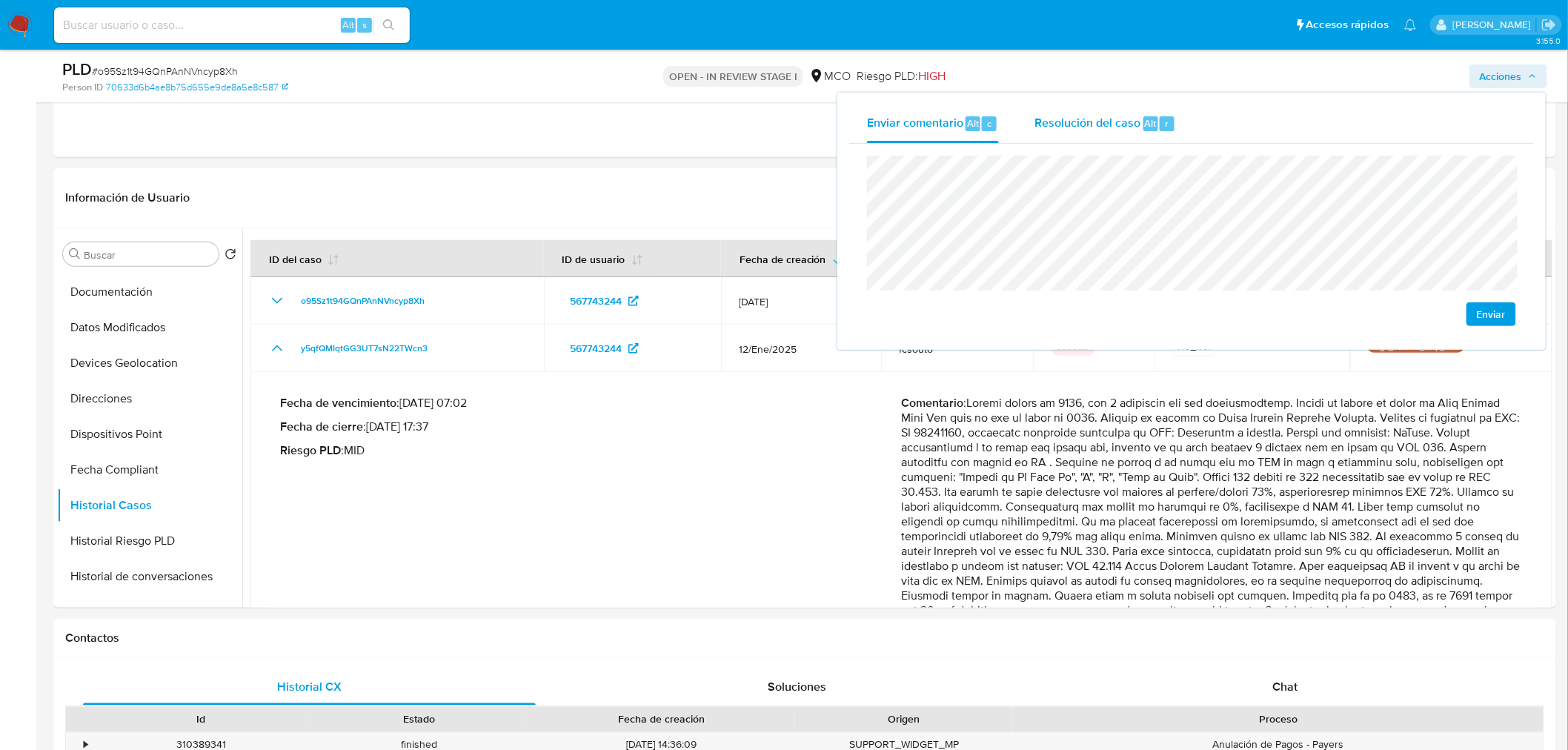
click at [1045, 121] on span "Resolución del caso" at bounding box center [1087, 123] width 106 height 17
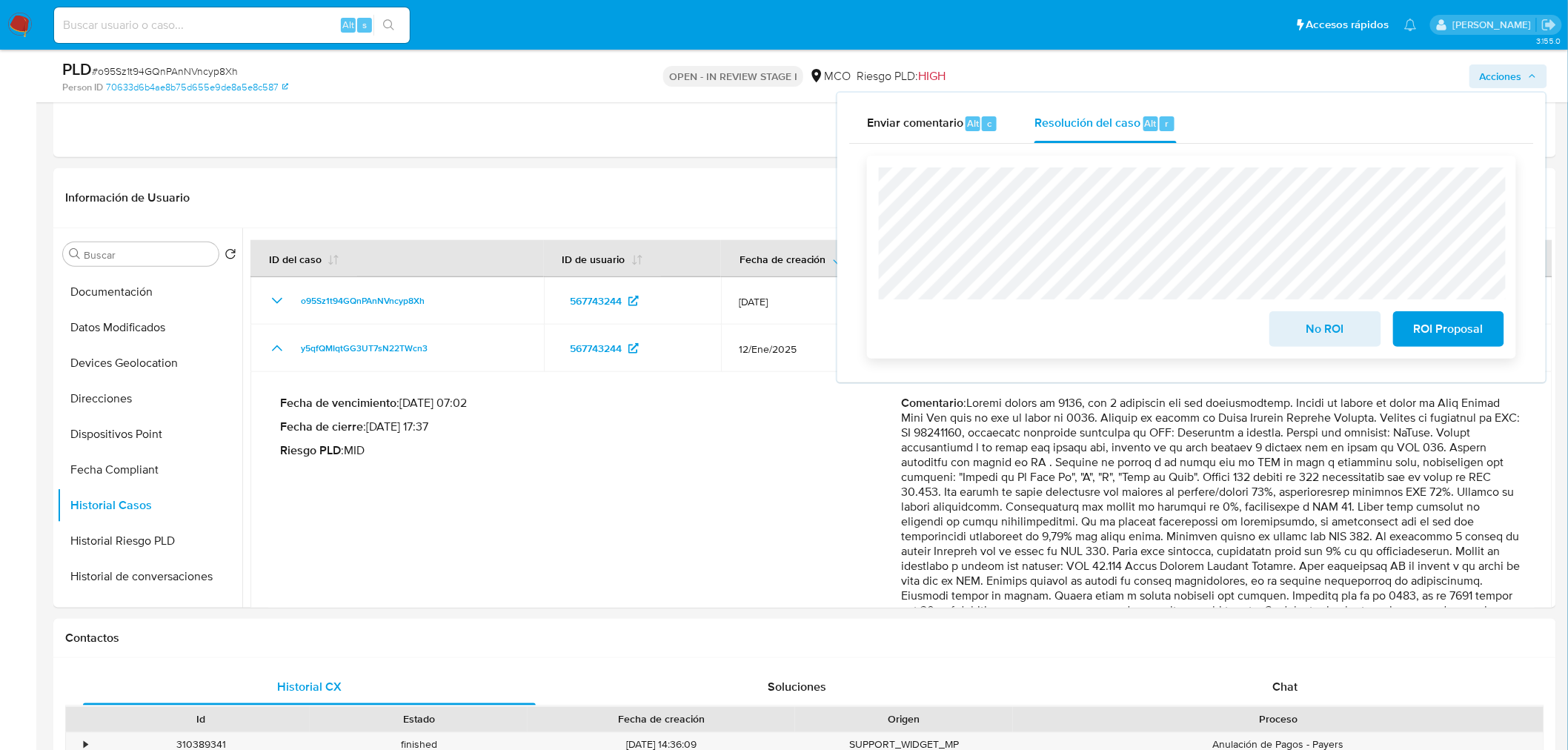
click at [1309, 331] on span "No ROI" at bounding box center [1325, 328] width 73 height 32
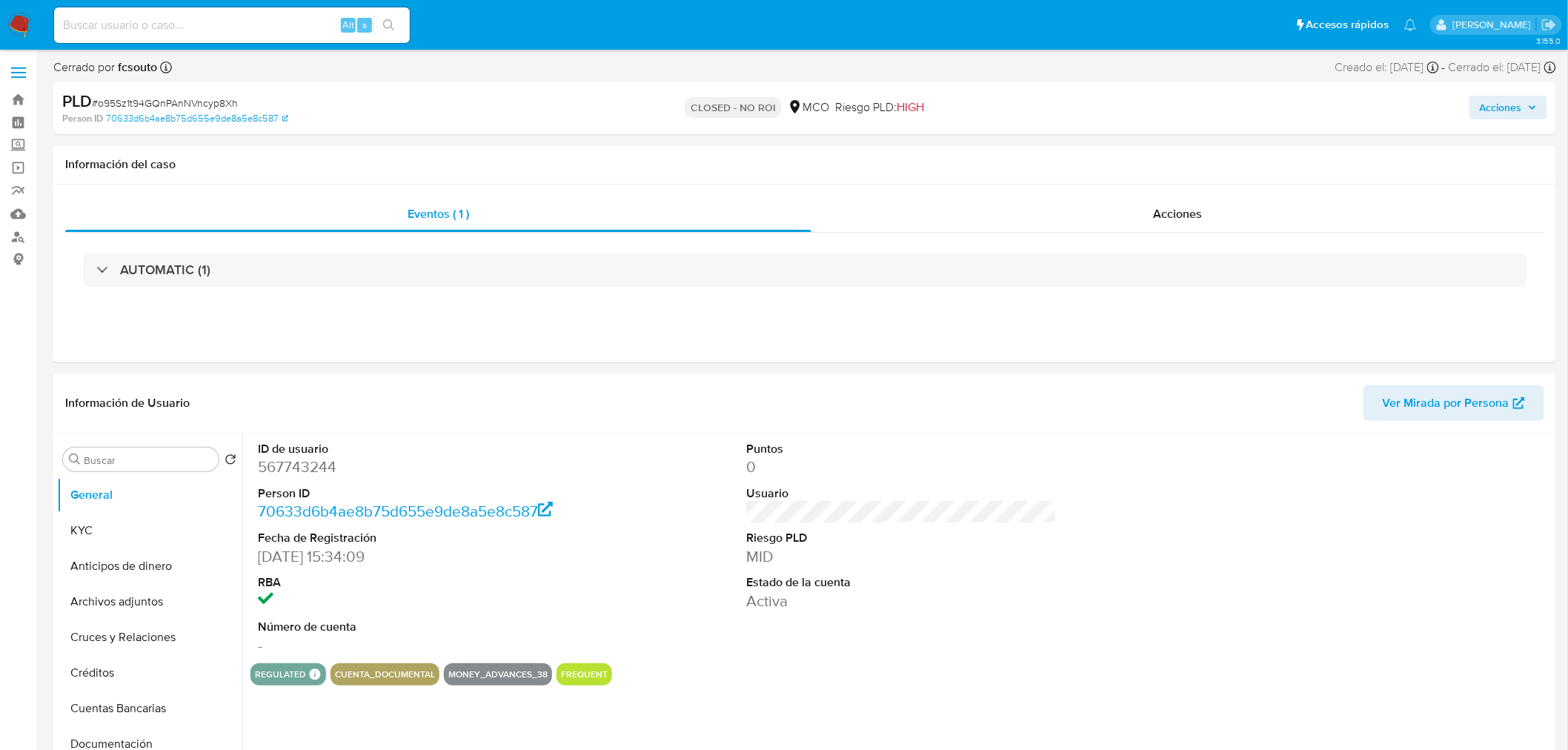
select select "10"
click at [1537, 118] on span "Acciones" at bounding box center [1508, 107] width 57 height 21
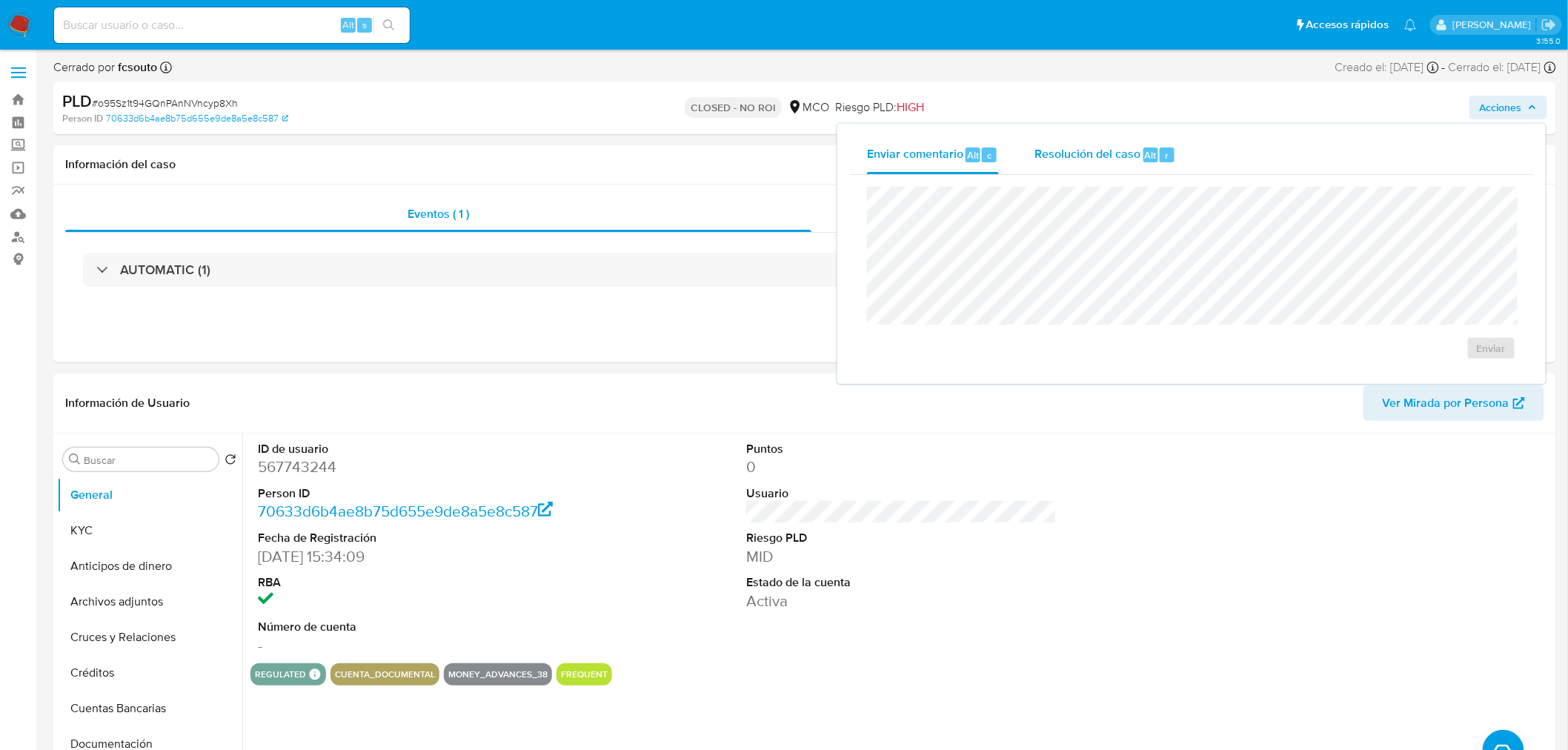
click at [1106, 154] on span "Resolución del caso" at bounding box center [1087, 154] width 106 height 17
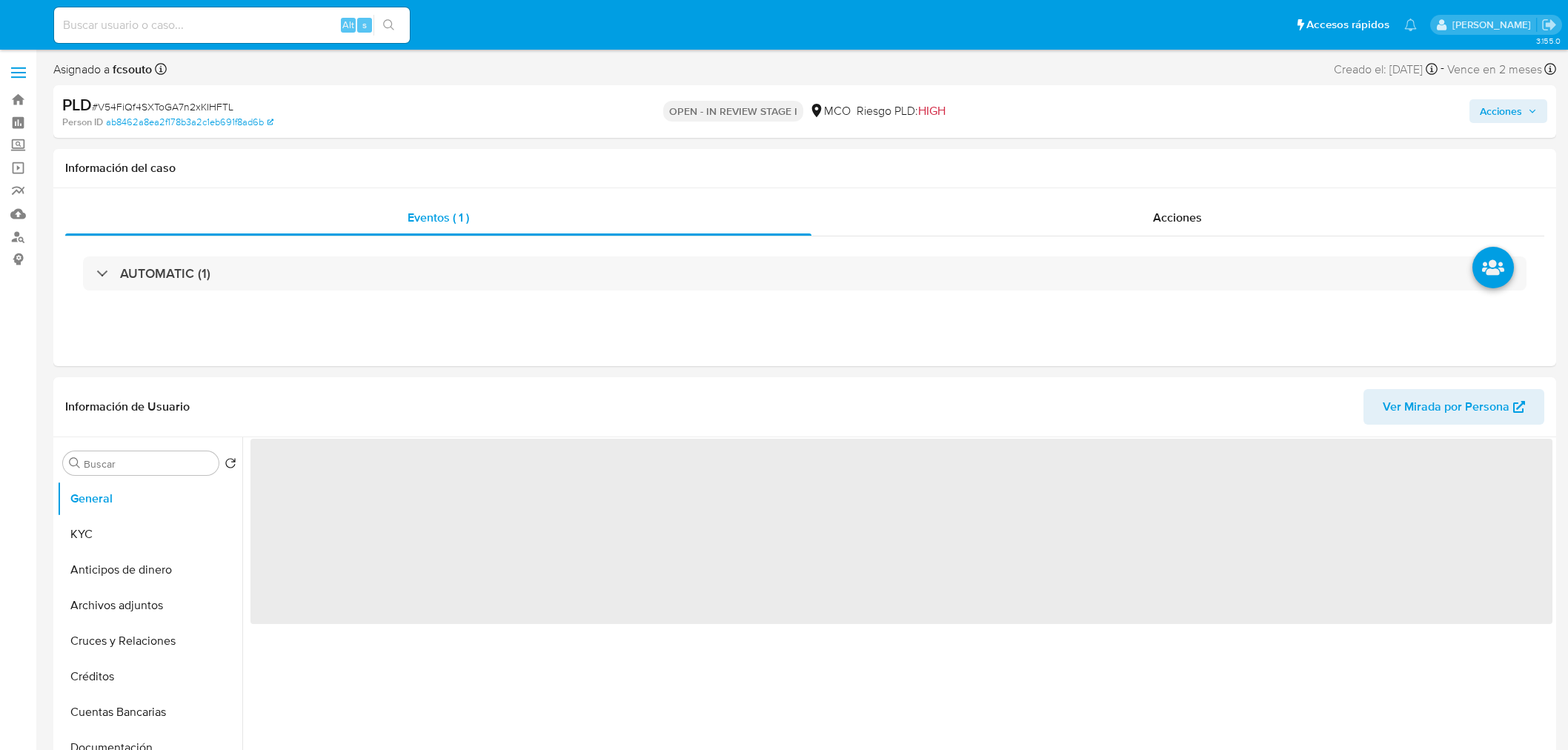
select select "10"
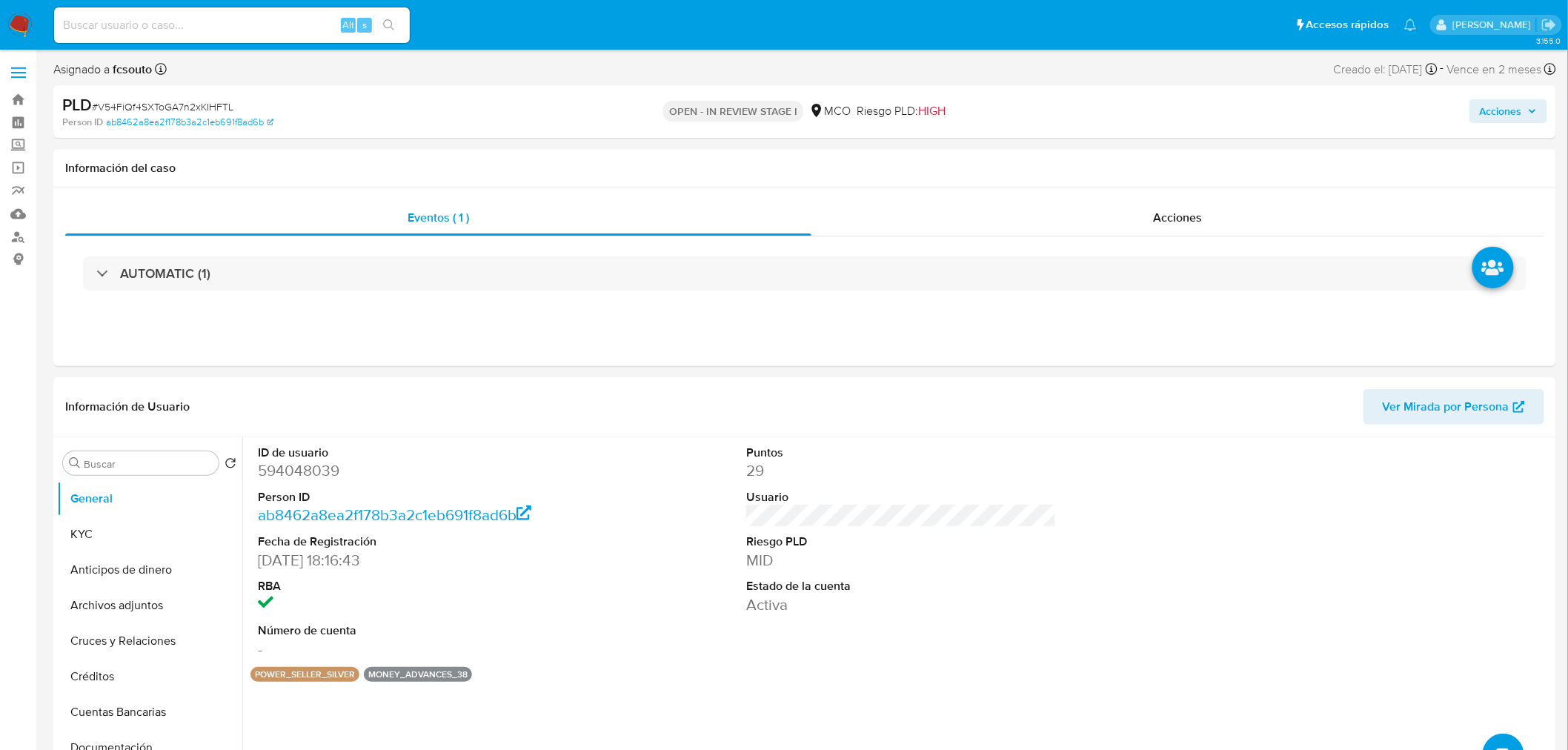
click at [1548, 113] on div "PLD # V54FiQf4SXToGA7n2xKIHFTL Person ID ab8462a8ea2f178b3a2c1eb691f8ad6b OPEN …" at bounding box center [804, 111] width 1503 height 52
click at [1506, 117] on span "Acciones" at bounding box center [1500, 111] width 42 height 24
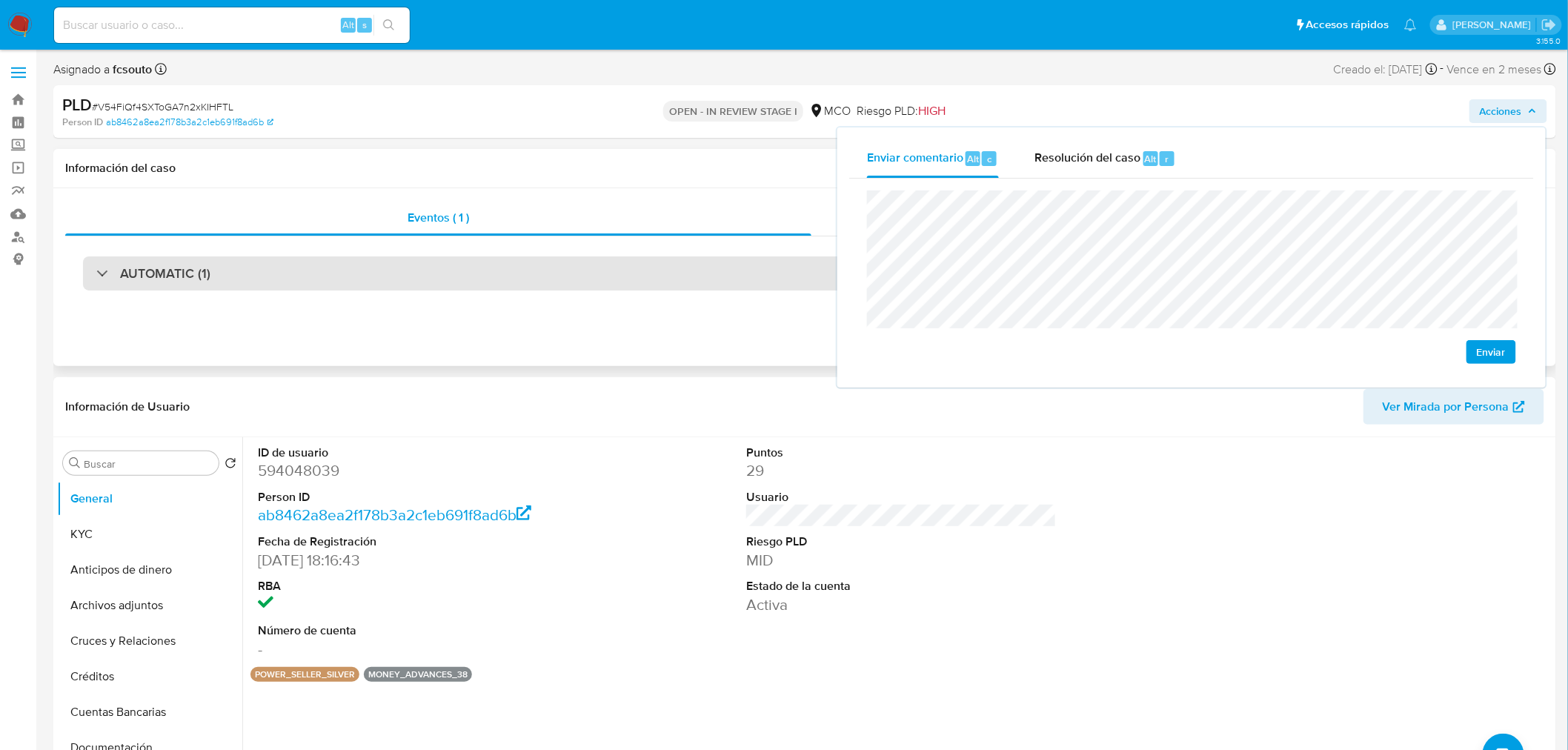
click at [269, 277] on div "AUTOMATIC (1)" at bounding box center [804, 273] width 1443 height 34
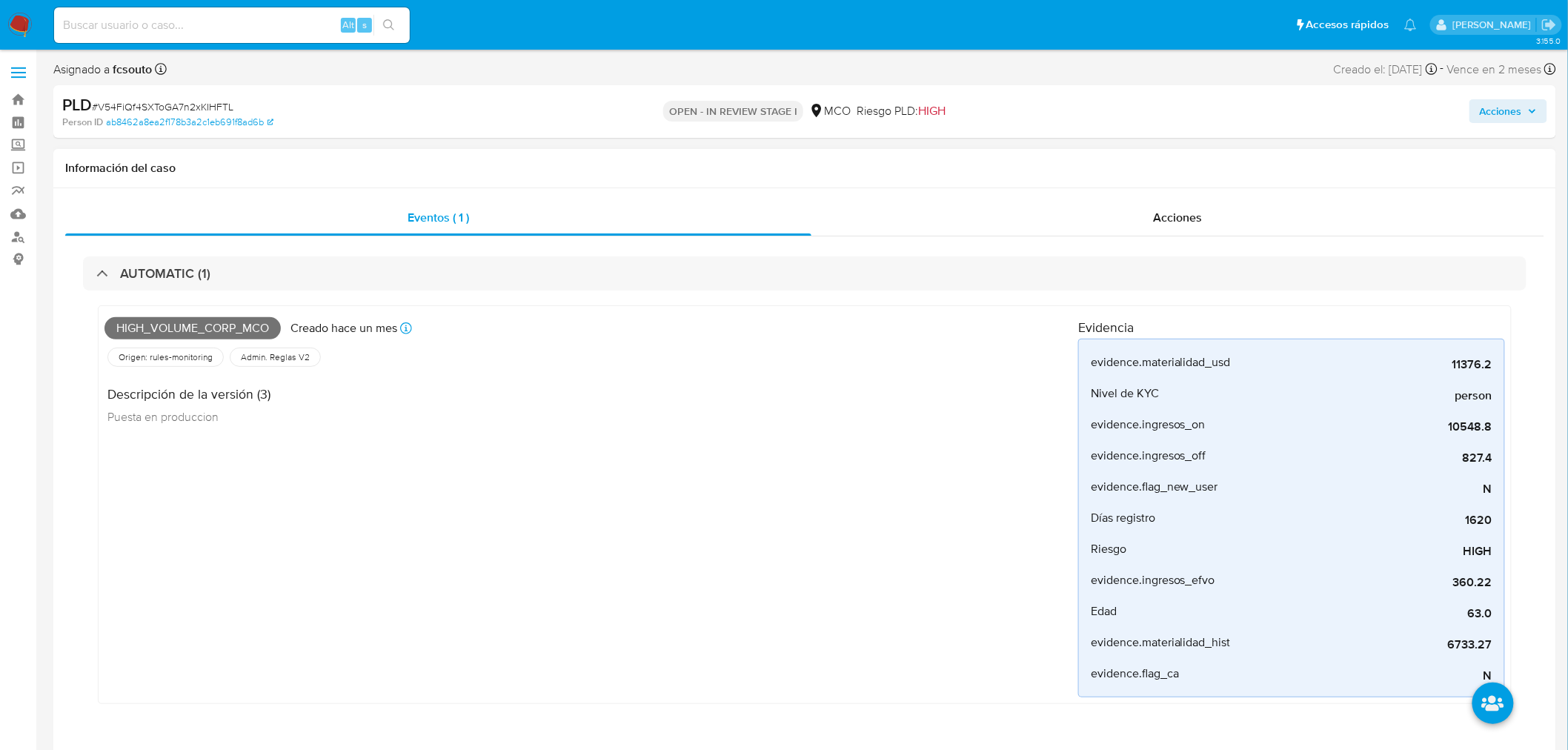
click at [240, 324] on span "High_volume_corp_mco" at bounding box center [192, 328] width 177 height 22
copy span "High_volume_corp_mco"
drag, startPoint x: 1546, startPoint y: 114, endPoint x: 1506, endPoint y: 123, distance: 41.0
click at [1541, 114] on button "Acciones" at bounding box center [1508, 111] width 78 height 24
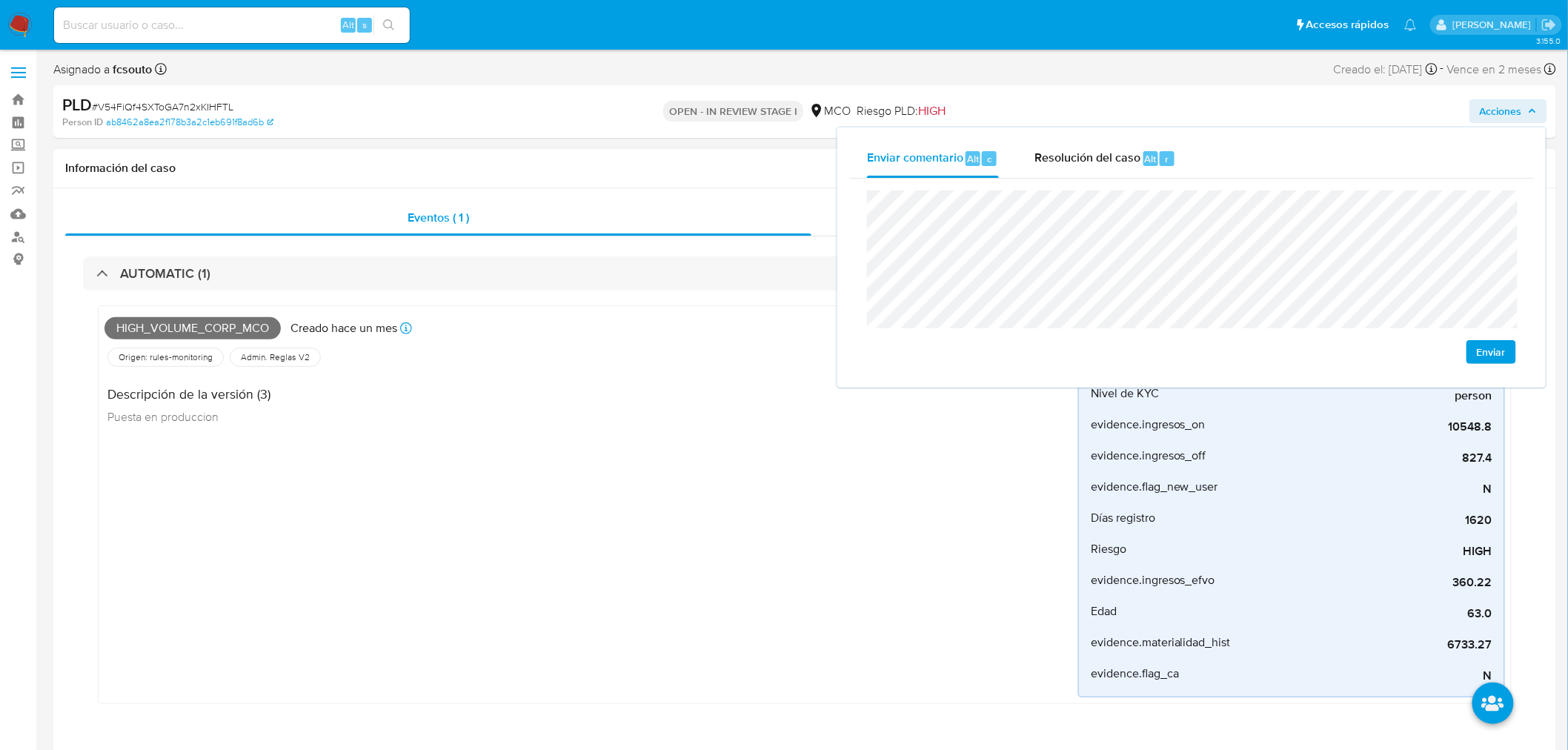
click at [361, 290] on div "High_volume_corp_mco Creado hace un mes Creado: 12/07/2025 07:05:10 Origen: rul…" at bounding box center [804, 508] width 1443 height 436
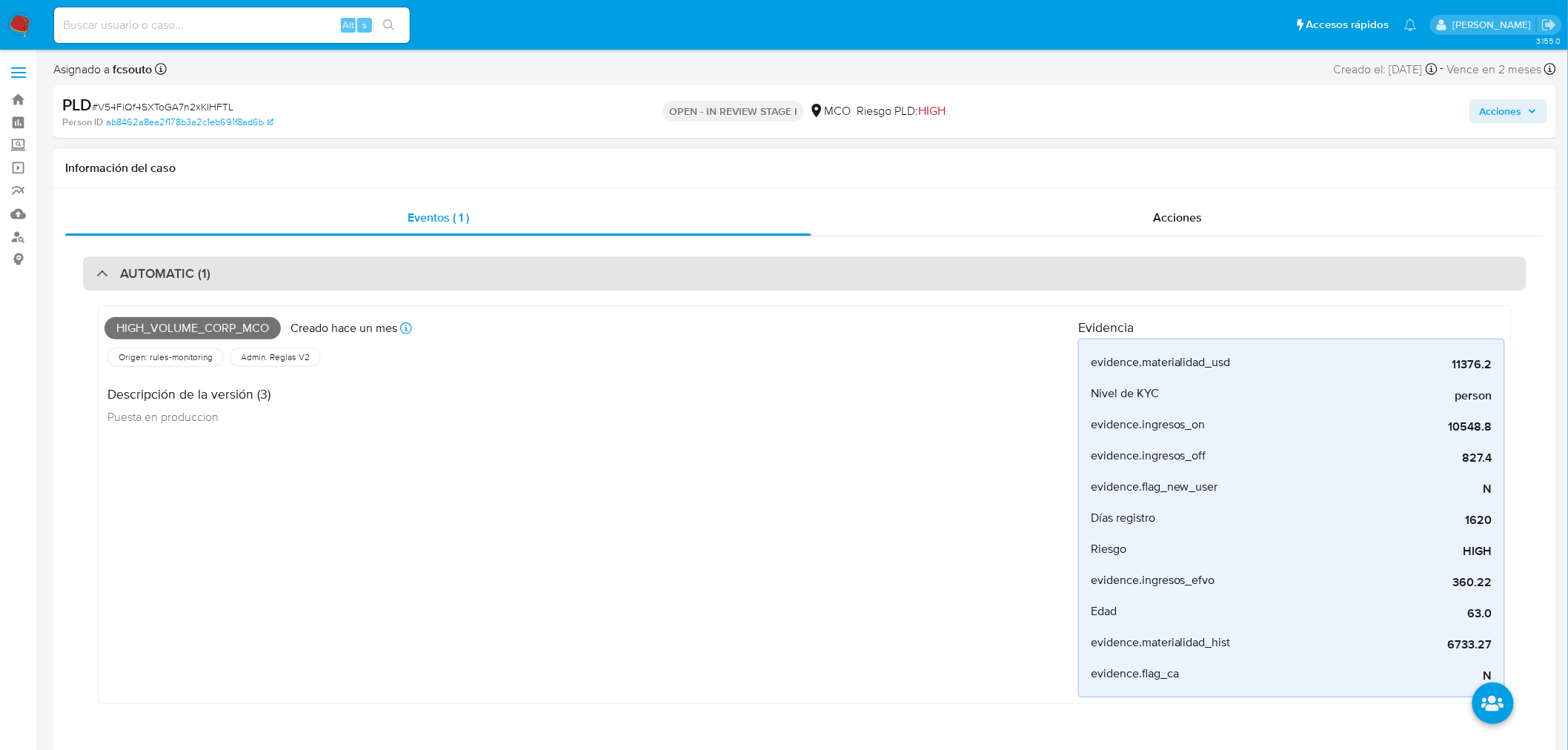
click at [304, 275] on div "AUTOMATIC (1)" at bounding box center [804, 273] width 1443 height 34
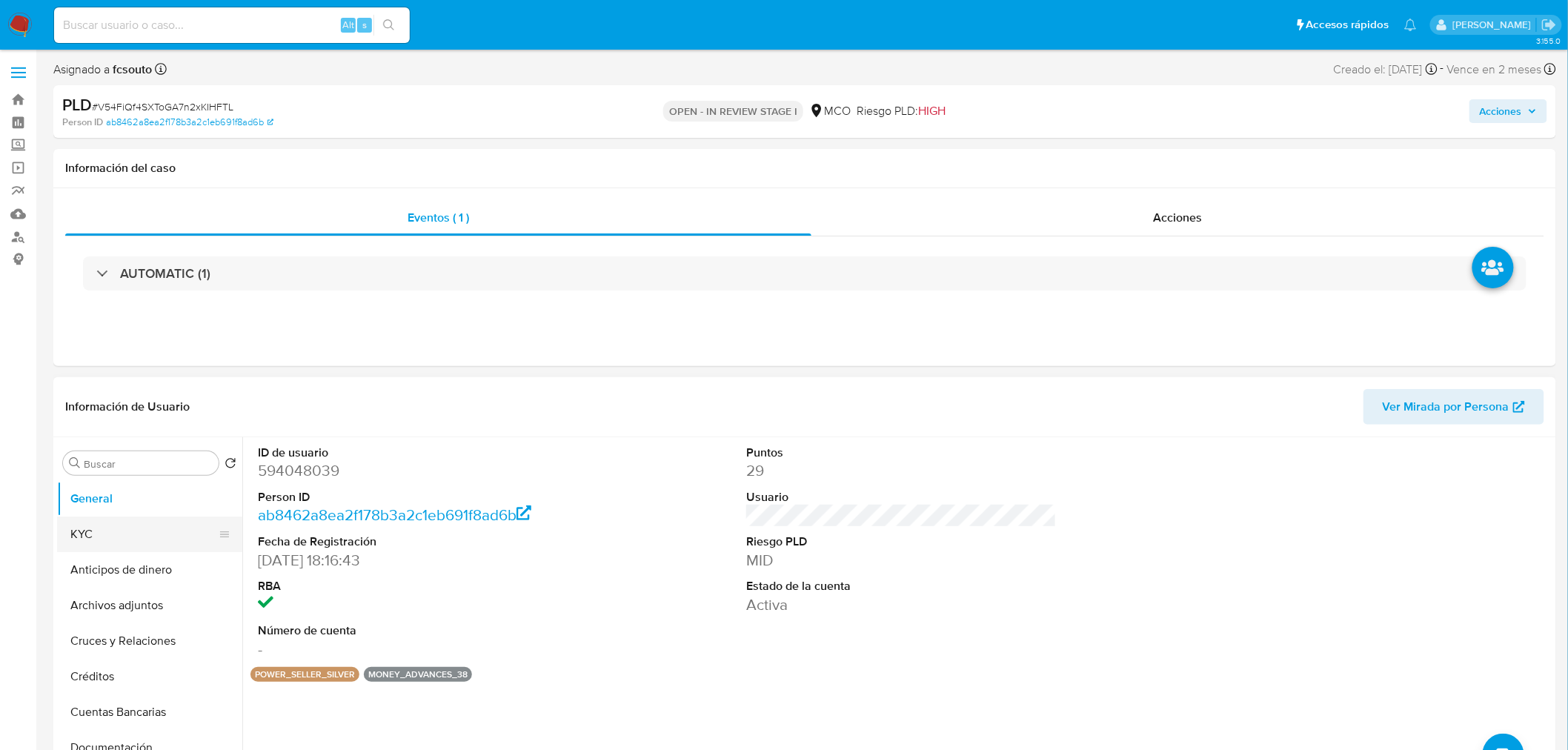
click at [144, 528] on button "KYC" at bounding box center [143, 534] width 173 height 36
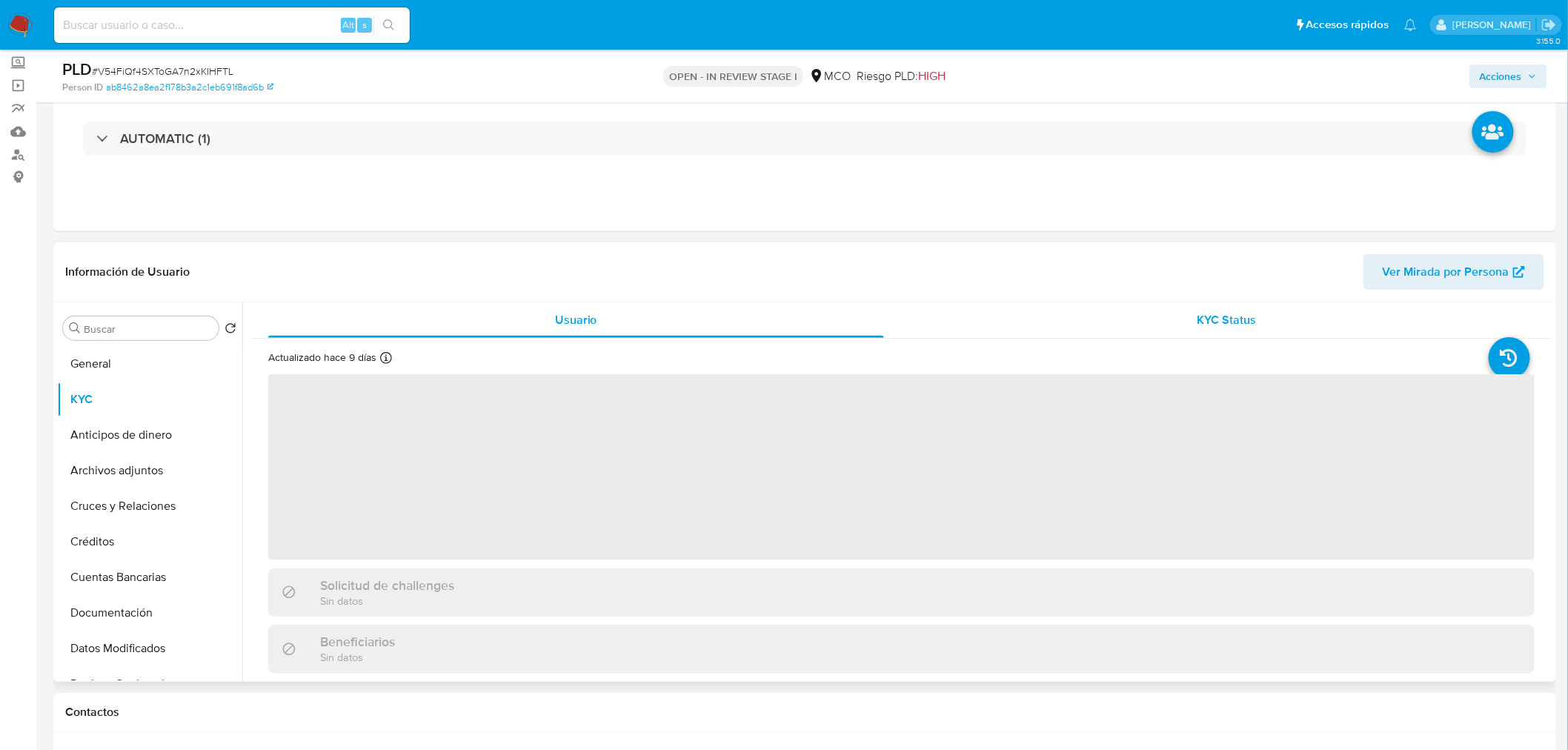
scroll to position [164, 0]
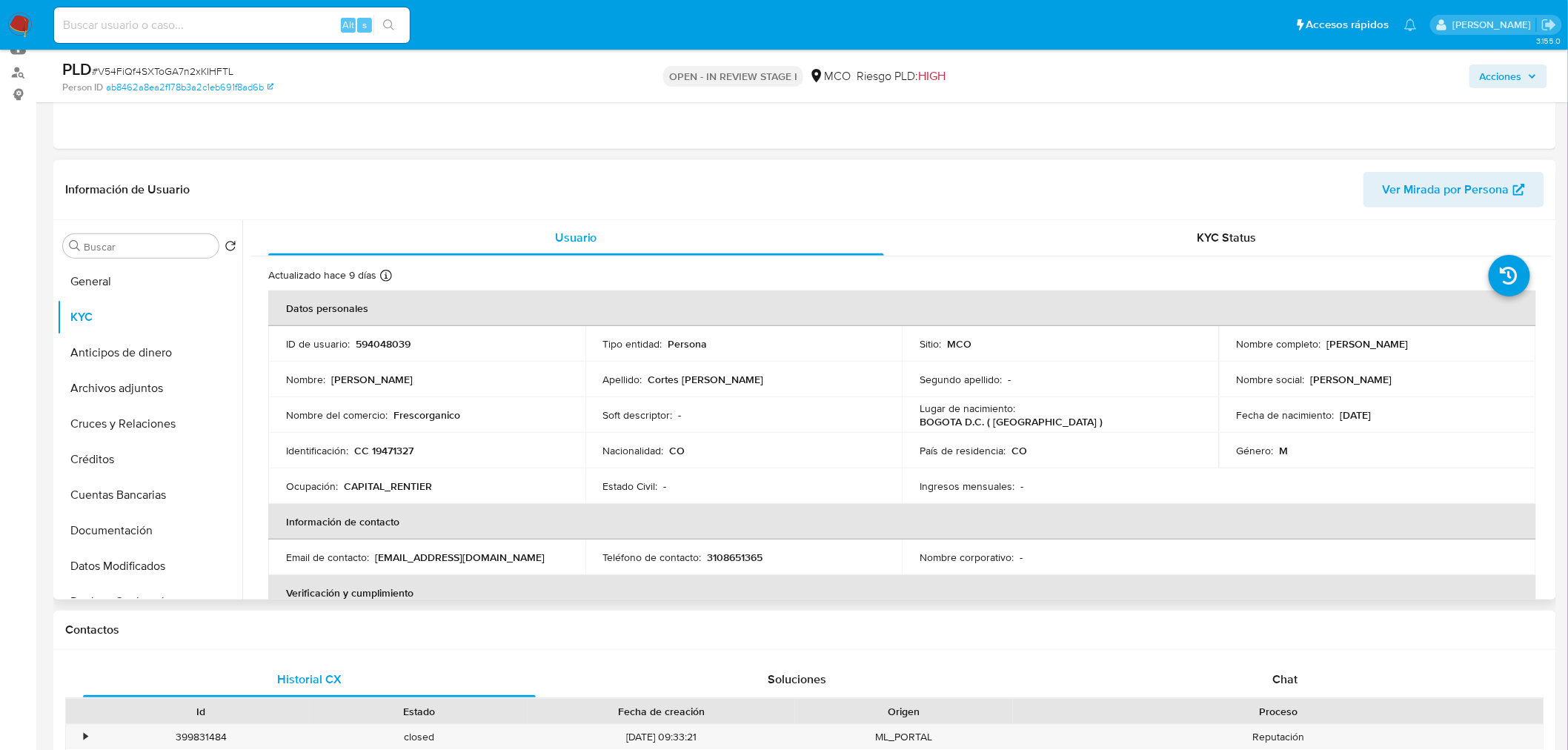
drag, startPoint x: 1324, startPoint y: 339, endPoint x: 1428, endPoint y: 336, distance: 104.0
click at [1428, 337] on div "Nombre completo : Gustavo Cortes Pardo" at bounding box center [1377, 344] width 282 height 13
copy p "[PERSON_NAME]"
click at [1513, 80] on span "Acciones" at bounding box center [1500, 76] width 42 height 24
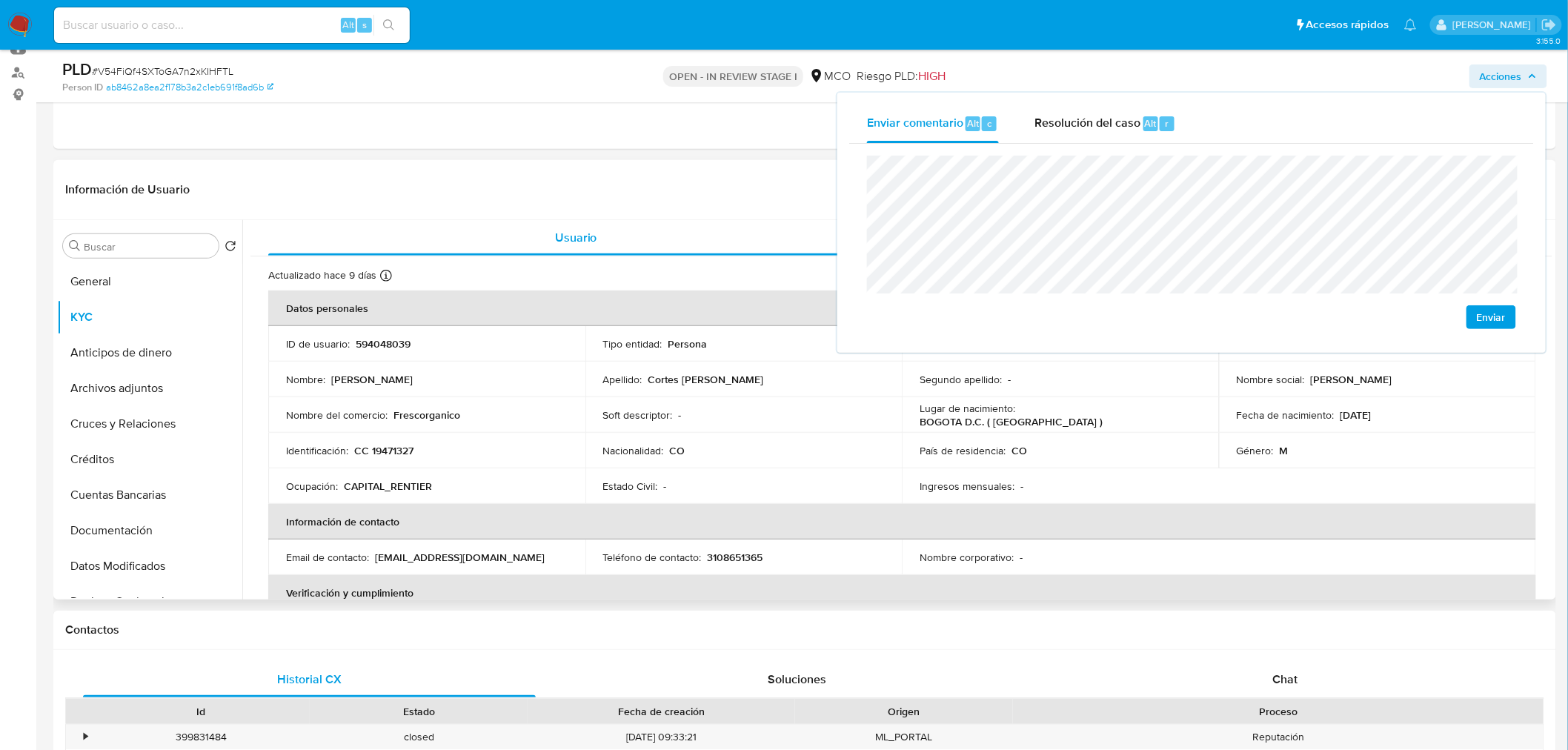
click at [401, 451] on p "CC 19471327" at bounding box center [384, 450] width 60 height 13
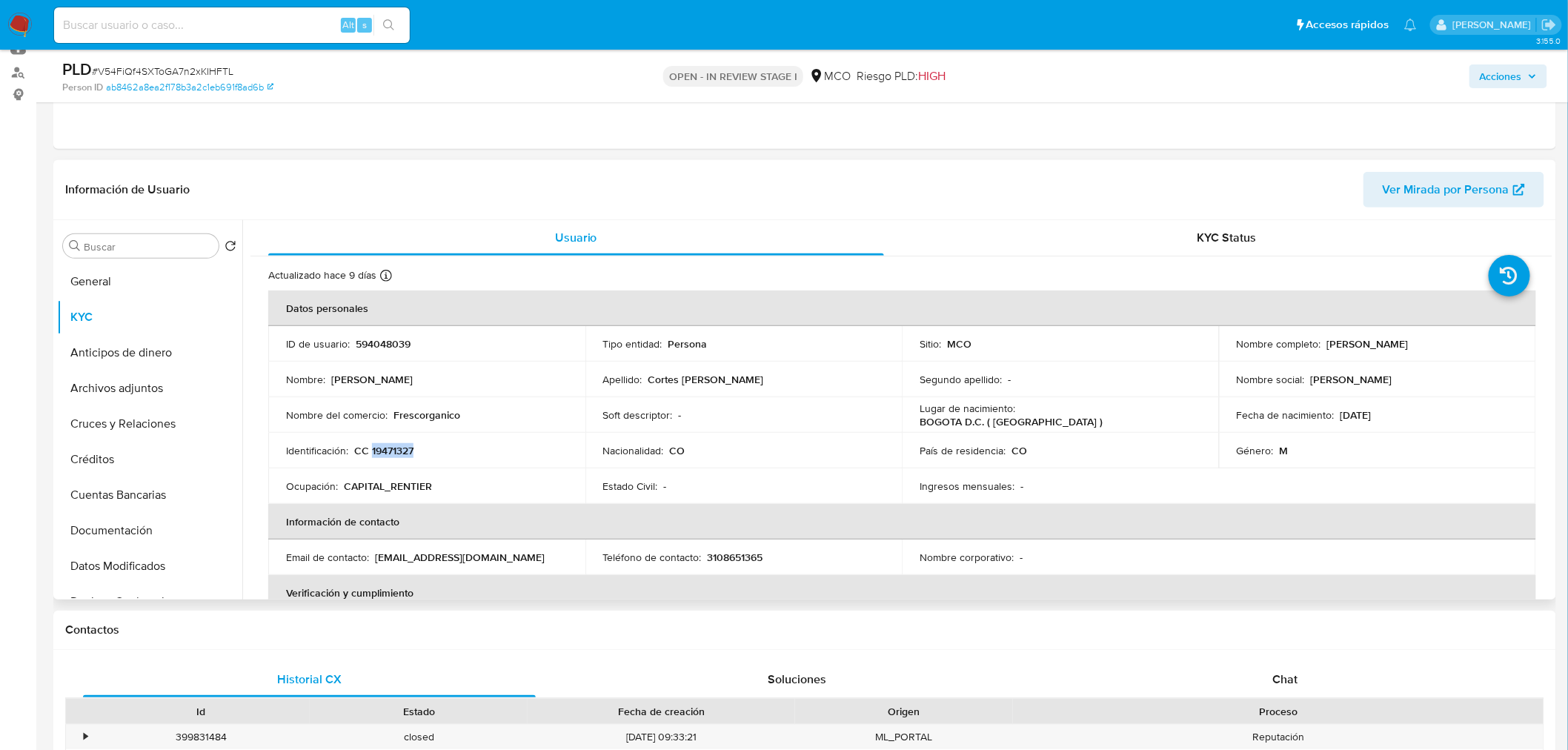
click at [400, 451] on p "CC 19471327" at bounding box center [384, 450] width 60 height 13
copy p "19471327"
click at [1499, 77] on span "Acciones" at bounding box center [1500, 76] width 42 height 24
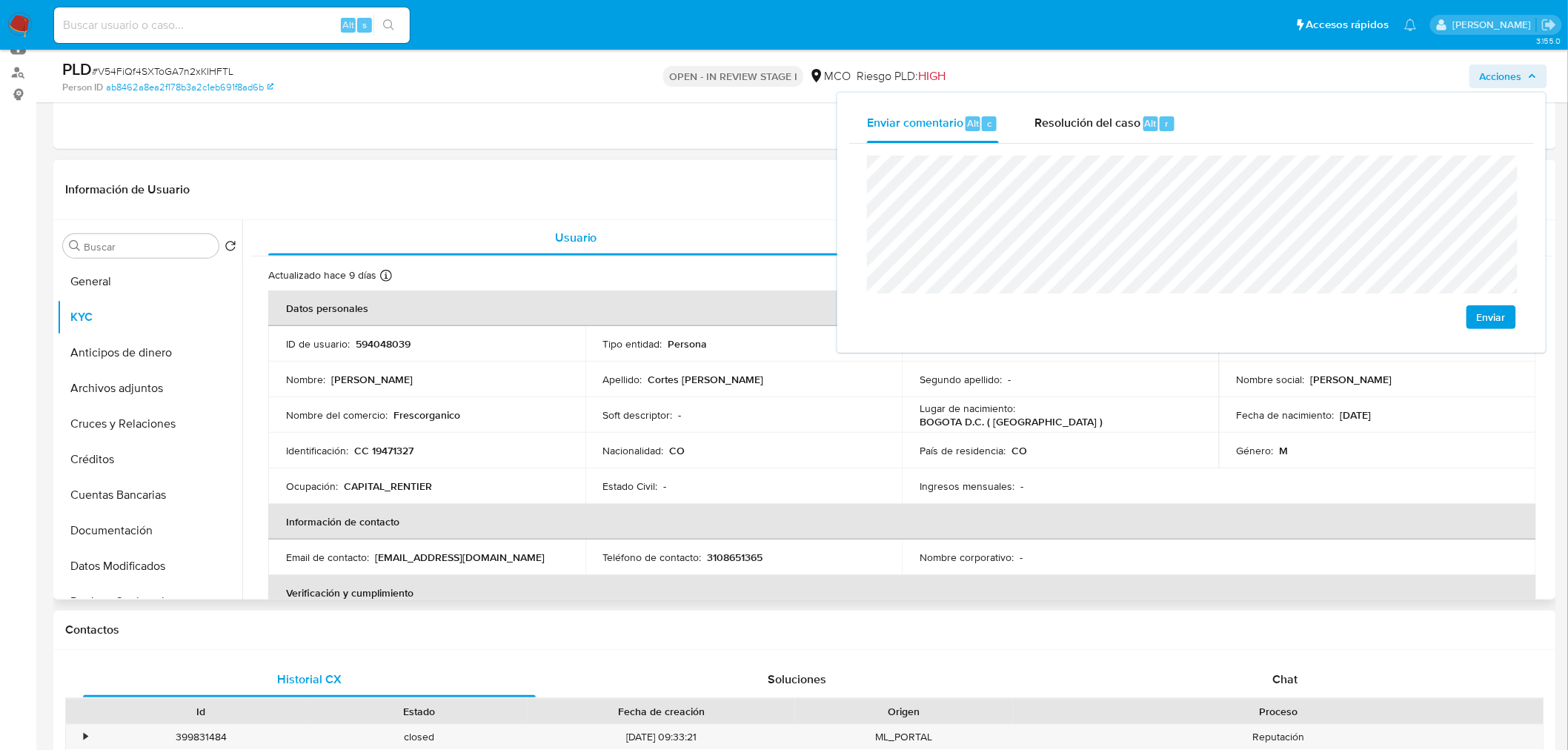
click at [426, 414] on p "Frescorganico" at bounding box center [427, 415] width 66 height 13
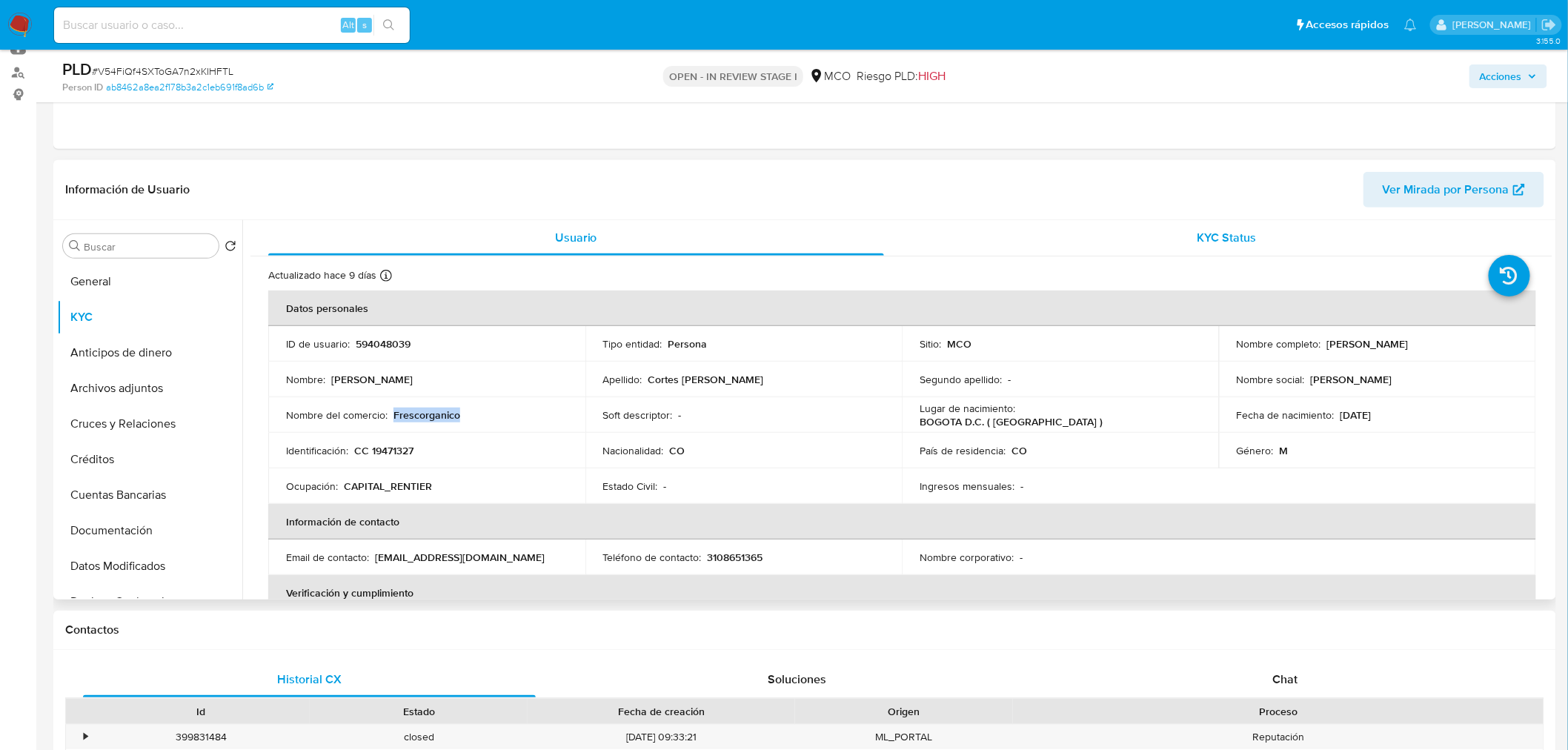
copy p "Frescorganico"
drag, startPoint x: 1519, startPoint y: 69, endPoint x: 1510, endPoint y: 72, distance: 9.5
click at [1515, 69] on span "Acciones" at bounding box center [1500, 76] width 42 height 24
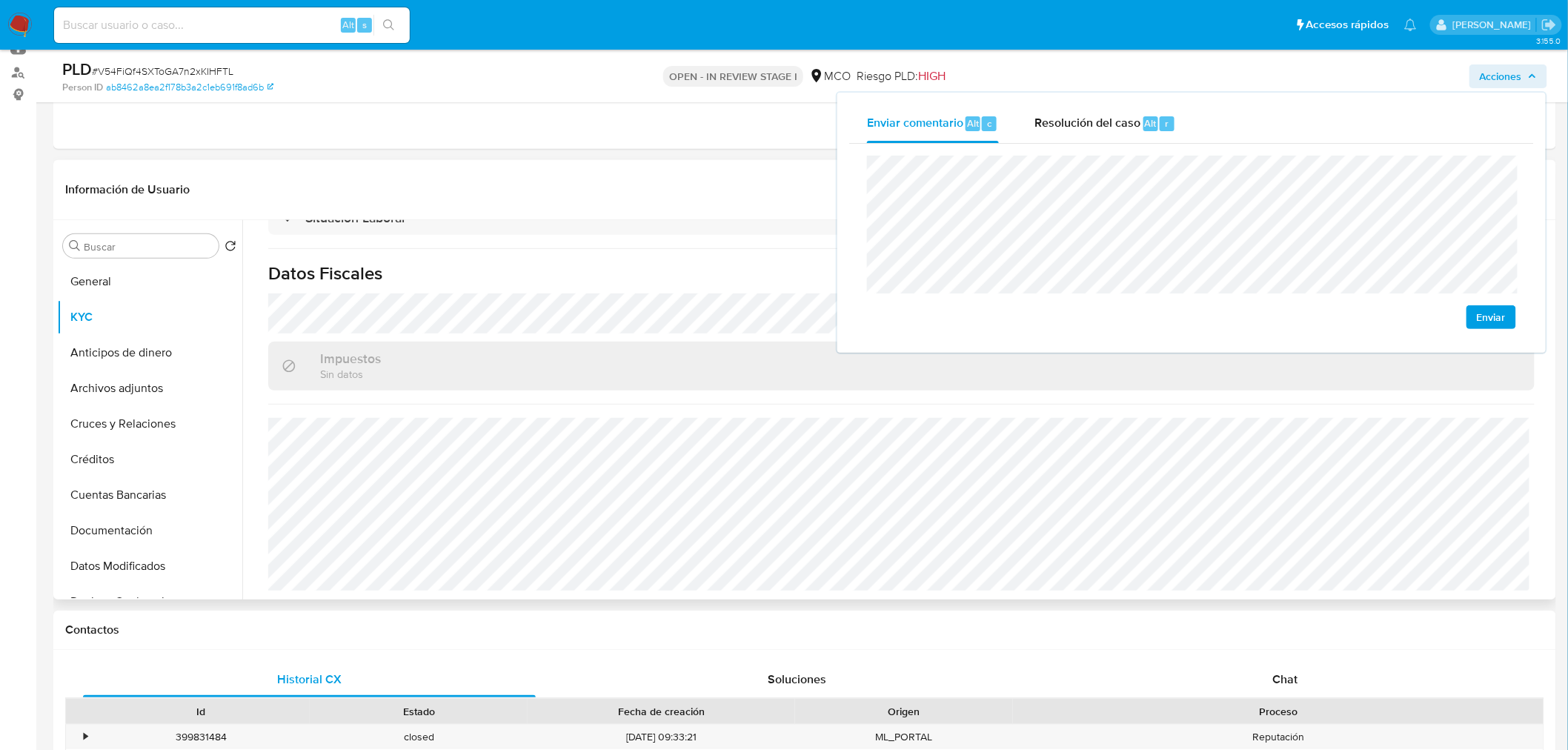
scroll to position [808, 0]
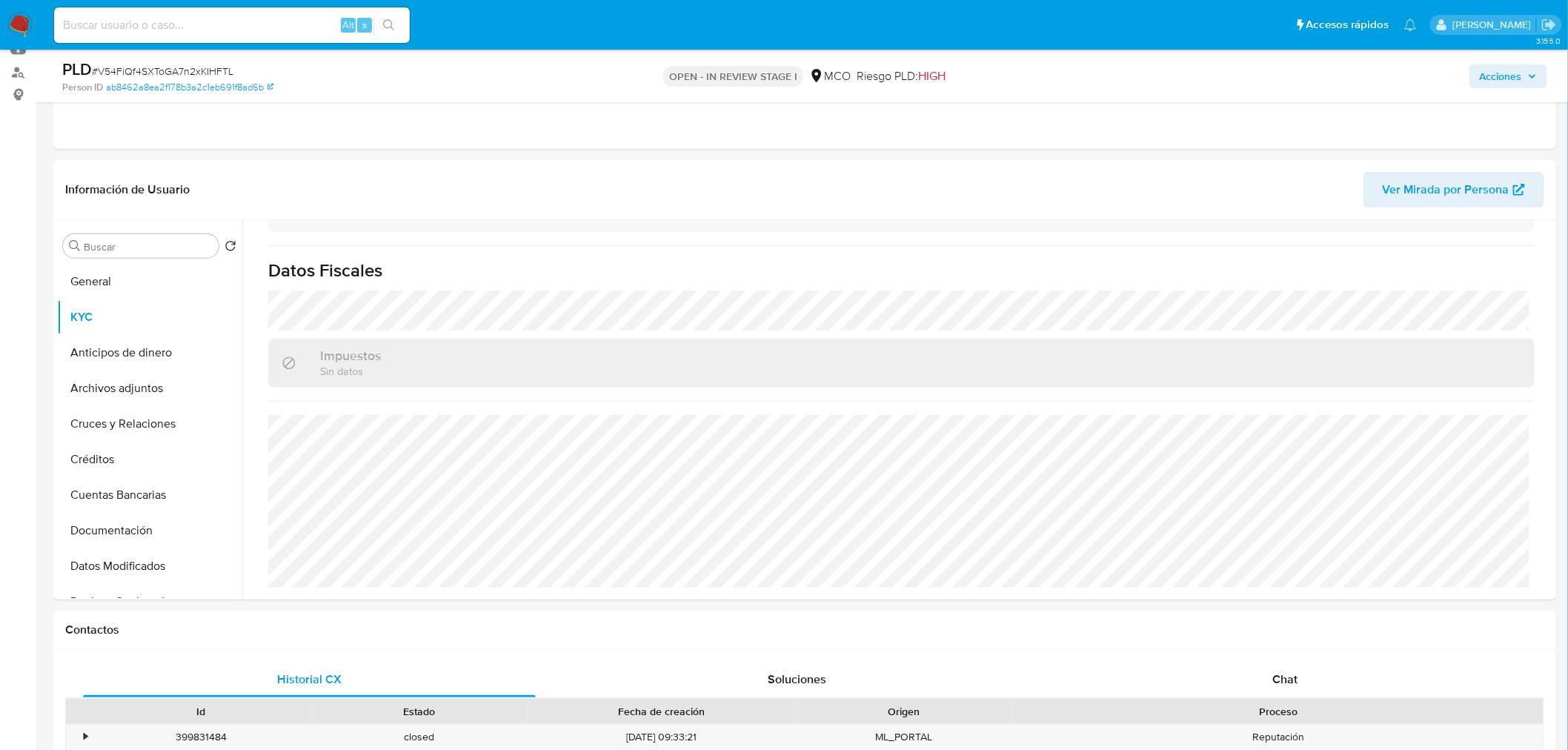
click at [1520, 66] on span "Acciones" at bounding box center [1500, 76] width 42 height 24
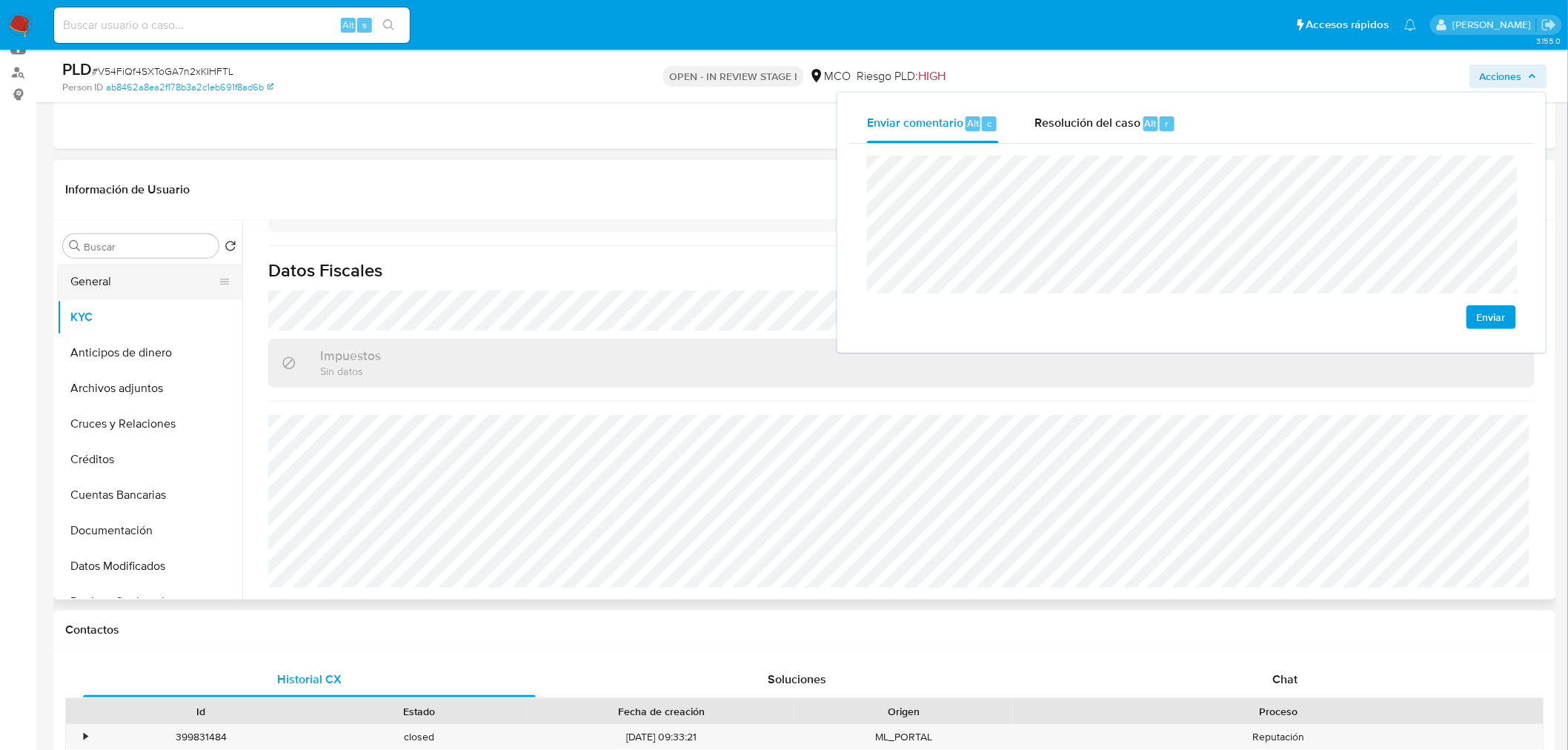
drag, startPoint x: 119, startPoint y: 275, endPoint x: 123, endPoint y: 292, distance: 17.5
click at [116, 274] on button "General" at bounding box center [143, 281] width 173 height 36
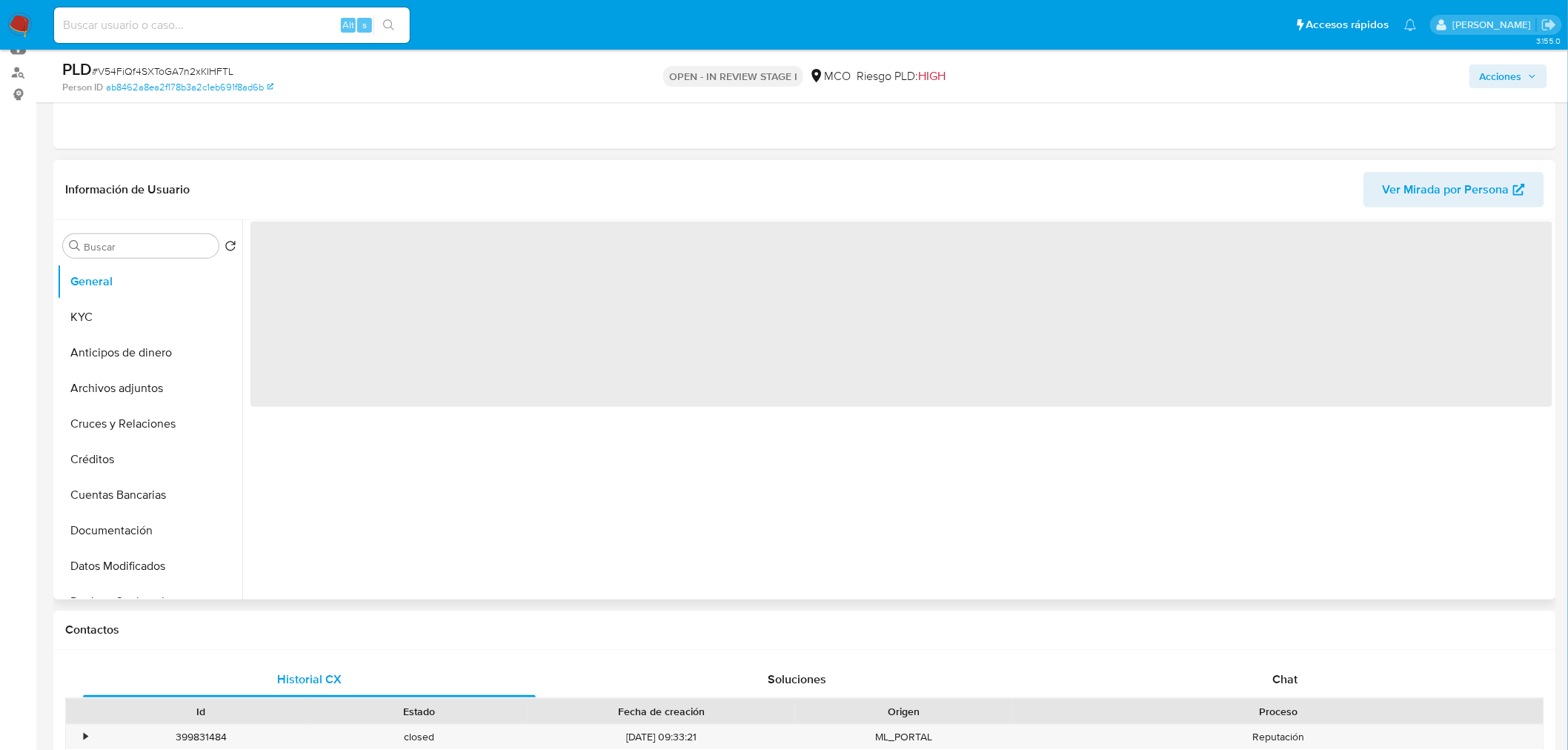
scroll to position [0, 0]
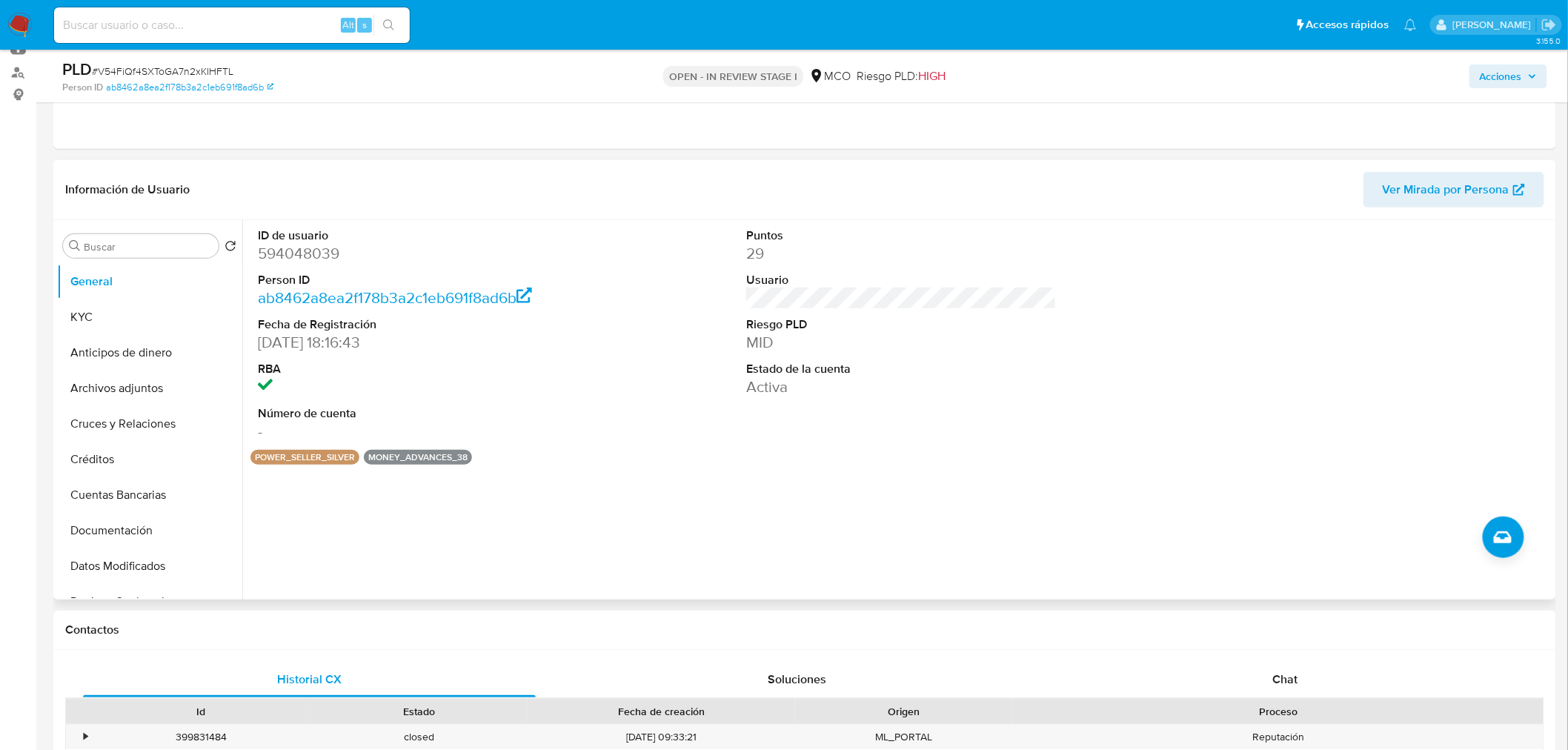
click at [1522, 75] on span "Acciones" at bounding box center [1500, 76] width 42 height 24
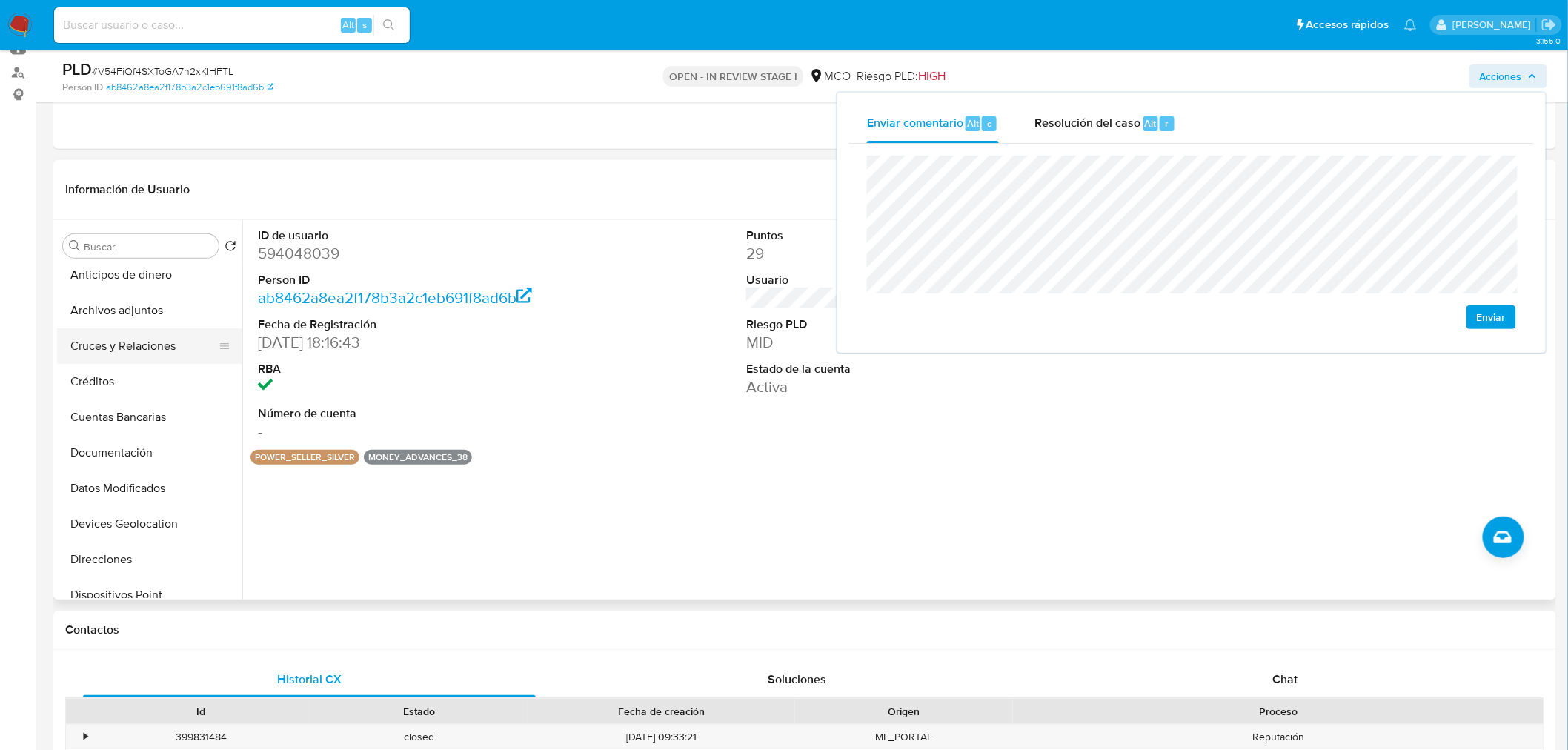
scroll to position [164, 0]
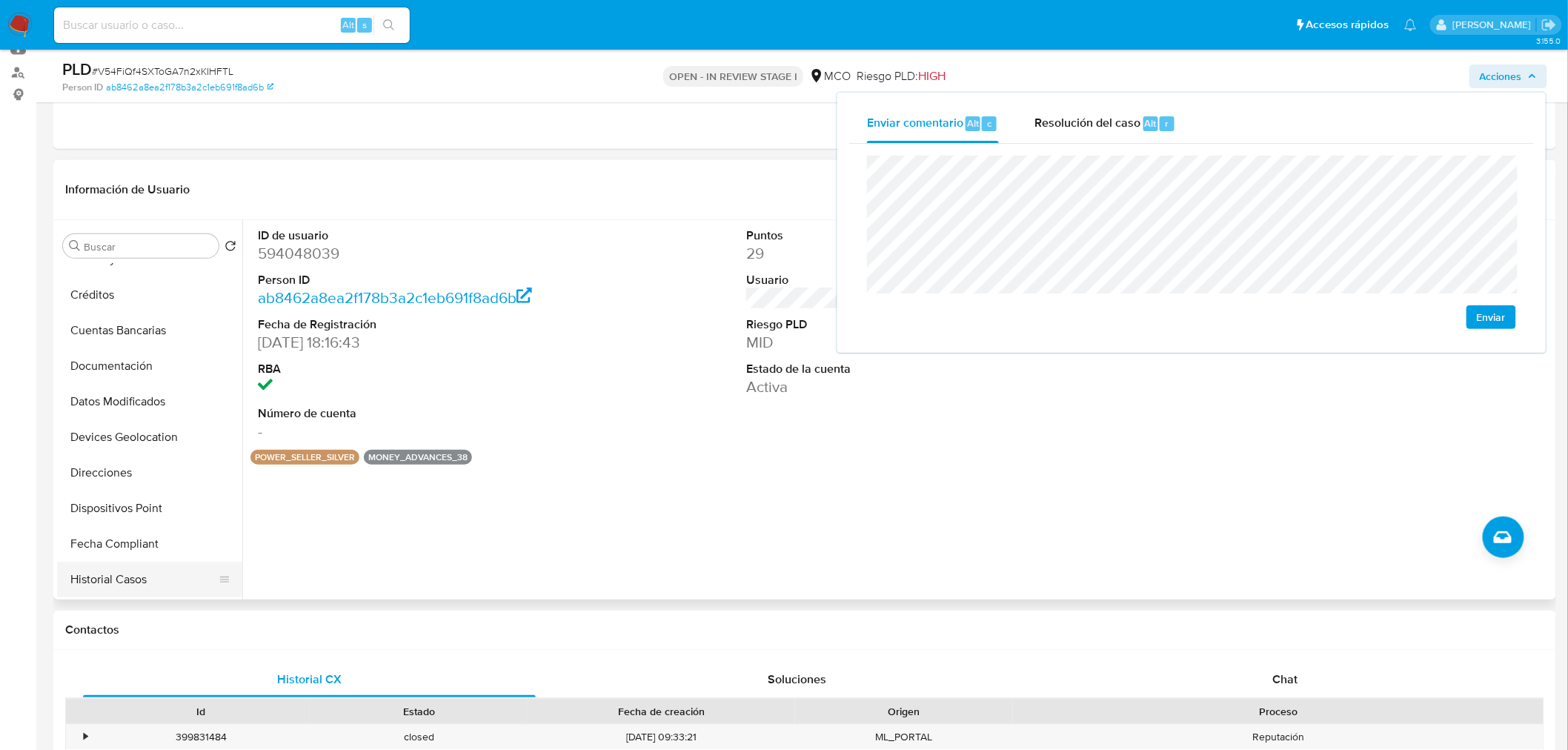
click at [150, 569] on button "Historial Casos" at bounding box center [143, 579] width 173 height 36
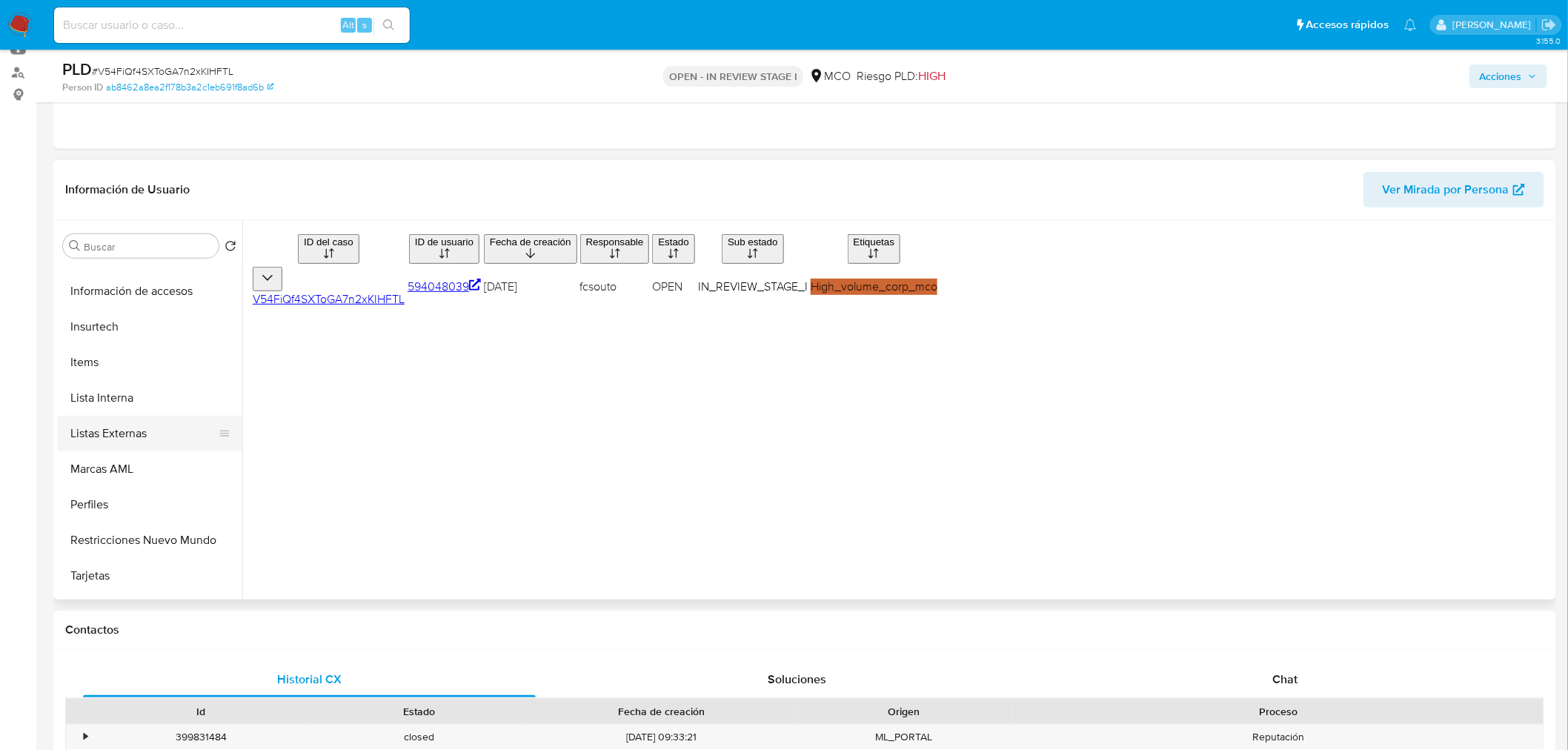
scroll to position [626, 0]
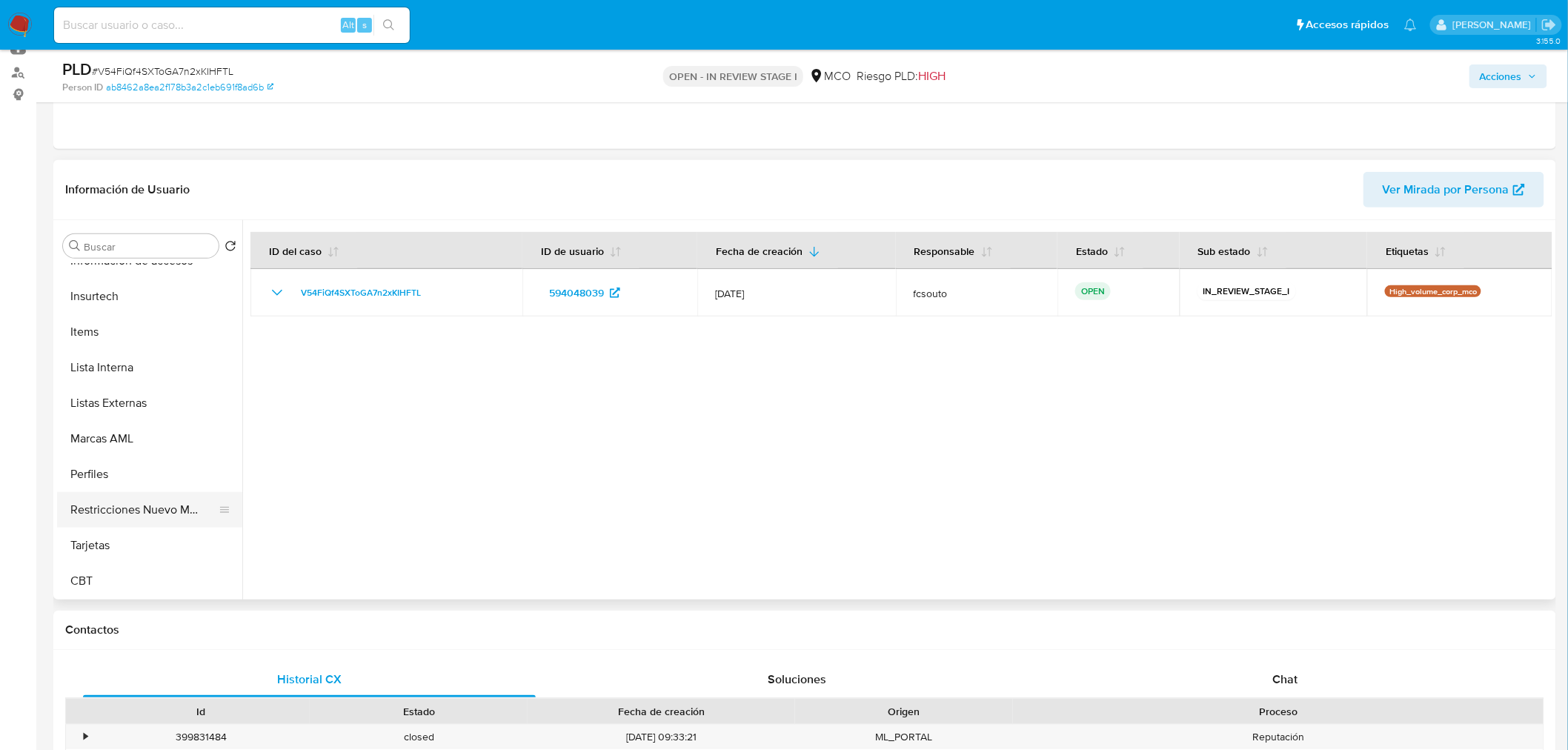
click at [175, 494] on button "Restricciones Nuevo Mundo" at bounding box center [143, 510] width 173 height 36
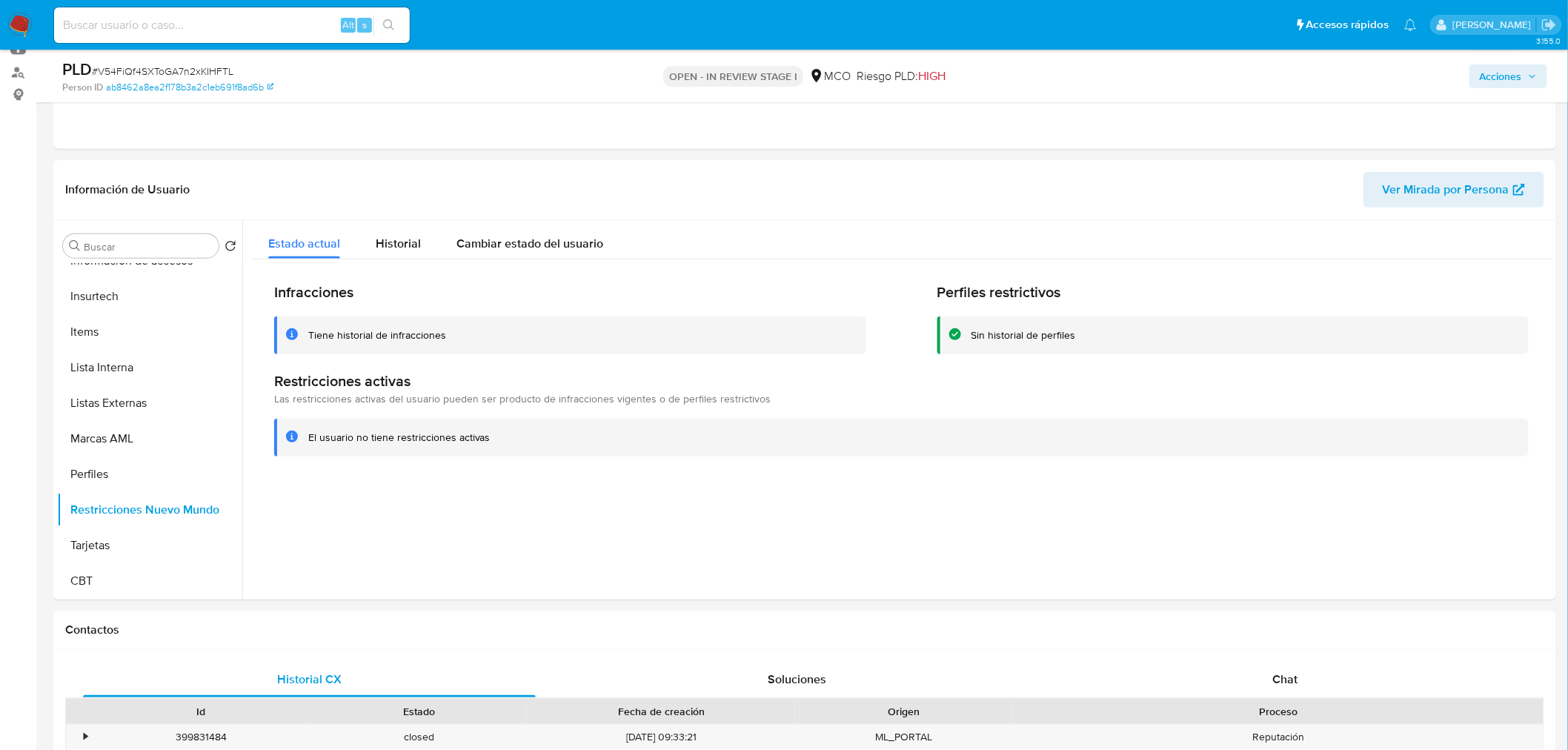
drag, startPoint x: 1488, startPoint y: 70, endPoint x: 1457, endPoint y: 85, distance: 34.4
click at [1486, 70] on span "Acciones" at bounding box center [1500, 76] width 42 height 24
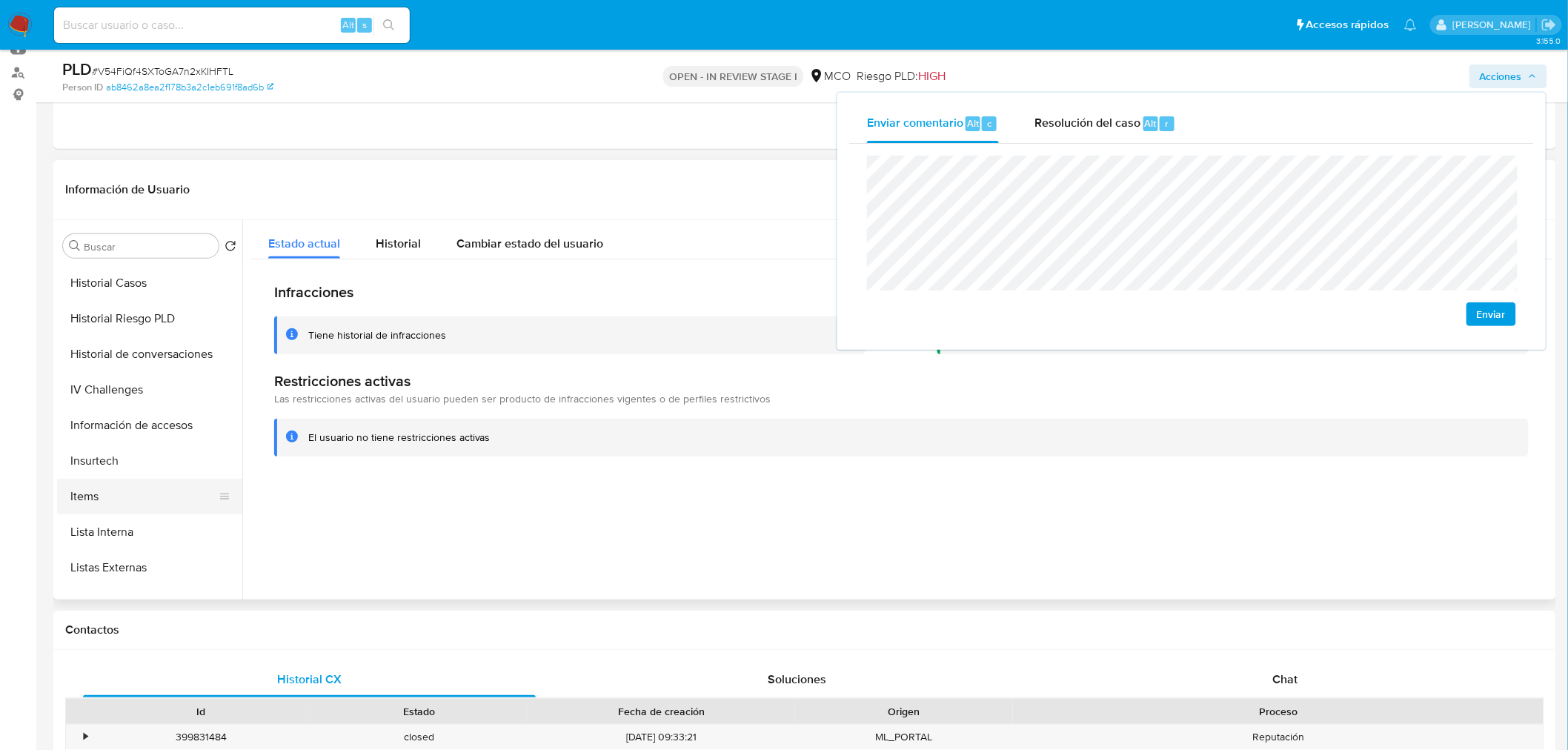
scroll to position [379, 0]
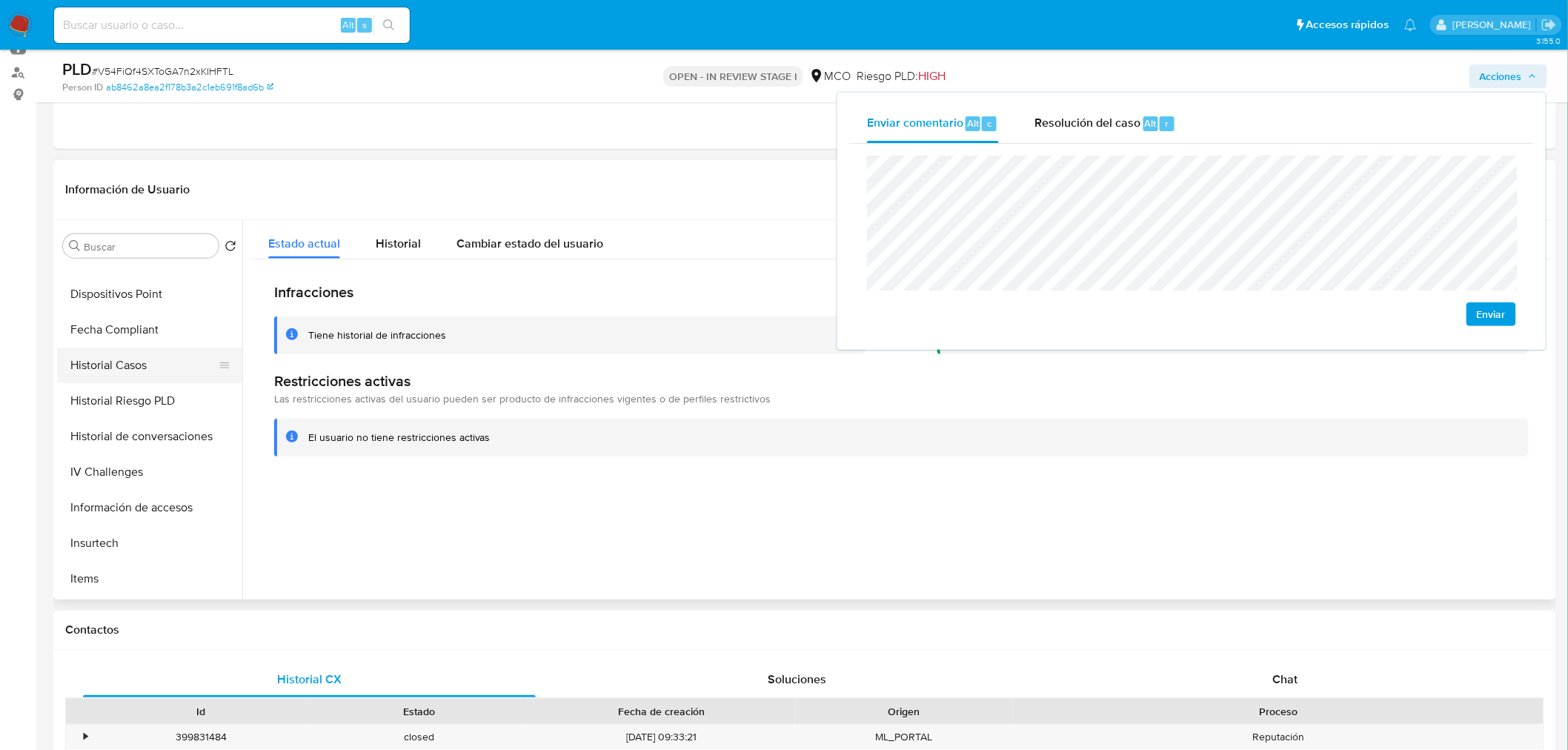
click at [149, 367] on button "Historial Casos" at bounding box center [143, 365] width 173 height 36
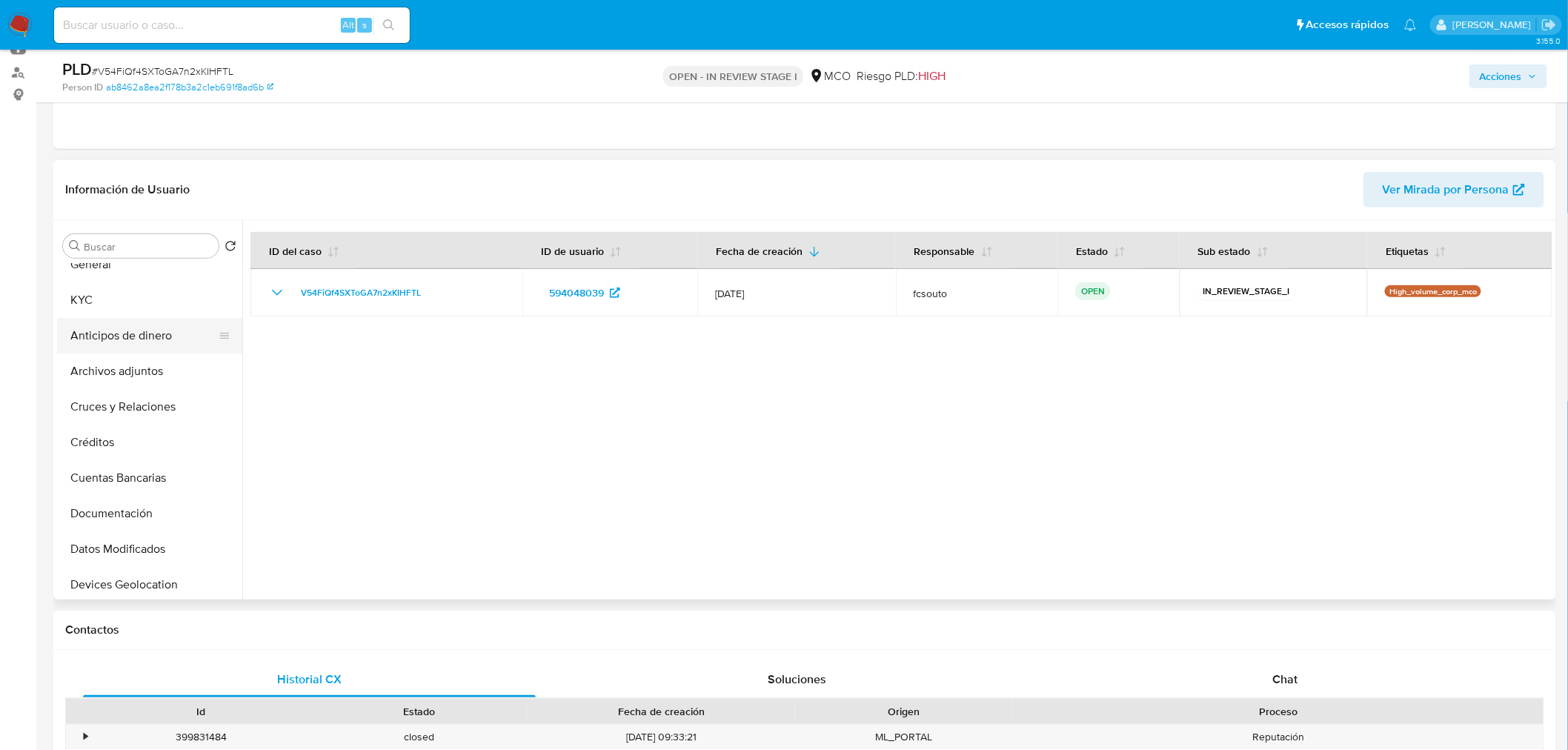
scroll to position [0, 0]
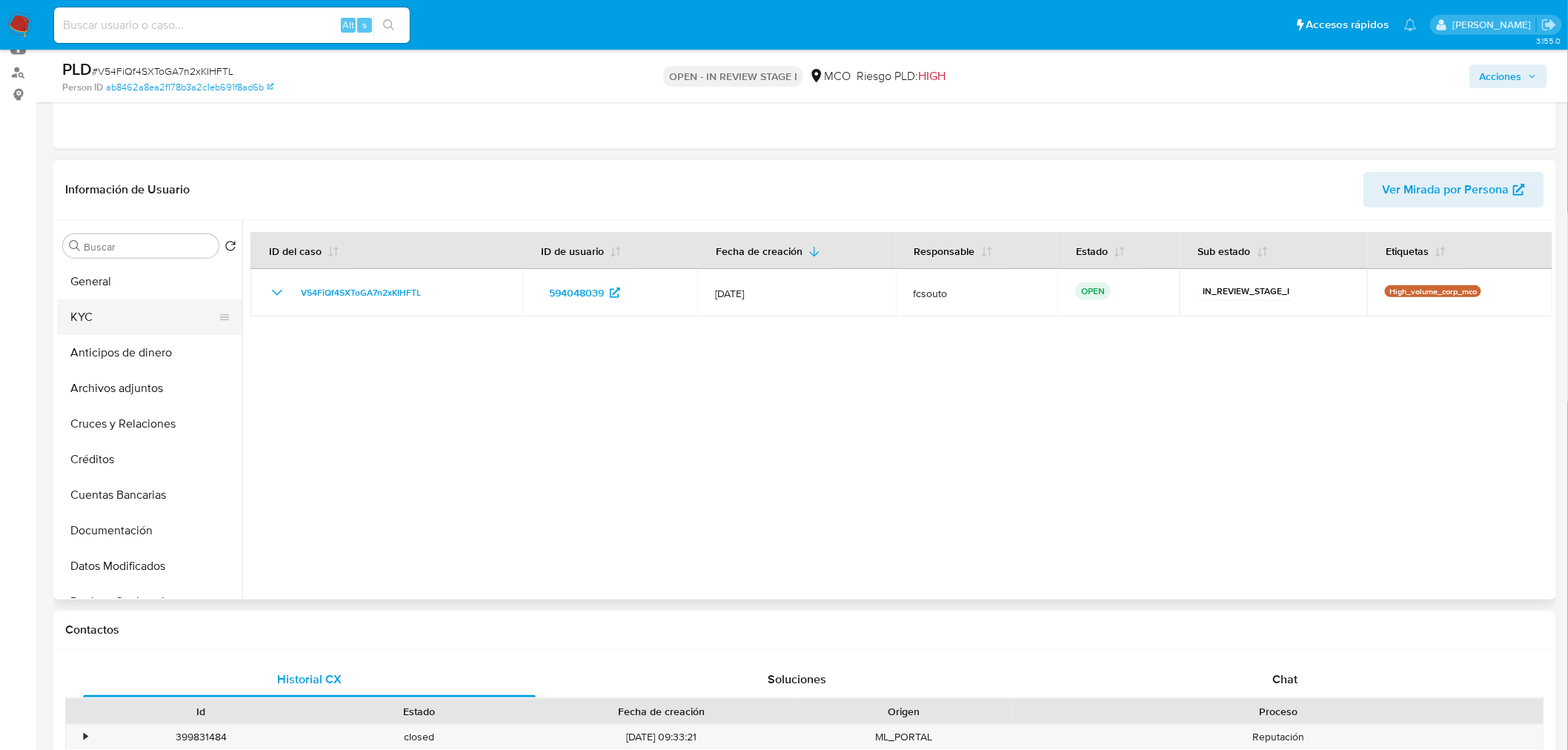
click at [116, 327] on button "KYC" at bounding box center [143, 317] width 173 height 36
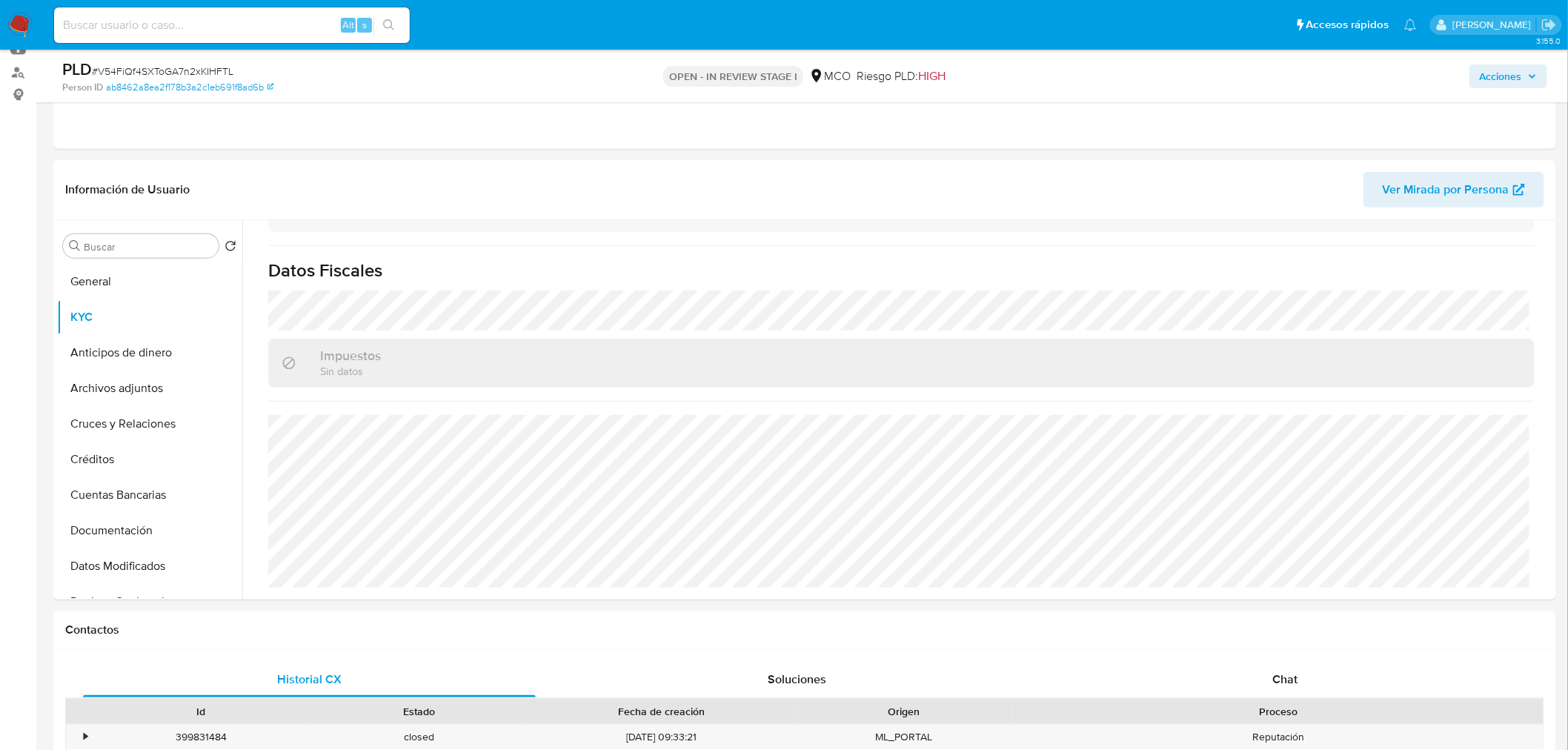
scroll to position [67, 0]
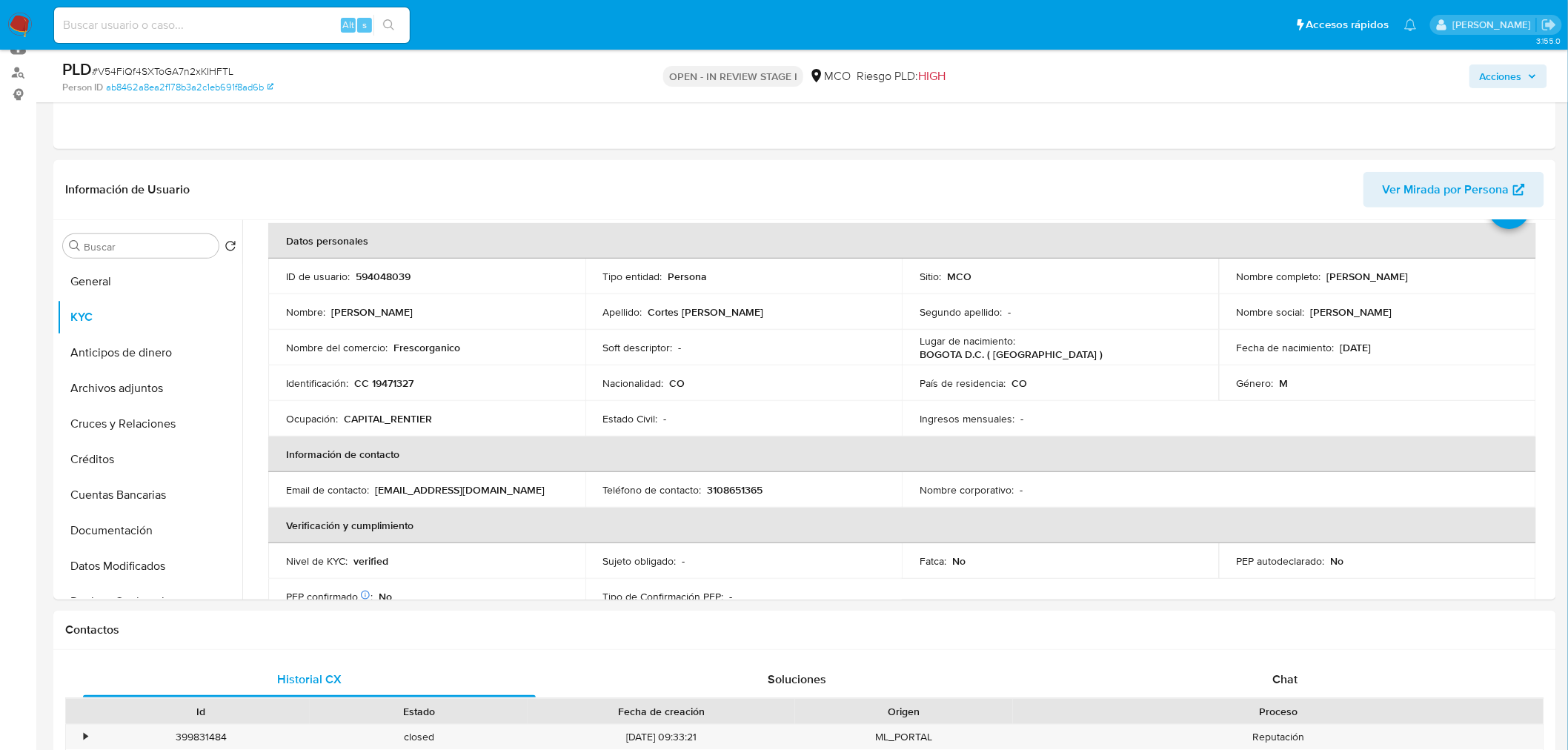
click at [1513, 74] on span "Acciones" at bounding box center [1500, 76] width 42 height 24
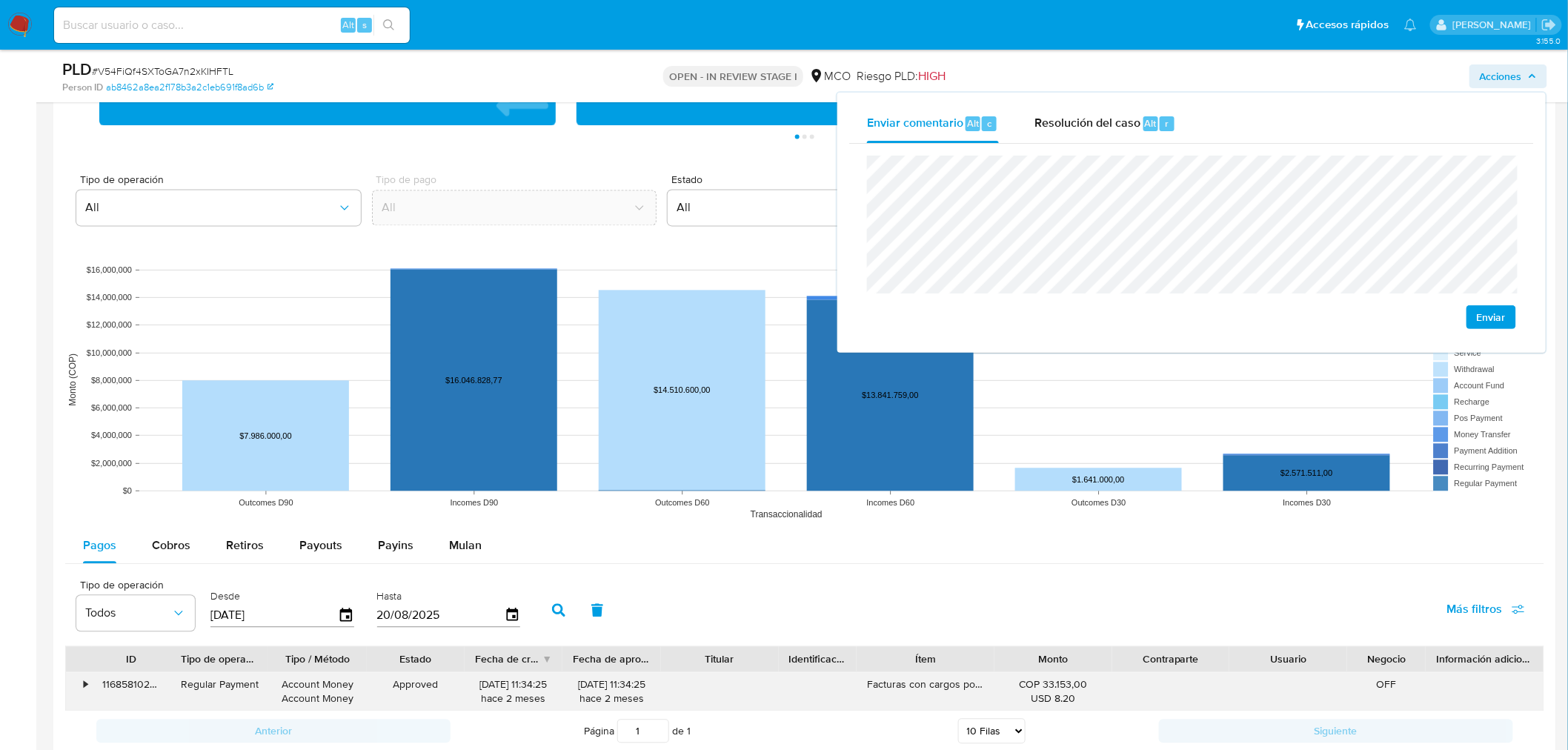
scroll to position [1399, 0]
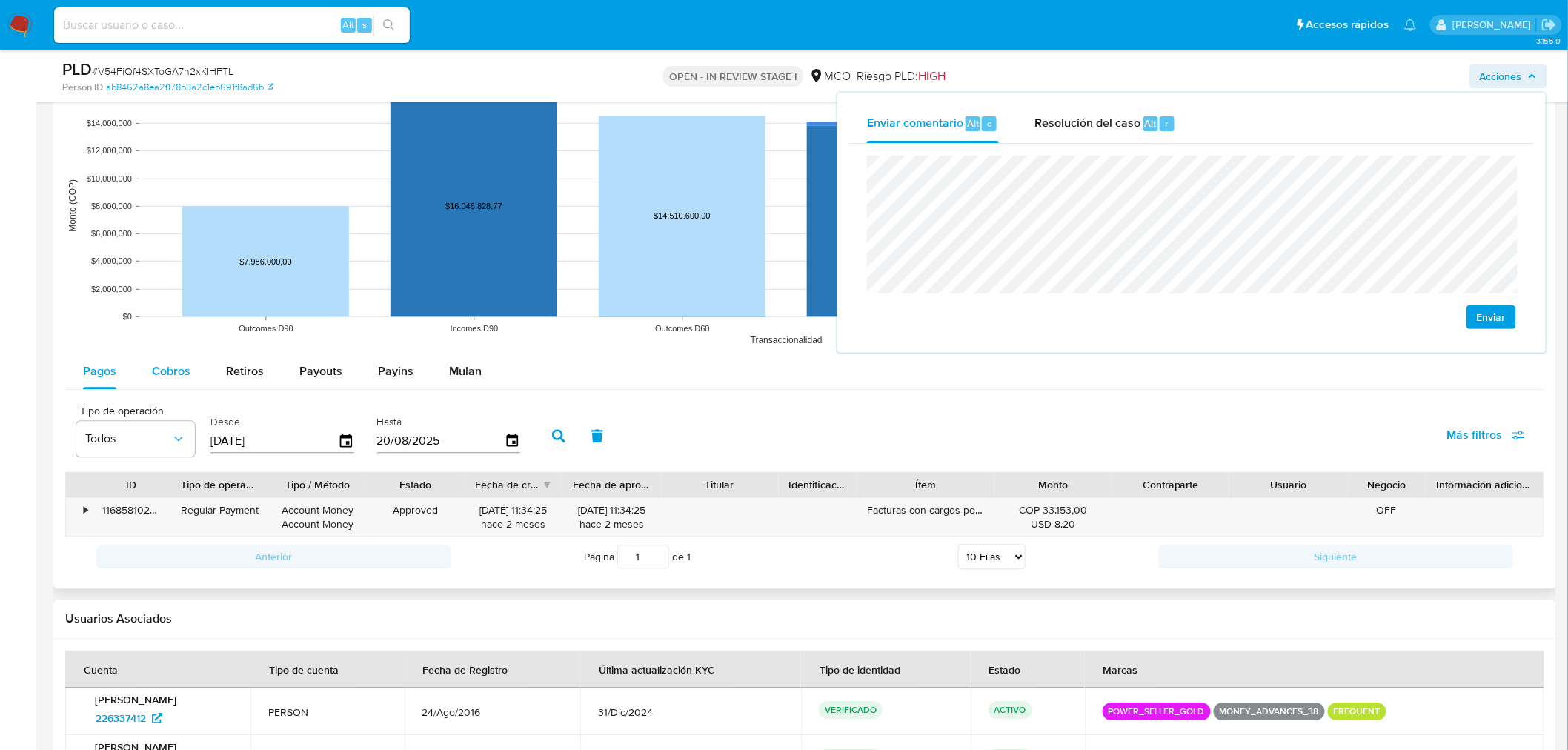
click at [196, 360] on button "Cobros" at bounding box center [171, 370] width 74 height 36
select select "10"
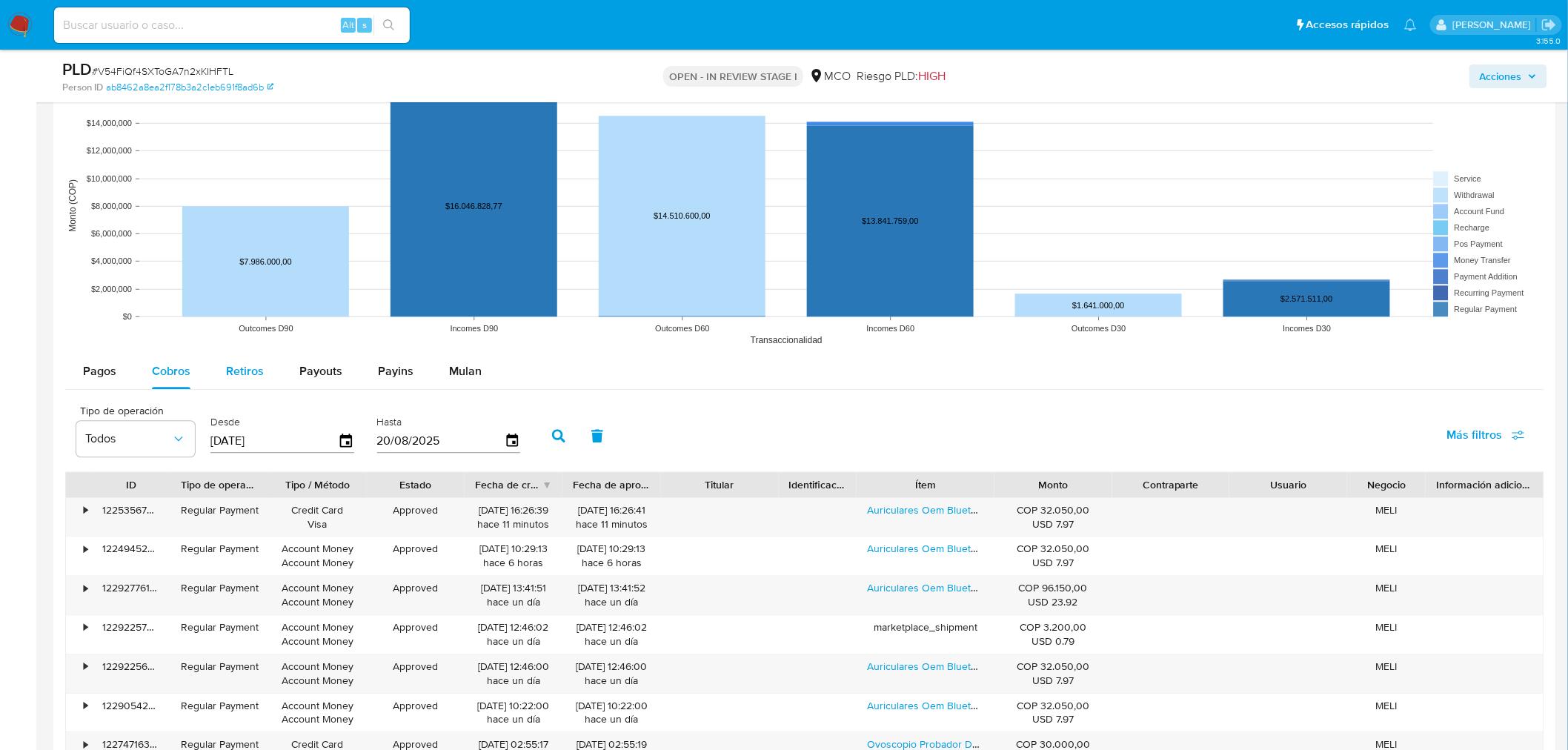
click at [235, 374] on span "Retiros" at bounding box center [245, 370] width 38 height 17
select select "10"
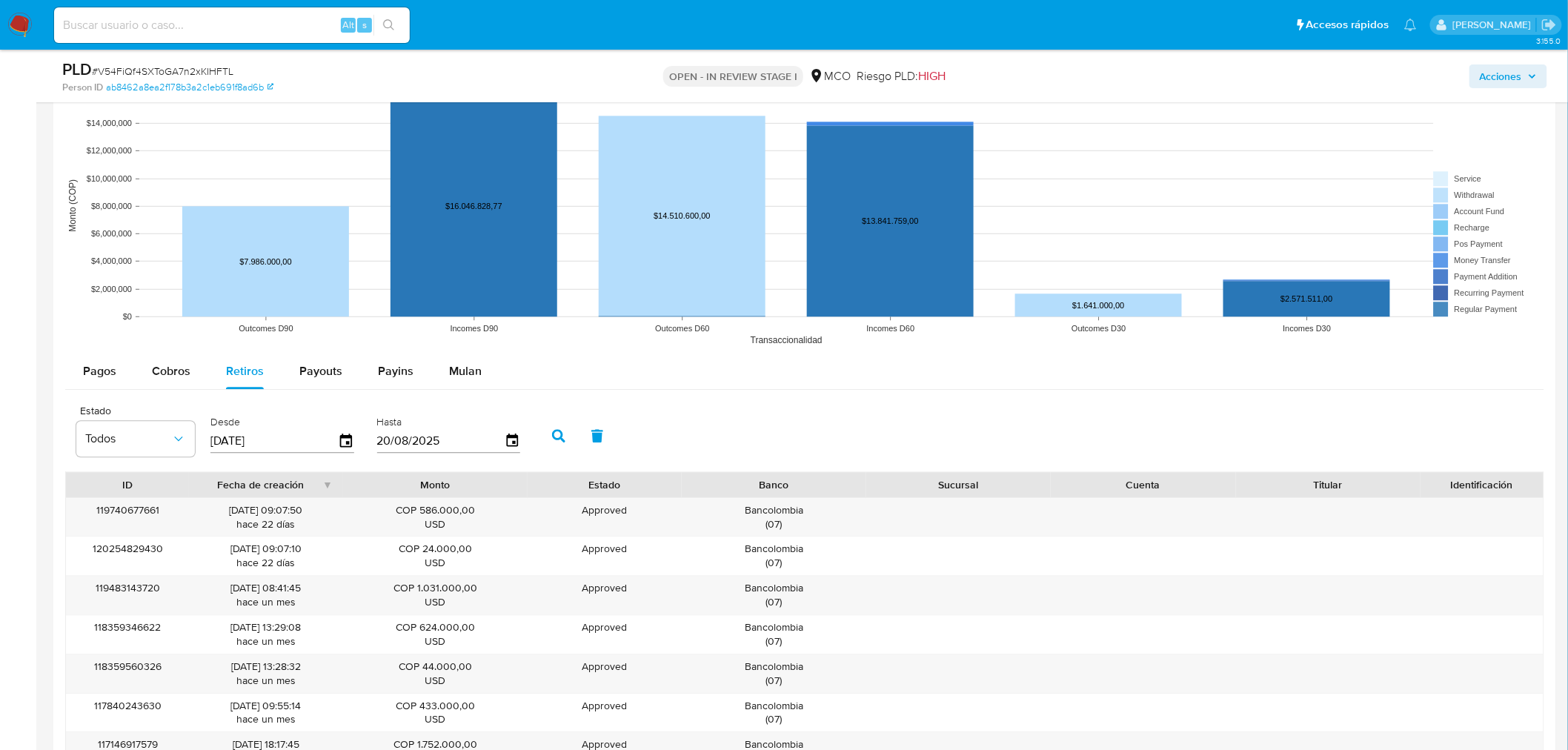
click at [1508, 80] on span "Acciones" at bounding box center [1500, 76] width 42 height 24
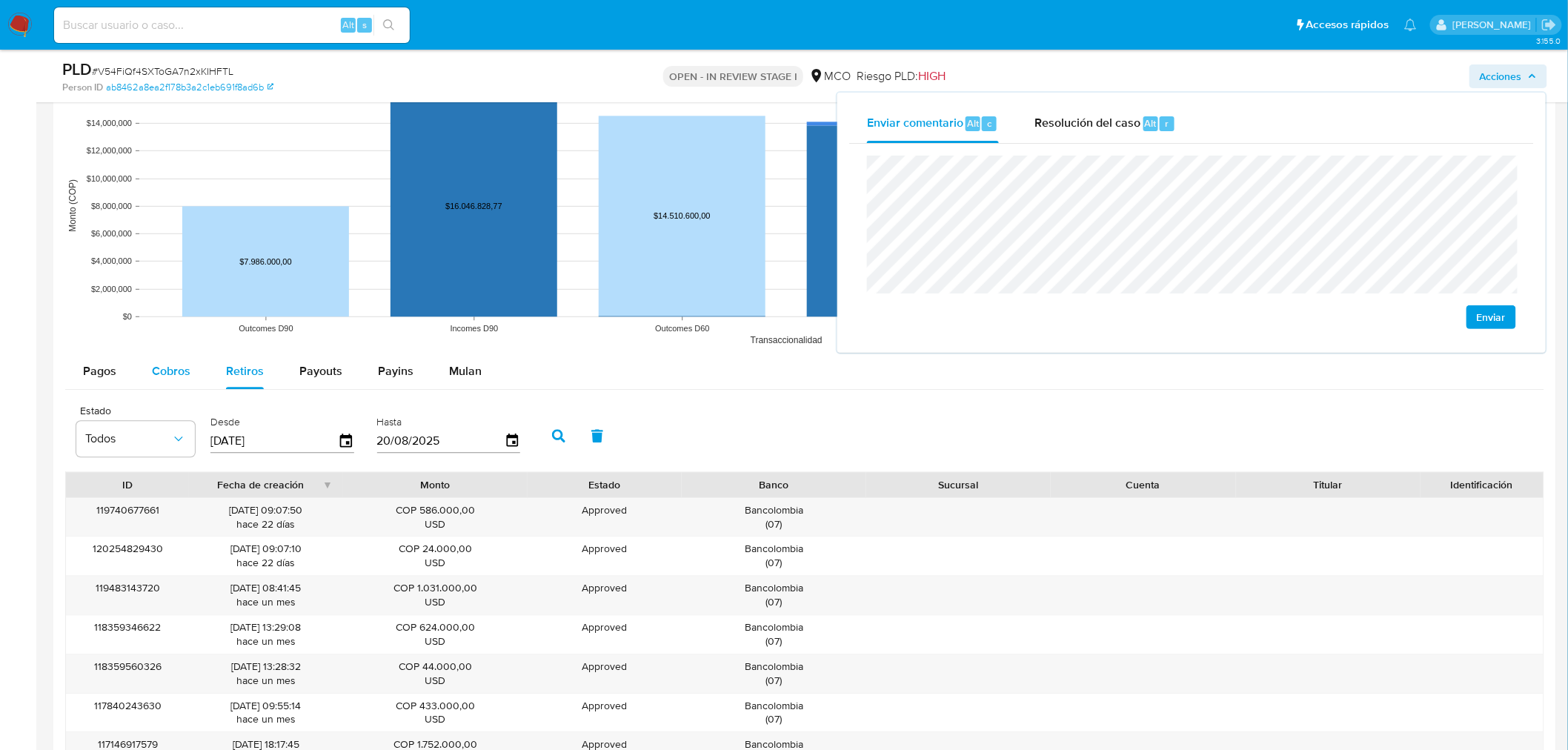
click at [171, 380] on div "Cobros" at bounding box center [171, 370] width 38 height 36
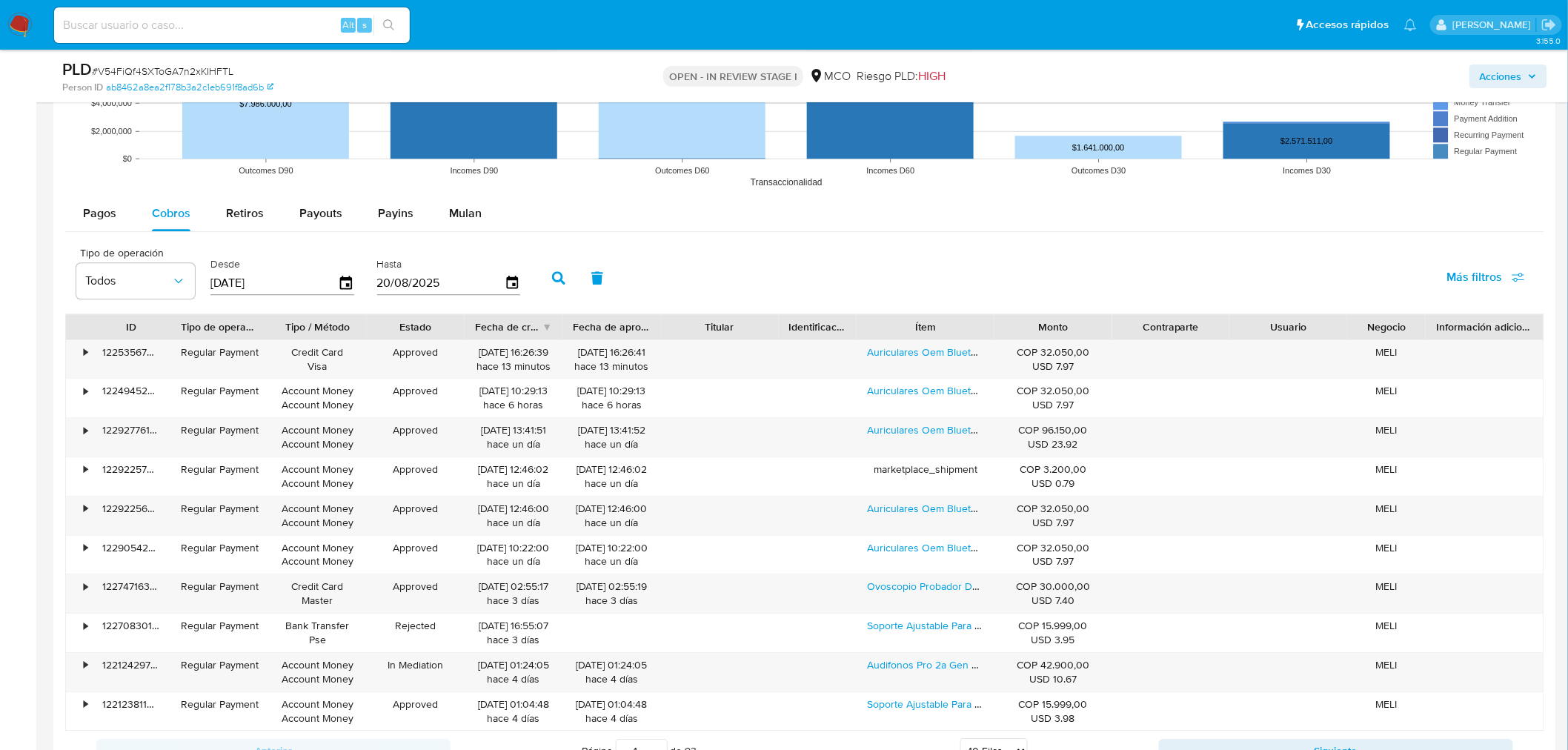
scroll to position [1564, 0]
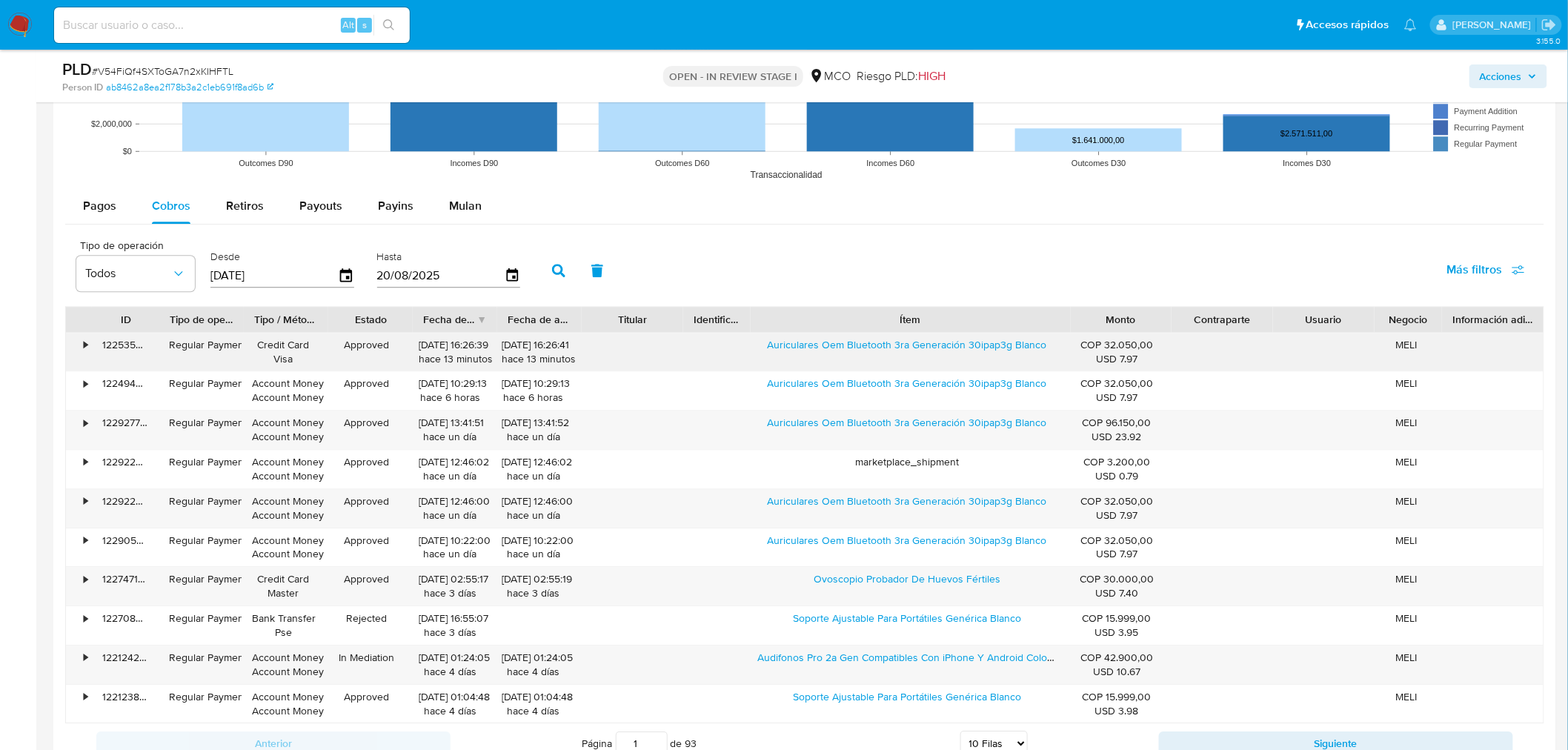
click at [1224, 341] on div "ID Tipo de operación Tipo / Método Estado Fecha de creación Fecha de aprobación…" at bounding box center [805, 515] width 1478 height 418
drag, startPoint x: 763, startPoint y: 346, endPoint x: 1046, endPoint y: 365, distance: 283.6
click at [1046, 365] on div "Auriculares Oem Bluetooth 3ra Generación 30ipap3g Blanco" at bounding box center [907, 351] width 351 height 38
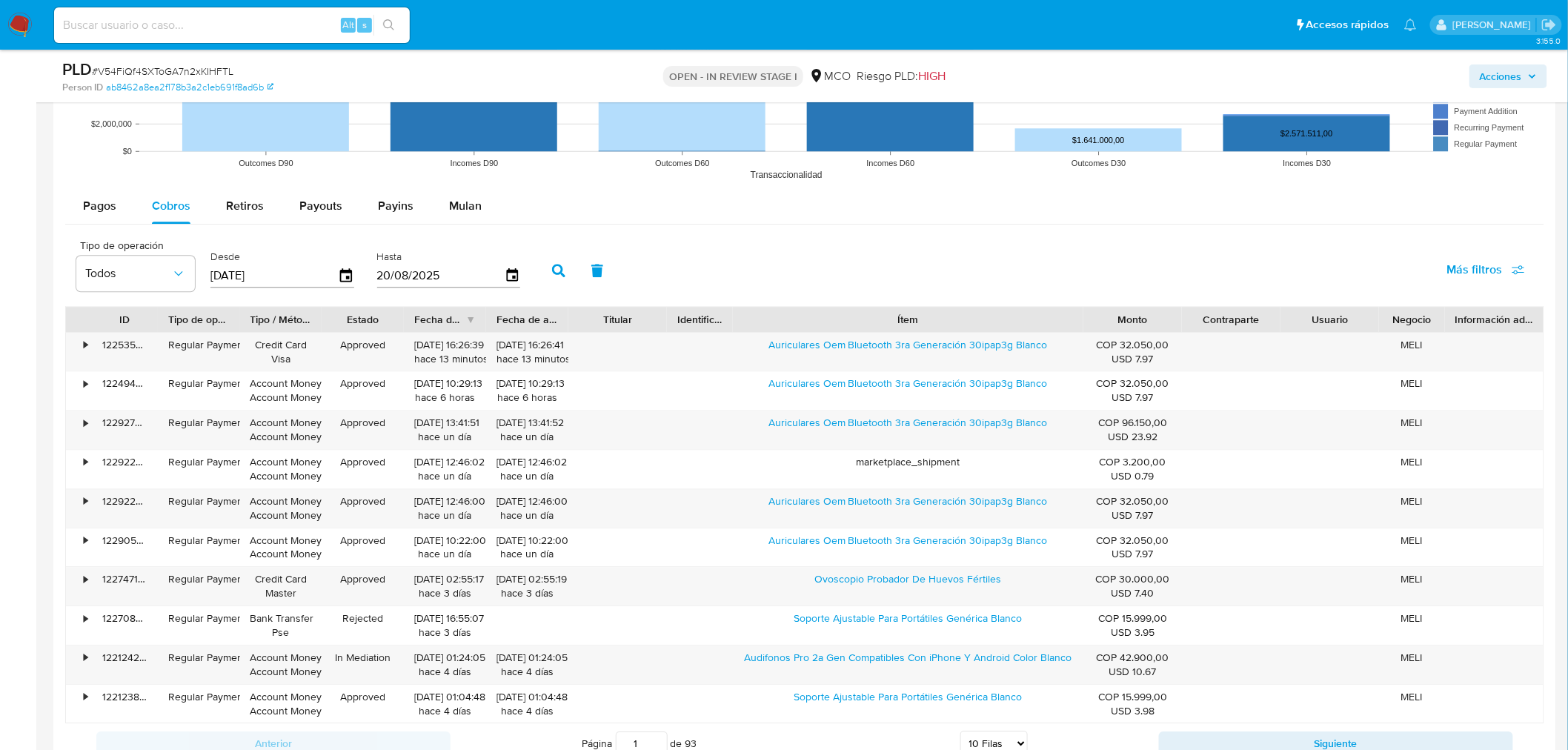
click at [1519, 84] on span "Acciones" at bounding box center [1500, 76] width 42 height 24
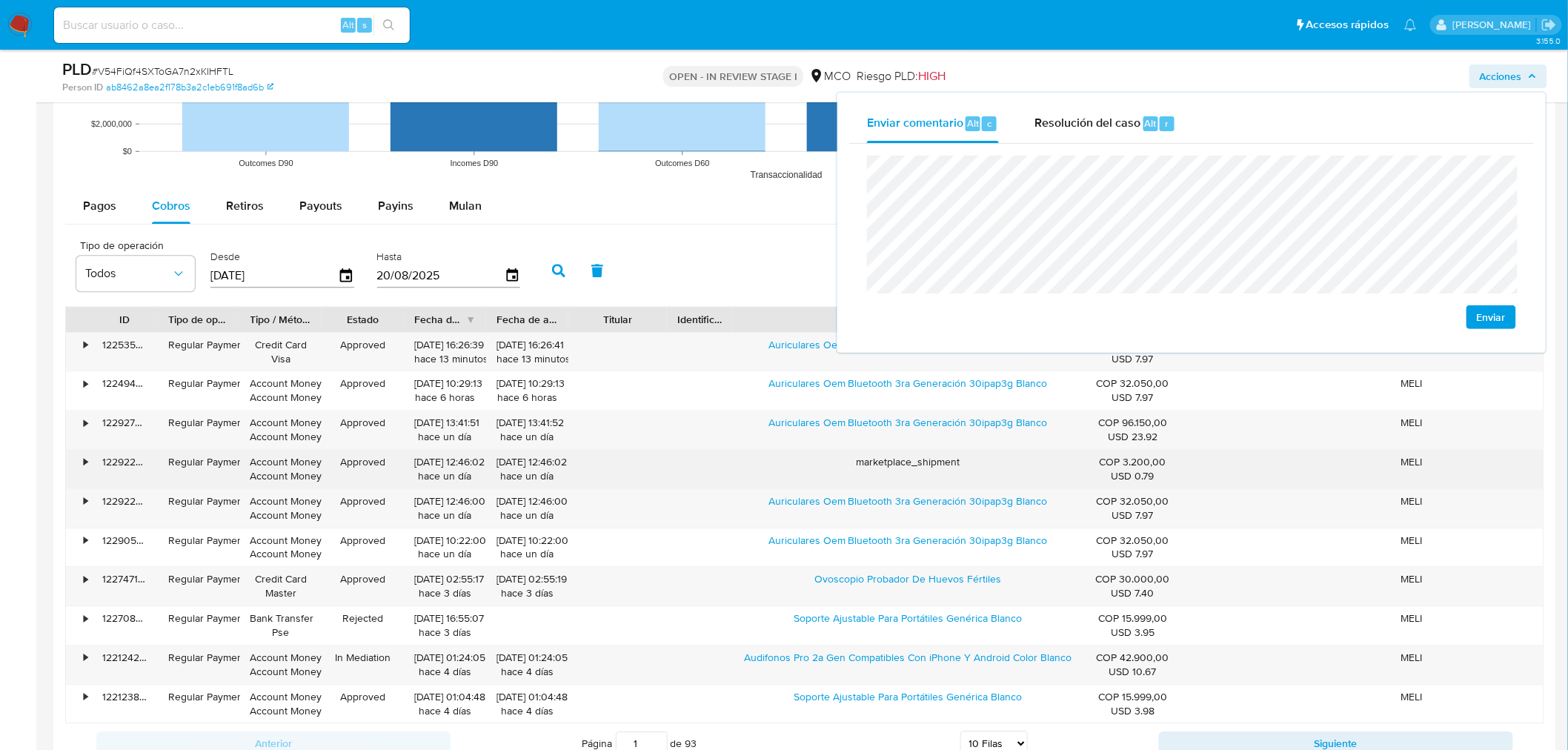
scroll to position [1646, 0]
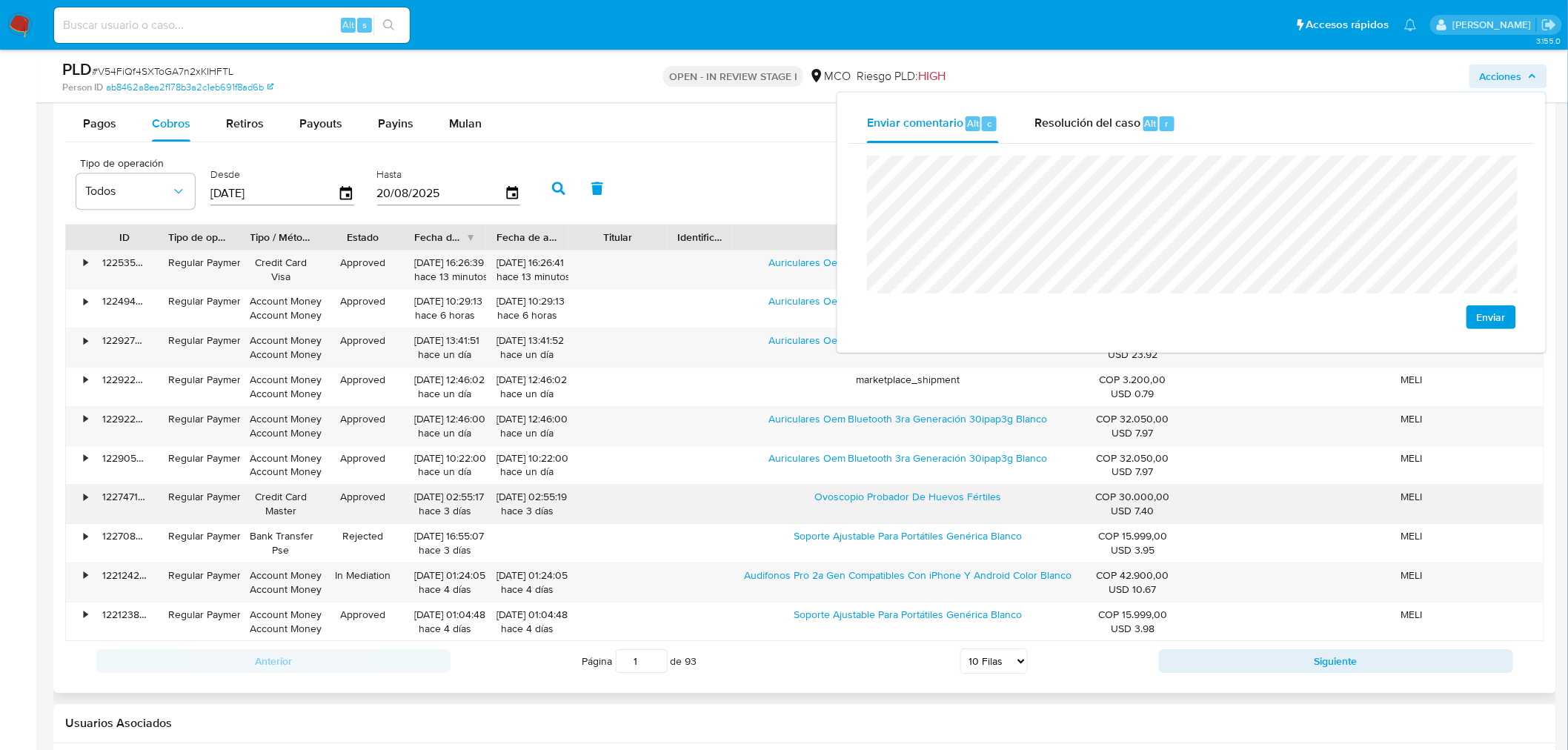
drag, startPoint x: 814, startPoint y: 501, endPoint x: 1014, endPoint y: 499, distance: 200.0
click at [1014, 499] on div "Ovoscopio Probador De Huevos Fértiles" at bounding box center [907, 504] width 351 height 38
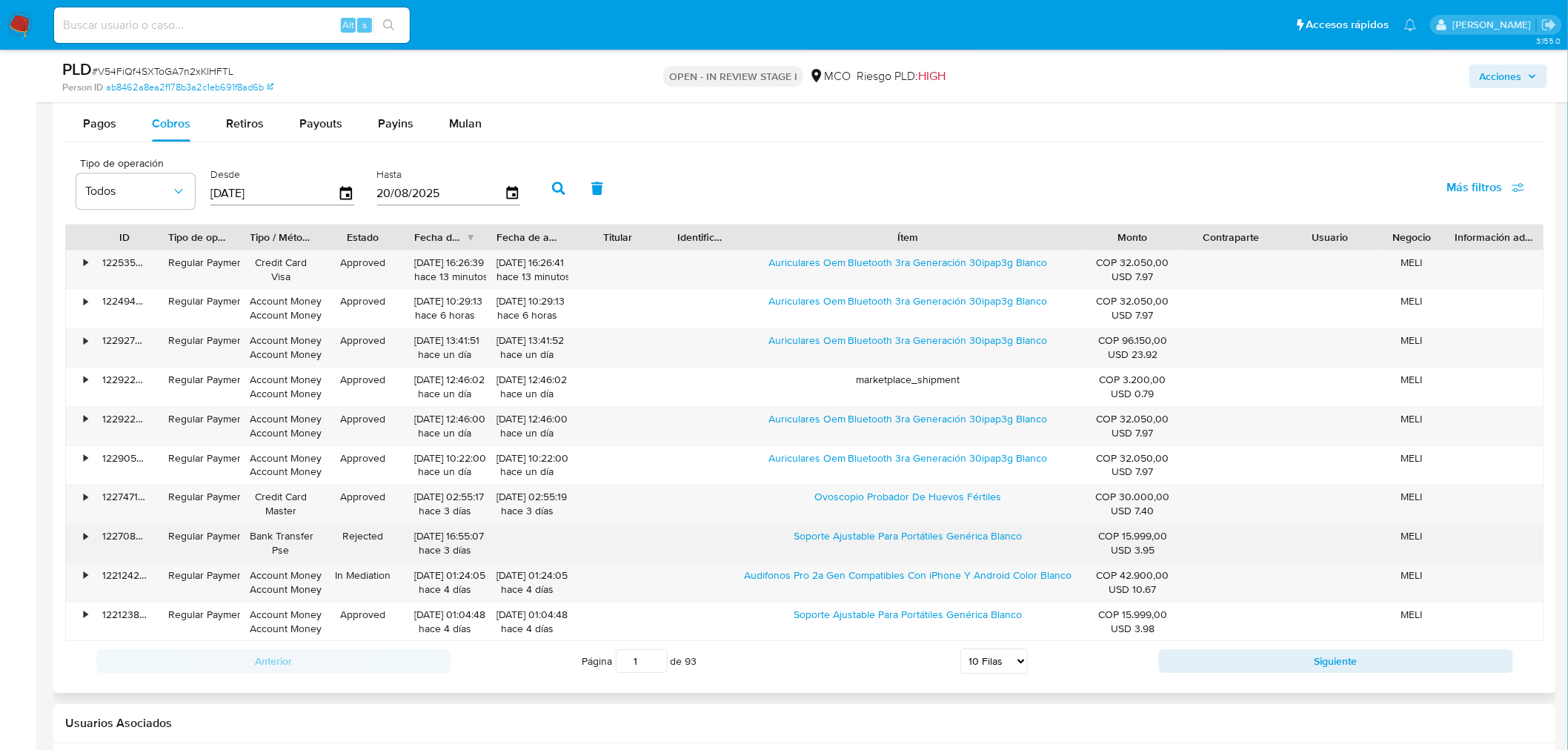
drag, startPoint x: 774, startPoint y: 545, endPoint x: 1041, endPoint y: 549, distance: 267.0
click at [1041, 549] on div "Soporte Ajustable Para Portátiles Genérica Blanco" at bounding box center [907, 543] width 351 height 38
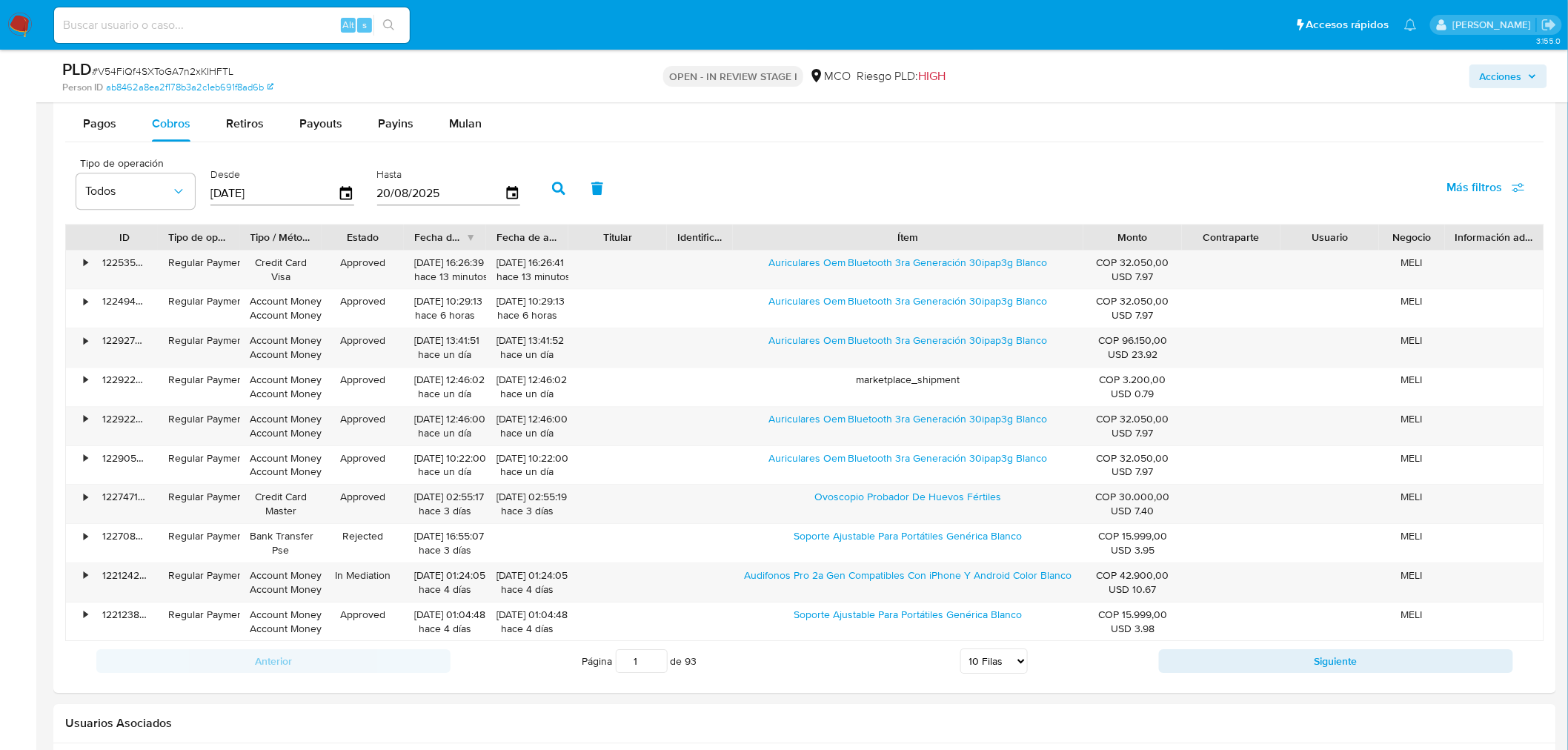
click at [1494, 78] on span "Acciones" at bounding box center [1500, 76] width 42 height 24
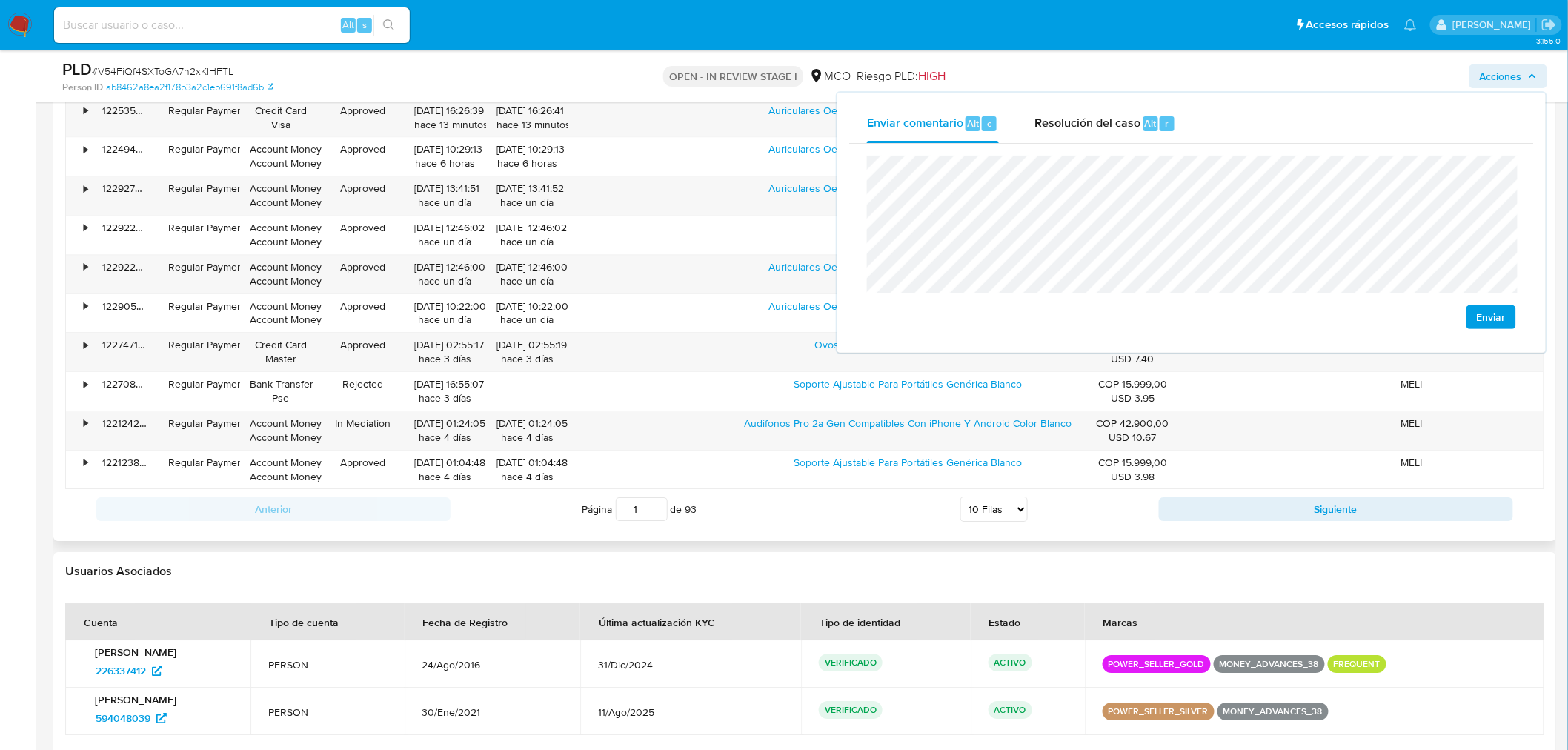
scroll to position [1811, 0]
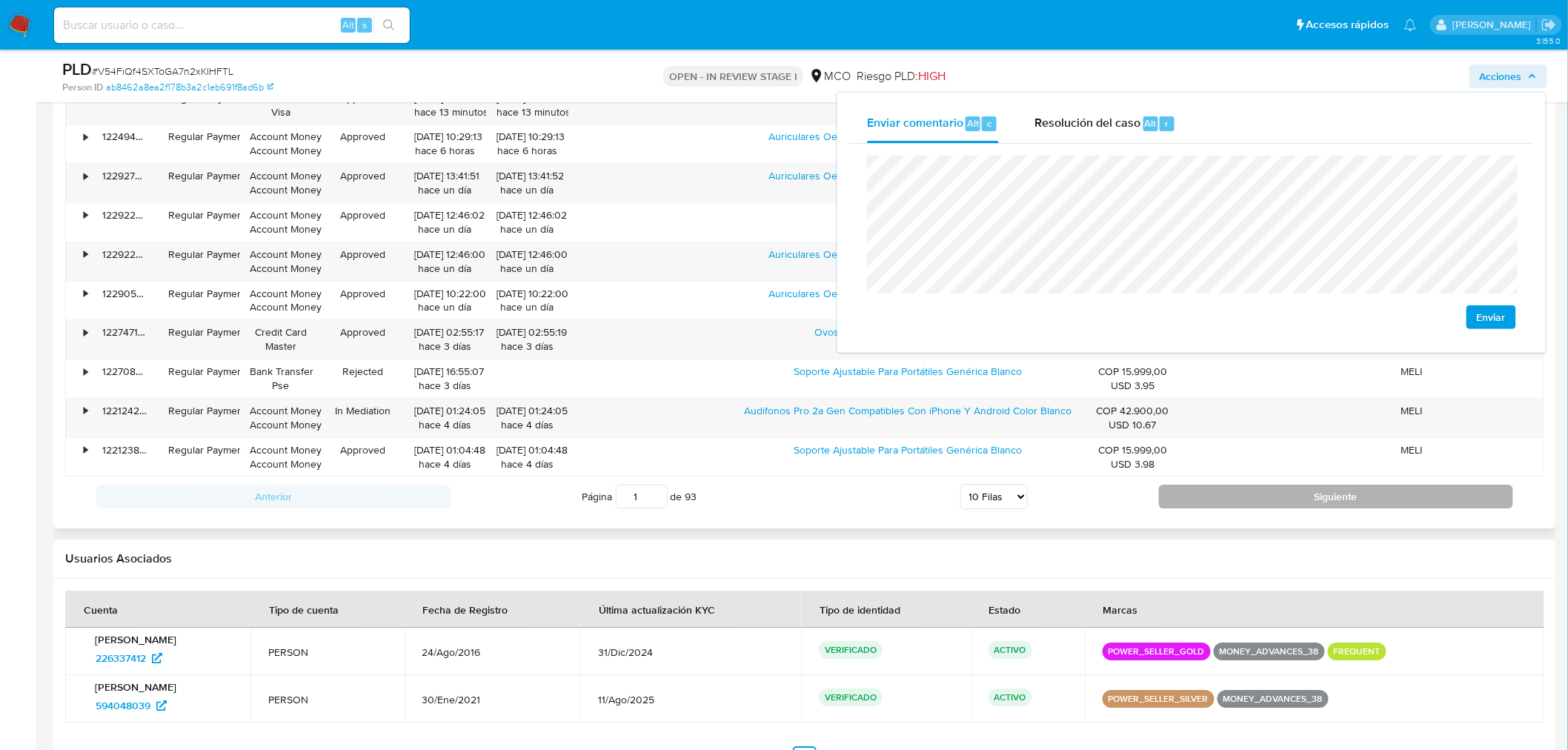
click at [1286, 501] on button "Siguiente" at bounding box center [1335, 496] width 354 height 24
type input "2"
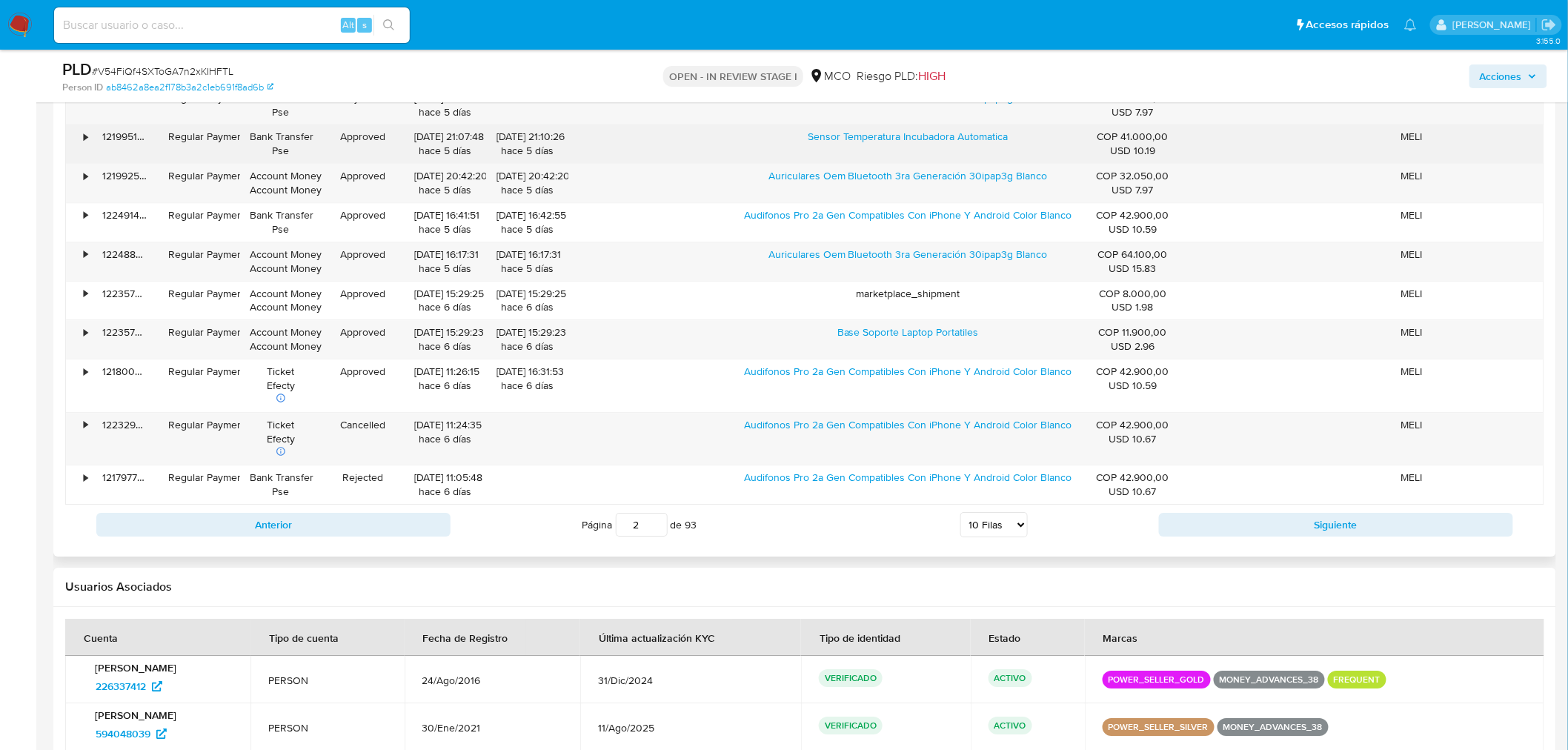
drag, startPoint x: 791, startPoint y: 138, endPoint x: 1038, endPoint y: 154, distance: 247.5
click at [1038, 154] on div "Sensor Temperatura Incubadora Automatica" at bounding box center [907, 143] width 351 height 38
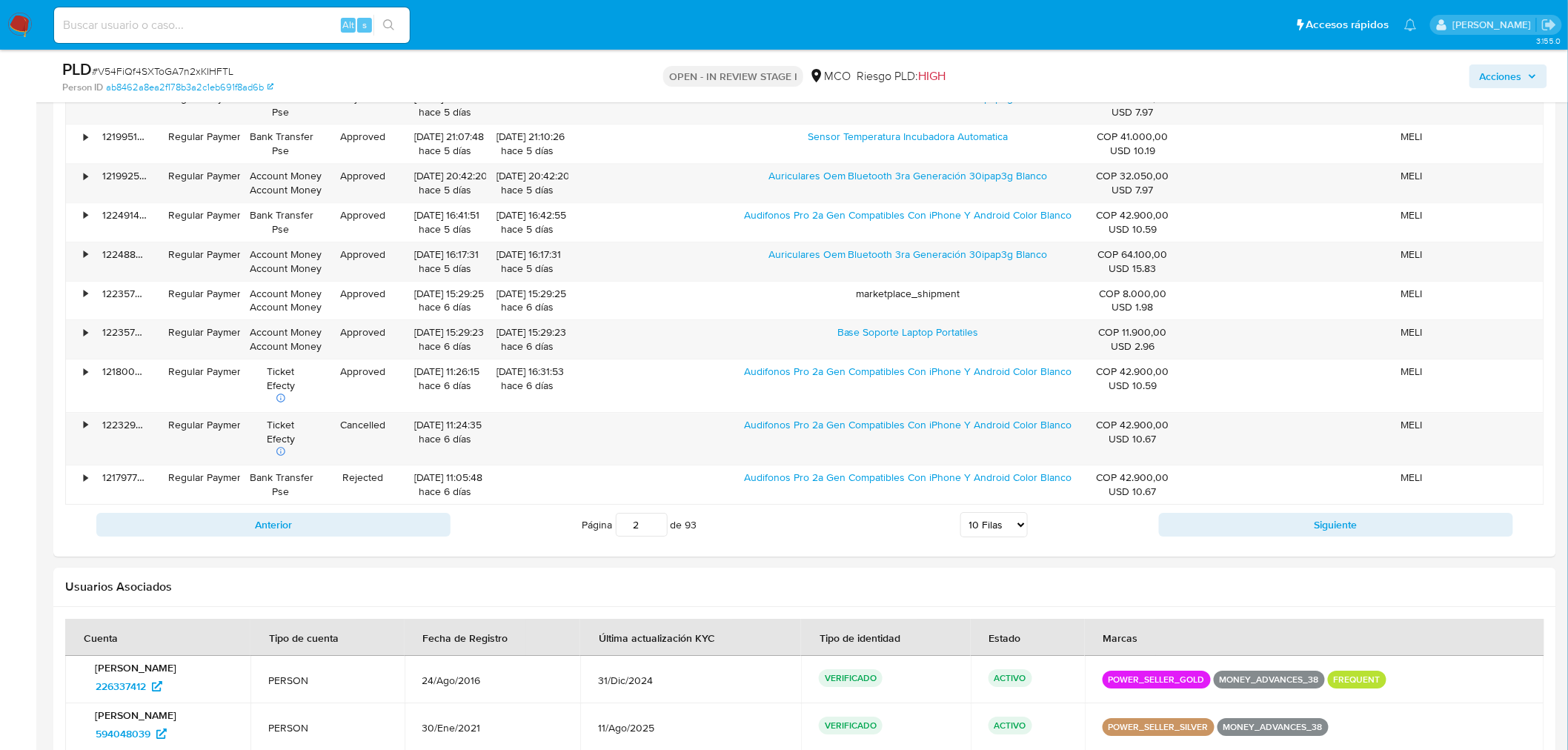
click at [1515, 70] on span "Acciones" at bounding box center [1500, 76] width 42 height 24
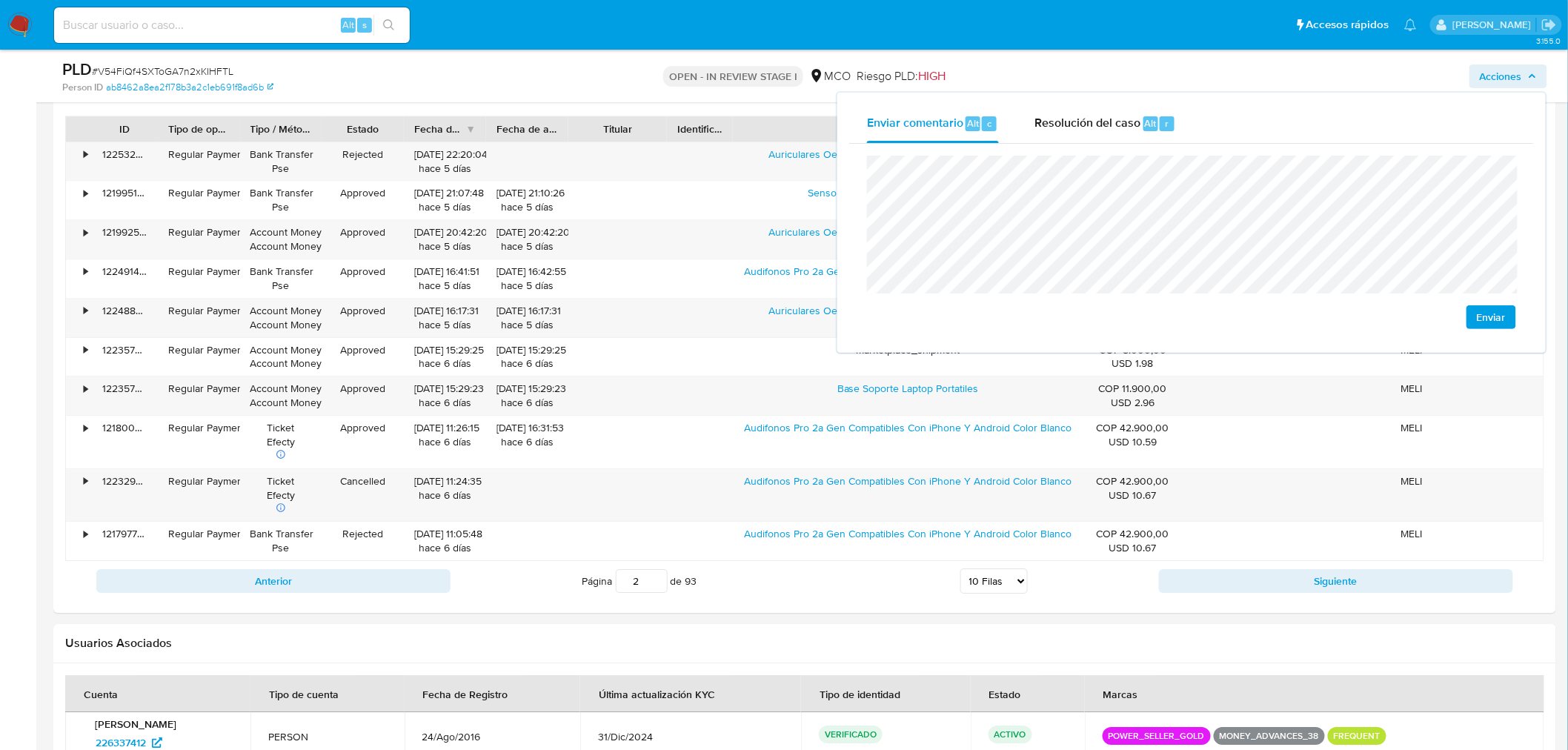
scroll to position [1729, 0]
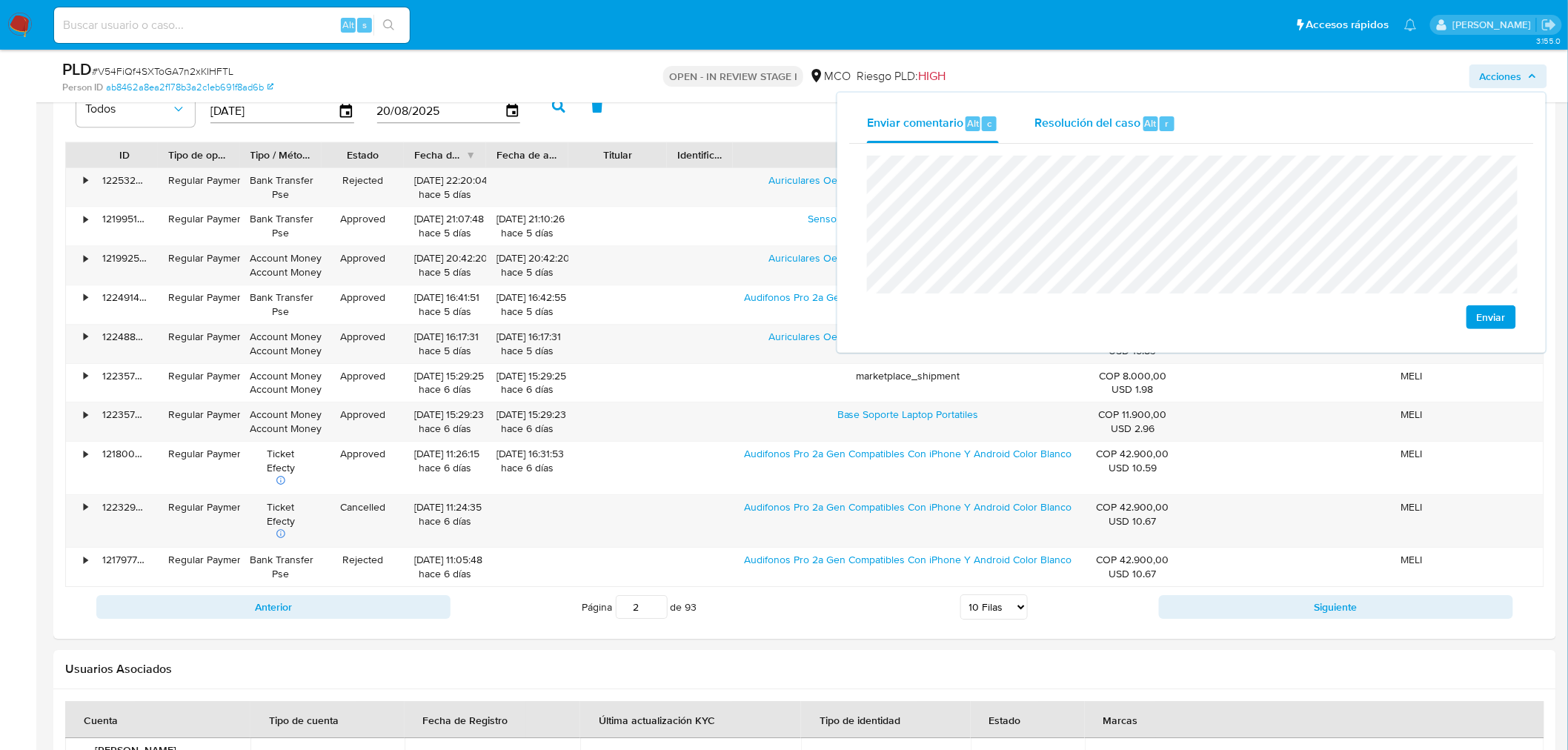
click at [1034, 114] on span "Resolución del caso" at bounding box center [1087, 123] width 106 height 17
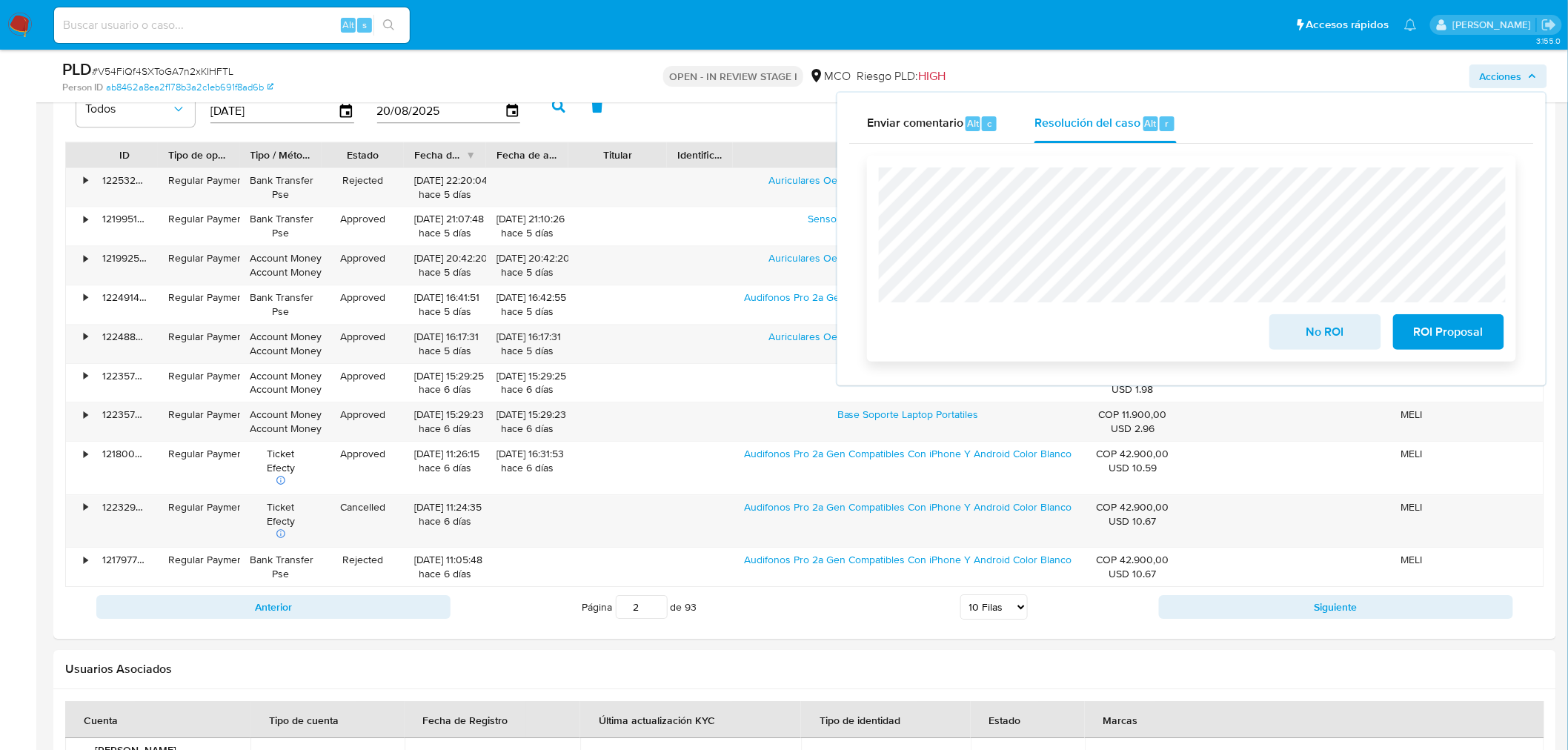
click at [1319, 336] on span "No ROI" at bounding box center [1325, 331] width 73 height 32
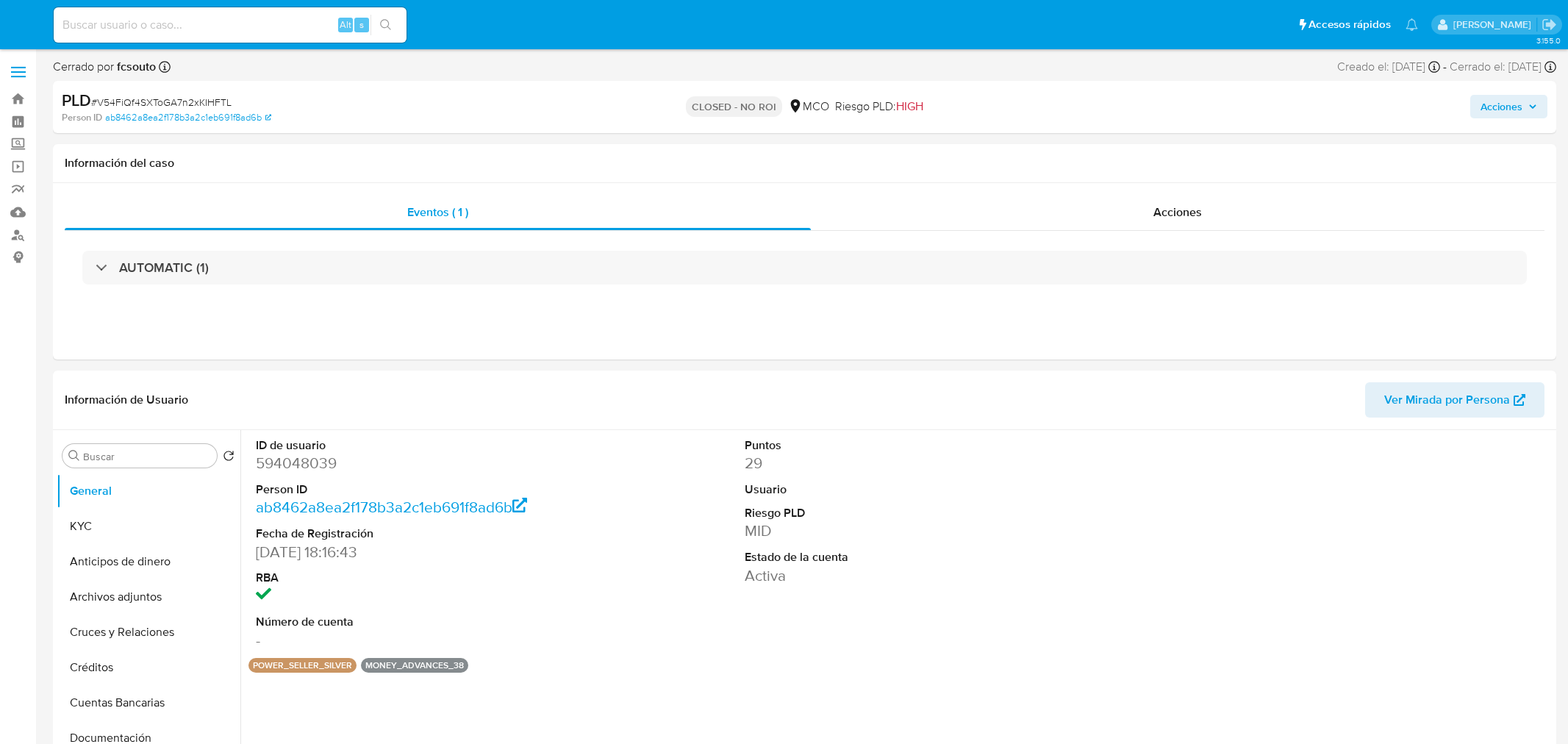
select select "10"
